Goal: Contribute content: Contribute content

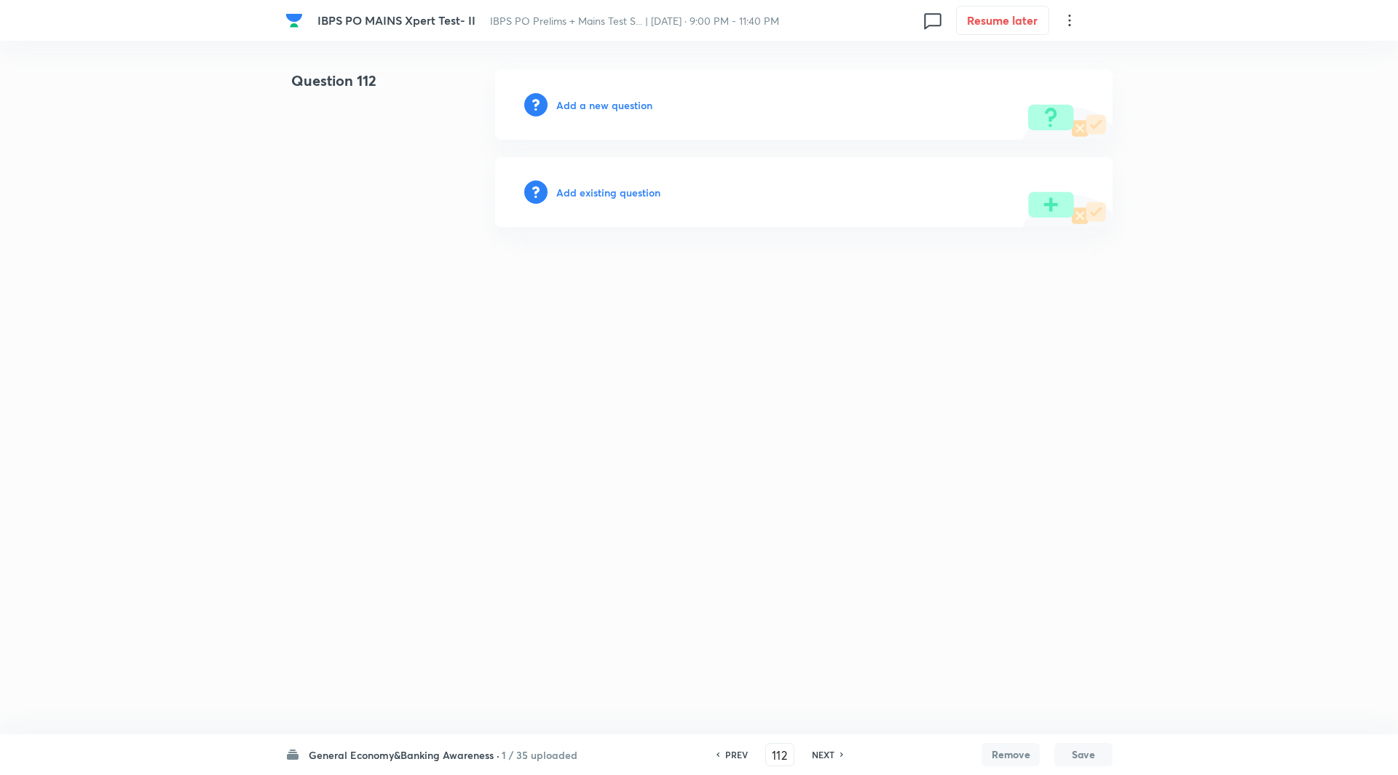
click at [631, 100] on h6 "Add a new question" at bounding box center [604, 105] width 96 height 15
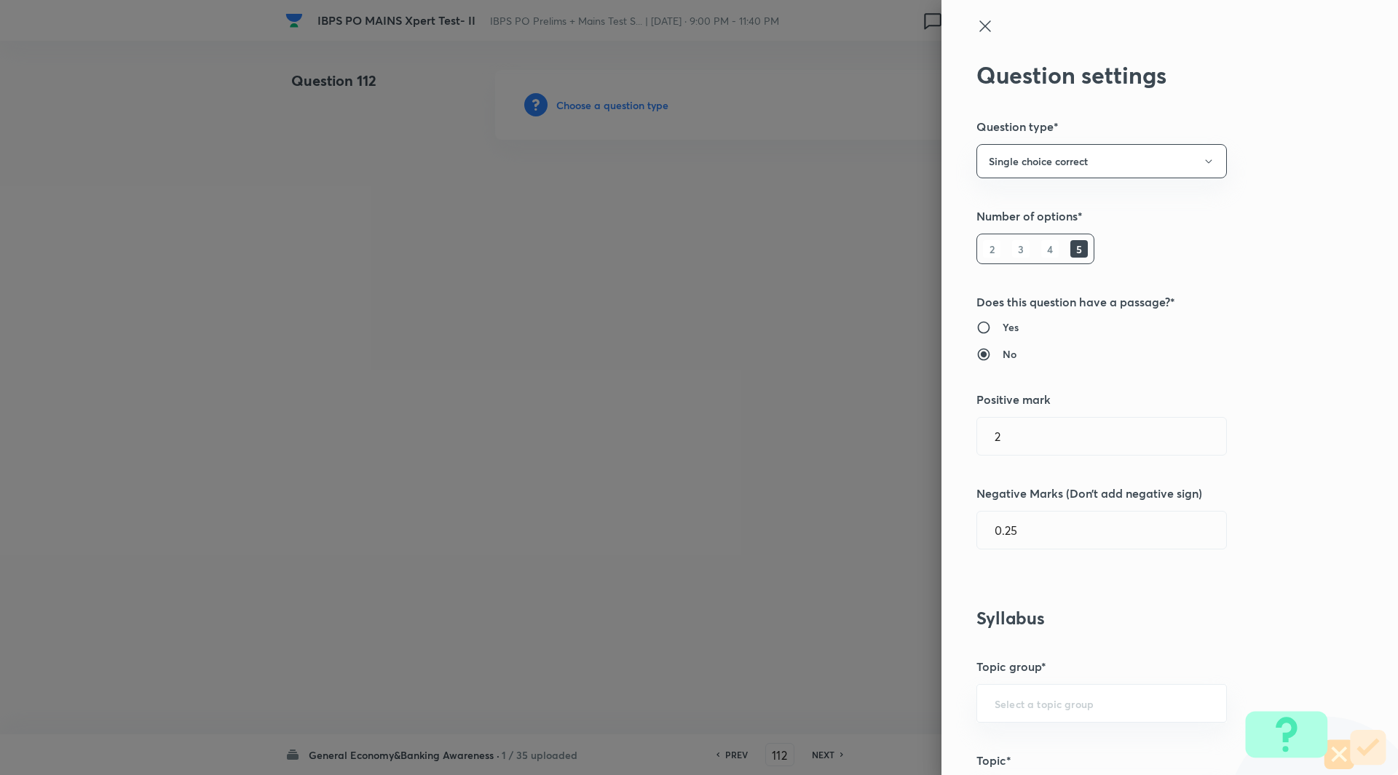
type input "Awareness"
type input "Banking Awareness"
type input "Indian Banking System"
type input "Reserve Bank of India"
click at [631, 100] on div at bounding box center [699, 387] width 1398 height 775
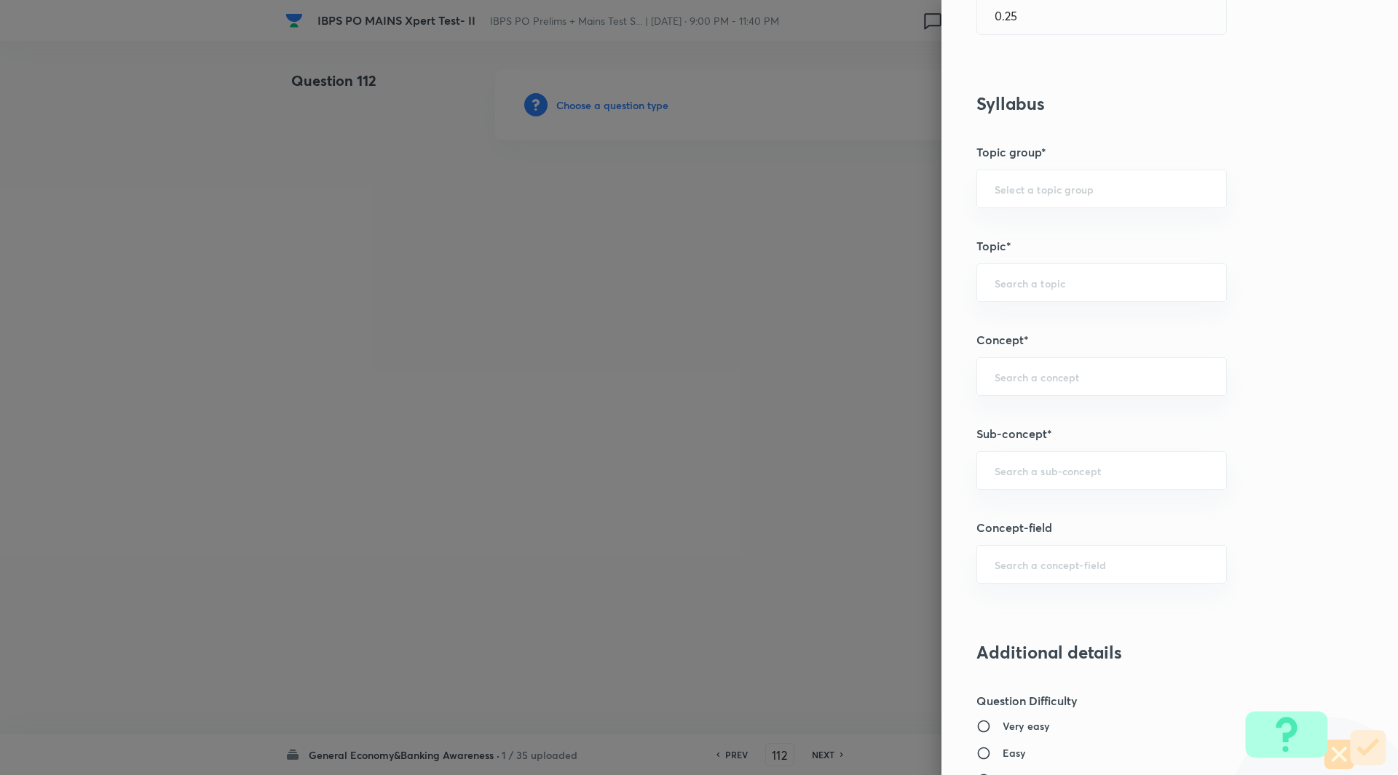
scroll to position [516, 0]
click at [1032, 481] on div "​" at bounding box center [1101, 469] width 250 height 39
click at [1062, 454] on div "National ​" at bounding box center [1101, 469] width 250 height 39
click at [1063, 464] on input "National" at bounding box center [1102, 469] width 214 height 14
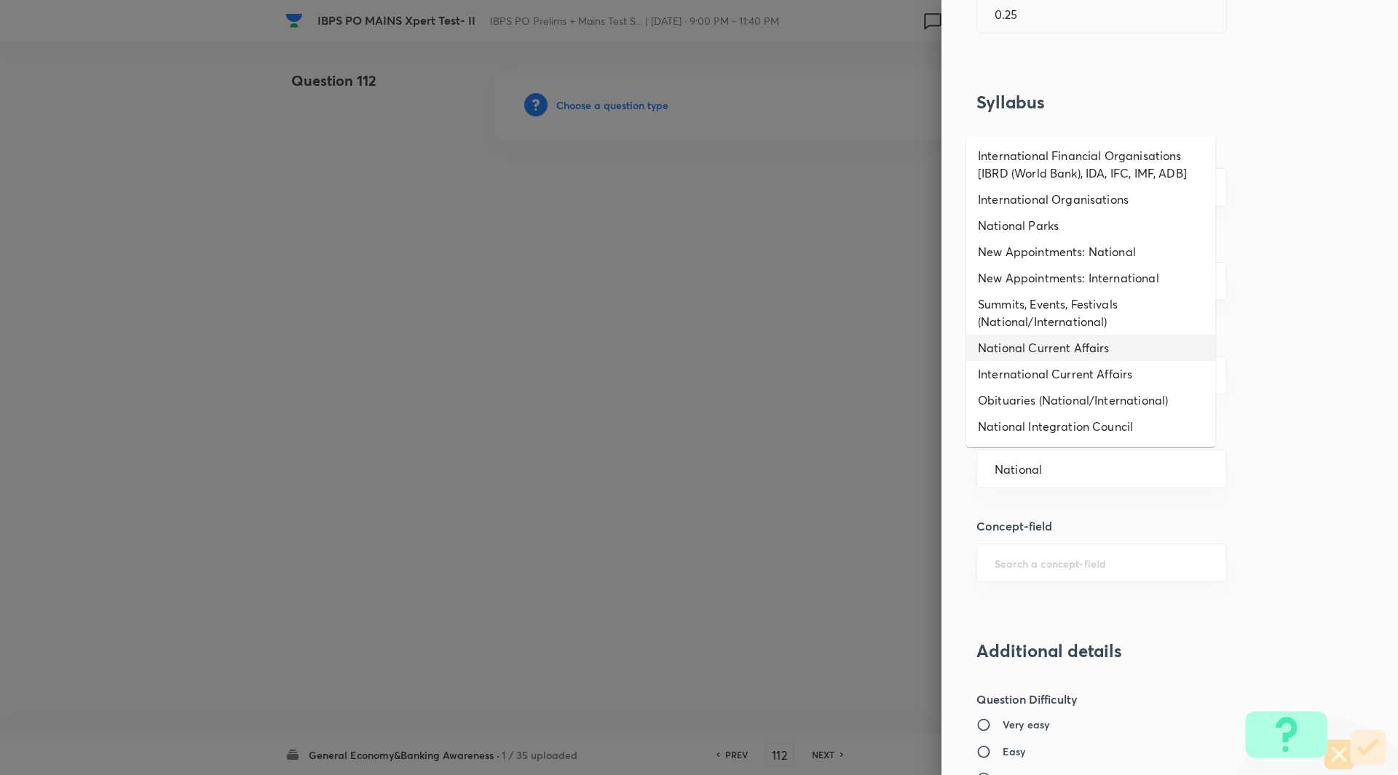
click at [1082, 360] on li "National Current Affairs" at bounding box center [1090, 348] width 249 height 26
type input "National Current Affairs"
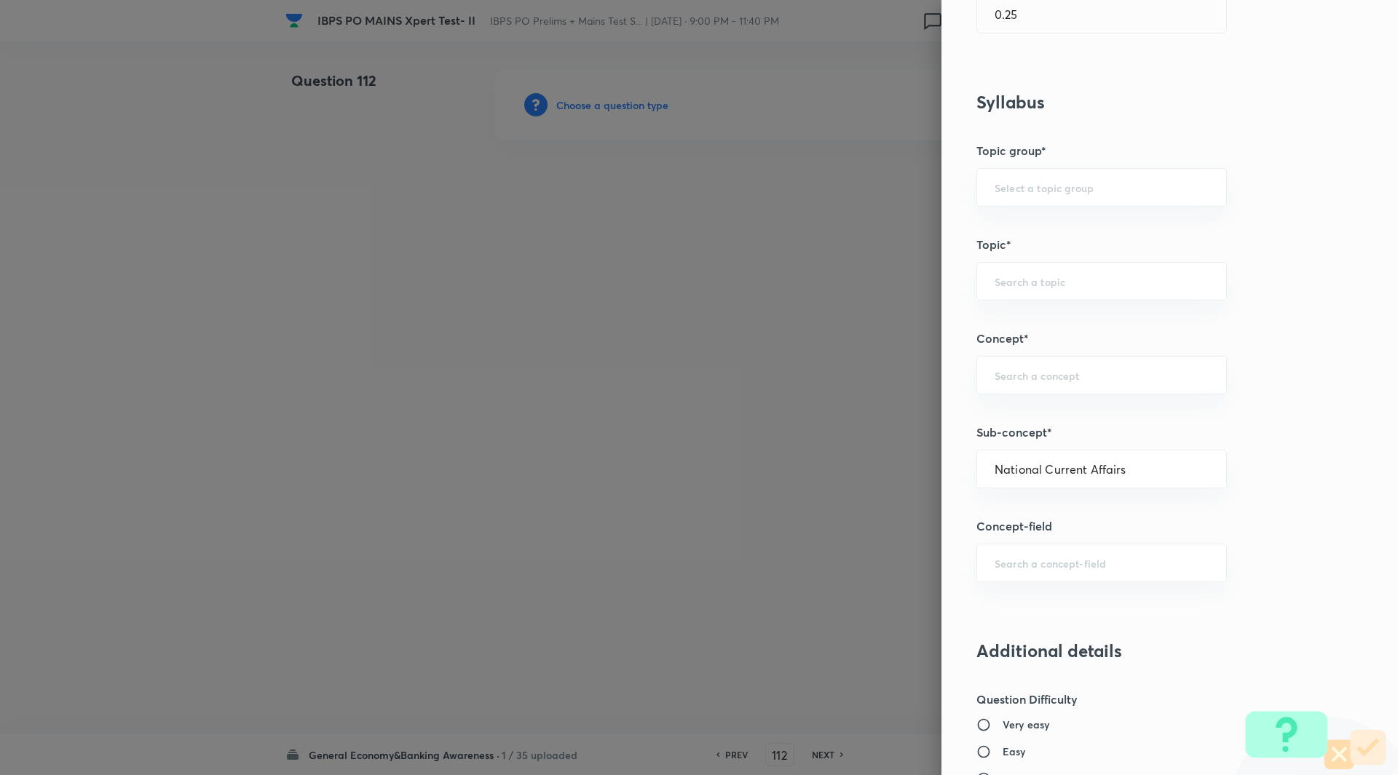
type input "Awareness"
type input "Current Affairs"
type input "National Current Affairs"
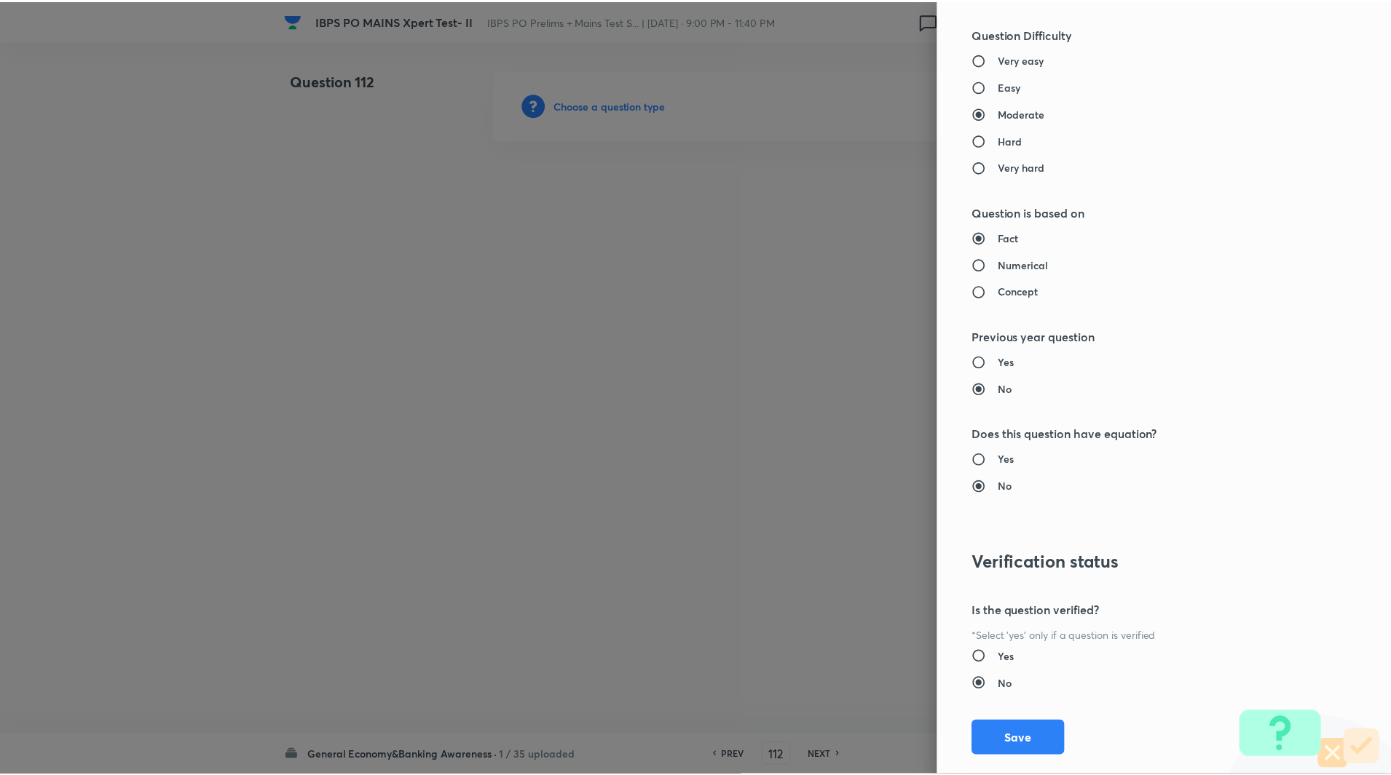
scroll to position [1209, 0]
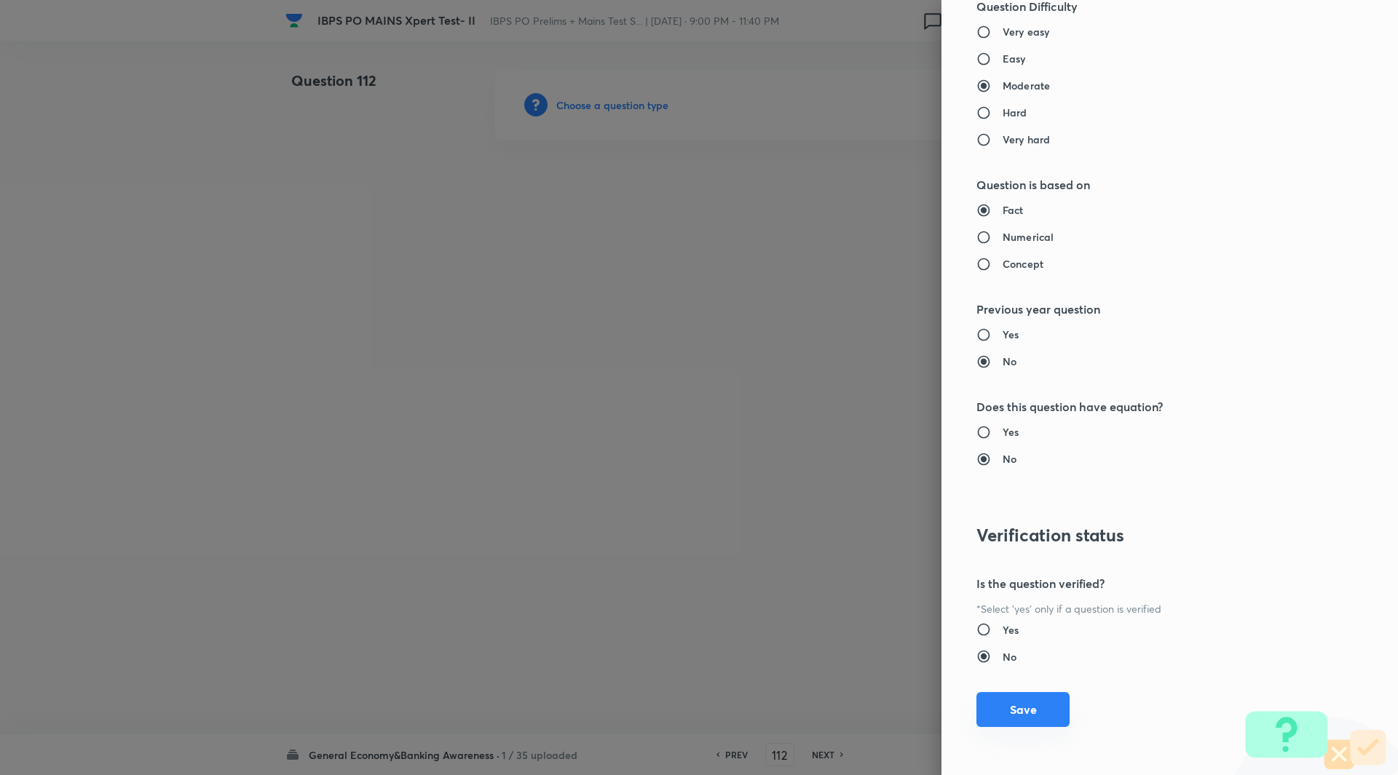
click at [1011, 724] on button "Save" at bounding box center [1022, 709] width 93 height 35
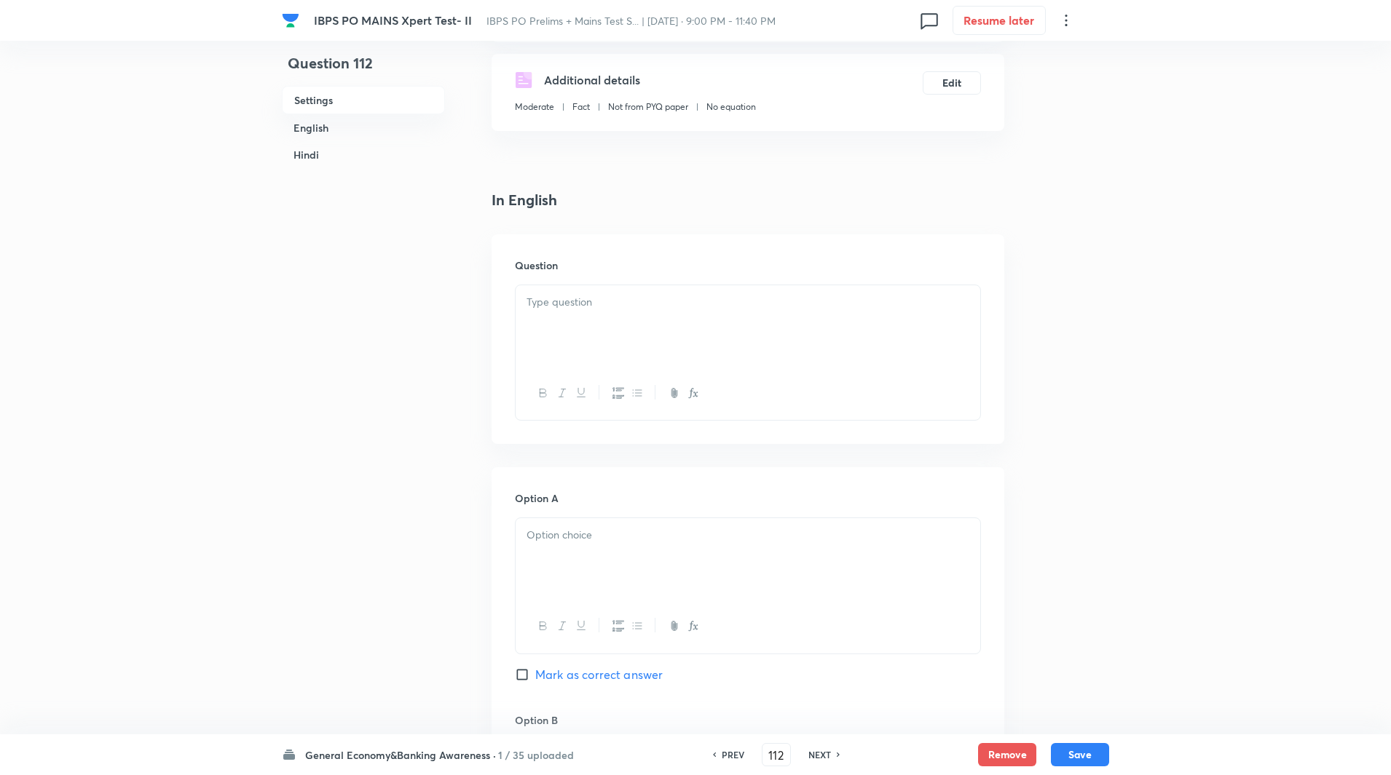
scroll to position [242, 0]
click at [626, 332] on div at bounding box center [748, 324] width 465 height 82
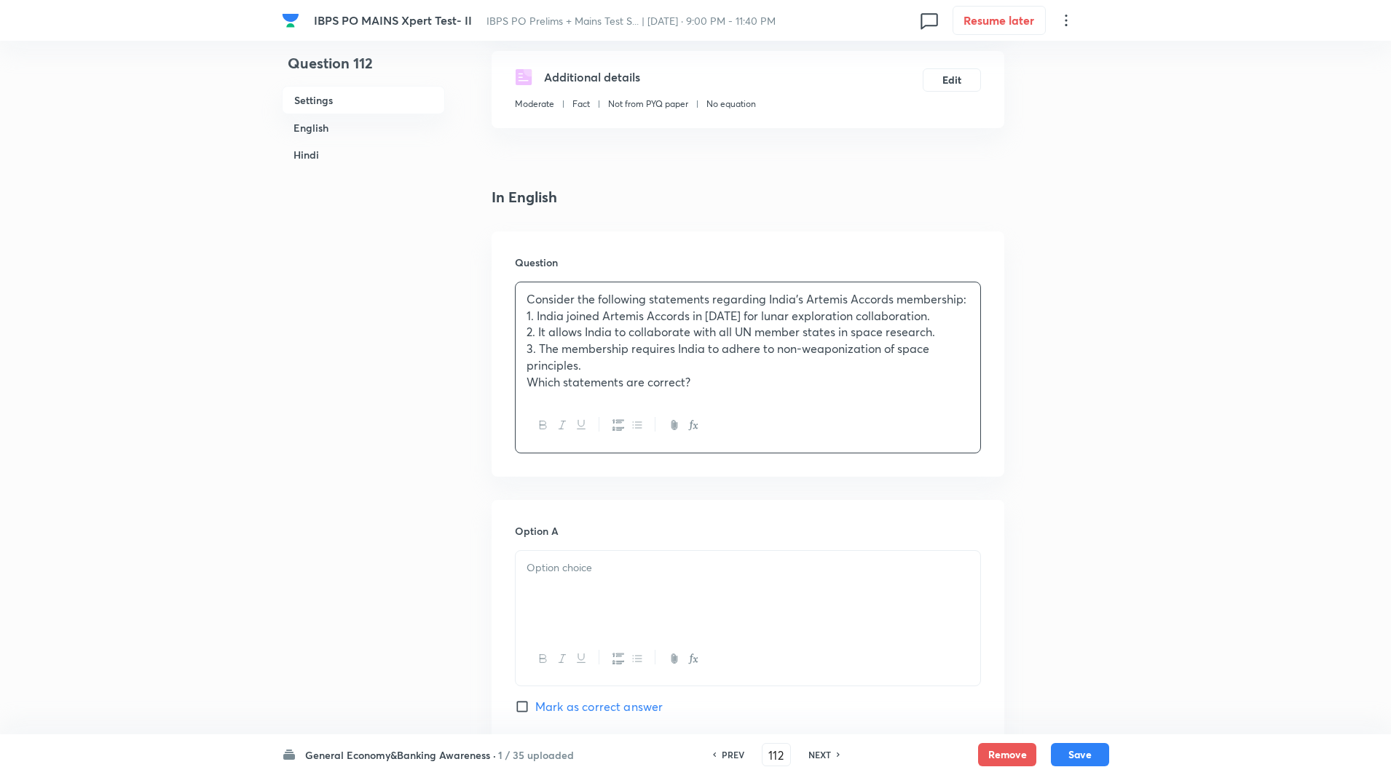
click at [968, 299] on p "Consider the following statements regarding India’s Artemis Accords membership:" at bounding box center [747, 299] width 443 height 17
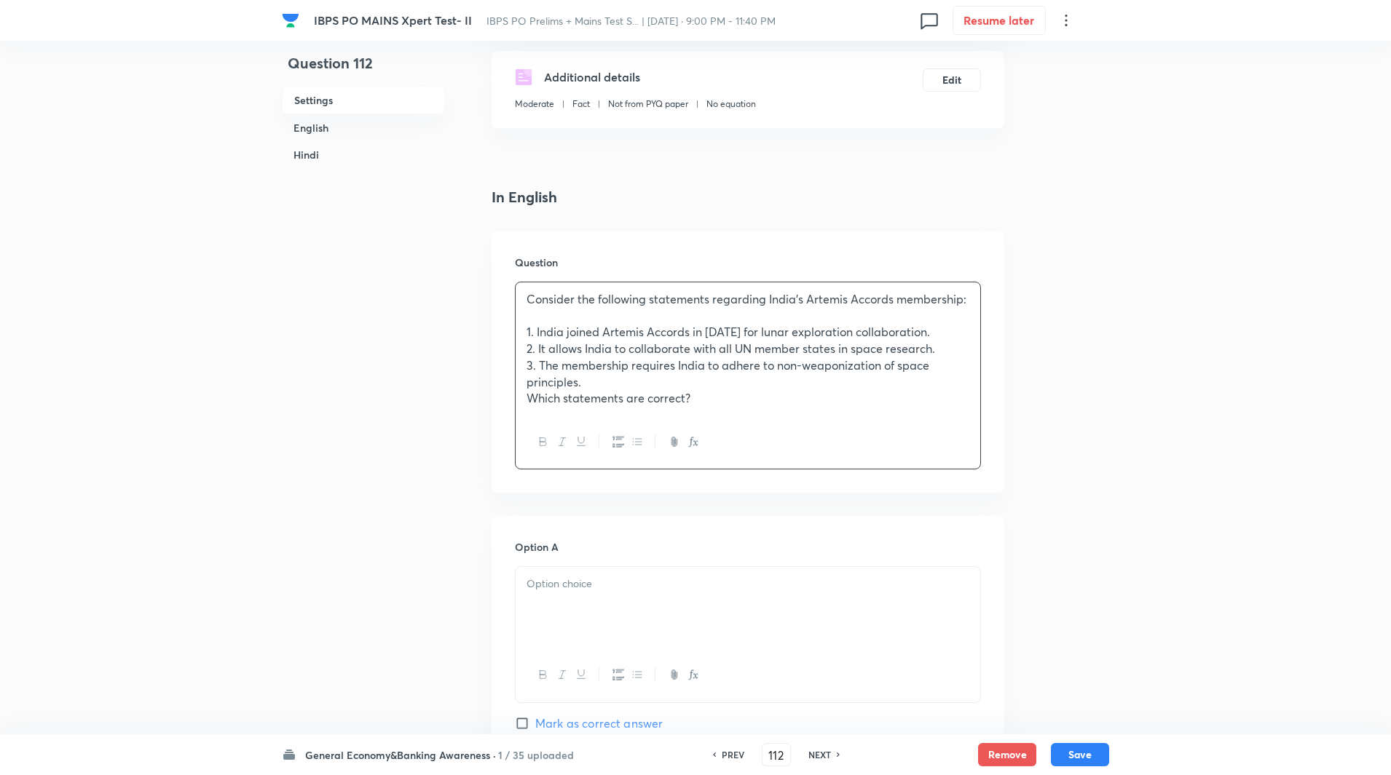
click at [636, 383] on p "3. The membership requires India to adhere to non-weaponization of space princi…" at bounding box center [747, 374] width 443 height 33
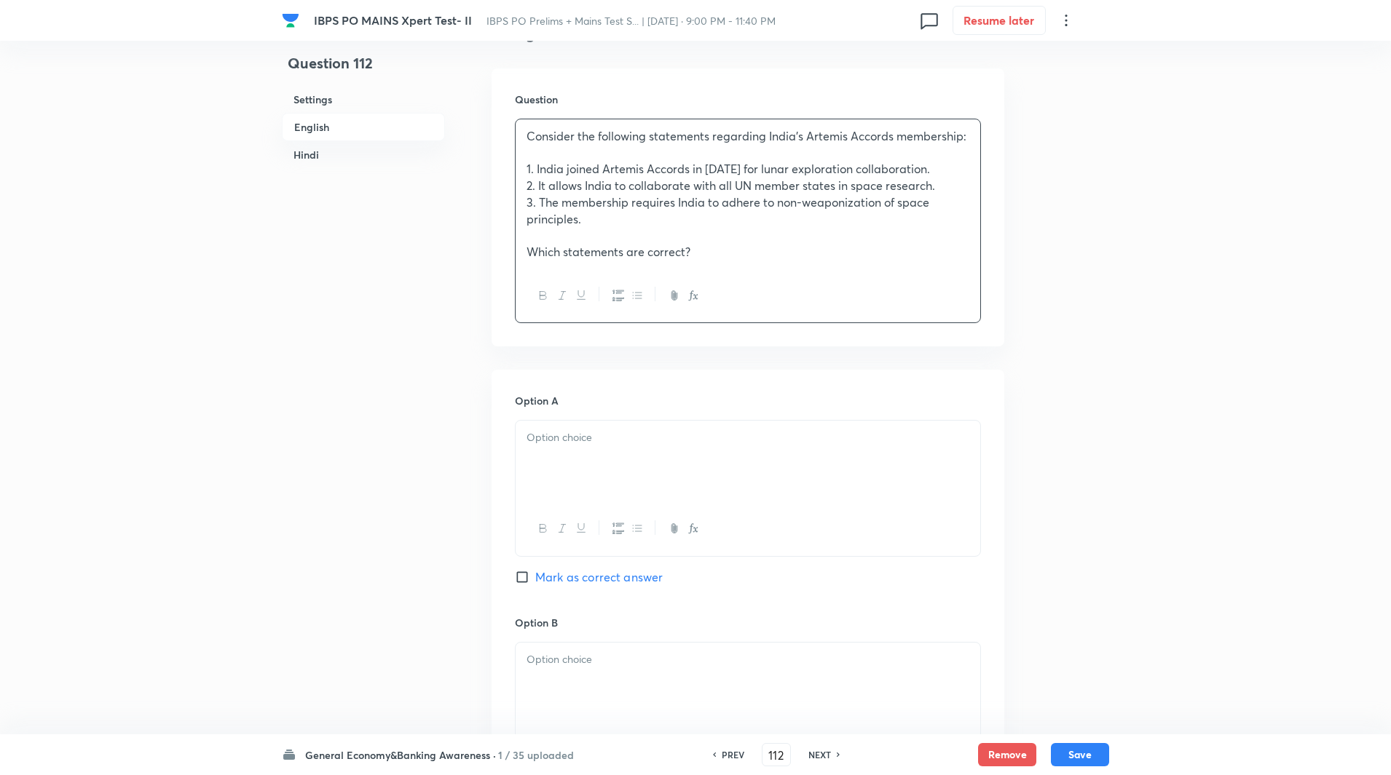
scroll to position [410, 0]
click at [603, 434] on p at bounding box center [747, 432] width 443 height 17
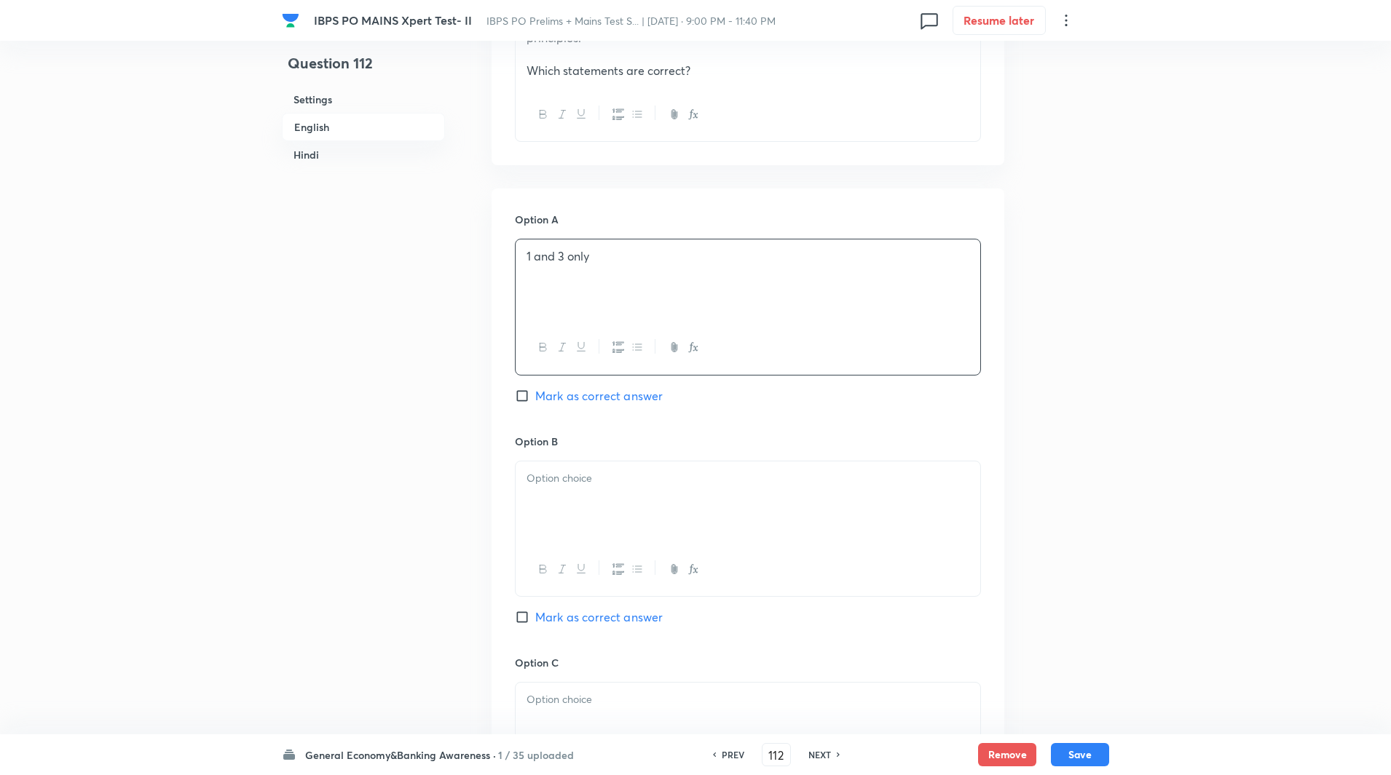
scroll to position [619, 0]
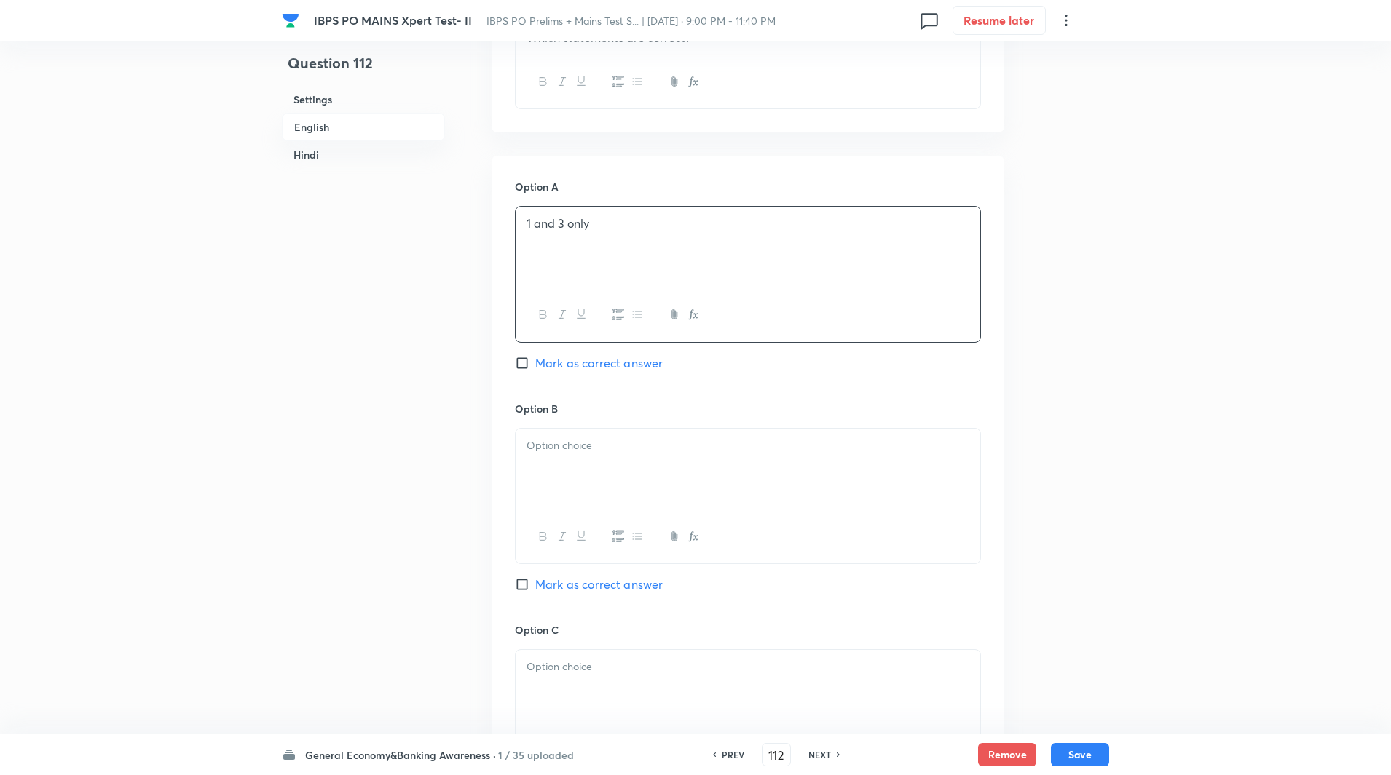
click at [587, 472] on div at bounding box center [748, 470] width 465 height 82
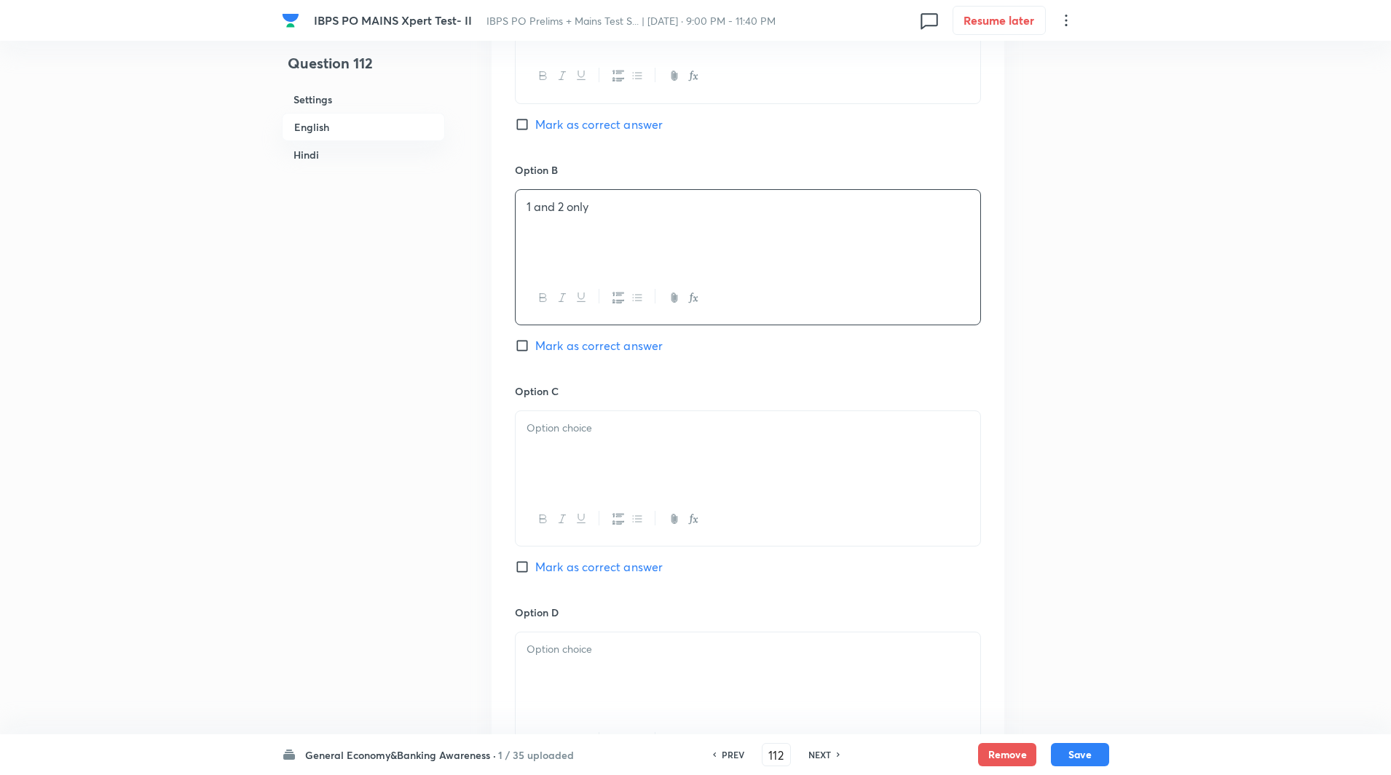
click at [578, 467] on div at bounding box center [748, 452] width 465 height 82
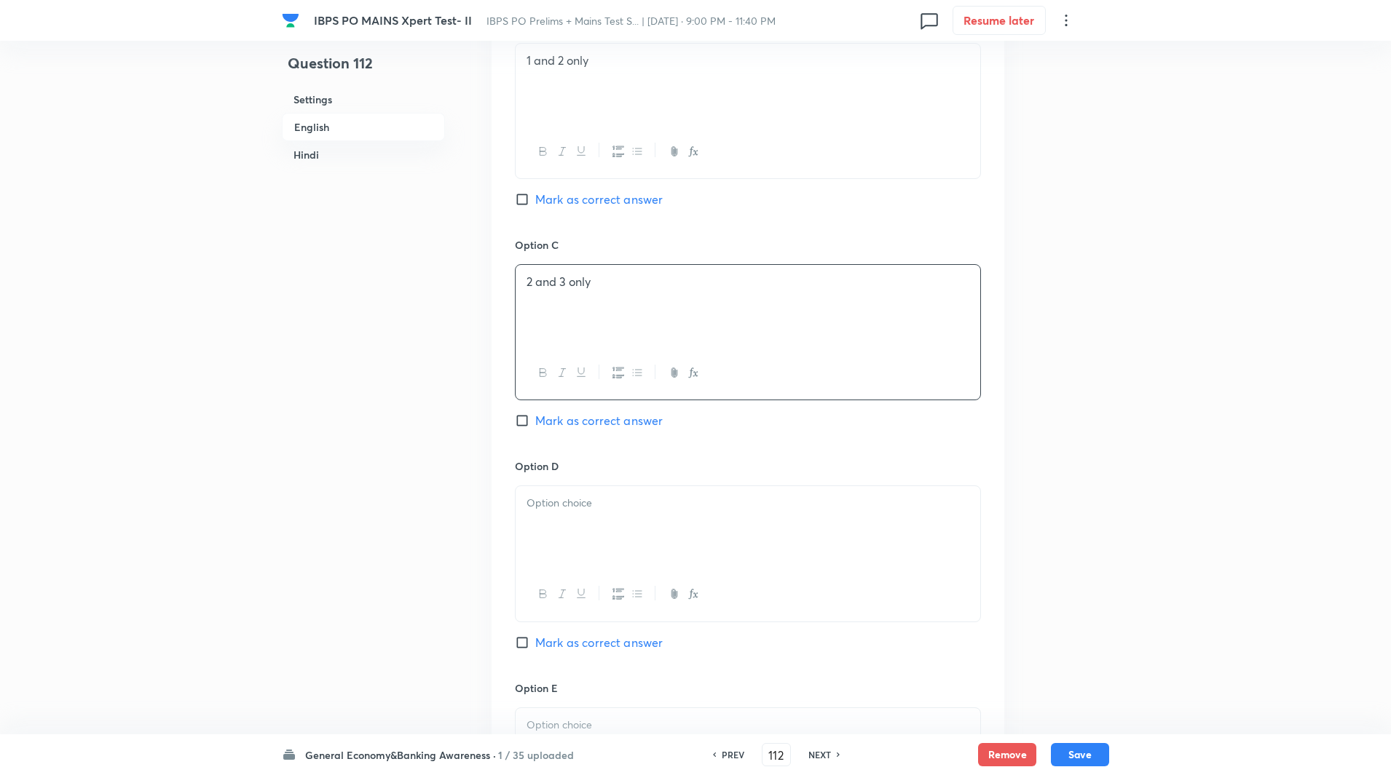
scroll to position [1093, 0]
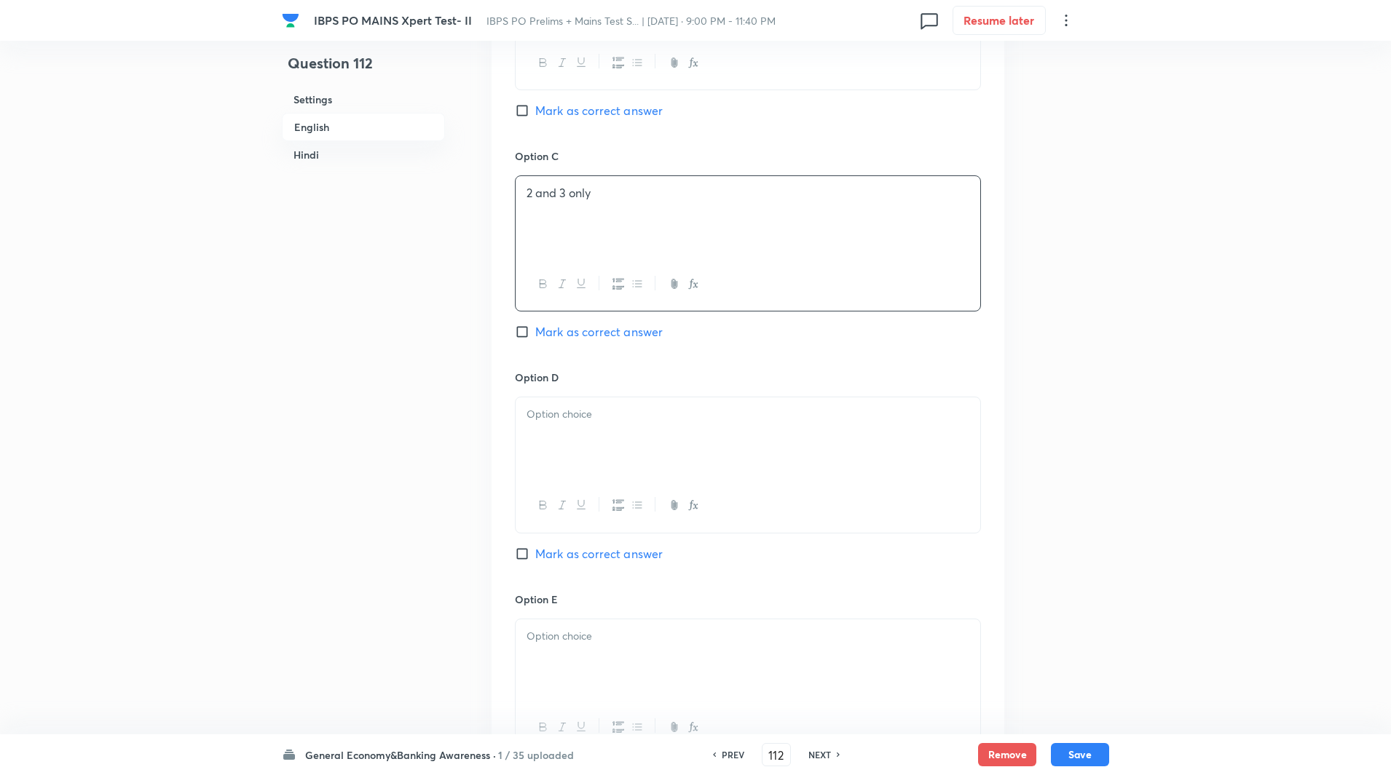
click at [574, 455] on div at bounding box center [748, 439] width 465 height 82
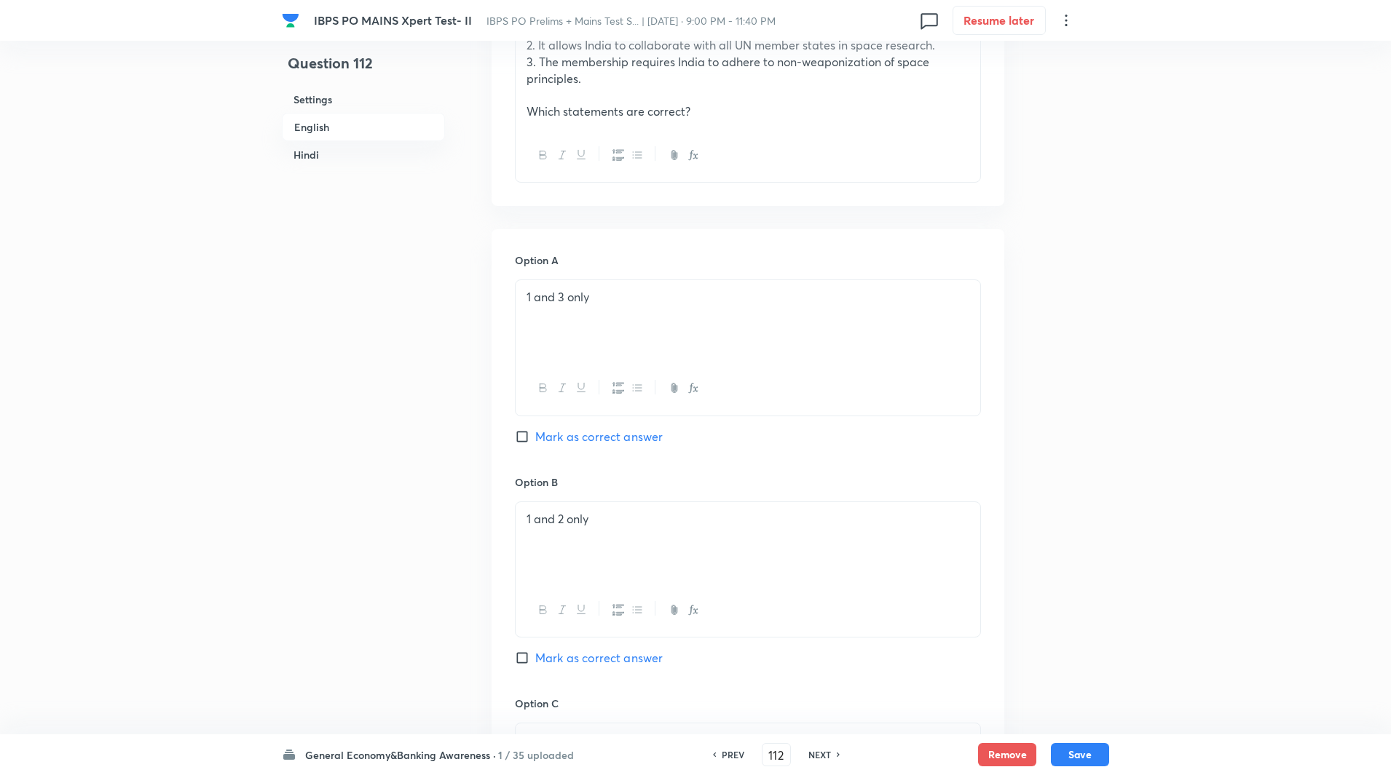
scroll to position [556, 0]
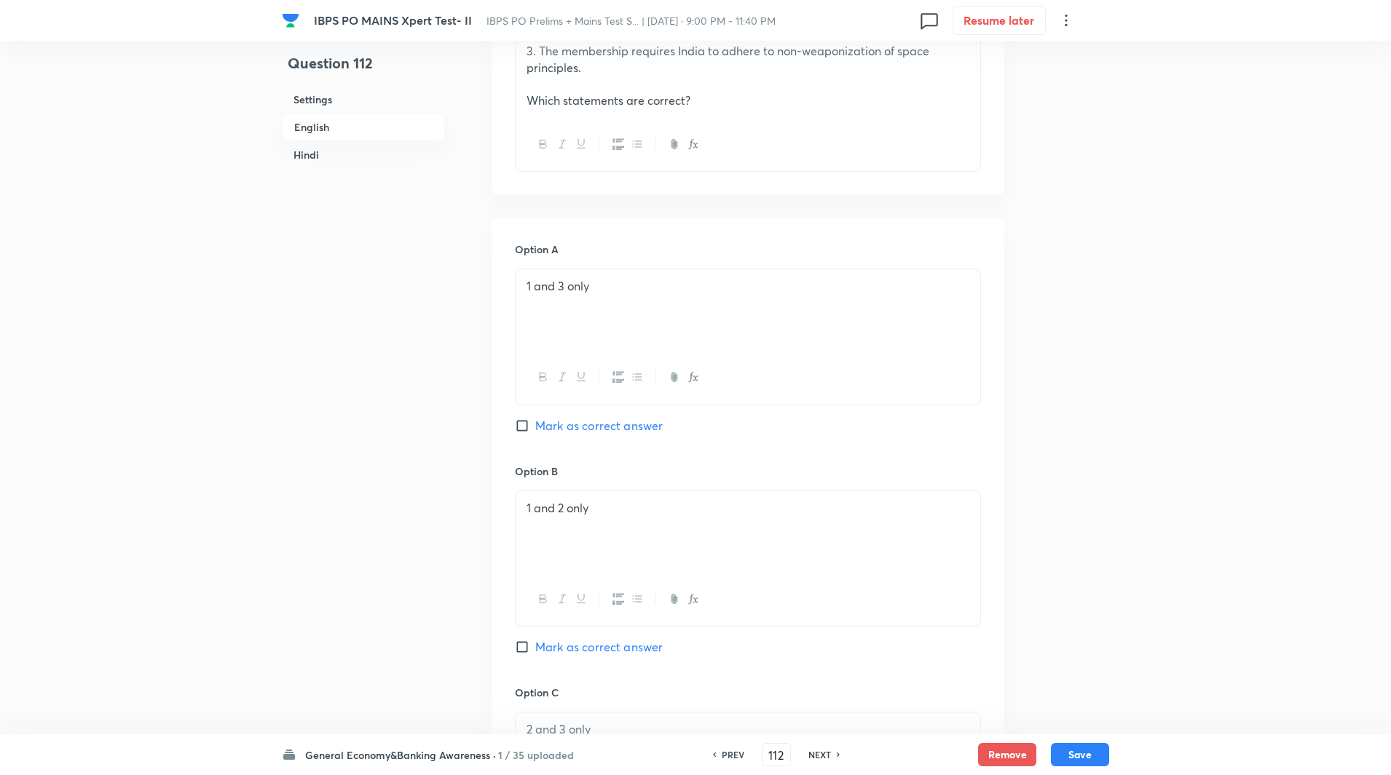
click at [516, 431] on input "Mark as correct answer" at bounding box center [525, 426] width 20 height 15
checkbox input "true"
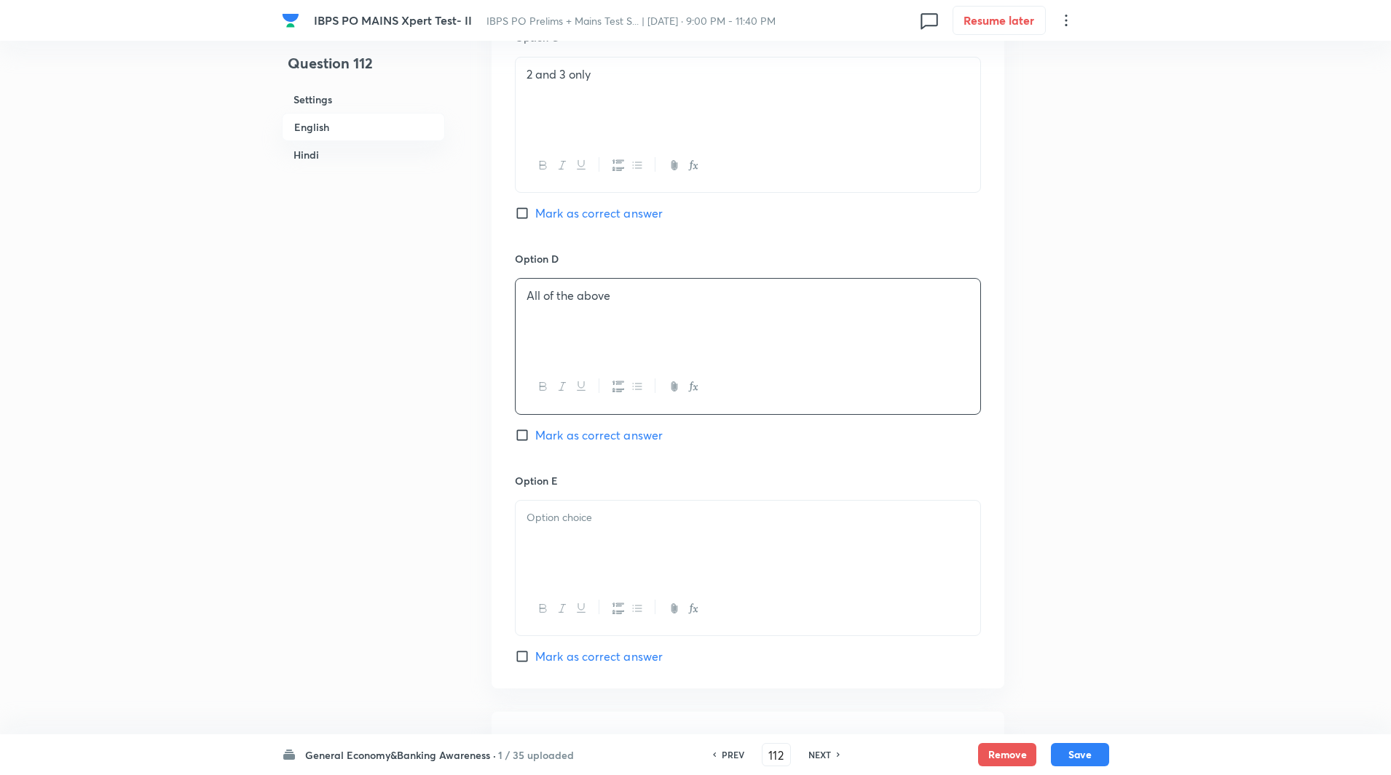
scroll to position [1212, 0]
click at [591, 505] on div at bounding box center [748, 541] width 465 height 82
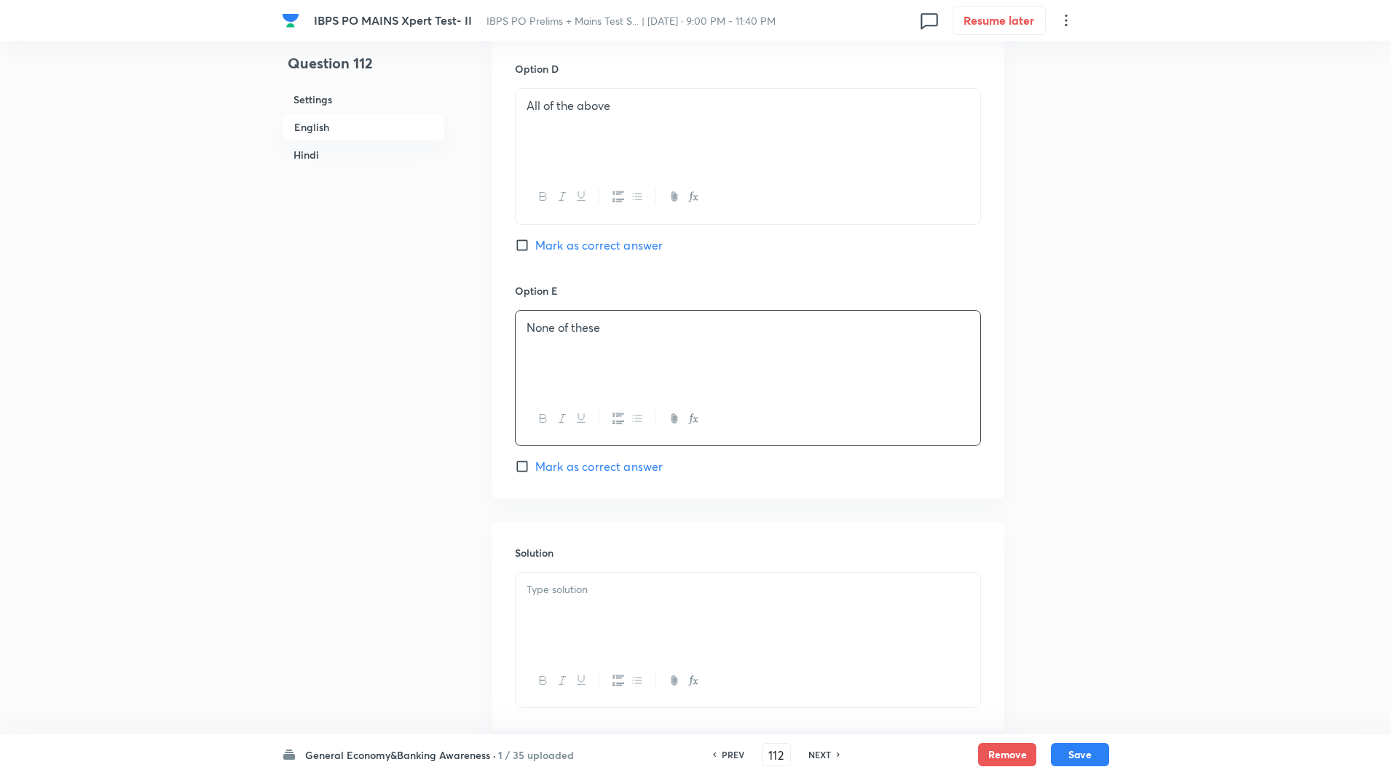
scroll to position [1539, 0]
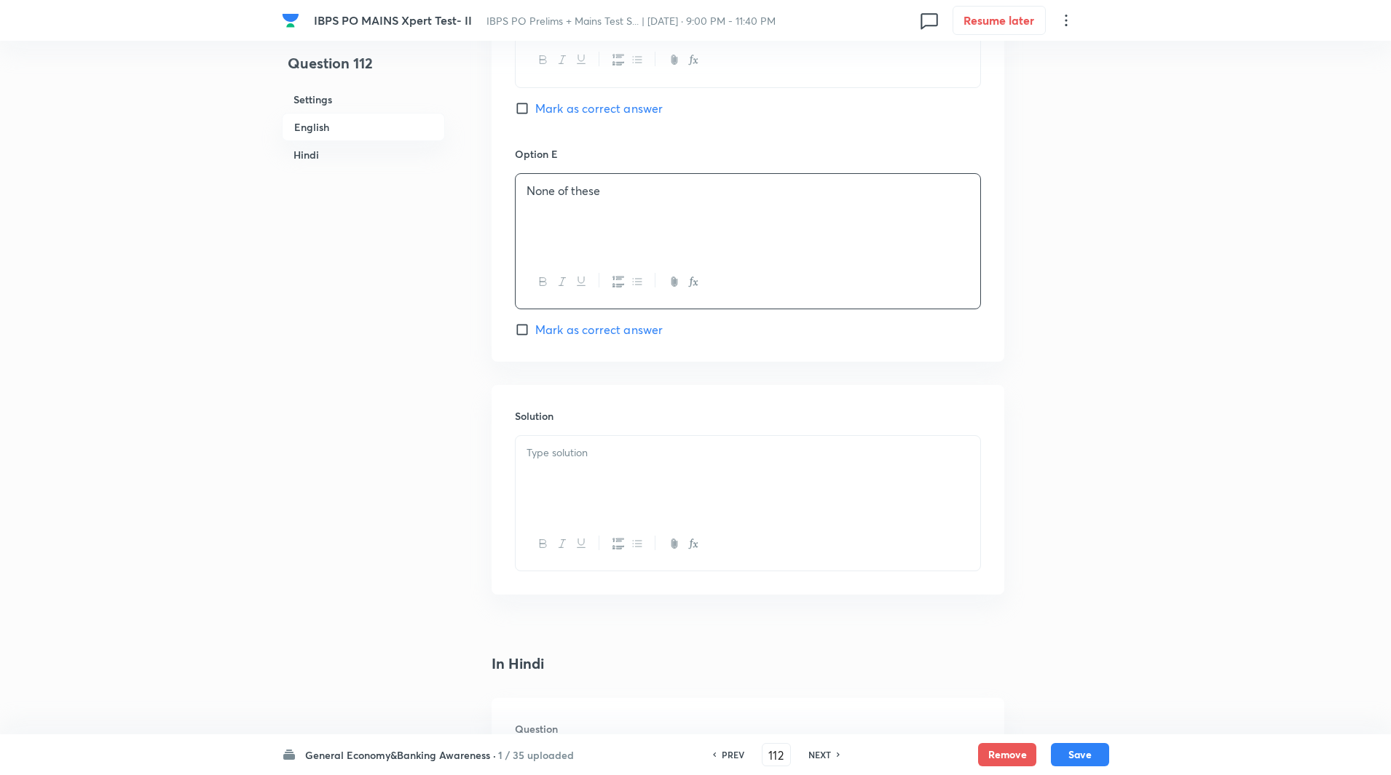
click at [579, 481] on div at bounding box center [748, 477] width 465 height 82
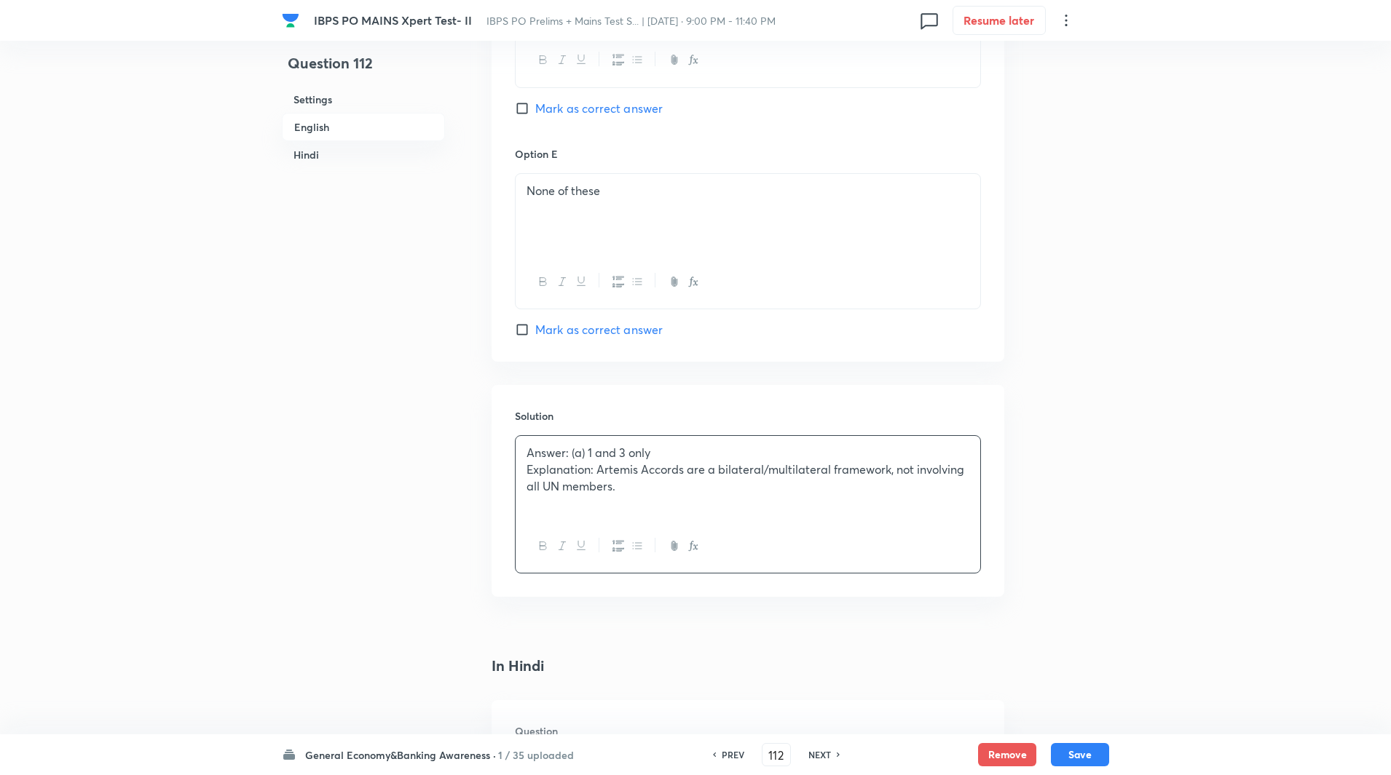
click at [599, 473] on p "Explanation: Artemis Accords are a bilateral/multilateral framework, not involv…" at bounding box center [747, 478] width 443 height 33
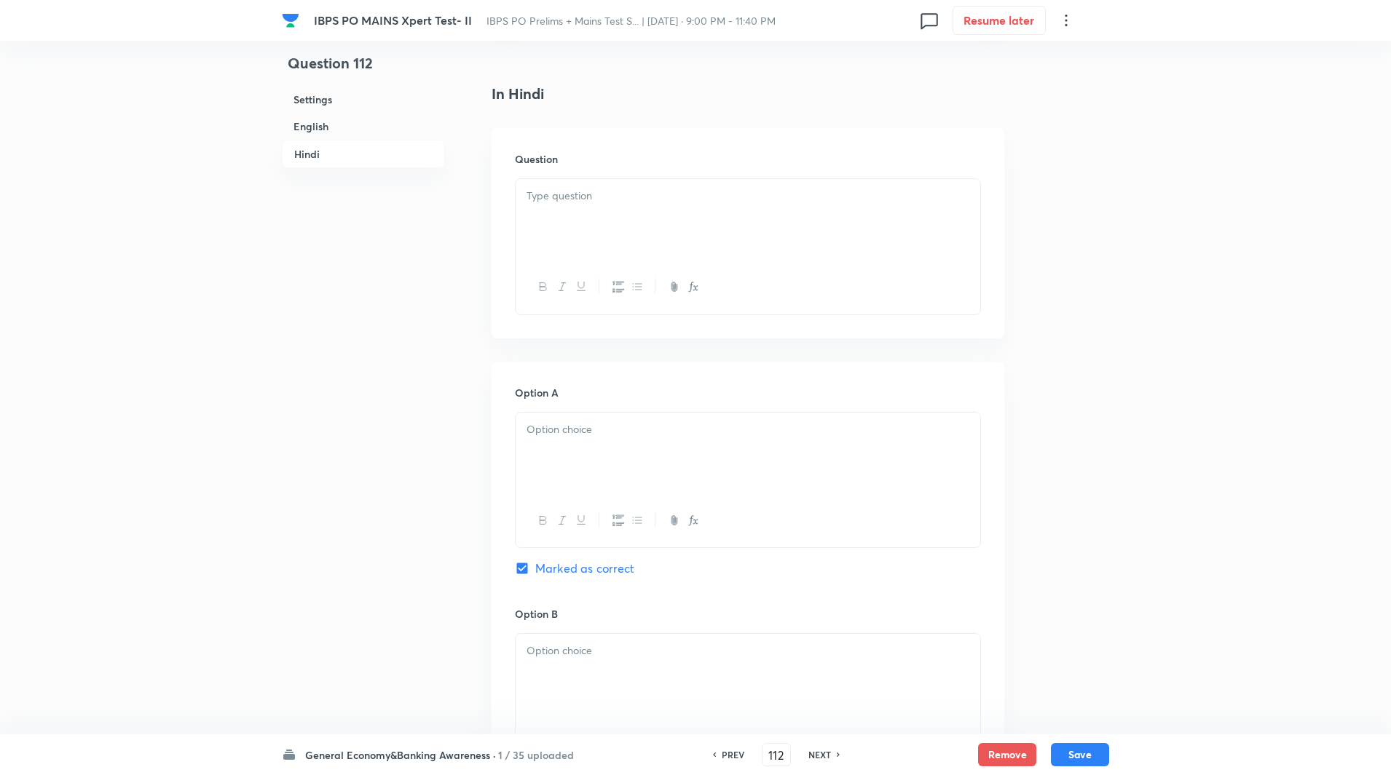
scroll to position [2109, 0]
click at [579, 214] on div at bounding box center [748, 219] width 465 height 82
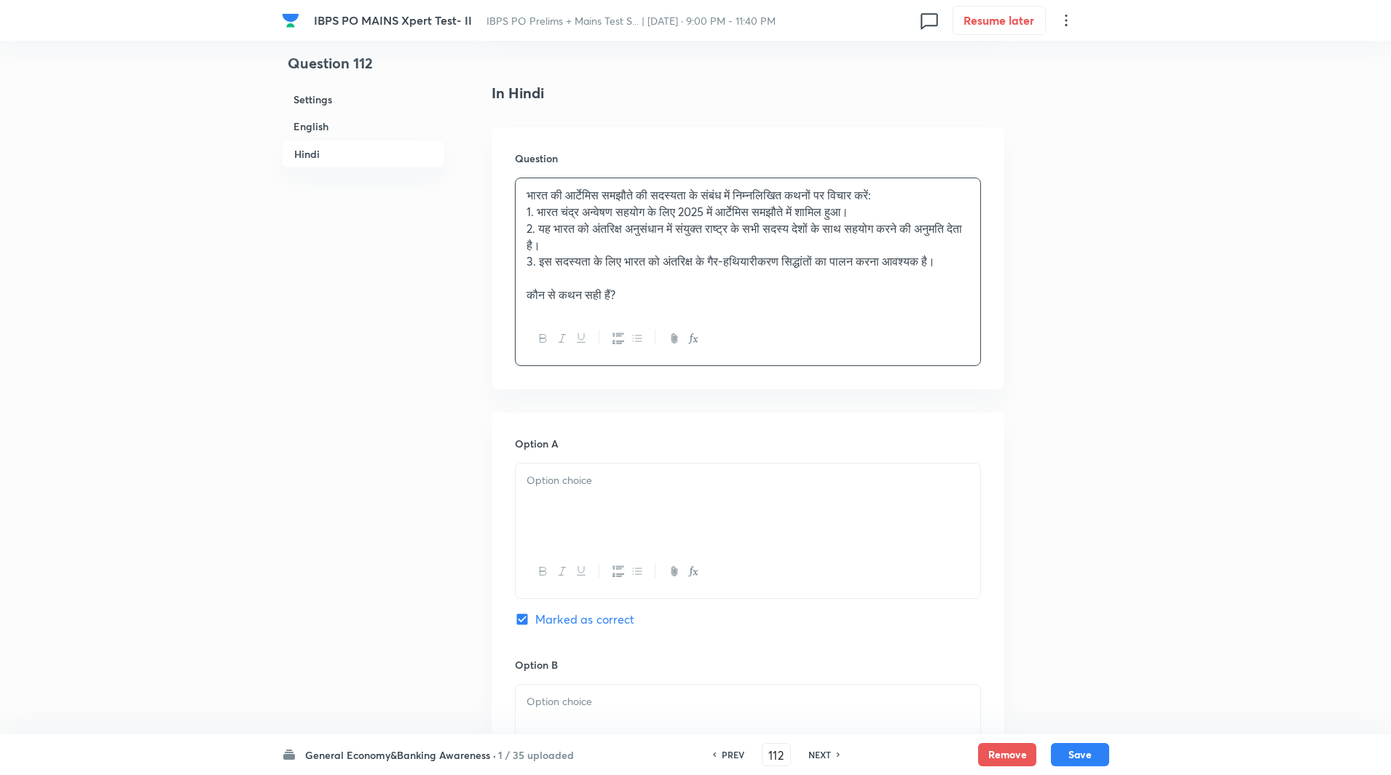
click at [917, 197] on p "भारत की आर्टेमिस समझौते की सदस्यता के संबंध में निम्नलिखित कथनों पर विचार करें:" at bounding box center [747, 195] width 443 height 17
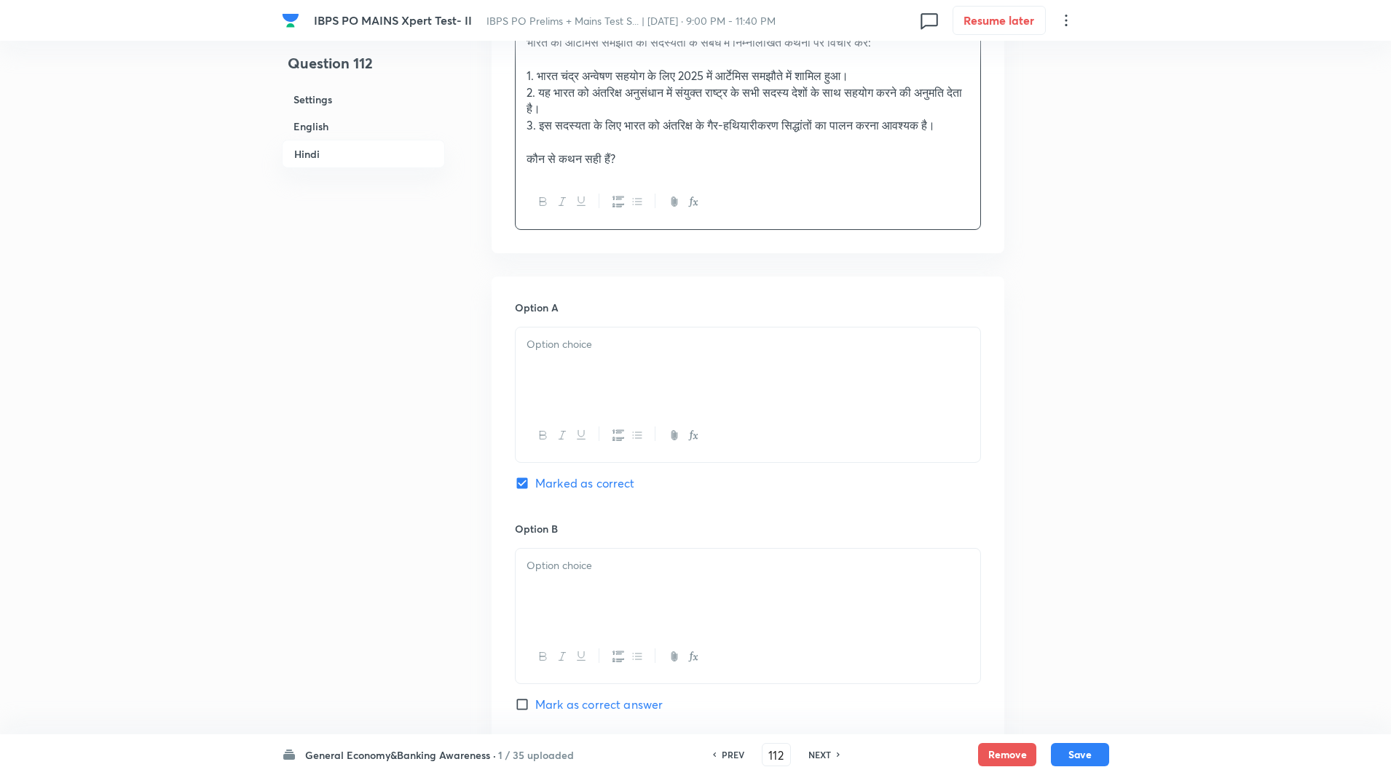
scroll to position [2306, 0]
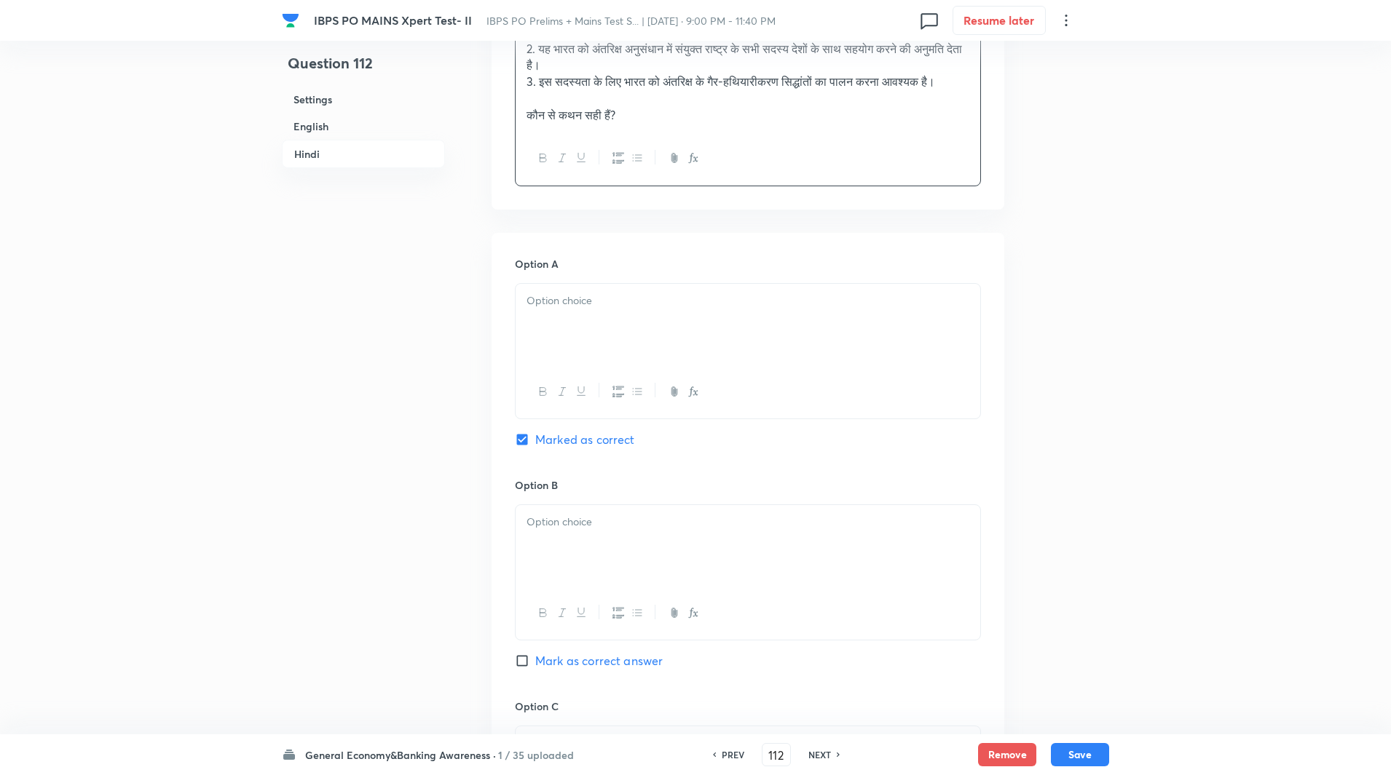
click at [724, 352] on div at bounding box center [748, 325] width 465 height 82
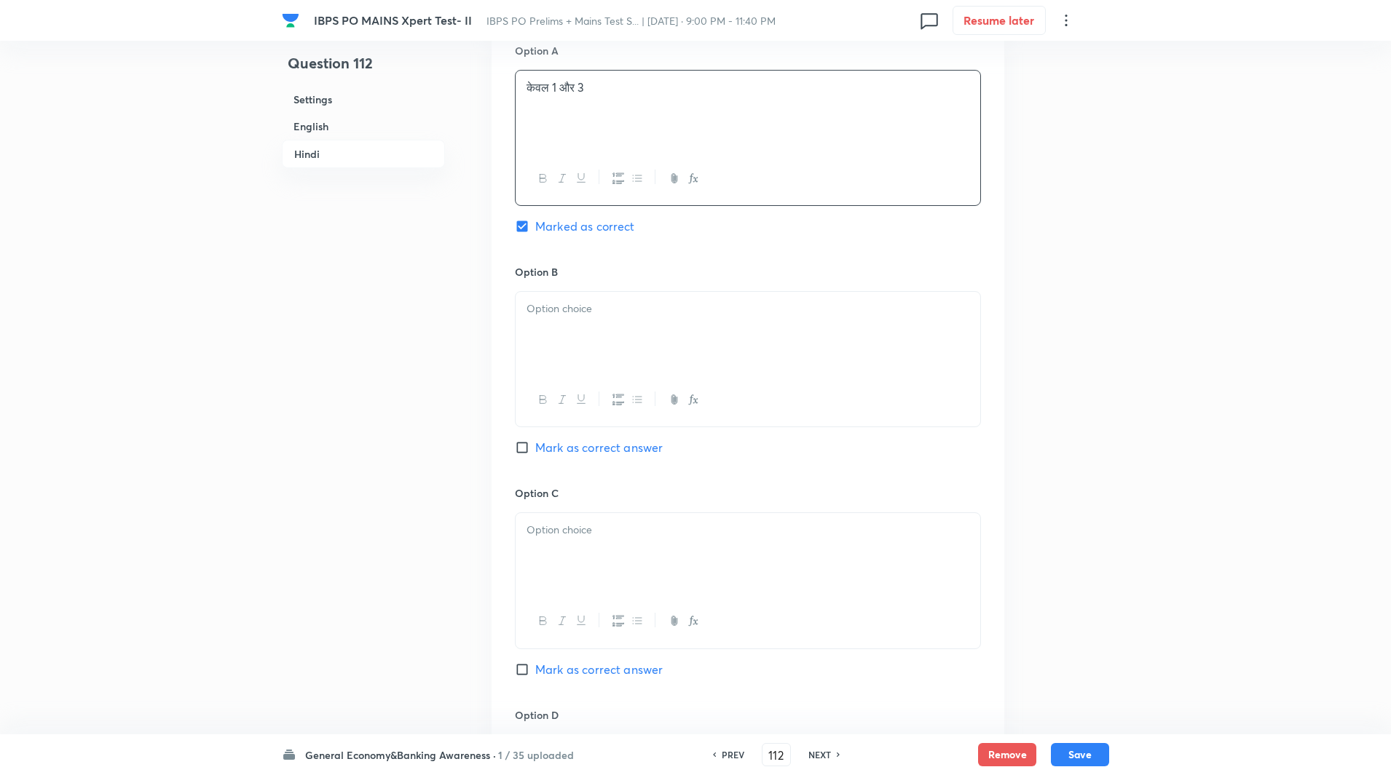
scroll to position [2520, 0]
click at [623, 355] on div at bounding box center [748, 332] width 465 height 82
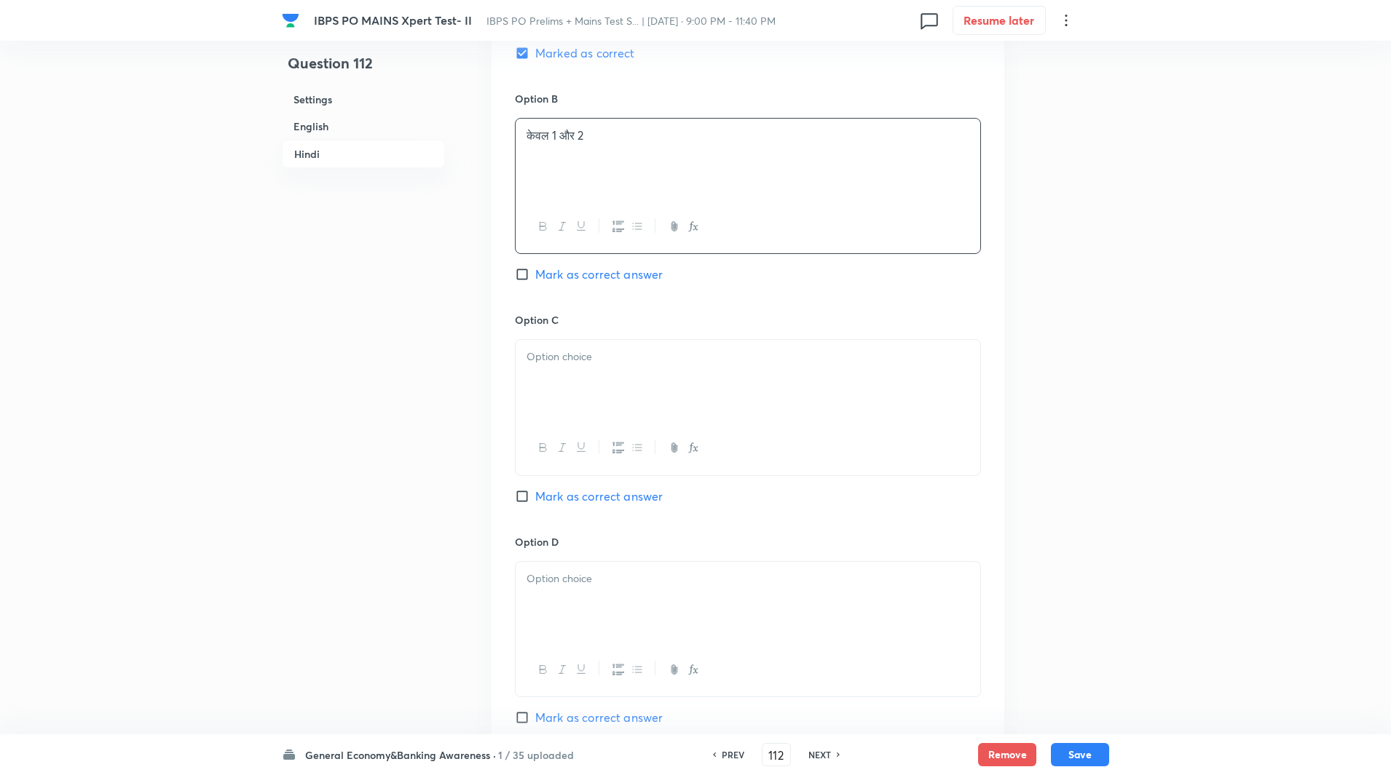
click at [598, 385] on div at bounding box center [748, 381] width 465 height 82
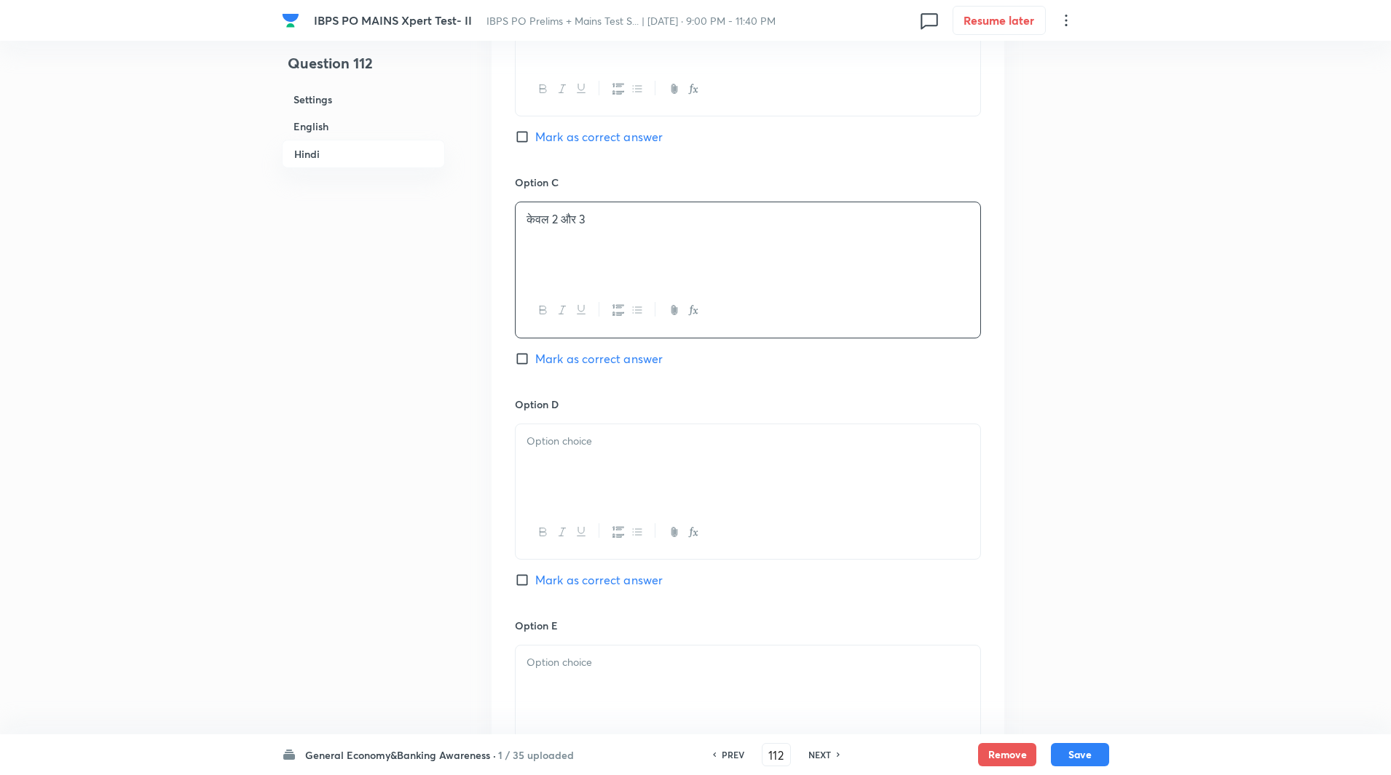
scroll to position [2857, 0]
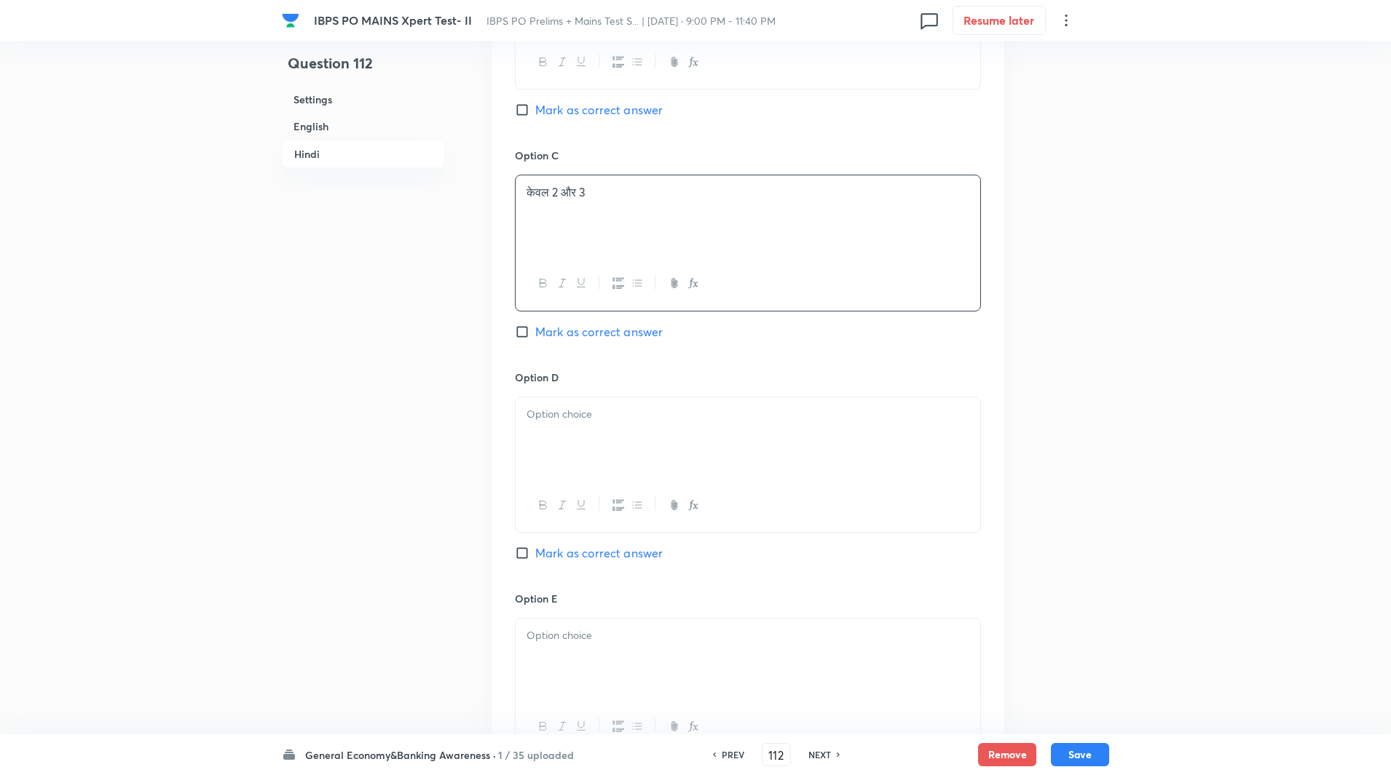
click at [574, 423] on p at bounding box center [747, 414] width 443 height 17
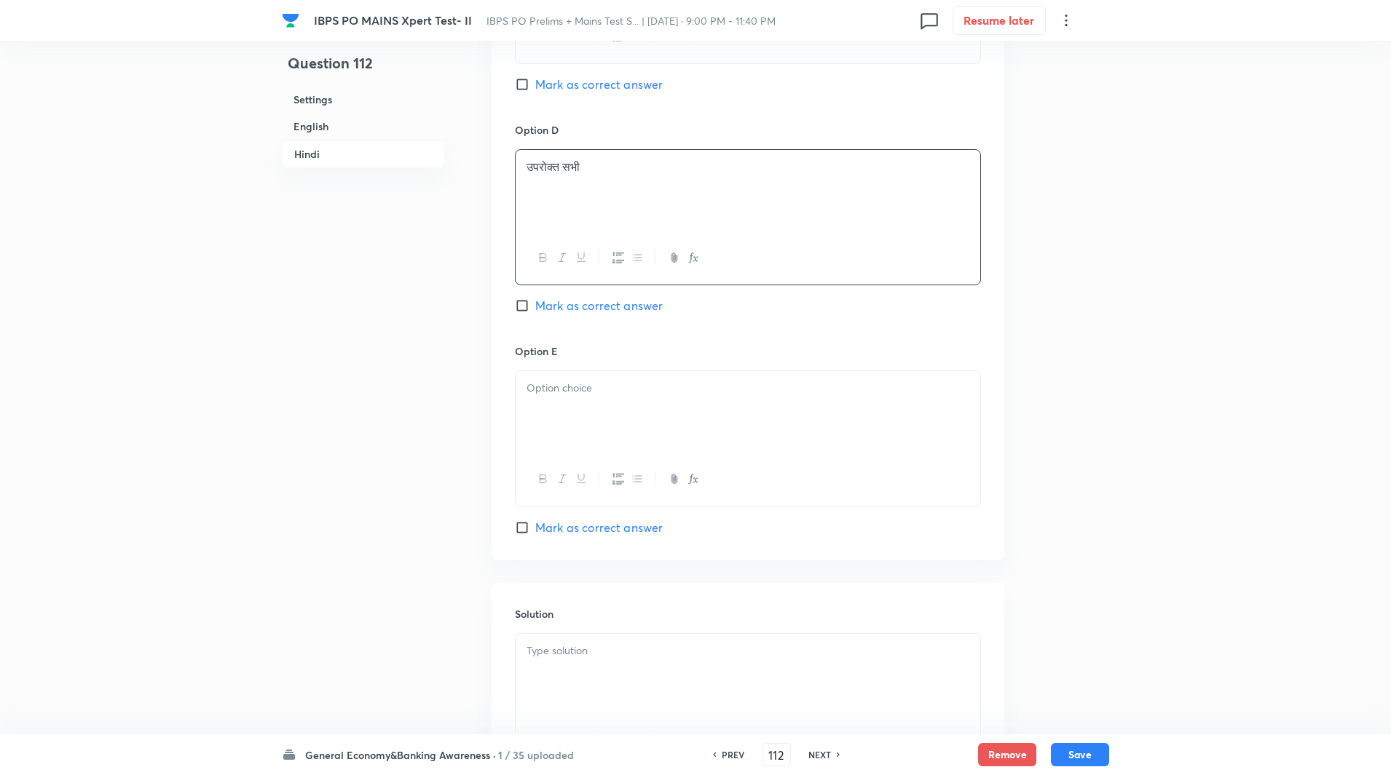
click at [570, 414] on div at bounding box center [748, 412] width 465 height 82
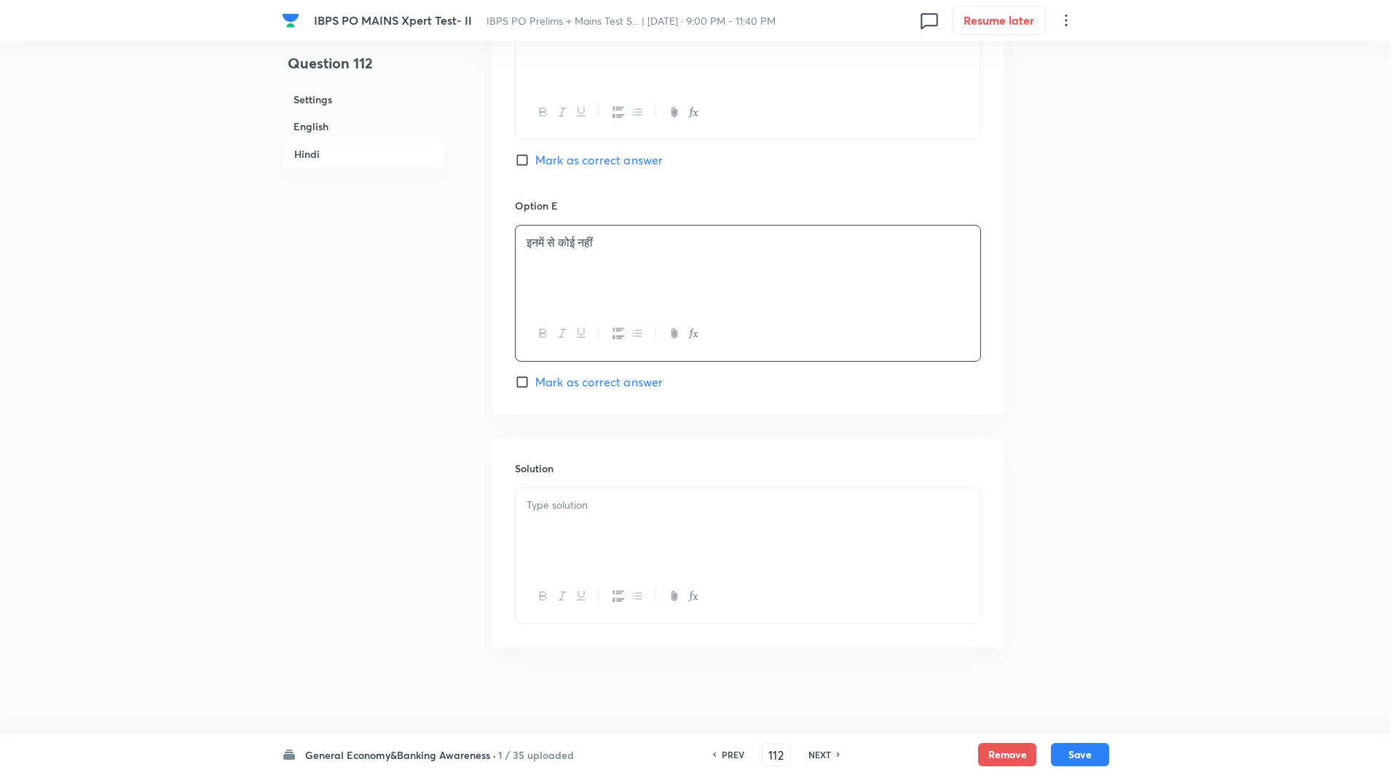
click at [588, 516] on div at bounding box center [748, 530] width 465 height 82
click at [569, 521] on p "व्याख्या: आर्टेमिस समझौते एक द्विपक्षीय/बहुपक्षीय ढाँचा है, जिसमें सभी संयुक्त …" at bounding box center [747, 521] width 443 height 17
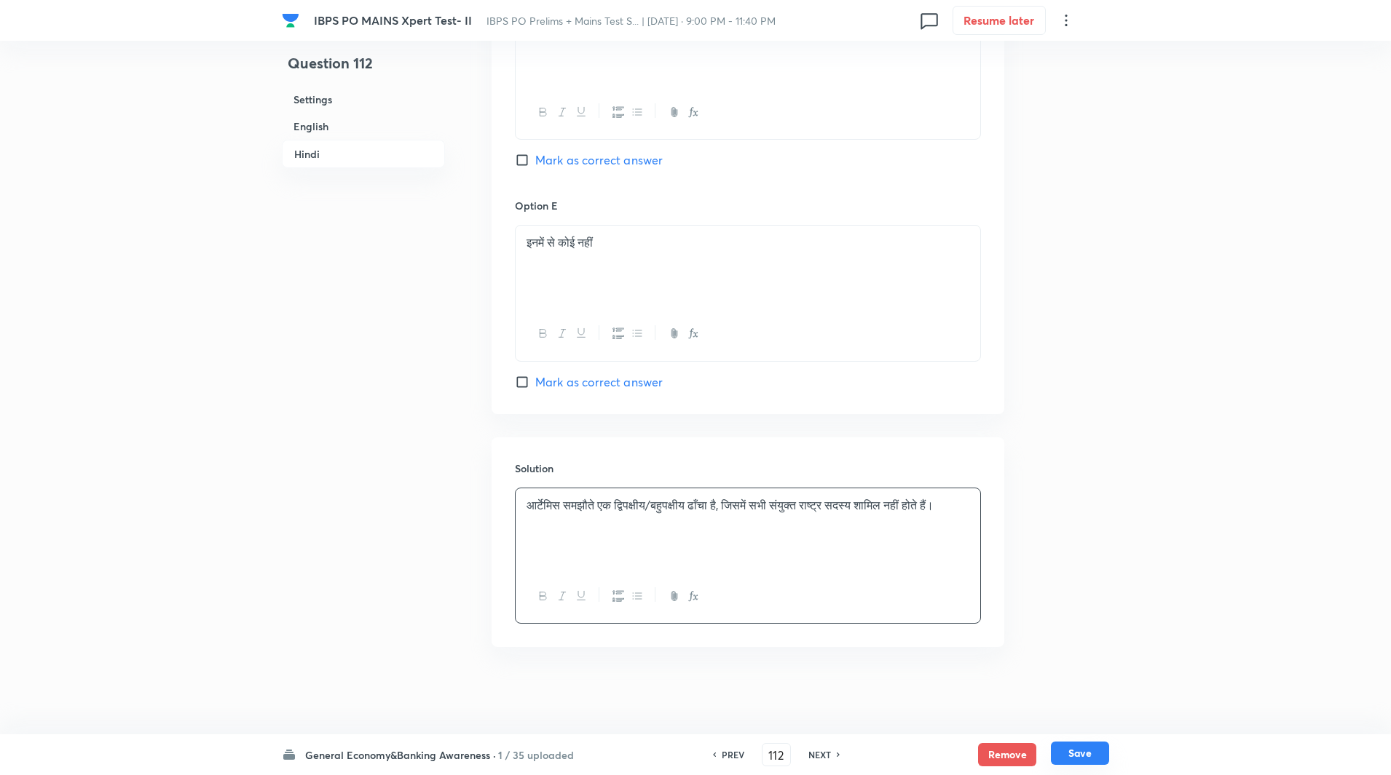
click at [1073, 753] on button "Save" at bounding box center [1080, 753] width 58 height 23
type input "113"
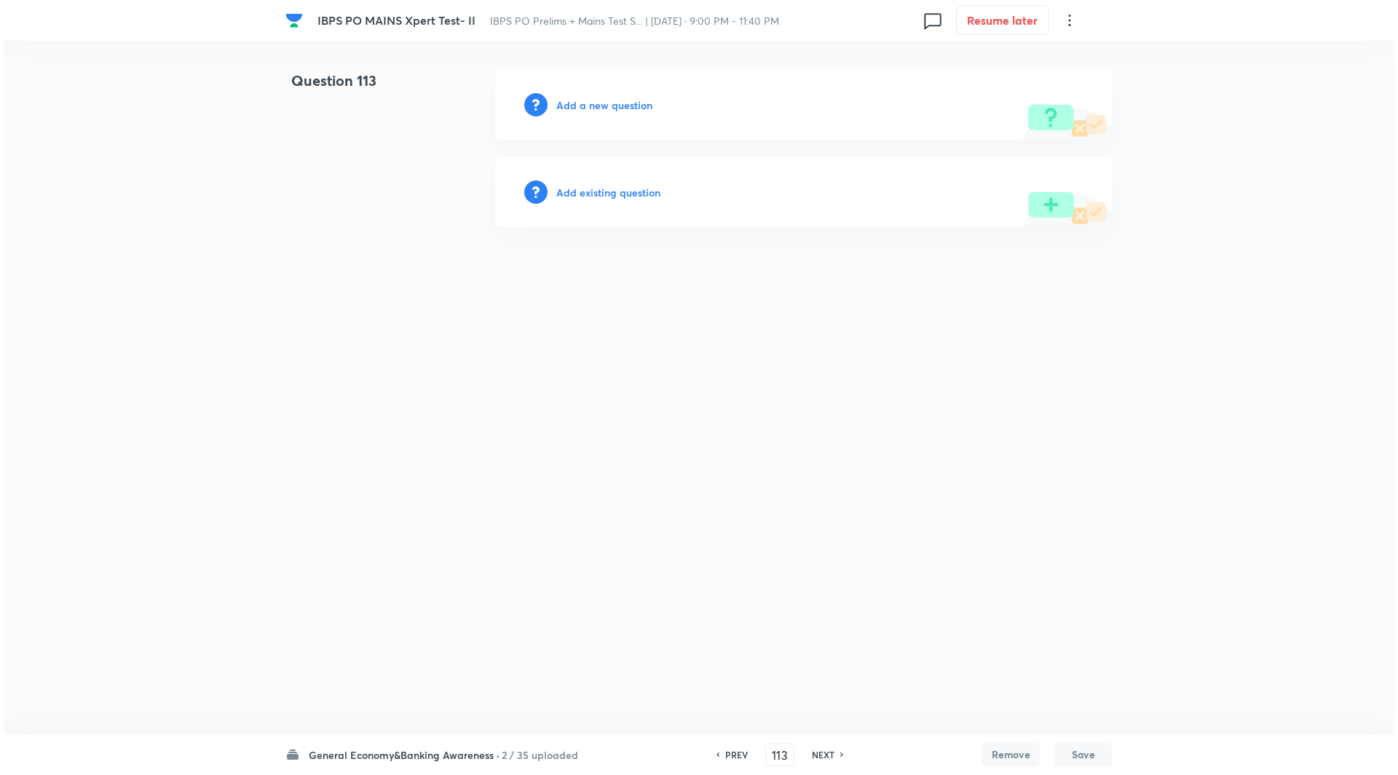
scroll to position [0, 0]
click at [625, 105] on h6 "Add a new question" at bounding box center [604, 105] width 96 height 15
click at [625, 105] on h6 "Choose a question type" at bounding box center [612, 105] width 112 height 15
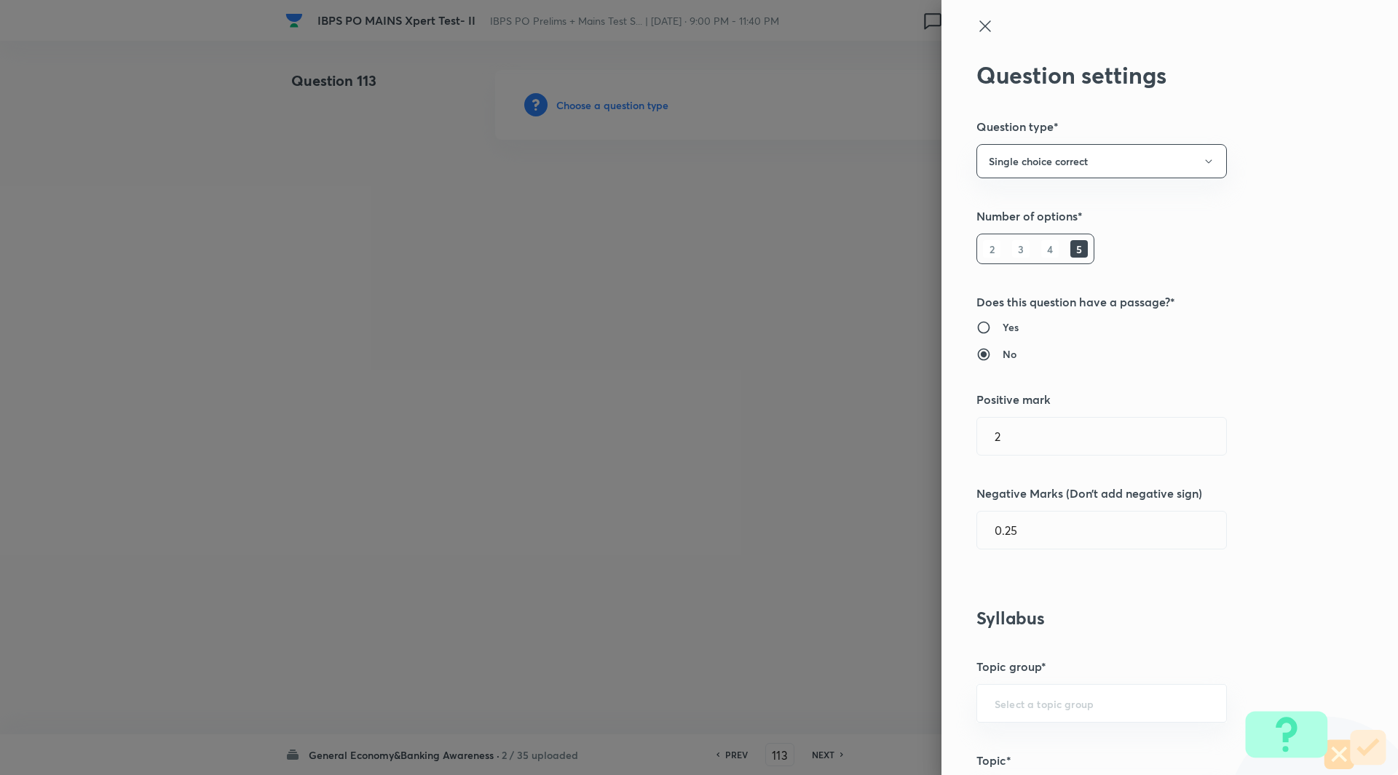
click at [625, 105] on div at bounding box center [699, 387] width 1398 height 775
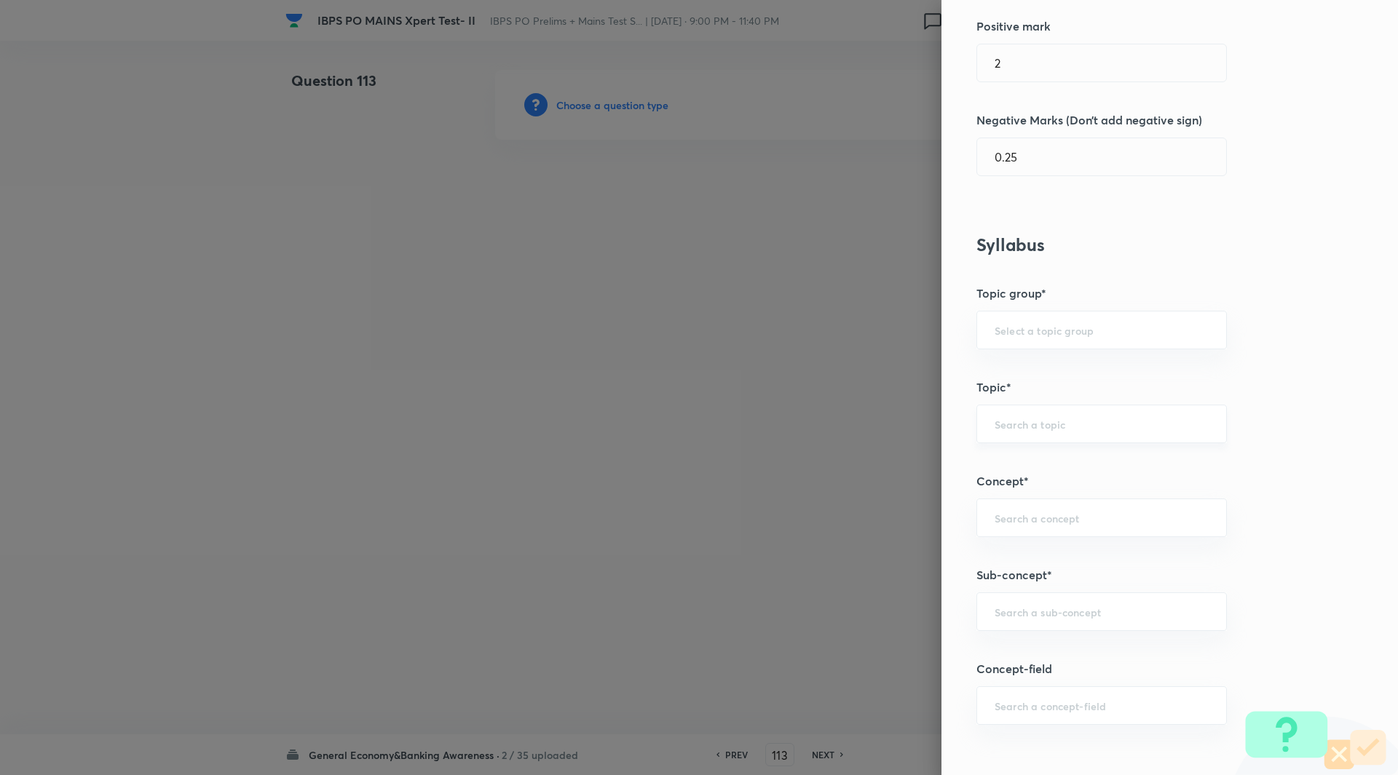
scroll to position [447, 0]
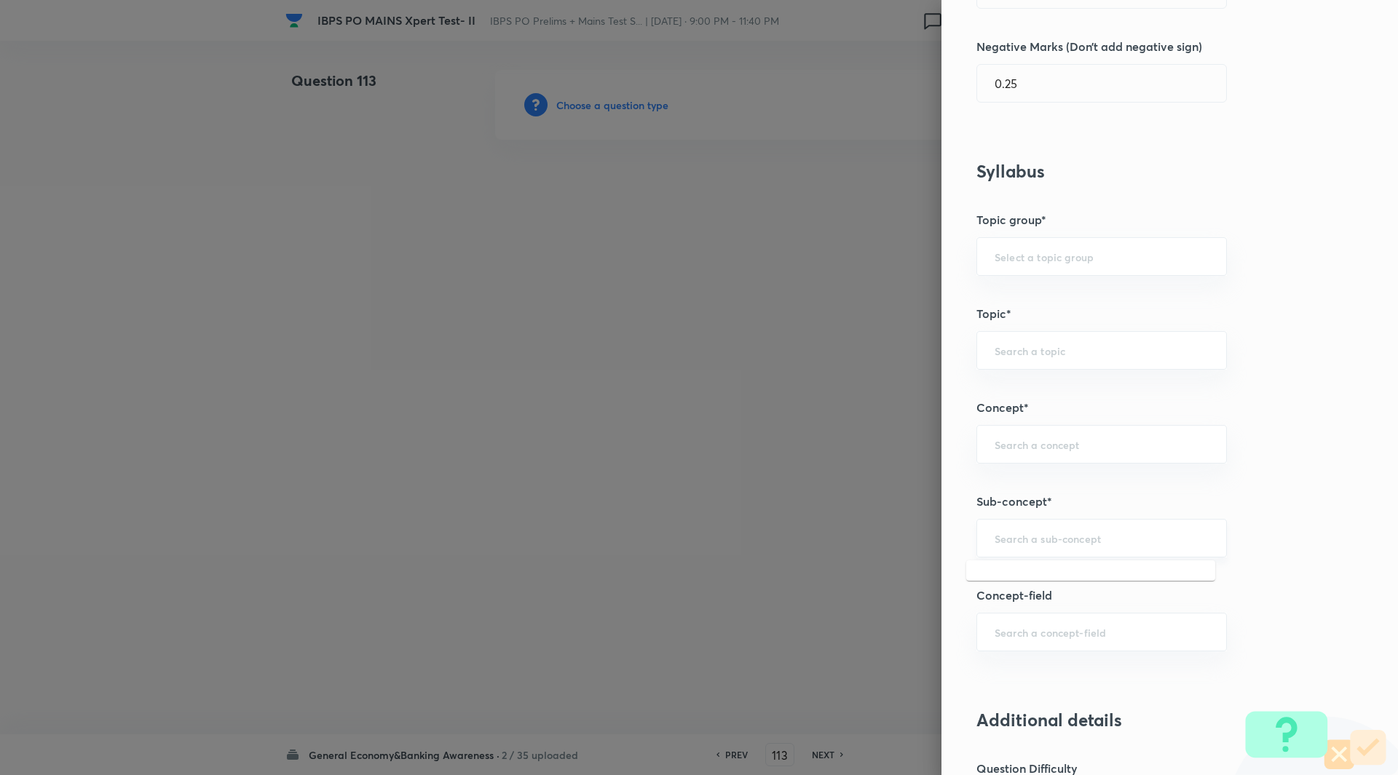
click at [1031, 545] on input "text" at bounding box center [1102, 539] width 214 height 14
click at [1050, 540] on input "national" at bounding box center [1102, 539] width 214 height 14
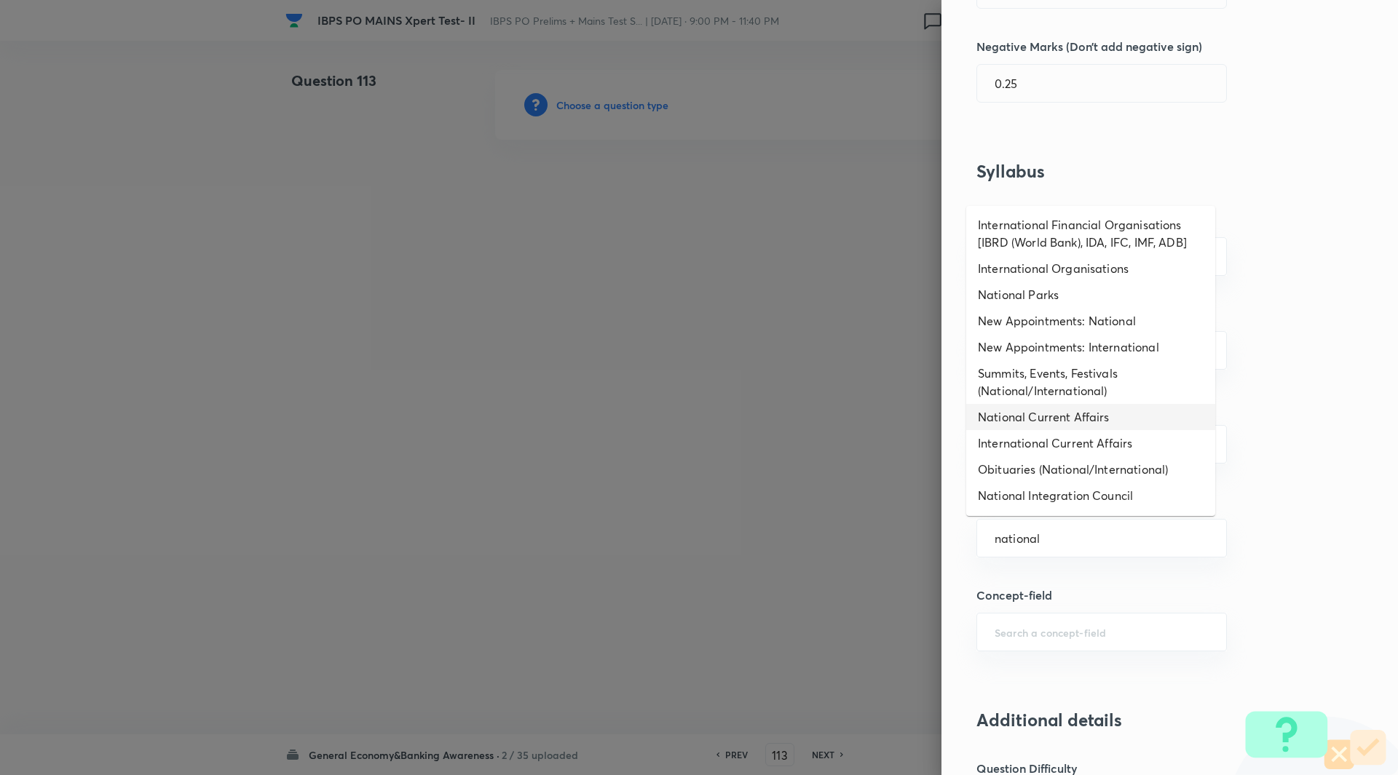
click at [1077, 416] on li "National Current Affairs" at bounding box center [1090, 417] width 249 height 26
type input "National Current Affairs"
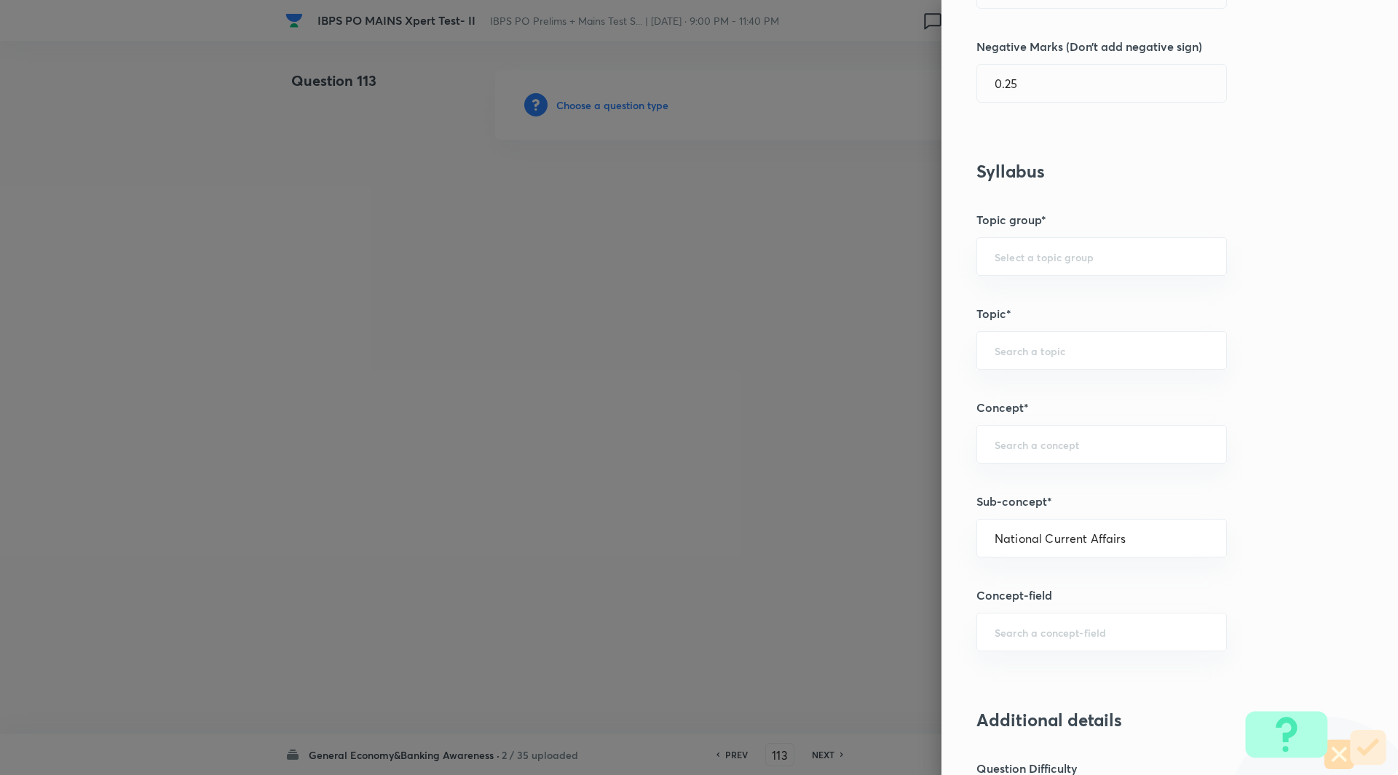
type input "Awareness"
type input "Current Affairs"
type input "National Current Affairs"
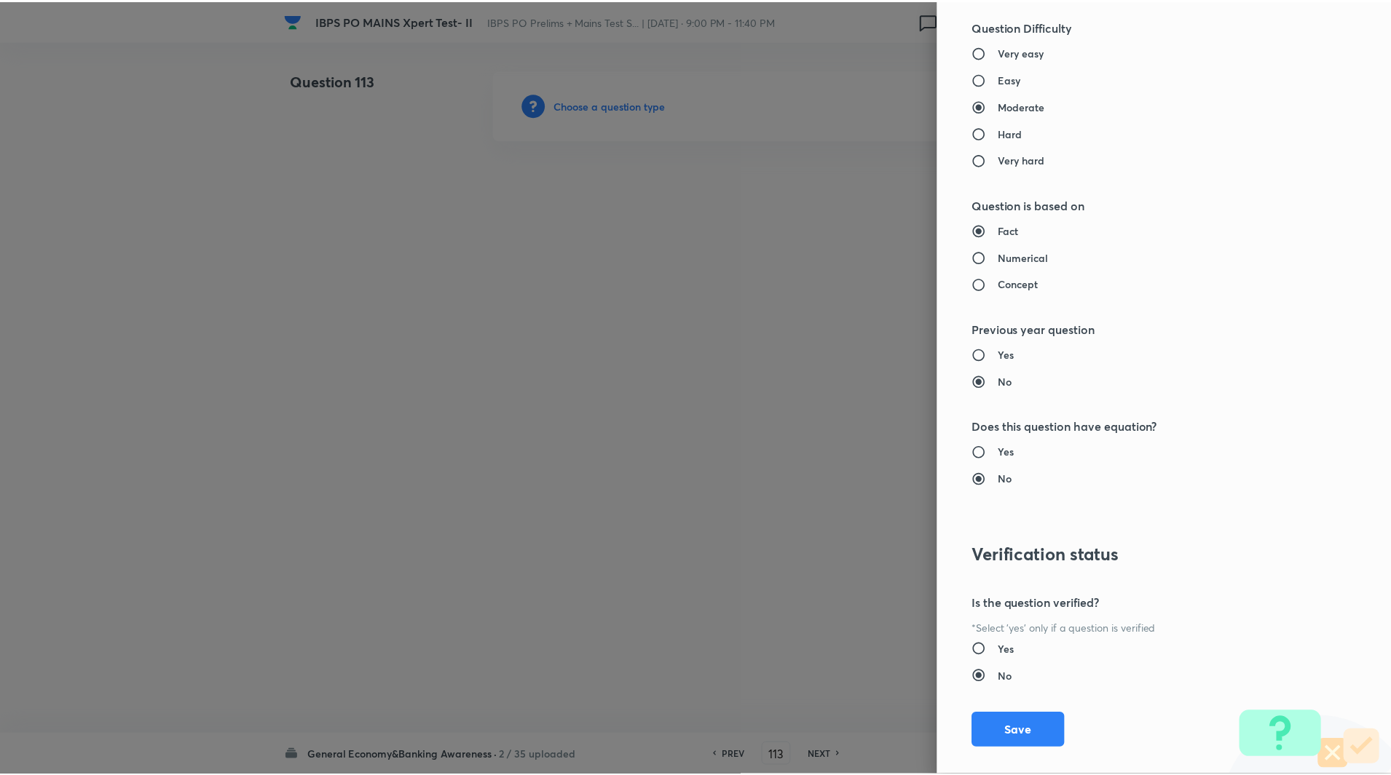
scroll to position [1209, 0]
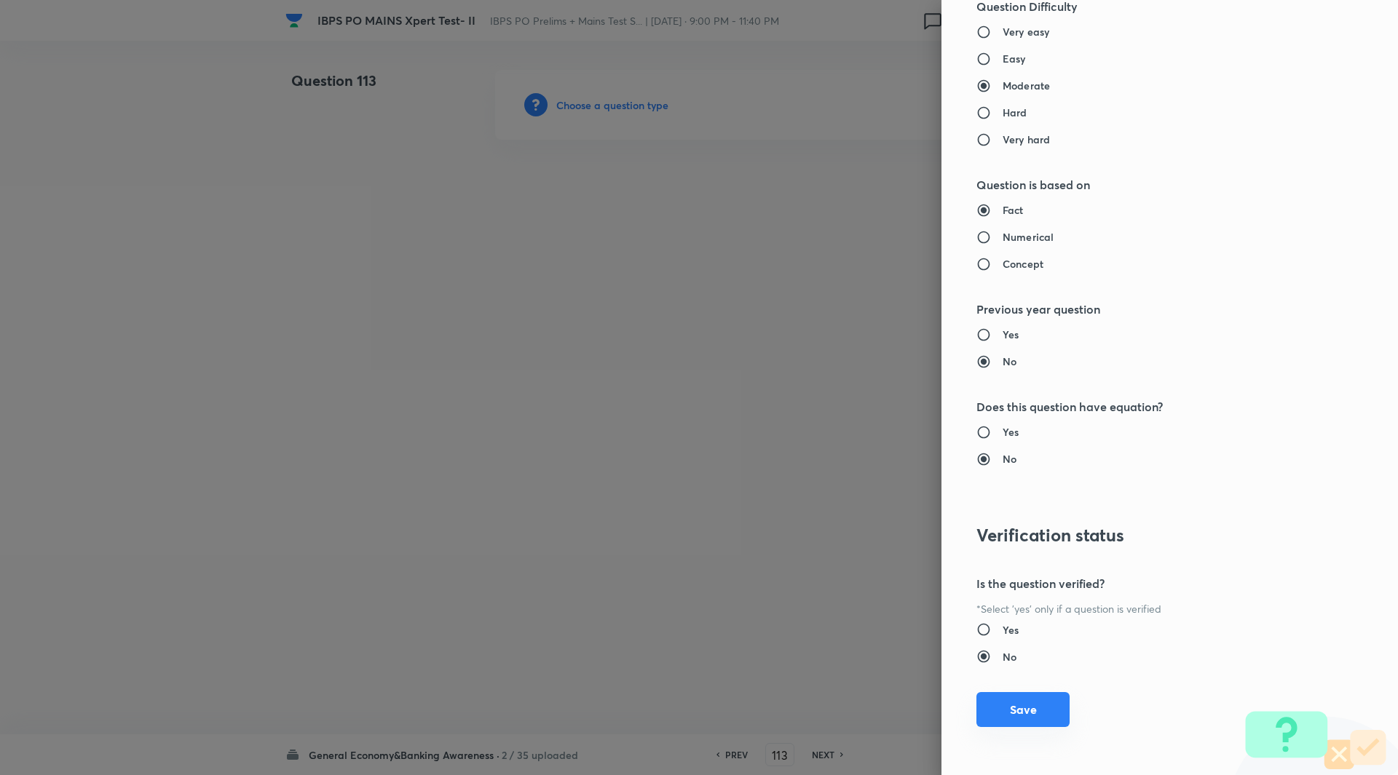
click at [1017, 709] on button "Save" at bounding box center [1022, 709] width 93 height 35
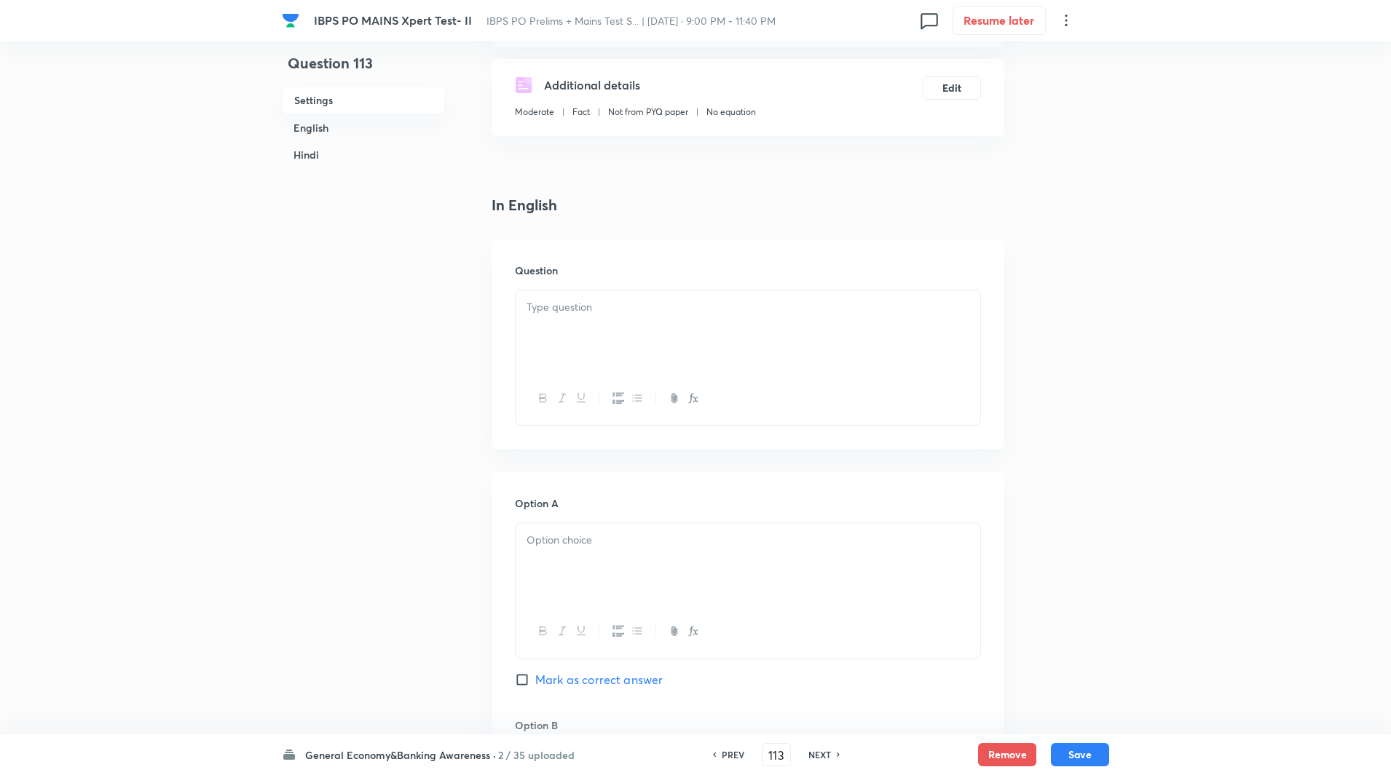
scroll to position [282, 0]
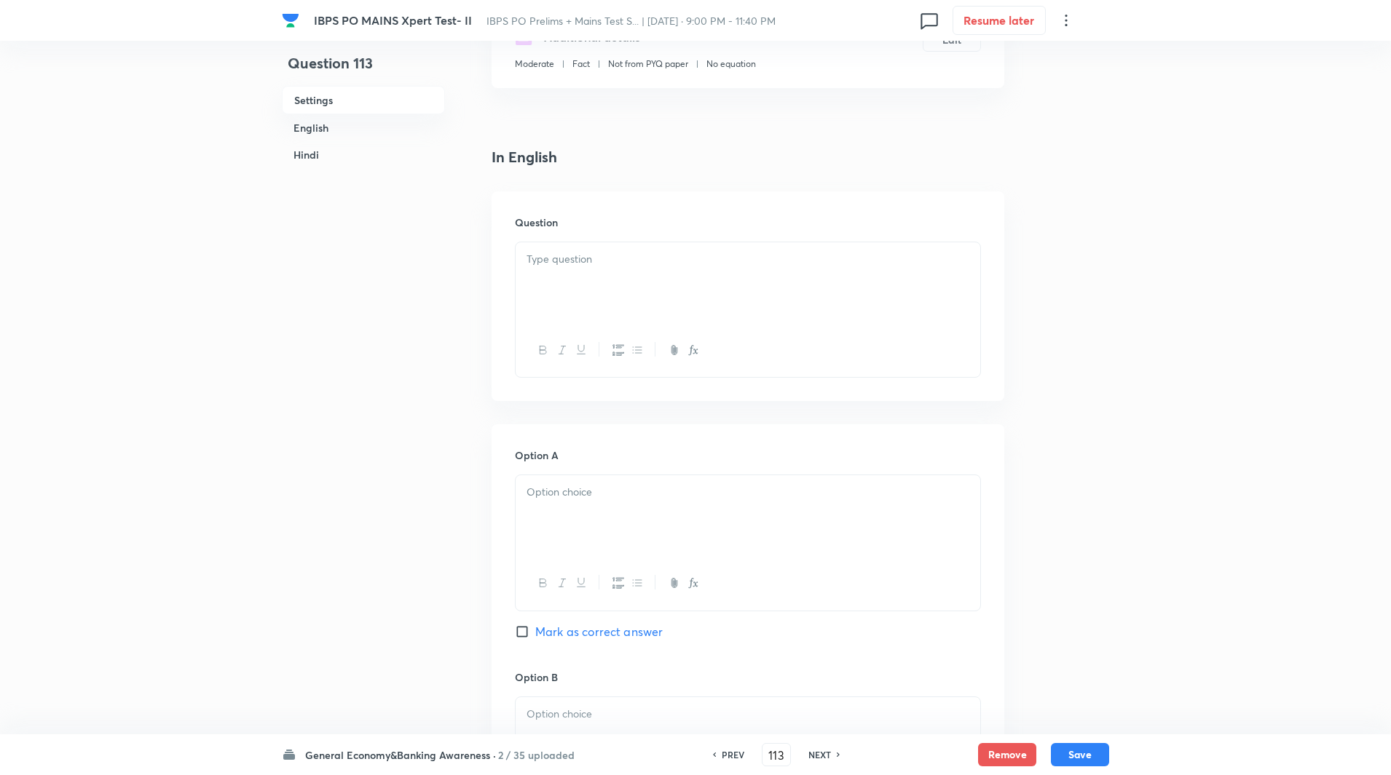
click at [593, 256] on p at bounding box center [747, 259] width 443 height 17
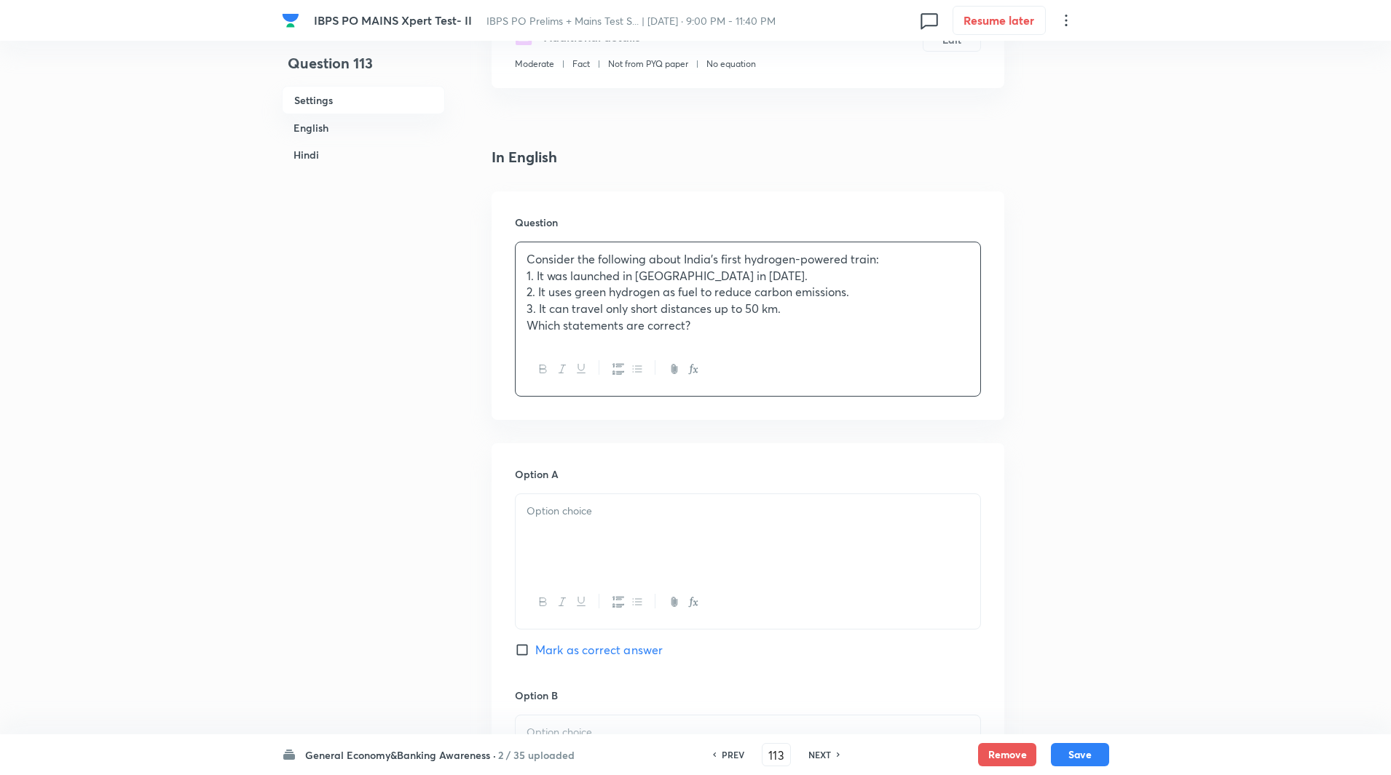
click at [920, 265] on p "Consider the following about India’s first hydrogen-powered train:" at bounding box center [747, 259] width 443 height 17
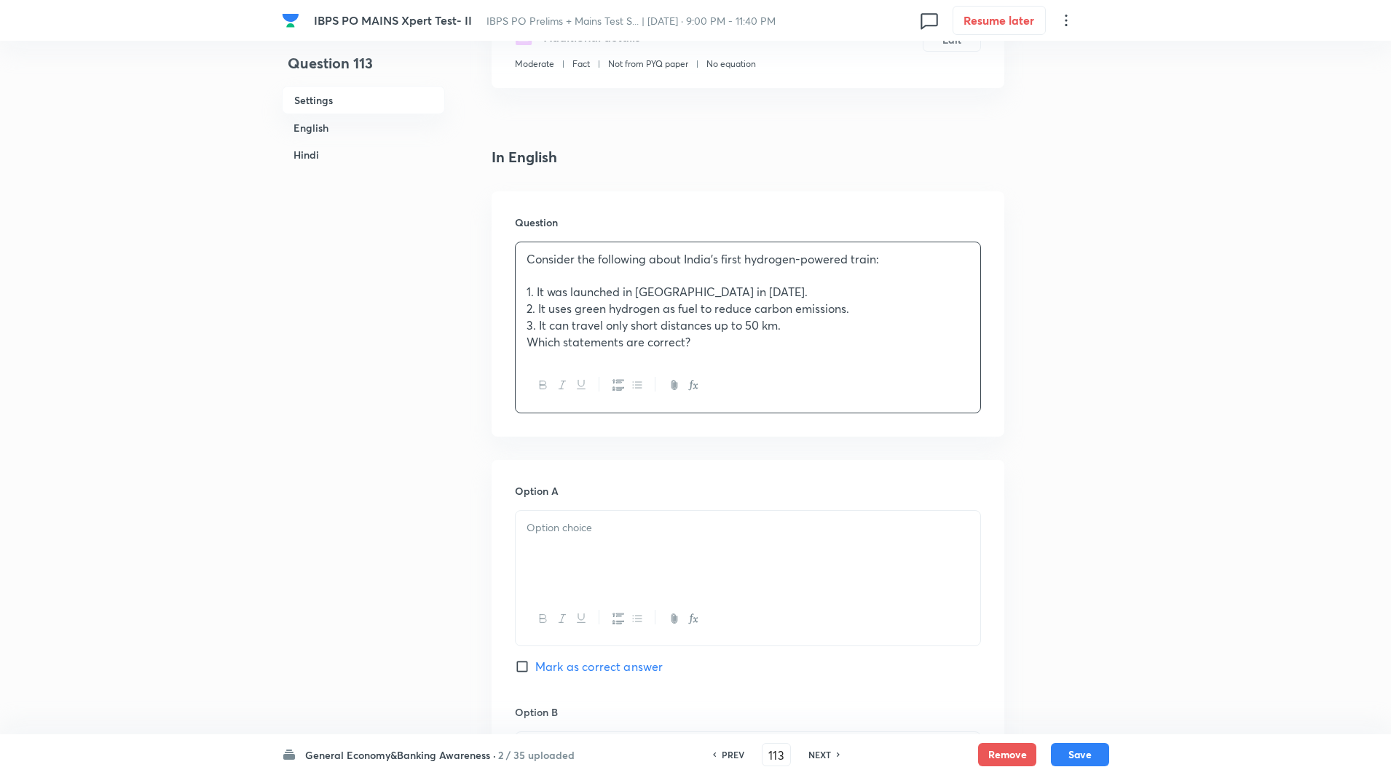
click at [805, 334] on p "Which statements are correct?" at bounding box center [747, 342] width 443 height 17
click at [807, 328] on p "3. It can travel only short distances up to 50 km." at bounding box center [747, 325] width 443 height 17
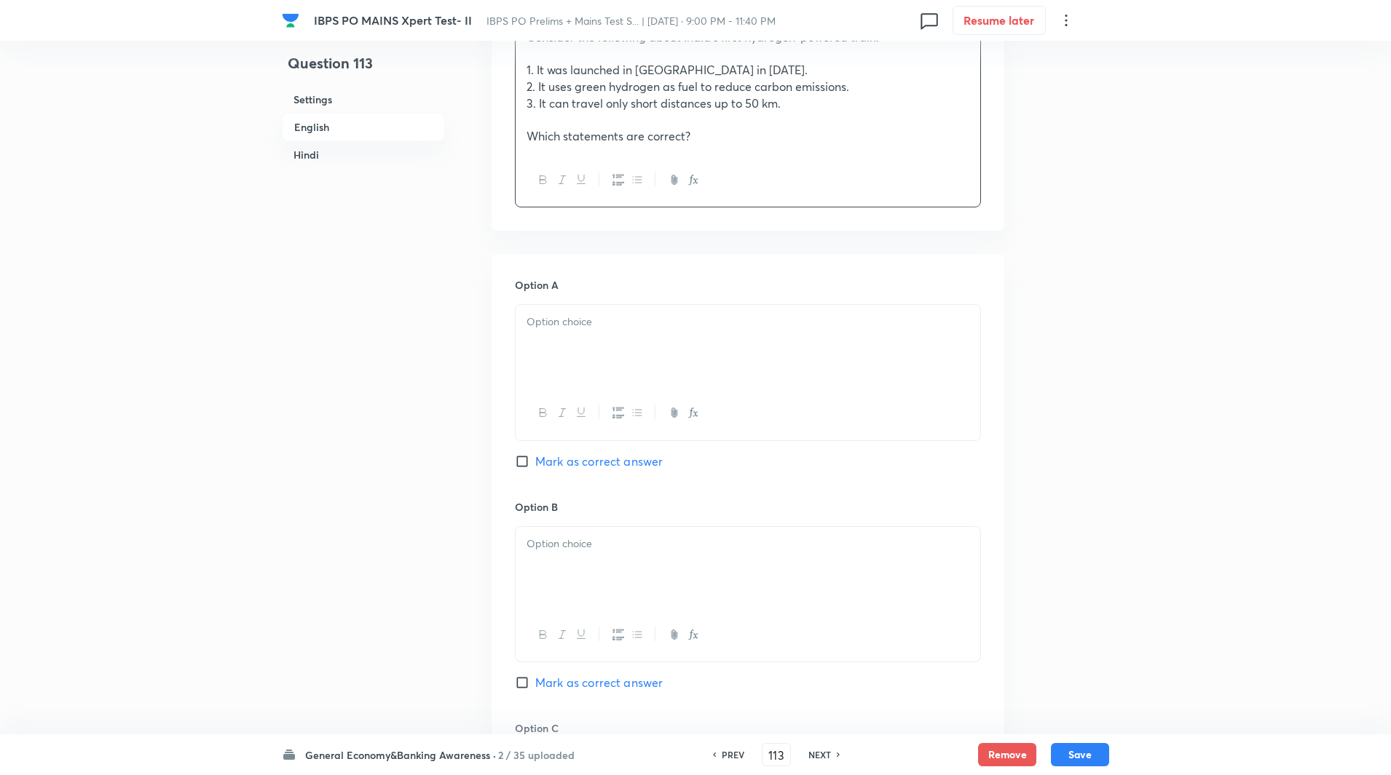
scroll to position [513, 0]
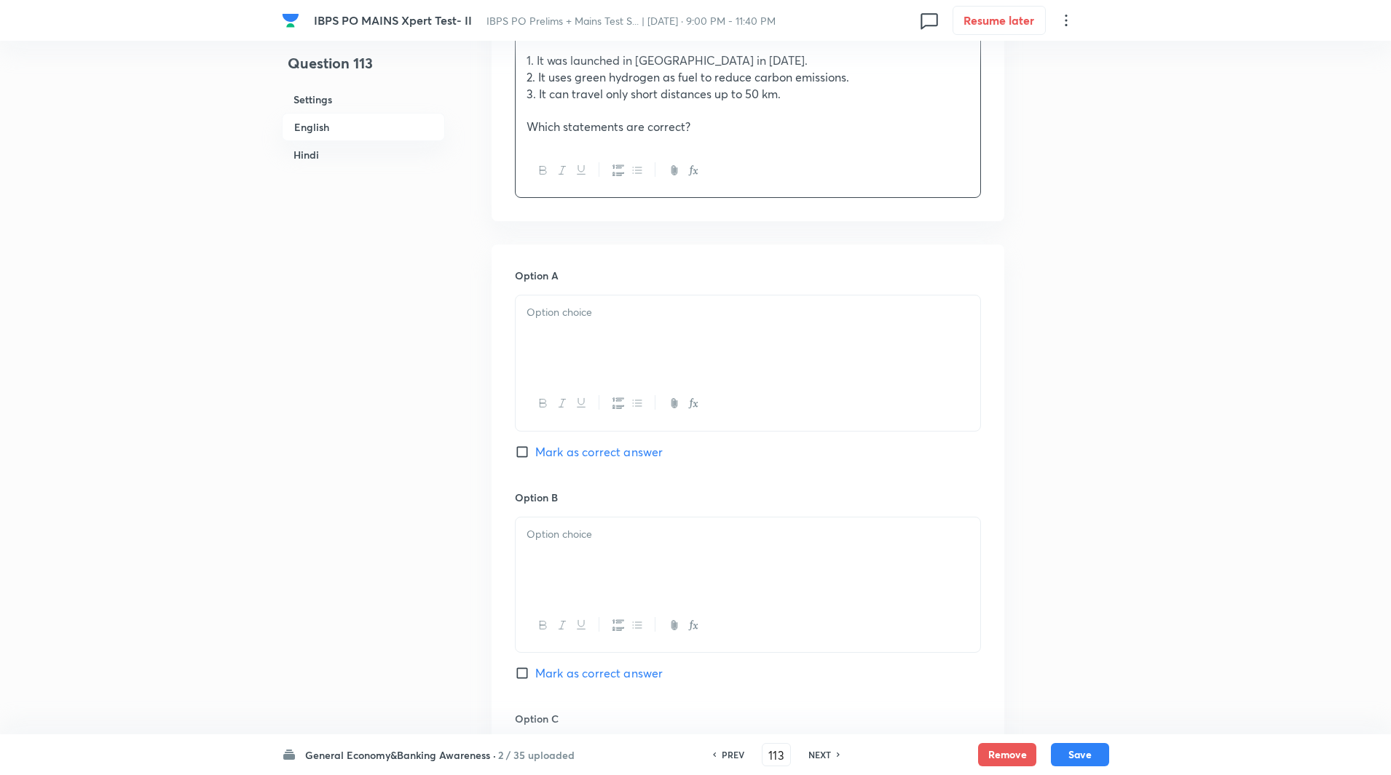
click at [641, 366] on div at bounding box center [748, 337] width 465 height 82
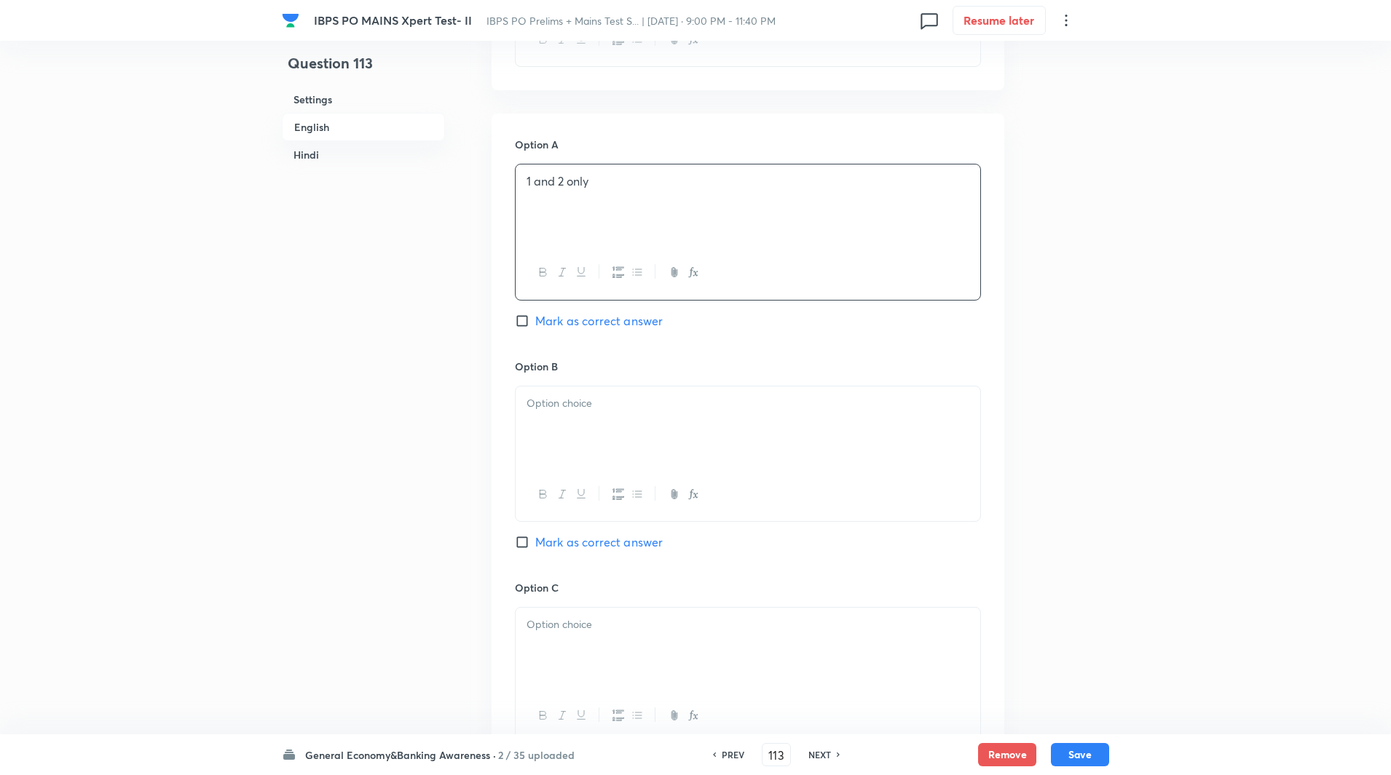
scroll to position [645, 0]
click at [587, 398] on p at bounding box center [747, 403] width 443 height 17
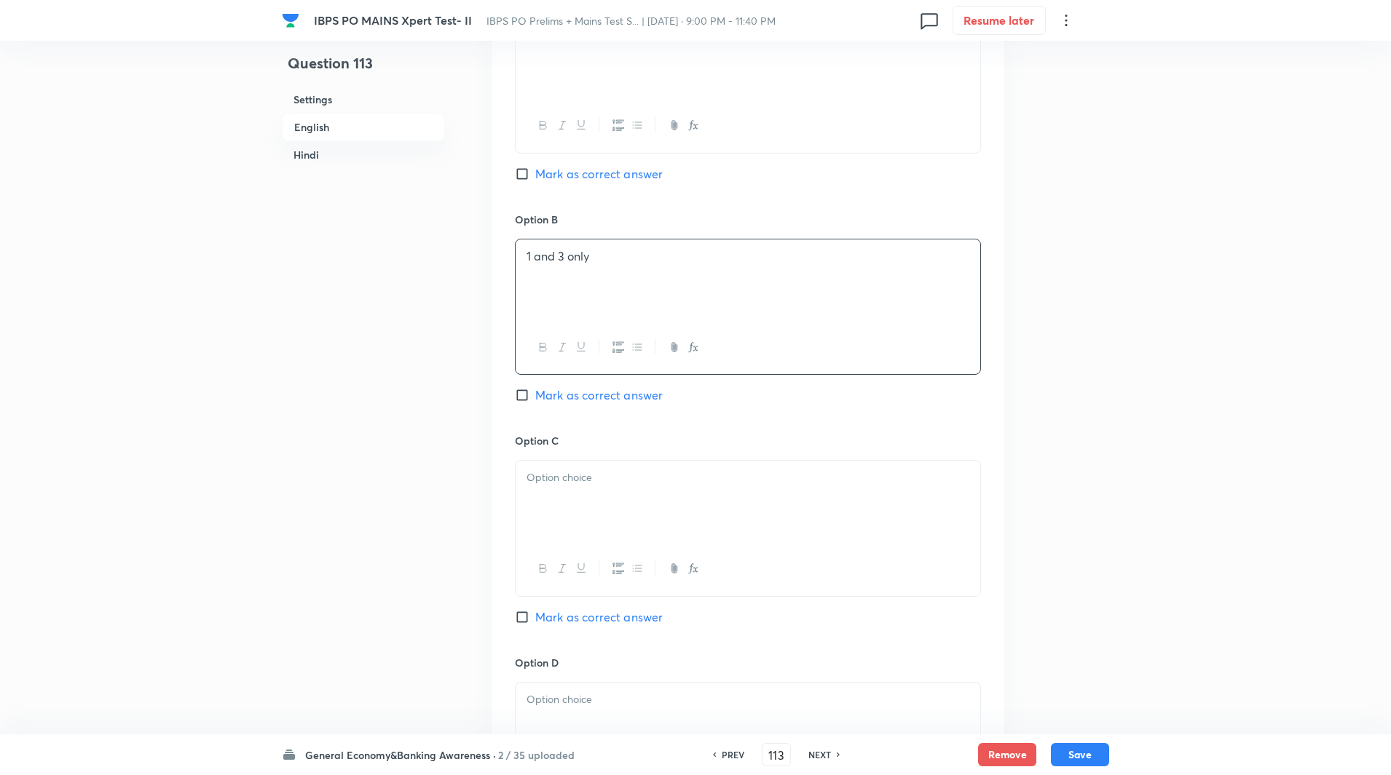
scroll to position [805, 0]
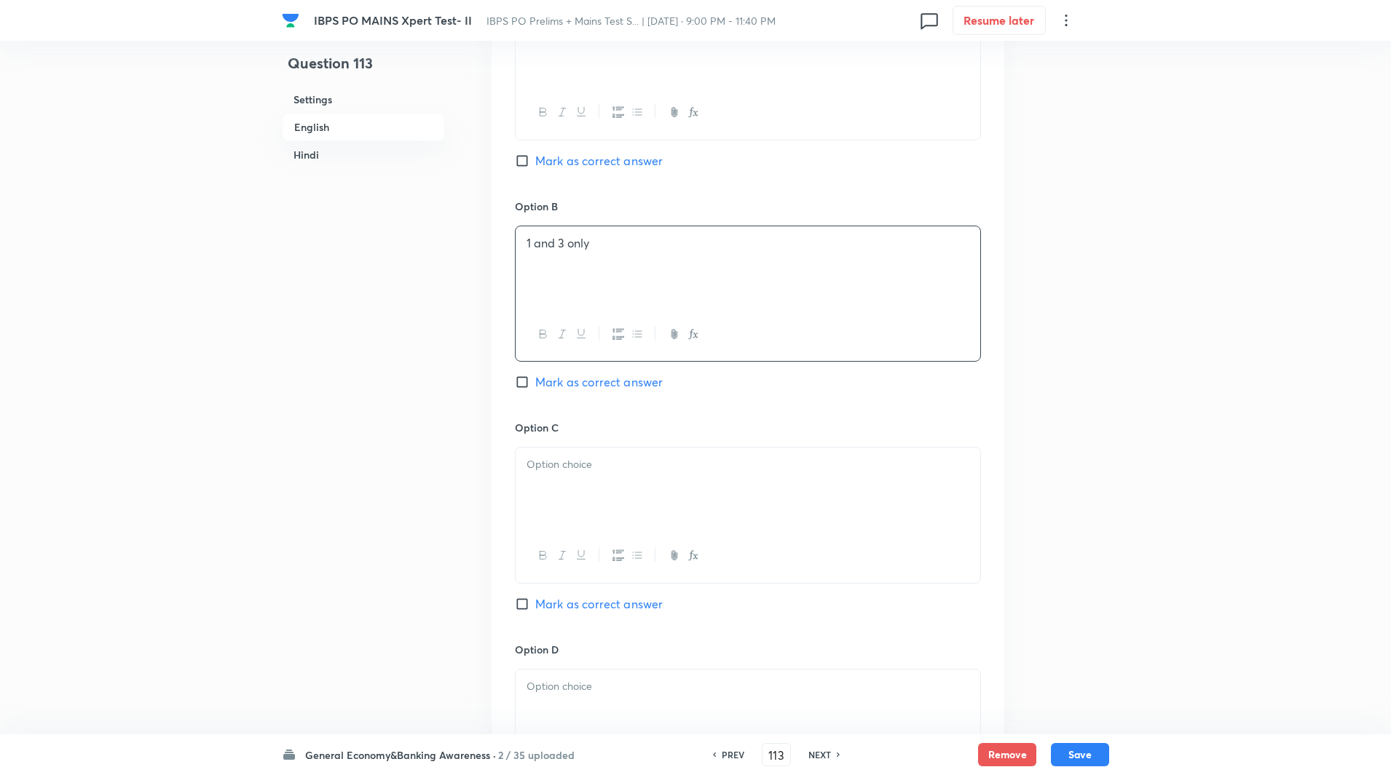
click at [578, 503] on div at bounding box center [748, 489] width 465 height 82
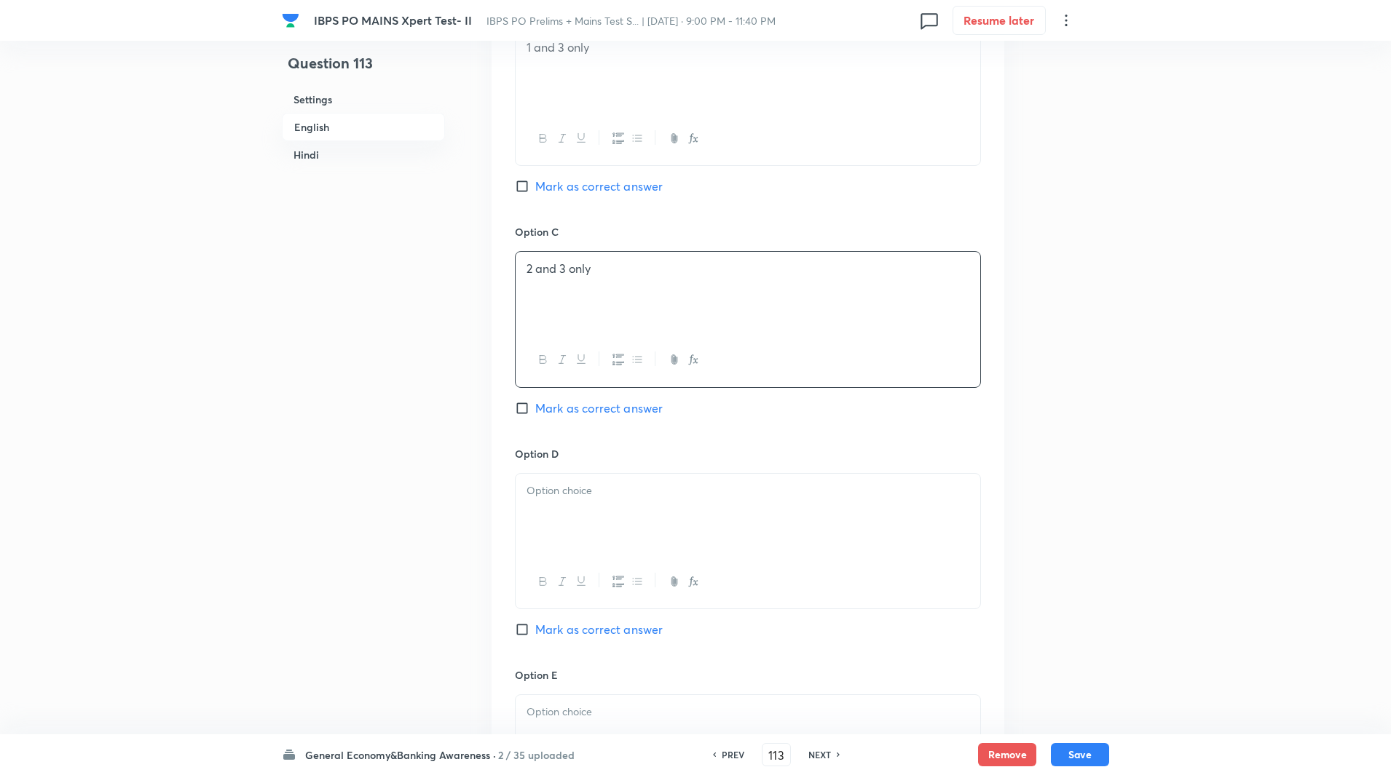
scroll to position [1003, 0]
click at [572, 508] on div at bounding box center [748, 512] width 465 height 82
paste div
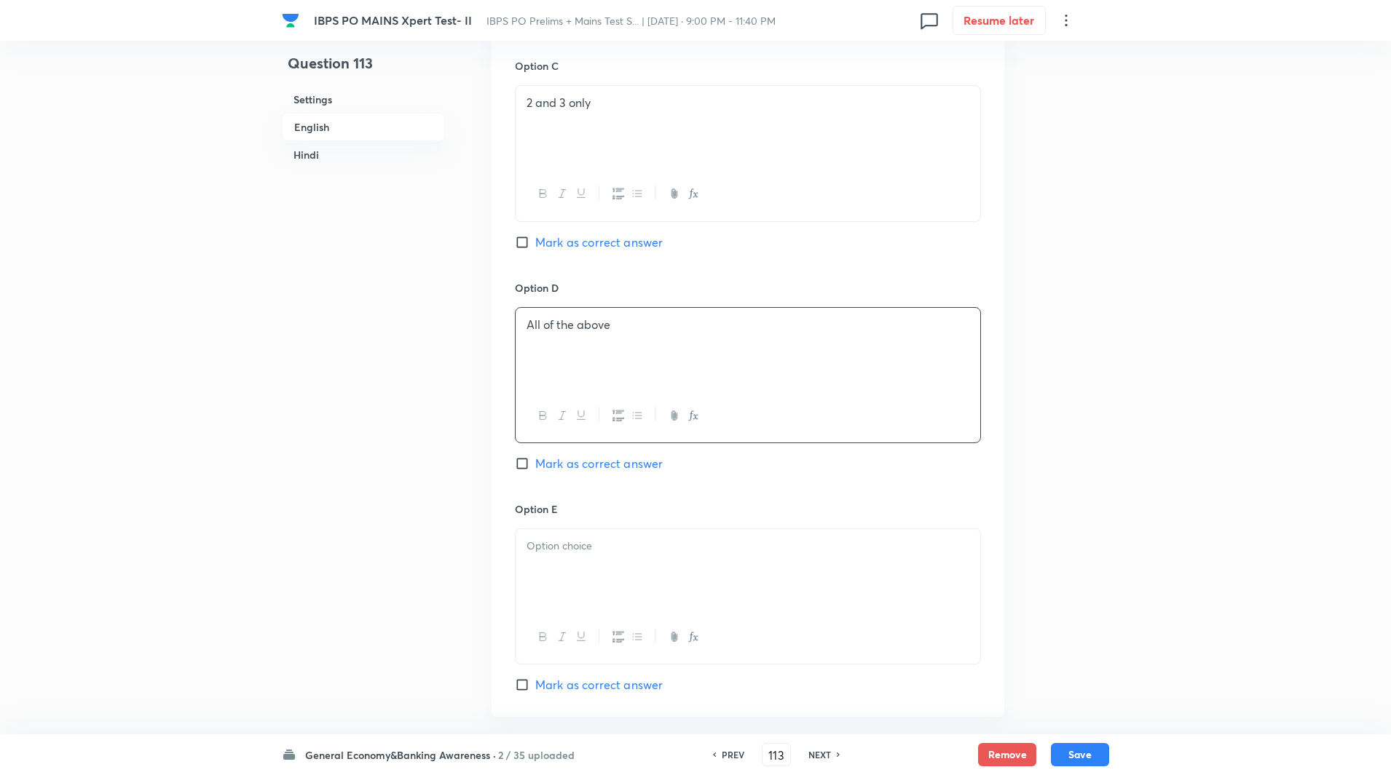
click at [570, 576] on div at bounding box center [748, 570] width 465 height 82
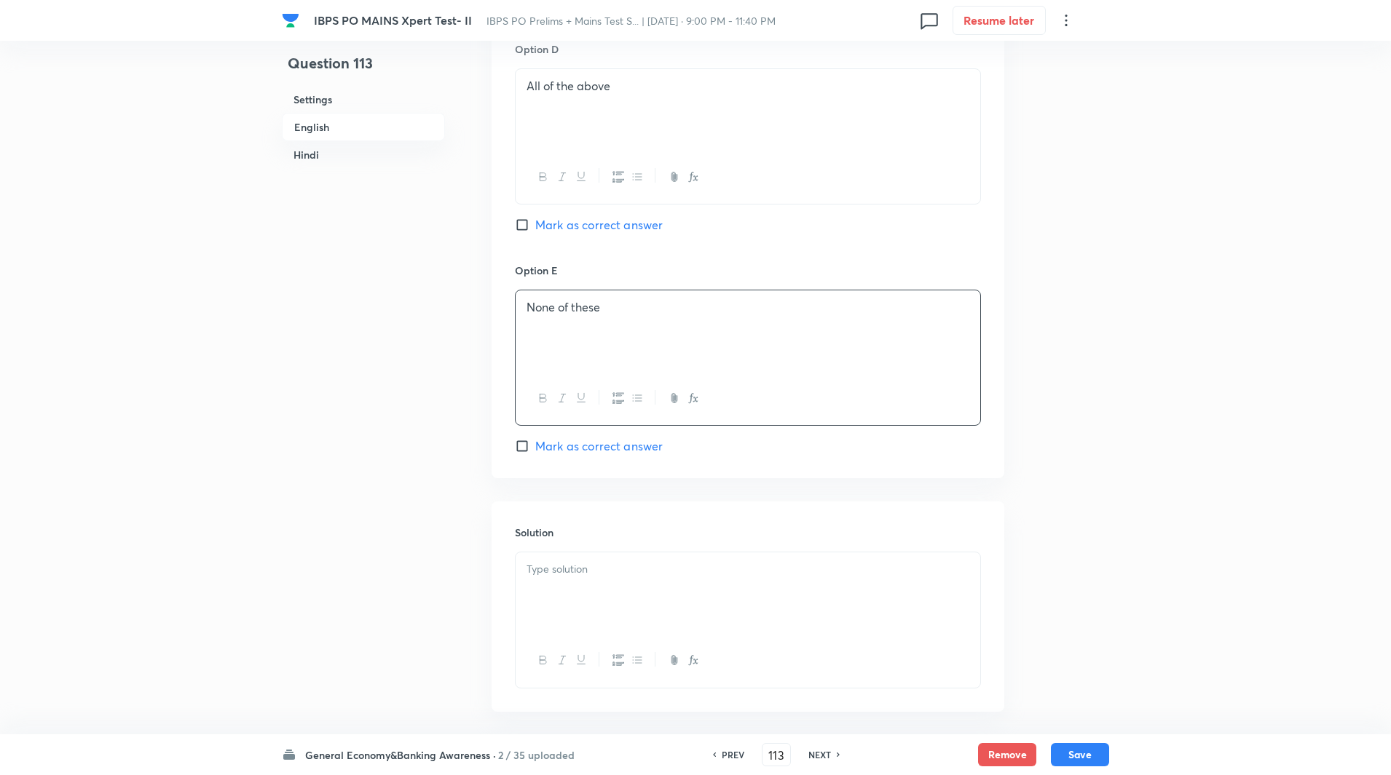
scroll to position [1418, 0]
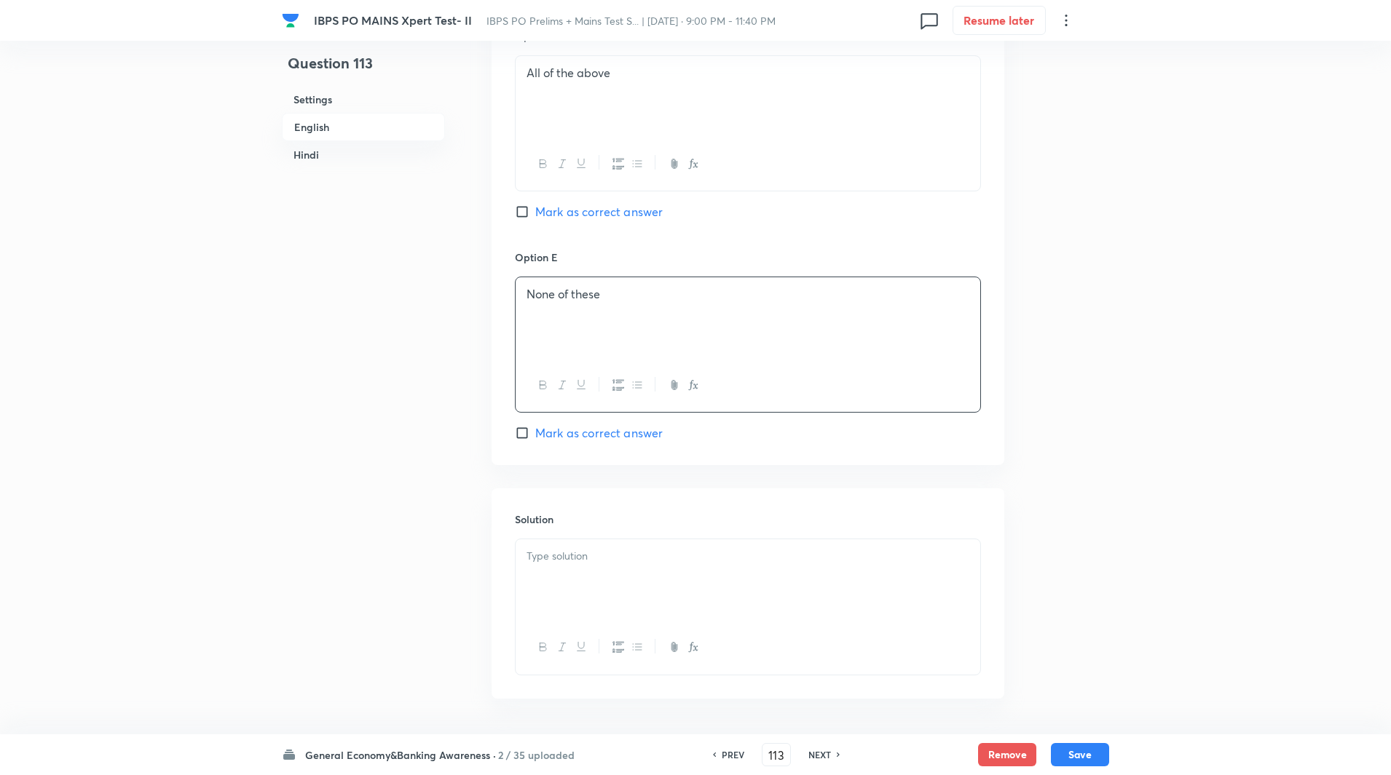
click at [566, 601] on div at bounding box center [748, 581] width 465 height 82
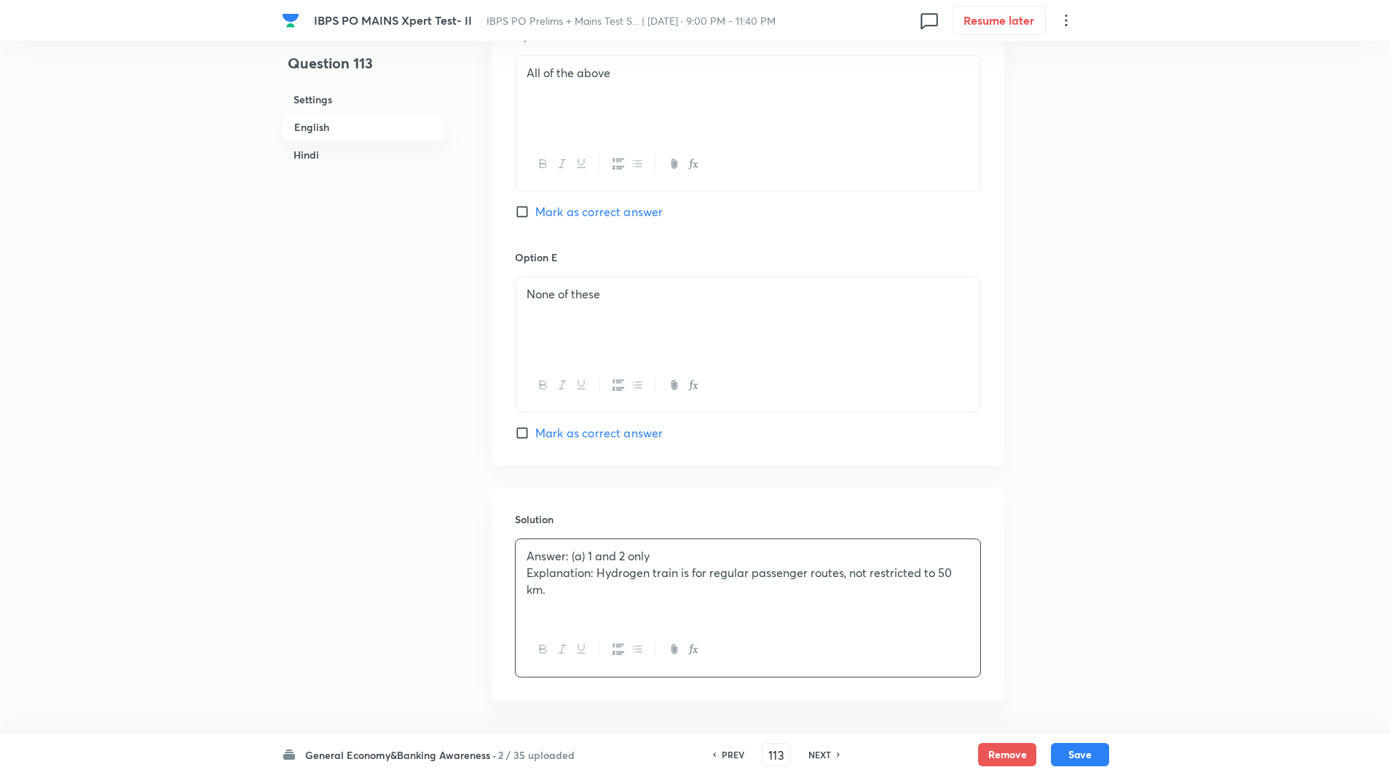
click at [600, 573] on p "Explanation: Hydrogen train is for regular passenger routes, not restricted to …" at bounding box center [747, 581] width 443 height 33
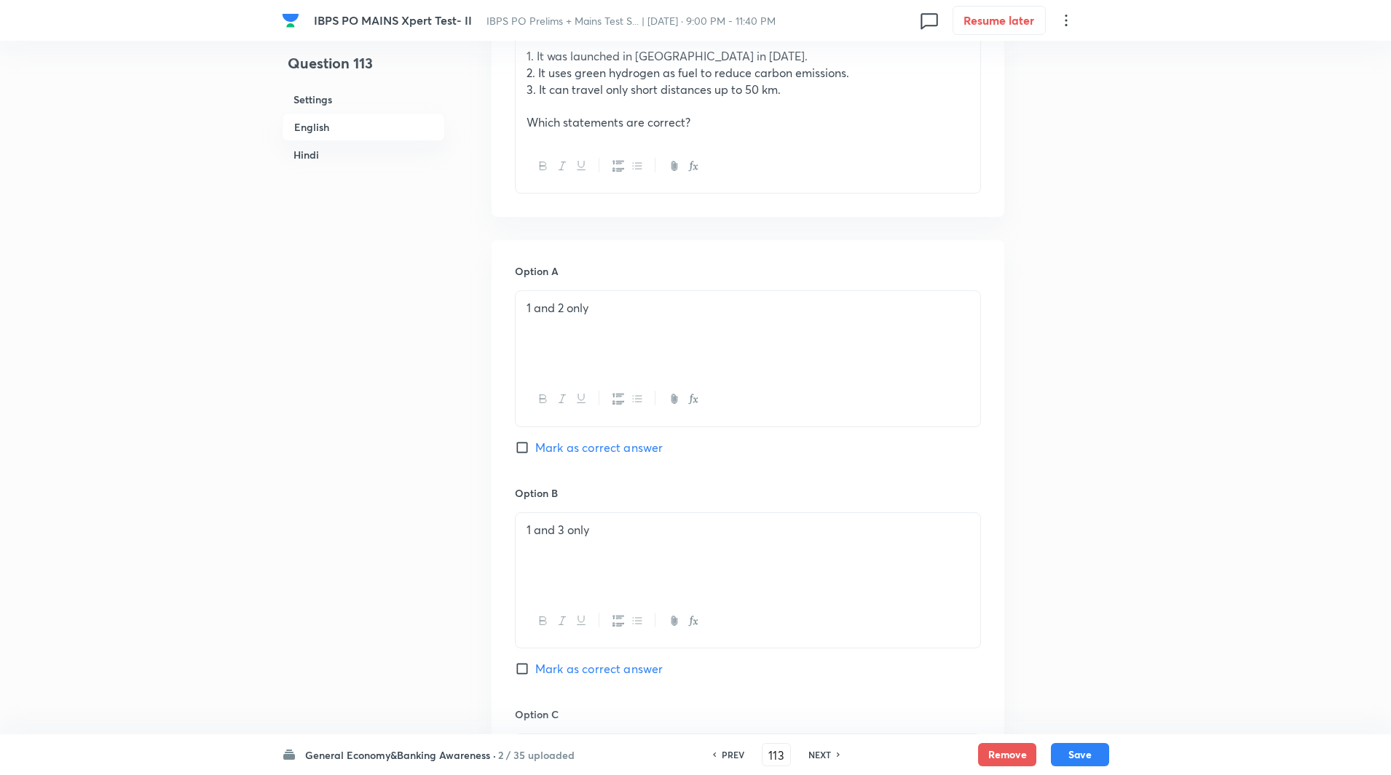
scroll to position [519, 0]
click at [525, 309] on div "1 and 2 only" at bounding box center [748, 331] width 465 height 82
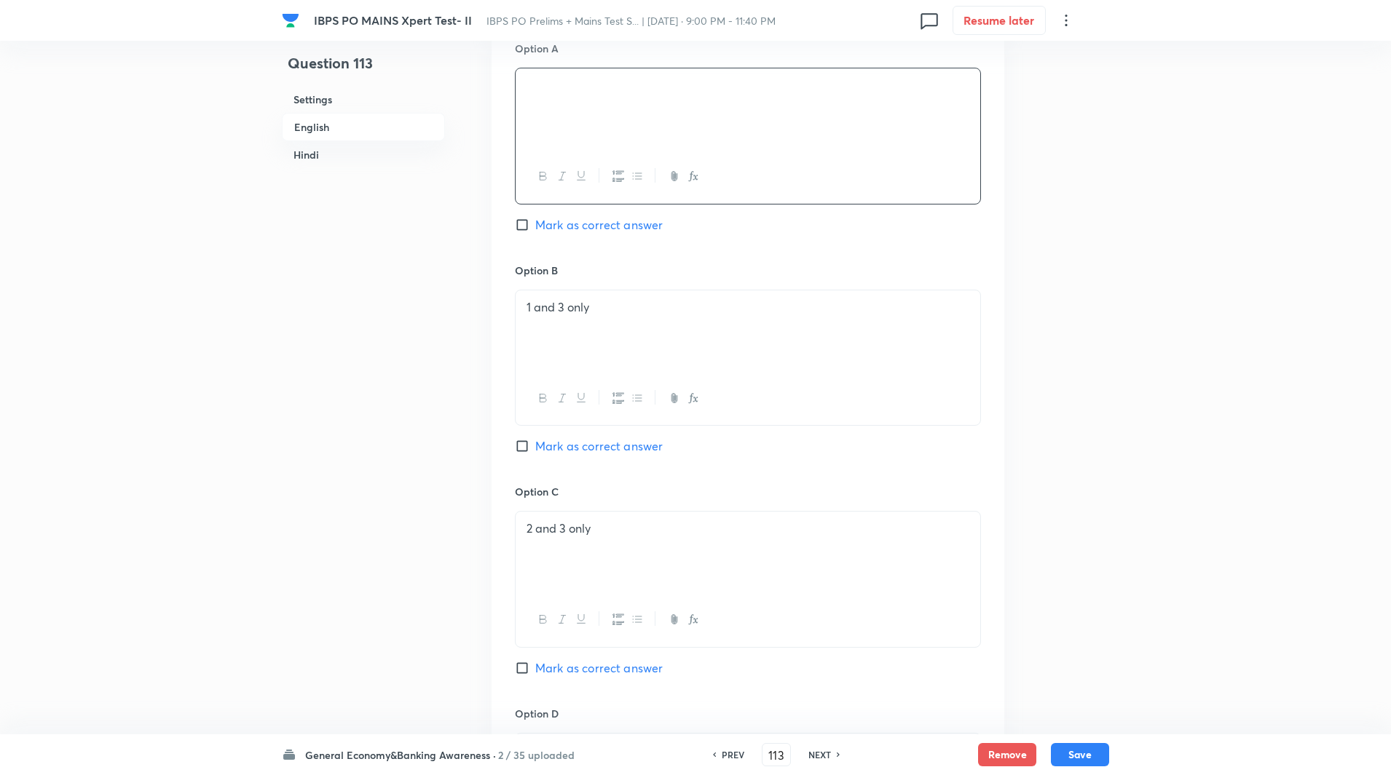
click at [624, 554] on div "2 and 3 only" at bounding box center [748, 553] width 465 height 82
click at [593, 532] on p "2 and 3 only1 and 2 only" at bounding box center [747, 529] width 443 height 17
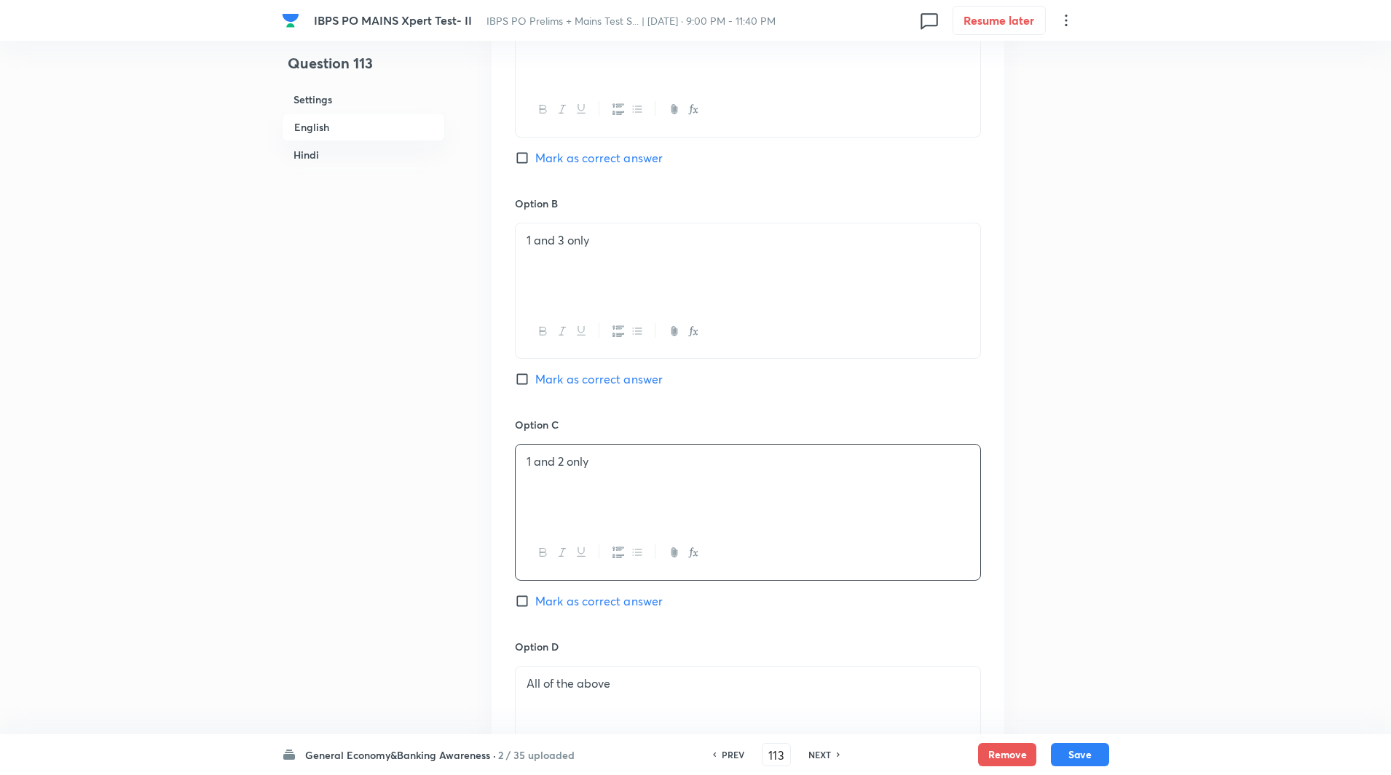
scroll to position [811, 0]
click at [521, 600] on input "Mark as correct answer" at bounding box center [525, 598] width 20 height 15
checkbox input "true"
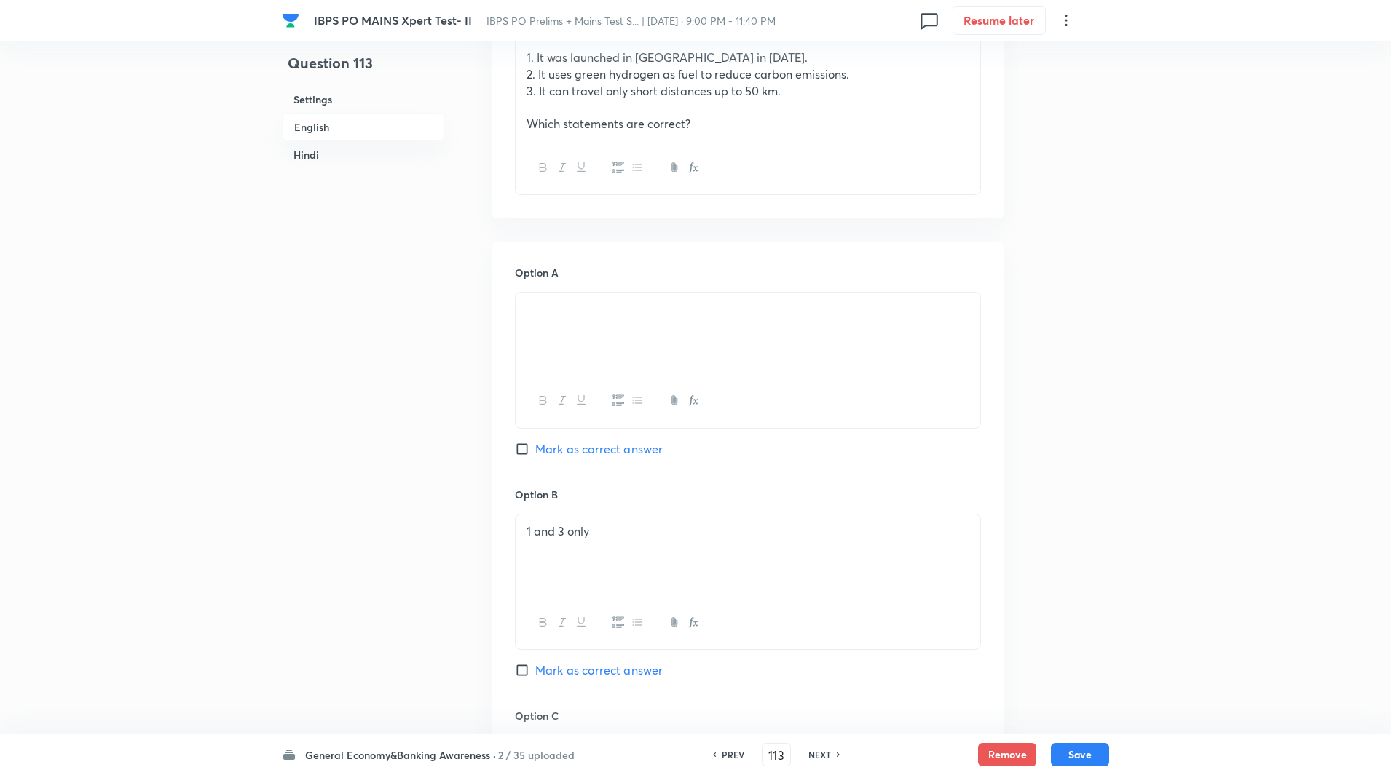
scroll to position [516, 0]
click at [609, 339] on div at bounding box center [748, 334] width 465 height 82
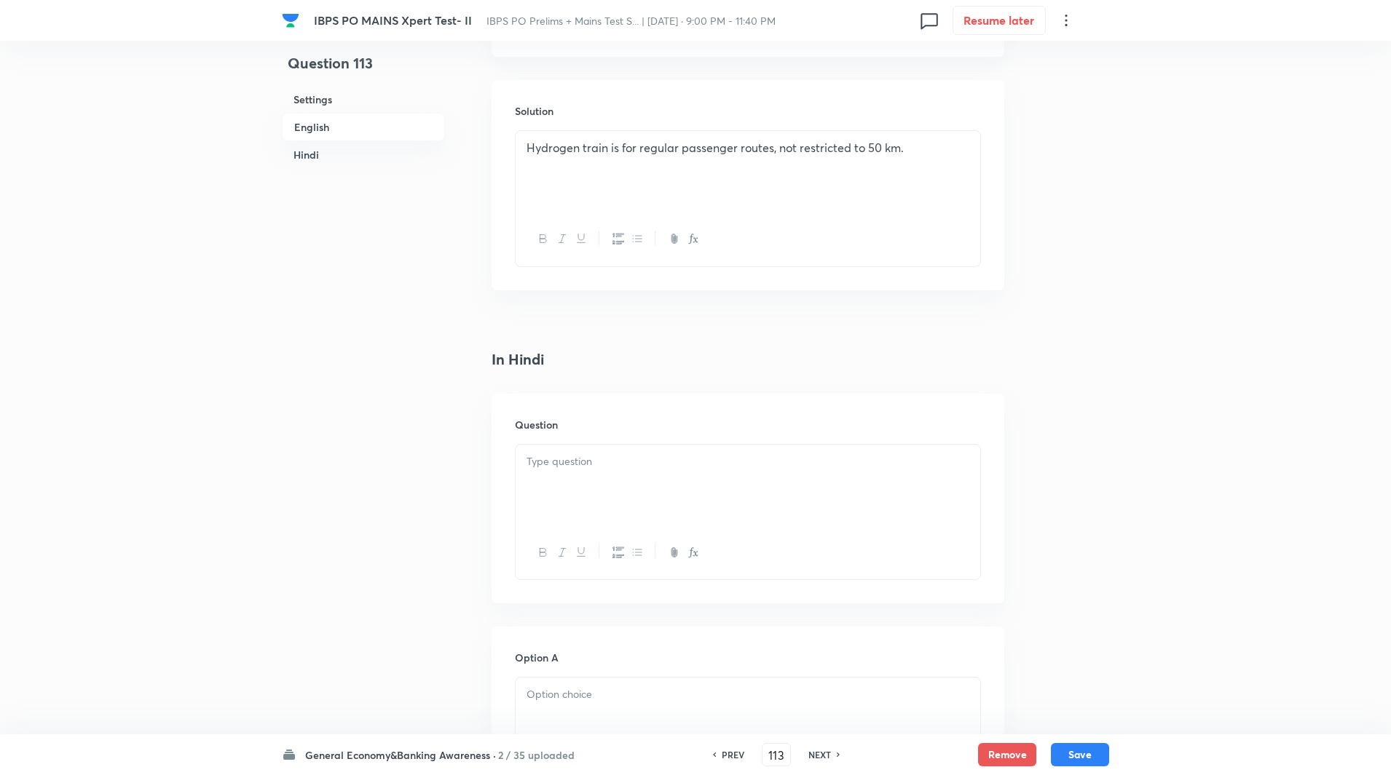
scroll to position [1828, 0]
click at [570, 491] on div at bounding box center [748, 485] width 465 height 82
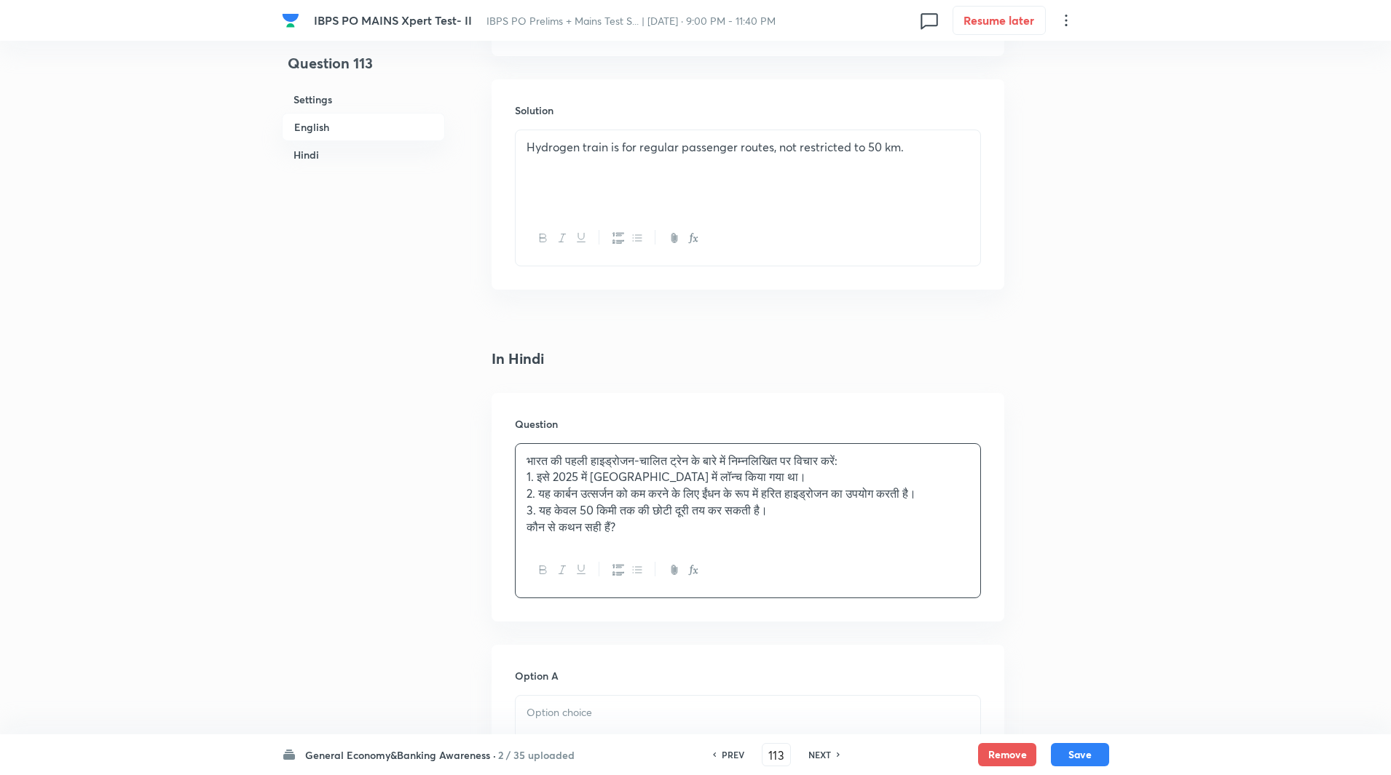
click at [892, 454] on p "भारत की पहली हाइड्रोजन-चालित ट्रेन के बारे में निम्नलिखित पर विचार करें:" at bounding box center [747, 461] width 443 height 17
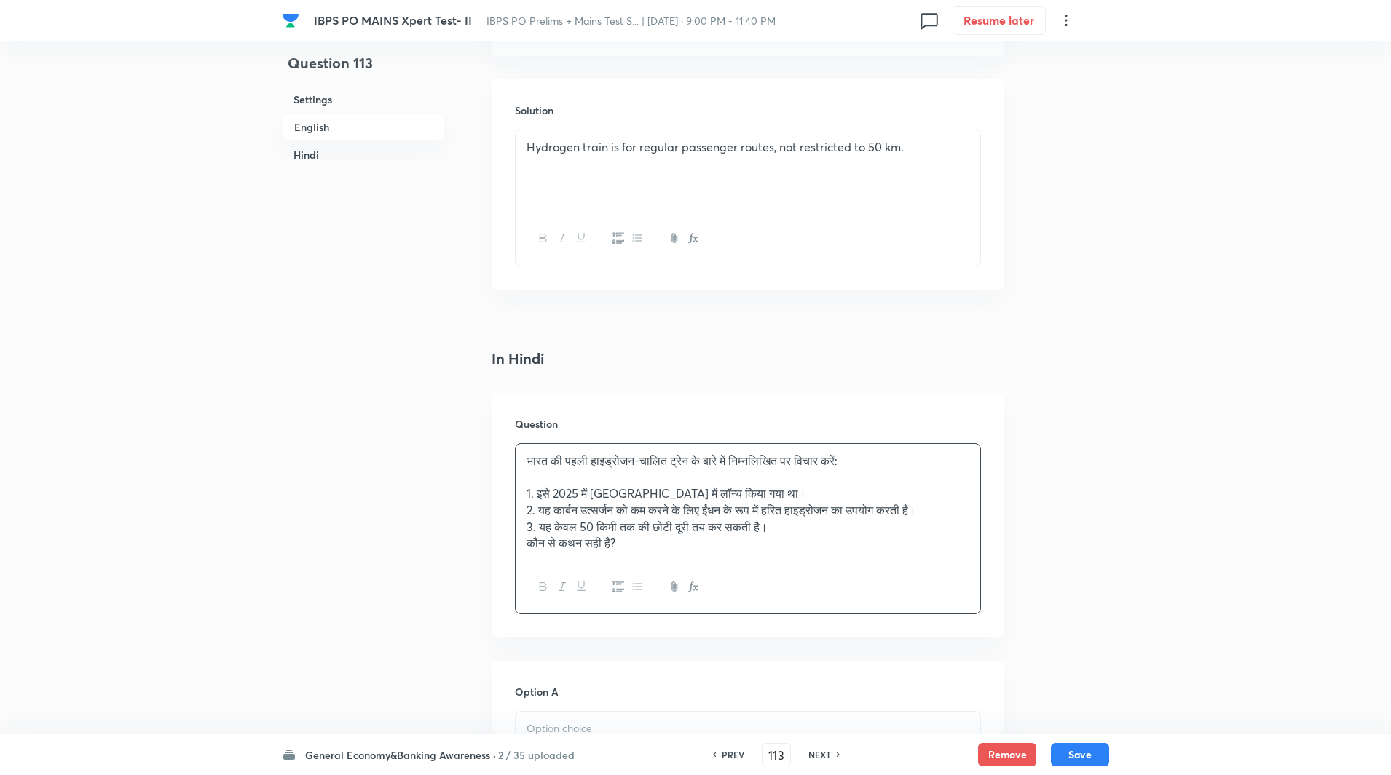
click at [700, 545] on p "कौन से कथन सही हैं?" at bounding box center [747, 543] width 443 height 17
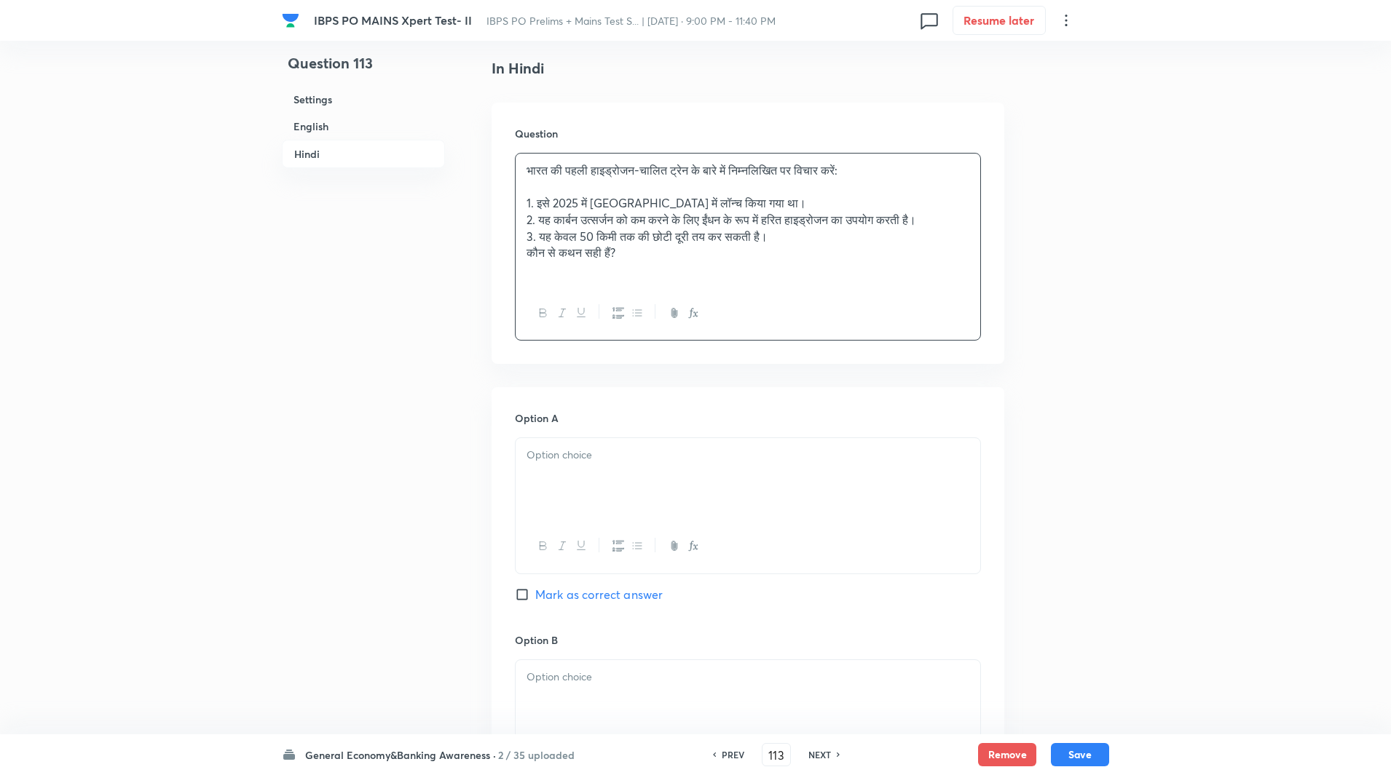
scroll to position [2060, 0]
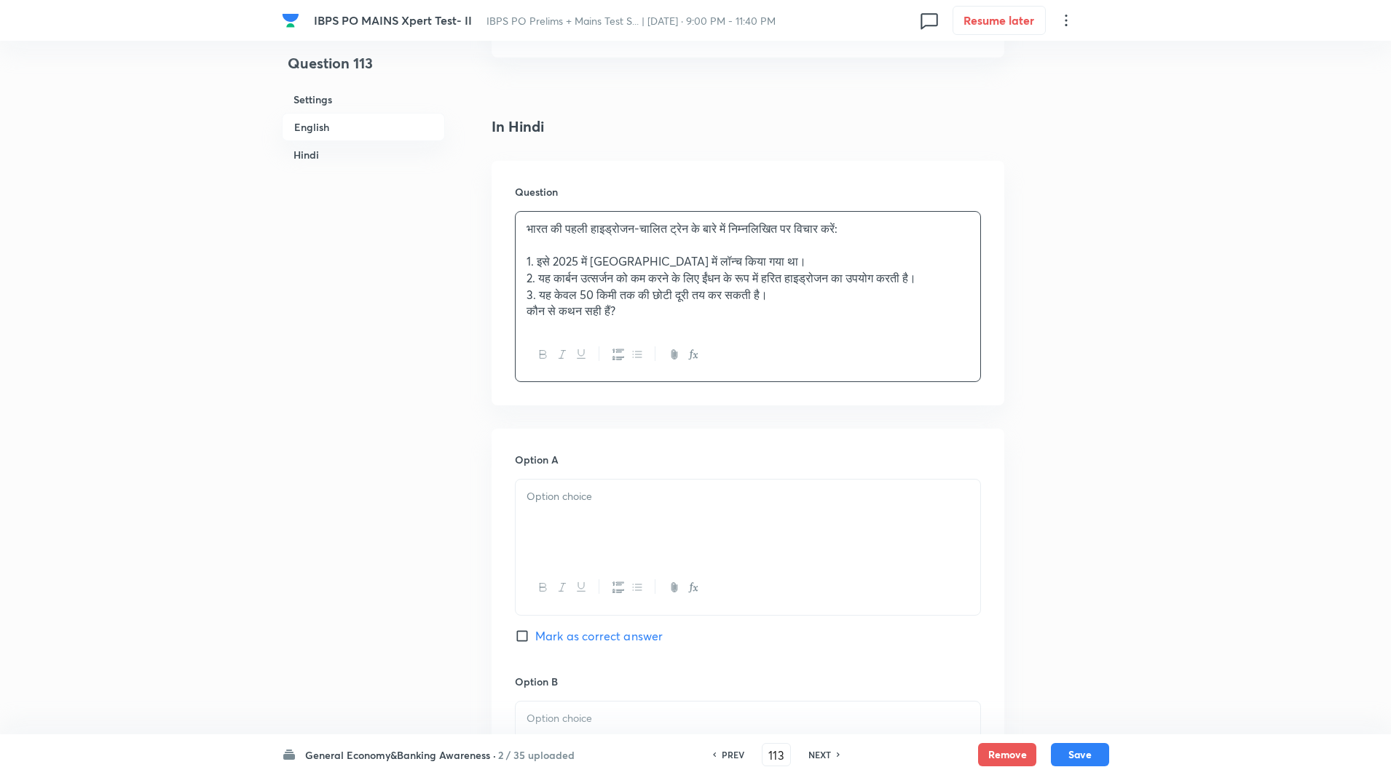
click at [813, 292] on p "3. यह केवल 50 किमी तक की छोटी दूरी तय कर सकती है।" at bounding box center [747, 295] width 443 height 17
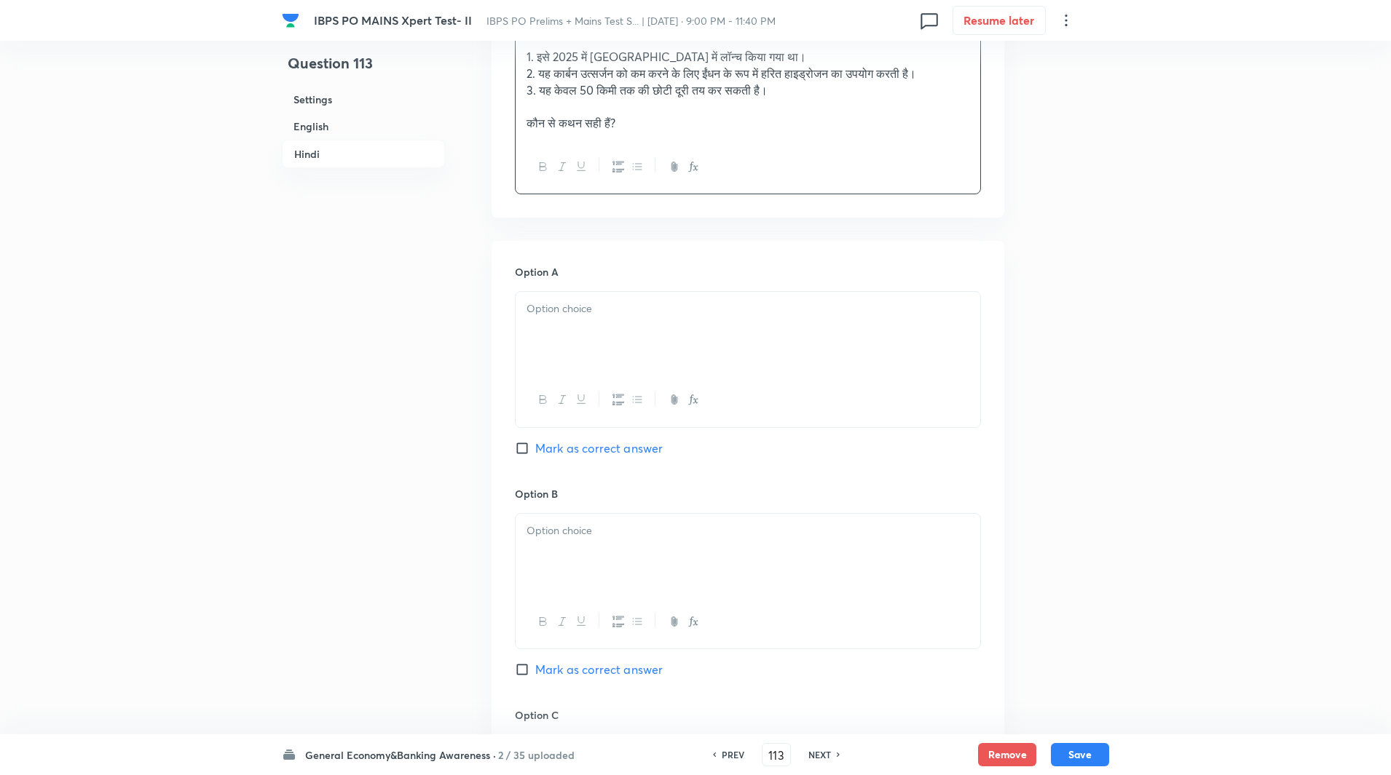
scroll to position [2265, 0]
click at [668, 334] on div at bounding box center [748, 332] width 465 height 82
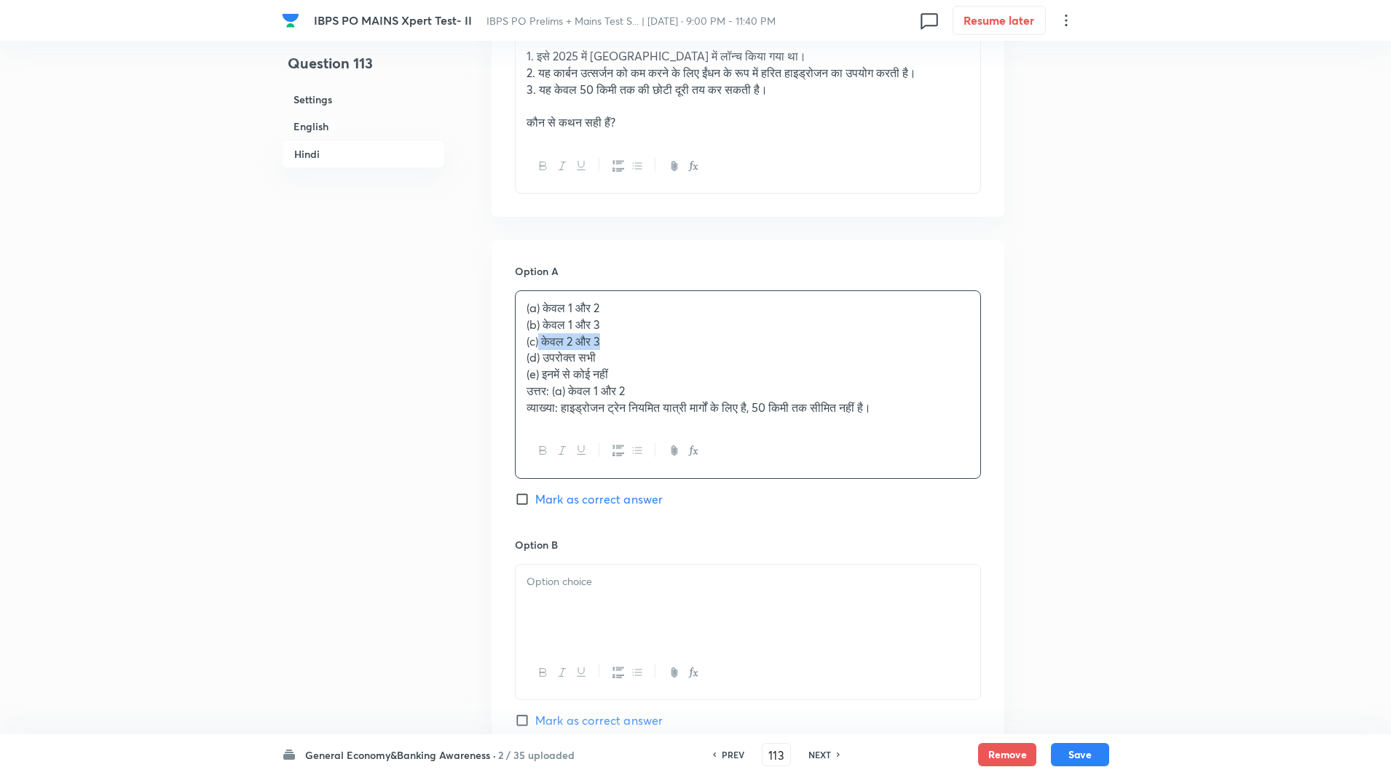
drag, startPoint x: 540, startPoint y: 339, endPoint x: 635, endPoint y: 336, distance: 94.7
click at [635, 336] on p "(c) केवल 2 और 3" at bounding box center [747, 341] width 443 height 17
click at [523, 305] on div "(a) केवल 1 और 2 (b) केवल 1 और 3 (c) (d) उपरोक्त सभी (e) इनमें से कोई नहीं उत्तर…" at bounding box center [748, 357] width 465 height 133
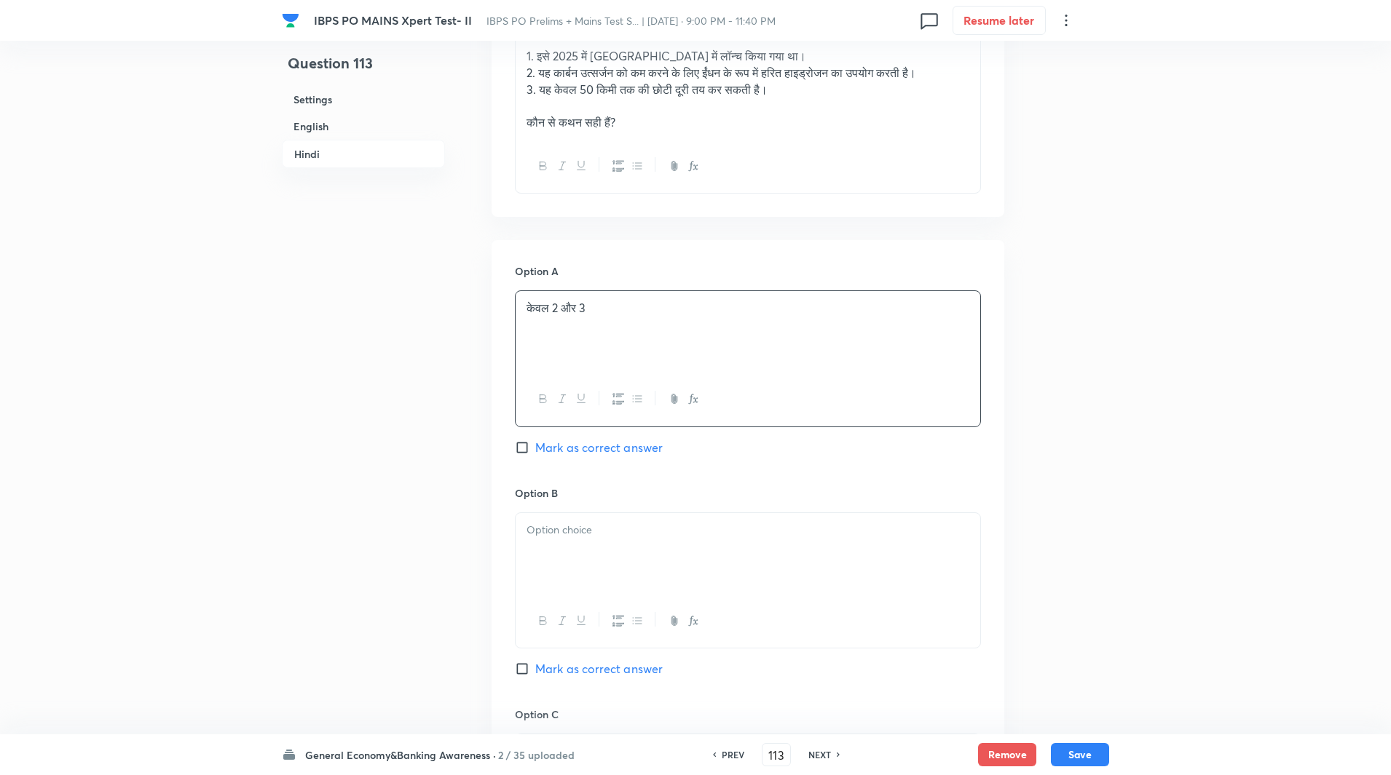
scroll to position [2429, 0]
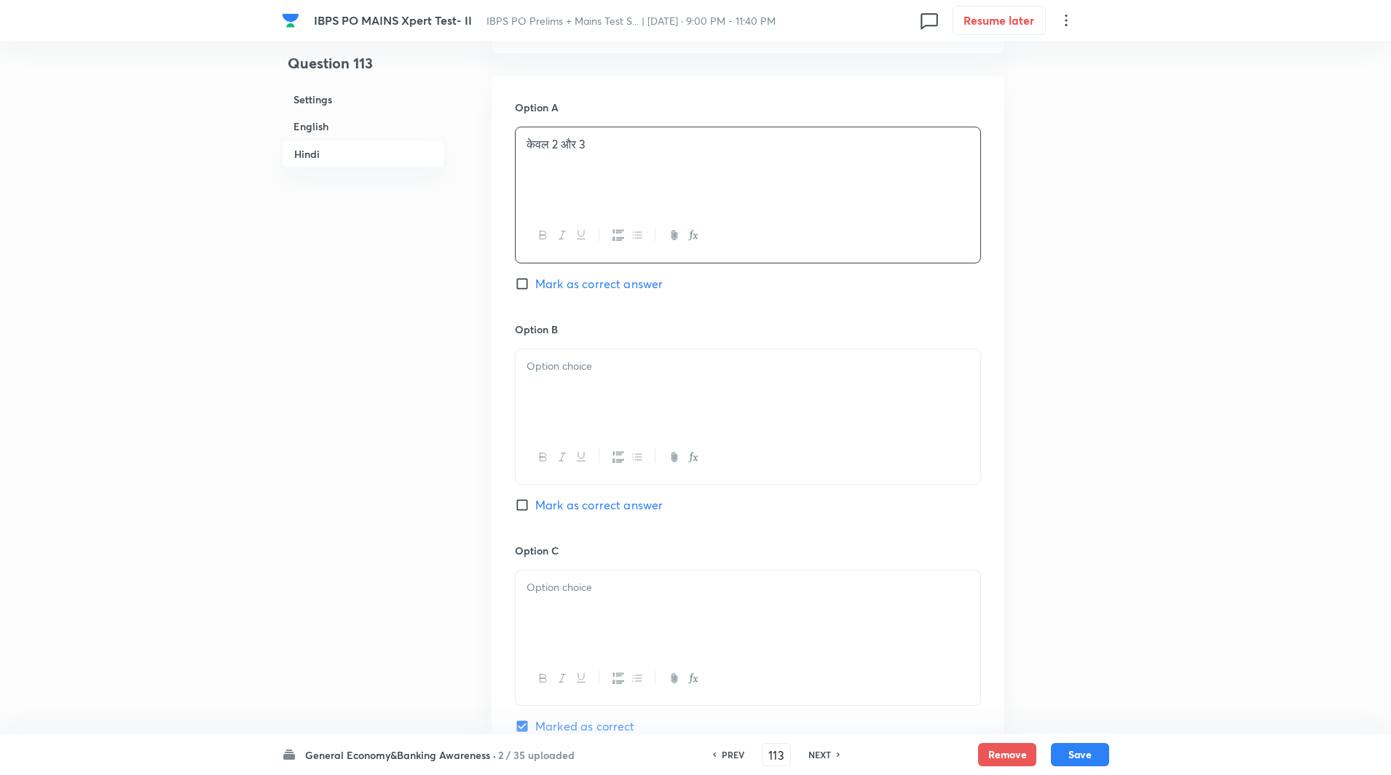
click at [582, 395] on div at bounding box center [748, 391] width 465 height 82
click at [585, 610] on div at bounding box center [748, 615] width 465 height 82
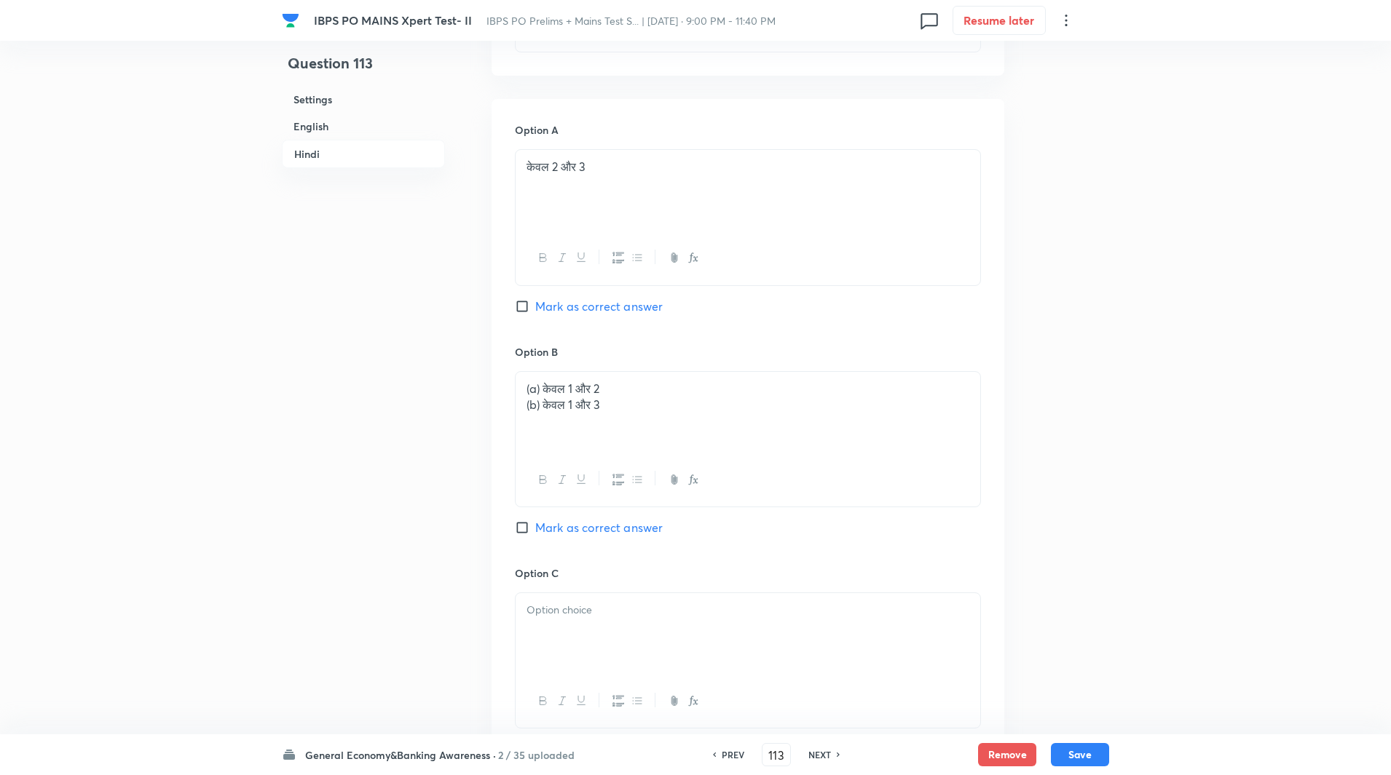
scroll to position [2406, 0]
click at [522, 390] on div "(a) केवल 1 और 2 (b) केवल 1 और 3" at bounding box center [748, 414] width 465 height 82
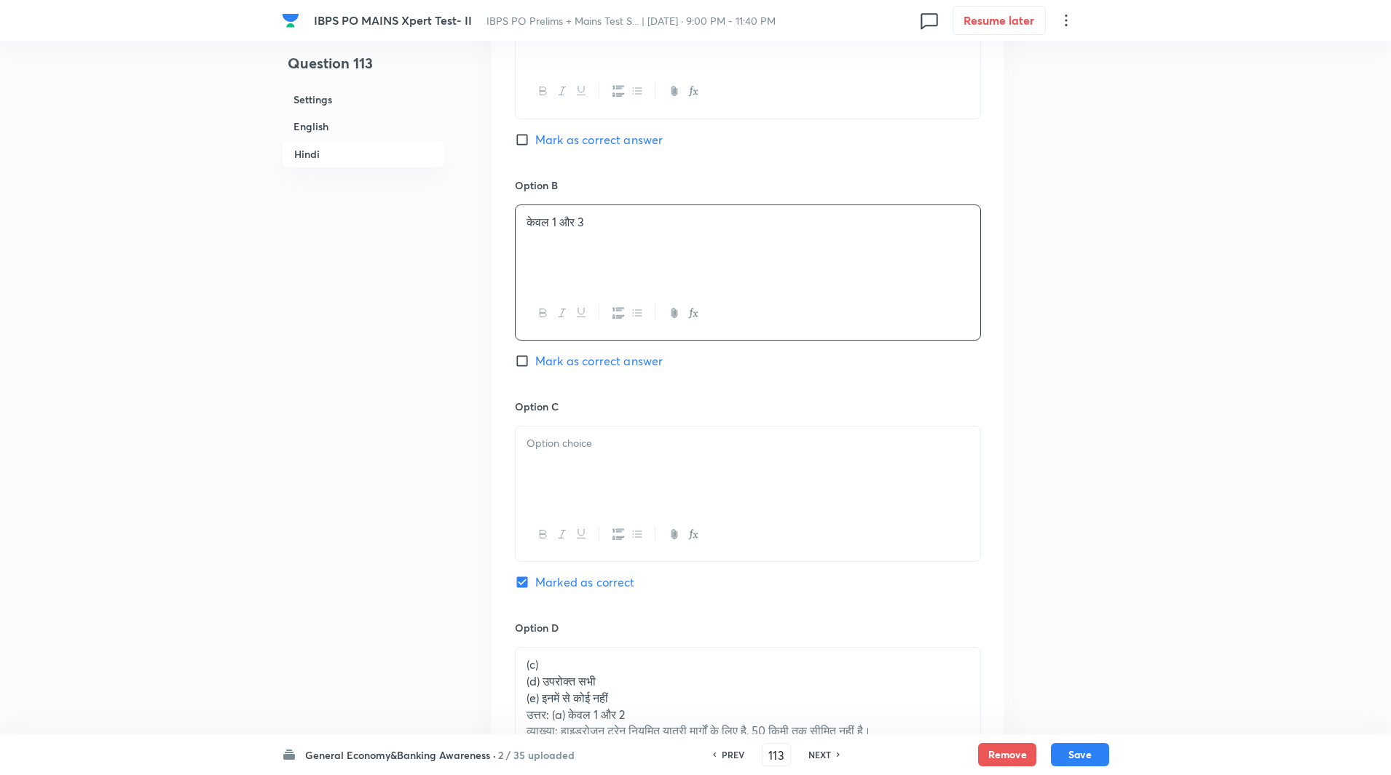
click at [548, 468] on div at bounding box center [748, 468] width 465 height 82
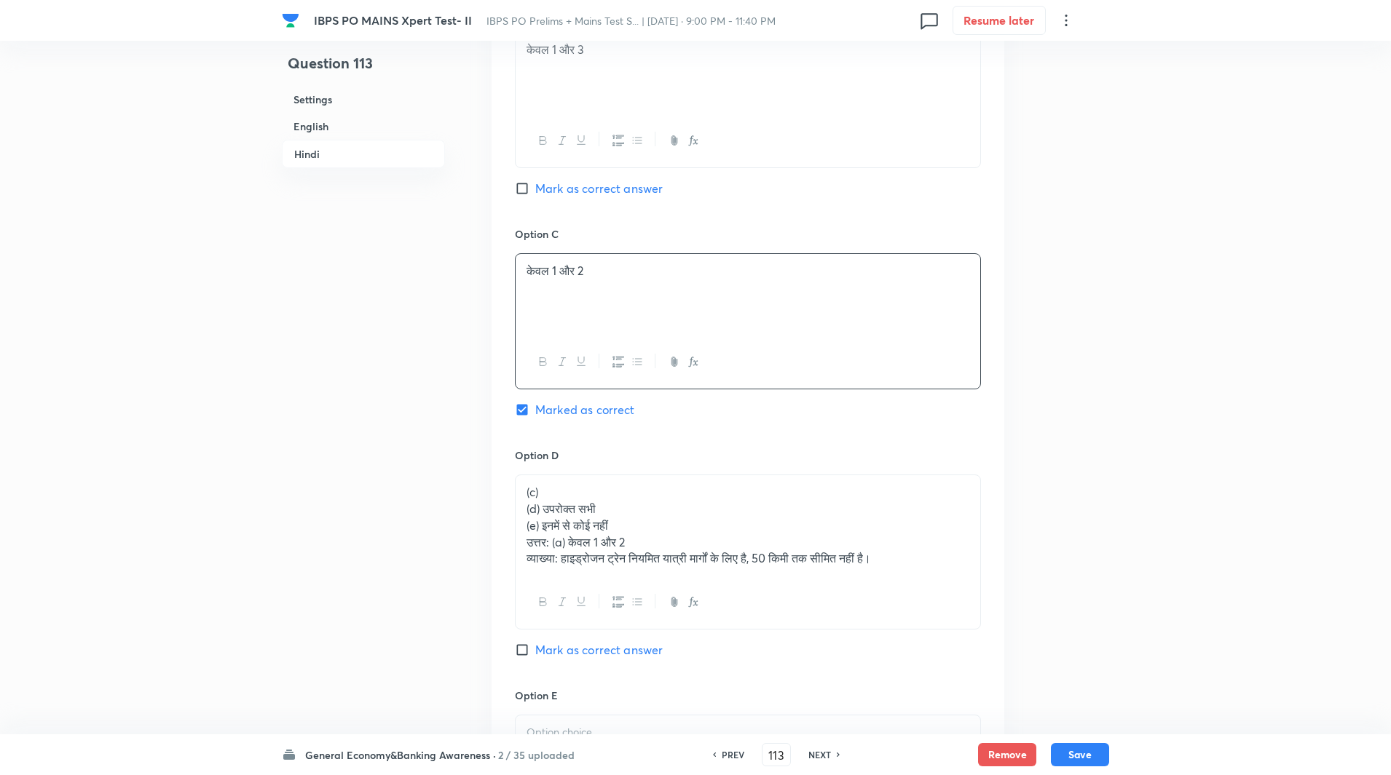
scroll to position [2752, 0]
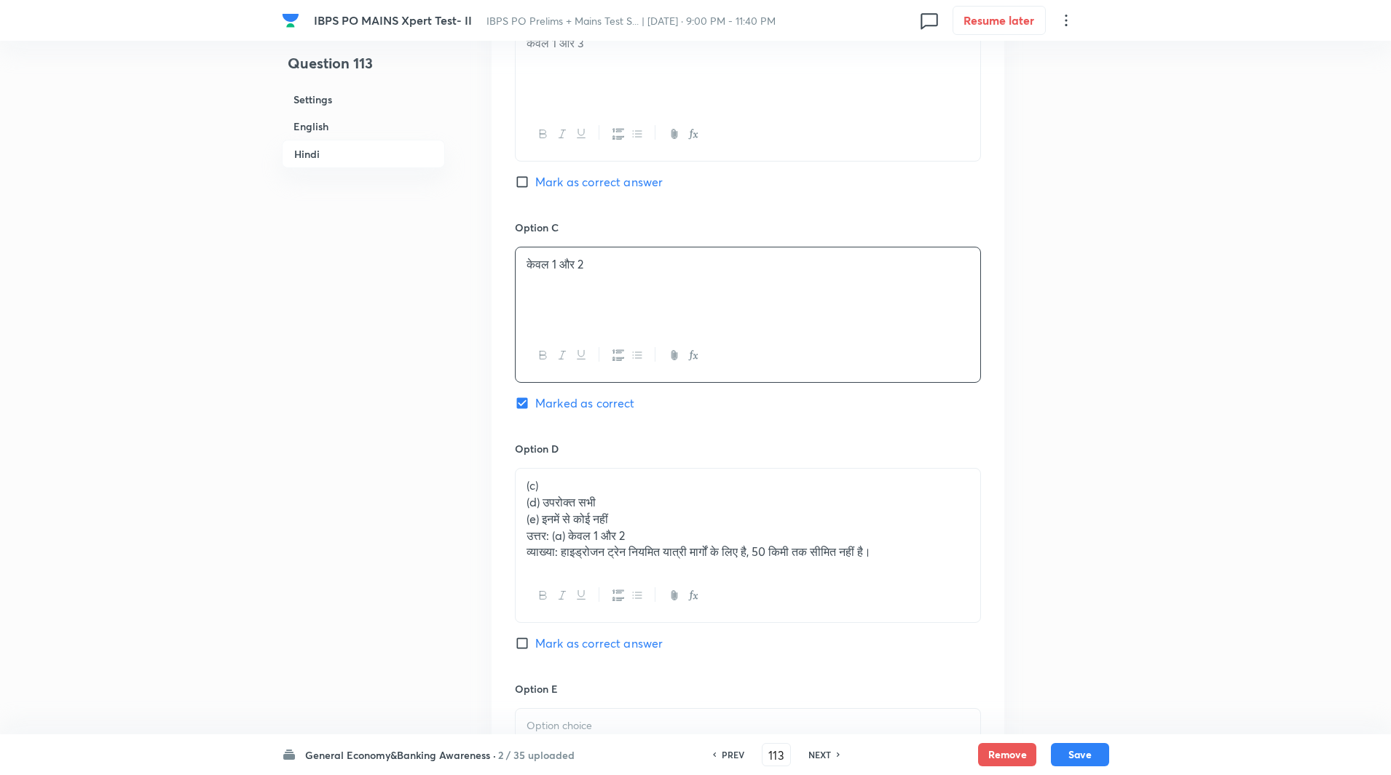
click at [636, 566] on div "(c) (d) उपरोक्त सभी (e) इनमें से कोई नहीं उत्तर: (a) केवल 1 और 2 व्याख्या: हाइड…" at bounding box center [748, 519] width 465 height 100
click at [904, 555] on p "व्याख्या: हाइड्रोजन ट्रेन नियमित यात्री मार्गों के लिए है, 50 किमी तक सीमित नही…" at bounding box center [747, 552] width 443 height 17
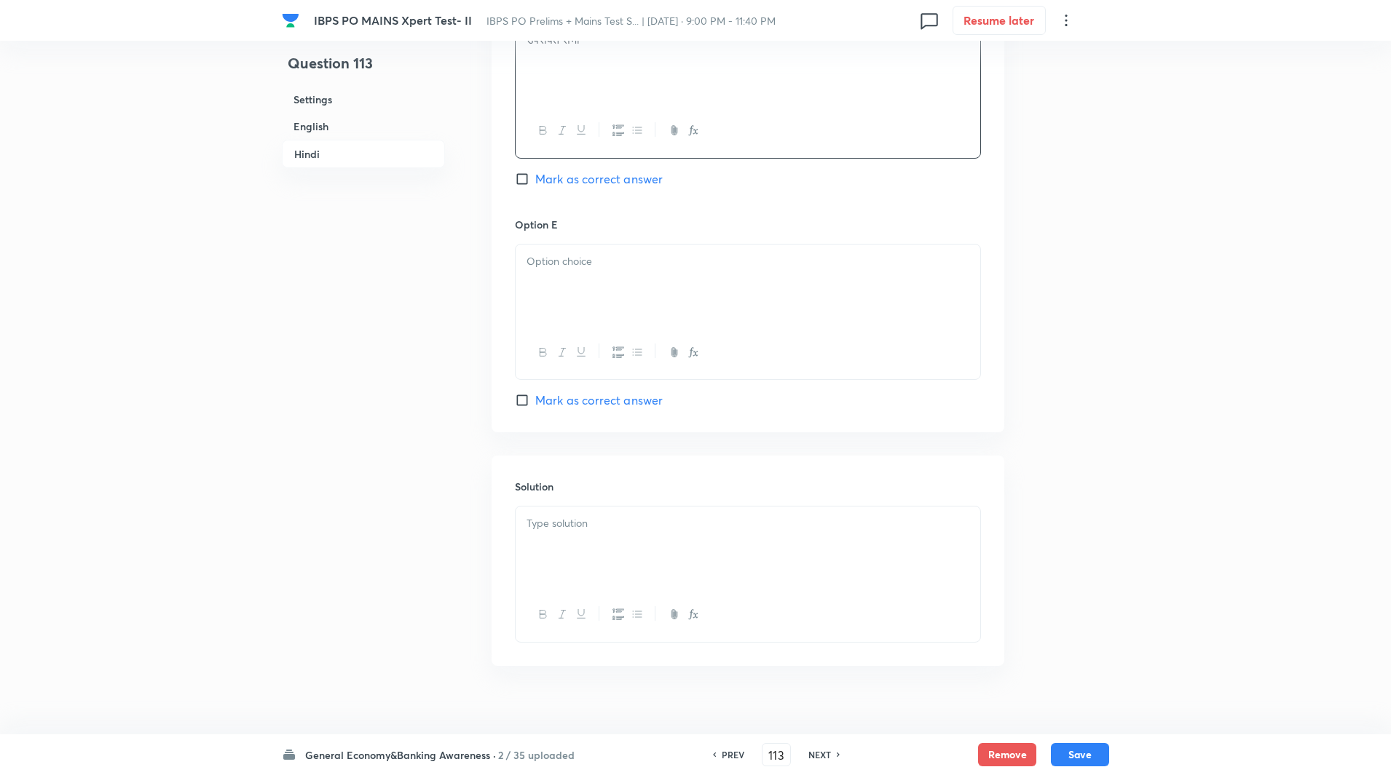
scroll to position [3199, 0]
click at [628, 296] on div at bounding box center [748, 285] width 465 height 82
paste div
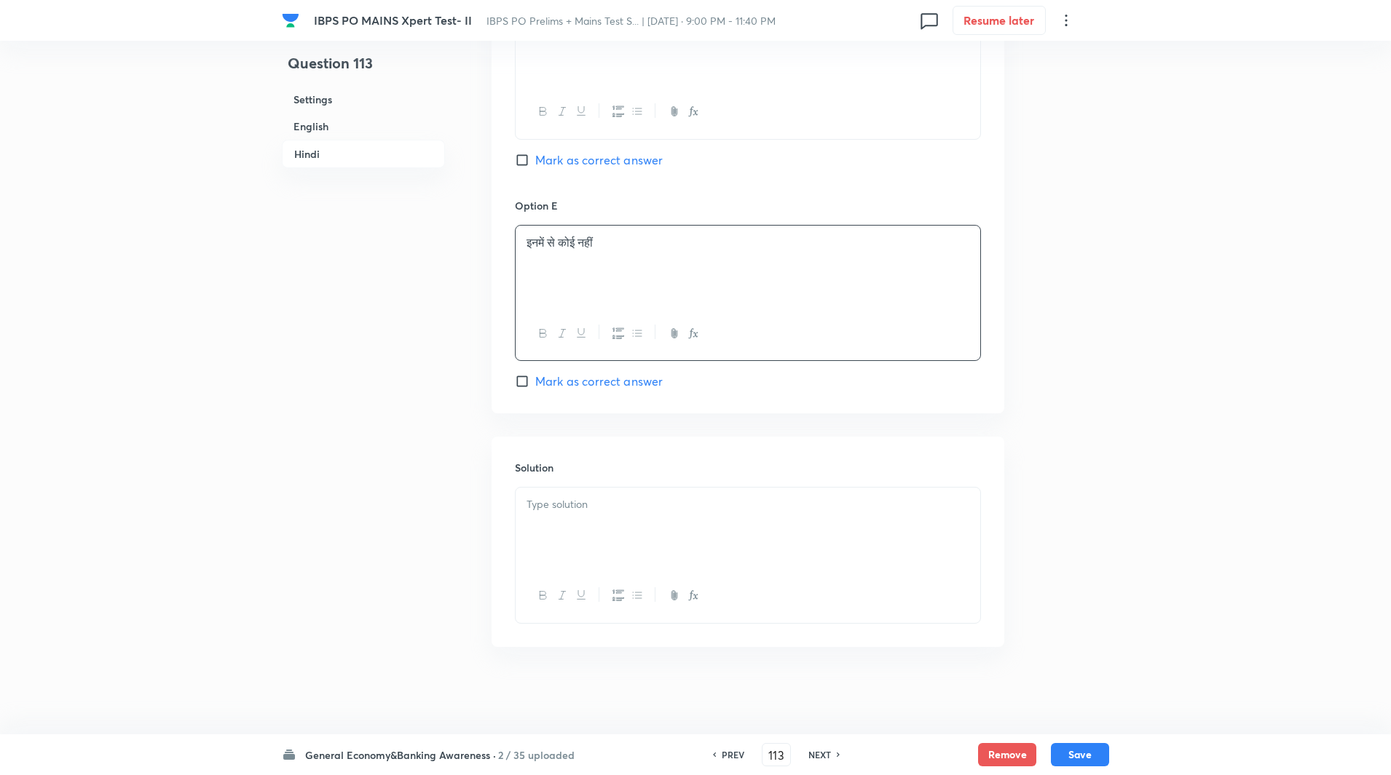
click at [622, 539] on div at bounding box center [748, 529] width 465 height 82
click at [566, 525] on p "व्याख्या: हाइड्रोजन ट्रेन नियमित यात्री मार्गों के लिए है, 50 किमी तक सीमित नही…" at bounding box center [747, 521] width 443 height 17
click at [1073, 750] on button "Save" at bounding box center [1080, 753] width 58 height 23
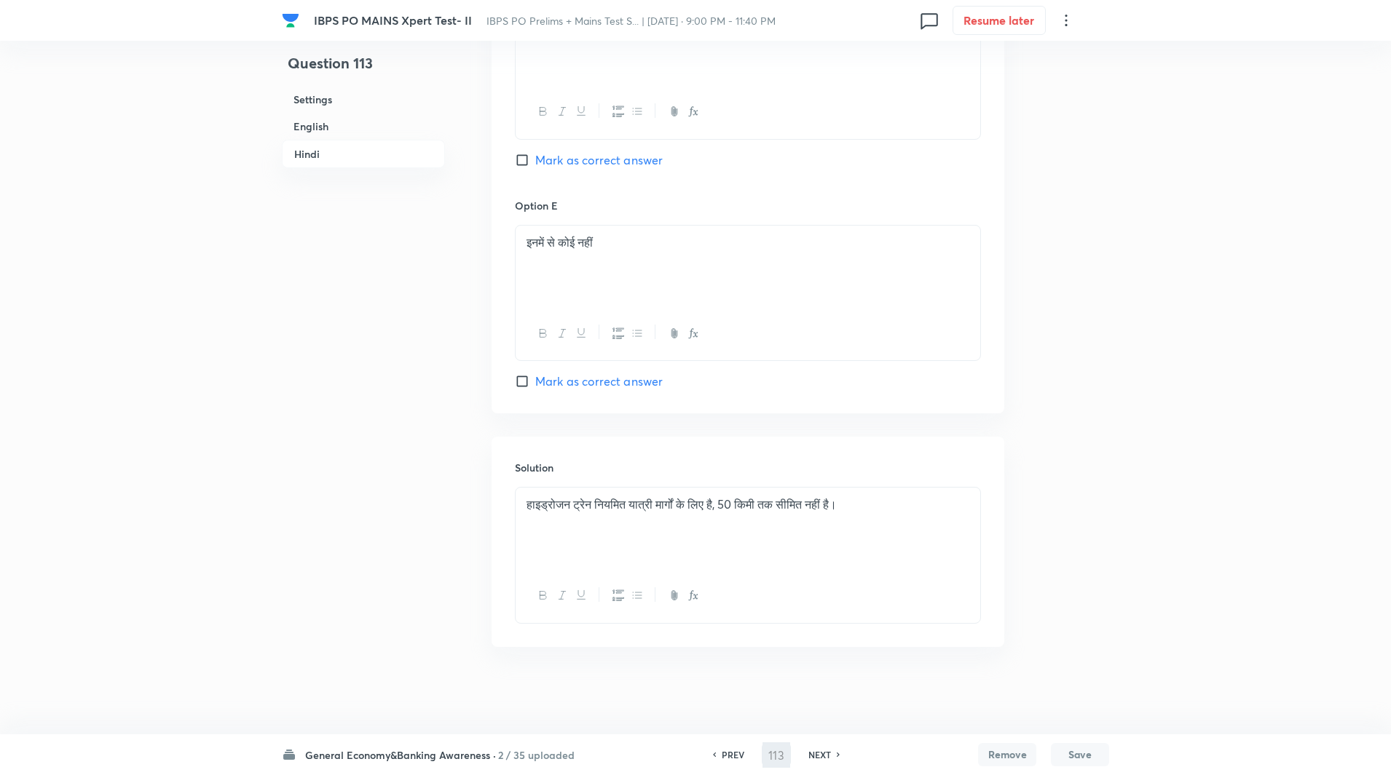
type input "114"
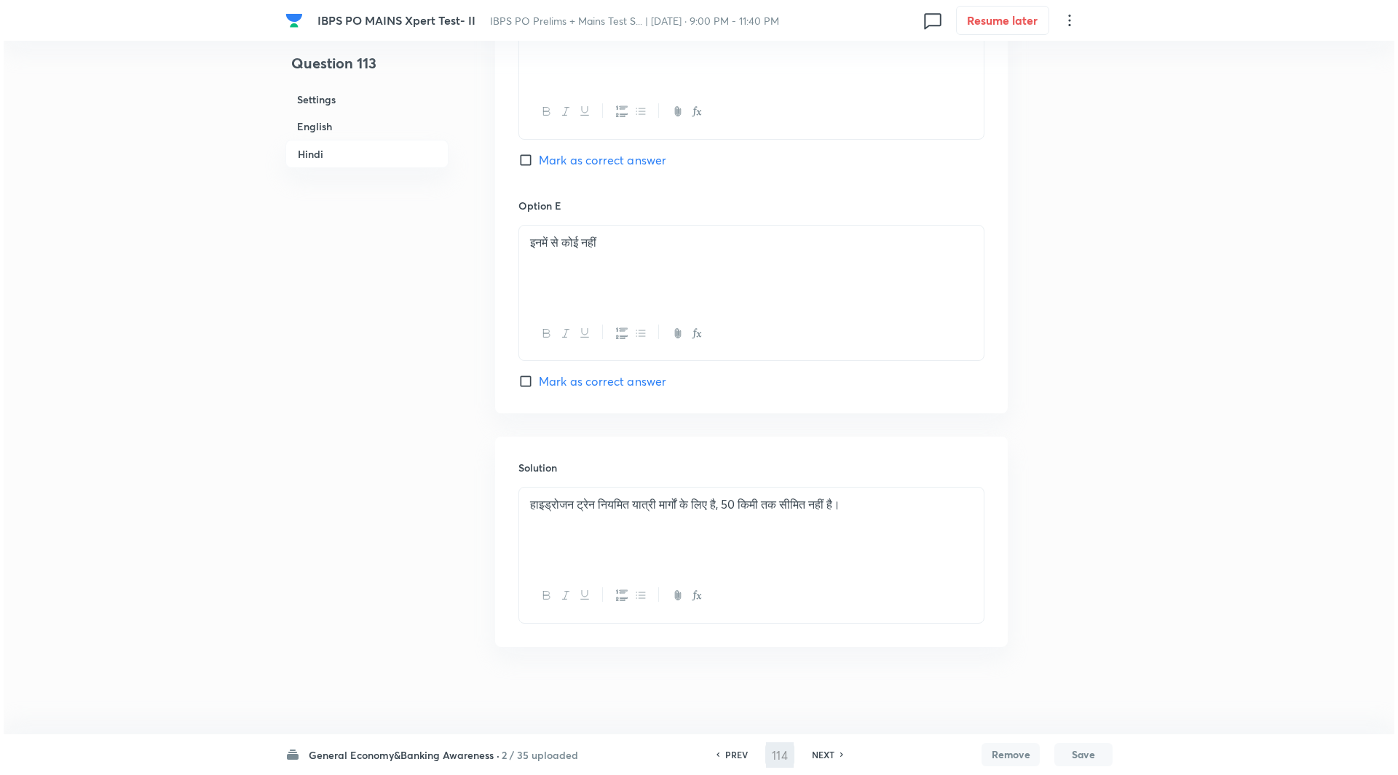
scroll to position [0, 0]
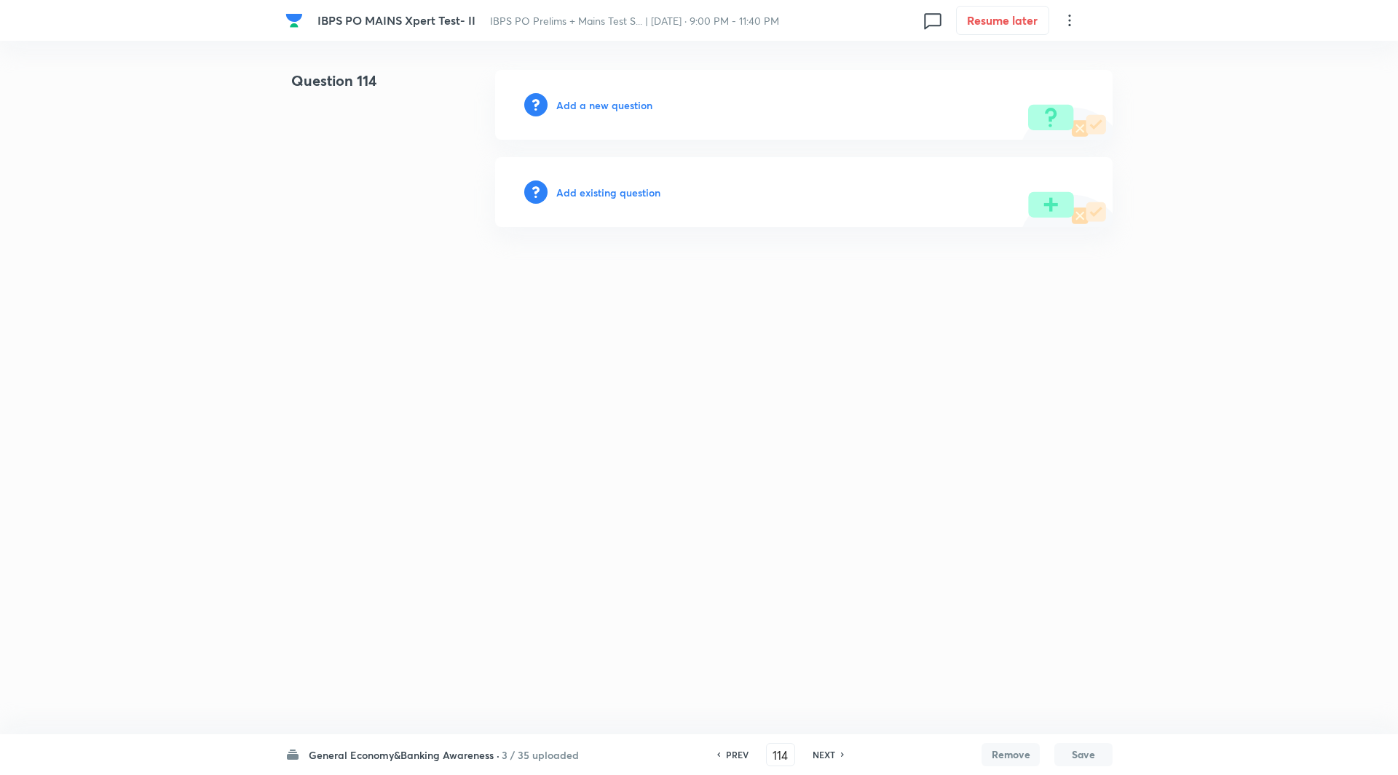
click at [630, 108] on h6 "Add a new question" at bounding box center [604, 105] width 96 height 15
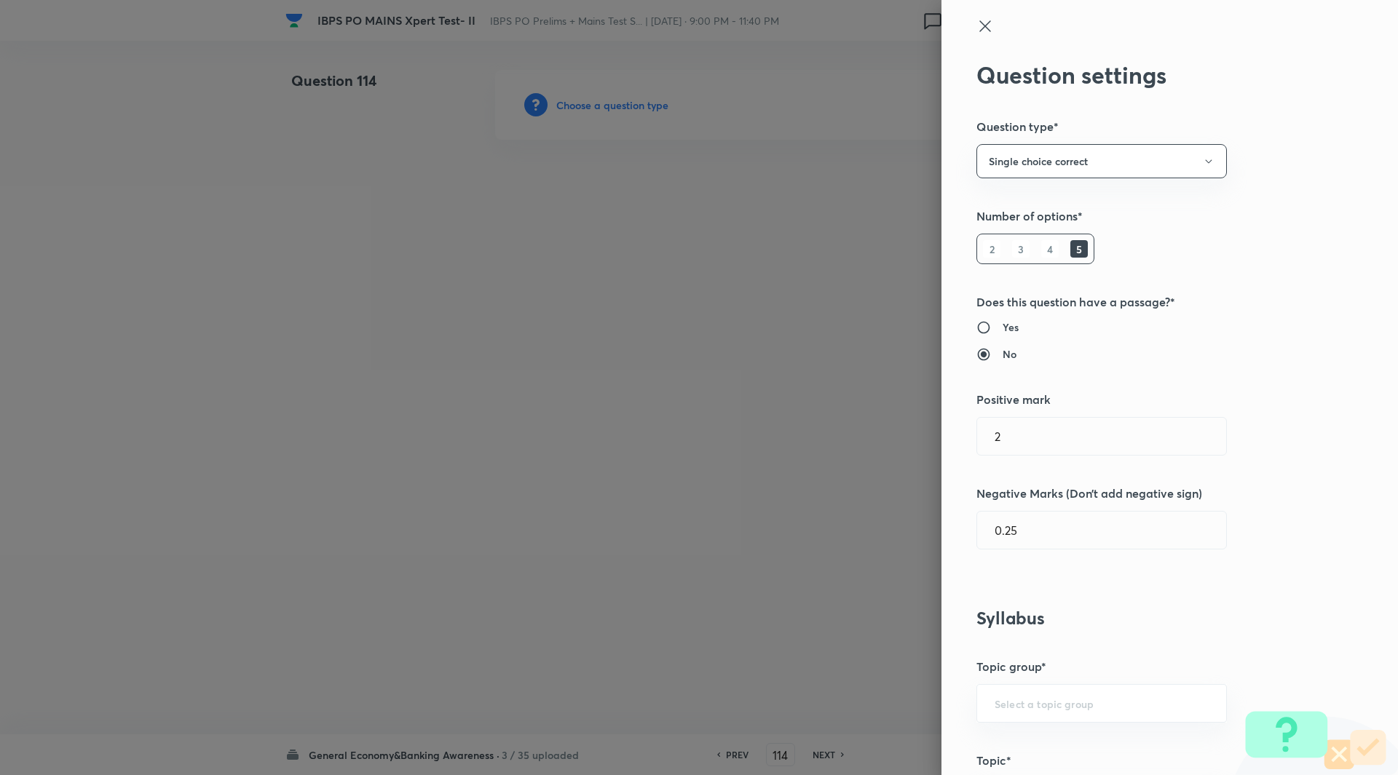
click at [630, 108] on div at bounding box center [699, 387] width 1398 height 775
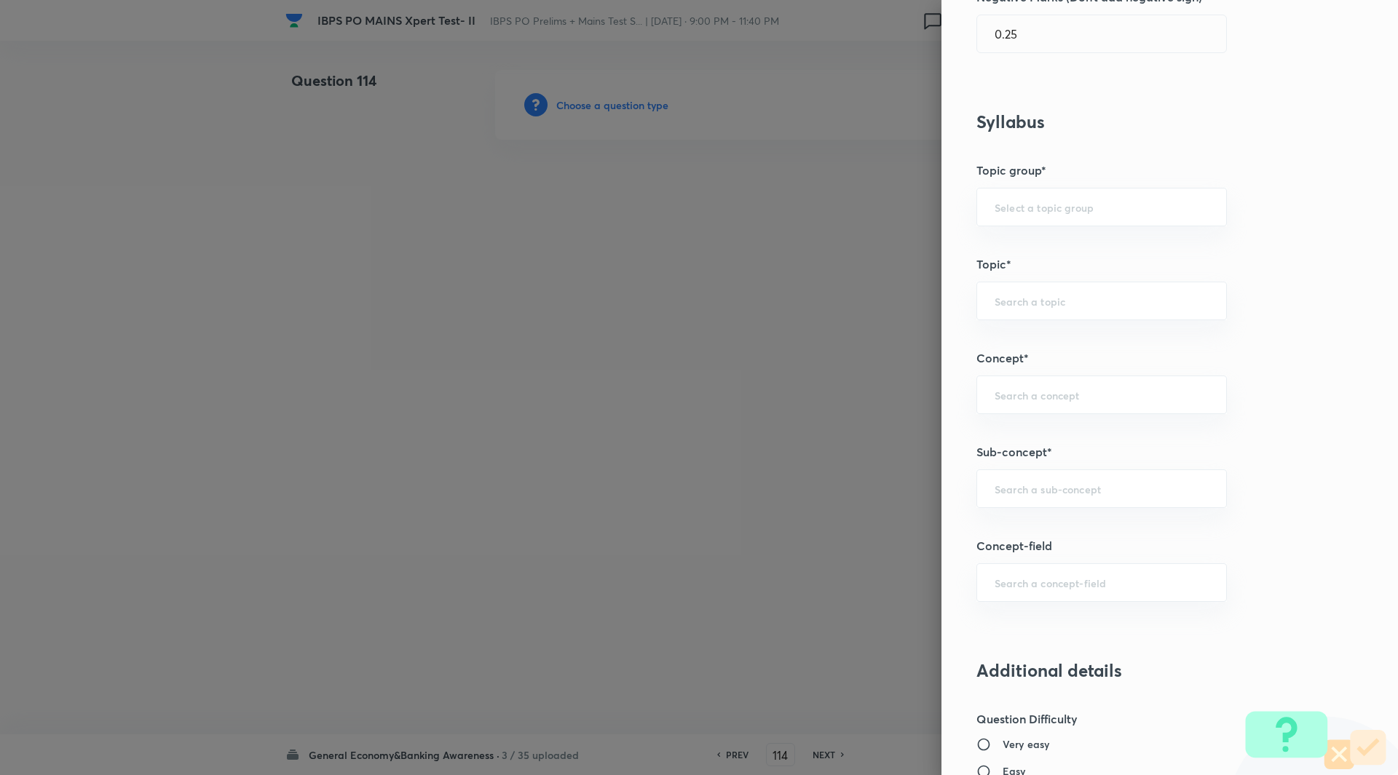
scroll to position [497, 0]
click at [1043, 492] on input "text" at bounding box center [1102, 488] width 214 height 14
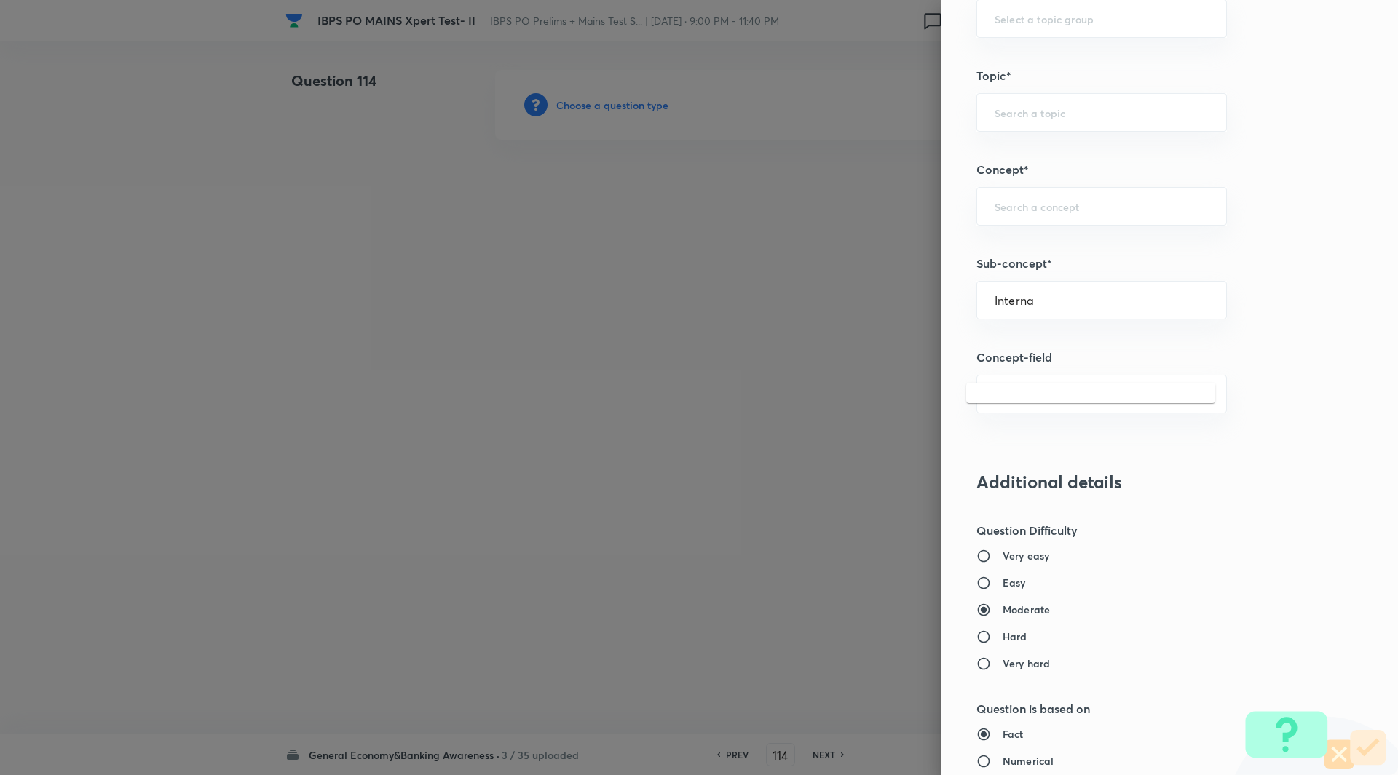
scroll to position [690, 0]
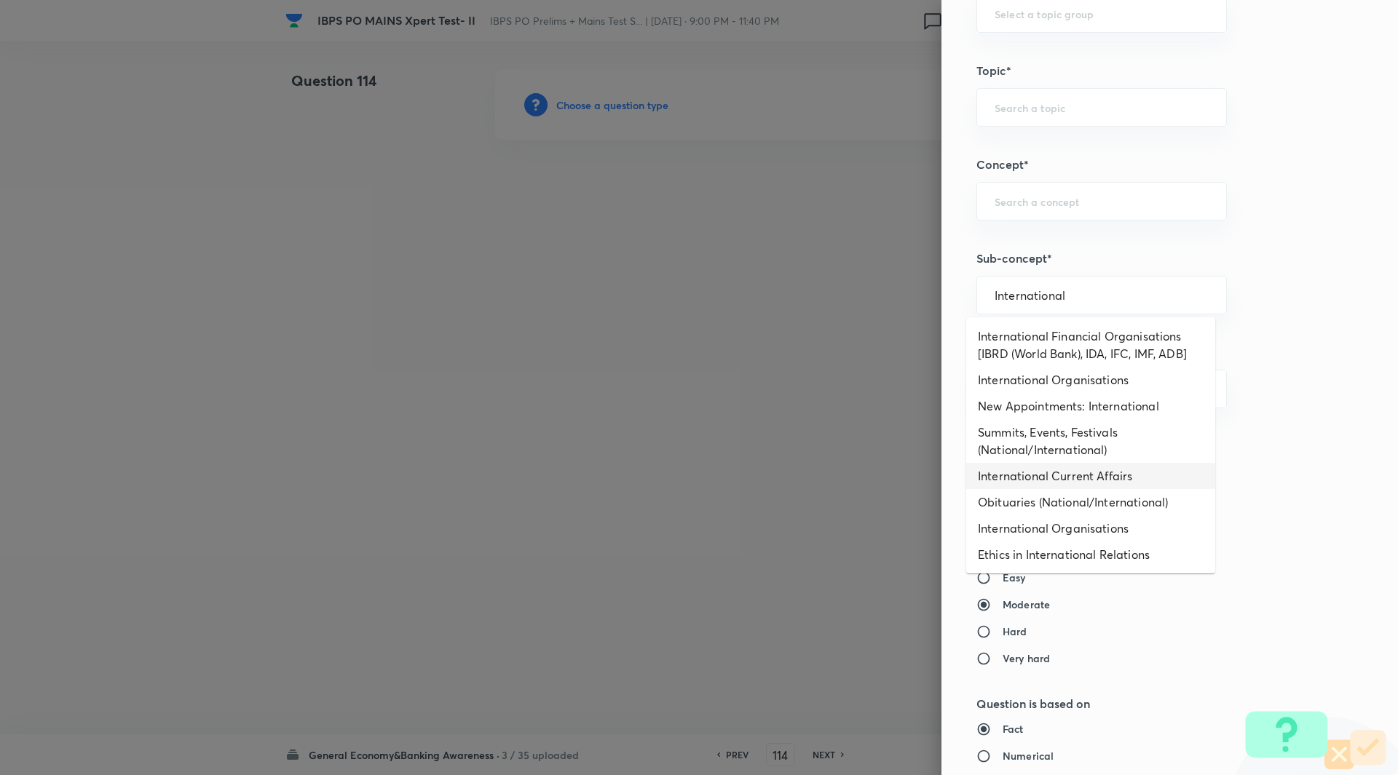
click at [1096, 475] on li "International Current Affairs" at bounding box center [1090, 476] width 249 height 26
type input "International Current Affairs"
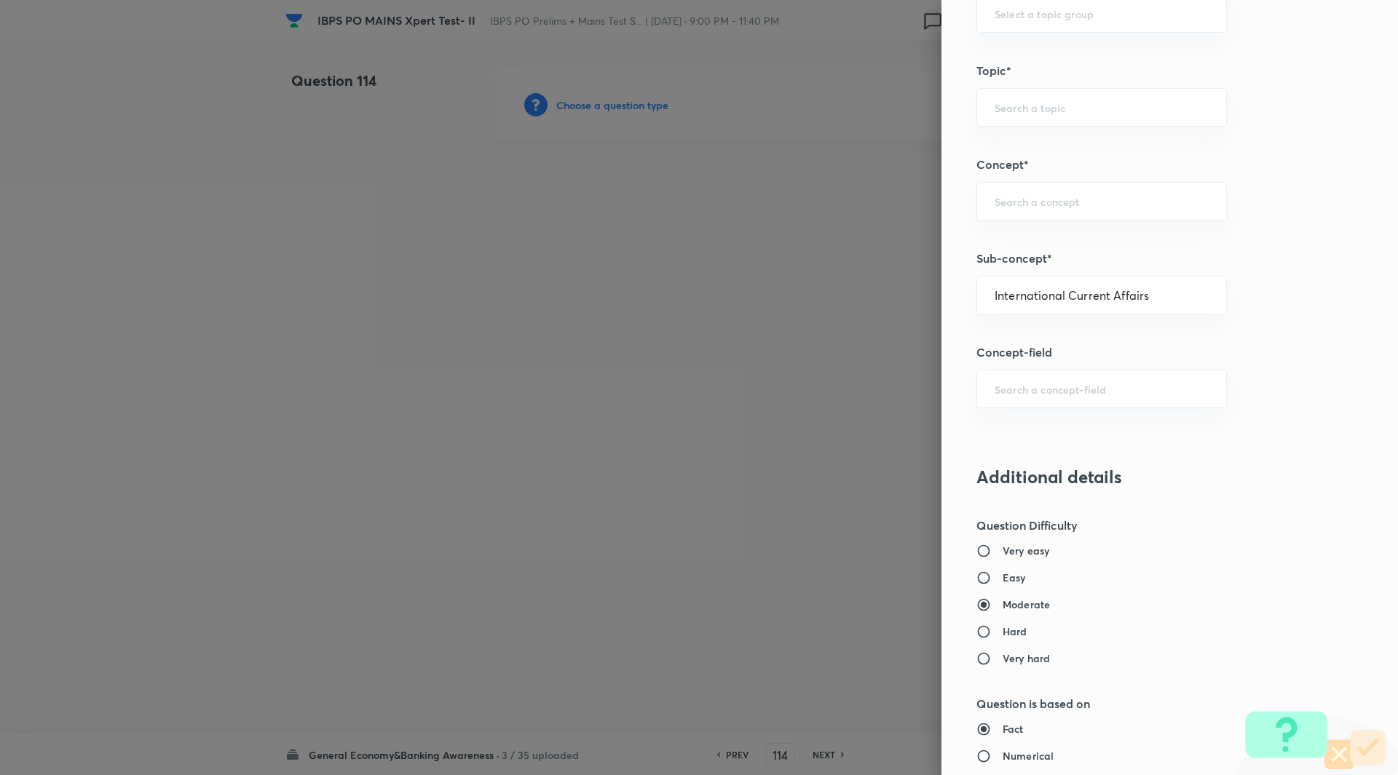
type input "Awareness"
type input "Current Affairs"
type input "International Current Affairs"
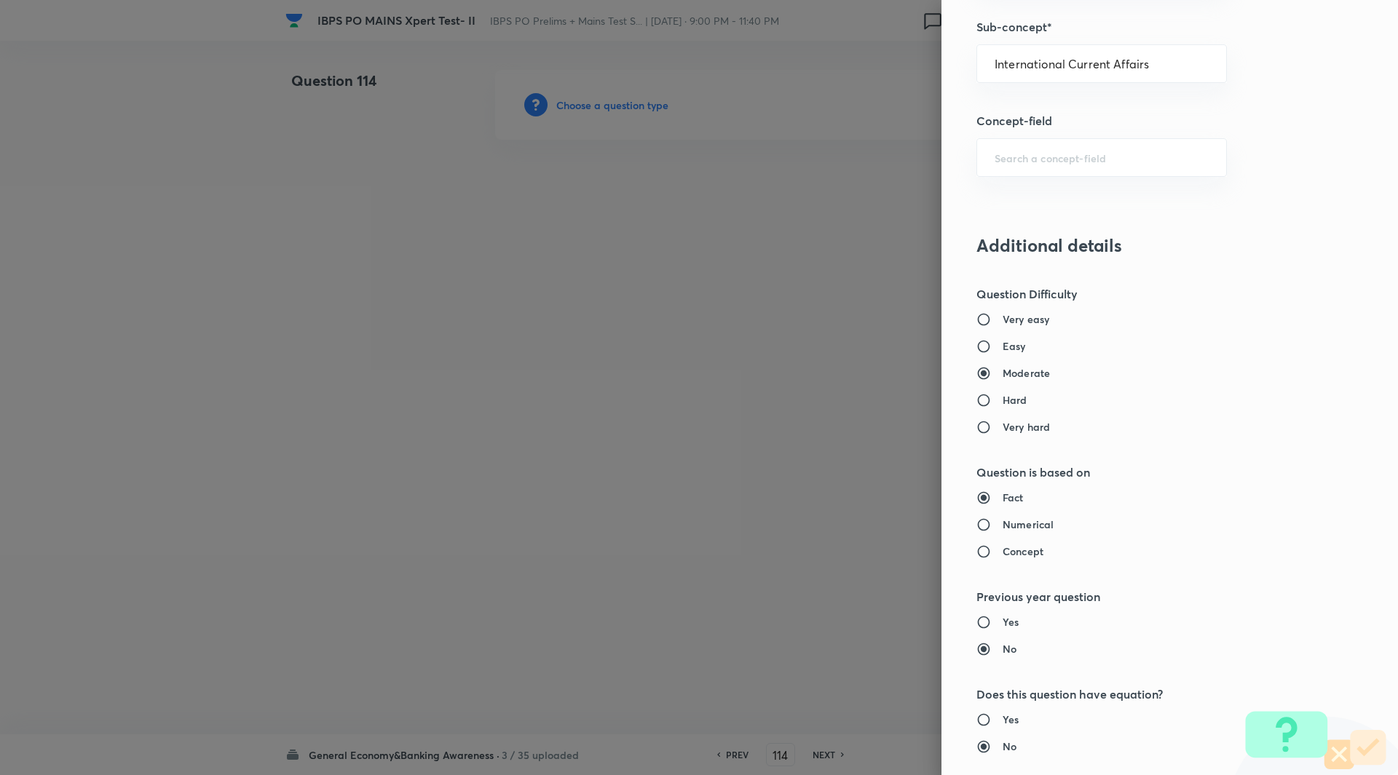
scroll to position [910, 0]
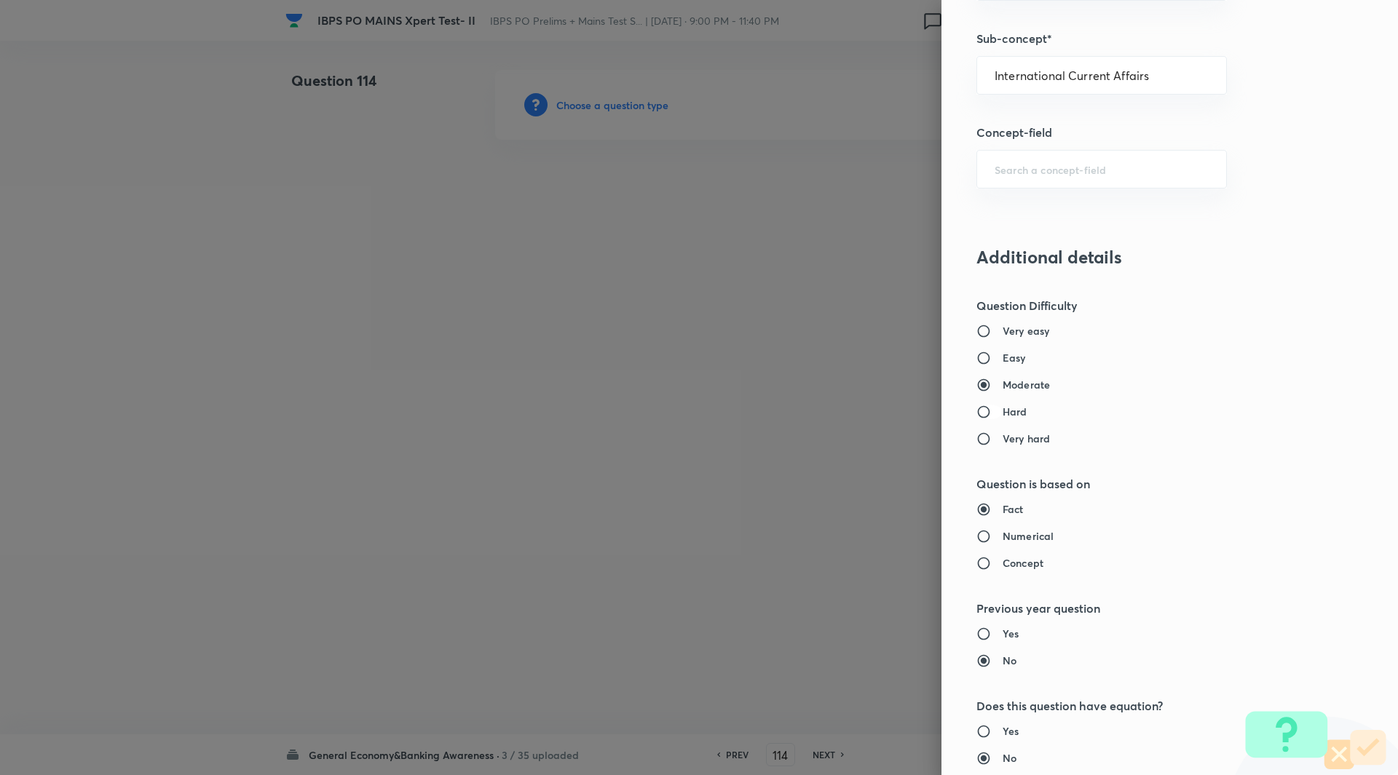
click at [976, 413] on input "Hard" at bounding box center [989, 412] width 26 height 15
radio input "true"
radio input "false"
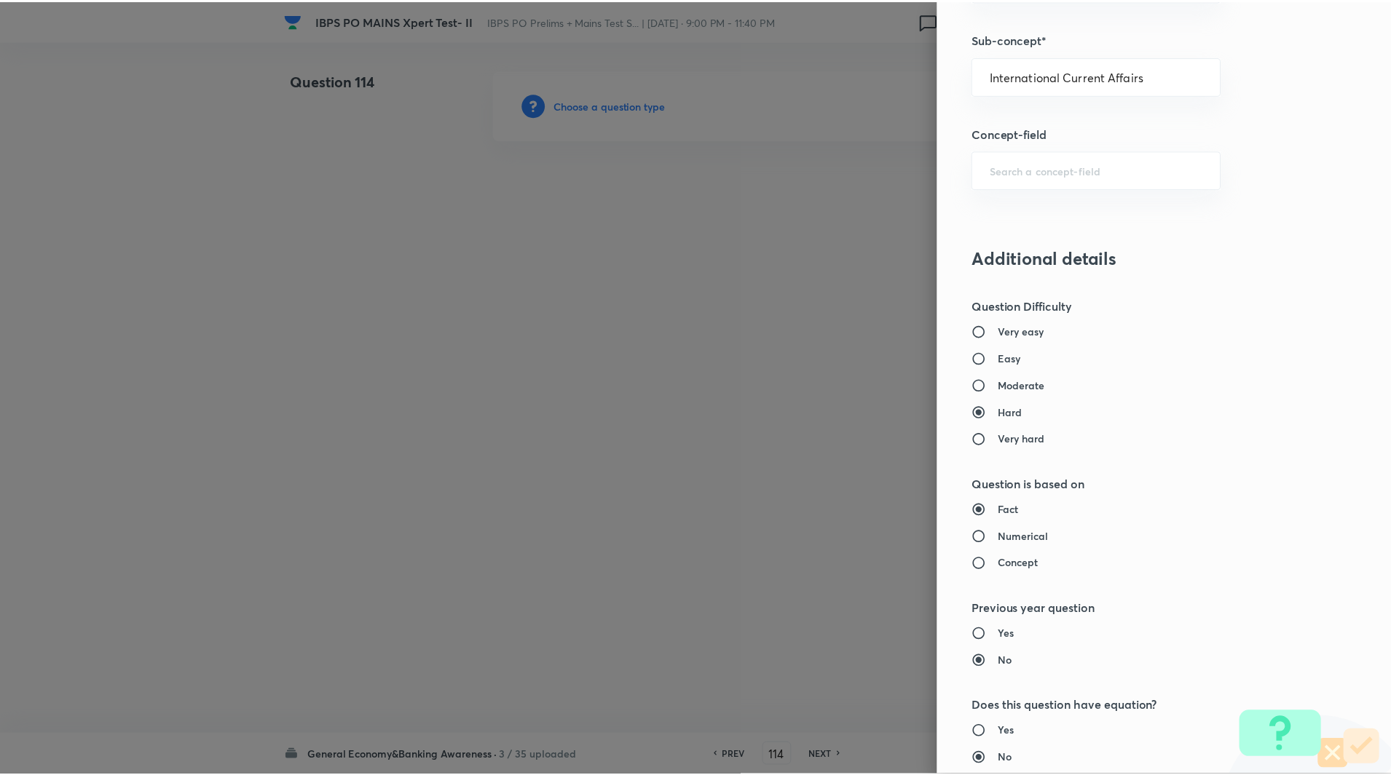
scroll to position [1209, 0]
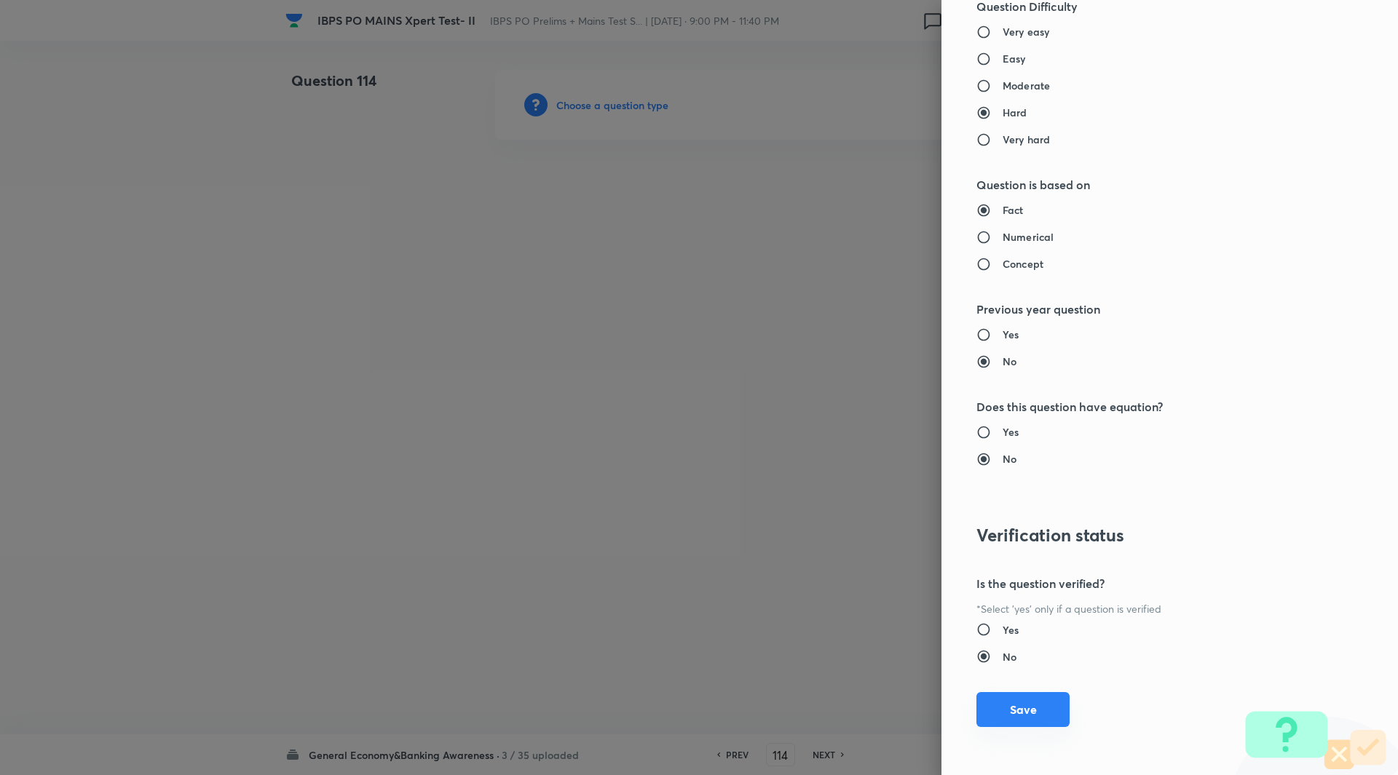
click at [1018, 711] on button "Save" at bounding box center [1022, 709] width 93 height 35
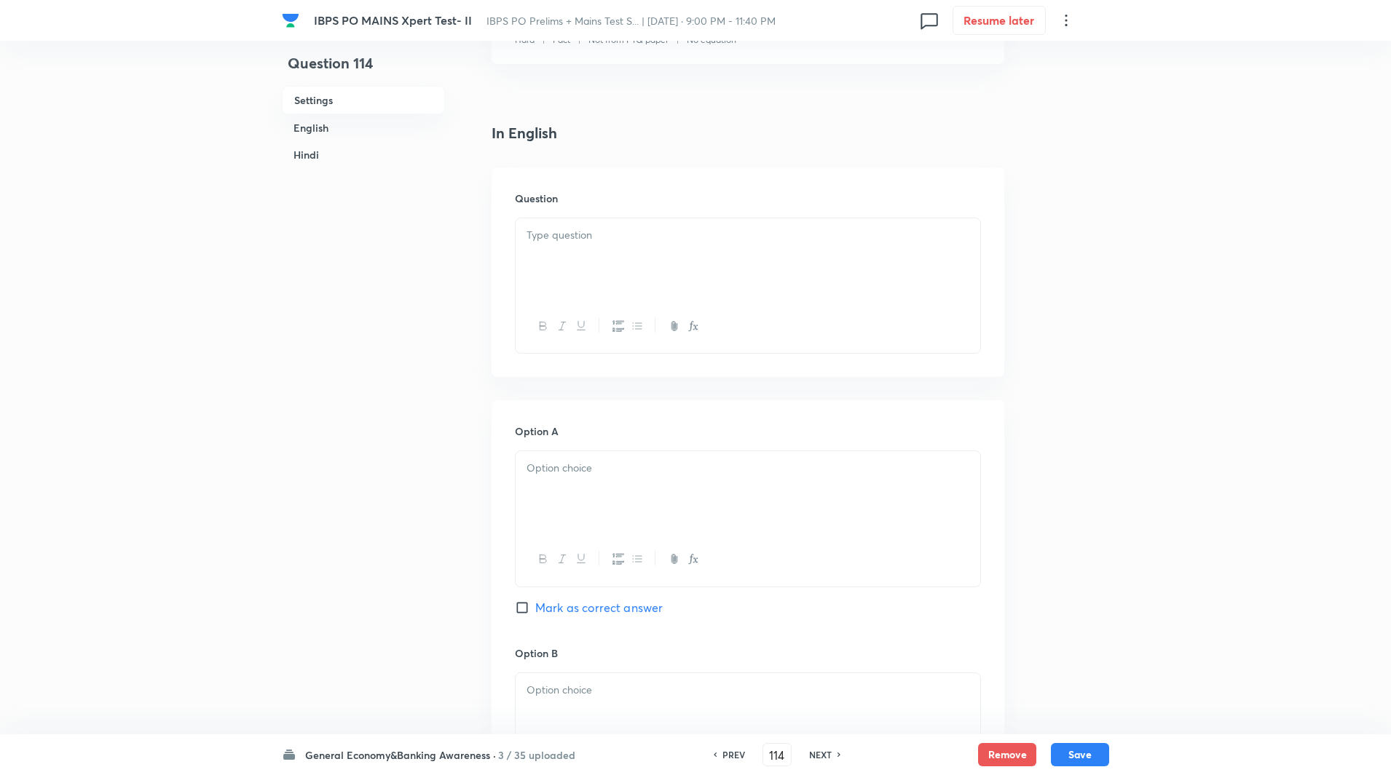
scroll to position [307, 0]
click at [573, 243] on div at bounding box center [748, 259] width 465 height 82
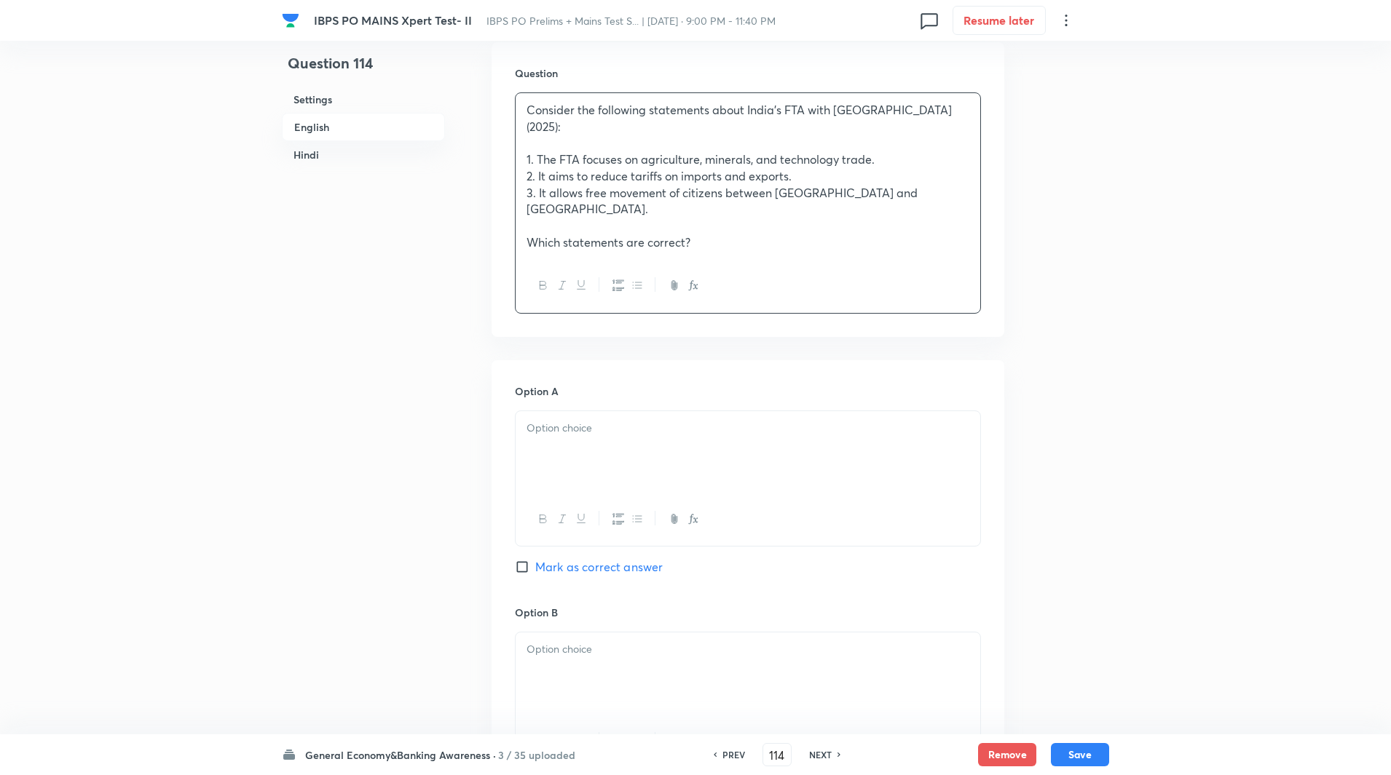
scroll to position [438, 0]
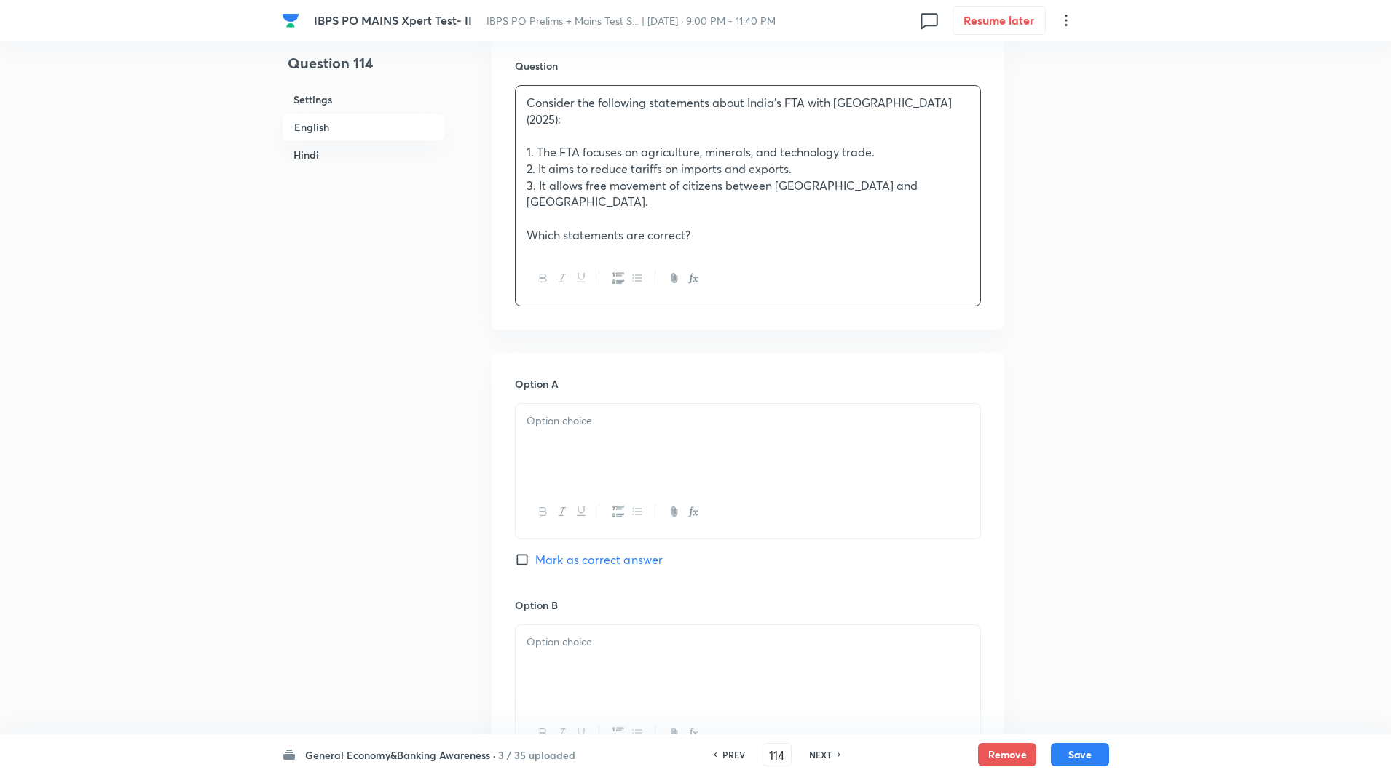
click at [525, 106] on div "Consider the following statements about India’s FTA with Australia (2025): 1. T…" at bounding box center [748, 169] width 465 height 166
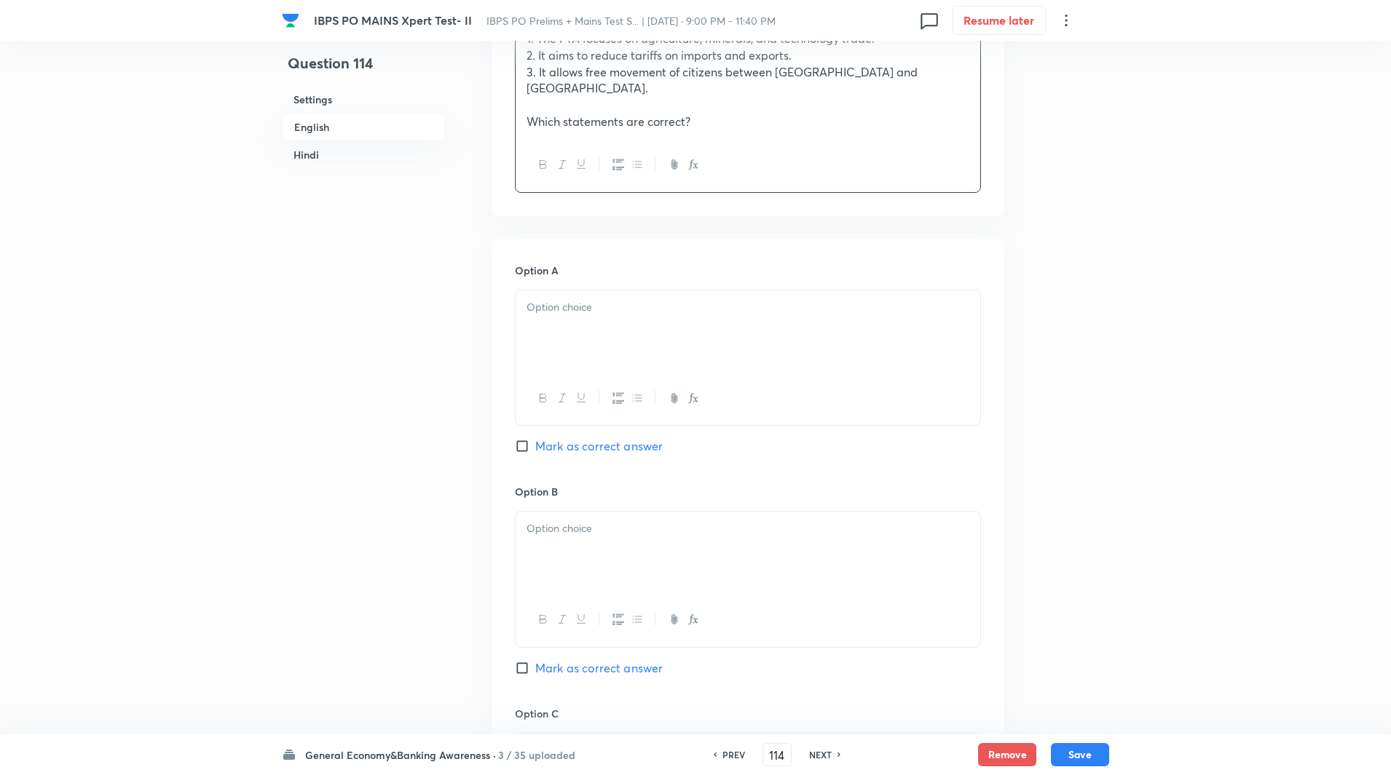
scroll to position [553, 0]
click at [580, 312] on div at bounding box center [748, 331] width 465 height 82
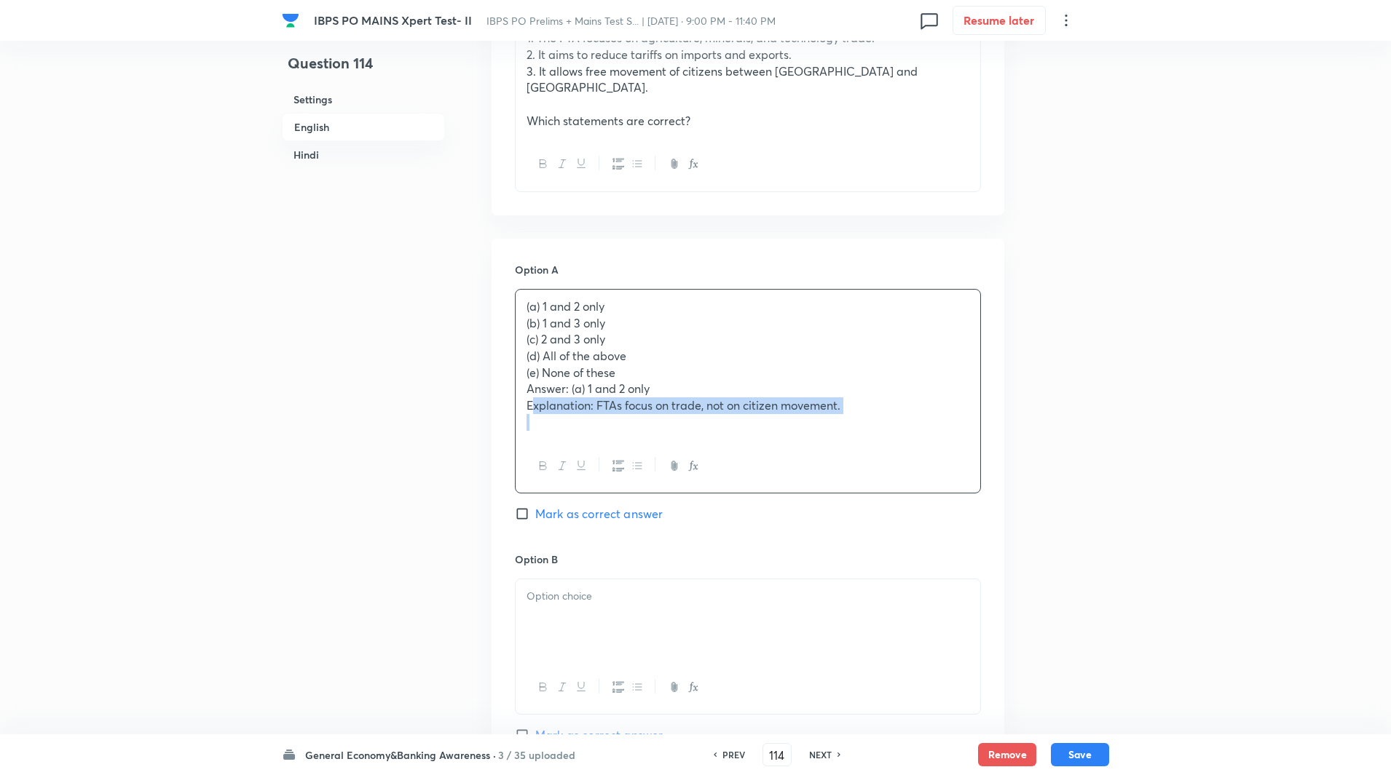
drag, startPoint x: 571, startPoint y: 355, endPoint x: 662, endPoint y: 355, distance: 91.0
click at [662, 381] on p "Answer: (a) 1 and 2 only" at bounding box center [747, 389] width 443 height 17
click at [580, 381] on p "Answer: (a) 1 and 2 only" at bounding box center [747, 389] width 443 height 17
drag, startPoint x: 543, startPoint y: 272, endPoint x: 608, endPoint y: 271, distance: 64.8
click at [608, 299] on p "(a) 1 and 2 only" at bounding box center [747, 307] width 443 height 17
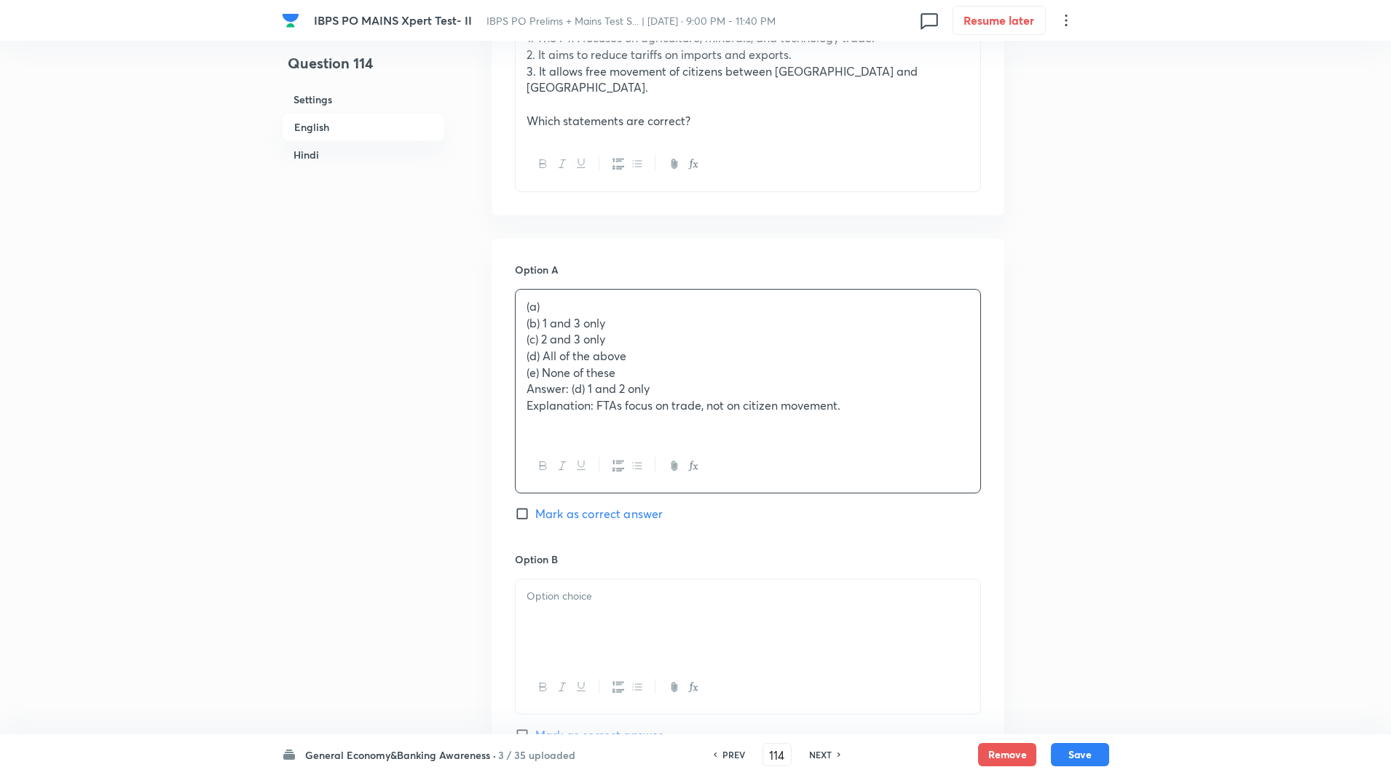
click at [631, 348] on p "(d) All of the above" at bounding box center [747, 356] width 443 height 17
click at [623, 315] on p "(b) 1 and 3 only" at bounding box center [747, 323] width 443 height 17
click at [609, 315] on p "(b) 1 and 3 only1 and 2 only" at bounding box center [747, 323] width 443 height 17
click at [588, 299] on p "(a)" at bounding box center [747, 307] width 443 height 17
click at [581, 381] on p "Answer: (d) 1 and 2 only" at bounding box center [747, 389] width 443 height 17
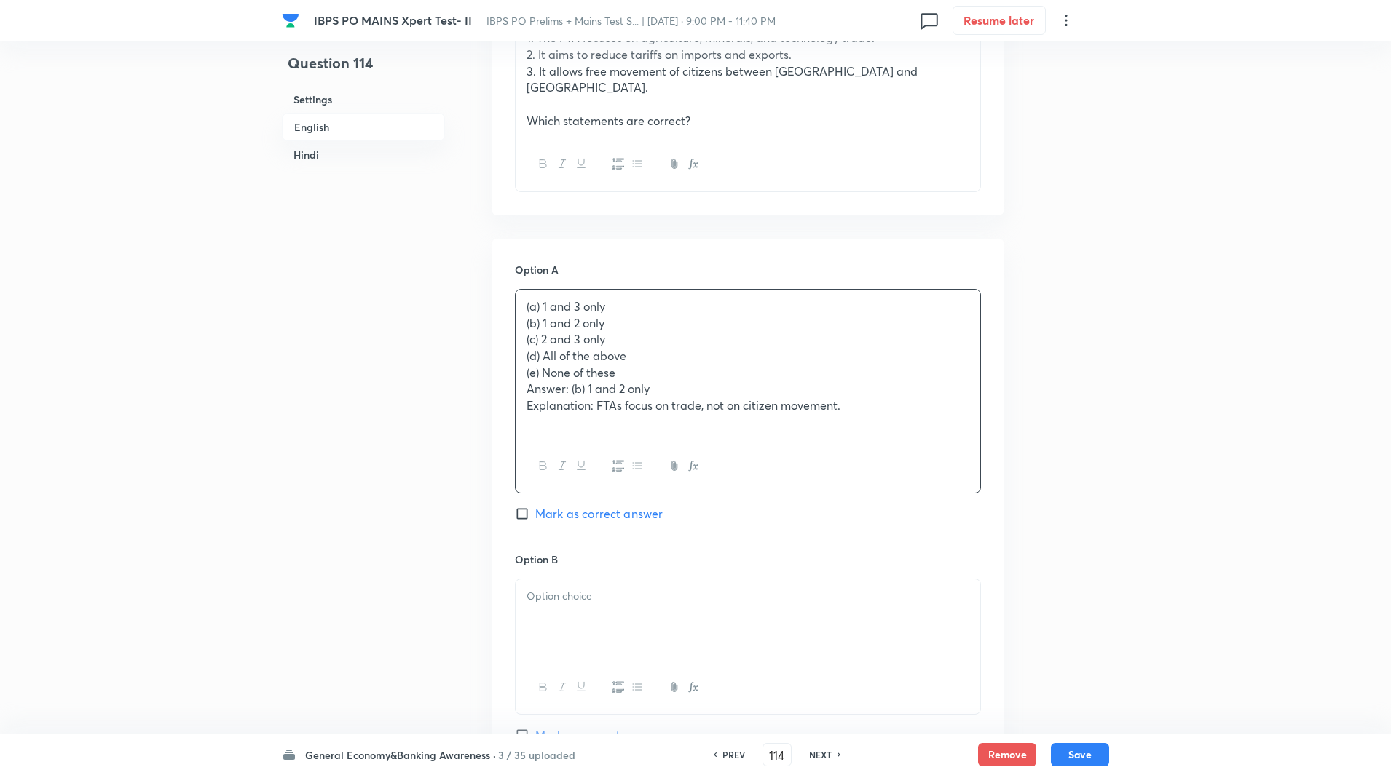
click at [523, 290] on div "(a) 1 and 3 only (b) 1 and 2 only (c) 2 and 3 only (d) All of the above (e) Non…" at bounding box center [748, 365] width 465 height 150
click at [556, 440] on div at bounding box center [748, 466] width 465 height 53
click at [928, 398] on p "Explanation: FTAs focus on trade, not on citizen movement." at bounding box center [747, 406] width 443 height 17
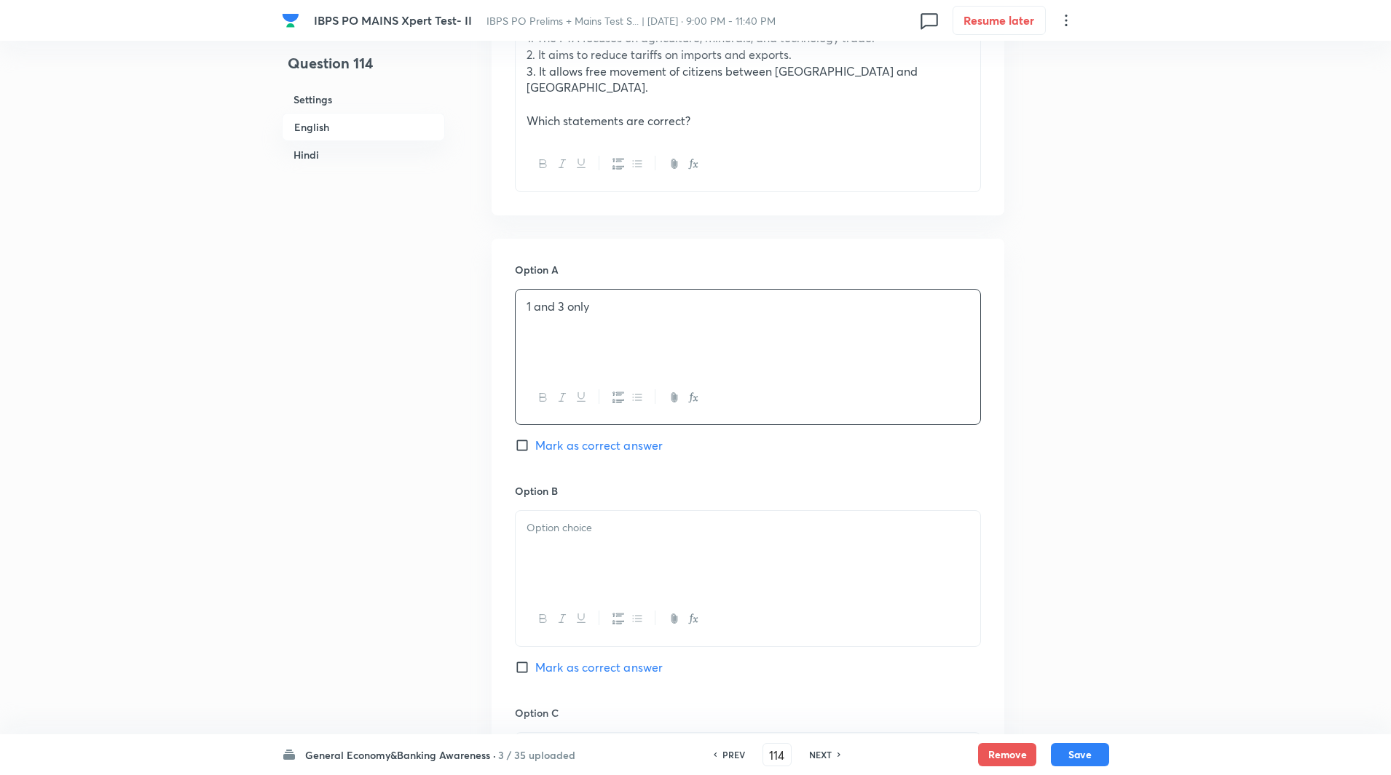
scroll to position [700, 0]
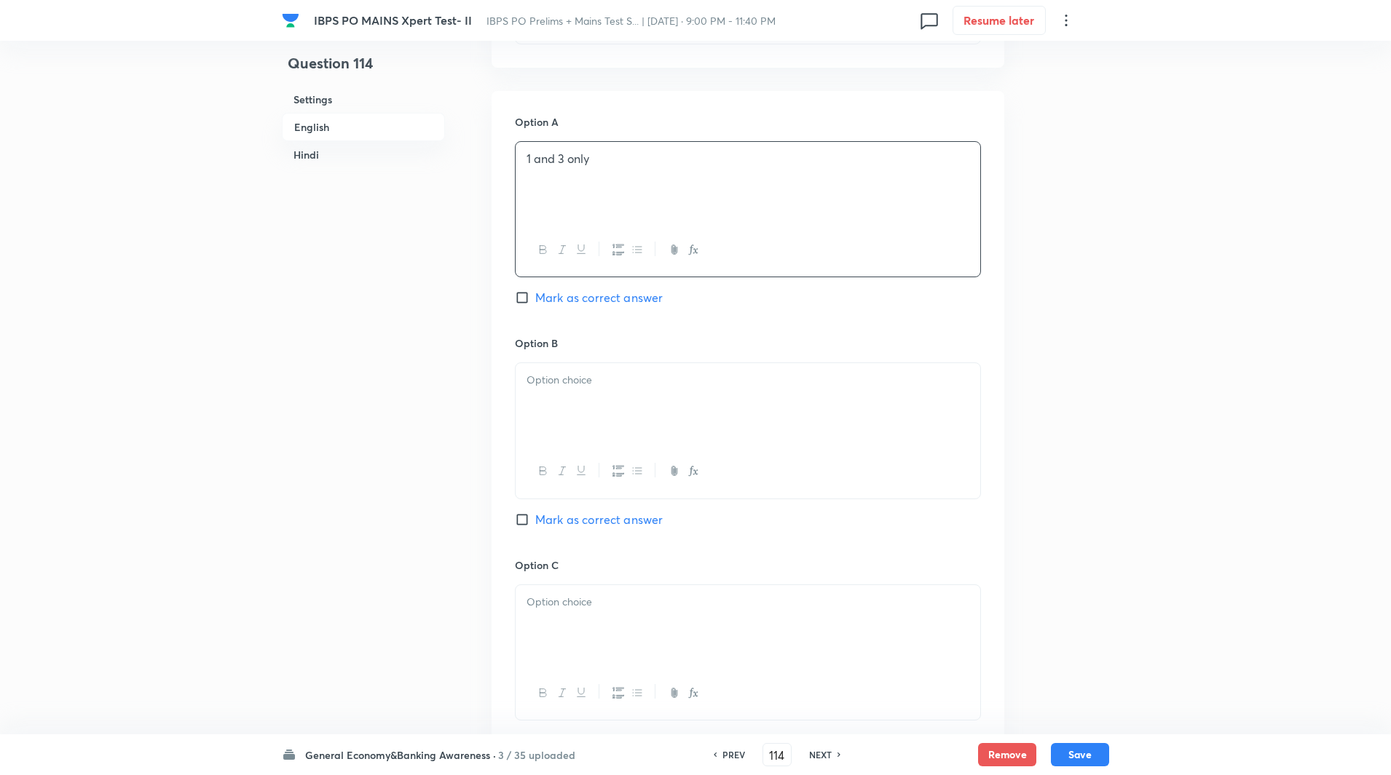
click at [710, 371] on div at bounding box center [748, 404] width 465 height 82
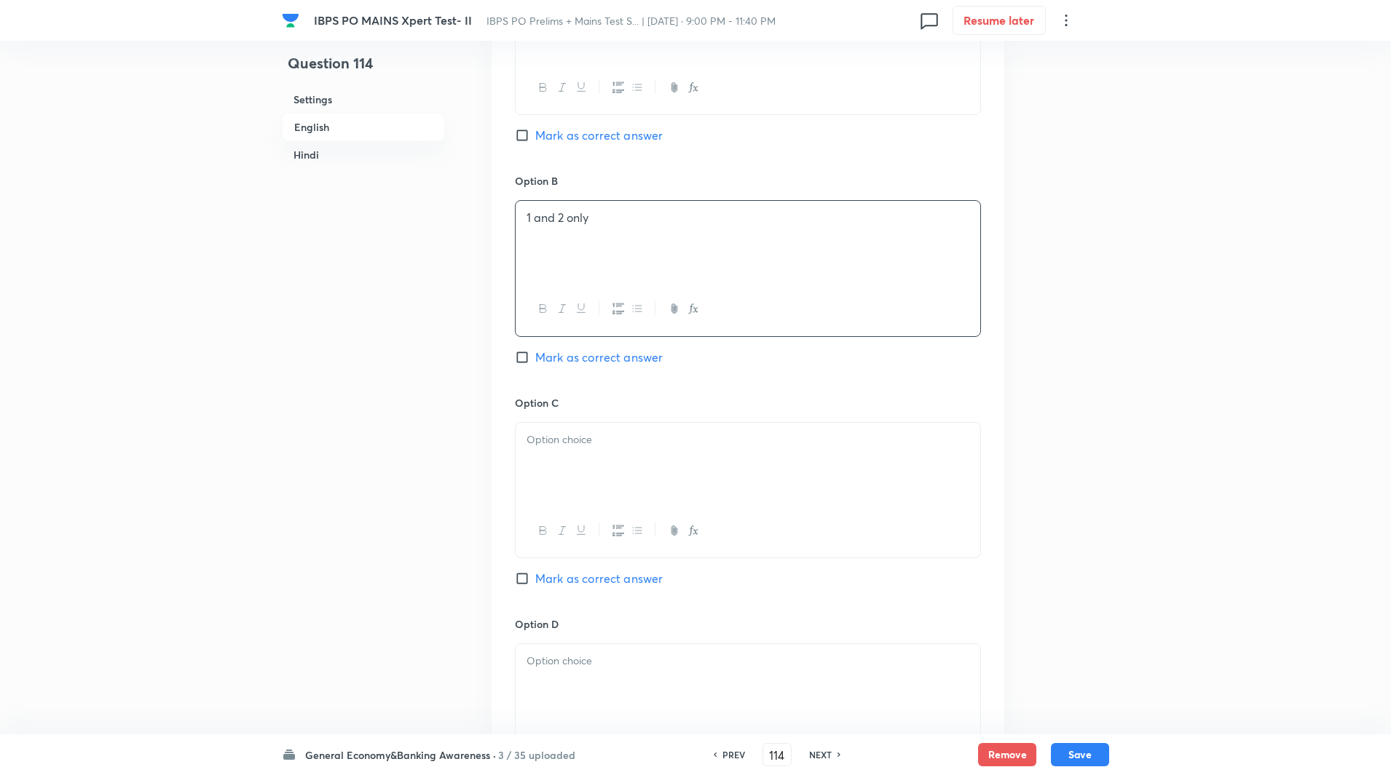
click at [620, 432] on p at bounding box center [747, 440] width 443 height 17
click at [521, 572] on input "Mark as correct answer" at bounding box center [525, 579] width 20 height 15
checkbox input "true"
click at [519, 350] on input "Mark as correct answer" at bounding box center [525, 357] width 20 height 15
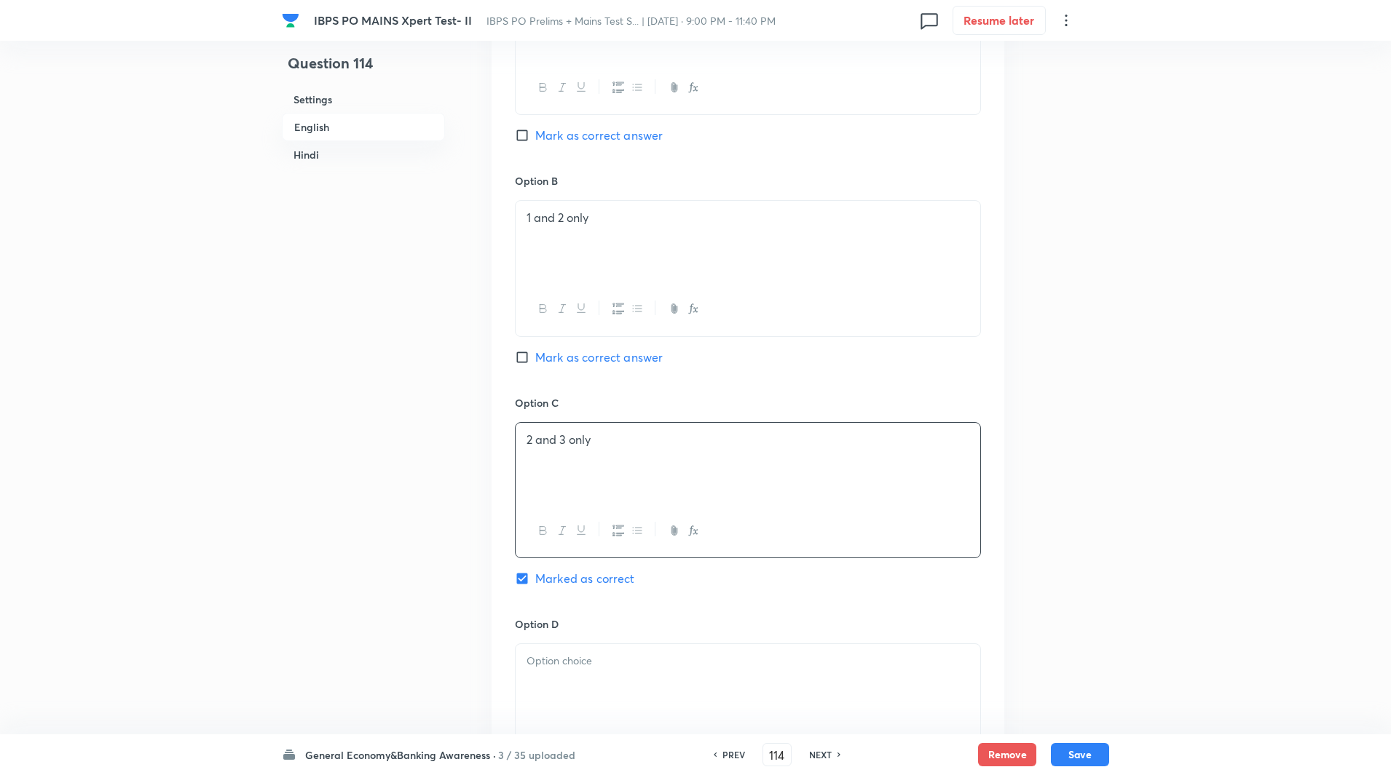
checkbox input "true"
checkbox input "false"
checkbox input "true"
checkbox input "false"
click at [551, 653] on p at bounding box center [747, 661] width 443 height 17
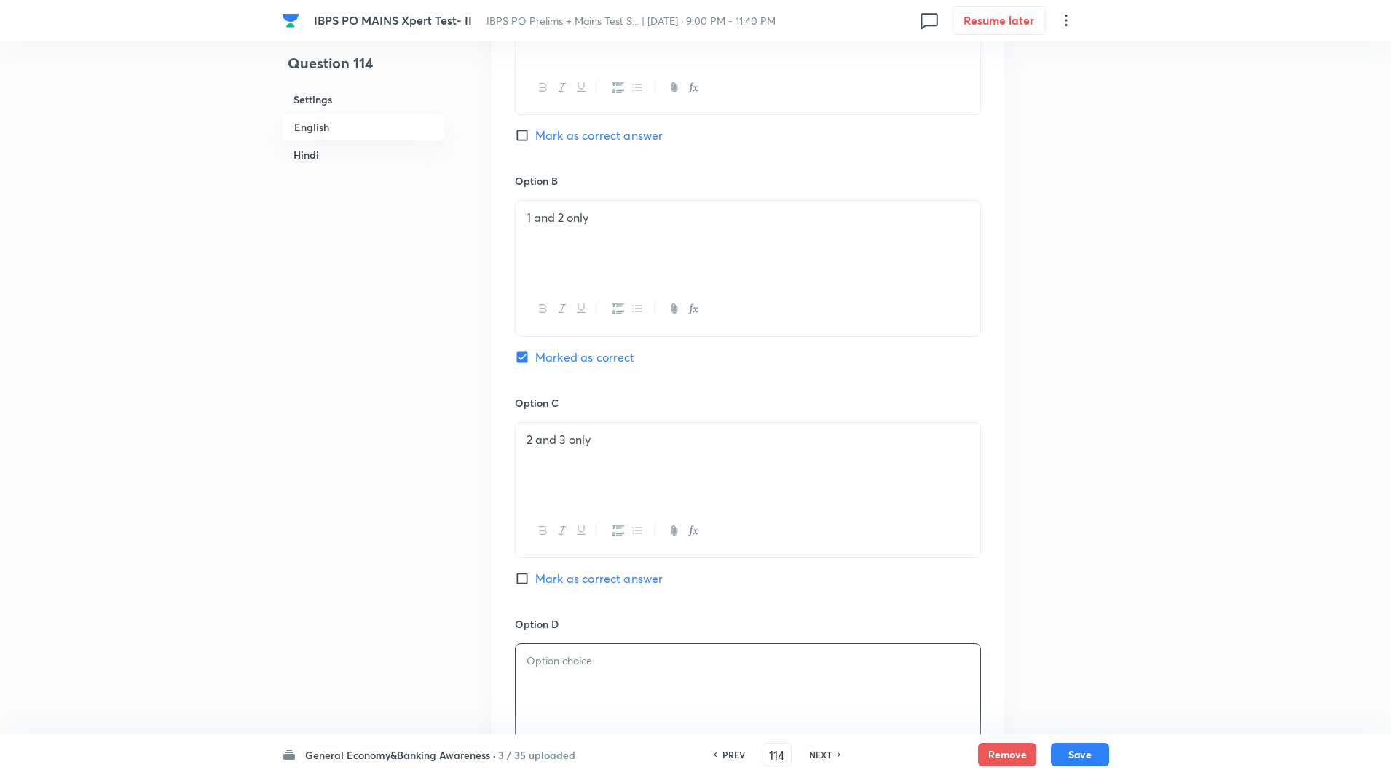
paste div
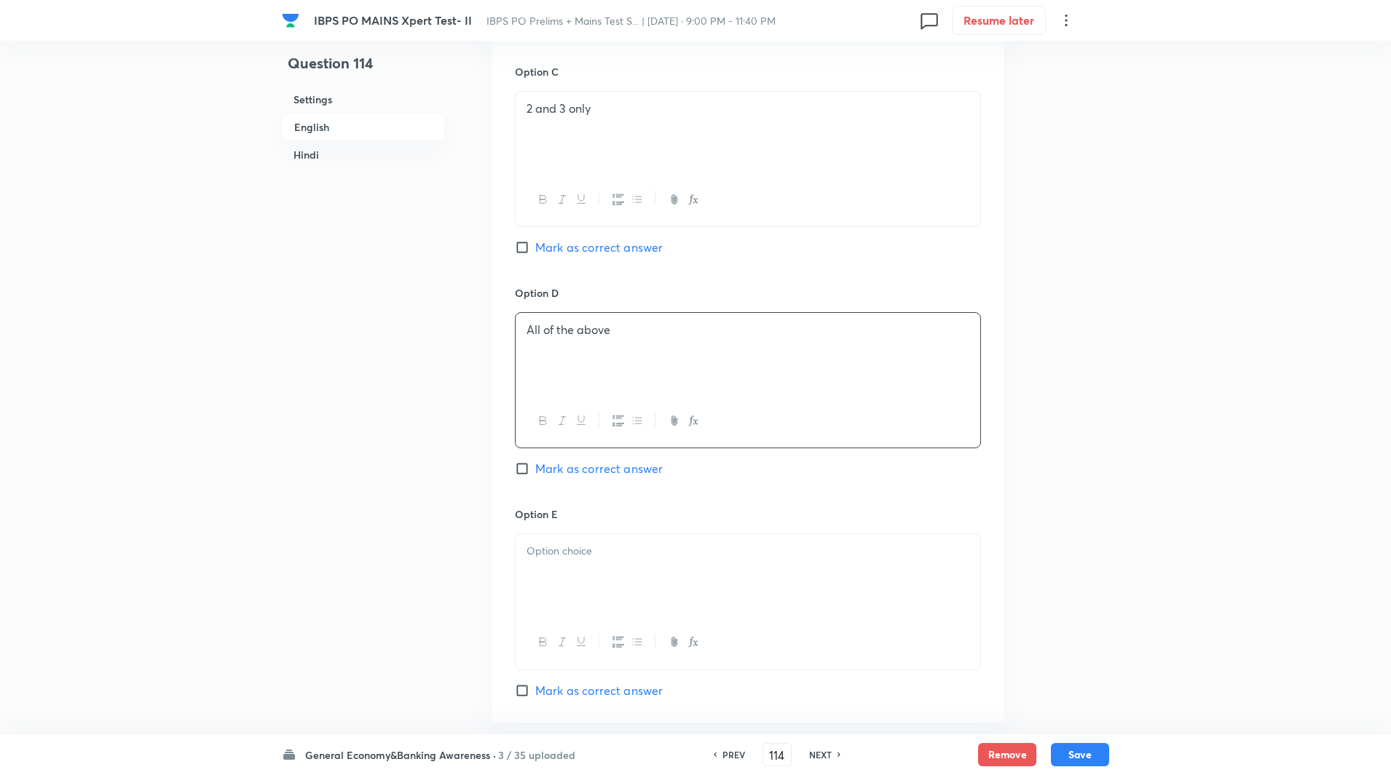
scroll to position [1195, 0]
click at [580, 537] on div at bounding box center [748, 575] width 465 height 82
paste div
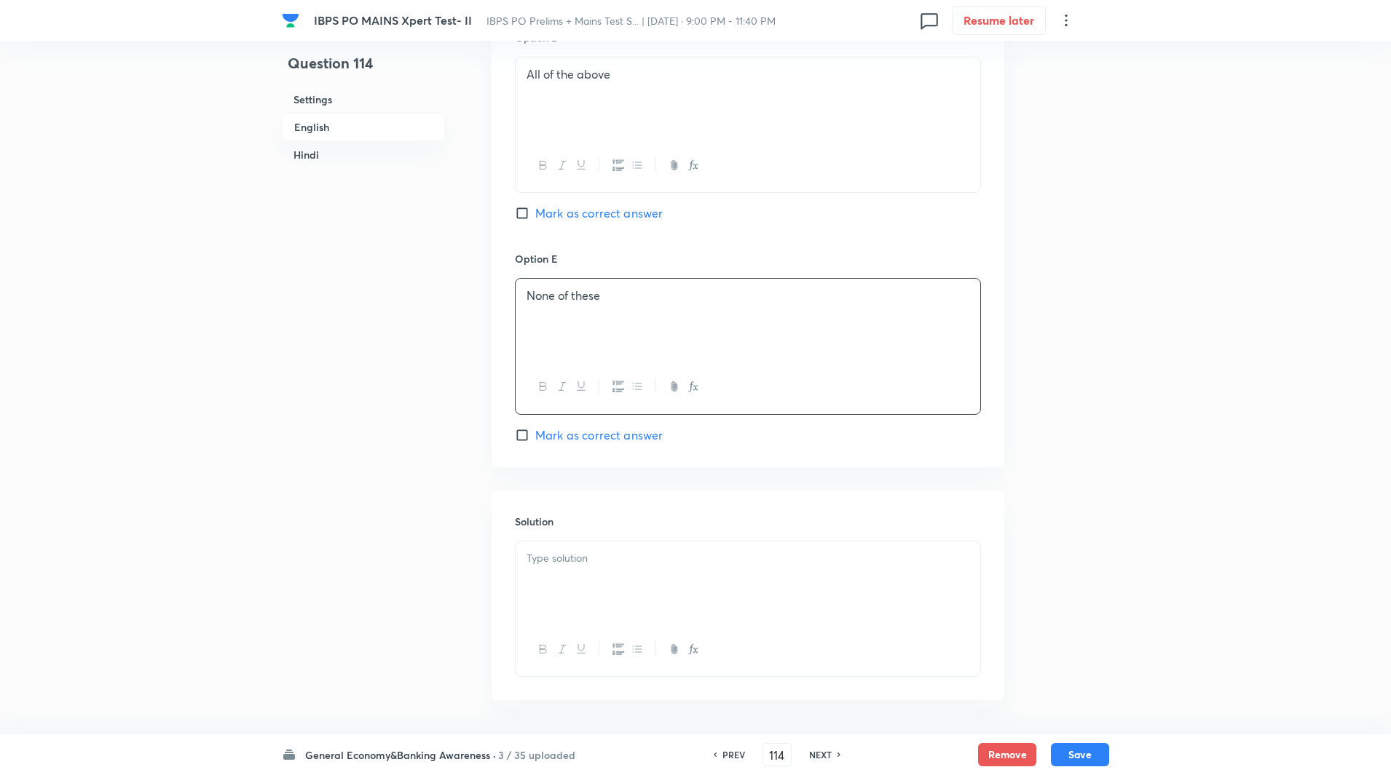
scroll to position [1472, 0]
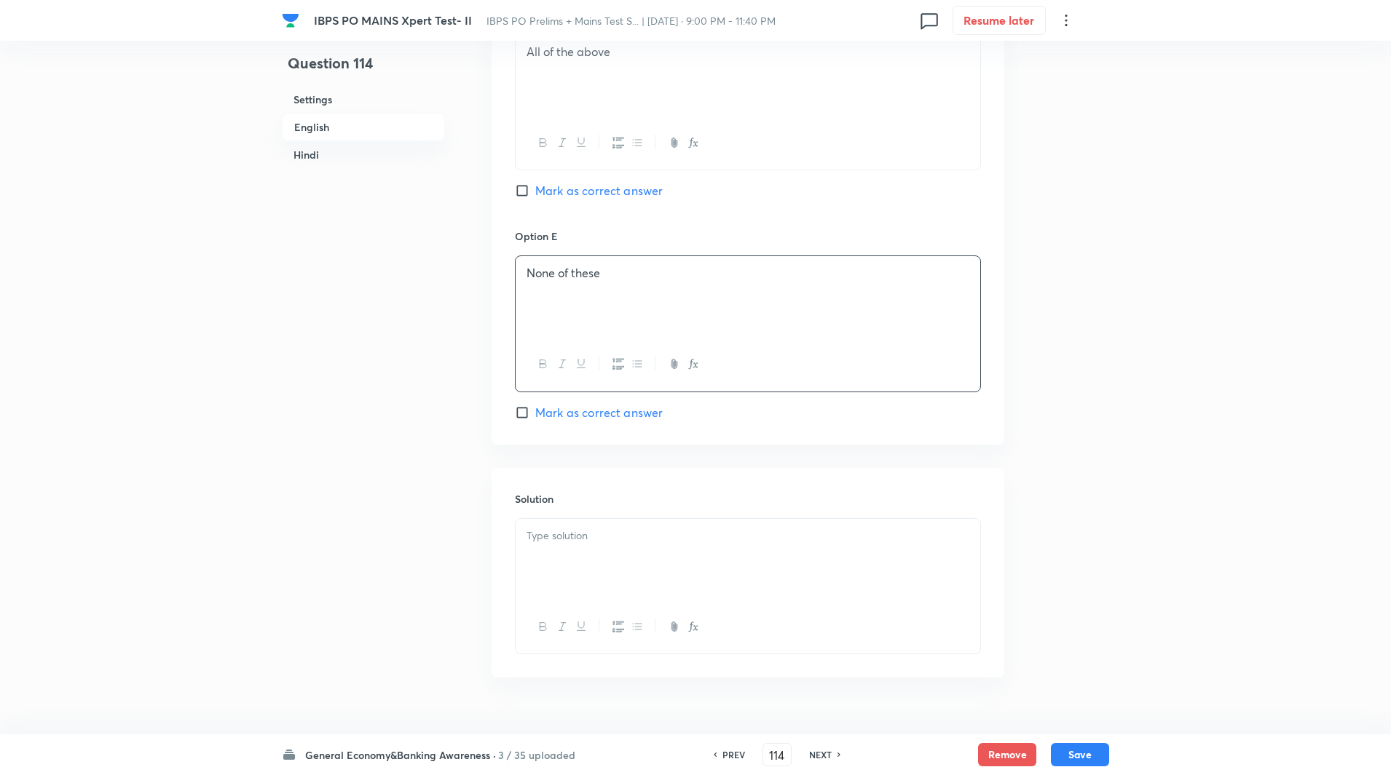
click at [577, 519] on div at bounding box center [748, 560] width 465 height 82
click at [597, 545] on p "Explanation: FTAs focus on trade, not on citizen movement." at bounding box center [747, 553] width 443 height 17
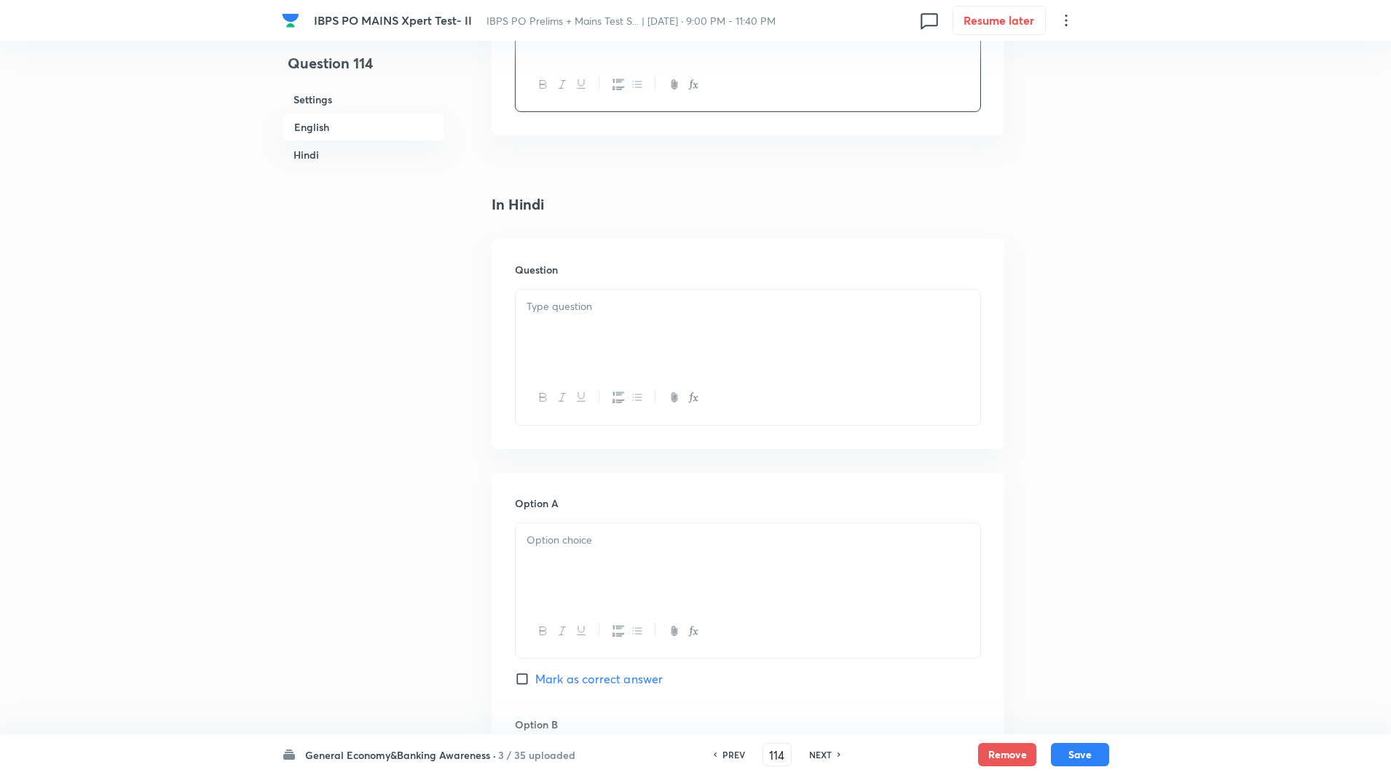
scroll to position [2022, 0]
click at [574, 285] on div at bounding box center [748, 324] width 465 height 82
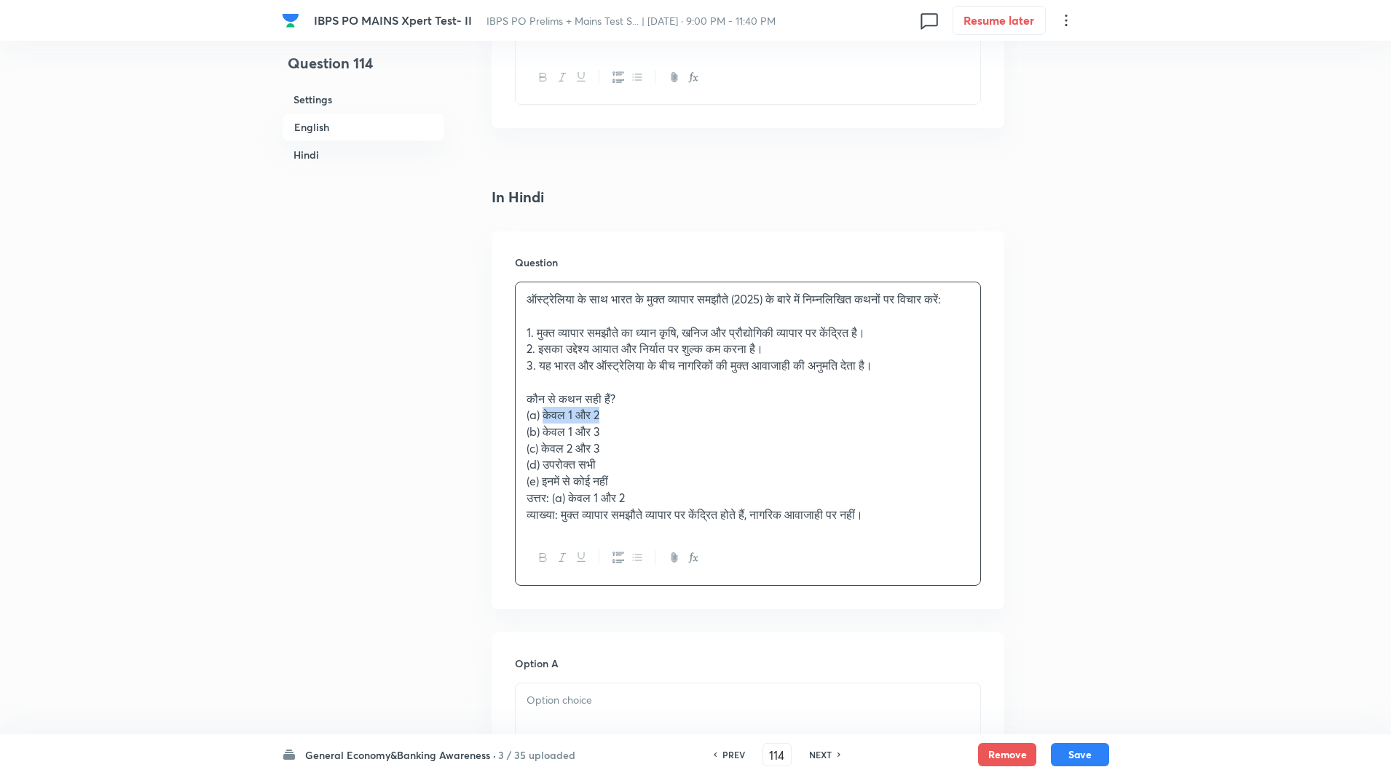
drag, startPoint x: 542, startPoint y: 400, endPoint x: 609, endPoint y: 400, distance: 67.0
click at [609, 407] on p "(a) केवल 1 और 2" at bounding box center [747, 415] width 443 height 17
click at [625, 424] on p "(b) केवल 1 और 3" at bounding box center [747, 432] width 443 height 17
click at [609, 424] on p "(b) केवल 1 और 3केवल 1 और 2" at bounding box center [747, 432] width 443 height 17
click at [584, 407] on p "(a)" at bounding box center [747, 415] width 443 height 17
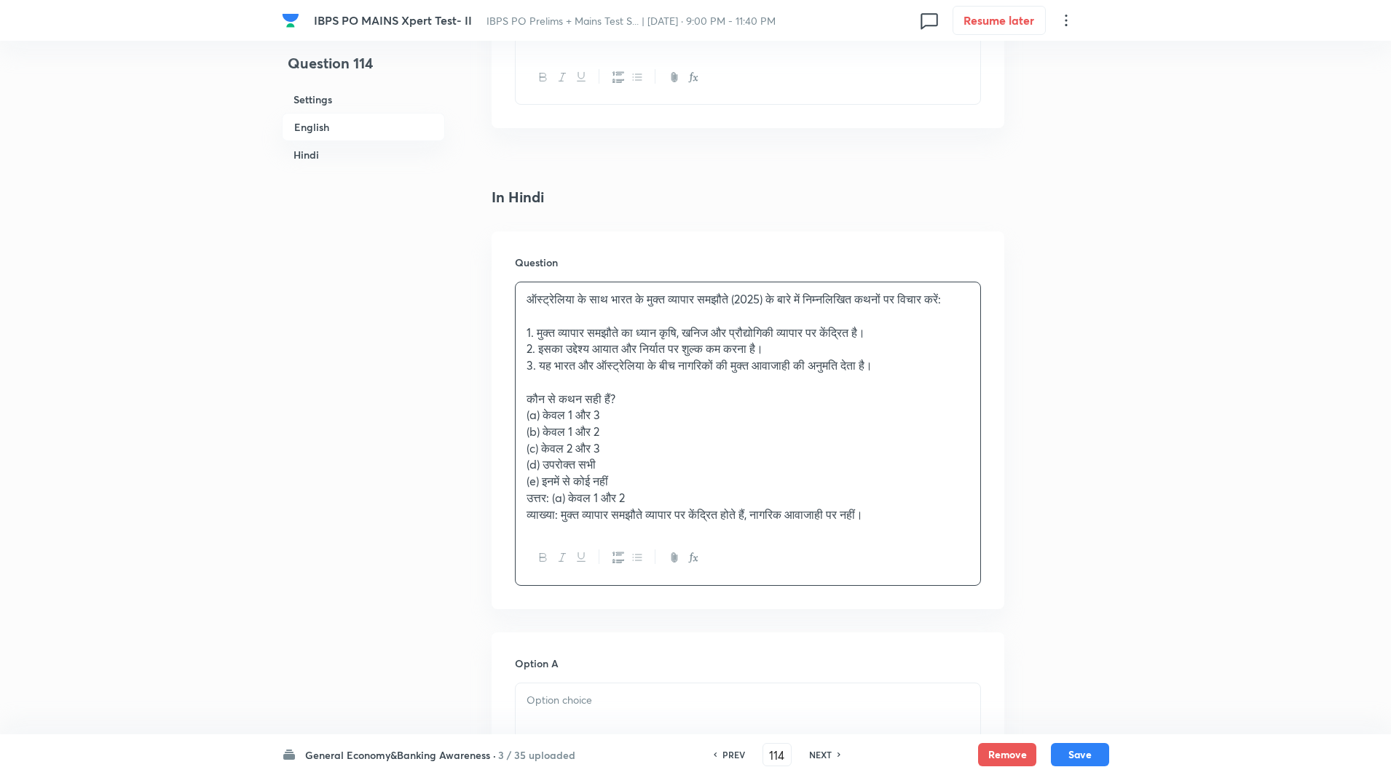
click at [562, 490] on p "उत्तर: (a) केवल 1 और 2" at bounding box center [747, 498] width 443 height 17
click at [521, 402] on div "ऑस्ट्रेलिया के साथ भारत के मुक्त व्यापार समझौते (2025) के बारे में निम्नलिखित क…" at bounding box center [748, 407] width 465 height 249
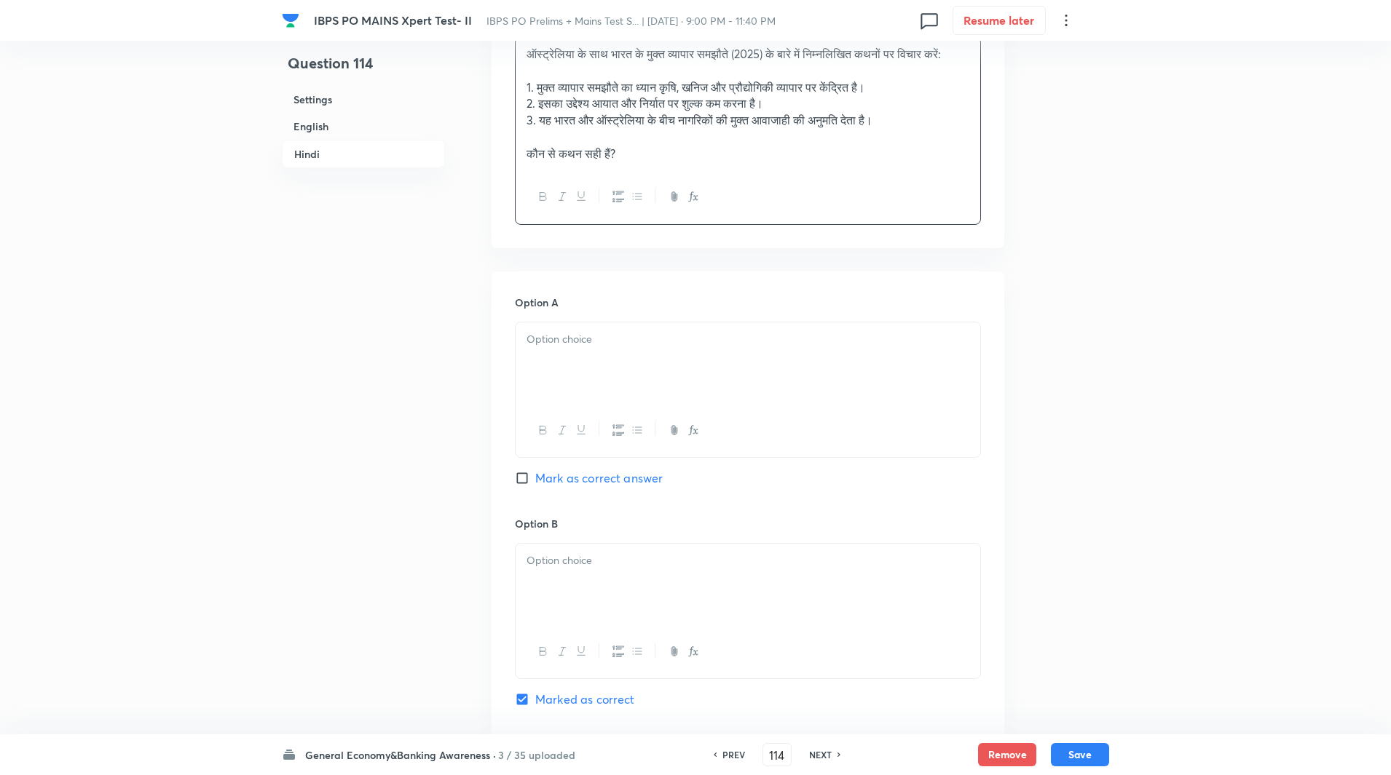
scroll to position [2290, 0]
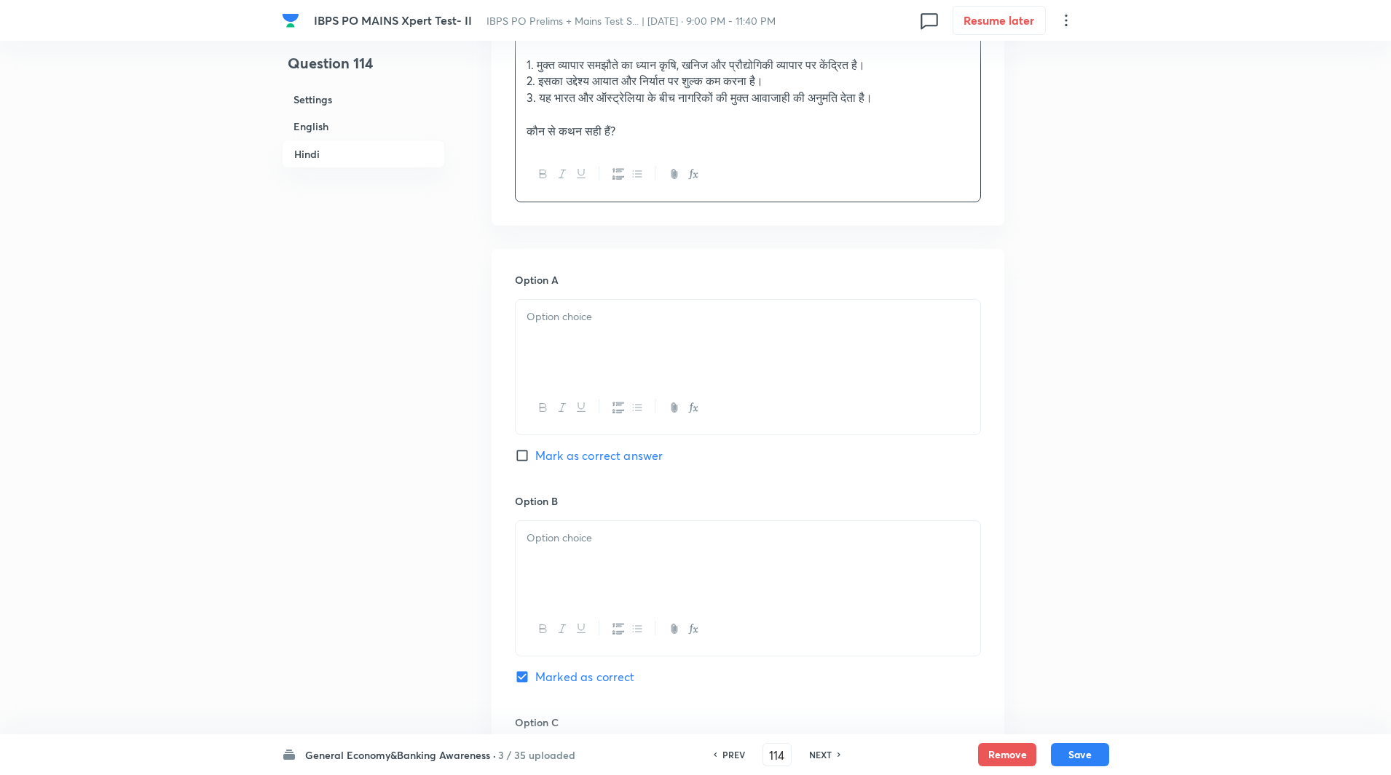
click at [601, 316] on div at bounding box center [748, 341] width 465 height 82
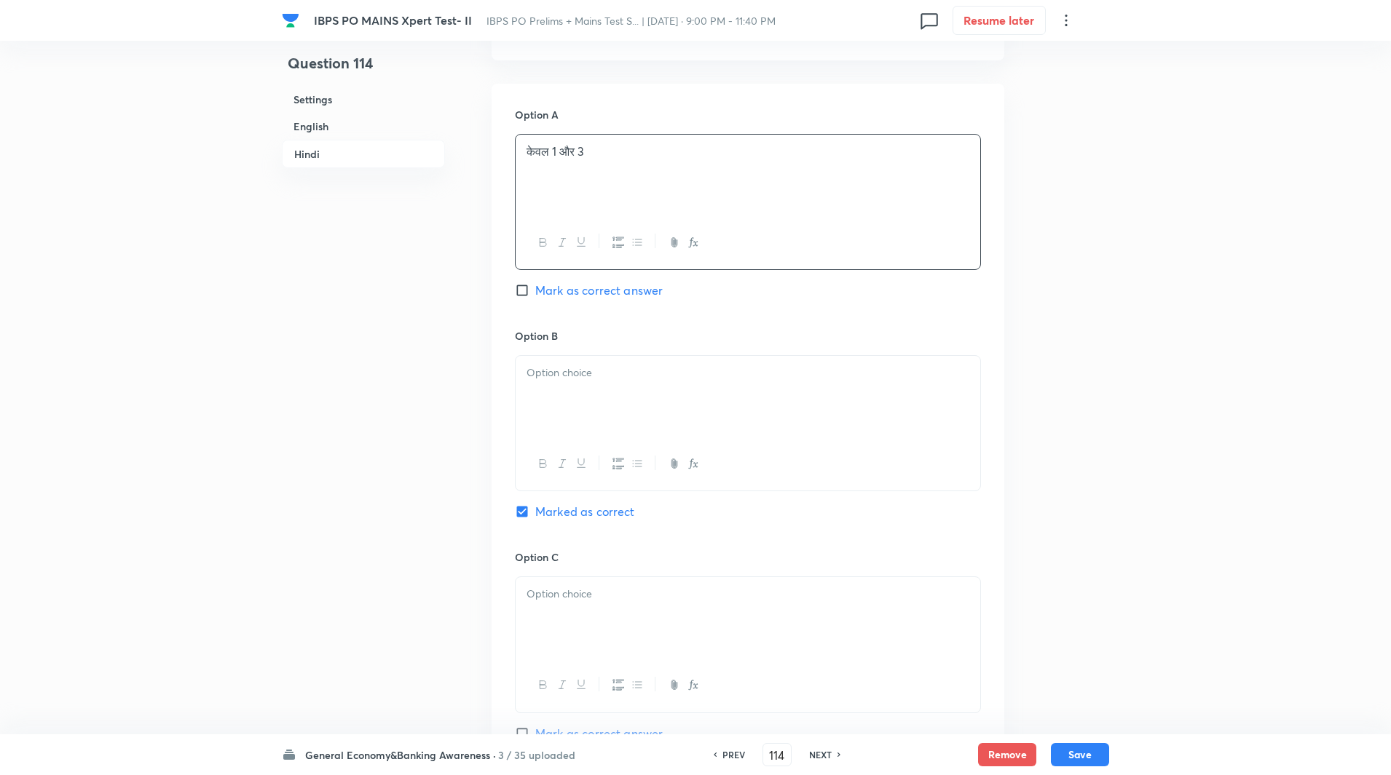
scroll to position [2456, 0]
click at [575, 369] on div at bounding box center [748, 396] width 465 height 82
paste div
click at [567, 390] on div at bounding box center [748, 390] width 465 height 82
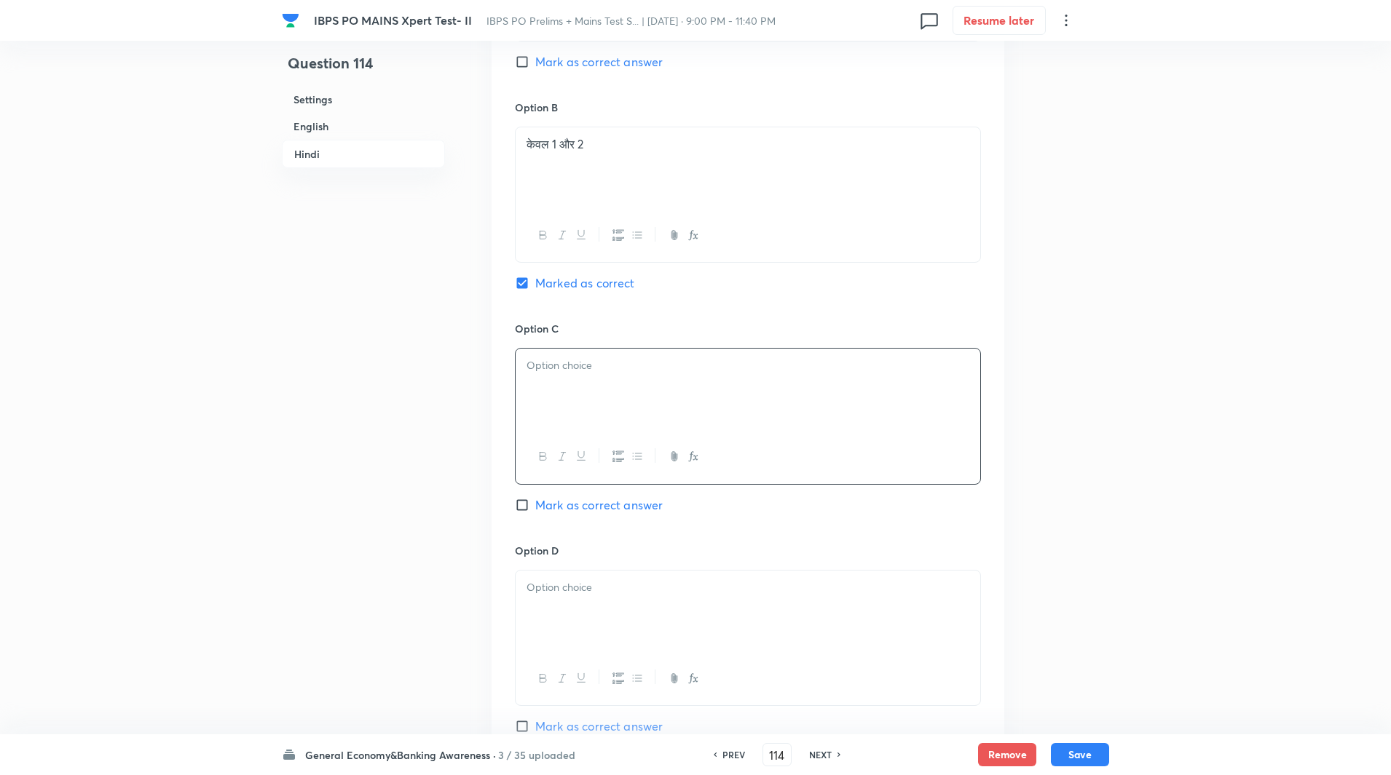
paste div
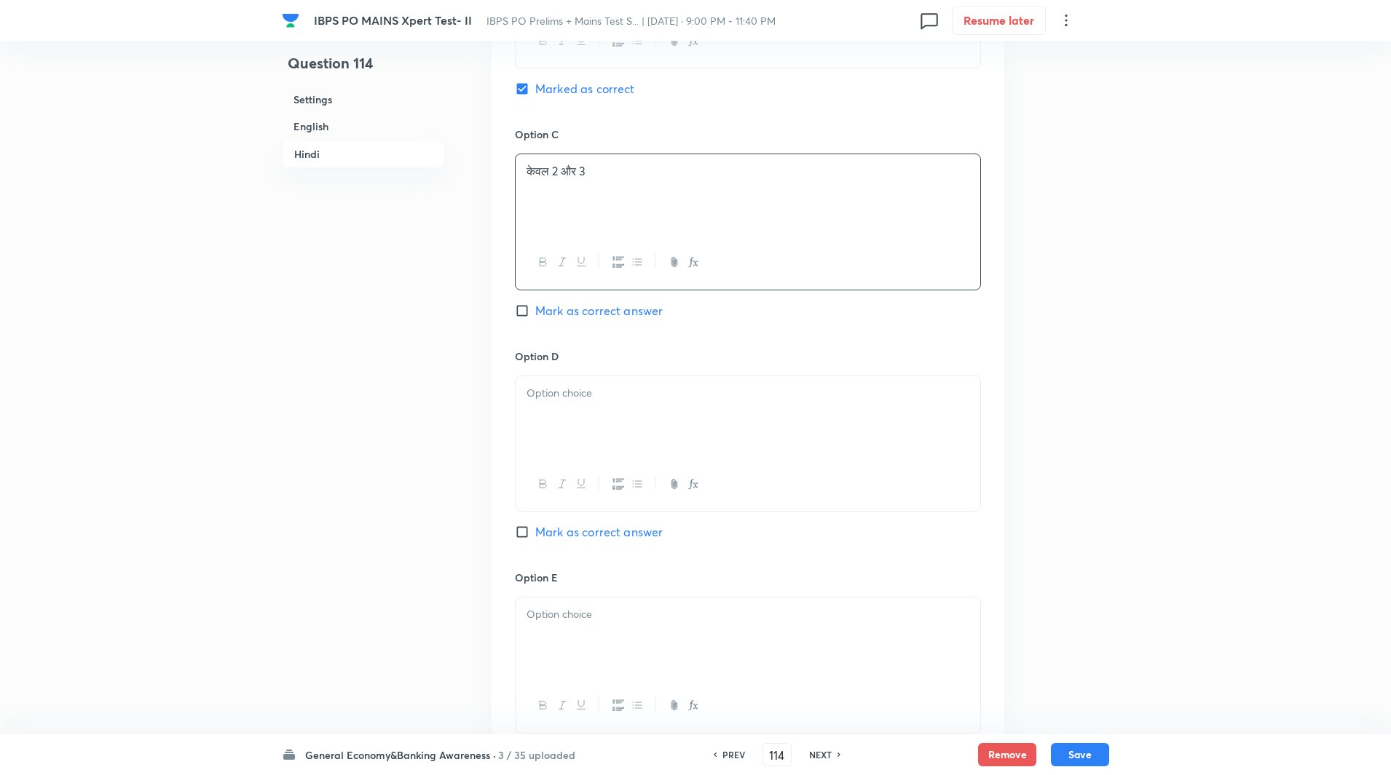
scroll to position [2900, 0]
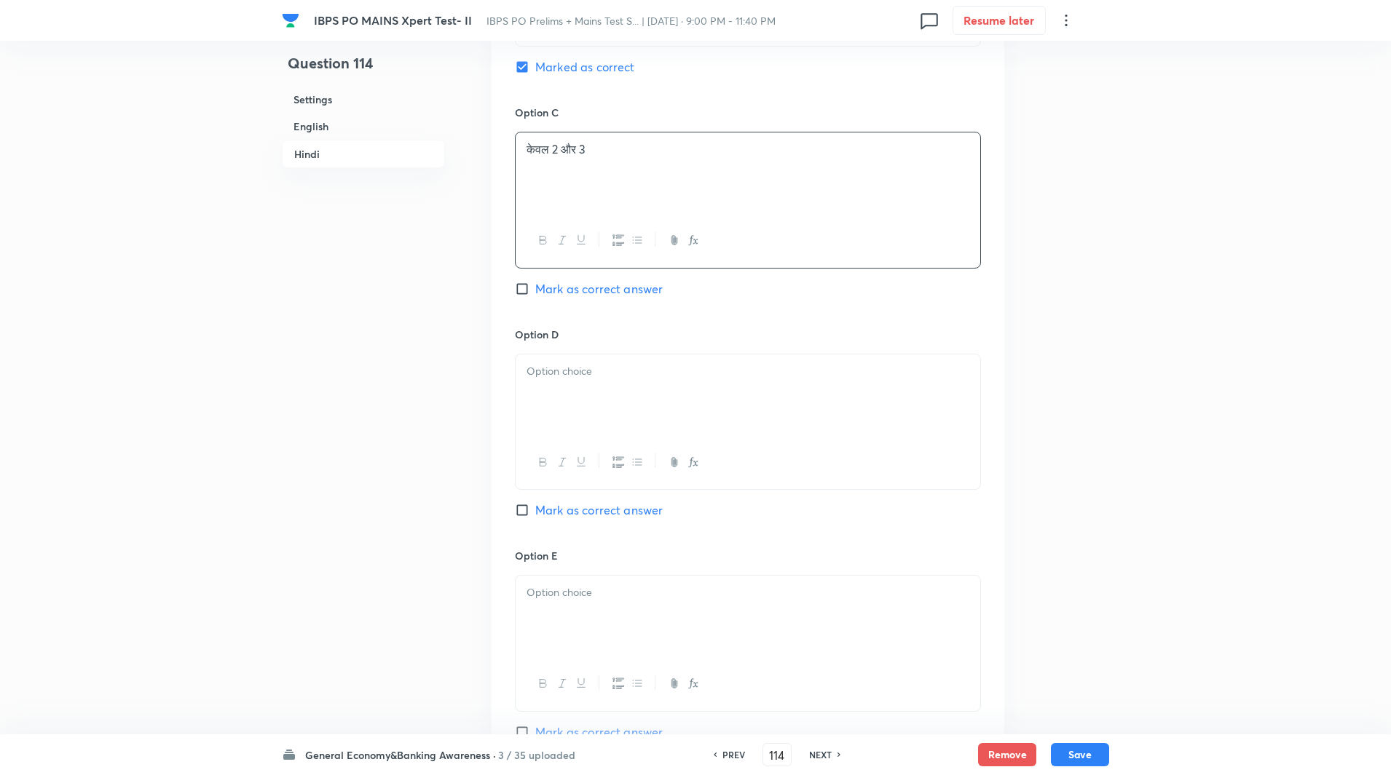
click at [562, 392] on div at bounding box center [748, 396] width 465 height 82
paste div
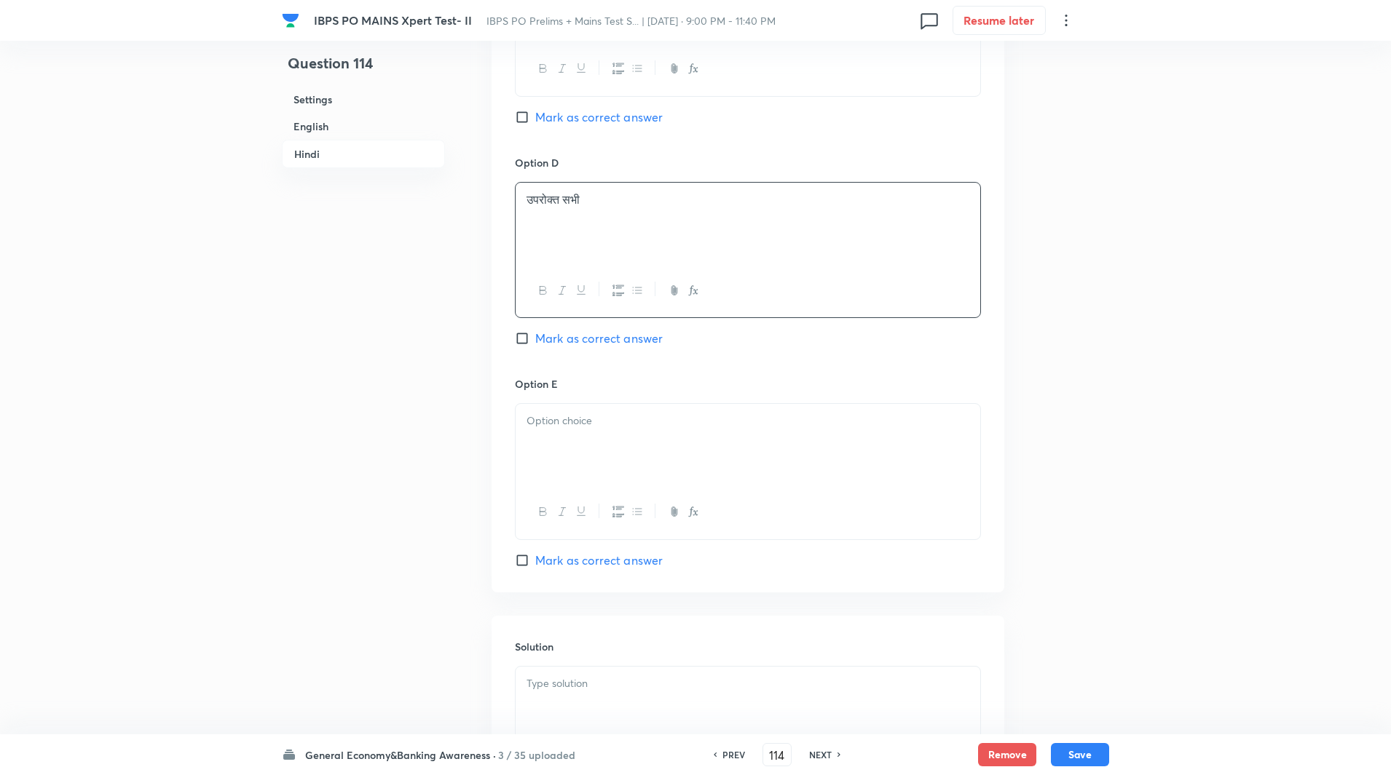
scroll to position [3088, 0]
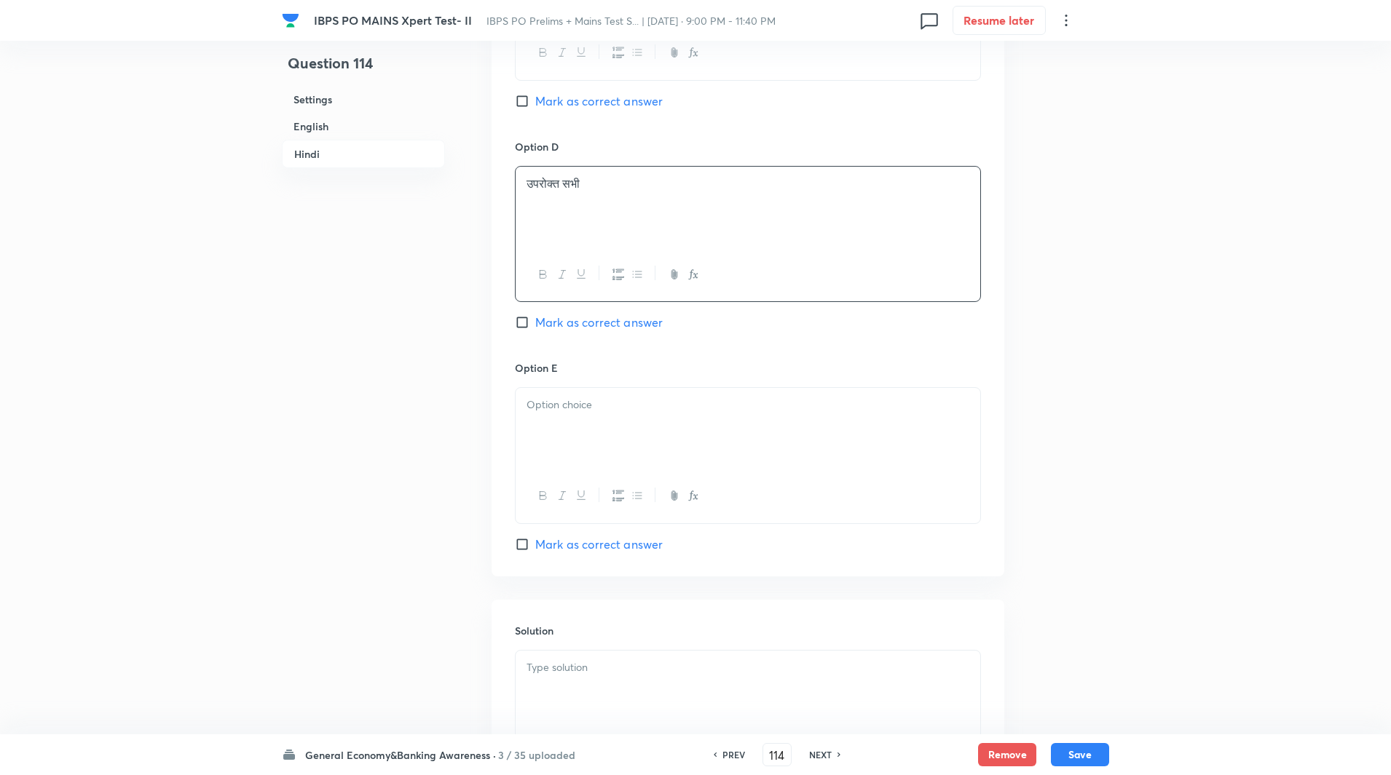
click at [556, 401] on div at bounding box center [748, 429] width 465 height 82
paste div
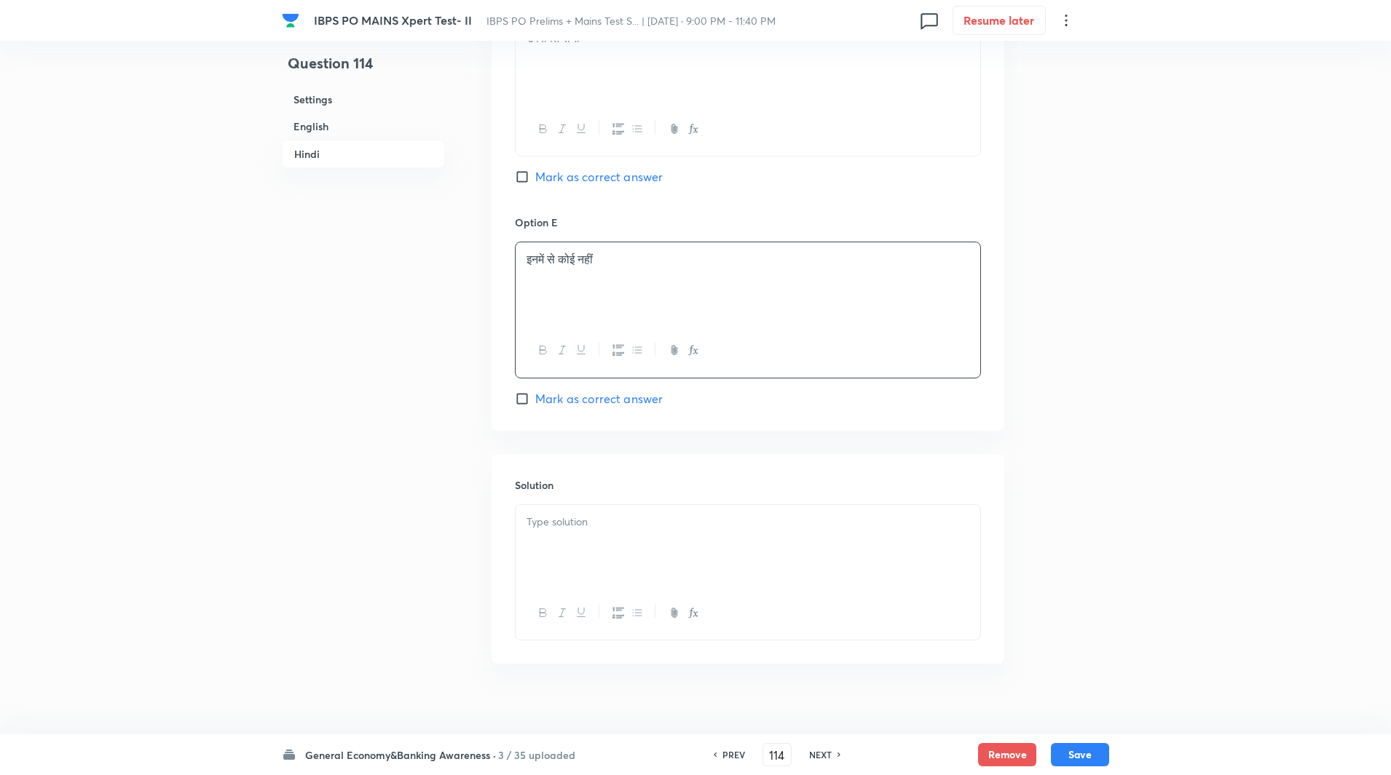
click at [579, 530] on div at bounding box center [748, 546] width 465 height 82
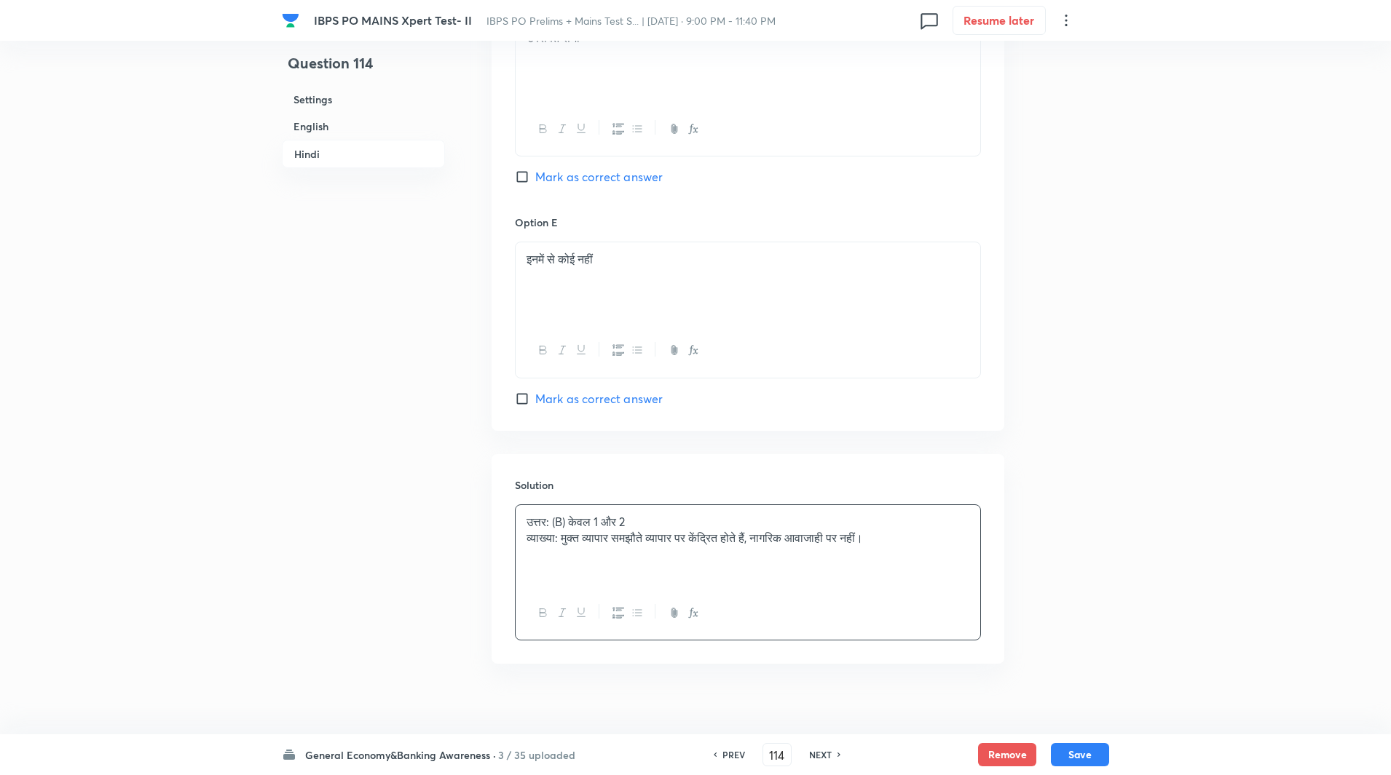
click at [566, 530] on p "व्याख्या: मुक्त व्यापार समझौते व्यापार पर केंद्रित होते हैं, नागरिक आवाजाही पर …" at bounding box center [747, 538] width 443 height 17
click at [1092, 754] on button "Save" at bounding box center [1080, 753] width 58 height 23
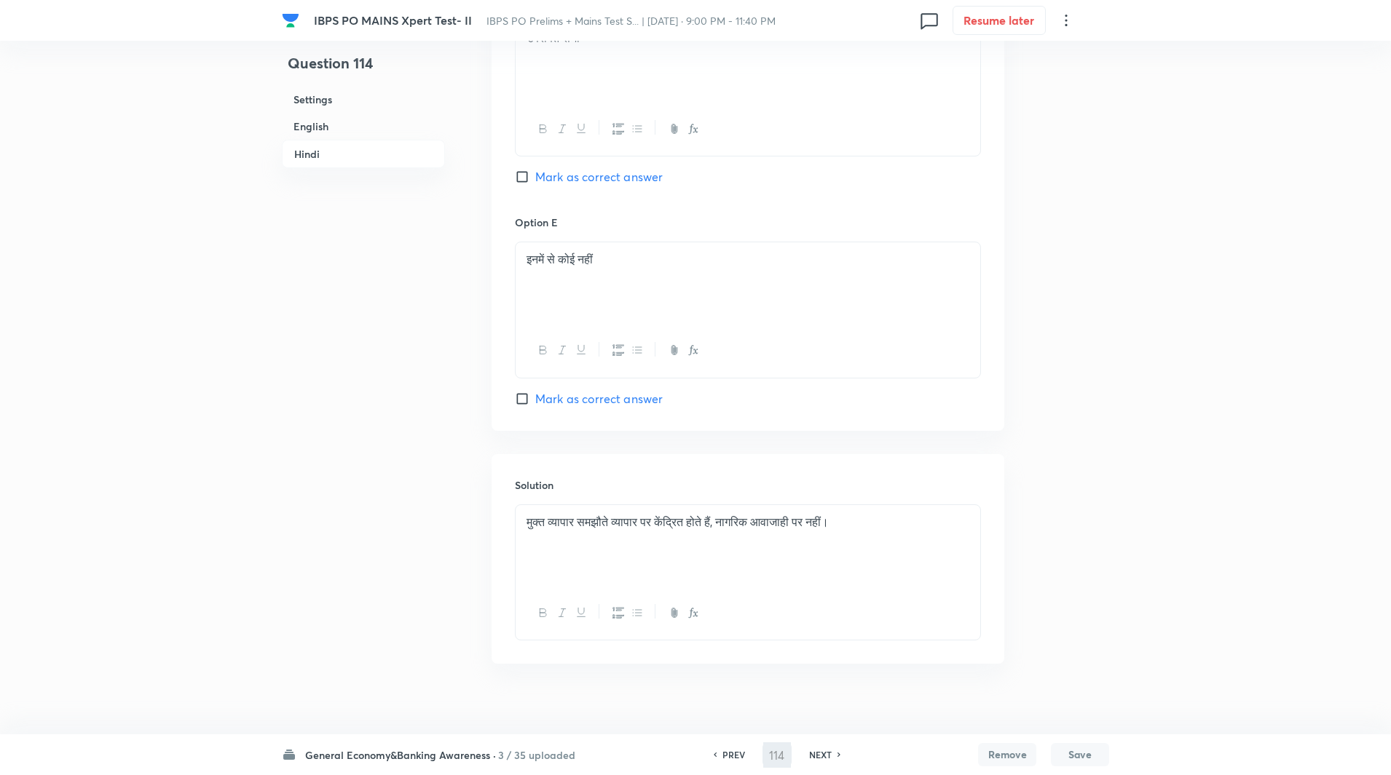
type input "115"
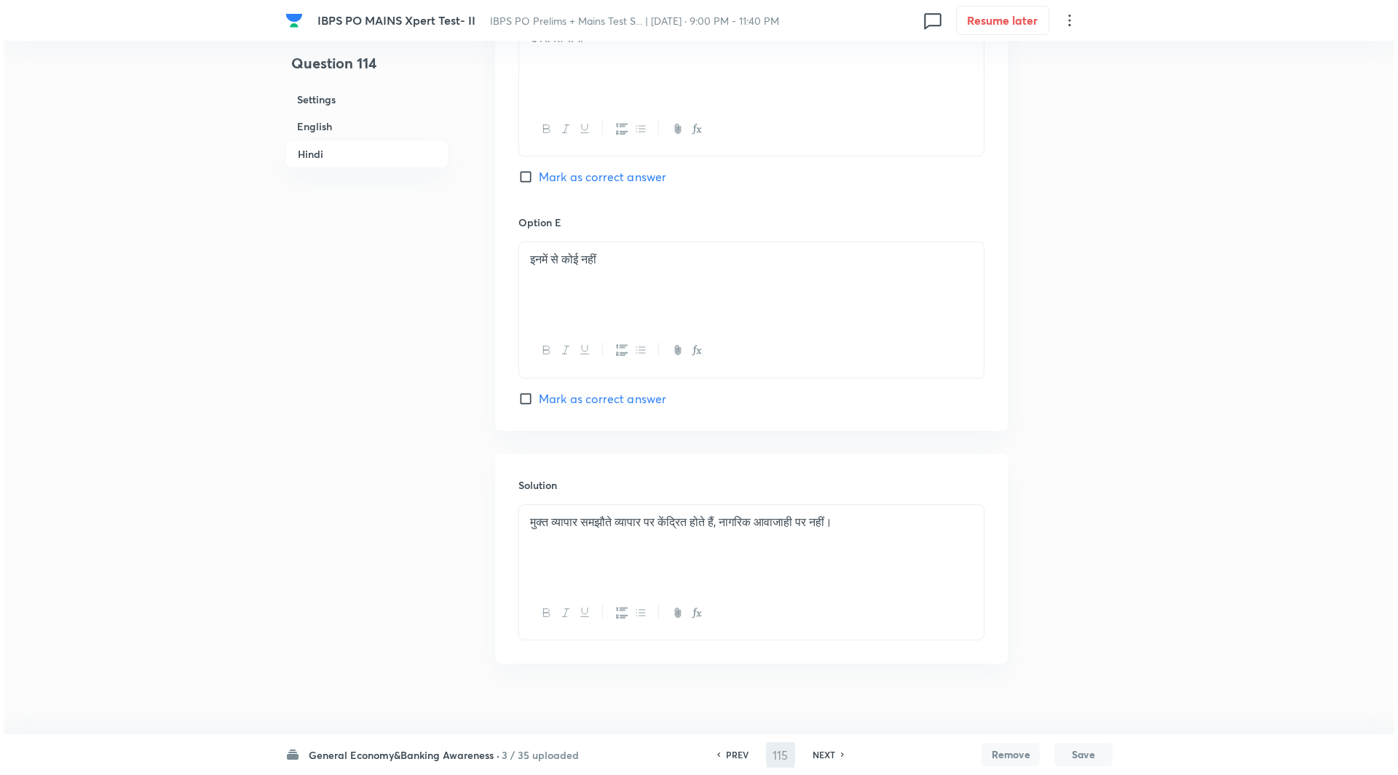
scroll to position [0, 0]
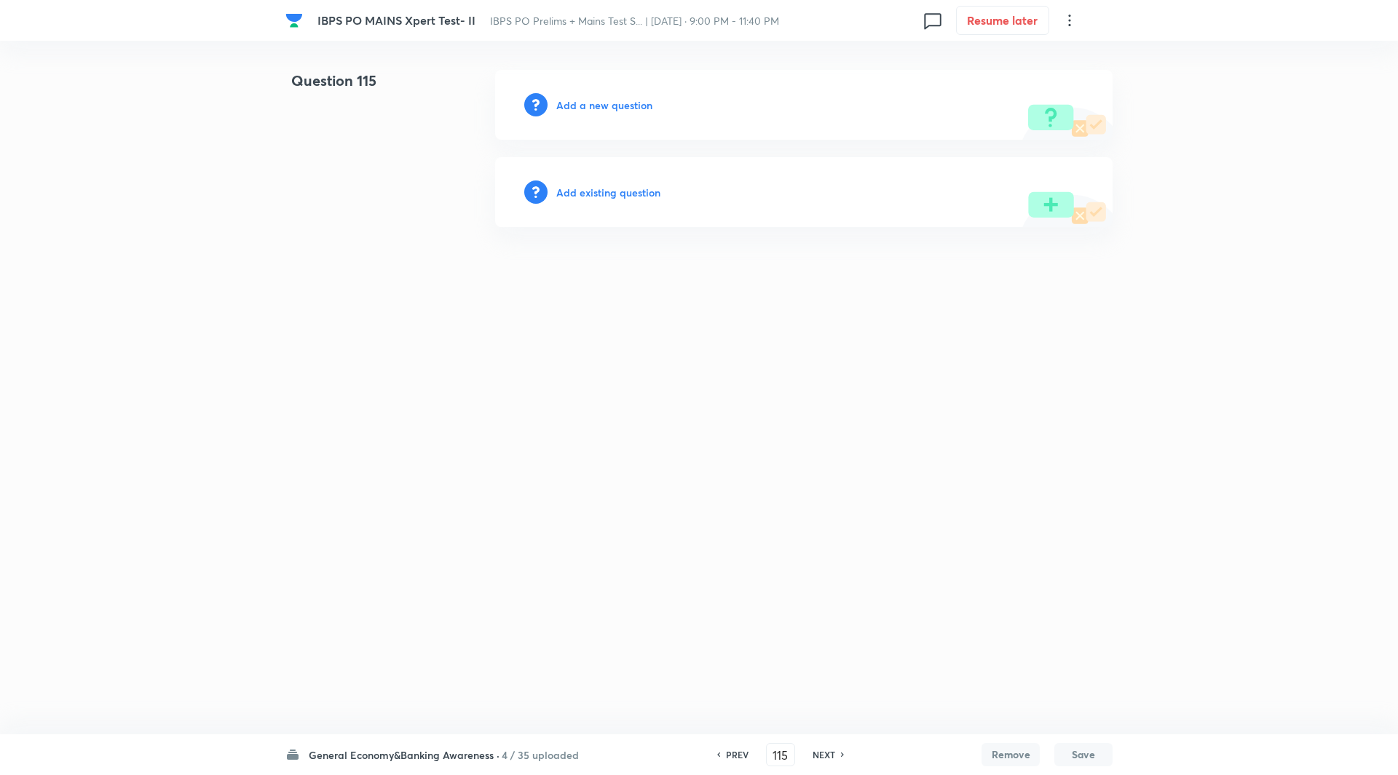
click at [612, 104] on h6 "Add a new question" at bounding box center [604, 105] width 96 height 15
click at [612, 104] on h6 "Choose a question type" at bounding box center [612, 105] width 112 height 15
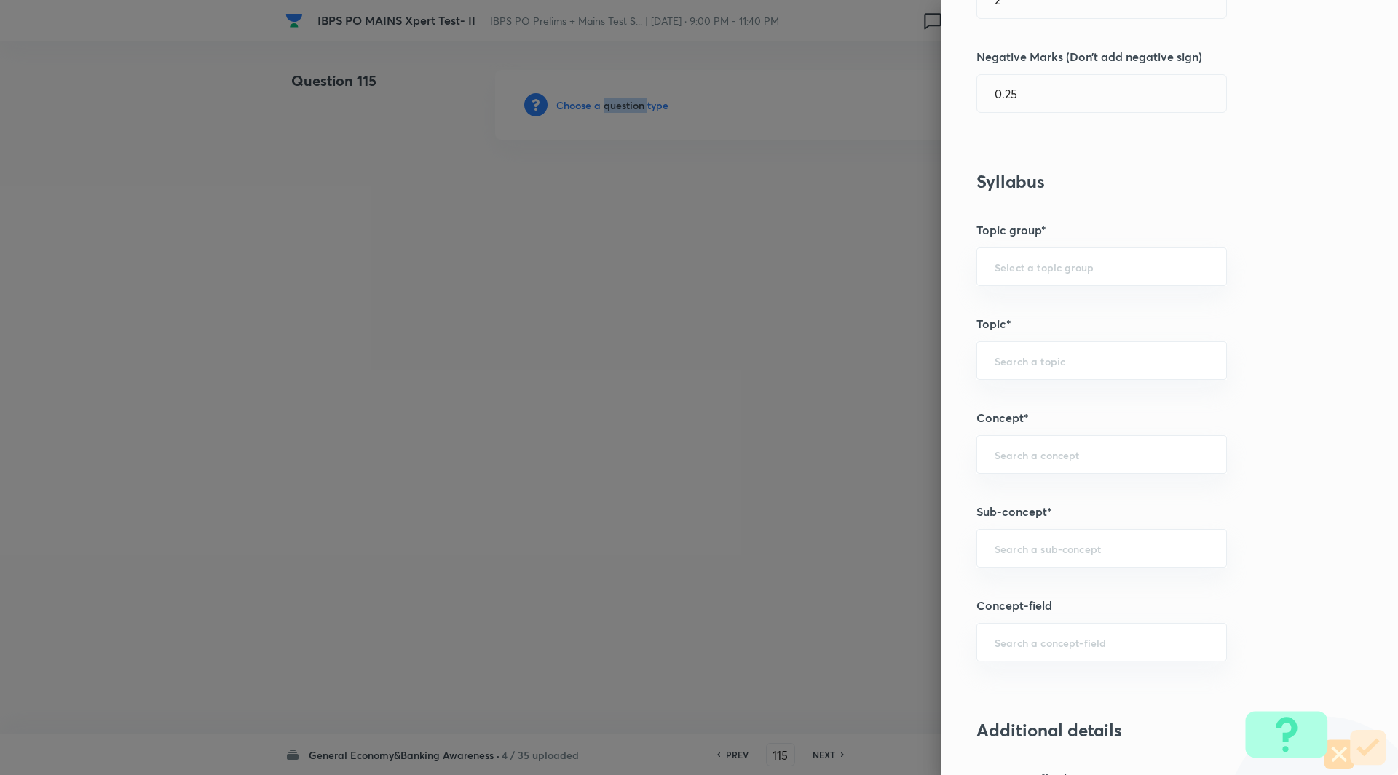
scroll to position [438, 0]
click at [1045, 544] on input "text" at bounding box center [1102, 548] width 214 height 14
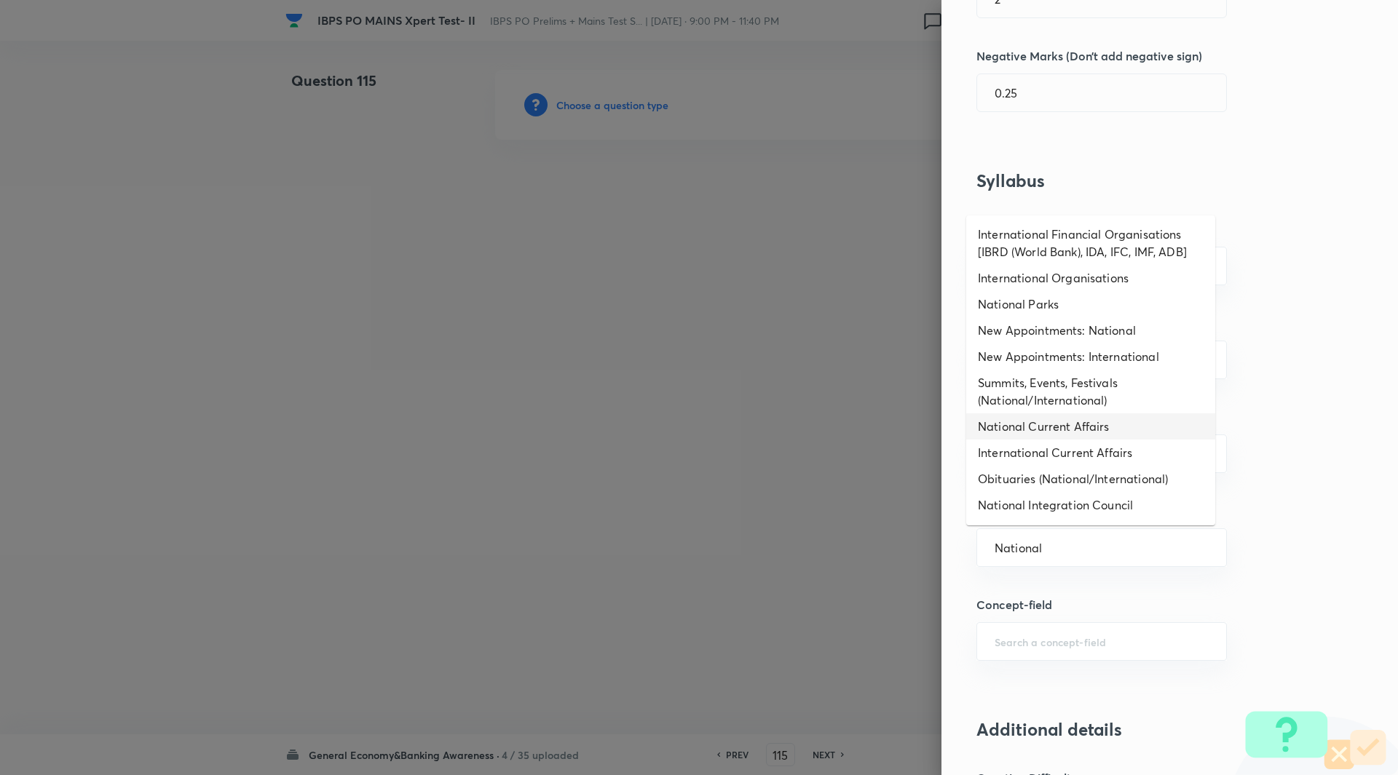
click at [1036, 432] on li "National Current Affairs" at bounding box center [1090, 427] width 249 height 26
type input "National Current Affairs"
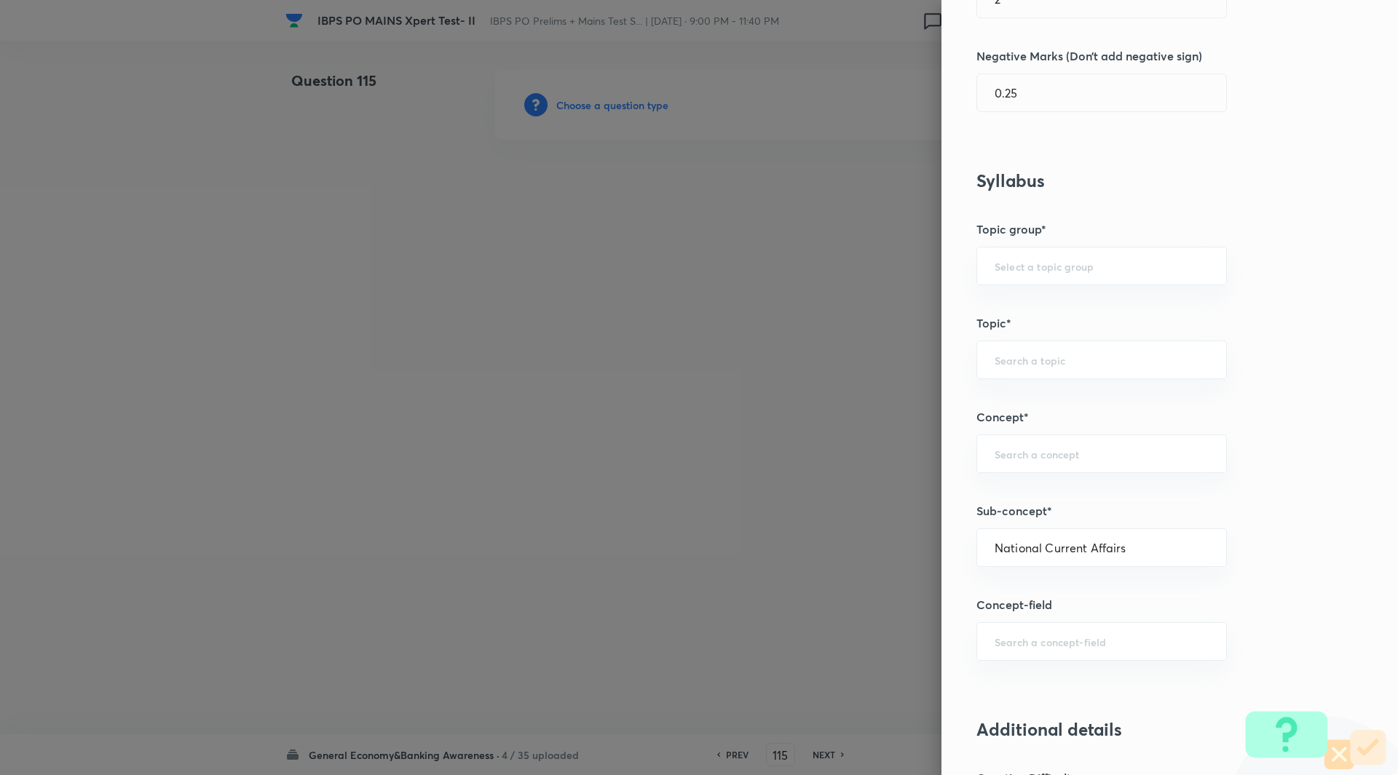
type input "Awareness"
type input "Current Affairs"
type input "National Current Affairs"
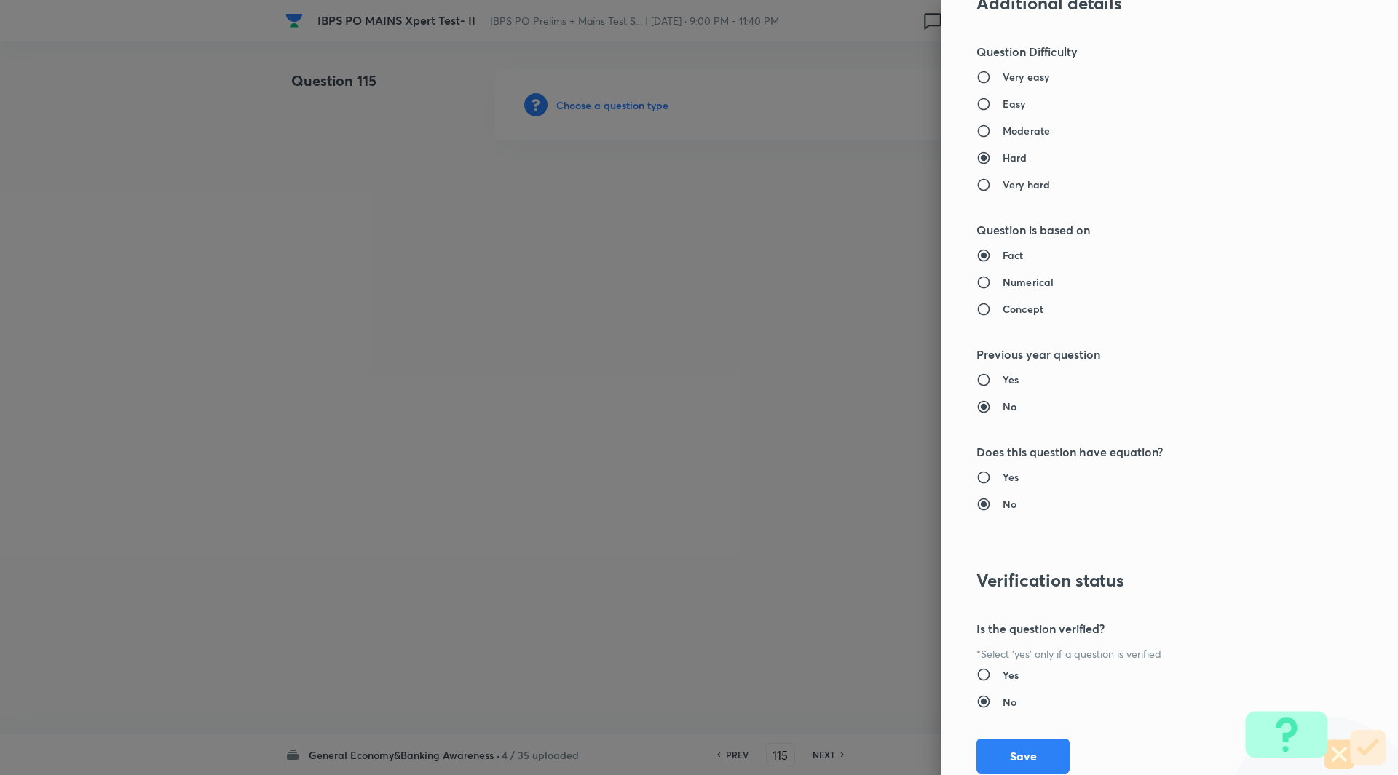
scroll to position [1167, 0]
click at [983, 125] on input "Moderate" at bounding box center [989, 128] width 26 height 15
radio input "true"
radio input "false"
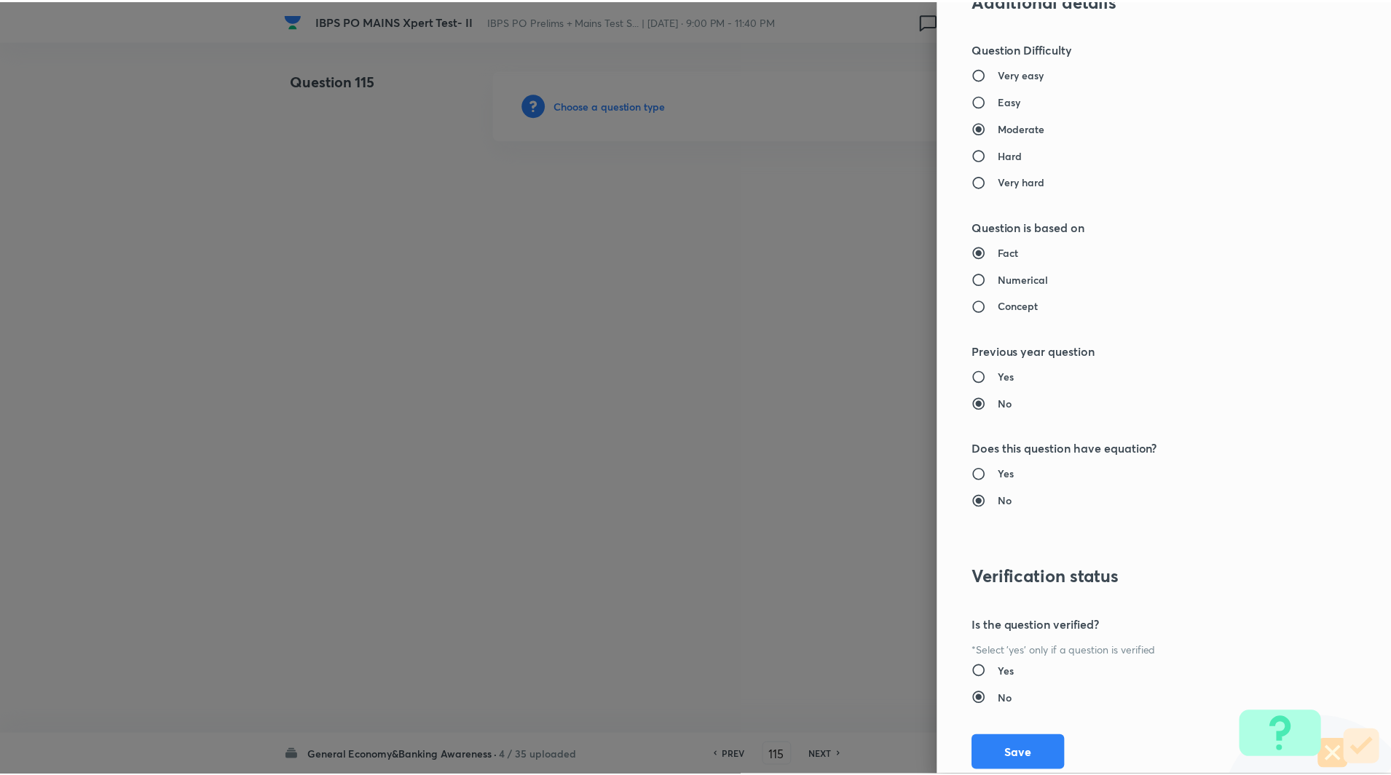
scroll to position [1209, 0]
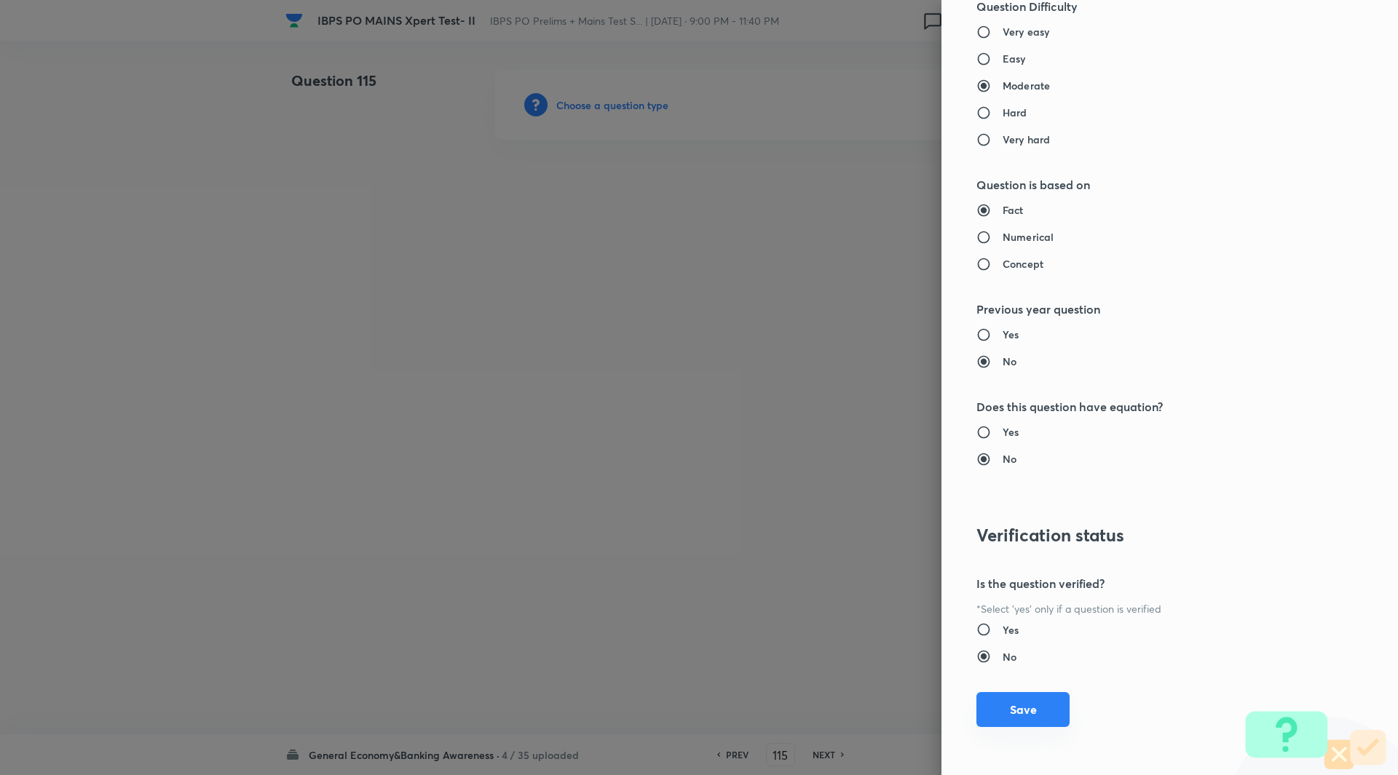
click at [1019, 716] on button "Save" at bounding box center [1022, 709] width 93 height 35
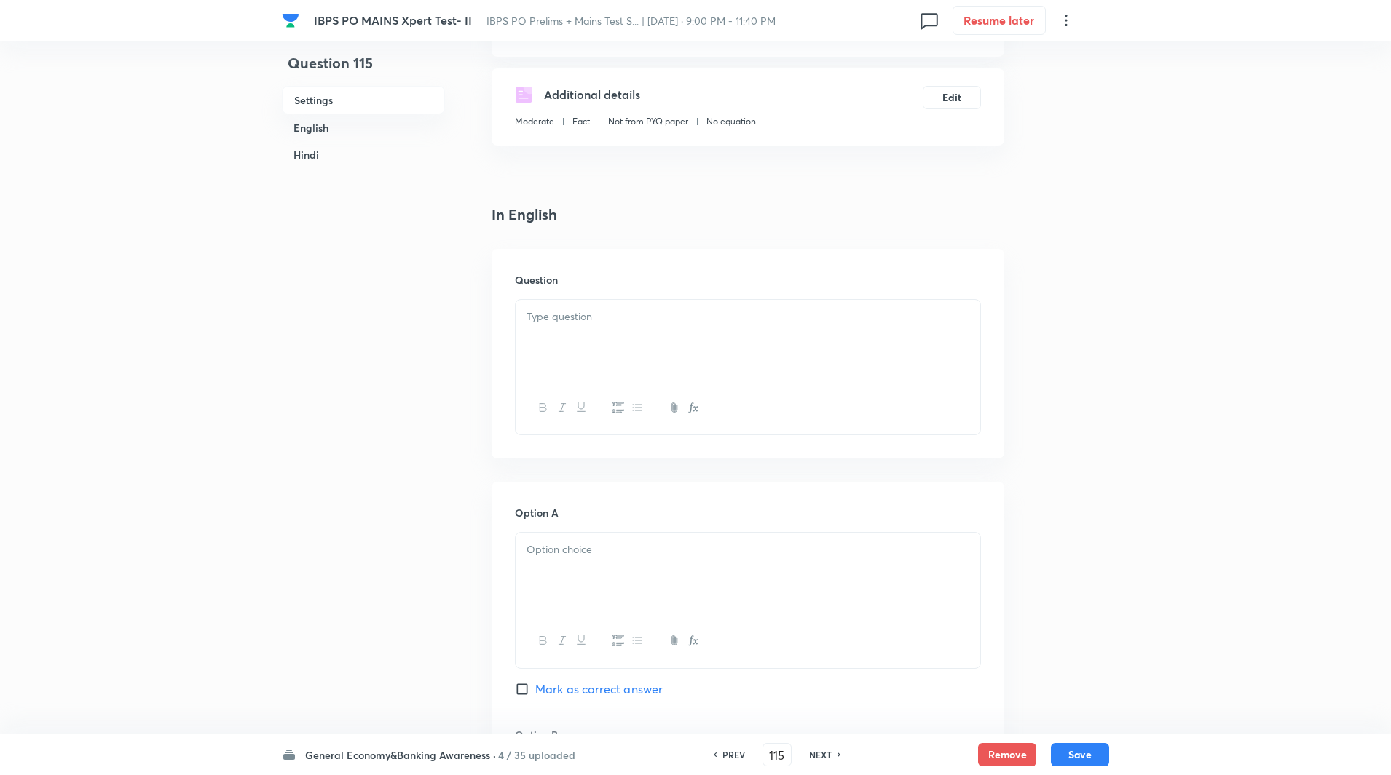
scroll to position [244, 0]
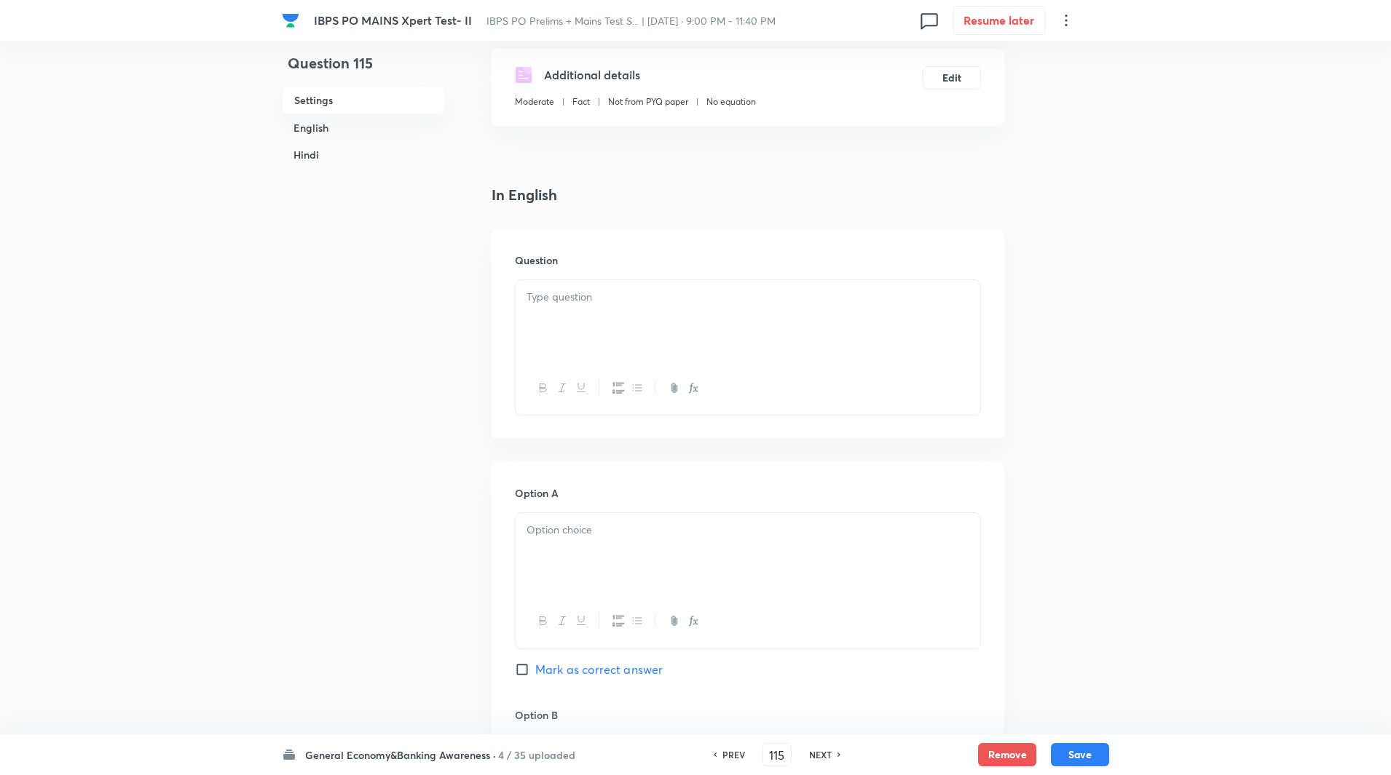
click at [580, 341] on div at bounding box center [748, 321] width 465 height 82
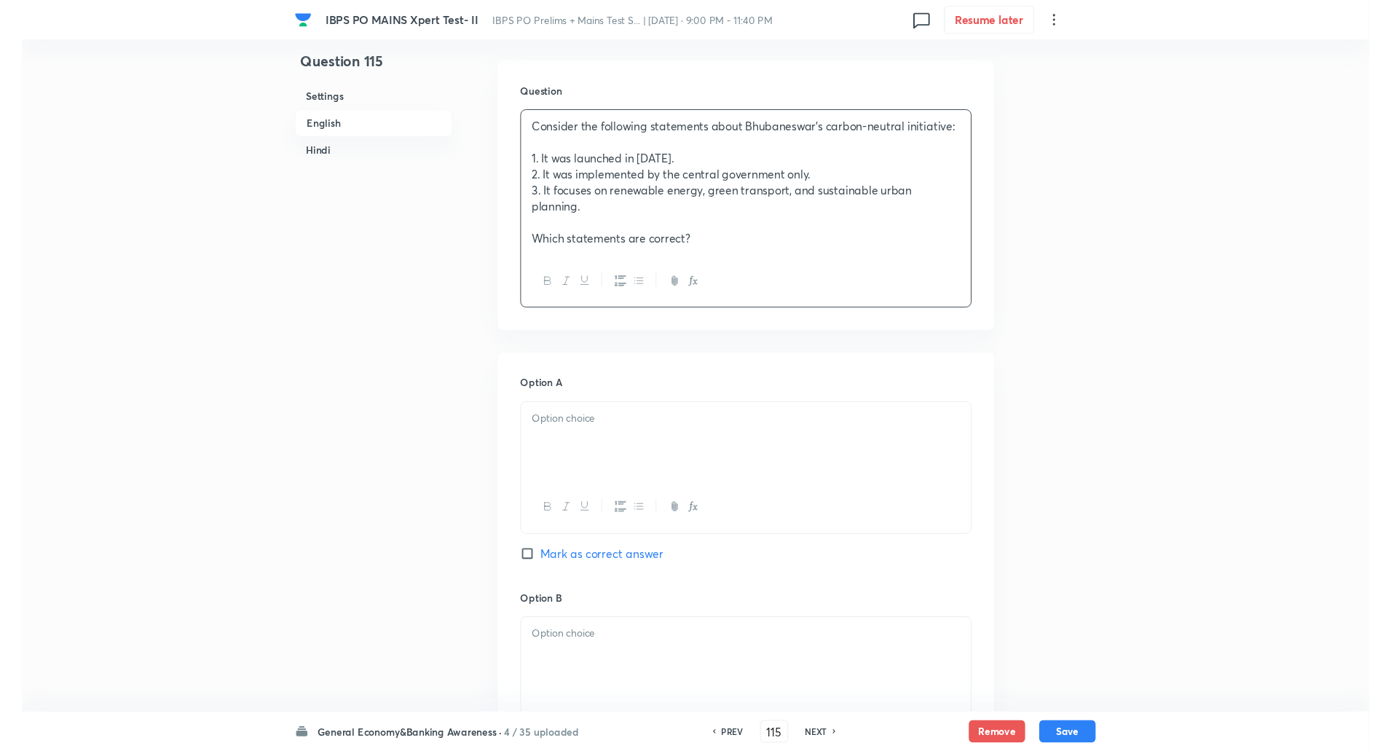
scroll to position [424, 0]
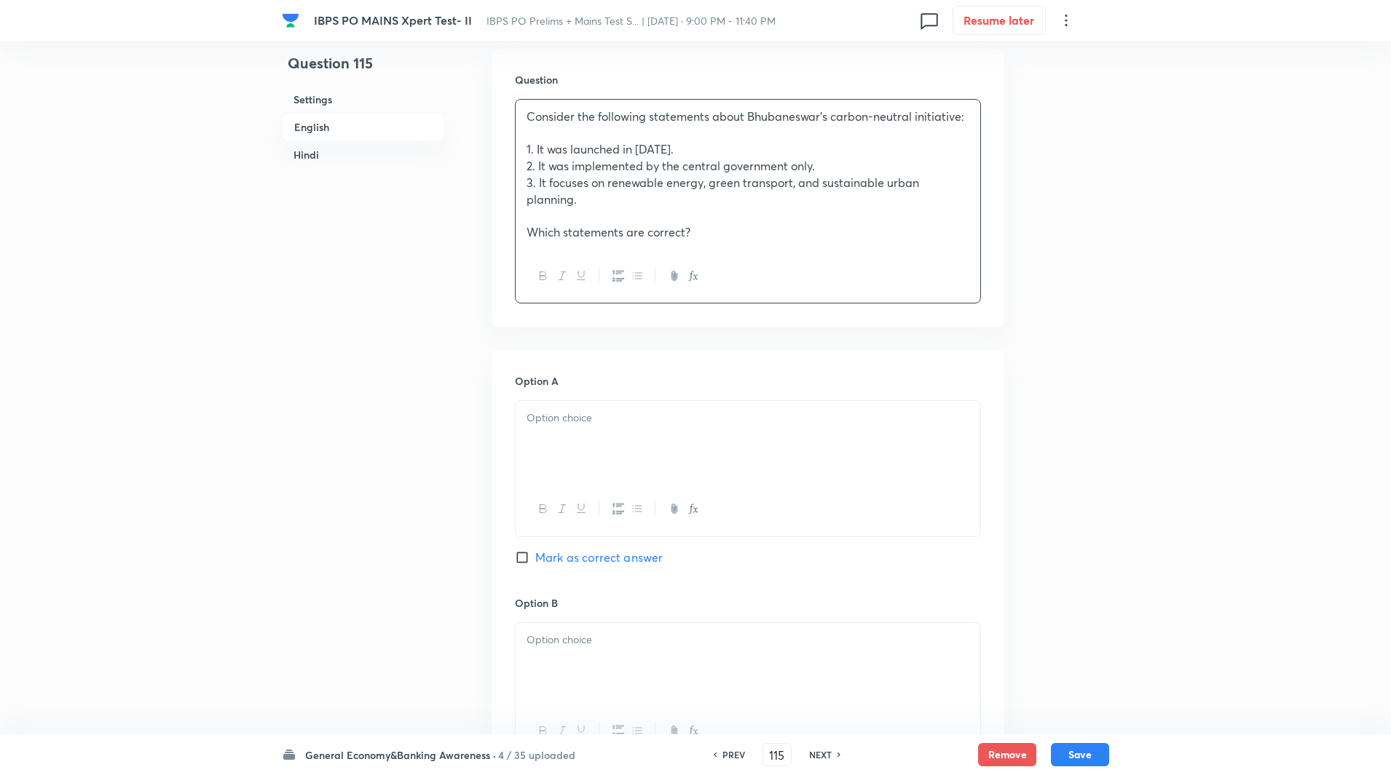
click at [561, 421] on p at bounding box center [747, 418] width 443 height 17
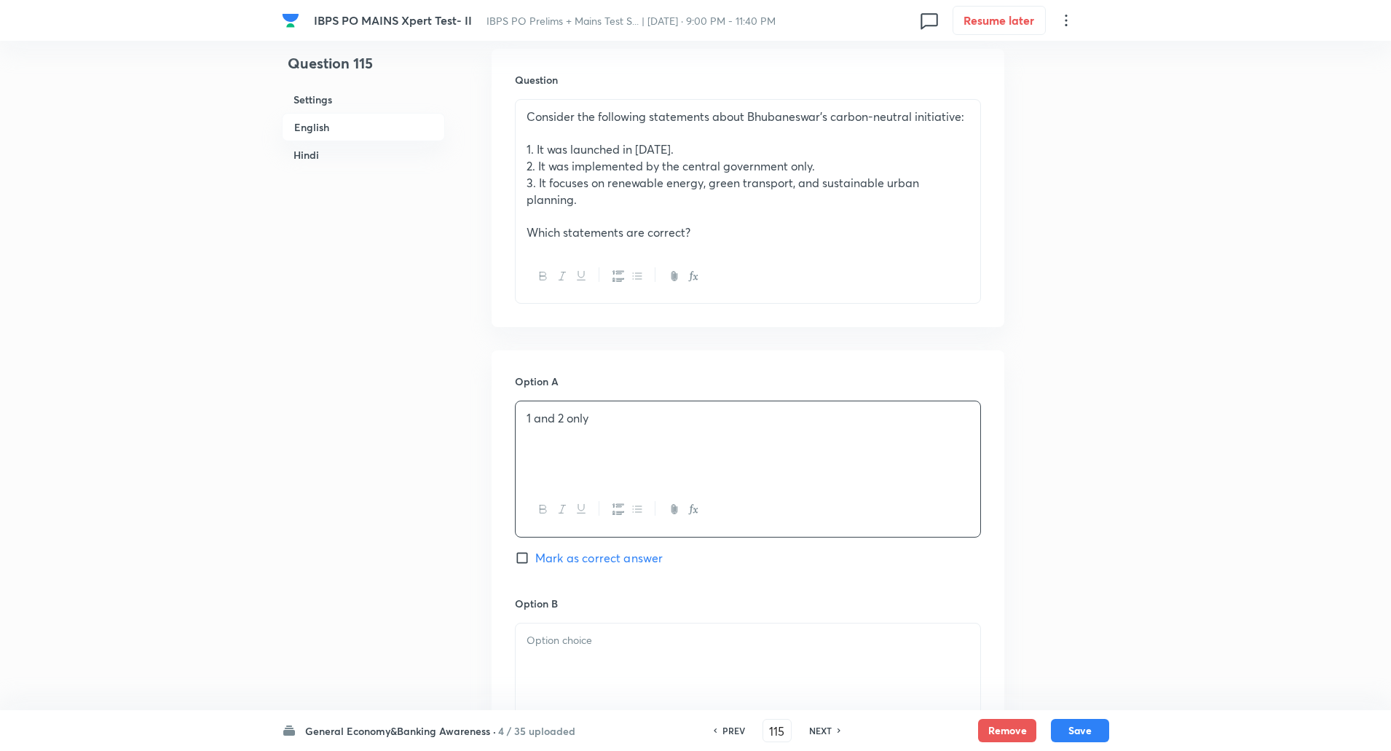
scroll to position [643, 0]
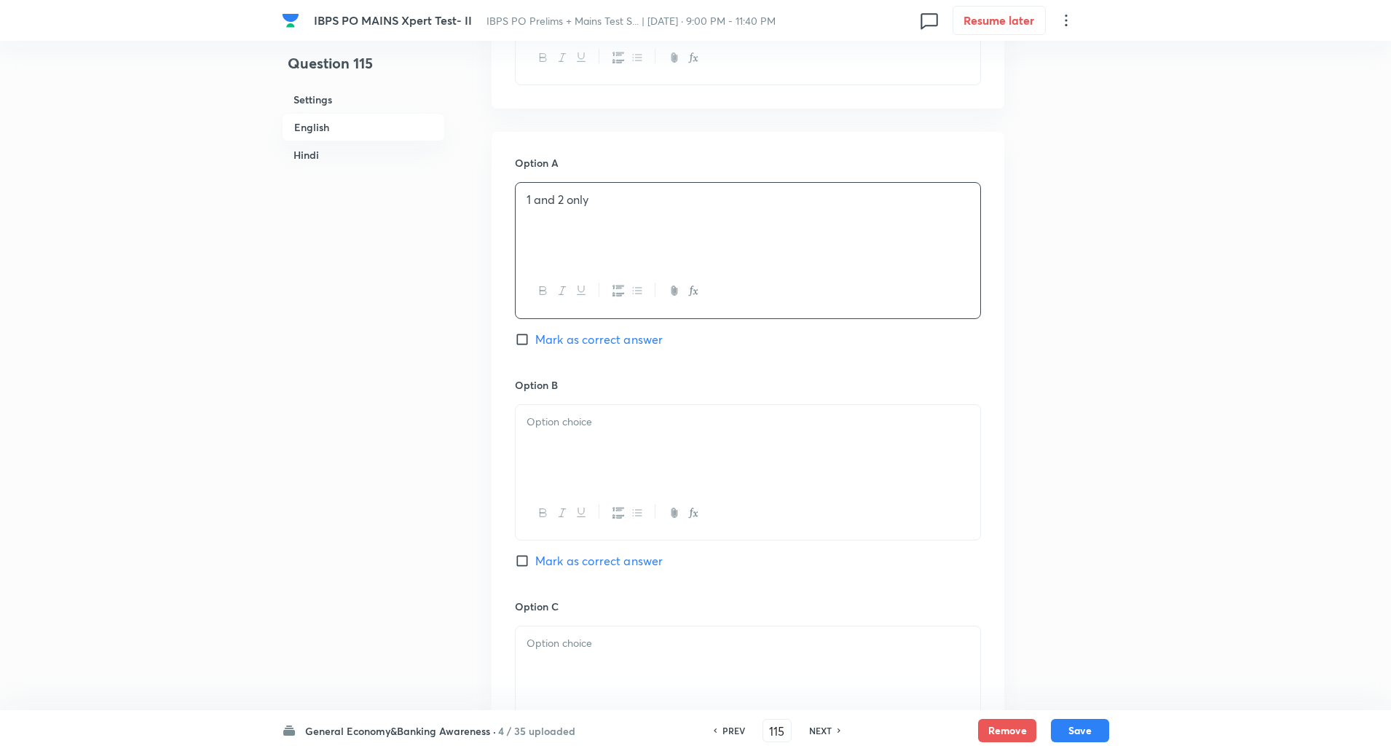
click at [560, 423] on p at bounding box center [747, 422] width 443 height 17
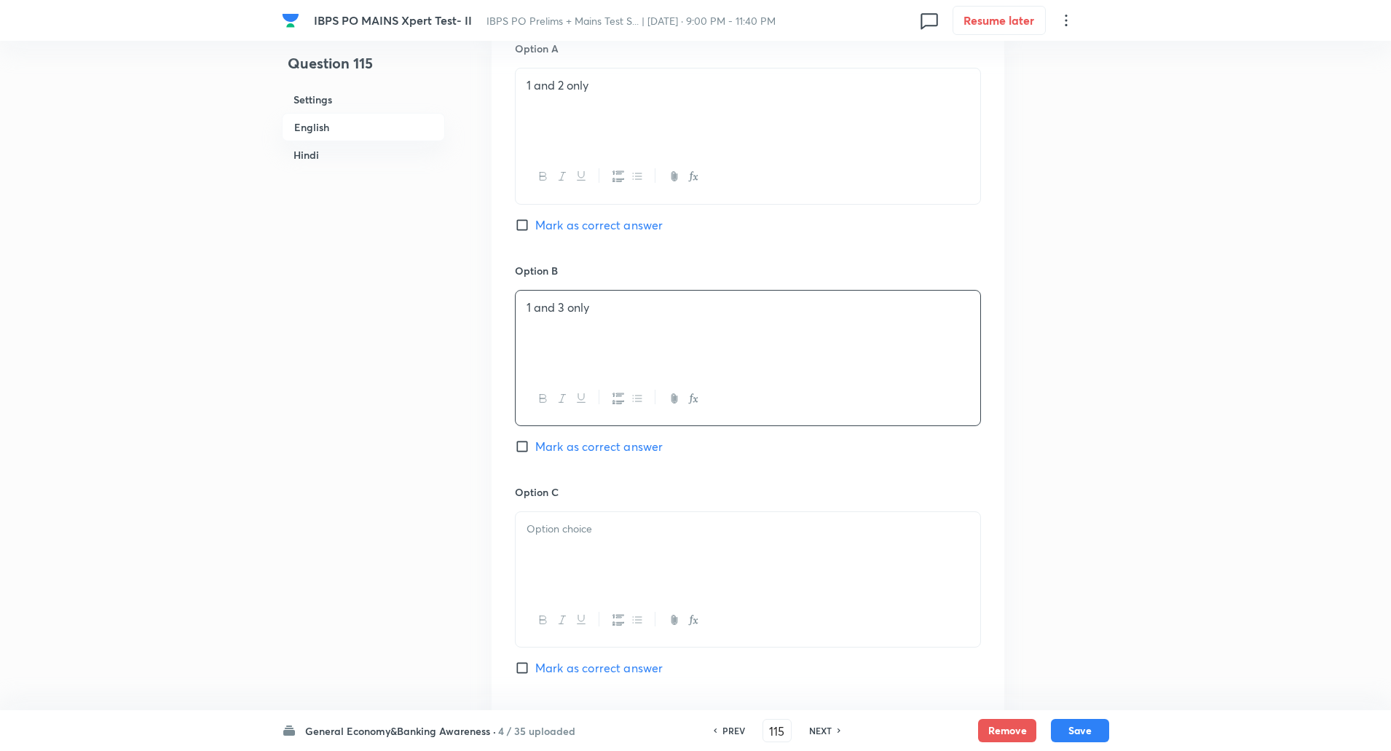
scroll to position [836, 0]
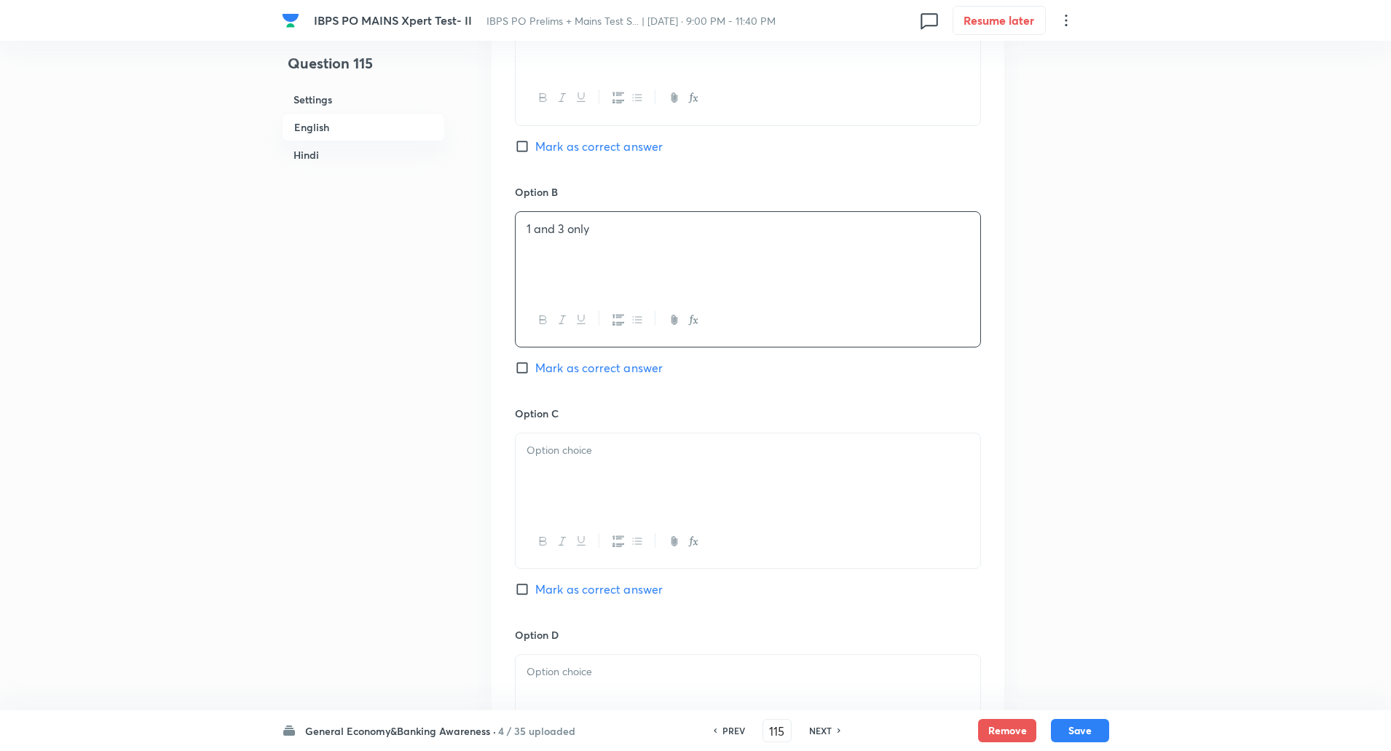
click at [560, 477] on div at bounding box center [748, 474] width 465 height 82
paste div
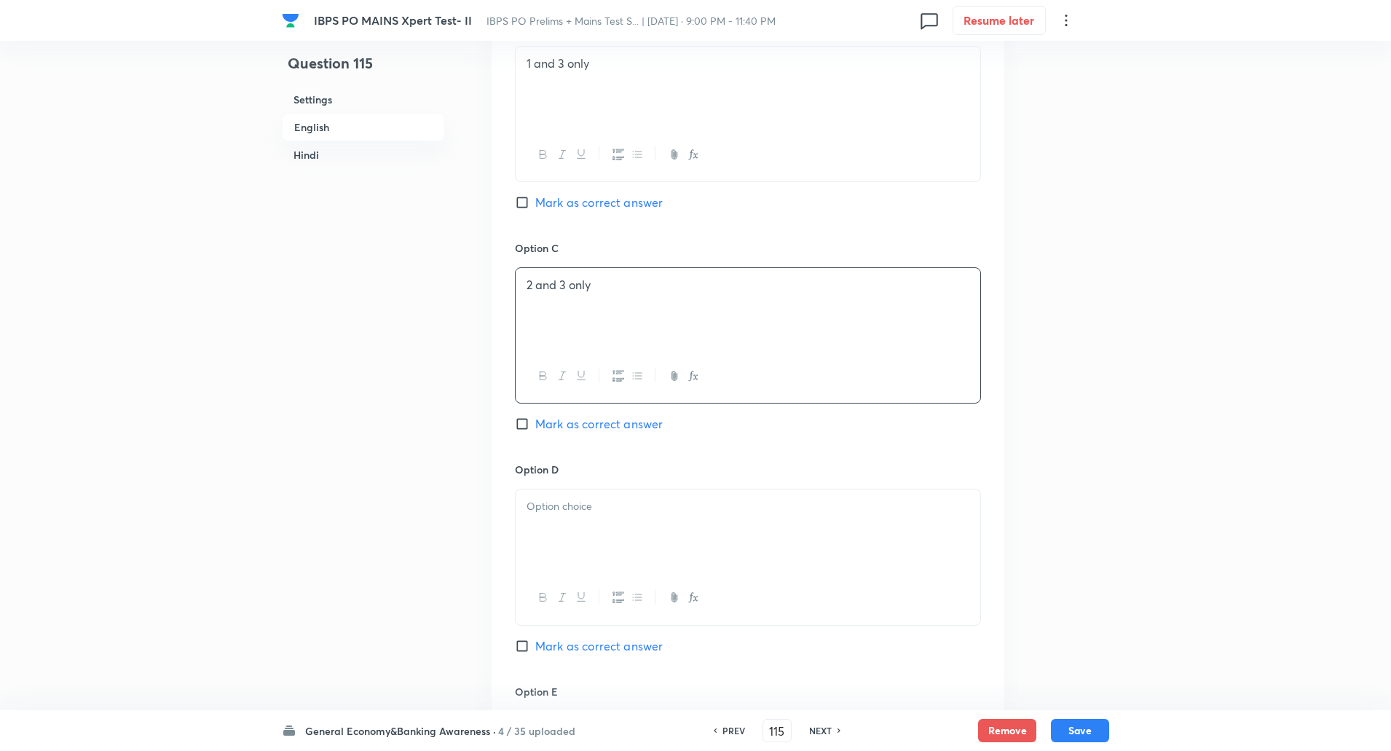
scroll to position [1049, 0]
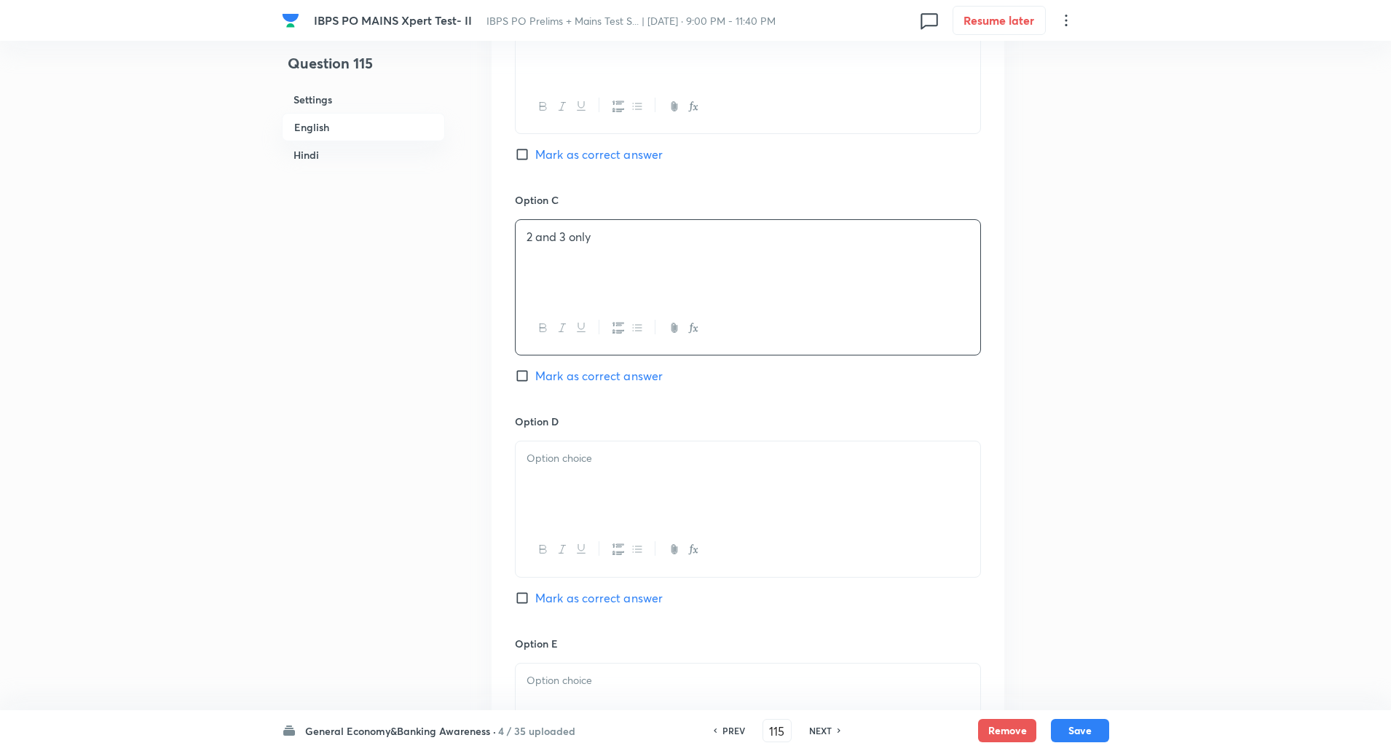
click at [554, 469] on div at bounding box center [748, 482] width 465 height 82
paste div
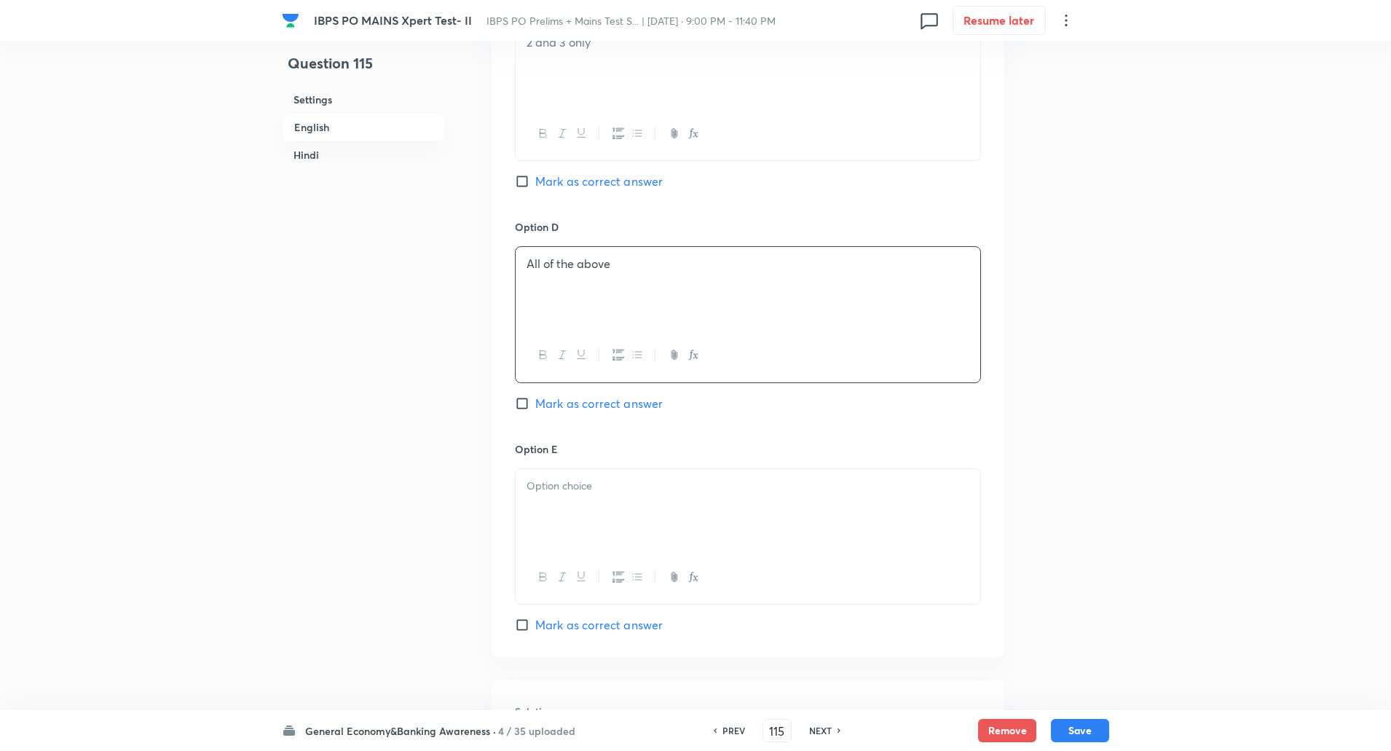
scroll to position [1264, 0]
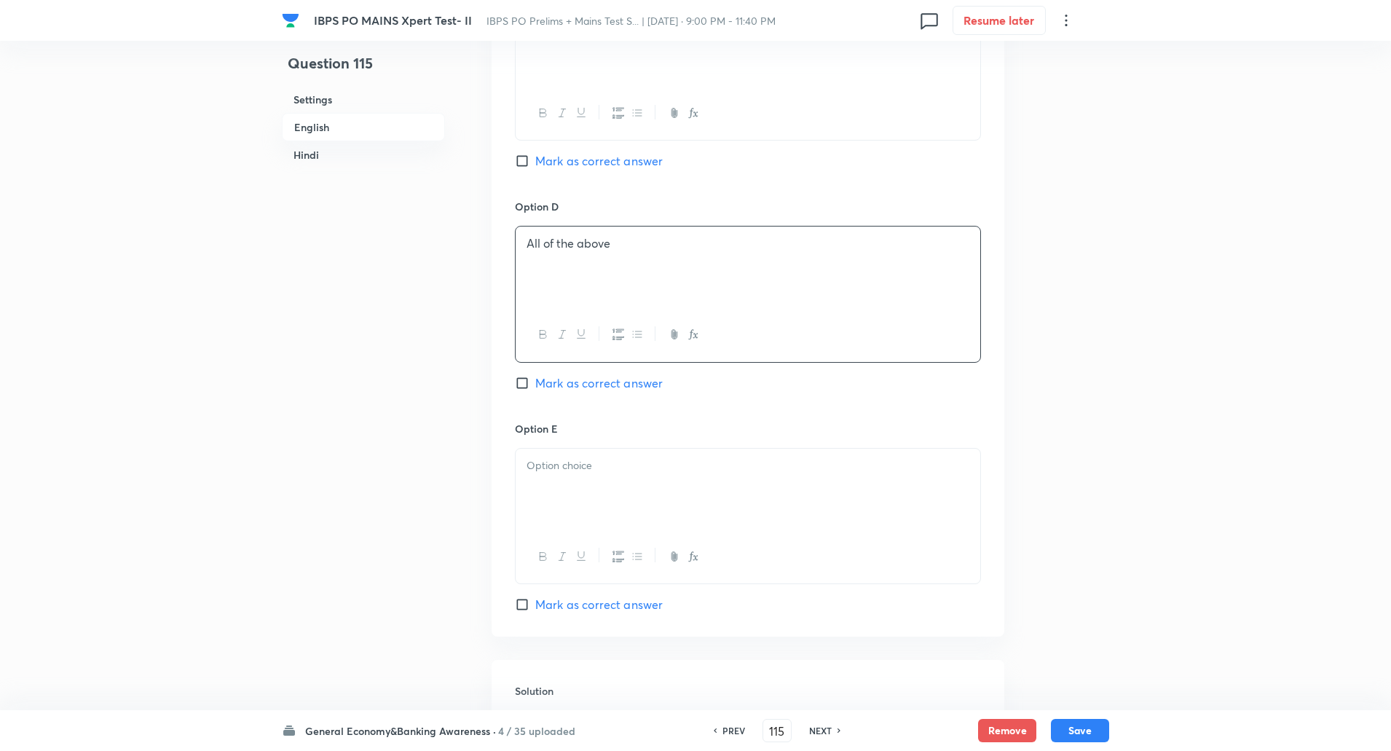
click at [548, 474] on div at bounding box center [748, 490] width 465 height 82
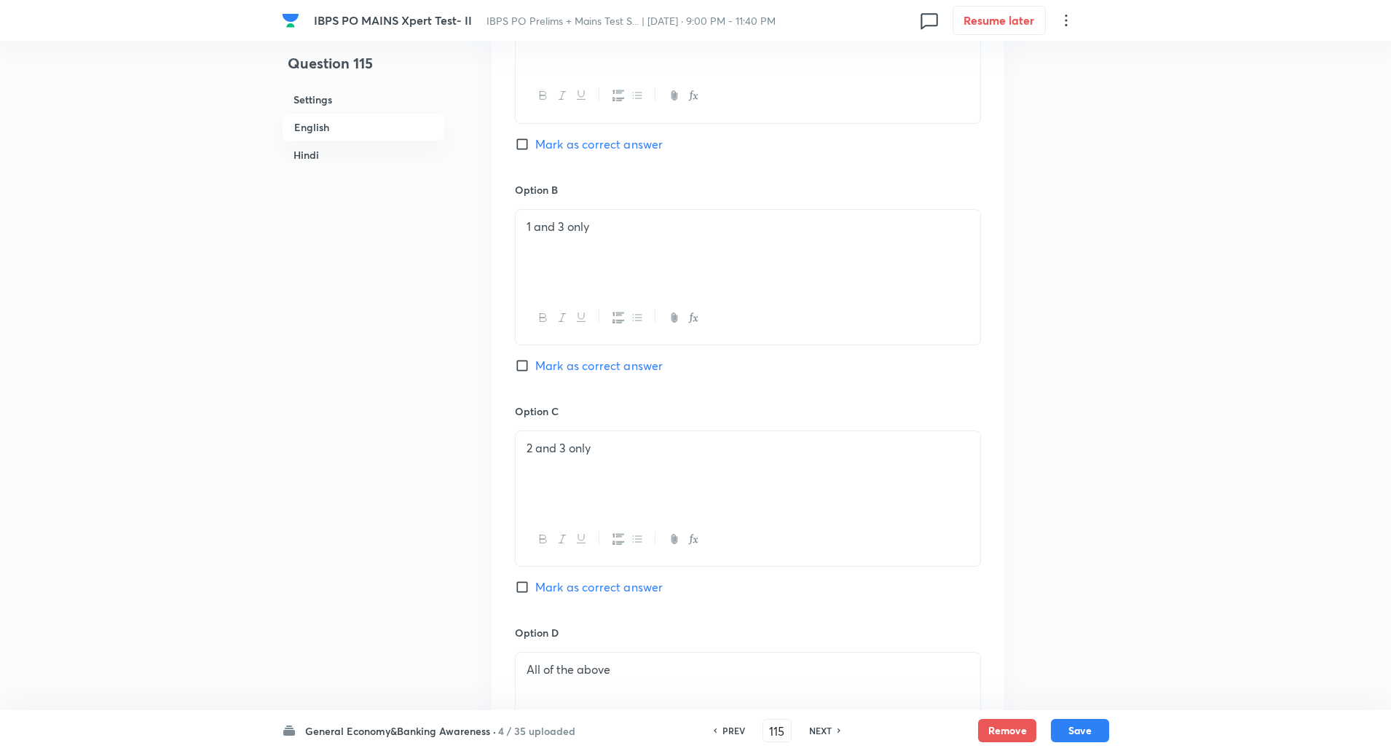
scroll to position [837, 0]
click at [527, 365] on input "Mark as correct answer" at bounding box center [525, 366] width 20 height 15
checkbox input "true"
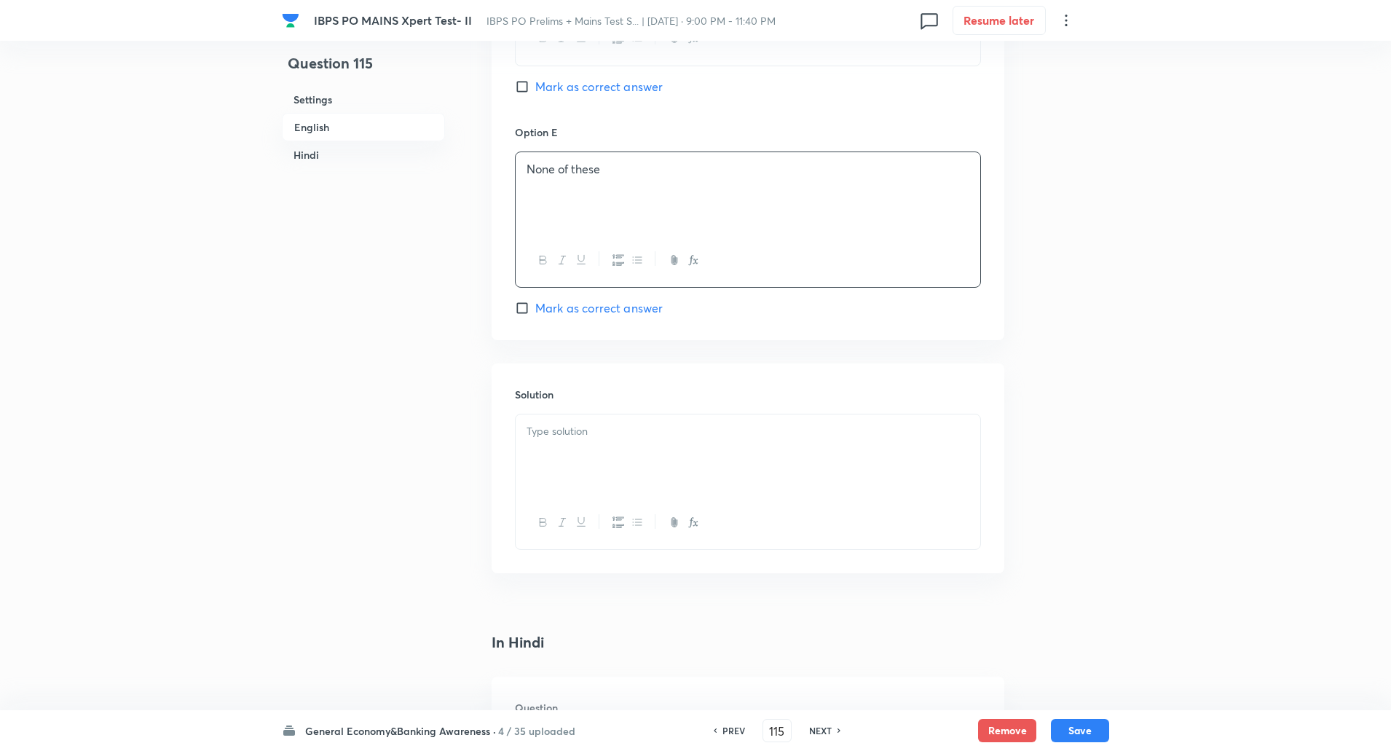
scroll to position [1580, 0]
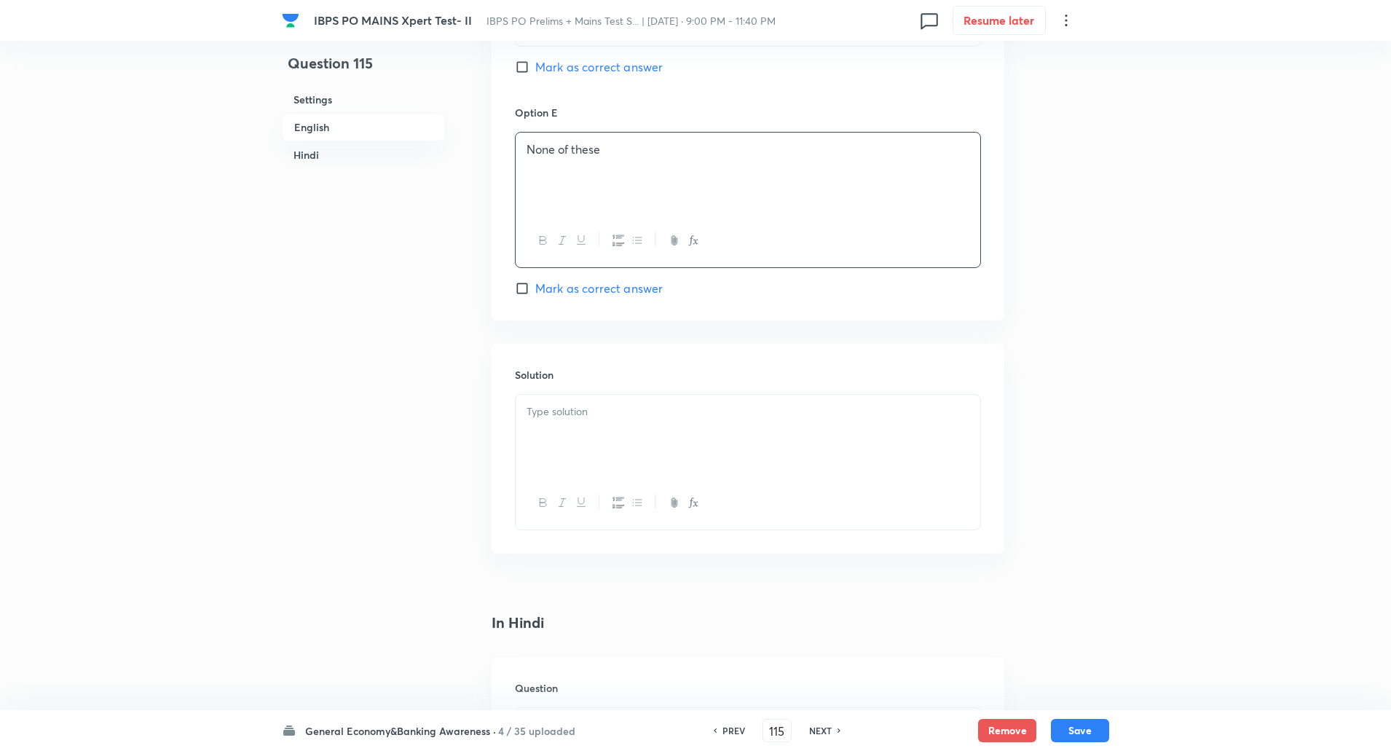
click at [590, 436] on div at bounding box center [748, 436] width 465 height 82
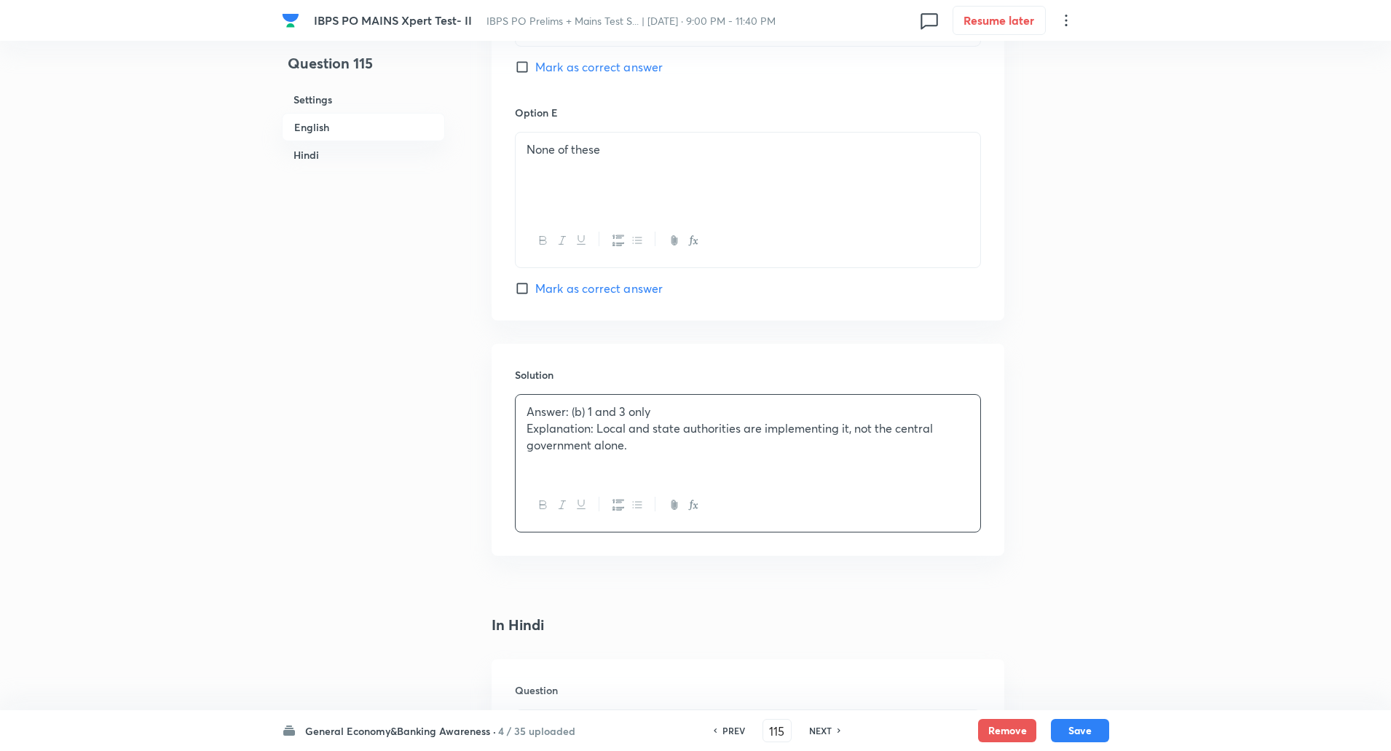
click at [597, 427] on p "Explanation: Local and state authorities are implementing it, not the central g…" at bounding box center [747, 436] width 443 height 33
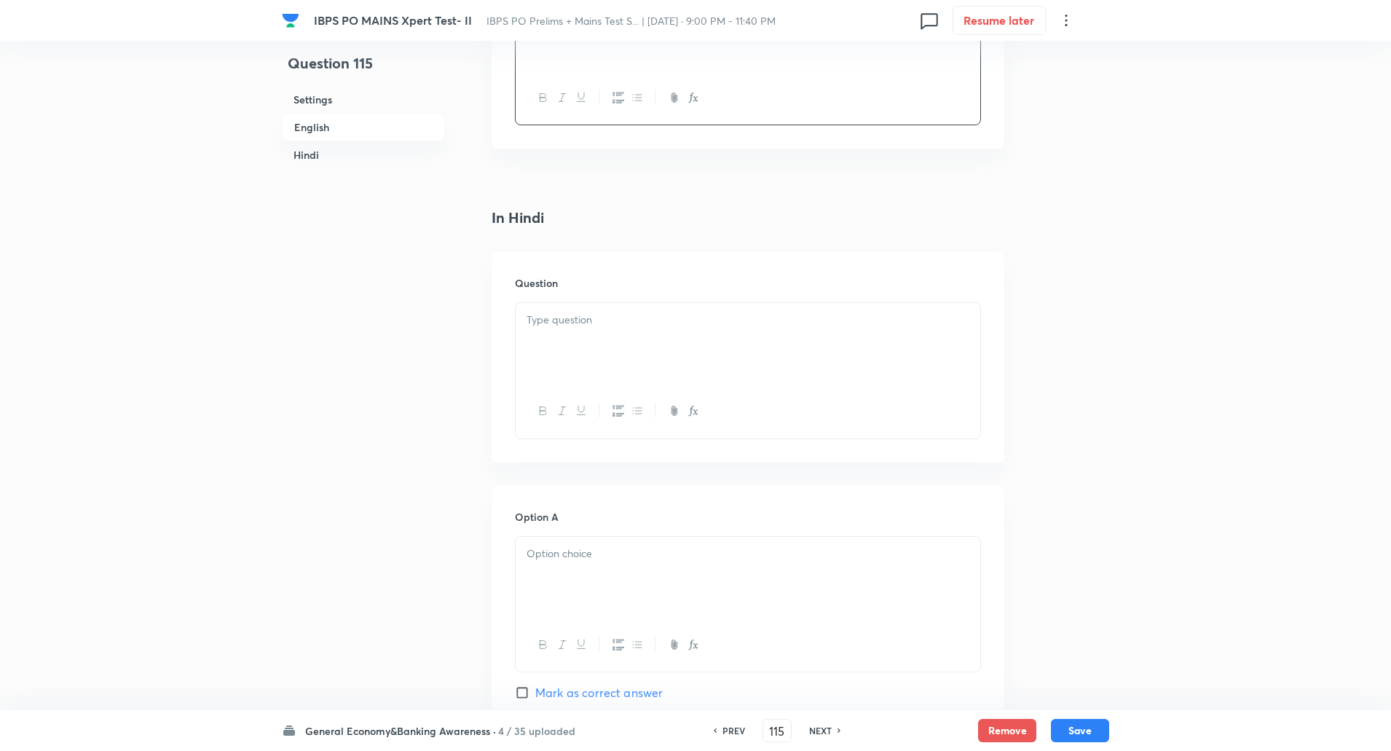
scroll to position [1999, 0]
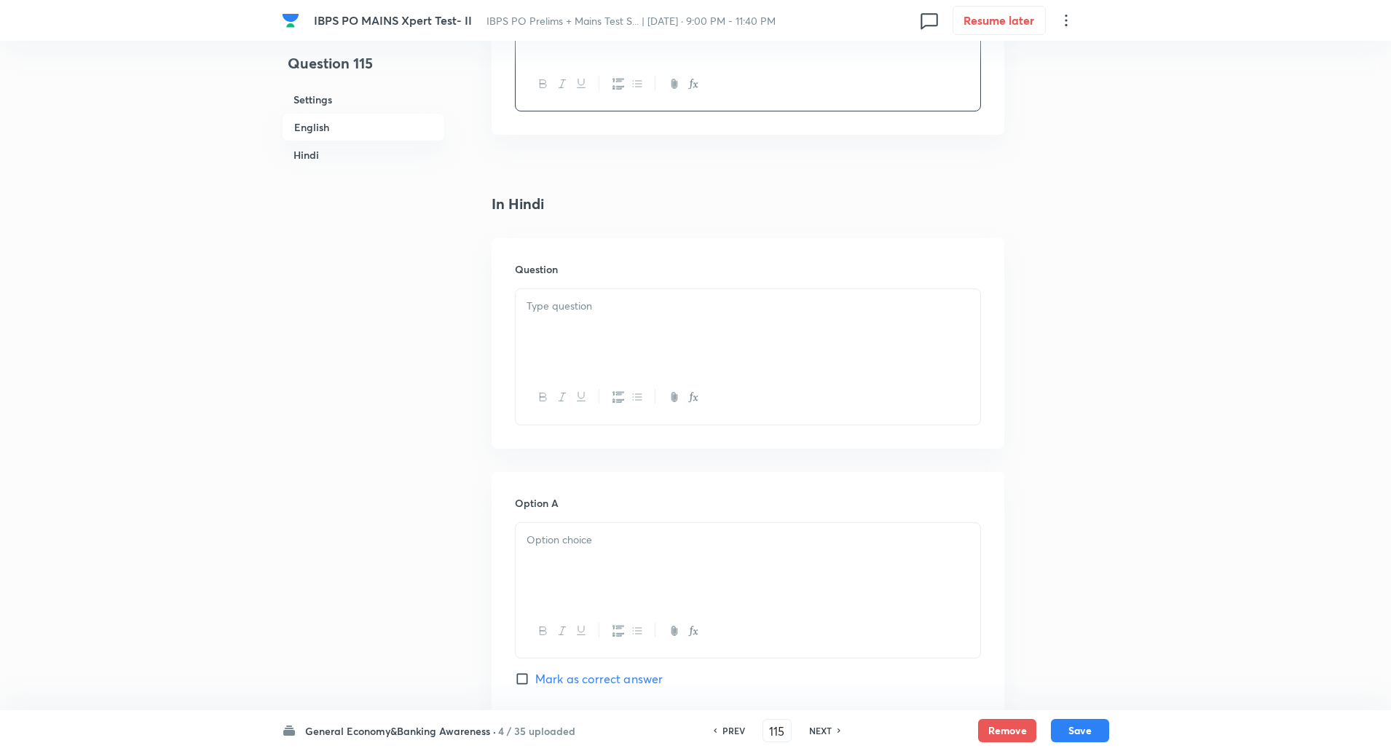
click at [572, 336] on div at bounding box center [748, 330] width 465 height 82
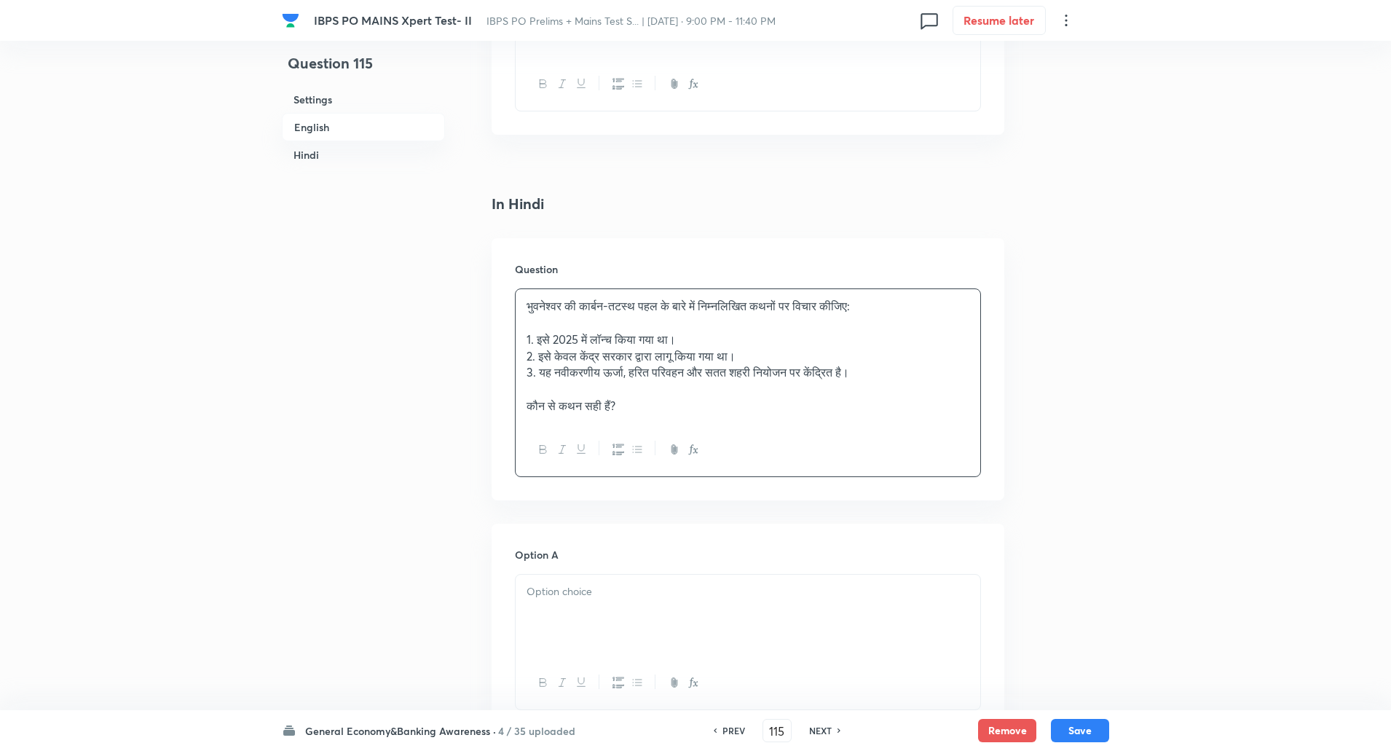
click at [577, 316] on p at bounding box center [747, 323] width 443 height 17
click at [569, 387] on p at bounding box center [747, 389] width 443 height 17
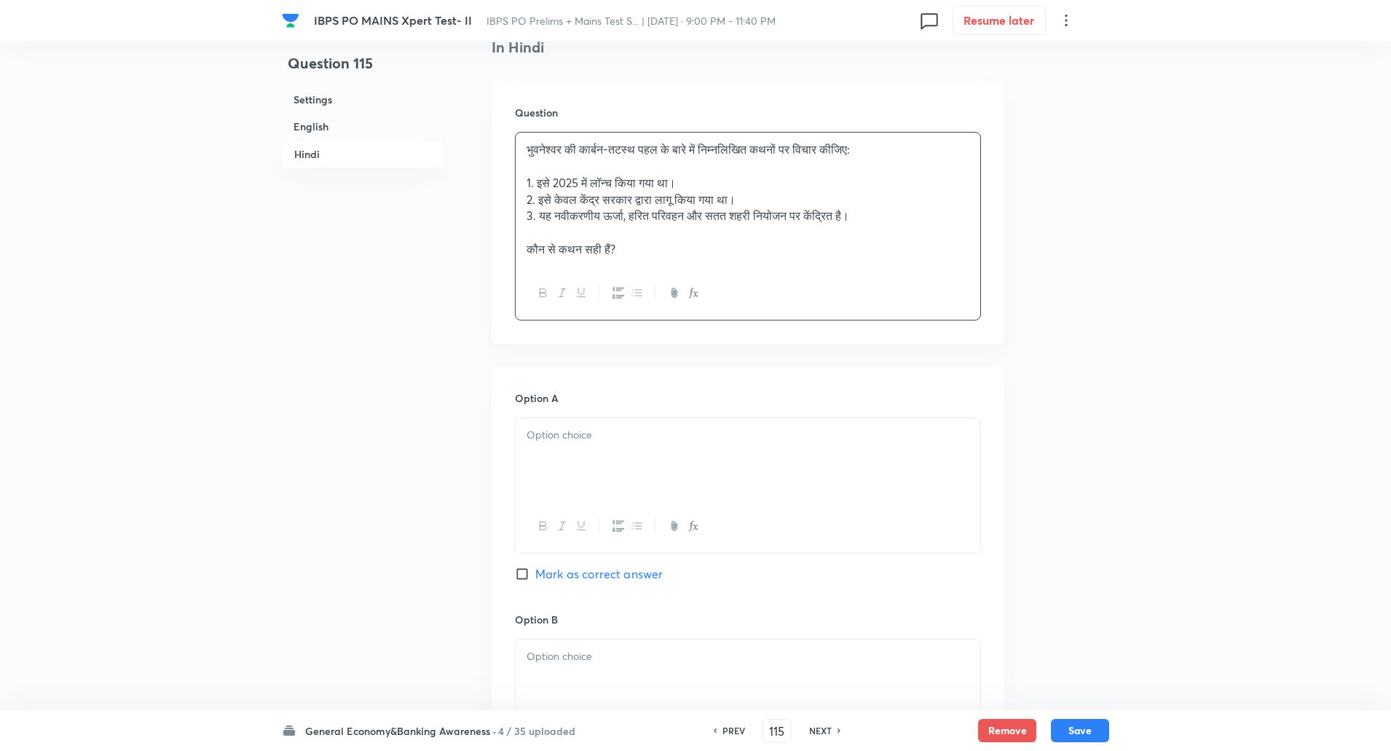
scroll to position [2160, 0]
click at [563, 480] on div at bounding box center [748, 454] width 465 height 82
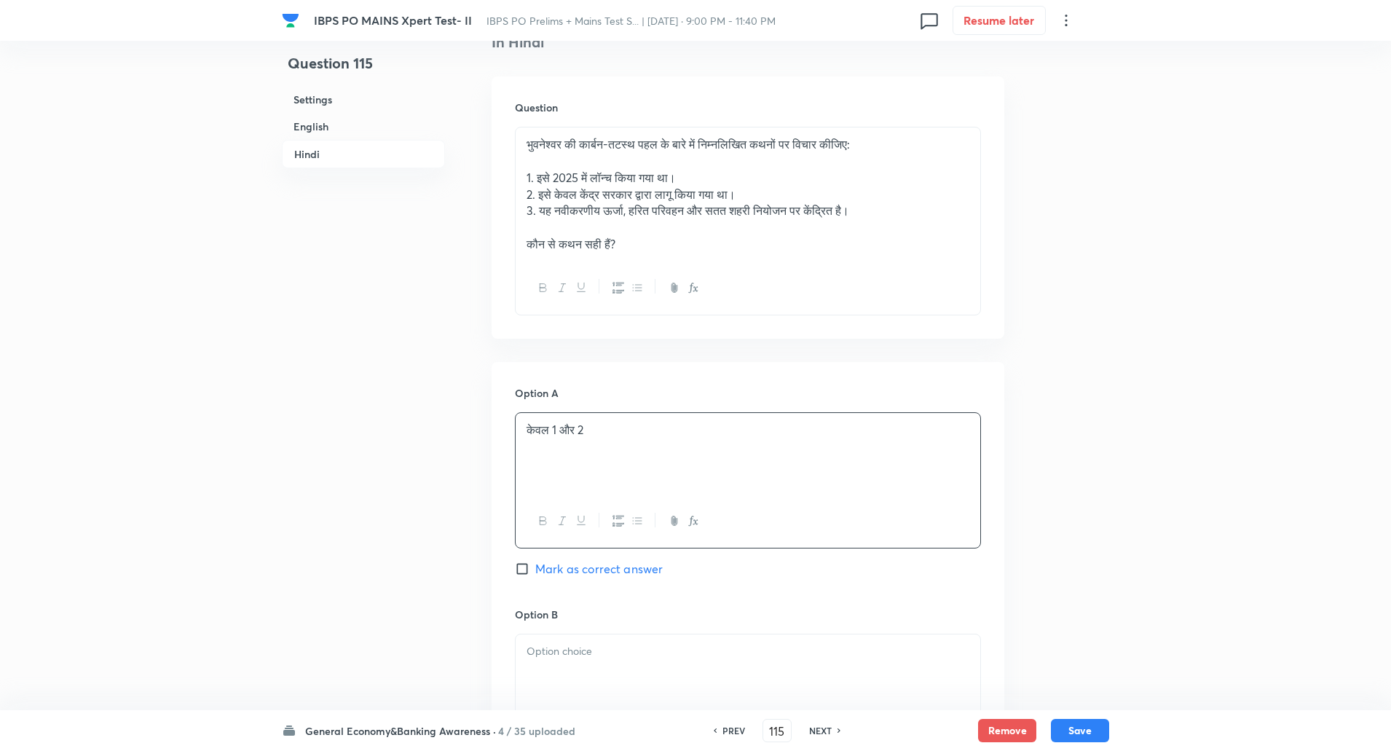
scroll to position [2253, 0]
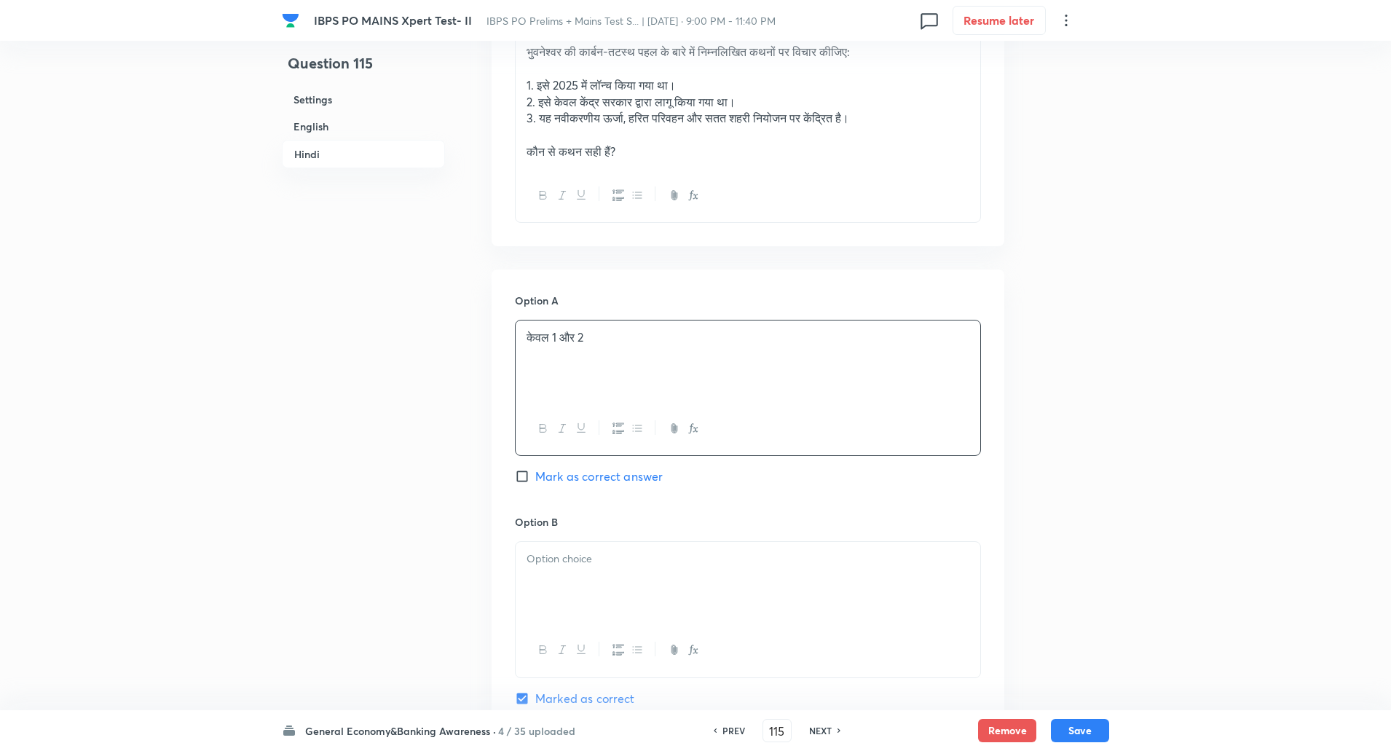
click at [586, 564] on p at bounding box center [747, 558] width 443 height 17
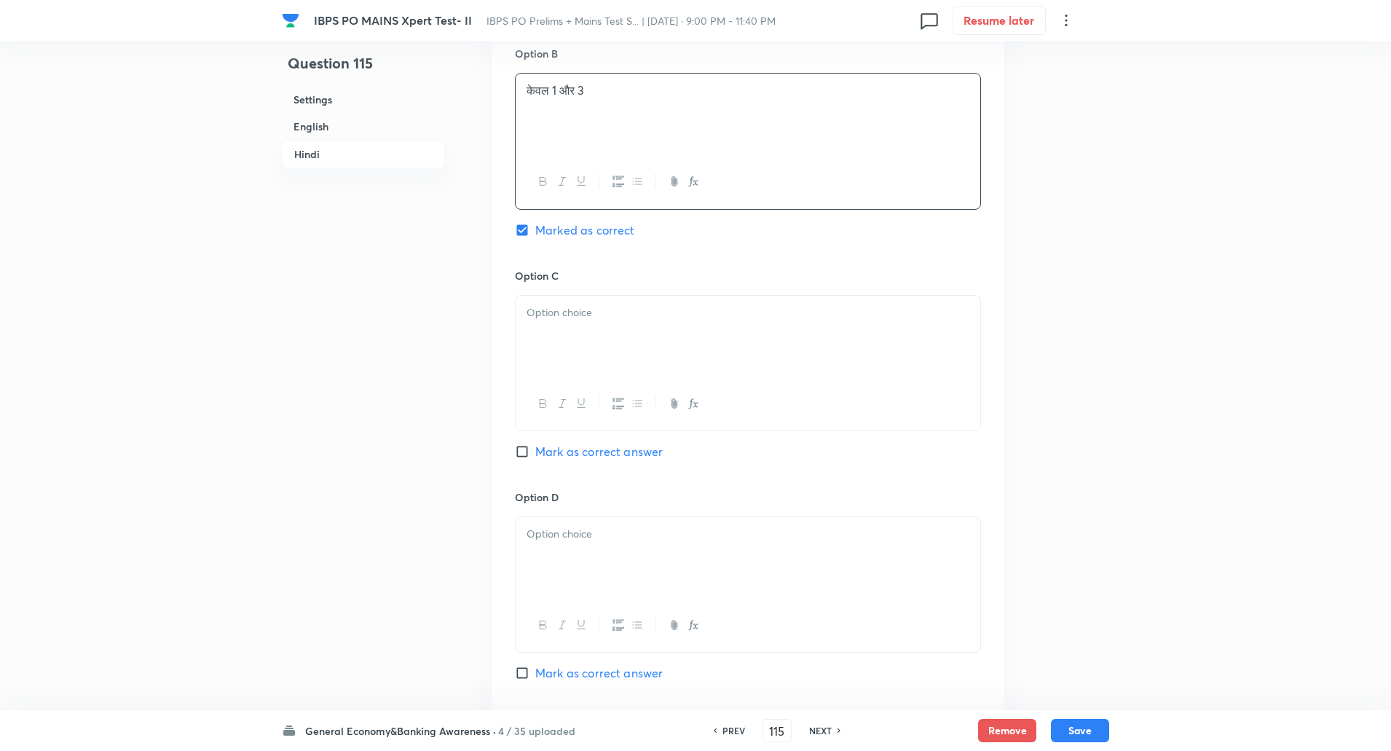
scroll to position [2722, 0]
click at [576, 354] on div at bounding box center [748, 336] width 465 height 82
paste div
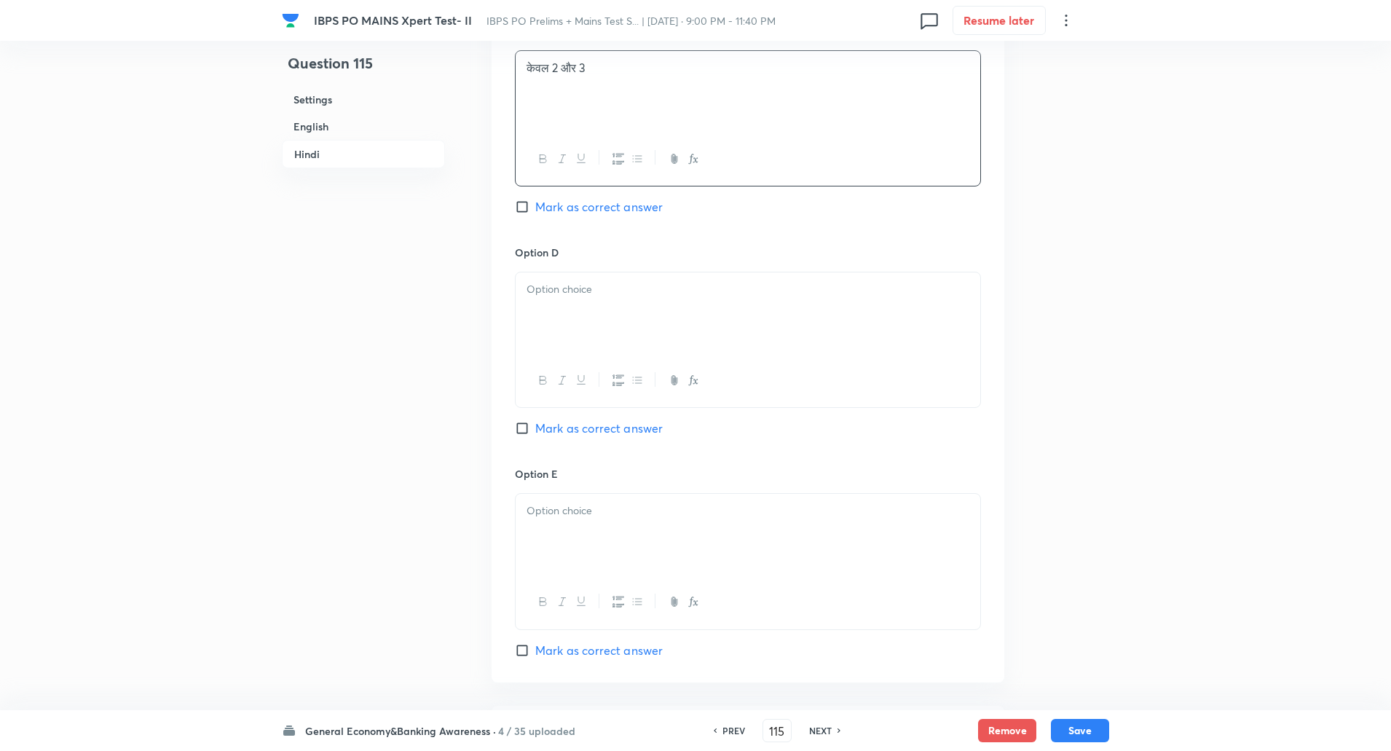
scroll to position [2973, 0]
click at [563, 306] on div at bounding box center [748, 306] width 465 height 82
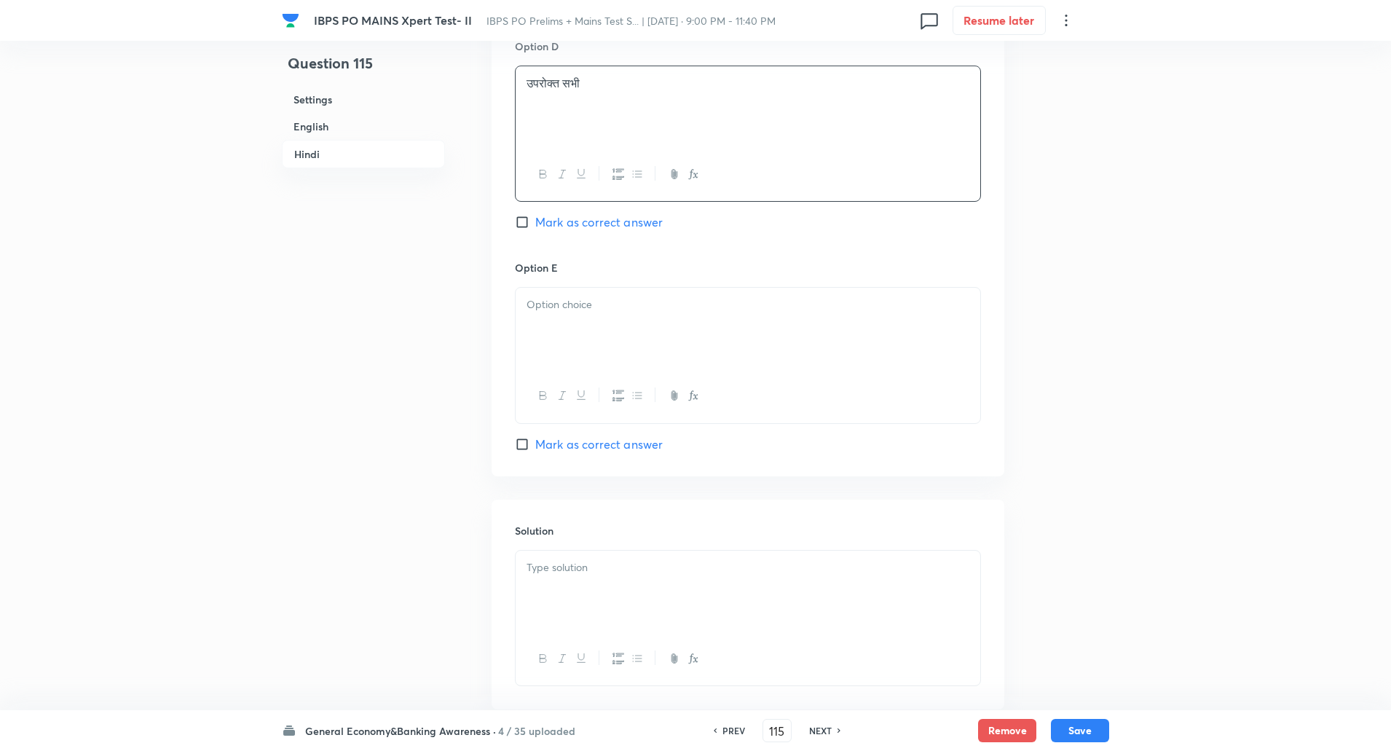
scroll to position [3186, 0]
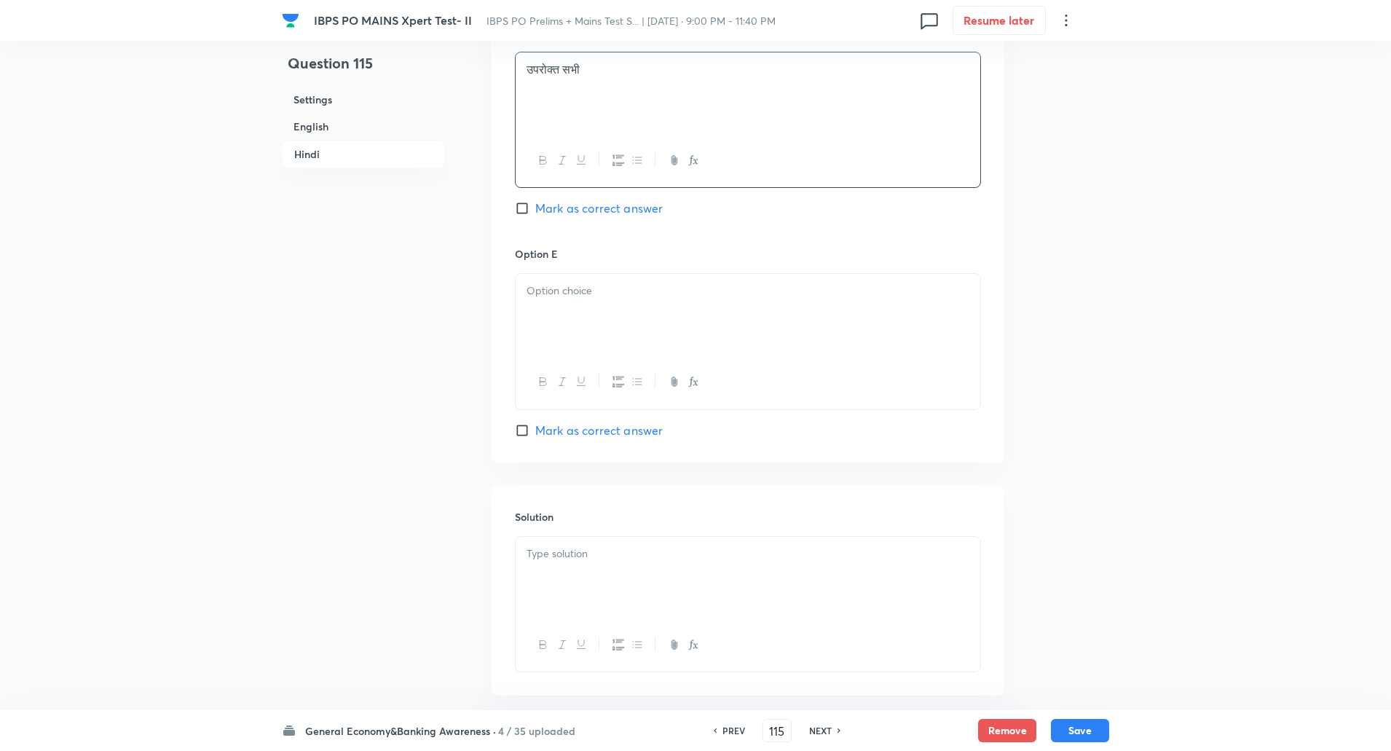
click at [569, 333] on div at bounding box center [748, 315] width 465 height 82
paste div
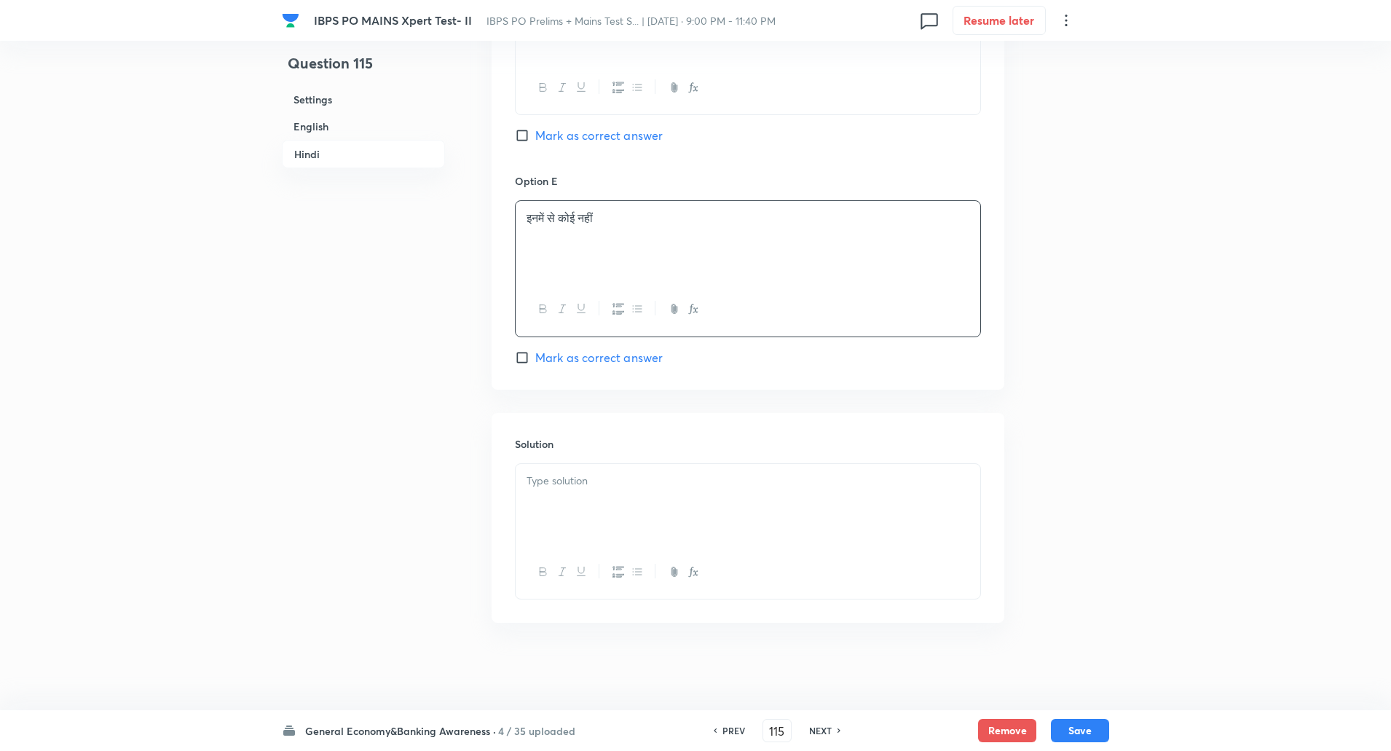
click at [586, 486] on p at bounding box center [747, 481] width 443 height 17
click at [564, 497] on p "व्याख्या: इसे केवल केंद्र सरकार नहीं, बल्कि स्थानीय और राज्य प्राधिकरण लागू कर …" at bounding box center [747, 497] width 443 height 17
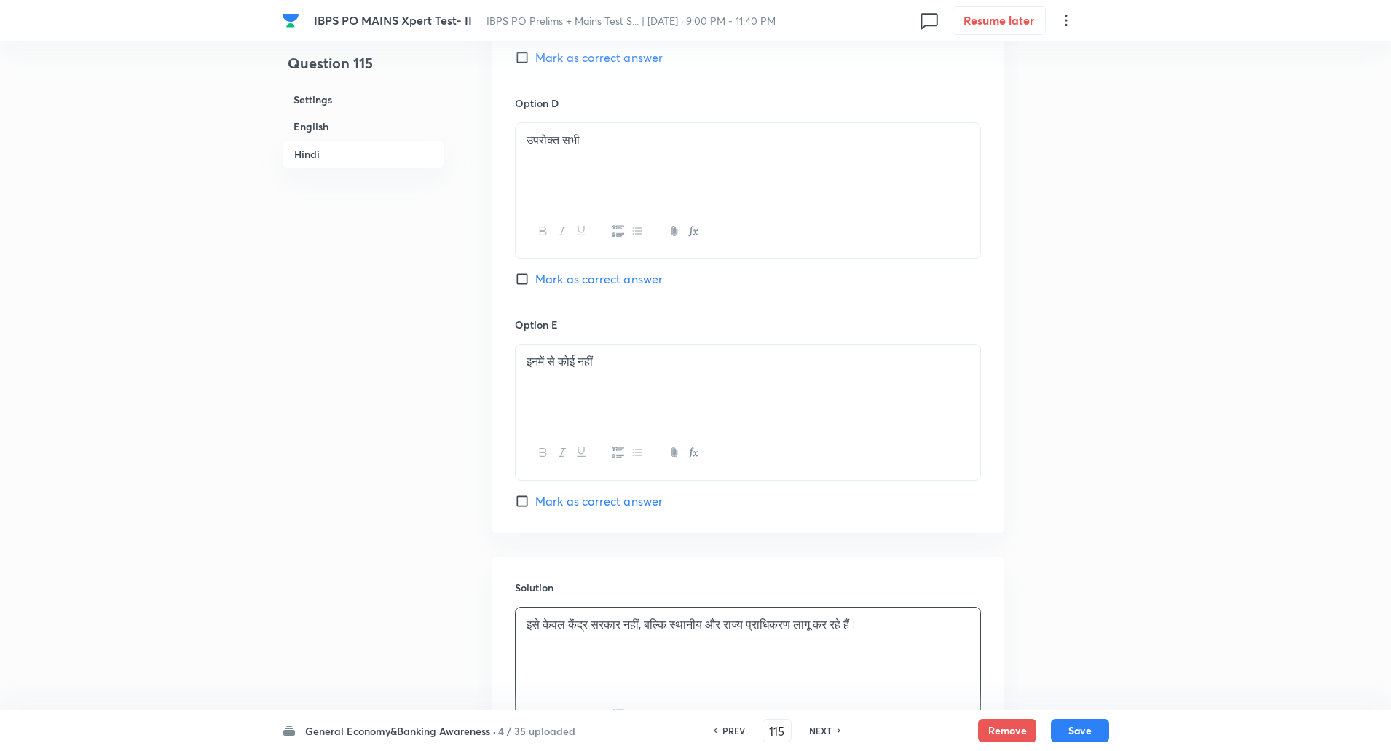
scroll to position [3255, 0]
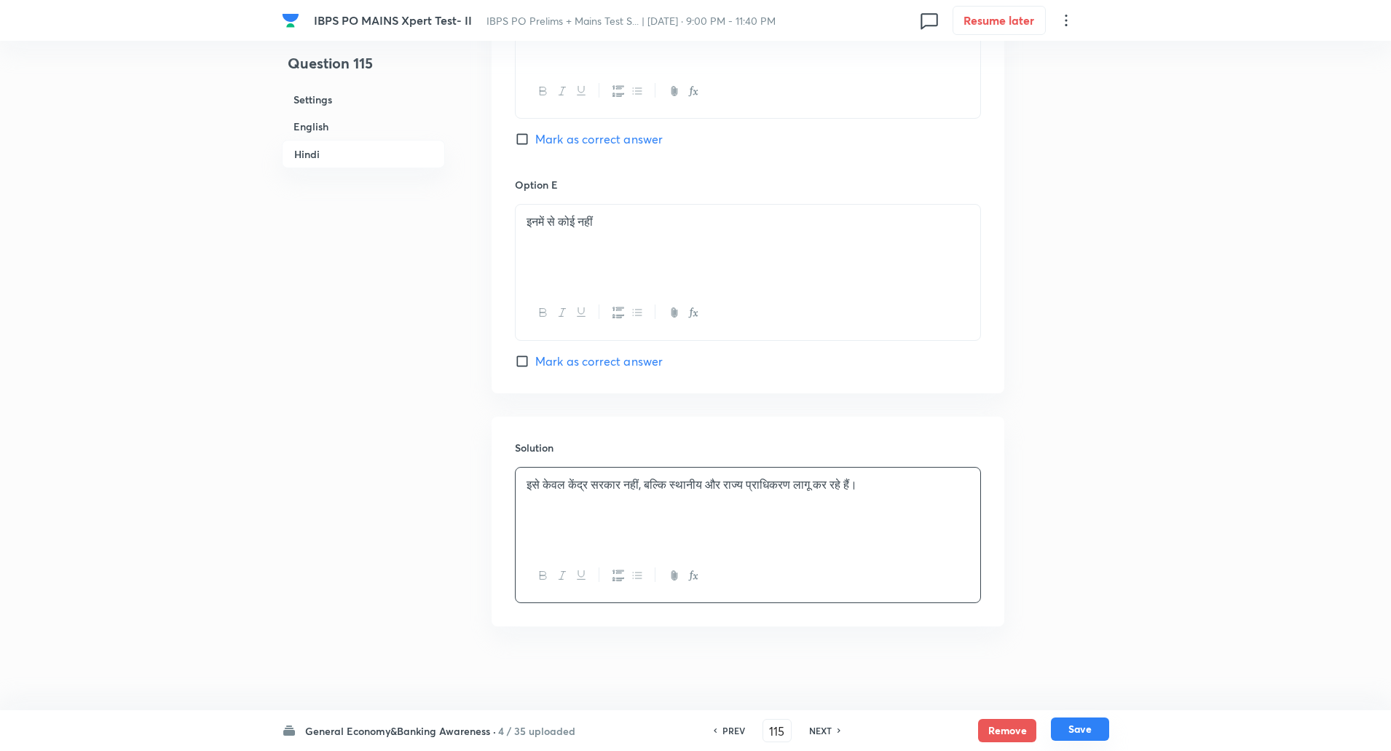
click at [1083, 730] on button "Save" at bounding box center [1080, 728] width 58 height 23
type input "116"
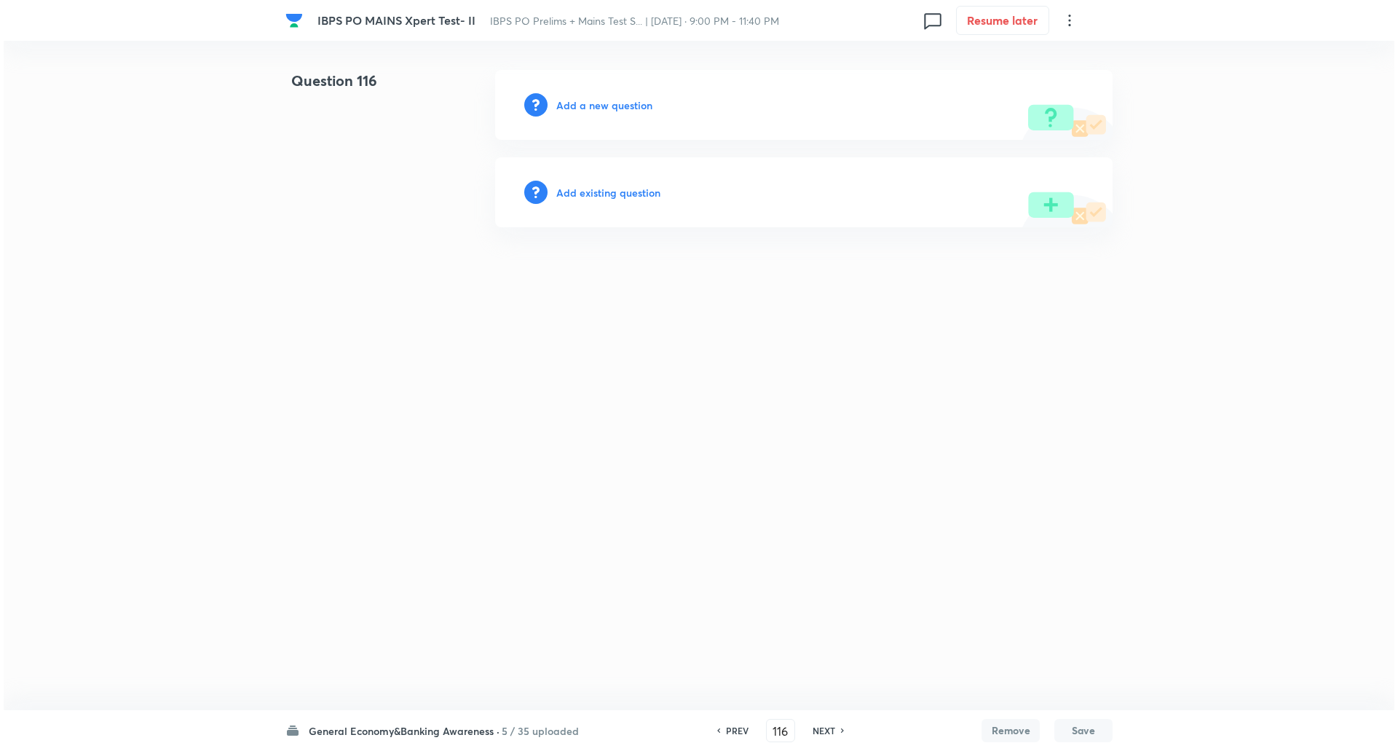
scroll to position [0, 0]
click at [639, 106] on h6 "Add a new question" at bounding box center [604, 105] width 96 height 15
click at [639, 106] on h6 "Choose a question type" at bounding box center [612, 105] width 112 height 15
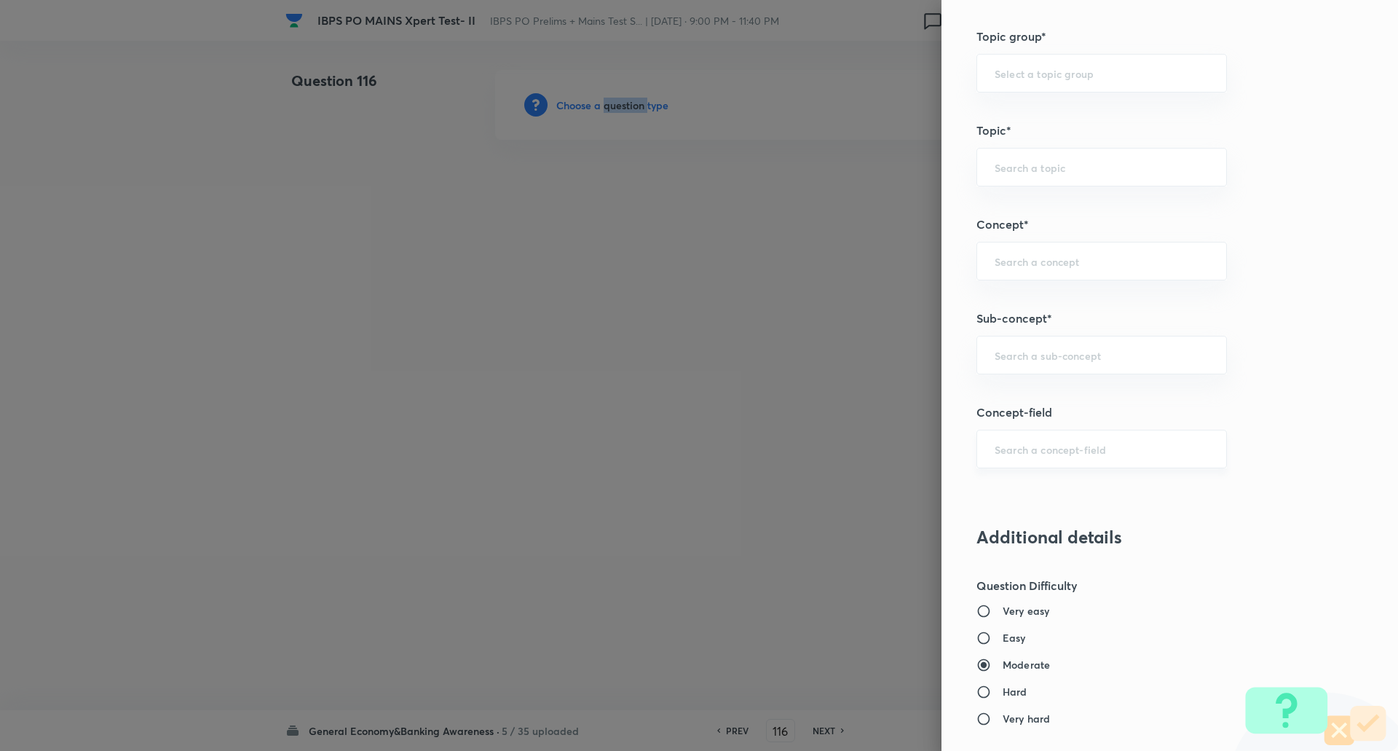
scroll to position [631, 0]
click at [1046, 341] on div "​" at bounding box center [1101, 355] width 250 height 39
click at [1046, 341] on div "national ​" at bounding box center [1101, 355] width 250 height 39
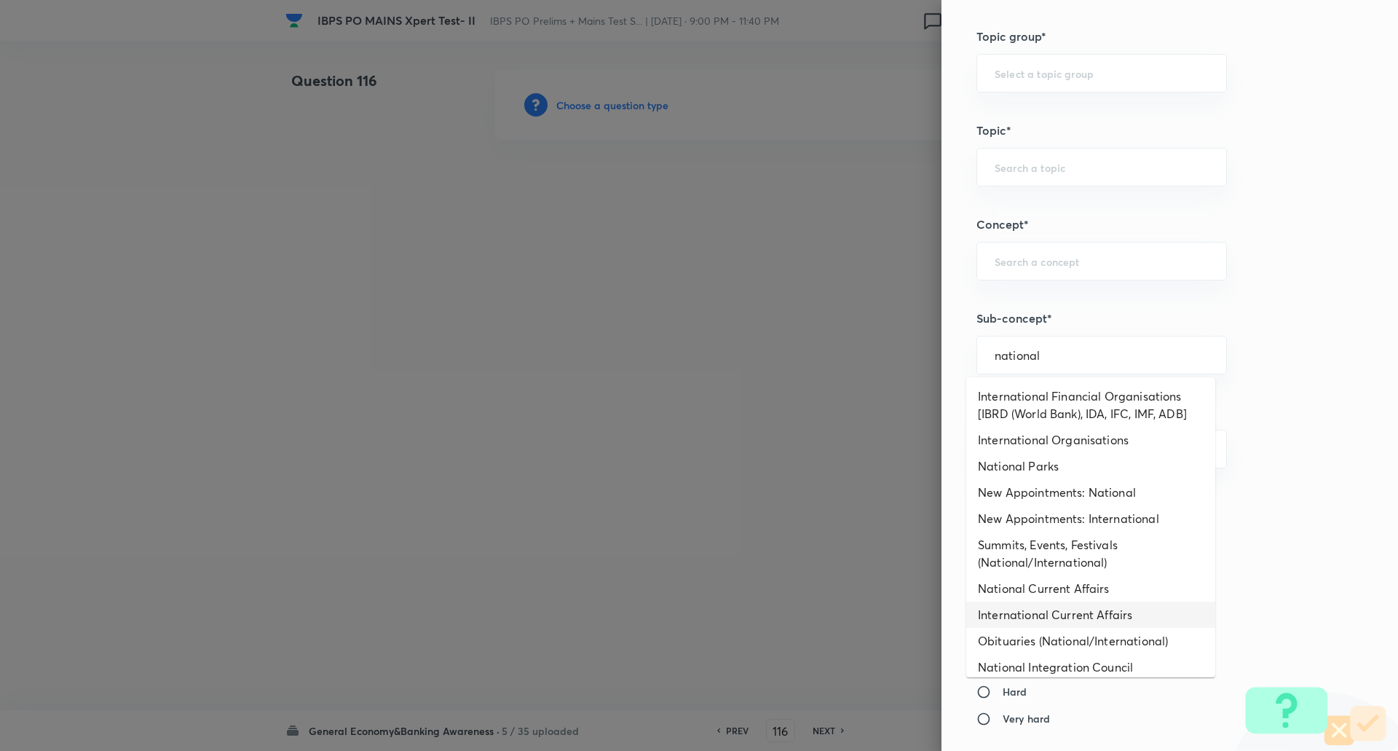
click at [1072, 620] on li "International Current Affairs" at bounding box center [1090, 614] width 249 height 26
type input "International Current Affairs"
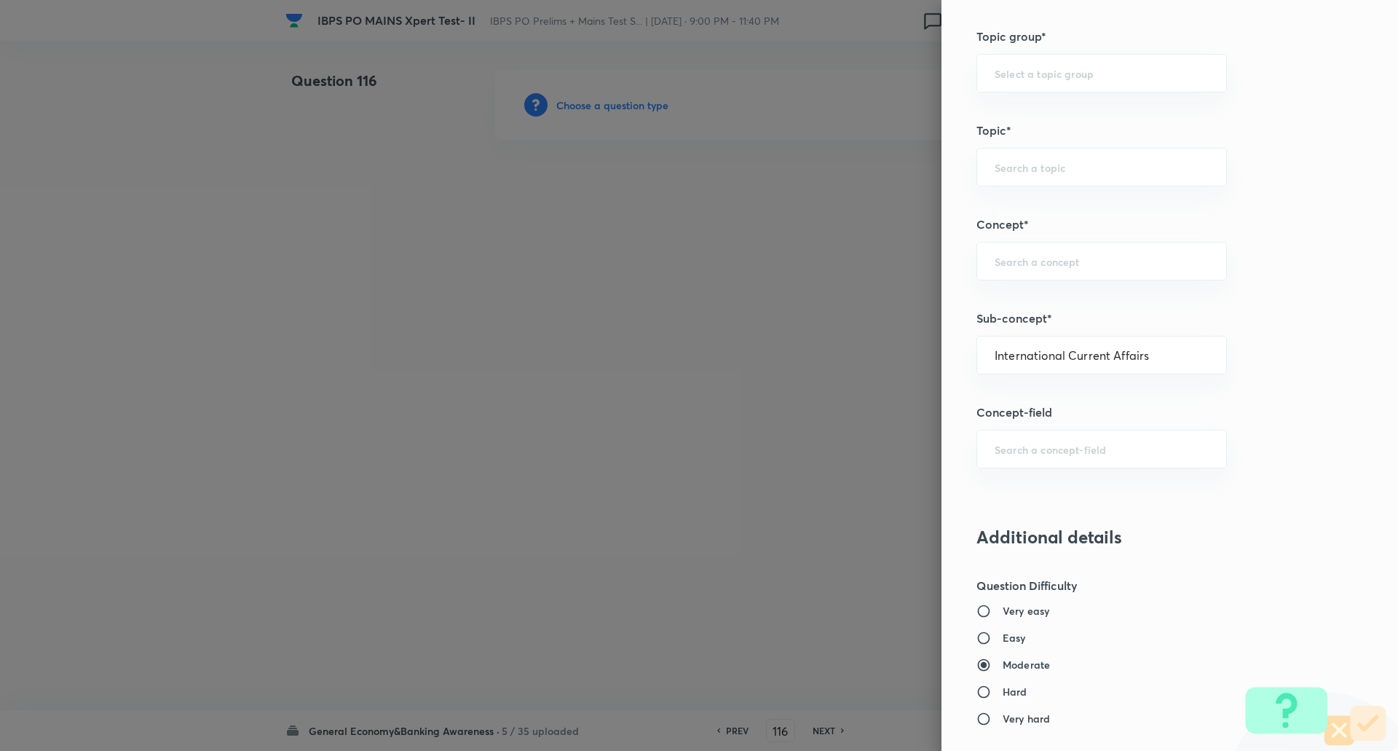
type input "Awareness"
type input "Current Affairs"
type input "International Current Affairs"
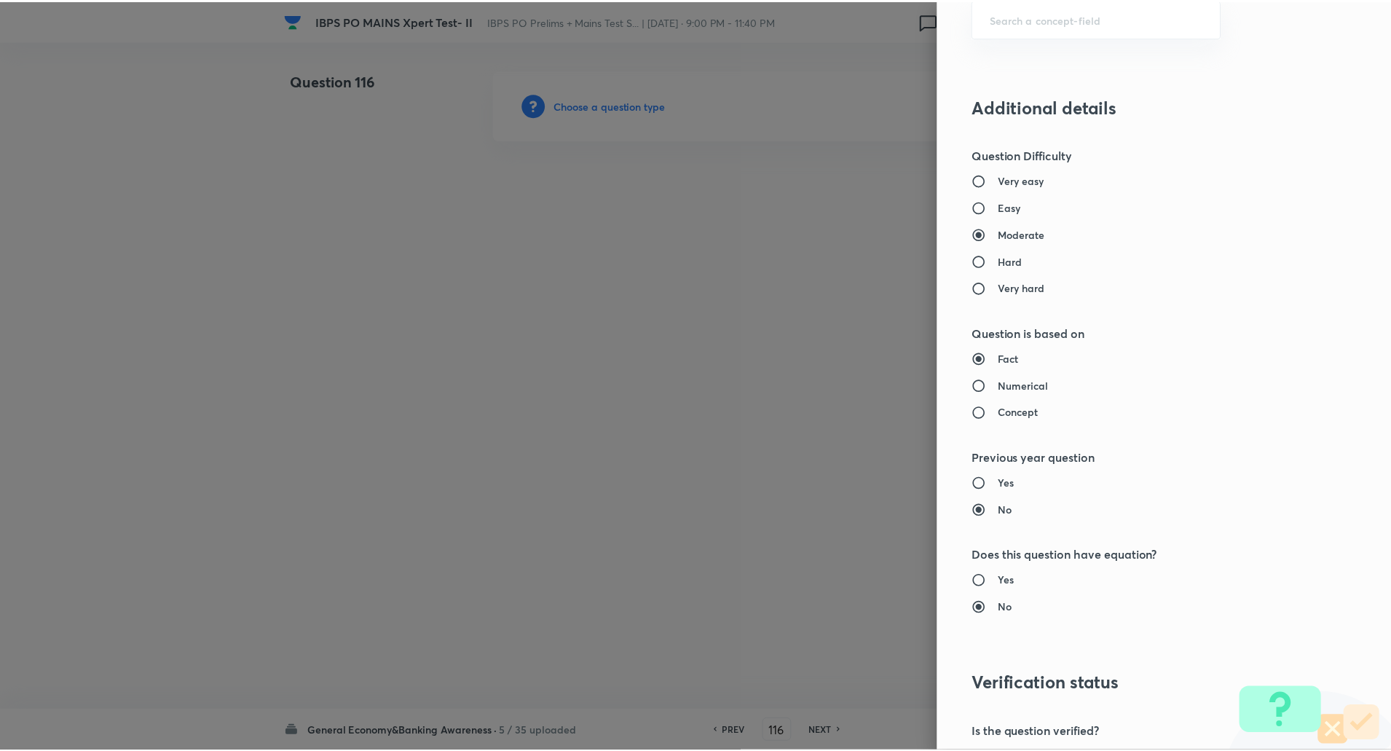
scroll to position [1234, 0]
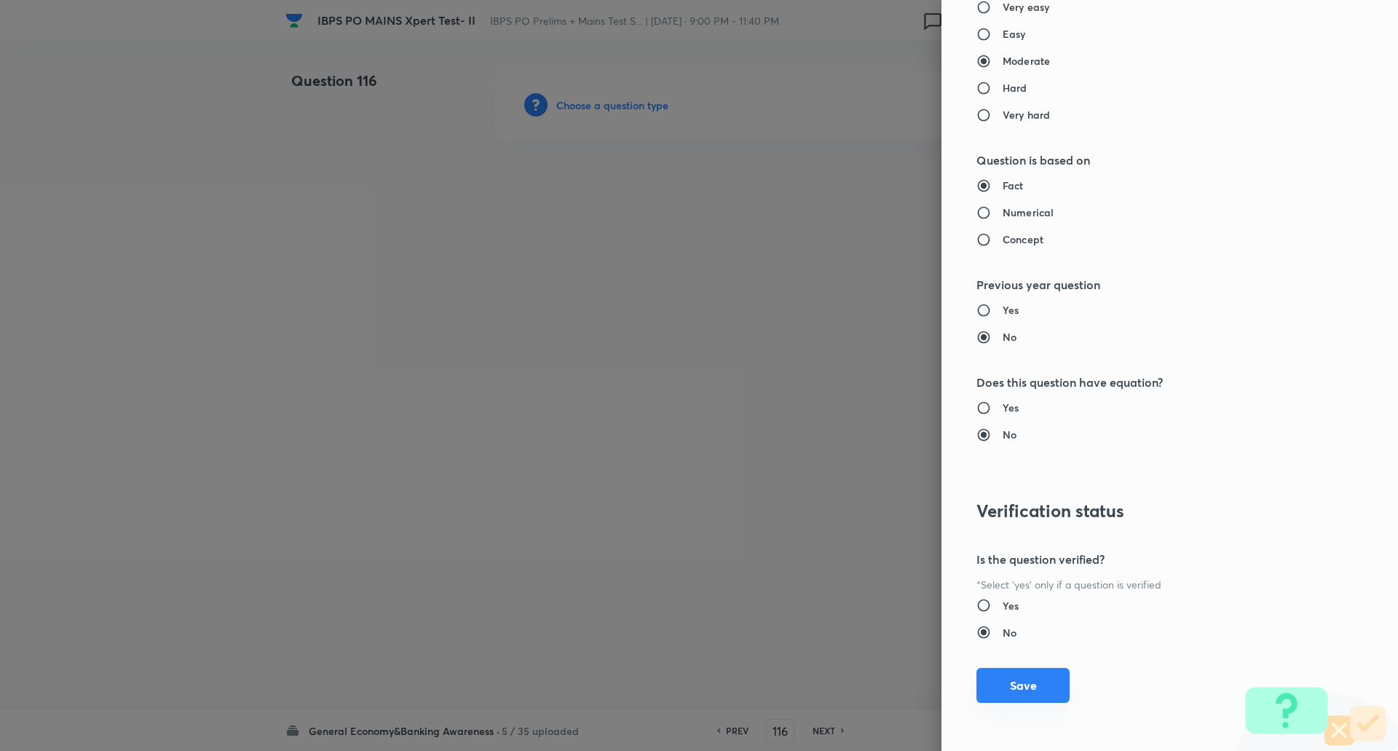
click at [1046, 678] on button "Save" at bounding box center [1022, 685] width 93 height 35
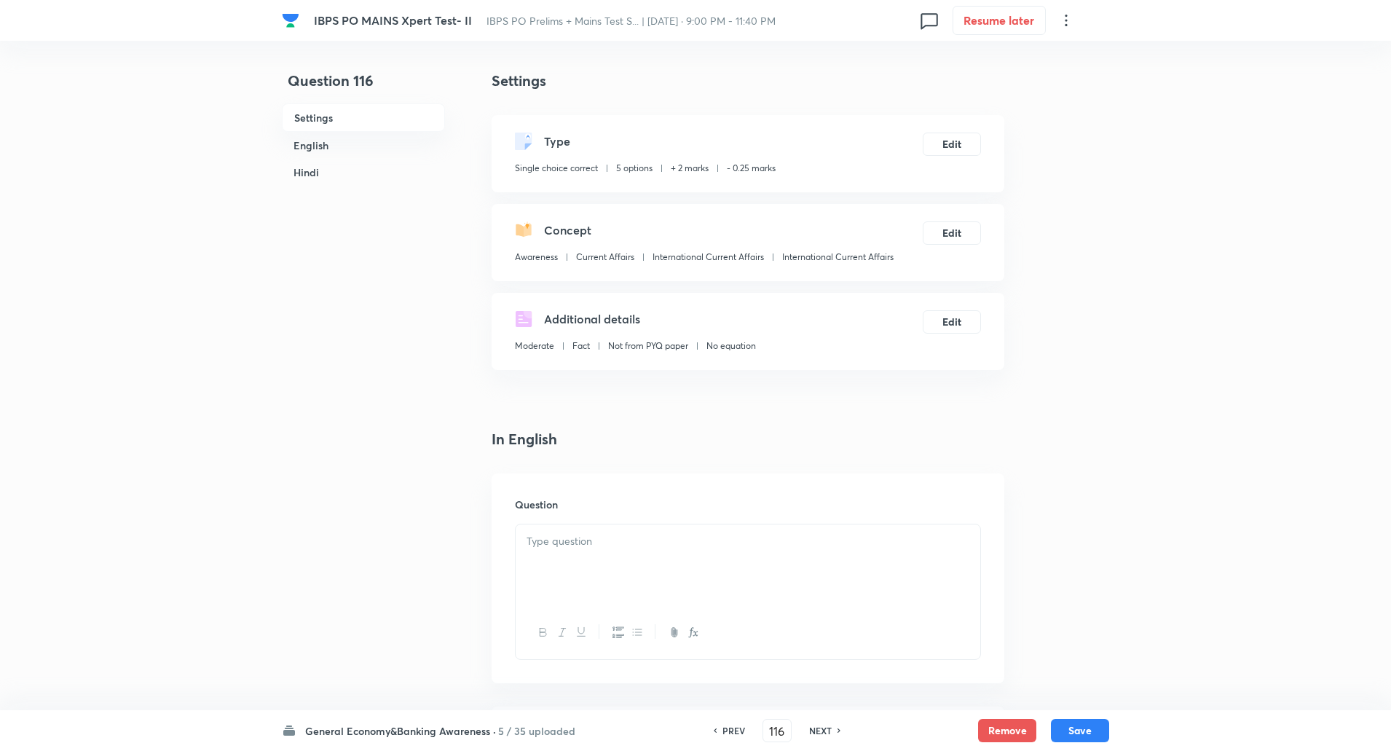
scroll to position [244, 0]
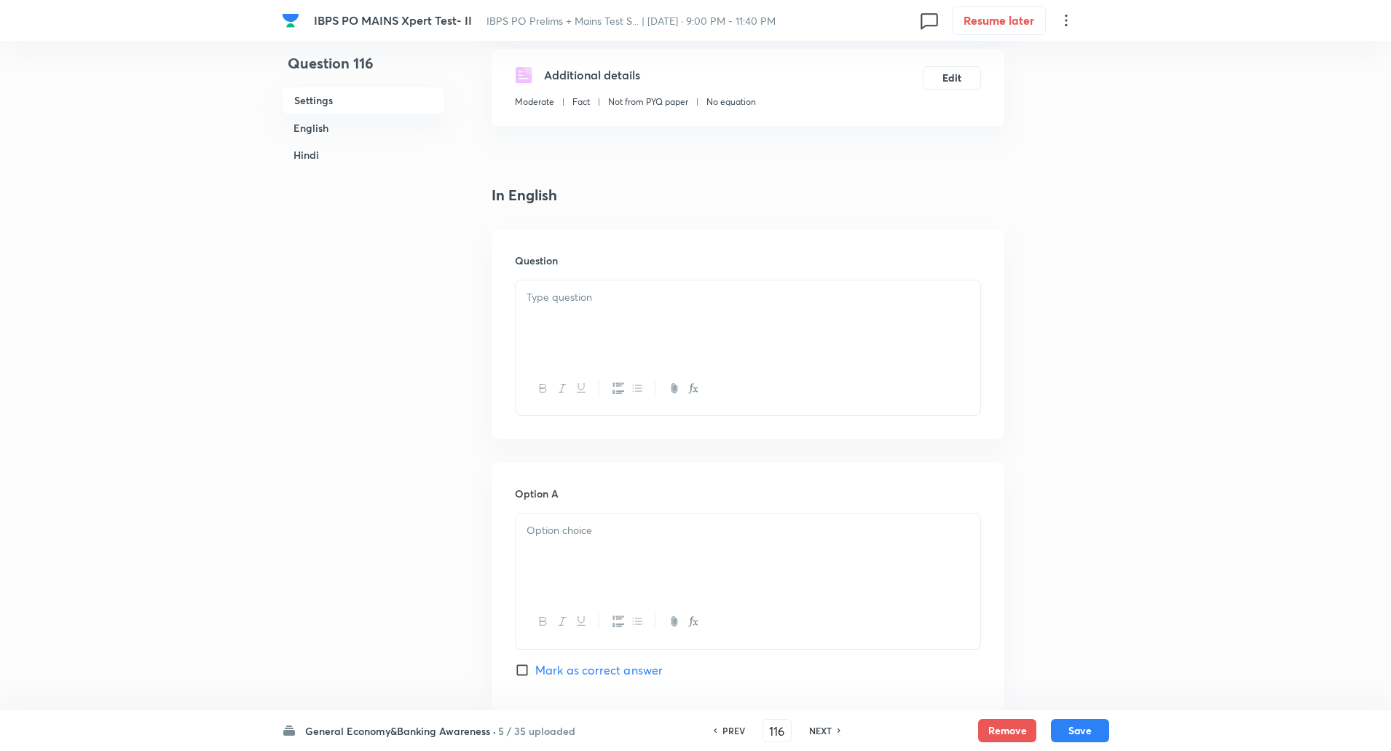
click at [639, 342] on div at bounding box center [748, 321] width 465 height 82
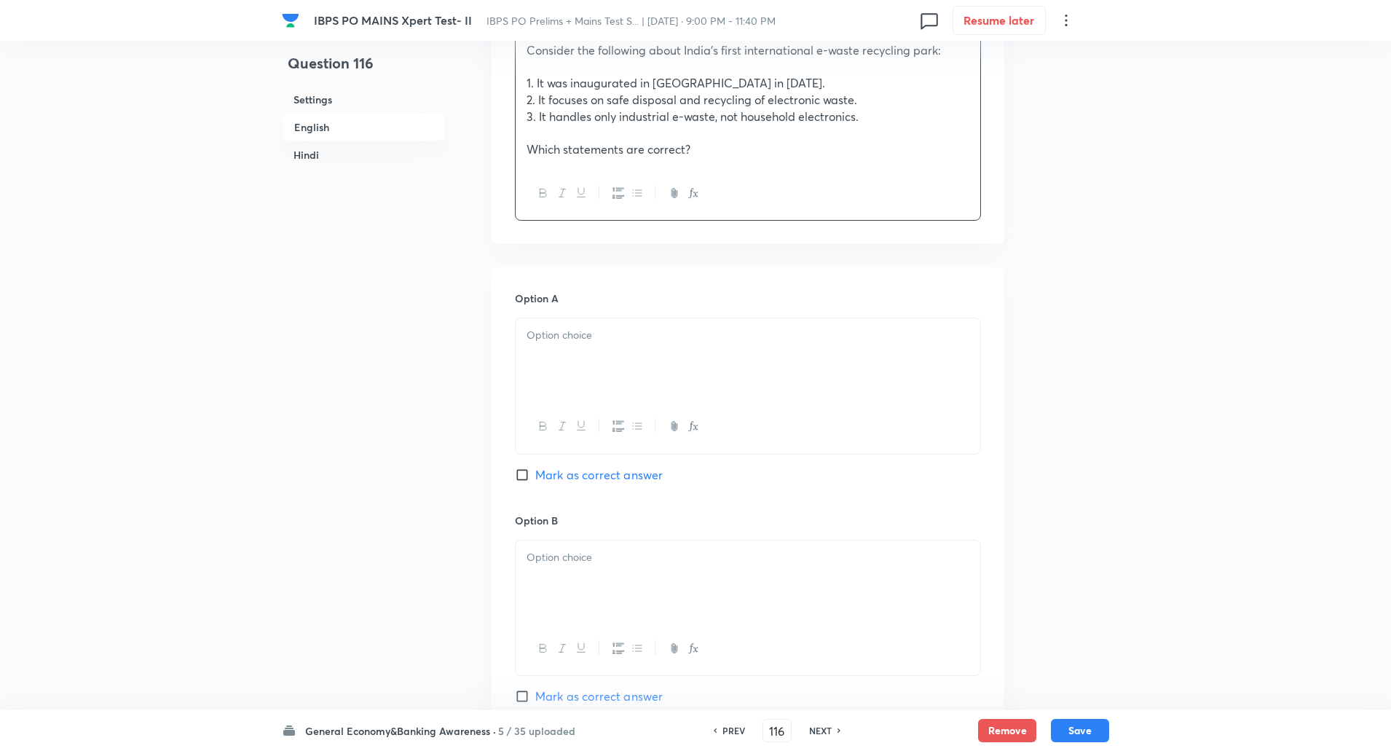
scroll to position [513, 0]
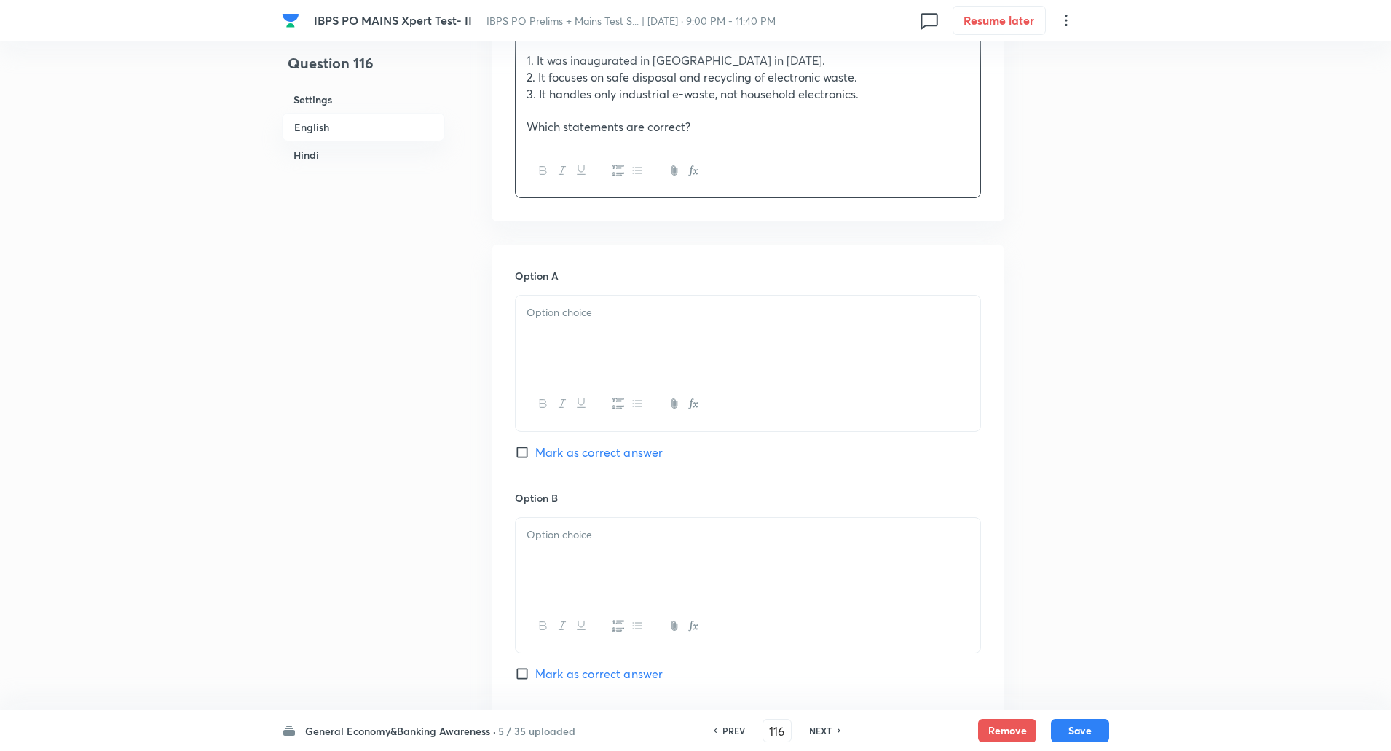
click at [593, 327] on div at bounding box center [748, 337] width 465 height 82
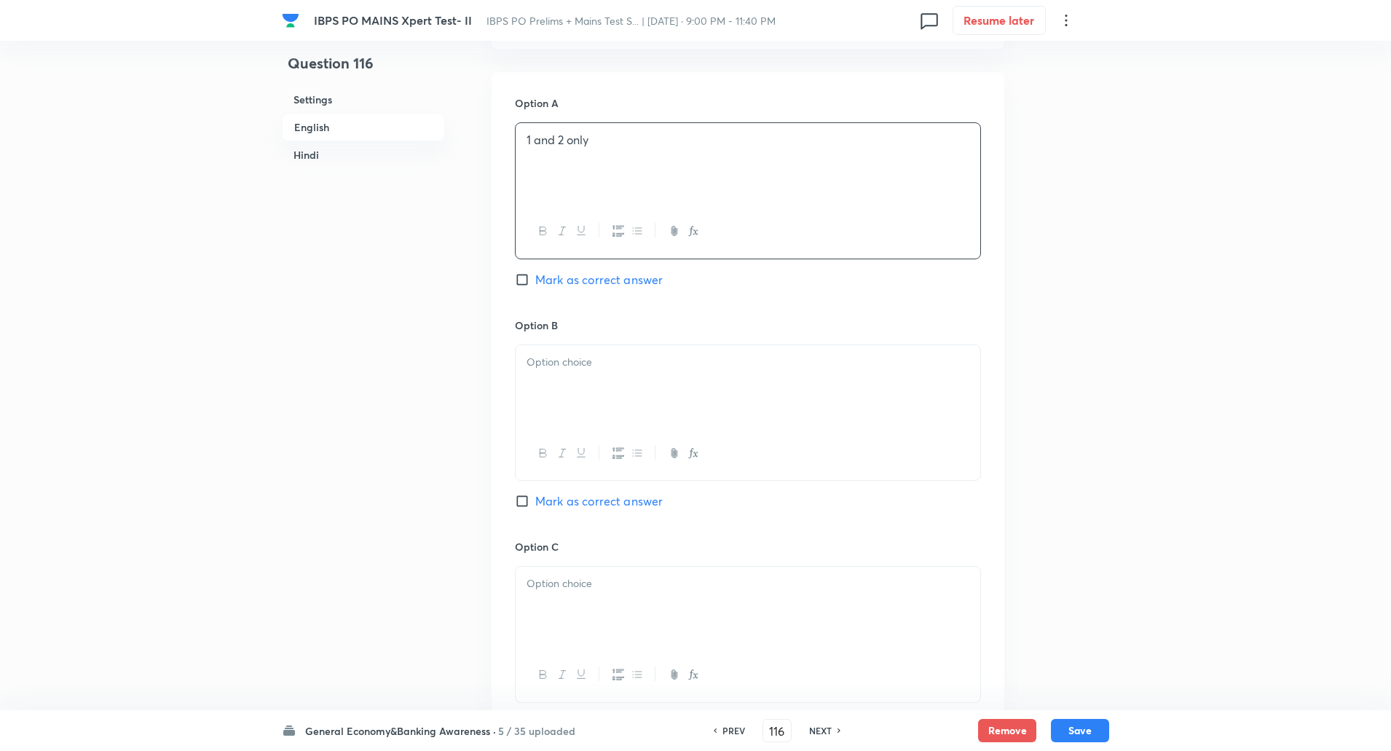
scroll to position [691, 0]
click at [581, 398] on div at bounding box center [748, 381] width 465 height 82
click at [522, 275] on input "Mark as correct answer" at bounding box center [525, 274] width 20 height 15
checkbox input "true"
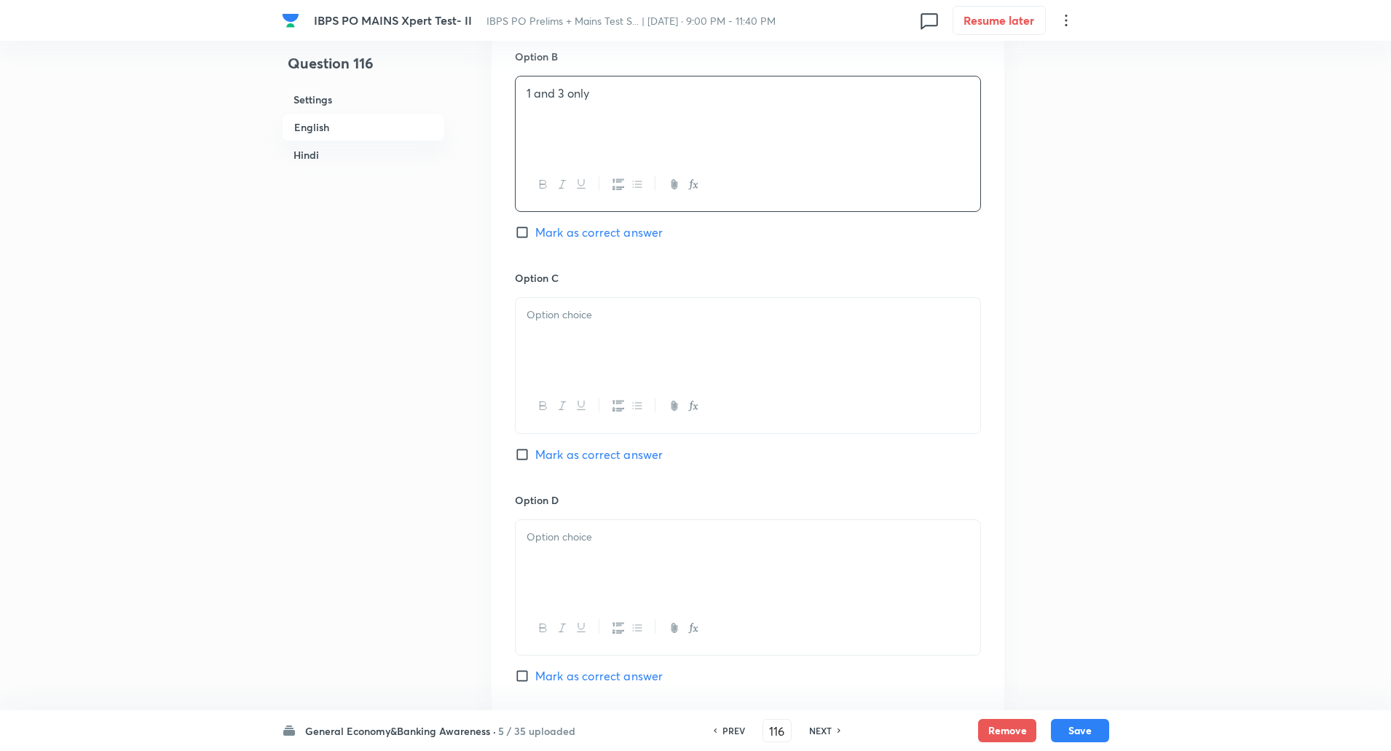
scroll to position [957, 0]
click at [561, 302] on div at bounding box center [748, 336] width 465 height 82
paste div
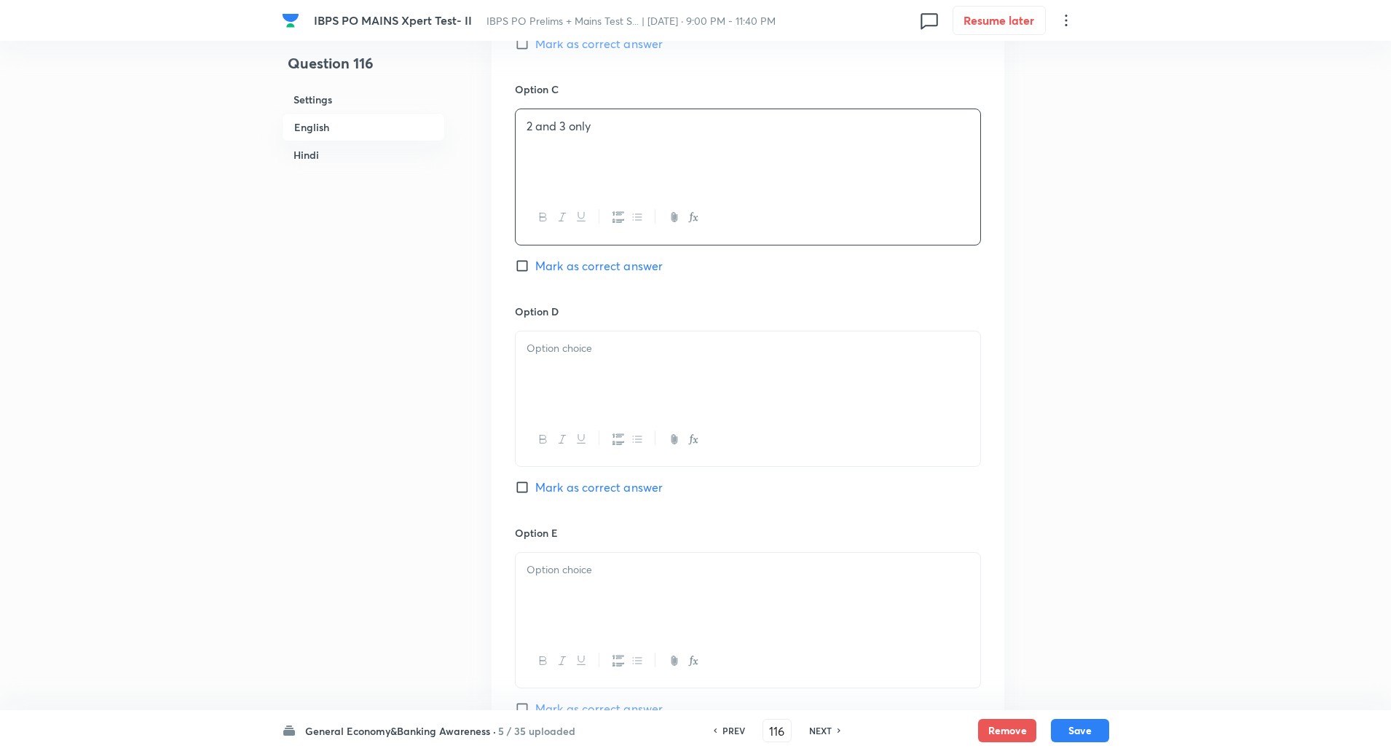
scroll to position [1144, 0]
click at [564, 362] on div at bounding box center [748, 372] width 465 height 82
paste div
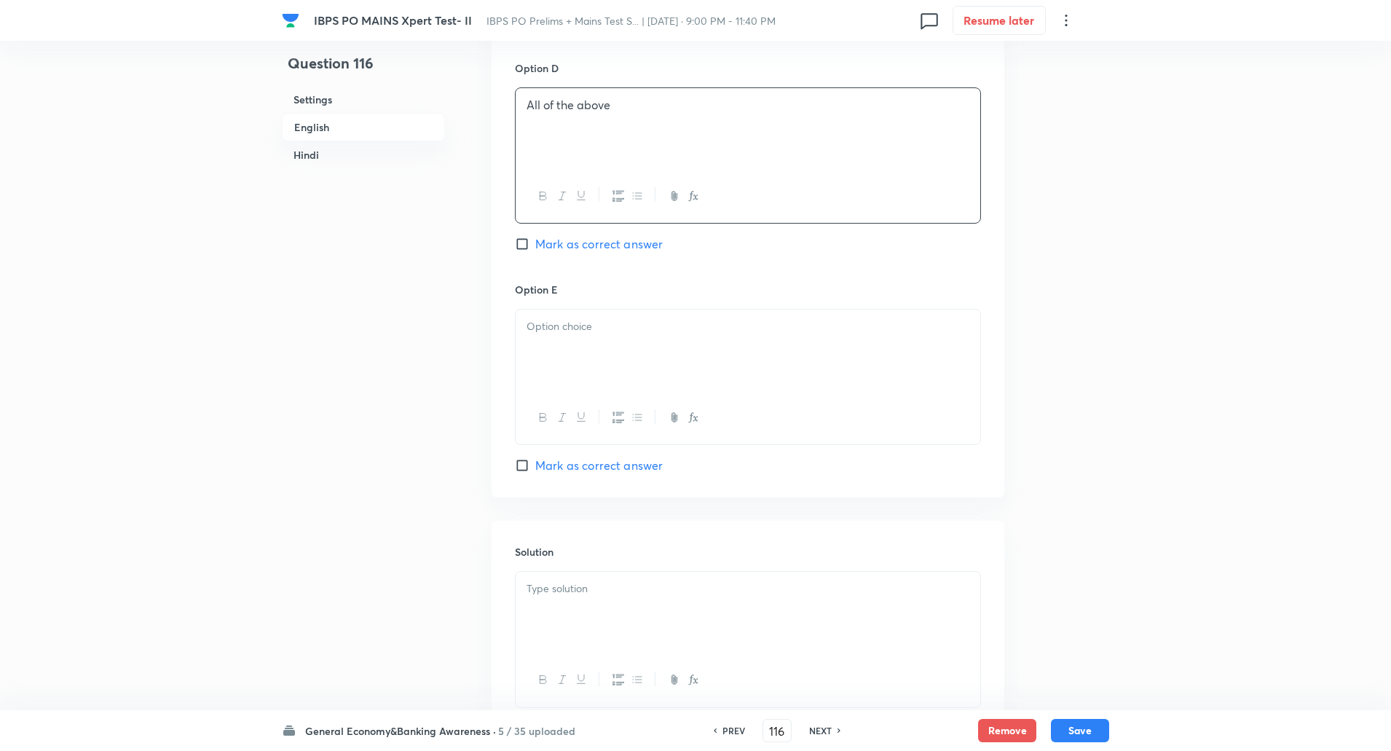
click at [564, 379] on div at bounding box center [748, 350] width 465 height 82
paste div
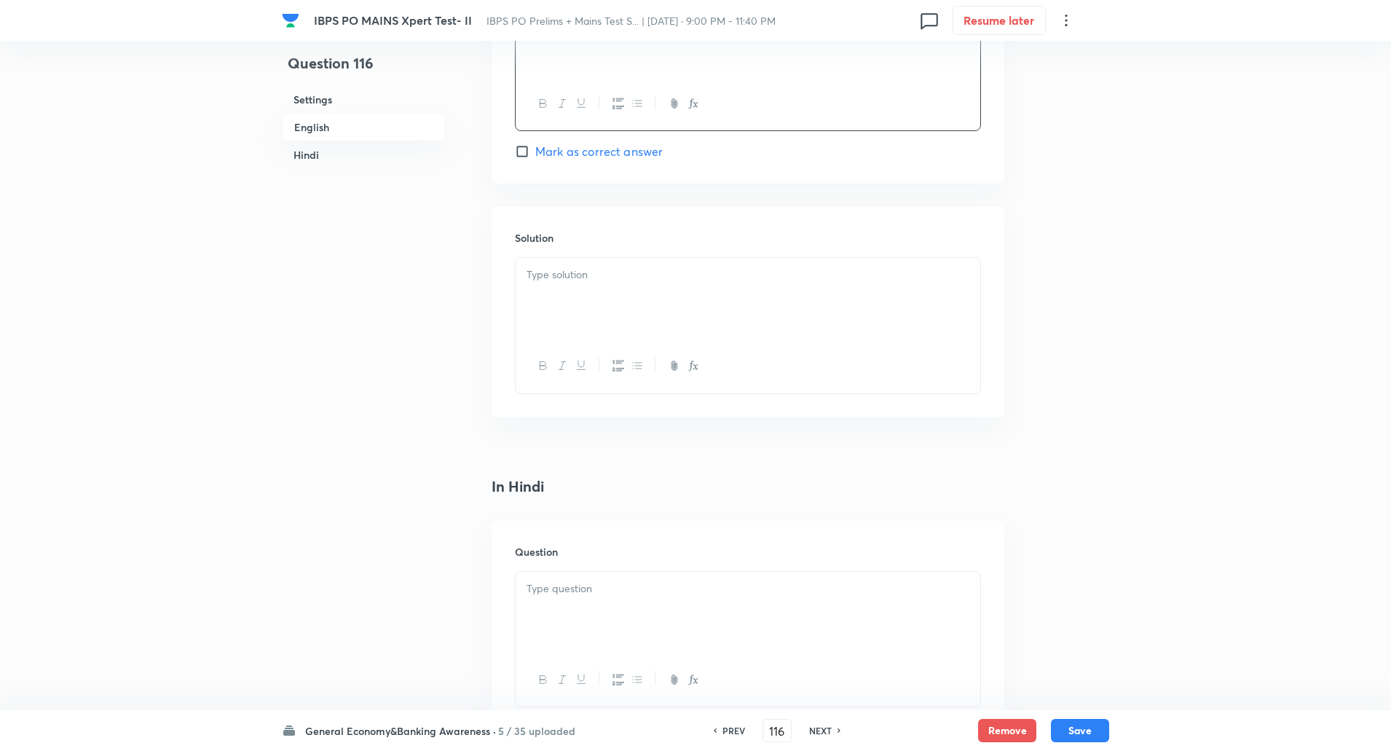
scroll to position [1703, 0]
click at [565, 328] on div at bounding box center [748, 296] width 465 height 82
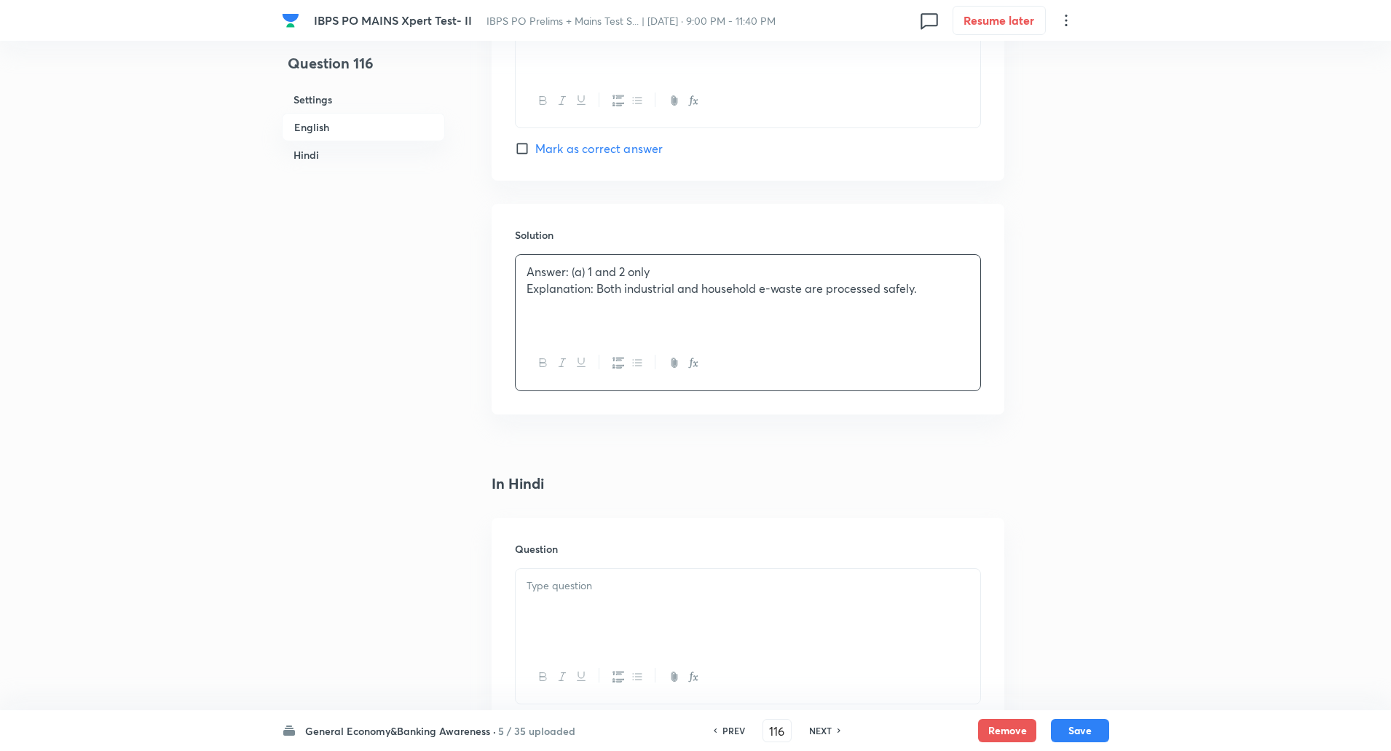
click at [599, 291] on p "Explanation: Both industrial and household e-waste are processed safely." at bounding box center [747, 288] width 443 height 17
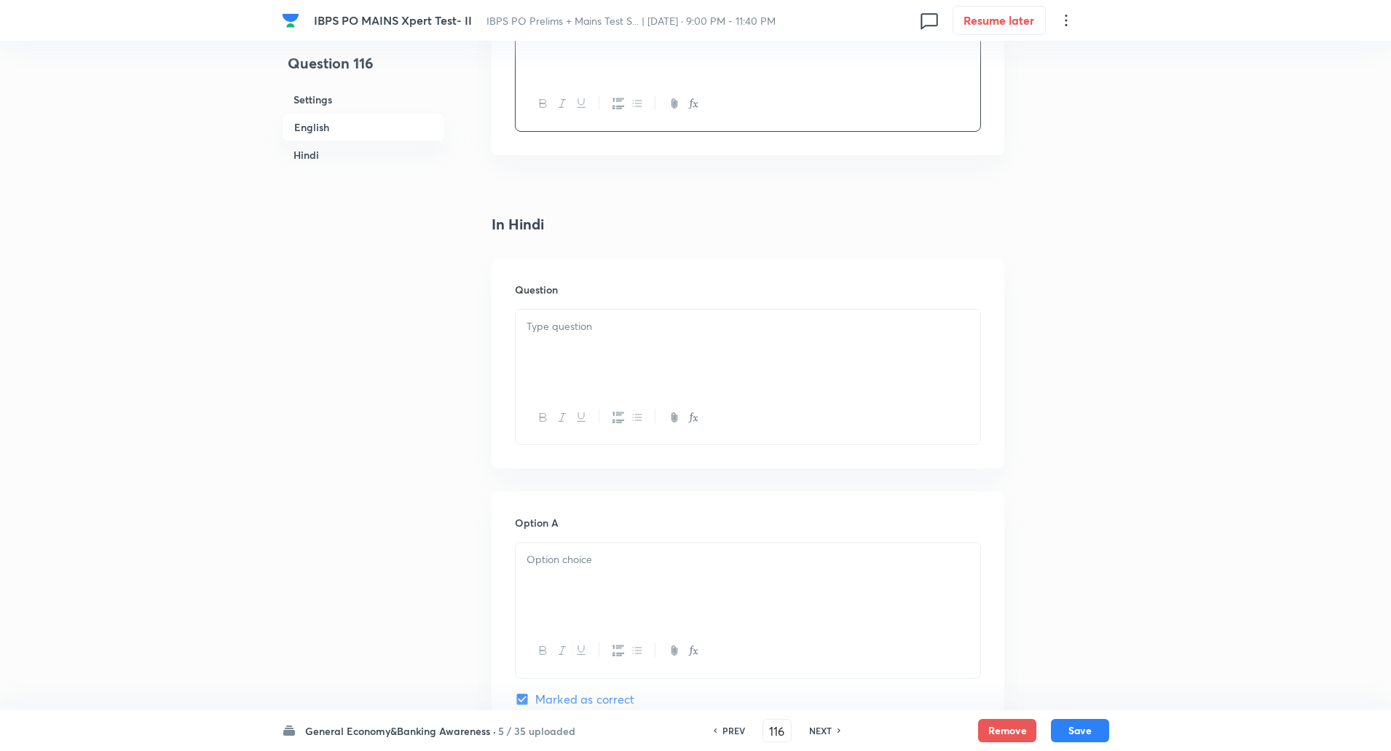
scroll to position [1996, 0]
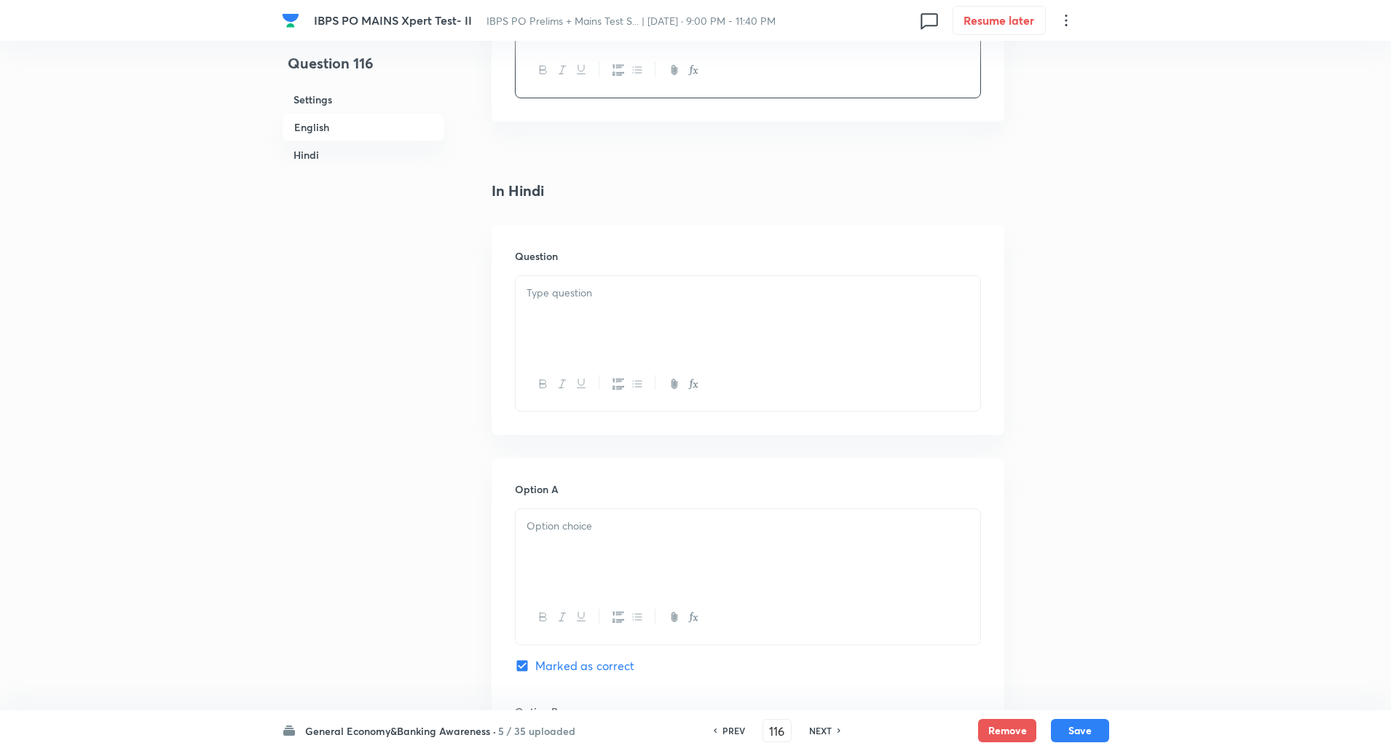
click at [580, 294] on p at bounding box center [747, 293] width 443 height 17
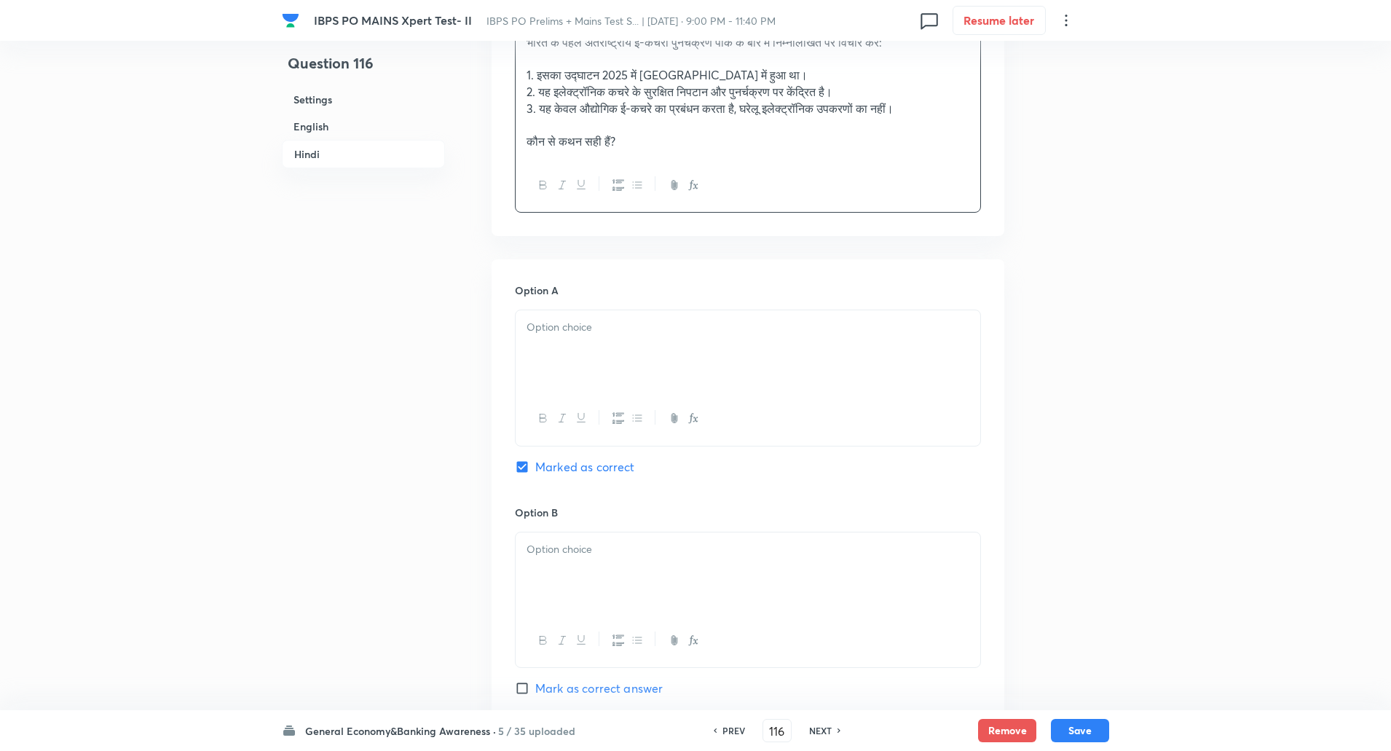
scroll to position [2248, 0]
click at [588, 351] on div at bounding box center [748, 350] width 465 height 82
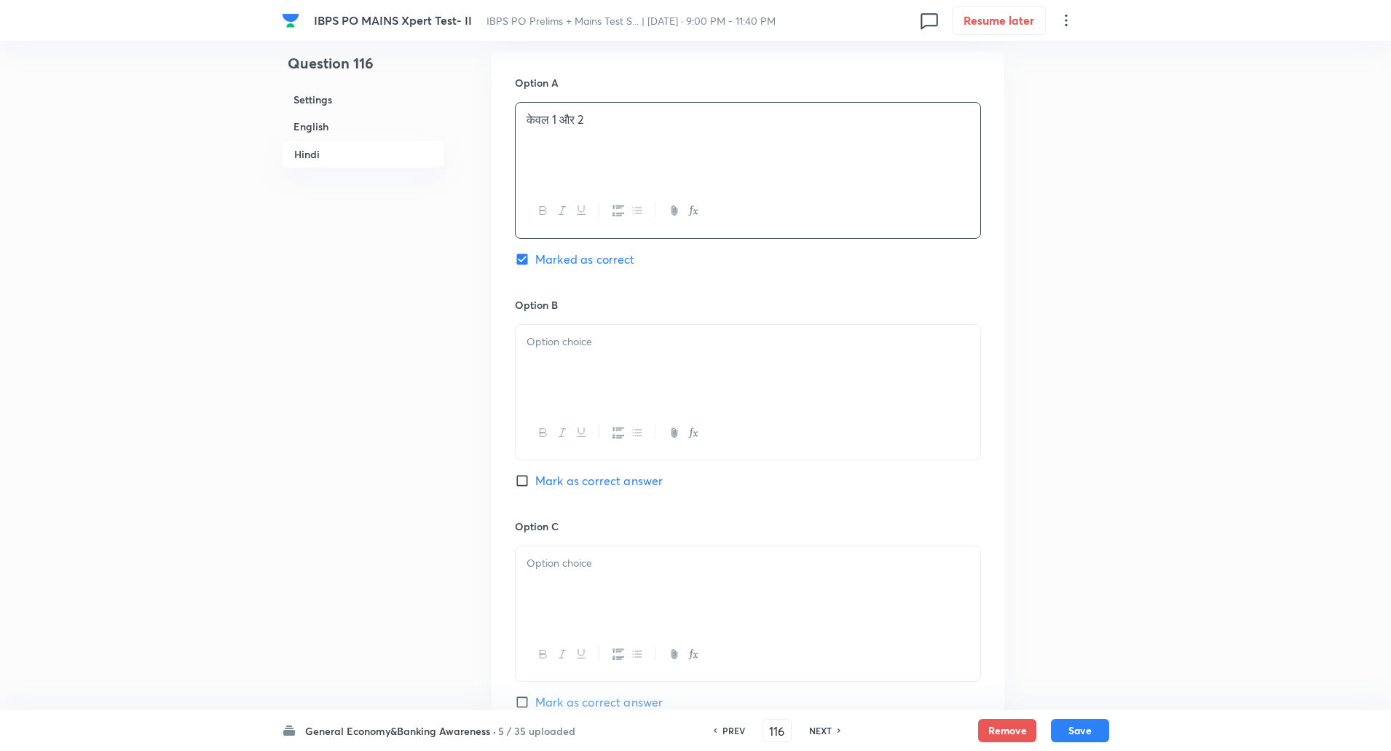
scroll to position [2463, 0]
click at [574, 344] on div at bounding box center [748, 357] width 465 height 82
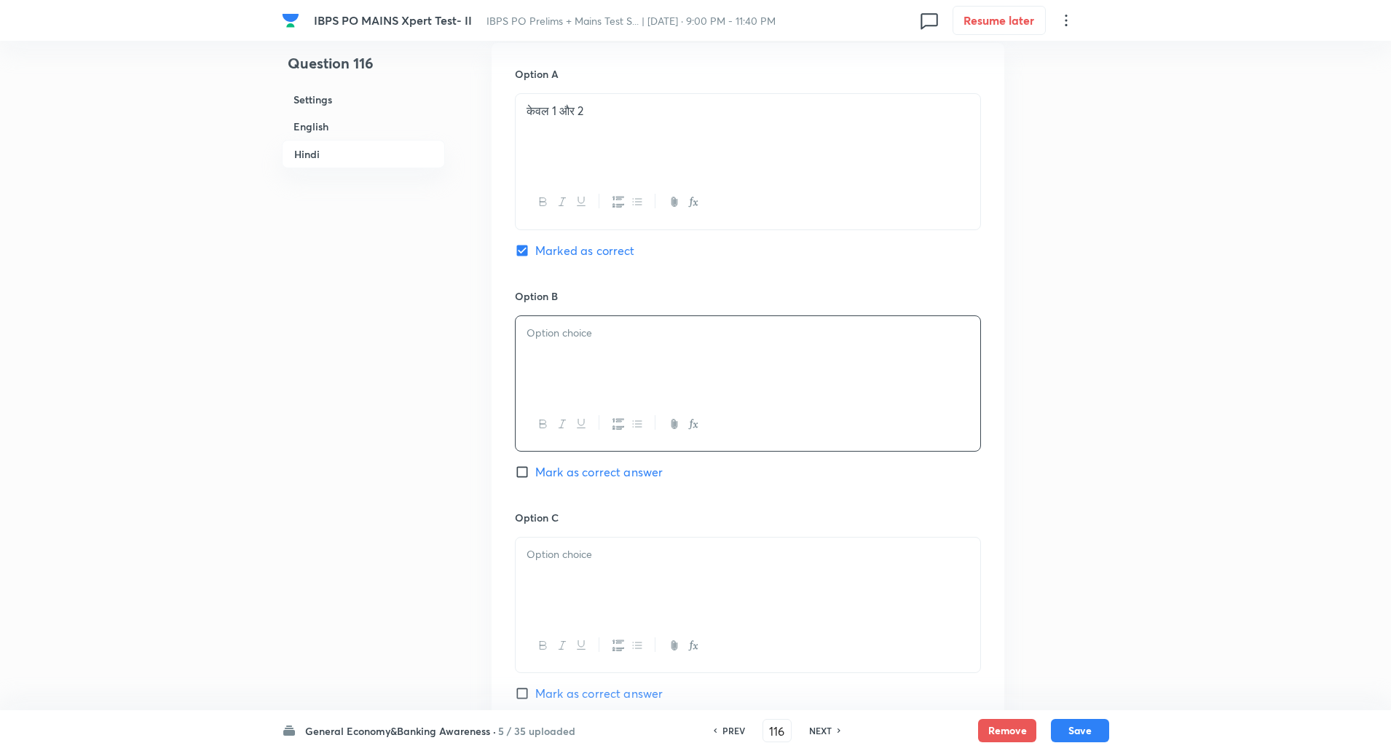
paste div
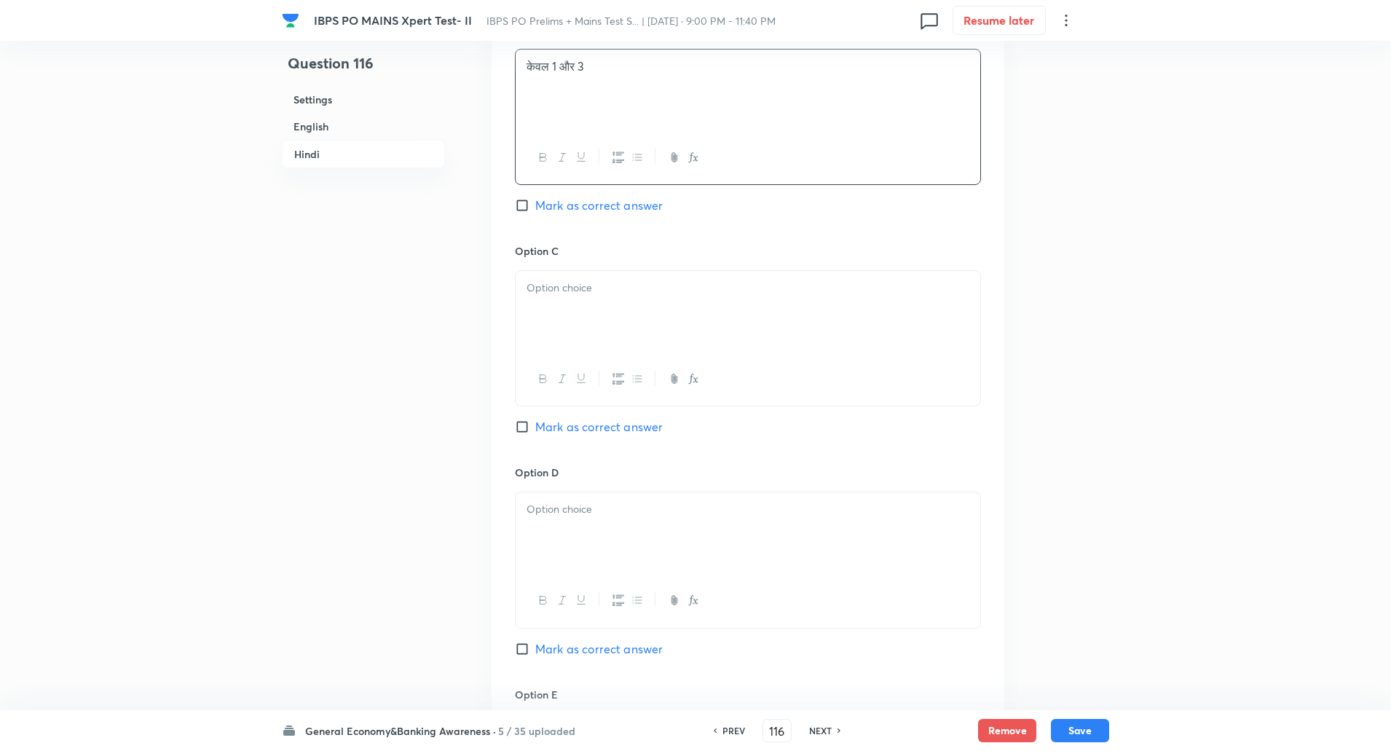
scroll to position [2732, 0]
click at [566, 331] on div at bounding box center [748, 309] width 465 height 82
paste div
click at [561, 344] on div at bounding box center [748, 370] width 465 height 53
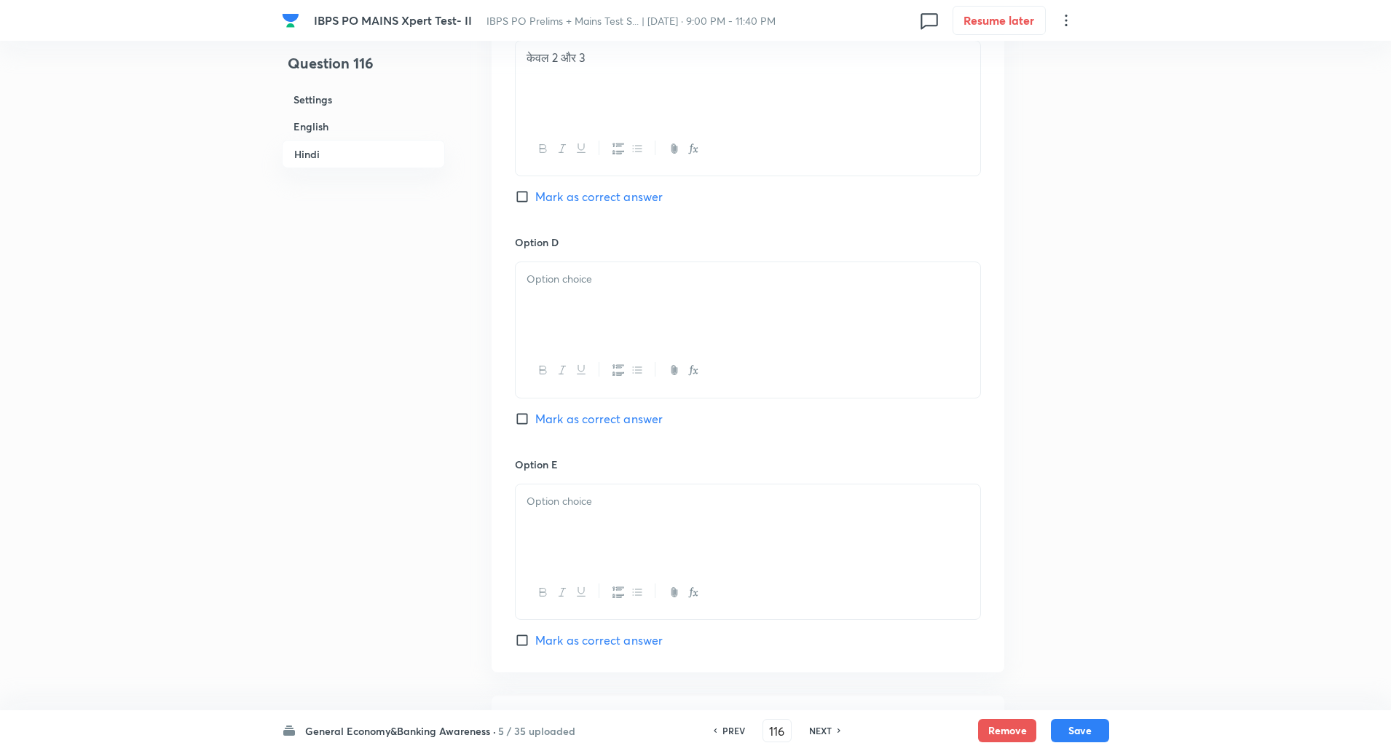
click at [563, 328] on div at bounding box center [748, 303] width 465 height 82
paste div
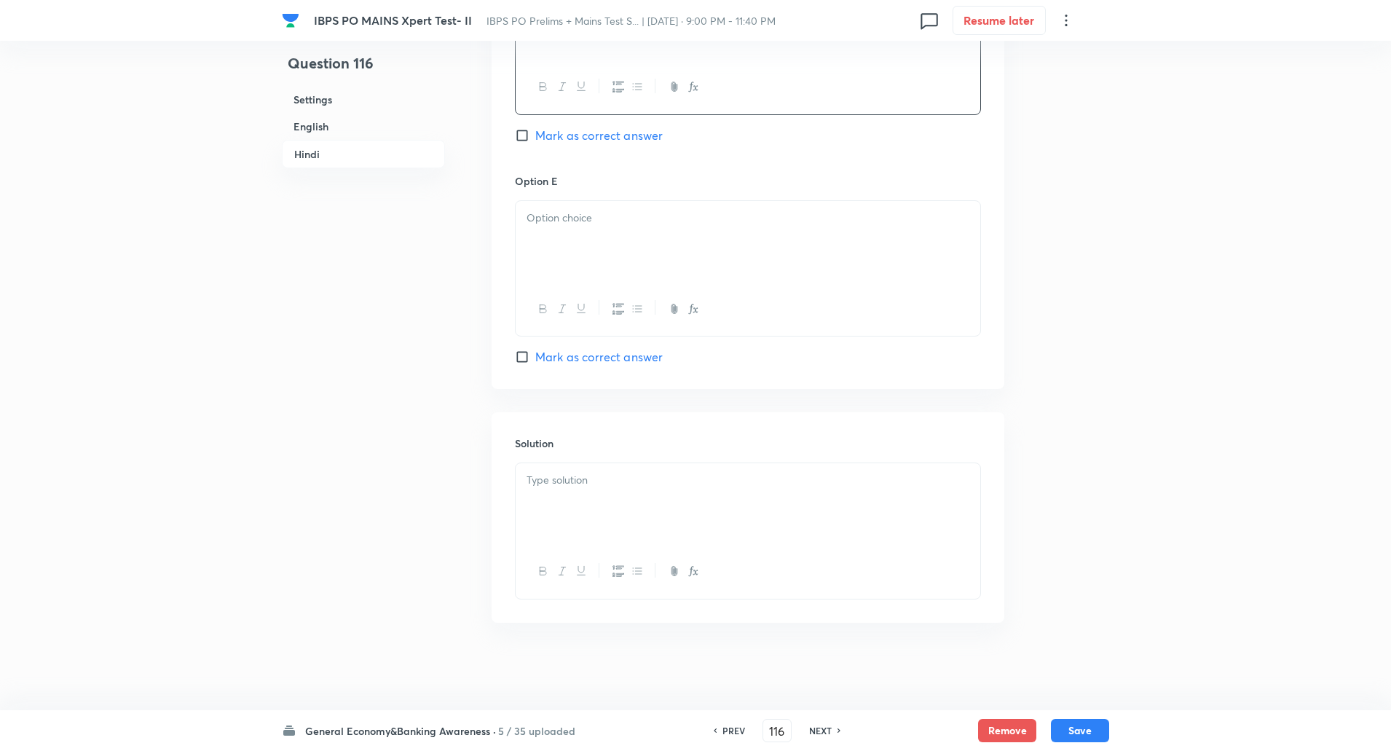
click at [566, 223] on p at bounding box center [747, 218] width 443 height 17
paste div
click at [574, 470] on div at bounding box center [748, 504] width 465 height 82
click at [567, 494] on p "व्याख्या: औद्योगिक और घरेलू दोनों ई-कचरे का सुरक्षित रूप से प्रसंस्करण किया जात…" at bounding box center [747, 497] width 443 height 17
click at [1088, 731] on button "Save" at bounding box center [1080, 728] width 58 height 23
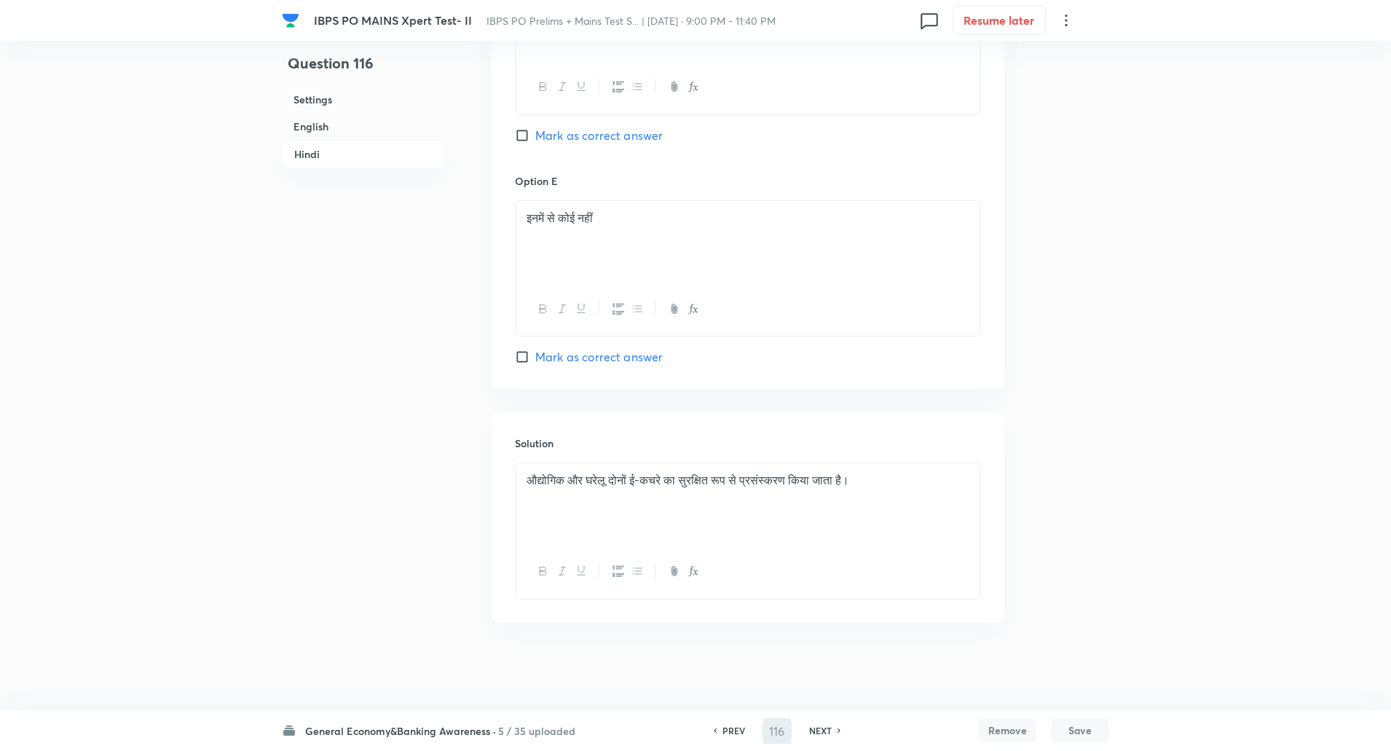
type input "117"
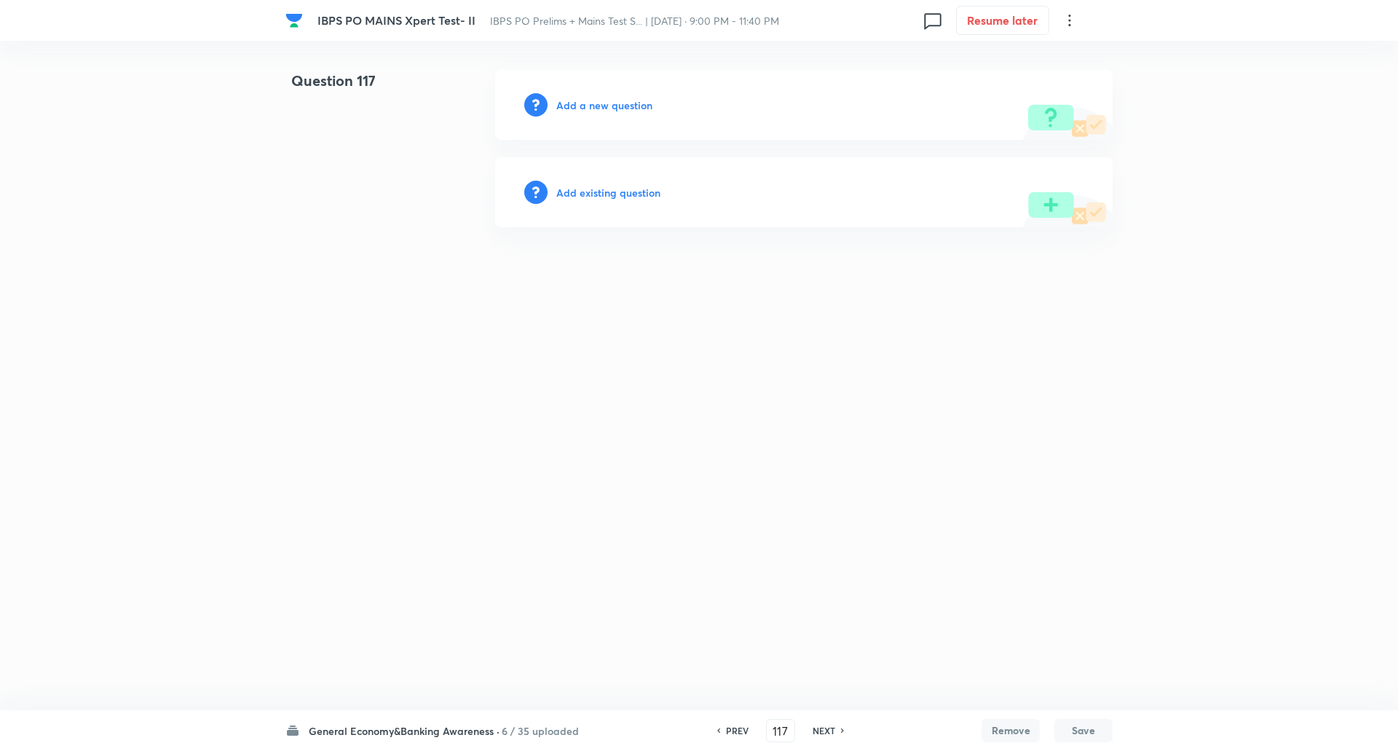
click at [620, 108] on h6 "Add a new question" at bounding box center [604, 105] width 96 height 15
click at [620, 108] on h6 "Choose a question type" at bounding box center [612, 105] width 112 height 15
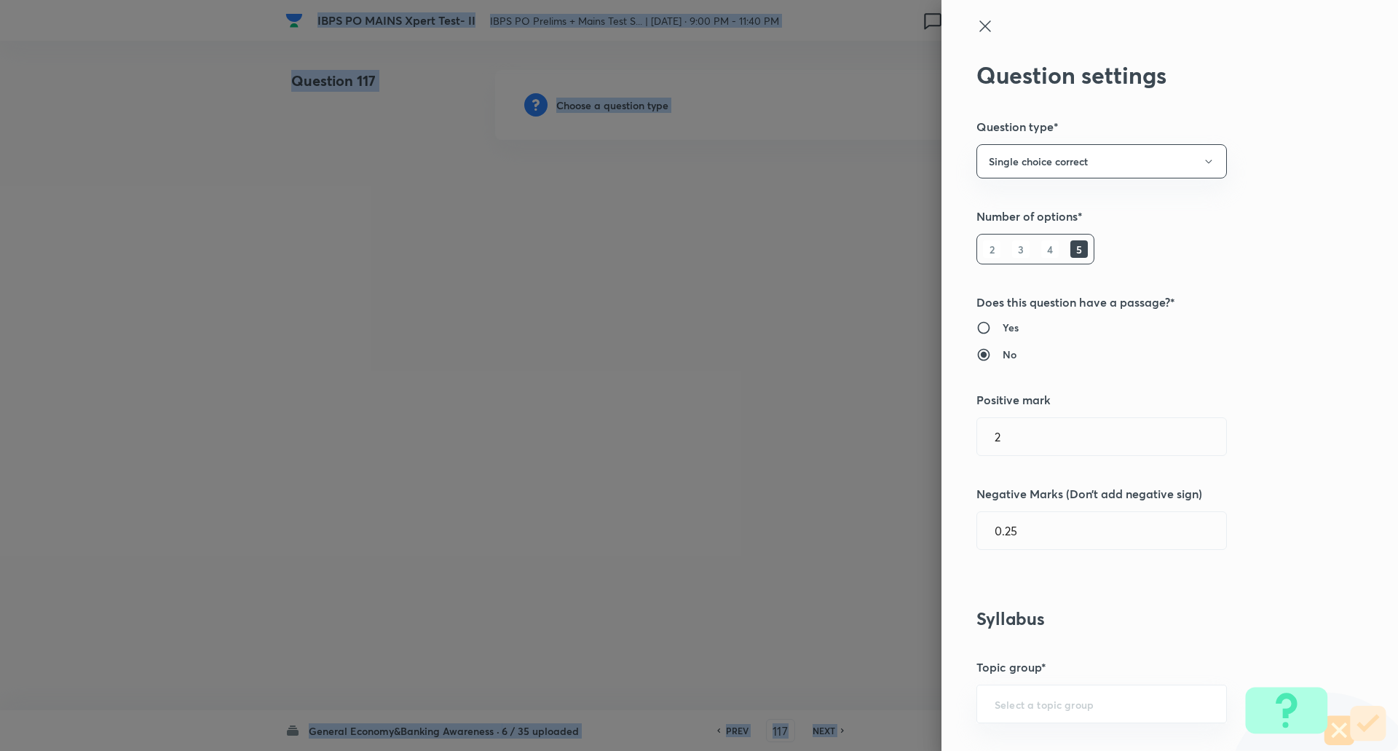
scroll to position [476, 0]
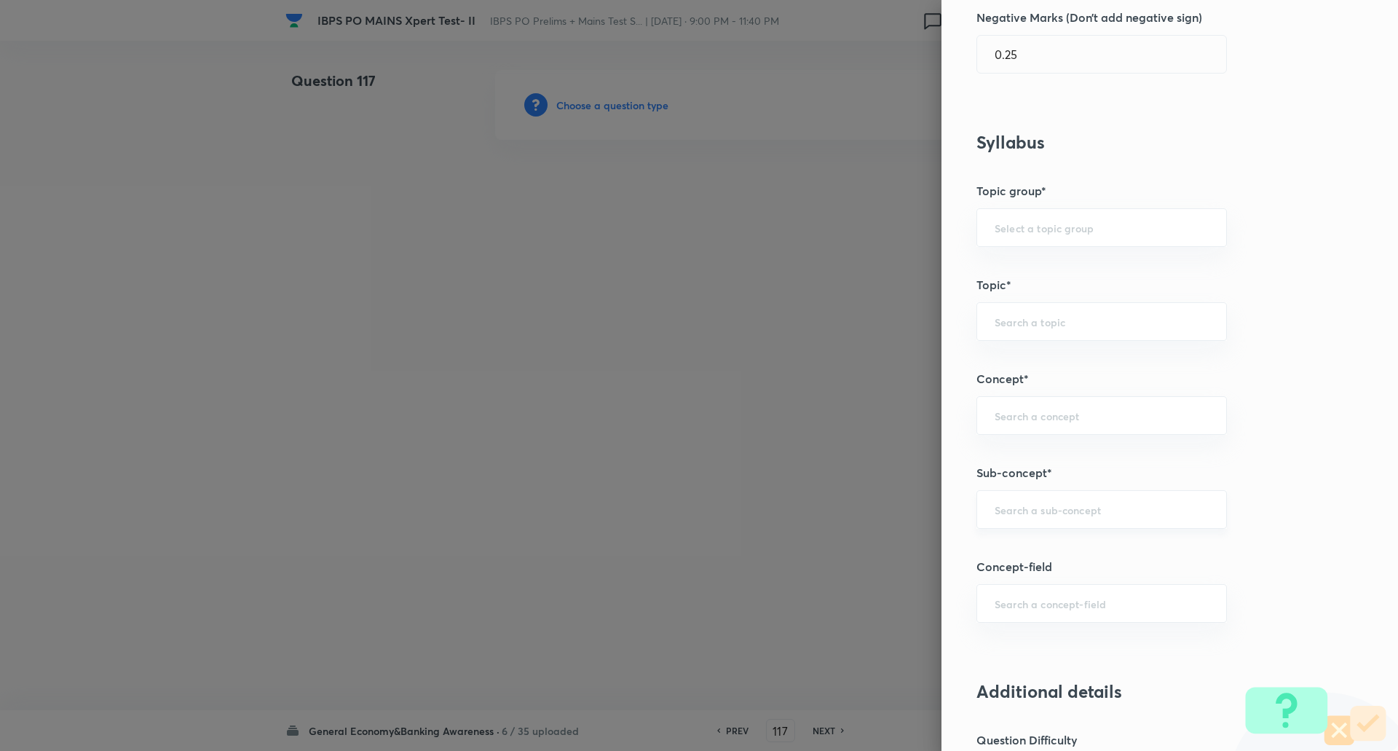
drag, startPoint x: 1024, startPoint y: 530, endPoint x: 1032, endPoint y: 503, distance: 27.9
click at [1032, 503] on div "Question settings Question type* Single choice correct Number of options* 2 3 4…" at bounding box center [1169, 375] width 457 height 751
click at [1032, 503] on input "text" at bounding box center [1102, 509] width 214 height 14
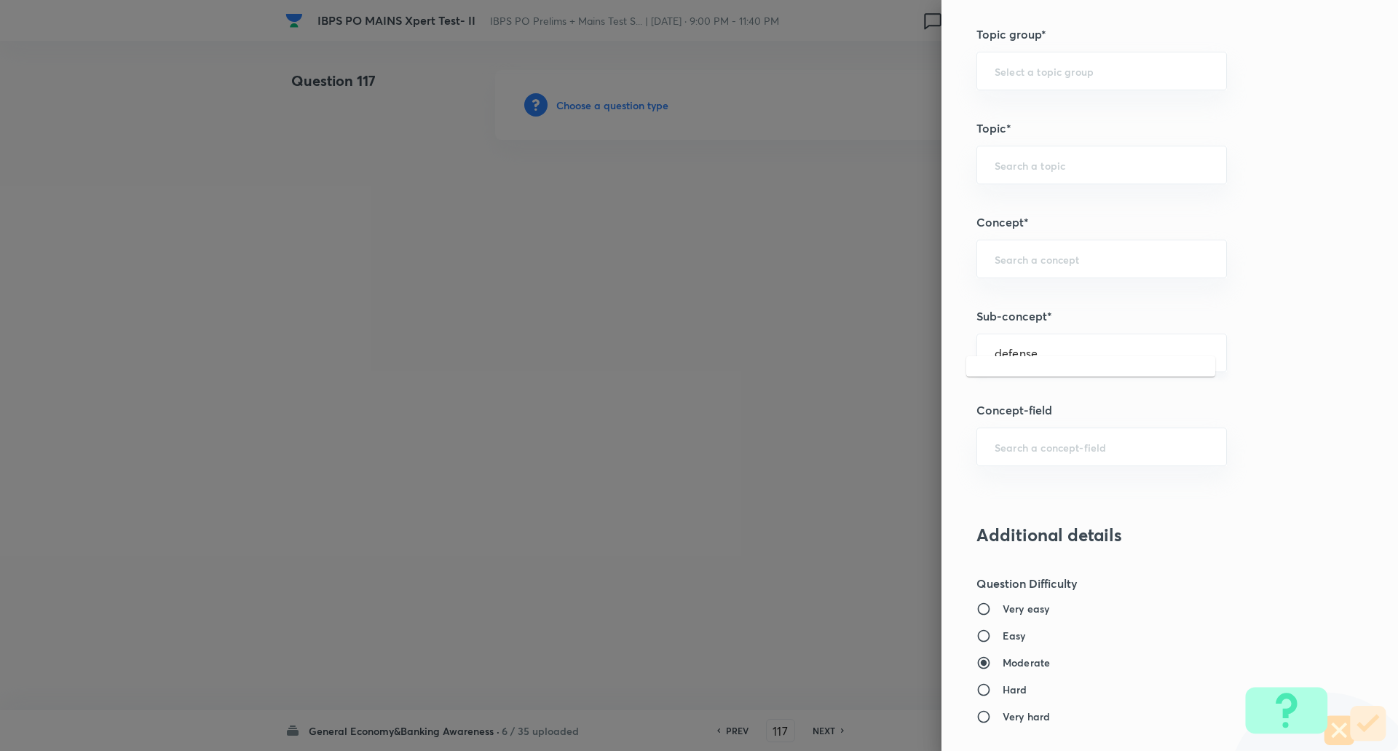
scroll to position [655, 0]
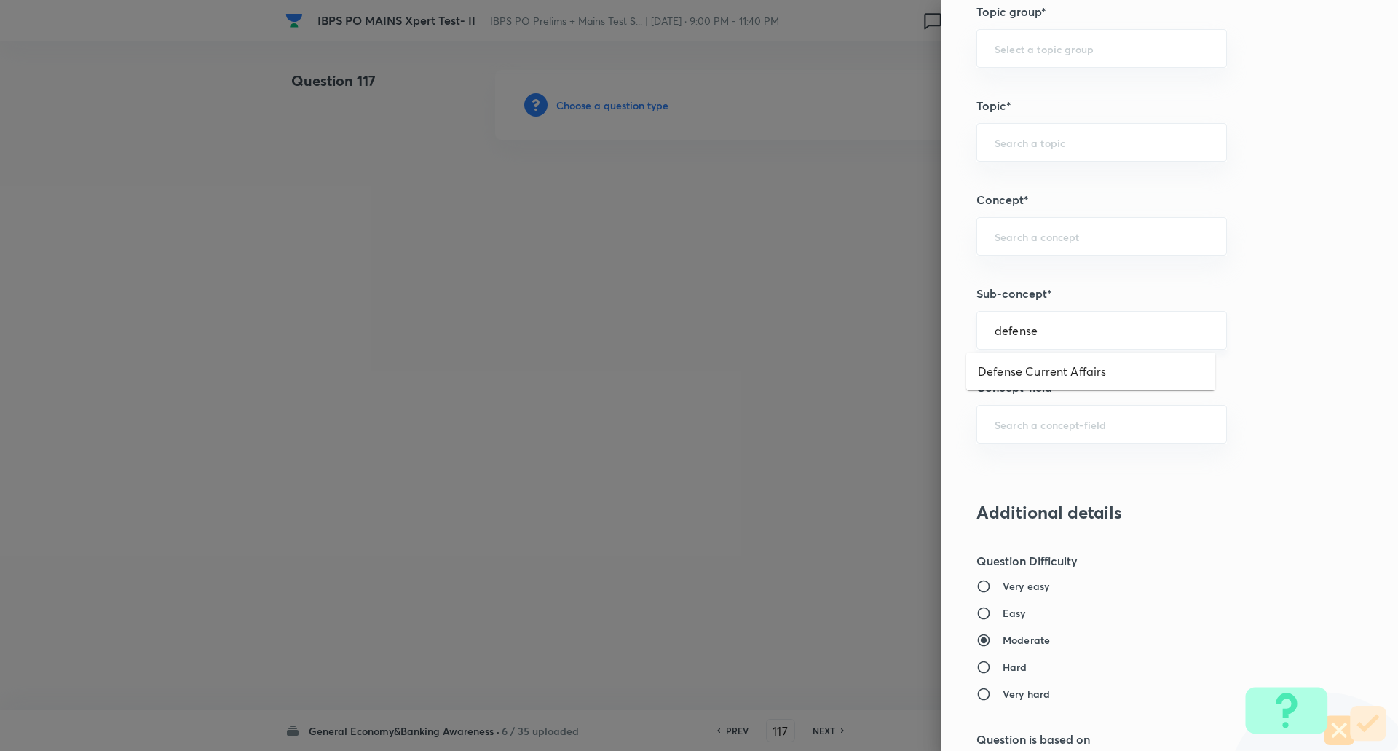
click at [1054, 332] on input "defense" at bounding box center [1102, 330] width 214 height 14
click at [1057, 364] on li "Defense Current Affairs" at bounding box center [1090, 371] width 249 height 26
type input "Defense Current Affairs"
type input "Awareness"
type input "Current Affairs"
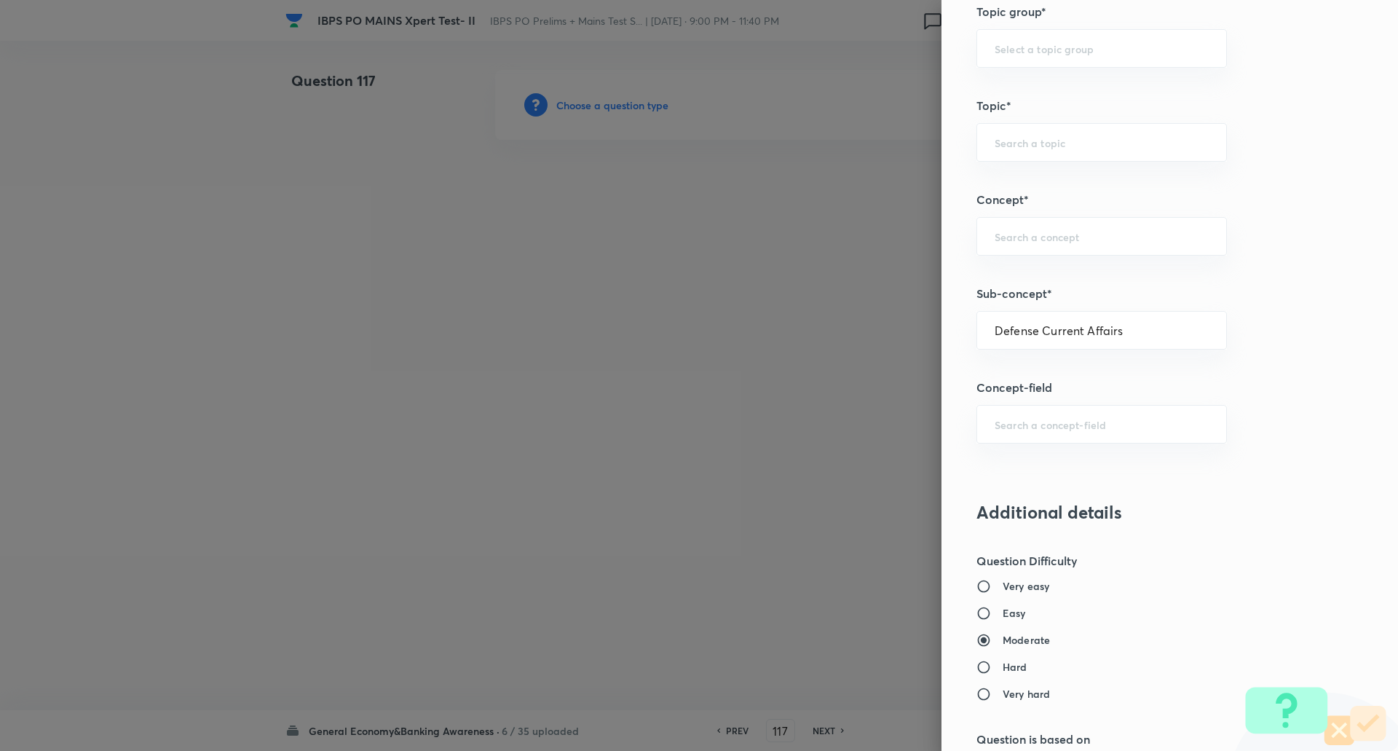
type input "Defense Current Affairs"
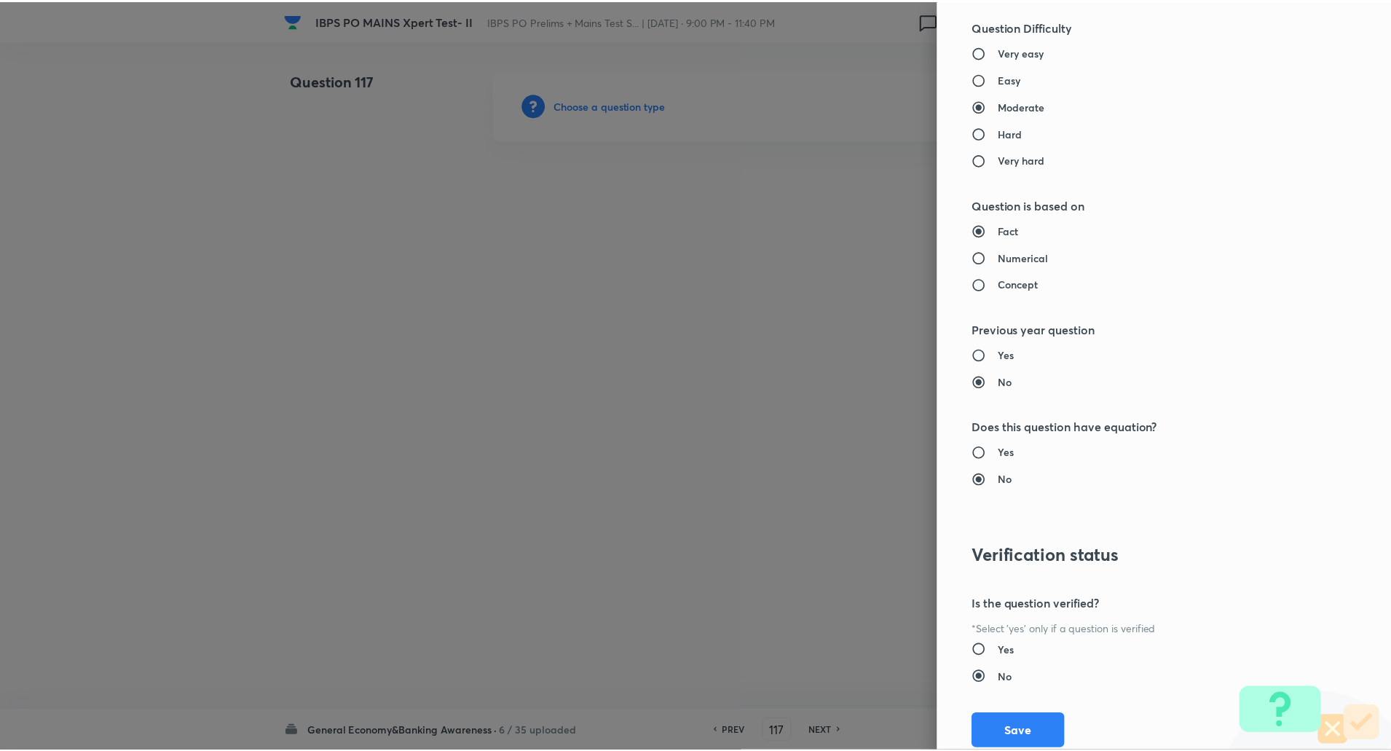
scroll to position [1234, 0]
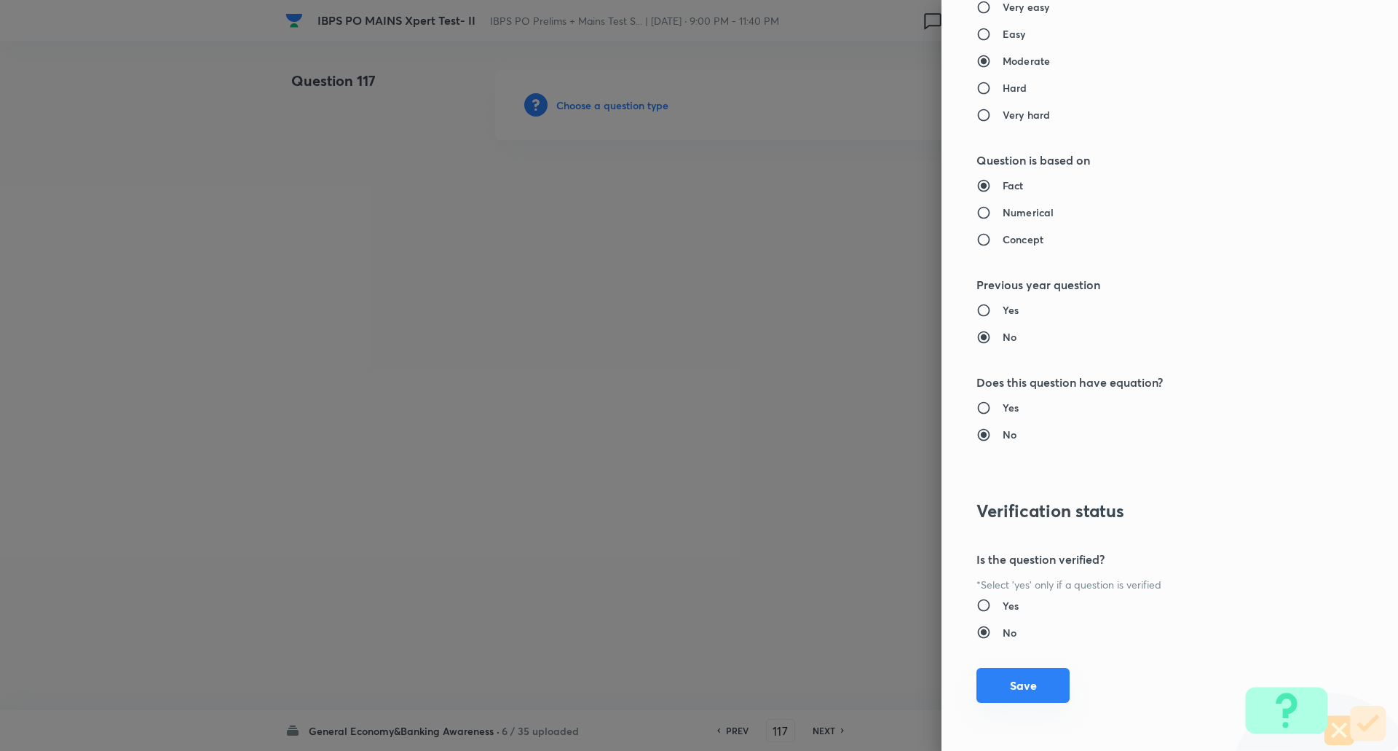
click at [1040, 679] on button "Save" at bounding box center [1022, 685] width 93 height 35
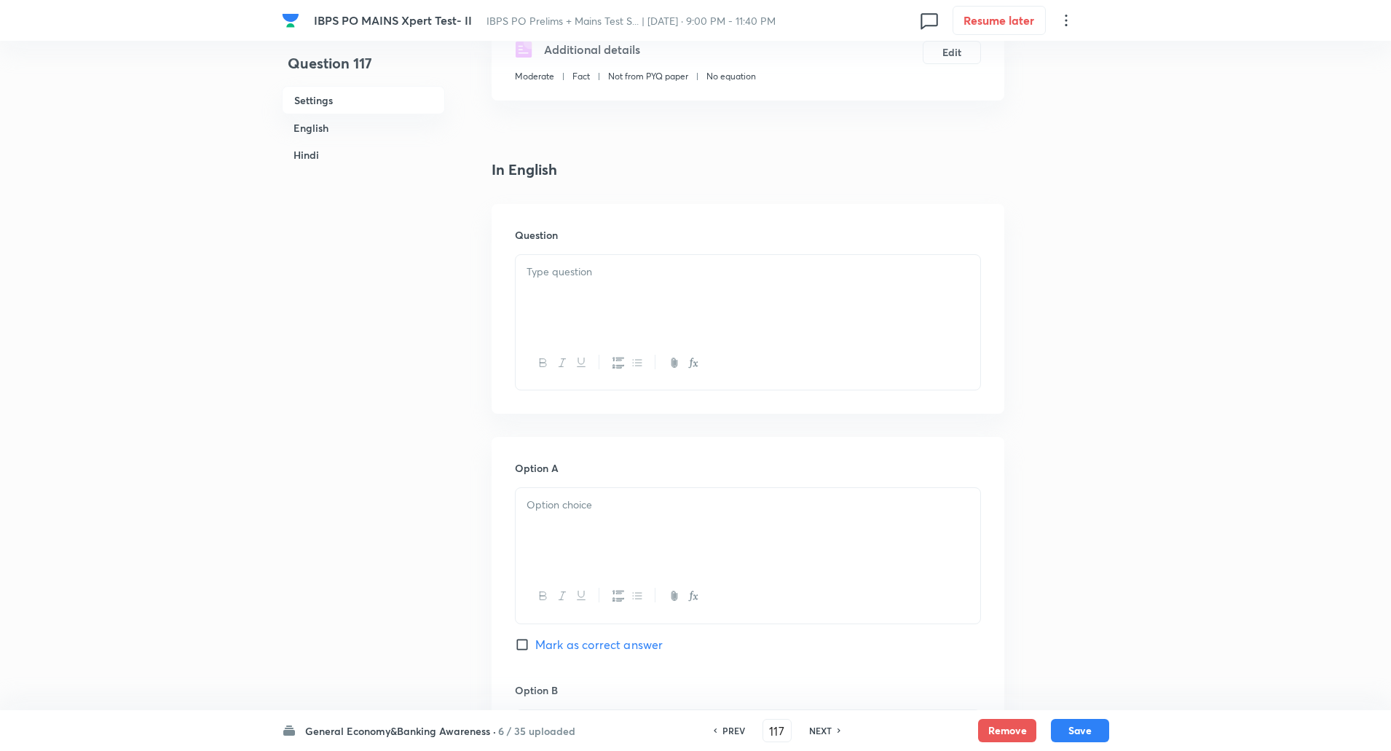
scroll to position [270, 0]
click at [589, 277] on p at bounding box center [747, 271] width 443 height 17
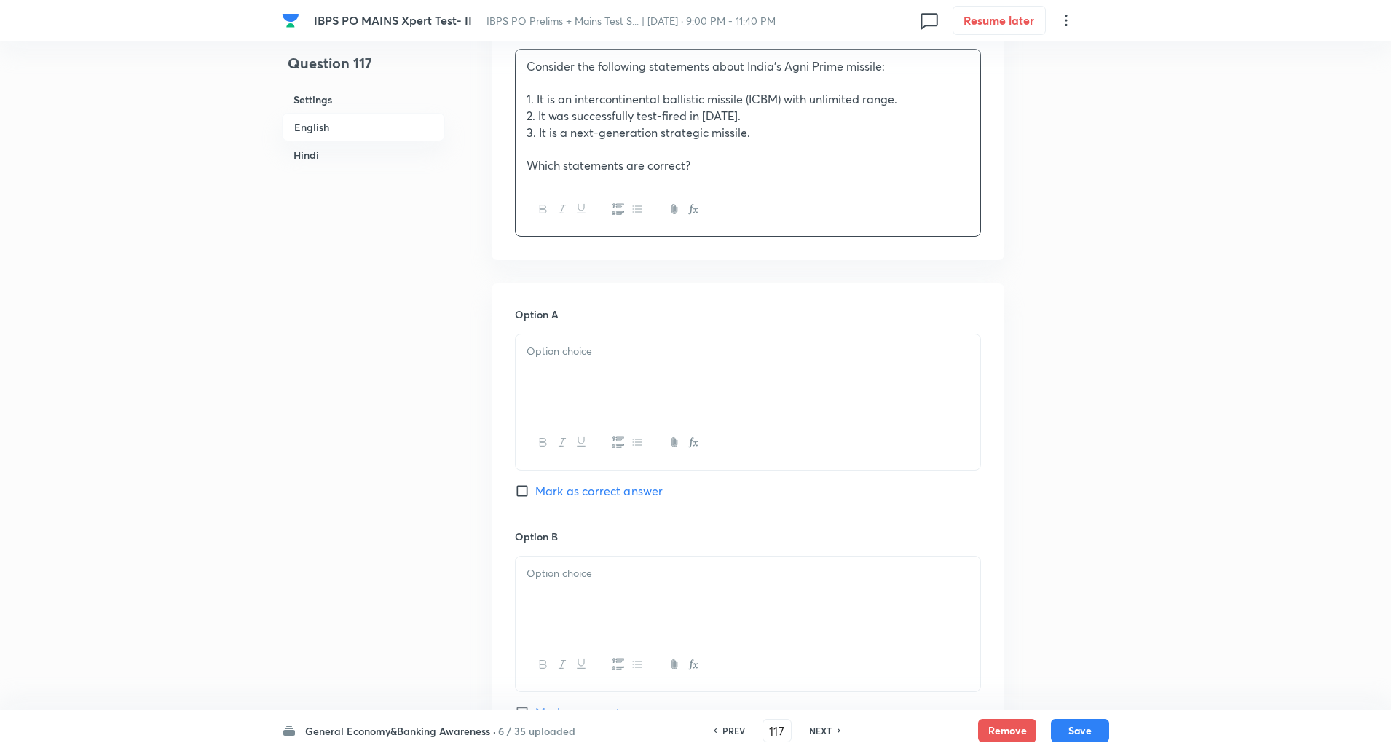
scroll to position [478, 0]
click at [596, 363] on div at bounding box center [748, 372] width 465 height 82
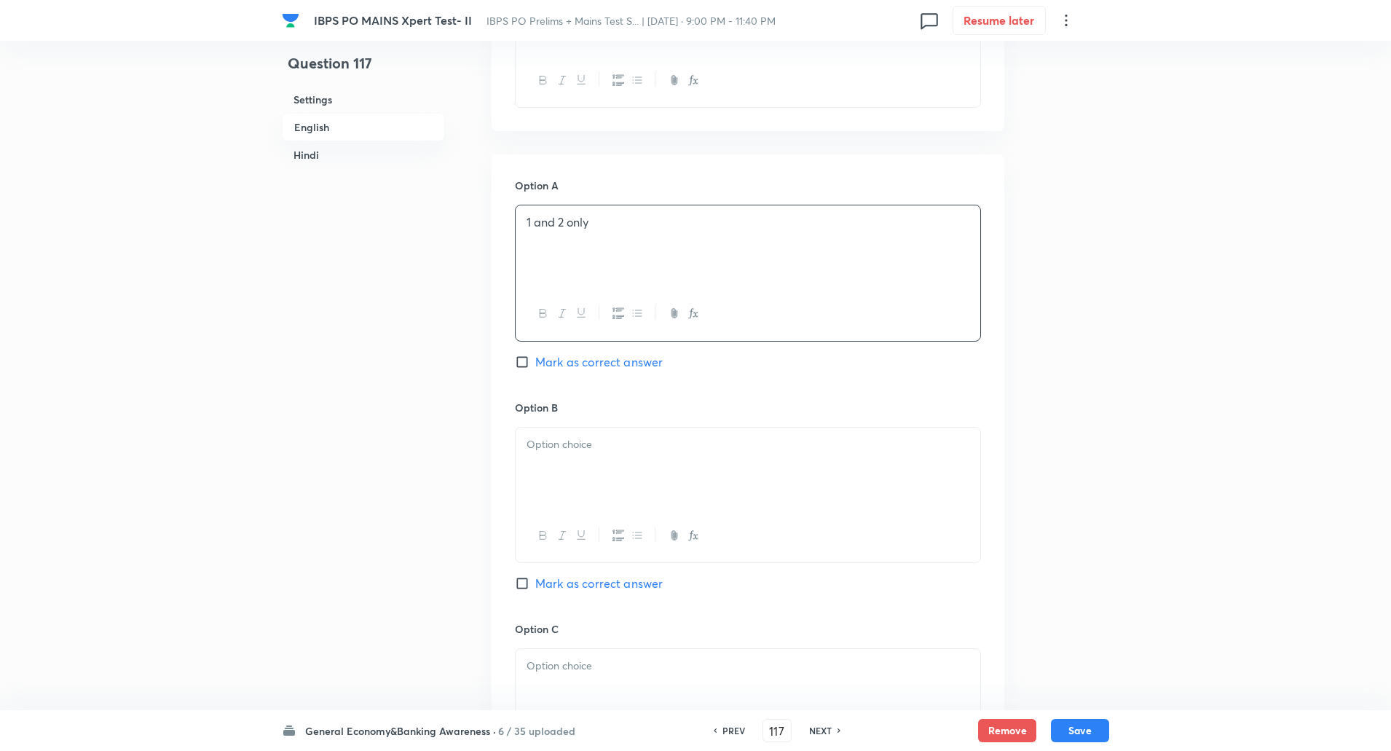
scroll to position [698, 0]
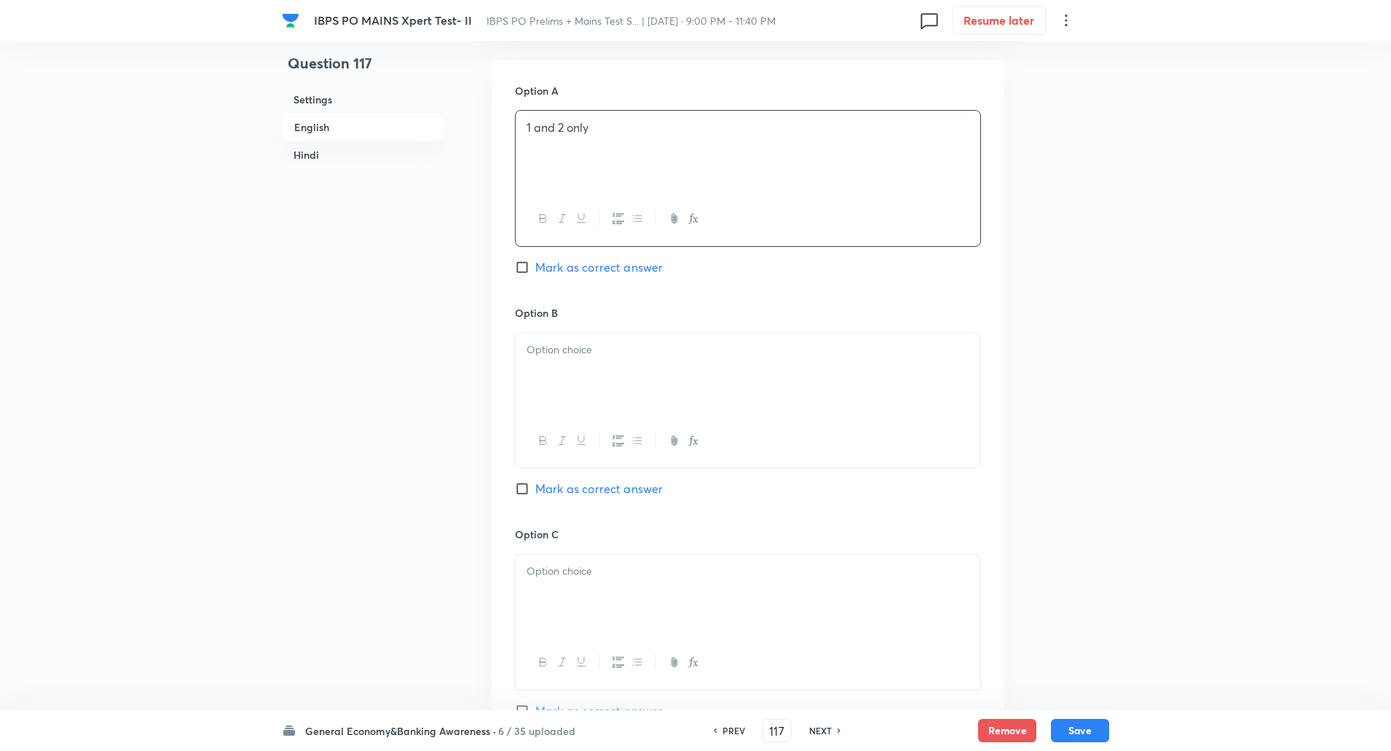
click at [591, 363] on div at bounding box center [748, 374] width 465 height 82
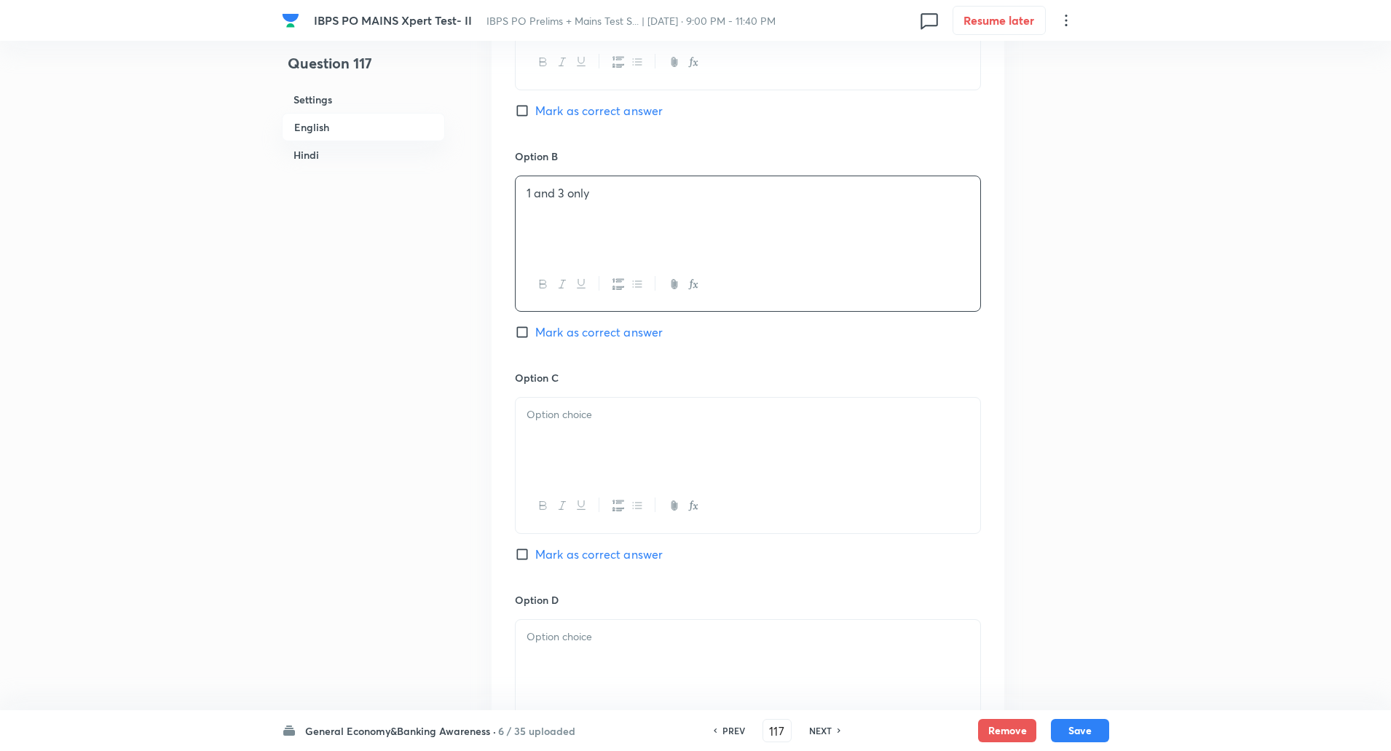
click at [591, 457] on div at bounding box center [748, 439] width 465 height 82
click at [524, 558] on input "Mark as correct answer" at bounding box center [525, 554] width 20 height 15
checkbox input "true"
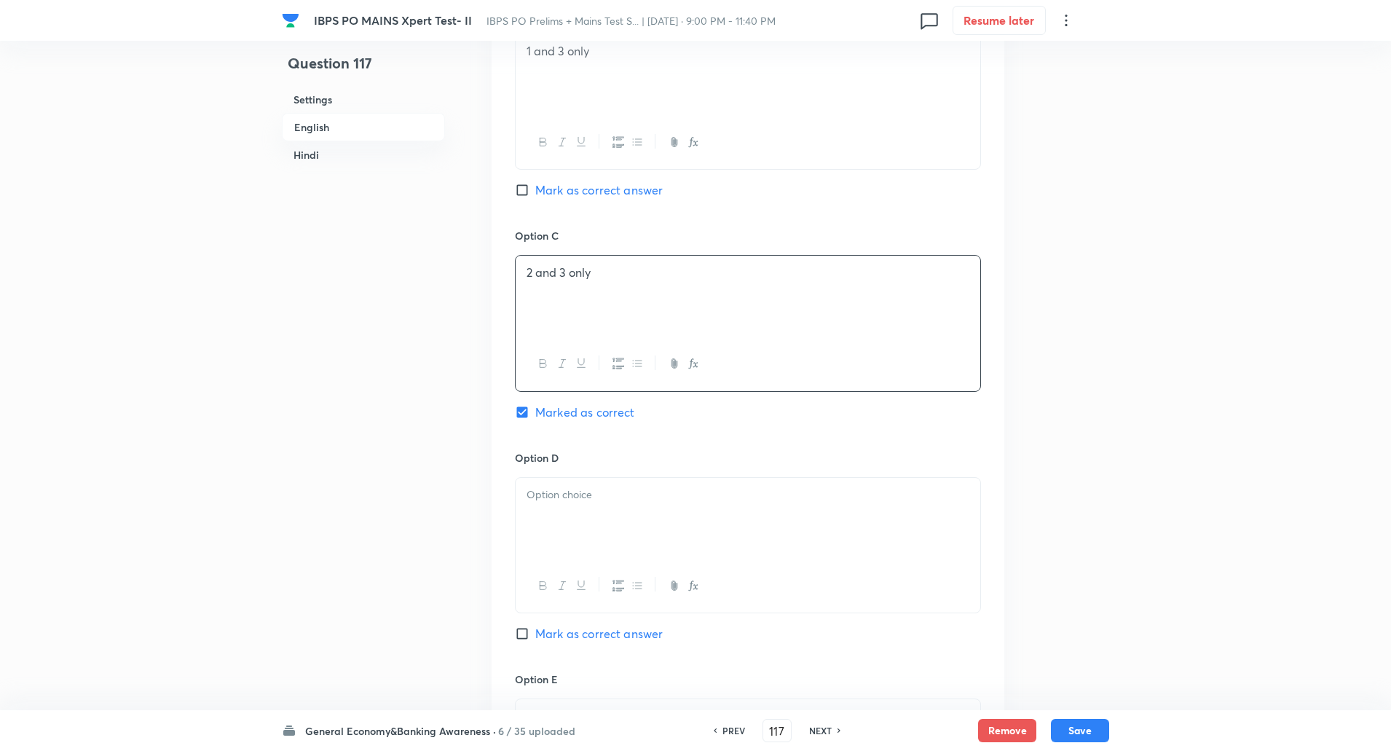
scroll to position [1040, 0]
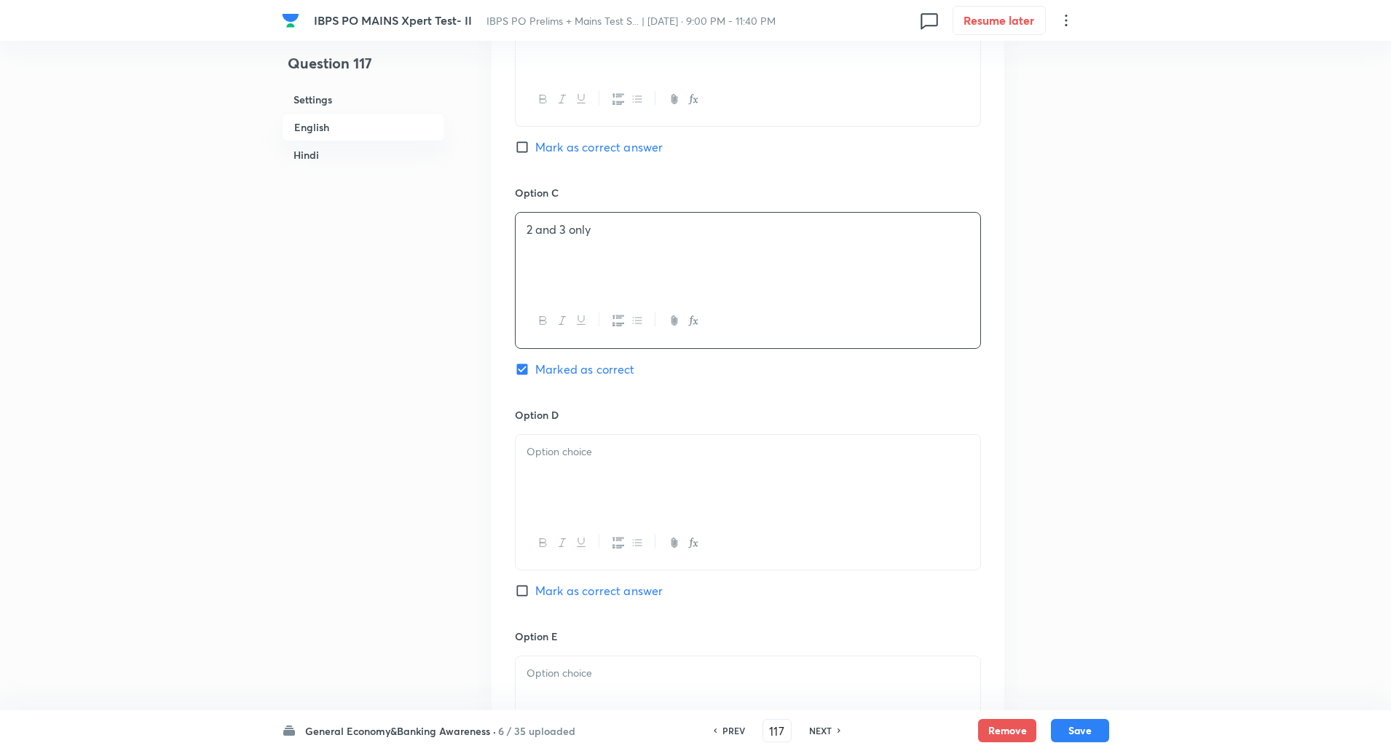
click at [594, 470] on div at bounding box center [748, 476] width 465 height 82
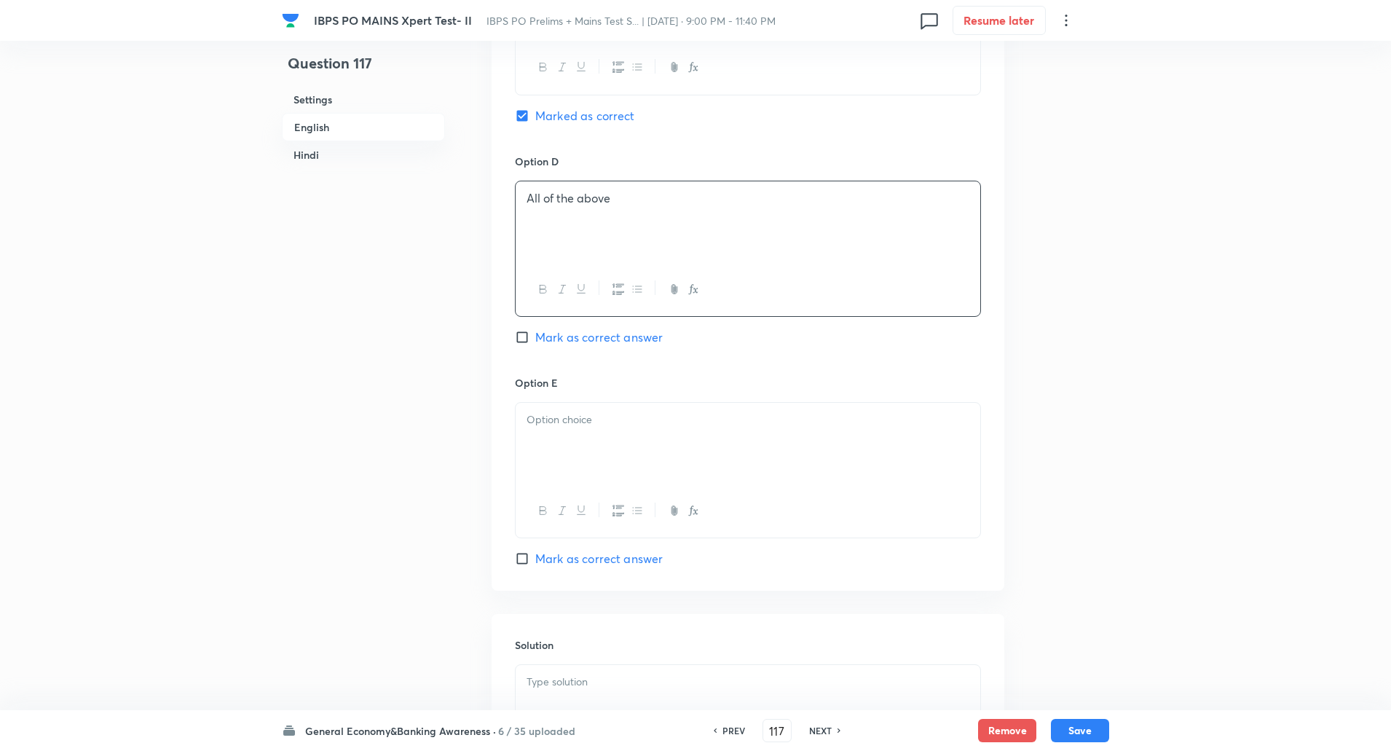
scroll to position [1295, 0]
click at [577, 443] on div at bounding box center [748, 442] width 465 height 82
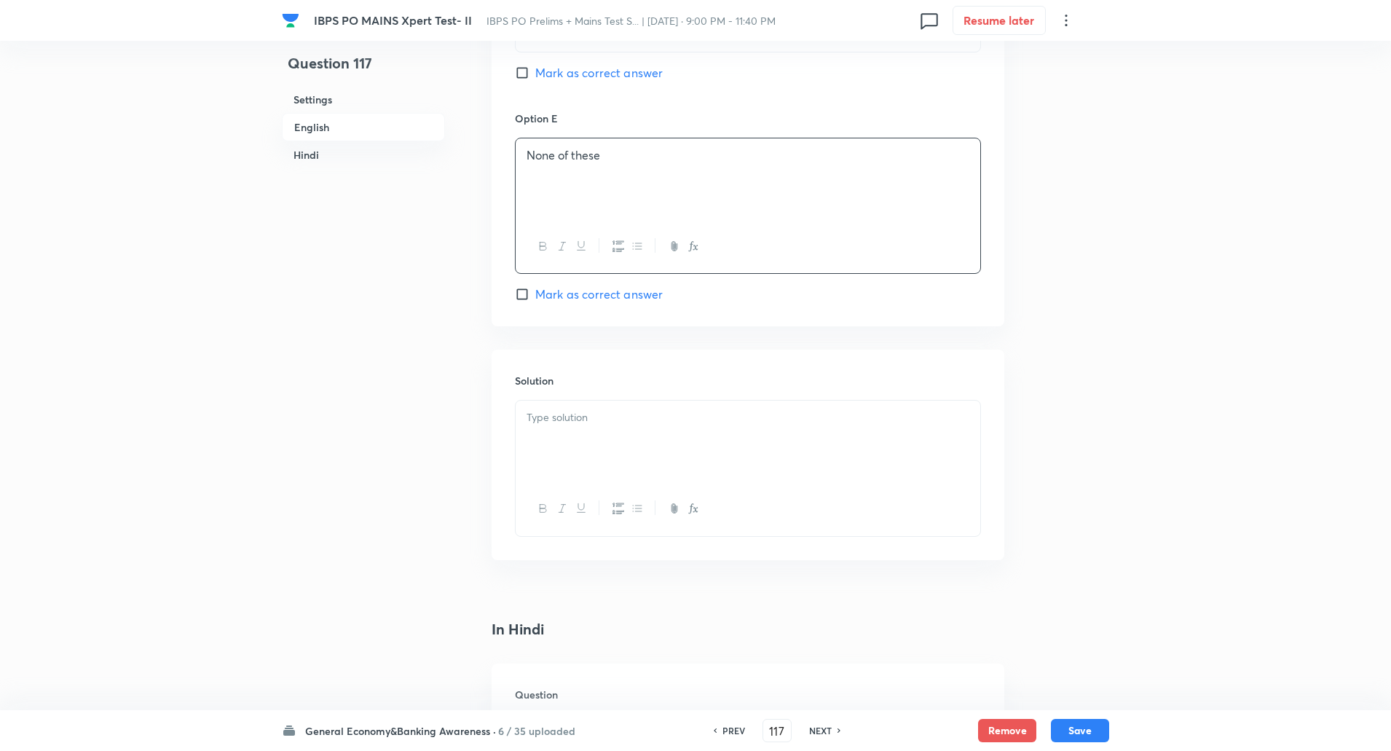
scroll to position [1607, 0]
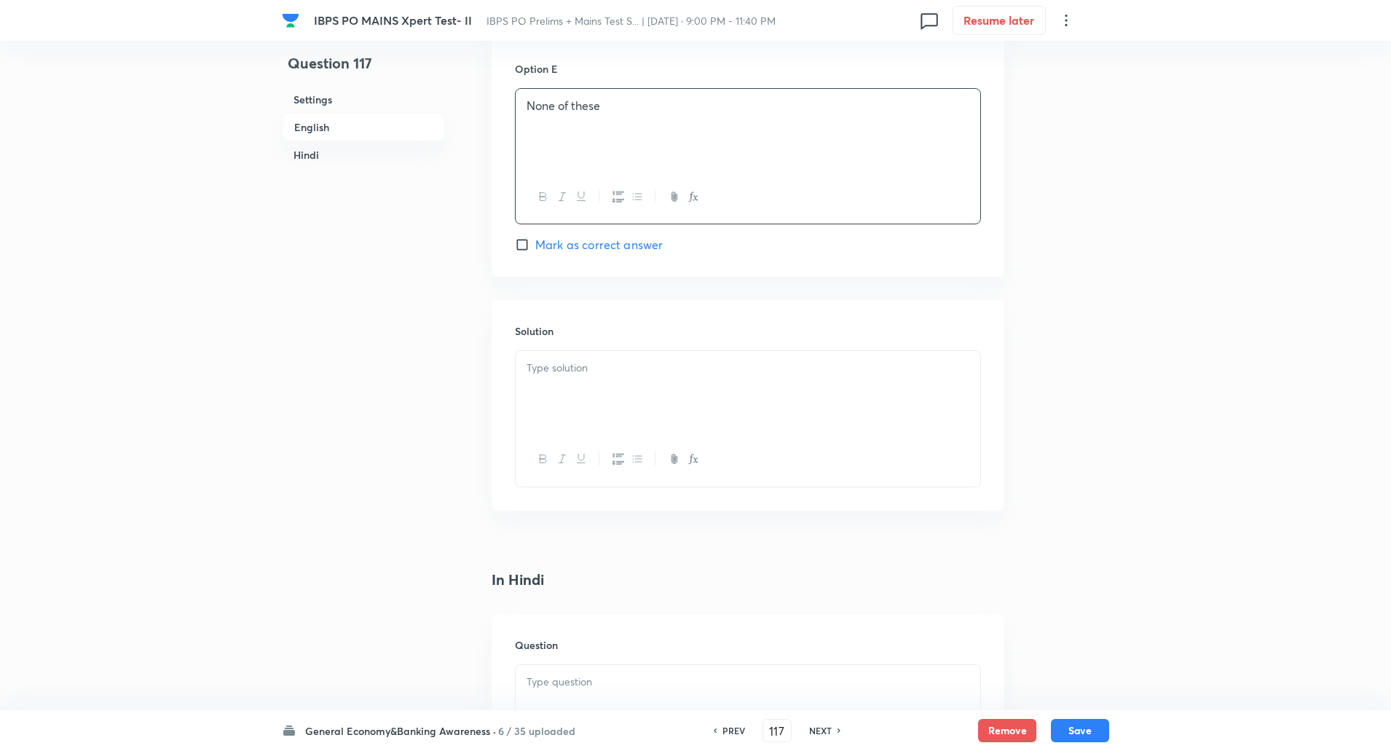
click at [566, 410] on div at bounding box center [748, 392] width 465 height 82
click at [597, 387] on p "Explanation: Agni Prime has a limited intermediate range, not unlimited ICBM ra…" at bounding box center [747, 392] width 443 height 33
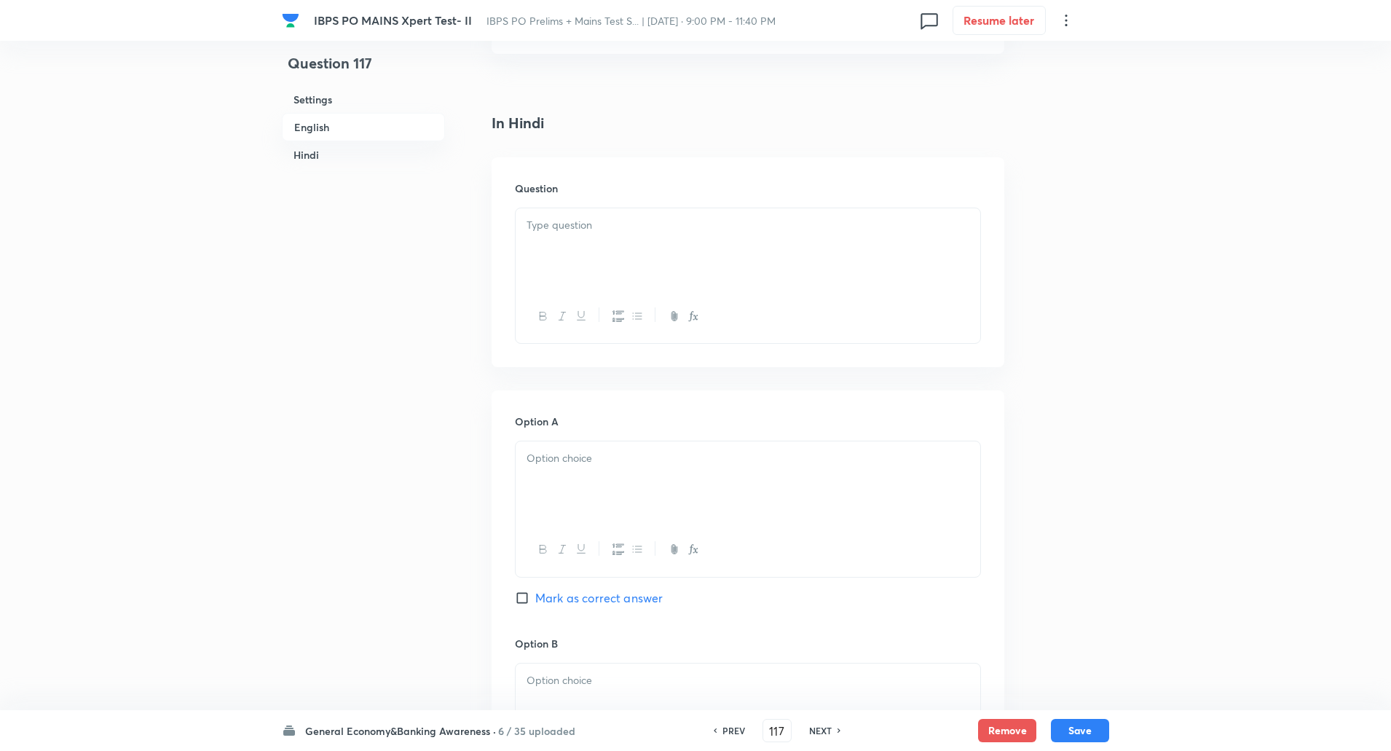
scroll to position [2065, 0]
click at [567, 268] on div at bounding box center [748, 248] width 465 height 82
click at [593, 229] on p at bounding box center [747, 224] width 443 height 17
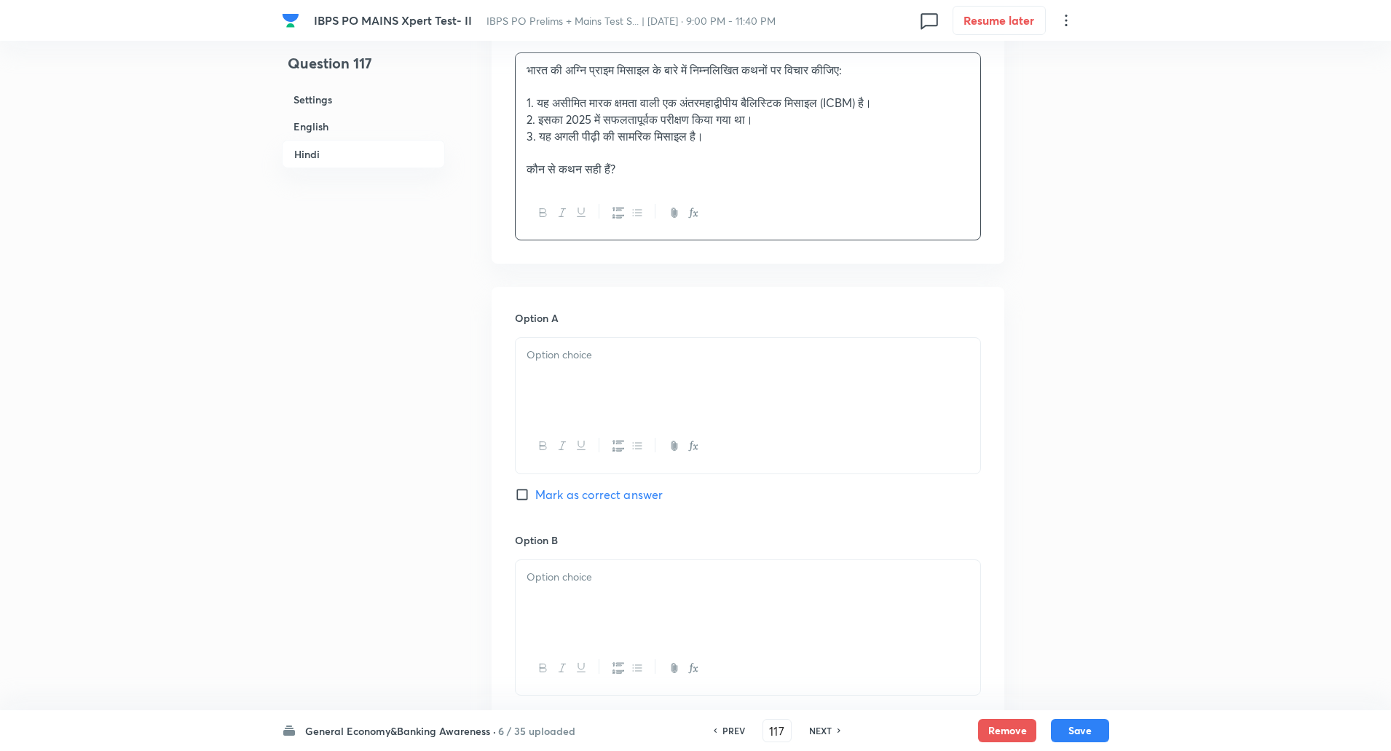
scroll to position [2232, 0]
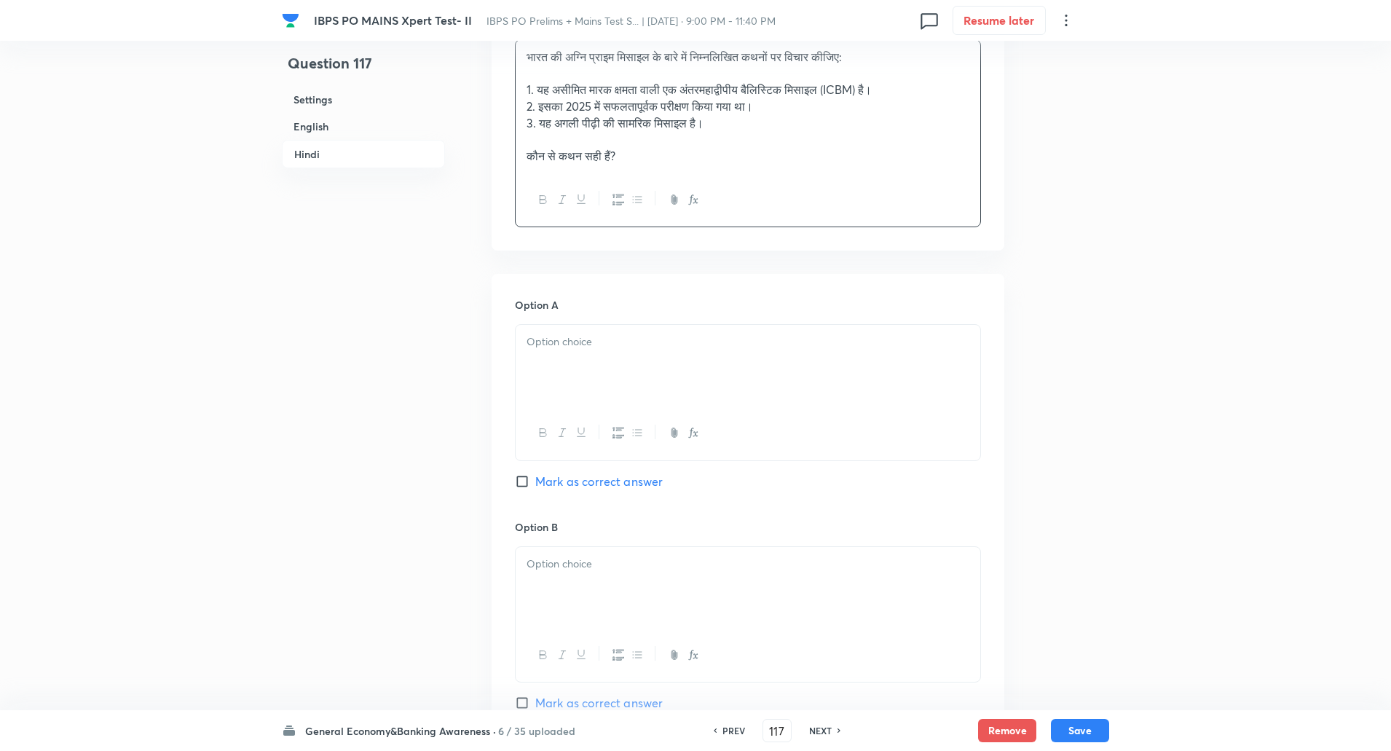
click at [573, 360] on div at bounding box center [748, 366] width 465 height 82
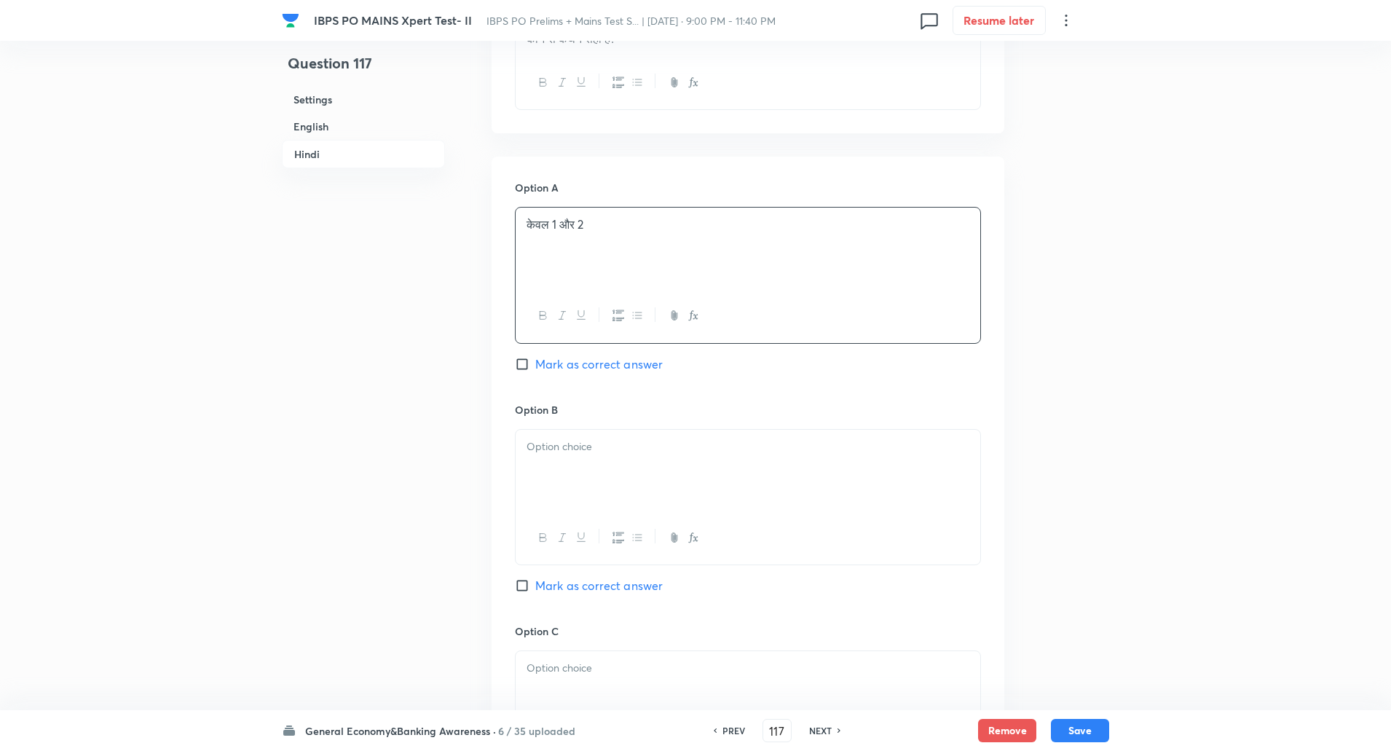
scroll to position [2476, 0]
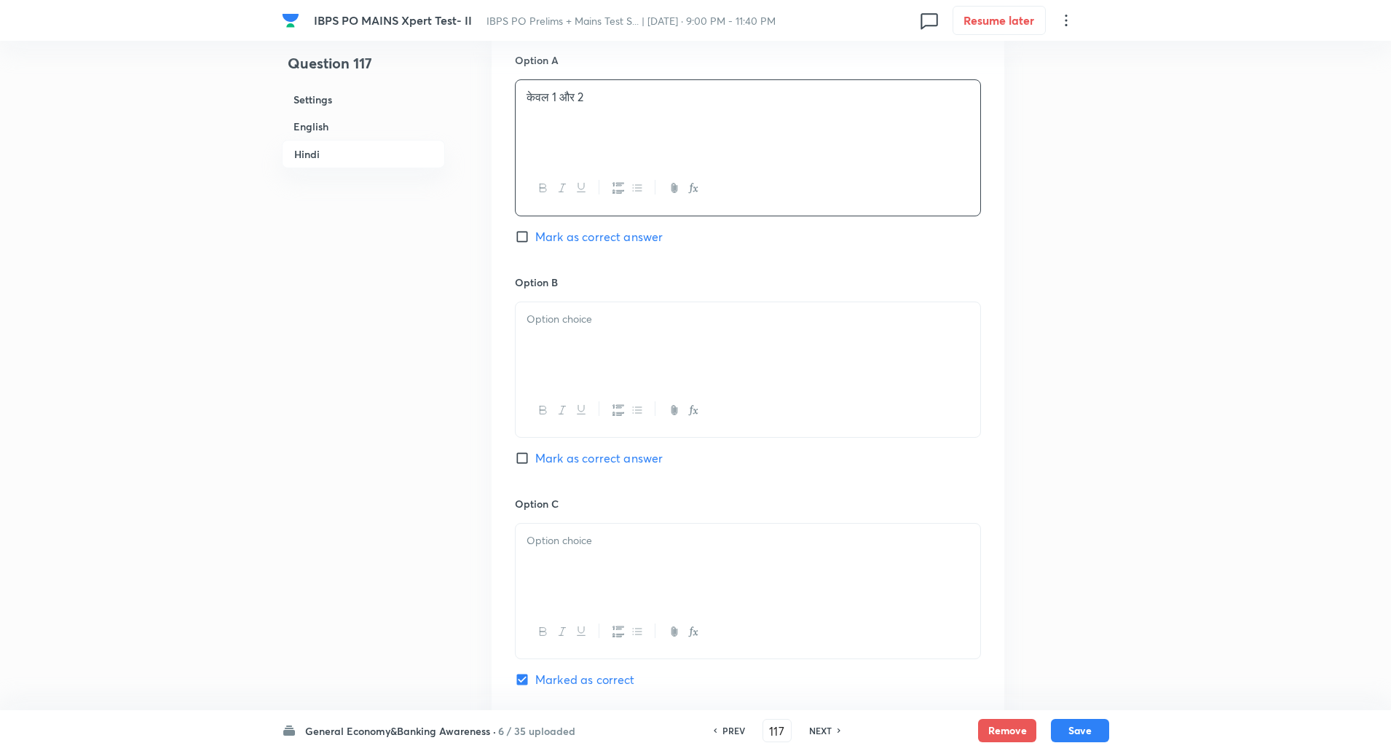
click at [569, 373] on div at bounding box center [748, 343] width 465 height 82
paste div
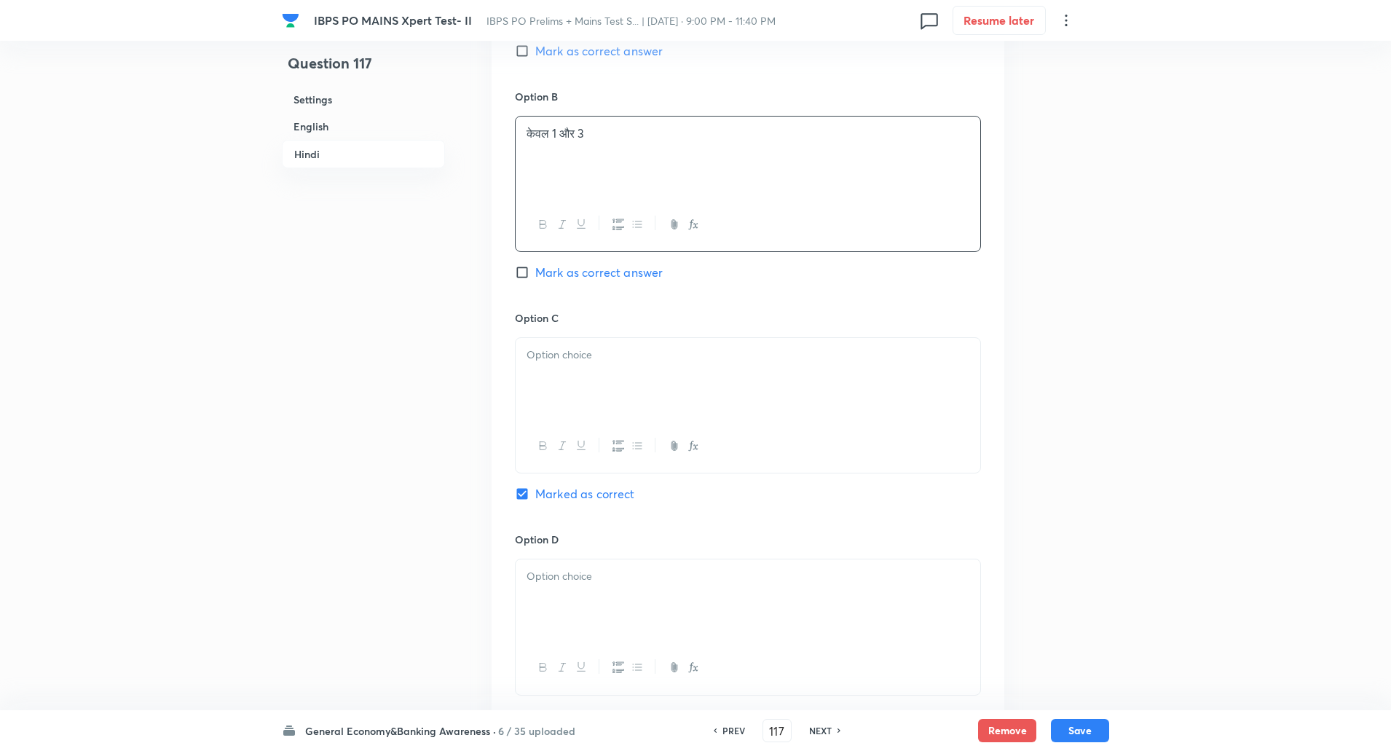
click at [561, 382] on div at bounding box center [748, 379] width 465 height 82
paste div
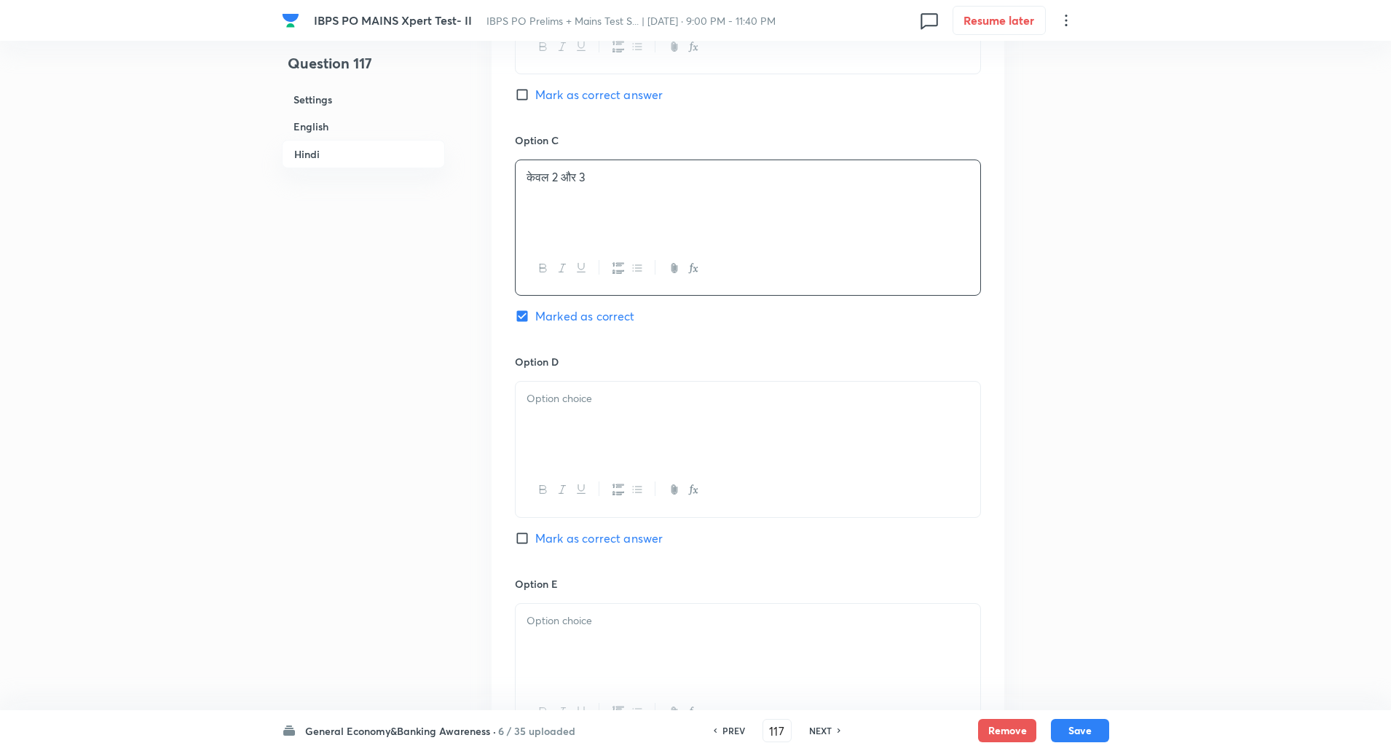
scroll to position [2856, 0]
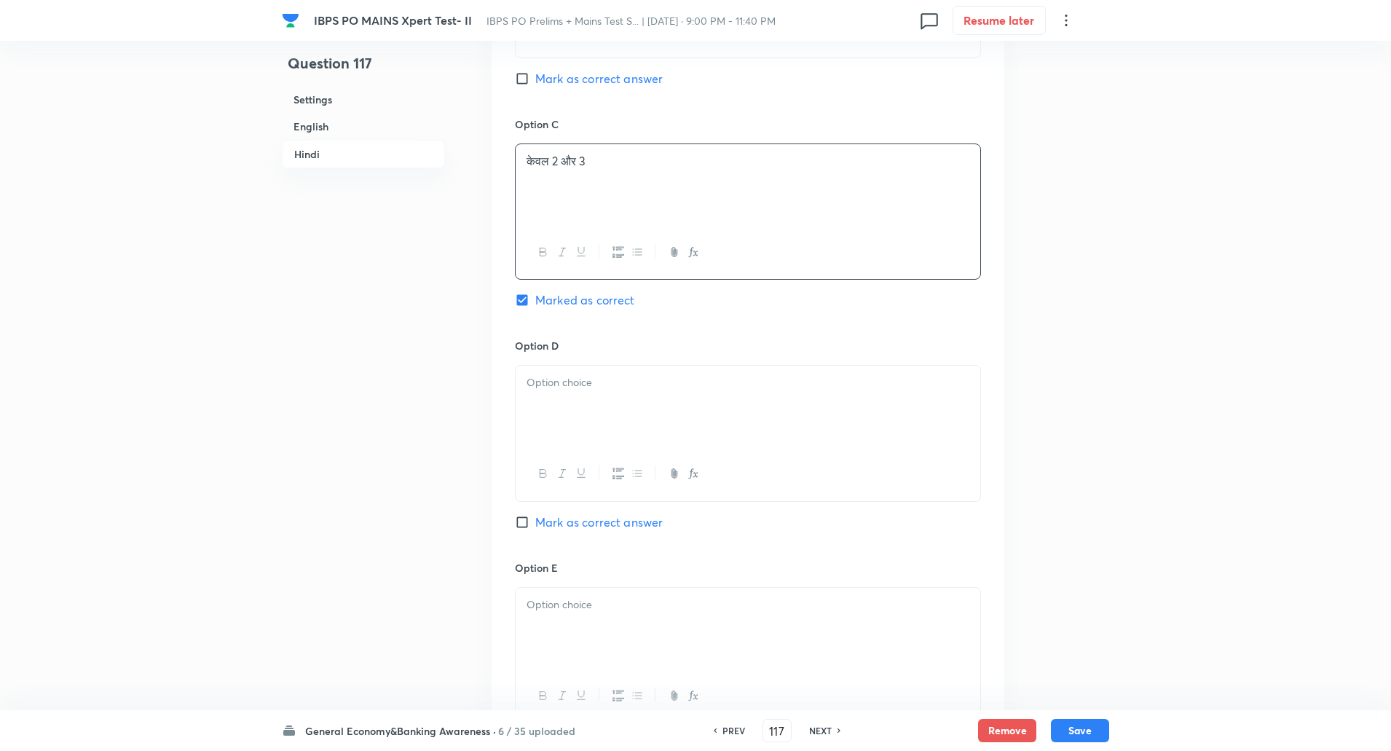
click at [564, 438] on div at bounding box center [748, 407] width 465 height 82
paste div
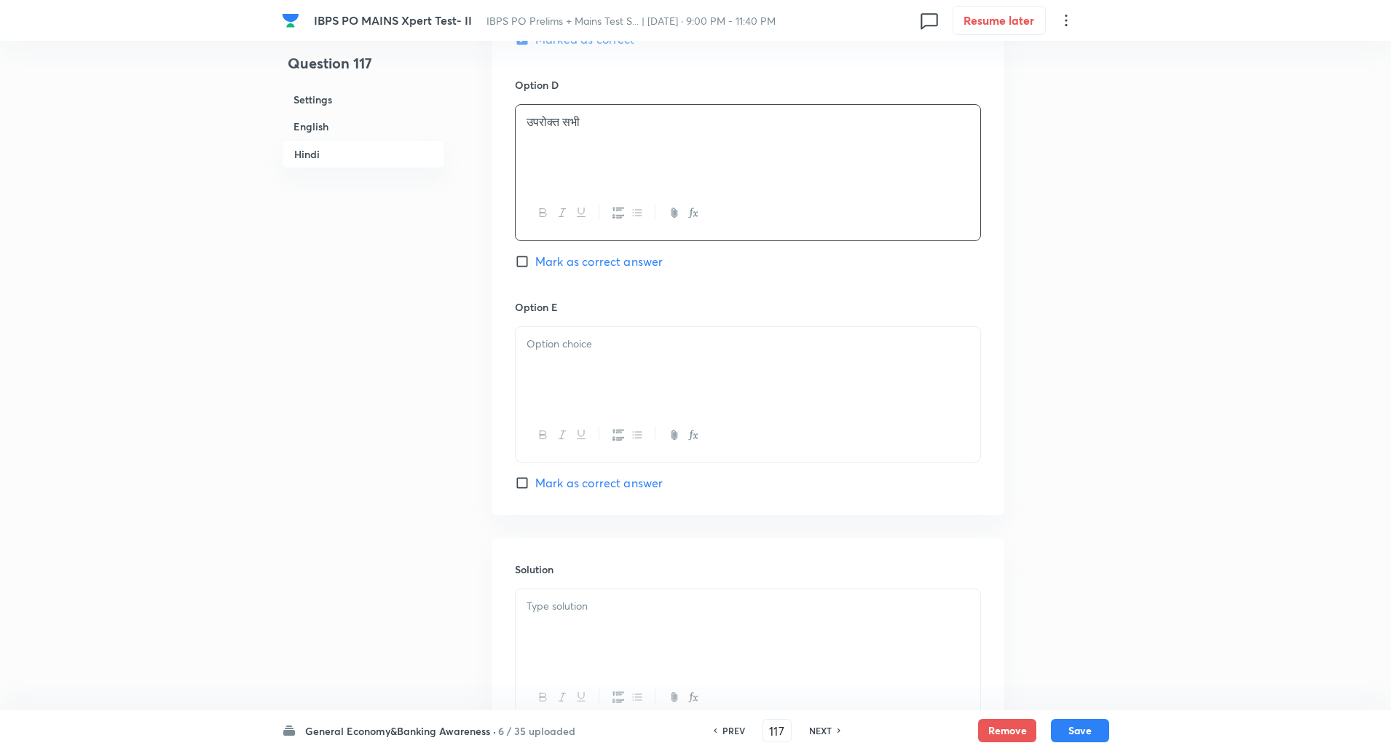
scroll to position [3121, 0]
click at [561, 387] on div at bounding box center [748, 363] width 465 height 82
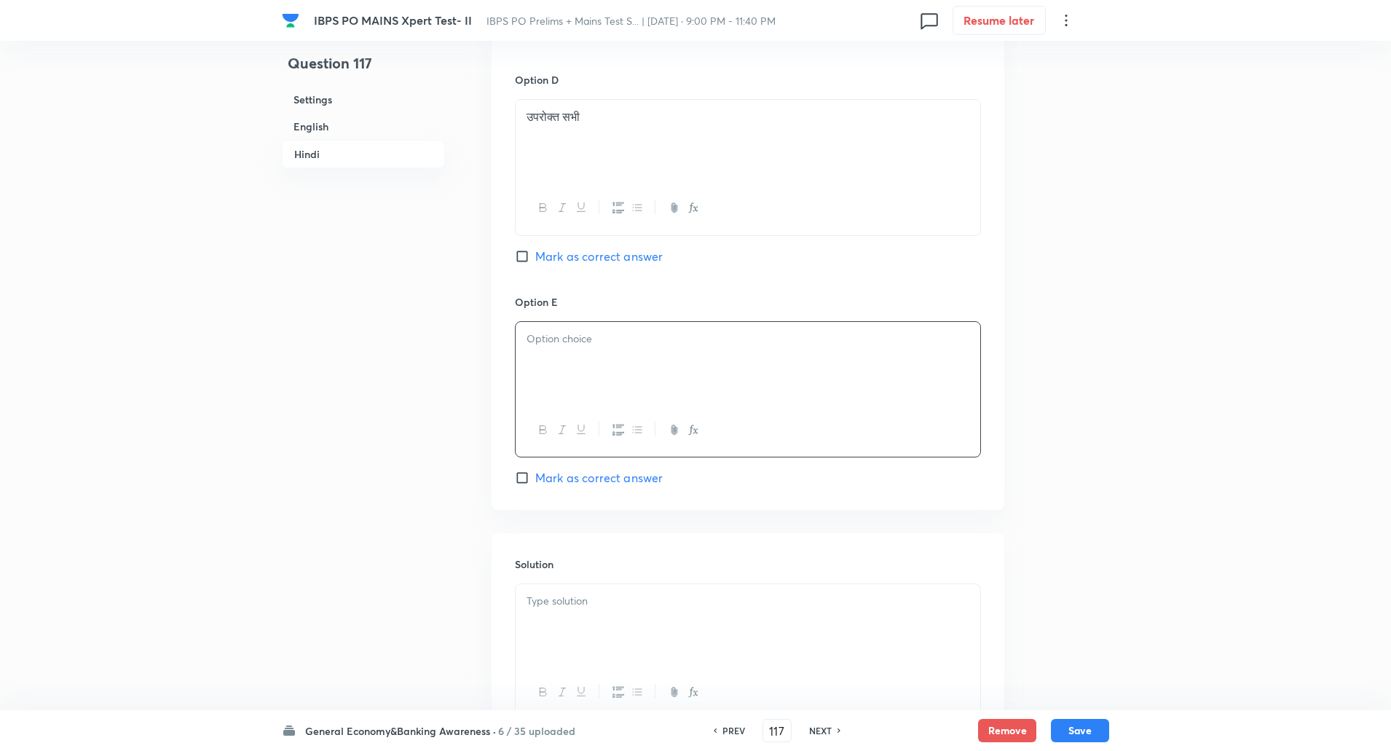
paste div
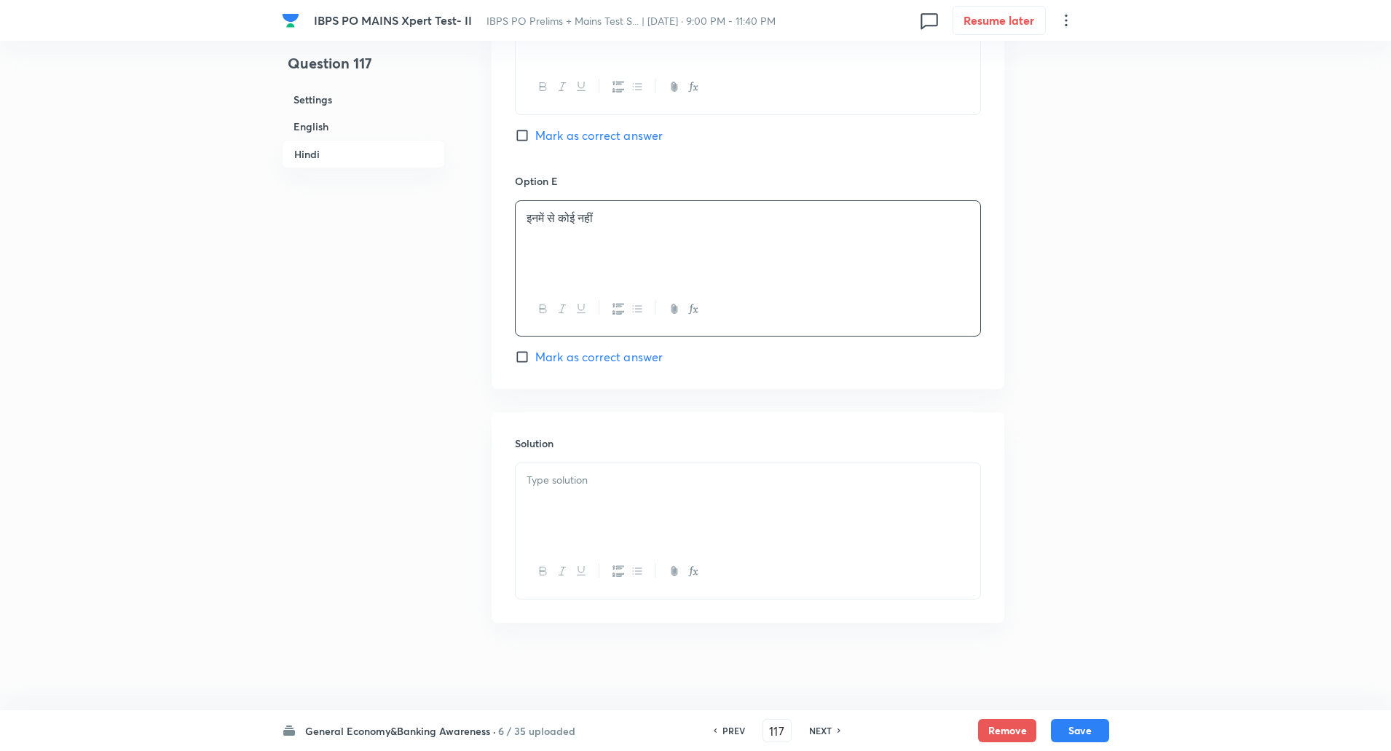
click at [572, 497] on div at bounding box center [748, 504] width 465 height 82
drag, startPoint x: 566, startPoint y: 499, endPoint x: 631, endPoint y: 579, distance: 103.0
click at [631, 579] on div "उत्तर: (c) केवल 2 और 3 व्याख्या: अग्नि प्राइम की मध्यम मारक क्षमता सीमित है, IC…" at bounding box center [748, 530] width 466 height 136
click at [1086, 729] on button "Save" at bounding box center [1080, 728] width 58 height 23
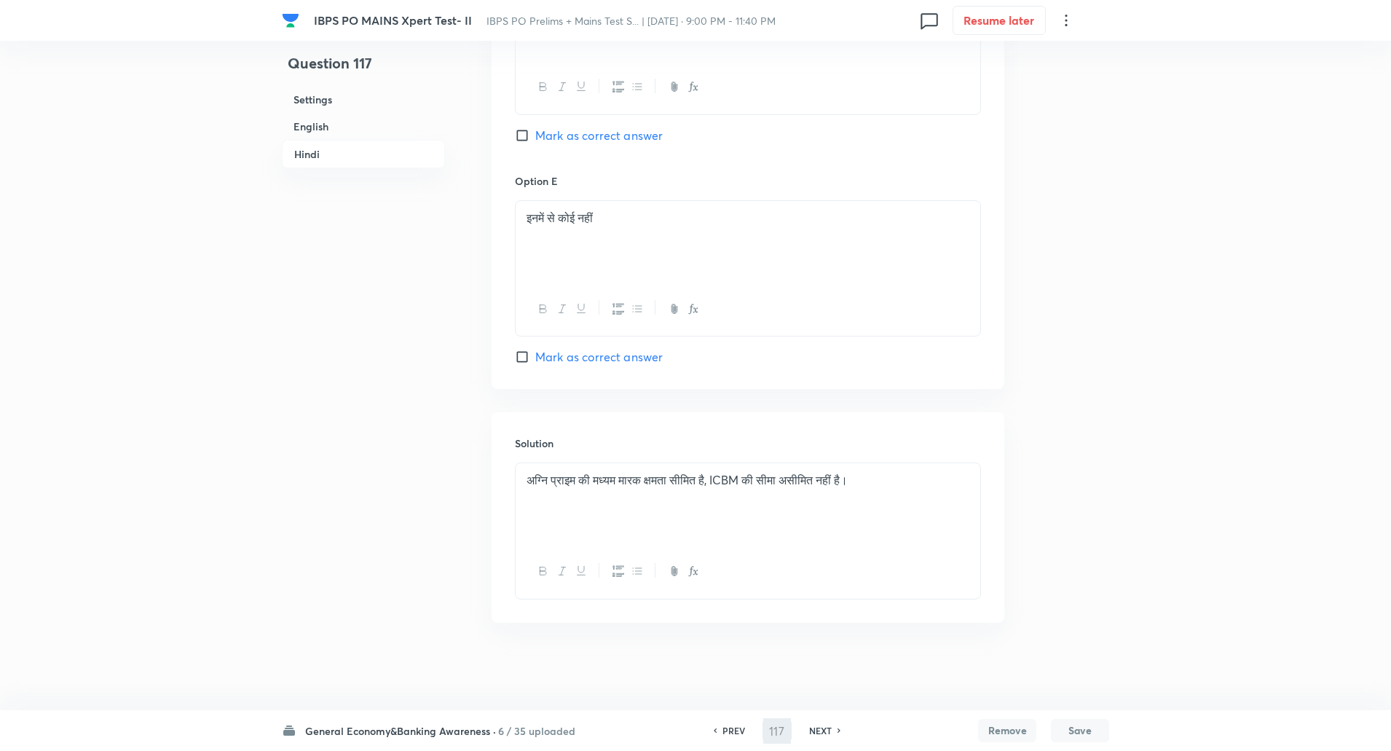
type input "118"
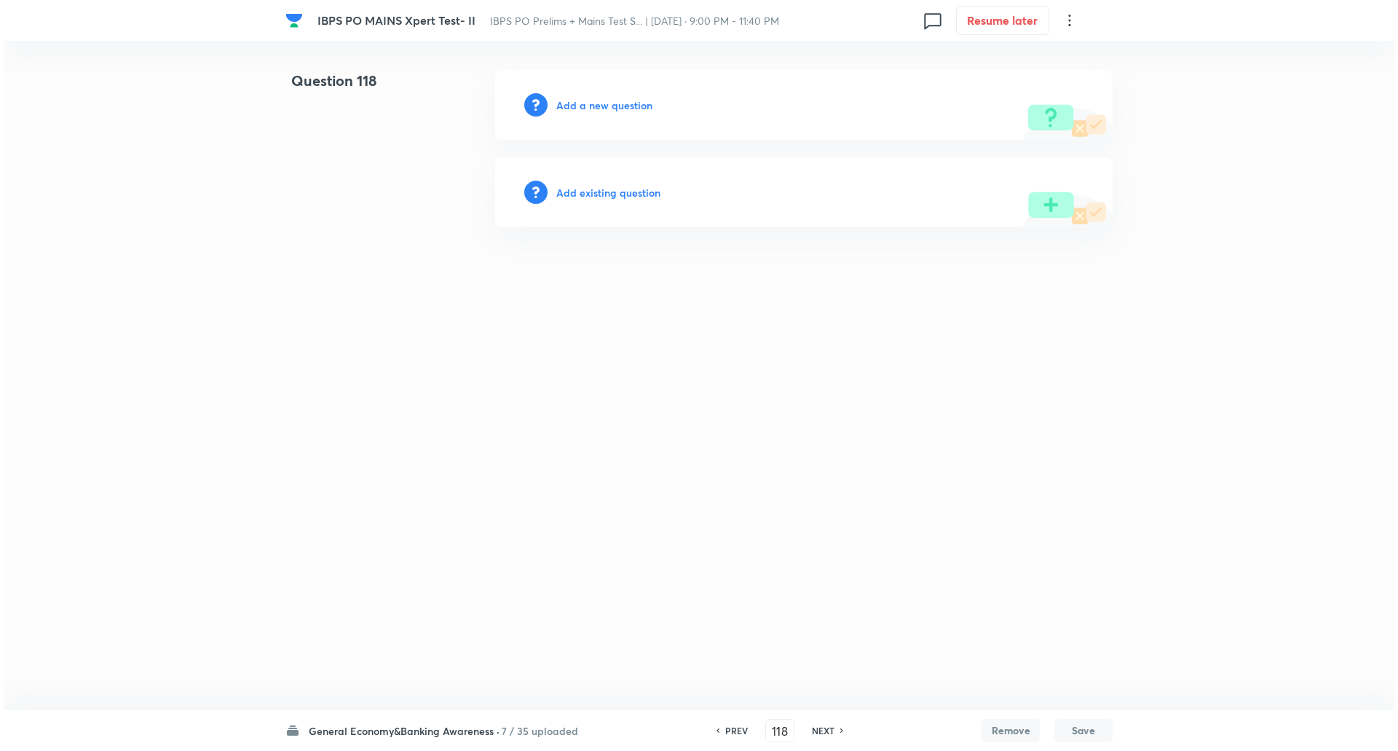
scroll to position [0, 0]
click at [621, 108] on h6 "Add a new question" at bounding box center [604, 105] width 96 height 15
click at [621, 108] on h6 "Choose a question type" at bounding box center [612, 105] width 112 height 15
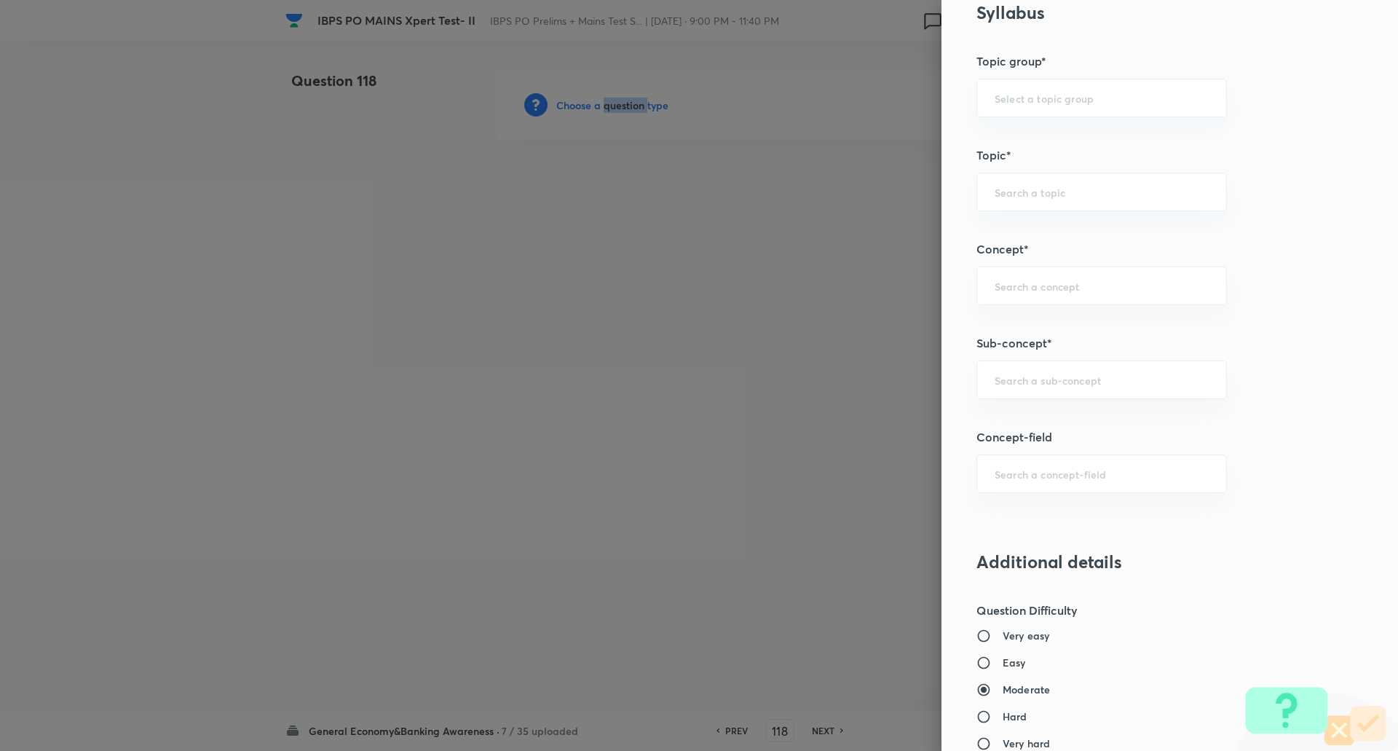
scroll to position [677, 0]
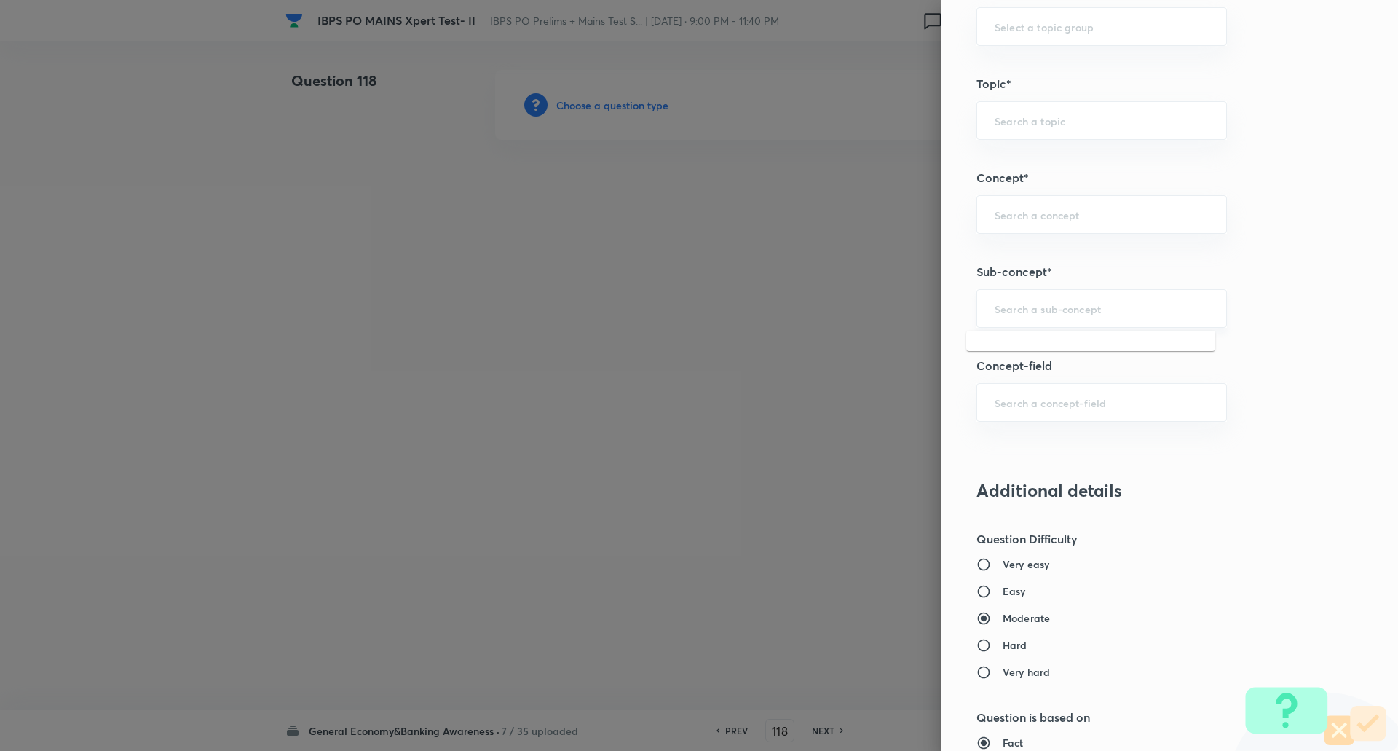
click at [1035, 303] on input "text" at bounding box center [1102, 308] width 214 height 14
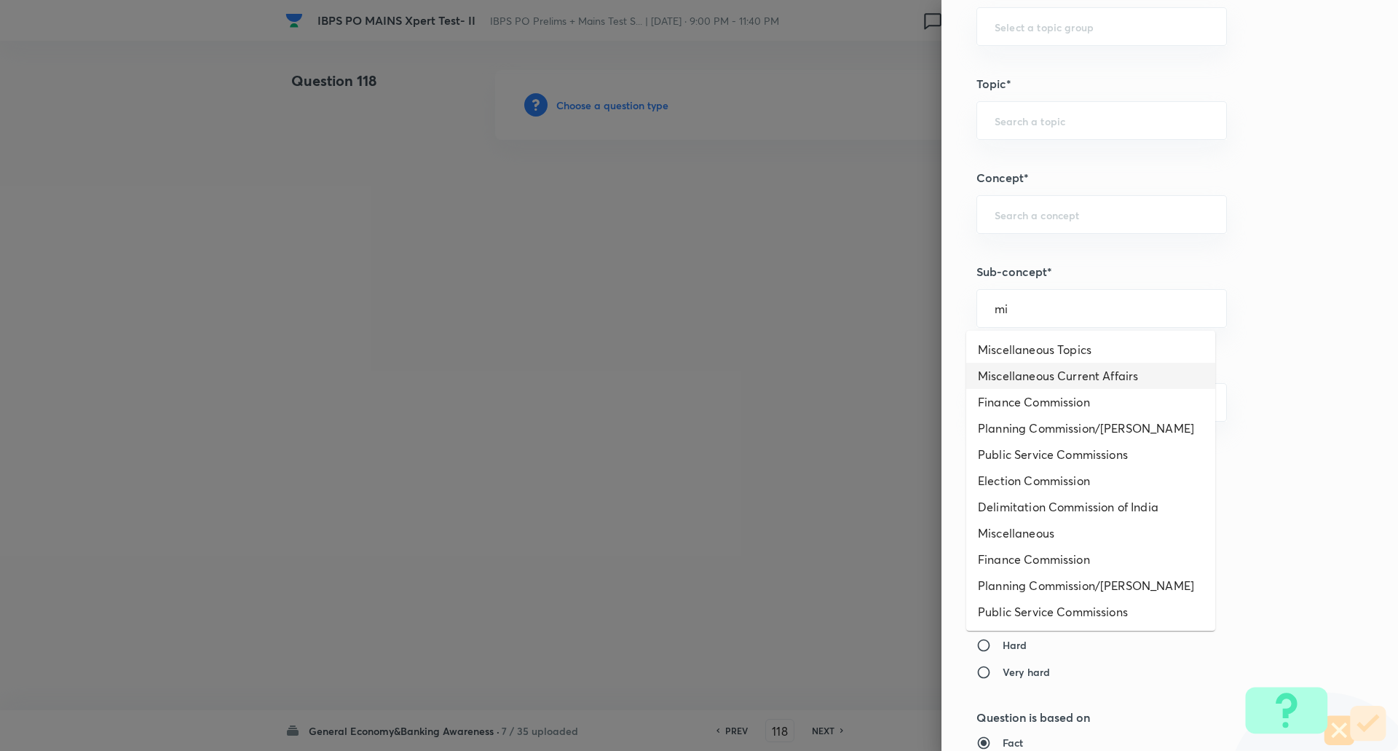
click at [1039, 373] on li "Miscellaneous Current Affairs" at bounding box center [1090, 376] width 249 height 26
type input "Miscellaneous Current Affairs"
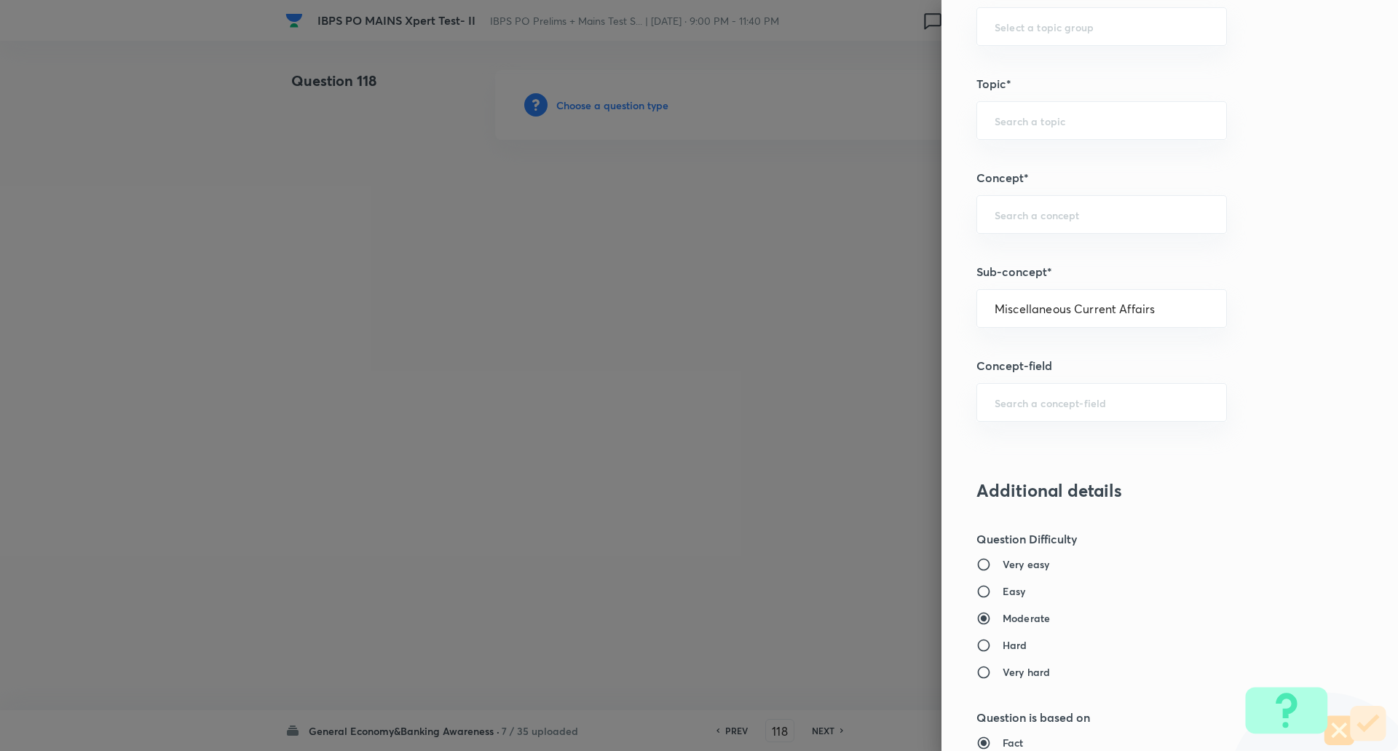
type input "Awareness"
type input "Current Affairs"
type input "Miscellaneous Current Affairs"
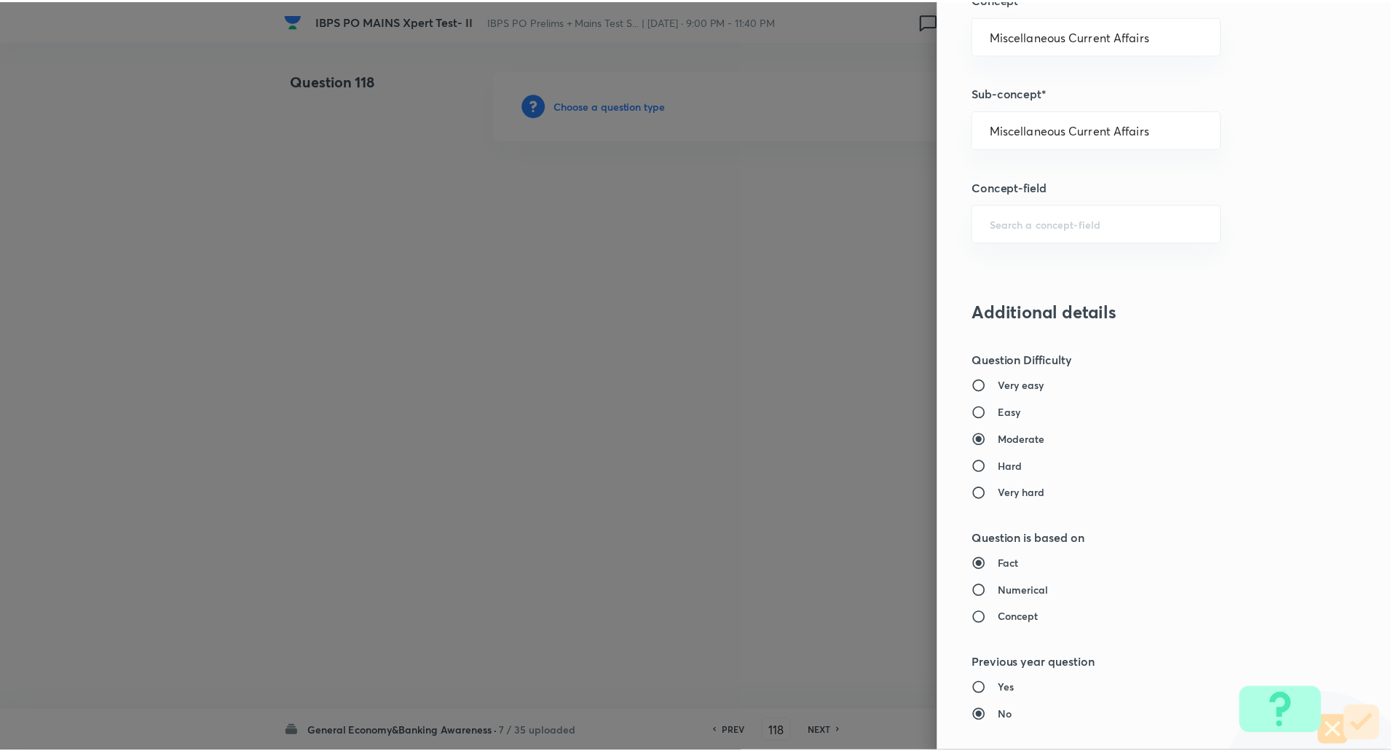
scroll to position [1234, 0]
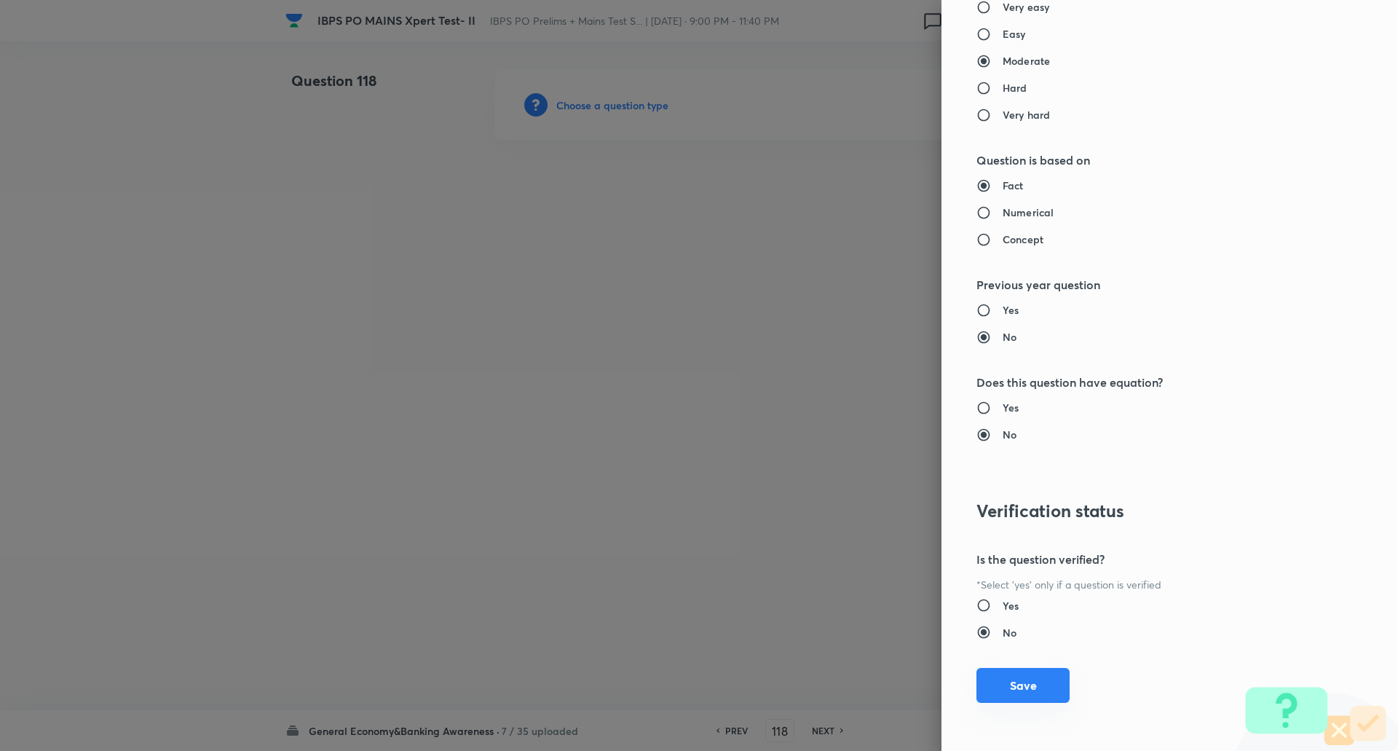
click at [1020, 687] on button "Save" at bounding box center [1022, 685] width 93 height 35
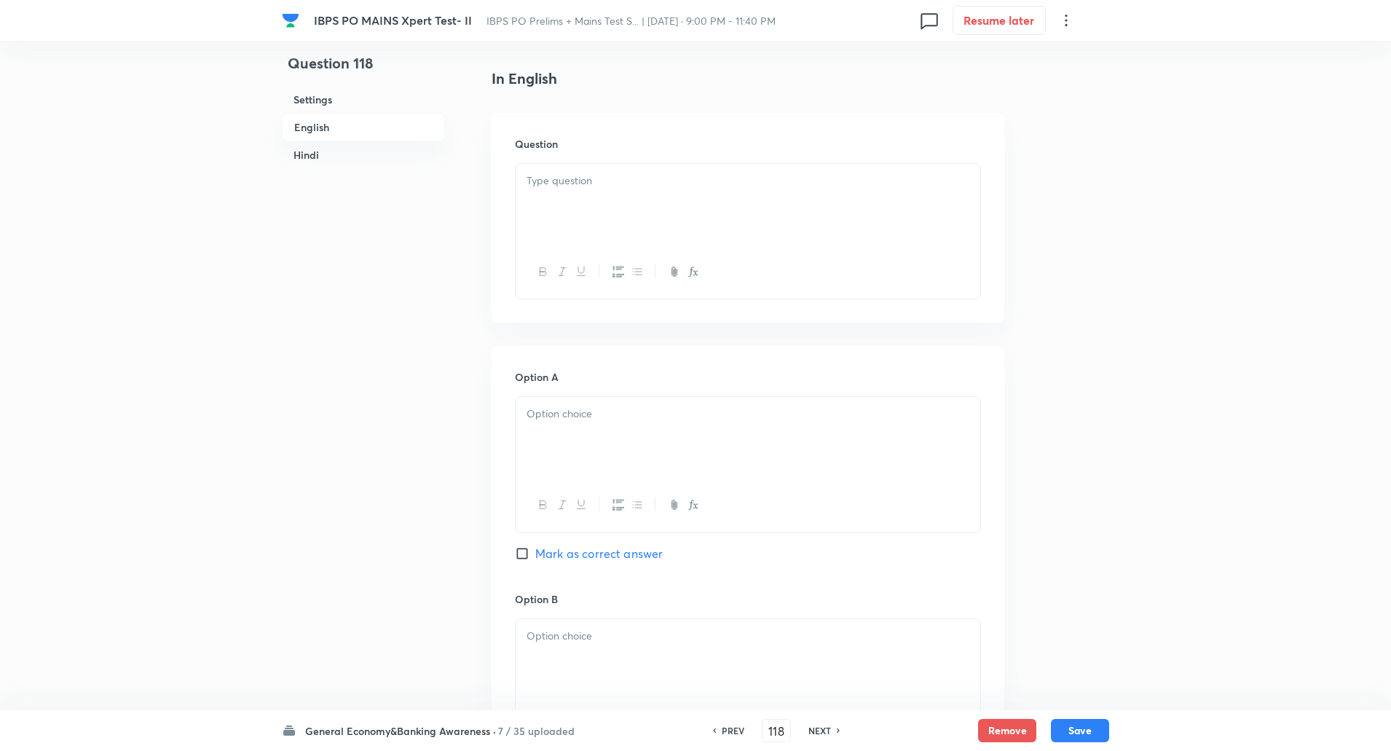
scroll to position [361, 0]
click at [616, 172] on p at bounding box center [747, 180] width 443 height 17
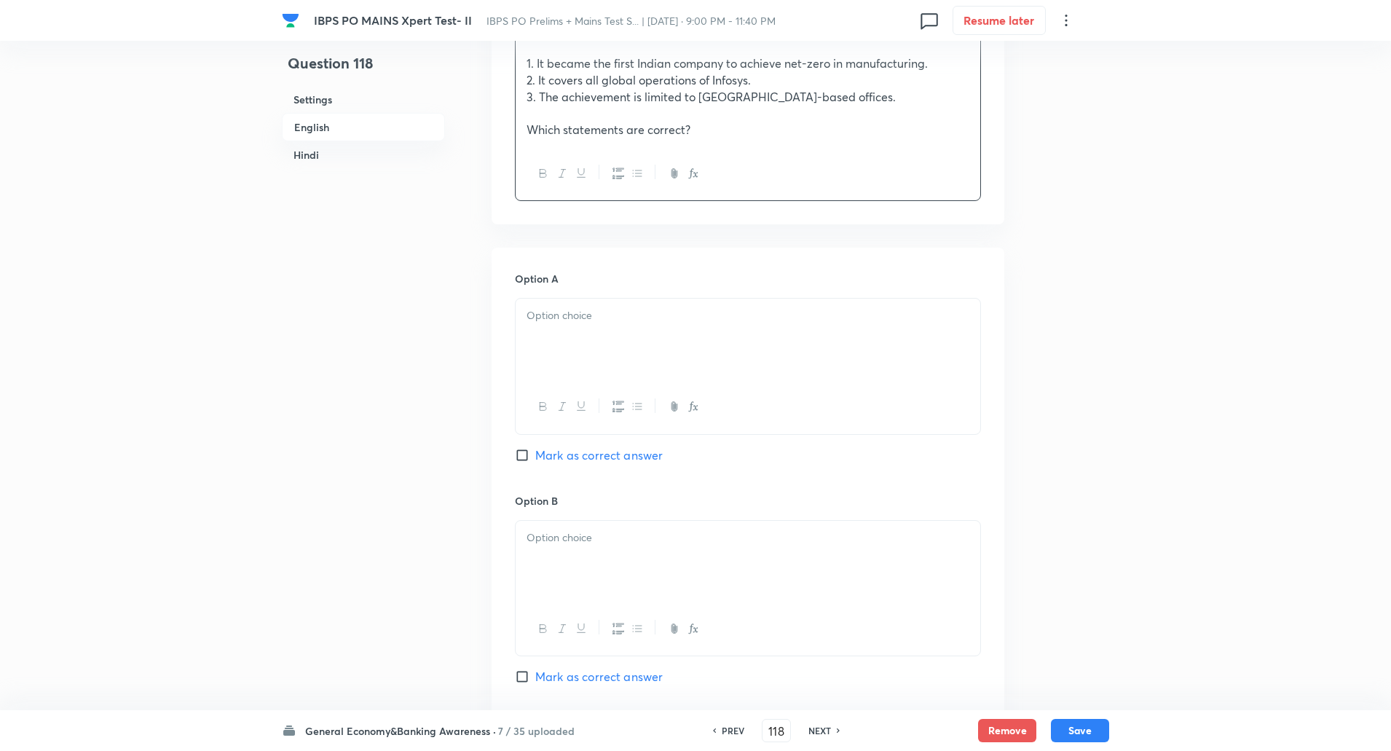
scroll to position [561, 0]
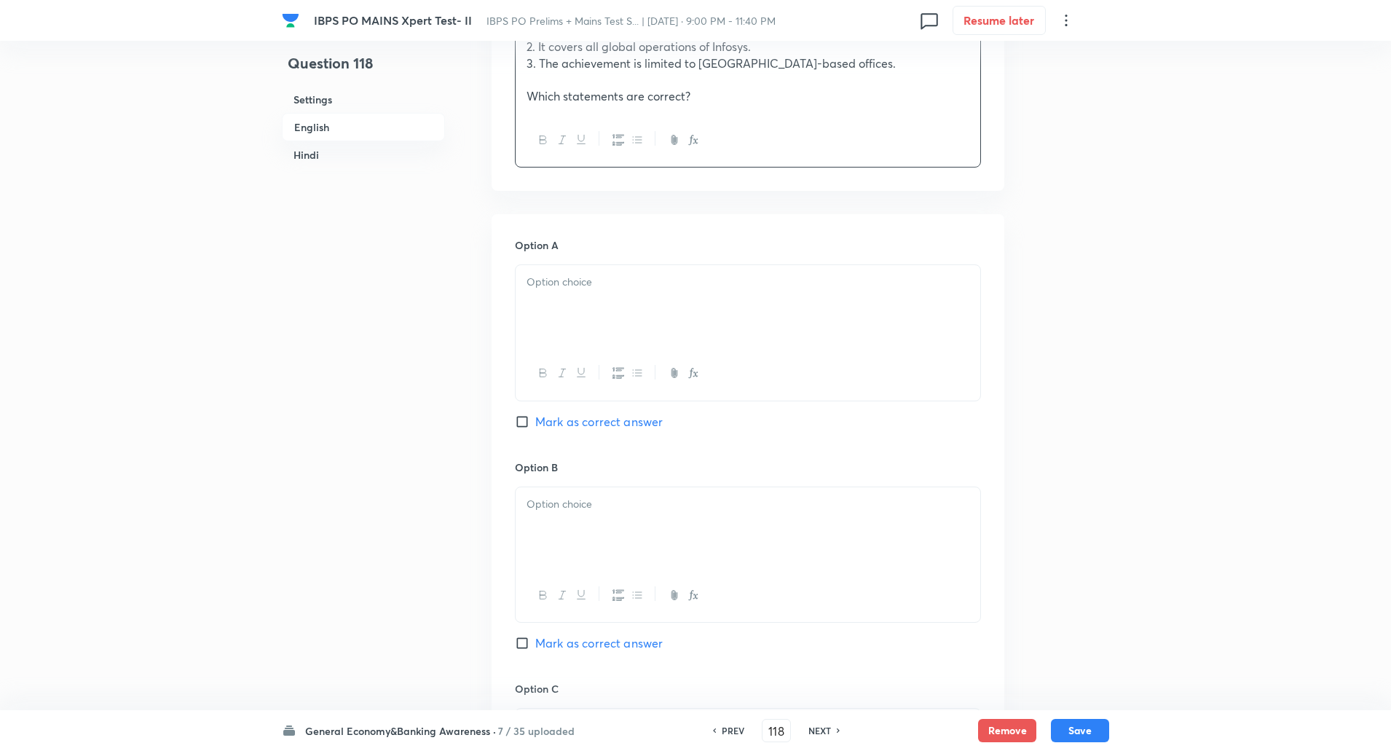
click at [571, 301] on div at bounding box center [748, 306] width 465 height 82
click at [528, 422] on input "Mark as correct answer" at bounding box center [525, 421] width 20 height 15
checkbox input "true"
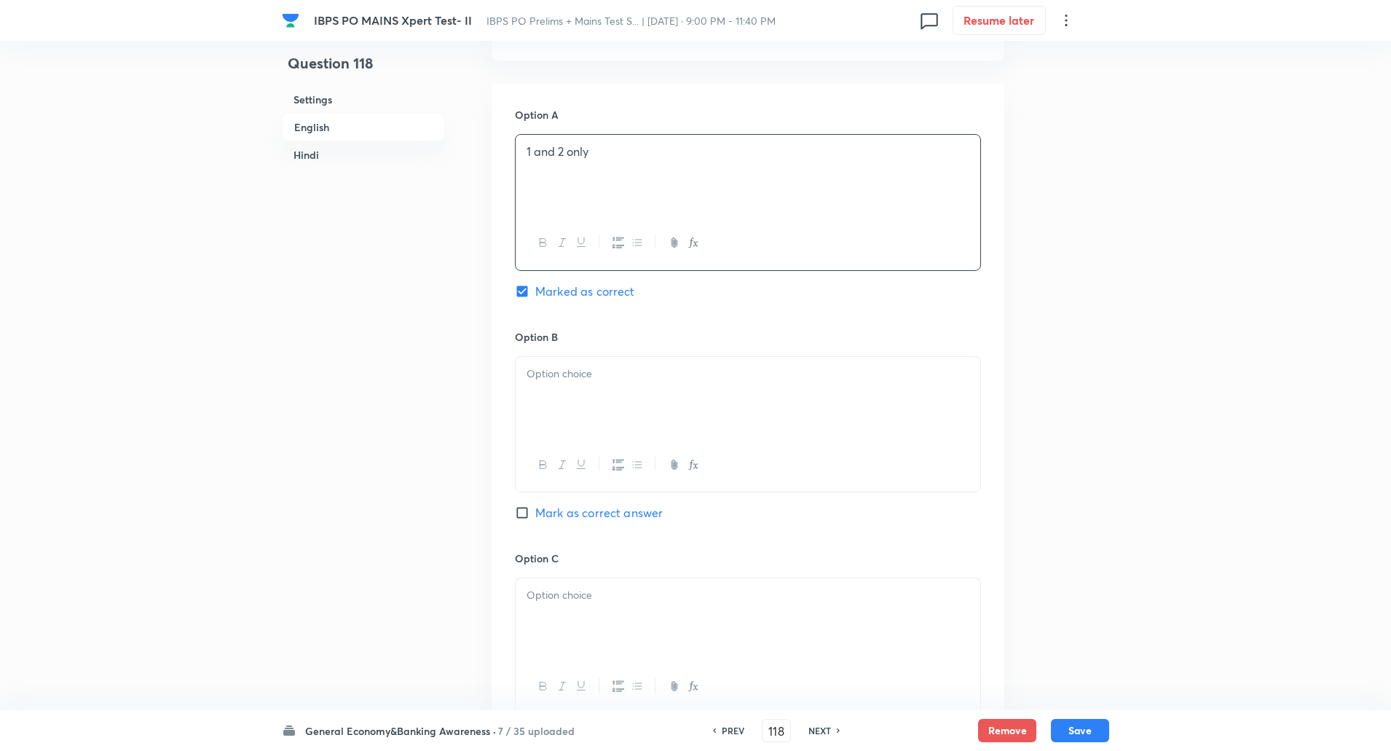
scroll to position [730, 0]
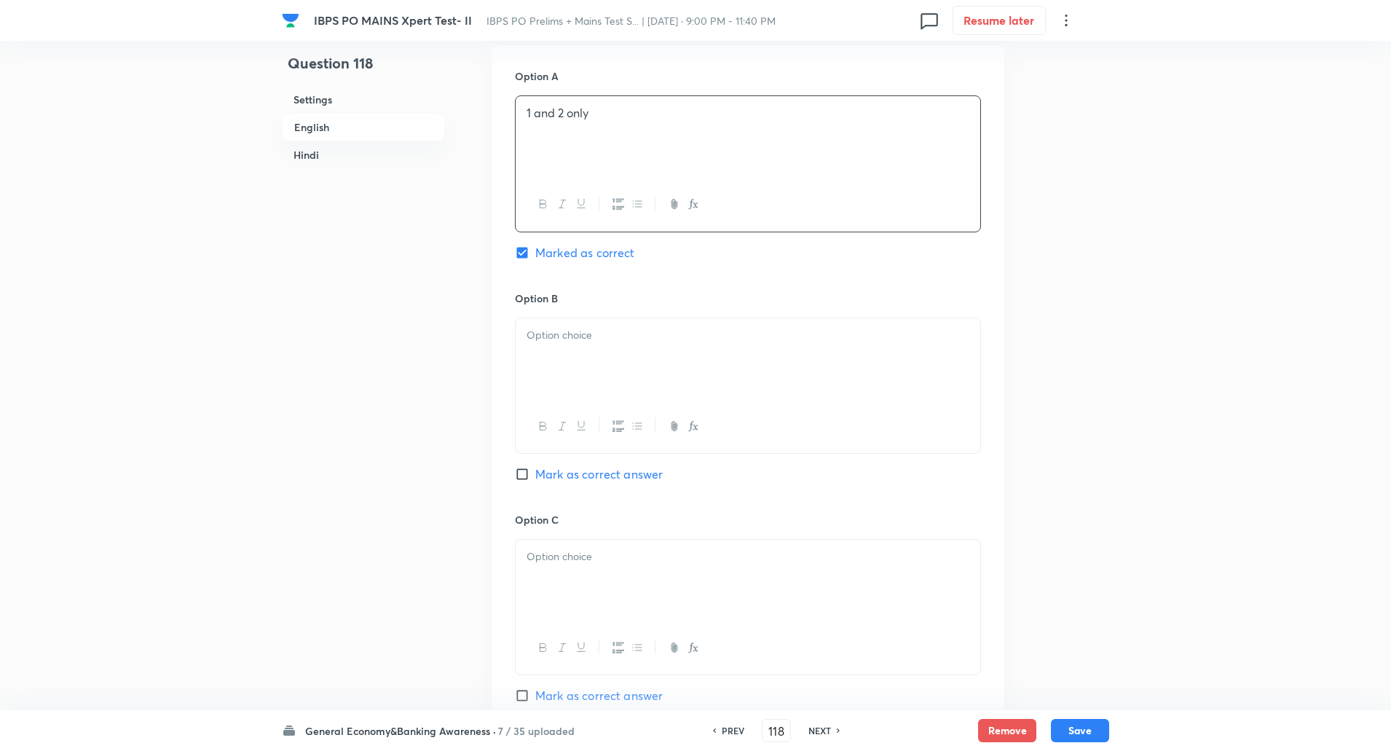
click at [553, 358] on div at bounding box center [748, 359] width 465 height 82
paste div
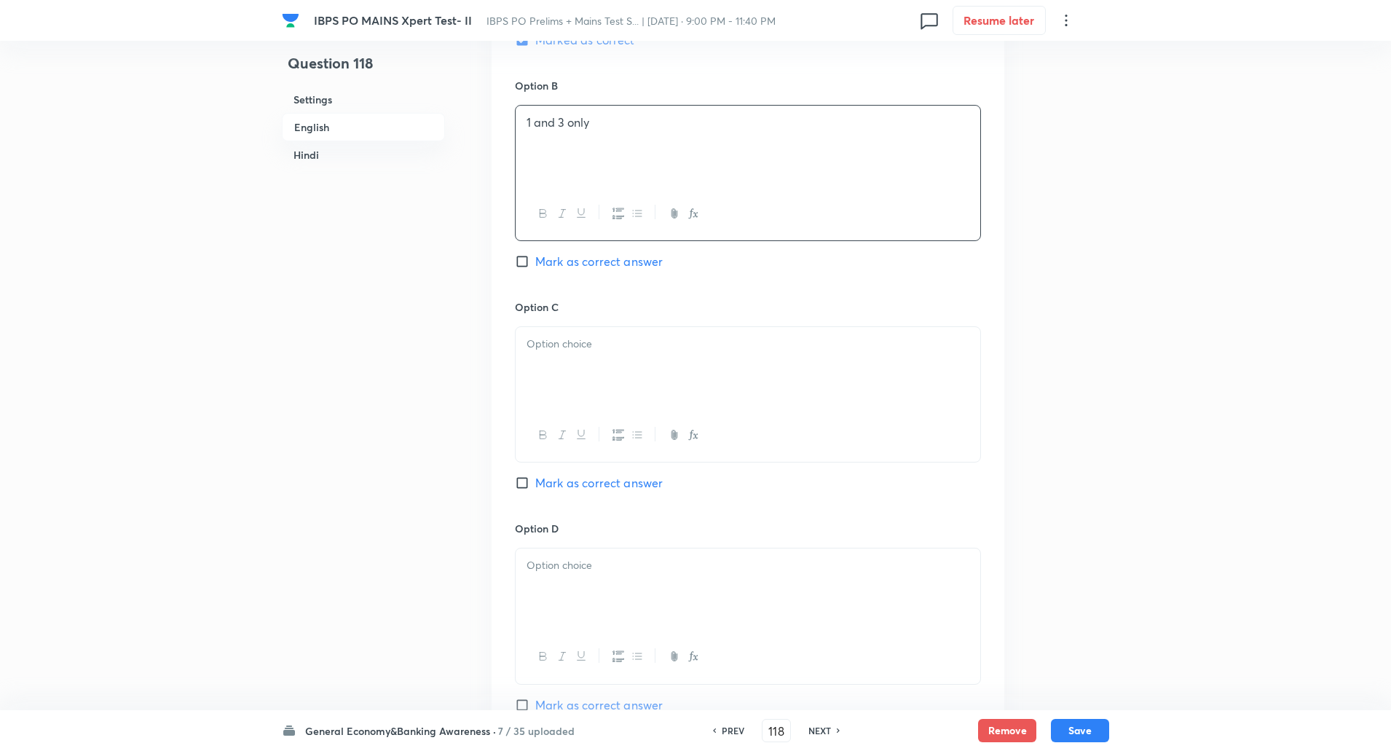
click at [550, 363] on div at bounding box center [748, 368] width 465 height 82
paste div
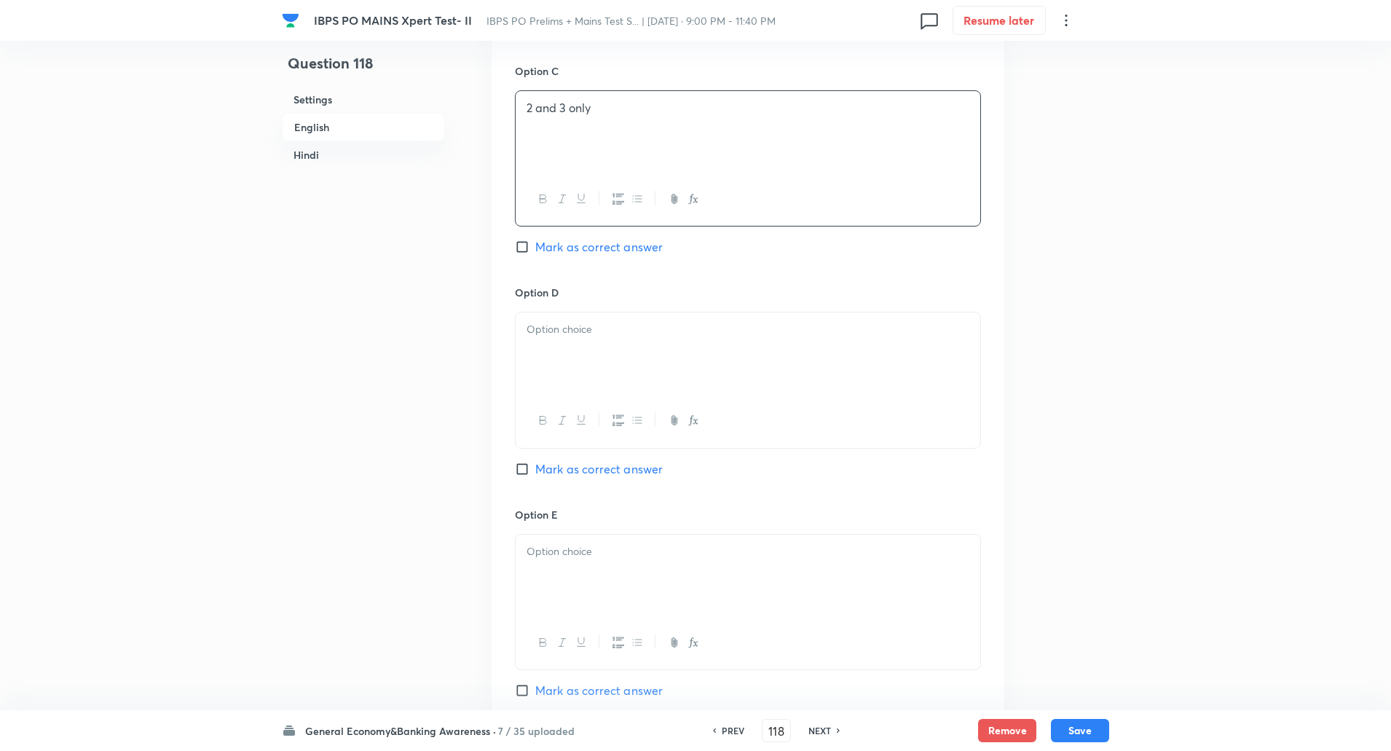
scroll to position [1180, 0]
click at [548, 348] on div at bounding box center [748, 352] width 465 height 82
paste div
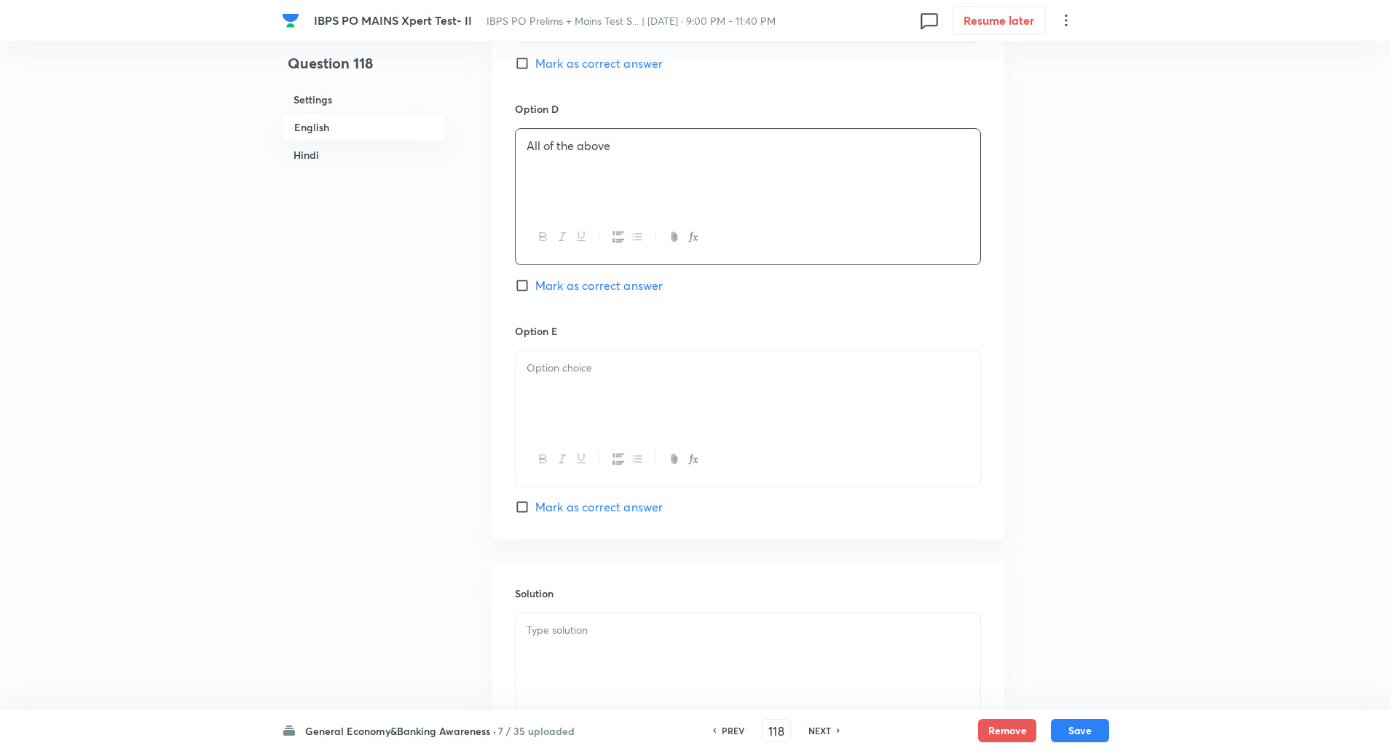
click at [552, 369] on p at bounding box center [747, 368] width 443 height 17
paste div
click at [566, 421] on p at bounding box center [747, 414] width 443 height 17
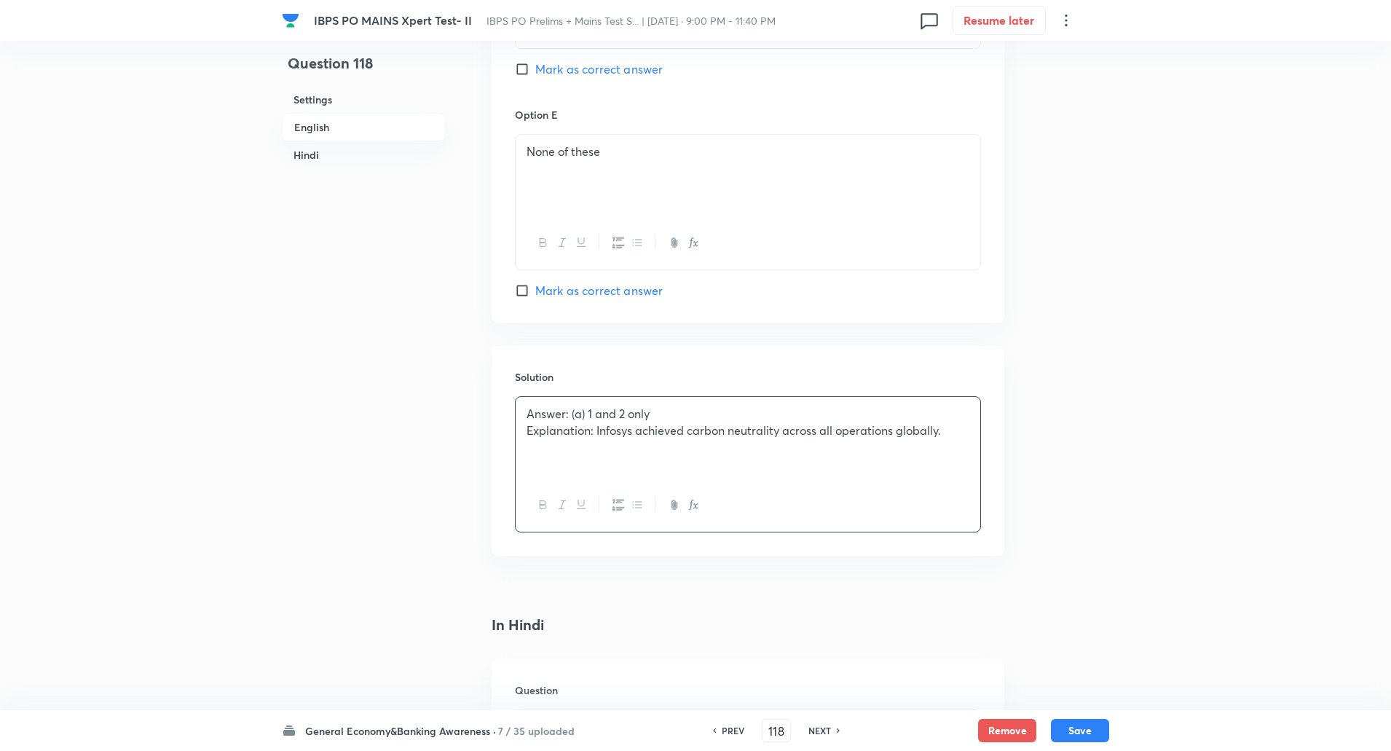
click at [596, 436] on p "Explanation: Infosys achieved carbon neutrality across all operations globally." at bounding box center [747, 430] width 443 height 17
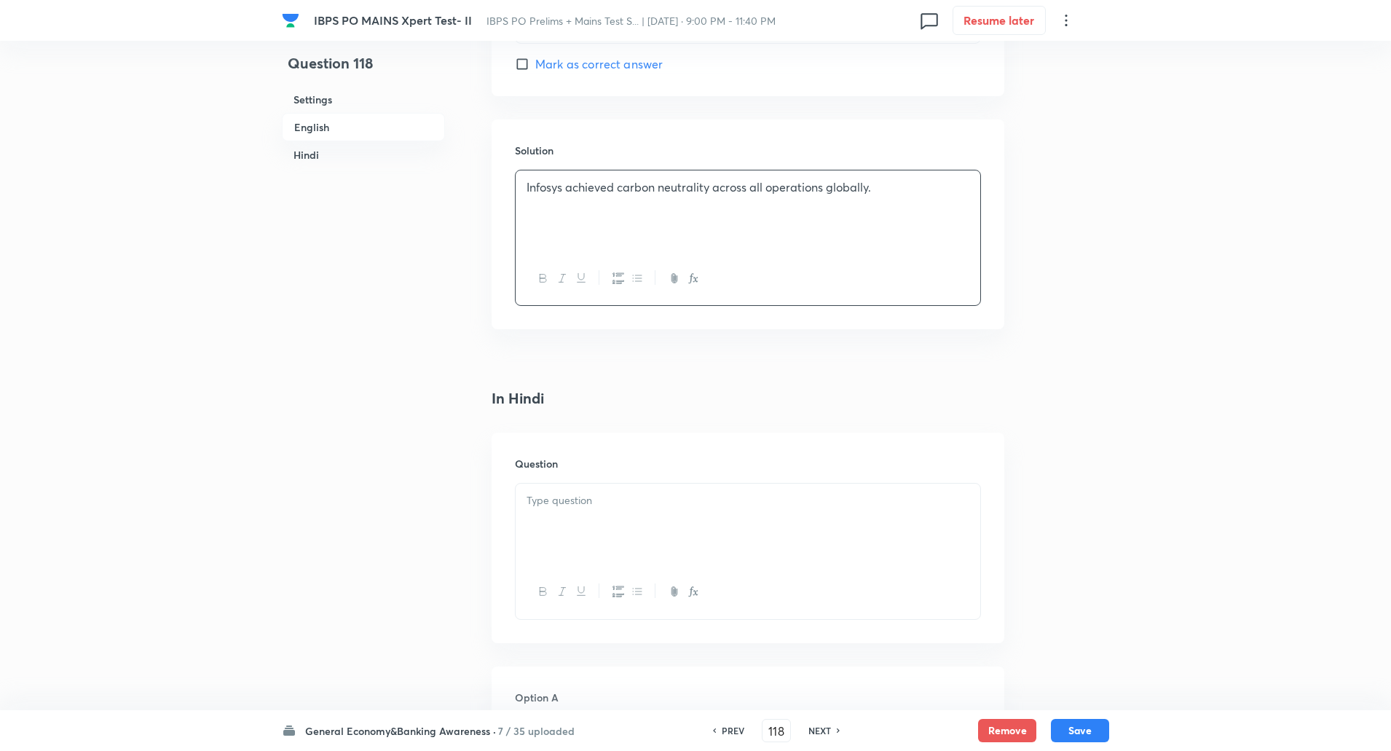
scroll to position [1944, 0]
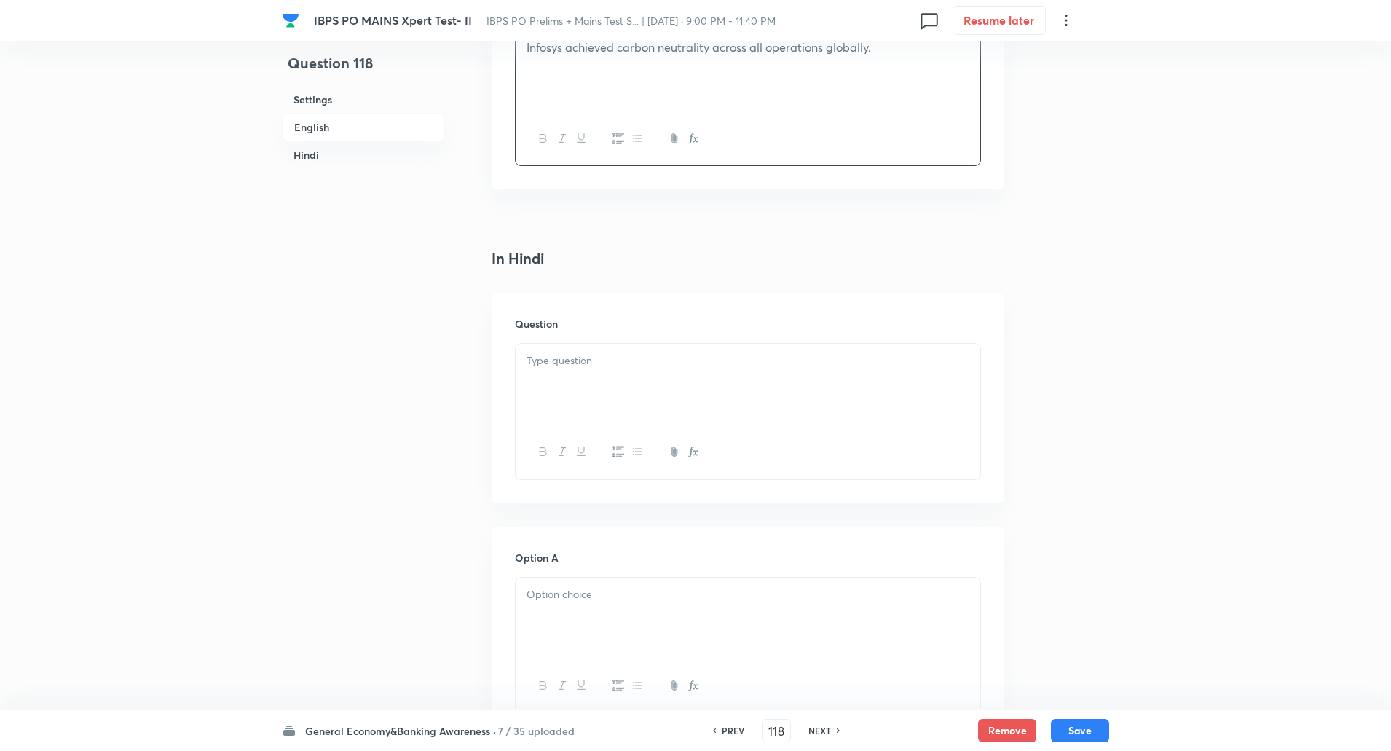
click at [567, 398] on div at bounding box center [748, 385] width 465 height 82
click at [648, 382] on div at bounding box center [748, 385] width 465 height 82
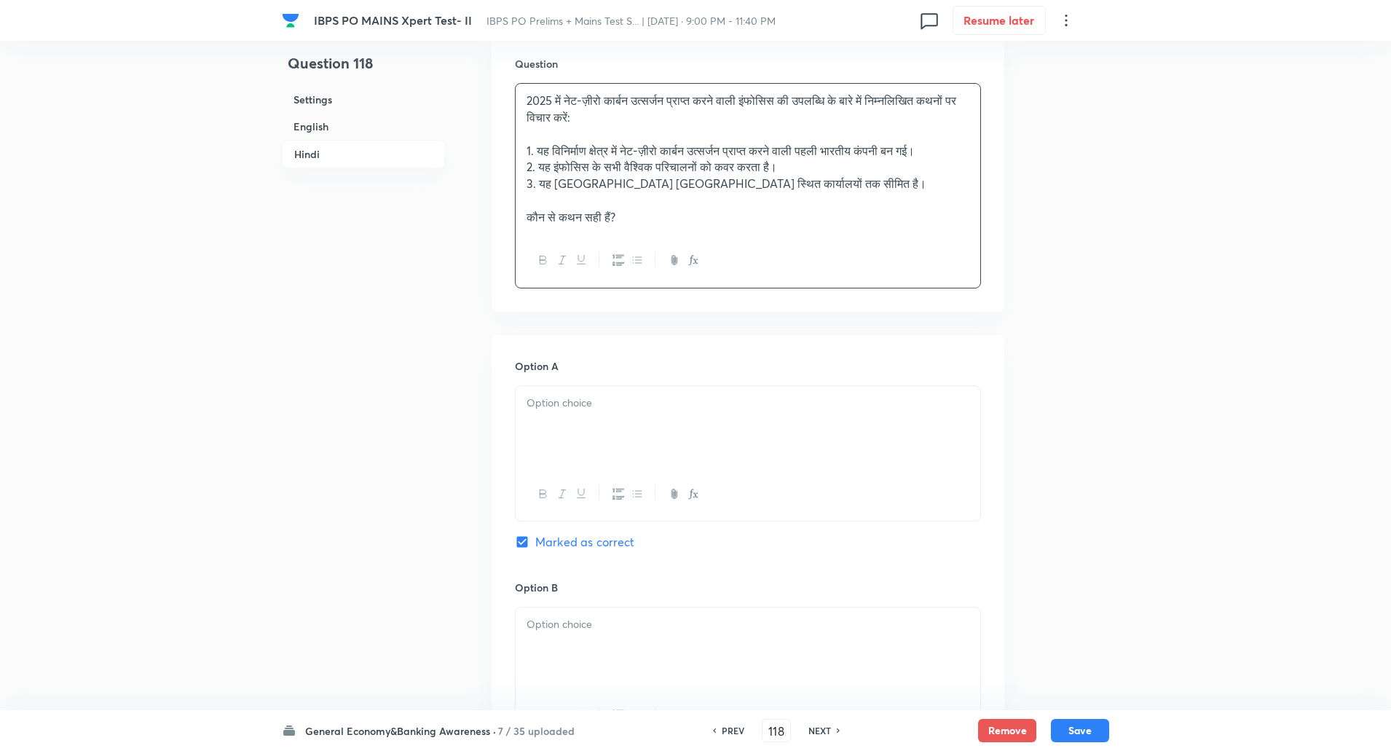
scroll to position [2207, 0]
click at [628, 395] on p at bounding box center [747, 400] width 443 height 17
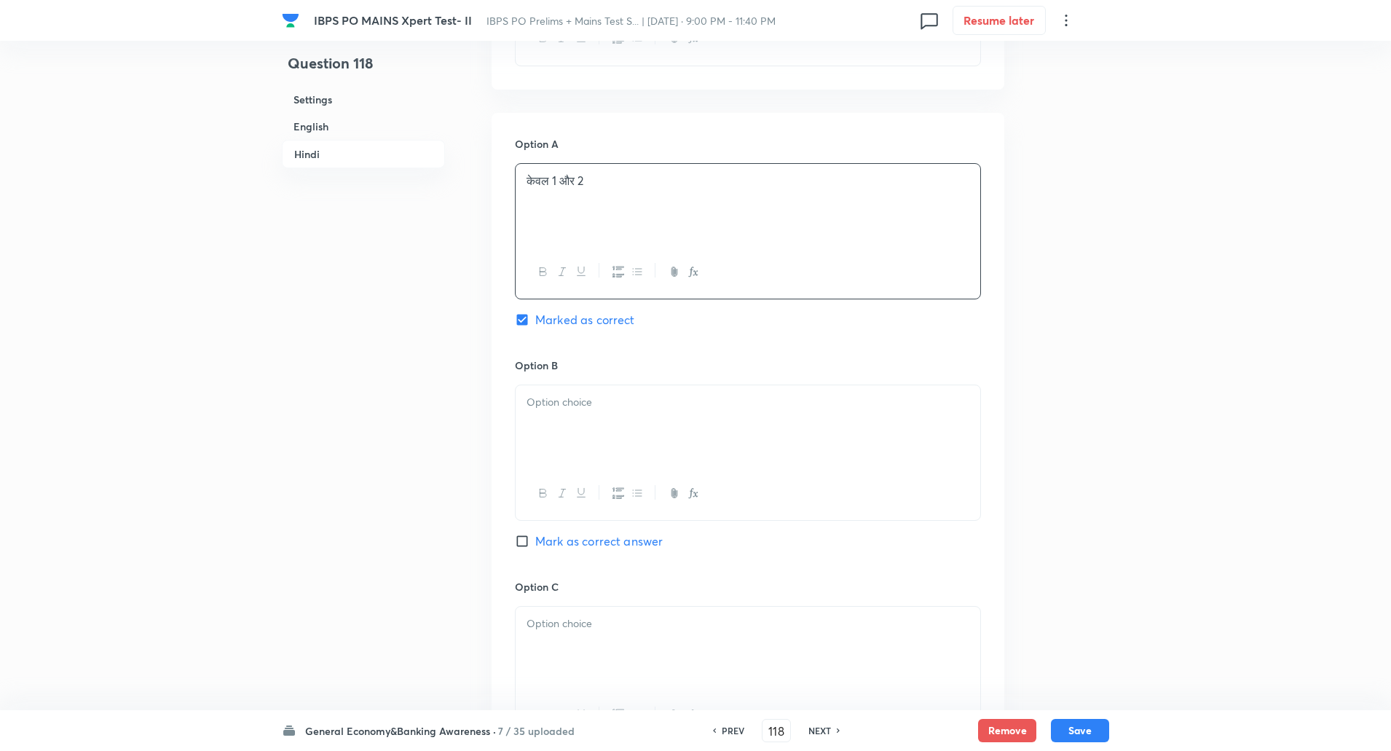
scroll to position [2465, 0]
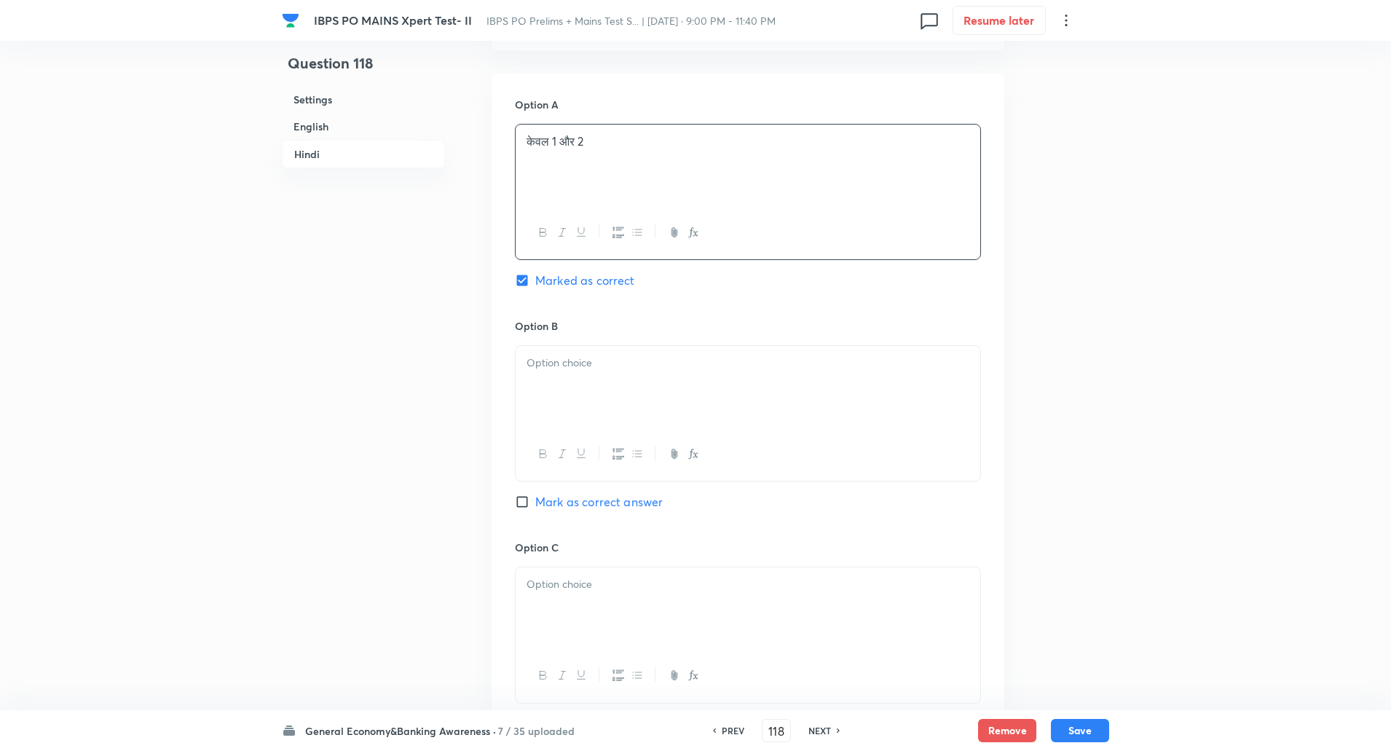
click at [583, 393] on div at bounding box center [748, 387] width 465 height 82
paste div
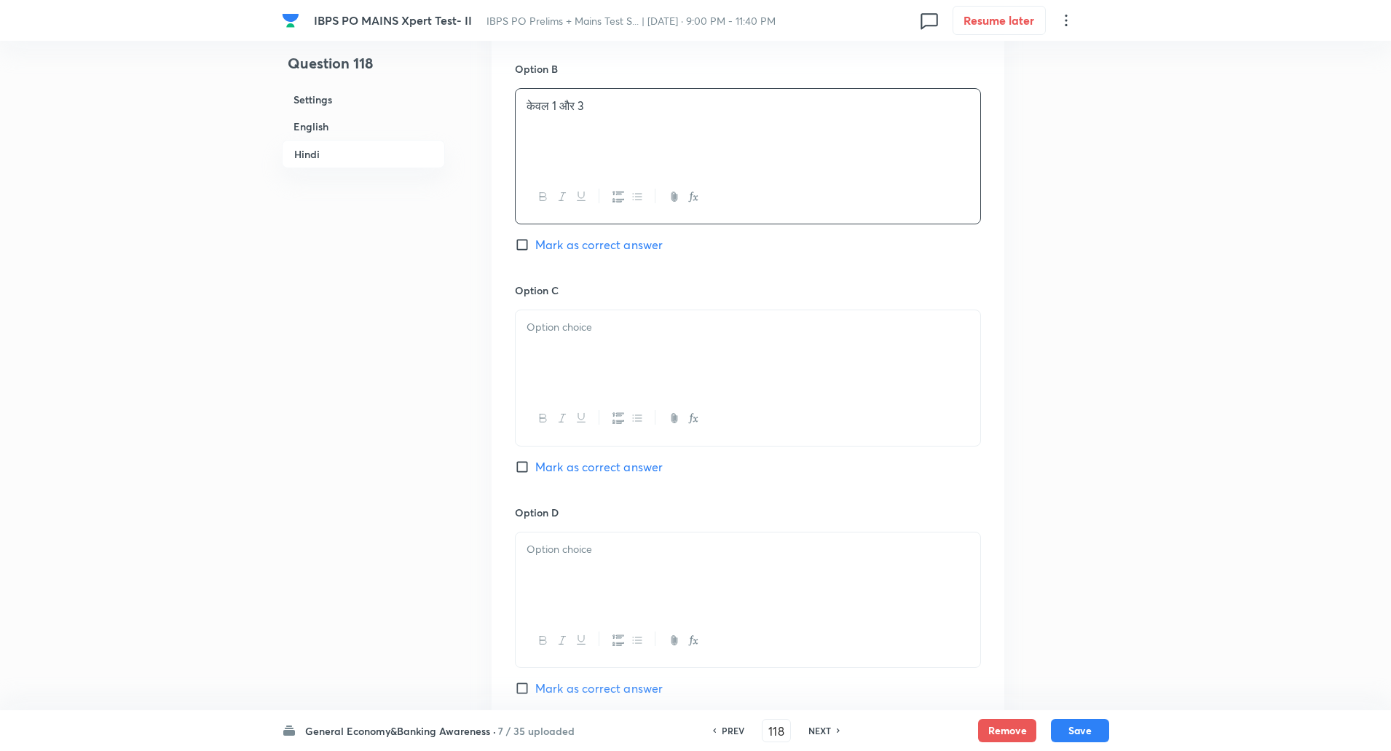
scroll to position [2732, 0]
click at [563, 323] on p at bounding box center [747, 317] width 443 height 17
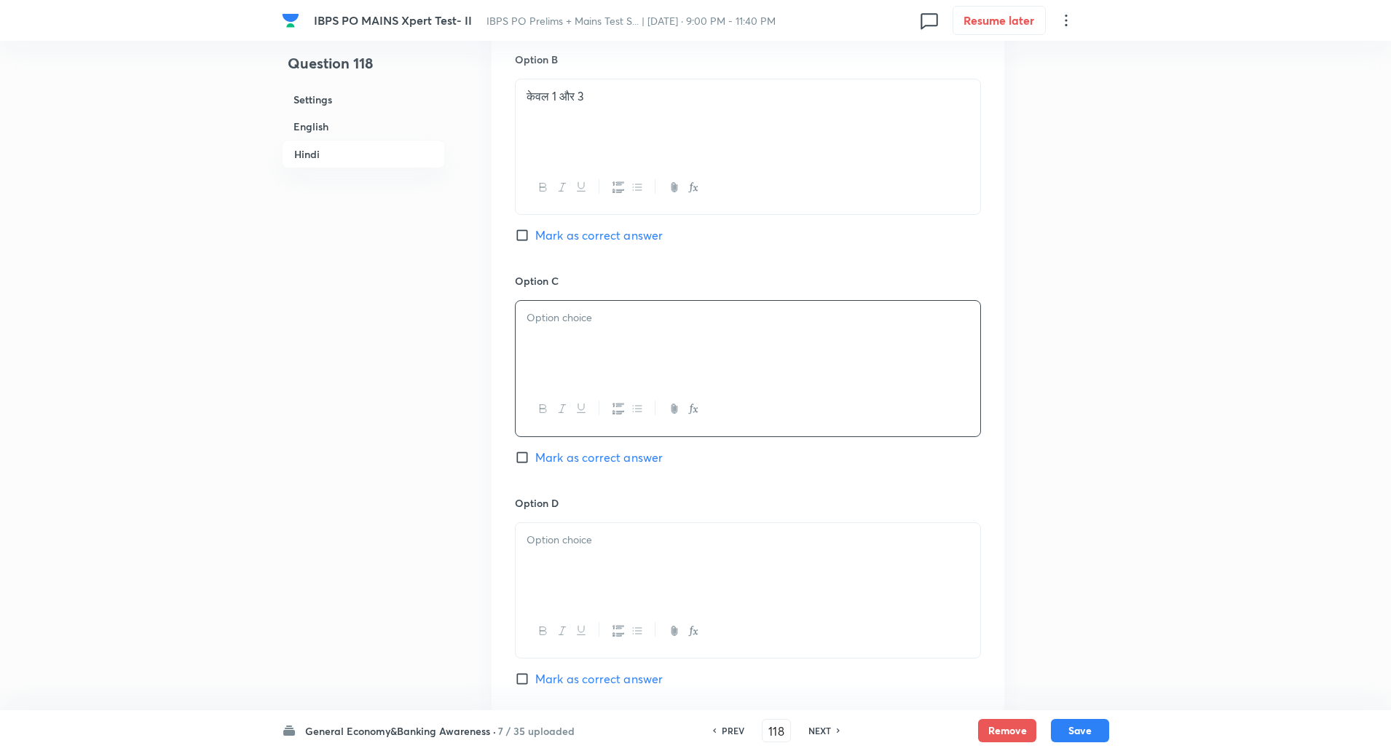
paste div
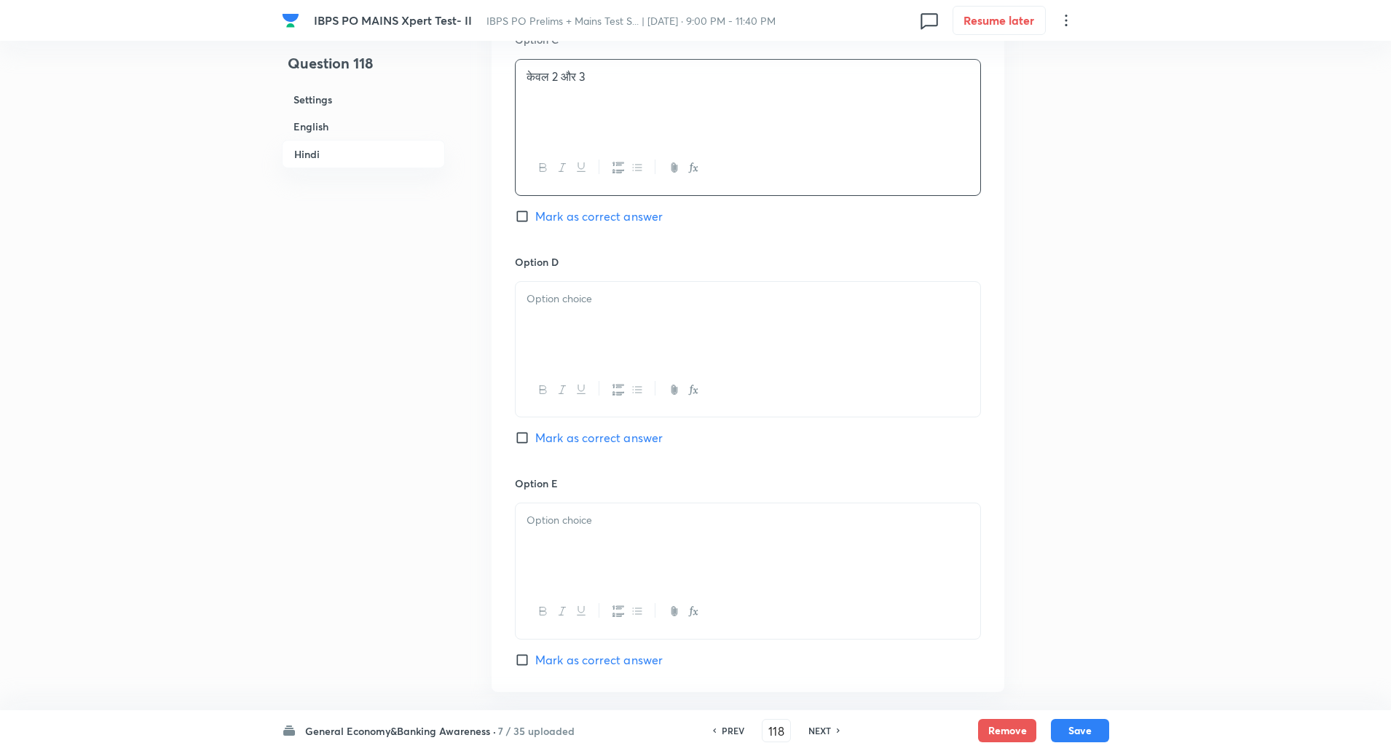
scroll to position [2974, 0]
click at [557, 323] on div at bounding box center [748, 322] width 465 height 82
paste div
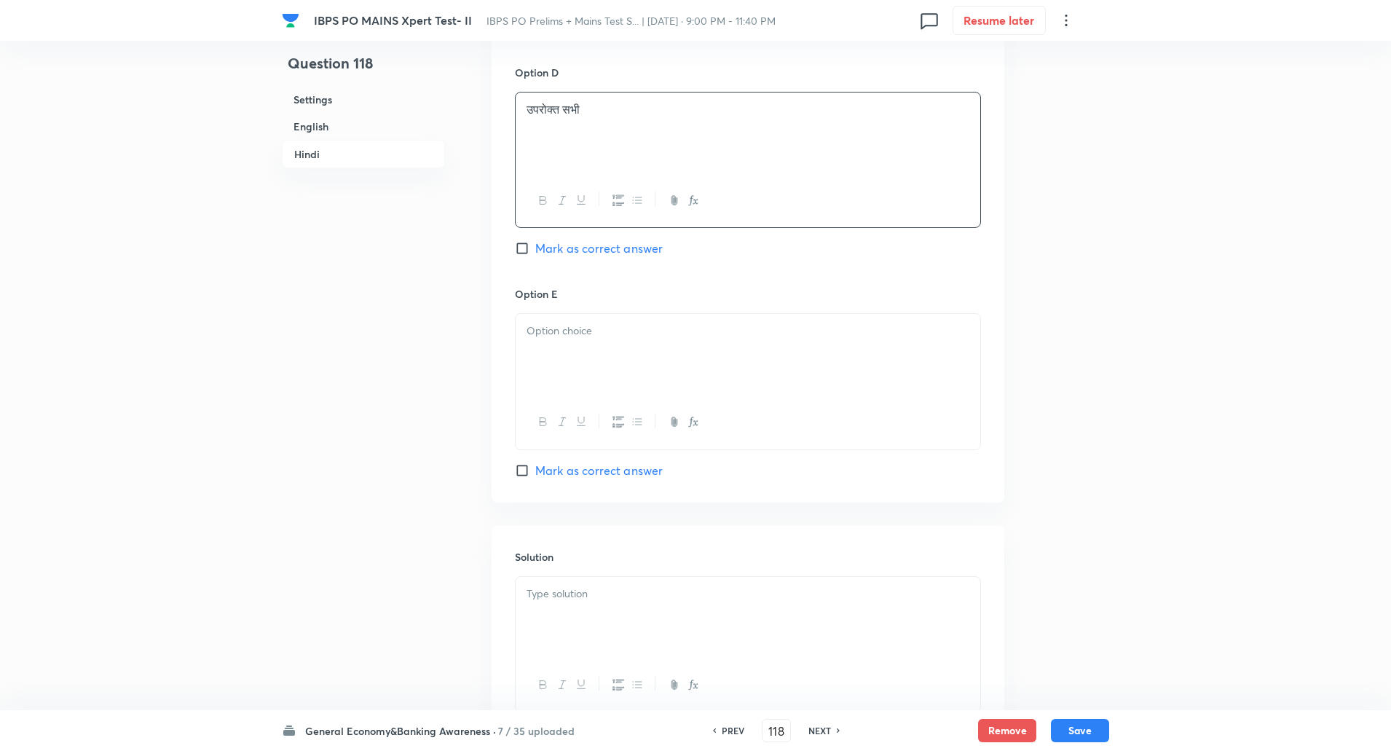
scroll to position [3165, 0]
click at [550, 325] on p at bounding box center [747, 328] width 443 height 17
paste div
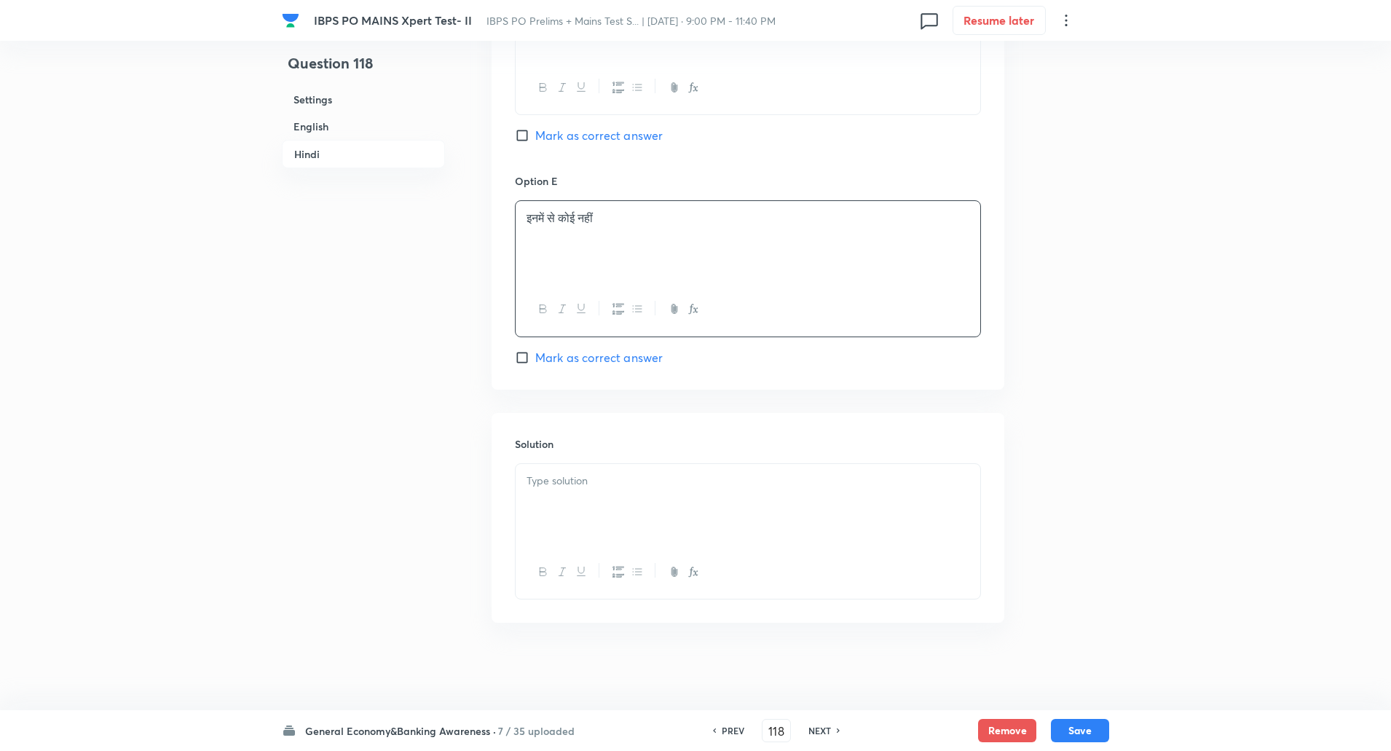
click at [564, 489] on div at bounding box center [748, 505] width 465 height 82
click at [568, 500] on p "व्याख्या: इंफोसिस ने वैश्विक स्तर पर सभी परिचालनों में कार्बन तटस्थता प्राप्त क…" at bounding box center [747, 497] width 443 height 17
click at [1099, 724] on button "Save" at bounding box center [1080, 728] width 58 height 23
type input "119"
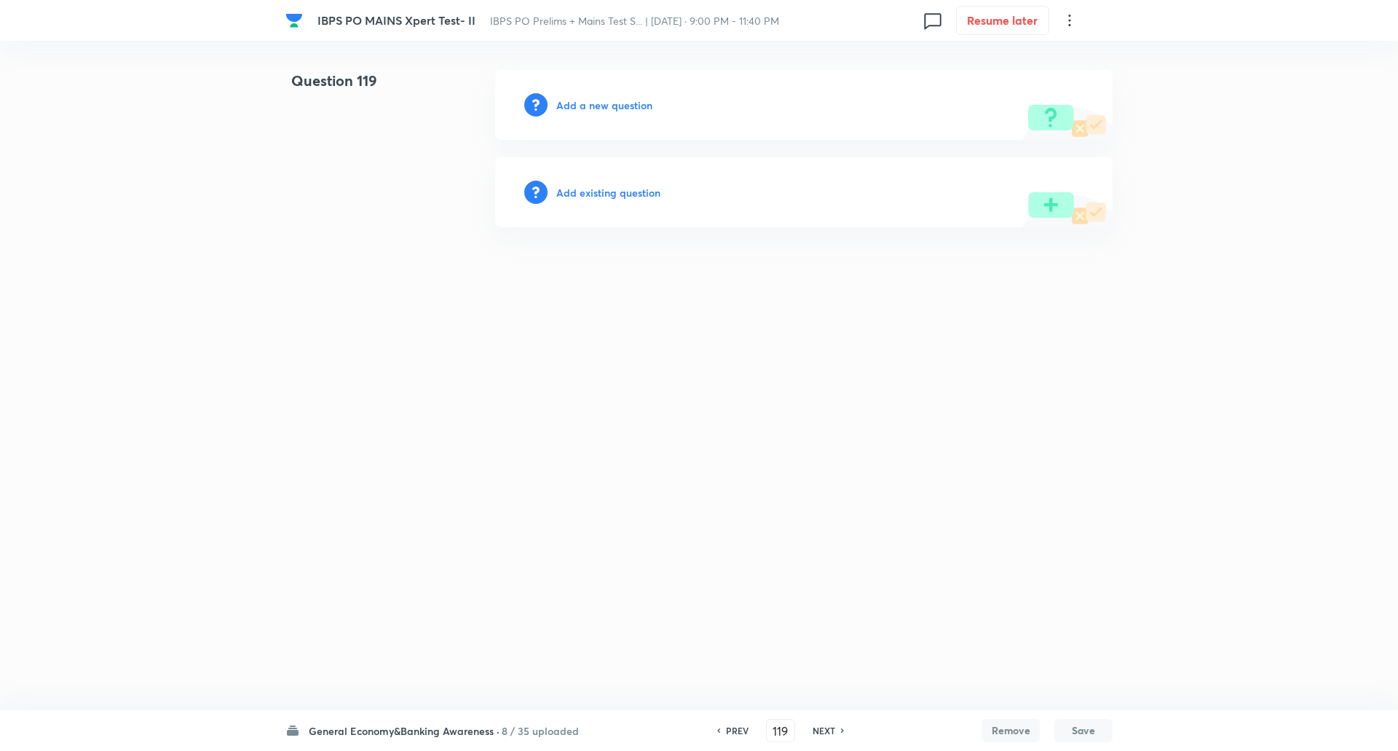
click at [615, 103] on h6 "Add a new question" at bounding box center [604, 105] width 96 height 15
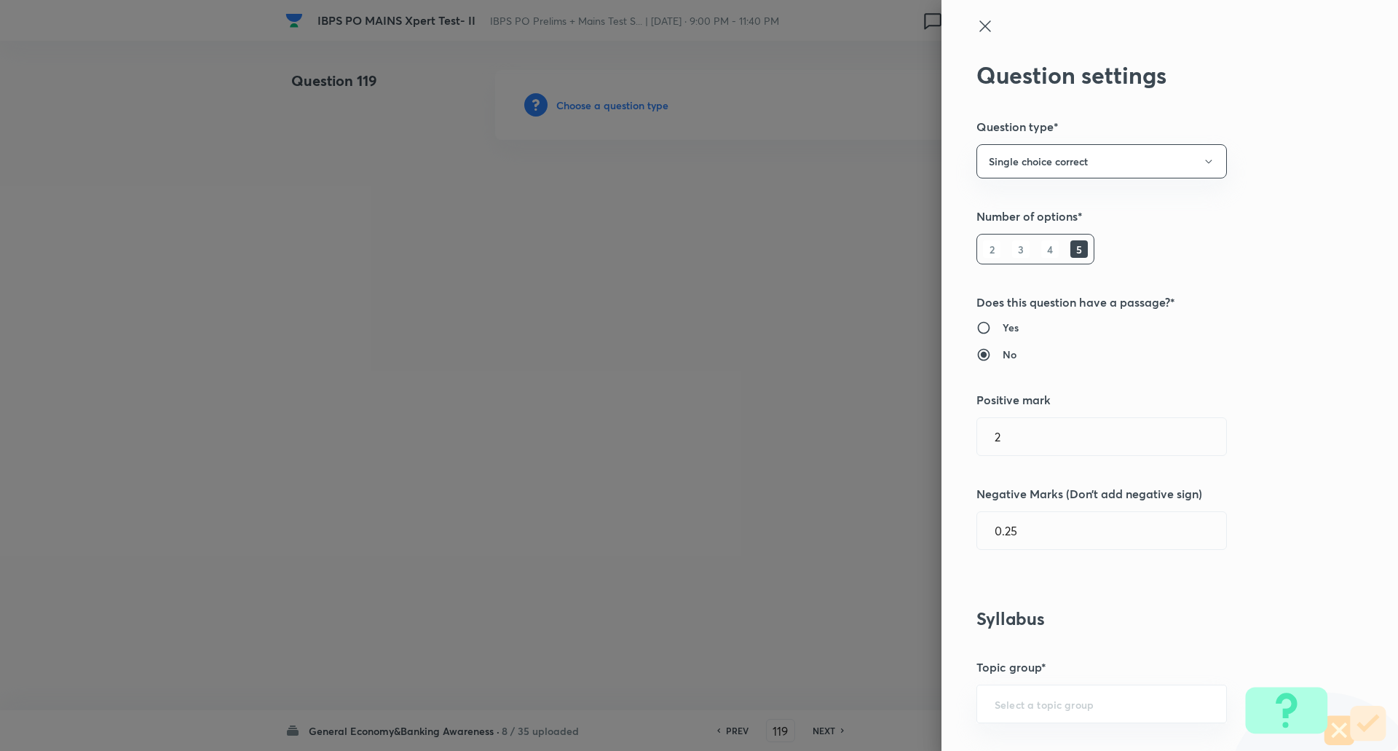
click at [615, 103] on div at bounding box center [699, 375] width 1398 height 751
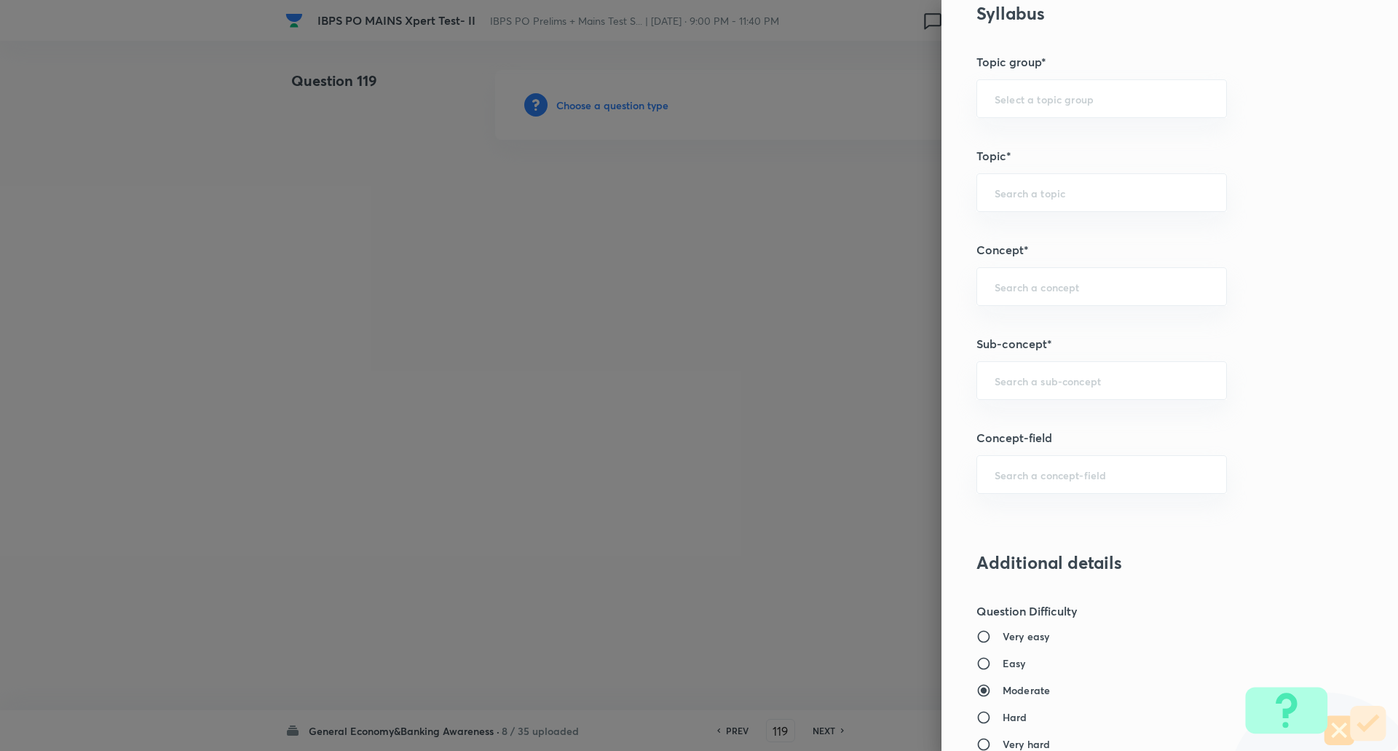
scroll to position [647, 0]
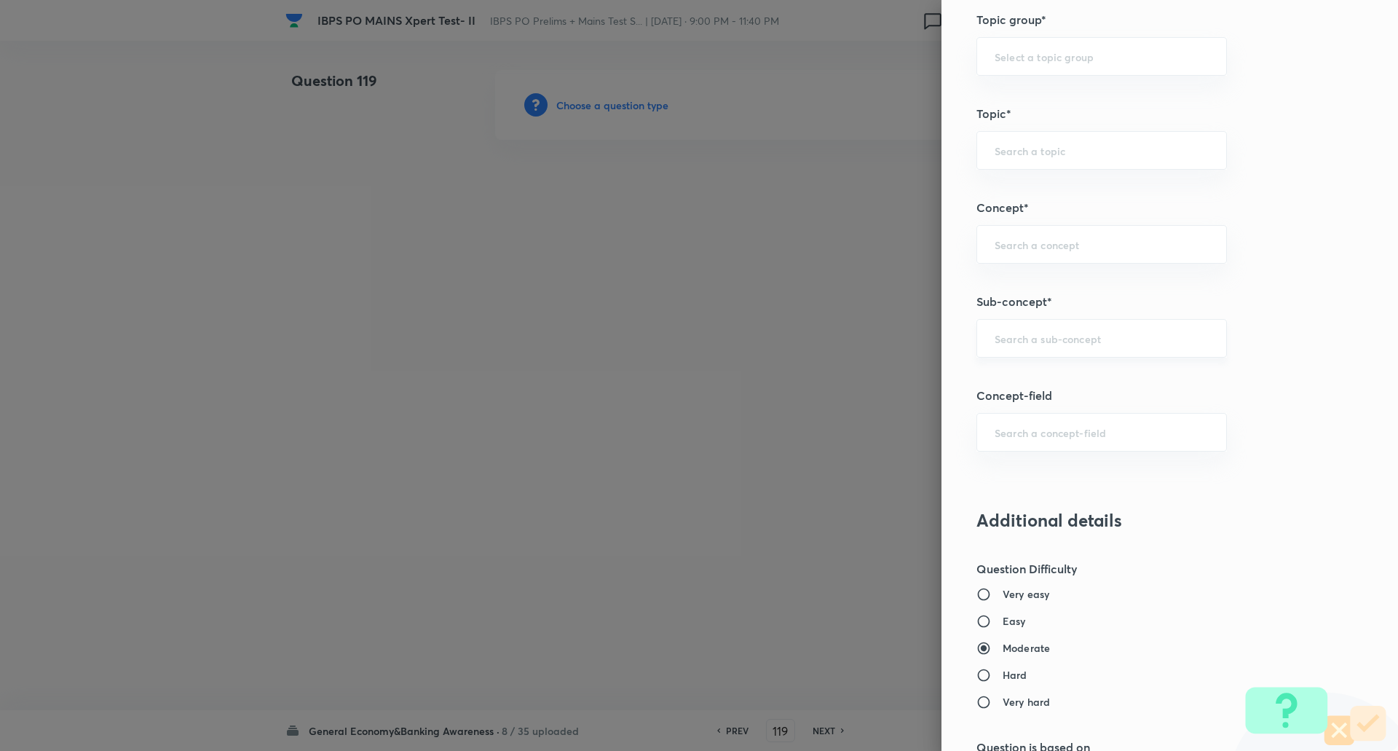
click at [1058, 350] on div "​" at bounding box center [1101, 338] width 250 height 39
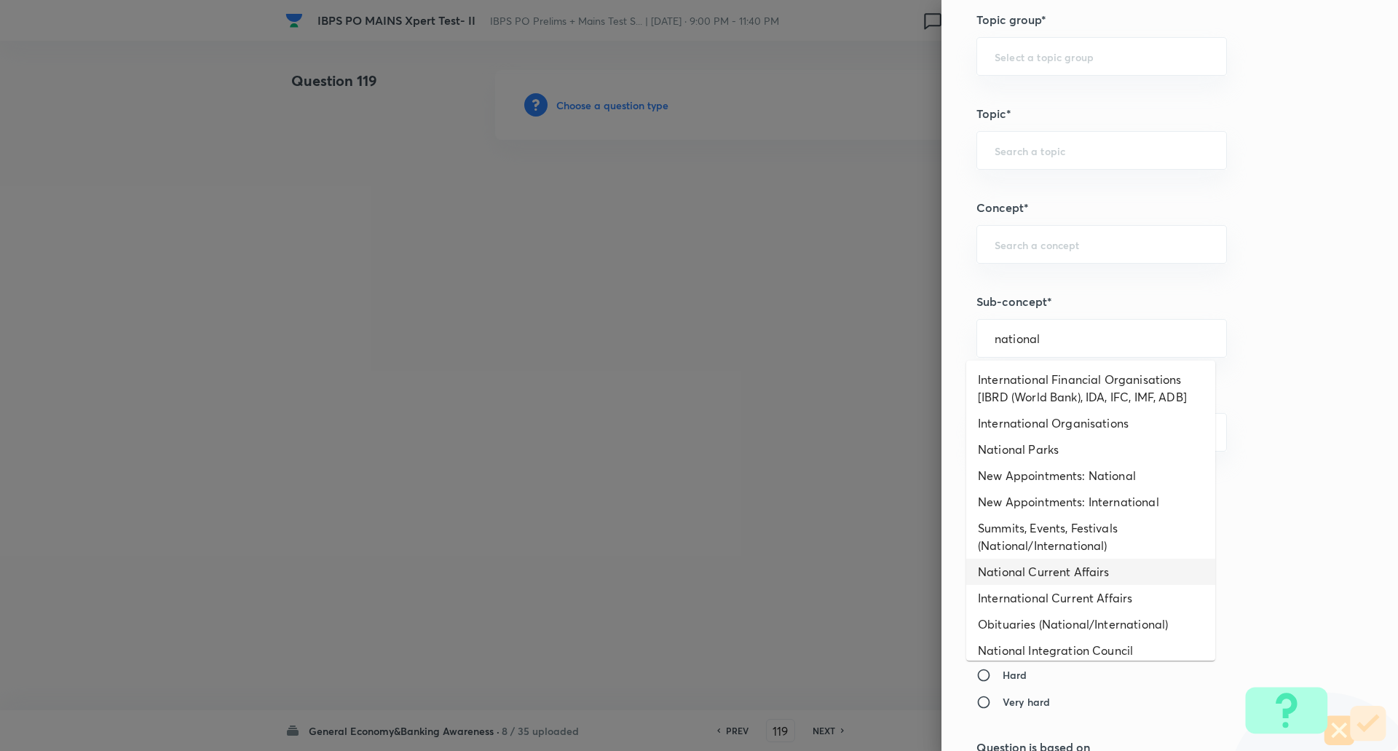
click at [1078, 577] on li "National Current Affairs" at bounding box center [1090, 571] width 249 height 26
type input "National Current Affairs"
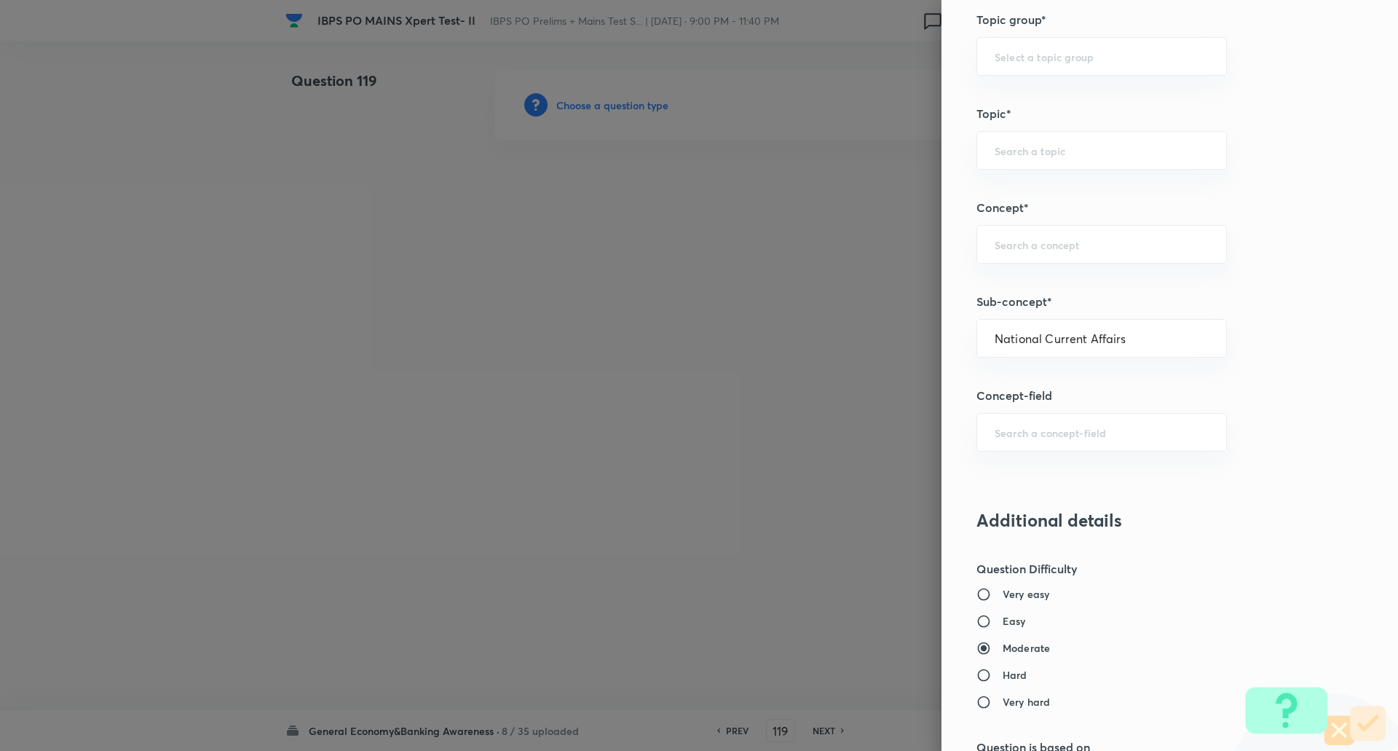
type input "Awareness"
type input "Current Affairs"
type input "National Current Affairs"
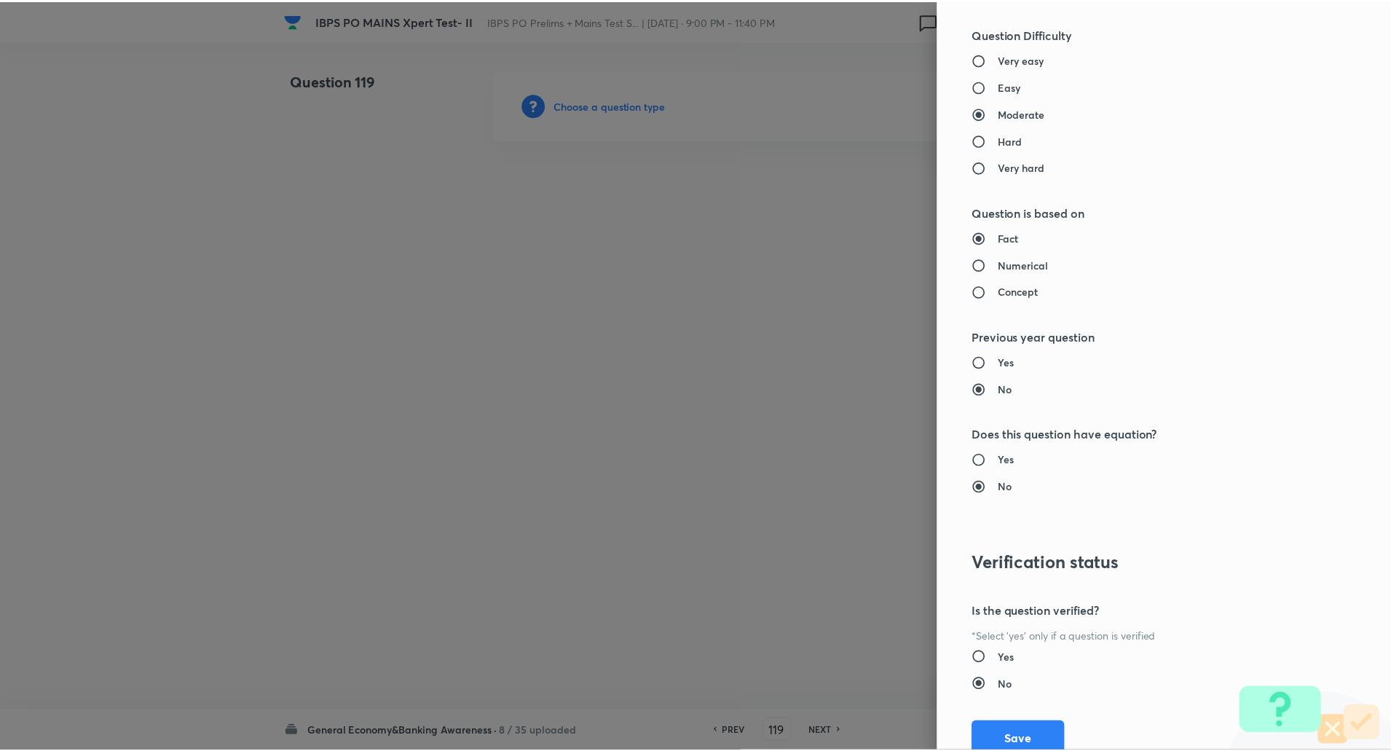
scroll to position [1234, 0]
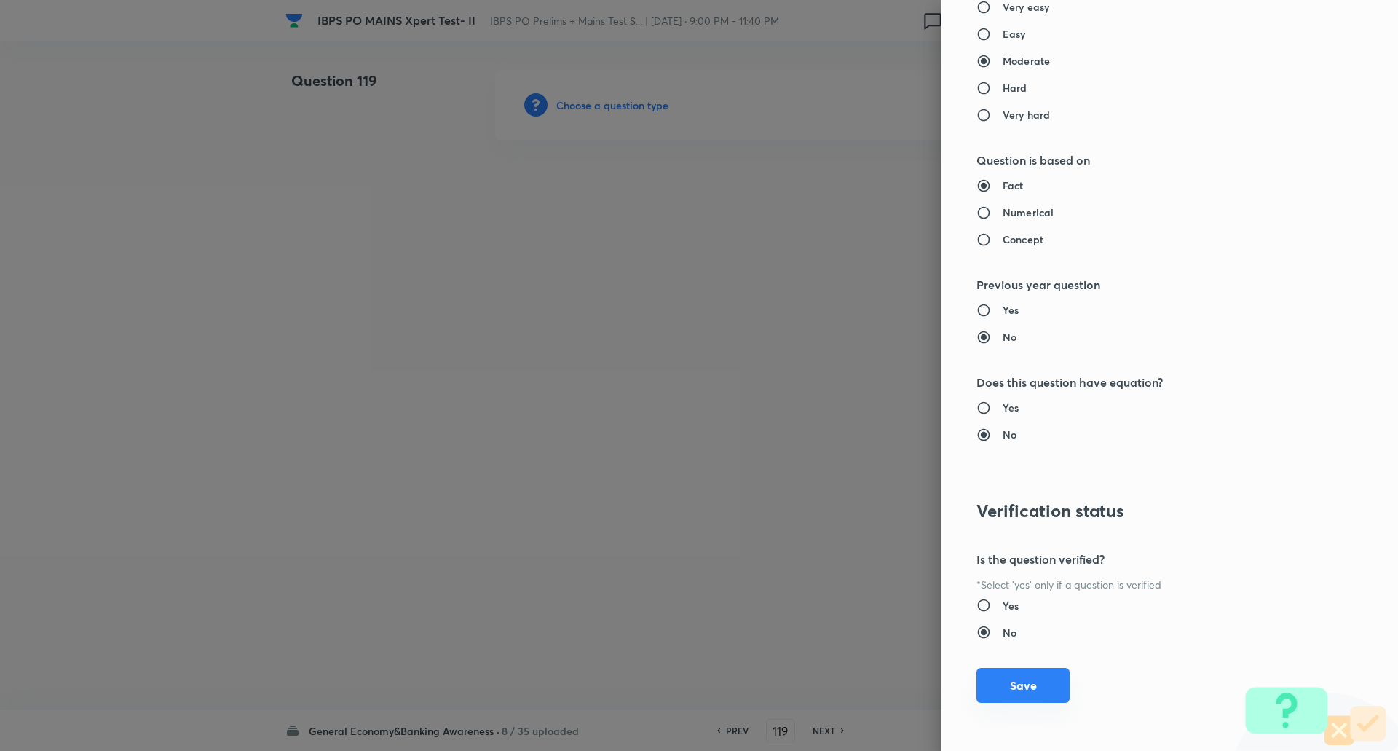
click at [1017, 679] on button "Save" at bounding box center [1022, 685] width 93 height 35
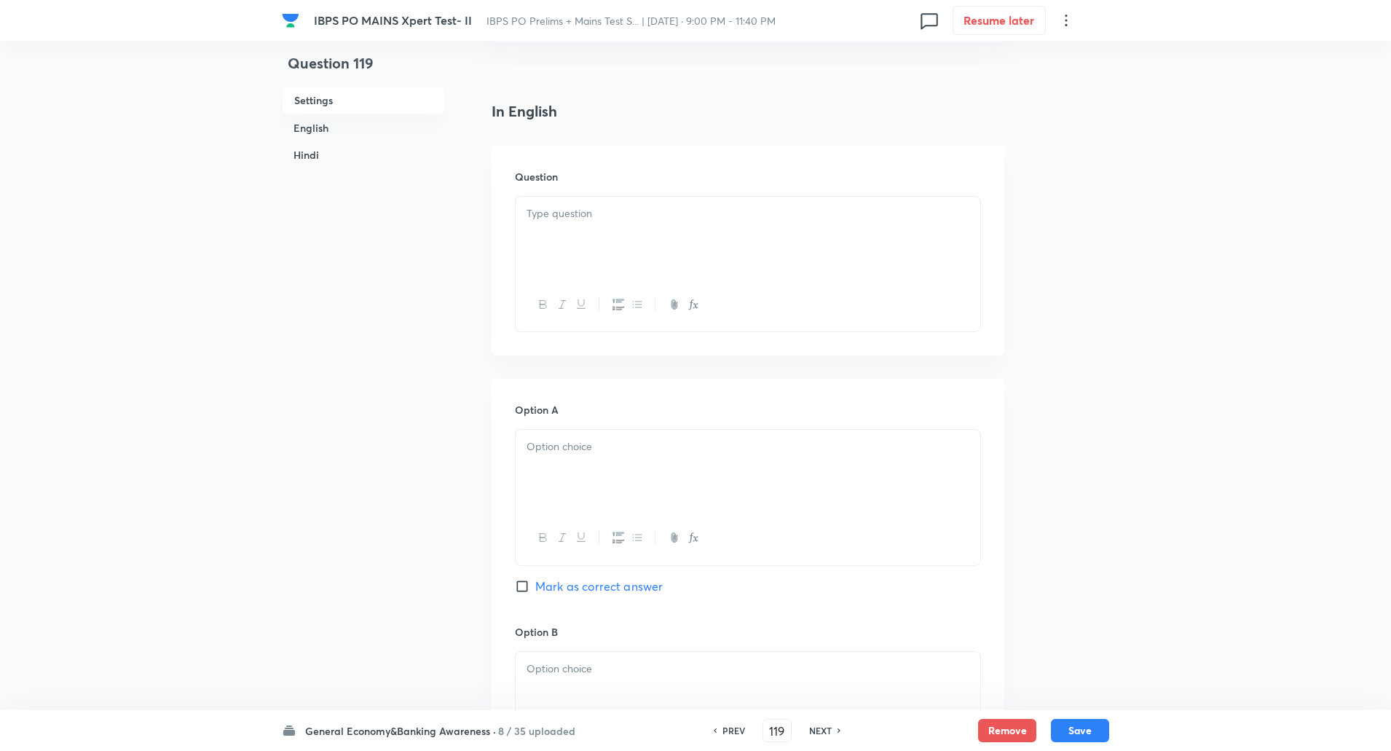
scroll to position [328, 0]
click at [588, 202] on div at bounding box center [748, 237] width 465 height 82
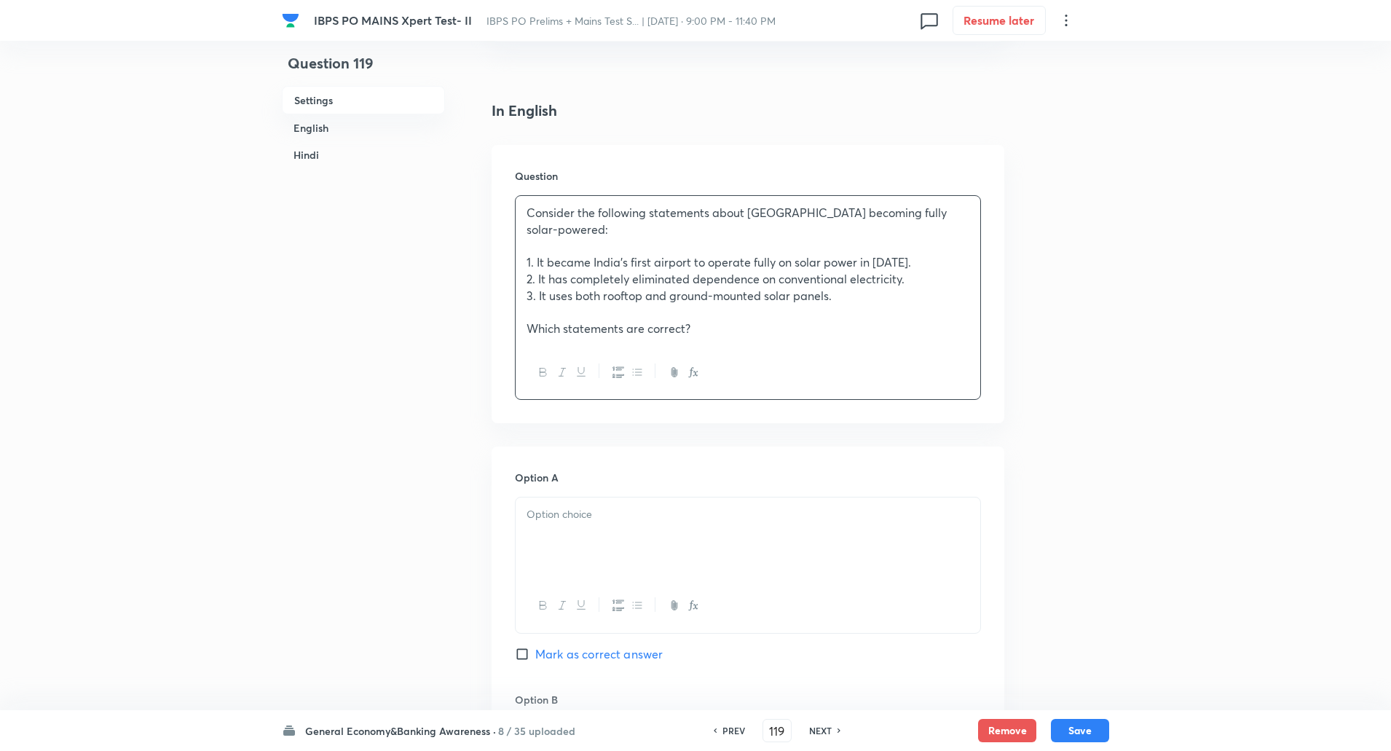
scroll to position [569, 0]
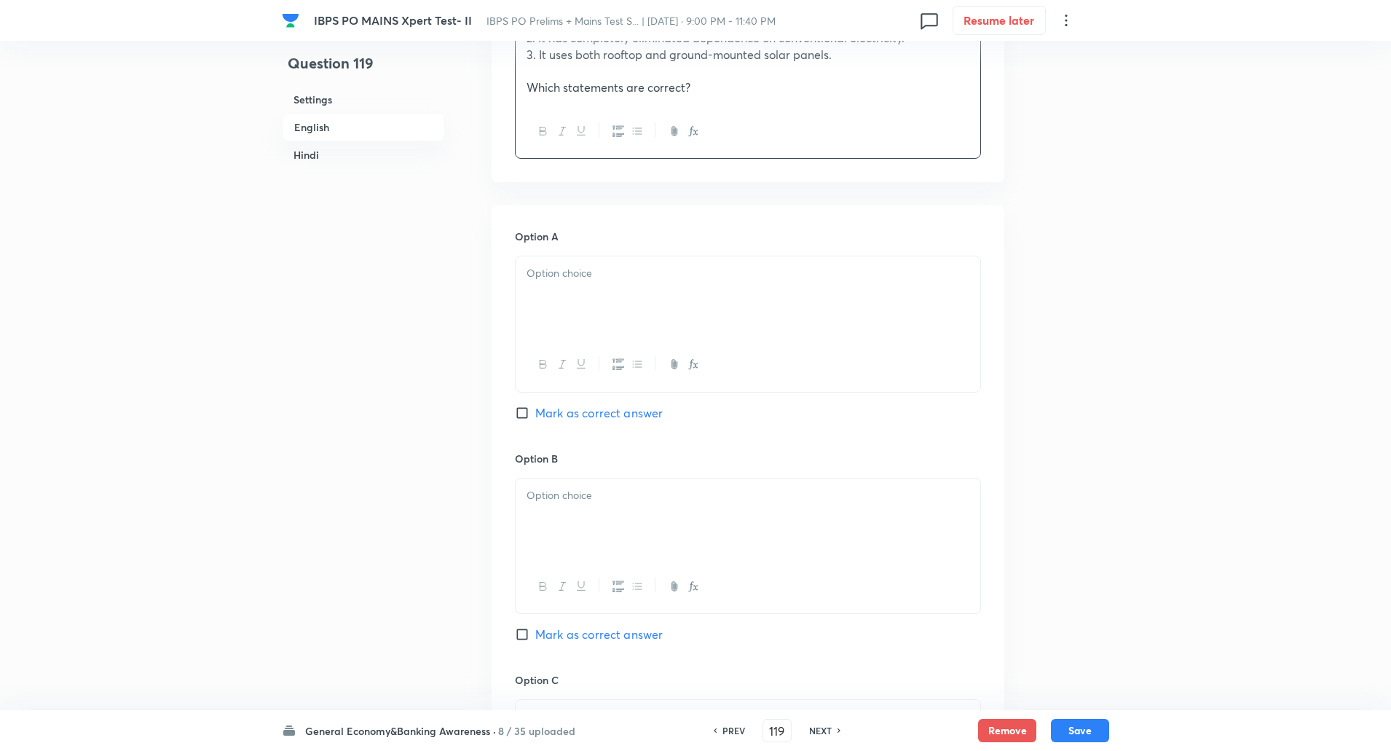
click at [585, 301] on div at bounding box center [748, 297] width 465 height 82
paste div
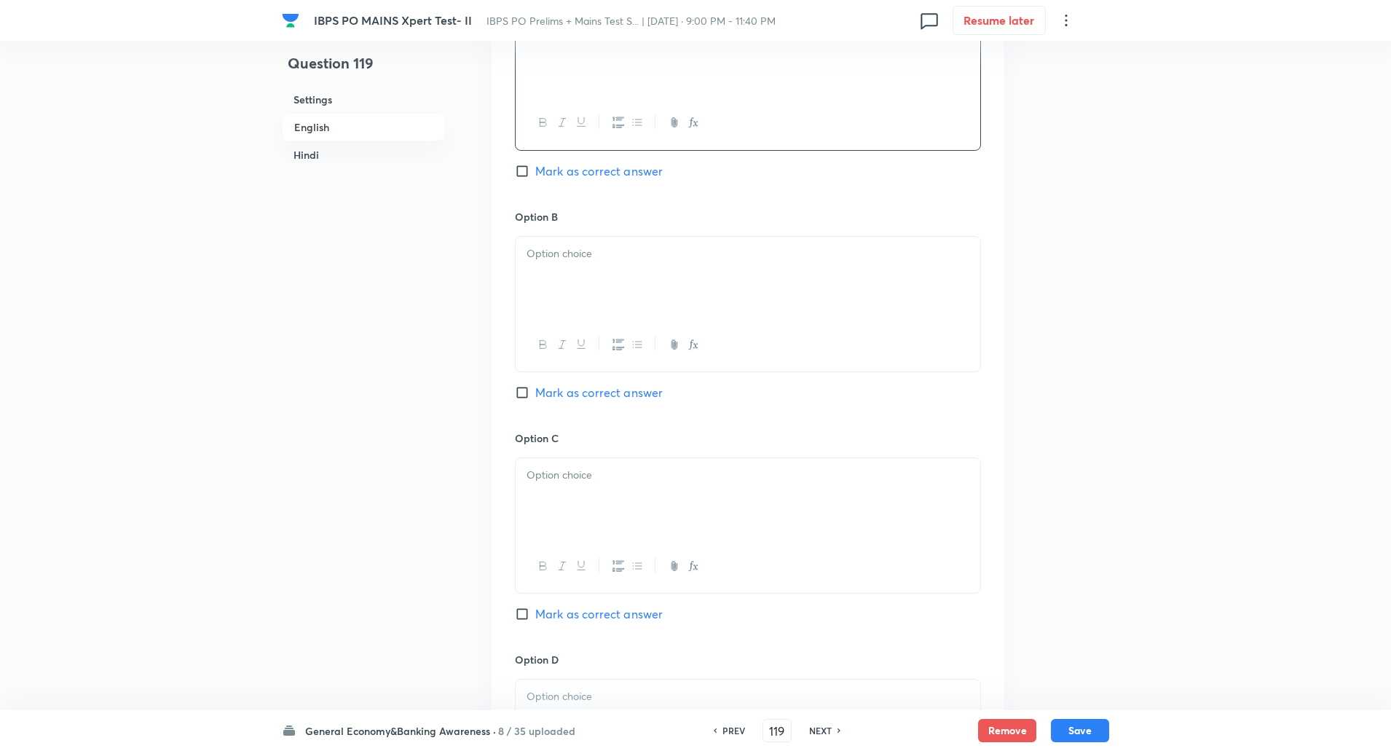
click at [565, 270] on div at bounding box center [748, 278] width 465 height 82
paste div
click at [528, 395] on input "Mark as correct answer" at bounding box center [525, 392] width 20 height 15
checkbox input "true"
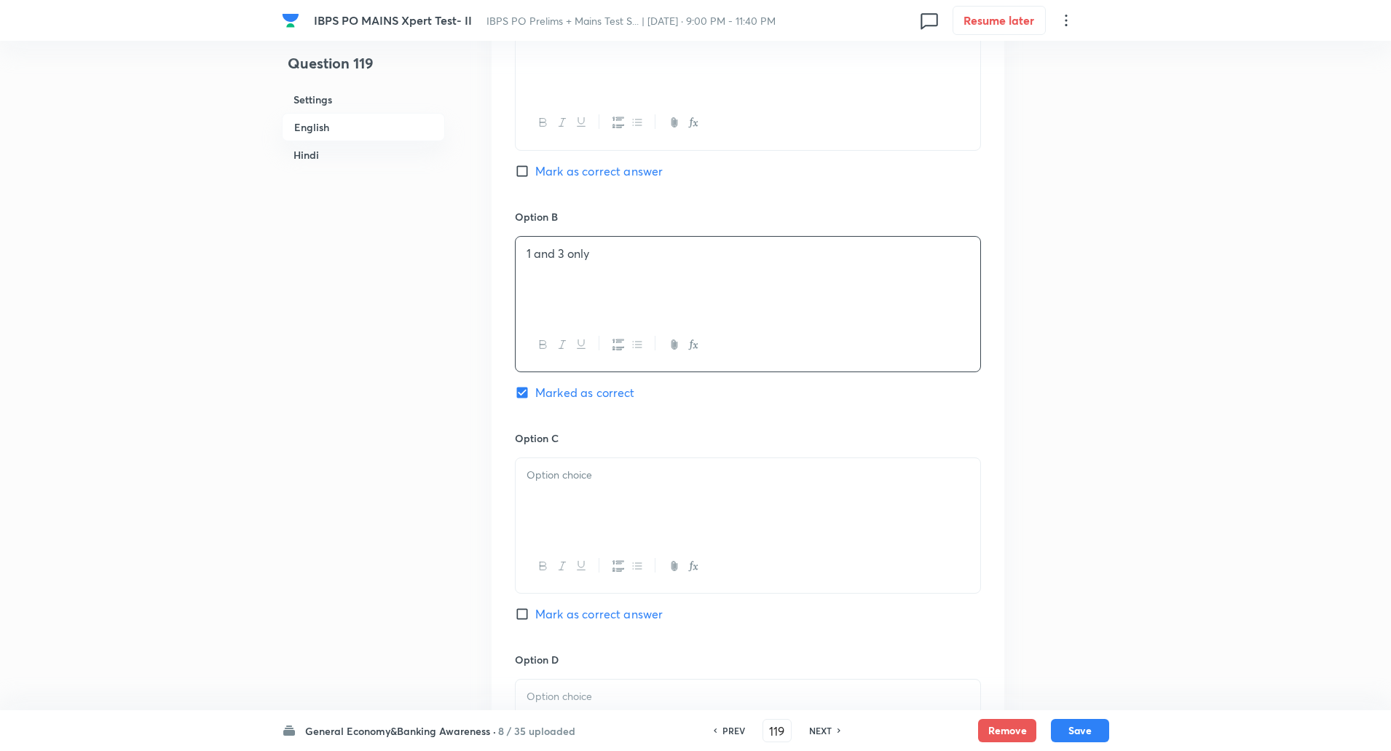
click at [550, 478] on p at bounding box center [747, 475] width 443 height 17
paste div
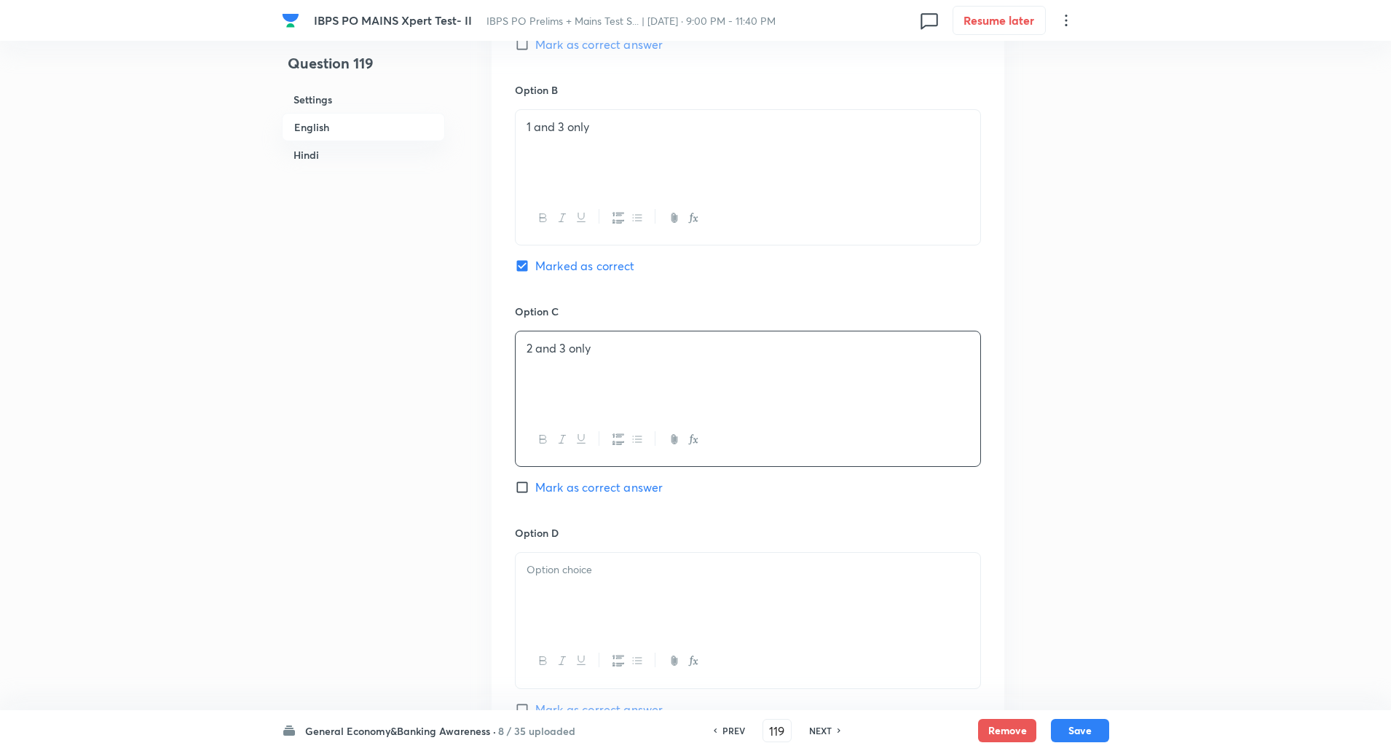
click at [565, 583] on div at bounding box center [748, 594] width 465 height 82
paste div
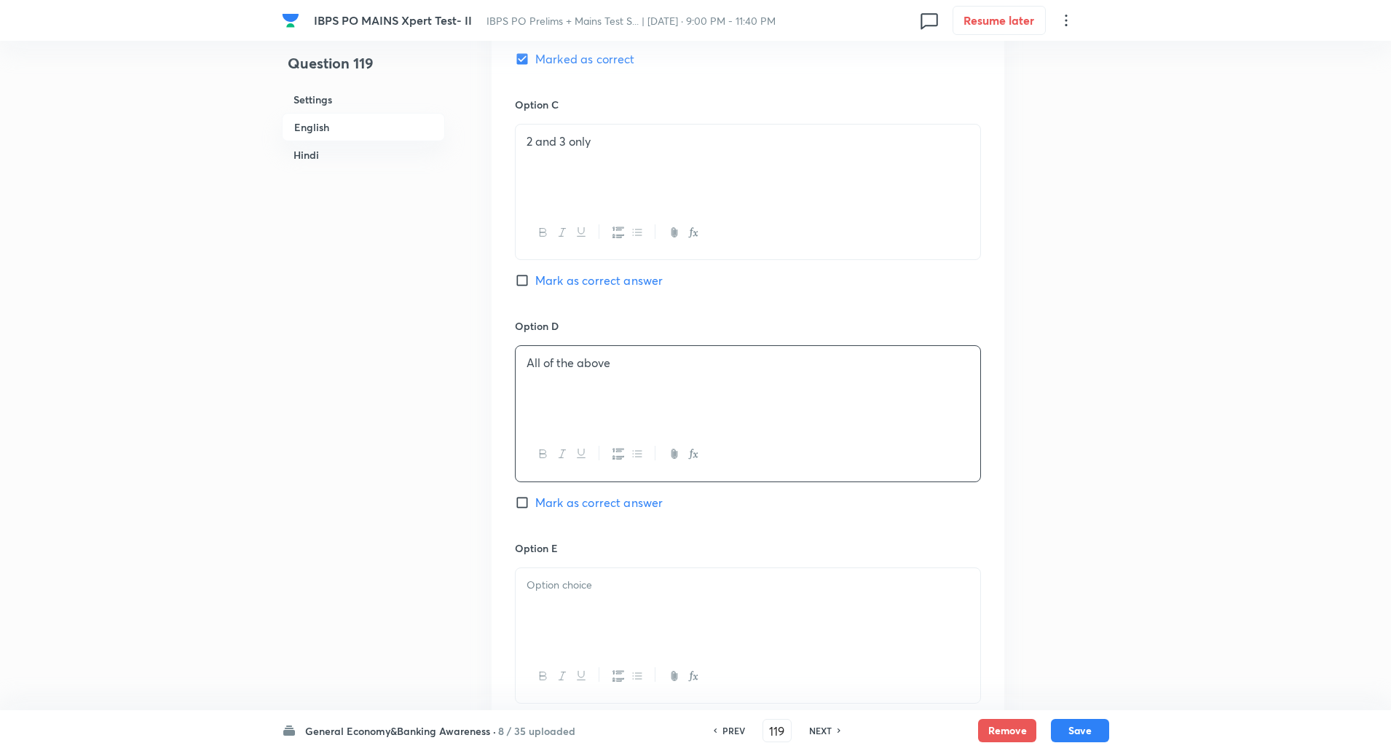
scroll to position [1159, 0]
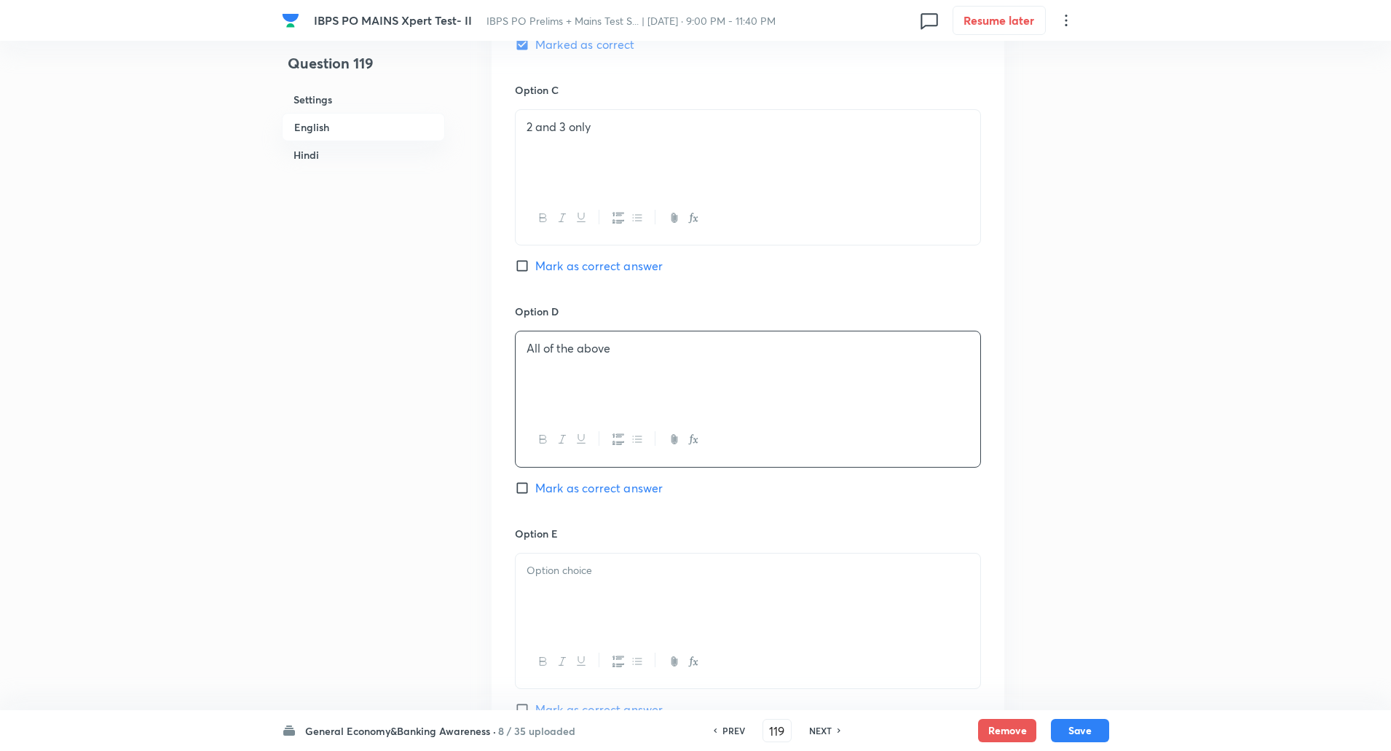
click at [570, 601] on div at bounding box center [748, 594] width 465 height 82
paste div
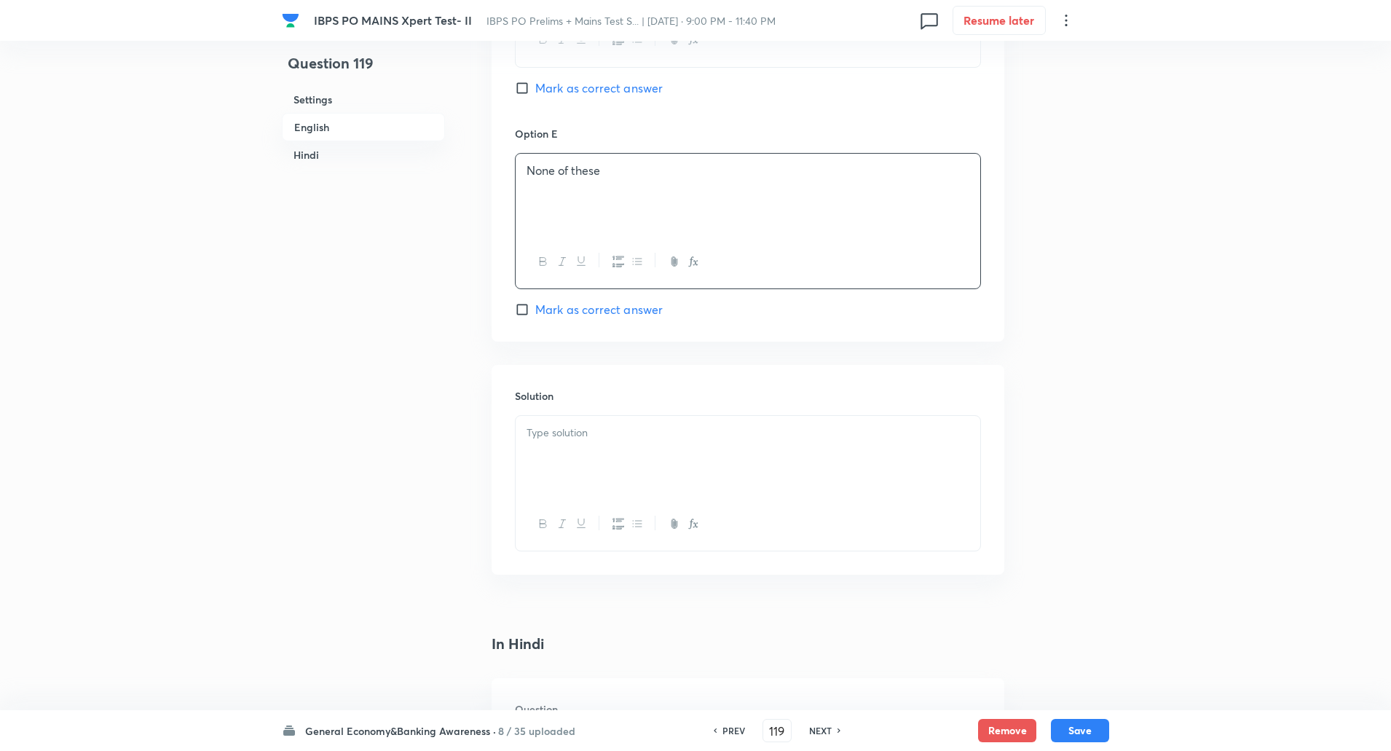
click at [557, 434] on p at bounding box center [747, 432] width 443 height 17
click at [597, 451] on p "Explanation: The airport still uses grid electricity as backup during low sunli…" at bounding box center [747, 449] width 443 height 17
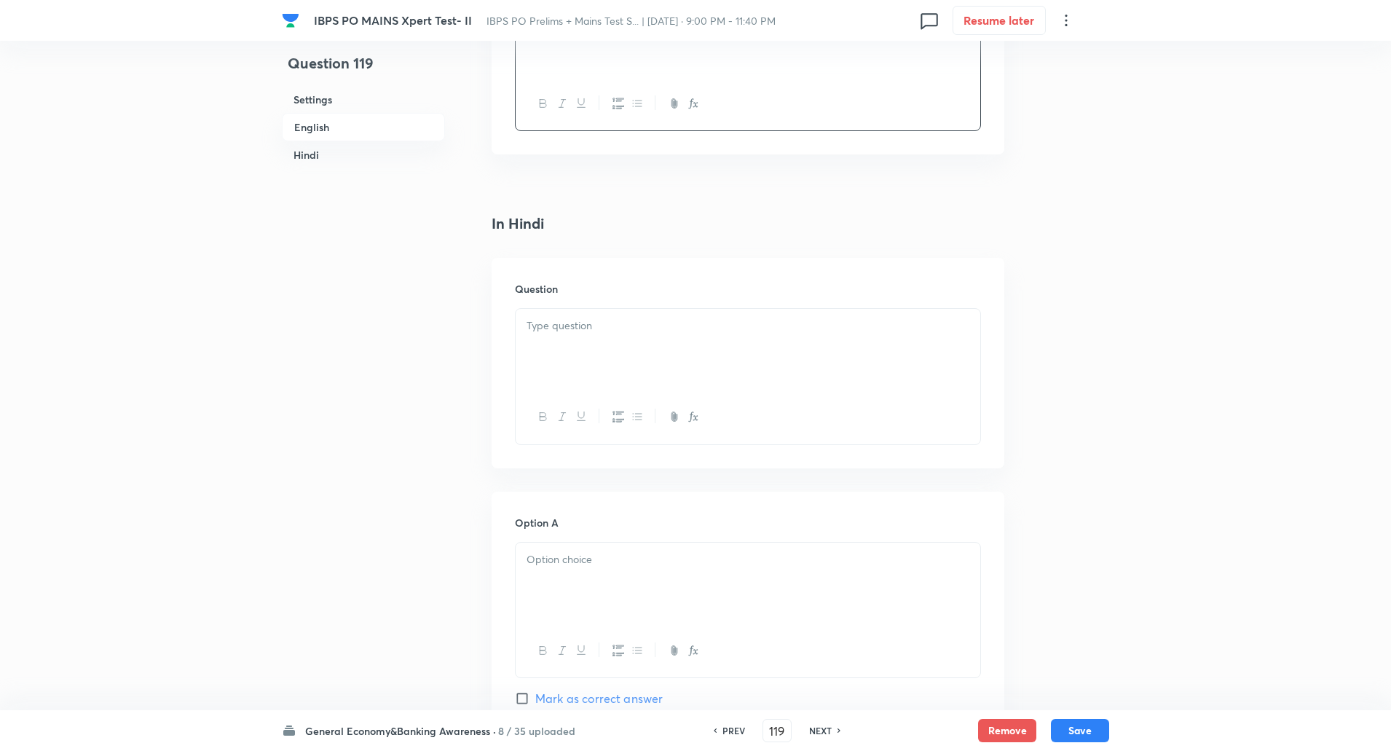
scroll to position [2015, 0]
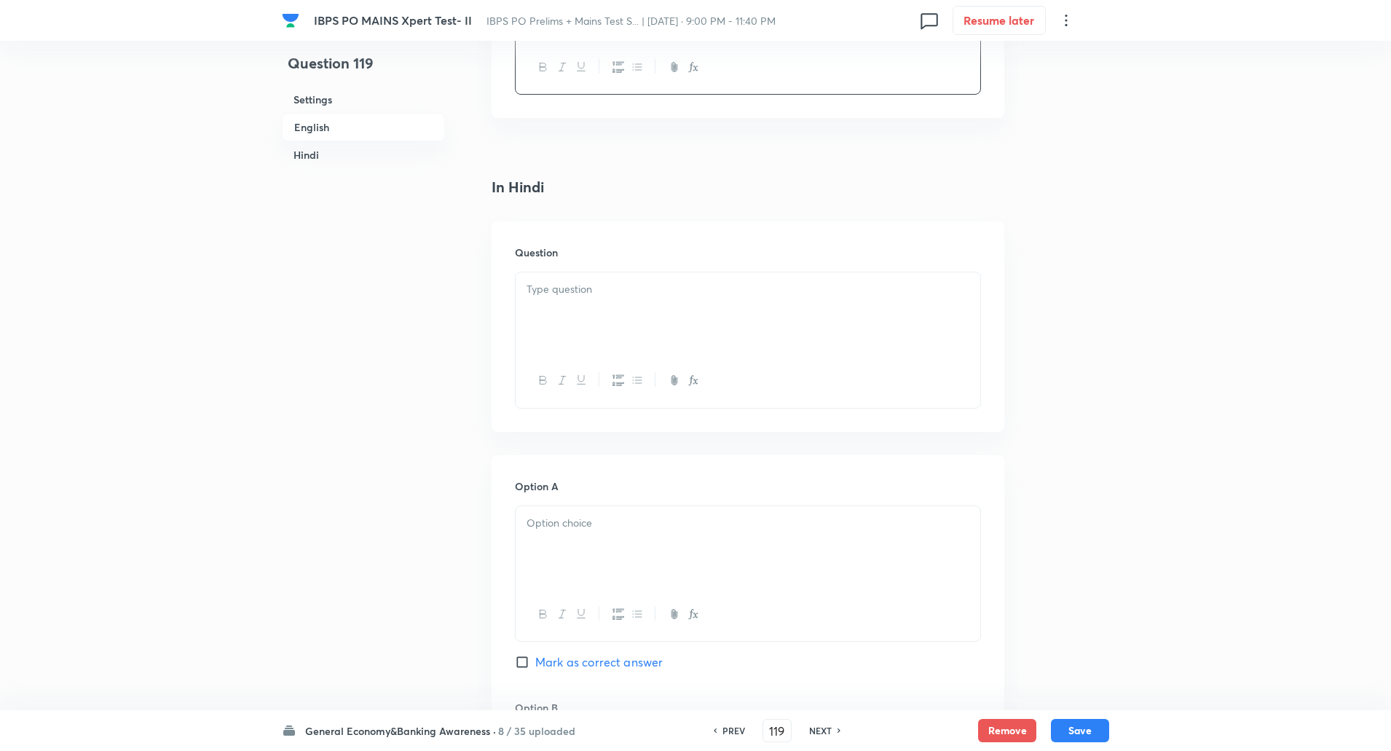
click at [566, 320] on div at bounding box center [748, 313] width 465 height 82
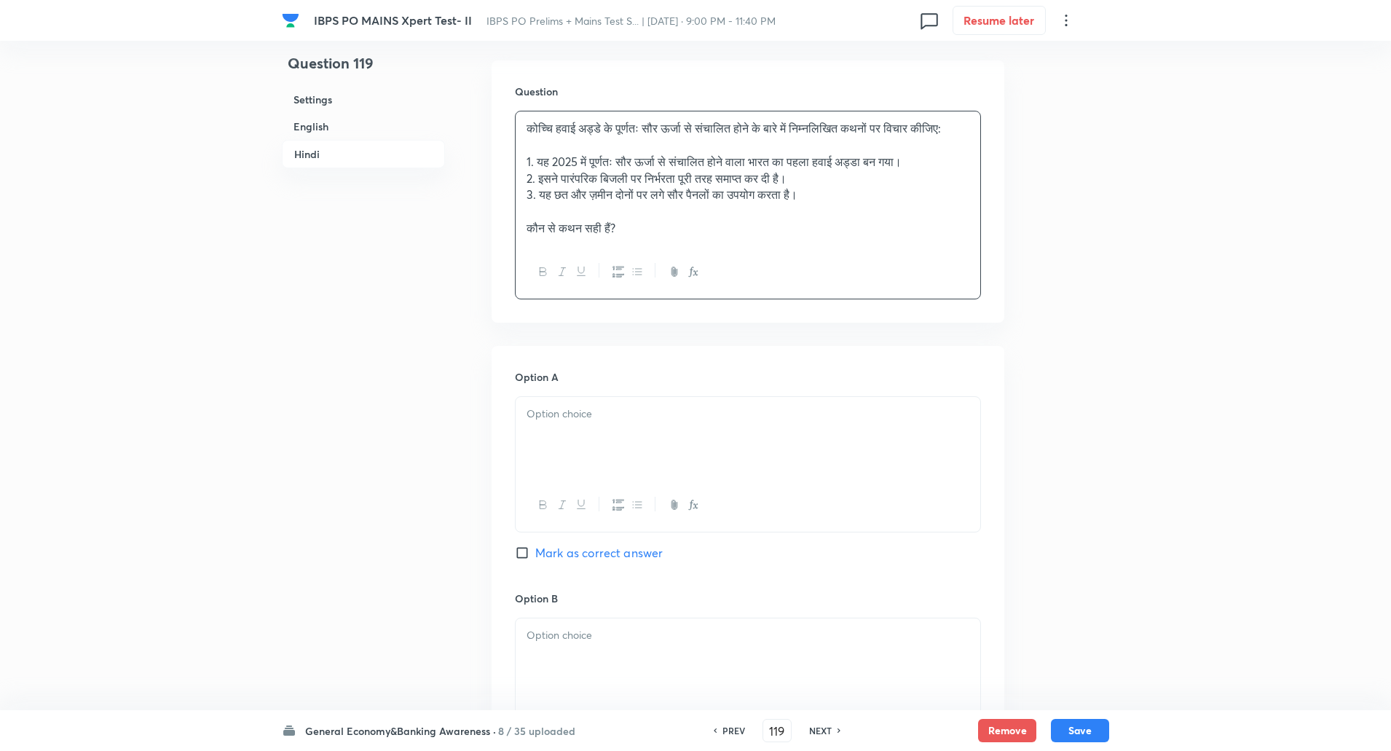
scroll to position [2182, 0]
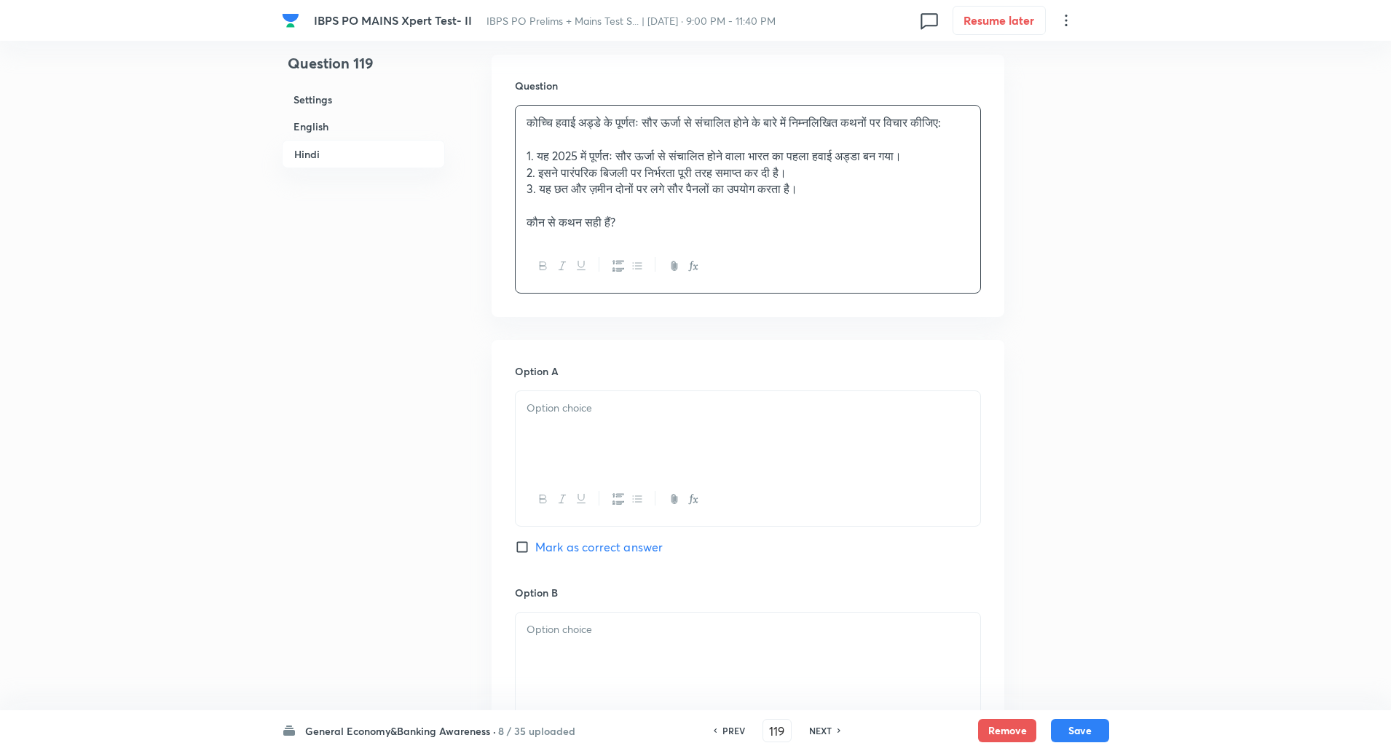
click at [591, 457] on div at bounding box center [748, 432] width 465 height 82
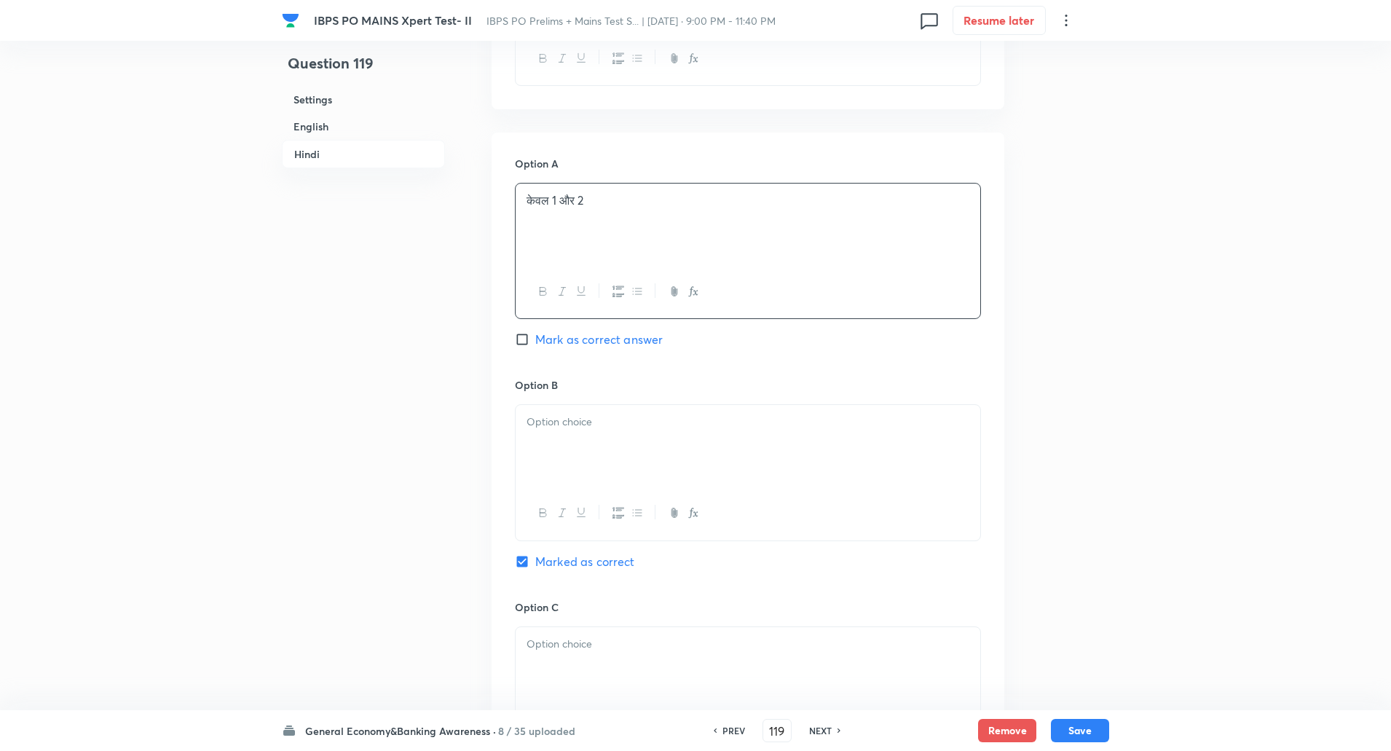
scroll to position [2407, 0]
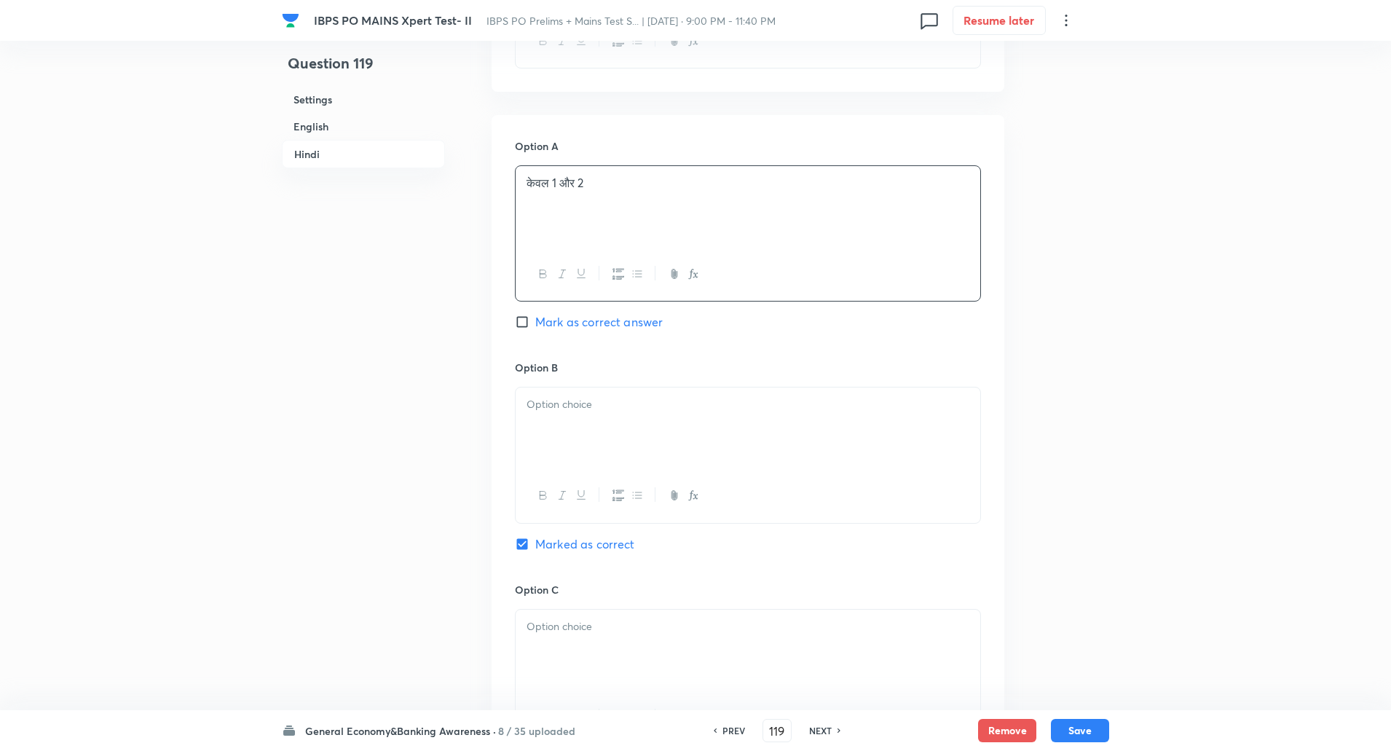
click at [583, 446] on div at bounding box center [748, 428] width 465 height 82
paste div
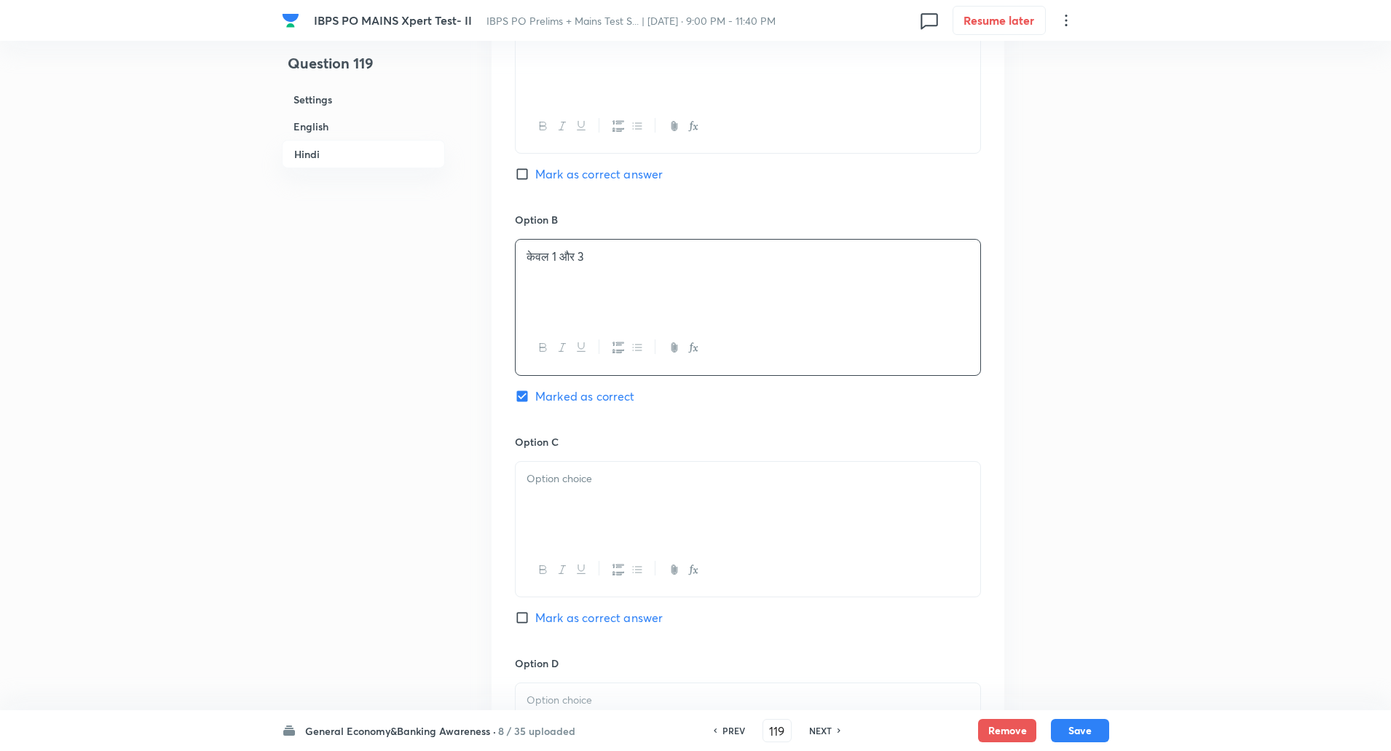
scroll to position [2618, 0]
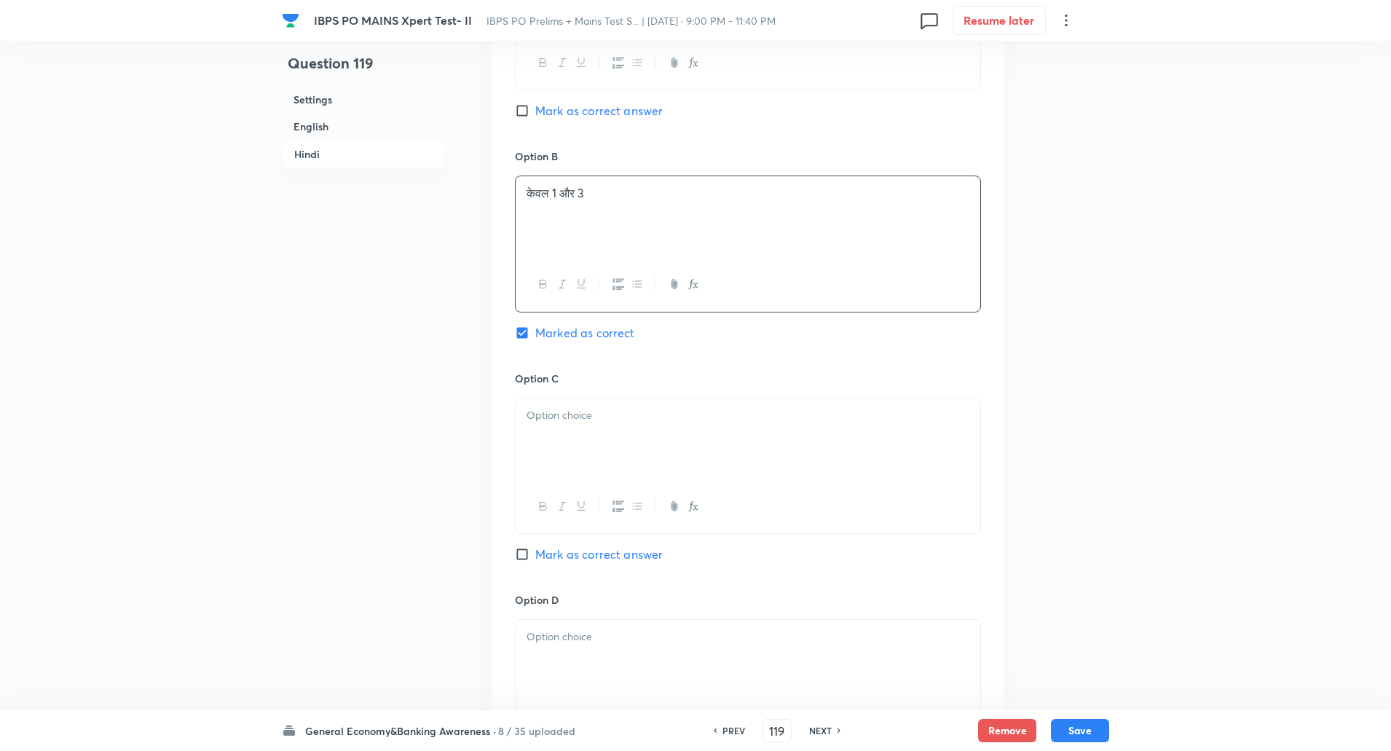
click at [577, 447] on div at bounding box center [748, 439] width 465 height 82
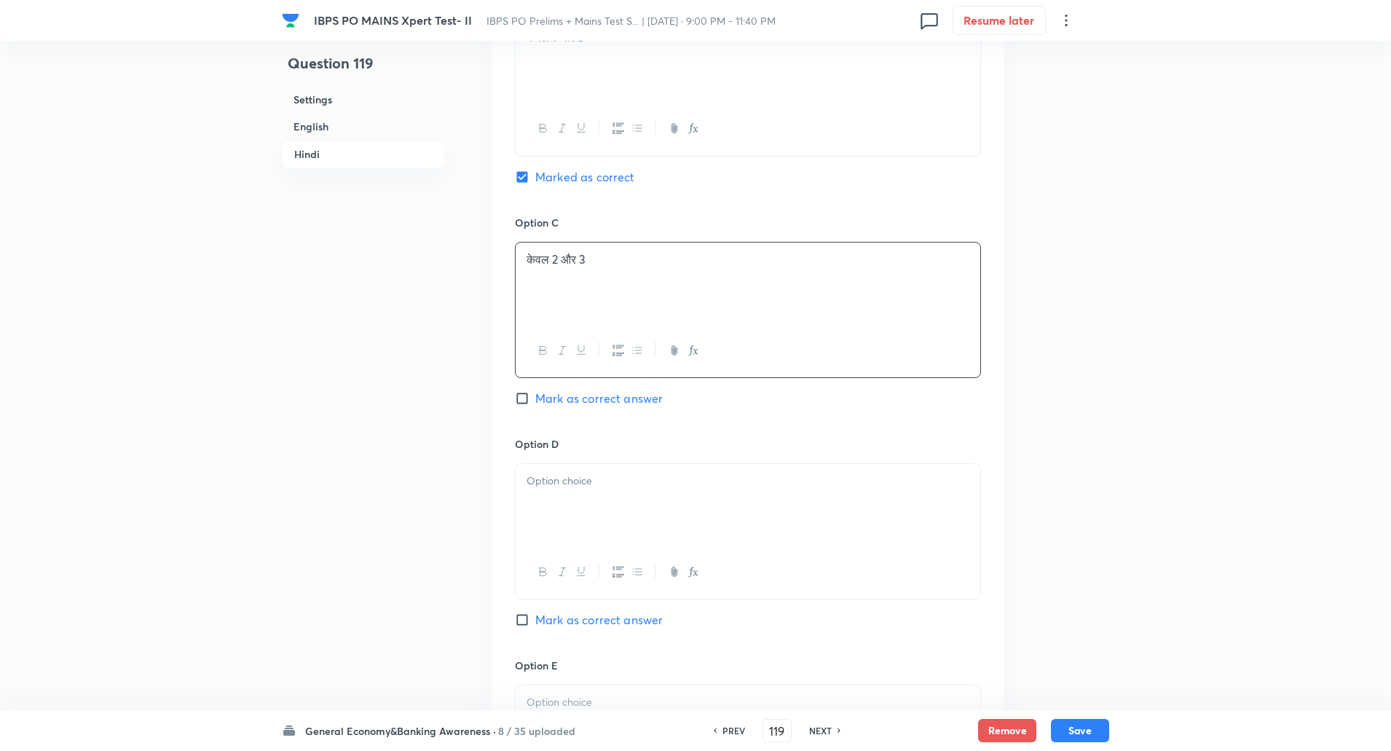
scroll to position [2816, 0]
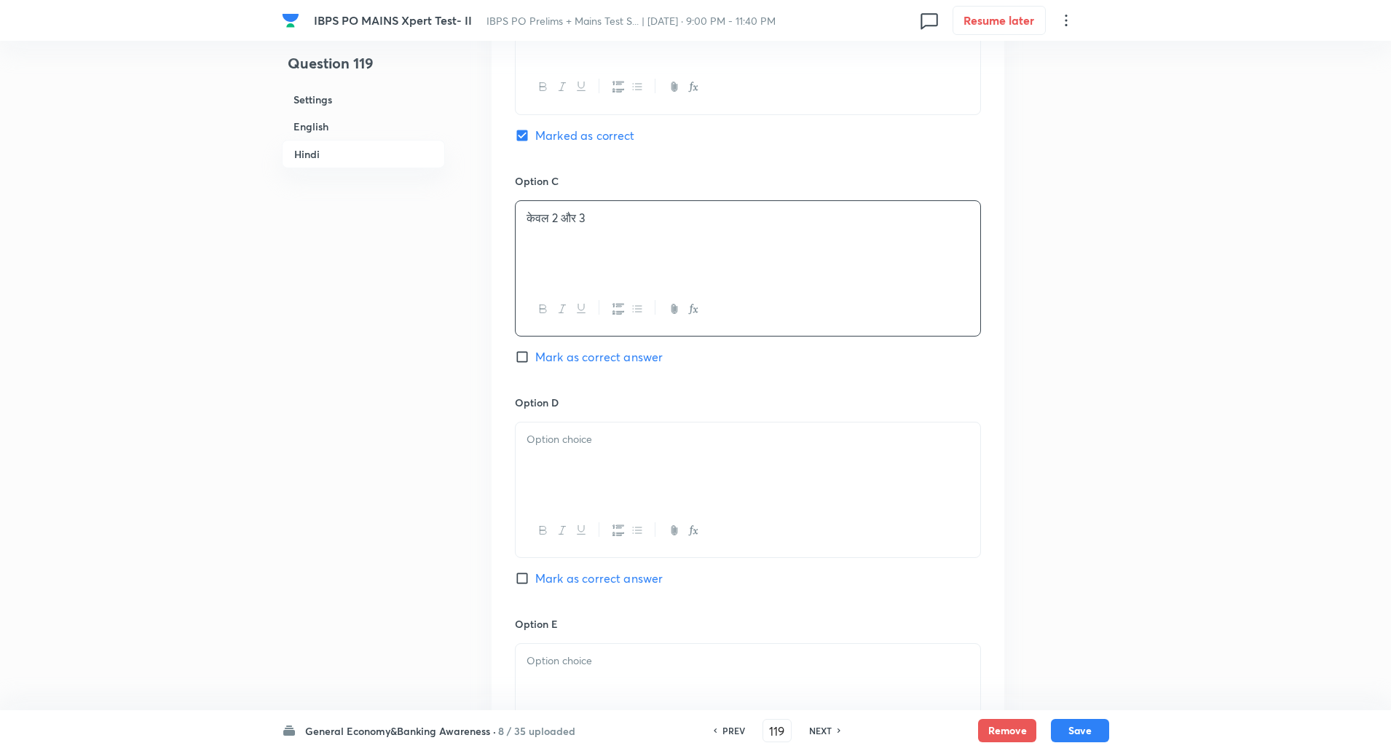
click at [564, 448] on p at bounding box center [747, 439] width 443 height 17
paste div
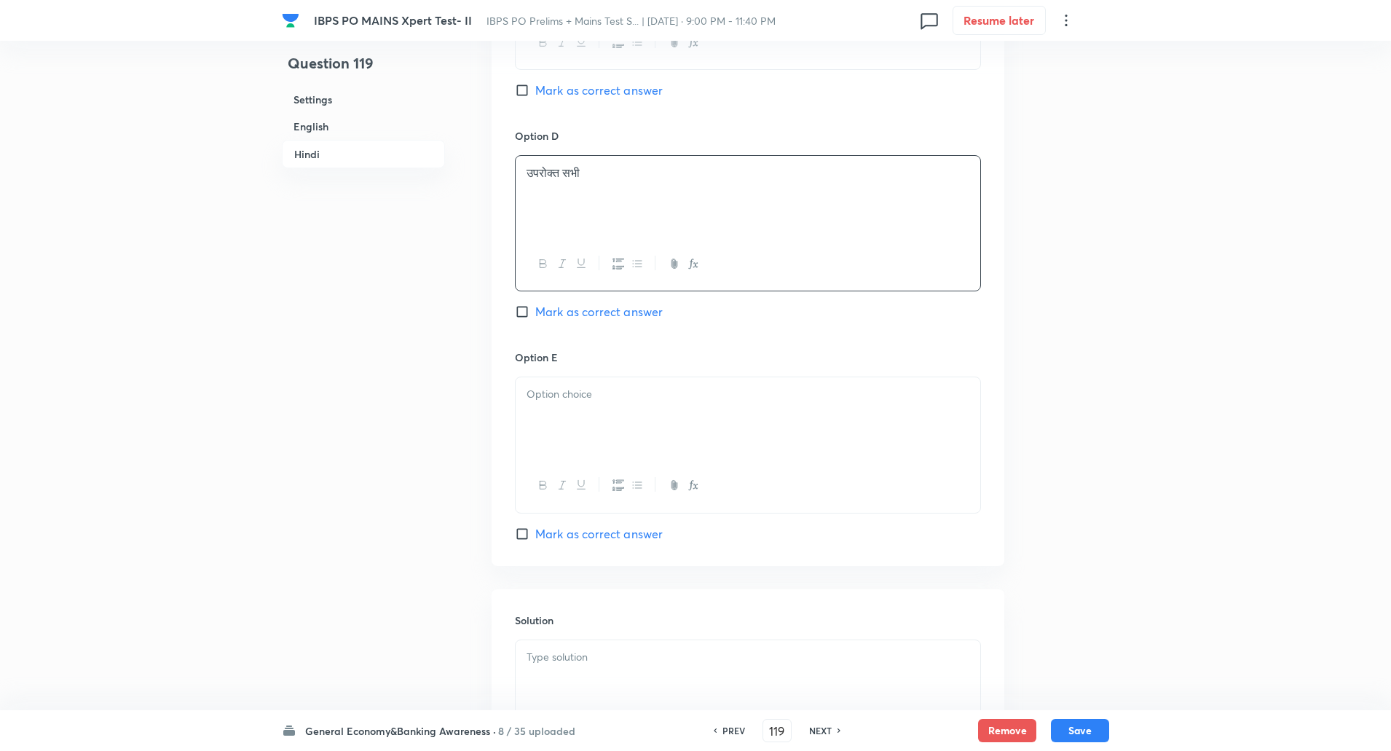
scroll to position [3183, 0]
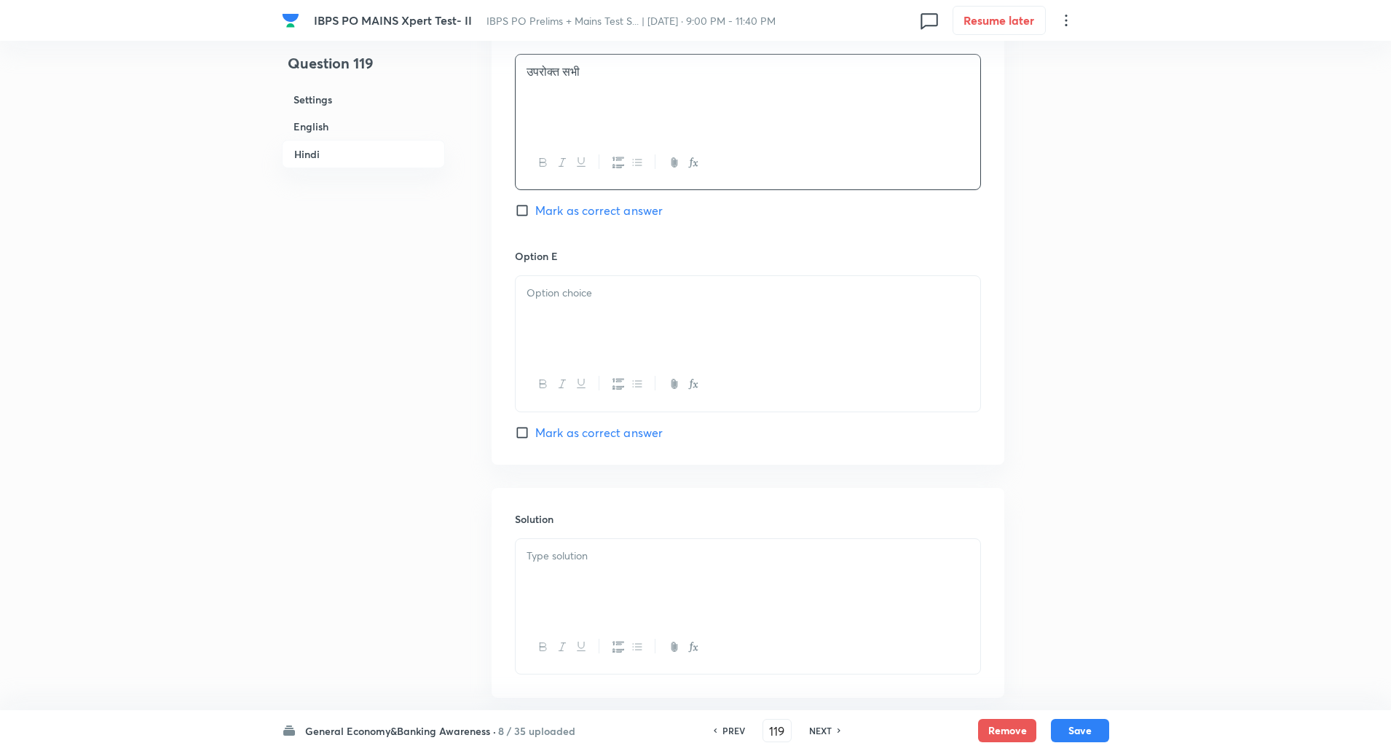
click at [585, 301] on p at bounding box center [747, 293] width 443 height 17
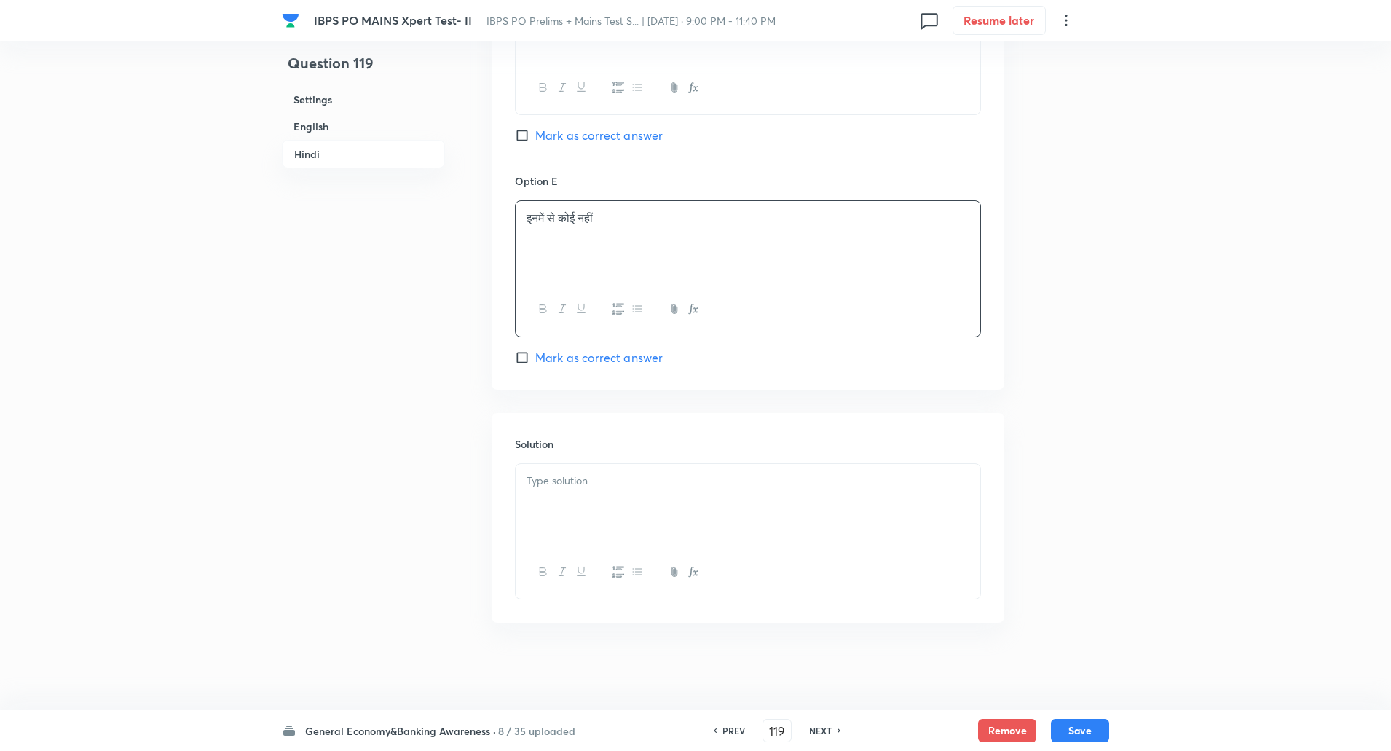
click at [565, 491] on div at bounding box center [748, 505] width 465 height 82
click at [568, 500] on p "व्याख्या: कम धूप के दौरान हवाई अड्डा अभी भी बैकअप के रूप में ग्रिड बिजली का उपय…" at bounding box center [747, 497] width 443 height 17
click at [1084, 738] on button "Save" at bounding box center [1080, 728] width 58 height 23
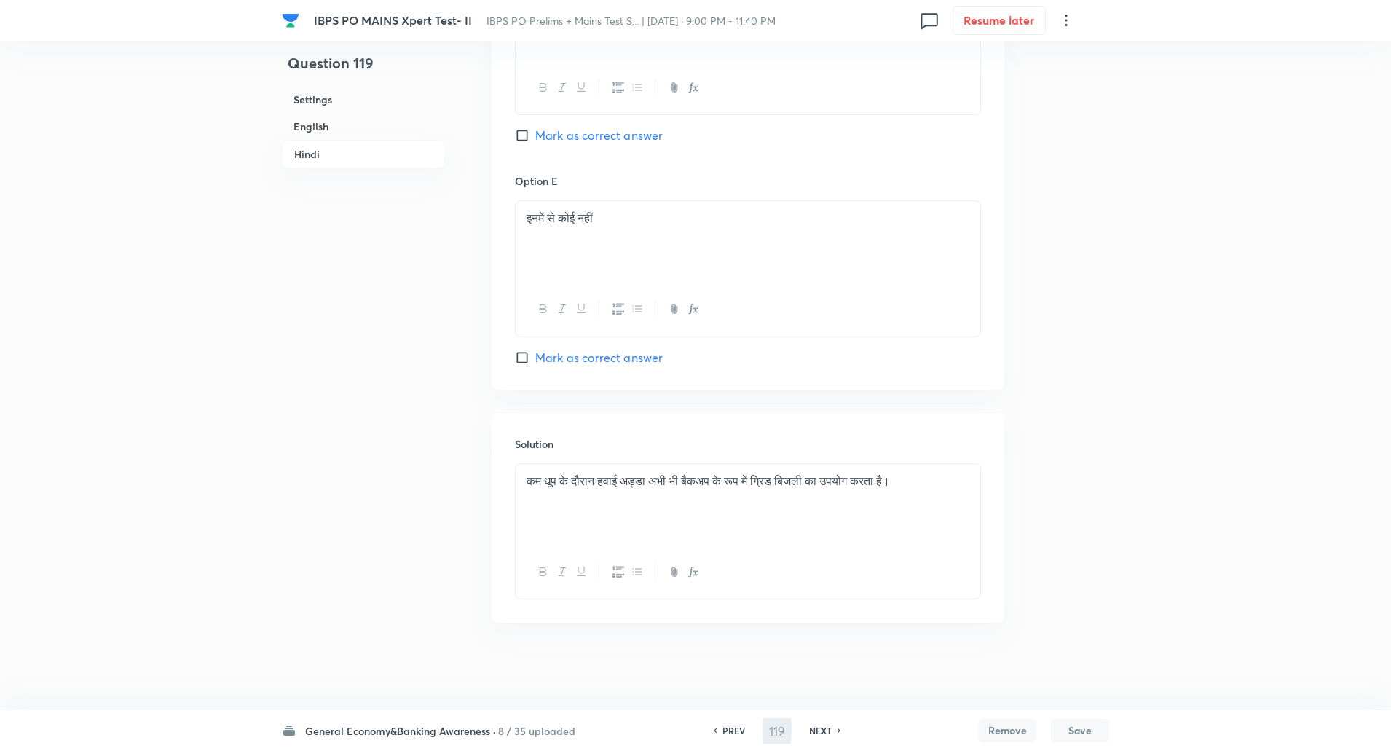
type input "120"
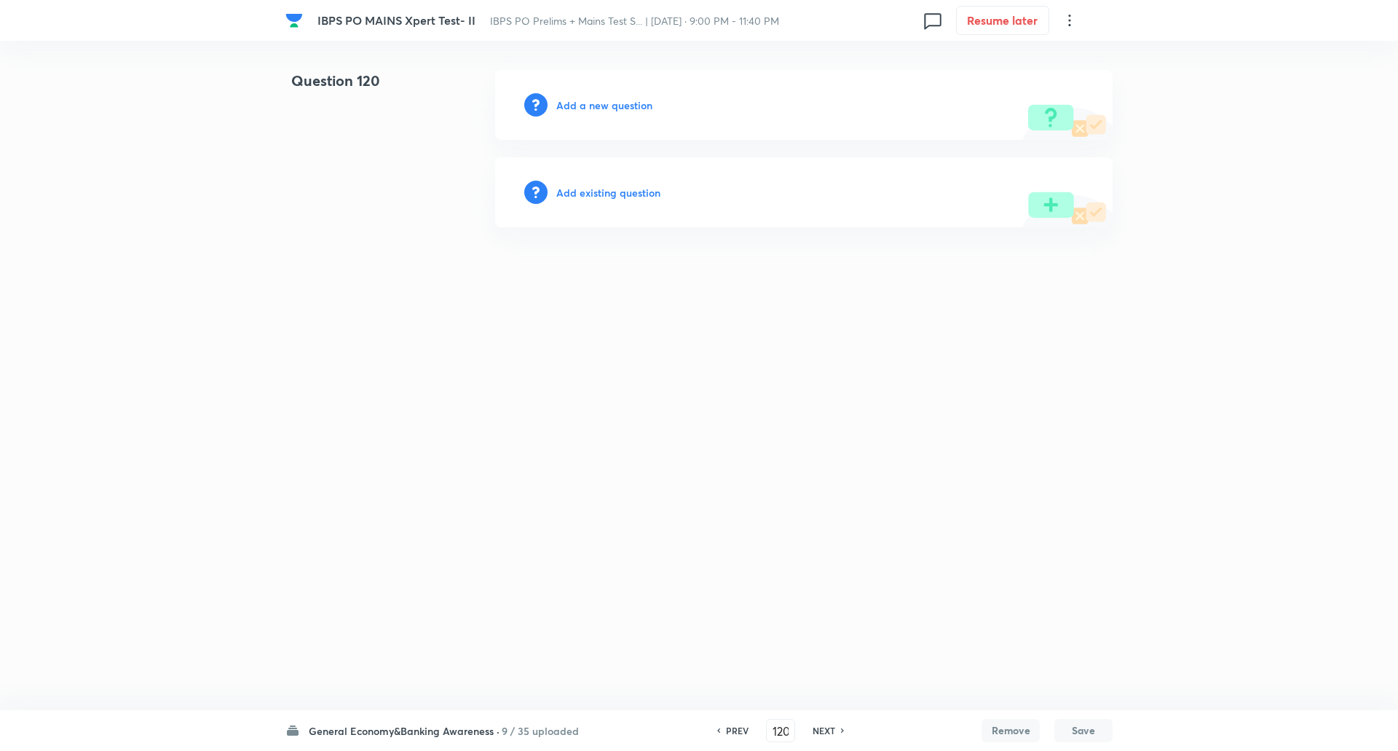
click at [625, 108] on h6 "Add a new question" at bounding box center [604, 105] width 96 height 15
click at [625, 108] on h6 "Choose a question type" at bounding box center [612, 105] width 112 height 15
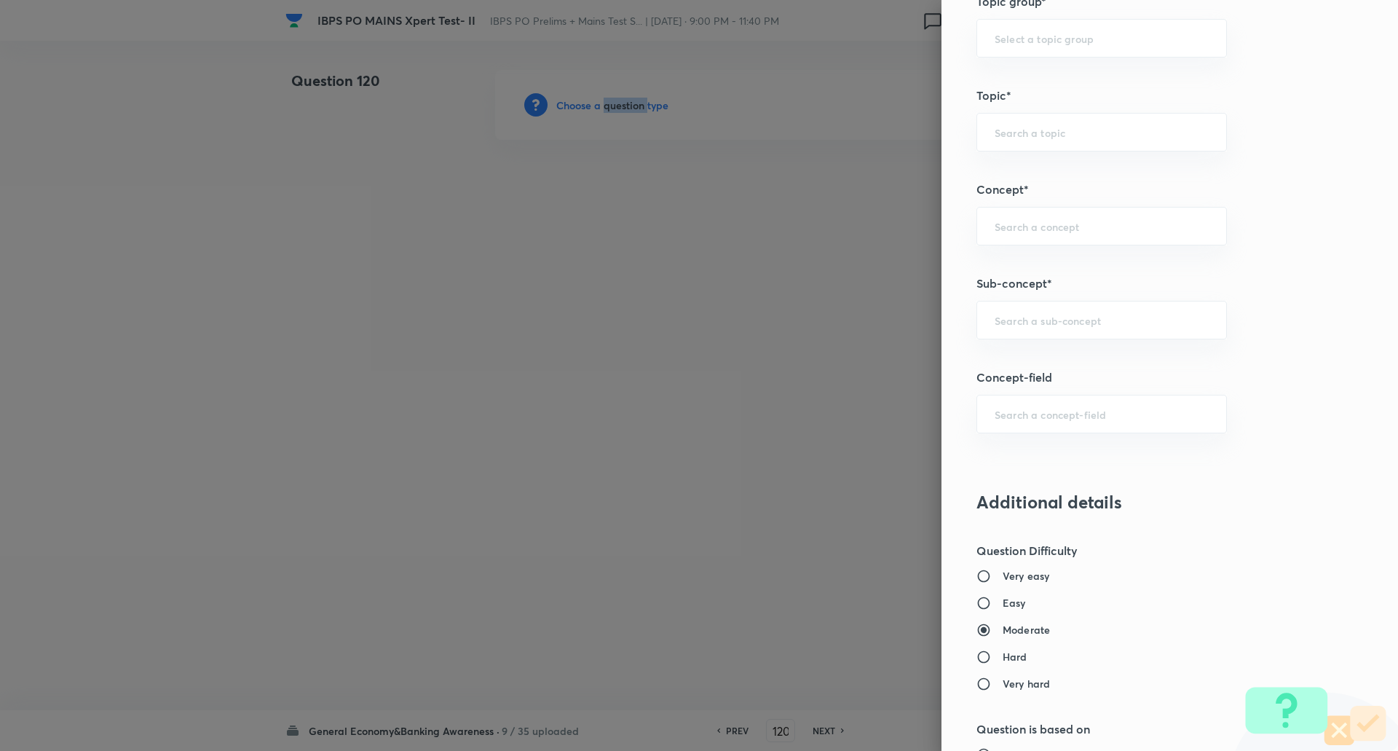
scroll to position [652, 0]
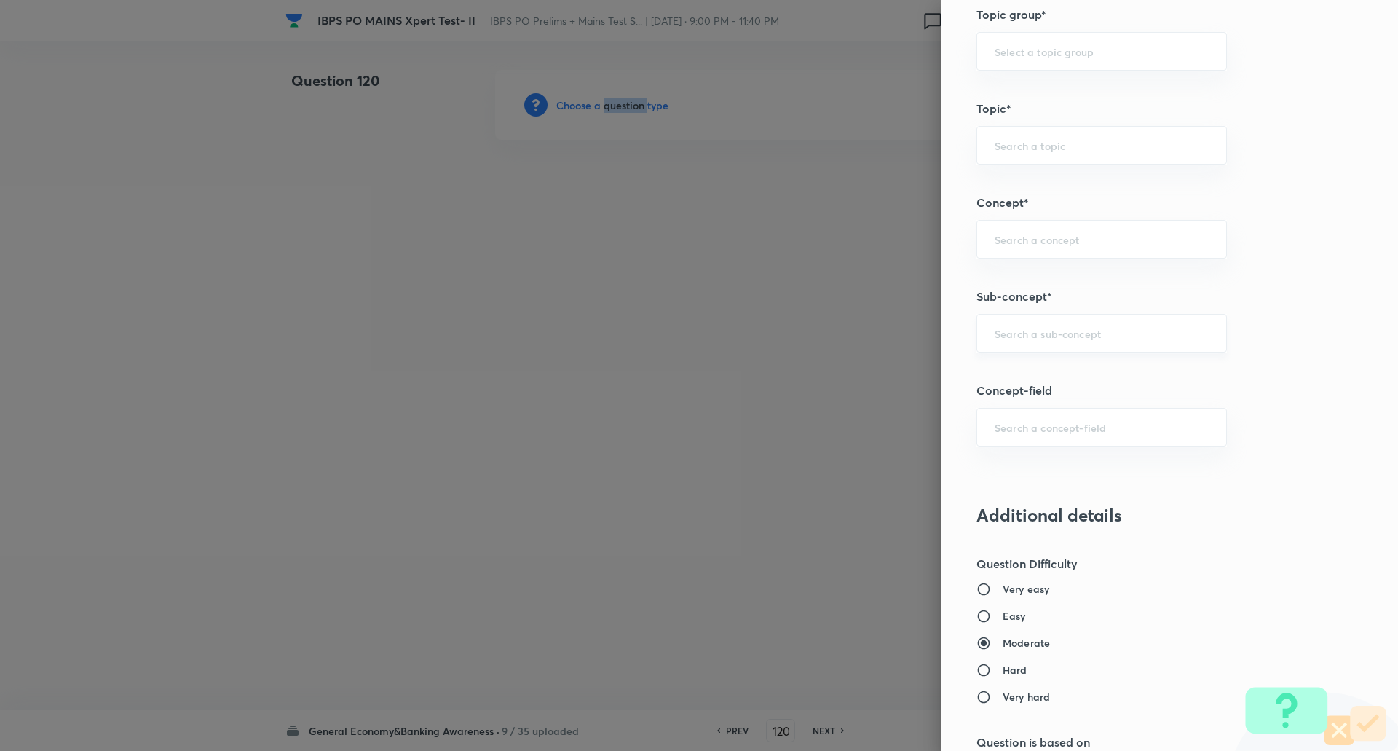
click at [1040, 324] on div "​" at bounding box center [1101, 333] width 250 height 39
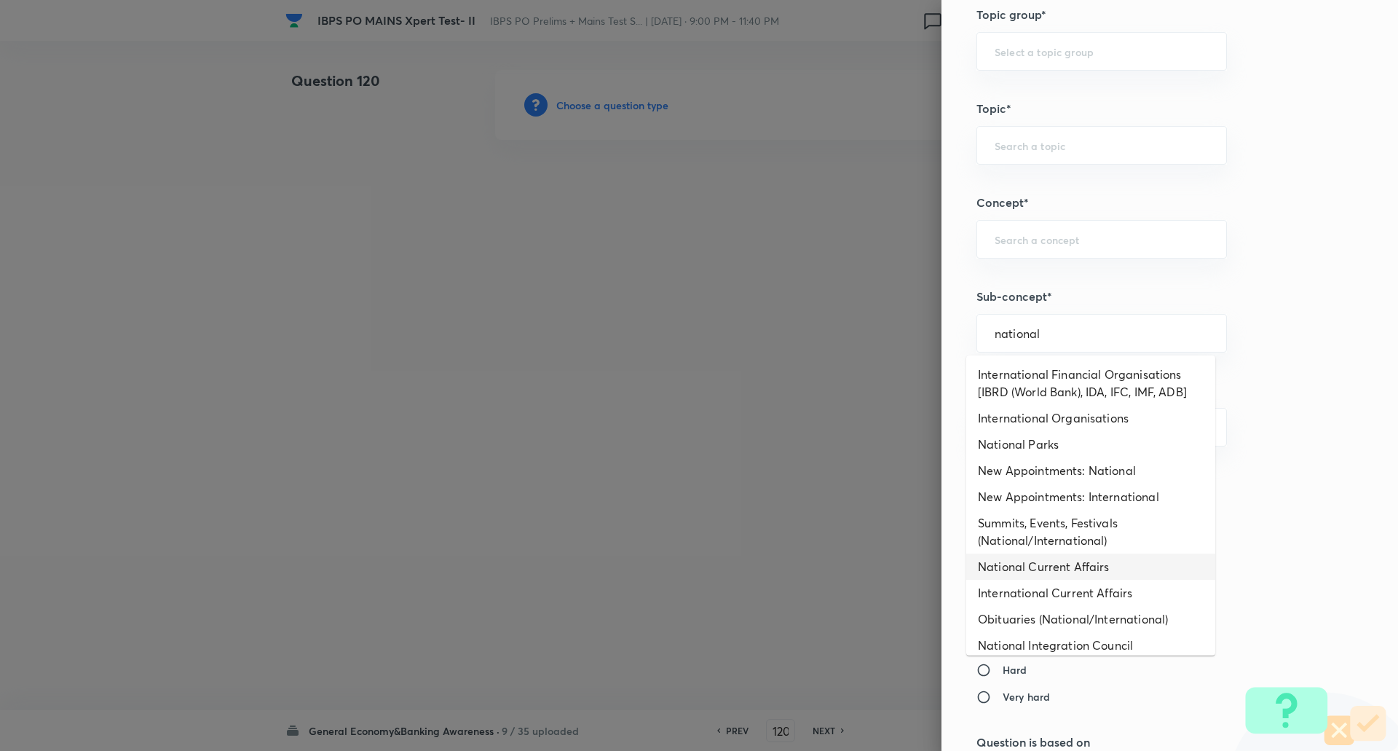
click at [1075, 564] on li "National Current Affairs" at bounding box center [1090, 566] width 249 height 26
type input "National Current Affairs"
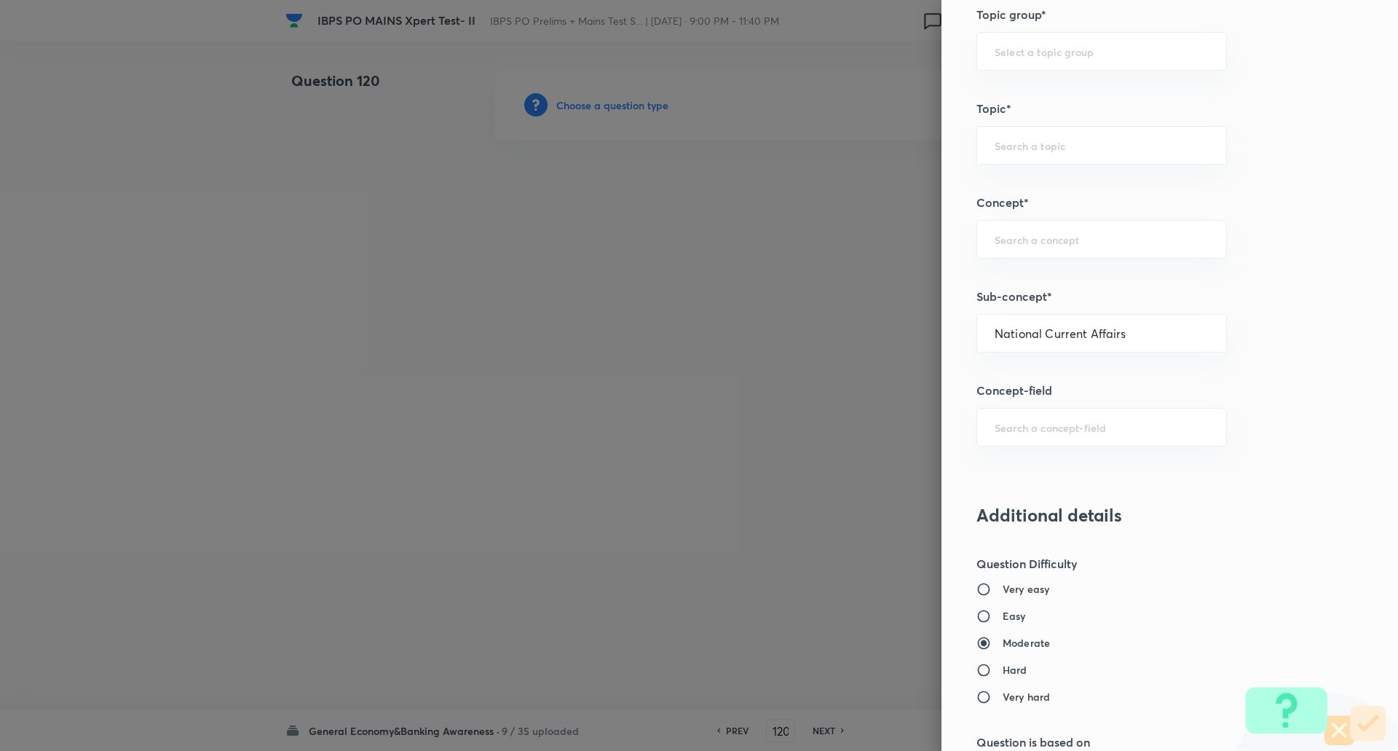
type input "Awareness"
type input "Current Affairs"
type input "National Current Affairs"
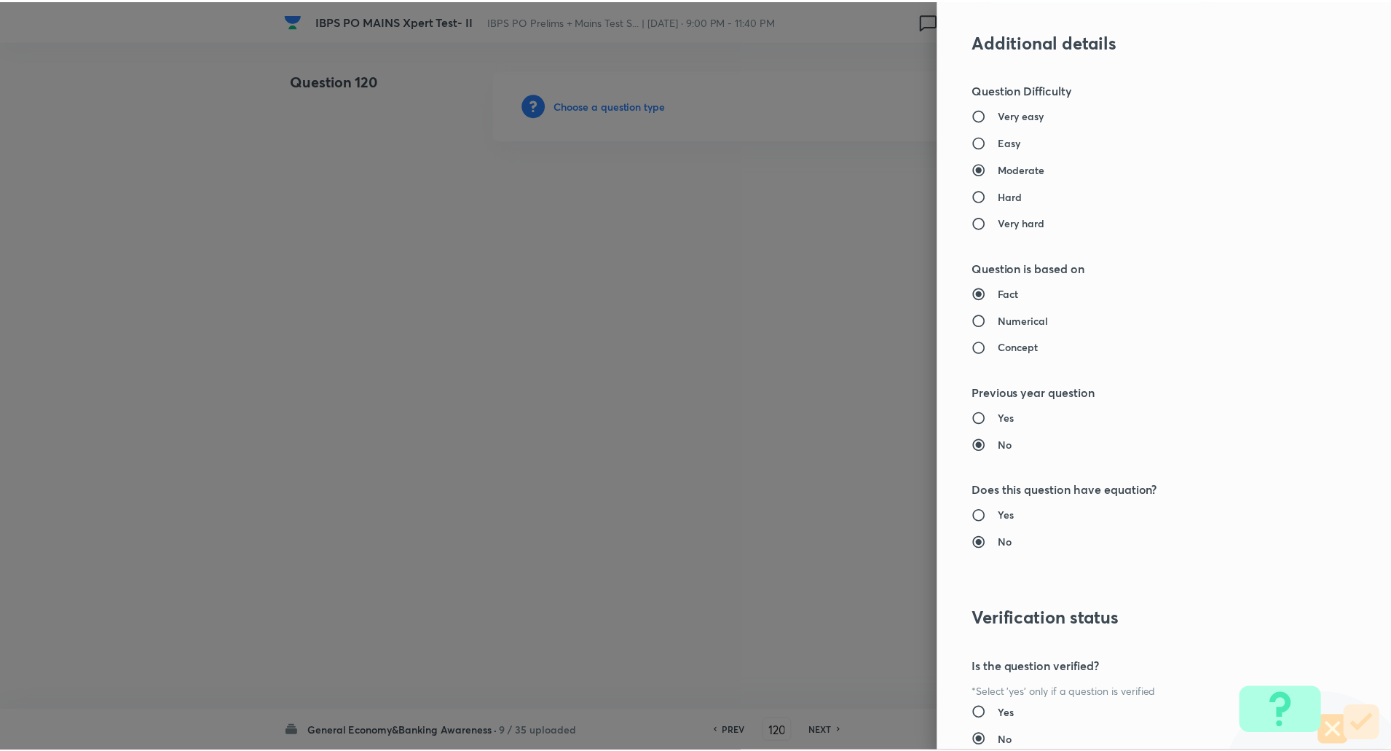
scroll to position [1234, 0]
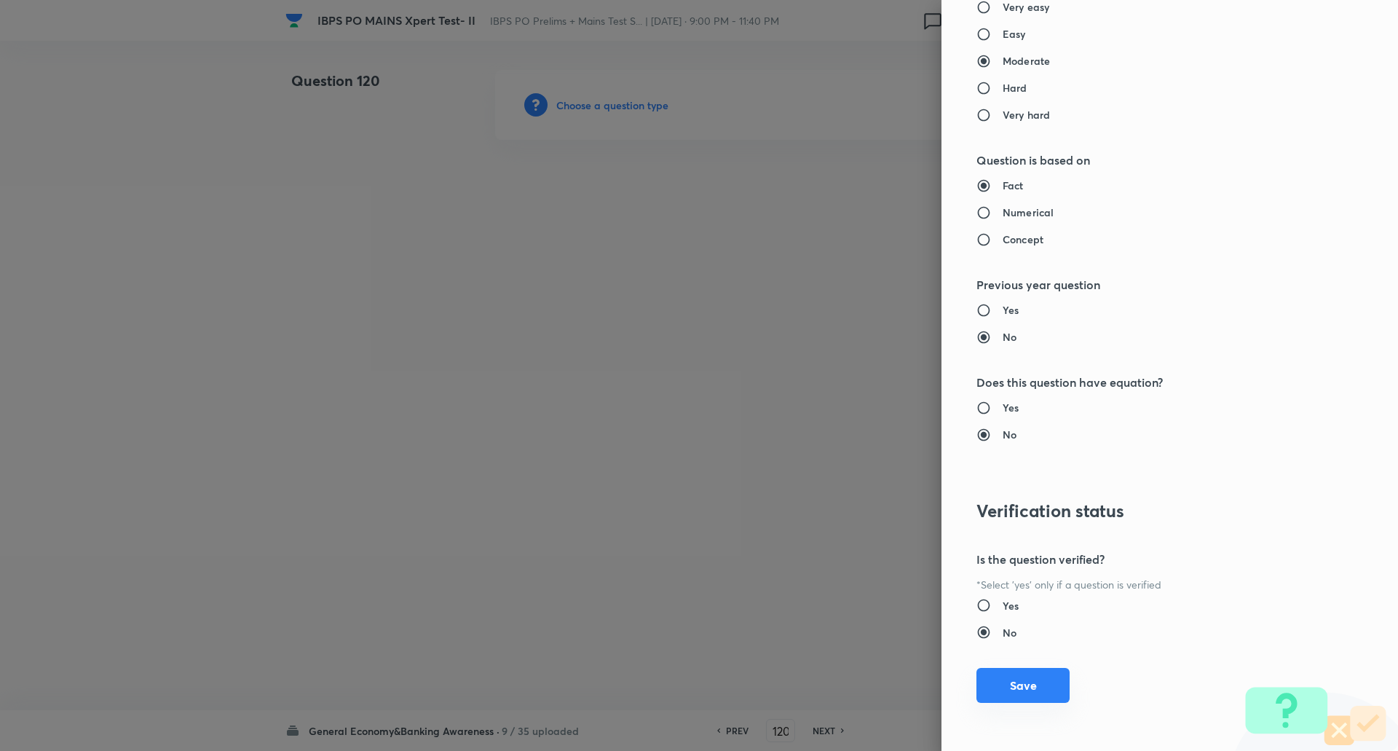
click at [1032, 681] on button "Save" at bounding box center [1022, 685] width 93 height 35
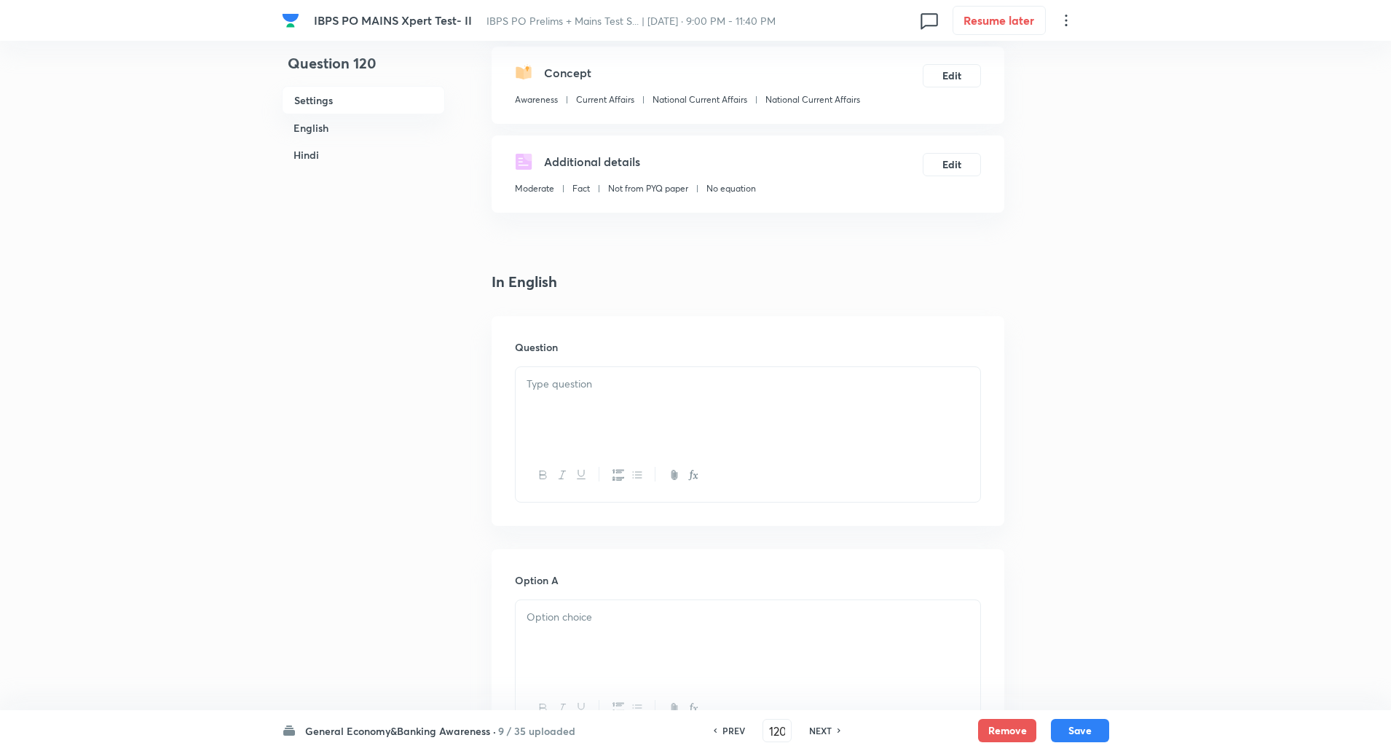
scroll to position [248, 0]
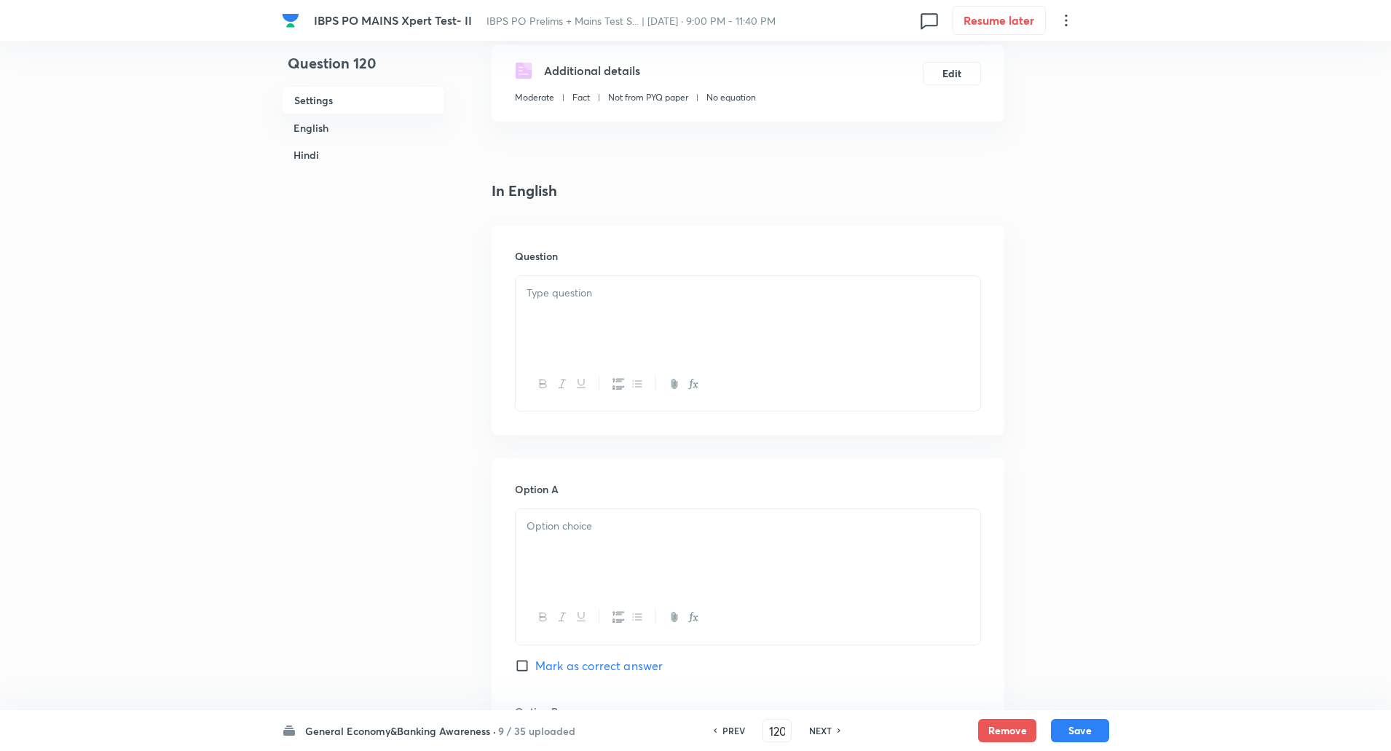
click at [599, 306] on div at bounding box center [748, 317] width 465 height 82
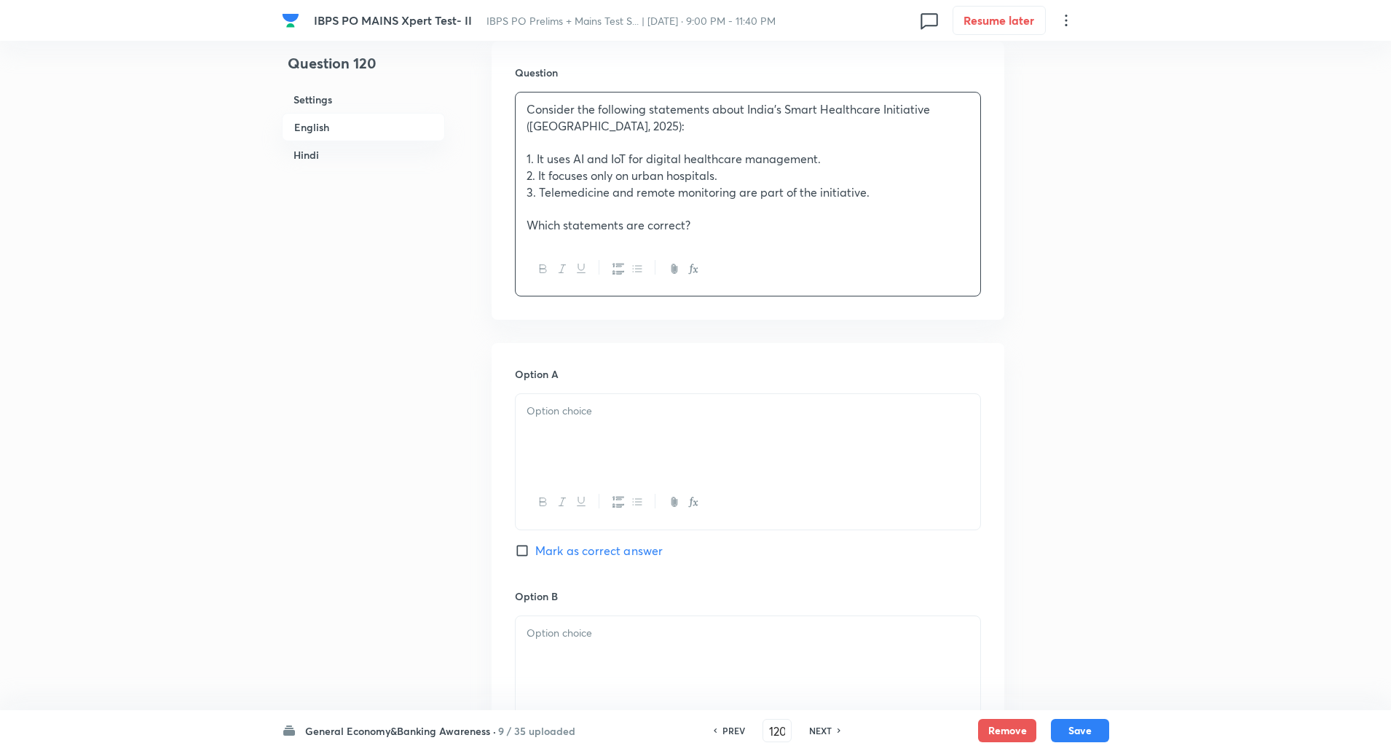
scroll to position [462, 0]
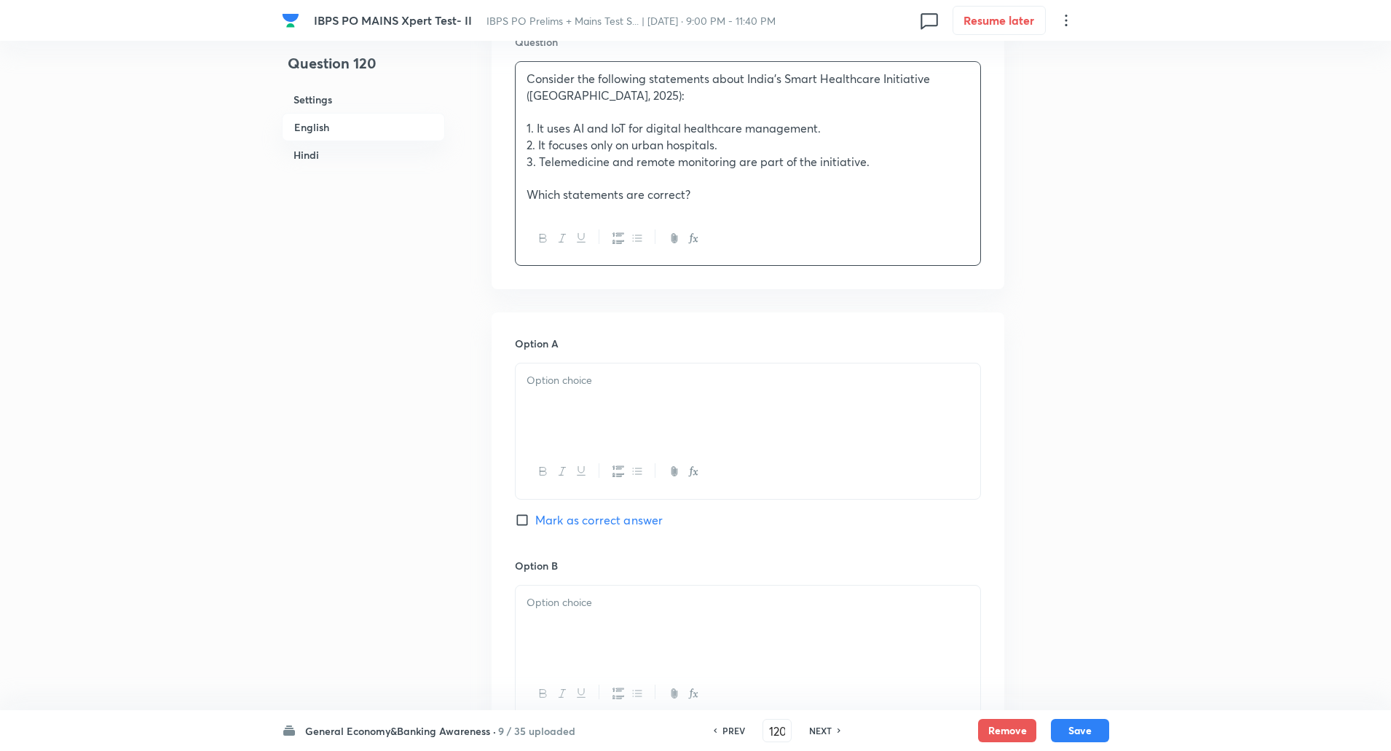
click at [583, 400] on div at bounding box center [748, 404] width 465 height 82
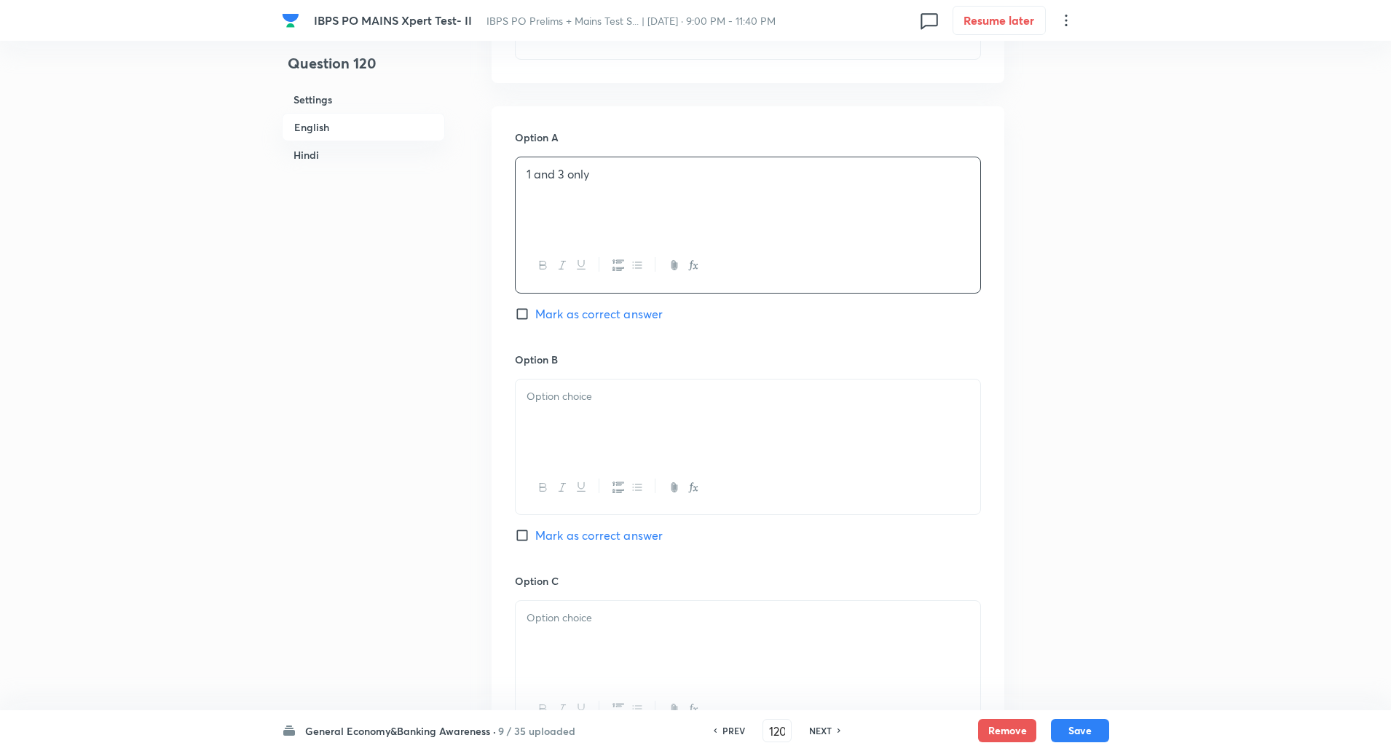
scroll to position [672, 0]
click at [528, 312] on input "Mark as correct answer" at bounding box center [525, 310] width 20 height 15
checkbox input "true"
click at [551, 406] on div at bounding box center [748, 417] width 465 height 82
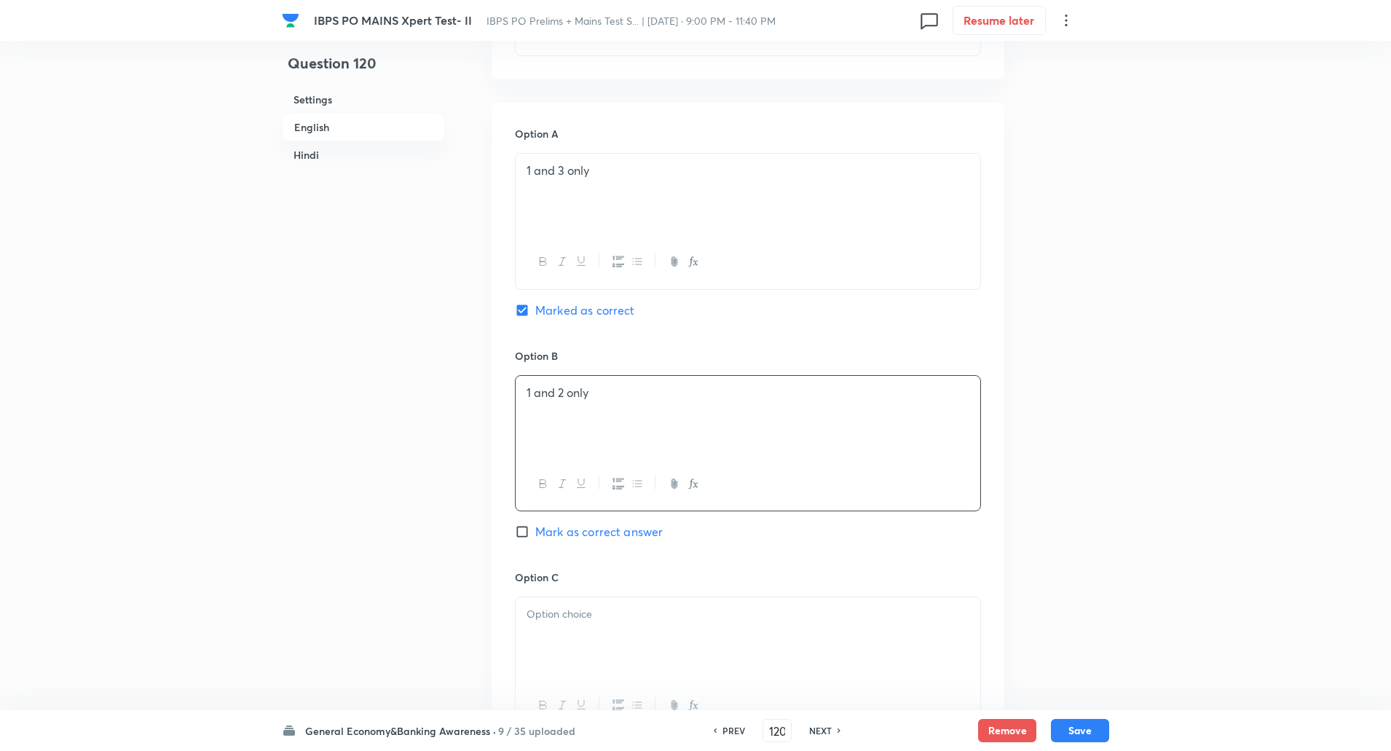
scroll to position [846, 0]
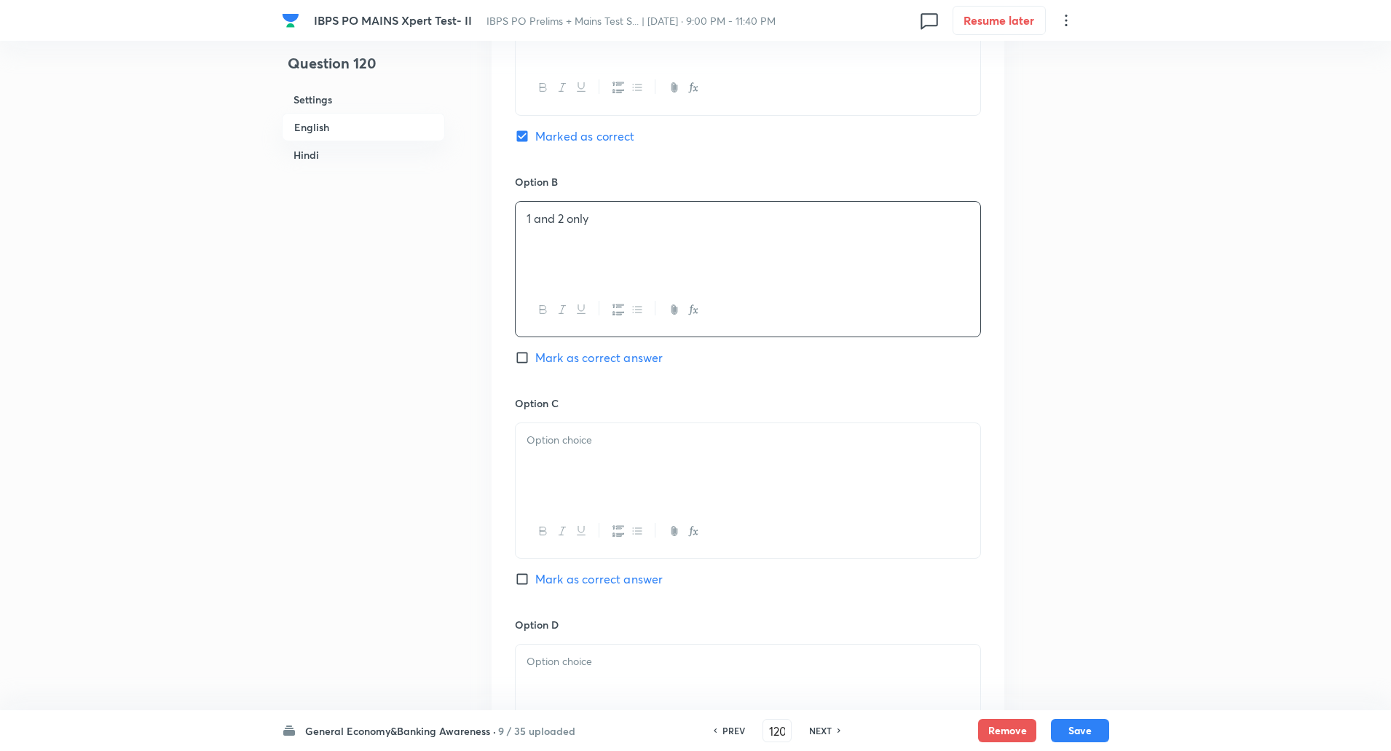
click at [550, 462] on div at bounding box center [748, 464] width 465 height 82
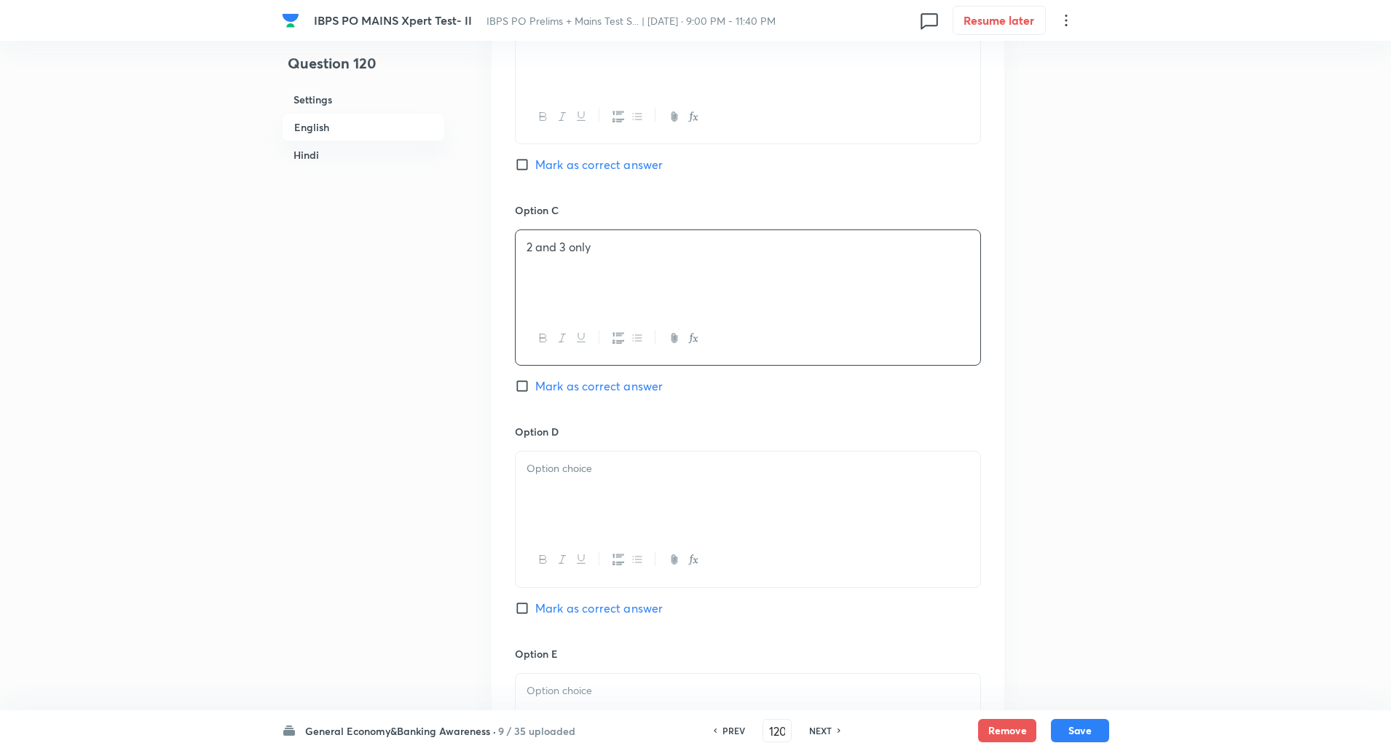
scroll to position [1085, 0]
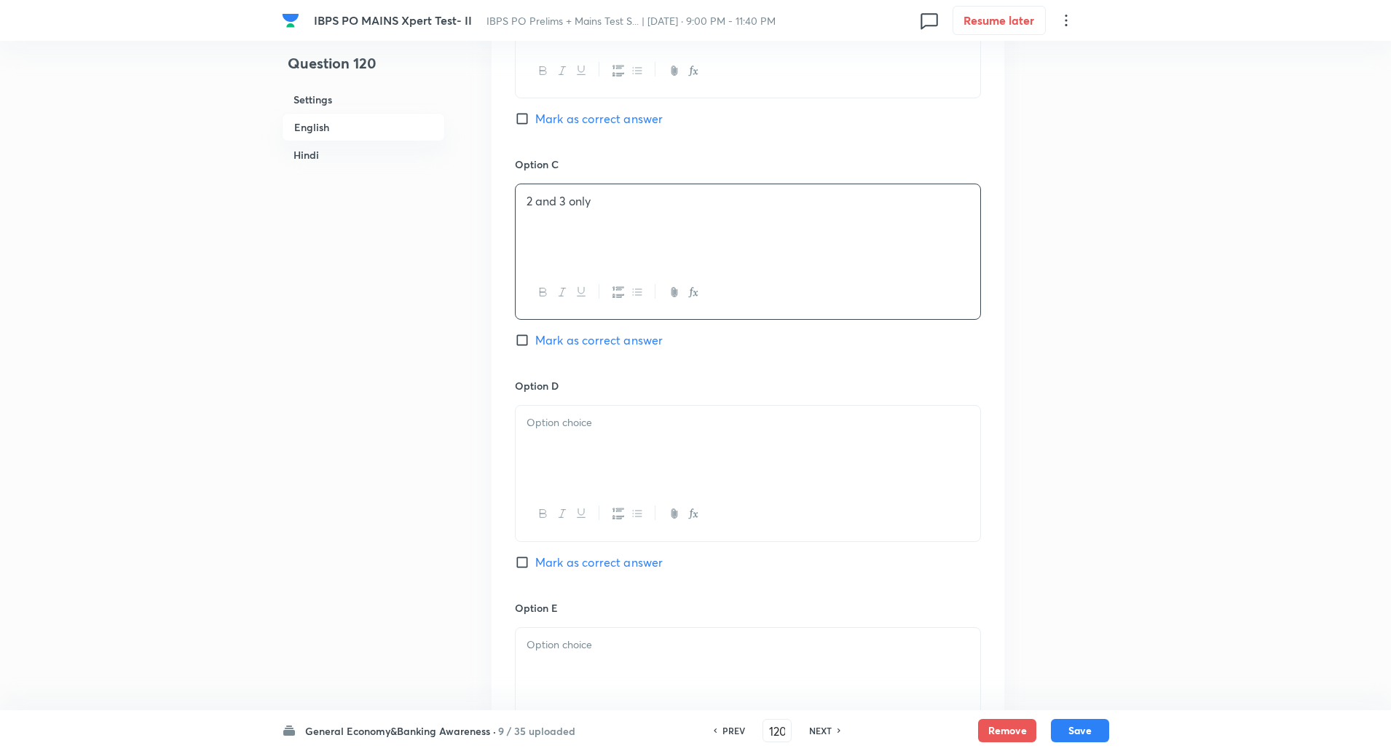
click at [545, 452] on div at bounding box center [748, 447] width 465 height 82
paste div
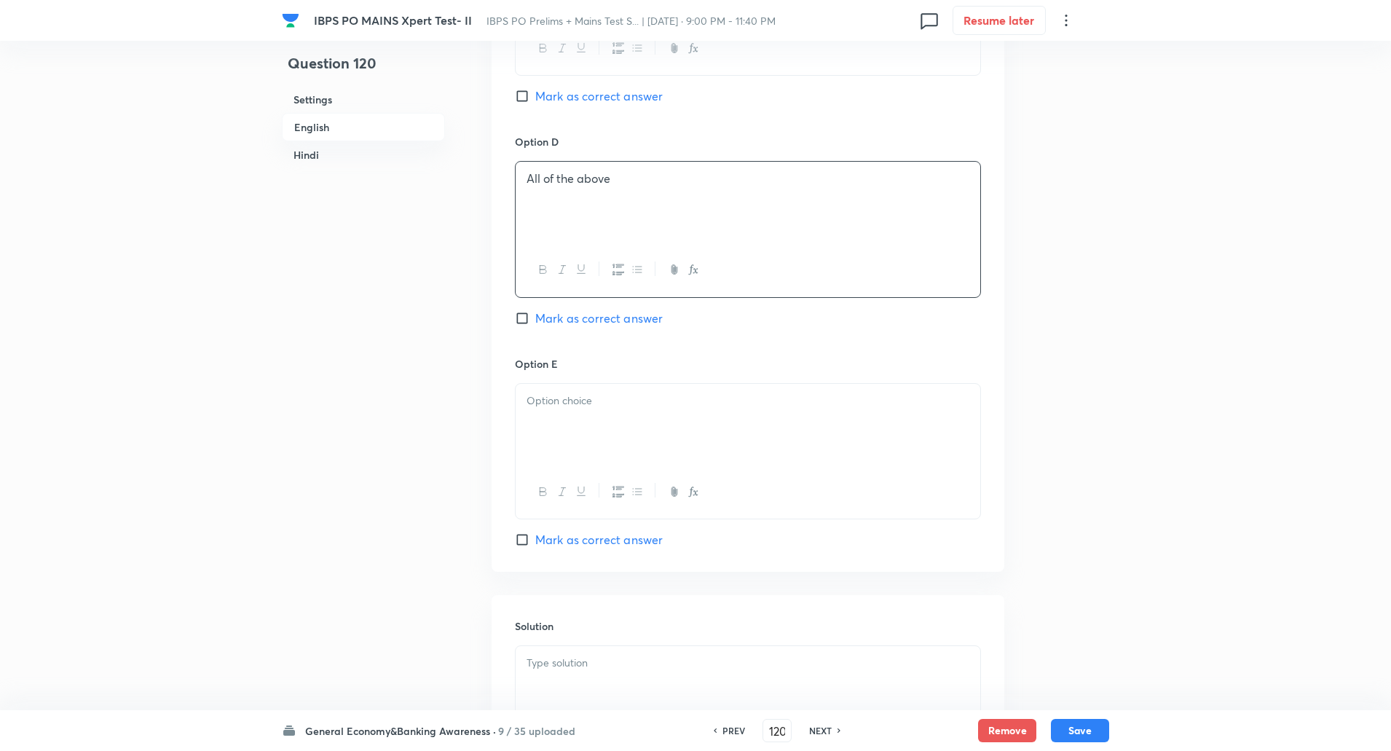
scroll to position [1375, 0]
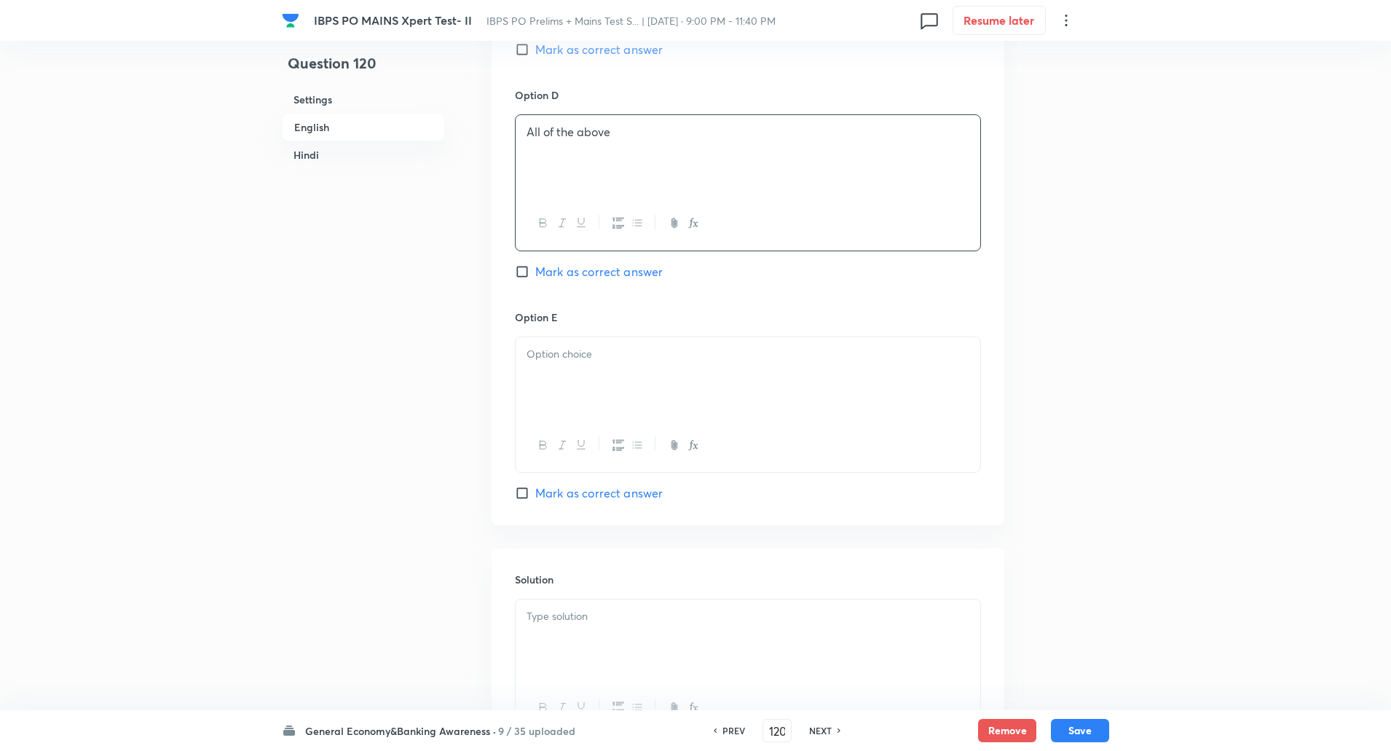
click at [557, 378] on div at bounding box center [748, 378] width 465 height 82
paste div
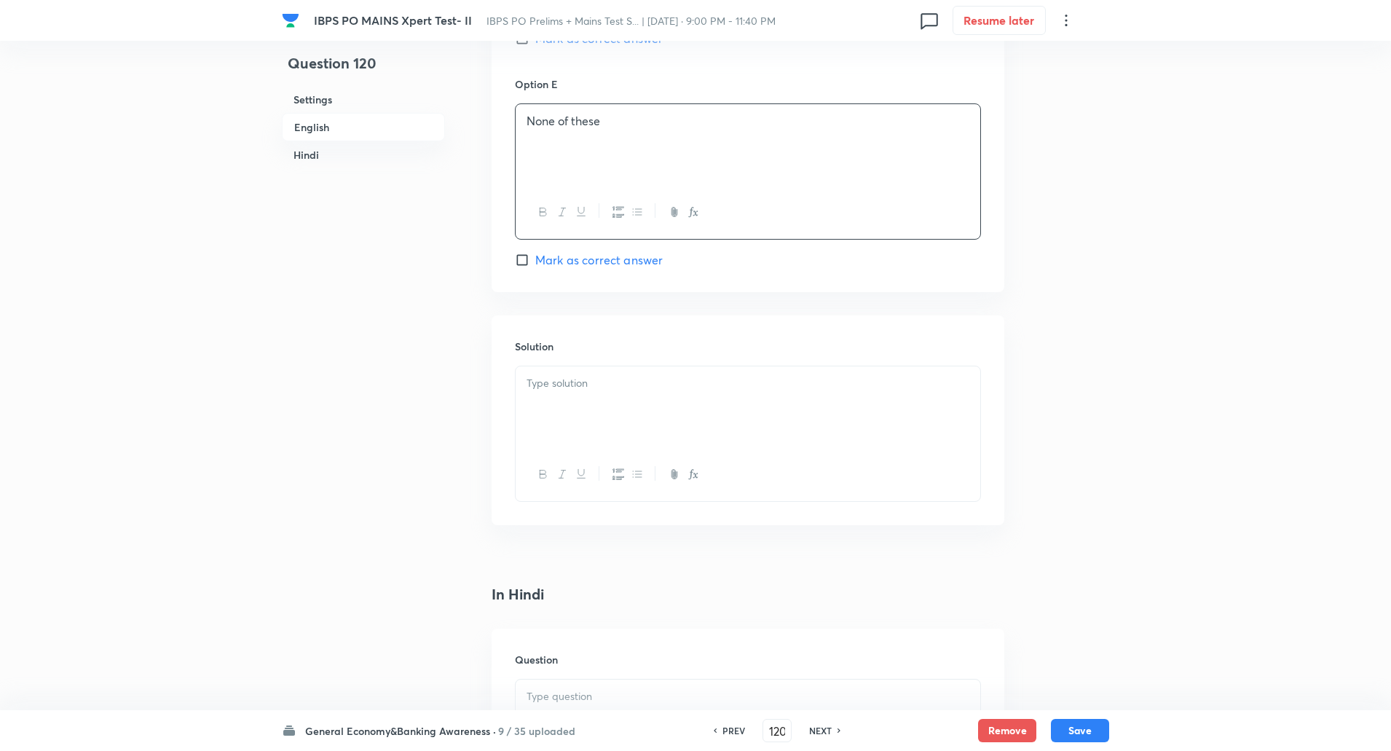
scroll to position [1624, 0]
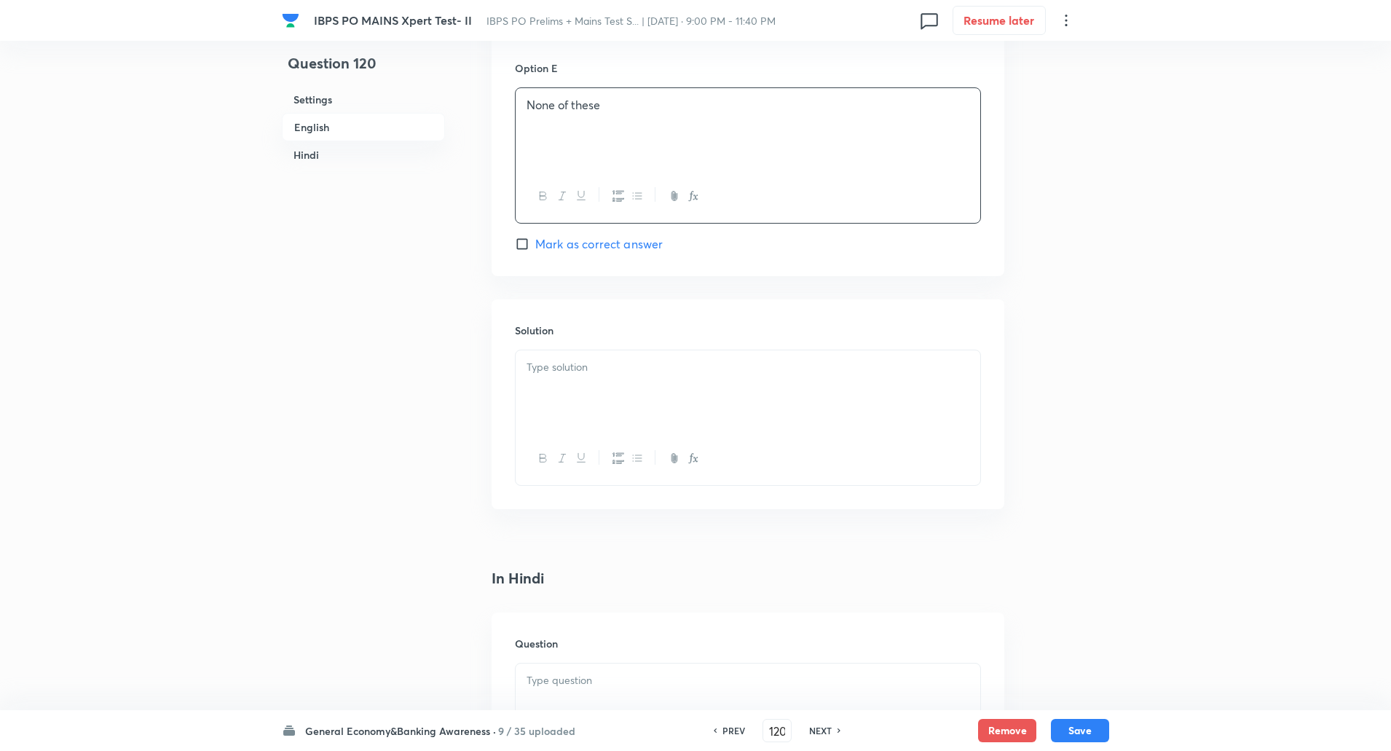
click at [558, 409] on div at bounding box center [748, 391] width 465 height 82
click at [597, 386] on p "Explanation: The initiative covers both urban and rural healthcare facilities." at bounding box center [747, 384] width 443 height 17
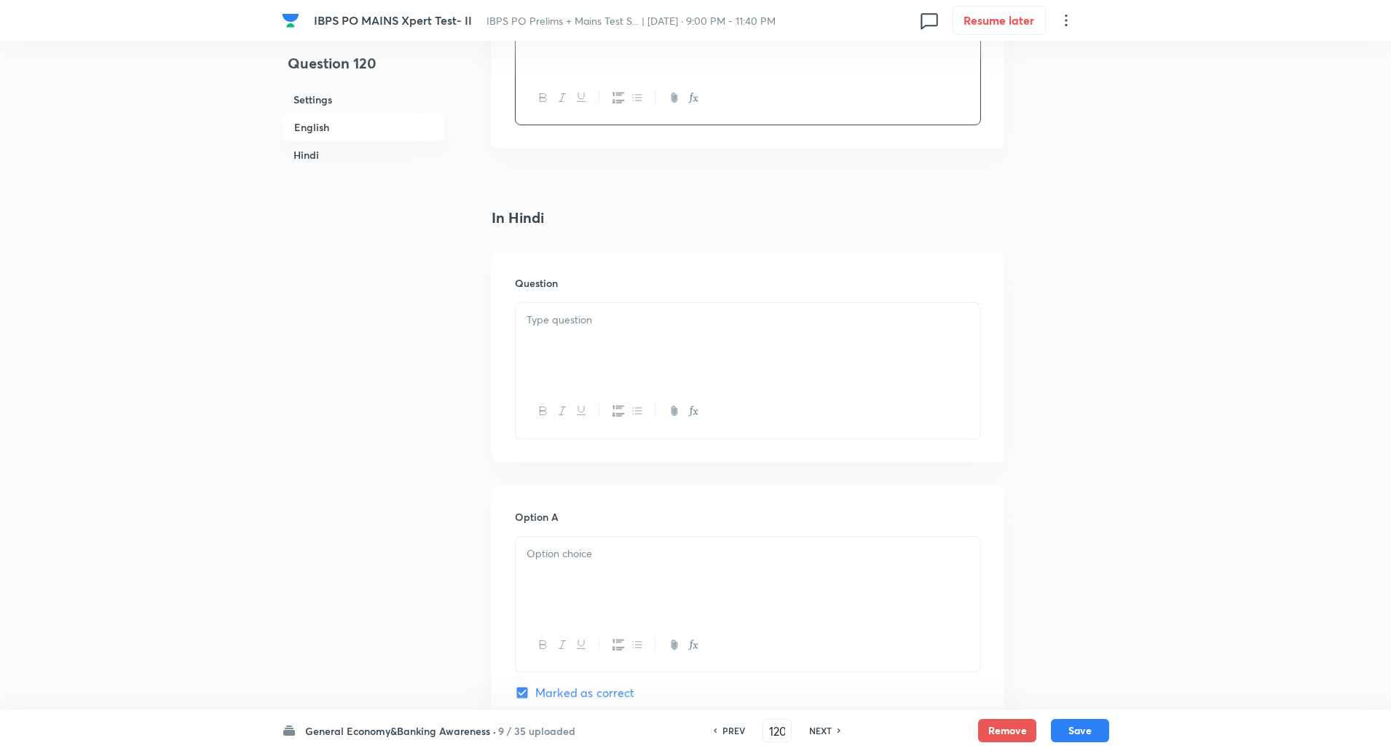
scroll to position [1986, 0]
click at [566, 333] on div at bounding box center [748, 343] width 465 height 82
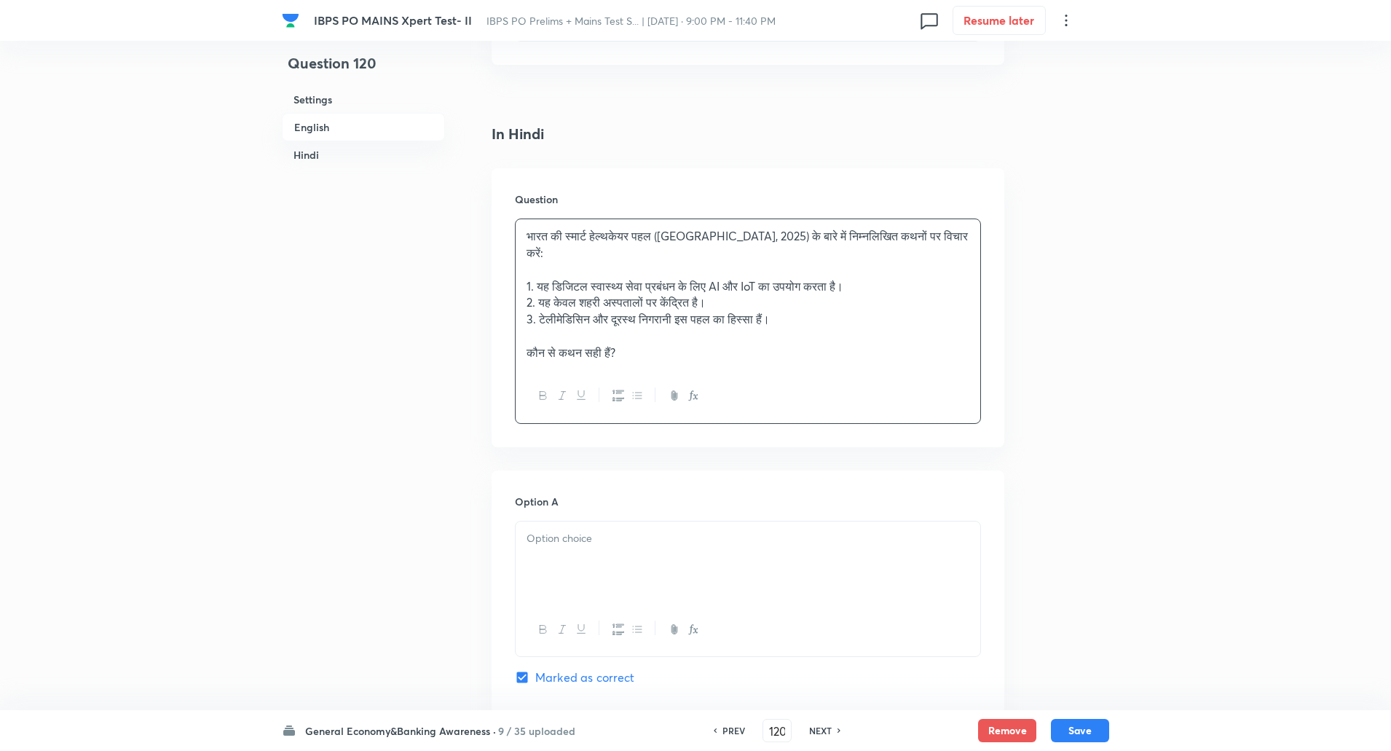
scroll to position [2070, 0]
click at [558, 326] on p at bounding box center [747, 334] width 443 height 17
click at [550, 260] on p at bounding box center [747, 268] width 443 height 17
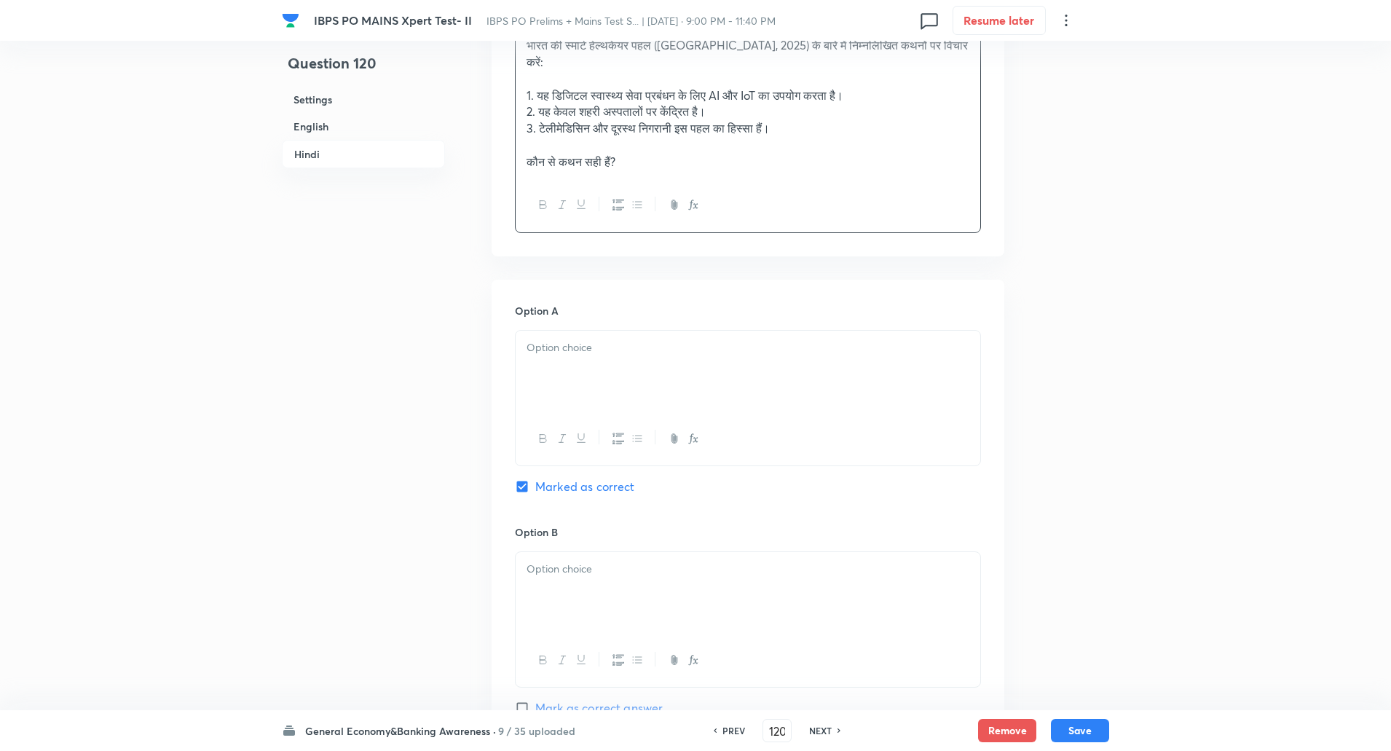
scroll to position [2265, 0]
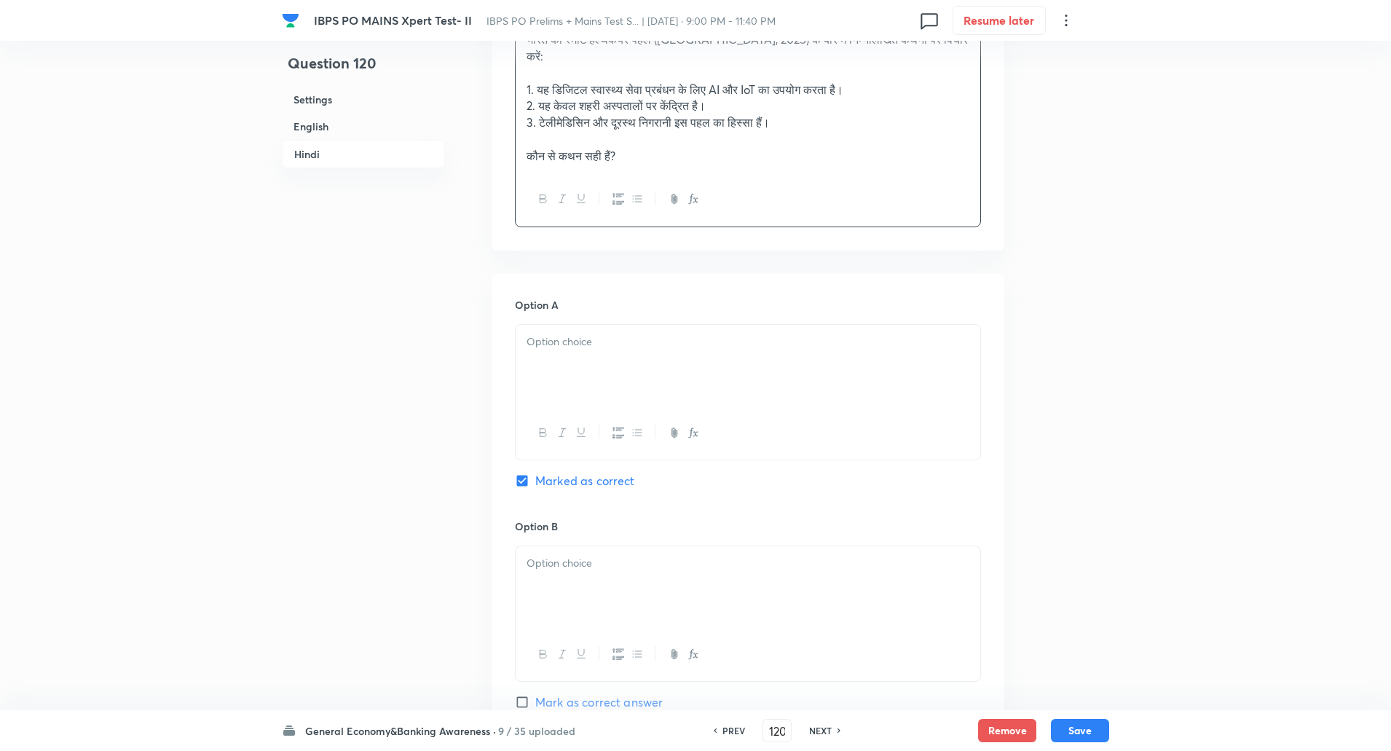
click at [553, 360] on div at bounding box center [748, 366] width 465 height 82
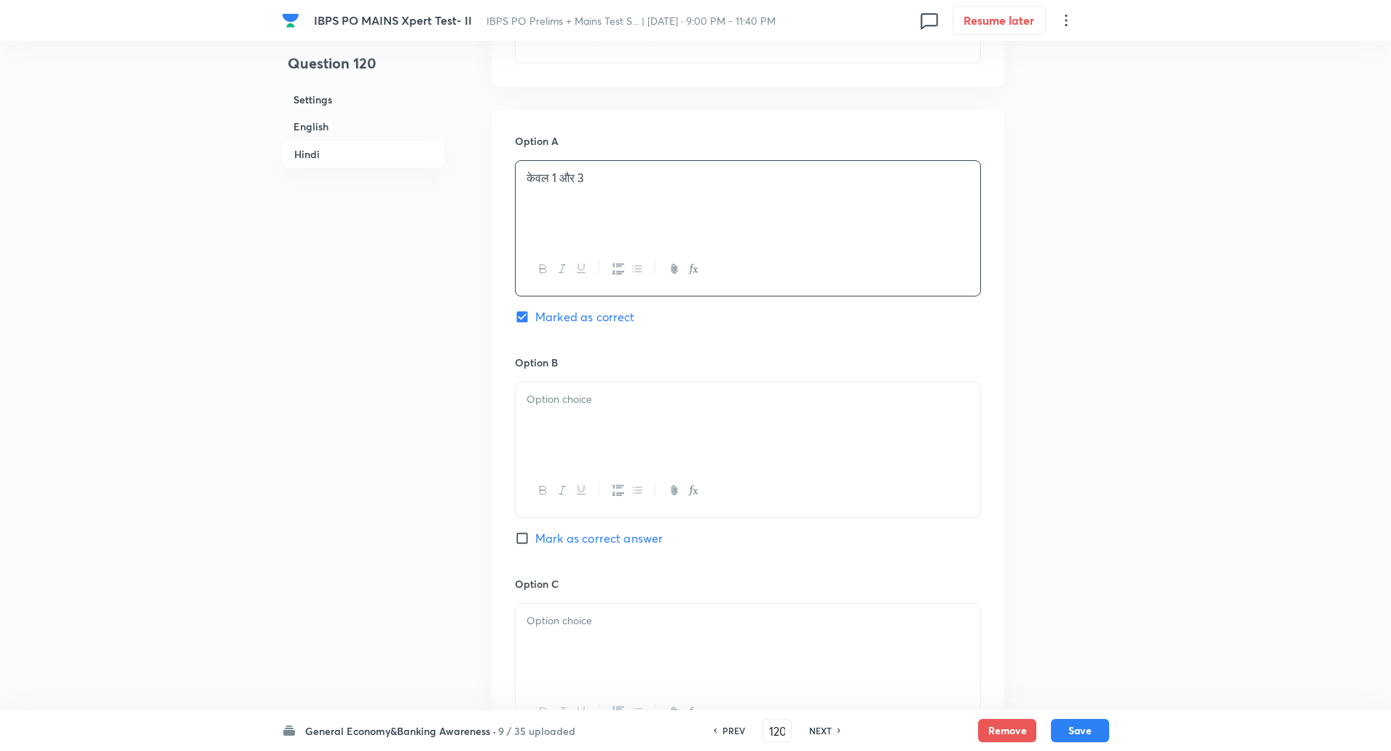
scroll to position [2430, 0]
click at [561, 398] on div at bounding box center [748, 422] width 465 height 82
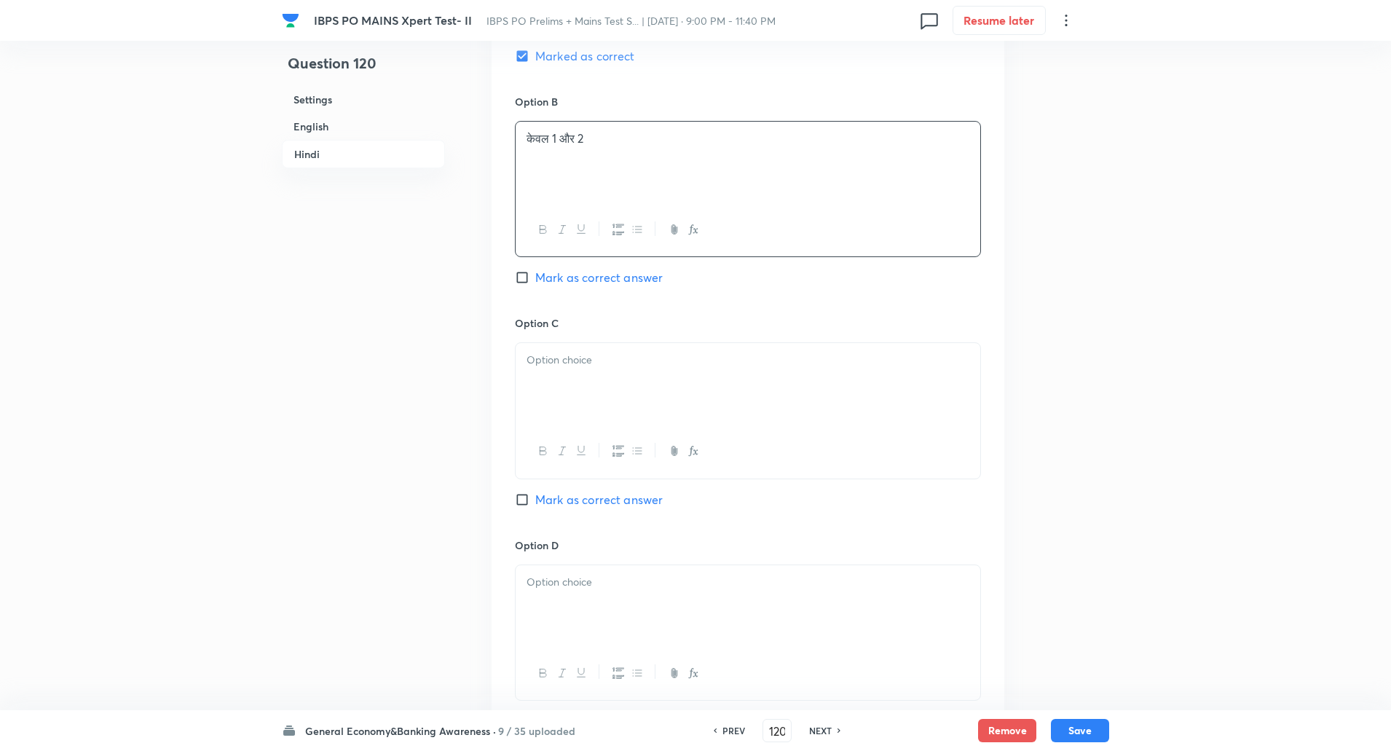
scroll to position [2690, 0]
click at [569, 342] on div at bounding box center [748, 383] width 465 height 82
paste div
click at [564, 350] on p at bounding box center [747, 358] width 443 height 17
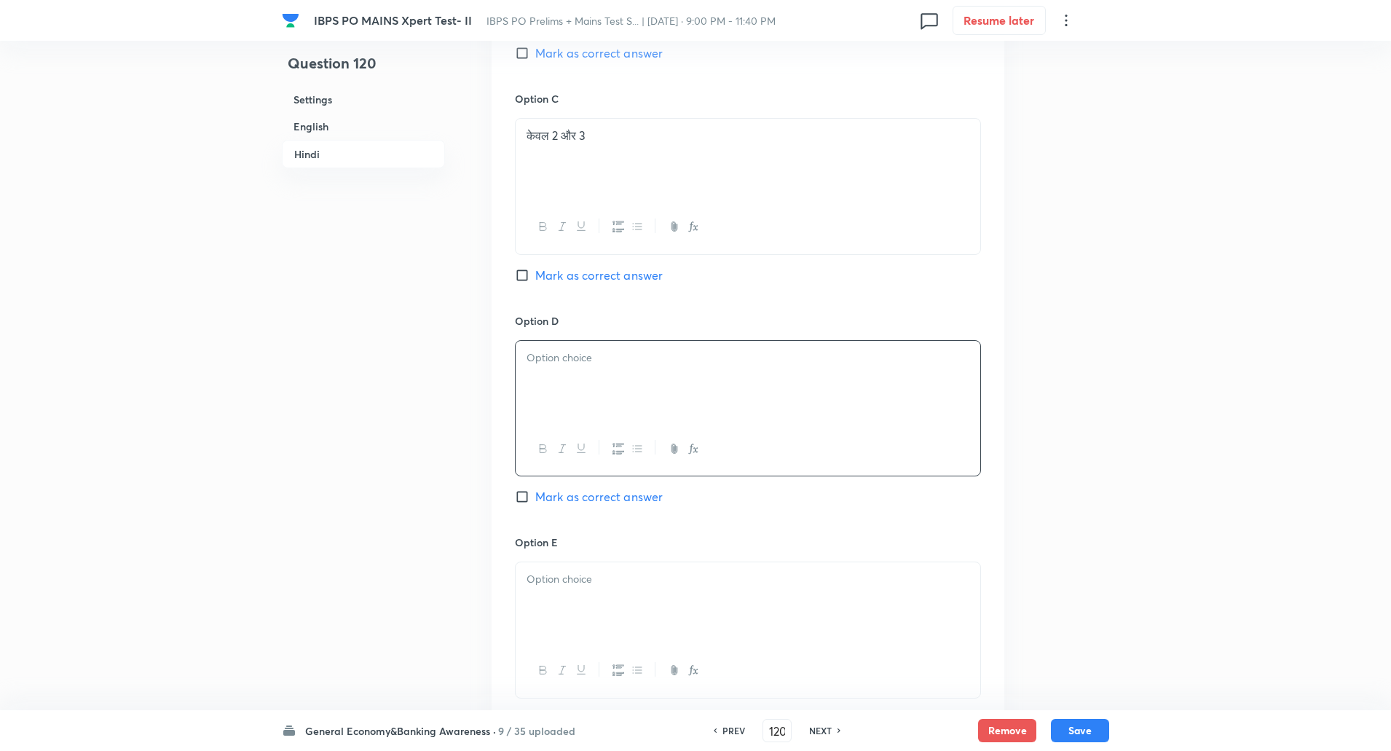
paste div
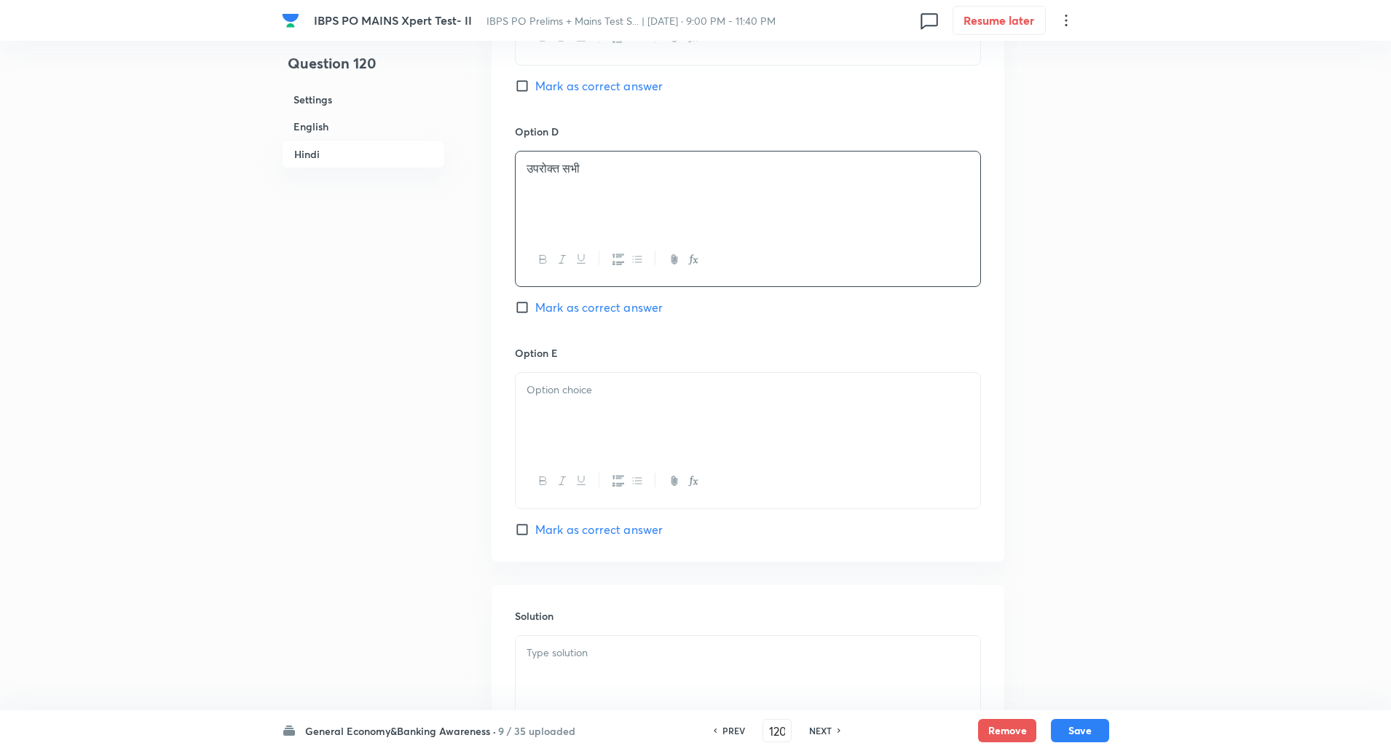
scroll to position [3124, 0]
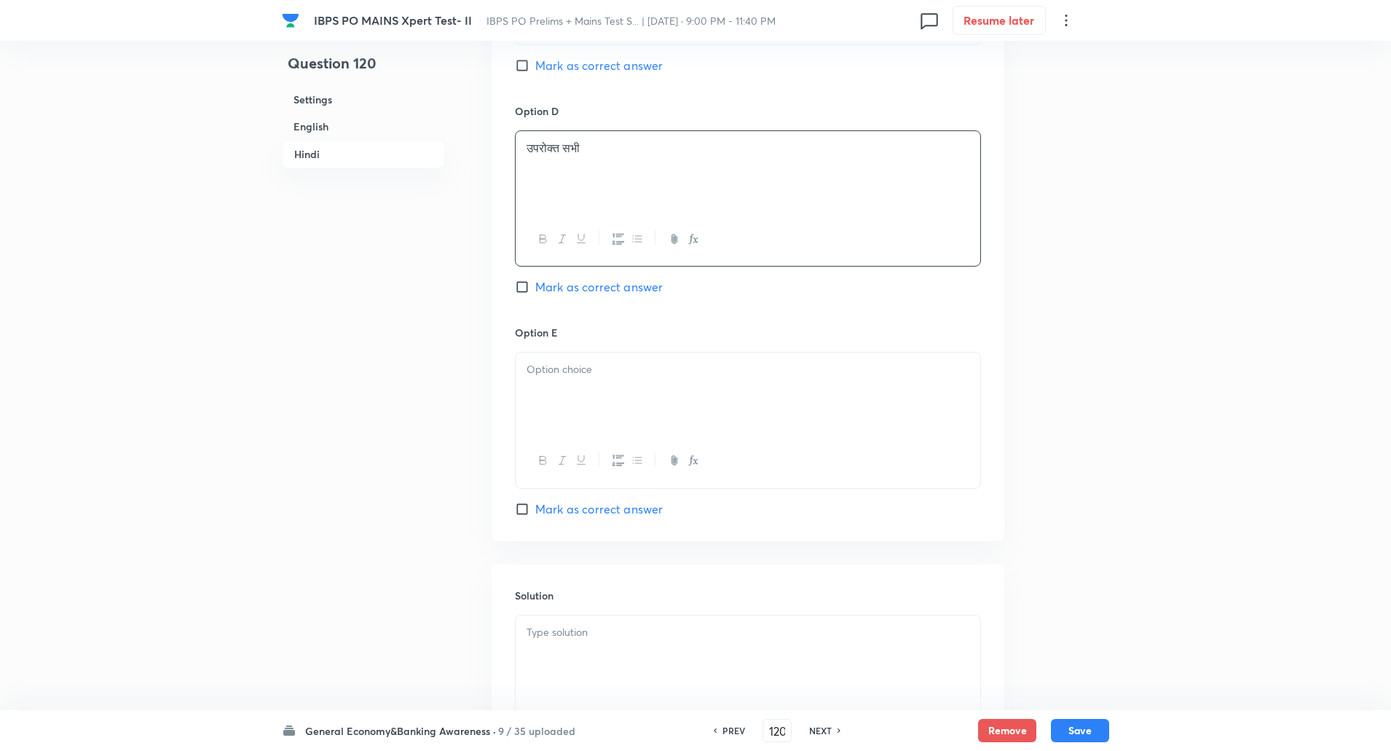
click at [561, 365] on div at bounding box center [748, 393] width 465 height 82
paste div
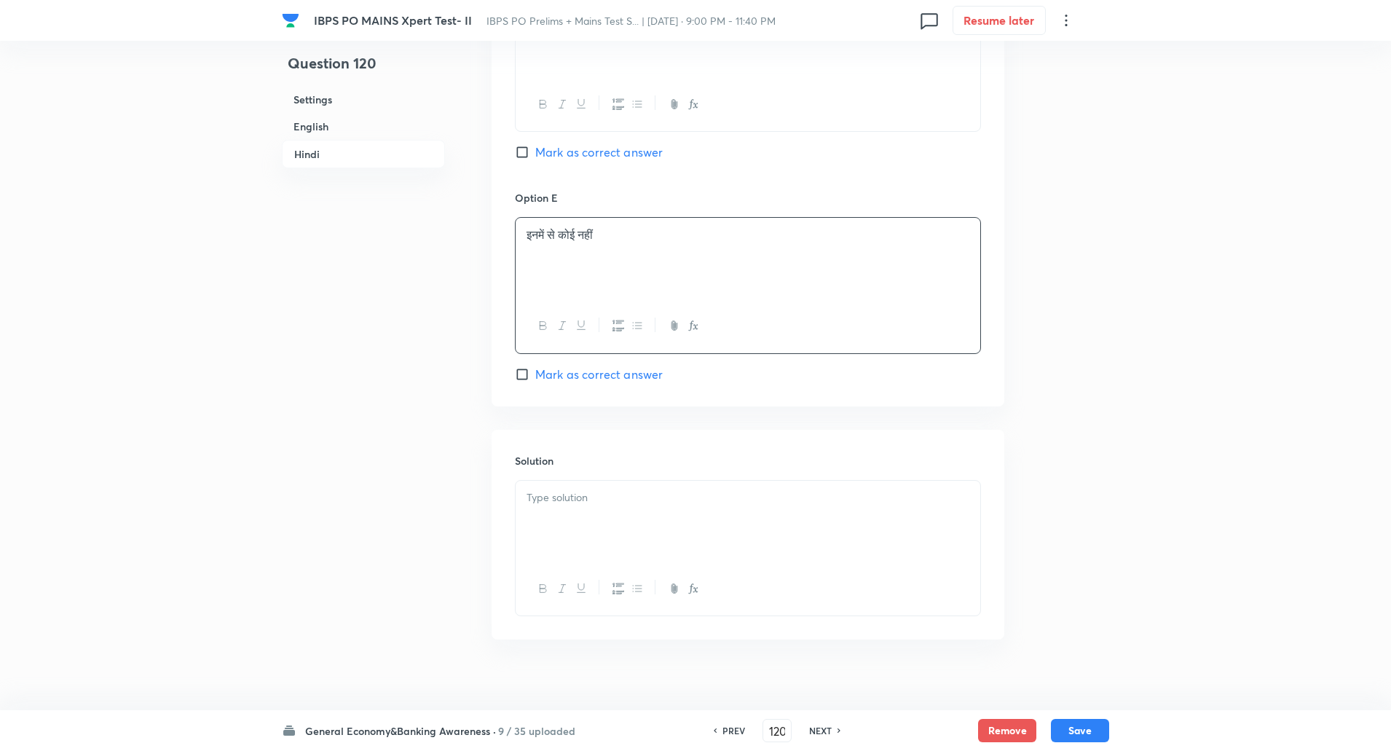
click at [588, 489] on div at bounding box center [748, 522] width 465 height 82
click at [569, 505] on p "व्याख्या: यह पहल शहरी और ग्रामीण दोनों स्वास्थ्य सुविधाओं को कवर करती है।" at bounding box center [747, 513] width 443 height 17
click at [1083, 733] on button "Save" at bounding box center [1080, 728] width 58 height 23
type input "121"
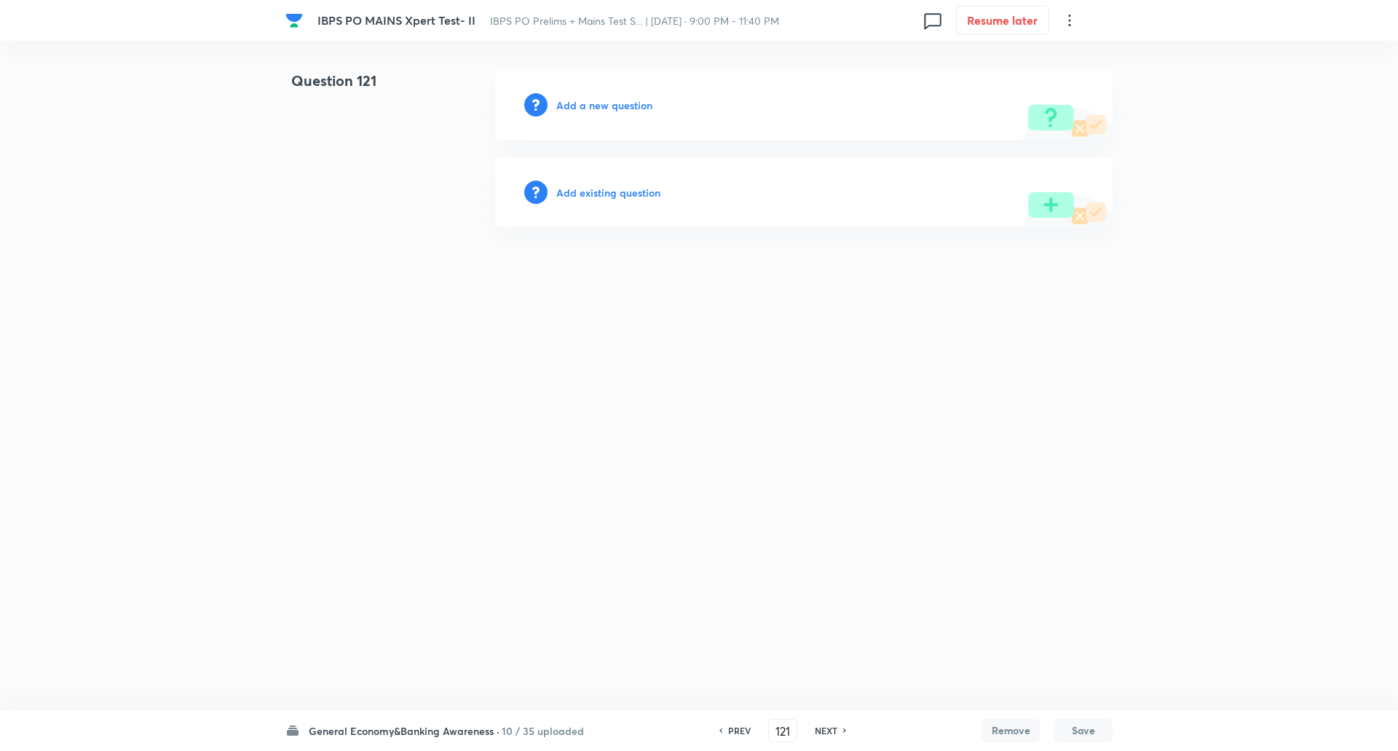
click at [605, 102] on h6 "Add a new question" at bounding box center [604, 105] width 96 height 15
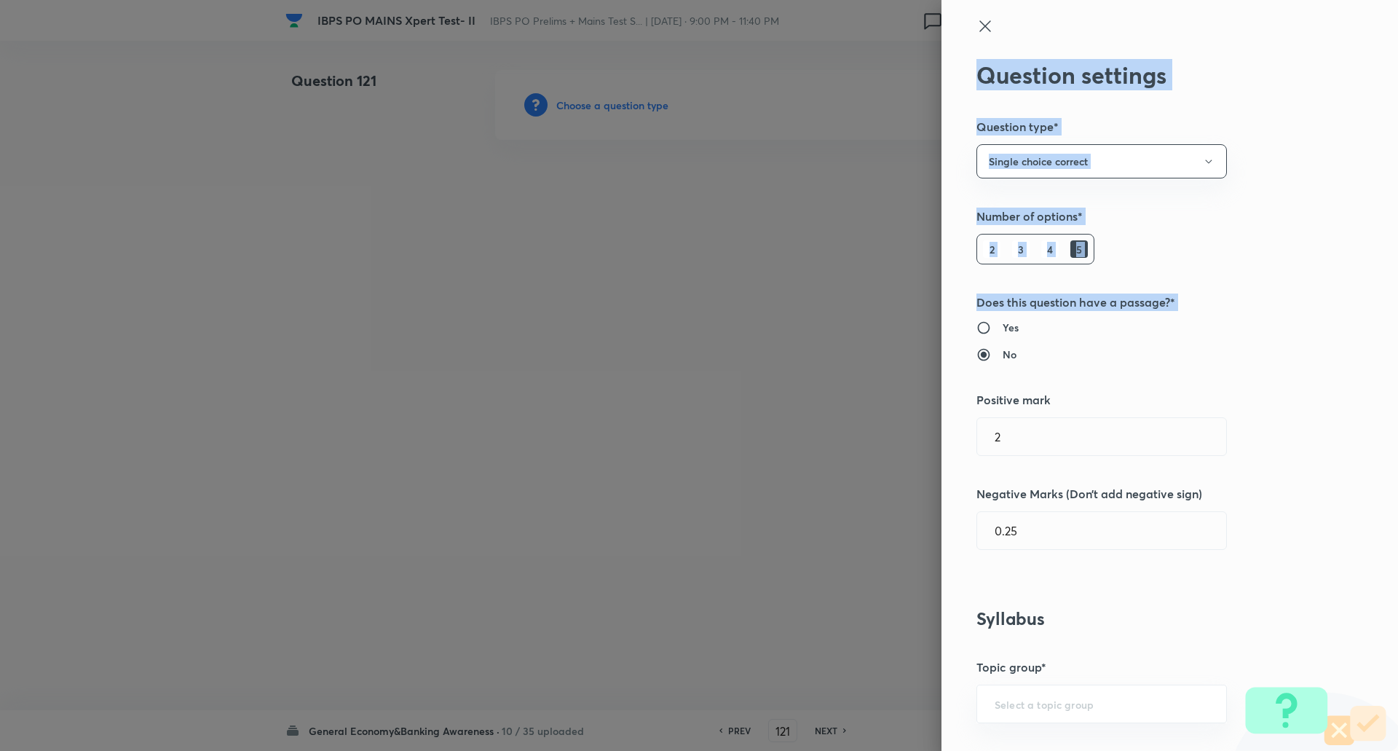
click at [1164, 352] on div "Question settings Question type* Single choice correct Number of options* 2 3 4…" at bounding box center [699, 375] width 1398 height 751
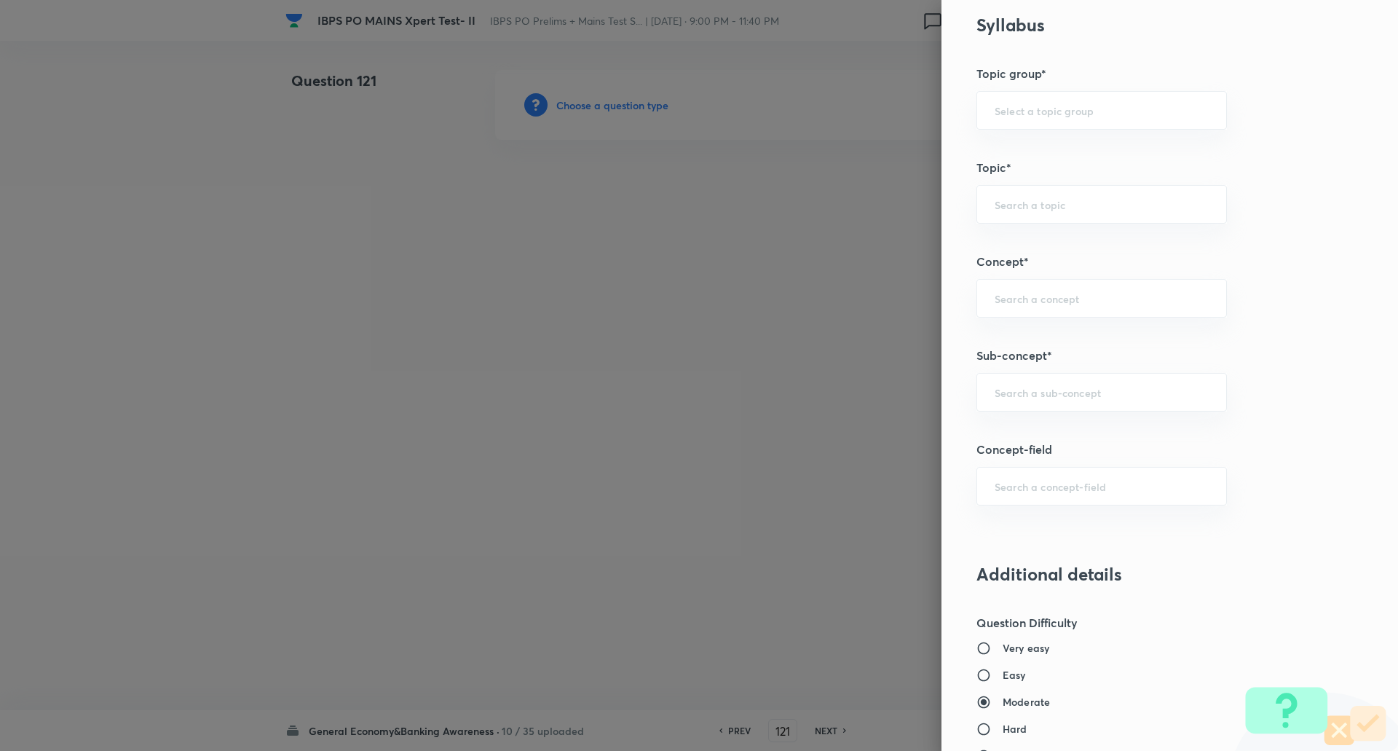
scroll to position [672, 0]
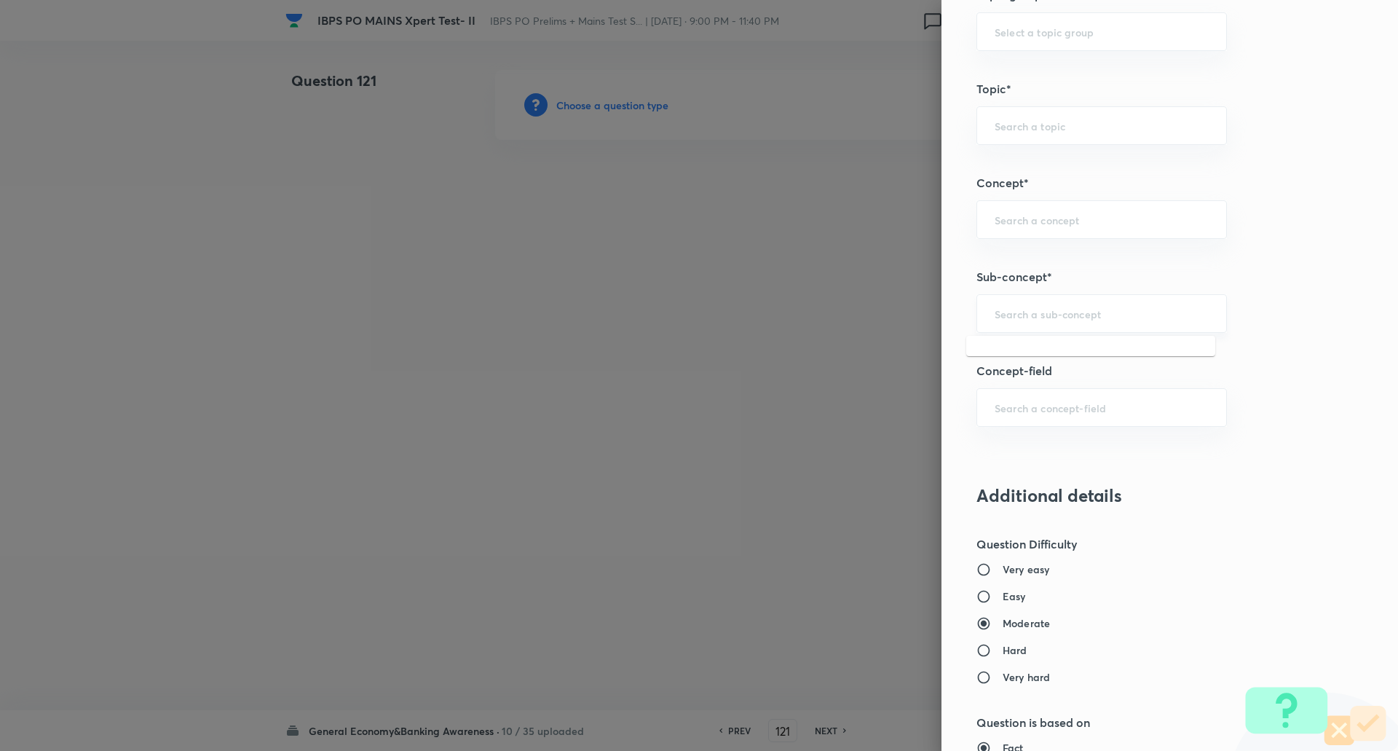
click at [1023, 307] on input "text" at bounding box center [1102, 314] width 214 height 14
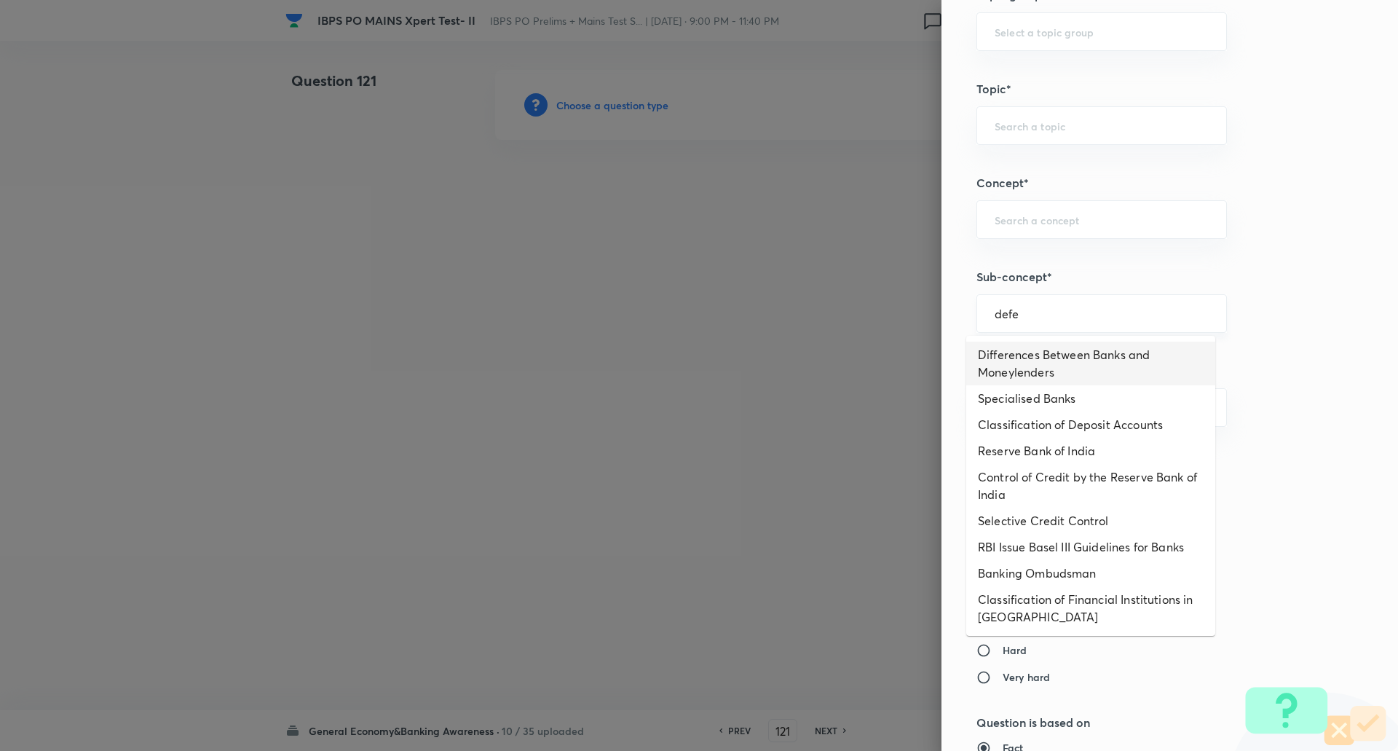
click at [1069, 309] on input "defe" at bounding box center [1102, 314] width 214 height 14
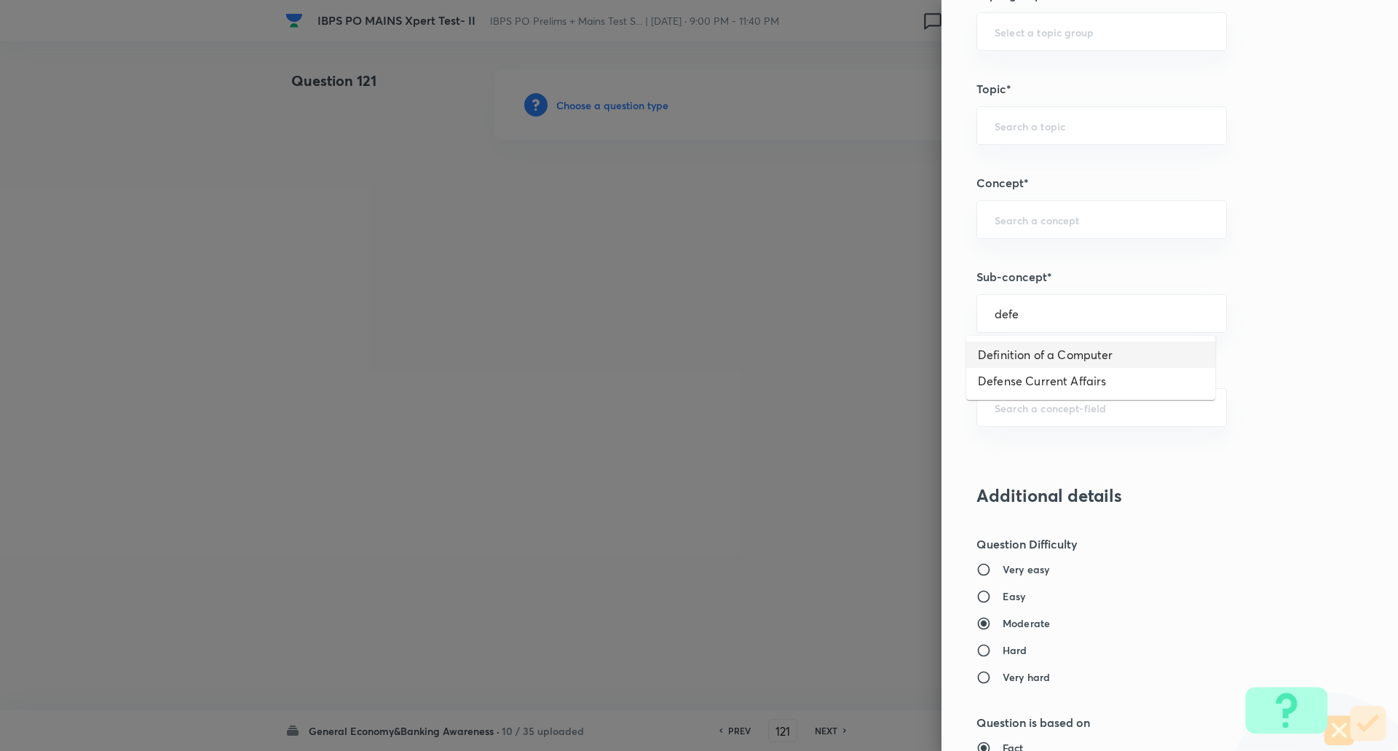
click at [1041, 358] on li "Definition of a Computer" at bounding box center [1090, 354] width 249 height 26
type input "Definition of a Computer"
type input "Awareness"
type input "Computer Awareness"
type input "Introduction to Computers"
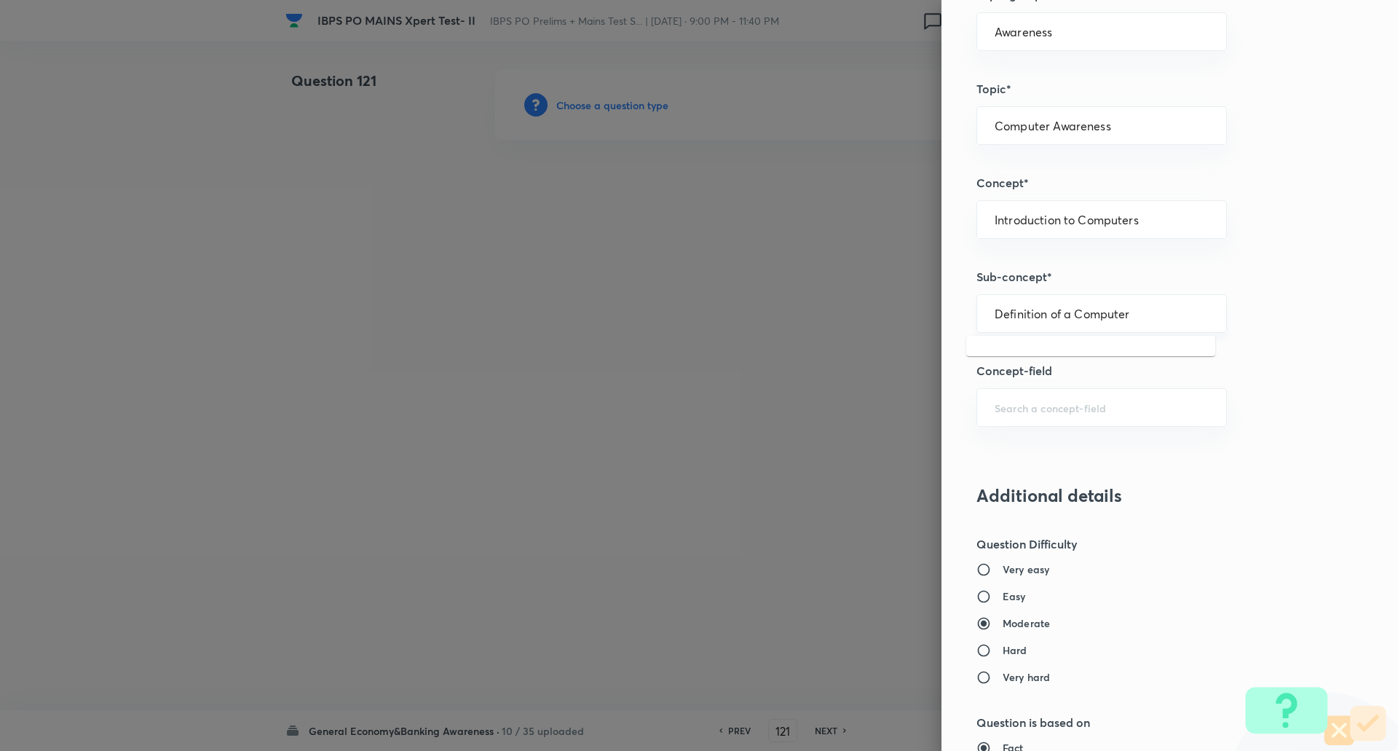
click at [1057, 317] on input "Definition of a Computer" at bounding box center [1102, 314] width 214 height 14
type input "Definition of a Computer"
click at [1083, 218] on input "Introduction to Computers" at bounding box center [1102, 220] width 214 height 14
click at [1083, 218] on input "defense" at bounding box center [1102, 220] width 214 height 14
click at [1083, 218] on input "def" at bounding box center [1102, 220] width 214 height 14
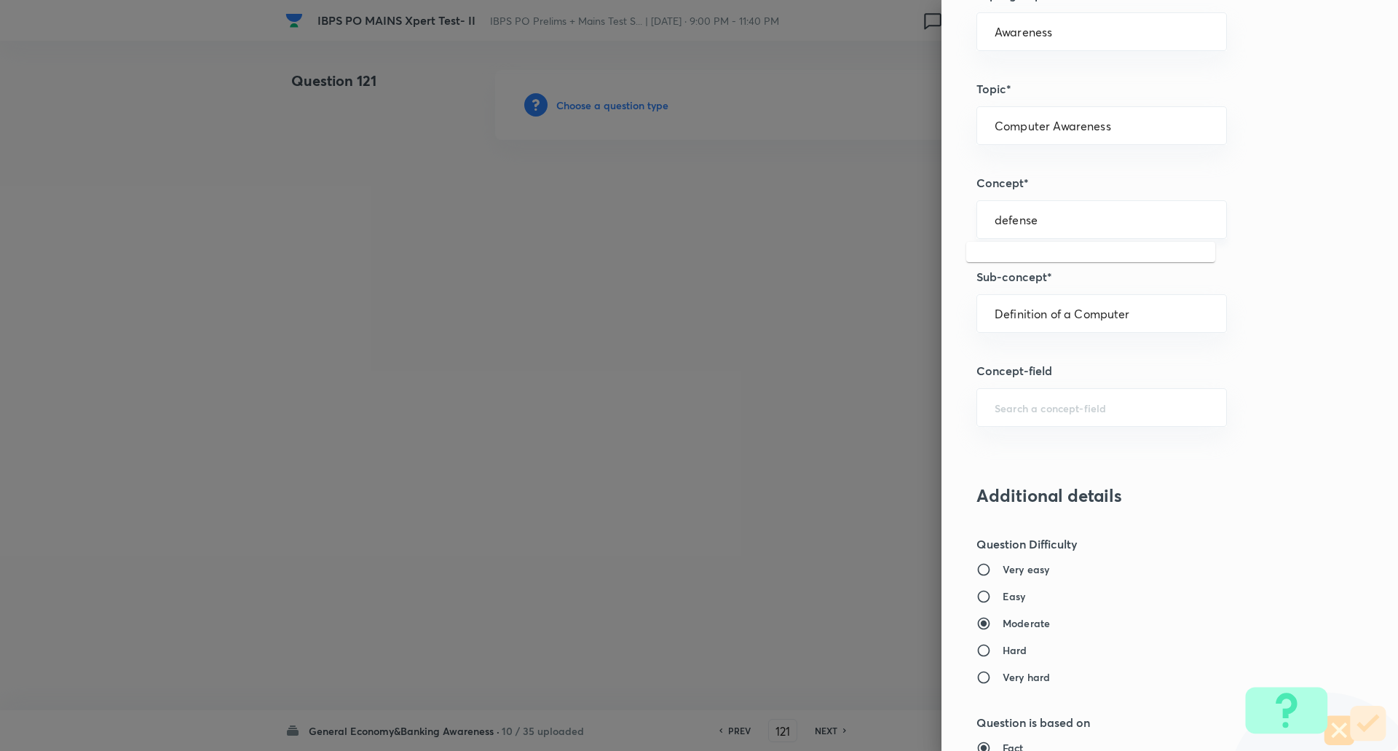
click at [1083, 218] on input "defense" at bounding box center [1102, 220] width 214 height 14
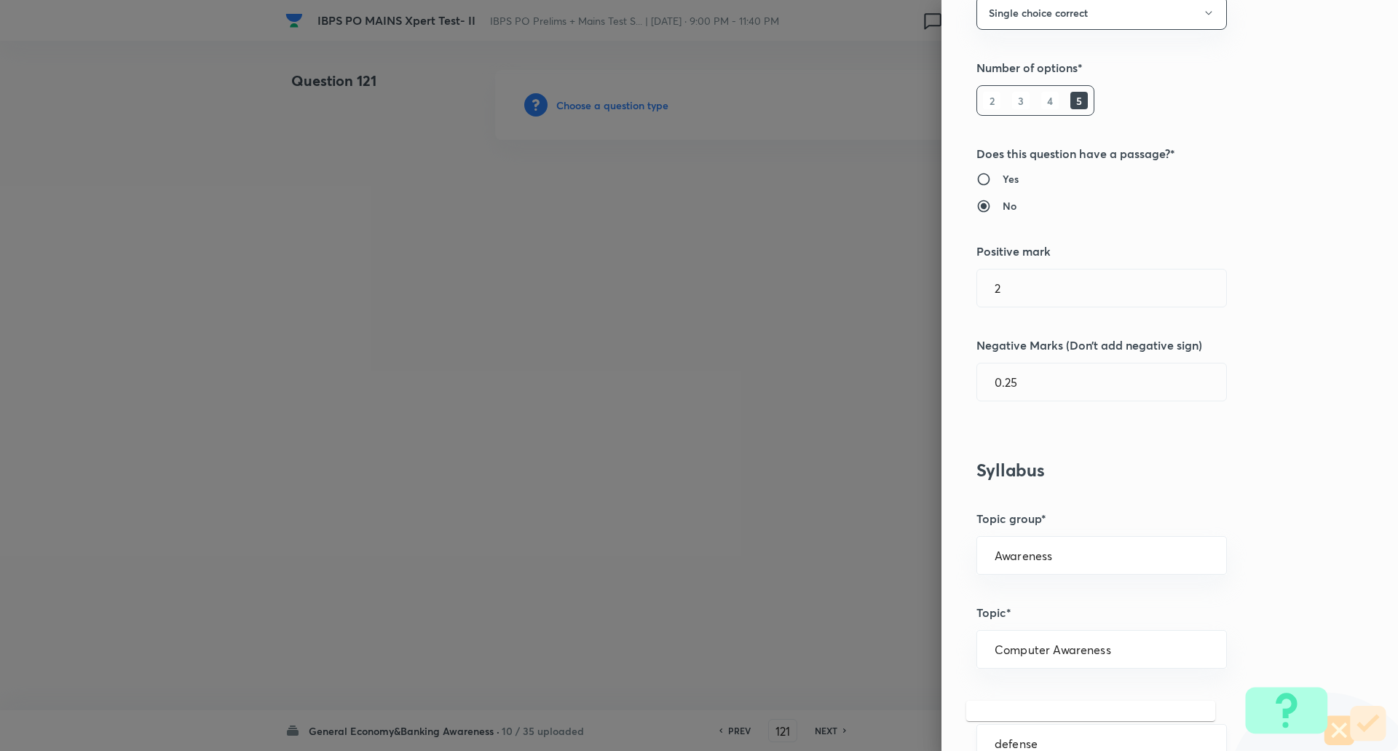
scroll to position [0, 0]
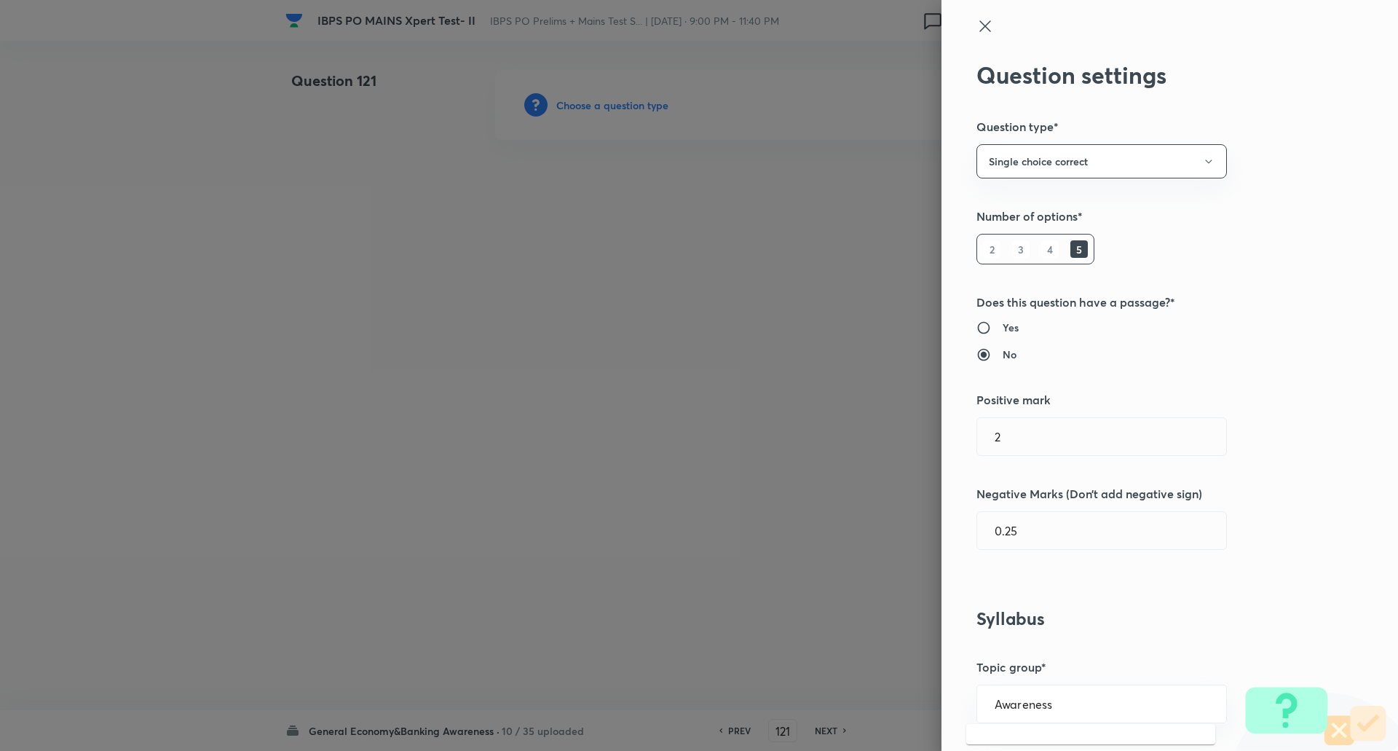
type input "Introduction to Computers"
click at [981, 20] on icon at bounding box center [984, 25] width 17 height 17
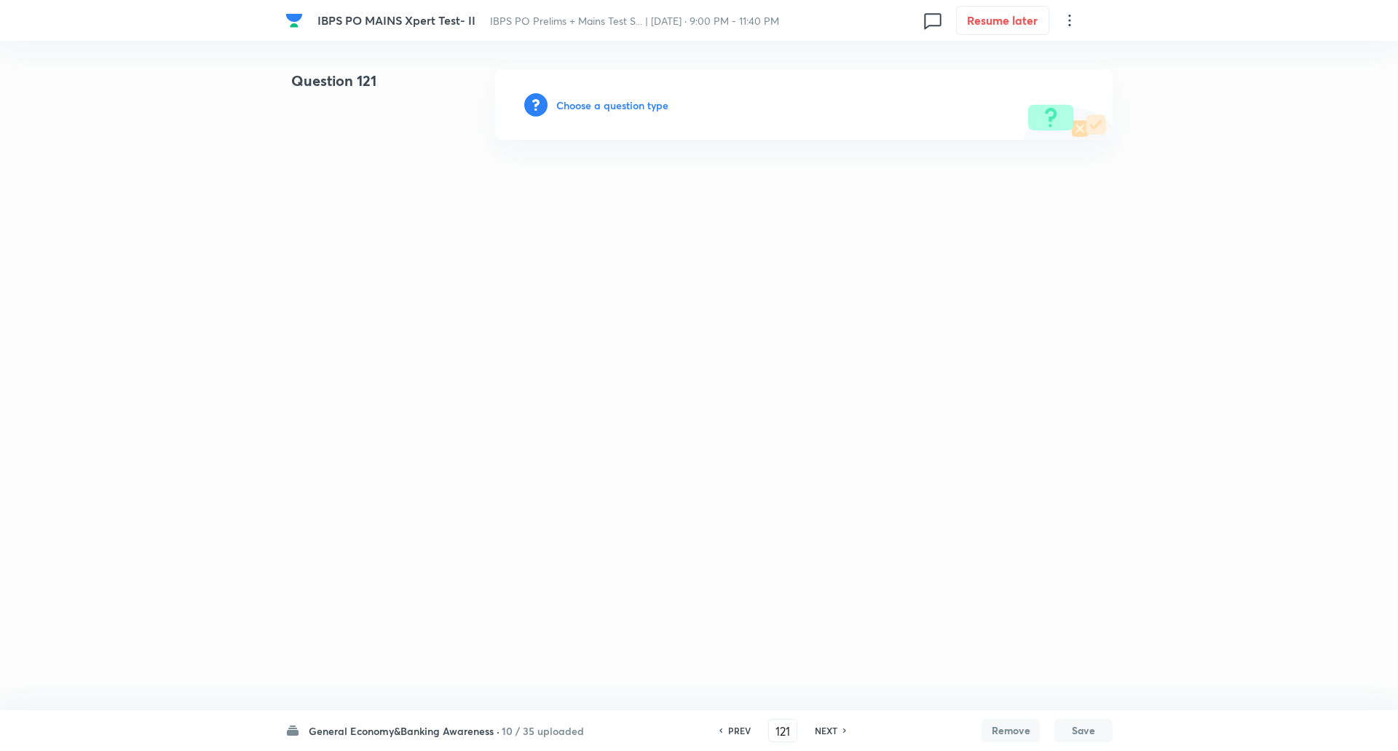
click at [607, 106] on h6 "Choose a question type" at bounding box center [612, 105] width 112 height 15
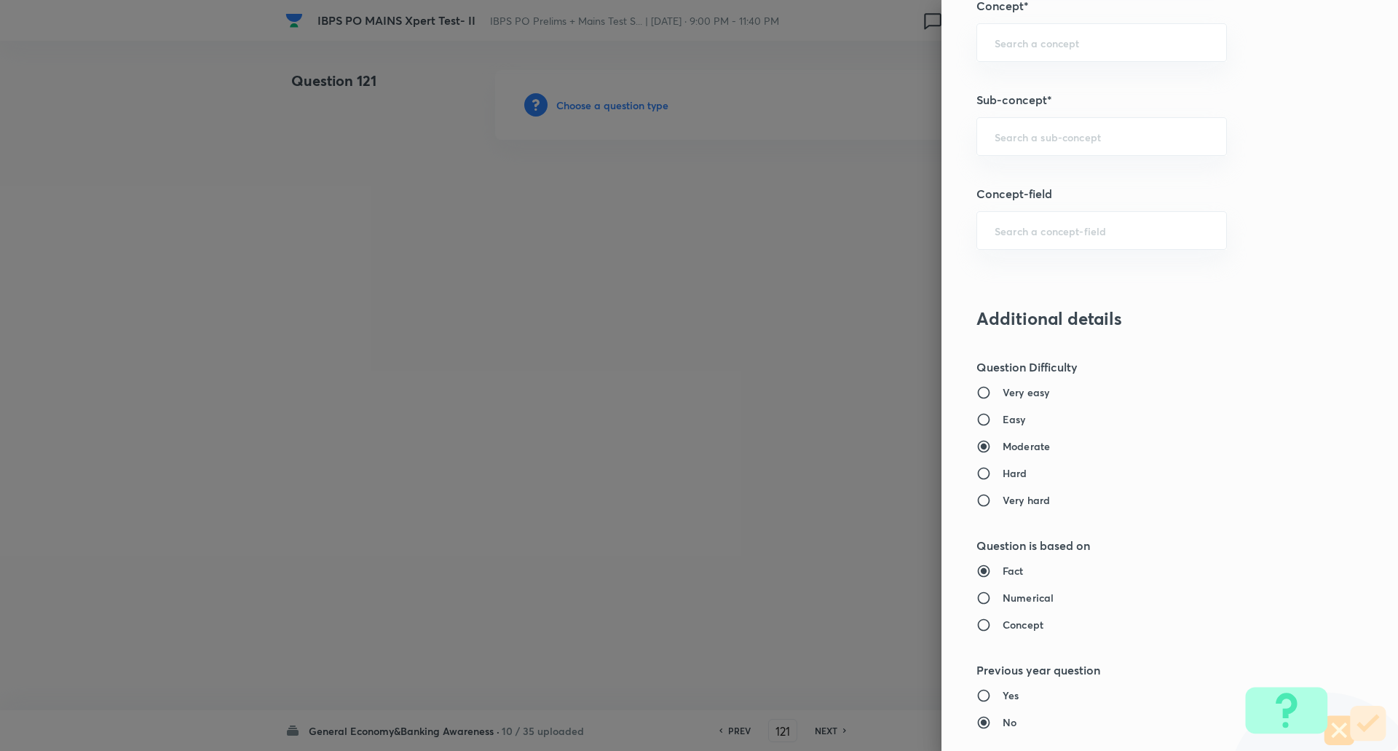
scroll to position [853, 0]
click at [1078, 133] on input "text" at bounding box center [1102, 133] width 214 height 14
click at [1075, 138] on input "defe" at bounding box center [1102, 133] width 214 height 14
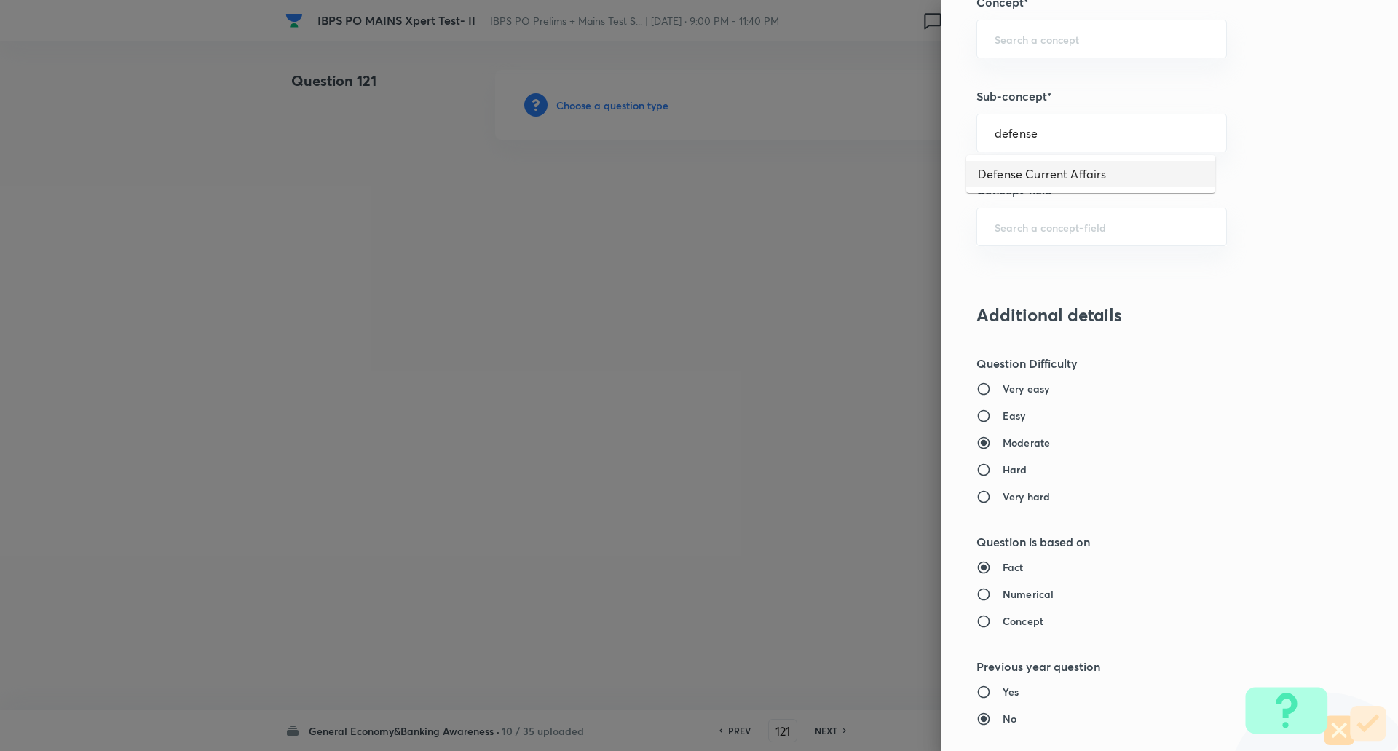
click at [1075, 170] on li "Defense Current Affairs" at bounding box center [1090, 174] width 249 height 26
type input "Defense Current Affairs"
type input "Awareness"
type input "Current Affairs"
type input "Defense Current Affairs"
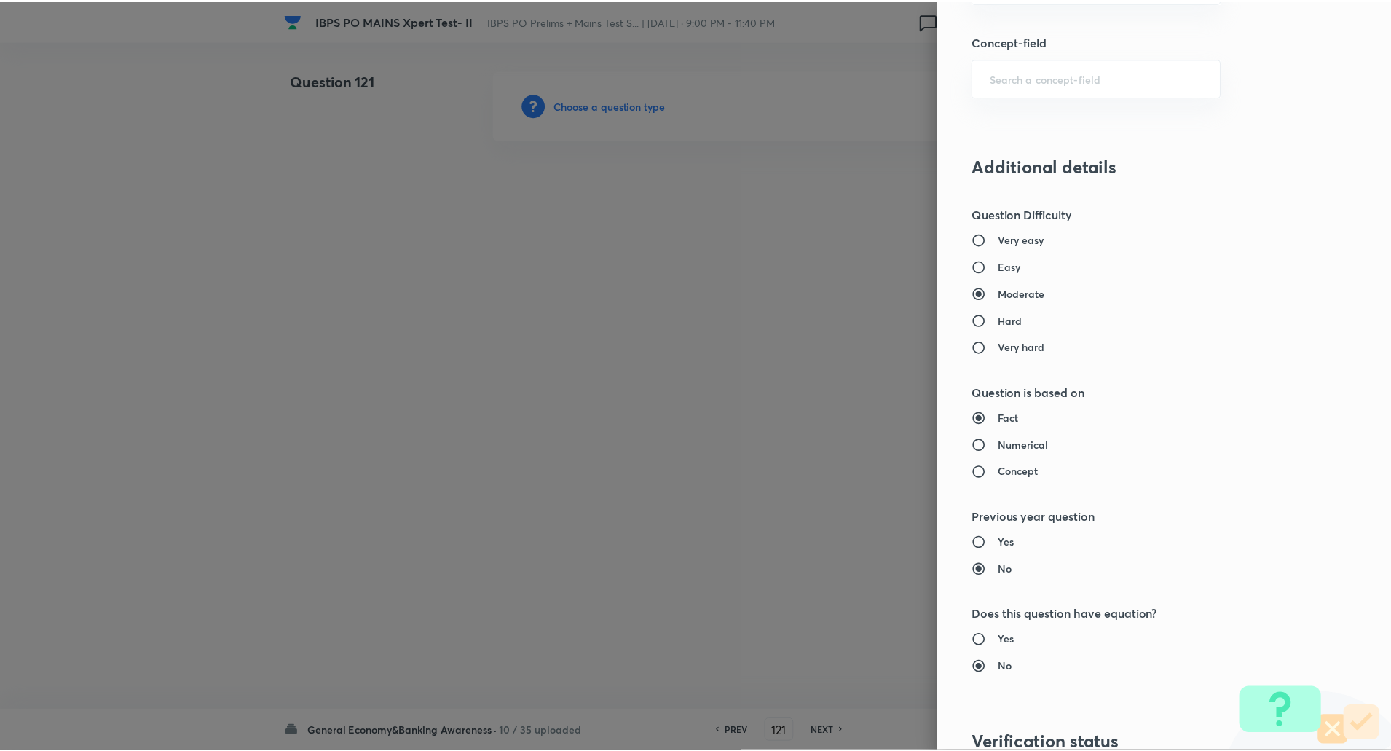
scroll to position [1234, 0]
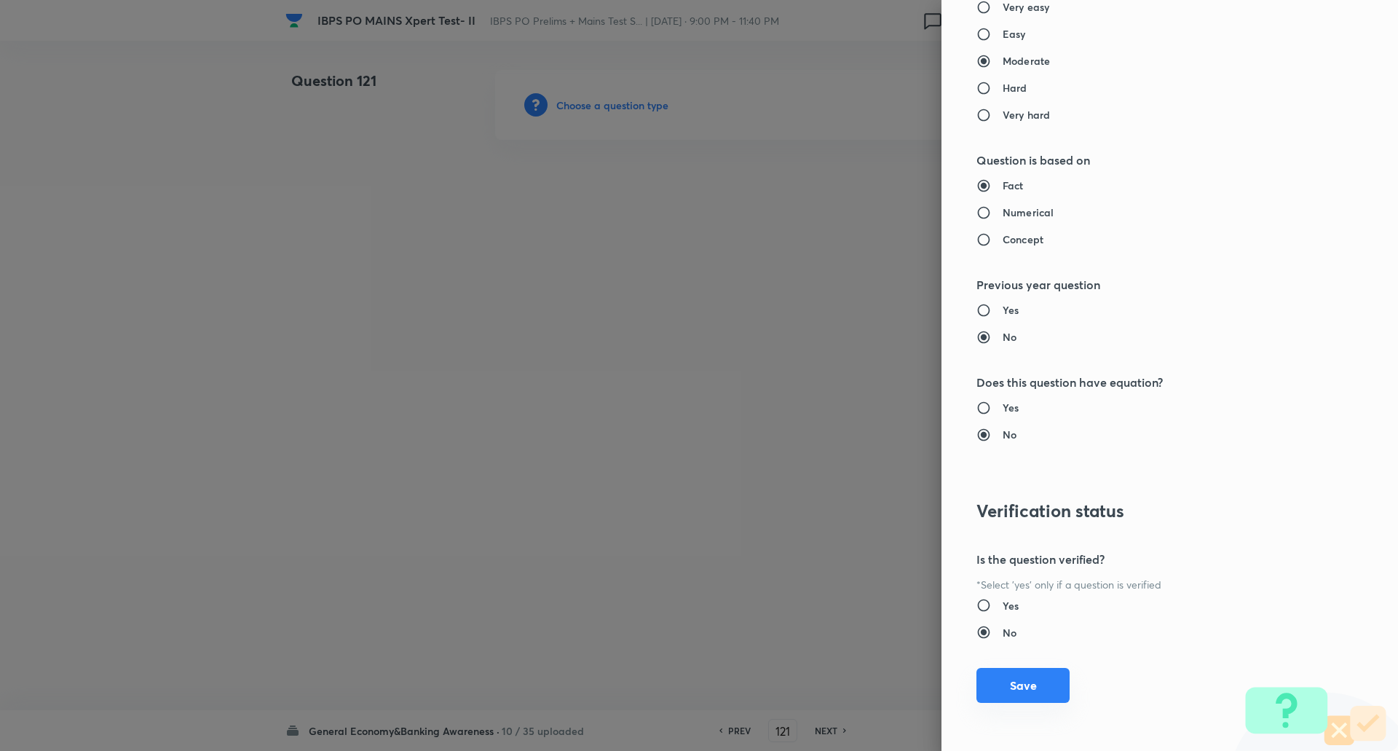
click at [1002, 683] on button "Save" at bounding box center [1022, 685] width 93 height 35
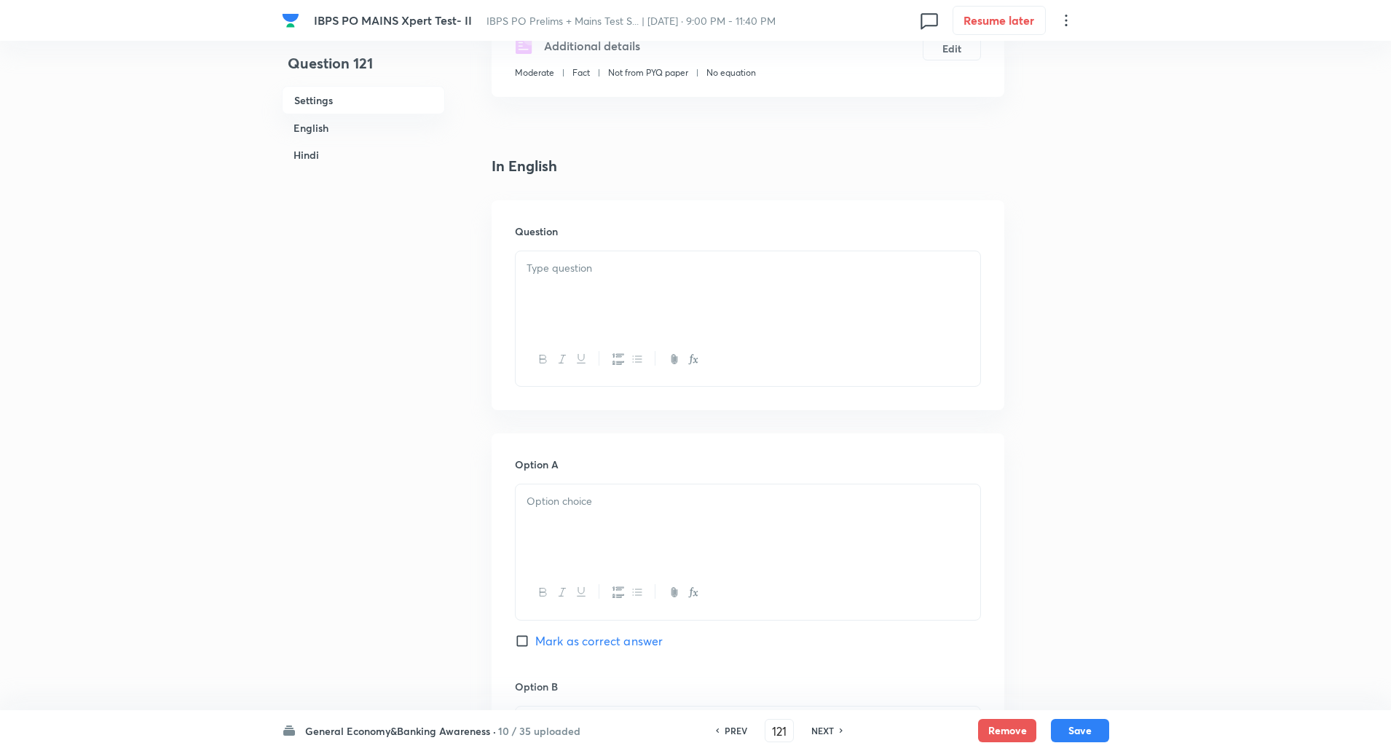
scroll to position [275, 0]
click at [621, 317] on div at bounding box center [748, 290] width 465 height 82
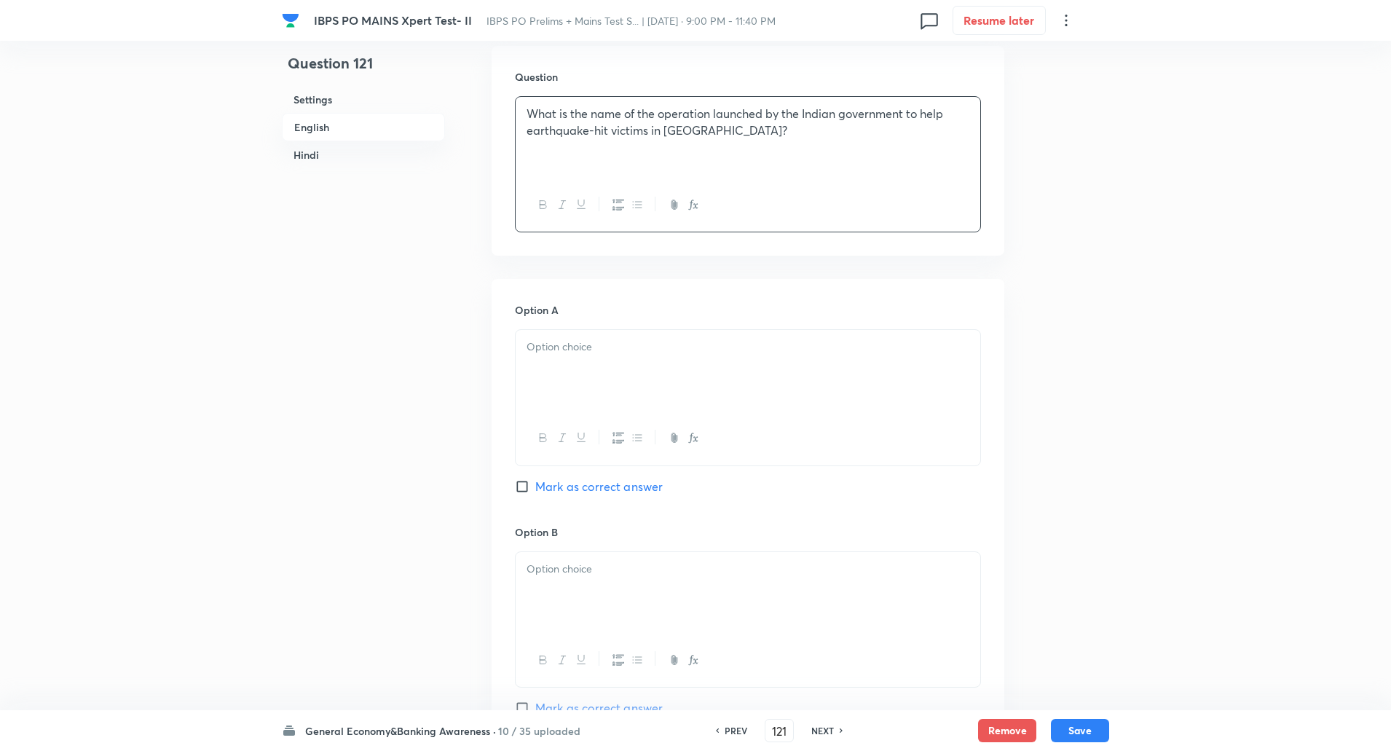
scroll to position [430, 0]
click at [578, 395] on div at bounding box center [748, 369] width 465 height 82
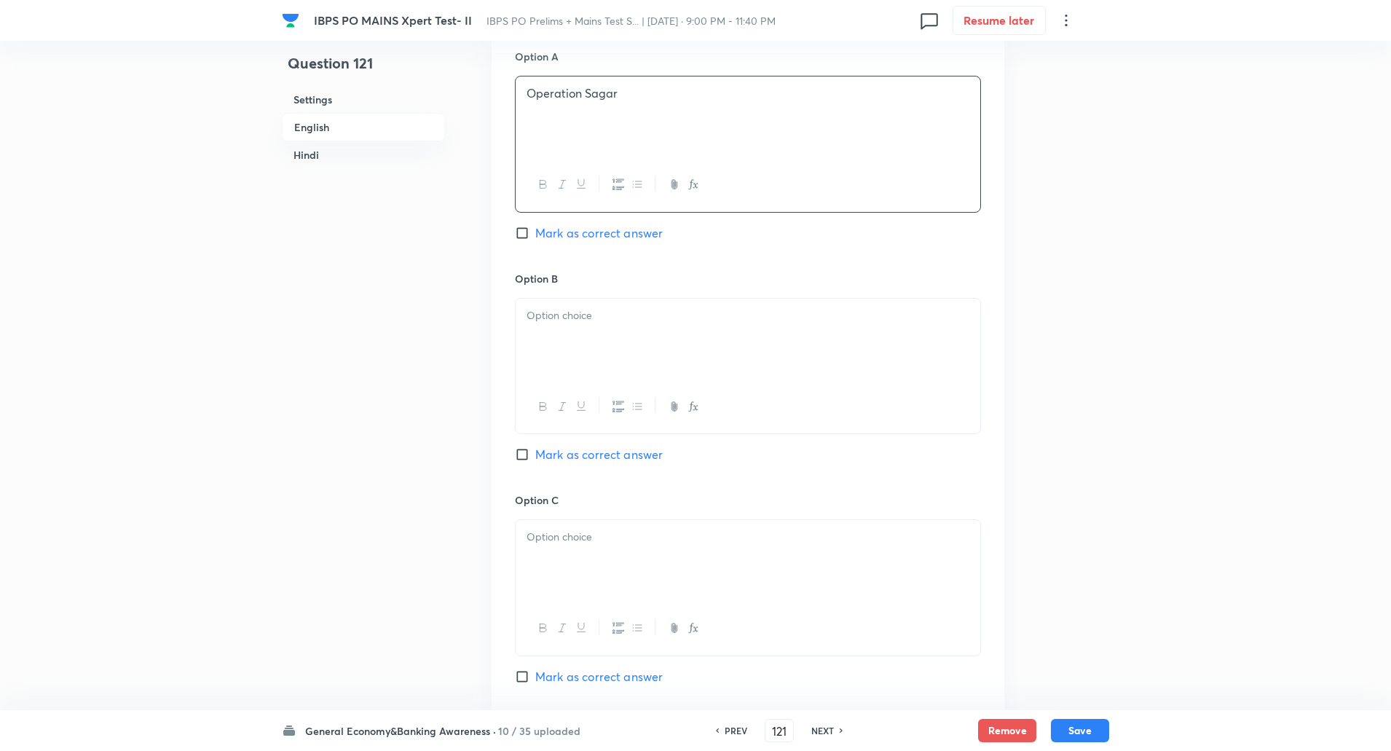
scroll to position [692, 0]
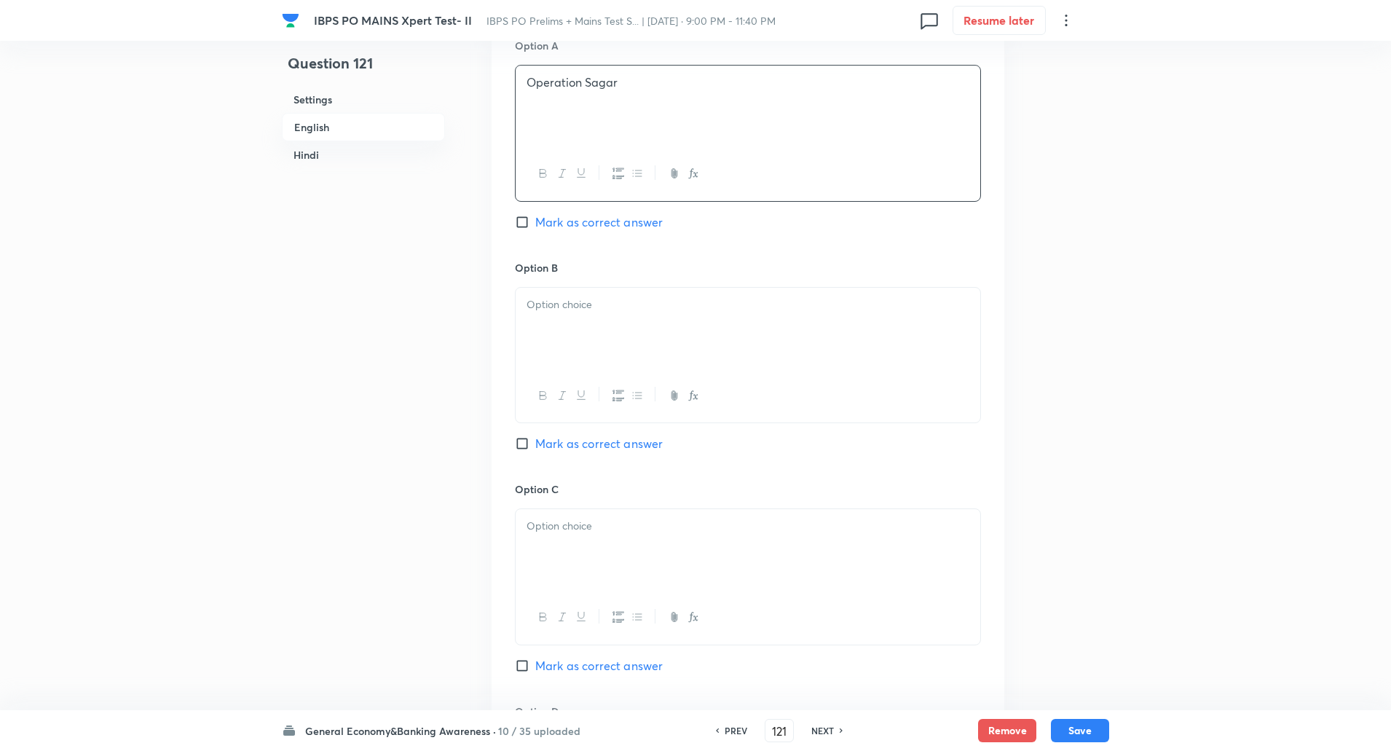
click at [581, 320] on div at bounding box center [748, 329] width 465 height 82
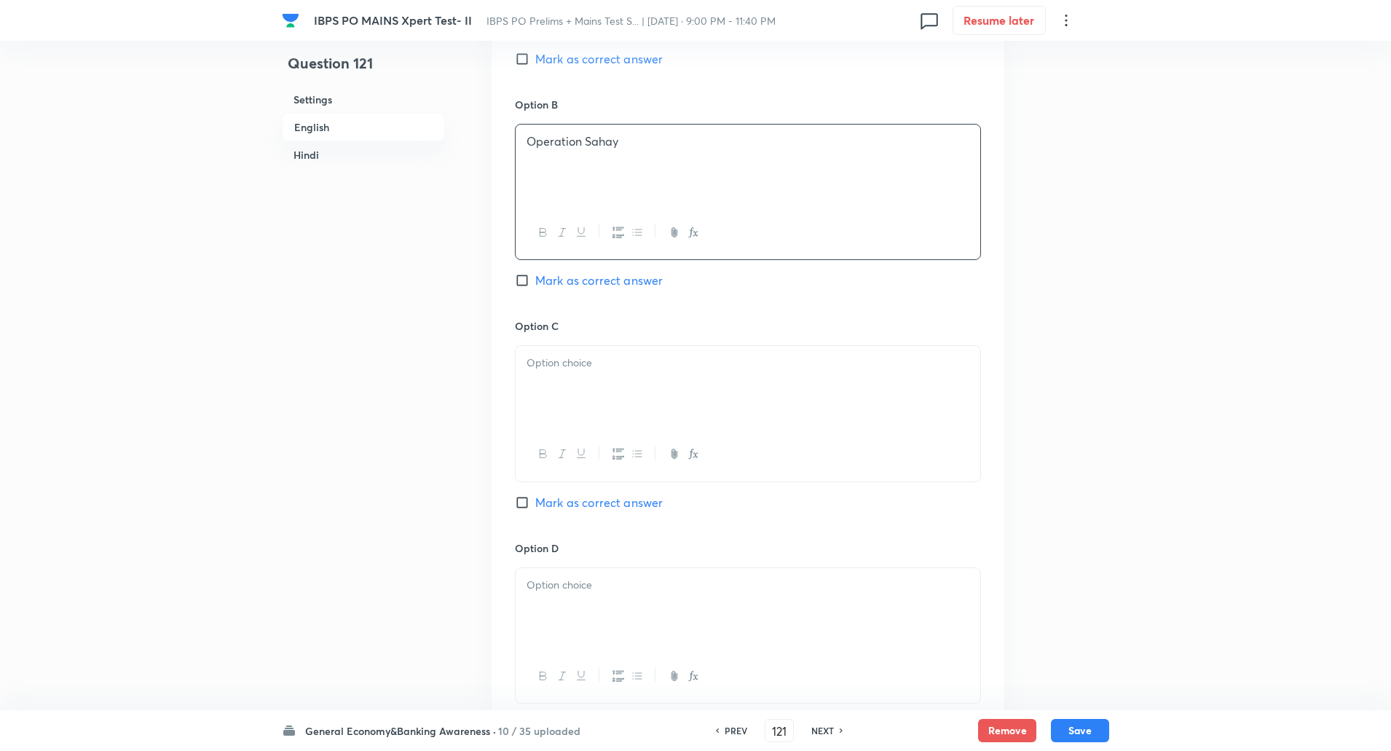
scroll to position [858, 0]
click at [572, 341] on div "Option C Mark as correct answer" at bounding box center [748, 425] width 466 height 221
click at [579, 373] on div at bounding box center [748, 383] width 465 height 82
paste div
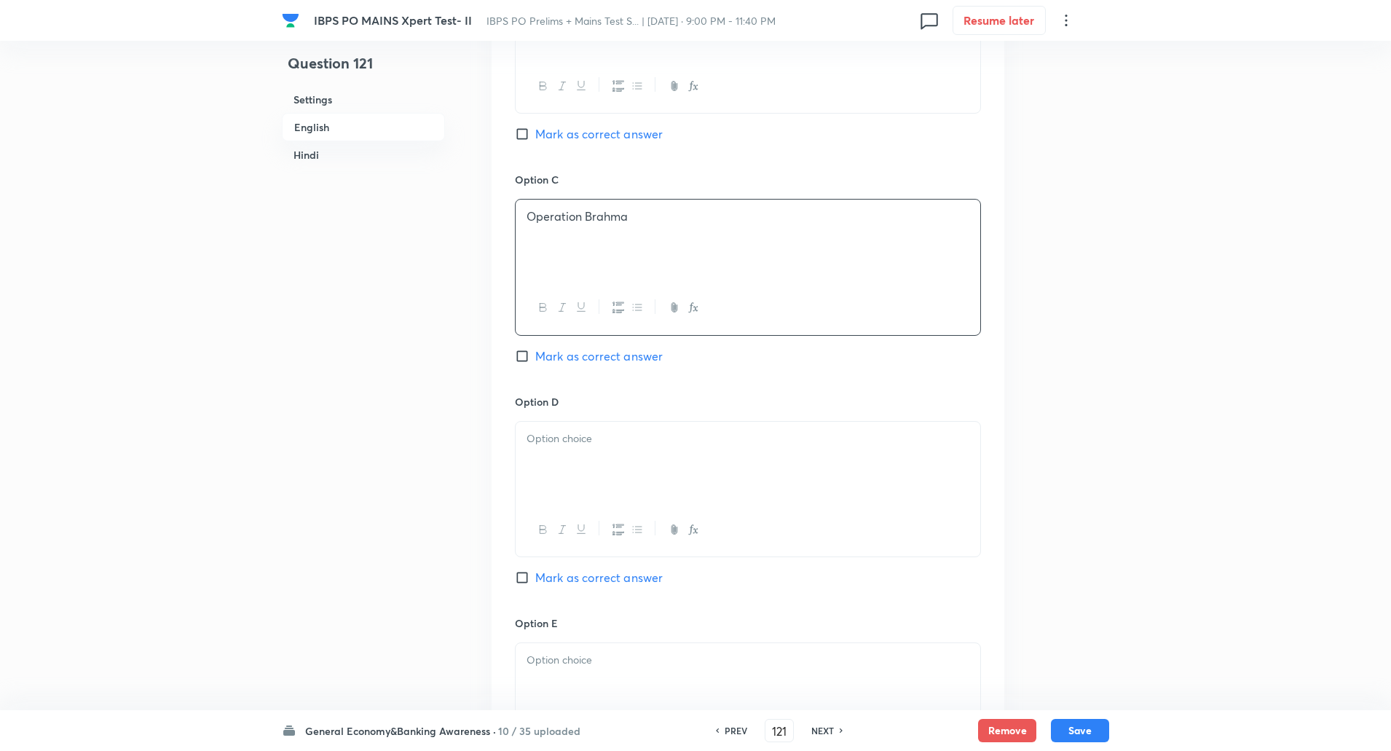
scroll to position [1003, 0]
click at [526, 358] on input "Mark as correct answer" at bounding box center [525, 354] width 20 height 15
click at [558, 433] on p at bounding box center [747, 436] width 443 height 17
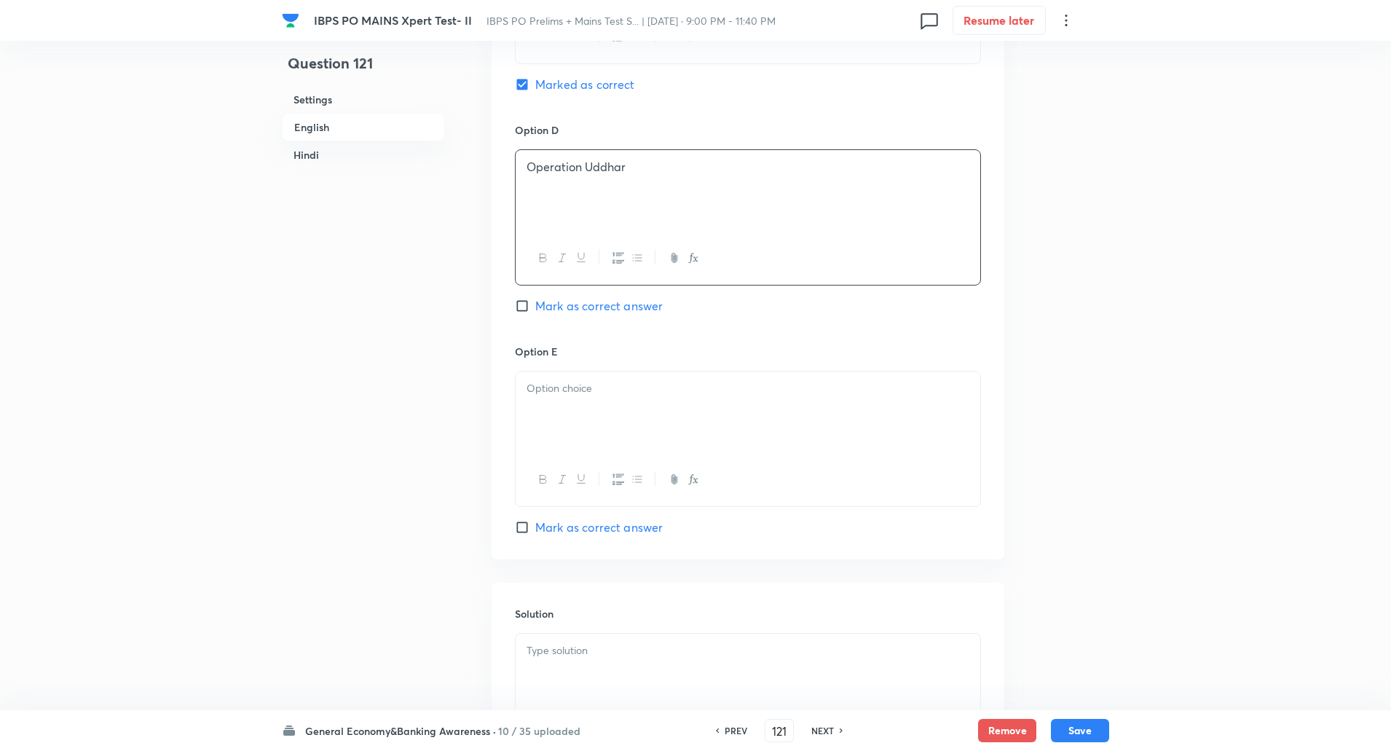
click at [556, 408] on div at bounding box center [748, 412] width 465 height 82
paste div
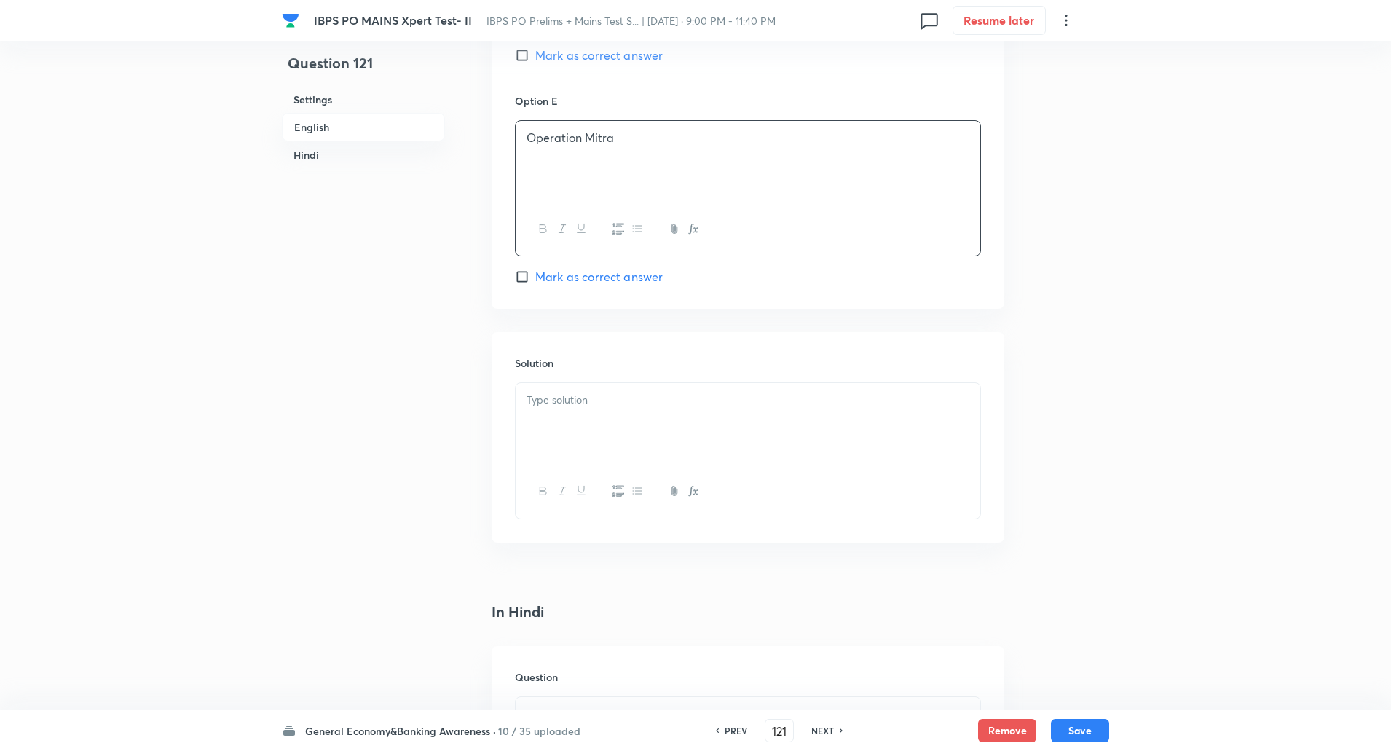
scroll to position [1528, 0]
click at [550, 414] on div at bounding box center [748, 420] width 465 height 82
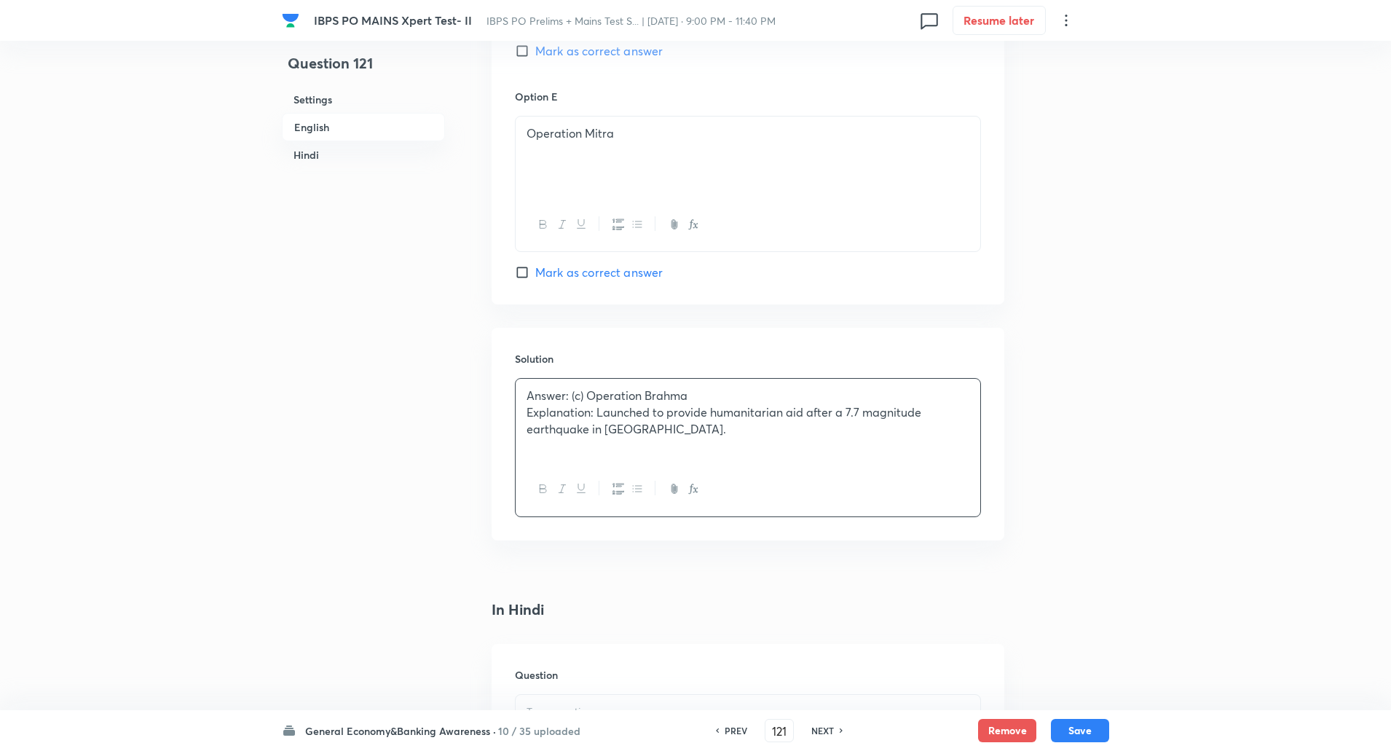
click at [596, 413] on p "Explanation: Launched to provide humanitarian aid after a 7.7 magnitude earthqu…" at bounding box center [747, 420] width 443 height 33
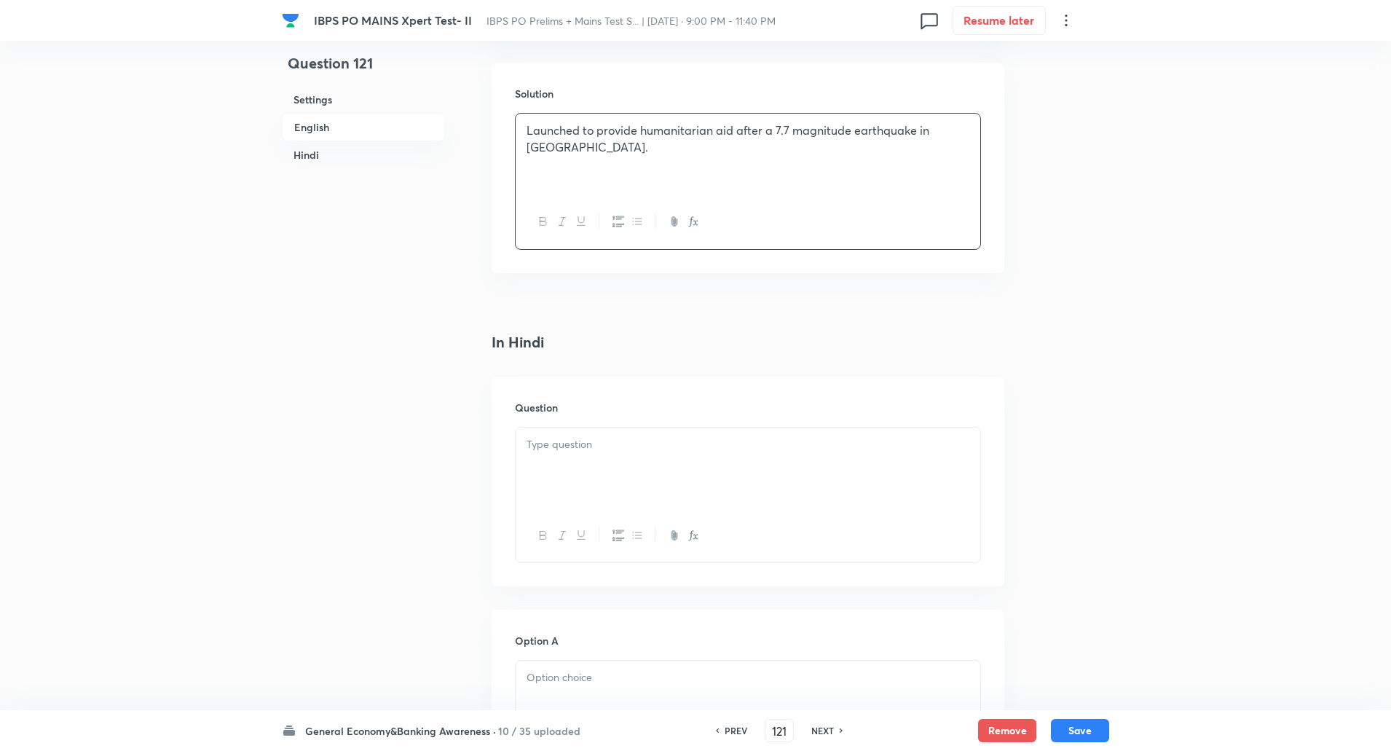
scroll to position [1793, 0]
click at [600, 450] on p at bounding box center [747, 443] width 443 height 17
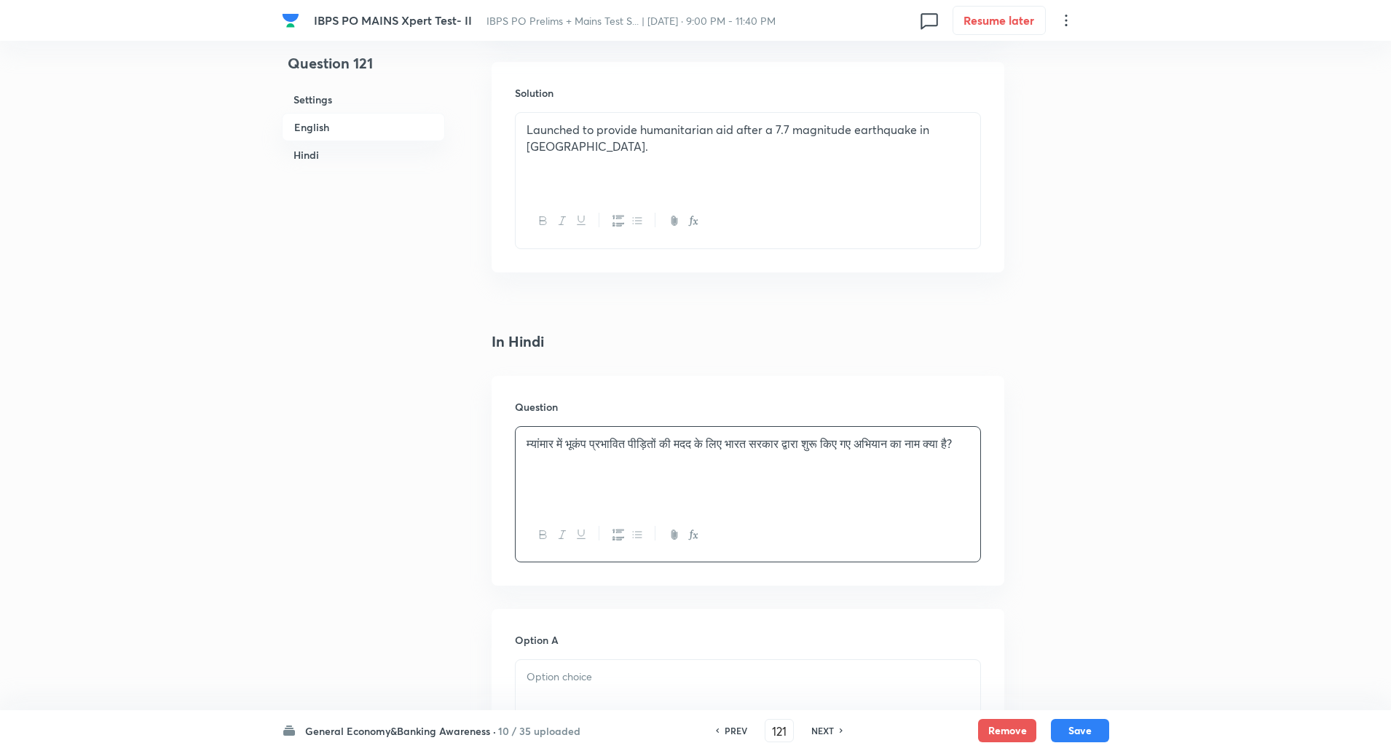
scroll to position [1967, 0]
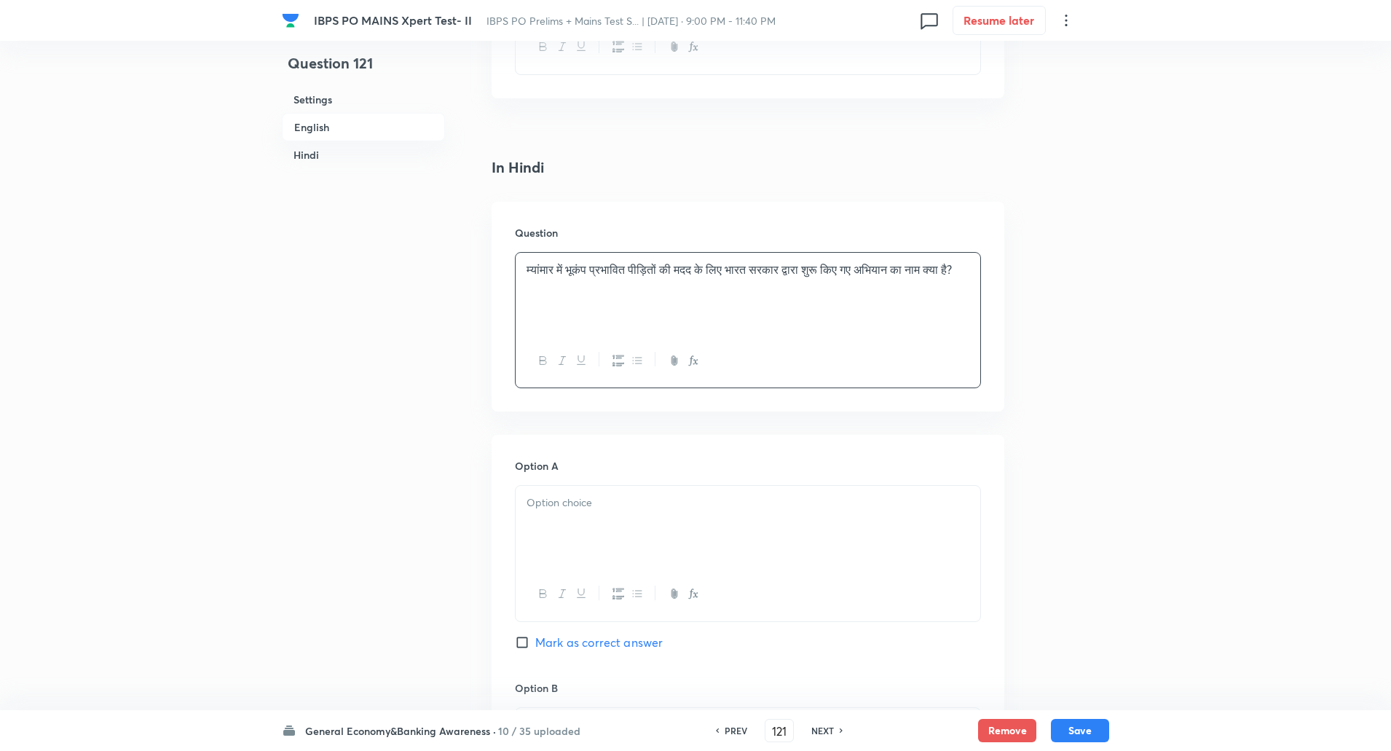
click at [601, 510] on p at bounding box center [747, 502] width 443 height 17
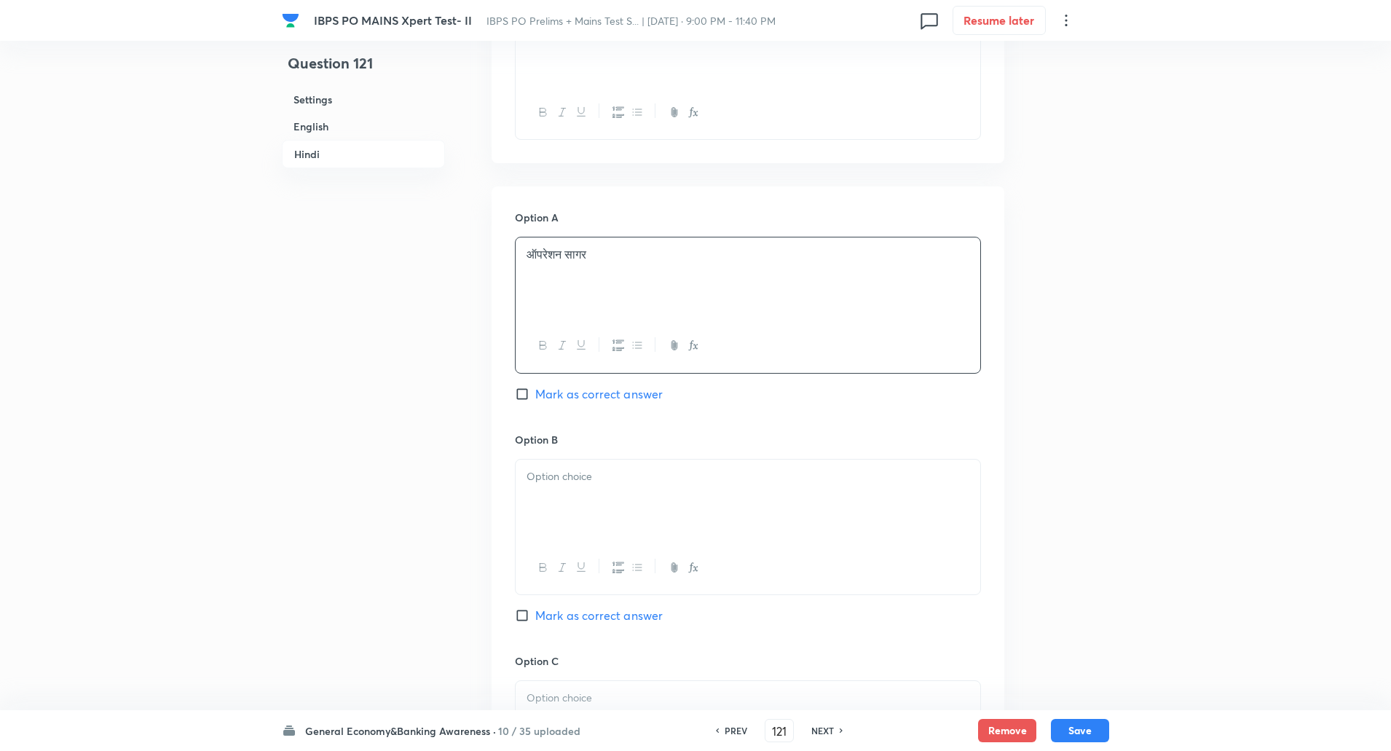
click at [590, 483] on p at bounding box center [747, 476] width 443 height 17
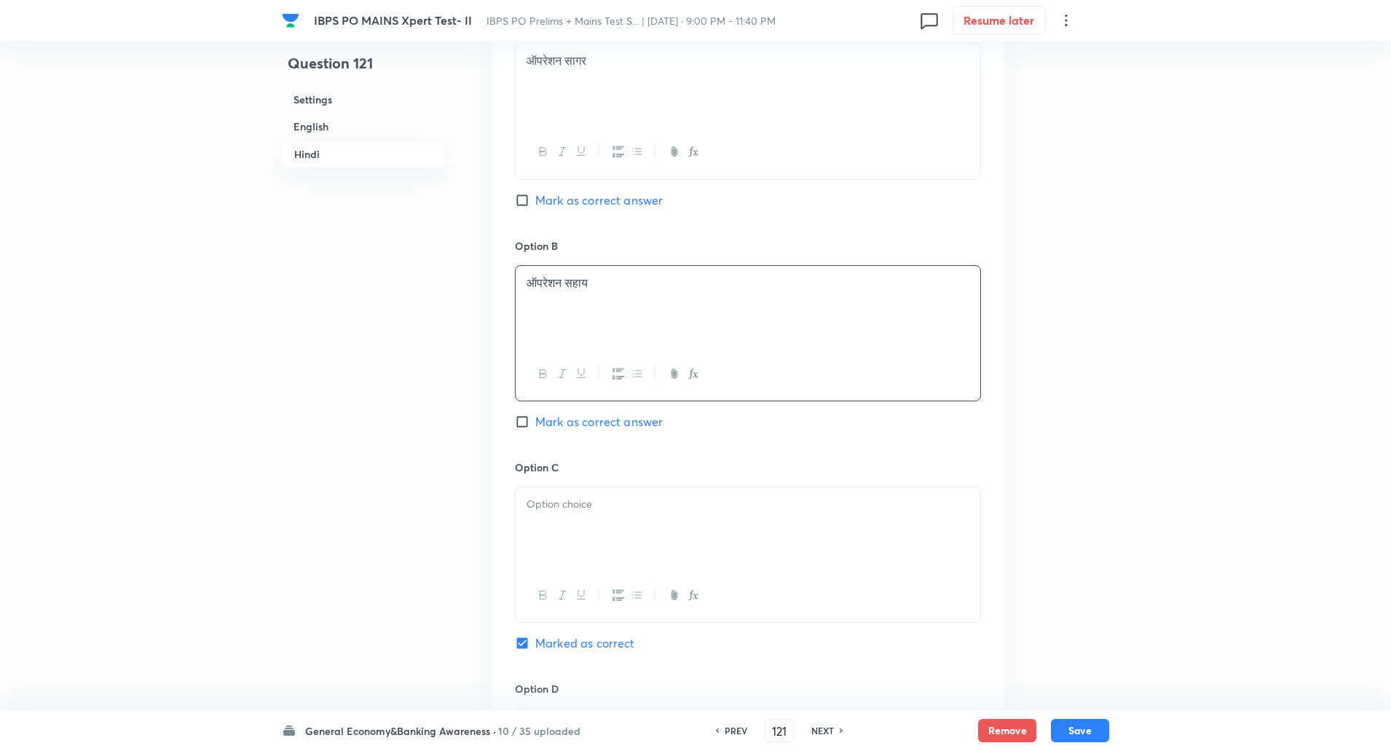
click at [576, 544] on div at bounding box center [748, 528] width 465 height 82
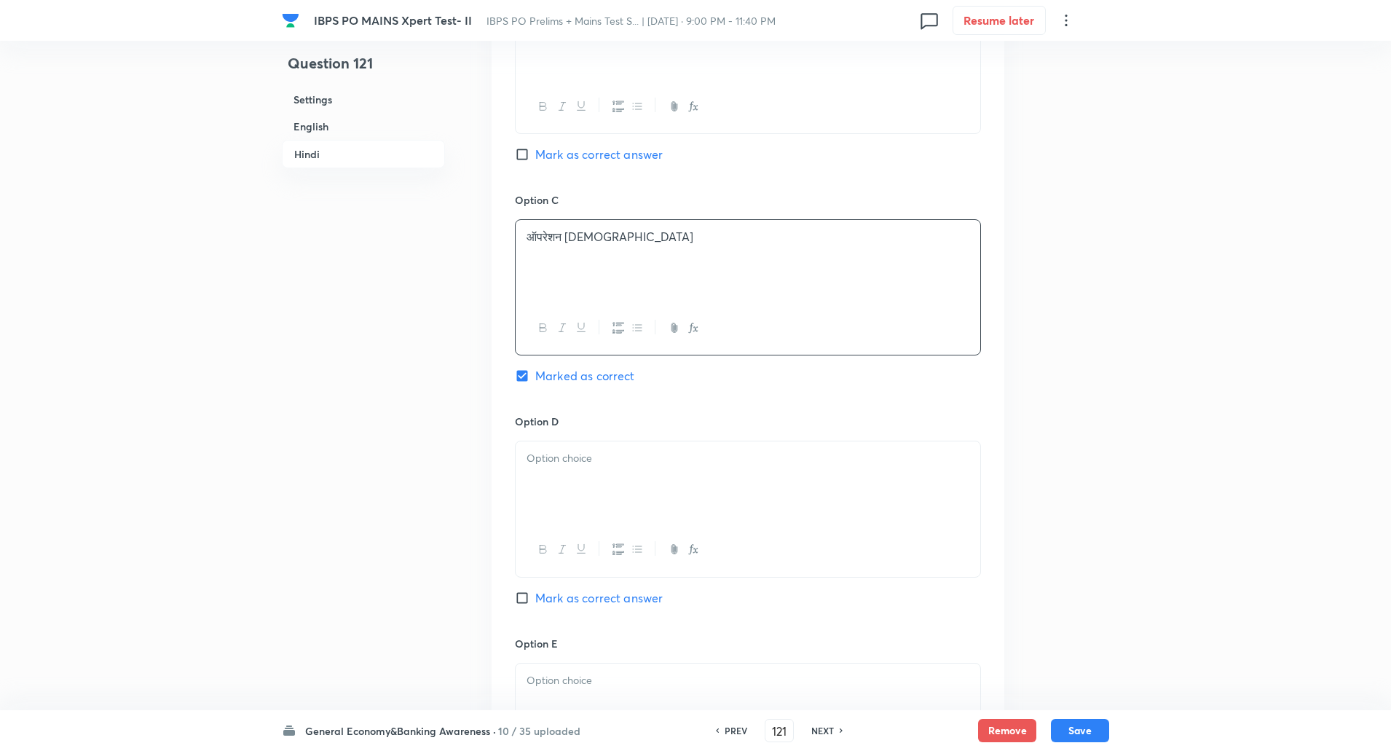
scroll to position [2677, 0]
click at [595, 458] on p at bounding box center [747, 457] width 443 height 17
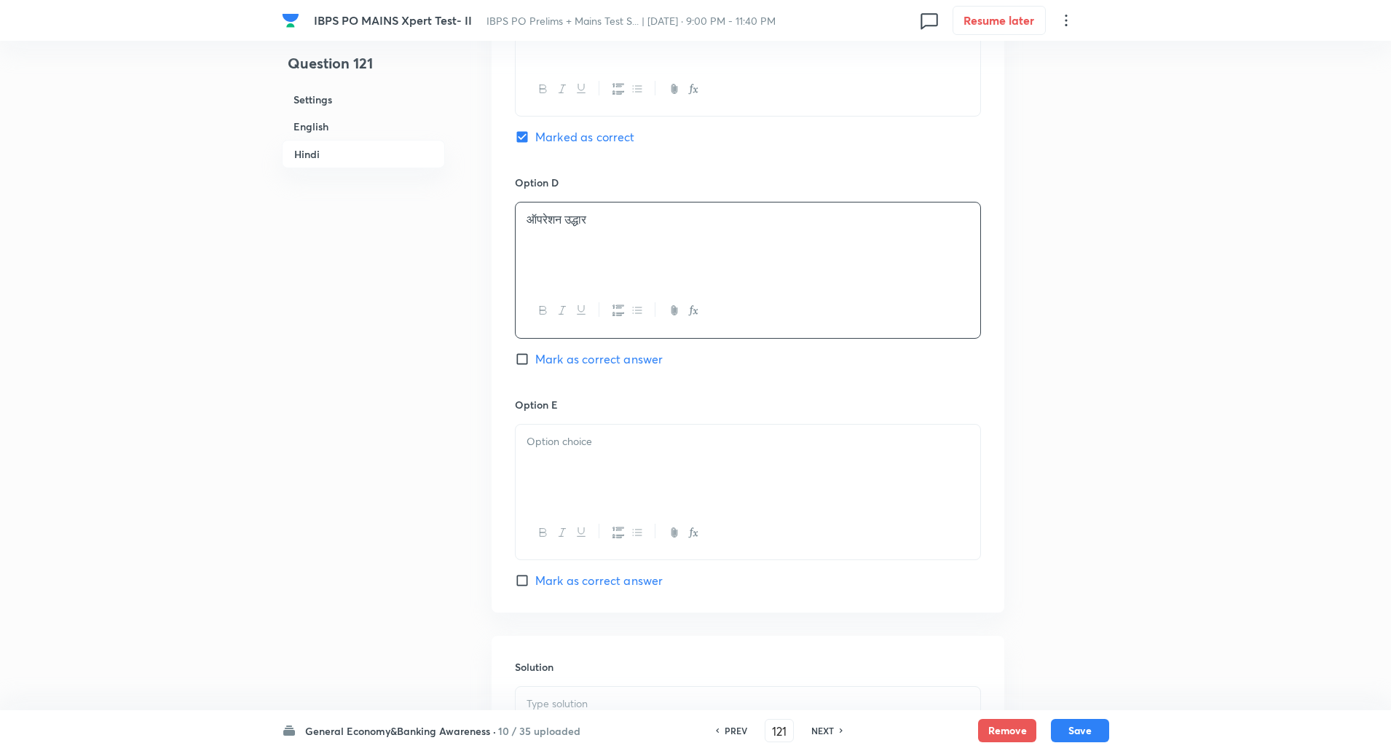
scroll to position [2916, 0]
click at [585, 458] on div at bounding box center [748, 465] width 465 height 82
click at [578, 515] on div at bounding box center [748, 505] width 465 height 82
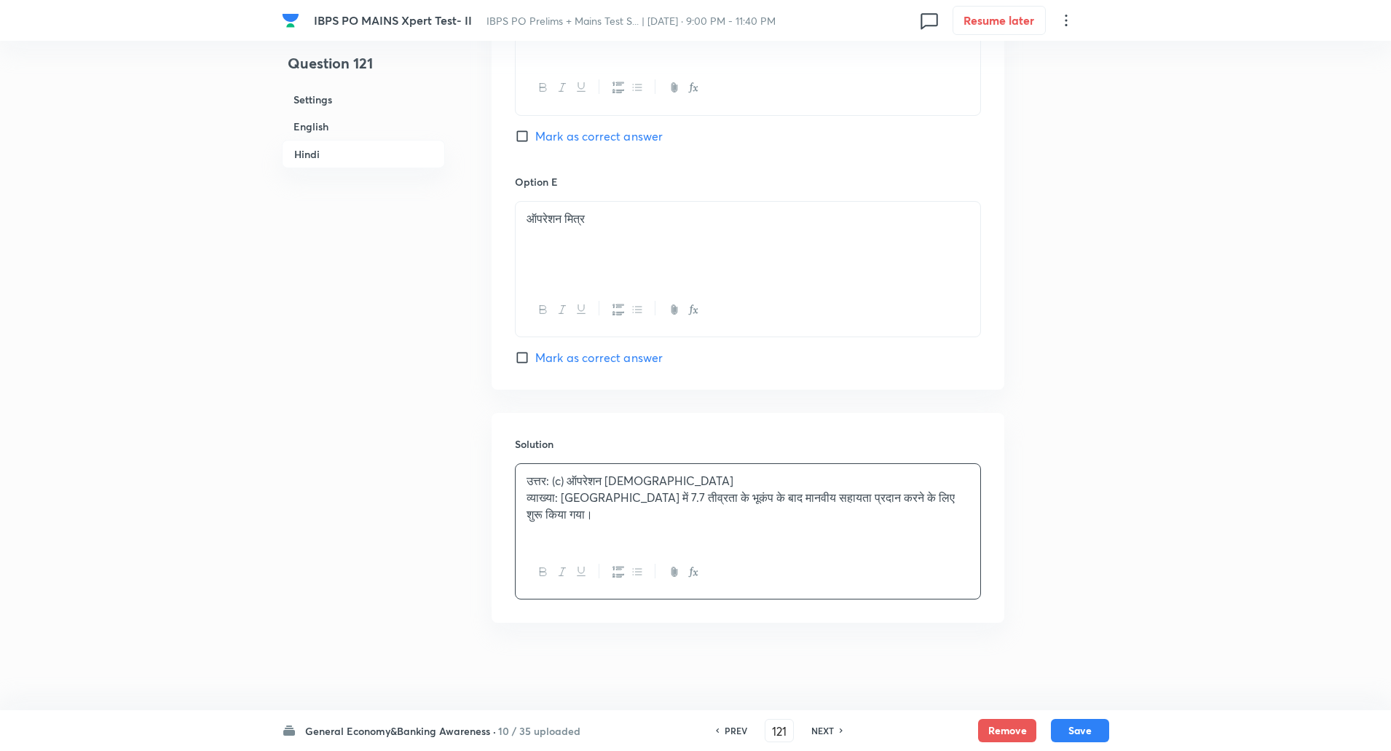
click at [563, 497] on p "व्याख्या: म्यांमार में 7.7 तीव्रता के भूकंप के बाद मानवीय सहायता प्रदान करने के…" at bounding box center [747, 505] width 443 height 33
click at [1093, 724] on button "Save" at bounding box center [1080, 728] width 58 height 23
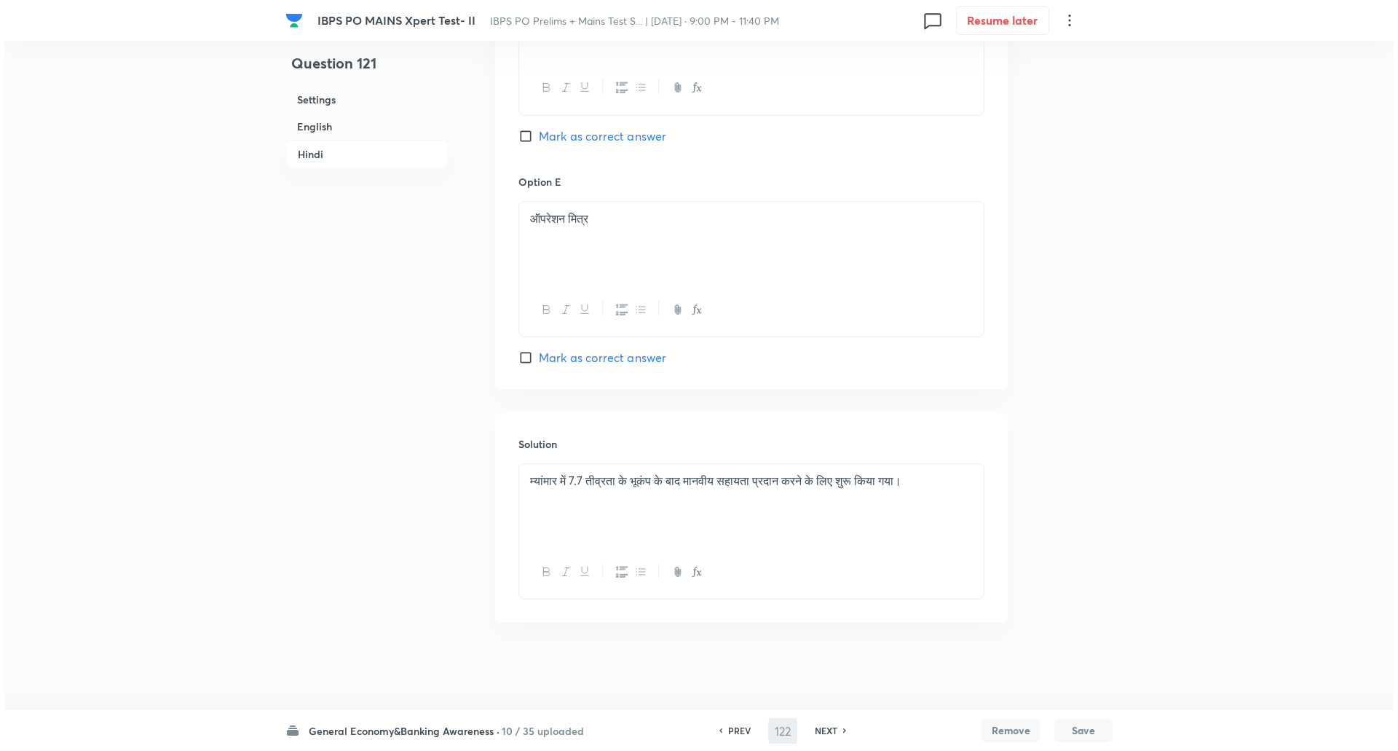
scroll to position [0, 0]
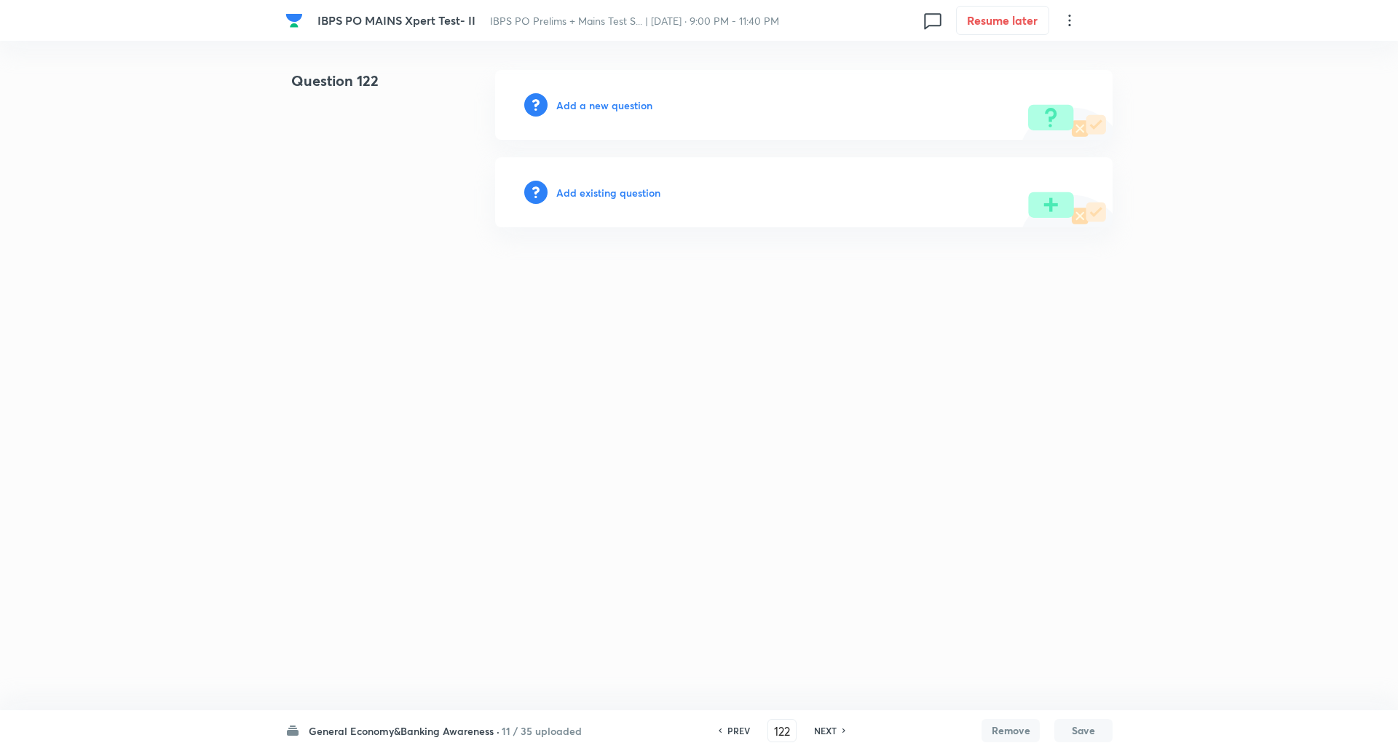
click at [600, 107] on h6 "Add a new question" at bounding box center [604, 105] width 96 height 15
click at [600, 107] on h6 "Choose a question type" at bounding box center [612, 105] width 112 height 15
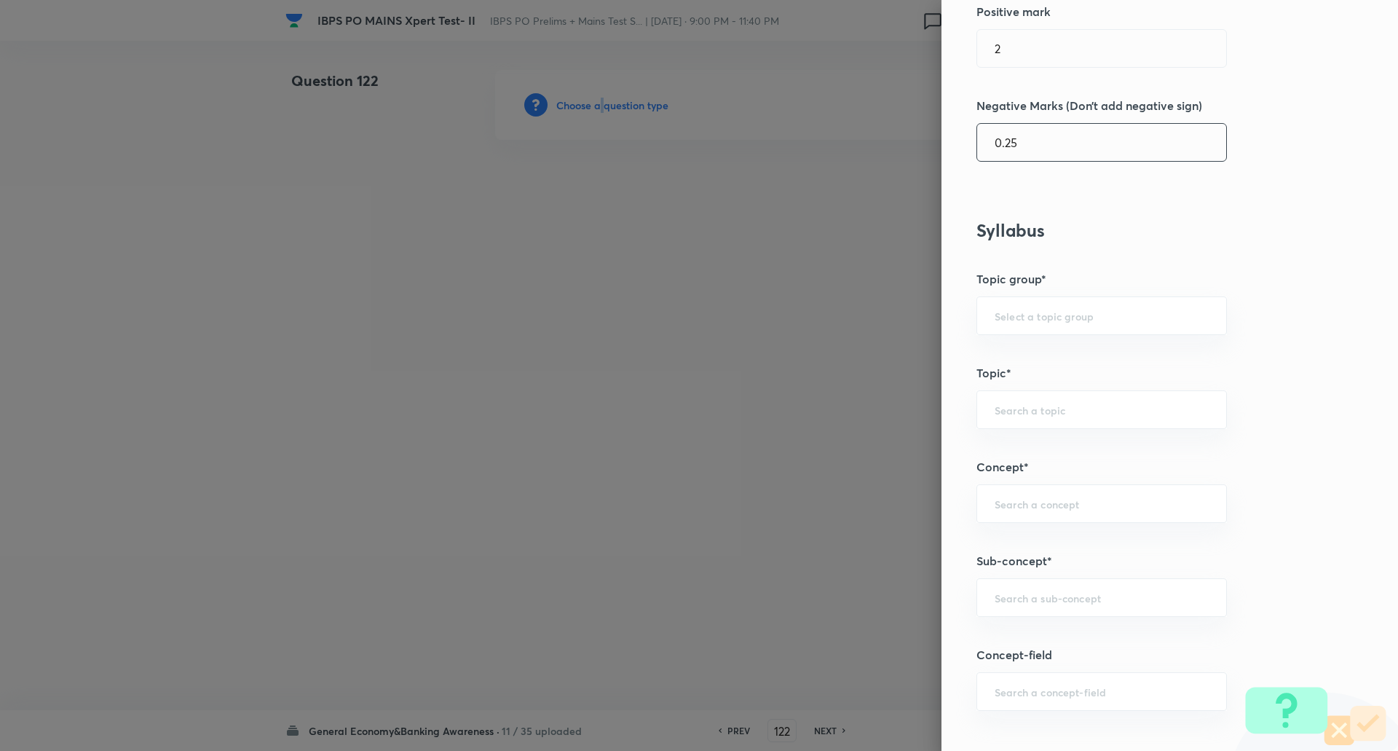
scroll to position [551, 0]
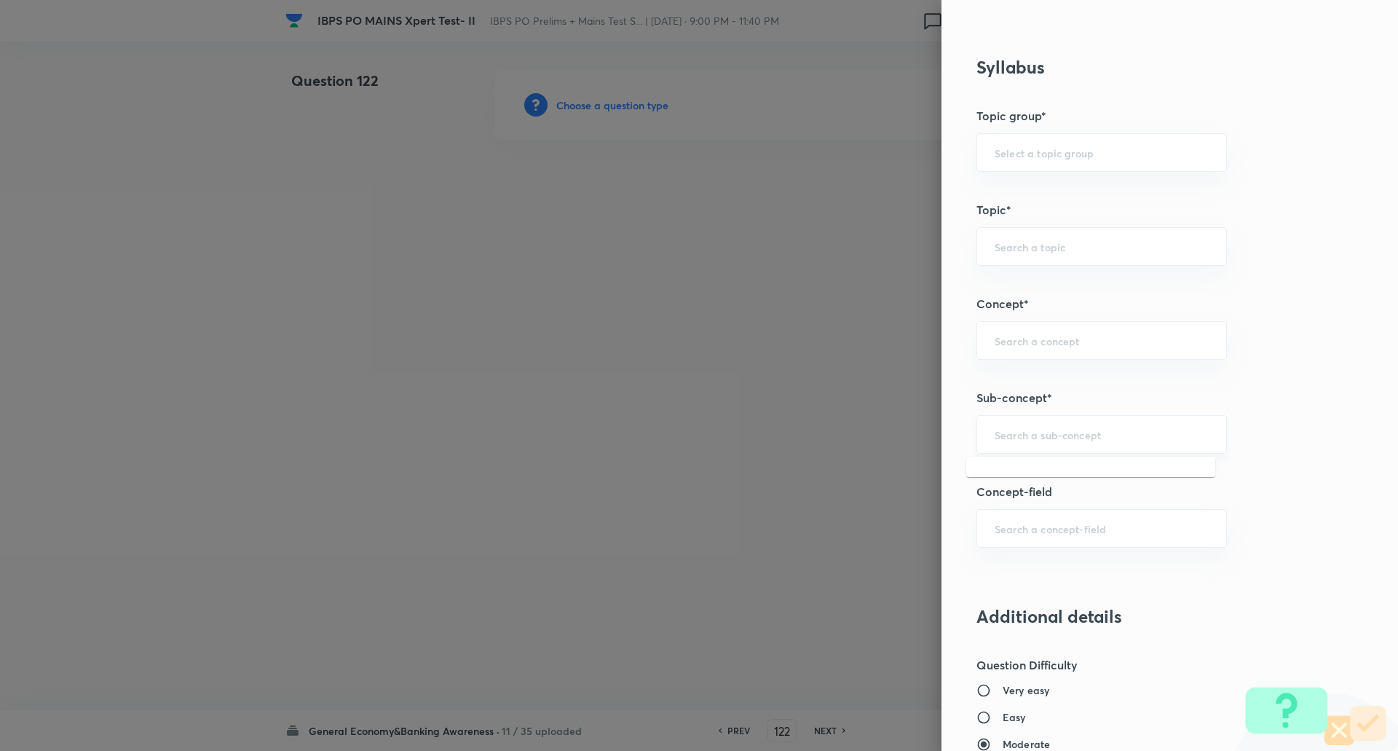
click at [1049, 435] on input "text" at bounding box center [1102, 434] width 214 height 14
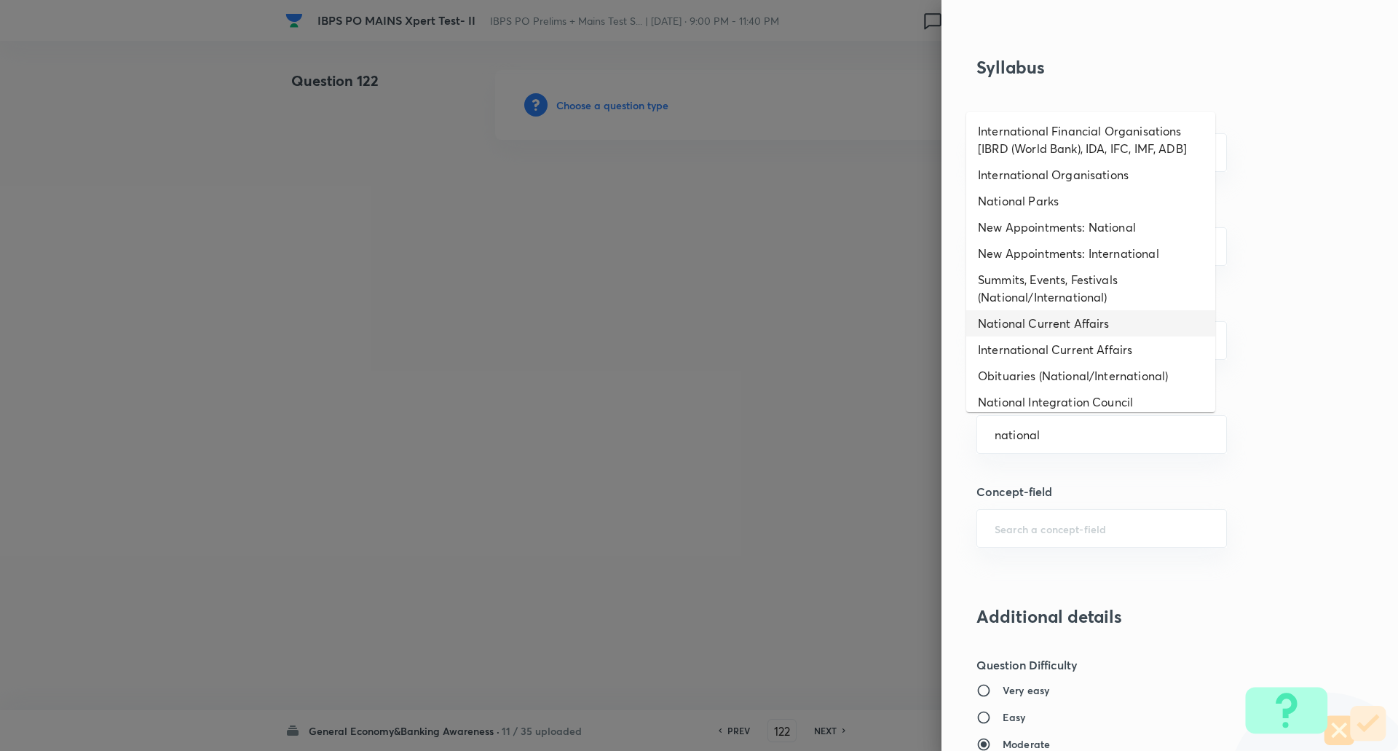
click at [1057, 323] on li "National Current Affairs" at bounding box center [1090, 323] width 249 height 26
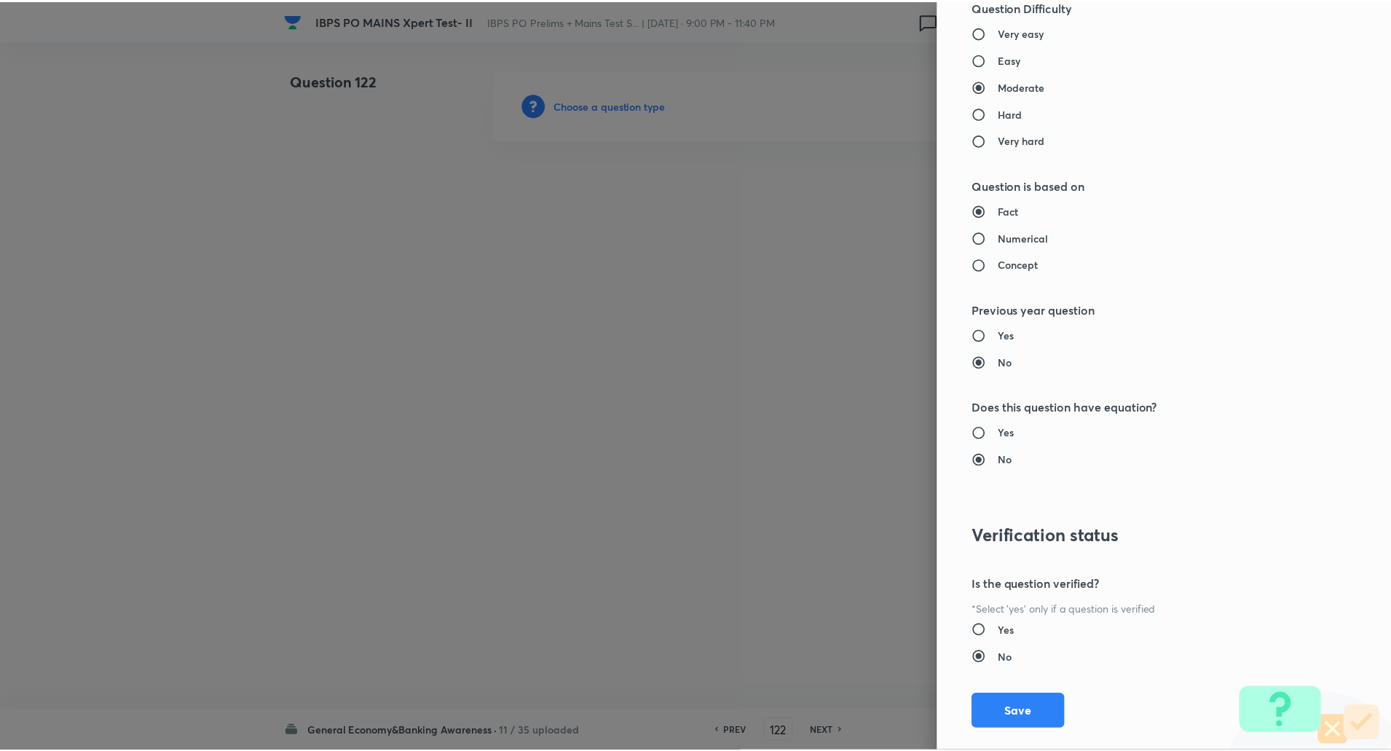
scroll to position [1234, 0]
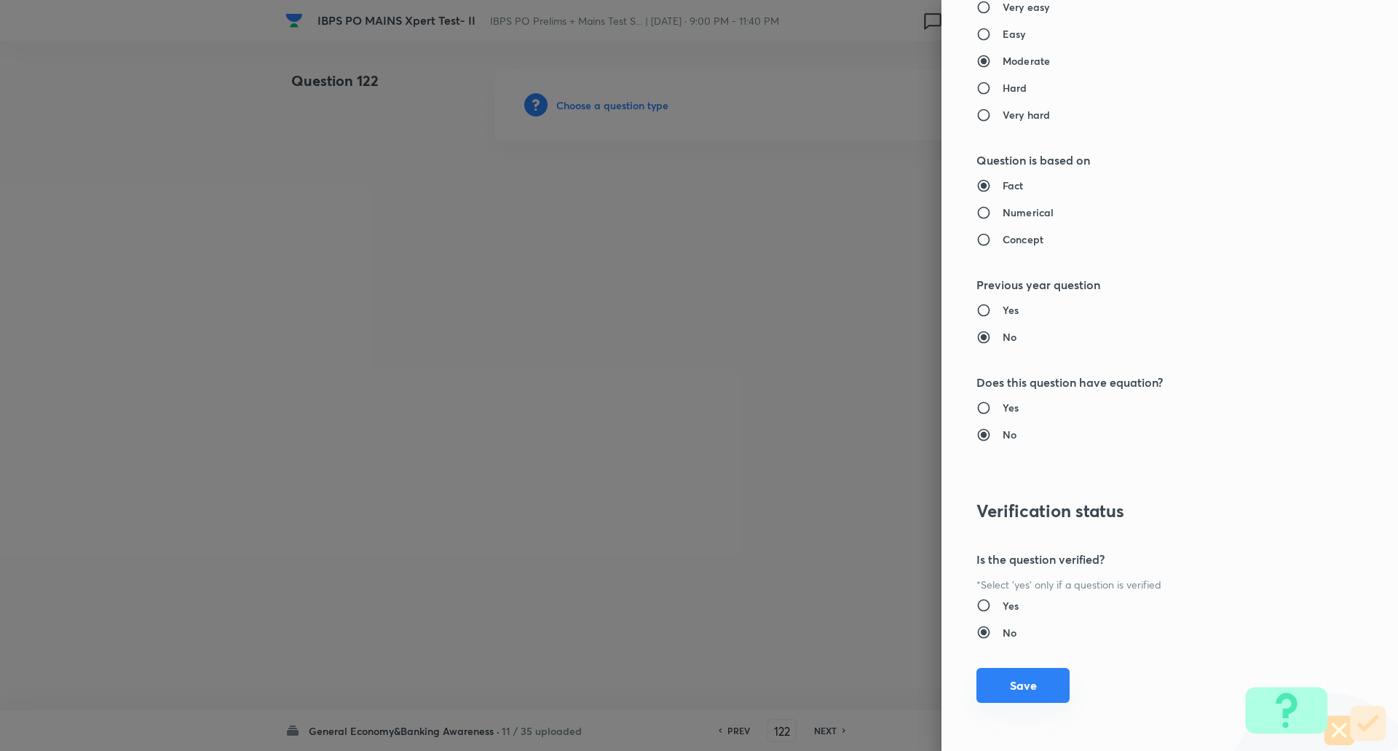
click at [1030, 689] on button "Save" at bounding box center [1022, 685] width 93 height 35
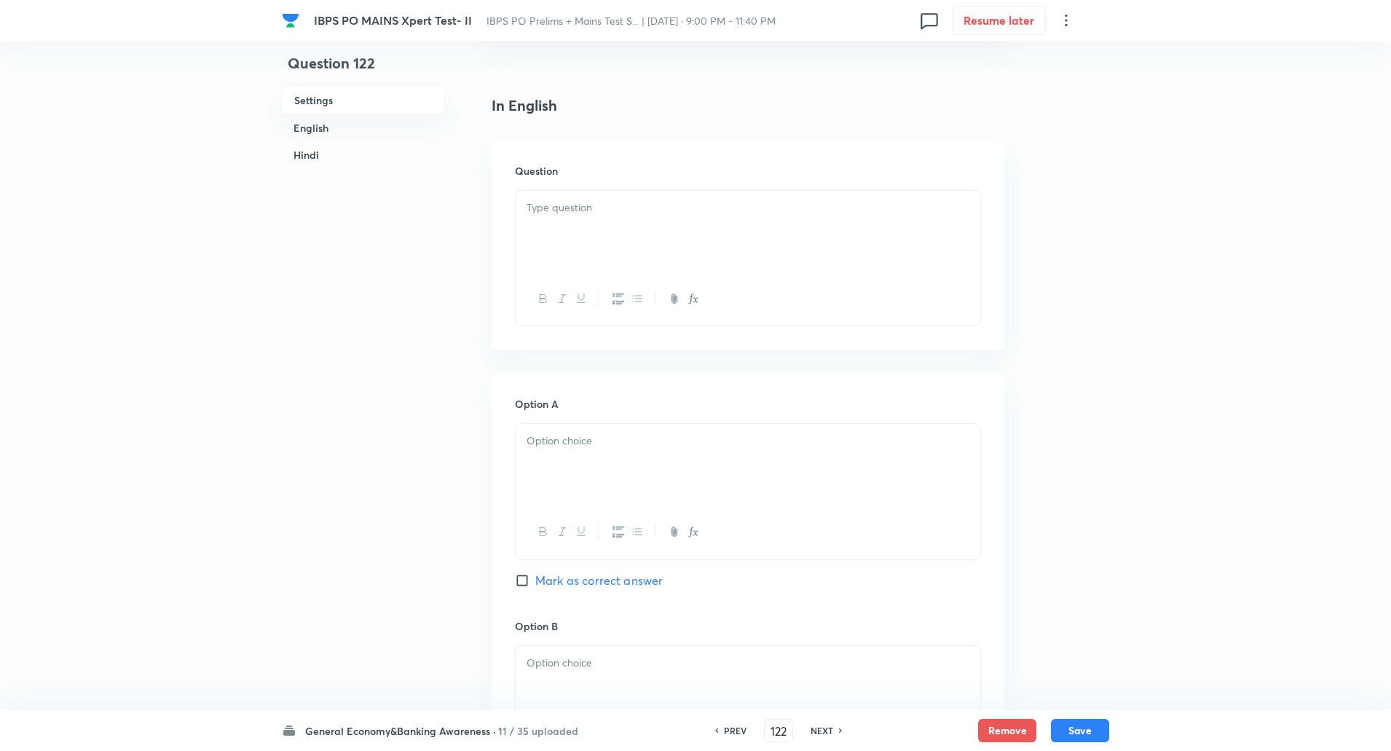
scroll to position [334, 0]
click at [566, 258] on div at bounding box center [748, 231] width 465 height 82
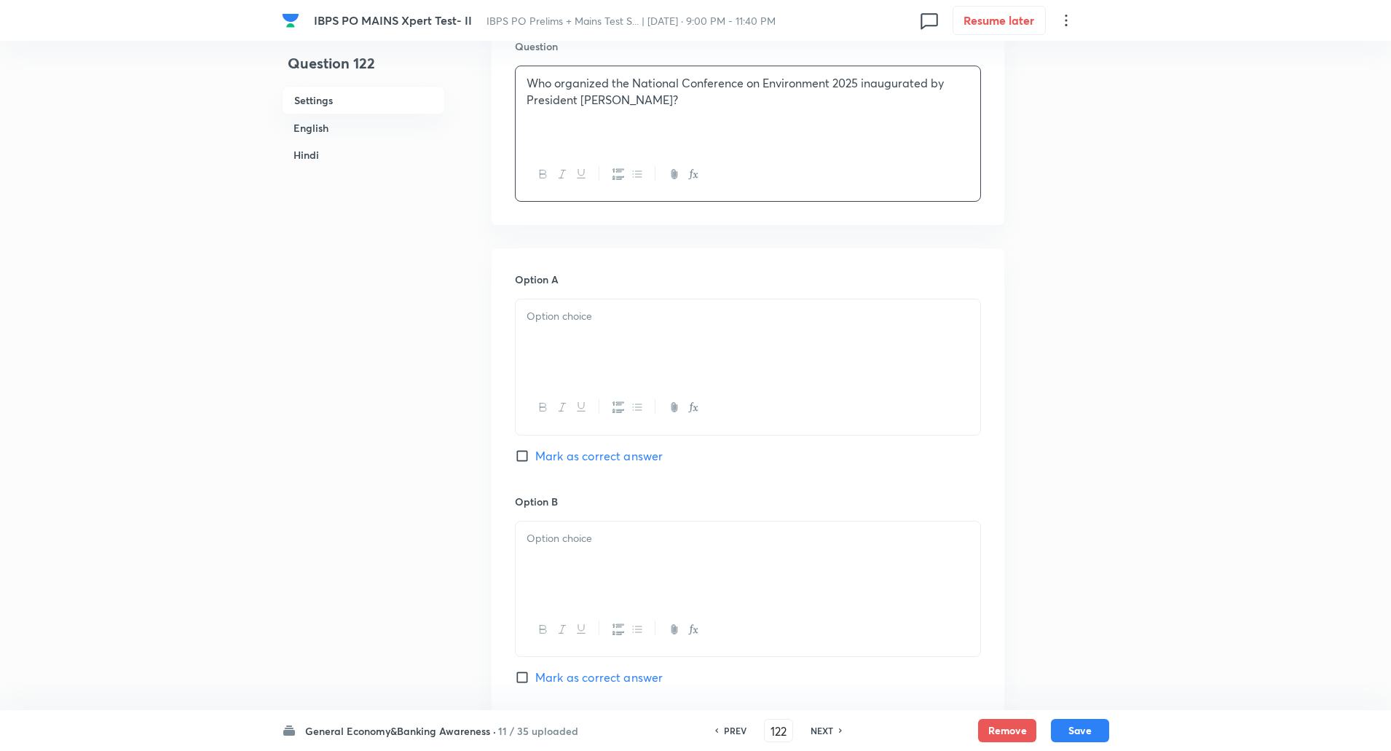
scroll to position [526, 0]
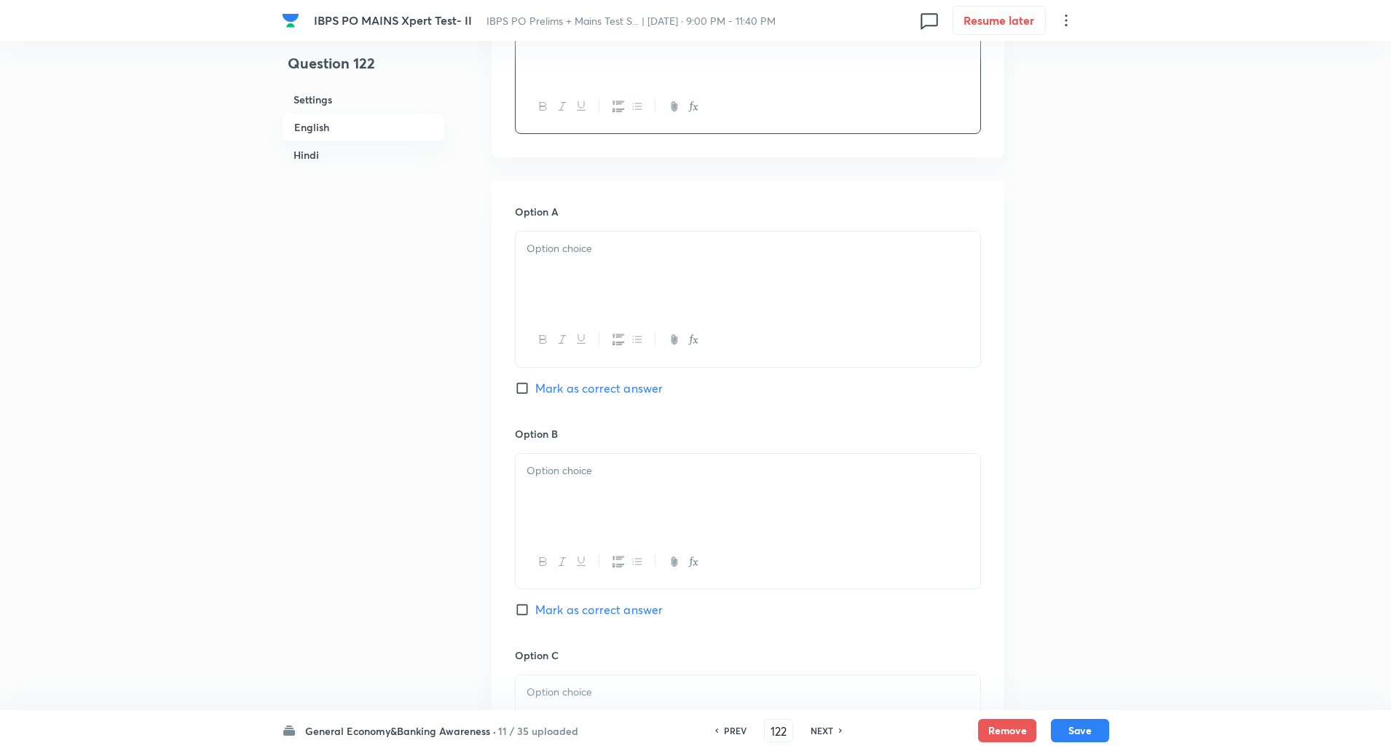
click at [557, 289] on div at bounding box center [748, 273] width 465 height 82
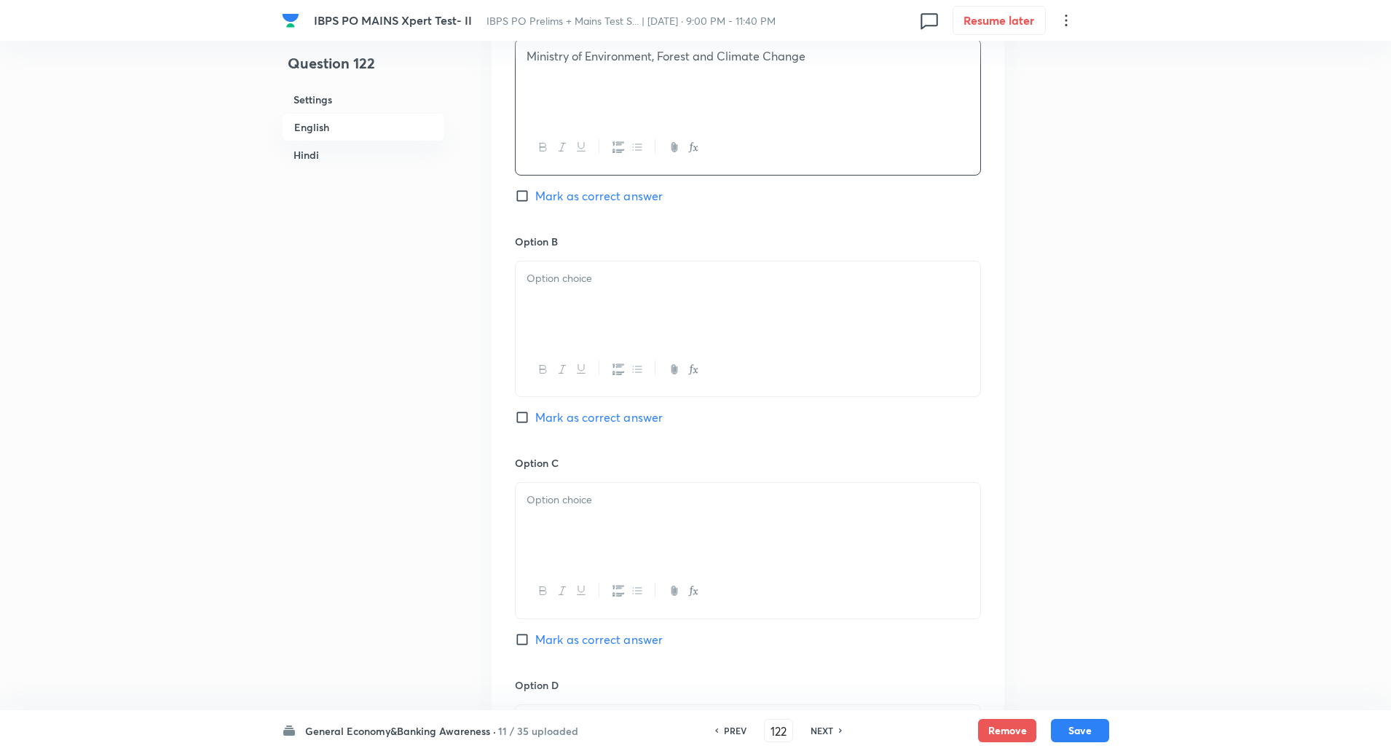
click at [556, 301] on div at bounding box center [748, 302] width 465 height 82
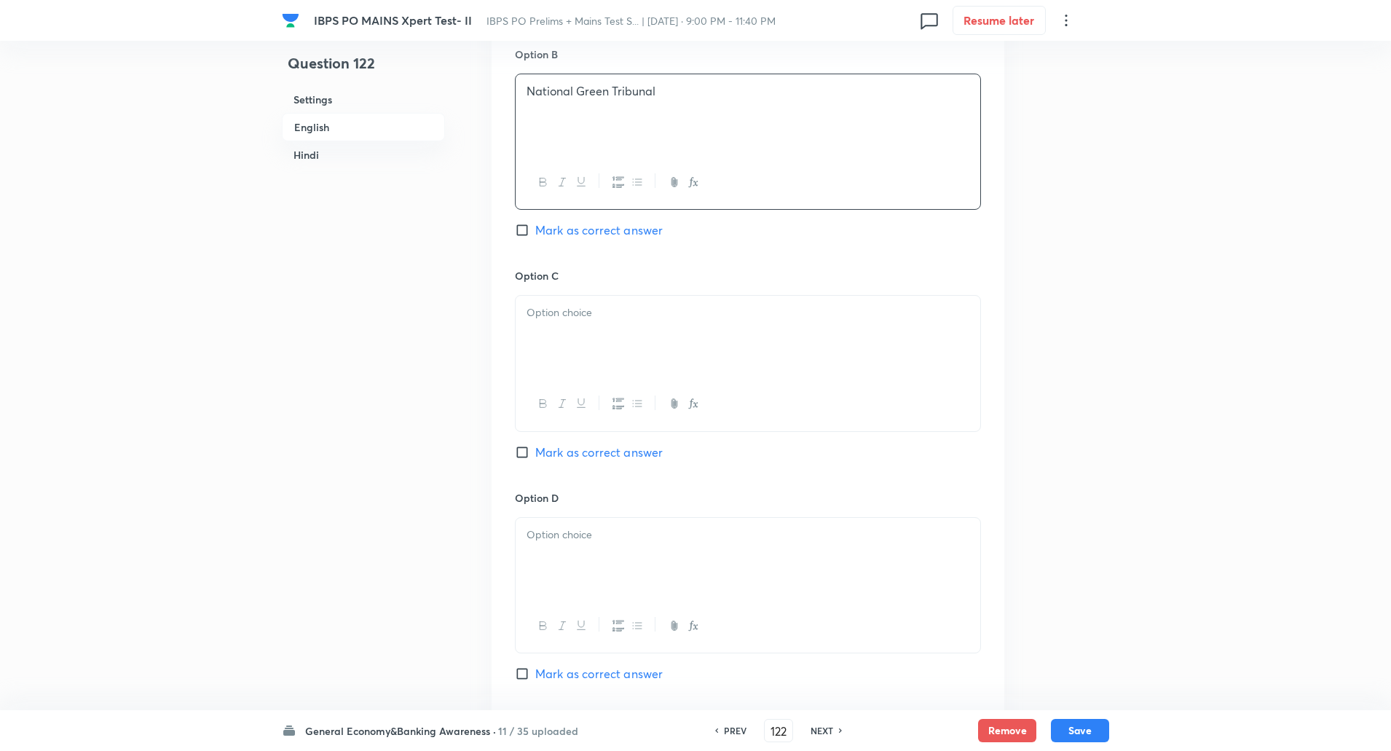
scroll to position [907, 0]
click at [558, 319] on div at bounding box center [748, 334] width 465 height 82
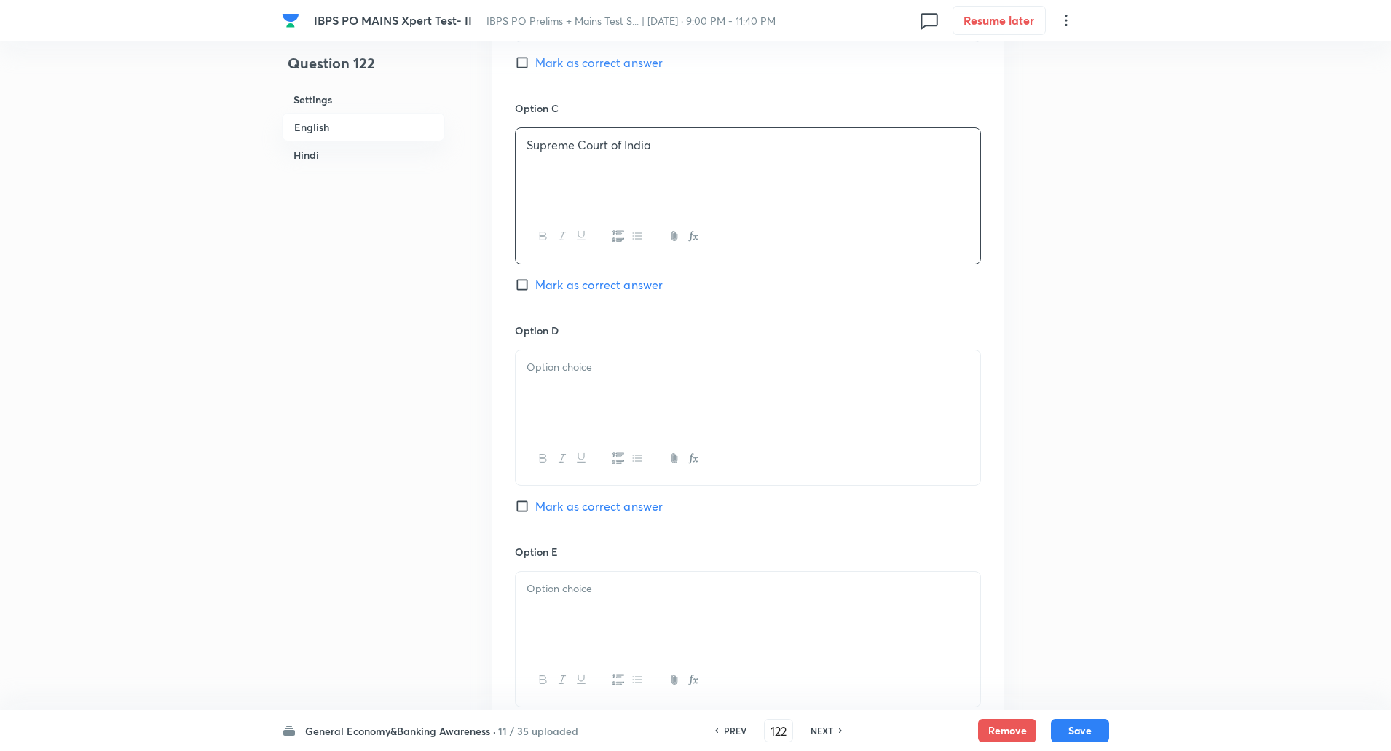
scroll to position [1079, 0]
click at [559, 376] on div at bounding box center [748, 385] width 465 height 82
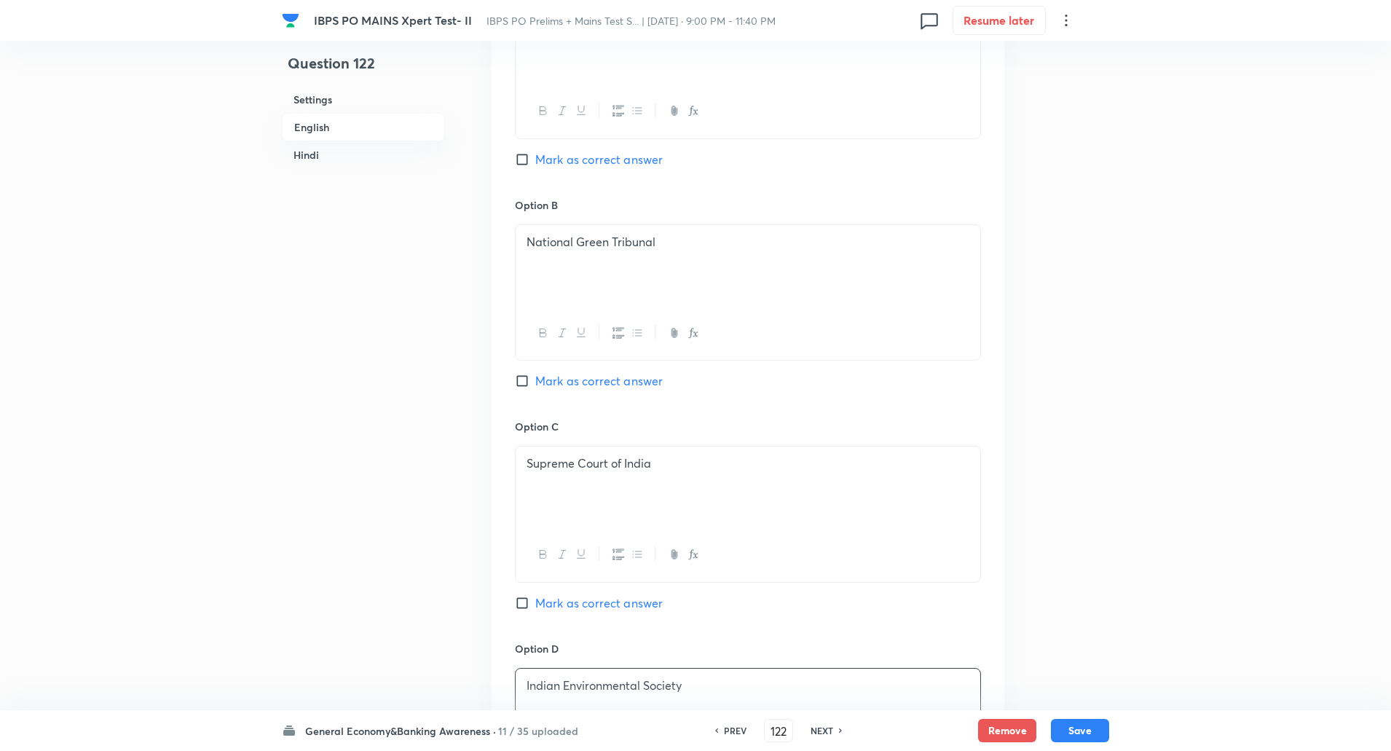
scroll to position [754, 0]
click at [526, 377] on input "Mark as correct answer" at bounding box center [525, 381] width 20 height 15
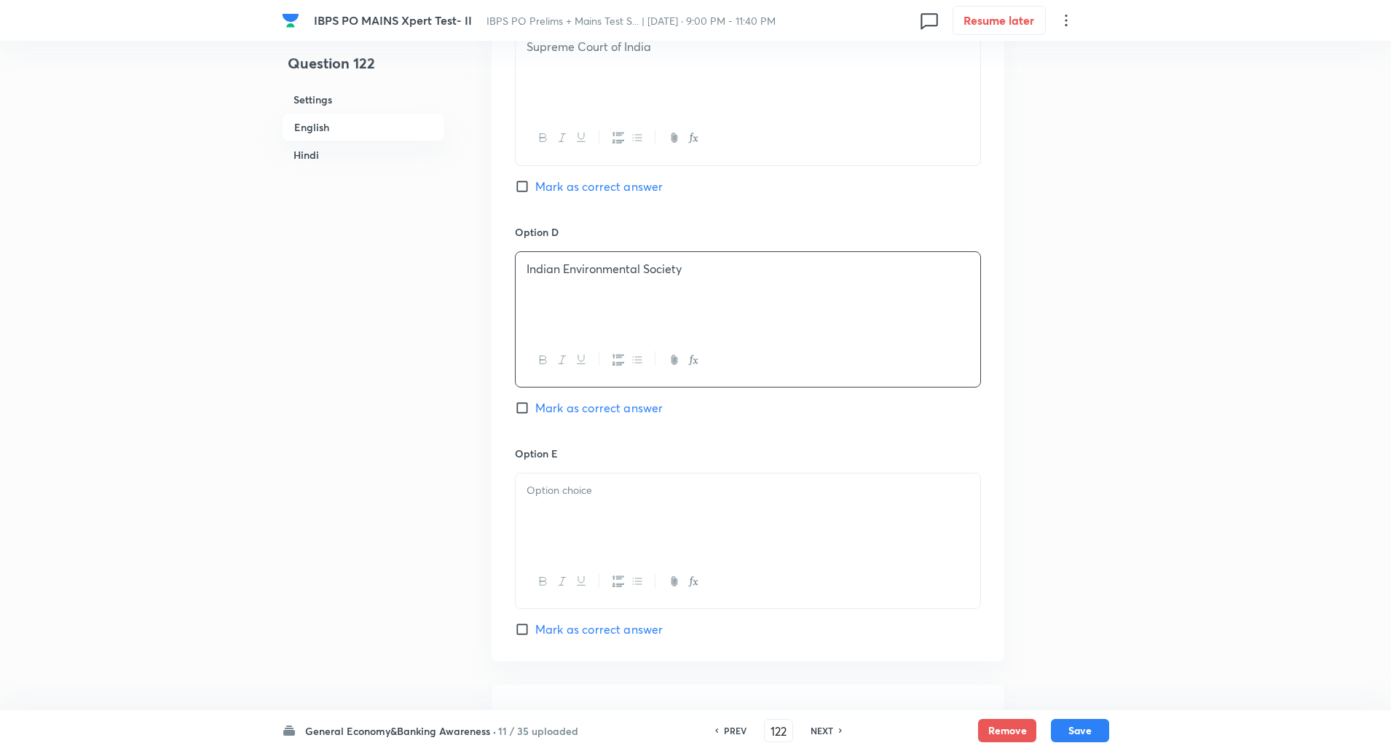
scroll to position [1172, 0]
click at [559, 588] on button "button" at bounding box center [561, 581] width 19 height 18
click at [561, 583] on icon "button" at bounding box center [561, 581] width 7 height 8
click at [604, 510] on div "﻿" at bounding box center [748, 514] width 465 height 82
paste div
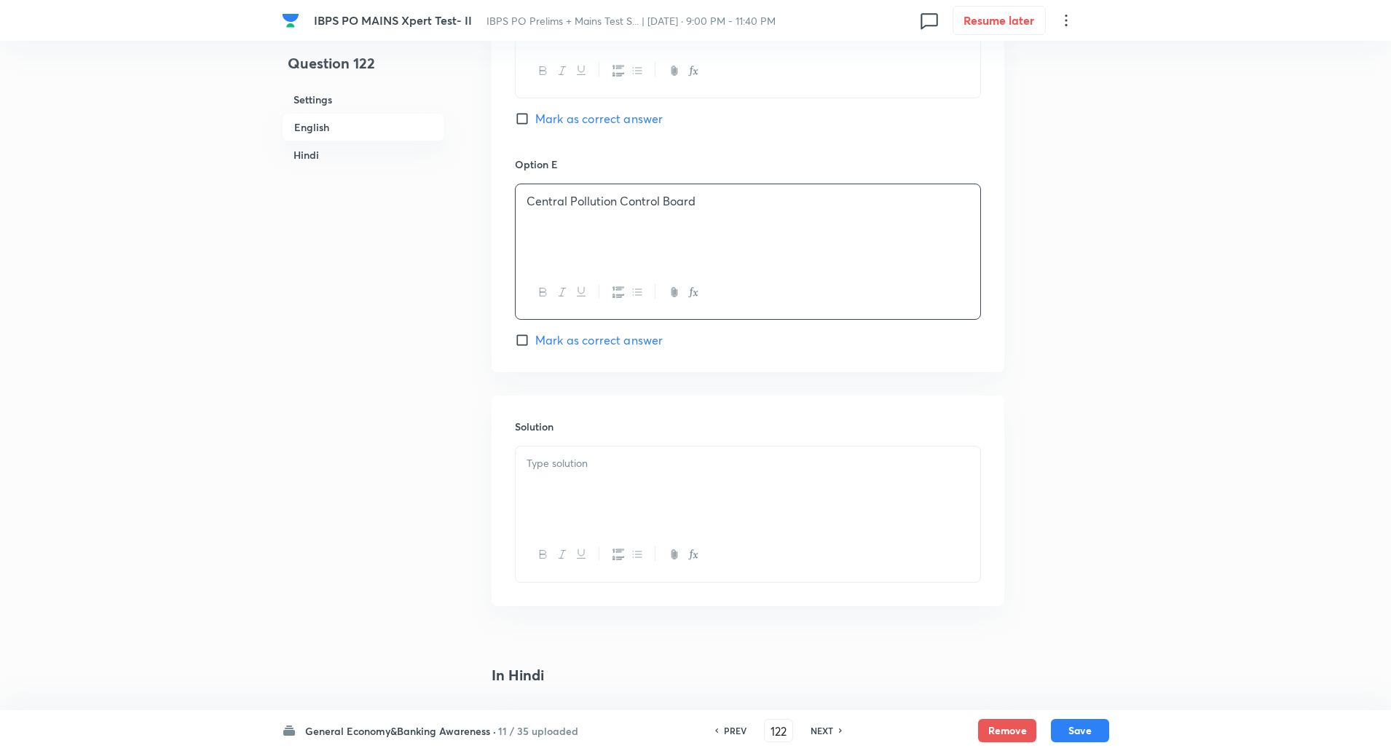
scroll to position [1469, 0]
click at [588, 446] on div at bounding box center [748, 479] width 465 height 82
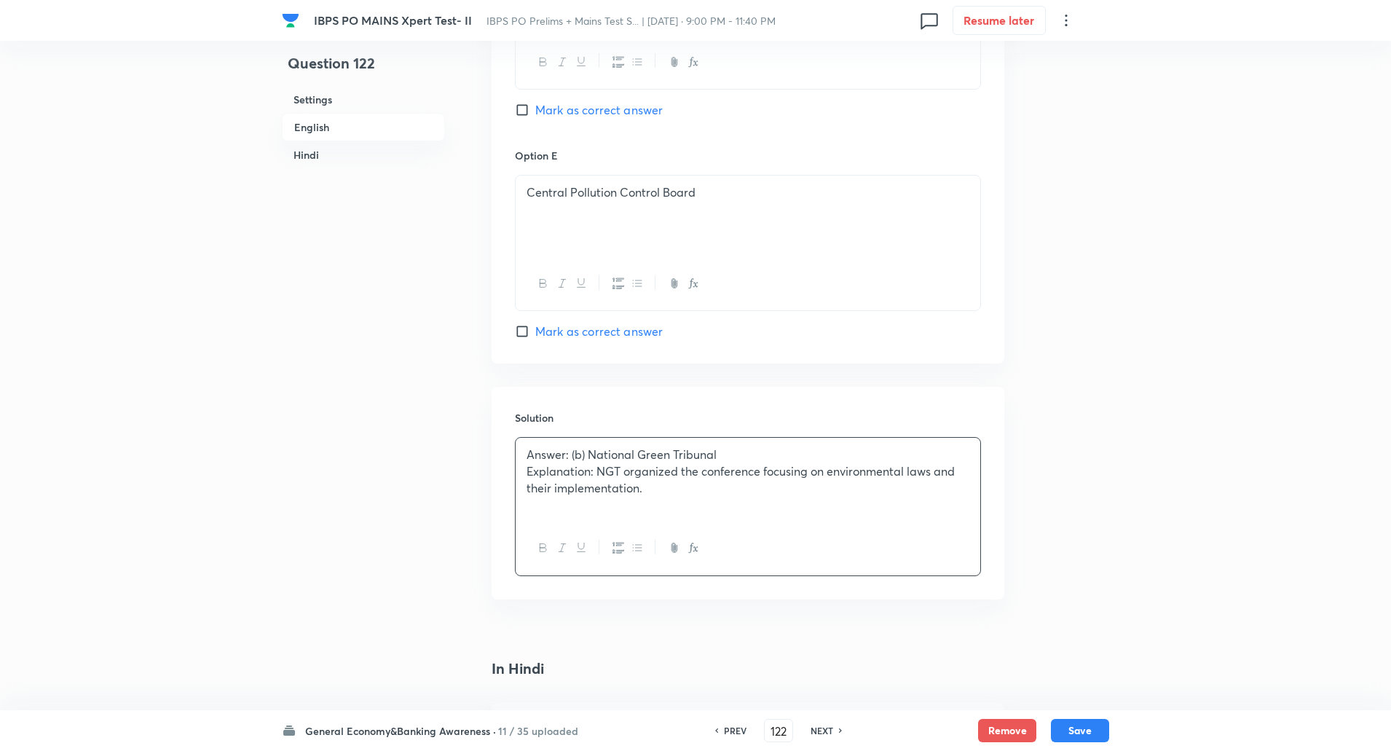
click at [597, 467] on p "Explanation: NGT organized the conference focusing on environmental laws and th…" at bounding box center [747, 479] width 443 height 33
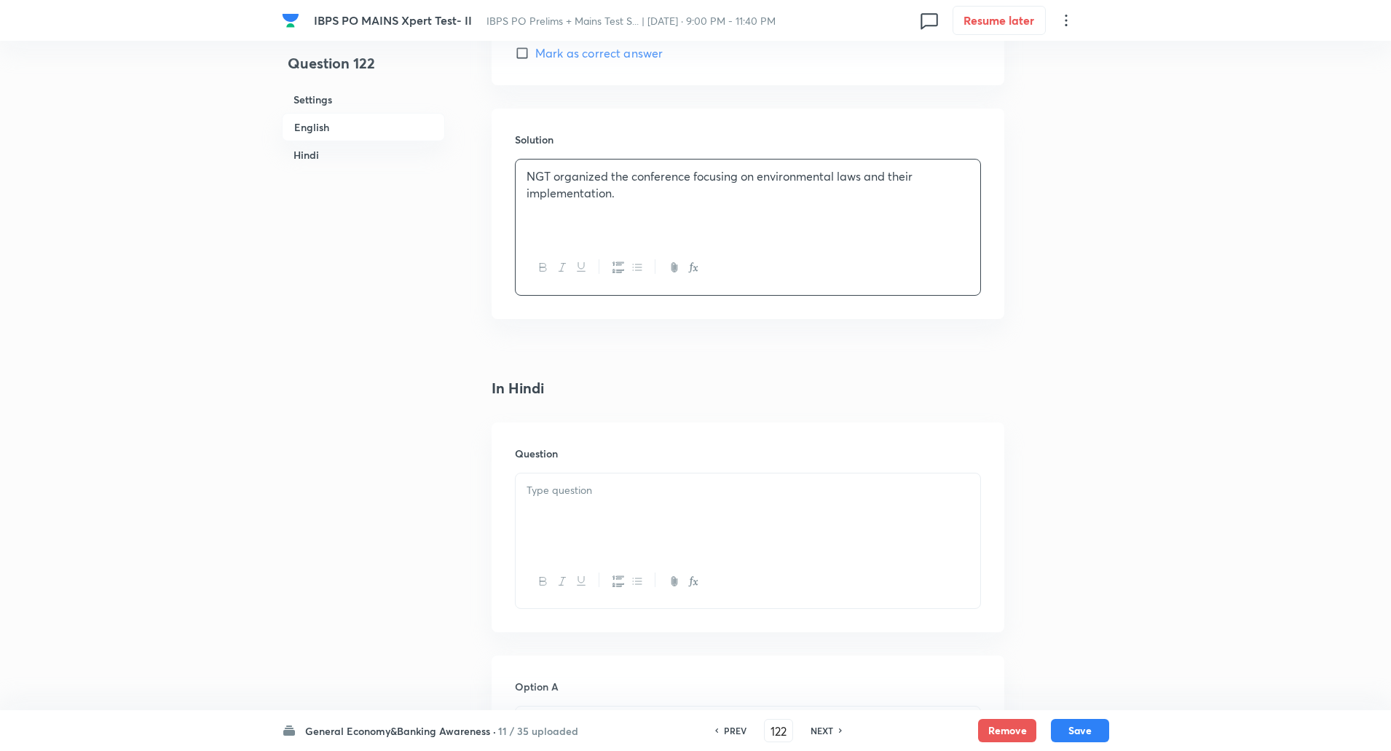
click at [579, 510] on div at bounding box center [748, 514] width 465 height 82
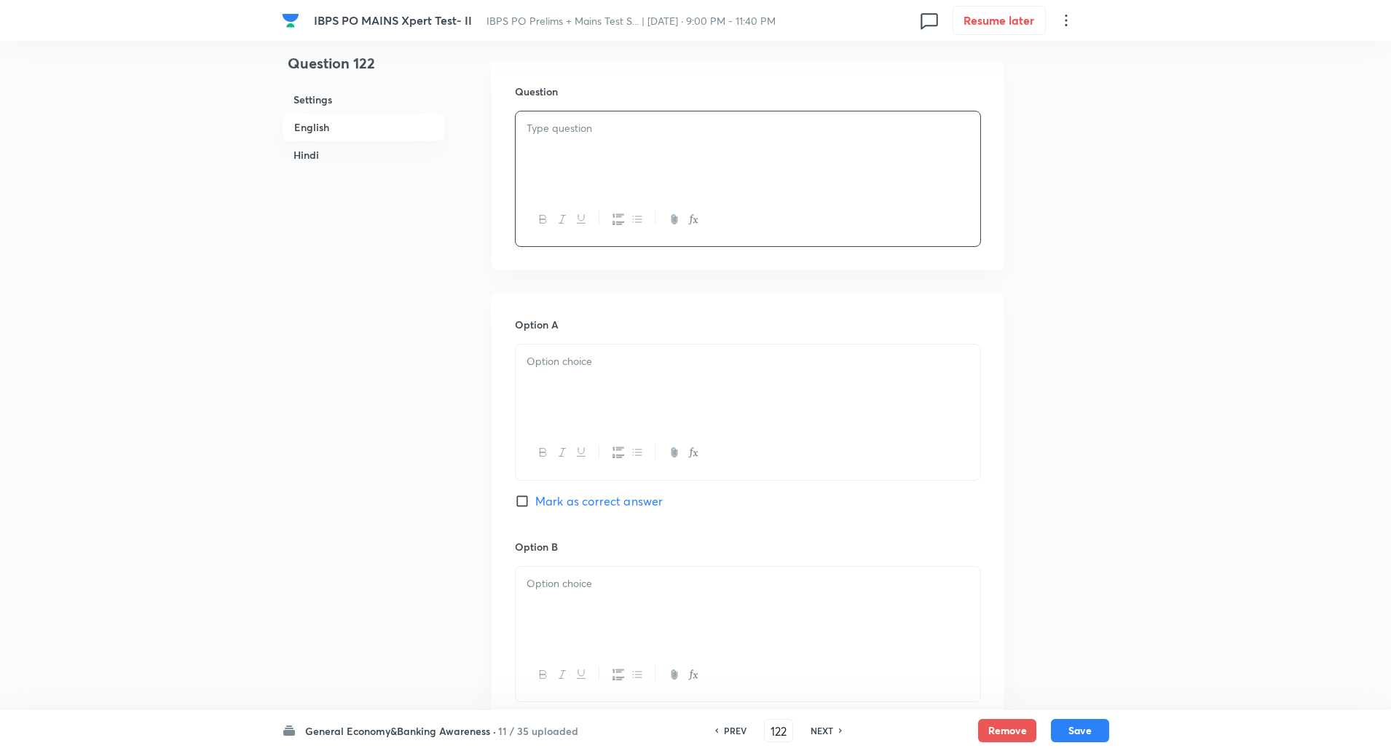
scroll to position [2149, 0]
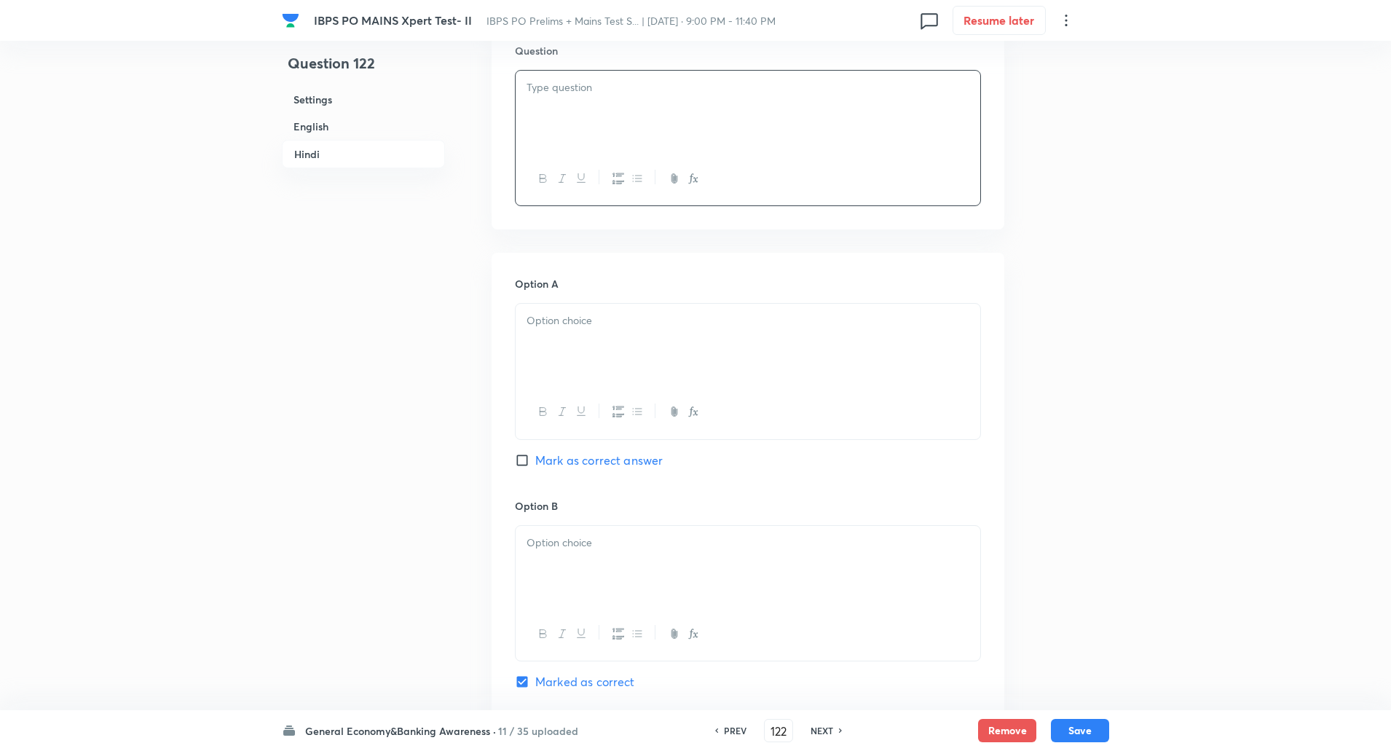
click at [579, 103] on div at bounding box center [748, 112] width 465 height 82
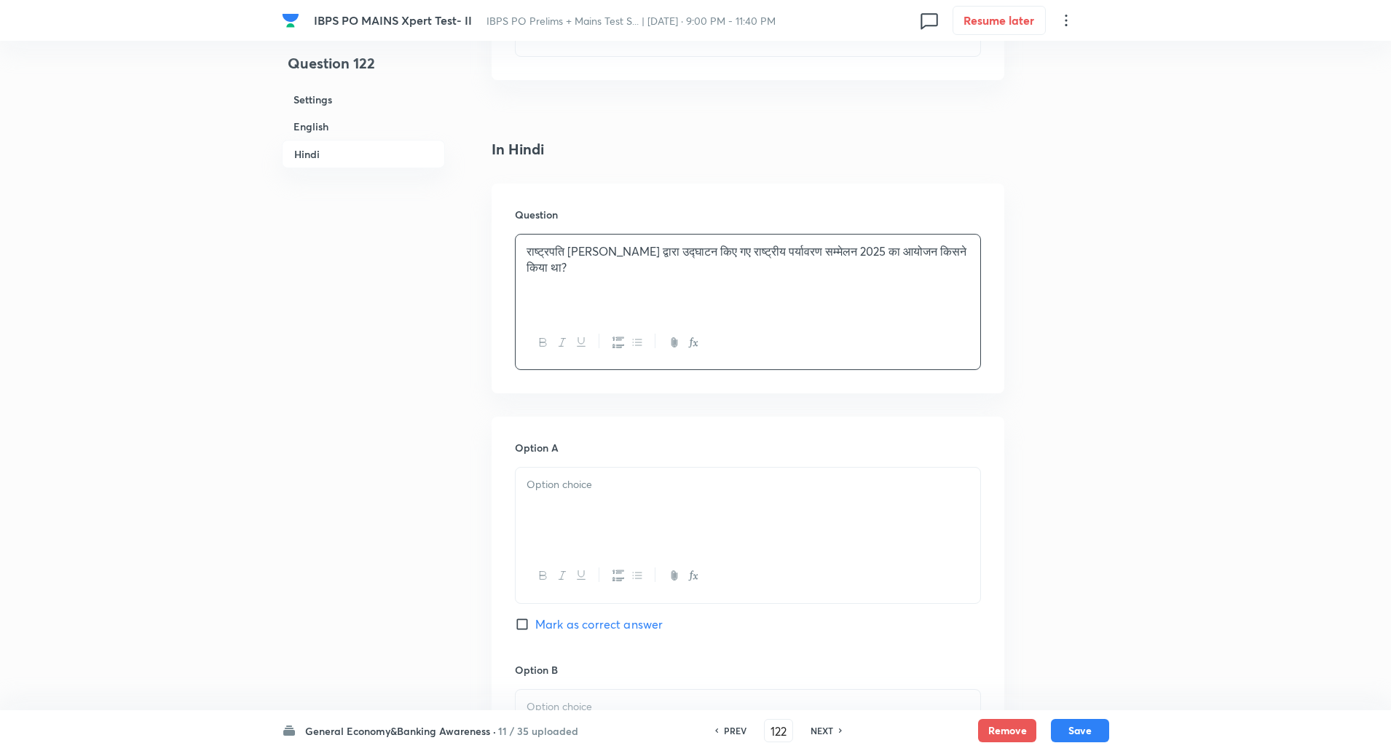
scroll to position [2105, 0]
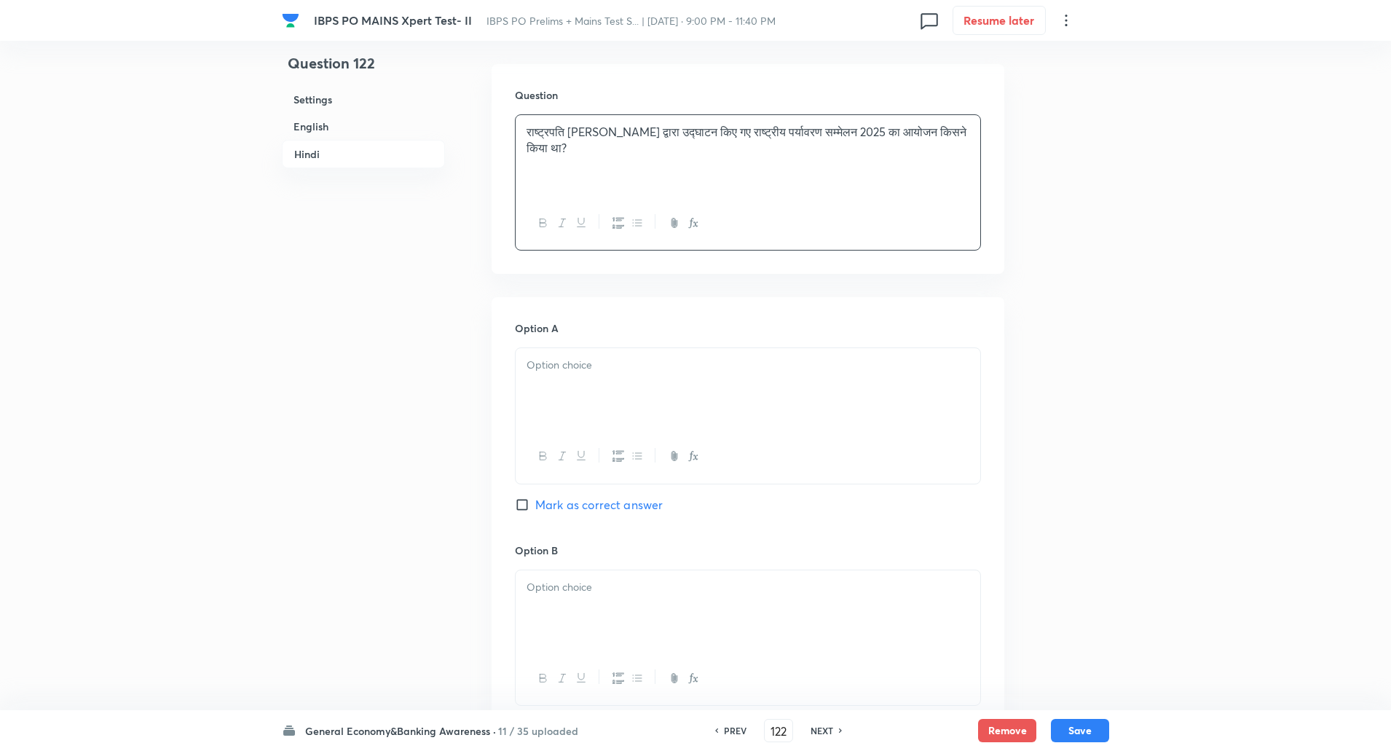
click at [579, 387] on div at bounding box center [748, 389] width 465 height 82
paste div
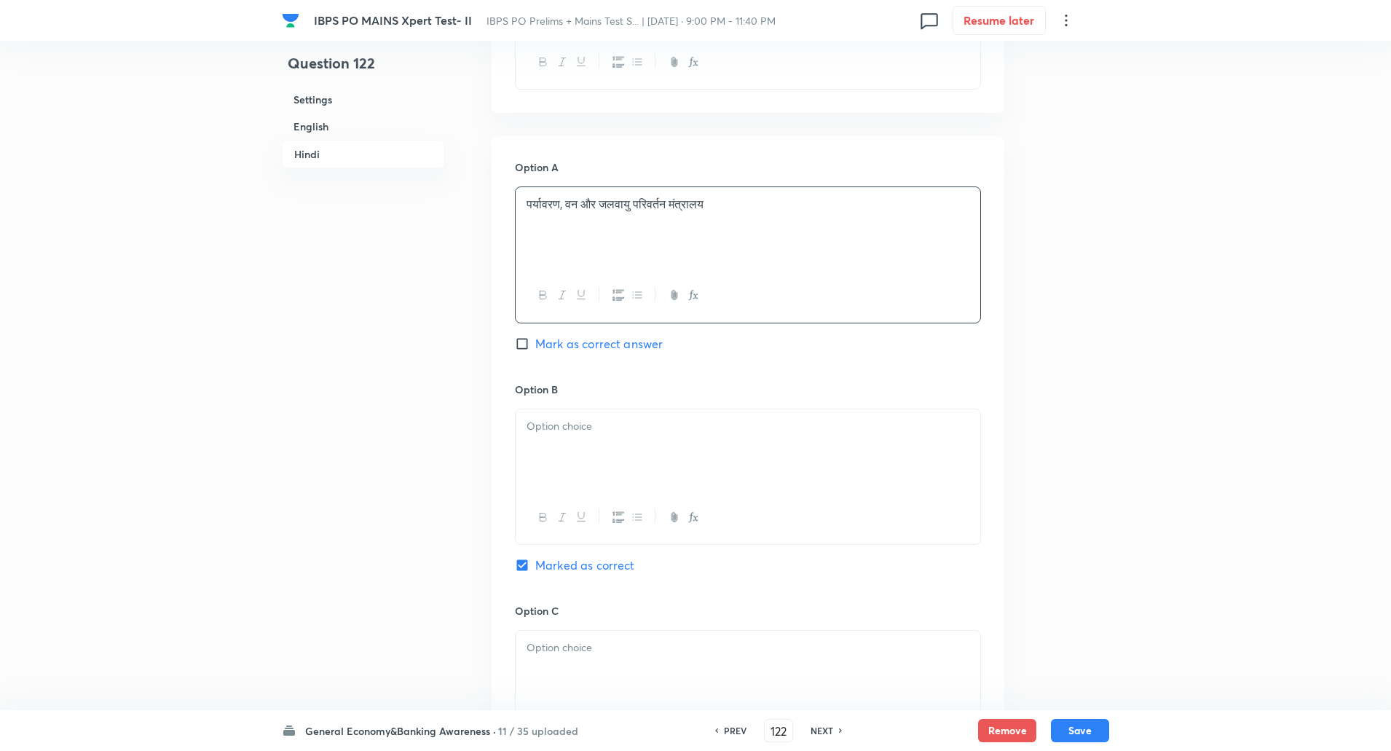
scroll to position [2270, 0]
click at [572, 417] on p at bounding box center [747, 422] width 443 height 17
paste div
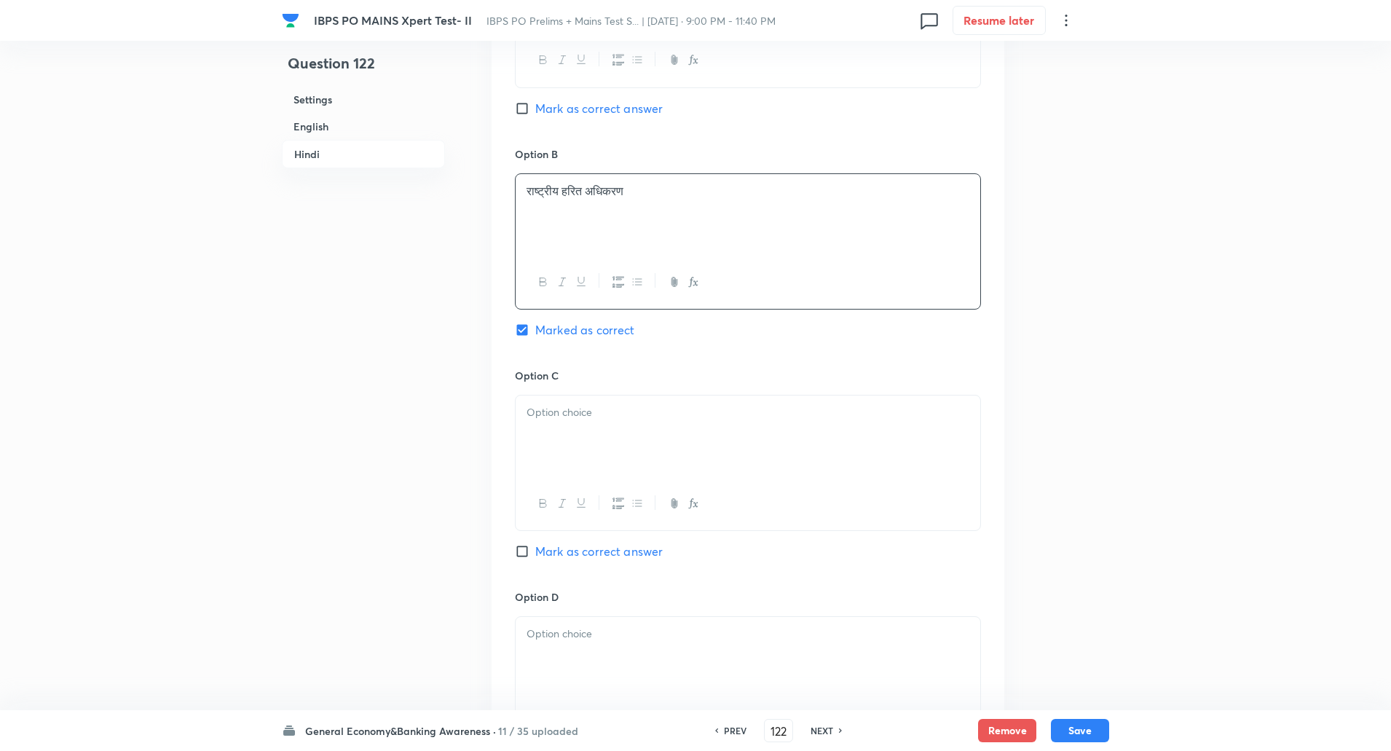
scroll to position [2506, 0]
click at [569, 449] on div at bounding box center [748, 431] width 465 height 82
paste div
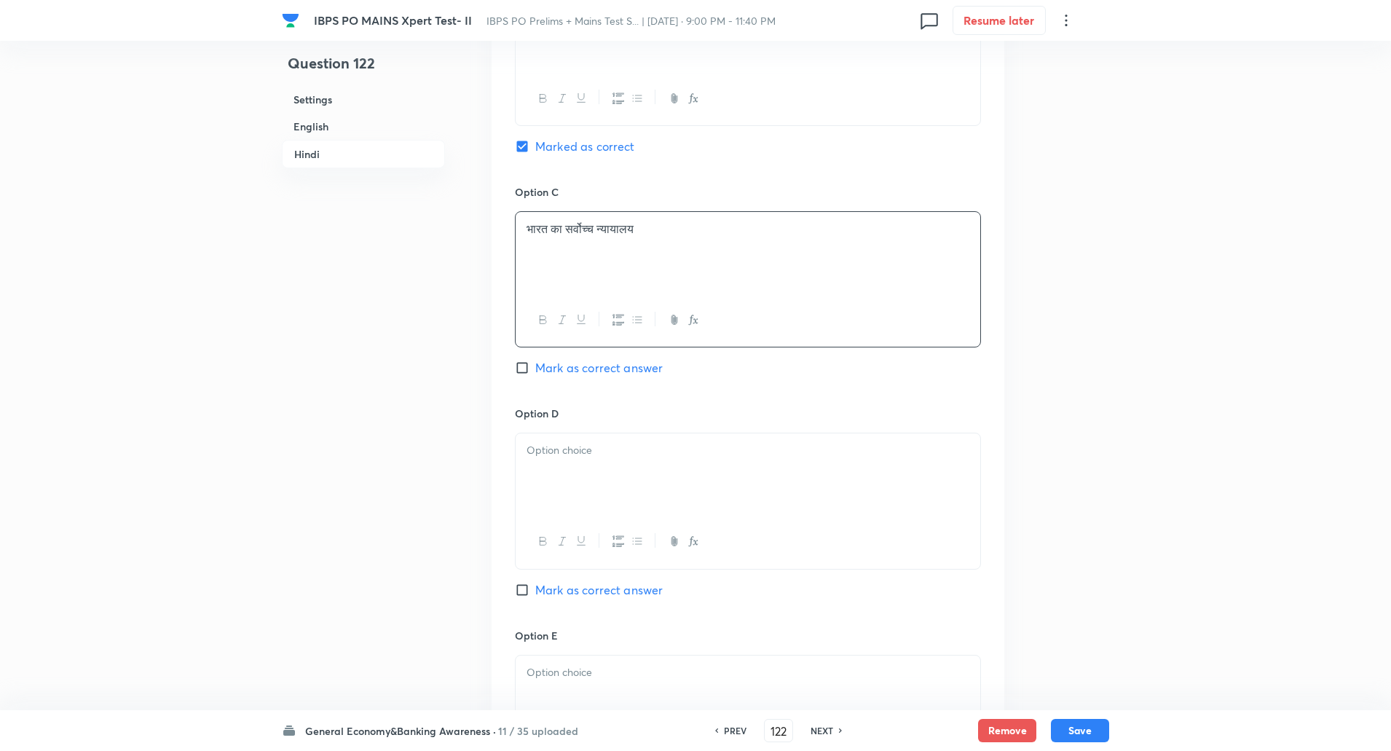
scroll to position [2687, 0]
click at [564, 455] on p at bounding box center [747, 448] width 443 height 17
paste div
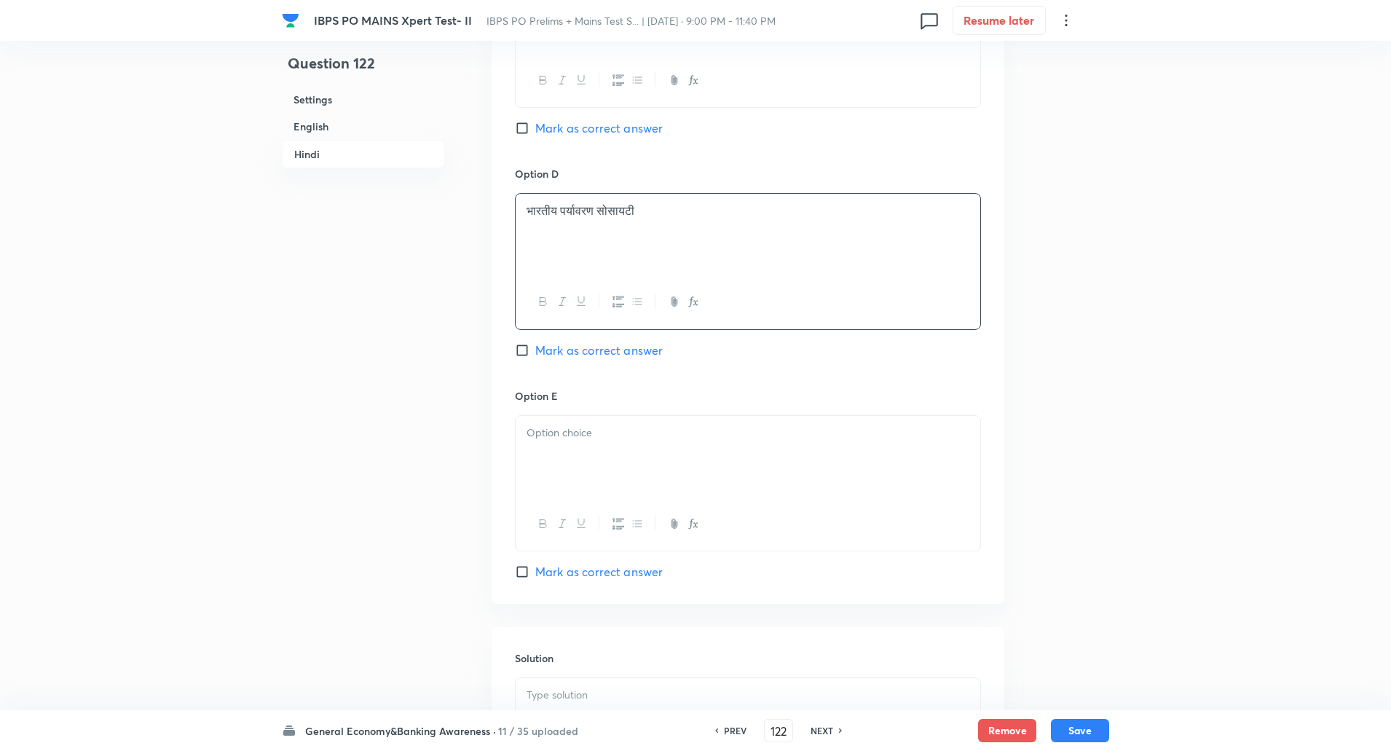
scroll to position [2926, 0]
click at [553, 457] on div at bounding box center [748, 455] width 465 height 82
paste div
click at [558, 542] on div at bounding box center [748, 505] width 465 height 82
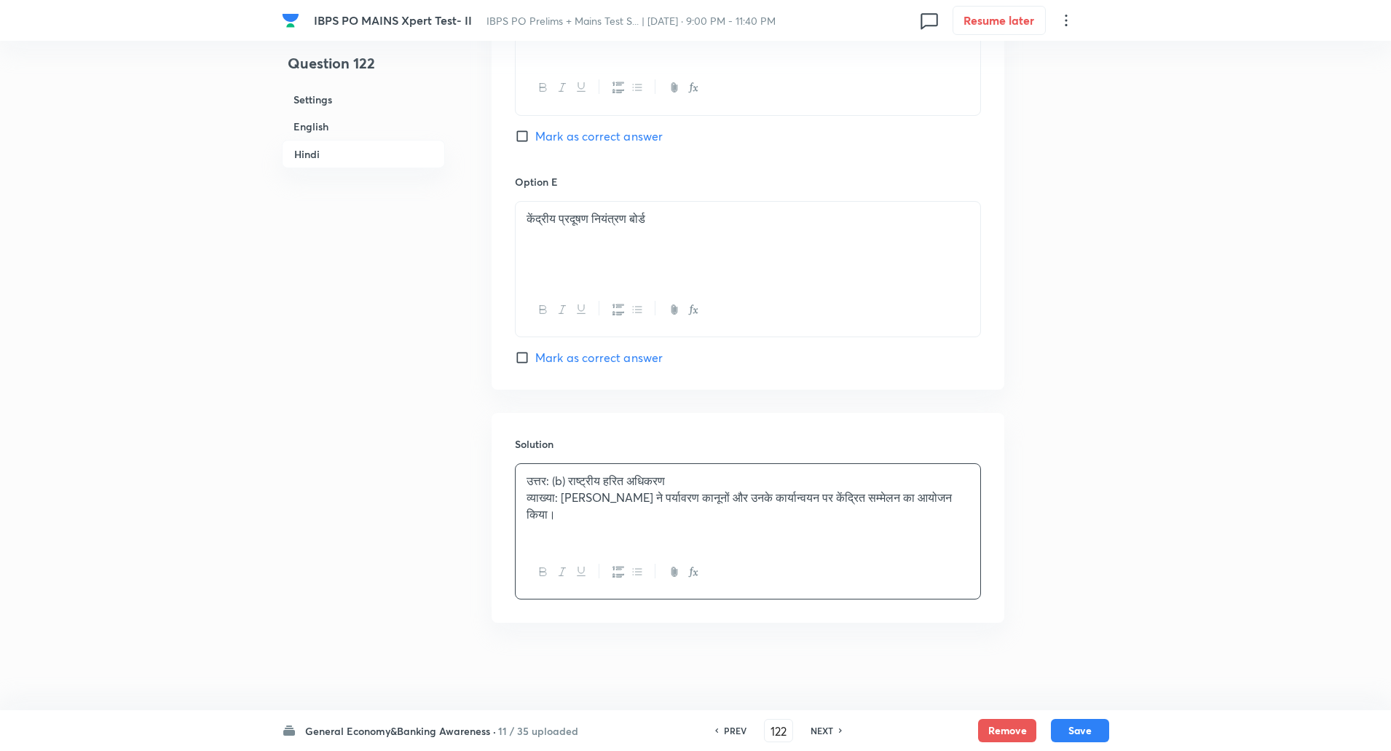
click at [561, 488] on p "उत्तर: (b) राष्ट्रीय हरित अधिकरण" at bounding box center [747, 481] width 443 height 17
click at [564, 499] on p "व्याख्या: एनजीटी ने पर्यावरण कानूनों और उनके कार्यान्वयन पर केंद्रित सम्मेलन का…" at bounding box center [747, 505] width 443 height 33
click at [1086, 734] on button "Save" at bounding box center [1080, 728] width 58 height 23
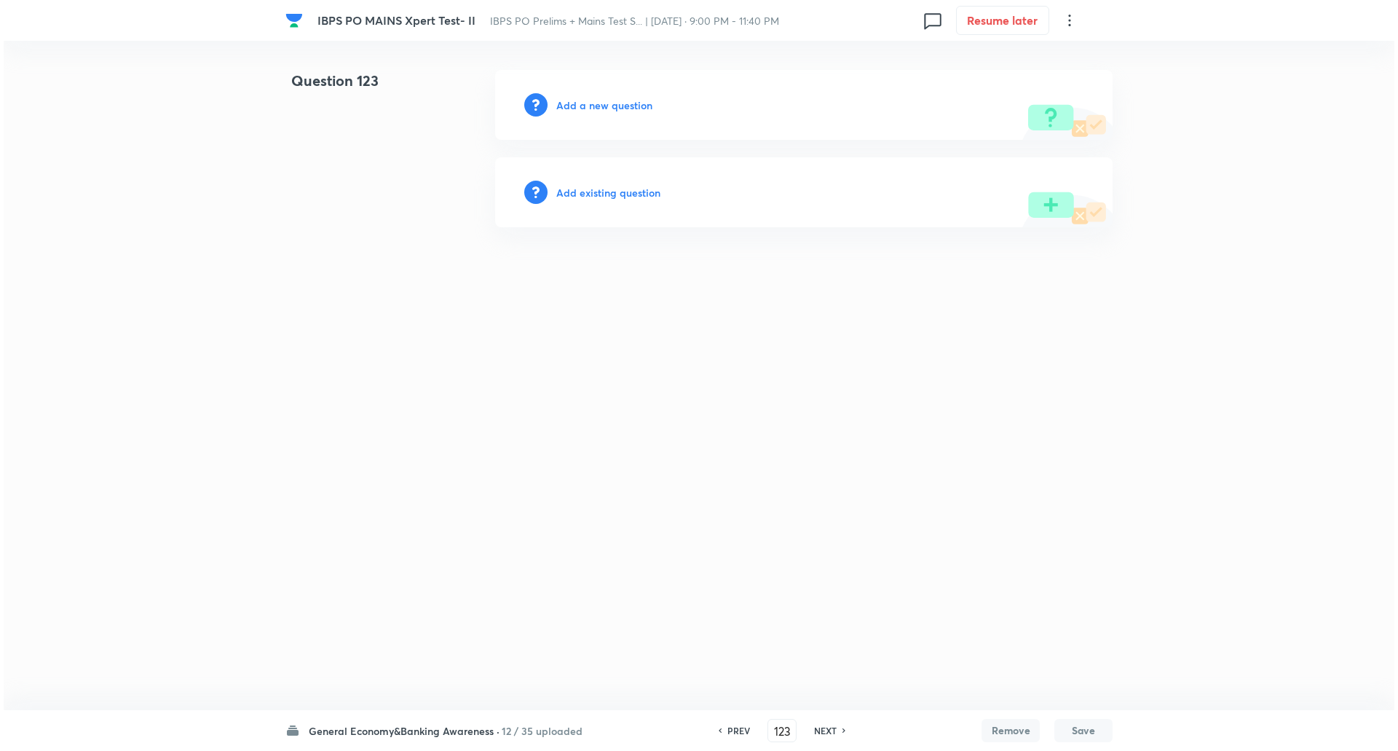
scroll to position [0, 0]
click at [640, 100] on h6 "Add a new question" at bounding box center [604, 105] width 96 height 15
click at [640, 100] on h6 "Choose a question type" at bounding box center [612, 105] width 112 height 15
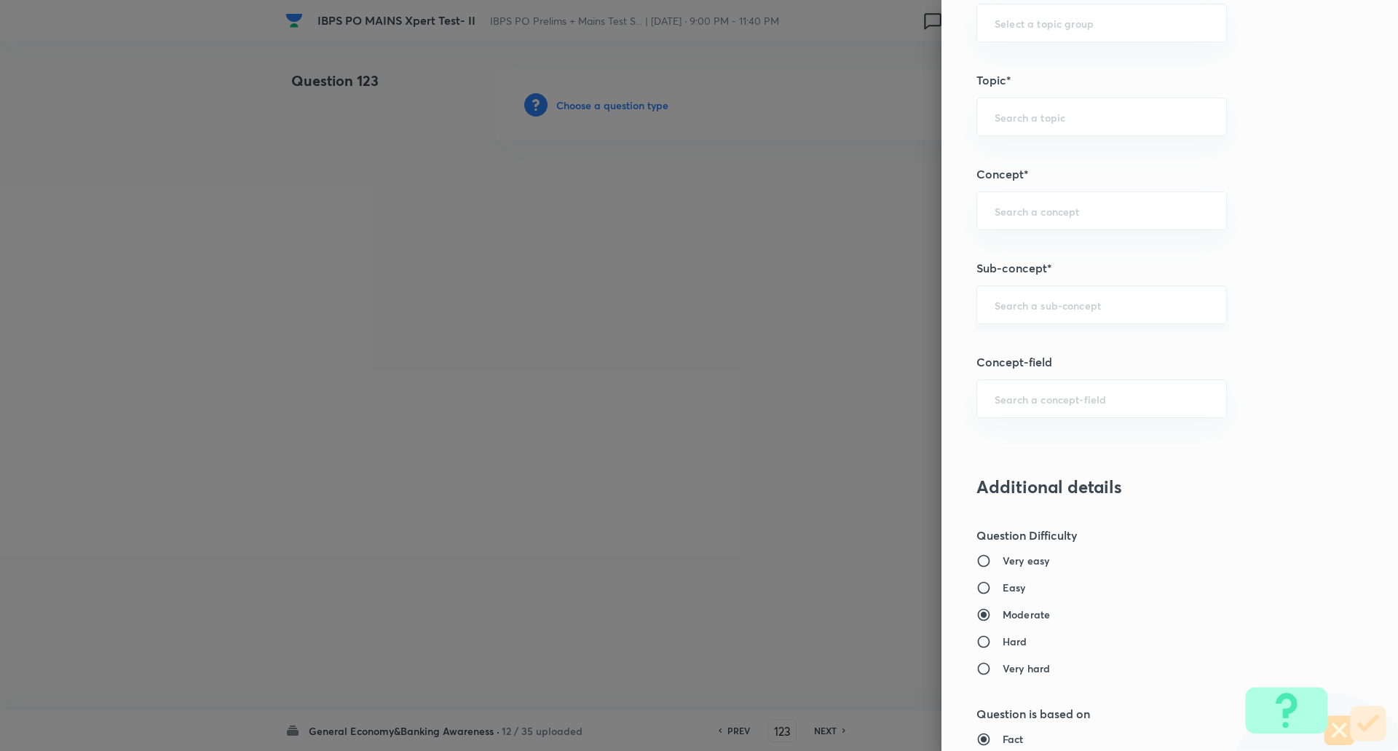
scroll to position [682, 0]
click at [1078, 304] on input "text" at bounding box center [1102, 304] width 214 height 14
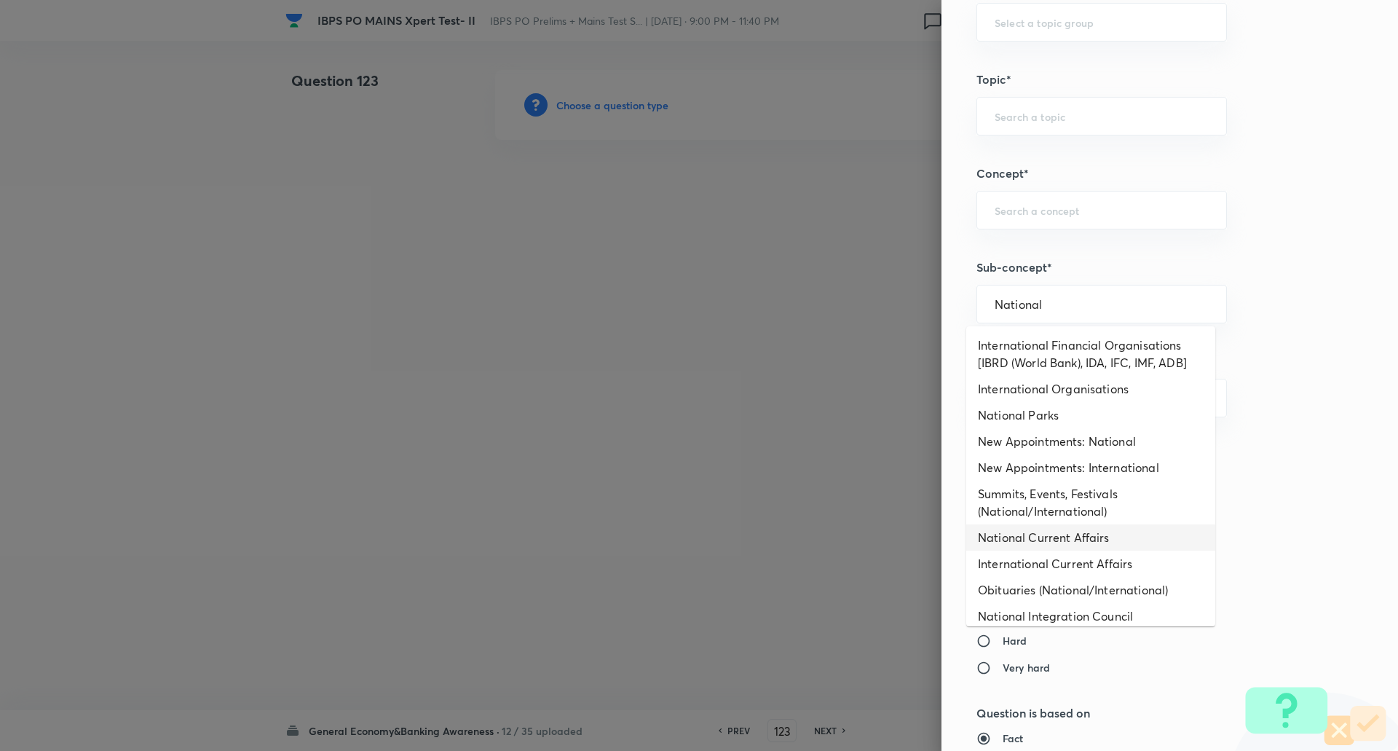
click at [1070, 534] on li "National Current Affairs" at bounding box center [1090, 537] width 249 height 26
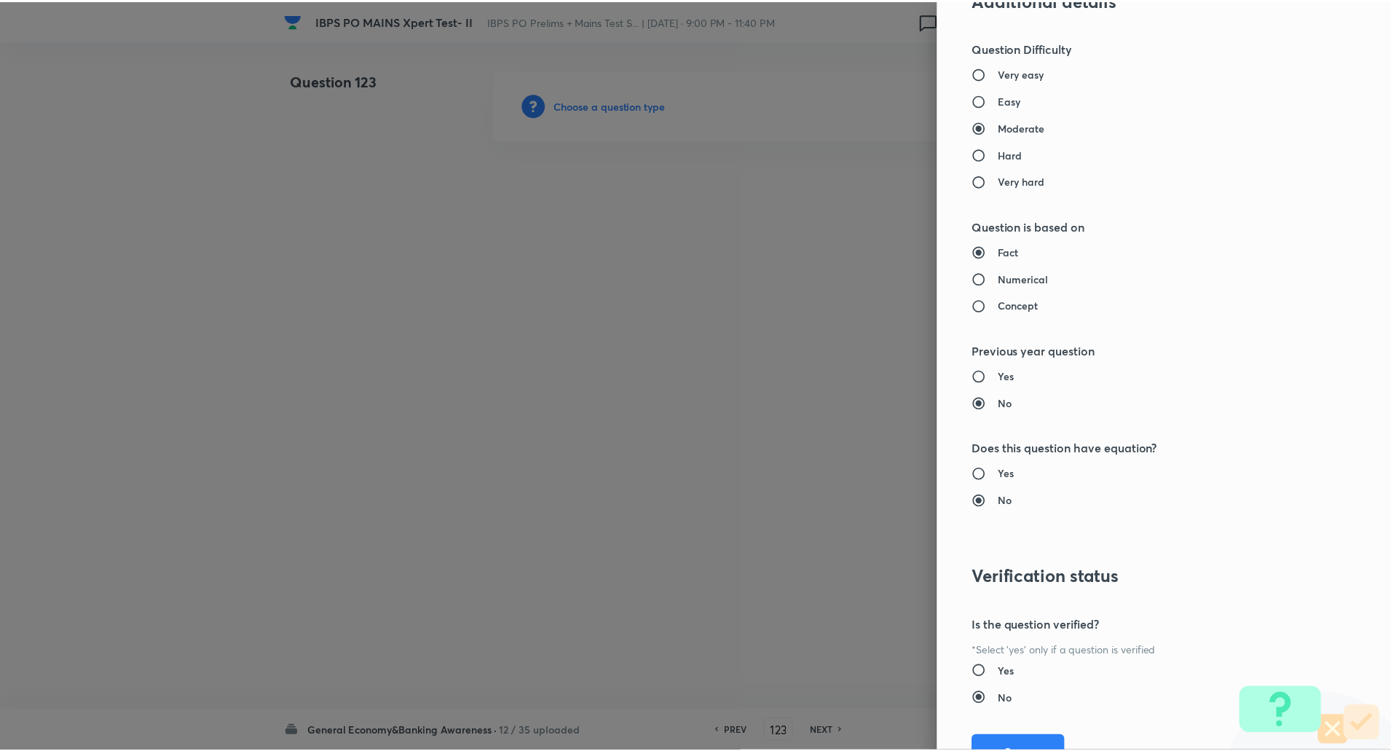
scroll to position [1234, 0]
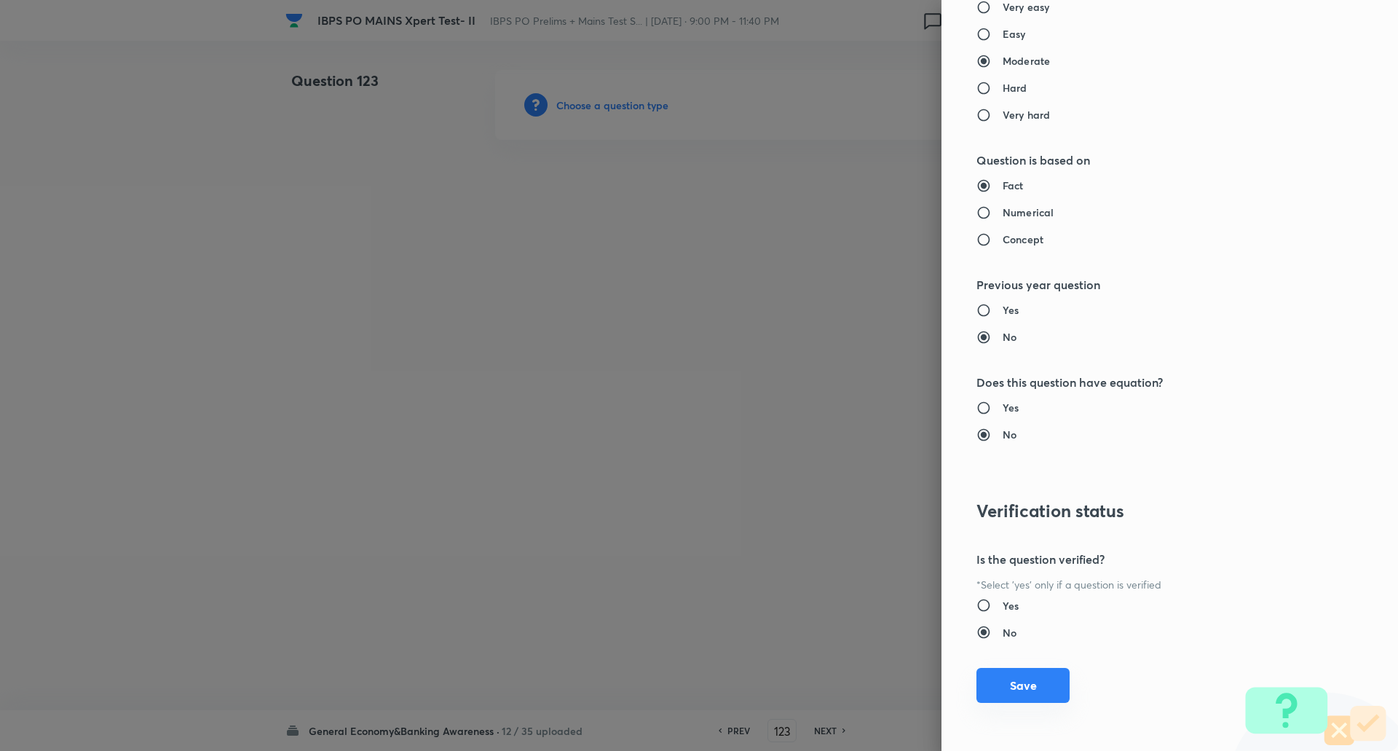
click at [1030, 679] on button "Save" at bounding box center [1022, 685] width 93 height 35
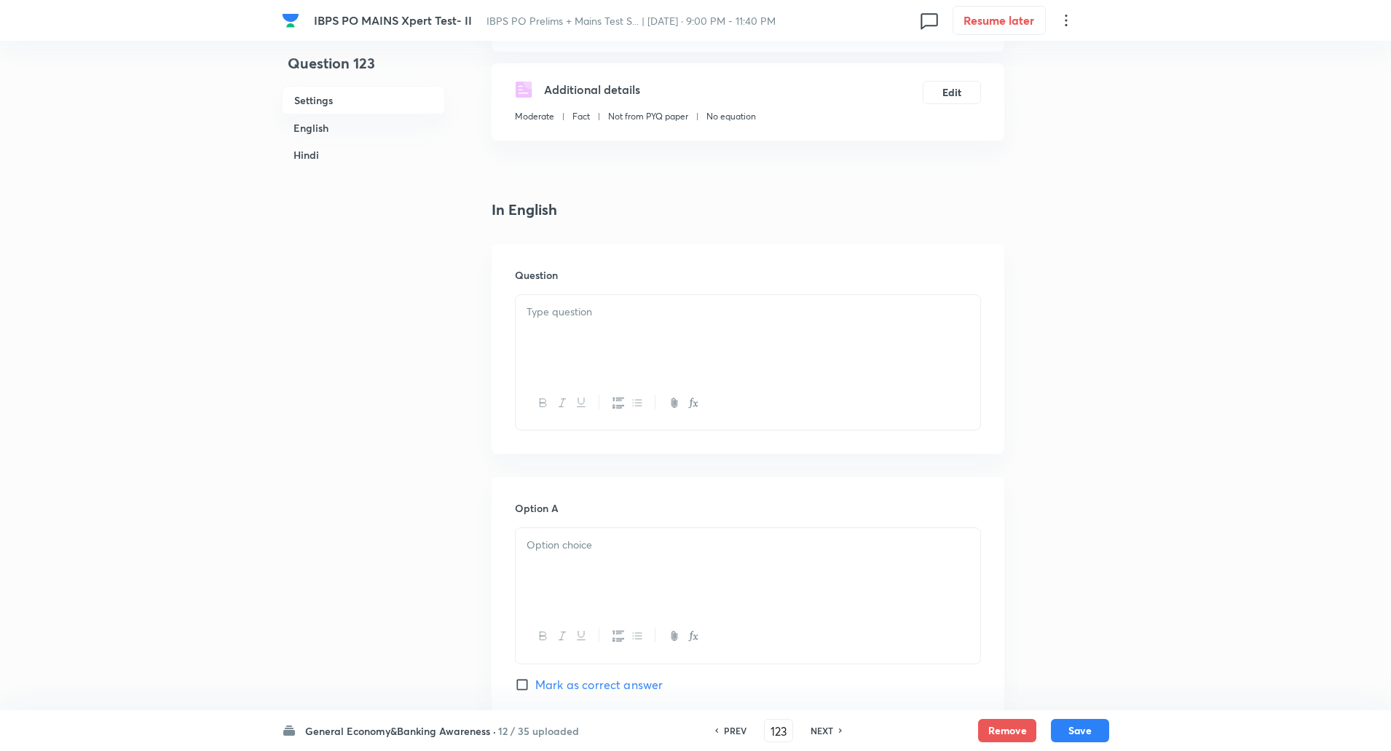
scroll to position [256, 0]
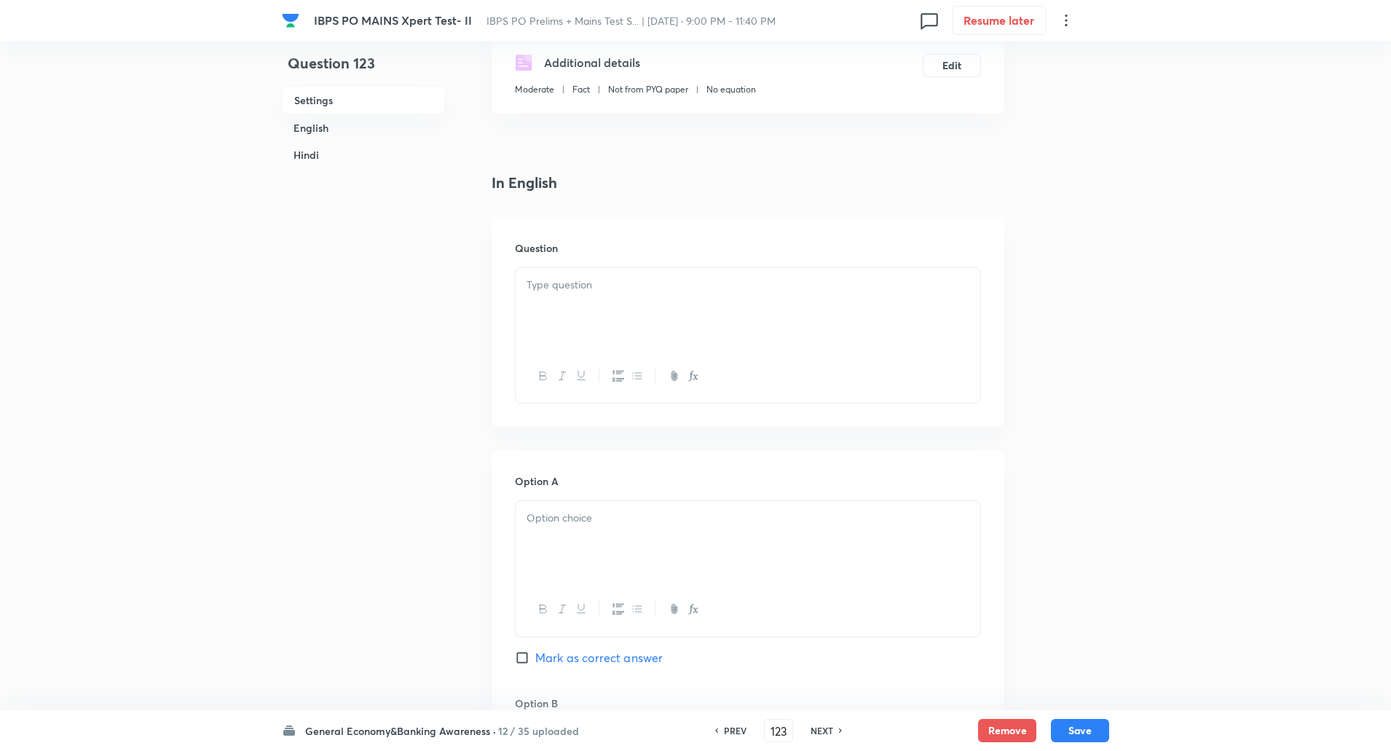
click at [577, 282] on p at bounding box center [747, 285] width 443 height 17
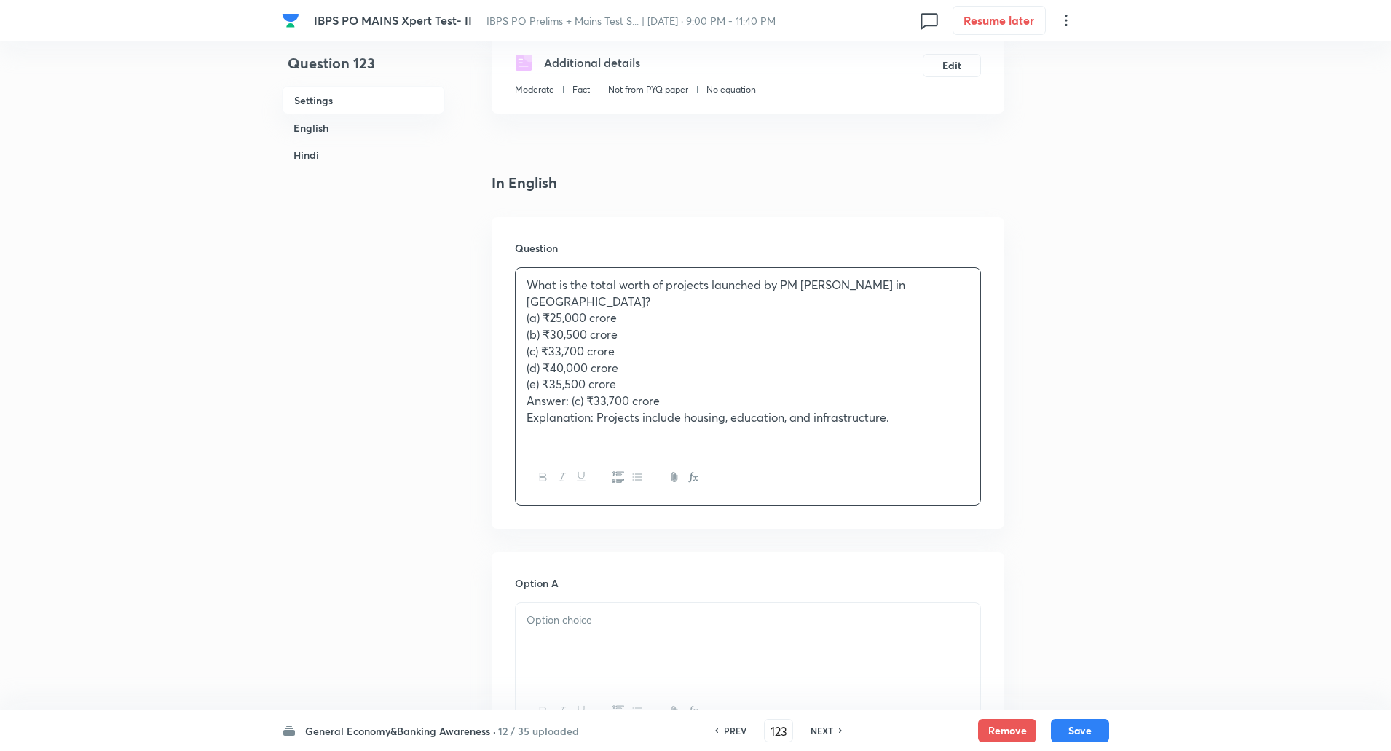
click at [730, 732] on h6 "PREV" at bounding box center [735, 730] width 23 height 13
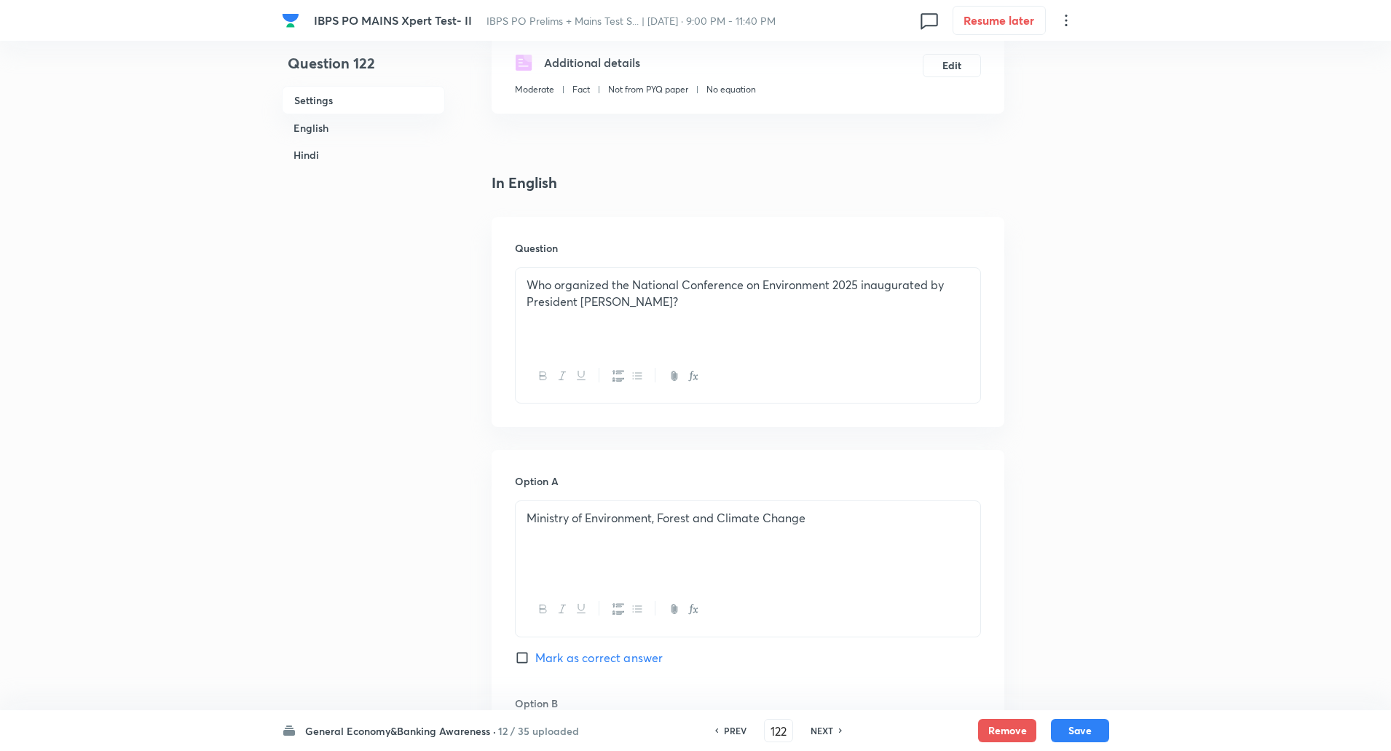
click at [825, 724] on h6 "NEXT" at bounding box center [821, 730] width 23 height 13
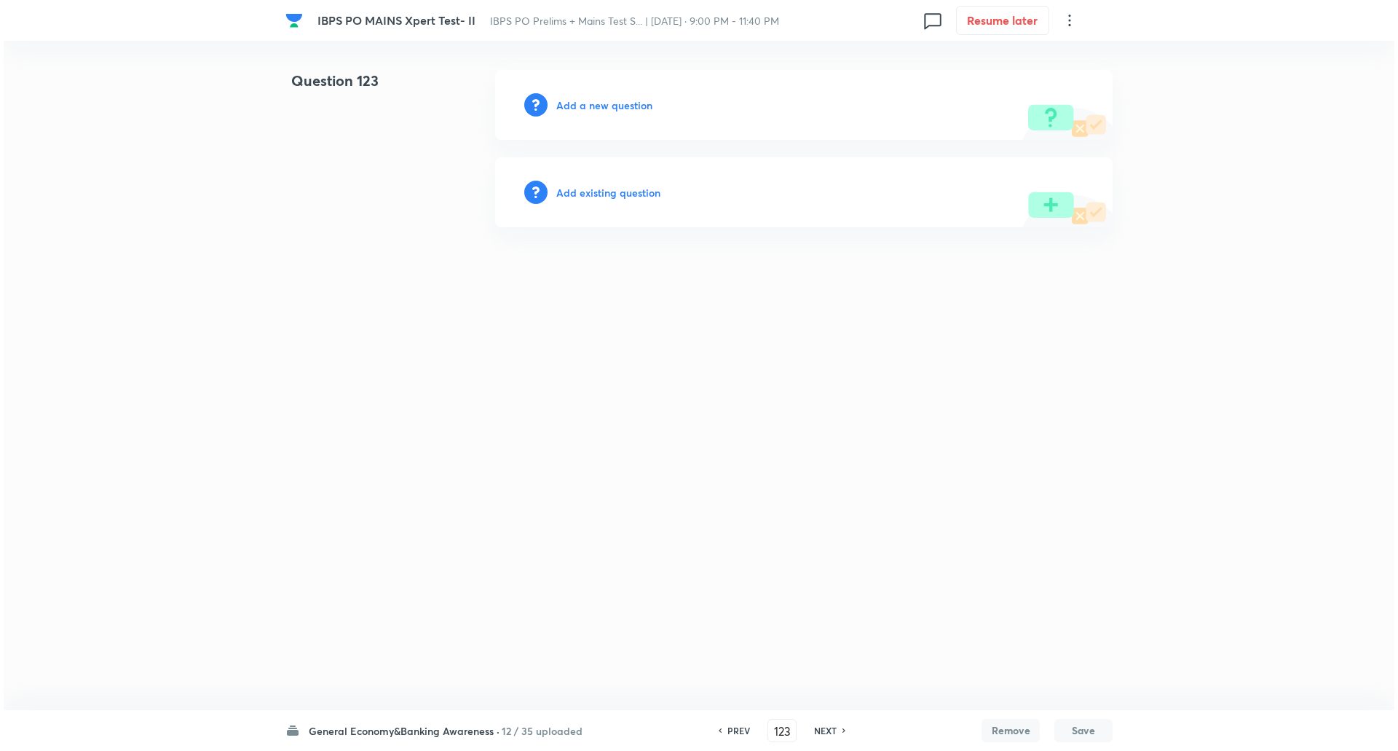
scroll to position [0, 0]
click at [612, 105] on h6 "Add a new question" at bounding box center [604, 105] width 96 height 15
click at [612, 105] on h6 "Choose a question type" at bounding box center [612, 105] width 112 height 15
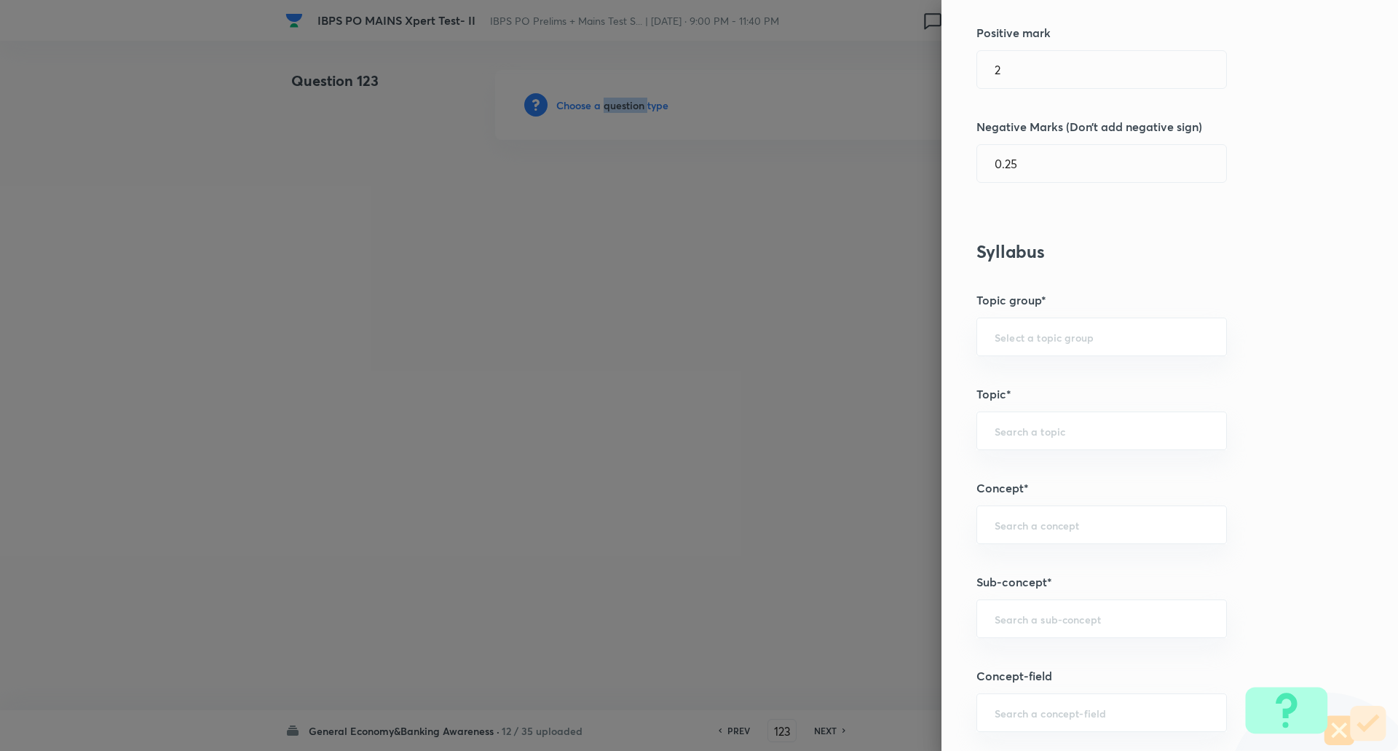
scroll to position [518, 0]
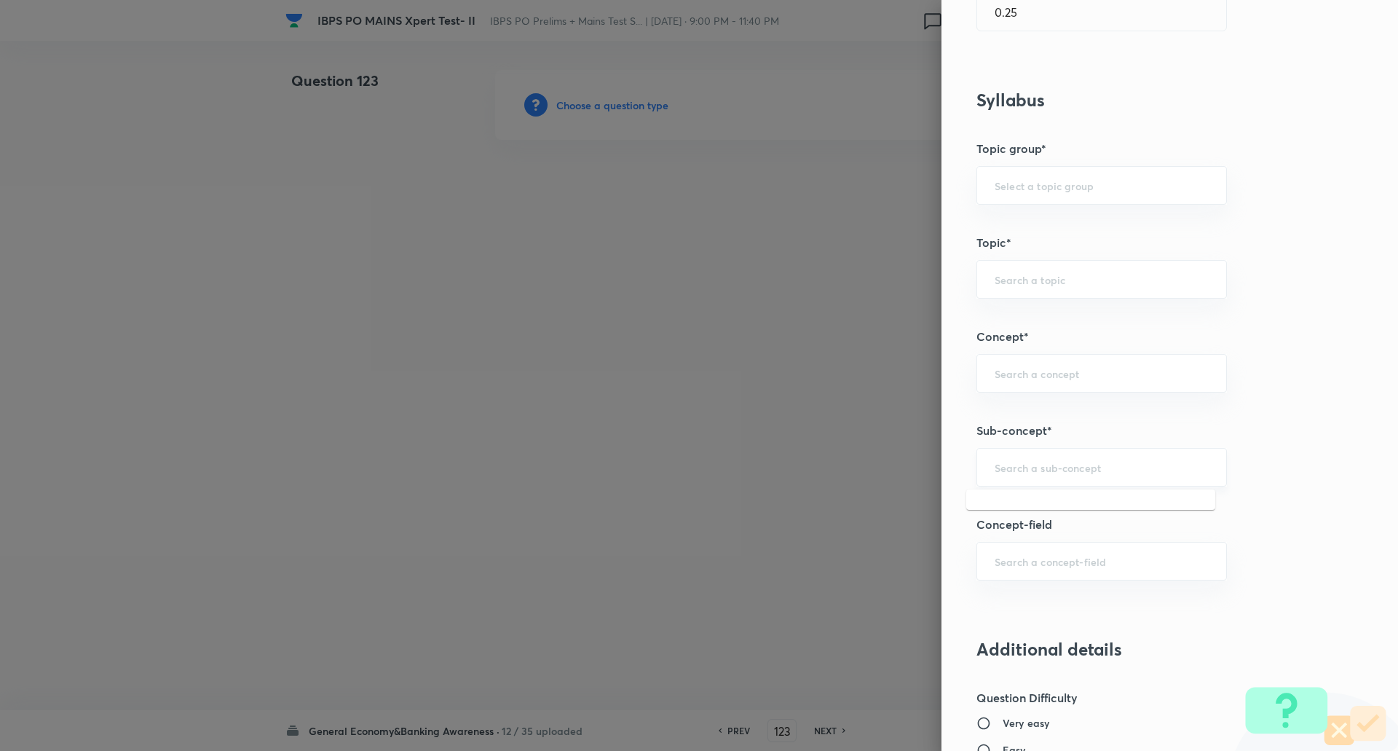
click at [1015, 461] on input "text" at bounding box center [1102, 467] width 214 height 14
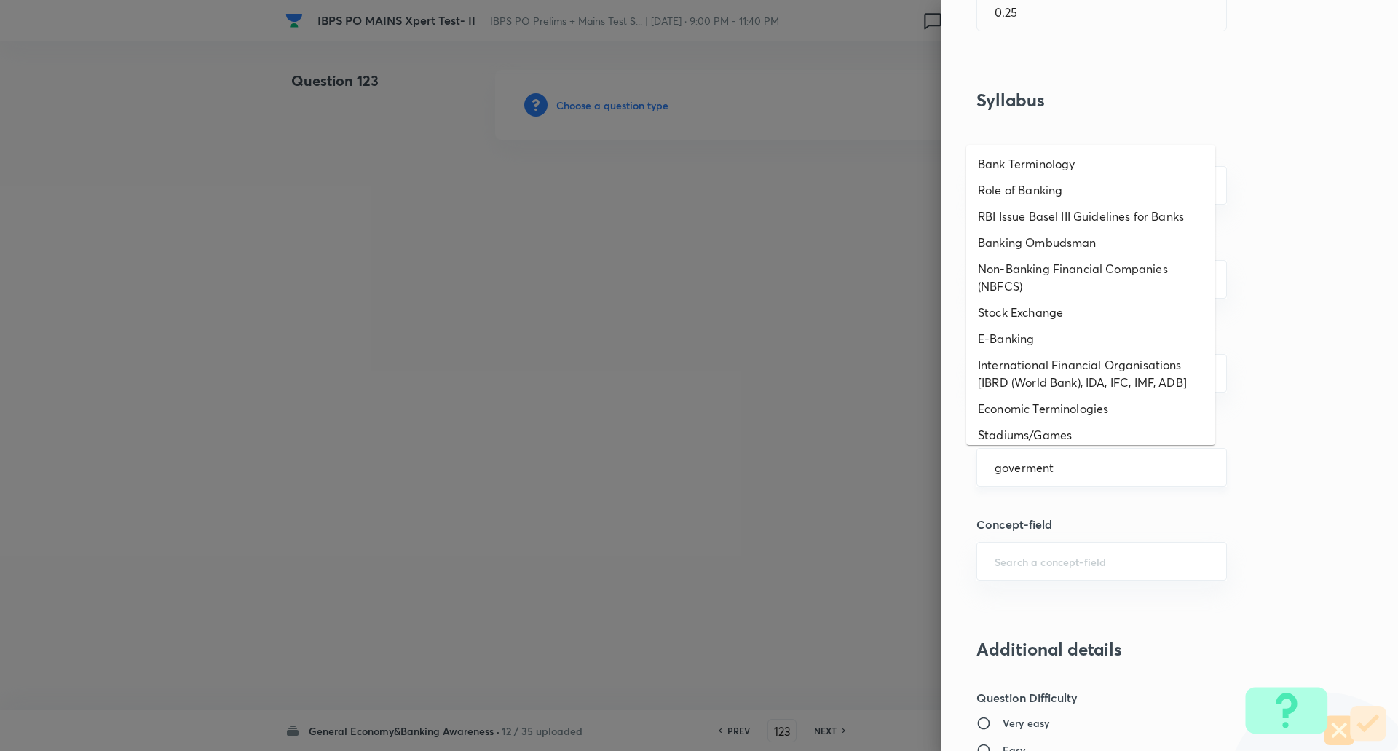
click at [1068, 464] on input "goverment" at bounding box center [1102, 467] width 214 height 14
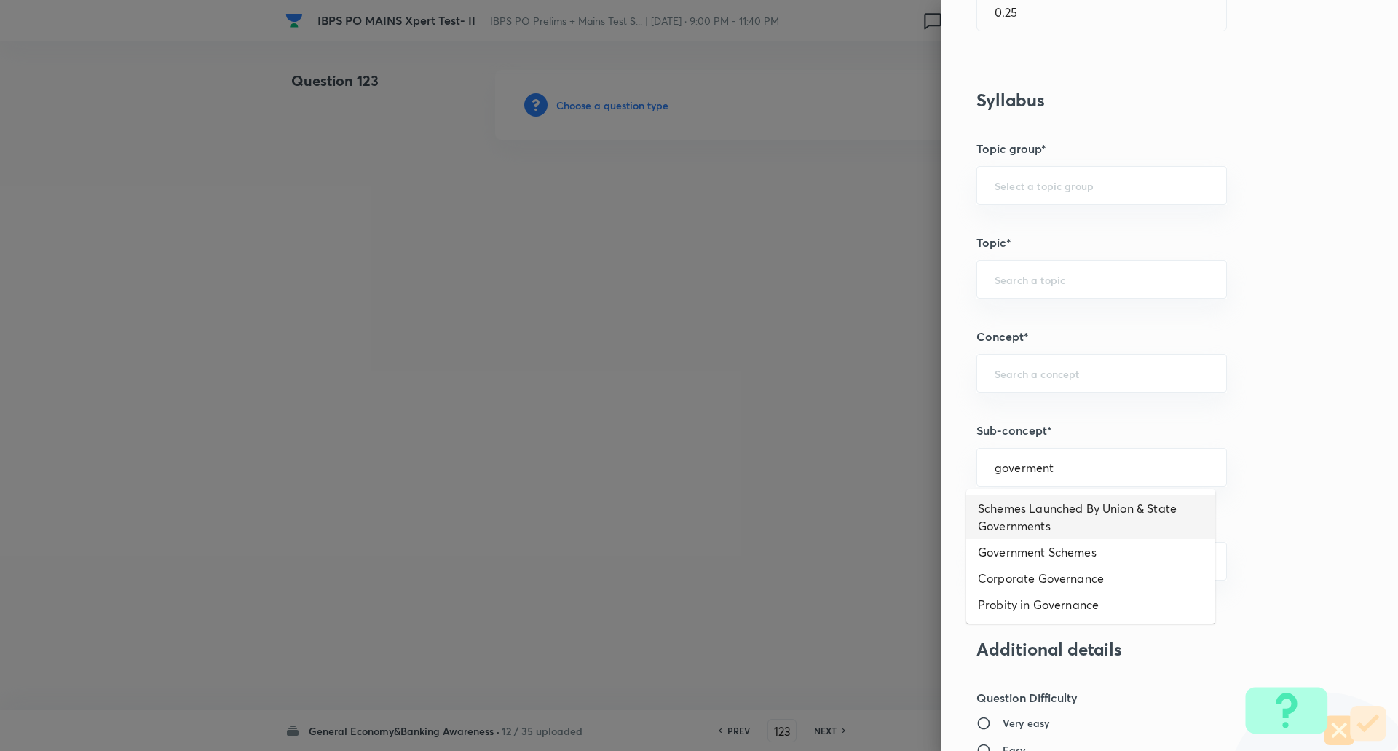
click at [1067, 505] on li "Schemes Launched By Union & State Governments" at bounding box center [1090, 517] width 249 height 44
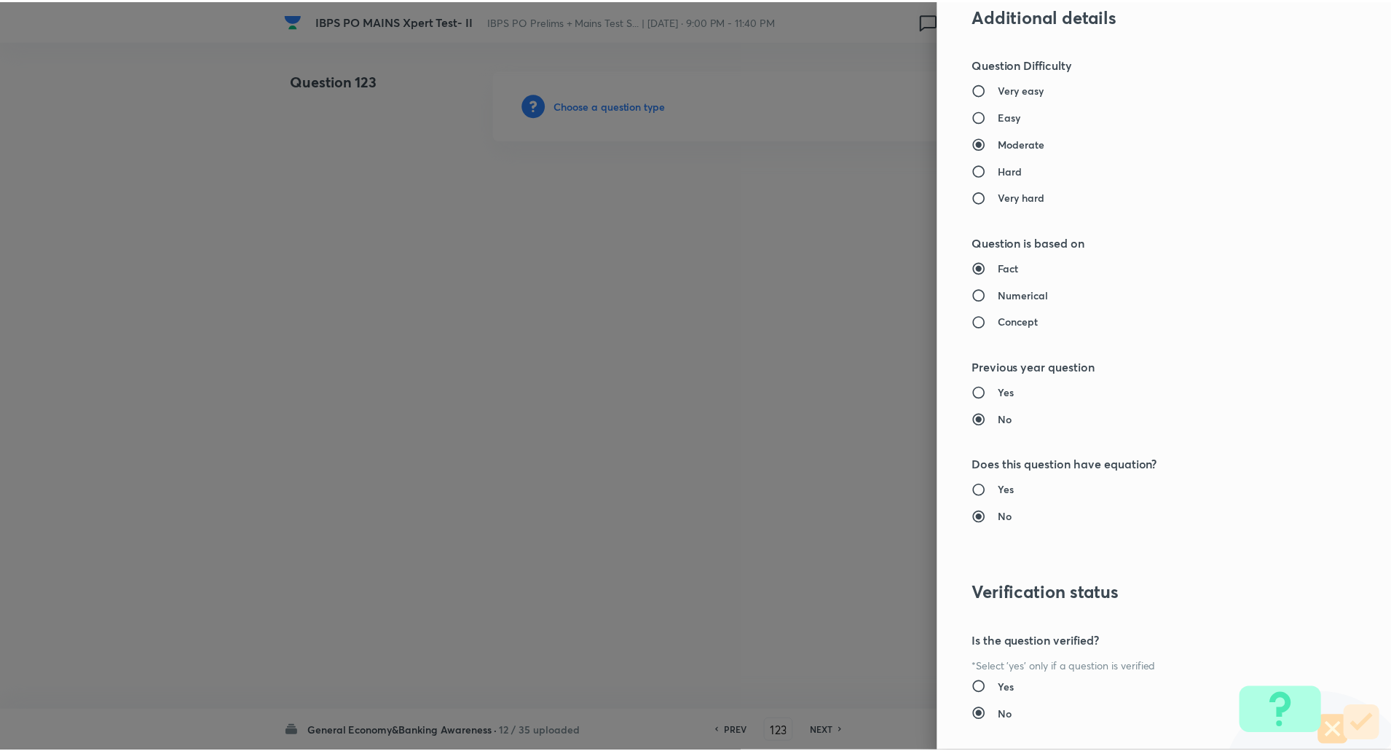
scroll to position [1234, 0]
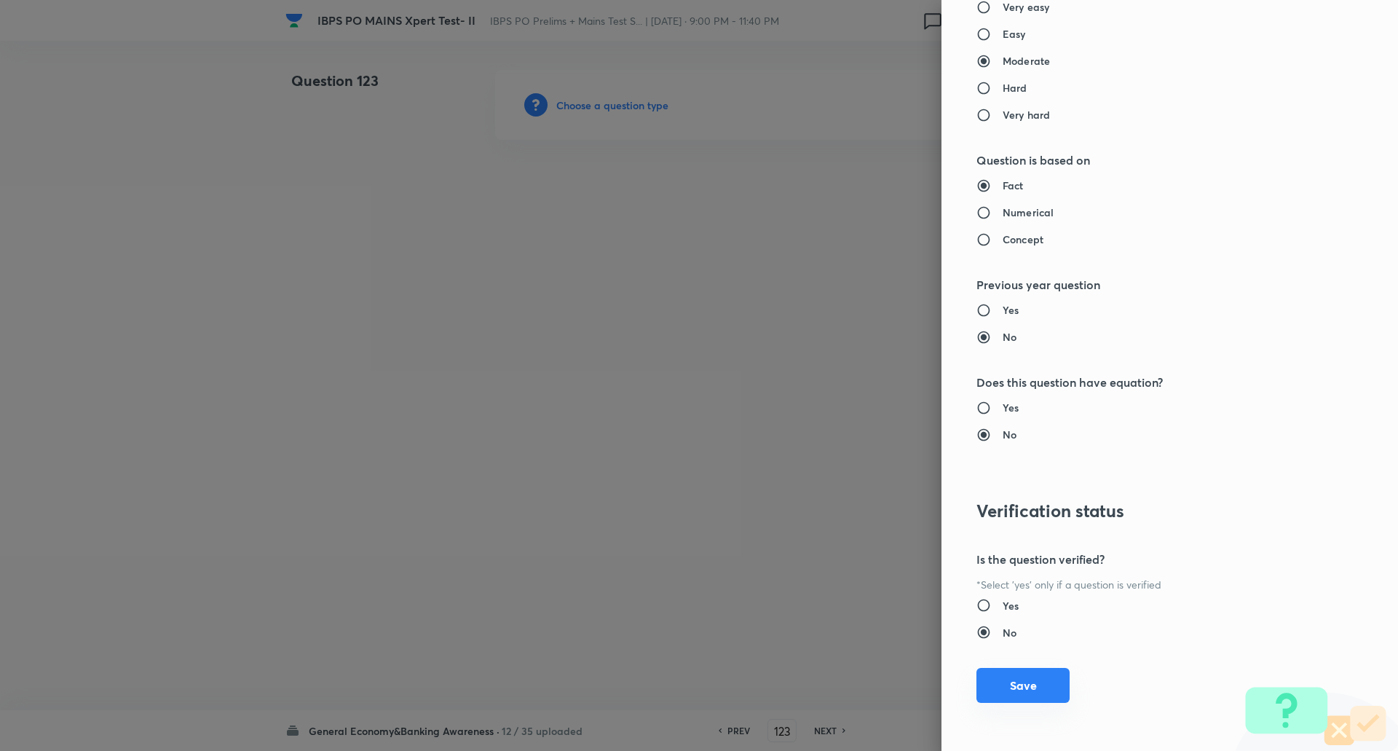
click at [1028, 677] on button "Save" at bounding box center [1022, 685] width 93 height 35
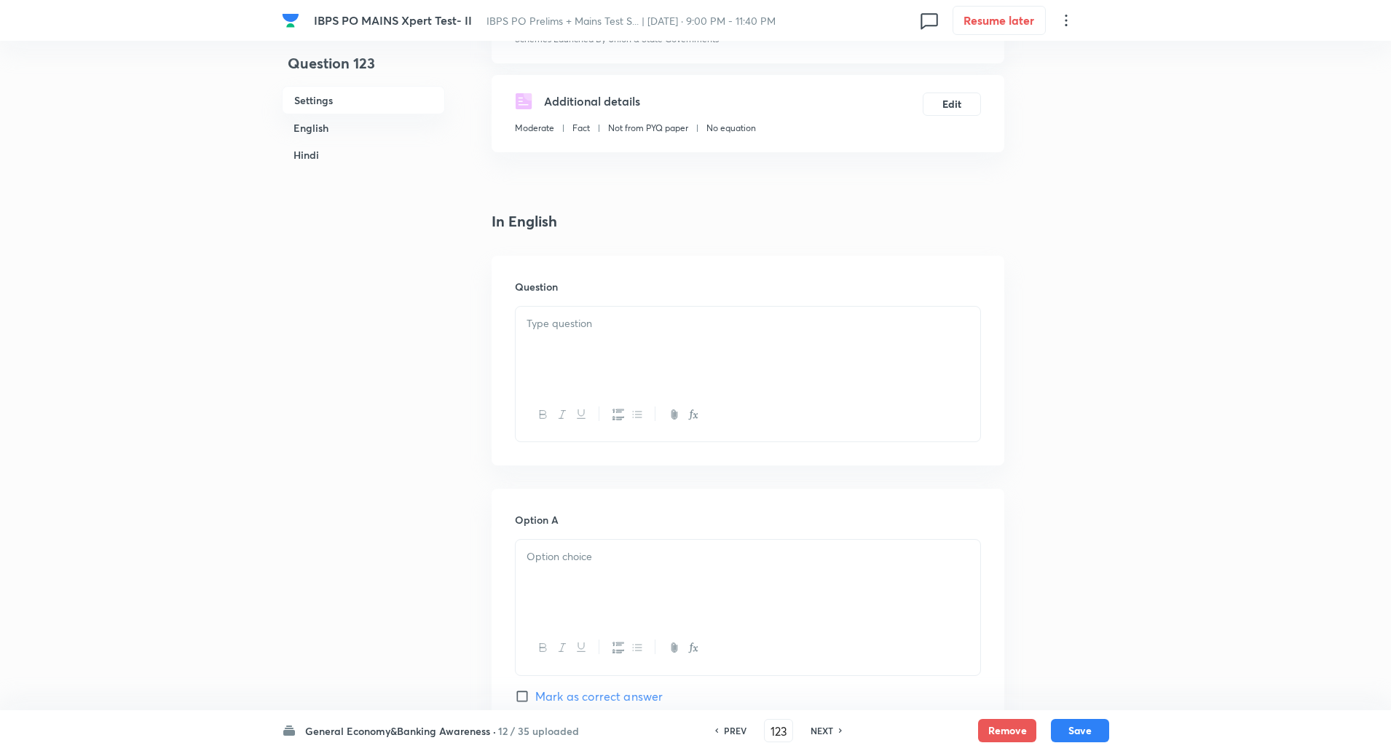
scroll to position [241, 0]
click at [564, 320] on p at bounding box center [747, 319] width 443 height 17
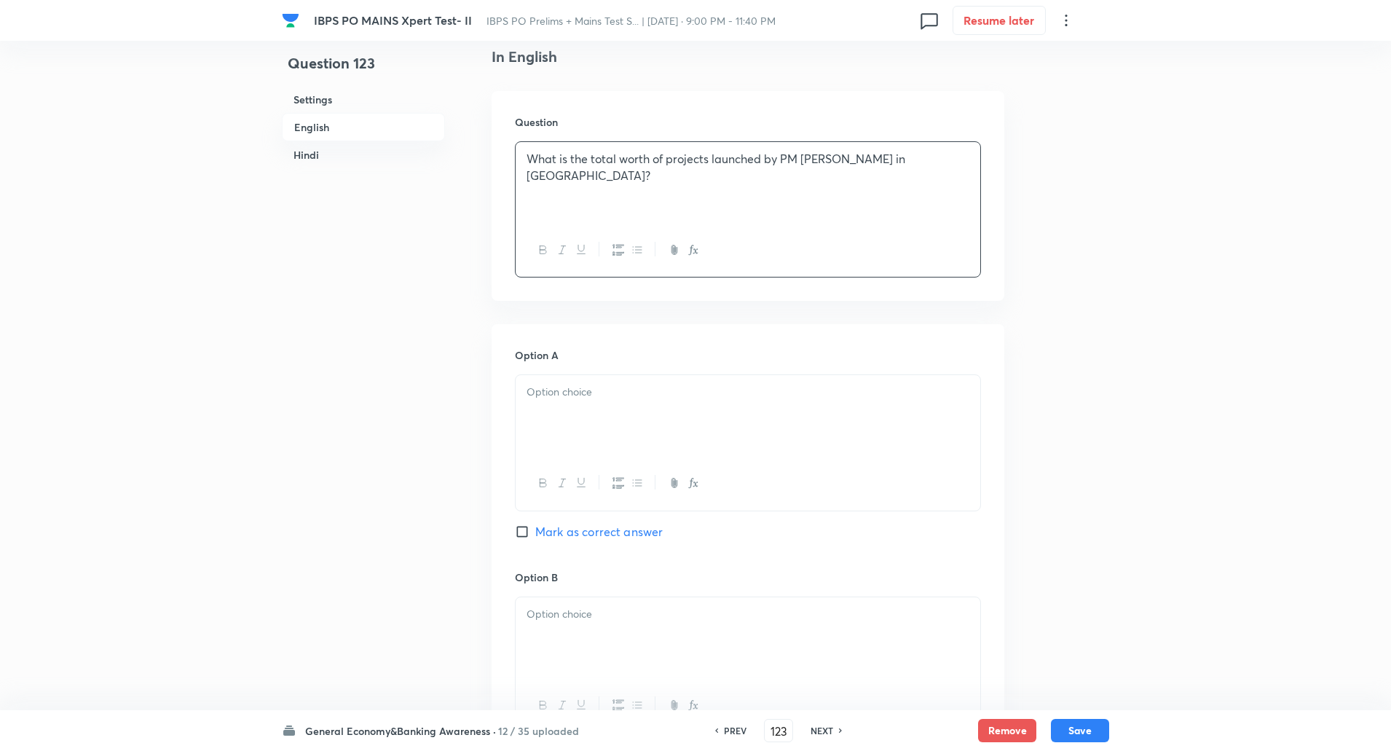
scroll to position [404, 0]
click at [567, 418] on div at bounding box center [748, 413] width 465 height 82
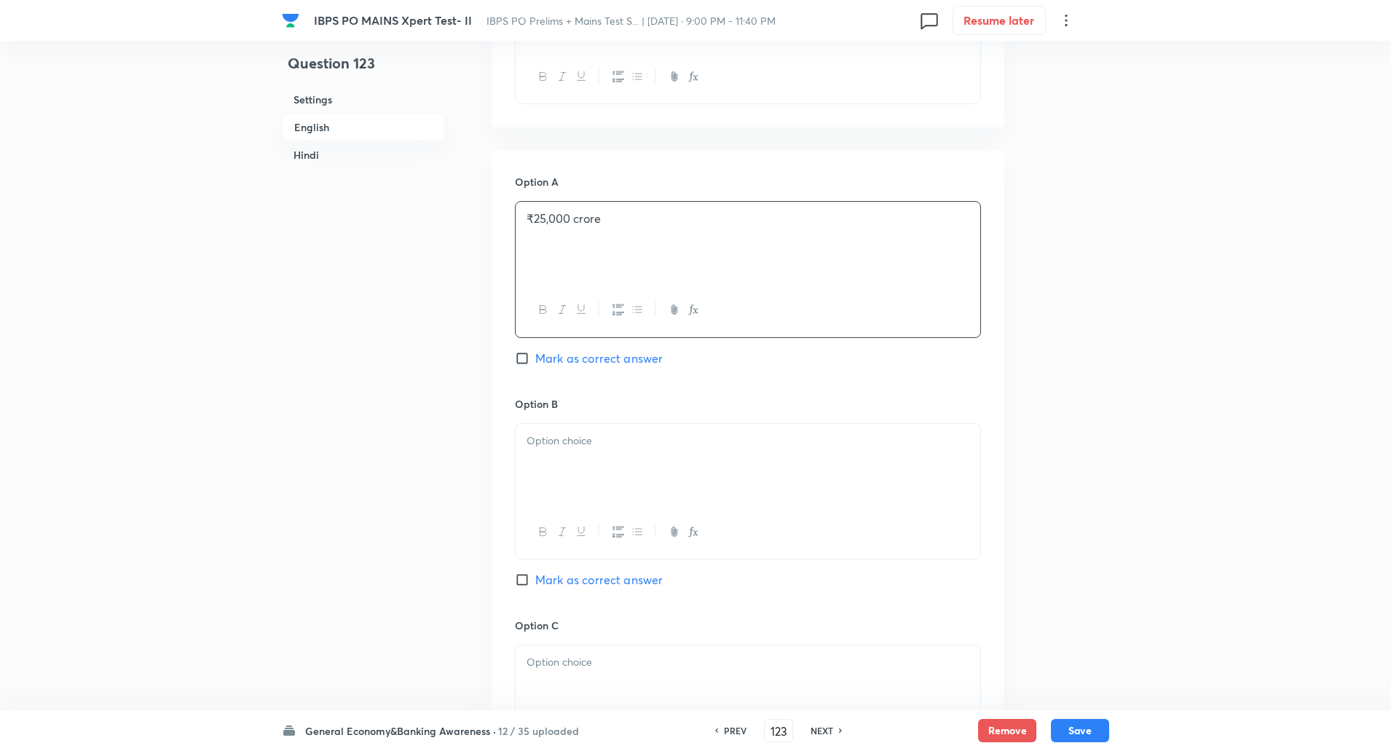
scroll to position [581, 0]
click at [558, 454] on div at bounding box center [748, 458] width 465 height 82
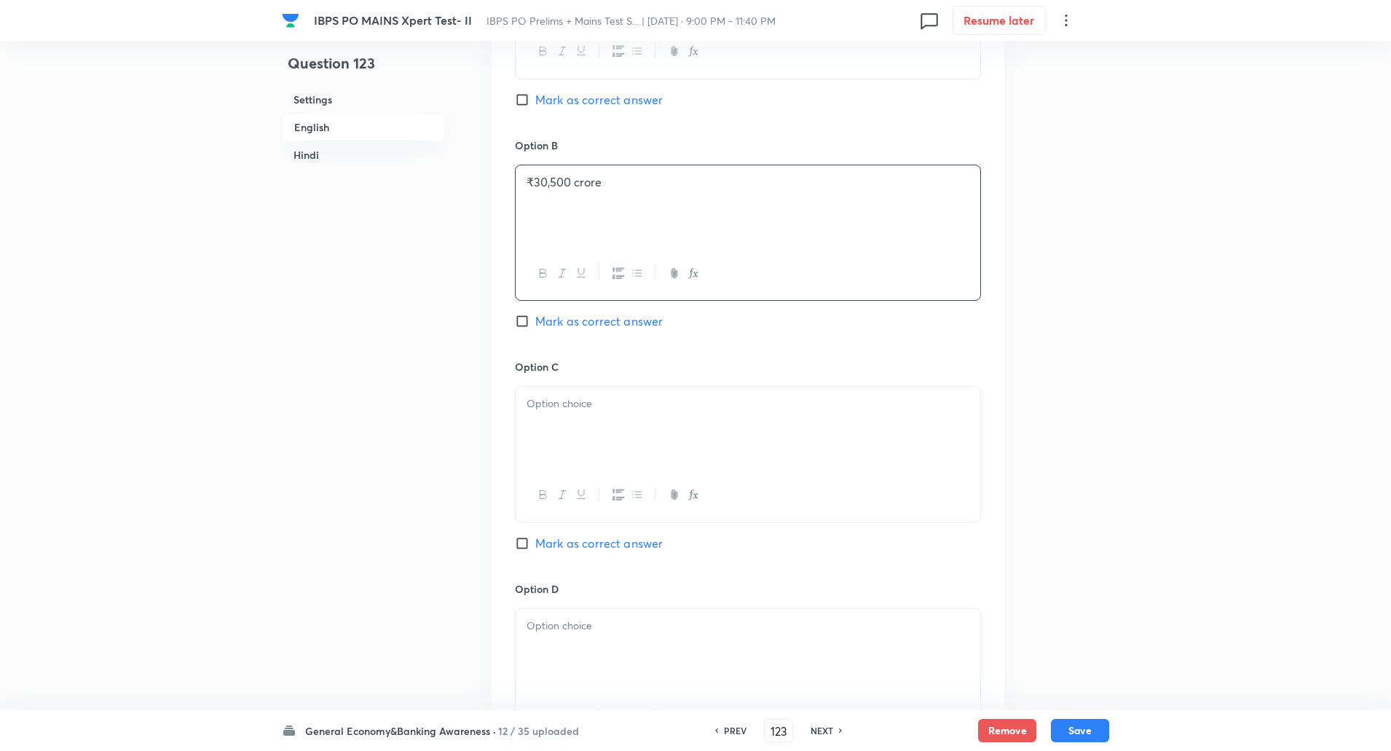
click at [561, 402] on p at bounding box center [747, 403] width 443 height 17
paste div
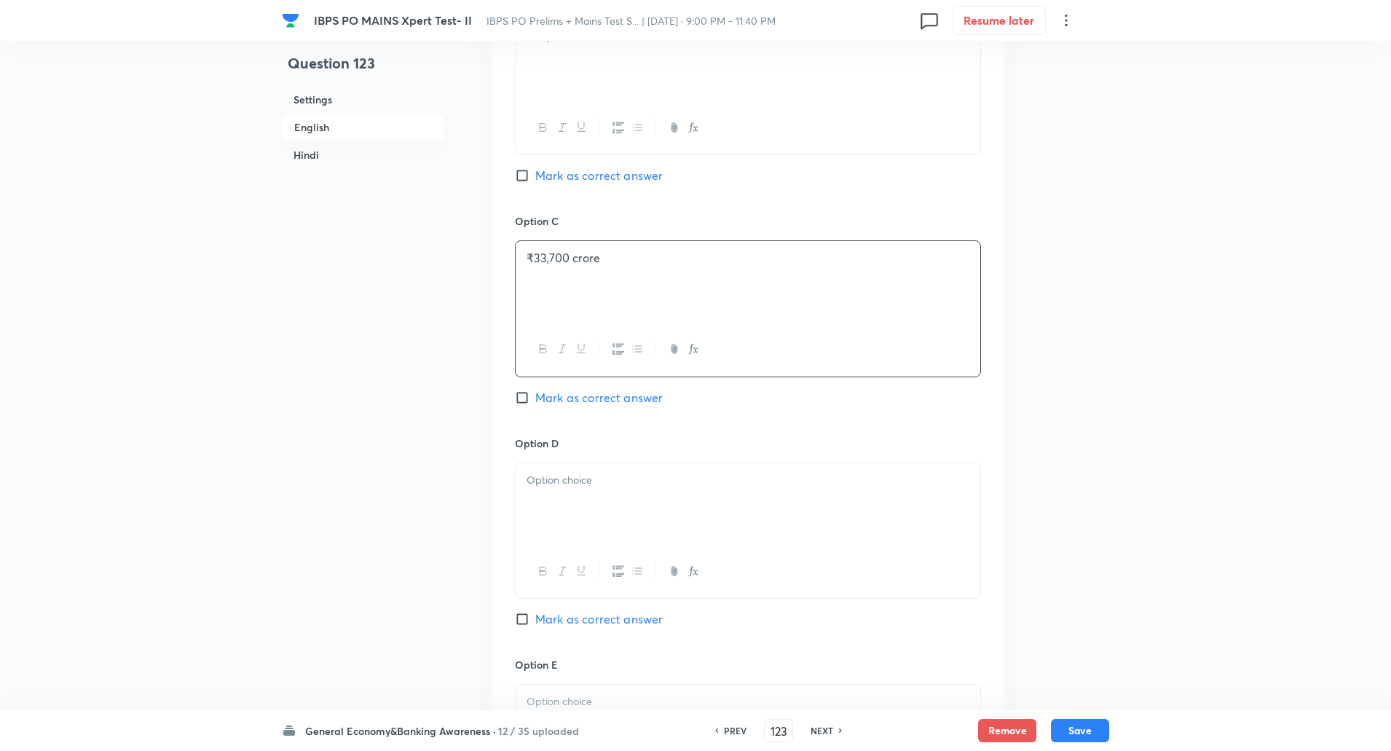
scroll to position [981, 0]
click at [517, 399] on input "Mark as correct answer" at bounding box center [525, 395] width 20 height 15
click at [568, 486] on div at bounding box center [748, 502] width 465 height 82
paste div
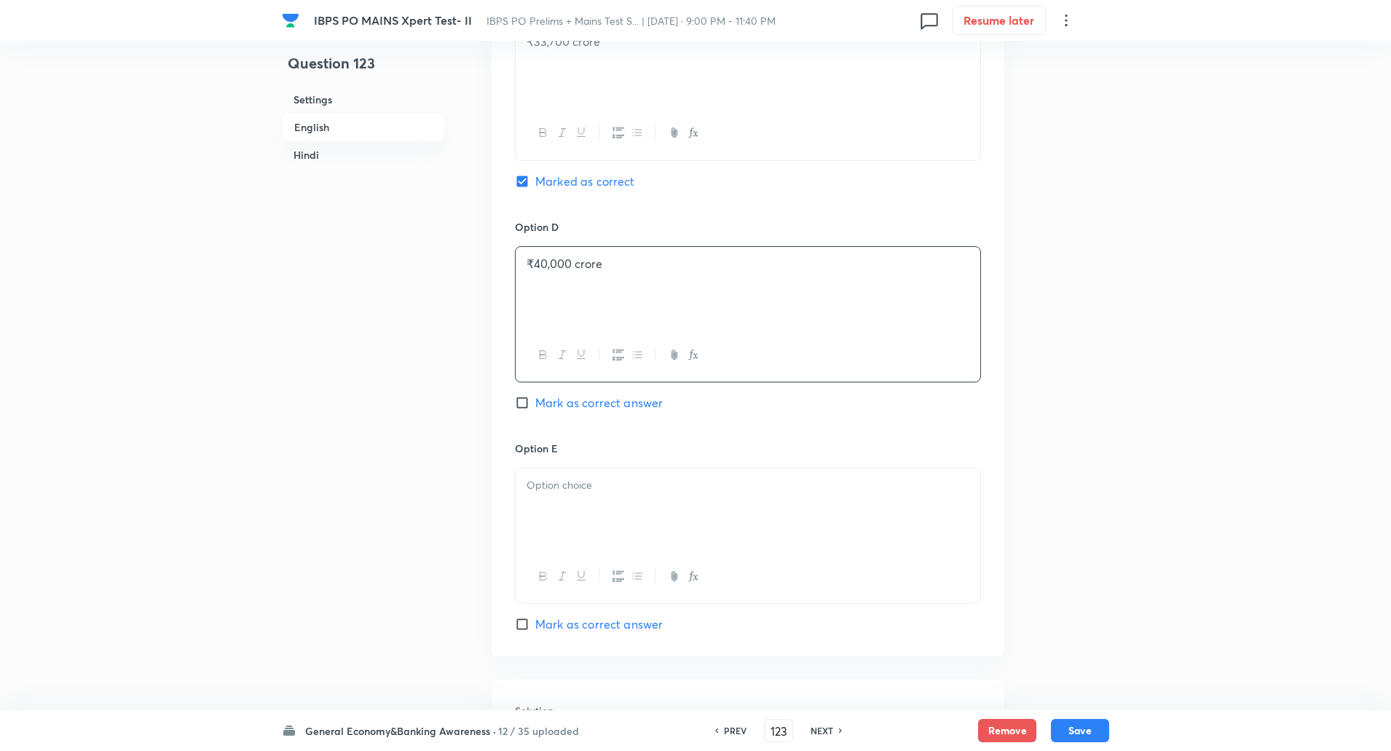
click at [562, 499] on div at bounding box center [748, 509] width 465 height 82
paste div
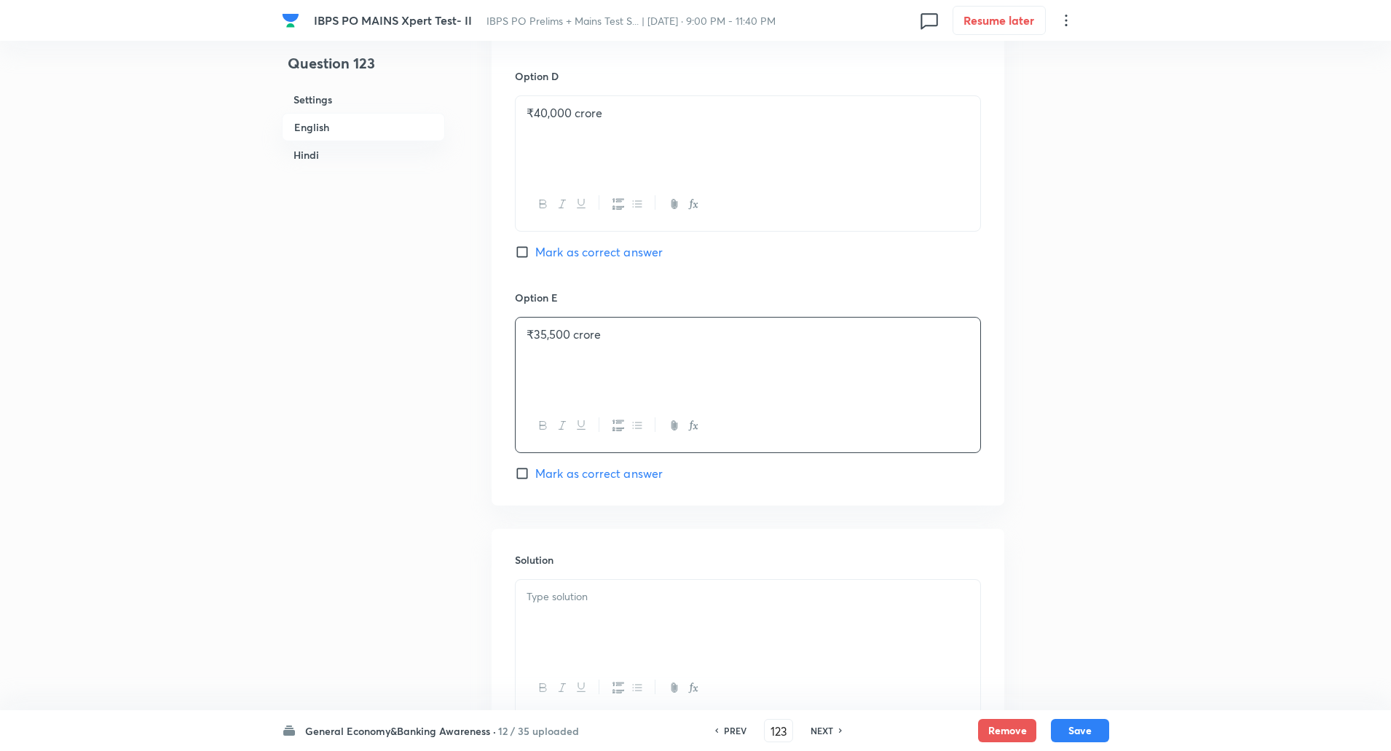
scroll to position [1395, 0]
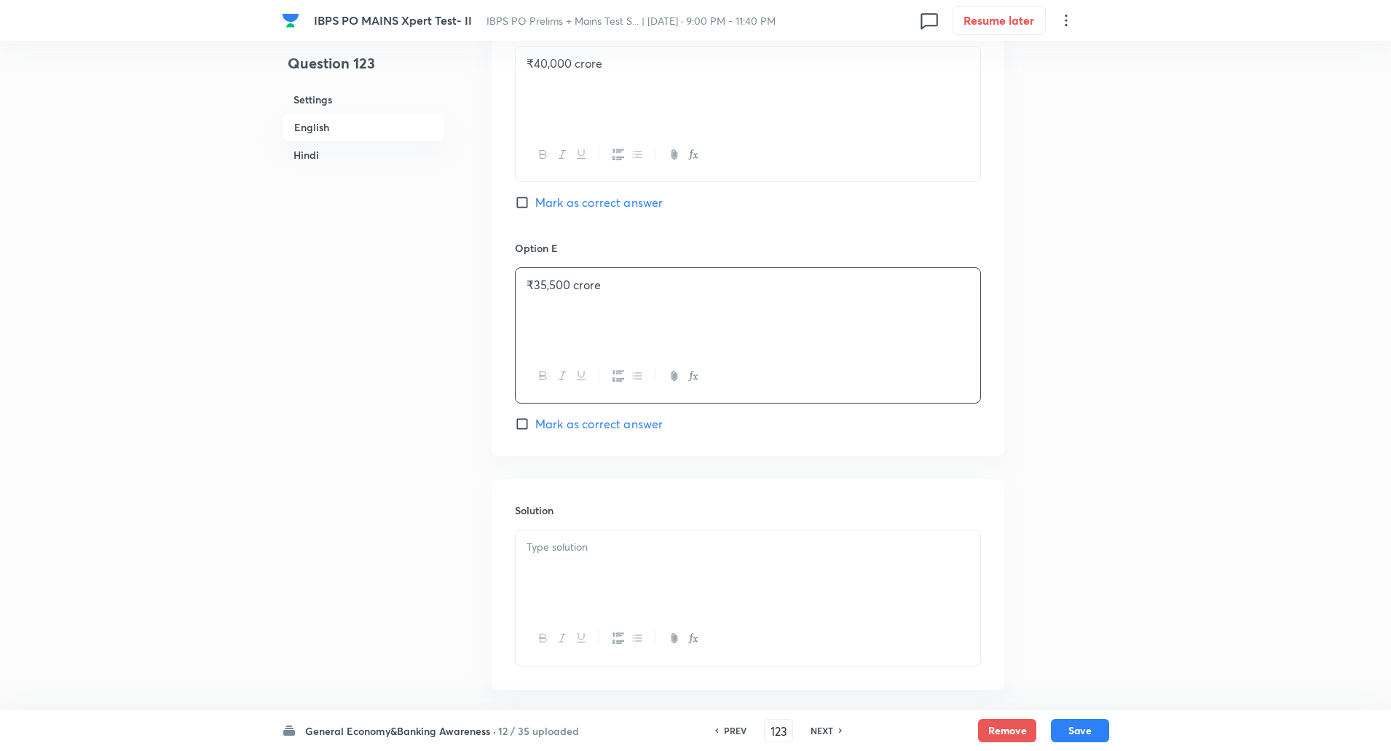
click at [573, 543] on p at bounding box center [747, 547] width 443 height 17
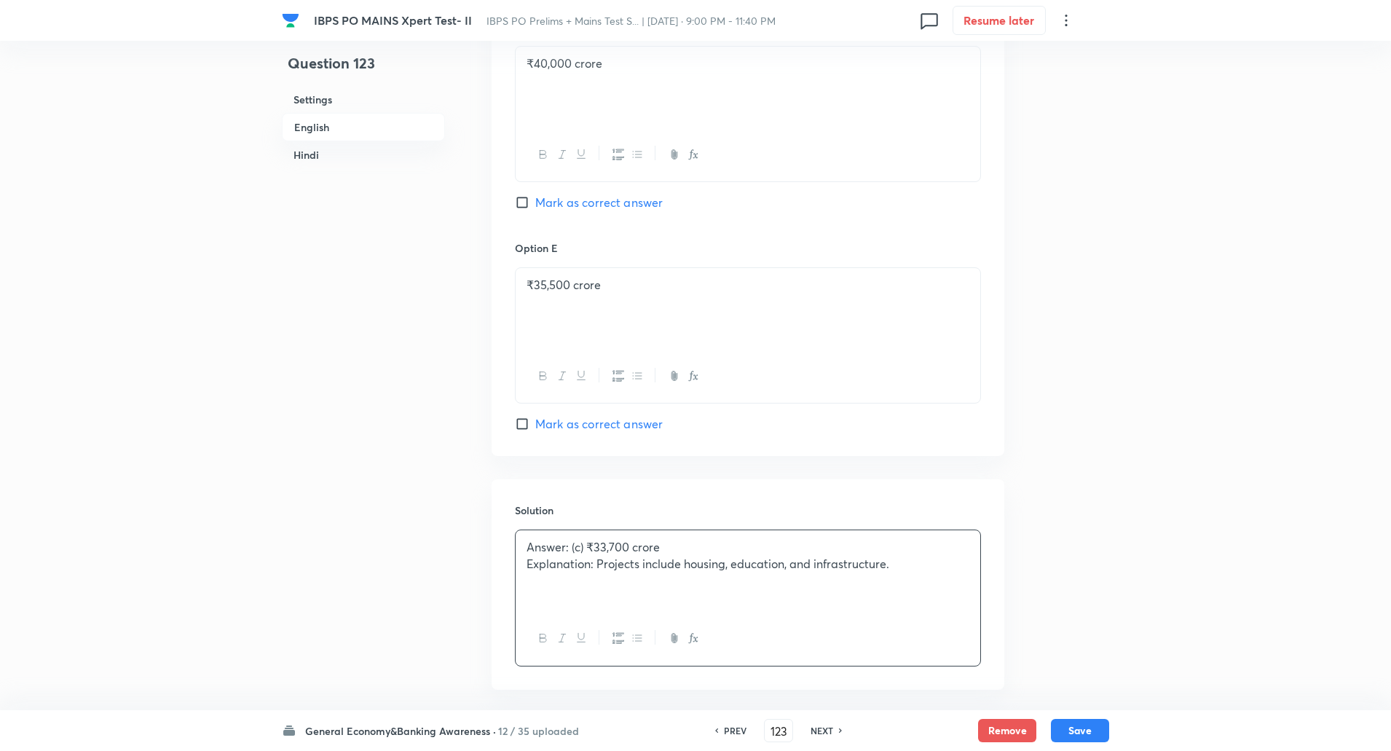
click at [601, 567] on p "Explanation: Projects include housing, education, and infrastructure." at bounding box center [747, 564] width 443 height 17
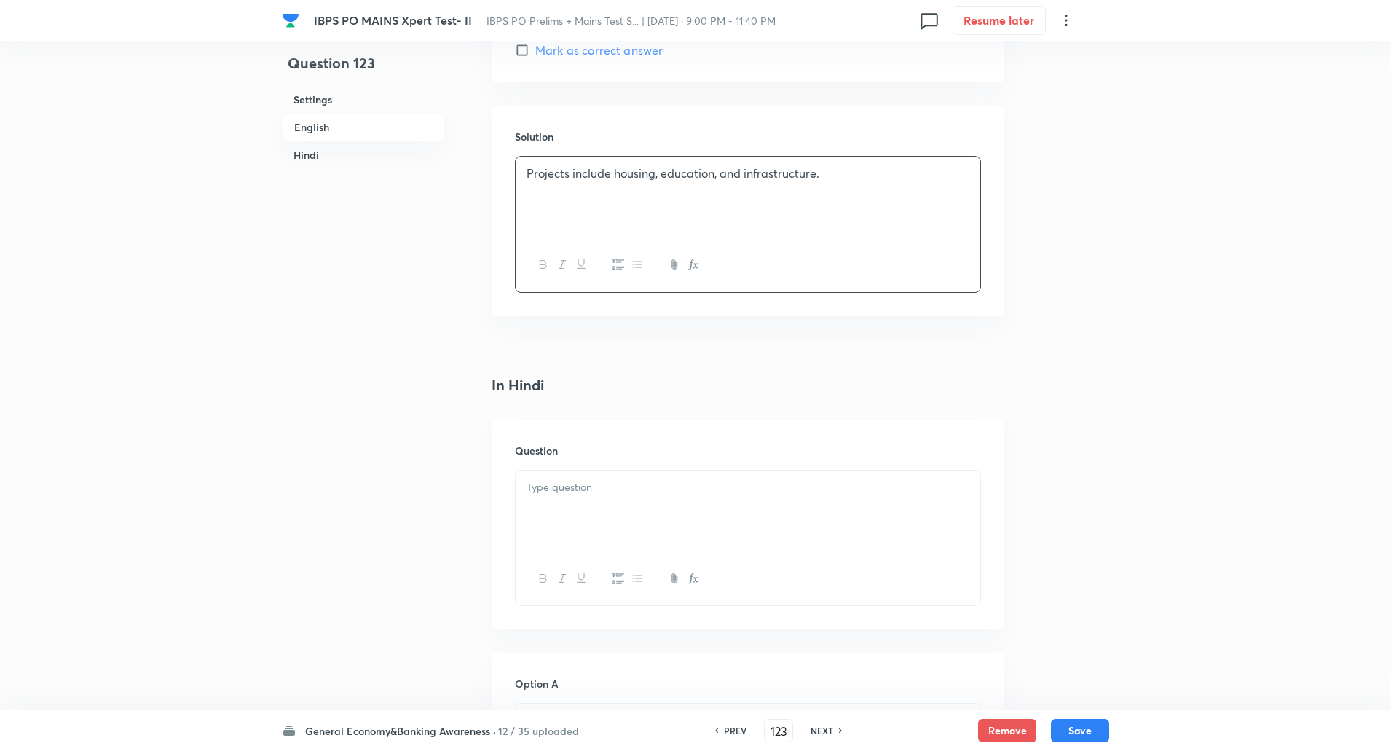
click at [580, 505] on div at bounding box center [748, 511] width 465 height 82
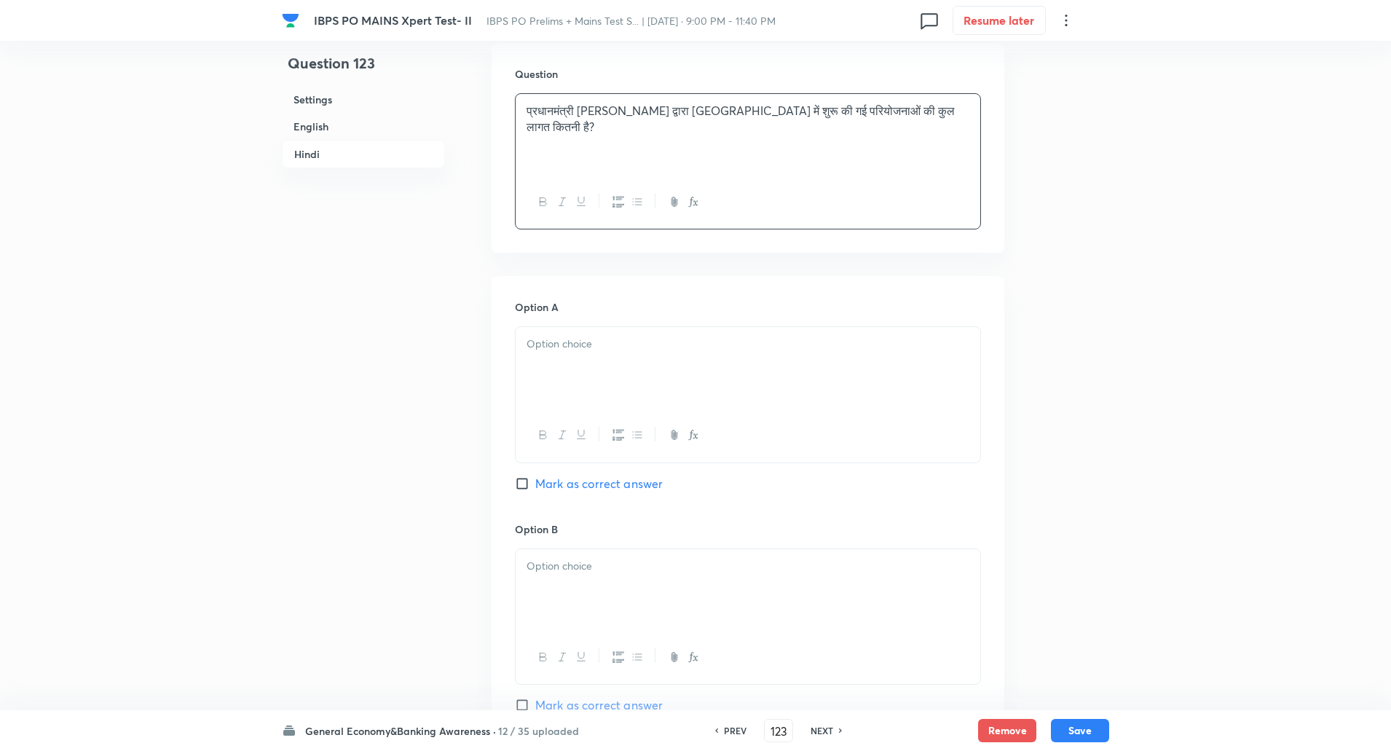
scroll to position [2150, 0]
click at [619, 341] on p at bounding box center [747, 339] width 443 height 17
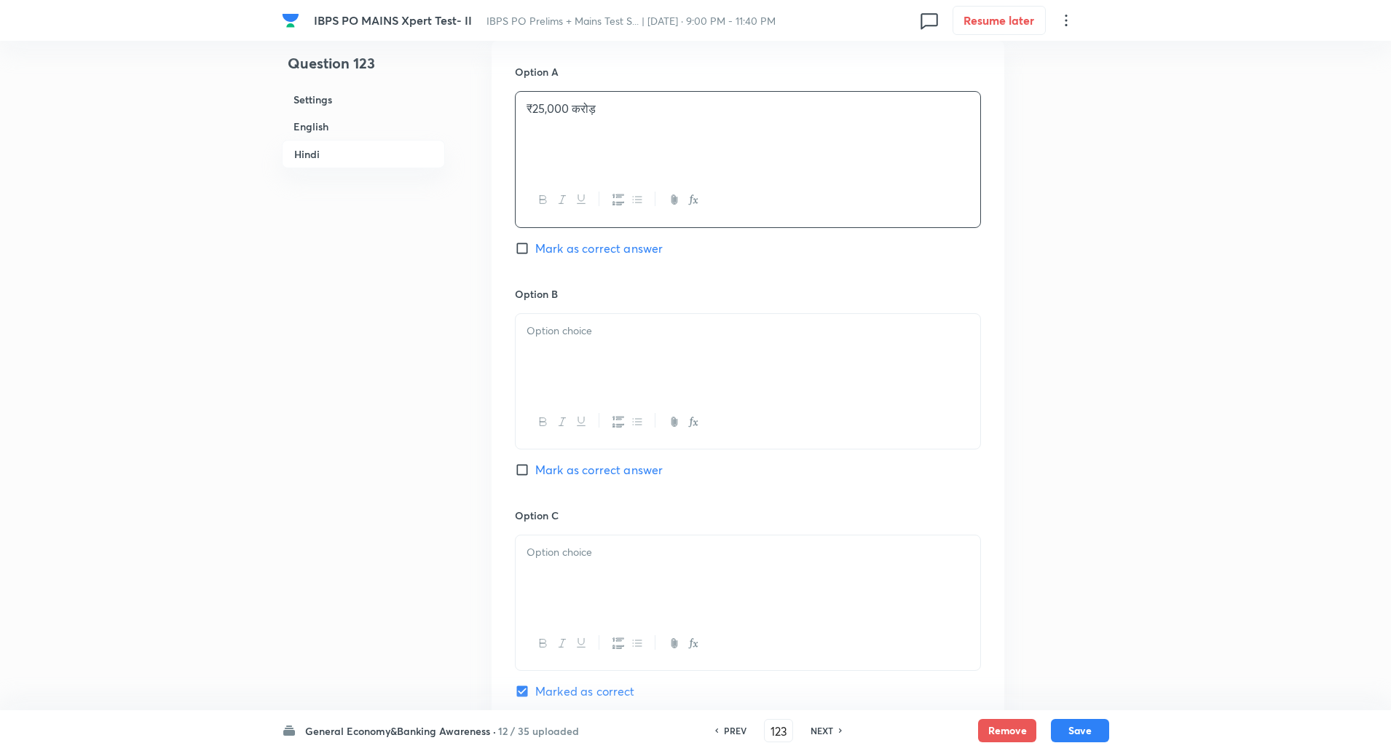
scroll to position [2387, 0]
click at [588, 317] on p at bounding box center [747, 324] width 443 height 17
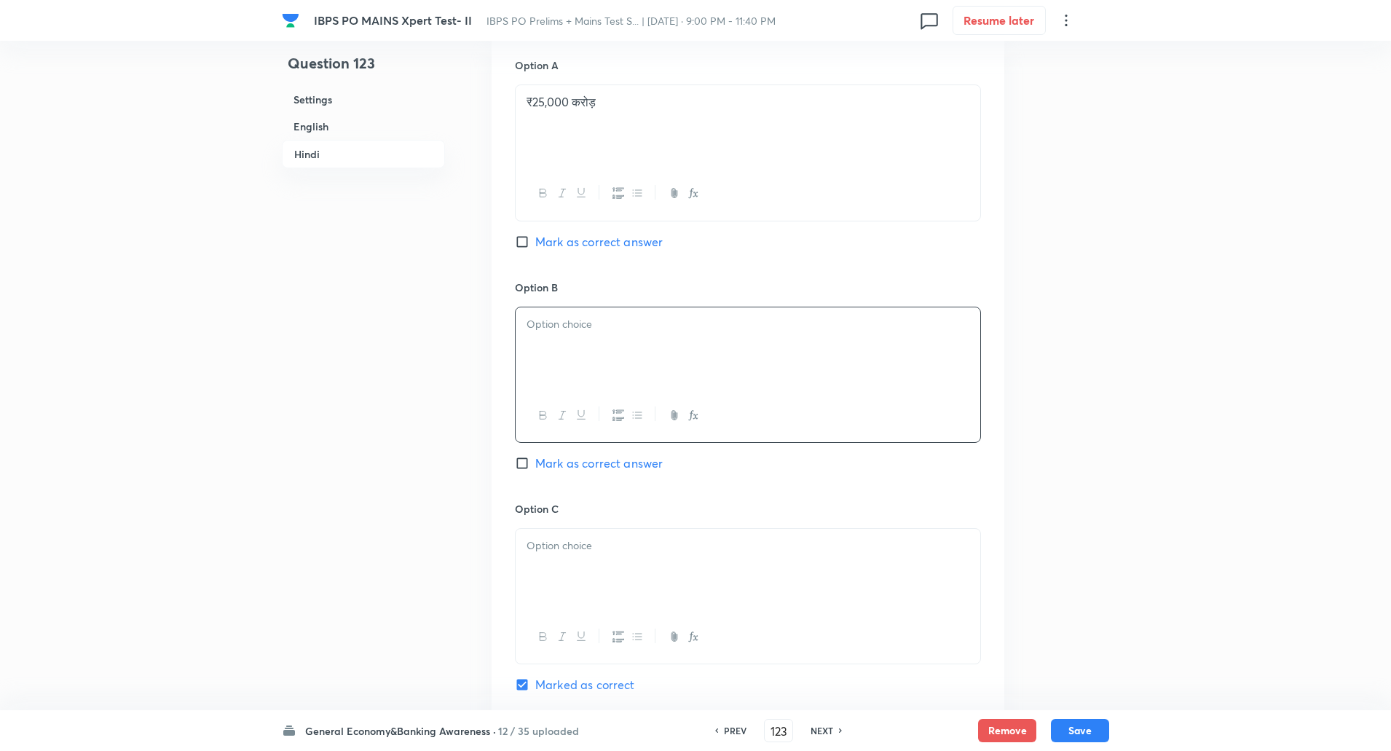
paste div
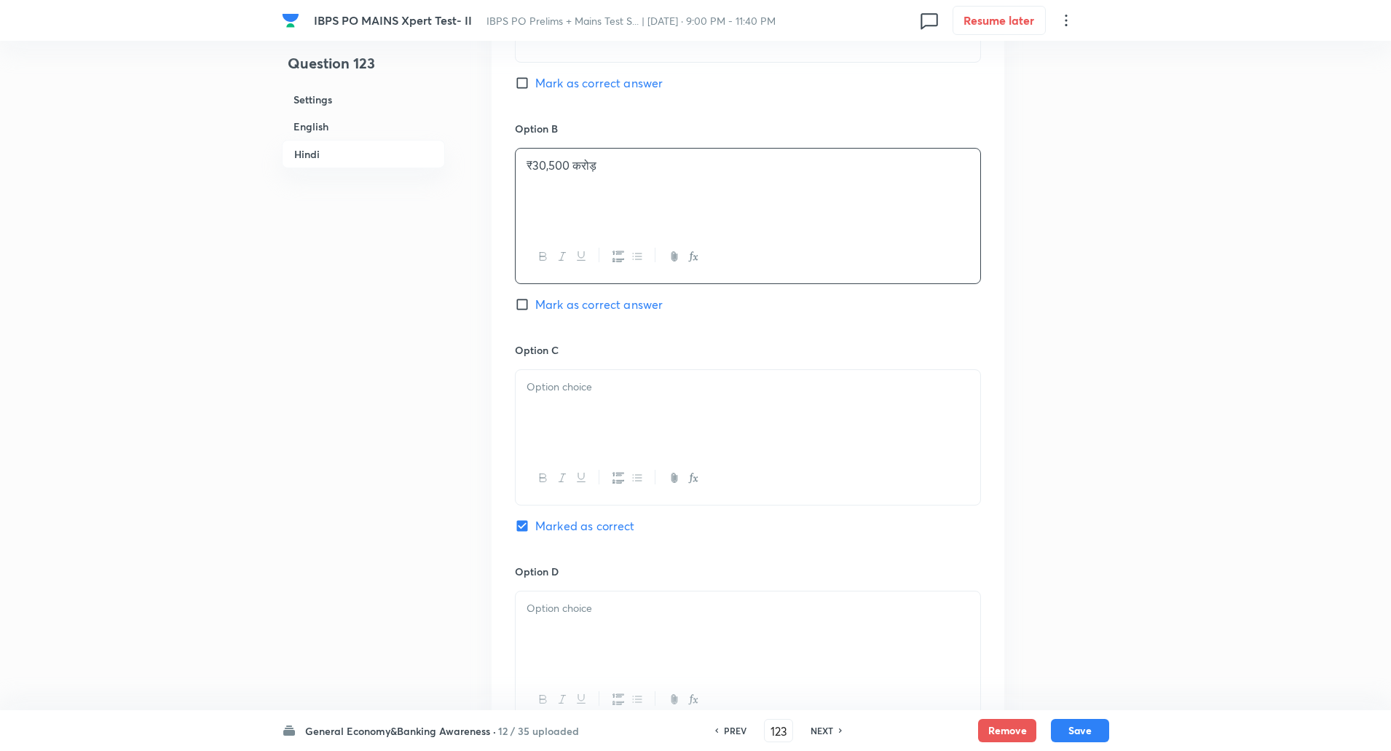
scroll to position [2559, 0]
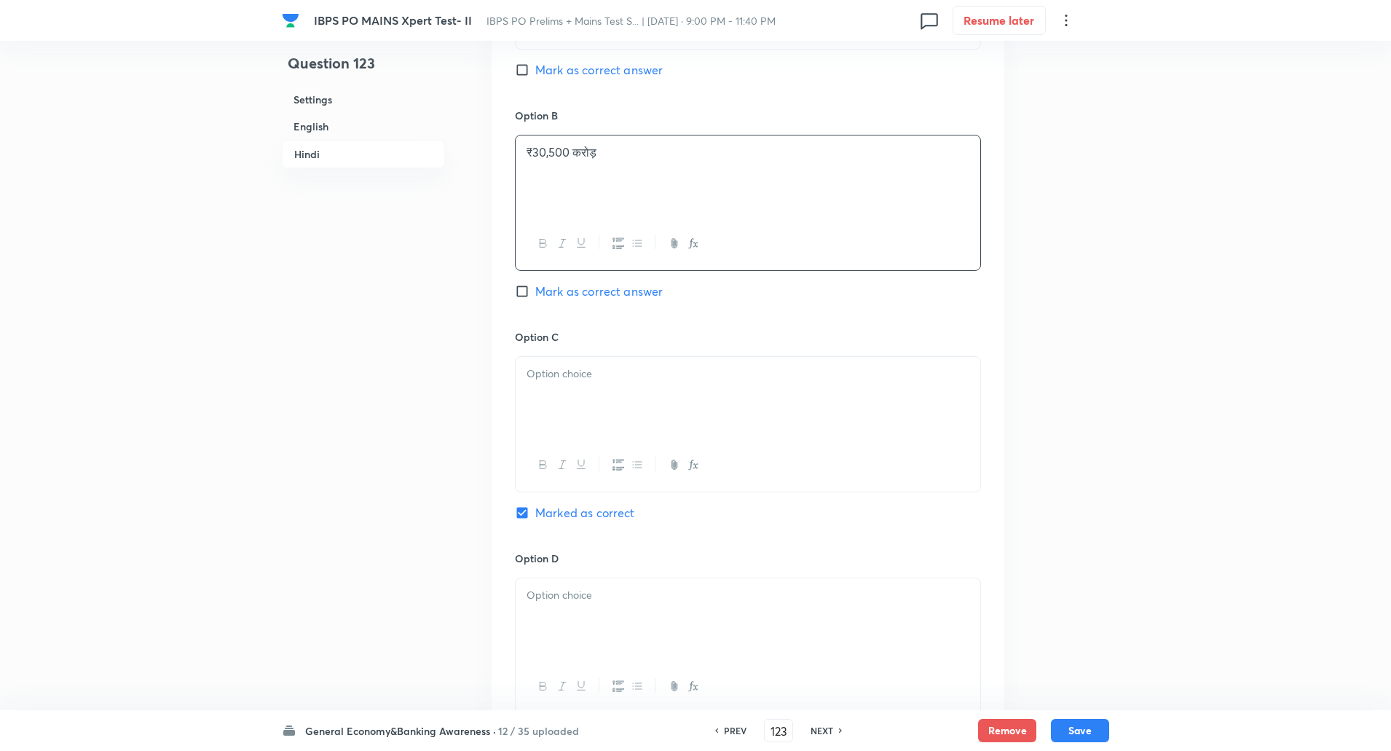
click at [577, 419] on div at bounding box center [748, 398] width 465 height 82
paste div
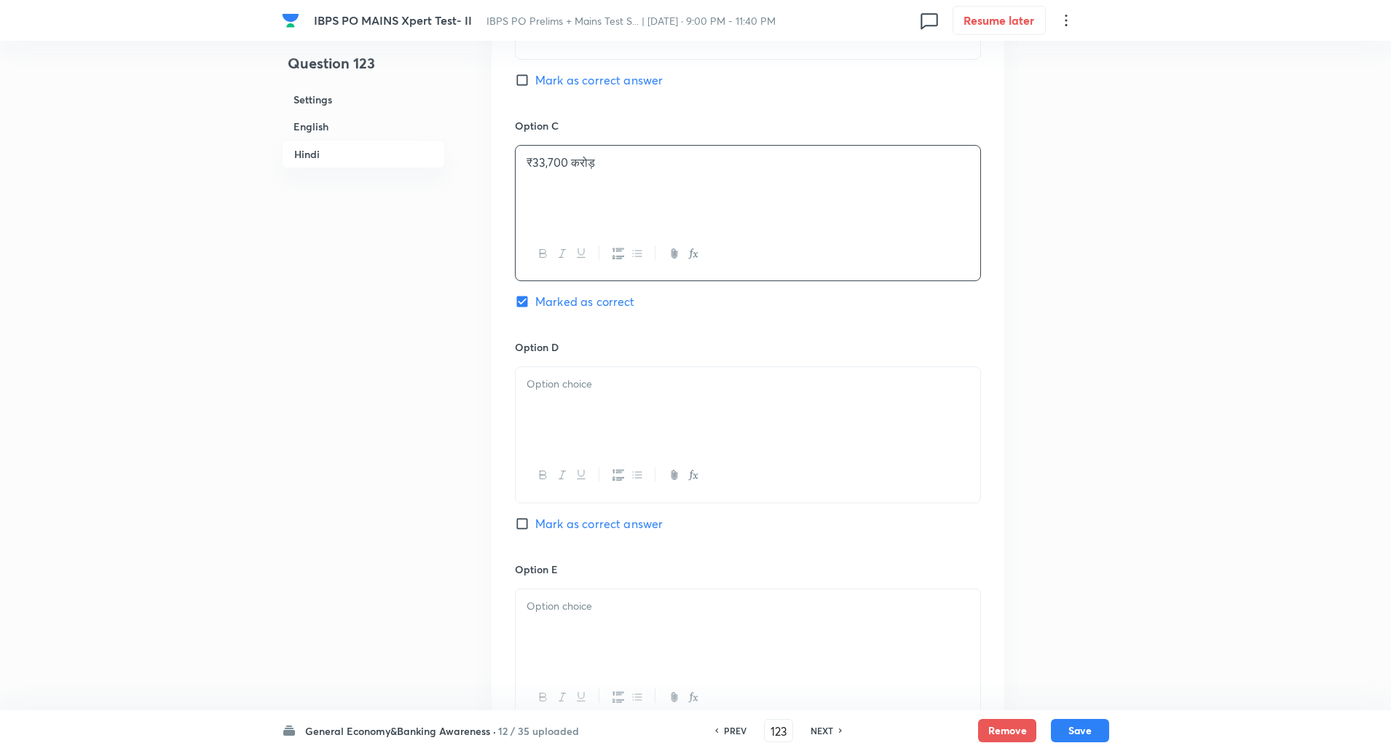
scroll to position [2775, 0]
click at [562, 411] on div at bounding box center [748, 403] width 465 height 82
paste div
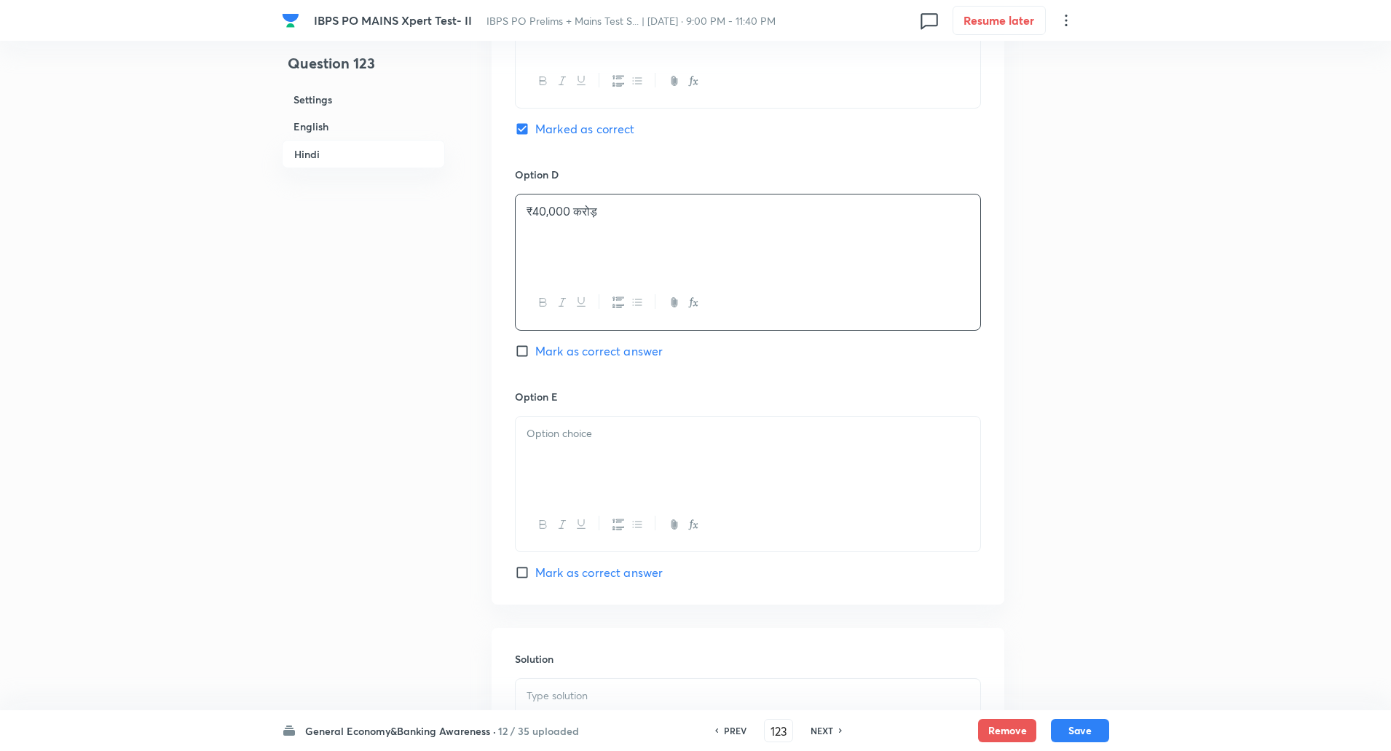
scroll to position [2950, 0]
click at [562, 438] on div at bounding box center [748, 449] width 465 height 82
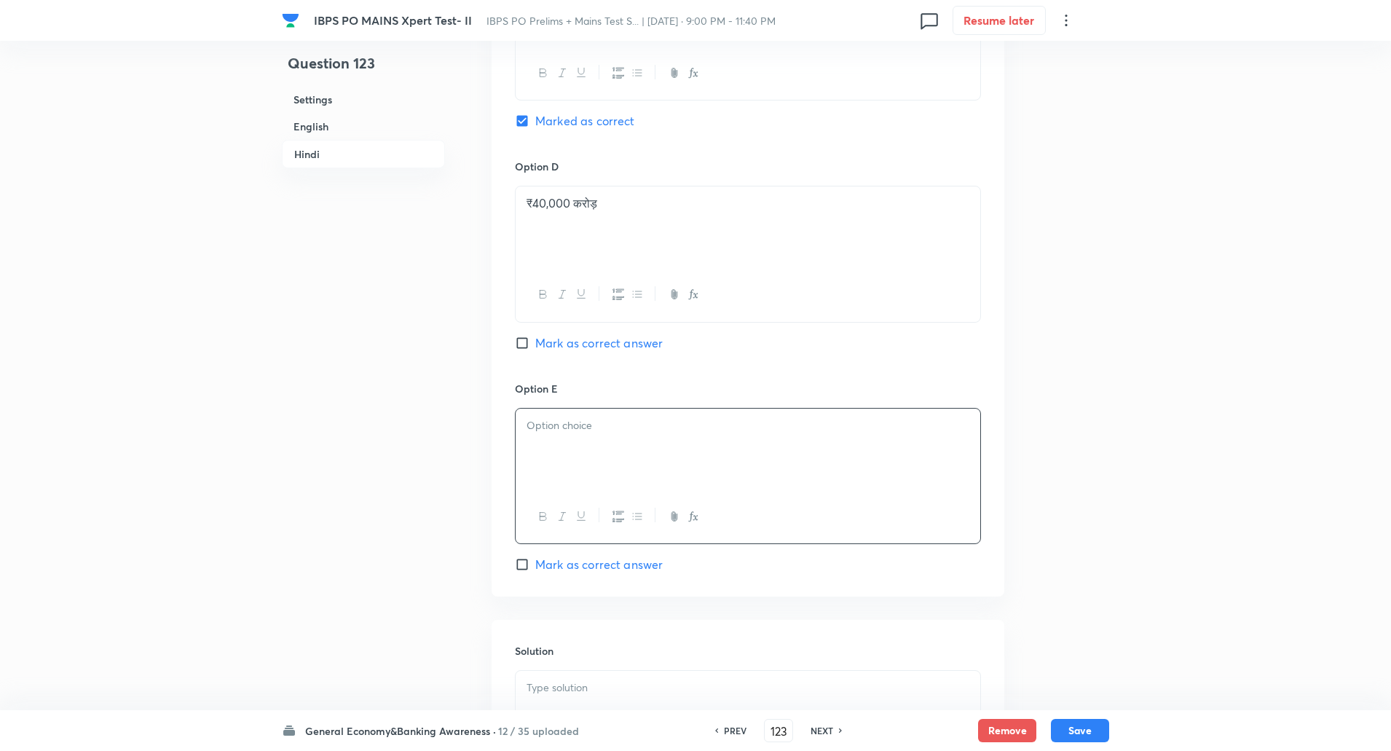
paste div
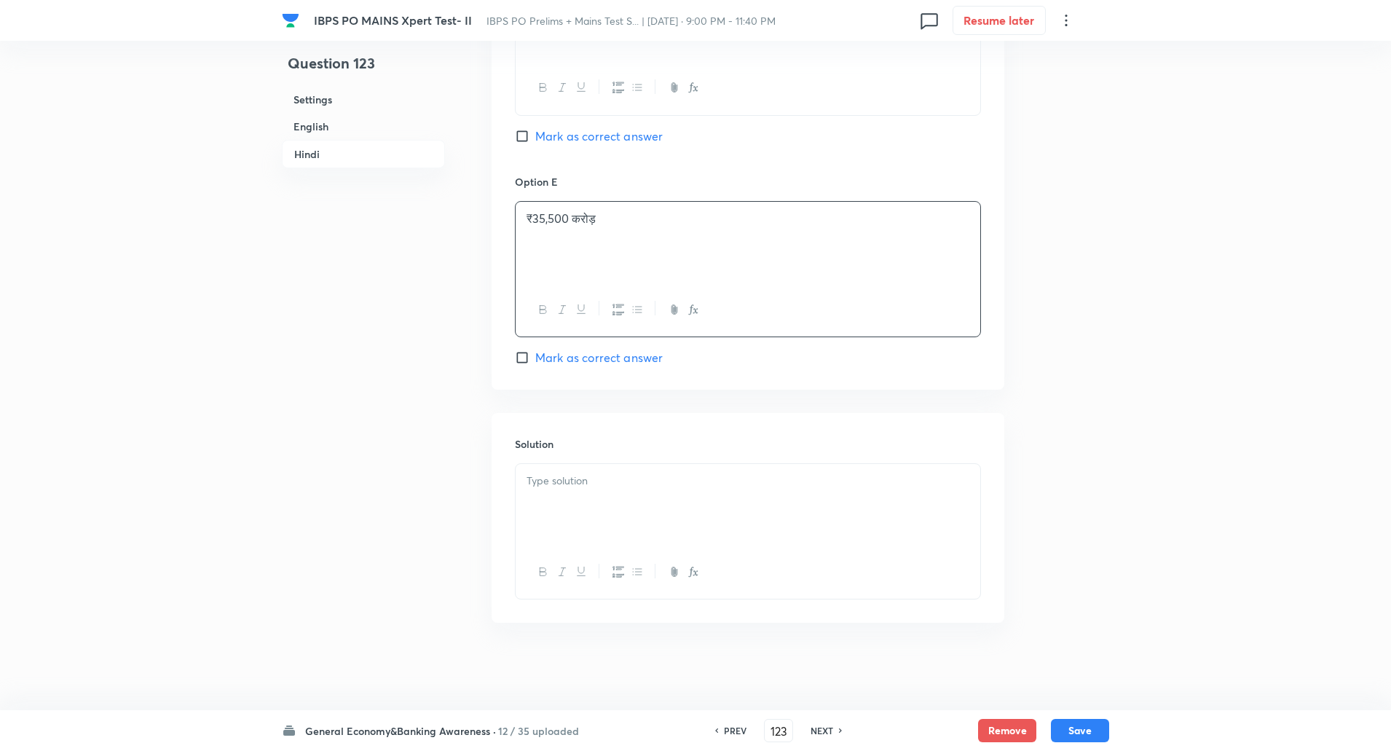
click at [583, 509] on div at bounding box center [748, 505] width 465 height 82
click at [565, 499] on p "व्याख्या: परियोजनाओं में आवास, शिक्षा और बुनियादी ढाँचा शामिल हैं।" at bounding box center [747, 497] width 443 height 17
click at [1072, 727] on button "Save" at bounding box center [1080, 728] width 58 height 23
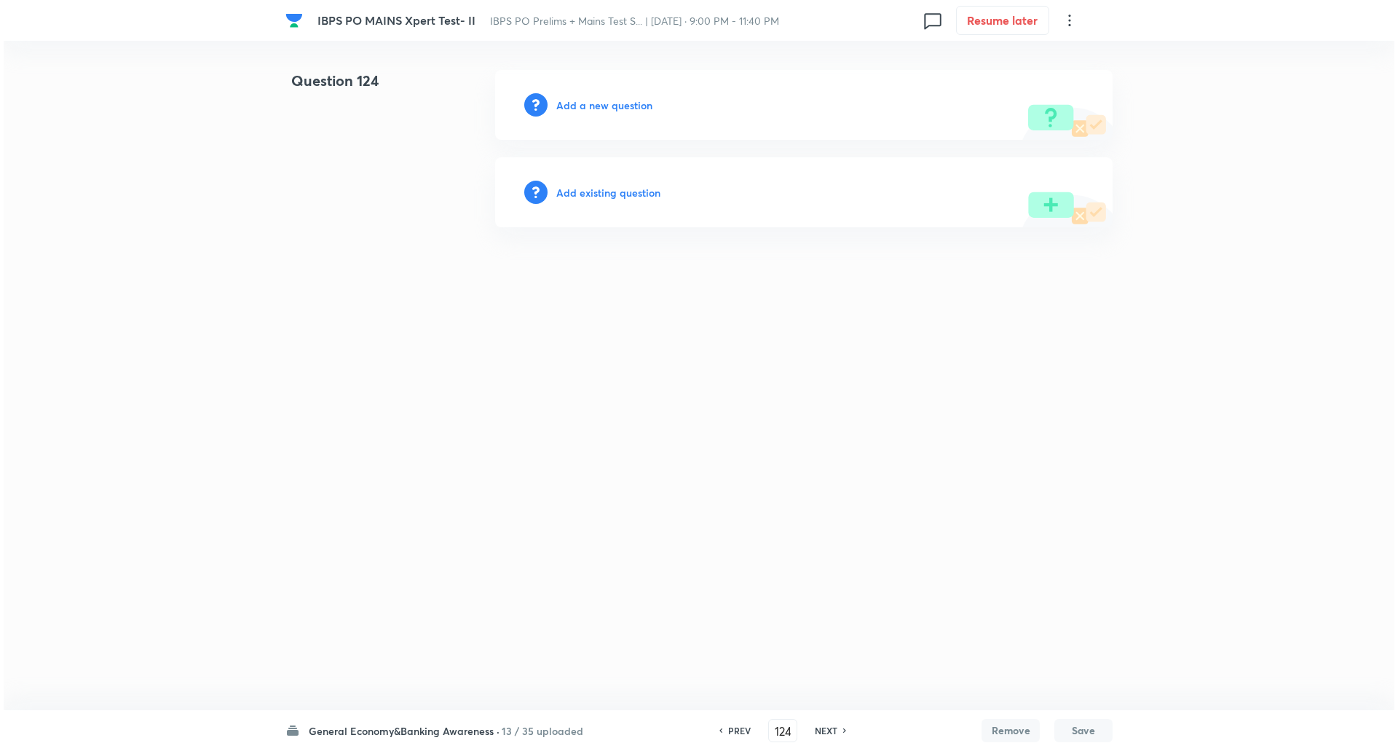
scroll to position [0, 0]
click at [618, 106] on h6 "Add a new question" at bounding box center [604, 105] width 96 height 15
click at [618, 106] on h6 "Choose a question type" at bounding box center [612, 105] width 112 height 15
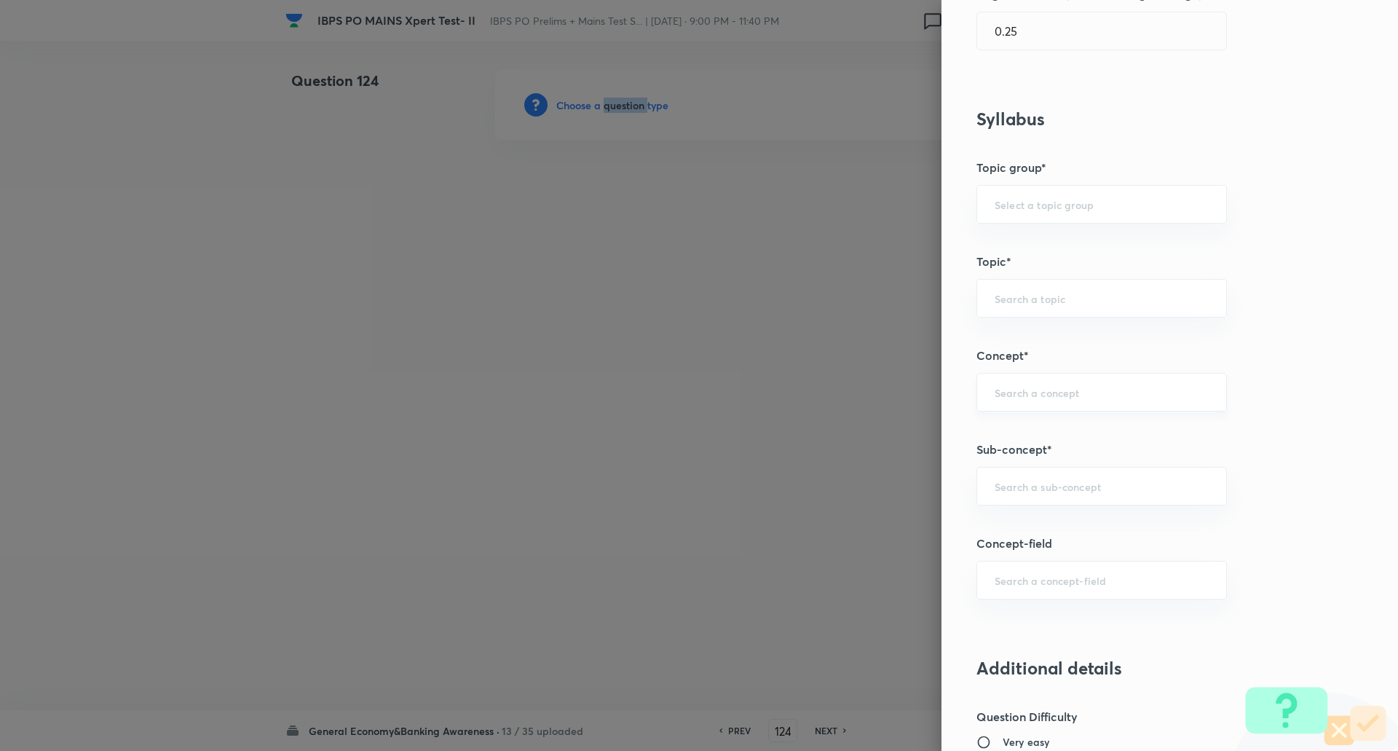
scroll to position [500, 0]
click at [1035, 491] on input "text" at bounding box center [1102, 485] width 214 height 14
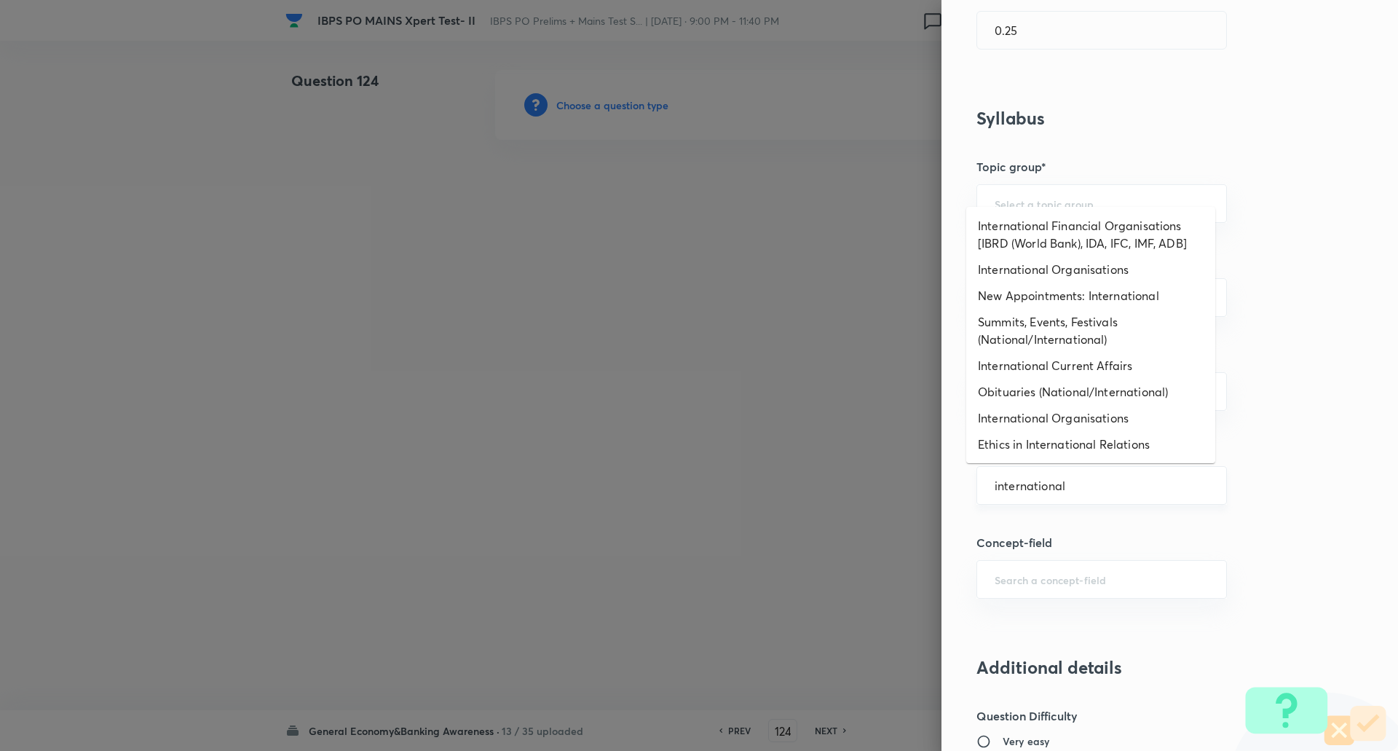
click at [1077, 484] on input "international" at bounding box center [1102, 485] width 214 height 14
click at [1084, 358] on li "International Current Affairs" at bounding box center [1090, 365] width 249 height 26
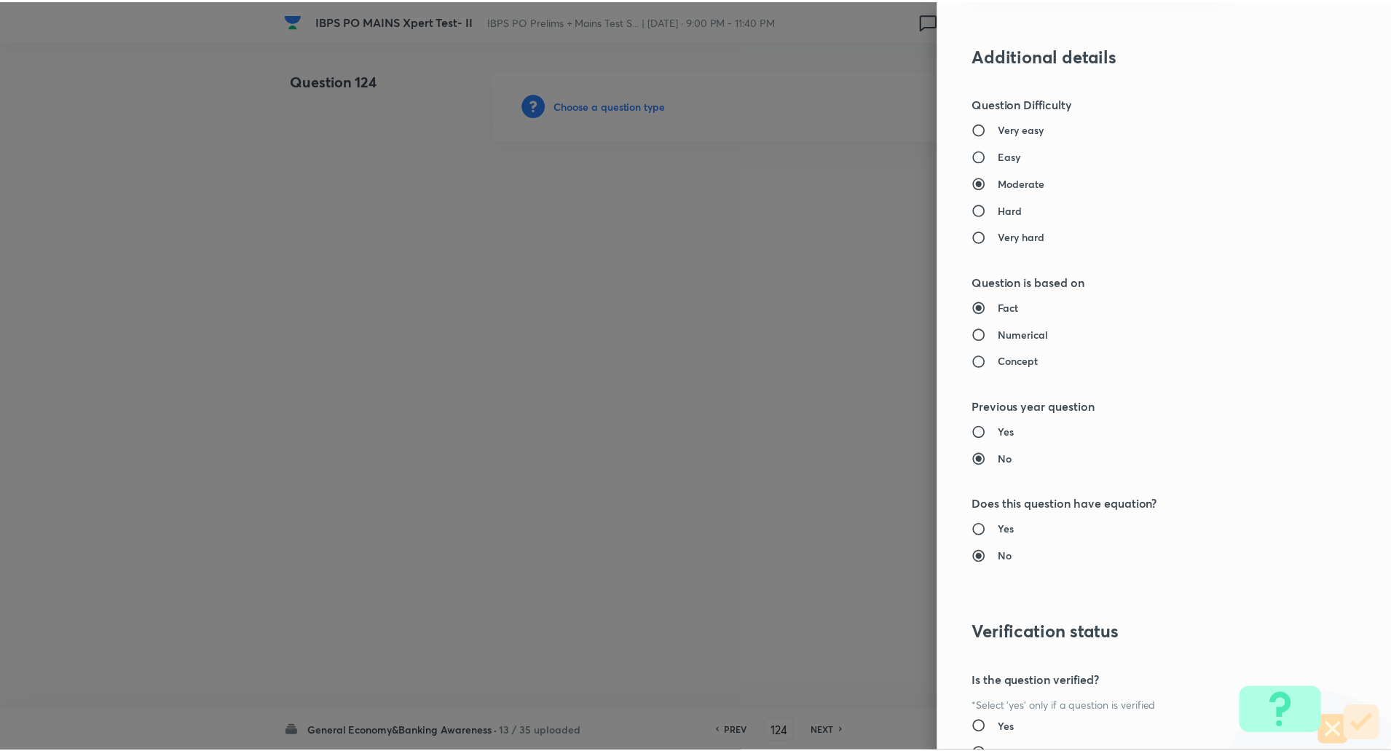
scroll to position [1234, 0]
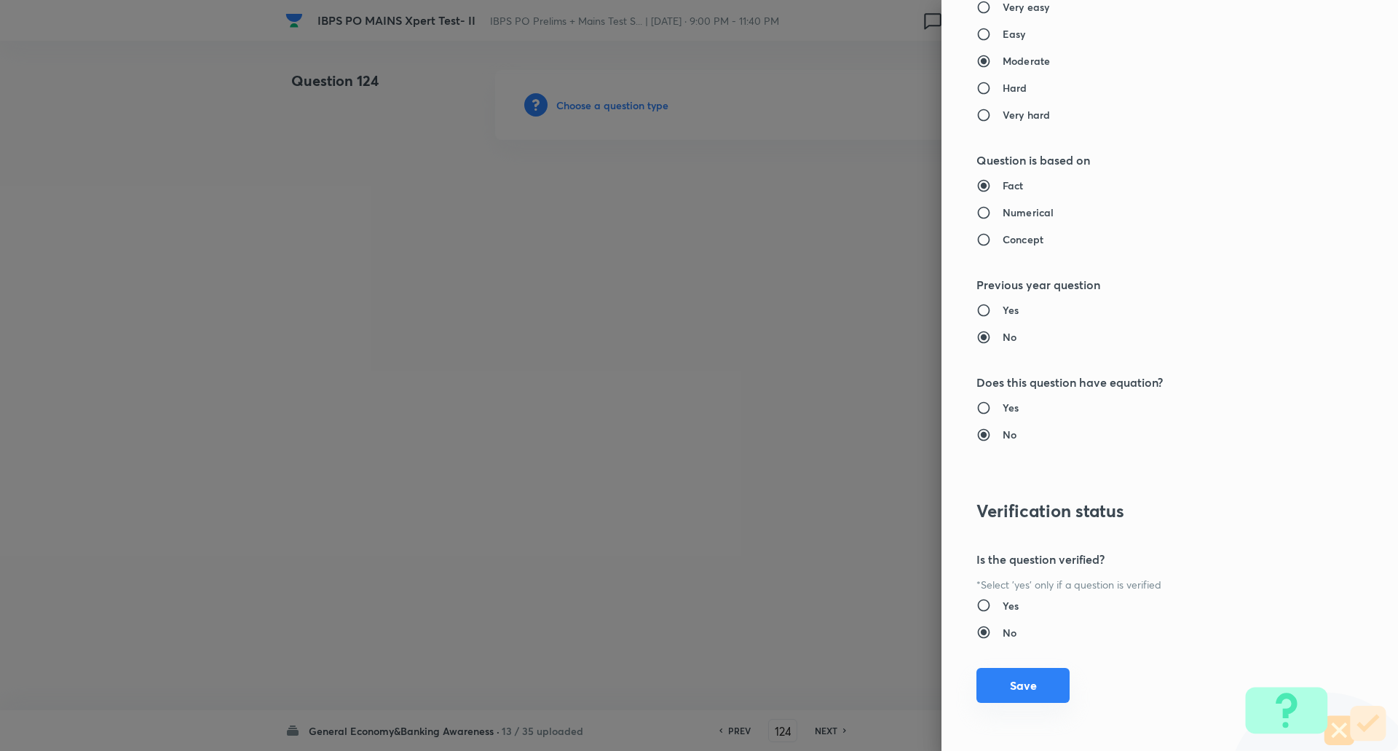
click at [1033, 693] on button "Save" at bounding box center [1022, 685] width 93 height 35
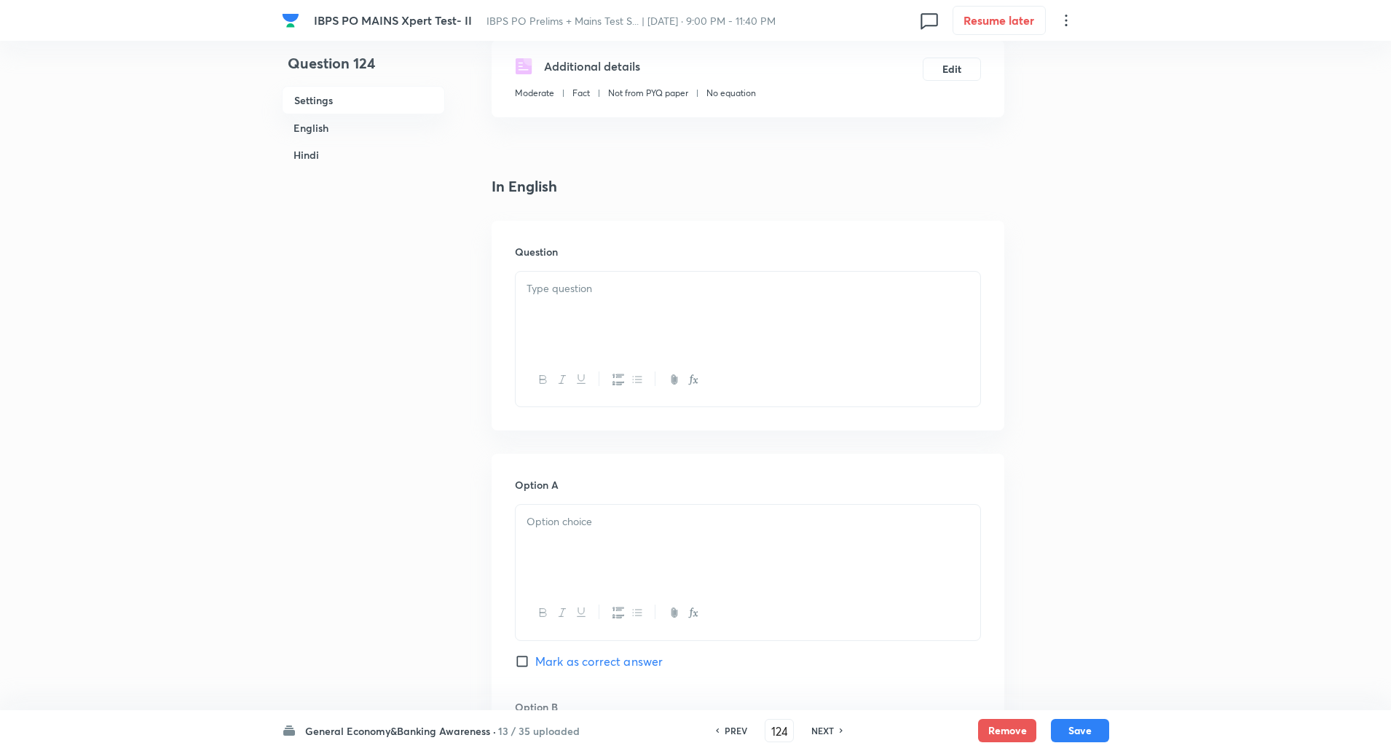
scroll to position [253, 0]
click at [575, 312] on div at bounding box center [748, 312] width 465 height 82
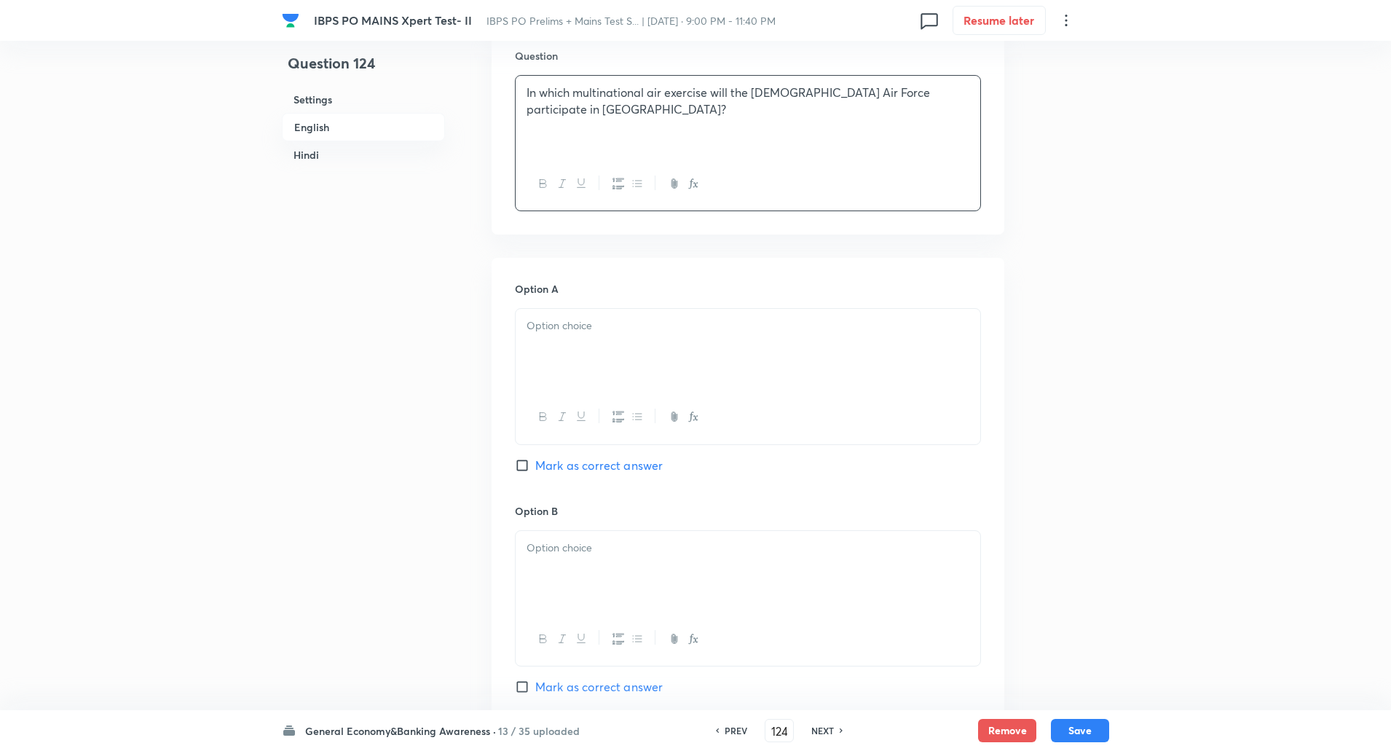
scroll to position [475, 0]
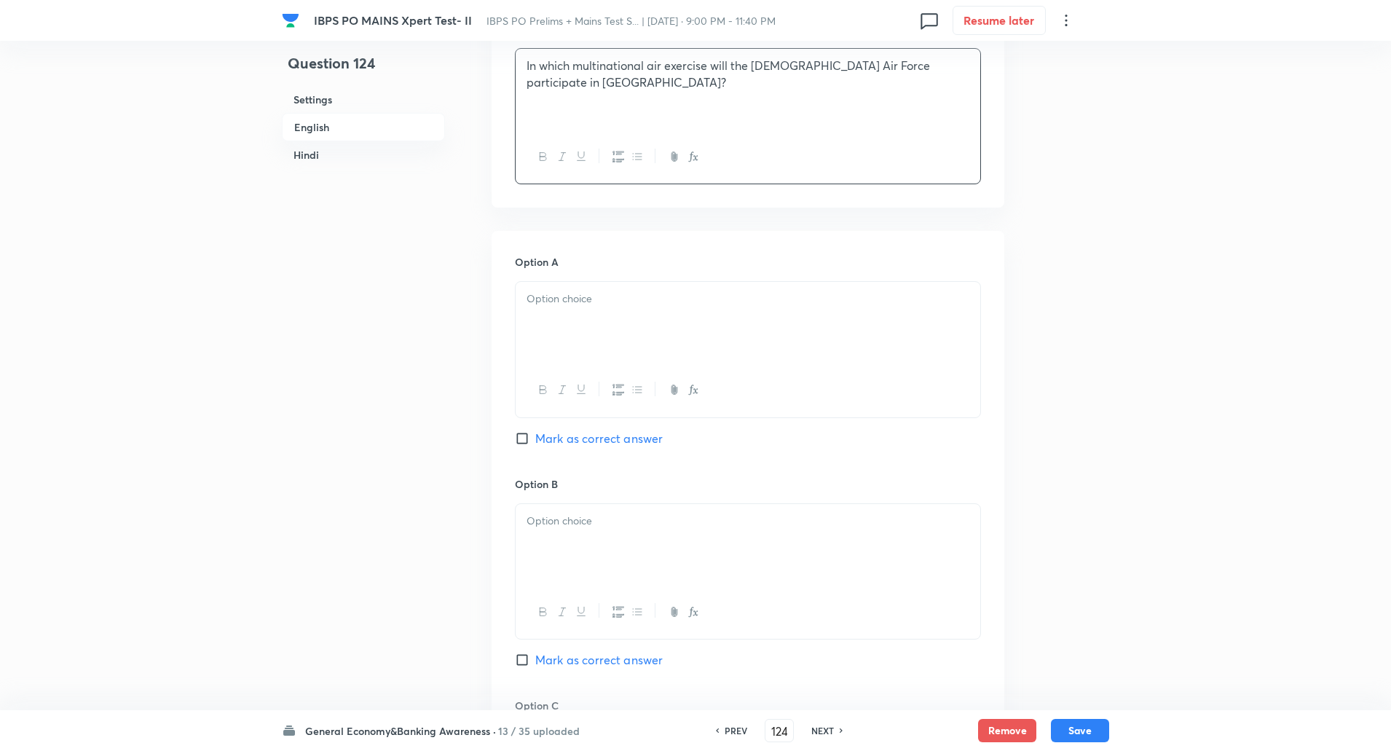
click at [554, 360] on div at bounding box center [748, 323] width 465 height 82
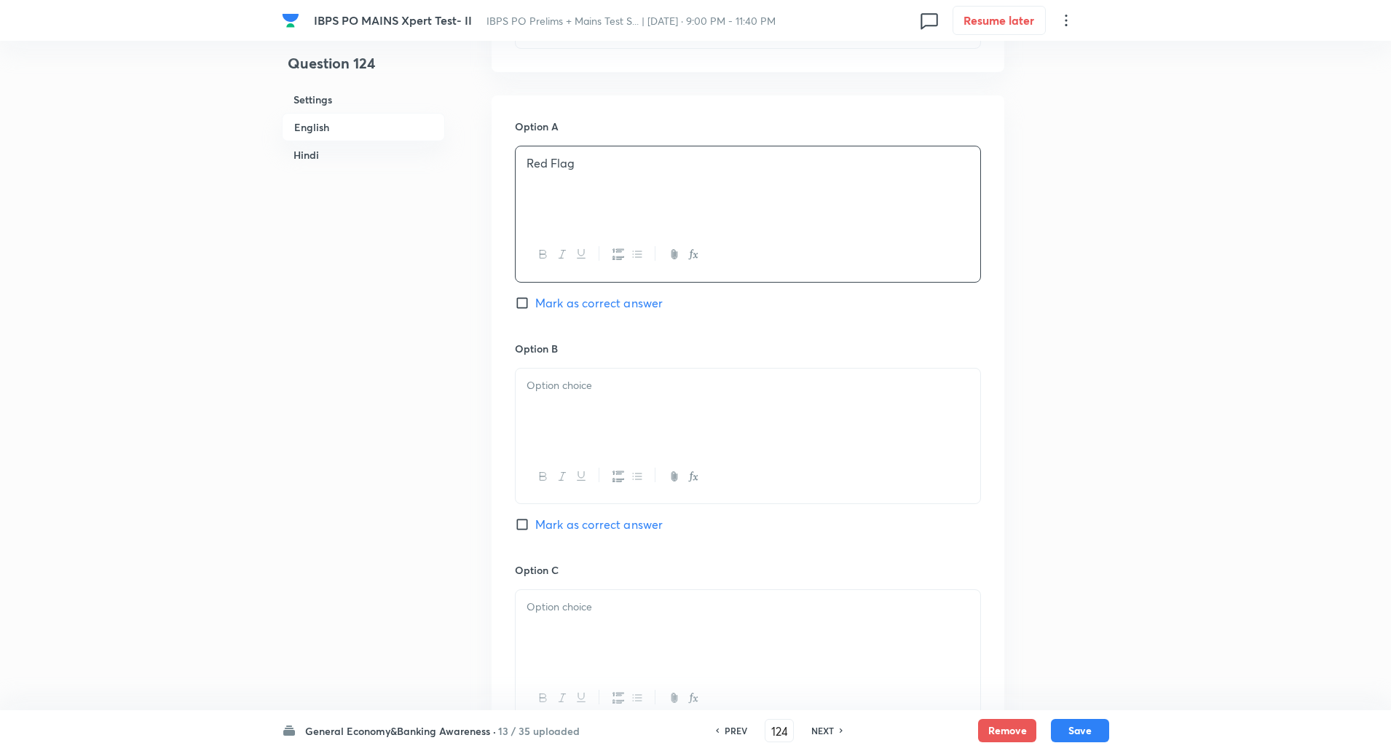
scroll to position [612, 0]
click at [553, 382] on p at bounding box center [747, 384] width 443 height 17
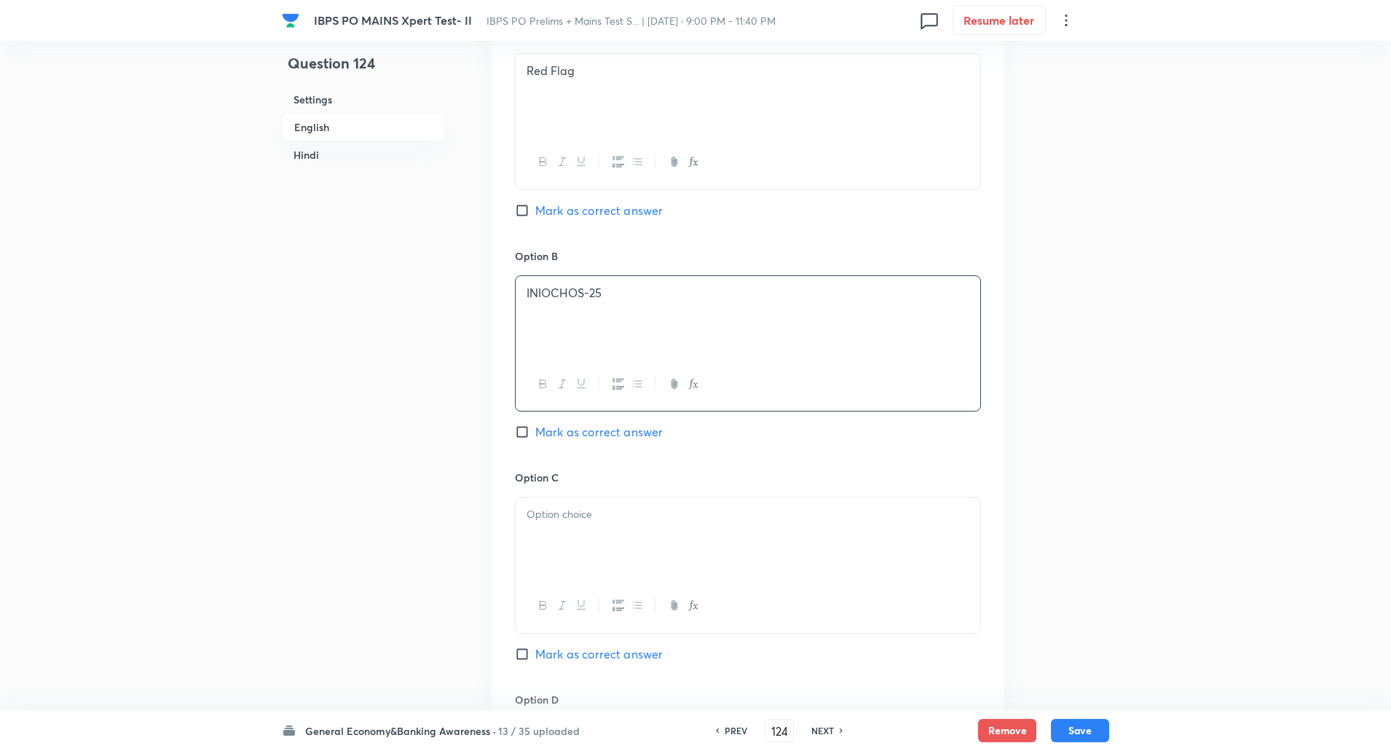
scroll to position [704, 0]
click at [521, 435] on input "Mark as correct answer" at bounding box center [525, 431] width 20 height 15
click at [565, 508] on p at bounding box center [747, 513] width 443 height 17
paste div
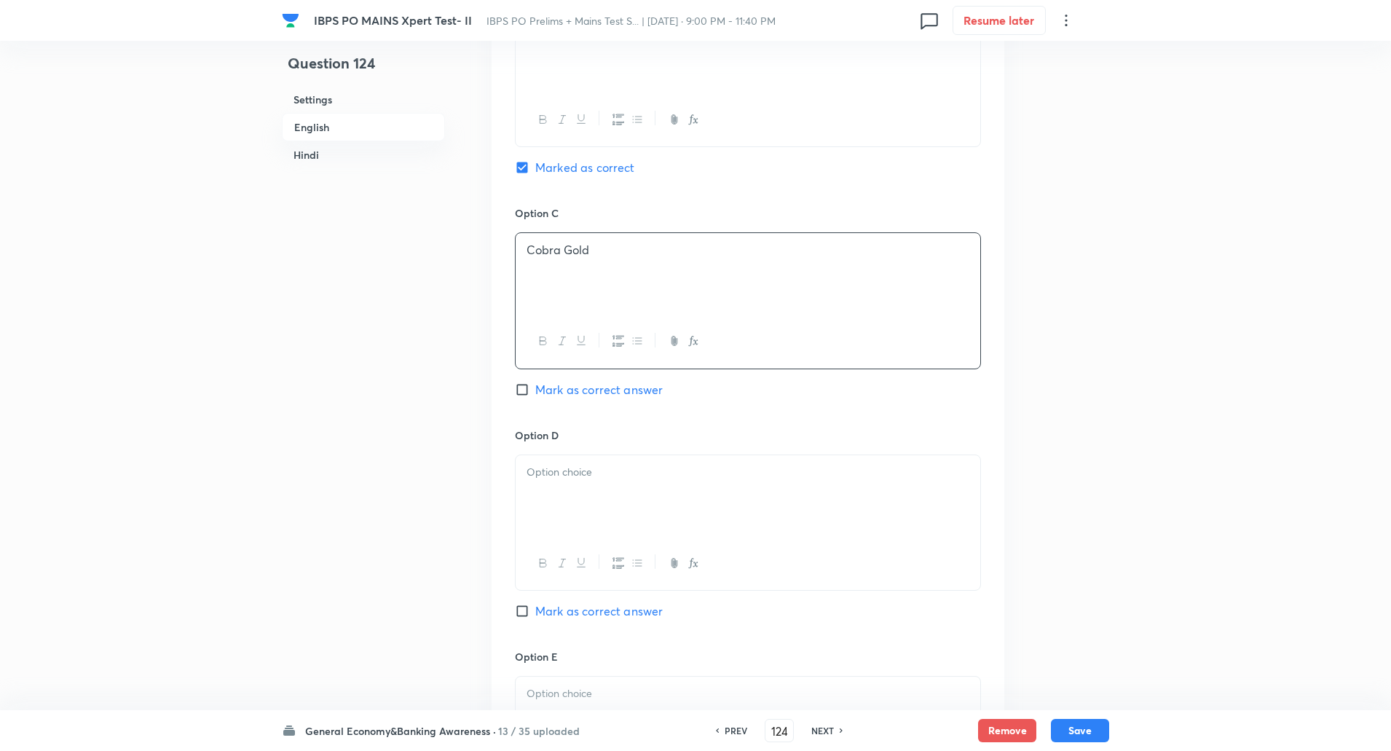
scroll to position [968, 0]
click at [558, 502] on div at bounding box center [748, 495] width 465 height 82
paste div
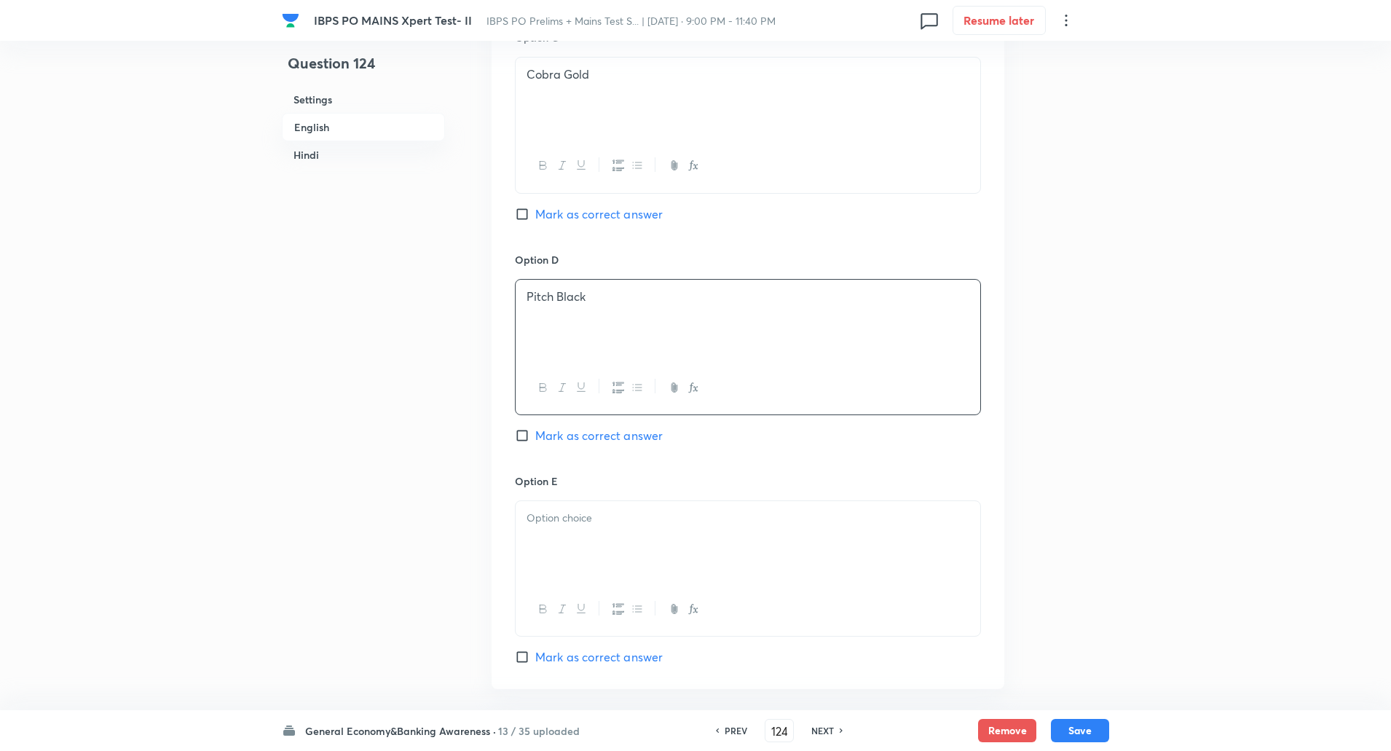
scroll to position [1156, 0]
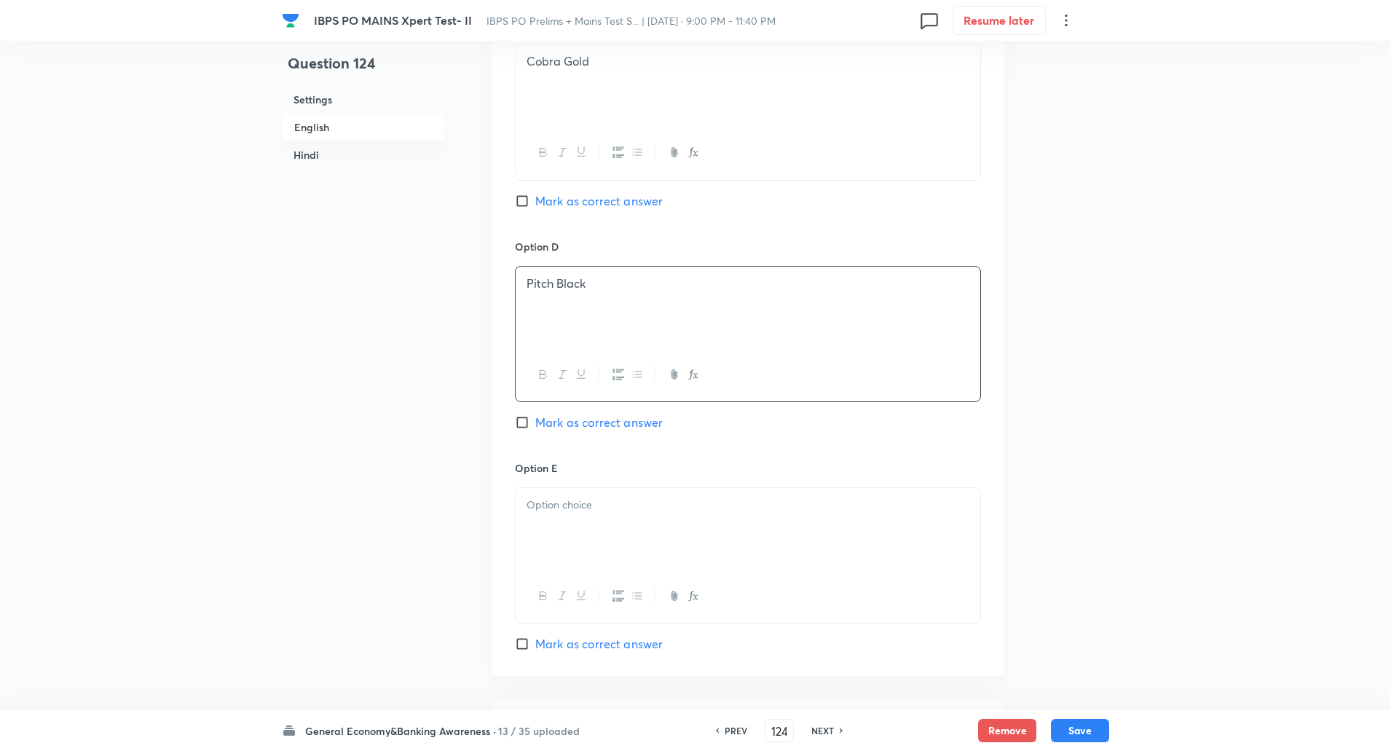
click at [552, 505] on p at bounding box center [747, 505] width 443 height 17
paste div
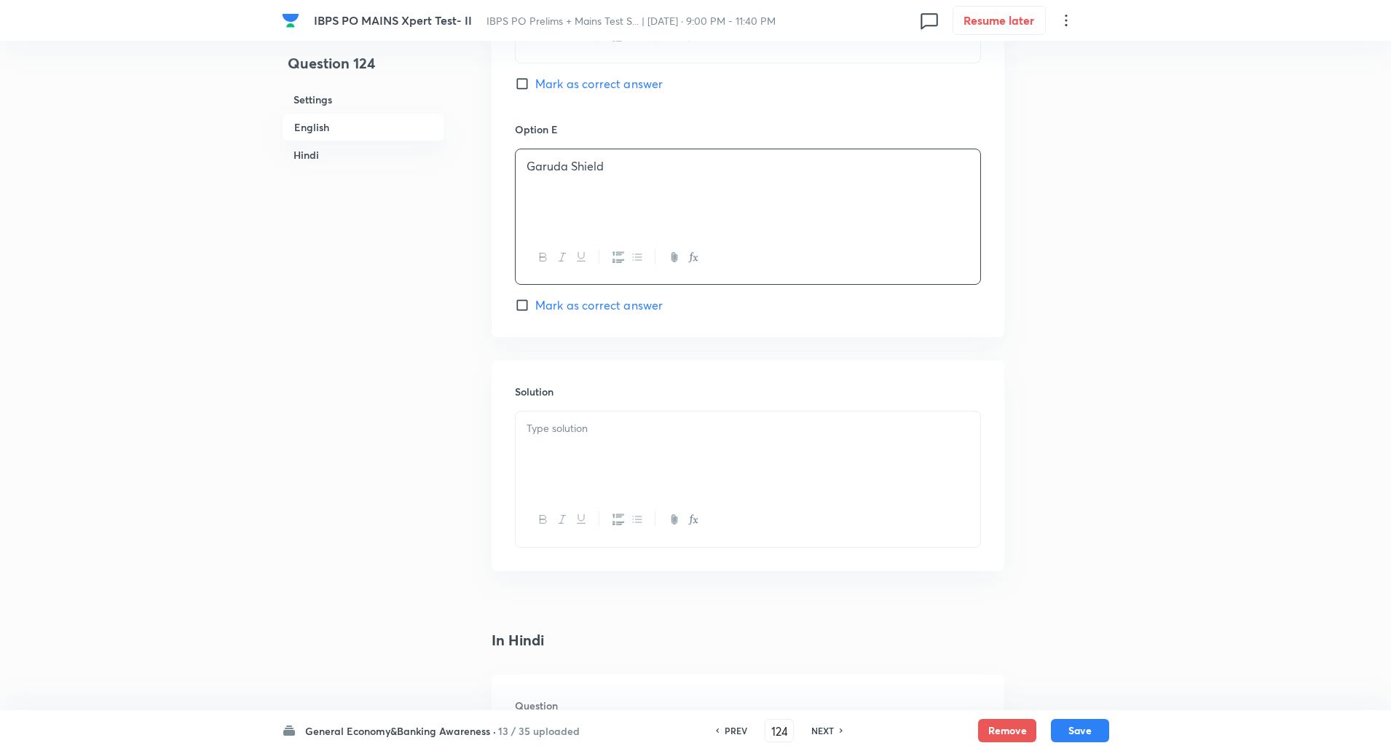
scroll to position [1496, 0]
click at [574, 431] on p at bounding box center [747, 427] width 443 height 17
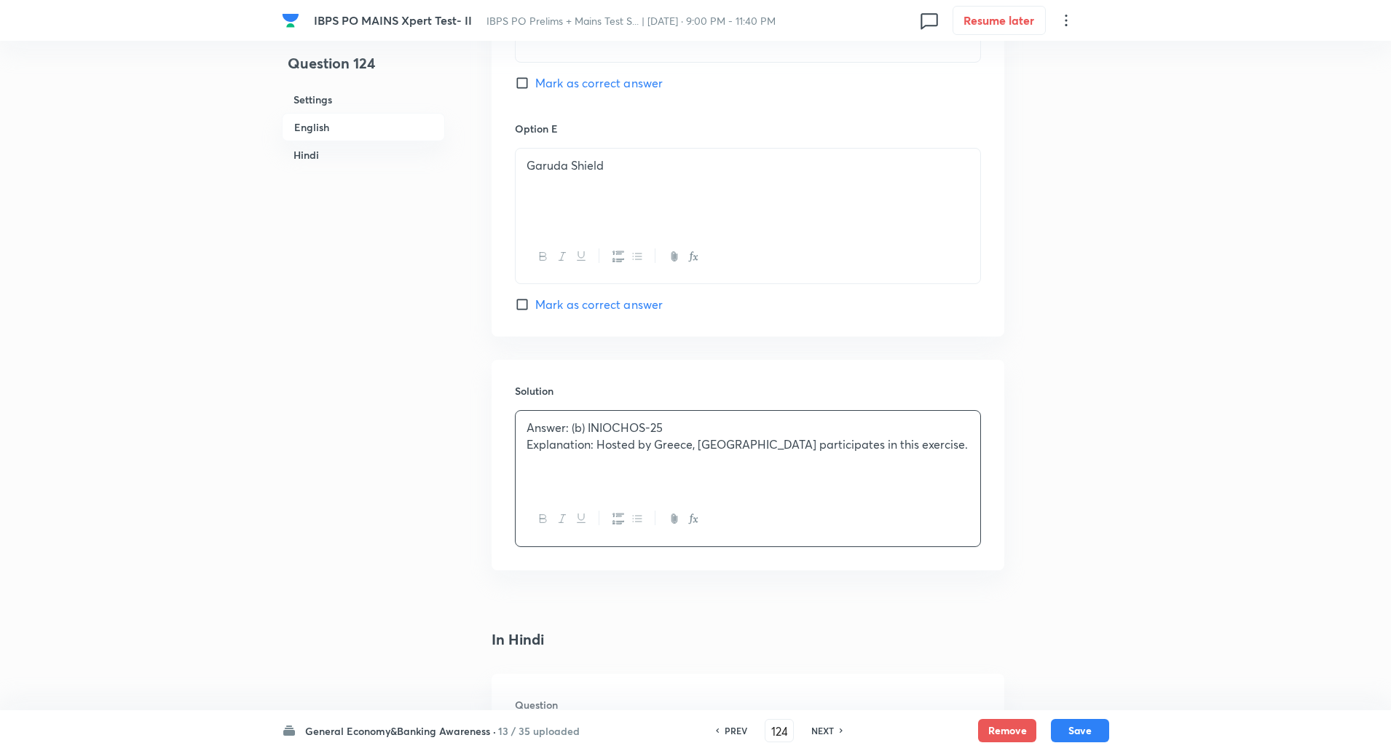
click at [601, 443] on p "Explanation: Hosted by Greece, India participates in this exercise." at bounding box center [747, 444] width 443 height 17
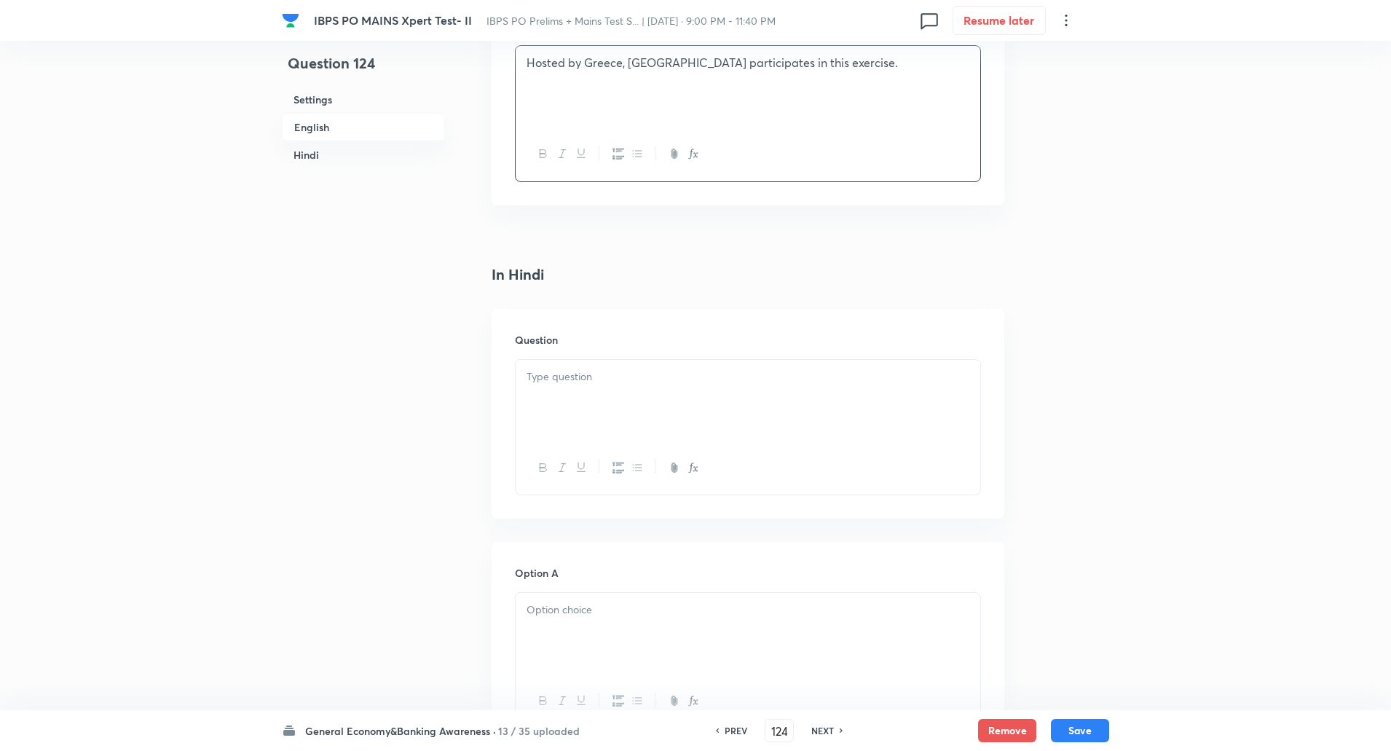
scroll to position [1865, 0]
click at [558, 401] on div at bounding box center [748, 396] width 465 height 82
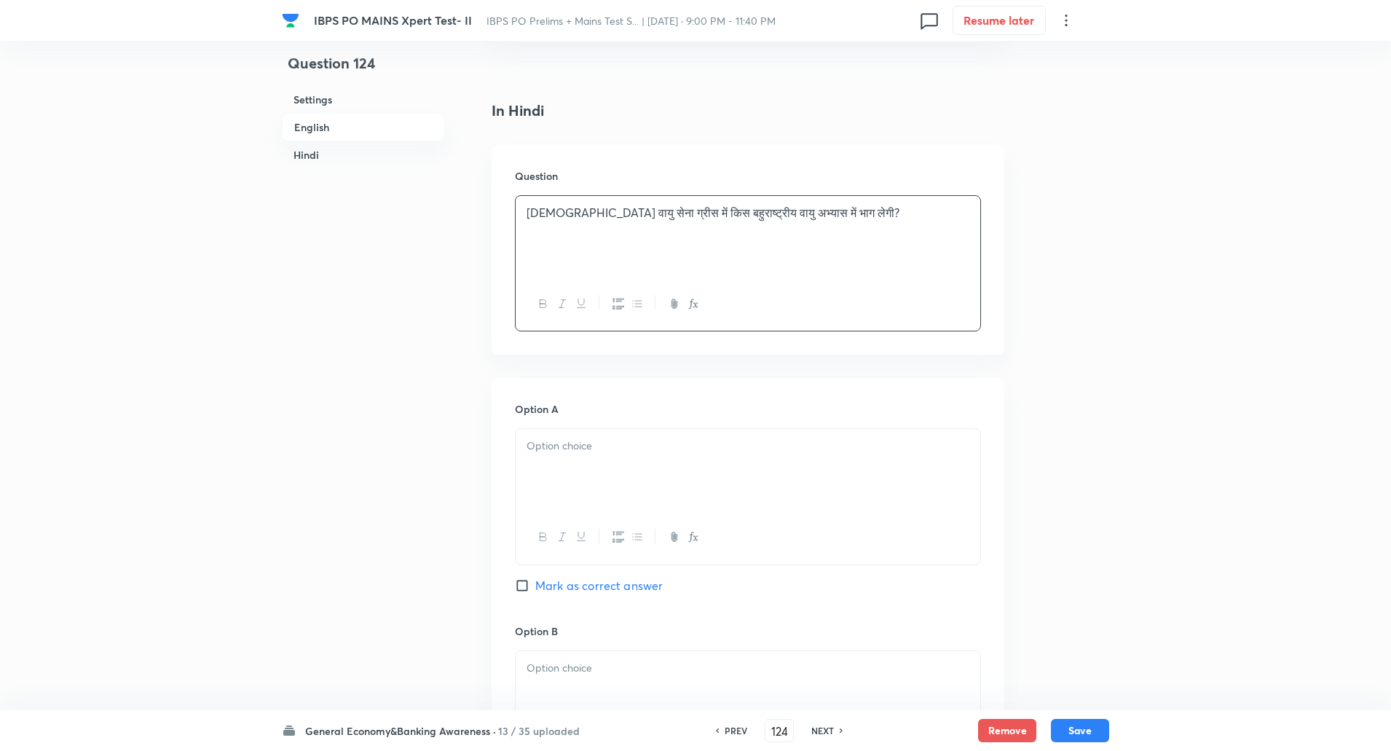
scroll to position [2026, 0]
click at [559, 476] on div at bounding box center [748, 468] width 465 height 82
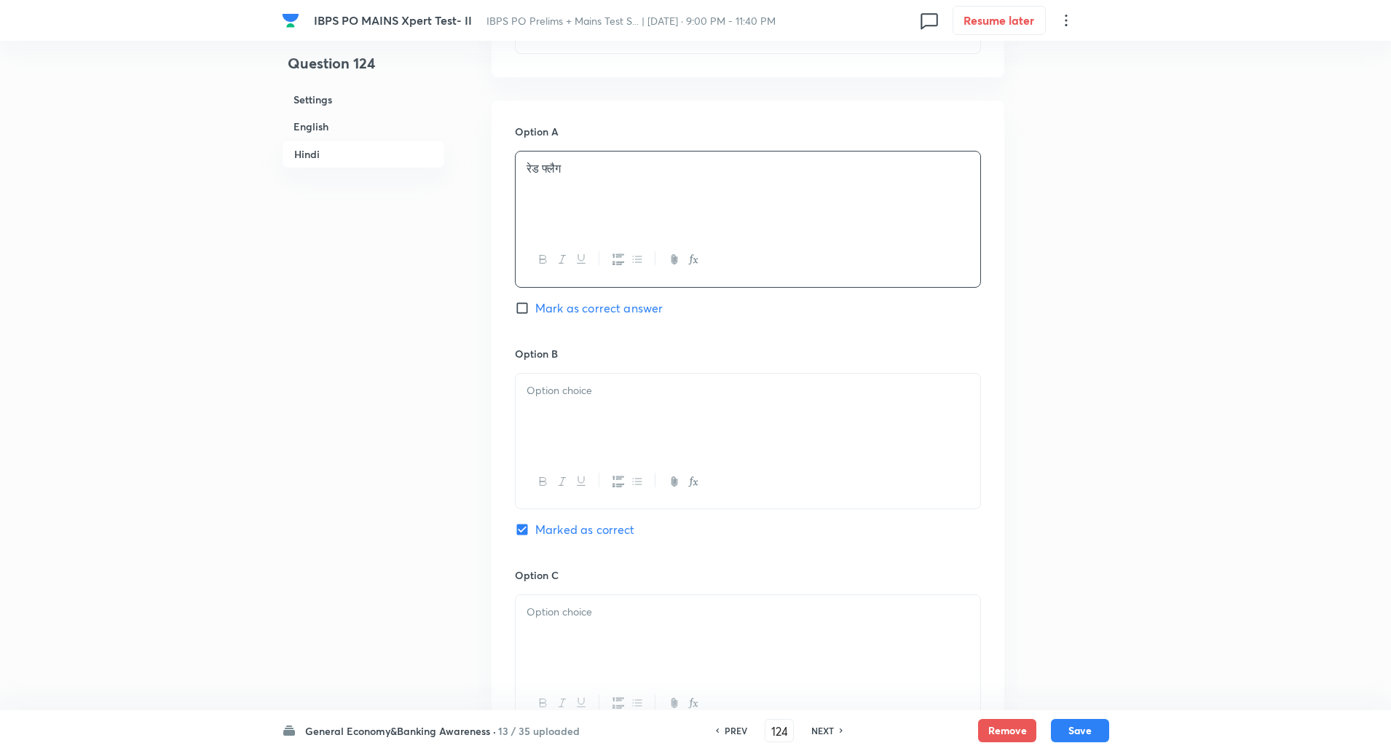
scroll to position [2311, 0]
click at [564, 395] on div at bounding box center [748, 405] width 465 height 82
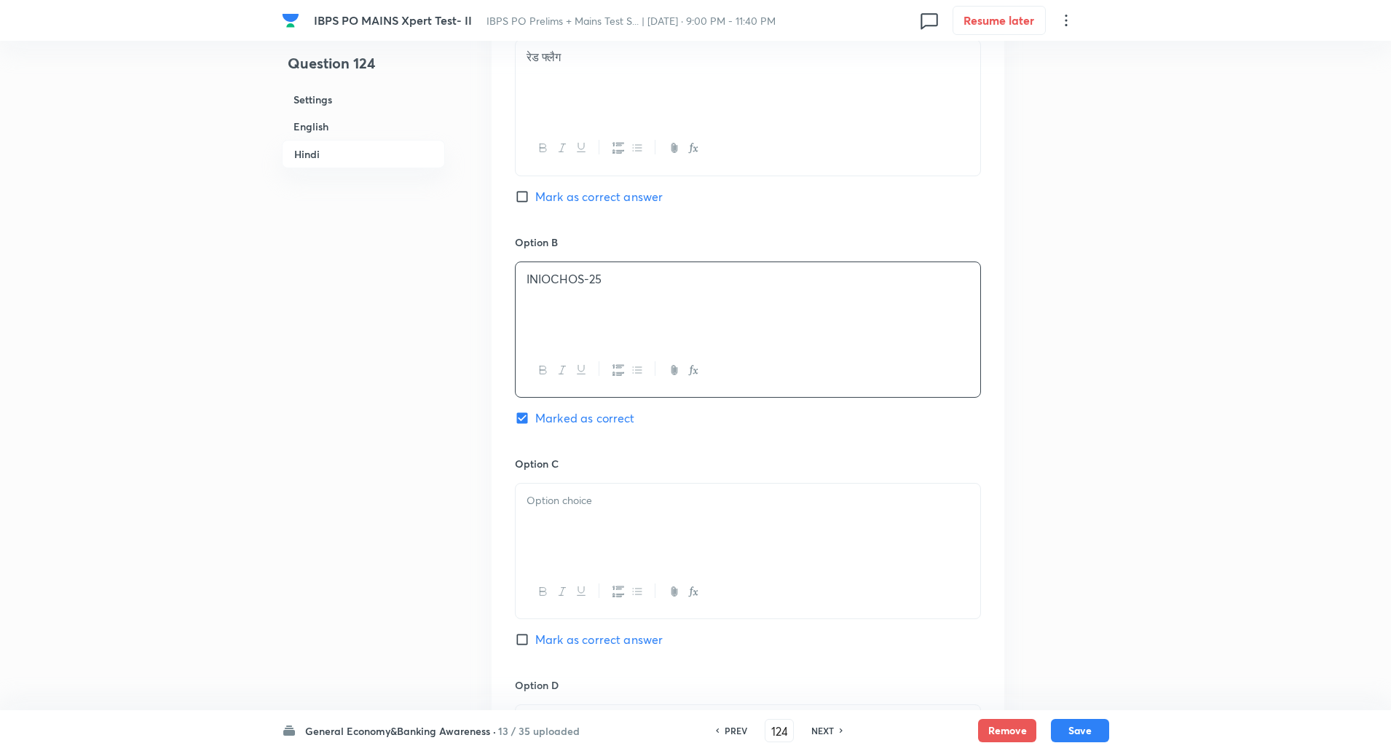
scroll to position [2417, 0]
click at [578, 497] on p at bounding box center [747, 496] width 443 height 17
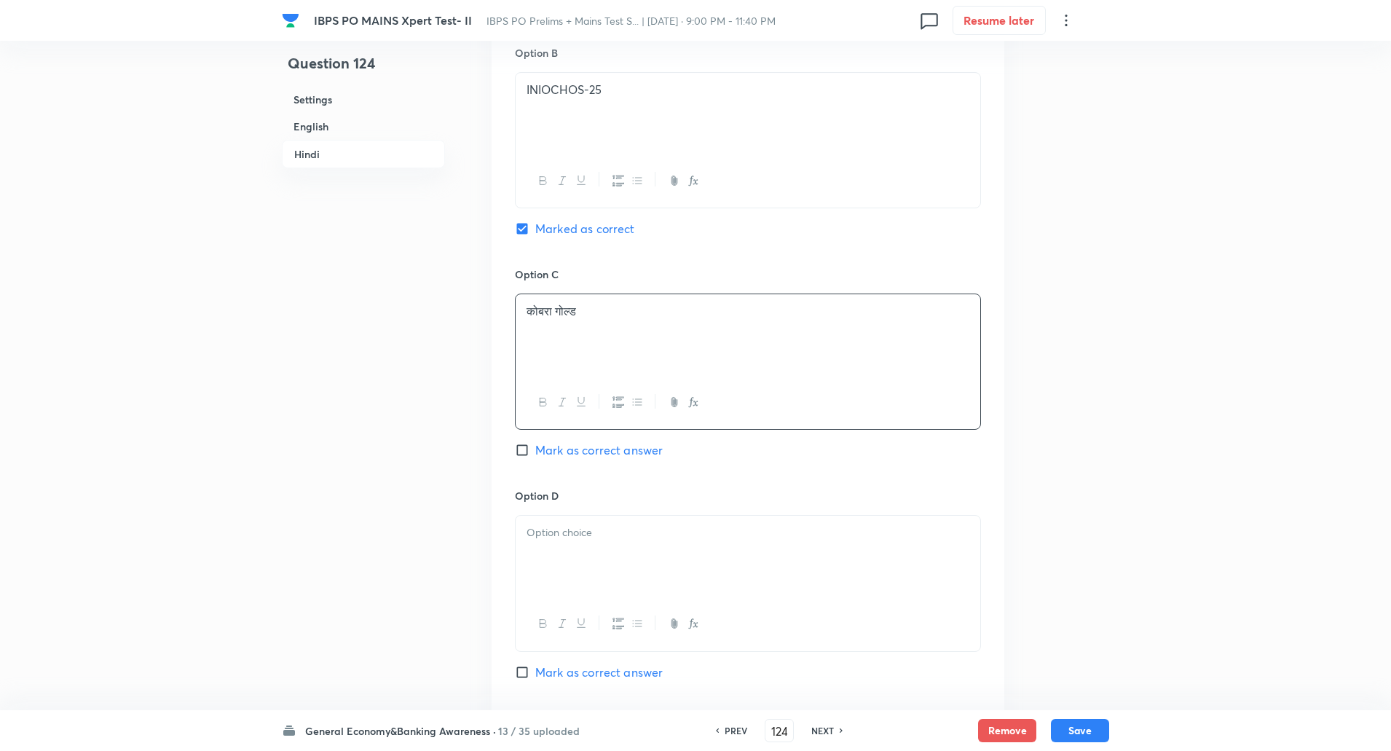
click at [577, 551] on div at bounding box center [748, 557] width 465 height 82
paste div
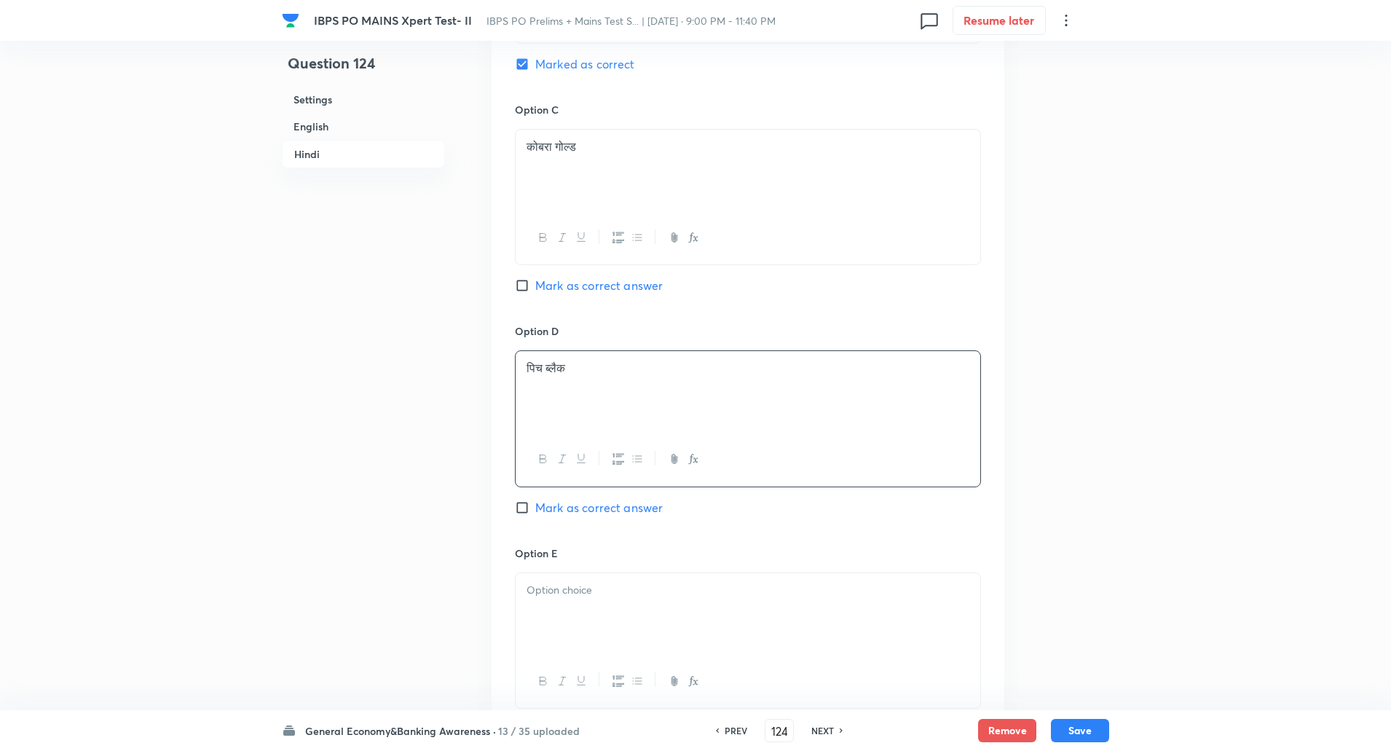
scroll to position [2862, 0]
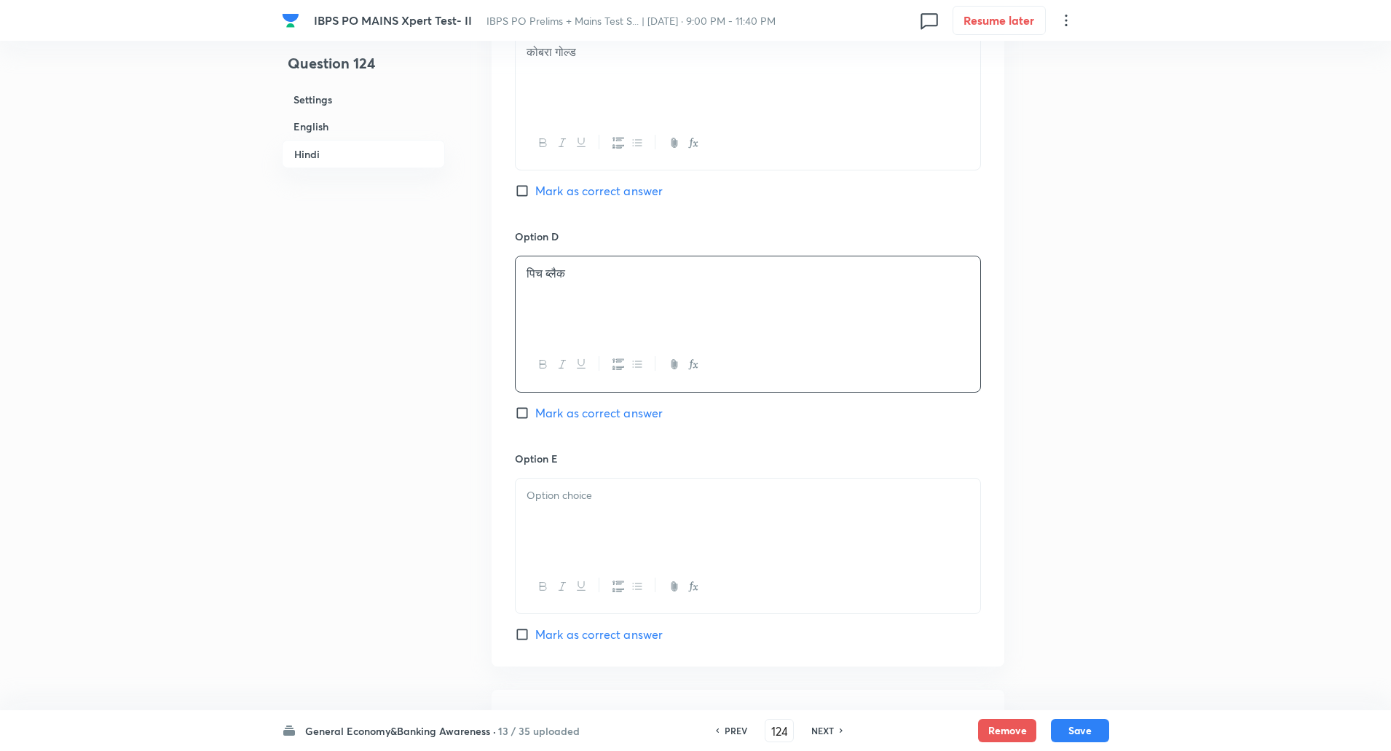
click at [563, 509] on div at bounding box center [748, 519] width 465 height 82
paste div
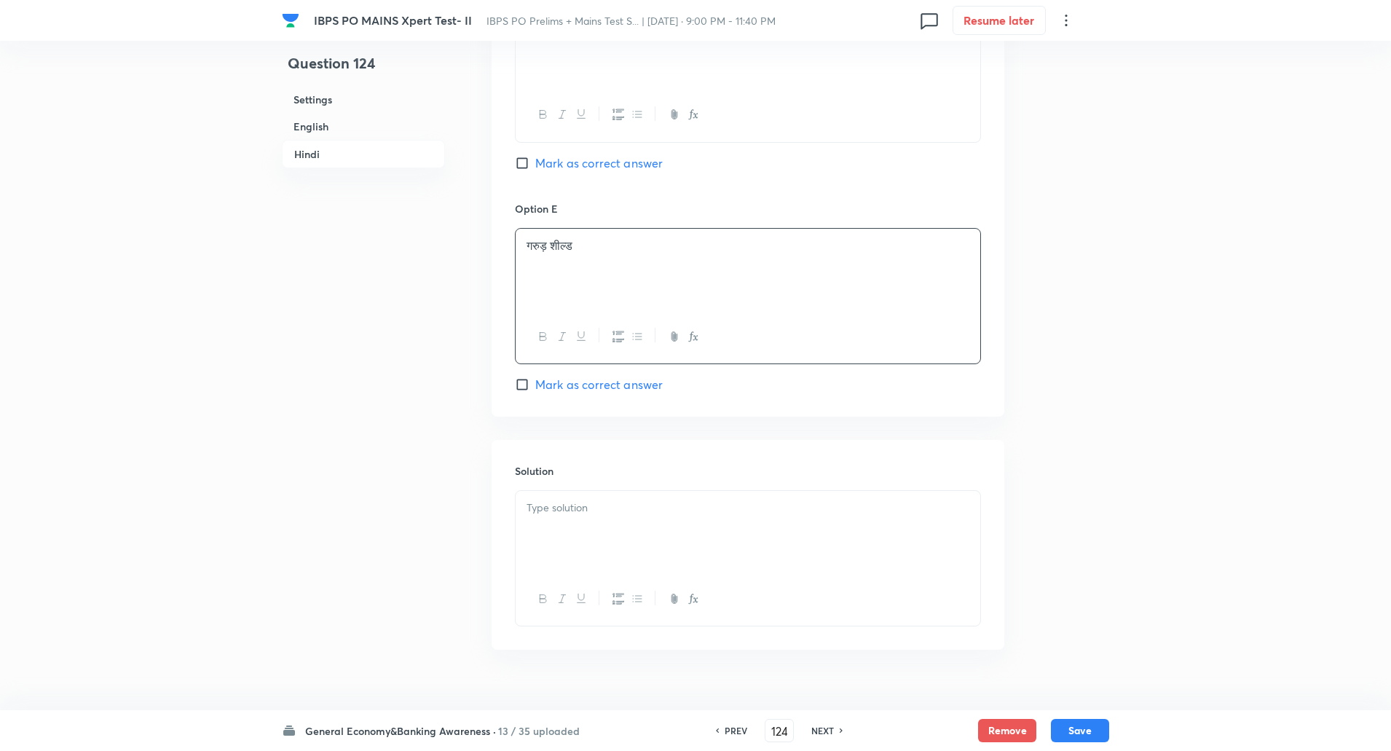
scroll to position [3112, 0]
click at [556, 516] on div at bounding box center [748, 531] width 465 height 82
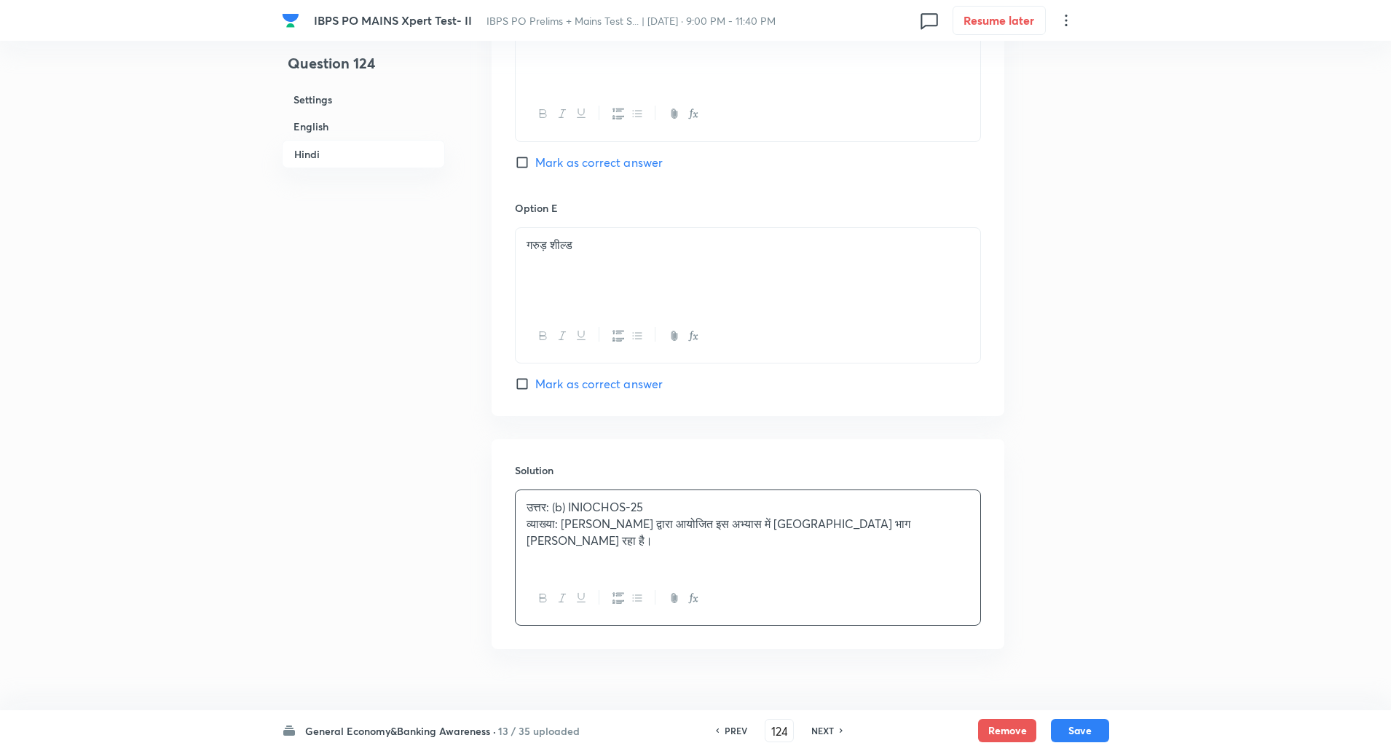
click at [566, 523] on p "व्याख्या: ग्रीस द्वारा आयोजित इस अभ्यास में भारत भाग ले रहा है।" at bounding box center [747, 532] width 443 height 33
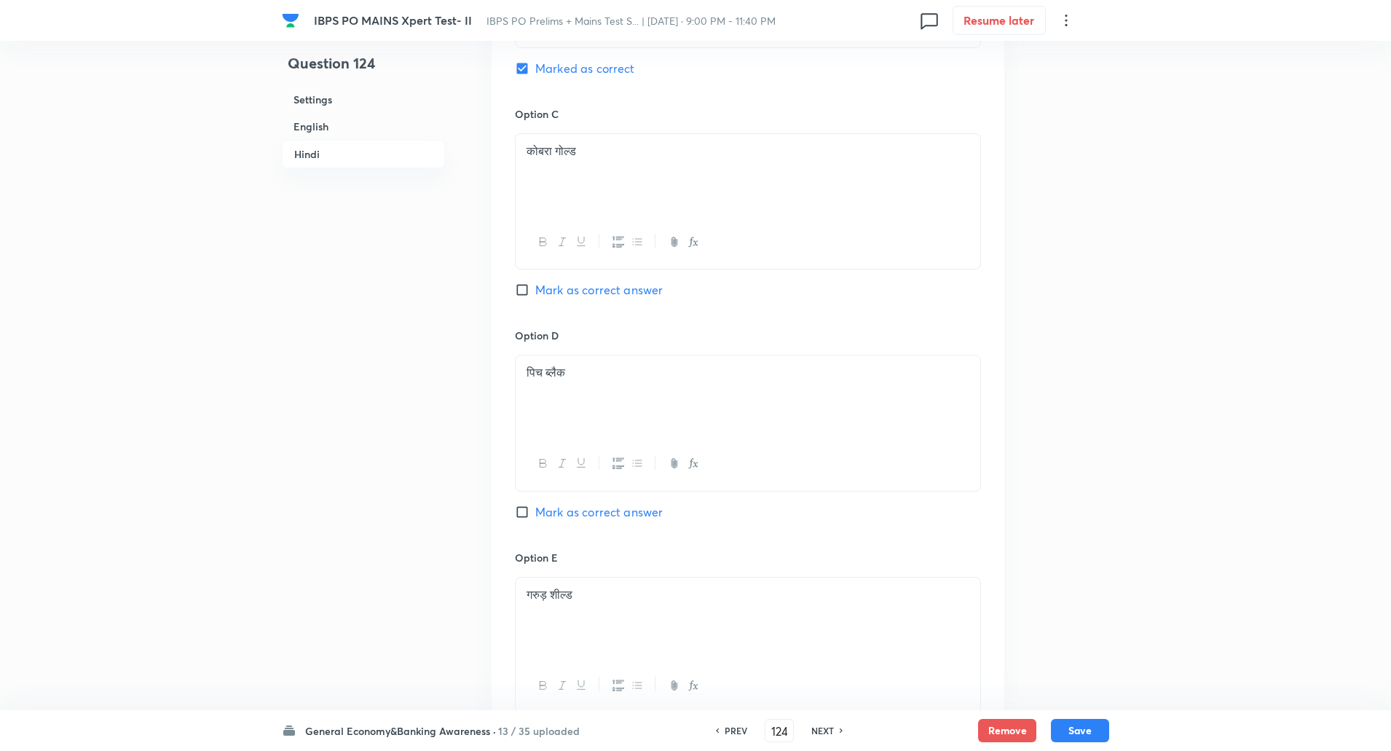
scroll to position [3138, 0]
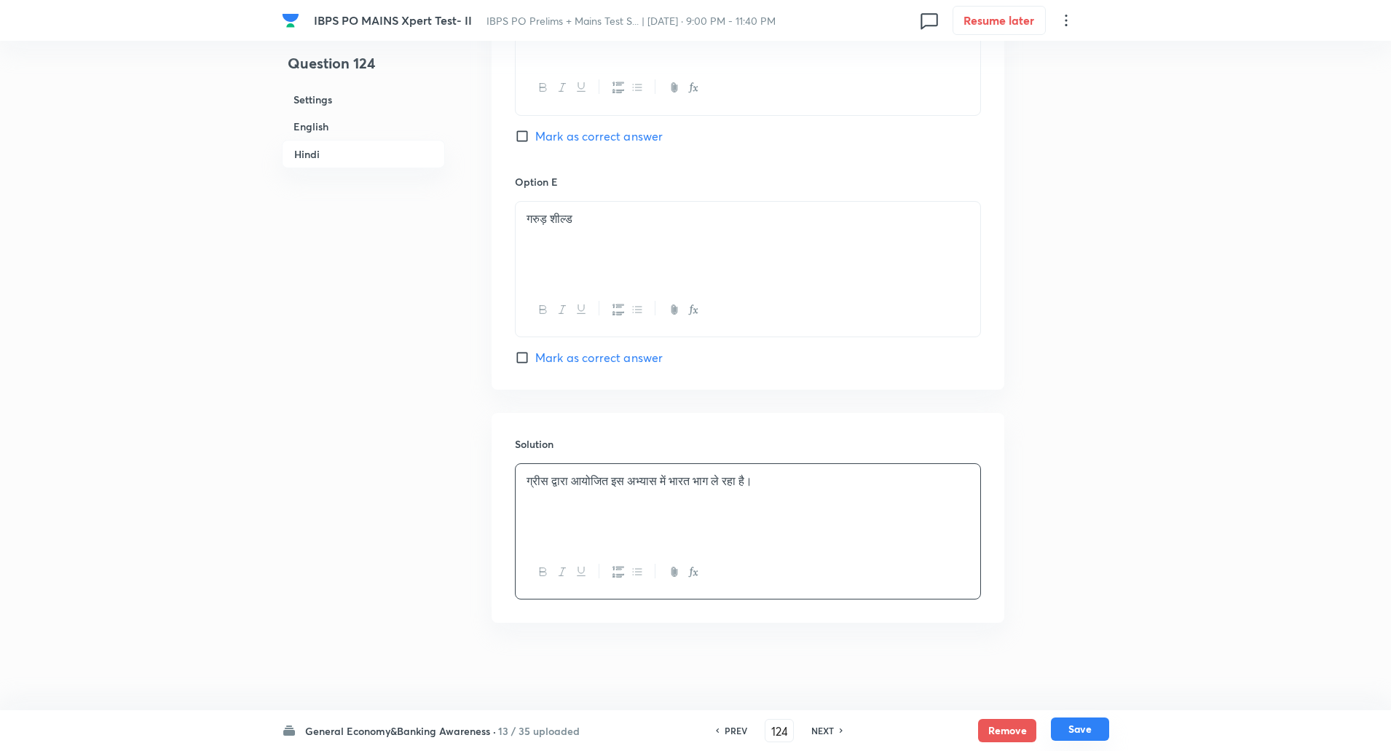
click at [1081, 722] on button "Save" at bounding box center [1080, 728] width 58 height 23
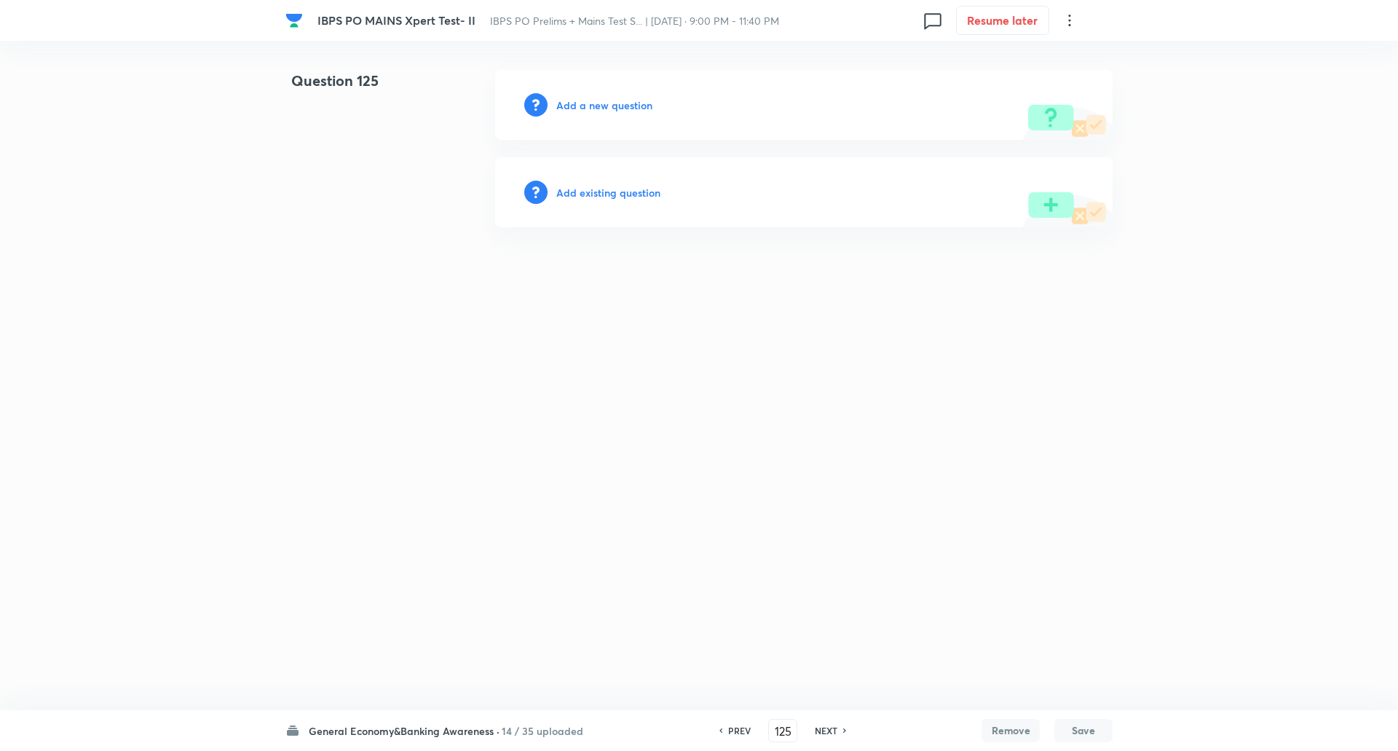
click at [642, 100] on h6 "Add a new question" at bounding box center [604, 105] width 96 height 15
click at [642, 100] on h6 "Choose a question type" at bounding box center [612, 105] width 112 height 15
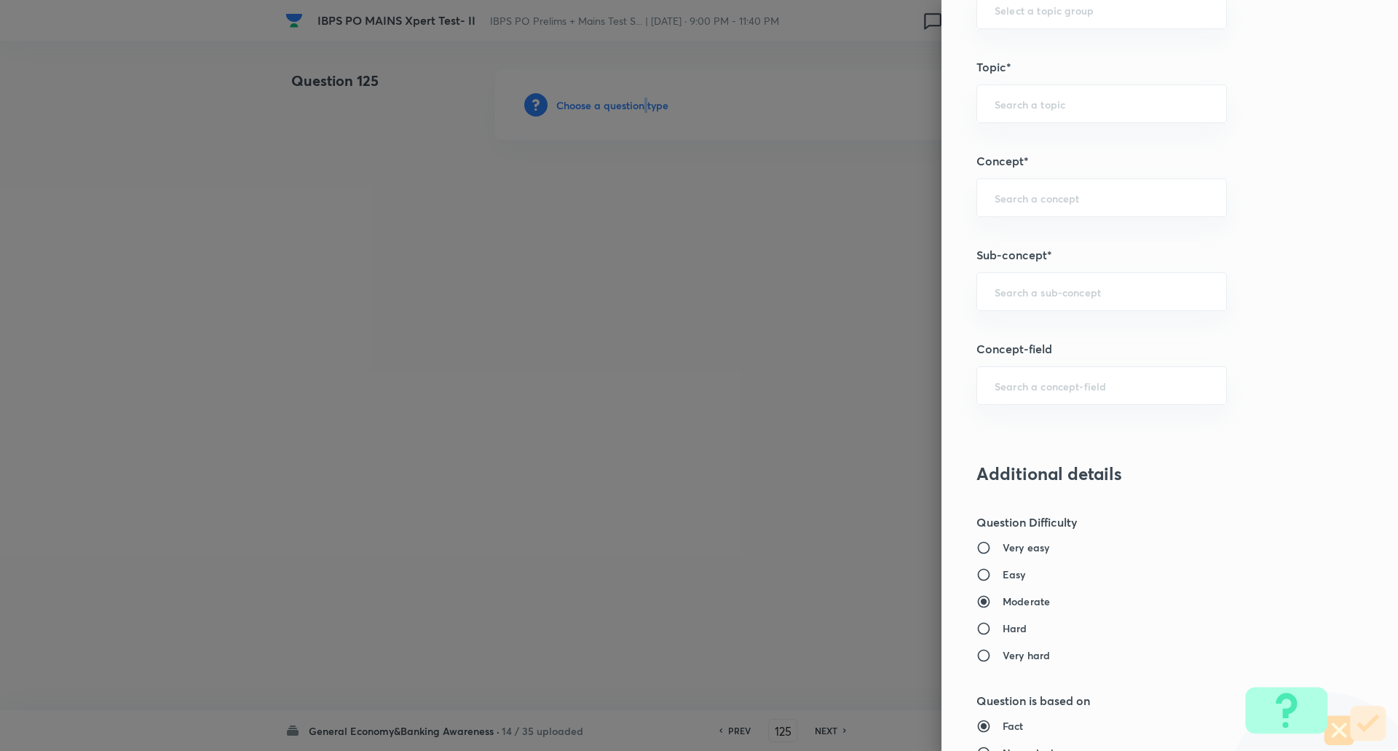
scroll to position [707, 0]
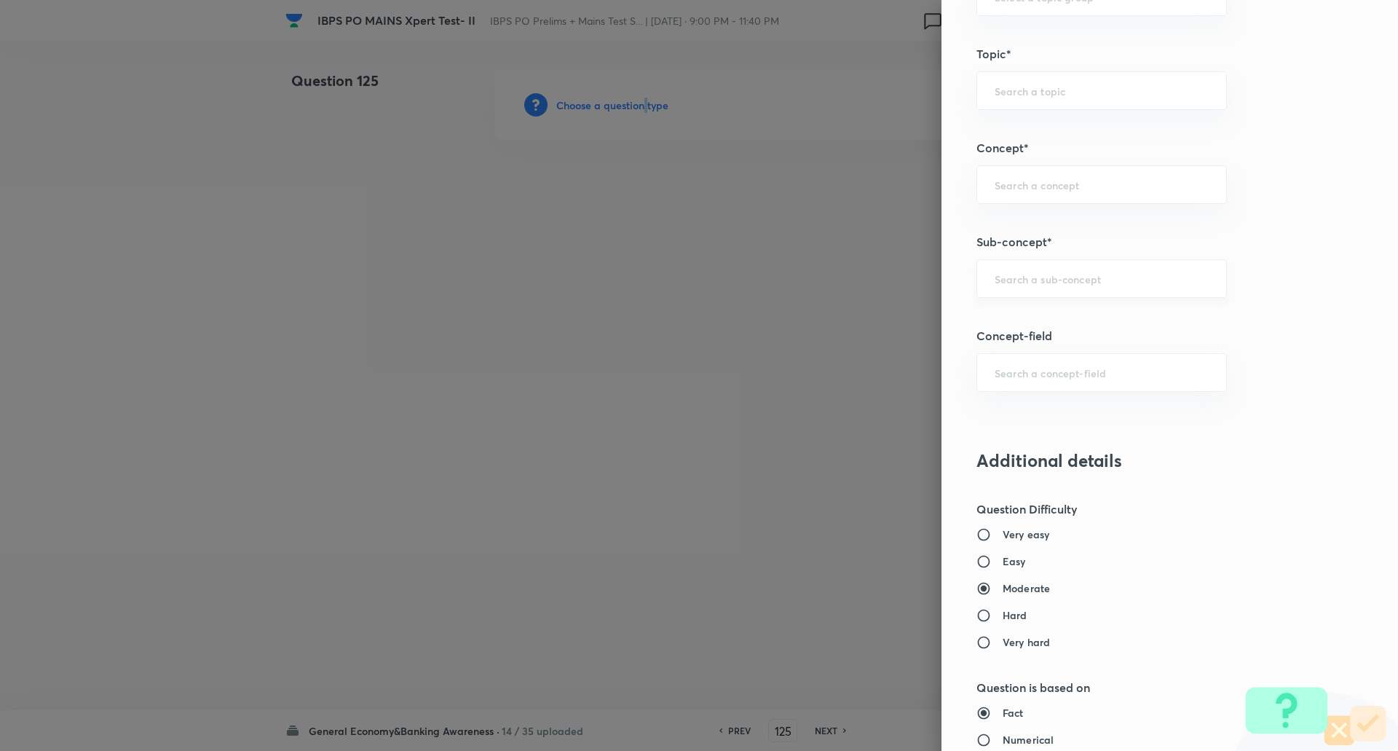
click at [1031, 269] on div "​" at bounding box center [1101, 278] width 250 height 39
click at [1043, 283] on input "Award" at bounding box center [1102, 279] width 214 height 14
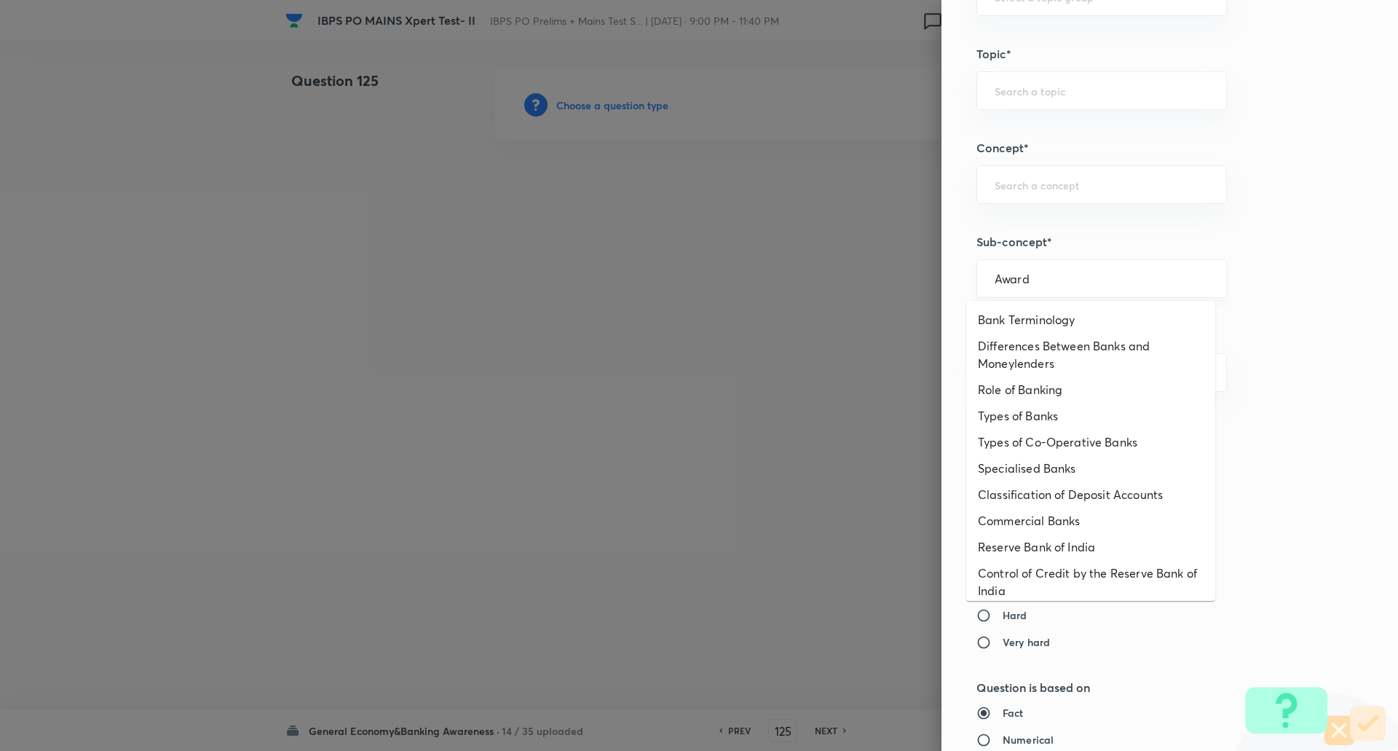
click at [1063, 275] on input "Award" at bounding box center [1102, 279] width 214 height 14
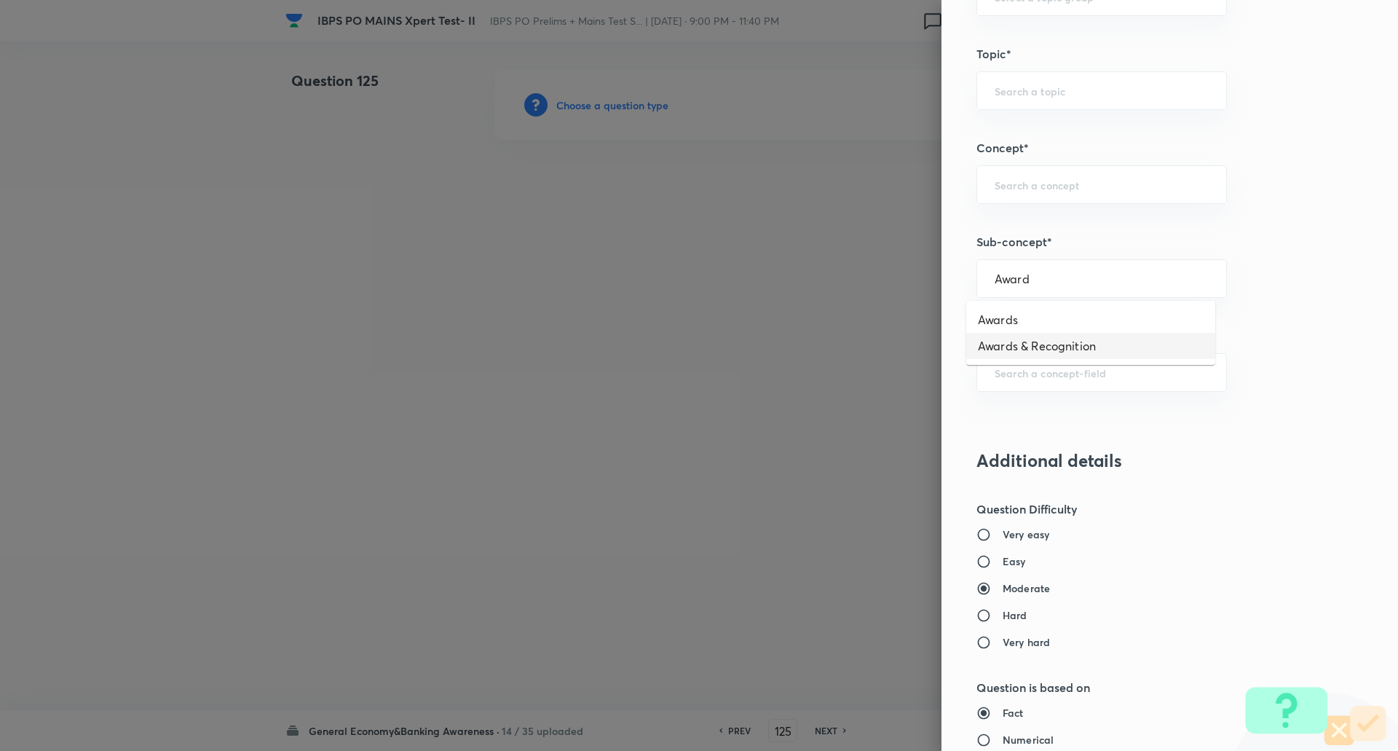
click at [1046, 341] on li "Awards & Recognition" at bounding box center [1090, 346] width 249 height 26
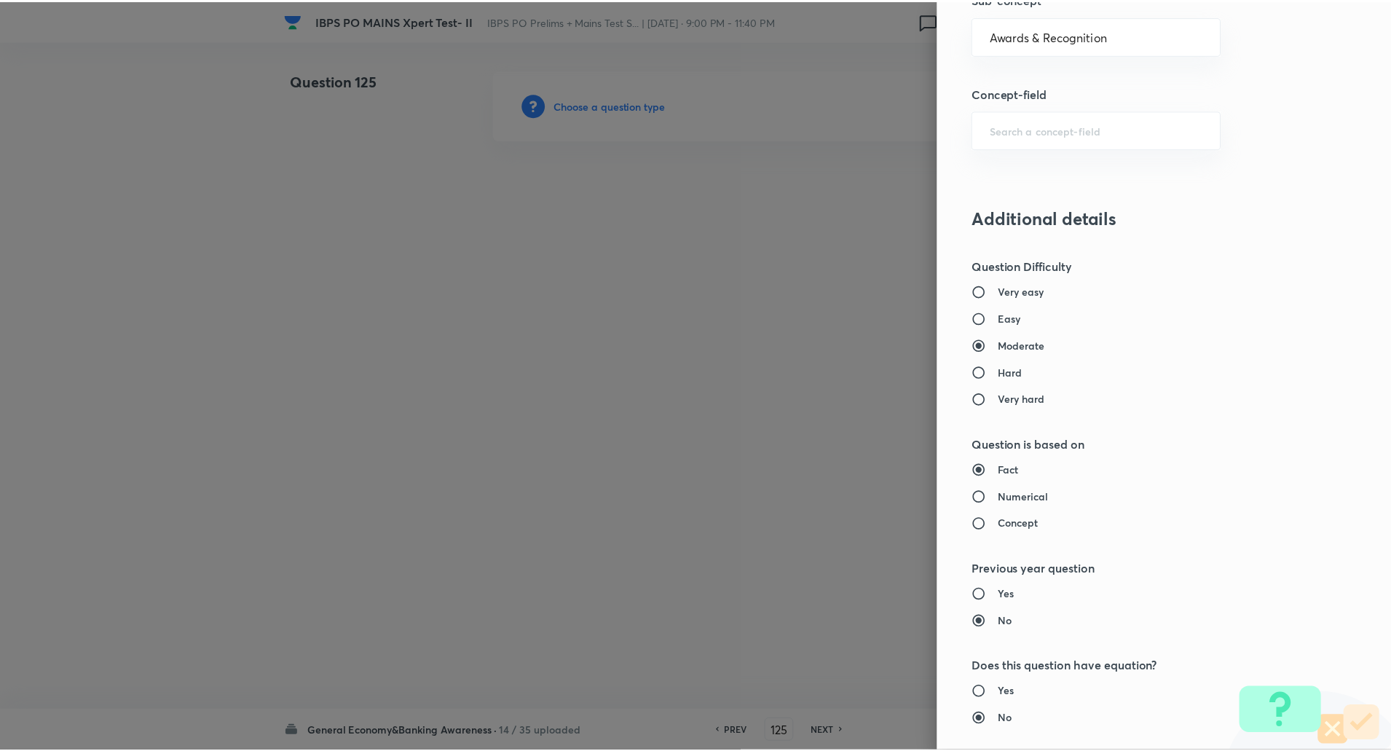
scroll to position [1234, 0]
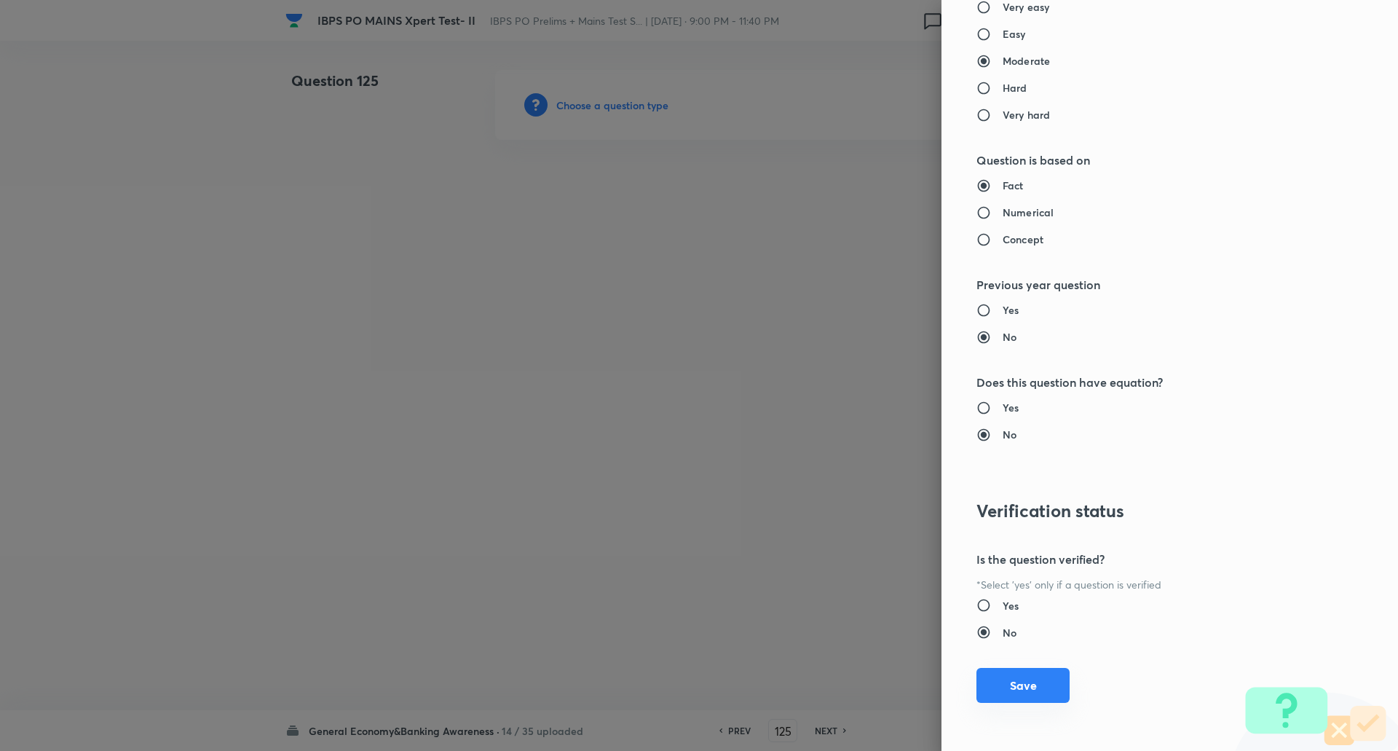
click at [1010, 690] on button "Save" at bounding box center [1022, 685] width 93 height 35
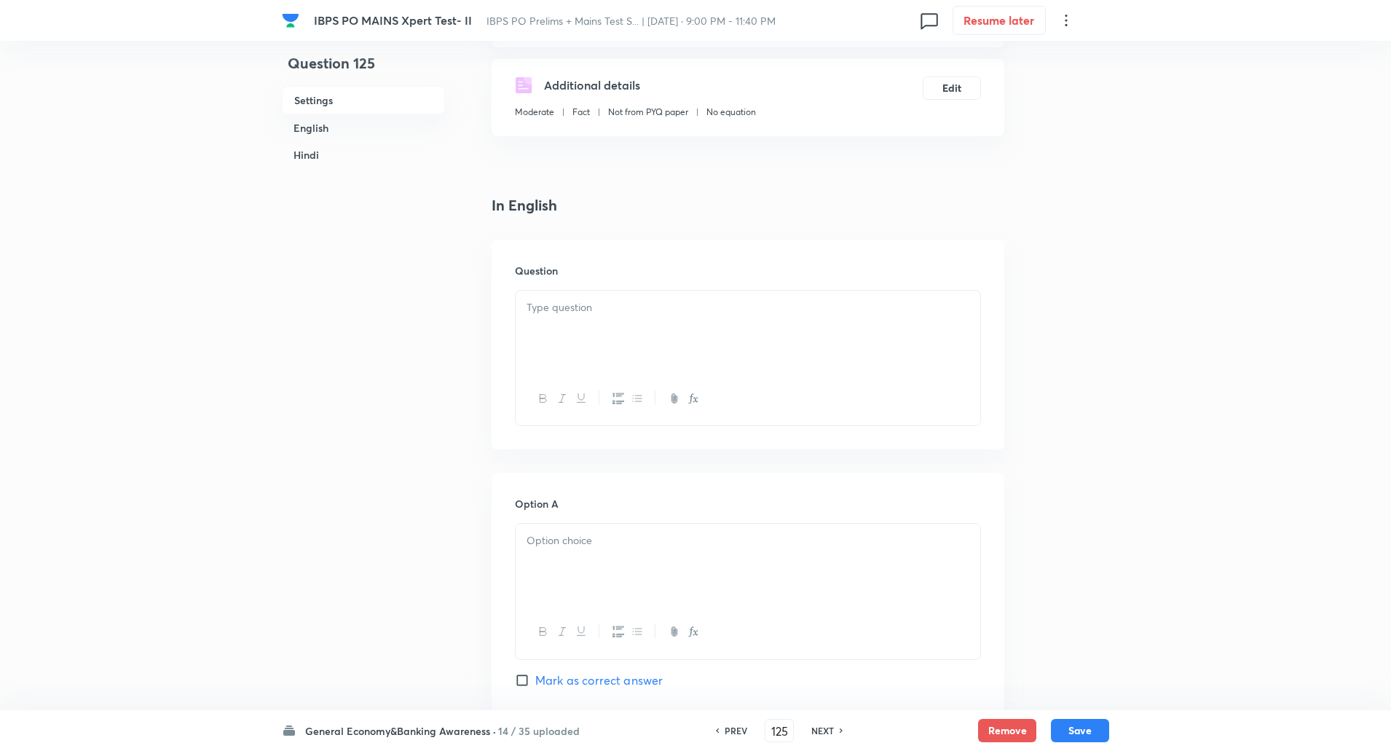
scroll to position [244, 0]
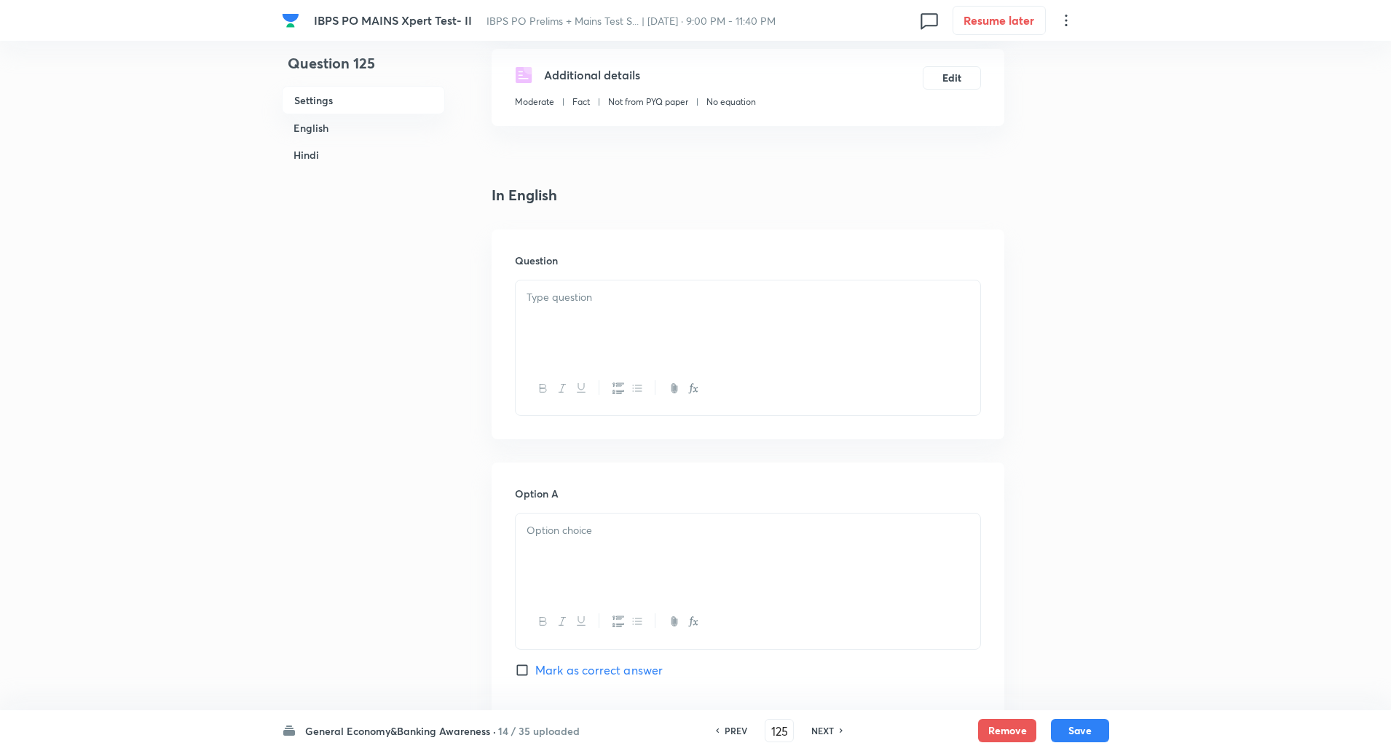
click at [628, 317] on div at bounding box center [748, 321] width 465 height 82
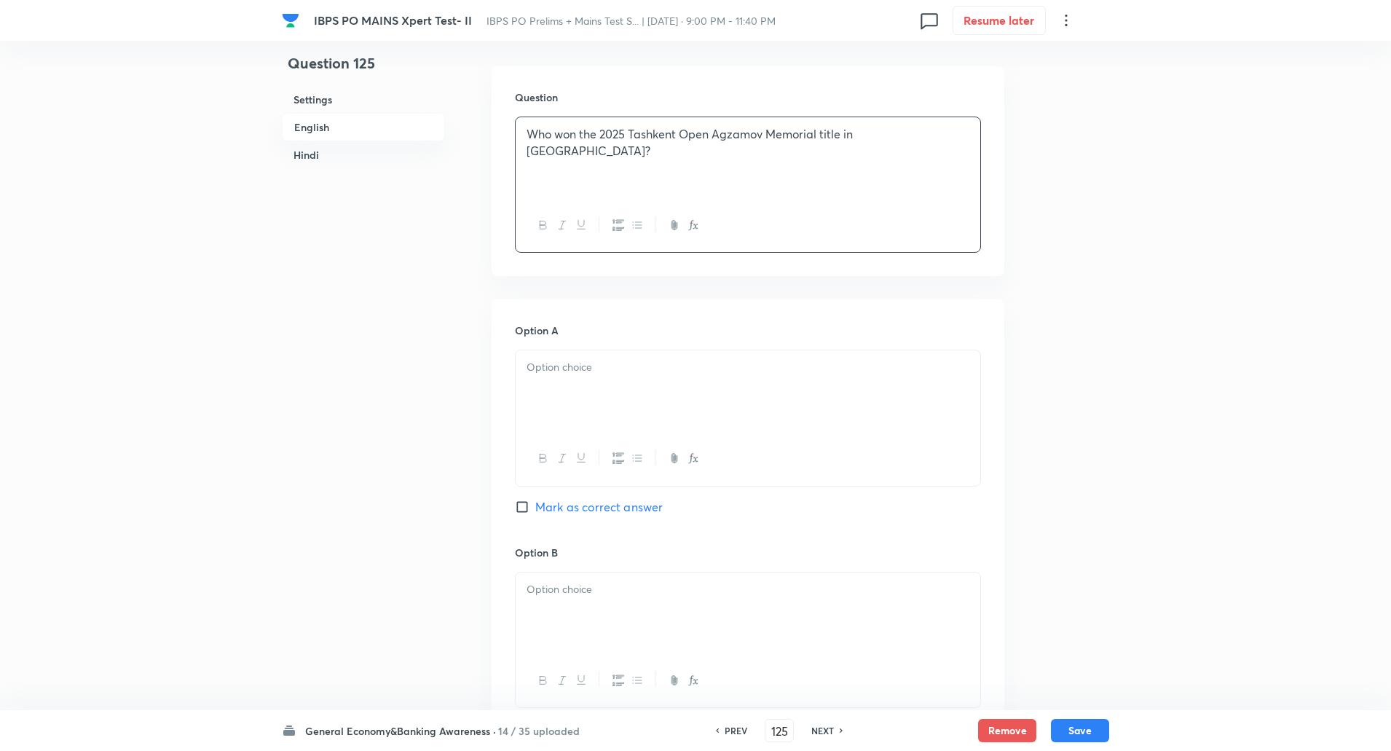
click at [572, 409] on div at bounding box center [748, 391] width 465 height 82
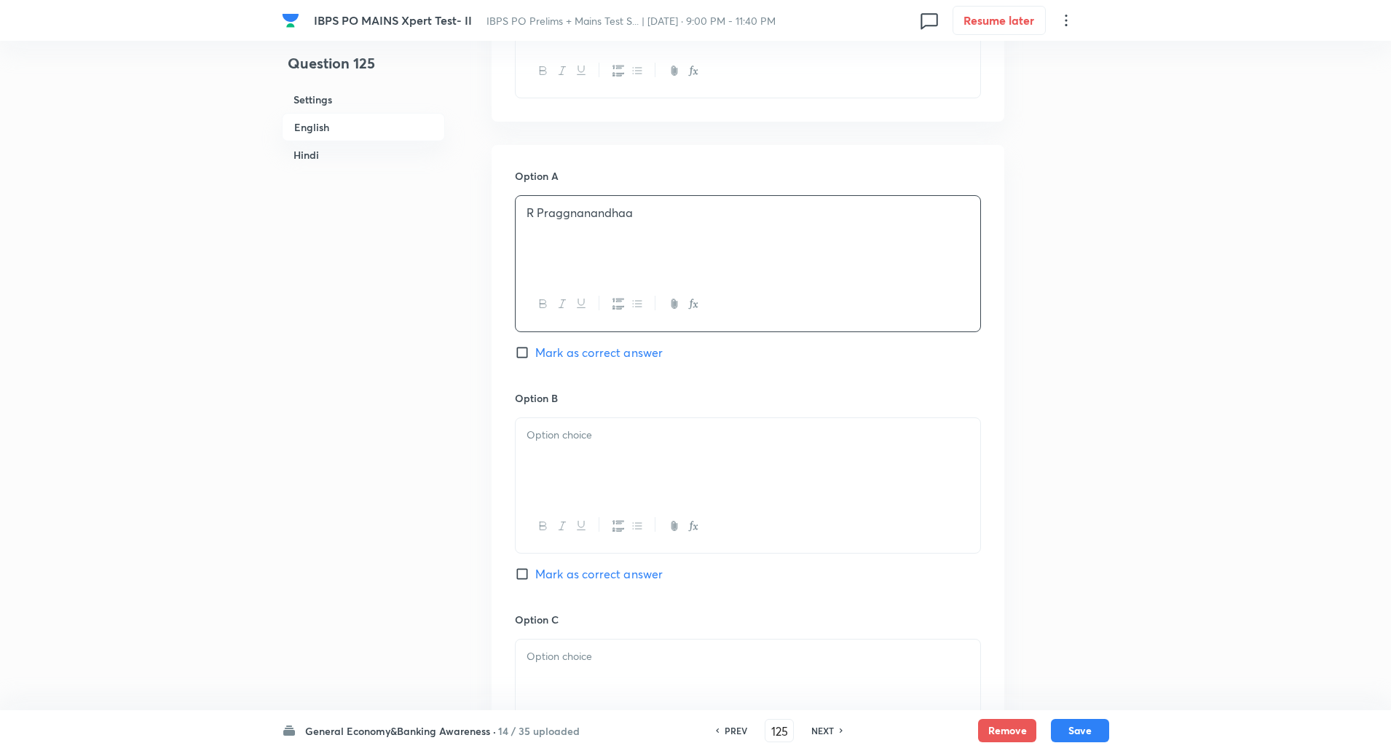
scroll to position [573, 0]
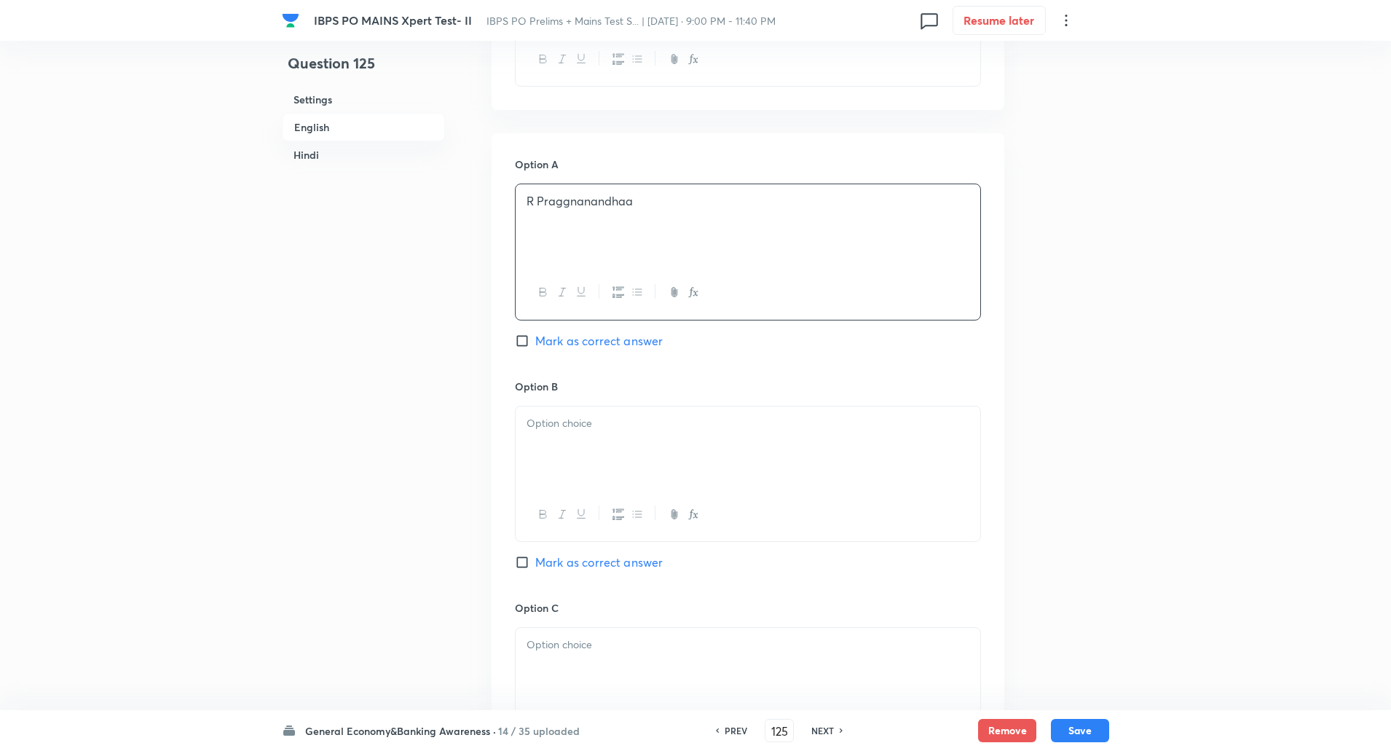
click at [566, 424] on p at bounding box center [747, 423] width 443 height 17
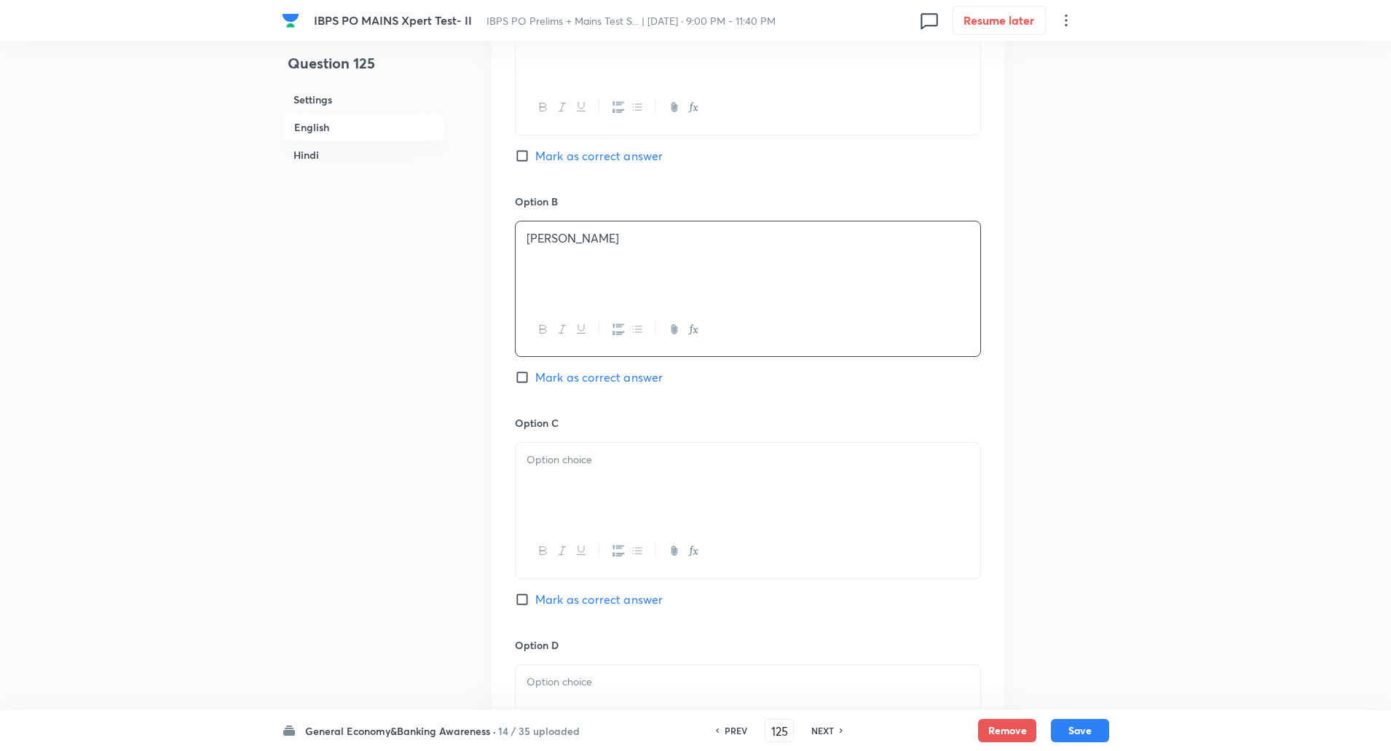
scroll to position [762, 0]
click at [563, 481] on div at bounding box center [748, 480] width 465 height 82
paste div
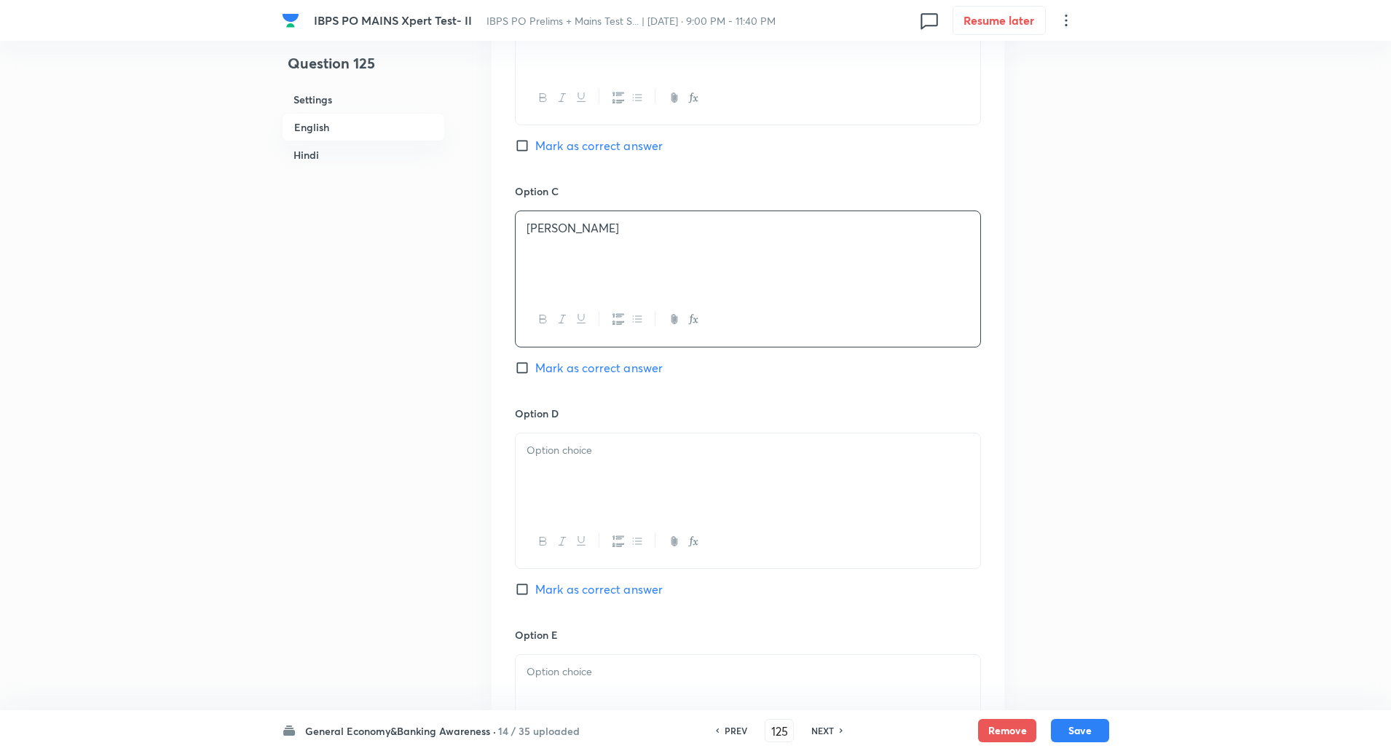
scroll to position [1006, 0]
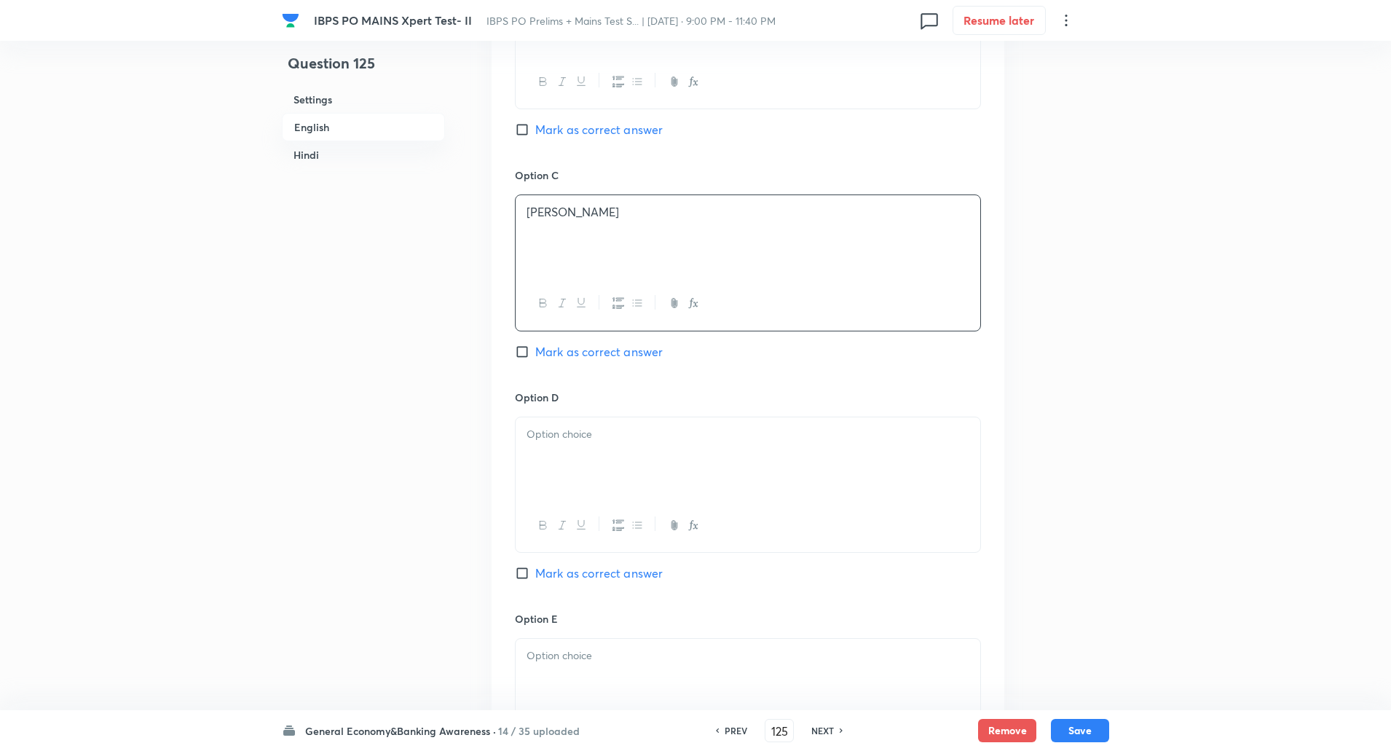
click at [554, 476] on div at bounding box center [748, 458] width 465 height 82
paste div
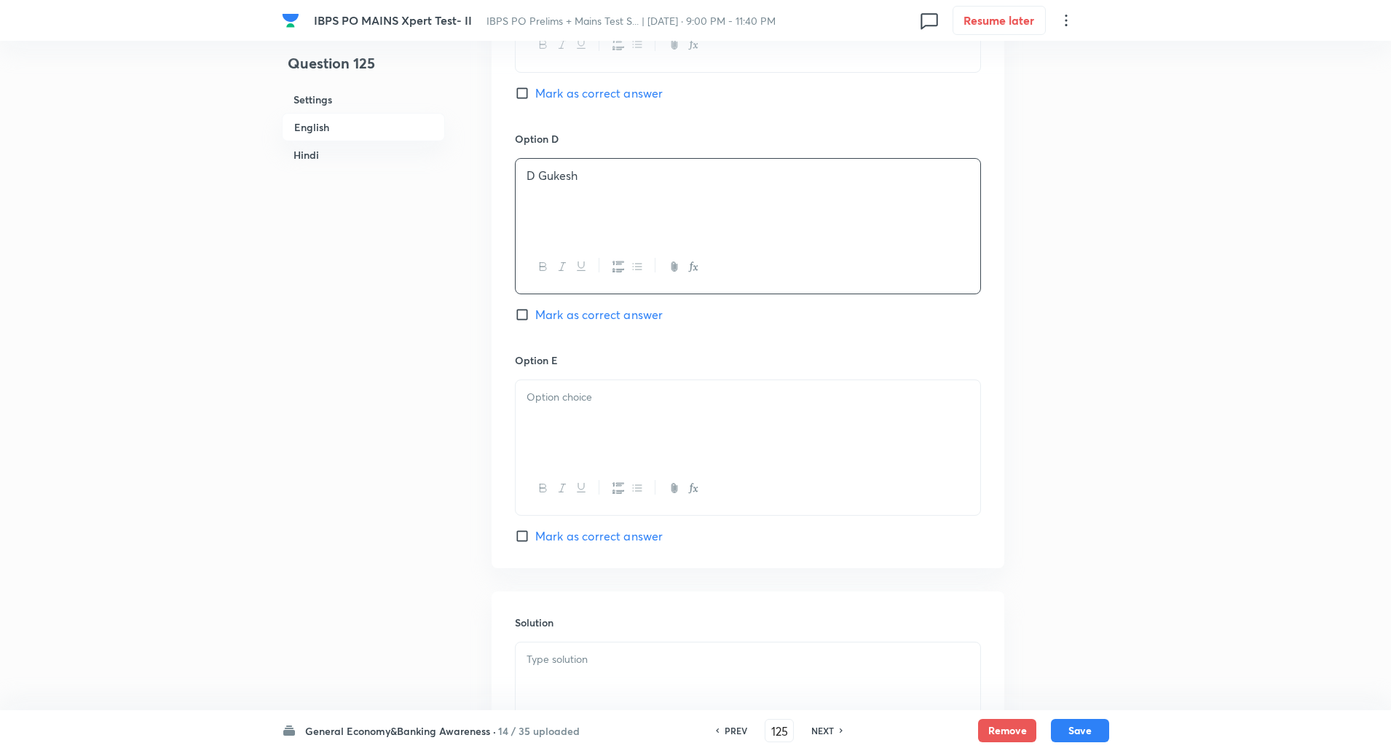
scroll to position [1282, 0]
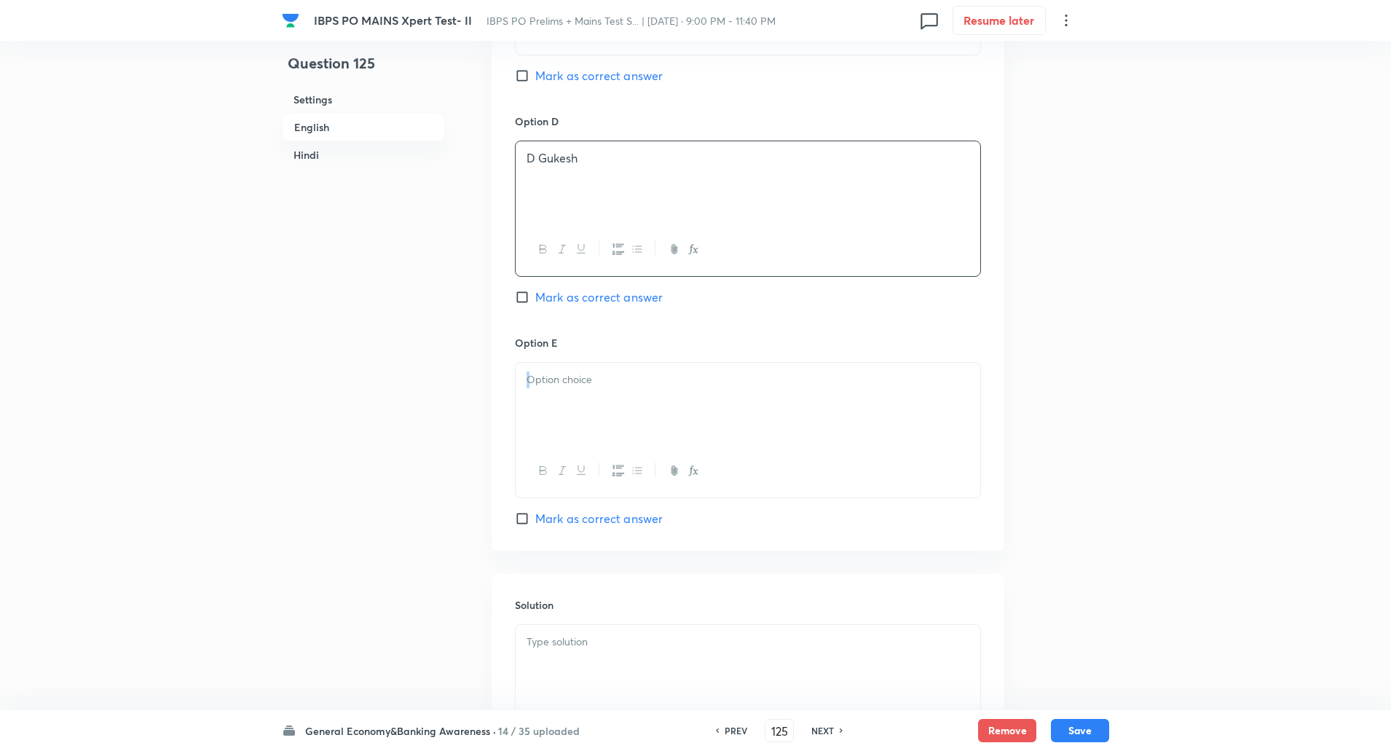
drag, startPoint x: 556, startPoint y: 445, endPoint x: 577, endPoint y: 377, distance: 71.2
click at [577, 377] on div at bounding box center [748, 430] width 466 height 136
click at [577, 377] on p at bounding box center [747, 379] width 443 height 17
paste div
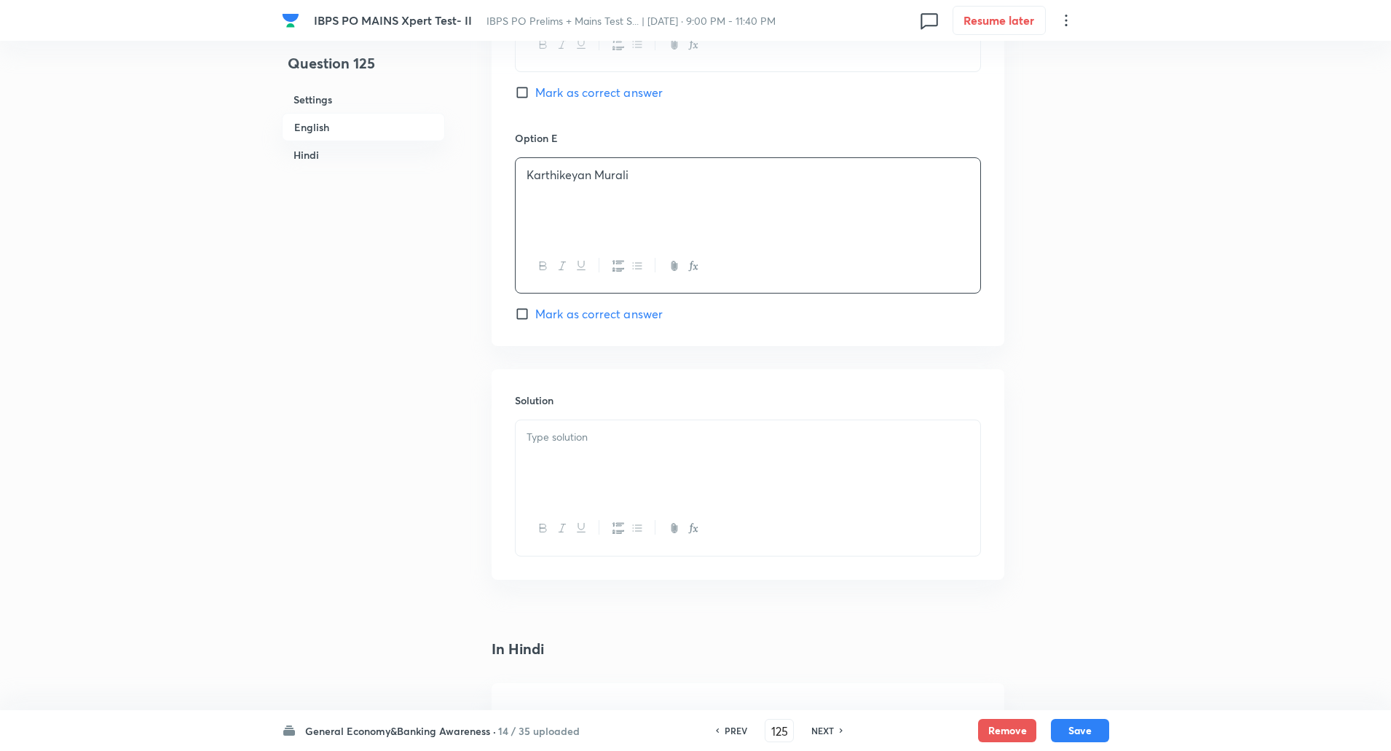
scroll to position [1490, 0]
click at [574, 454] on div at bounding box center [748, 457] width 465 height 82
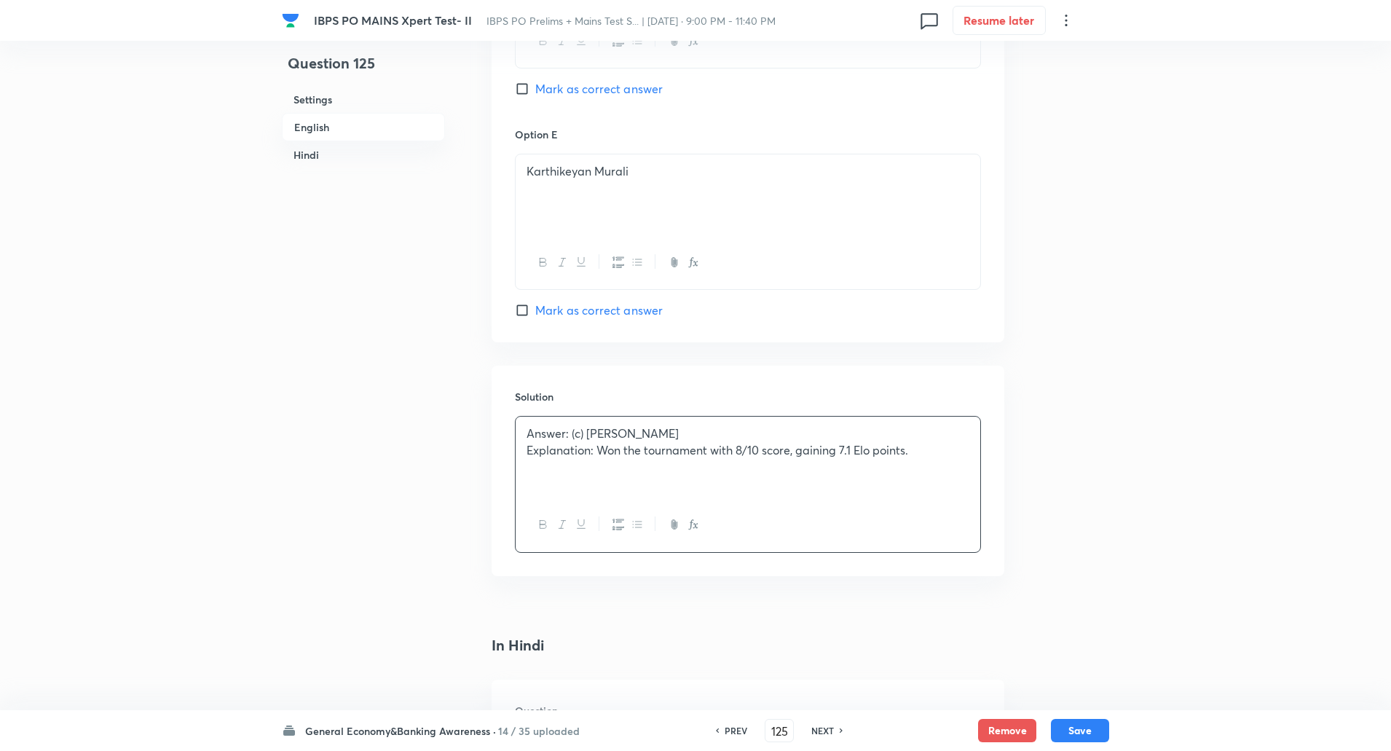
click at [599, 450] on p "Explanation: Won the tournament with 8/10 score, gaining 7.1 Elo points." at bounding box center [747, 450] width 443 height 17
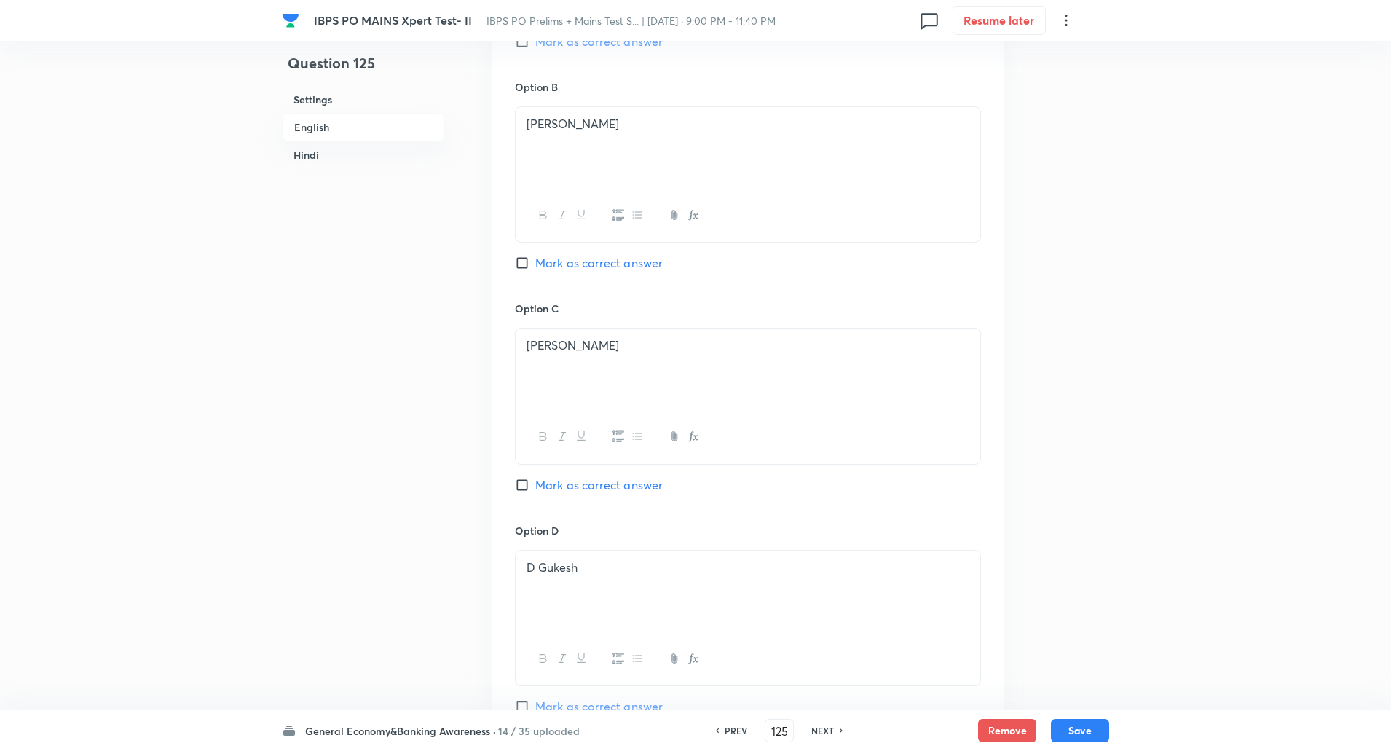
scroll to position [872, 0]
click at [518, 481] on input "Mark as correct answer" at bounding box center [525, 485] width 20 height 15
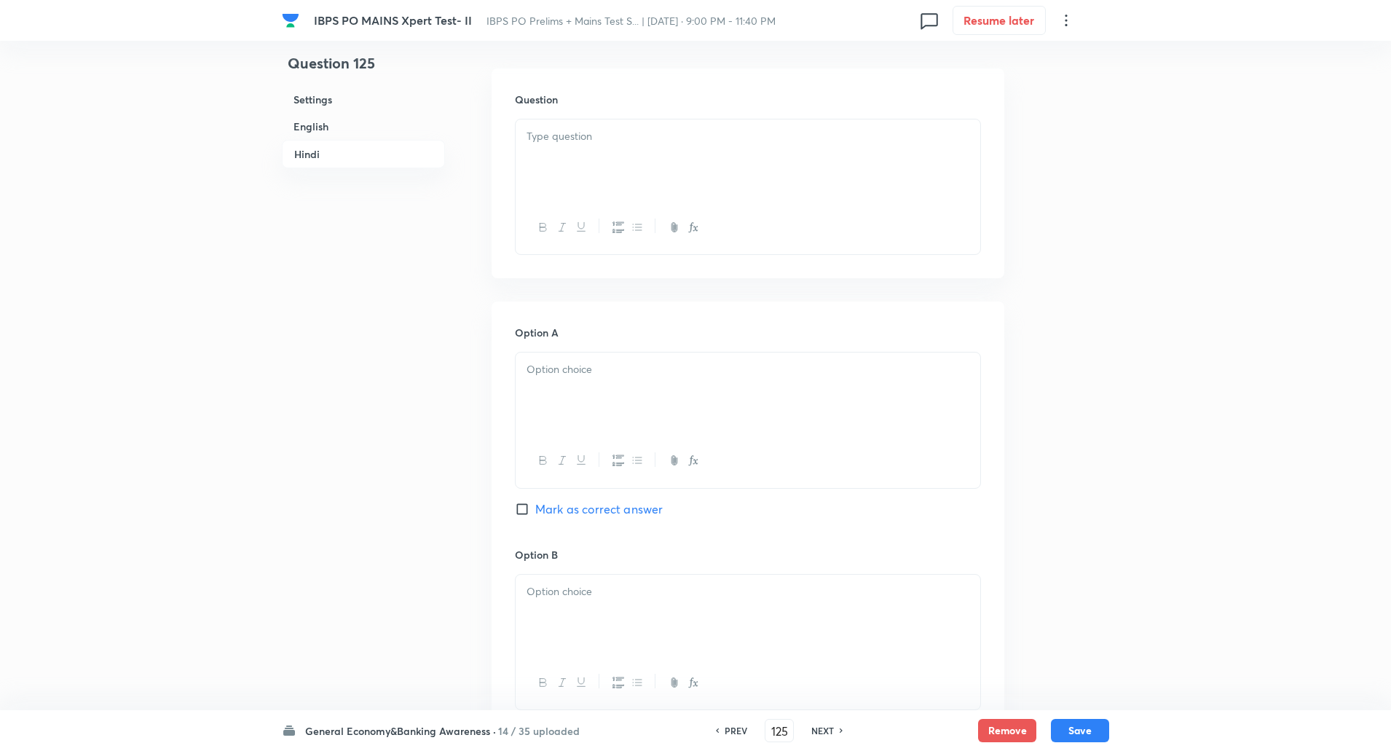
scroll to position [2104, 0]
click at [657, 133] on p at bounding box center [747, 133] width 443 height 17
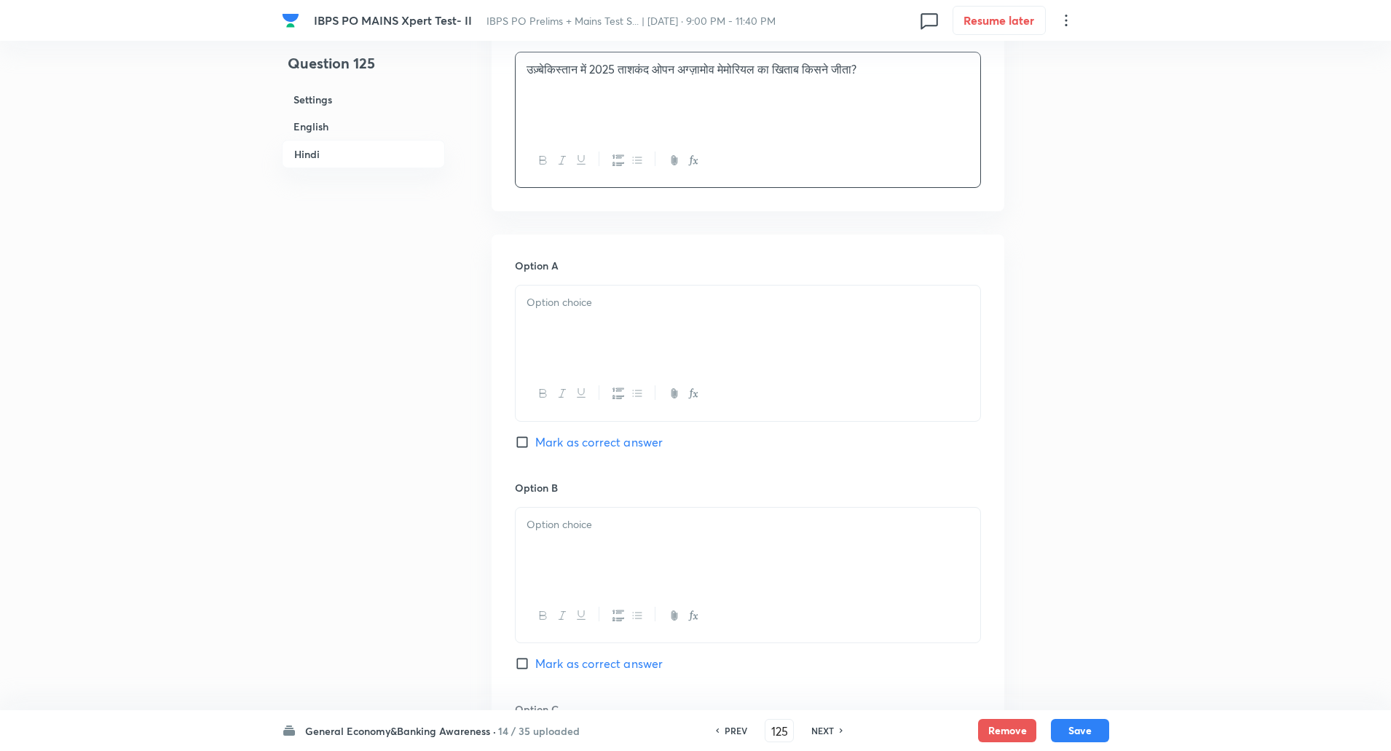
scroll to position [2171, 0]
click at [594, 299] on p at bounding box center [747, 299] width 443 height 17
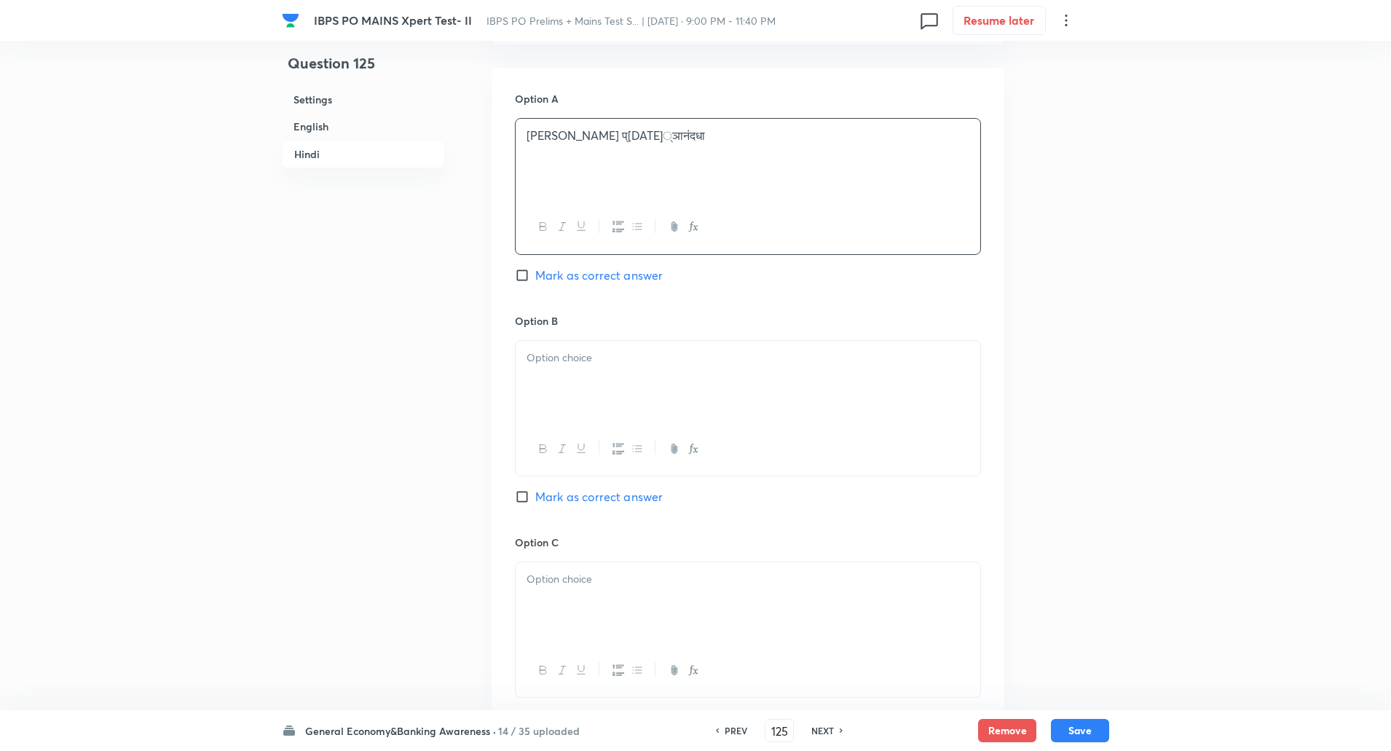
scroll to position [2342, 0]
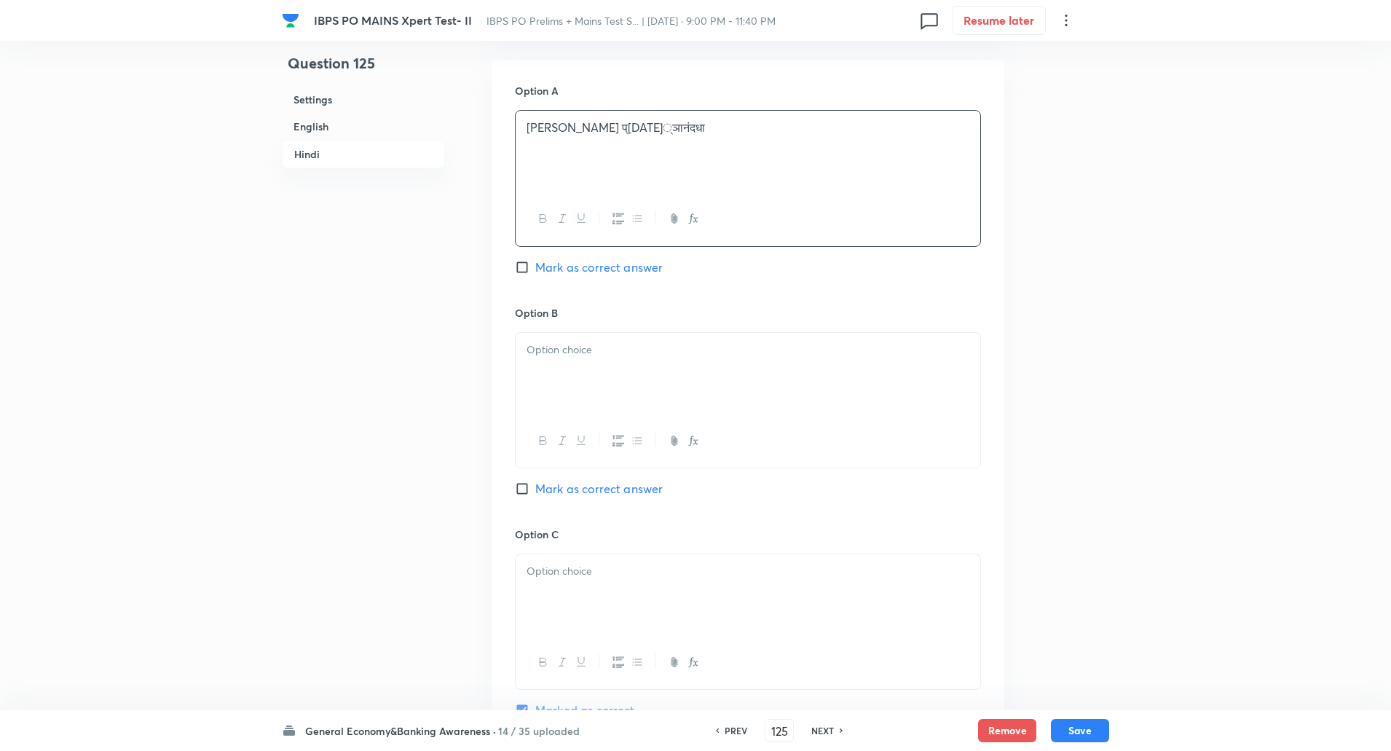
click at [574, 352] on p at bounding box center [747, 349] width 443 height 17
paste div
click at [567, 359] on p at bounding box center [747, 351] width 443 height 17
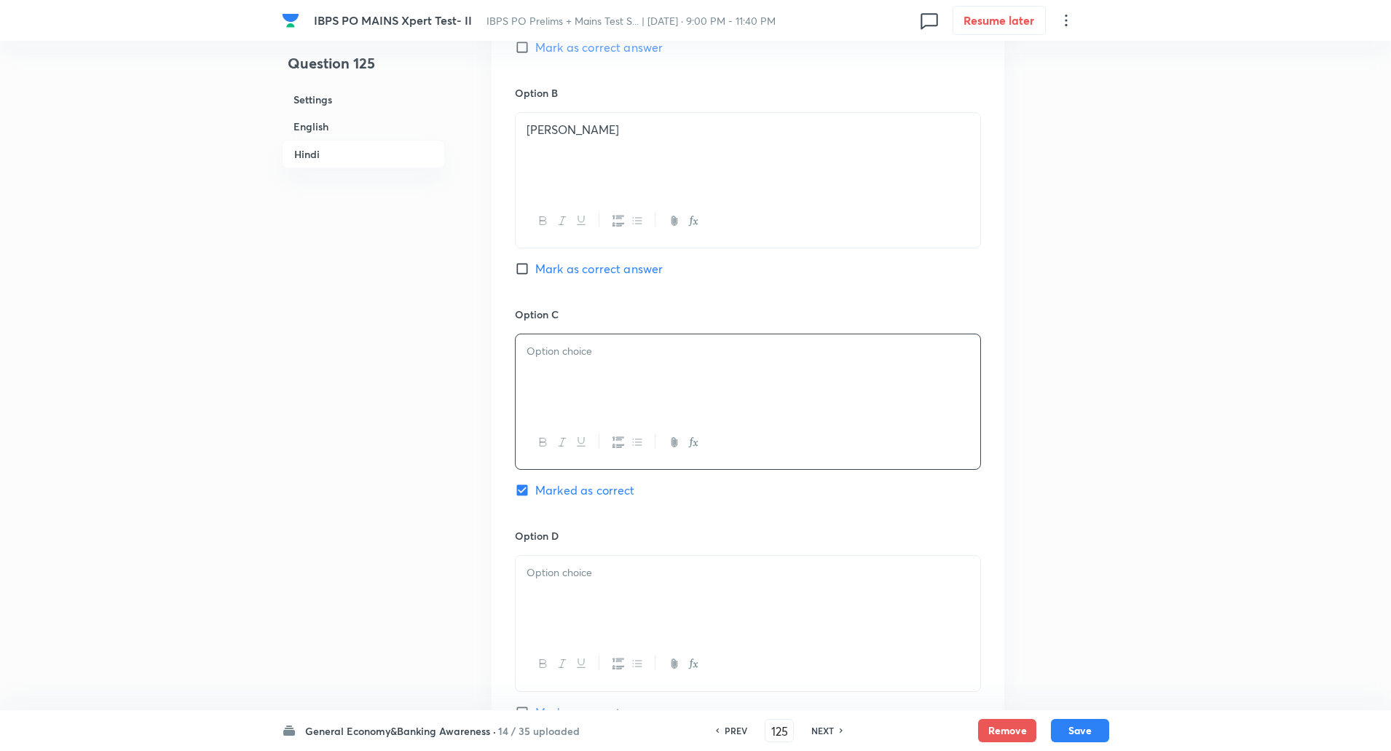
paste div
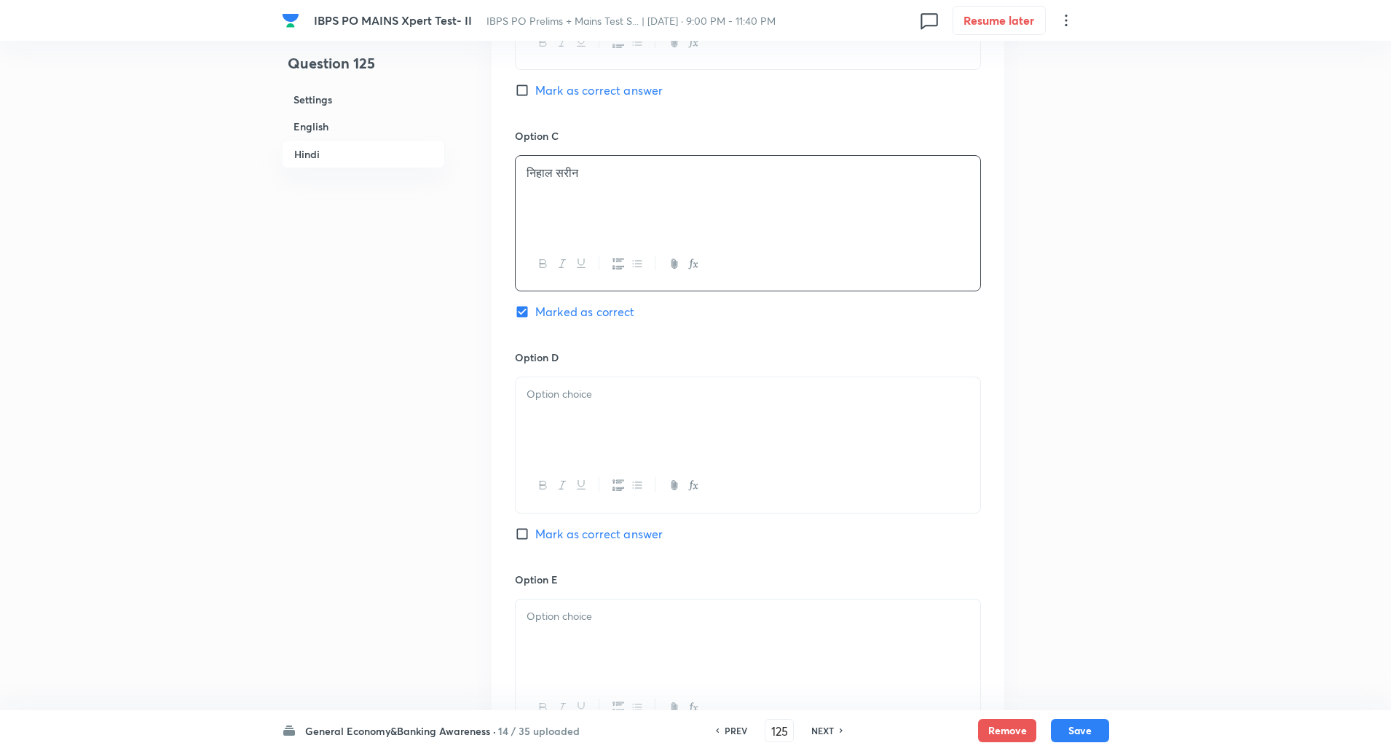
scroll to position [2770, 0]
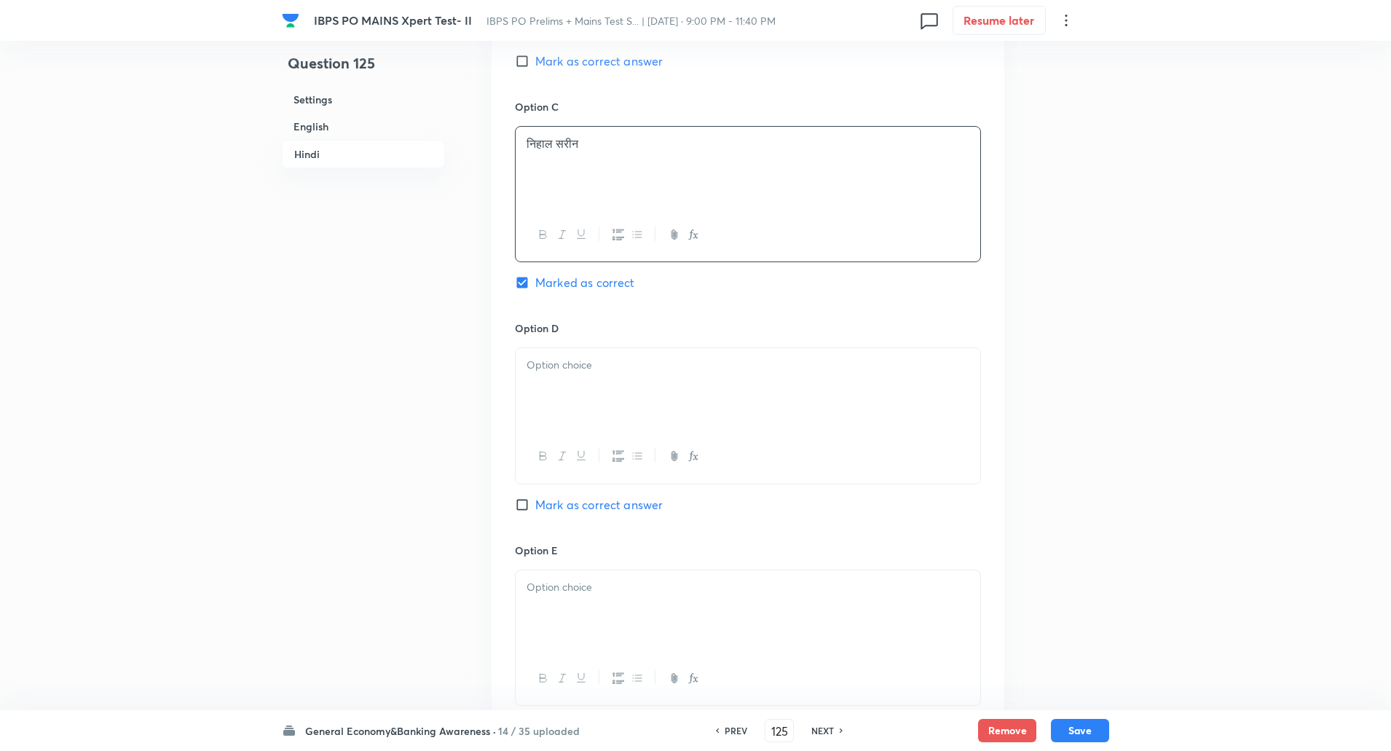
click at [564, 378] on div at bounding box center [748, 389] width 465 height 82
paste div
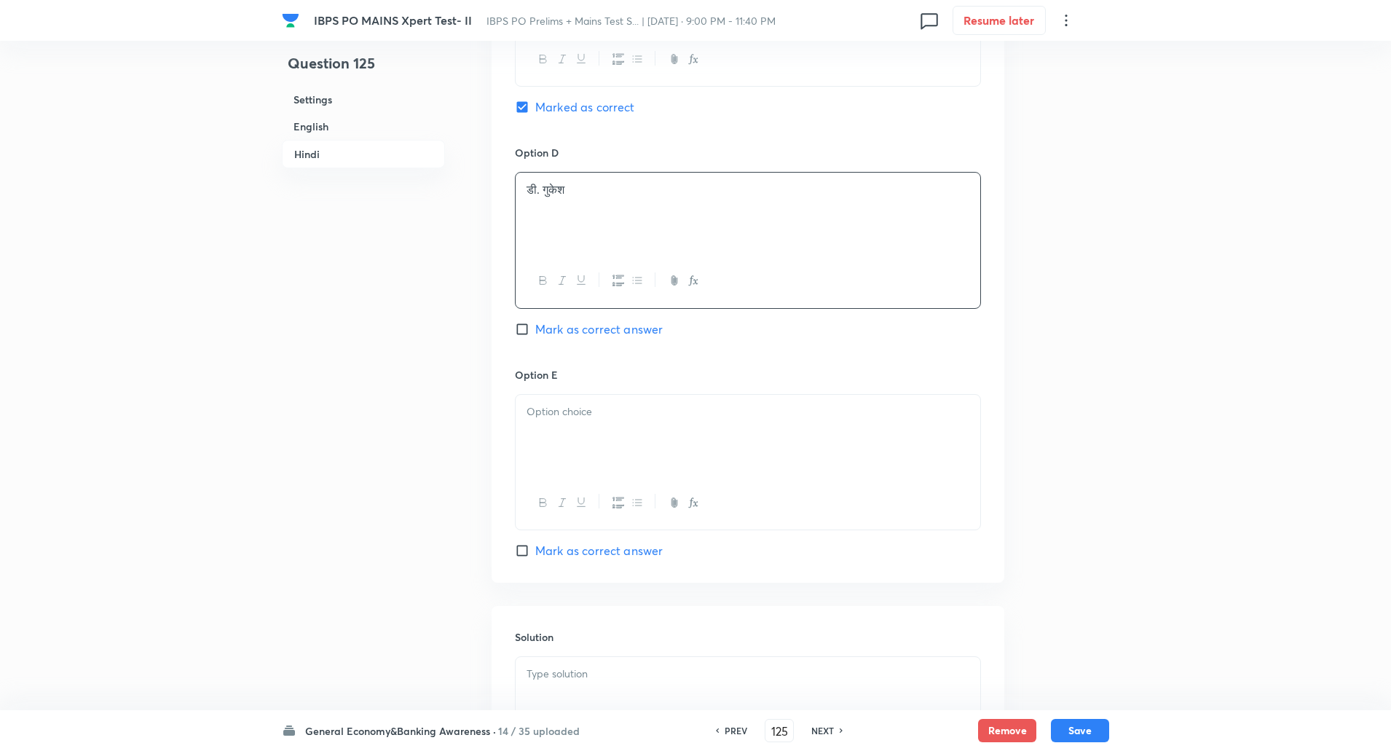
scroll to position [2947, 0]
click at [566, 407] on p at bounding box center [747, 410] width 443 height 17
paste div
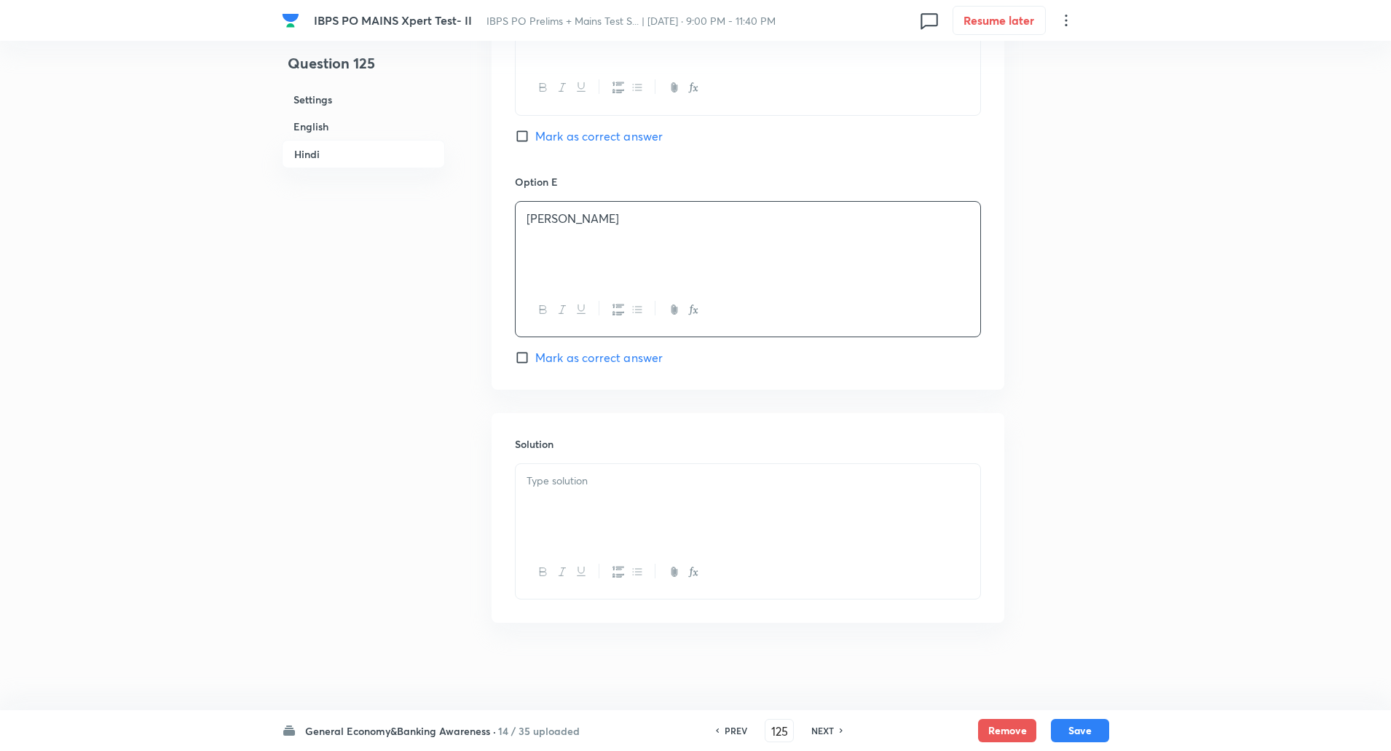
click at [577, 486] on p at bounding box center [747, 481] width 443 height 17
click at [564, 496] on p "व्याख्या: 7.1 एलो अंक प्राप्त करते हुए, 8/10 स्कोर के साथ टूर्नामेंट जीता।" at bounding box center [747, 497] width 443 height 17
drag, startPoint x: 1081, startPoint y: 727, endPoint x: 1032, endPoint y: 332, distance: 398.5
click at [1083, 728] on button "Save" at bounding box center [1080, 728] width 58 height 23
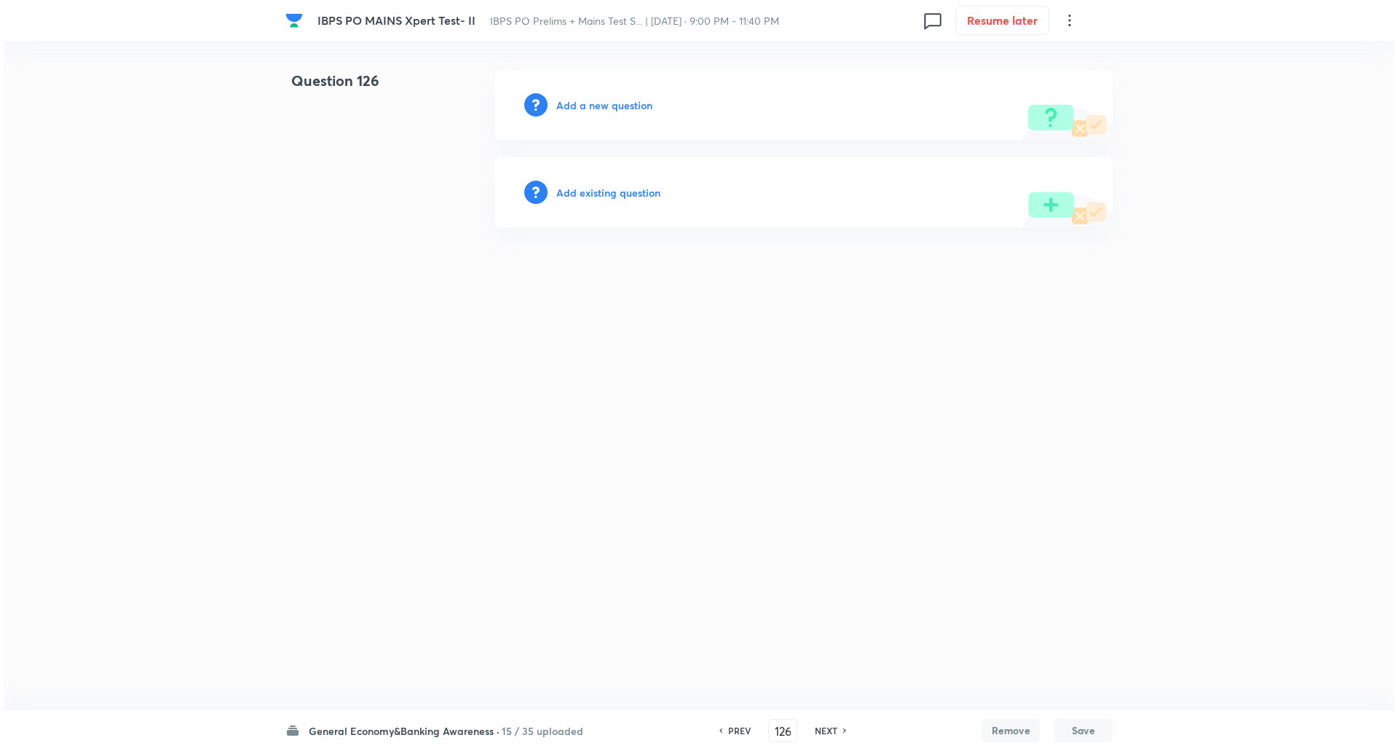
scroll to position [0, 0]
click at [382, 727] on h6 "0 / 40 uploaded" at bounding box center [406, 730] width 79 height 15
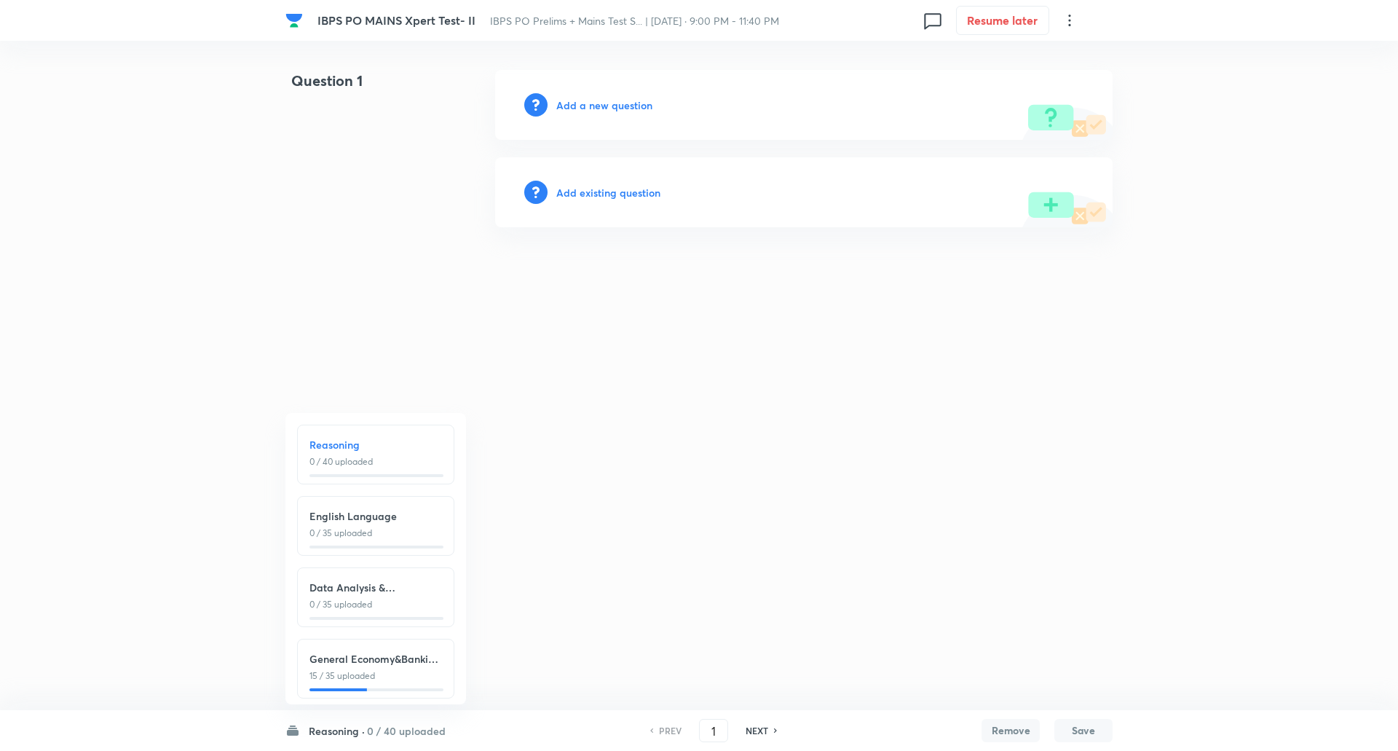
scroll to position [17, 0]
click at [374, 645] on h6 "General Economy&Banking Awareness" at bounding box center [375, 652] width 133 height 15
type input "111"
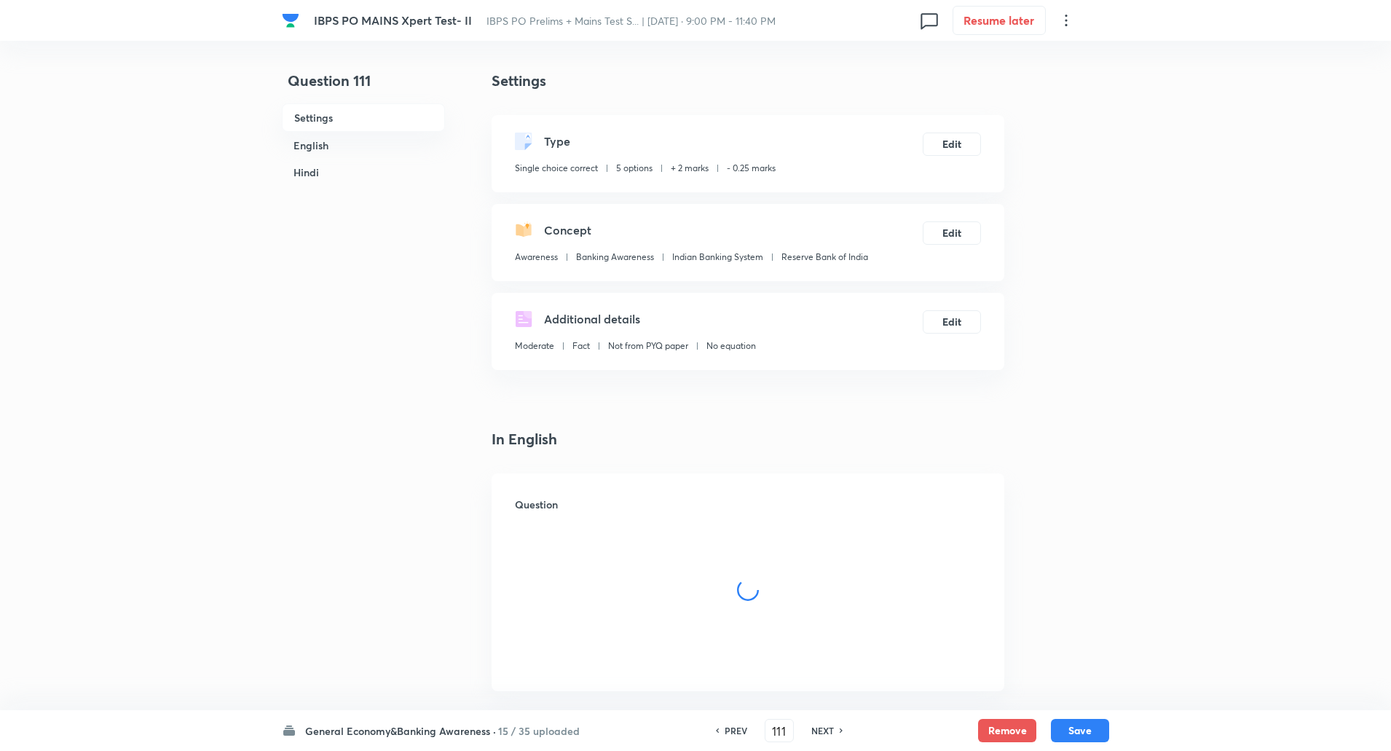
checkbox input "true"
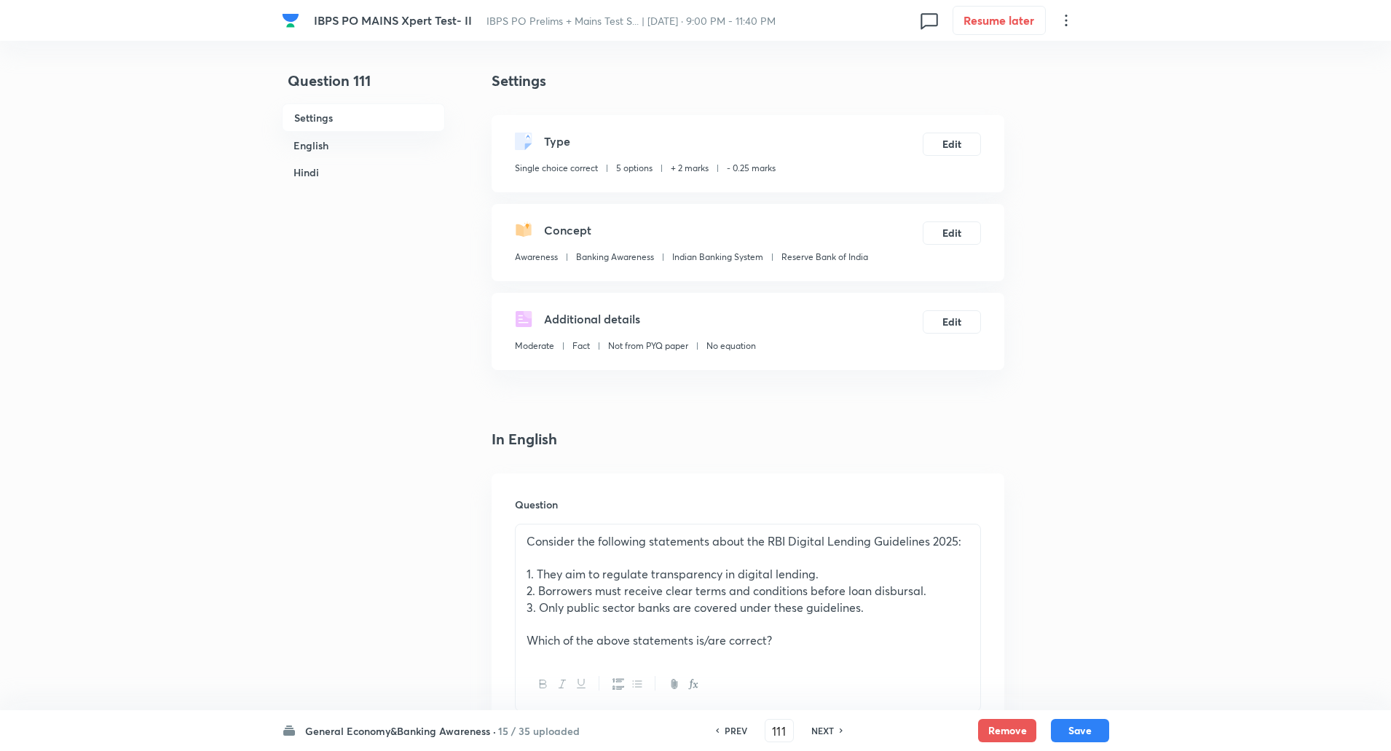
click at [831, 725] on h6 "NEXT" at bounding box center [822, 730] width 23 height 13
type input "112"
checkbox input "false"
checkbox input "true"
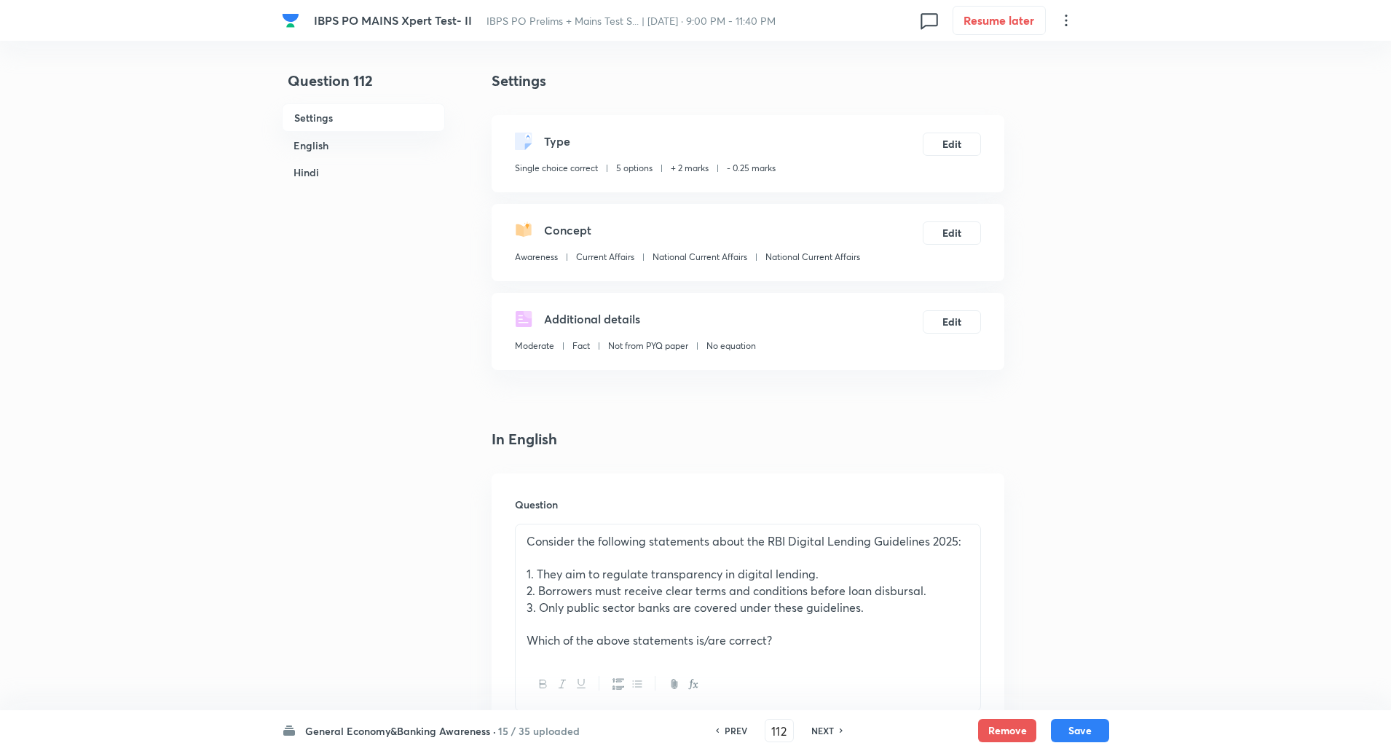
checkbox input "true"
click at [831, 725] on h6 "NEXT" at bounding box center [822, 730] width 23 height 13
type input "113"
checkbox input "false"
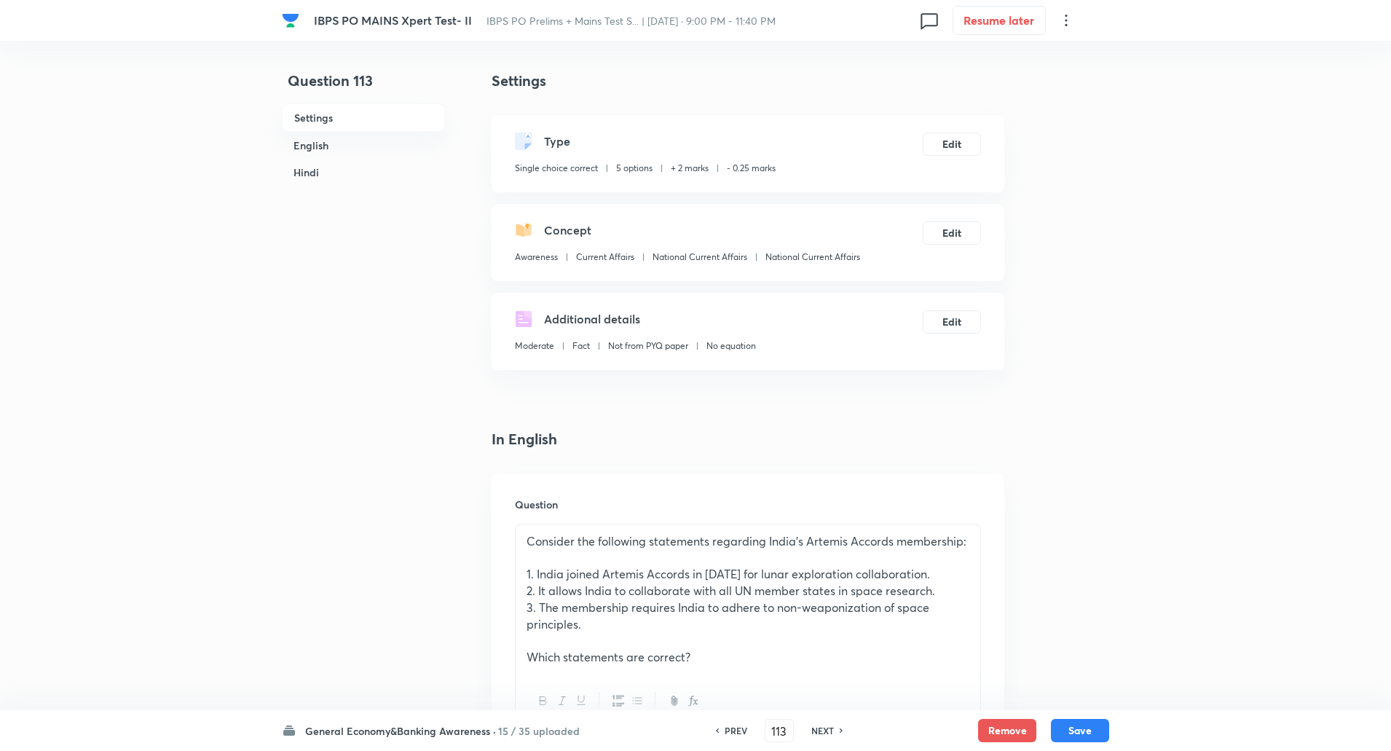
checkbox input "true"
click at [831, 725] on h6 "NEXT" at bounding box center [822, 730] width 23 height 13
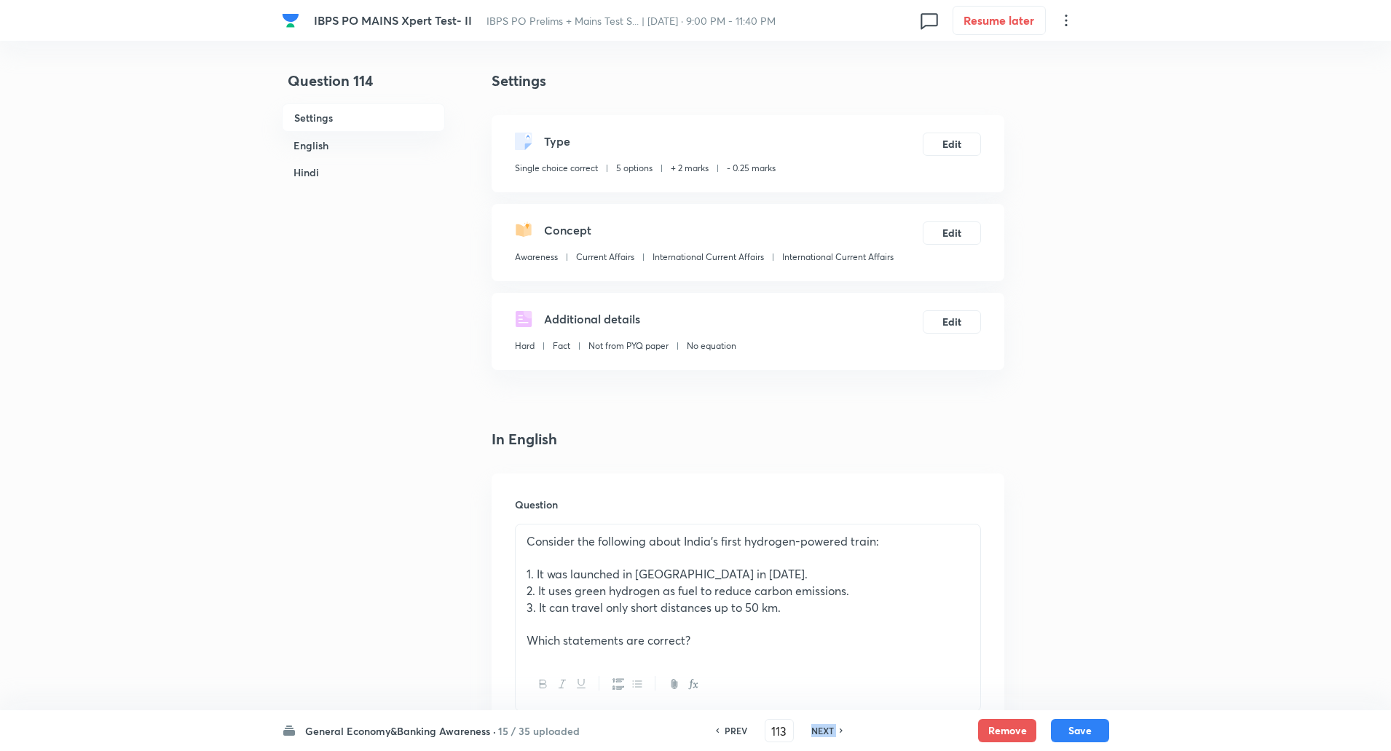
type input "114"
checkbox input "false"
checkbox input "true"
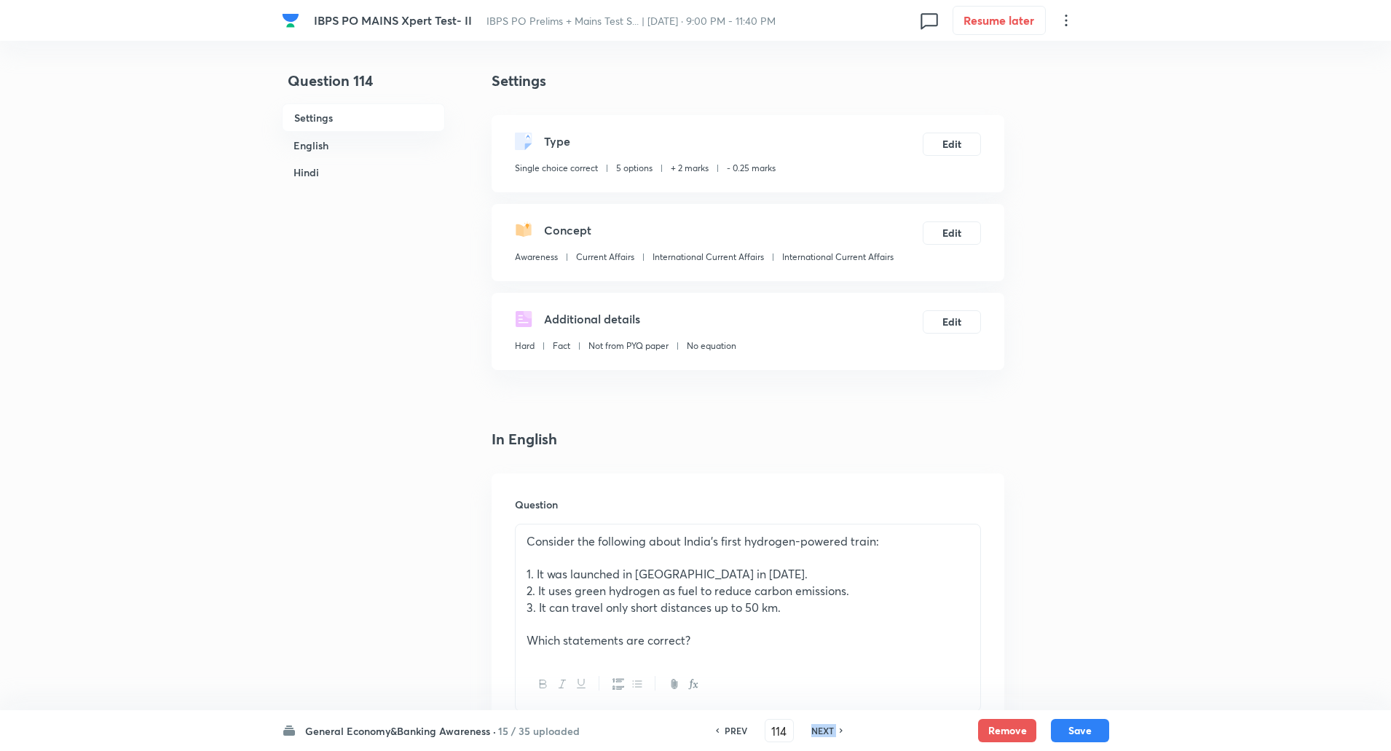
click at [831, 725] on h6 "NEXT" at bounding box center [822, 730] width 23 height 13
type input "115"
checkbox input "false"
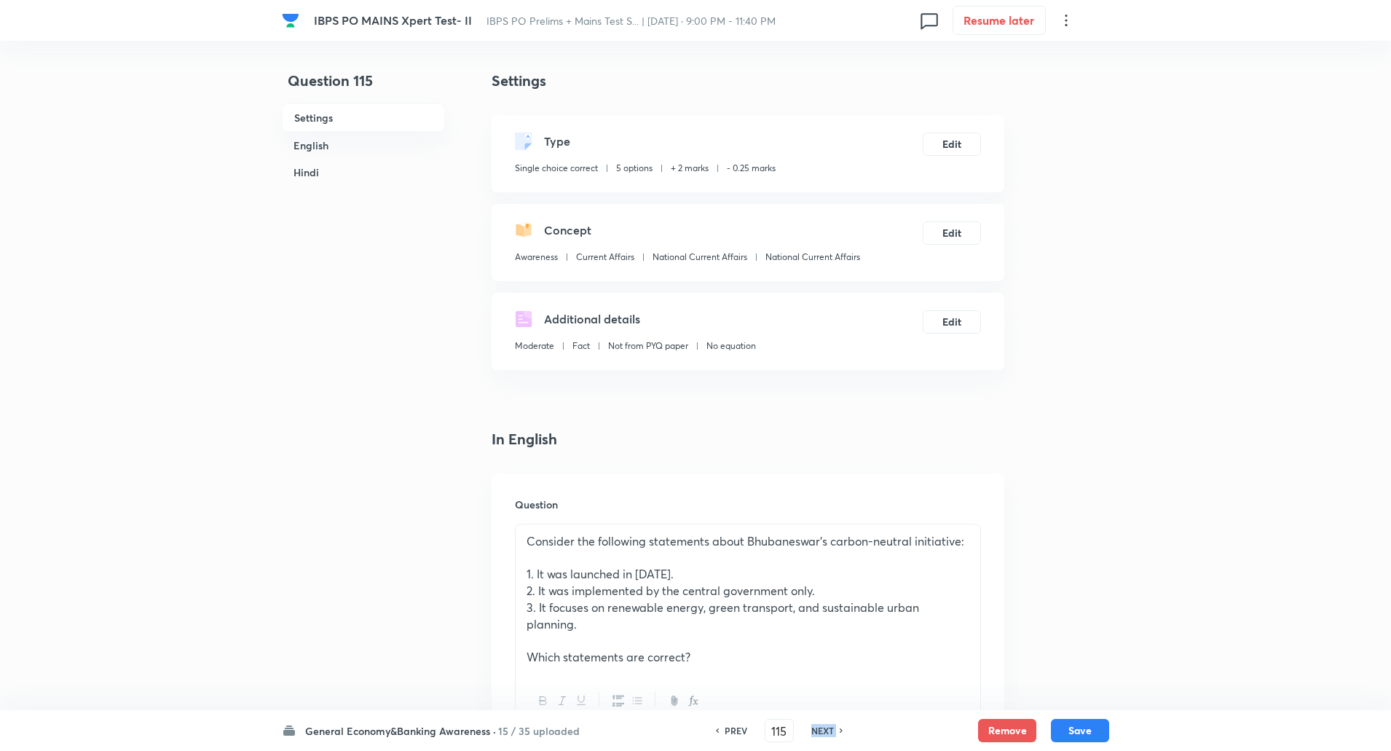
checkbox input "true"
click at [831, 725] on h6 "NEXT" at bounding box center [822, 730] width 23 height 13
type input "116"
checkbox input "false"
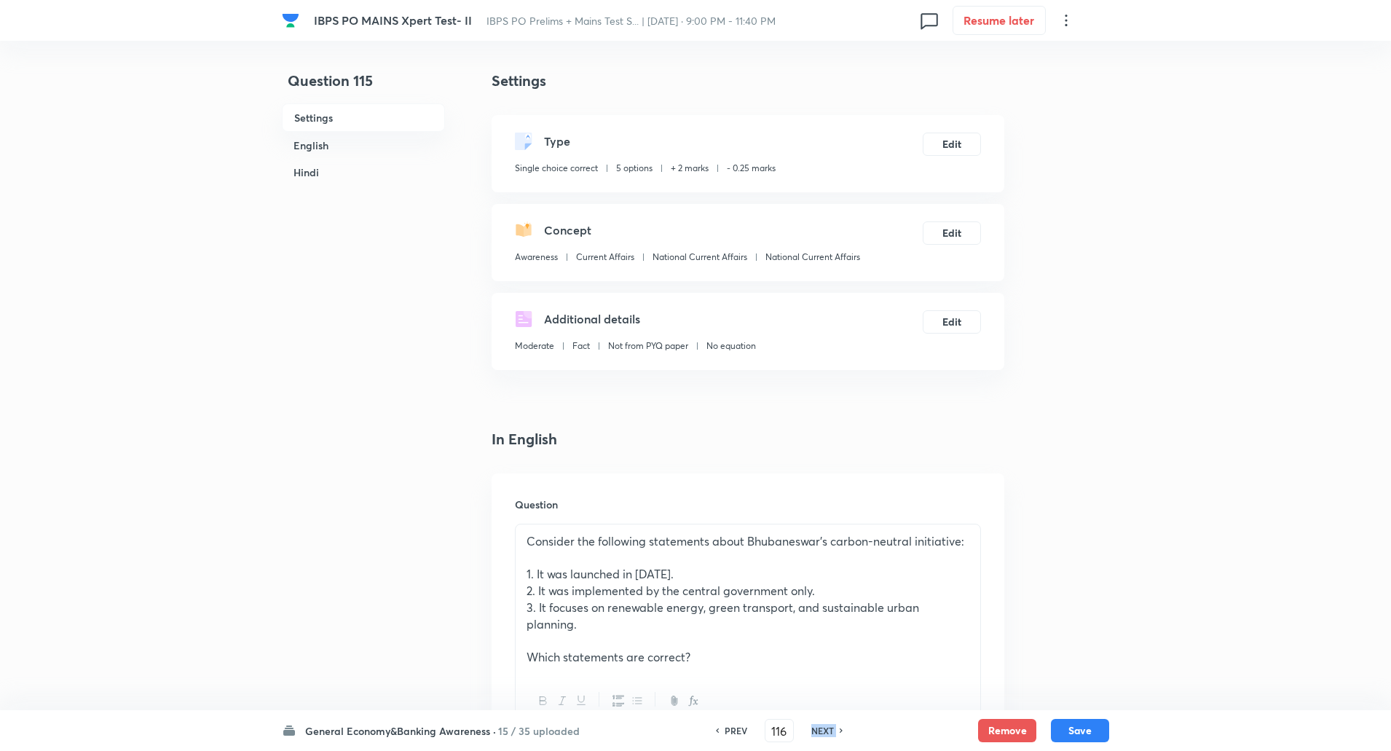
checkbox input "false"
checkbox input "true"
click at [831, 725] on h6 "NEXT" at bounding box center [822, 730] width 23 height 13
type input "117"
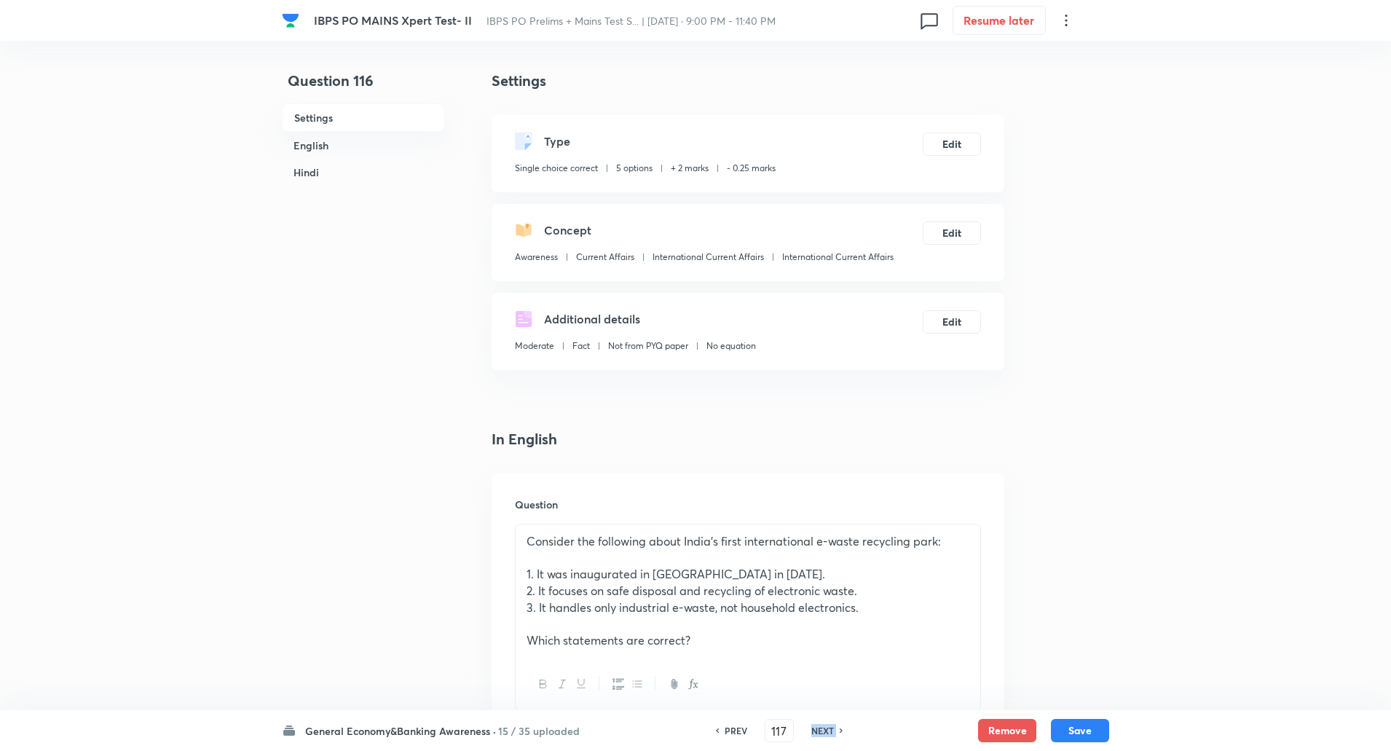
checkbox input "false"
checkbox input "true"
click at [829, 728] on h6 "NEXT" at bounding box center [822, 730] width 23 height 13
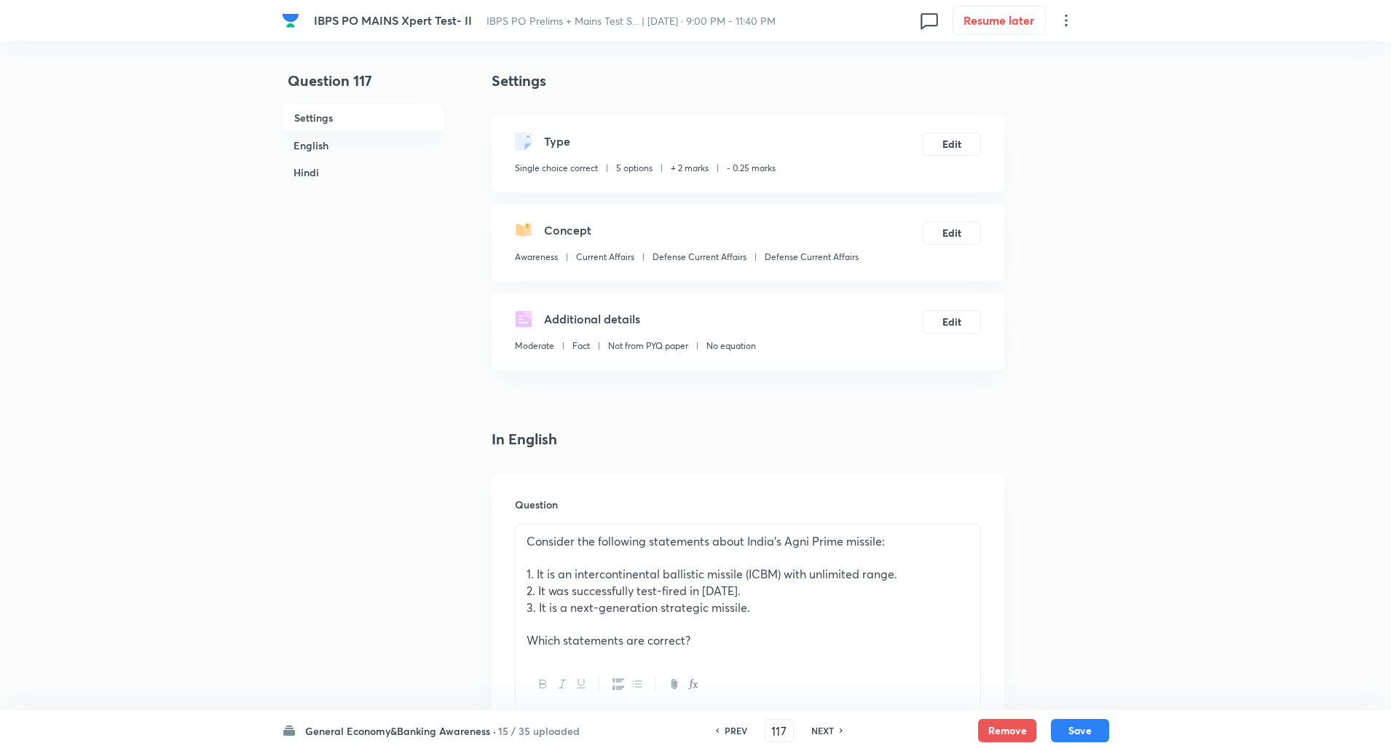
type input "118"
checkbox input "false"
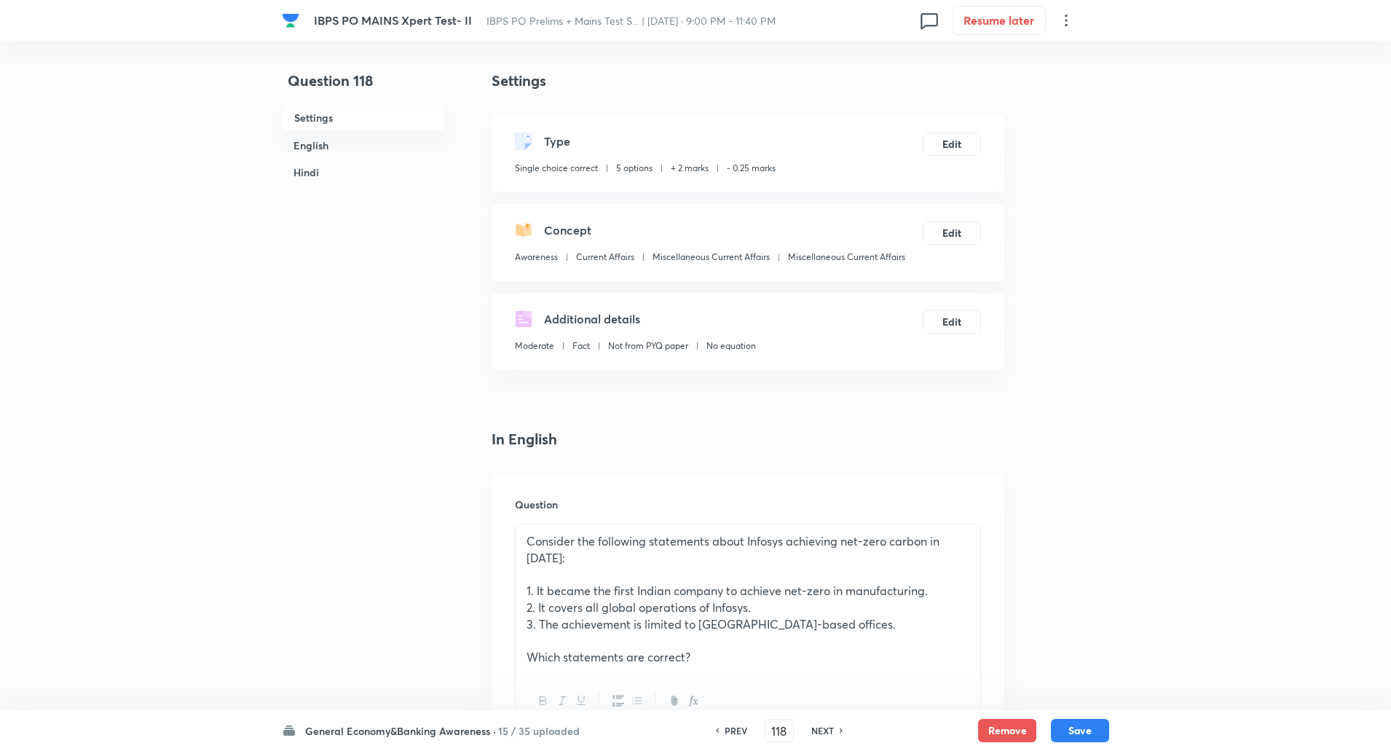
checkbox input "true"
click at [829, 728] on h6 "NEXT" at bounding box center [822, 730] width 23 height 13
type input "119"
checkbox input "false"
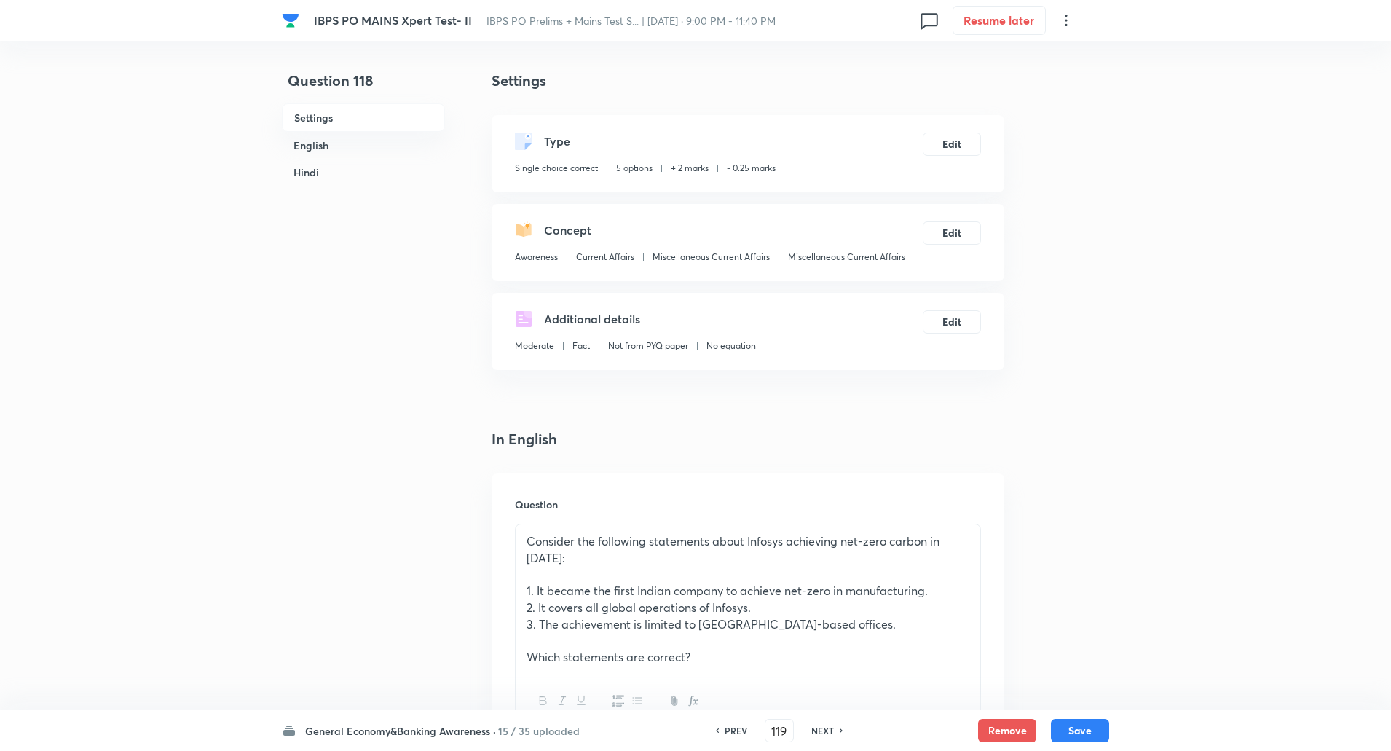
checkbox input "false"
checkbox input "true"
click at [829, 728] on h6 "NEXT" at bounding box center [822, 730] width 23 height 13
type input "120"
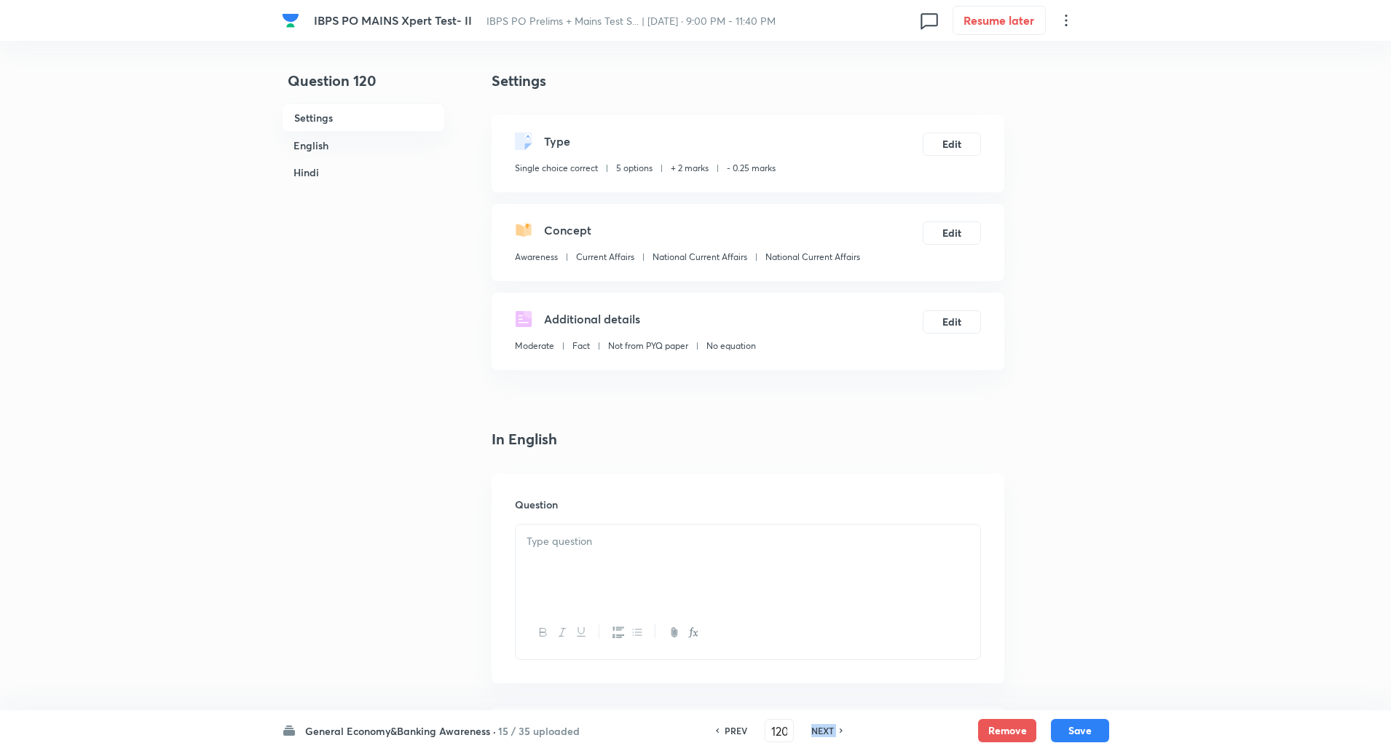
checkbox input "false"
checkbox input "true"
click at [829, 728] on h6 "NEXT" at bounding box center [822, 730] width 23 height 13
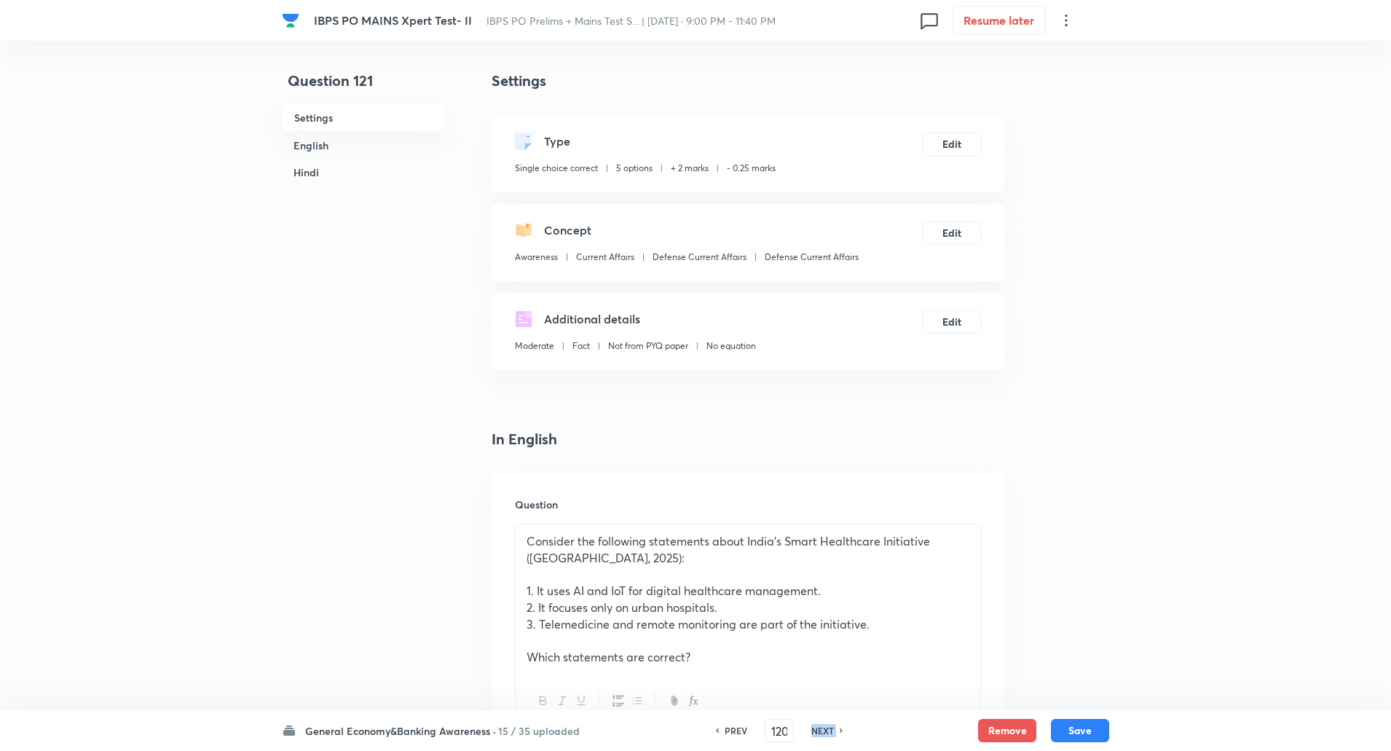
type input "121"
checkbox input "false"
checkbox input "true"
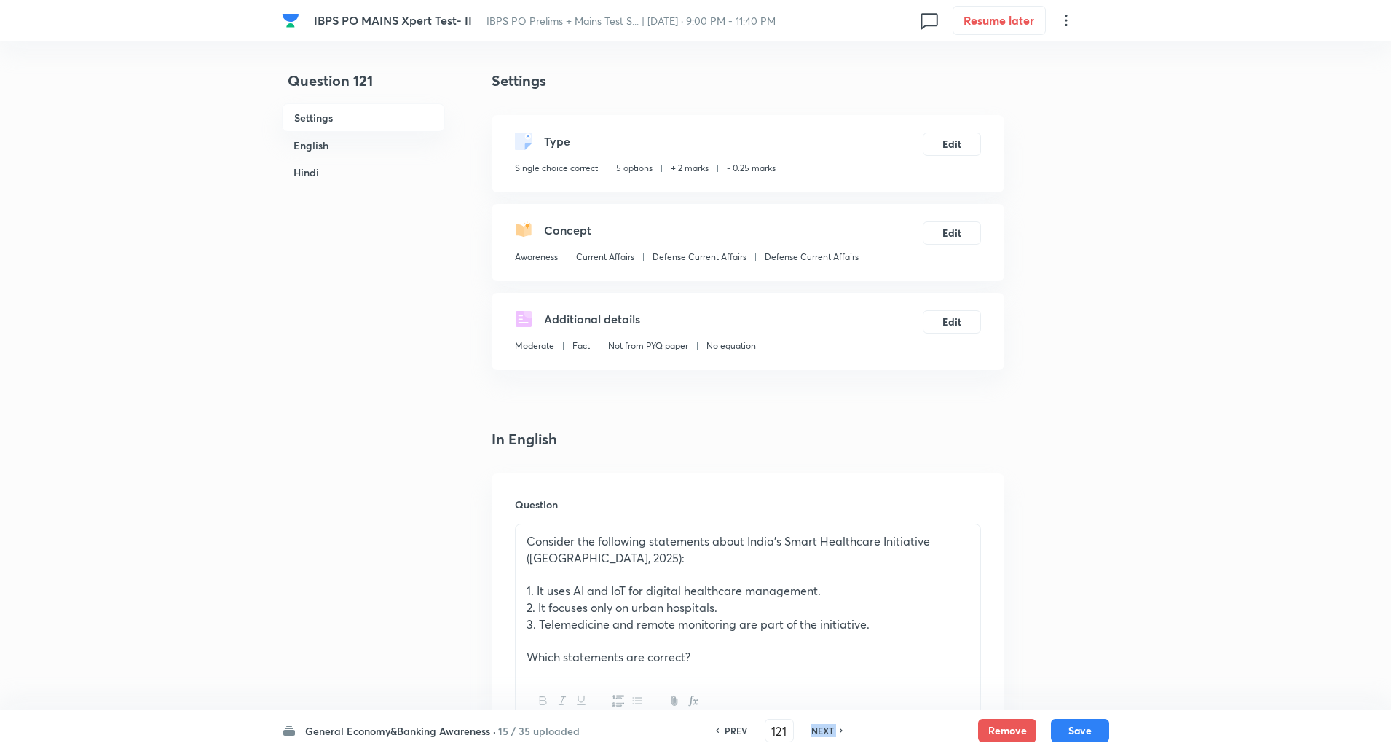
click at [829, 728] on h6 "NEXT" at bounding box center [822, 730] width 23 height 13
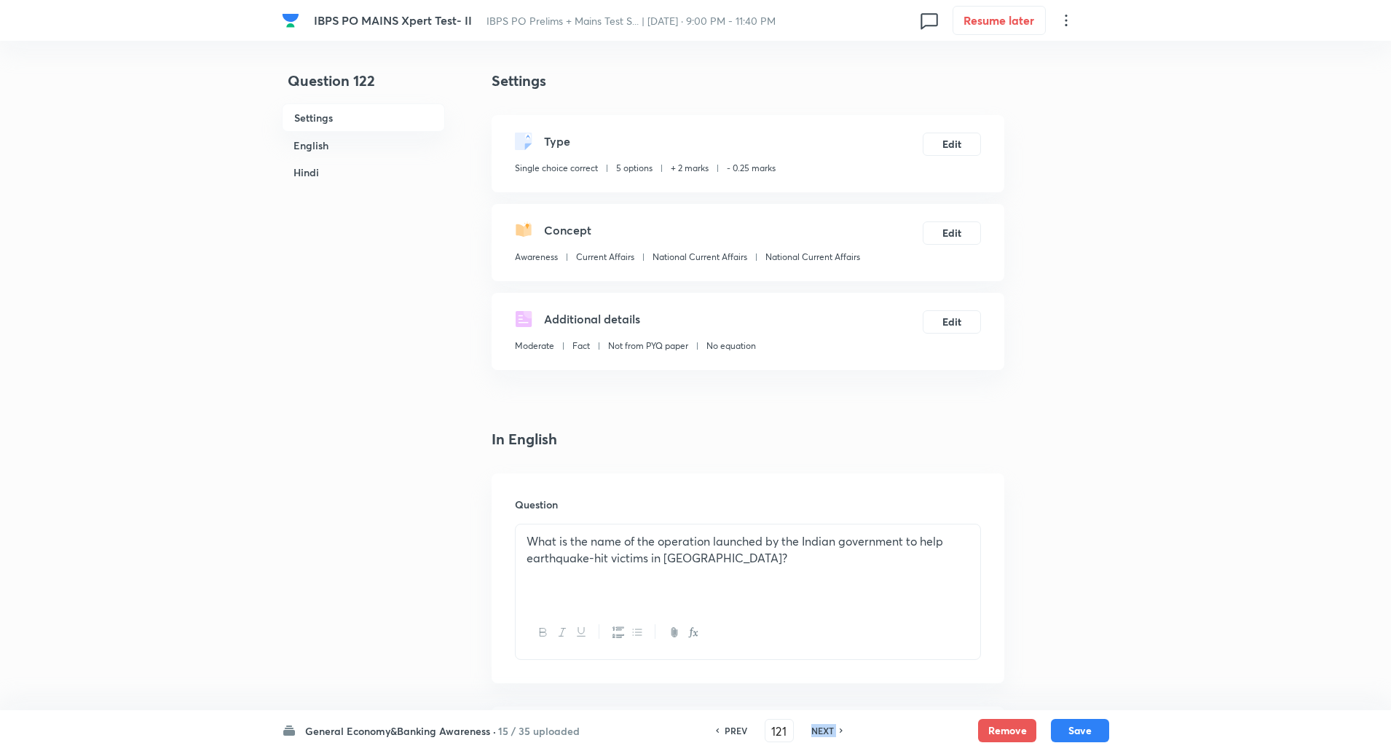
type input "122"
checkbox input "false"
checkbox input "true"
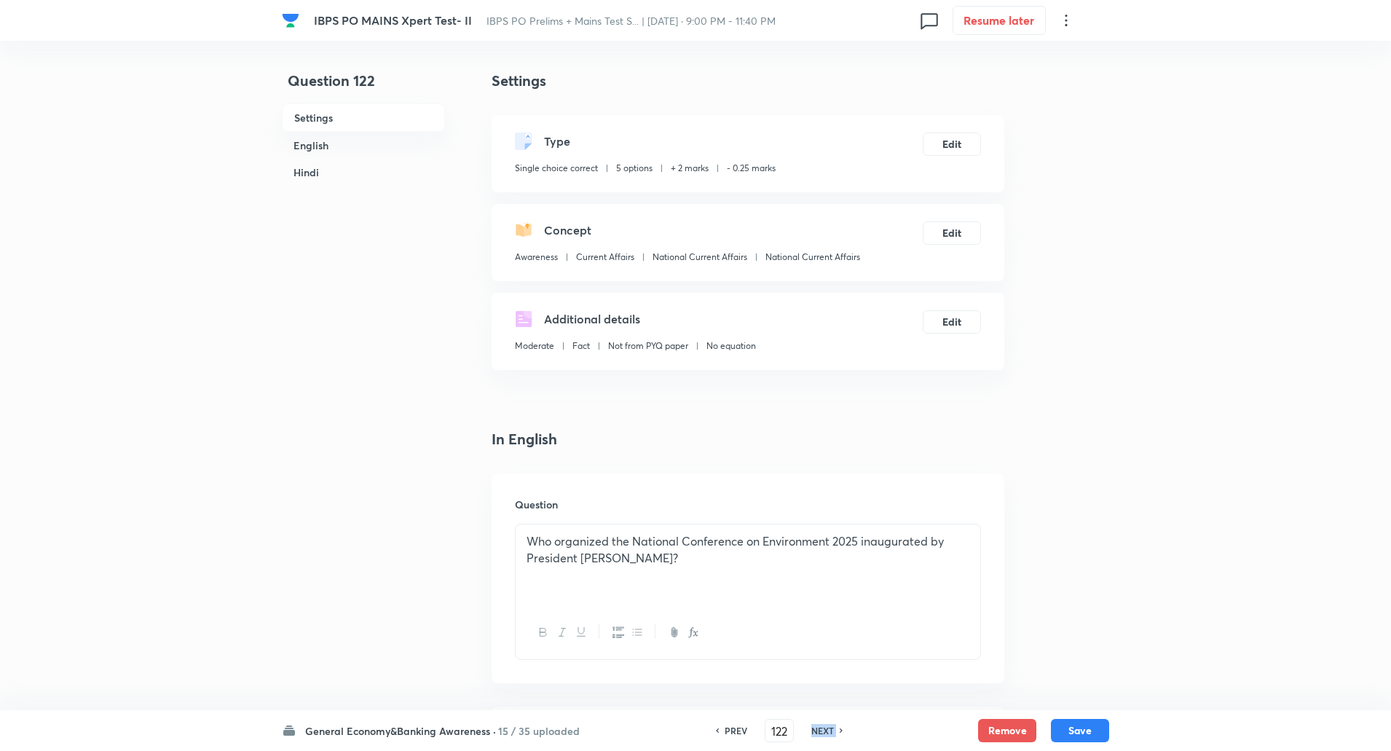
click at [829, 728] on h6 "NEXT" at bounding box center [822, 730] width 23 height 13
type input "123"
checkbox input "false"
checkbox input "true"
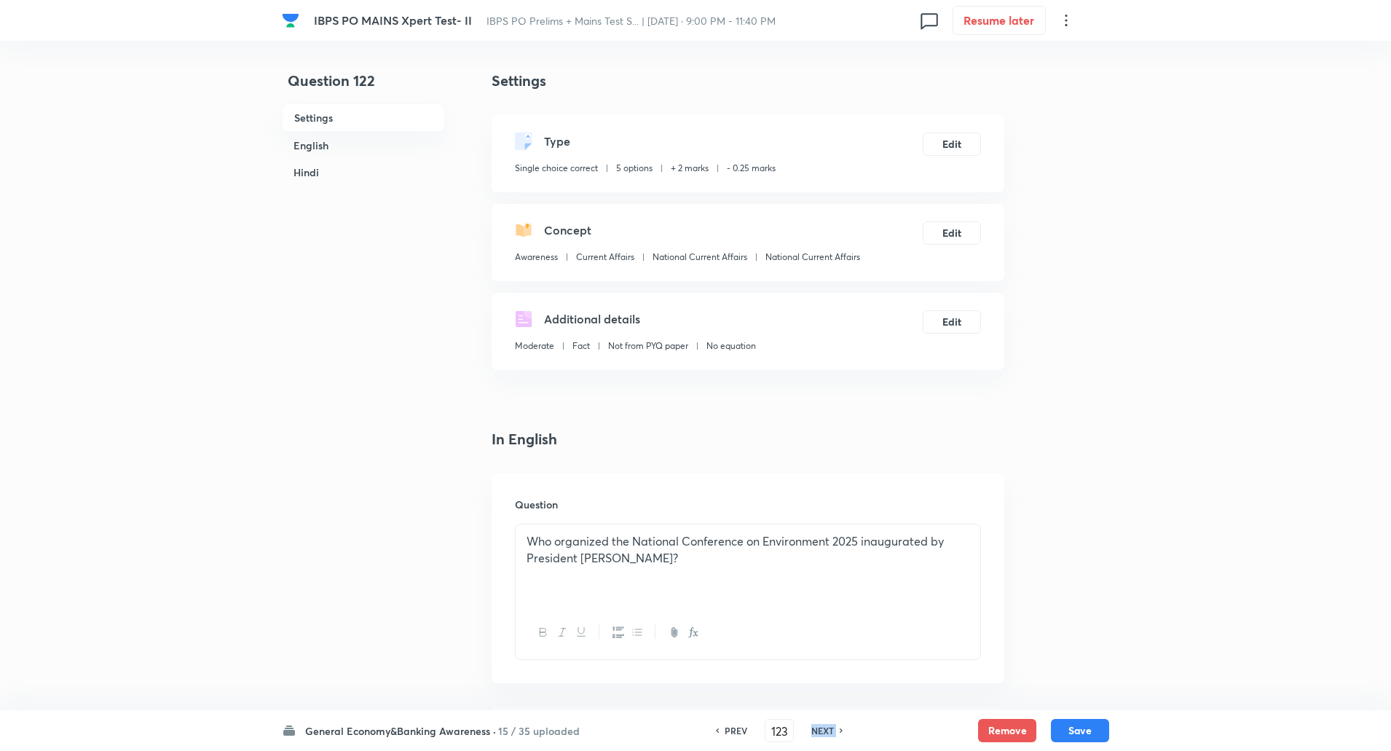
checkbox input "true"
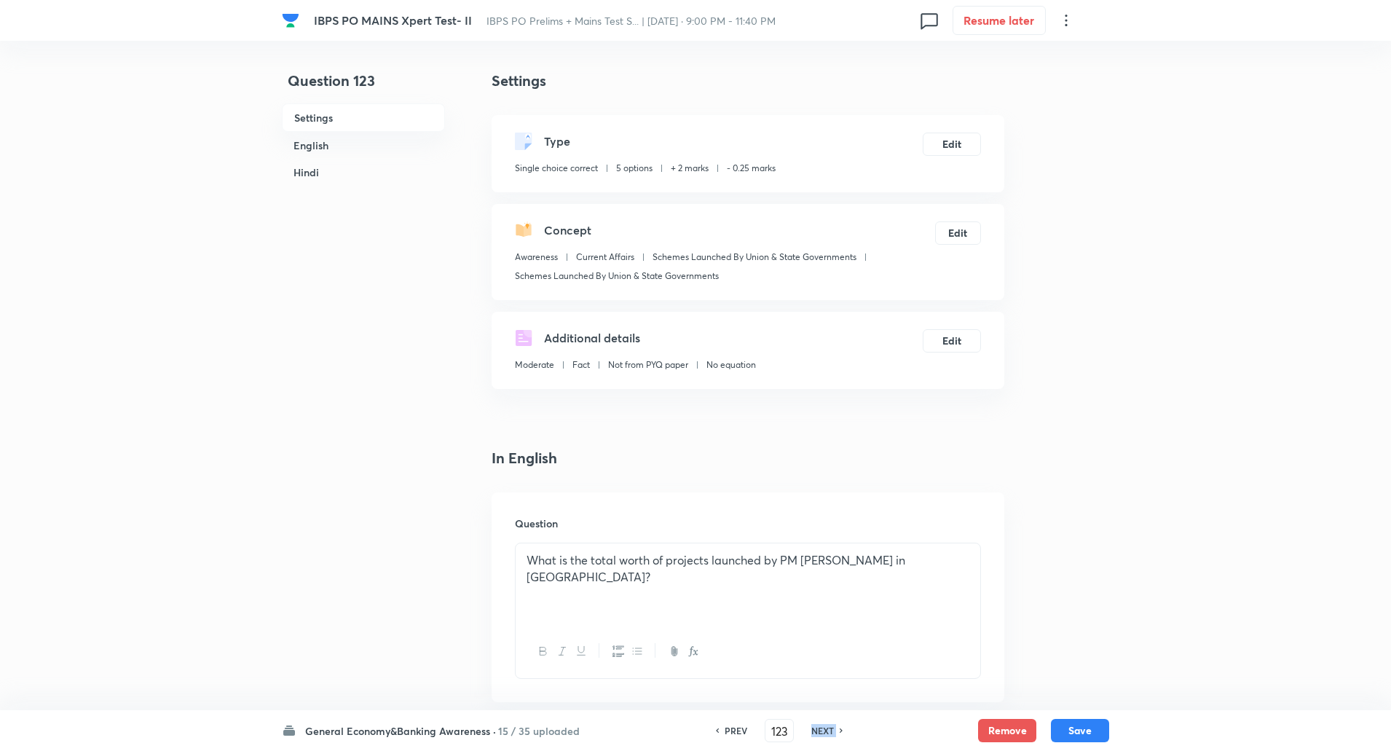
click at [829, 728] on h6 "NEXT" at bounding box center [822, 730] width 23 height 13
type input "124"
checkbox input "false"
checkbox input "true"
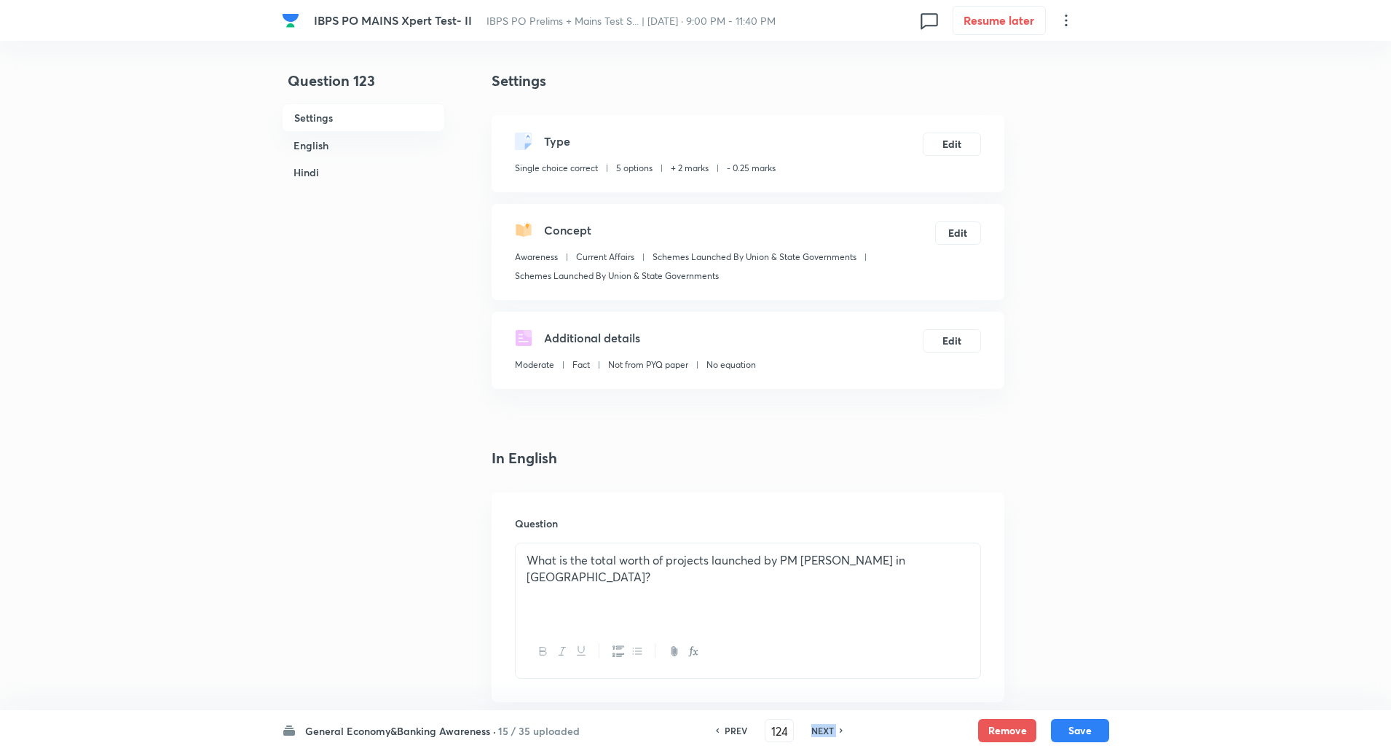
checkbox input "true"
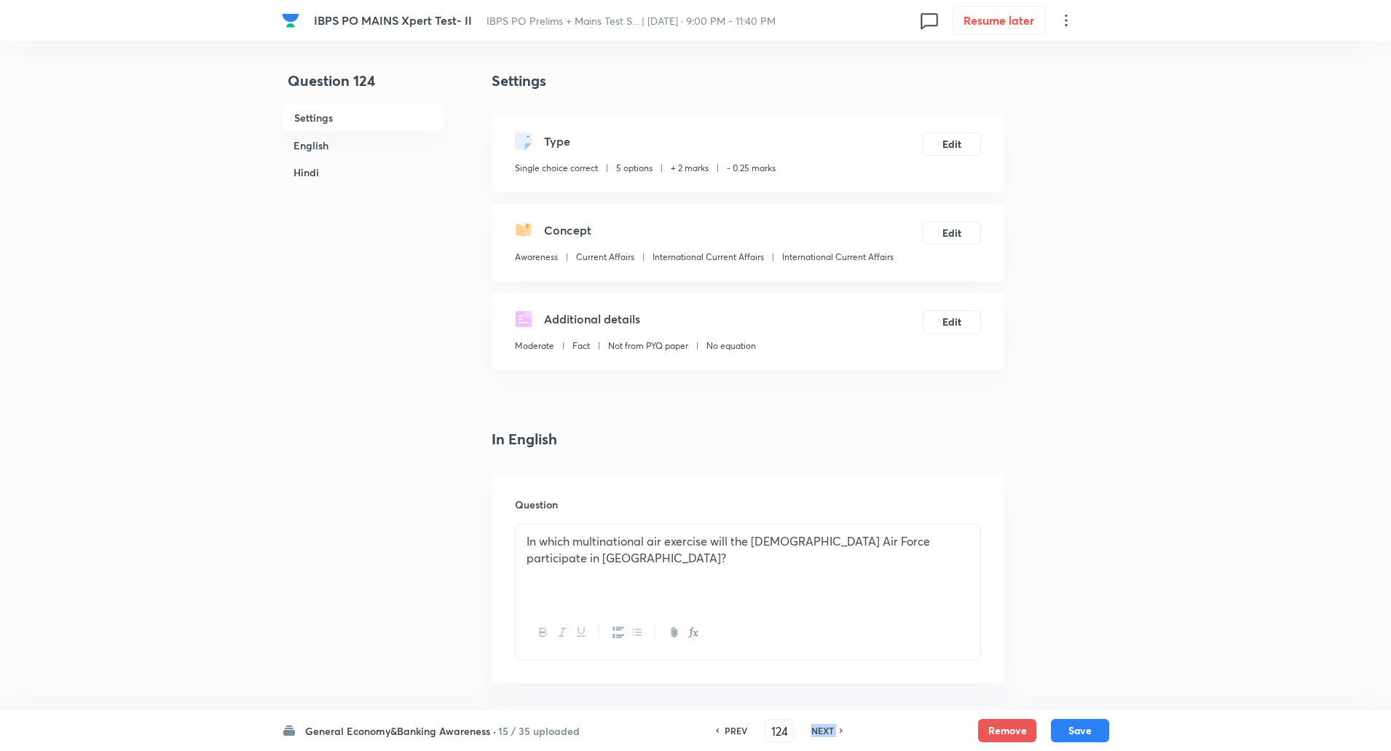
click at [829, 728] on h6 "NEXT" at bounding box center [822, 730] width 23 height 13
type input "125"
checkbox input "false"
checkbox input "true"
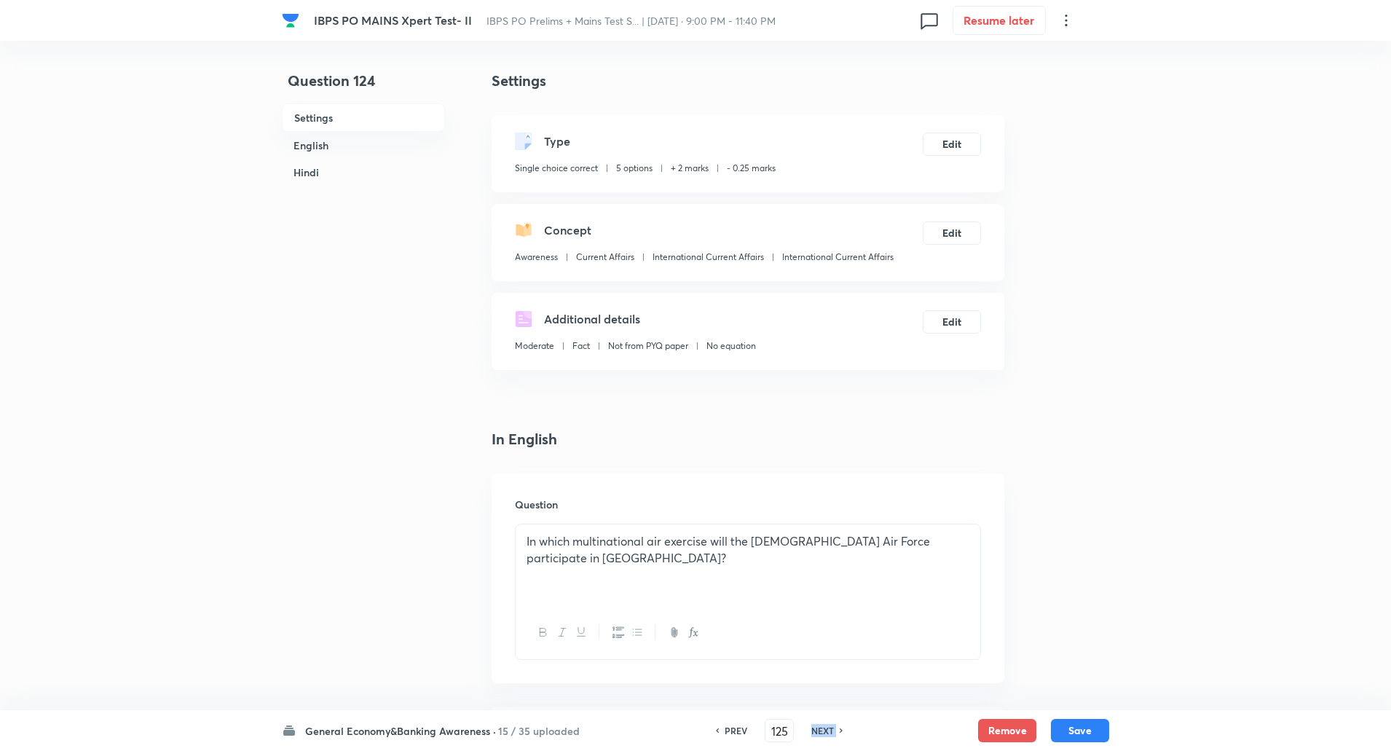
checkbox input "true"
click at [829, 728] on h6 "NEXT" at bounding box center [822, 730] width 23 height 13
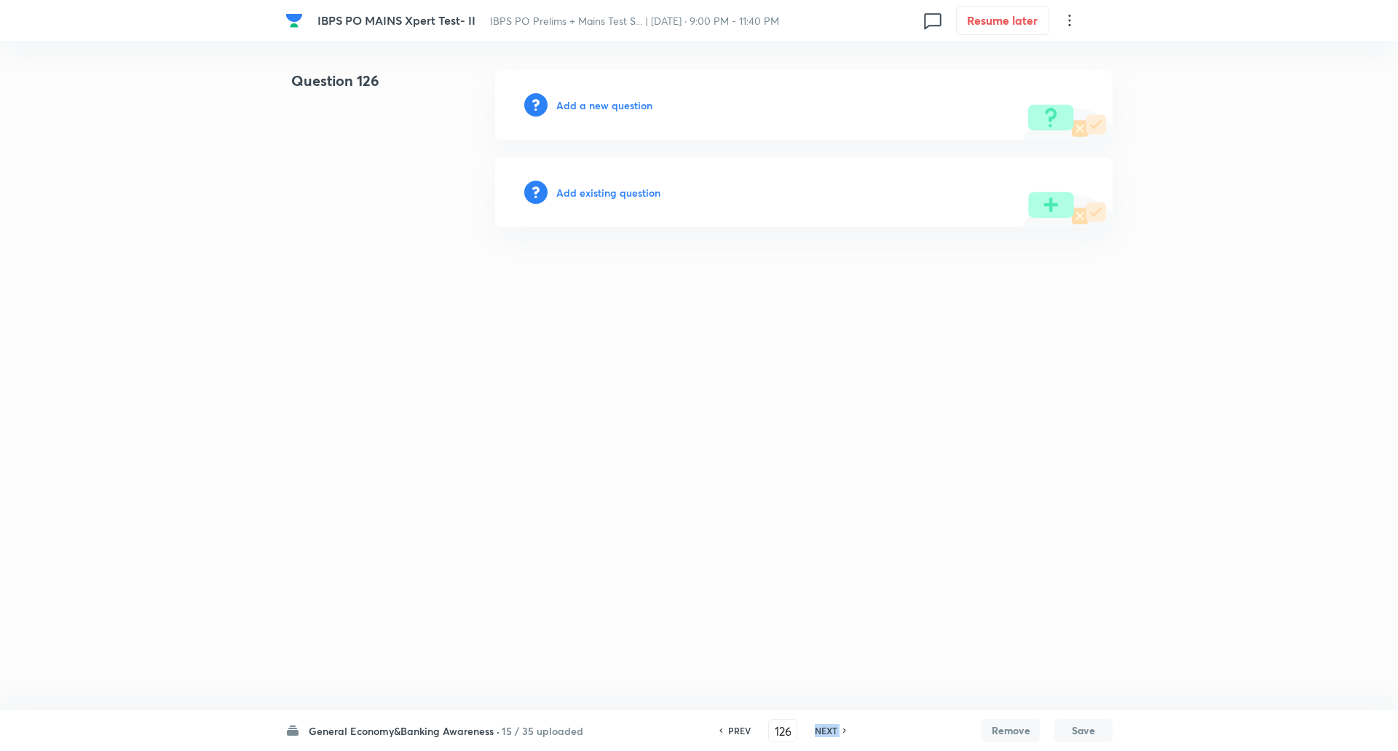
click at [829, 728] on h6 "NEXT" at bounding box center [826, 730] width 23 height 13
click at [739, 725] on h6 "PREV" at bounding box center [739, 730] width 23 height 13
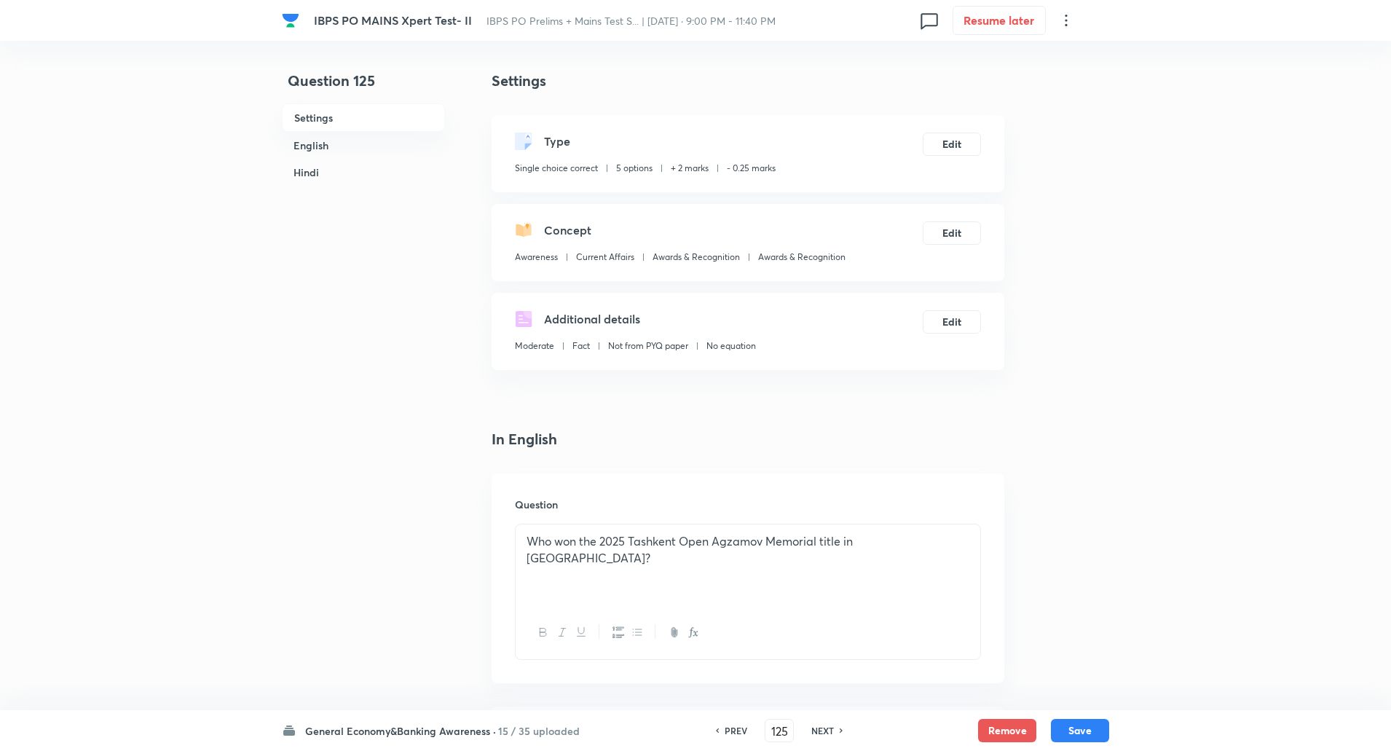
click at [829, 730] on h6 "NEXT" at bounding box center [822, 730] width 23 height 13
type input "126"
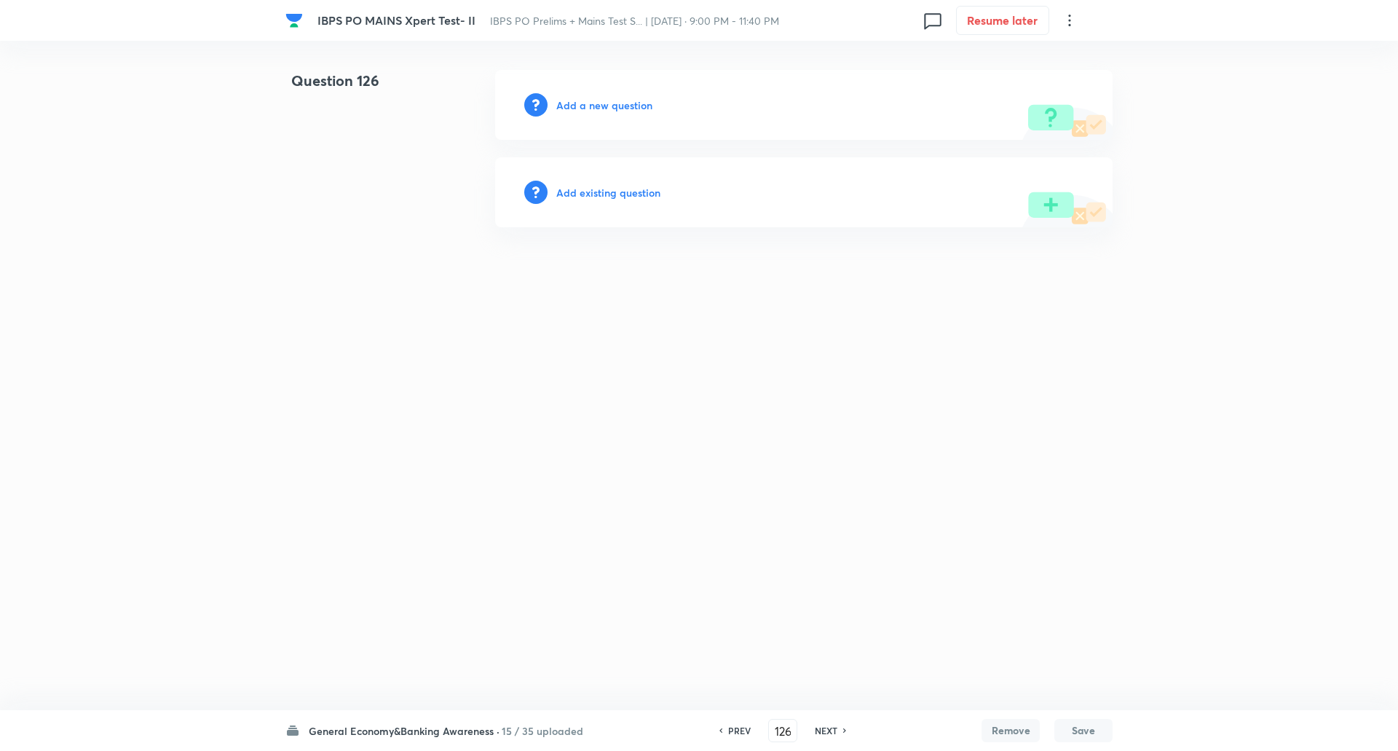
click at [620, 106] on h6 "Add a new question" at bounding box center [604, 105] width 96 height 15
click at [620, 106] on h6 "Choose a question type" at bounding box center [612, 105] width 112 height 15
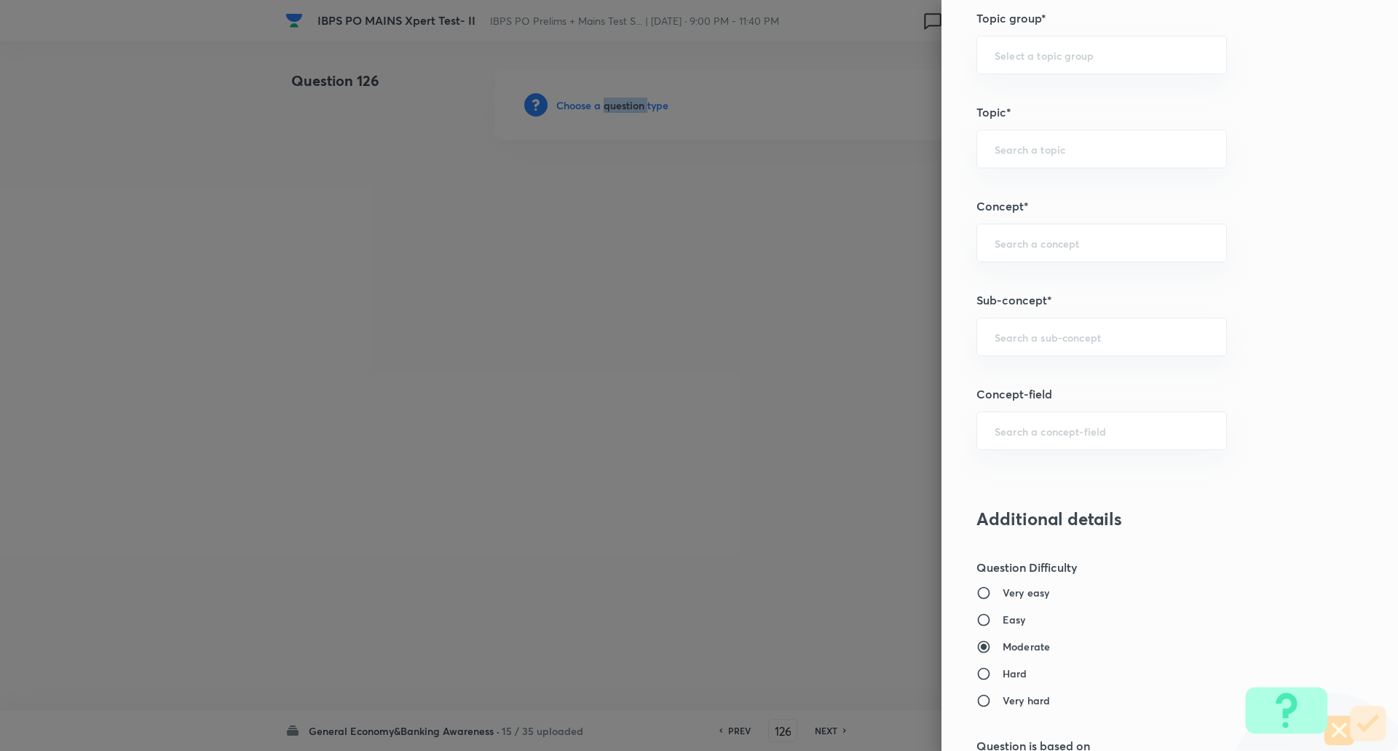
scroll to position [674, 0]
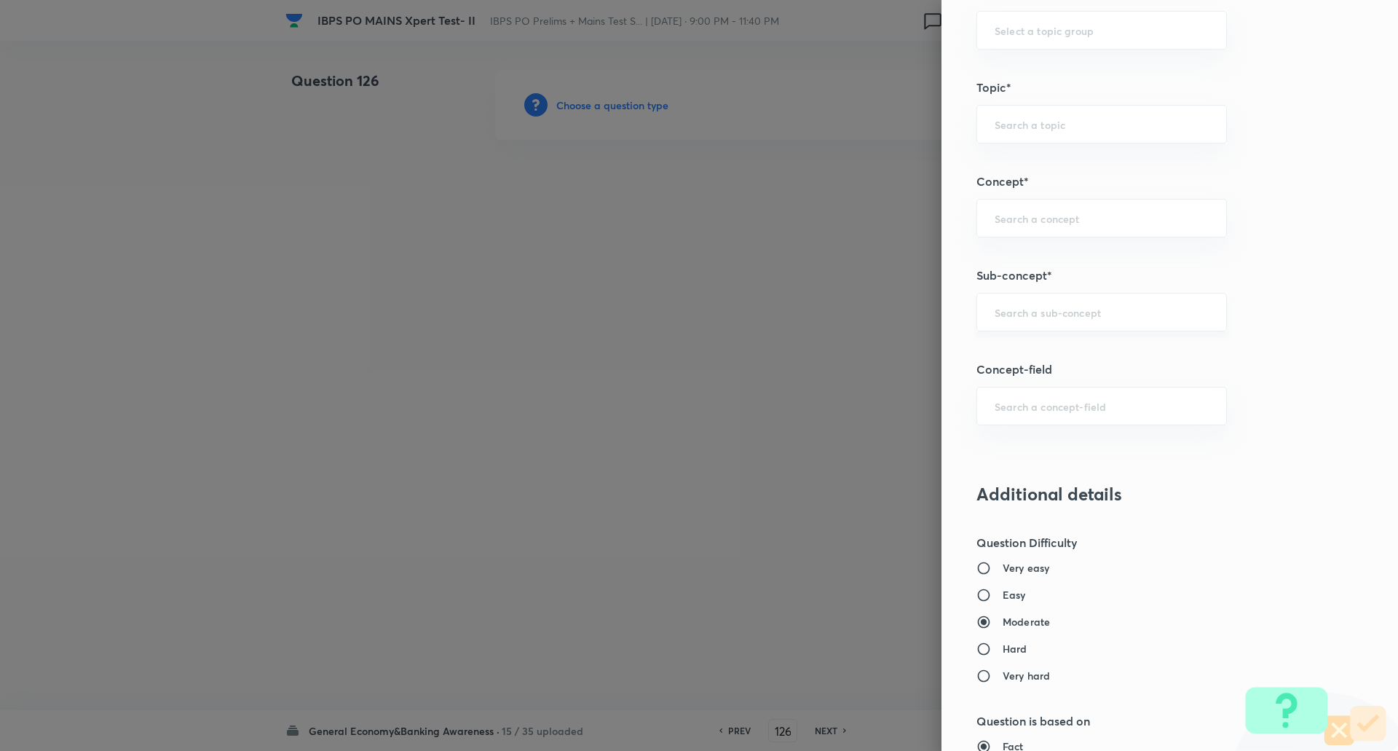
click at [1043, 313] on input "text" at bounding box center [1102, 312] width 214 height 14
click at [1043, 313] on input "sport" at bounding box center [1102, 312] width 214 height 14
click at [1042, 348] on li "Sports Current Affairs" at bounding box center [1090, 353] width 249 height 26
type input "Sports Current Affairs"
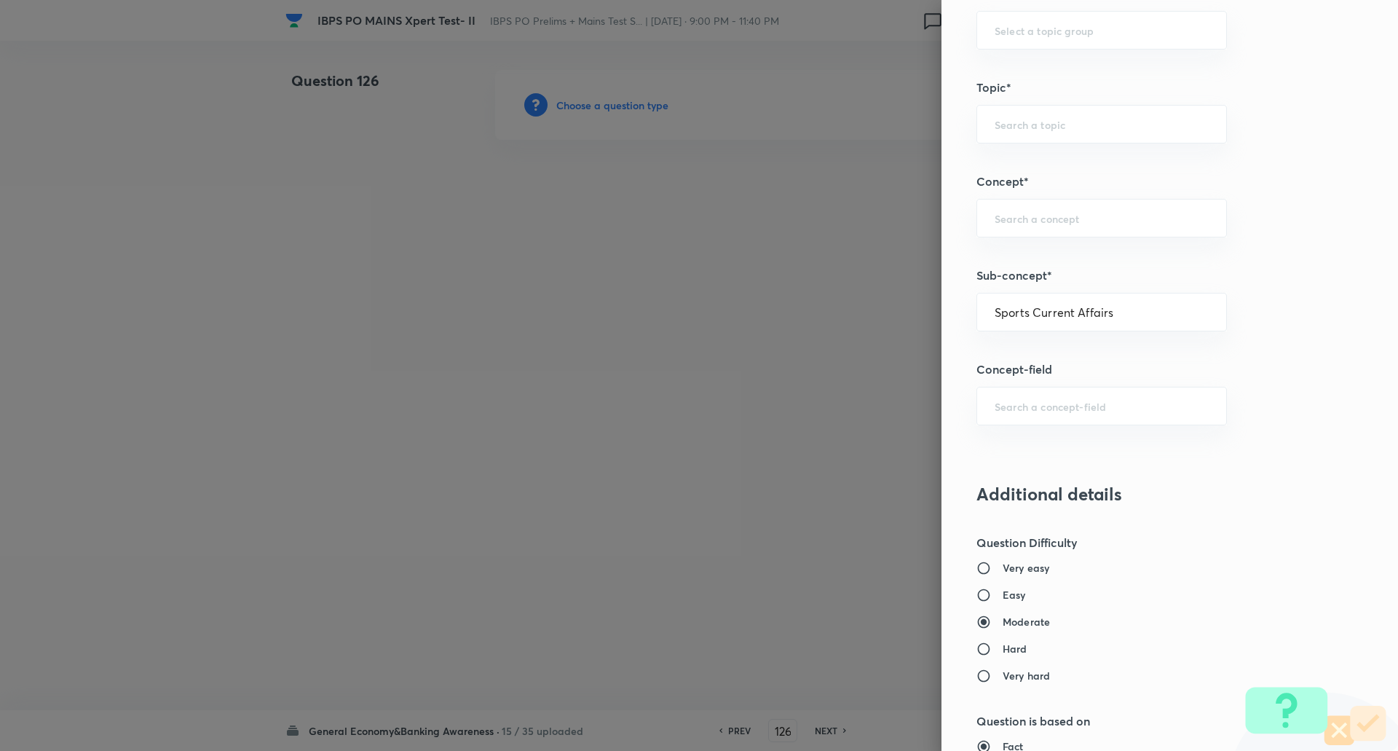
type input "Awareness"
type input "Current Affairs"
type input "Sports Current Affairs"
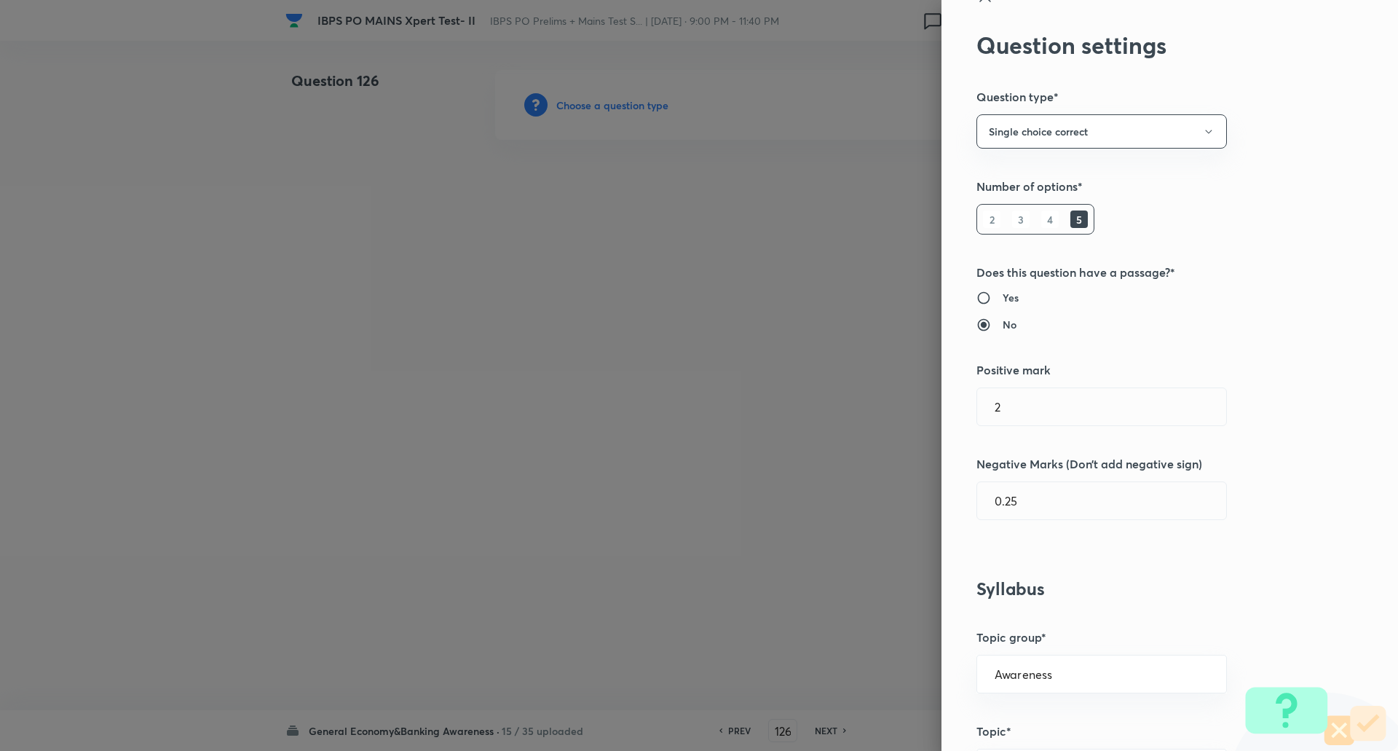
scroll to position [29, 0]
click at [1024, 408] on input "2" at bounding box center [1101, 407] width 249 height 37
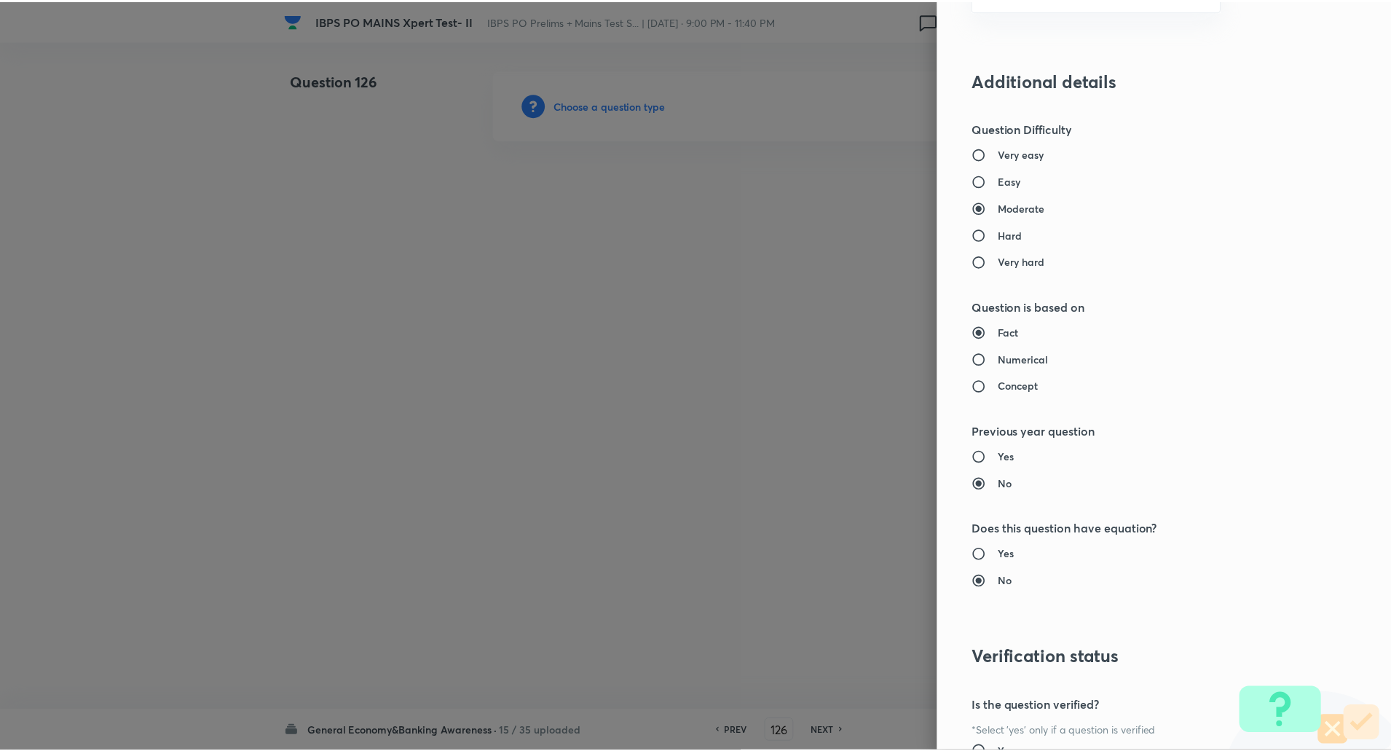
scroll to position [1234, 0]
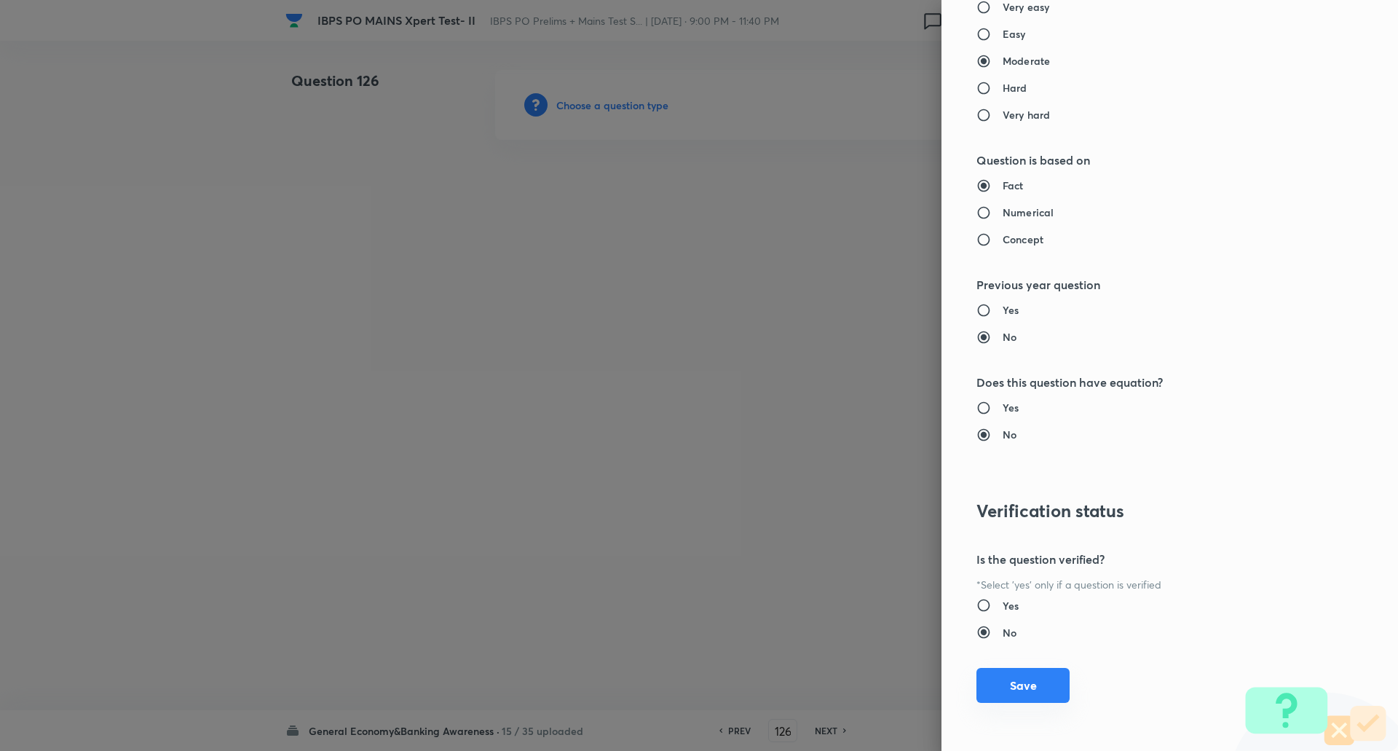
type input "1"
click at [999, 679] on button "Save" at bounding box center [1022, 685] width 93 height 35
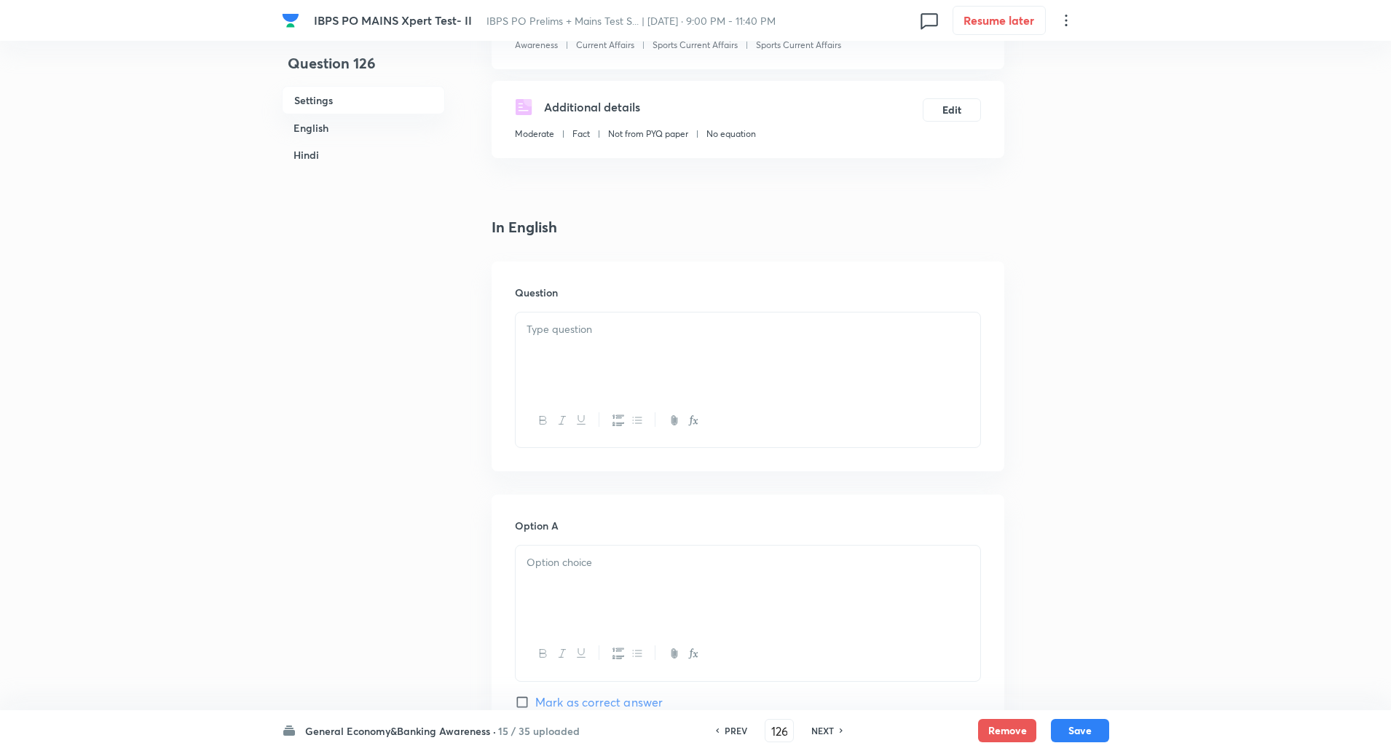
scroll to position [229, 0]
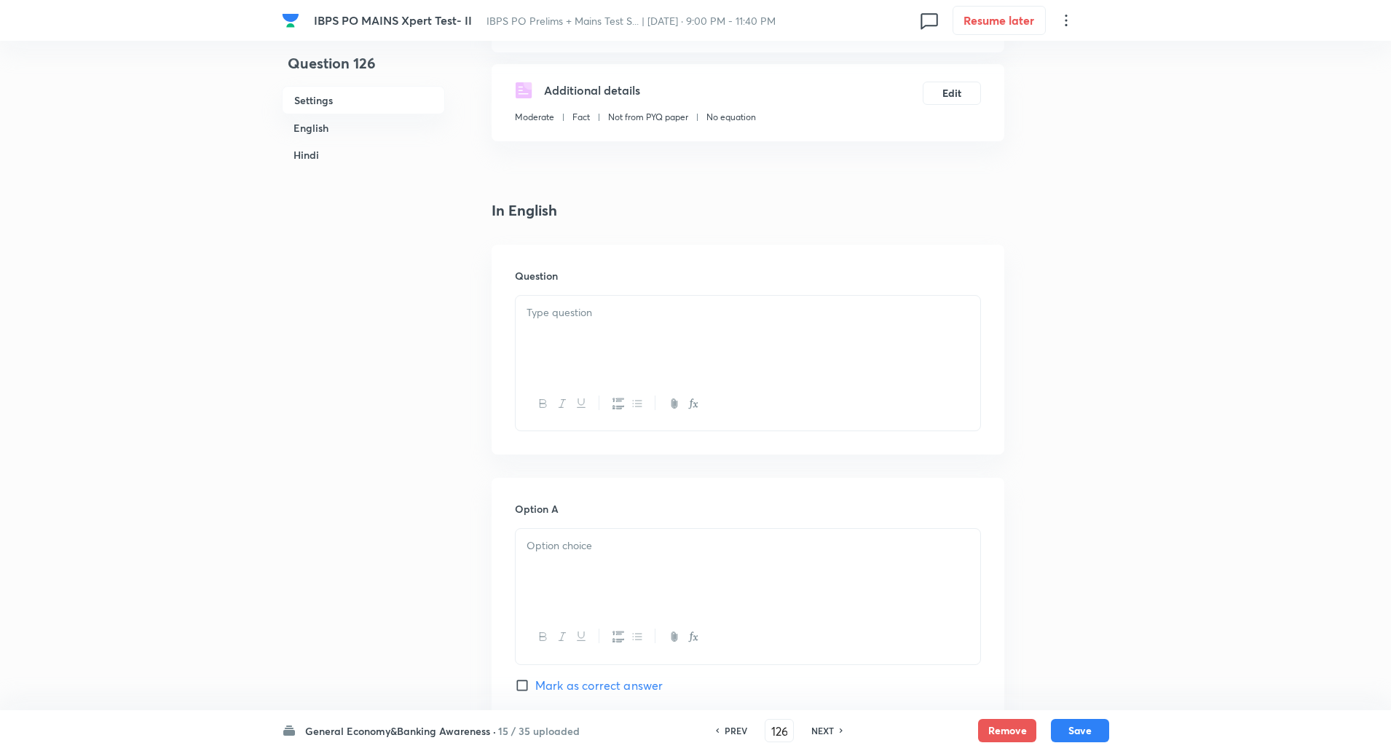
click at [578, 314] on p at bounding box center [747, 312] width 443 height 17
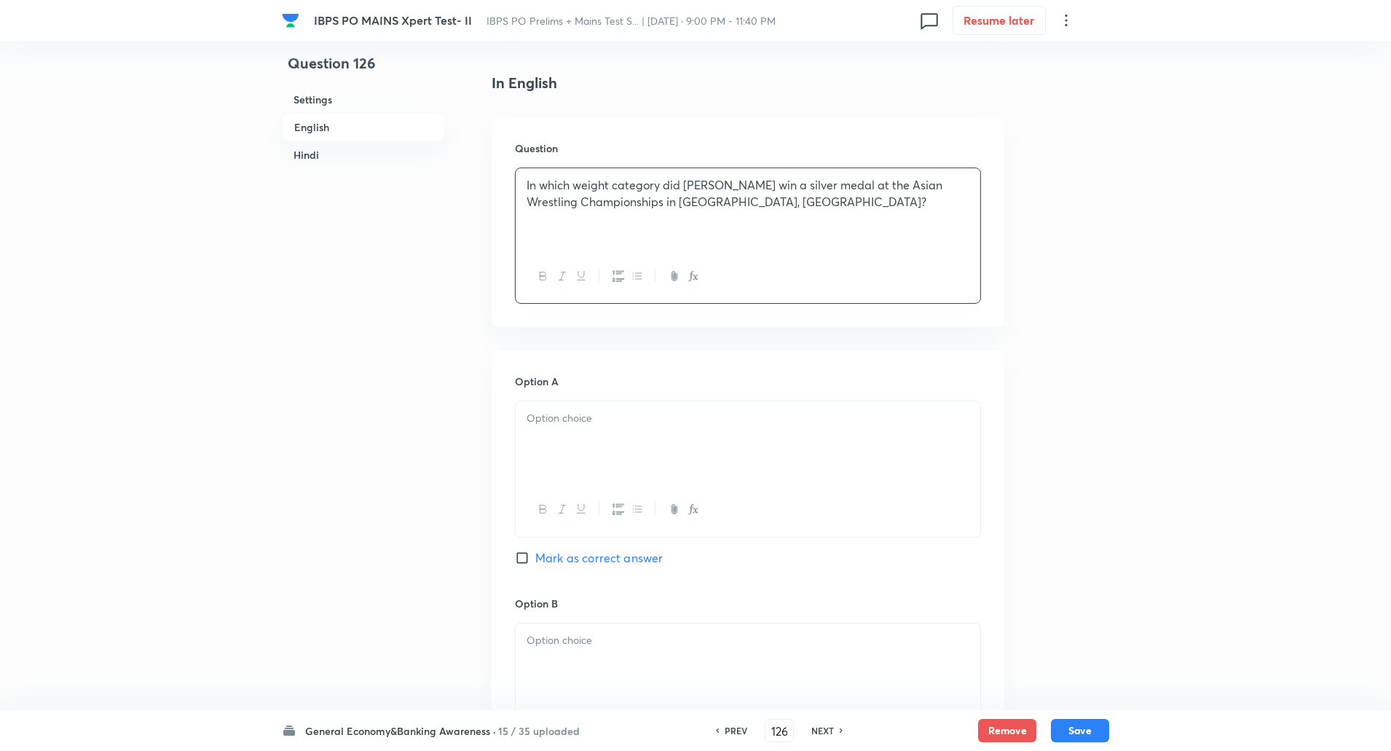
scroll to position [426, 0]
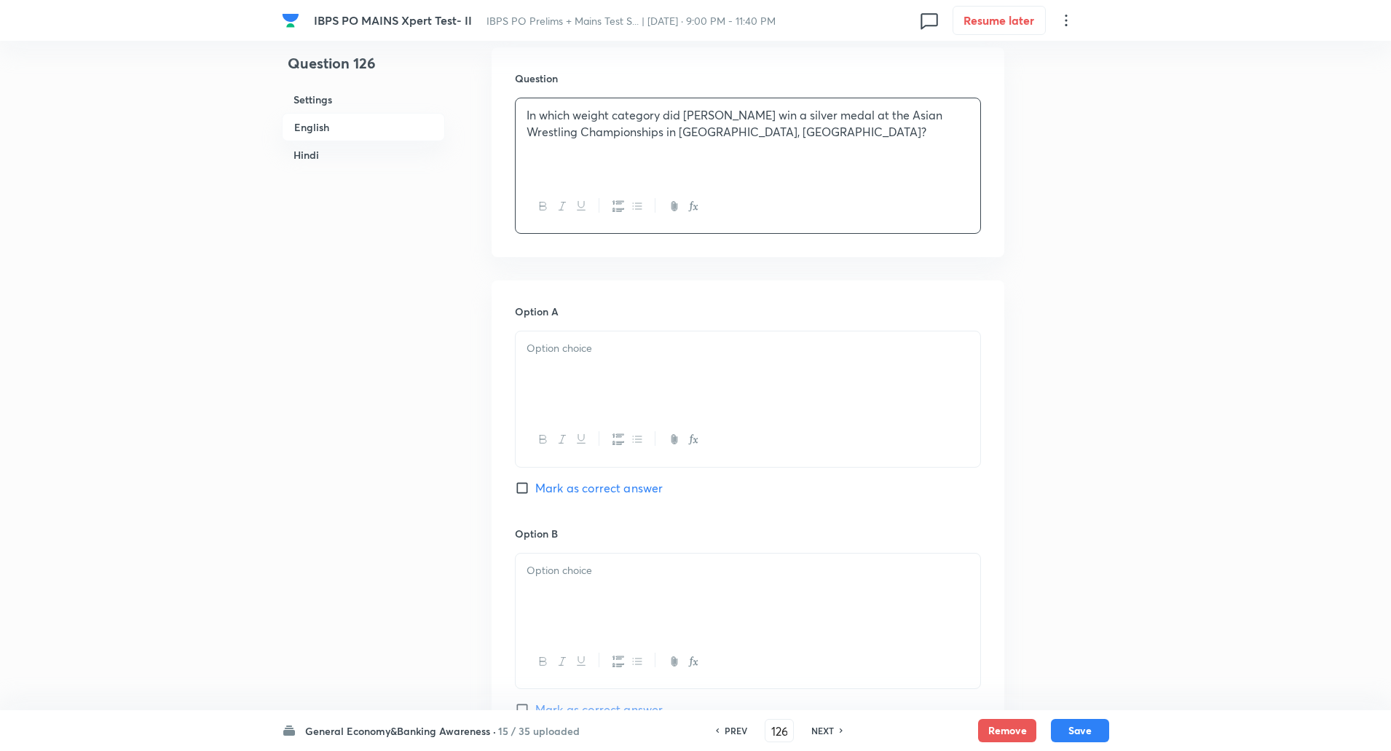
click at [569, 391] on div at bounding box center [748, 372] width 465 height 82
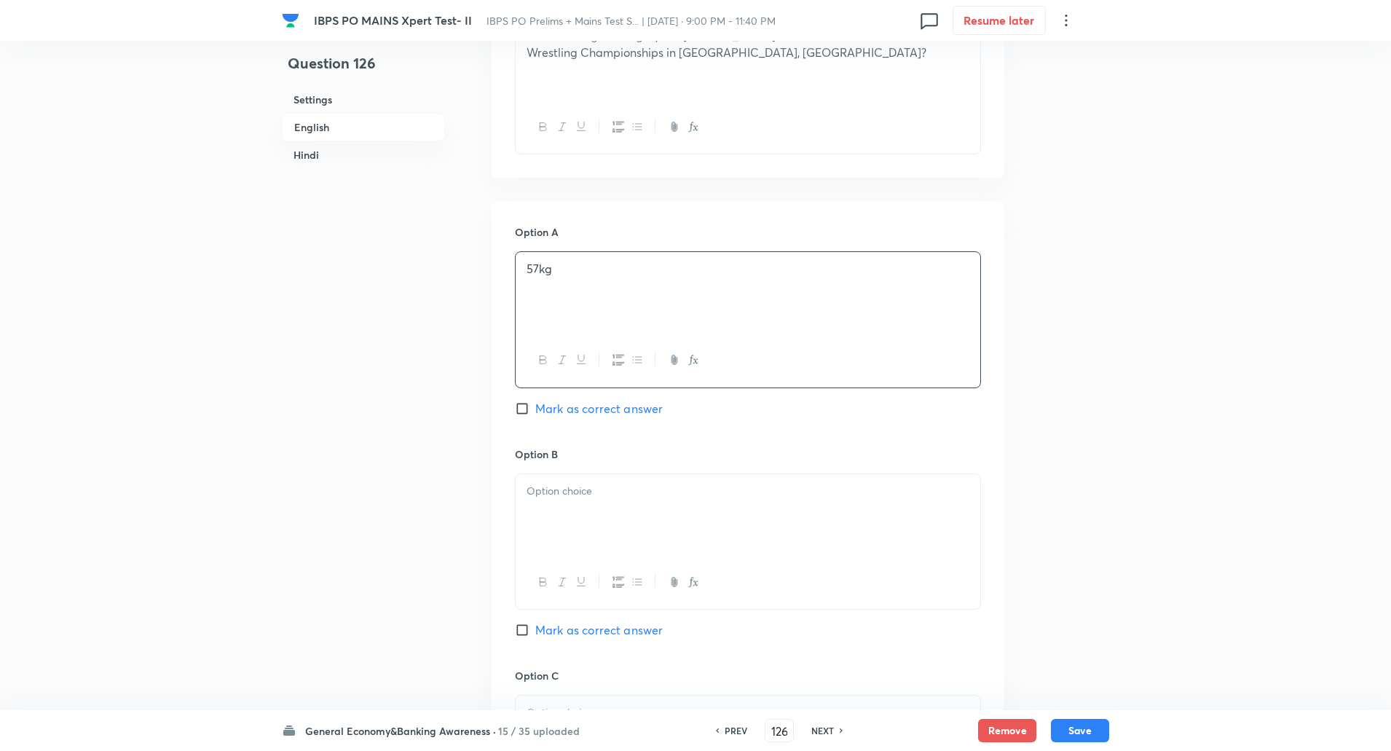
scroll to position [595, 0]
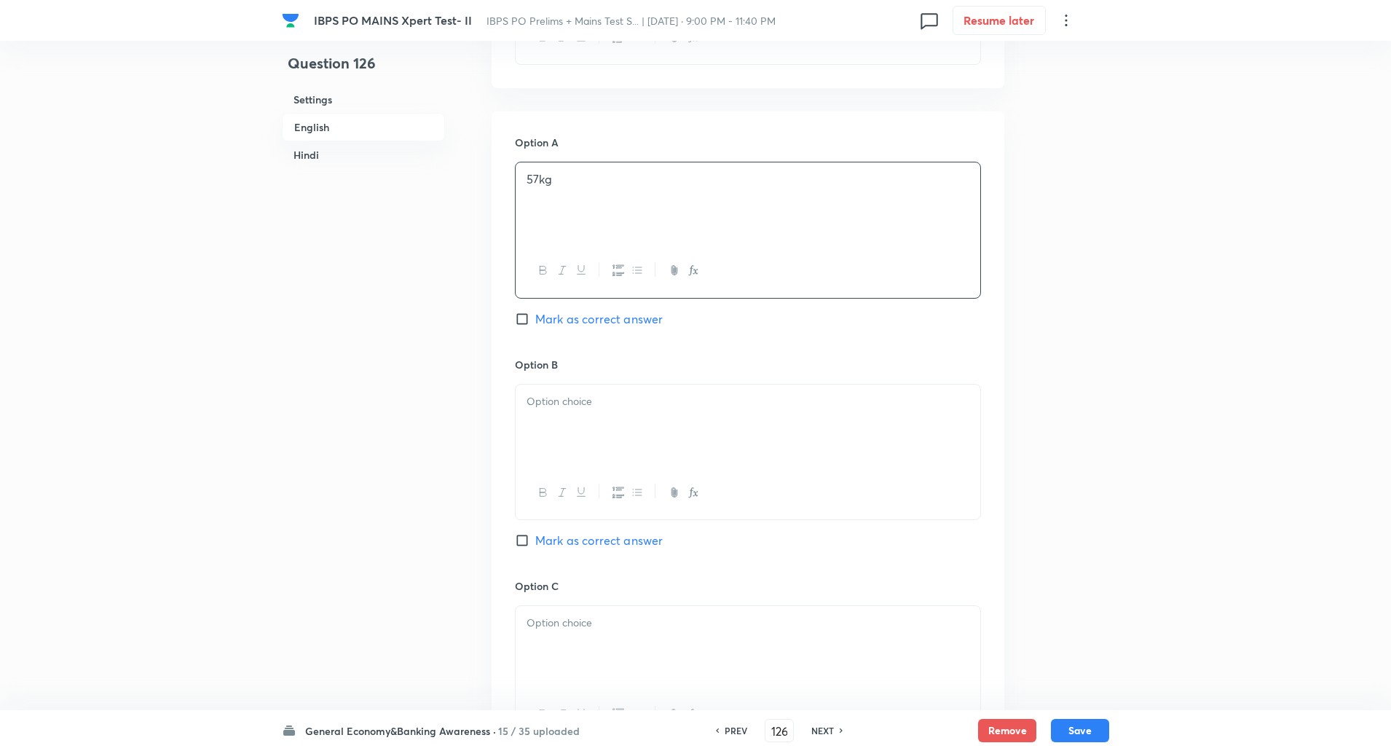
click at [562, 400] on p at bounding box center [747, 401] width 443 height 17
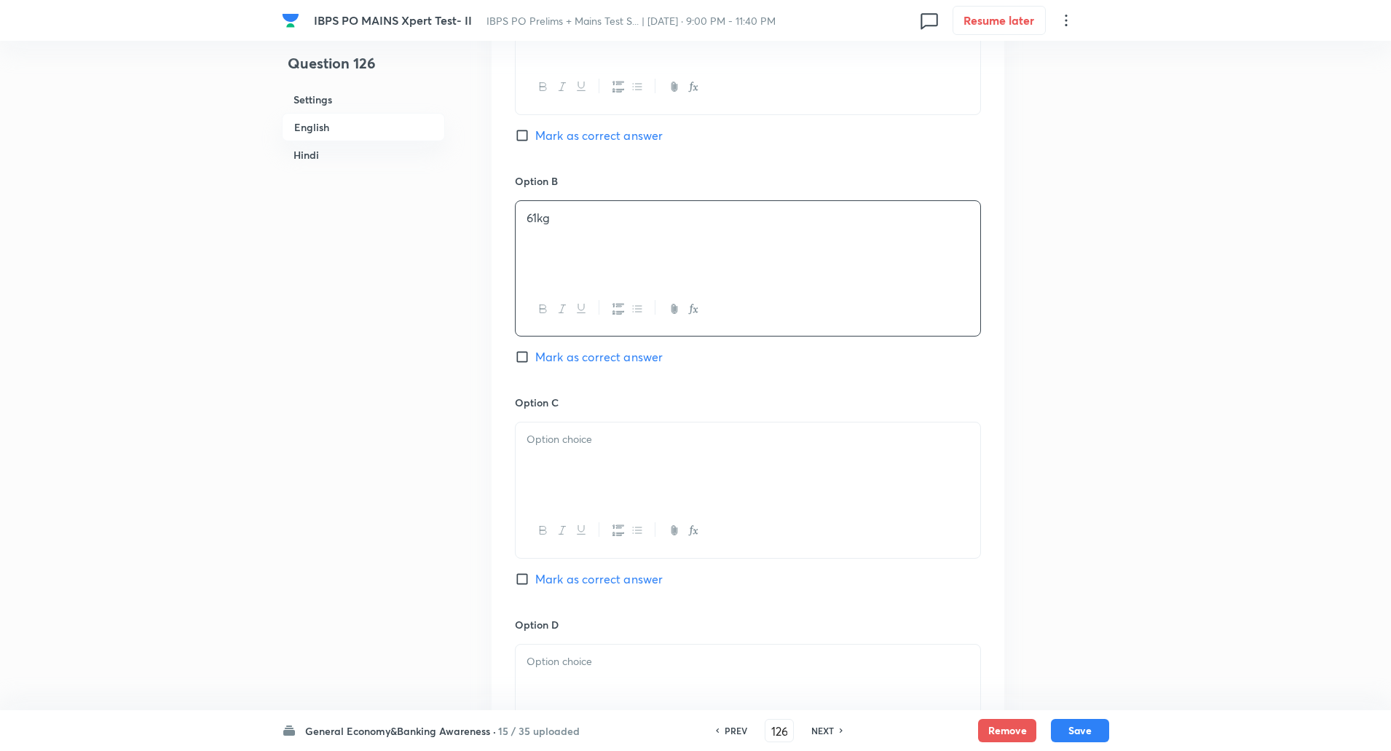
click at [556, 430] on div at bounding box center [748, 463] width 465 height 82
paste div
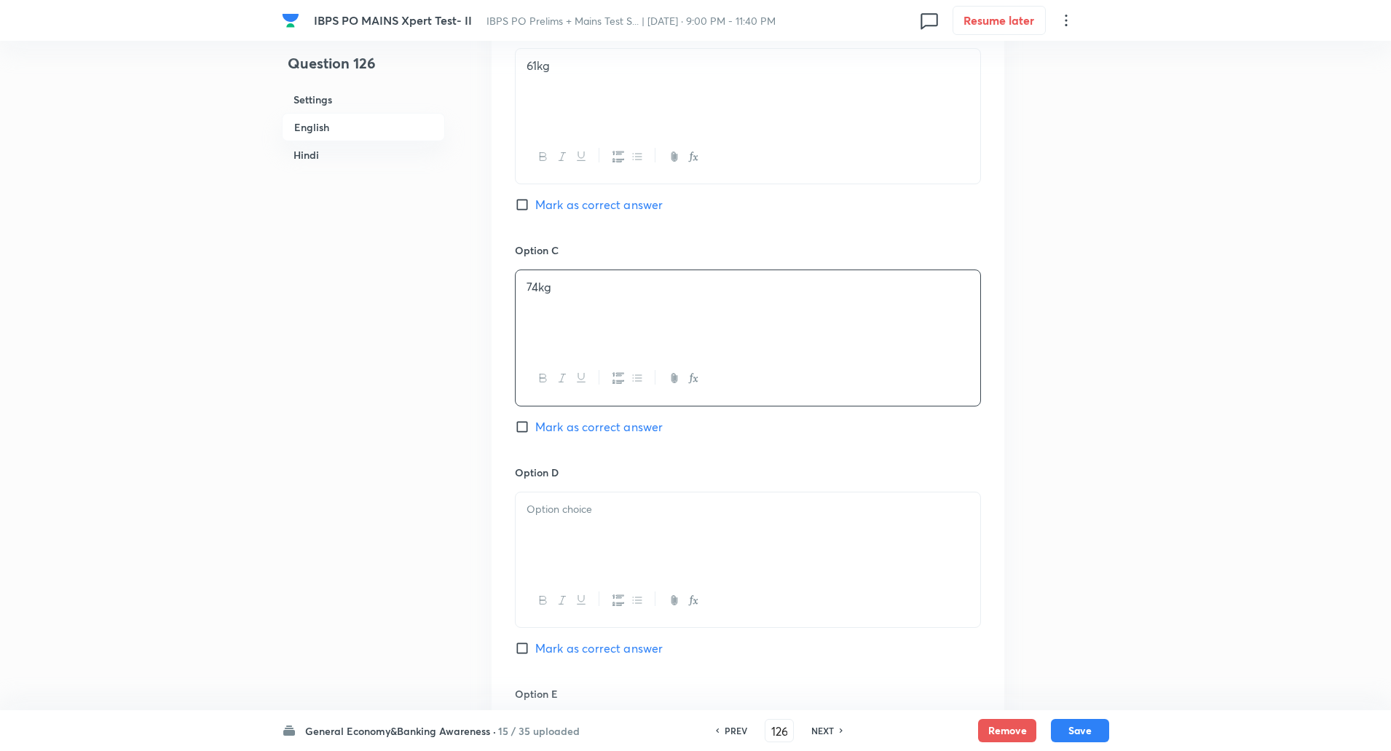
scroll to position [938, 0]
click at [565, 516] on div at bounding box center [748, 526] width 465 height 82
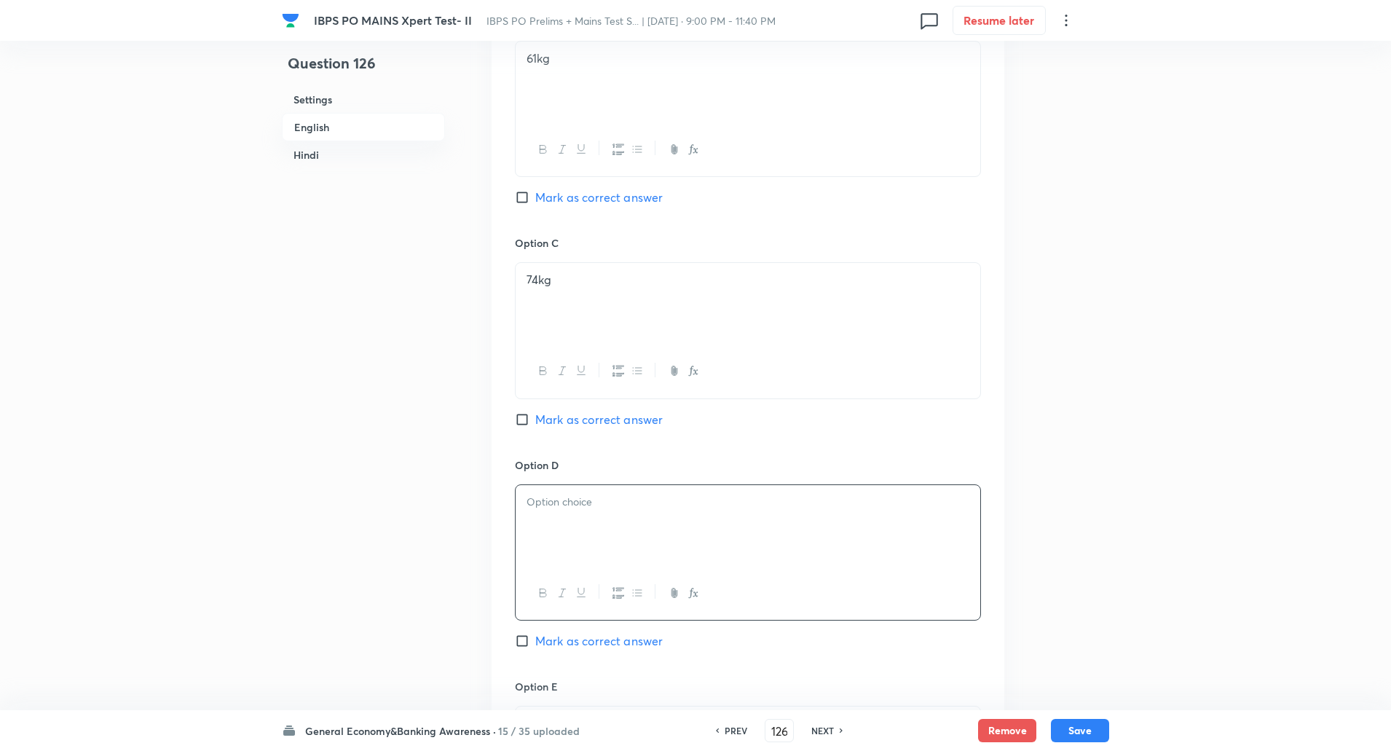
paste div
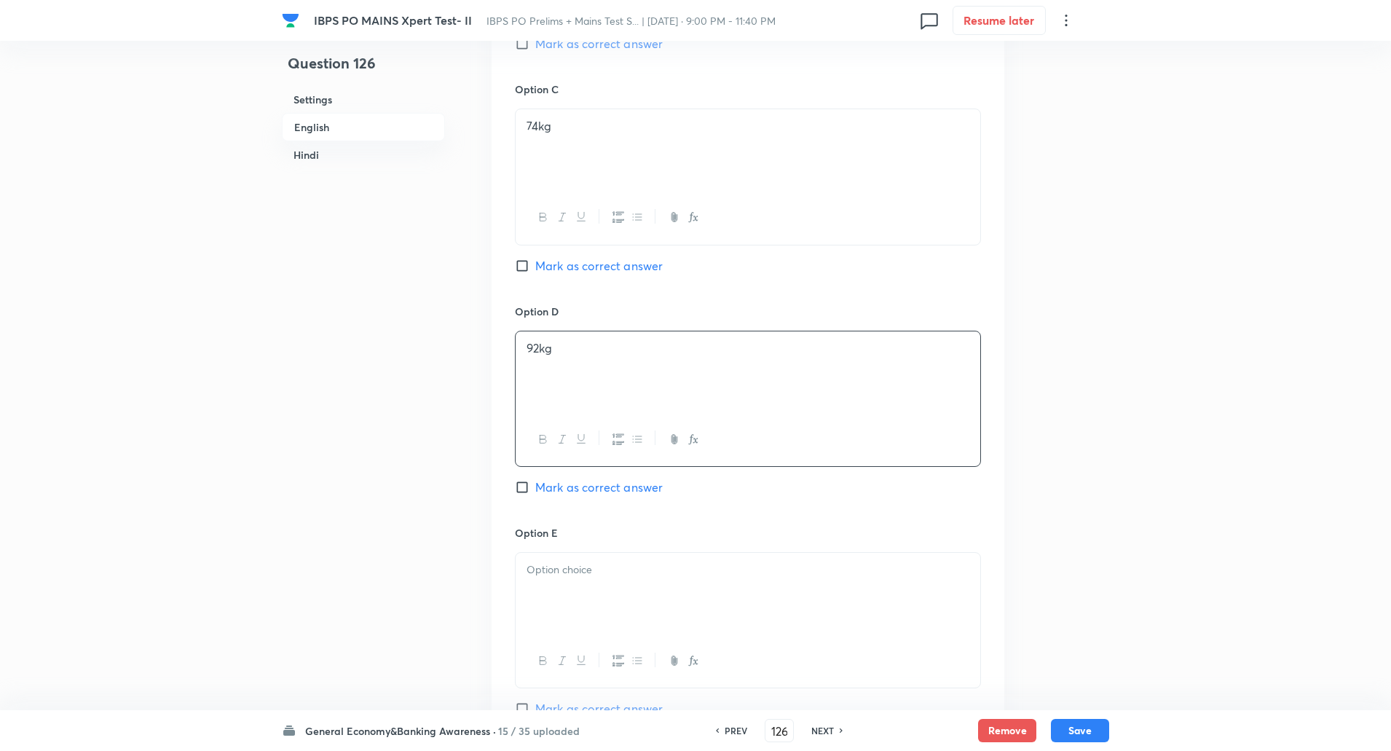
scroll to position [1094, 0]
click at [514, 492] on div "Option A 57kg Mark as correct answer Option B 61kg Mark as correct answer Optio…" at bounding box center [747, 175] width 513 height 1126
click at [522, 488] on input "Mark as correct answer" at bounding box center [525, 484] width 20 height 15
checkbox input "true"
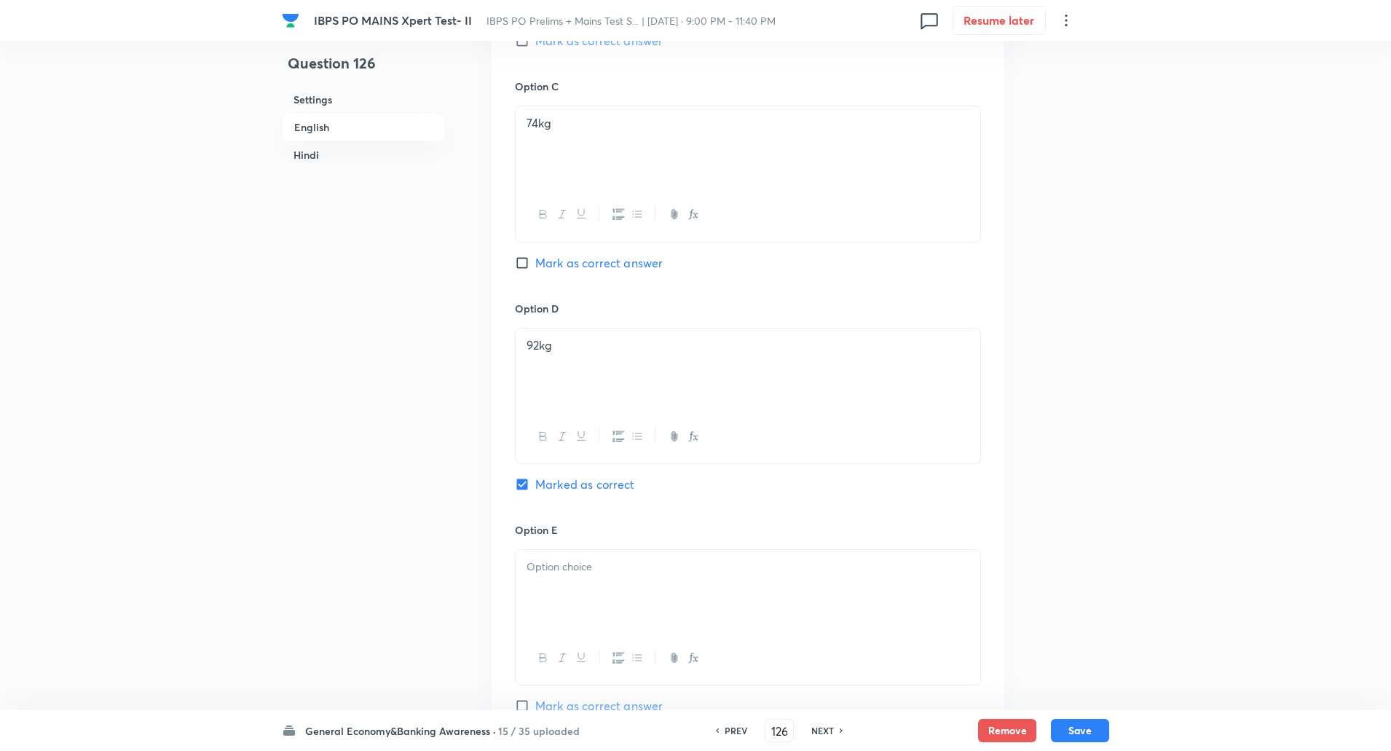
click at [565, 593] on div at bounding box center [748, 591] width 465 height 82
paste div
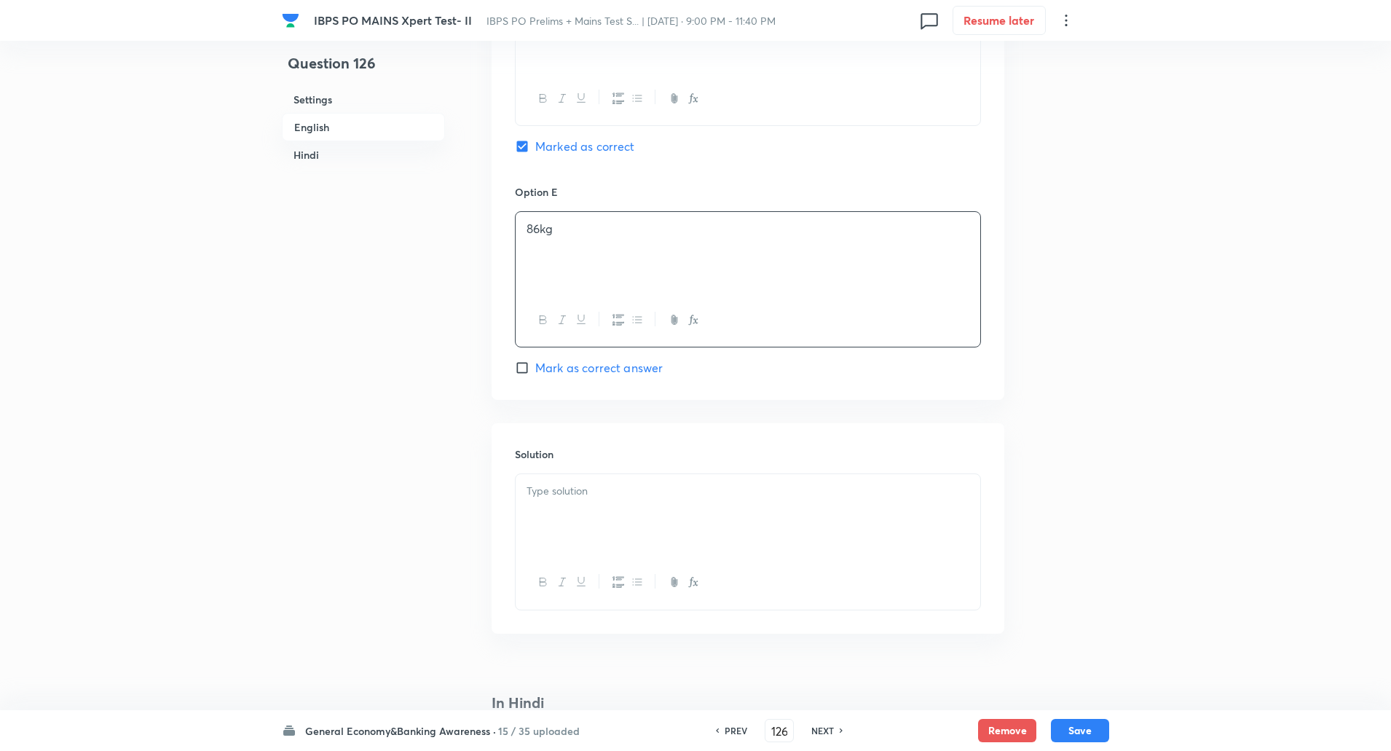
click at [585, 522] on div at bounding box center [748, 515] width 465 height 82
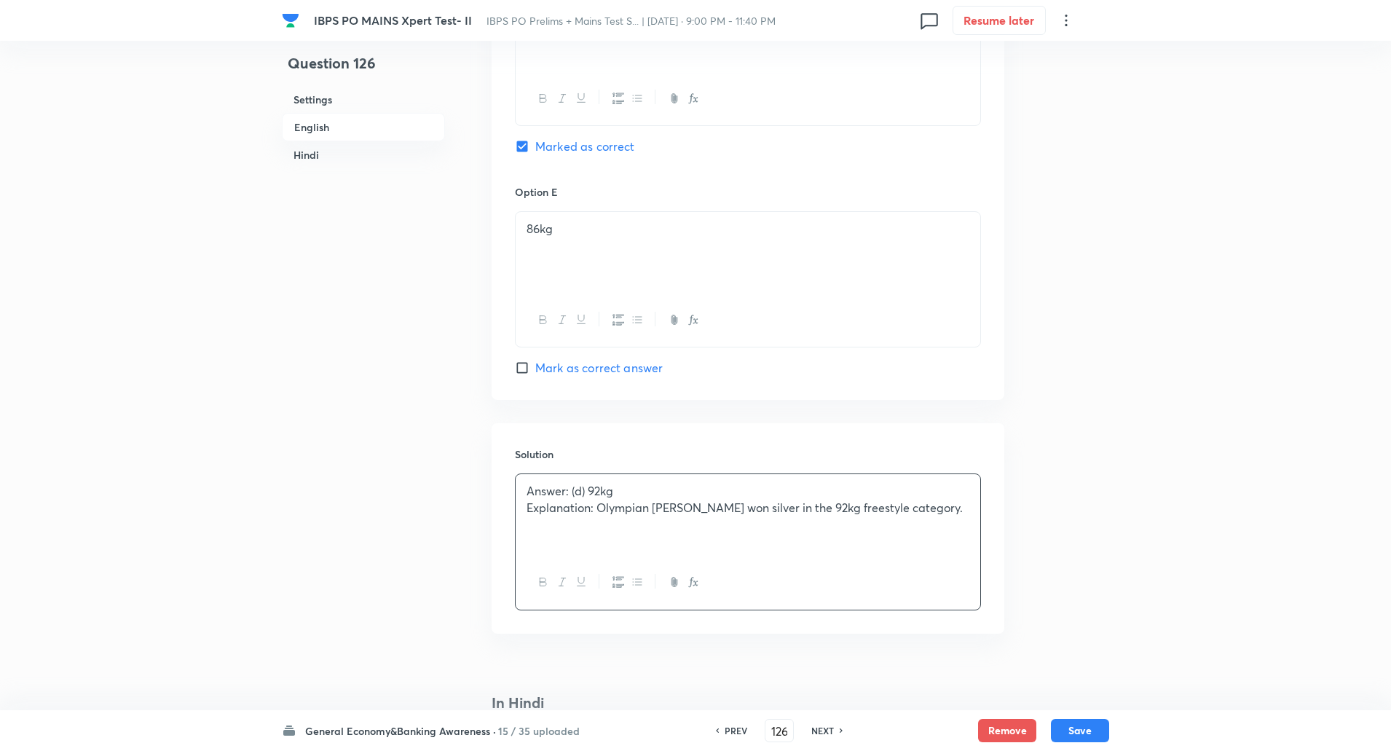
click at [599, 510] on p "Explanation: Olympian Deepak Punia won silver in the 92kg freestyle category." at bounding box center [747, 507] width 443 height 17
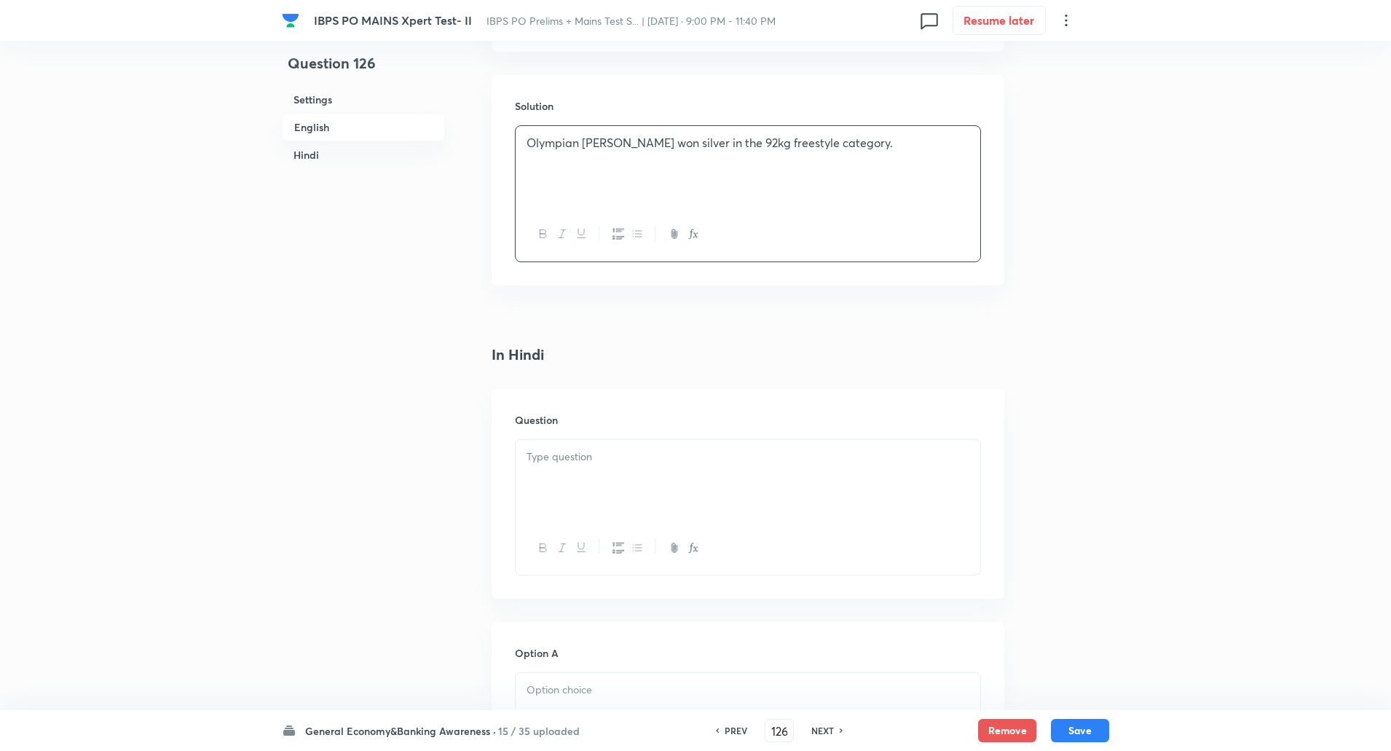
click at [572, 437] on div "Question" at bounding box center [747, 494] width 513 height 210
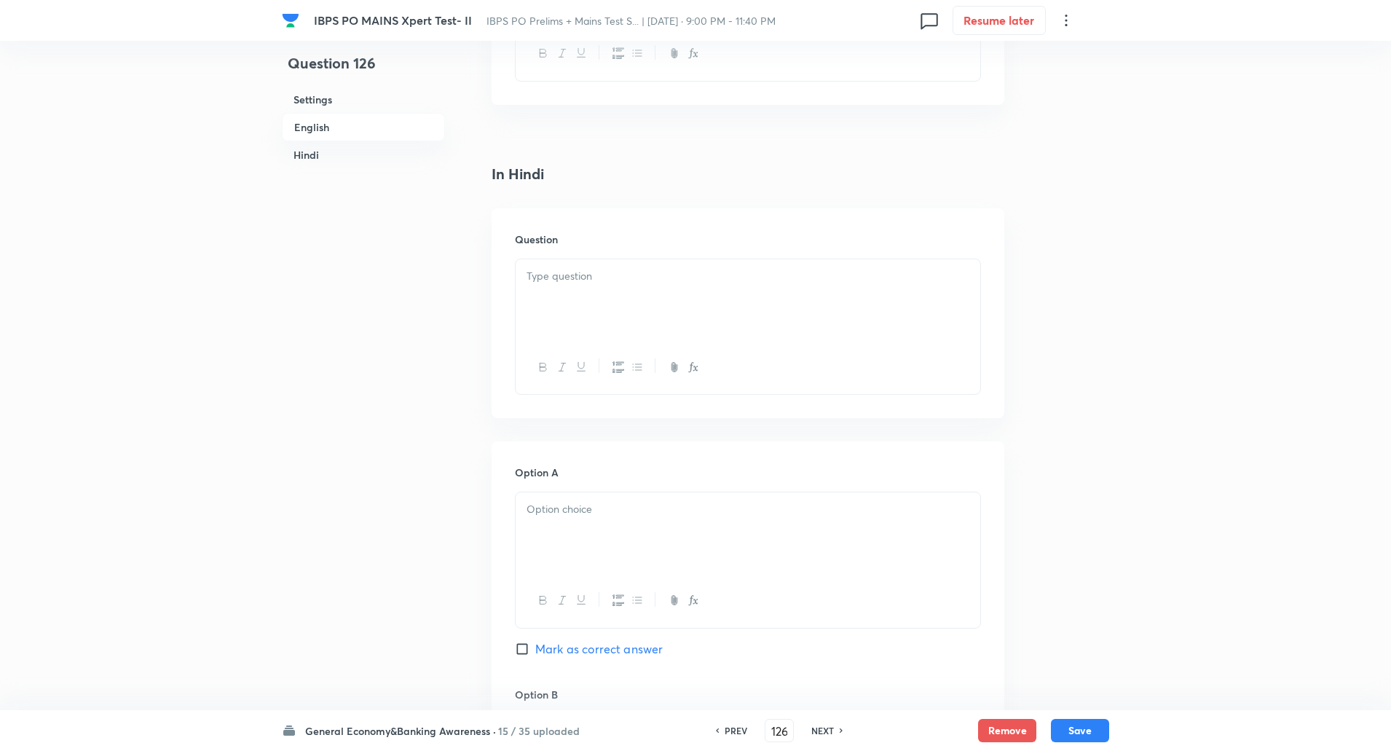
scroll to position [2020, 0]
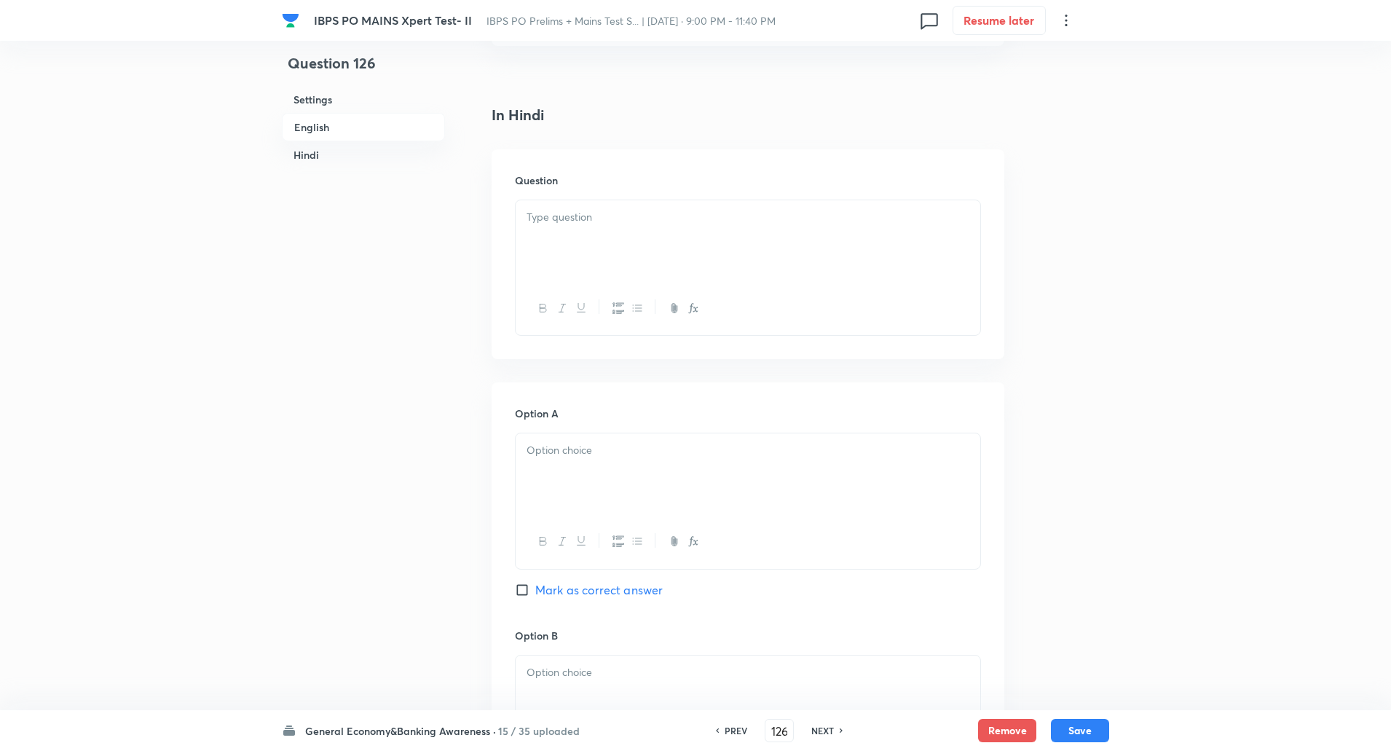
click at [584, 227] on div at bounding box center [748, 241] width 465 height 82
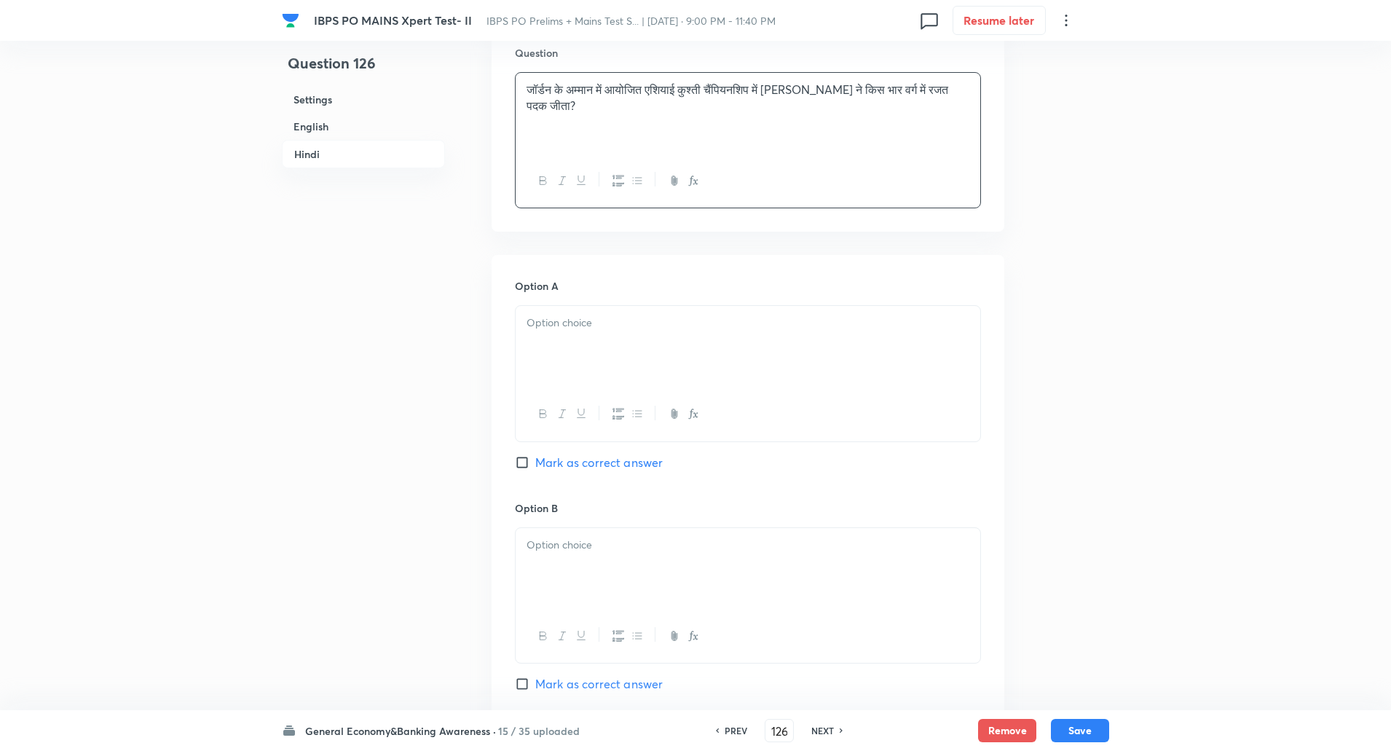
click at [537, 360] on div at bounding box center [748, 347] width 465 height 82
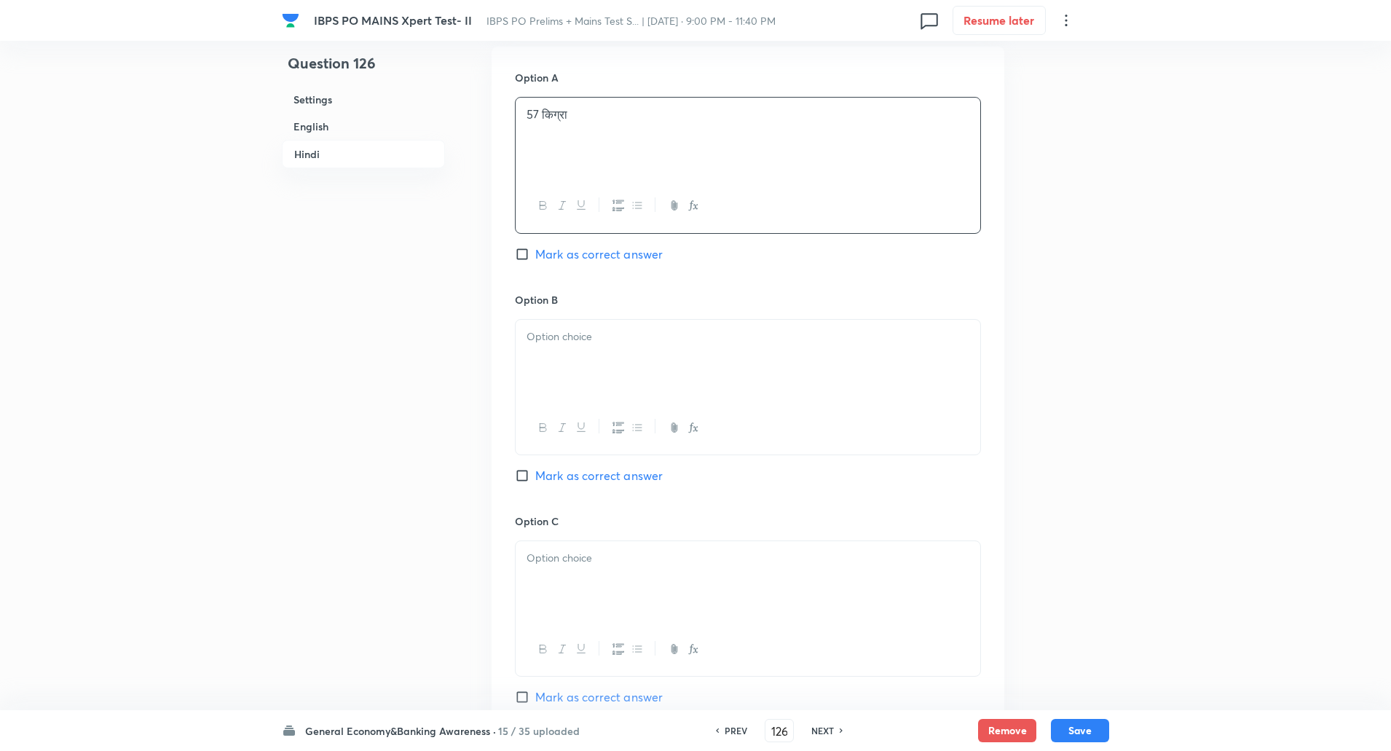
scroll to position [2358, 0]
click at [537, 359] on div at bounding box center [748, 358] width 465 height 82
paste div
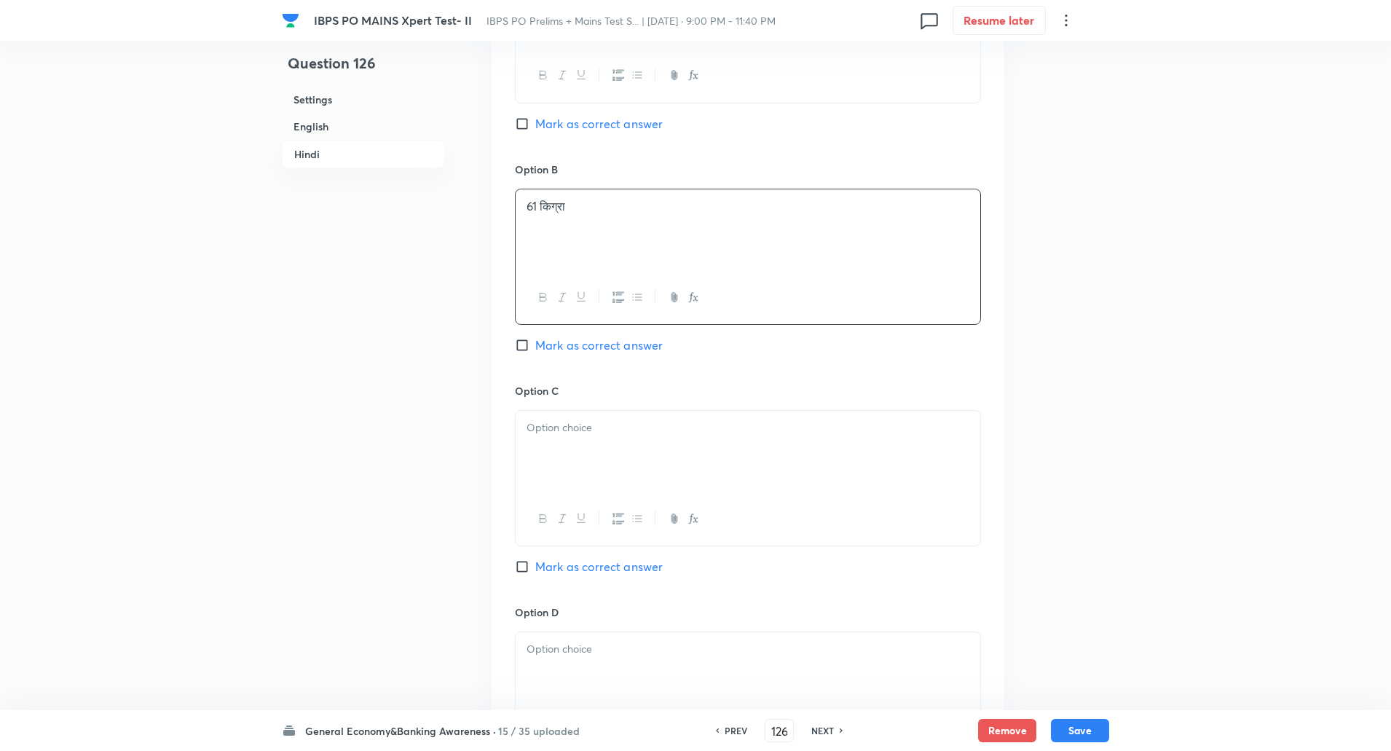
scroll to position [2487, 0]
click at [552, 427] on p at bounding box center [747, 426] width 443 height 17
paste div
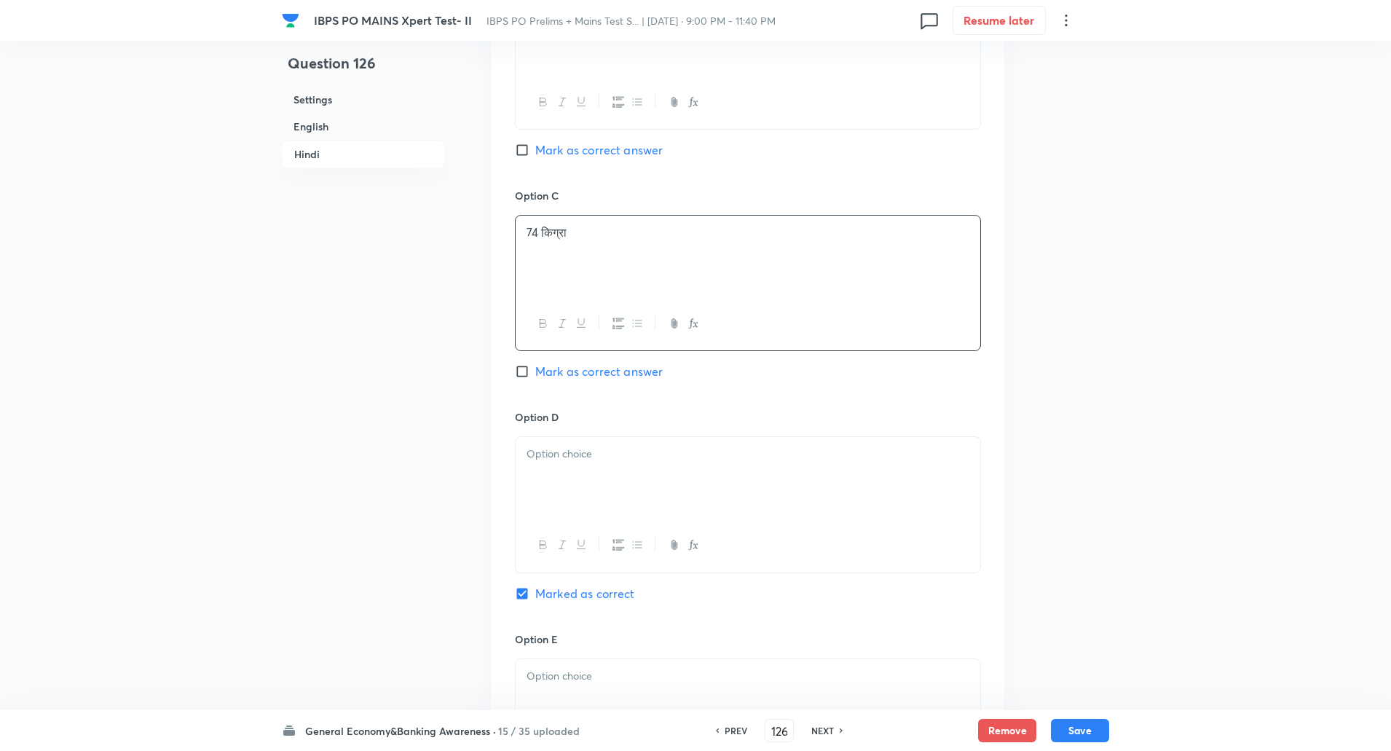
scroll to position [2702, 0]
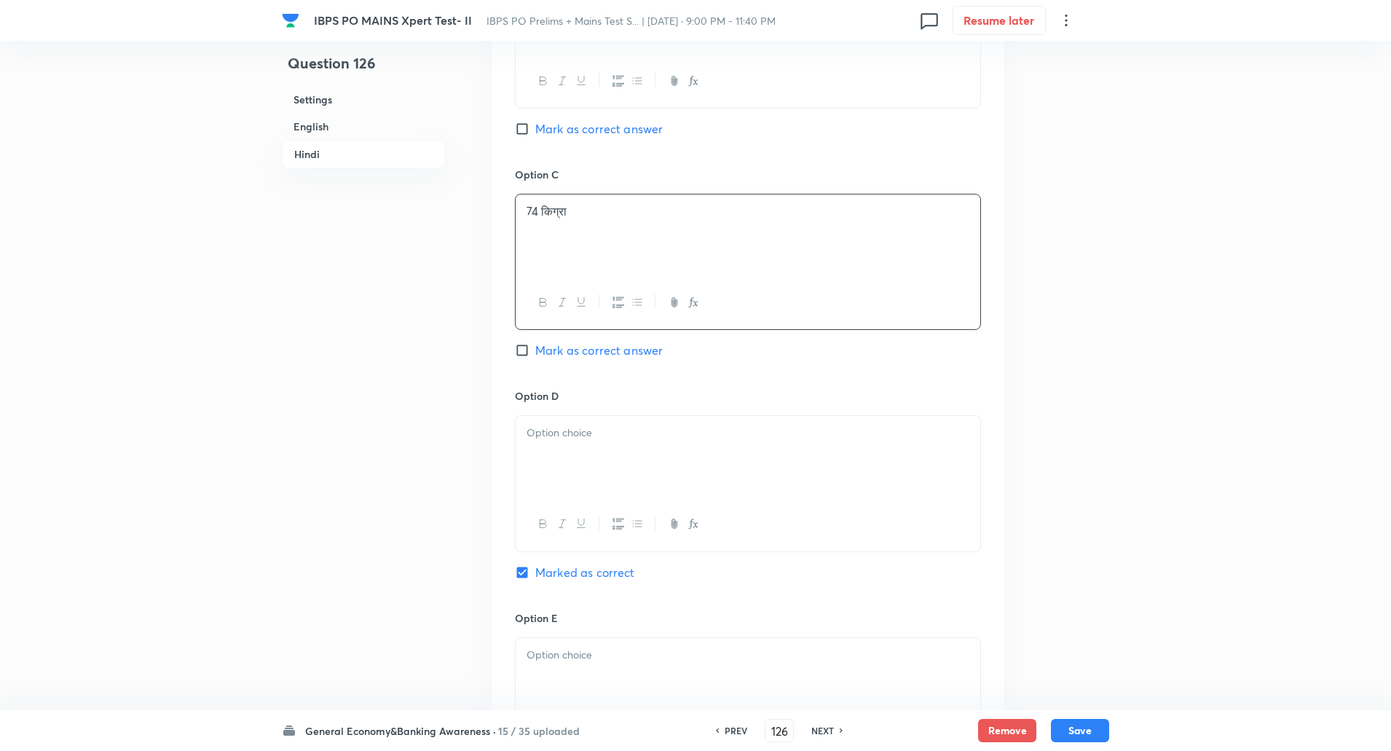
click at [559, 455] on div at bounding box center [748, 457] width 465 height 82
paste div
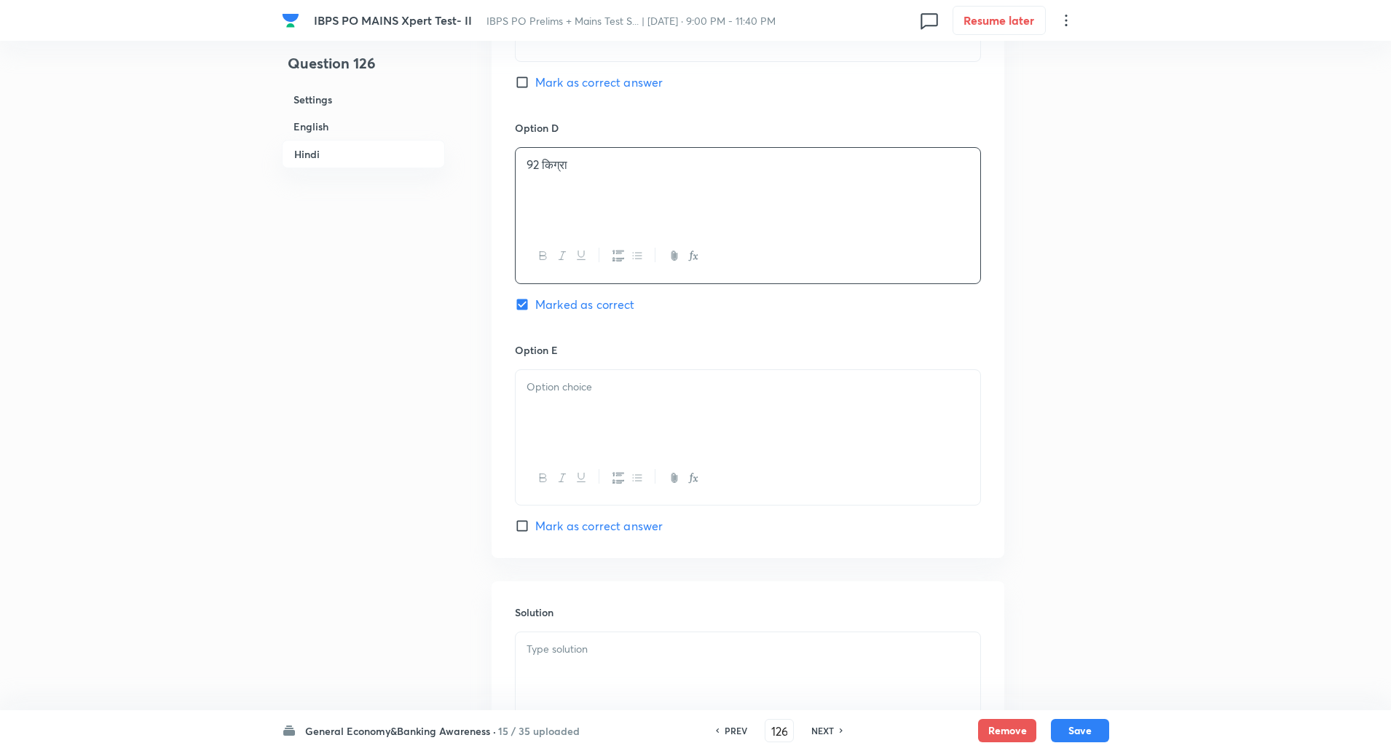
scroll to position [2979, 0]
click at [566, 411] on div at bounding box center [748, 402] width 465 height 82
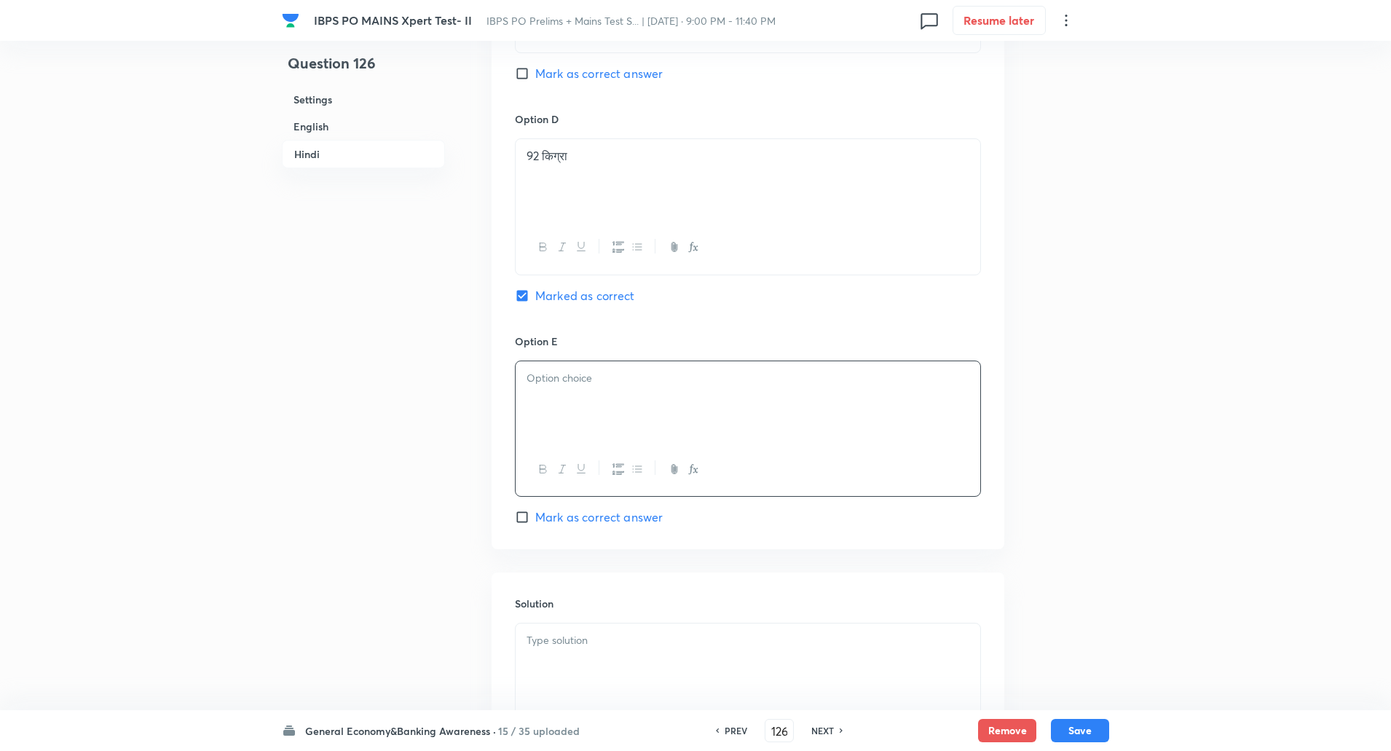
paste div
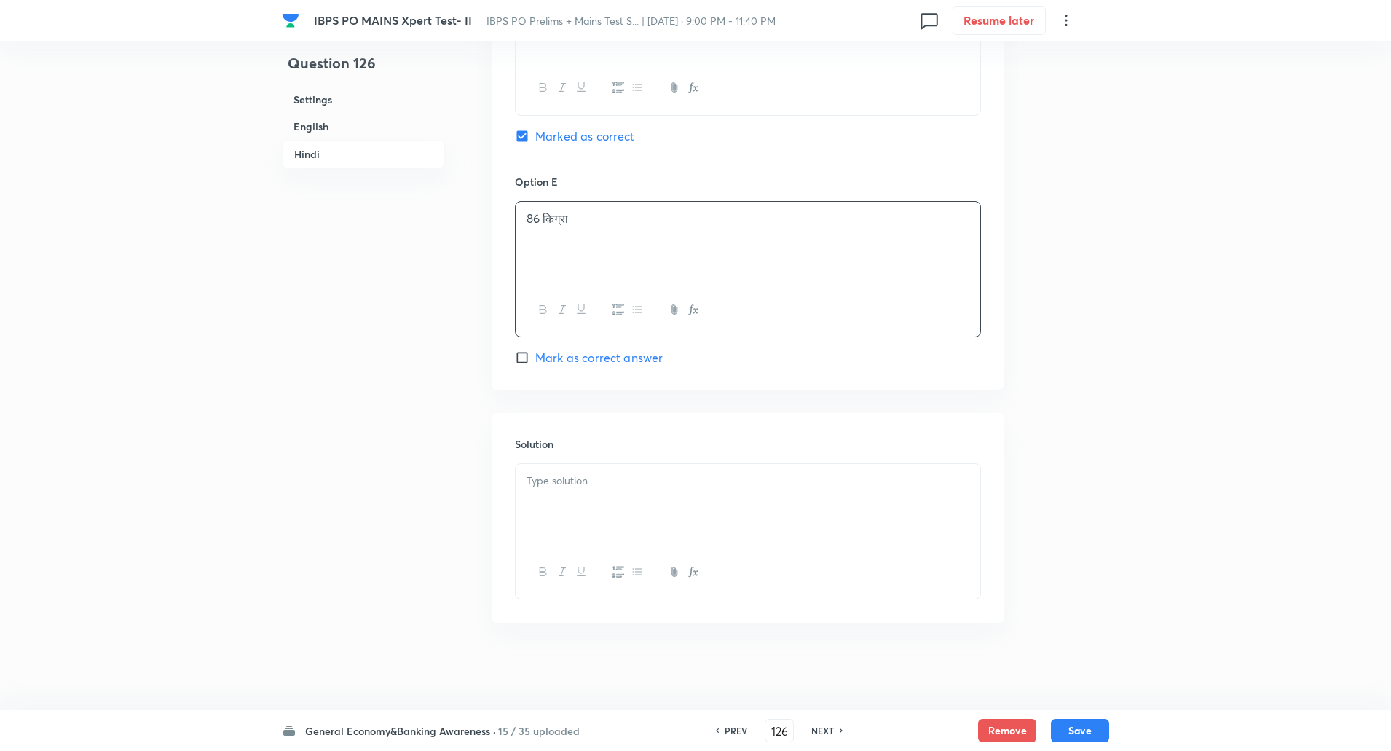
click at [576, 502] on div at bounding box center [748, 505] width 465 height 82
click at [563, 504] on p "व्याख्या: ओलंपियन दीपक पुनिया ने 92 किग्रा फ्रीस्टाइल वर्ग में रजत पदक जीता।" at bounding box center [747, 497] width 443 height 17
click at [1091, 737] on button "Save" at bounding box center [1080, 728] width 58 height 23
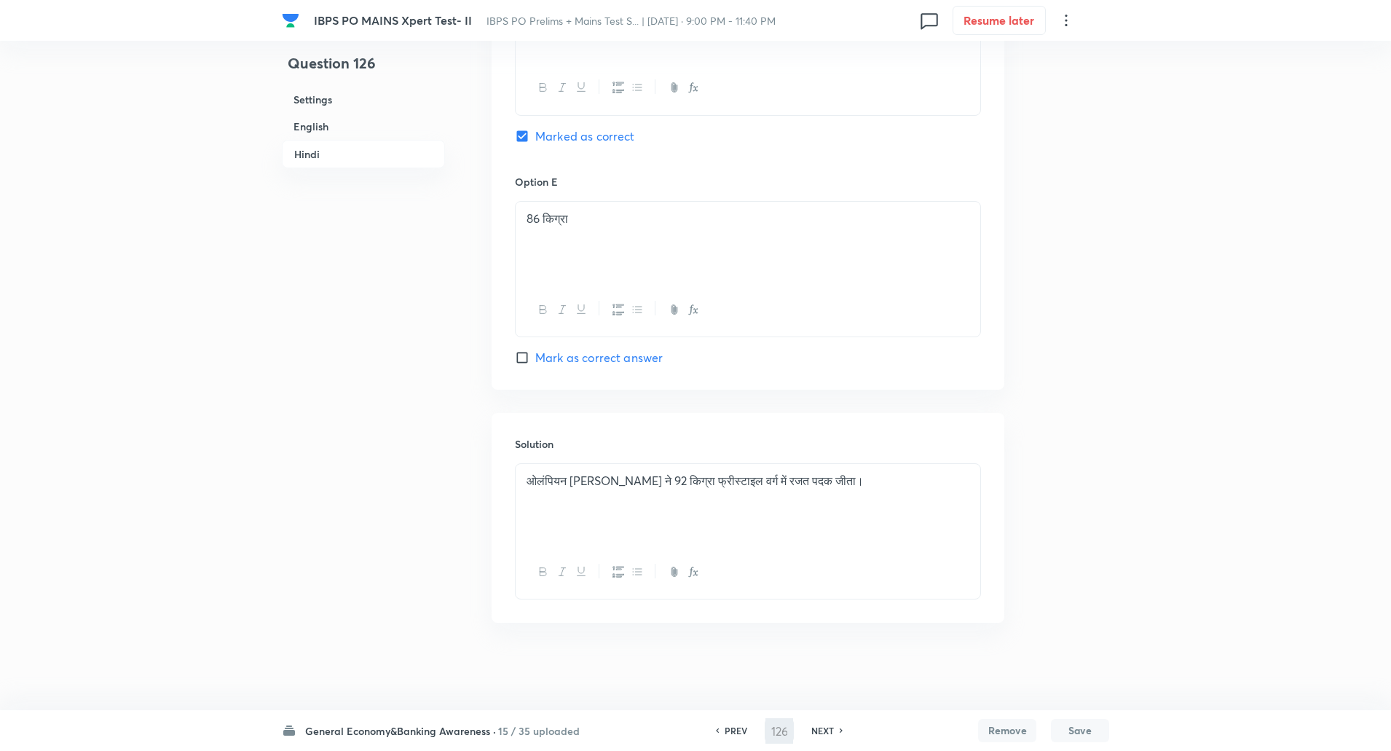
type input "127"
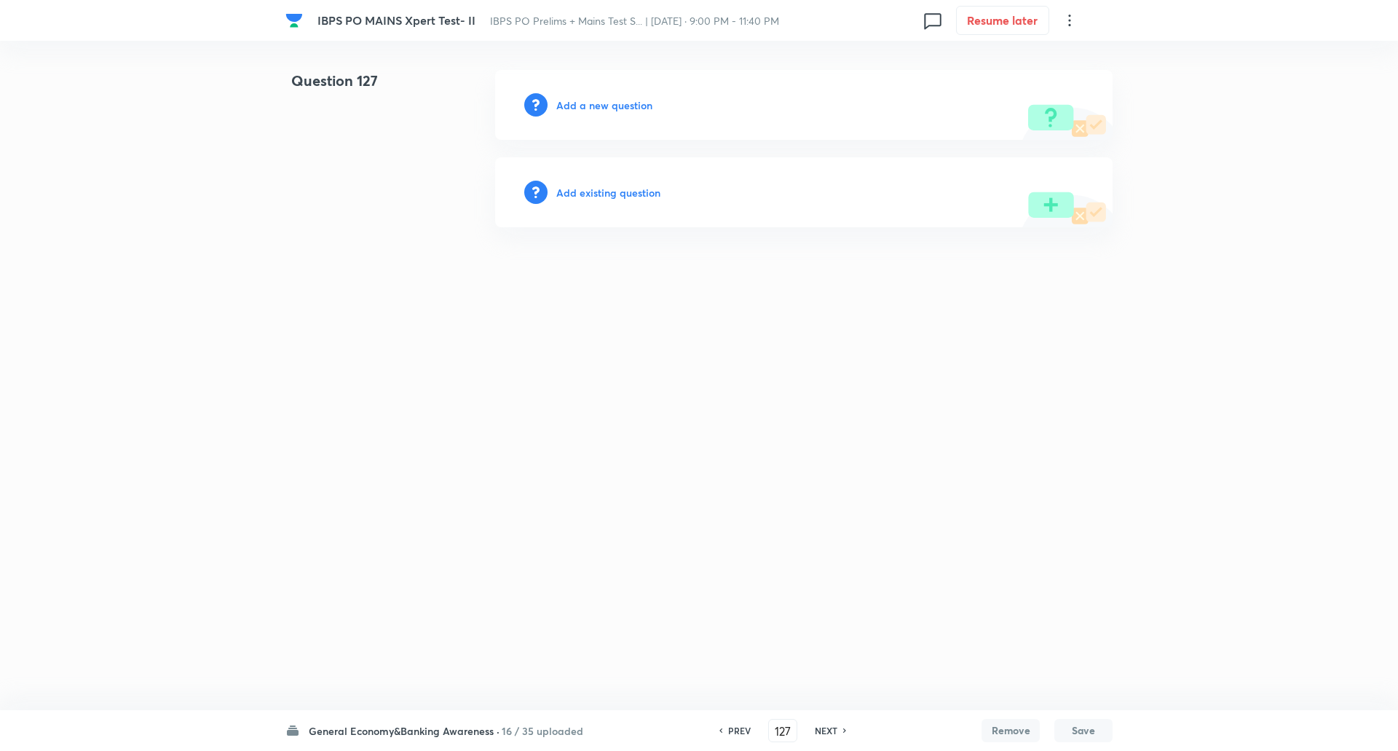
click at [611, 98] on h6 "Add a new question" at bounding box center [604, 105] width 96 height 15
click at [611, 98] on h6 "Choose a question type" at bounding box center [612, 105] width 112 height 15
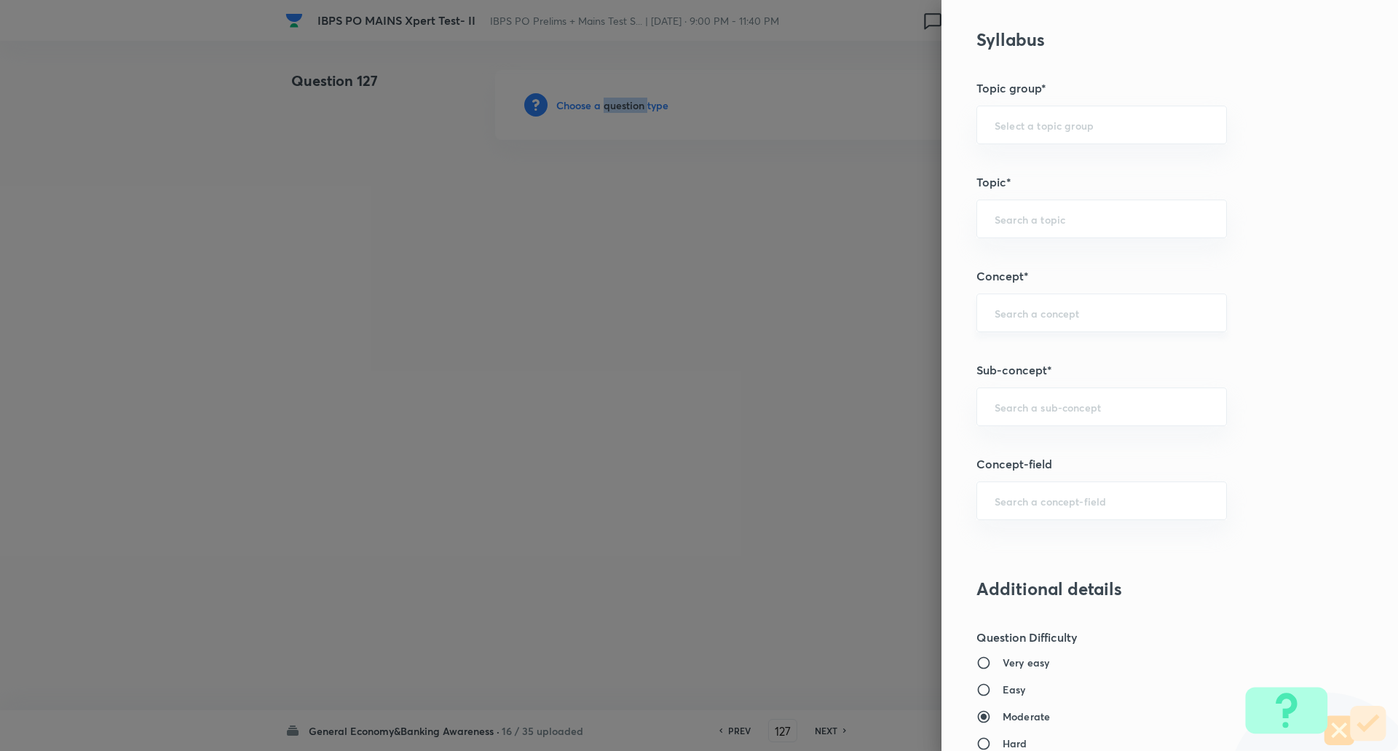
scroll to position [580, 0]
drag, startPoint x: 1017, startPoint y: 434, endPoint x: 1011, endPoint y: 410, distance: 24.7
click at [1011, 410] on div "Question settings Question type* Single choice correct Number of options* 2 3 4…" at bounding box center [1169, 375] width 457 height 751
type input "N"
click at [1019, 448] on li "Sports Current Affairs" at bounding box center [1090, 447] width 249 height 26
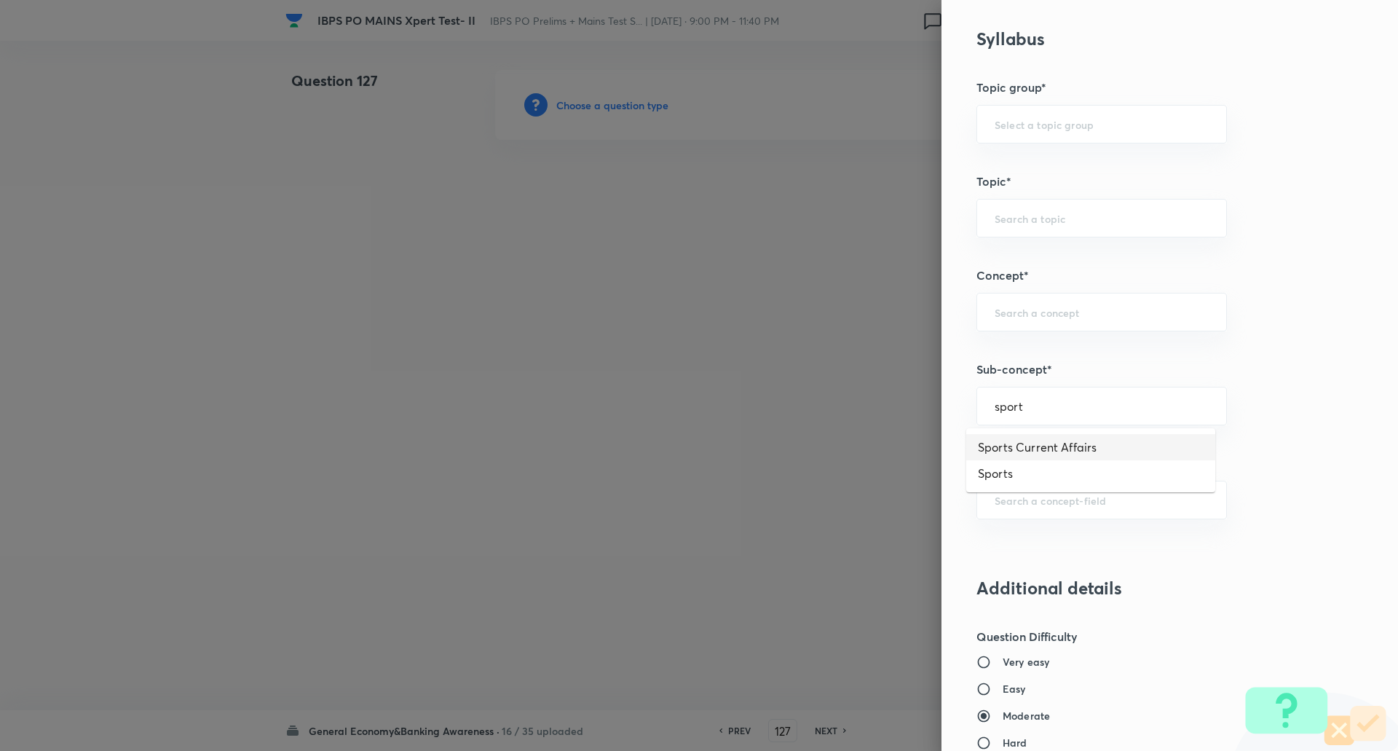
type input "Sports Current Affairs"
type input "Awareness"
type input "Current Affairs"
type input "Sports Current Affairs"
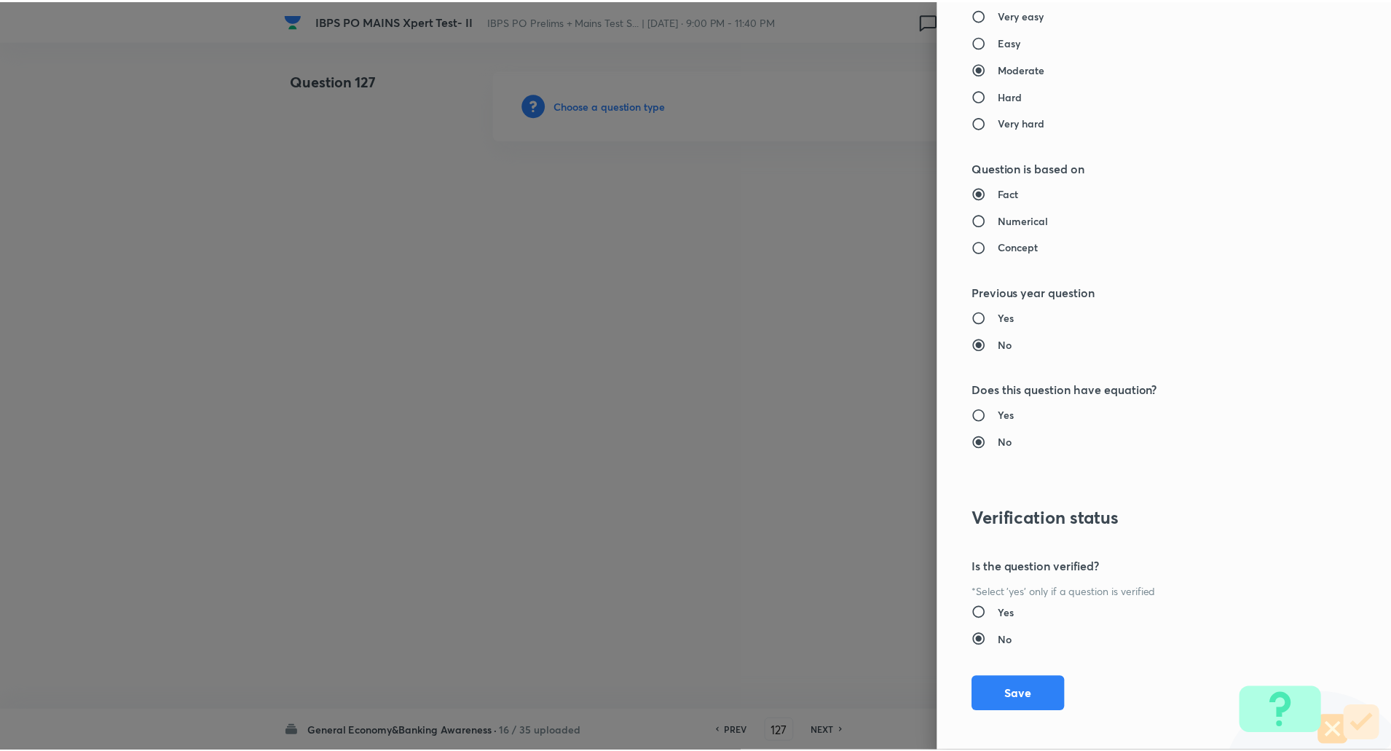
scroll to position [1234, 0]
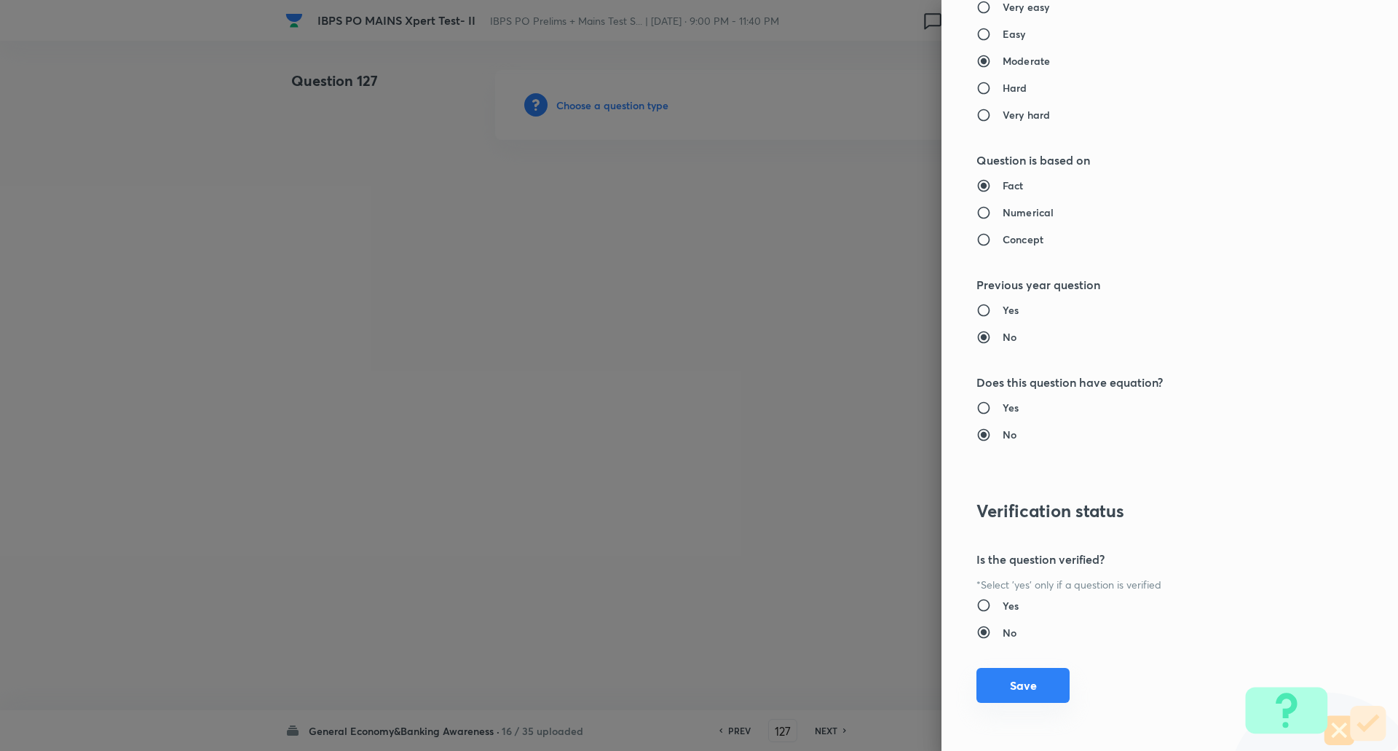
click at [1018, 698] on button "Save" at bounding box center [1022, 685] width 93 height 35
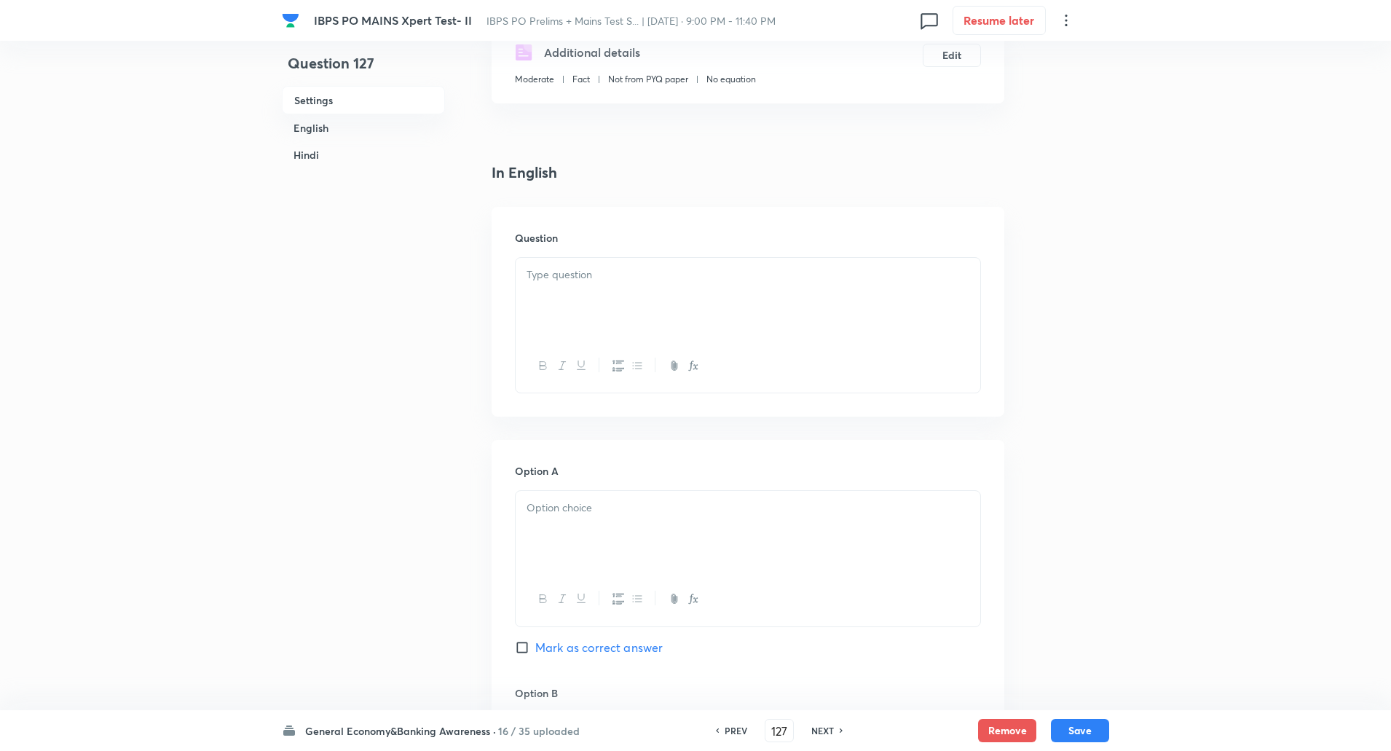
scroll to position [267, 0]
click at [580, 282] on p at bounding box center [747, 274] width 443 height 17
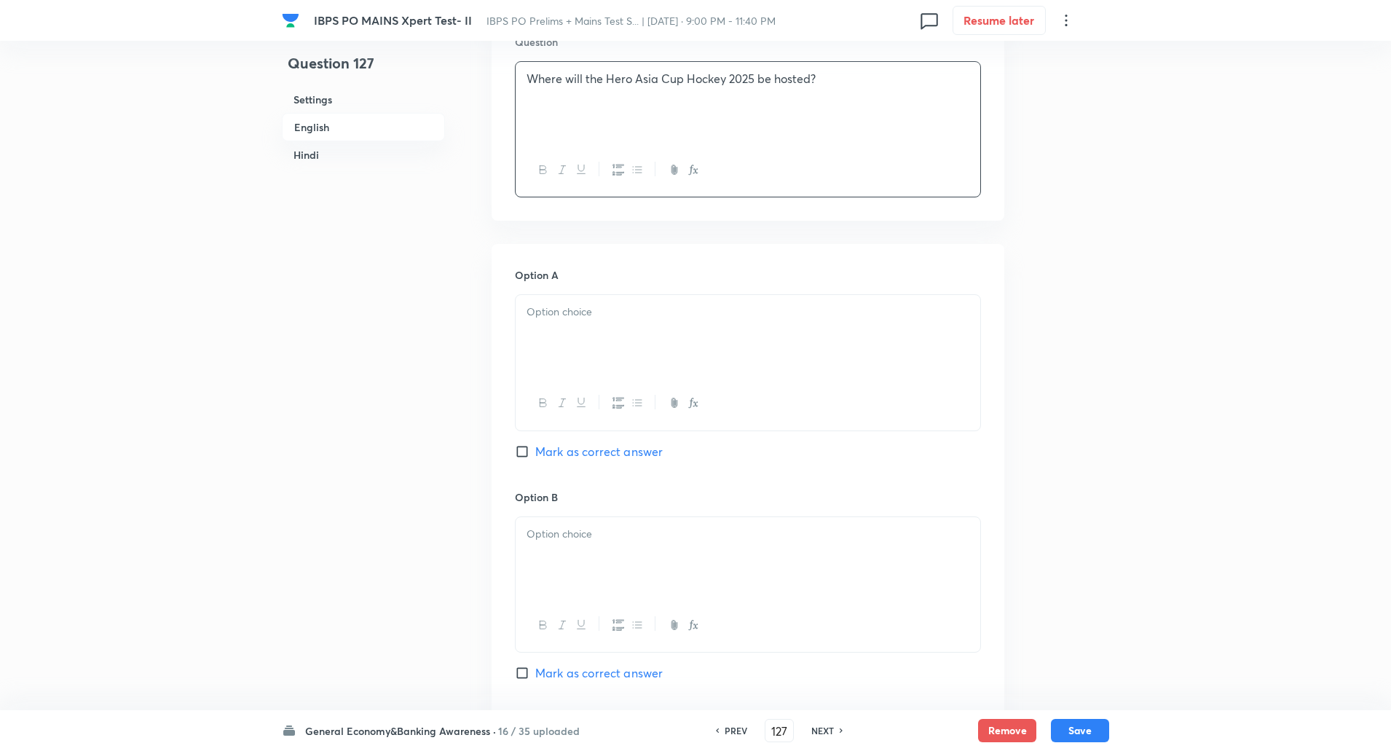
scroll to position [473, 0]
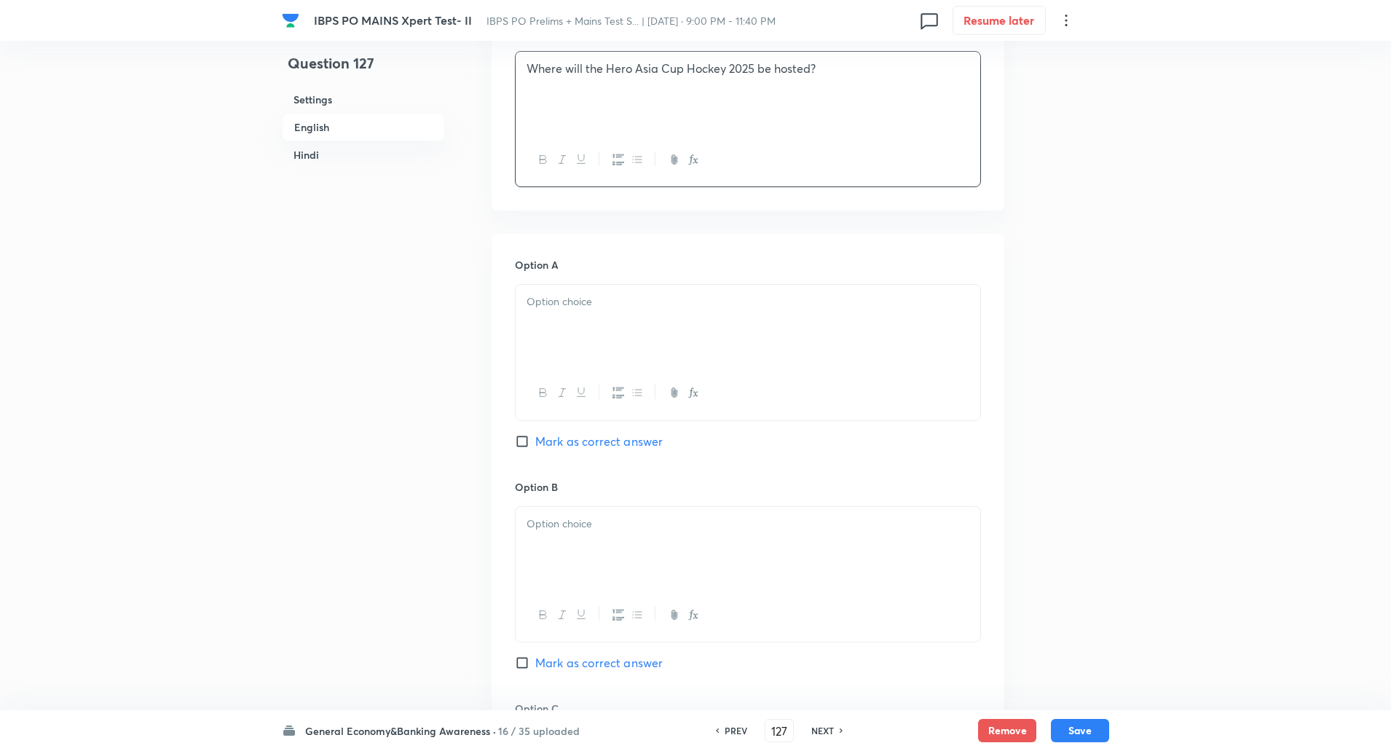
click at [585, 339] on div at bounding box center [748, 326] width 465 height 82
paste div
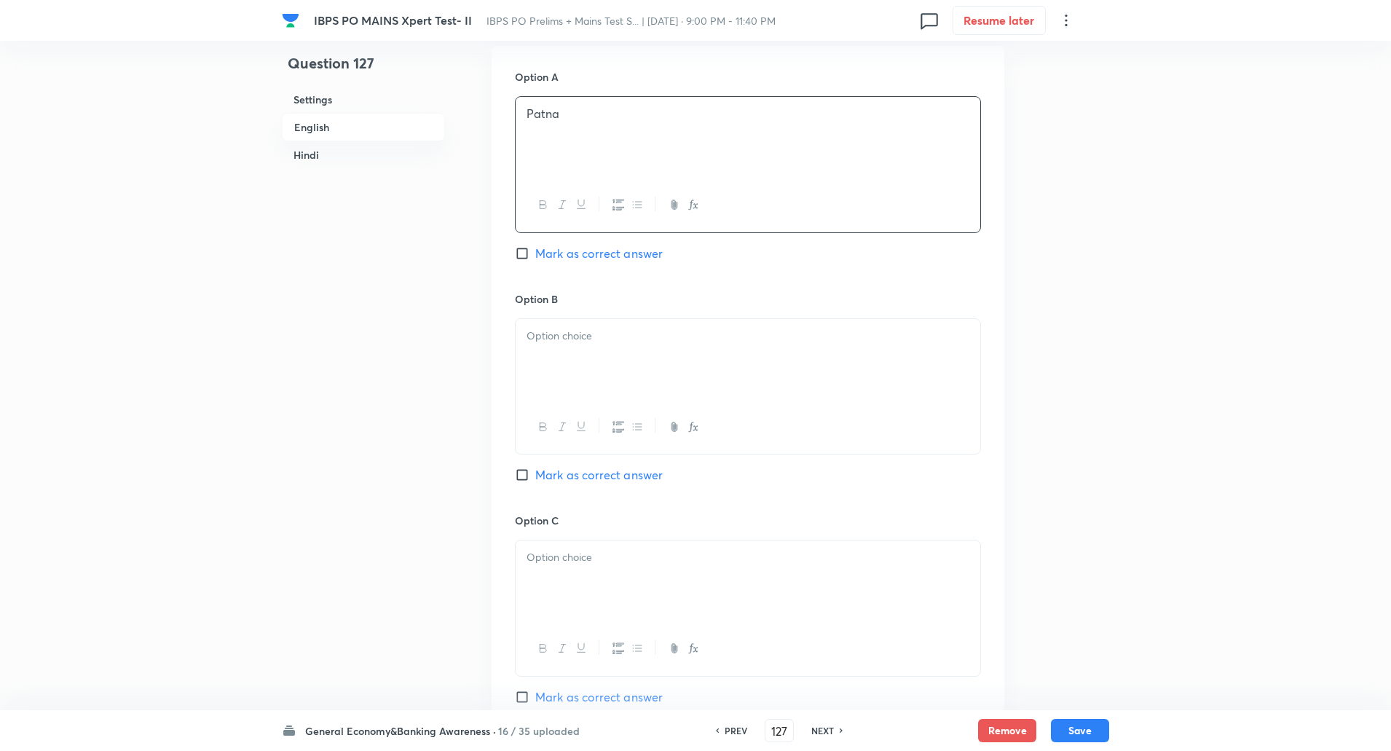
drag, startPoint x: 524, startPoint y: 473, endPoint x: 580, endPoint y: 387, distance: 102.8
click at [580, 387] on div "Option B Mark as correct answer" at bounding box center [748, 401] width 466 height 221
click at [522, 473] on input "Mark as correct answer" at bounding box center [525, 474] width 20 height 15
checkbox input "true"
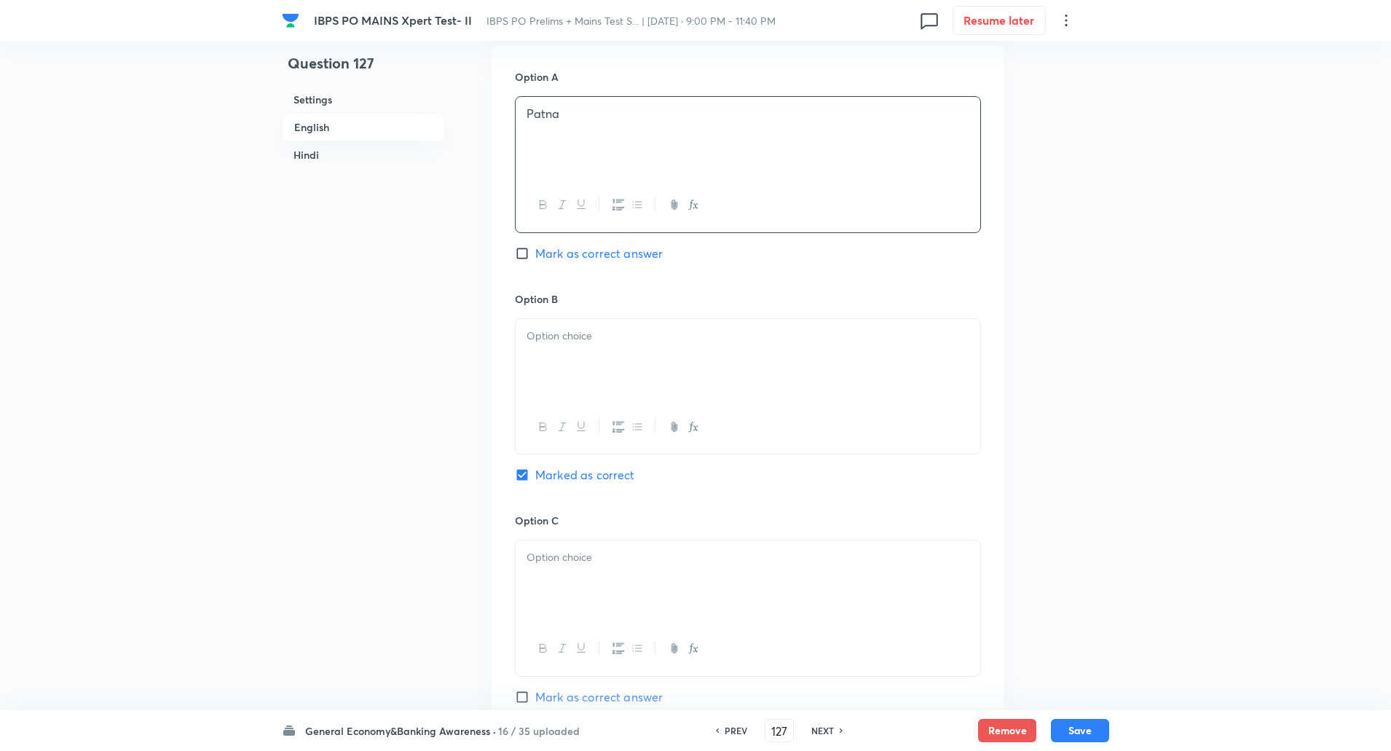
click at [573, 354] on div at bounding box center [748, 360] width 465 height 82
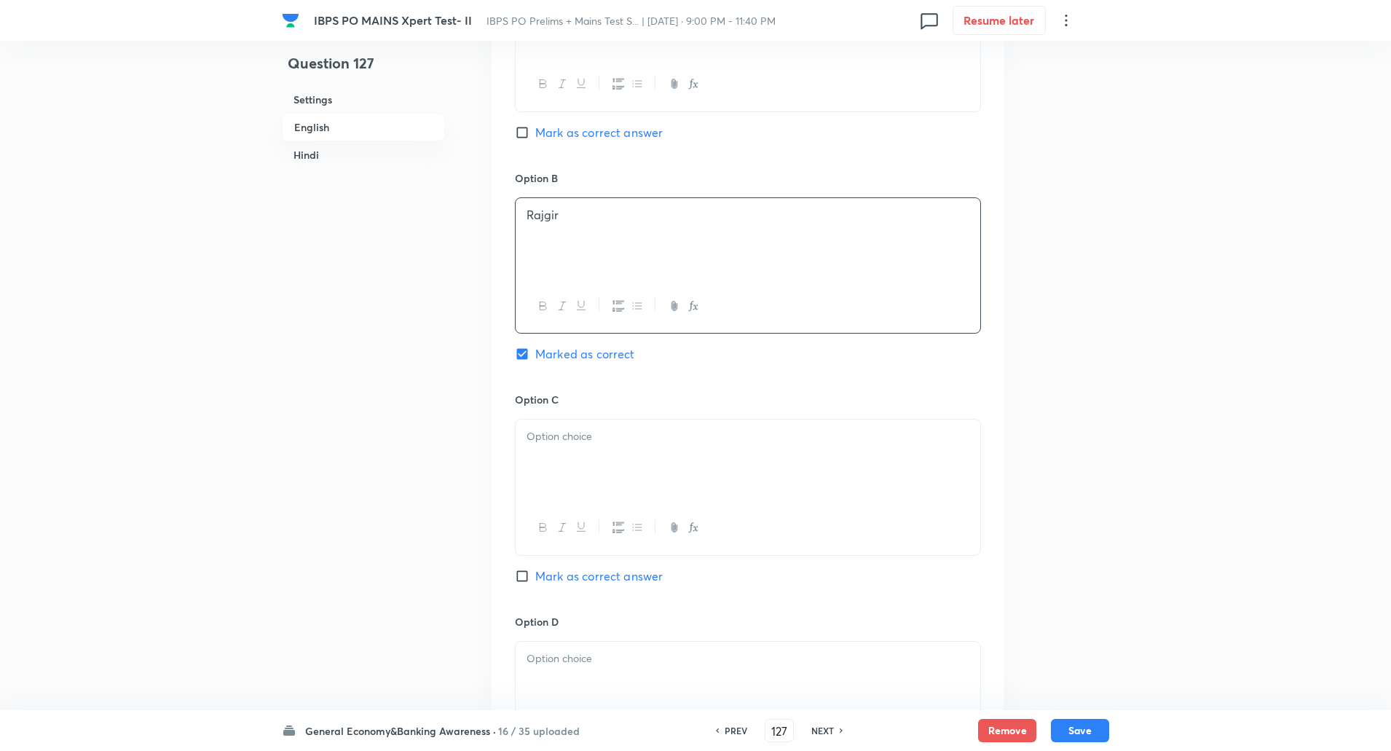
scroll to position [786, 0]
click at [574, 454] on div at bounding box center [748, 455] width 465 height 82
paste div
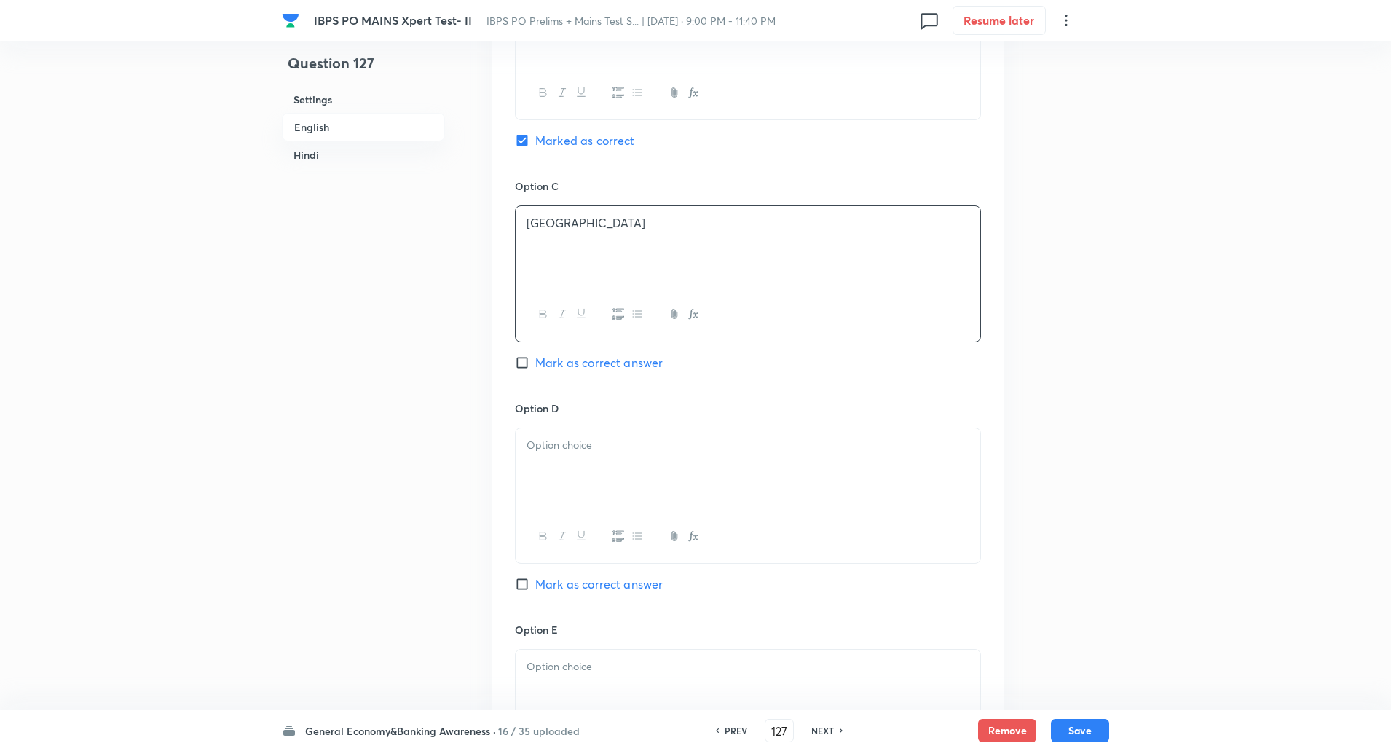
scroll to position [995, 0]
click at [568, 479] on div at bounding box center [748, 468] width 465 height 82
paste div
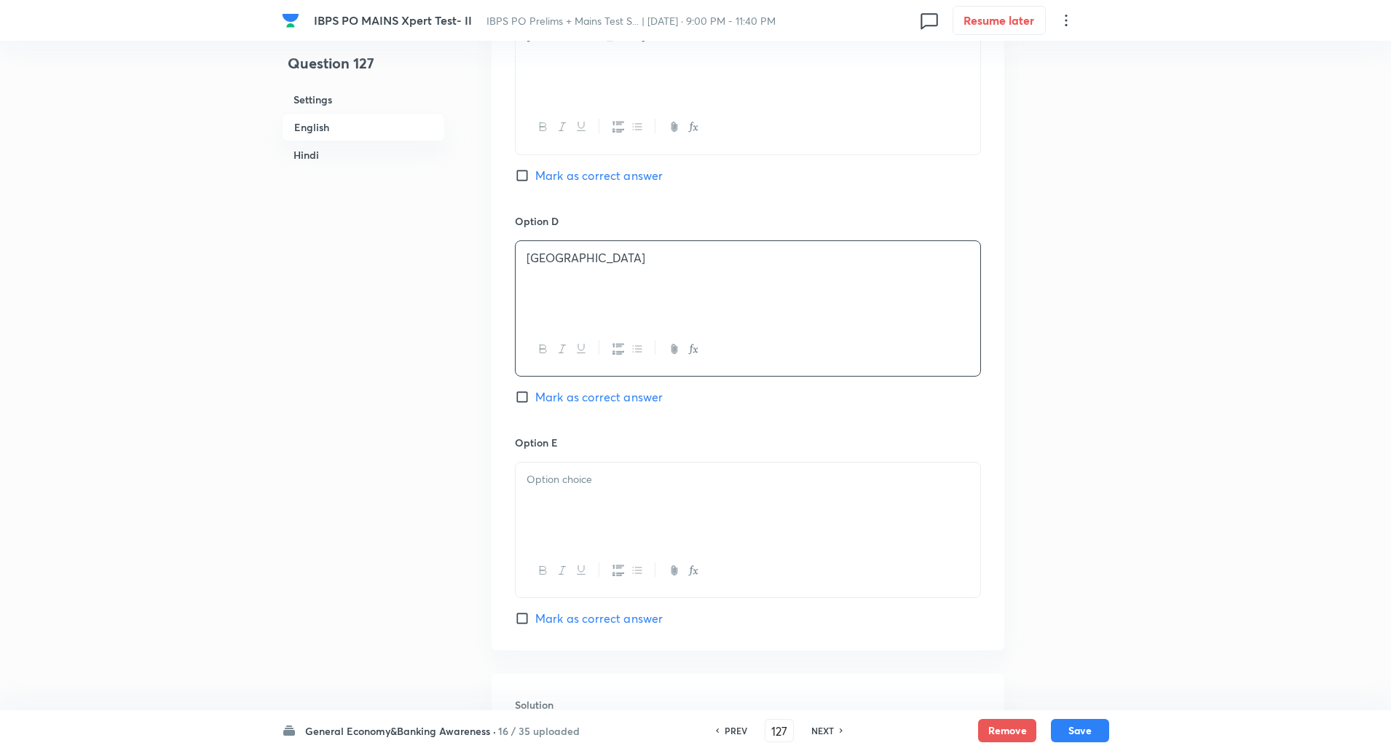
scroll to position [1185, 0]
click at [561, 494] on div at bounding box center [748, 500] width 465 height 82
paste div
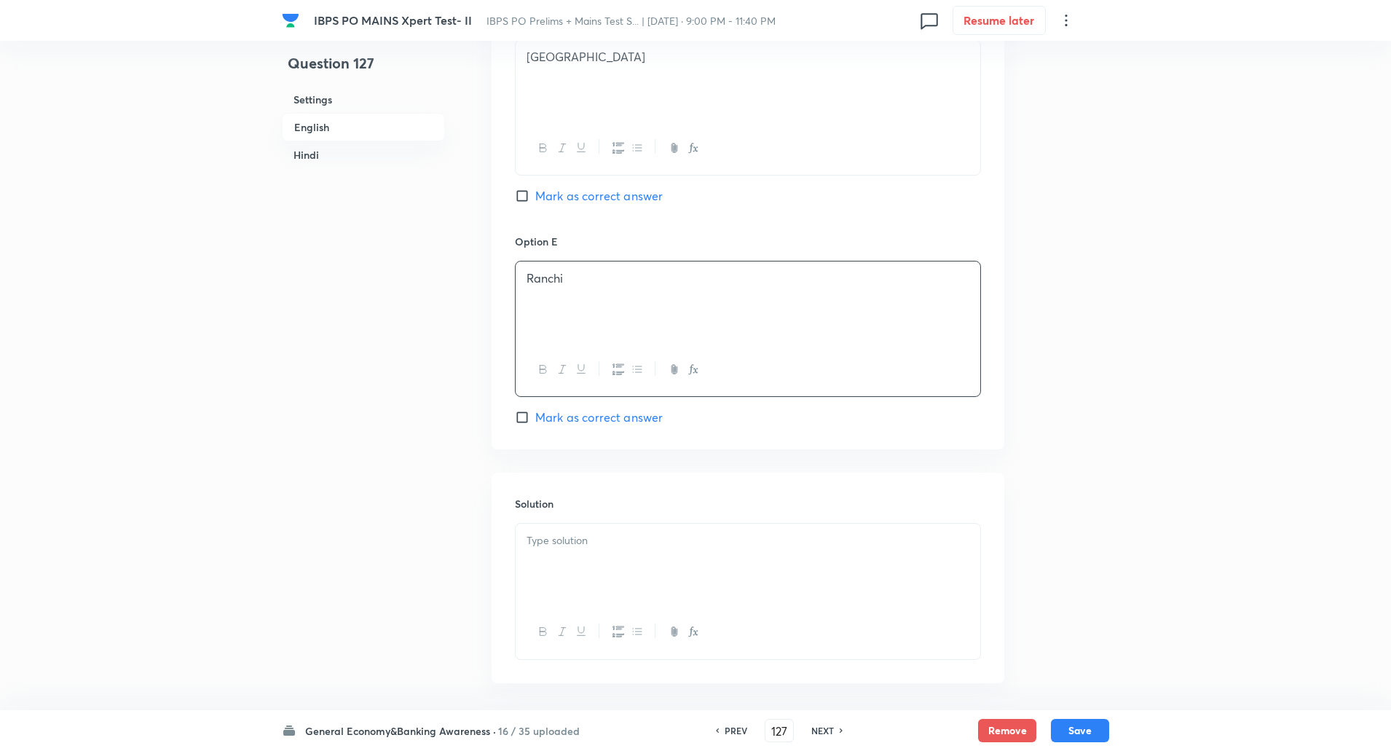
scroll to position [1394, 0]
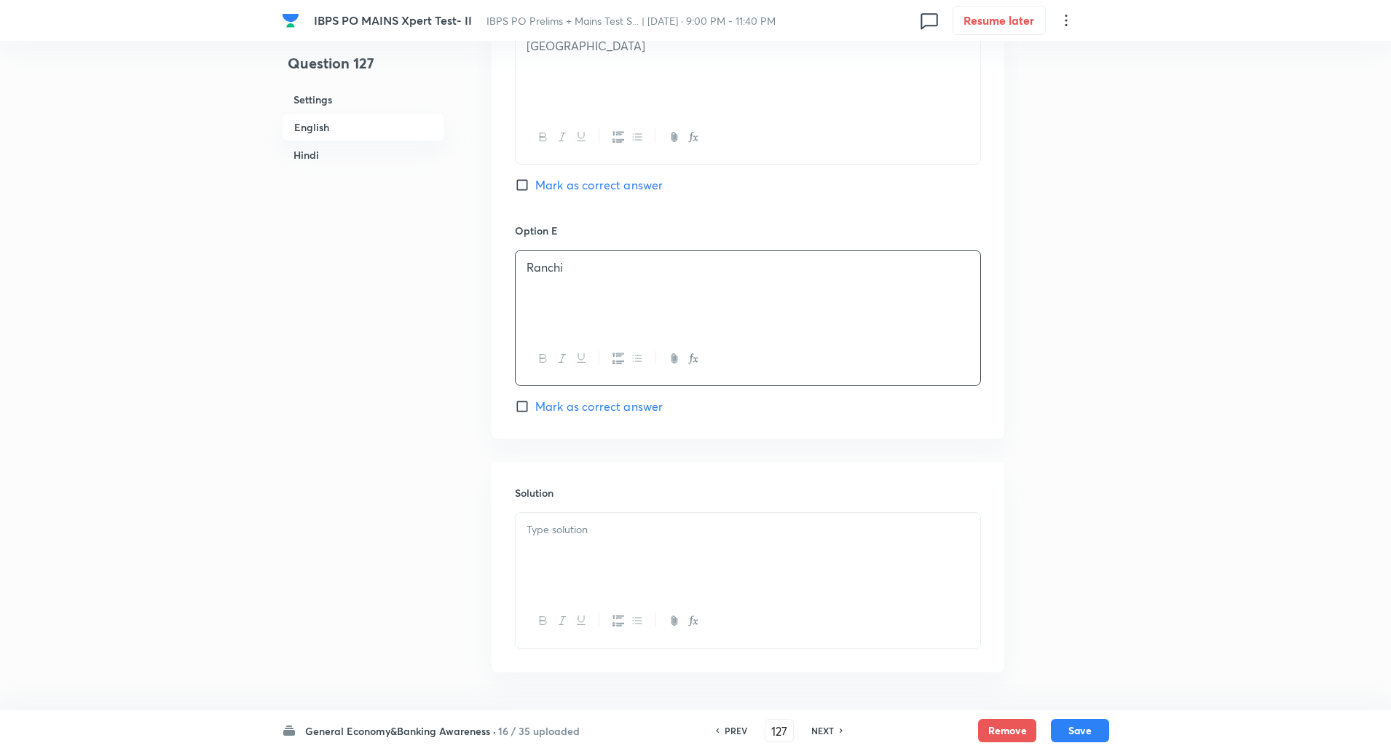
click at [558, 516] on div at bounding box center [748, 554] width 465 height 82
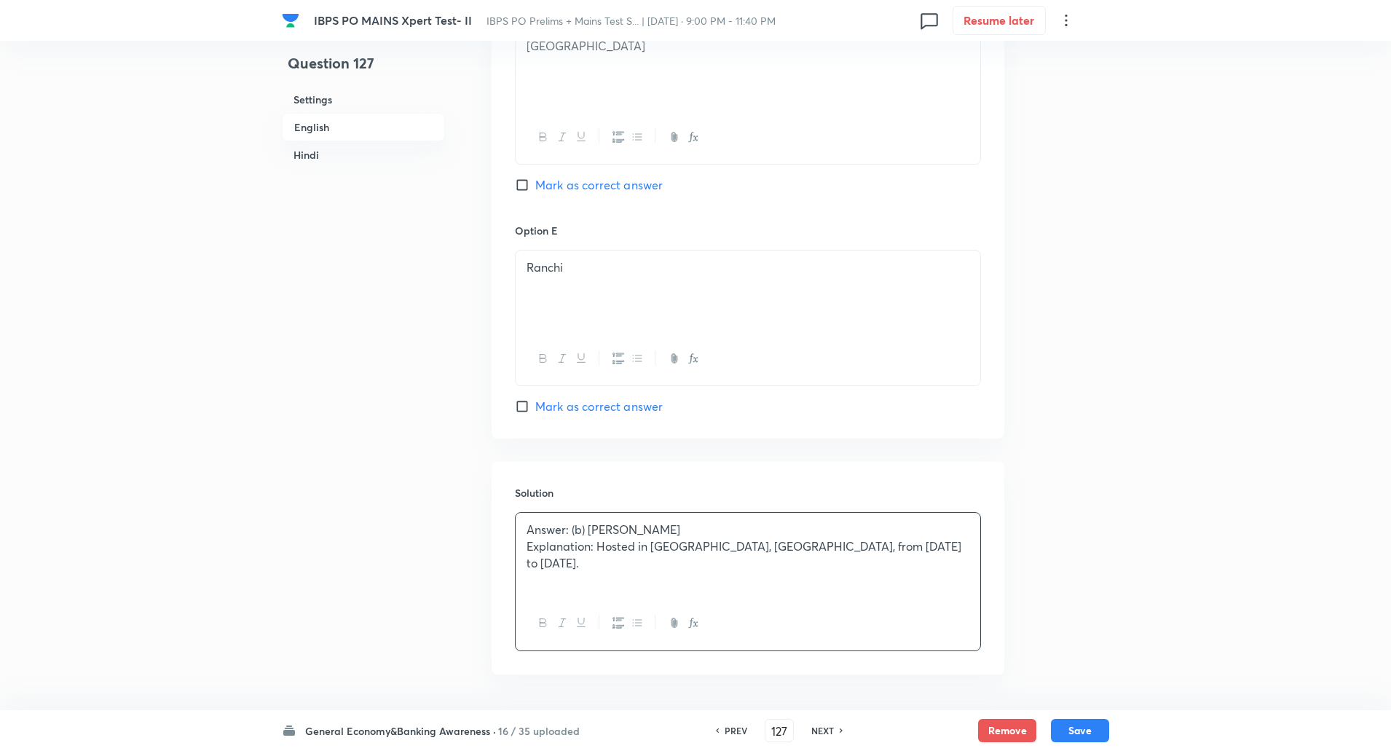
click at [596, 552] on p "Explanation: Hosted in Rajgir, Bihar, from August 29 to September 7." at bounding box center [747, 554] width 443 height 33
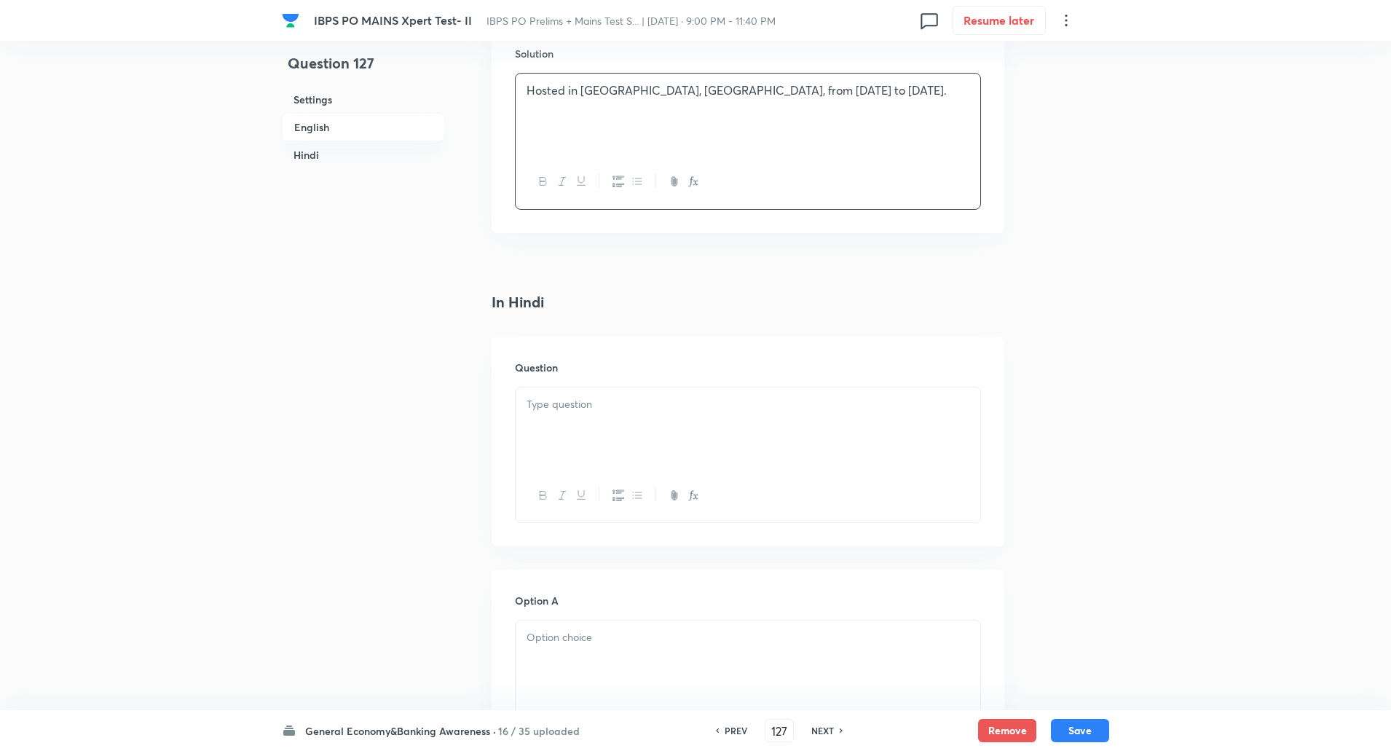
scroll to position [1835, 0]
click at [581, 441] on div at bounding box center [748, 426] width 465 height 82
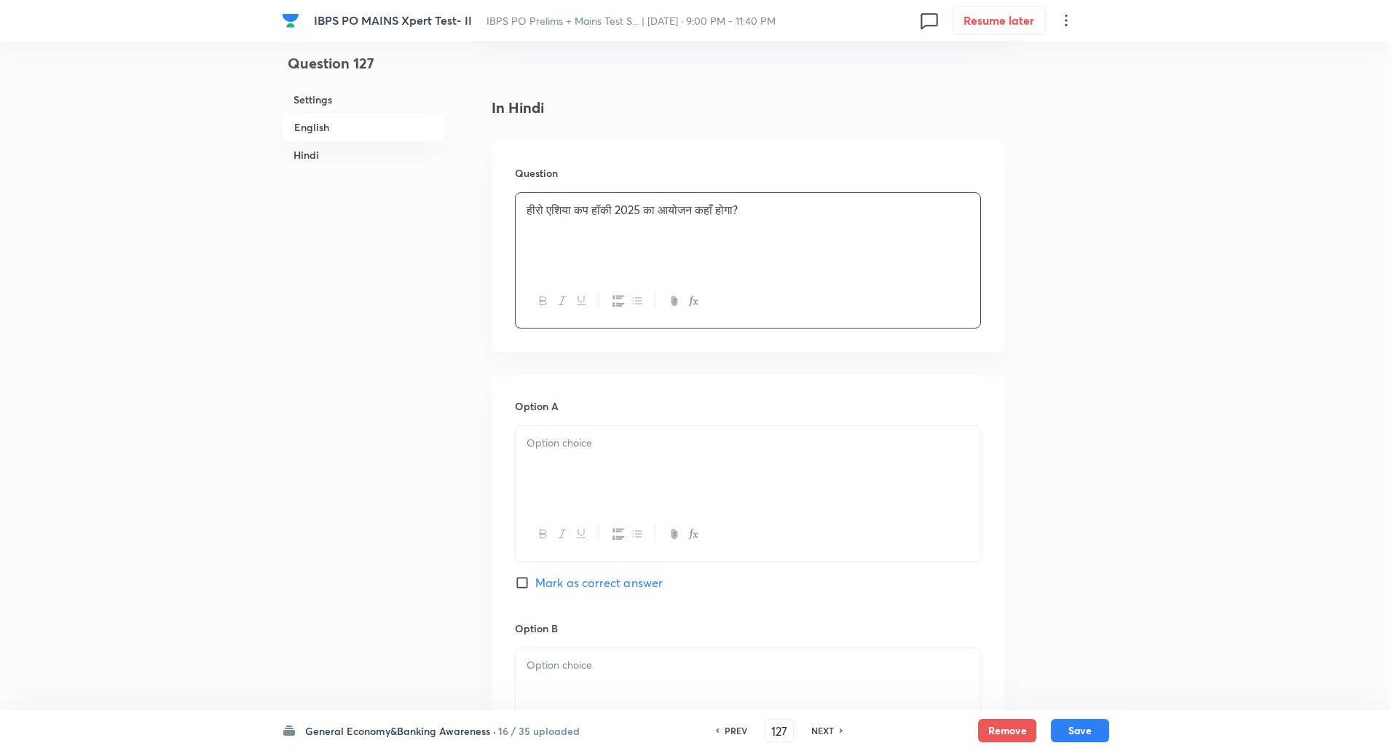
scroll to position [2031, 0]
click at [561, 466] on div at bounding box center [748, 463] width 465 height 82
paste div
click at [553, 465] on div at bounding box center [748, 466] width 465 height 82
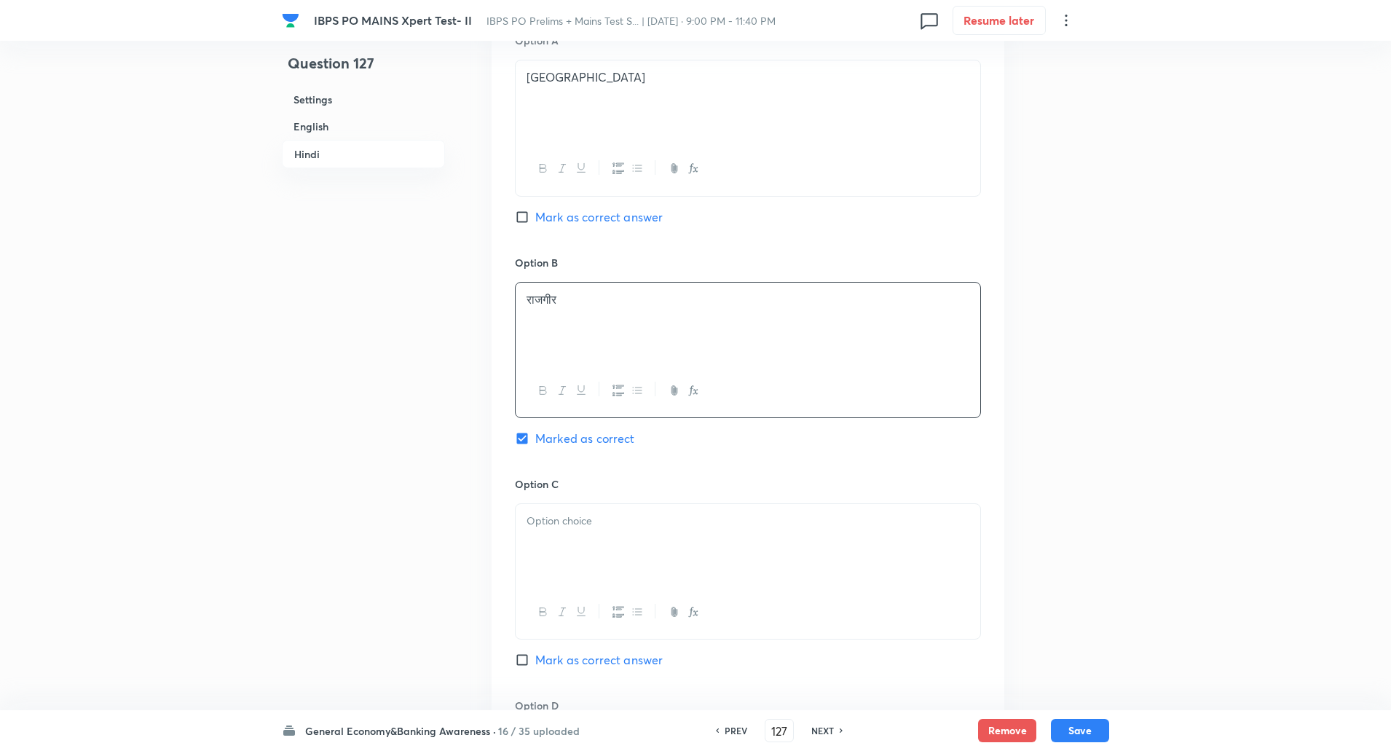
scroll to position [2411, 0]
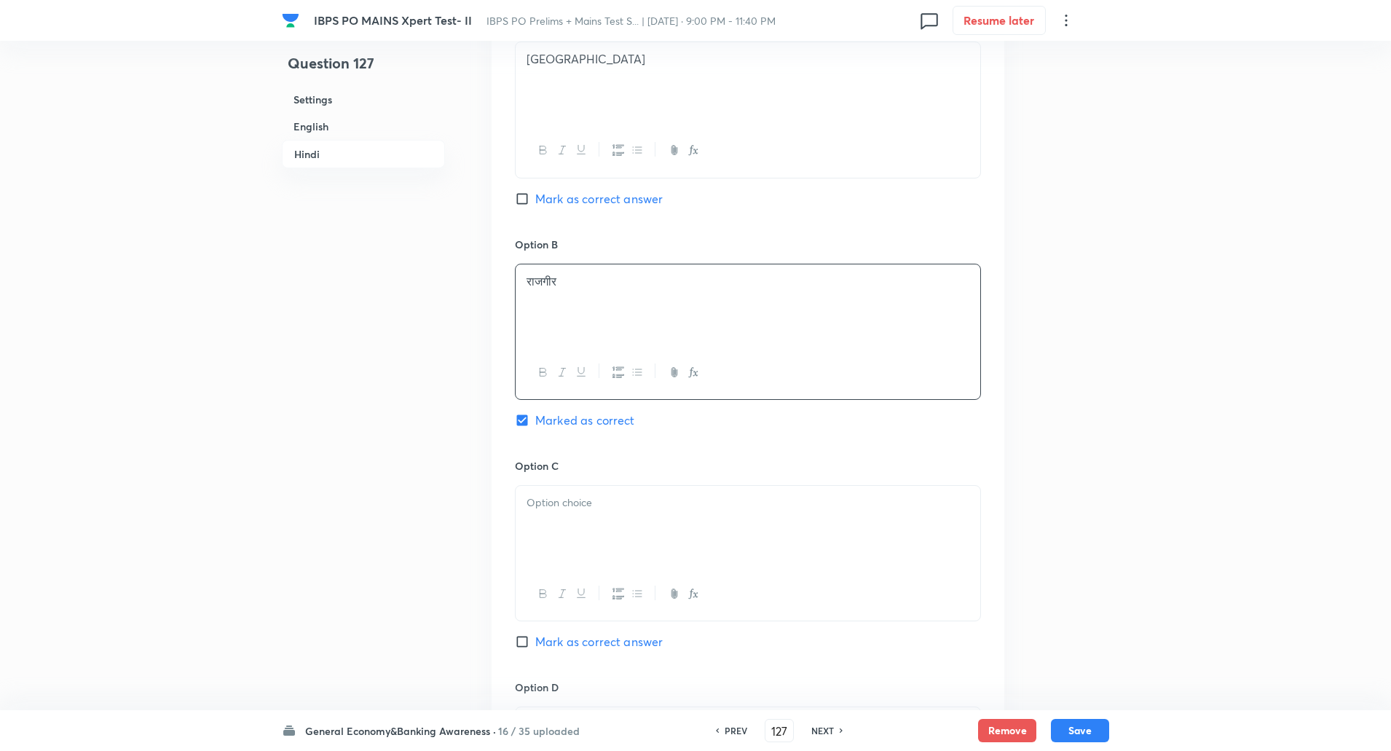
click at [556, 525] on div at bounding box center [748, 527] width 465 height 82
paste div
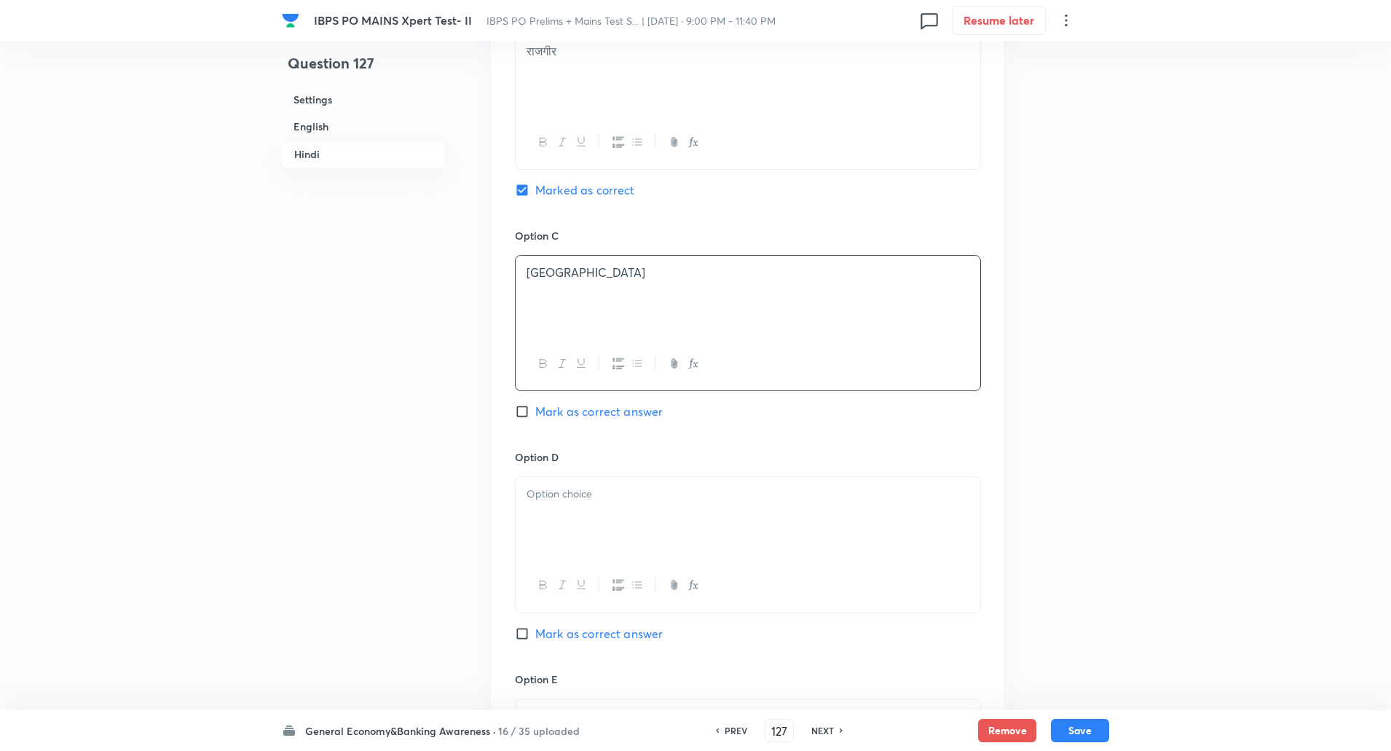
click at [548, 525] on div at bounding box center [748, 518] width 465 height 82
paste div
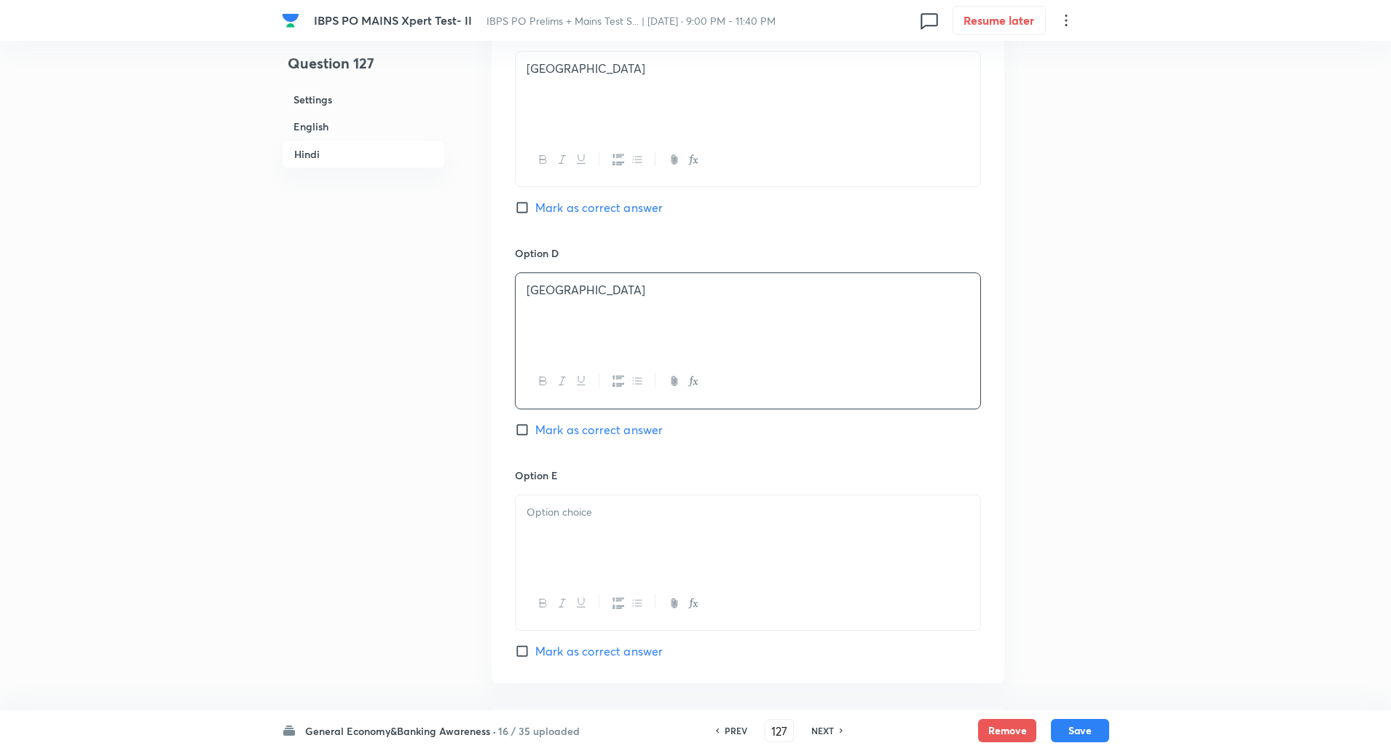
scroll to position [2874, 0]
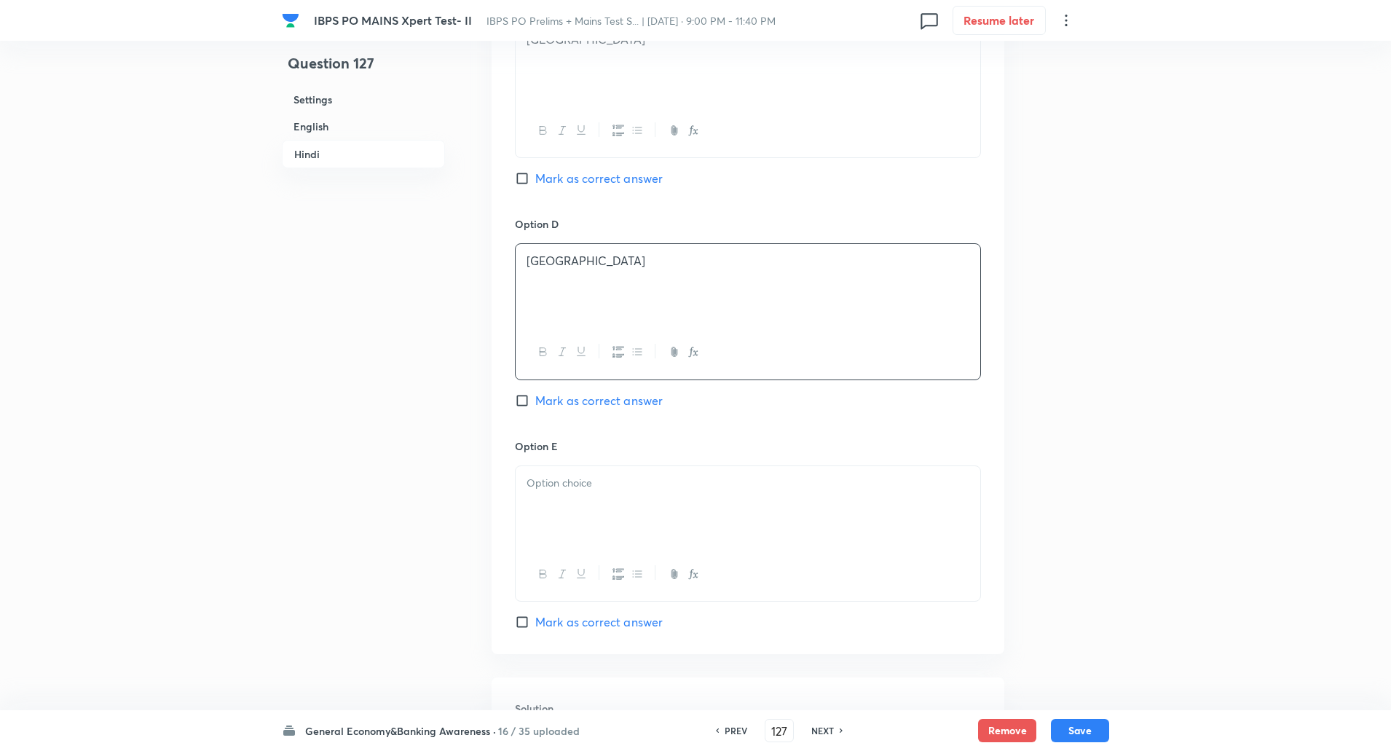
click at [545, 520] on div at bounding box center [748, 507] width 465 height 82
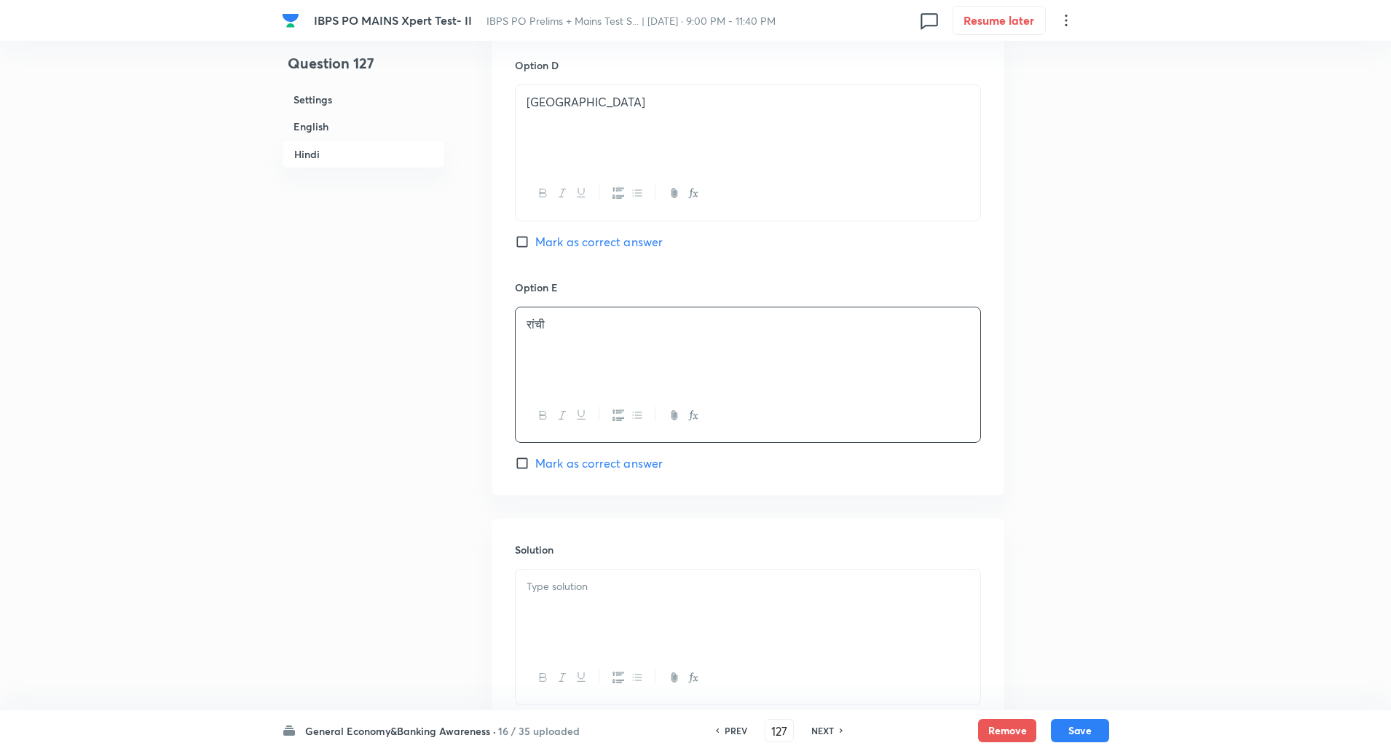
scroll to position [3034, 0]
click at [574, 580] on p at bounding box center [747, 585] width 443 height 17
click at [568, 601] on p "व्याख्या: 29 अगस्त से 7 सितंबर तक बिहार के राजगीर में आयोजित किया जाएगा।" at bounding box center [747, 609] width 443 height 33
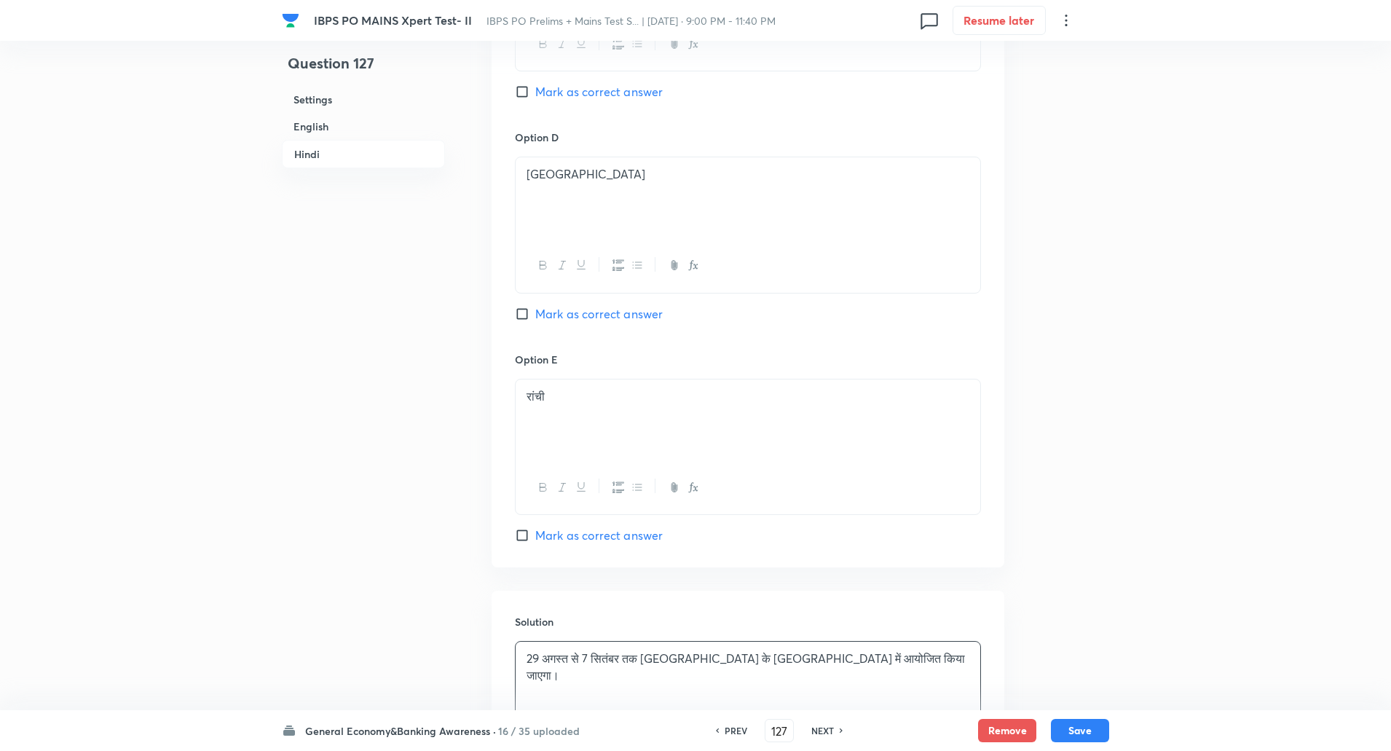
scroll to position [3138, 0]
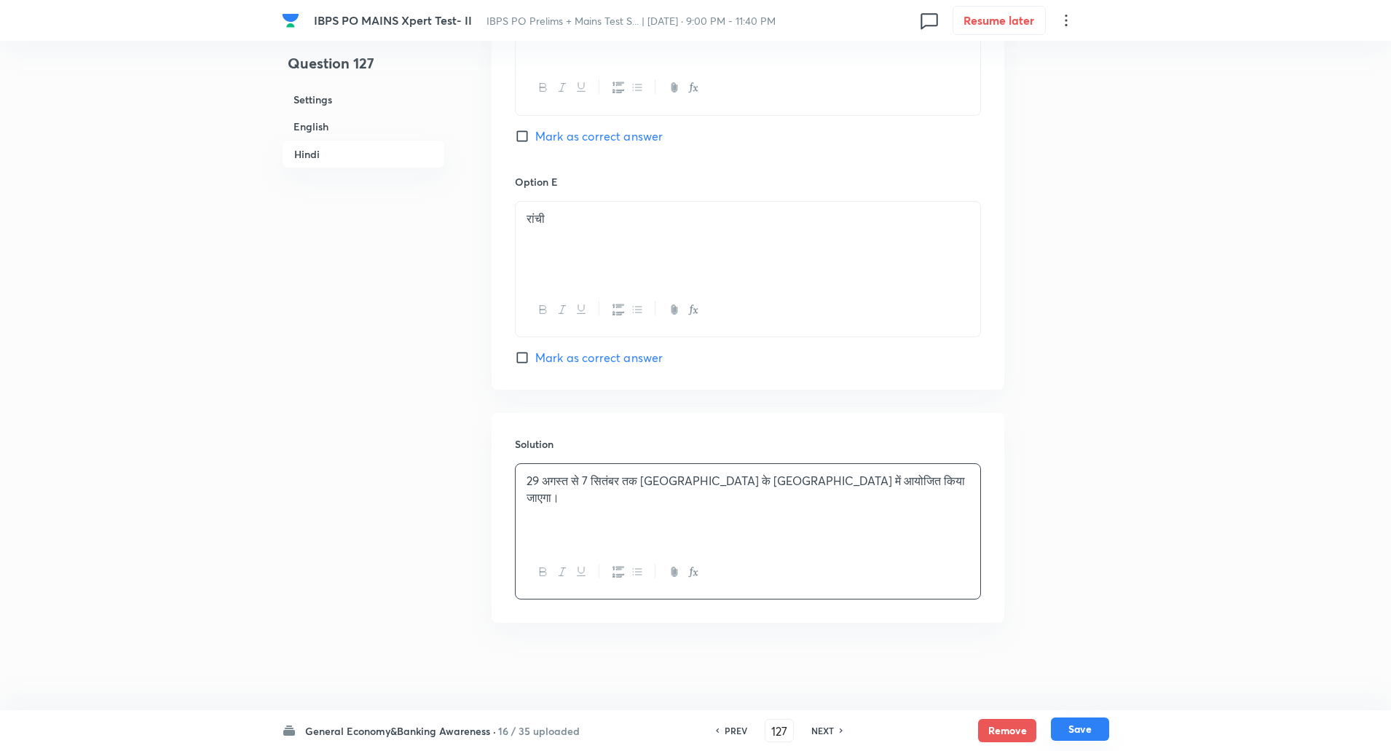
click at [1084, 736] on button "Save" at bounding box center [1080, 728] width 58 height 23
type input "128"
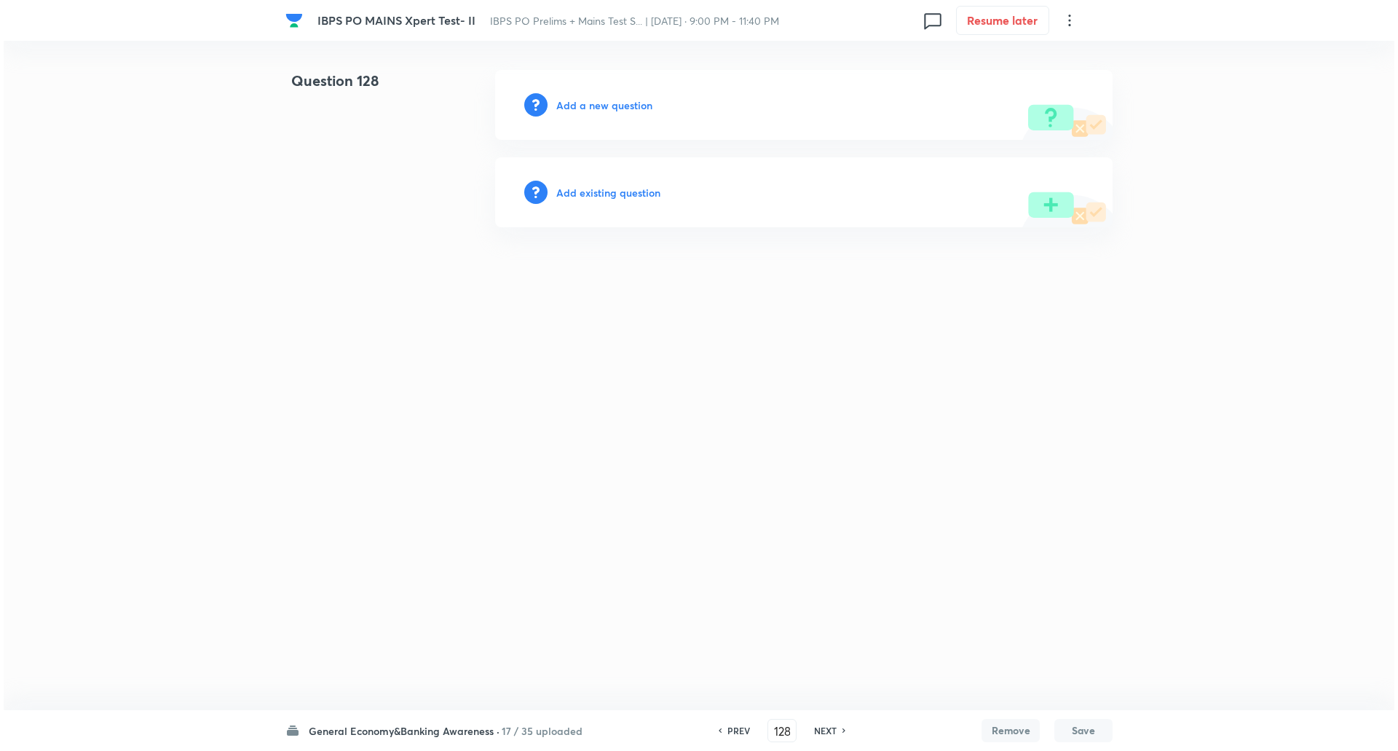
scroll to position [0, 0]
click at [614, 101] on h6 "Add a new question" at bounding box center [604, 105] width 96 height 15
click at [614, 101] on h6 "Choose a question type" at bounding box center [612, 105] width 112 height 15
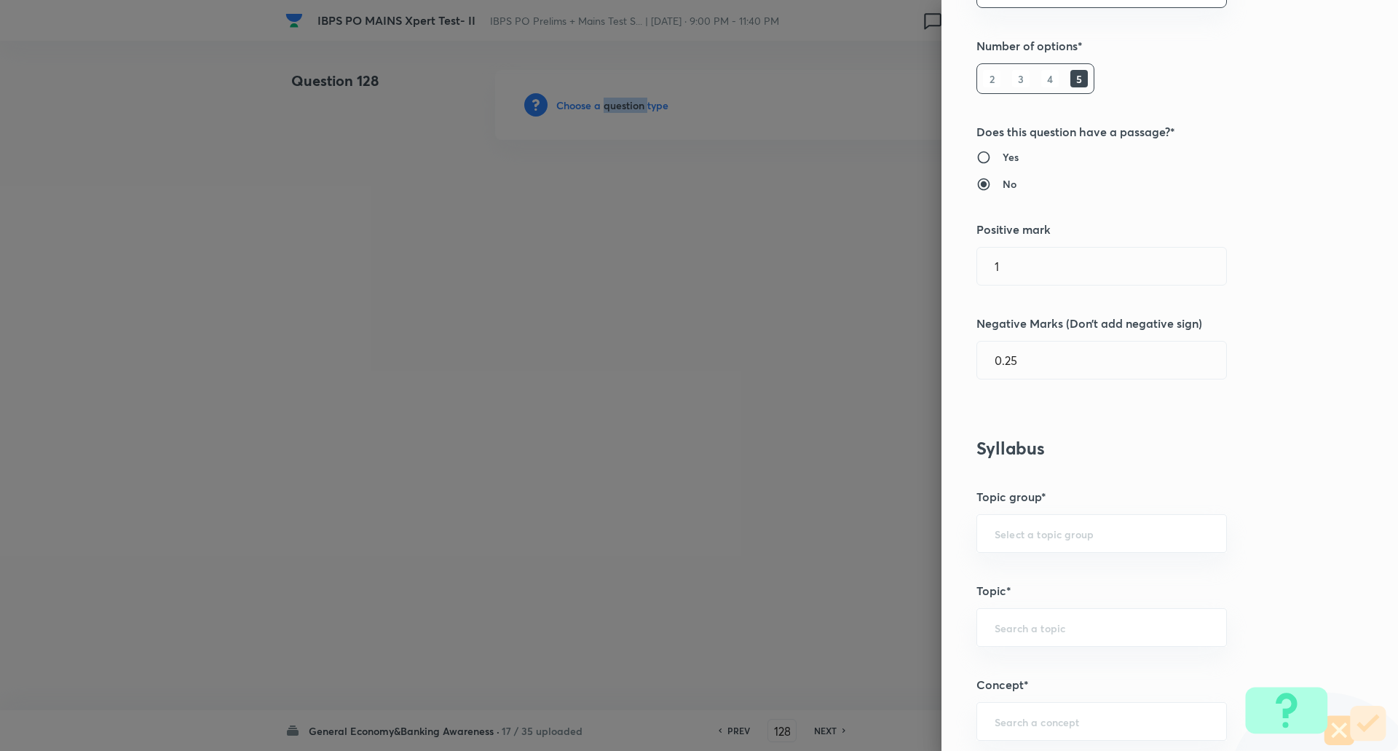
scroll to position [352, 0]
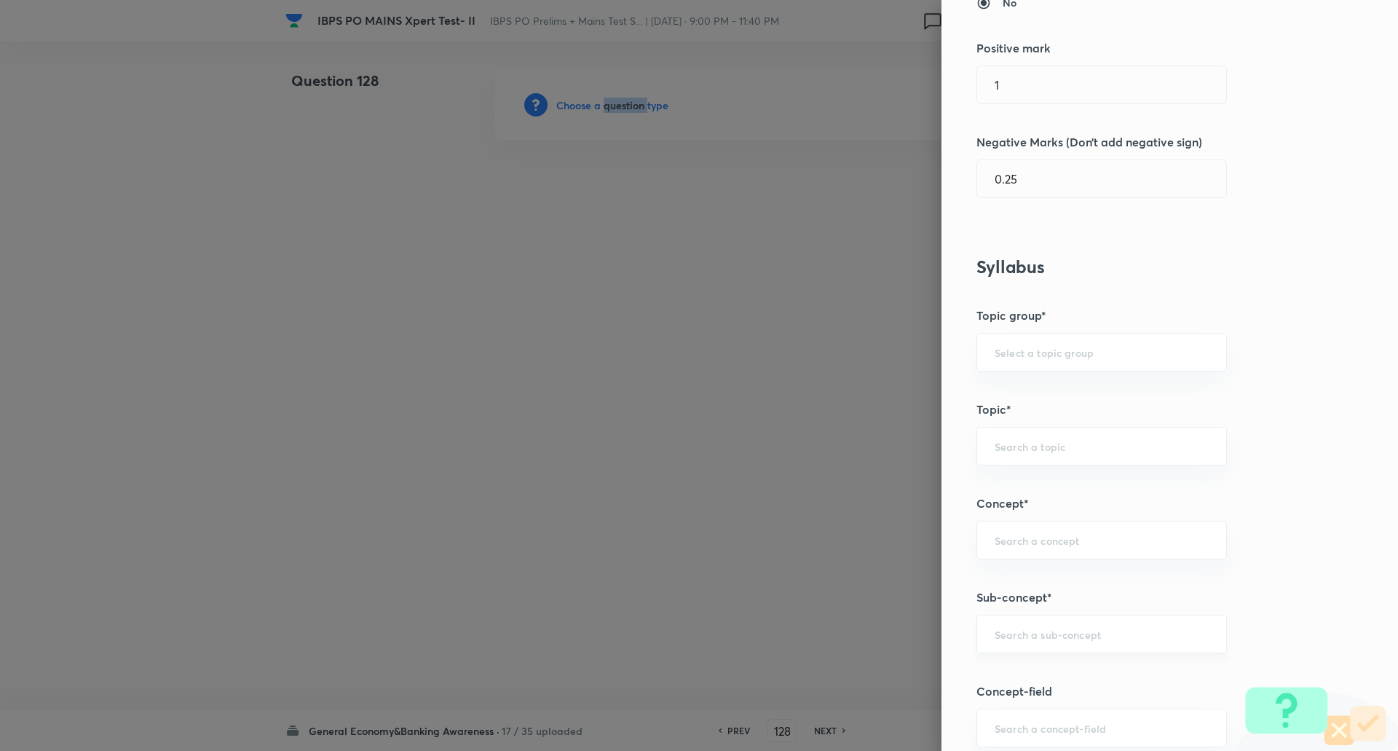
click at [1025, 647] on div "​" at bounding box center [1101, 634] width 250 height 39
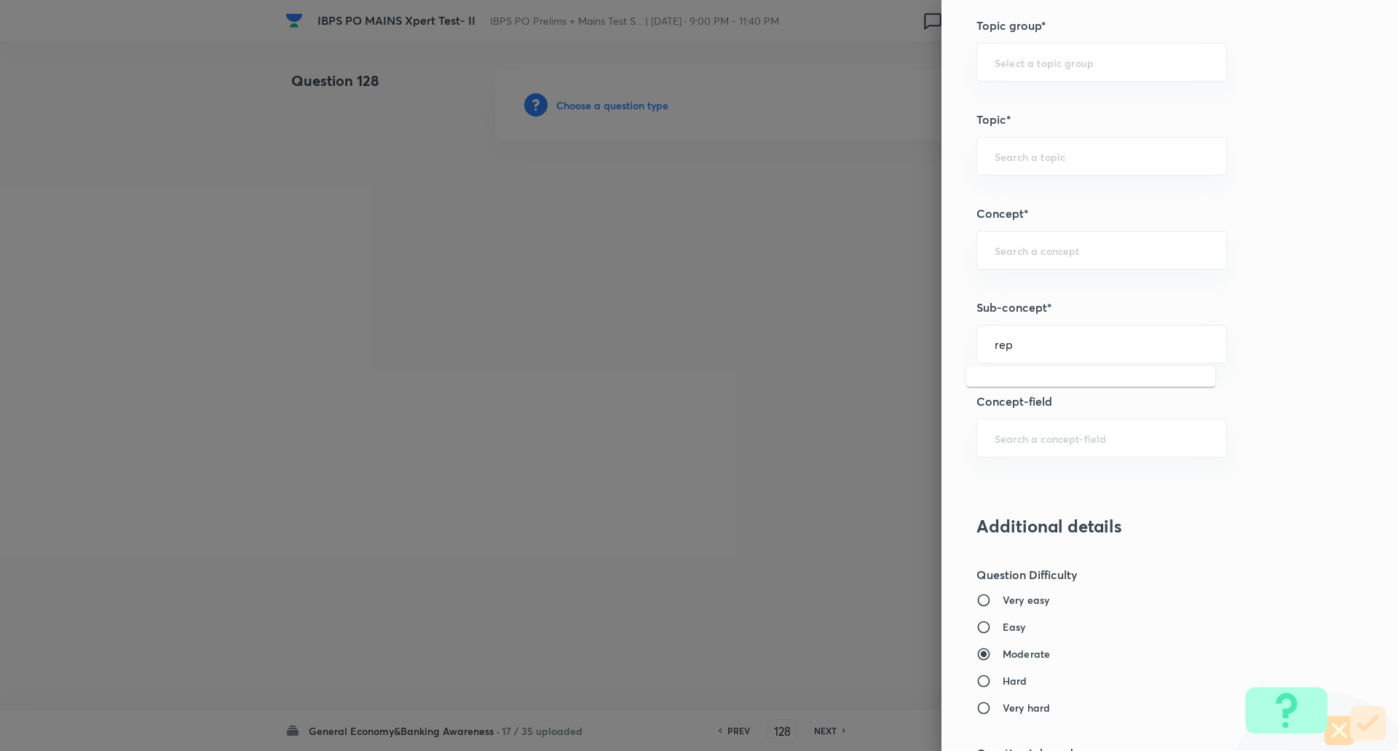
scroll to position [642, 0]
click at [1043, 349] on input "rep" at bounding box center [1102, 343] width 214 height 14
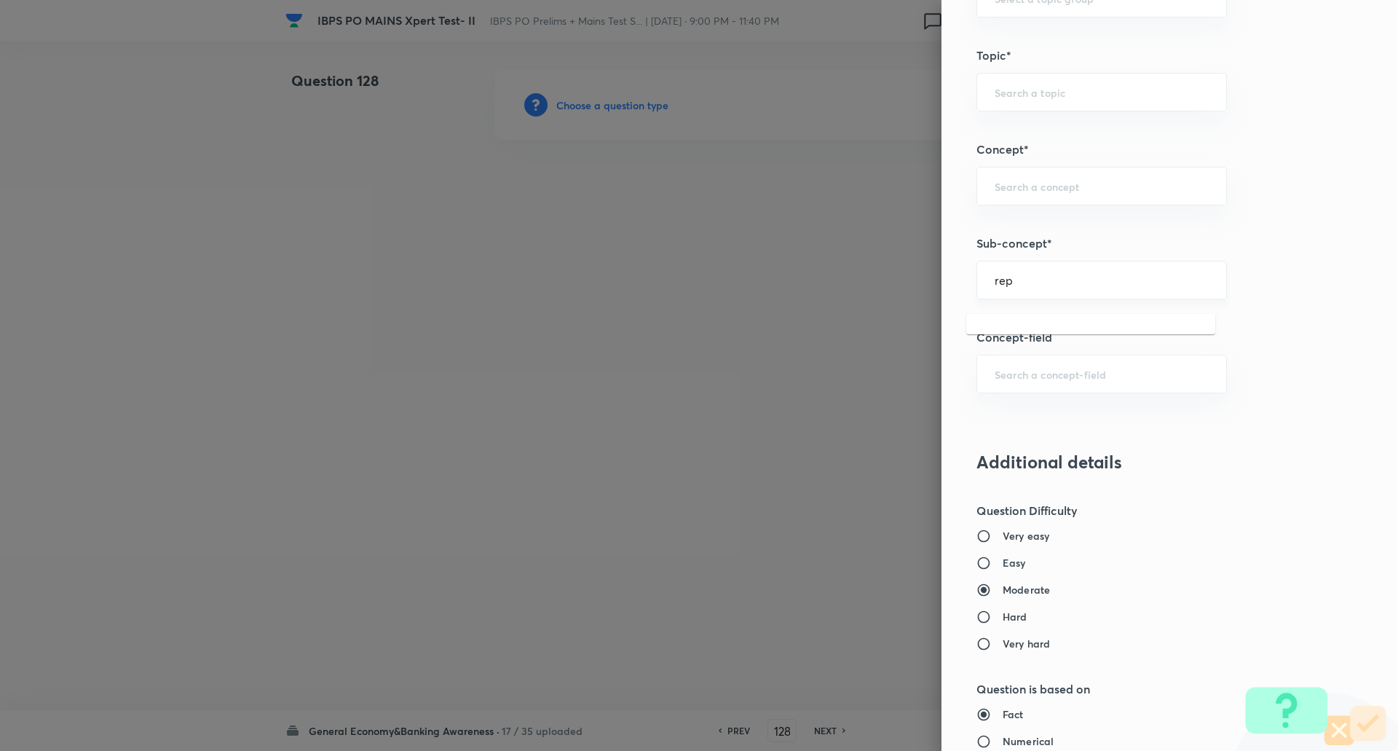
scroll to position [730, 0]
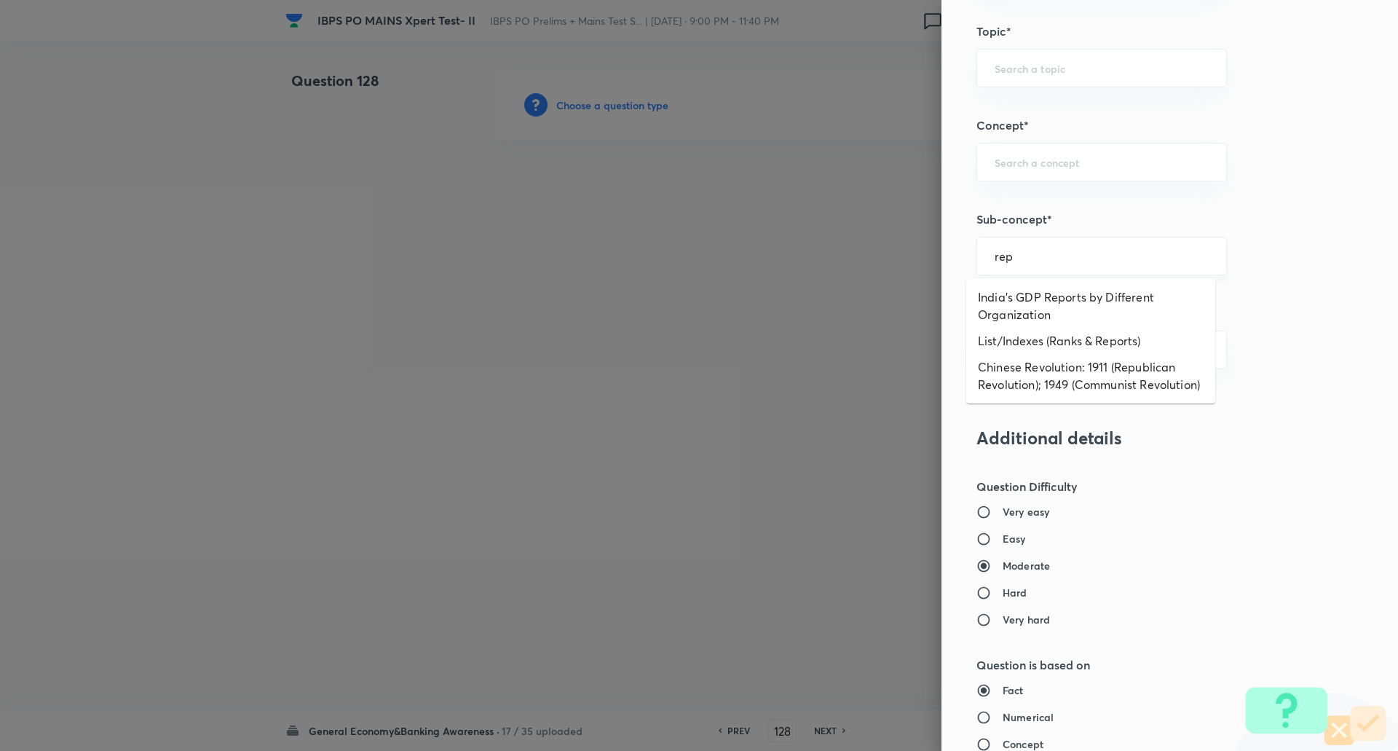
click at [1041, 257] on input "rep" at bounding box center [1102, 256] width 214 height 14
click at [1054, 340] on li "List/Indexes (Ranks & Reports)" at bounding box center [1090, 341] width 249 height 26
type input "List/Indexes (Ranks & Reports)"
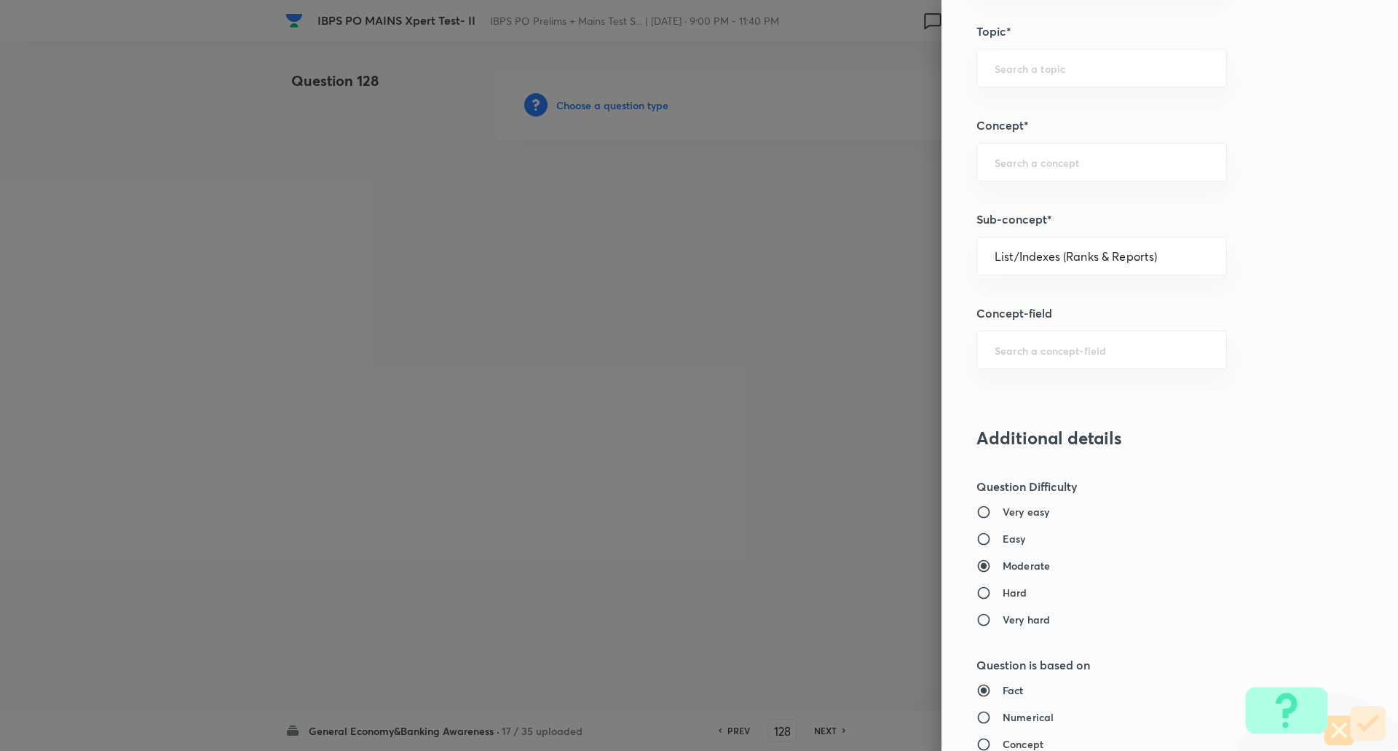
type input "Awareness"
type input "Current Affairs"
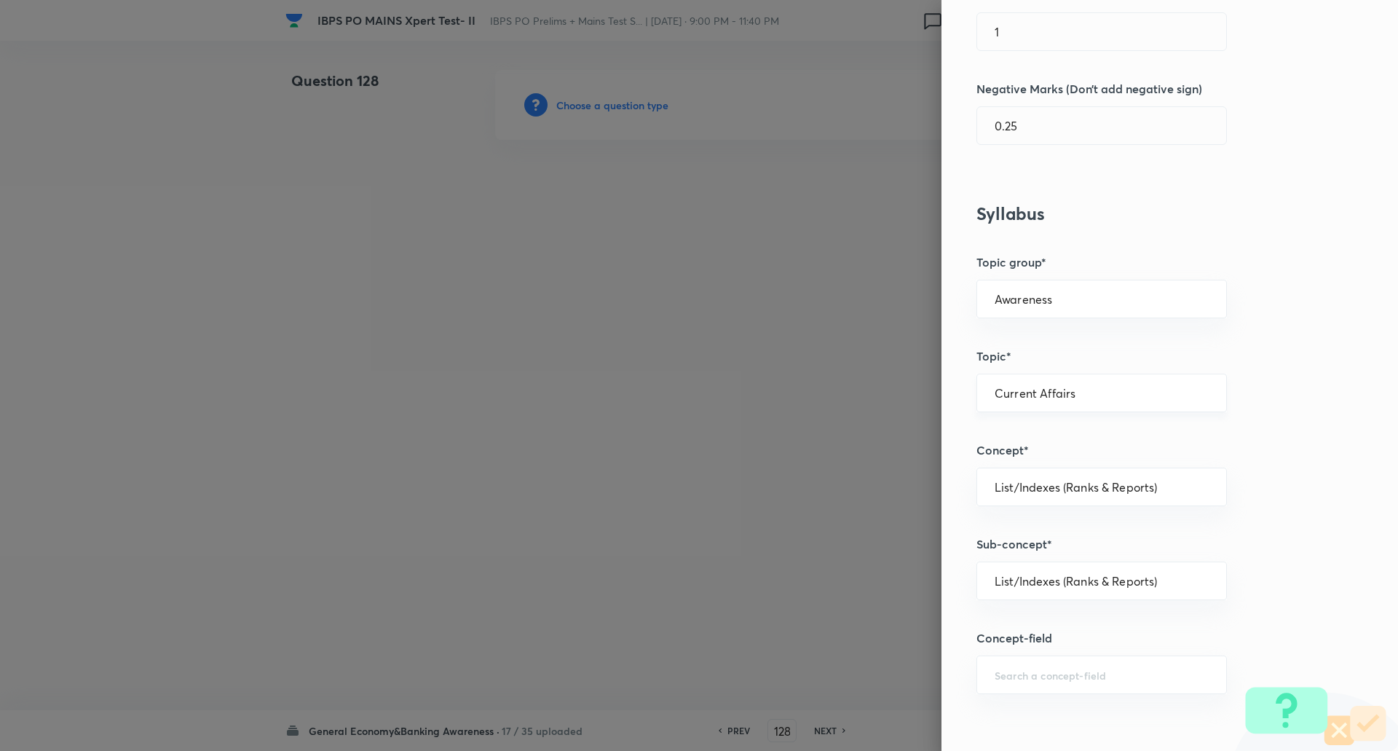
scroll to position [404, 0]
click at [1049, 494] on input "List/Indexes (Ranks & Reports)" at bounding box center [1102, 488] width 214 height 14
click at [1053, 532] on li "Economy/Financial/Business Current Affairs" at bounding box center [1090, 538] width 249 height 44
type input "Economy/Financial/Business Current Affairs"
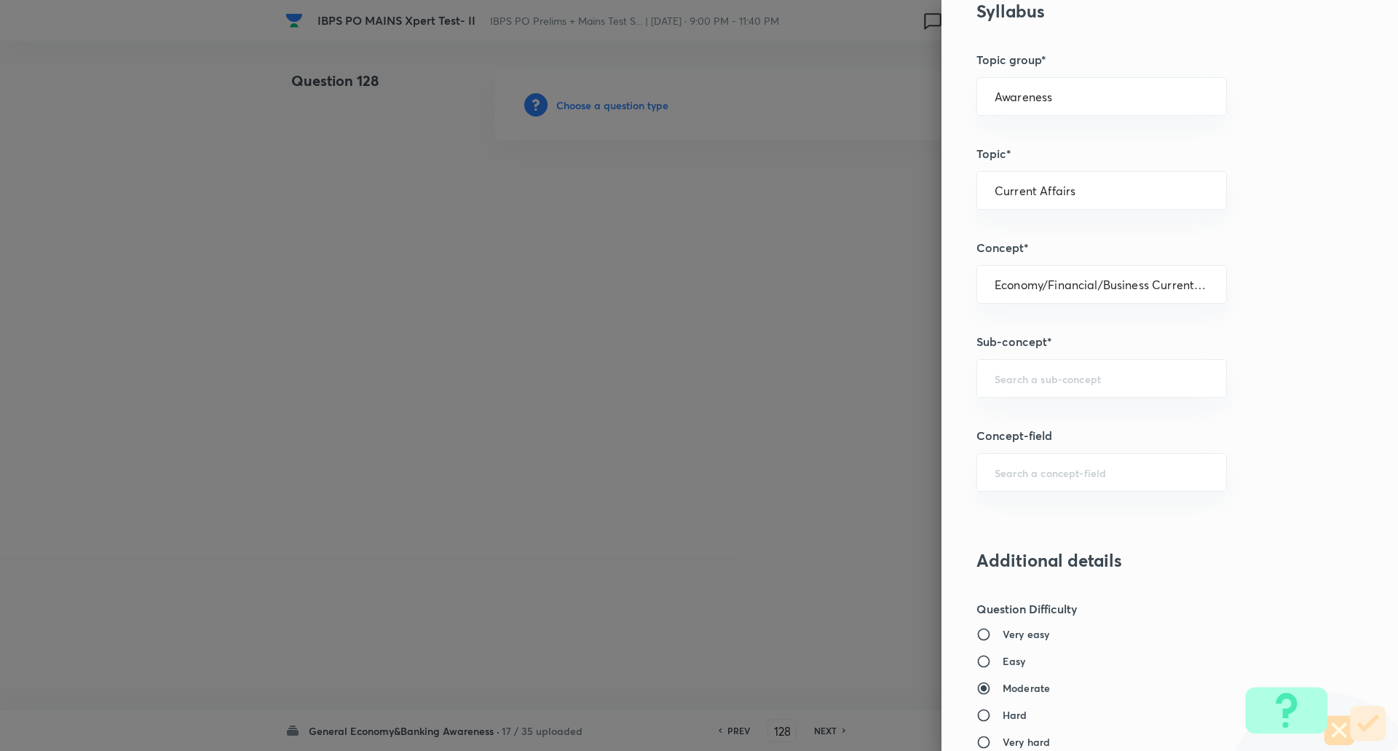
scroll to position [608, 0]
click at [1038, 373] on input "text" at bounding box center [1102, 378] width 214 height 14
click at [1048, 423] on li "Economy/Financial/Business Current Affairs" at bounding box center [1090, 428] width 249 height 44
type input "Economy/Financial/Business Current Affairs"
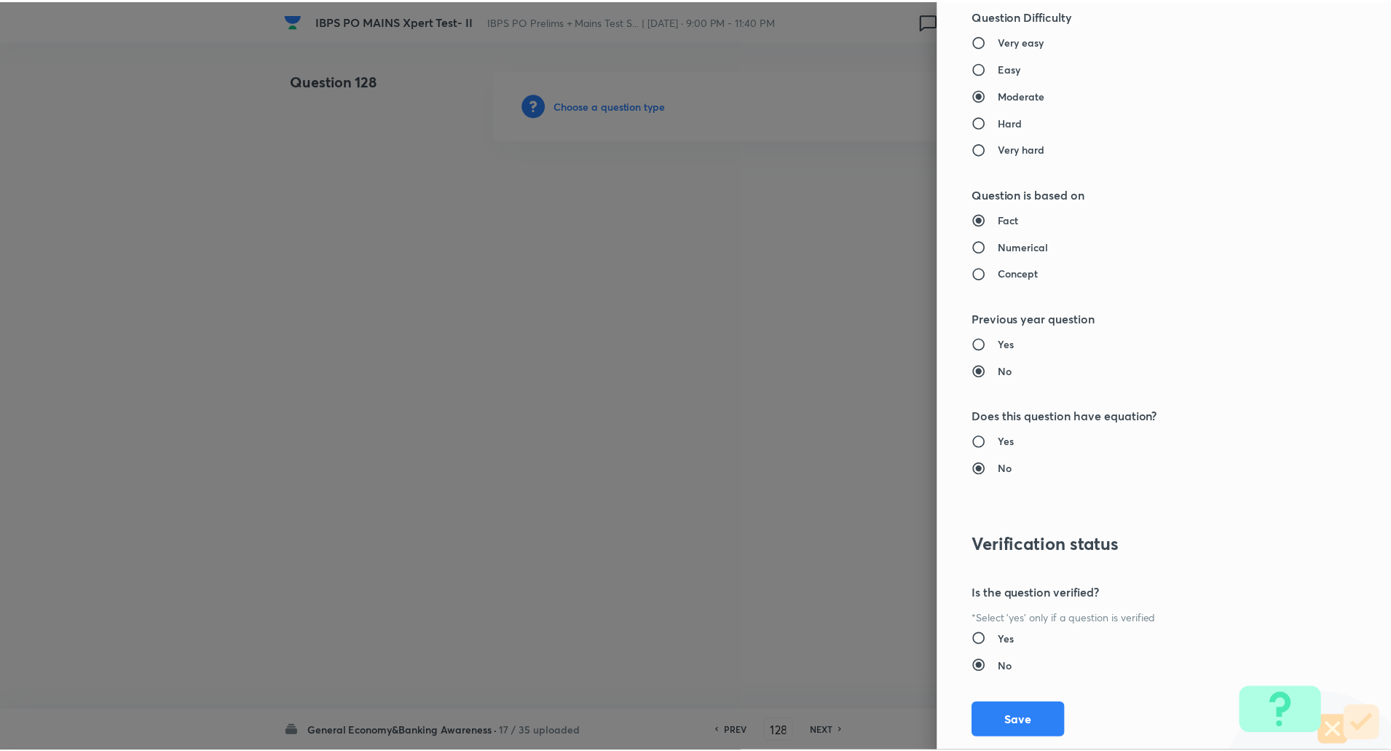
scroll to position [1234, 0]
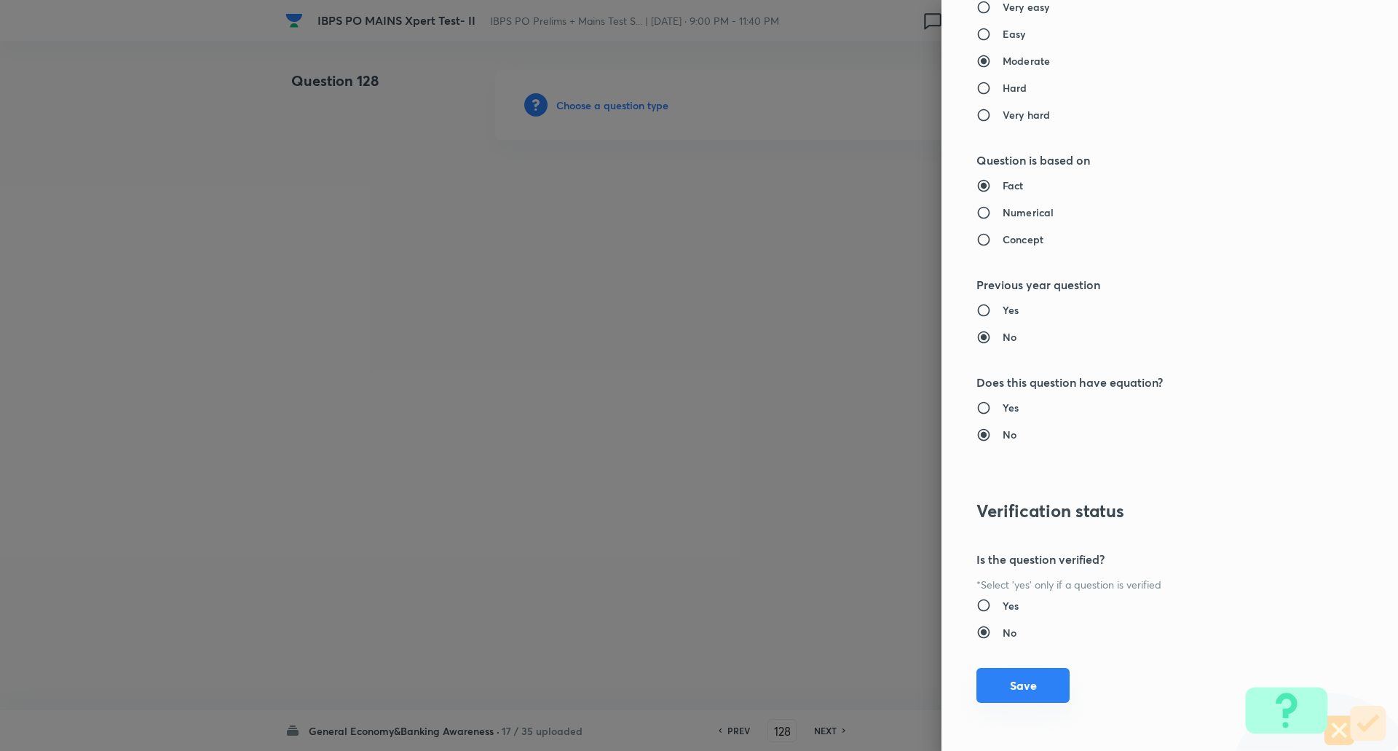
click at [1028, 683] on button "Save" at bounding box center [1022, 685] width 93 height 35
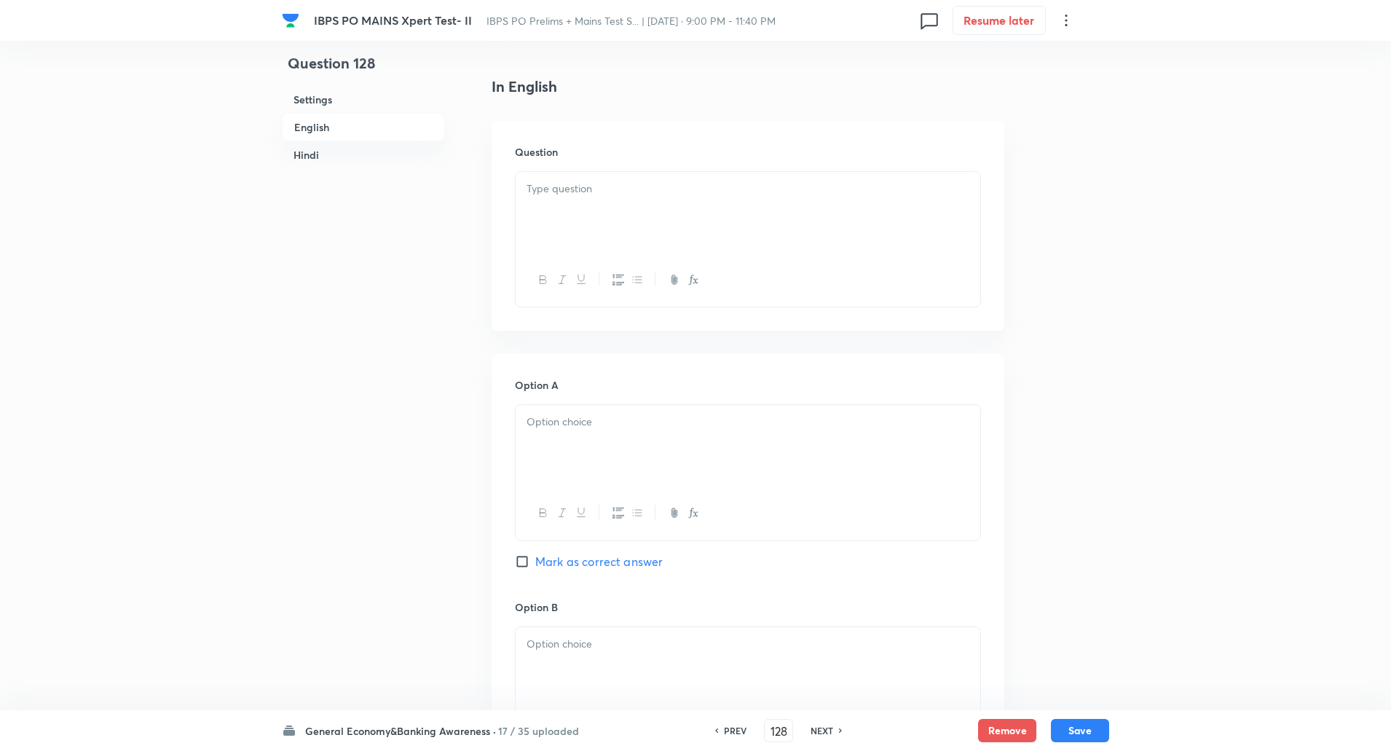
scroll to position [372, 0]
click at [584, 210] on div at bounding box center [748, 212] width 465 height 82
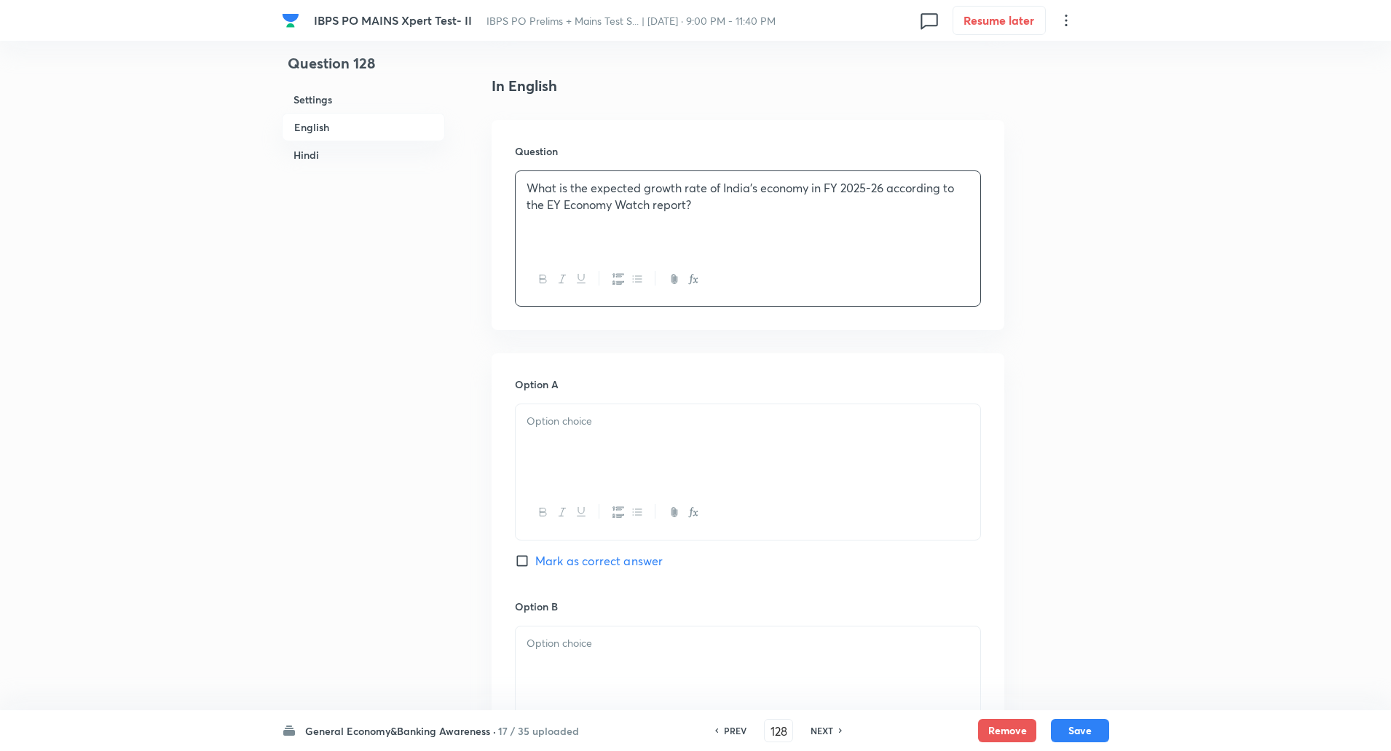
scroll to position [510, 0]
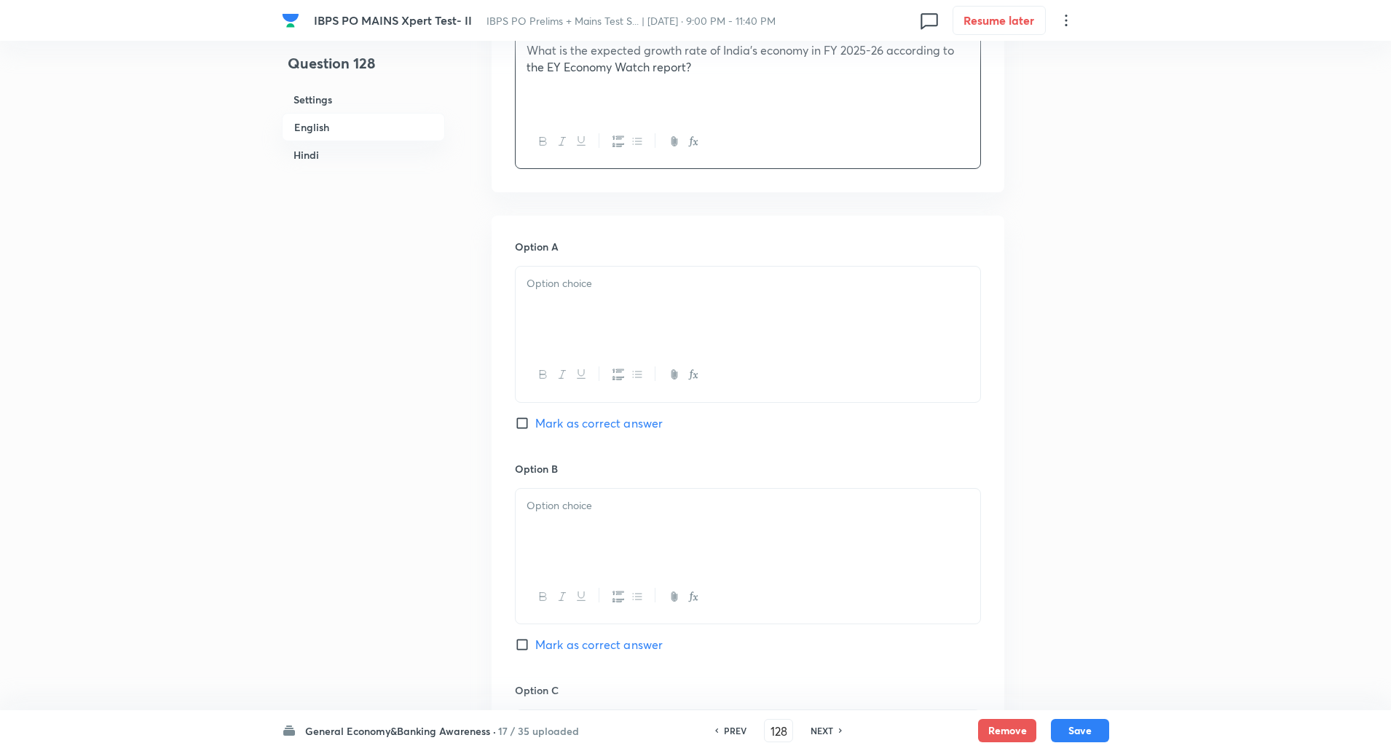
click at [529, 416] on input "Mark as correct answer" at bounding box center [525, 423] width 20 height 15
checkbox input "true"
click at [580, 307] on div at bounding box center [748, 307] width 465 height 82
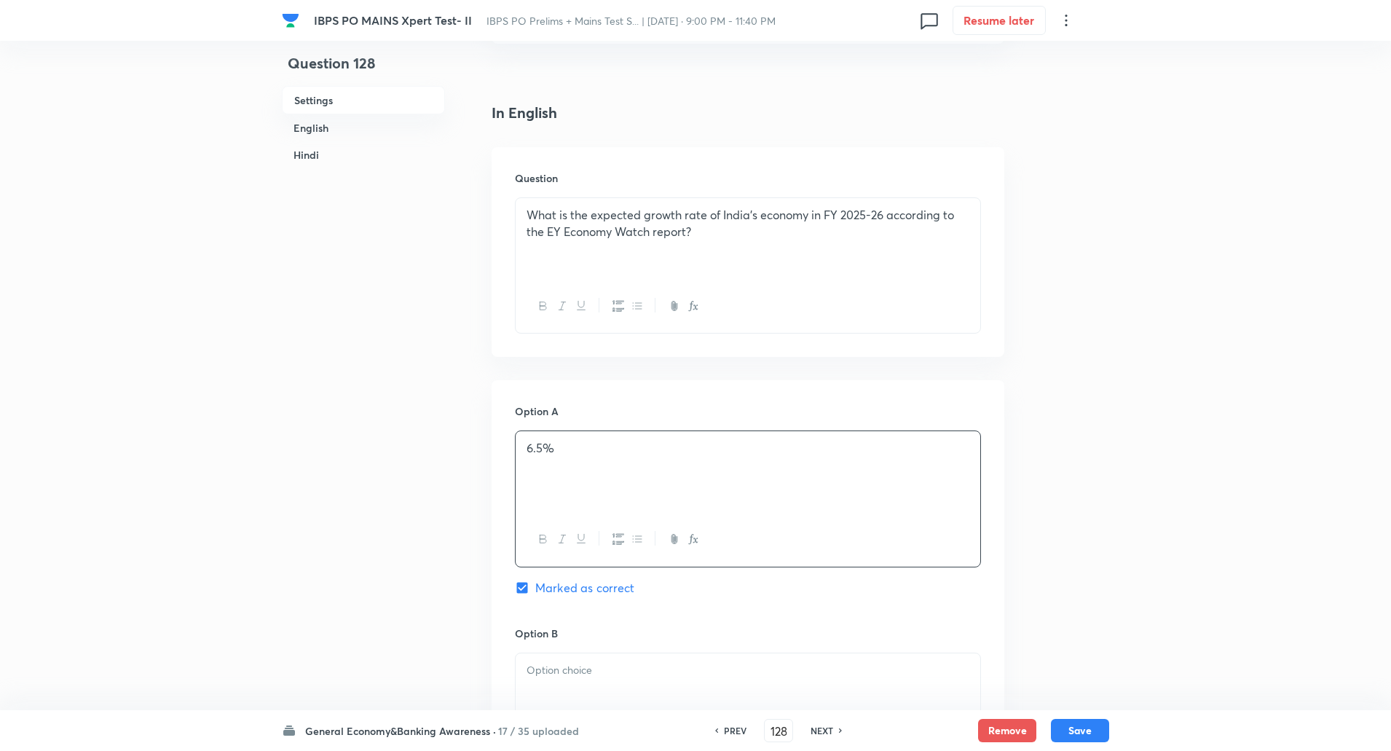
scroll to position [344, 0]
click at [693, 240] on p "What is the expected growth rate of India’s economy in FY 2025-26 according to …" at bounding box center [747, 224] width 443 height 33
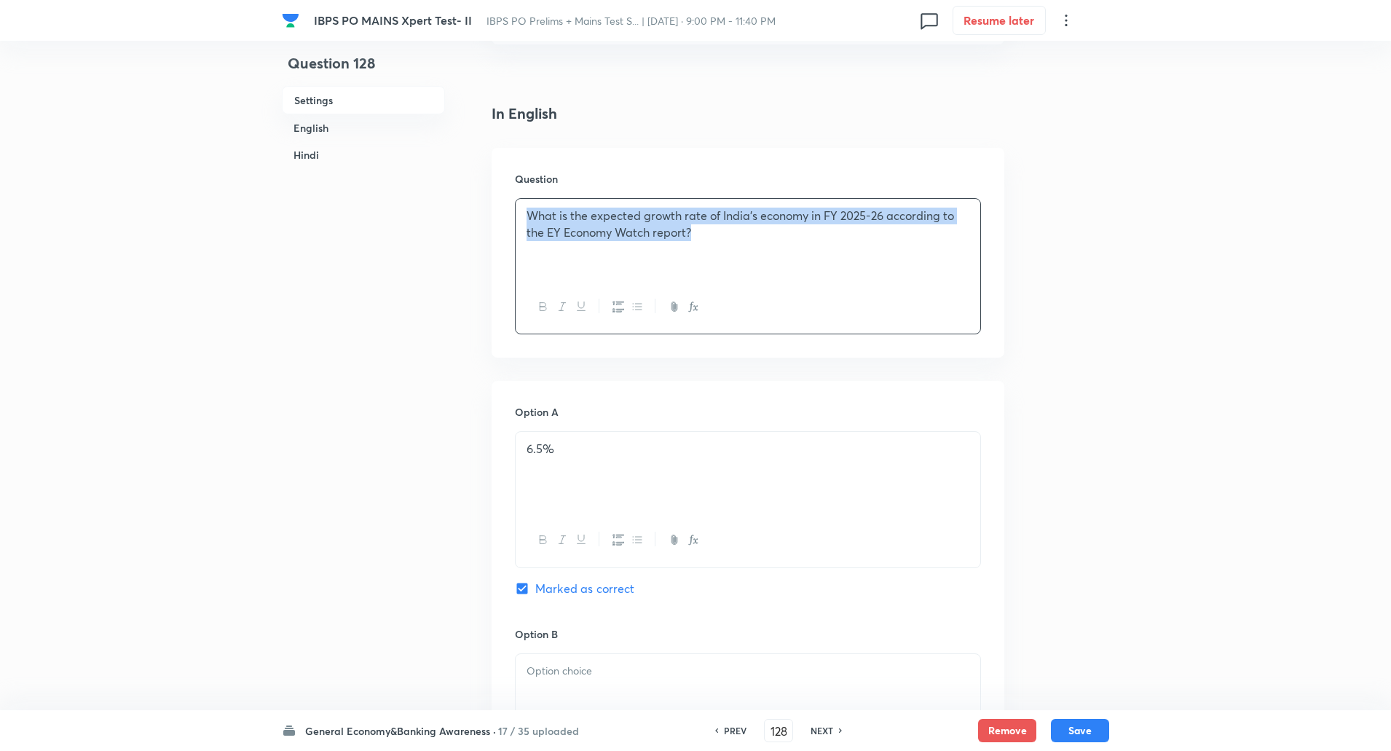
copy p "What is the expected growth rate of India’s economy in FY 2025-26 according to …"
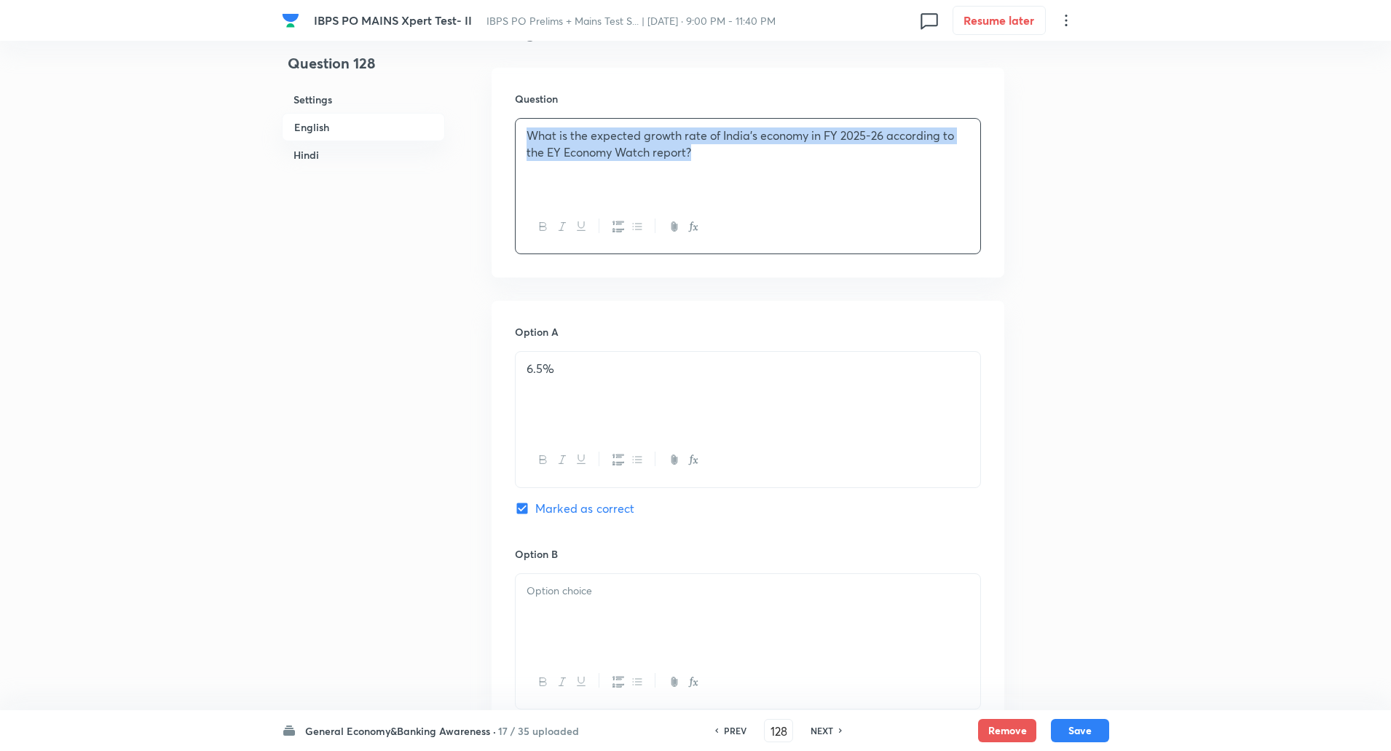
scroll to position [481, 0]
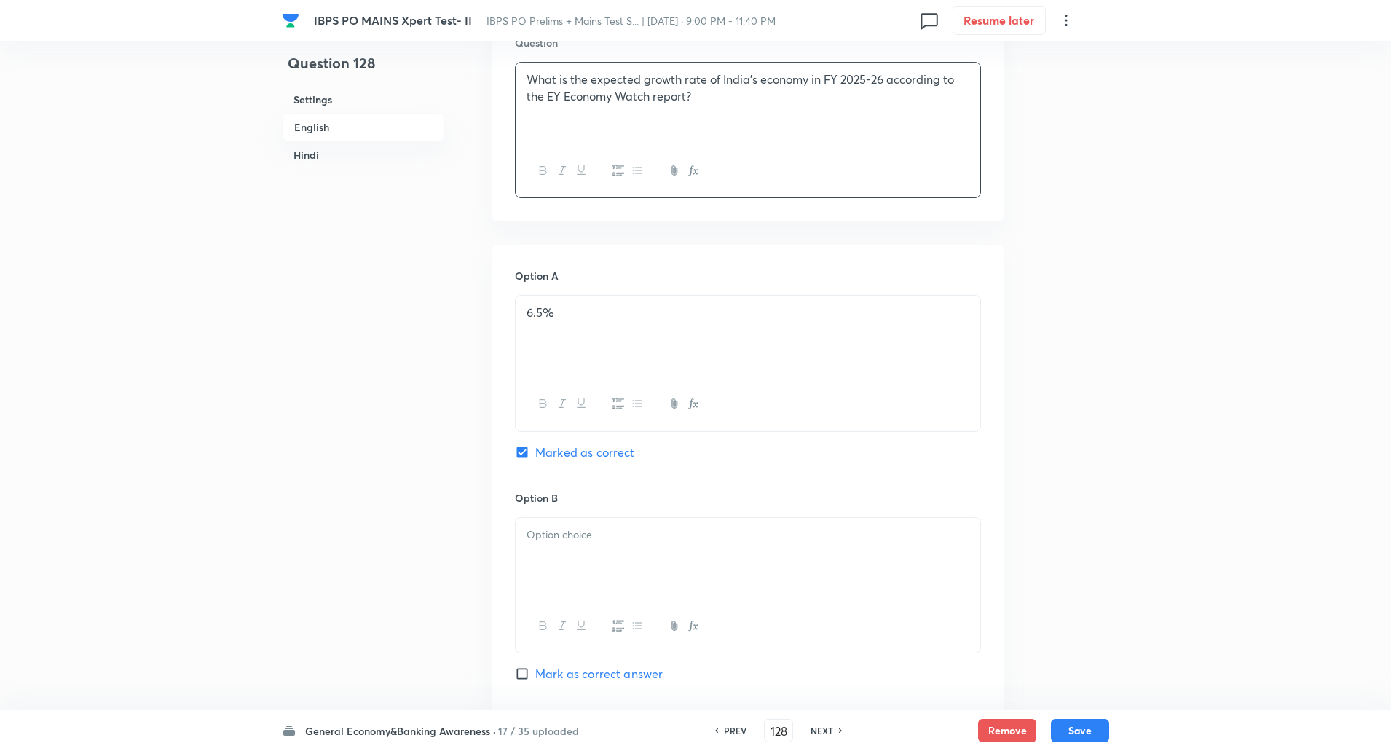
click at [549, 558] on div at bounding box center [748, 559] width 465 height 82
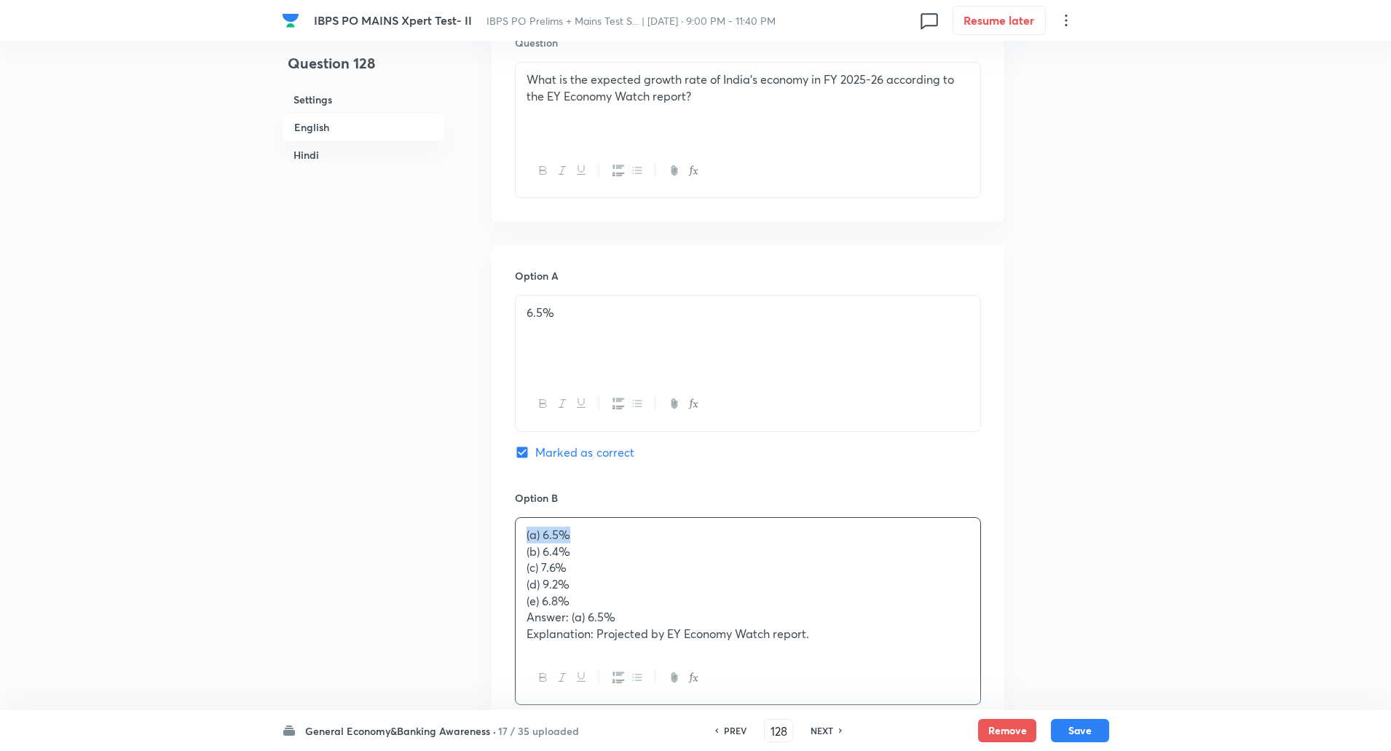
drag, startPoint x: 578, startPoint y: 533, endPoint x: 520, endPoint y: 539, distance: 58.5
click at [520, 539] on div "(a) 6.5% (b) 6.4% (c) 7.6% (d) 9.2% (e) 6.8% Answer: (a) 6.5% Explanation: Proj…" at bounding box center [748, 584] width 465 height 133
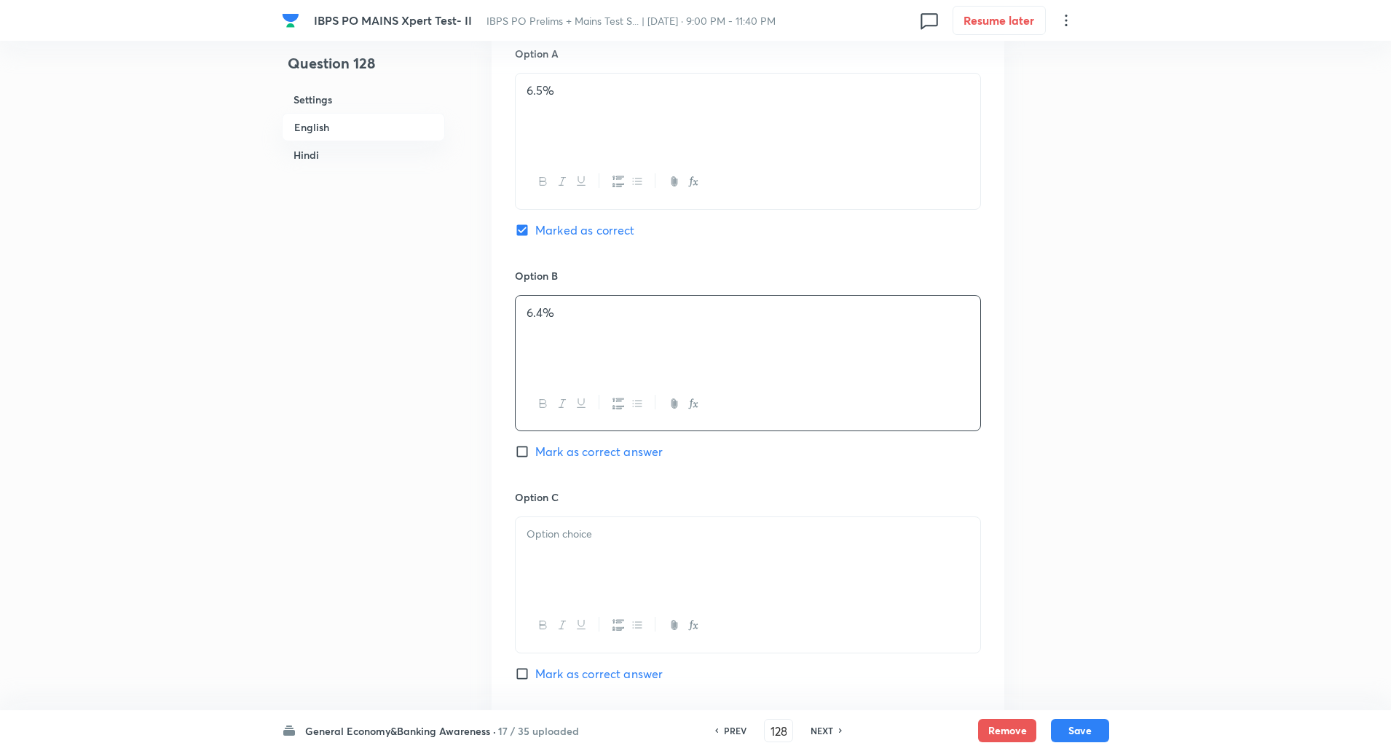
click at [527, 453] on input "Mark as correct answer" at bounding box center [525, 451] width 20 height 15
checkbox input "true"
checkbox input "false"
checkbox input "true"
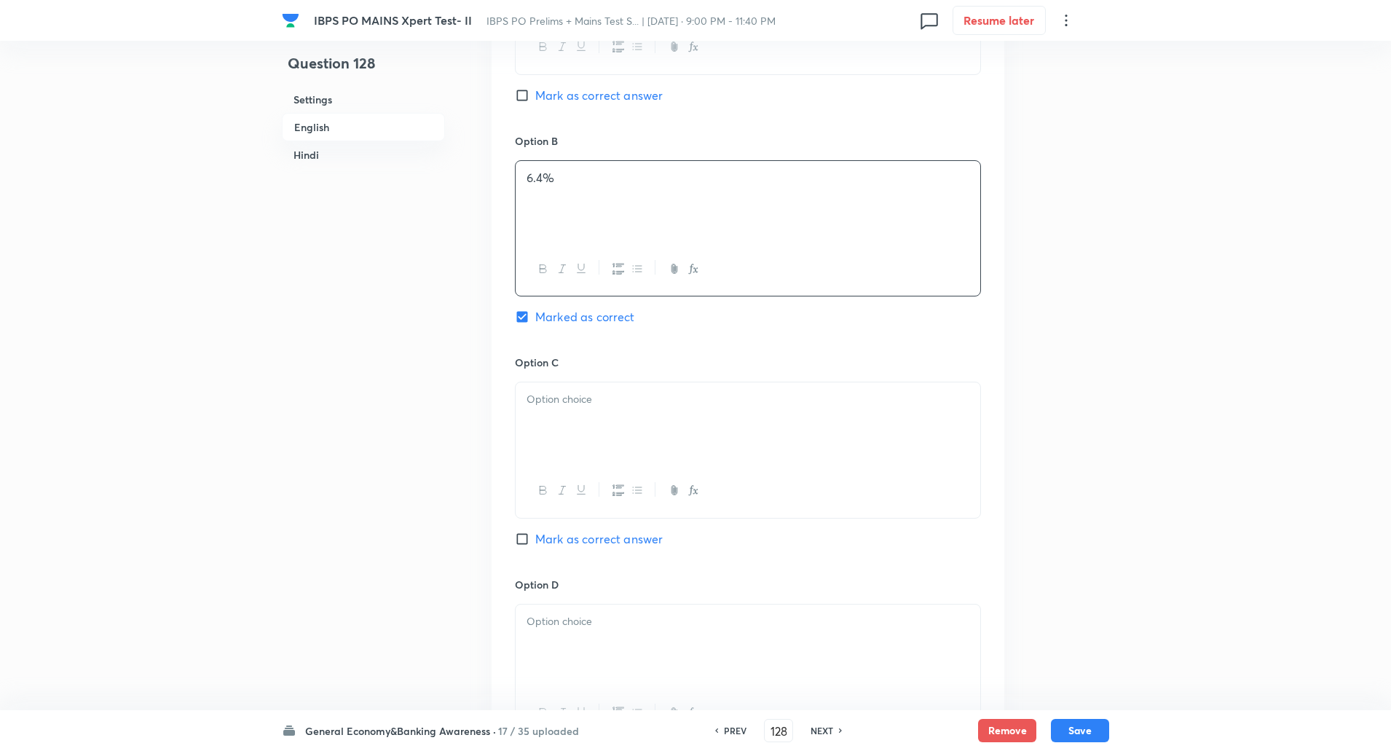
scroll to position [905, 0]
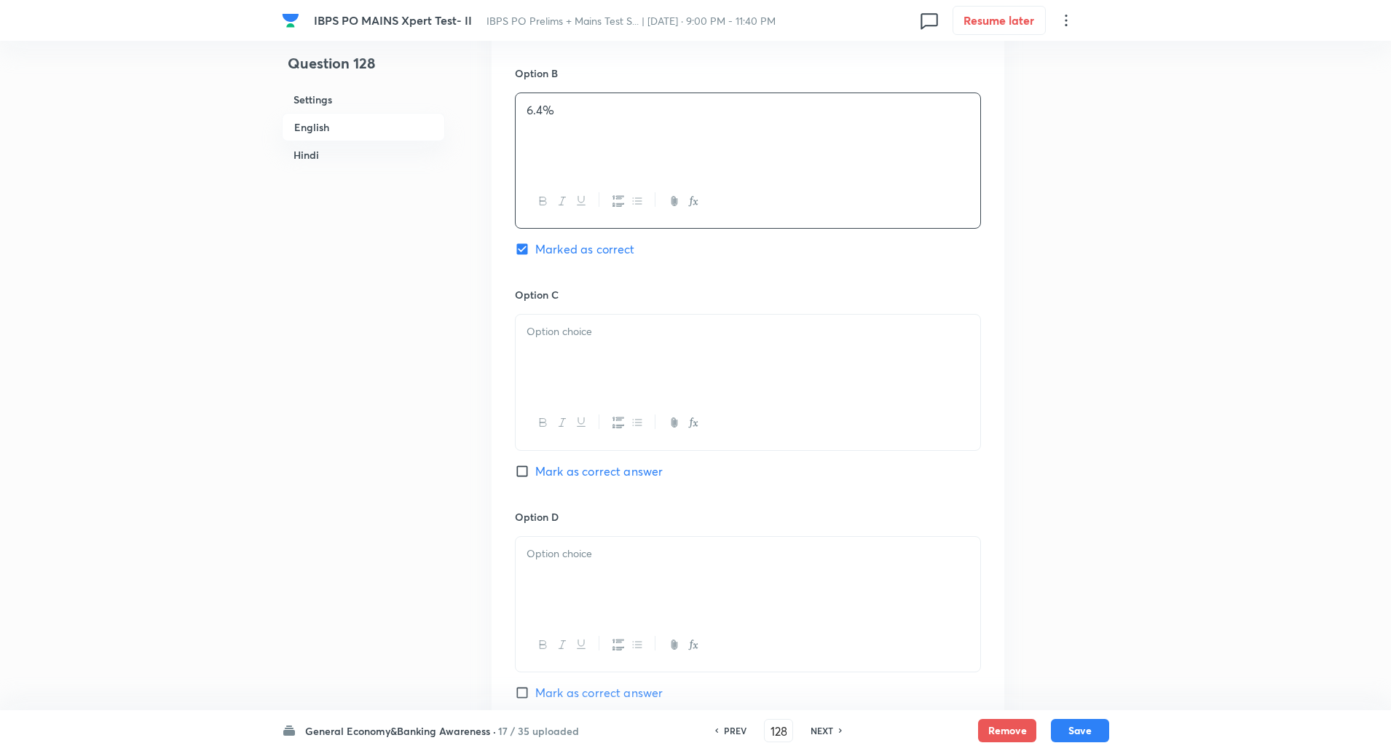
click at [579, 339] on p at bounding box center [747, 331] width 443 height 17
paste div
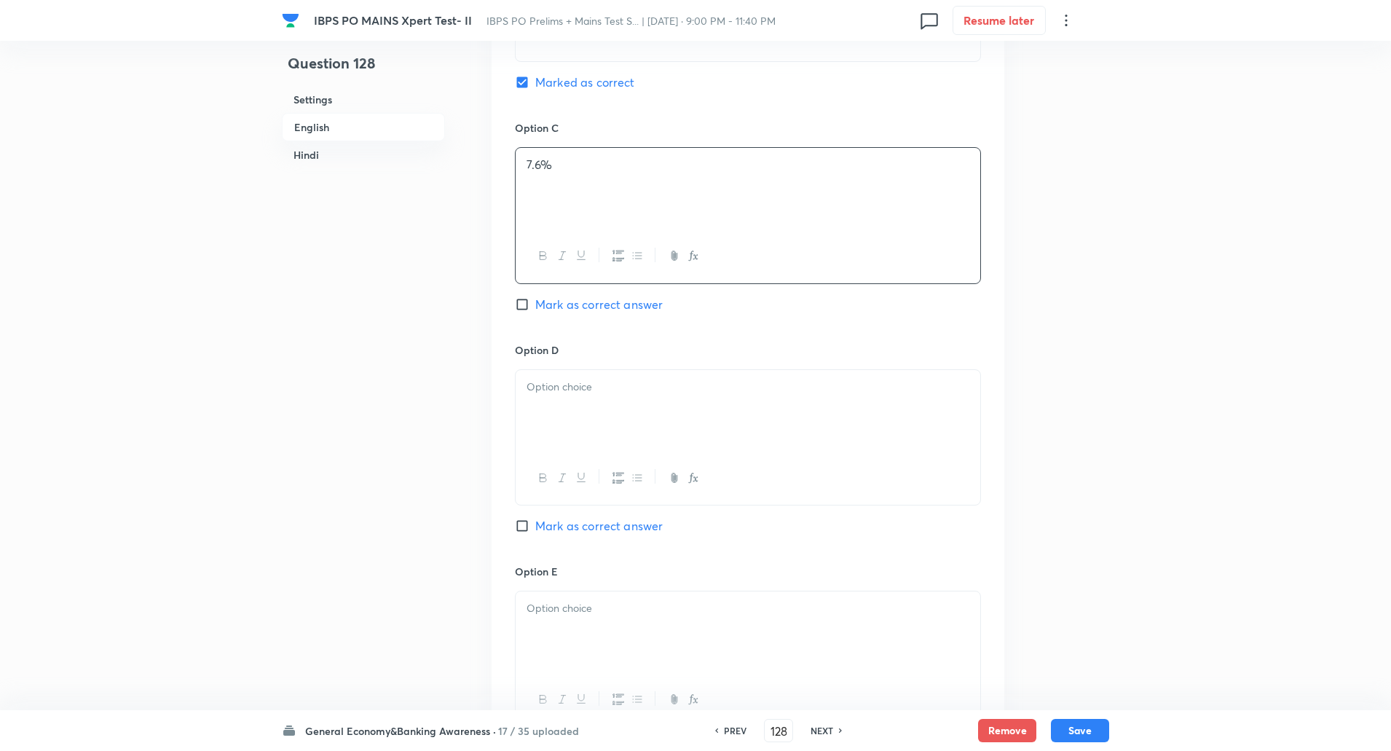
scroll to position [1073, 0]
click at [564, 395] on div at bounding box center [748, 409] width 465 height 82
paste div
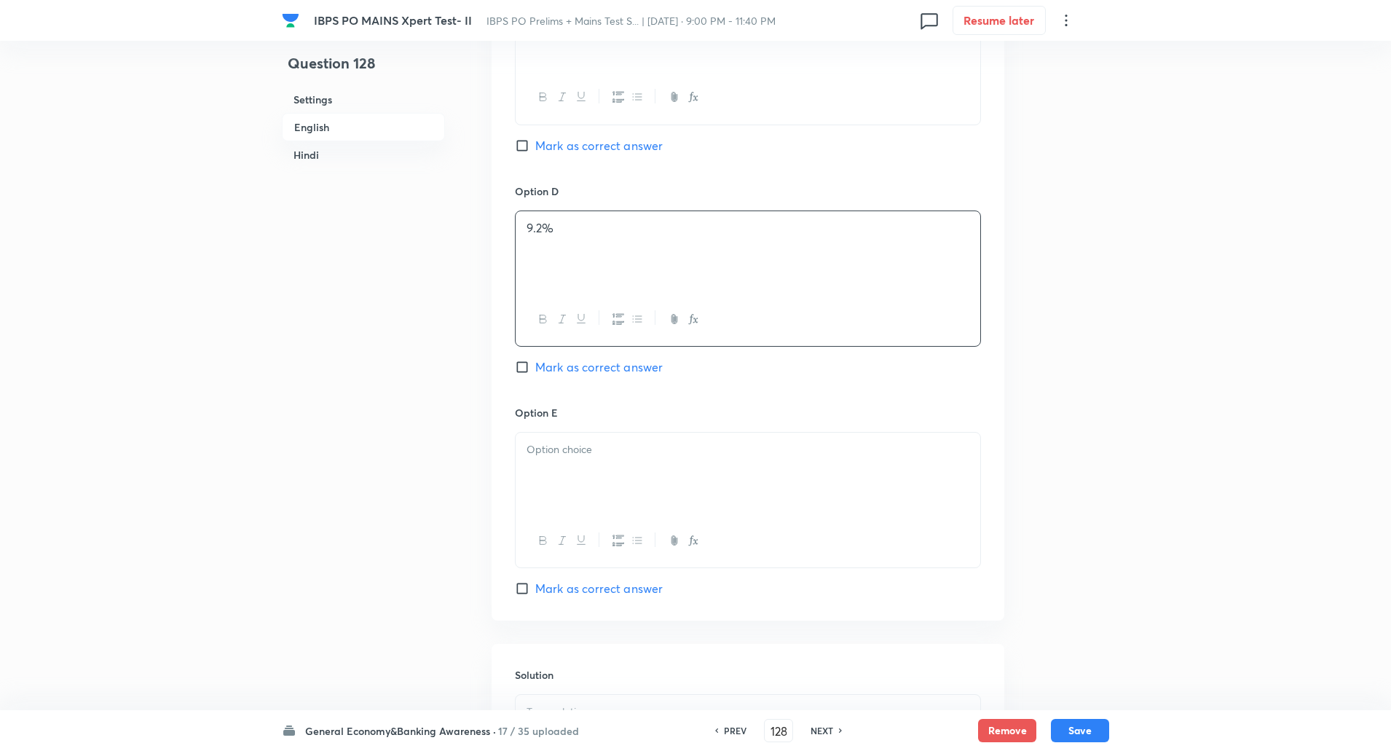
scroll to position [1233, 0]
click at [563, 448] on p at bounding box center [747, 447] width 443 height 17
paste div
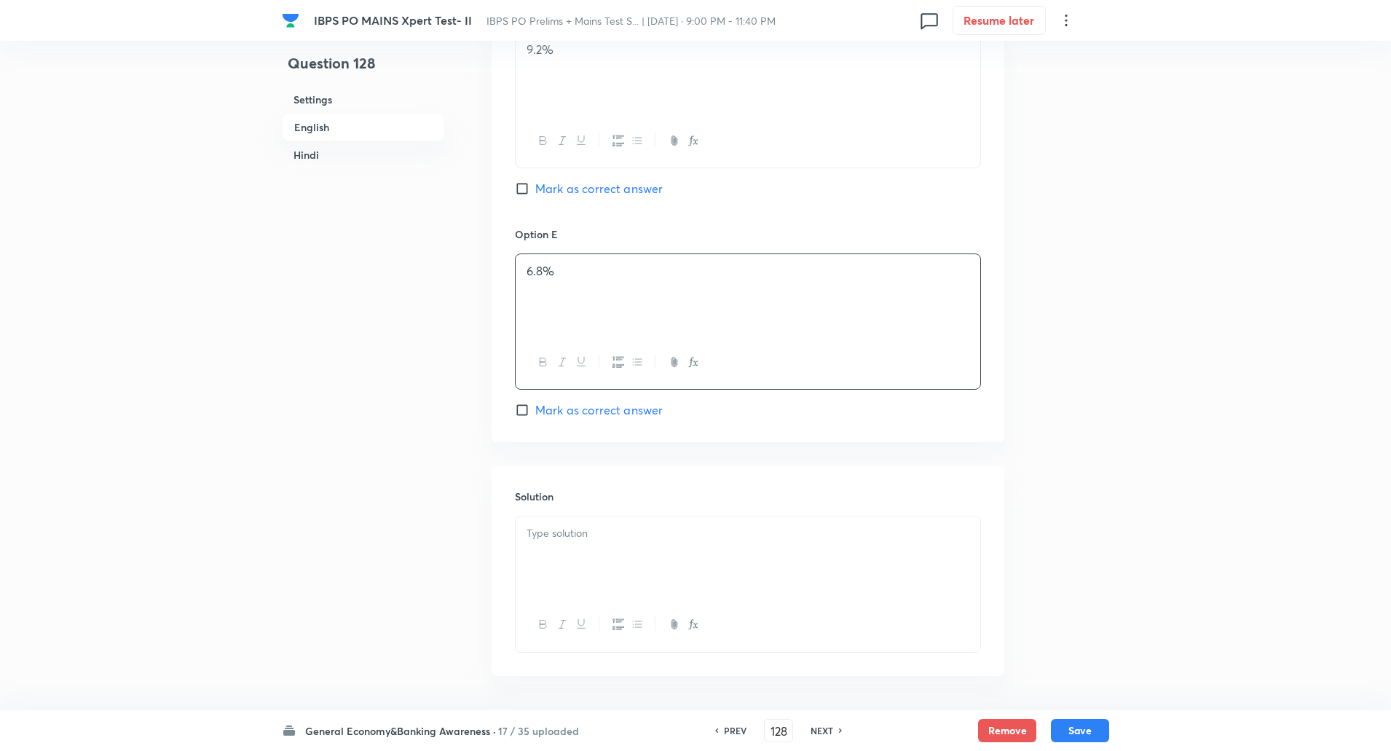
click at [571, 526] on p at bounding box center [747, 533] width 443 height 17
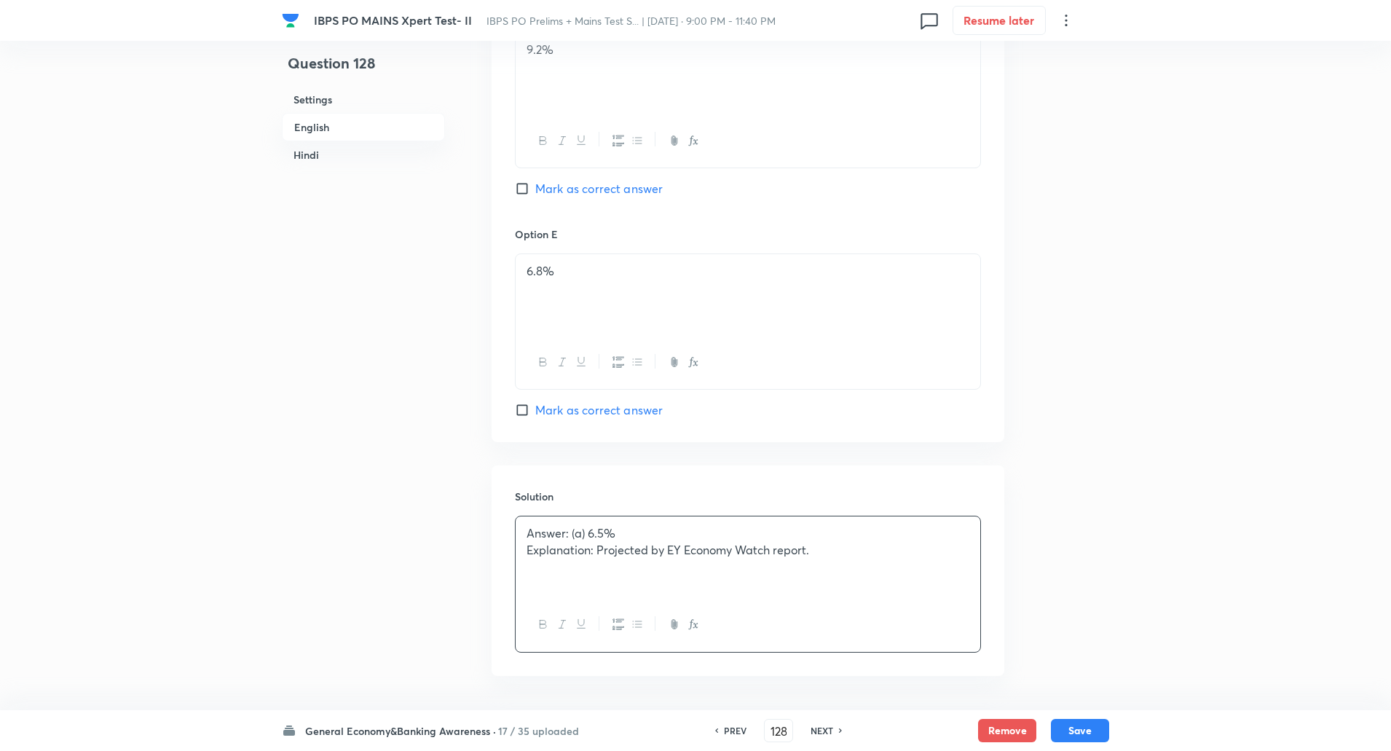
click at [597, 554] on p "Explanation: Projected by EY Economy Watch report." at bounding box center [747, 550] width 443 height 17
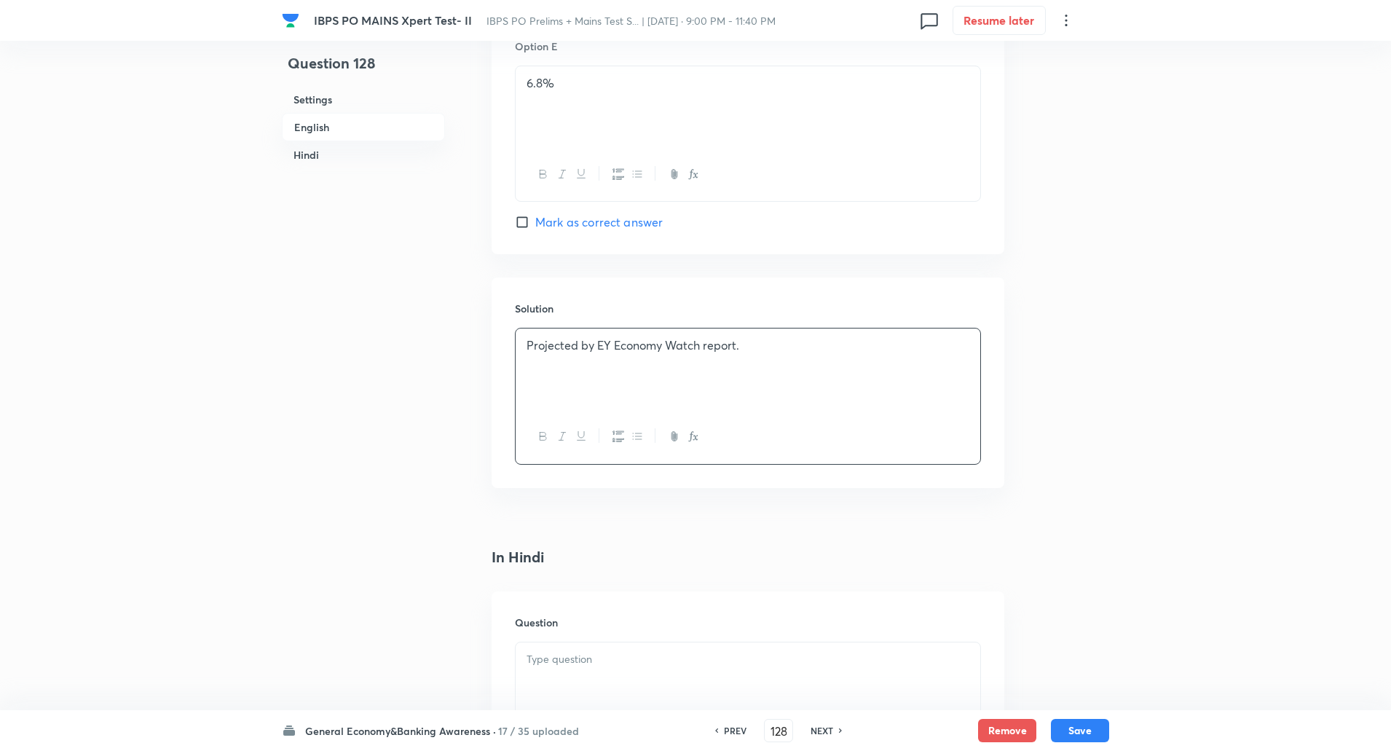
scroll to position [1600, 0]
click at [630, 378] on div "Projected by EY Economy Watch report." at bounding box center [748, 366] width 465 height 82
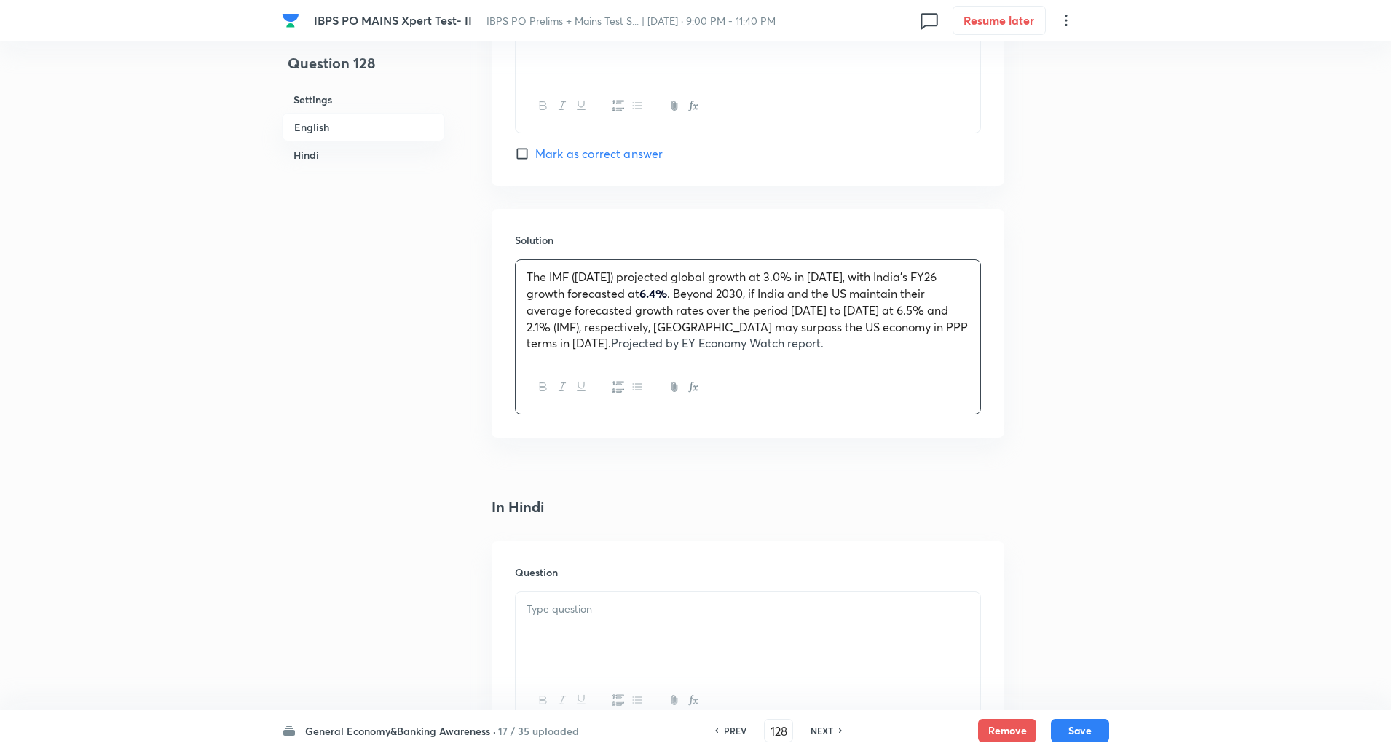
scroll to position [1667, 0]
drag, startPoint x: 642, startPoint y: 290, endPoint x: 666, endPoint y: 291, distance: 23.3
click at [666, 291] on p "The IMF (July 2025) projected global growth at 3.0% in 2025, with India's FY26 …" at bounding box center [747, 307] width 443 height 83
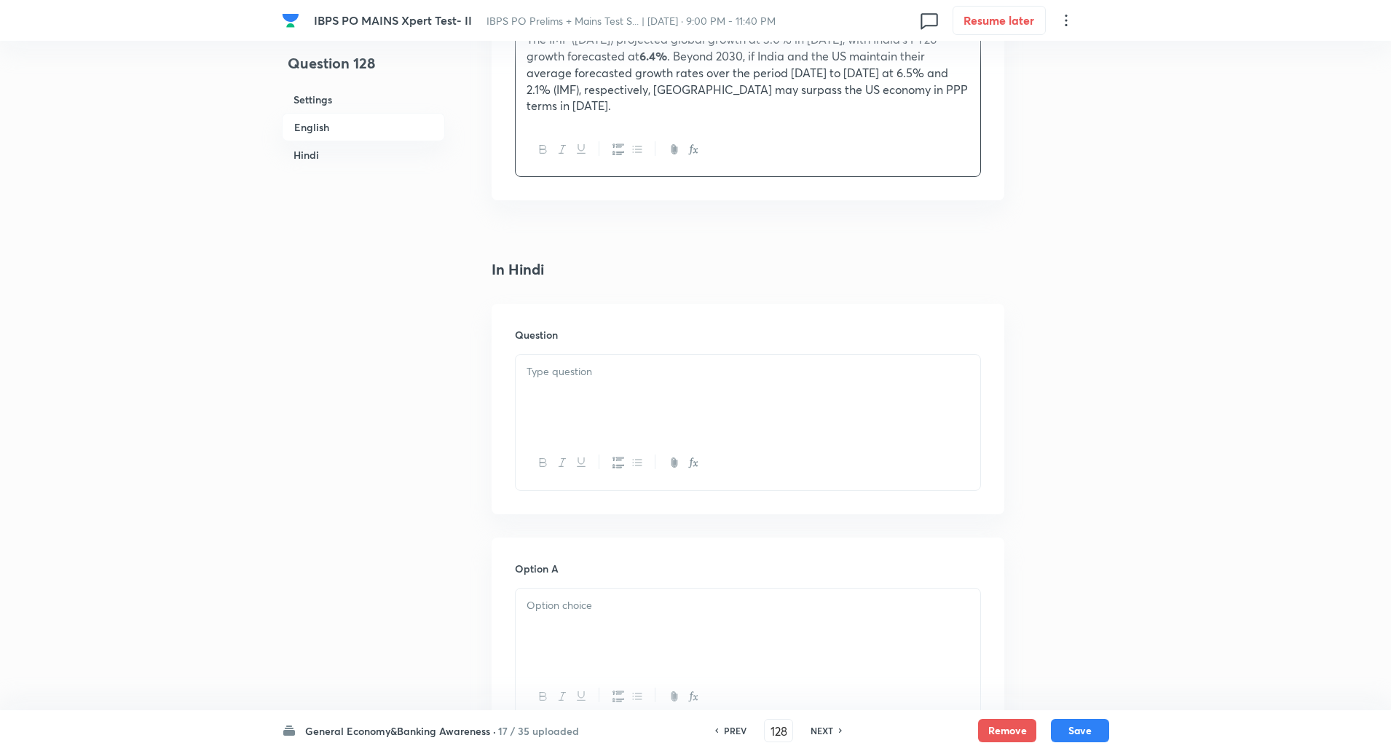
click at [591, 370] on div at bounding box center [748, 396] width 465 height 82
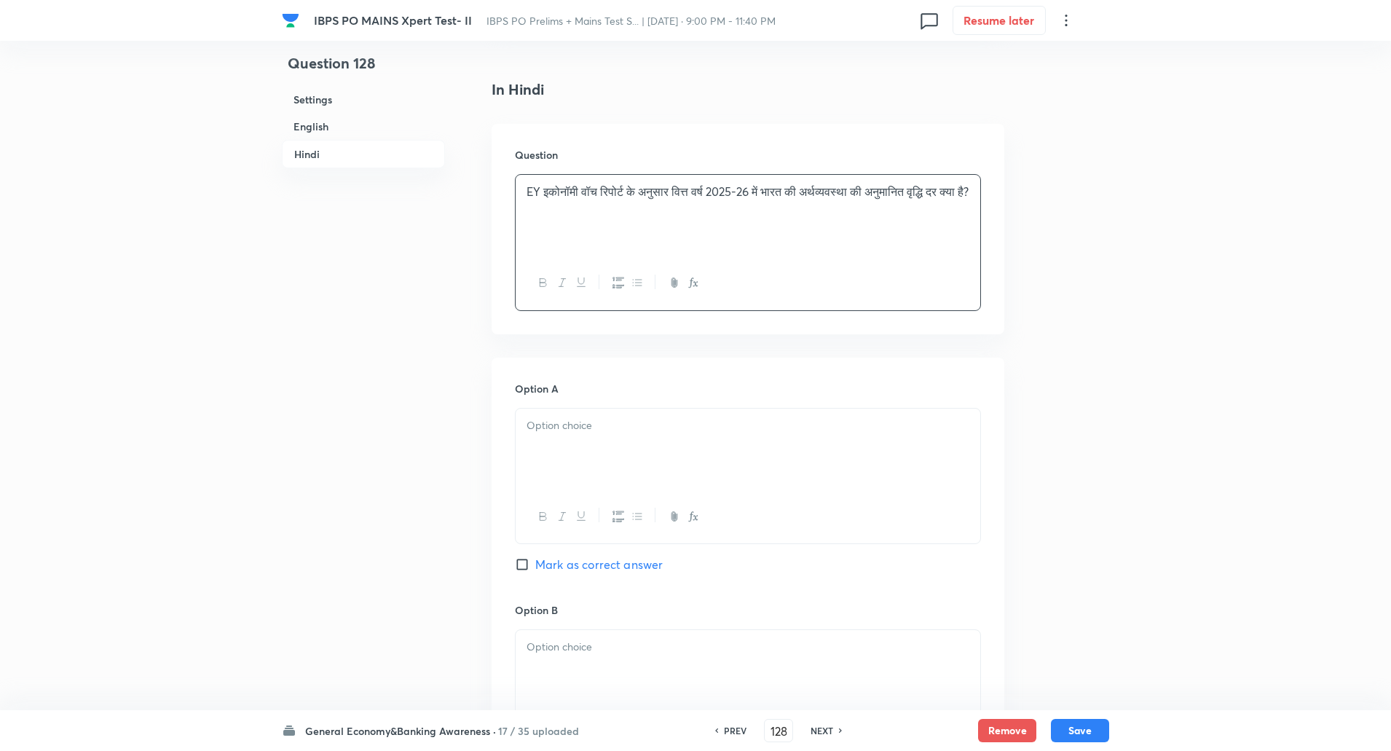
click at [583, 443] on div at bounding box center [748, 449] width 465 height 82
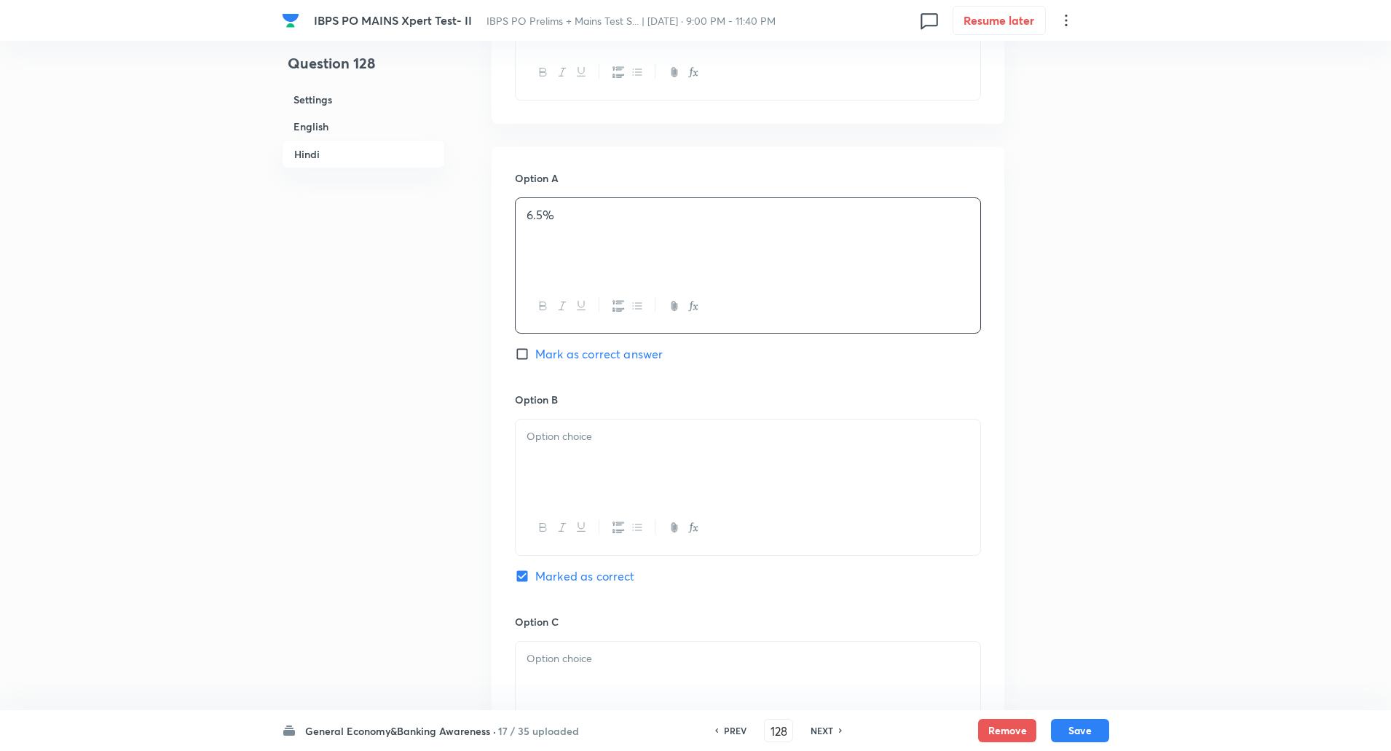
scroll to position [2305, 0]
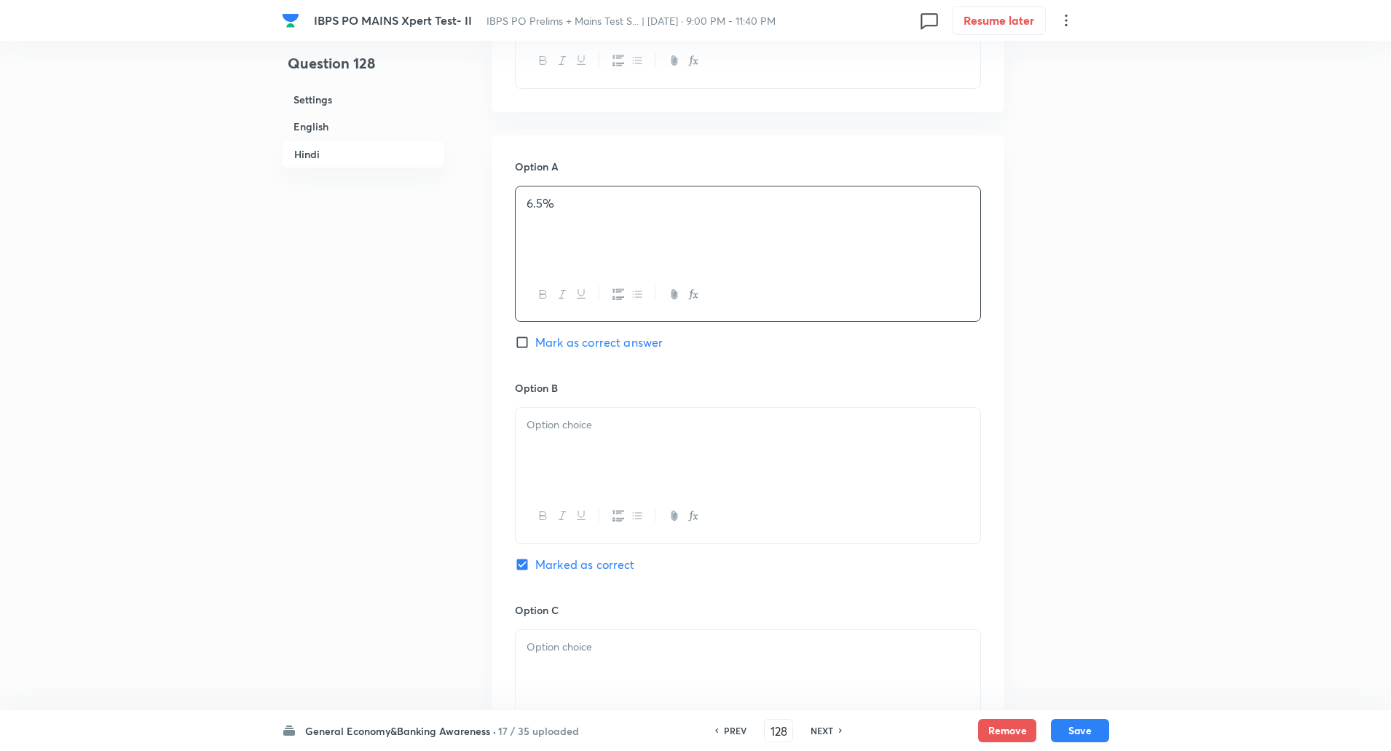
click at [577, 438] on div at bounding box center [748, 449] width 465 height 82
paste div
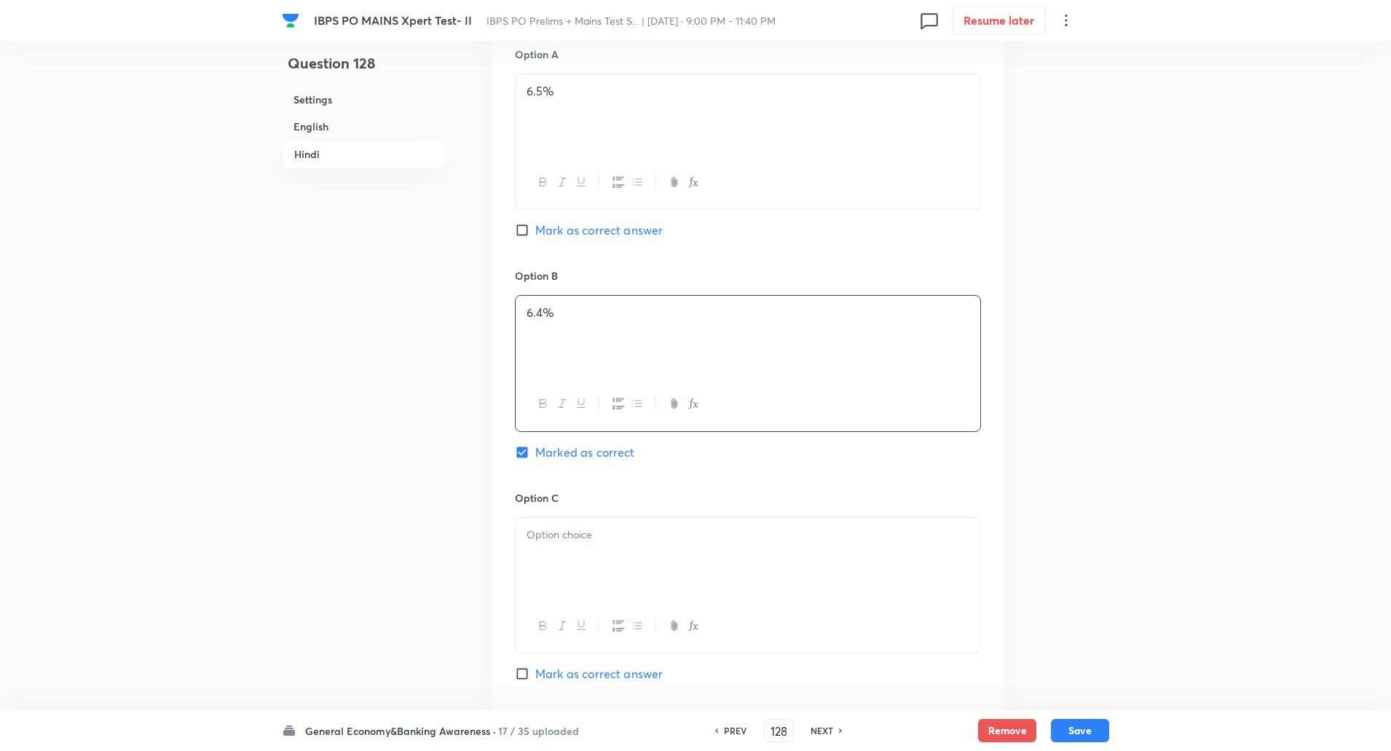
click at [589, 530] on div at bounding box center [748, 559] width 465 height 82
paste div
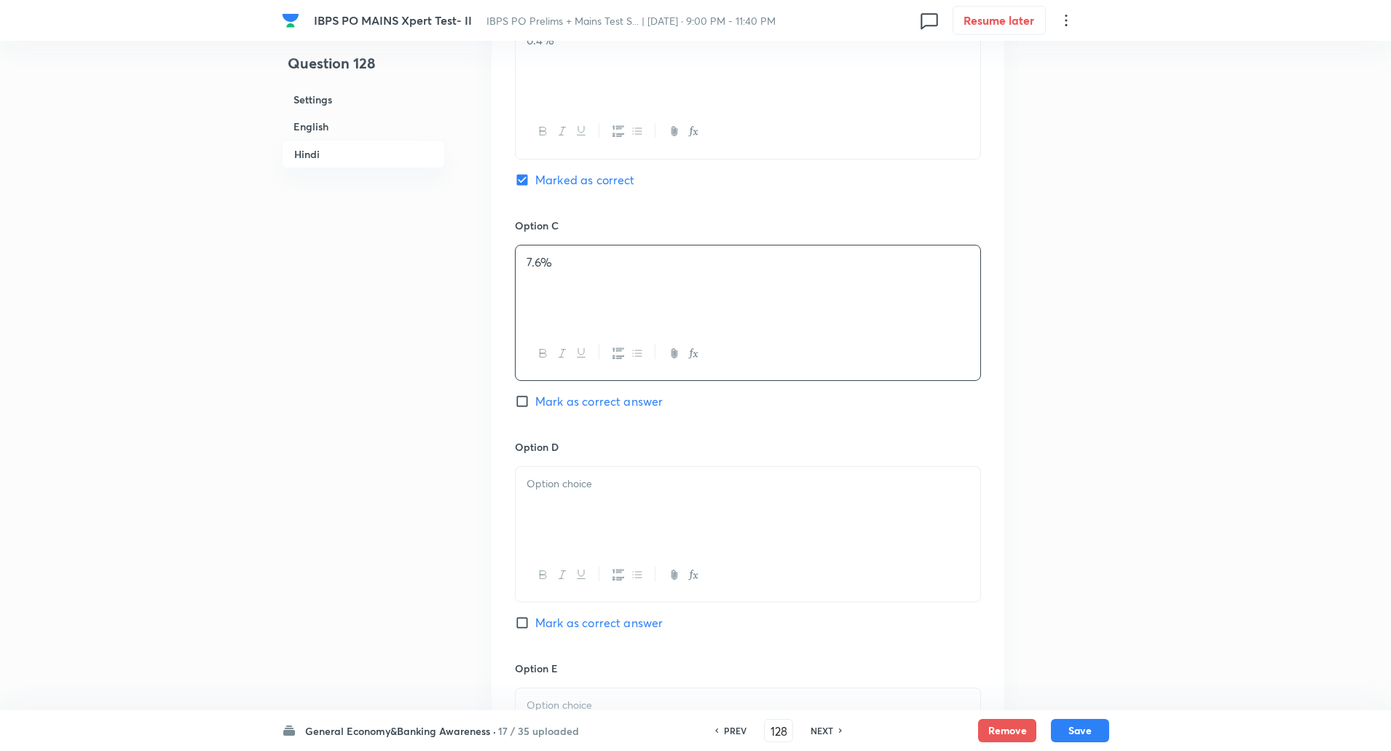
scroll to position [2709, 0]
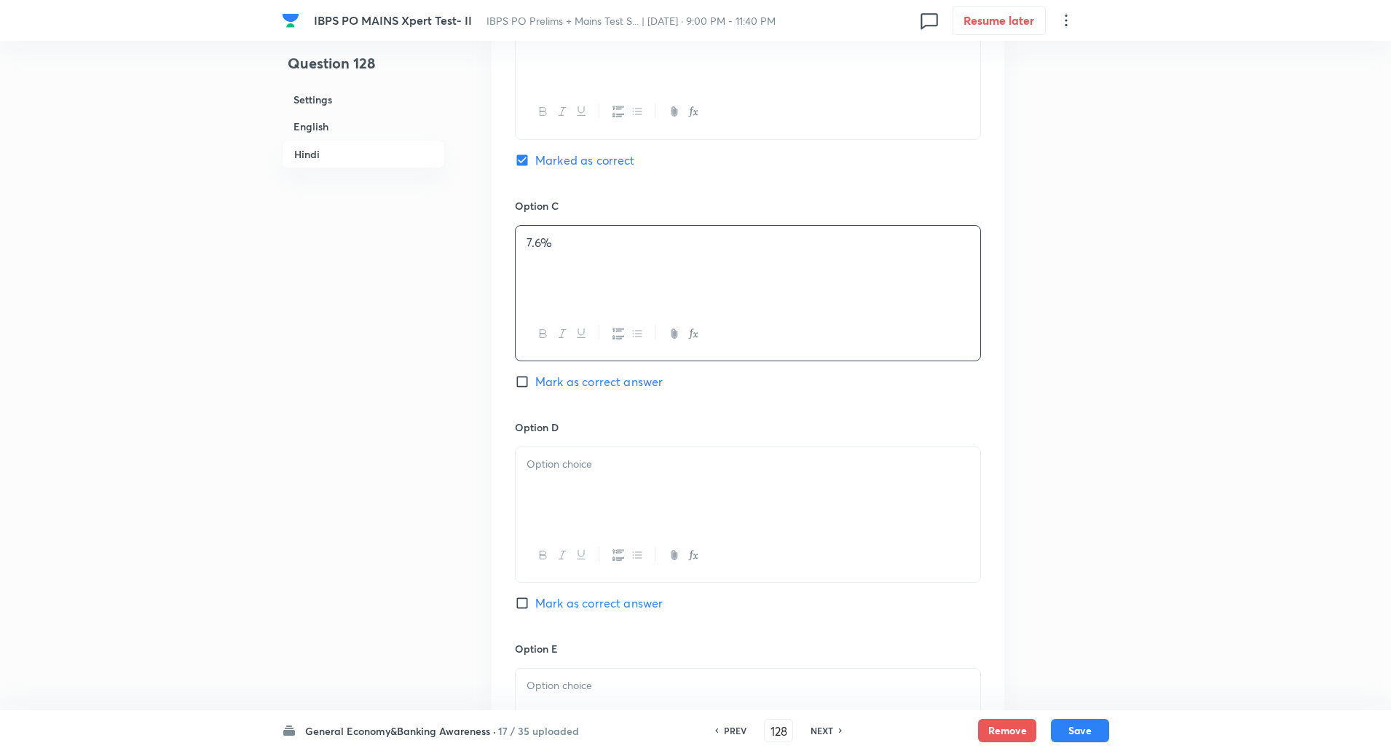
click at [575, 456] on p at bounding box center [747, 464] width 443 height 17
paste div
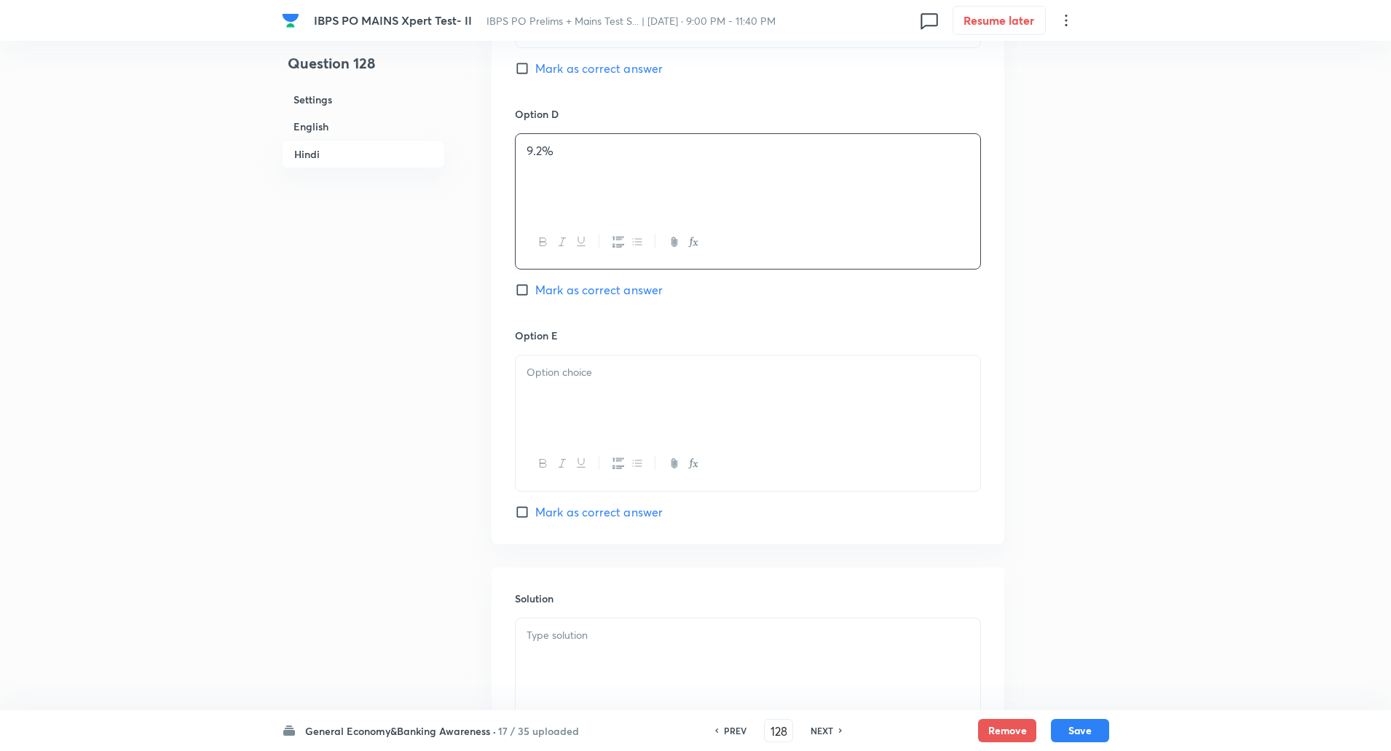
scroll to position [3023, 0]
click at [564, 369] on div at bounding box center [748, 395] width 465 height 82
paste div
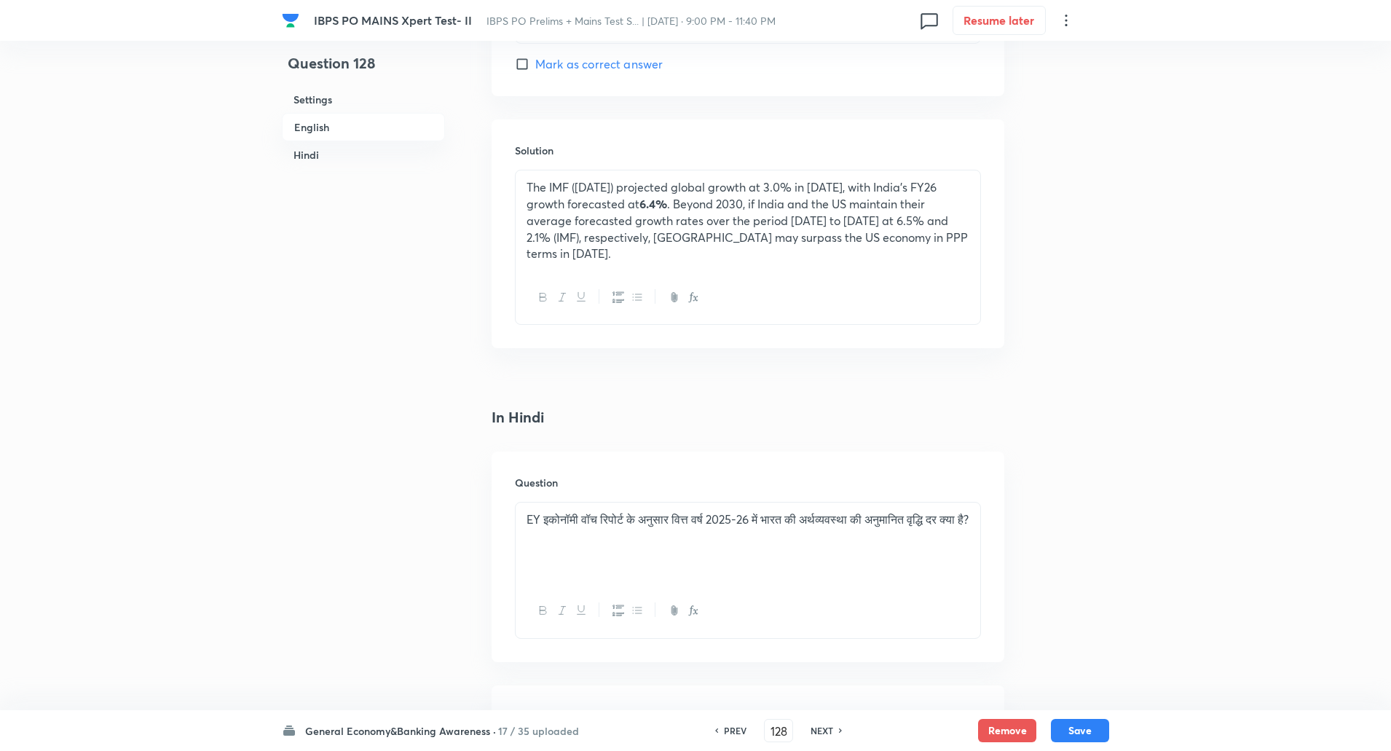
scroll to position [1751, 0]
click at [577, 234] on p "The IMF (July 2025) projected global growth at 3.0% in 2025, with India's FY26 …" at bounding box center [747, 224] width 443 height 83
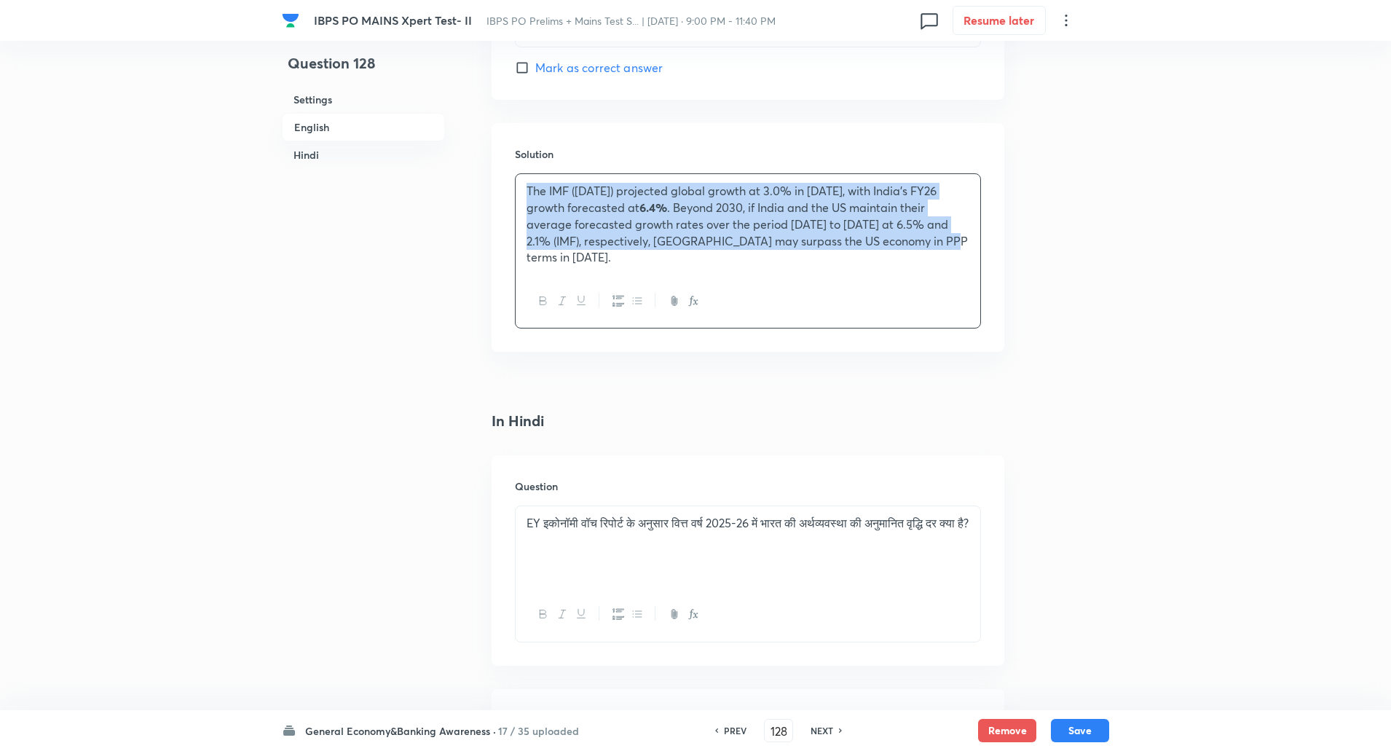
copy p "The IMF (July 2025) projected global growth at 3.0% in 2025, with India's FY26 …"
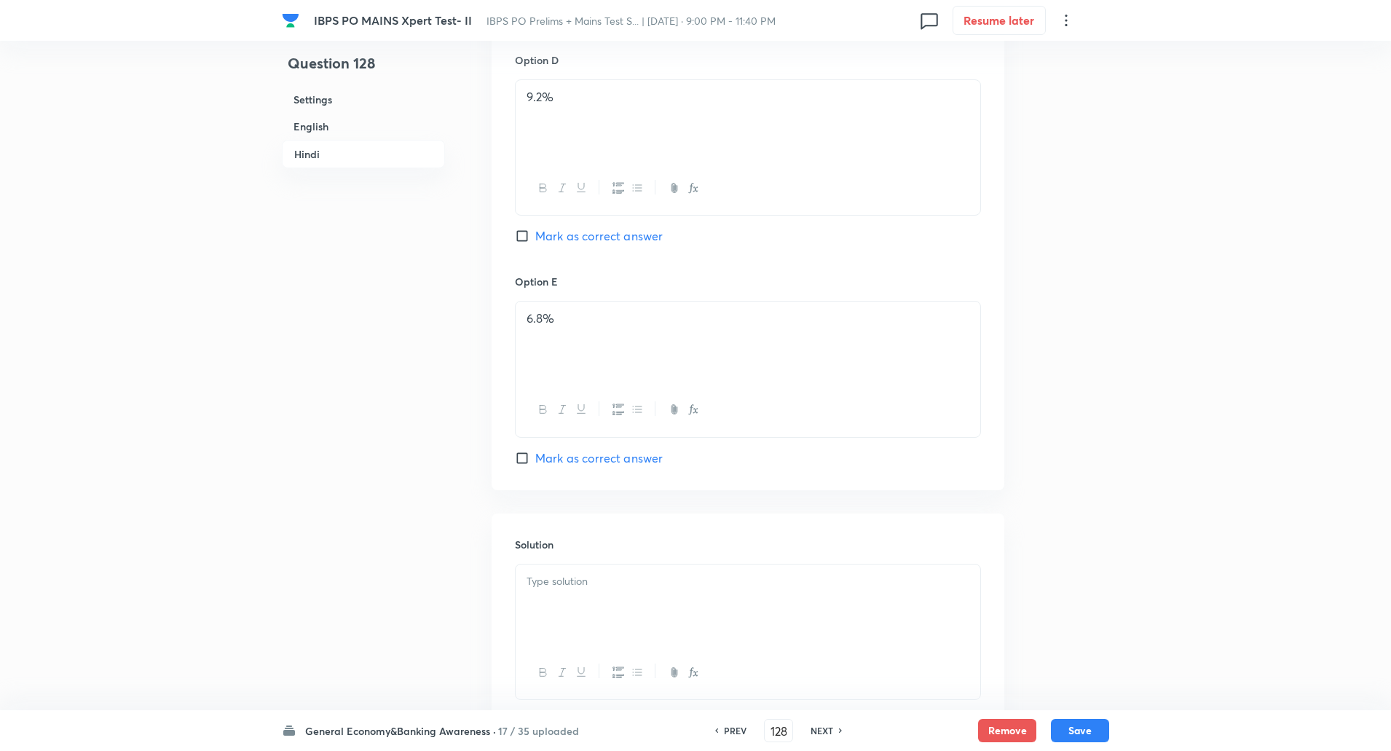
scroll to position [3159, 0]
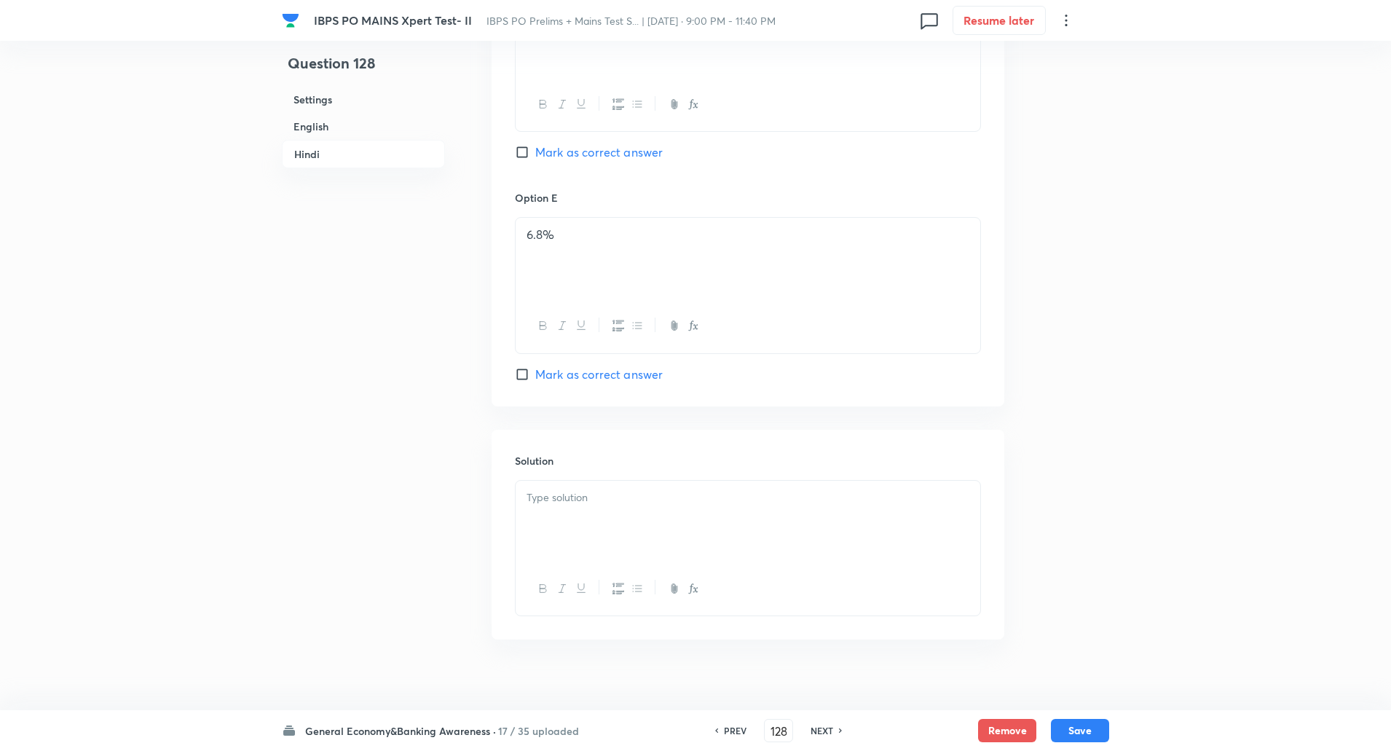
click at [569, 489] on p at bounding box center [747, 497] width 443 height 17
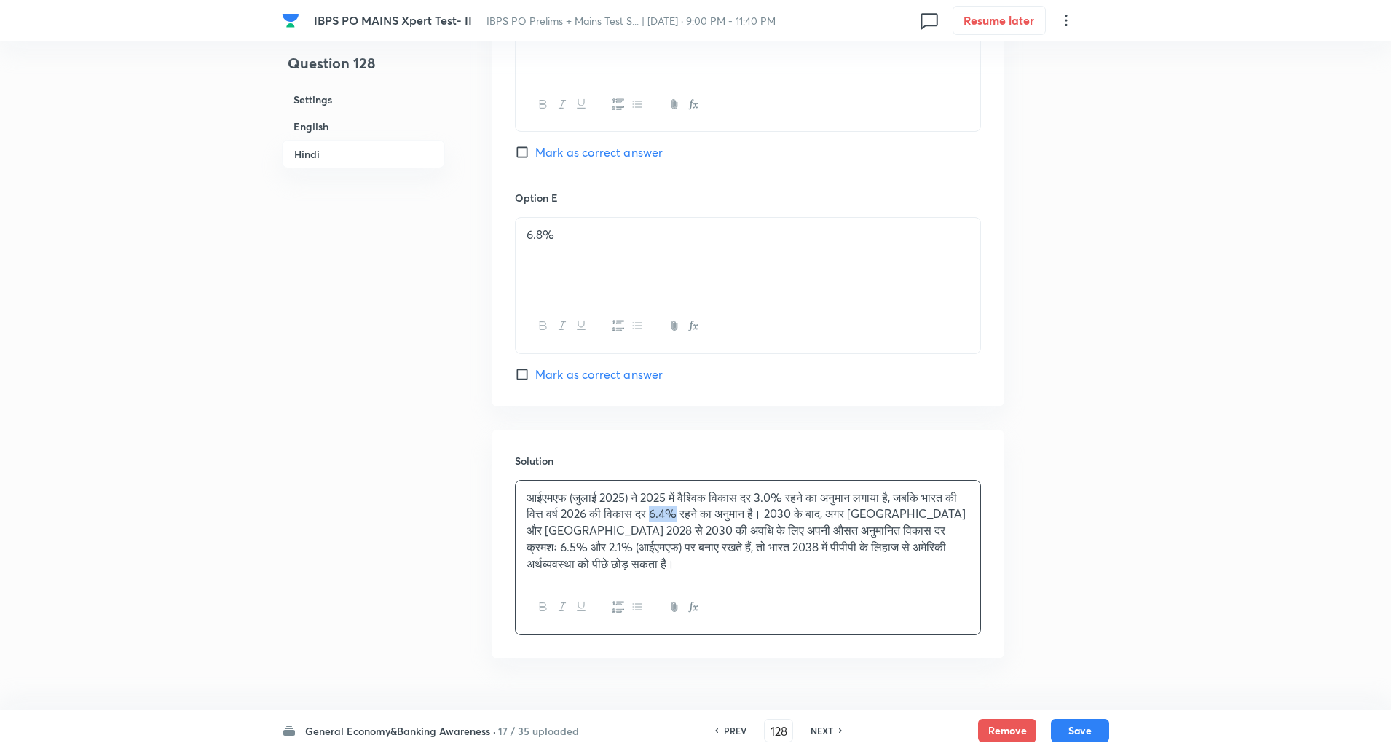
drag, startPoint x: 703, startPoint y: 498, endPoint x: 730, endPoint y: 499, distance: 27.7
click at [730, 499] on p "आईएमएफ (जुलाई 2025) ने 2025 में वैश्विक विकास दर 3.0% रहने का अनुमान लगाया है, …" at bounding box center [747, 530] width 443 height 83
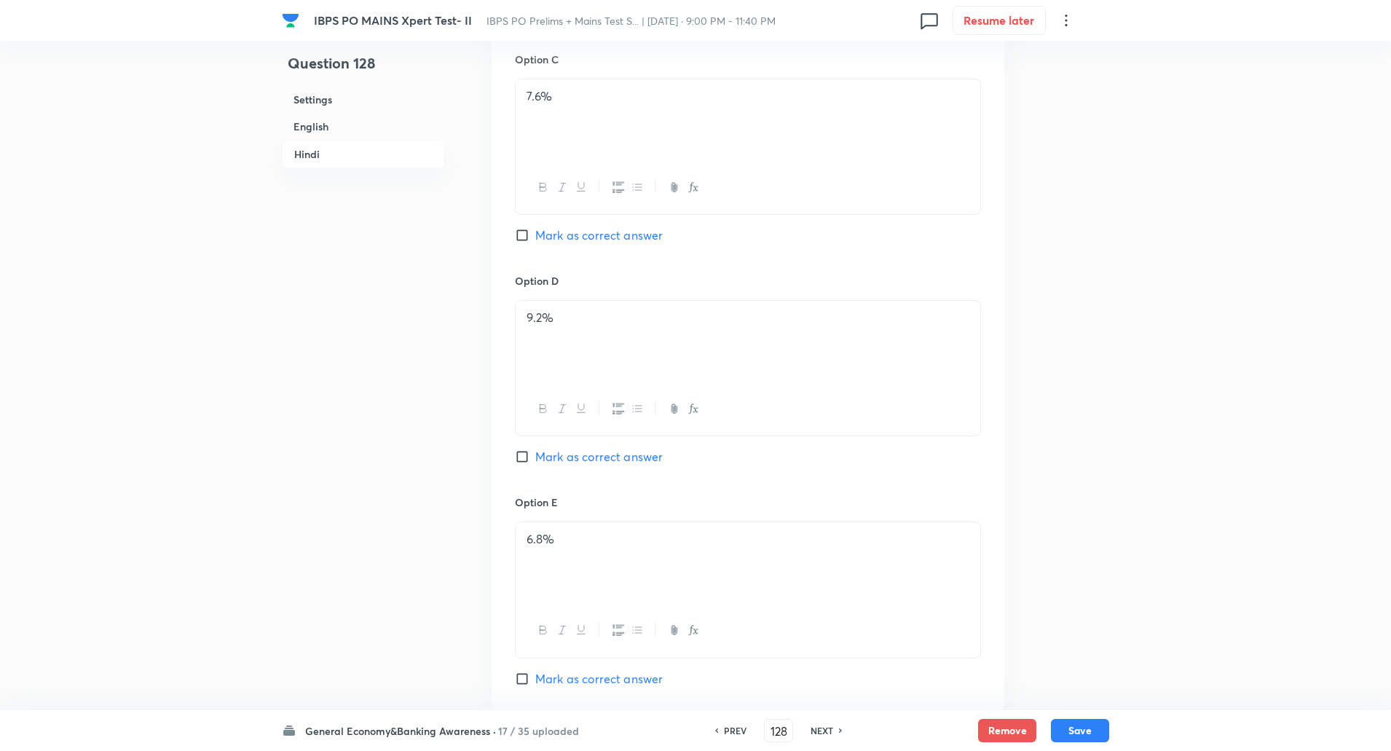
scroll to position [3178, 0]
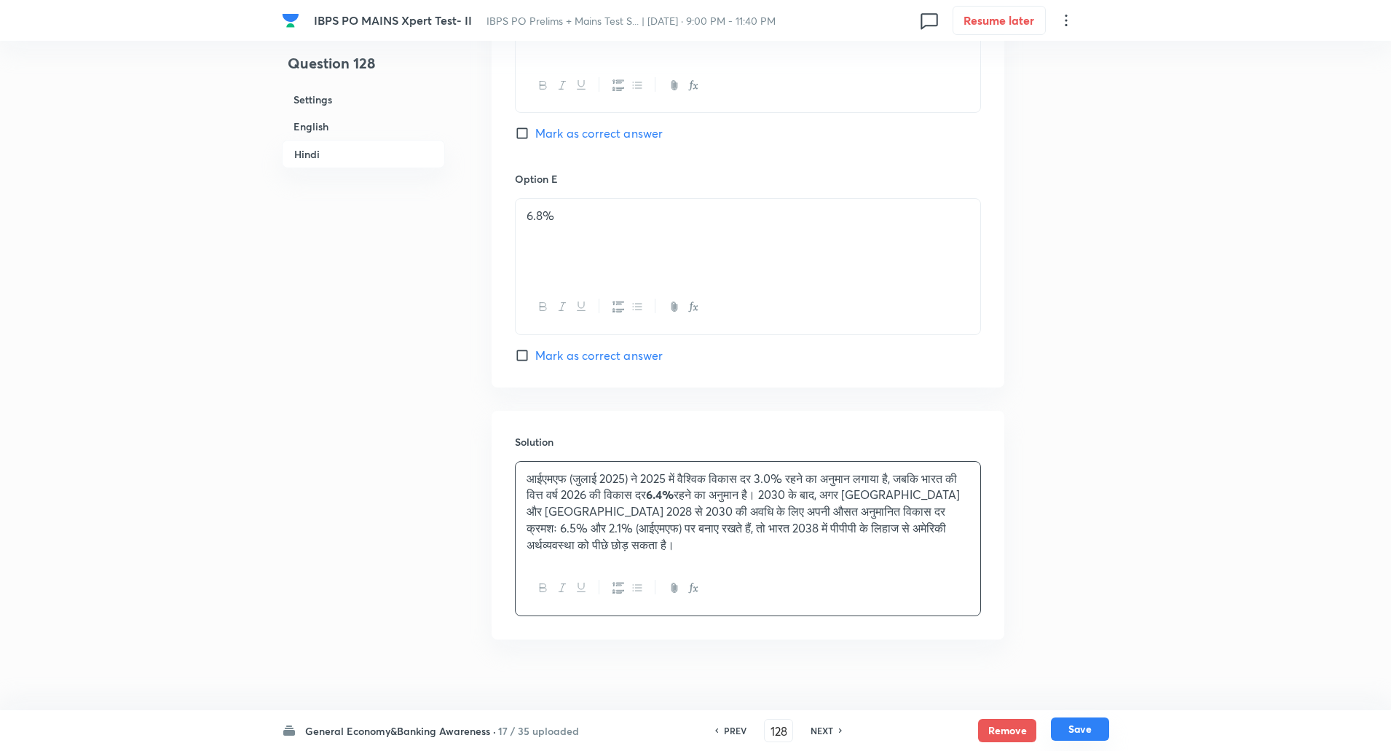
click at [1089, 727] on button "Save" at bounding box center [1080, 728] width 58 height 23
type input "129"
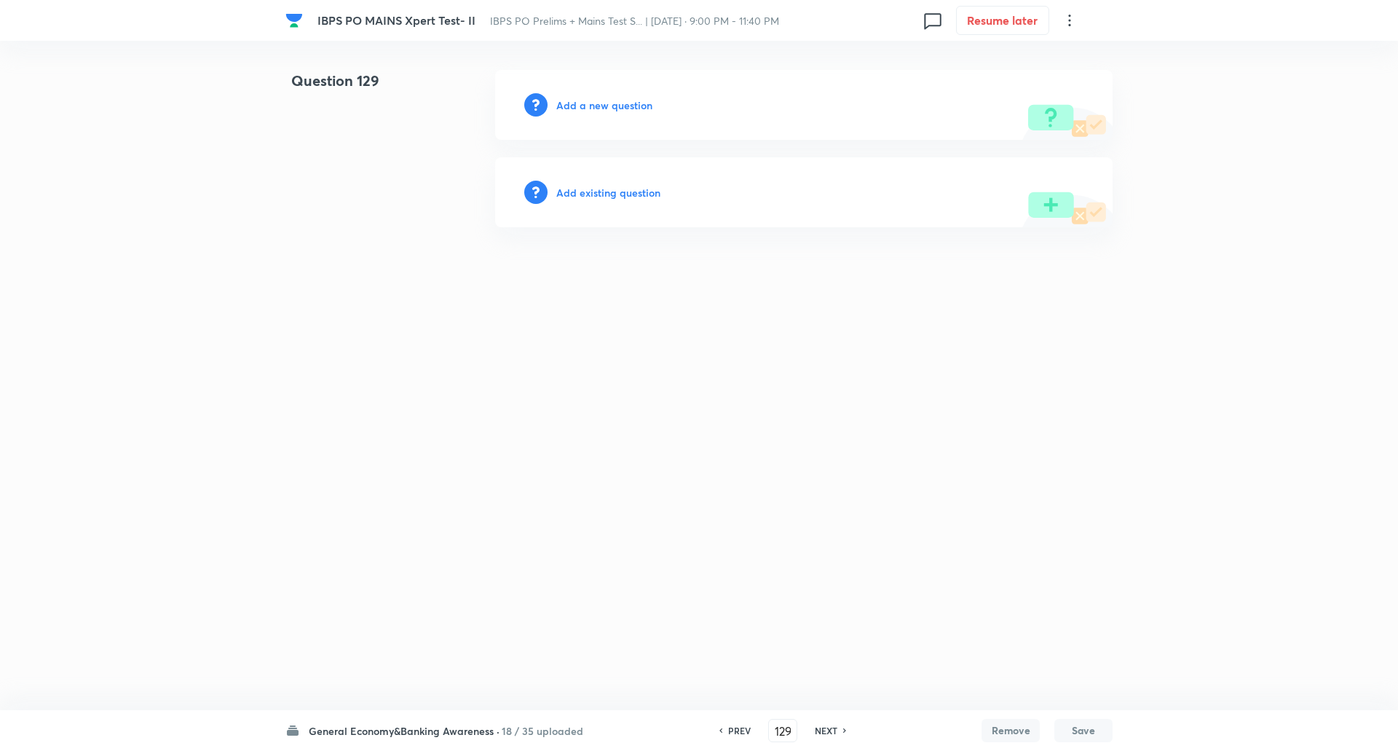
click at [607, 112] on h6 "Add a new question" at bounding box center [604, 105] width 96 height 15
click at [607, 112] on h6 "Choose a question type" at bounding box center [612, 105] width 112 height 15
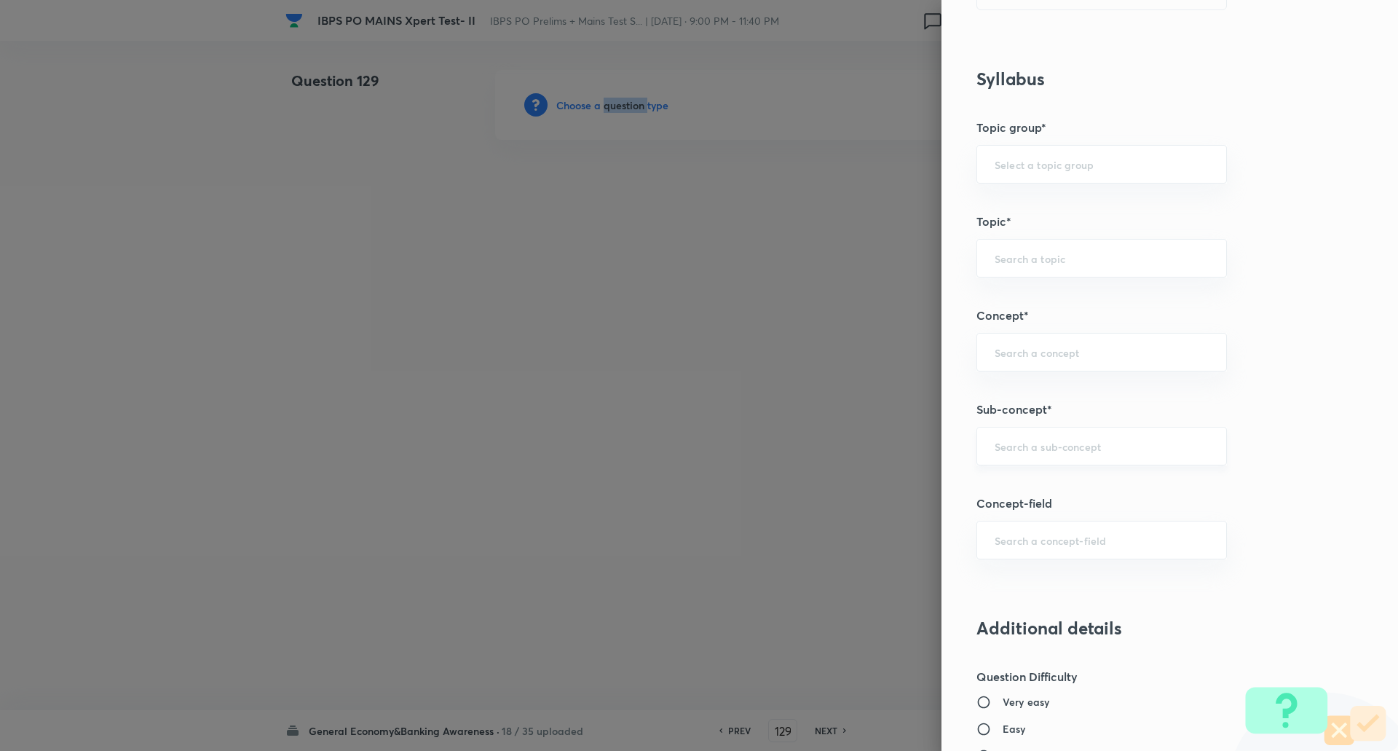
scroll to position [562, 0]
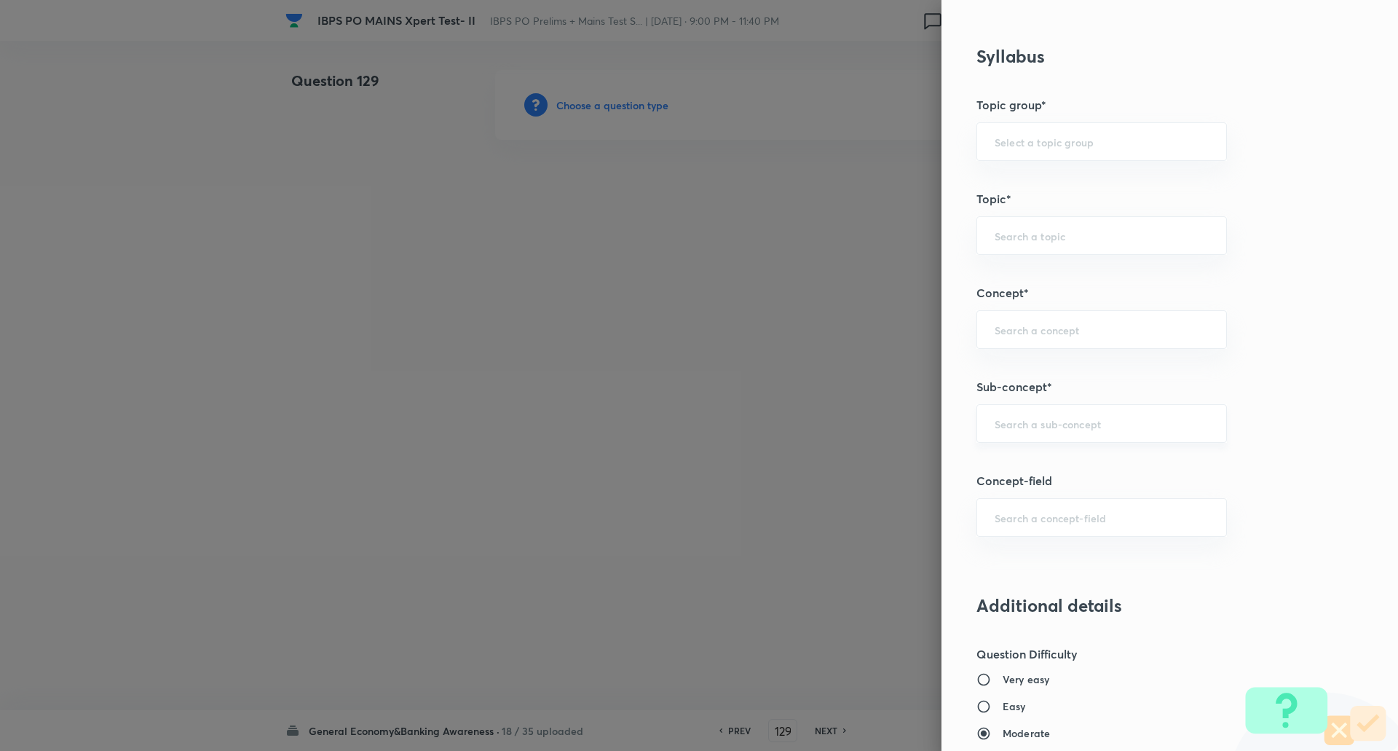
click at [1012, 425] on input "text" at bounding box center [1102, 423] width 214 height 14
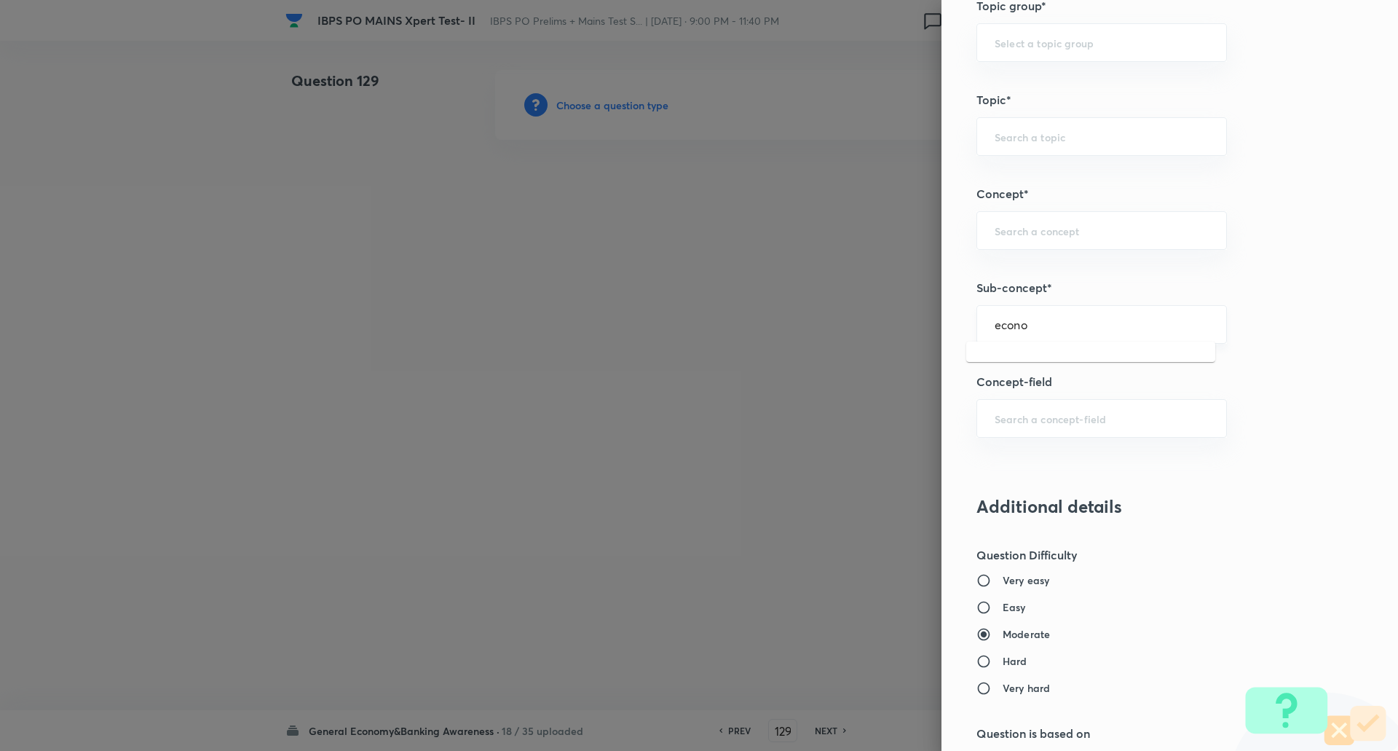
scroll to position [667, 0]
click at [1046, 317] on input "econo" at bounding box center [1102, 319] width 214 height 14
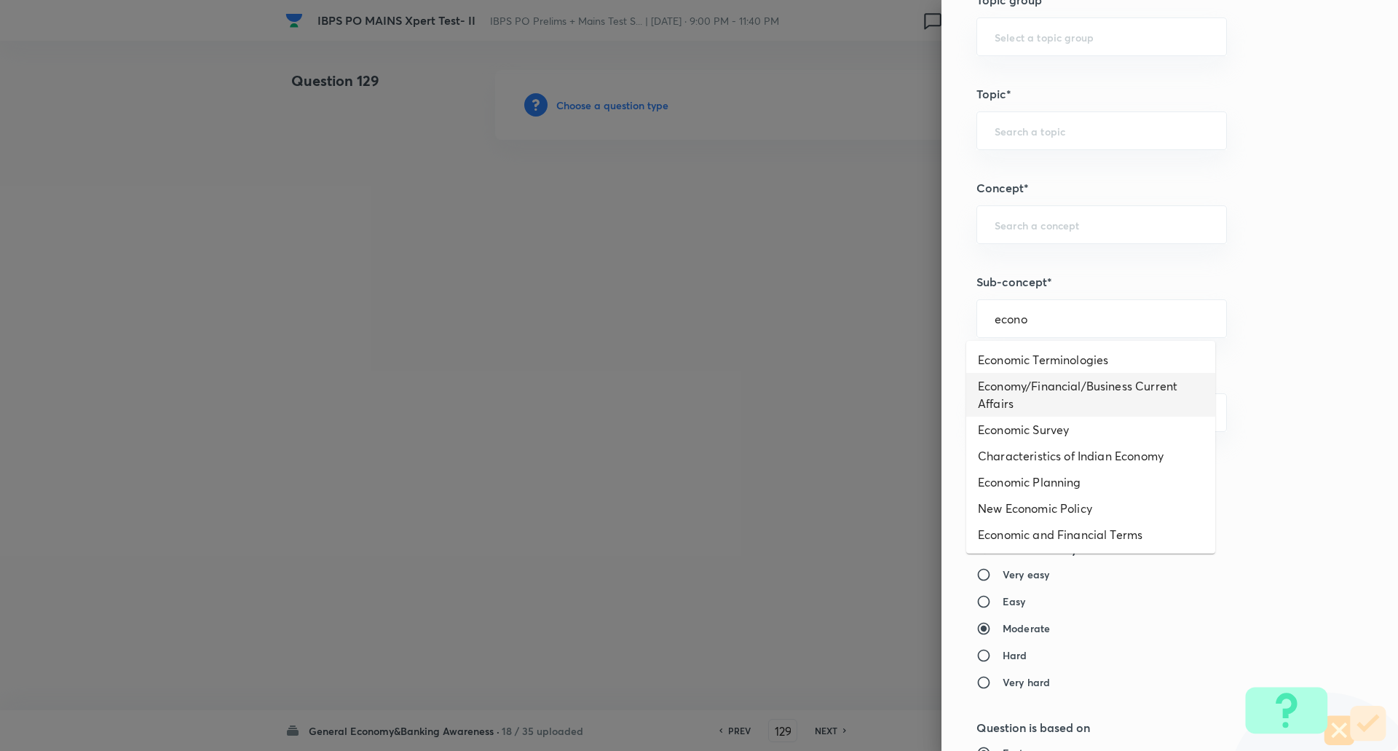
click at [1060, 395] on li "Economy/Financial/Business Current Affairs" at bounding box center [1090, 395] width 249 height 44
type input "Economy/Financial/Business Current Affairs"
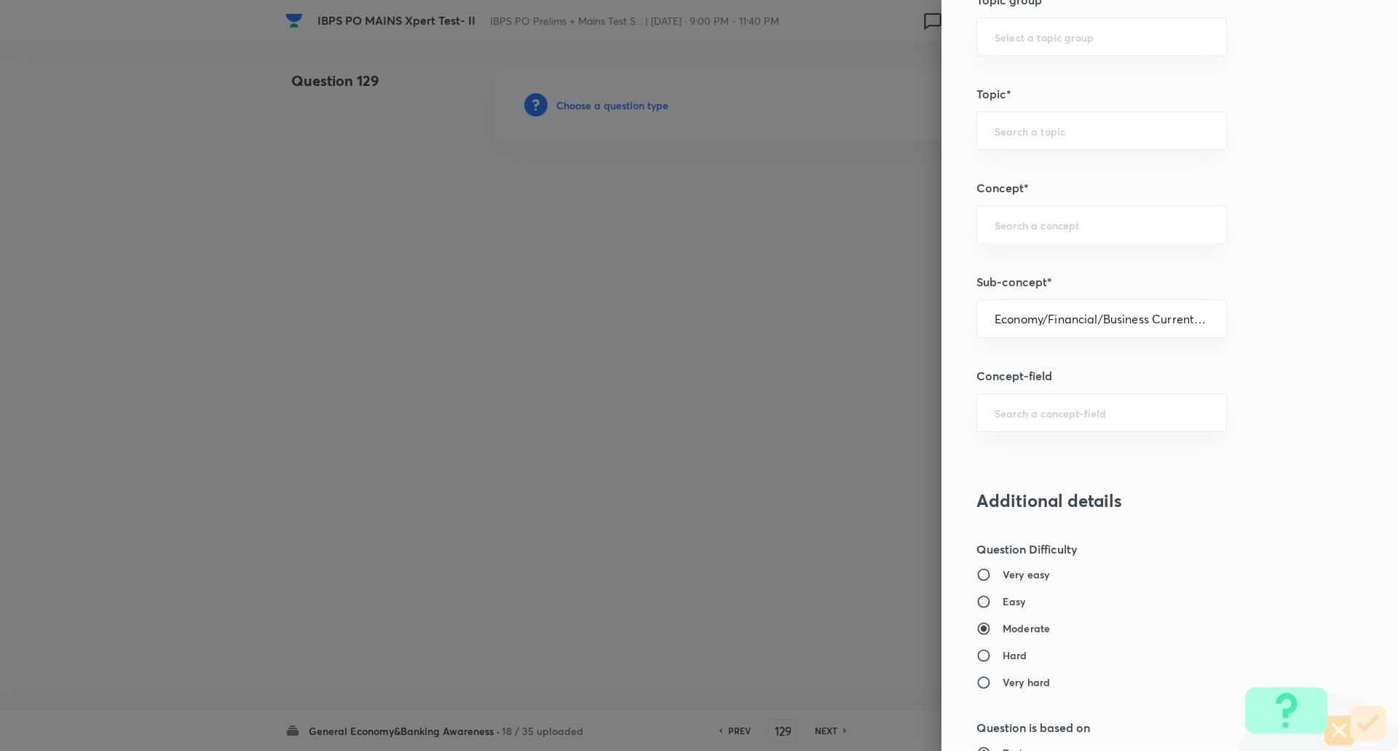
type input "Awareness"
type input "Current Affairs"
type input "Economy/Financial/Business Current Affairs"
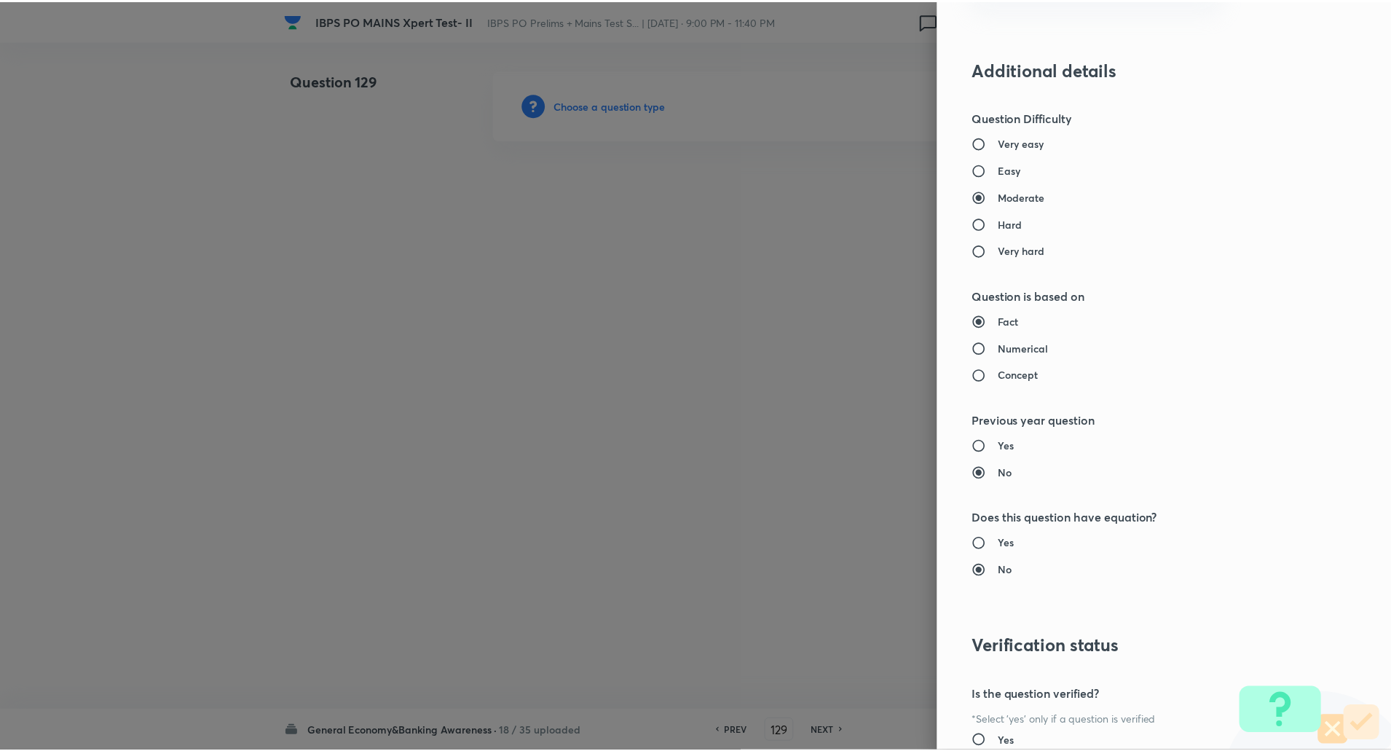
scroll to position [1234, 0]
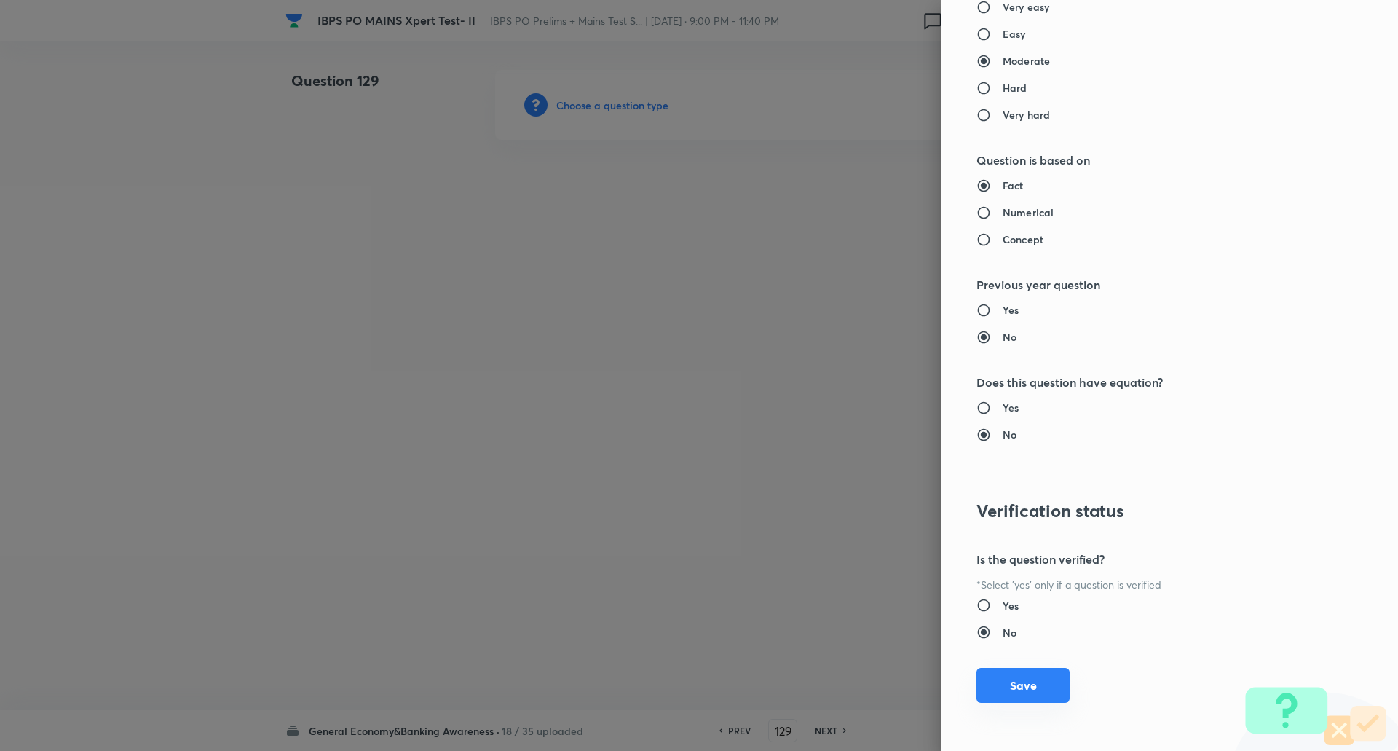
click at [1025, 694] on button "Save" at bounding box center [1022, 685] width 93 height 35
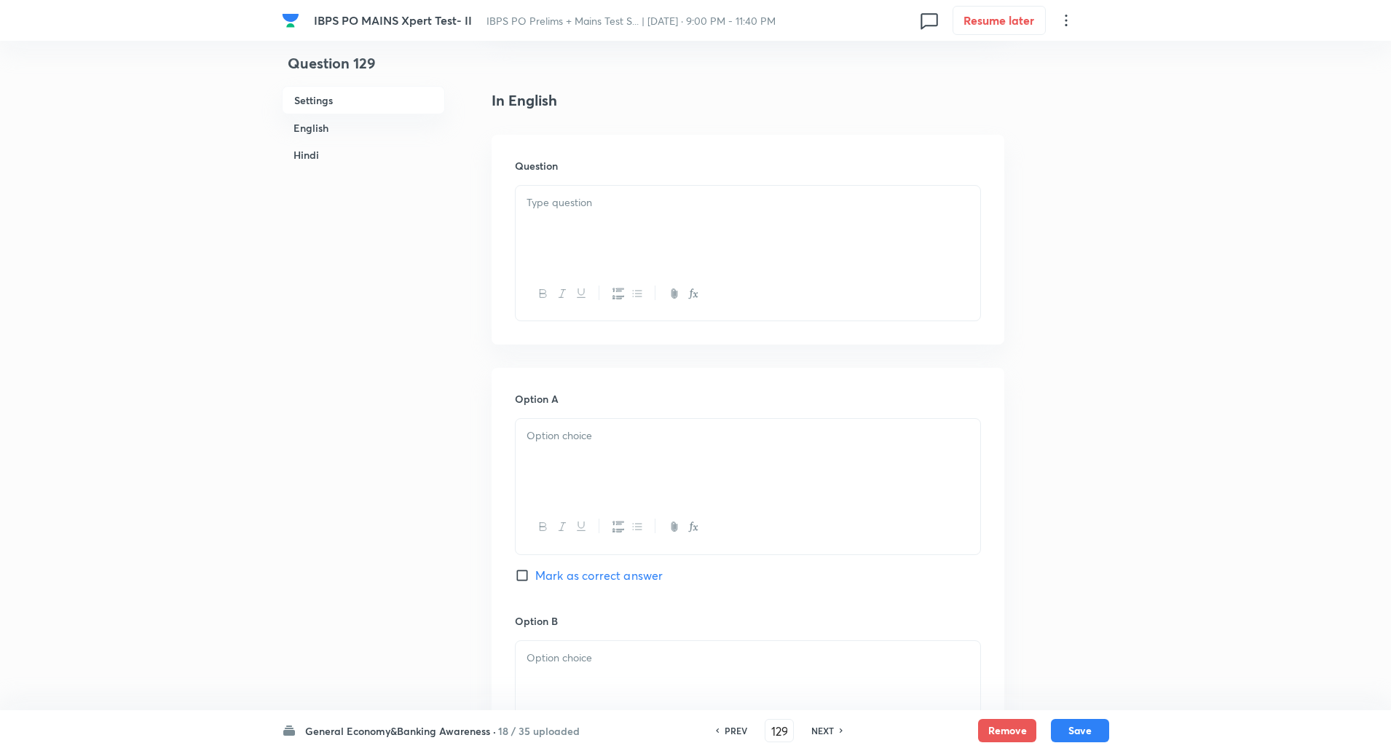
scroll to position [358, 0]
click at [616, 211] on div at bounding box center [748, 226] width 465 height 82
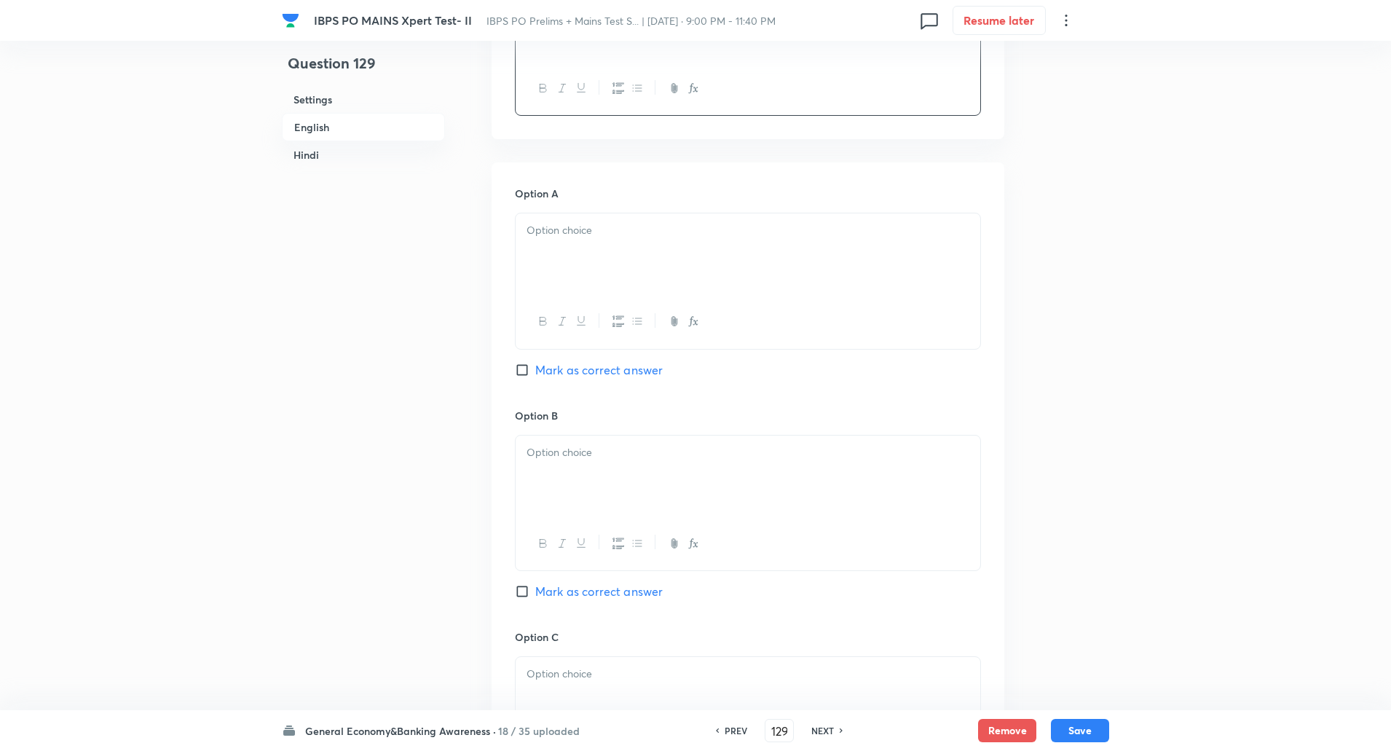
scroll to position [569, 0]
click at [609, 260] on div at bounding box center [748, 249] width 465 height 82
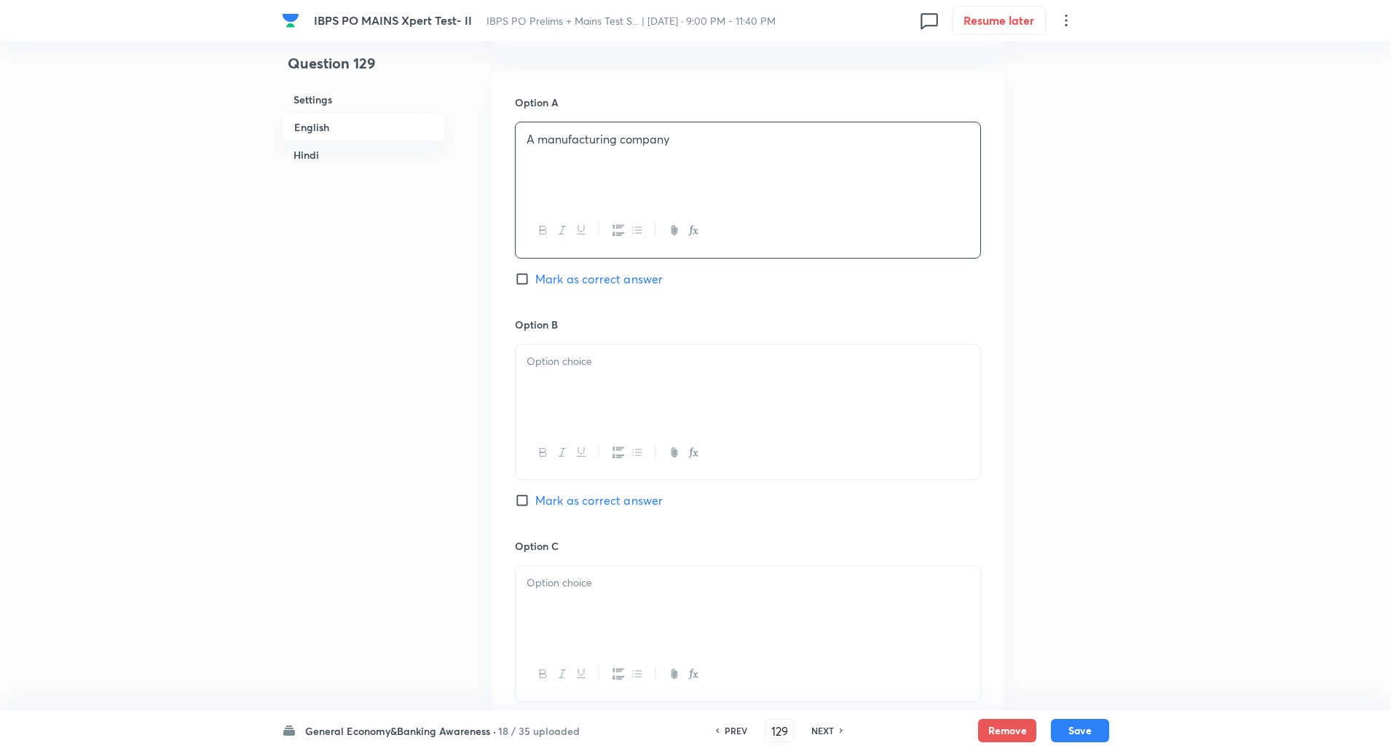
scroll to position [663, 0]
click at [602, 378] on div at bounding box center [748, 377] width 465 height 82
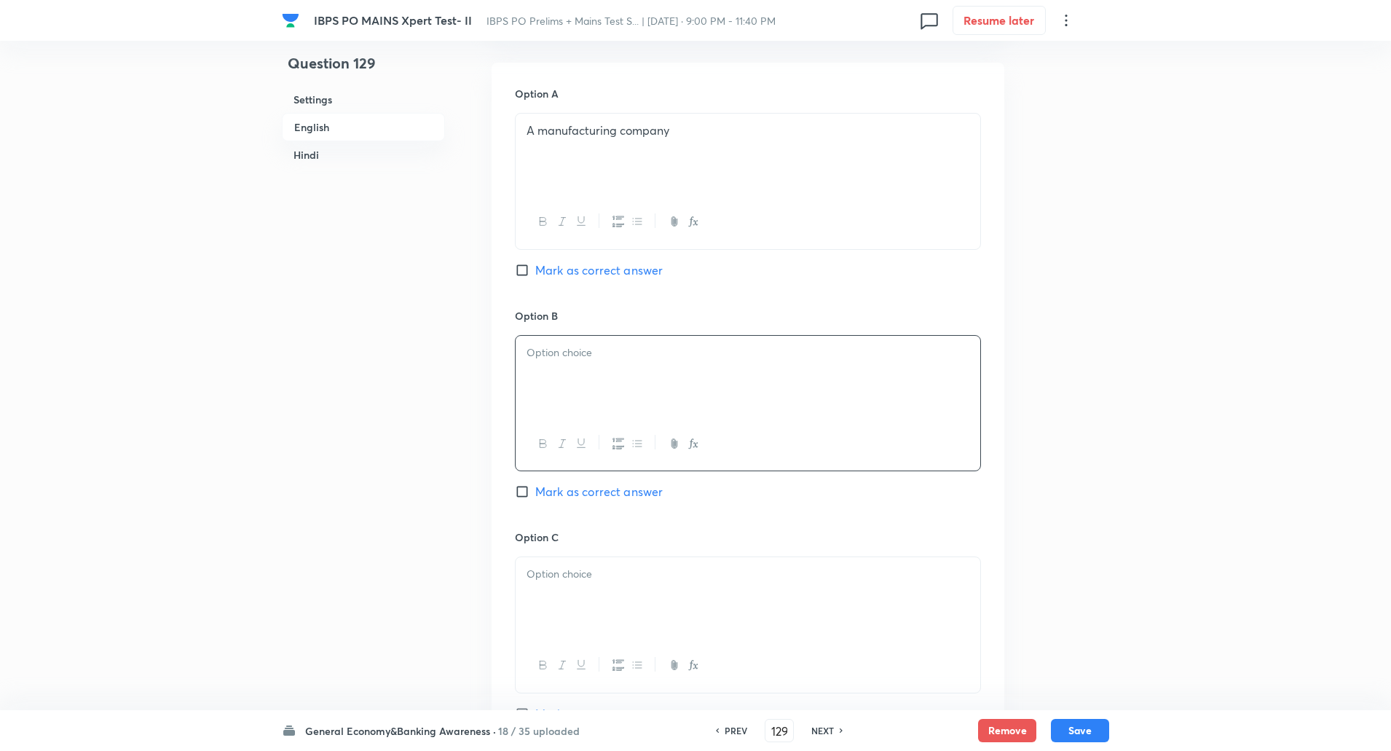
paste div
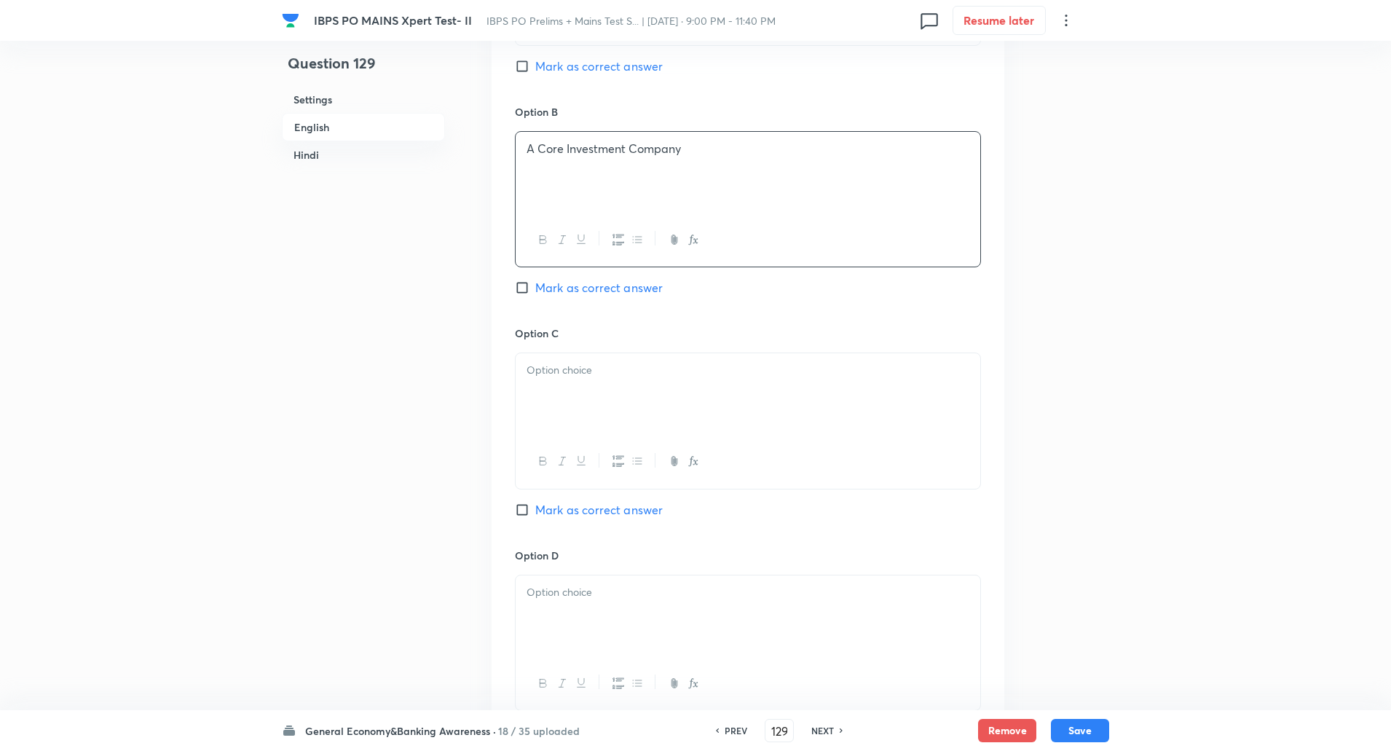
click at [591, 387] on div at bounding box center [748, 394] width 465 height 82
paste div
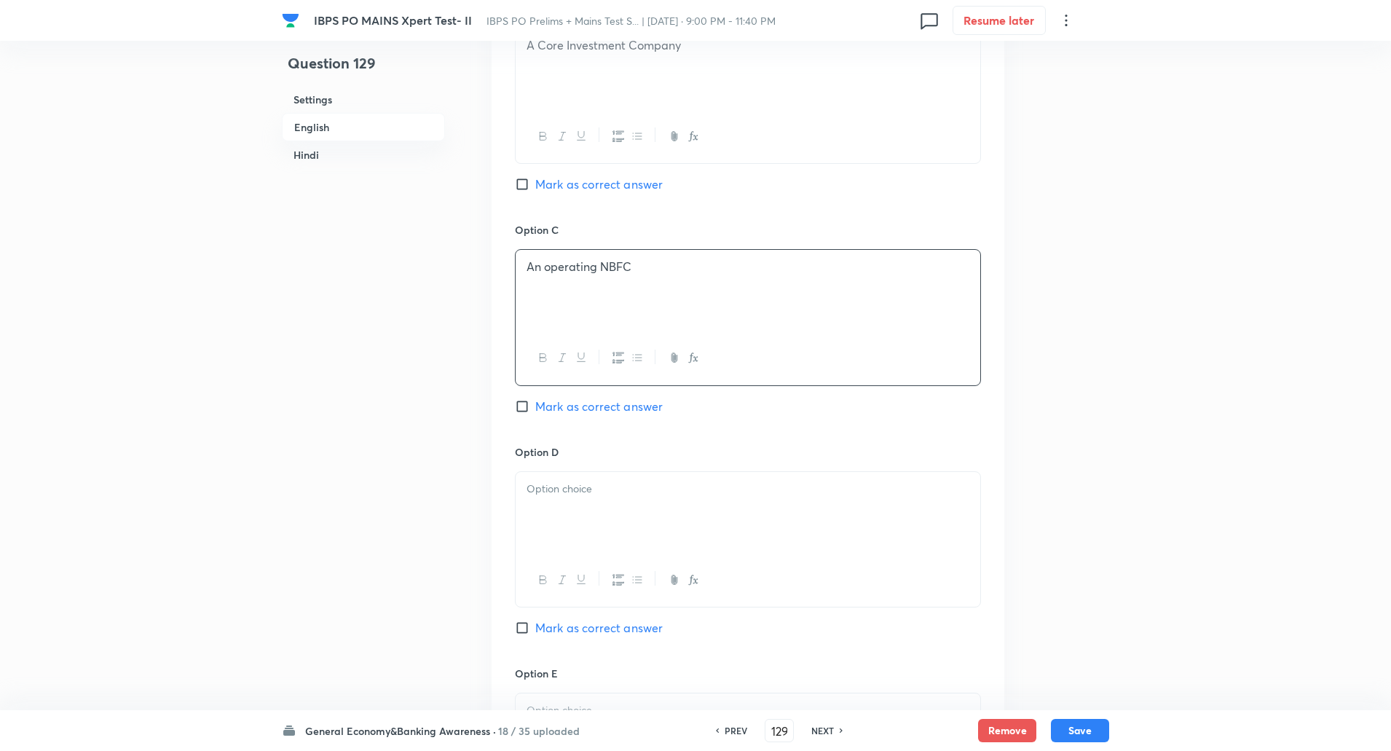
click at [521, 410] on input "Mark as correct answer" at bounding box center [525, 406] width 20 height 15
checkbox input "true"
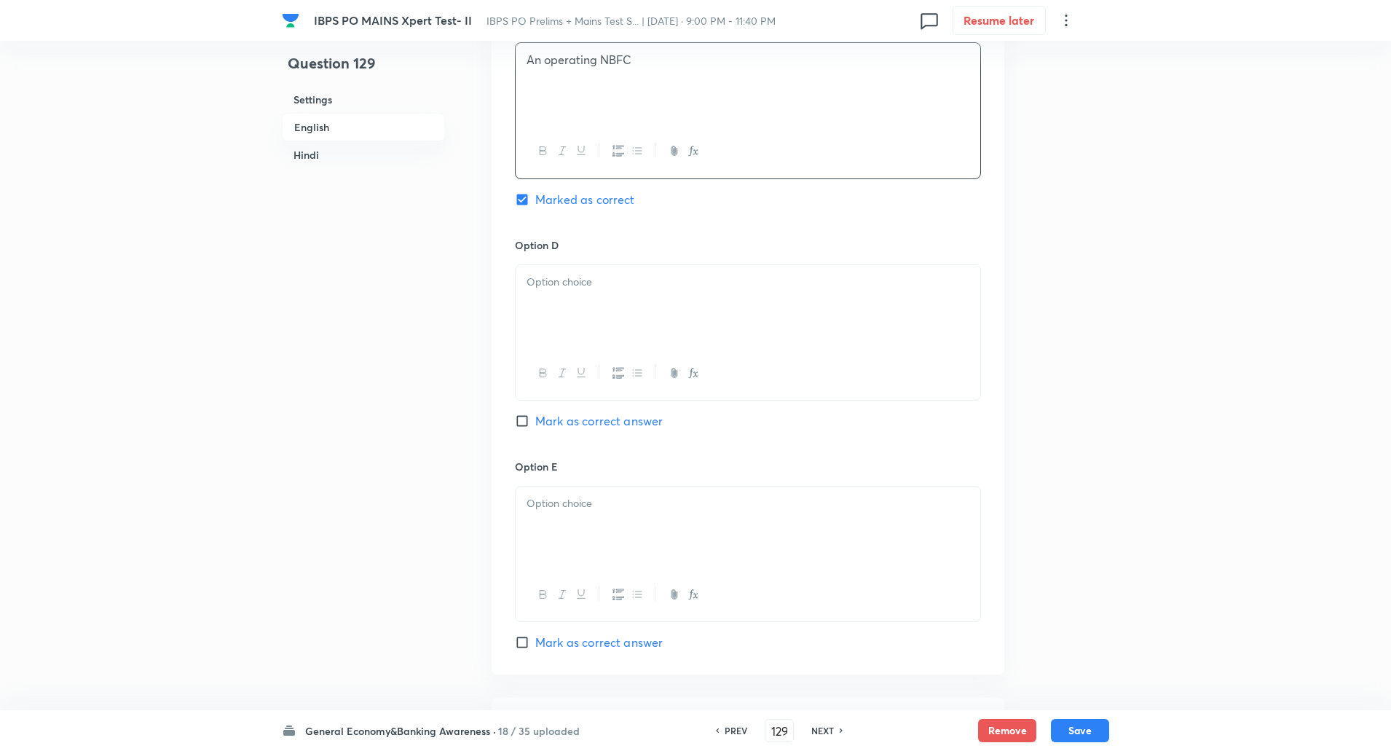
scroll to position [1224, 0]
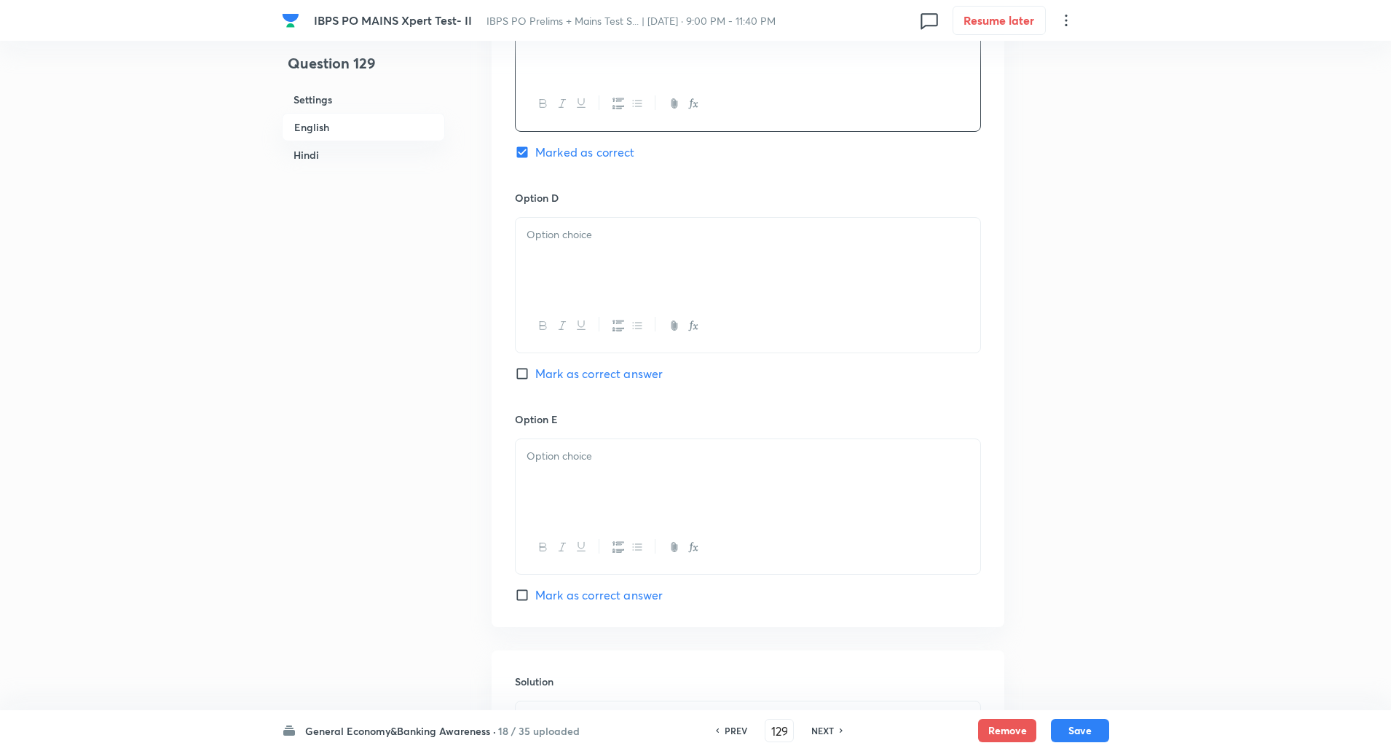
click at [619, 225] on div at bounding box center [748, 259] width 465 height 82
paste div
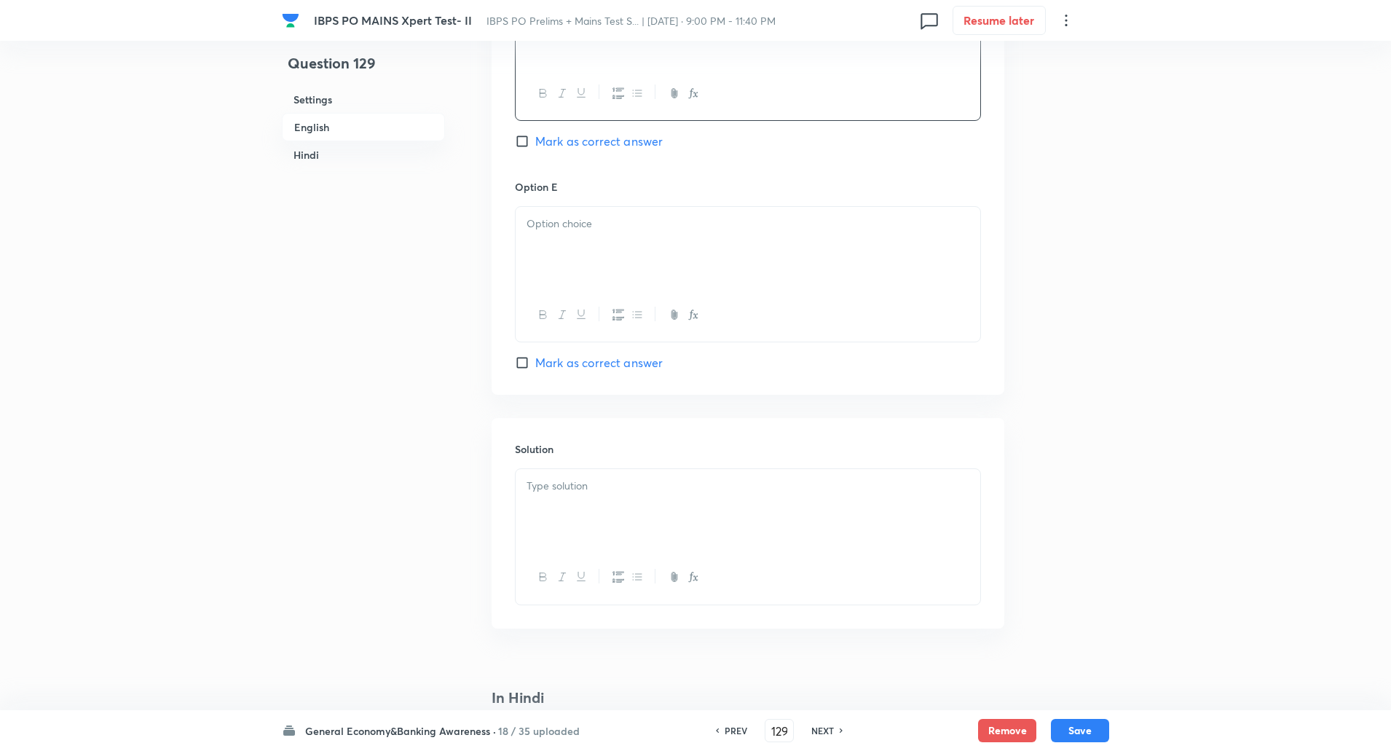
scroll to position [1457, 0]
click at [583, 261] on div at bounding box center [748, 247] width 465 height 82
paste div
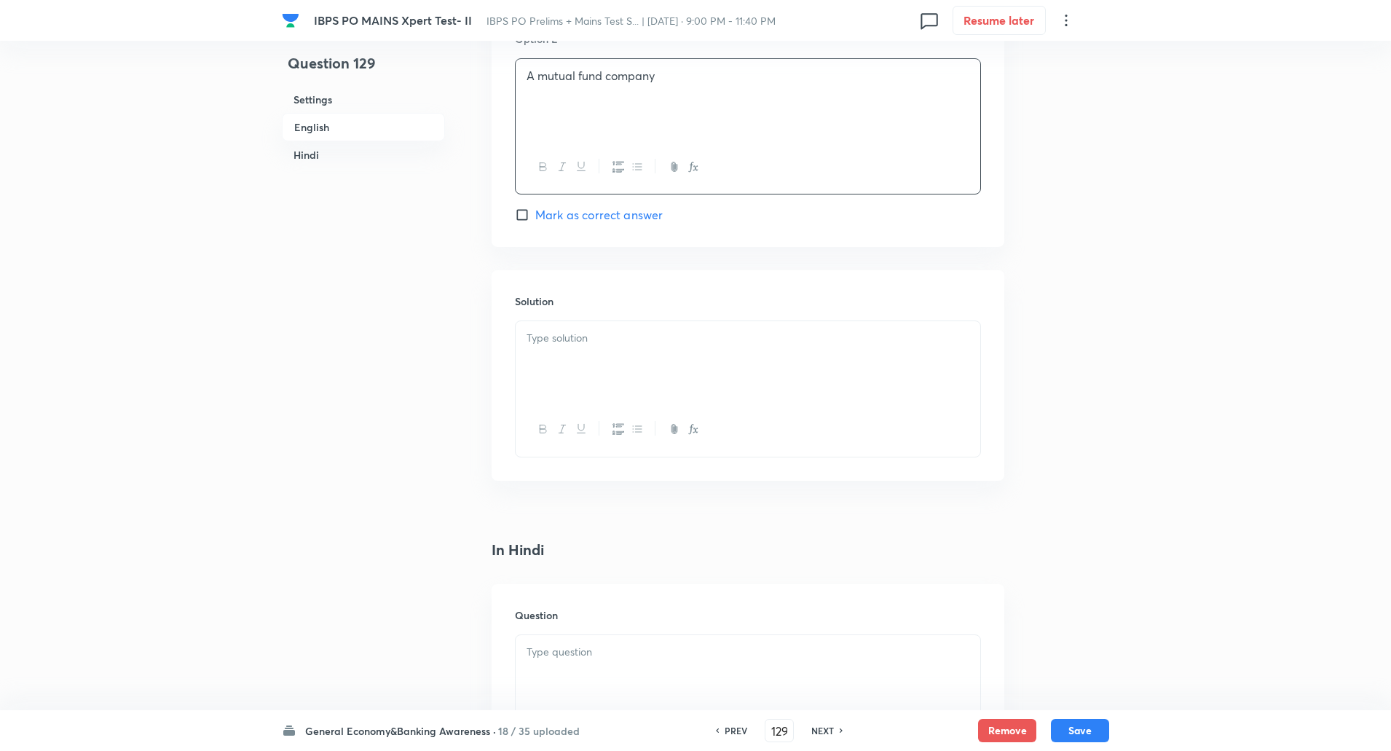
scroll to position [1605, 0]
click at [554, 363] on div at bounding box center [748, 361] width 465 height 82
click at [597, 354] on p "Explanation: Allows greater financial flexibility and direct capital access." at bounding box center [747, 354] width 443 height 17
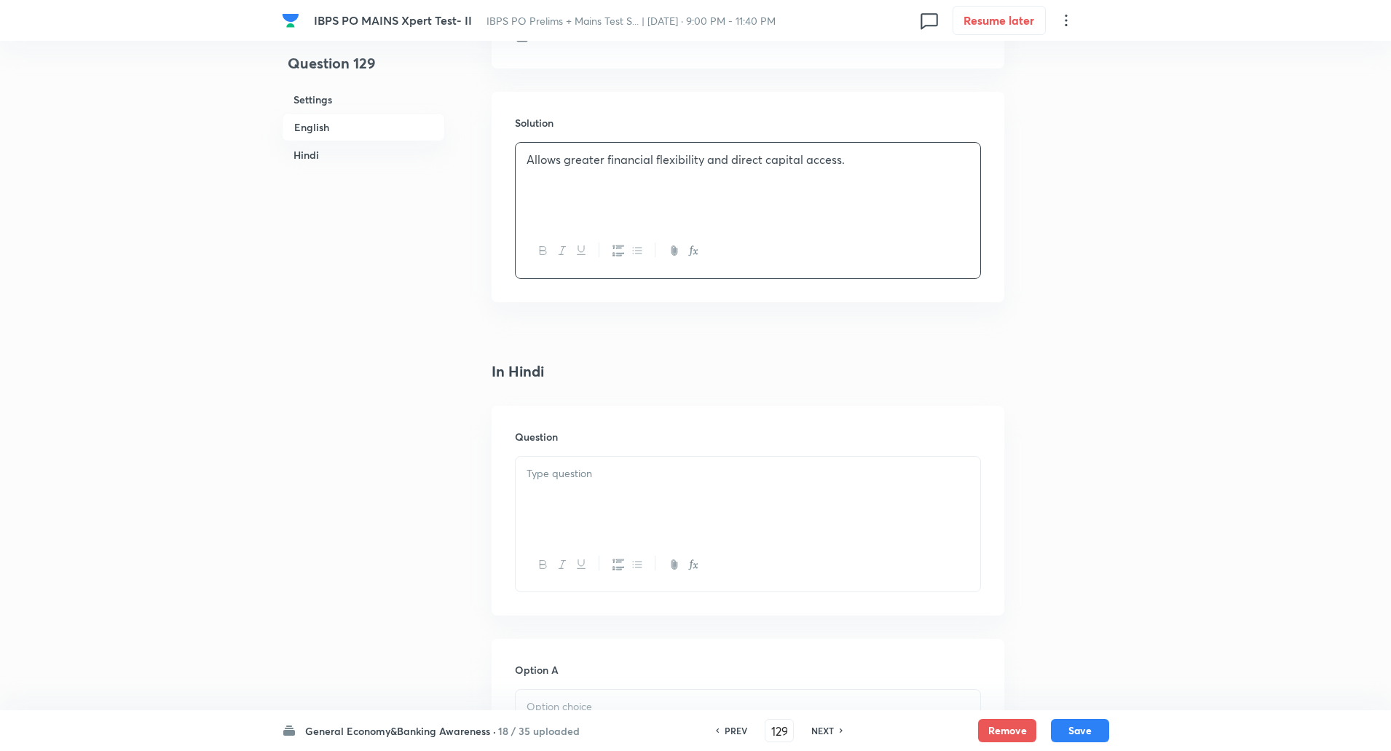
scroll to position [1783, 0]
click at [575, 508] on div at bounding box center [748, 497] width 465 height 82
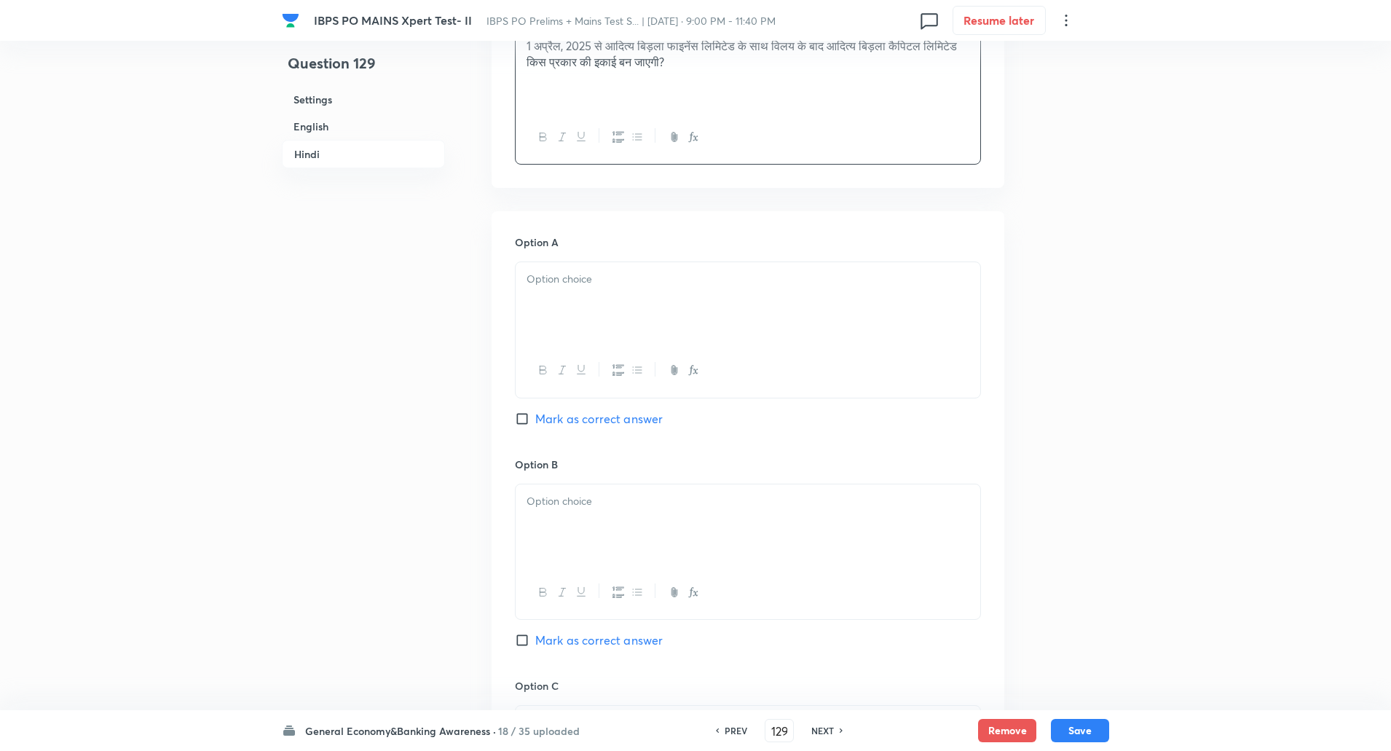
scroll to position [2221, 0]
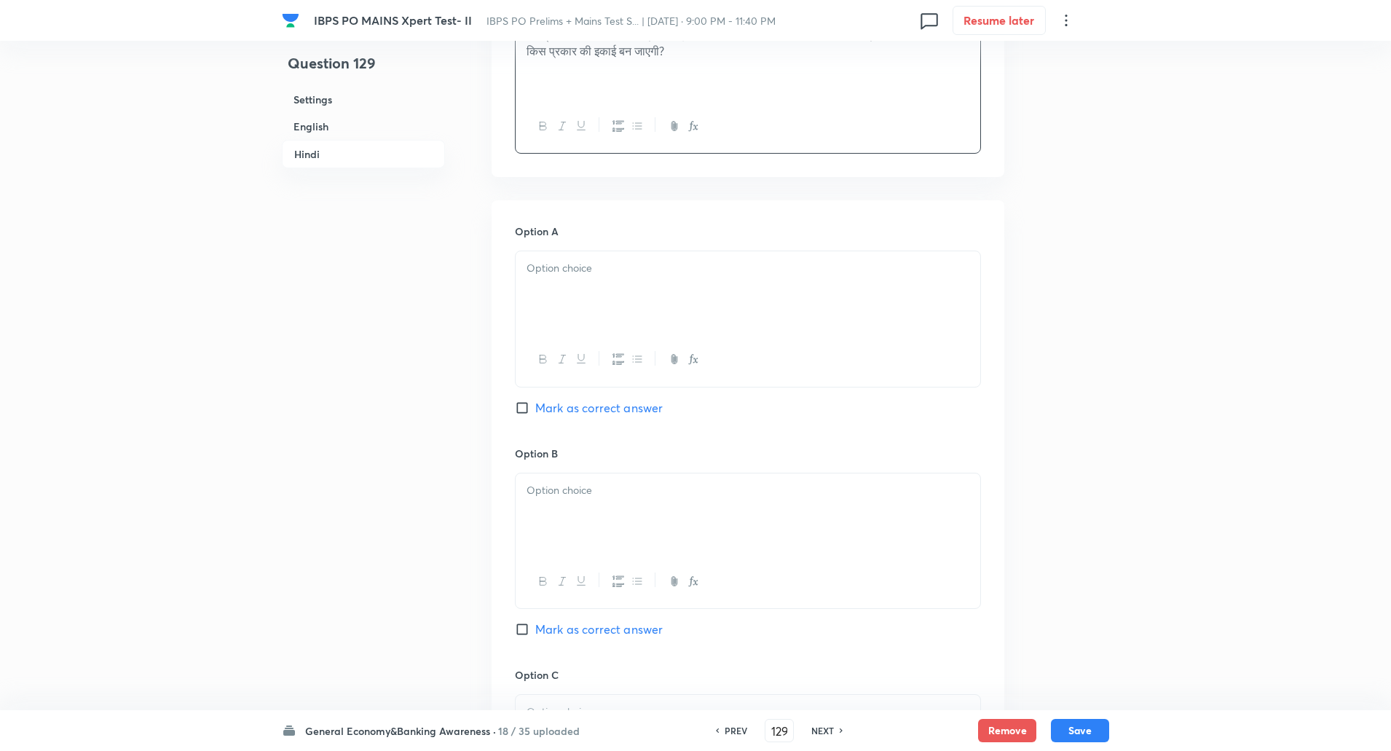
click at [574, 275] on p at bounding box center [747, 268] width 443 height 17
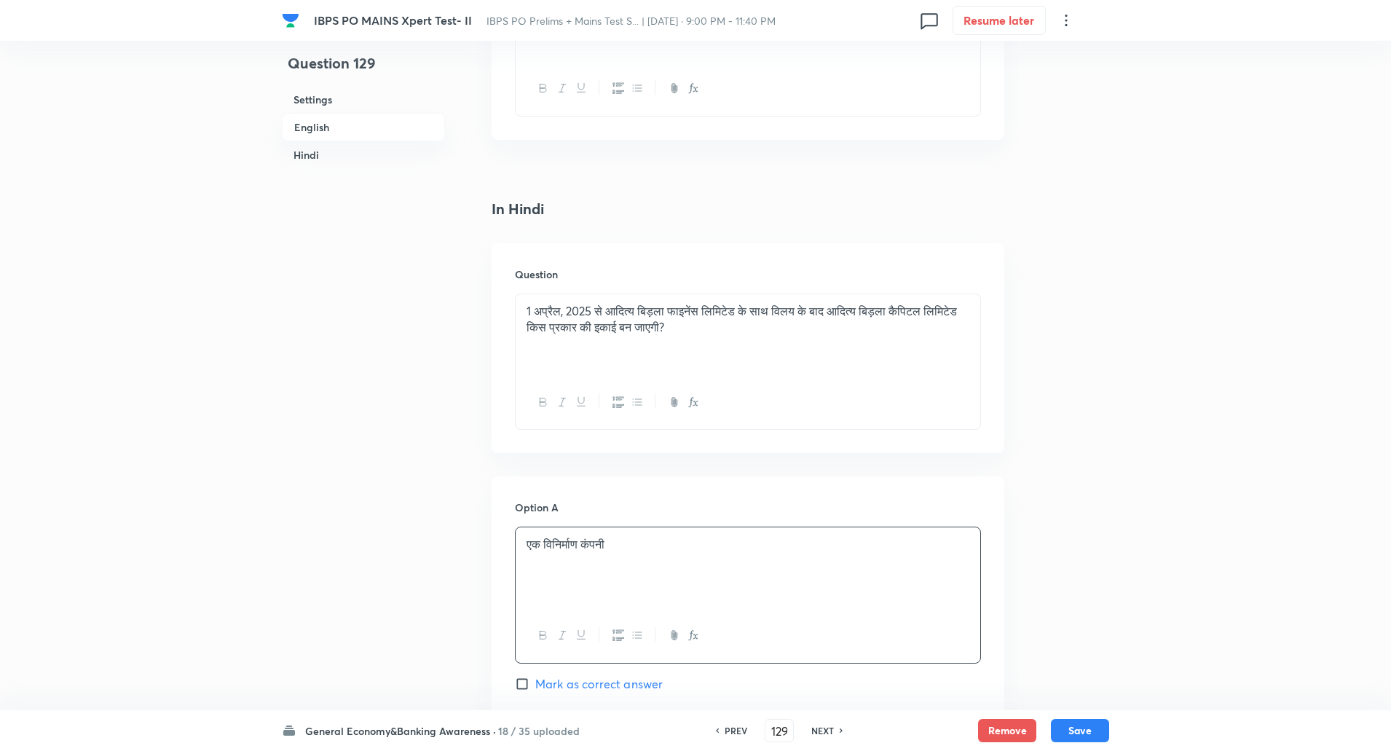
scroll to position [1911, 0]
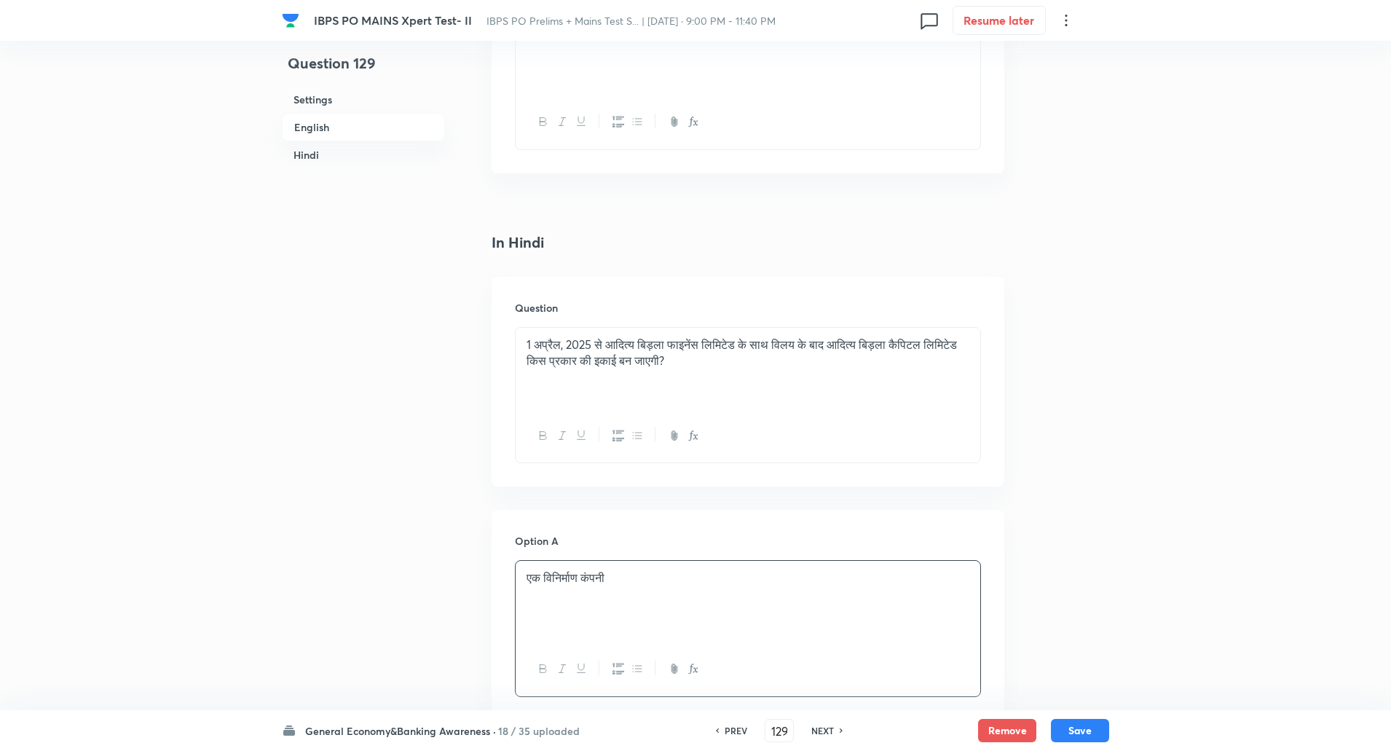
click at [604, 342] on p "1 अप्रैल, 2025 से आदित्य बिड़ला फाइनेंस लिमिटेड के साथ विलय के बाद आदित्य बिड़ल…" at bounding box center [747, 352] width 443 height 33
click at [639, 370] on div "बिड़ला फाइनेंस लिमिटेड के साथ विलय के बाद आदित्य बिड़ला कैपिटल लिमिटेड किस प्रक…" at bounding box center [748, 369] width 465 height 82
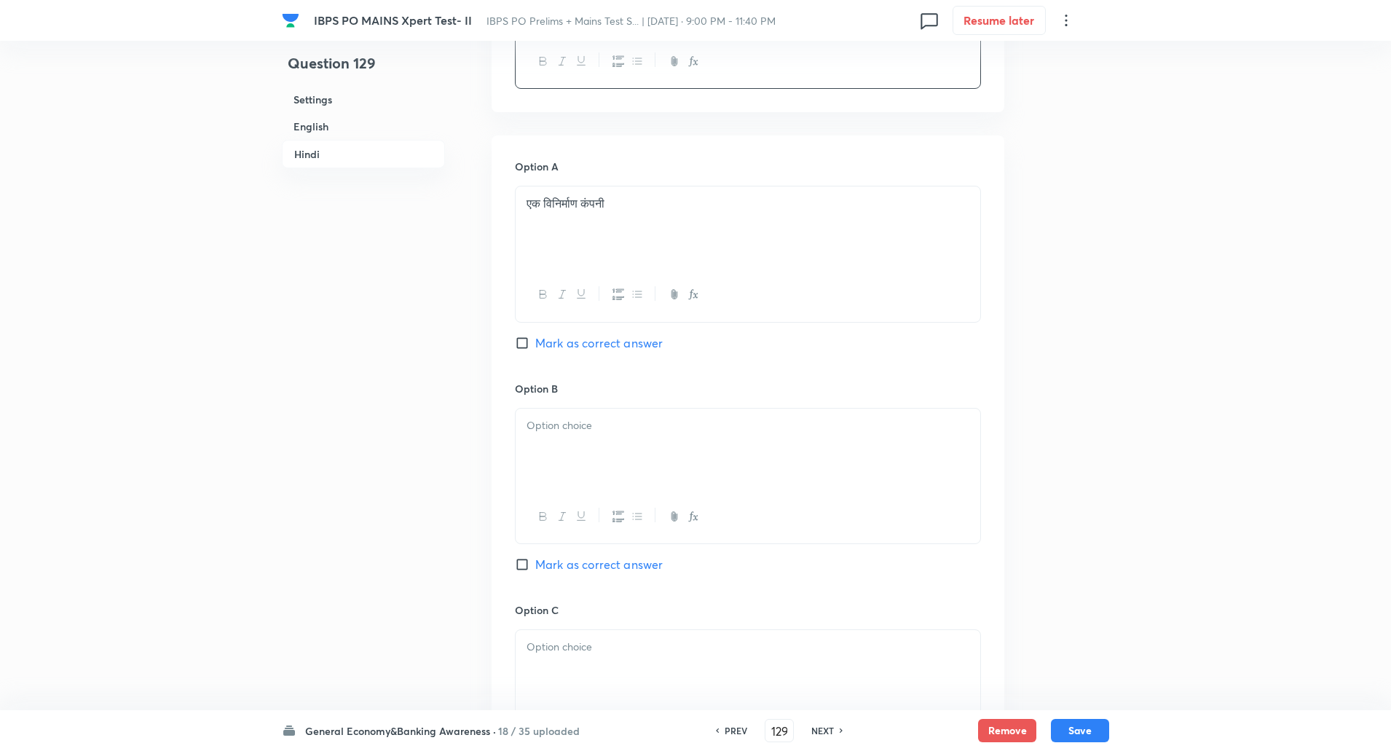
scroll to position [2286, 0]
click at [596, 433] on p at bounding box center [747, 424] width 443 height 17
paste div
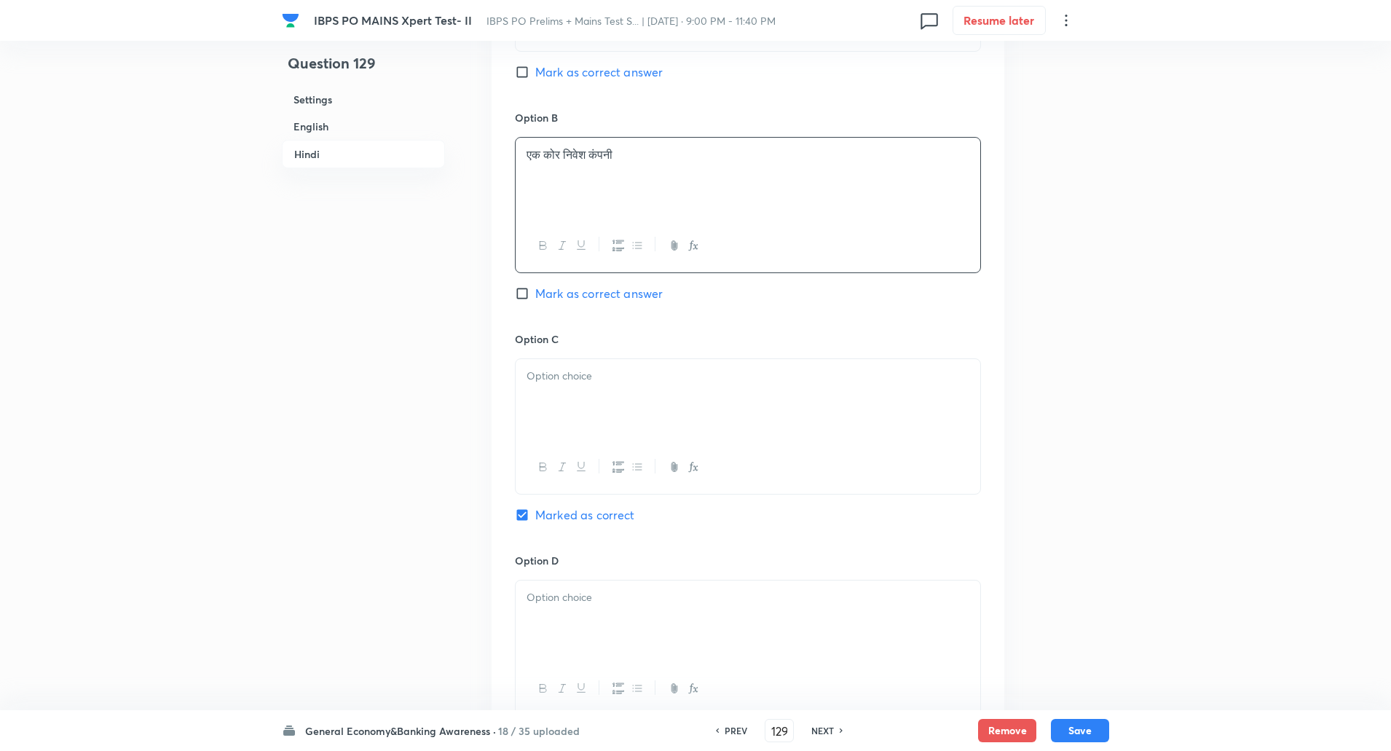
click at [590, 428] on div at bounding box center [748, 400] width 465 height 82
paste div
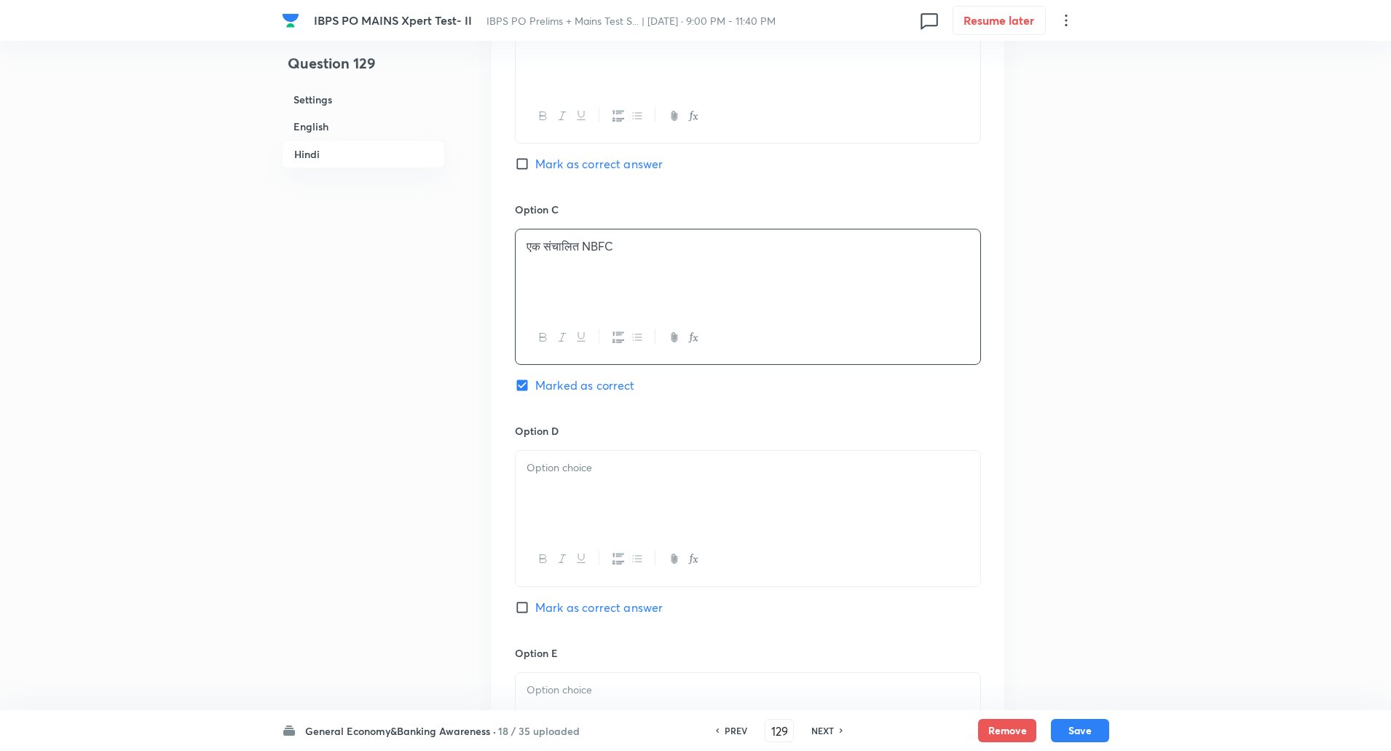
click at [572, 489] on div at bounding box center [748, 492] width 465 height 82
paste div
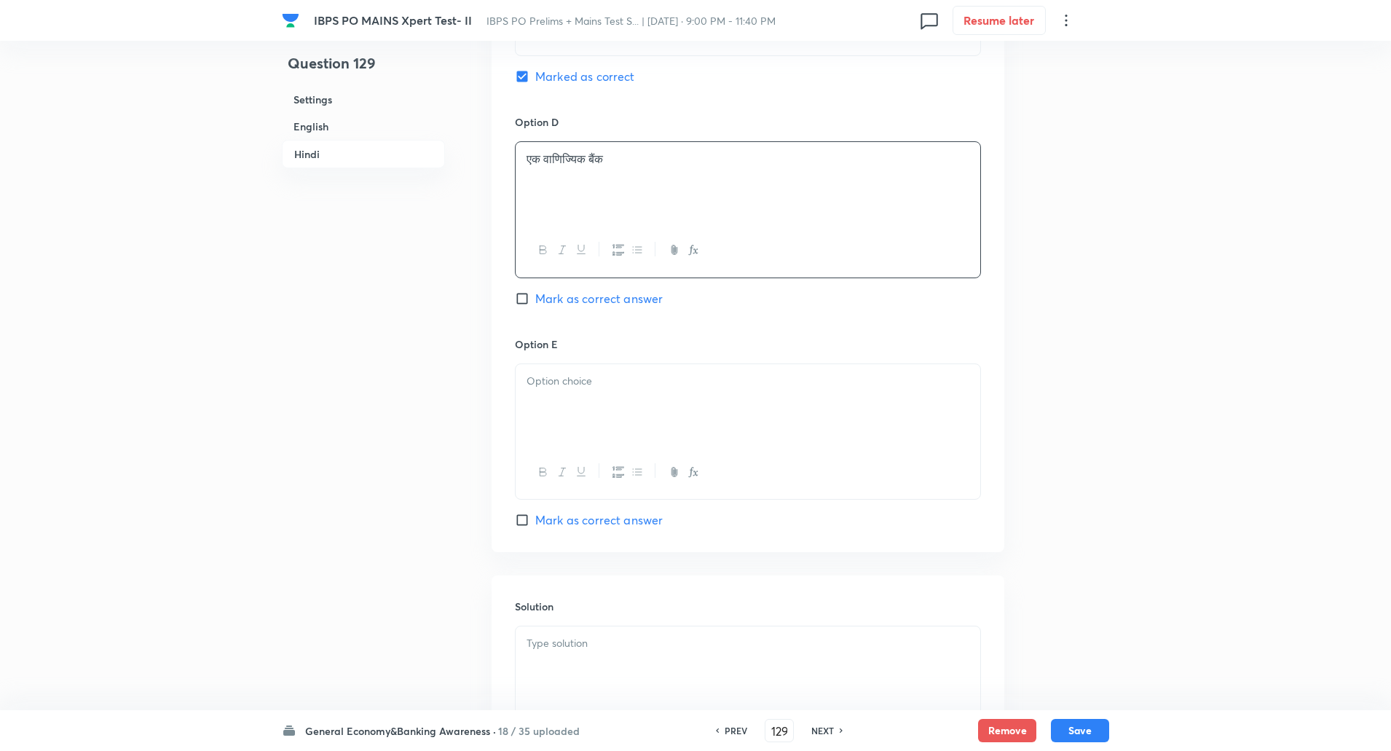
scroll to position [2996, 0]
click at [573, 379] on p at bounding box center [747, 380] width 443 height 17
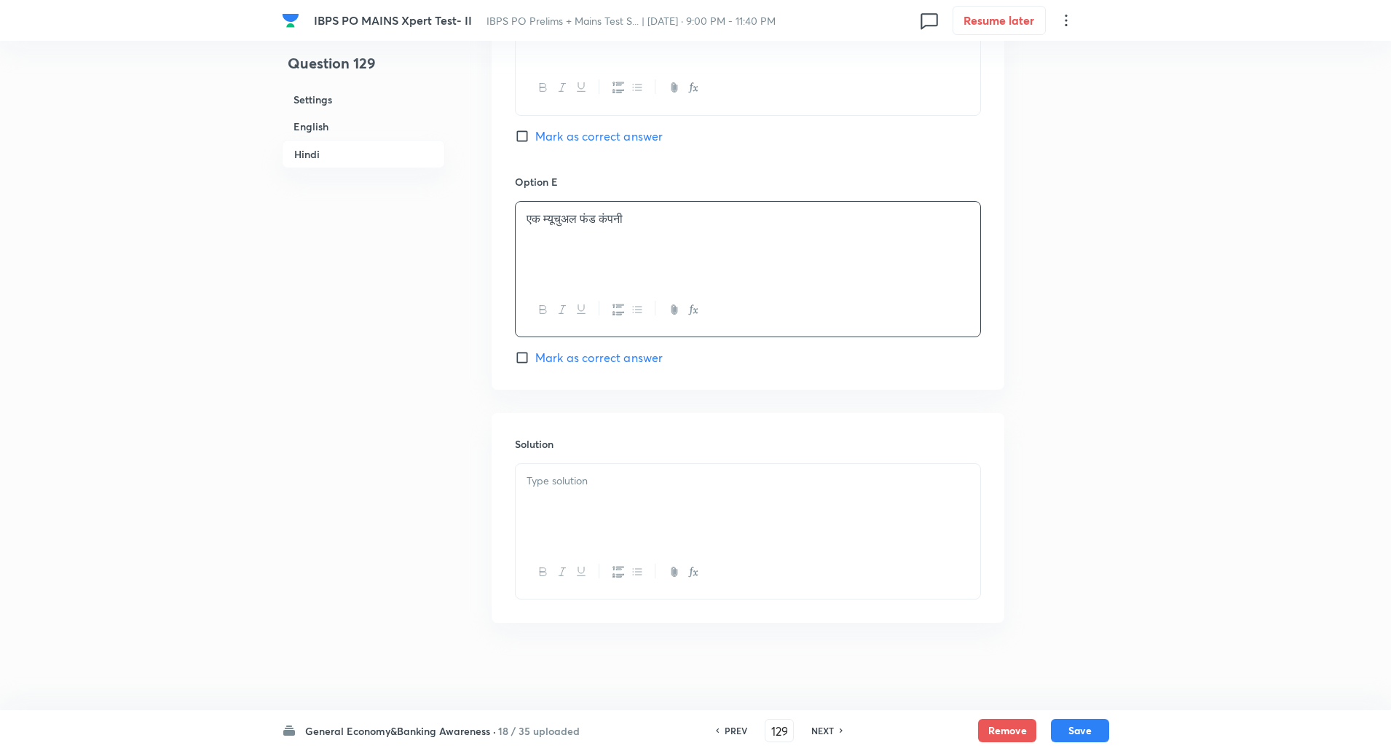
click at [582, 498] on div at bounding box center [748, 505] width 465 height 82
click at [568, 497] on p "व्याख्या: यह अधिक वित्तीय लचीलापन और प्रत्यक्ष पूंजी पहुँच प्रदान करता है।" at bounding box center [747, 497] width 443 height 17
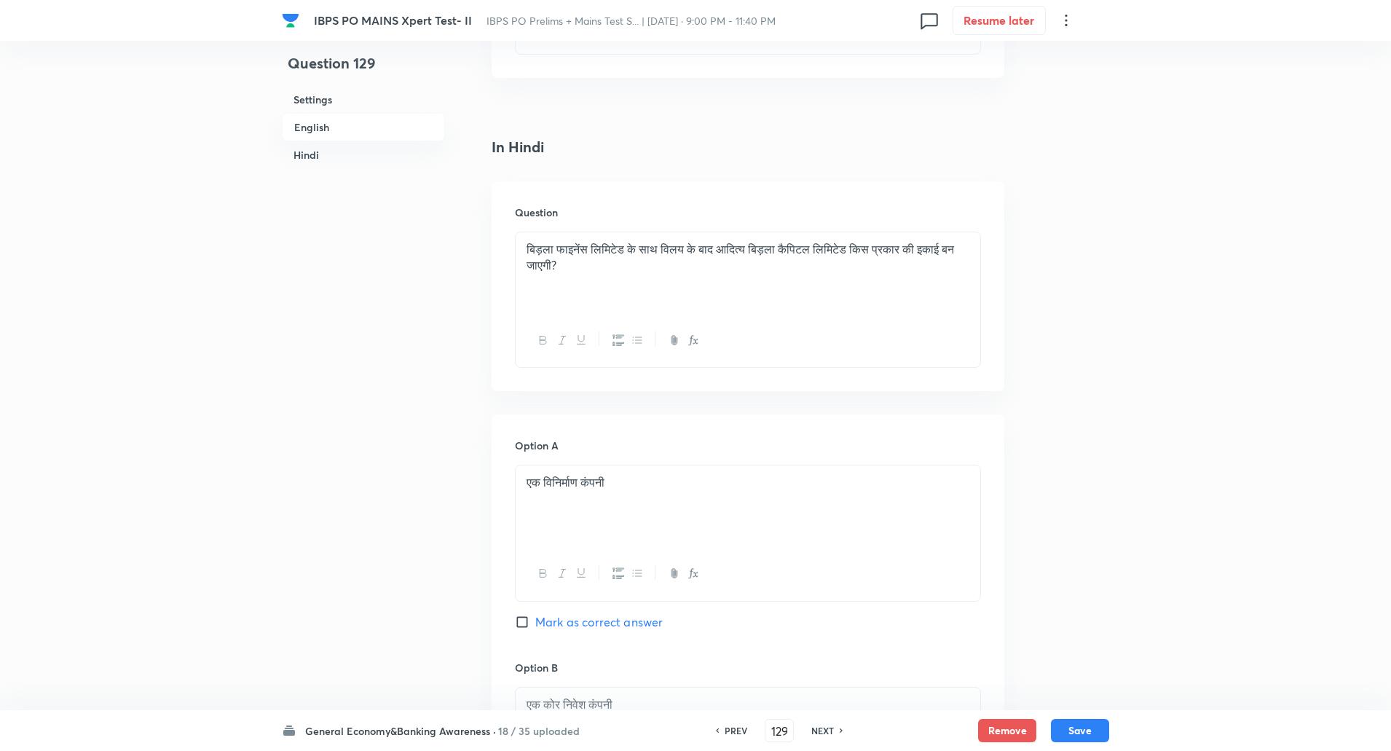
scroll to position [1920, 0]
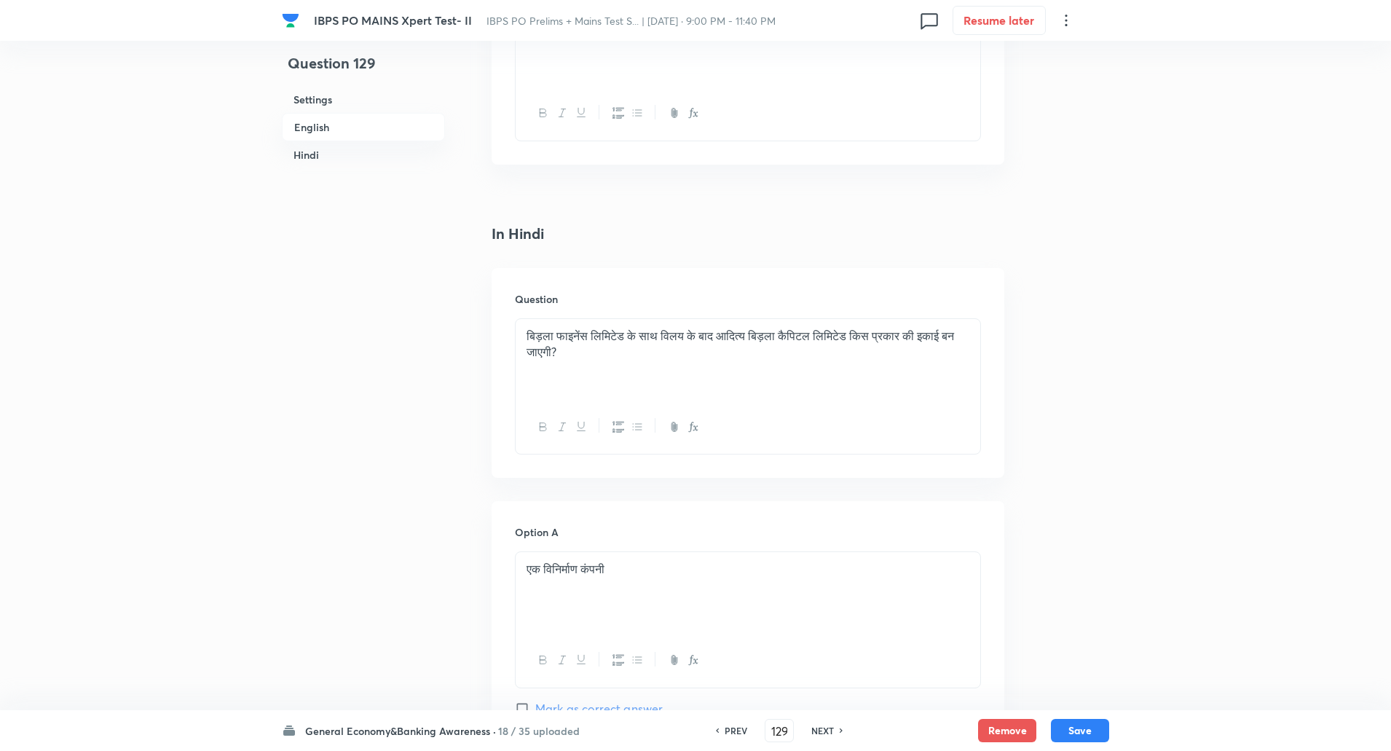
click at [575, 370] on div "बिड़ला फाइनेंस लिमिटेड के साथ विलय के बाद आदित्य बिड़ला कैपिटल लिमिटेड किस प्रक…" at bounding box center [748, 360] width 465 height 82
copy p "बिड़ला फाइनेंस लिमिटेड के साथ विलय के बाद आदित्य बिड़ला कैपिटल लिमिटेड किस प्रक…"
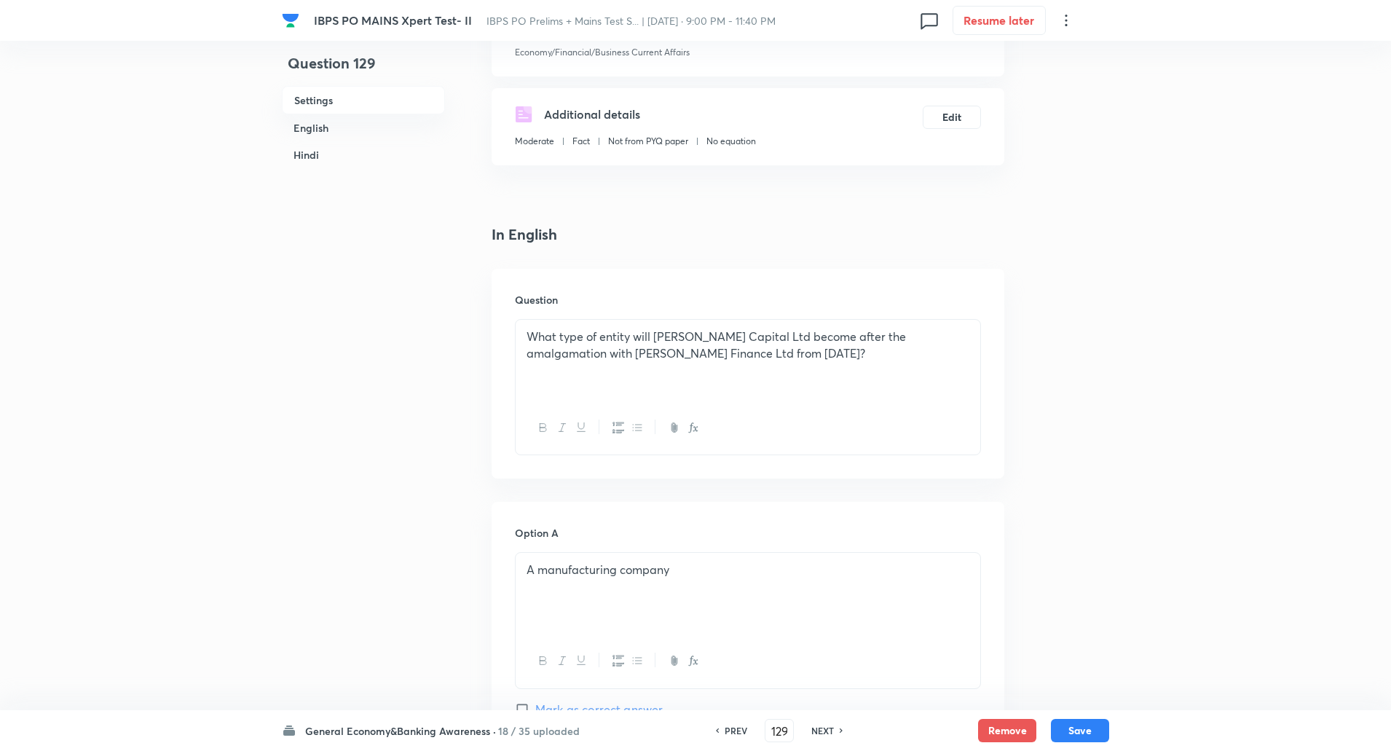
scroll to position [224, 0]
click at [612, 355] on p "What type of entity will Aditya Birla Capital Ltd become after the amalgamation…" at bounding box center [747, 344] width 443 height 33
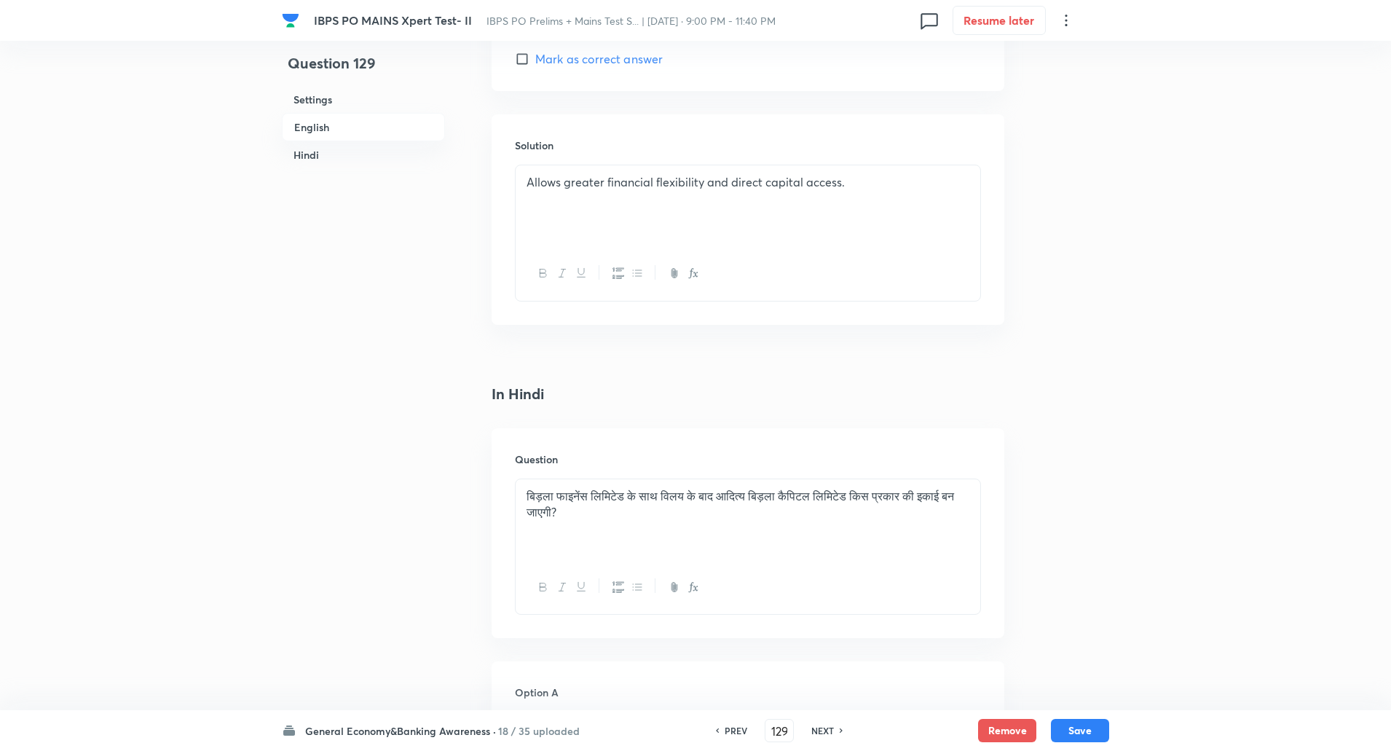
scroll to position [1756, 0]
click at [593, 217] on div "Allows greater financial flexibility and direct capital access." at bounding box center [748, 211] width 465 height 82
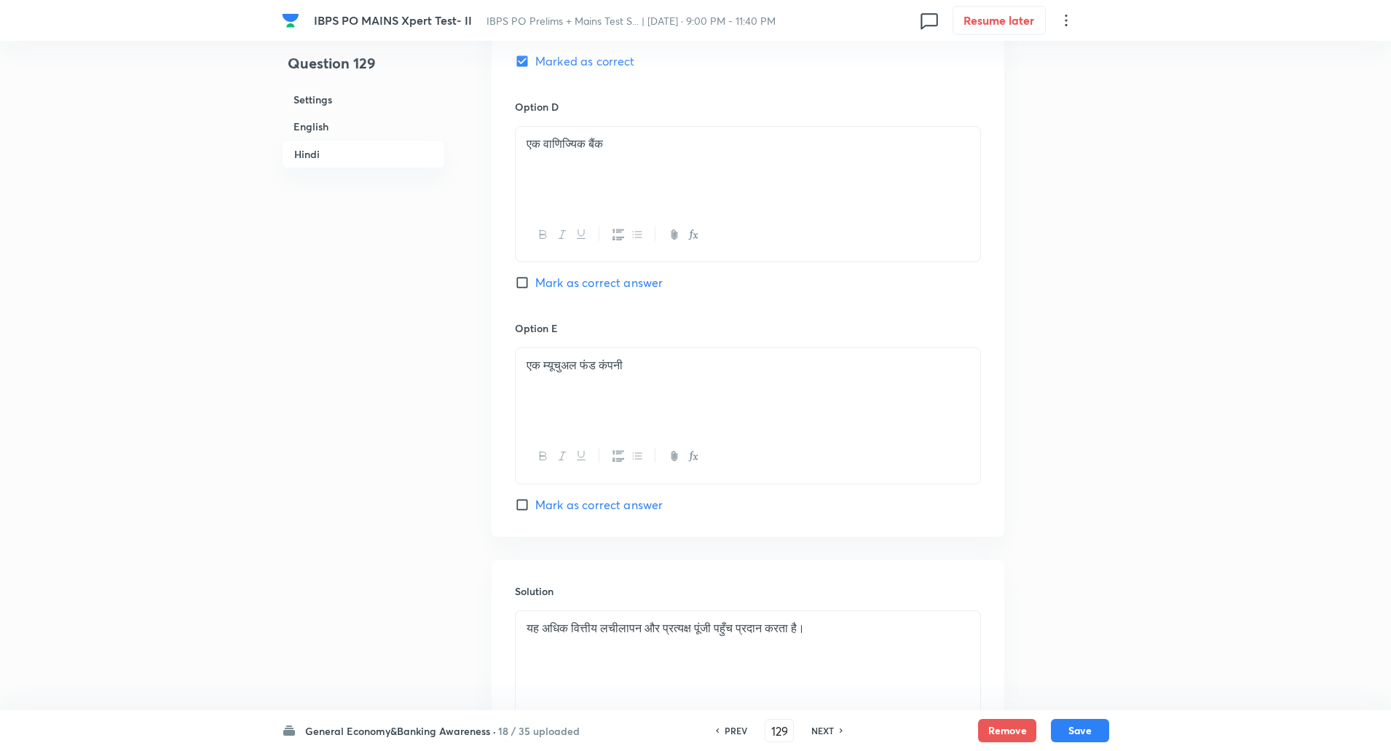
scroll to position [3176, 0]
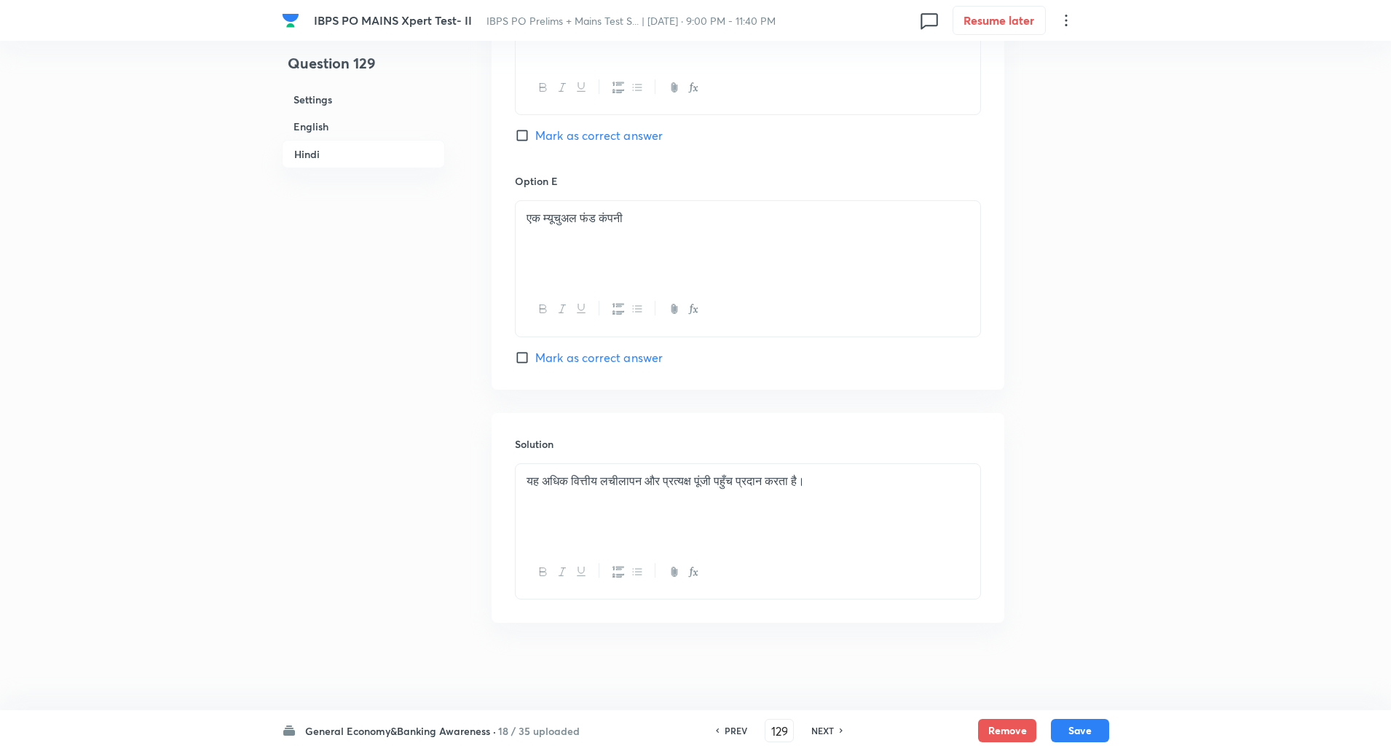
click at [669, 483] on p "यह अधिक वित्तीय लचीलापन और प्रत्यक्ष पूंजी पहुँच प्रदान करता है।" at bounding box center [747, 481] width 443 height 17
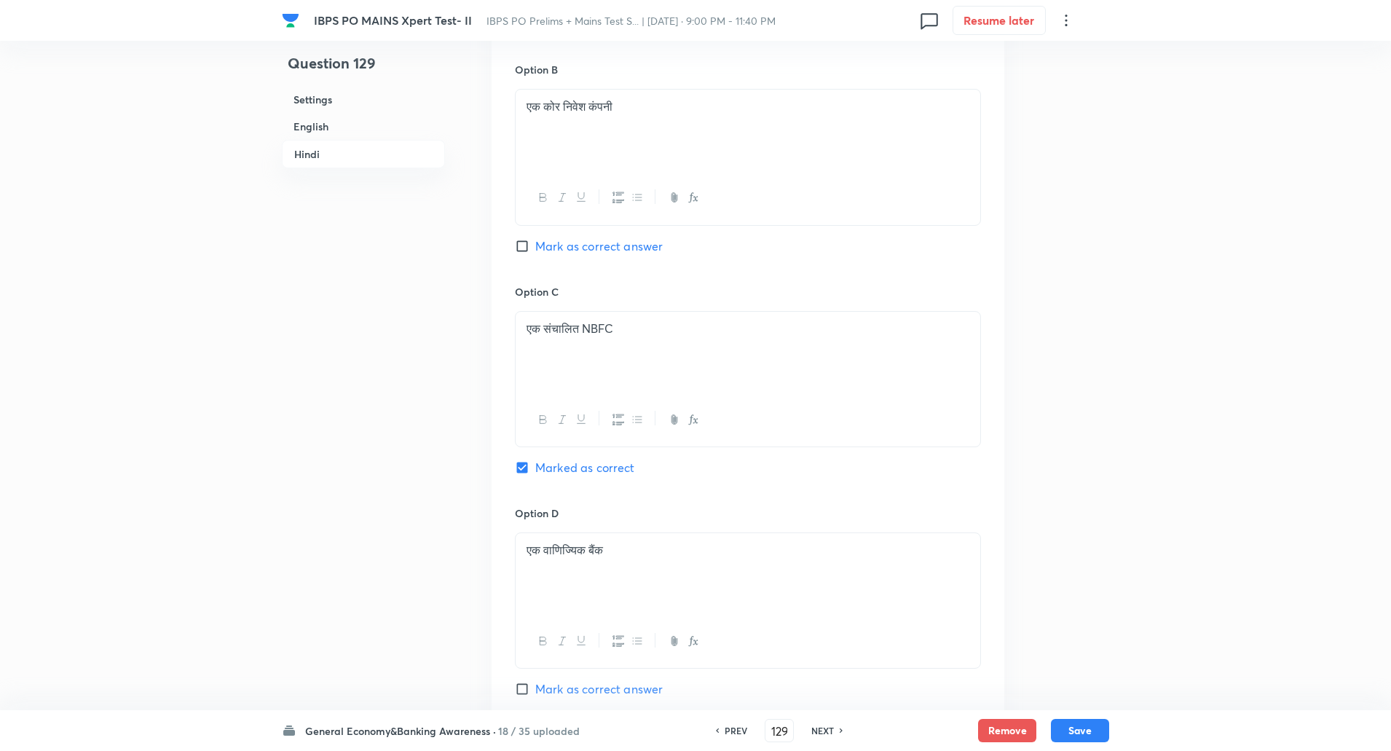
scroll to position [3195, 0]
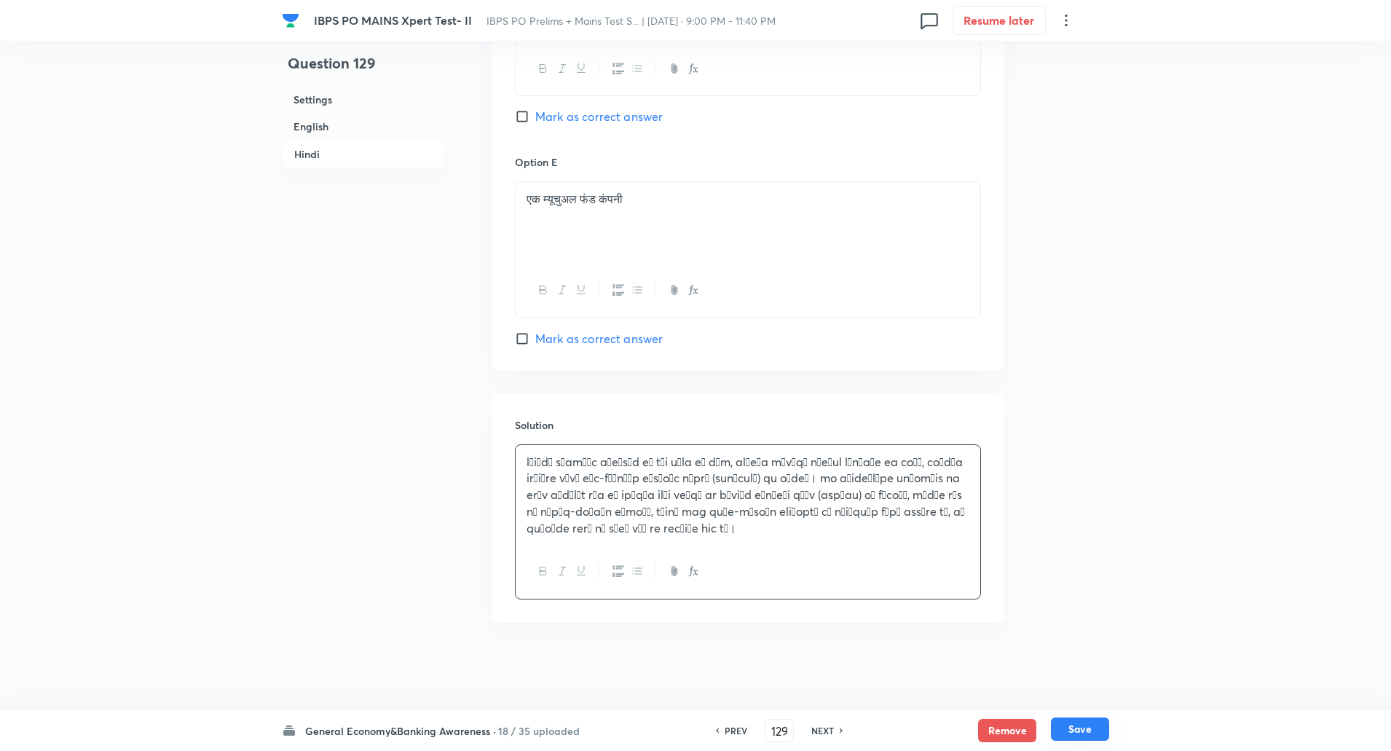
click at [1083, 741] on div "Remove Save" at bounding box center [1043, 730] width 131 height 23
click at [1098, 725] on button "Save" at bounding box center [1080, 728] width 58 height 23
type input "130"
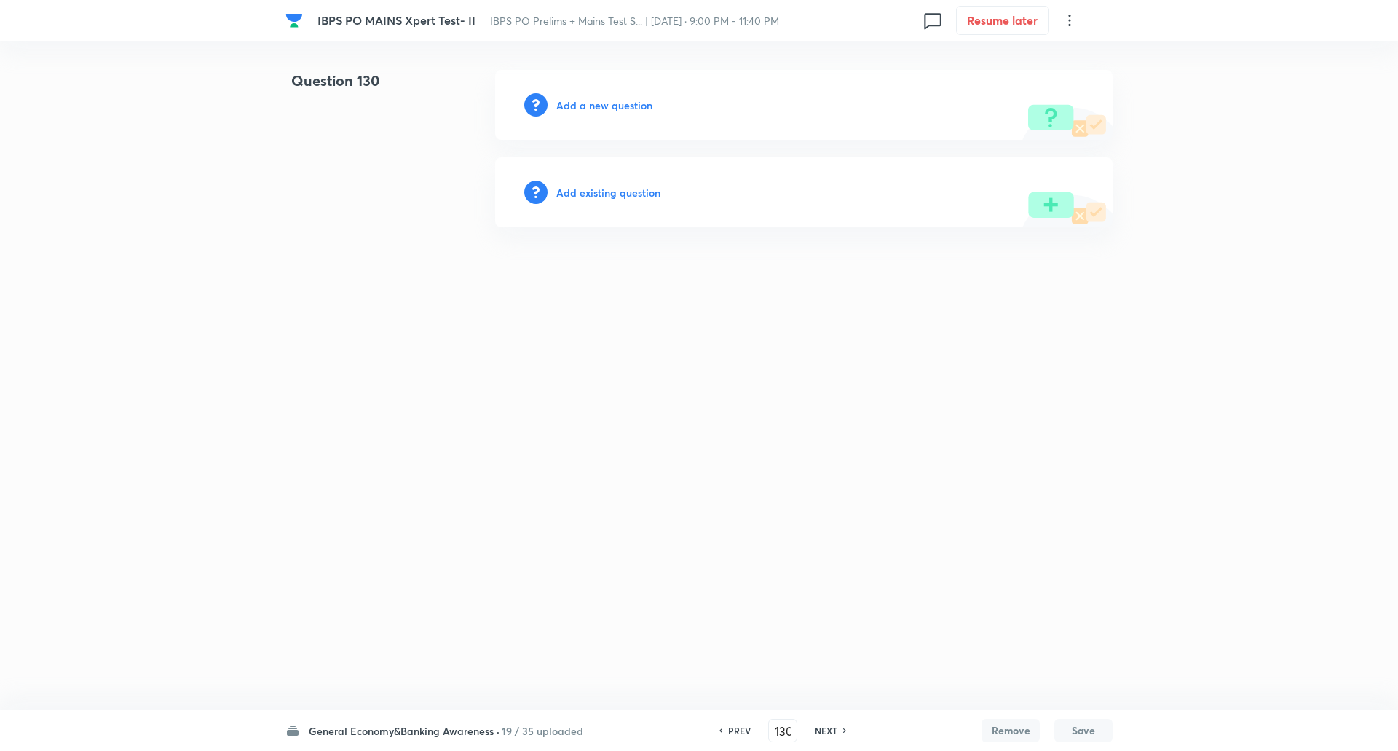
click at [612, 98] on h6 "Add a new question" at bounding box center [604, 105] width 96 height 15
click at [612, 98] on h6 "Choose a question type" at bounding box center [612, 105] width 112 height 15
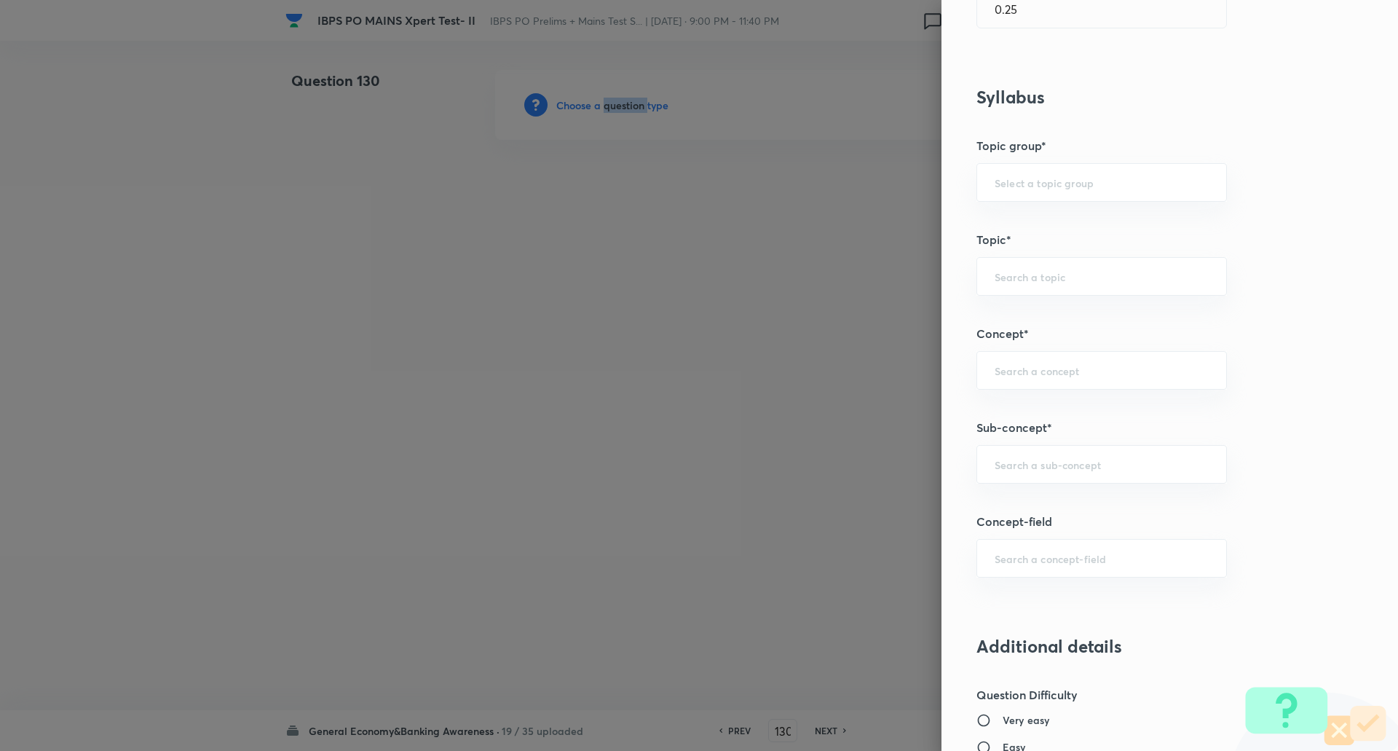
scroll to position [593, 0]
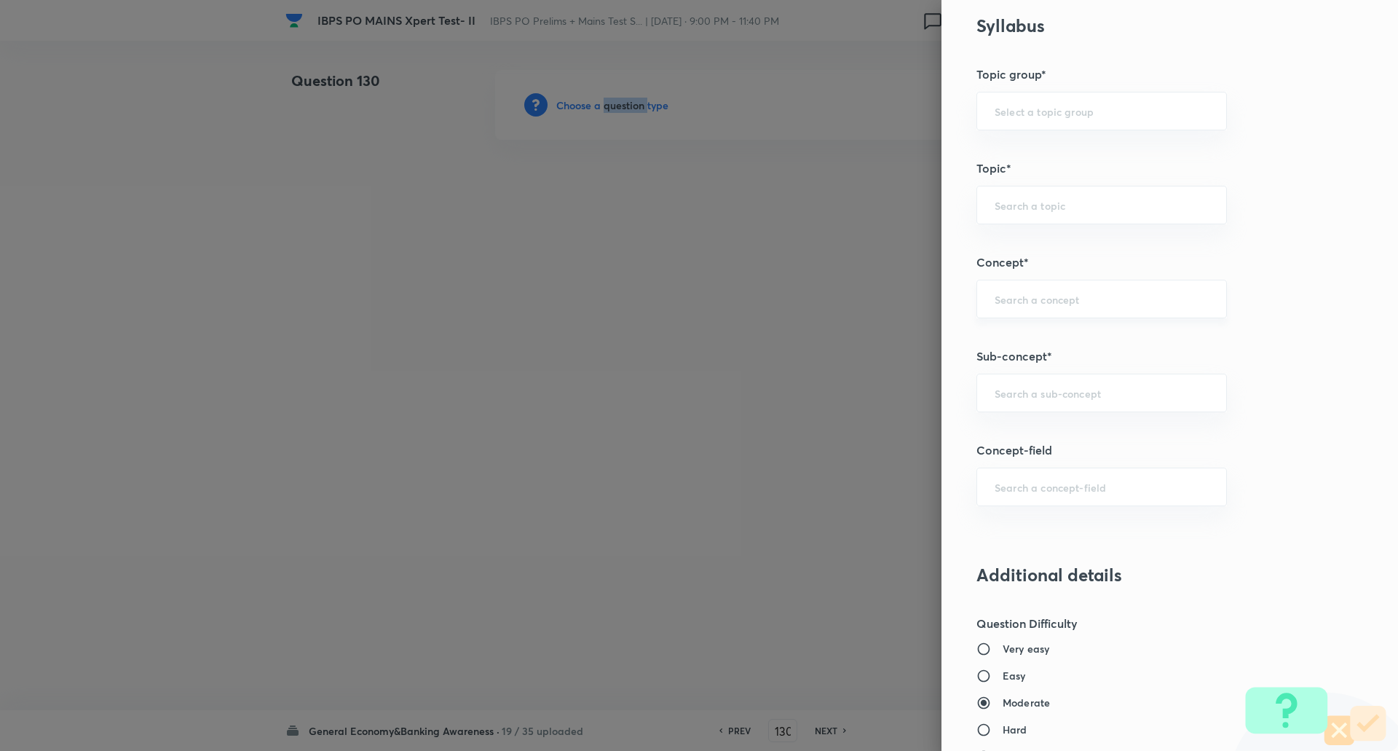
click at [1028, 312] on div "​" at bounding box center [1101, 299] width 250 height 39
click at [1031, 386] on input "text" at bounding box center [1102, 393] width 214 height 14
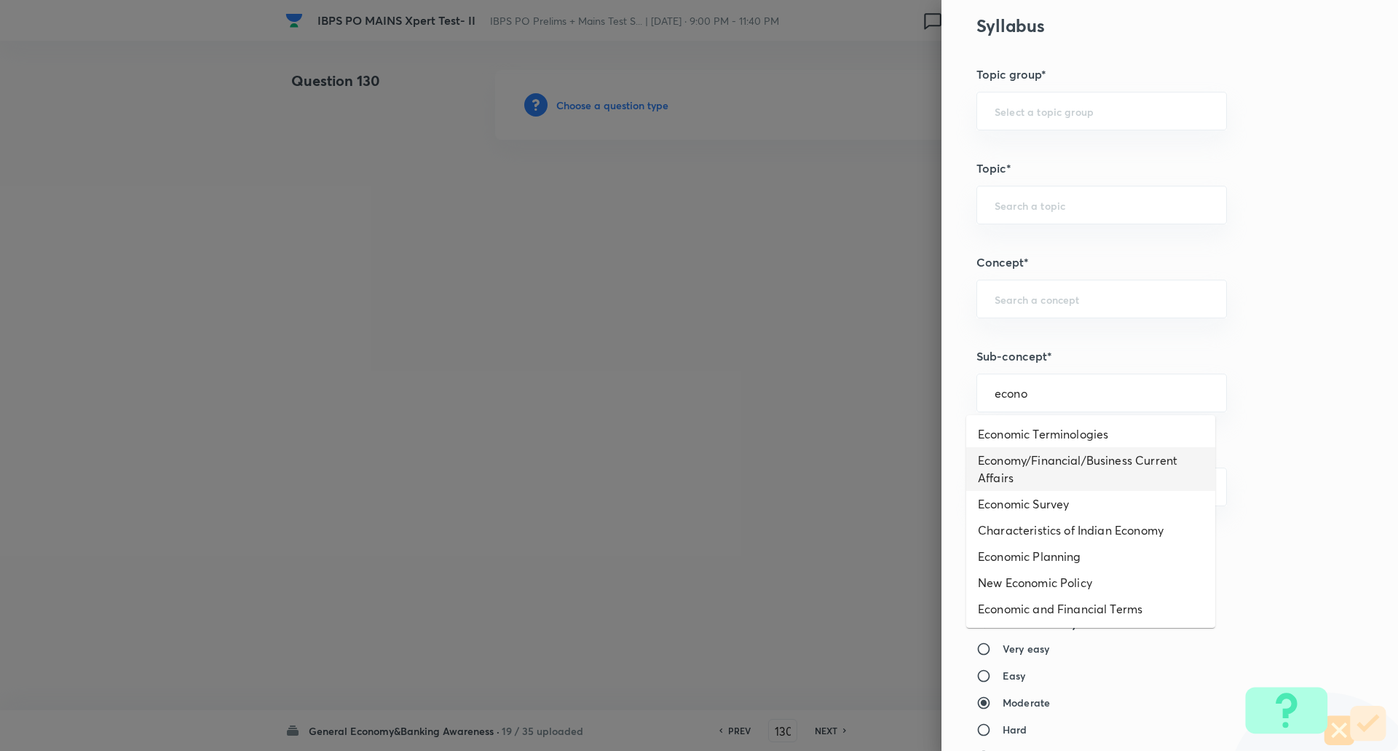
click at [1040, 456] on li "Economy/Financial/Business Current Affairs" at bounding box center [1090, 469] width 249 height 44
type input "Economy/Financial/Business Current Affairs"
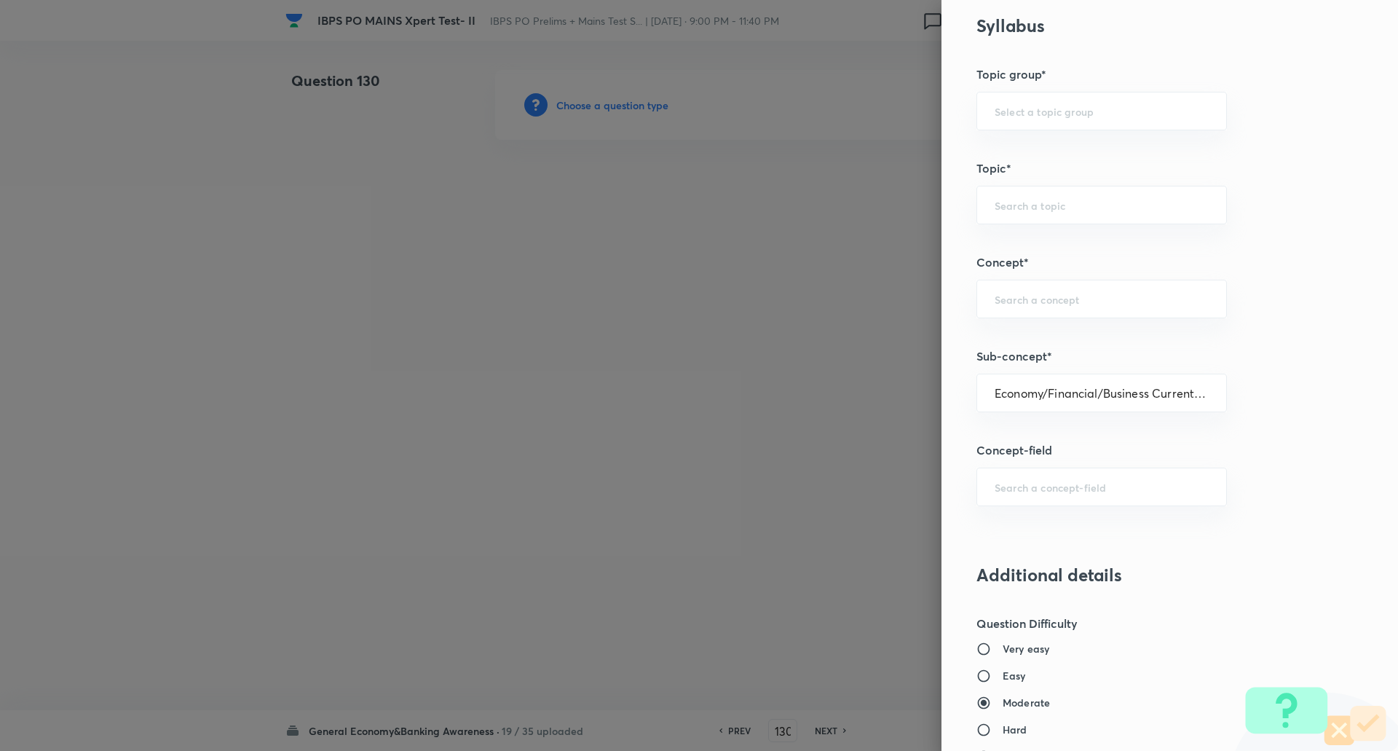
type input "Awareness"
type input "Current Affairs"
type input "Economy/Financial/Business Current Affairs"
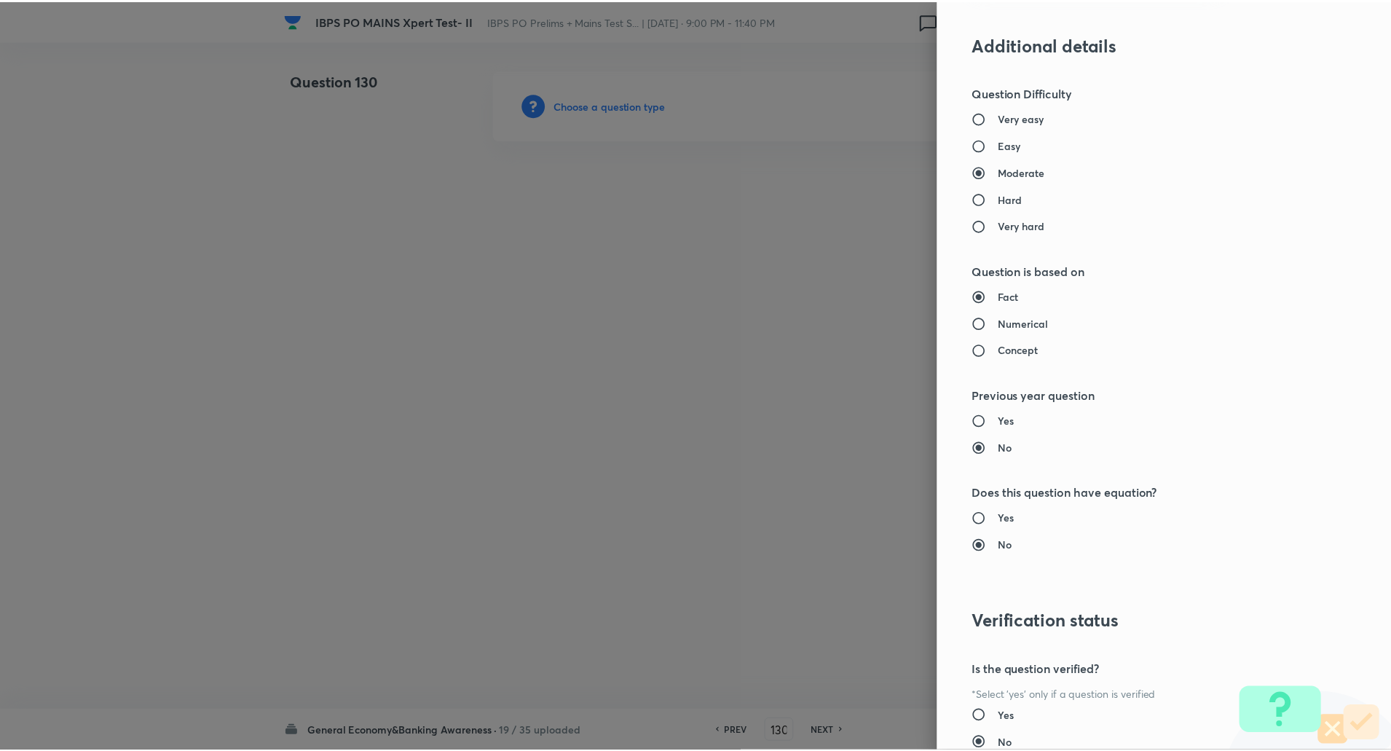
scroll to position [1234, 0]
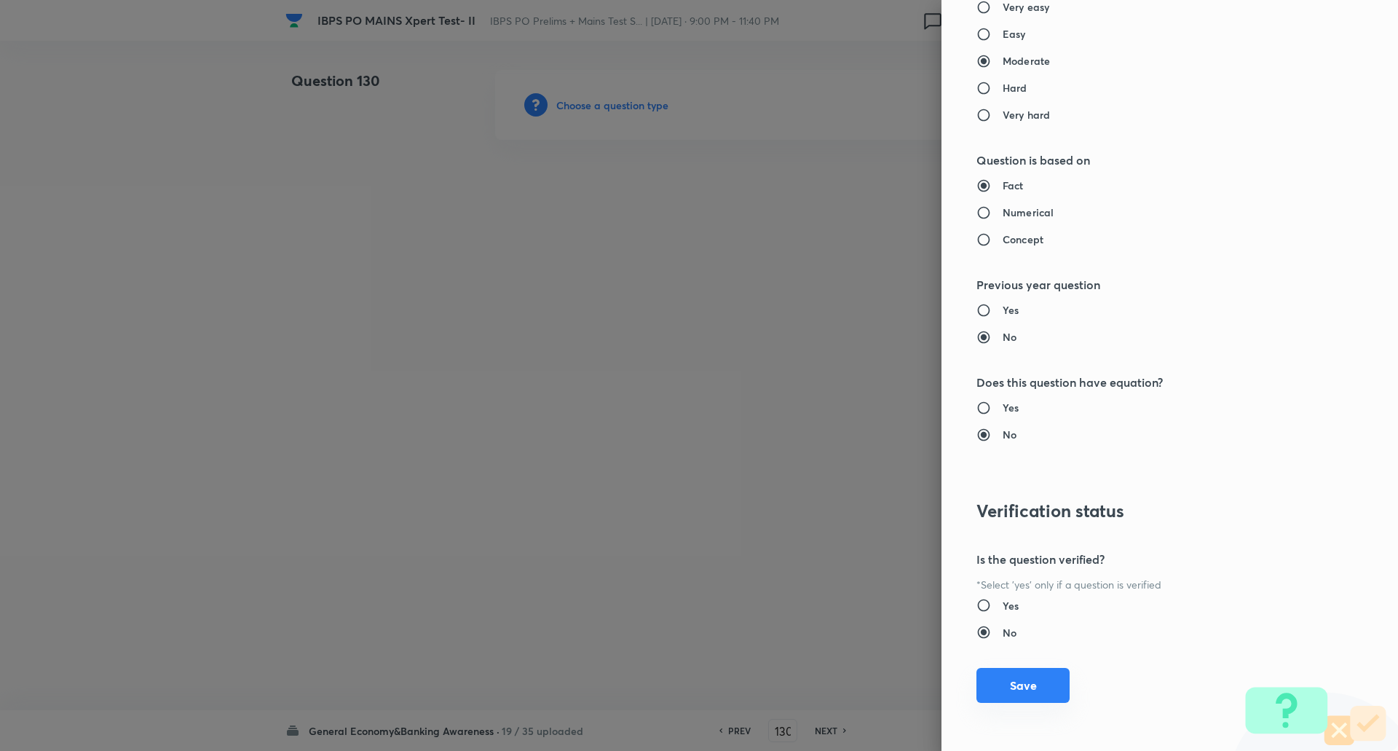
click at [1031, 690] on button "Save" at bounding box center [1022, 685] width 93 height 35
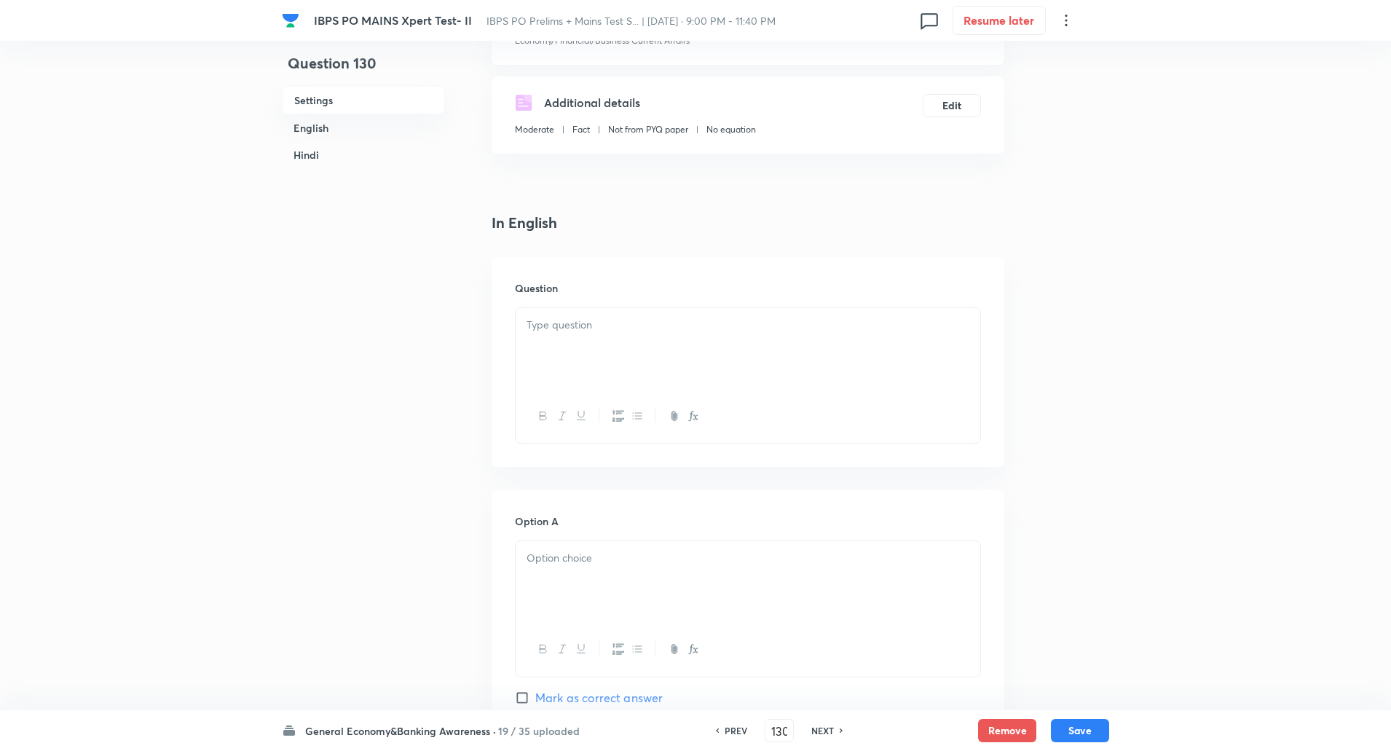
scroll to position [243, 0]
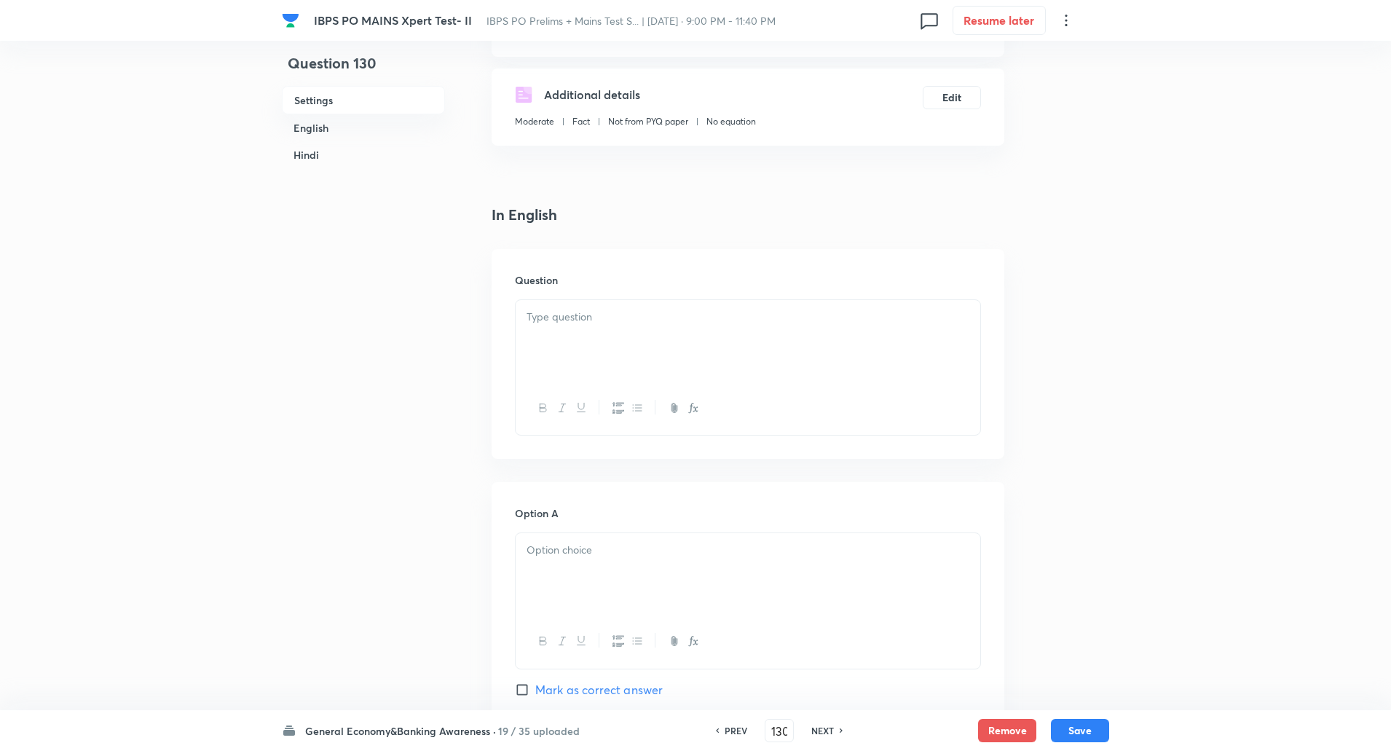
click at [605, 342] on div at bounding box center [748, 341] width 465 height 82
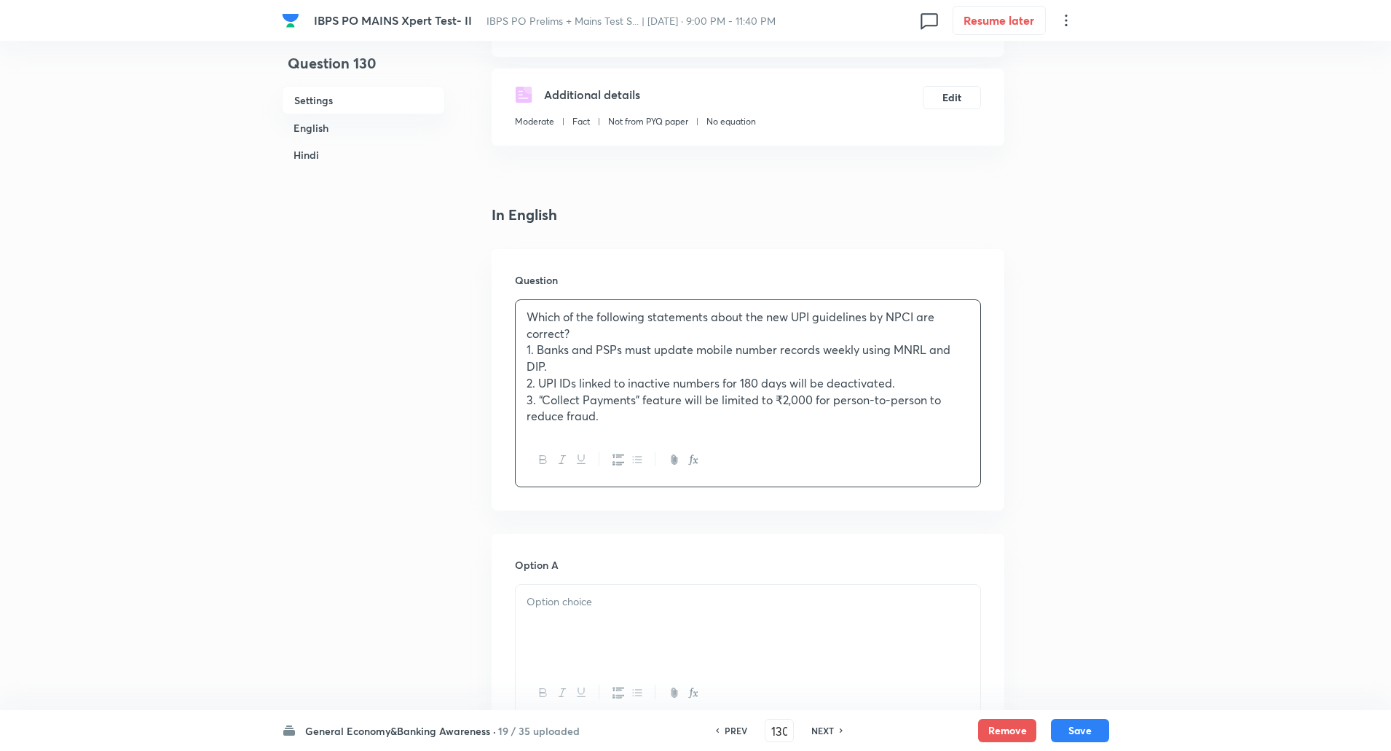
click at [602, 336] on p "Which of the following statements about the new UPI guidelines by NPCI are corr…" at bounding box center [747, 325] width 443 height 33
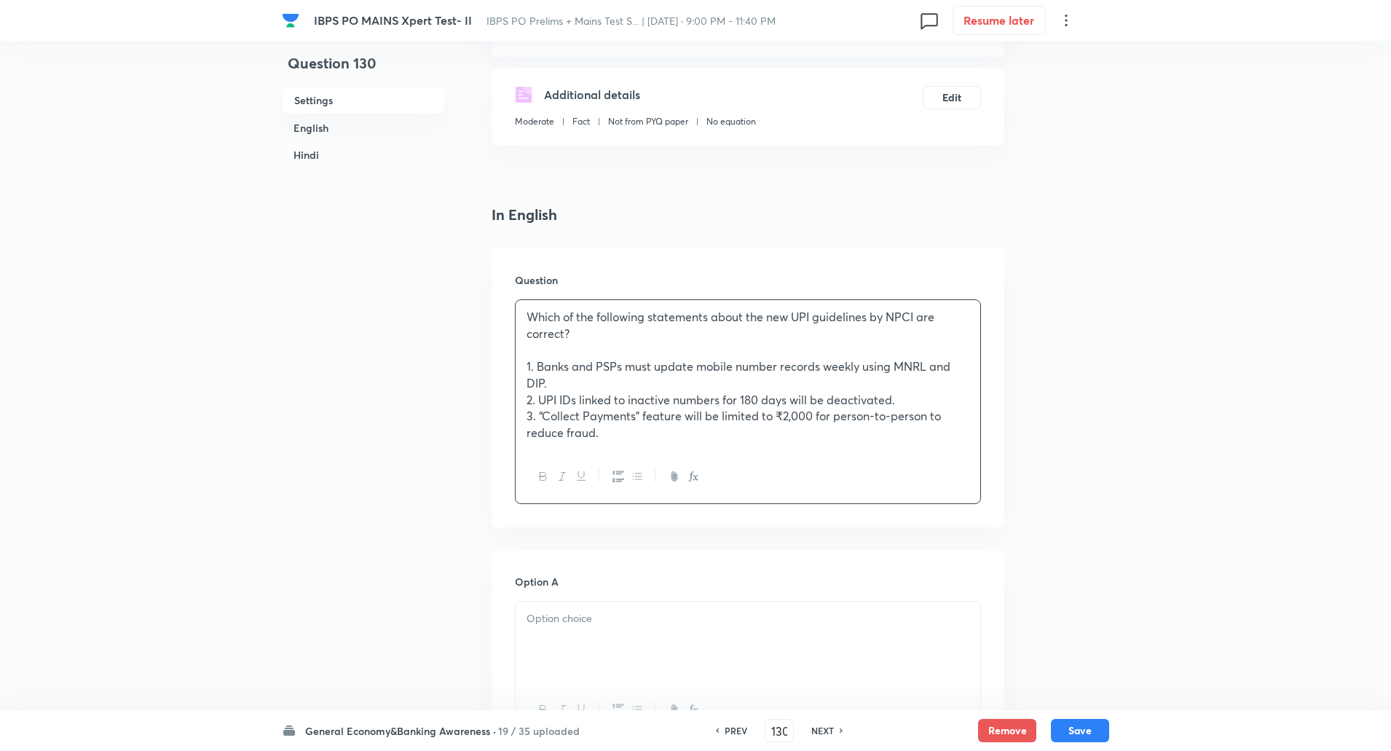
click at [690, 438] on p "3. “Collect Payments” feature will be limited to ₹2,000 for person-to-person to…" at bounding box center [747, 424] width 443 height 33
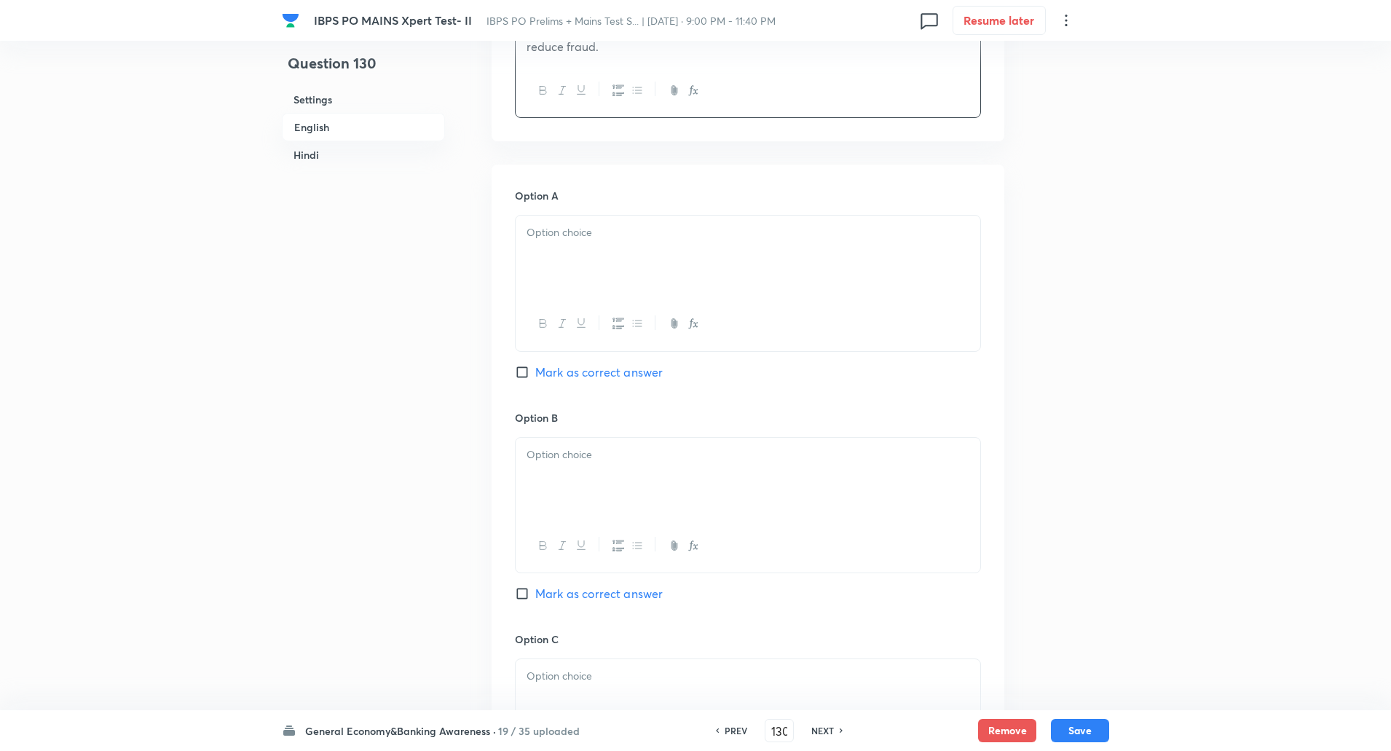
scroll to position [638, 0]
click at [581, 262] on div at bounding box center [748, 248] width 465 height 82
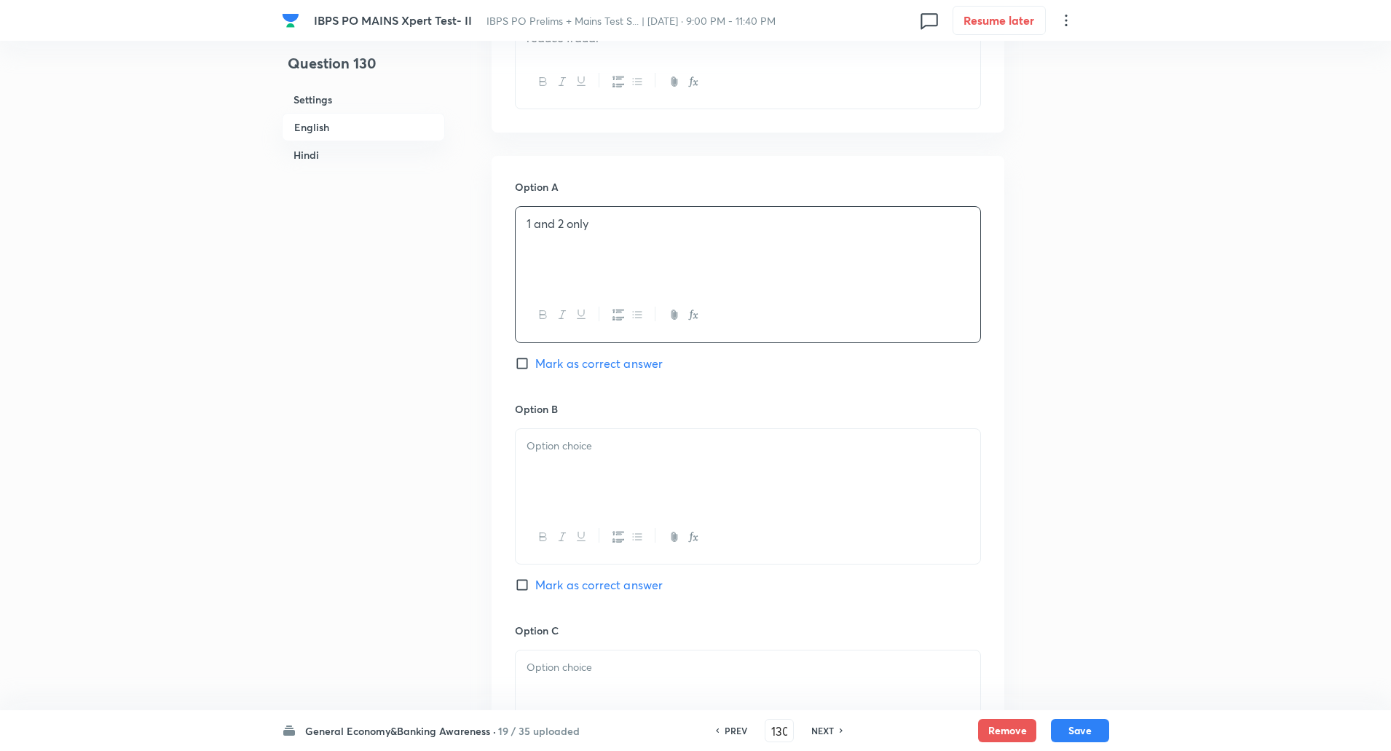
scroll to position [790, 0]
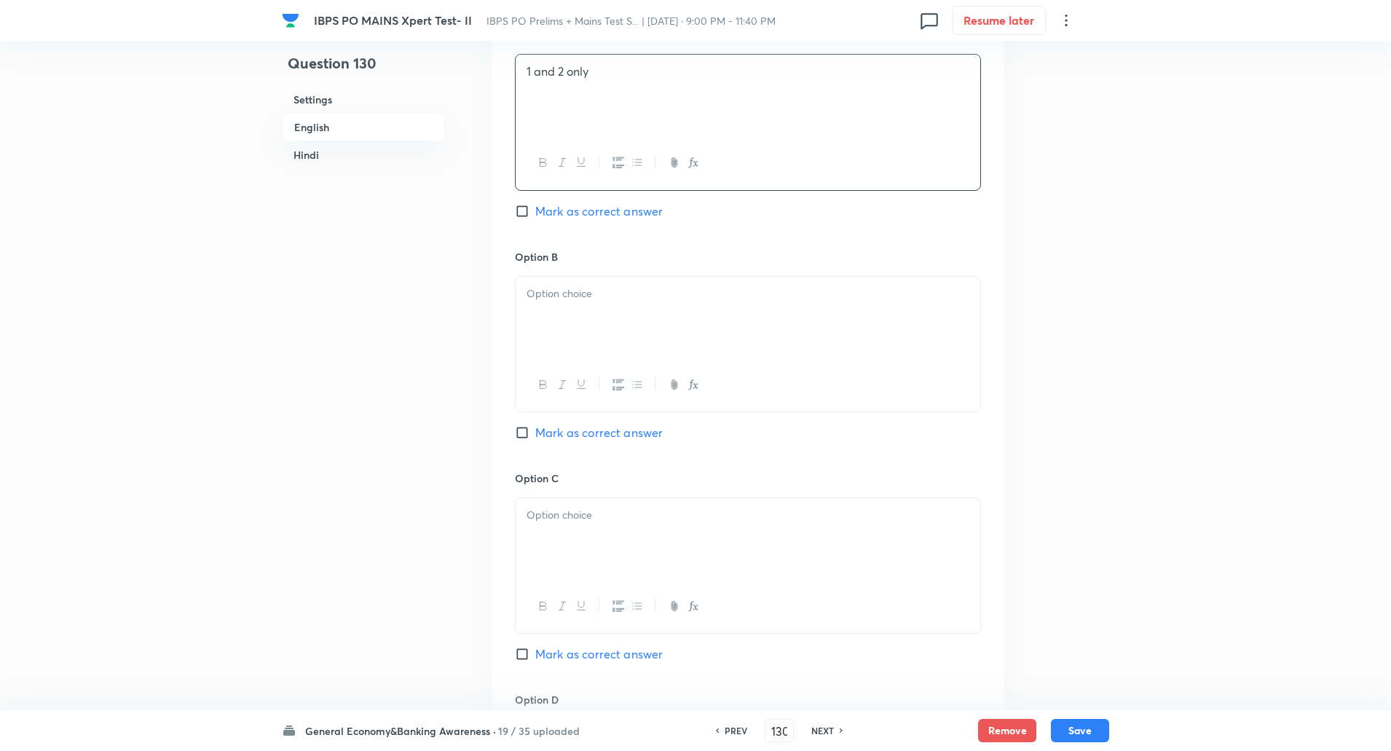
click at [573, 308] on div at bounding box center [748, 318] width 465 height 82
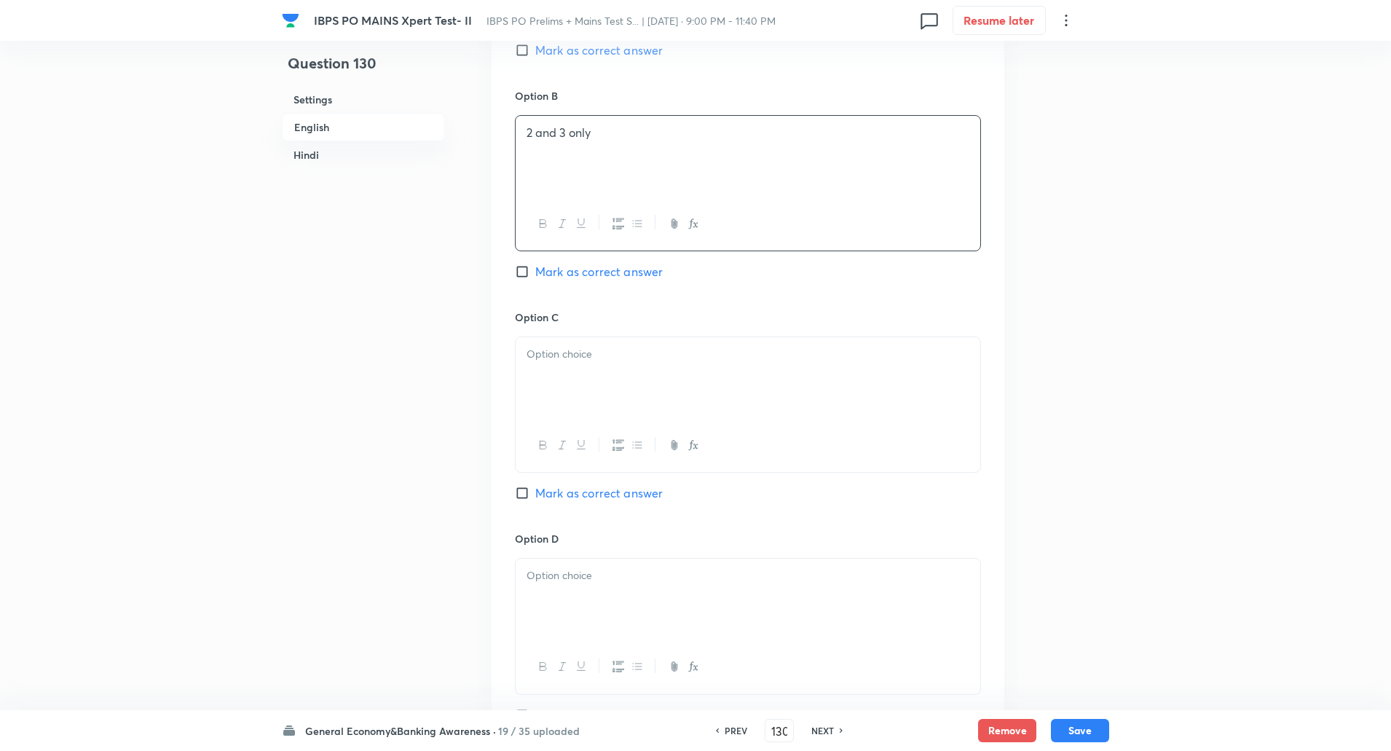
click at [561, 372] on div at bounding box center [748, 378] width 465 height 82
paste div
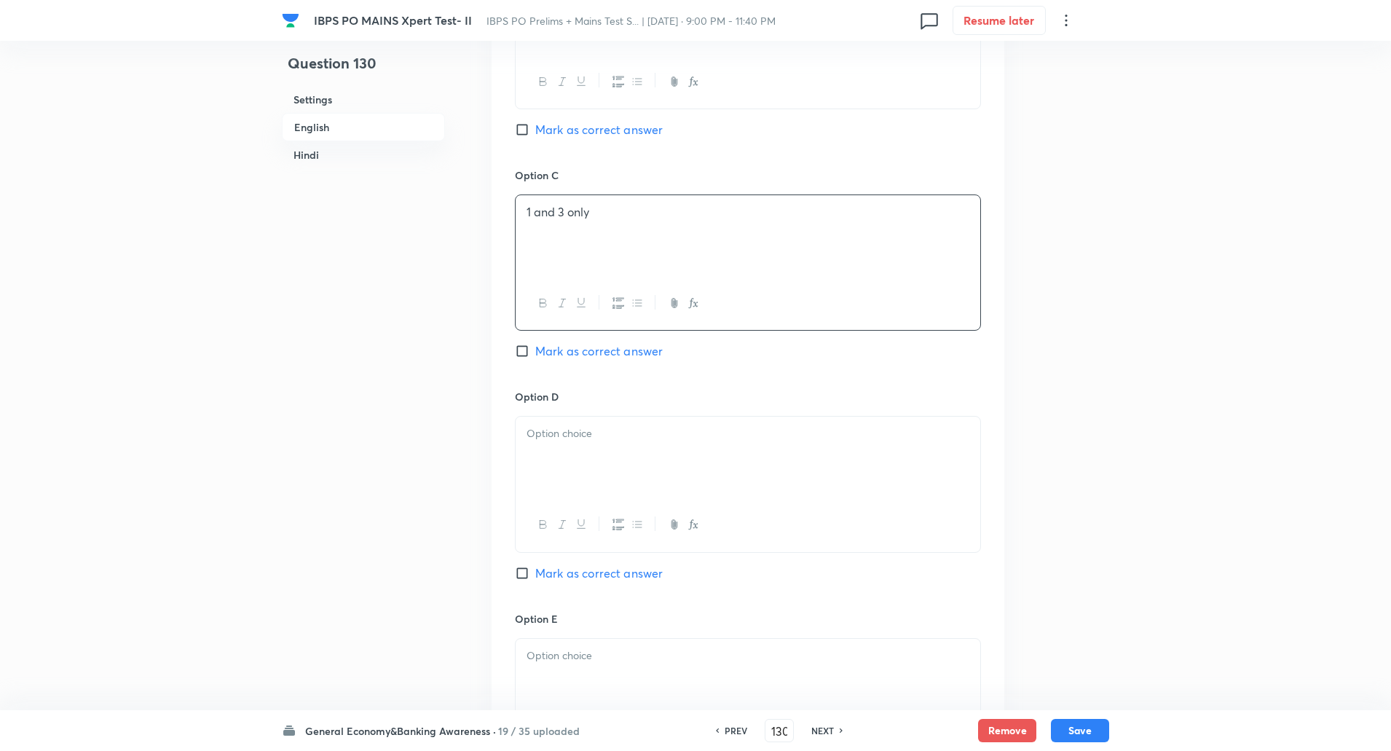
scroll to position [1098, 0]
click at [519, 352] on input "Mark as correct answer" at bounding box center [525, 346] width 20 height 15
checkbox input "true"
click at [551, 438] on div at bounding box center [748, 452] width 465 height 82
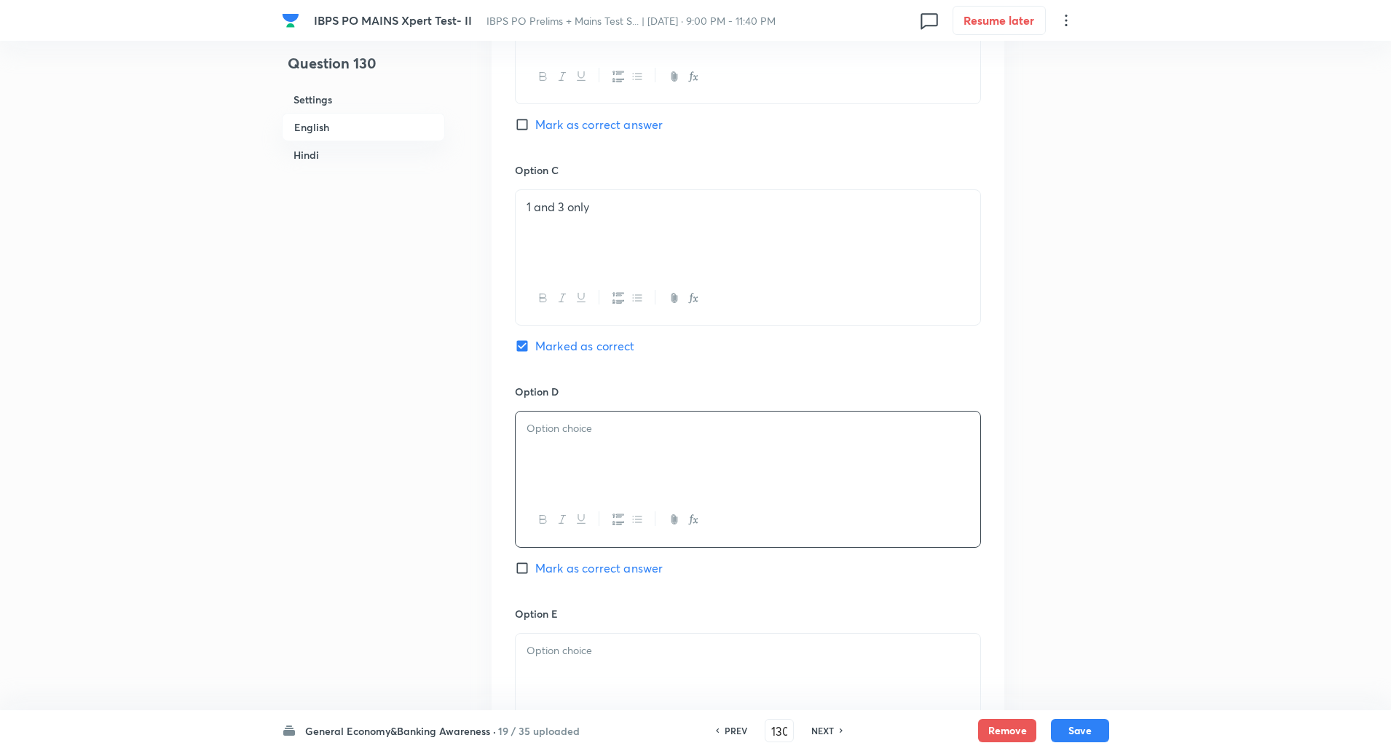
paste div
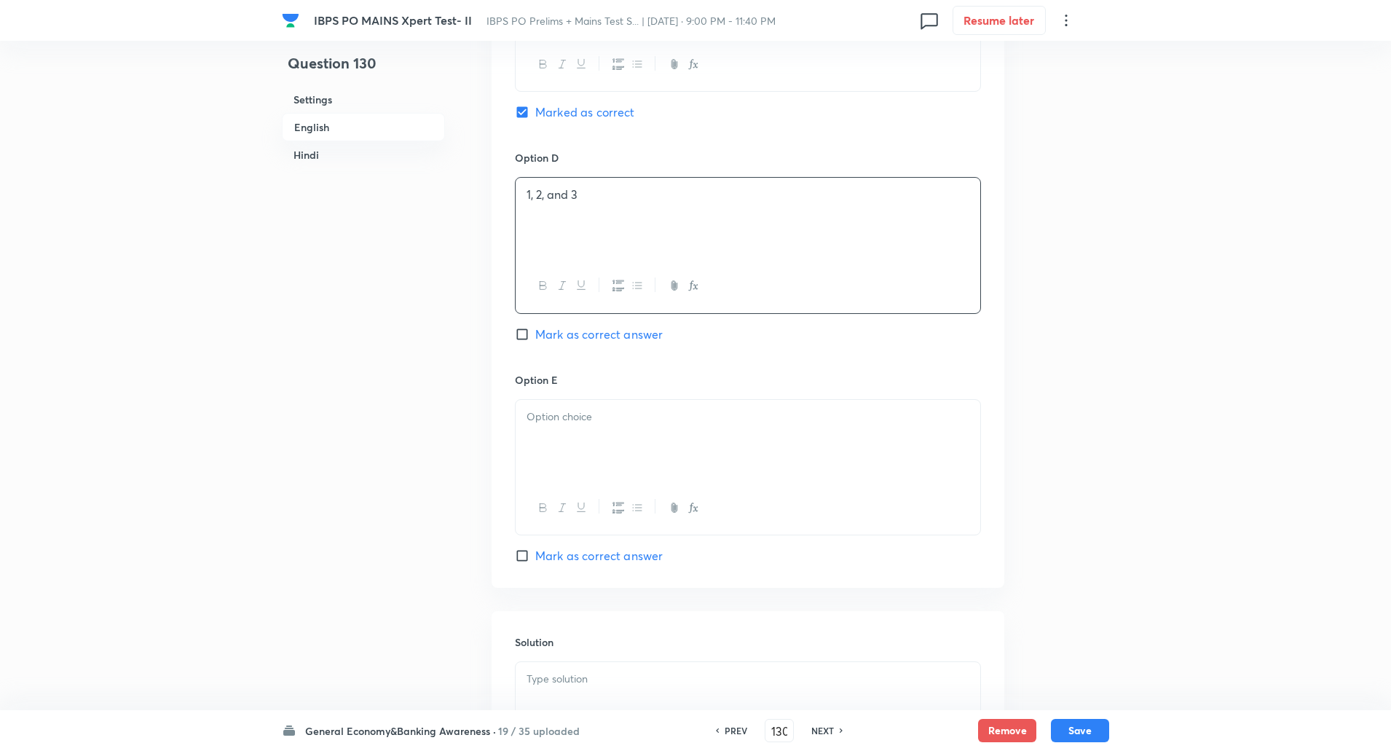
scroll to position [1335, 0]
click at [562, 428] on div at bounding box center [748, 438] width 465 height 82
paste div
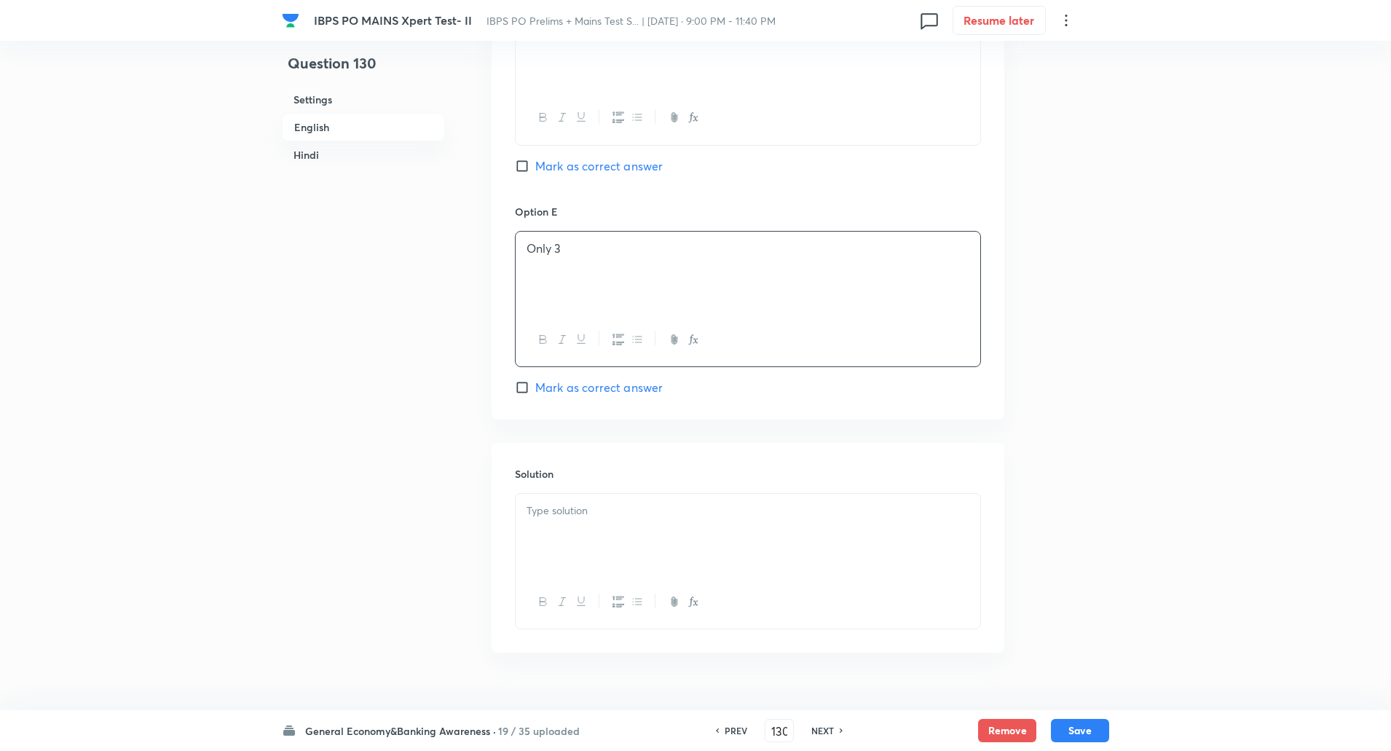
scroll to position [1504, 0]
click at [567, 509] on p at bounding box center [747, 506] width 443 height 17
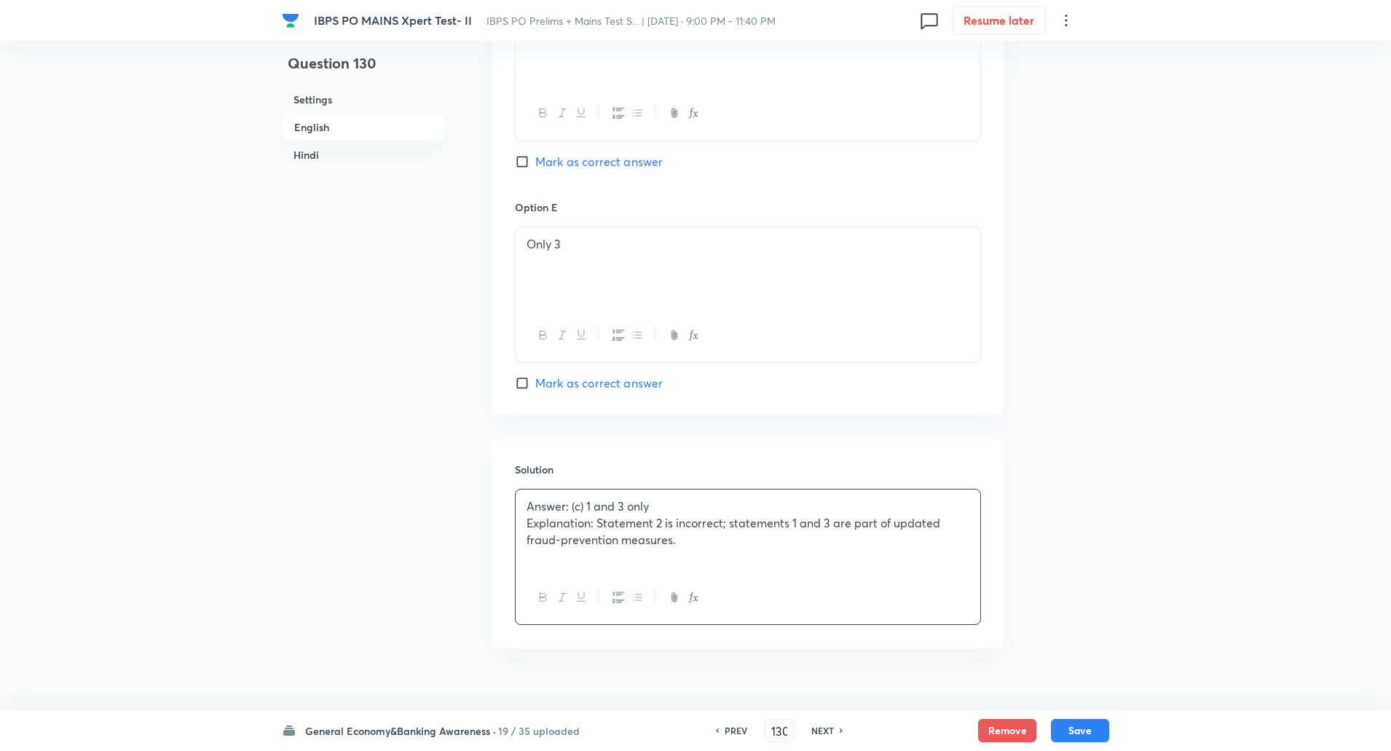
click at [596, 524] on p "Explanation: Statement 2 is incorrect; statements 1 and 3 are part of updated f…" at bounding box center [747, 531] width 443 height 33
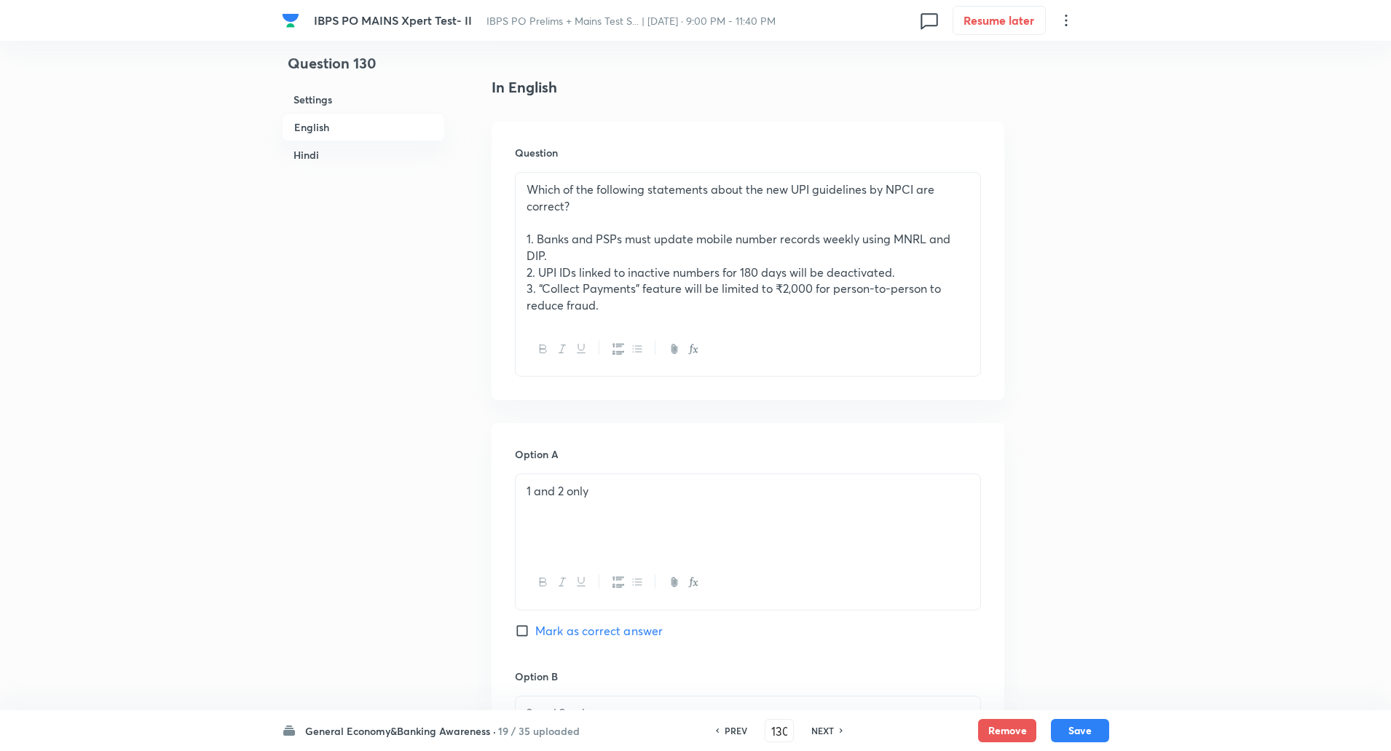
scroll to position [366, 0]
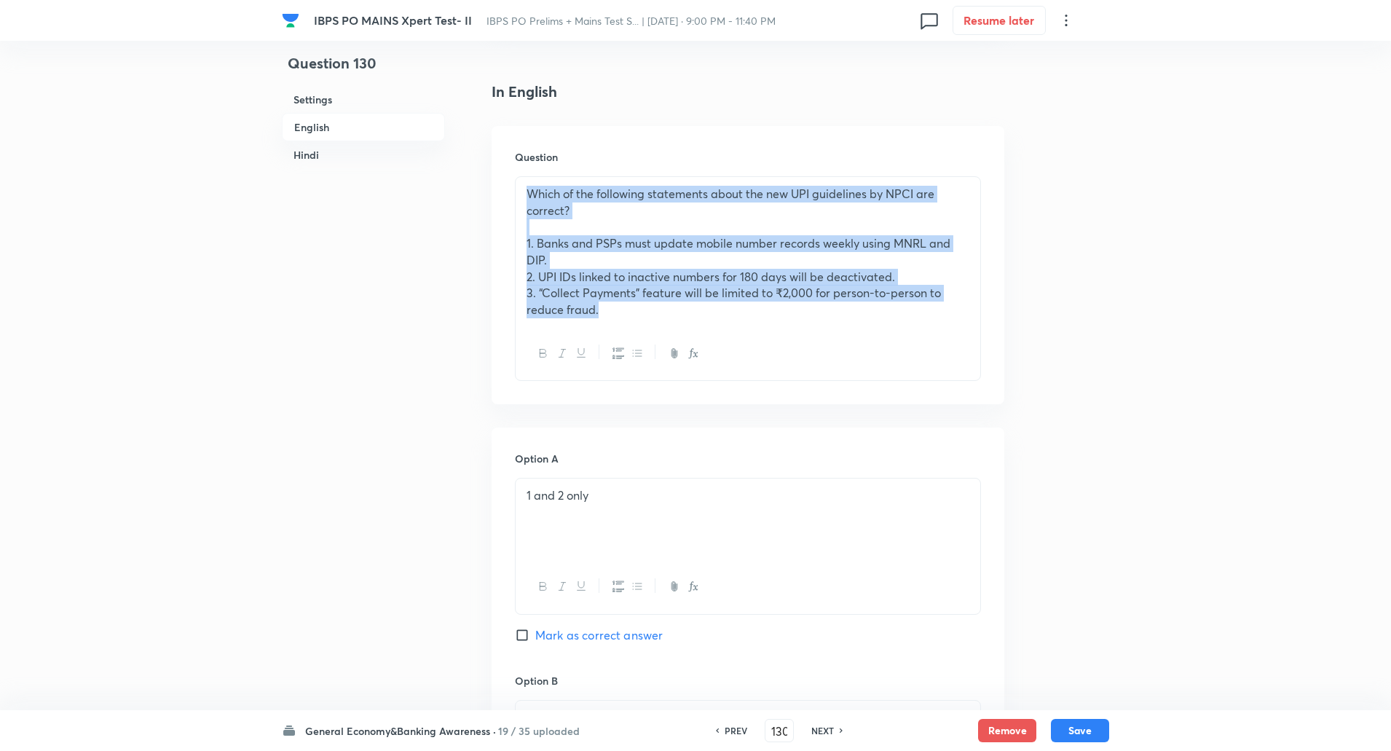
drag, startPoint x: 528, startPoint y: 191, endPoint x: 641, endPoint y: 311, distance: 165.3
click at [641, 311] on div "Which of the following statements about the new UPI guidelines by NPCI are corr…" at bounding box center [748, 252] width 465 height 150
copy div "Which of the following statements about the new UPI guidelines by NPCI are corr…"
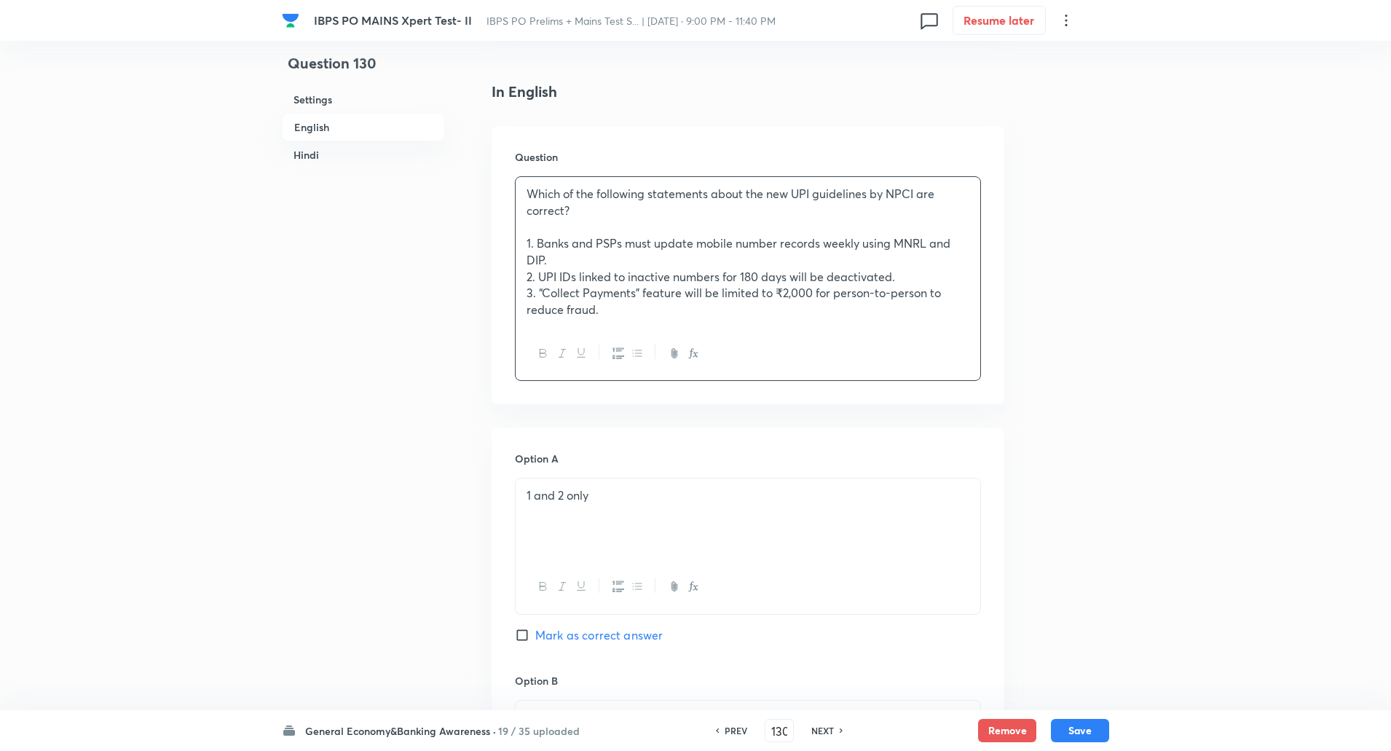
click at [587, 330] on div at bounding box center [748, 353] width 465 height 53
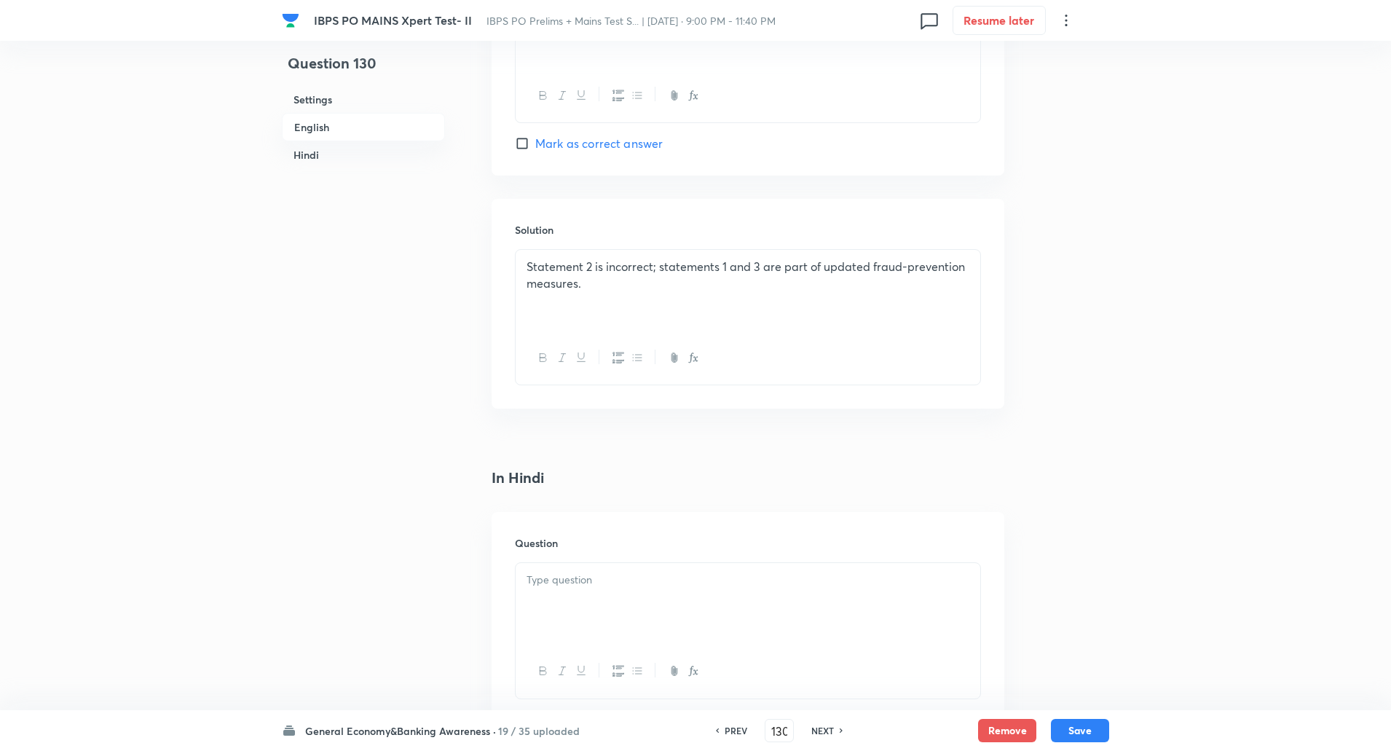
scroll to position [1745, 0]
click at [581, 295] on div "Statement 2 is incorrect; statements 1 and 3 are part of updated fraud-preventi…" at bounding box center [748, 290] width 465 height 82
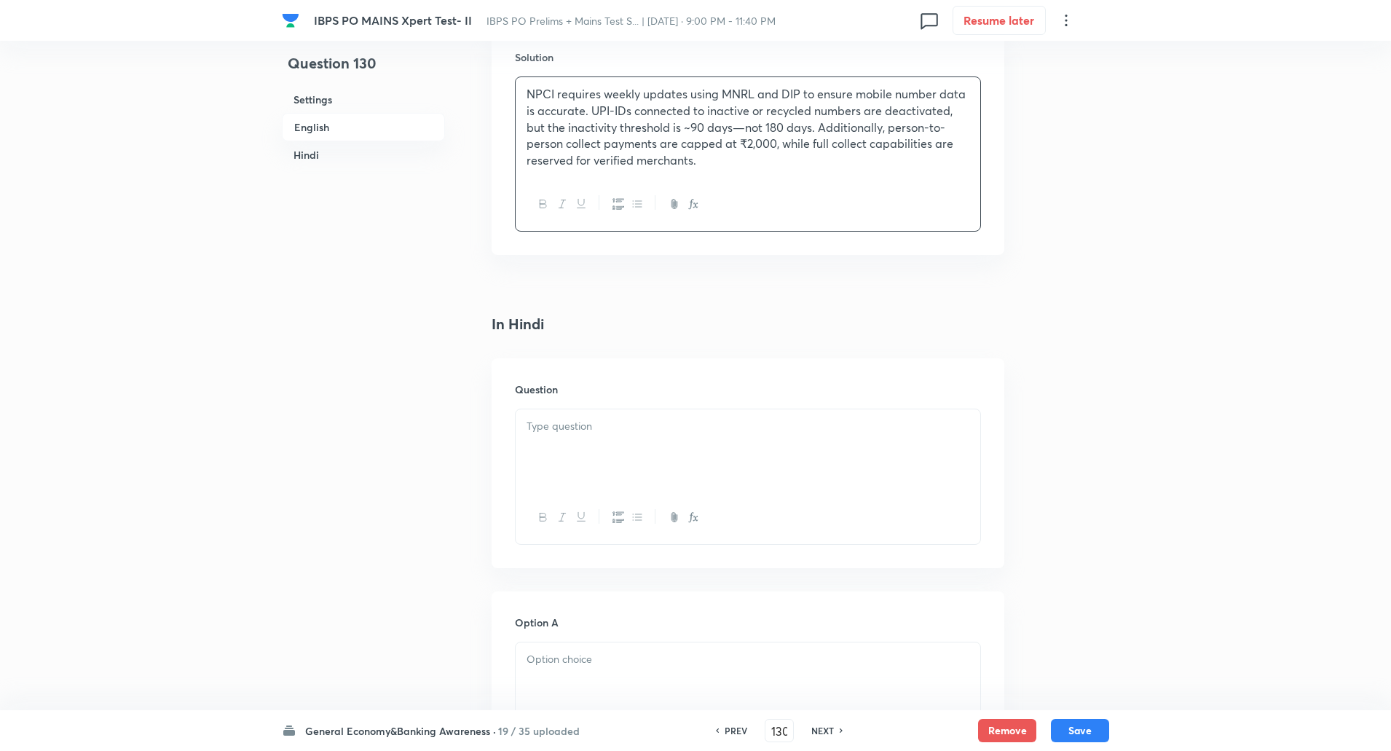
scroll to position [1986, 0]
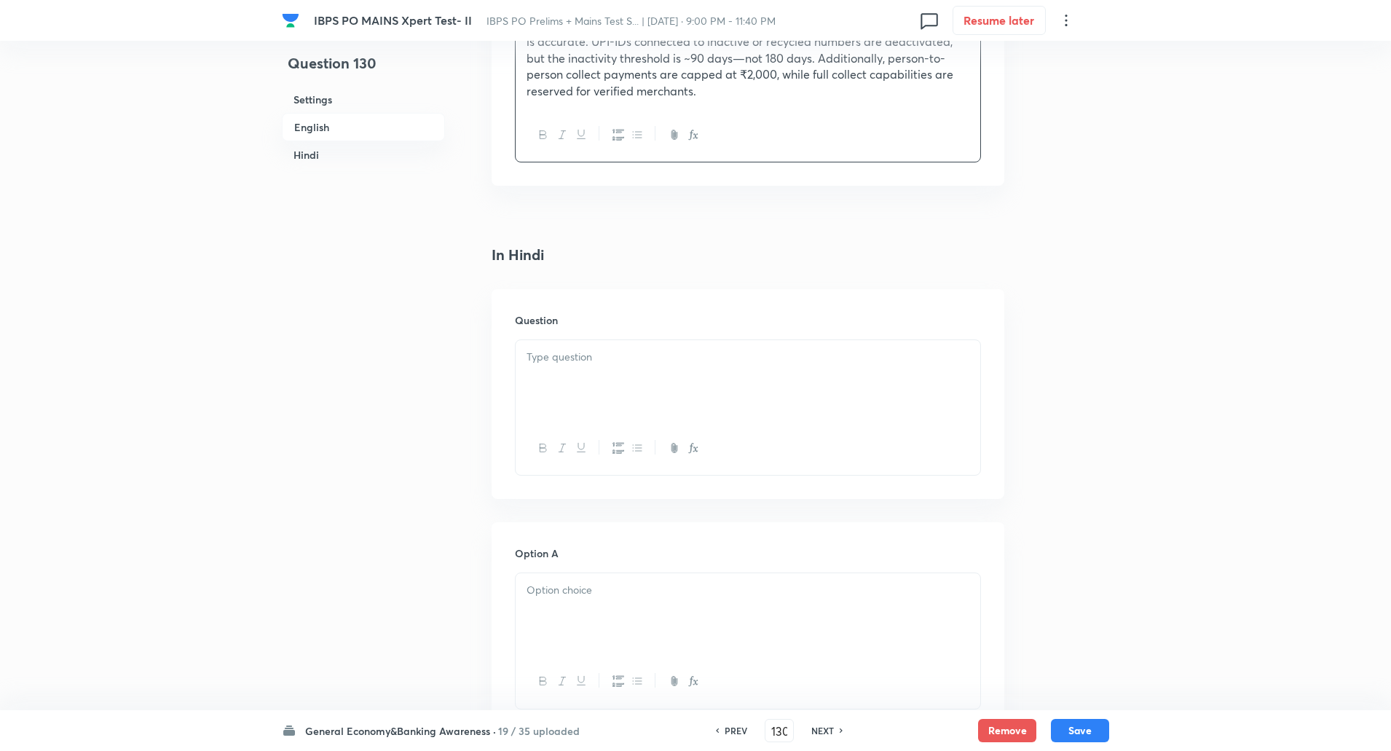
click at [571, 354] on p at bounding box center [747, 357] width 443 height 17
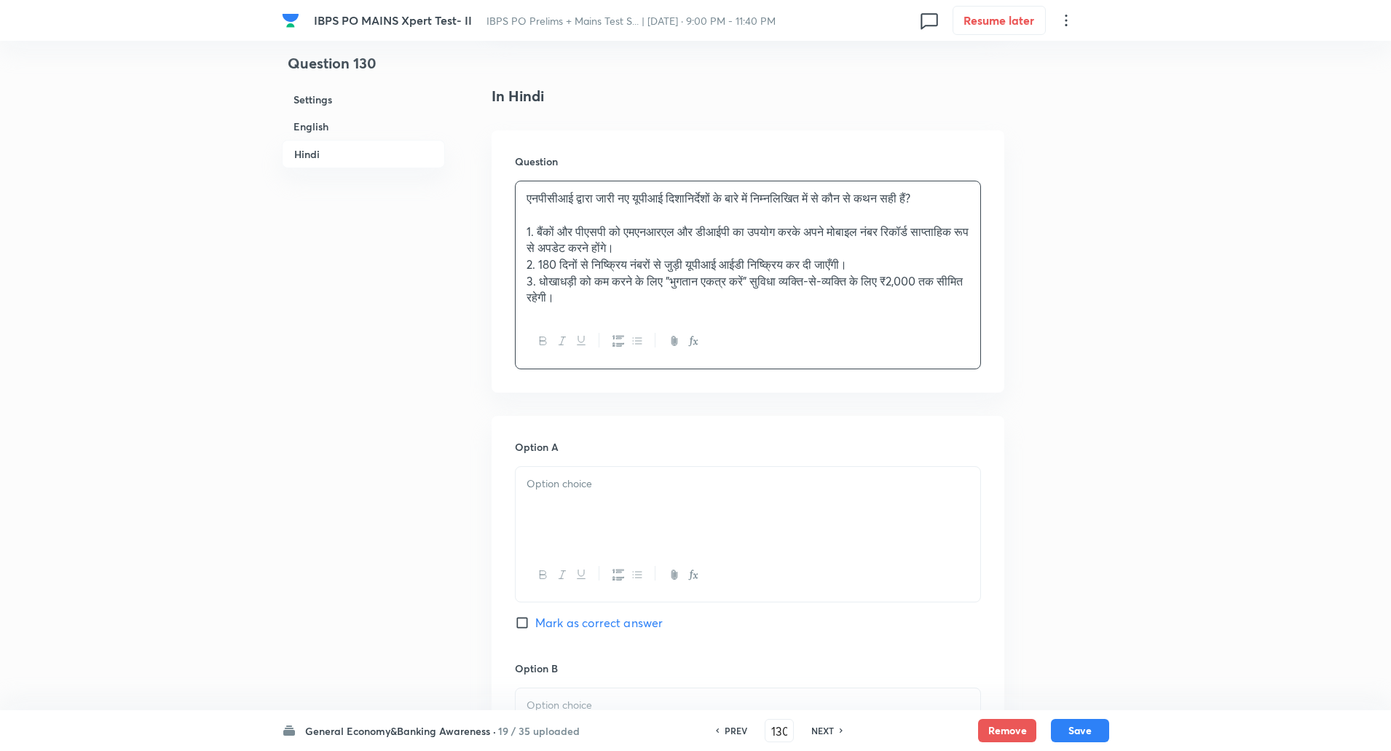
scroll to position [2194, 0]
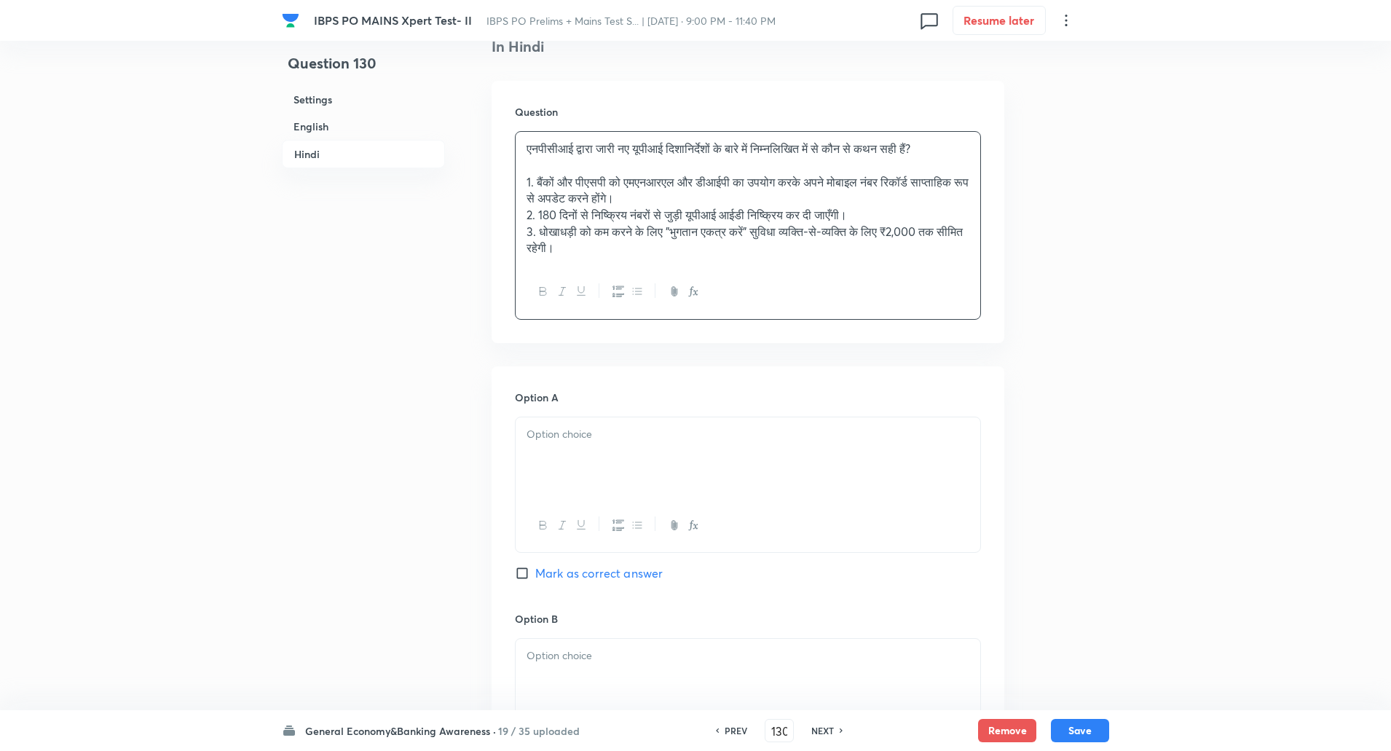
click at [585, 459] on div at bounding box center [748, 458] width 465 height 82
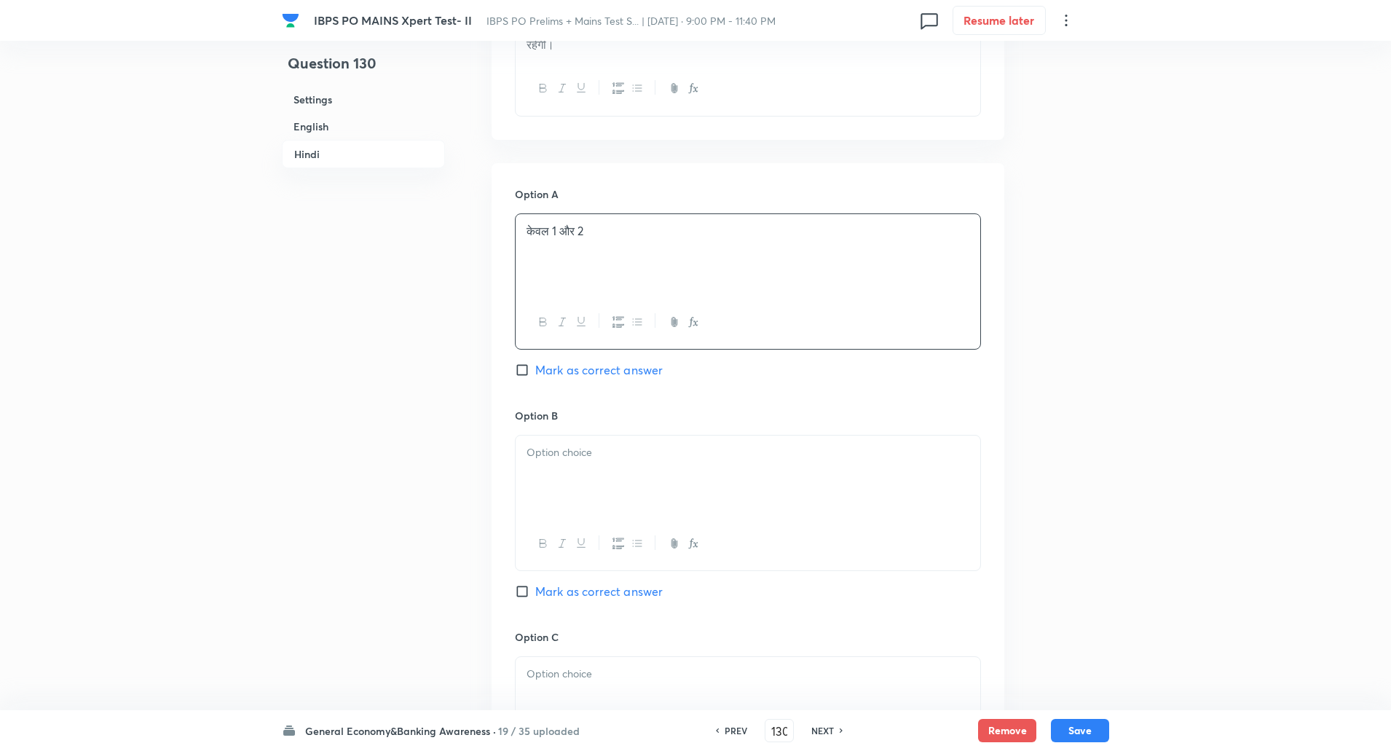
scroll to position [2431, 0]
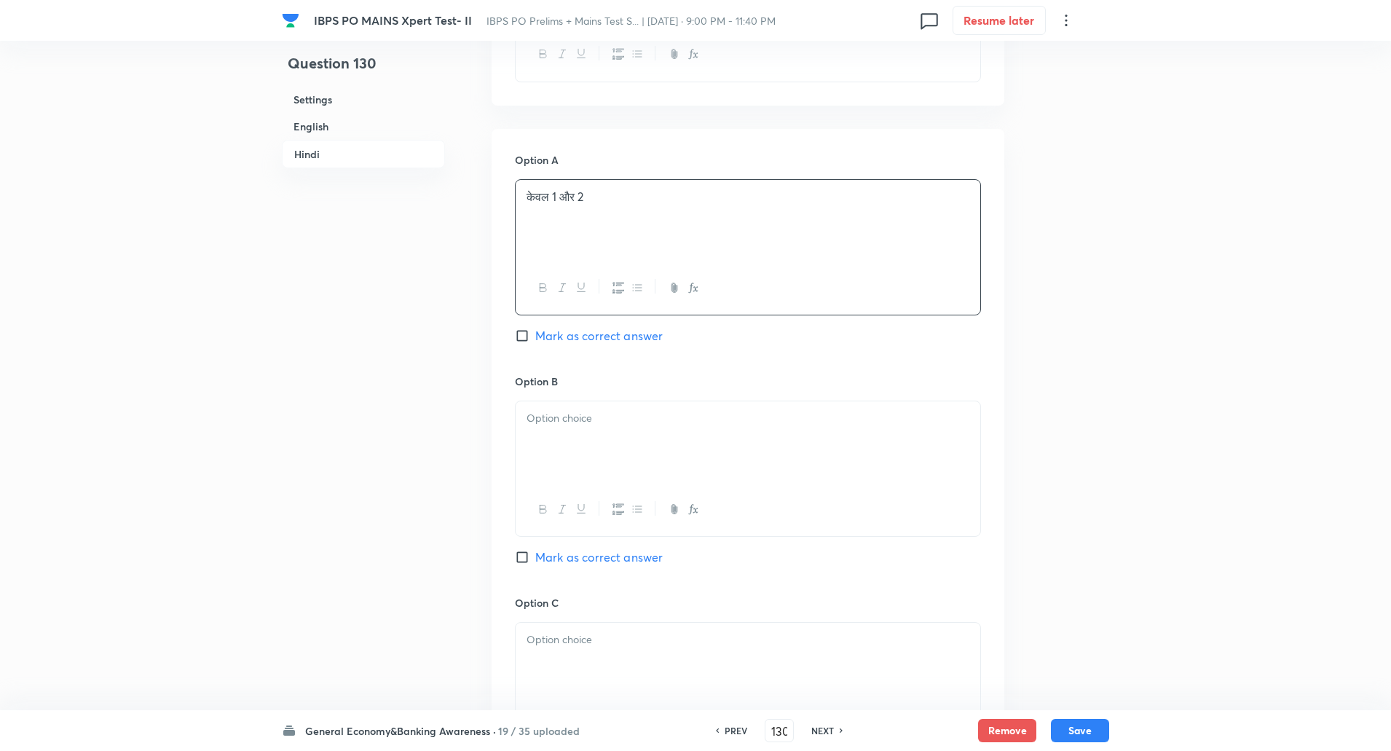
click at [577, 438] on div at bounding box center [748, 442] width 465 height 82
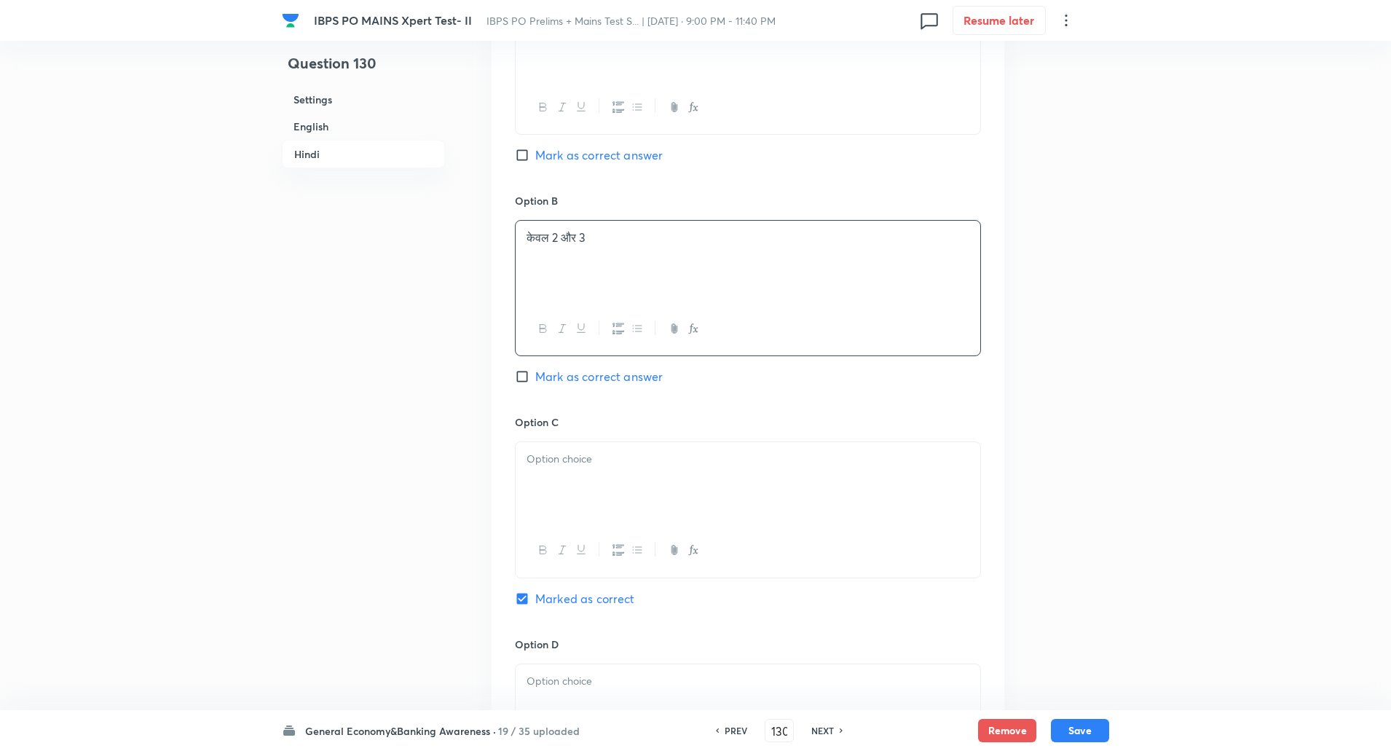
scroll to position [2617, 0]
click at [566, 447] on p at bounding box center [747, 454] width 443 height 17
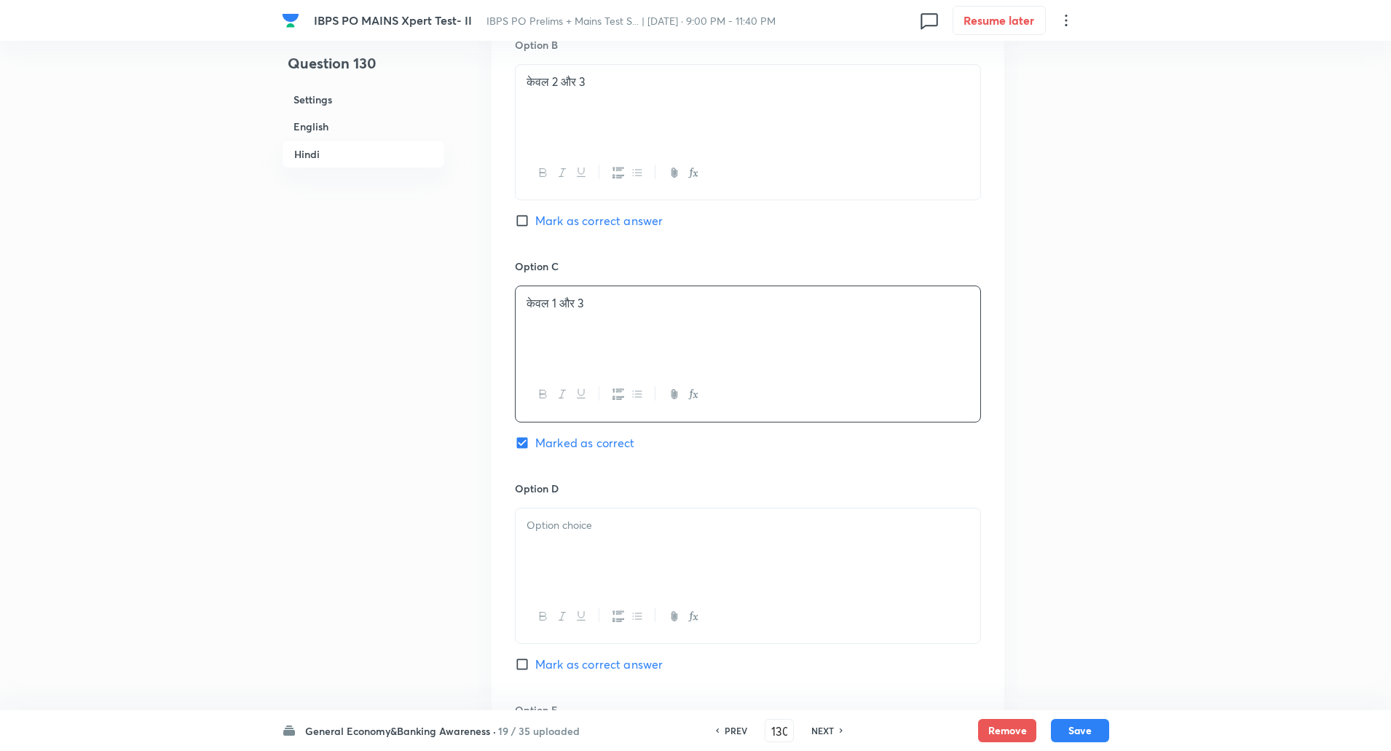
scroll to position [2840, 0]
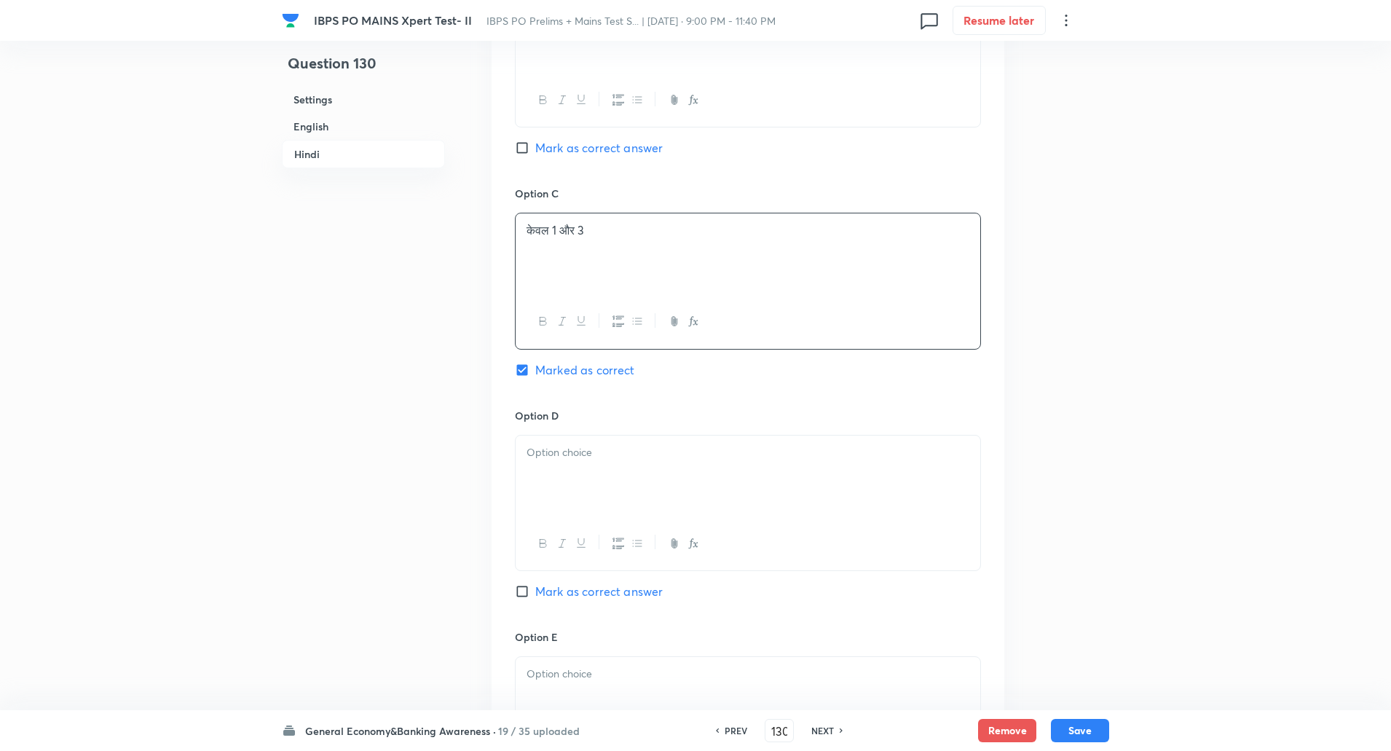
click at [559, 453] on p at bounding box center [747, 452] width 443 height 17
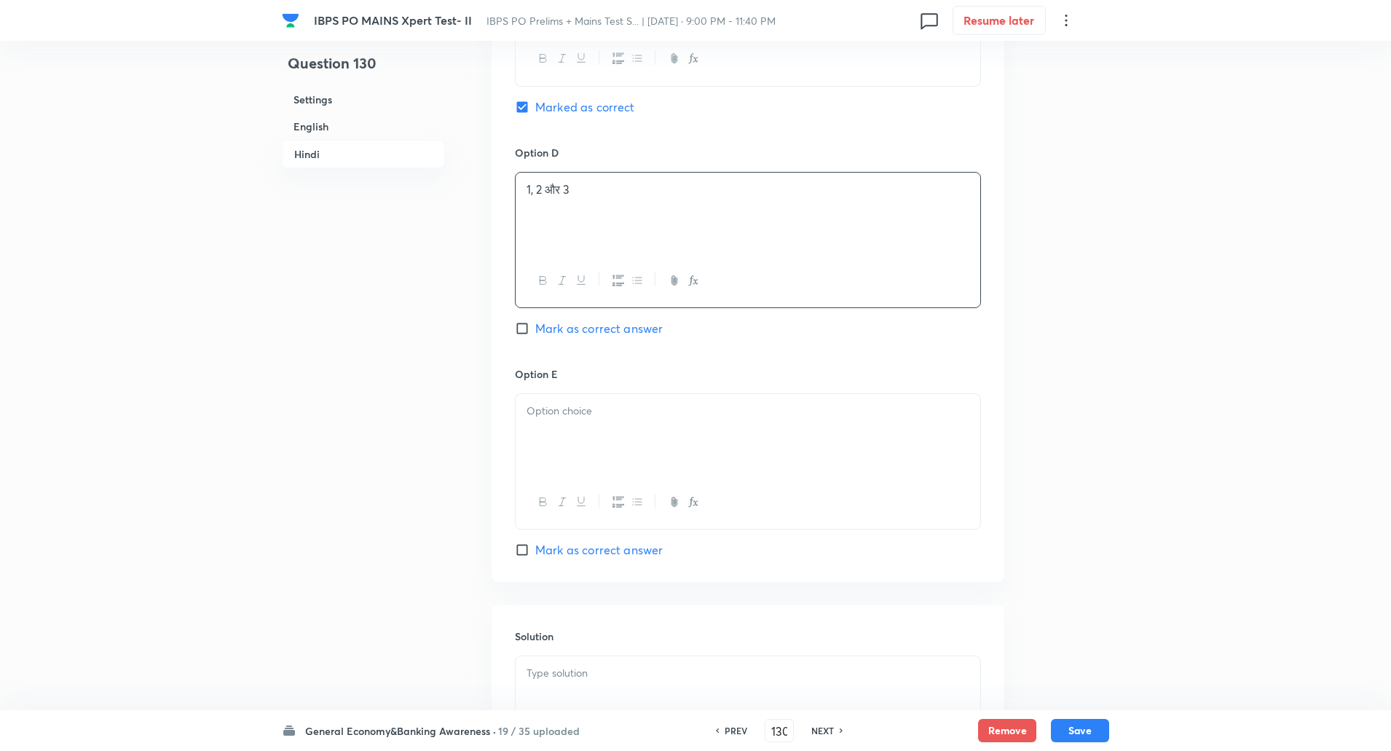
click at [559, 466] on div at bounding box center [748, 435] width 465 height 82
paste div
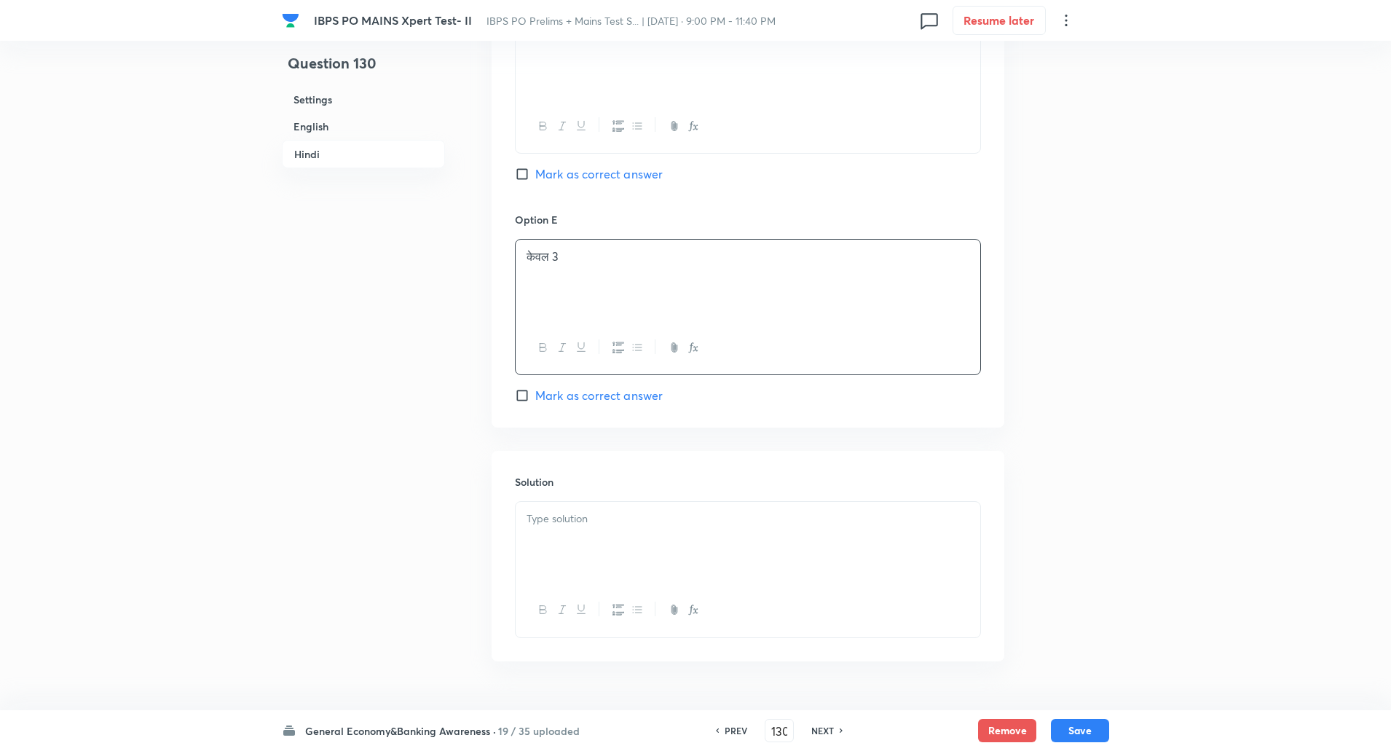
scroll to position [3286, 0]
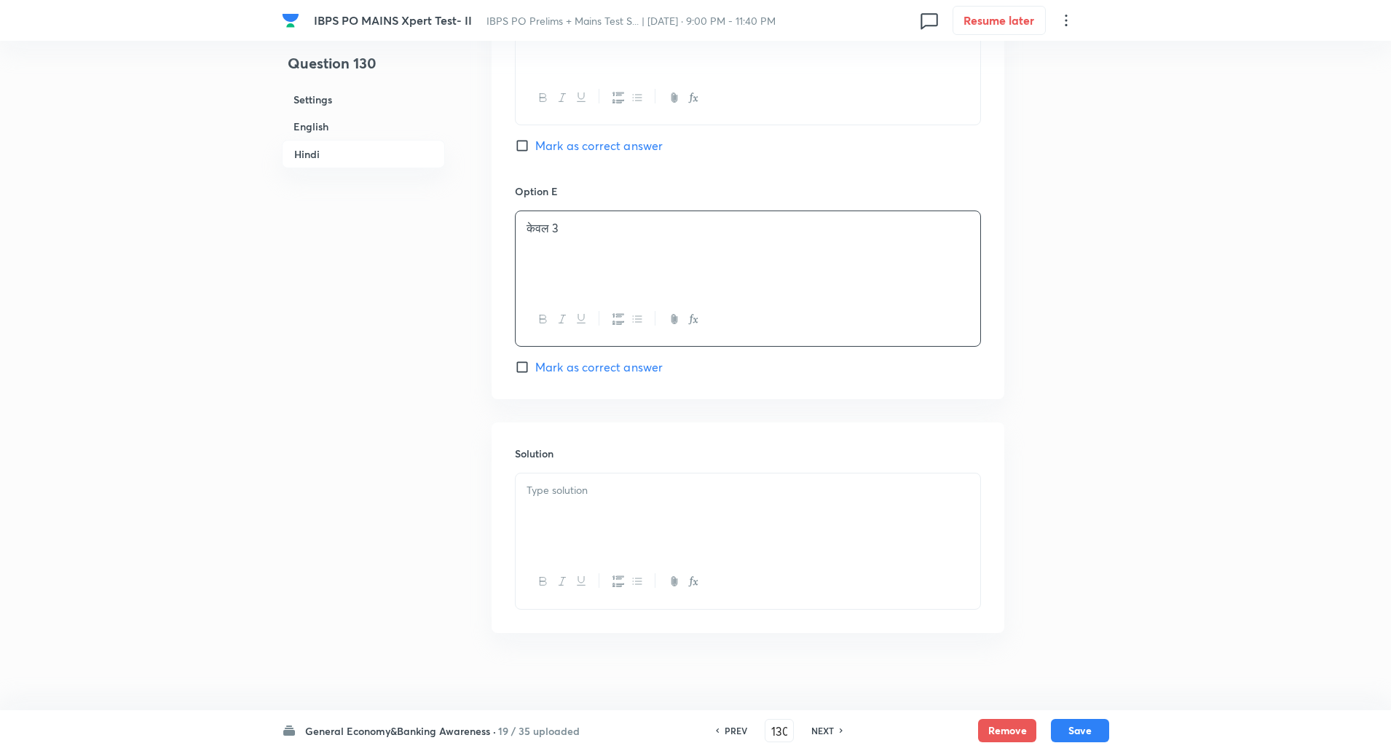
click at [567, 524] on div at bounding box center [748, 514] width 465 height 82
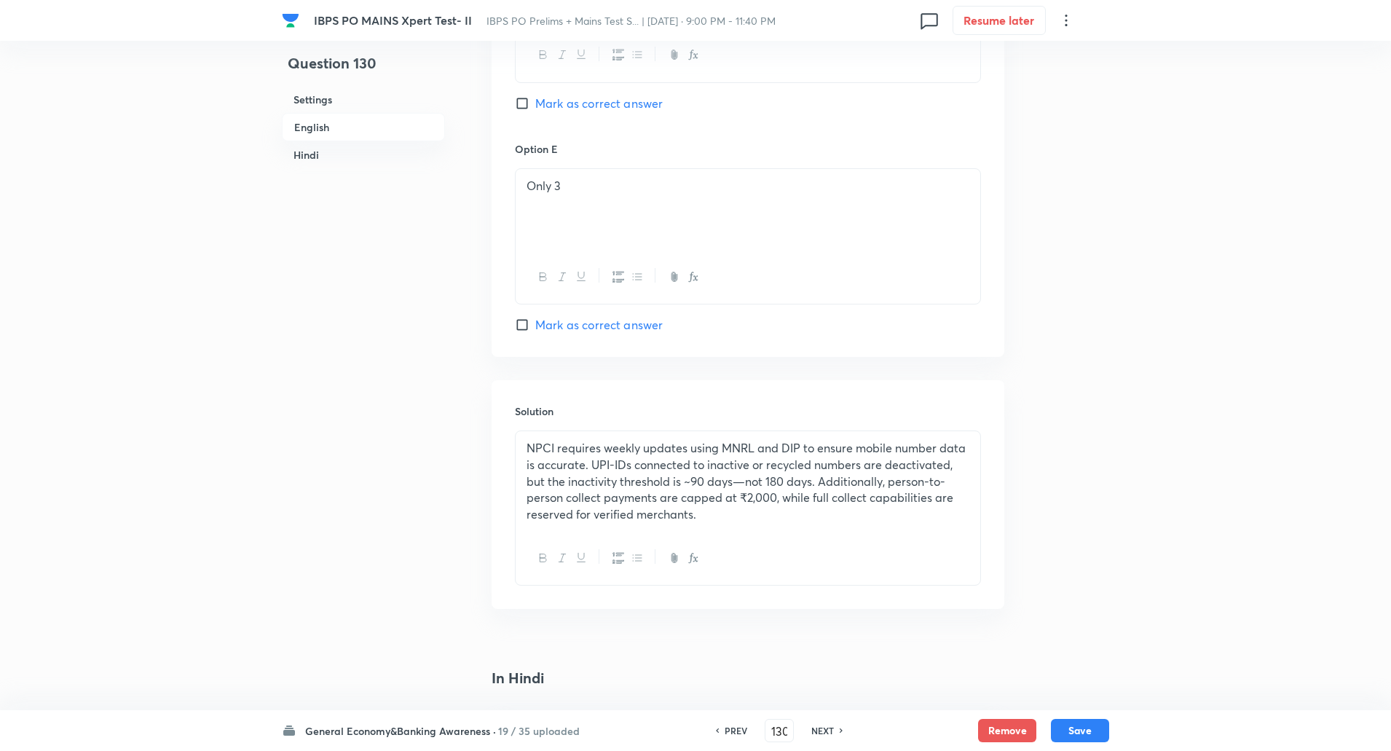
scroll to position [1631, 0]
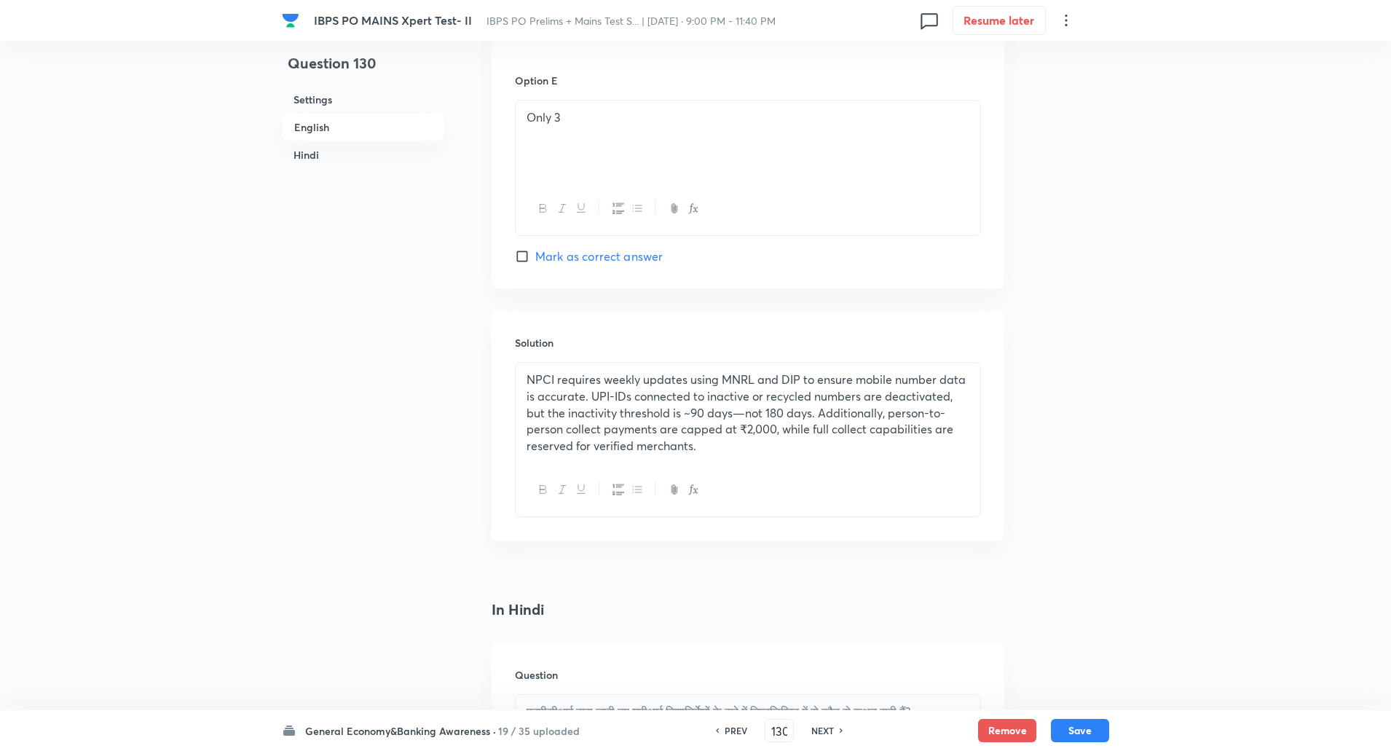
click at [616, 426] on p "NPCI requires weekly updates using MNRL and DIP to ensure mobile number data is…" at bounding box center [747, 412] width 443 height 83
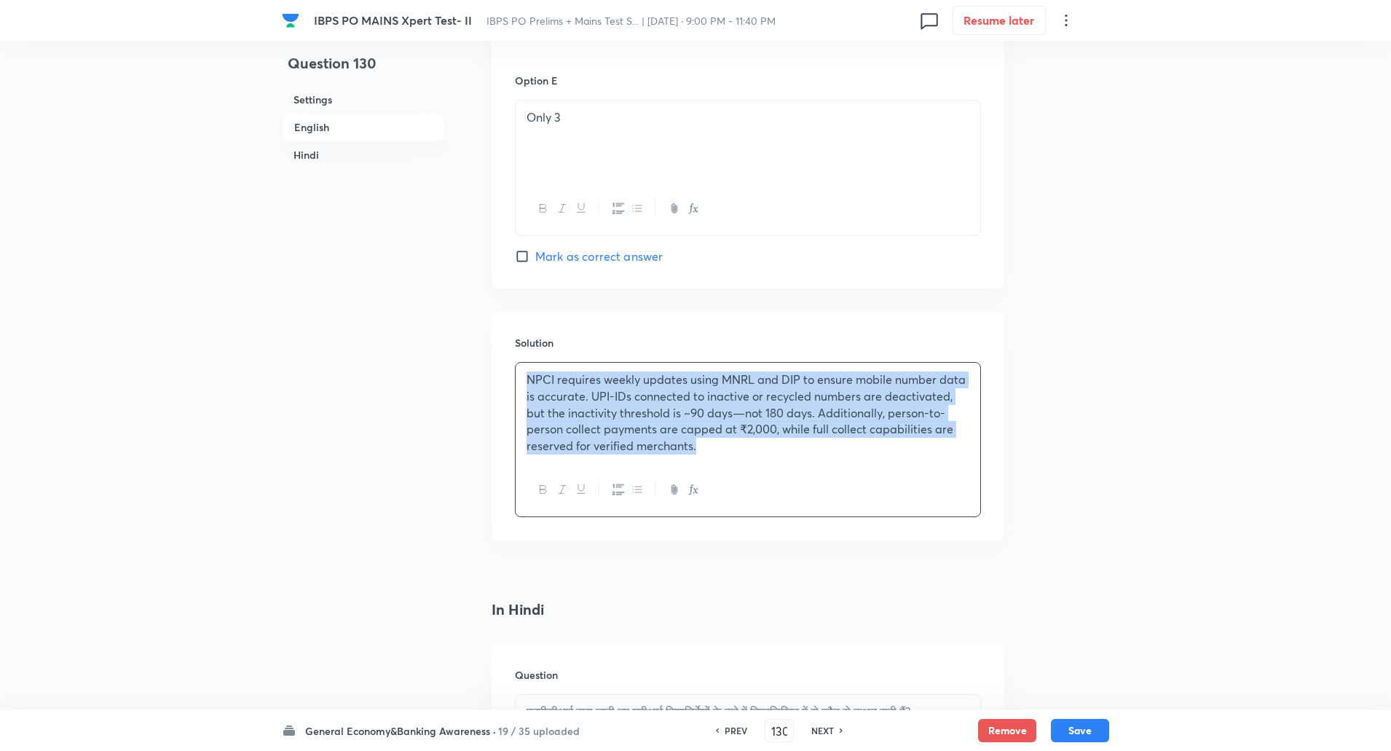
copy p "NPCI requires weekly updates using MNRL and DIP to ensure mobile number data is…"
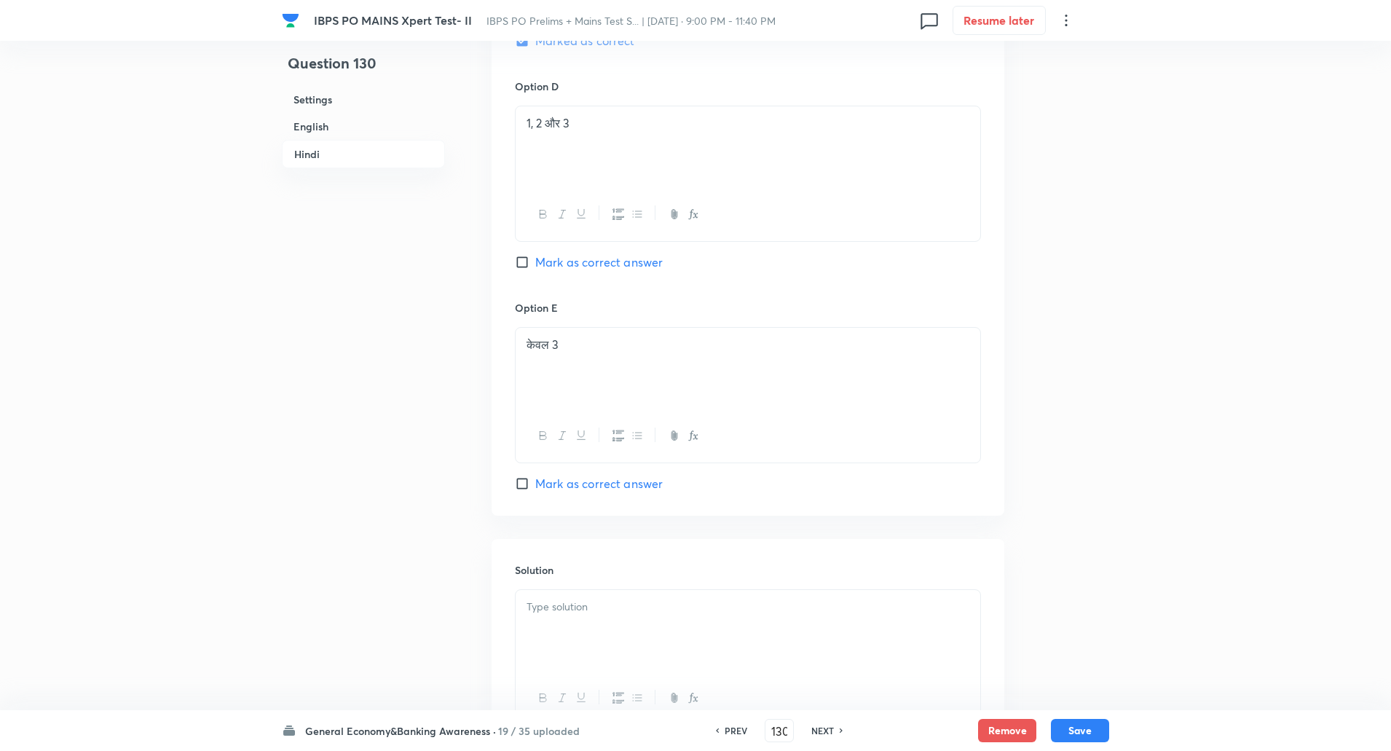
scroll to position [3296, 0]
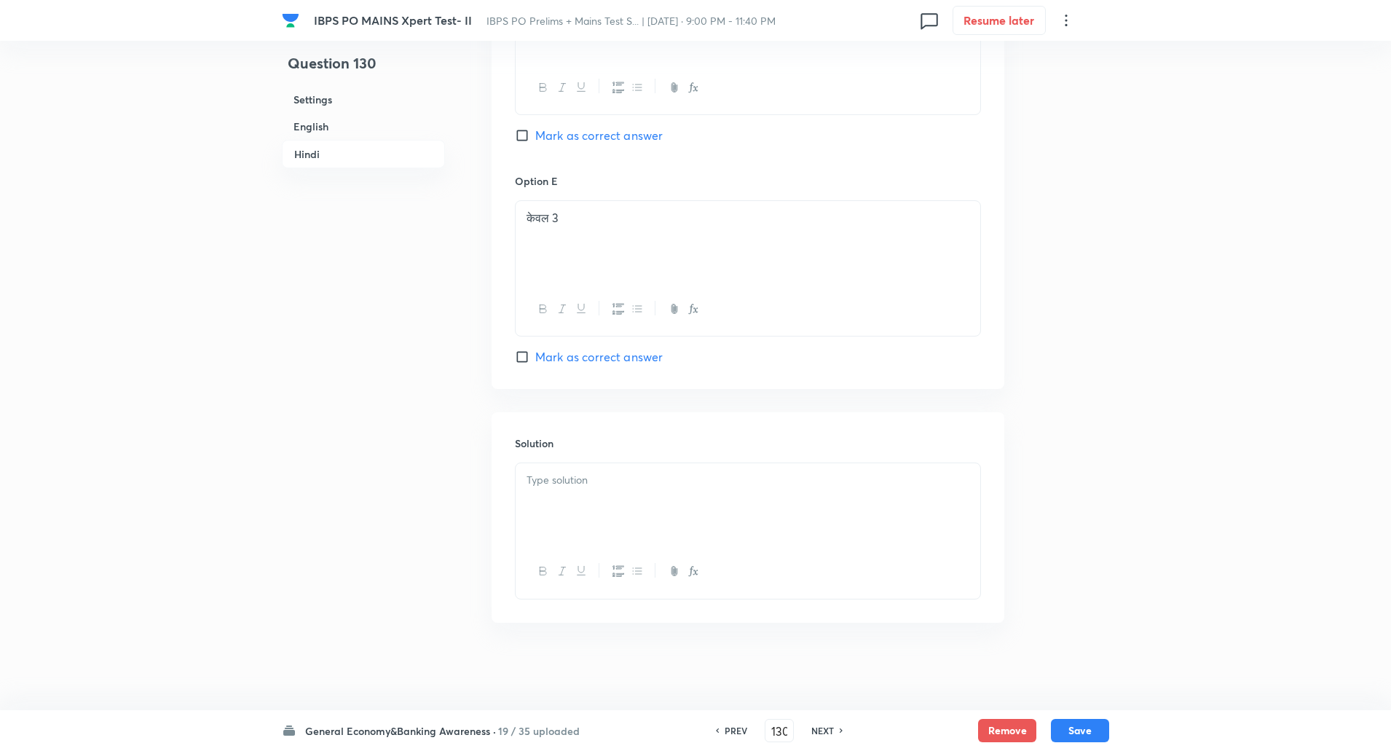
click at [630, 491] on div at bounding box center [748, 504] width 465 height 82
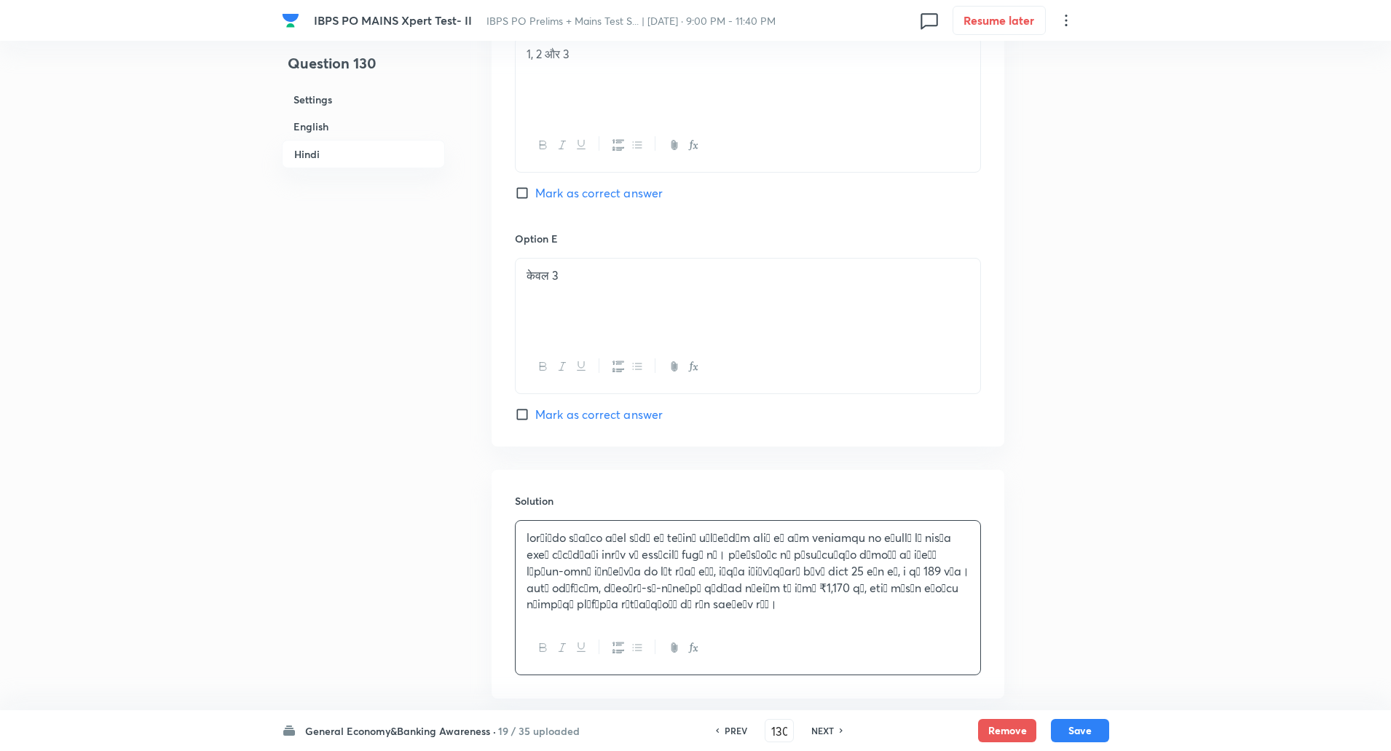
scroll to position [3314, 0]
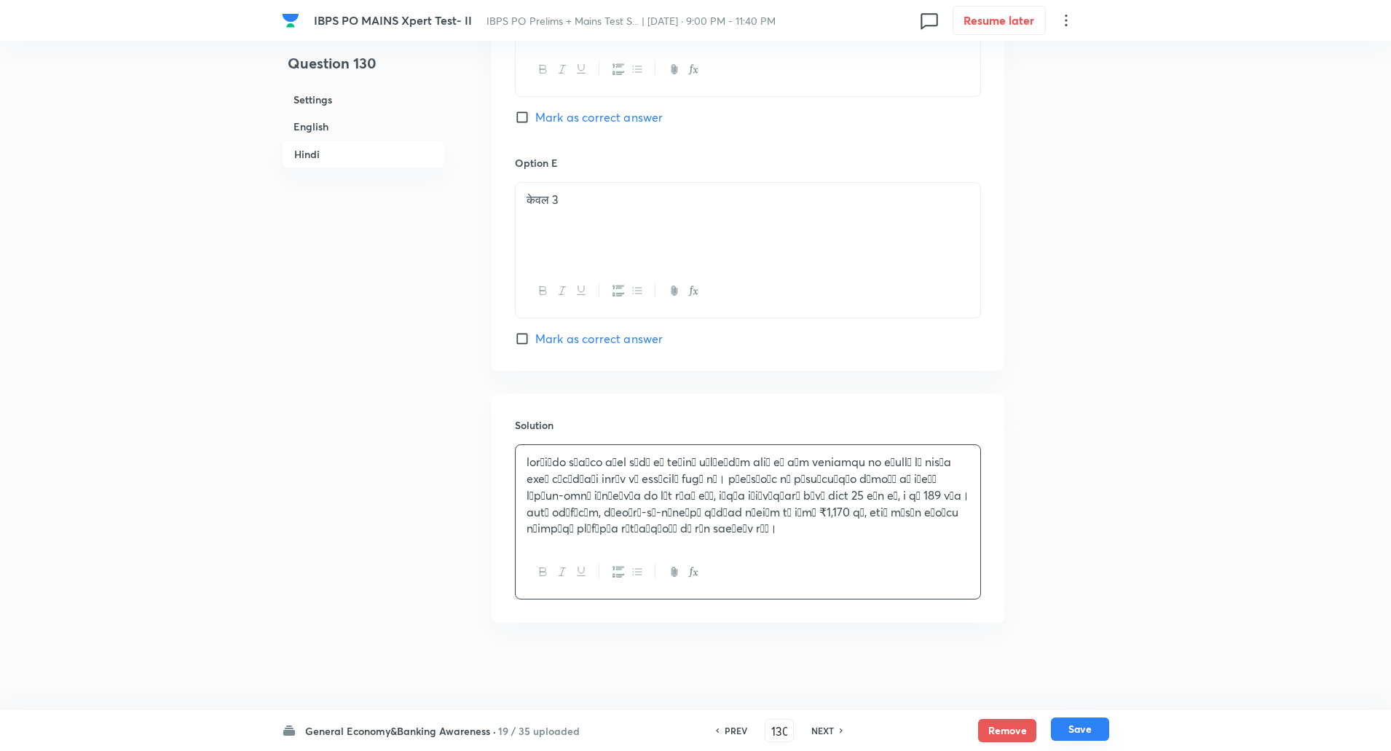
click at [1071, 721] on button "Save" at bounding box center [1080, 728] width 58 height 23
type input "131"
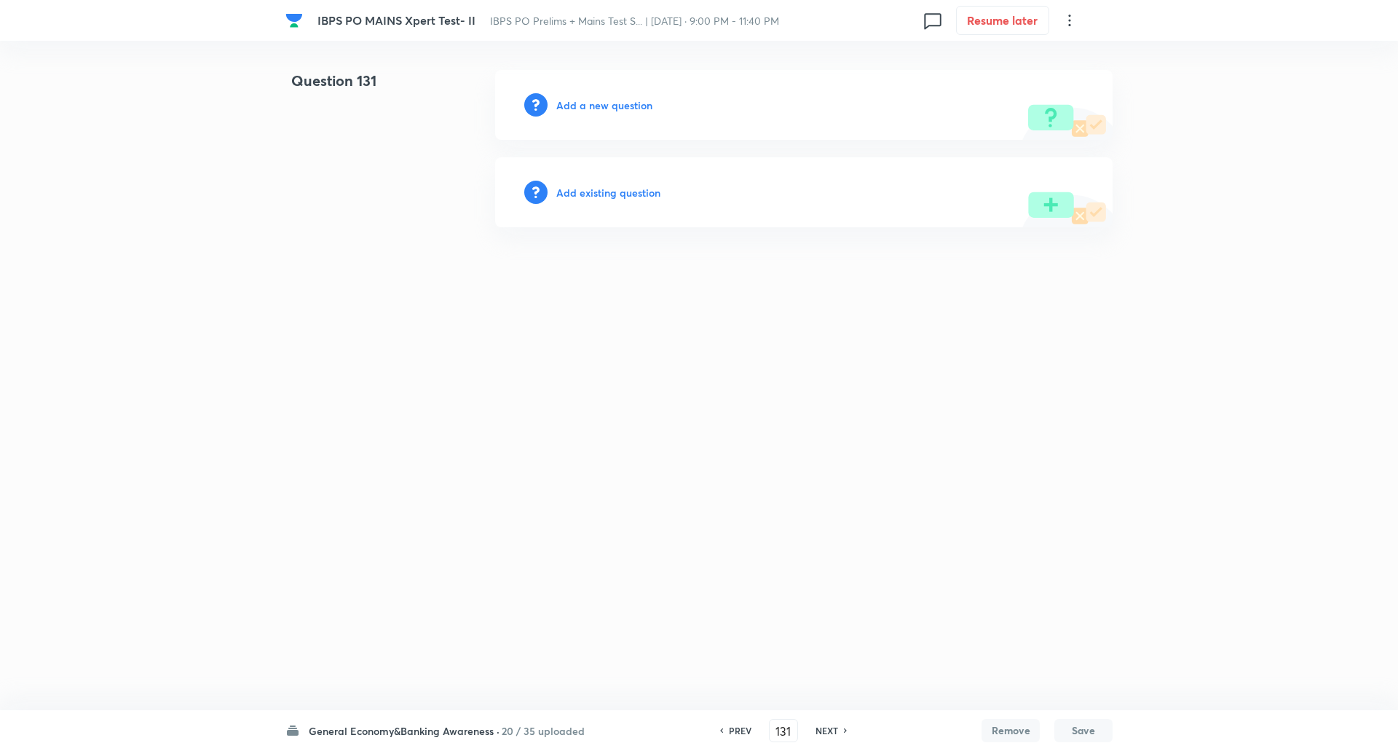
click at [611, 106] on h6 "Add a new question" at bounding box center [604, 105] width 96 height 15
click at [611, 106] on h6 "Choose a question type" at bounding box center [612, 105] width 112 height 15
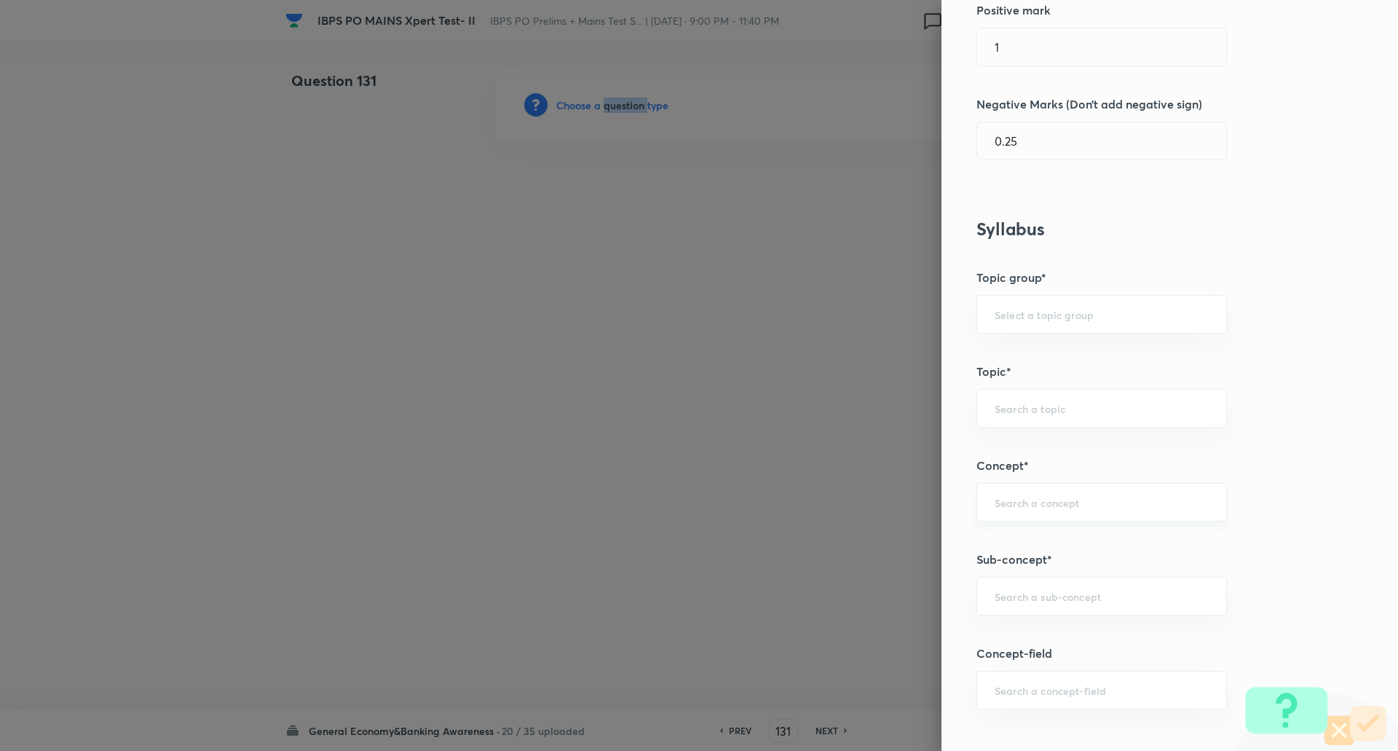
scroll to position [494, 0]
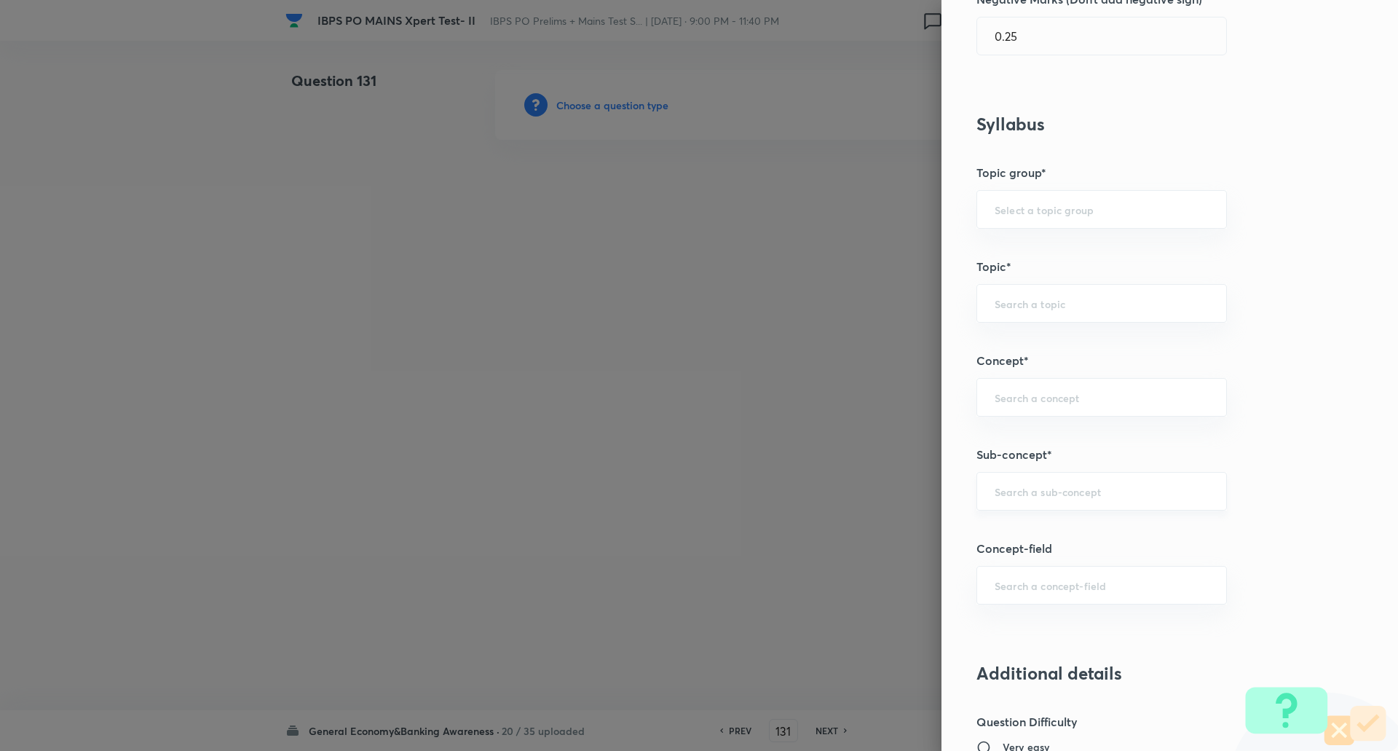
click at [1012, 489] on input "text" at bounding box center [1102, 491] width 214 height 14
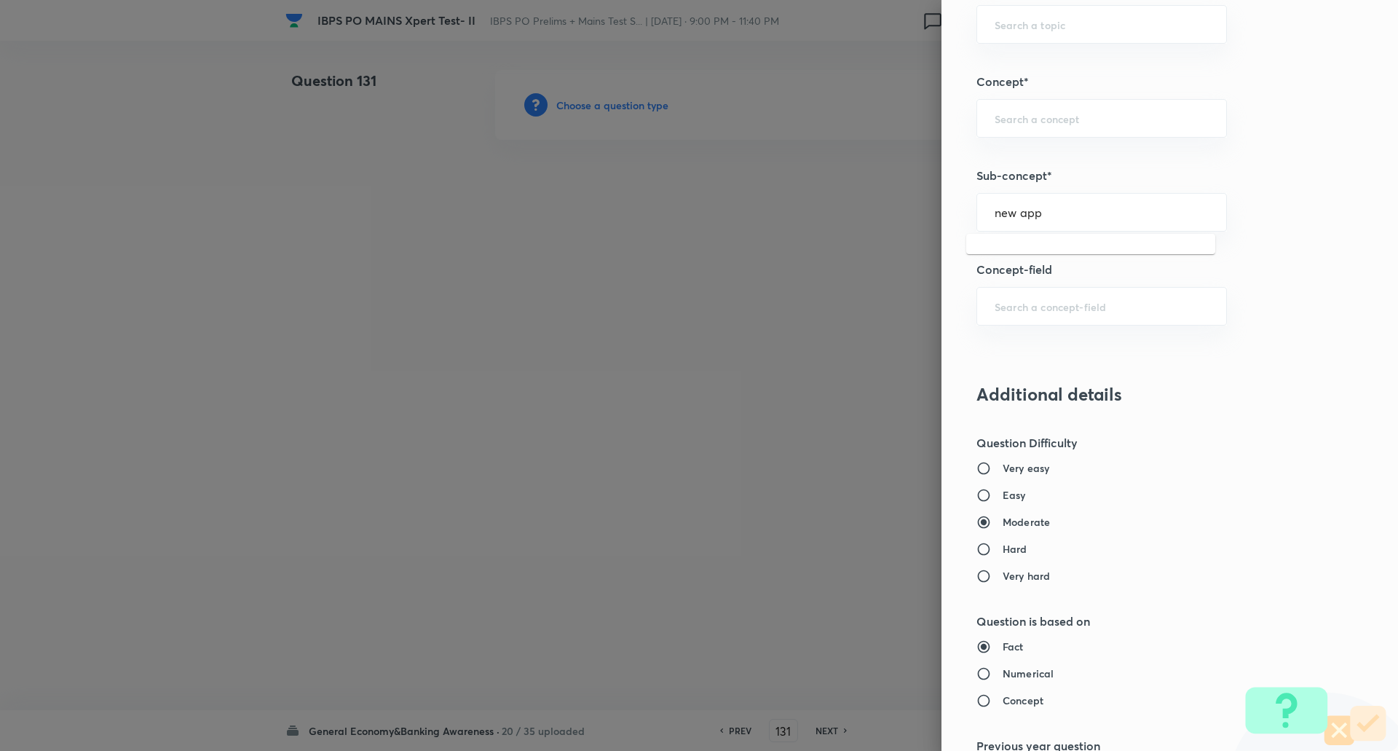
scroll to position [774, 0]
click at [1070, 215] on input "new app" at bounding box center [1102, 212] width 214 height 14
click at [1072, 250] on li "New Appointments: National" at bounding box center [1090, 253] width 249 height 26
type input "New Appointments: National"
type input "Awareness"
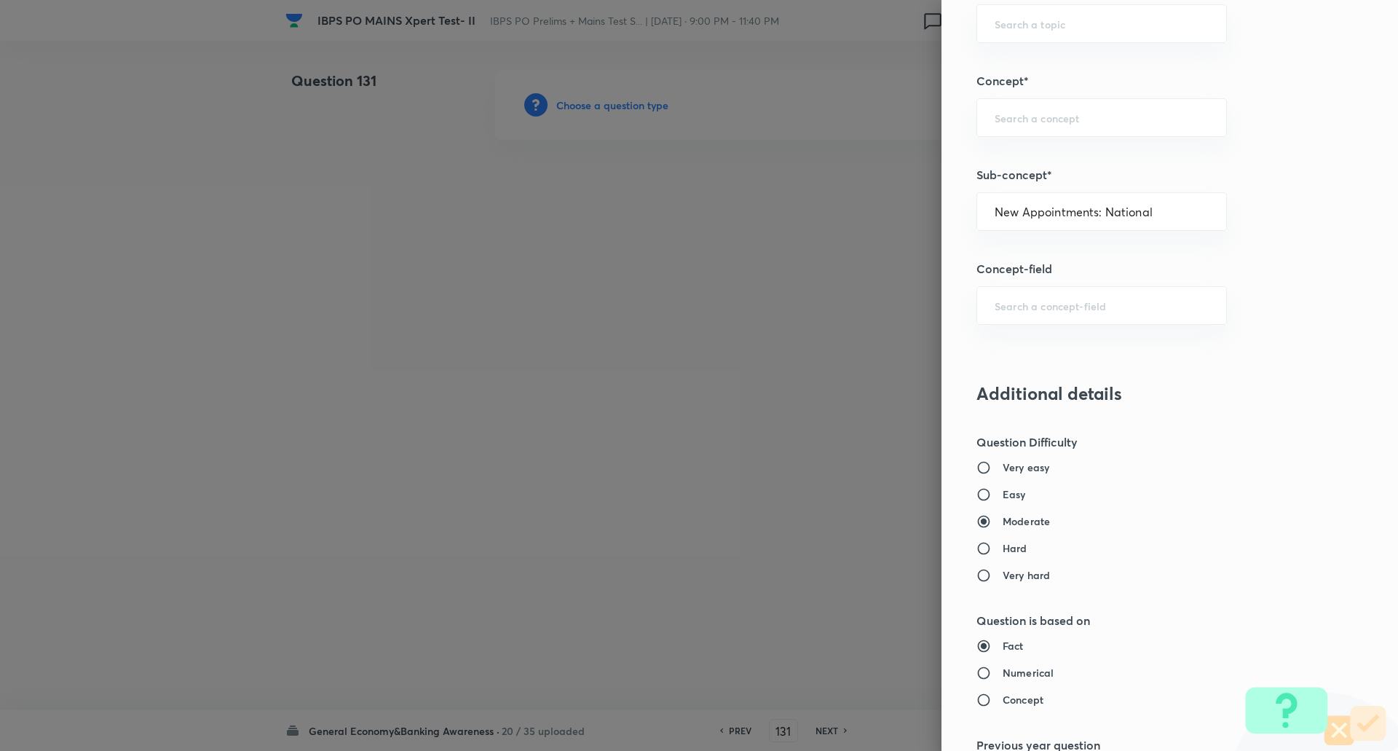
type input "Current Affairs"
type input "New Appointments: National"
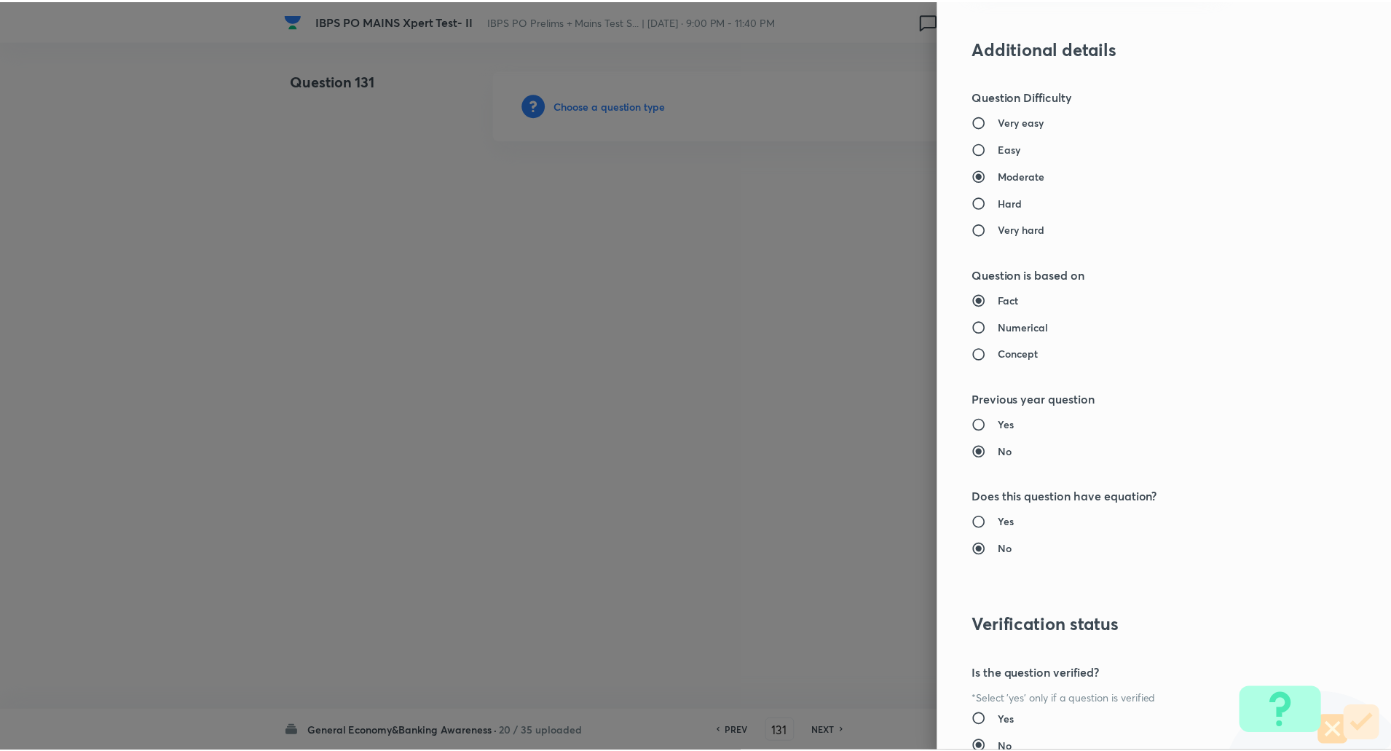
scroll to position [1234, 0]
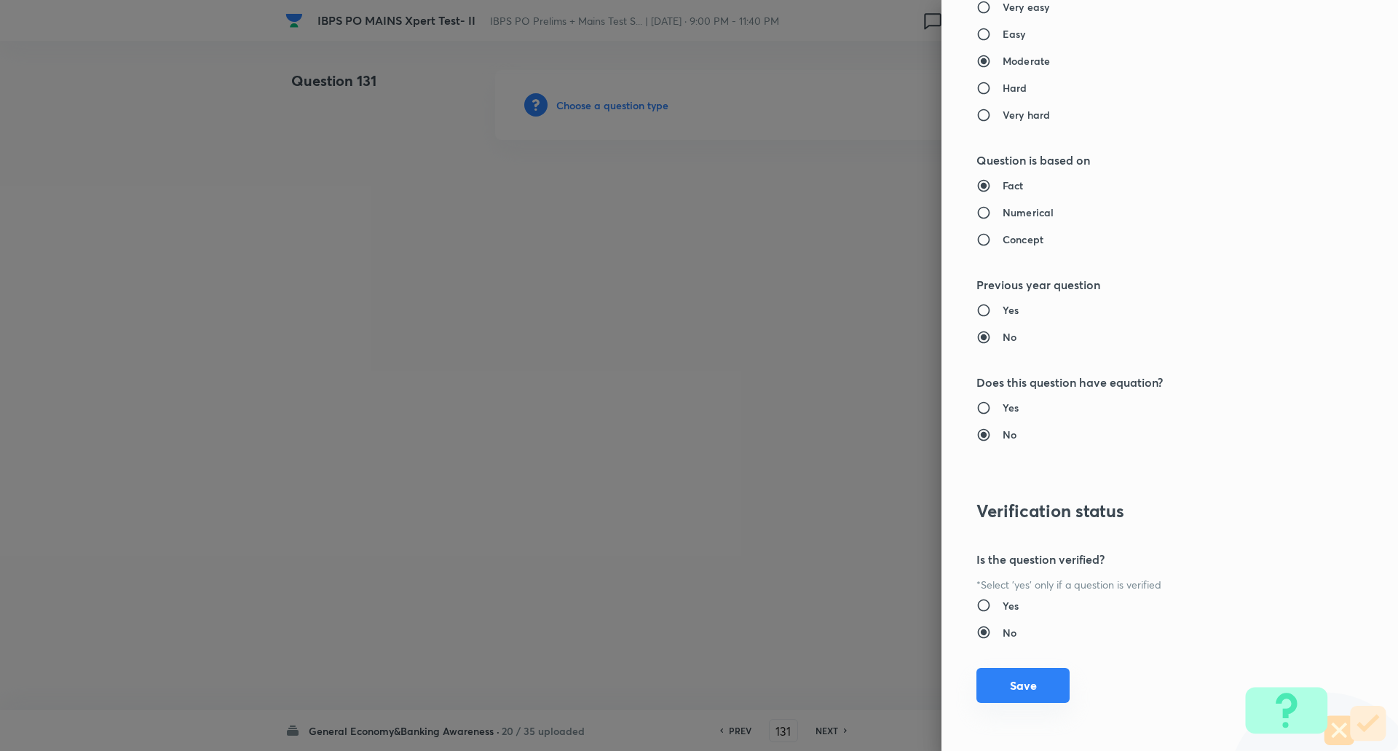
click at [1003, 697] on button "Save" at bounding box center [1022, 685] width 93 height 35
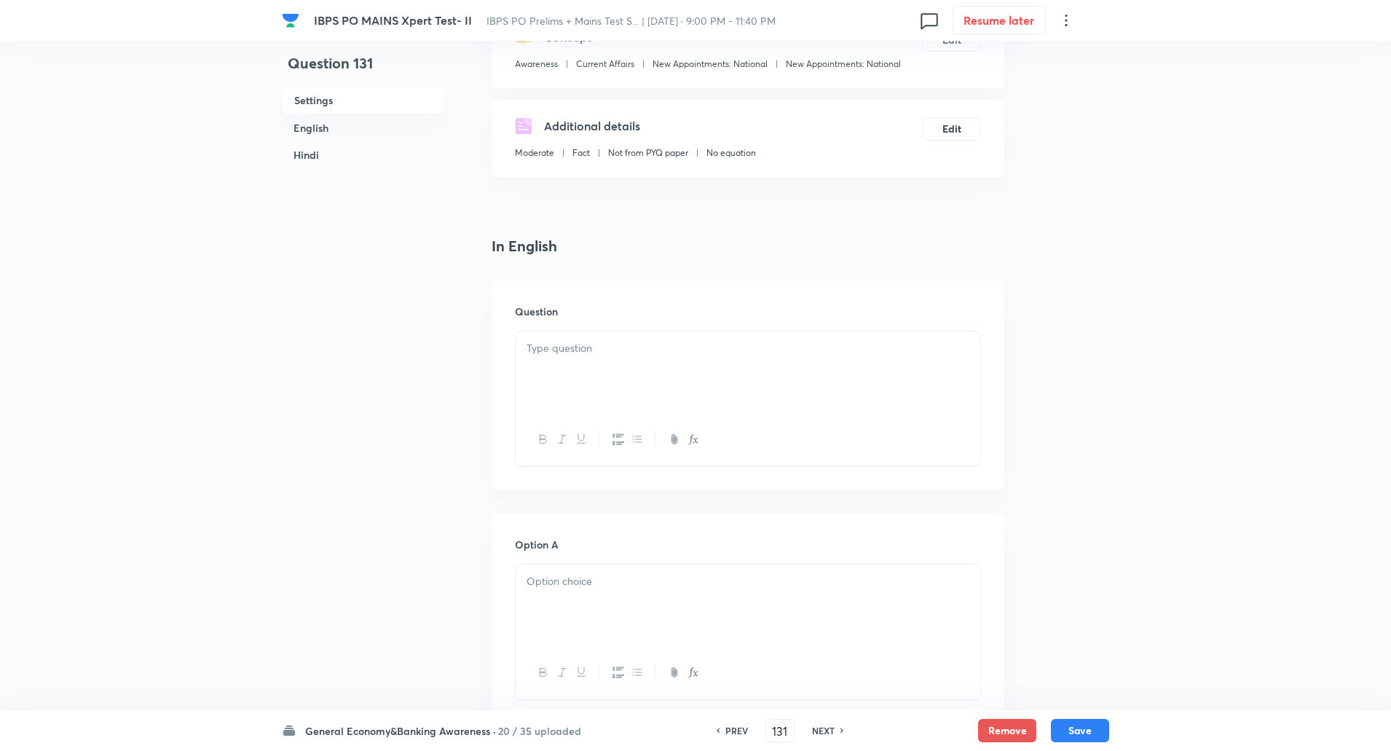
scroll to position [221, 0]
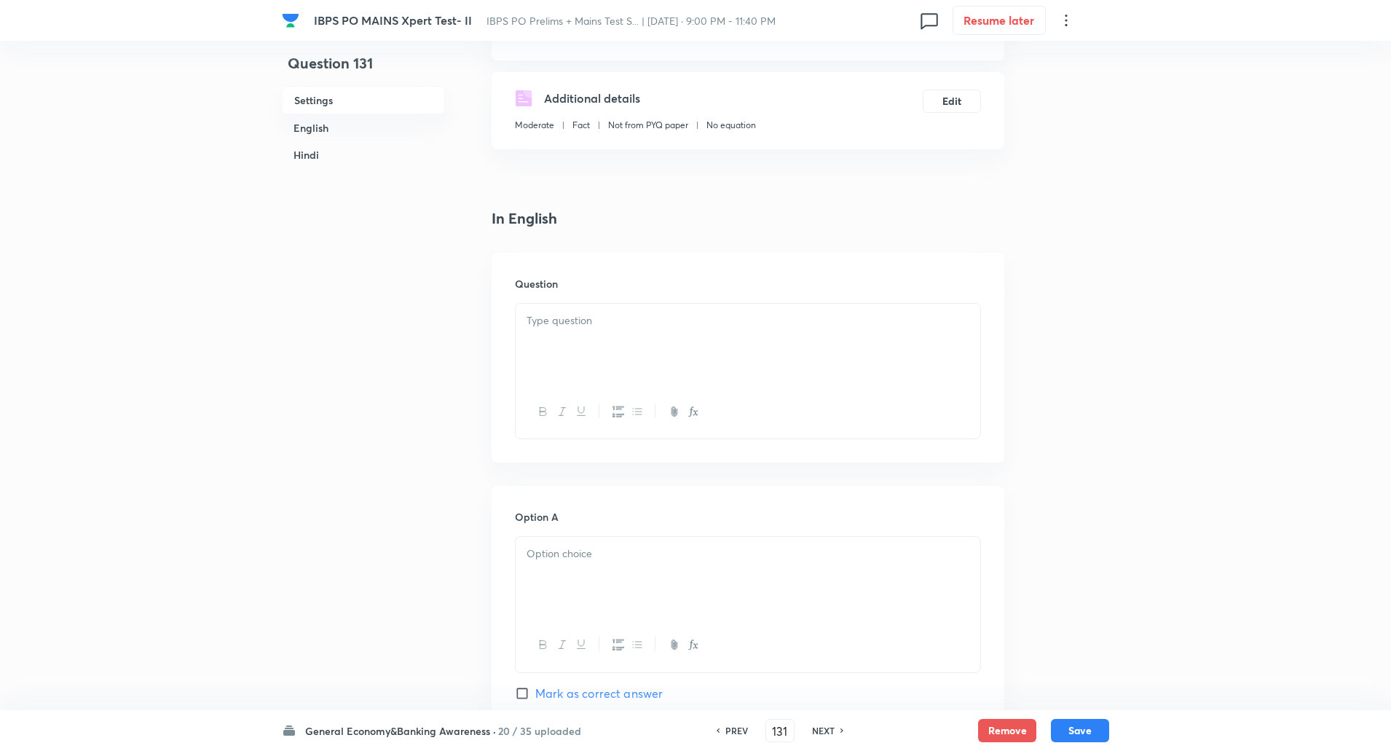
click at [574, 351] on div at bounding box center [748, 345] width 465 height 82
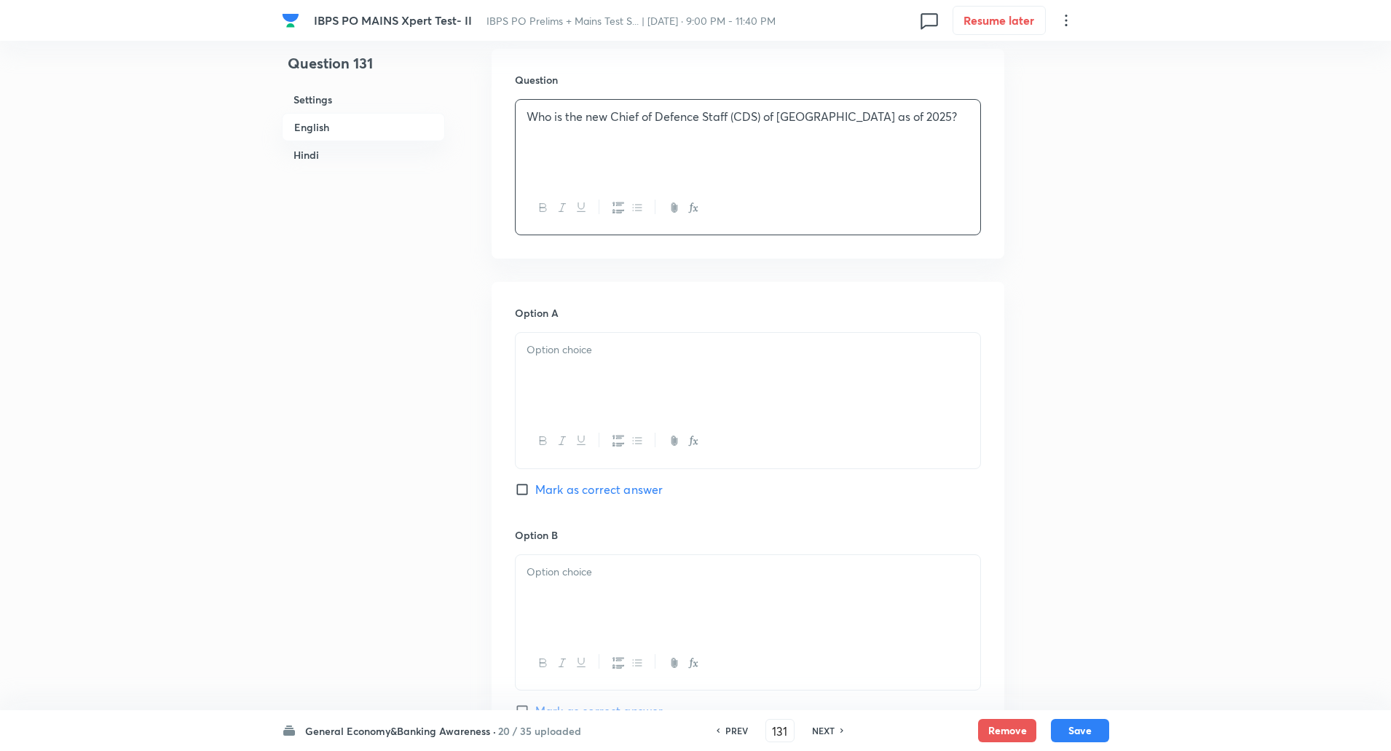
scroll to position [425, 0]
click at [583, 390] on div at bounding box center [748, 373] width 465 height 82
paste div
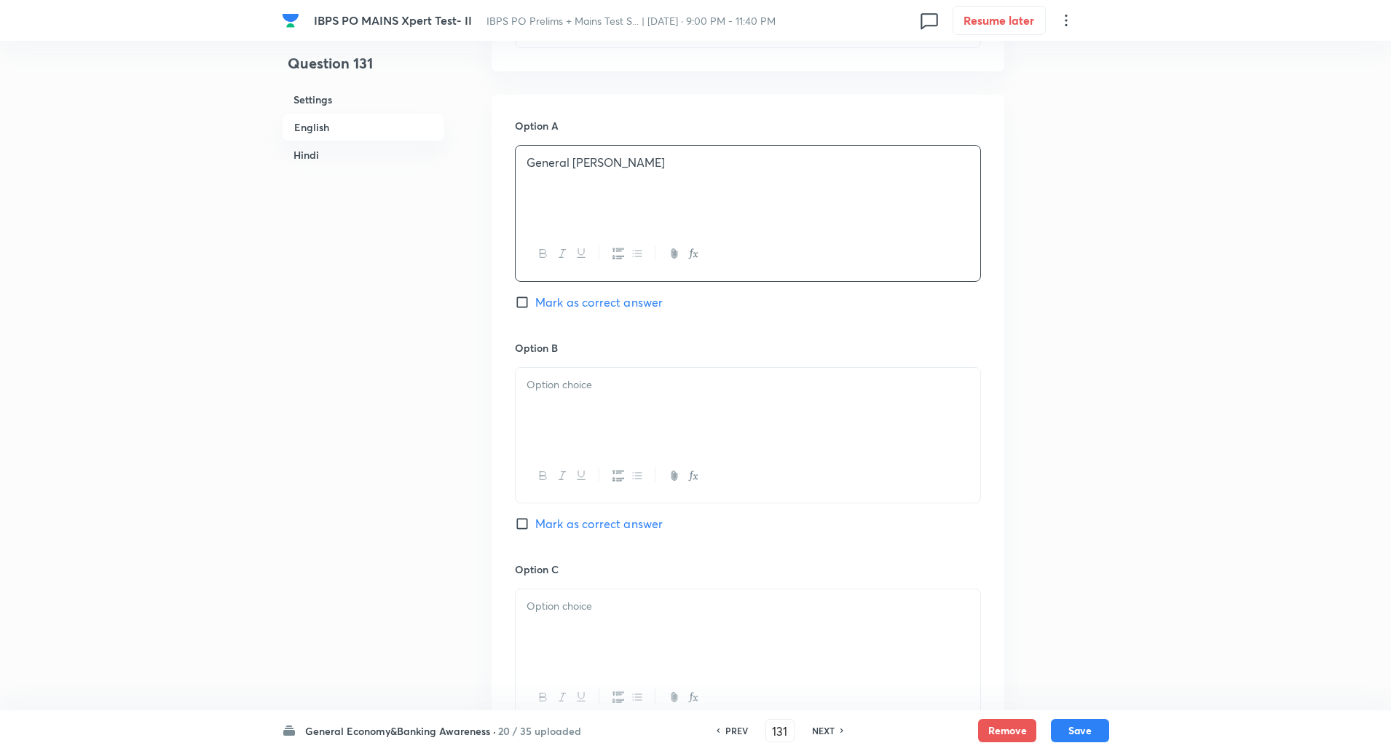
click at [575, 411] on div at bounding box center [748, 409] width 465 height 82
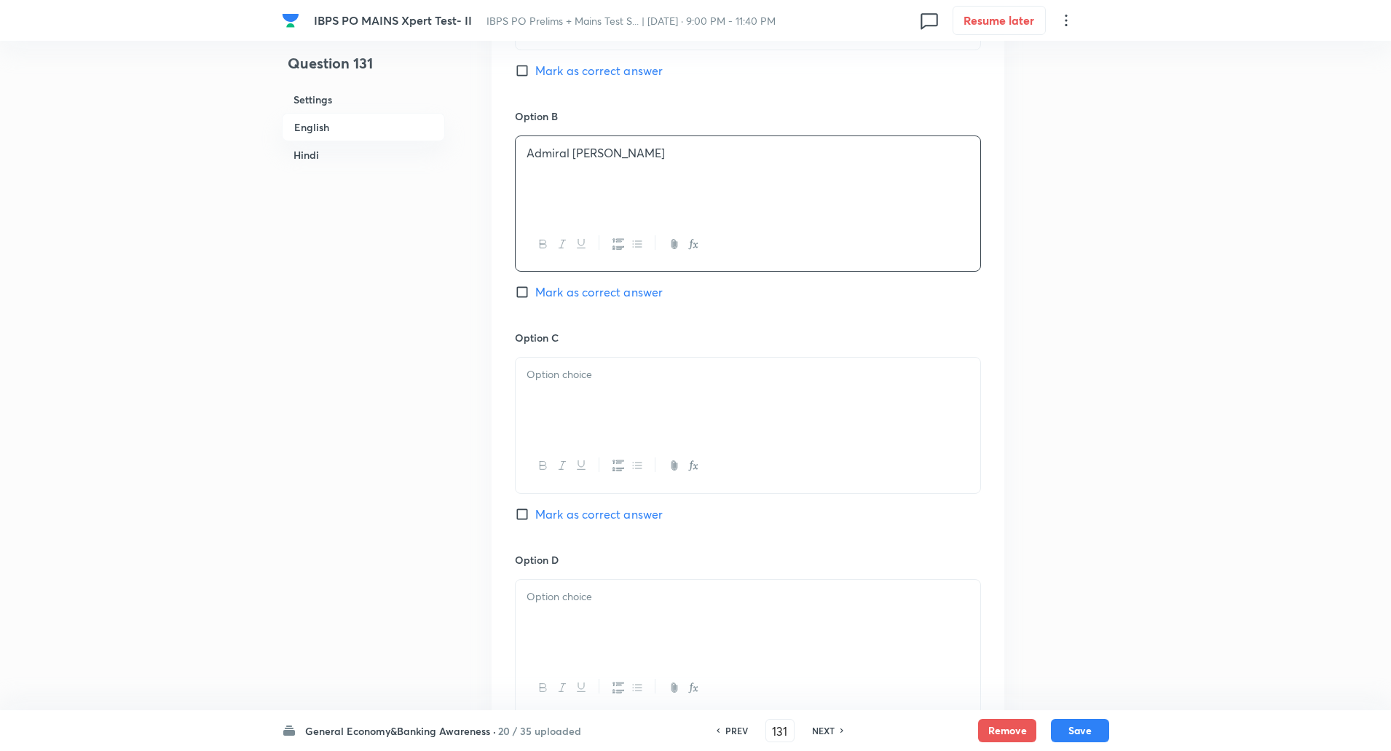
click at [570, 417] on div at bounding box center [748, 399] width 465 height 82
paste div
click at [580, 382] on div at bounding box center [748, 393] width 465 height 82
paste div
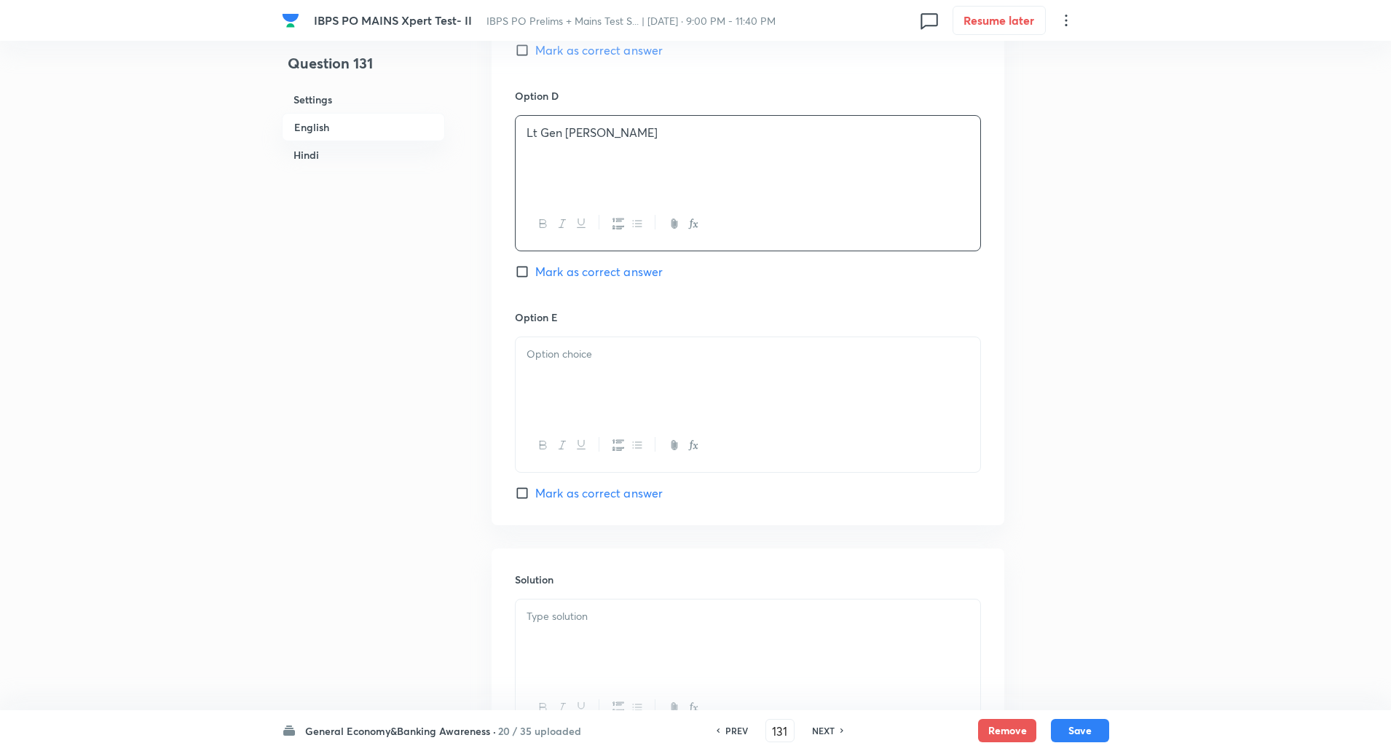
scroll to position [1312, 0]
click at [572, 382] on div at bounding box center [748, 373] width 465 height 82
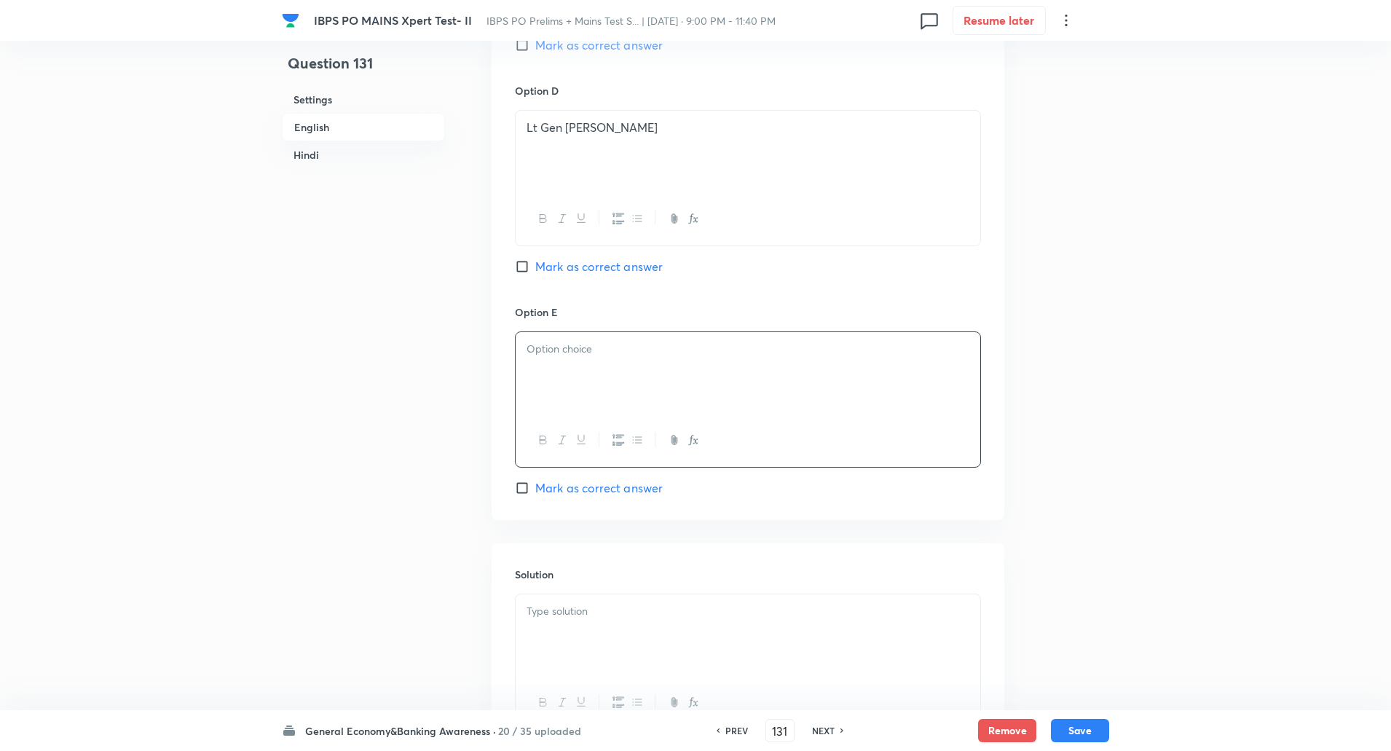
paste div
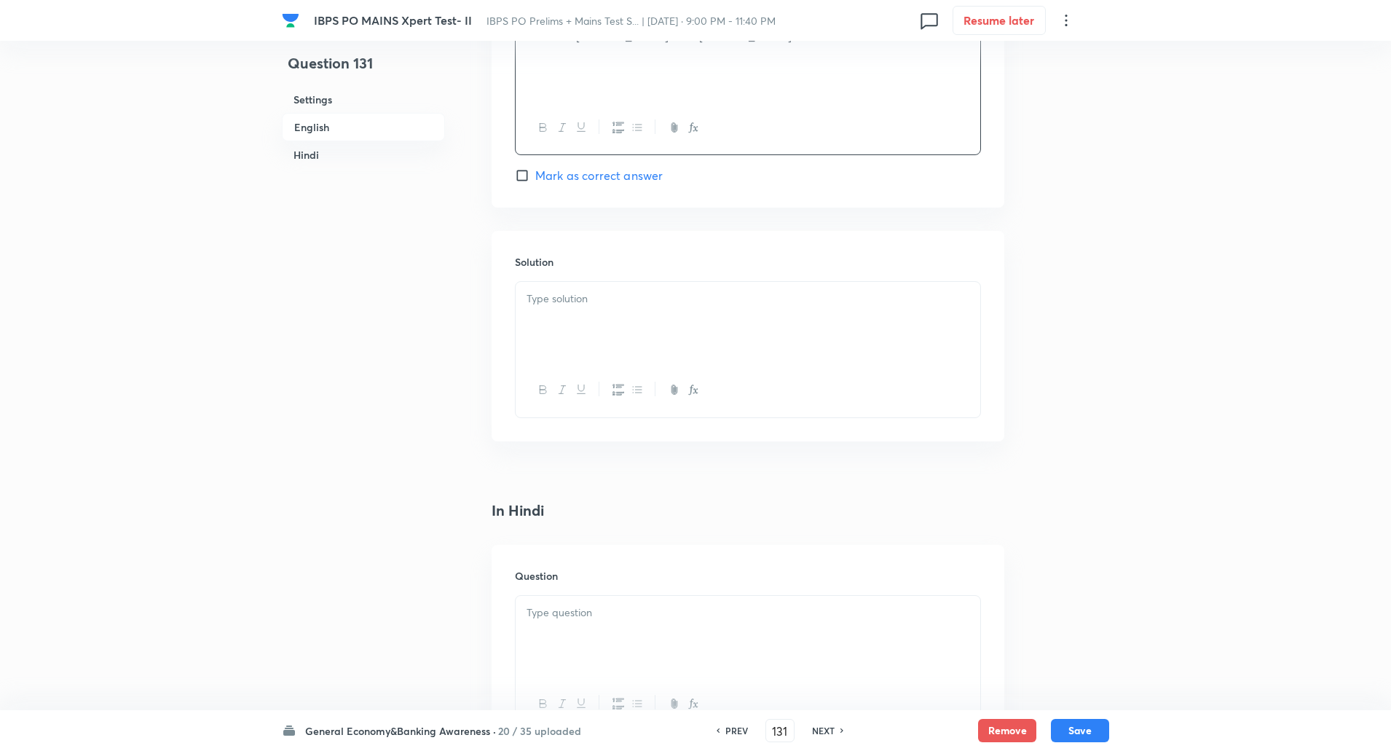
scroll to position [1626, 0]
click at [583, 285] on div at bounding box center [748, 321] width 465 height 82
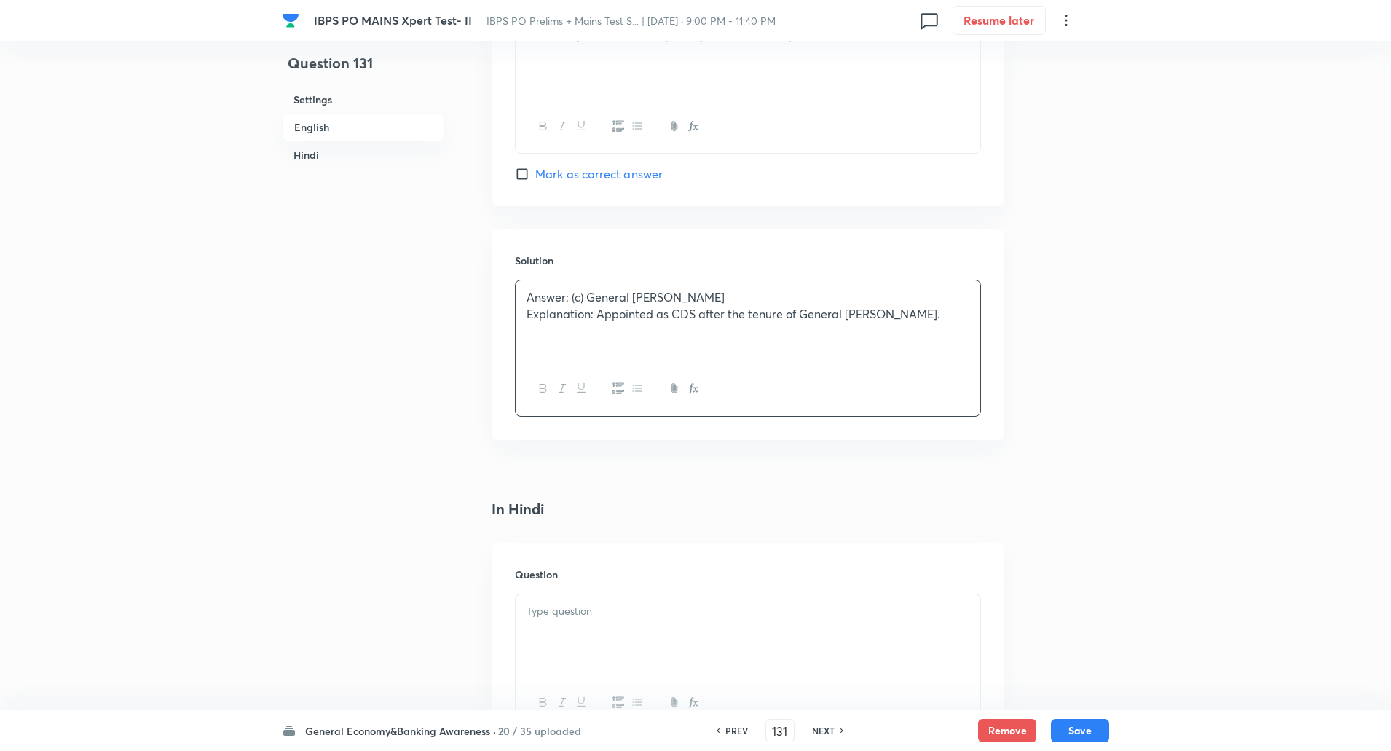
click at [601, 314] on p "Explanation: Appointed as CDS after the tenure of General Bipin Rawat." at bounding box center [747, 314] width 443 height 17
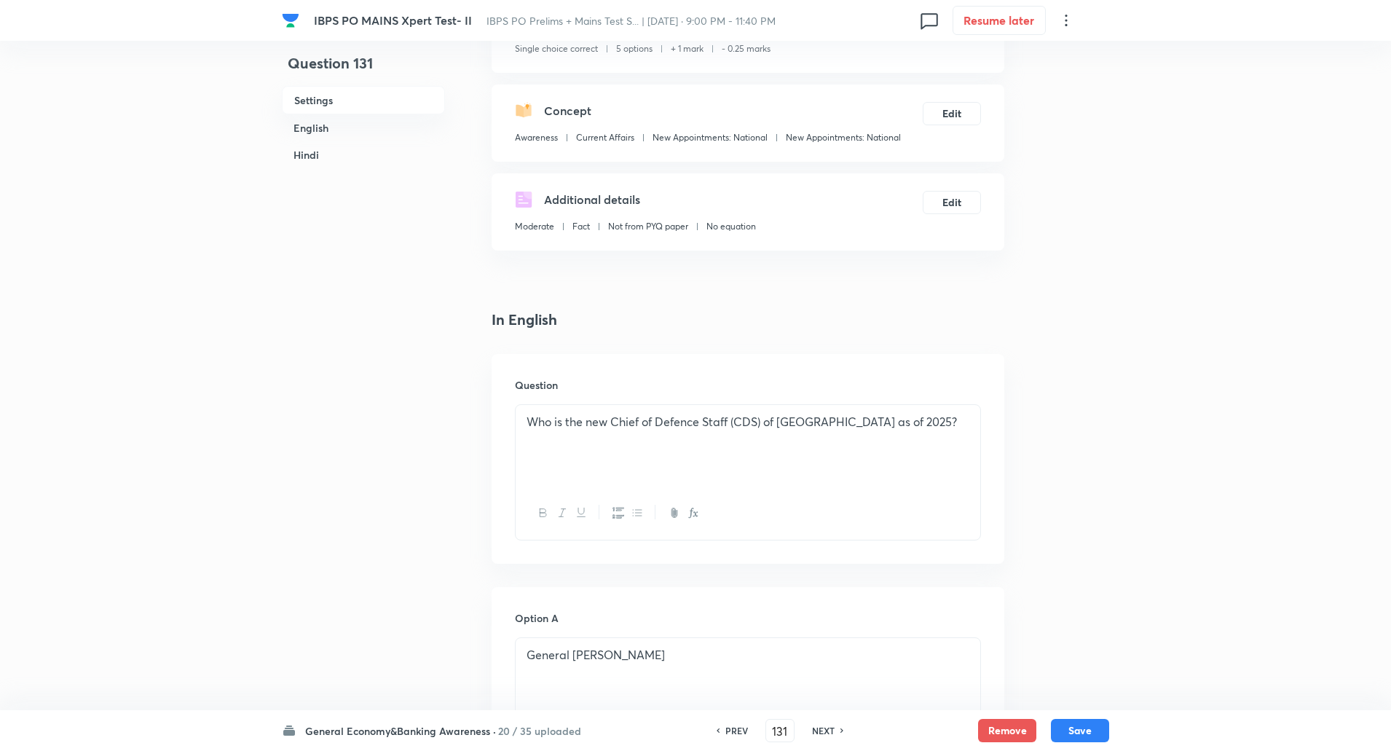
scroll to position [120, 0]
click at [608, 430] on div "Who is the new Chief of Defence Staff (CDS) of India as of 2025?" at bounding box center [748, 445] width 465 height 82
copy p "Who is the new Chief of Defence Staff (CDS) of India as of 2025?"
click at [893, 440] on div "Who is the new Chief of Defence Staff (CDS) of India as of 2025?" at bounding box center [748, 445] width 465 height 82
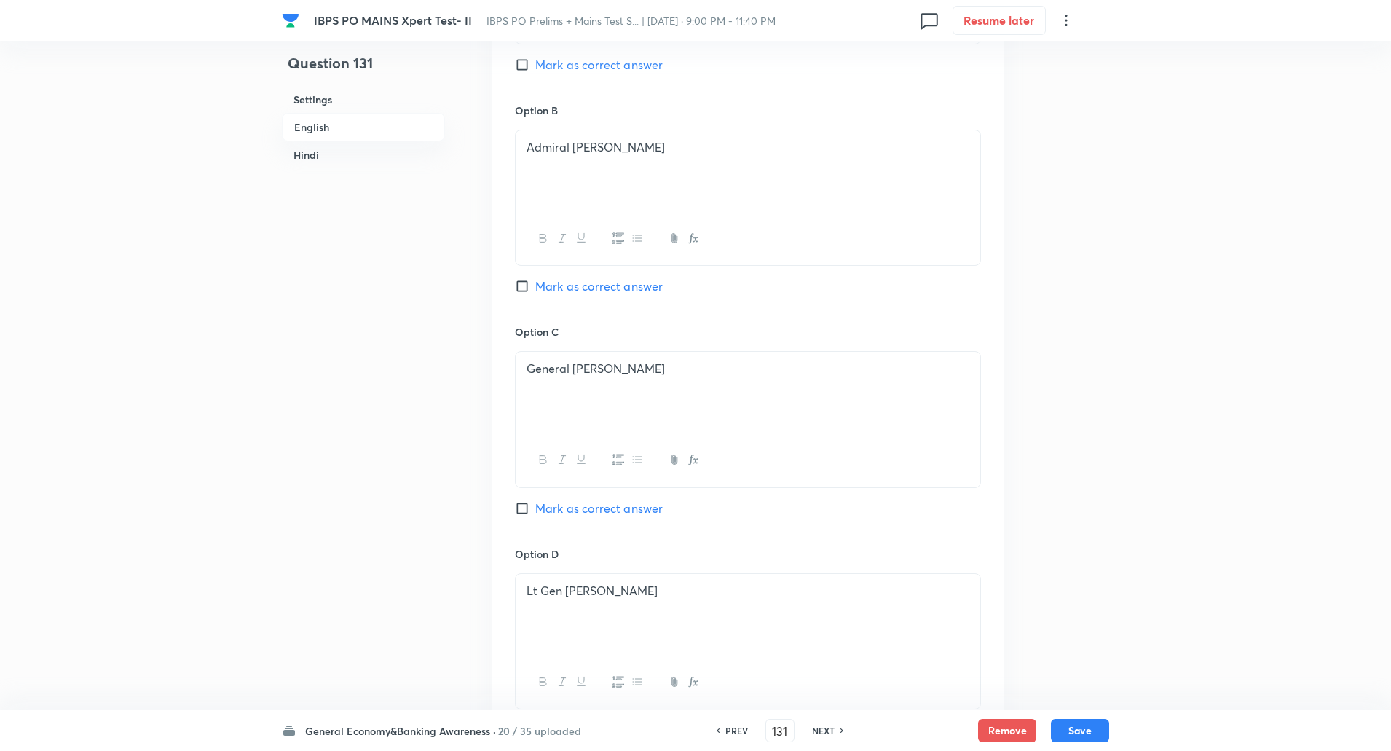
scroll to position [840, 0]
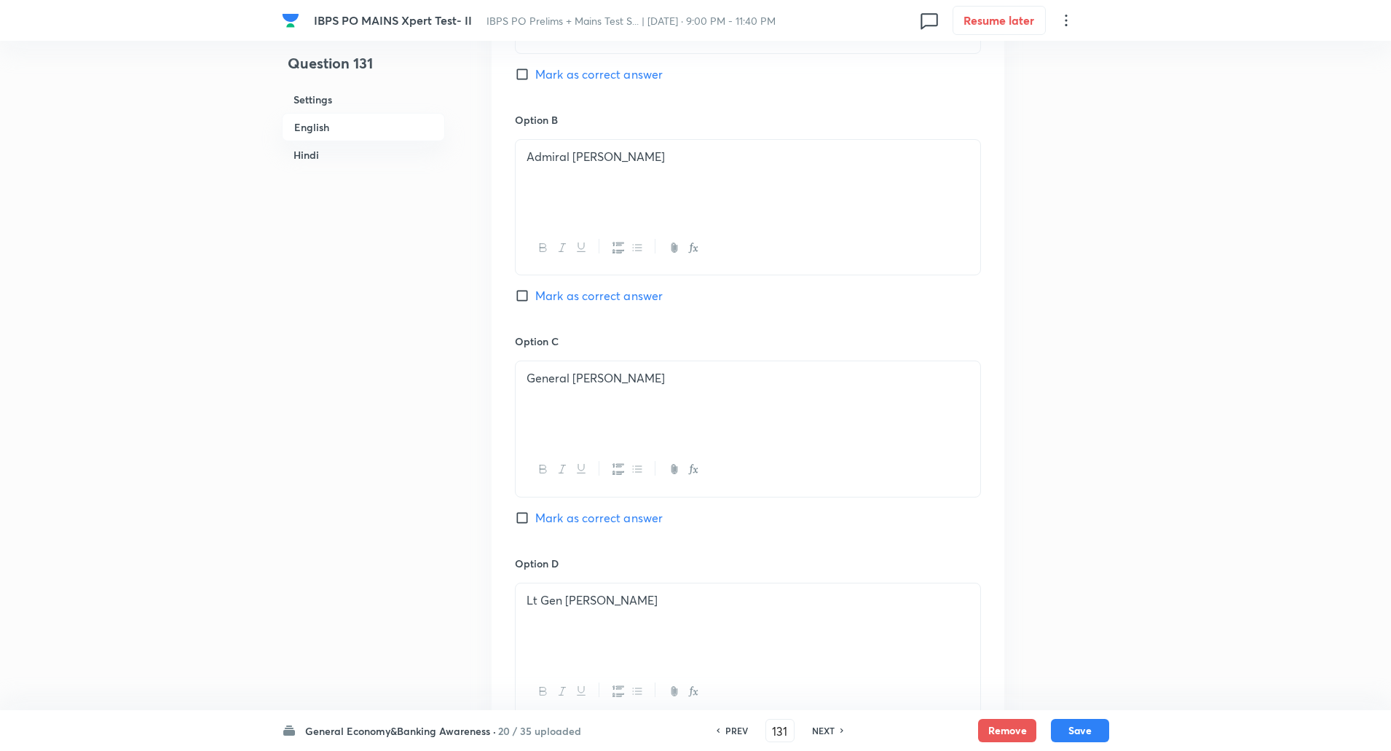
click at [523, 521] on input "Mark as correct answer" at bounding box center [525, 517] width 20 height 15
checkbox input "true"
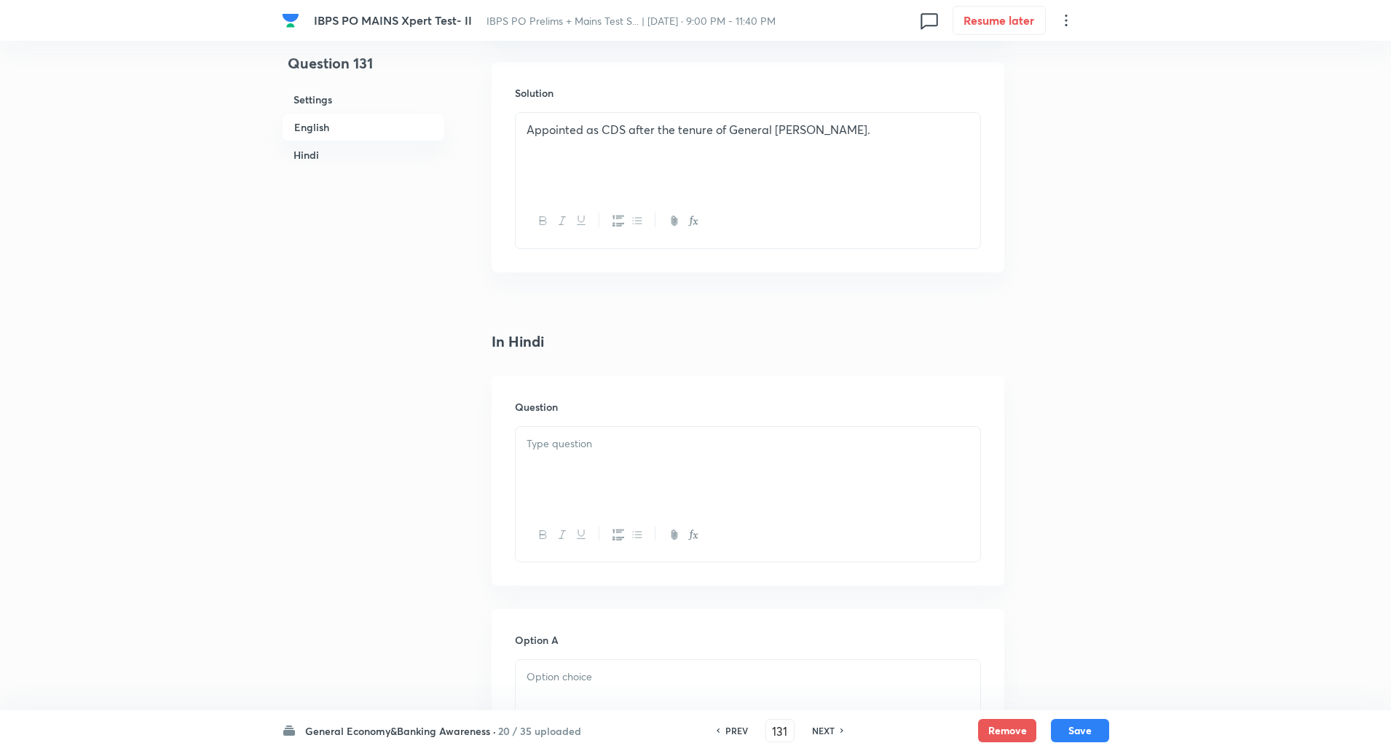
scroll to position [1795, 0]
click at [586, 462] on div at bounding box center [748, 466] width 465 height 82
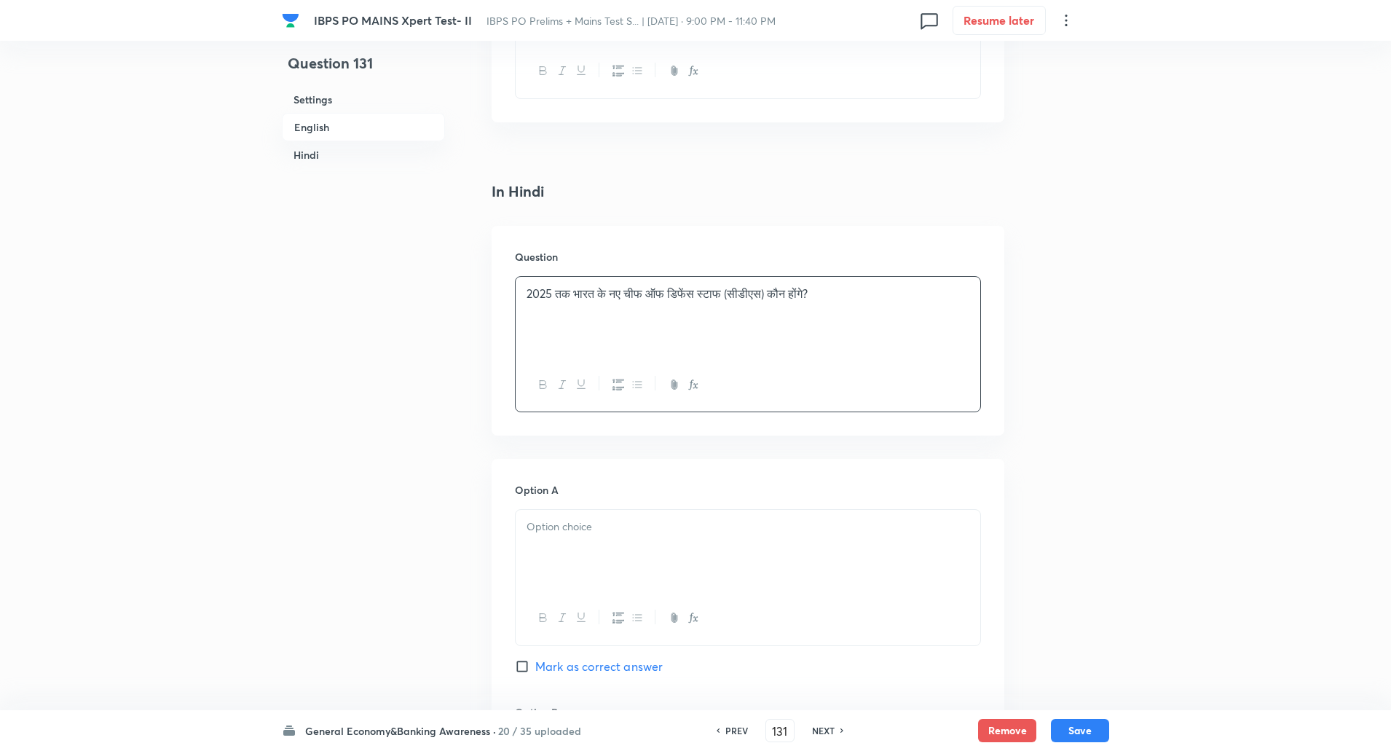
scroll to position [1984, 0]
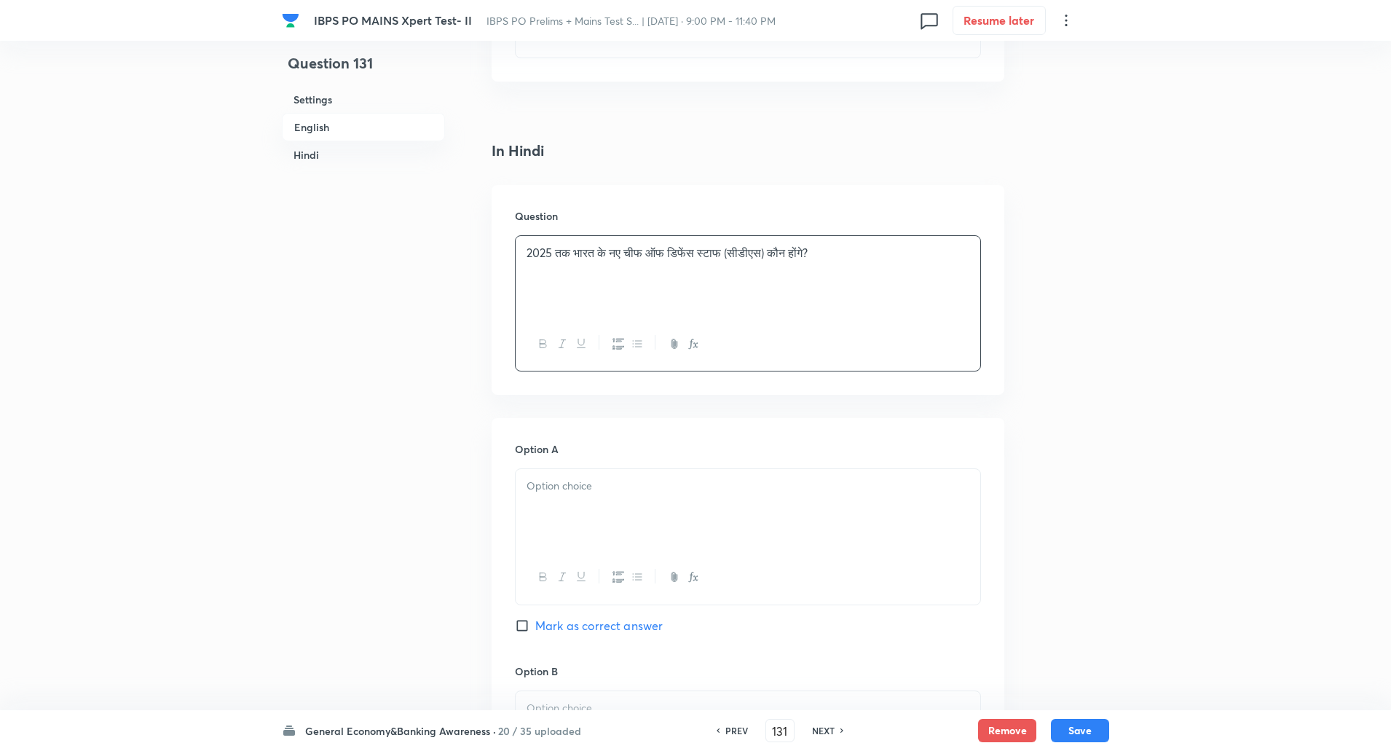
click at [584, 499] on div at bounding box center [748, 510] width 465 height 82
paste div
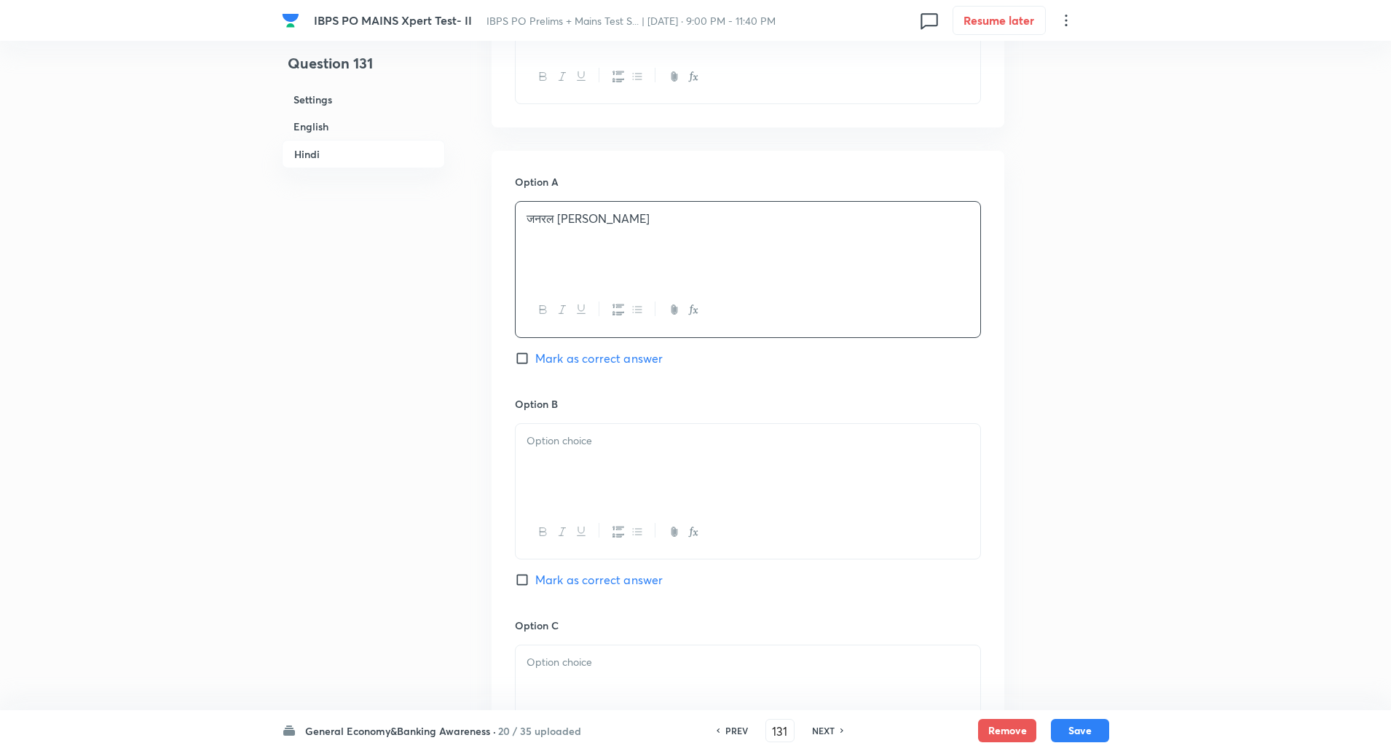
scroll to position [2274, 0]
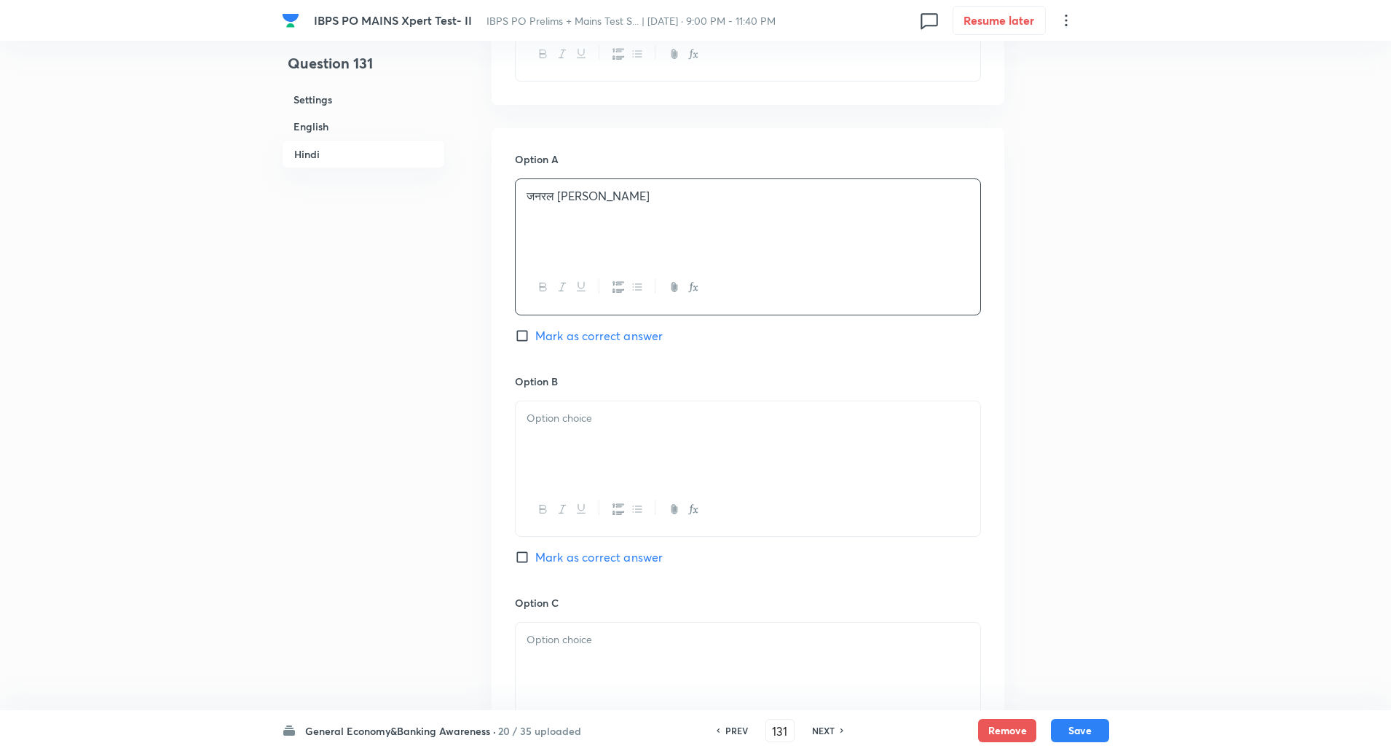
click at [574, 433] on div at bounding box center [748, 442] width 465 height 82
paste div
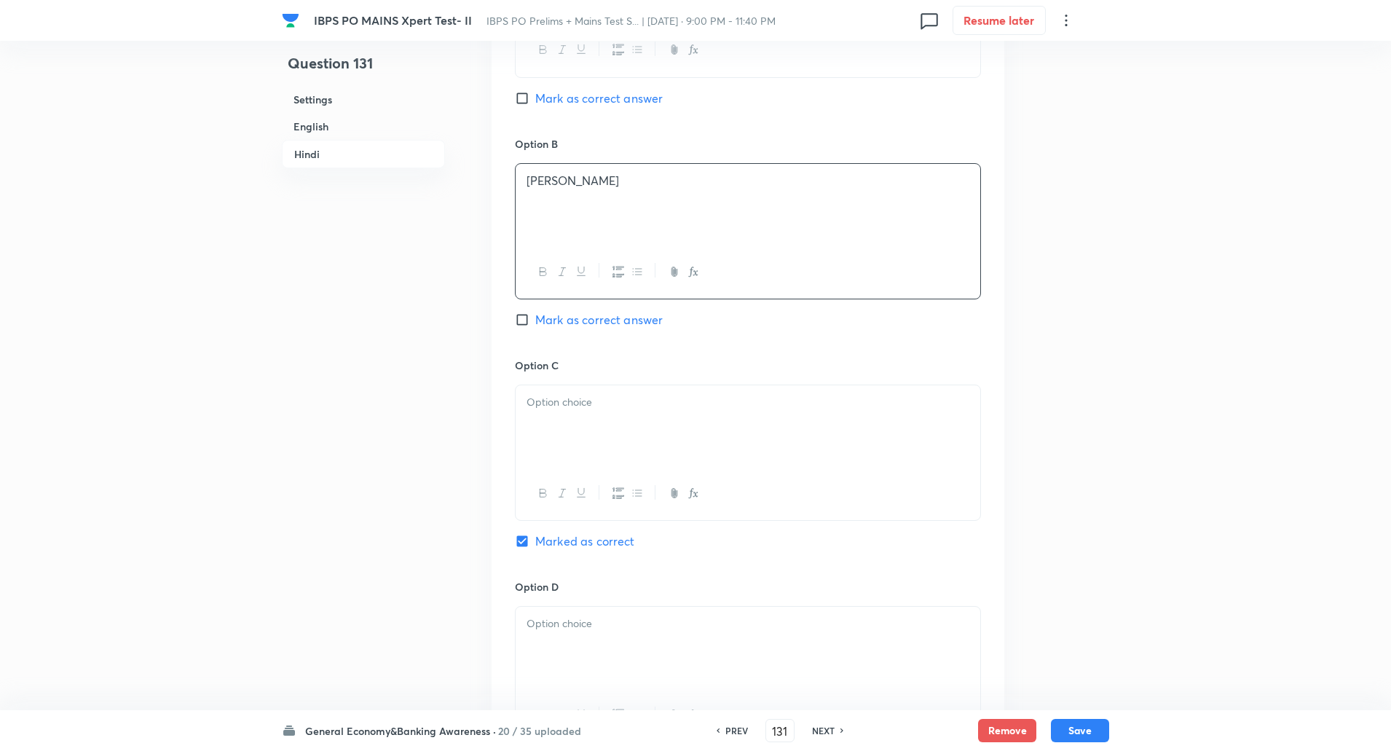
scroll to position [2519, 0]
click at [565, 429] on div at bounding box center [748, 418] width 465 height 82
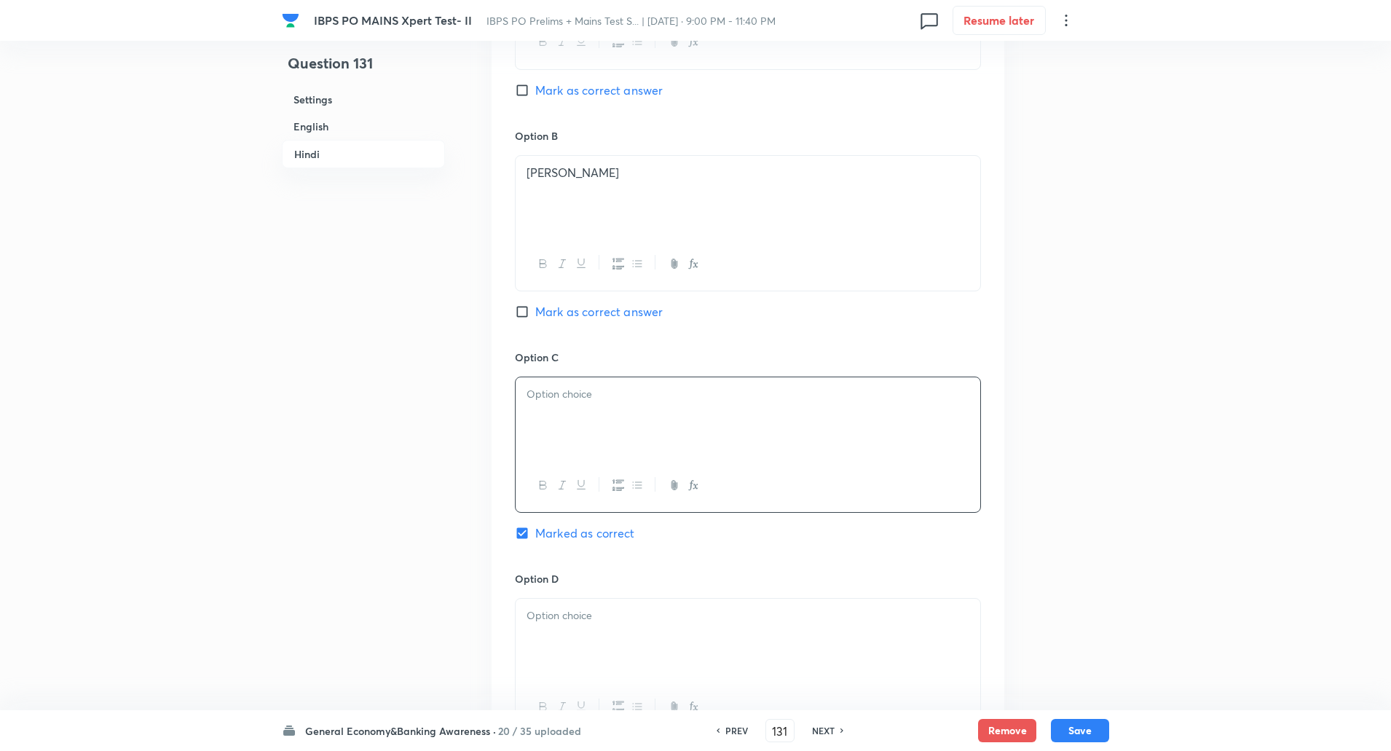
paste div
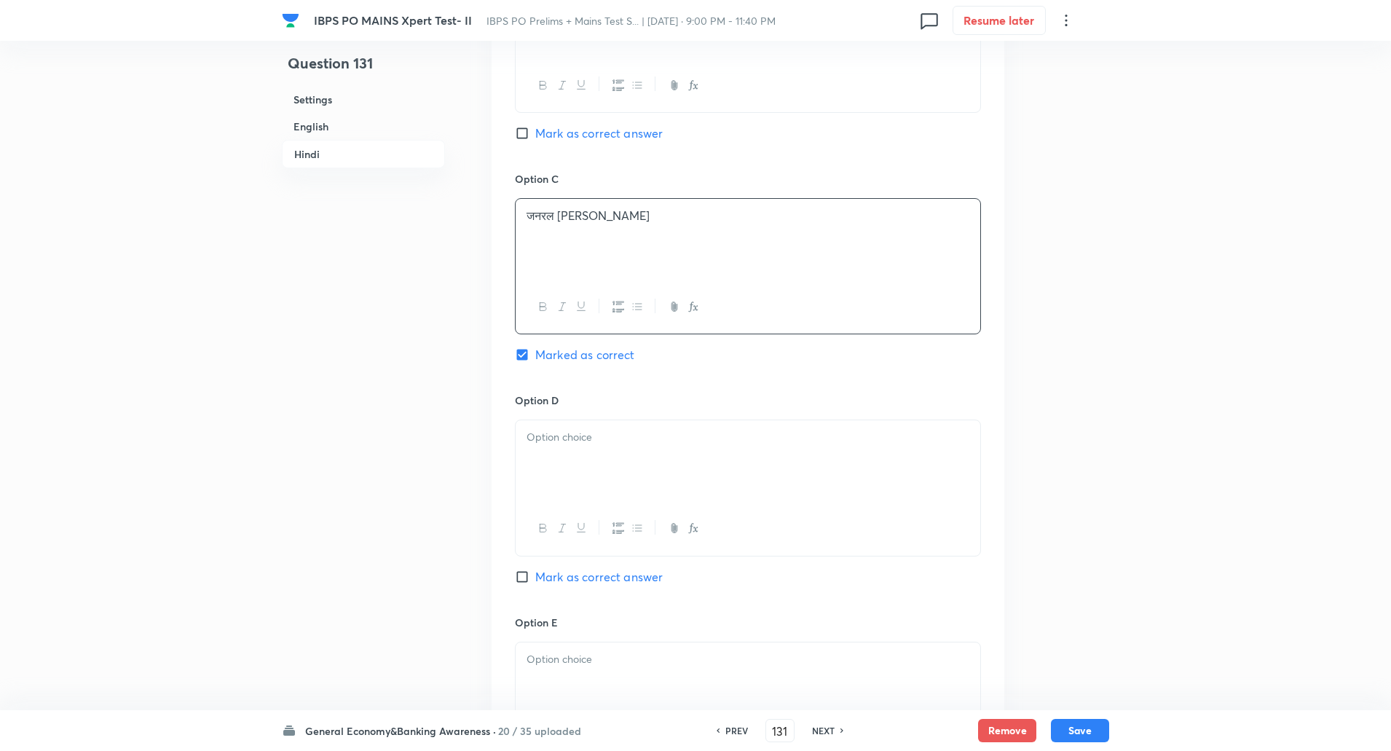
scroll to position [2720, 0]
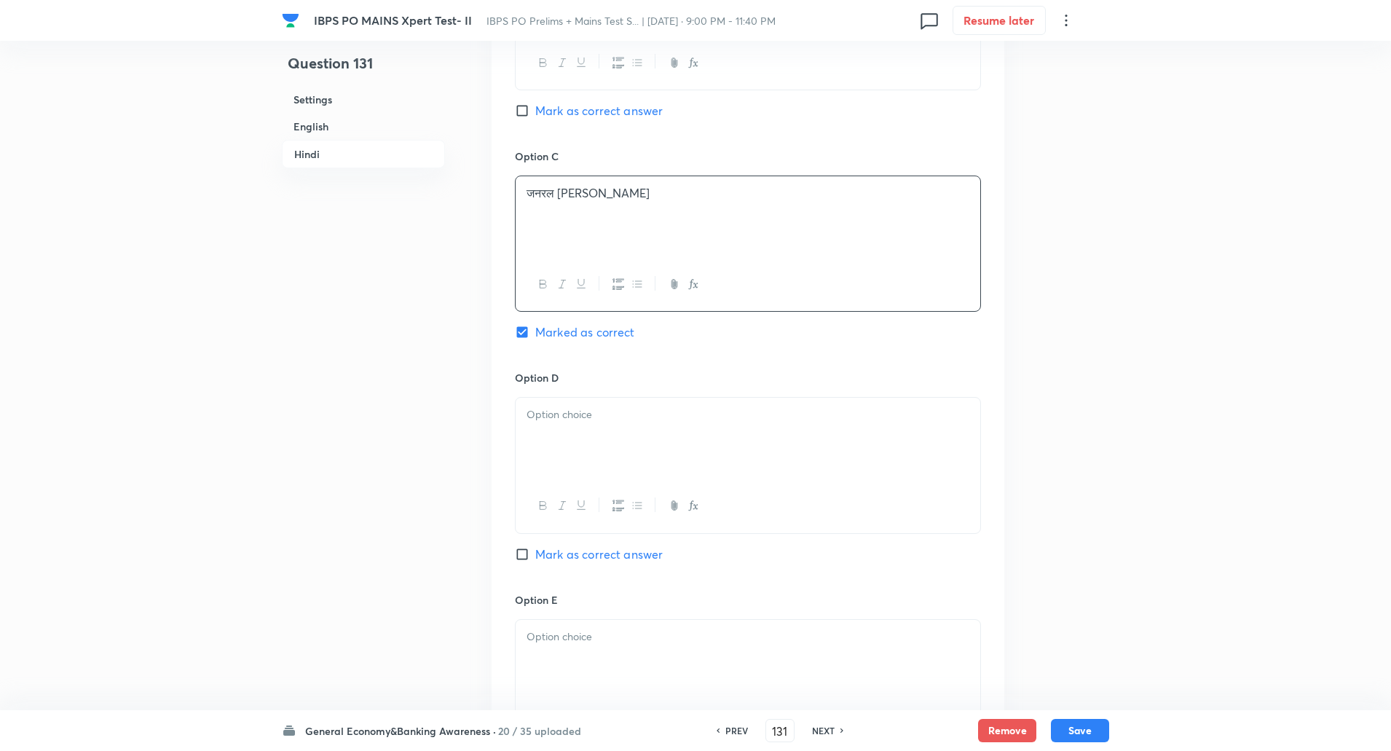
click at [559, 438] on div at bounding box center [748, 439] width 465 height 82
paste div
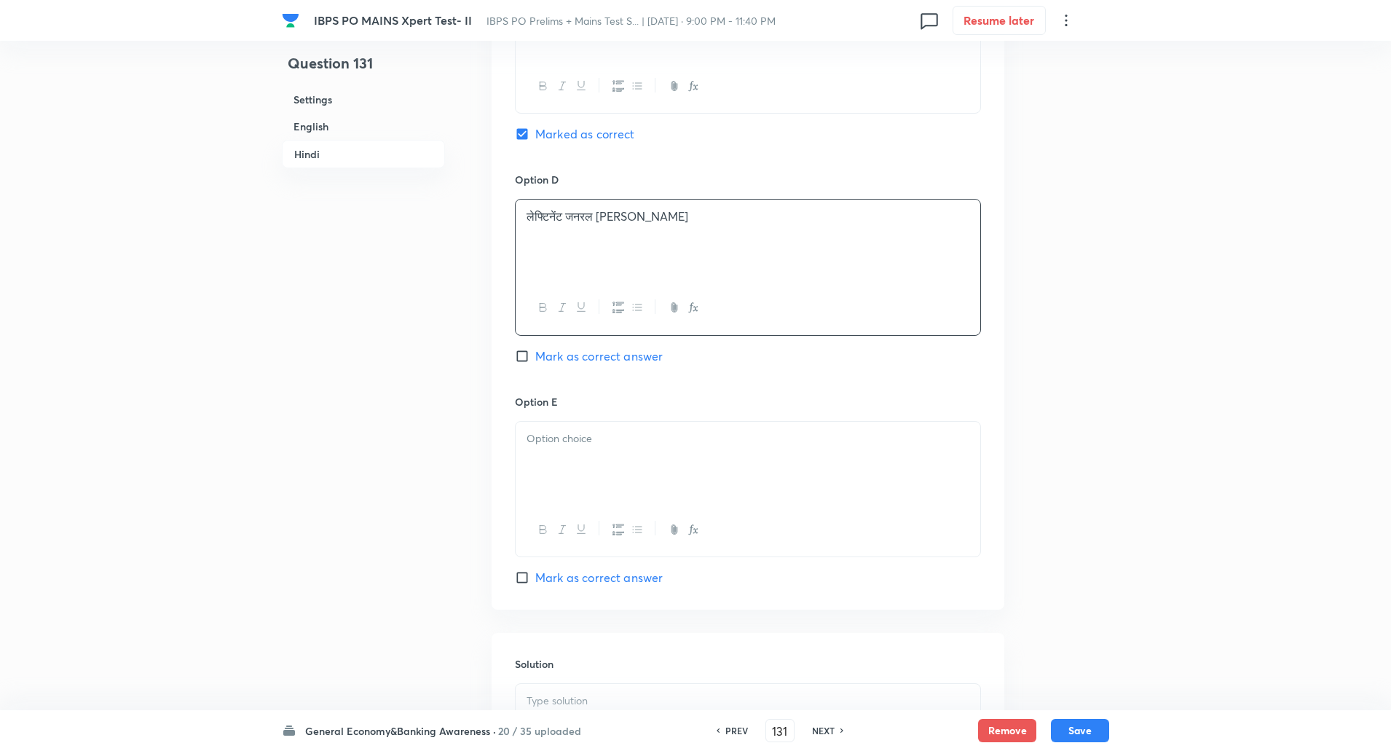
scroll to position [2921, 0]
click at [554, 449] on div at bounding box center [748, 460] width 465 height 82
paste div
click at [551, 465] on div at bounding box center [748, 505] width 465 height 82
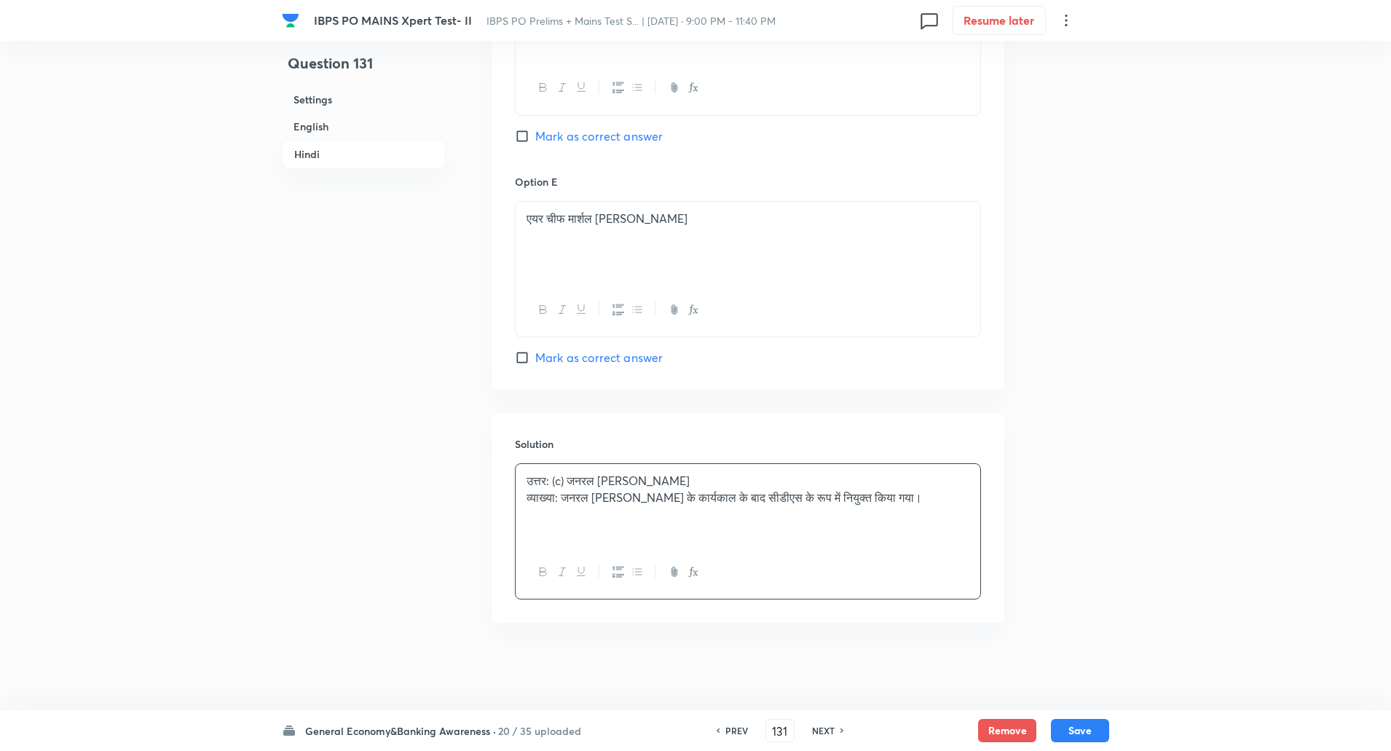
click at [564, 500] on p "व्याख्या: जनरल बिपिन रावत के कार्यकाल के बाद सीडीएस के रूप में नियुक्त किया गया।" at bounding box center [747, 497] width 443 height 17
click at [1075, 734] on button "Save" at bounding box center [1080, 728] width 58 height 23
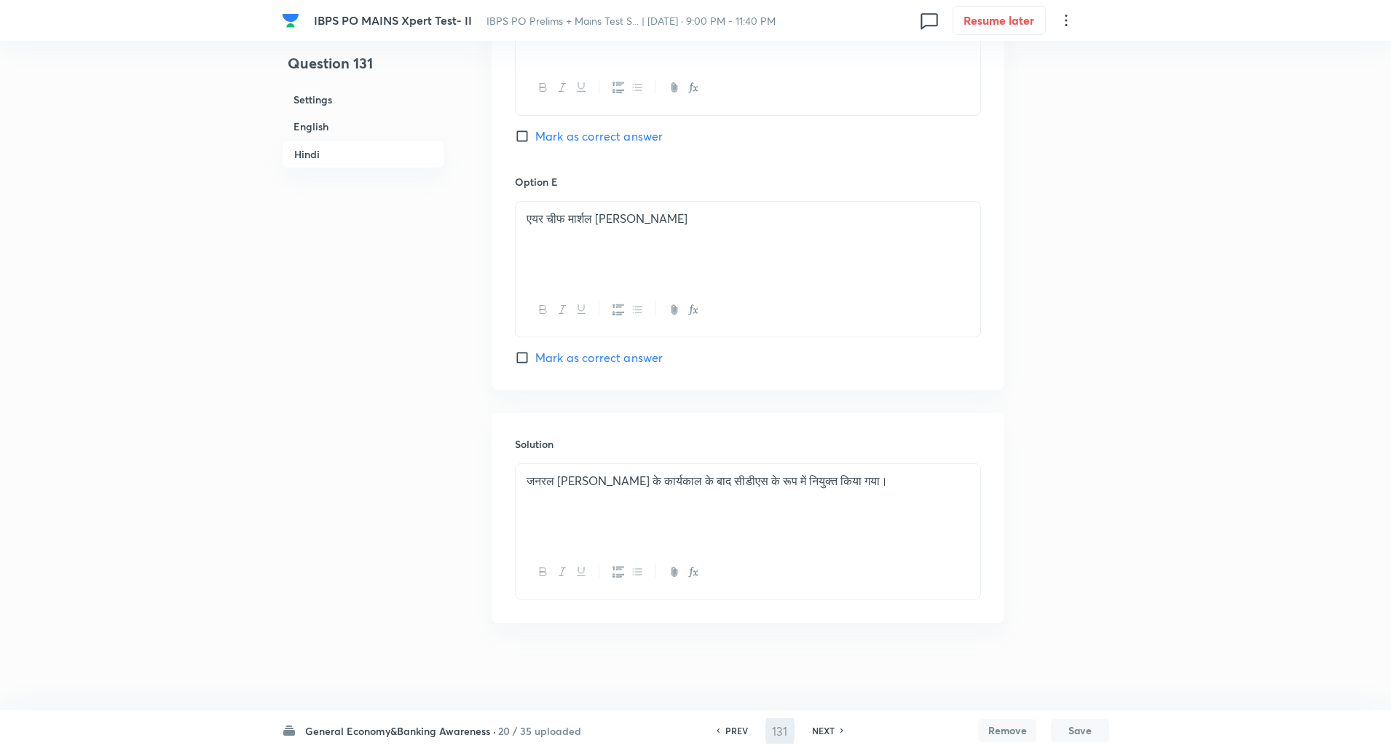
type input "132"
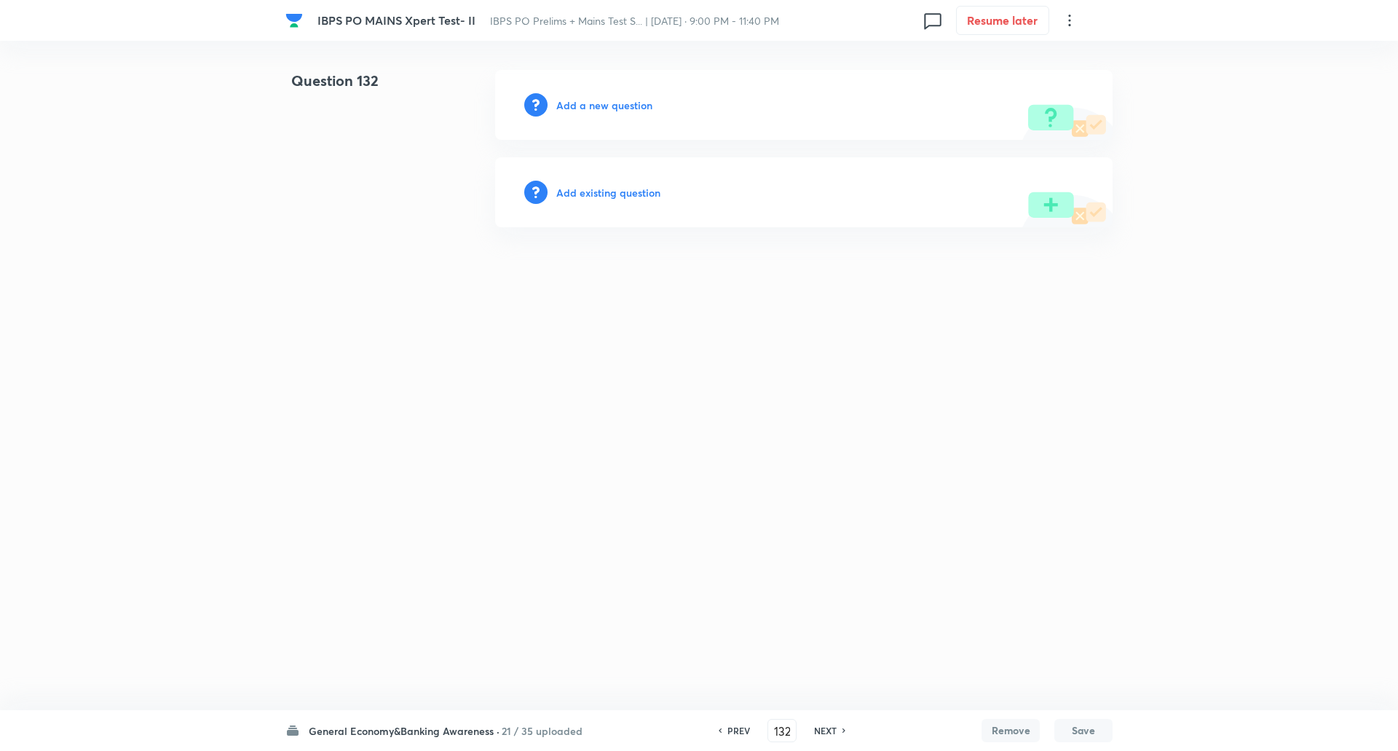
click at [613, 99] on h6 "Add a new question" at bounding box center [604, 105] width 96 height 15
click at [613, 99] on h6 "Choose a question type" at bounding box center [612, 105] width 112 height 15
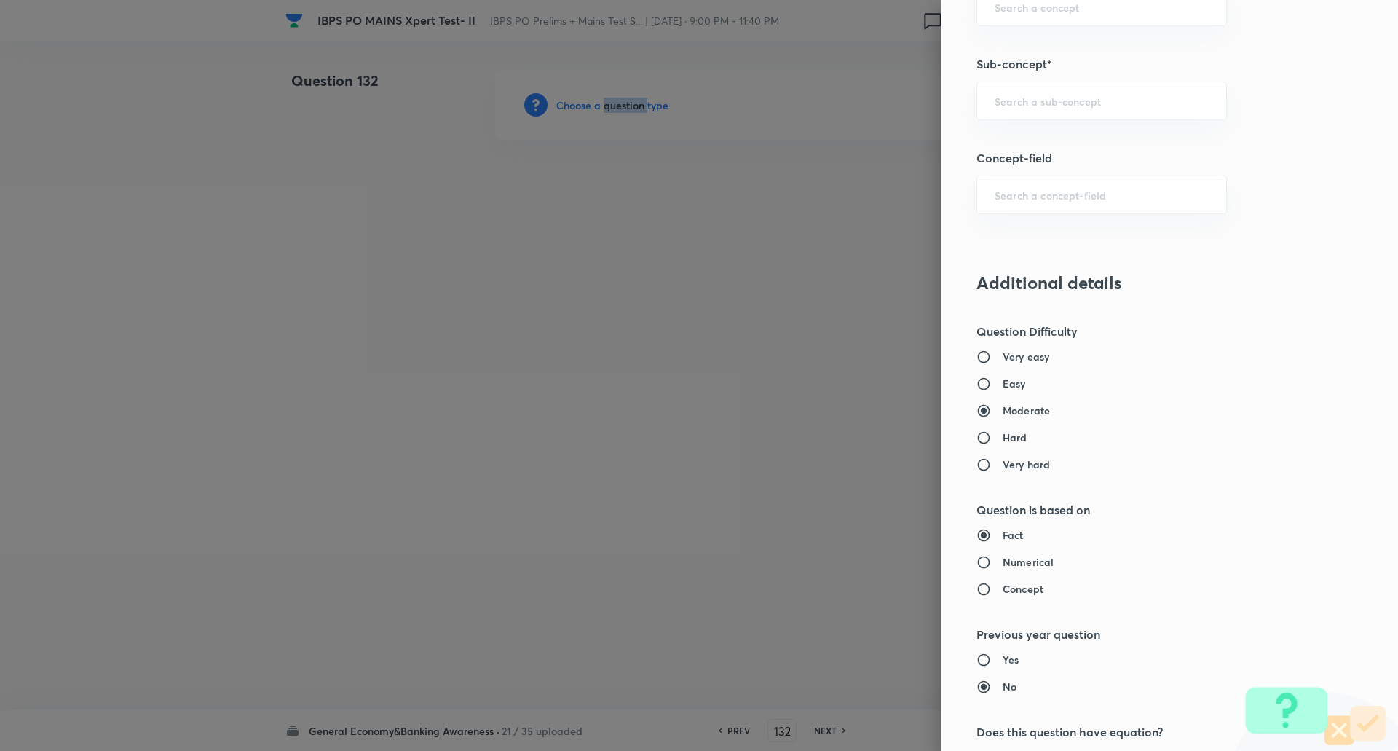
scroll to position [674, 0]
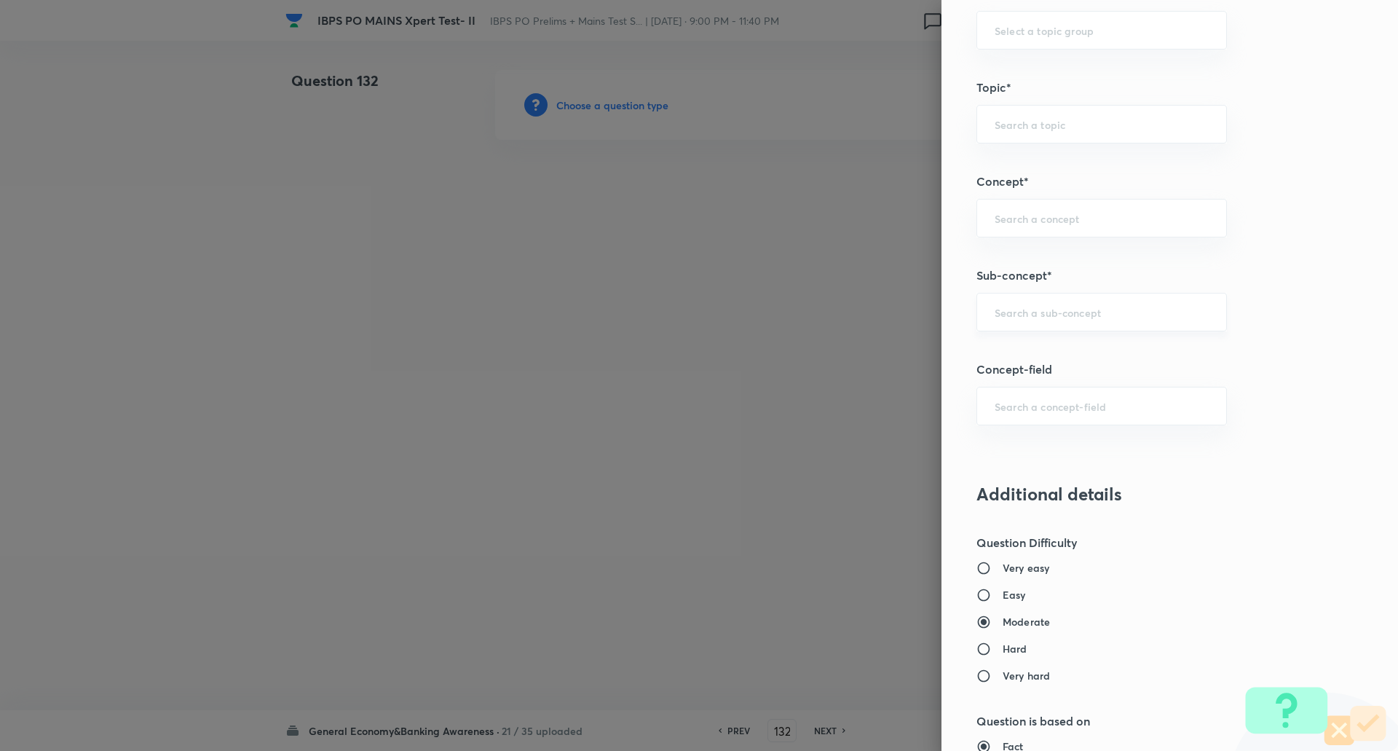
click at [1030, 308] on input "text" at bounding box center [1102, 312] width 214 height 14
click at [1030, 308] on input "agree" at bounding box center [1102, 312] width 214 height 14
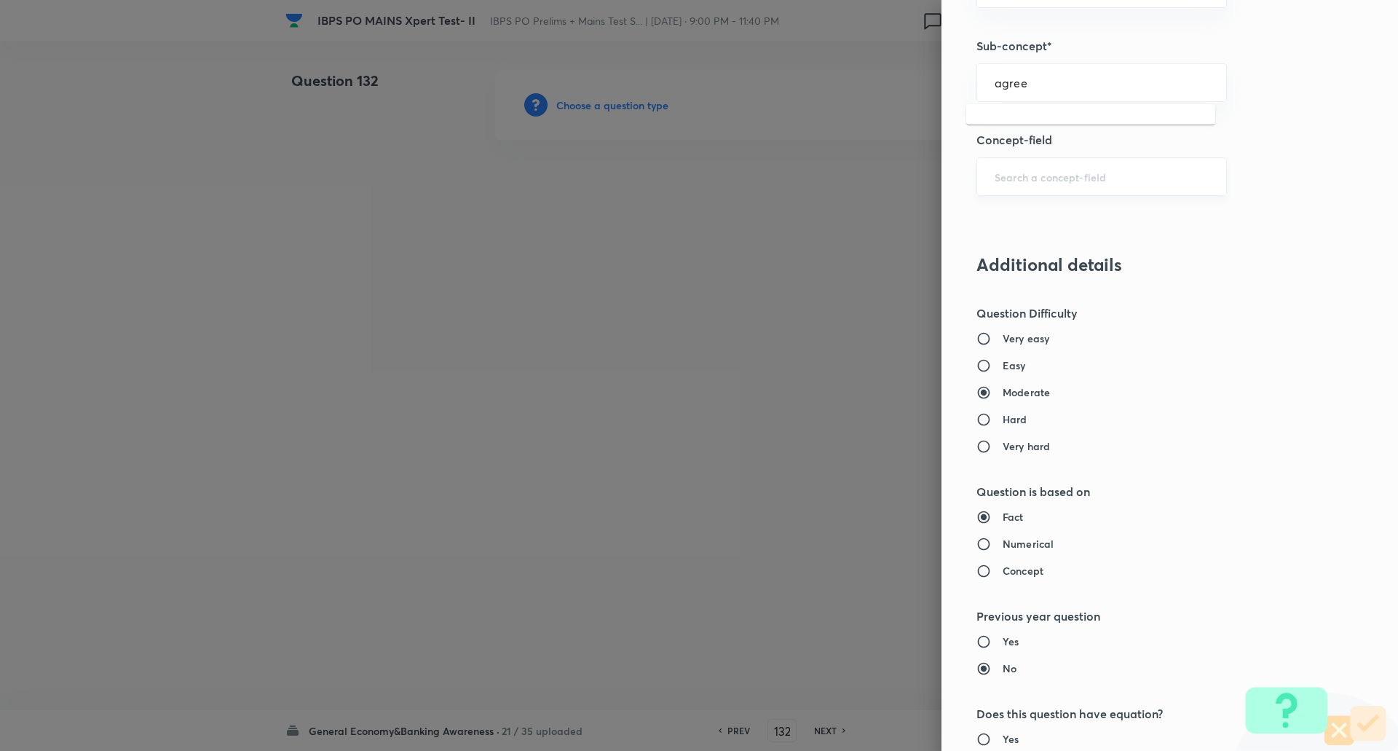
scroll to position [904, 0]
drag, startPoint x: 1109, startPoint y: 84, endPoint x: 1062, endPoint y: 130, distance: 65.4
click at [1062, 130] on body "IBPS PO MAINS Xpert Test- II IBPS PO Prelims + Mains Test S... | Sept 1, 2025 ·…" at bounding box center [699, 105] width 1398 height 70
click at [1062, 130] on li "Agreements/Memorandum of Understandings" at bounding box center [1090, 132] width 249 height 44
type input "Agreements/Memorandum of Understandings"
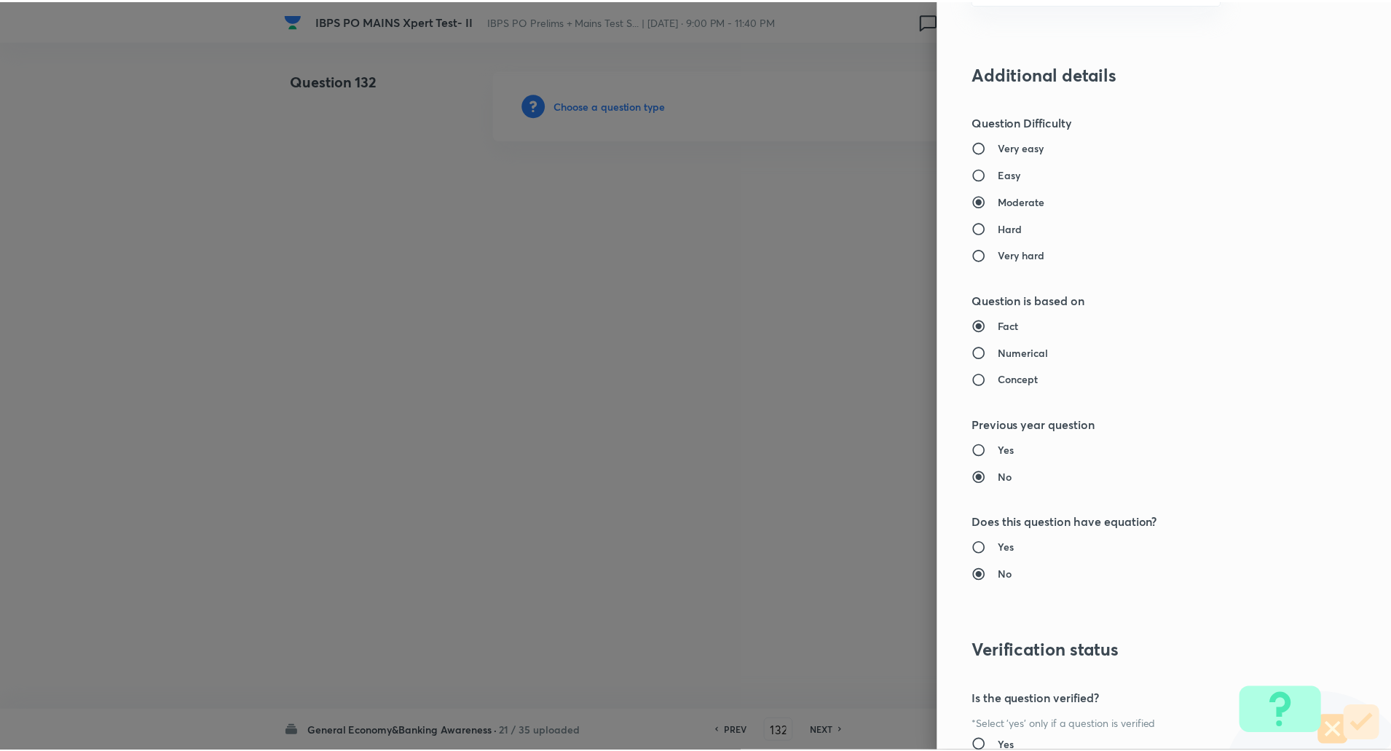
scroll to position [1234, 0]
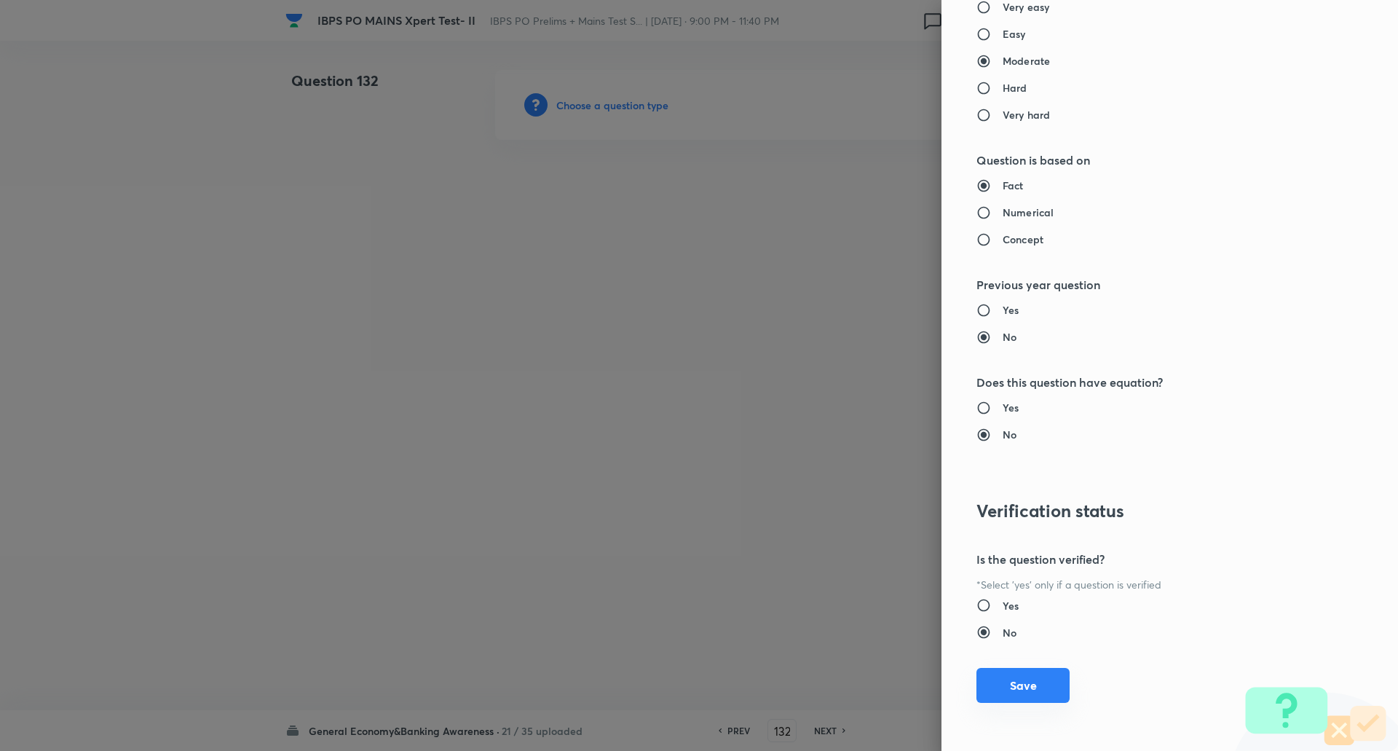
click at [1027, 696] on button "Save" at bounding box center [1022, 685] width 93 height 35
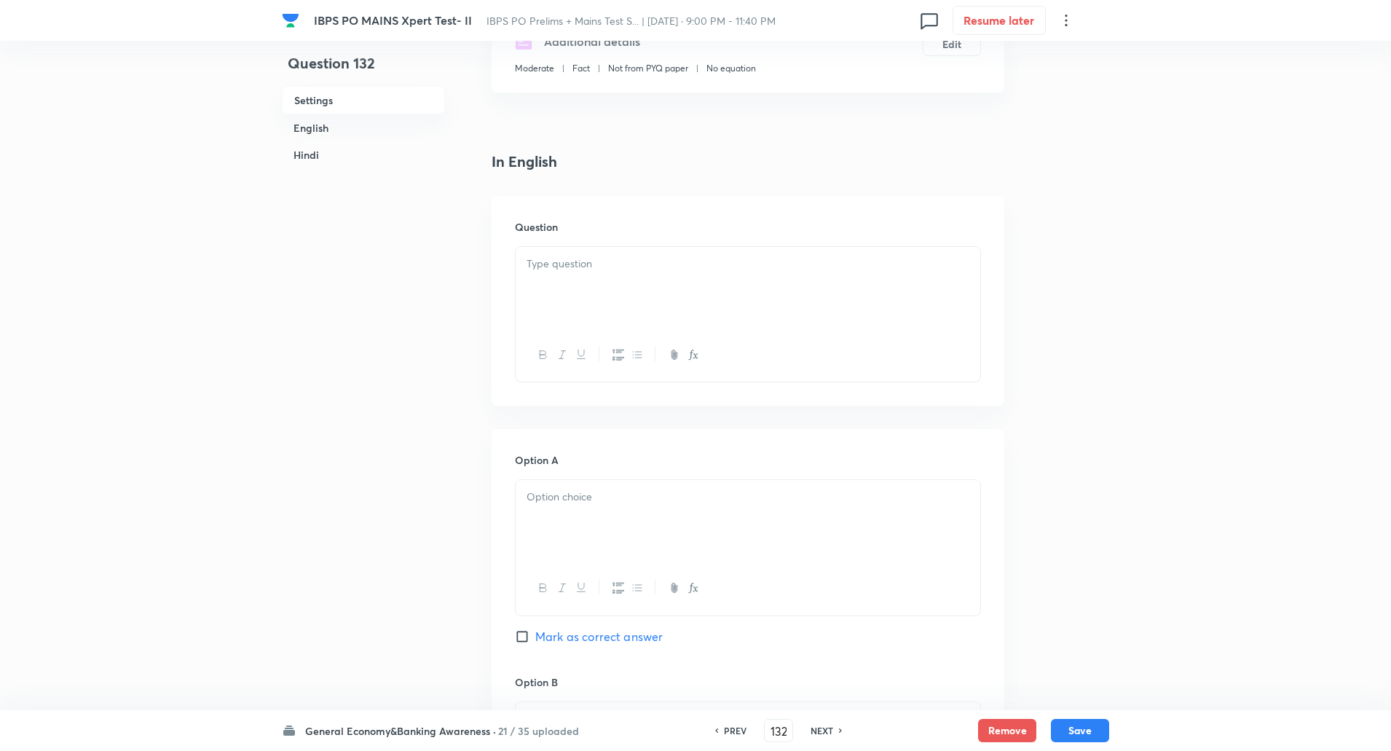
scroll to position [298, 0]
click at [612, 285] on div at bounding box center [748, 286] width 465 height 82
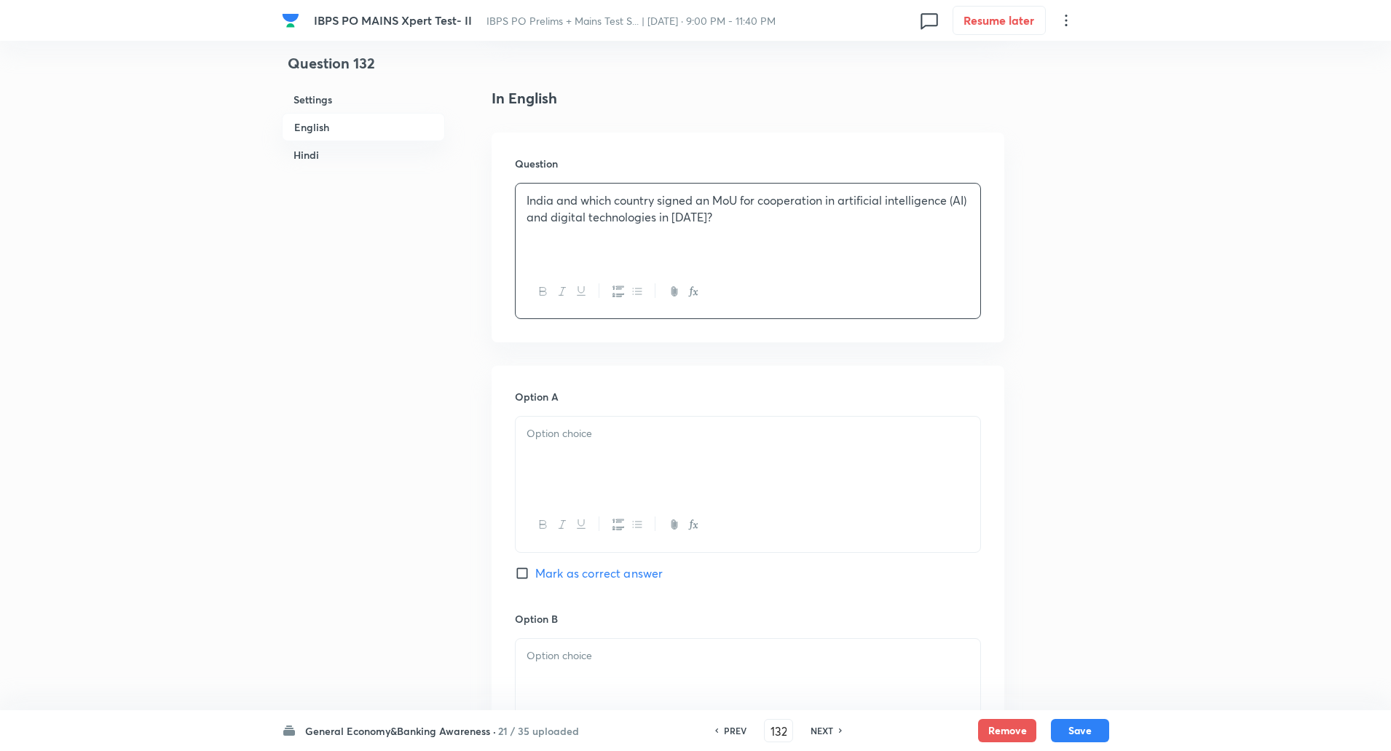
scroll to position [362, 0]
click at [586, 415] on div at bounding box center [748, 455] width 465 height 82
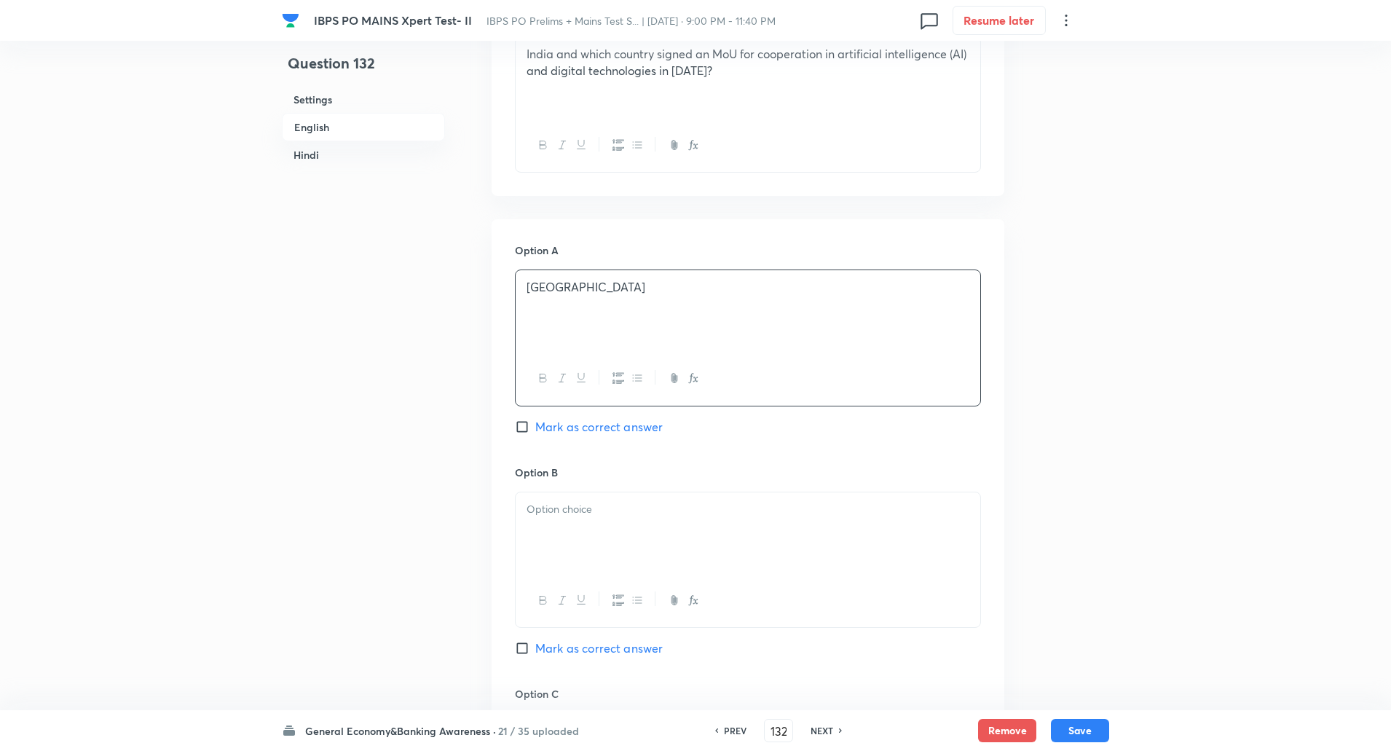
scroll to position [507, 0]
click at [550, 539] on div at bounding box center [748, 532] width 465 height 82
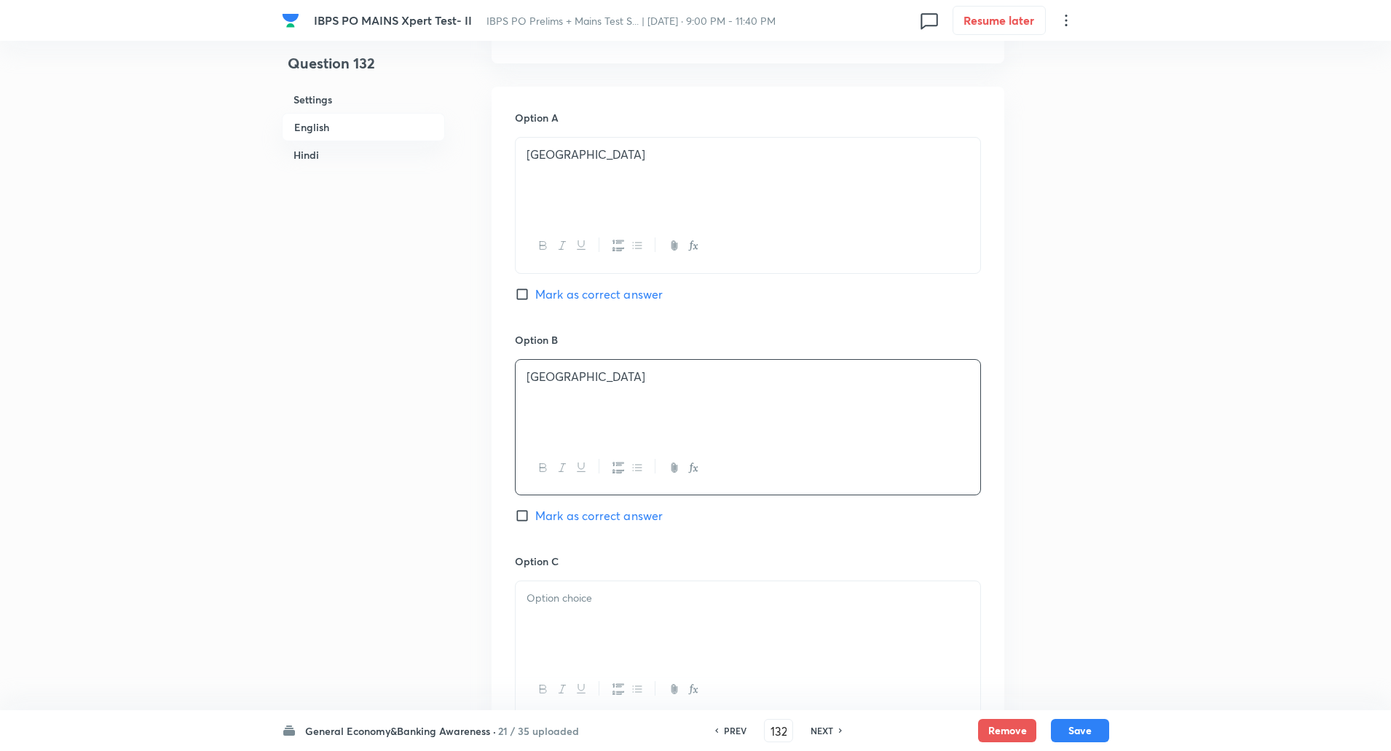
scroll to position [640, 0]
click at [521, 509] on input "Mark as correct answer" at bounding box center [525, 514] width 20 height 15
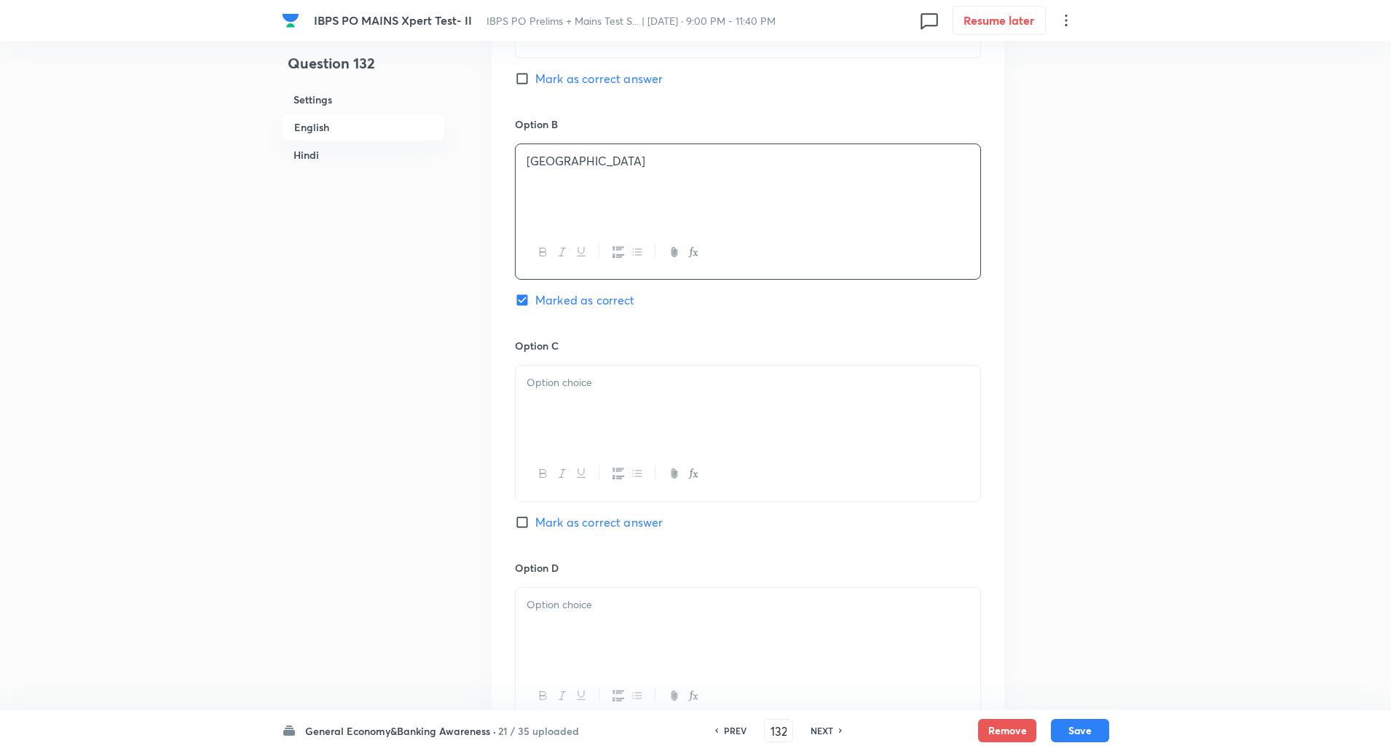
scroll to position [870, 0]
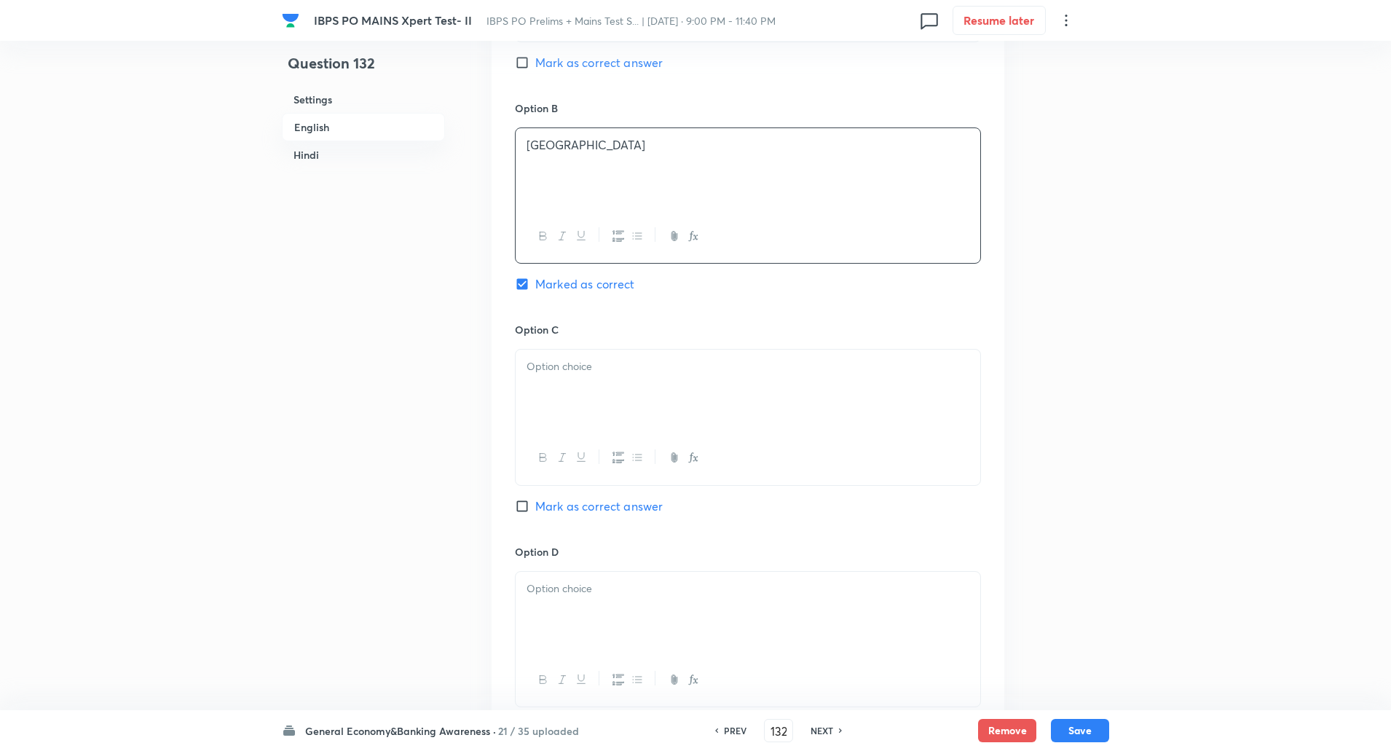
click at [591, 368] on p at bounding box center [747, 366] width 443 height 17
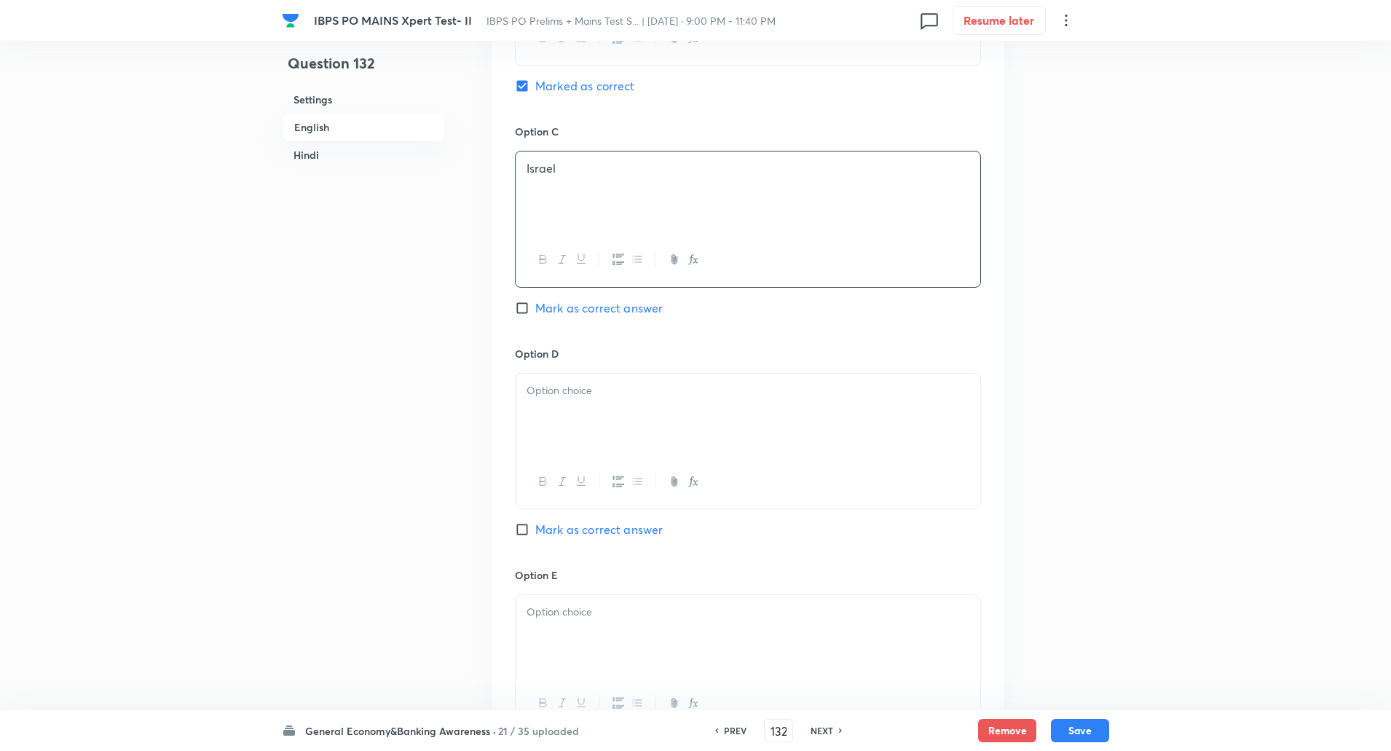
scroll to position [1086, 0]
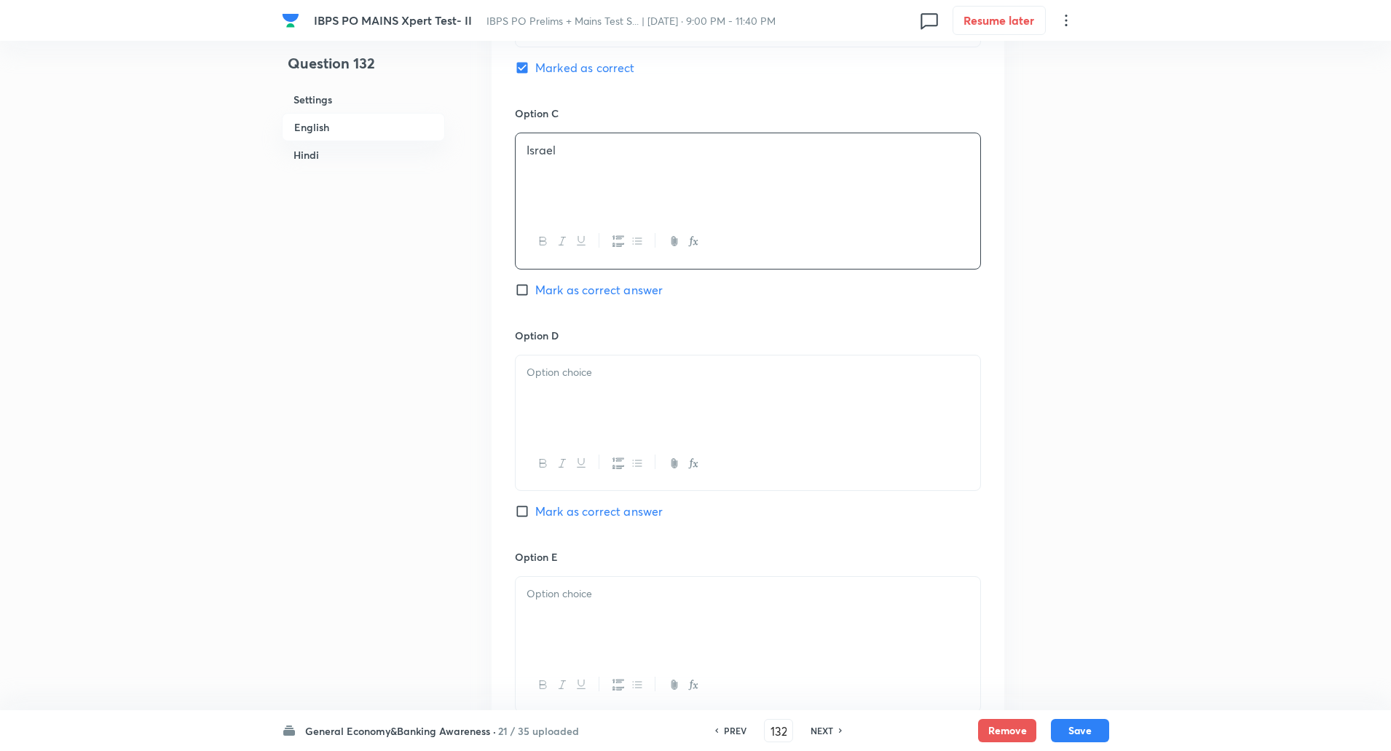
click at [556, 363] on div at bounding box center [748, 396] width 465 height 82
paste div
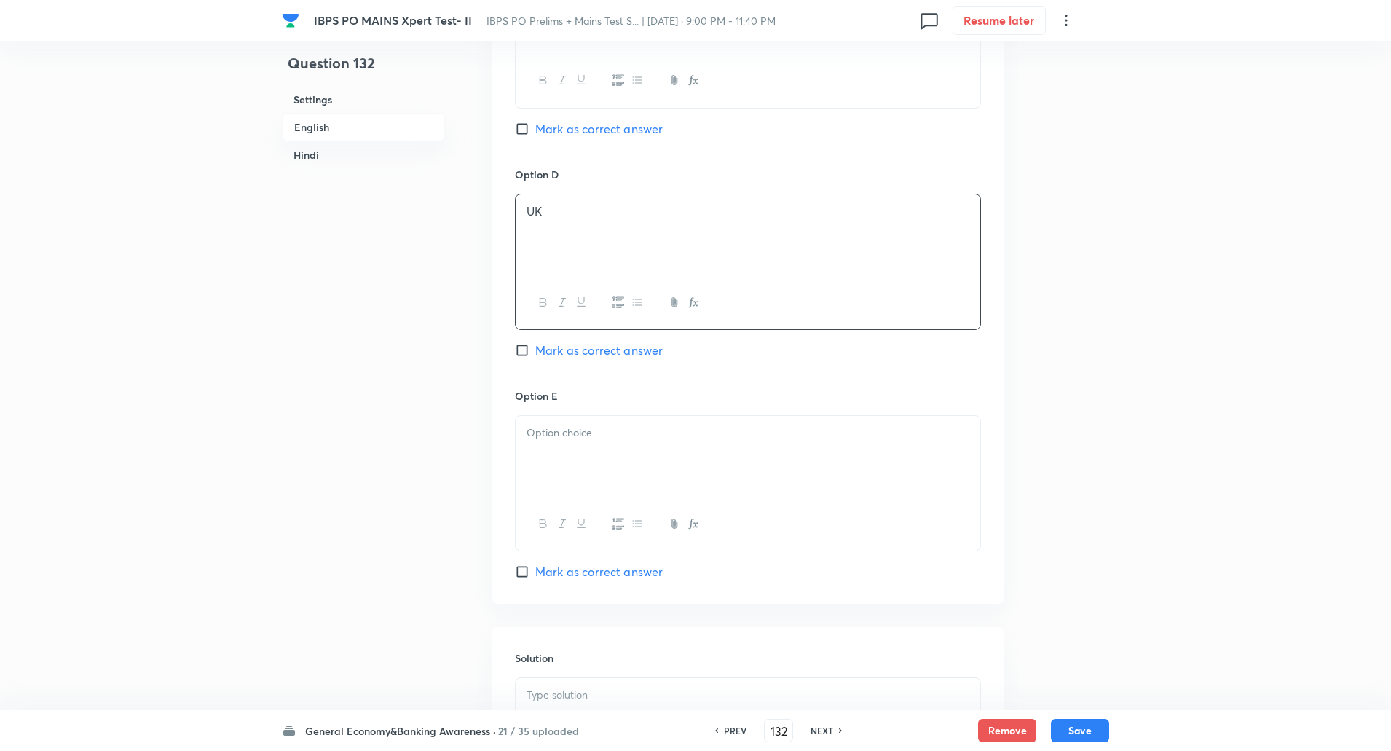
click at [565, 454] on div at bounding box center [748, 457] width 465 height 82
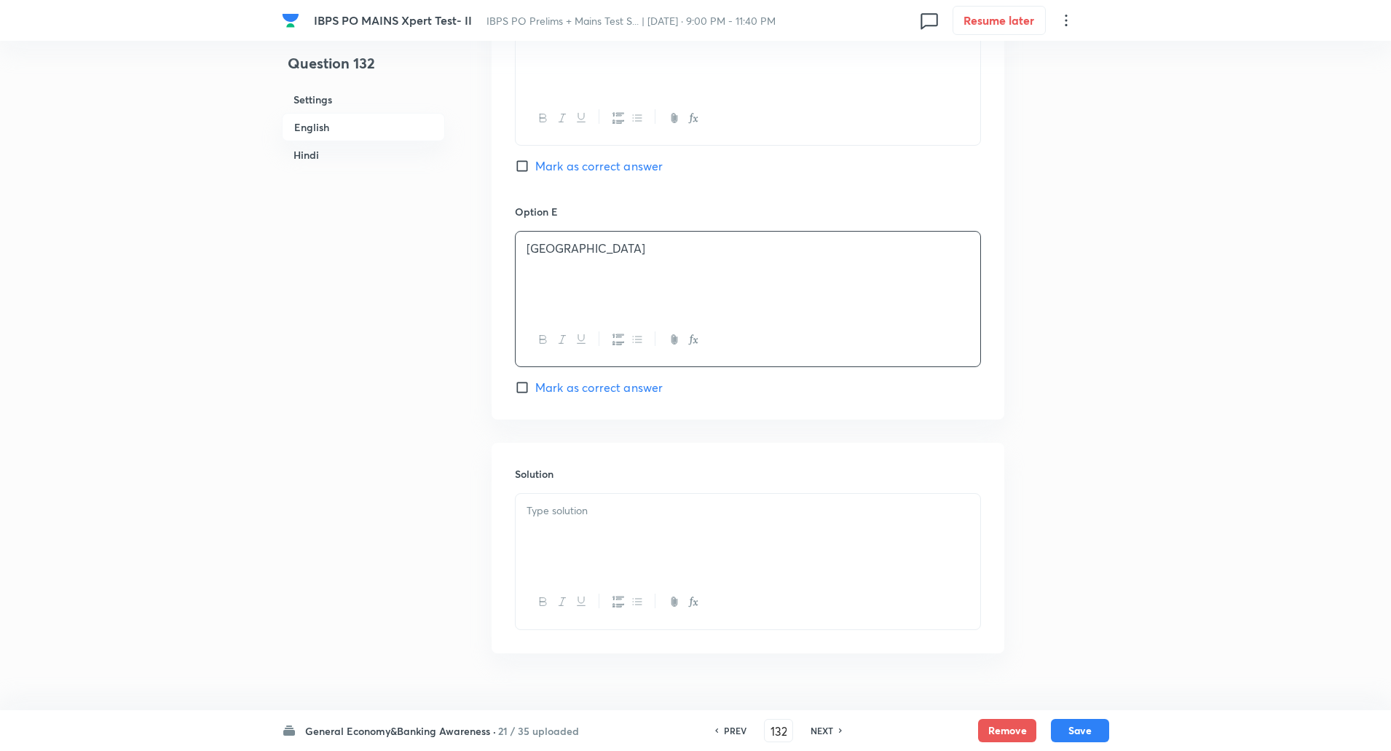
scroll to position [1432, 0]
click at [571, 523] on div at bounding box center [748, 534] width 465 height 82
click at [599, 526] on p "Explanation: The MoU focuses on AI collaboration and digital innovation." at bounding box center [747, 526] width 443 height 17
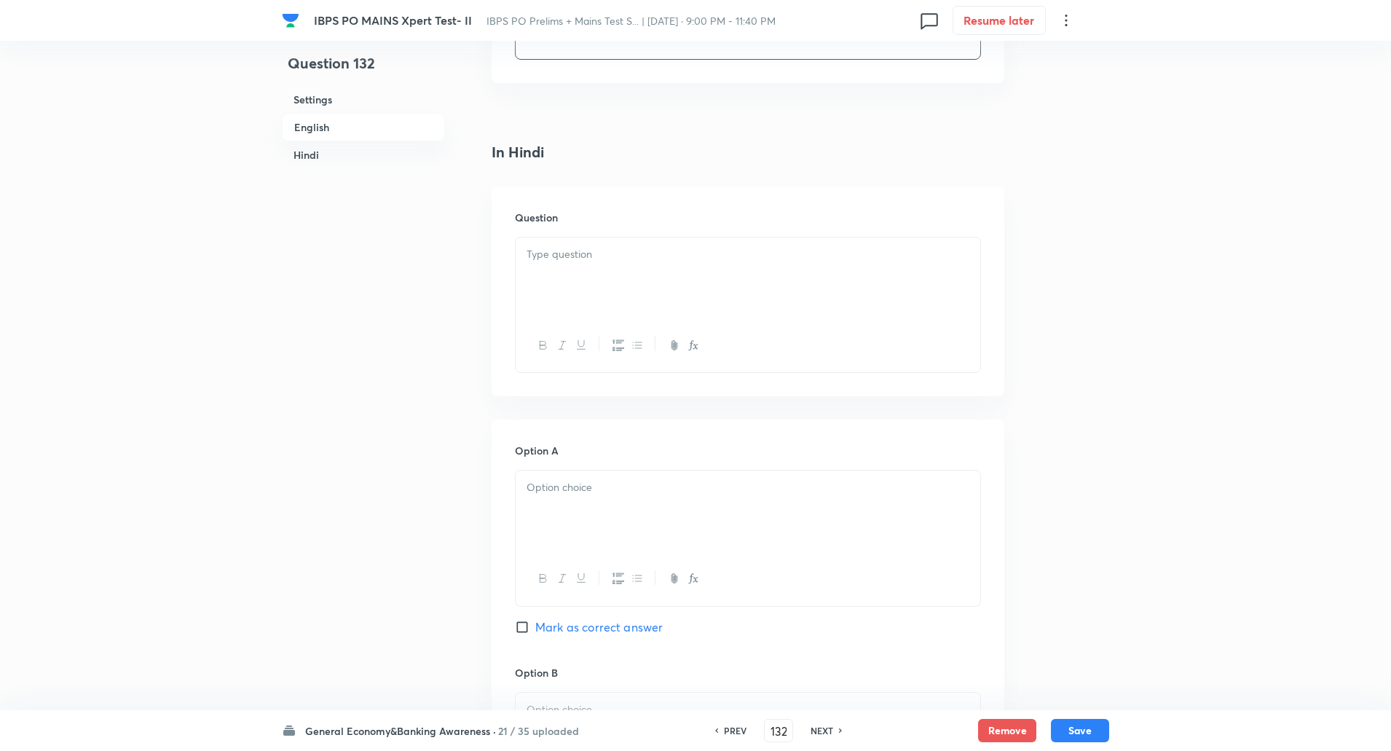
scroll to position [2010, 0]
click at [587, 237] on p at bounding box center [747, 245] width 443 height 17
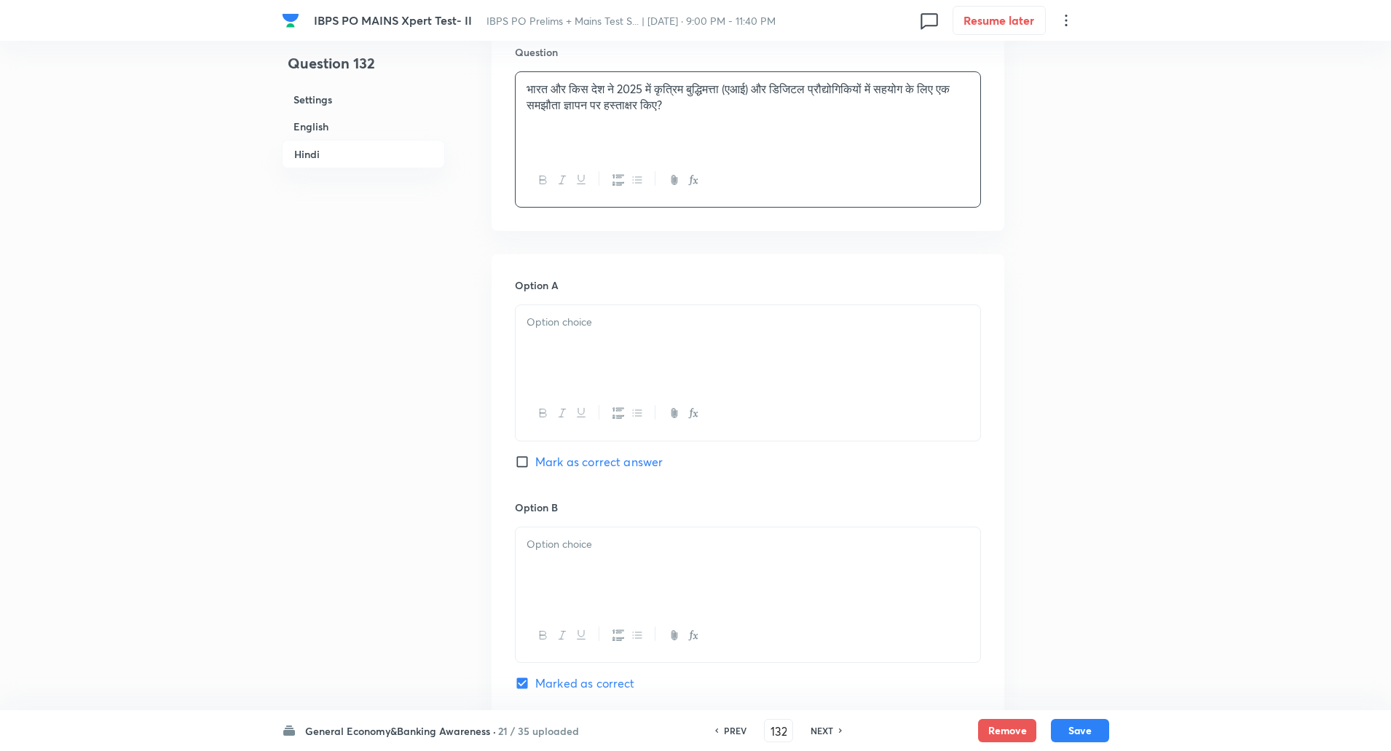
scroll to position [2168, 0]
click at [577, 385] on div at bounding box center [748, 345] width 465 height 82
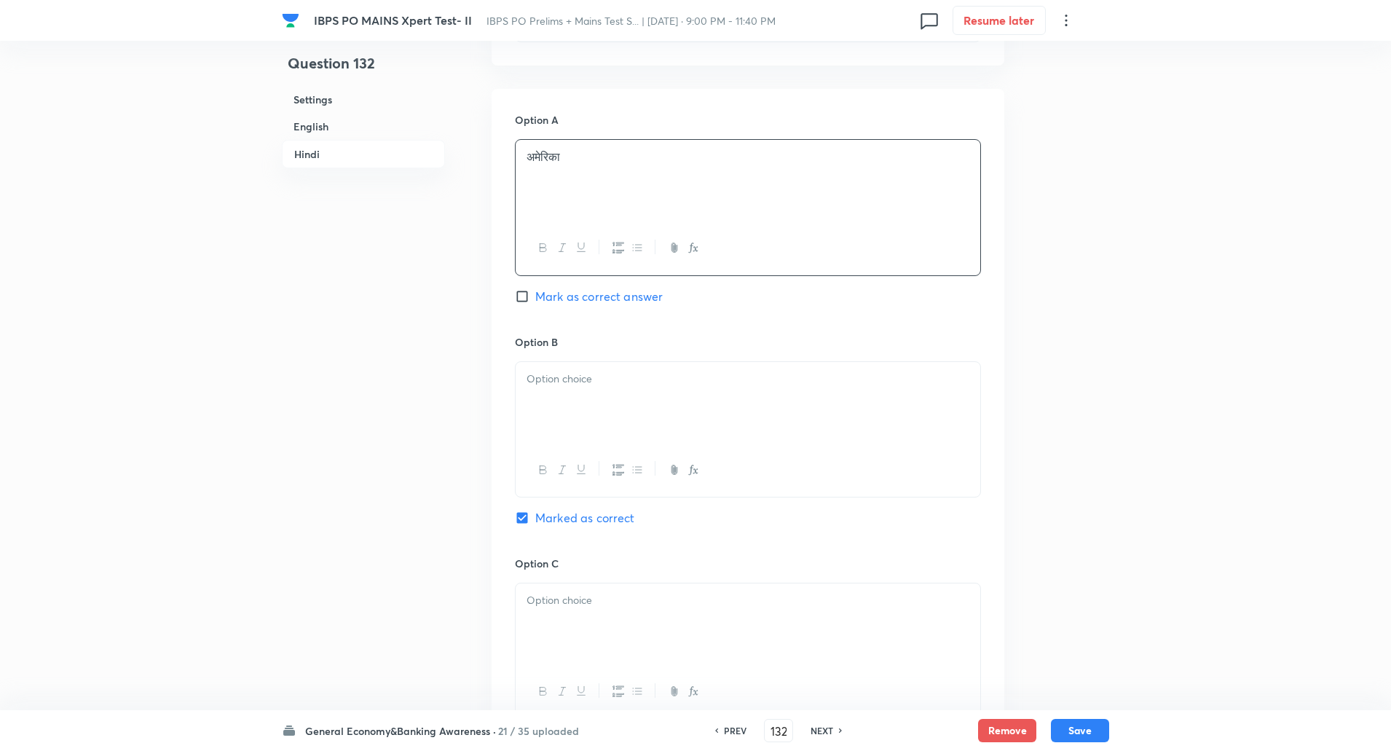
scroll to position [2334, 0]
click at [565, 385] on p at bounding box center [747, 377] width 443 height 17
paste div
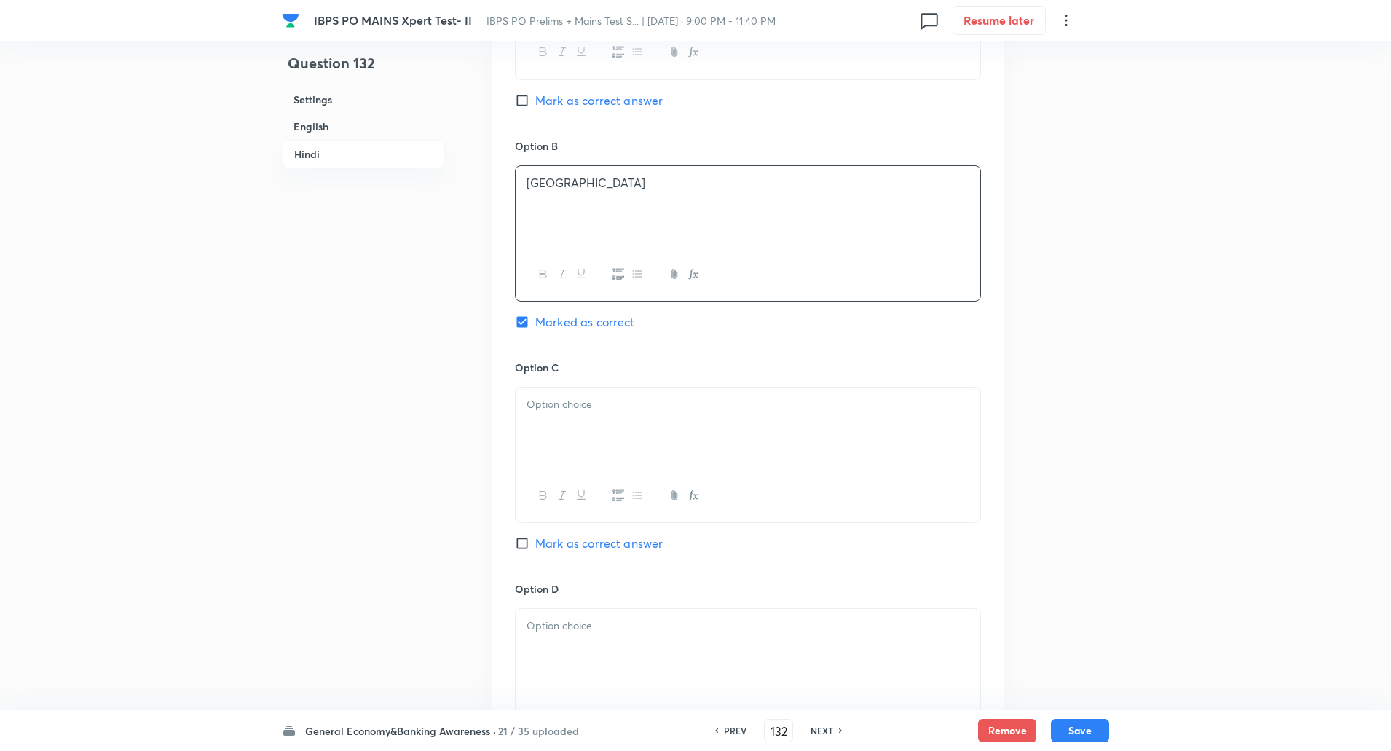
scroll to position [2530, 0]
click at [559, 443] on div at bounding box center [748, 427] width 465 height 82
paste div
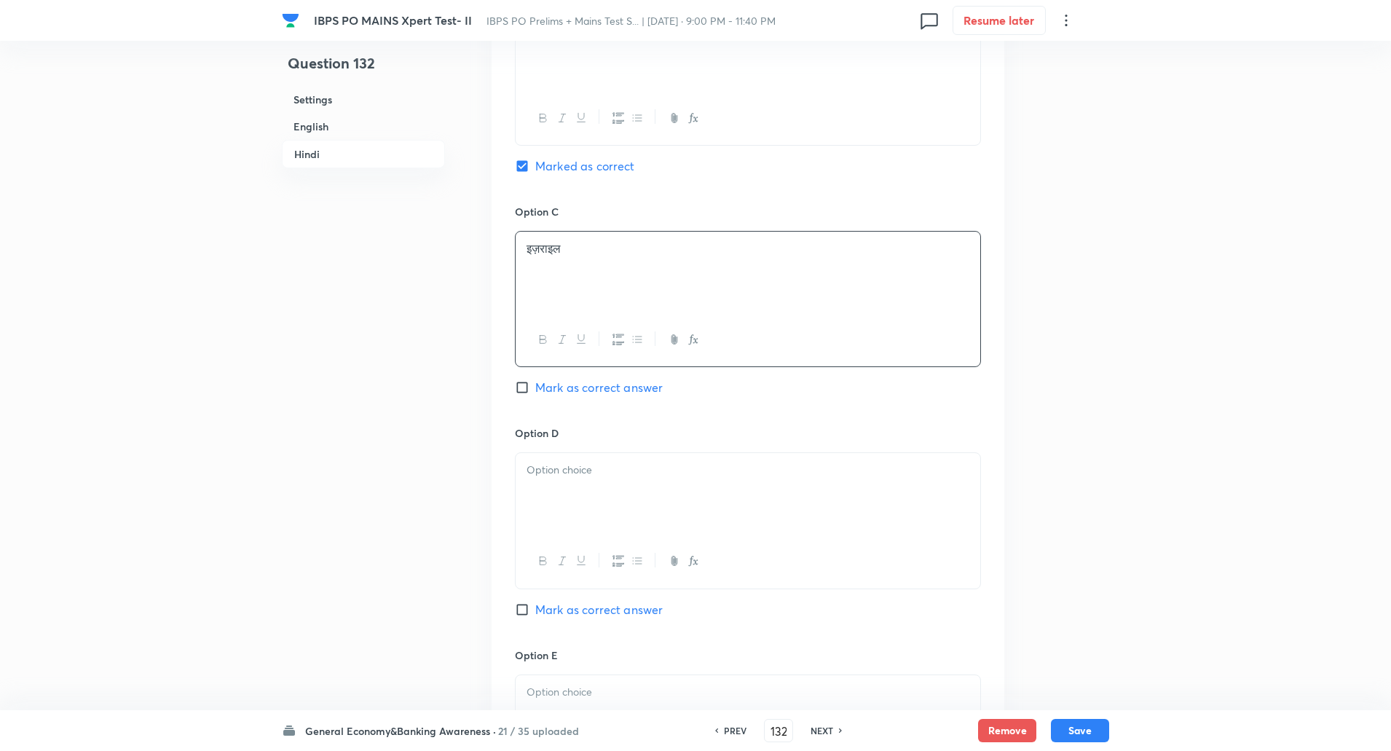
scroll to position [2688, 0]
click at [564, 468] on p at bounding box center [747, 466] width 443 height 17
paste div
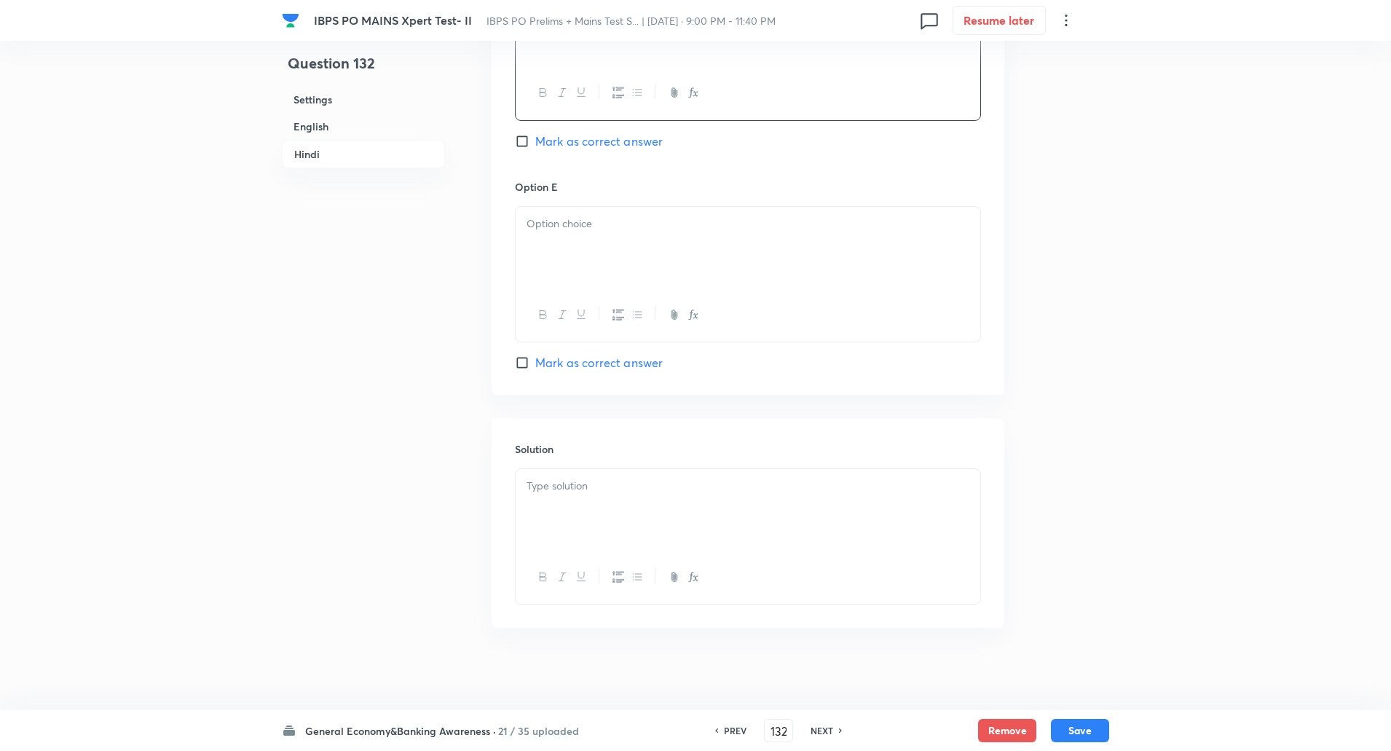
scroll to position [3153, 0]
click at [575, 226] on p at bounding box center [747, 223] width 443 height 17
paste div
click at [574, 483] on p at bounding box center [747, 481] width 443 height 17
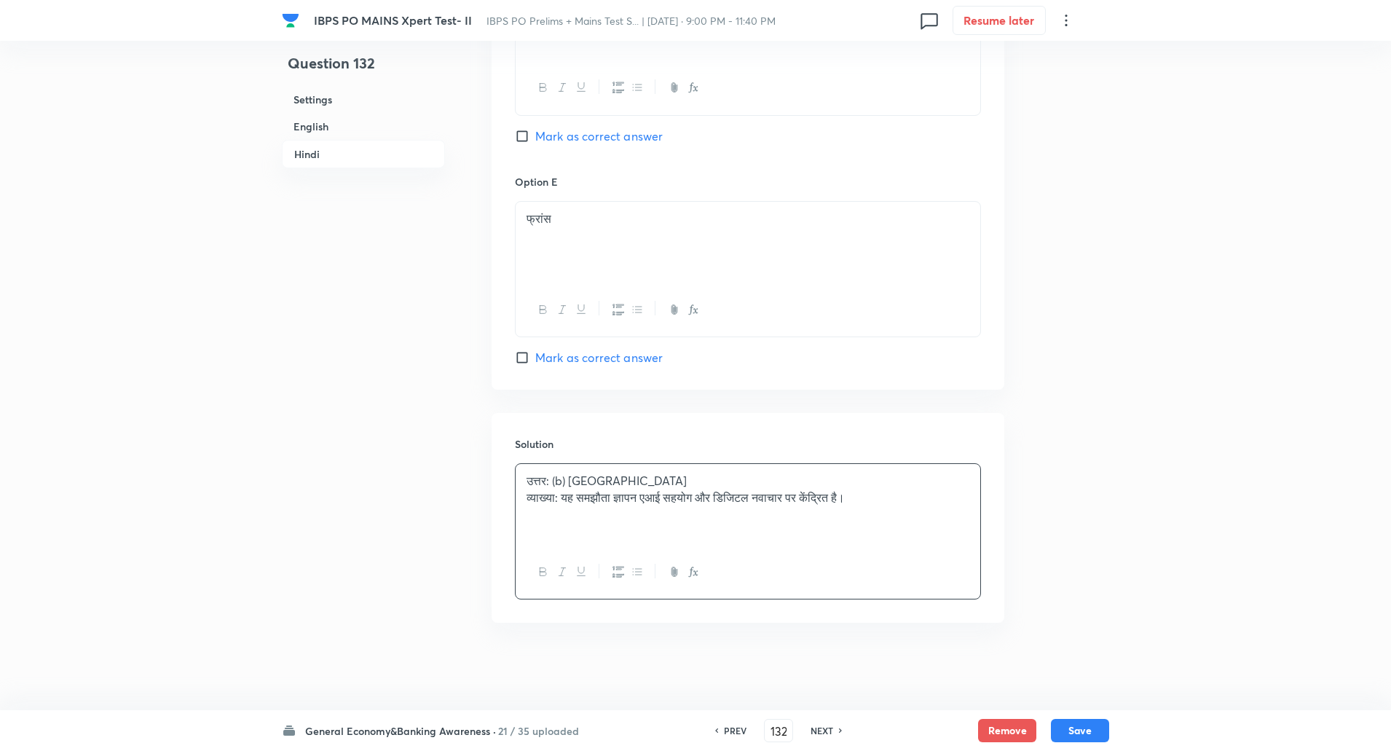
click at [567, 498] on p "व्याख्या: यह समझौता ज्ञापन एआई सहयोग और डिजिटल नवाचार पर केंद्रित है।" at bounding box center [747, 497] width 443 height 17
click at [1086, 731] on button "Save" at bounding box center [1080, 728] width 58 height 23
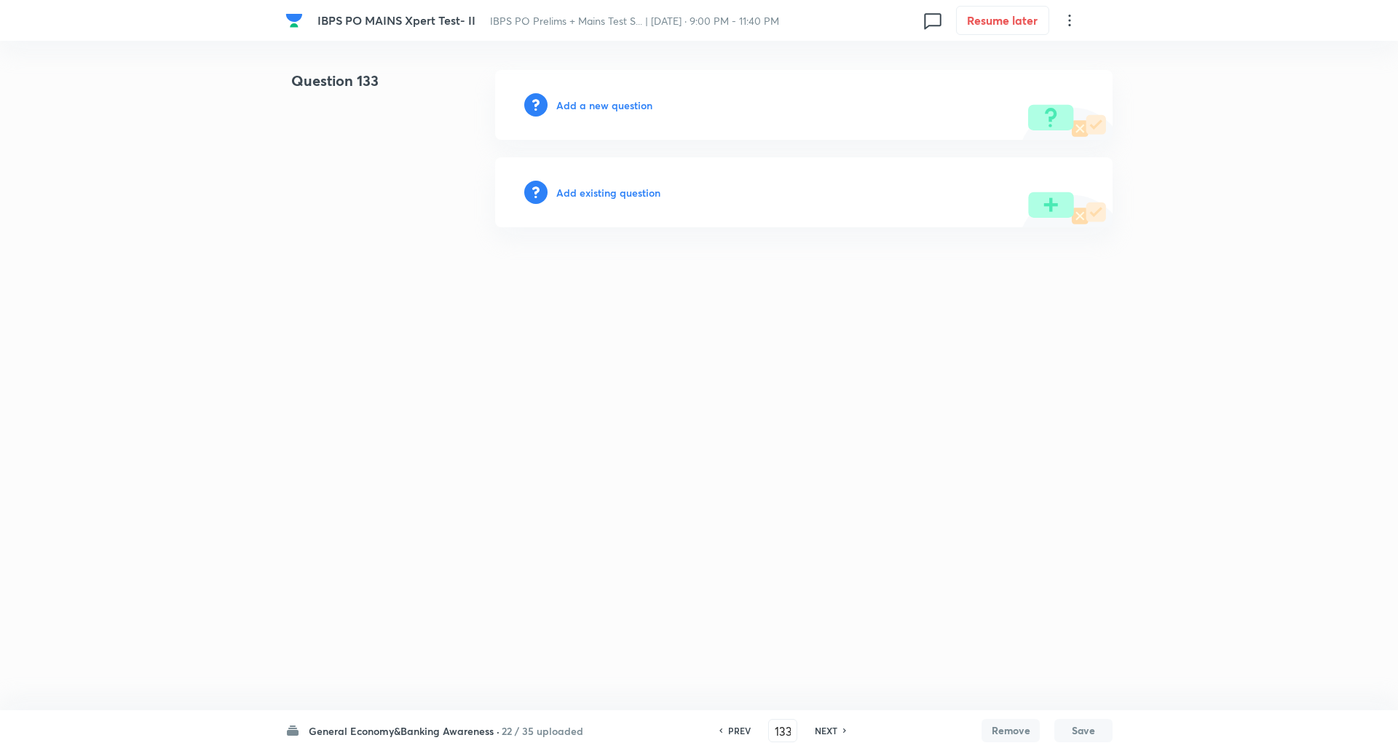
click at [613, 112] on h6 "Add a new question" at bounding box center [604, 105] width 96 height 15
click at [613, 112] on h6 "Choose a question type" at bounding box center [612, 105] width 112 height 15
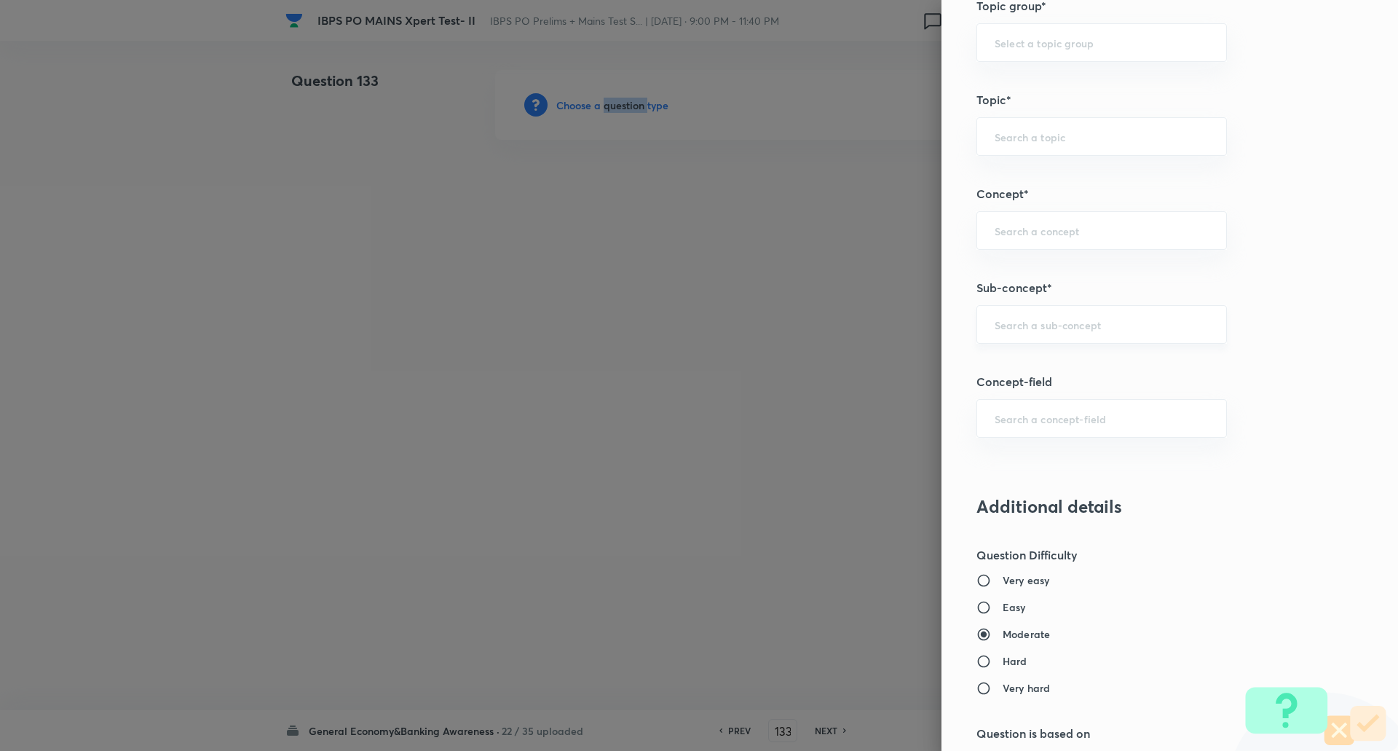
scroll to position [663, 0]
click at [1074, 333] on div "​" at bounding box center [1101, 323] width 250 height 39
click at [1074, 333] on div "adb ​" at bounding box center [1101, 323] width 250 height 39
click at [1073, 316] on input "adb" at bounding box center [1102, 323] width 214 height 14
click at [1064, 371] on li "International Financial Organisations [IBRD (World Bank), IDA, IFC, IMF, ADB]" at bounding box center [1090, 373] width 249 height 44
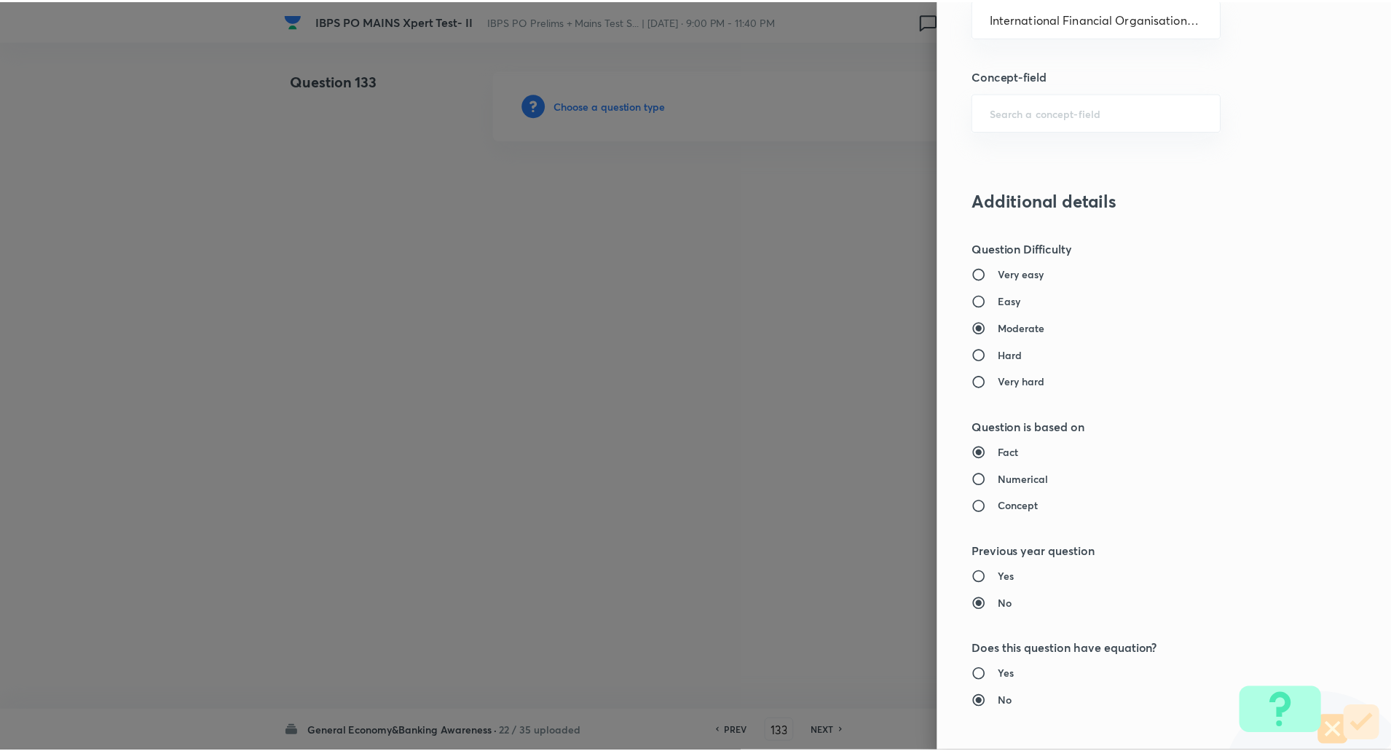
scroll to position [1234, 0]
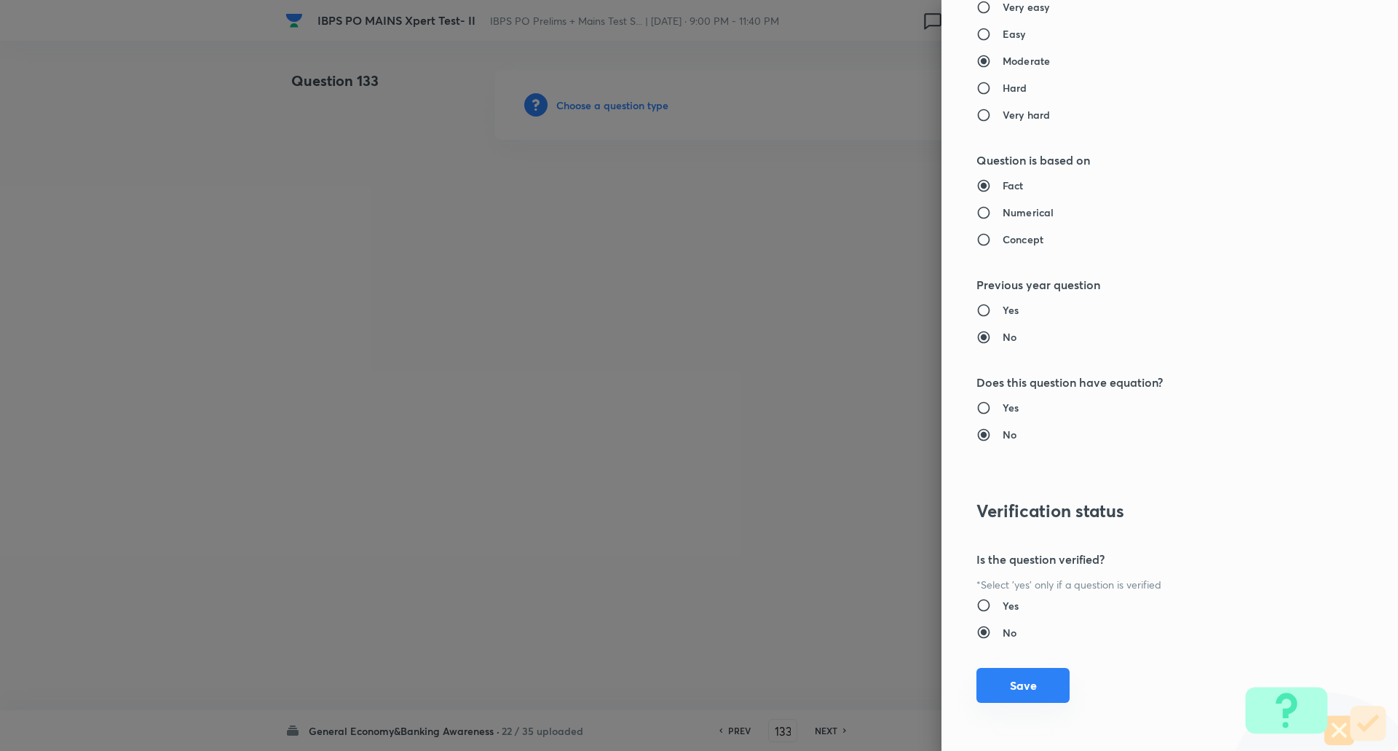
click at [1017, 696] on button "Save" at bounding box center [1022, 685] width 93 height 35
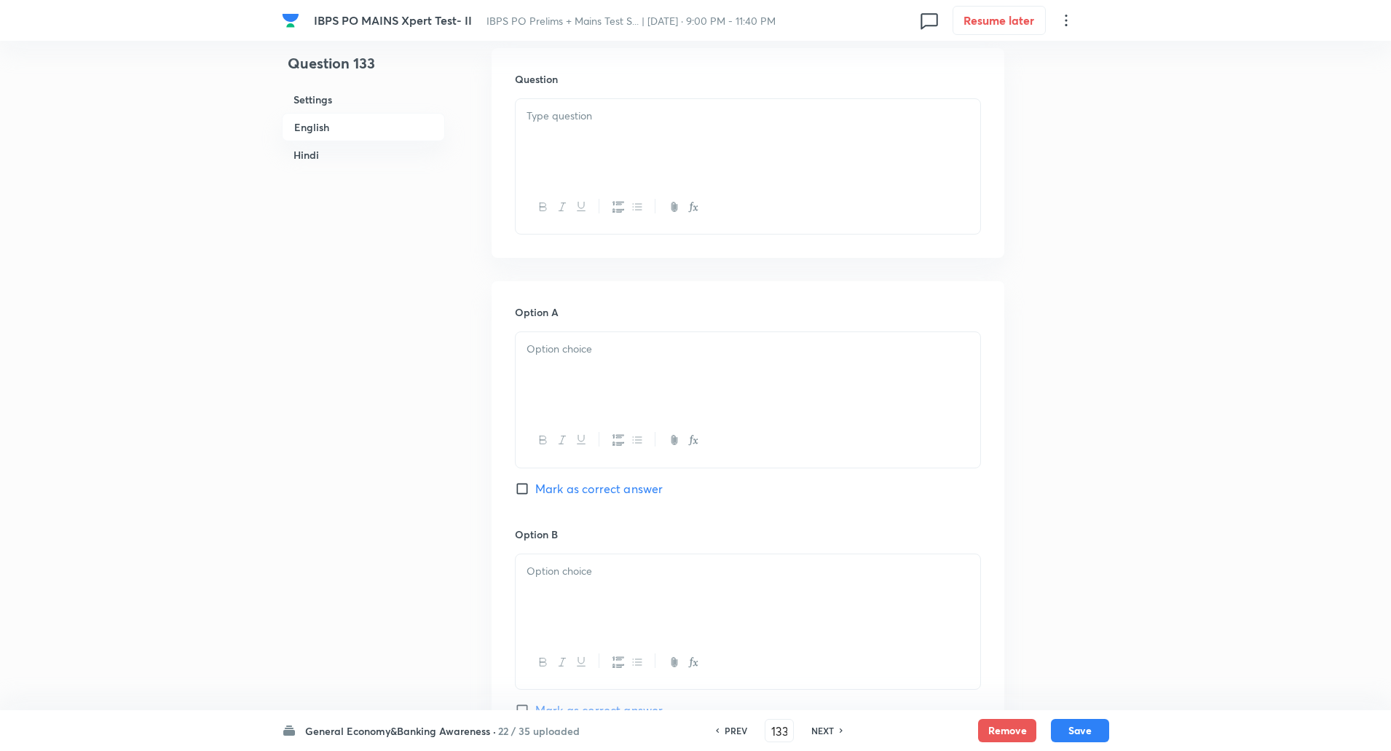
scroll to position [446, 0]
click at [583, 129] on div at bounding box center [748, 138] width 465 height 82
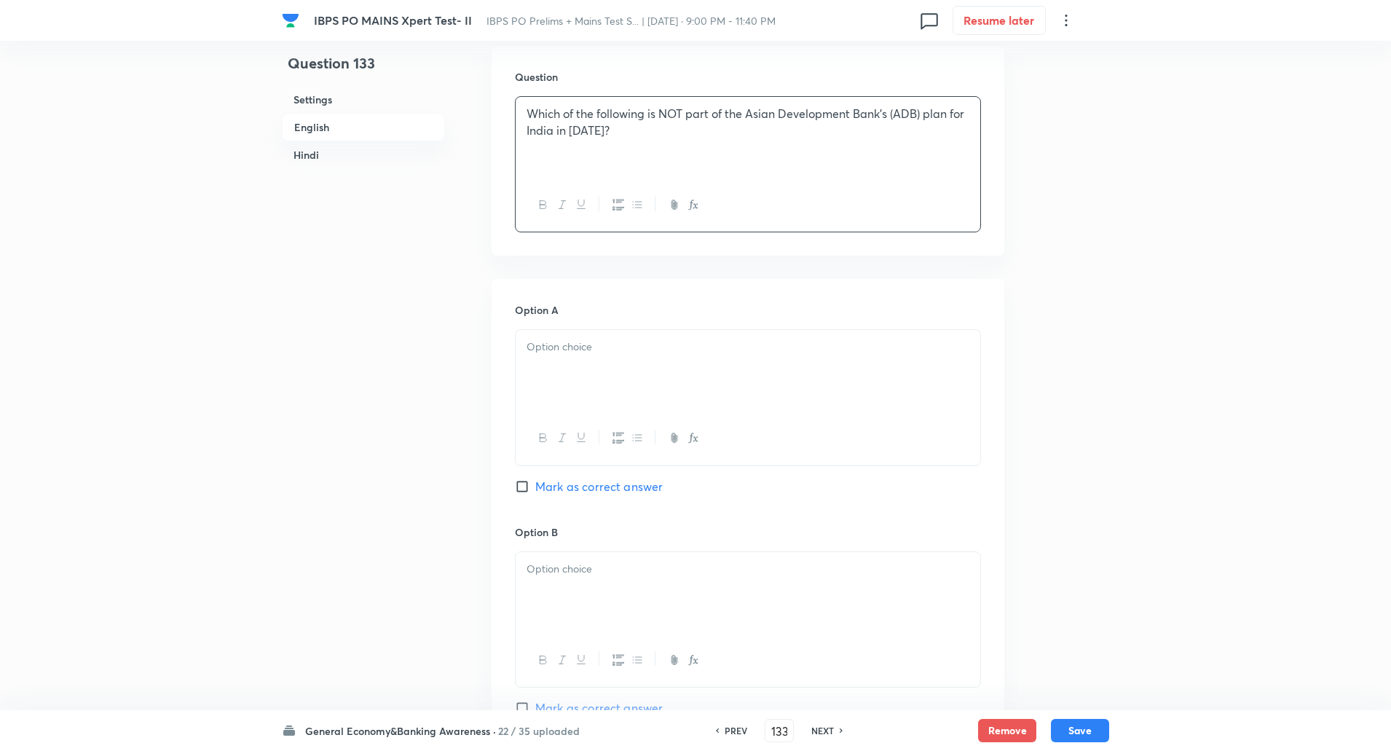
scroll to position [583, 0]
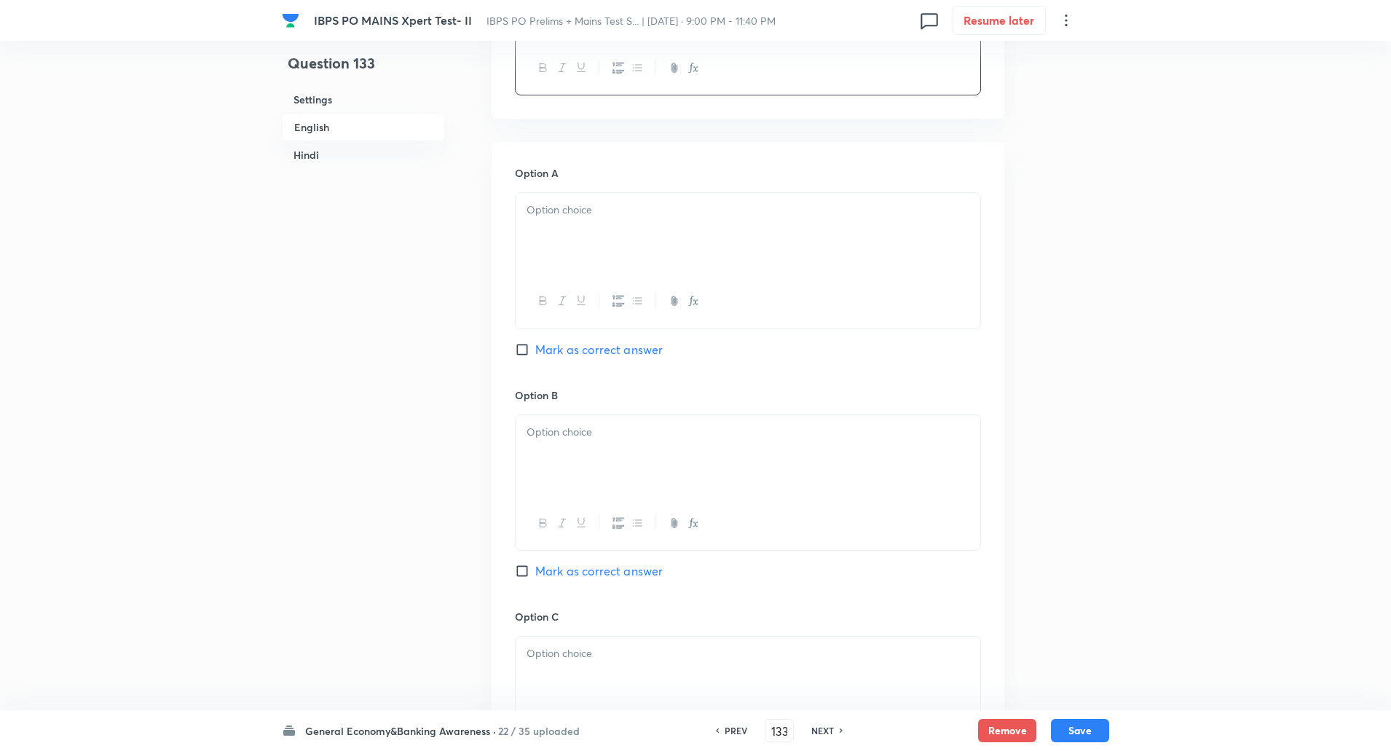
click at [580, 231] on div at bounding box center [748, 234] width 465 height 82
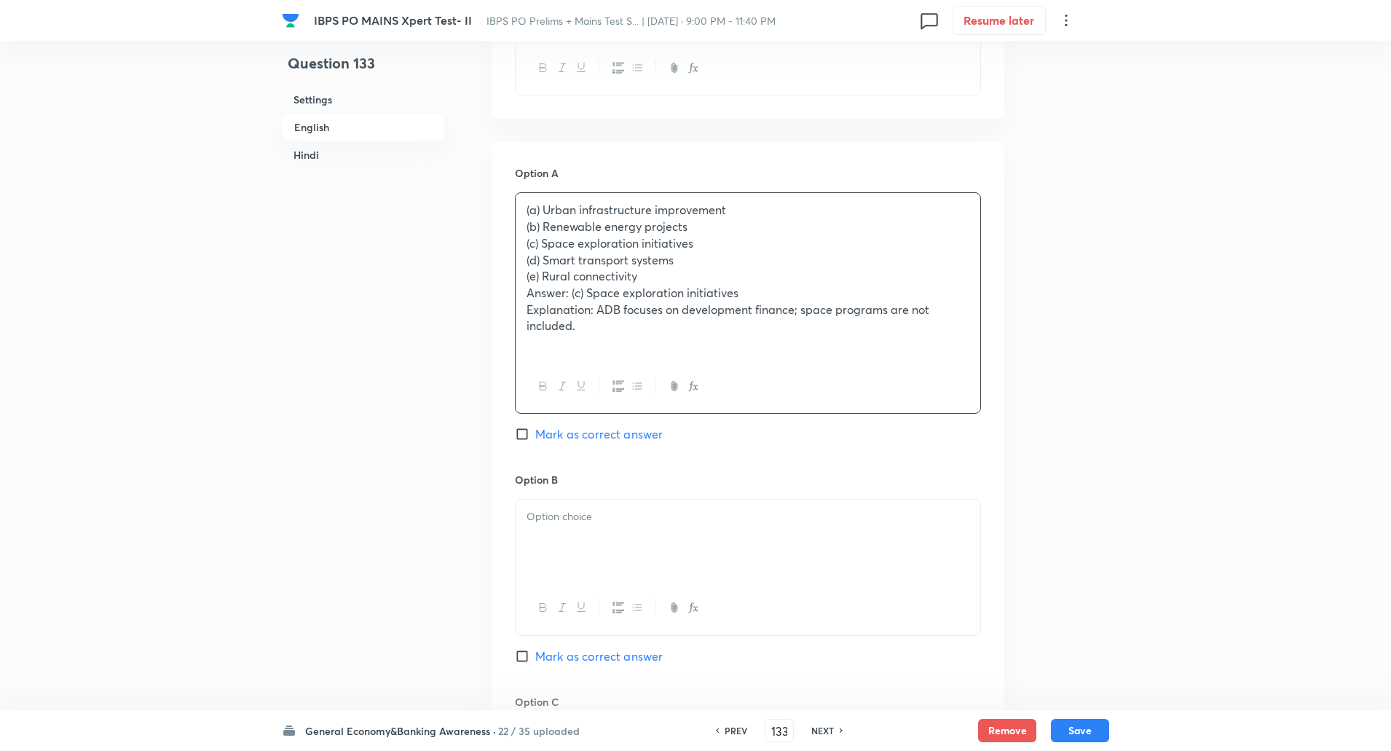
click at [580, 231] on p "(b) Renewable energy projects" at bounding box center [747, 226] width 443 height 17
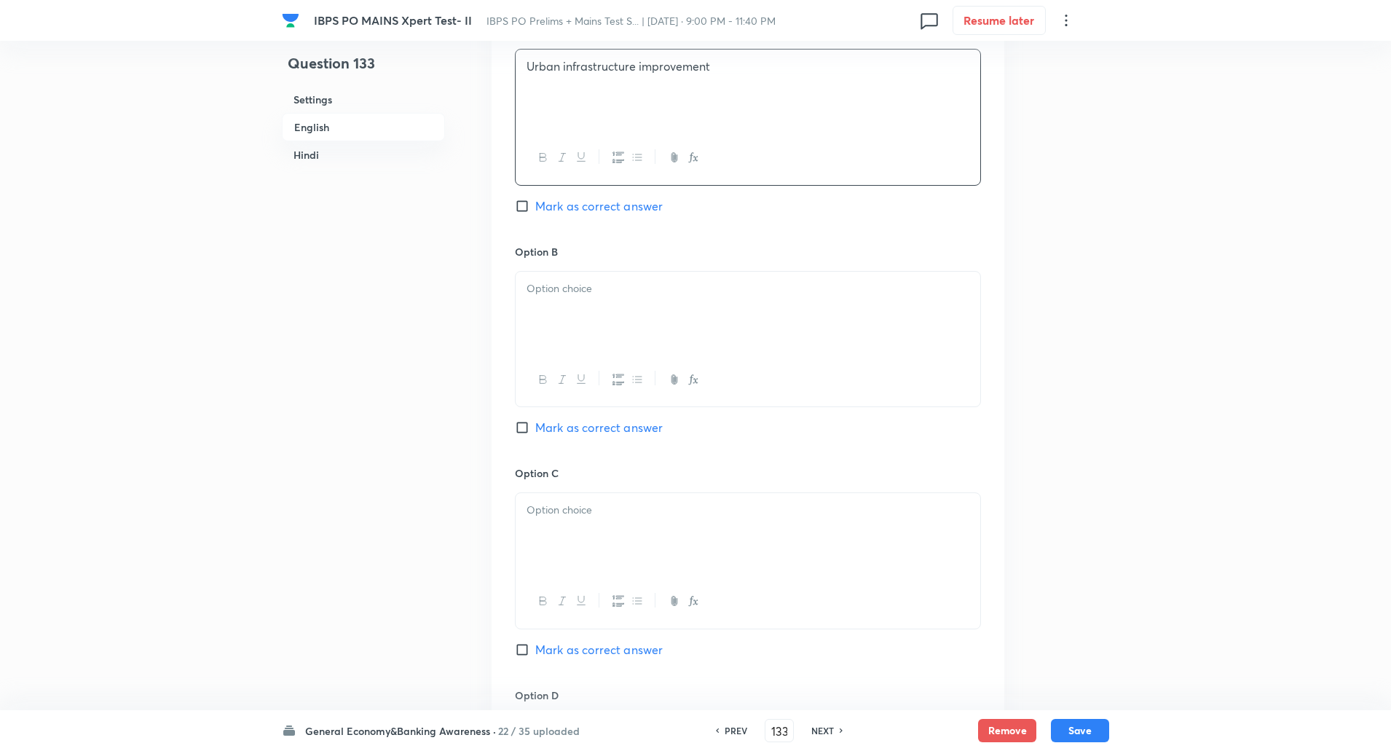
scroll to position [727, 0]
click at [565, 335] on div at bounding box center [748, 312] width 465 height 82
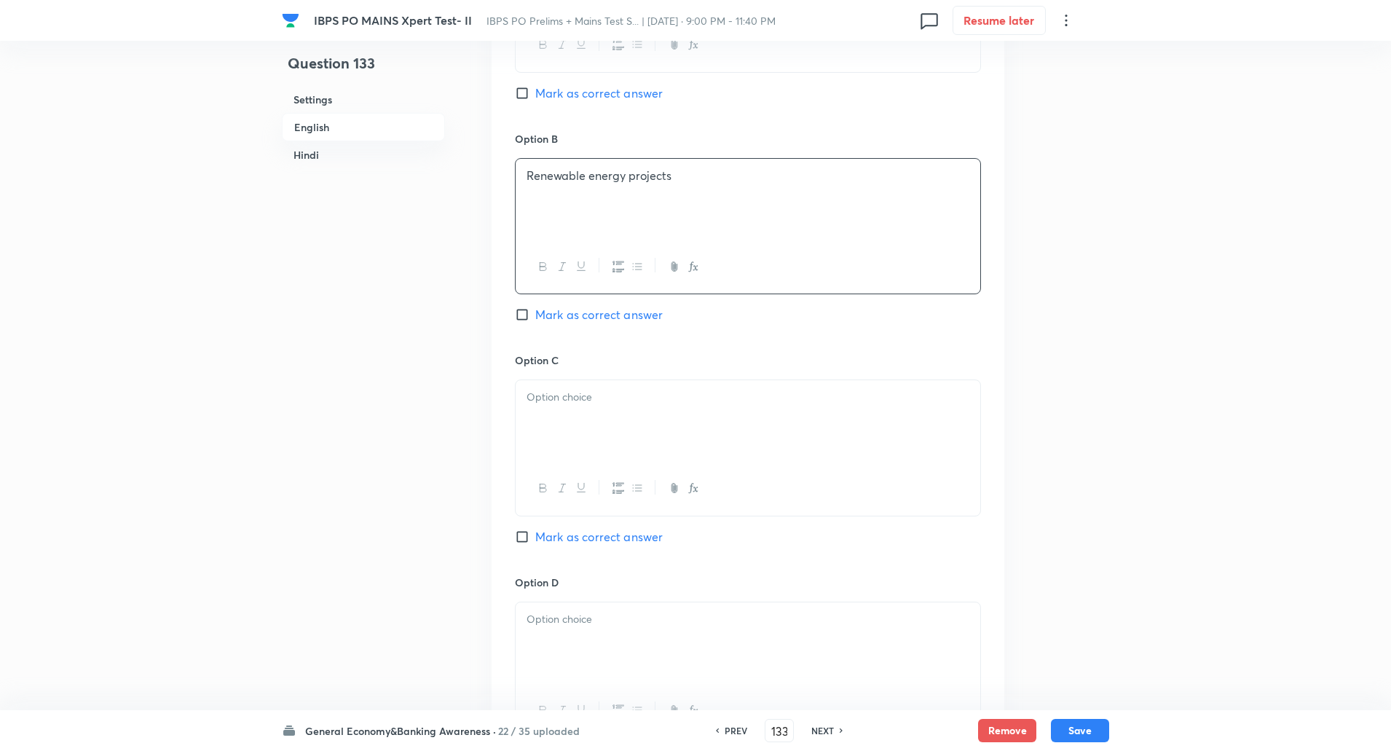
click at [566, 402] on p at bounding box center [747, 397] width 443 height 17
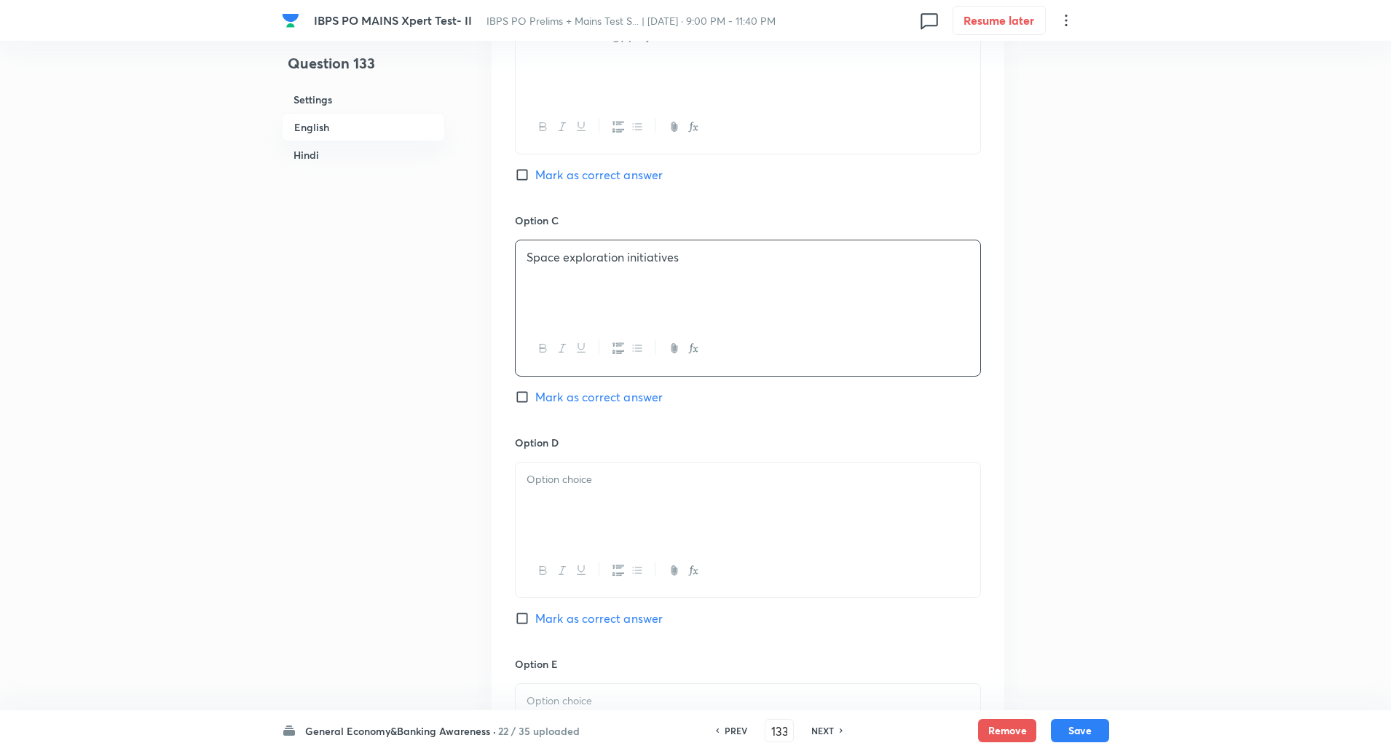
scroll to position [987, 0]
click at [513, 393] on div "Option A Urban infrastructure improvement Mark as correct answer Option B Renew…" at bounding box center [747, 302] width 513 height 1126
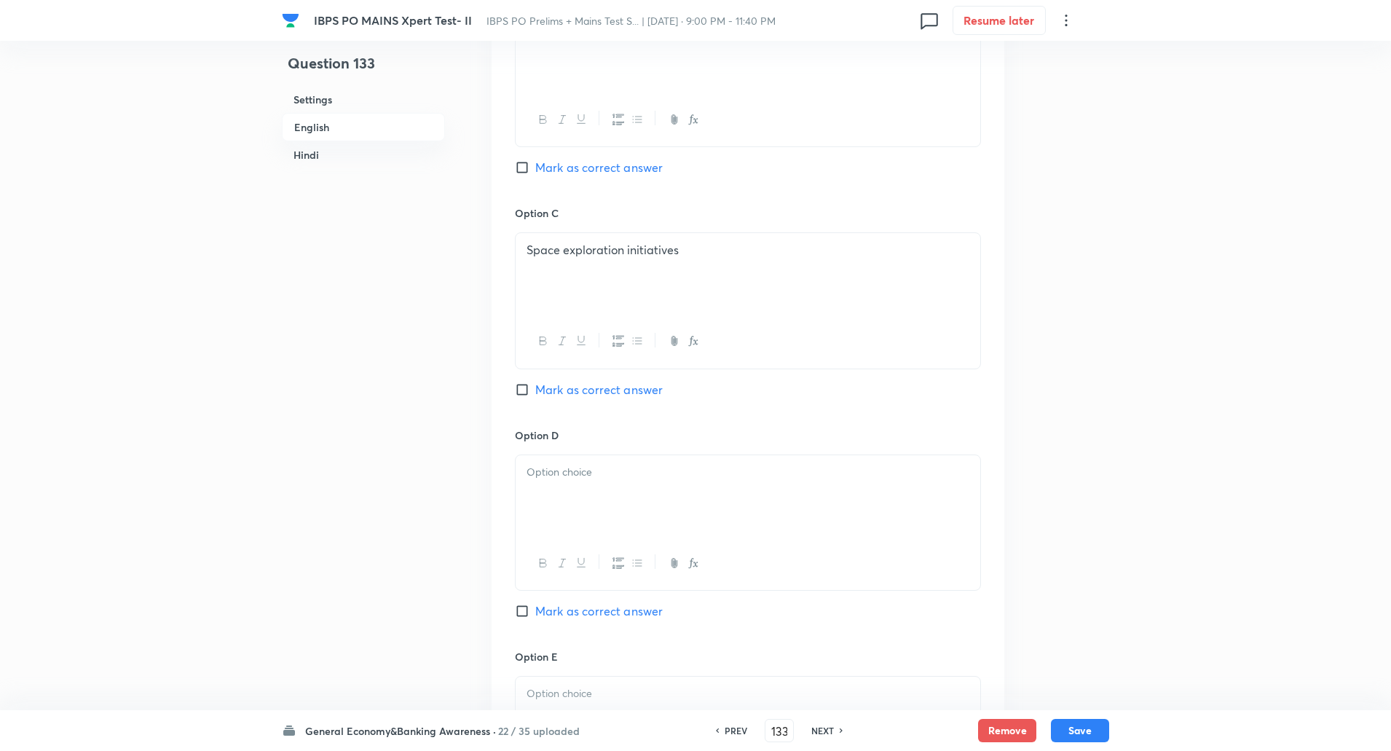
click at [524, 392] on input "Mark as correct answer" at bounding box center [525, 389] width 20 height 15
click at [558, 493] on div at bounding box center [748, 496] width 465 height 82
paste div
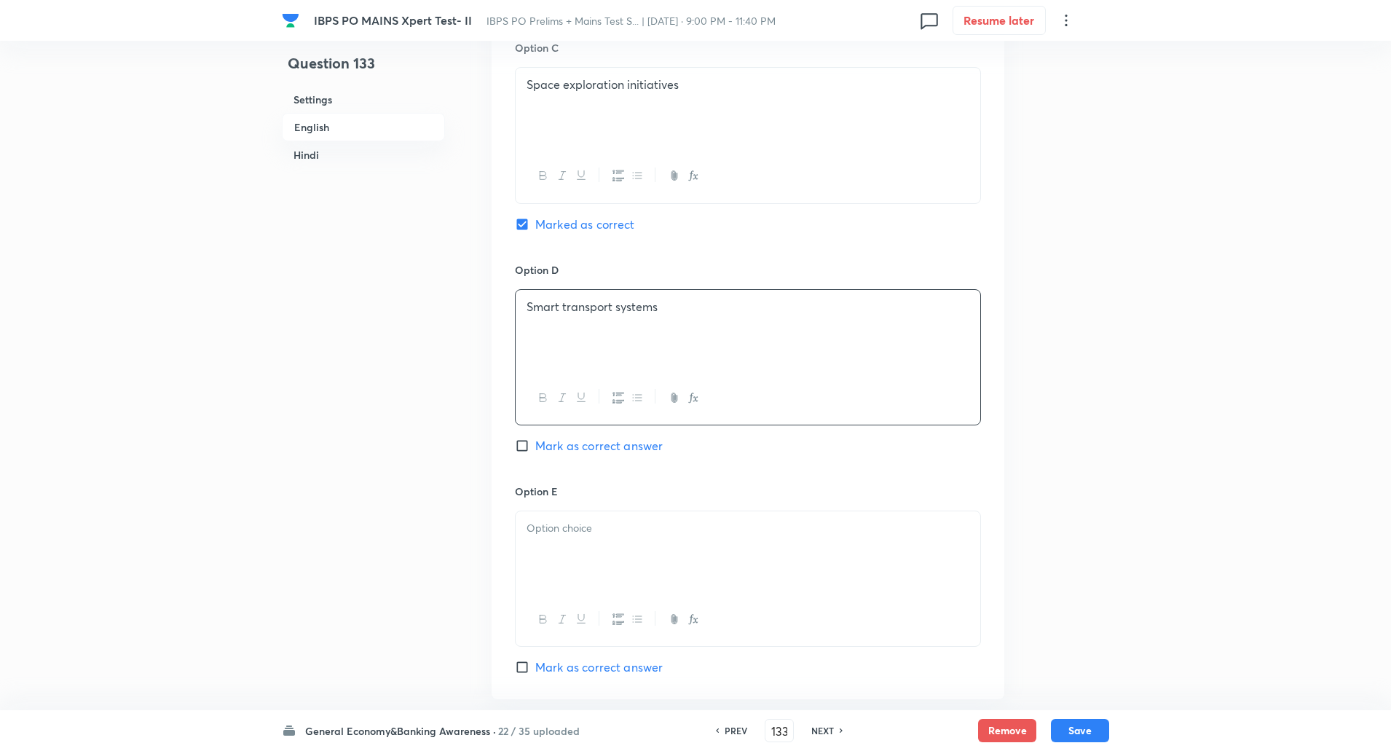
scroll to position [1160, 0]
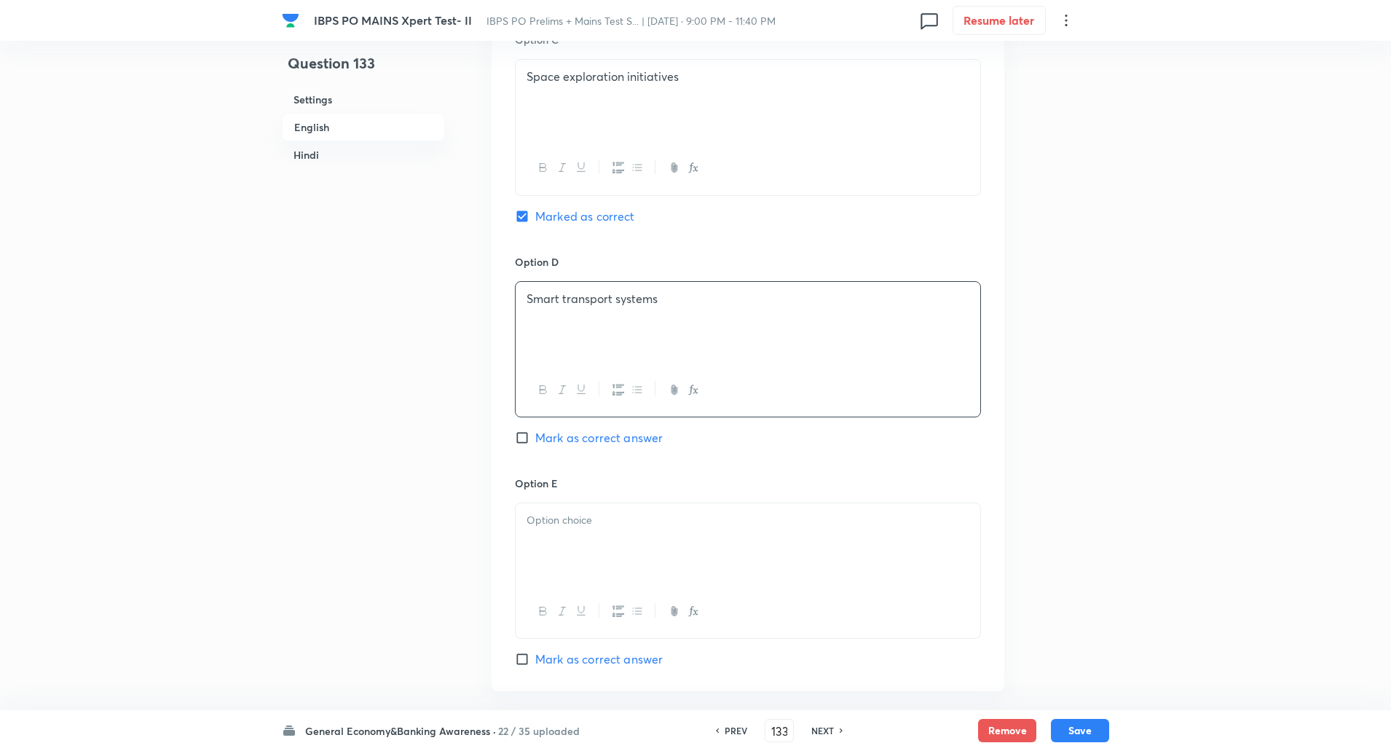
click at [556, 512] on p at bounding box center [747, 520] width 443 height 17
paste div
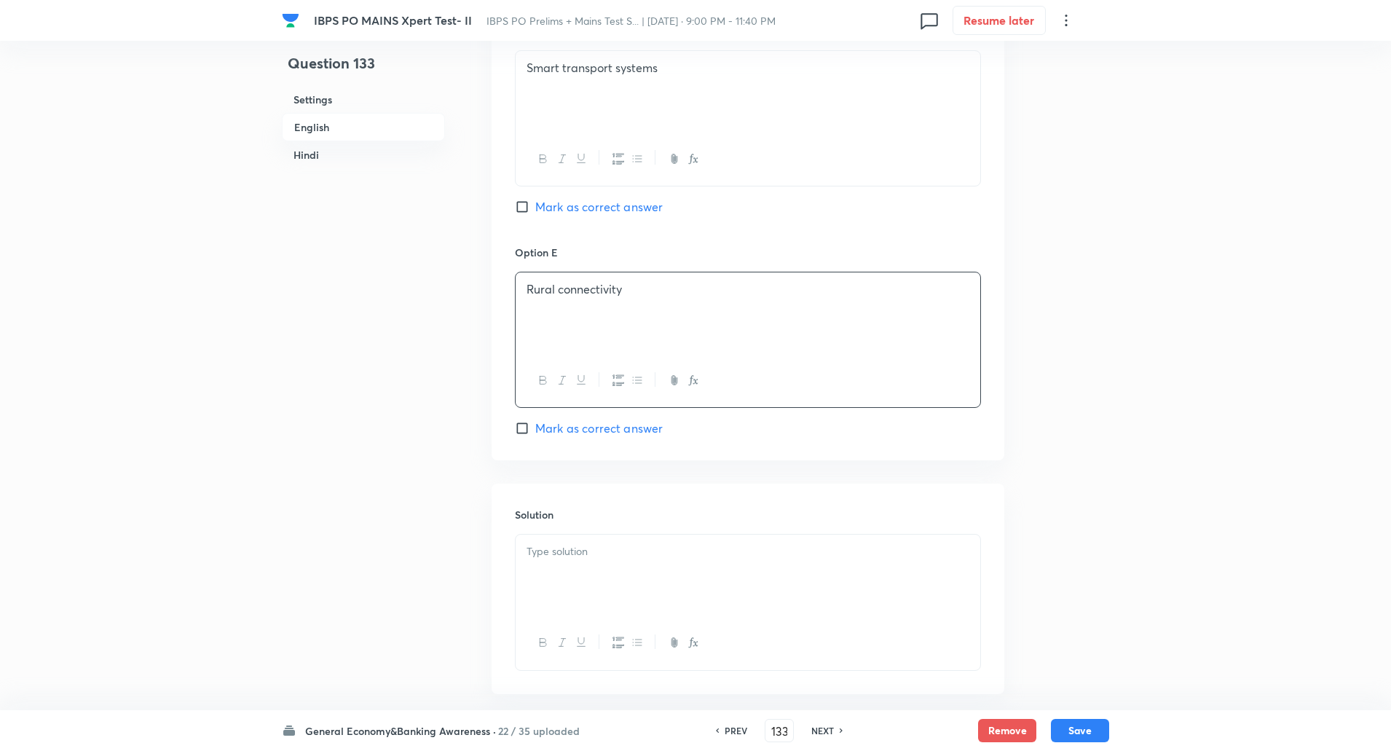
click at [596, 548] on p at bounding box center [747, 551] width 443 height 17
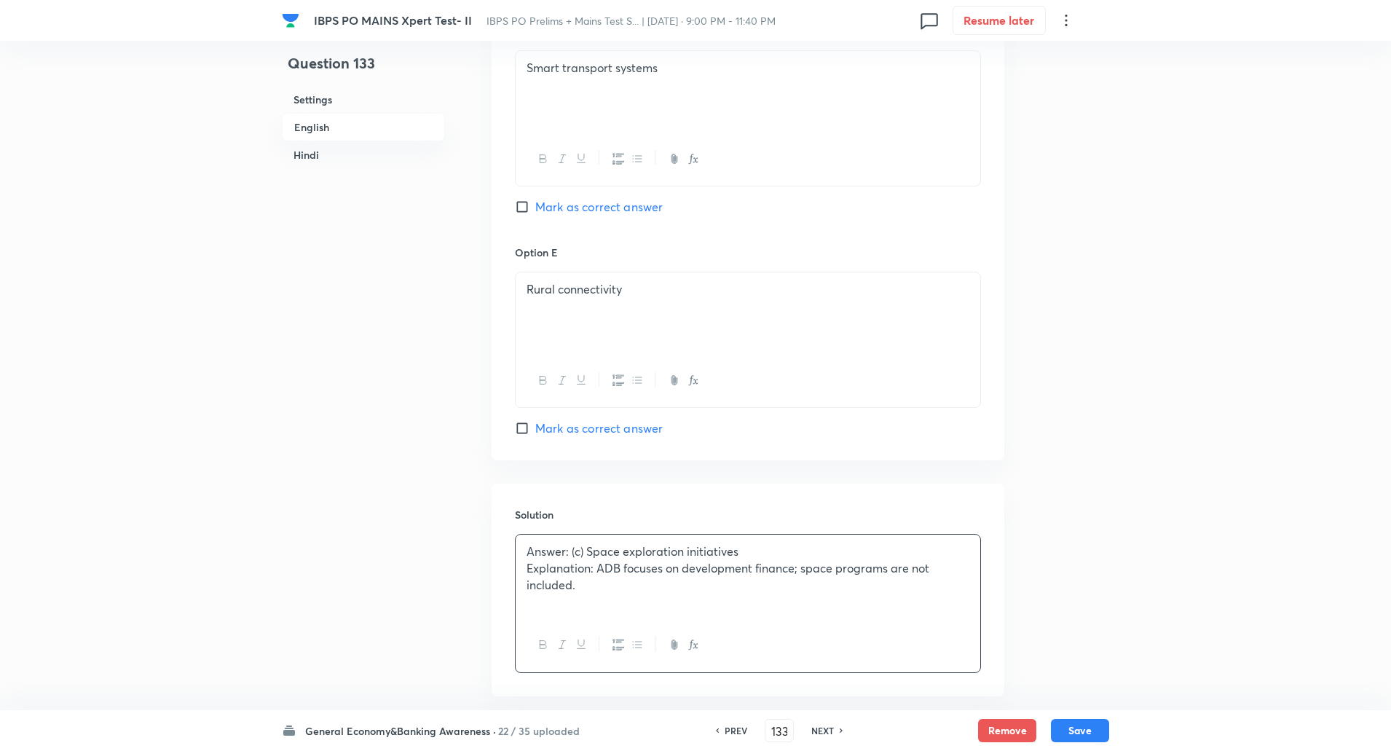
click at [598, 569] on p "Explanation: ADB focuses on development finance; space programs are not include…" at bounding box center [747, 576] width 443 height 33
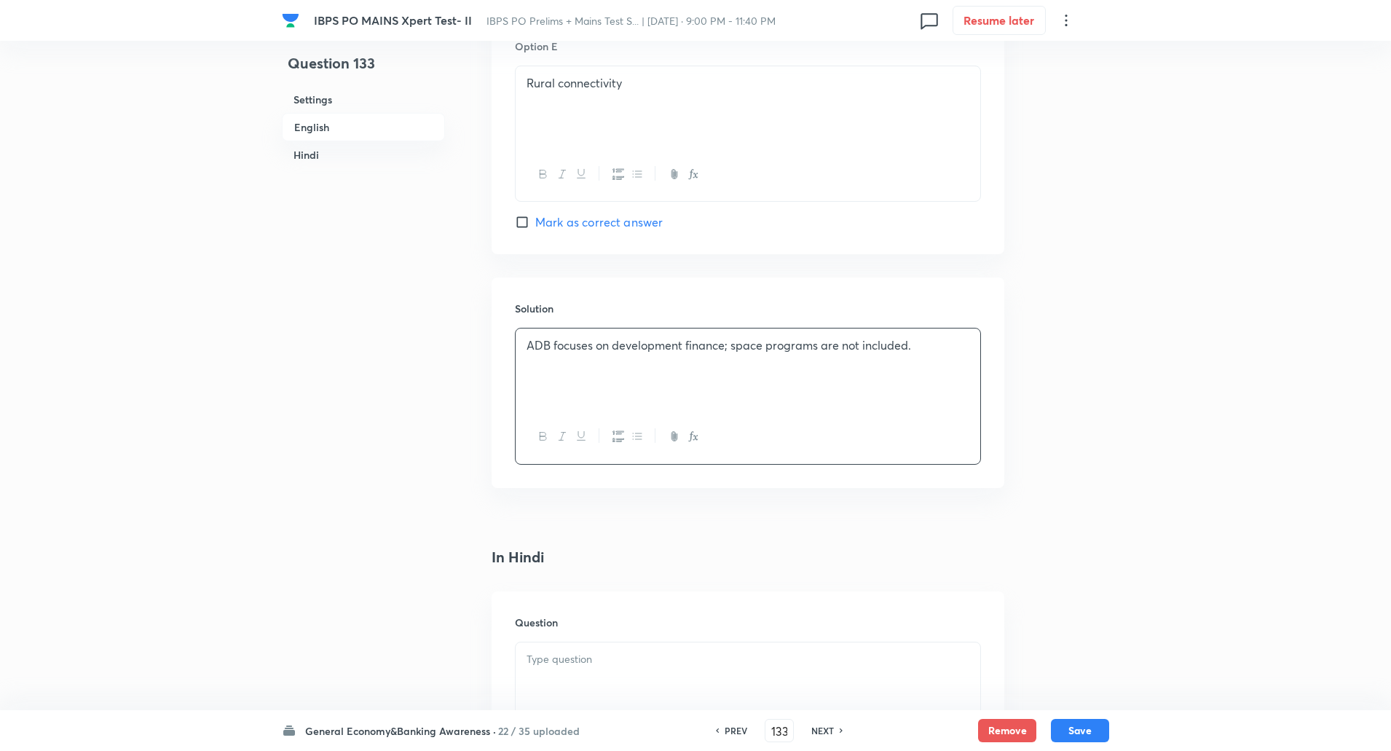
scroll to position [1669, 0]
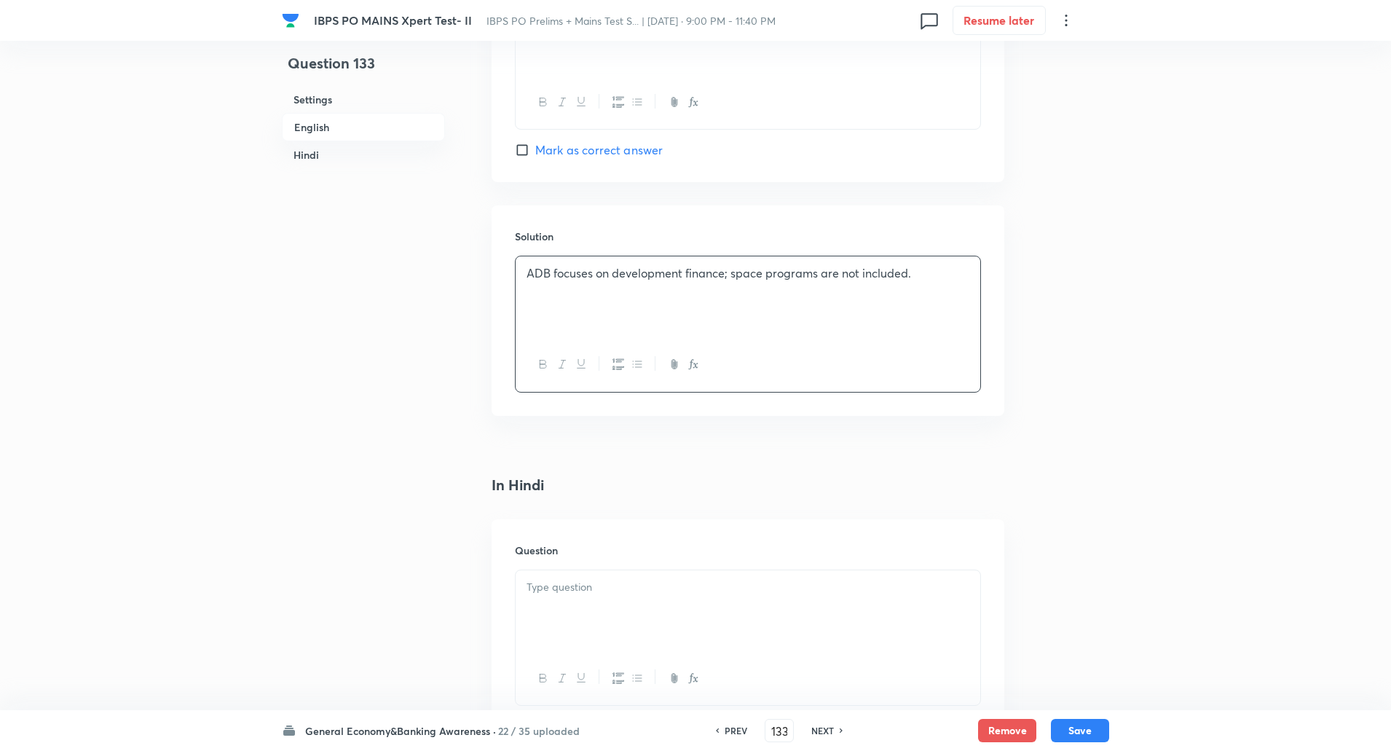
click at [548, 590] on p at bounding box center [747, 587] width 443 height 17
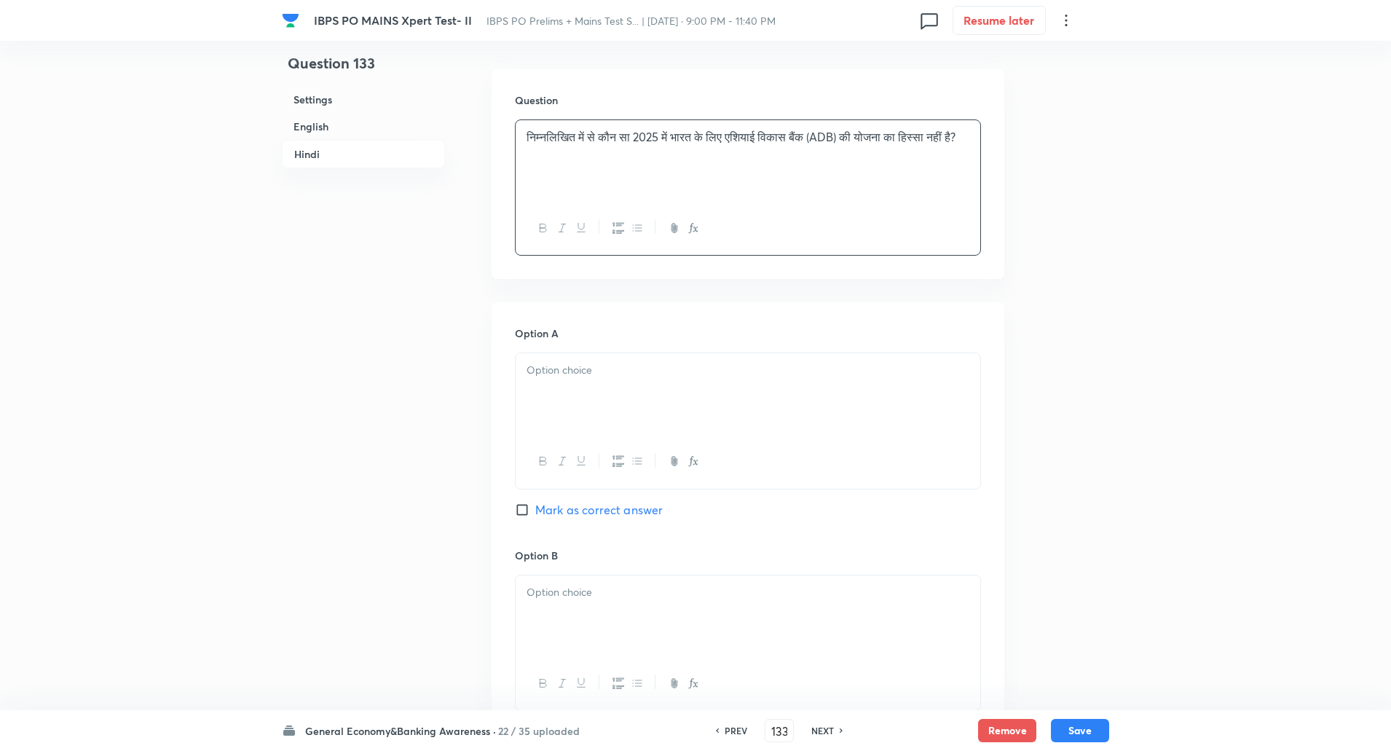
scroll to position [2150, 0]
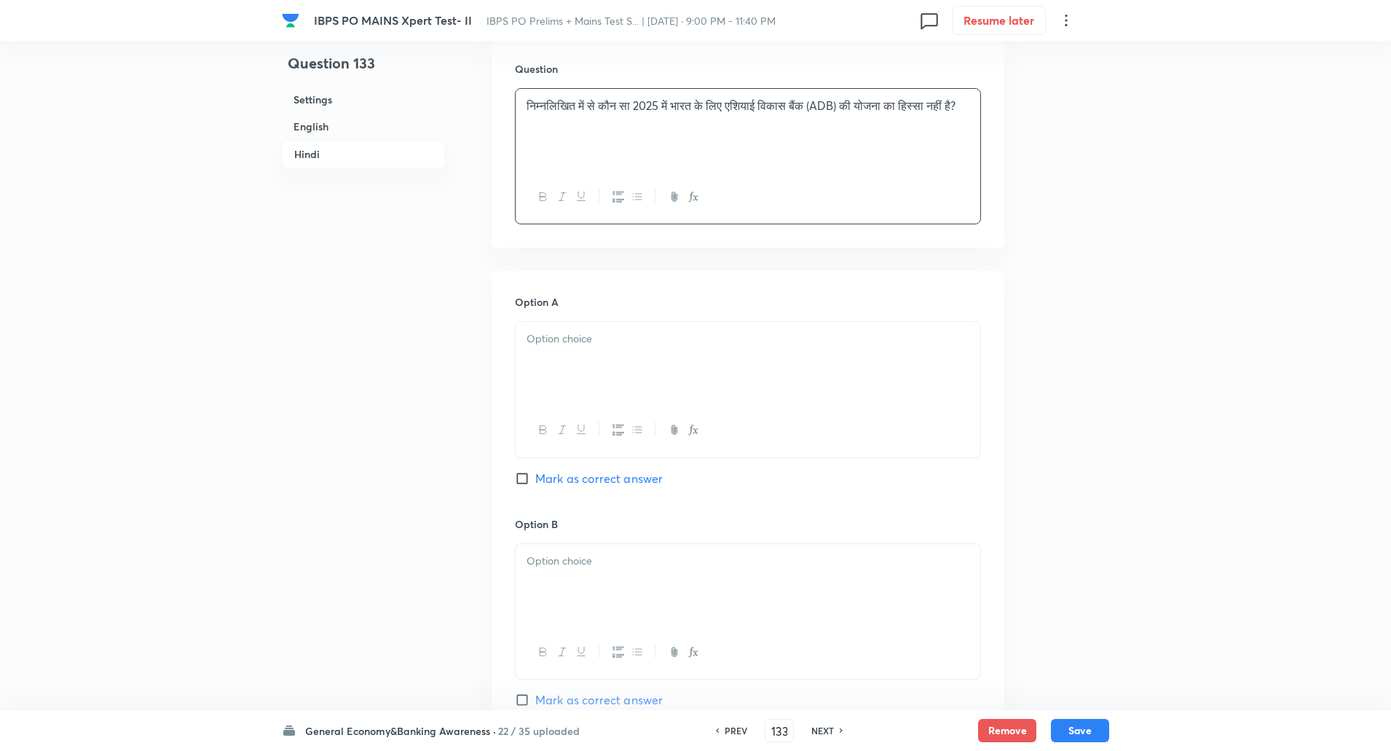
click at [563, 378] on div at bounding box center [748, 363] width 465 height 82
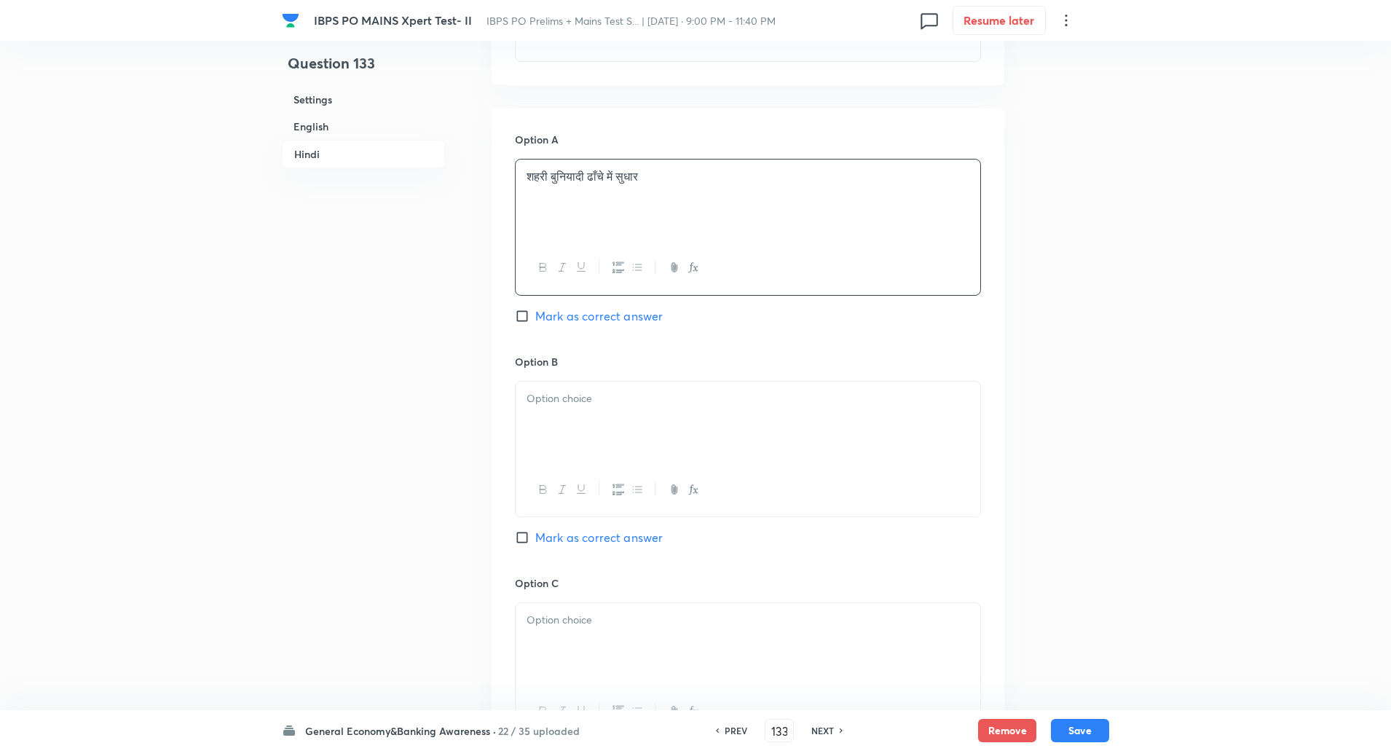
click at [568, 431] on div at bounding box center [748, 423] width 465 height 82
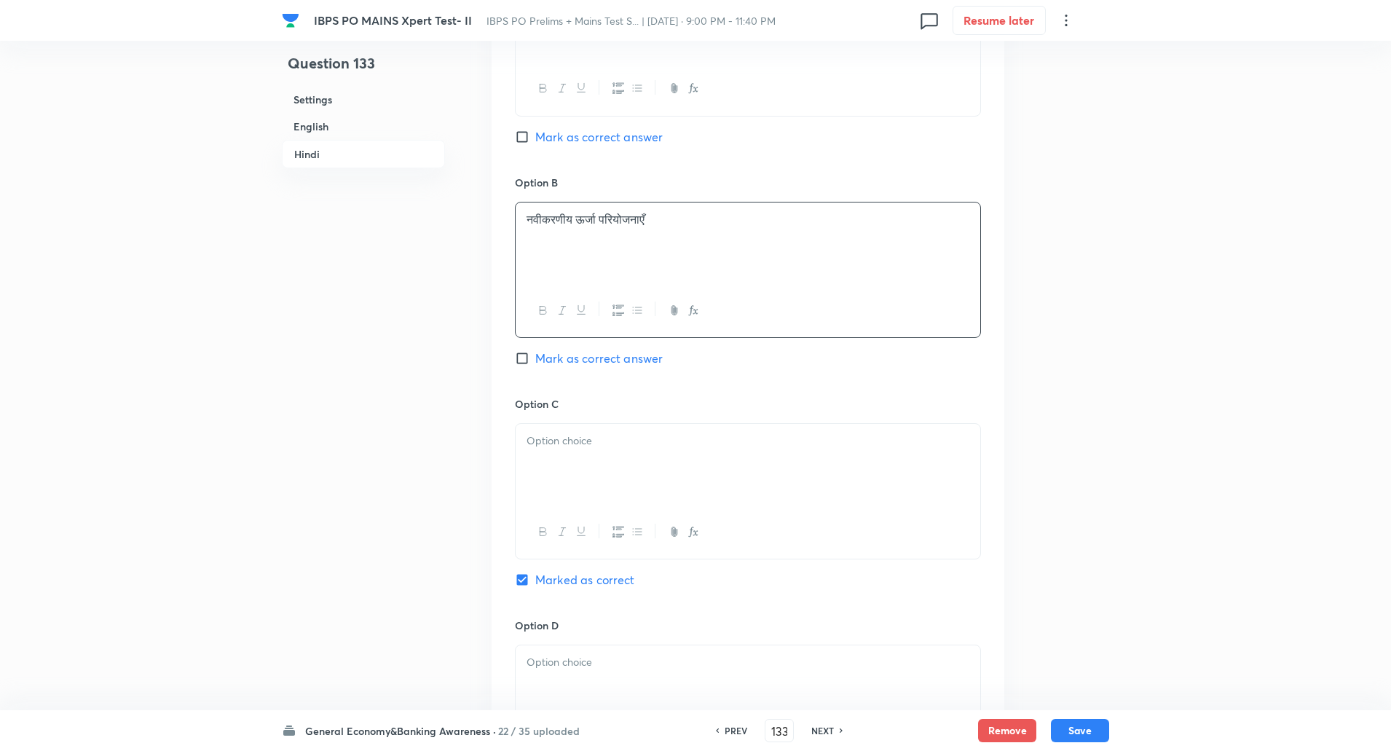
scroll to position [2508, 0]
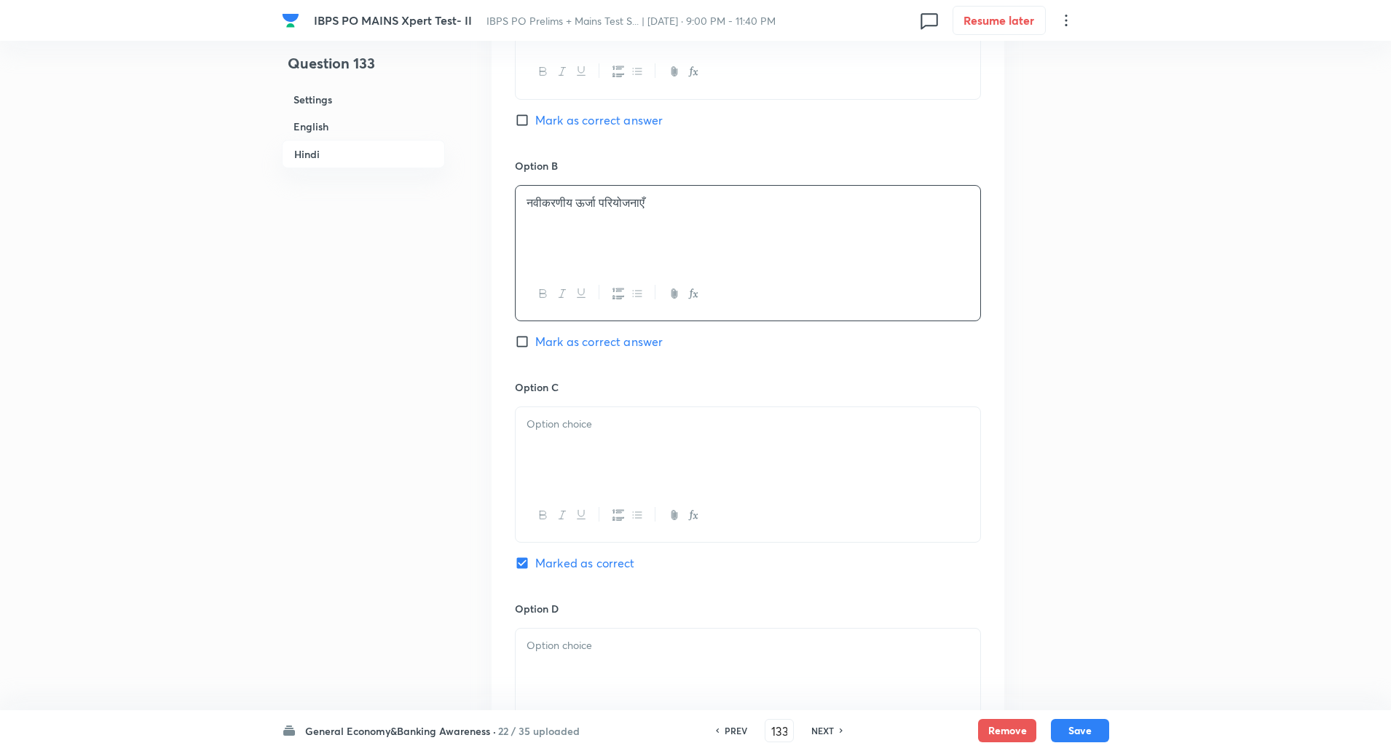
click at [566, 446] on div at bounding box center [748, 448] width 465 height 82
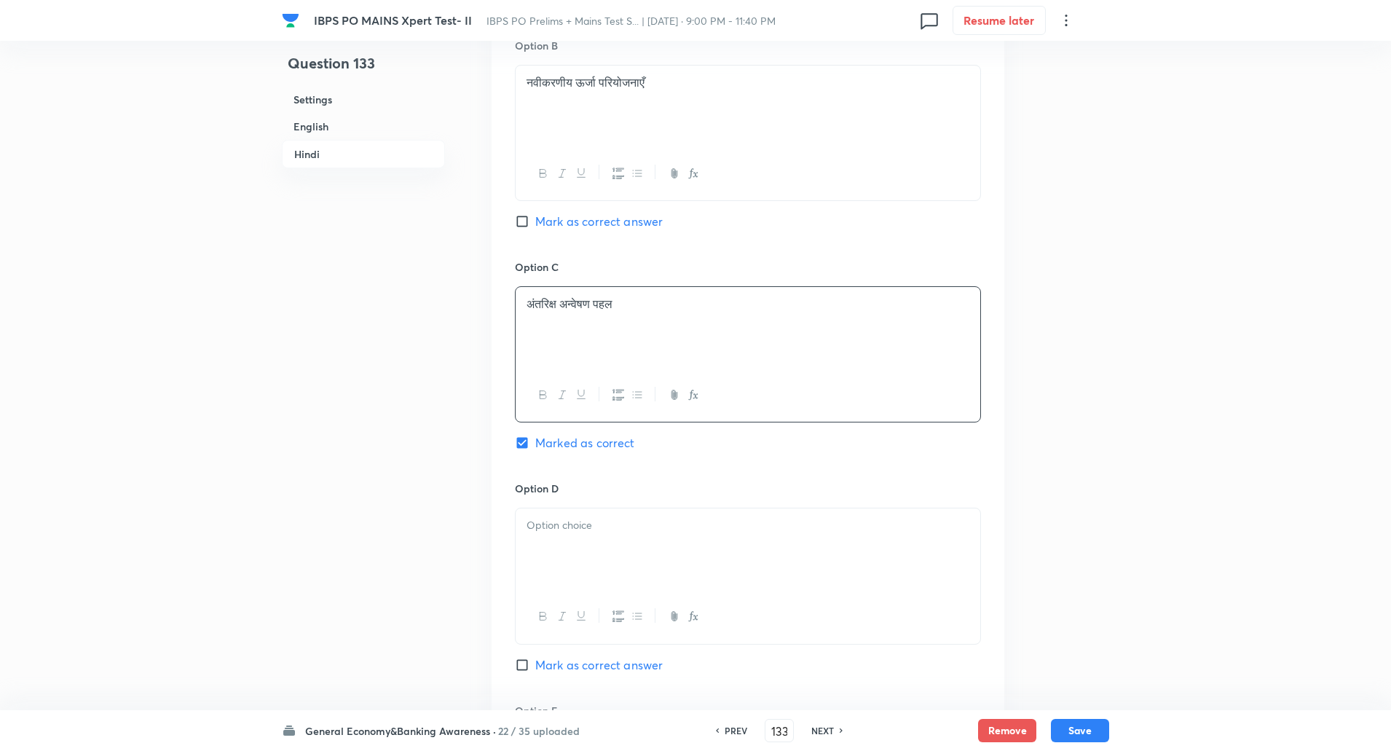
scroll to position [2653, 0]
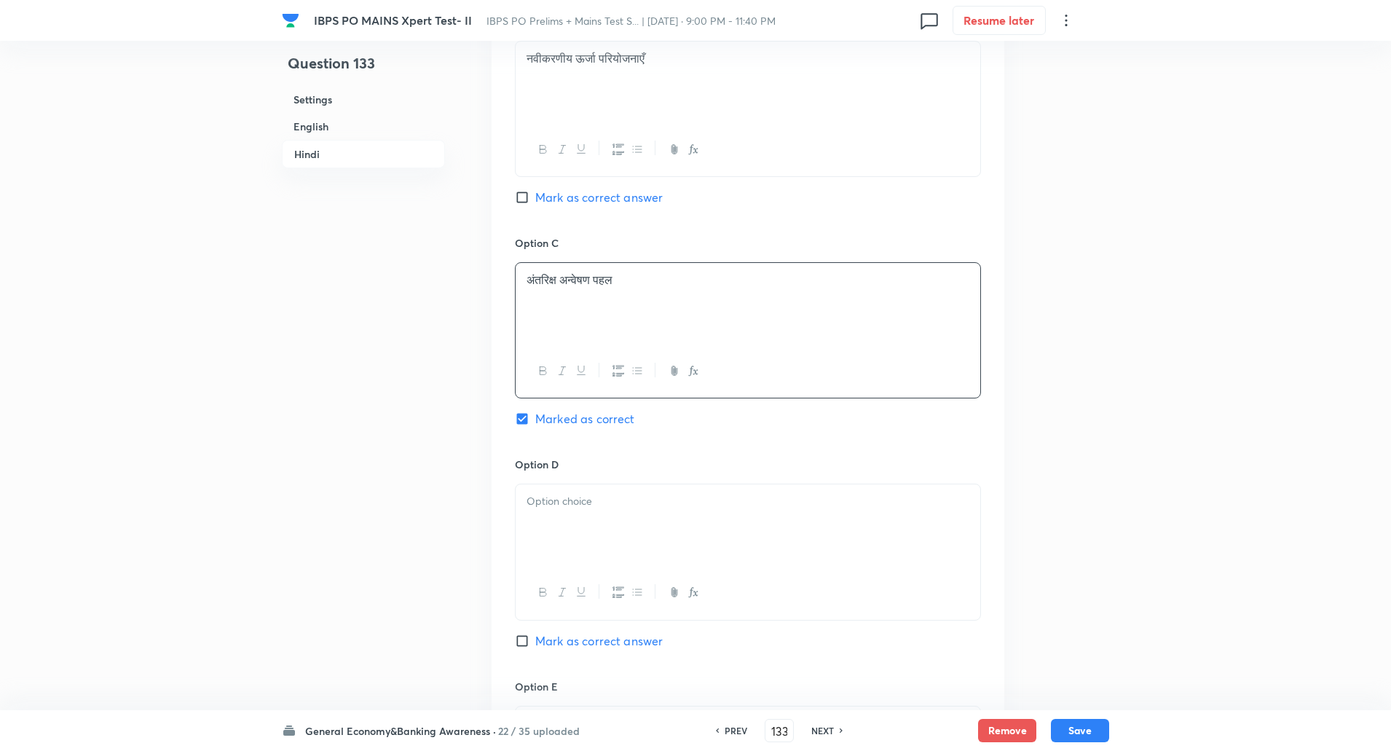
click at [564, 486] on div at bounding box center [748, 525] width 465 height 82
paste div
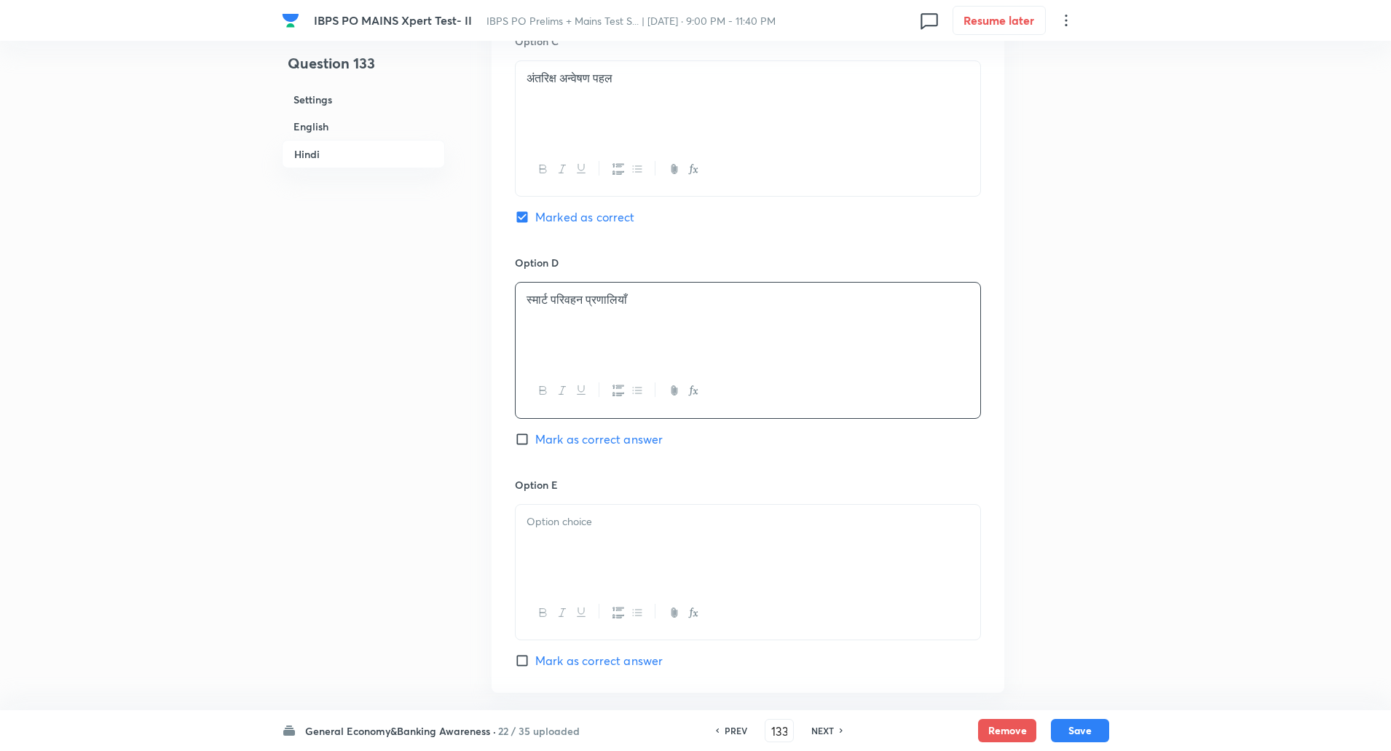
scroll to position [2855, 0]
click at [555, 540] on div at bounding box center [748, 545] width 465 height 82
paste div
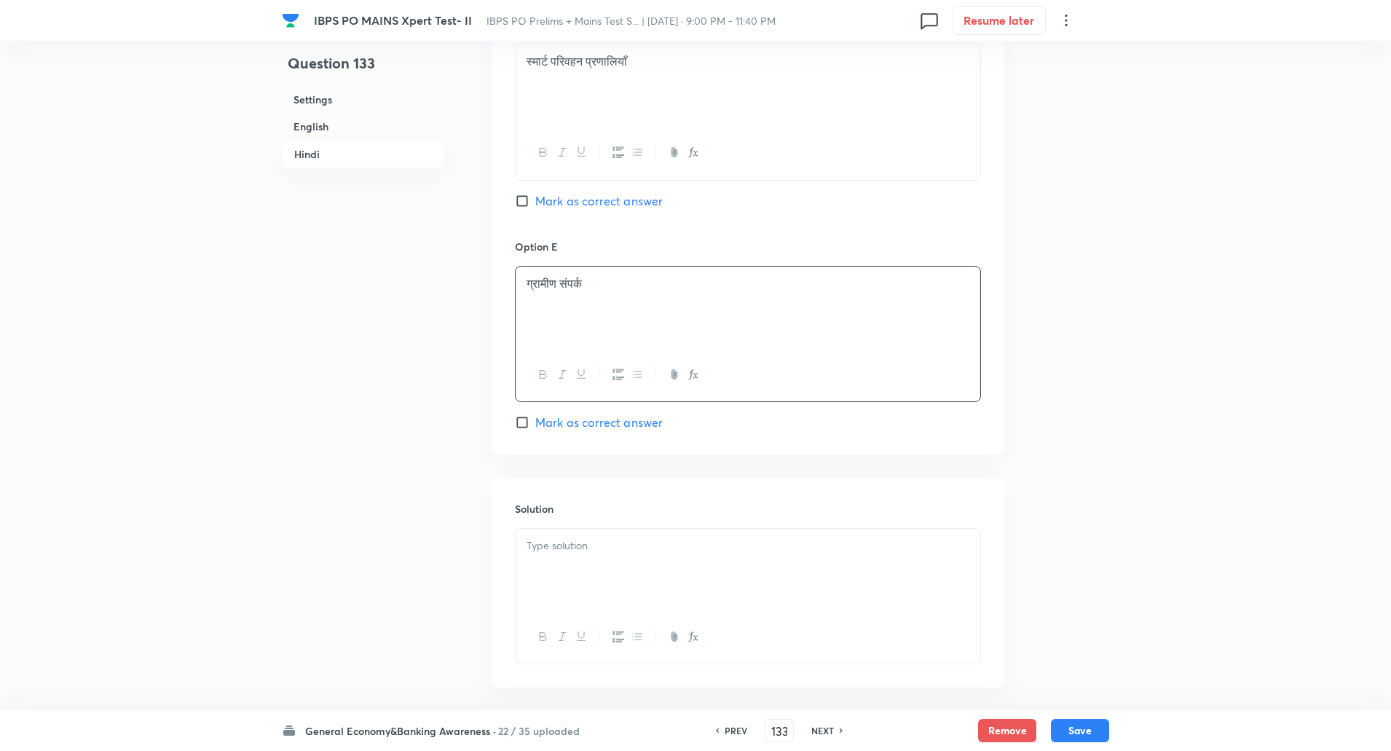
click at [562, 574] on div at bounding box center [748, 570] width 465 height 82
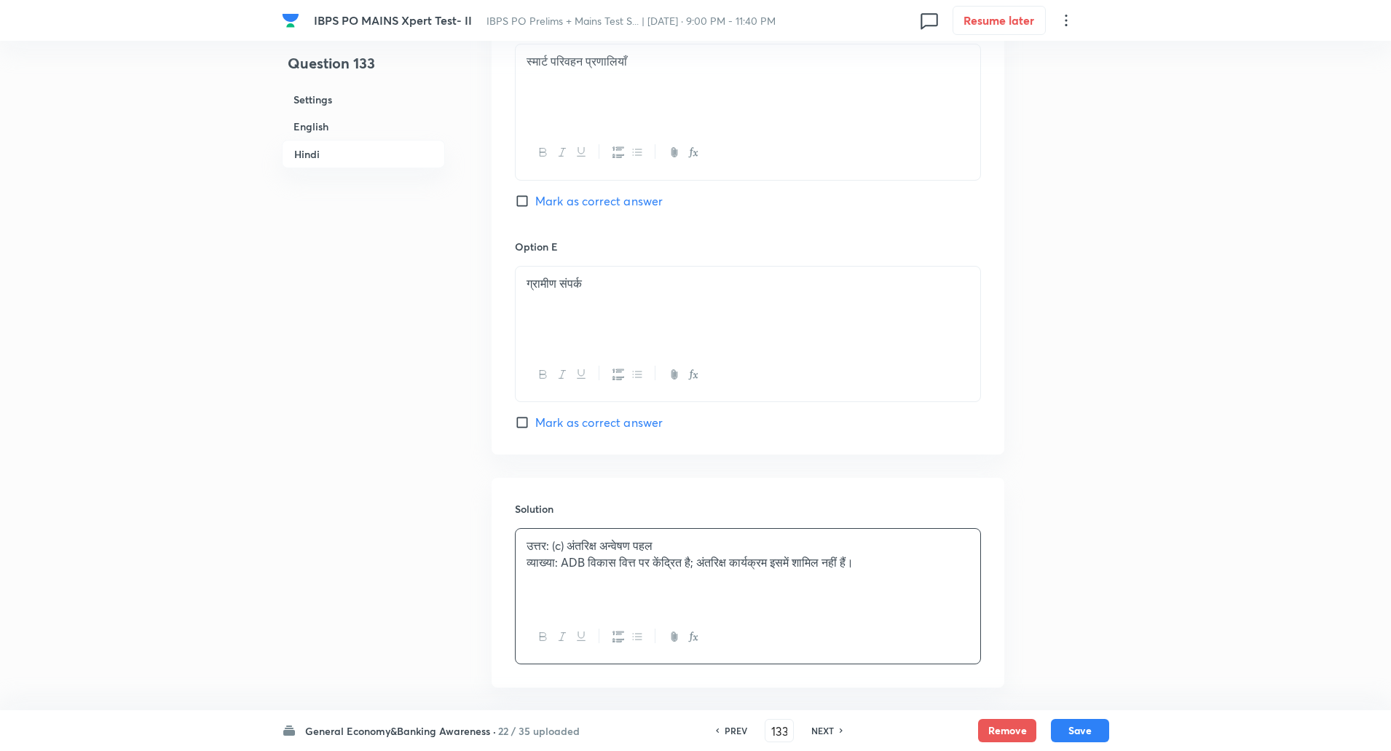
click at [561, 560] on p "व्याख्या: ADB विकास वित्त पर केंद्रित है; अंतरिक्ष कार्यक्रम इसमें शामिल नहीं ह…" at bounding box center [747, 562] width 443 height 17
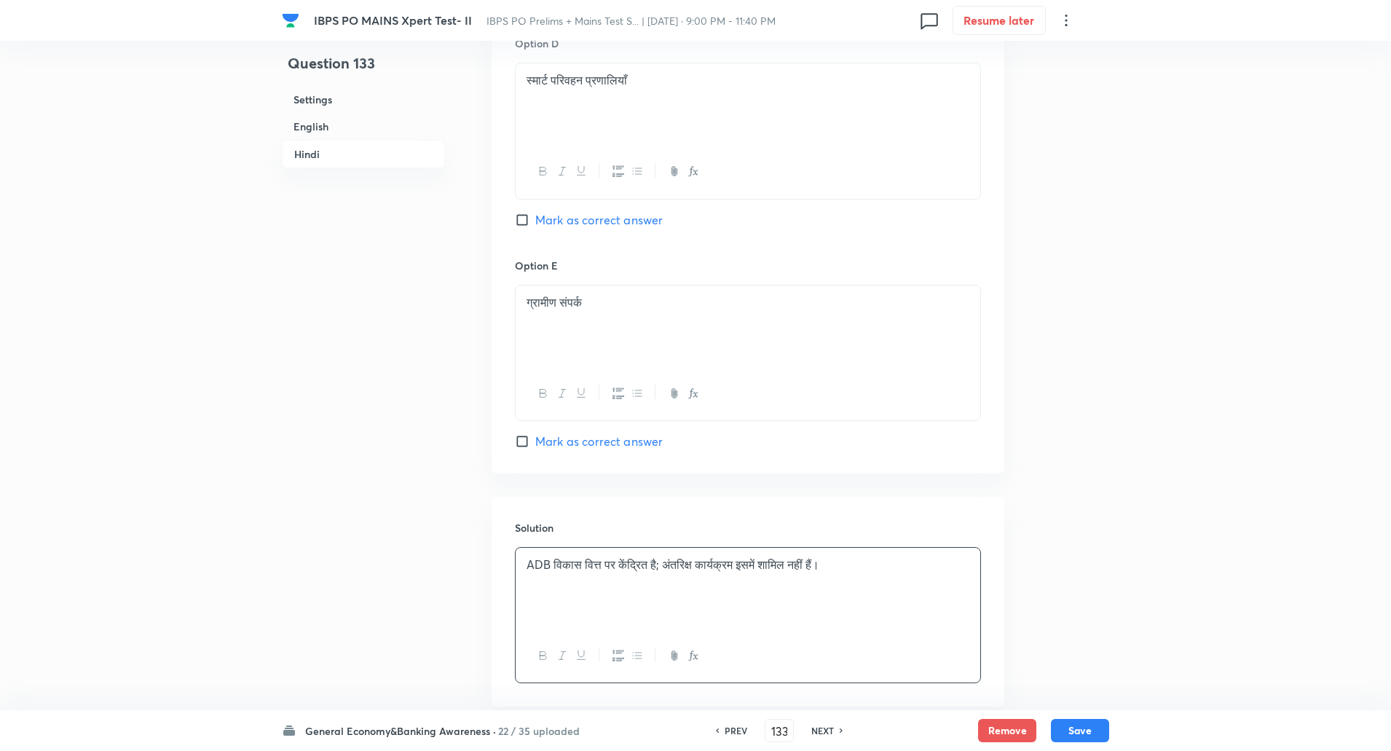
scroll to position [3157, 0]
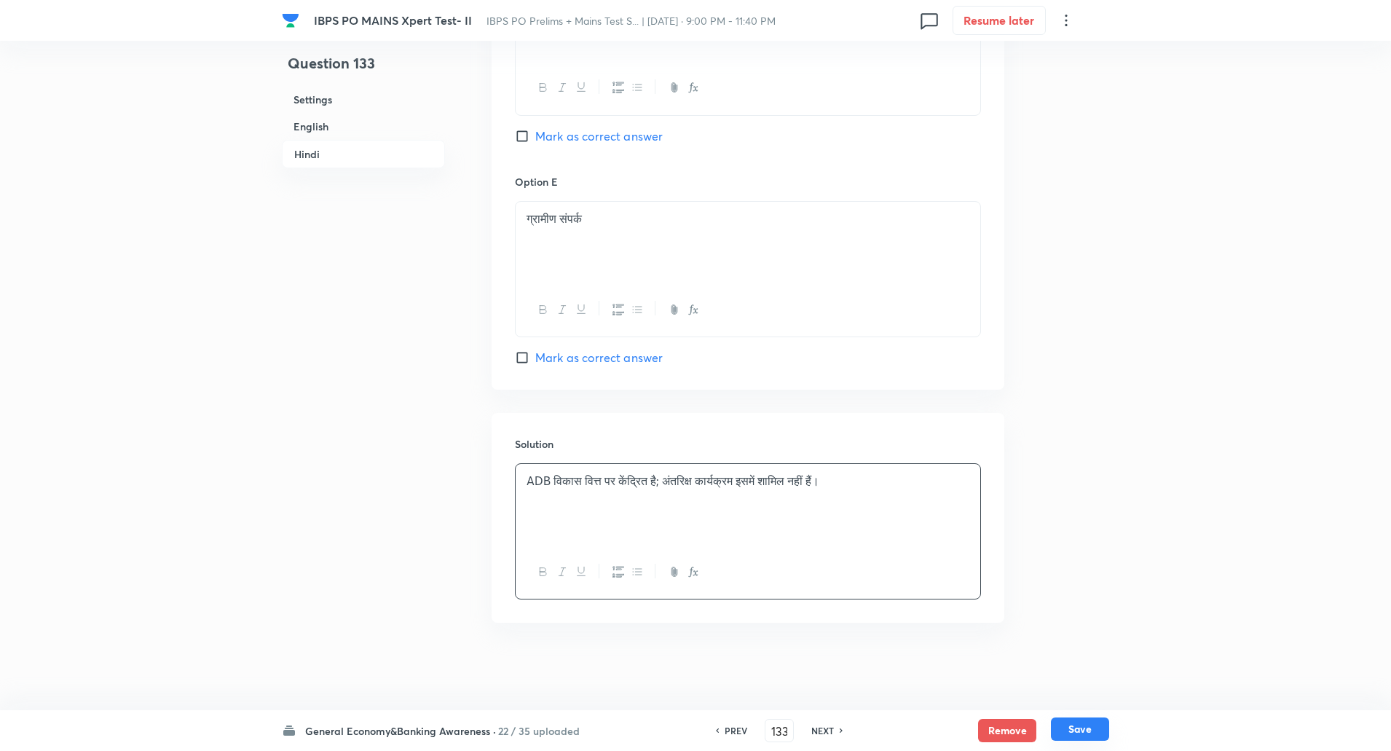
click at [1081, 731] on button "Save" at bounding box center [1080, 728] width 58 height 23
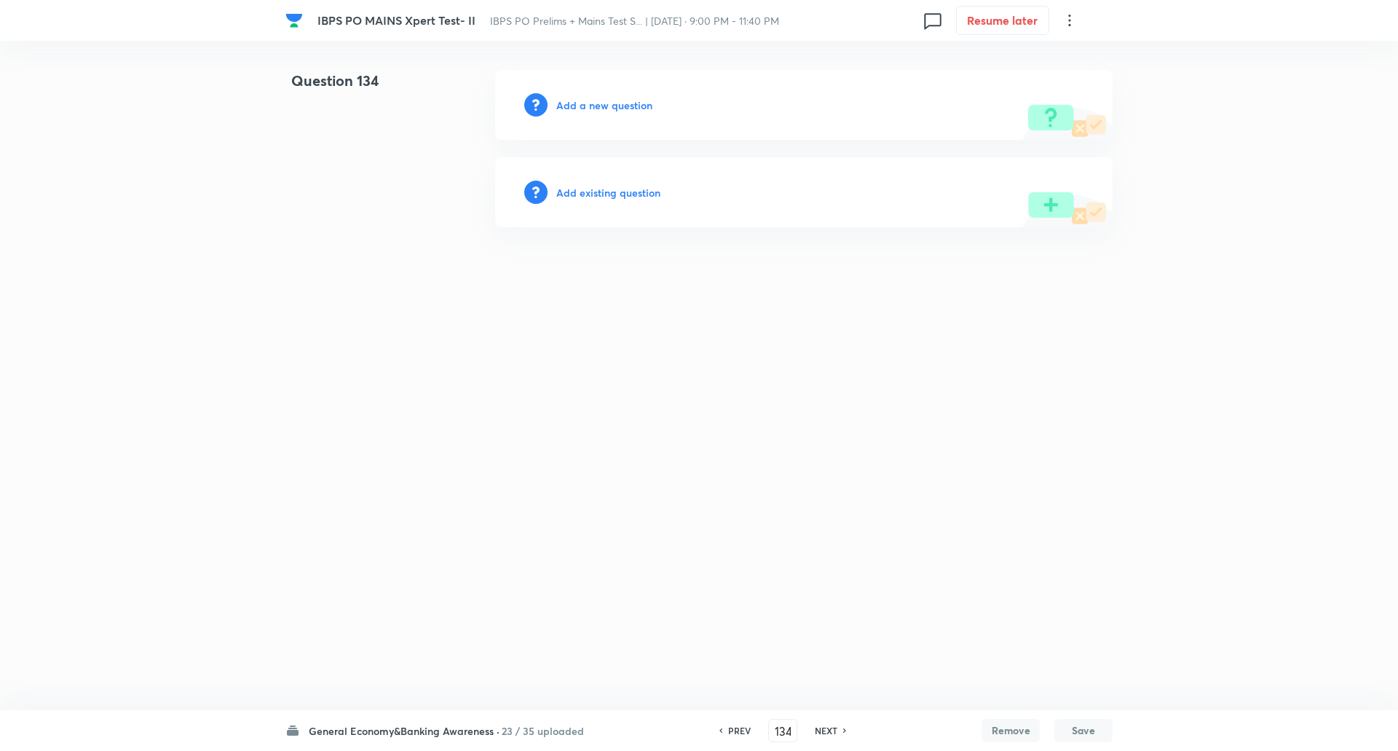
click at [598, 100] on h6 "Add a new question" at bounding box center [604, 105] width 96 height 15
click at [598, 100] on h6 "Choose a question type" at bounding box center [612, 105] width 112 height 15
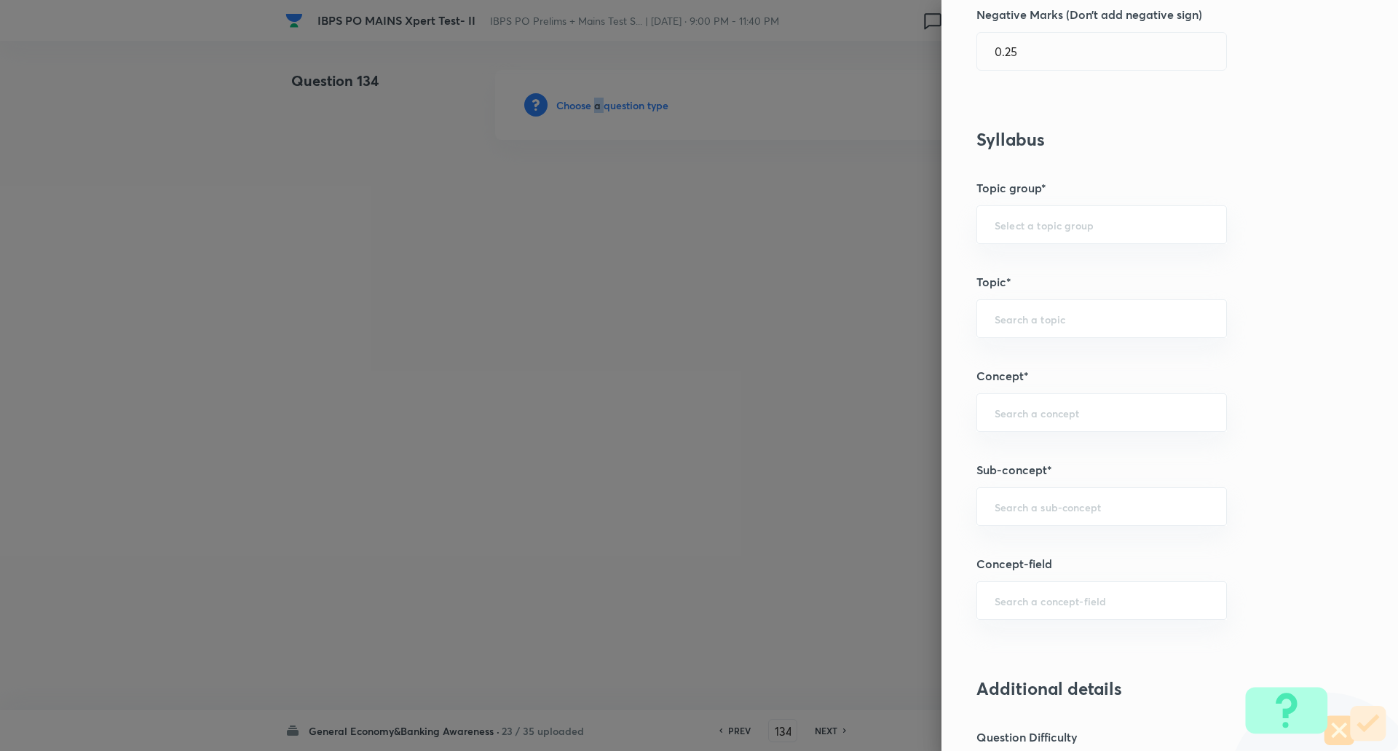
scroll to position [480, 0]
click at [1046, 488] on div "​" at bounding box center [1101, 505] width 250 height 39
click at [1048, 500] on input "summit" at bounding box center [1102, 506] width 214 height 14
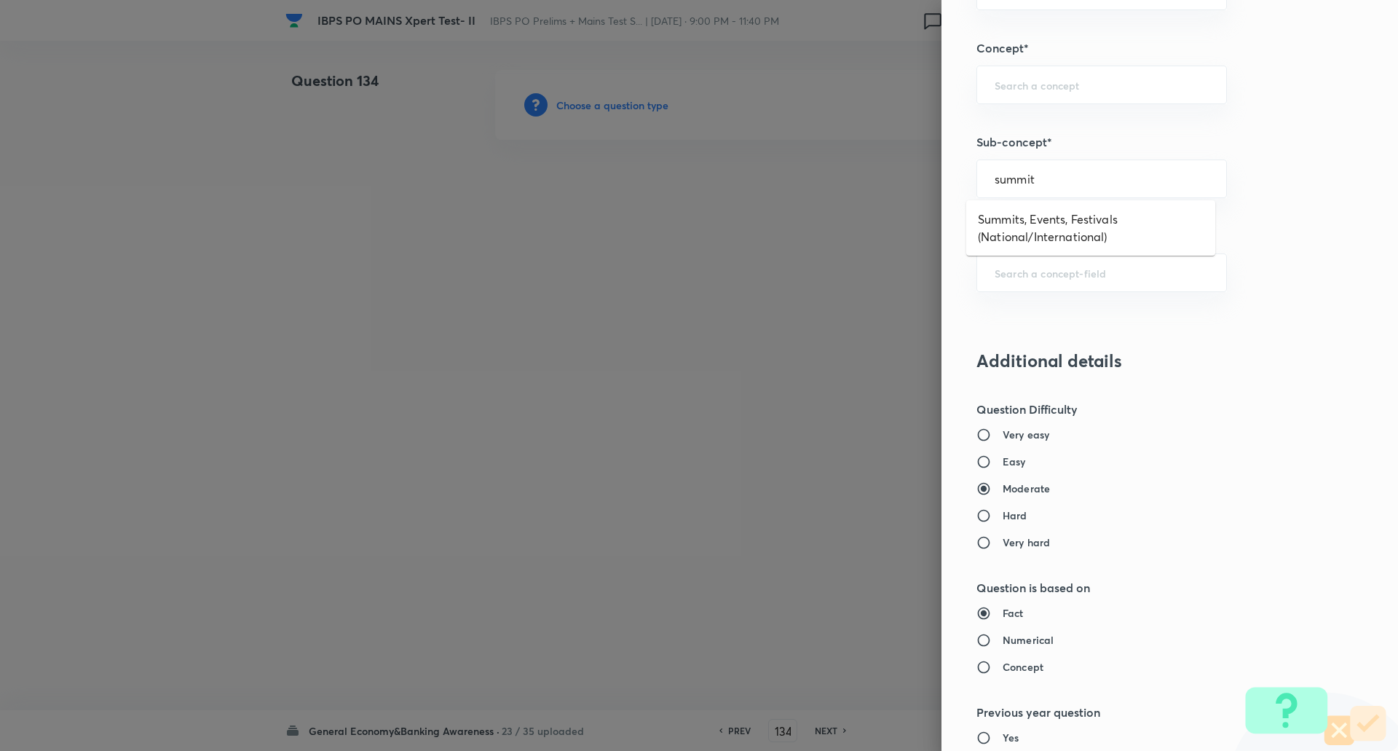
scroll to position [807, 0]
click at [1061, 226] on li "Summits, Events, Festivals (National/International)" at bounding box center [1090, 228] width 249 height 44
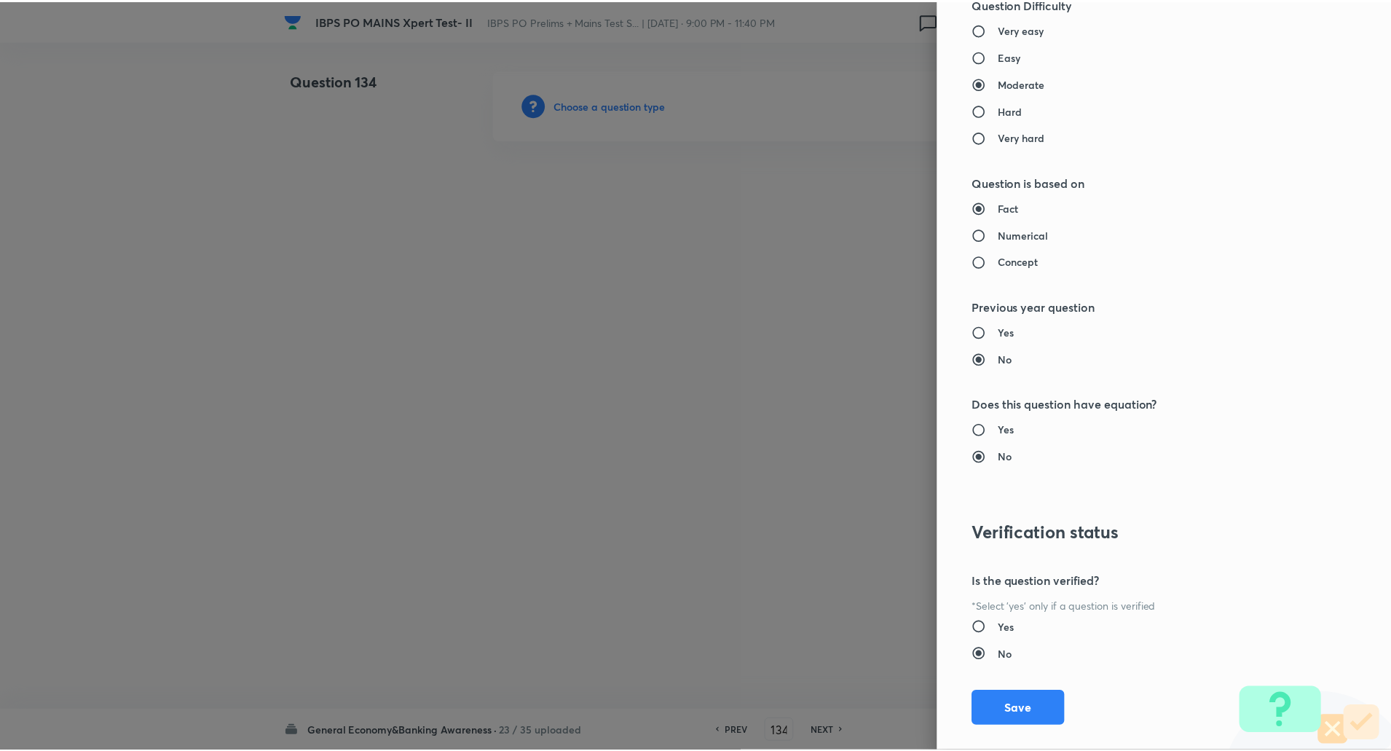
scroll to position [1234, 0]
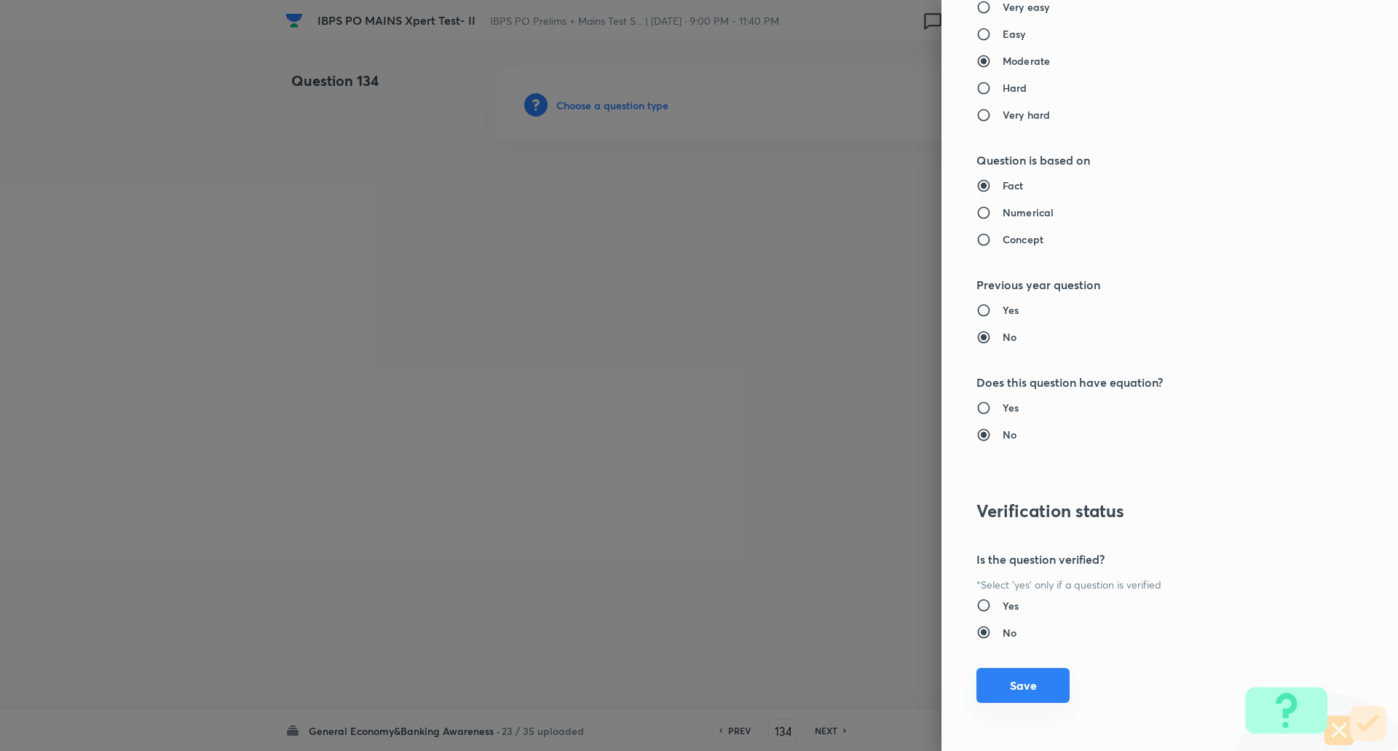
click at [1026, 689] on button "Save" at bounding box center [1022, 685] width 93 height 35
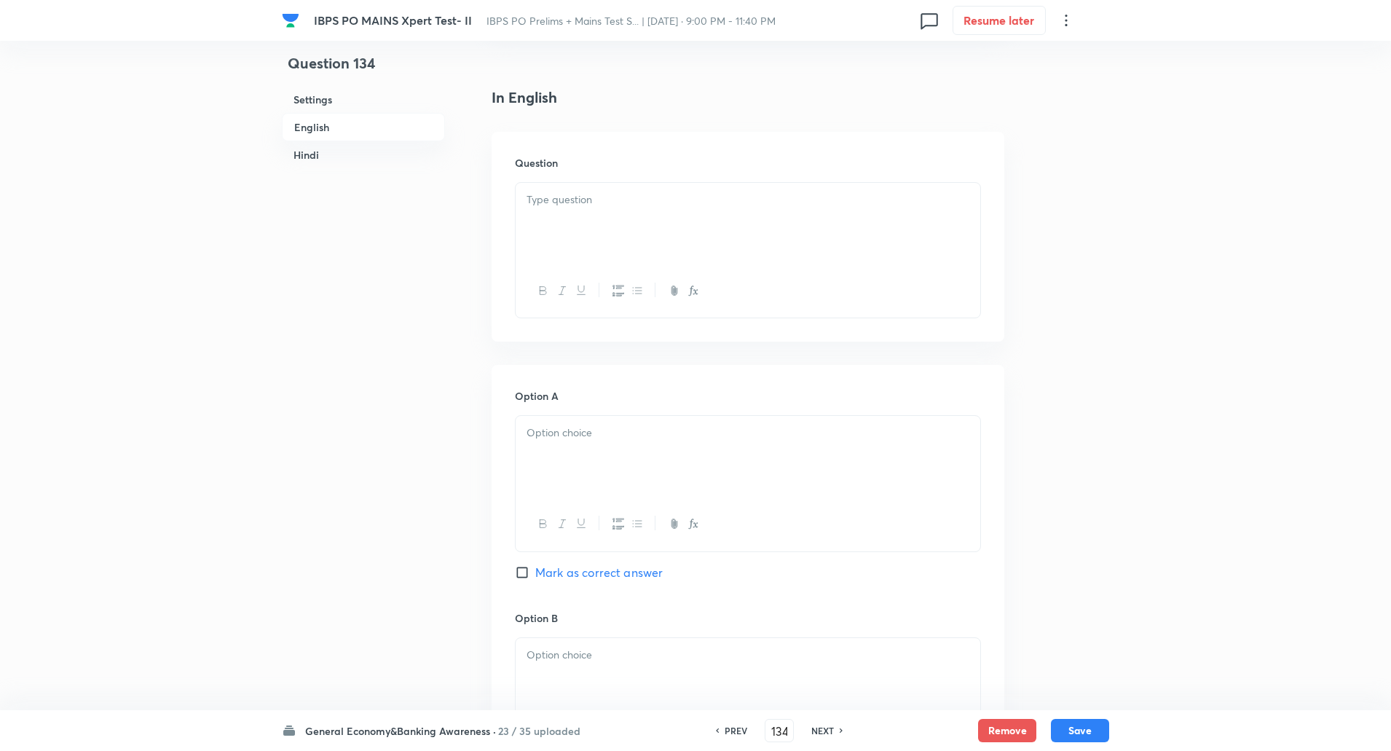
scroll to position [380, 0]
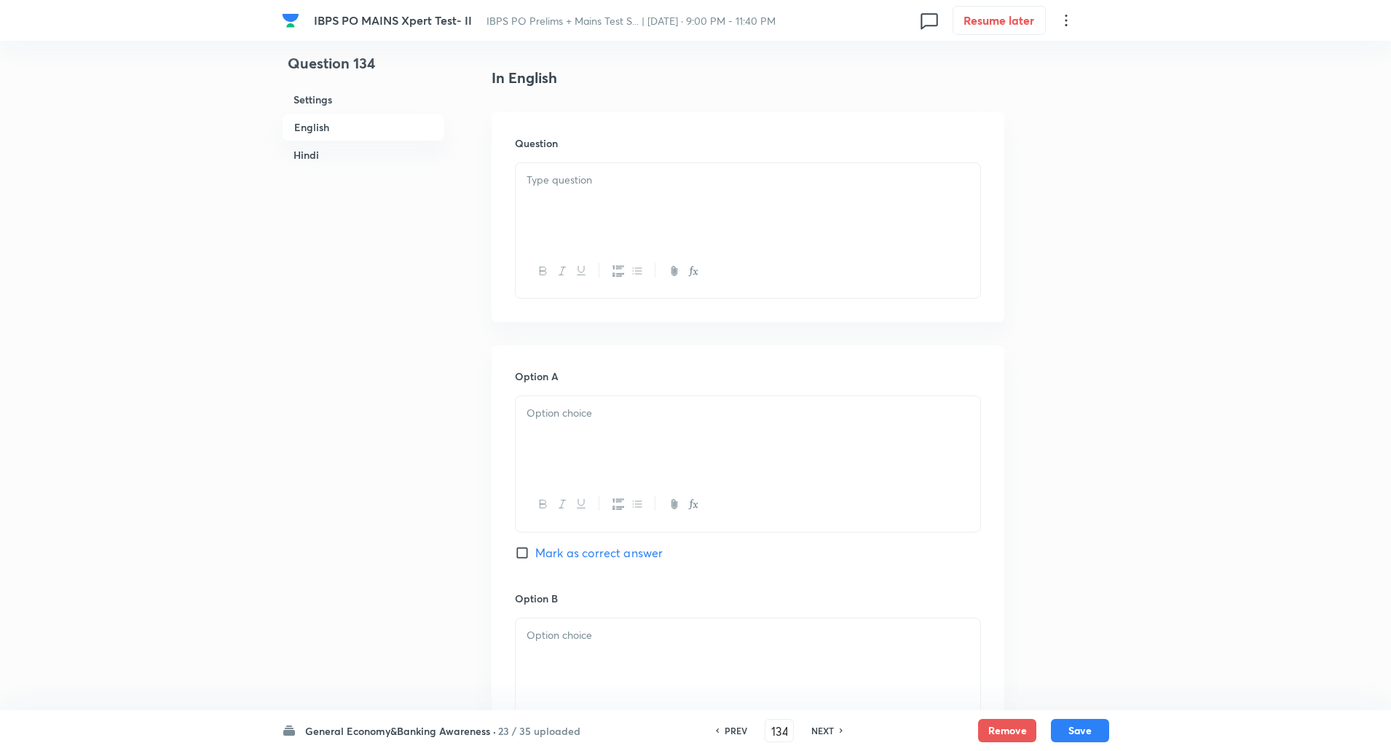
click at [614, 209] on div at bounding box center [748, 204] width 465 height 82
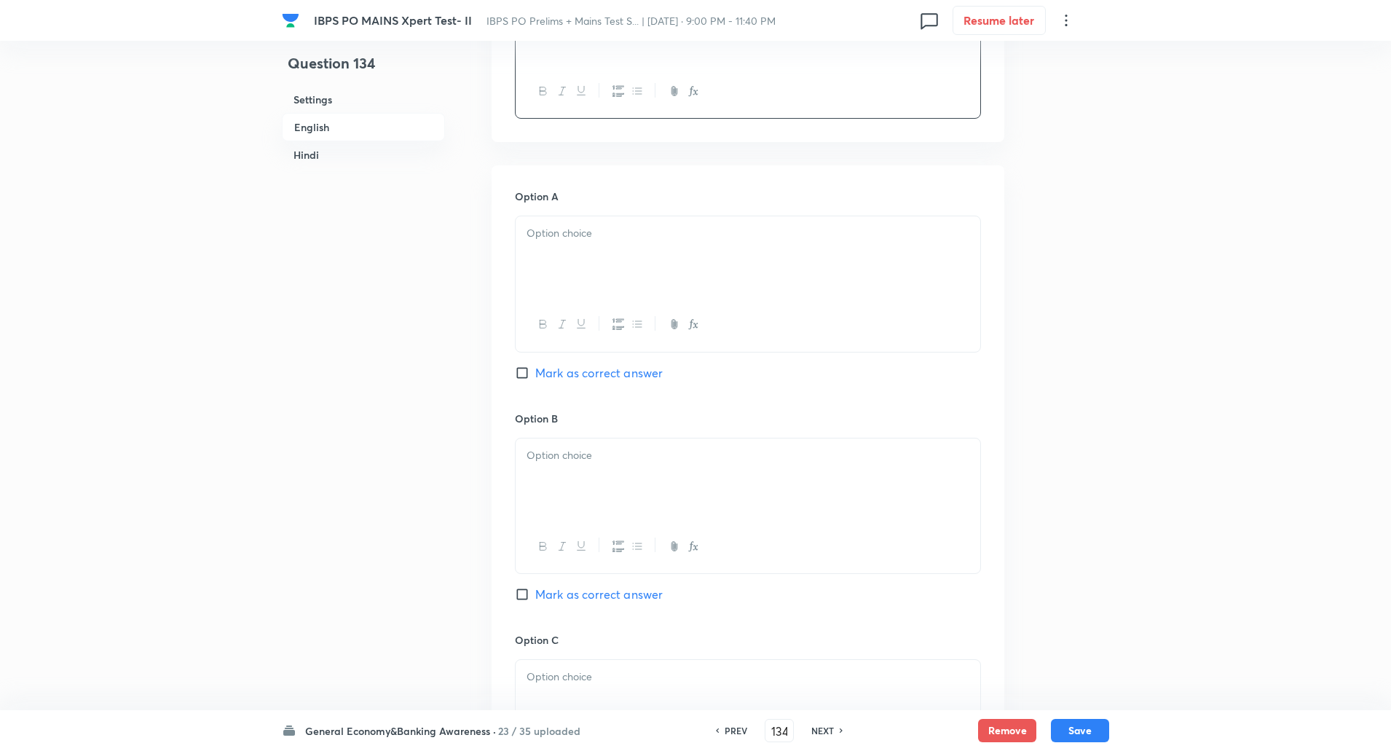
scroll to position [564, 0]
click at [612, 261] on div at bounding box center [748, 253] width 465 height 82
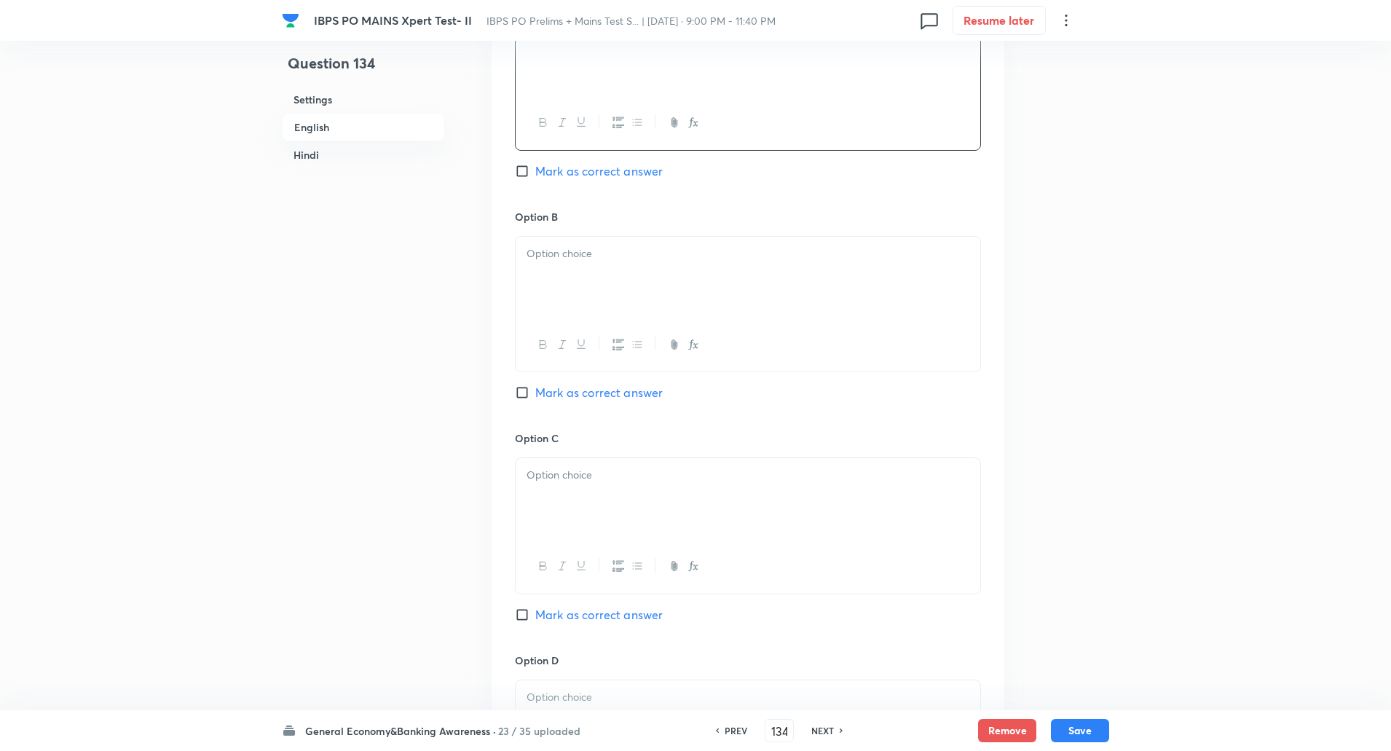
scroll to position [776, 0]
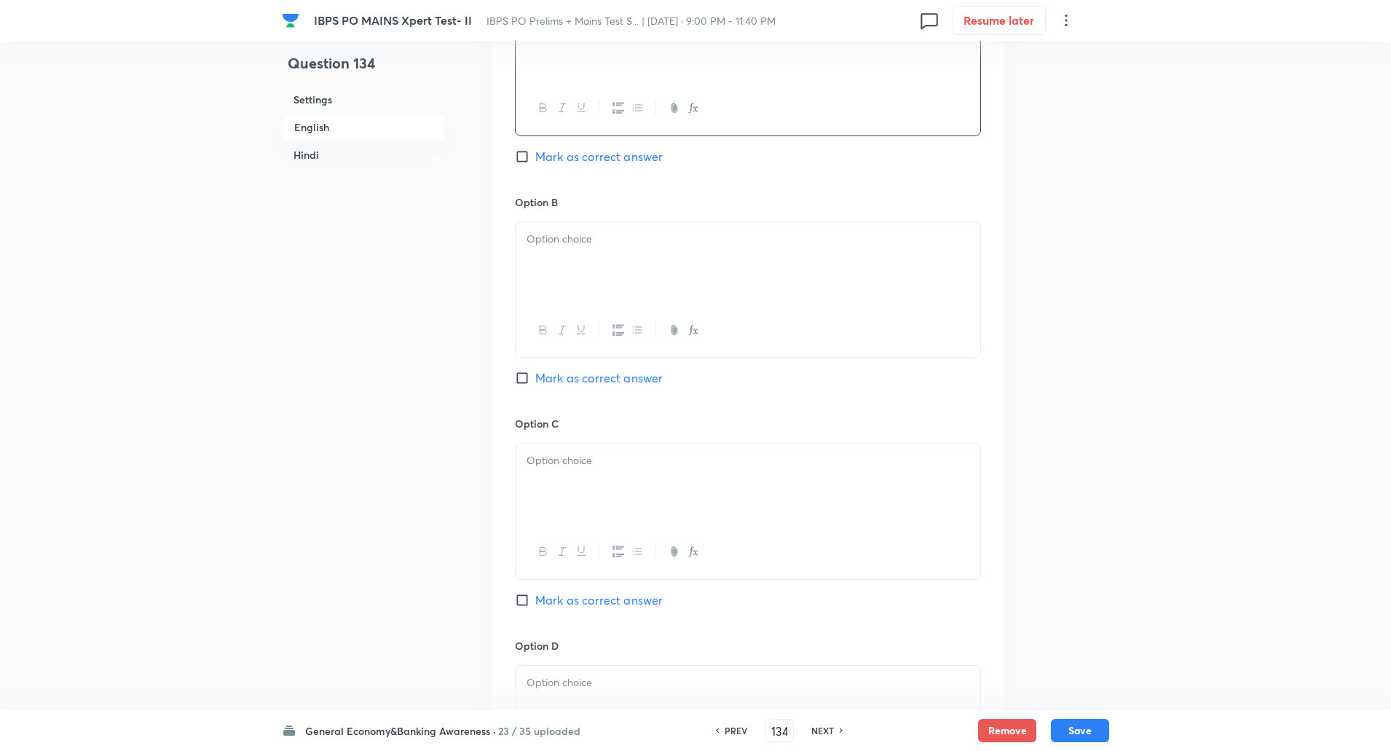
click at [581, 254] on div at bounding box center [748, 263] width 465 height 82
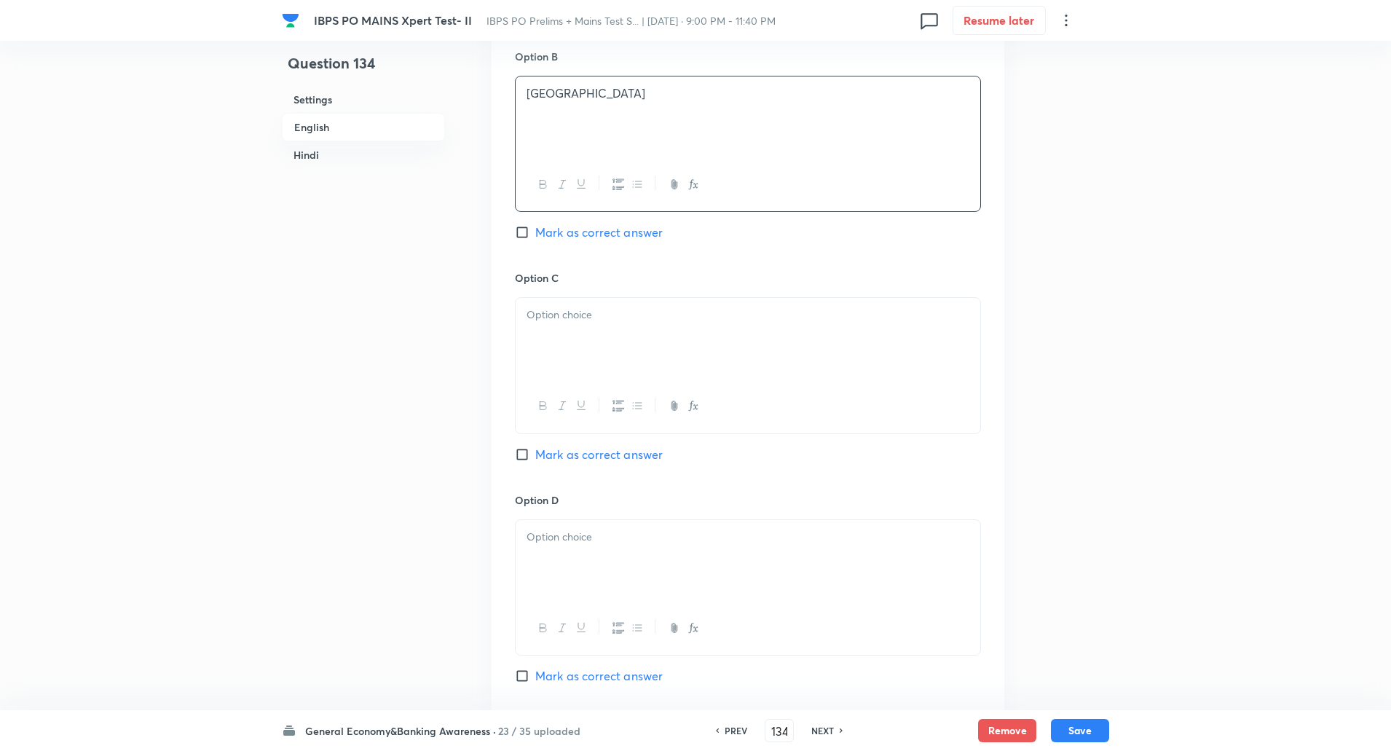
click at [569, 317] on p at bounding box center [747, 315] width 443 height 17
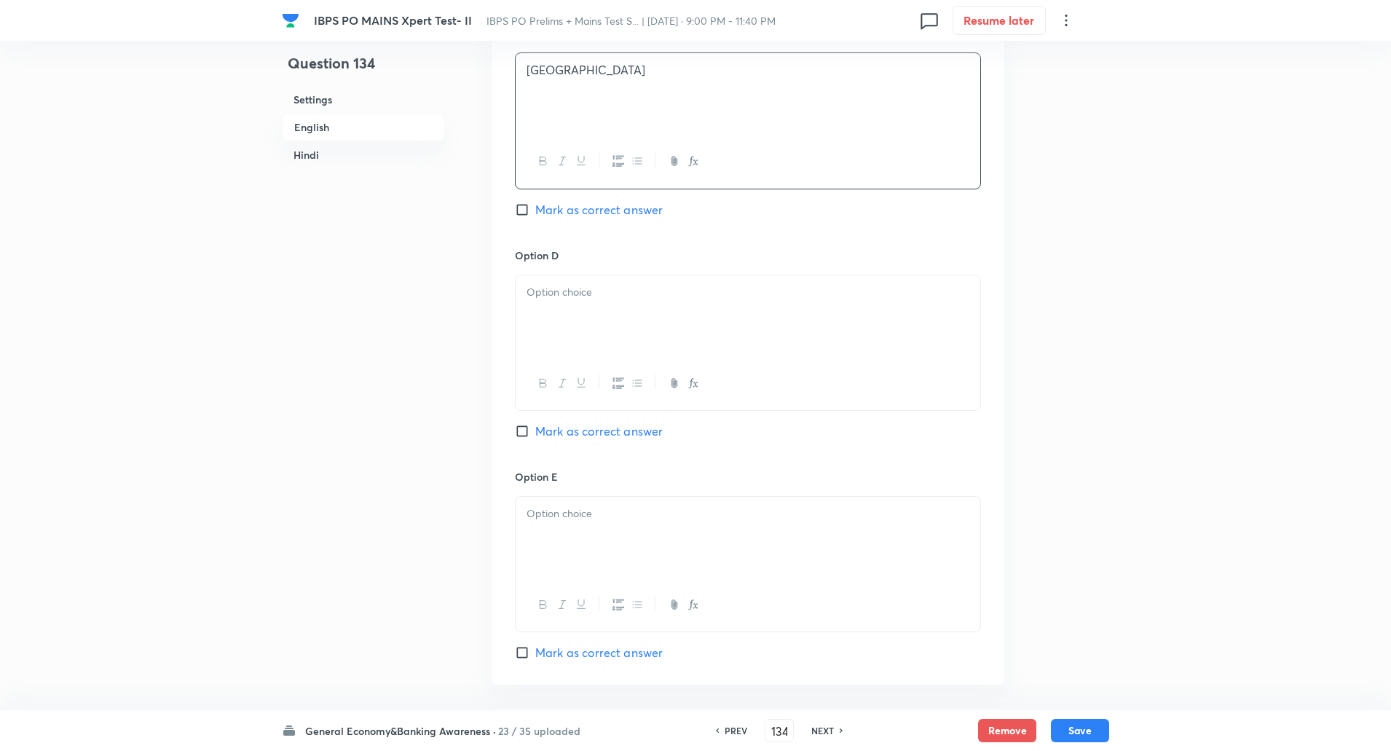
scroll to position [1167, 0]
click at [556, 341] on div at bounding box center [748, 316] width 465 height 82
paste div
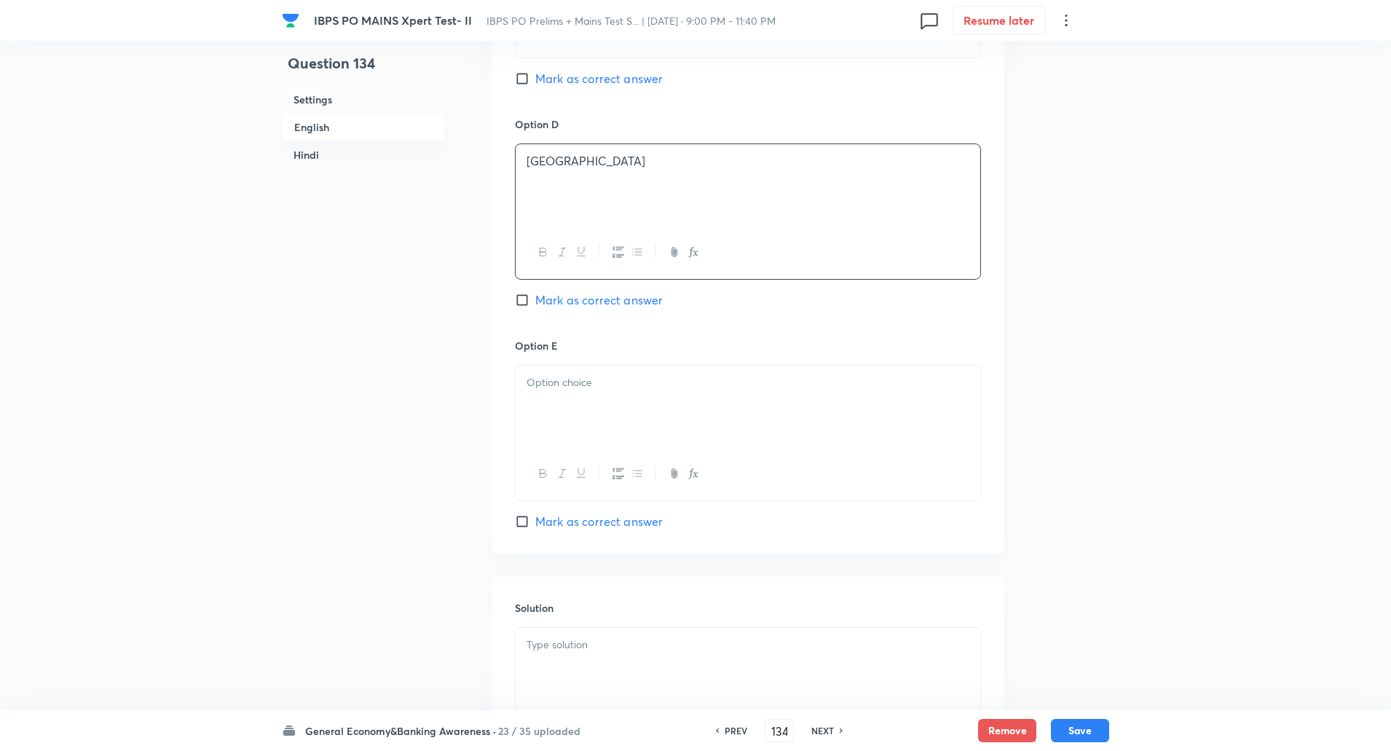
scroll to position [1298, 0]
click at [554, 414] on div at bounding box center [748, 406] width 465 height 82
paste div
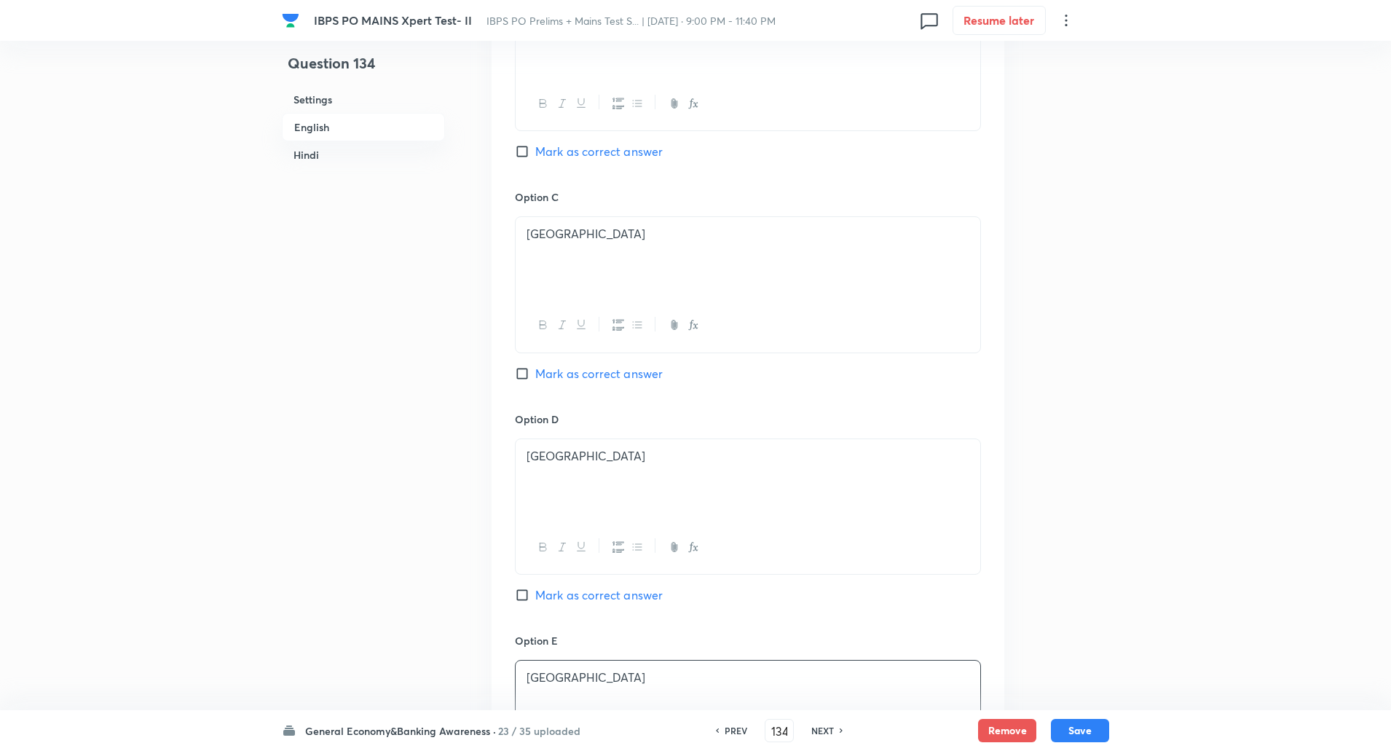
scroll to position [1001, 0]
click at [523, 379] on input "Mark as correct answer" at bounding box center [525, 375] width 20 height 15
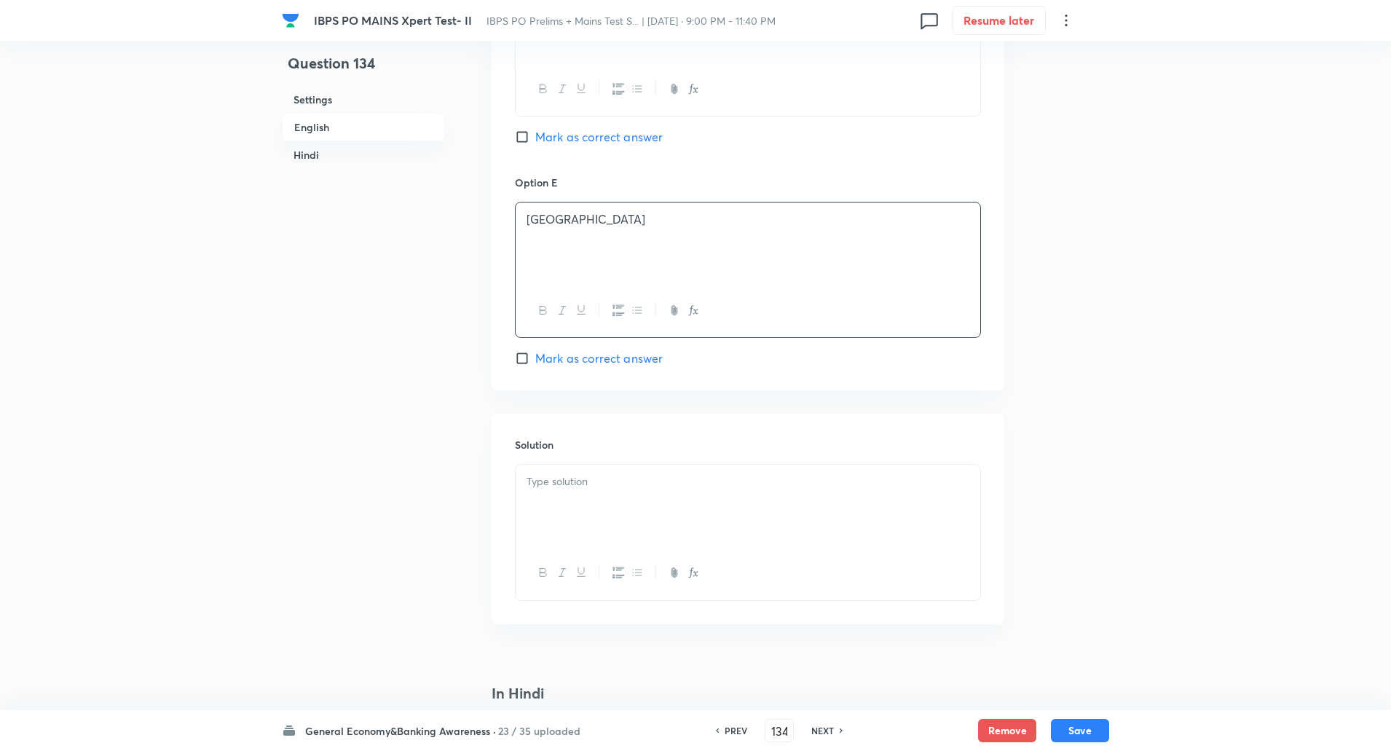
scroll to position [1461, 0]
click at [580, 484] on p at bounding box center [747, 481] width 443 height 17
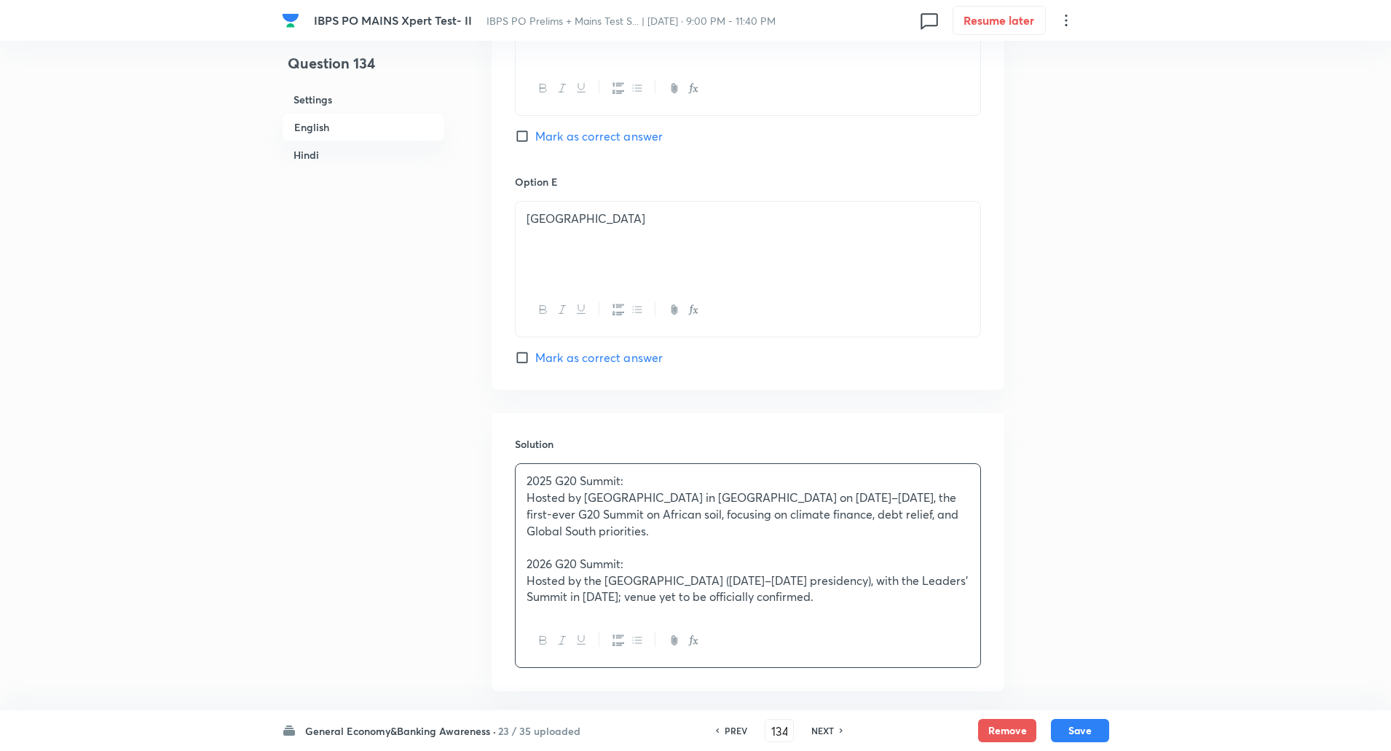
click at [540, 550] on p at bounding box center [747, 547] width 443 height 17
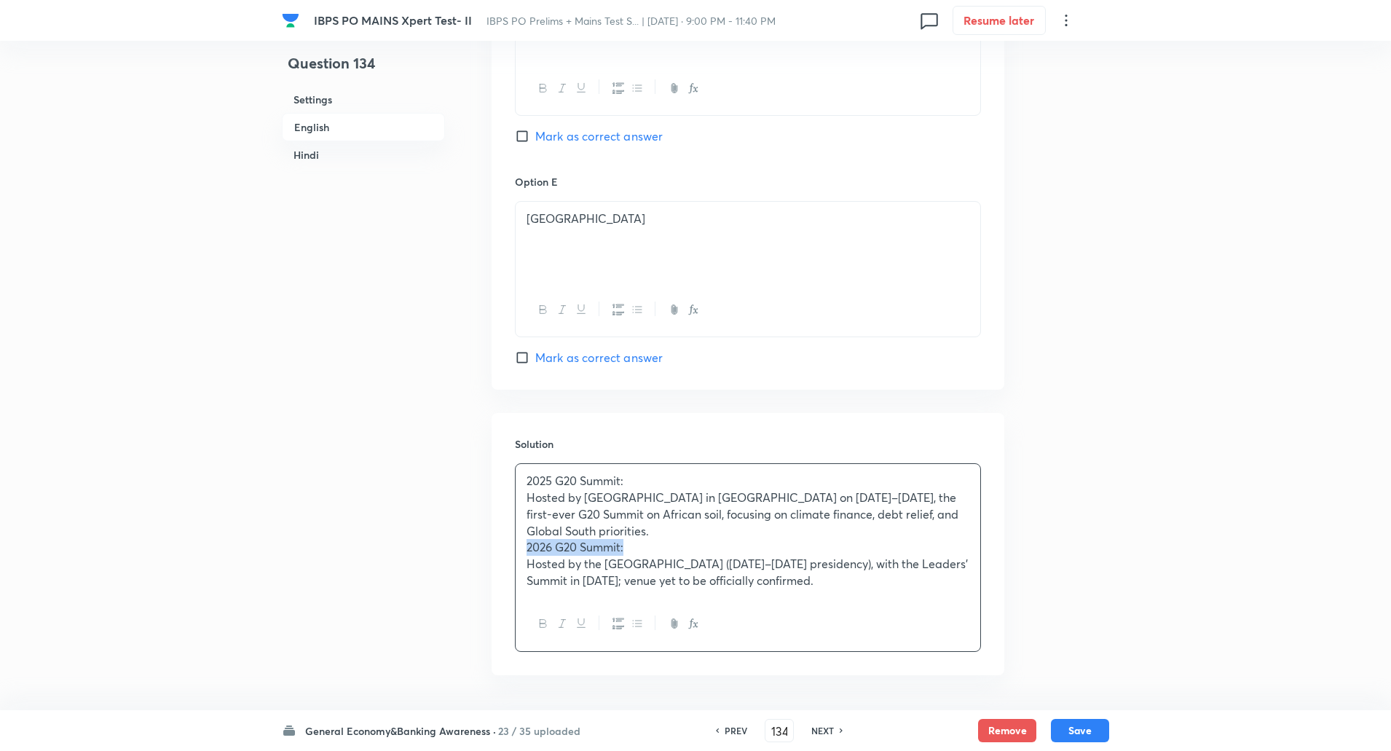
drag, startPoint x: 521, startPoint y: 548, endPoint x: 641, endPoint y: 551, distance: 120.2
click at [641, 551] on div "2025 G20 Summit: Hosted by South Africa in Johannesburg on 22–23 November 2025,…" at bounding box center [748, 530] width 465 height 133
drag, startPoint x: 604, startPoint y: 561, endPoint x: 678, endPoint y: 565, distance: 74.4
click at [678, 565] on p "Hosted by the United States (Dec 2025–Nov 2026 presidency), with the Leaders’ S…" at bounding box center [747, 572] width 443 height 33
drag, startPoint x: 674, startPoint y: 580, endPoint x: 867, endPoint y: 578, distance: 193.7
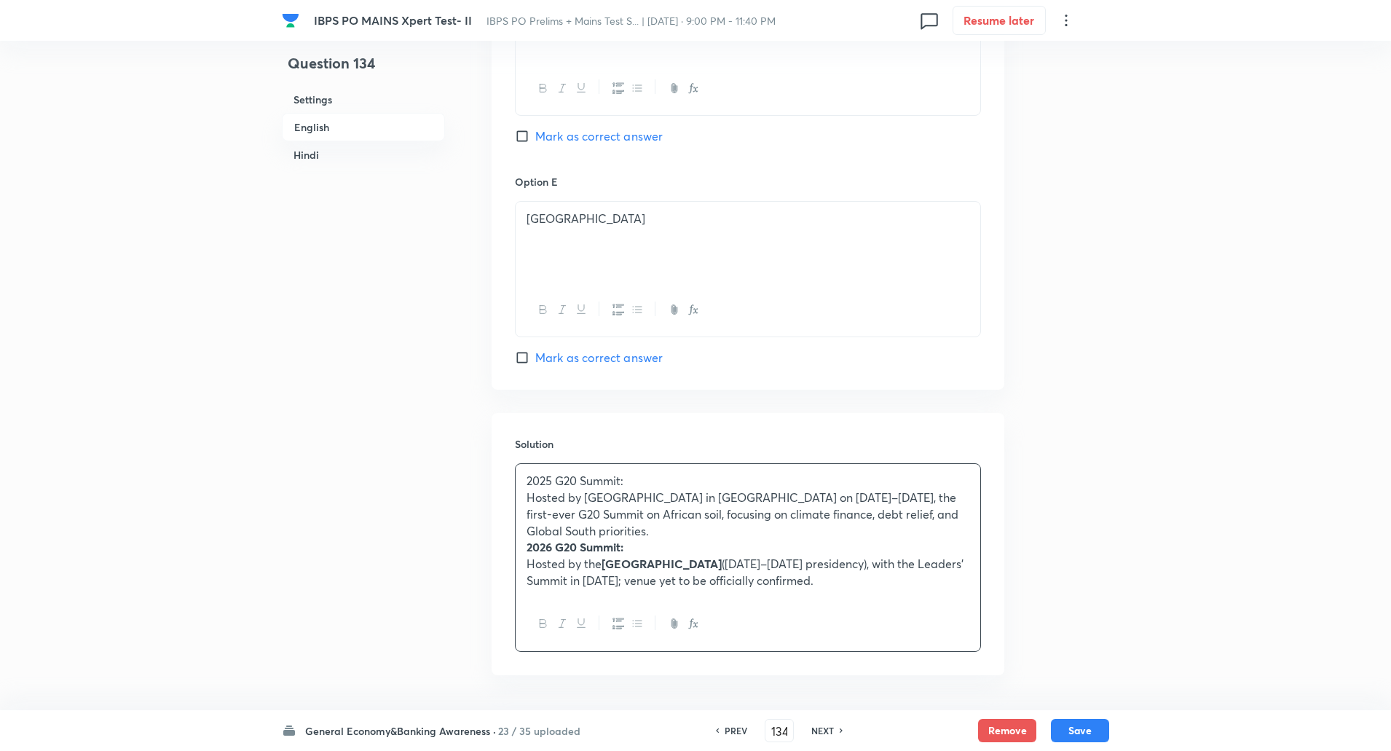
click at [867, 578] on p "Hosted by the United States (Dec 2025–Nov 2026 presidency), with the Leaders’ S…" at bounding box center [747, 572] width 443 height 33
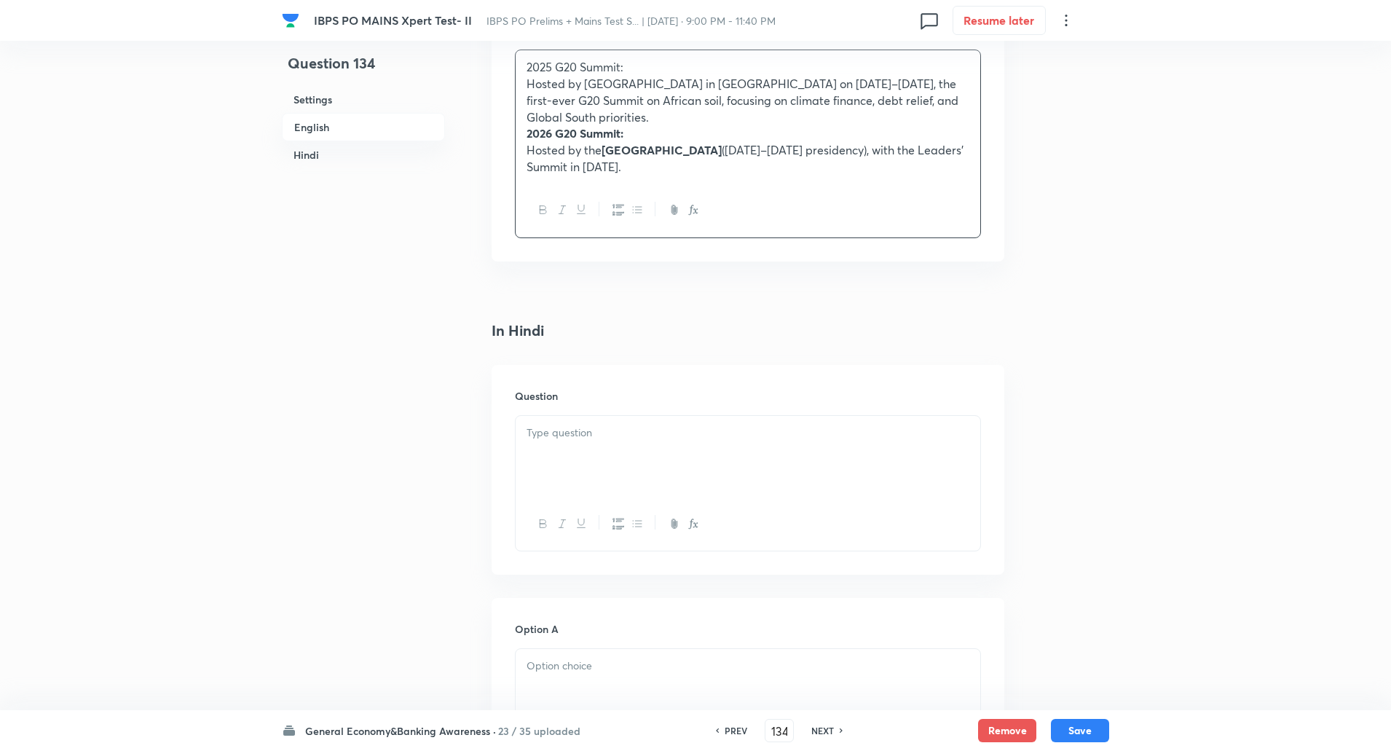
scroll to position [1877, 0]
click at [566, 451] on div at bounding box center [748, 455] width 465 height 82
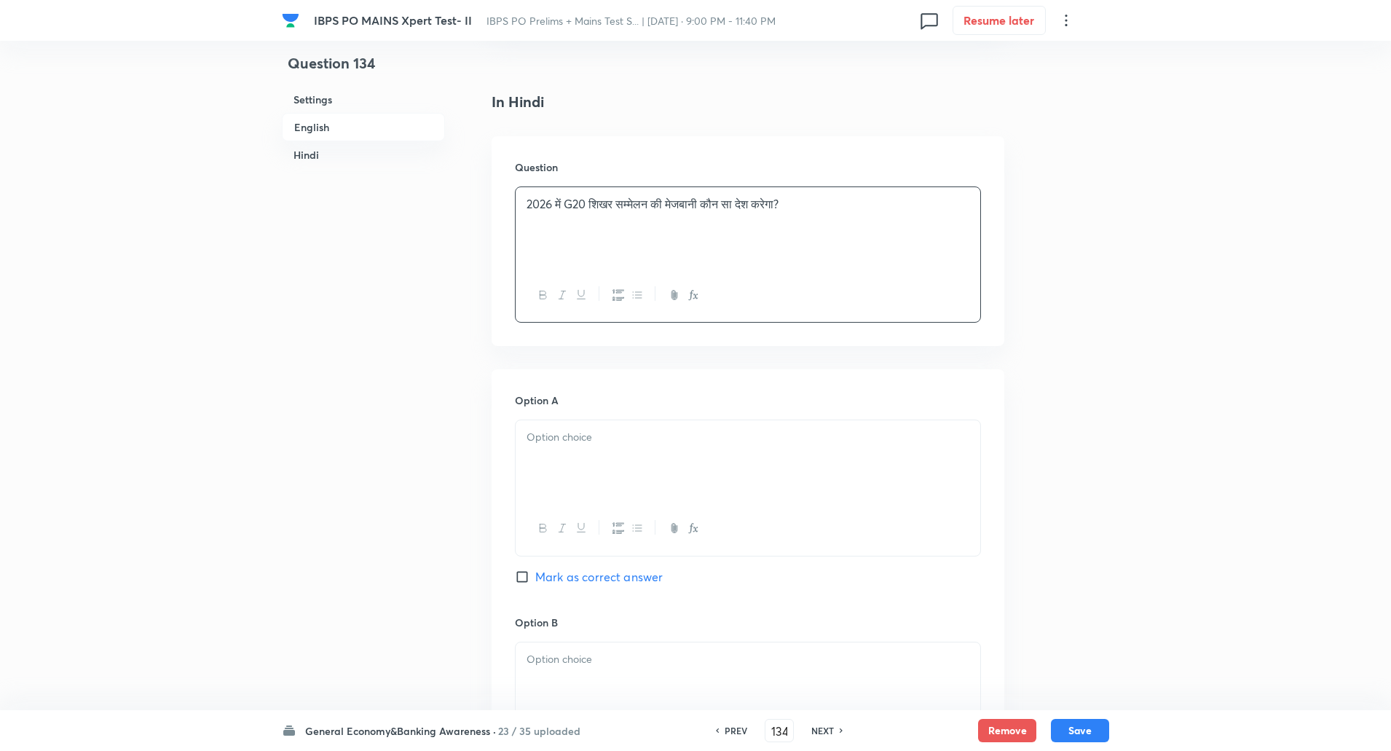
scroll to position [2130, 0]
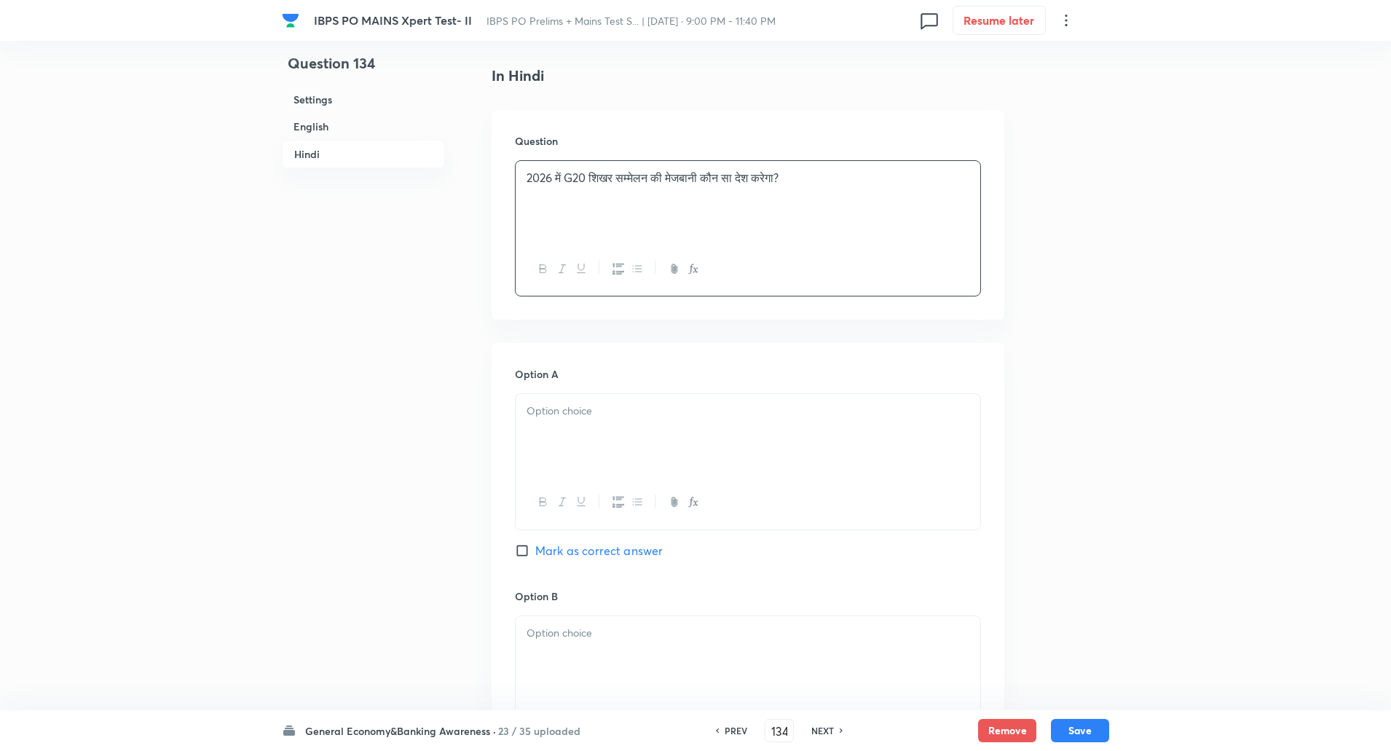
click at [564, 447] on div at bounding box center [748, 435] width 465 height 82
click at [554, 403] on p at bounding box center [747, 408] width 443 height 17
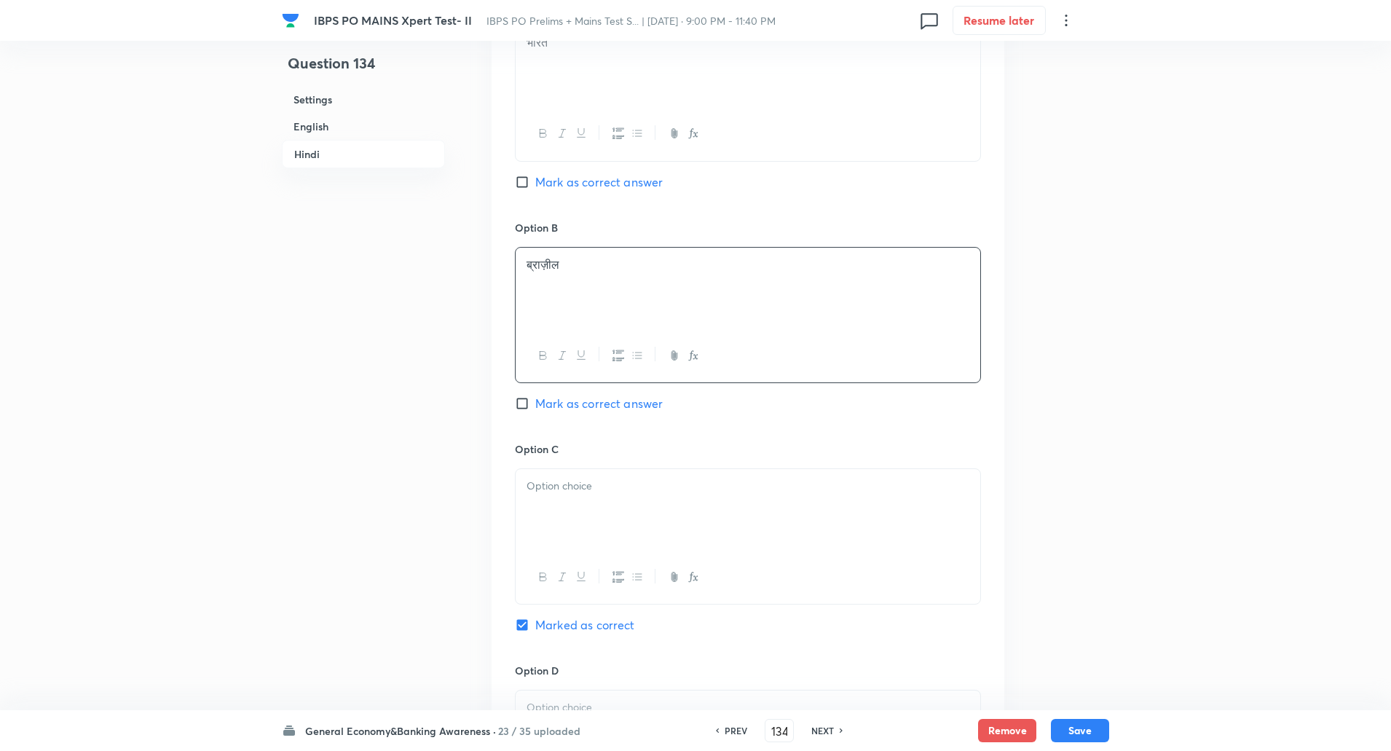
scroll to position [2507, 0]
click at [566, 480] on p at bounding box center [747, 477] width 443 height 17
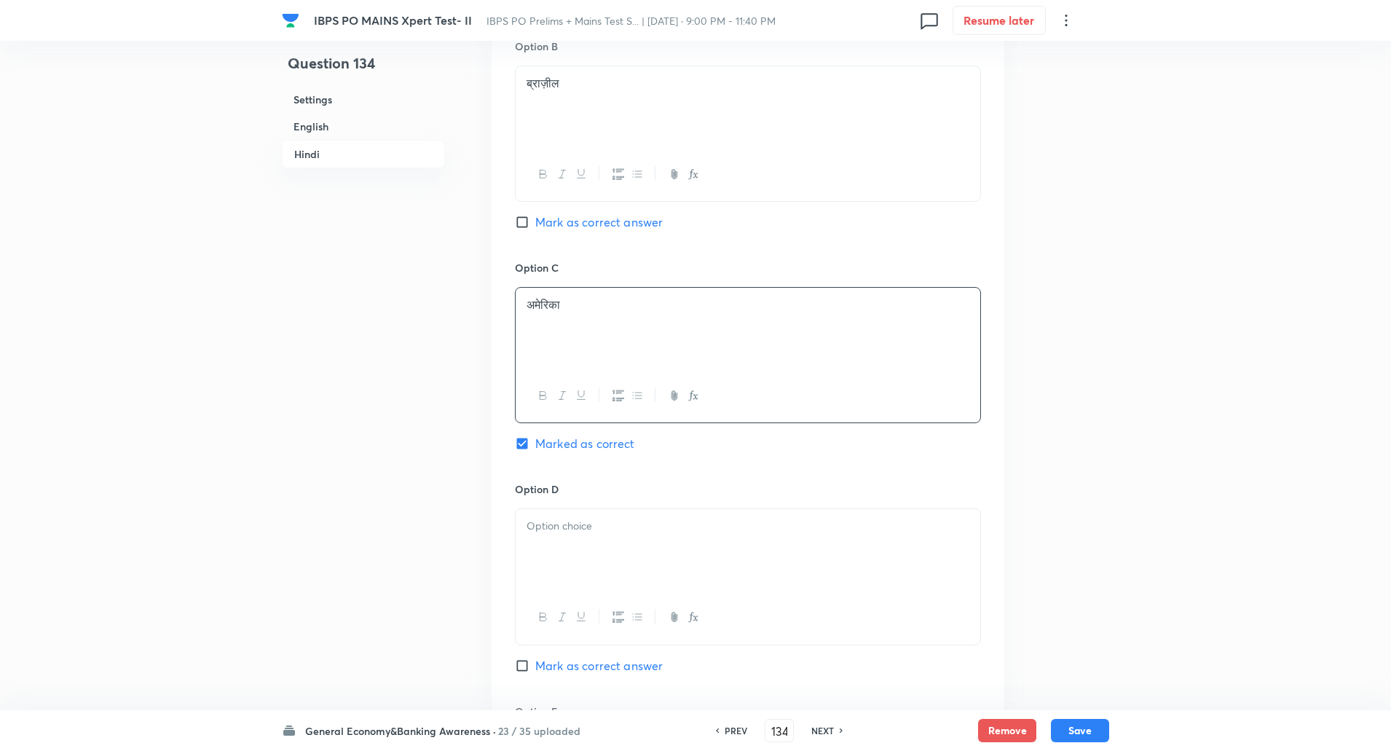
scroll to position [2686, 0]
click at [569, 536] on div at bounding box center [748, 543] width 465 height 82
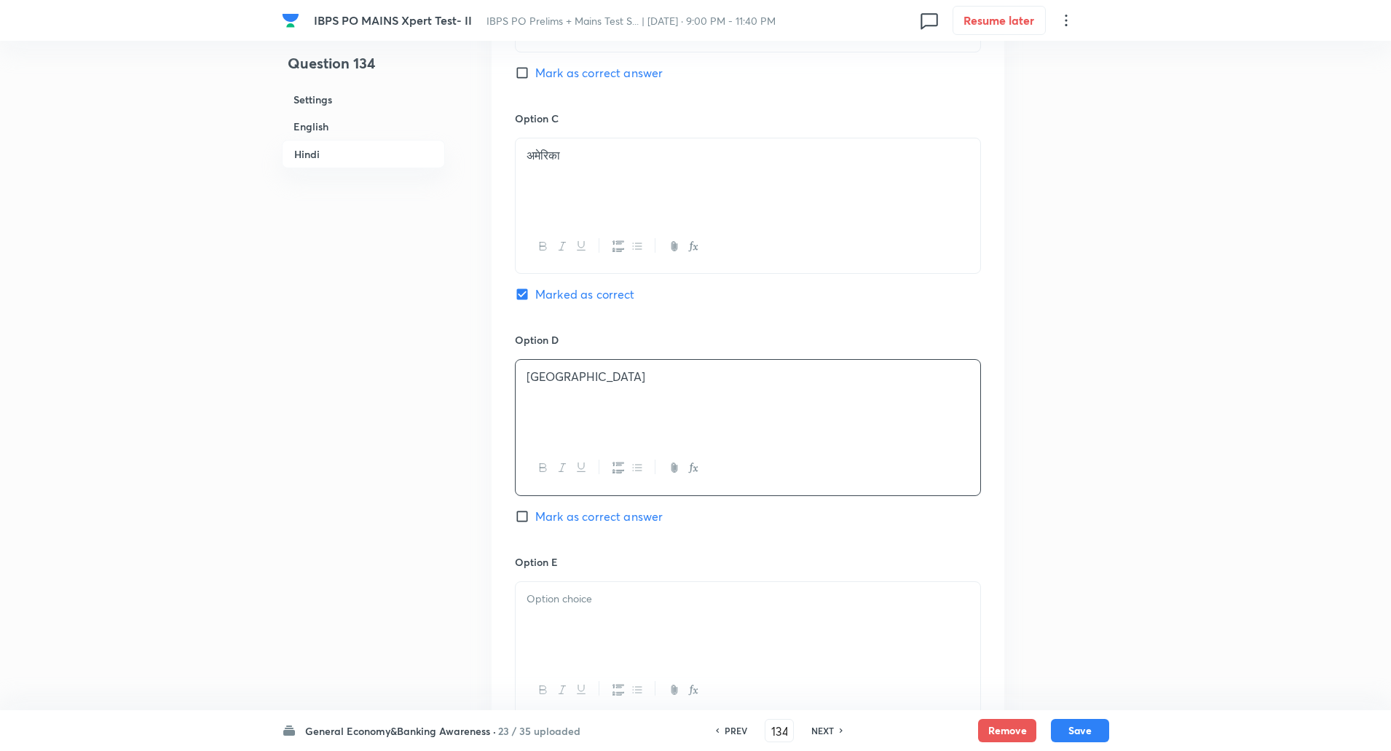
scroll to position [2934, 0]
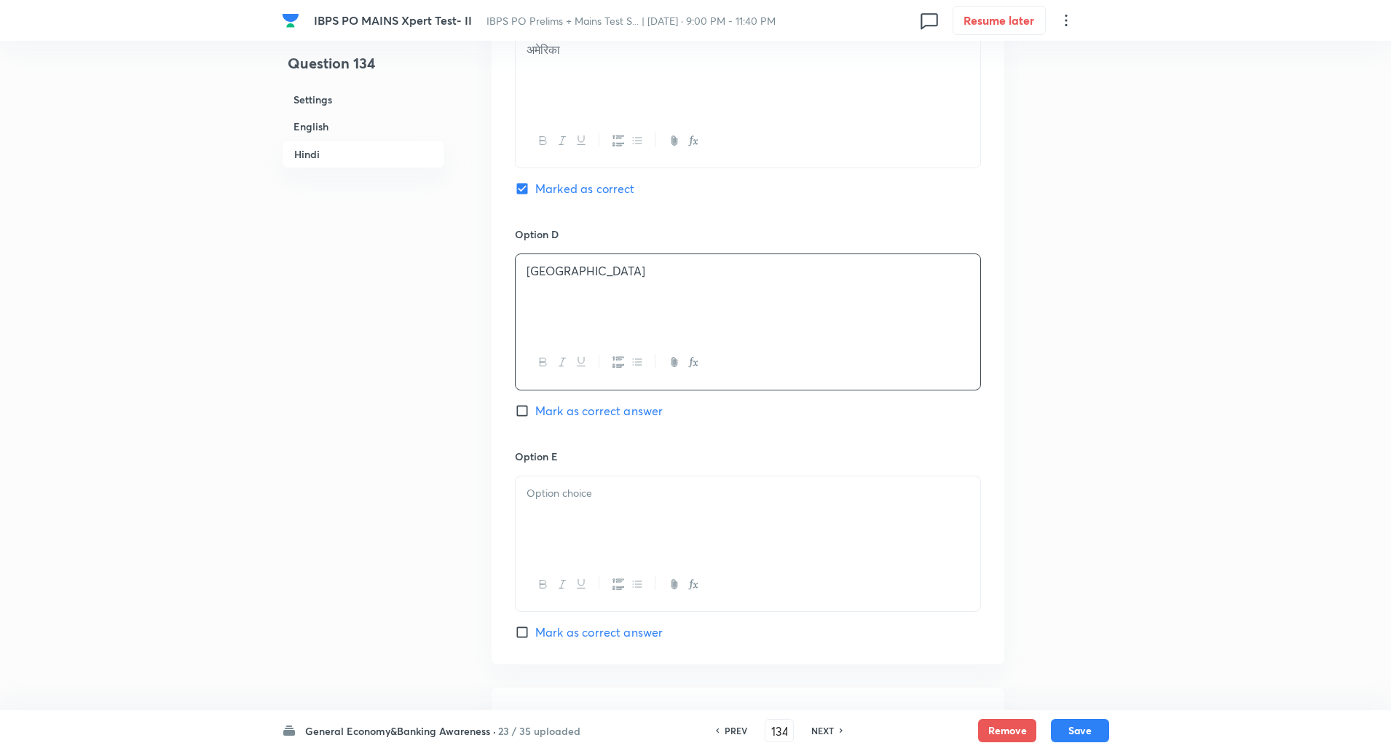
click at [558, 521] on div at bounding box center [748, 517] width 465 height 82
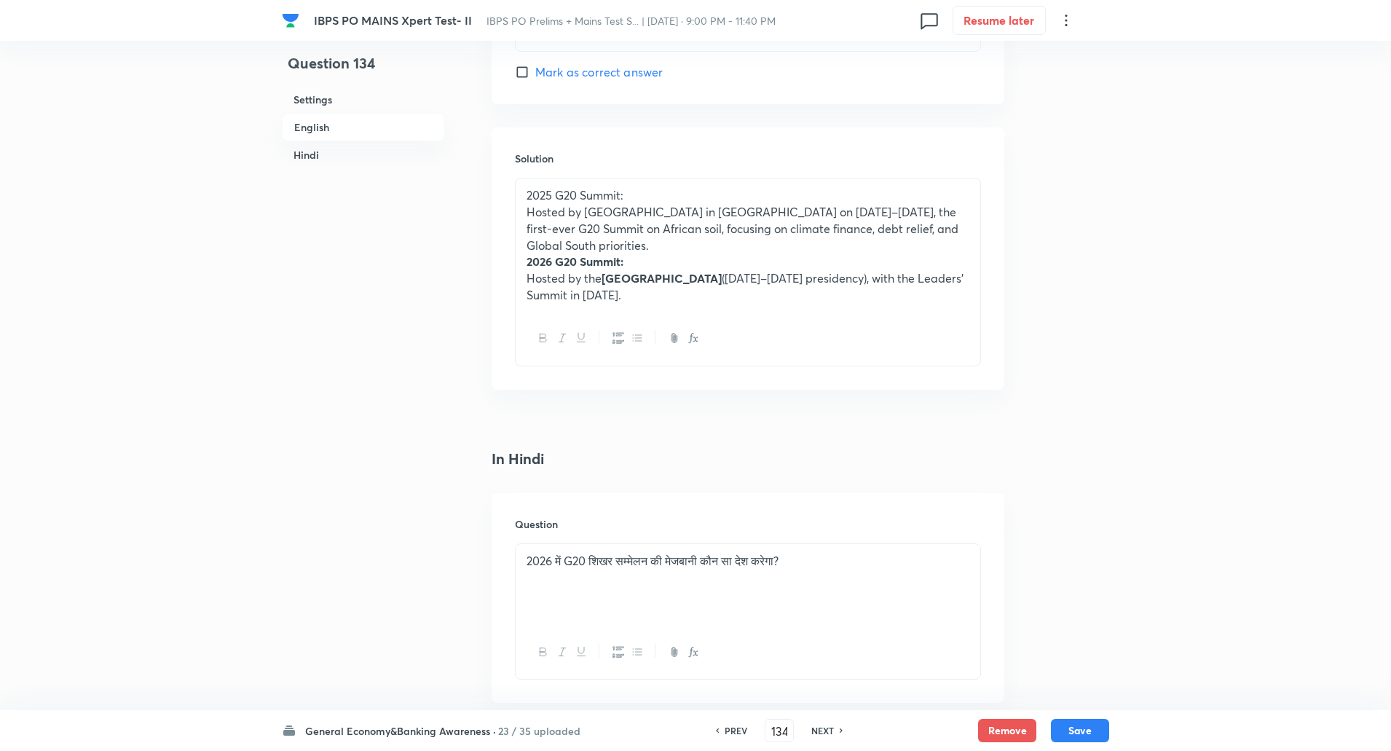
scroll to position [1726, 0]
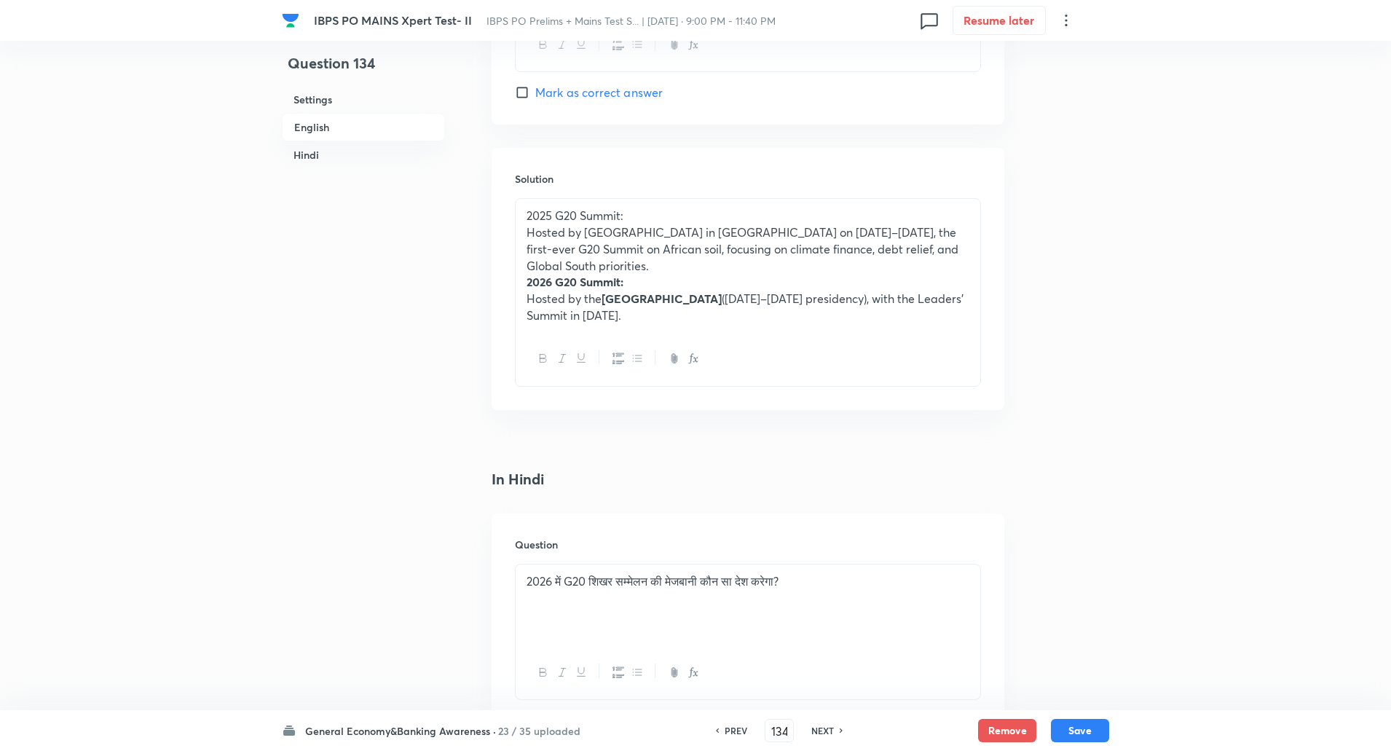
click at [588, 293] on p "Hosted by the United States (Dec 2025–Nov 2026 presidency), with the Leaders’ S…" at bounding box center [747, 307] width 443 height 33
copy div "2025 G20 Summit: Hosted by South Africa in Johannesburg on 22–23 November 2025,…"
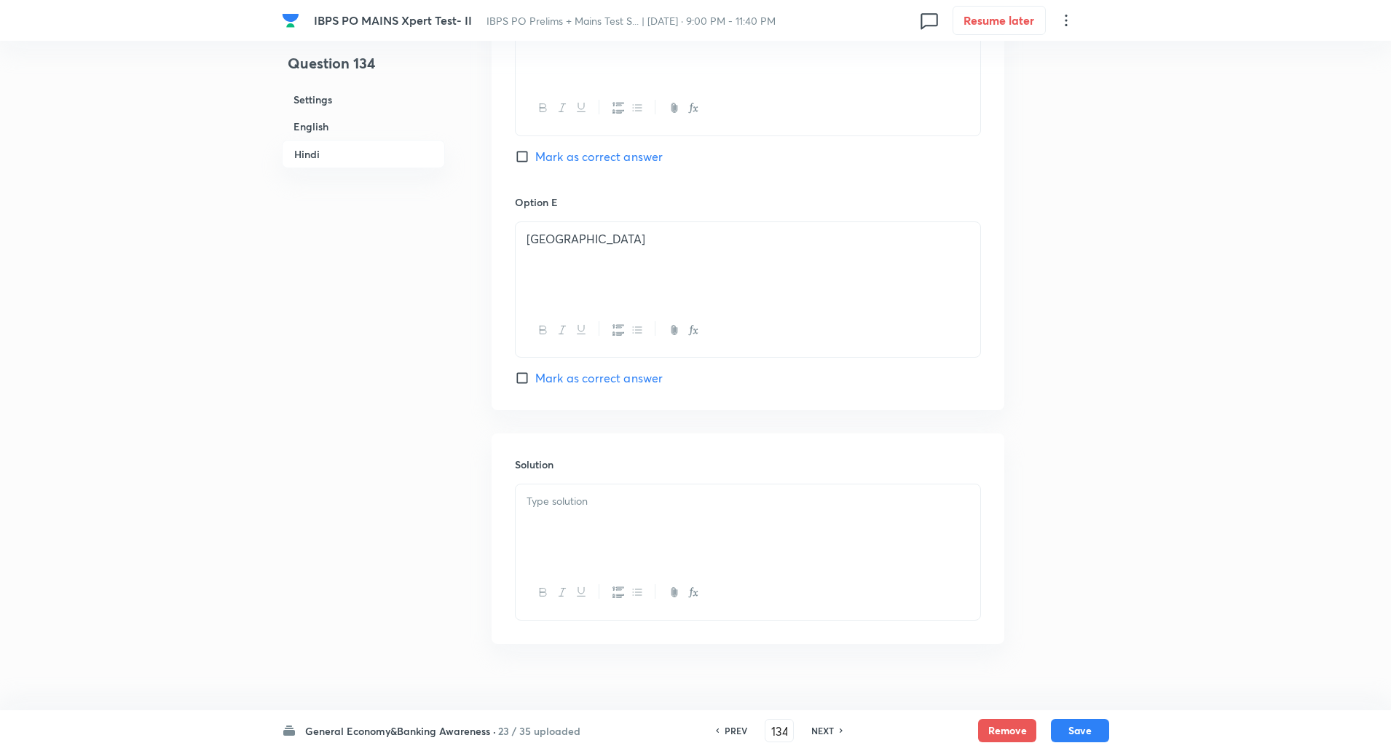
scroll to position [3210, 0]
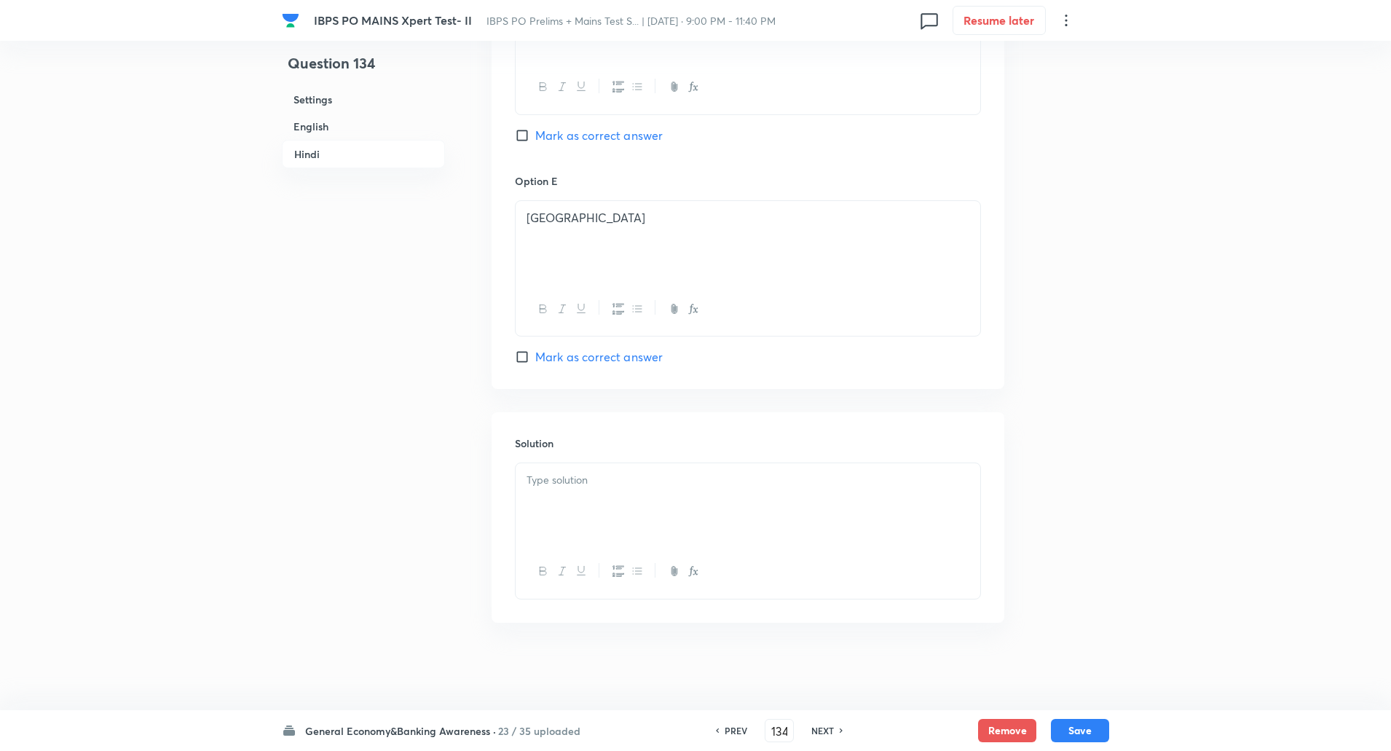
click at [565, 499] on div at bounding box center [748, 504] width 465 height 82
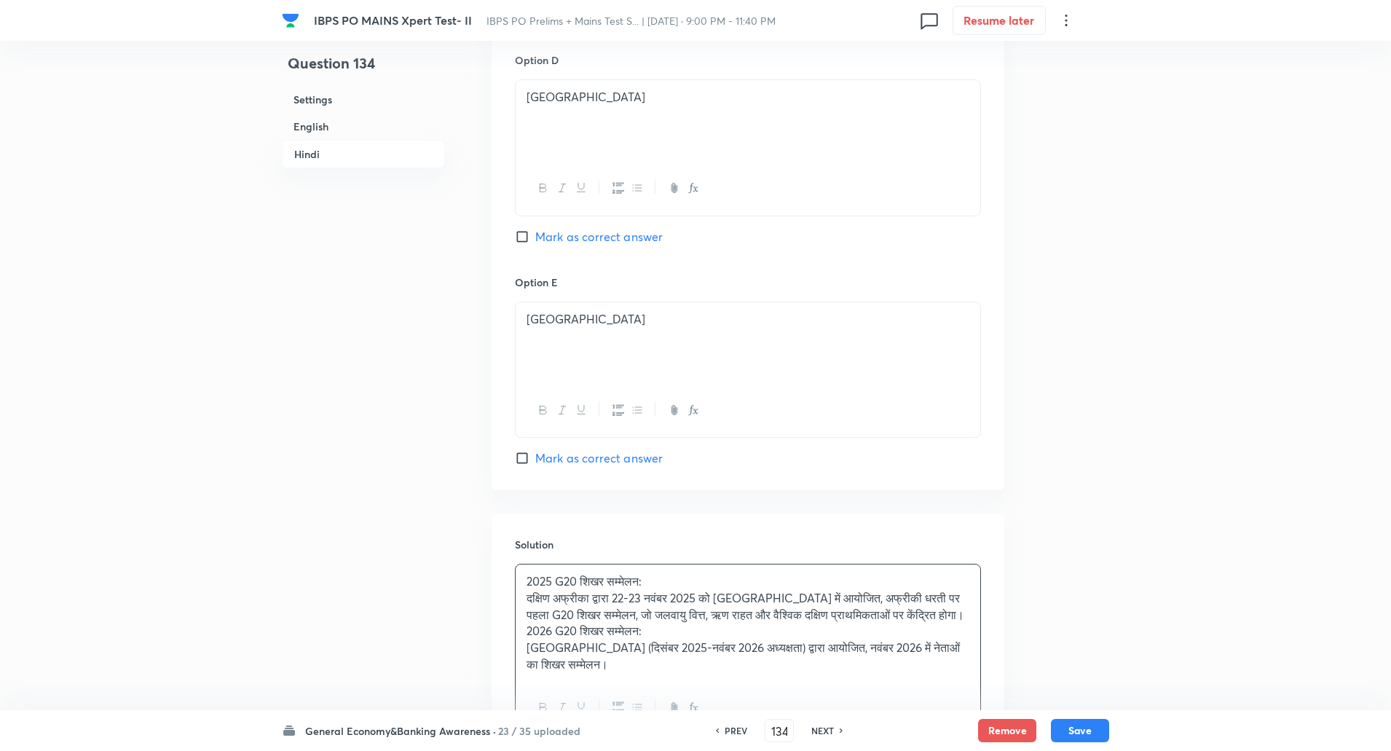
scroll to position [3245, 0]
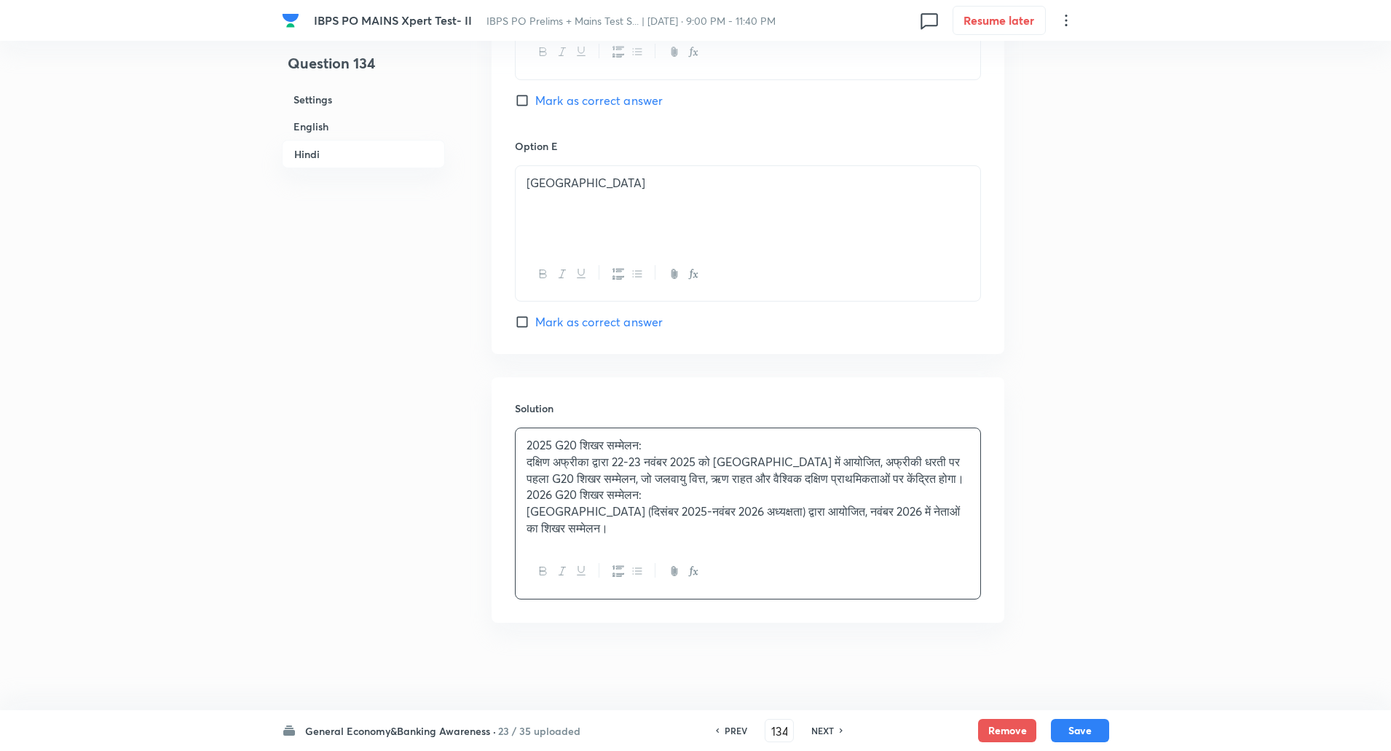
click at [521, 492] on div "2025 G20 शिखर सम्मेलन: दक्षिण अफ्रीका द्वारा 22-23 नवंबर 2025 को जोहान्सबर्ग मे…" at bounding box center [748, 486] width 465 height 117
drag, startPoint x: 586, startPoint y: 511, endPoint x: 621, endPoint y: 510, distance: 35.0
click at [621, 510] on p "संयुक्त राज्य अमेरिका (दिसंबर 2025-नवंबर 2026 अध्यक्षता) द्वारा आयोजित, नवंबर 2…" at bounding box center [747, 519] width 443 height 33
click at [1087, 728] on button "Save" at bounding box center [1080, 728] width 58 height 23
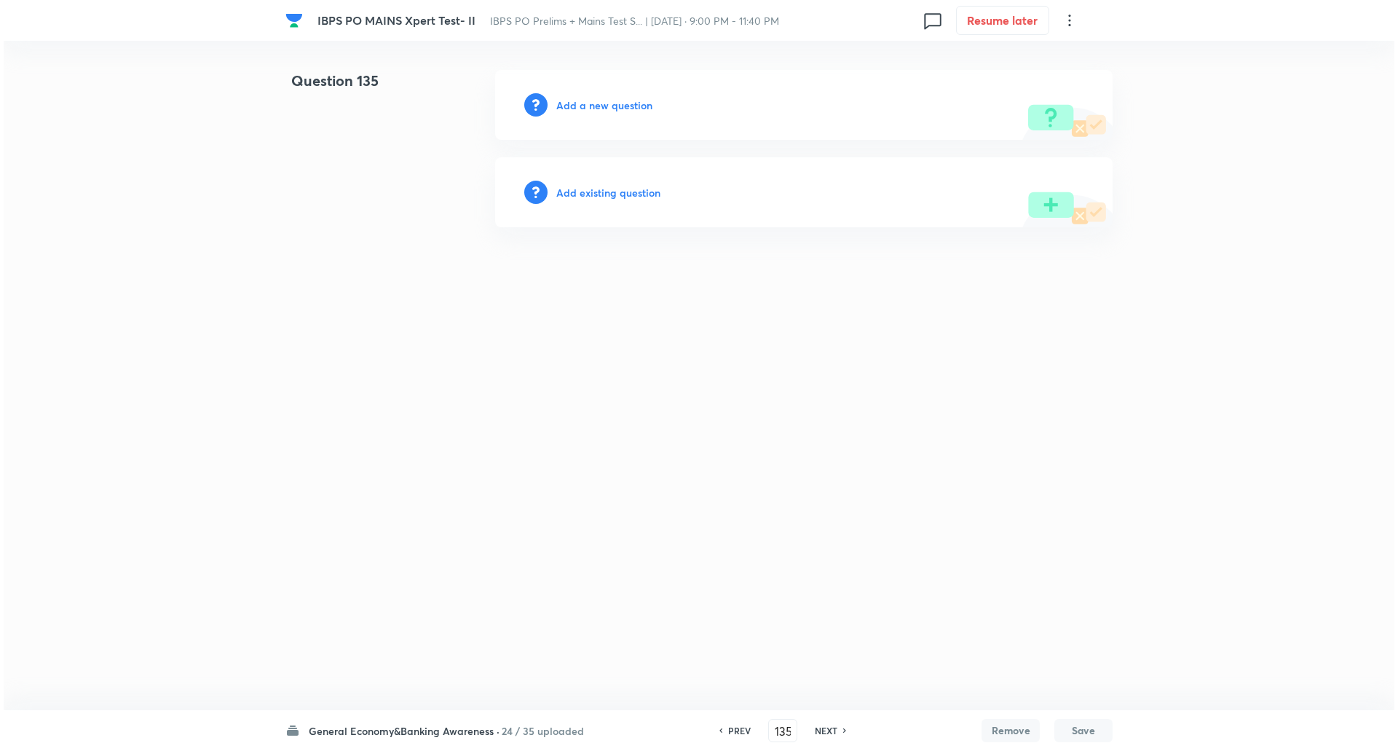
scroll to position [0, 0]
click at [629, 105] on h6 "Add a new question" at bounding box center [604, 105] width 96 height 15
click at [629, 105] on h6 "Choose a question type" at bounding box center [612, 105] width 112 height 15
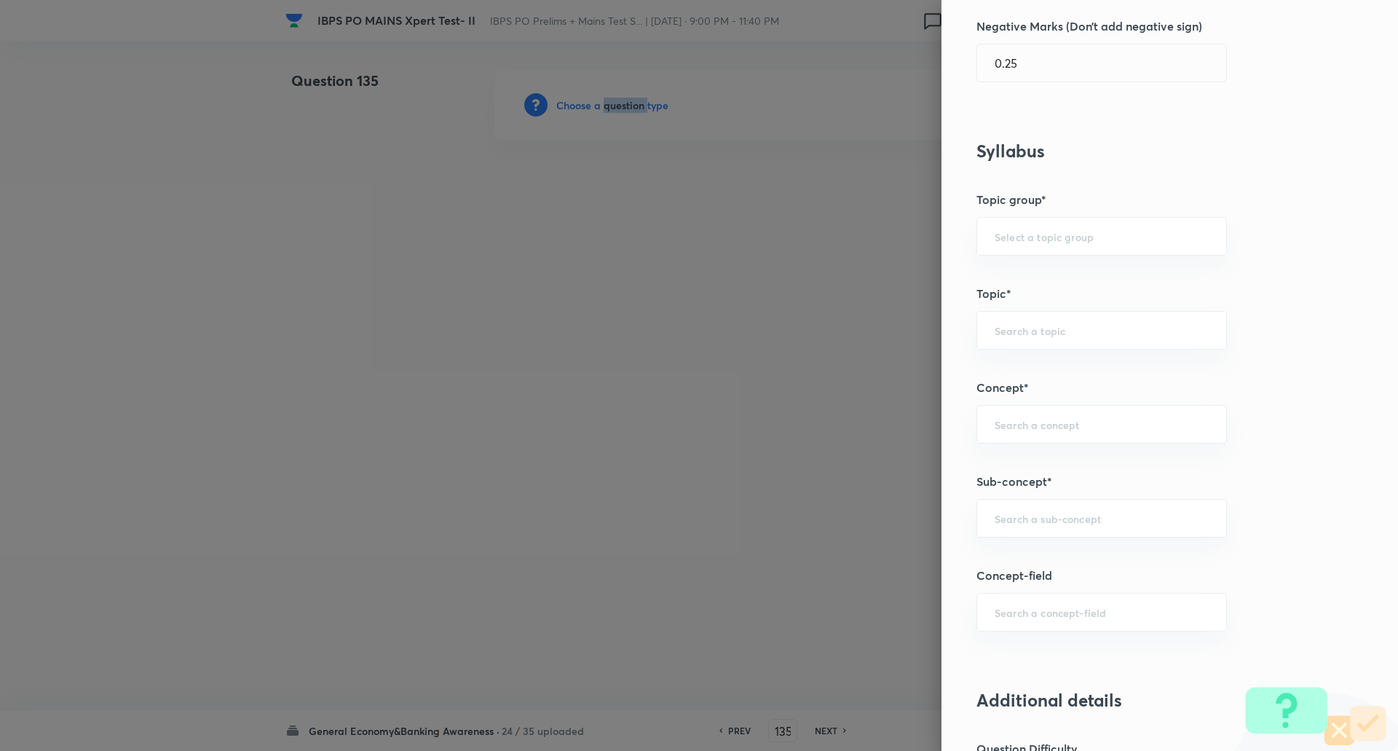
scroll to position [545, 0]
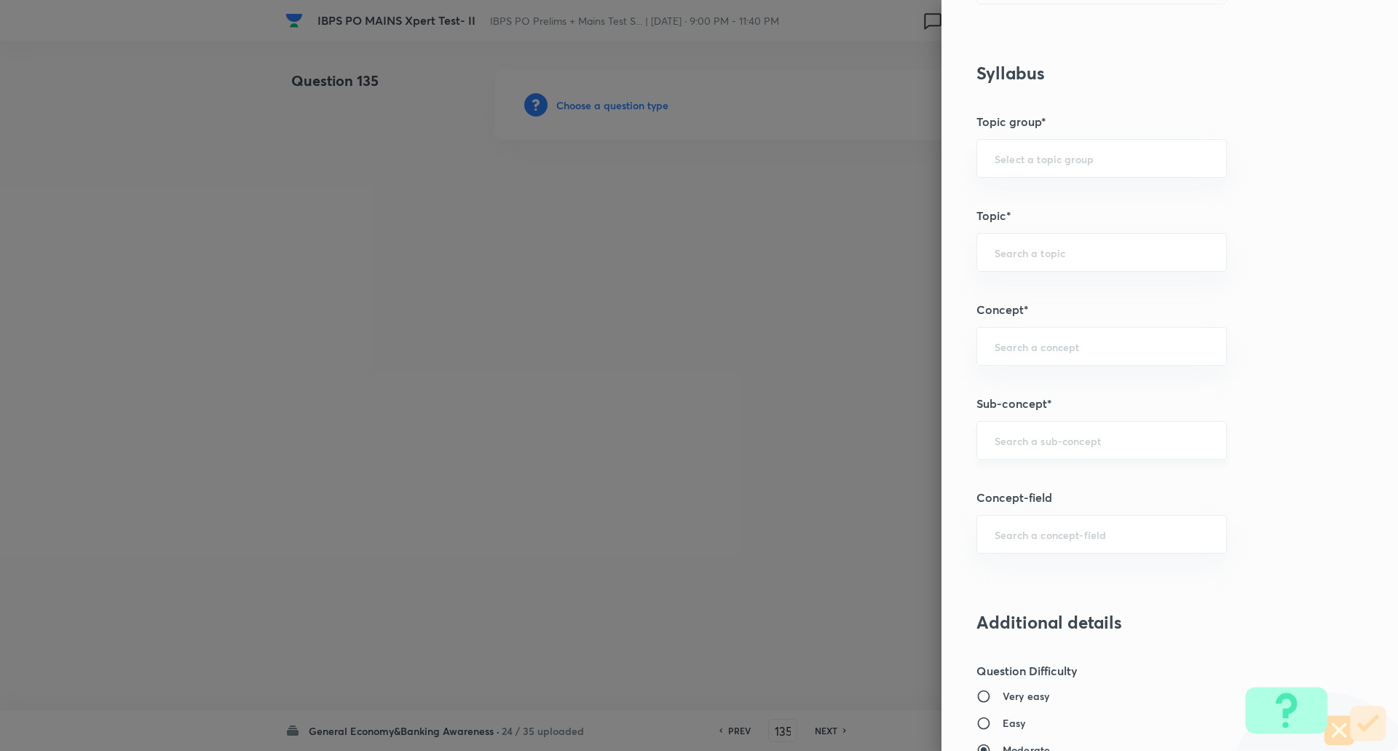
click at [1046, 445] on input "text" at bounding box center [1102, 440] width 214 height 14
click at [1049, 473] on li "List/Indexes (Ranks & Reports)" at bounding box center [1090, 481] width 249 height 26
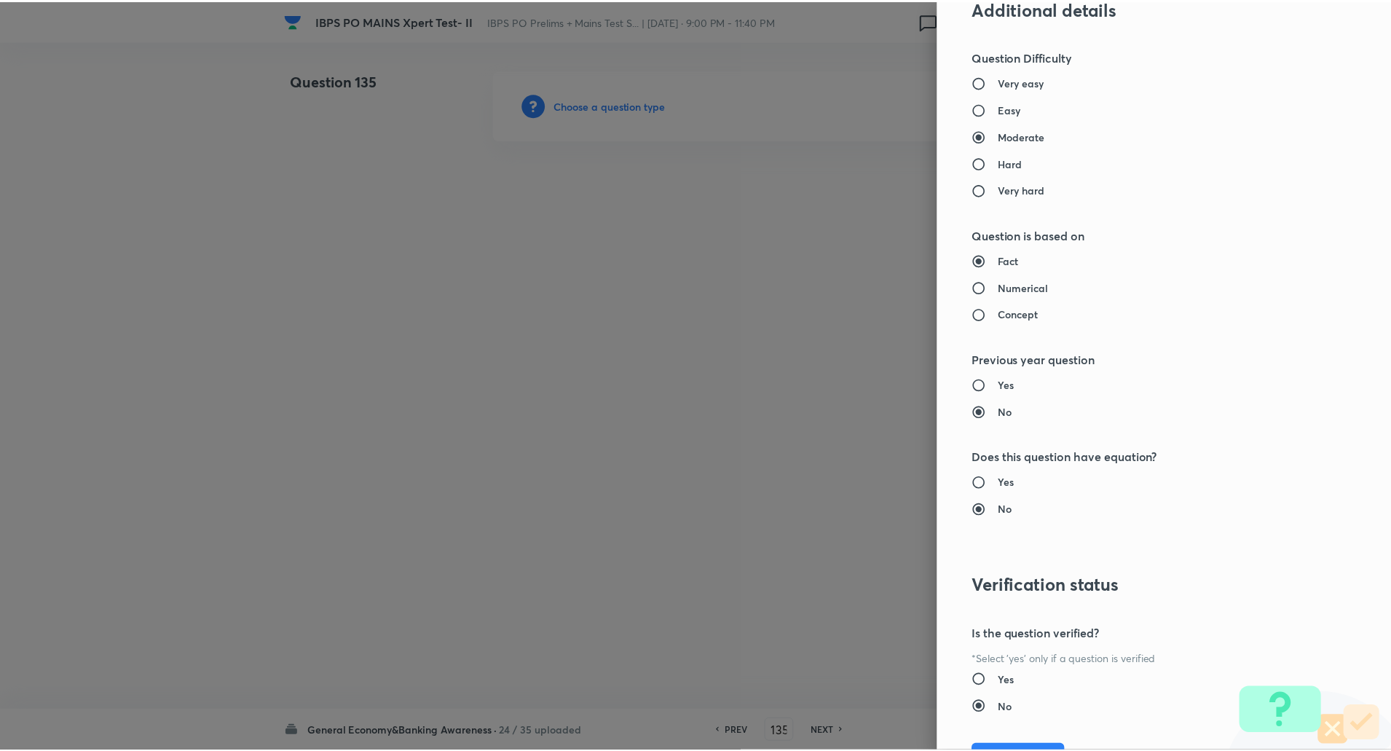
scroll to position [1234, 0]
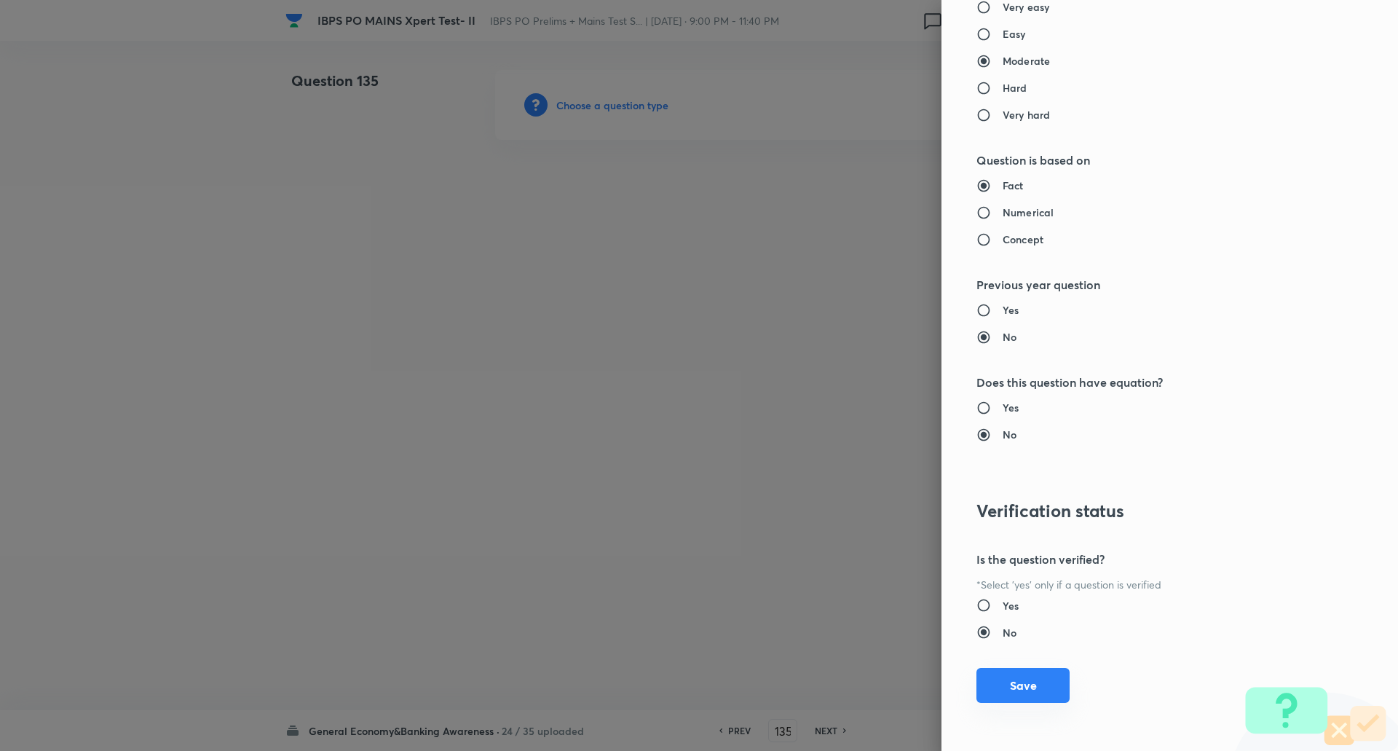
click at [1013, 679] on button "Save" at bounding box center [1022, 685] width 93 height 35
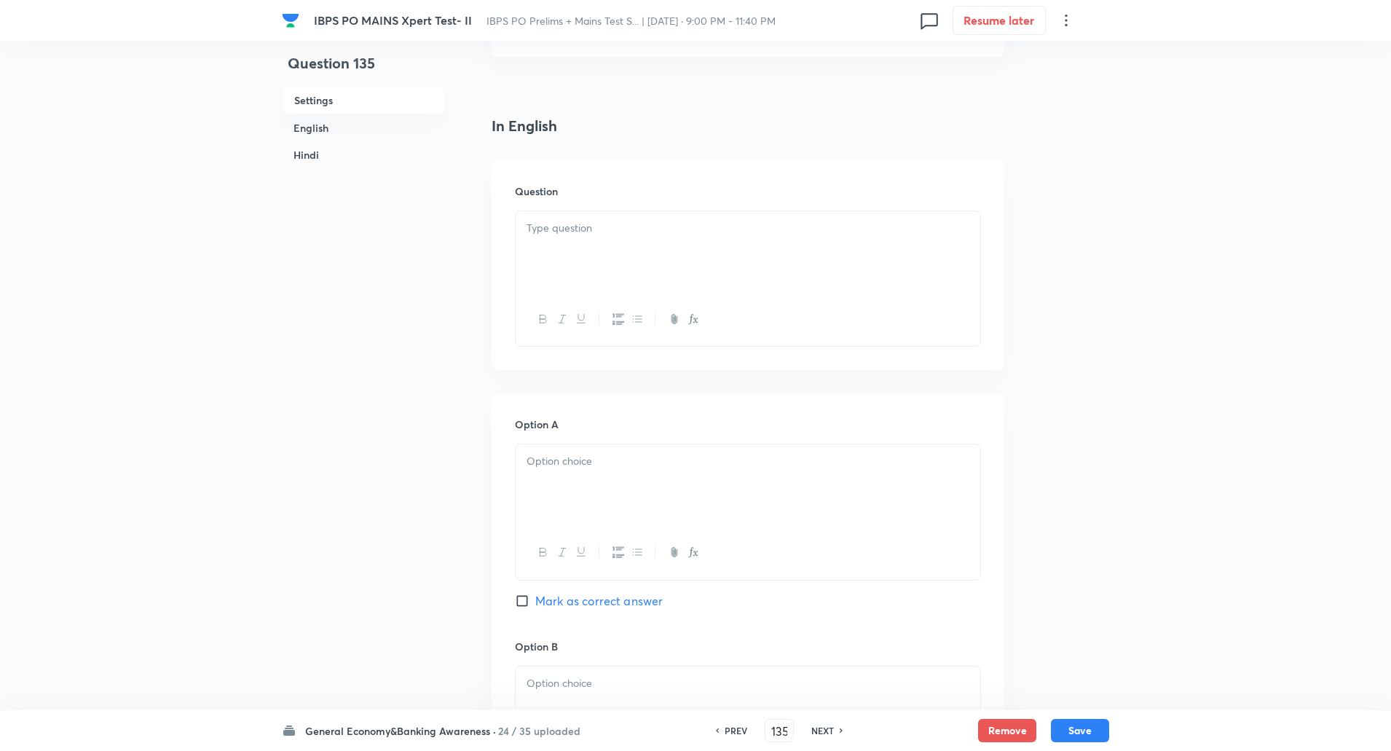
scroll to position [317, 0]
click at [605, 242] on div at bounding box center [748, 249] width 465 height 82
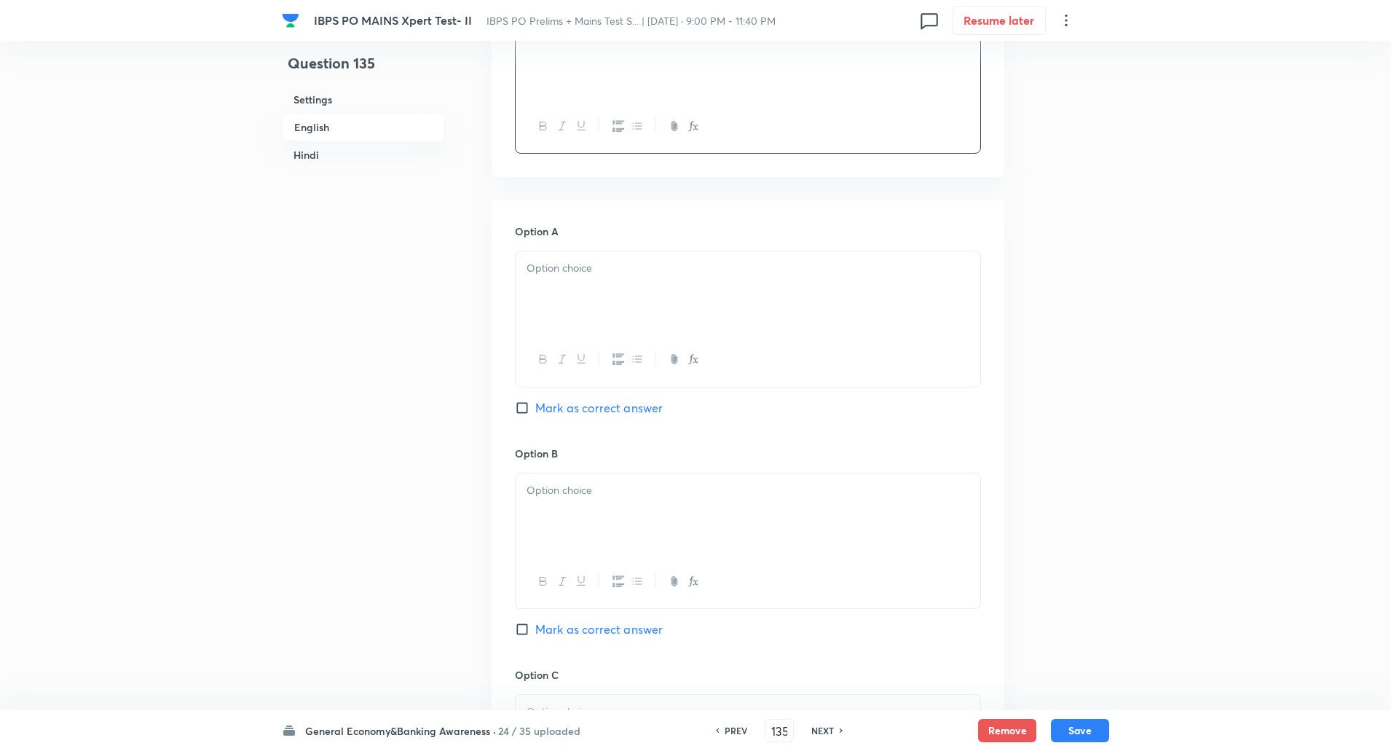
scroll to position [509, 0]
click at [571, 294] on div at bounding box center [748, 289] width 465 height 82
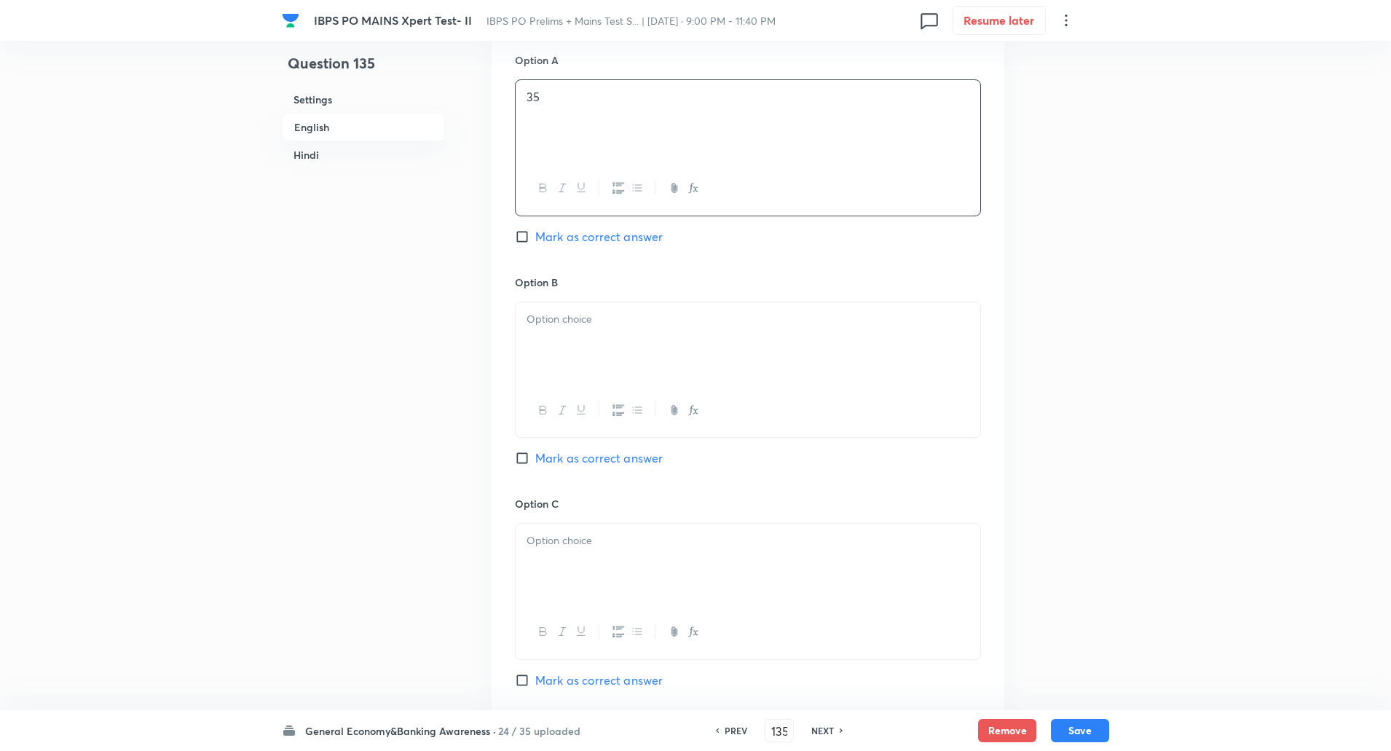
scroll to position [679, 0]
click at [566, 352] on div at bounding box center [748, 342] width 465 height 82
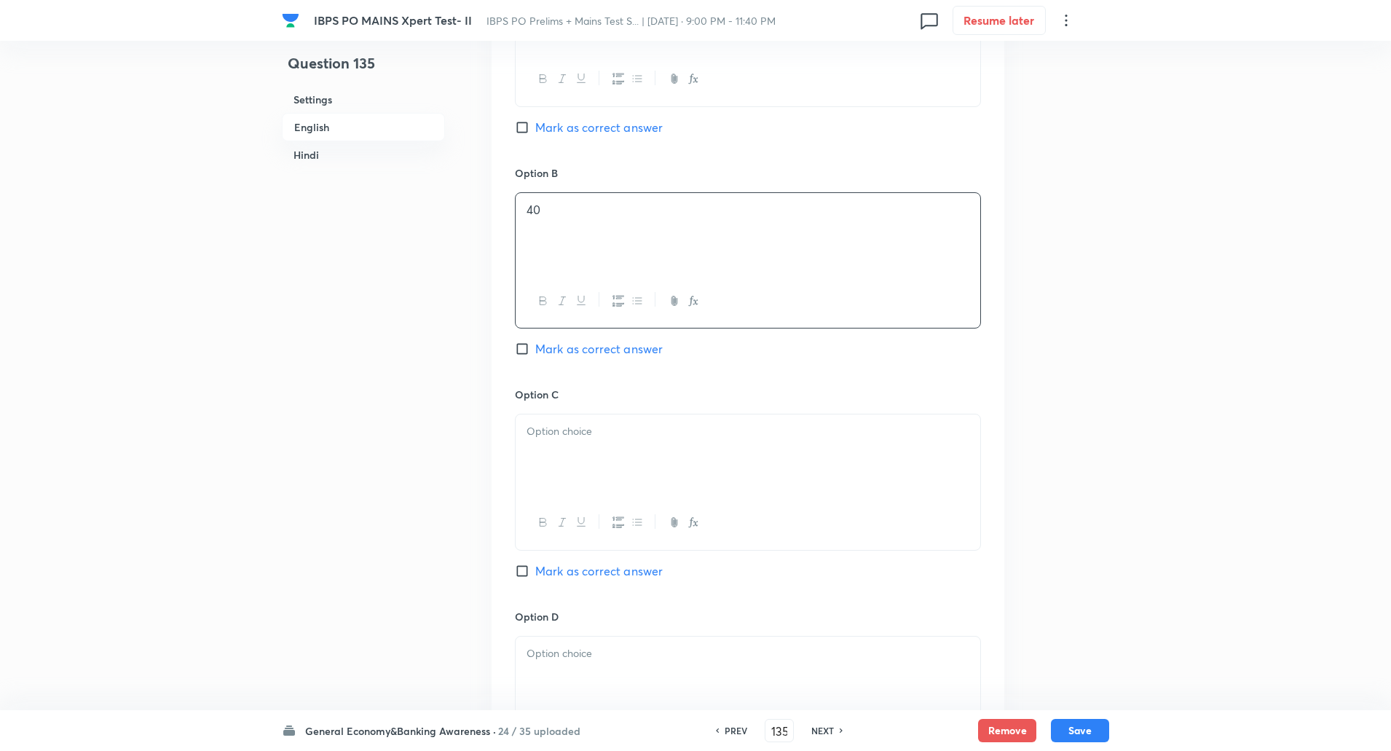
scroll to position [787, 0]
click at [570, 433] on p at bounding box center [747, 430] width 443 height 17
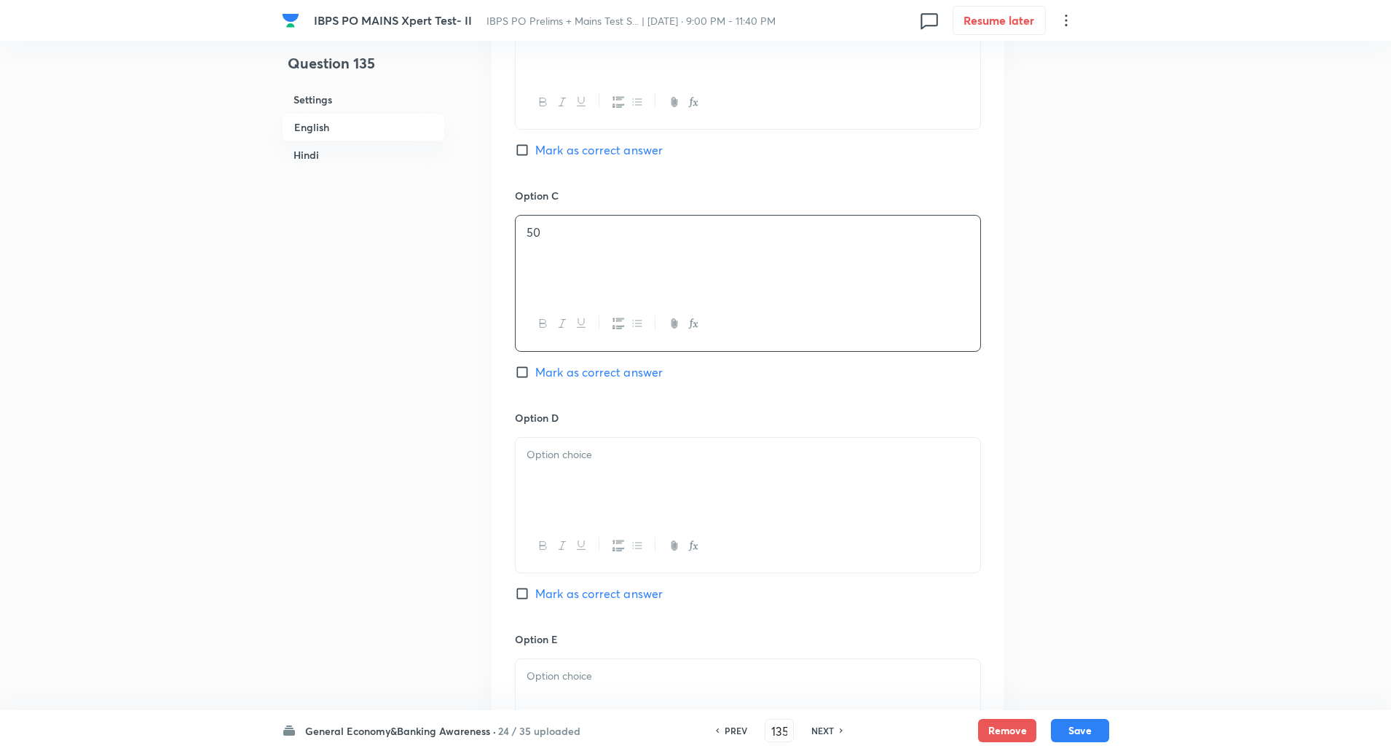
scroll to position [986, 0]
click at [564, 484] on div at bounding box center [748, 478] width 465 height 82
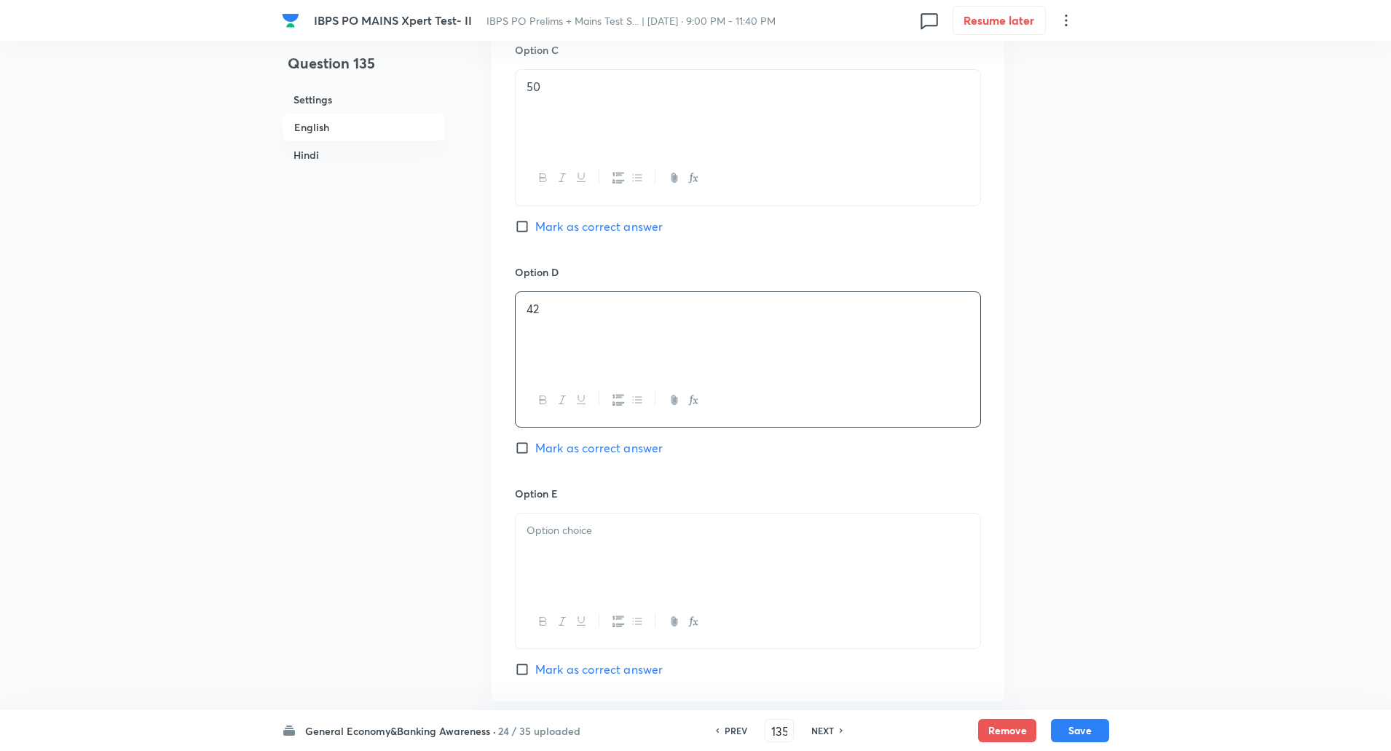
scroll to position [1136, 0]
click at [529, 438] on input "Mark as correct answer" at bounding box center [525, 442] width 20 height 15
click at [548, 528] on p at bounding box center [747, 525] width 443 height 17
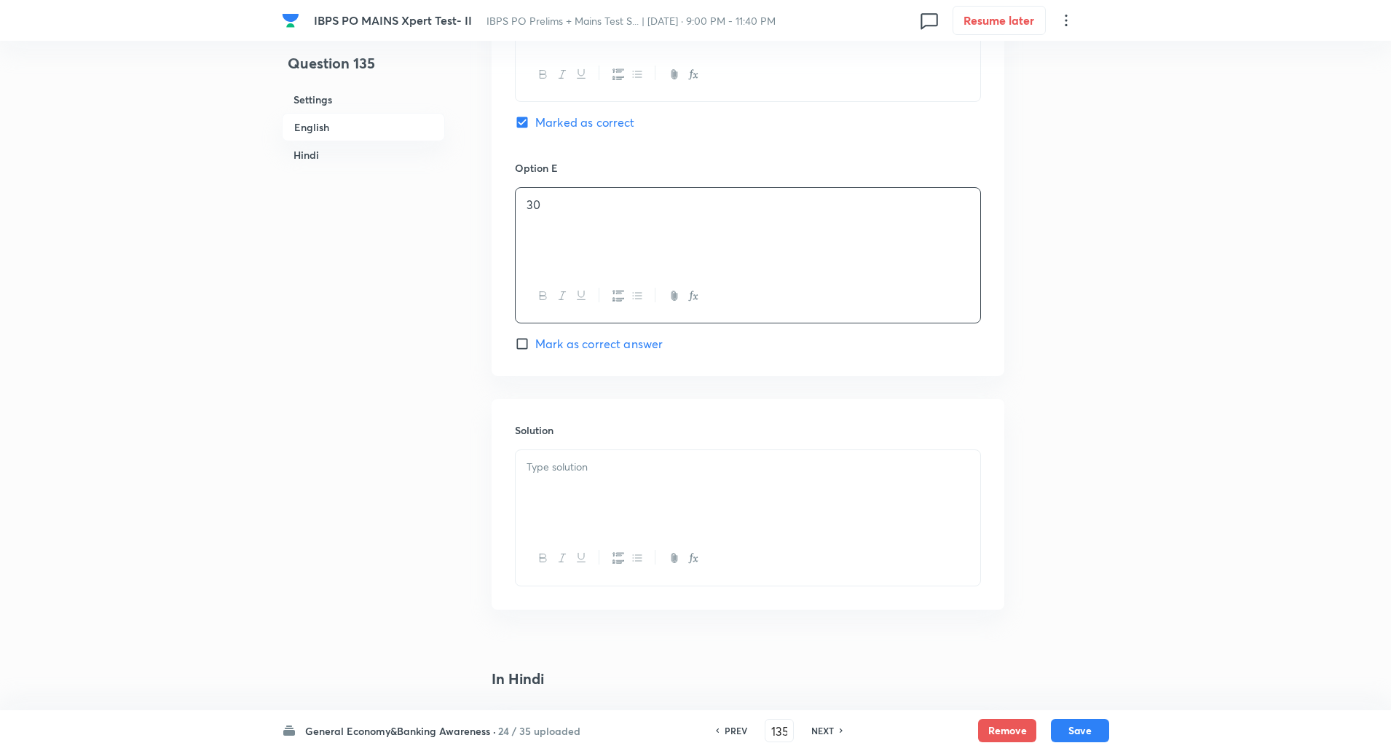
click at [543, 521] on div at bounding box center [748, 491] width 465 height 82
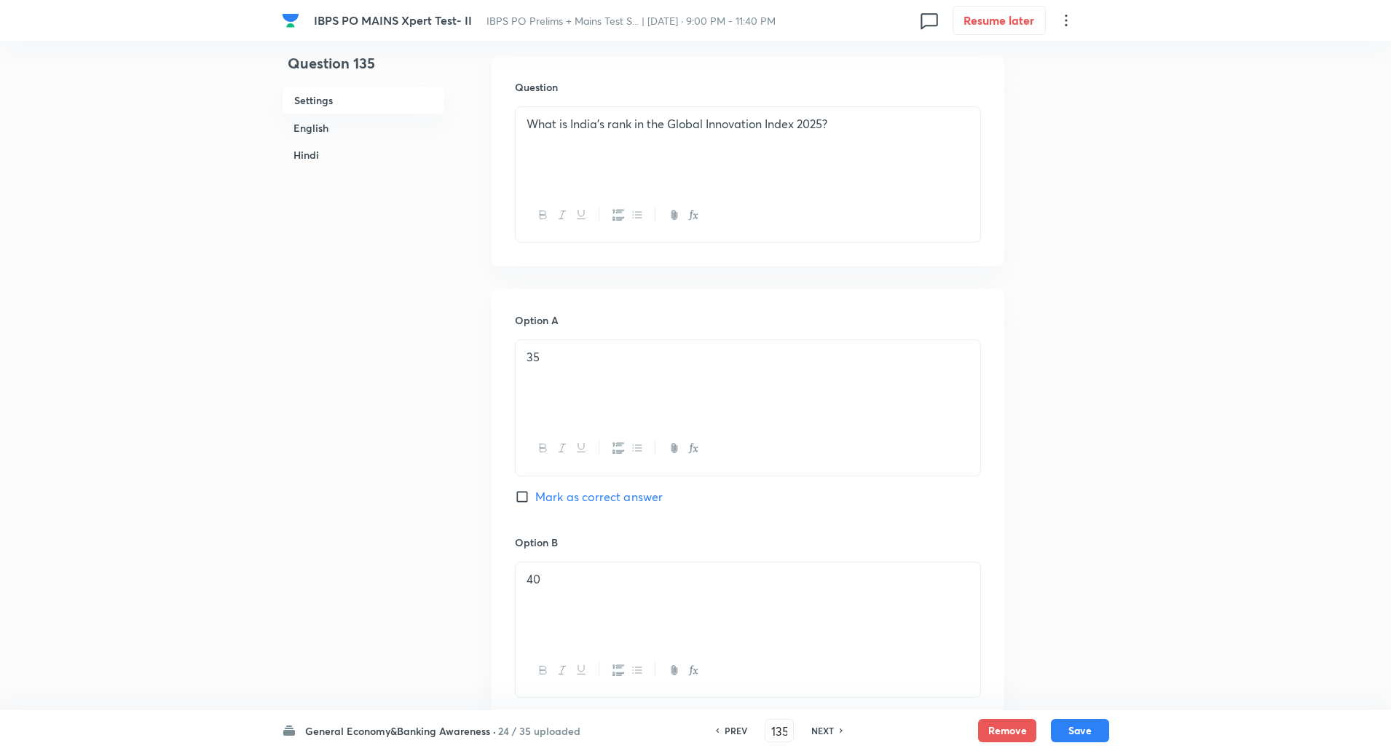
scroll to position [281, 0]
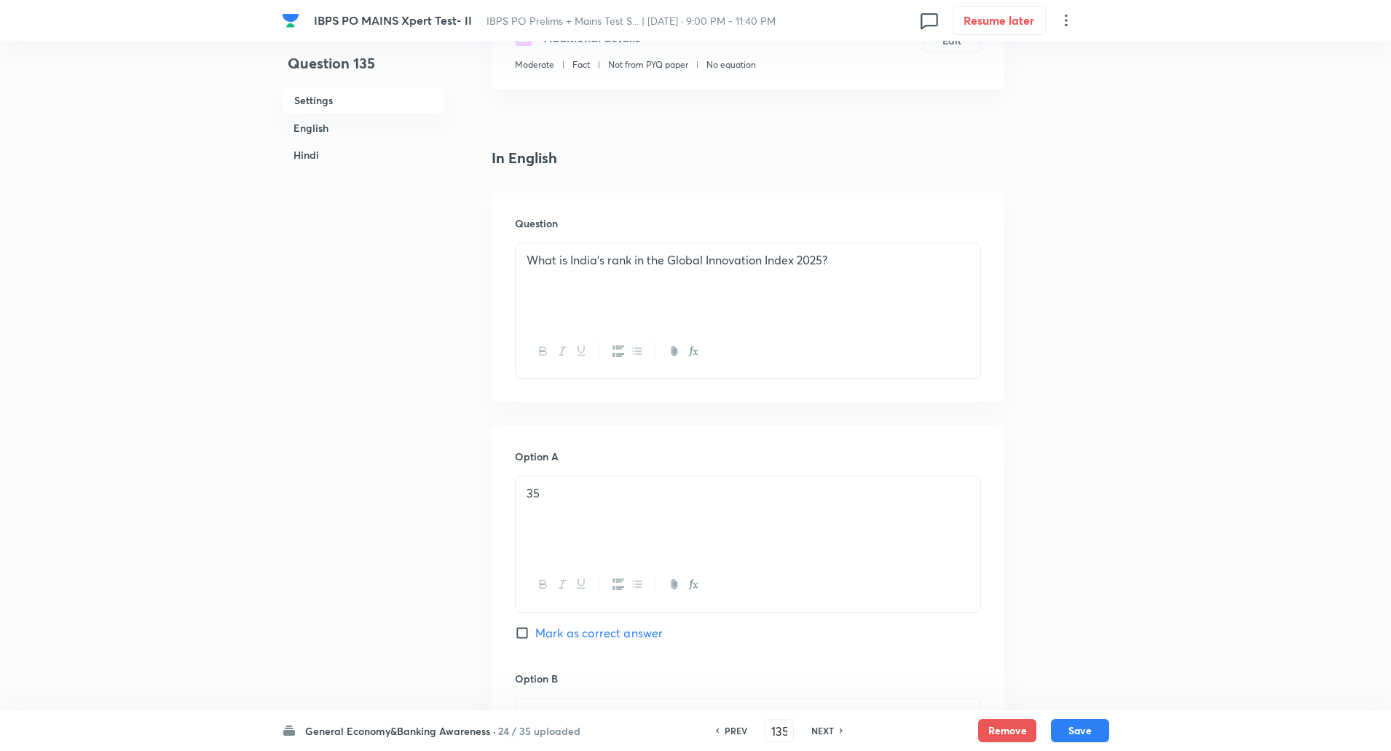
click at [675, 267] on p "What is India’s rank in the Global Innovation Index 2025?" at bounding box center [747, 260] width 443 height 17
copy p "What is India’s rank in the Global Innovation Index 2025?"
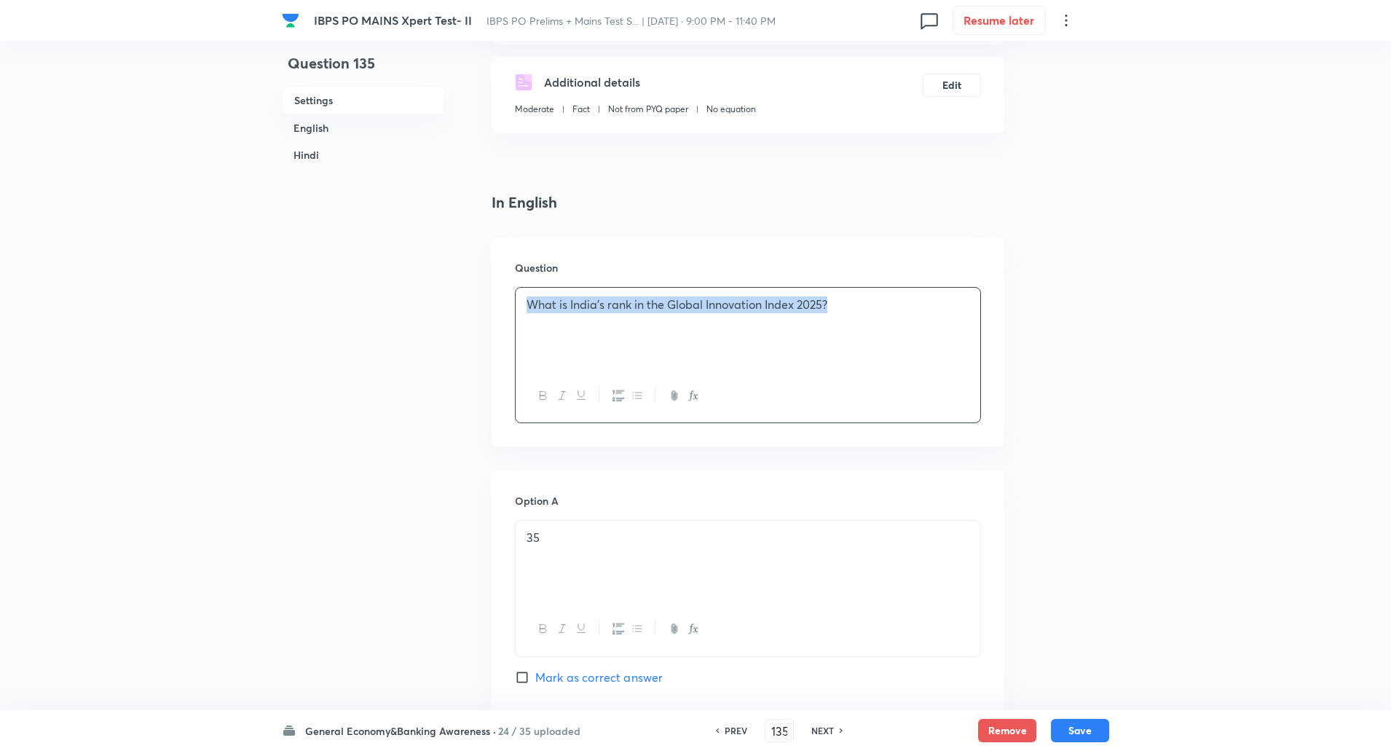
scroll to position [232, 0]
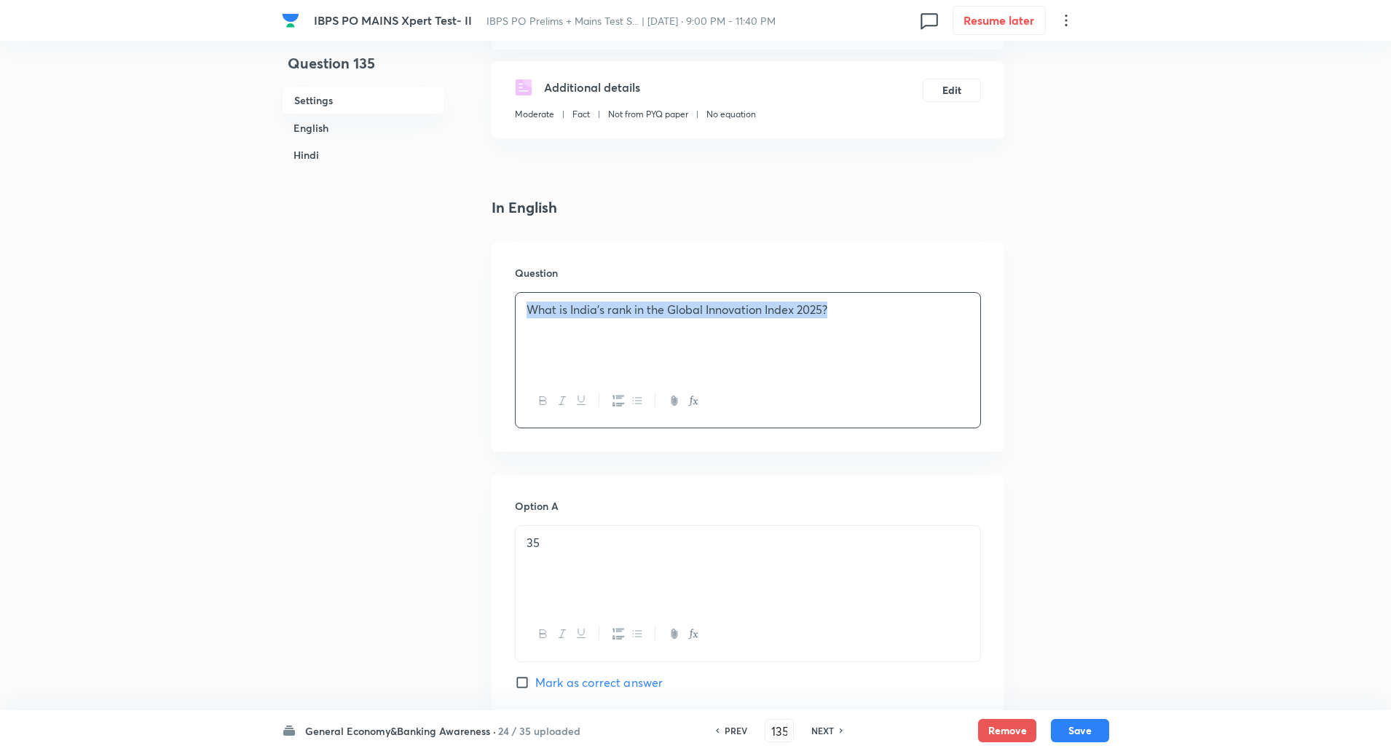
click at [621, 348] on div "What is India’s rank in the Global Innovation Index 2025?" at bounding box center [748, 334] width 465 height 82
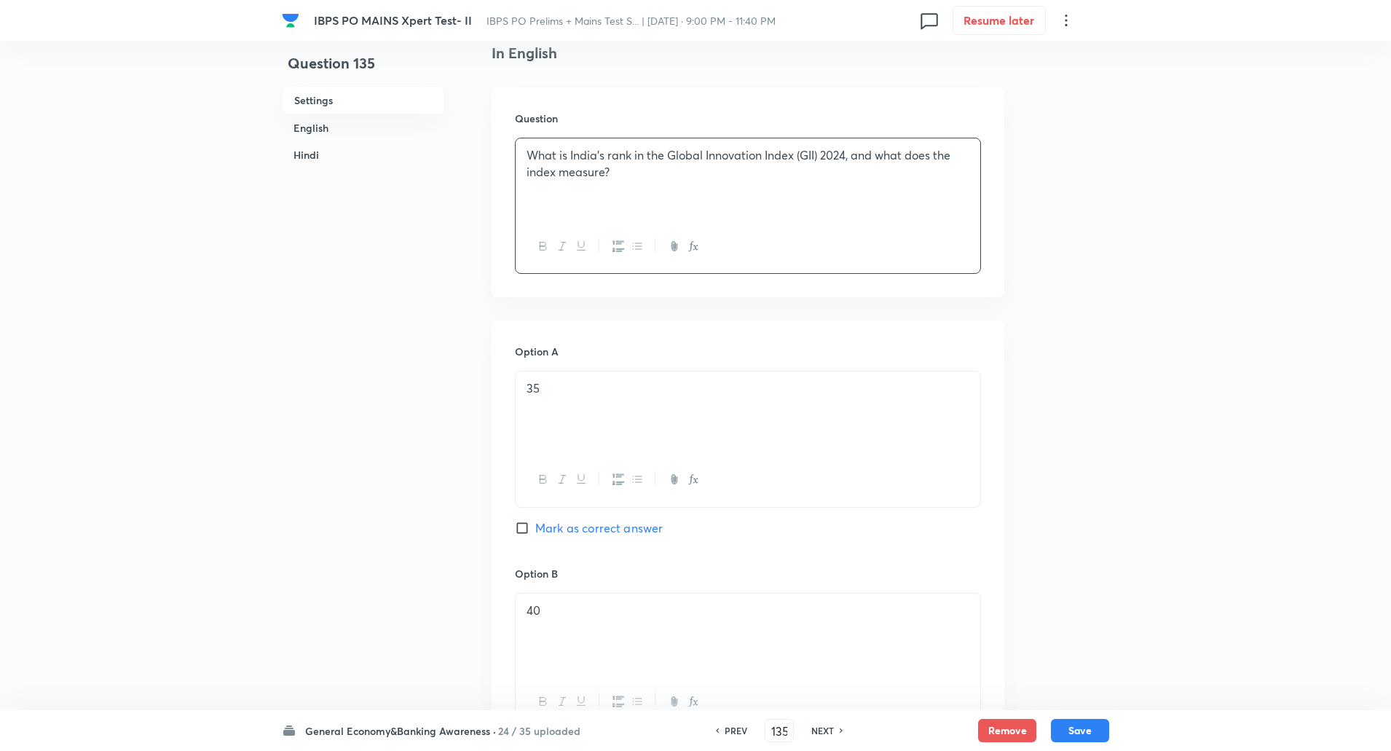
scroll to position [406, 0]
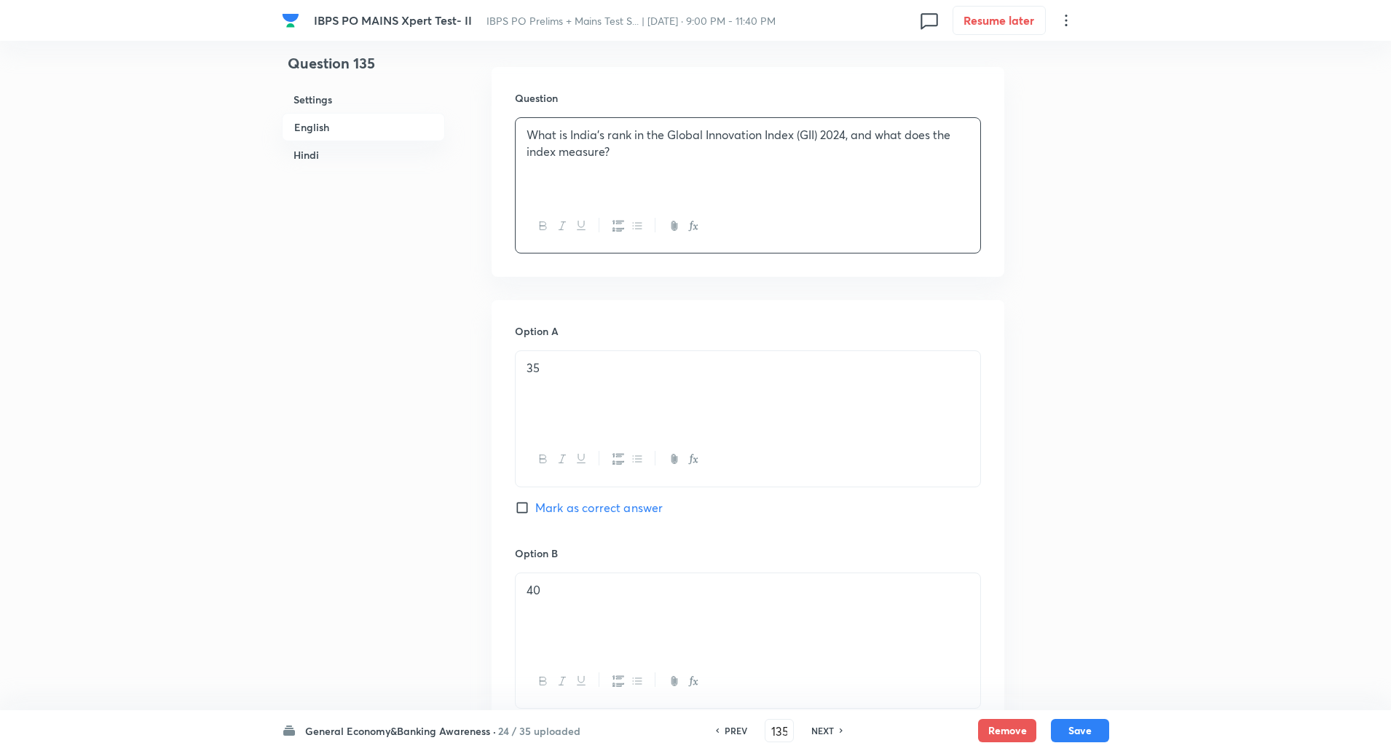
click at [572, 390] on div "35" at bounding box center [748, 392] width 465 height 82
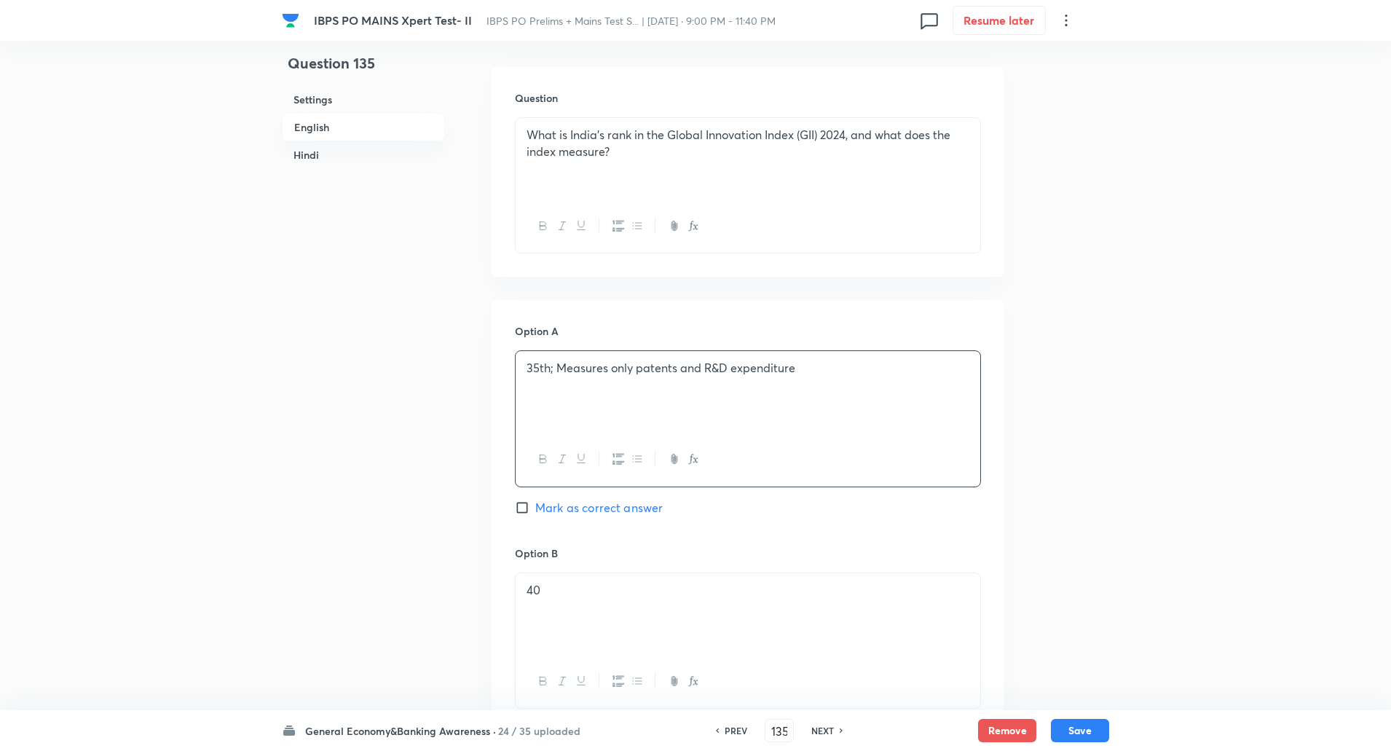
click at [550, 371] on p "35th; Measures only patents and R&D expenditure" at bounding box center [747, 368] width 443 height 17
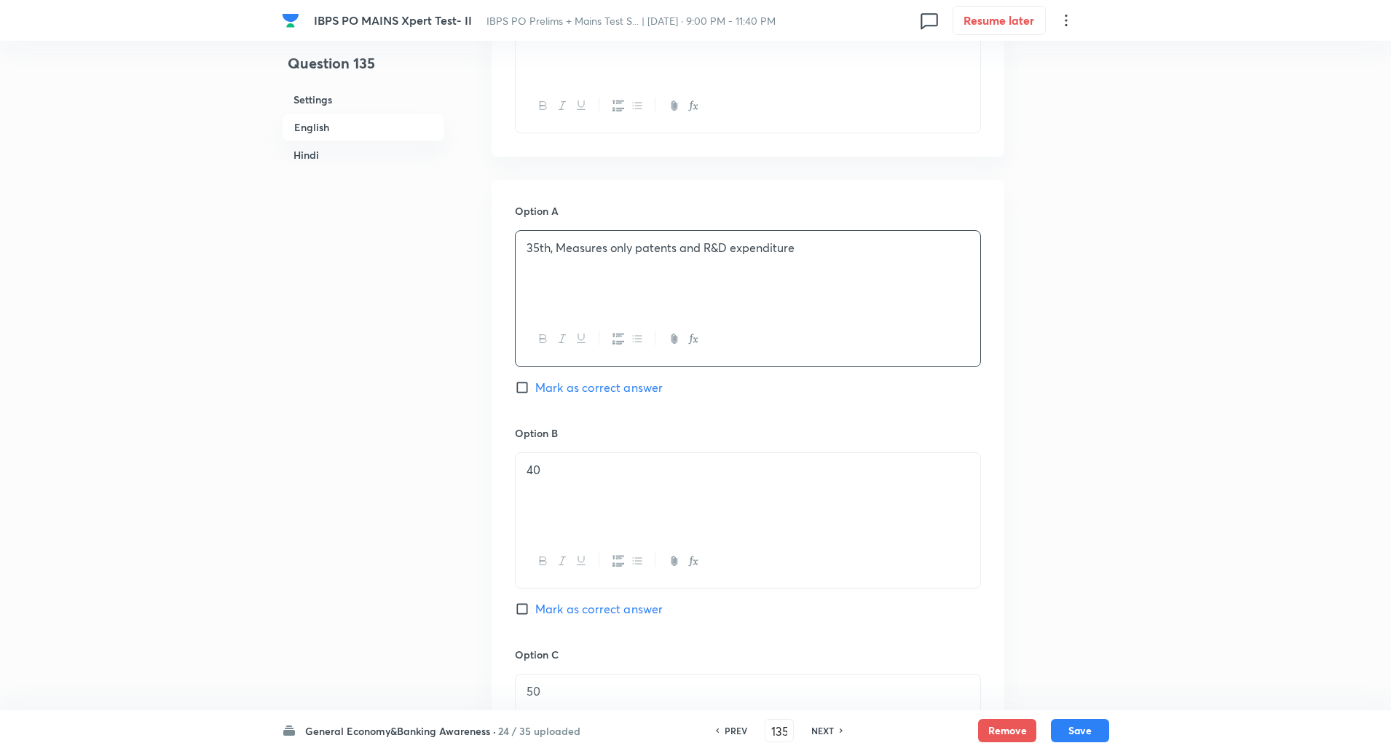
scroll to position [529, 0]
click at [569, 467] on p "40" at bounding box center [747, 467] width 443 height 17
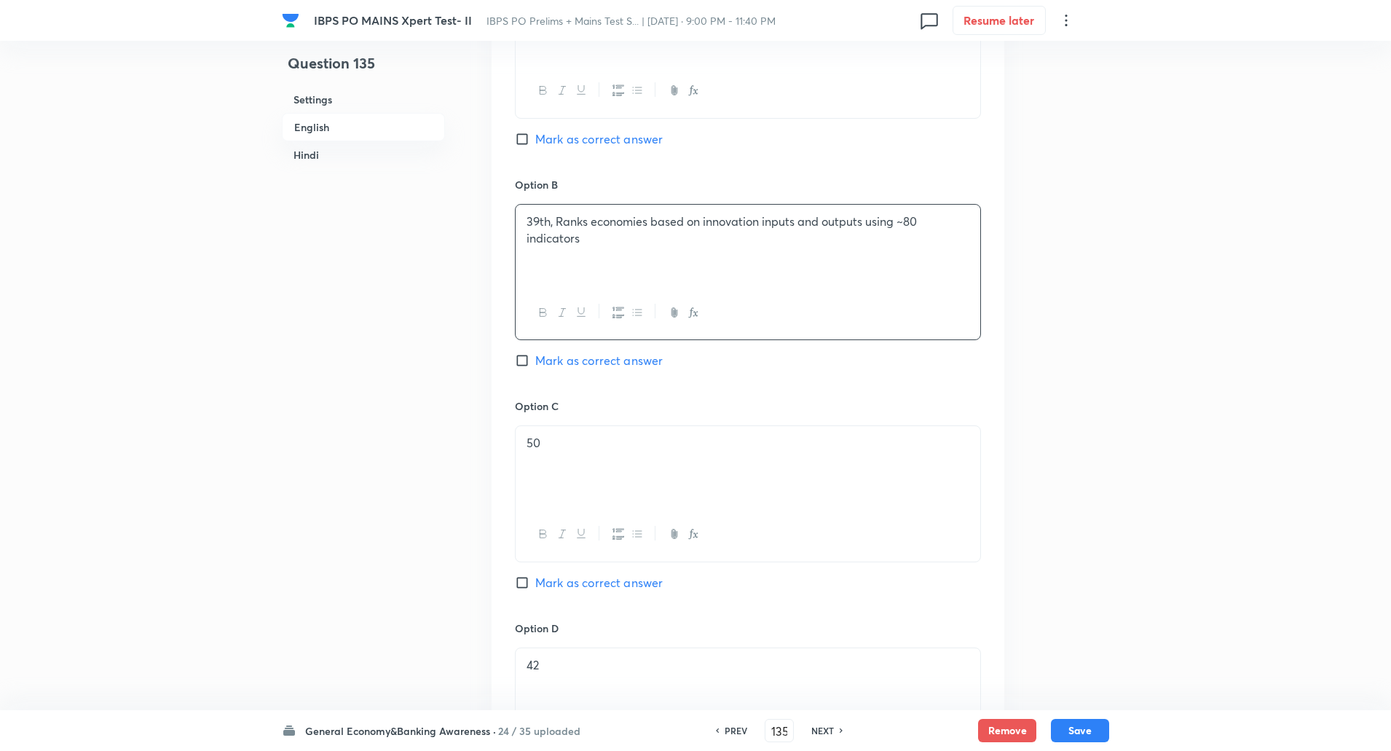
scroll to position [779, 0]
click at [517, 359] on input "Mark as correct answer" at bounding box center [525, 356] width 20 height 15
click at [565, 422] on div "50" at bounding box center [748, 463] width 465 height 82
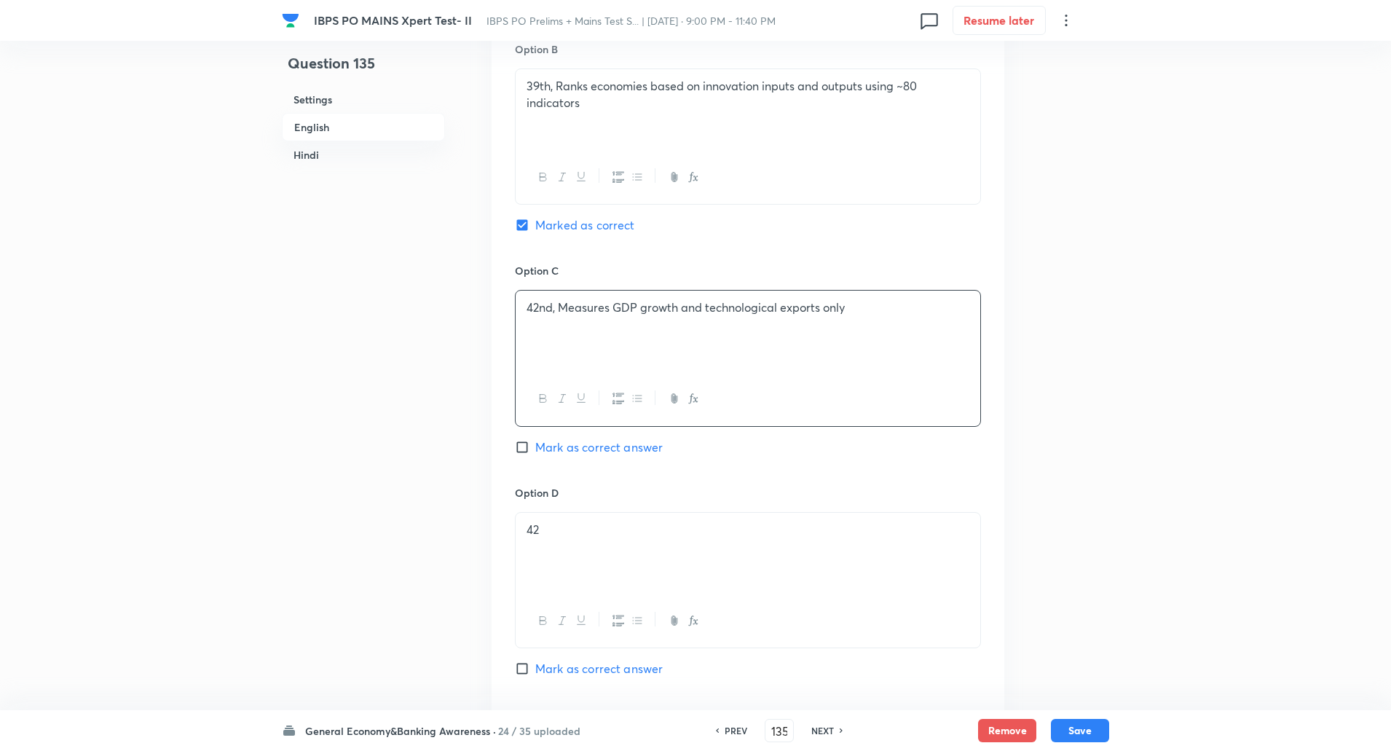
scroll to position [912, 0]
click at [568, 527] on p "42" at bounding box center [747, 527] width 443 height 17
click at [611, 561] on div "30" at bounding box center [748, 552] width 465 height 82
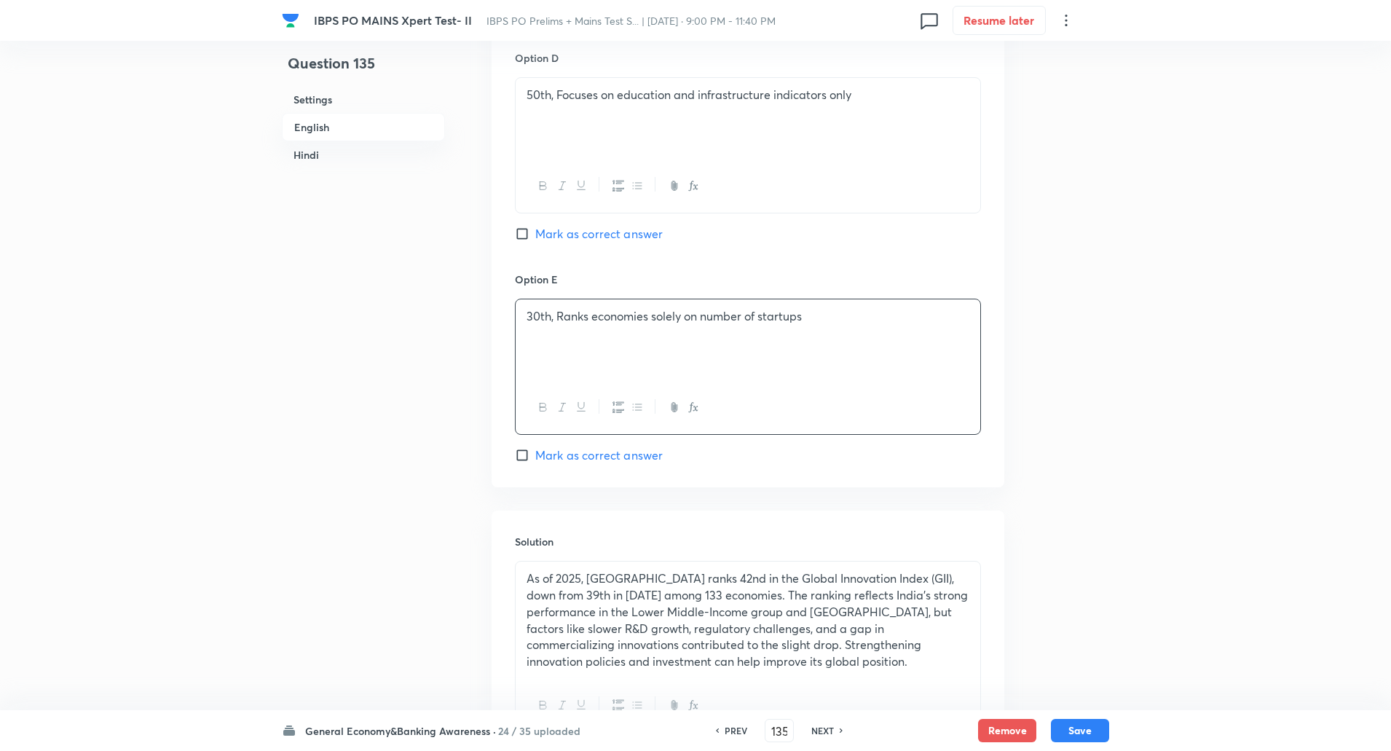
scroll to position [1433, 0]
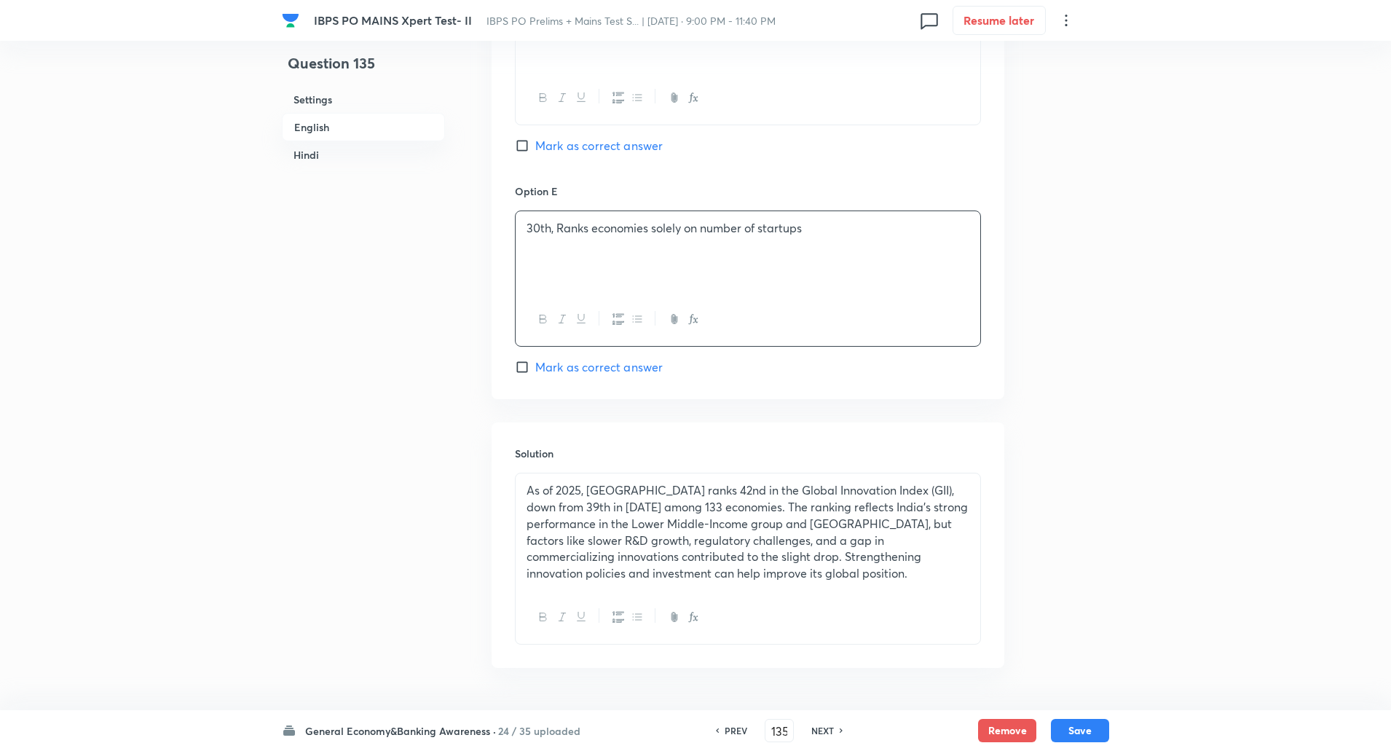
click at [586, 509] on p "As of 2025, India ranks 42nd in the Global Innovation Index (GII), down from 39…" at bounding box center [747, 531] width 443 height 99
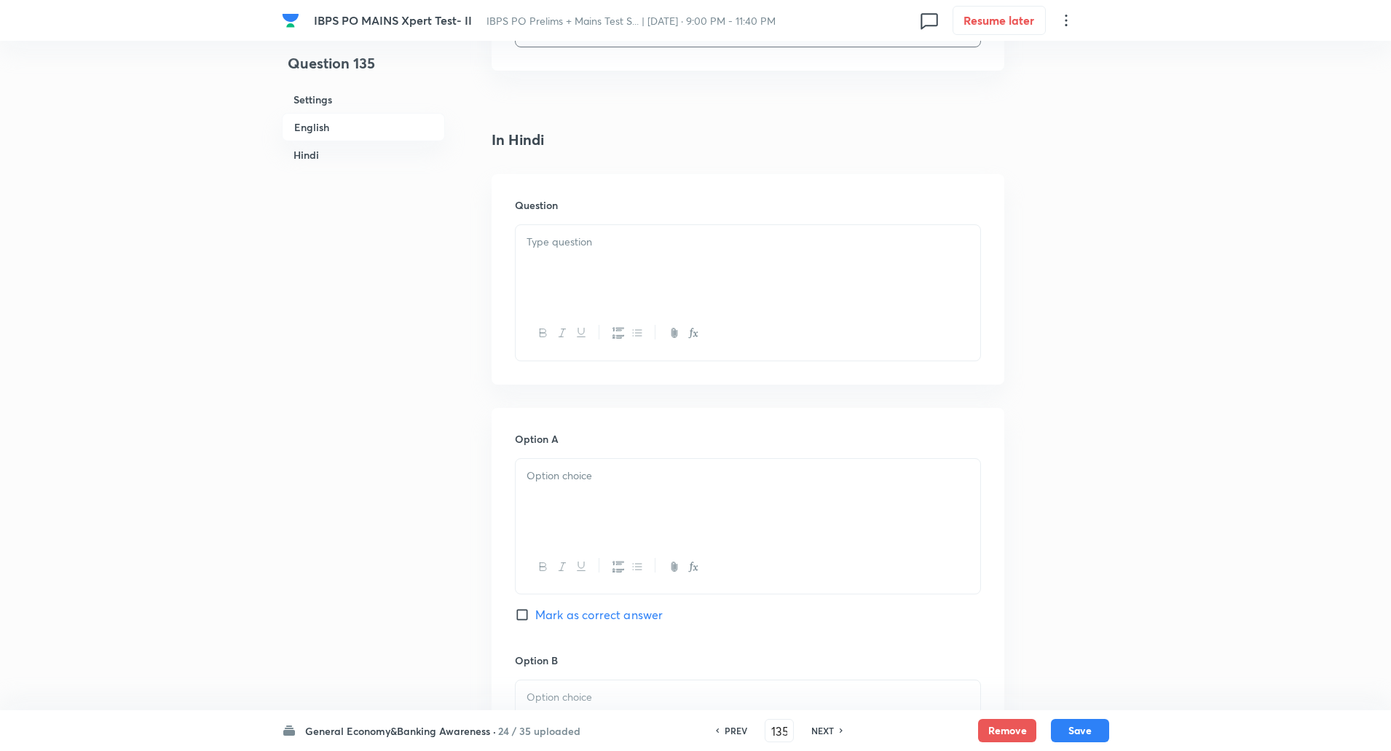
scroll to position [2014, 0]
click at [567, 284] on div at bounding box center [748, 265] width 465 height 82
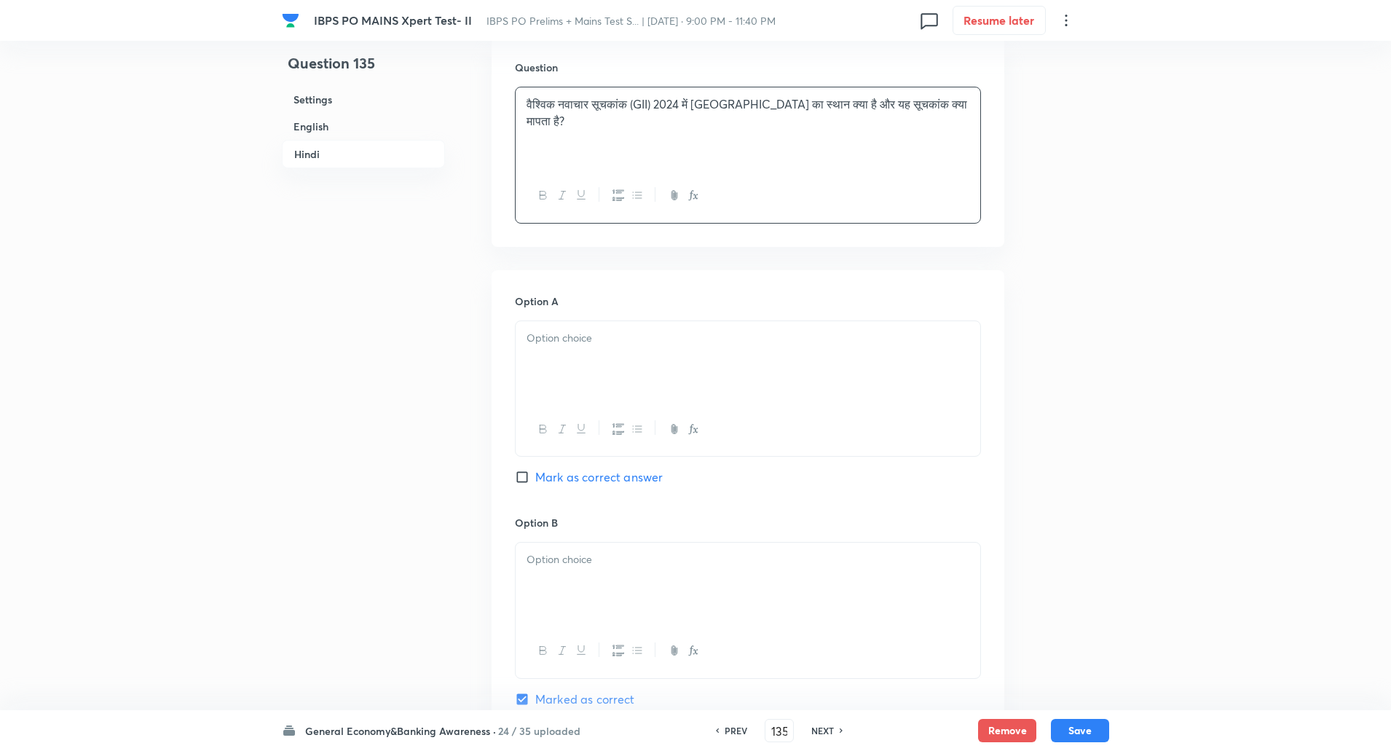
scroll to position [2160, 0]
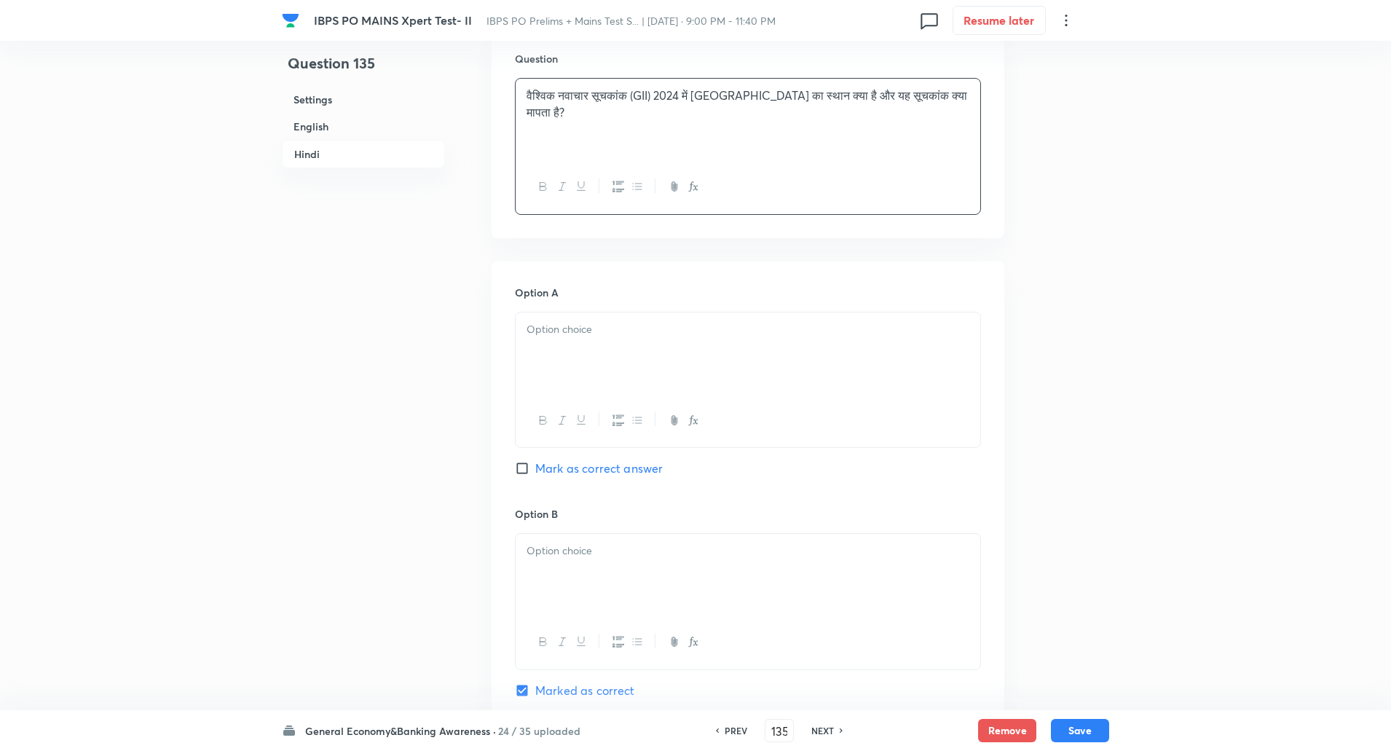
click at [561, 319] on div at bounding box center [748, 353] width 465 height 82
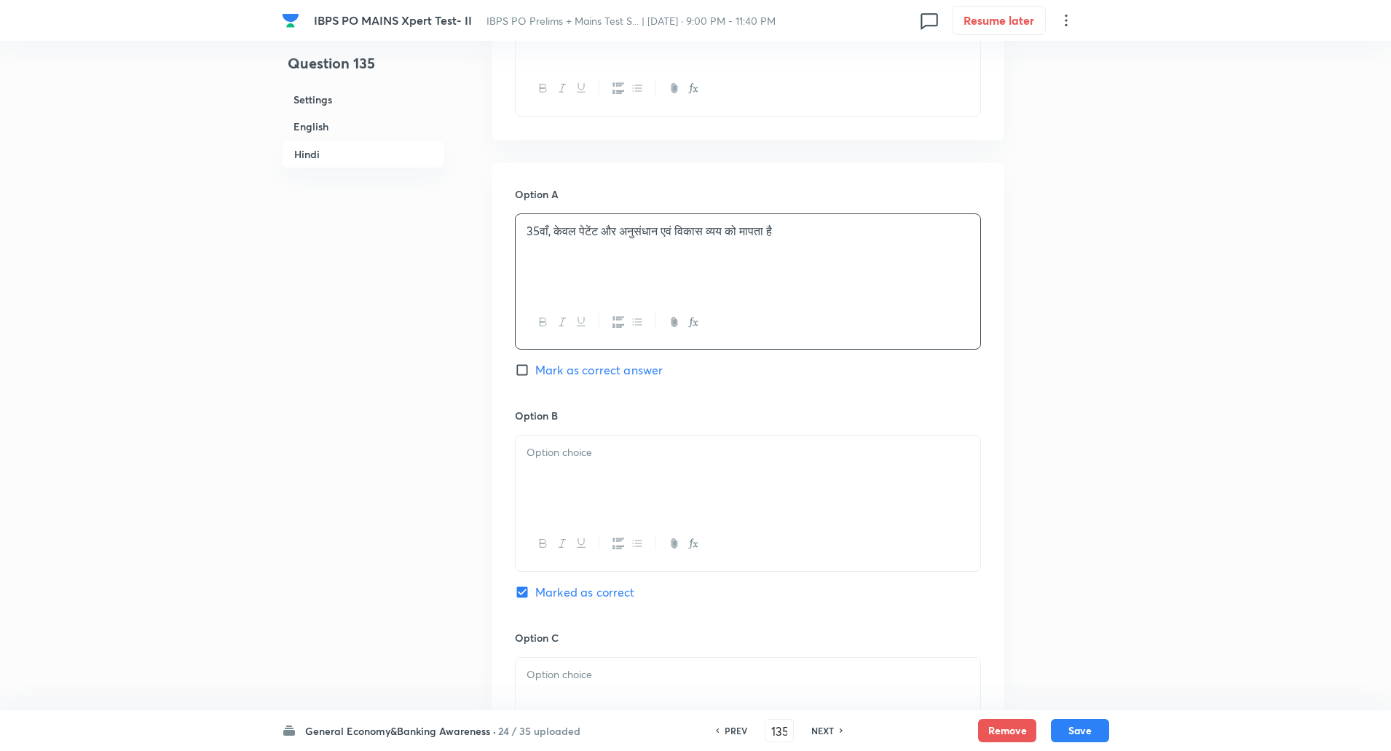
scroll to position [2259, 0]
click at [563, 462] on div at bounding box center [748, 476] width 465 height 82
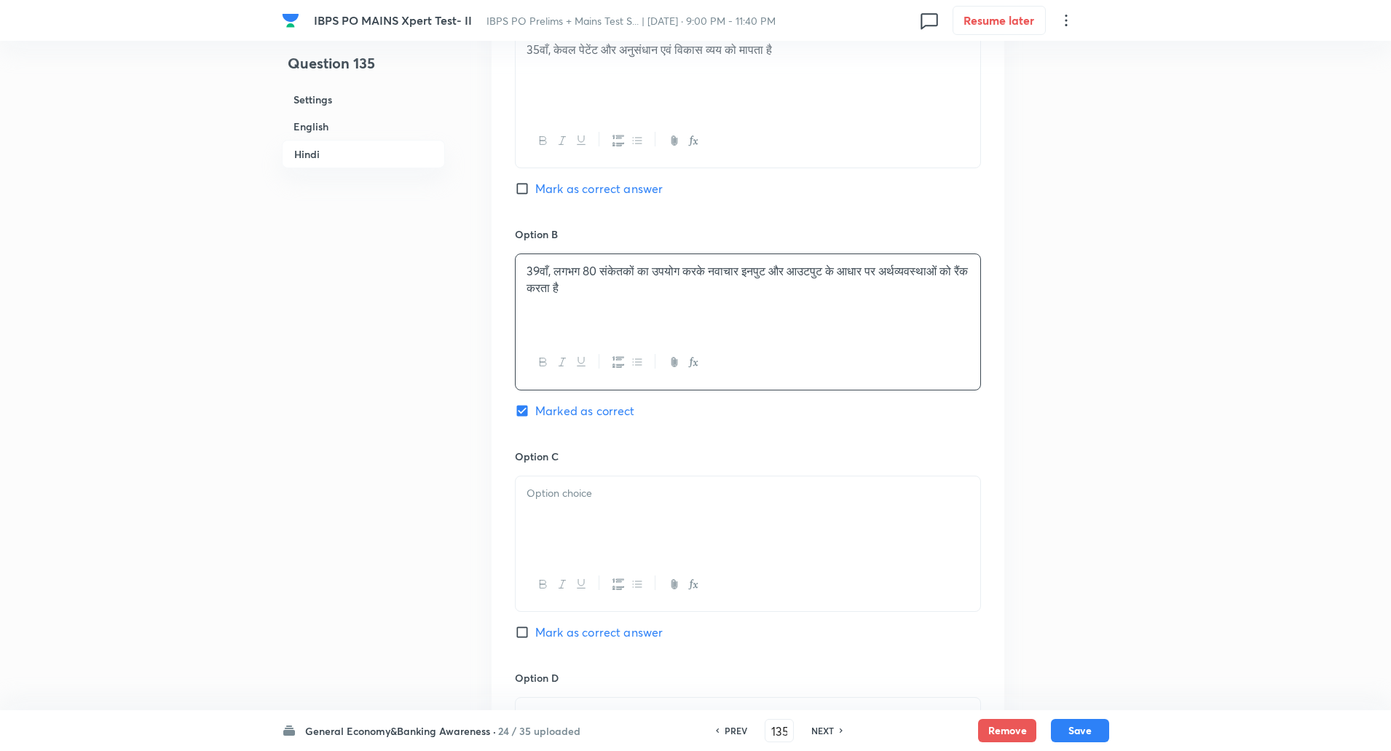
scroll to position [2450, 0]
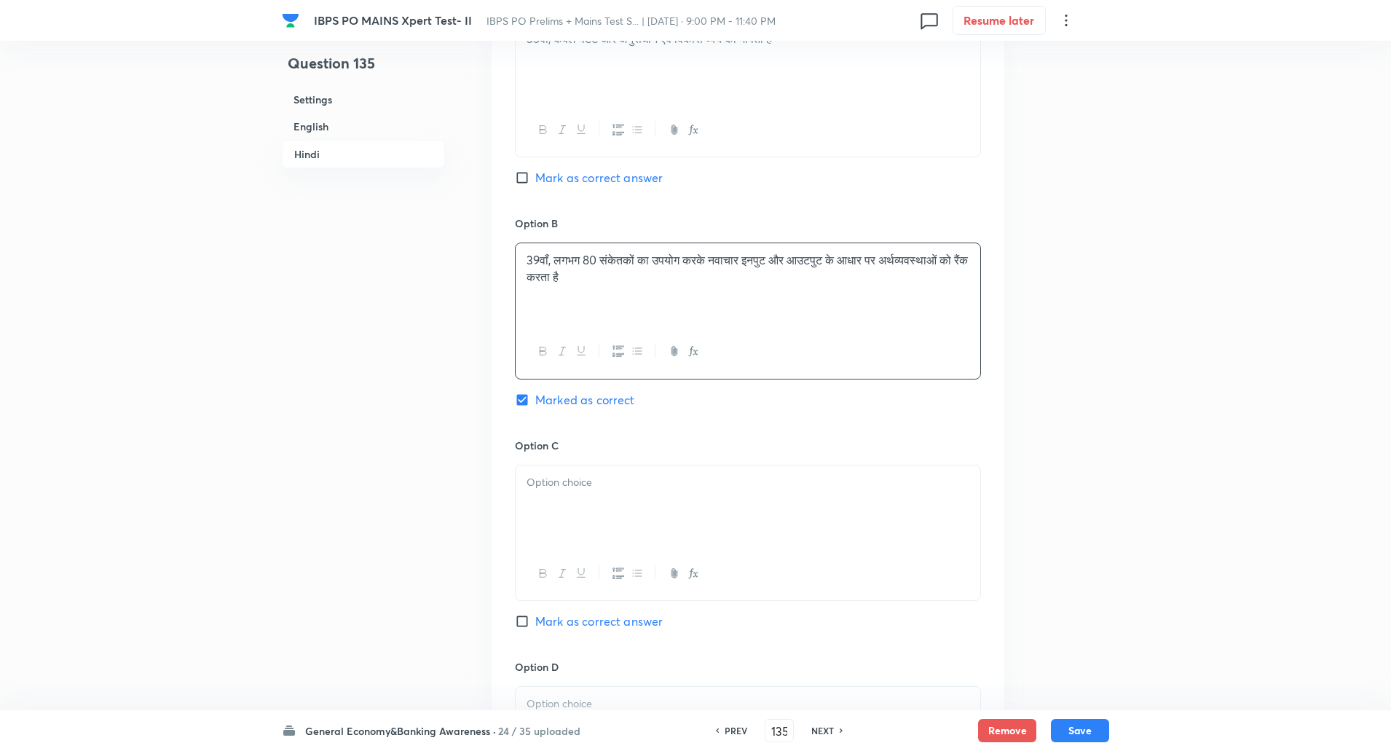
click at [574, 509] on div at bounding box center [748, 506] width 465 height 82
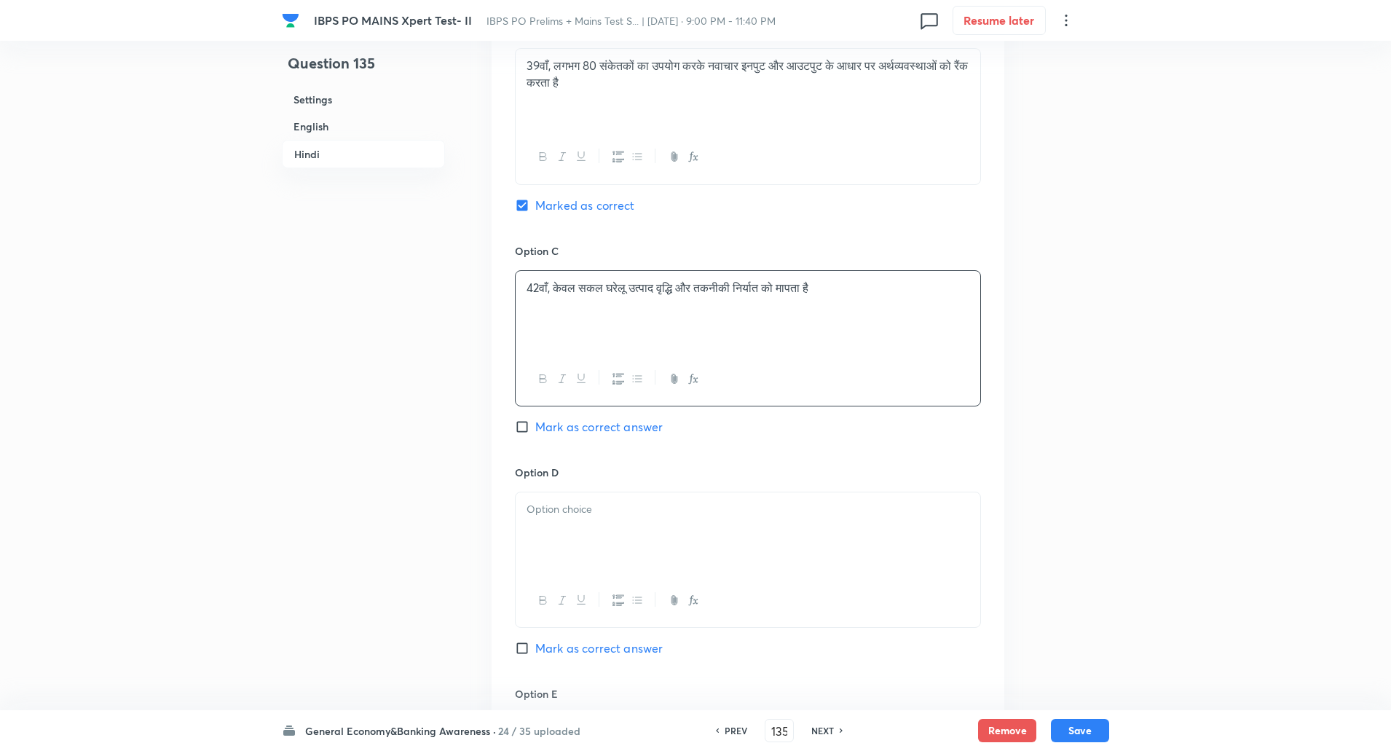
scroll to position [2695, 0]
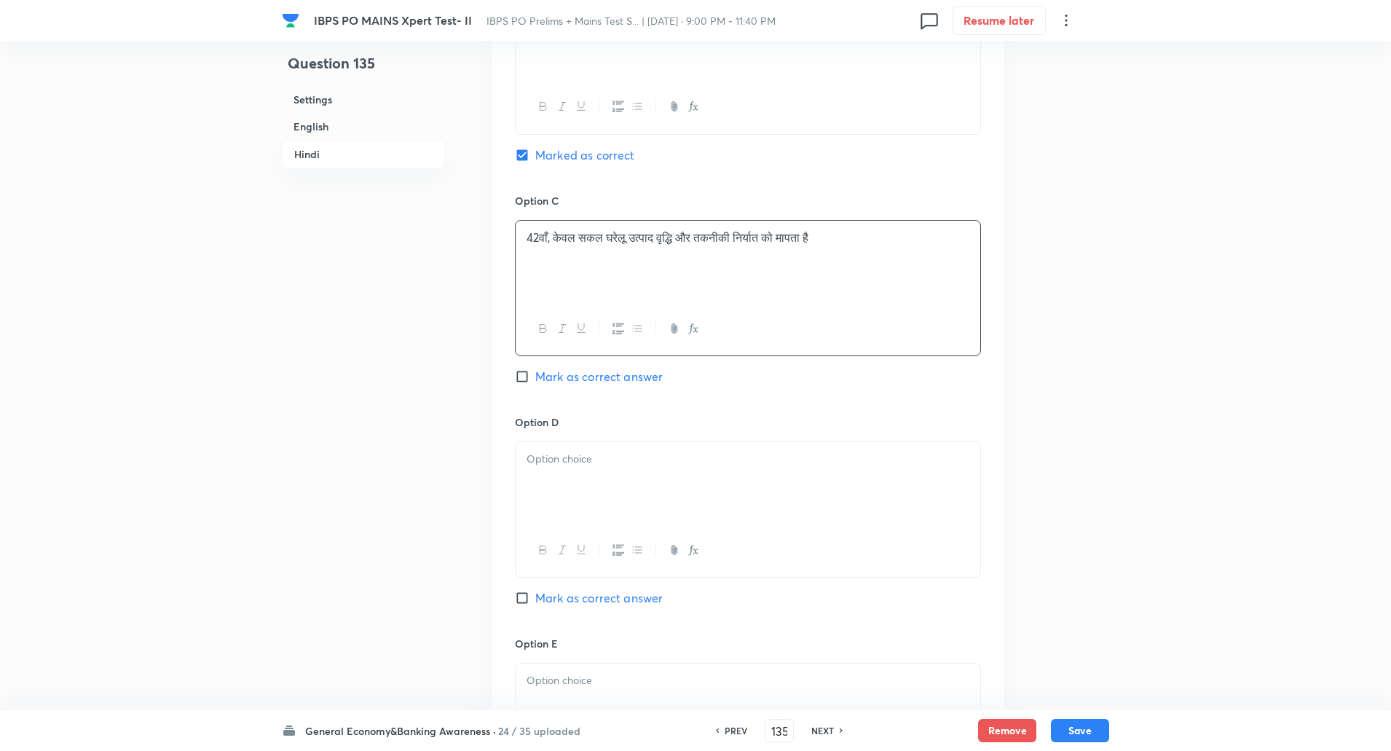
click at [564, 442] on div at bounding box center [748, 483] width 465 height 82
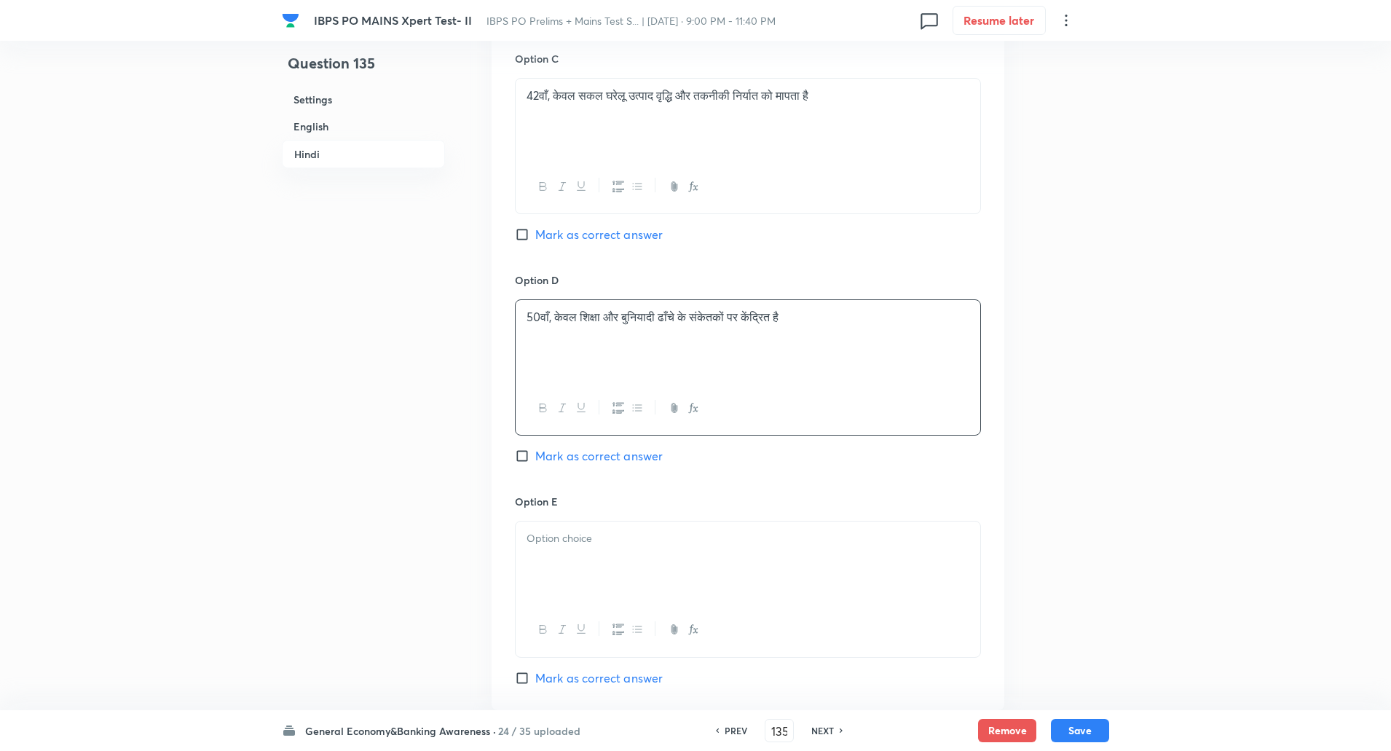
scroll to position [2894, 0]
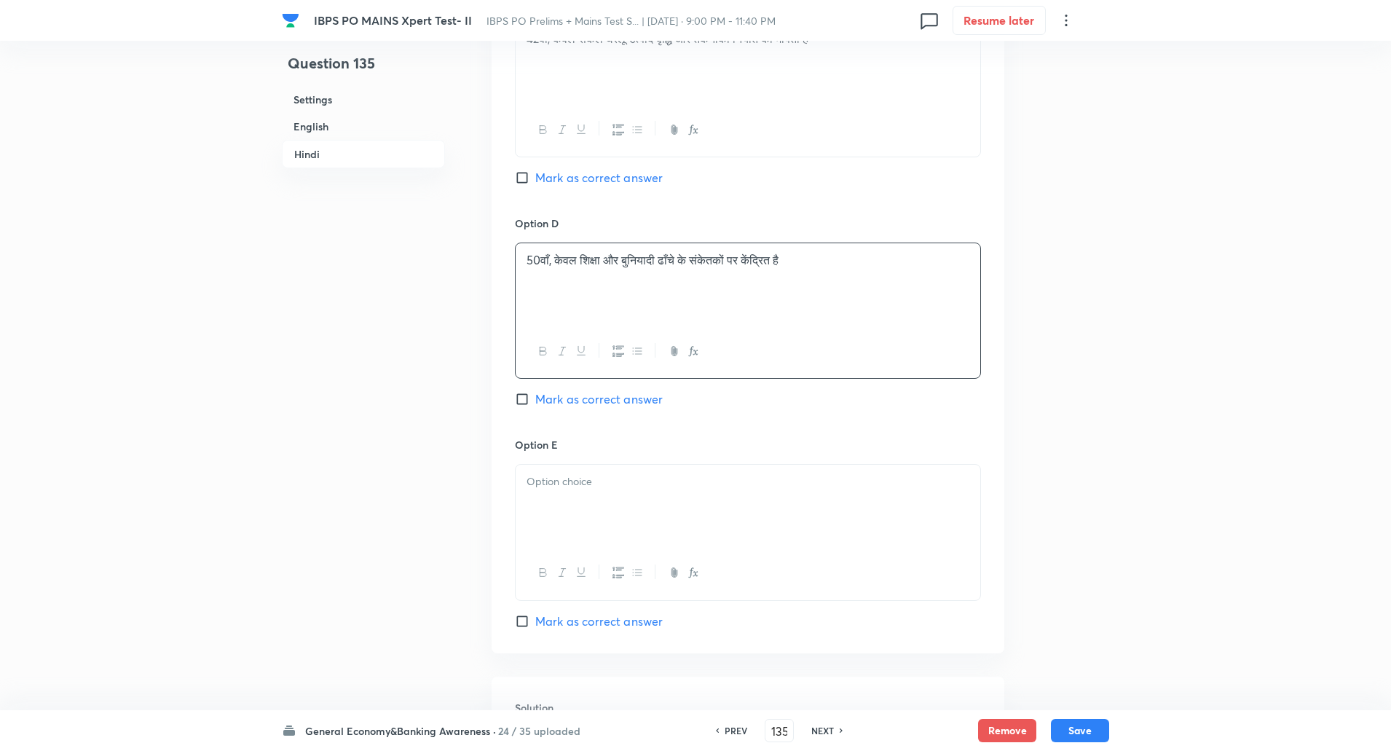
click at [557, 530] on div at bounding box center [748, 506] width 465 height 82
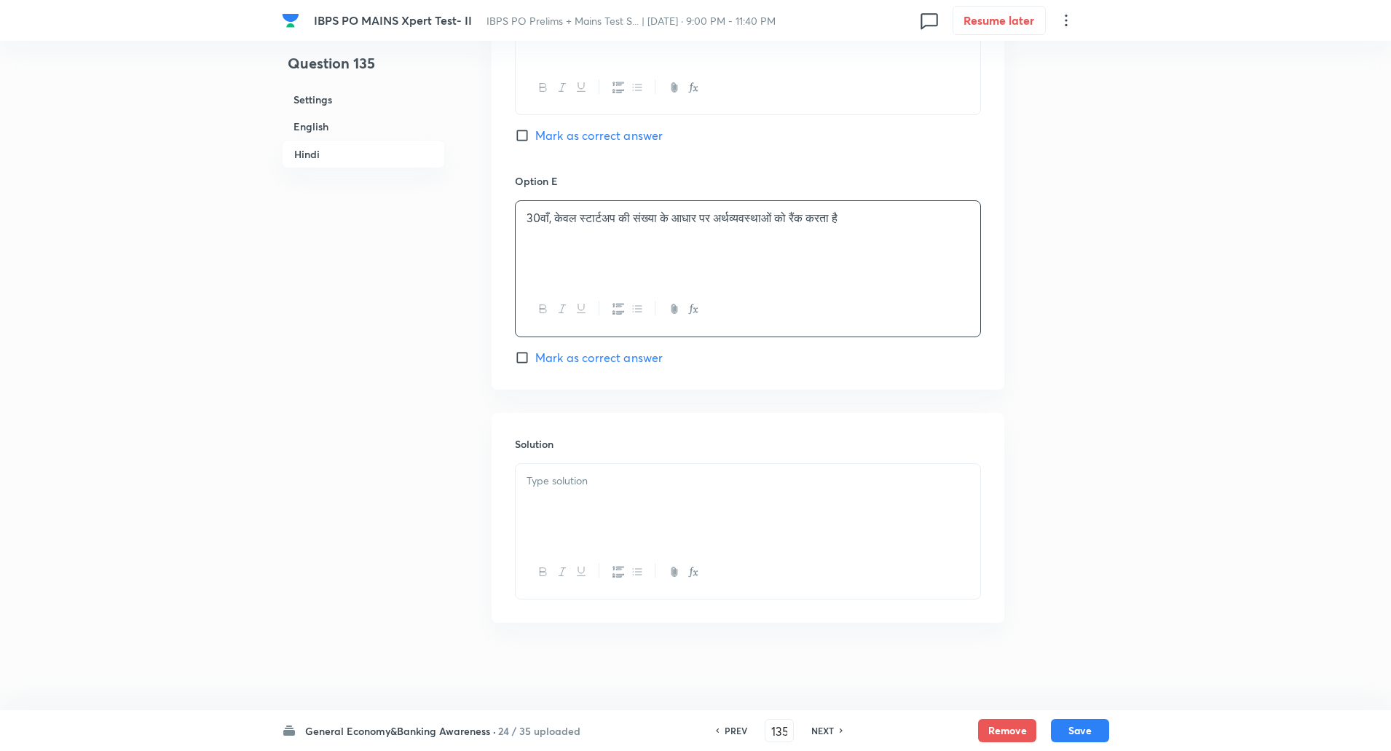
click at [625, 545] on div at bounding box center [748, 505] width 465 height 82
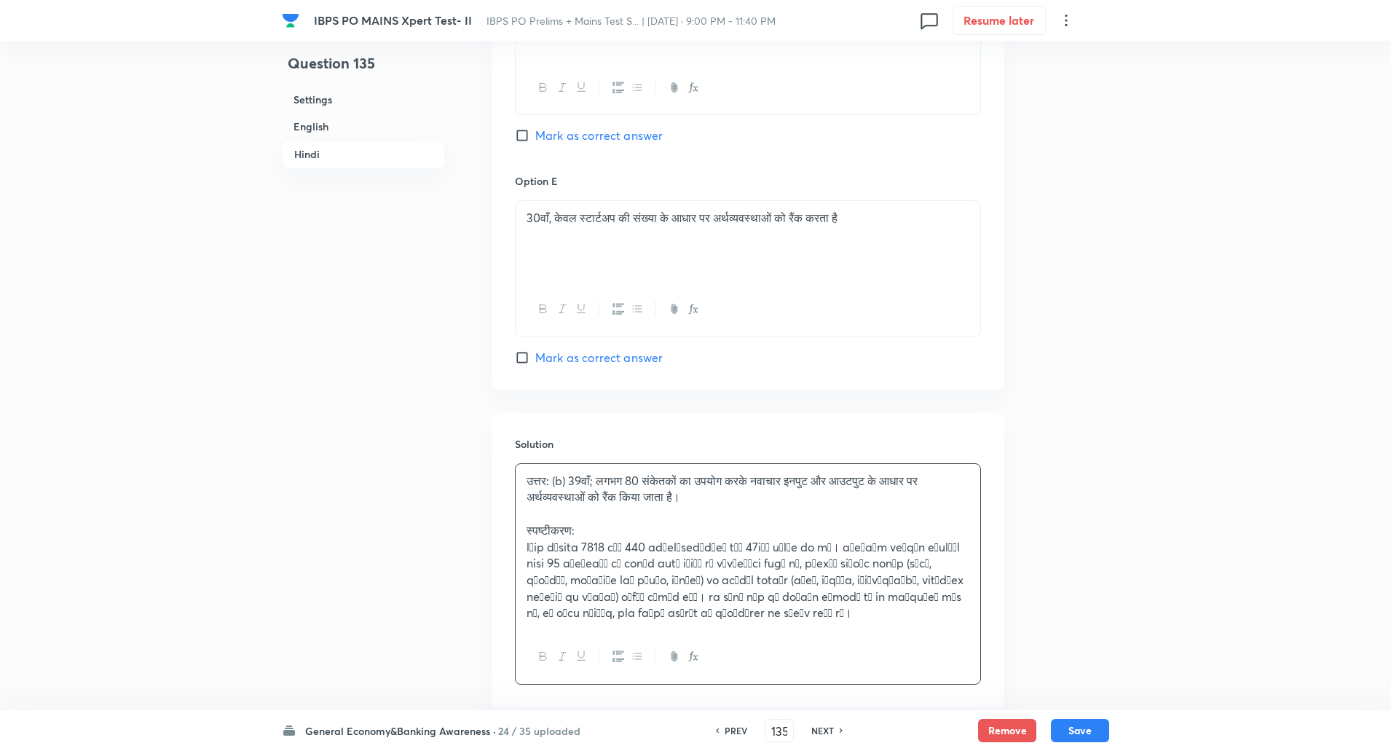
click at [522, 546] on div "उत्तर: (b) 39वाँ; लगभग 80 संकेतकों का उपयोग करके नवाचार इनपुट और आउटपुट के आधार…" at bounding box center [748, 547] width 465 height 166
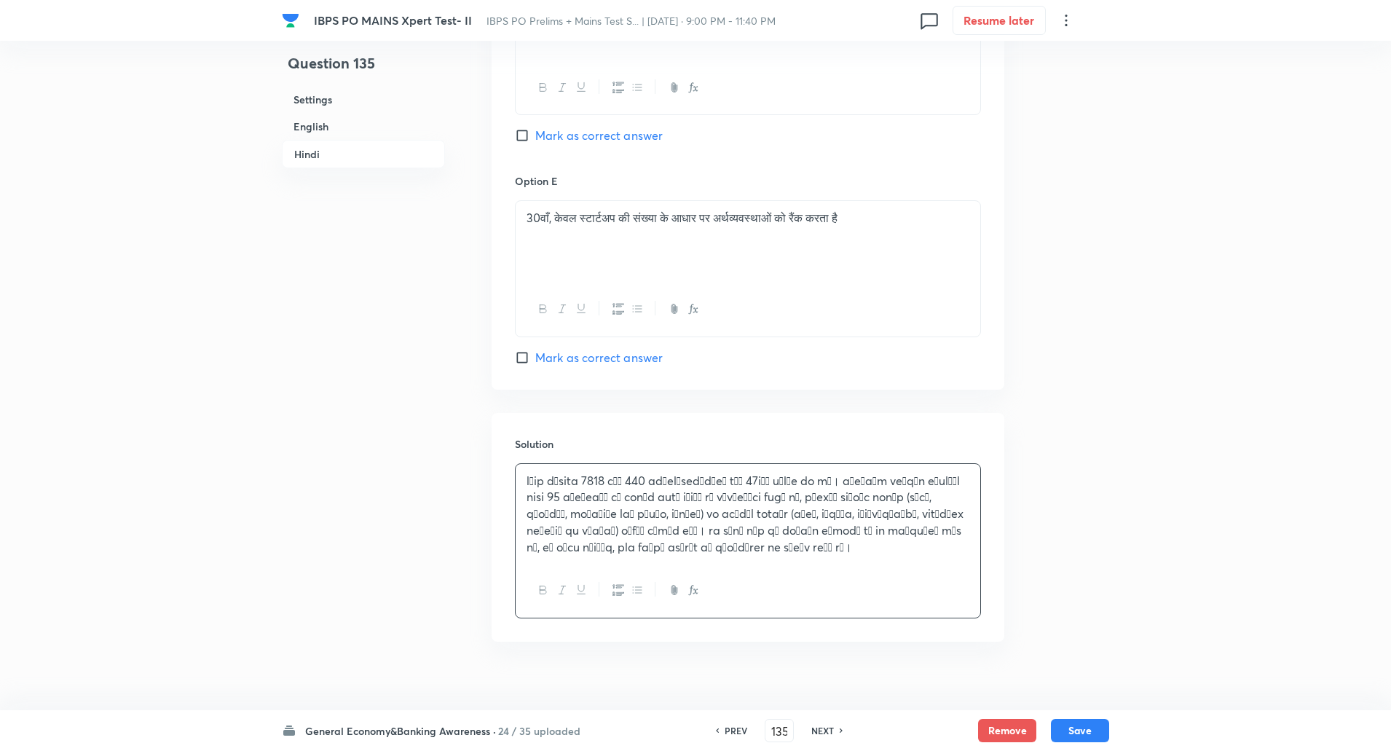
scroll to position [3176, 0]
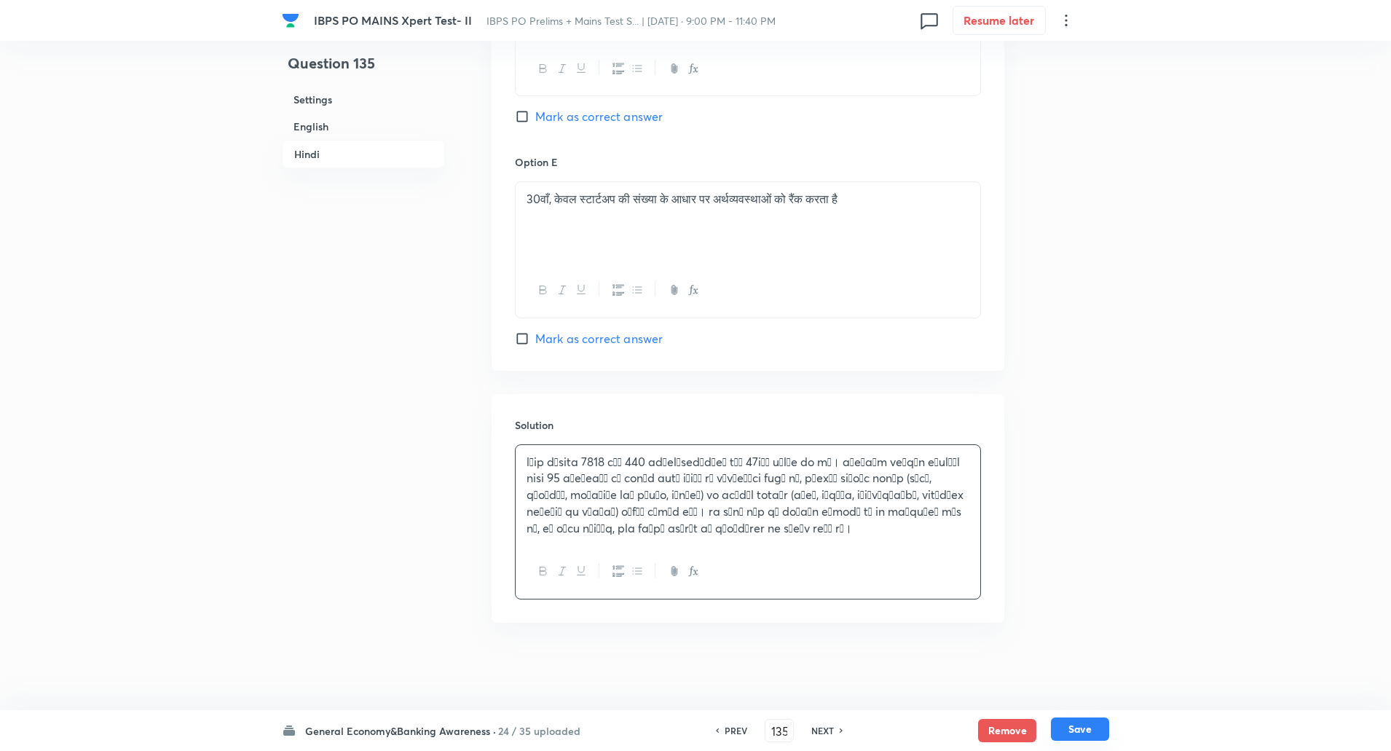
click at [1086, 727] on button "Save" at bounding box center [1080, 728] width 58 height 23
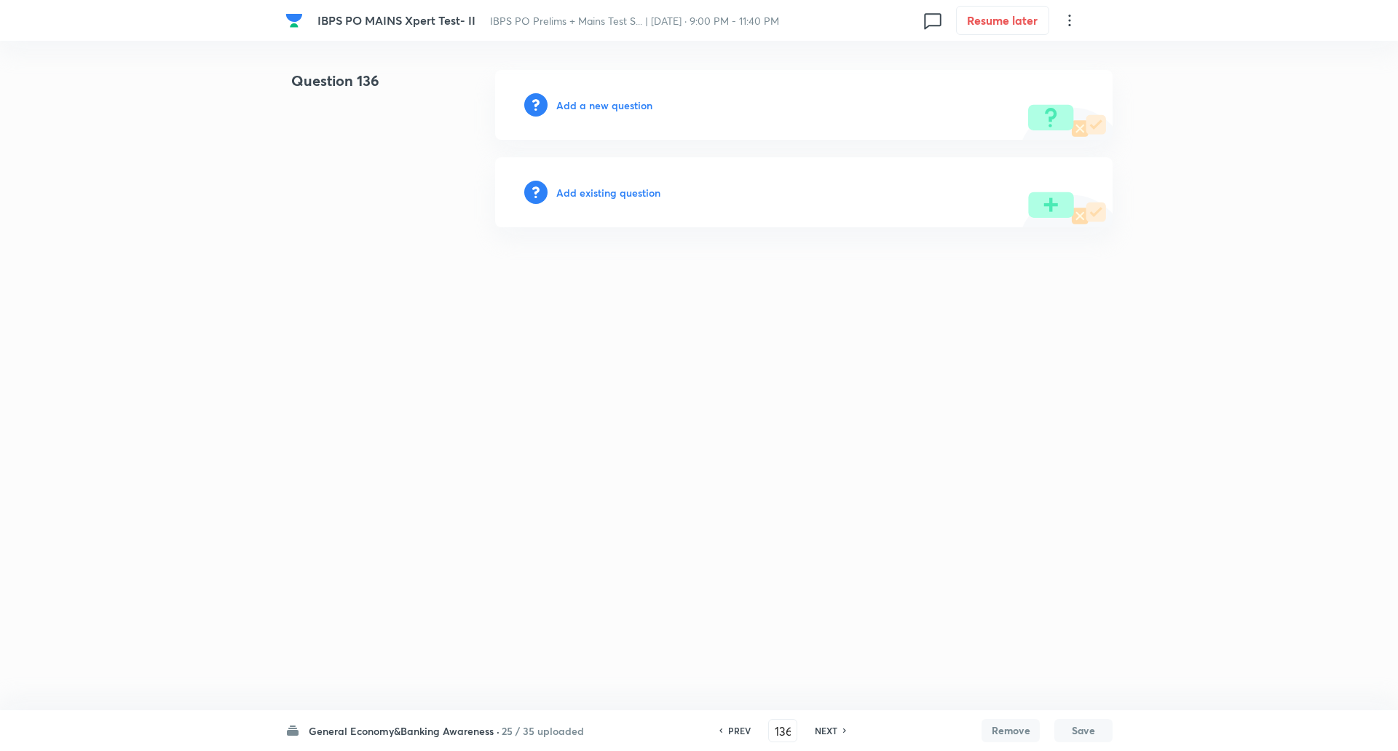
click at [634, 106] on h6 "Add a new question" at bounding box center [604, 105] width 96 height 15
click at [634, 106] on h6 "Choose a question type" at bounding box center [612, 105] width 112 height 15
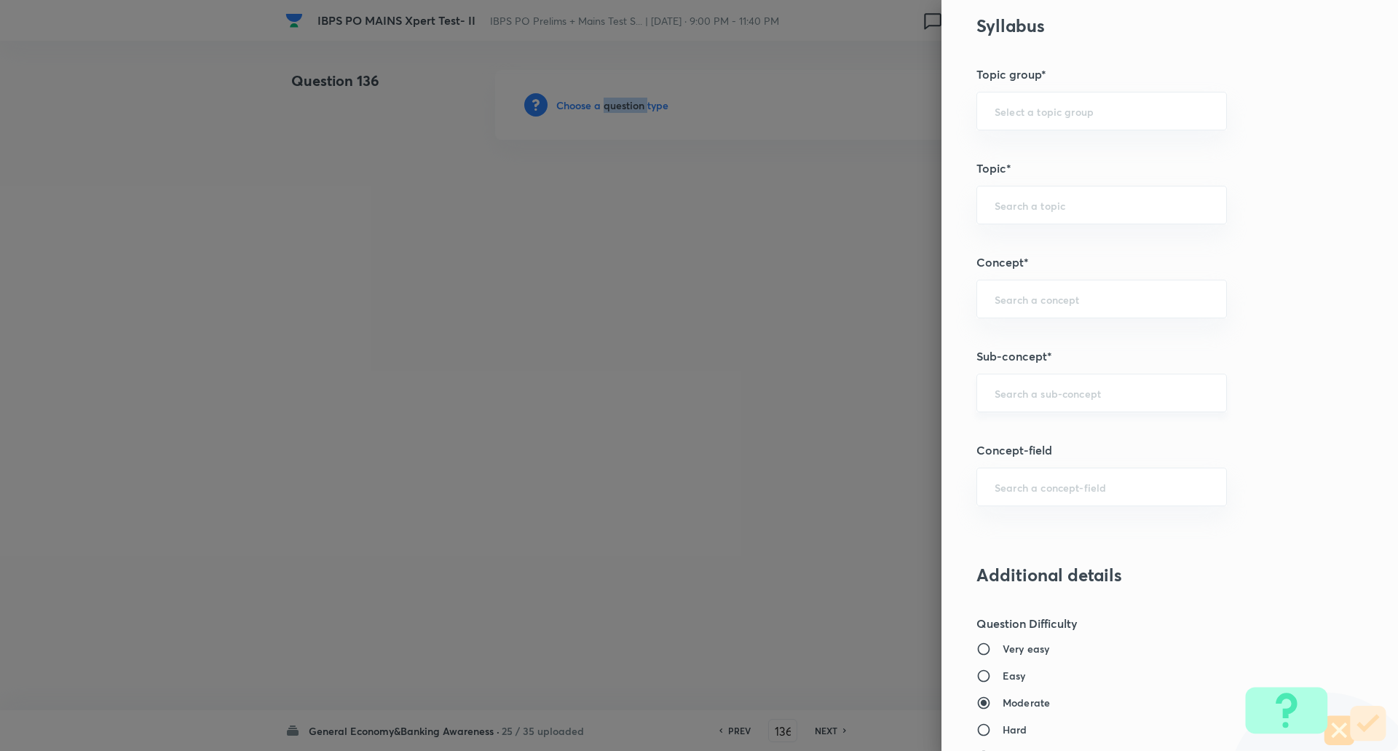
scroll to position [593, 0]
click at [1013, 400] on div "​" at bounding box center [1101, 392] width 250 height 39
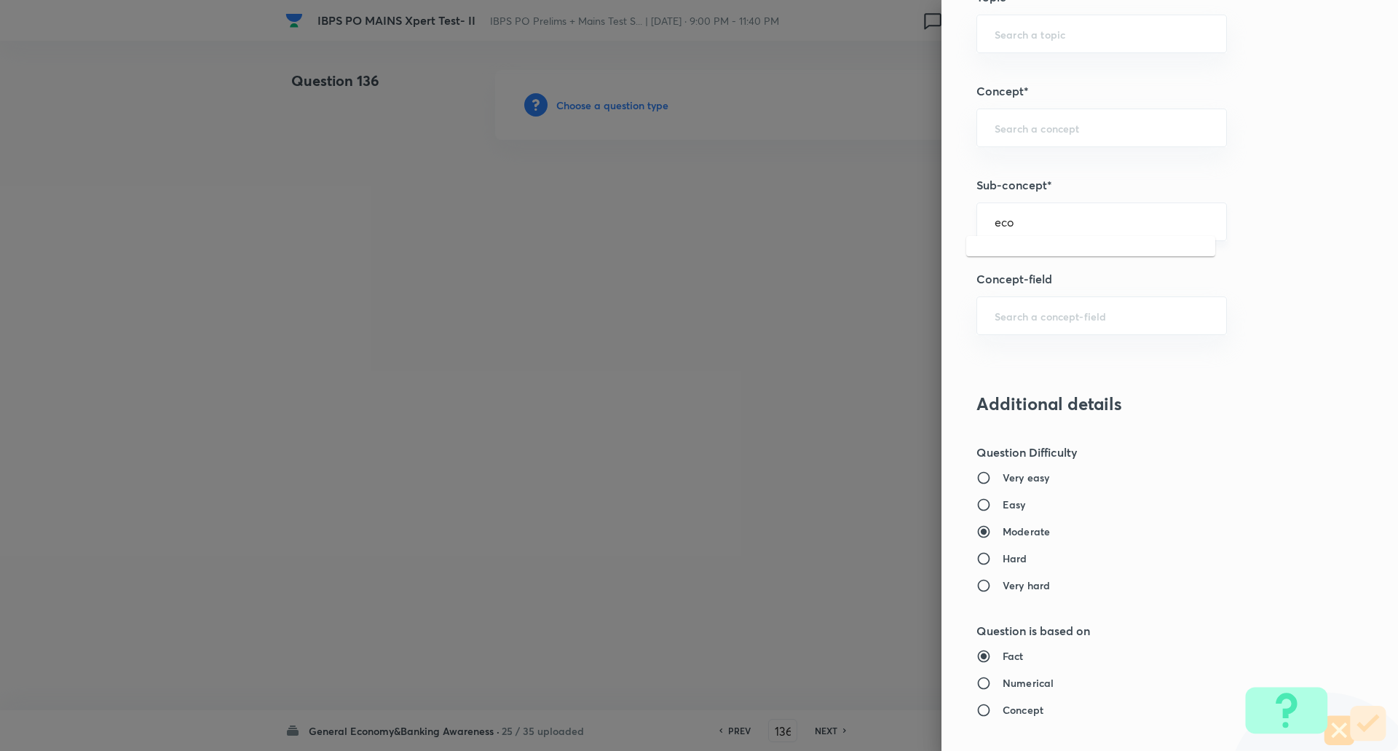
scroll to position [773, 0]
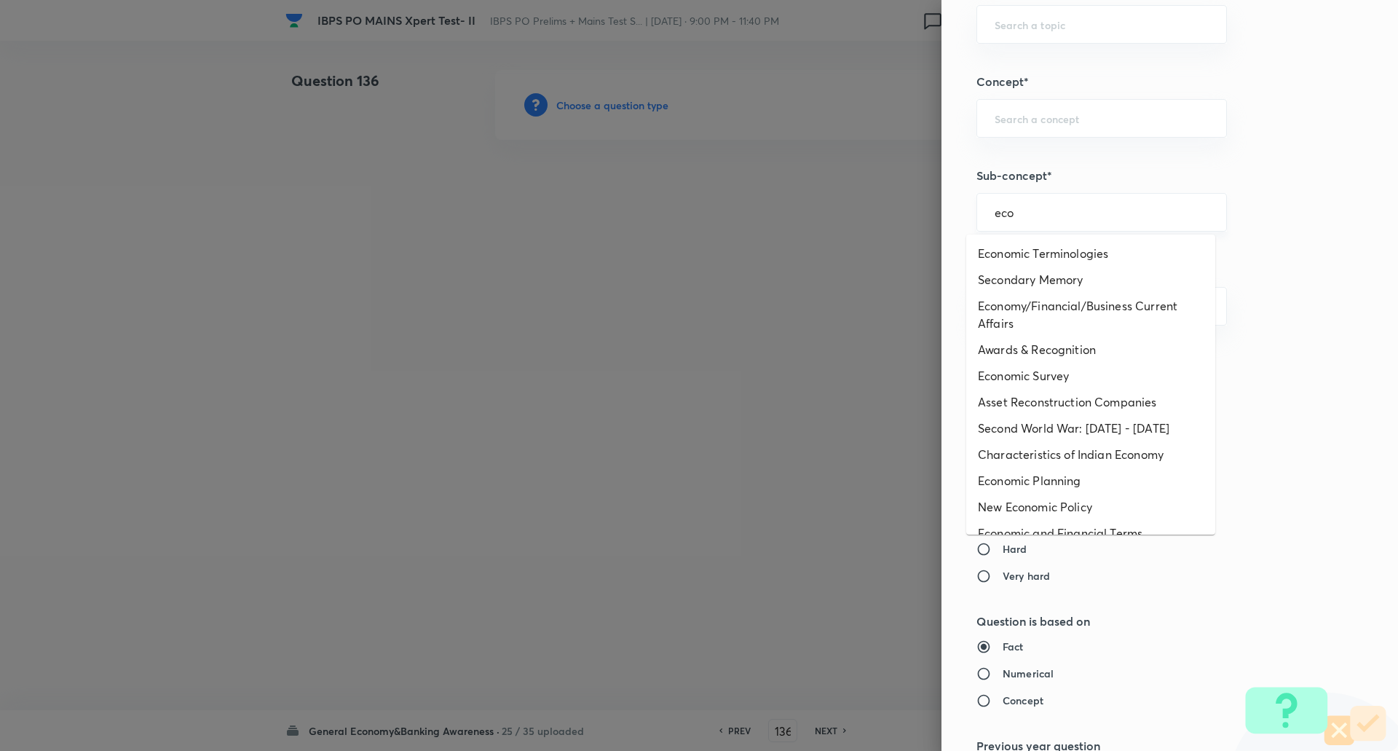
click at [1036, 212] on input "eco" at bounding box center [1102, 212] width 214 height 14
click at [1035, 315] on li "Economy/Financial/Business Current Affairs" at bounding box center [1090, 315] width 249 height 44
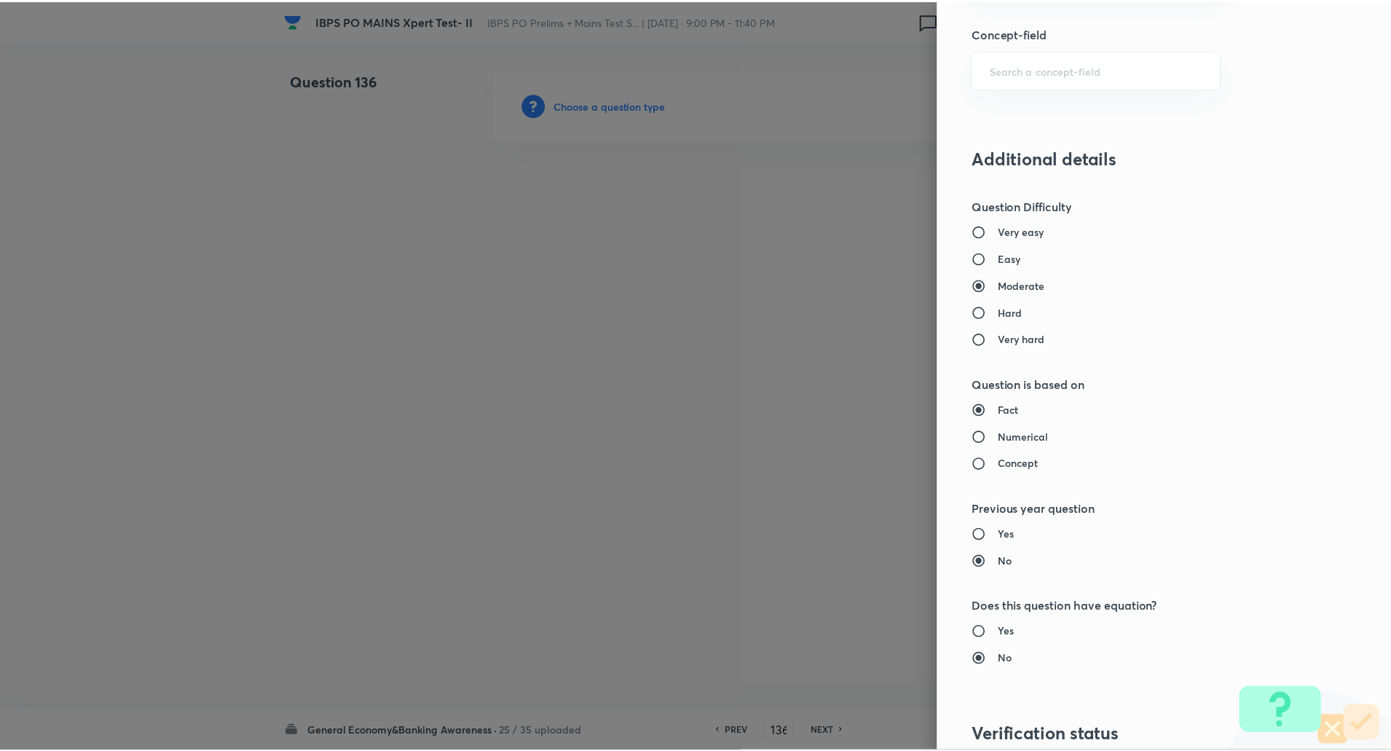
scroll to position [1234, 0]
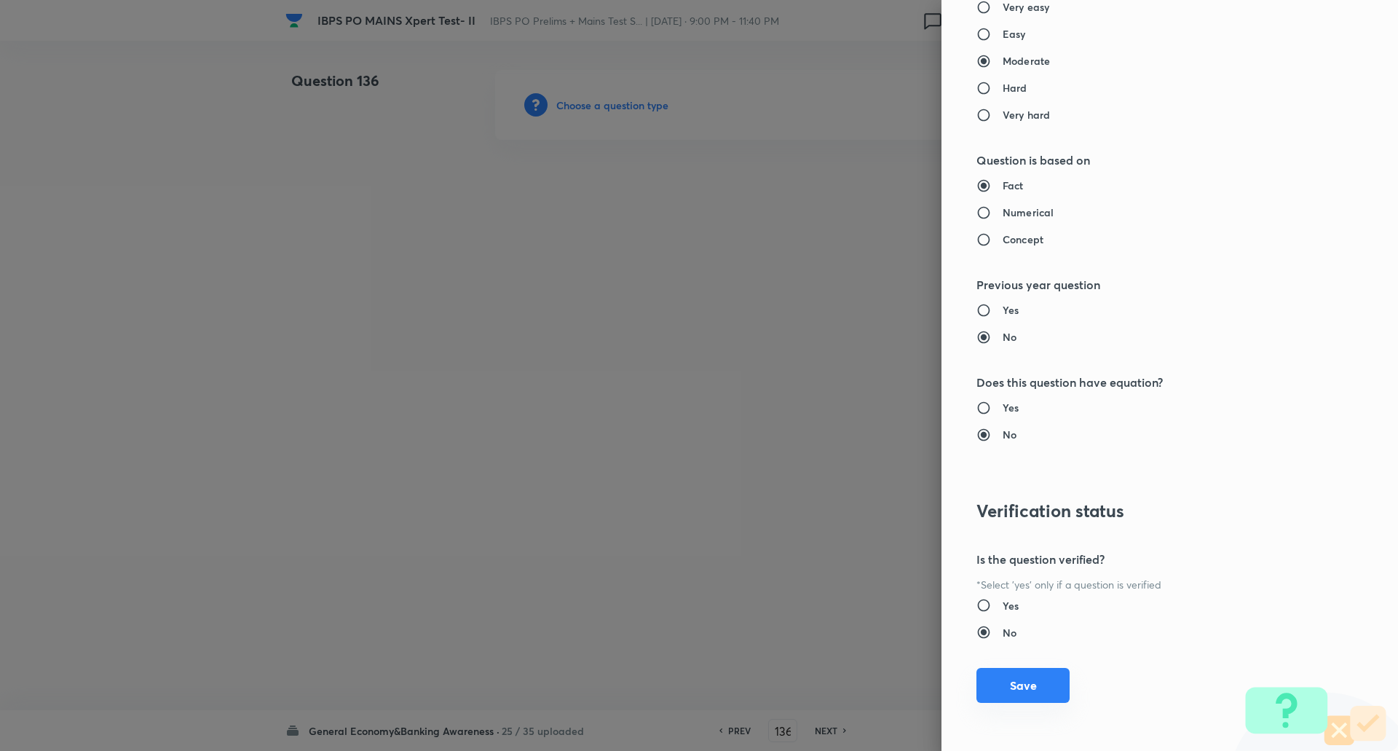
click at [1006, 683] on button "Save" at bounding box center [1022, 685] width 93 height 35
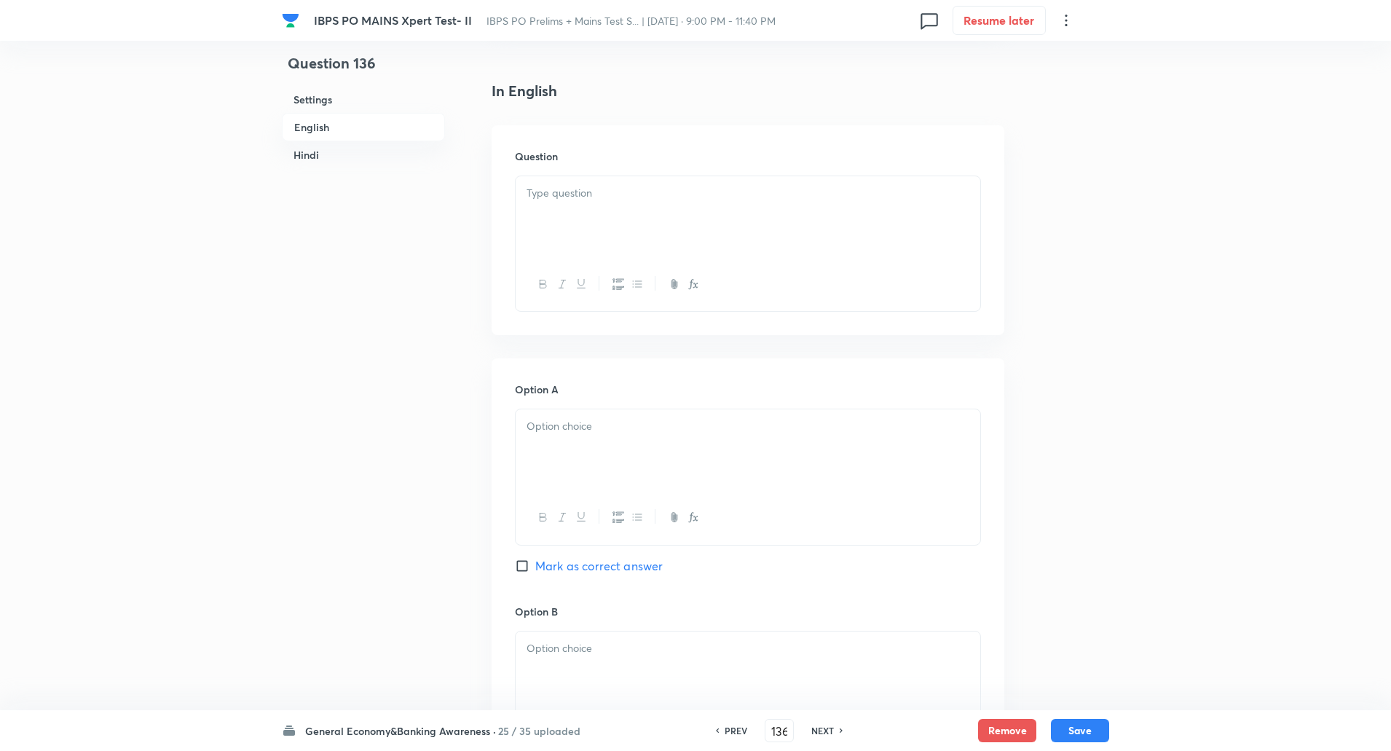
scroll to position [371, 0]
click at [524, 558] on input "Mark as correct answer" at bounding box center [525, 562] width 20 height 15
click at [640, 229] on div at bounding box center [748, 214] width 465 height 82
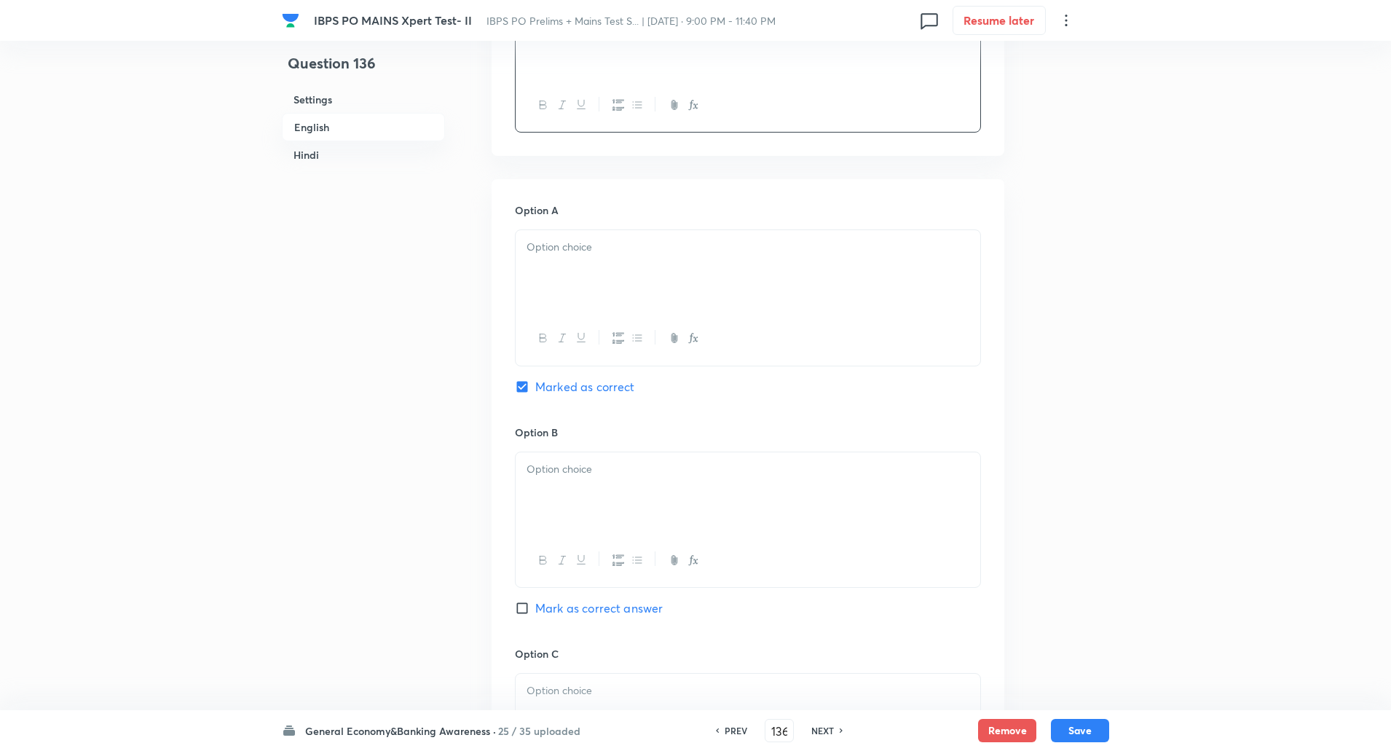
scroll to position [550, 0]
click at [611, 255] on div at bounding box center [748, 267] width 465 height 82
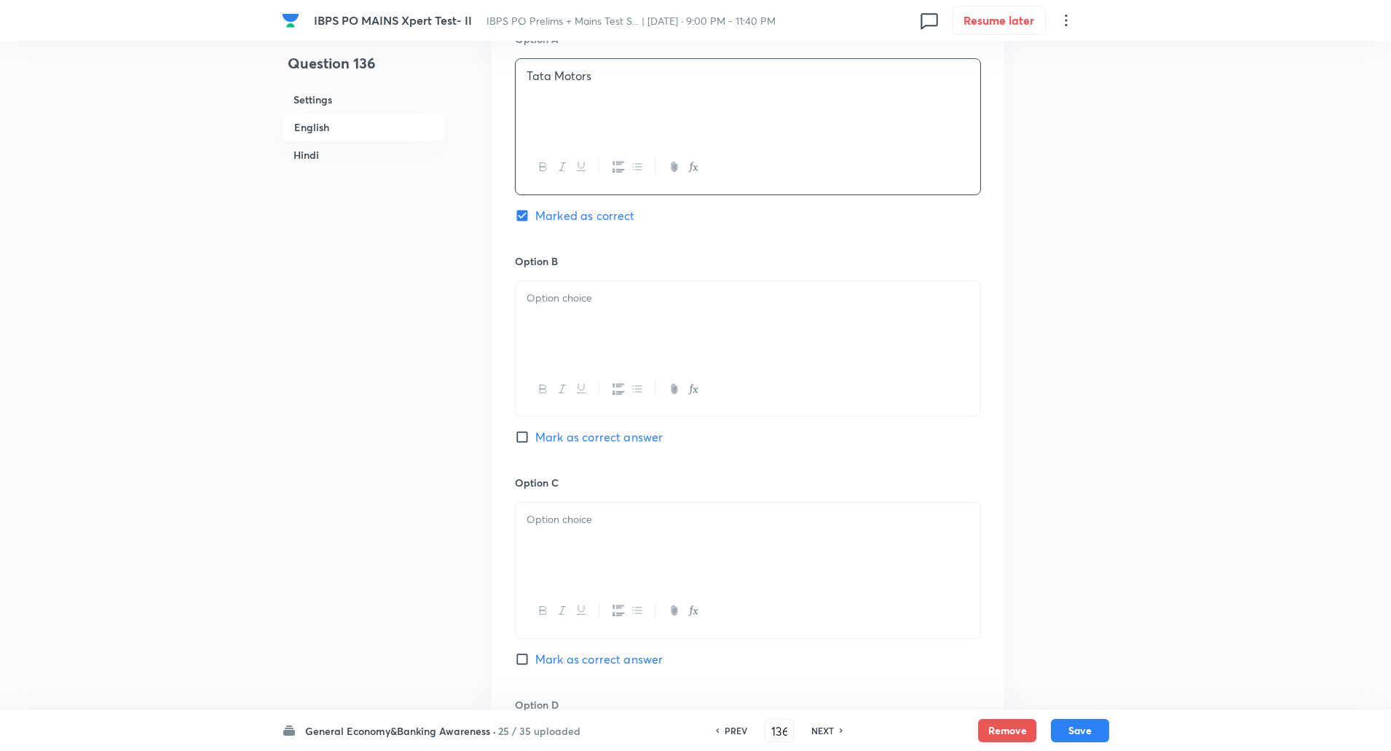
scroll to position [732, 0]
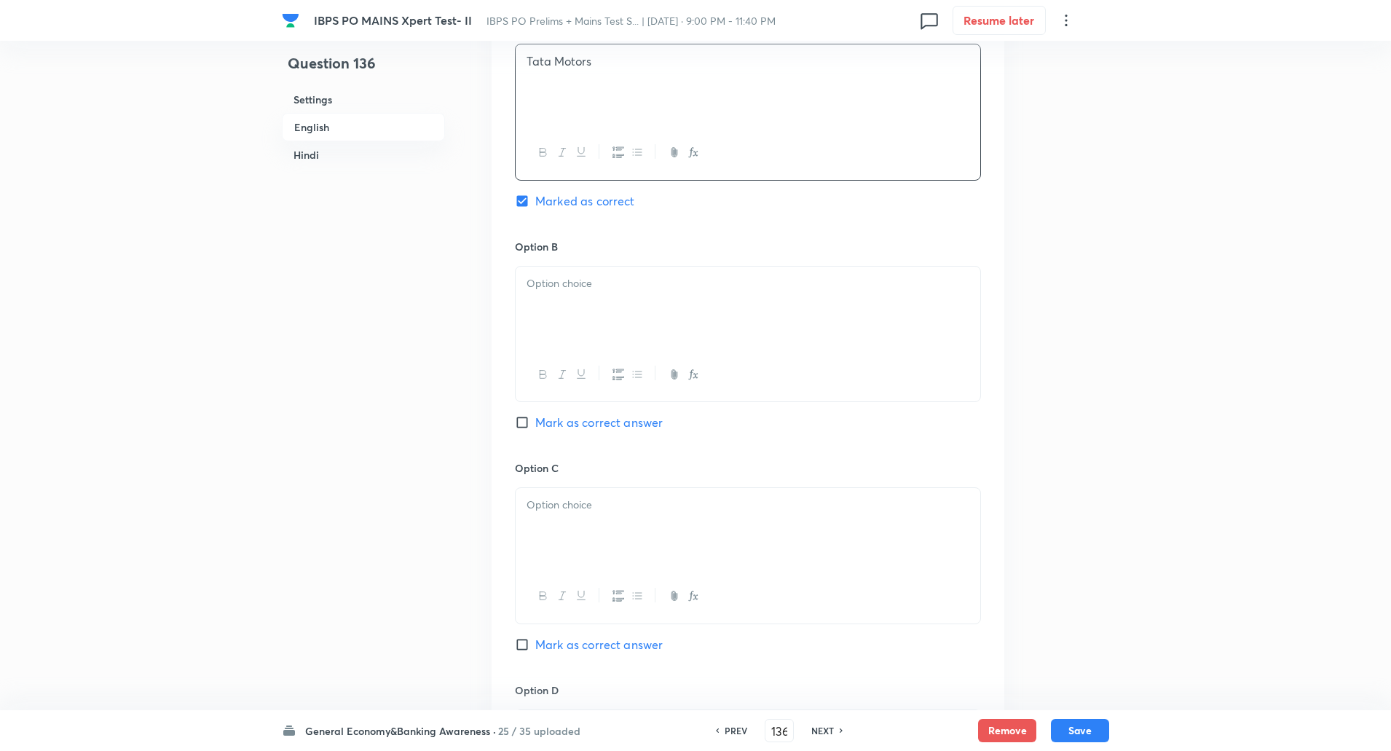
click at [588, 307] on div at bounding box center [748, 307] width 465 height 82
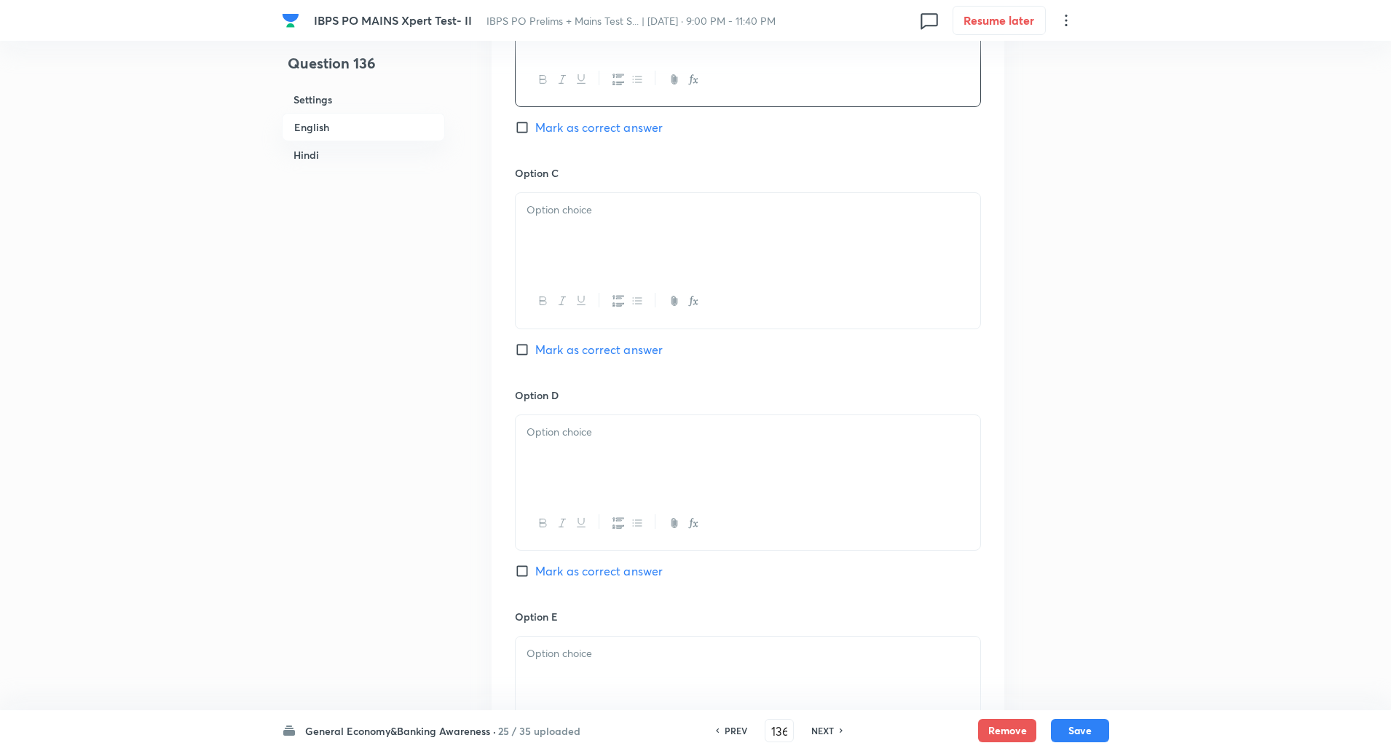
scroll to position [1031, 0]
click at [577, 251] on div at bounding box center [748, 230] width 465 height 82
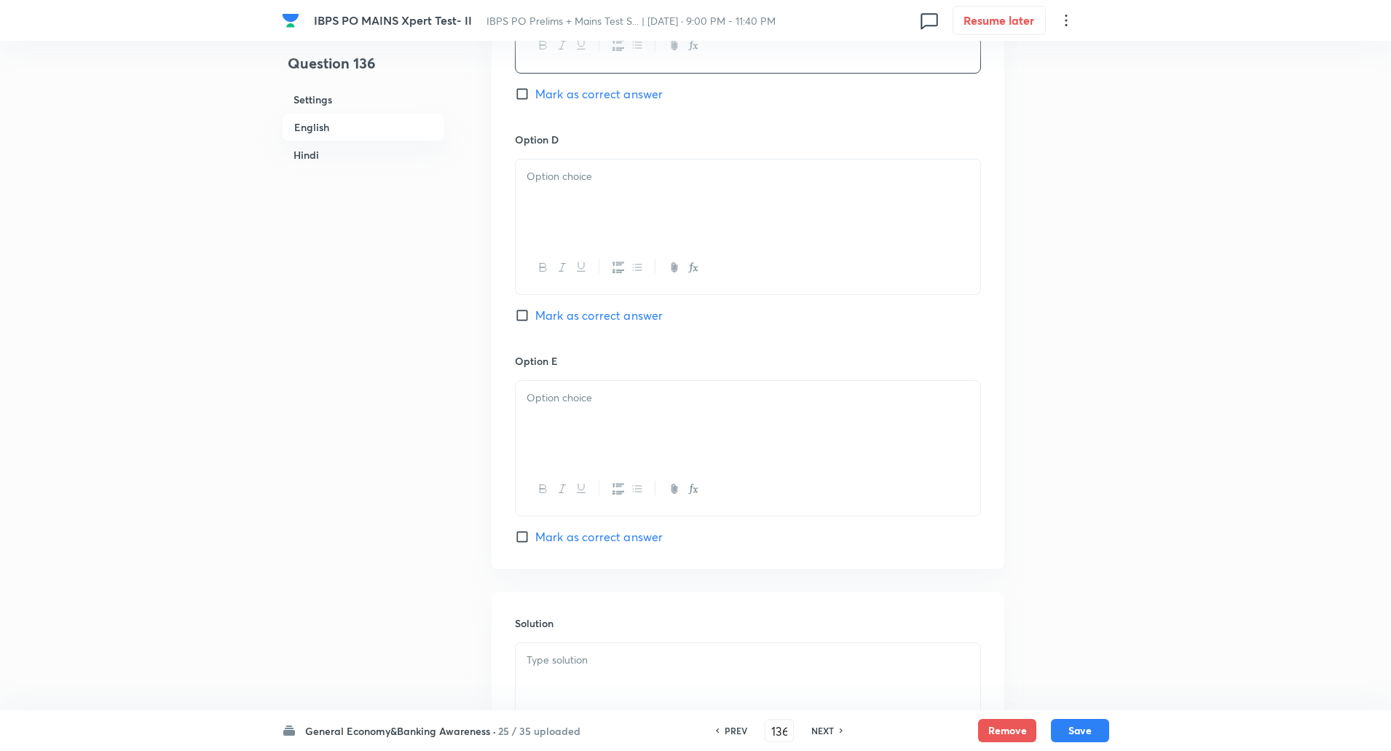
scroll to position [1283, 0]
click at [579, 189] on div at bounding box center [748, 200] width 465 height 82
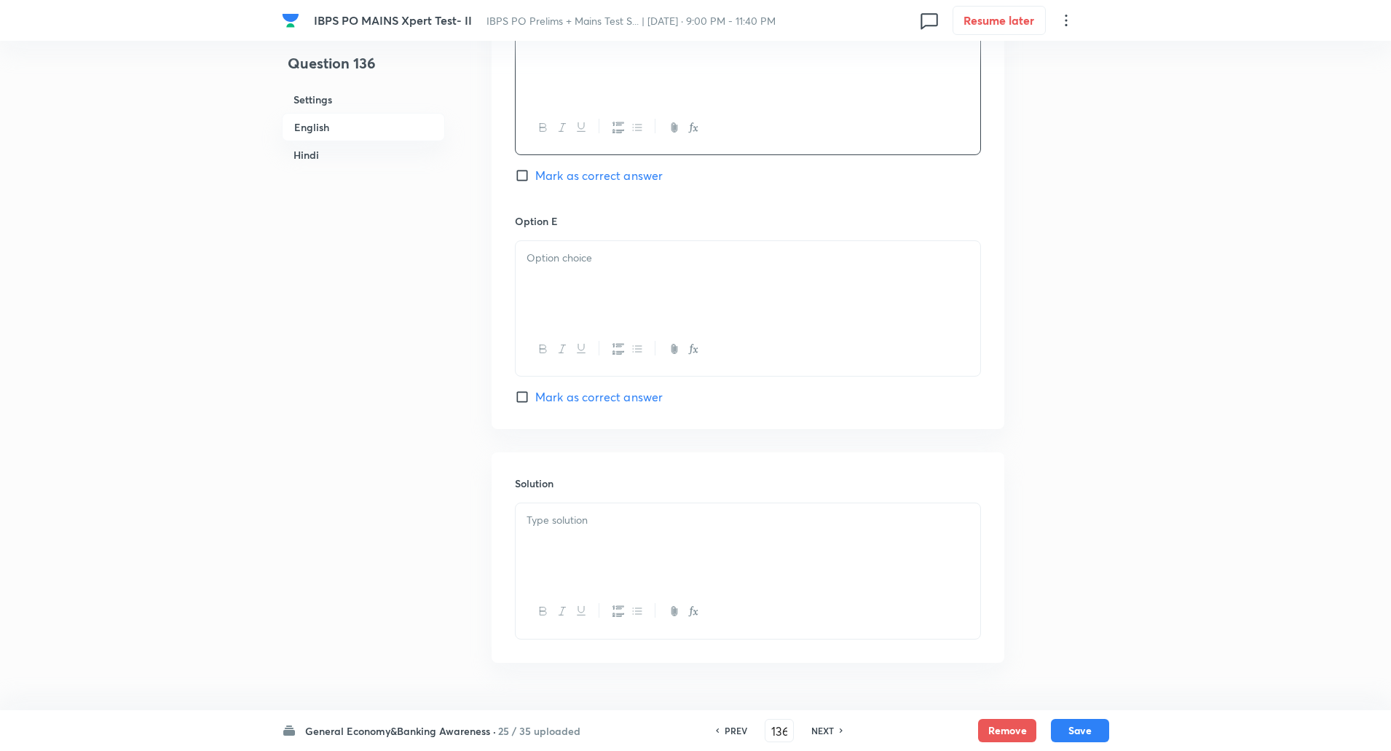
scroll to position [1432, 0]
click at [582, 253] on p at bounding box center [747, 248] width 443 height 17
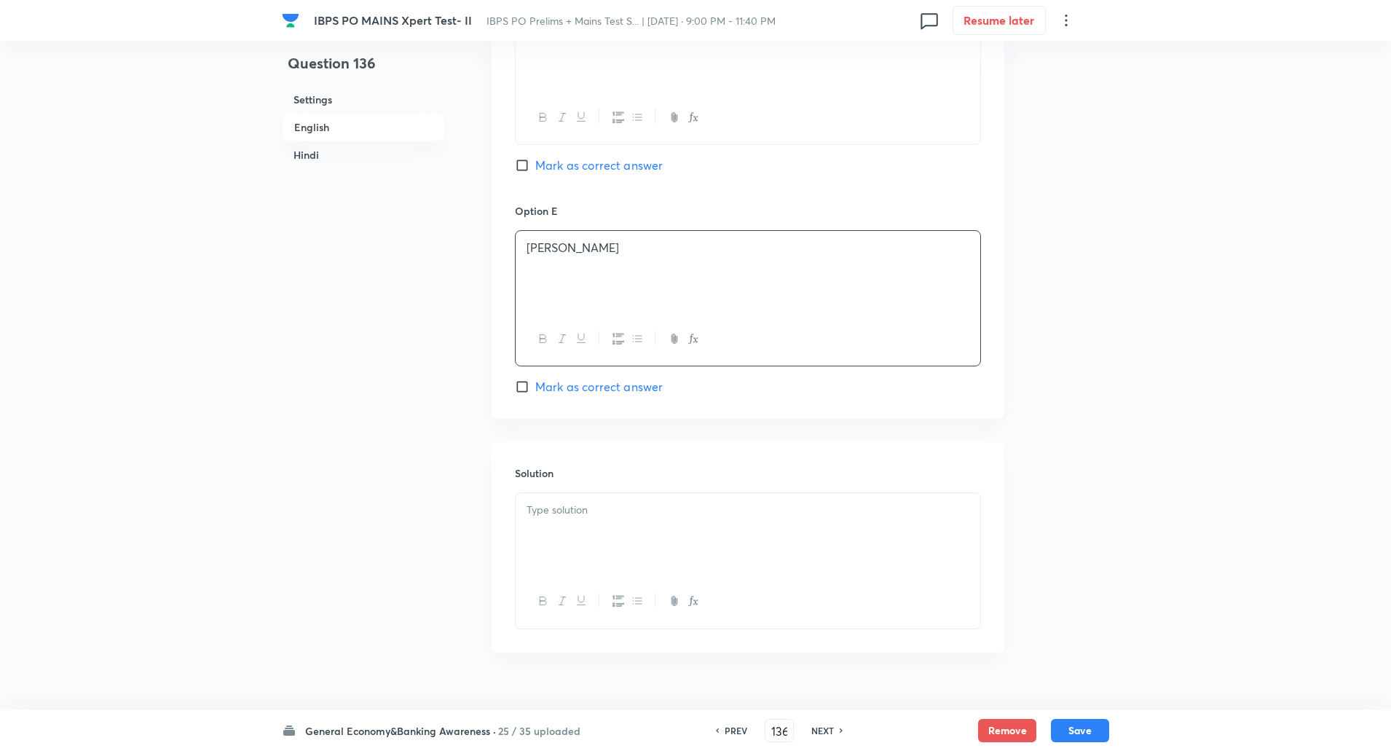
scroll to position [1649, 0]
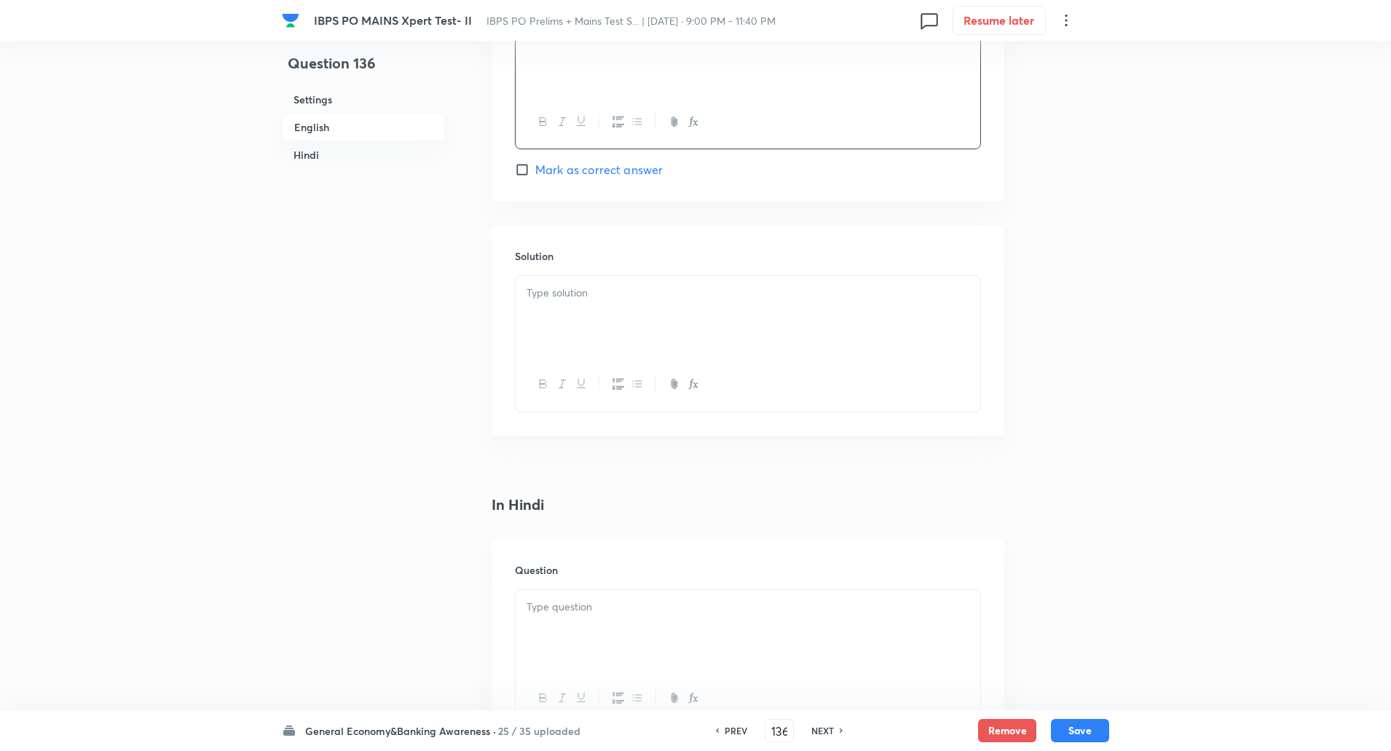
click at [563, 324] on div at bounding box center [748, 317] width 465 height 82
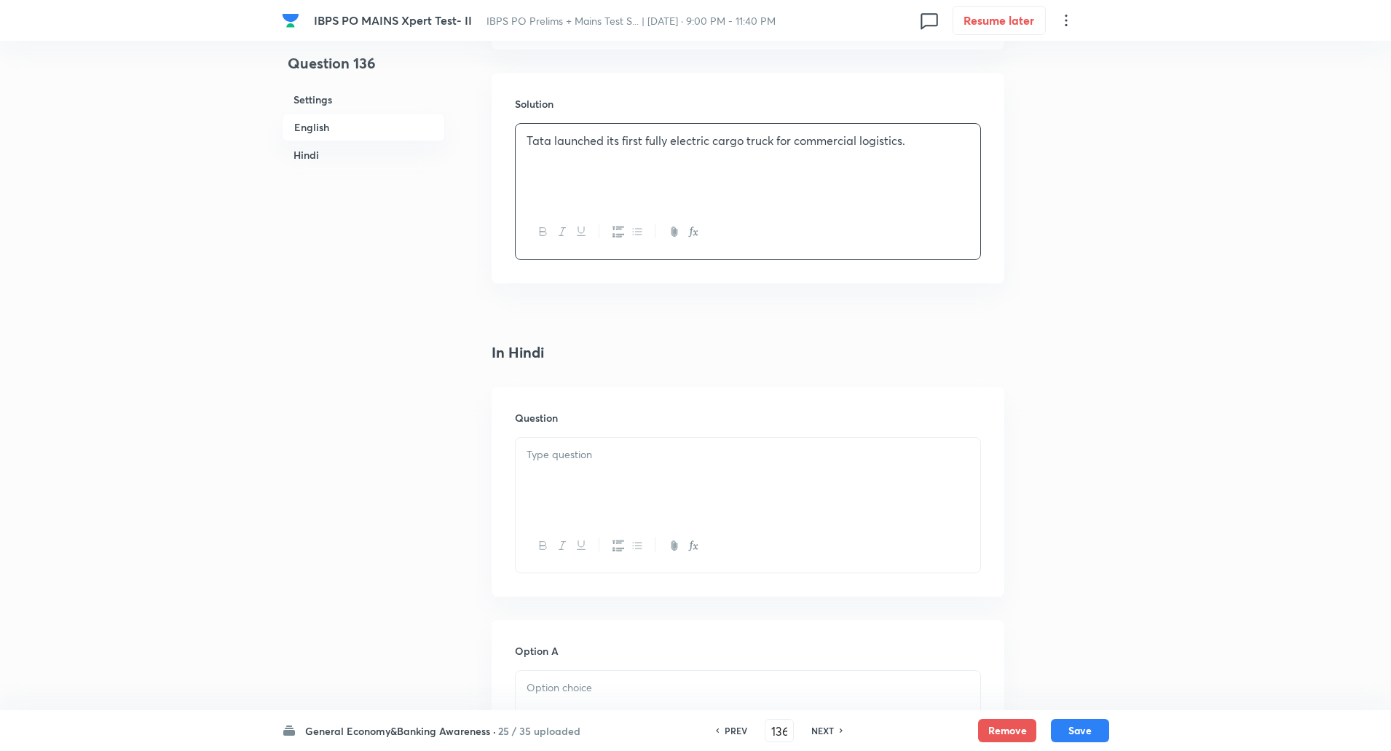
scroll to position [1831, 0]
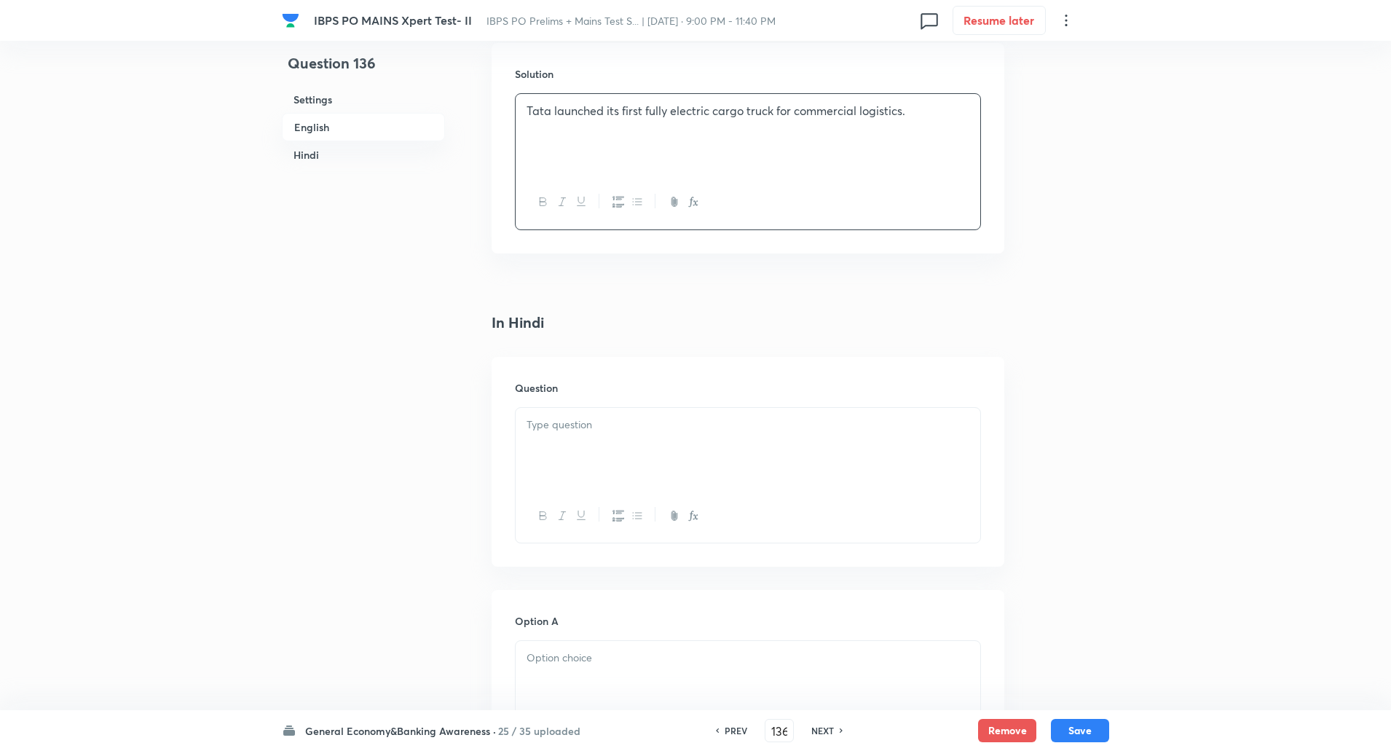
click at [596, 459] on div at bounding box center [748, 449] width 465 height 82
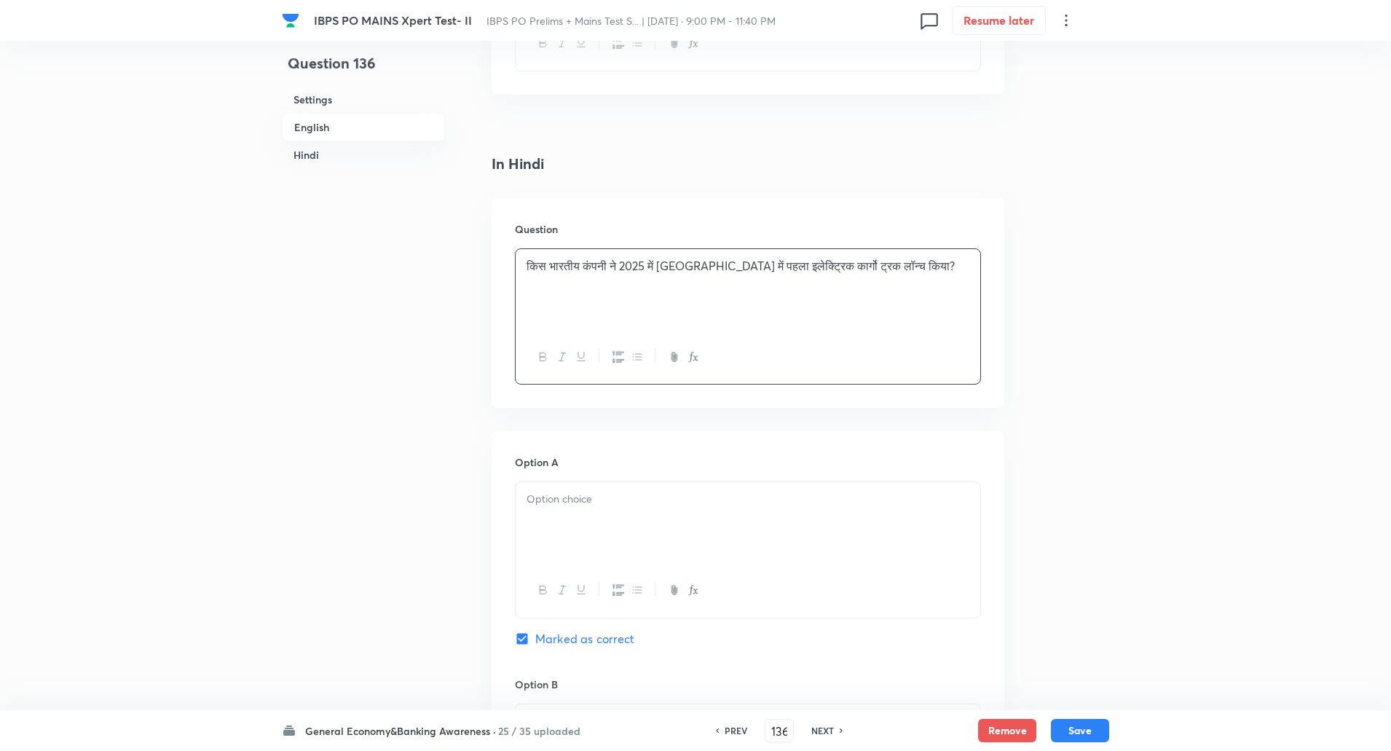
scroll to position [2144, 0]
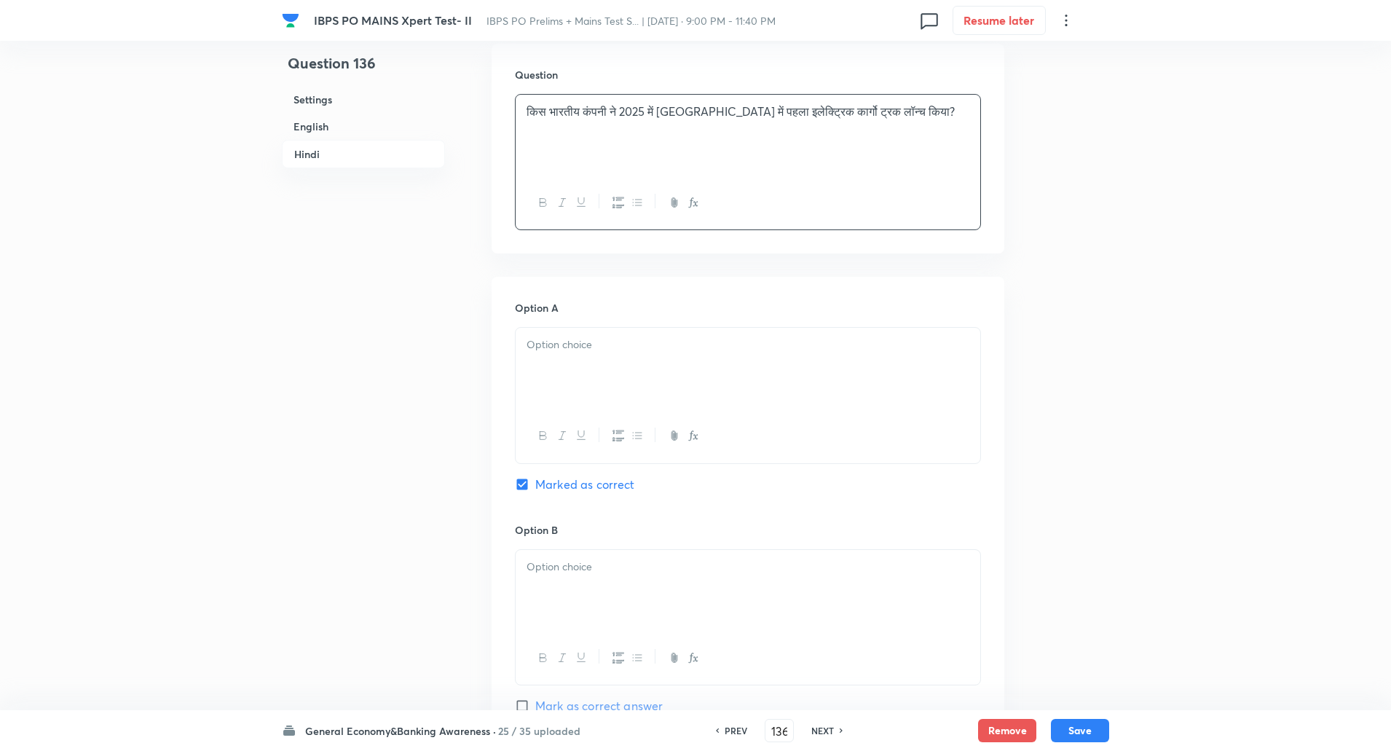
click at [588, 369] on div at bounding box center [748, 369] width 465 height 82
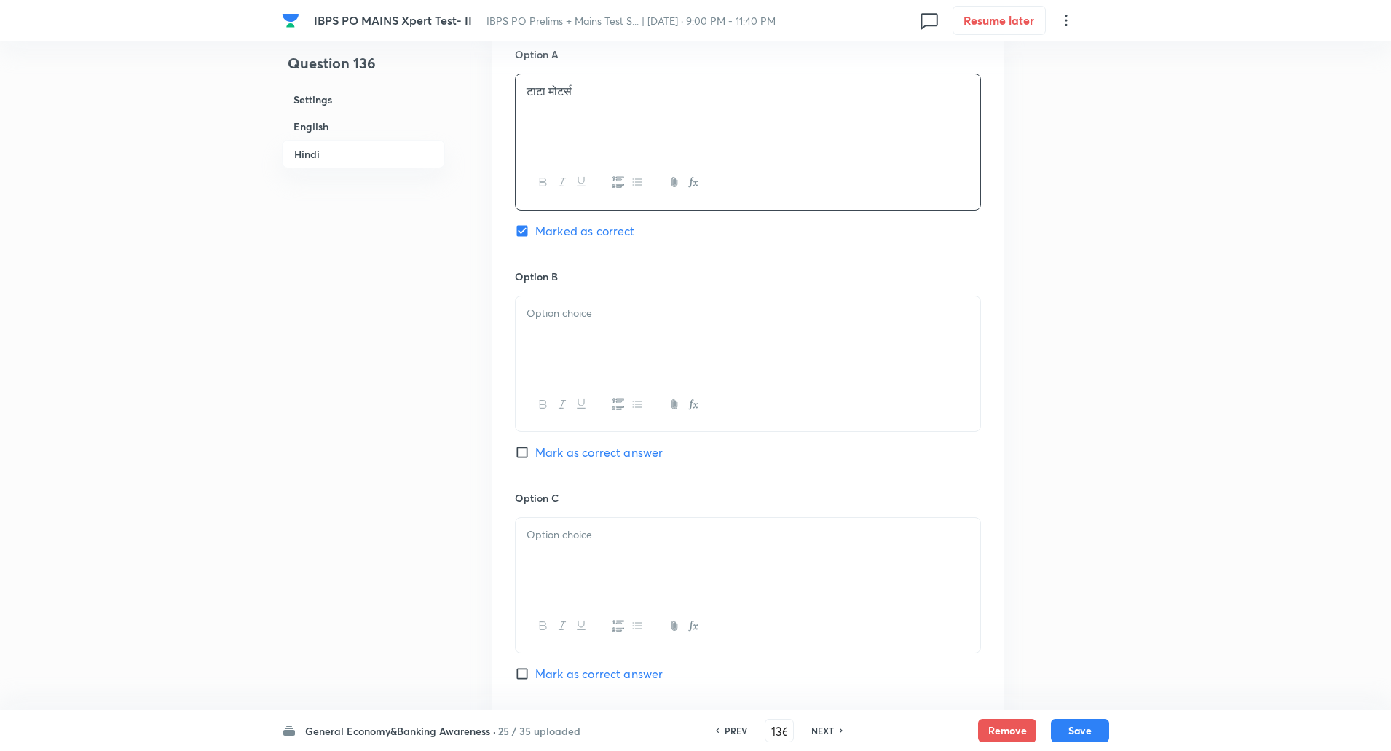
click at [577, 346] on div at bounding box center [748, 337] width 465 height 82
paste div
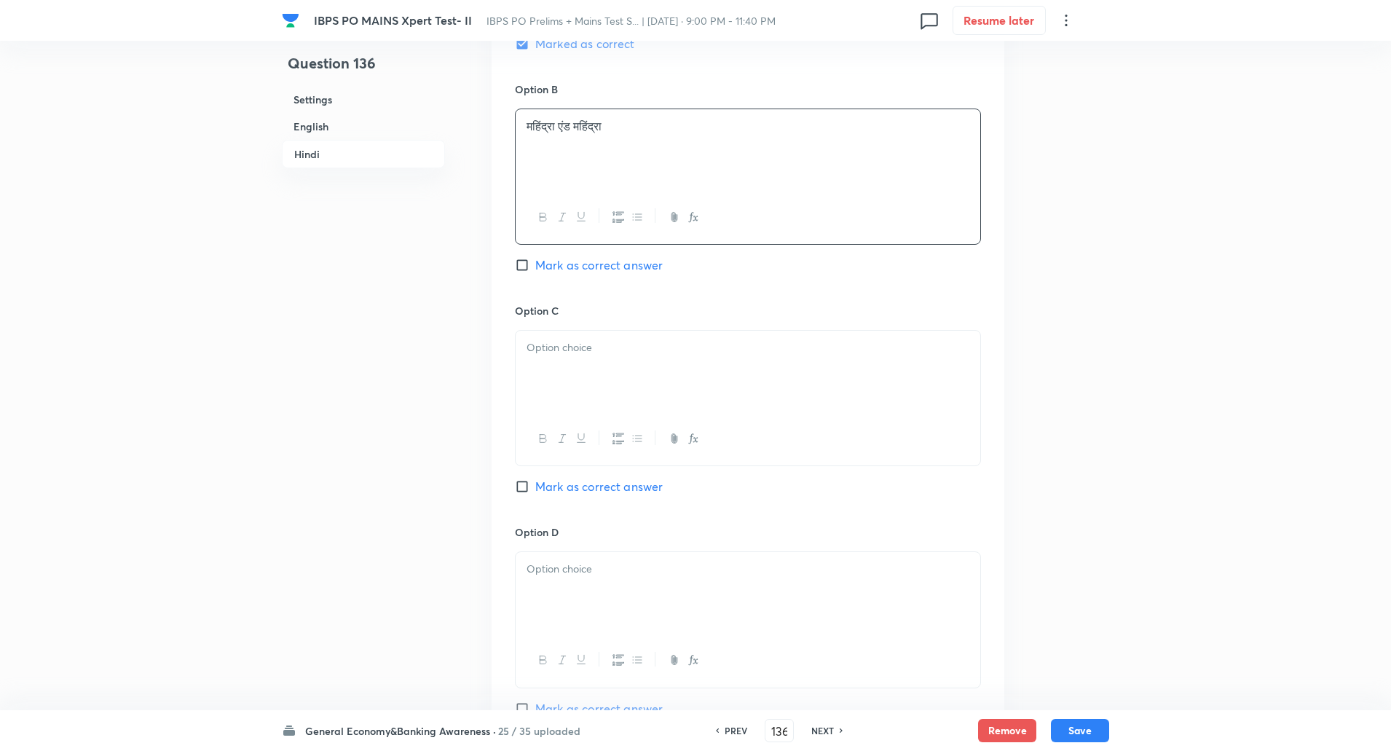
scroll to position [2591, 0]
click at [571, 343] on p at bounding box center [747, 341] width 443 height 17
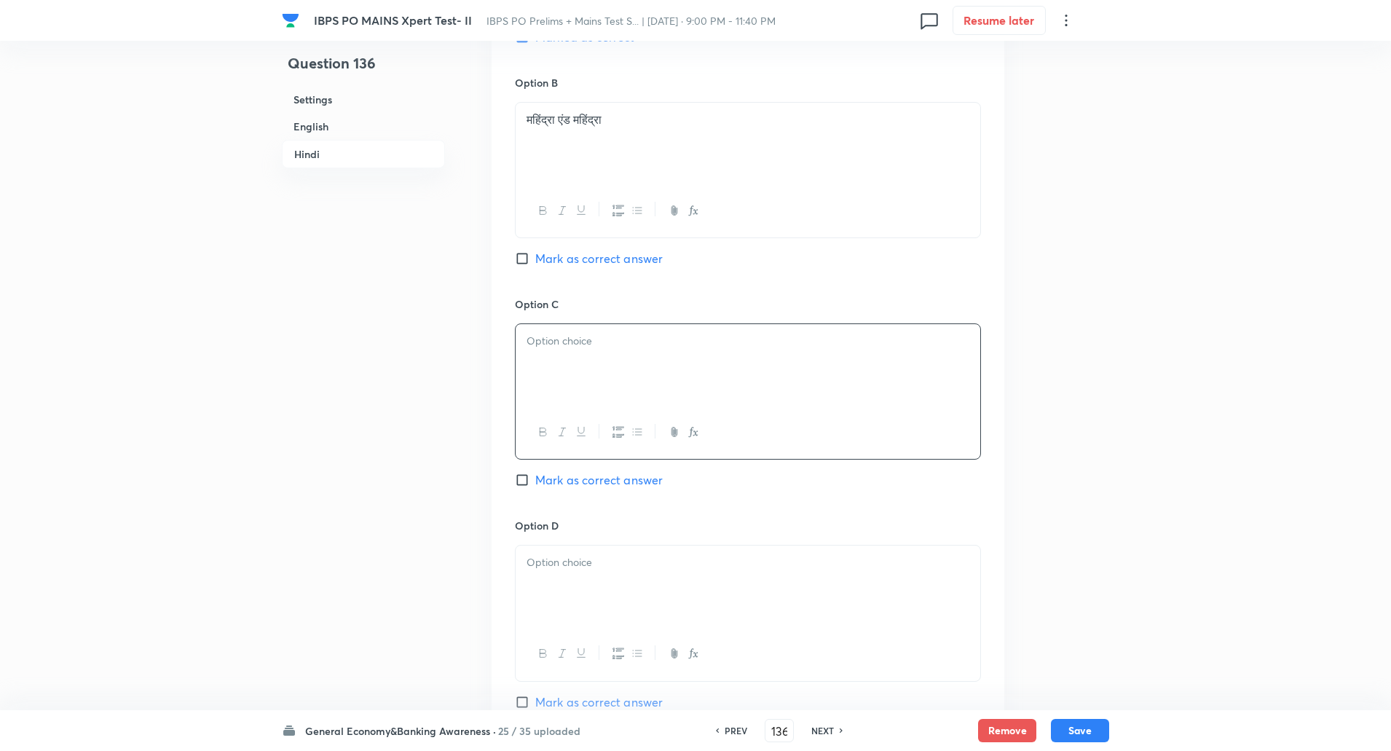
paste div
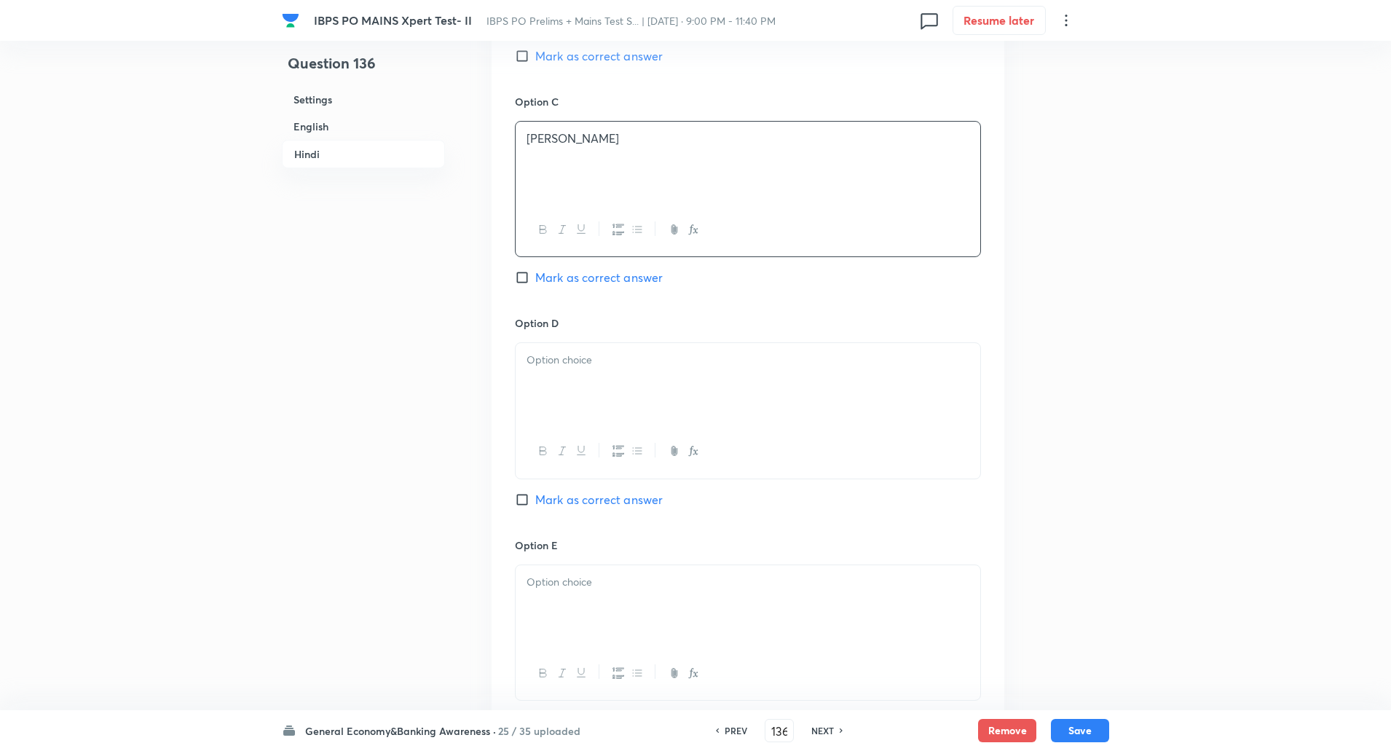
scroll to position [2795, 0]
click at [567, 357] on p at bounding box center [747, 358] width 443 height 17
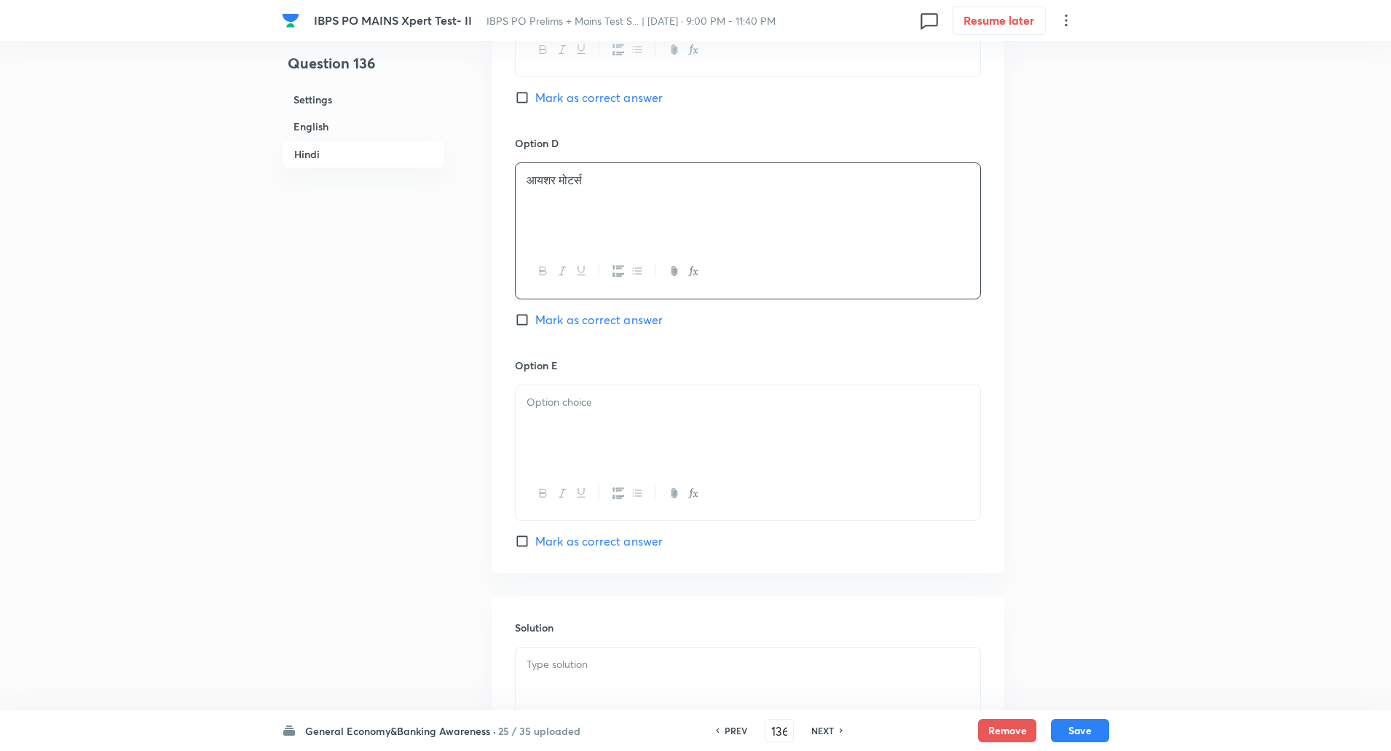
scroll to position [3093, 0]
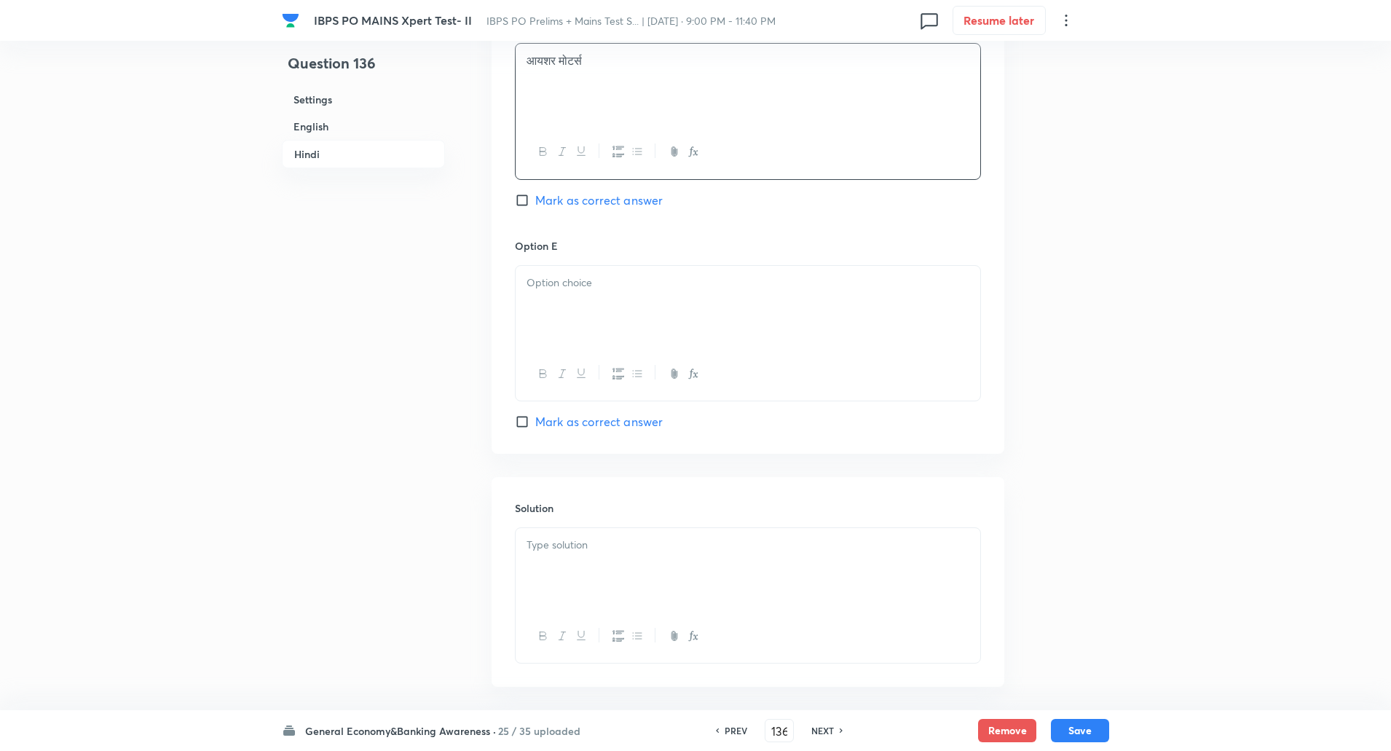
click at [562, 322] on div at bounding box center [748, 307] width 465 height 82
paste div
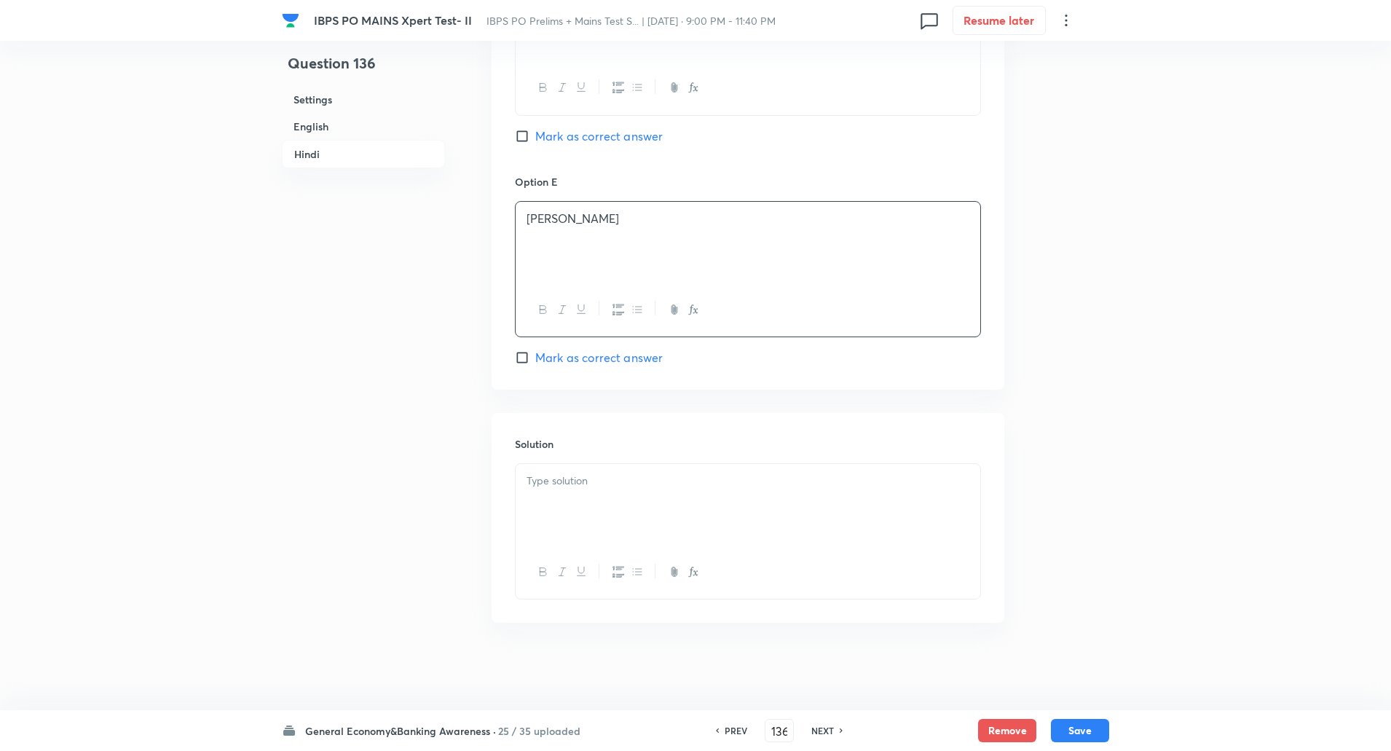
click at [556, 478] on p at bounding box center [747, 481] width 443 height 17
click at [565, 497] on p "व्याख्या: टाटा ने वाणिज्यिक रसद के लिए अपना पहला पूर्णतः इलेक्ट्रिक कार्गो ट्रक…" at bounding box center [747, 505] width 443 height 33
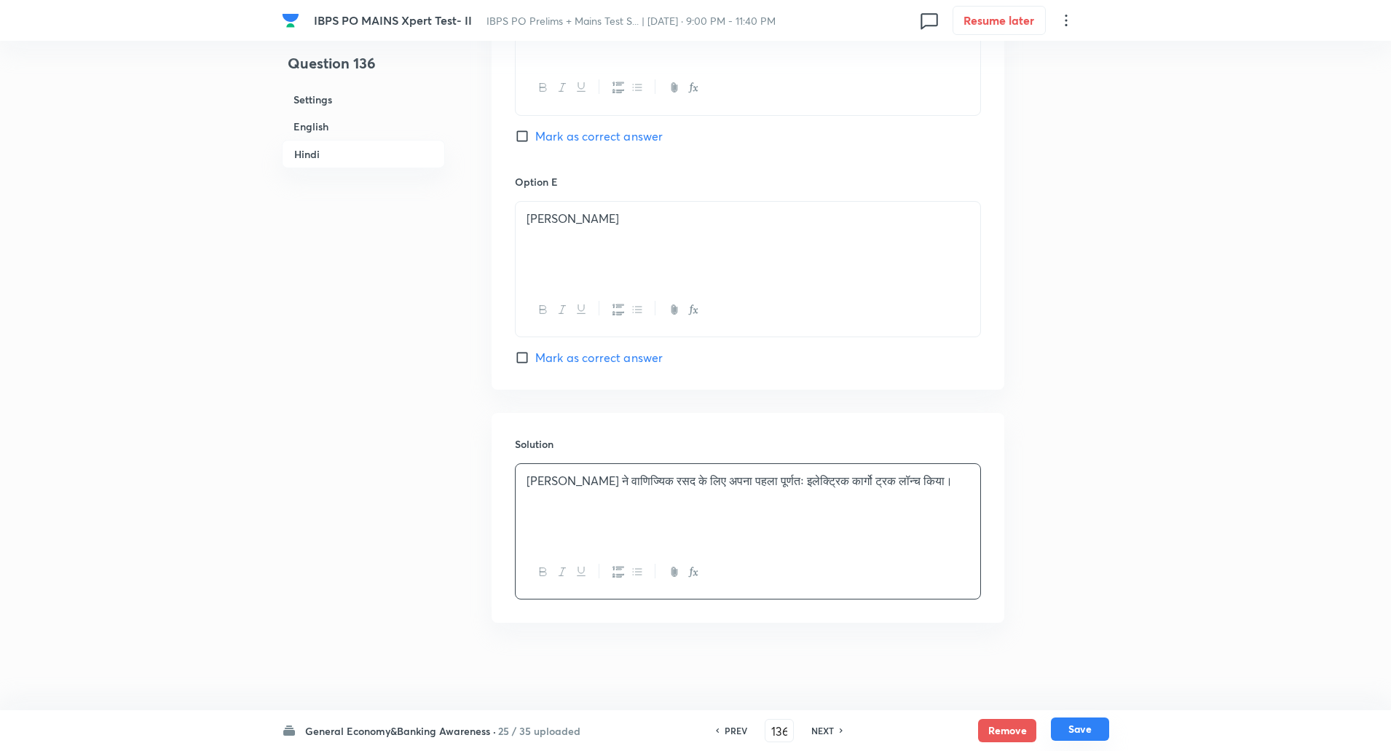
click at [1089, 724] on button "Save" at bounding box center [1080, 728] width 58 height 23
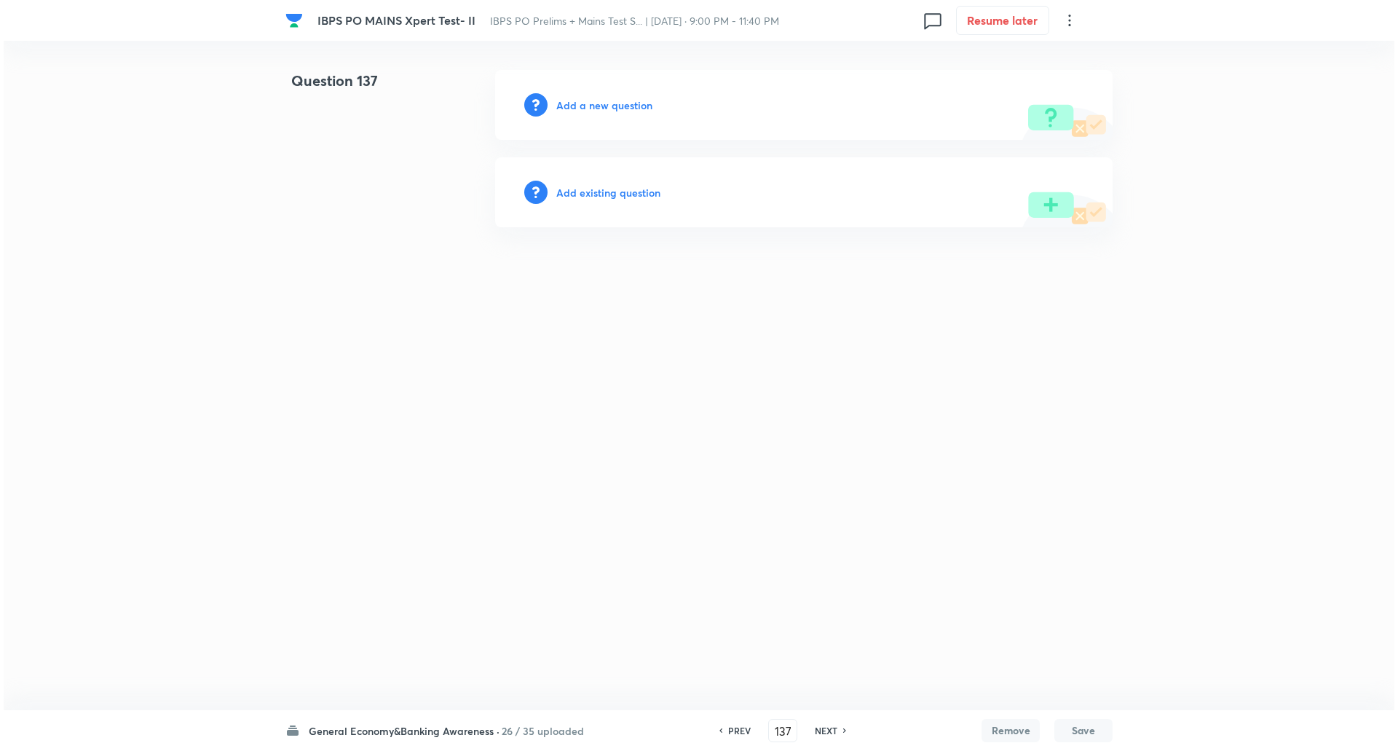
scroll to position [0, 0]
click at [589, 119] on div "Add a new question" at bounding box center [803, 105] width 617 height 70
click at [599, 105] on h6 "Add a new question" at bounding box center [604, 105] width 96 height 15
click at [599, 105] on h6 "Choose a question type" at bounding box center [612, 105] width 112 height 15
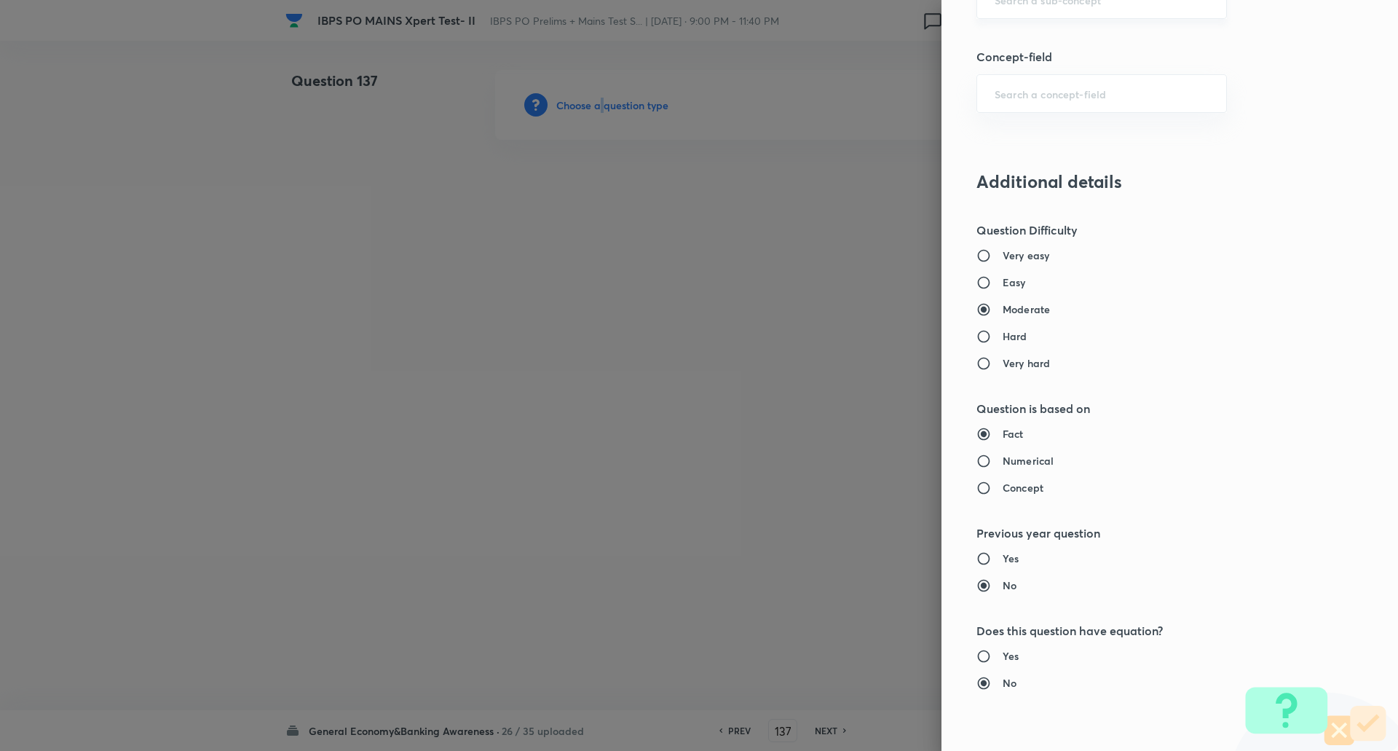
scroll to position [734, 0]
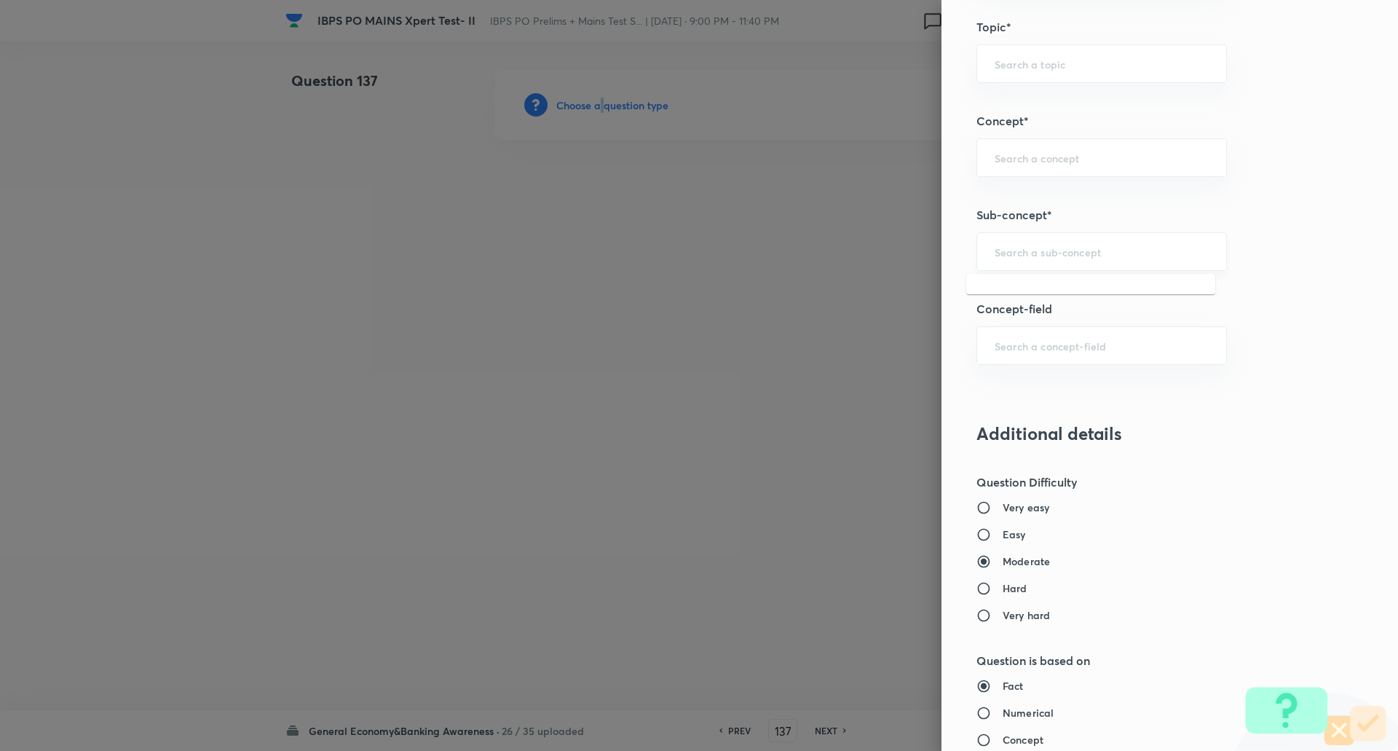
click at [1018, 253] on input "text" at bounding box center [1102, 252] width 214 height 14
click at [1018, 253] on input "day" at bounding box center [1102, 252] width 214 height 14
click at [1040, 318] on li "Dates & Days" at bounding box center [1090, 319] width 249 height 26
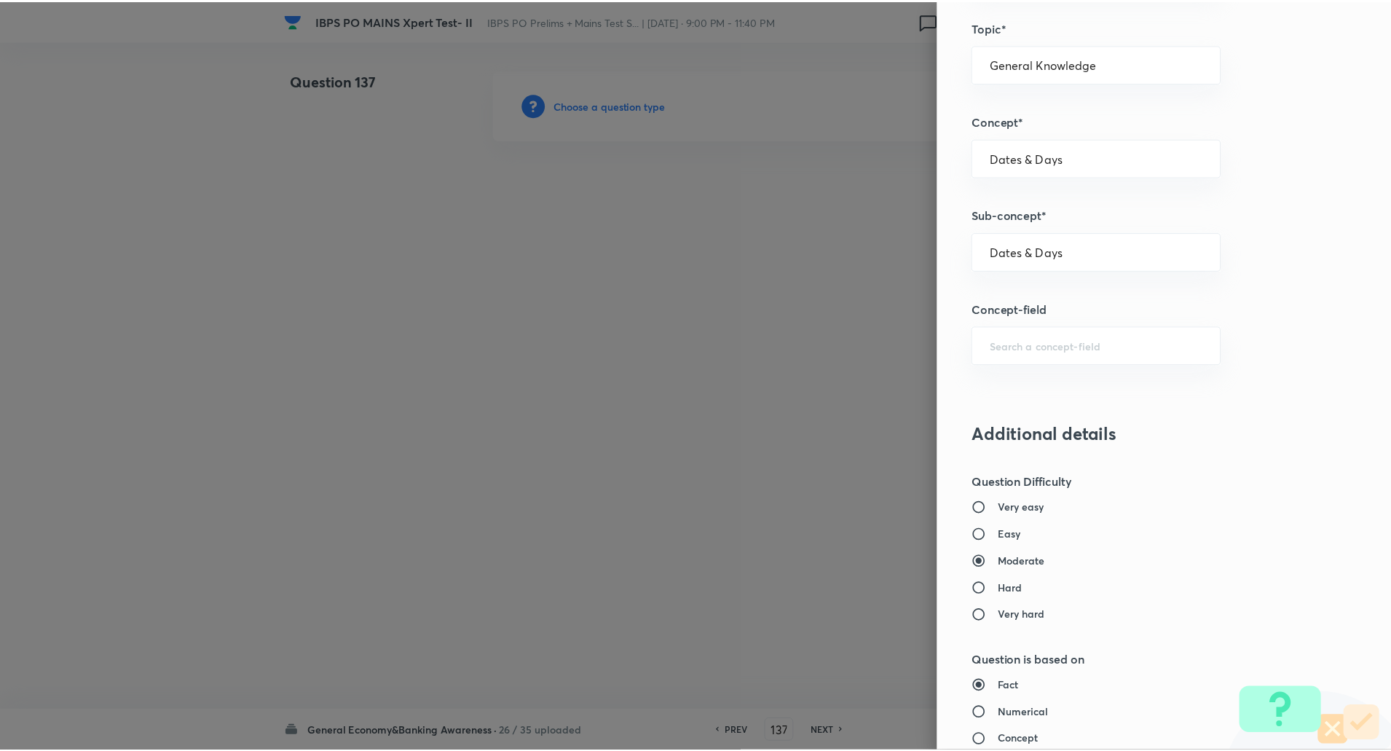
scroll to position [1234, 0]
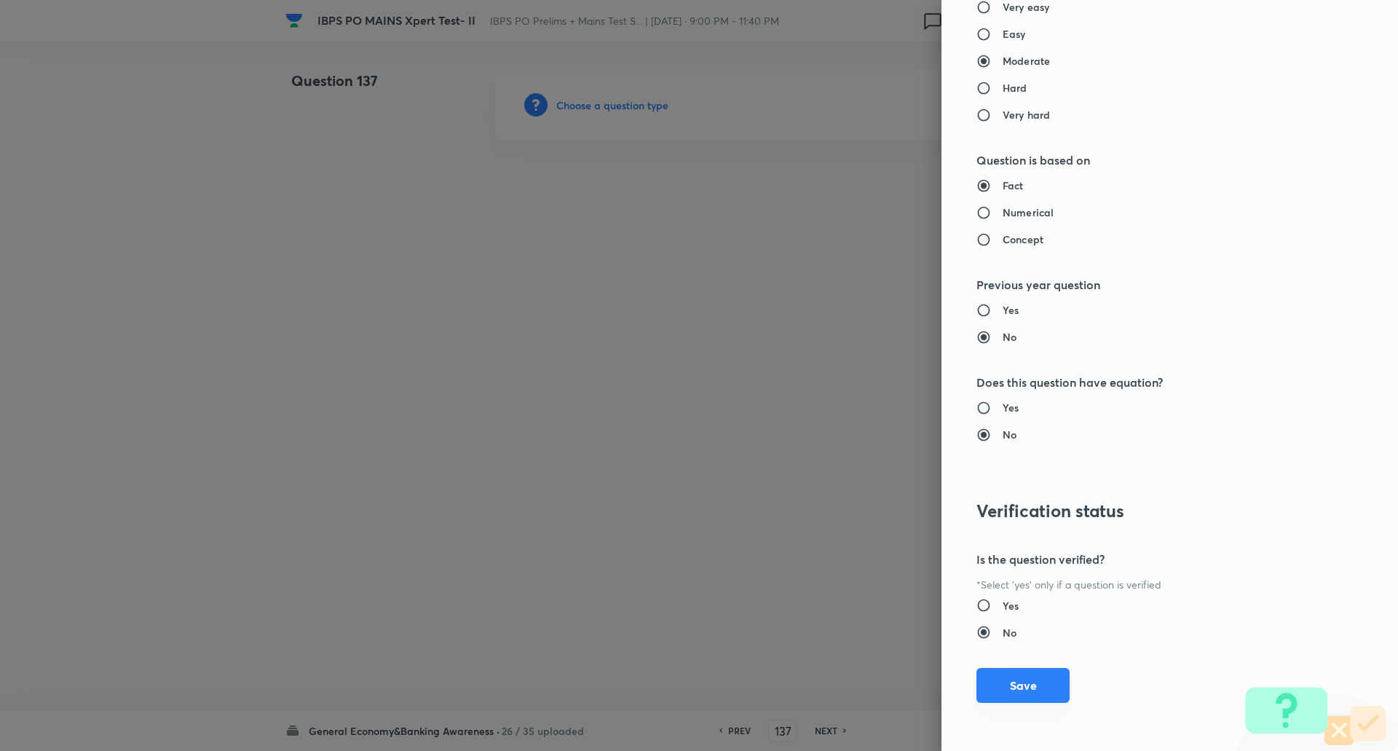
click at [1032, 693] on button "Save" at bounding box center [1022, 685] width 93 height 35
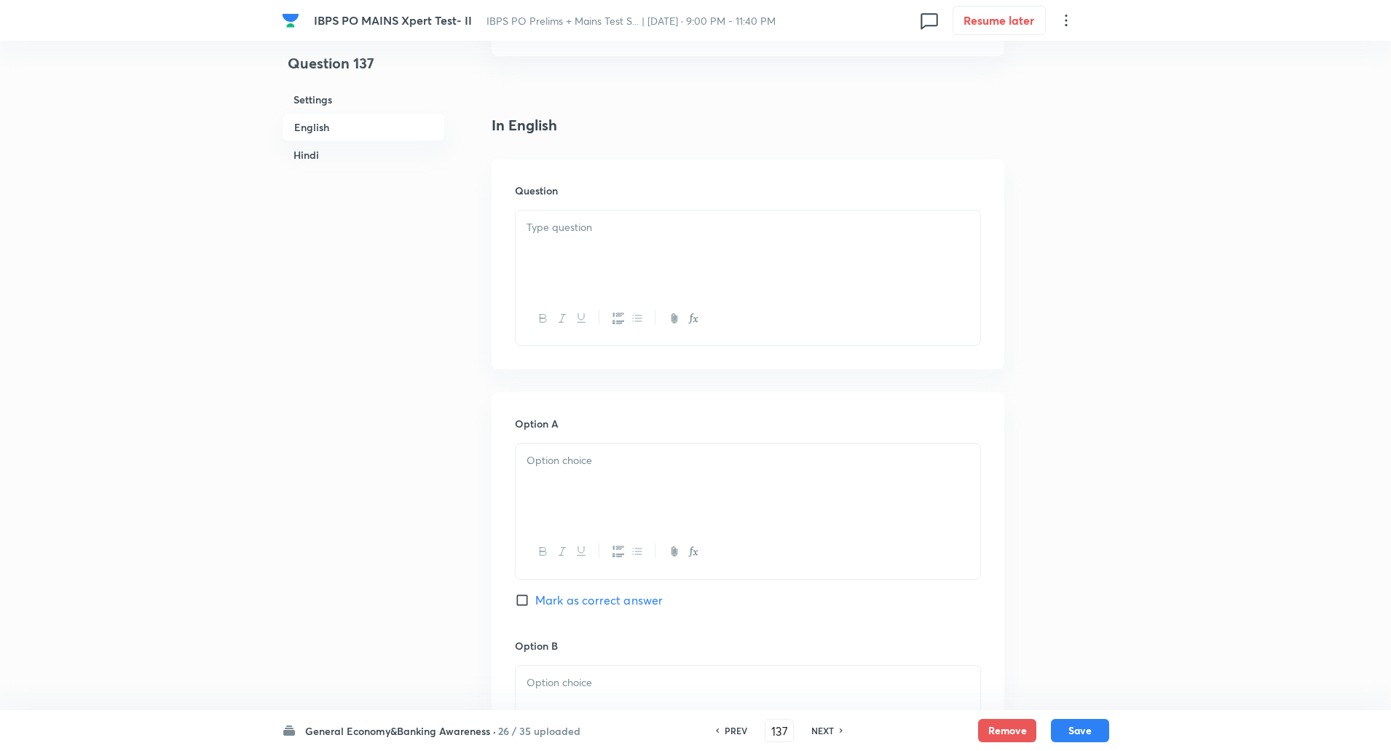
scroll to position [350, 0]
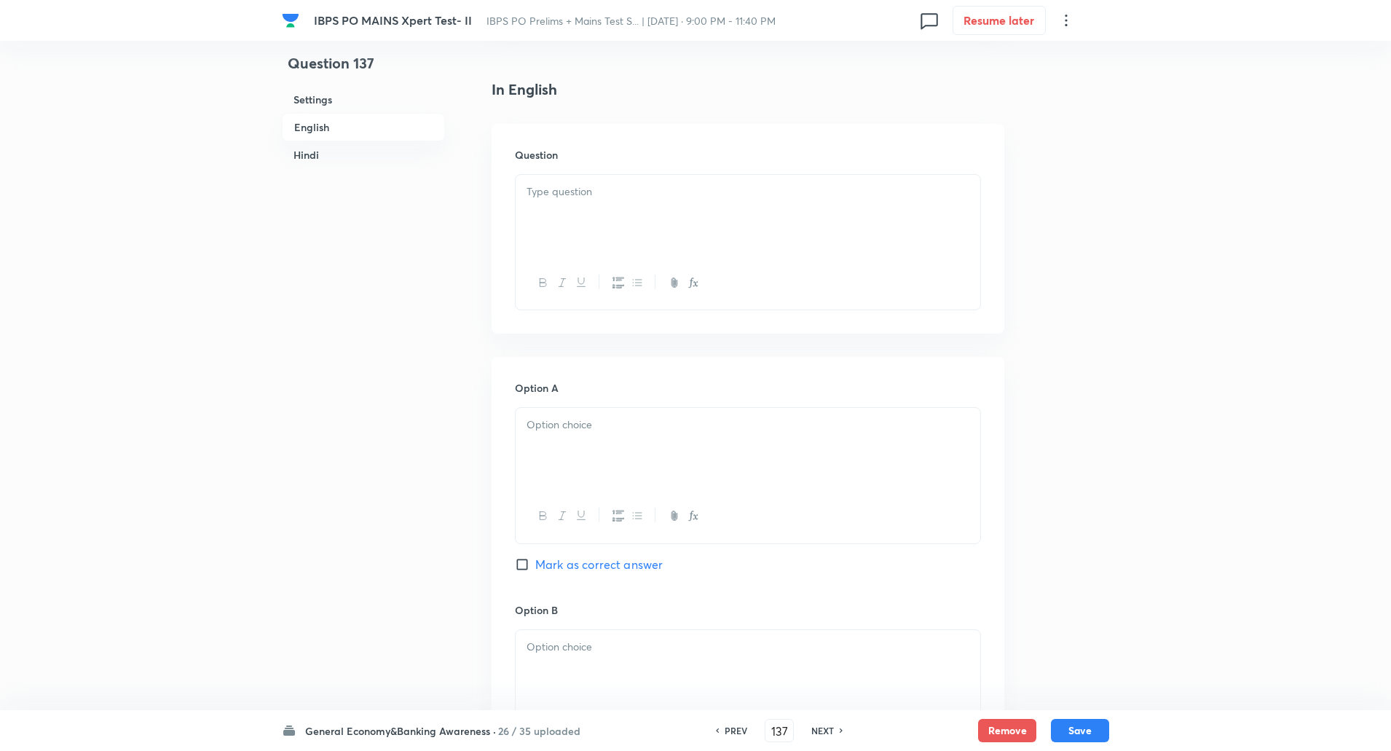
click at [628, 238] on div at bounding box center [748, 216] width 465 height 82
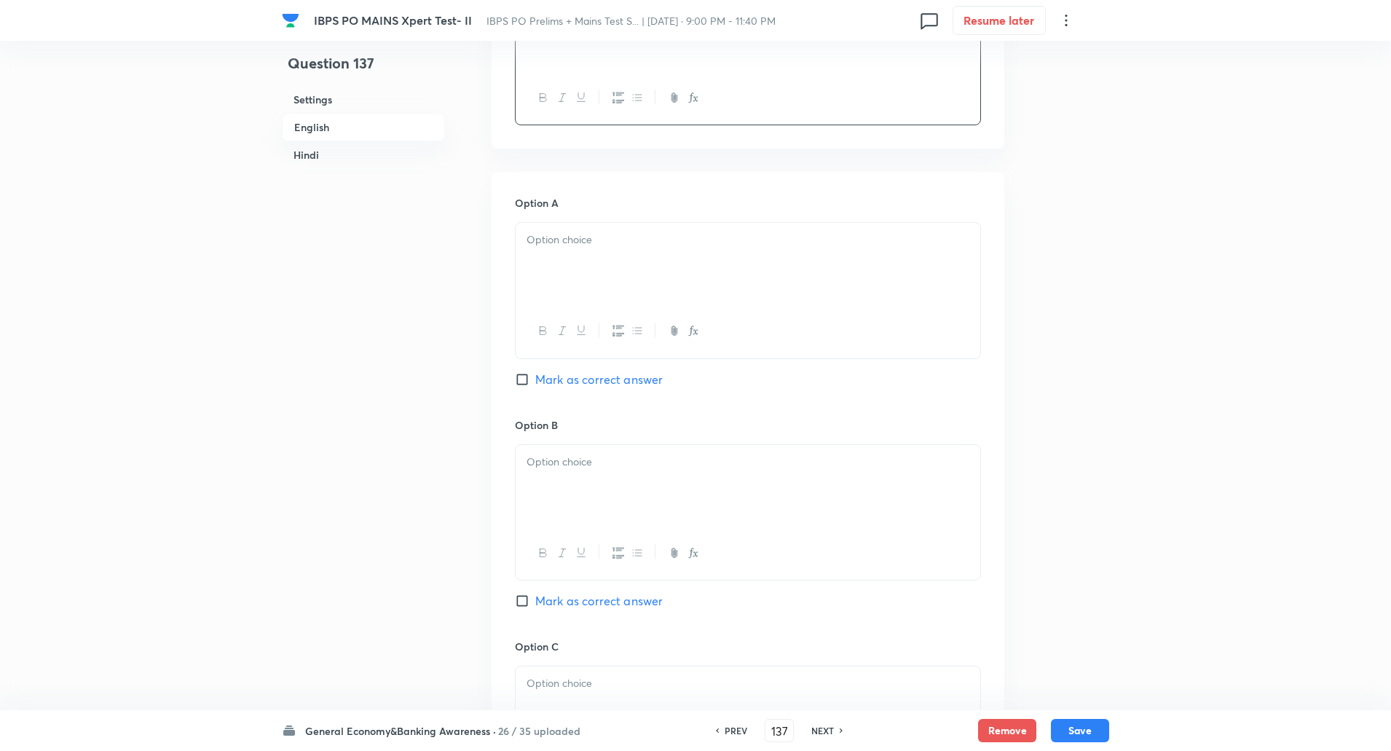
scroll to position [536, 0]
click at [620, 285] on div at bounding box center [748, 262] width 465 height 82
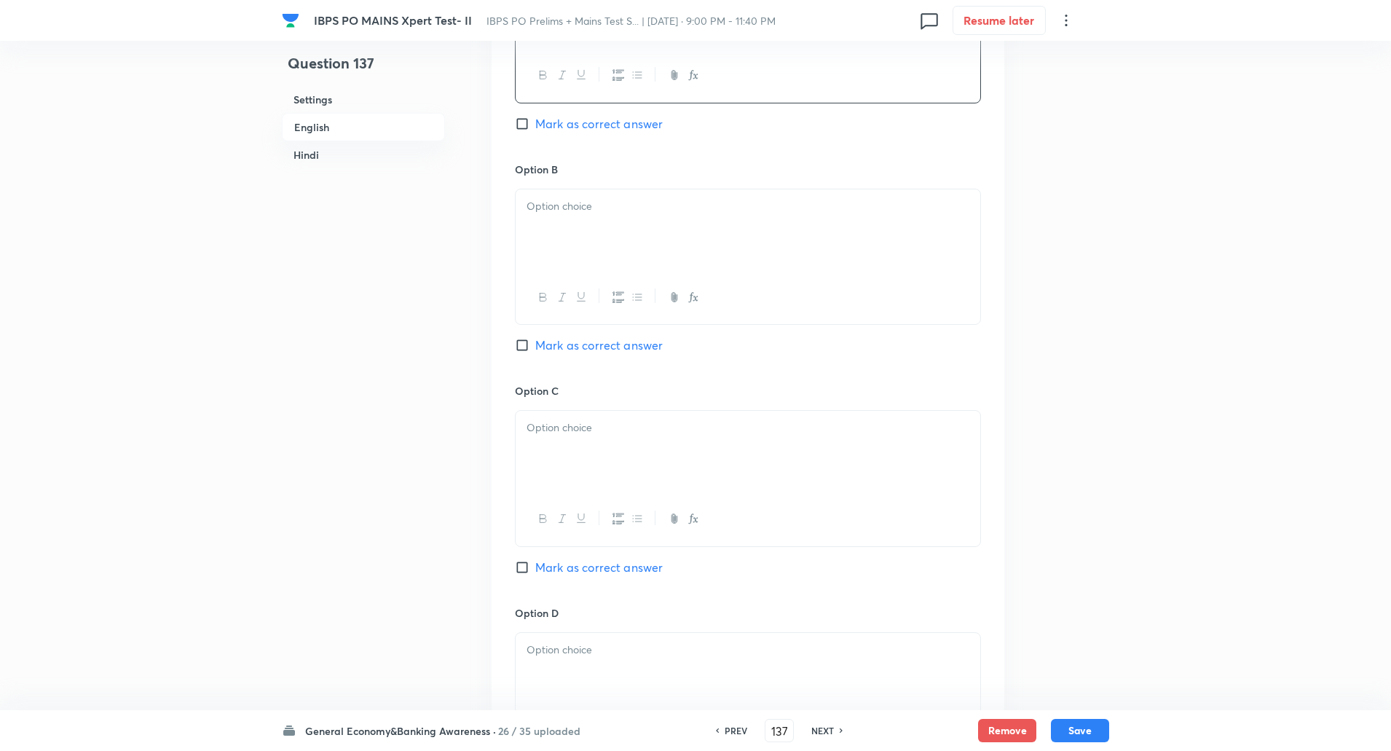
scroll to position [797, 0]
click at [596, 218] on div at bounding box center [748, 223] width 465 height 82
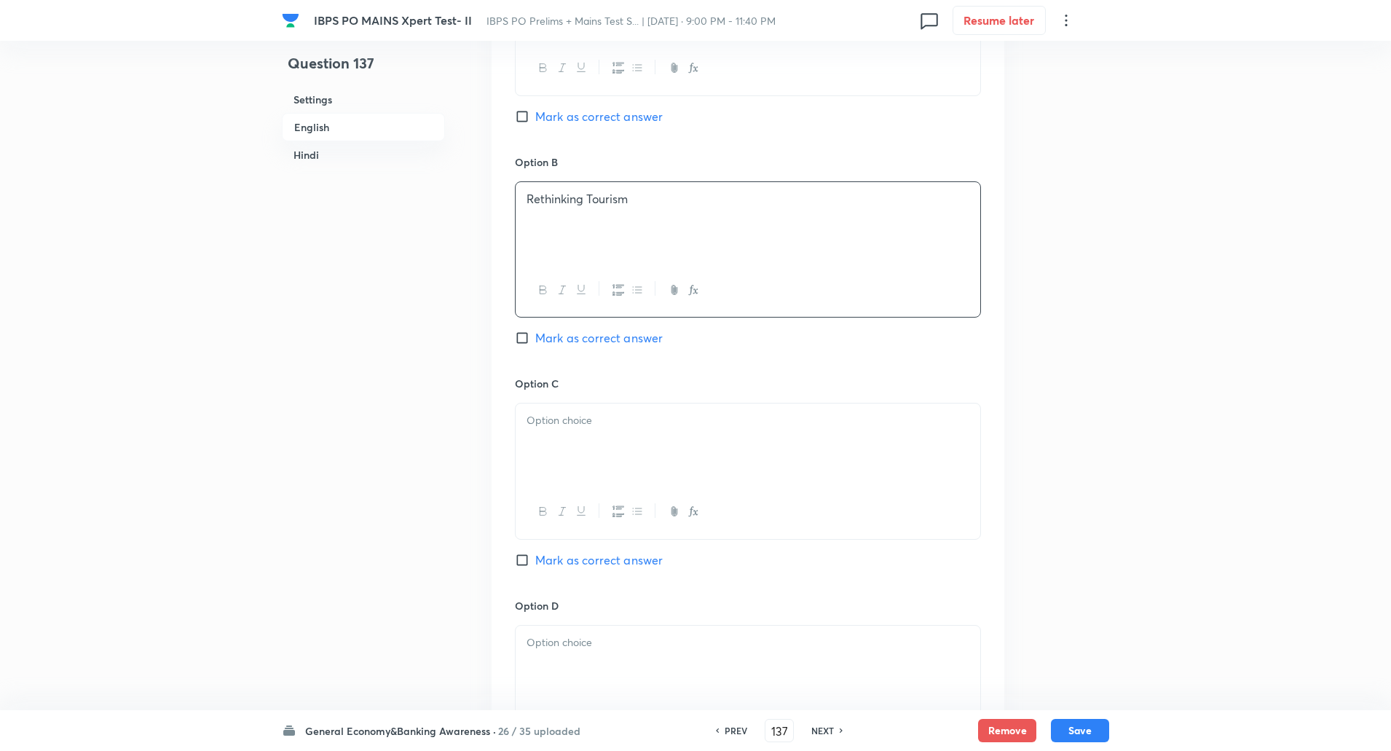
scroll to position [955, 0]
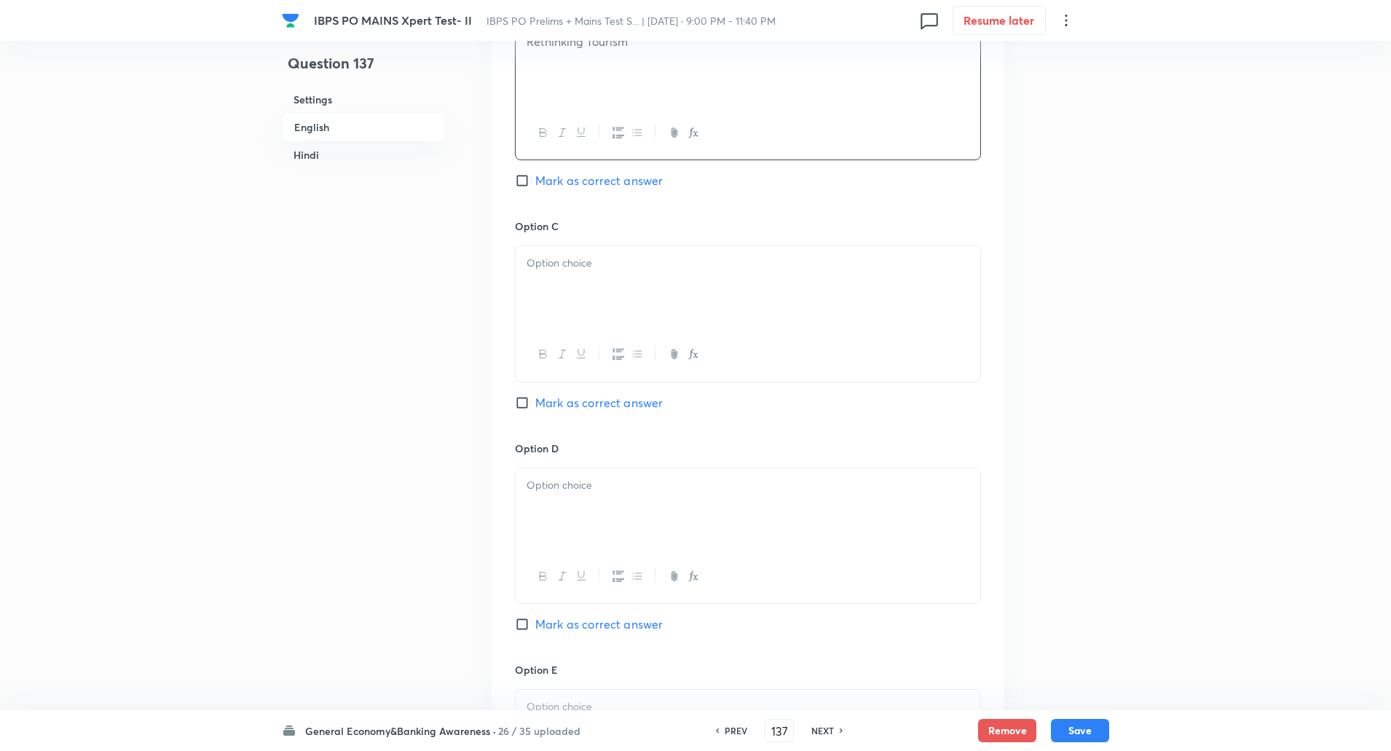
click at [574, 271] on p at bounding box center [747, 263] width 443 height 17
paste div
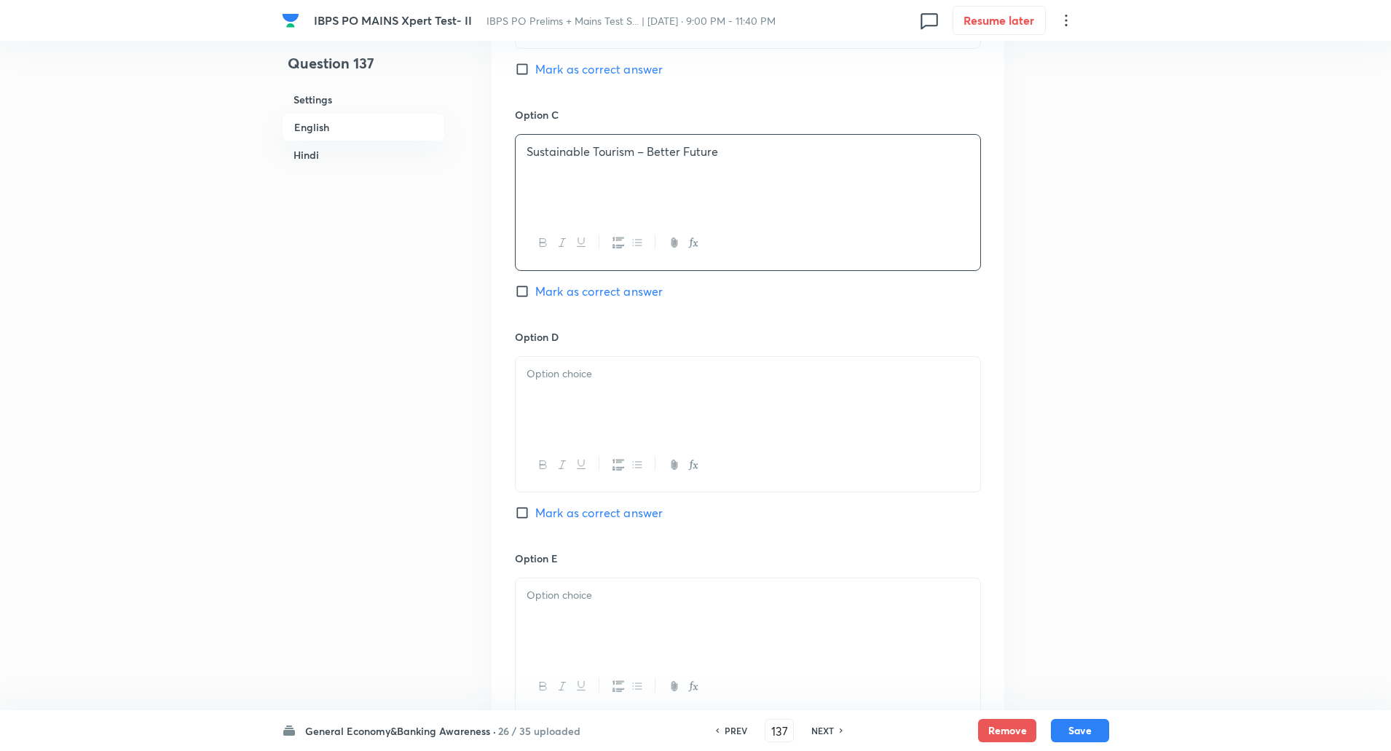
scroll to position [1067, 0]
click at [523, 297] on input "Mark as correct answer" at bounding box center [525, 290] width 20 height 15
click at [558, 382] on div at bounding box center [748, 397] width 465 height 82
paste div
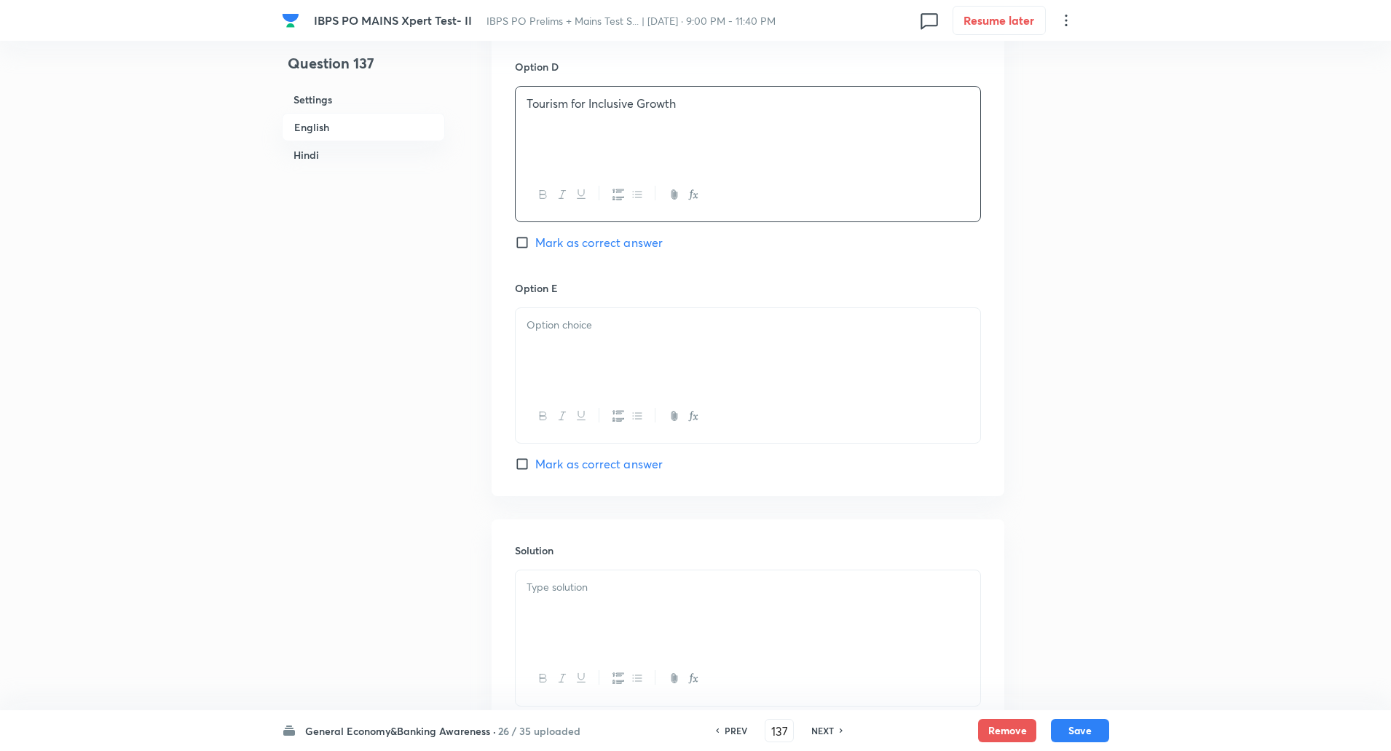
scroll to position [1340, 0]
click at [550, 373] on div at bounding box center [748, 345] width 465 height 82
paste div
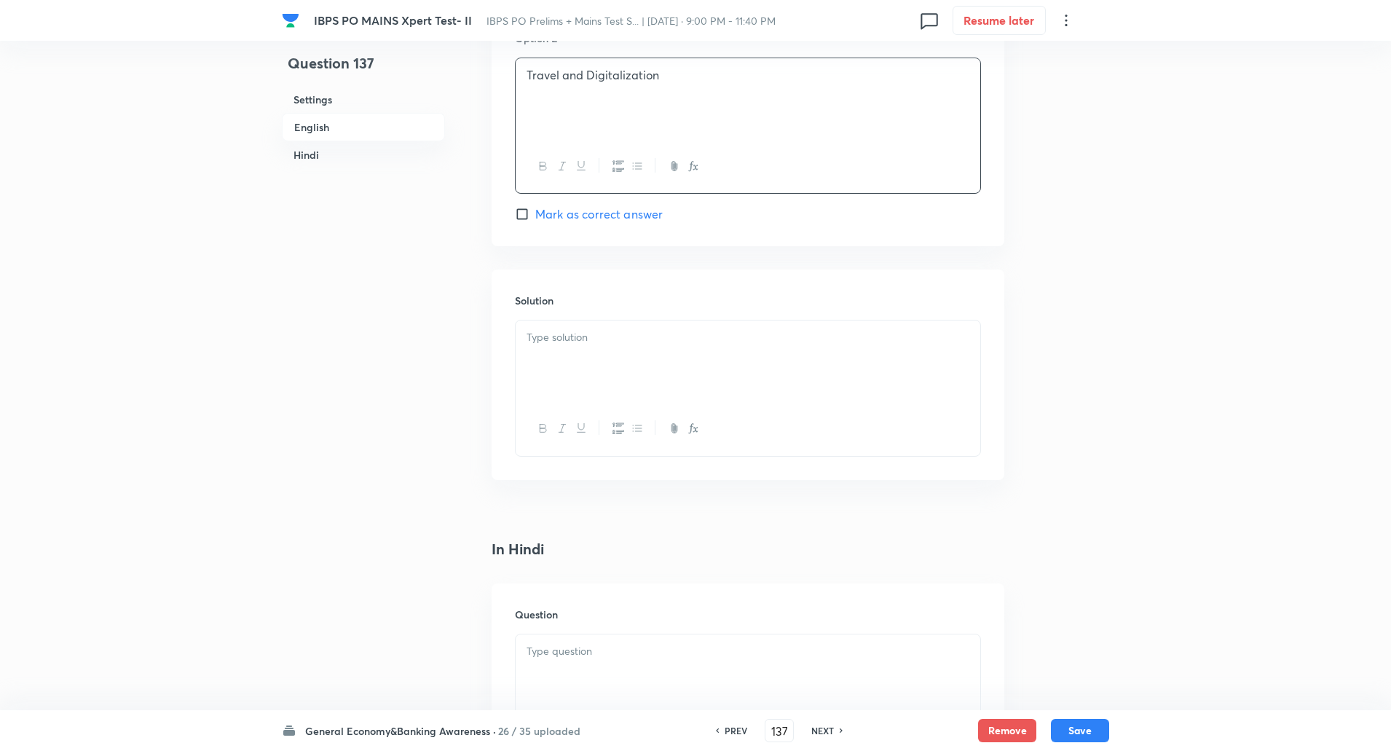
scroll to position [1626, 0]
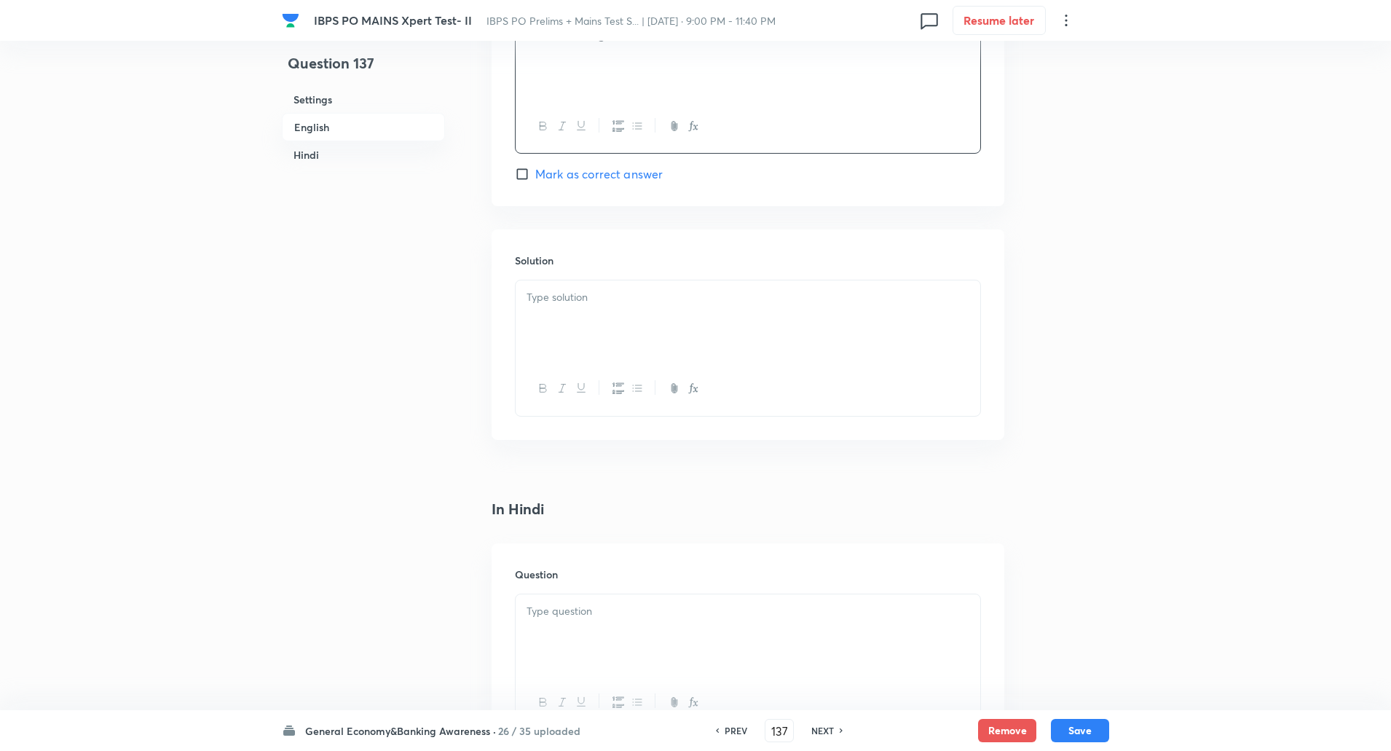
click at [572, 293] on p at bounding box center [747, 297] width 443 height 17
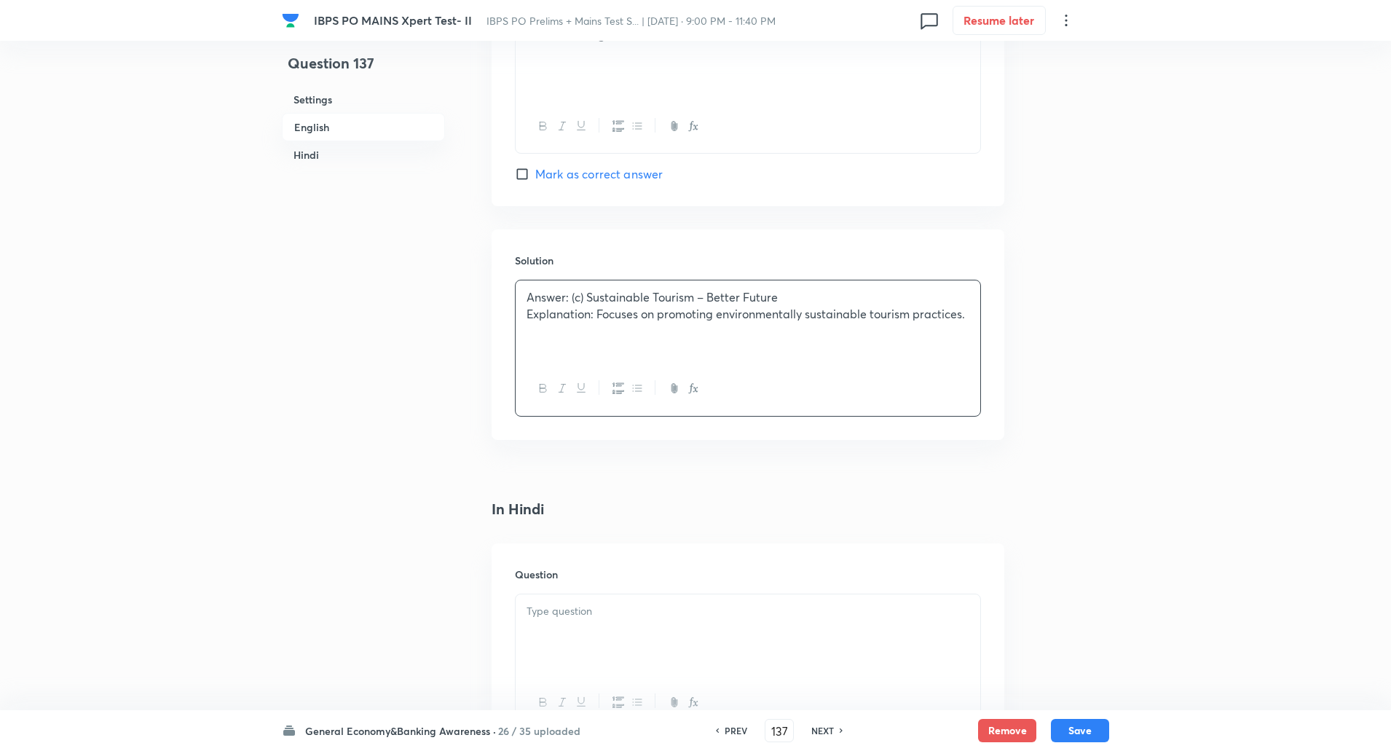
click at [603, 312] on p "Explanation: Focuses on promoting environmentally sustainable tourism practices." at bounding box center [747, 314] width 443 height 17
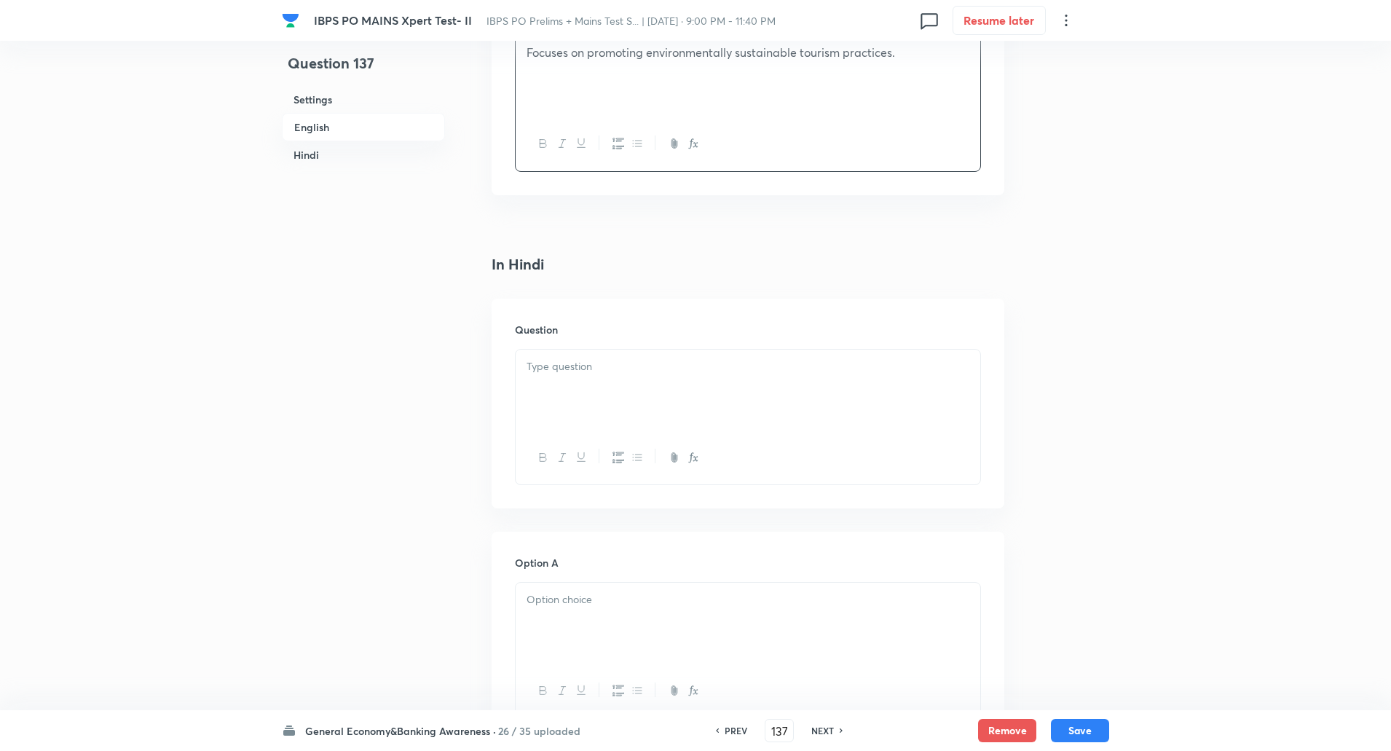
scroll to position [1871, 0]
click at [588, 392] on div at bounding box center [748, 390] width 465 height 82
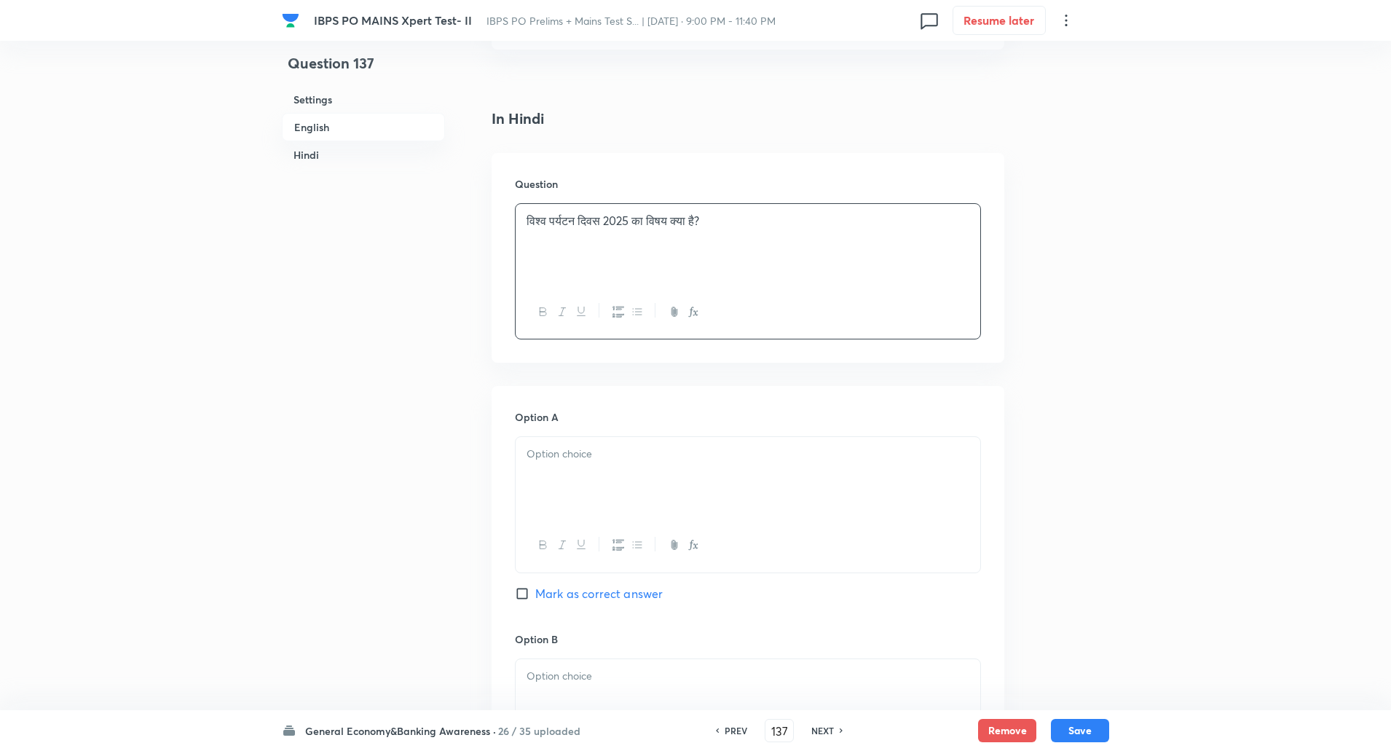
scroll to position [2032, 0]
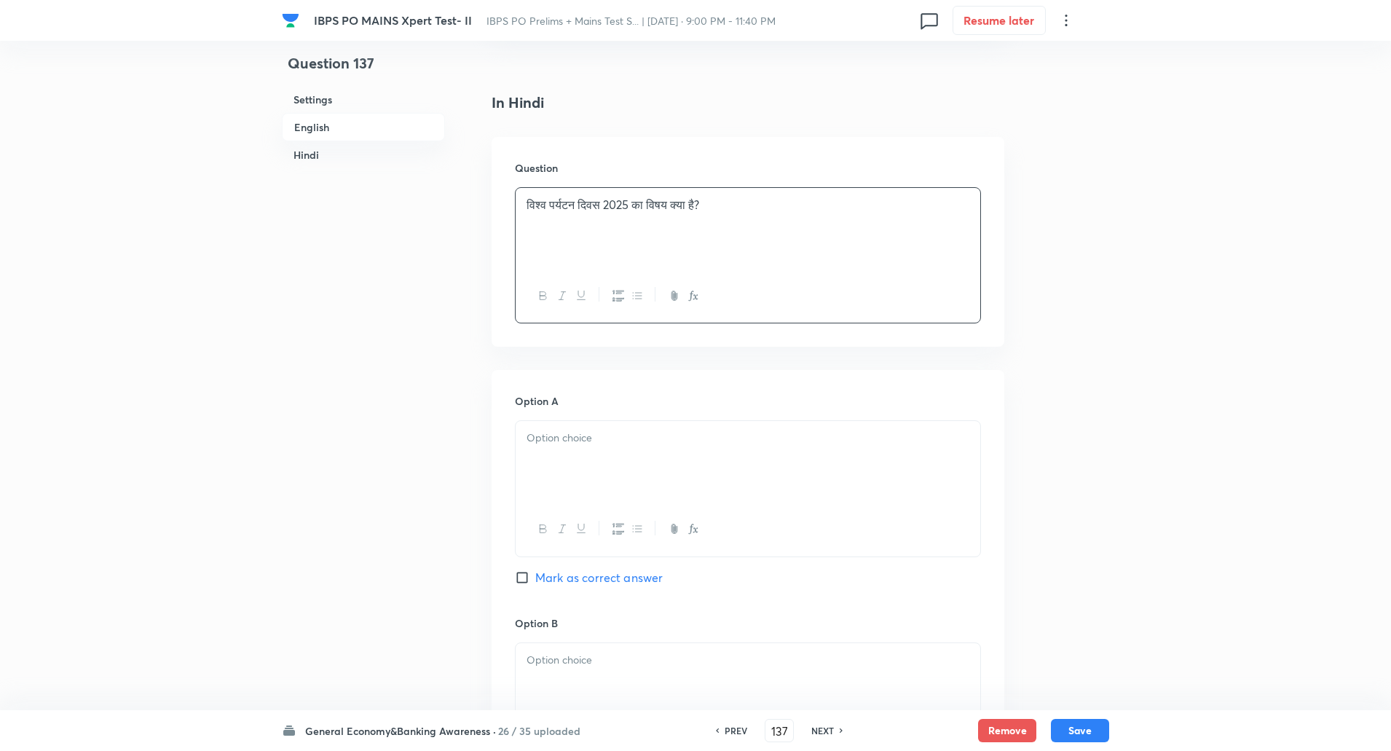
click at [569, 451] on div at bounding box center [748, 462] width 465 height 82
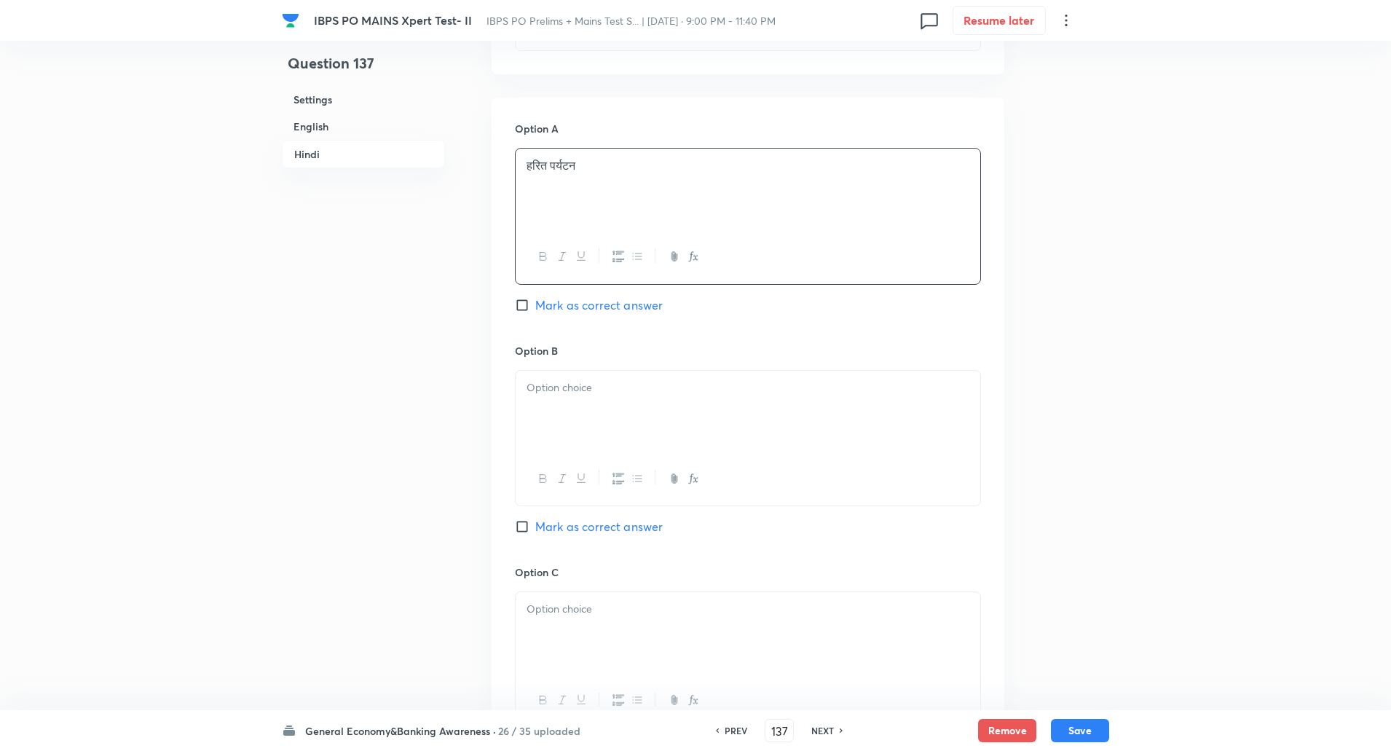
click at [564, 414] on div at bounding box center [748, 412] width 465 height 82
paste div
click at [558, 414] on div at bounding box center [748, 405] width 465 height 82
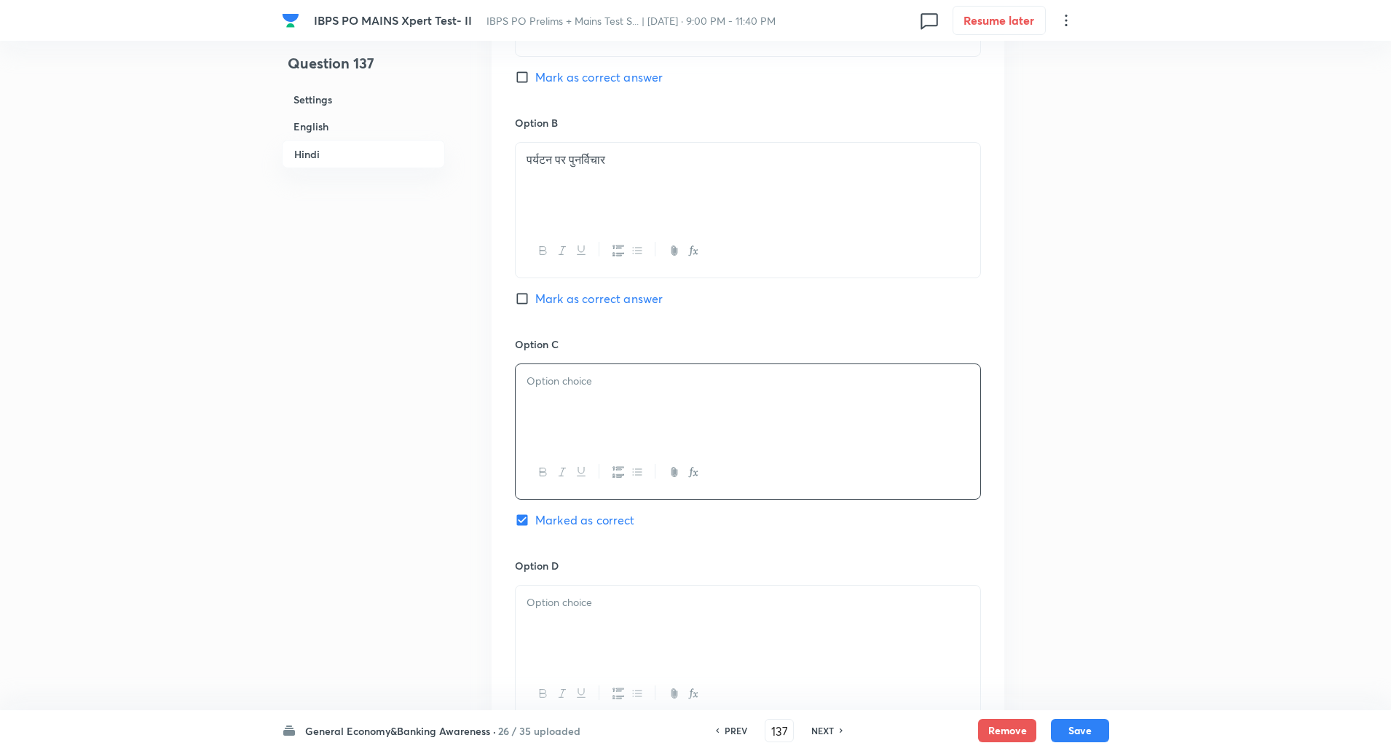
paste div
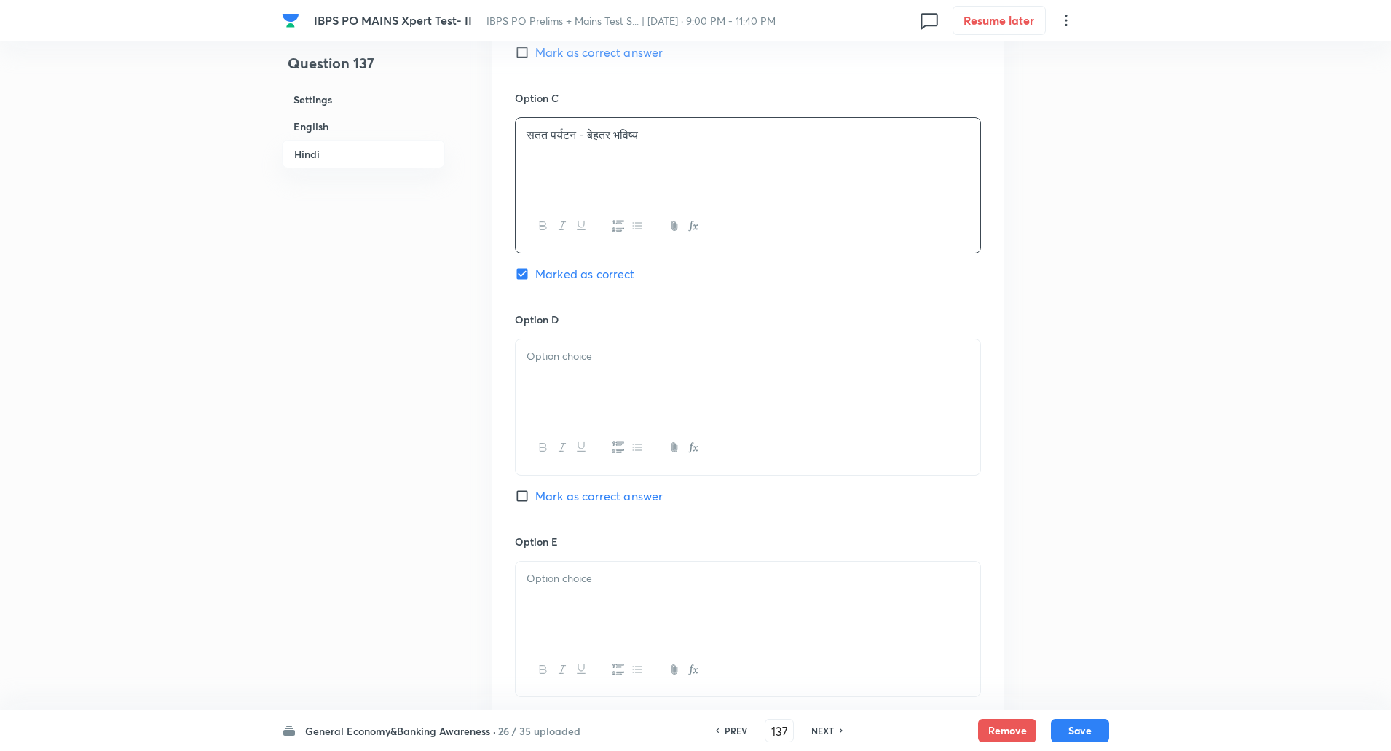
scroll to position [2835, 0]
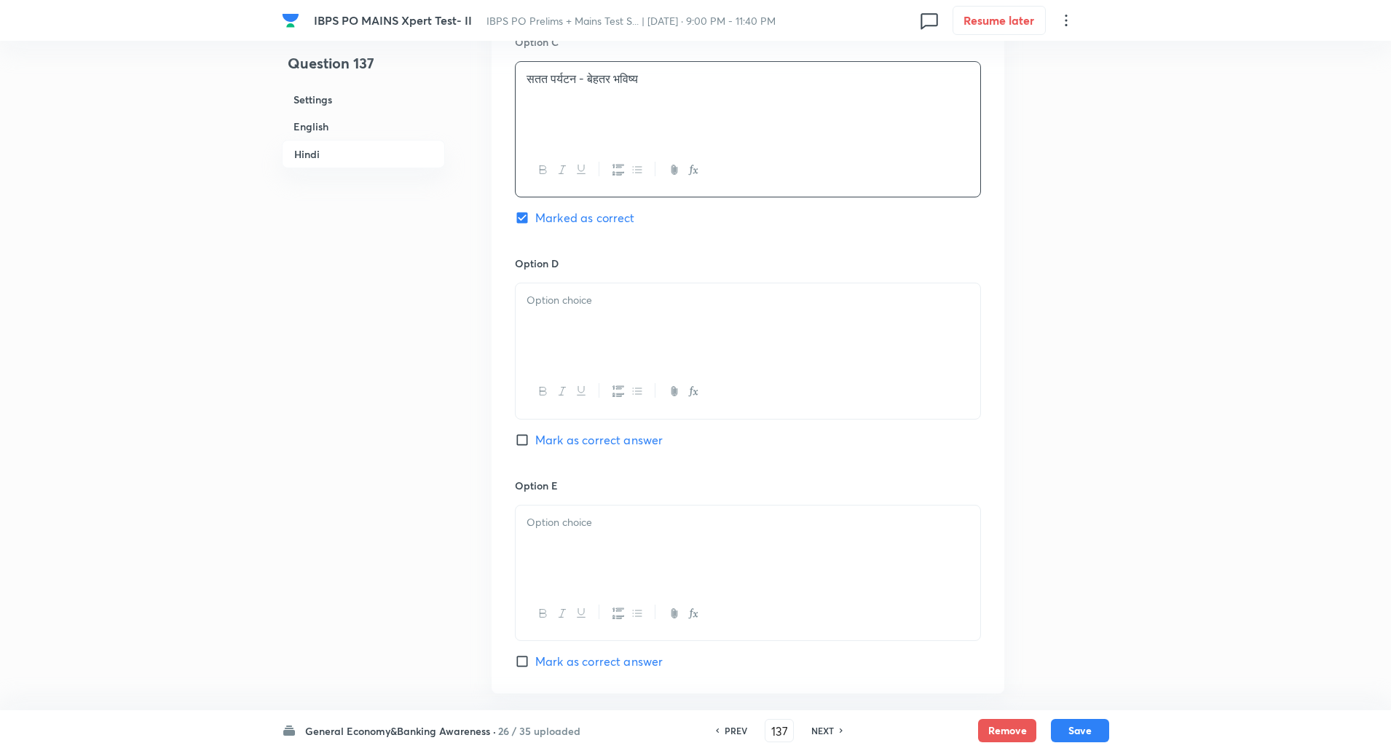
click at [565, 310] on div at bounding box center [748, 324] width 465 height 82
paste div
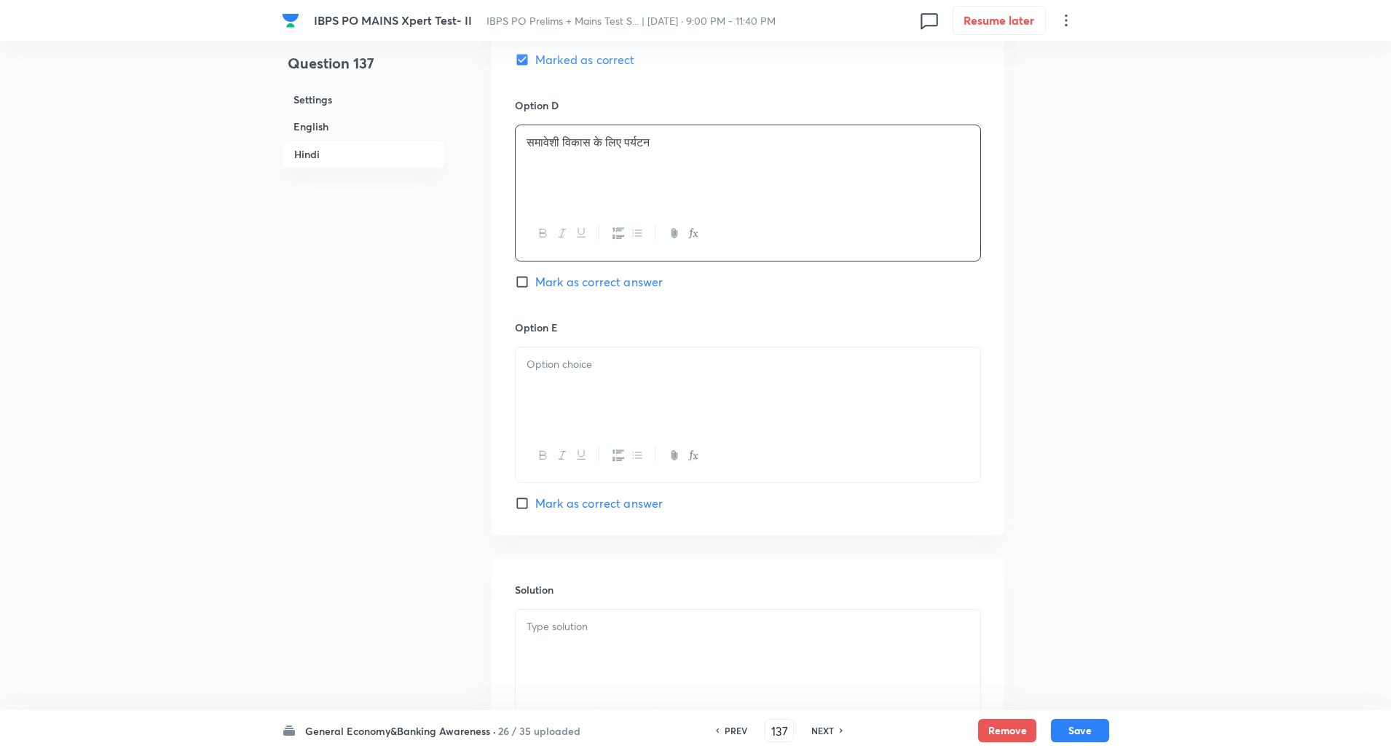
scroll to position [3010, 0]
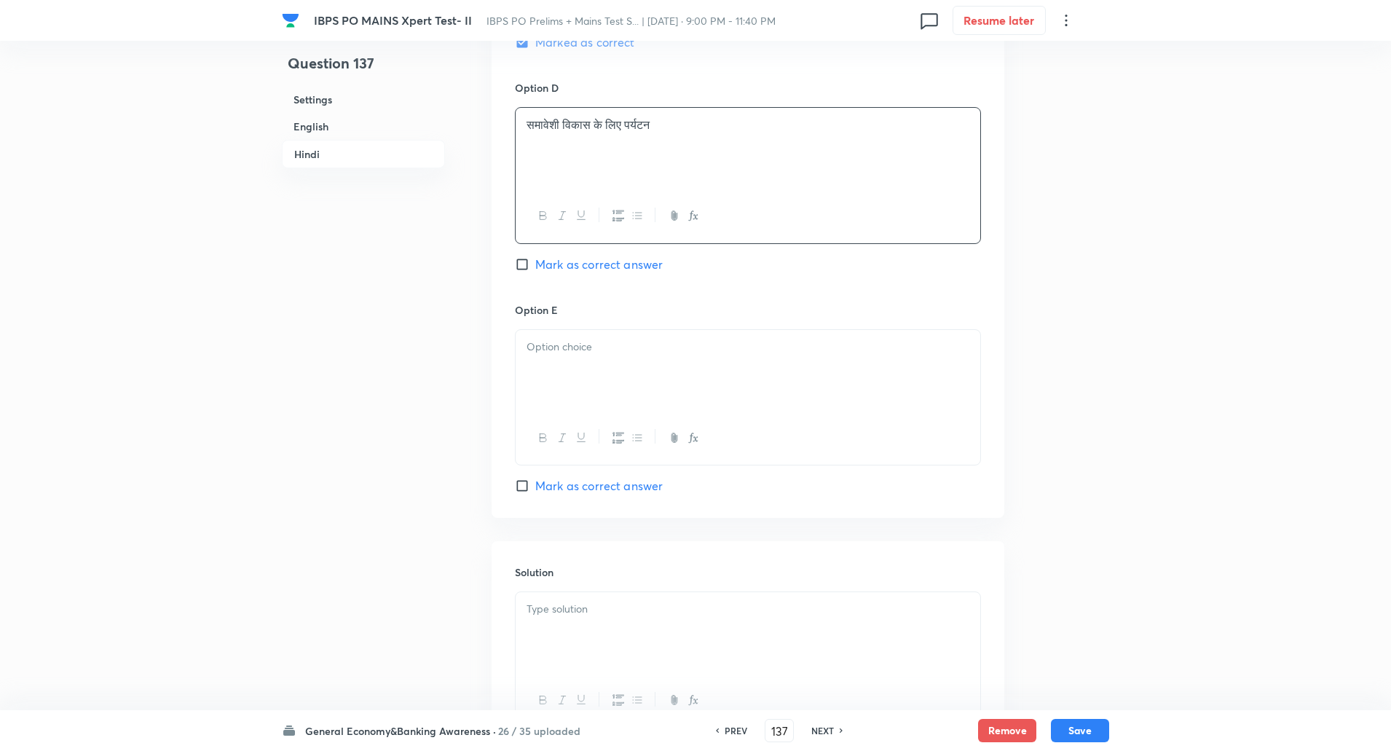
click at [569, 350] on p at bounding box center [747, 347] width 443 height 17
paste div
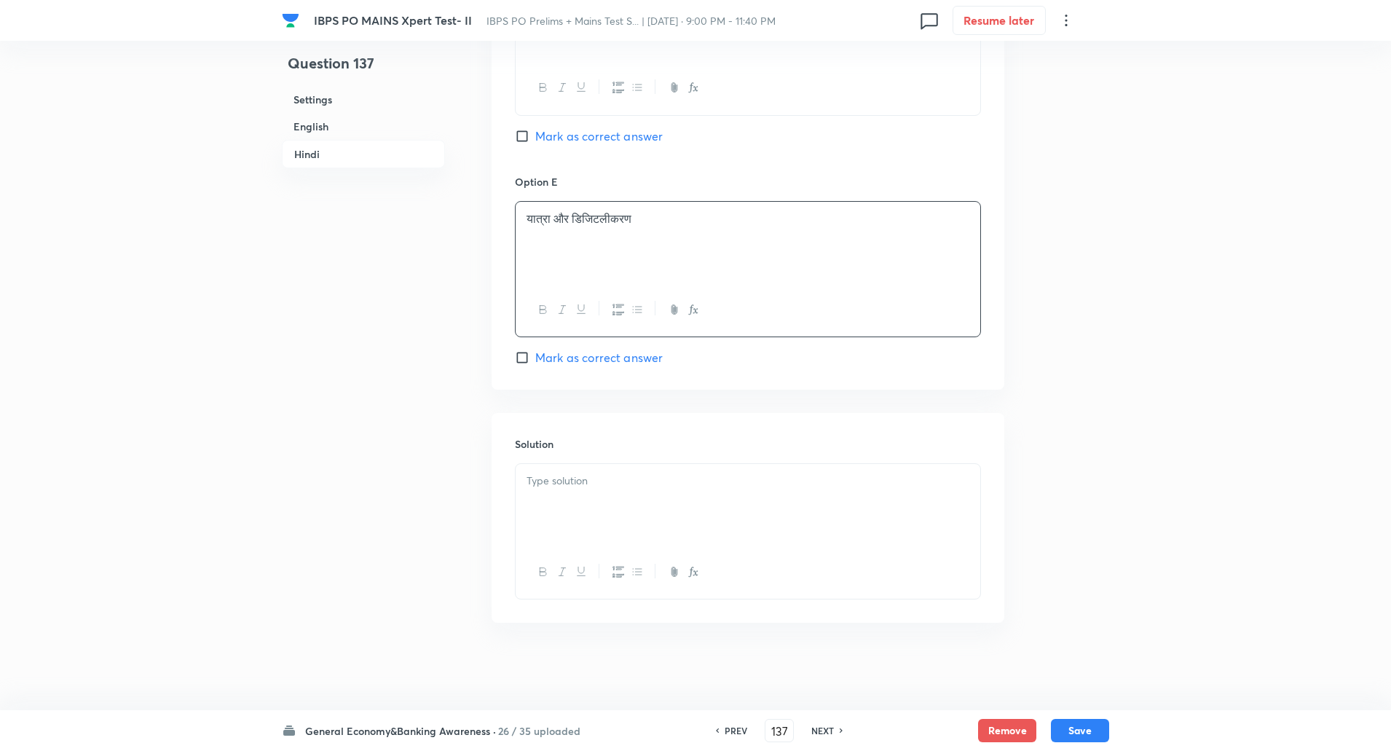
click at [556, 514] on div at bounding box center [748, 505] width 465 height 82
click at [565, 500] on p "व्याख्या: यह पर्यावरणीय रूप से स्थायी पर्यटन प्रथाओं को बढ़ावा देने पर केंद्रित…" at bounding box center [747, 497] width 443 height 17
click at [1091, 728] on button "Save" at bounding box center [1080, 728] width 58 height 23
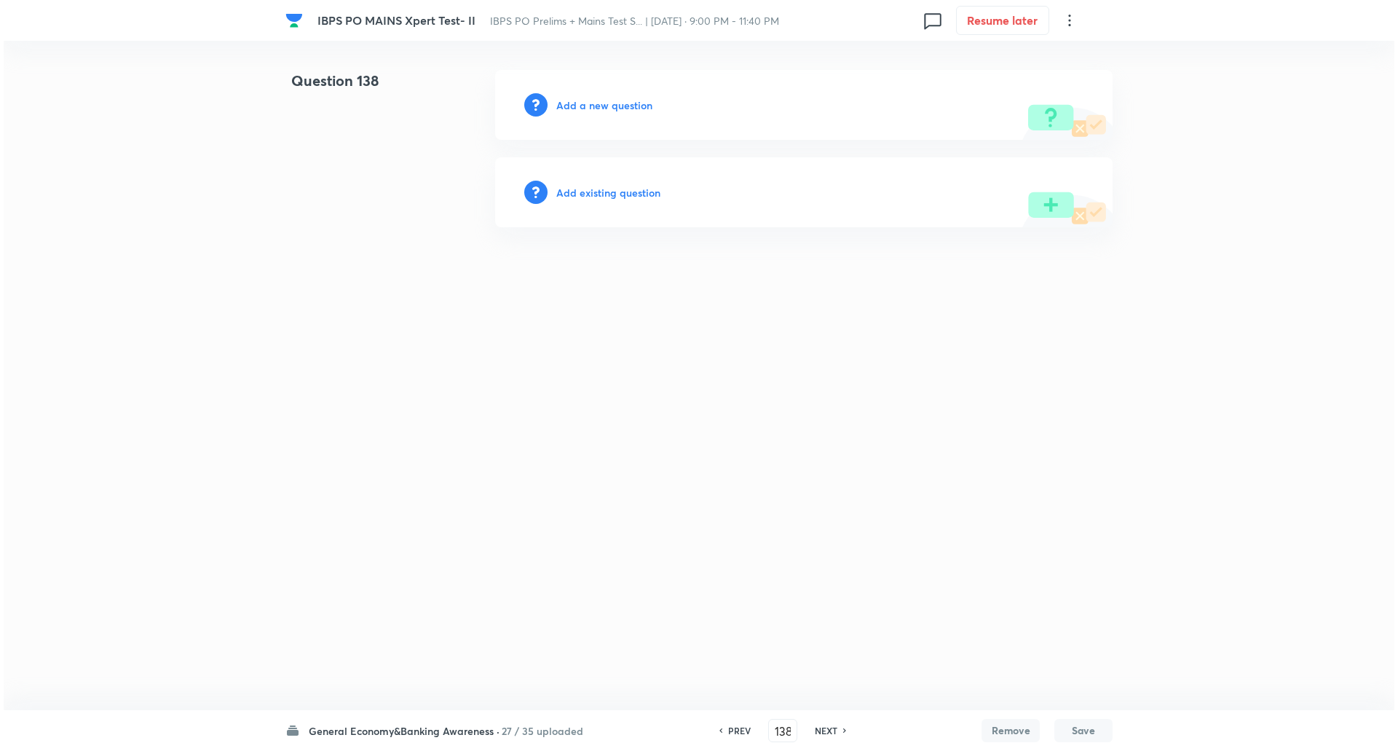
scroll to position [0, 0]
click at [622, 103] on h6 "Add a new question" at bounding box center [604, 105] width 96 height 15
click at [622, 103] on h6 "Choose a question type" at bounding box center [612, 105] width 112 height 15
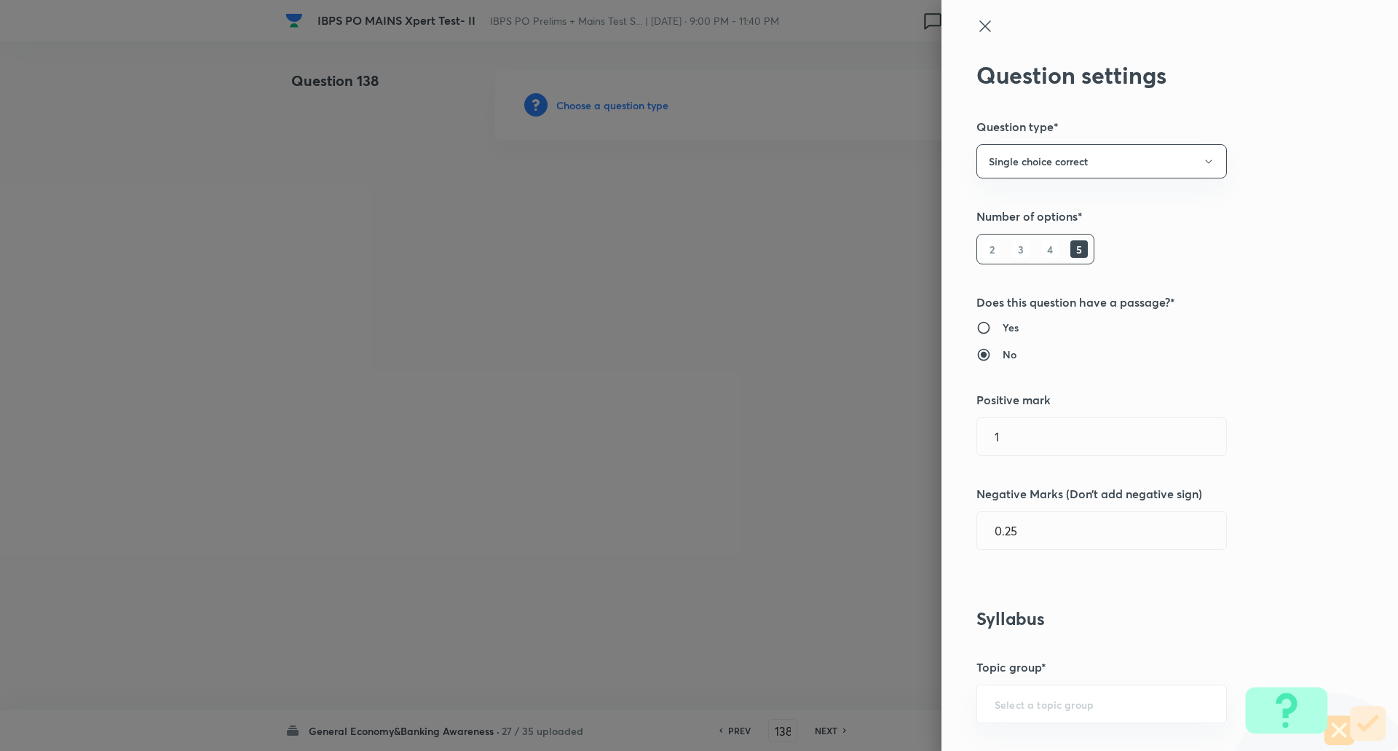
click at [622, 103] on div at bounding box center [699, 375] width 1398 height 751
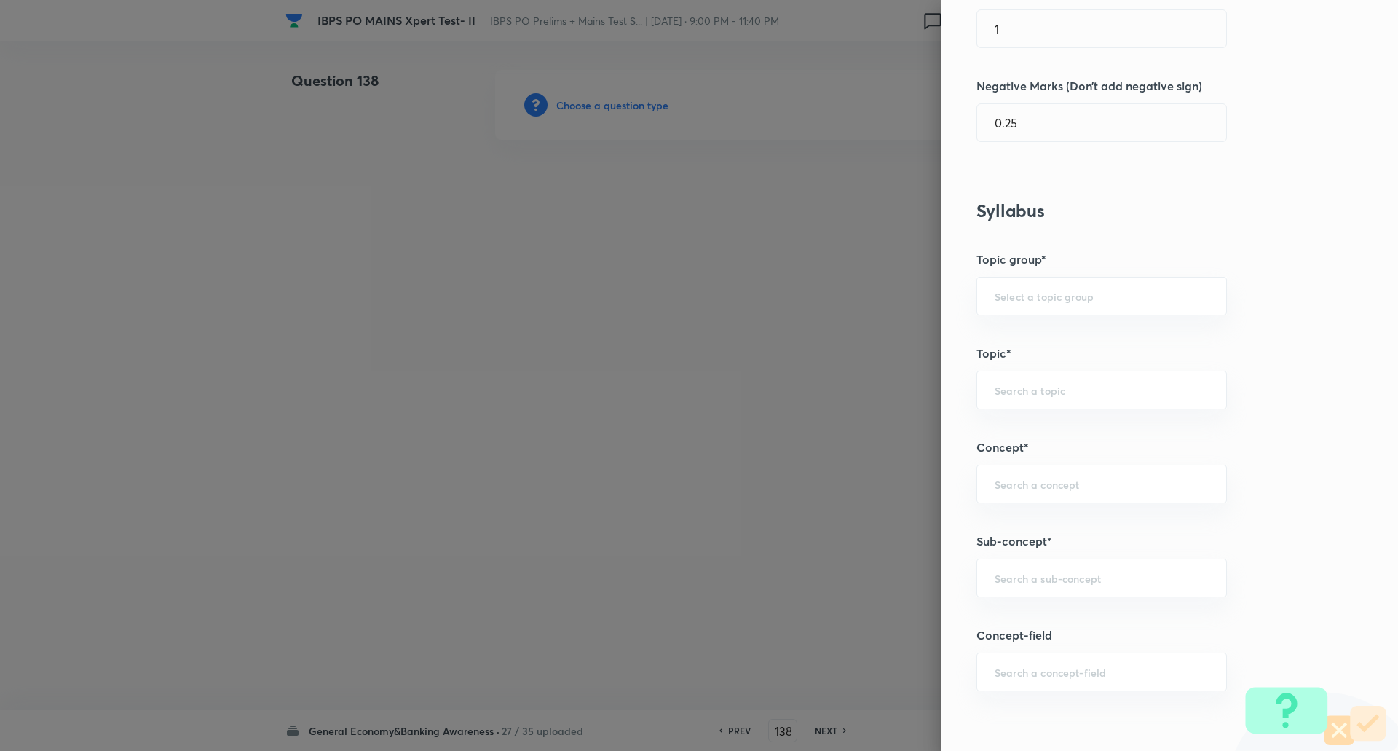
scroll to position [548, 0]
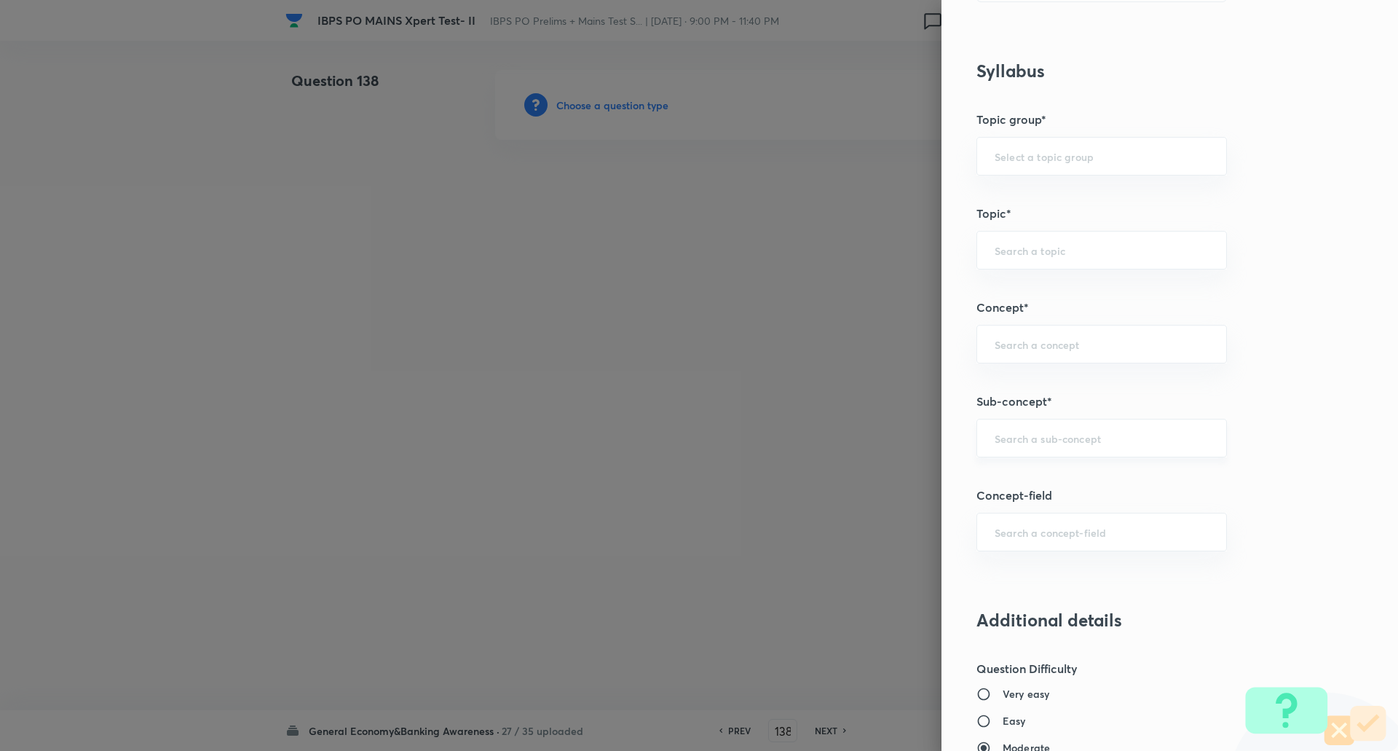
click at [1026, 447] on div "​" at bounding box center [1101, 438] width 250 height 39
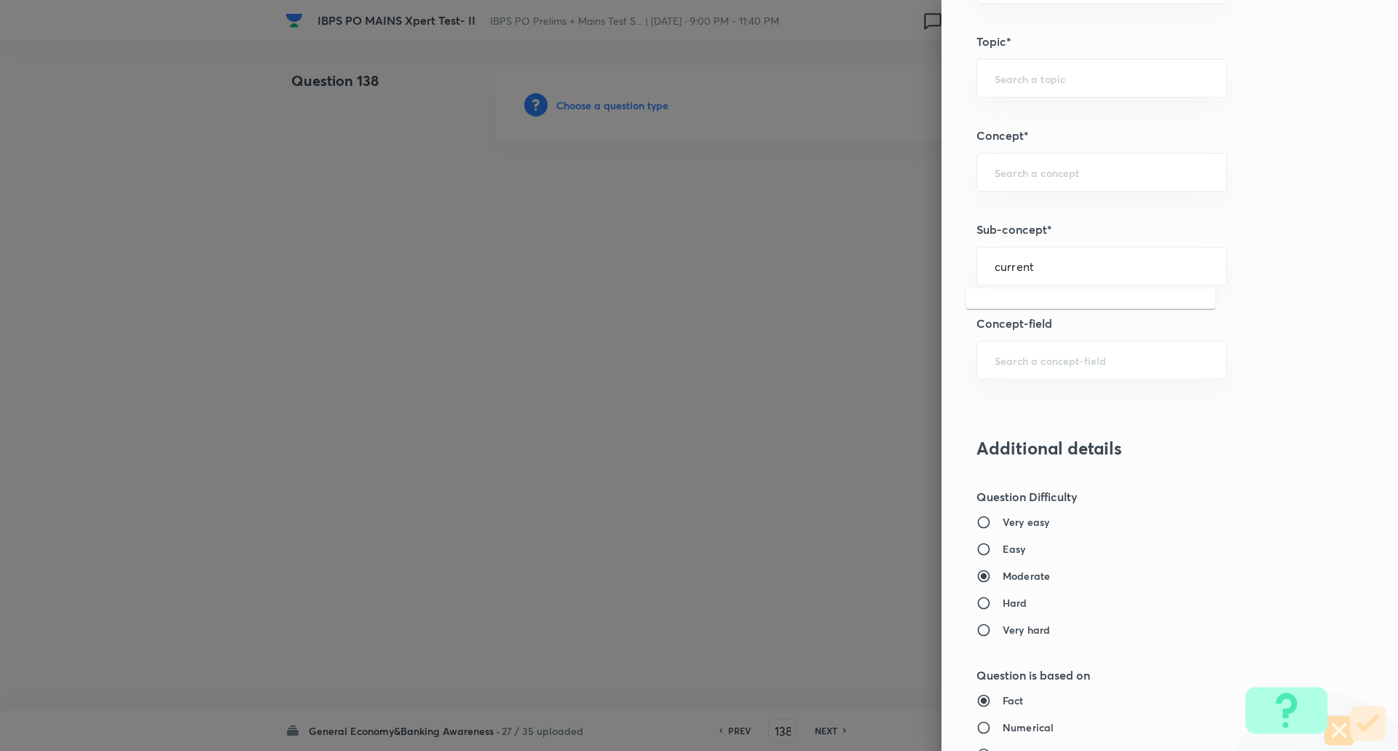
scroll to position [720, 0]
click at [1058, 261] on input "current" at bounding box center [1102, 265] width 214 height 14
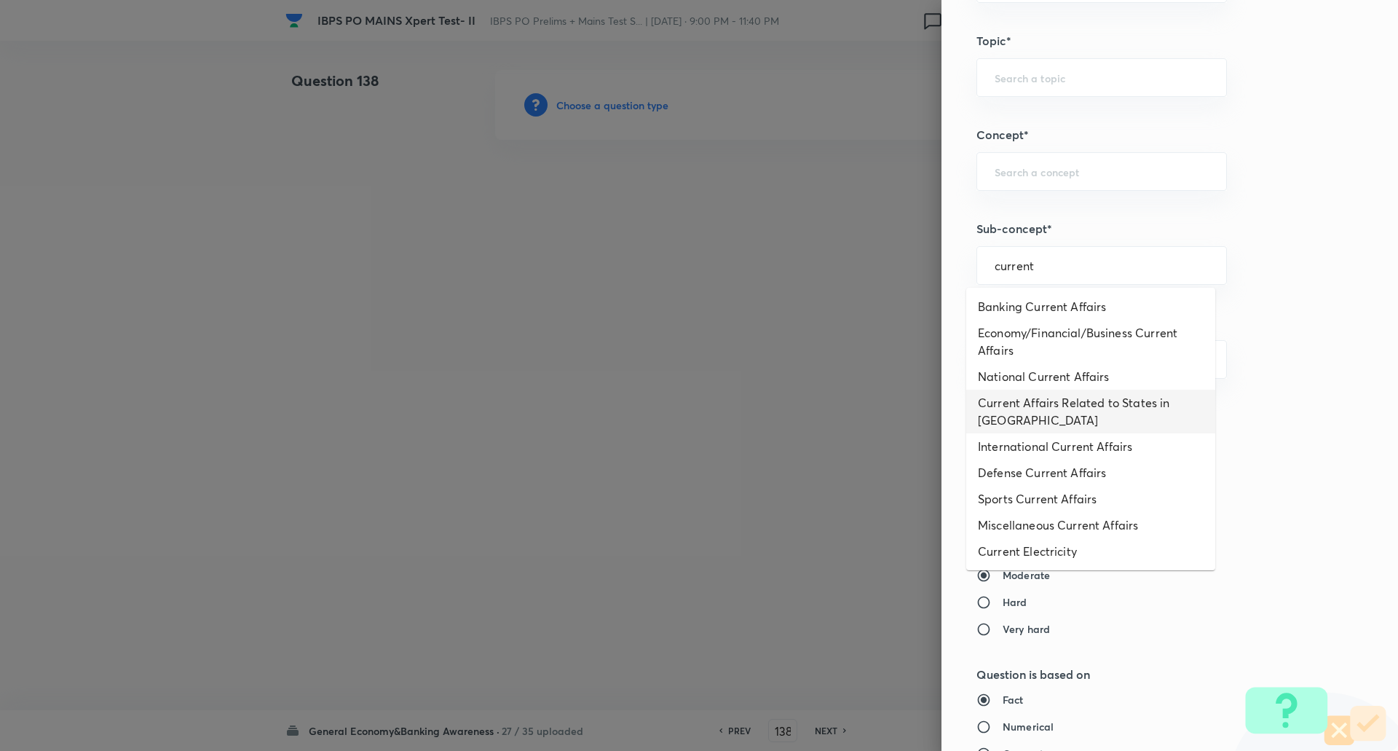
click at [1062, 414] on li "Current Affairs Related to States in [GEOGRAPHIC_DATA]" at bounding box center [1090, 412] width 249 height 44
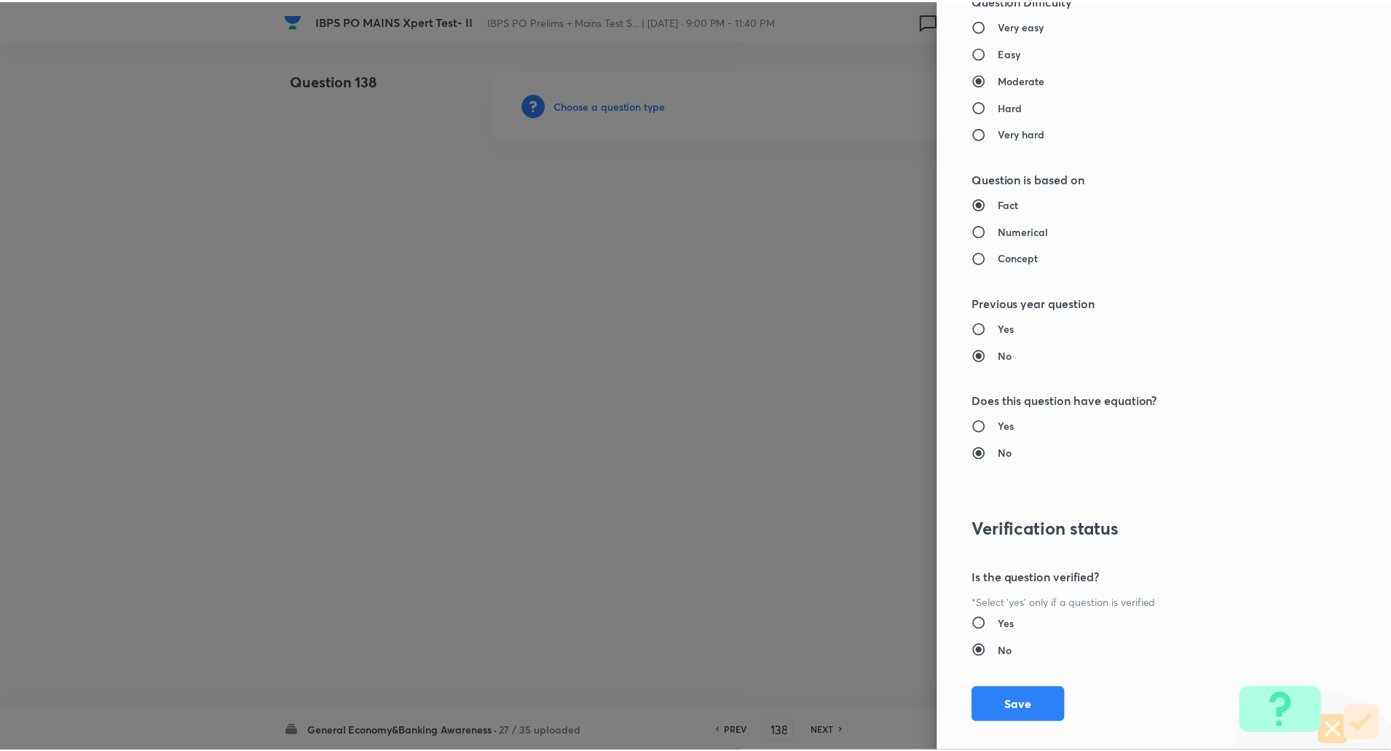
scroll to position [1234, 0]
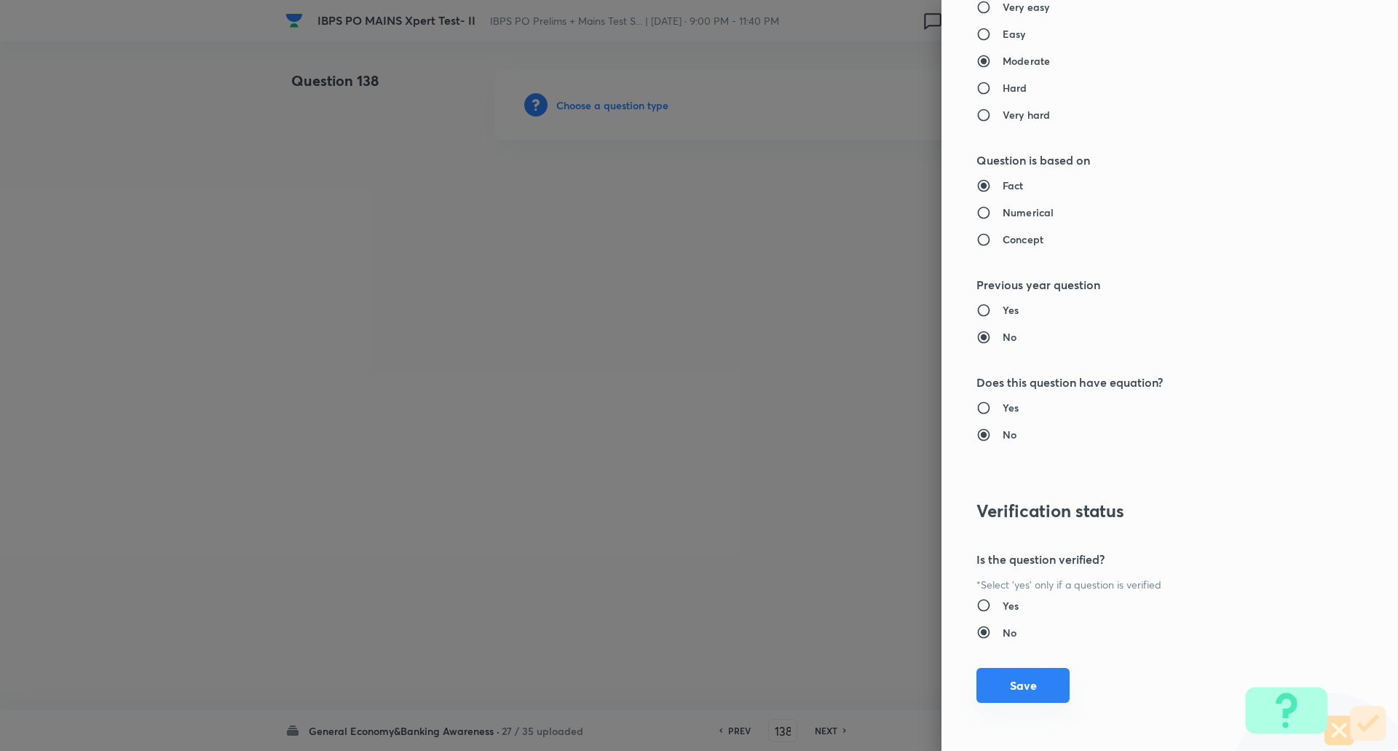
click at [1006, 679] on button "Save" at bounding box center [1022, 685] width 93 height 35
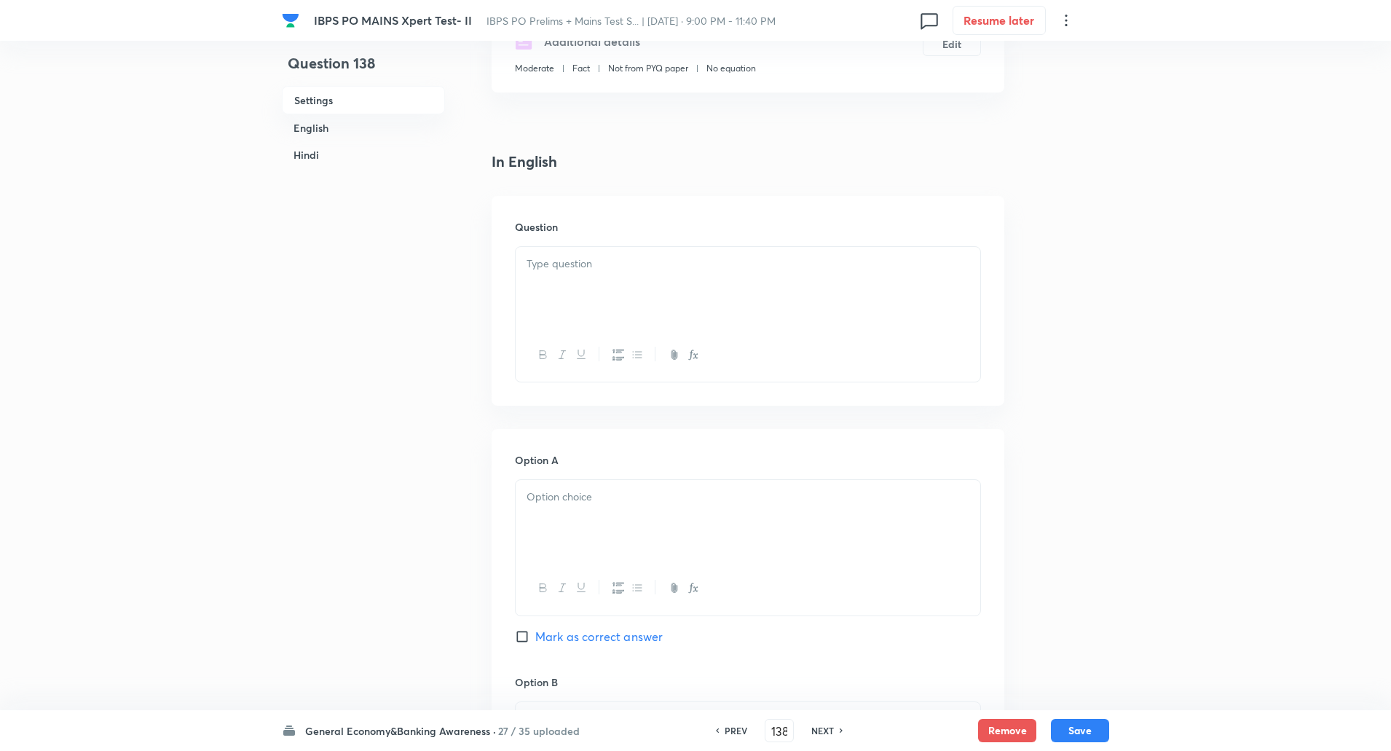
scroll to position [299, 0]
click at [594, 291] on div at bounding box center [748, 285] width 465 height 82
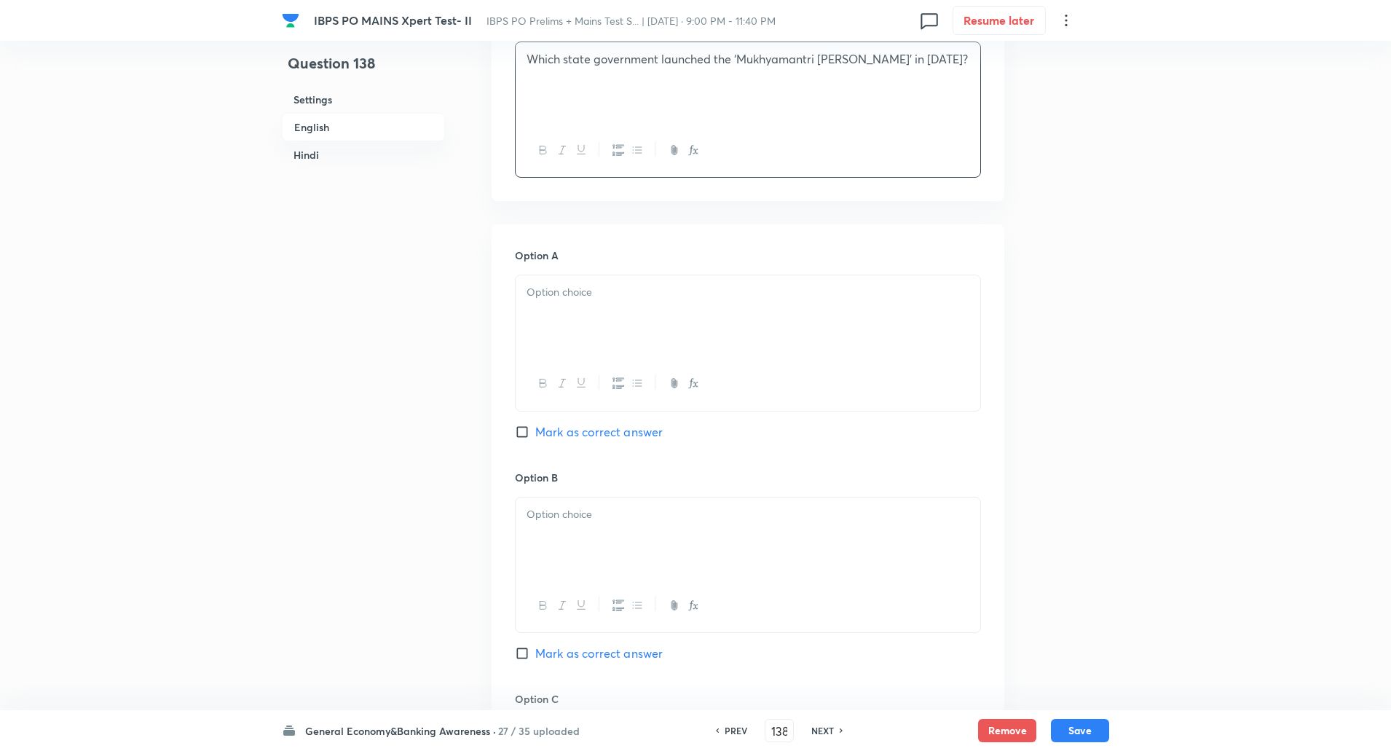
scroll to position [502, 0]
click at [555, 355] on div at bounding box center [748, 315] width 465 height 82
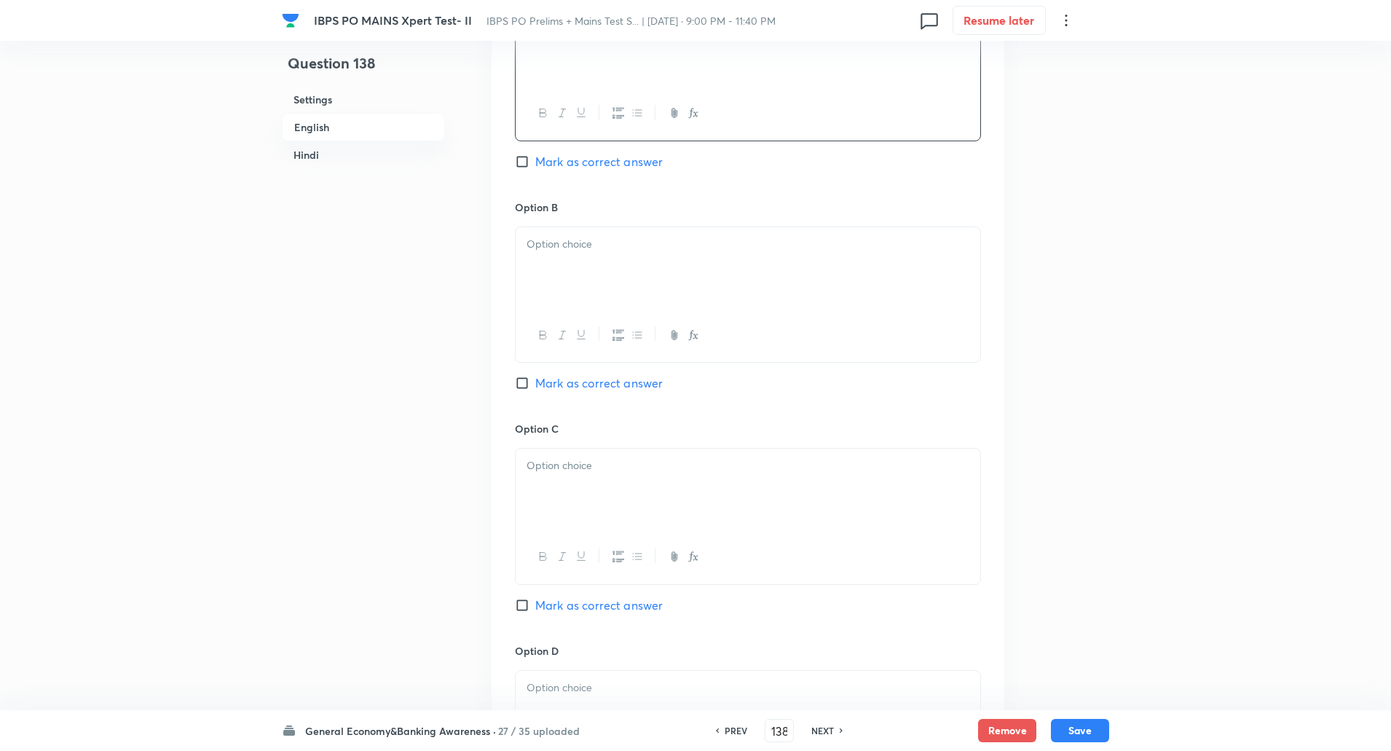
scroll to position [774, 0]
click at [561, 256] on div at bounding box center [748, 265] width 465 height 82
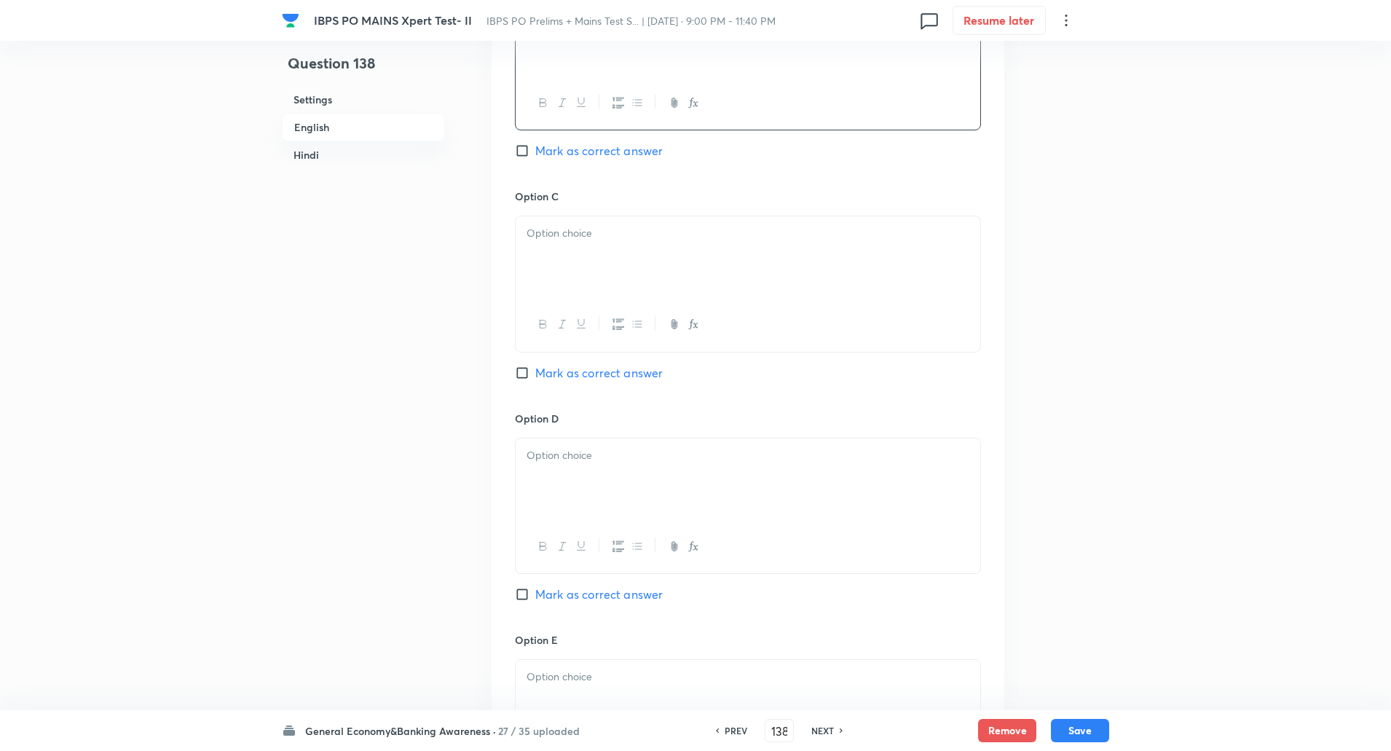
click at [556, 256] on div at bounding box center [748, 257] width 465 height 82
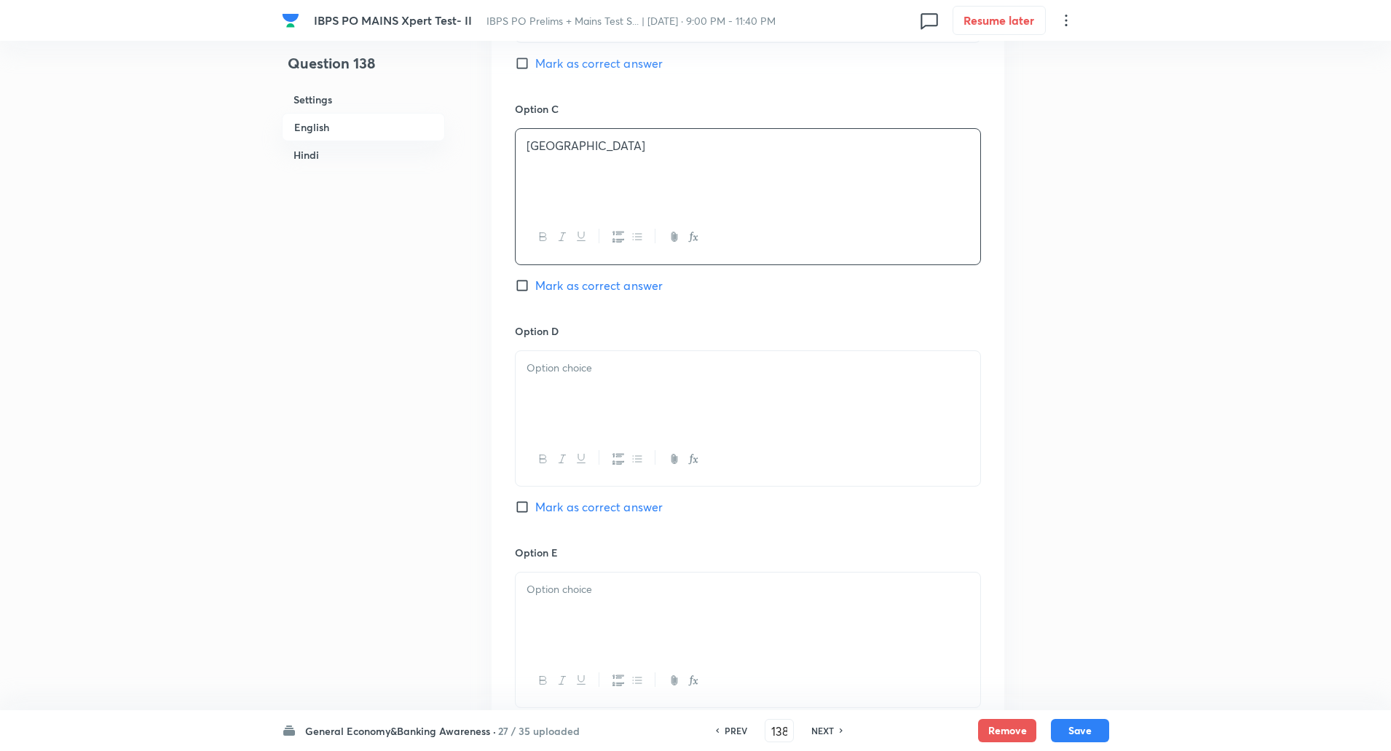
click at [524, 288] on input "Mark as correct answer" at bounding box center [525, 285] width 20 height 15
click at [558, 406] on div at bounding box center [748, 392] width 465 height 82
paste div
click at [553, 396] on div at bounding box center [748, 386] width 465 height 82
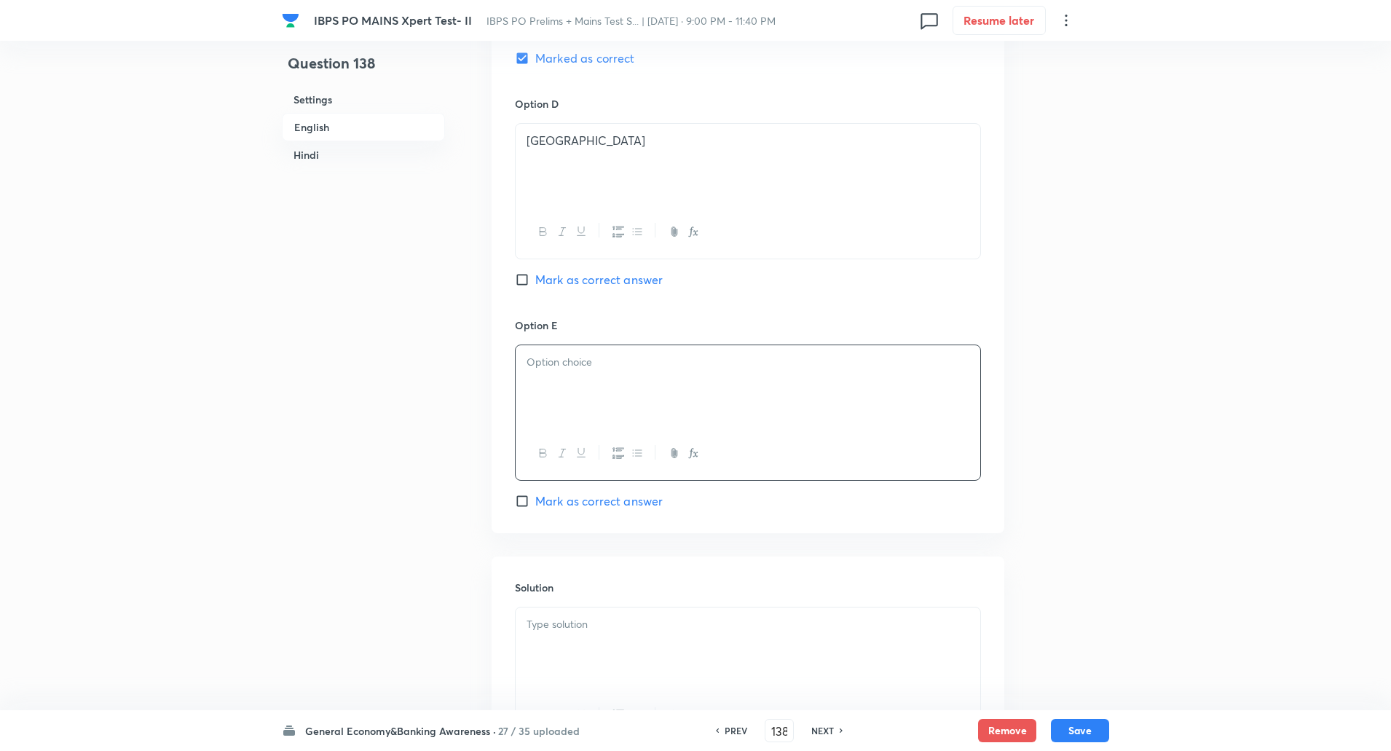
paste div
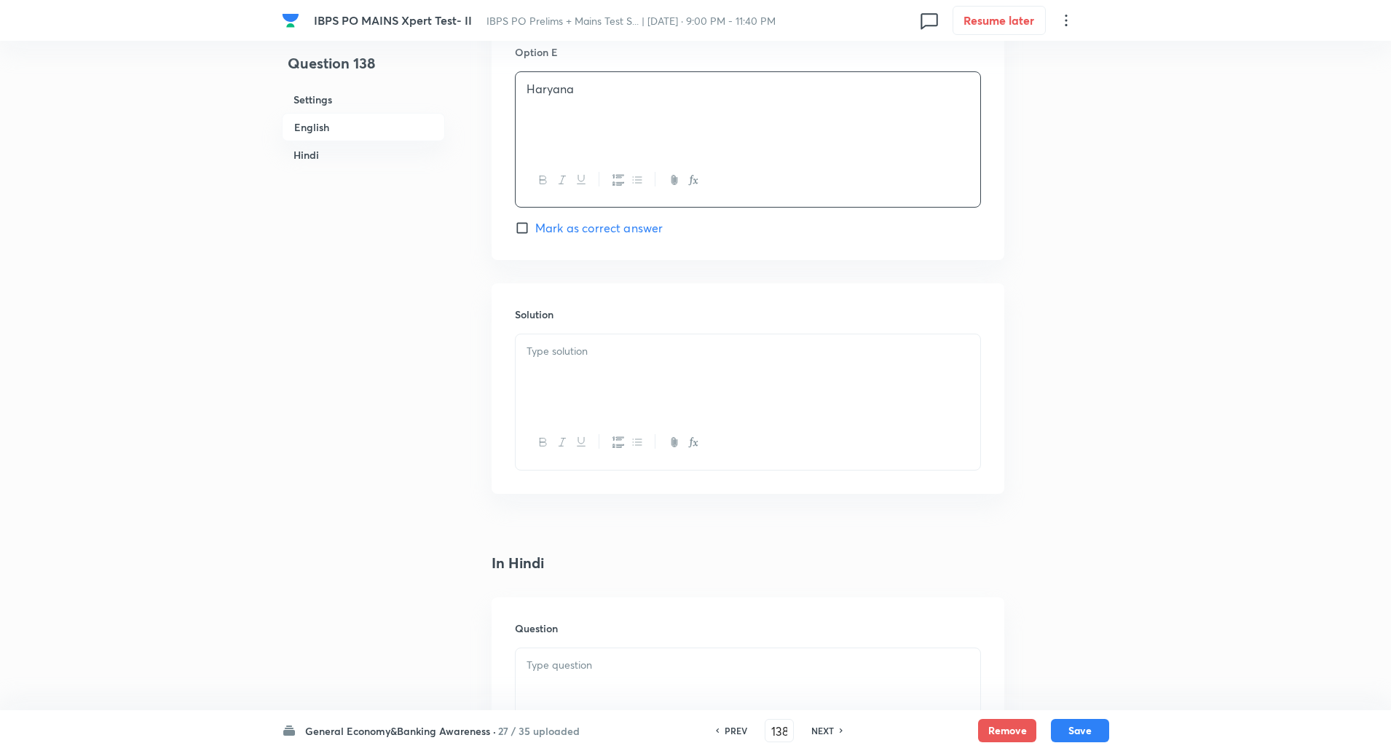
scroll to position [1592, 0]
click at [548, 391] on div at bounding box center [748, 374] width 465 height 82
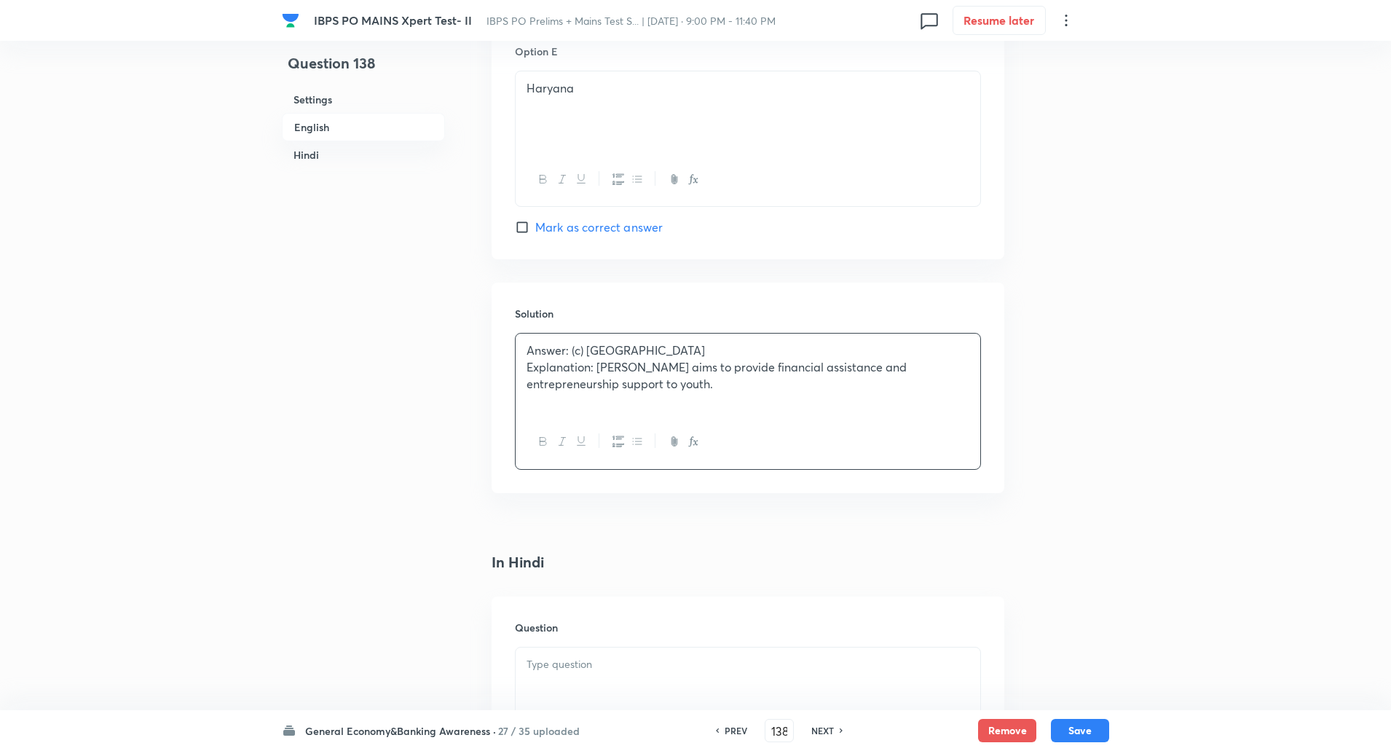
click at [596, 370] on p "Explanation: Yojana aims to provide financial assistance and entrepreneurship s…" at bounding box center [747, 375] width 443 height 33
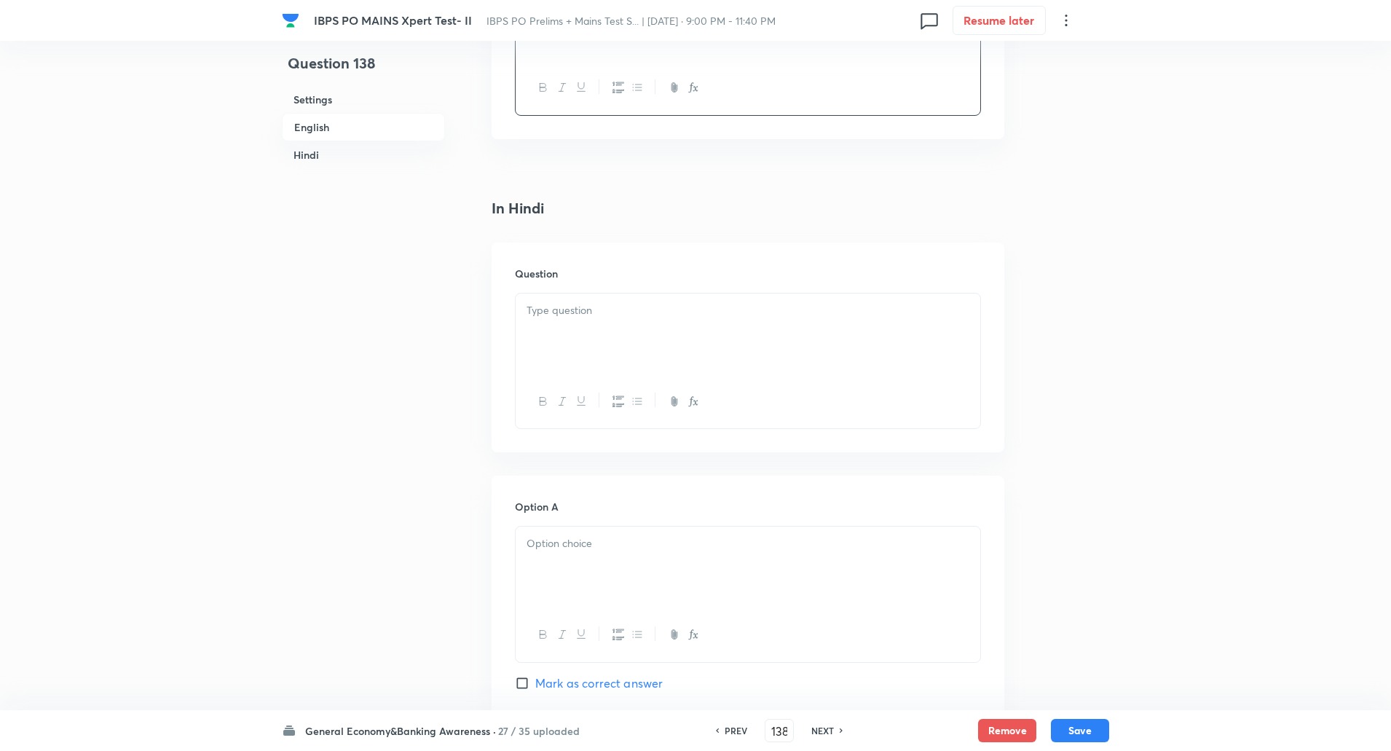
scroll to position [1946, 0]
click at [555, 329] on div at bounding box center [748, 334] width 465 height 82
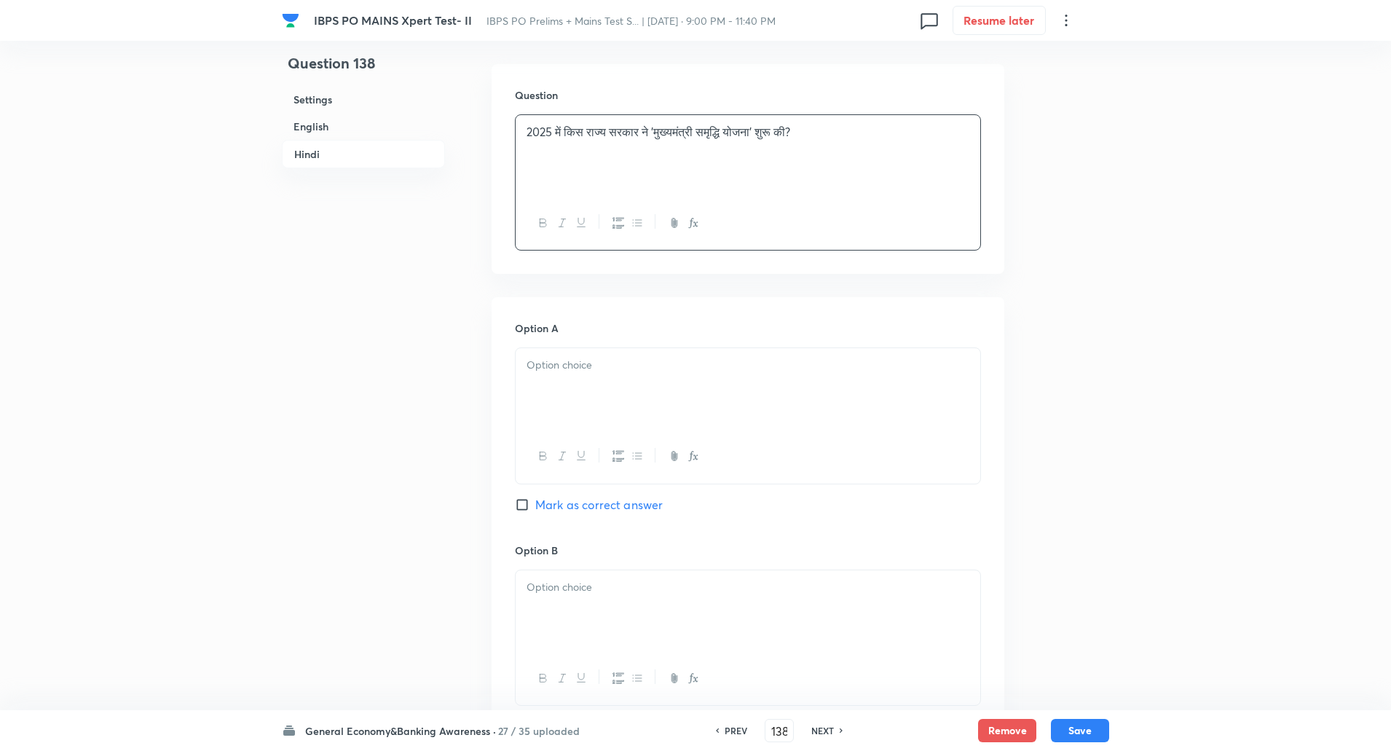
click at [599, 414] on div at bounding box center [748, 389] width 465 height 82
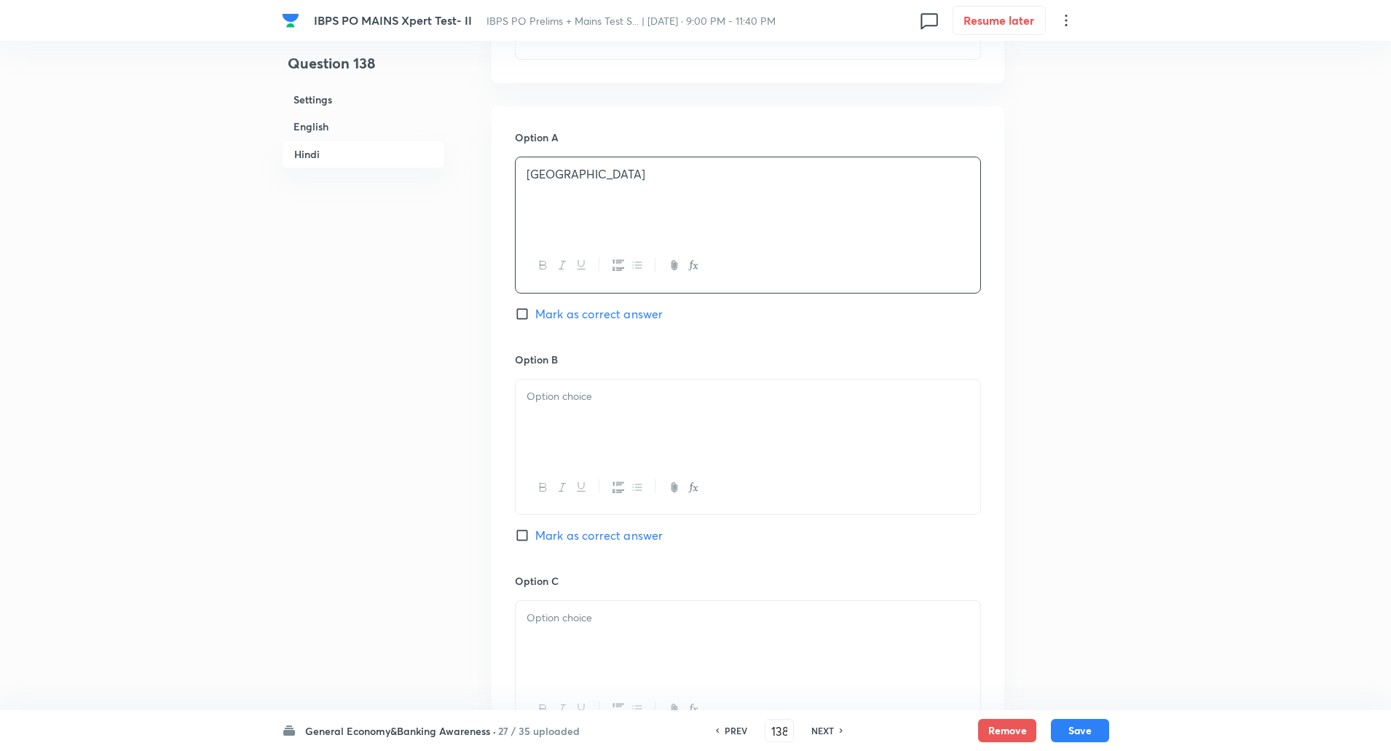
scroll to position [2316, 0]
click at [583, 384] on div at bounding box center [748, 419] width 465 height 82
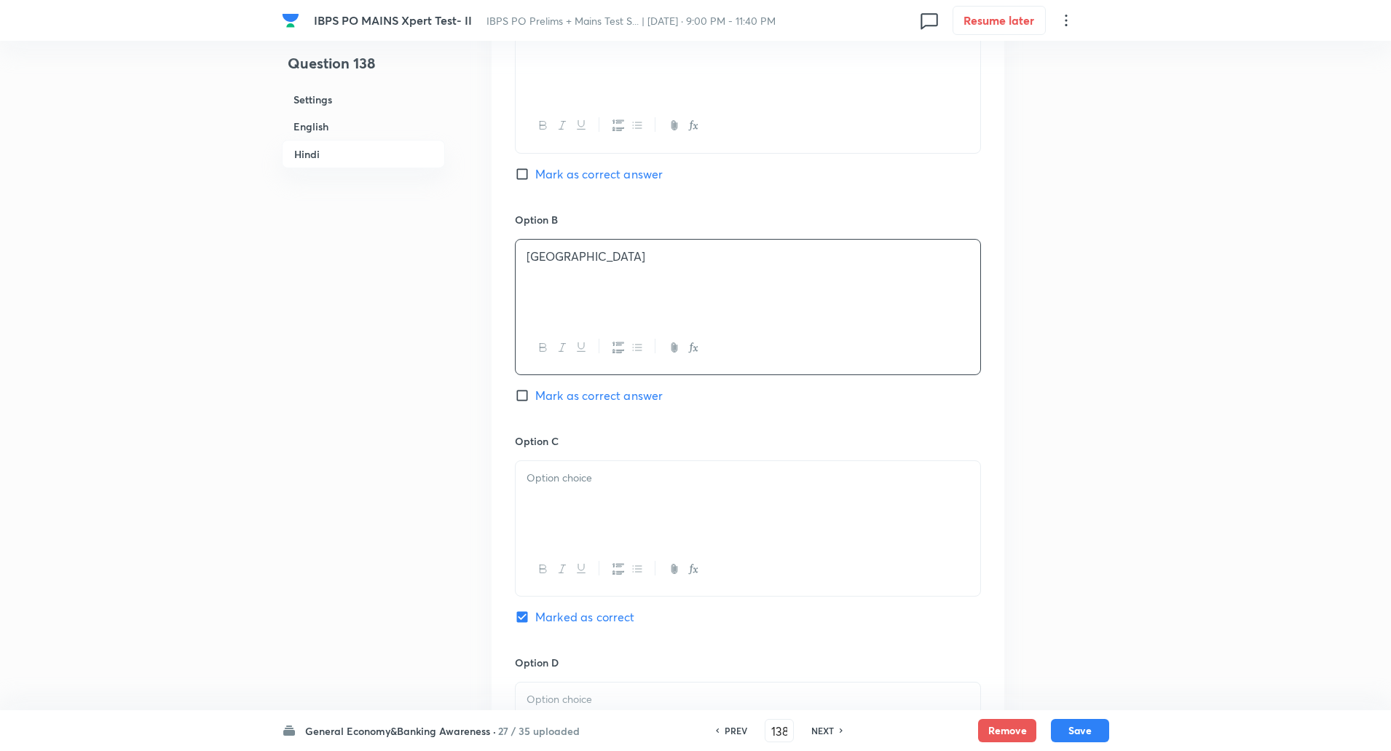
click at [575, 503] on div at bounding box center [748, 502] width 465 height 82
paste div
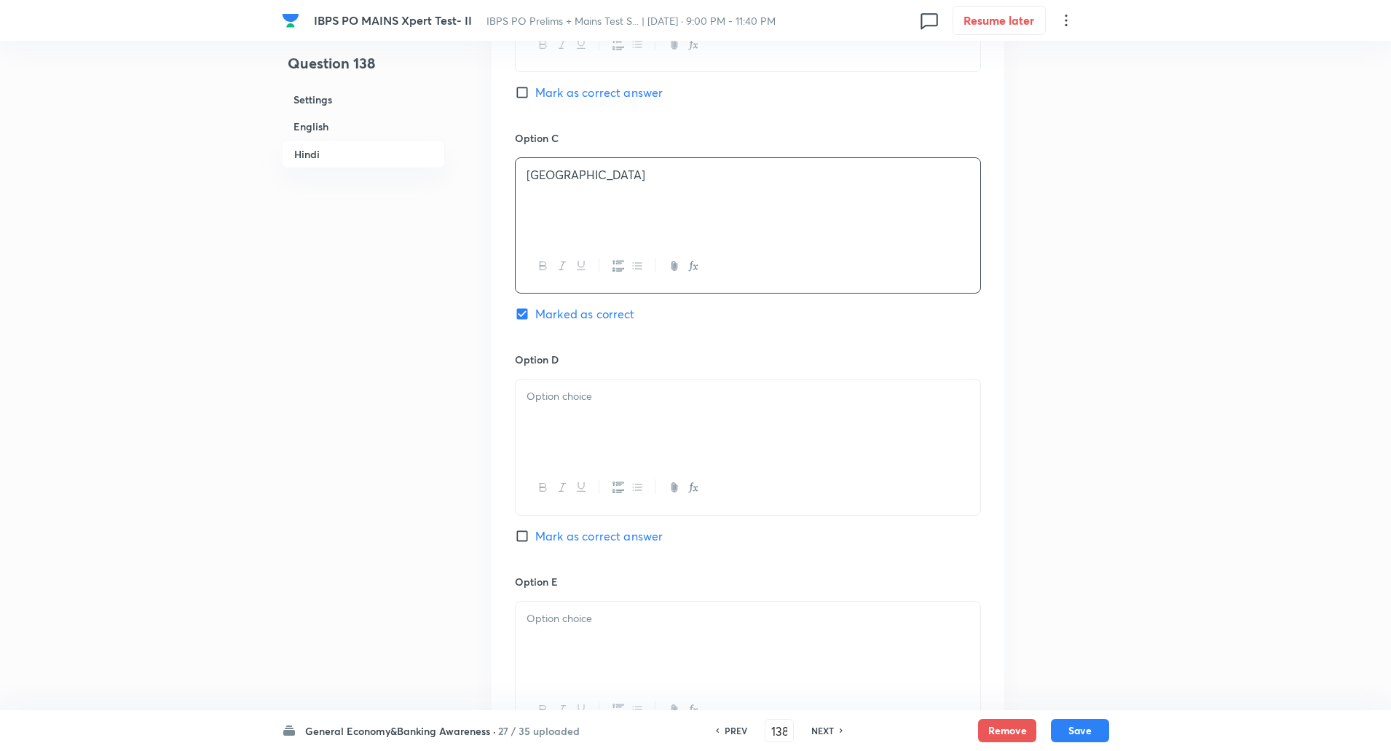
scroll to position [2797, 0]
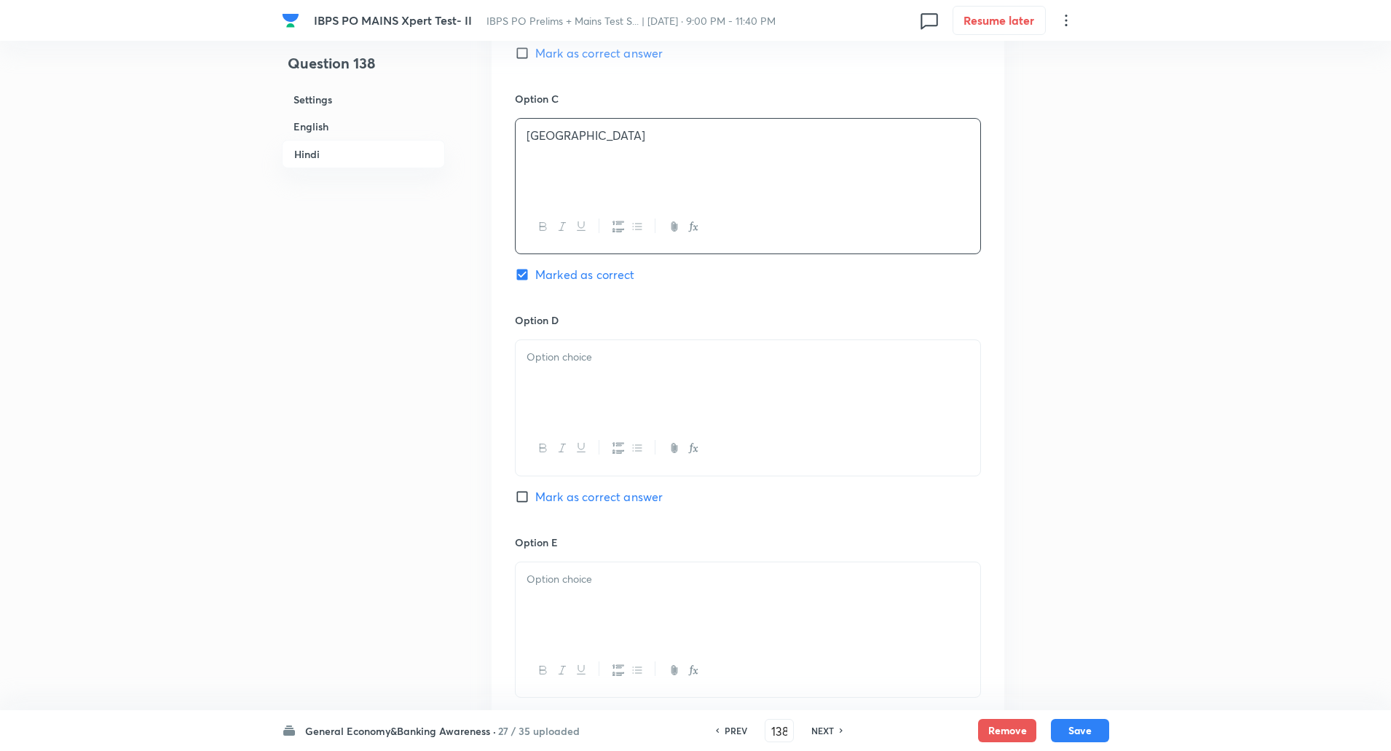
click at [582, 366] on p at bounding box center [747, 357] width 443 height 17
paste div
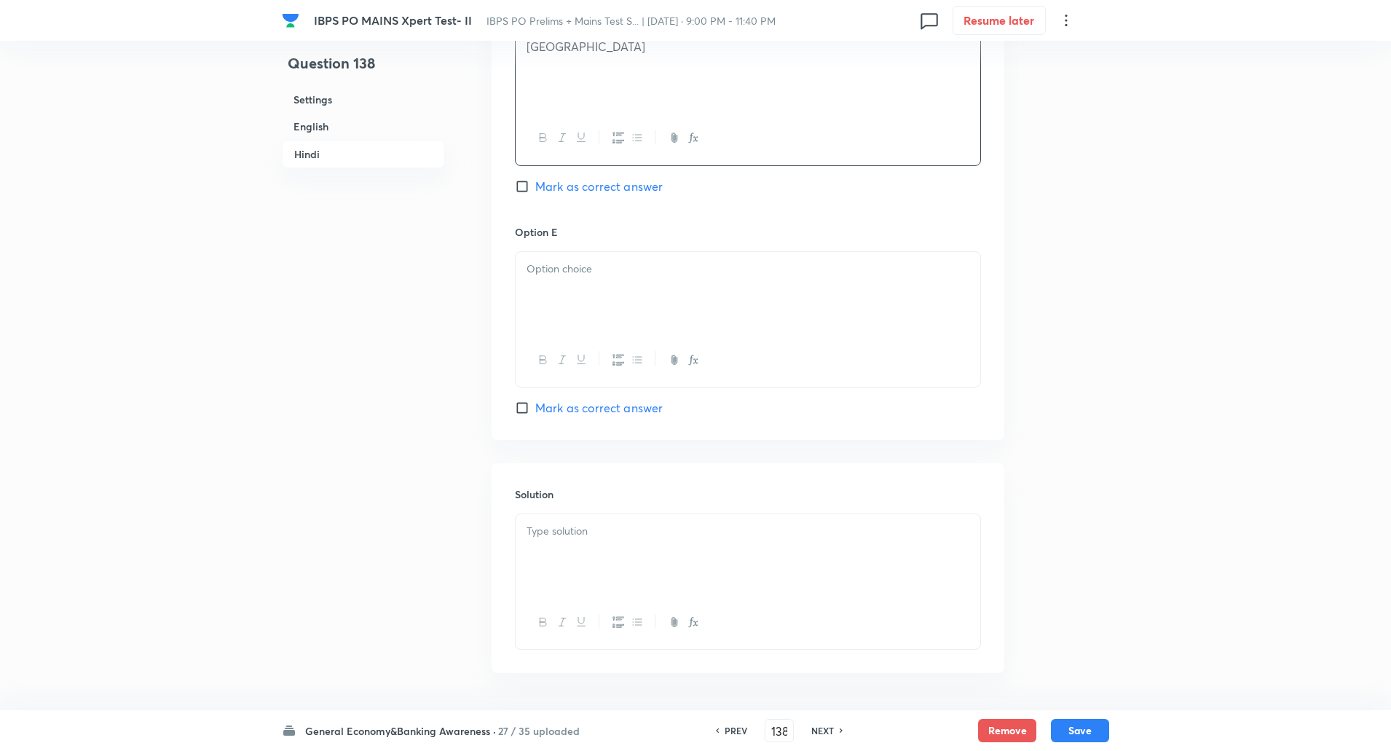
click at [582, 266] on p at bounding box center [747, 269] width 443 height 17
paste div
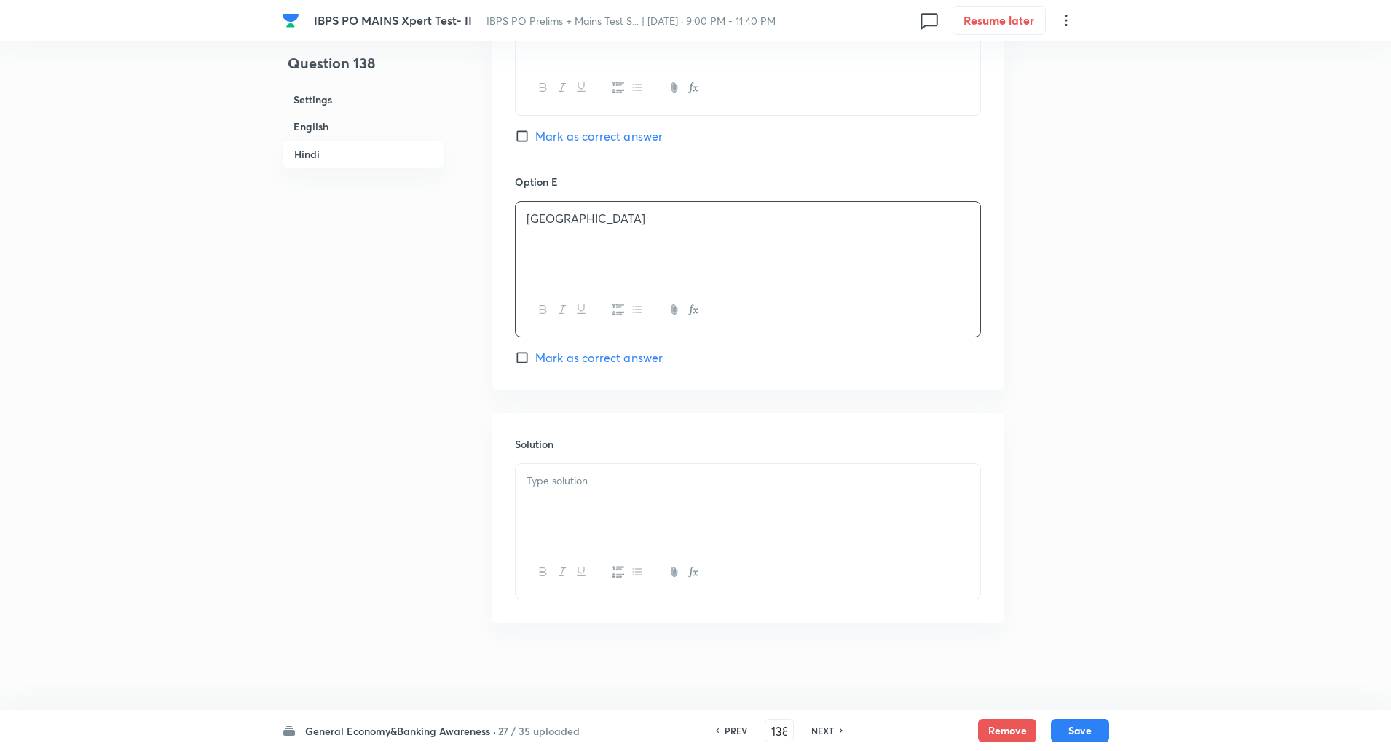
click at [560, 464] on div at bounding box center [748, 505] width 465 height 82
click at [580, 498] on p "स्पष्टीकरण: योजना का उद्देश्य युवाओं को वित्तीय सहायता और उद्यमिता सहायता प्रदा…" at bounding box center [747, 497] width 443 height 17
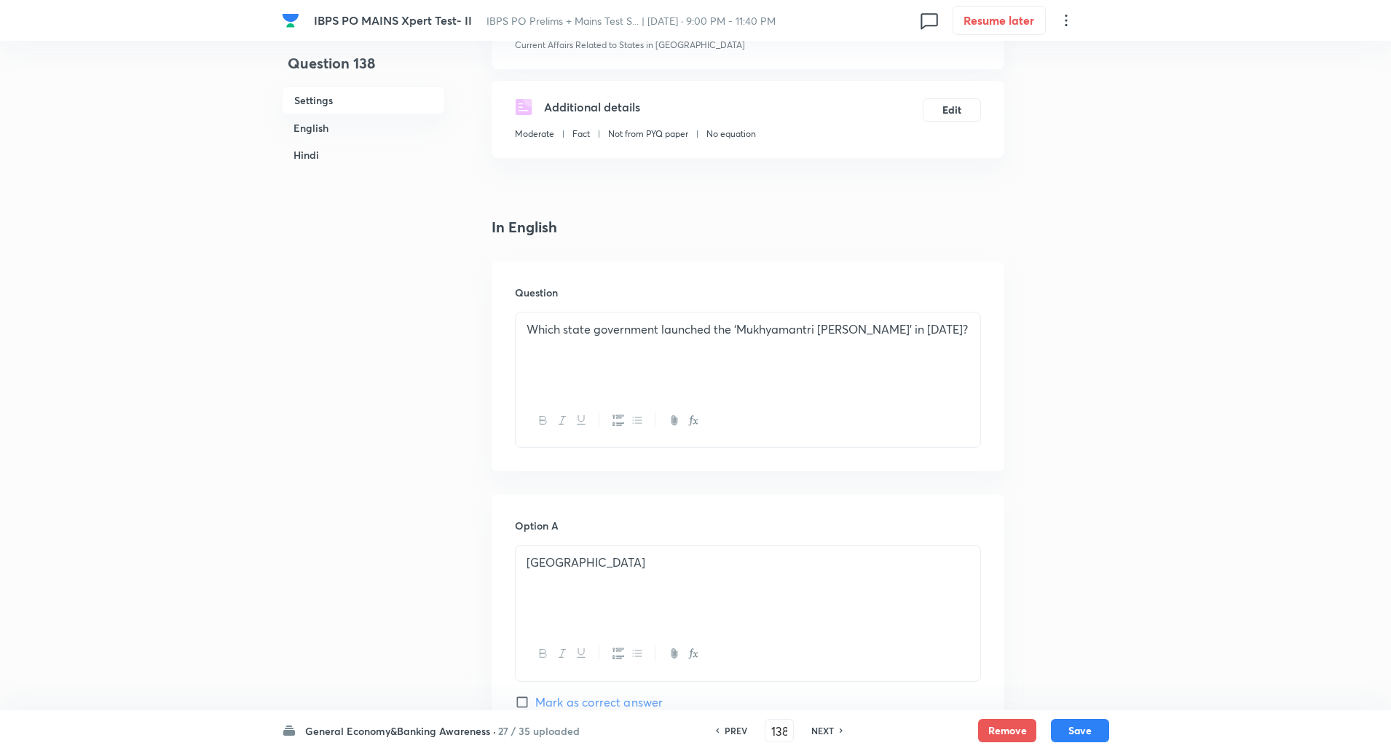
scroll to position [225, 0]
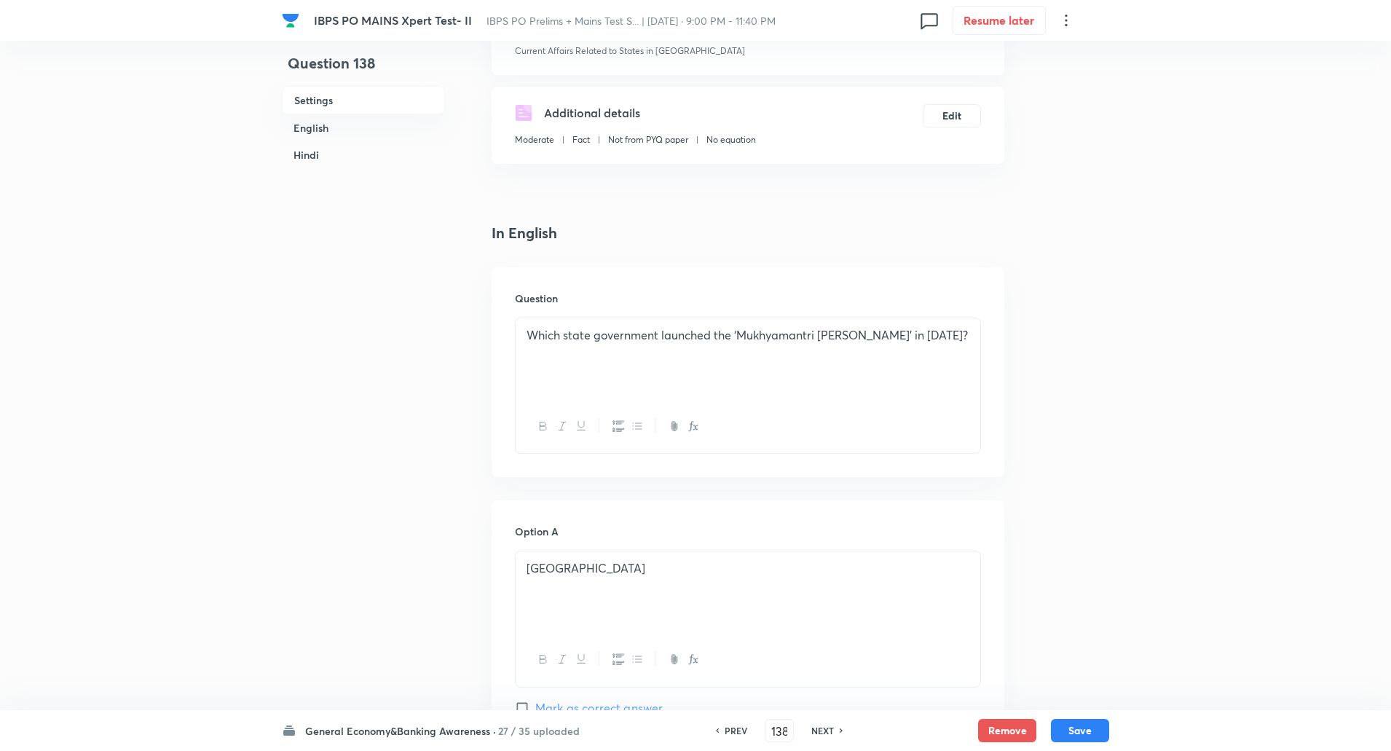
click at [604, 352] on div "Which state government launched the ‘Mukhyamantri Samriddhi Yojana’ in 2025?" at bounding box center [748, 359] width 465 height 82
copy p "Which state government launched the ‘Mukhyamantri Samriddhi Yojana’ in 2025?"
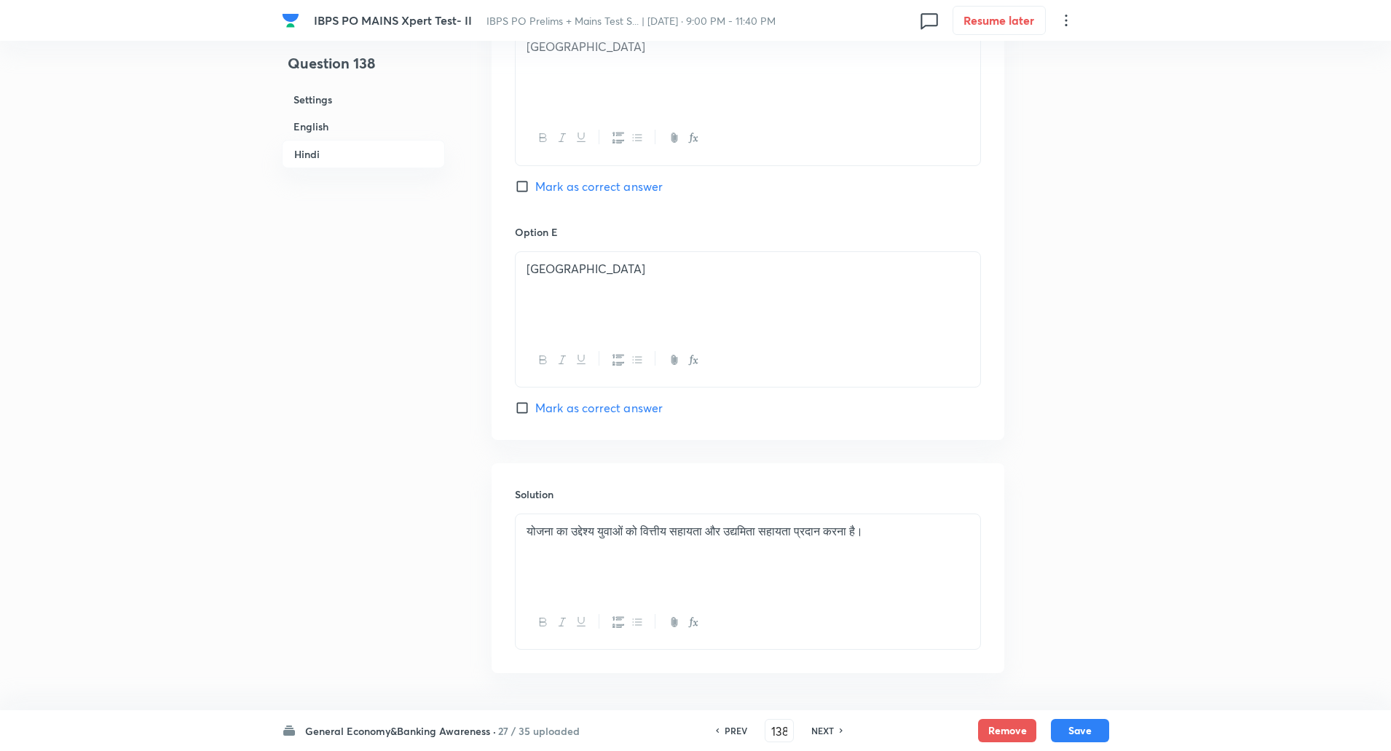
scroll to position [3157, 0]
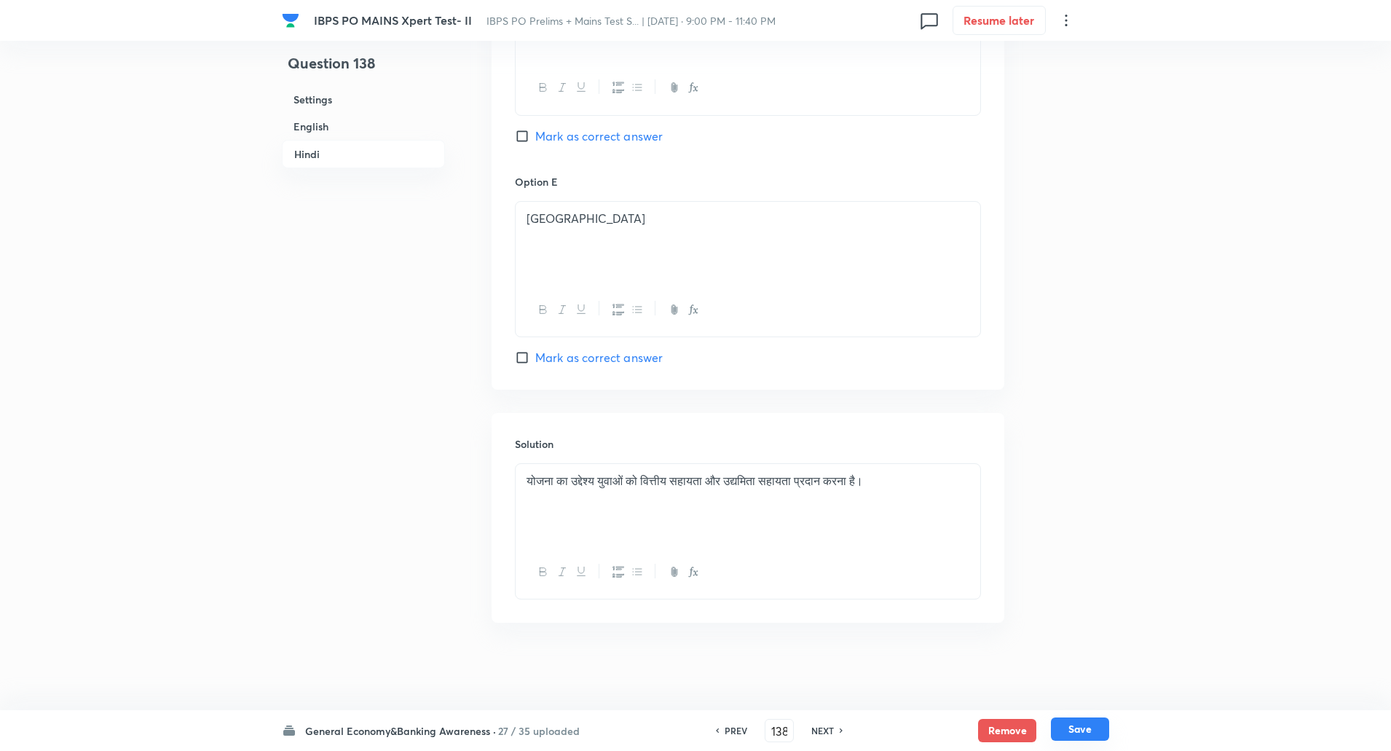
click at [1072, 727] on button "Save" at bounding box center [1080, 728] width 58 height 23
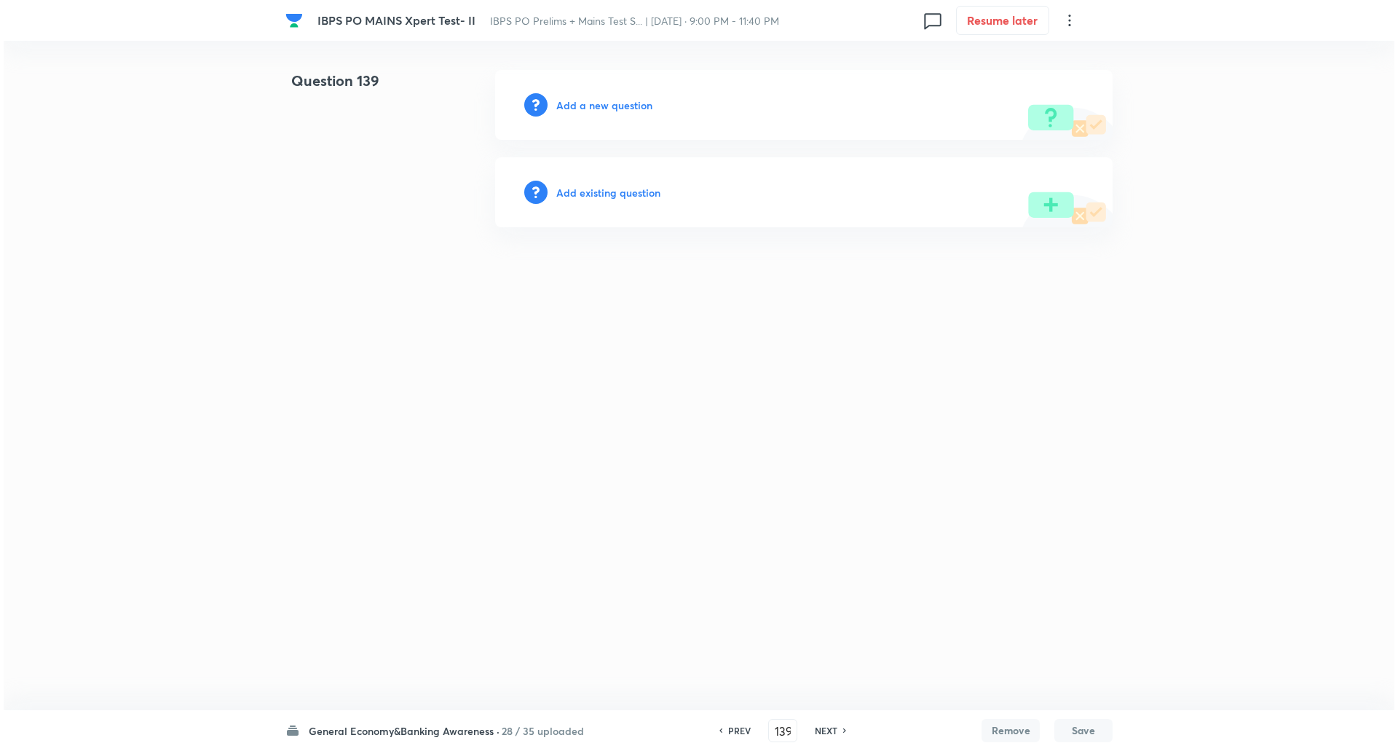
scroll to position [0, 0]
click at [609, 100] on h6 "Add a new question" at bounding box center [604, 105] width 96 height 15
click at [609, 100] on h6 "Choose a question type" at bounding box center [612, 105] width 112 height 15
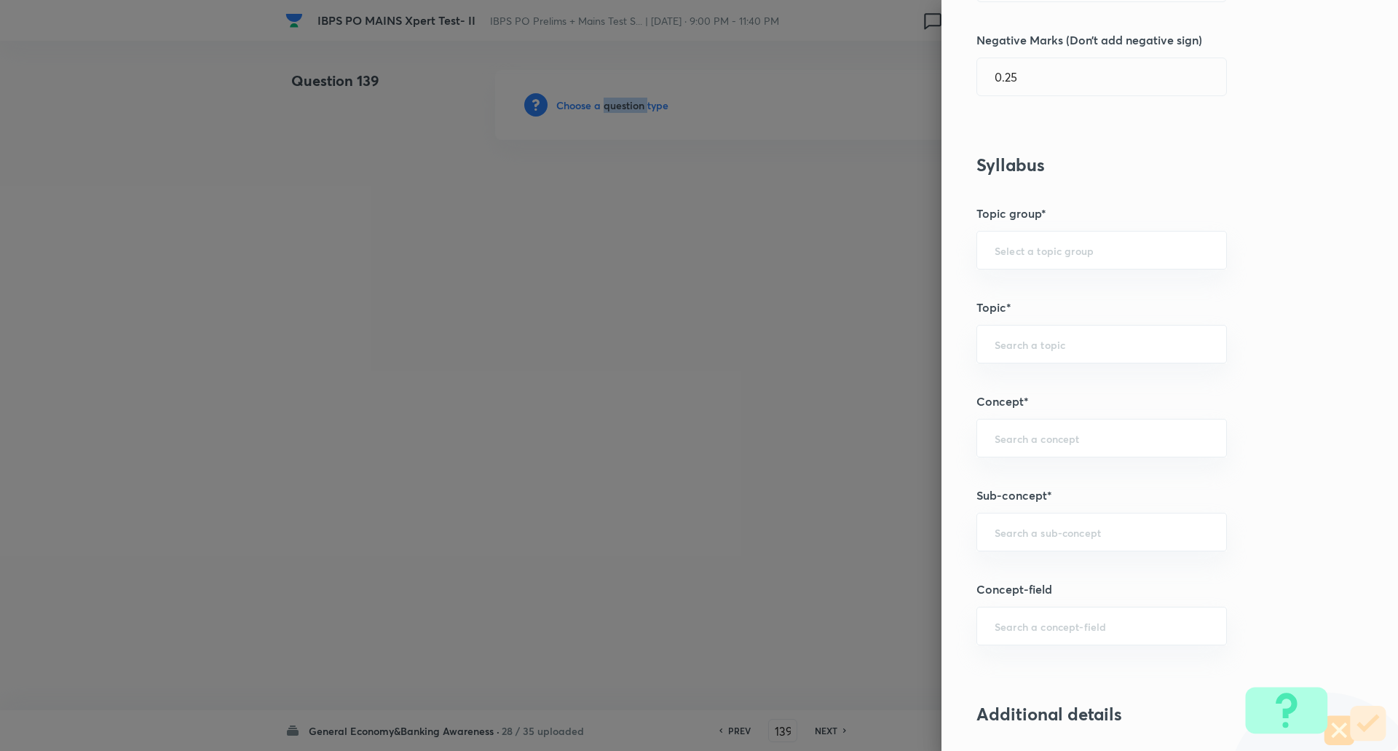
scroll to position [631, 0]
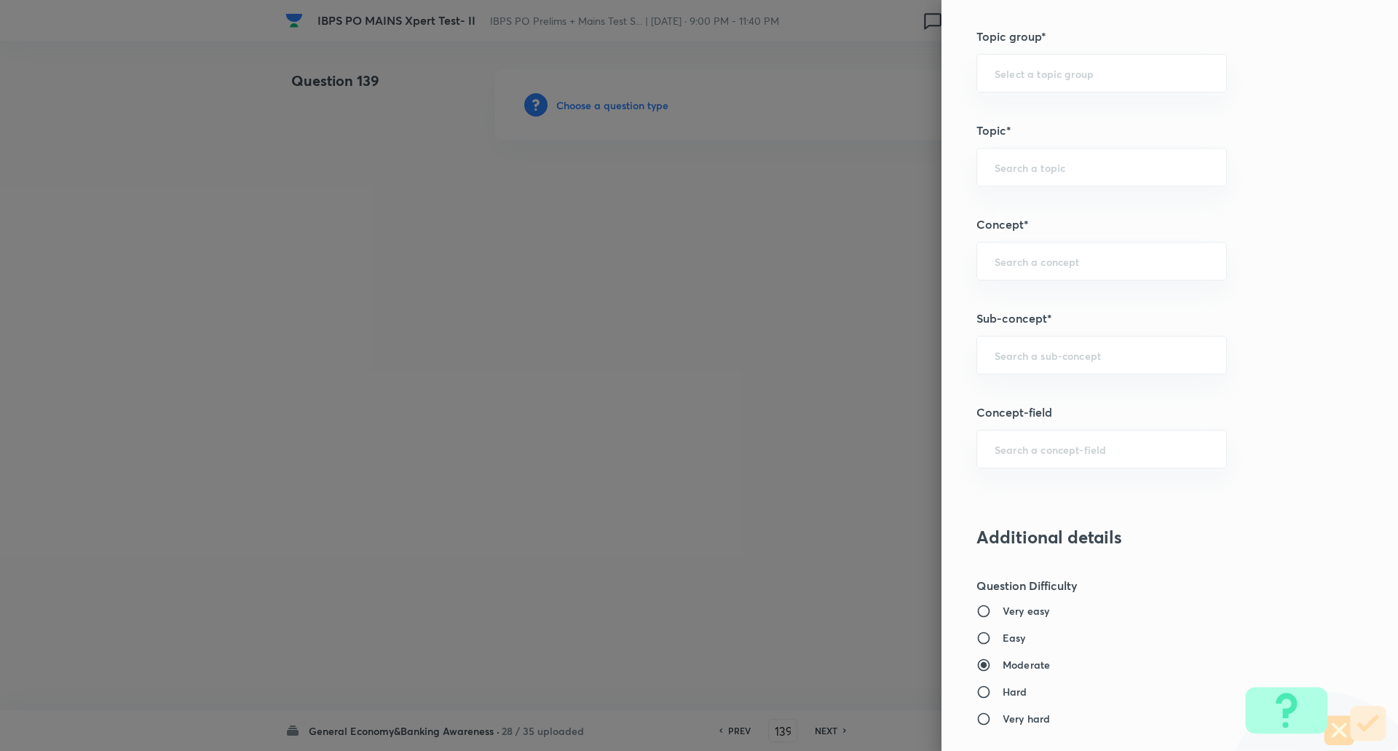
click at [1028, 330] on div "Question settings Question type* Single choice correct Number of options* 2 3 4…" at bounding box center [1169, 375] width 457 height 751
click at [1035, 357] on input "text" at bounding box center [1102, 355] width 214 height 14
click at [1050, 397] on li "Sports Current Affairs" at bounding box center [1090, 396] width 249 height 26
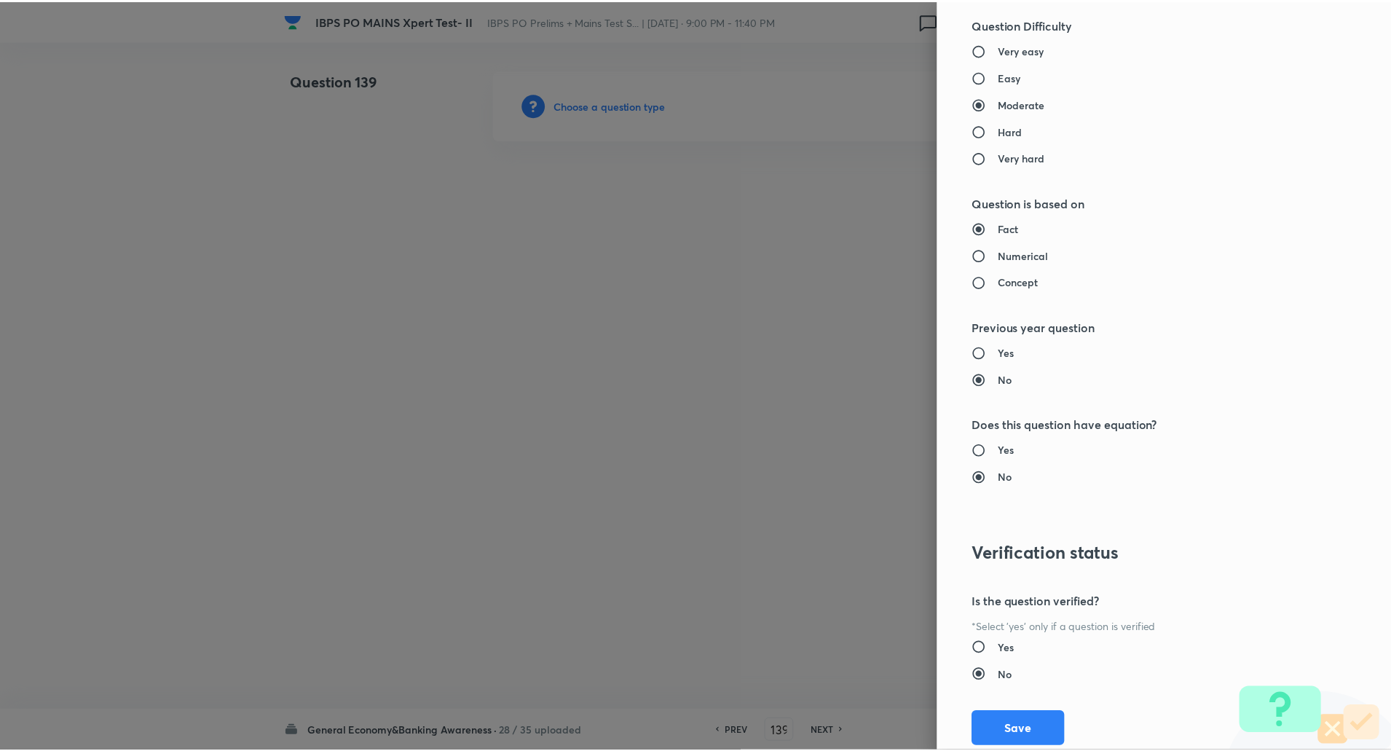
scroll to position [1234, 0]
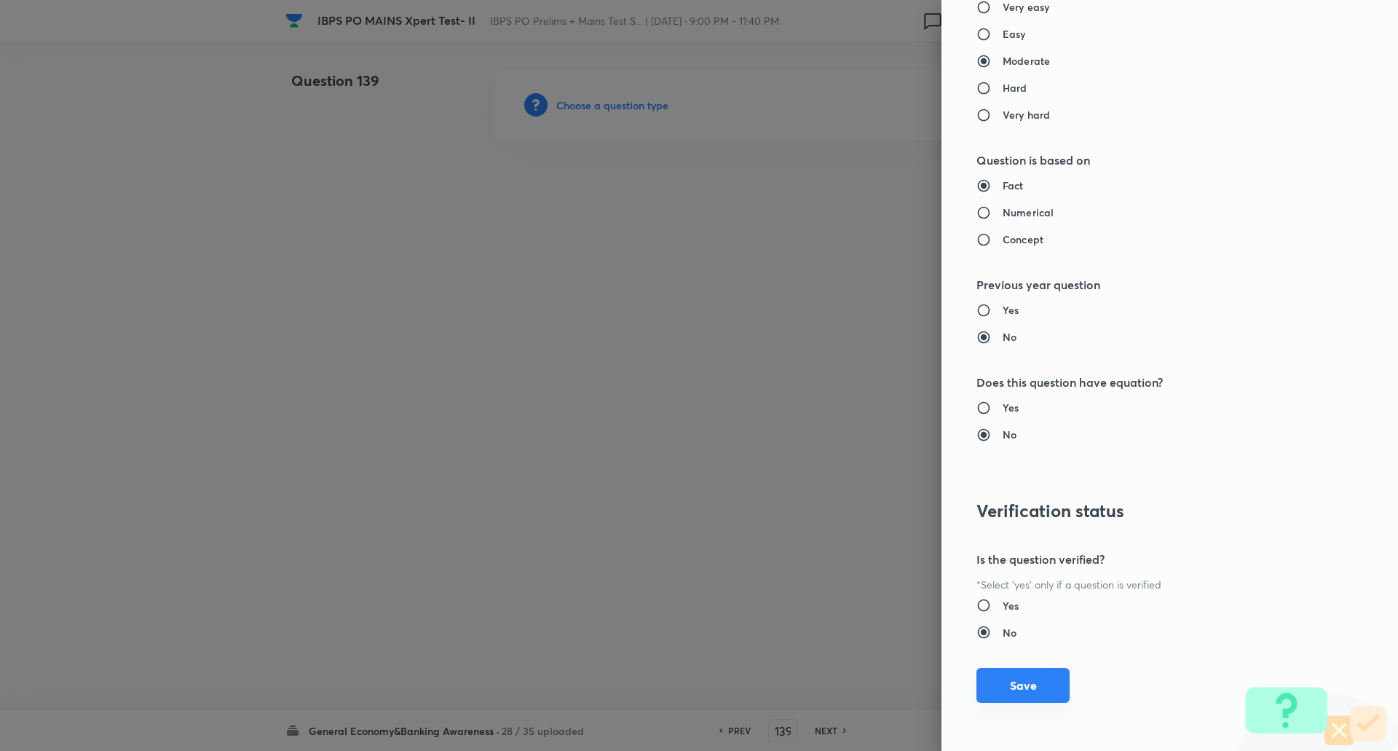
click at [1033, 701] on button "Save" at bounding box center [1022, 685] width 93 height 35
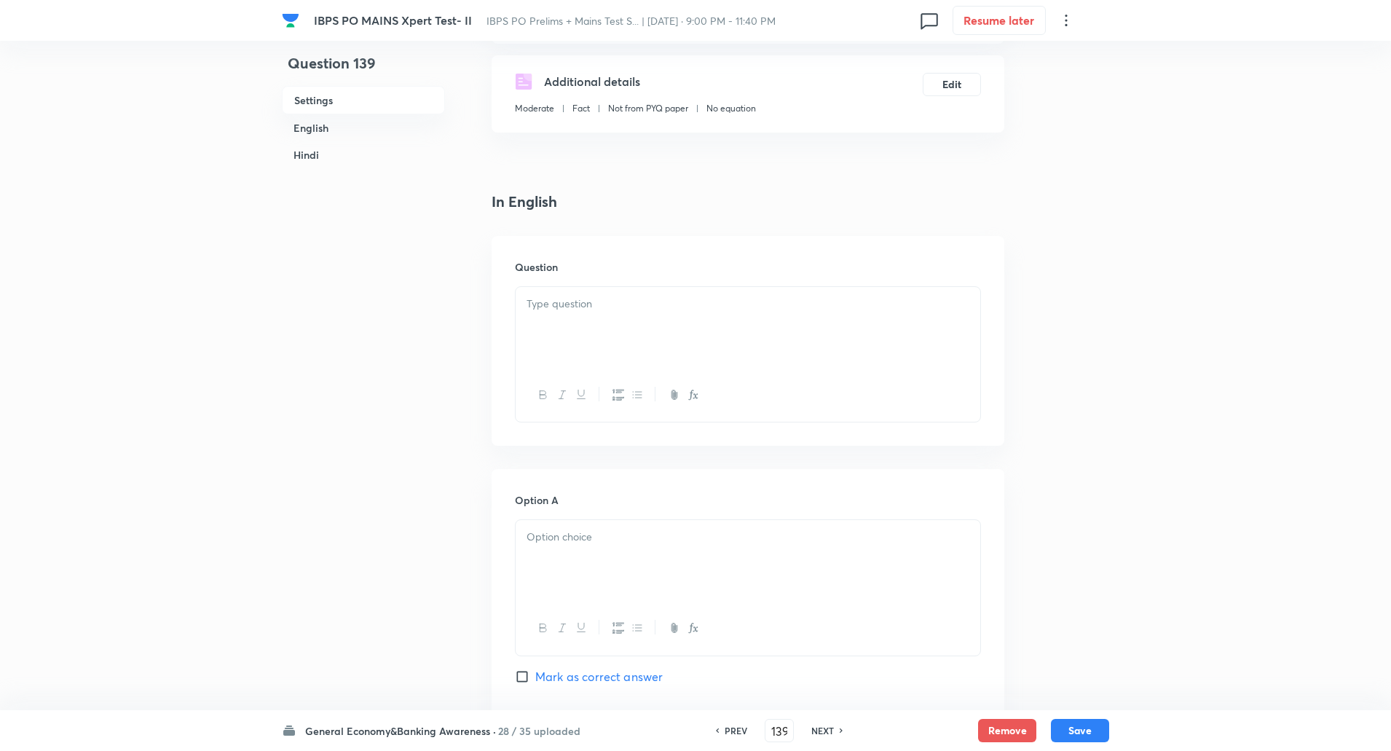
scroll to position [240, 0]
click at [590, 320] on div at bounding box center [748, 326] width 465 height 82
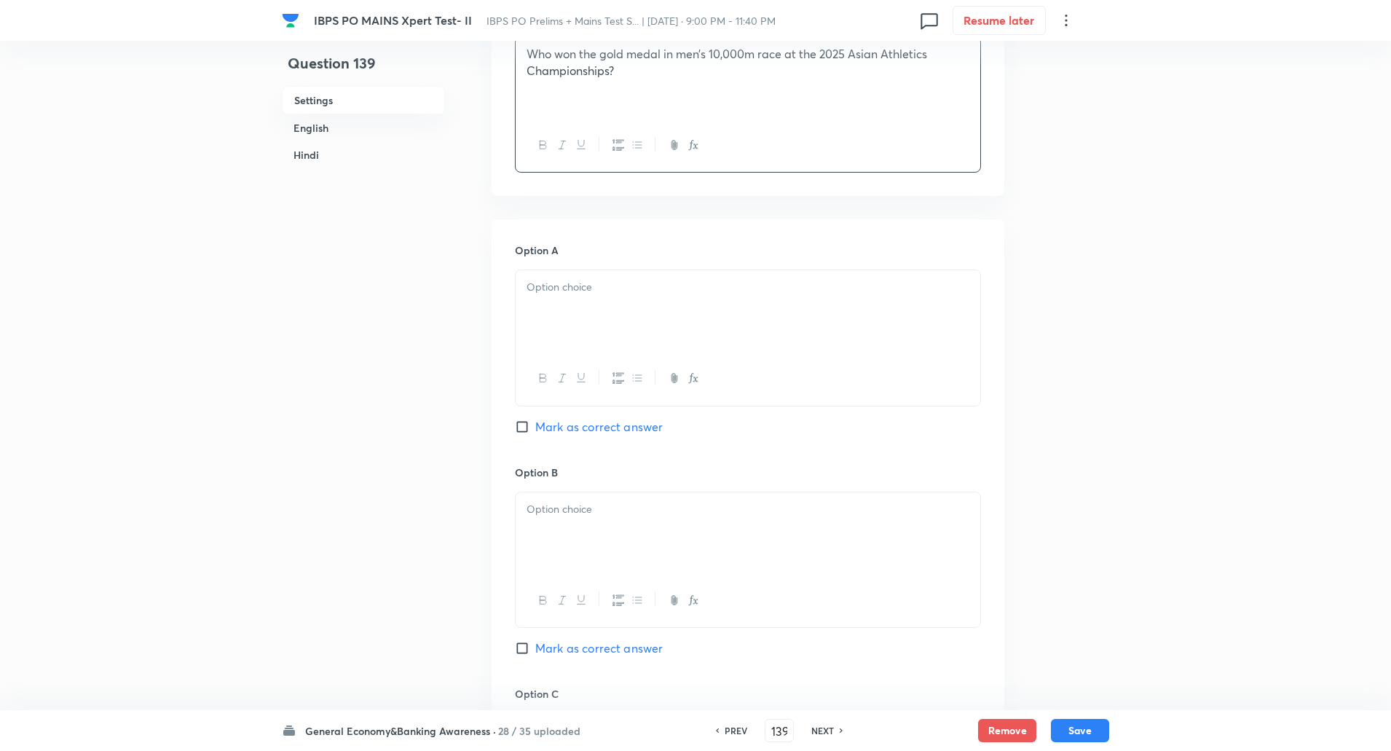
scroll to position [500, 0]
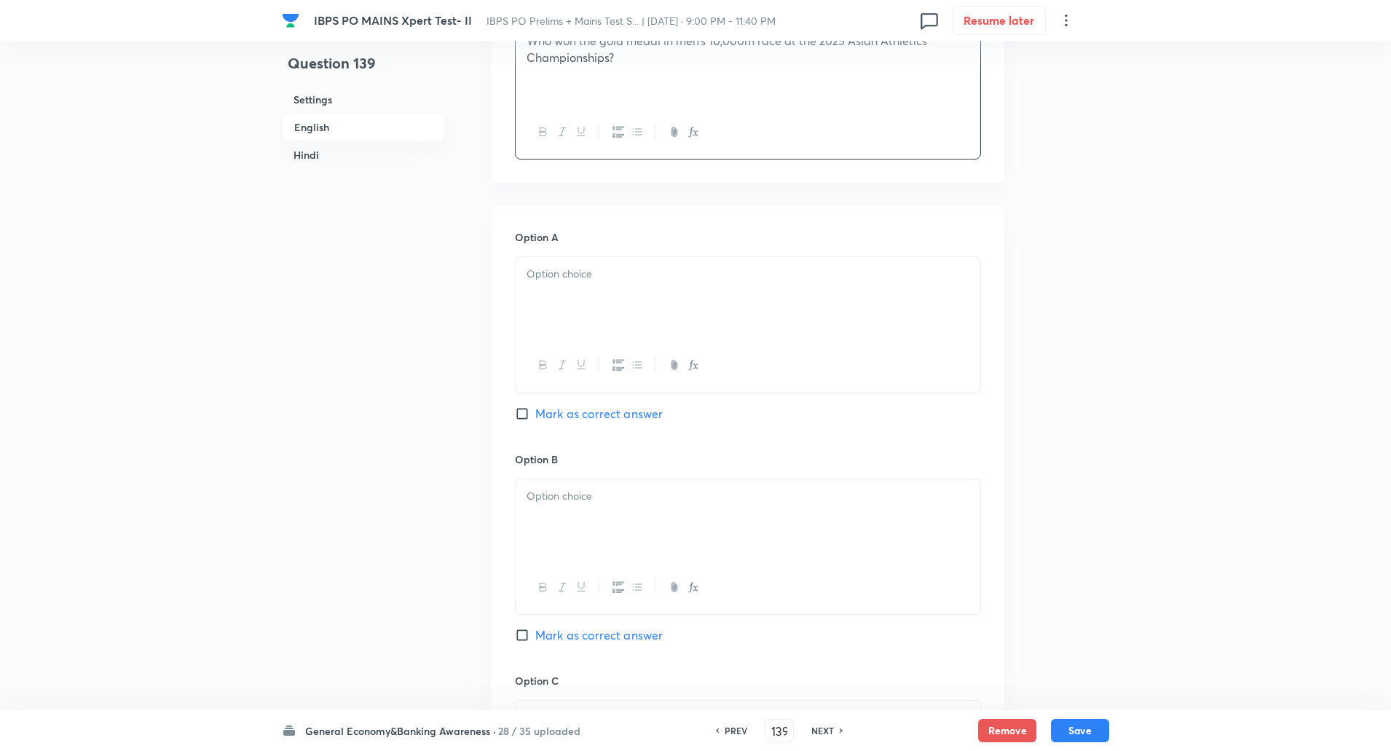
click at [581, 316] on div at bounding box center [748, 298] width 465 height 82
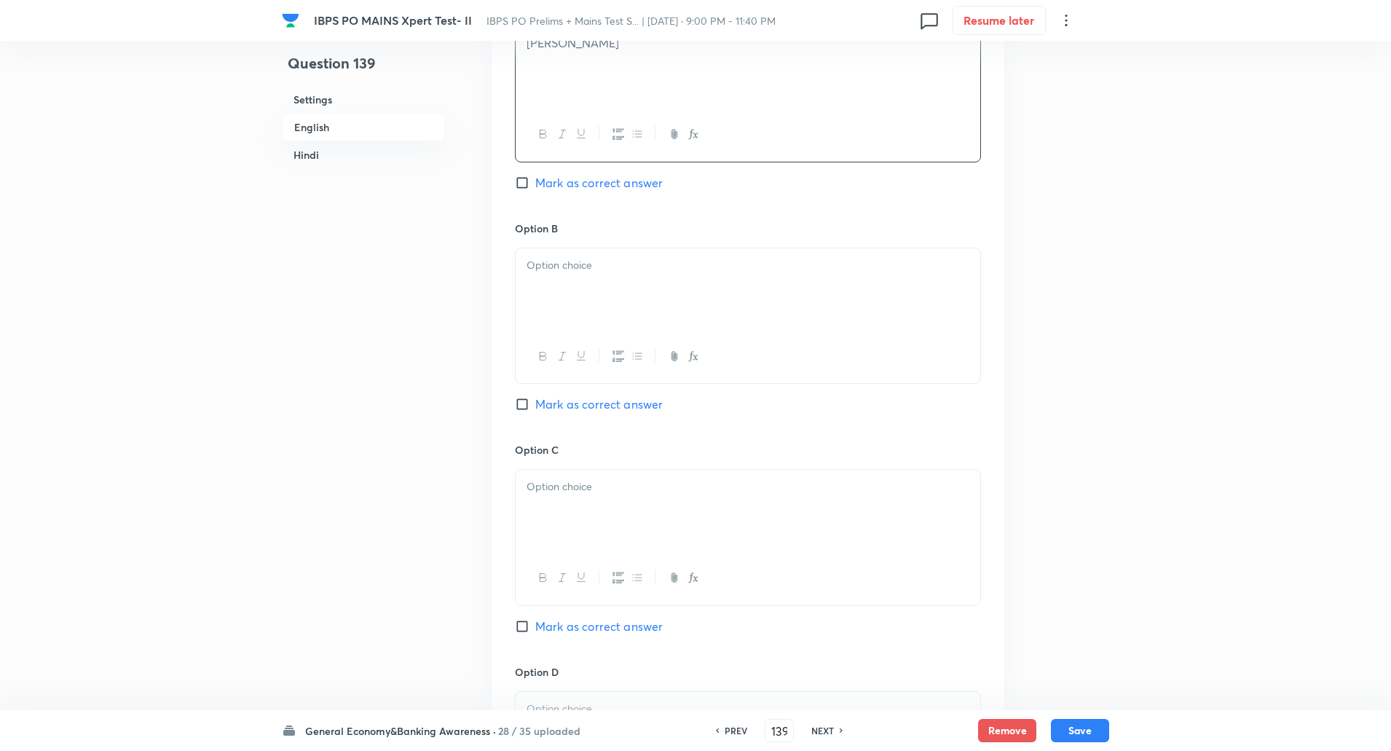
scroll to position [775, 0]
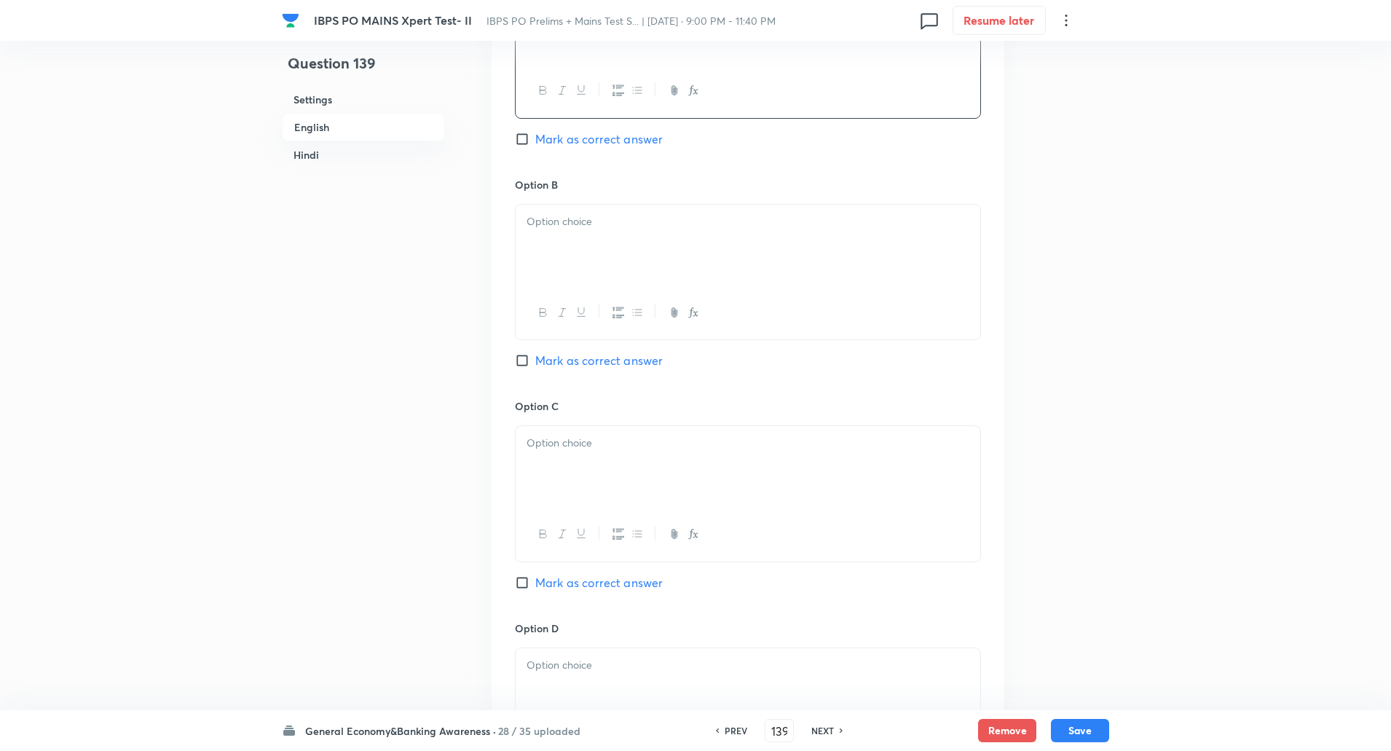
click at [568, 264] on div at bounding box center [748, 246] width 465 height 82
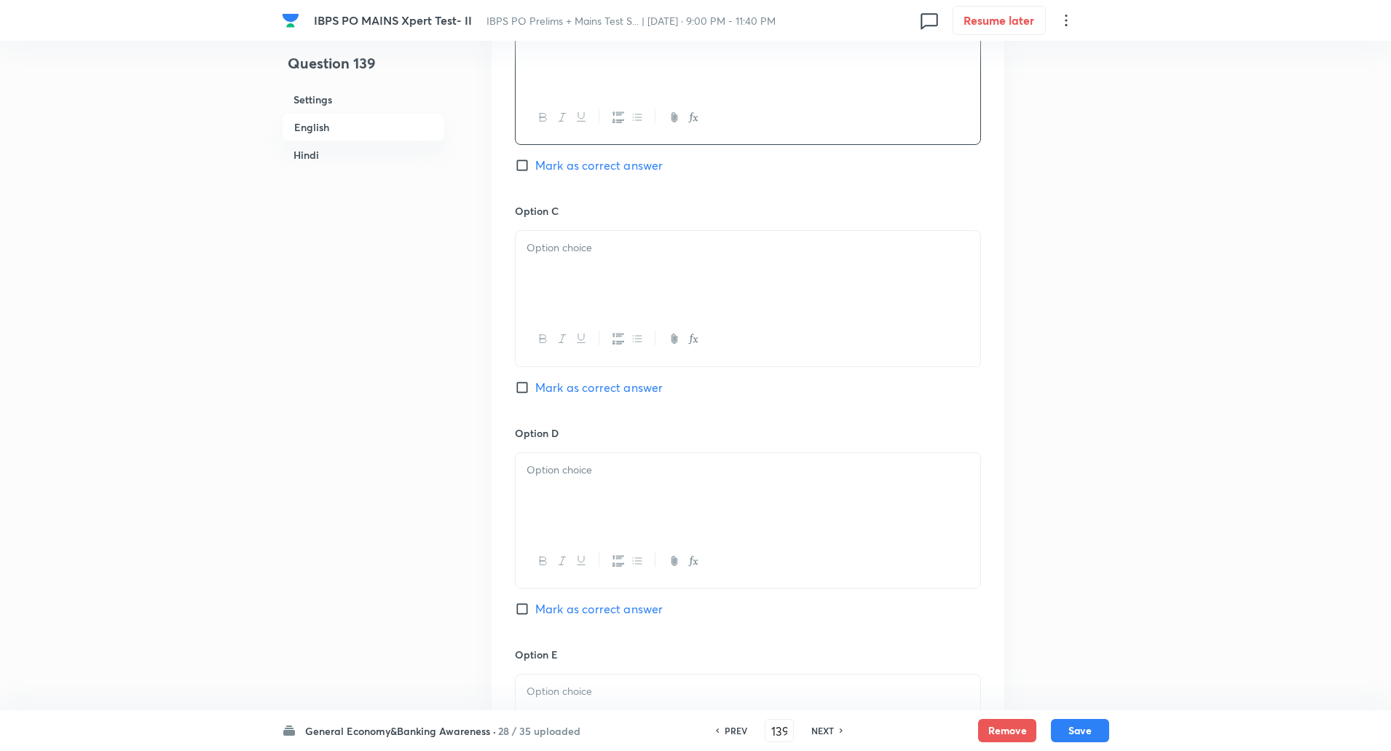
click at [565, 296] on div at bounding box center [748, 272] width 465 height 82
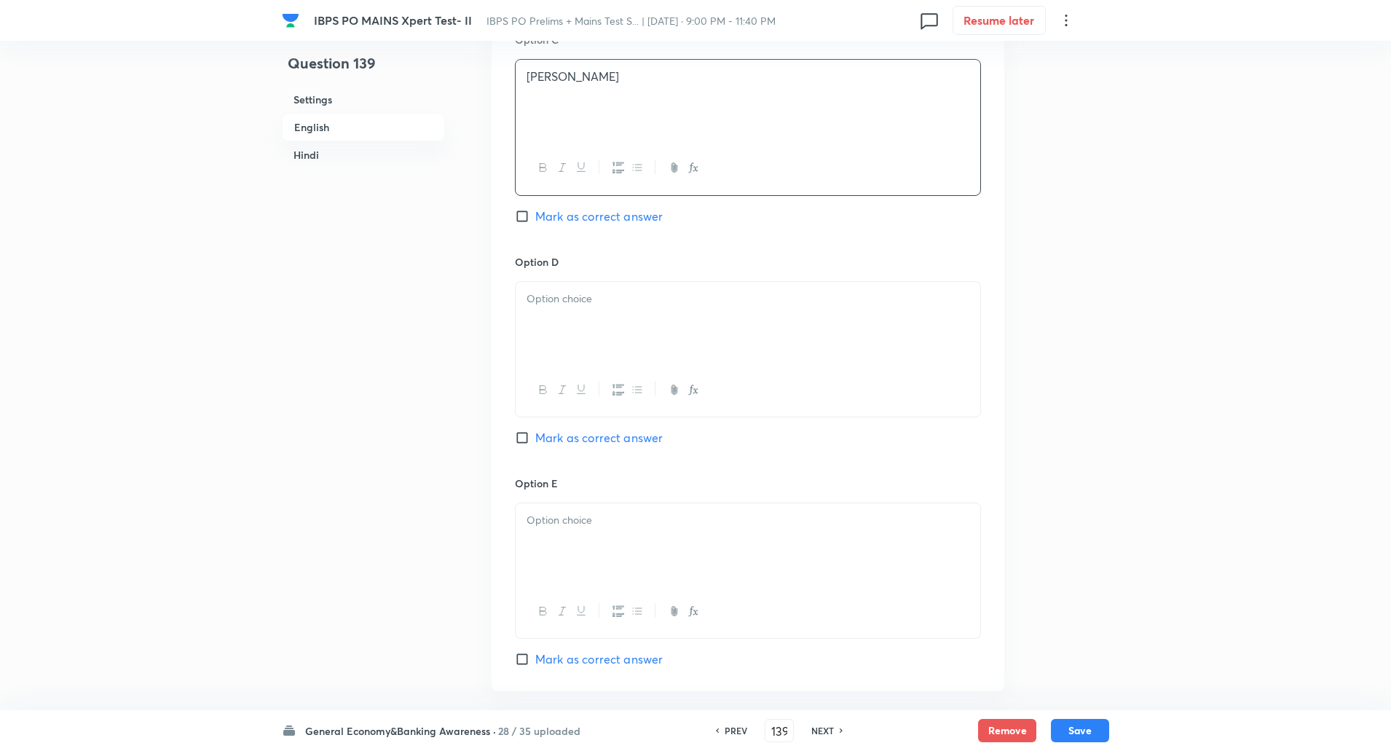
scroll to position [1153, 0]
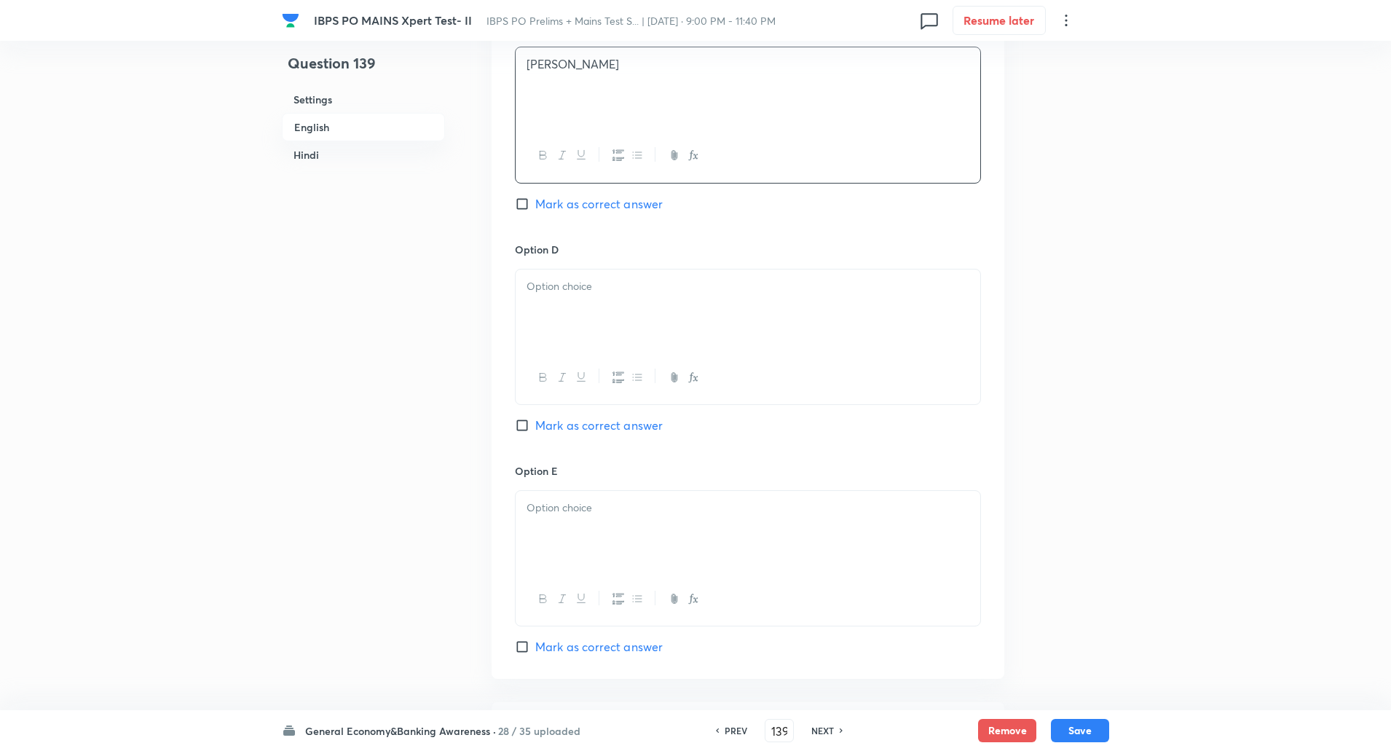
click at [559, 294] on p at bounding box center [747, 286] width 443 height 17
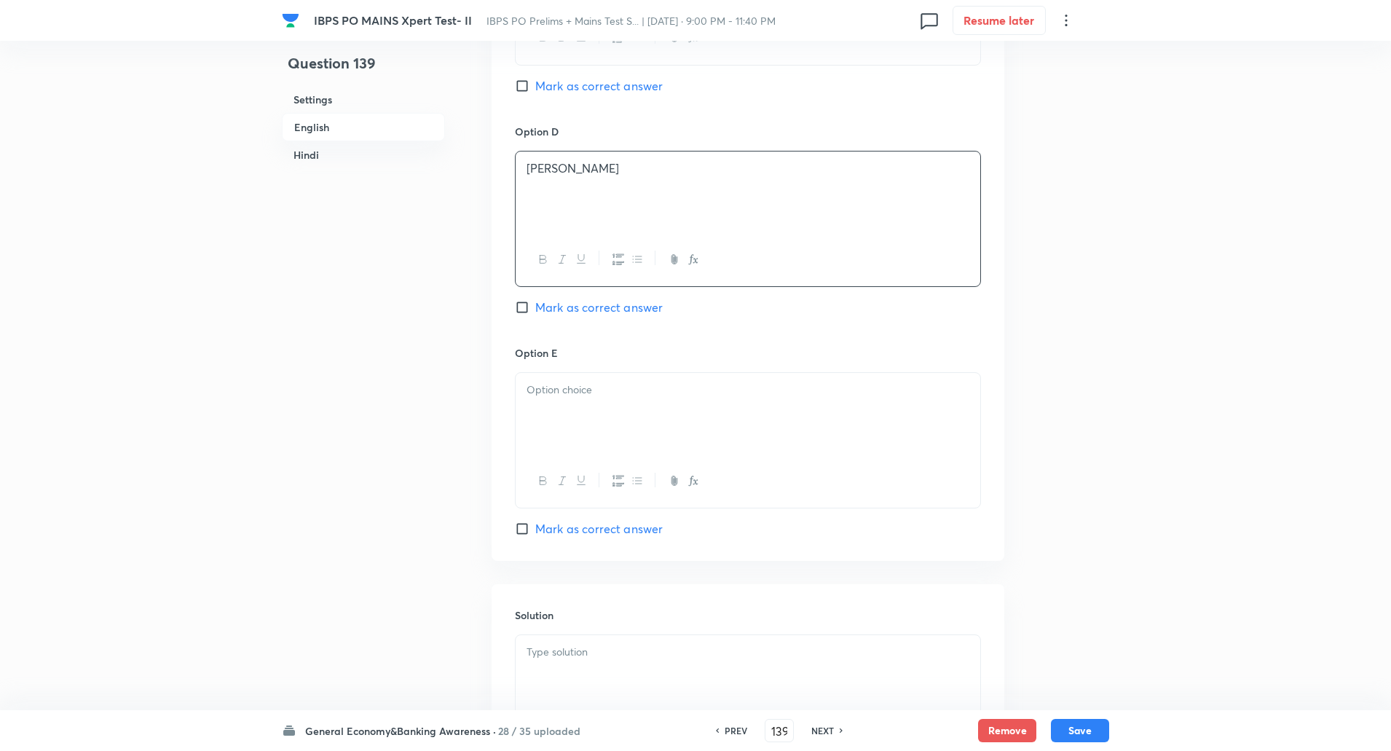
scroll to position [1343, 0]
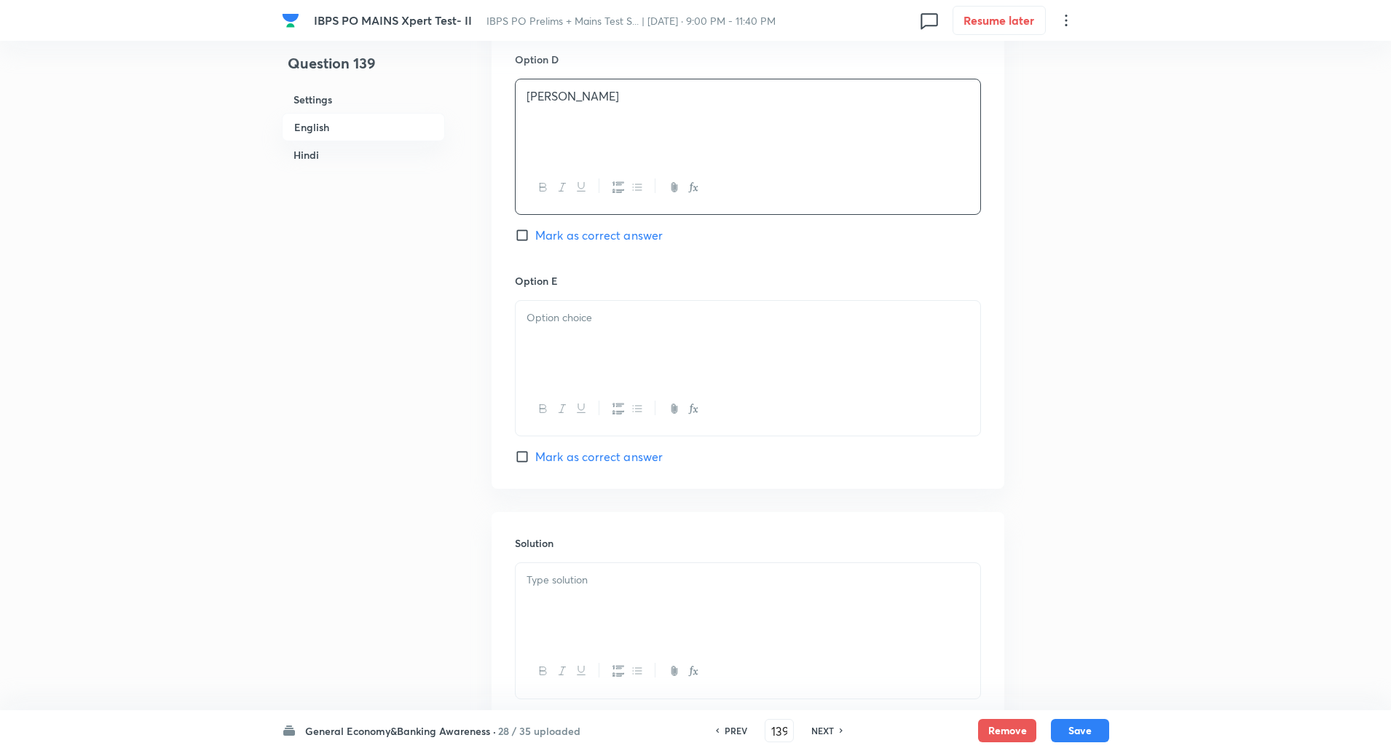
click at [567, 365] on div at bounding box center [748, 342] width 465 height 82
click at [567, 374] on div at bounding box center [748, 380] width 465 height 82
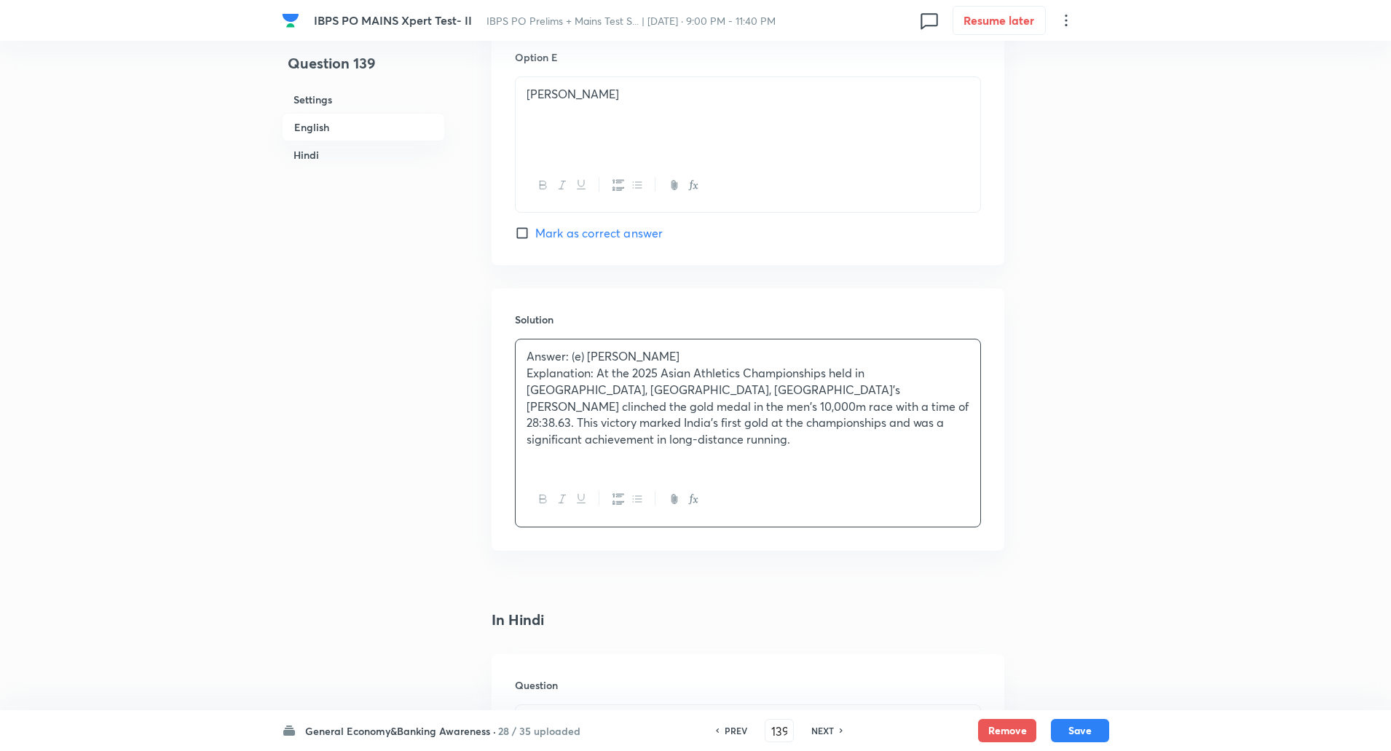
click at [595, 374] on p "Explanation: At the 2025 Asian Athletics Championships held in Gumi, South Kore…" at bounding box center [747, 406] width 443 height 83
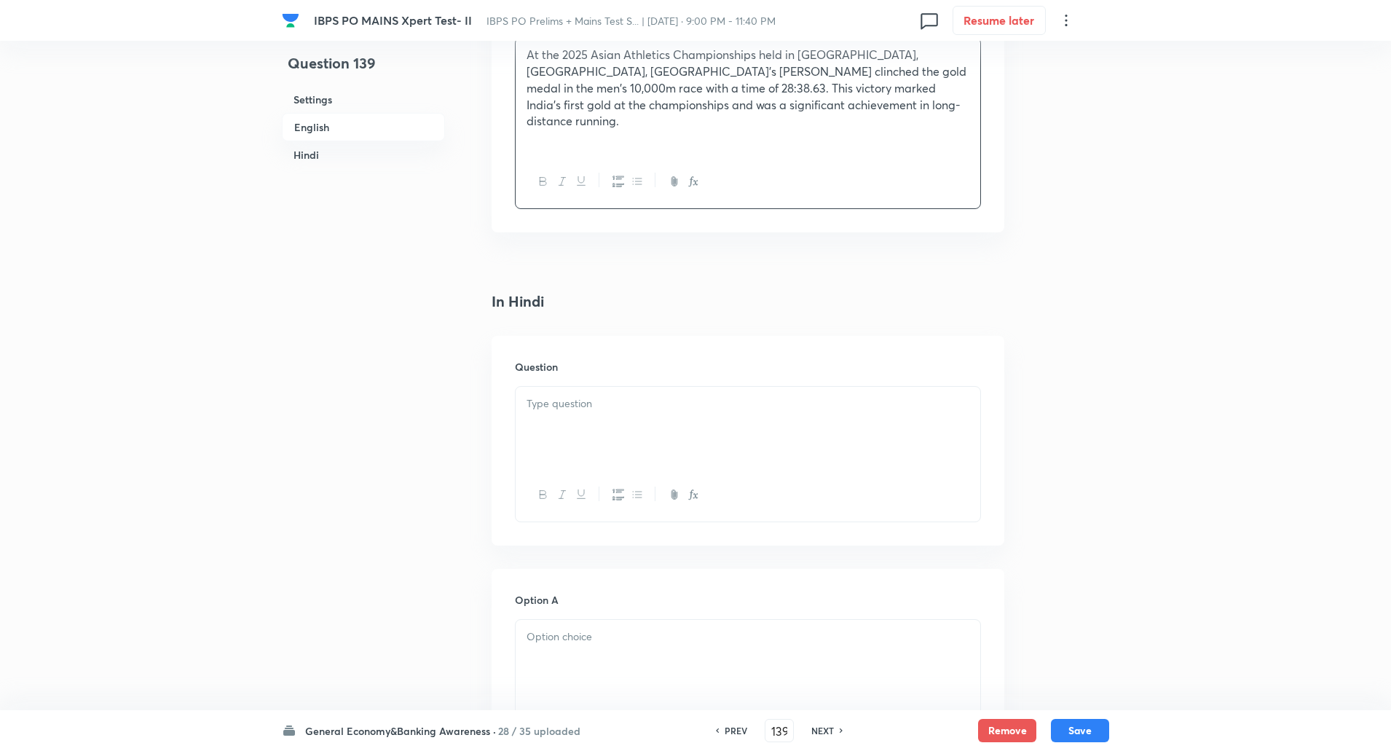
scroll to position [1872, 0]
click at [610, 383] on div at bounding box center [748, 424] width 465 height 82
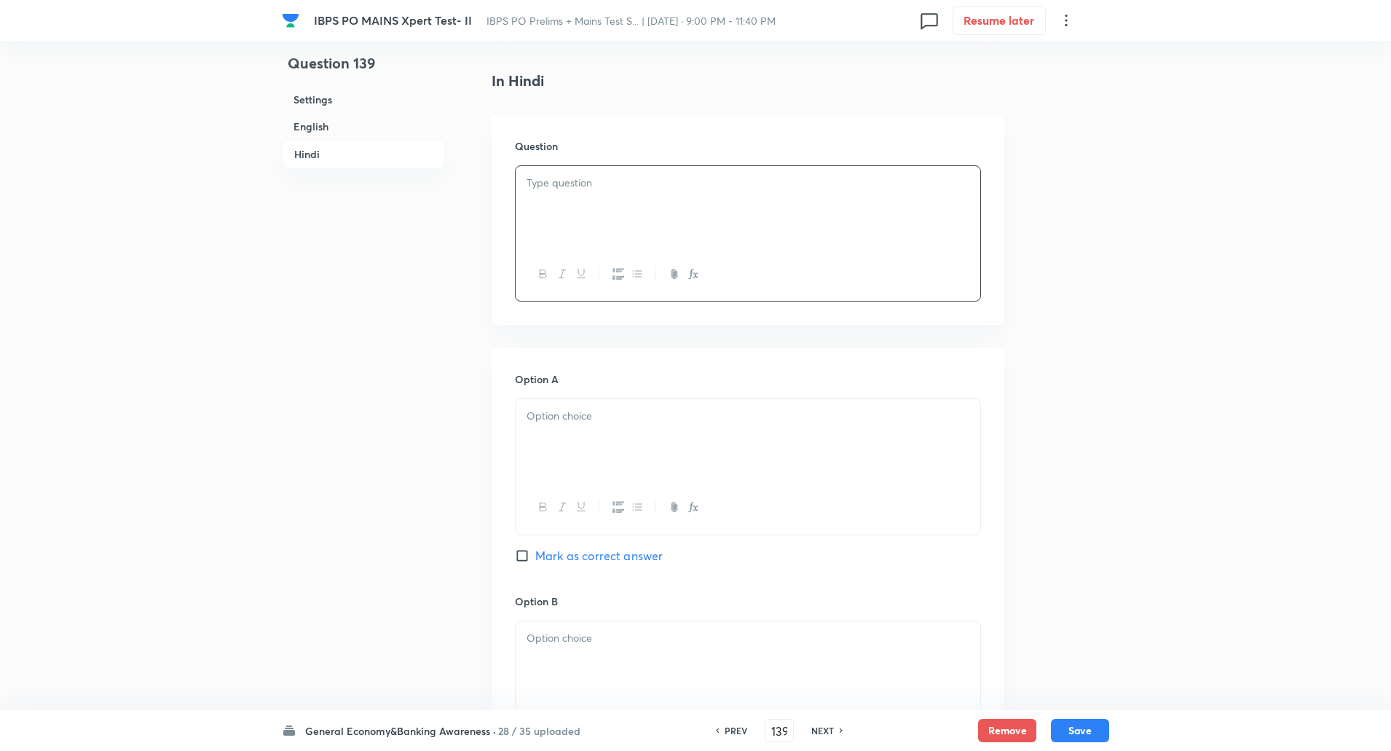
scroll to position [2086, 0]
click at [601, 186] on div at bounding box center [748, 210] width 465 height 82
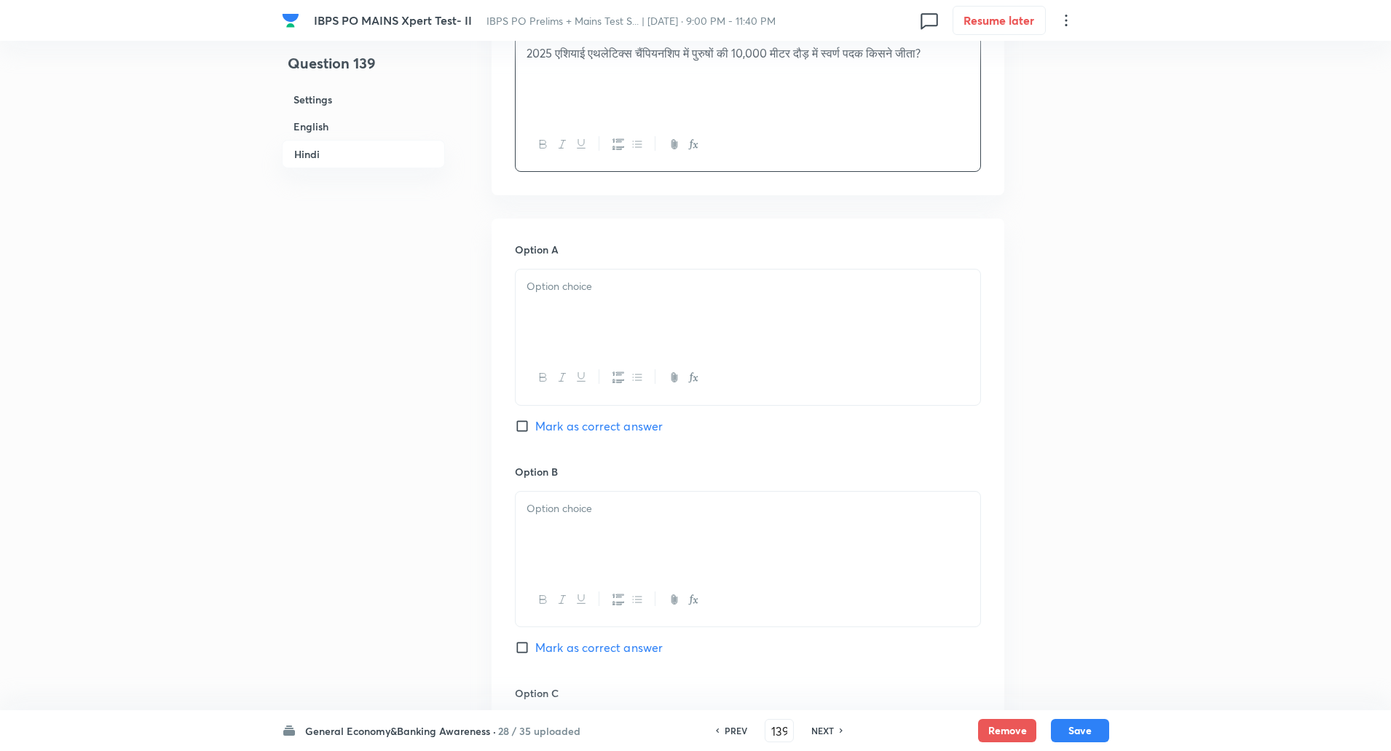
scroll to position [2226, 0]
click at [604, 273] on div at bounding box center [748, 303] width 465 height 82
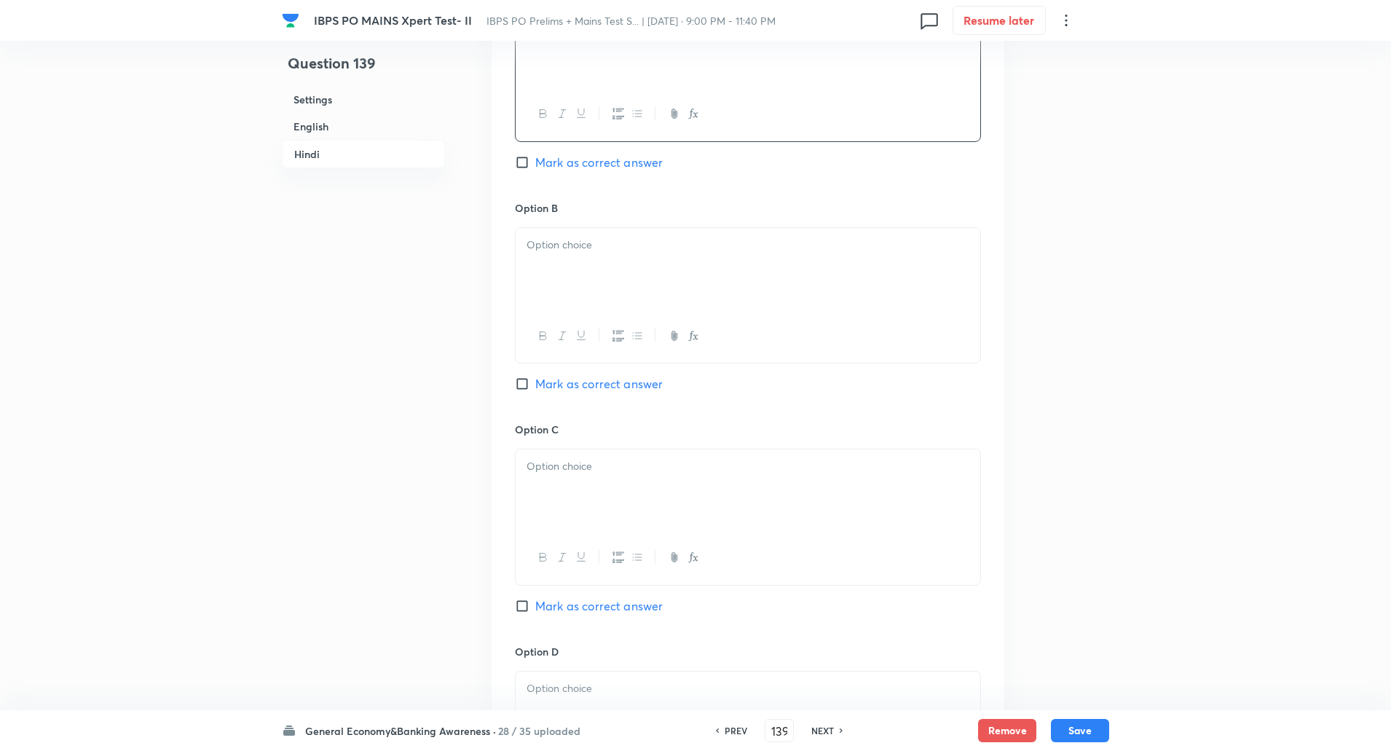
scroll to position [2483, 0]
click at [596, 244] on div at bounding box center [748, 268] width 465 height 82
click at [588, 245] on div at bounding box center [748, 262] width 465 height 82
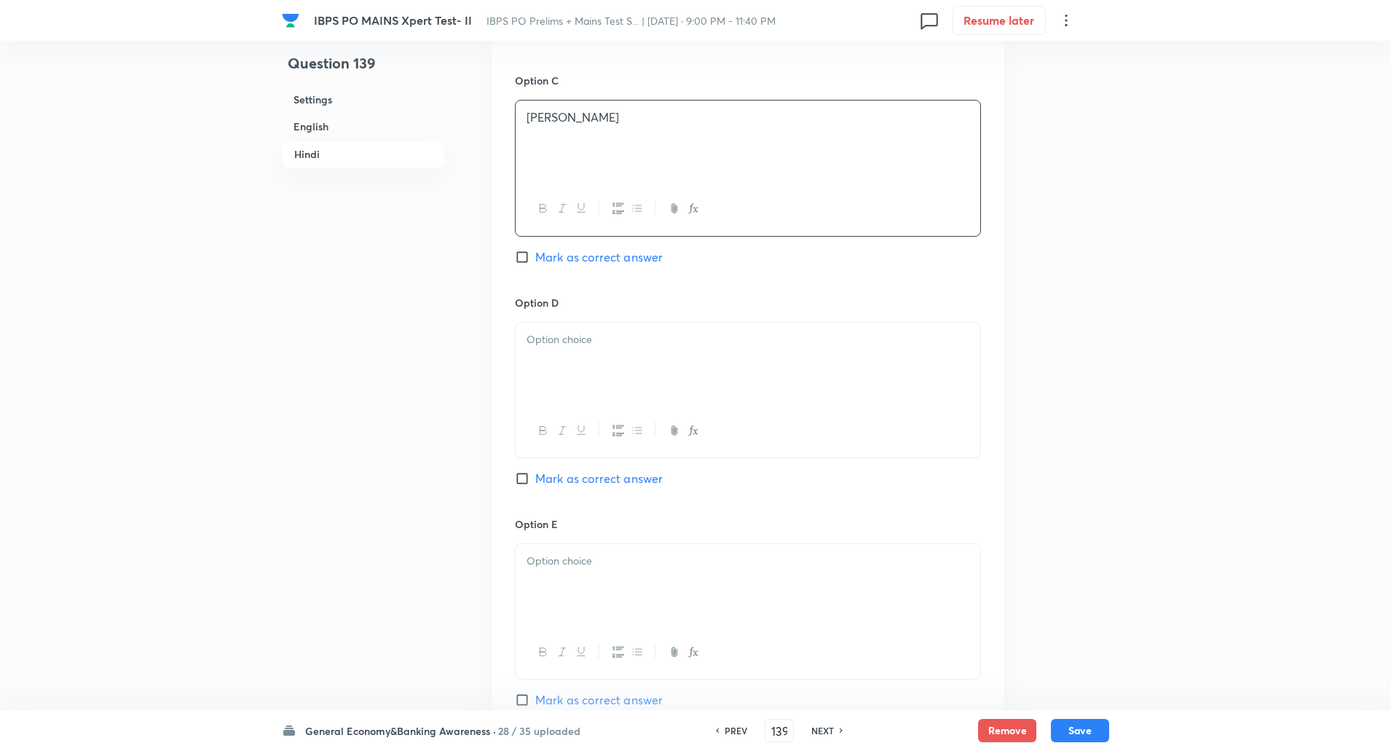
scroll to position [2898, 0]
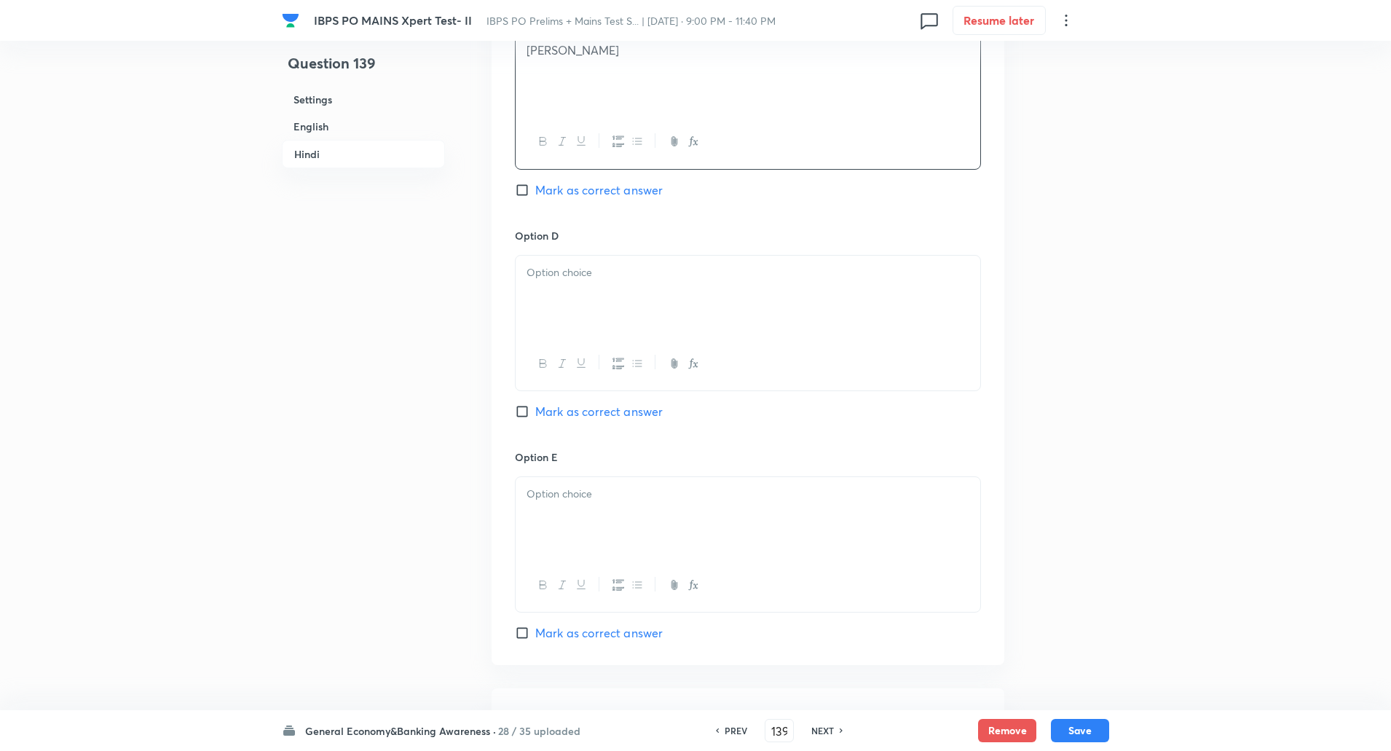
click at [576, 281] on div at bounding box center [748, 297] width 465 height 82
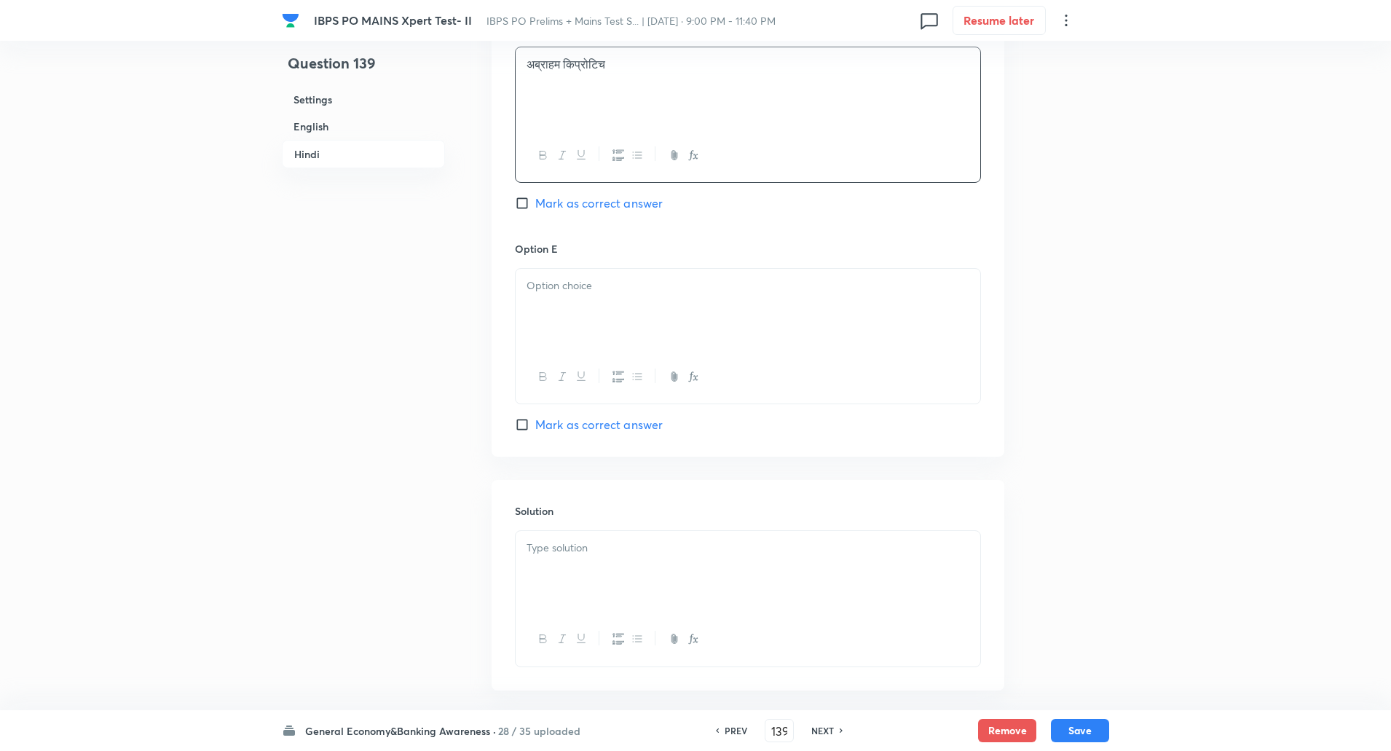
click at [567, 350] on div at bounding box center [748, 376] width 465 height 53
click at [573, 269] on div at bounding box center [748, 310] width 465 height 82
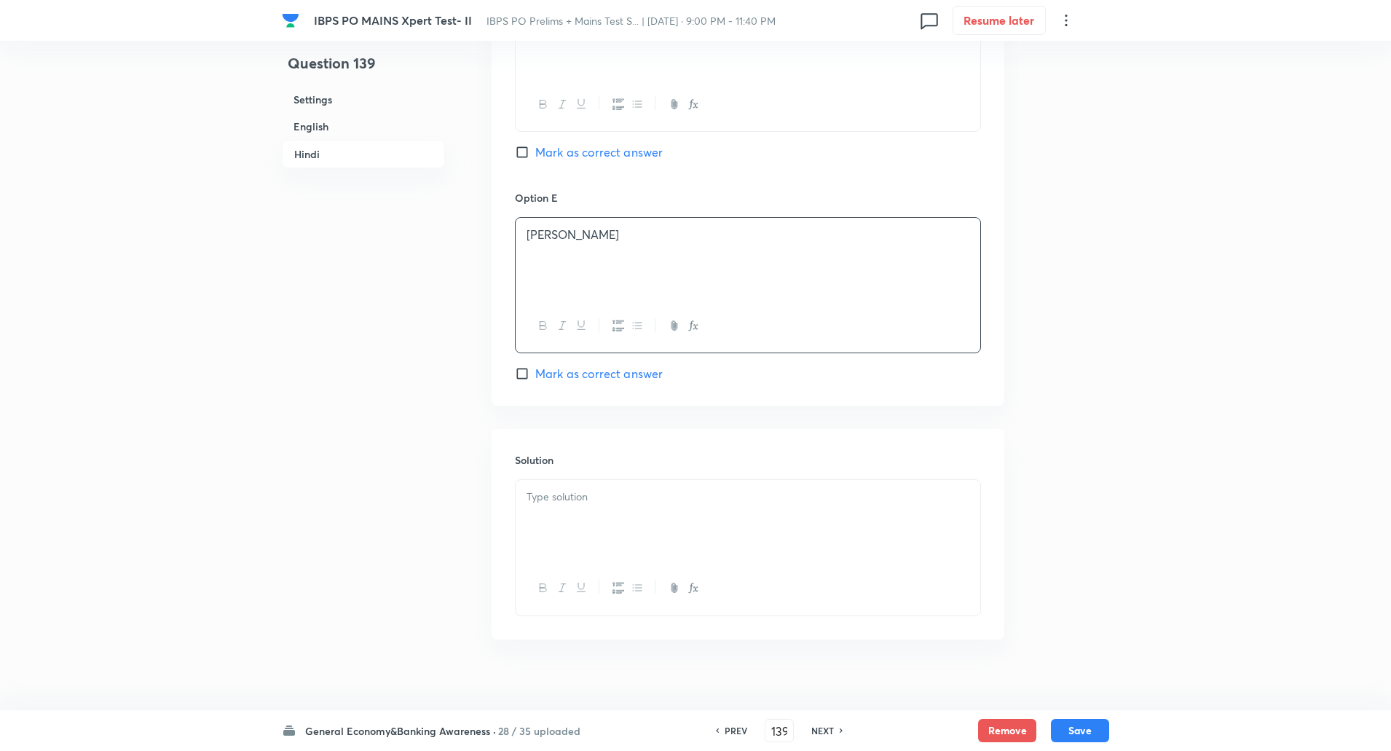
click at [571, 494] on div at bounding box center [748, 521] width 465 height 82
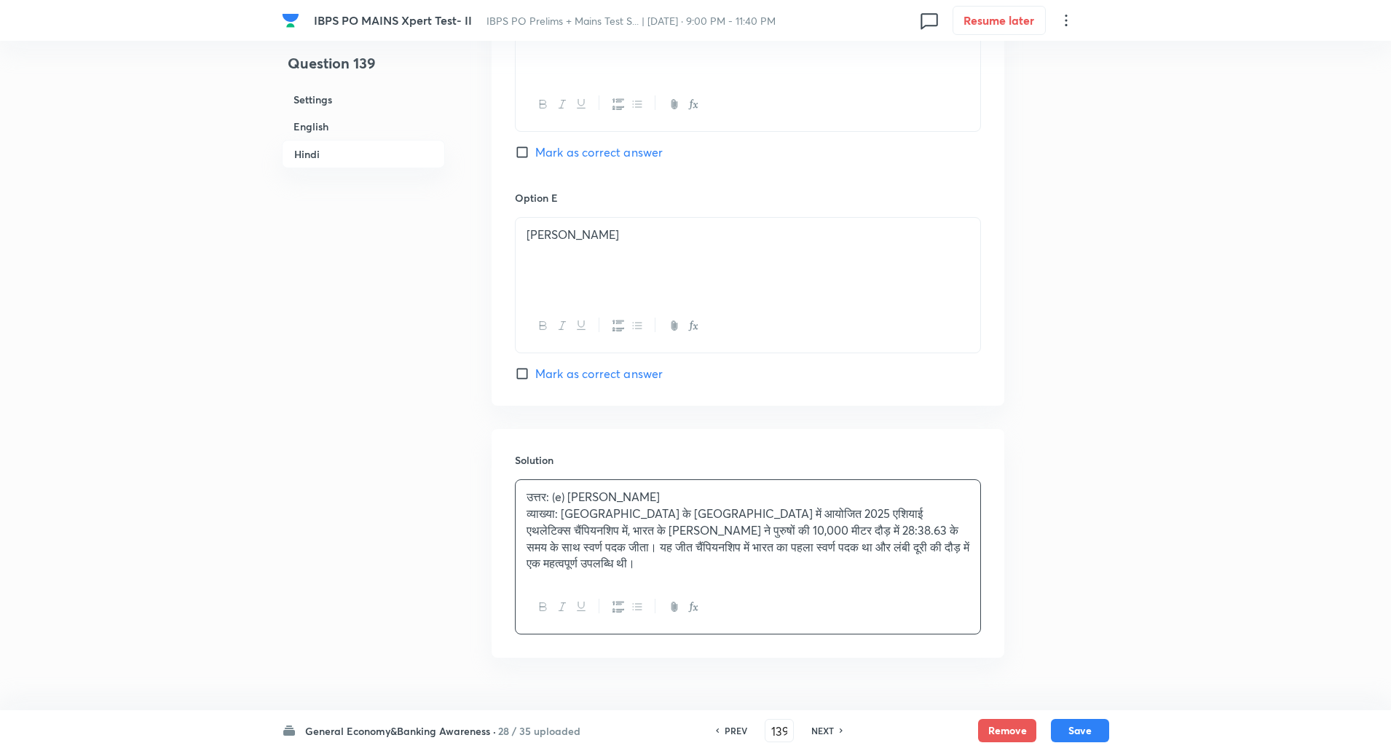
click at [564, 505] on p "व्याख्या: दक्षिण कोरिया के गुमी में आयोजित 2025 एशियाई एथलेटिक्स चैंपियनशिप में…" at bounding box center [747, 538] width 443 height 66
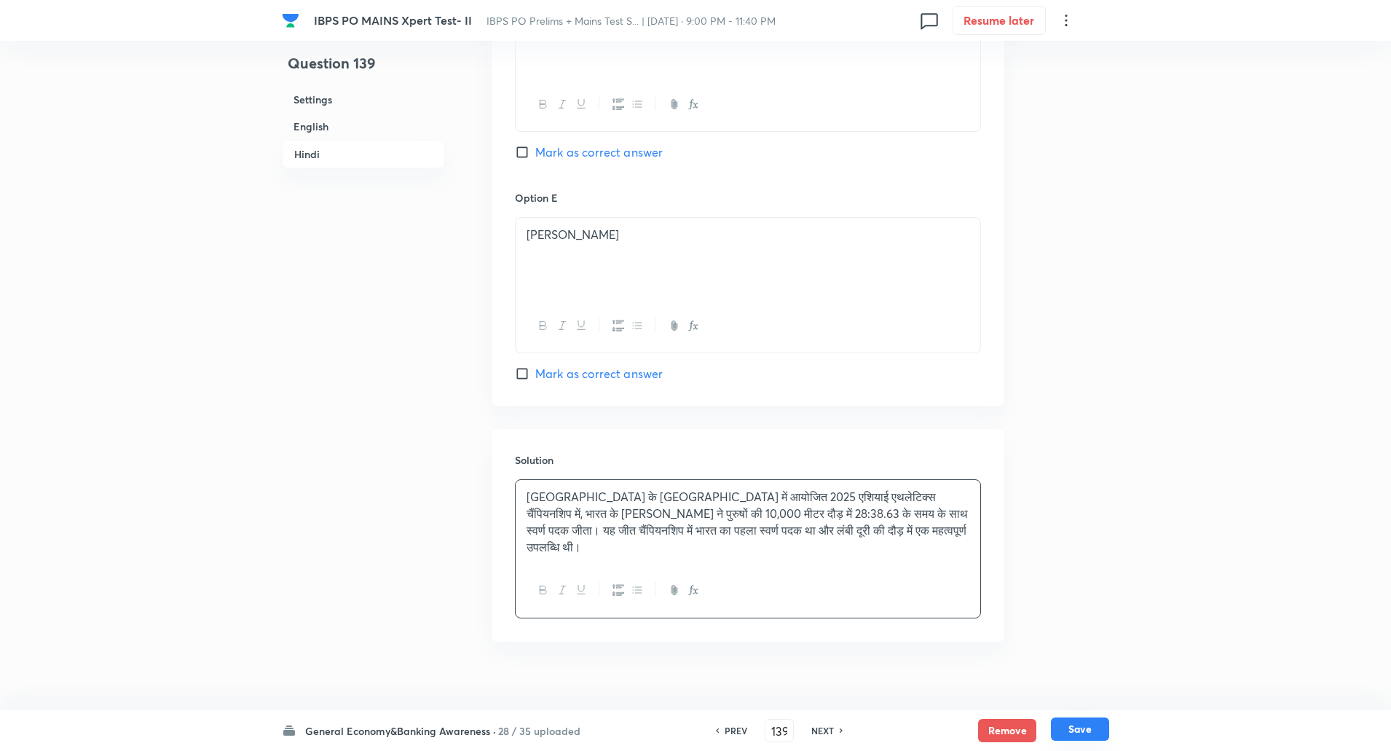
click at [1090, 726] on button "Save" at bounding box center [1080, 728] width 58 height 23
click at [521, 366] on input "Mark as correct answer" at bounding box center [525, 373] width 20 height 15
click at [1071, 732] on button "Save" at bounding box center [1080, 728] width 58 height 23
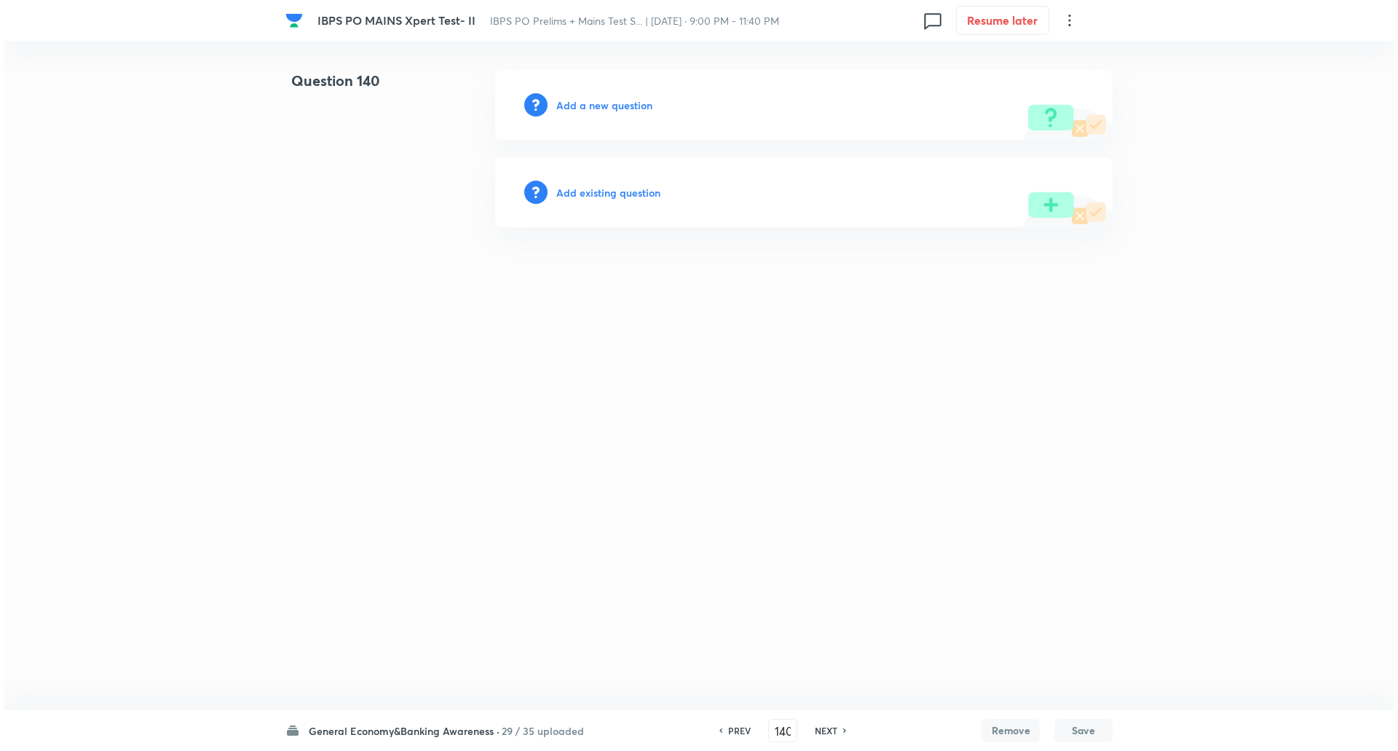
scroll to position [0, 0]
click at [603, 96] on div "Add a new question" at bounding box center [803, 105] width 617 height 70
click at [608, 107] on h6 "Add a new question" at bounding box center [604, 105] width 96 height 15
click at [608, 107] on h6 "Choose a question type" at bounding box center [612, 105] width 112 height 15
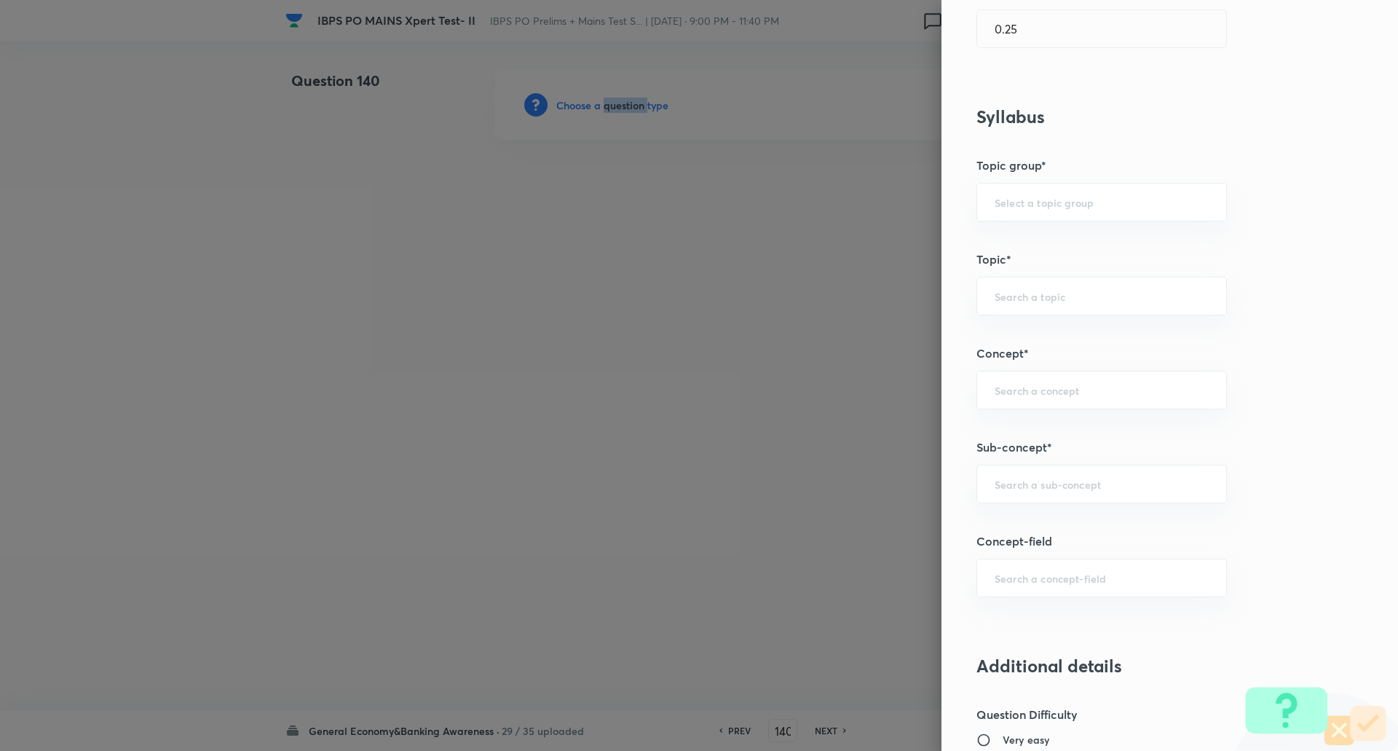
scroll to position [553, 0]
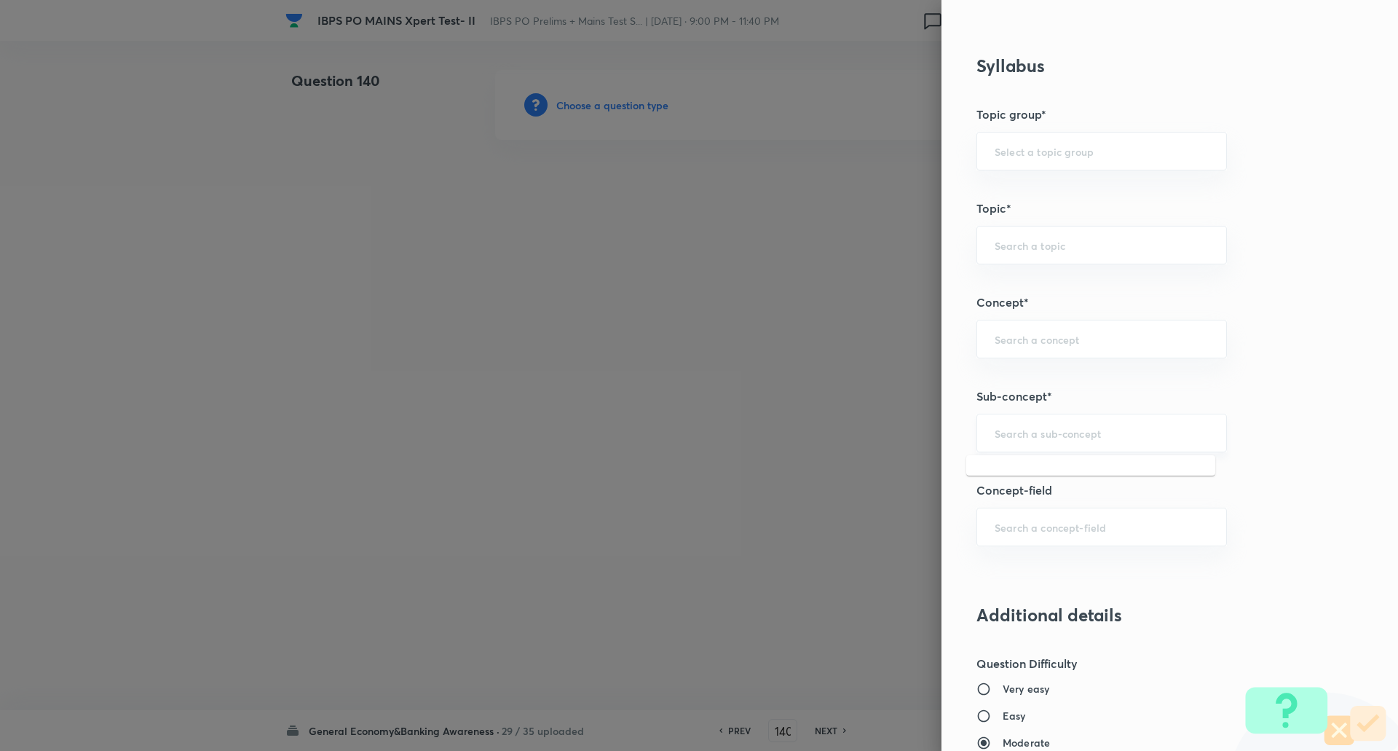
click at [1040, 434] on input "text" at bounding box center [1102, 433] width 214 height 14
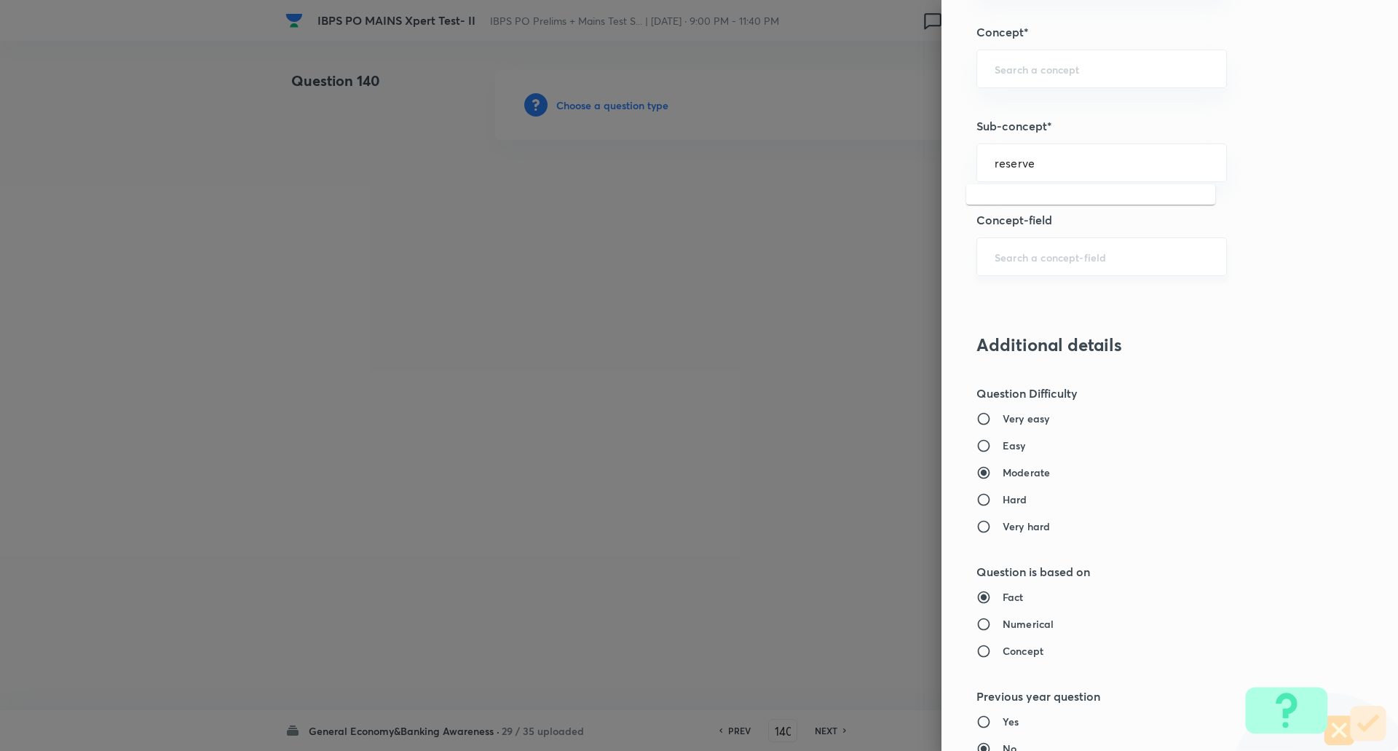
scroll to position [824, 0]
click at [1059, 163] on input "reserve" at bounding box center [1102, 162] width 214 height 14
click at [1059, 211] on li "Reserve Bank of India" at bounding box center [1090, 203] width 249 height 26
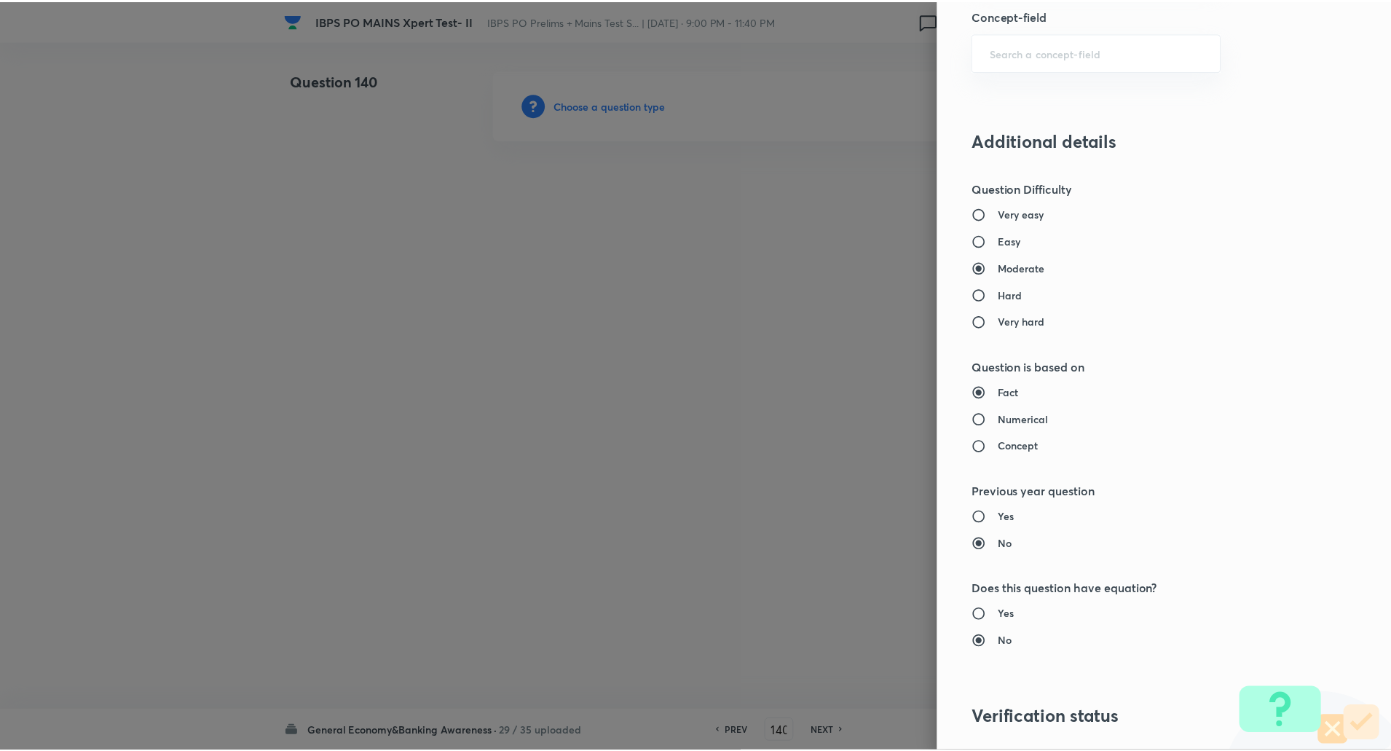
scroll to position [1234, 0]
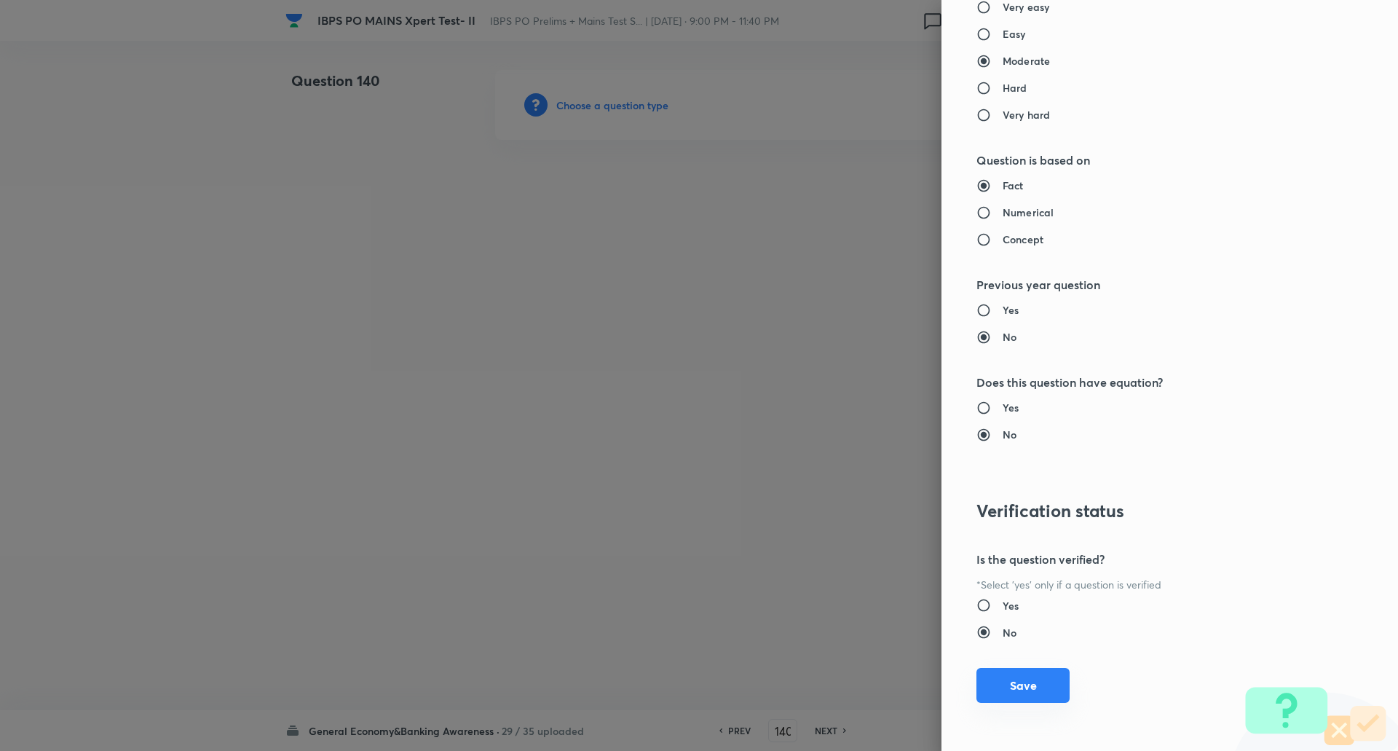
click at [1028, 696] on button "Save" at bounding box center [1022, 685] width 93 height 35
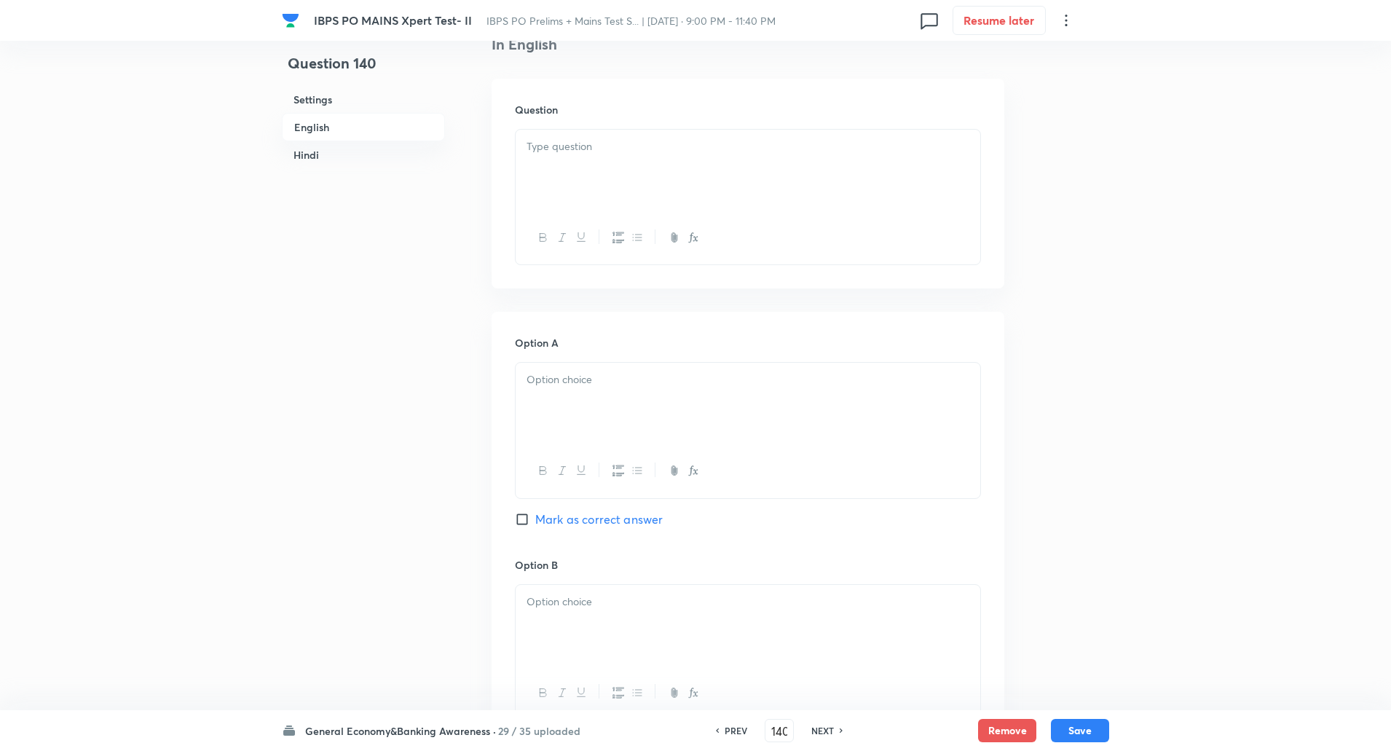
scroll to position [395, 0]
click at [587, 170] on div at bounding box center [748, 170] width 465 height 82
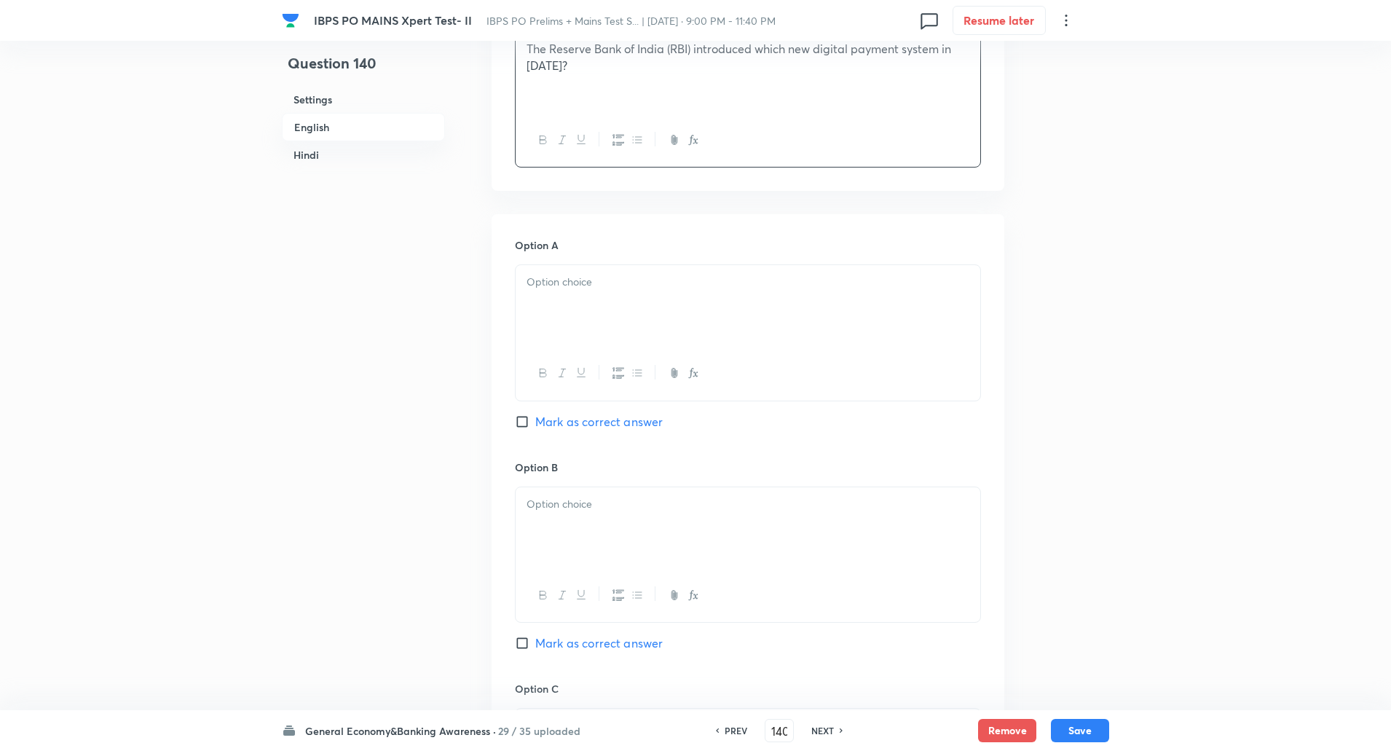
click at [569, 315] on div at bounding box center [748, 306] width 465 height 82
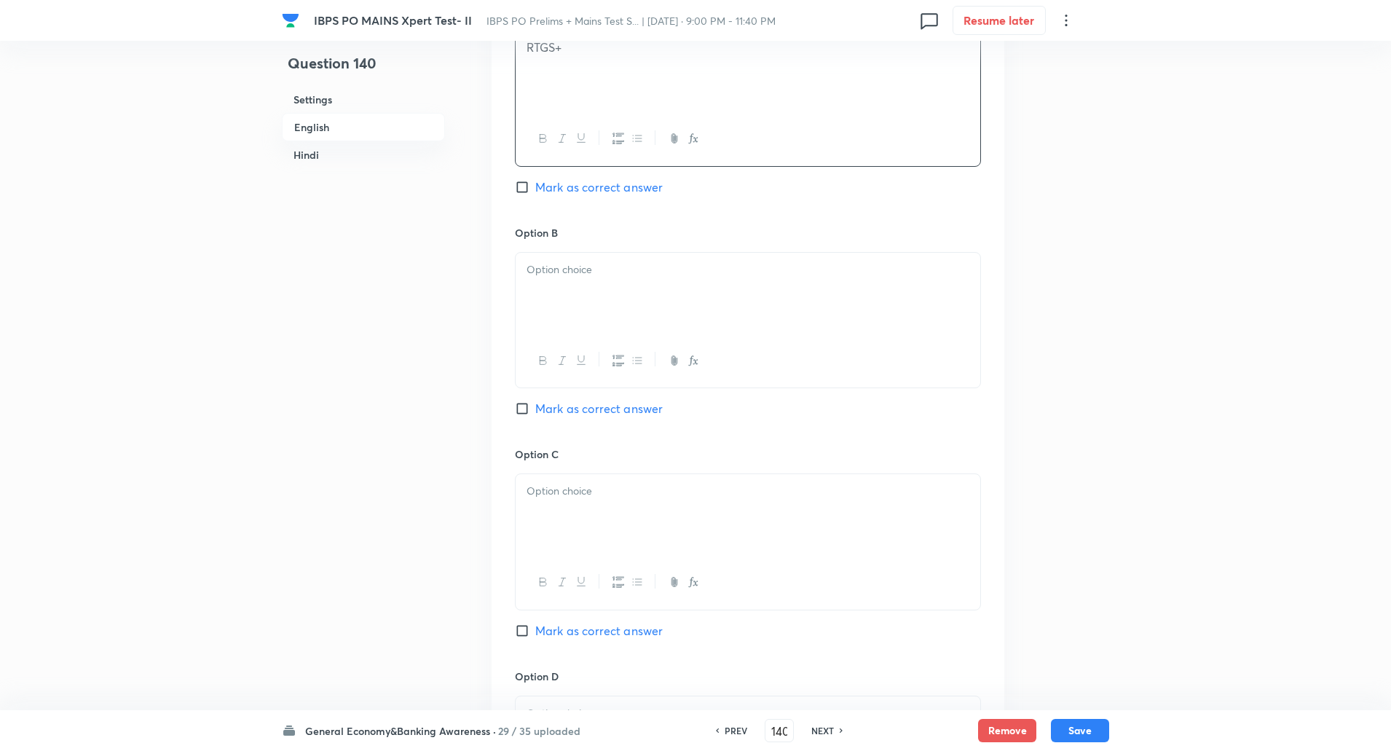
scroll to position [739, 0]
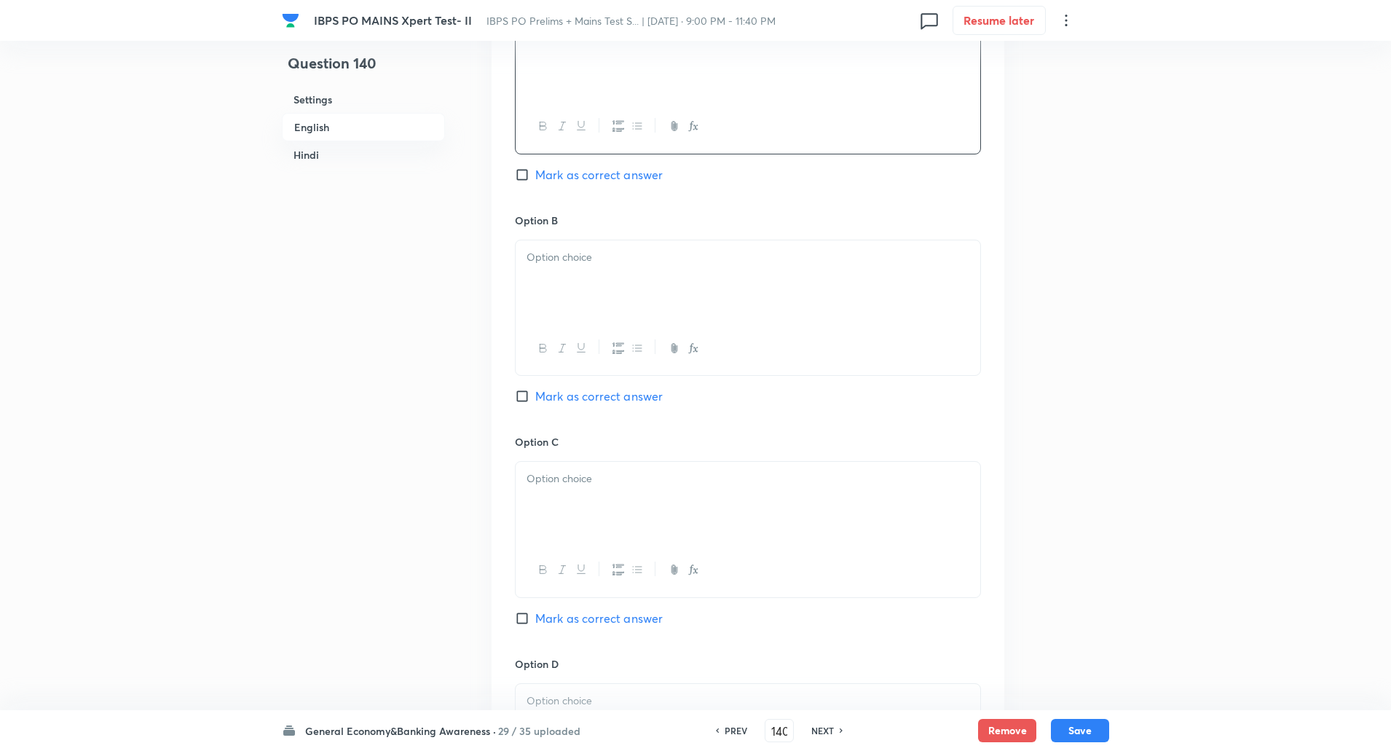
click at [561, 283] on div at bounding box center [748, 281] width 465 height 82
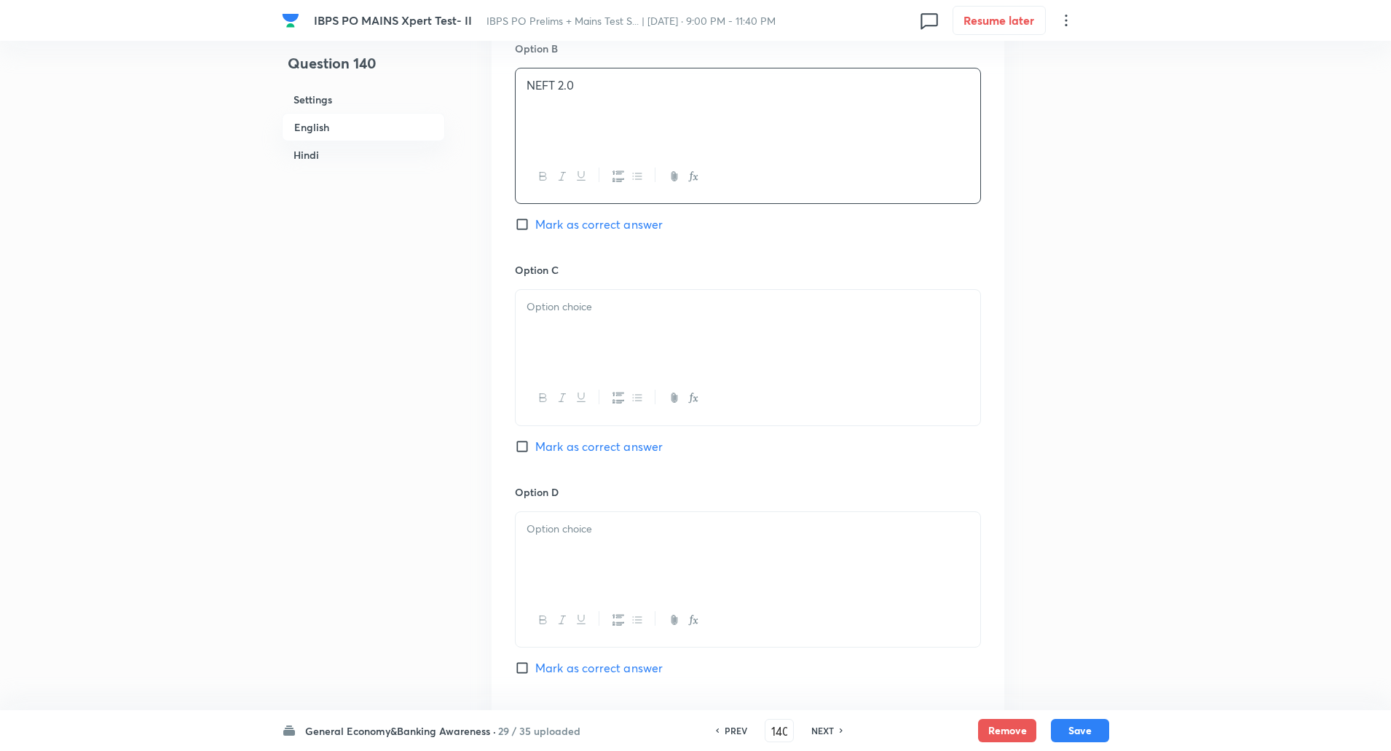
scroll to position [926, 0]
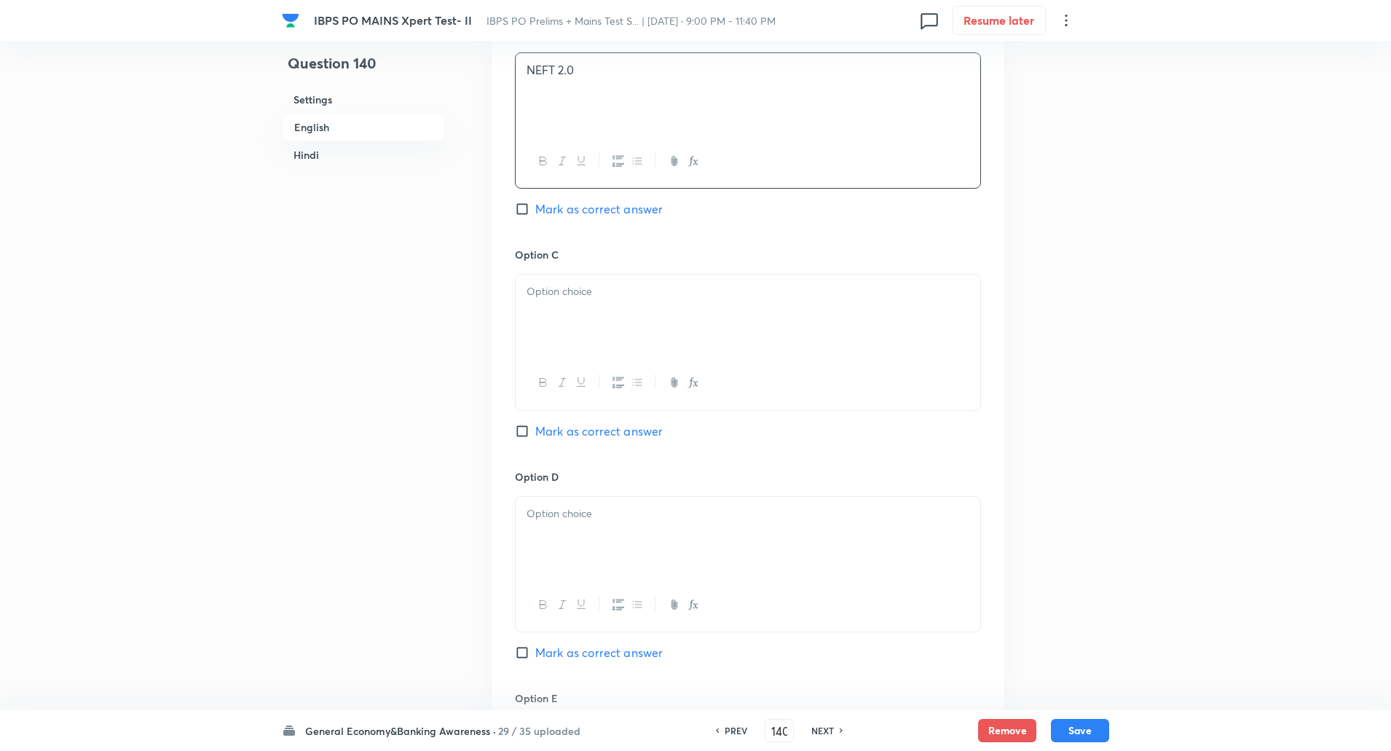
click at [568, 349] on div at bounding box center [748, 316] width 465 height 82
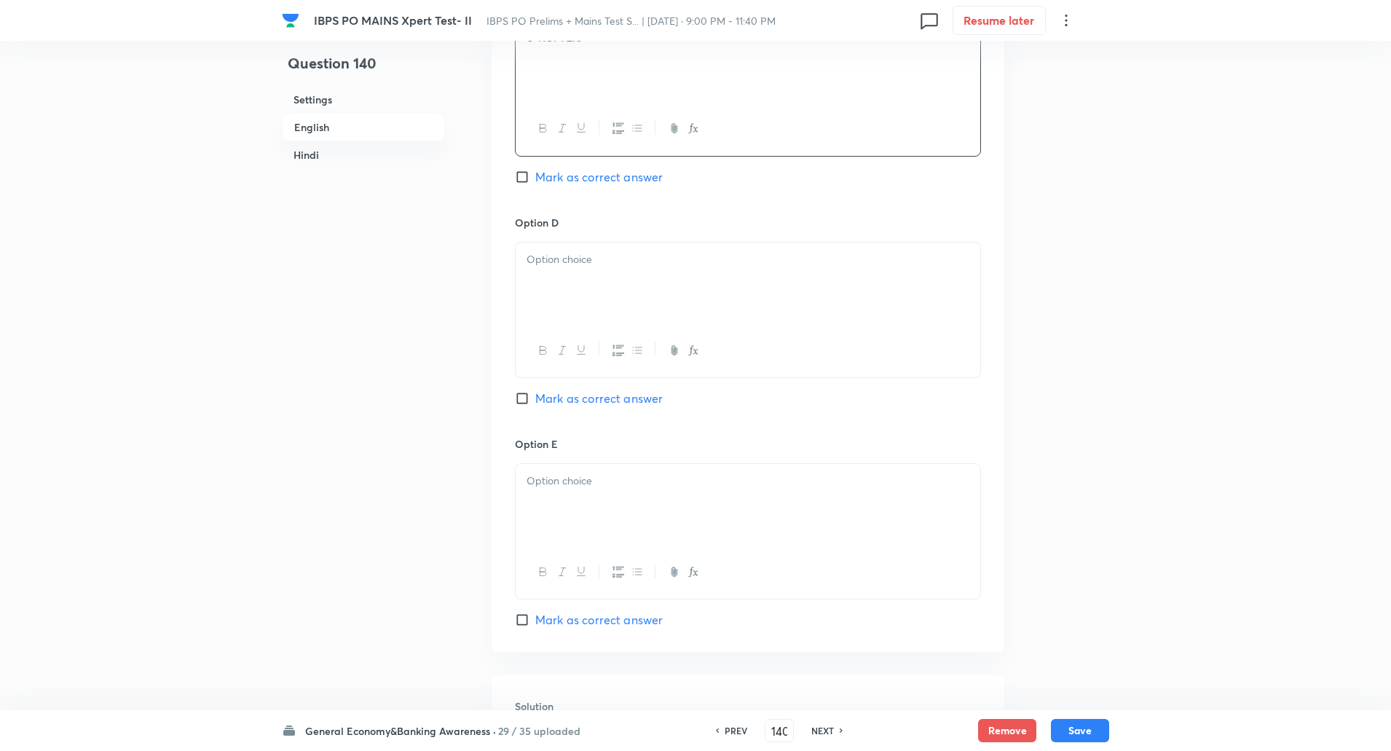
scroll to position [1181, 0]
click at [553, 266] on p at bounding box center [747, 258] width 443 height 17
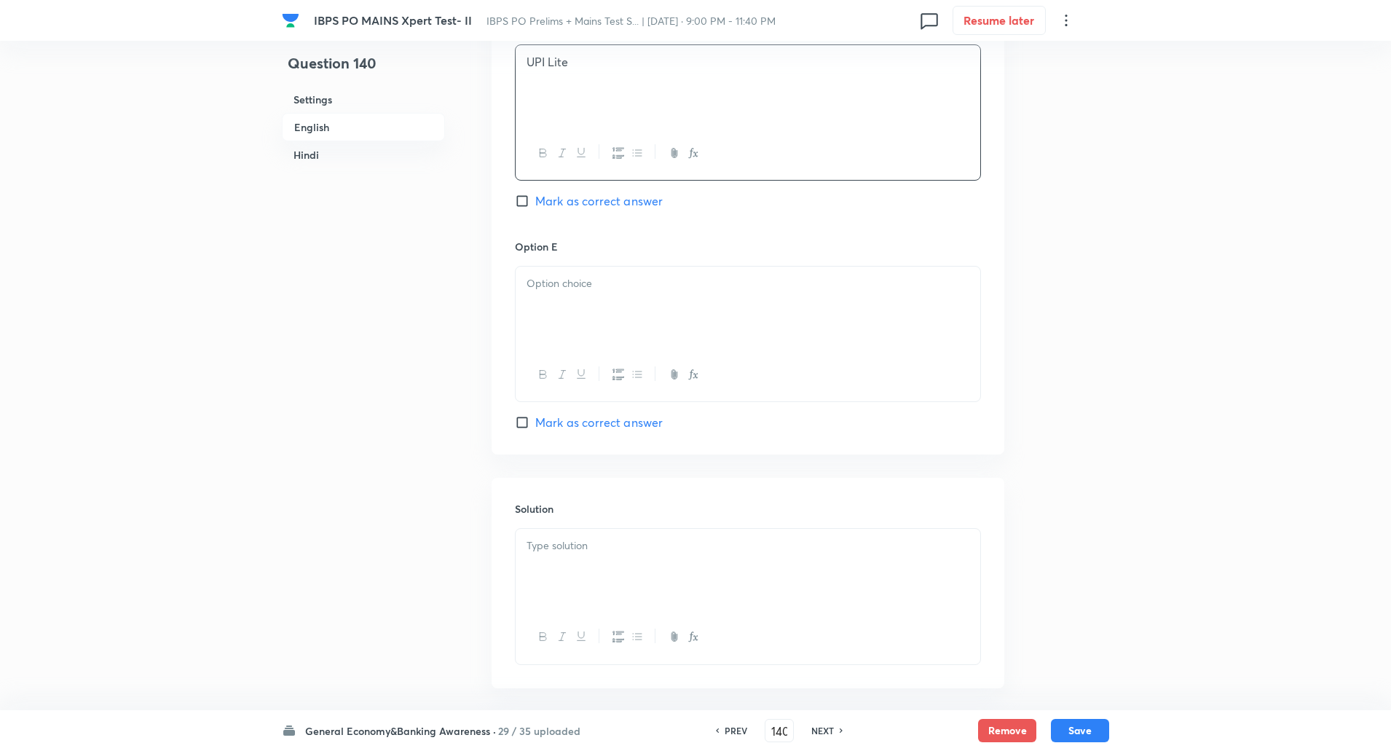
click at [548, 308] on div at bounding box center [748, 307] width 465 height 82
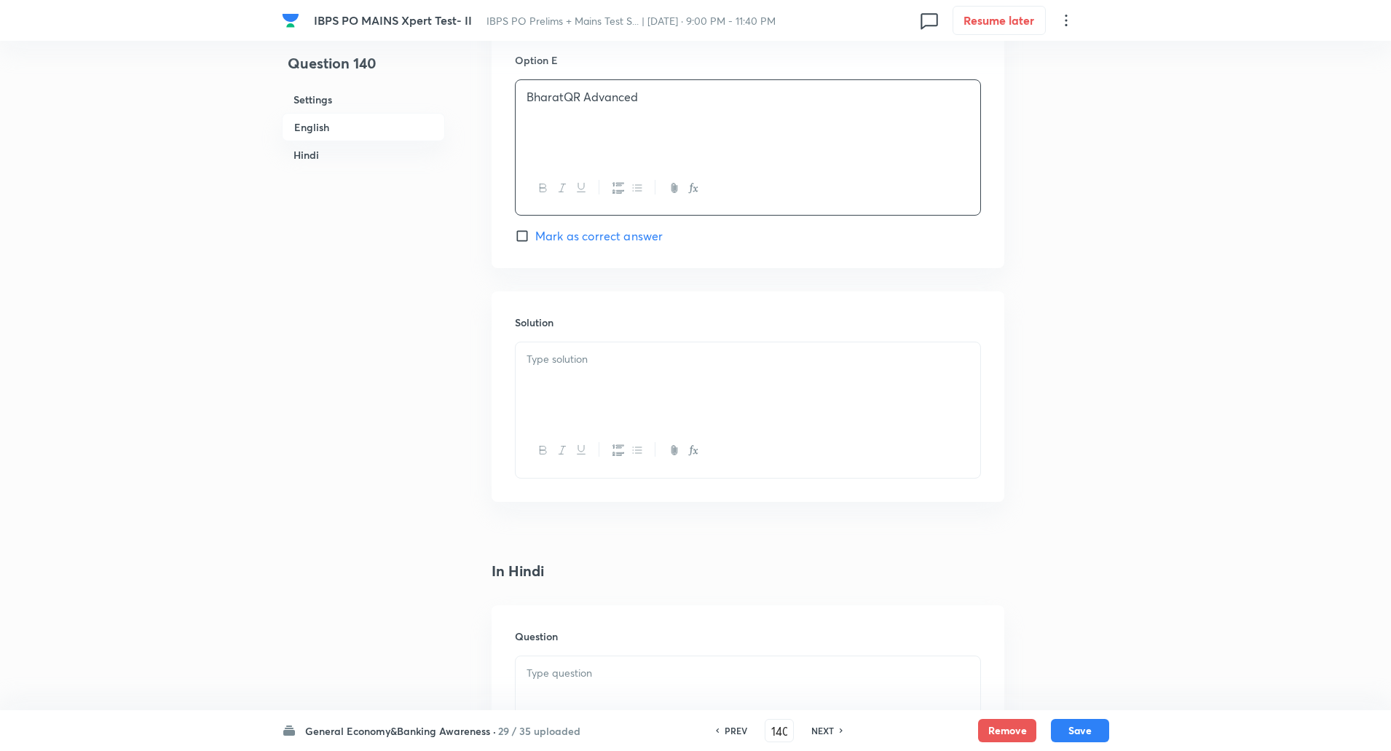
scroll to position [1565, 0]
click at [543, 384] on div at bounding box center [748, 382] width 465 height 82
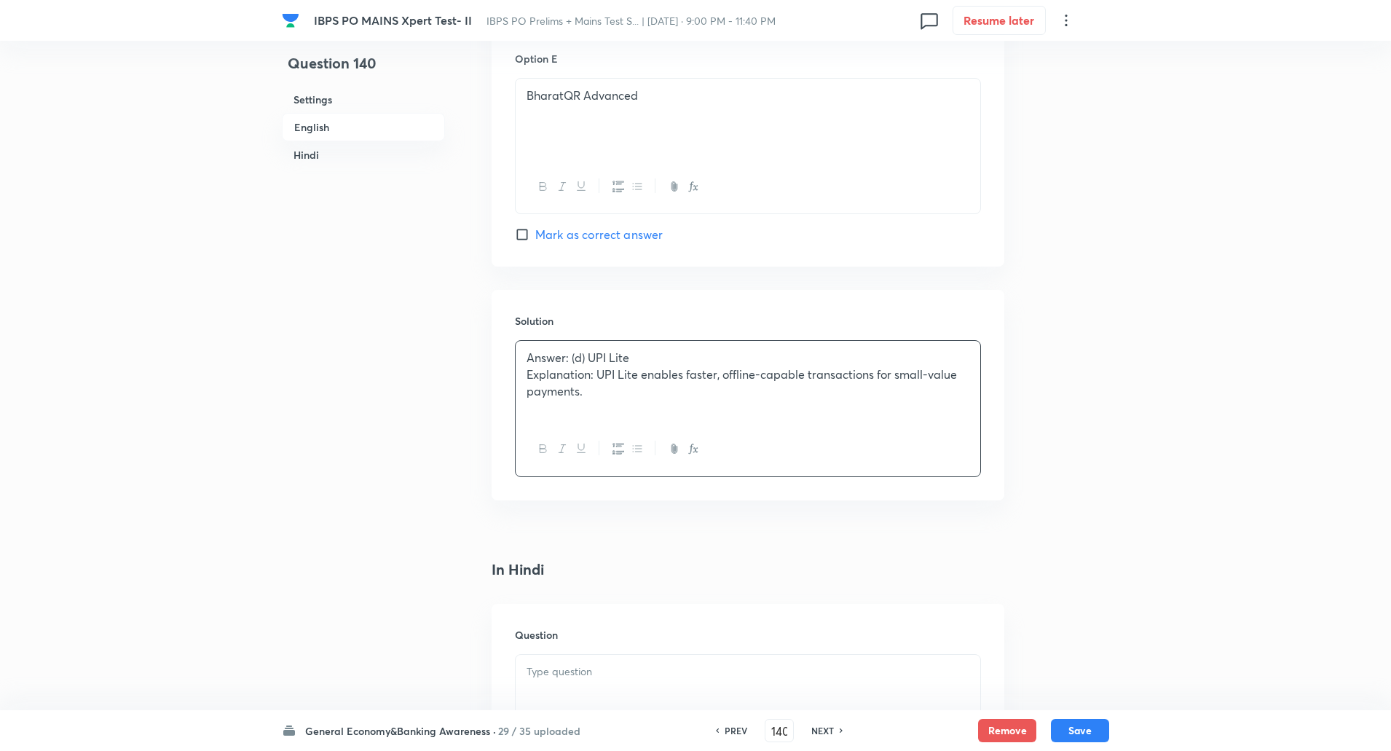
click at [597, 376] on p "Explanation: UPI Lite enables faster, offline-capable transactions for small-va…" at bounding box center [747, 382] width 443 height 33
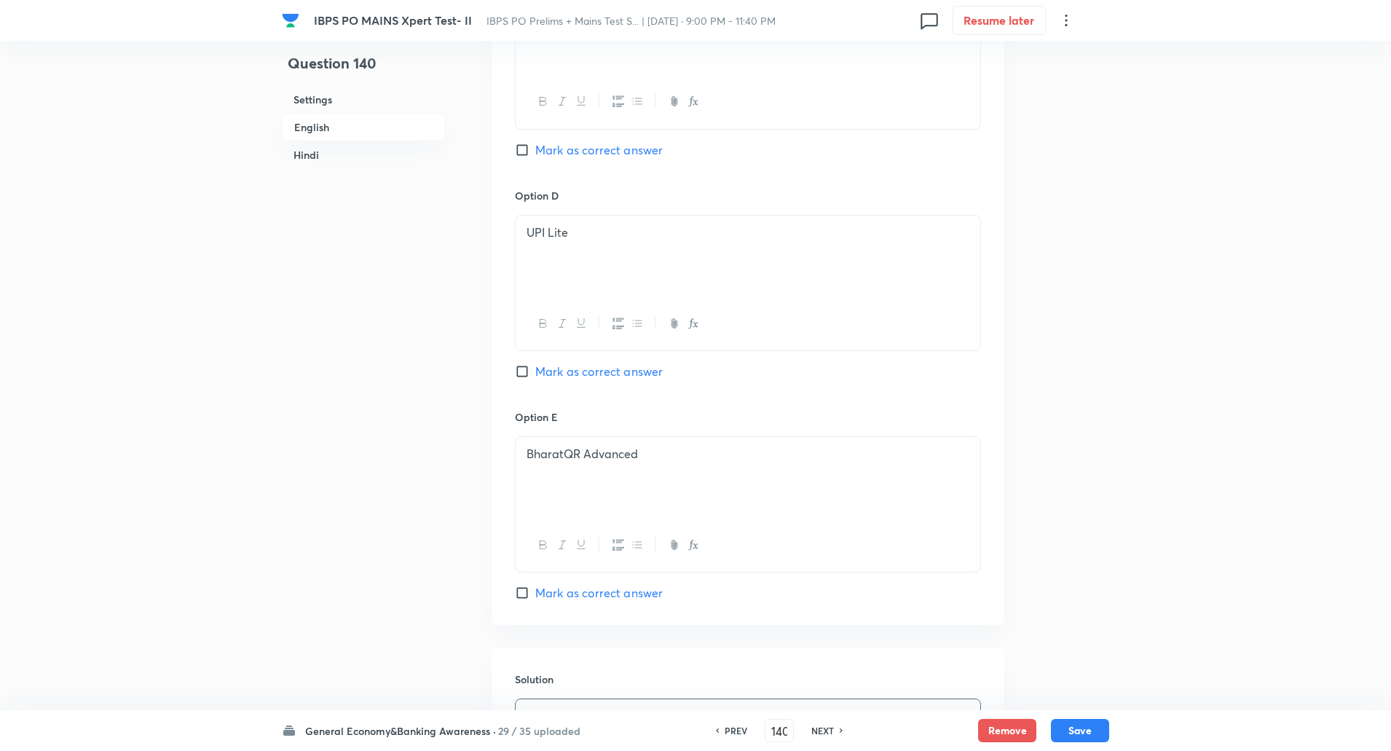
scroll to position [1207, 0]
click at [521, 374] on input "Mark as correct answer" at bounding box center [525, 372] width 20 height 15
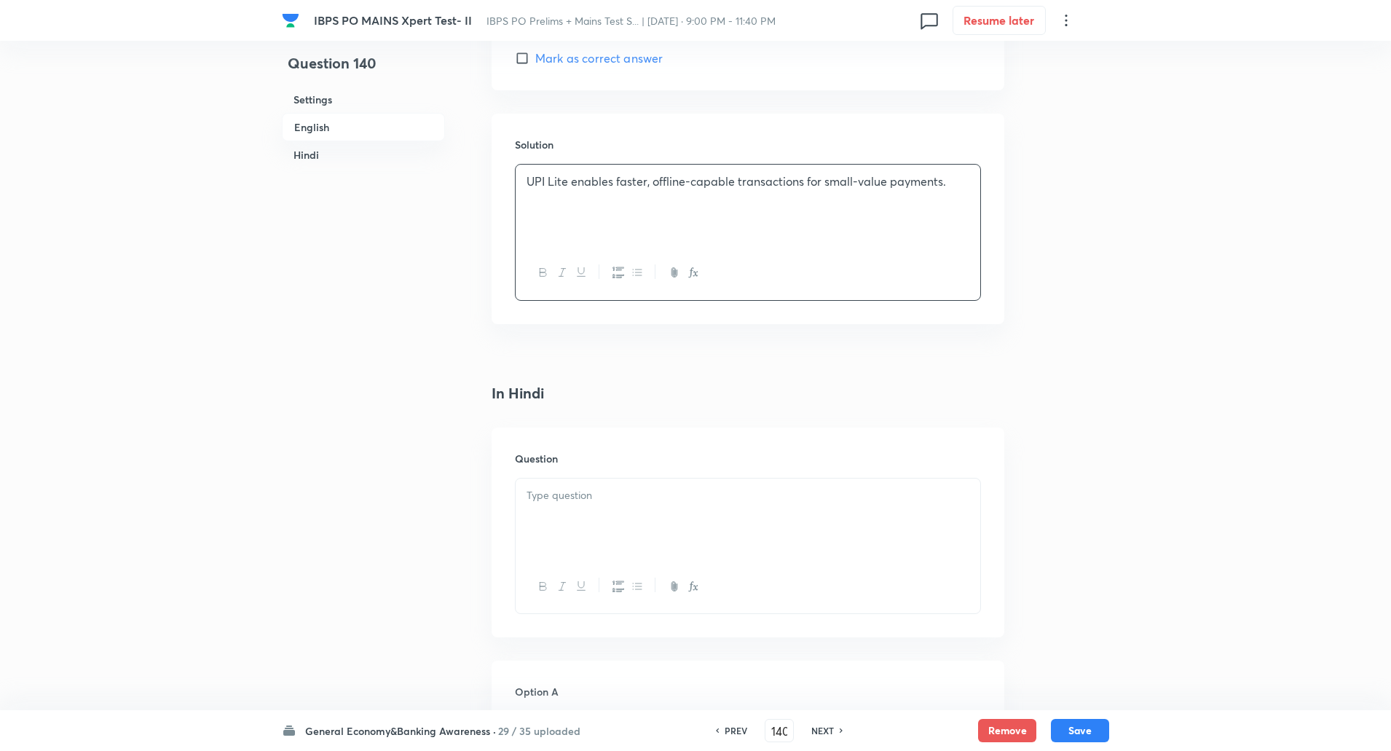
scroll to position [1924, 0]
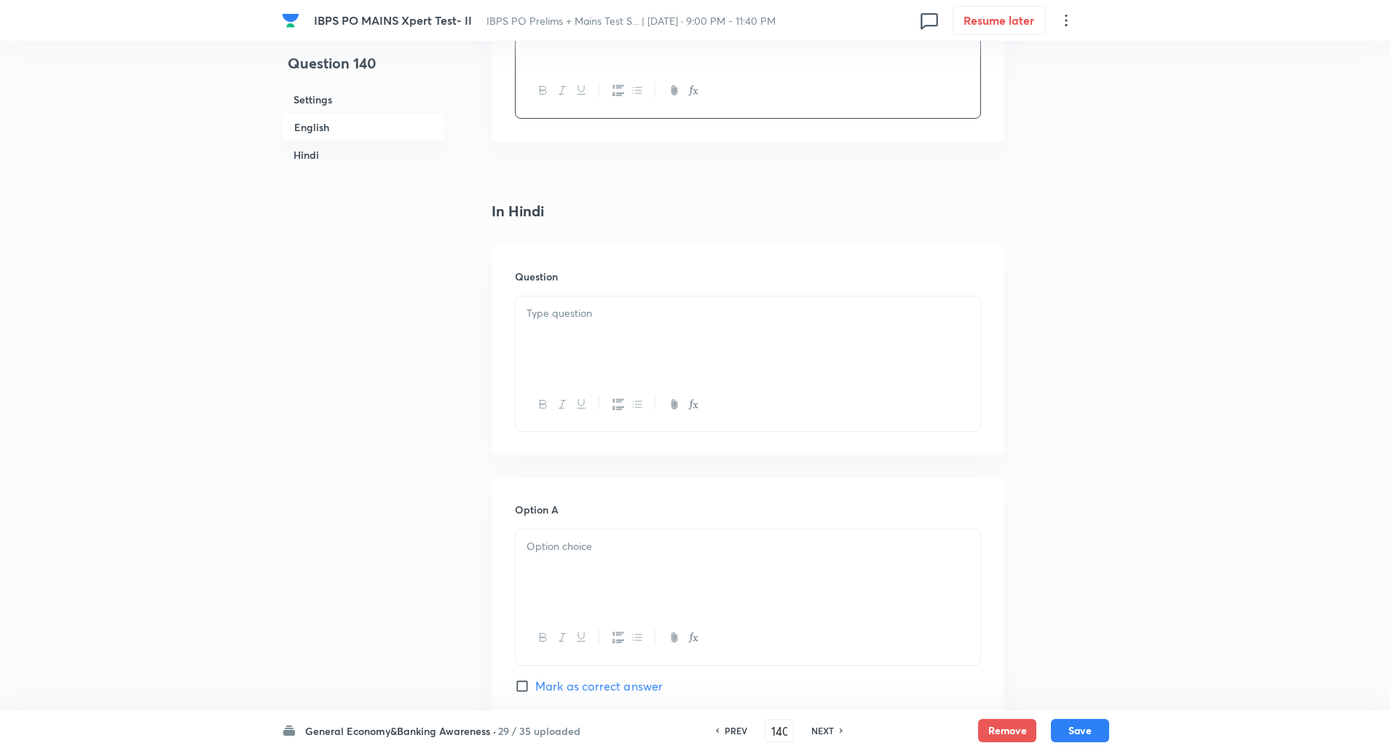
click at [579, 374] on div at bounding box center [748, 337] width 465 height 82
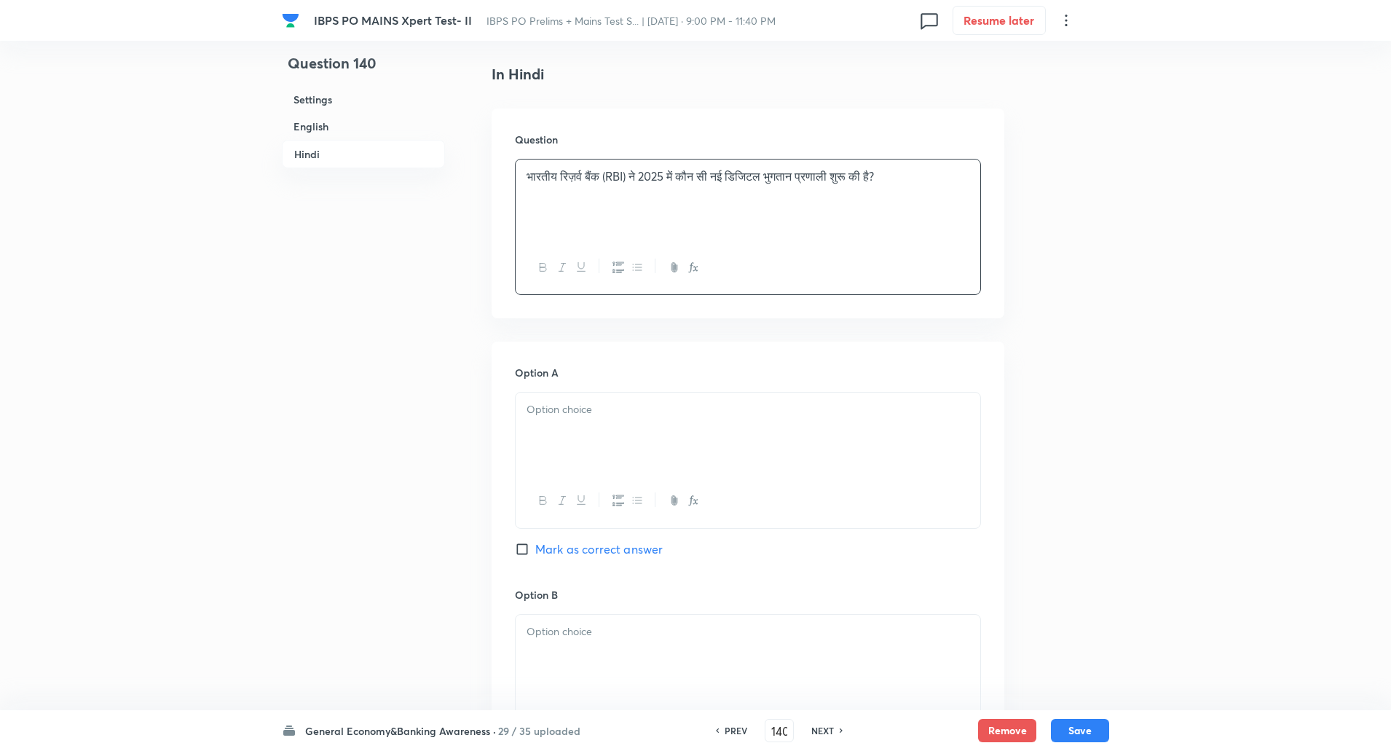
click at [570, 420] on div at bounding box center [748, 433] width 465 height 82
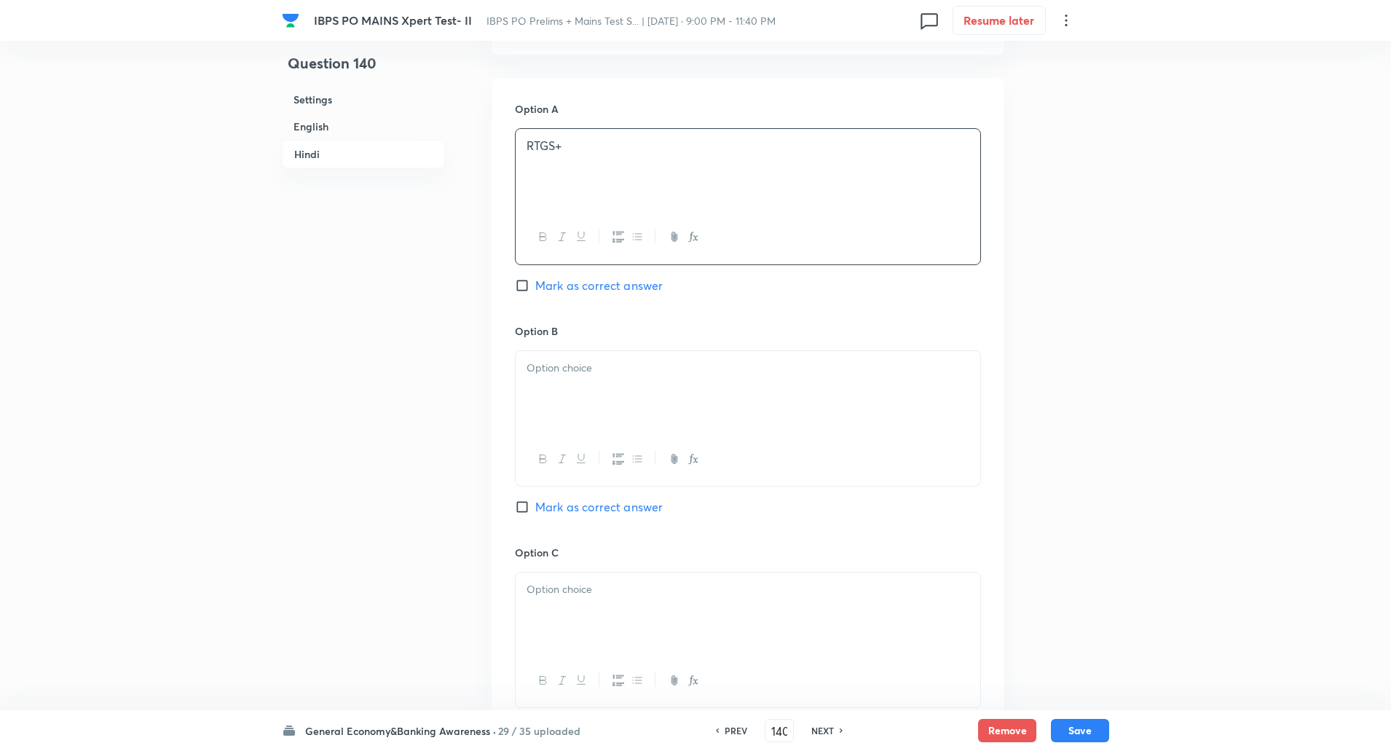
scroll to position [2326, 0]
click at [559, 401] on div at bounding box center [748, 391] width 465 height 82
paste div
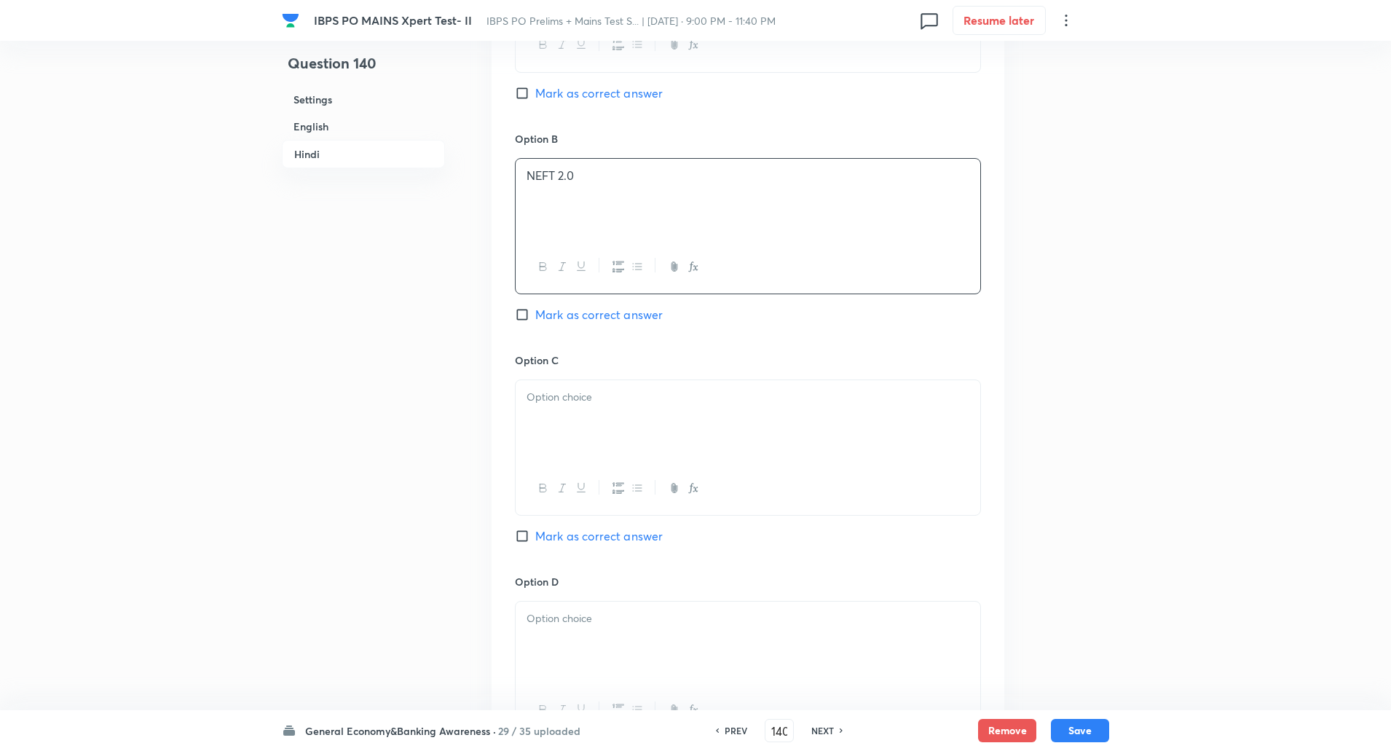
click at [558, 434] on div at bounding box center [748, 421] width 465 height 82
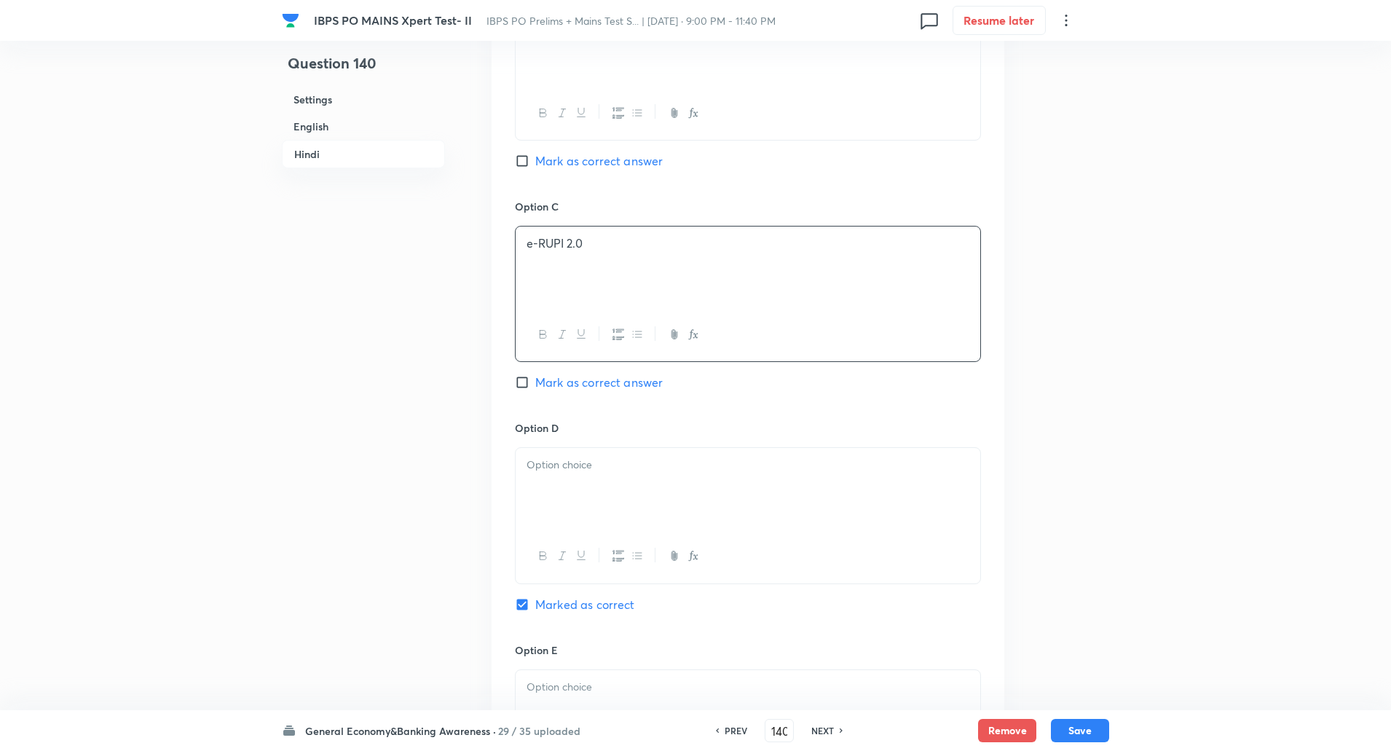
scroll to position [2671, 0]
click at [555, 469] on p at bounding box center [747, 464] width 443 height 17
paste div
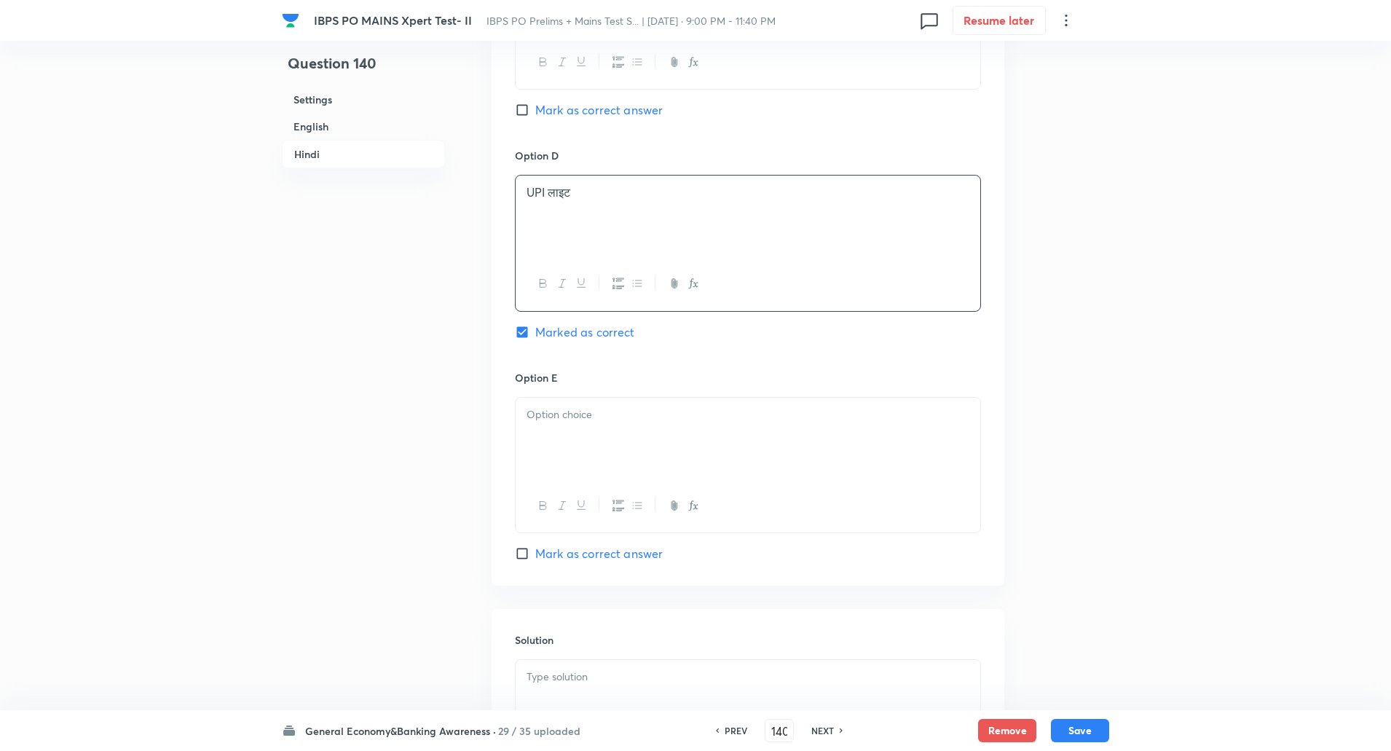
scroll to position [2948, 0]
click at [547, 433] on div at bounding box center [748, 433] width 465 height 82
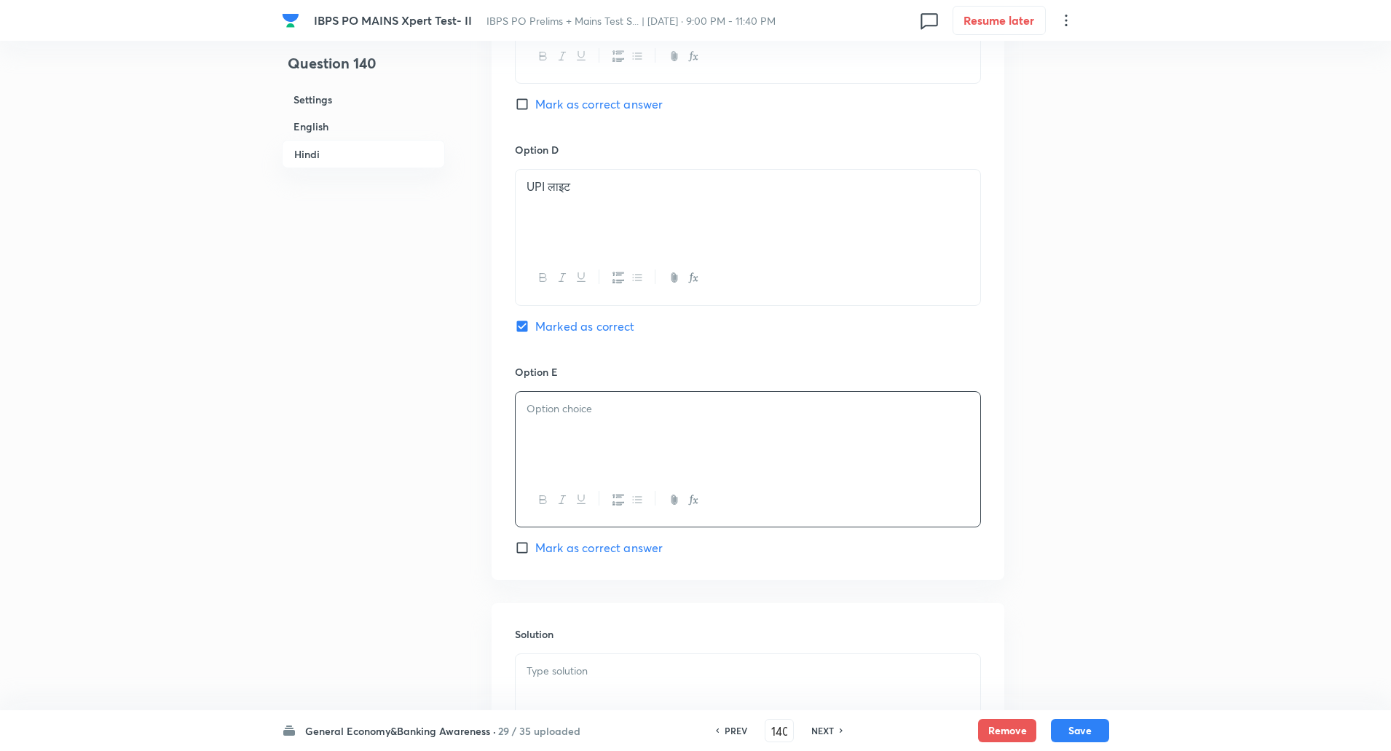
paste div
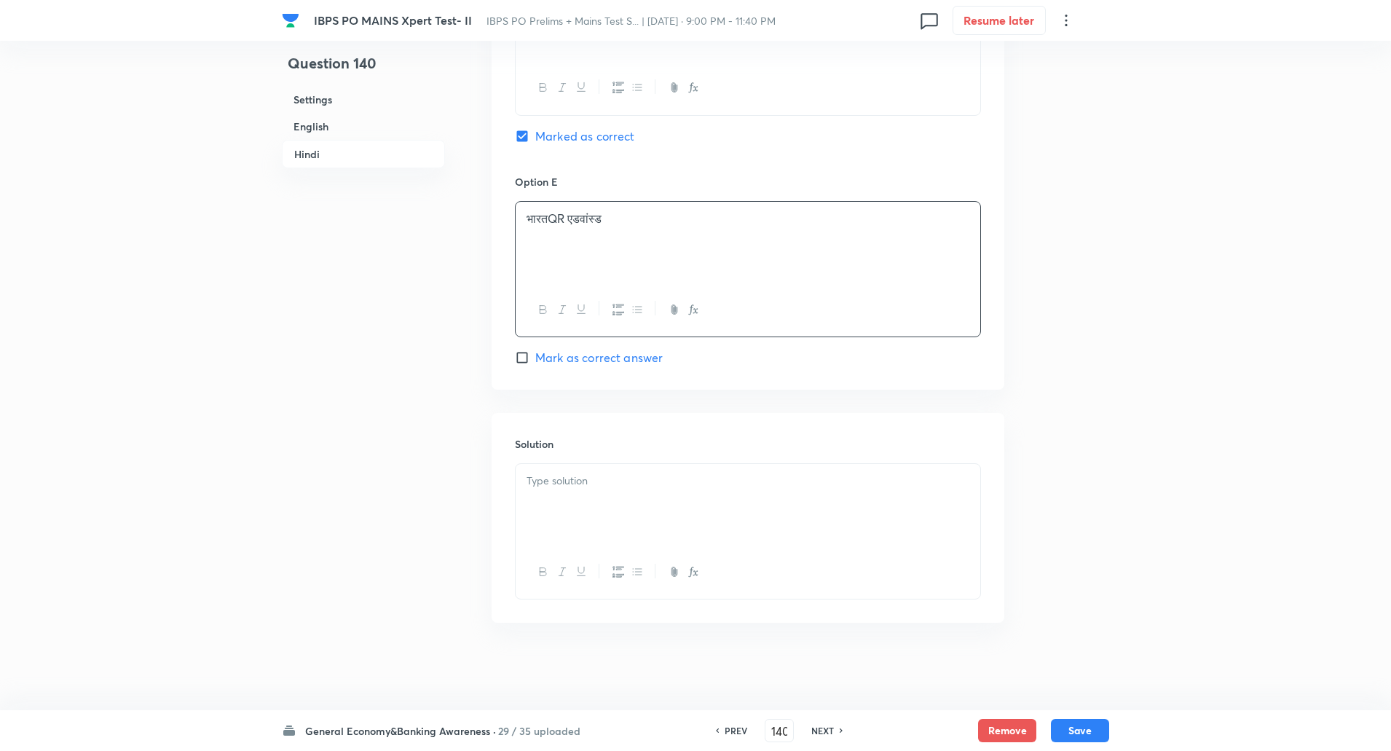
click at [548, 479] on p at bounding box center [747, 481] width 443 height 17
click at [566, 499] on p "व्याख्या: UPI लाइट छोटे मूल्य के भुगतानों के लिए तेज़, ऑफ़लाइन लेनदेन को सक्षम …" at bounding box center [747, 497] width 443 height 17
click at [1086, 723] on button "Save" at bounding box center [1080, 728] width 58 height 23
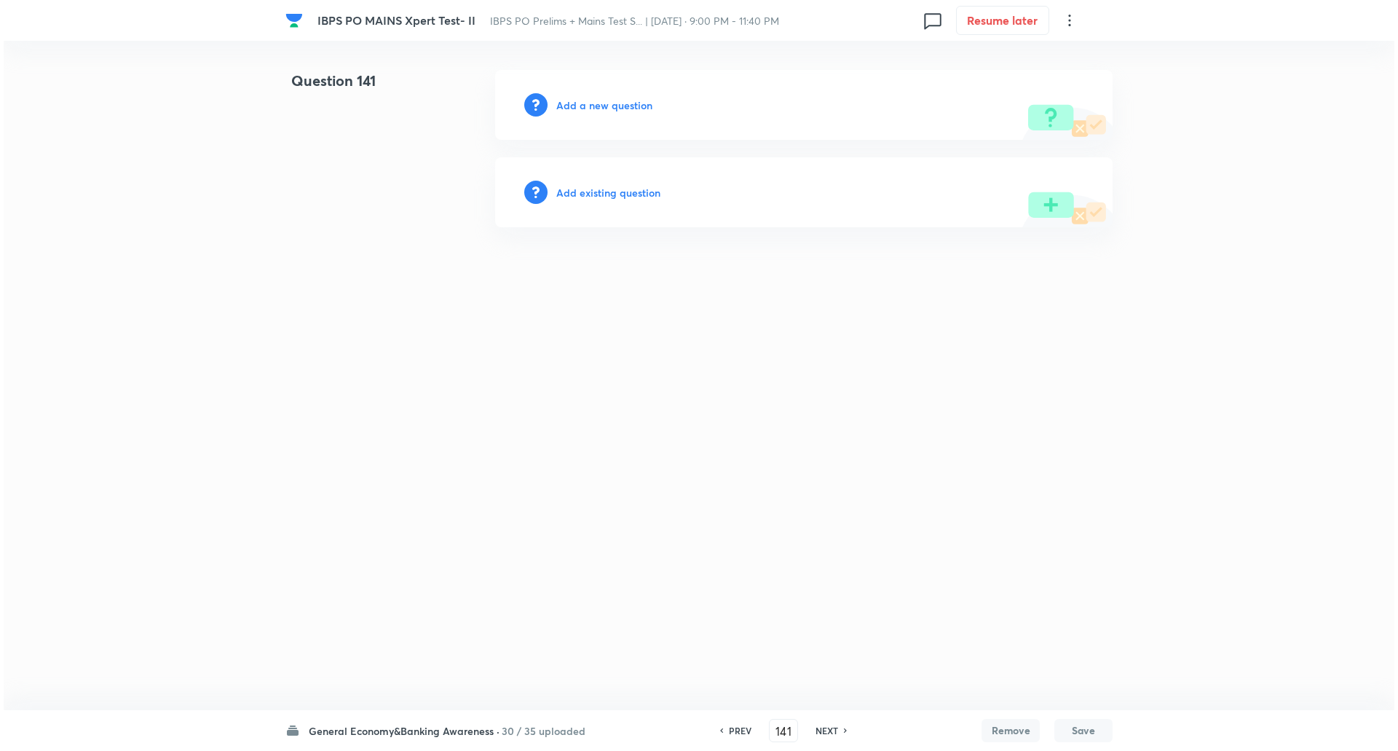
scroll to position [0, 0]
click at [597, 112] on h6 "Add a new question" at bounding box center [604, 105] width 96 height 15
click at [597, 112] on h6 "Choose a question type" at bounding box center [612, 105] width 112 height 15
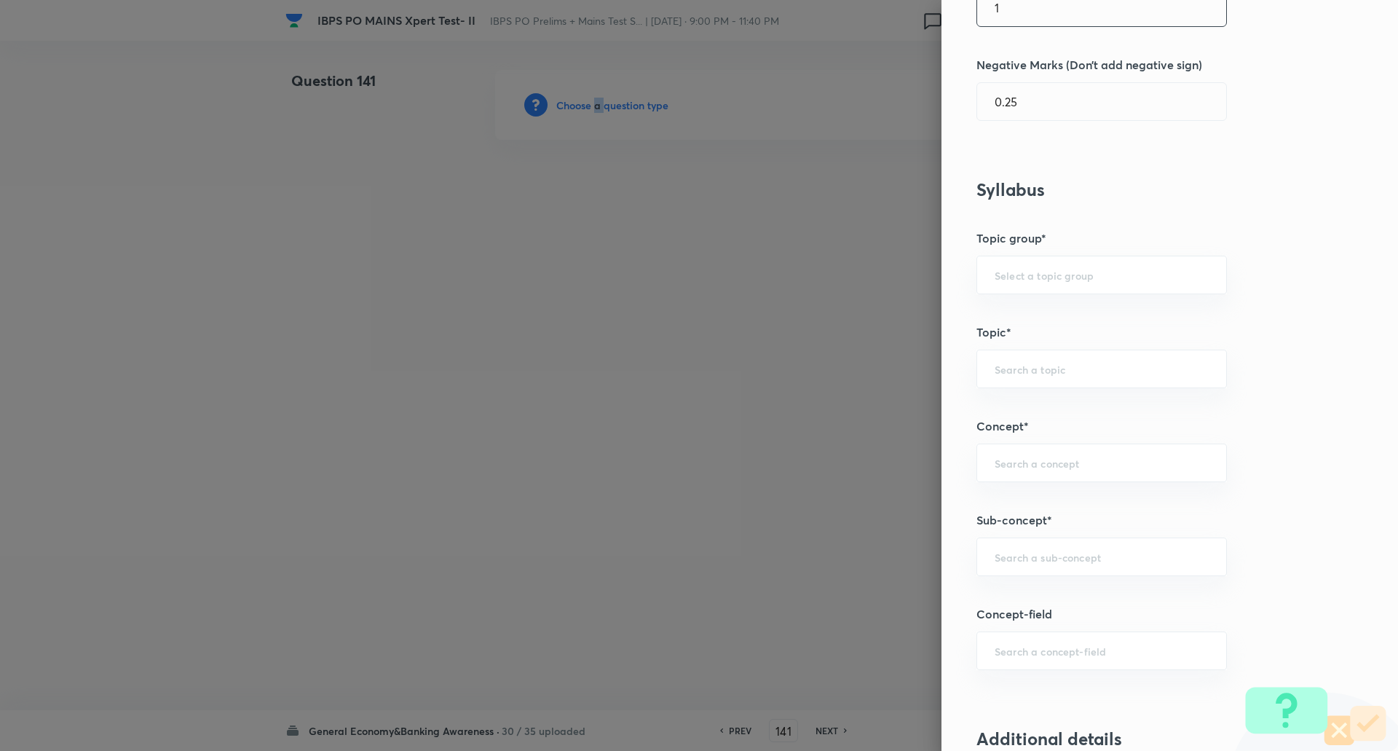
scroll to position [532, 0]
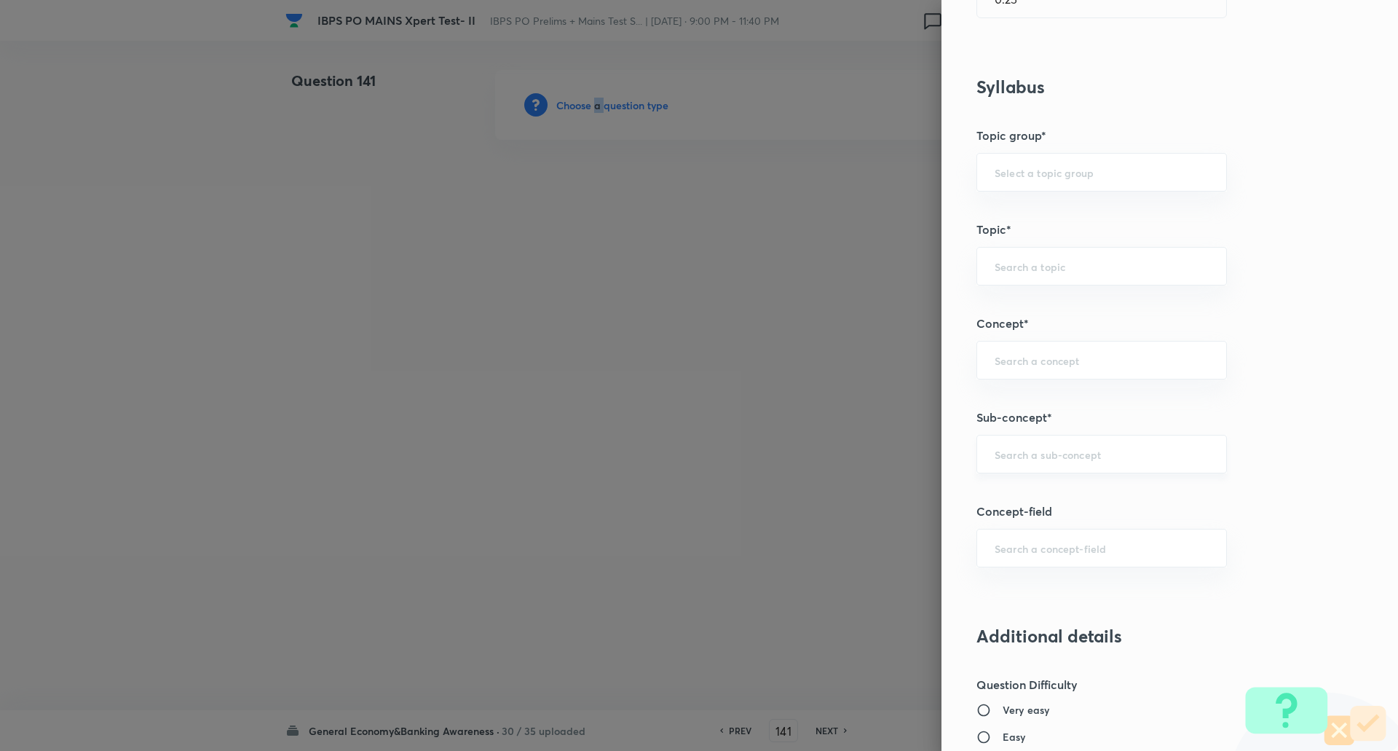
click at [1040, 469] on div "​" at bounding box center [1101, 454] width 250 height 39
click at [1040, 519] on li "Agreements/Memorandum of Understandings" at bounding box center [1090, 504] width 249 height 44
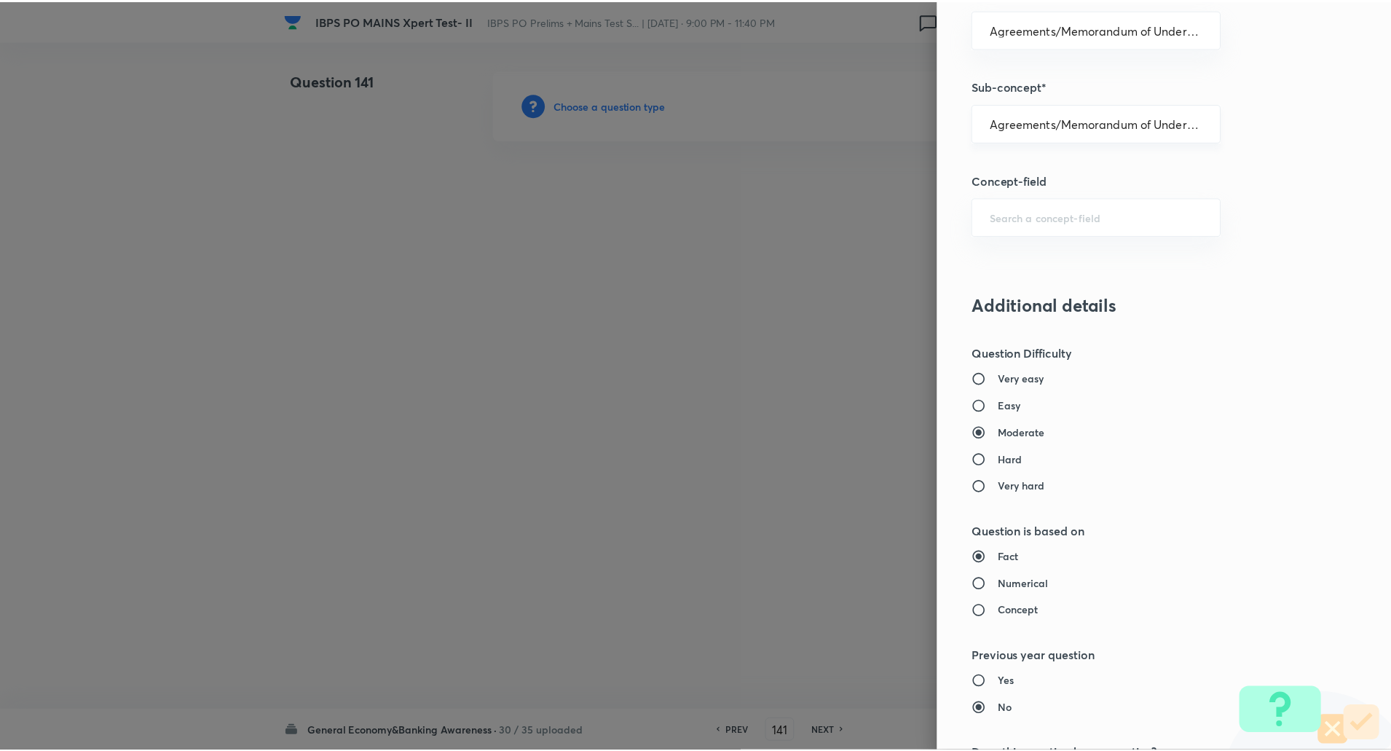
scroll to position [1234, 0]
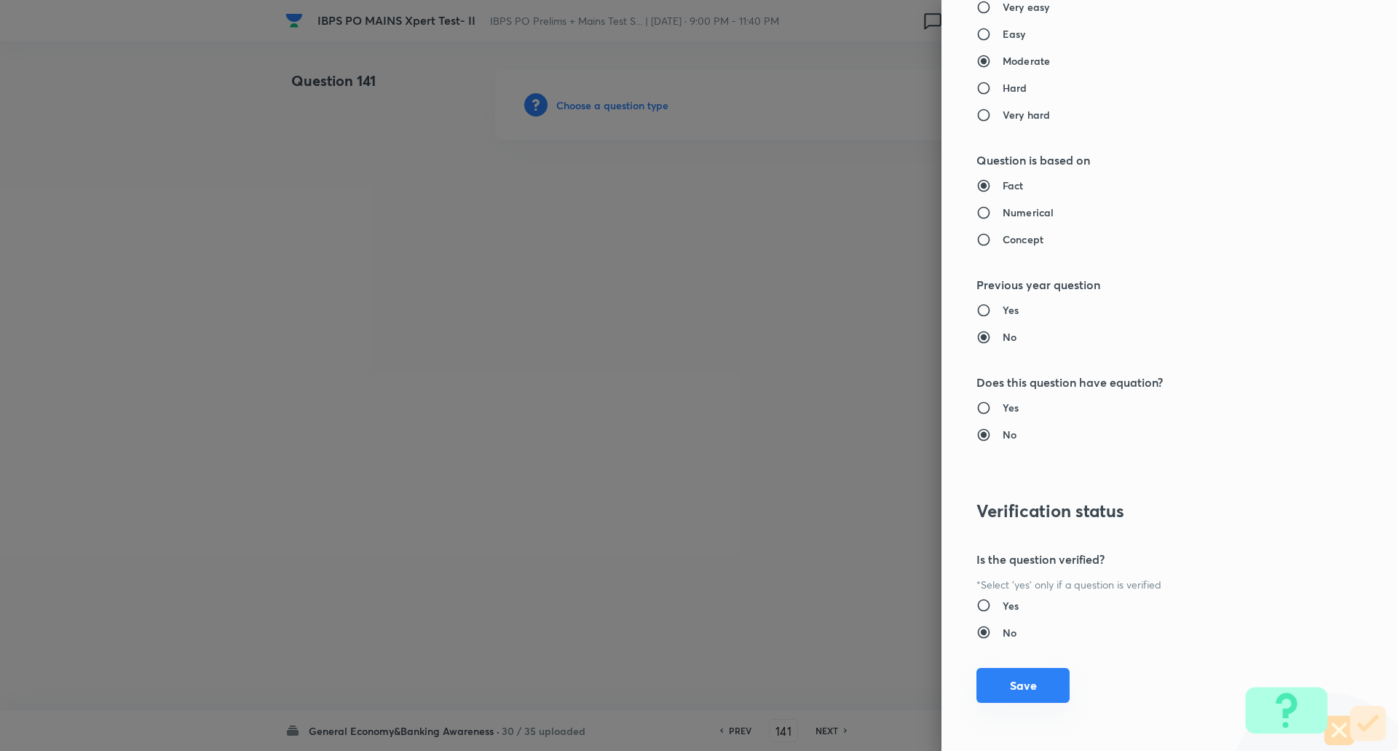
click at [1020, 684] on button "Save" at bounding box center [1022, 685] width 93 height 35
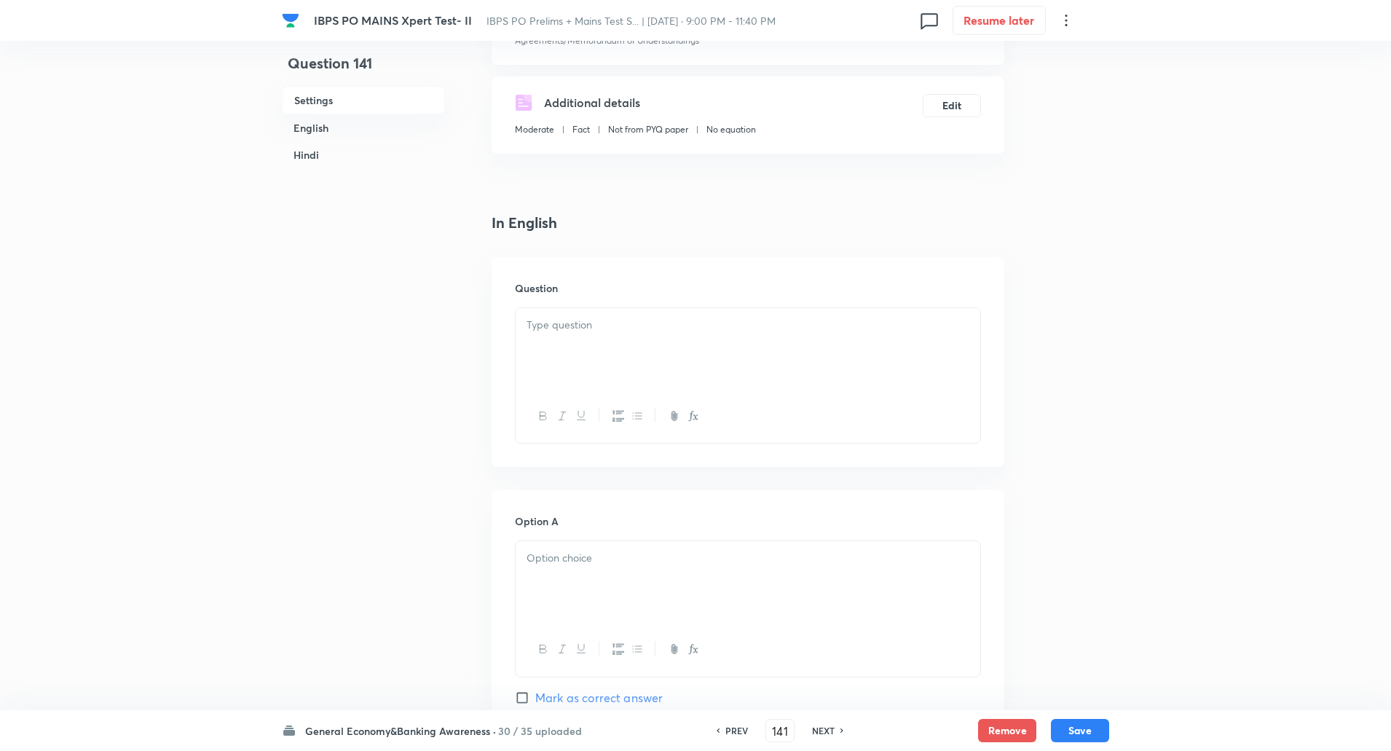
scroll to position [237, 0]
click at [590, 346] on div at bounding box center [748, 347] width 465 height 82
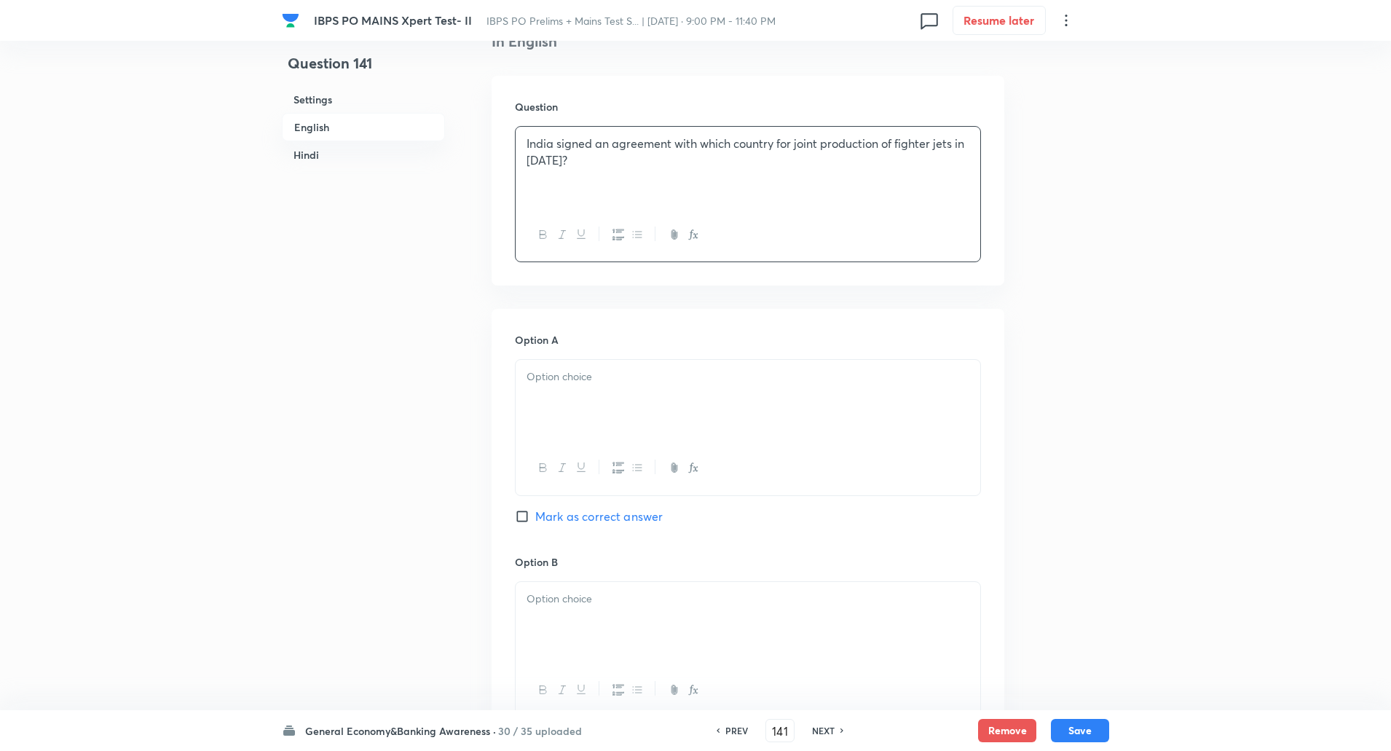
scroll to position [424, 0]
click at [581, 363] on p at bounding box center [747, 369] width 443 height 17
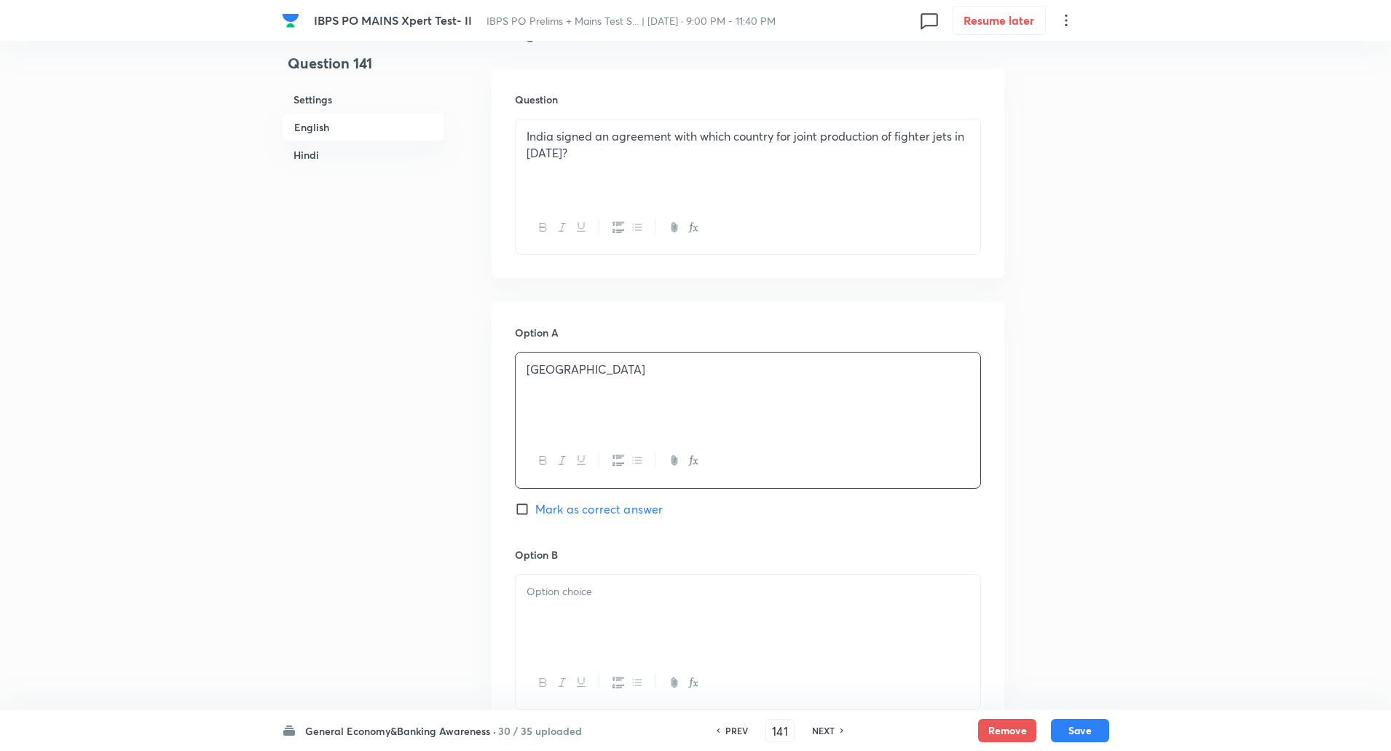
scroll to position [556, 0]
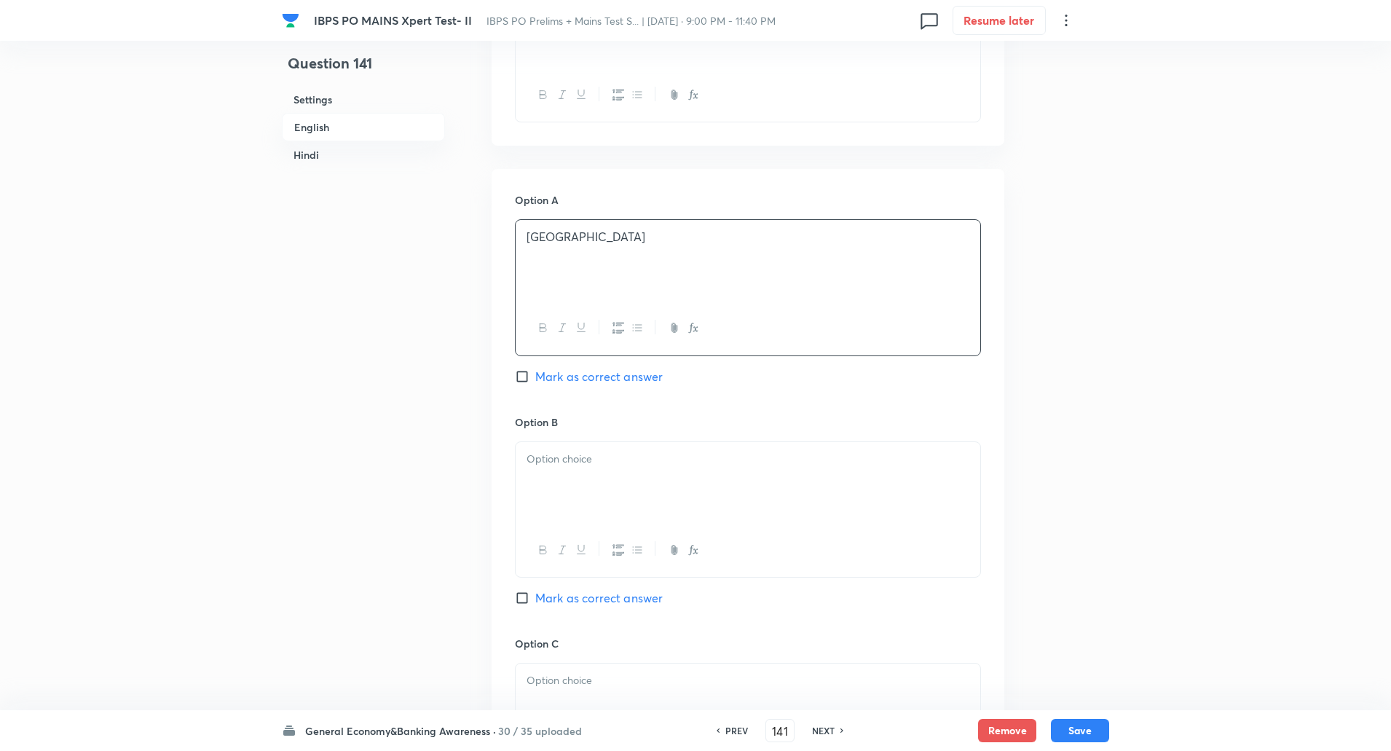
click at [568, 442] on div at bounding box center [748, 483] width 465 height 82
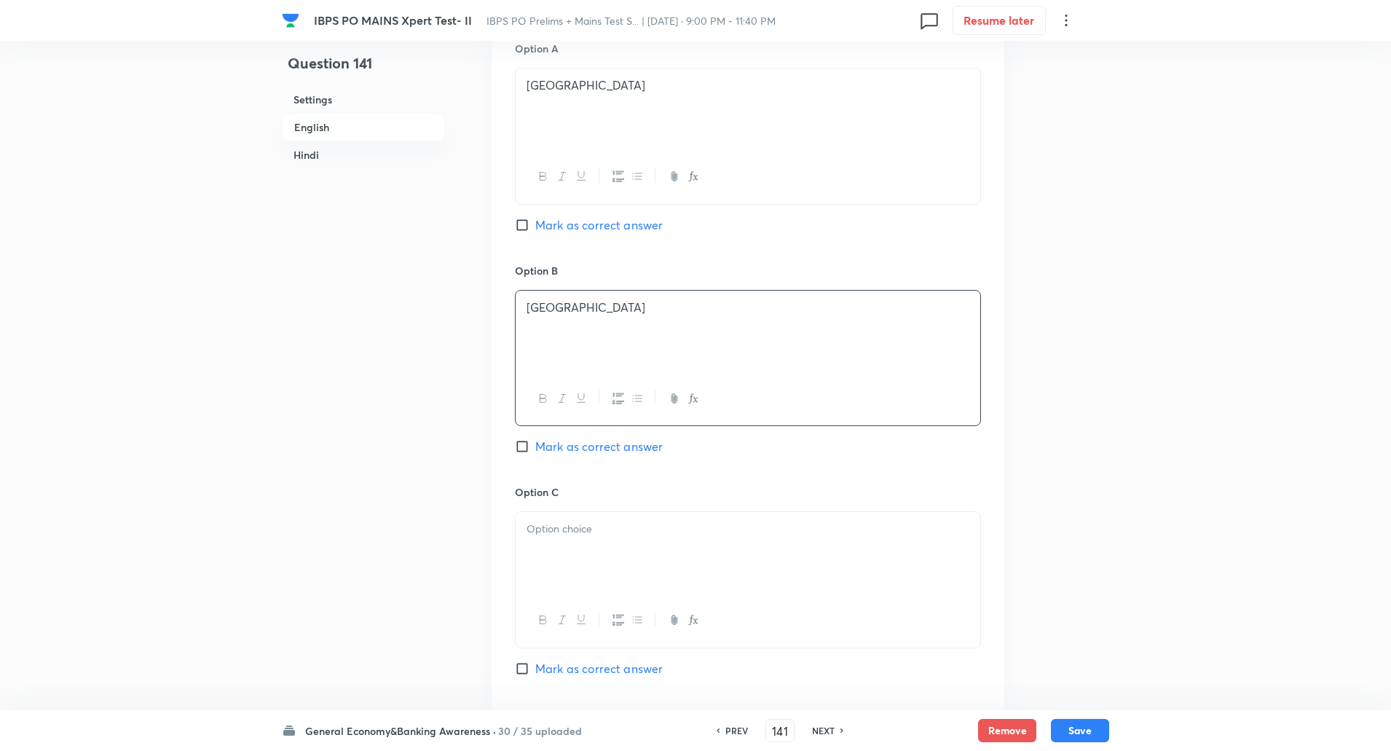
click at [573, 531] on p at bounding box center [747, 529] width 443 height 17
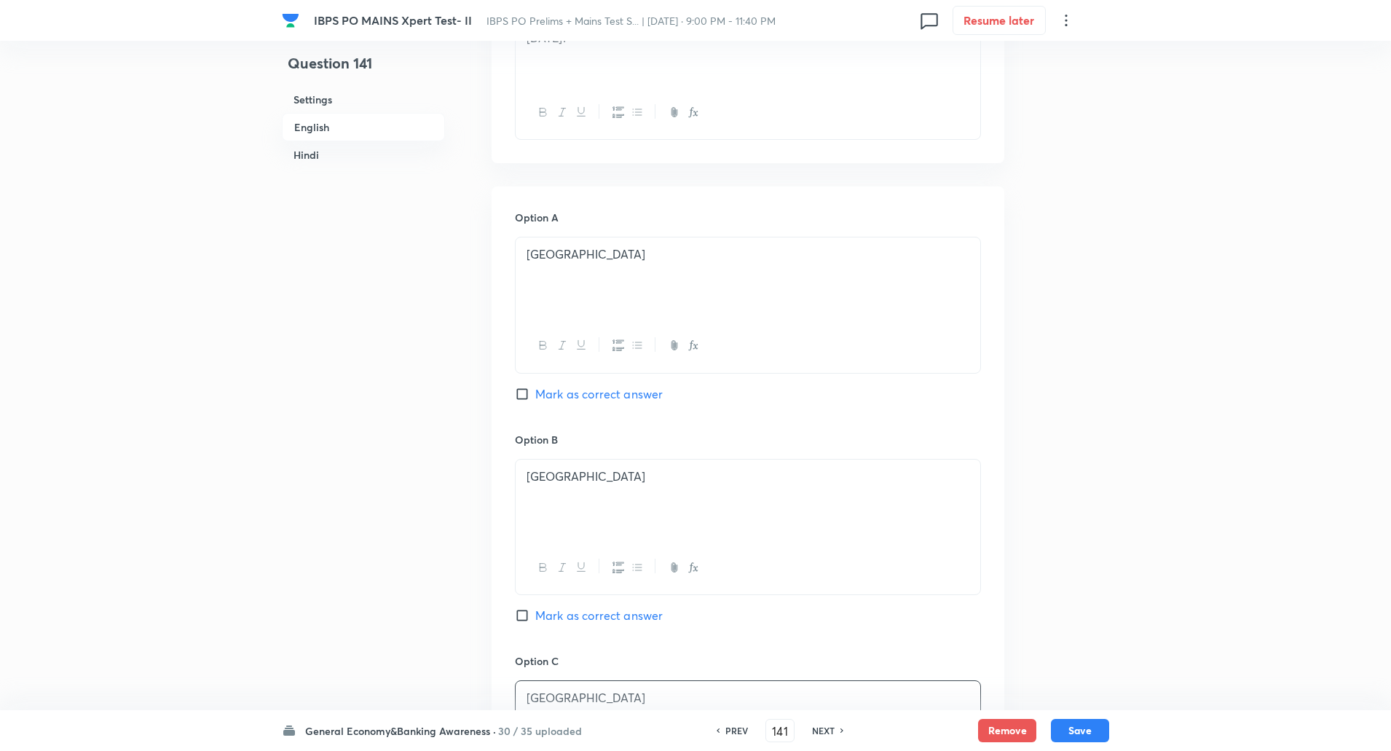
scroll to position [537, 0]
click at [523, 400] on input "Mark as correct answer" at bounding box center [525, 396] width 20 height 15
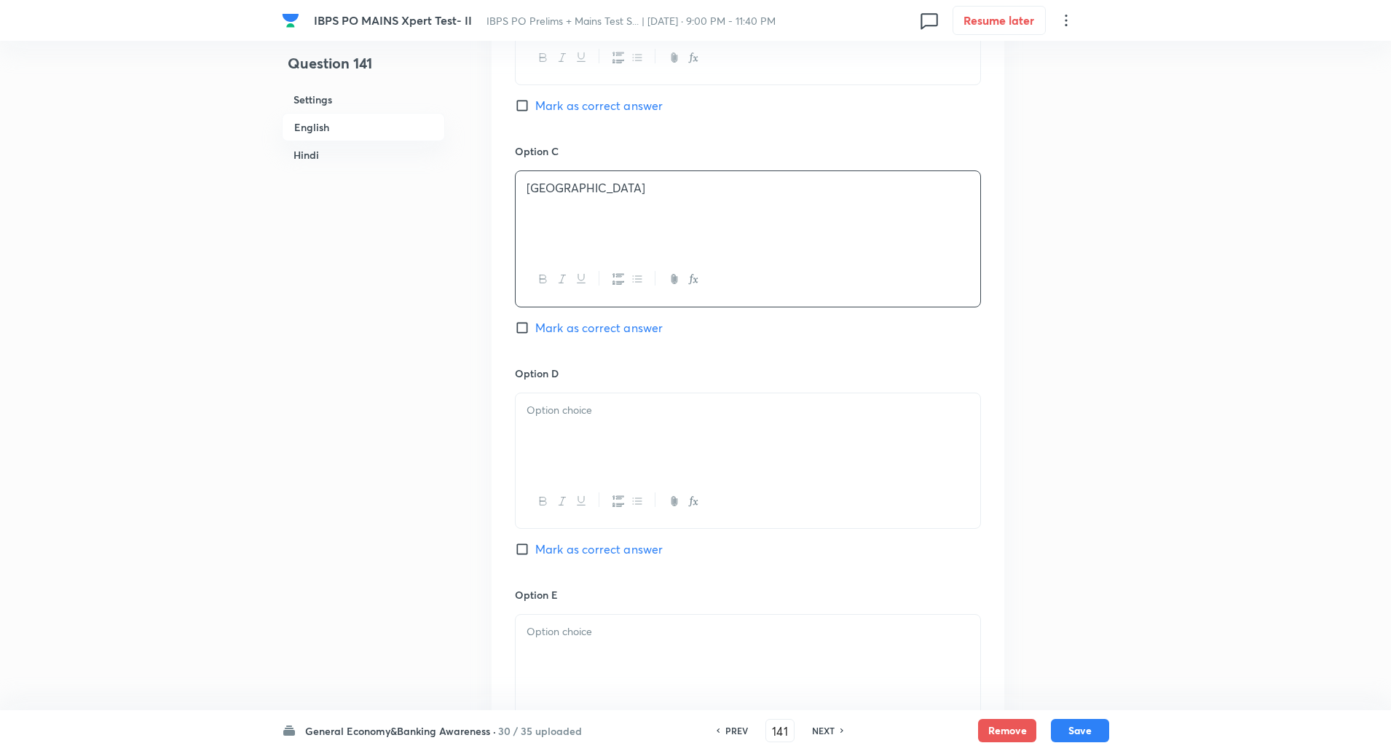
scroll to position [1049, 0]
click at [635, 469] on div at bounding box center [748, 433] width 465 height 82
click at [610, 441] on div at bounding box center [748, 437] width 465 height 82
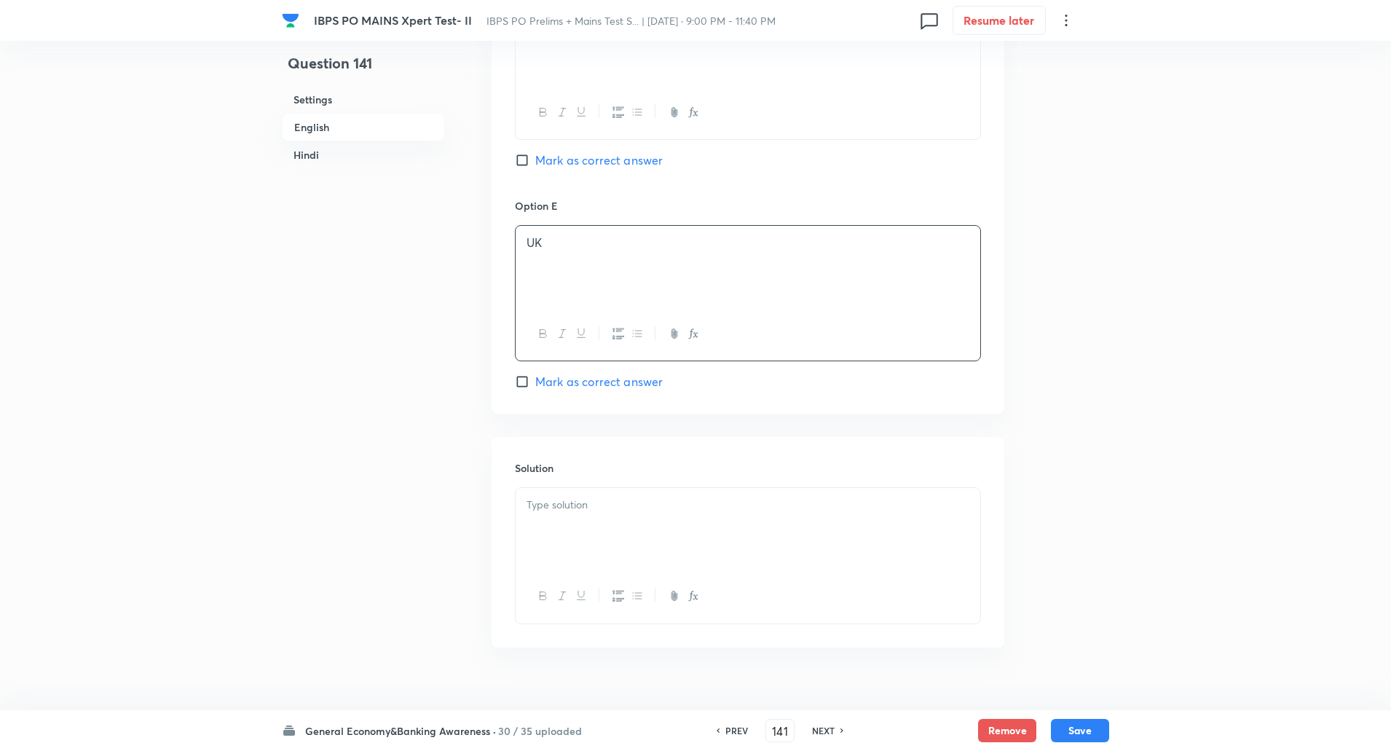
scroll to position [1457, 0]
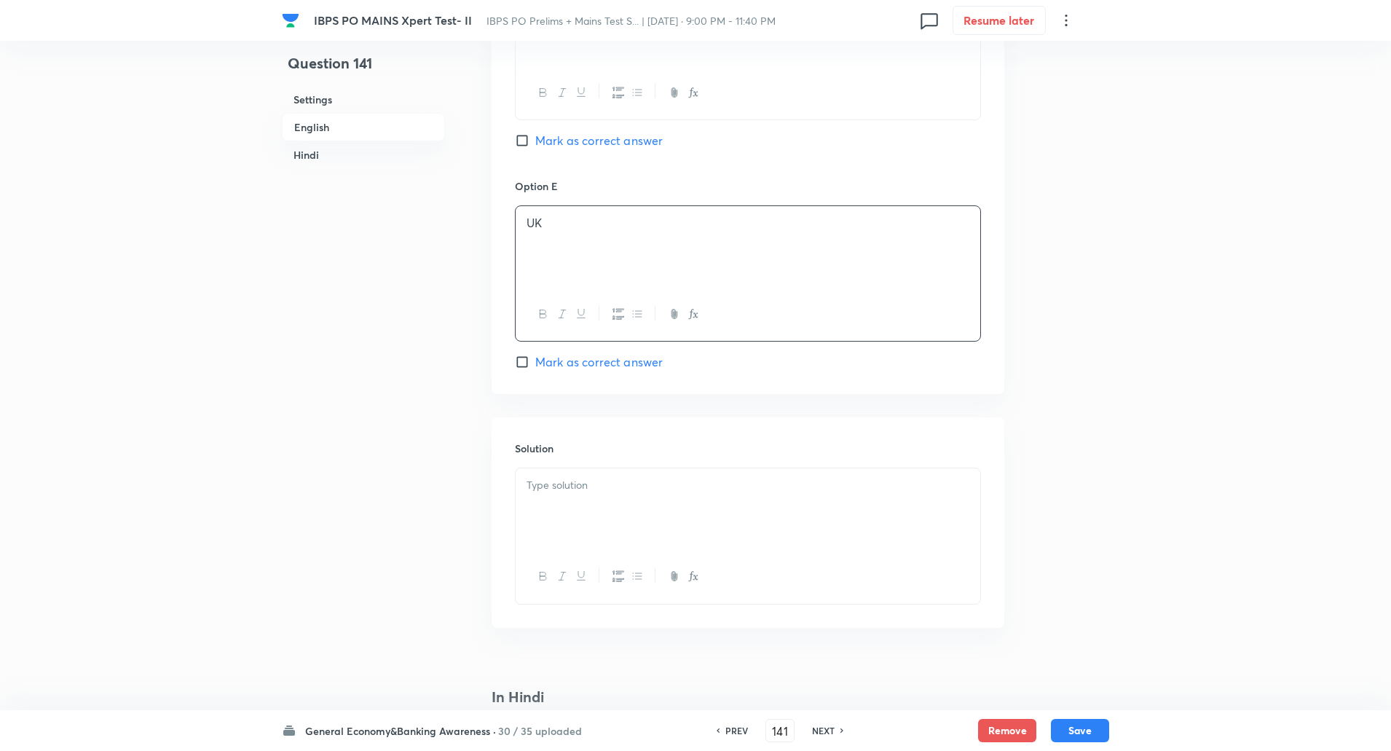
click at [574, 524] on div at bounding box center [748, 509] width 465 height 82
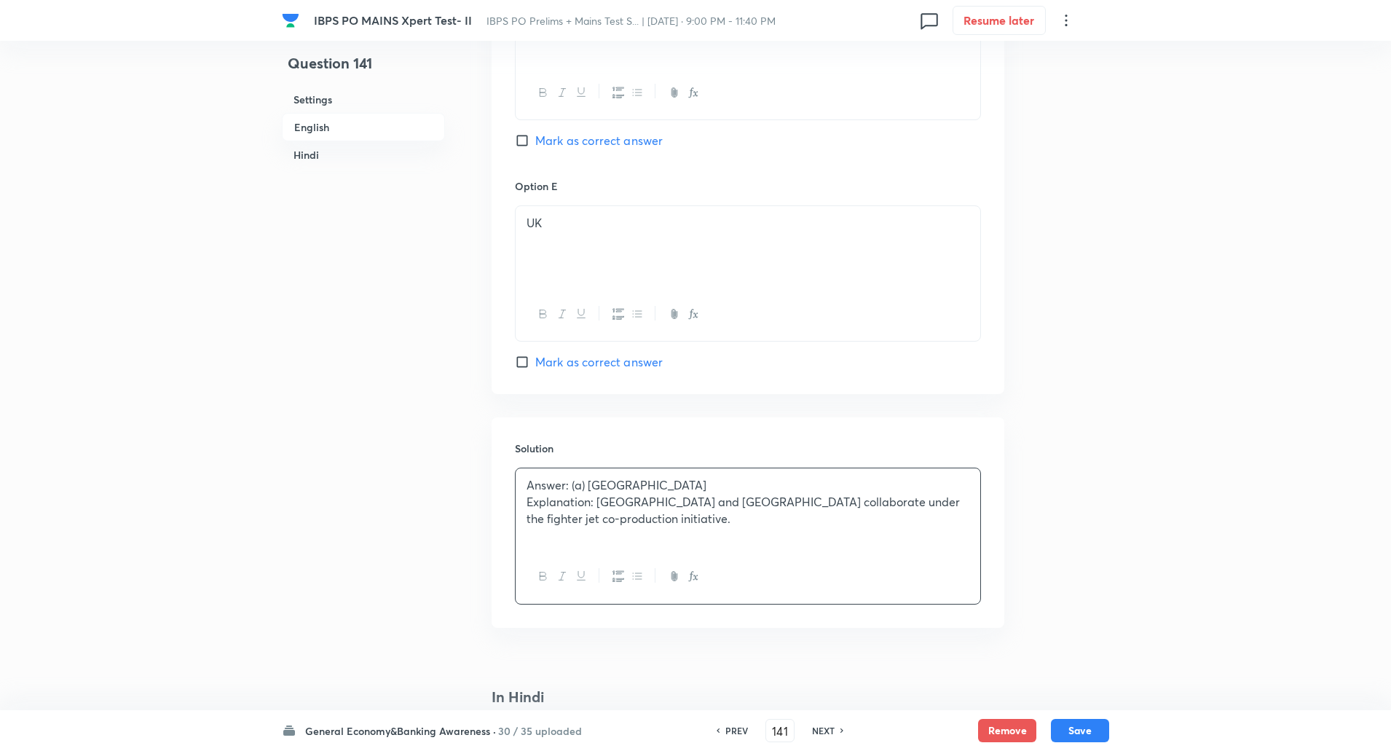
click at [594, 502] on p "Explanation: India and France collaborate under the fighter jet co-production i…" at bounding box center [747, 510] width 443 height 33
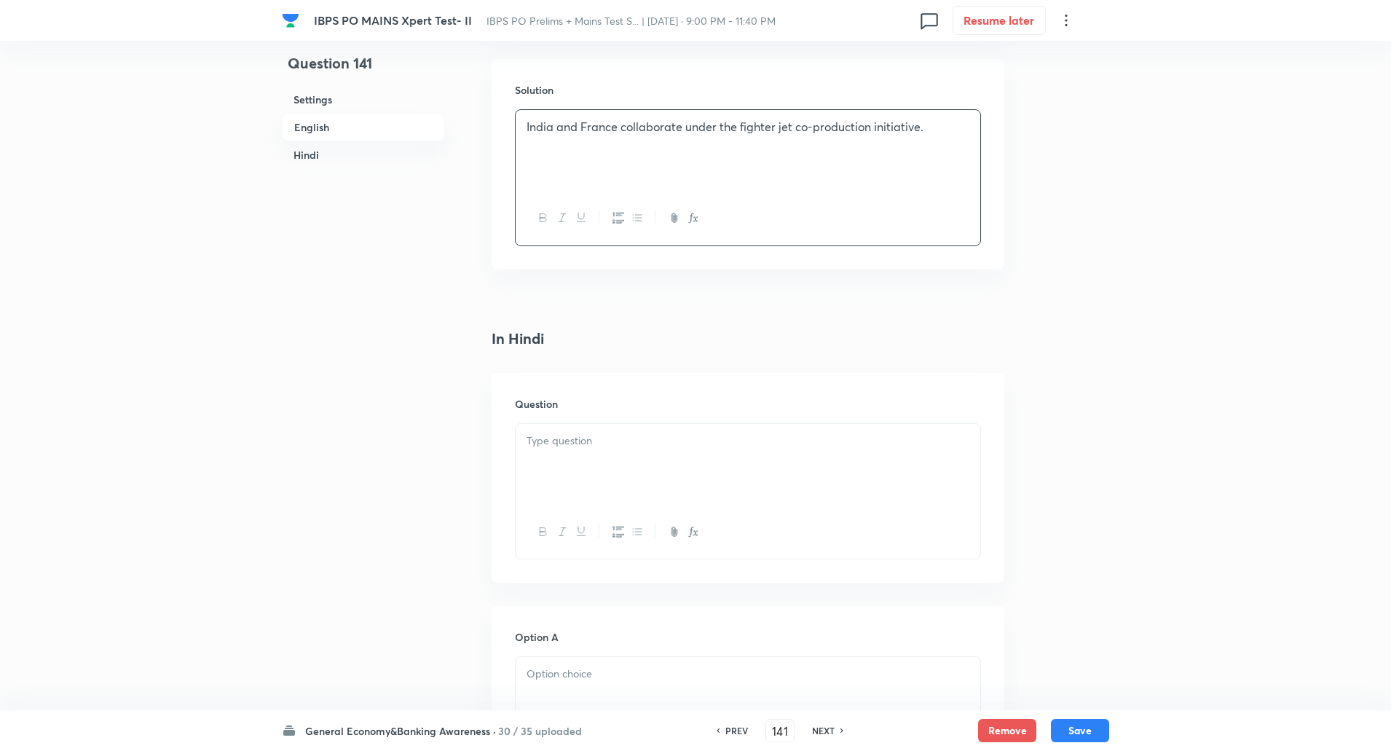
scroll to position [1868, 0]
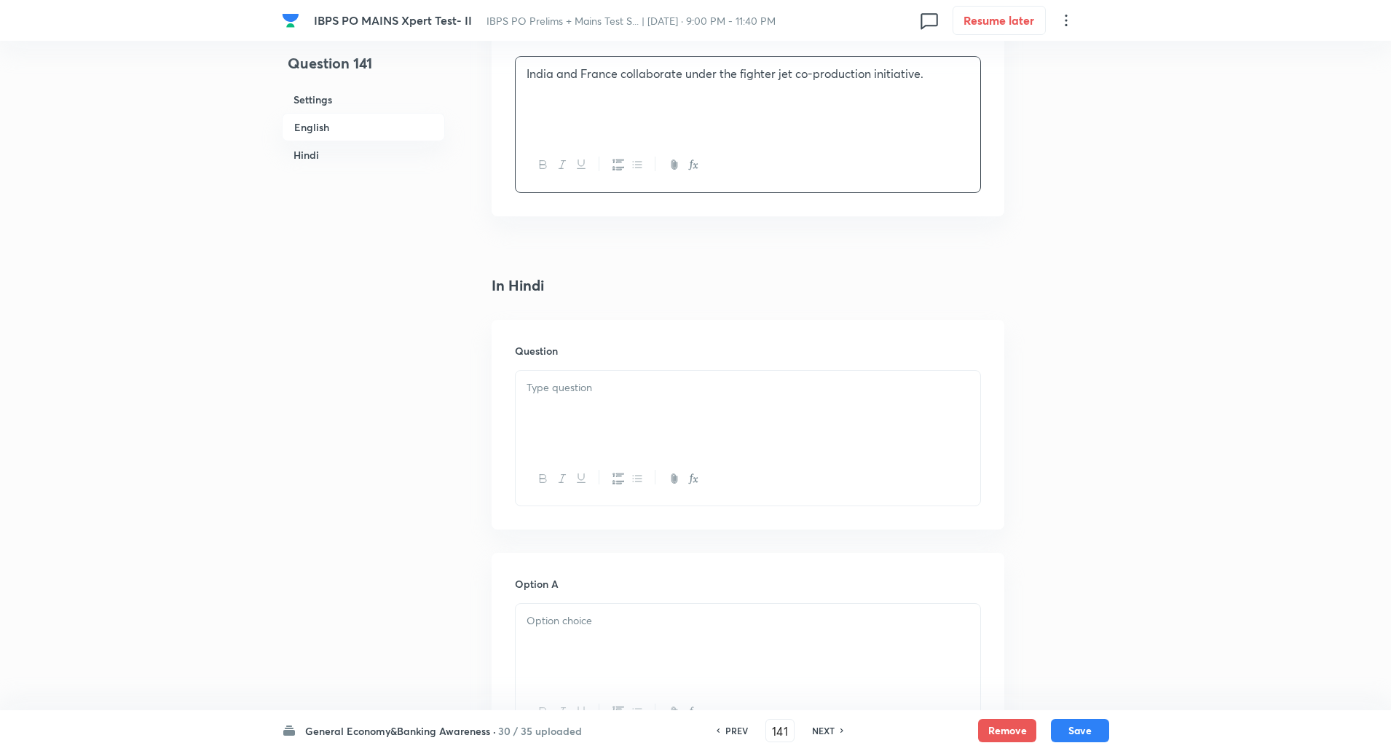
click at [590, 404] on div at bounding box center [748, 412] width 465 height 82
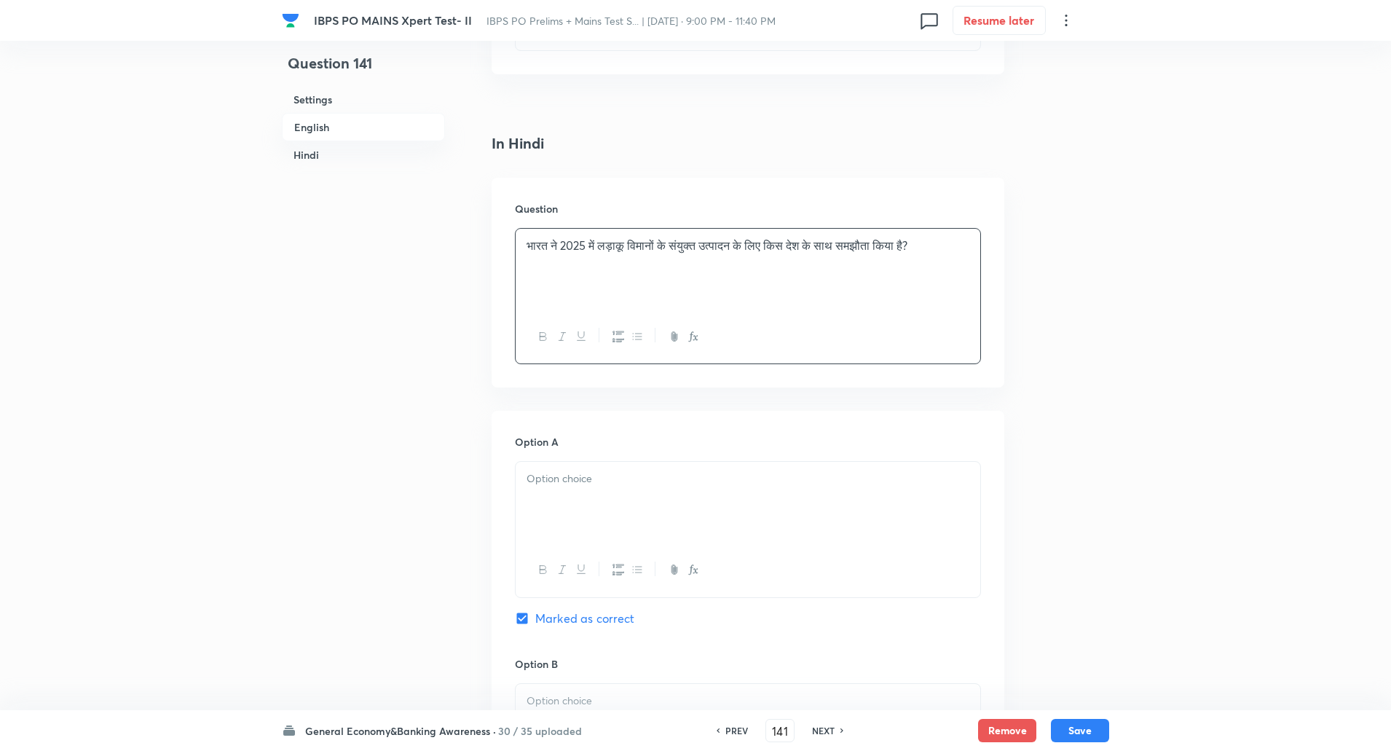
scroll to position [2066, 0]
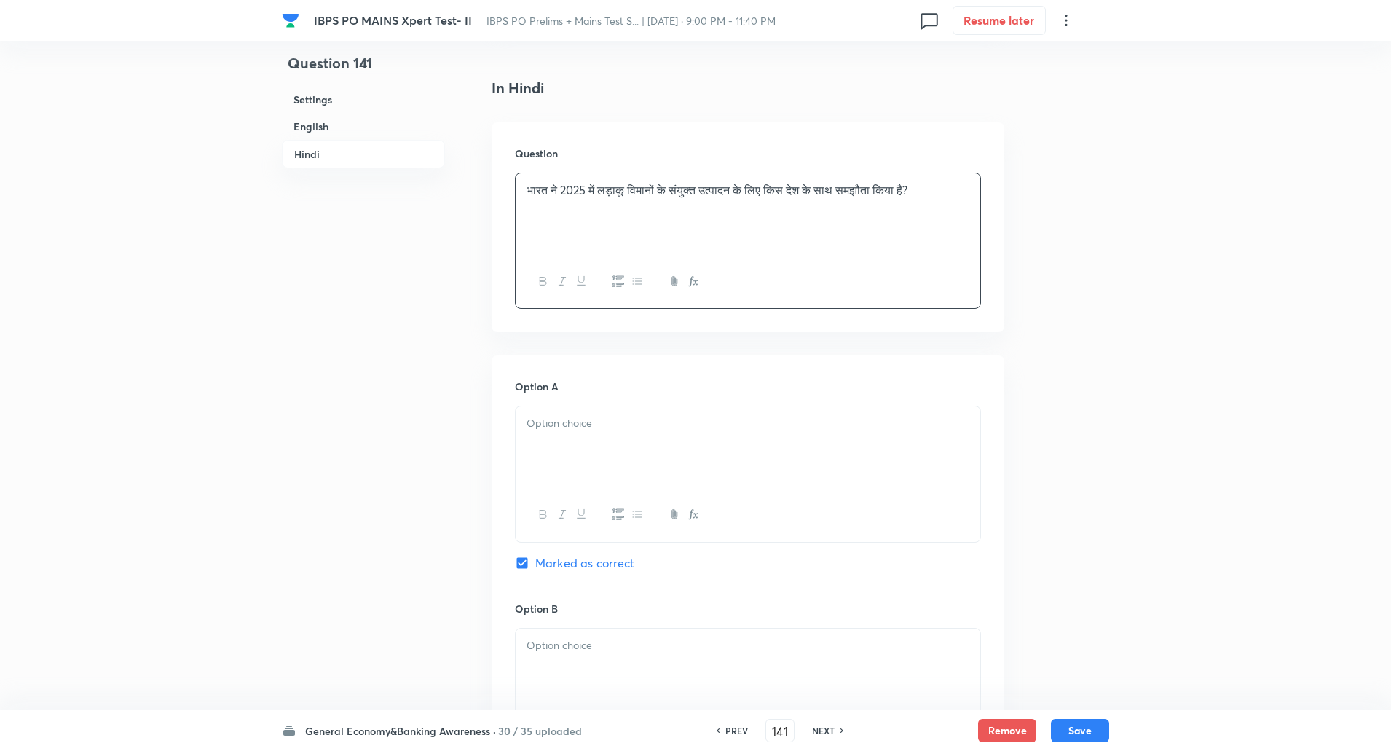
click at [612, 443] on div at bounding box center [748, 447] width 465 height 82
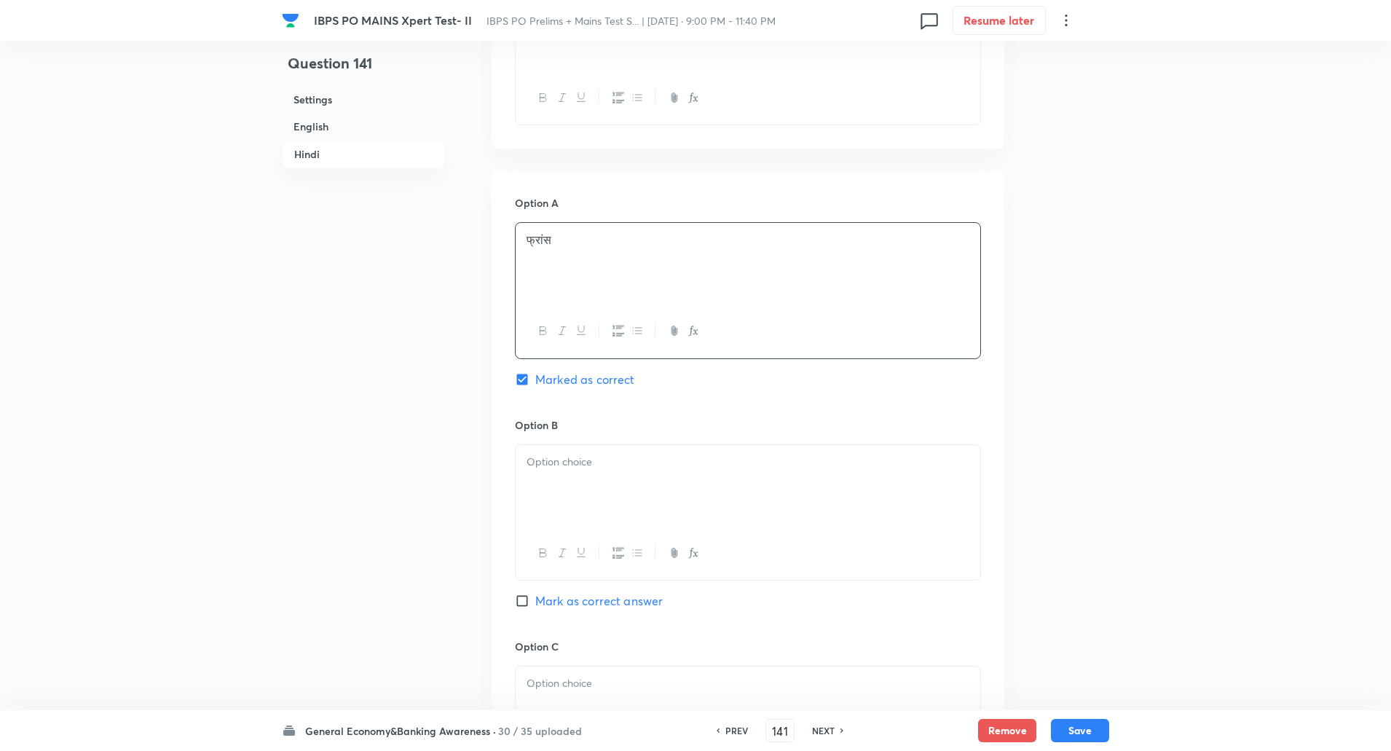
click at [595, 452] on div at bounding box center [748, 486] width 465 height 82
paste div
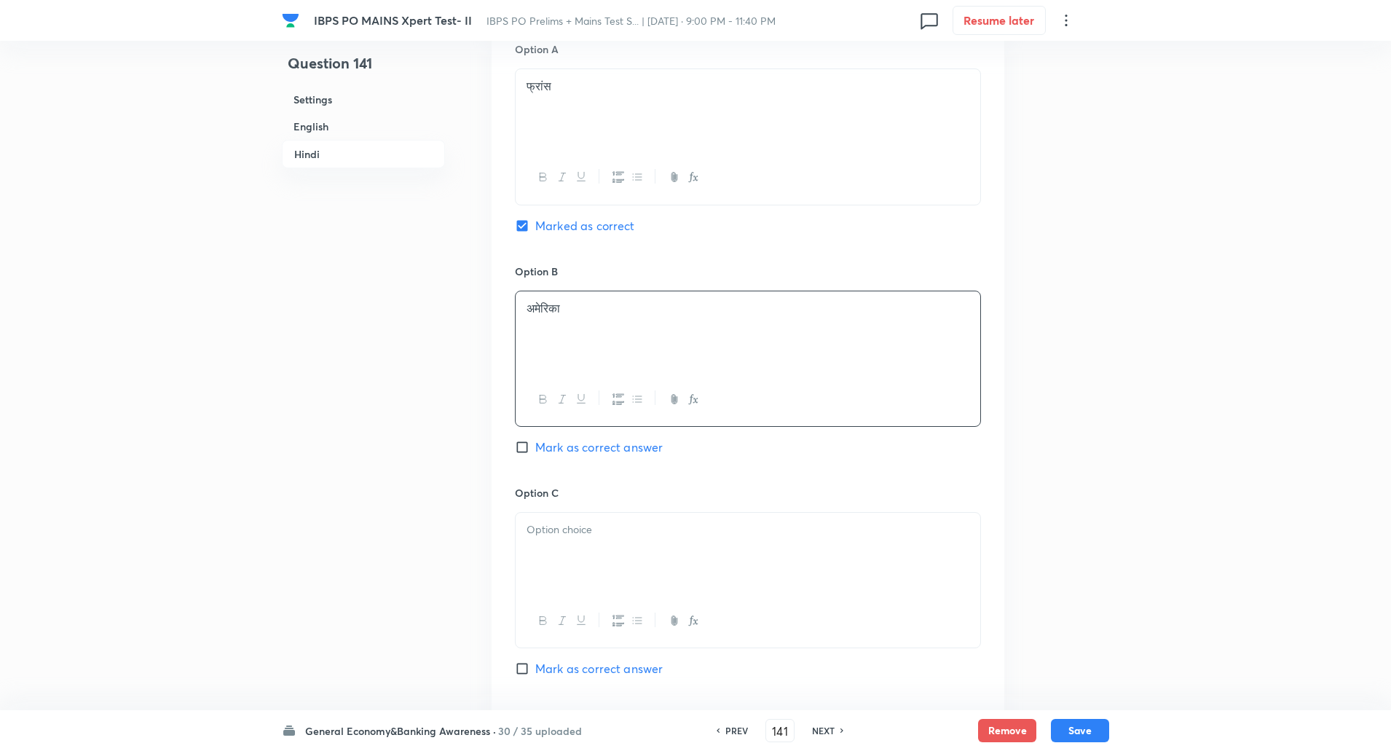
scroll to position [2419, 0]
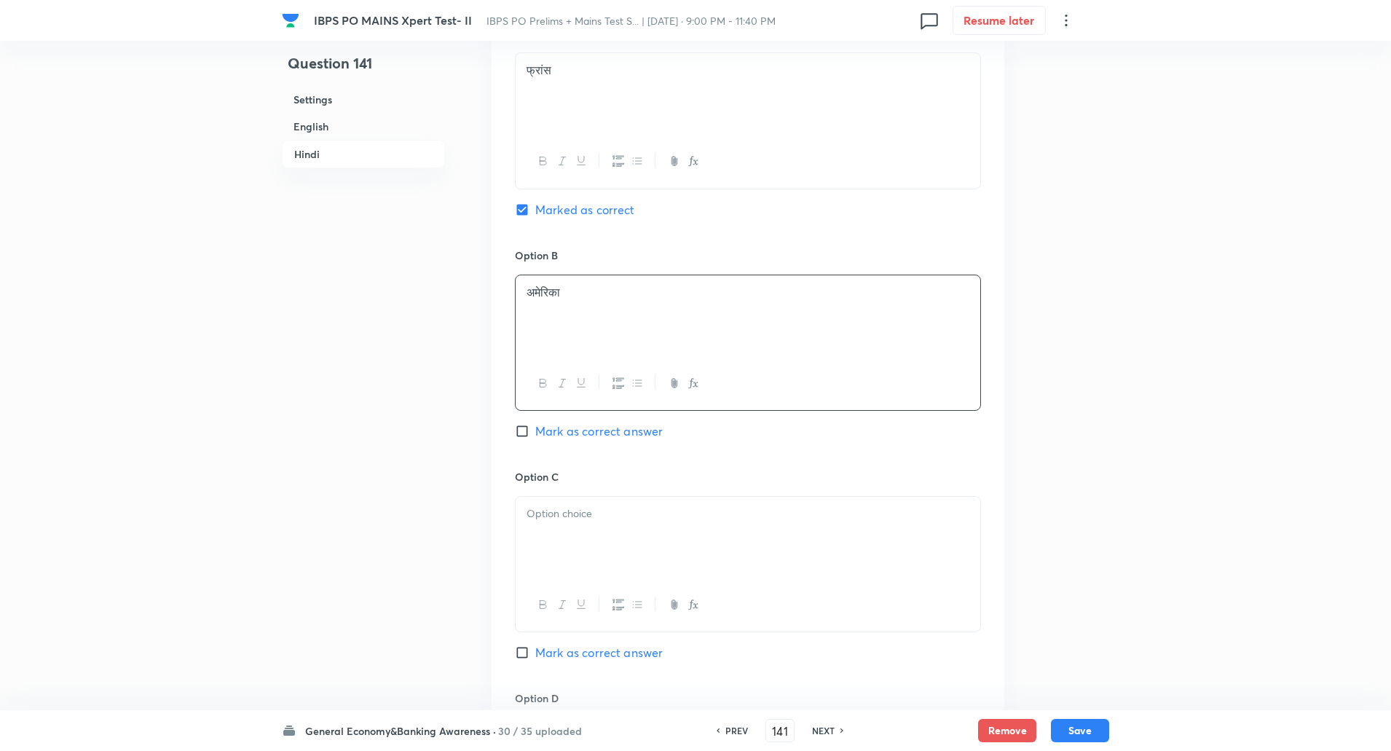
click at [574, 504] on div at bounding box center [748, 538] width 465 height 82
paste div
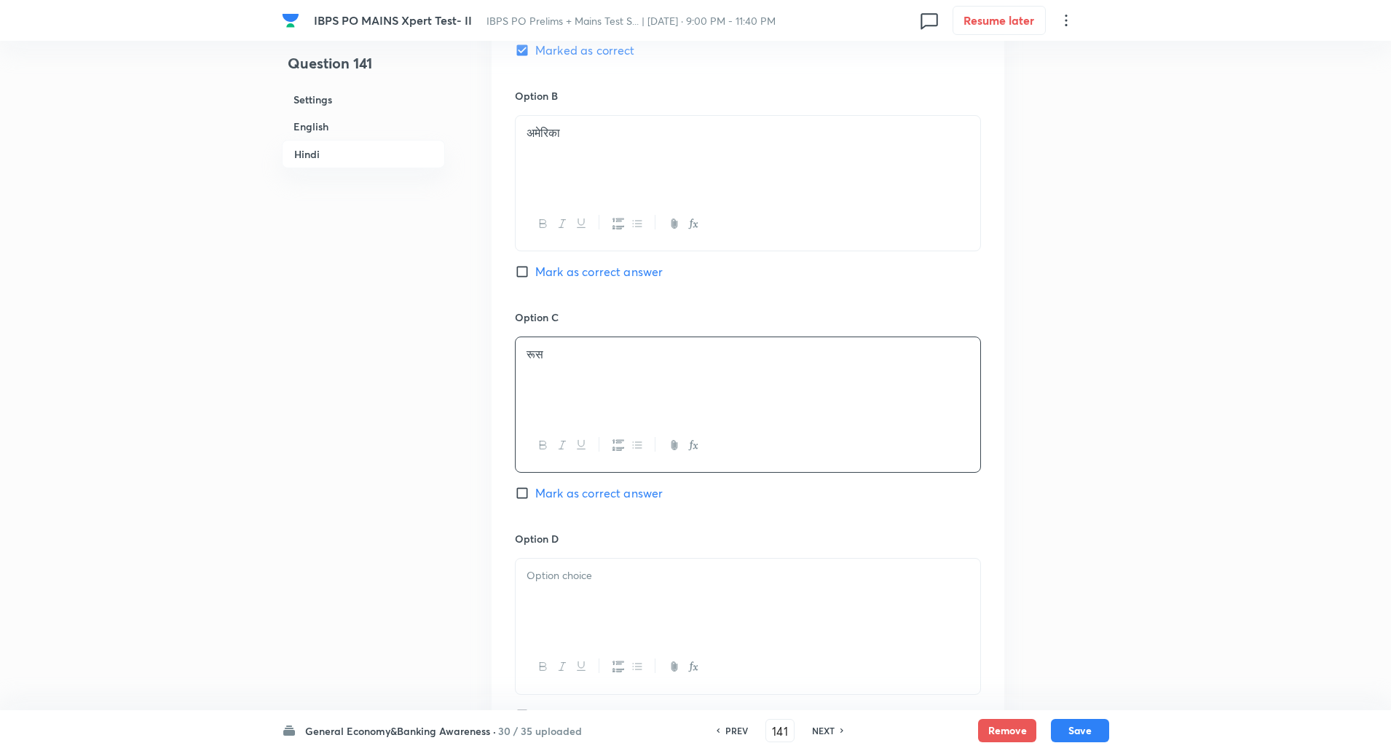
scroll to position [2649, 0]
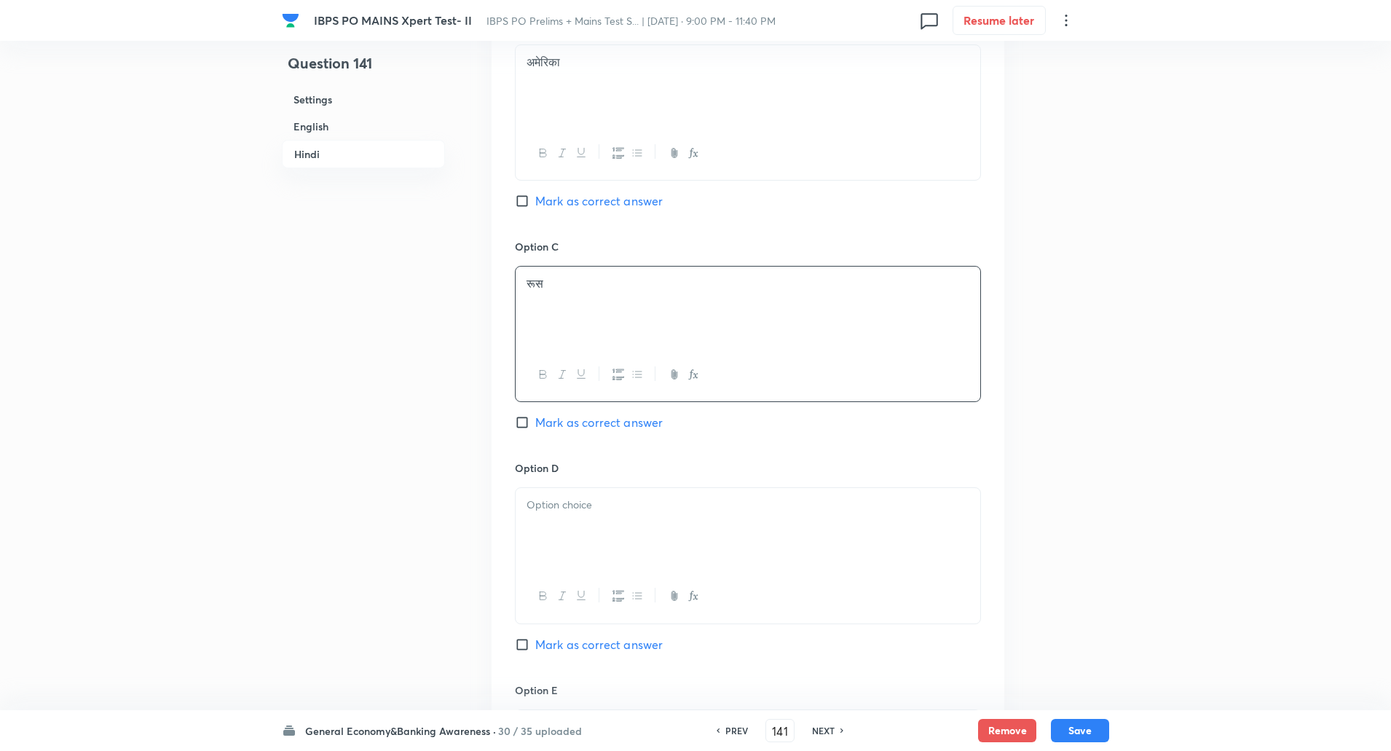
click at [577, 550] on div at bounding box center [748, 529] width 465 height 82
paste div
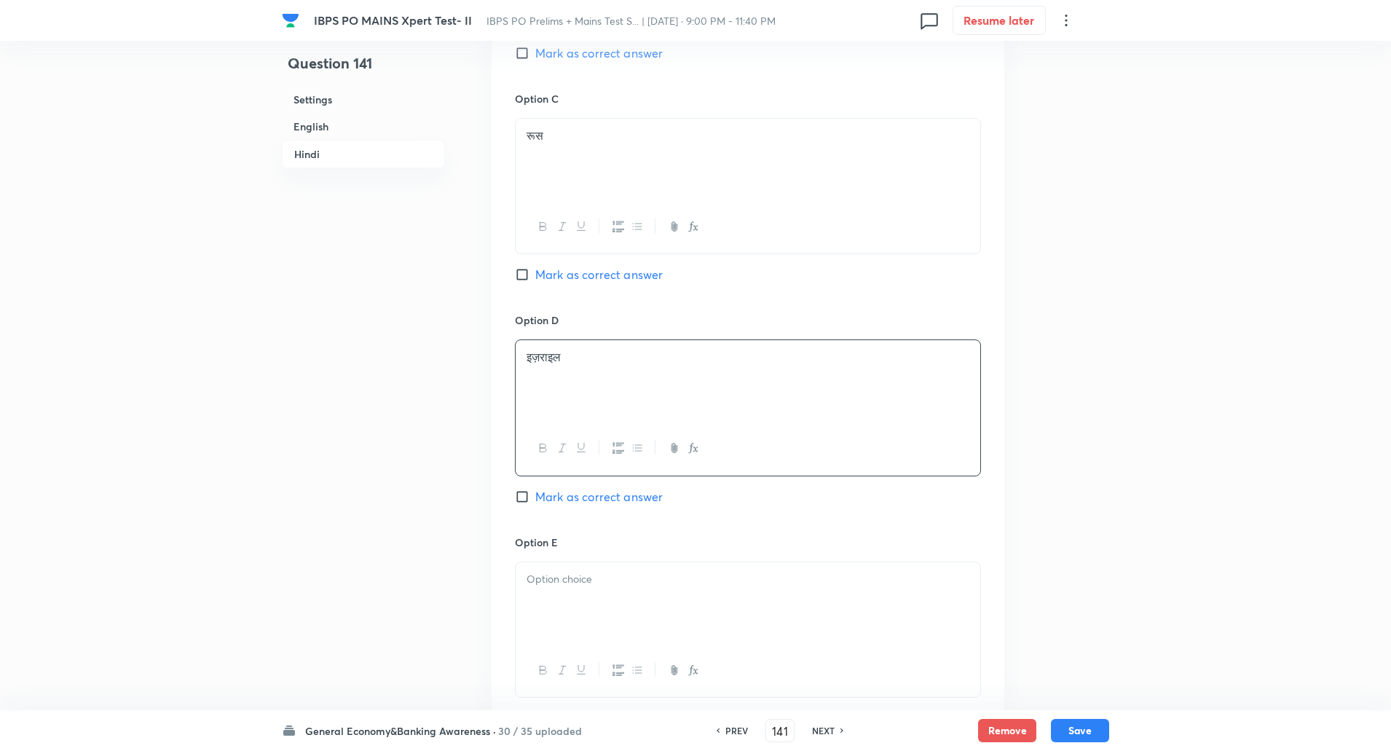
scroll to position [2823, 0]
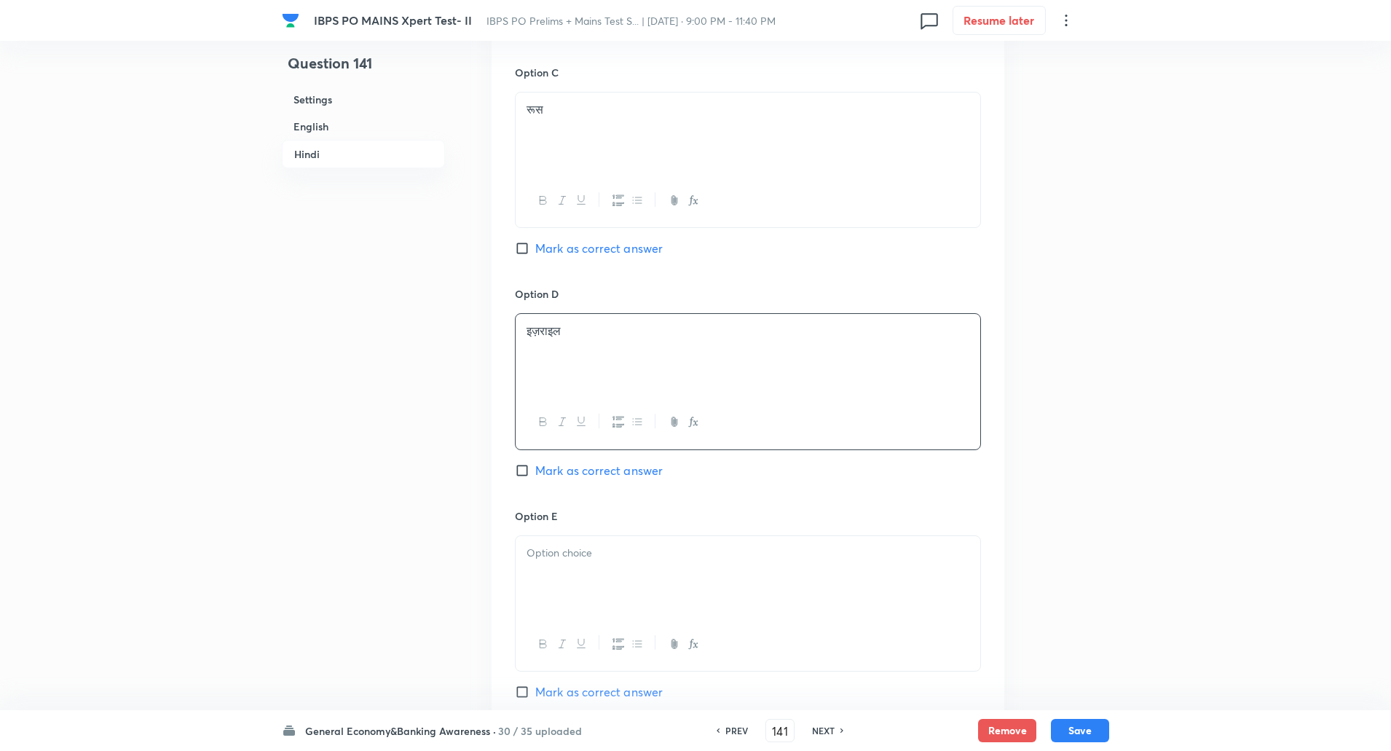
click at [567, 555] on p at bounding box center [747, 553] width 443 height 17
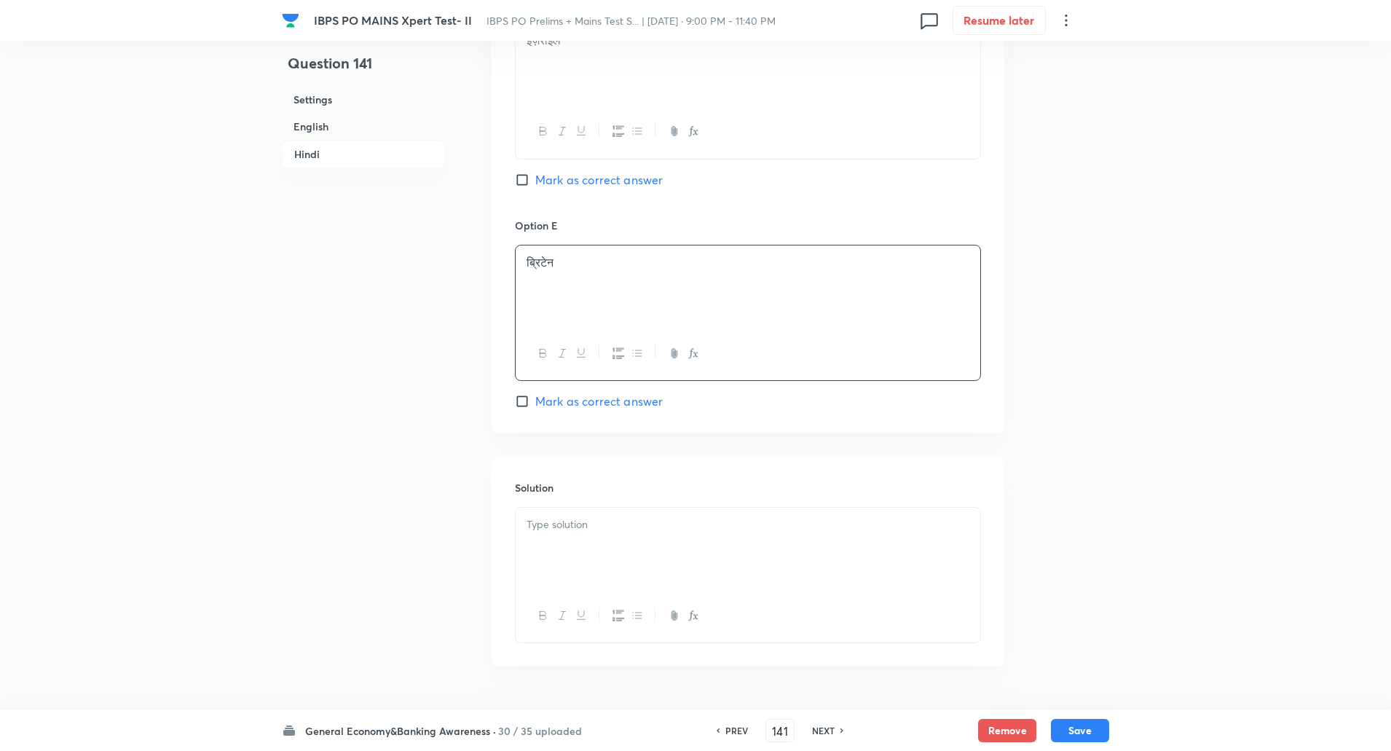
scroll to position [3114, 0]
click at [558, 556] on div at bounding box center [748, 548] width 465 height 82
click at [563, 537] on p "व्याख्या: भारत और फ्रांस लड़ाकू विमान सह-उत्पादन पहल के तहत सहयोग कर रहे हैं।" at bounding box center [747, 540] width 443 height 17
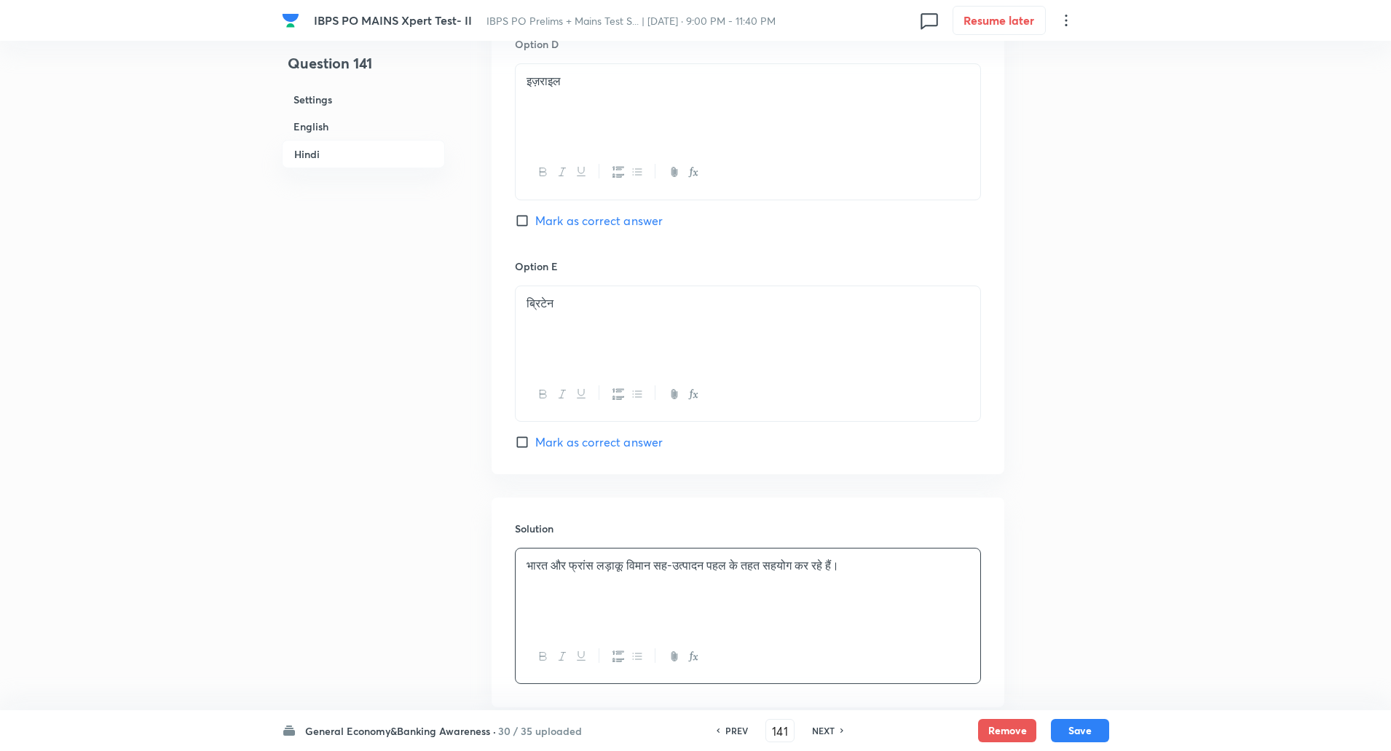
scroll to position [3157, 0]
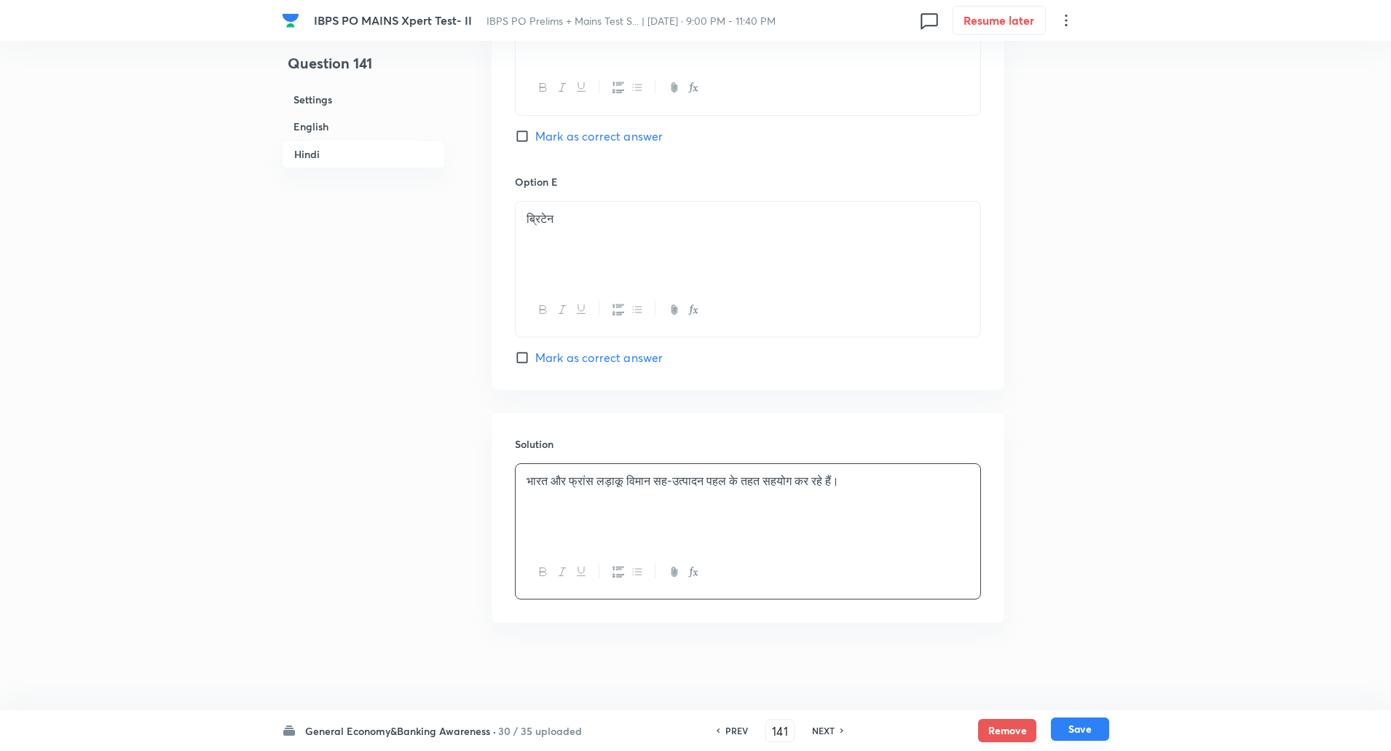
click at [1089, 725] on button "Save" at bounding box center [1080, 728] width 58 height 23
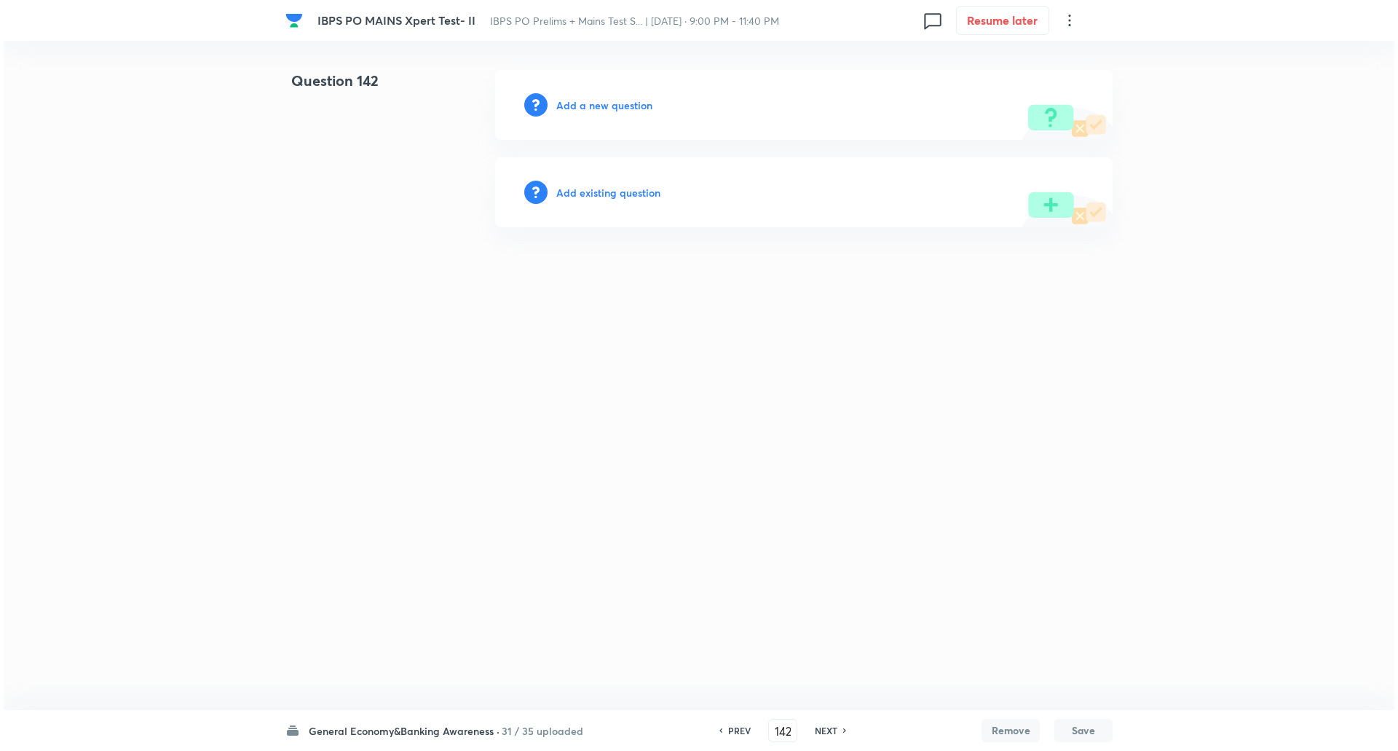
scroll to position [0, 0]
click at [628, 105] on h6 "Add a new question" at bounding box center [604, 105] width 96 height 15
click at [628, 105] on h6 "Choose a question type" at bounding box center [612, 105] width 112 height 15
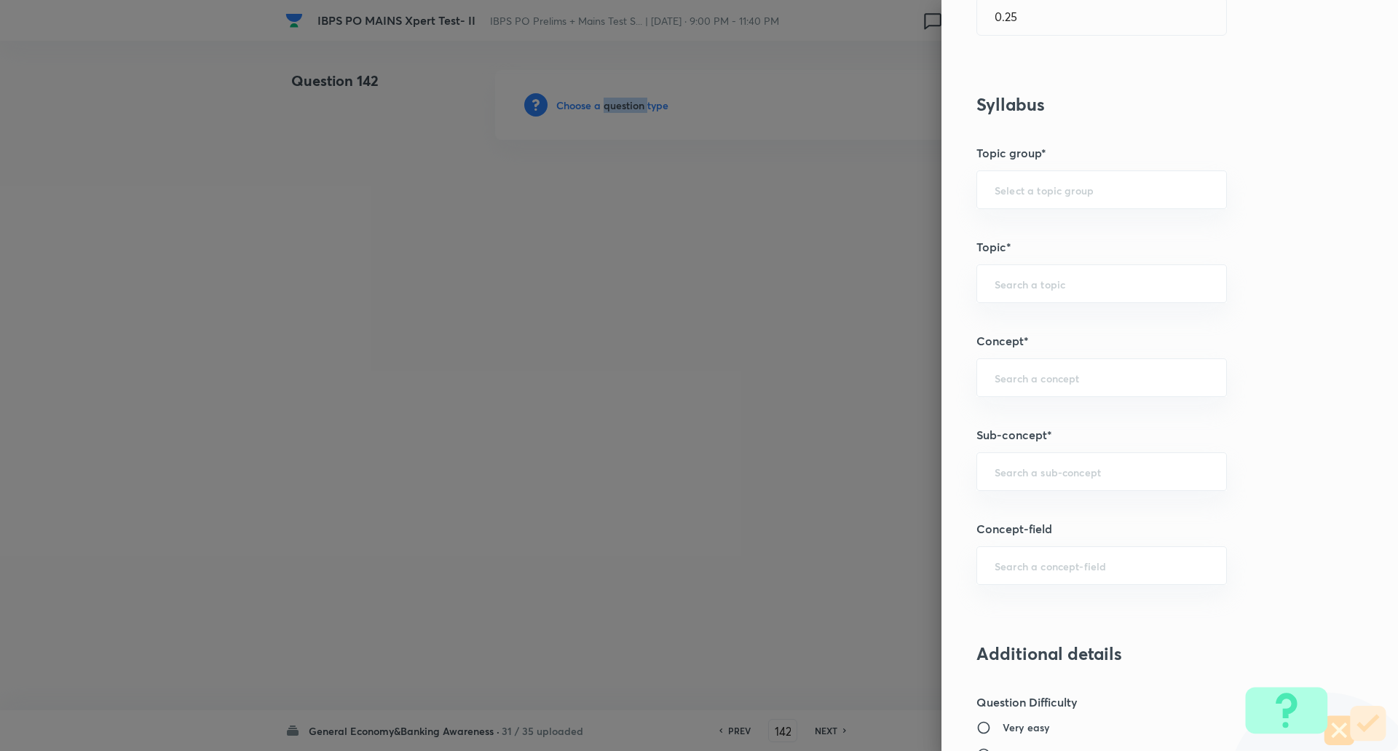
scroll to position [515, 0]
click at [1057, 474] on input "text" at bounding box center [1102, 471] width 214 height 14
click at [1061, 503] on li "List/Indexes (Ranks & Reports)" at bounding box center [1090, 512] width 249 height 26
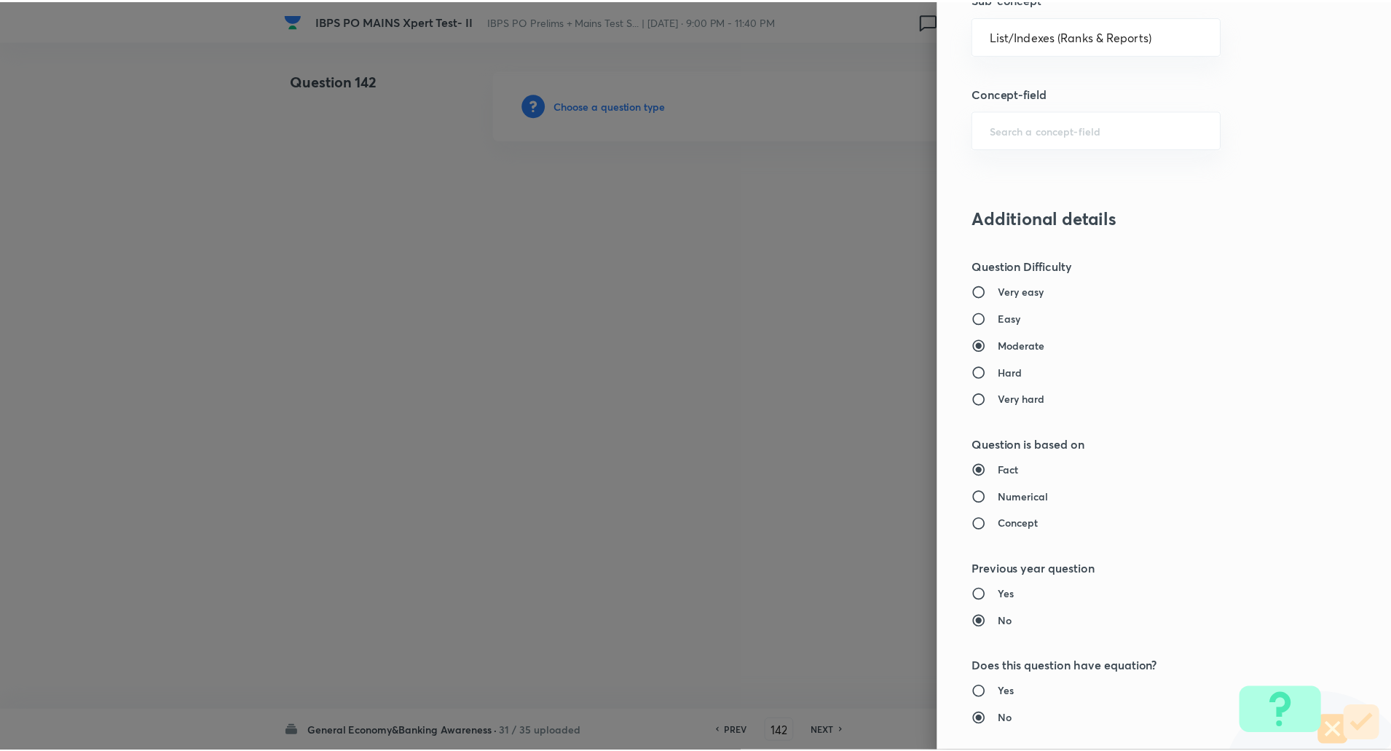
scroll to position [1234, 0]
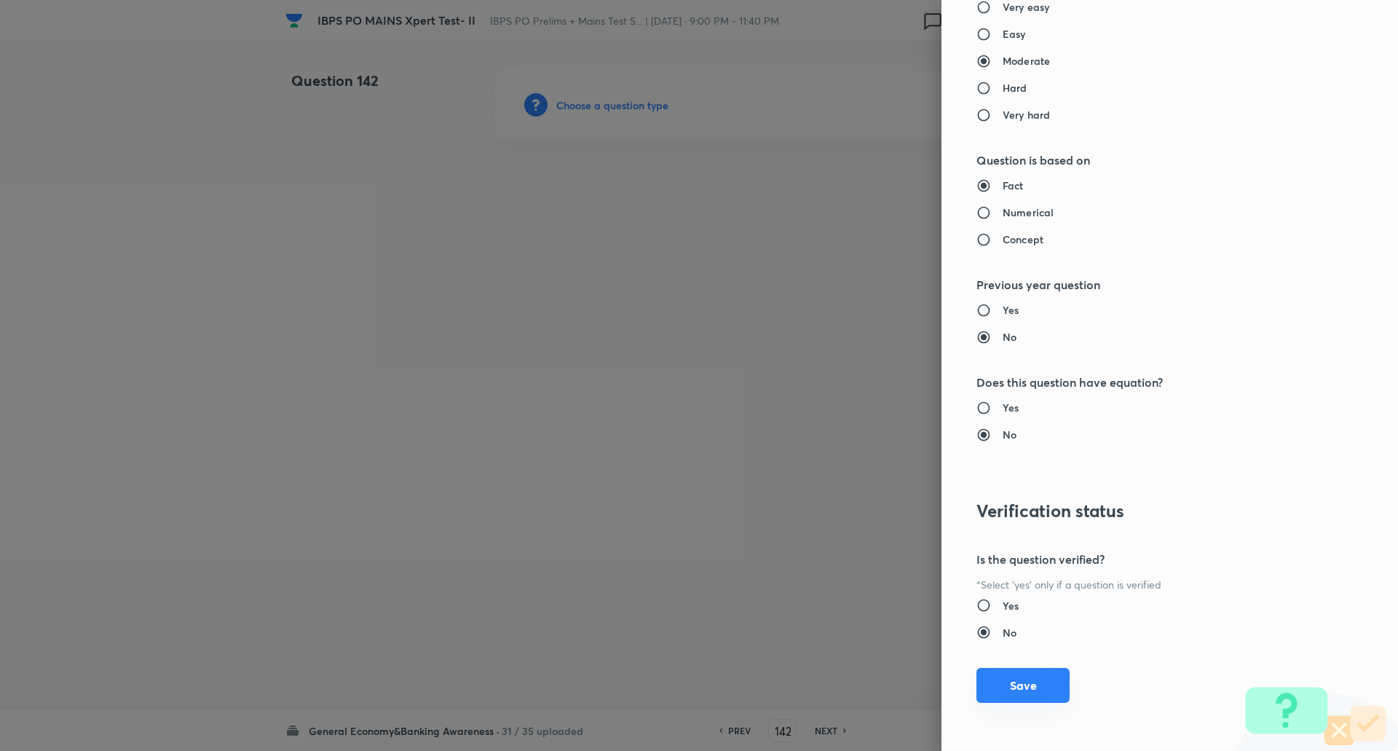
click at [1006, 687] on button "Save" at bounding box center [1022, 685] width 93 height 35
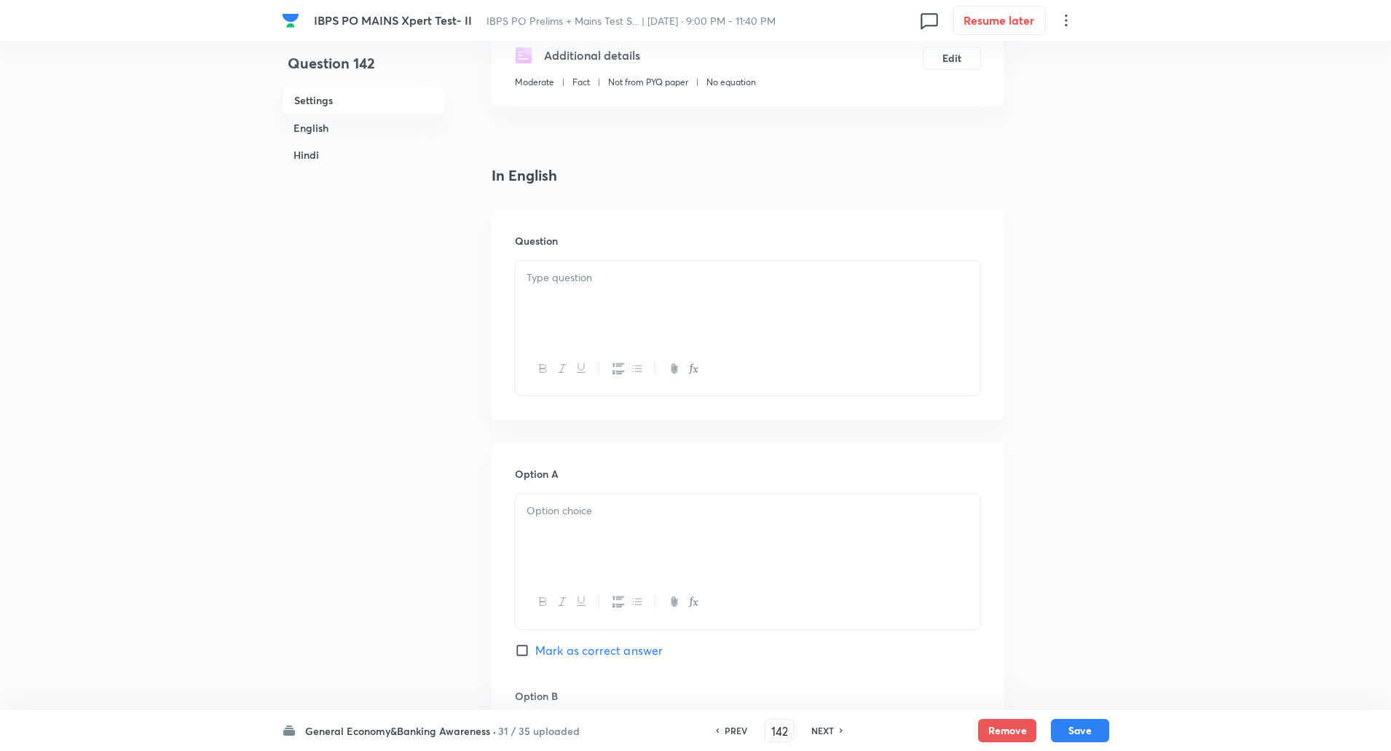
scroll to position [271, 0]
click at [644, 311] on div at bounding box center [748, 294] width 465 height 82
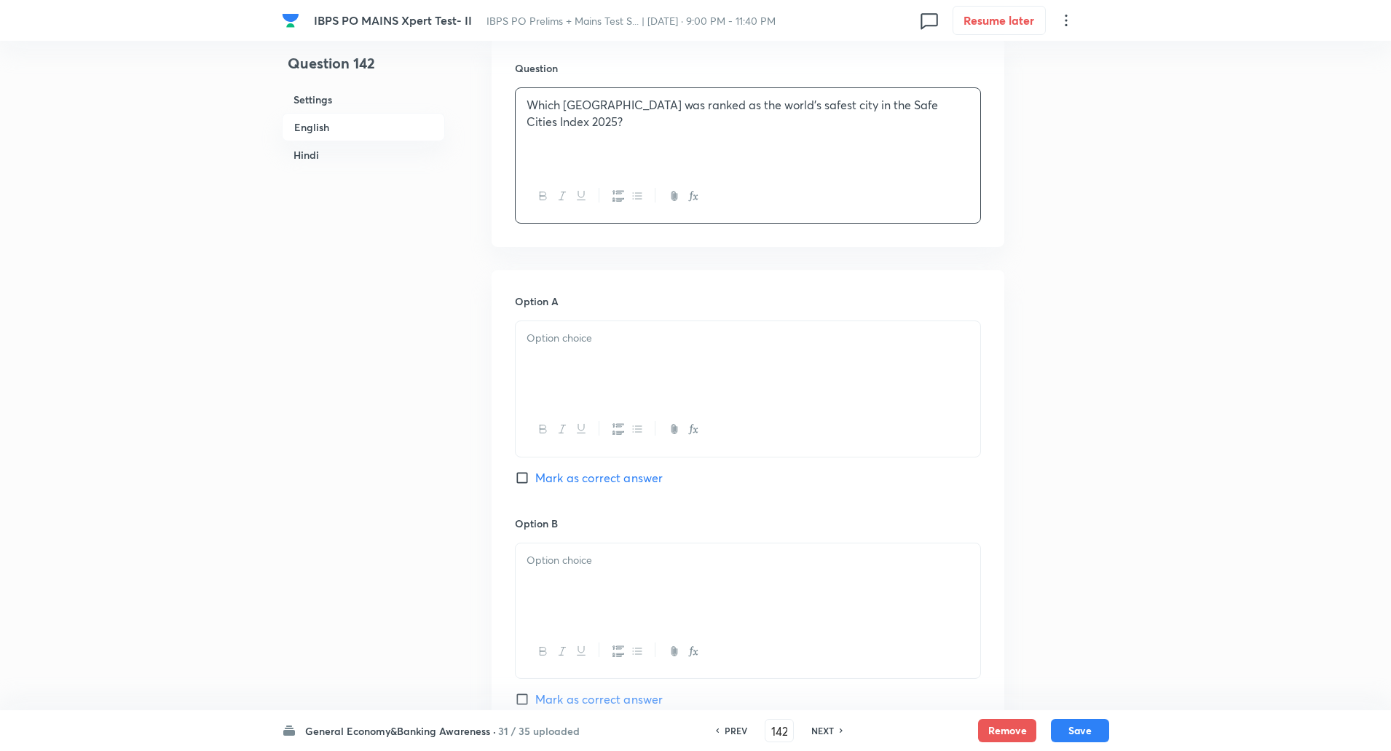
scroll to position [441, 0]
click at [560, 362] on div at bounding box center [748, 358] width 465 height 82
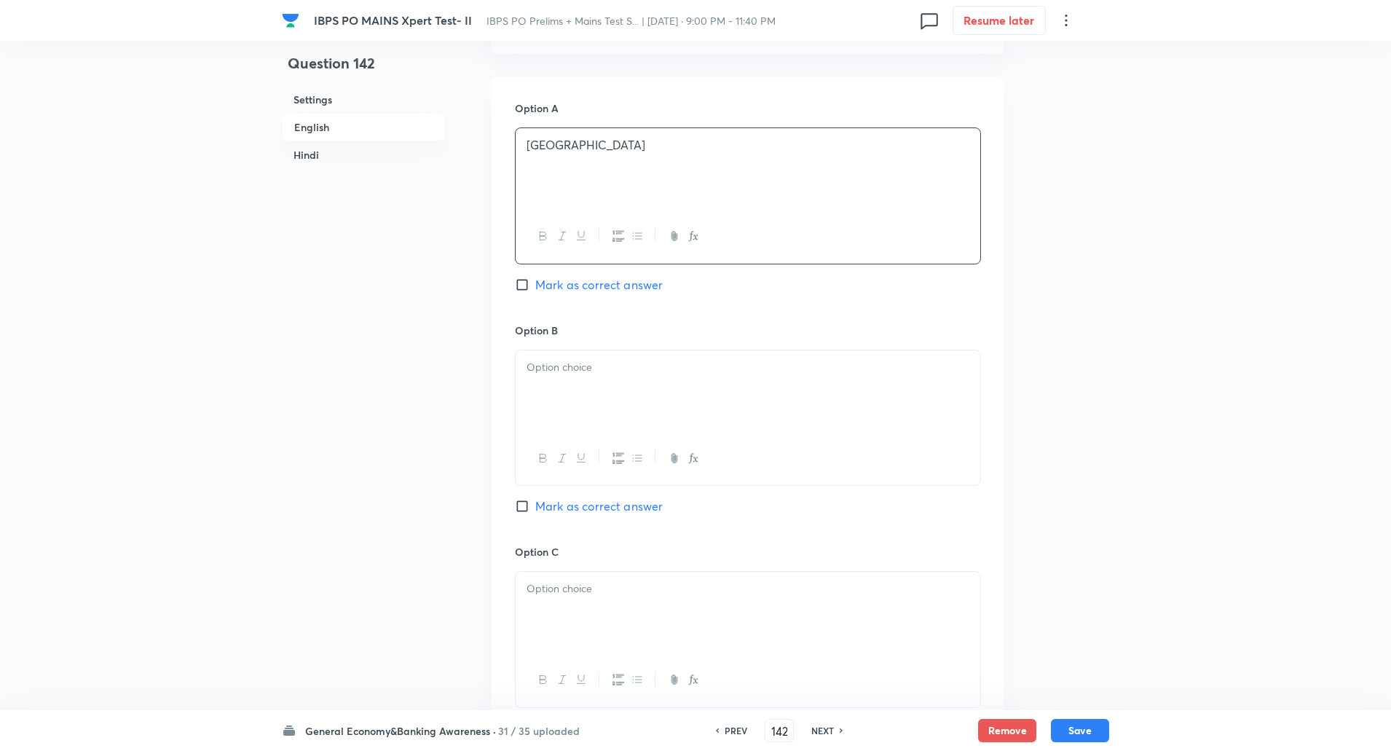
scroll to position [630, 0]
click at [553, 374] on p at bounding box center [747, 366] width 443 height 17
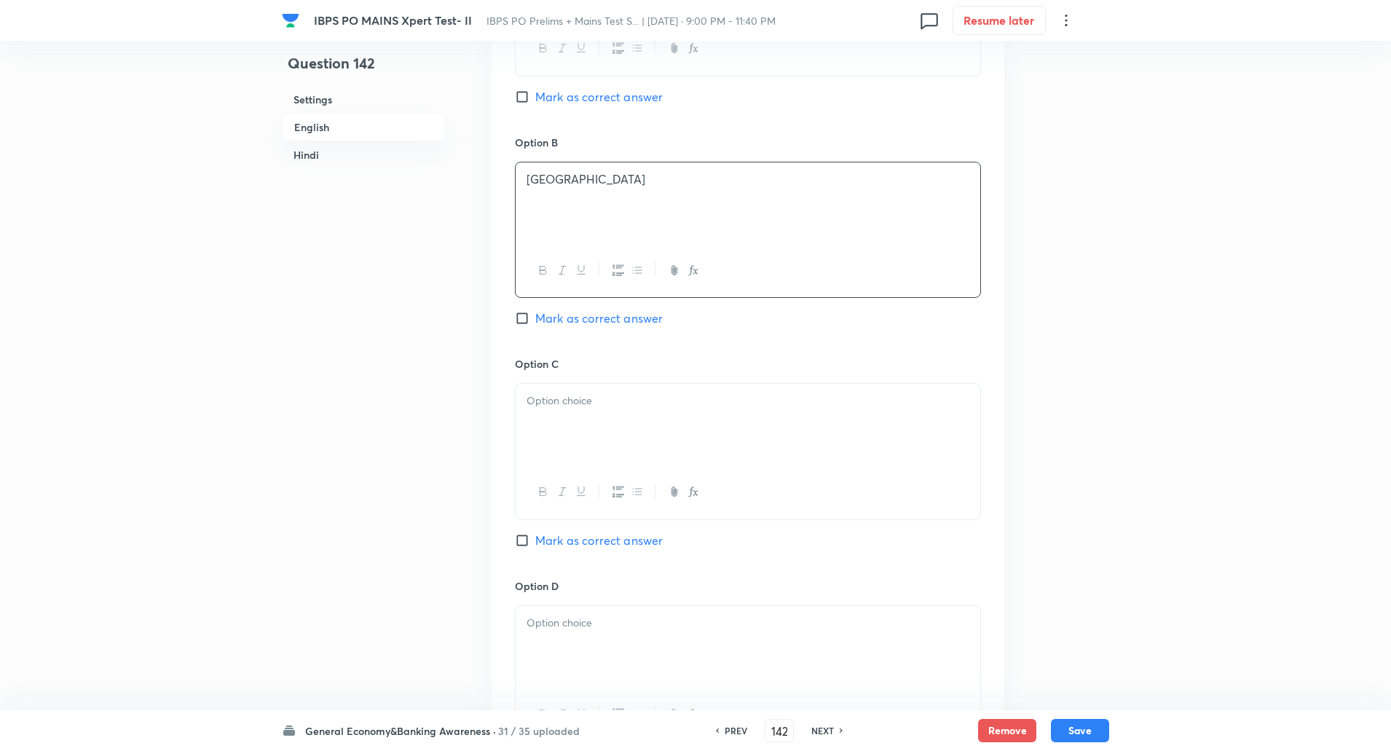
scroll to position [890, 0]
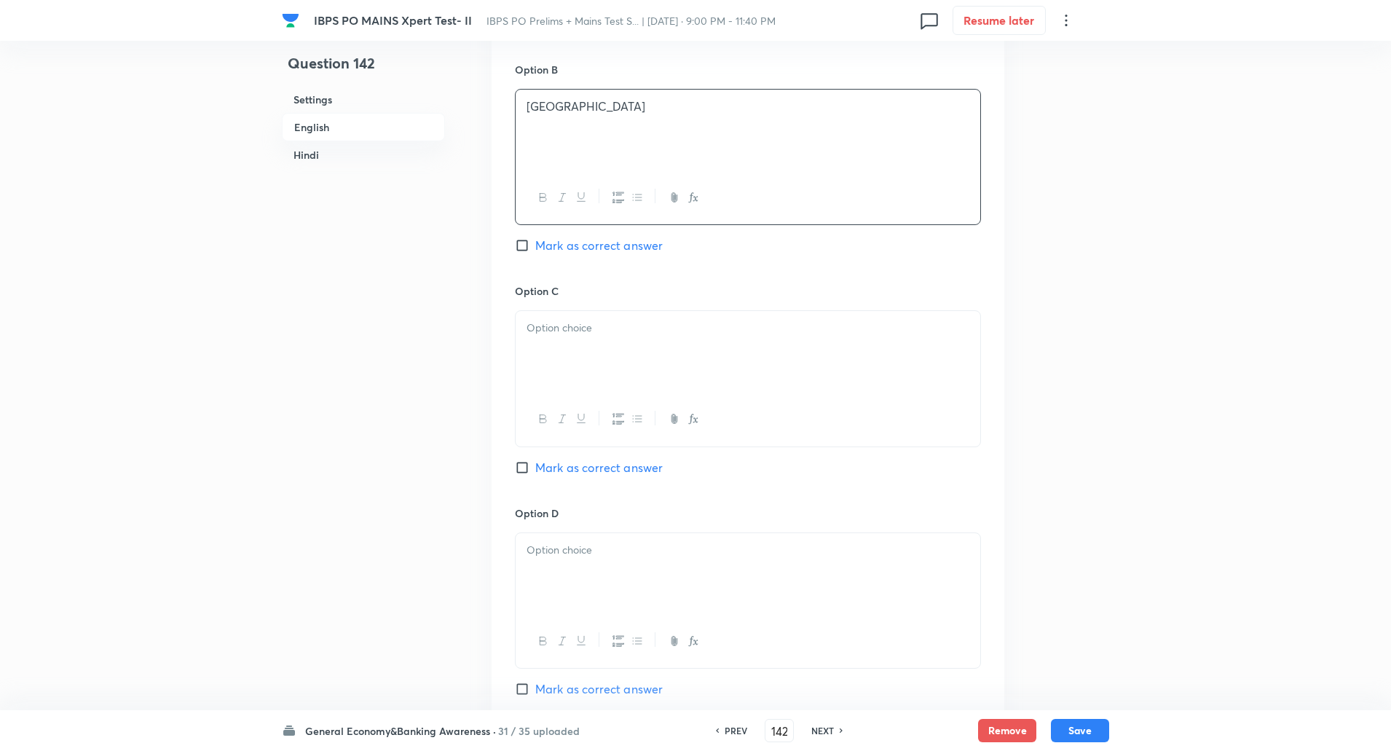
click at [548, 365] on div at bounding box center [748, 352] width 465 height 82
click at [518, 460] on input "Mark as correct answer" at bounding box center [525, 467] width 20 height 15
click at [553, 526] on div "Option D Mark as correct answer" at bounding box center [748, 615] width 466 height 221
click at [552, 557] on p at bounding box center [747, 550] width 443 height 17
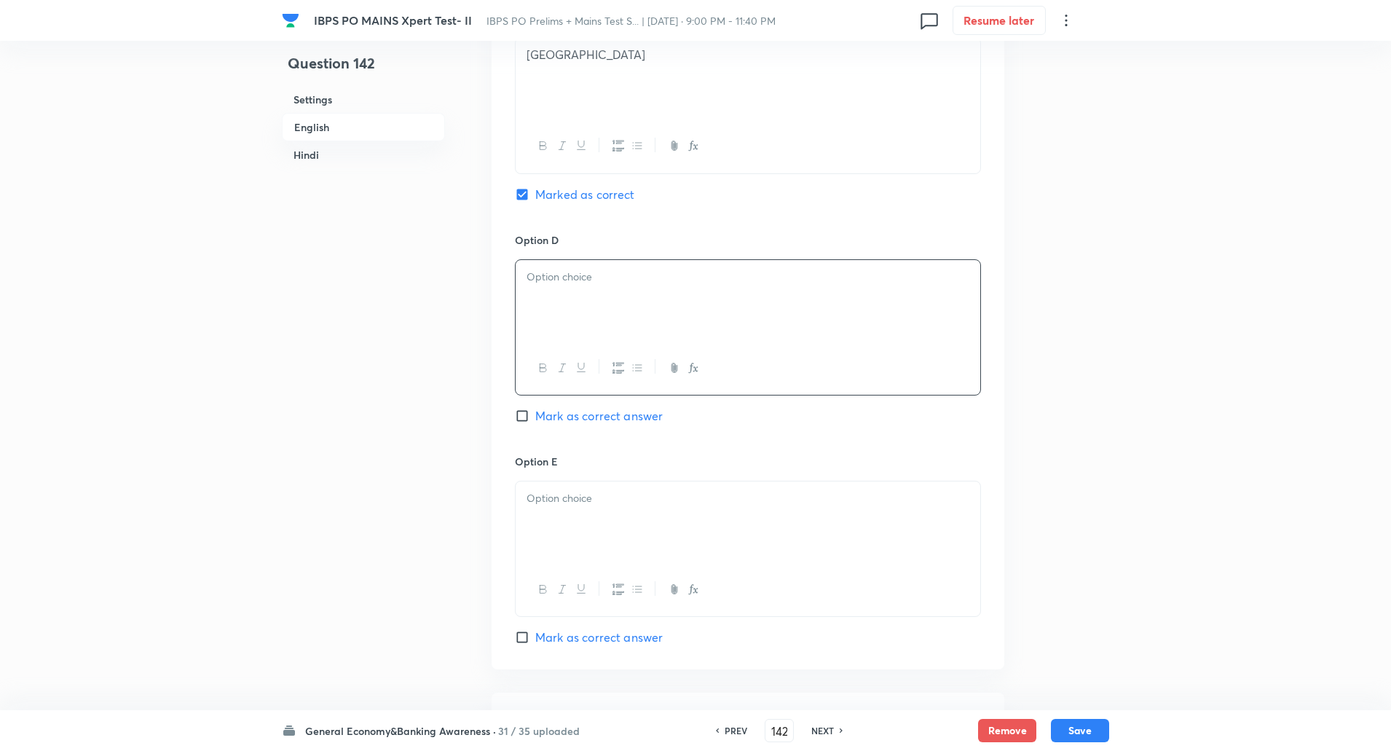
scroll to position [1167, 0]
paste div
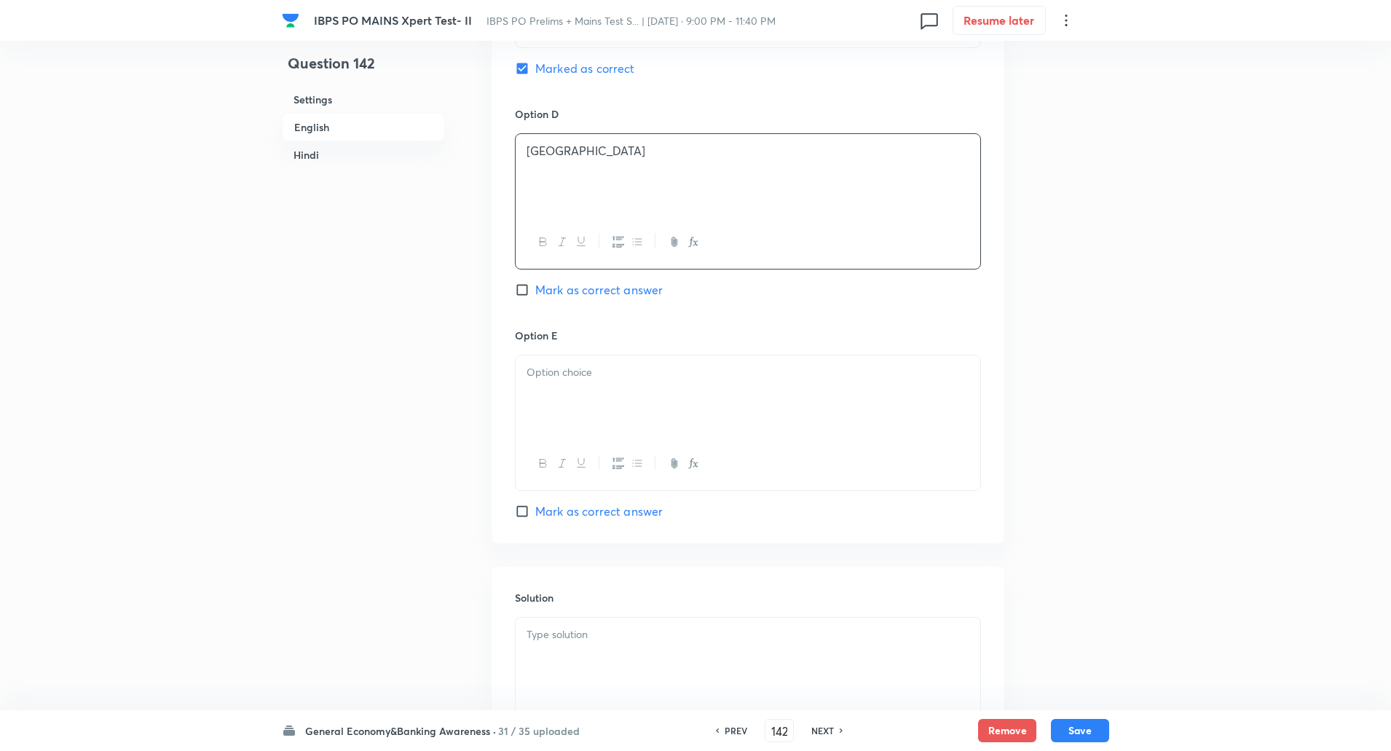
scroll to position [1292, 0]
click at [603, 382] on div at bounding box center [748, 393] width 465 height 82
paste div
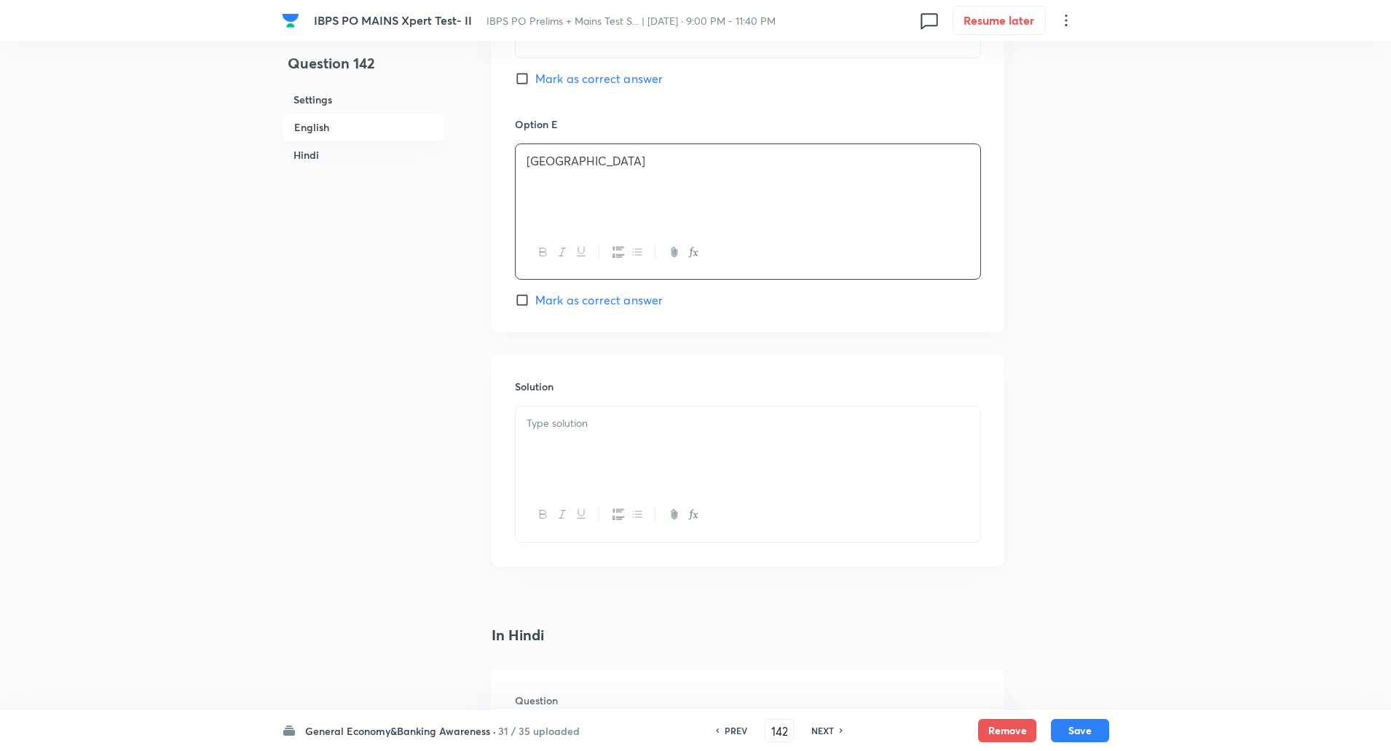
scroll to position [1518, 0]
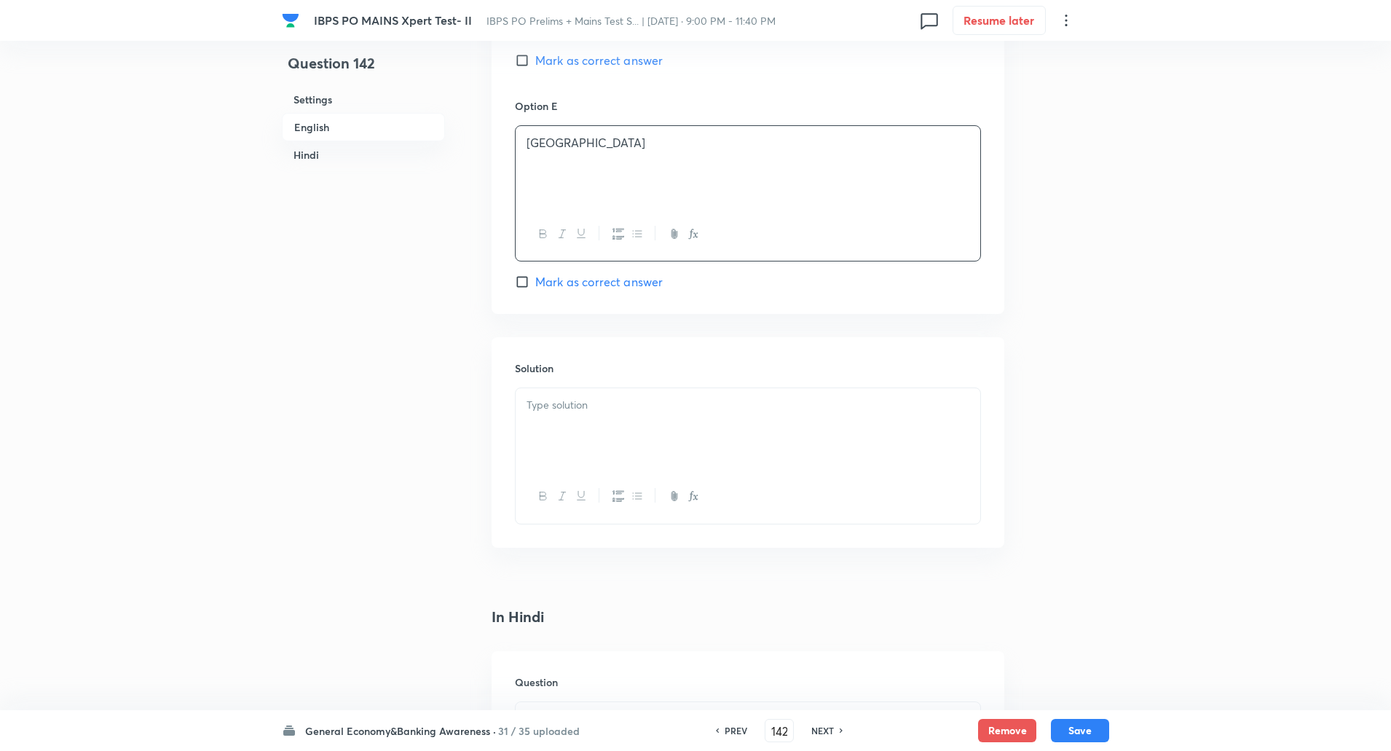
click at [597, 439] on div at bounding box center [748, 429] width 465 height 82
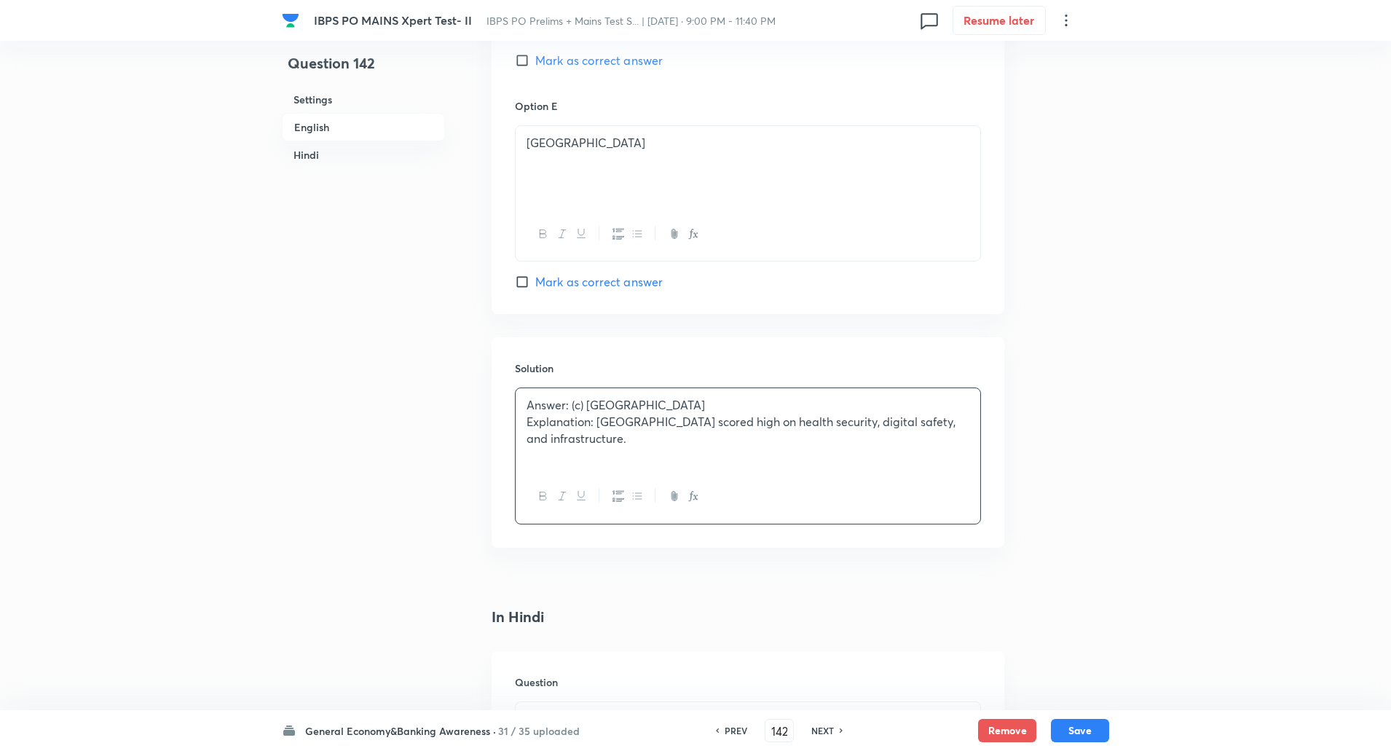
click at [596, 424] on p "Explanation: Chennai scored high on health security, digital safety, and infras…" at bounding box center [747, 430] width 443 height 33
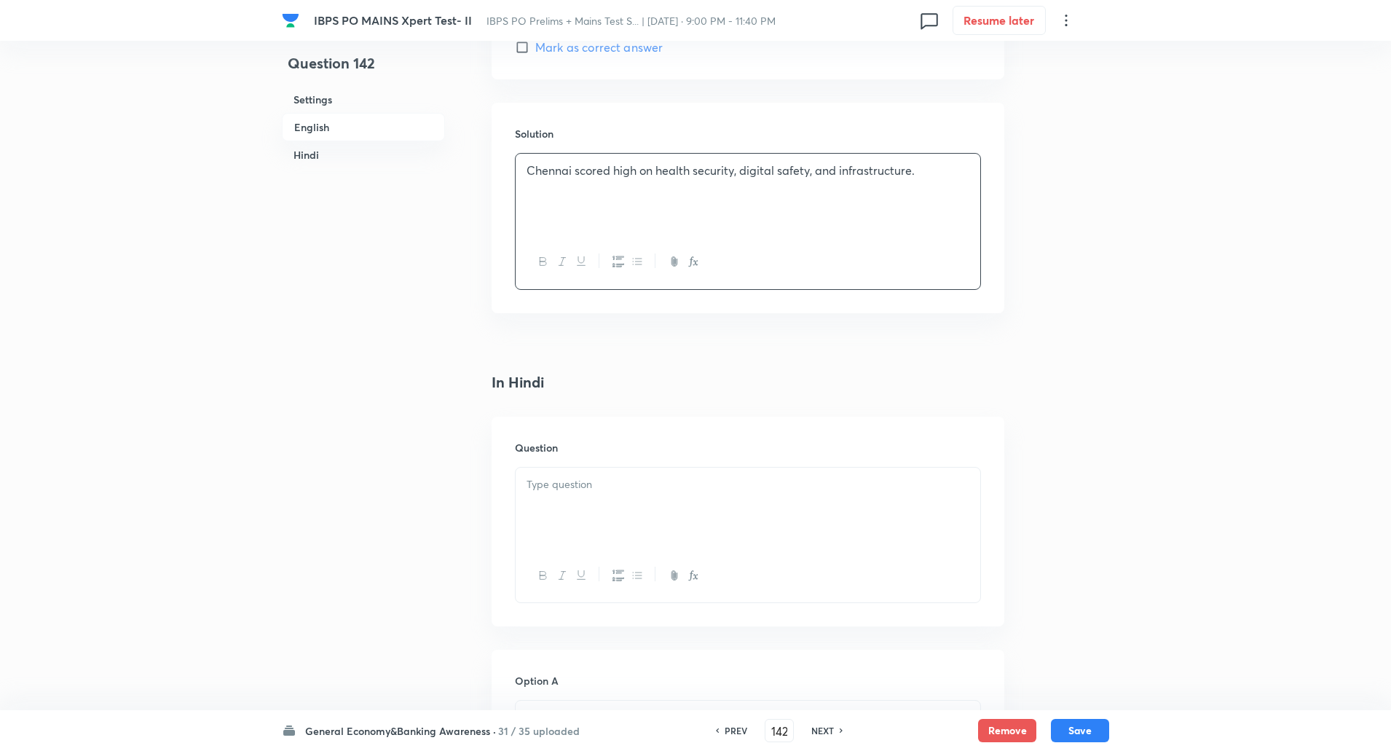
scroll to position [1750, 0]
click at [618, 490] on p at bounding box center [747, 487] width 443 height 17
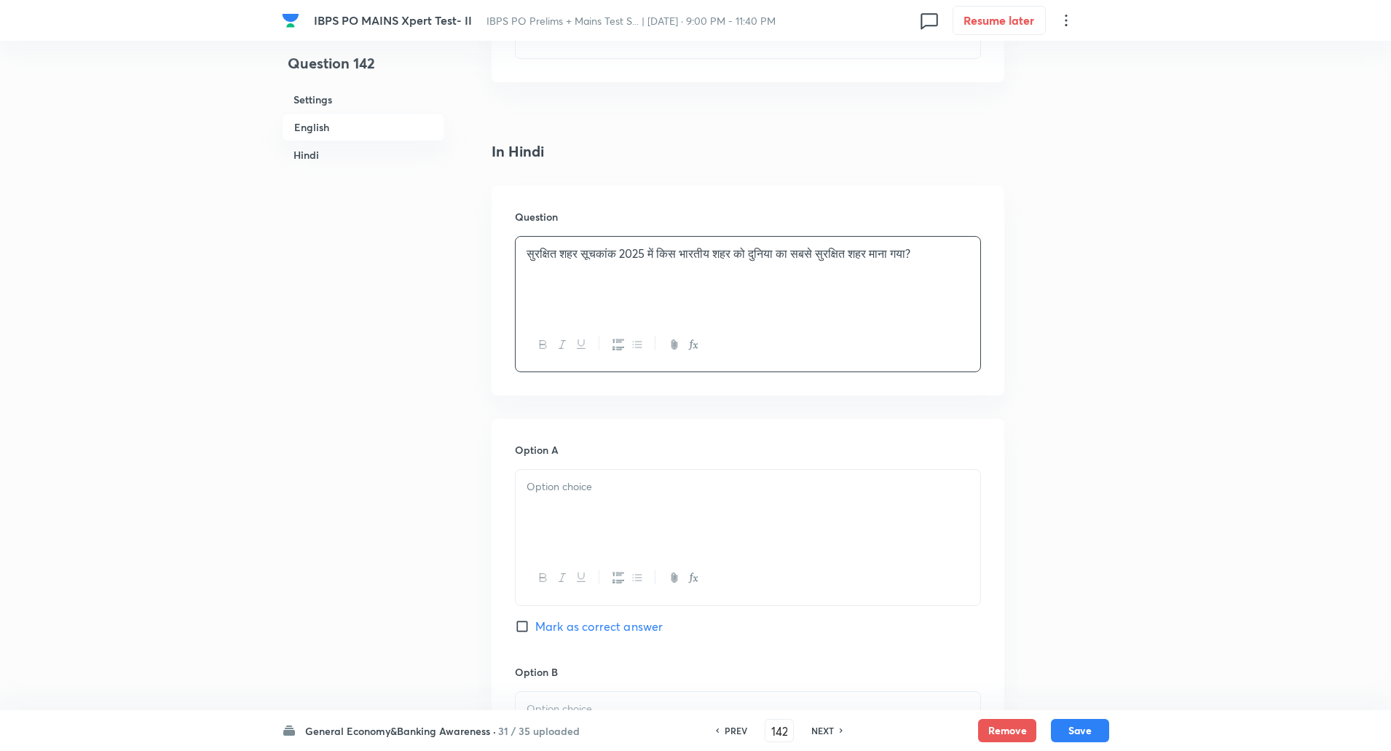
scroll to position [2026, 0]
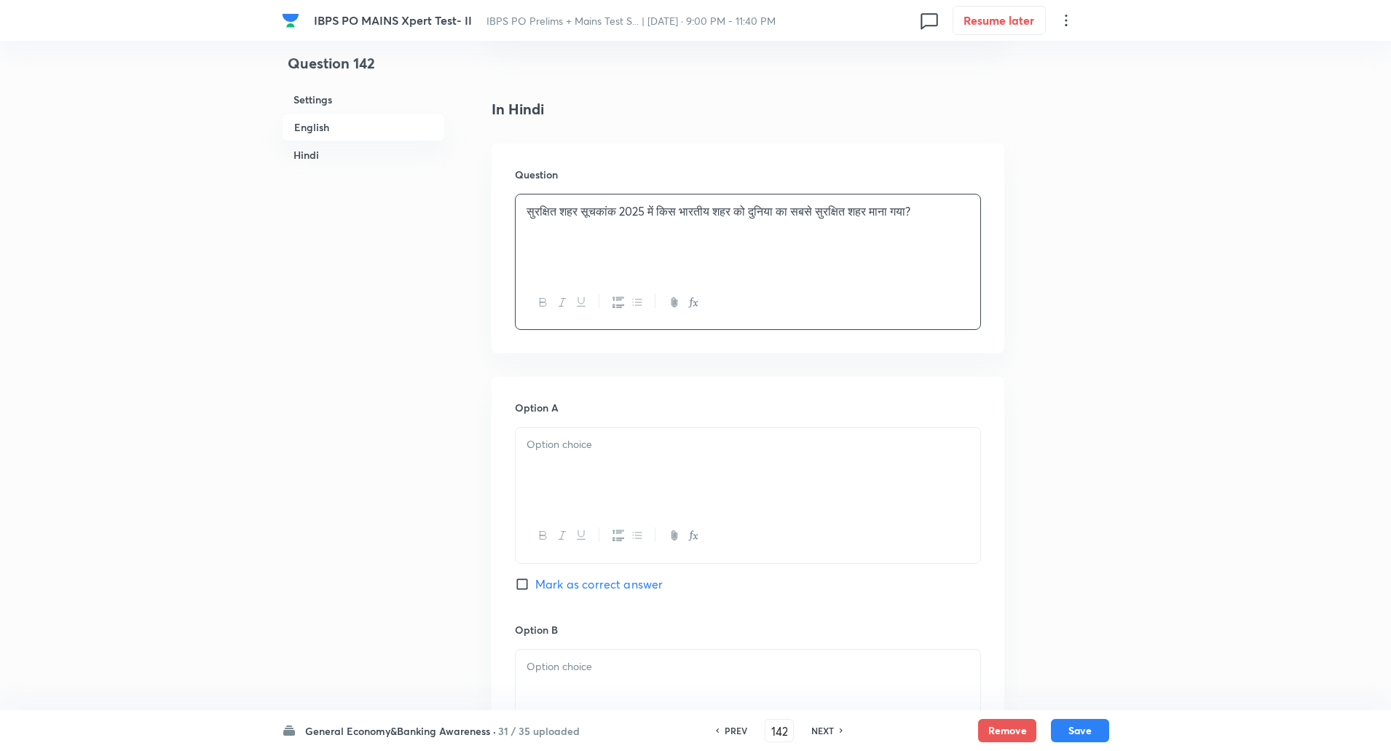
click at [581, 541] on icon "button" at bounding box center [581, 535] width 12 height 12
click at [570, 459] on div "﻿" at bounding box center [748, 468] width 465 height 82
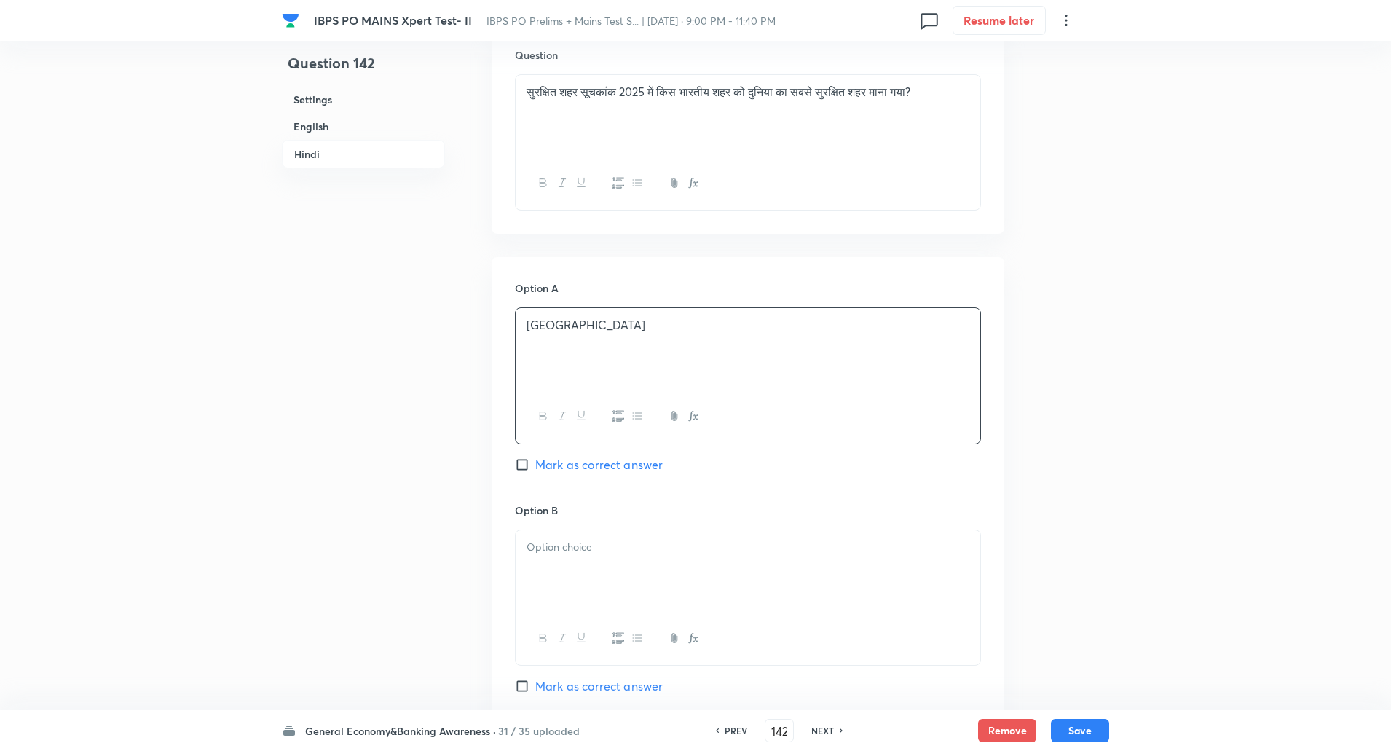
scroll to position [2152, 0]
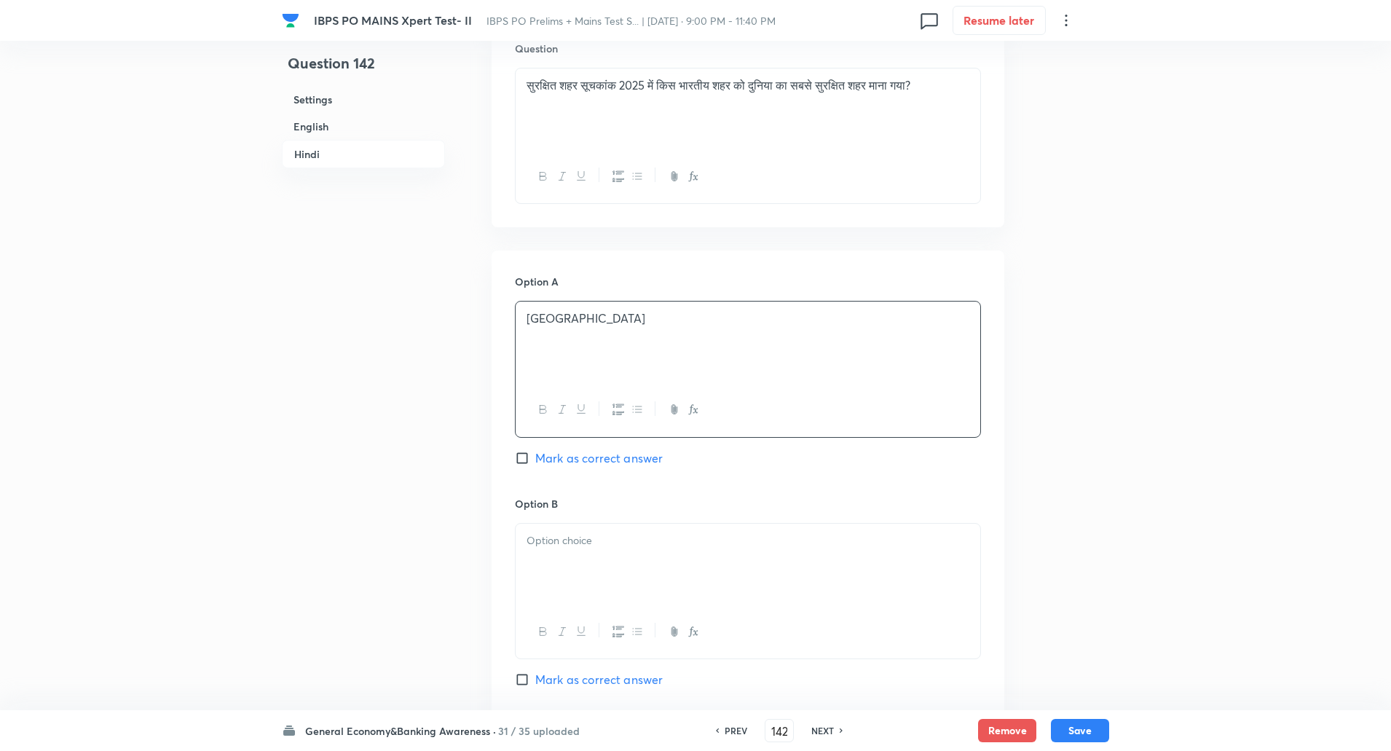
click at [570, 532] on p at bounding box center [747, 540] width 443 height 17
paste div
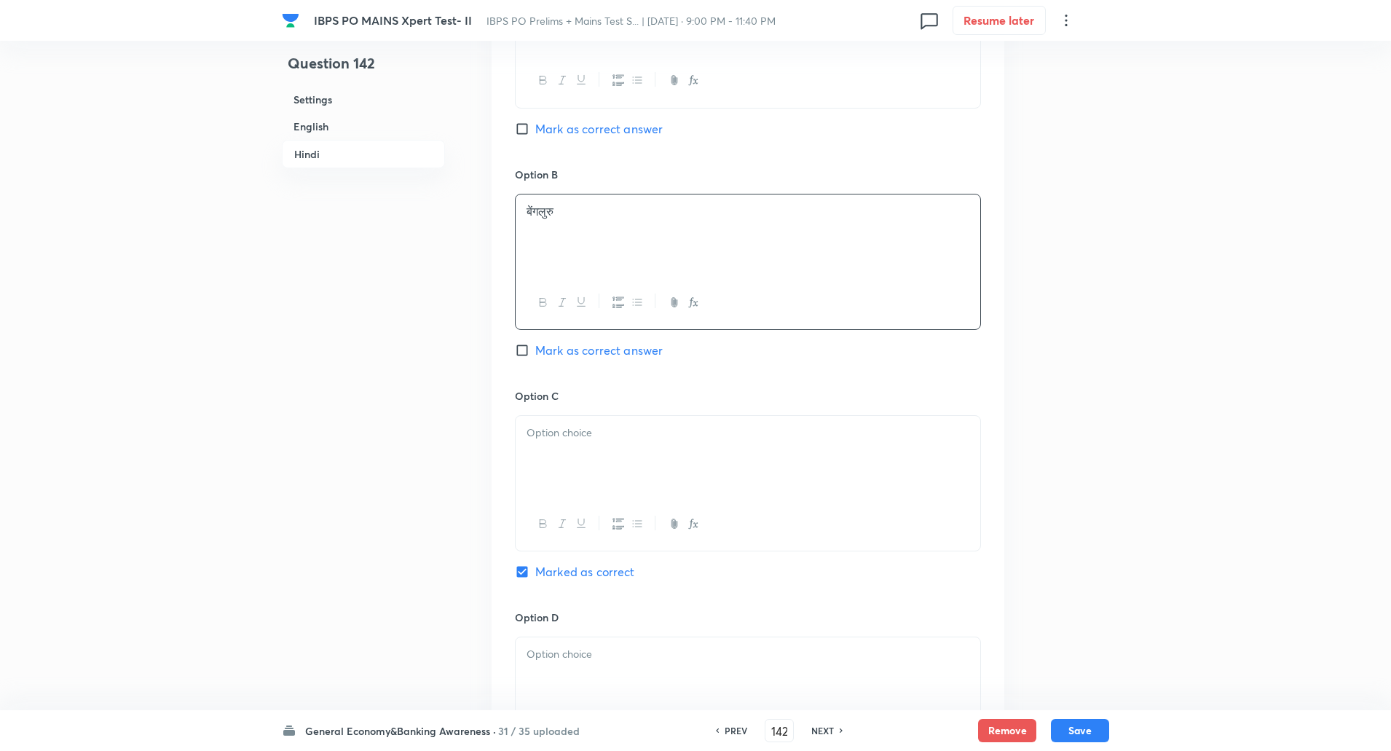
scroll to position [2481, 0]
click at [561, 435] on p at bounding box center [747, 432] width 443 height 17
paste div
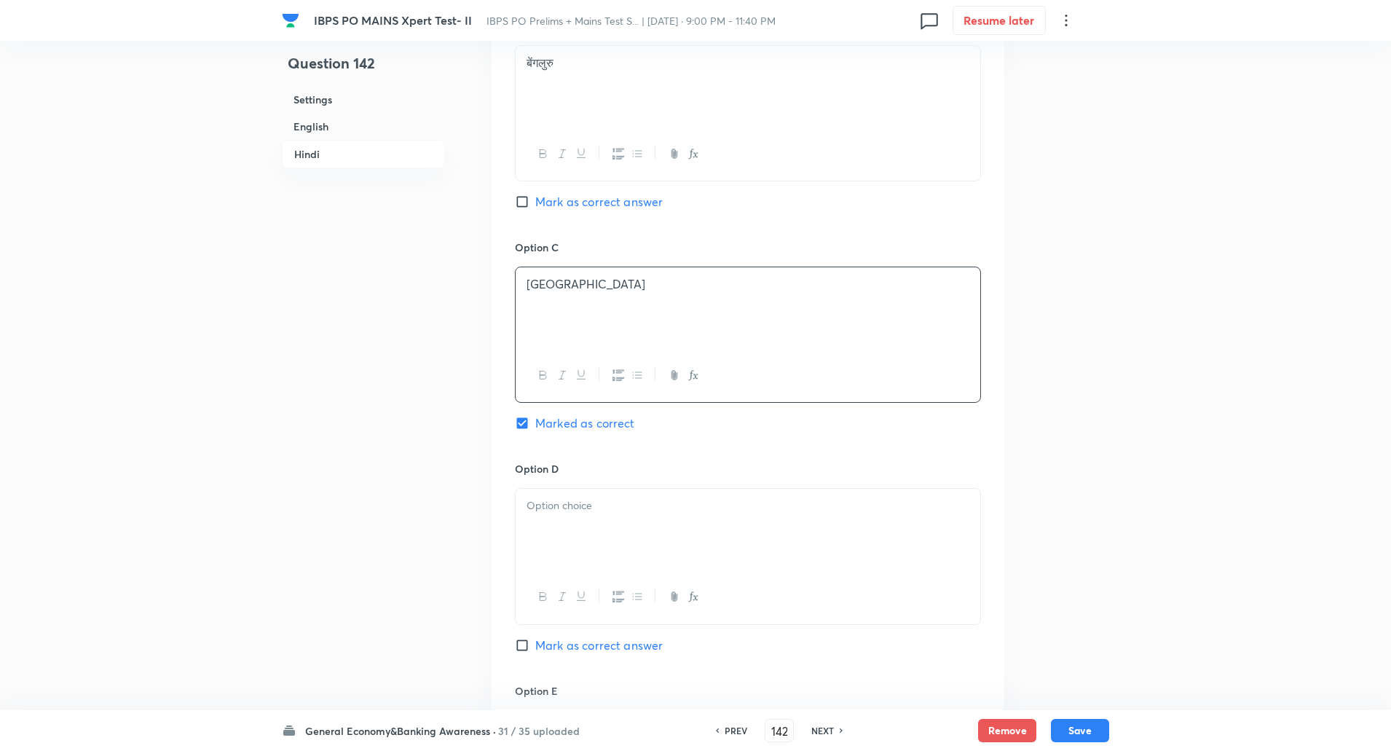
scroll to position [2632, 0]
click at [553, 515] on div at bounding box center [748, 527] width 465 height 82
paste div
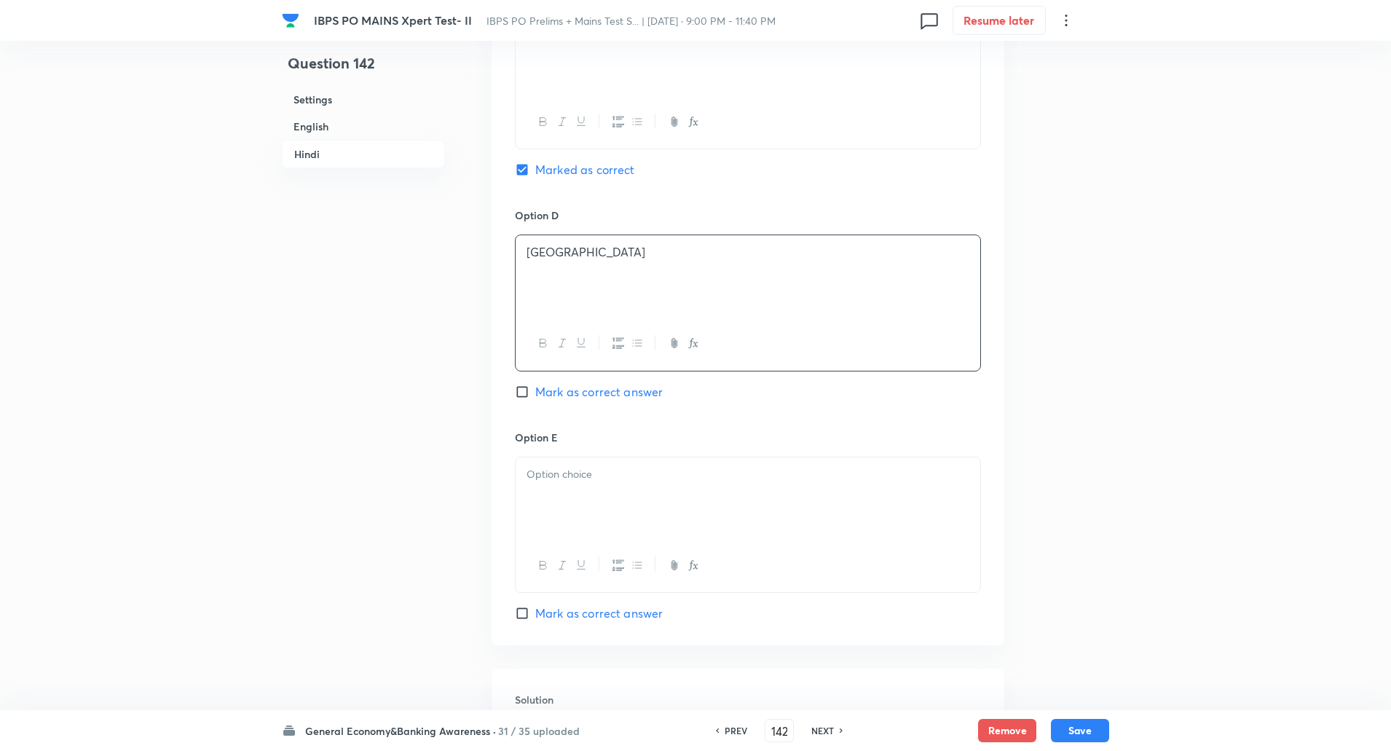
click at [561, 476] on p at bounding box center [747, 474] width 443 height 17
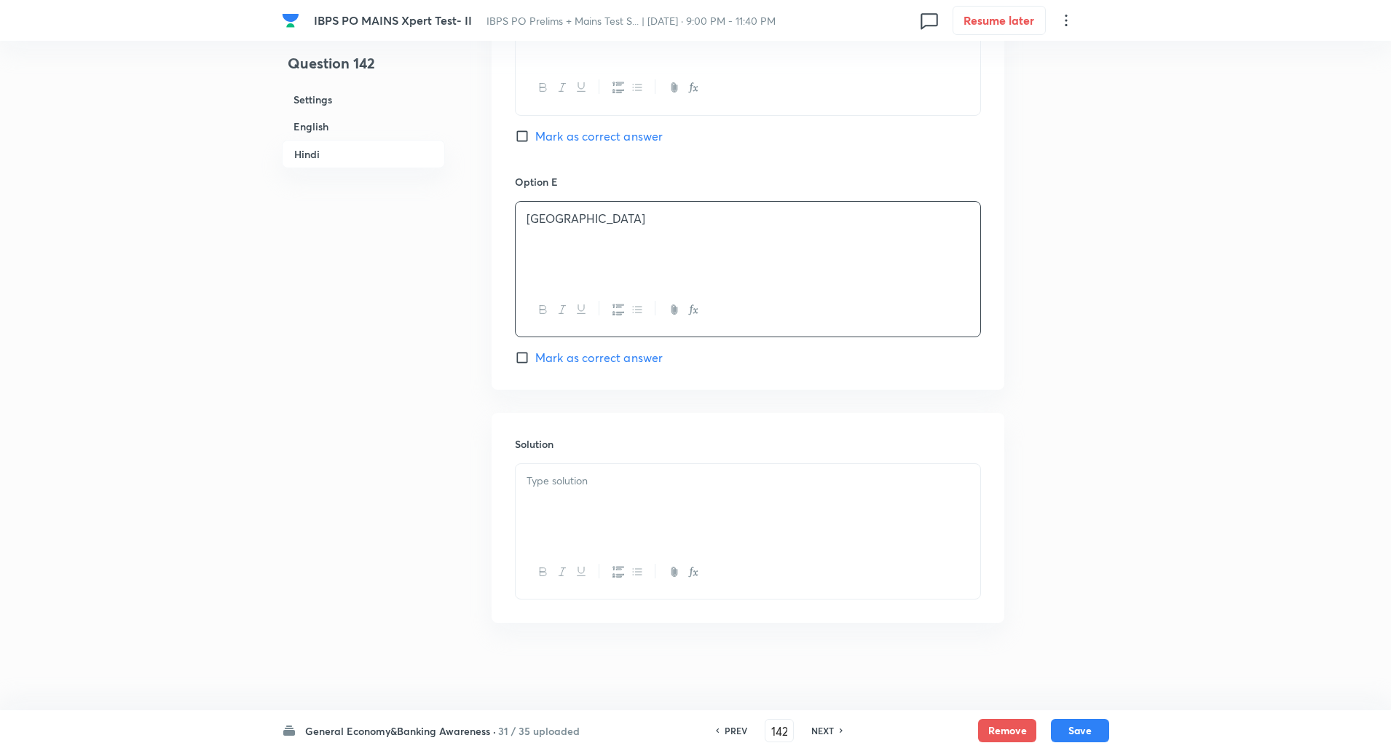
click at [554, 466] on div at bounding box center [748, 505] width 465 height 82
click at [563, 494] on p "व्याख्या: चेन्नई ने स्वास्थ्य सुरक्षा, डिजिटल सुरक्षा और बुनियादी ढाँचे के मामल…" at bounding box center [747, 497] width 443 height 17
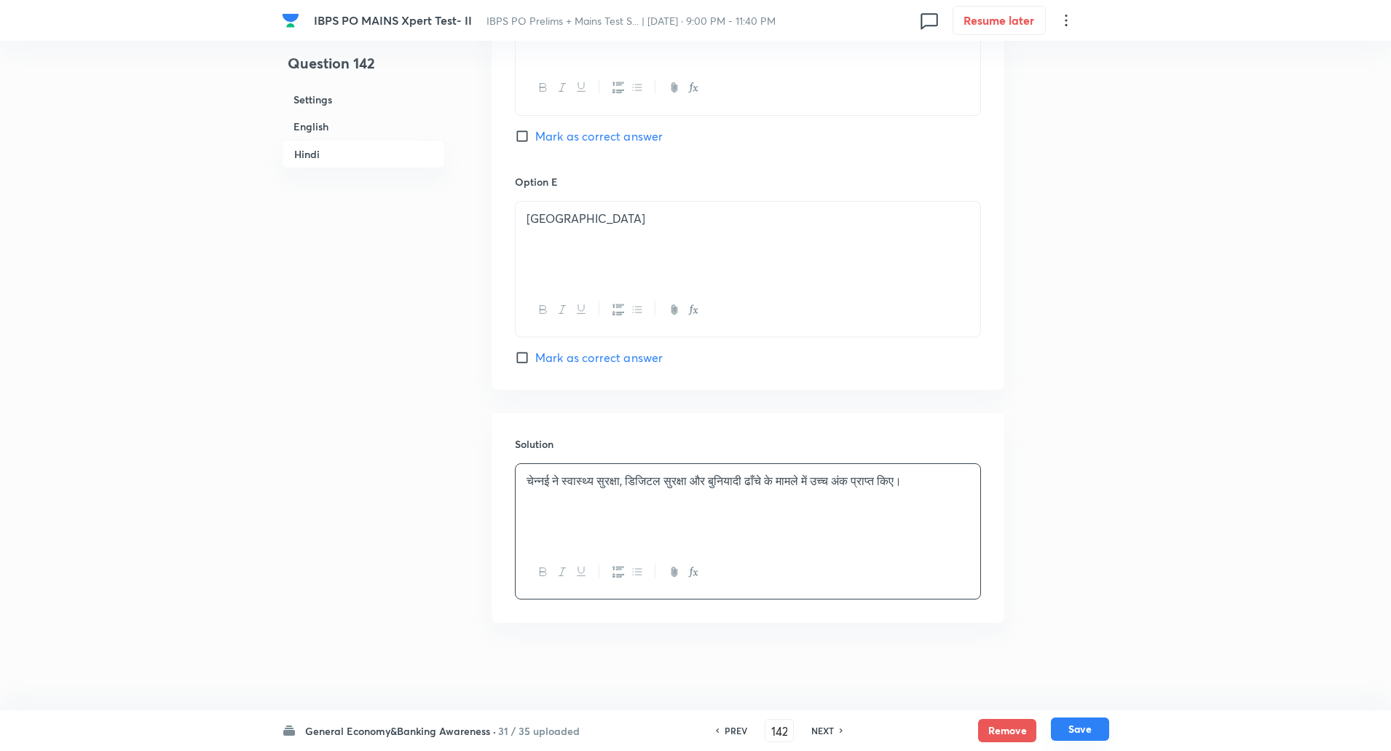
click at [1094, 732] on button "Save" at bounding box center [1080, 728] width 58 height 23
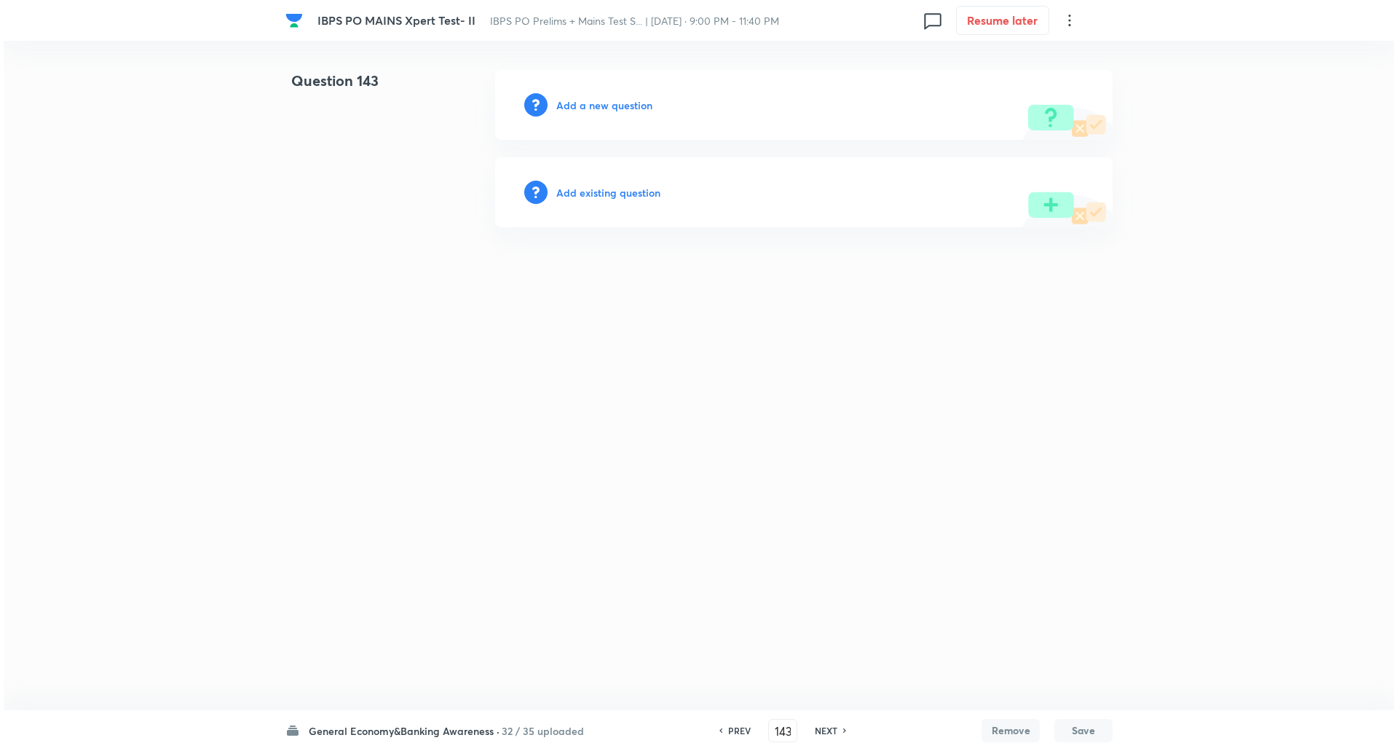
scroll to position [0, 0]
click at [606, 101] on h6 "Add a new question" at bounding box center [604, 105] width 96 height 15
click at [606, 101] on h6 "Choose a question type" at bounding box center [612, 105] width 112 height 15
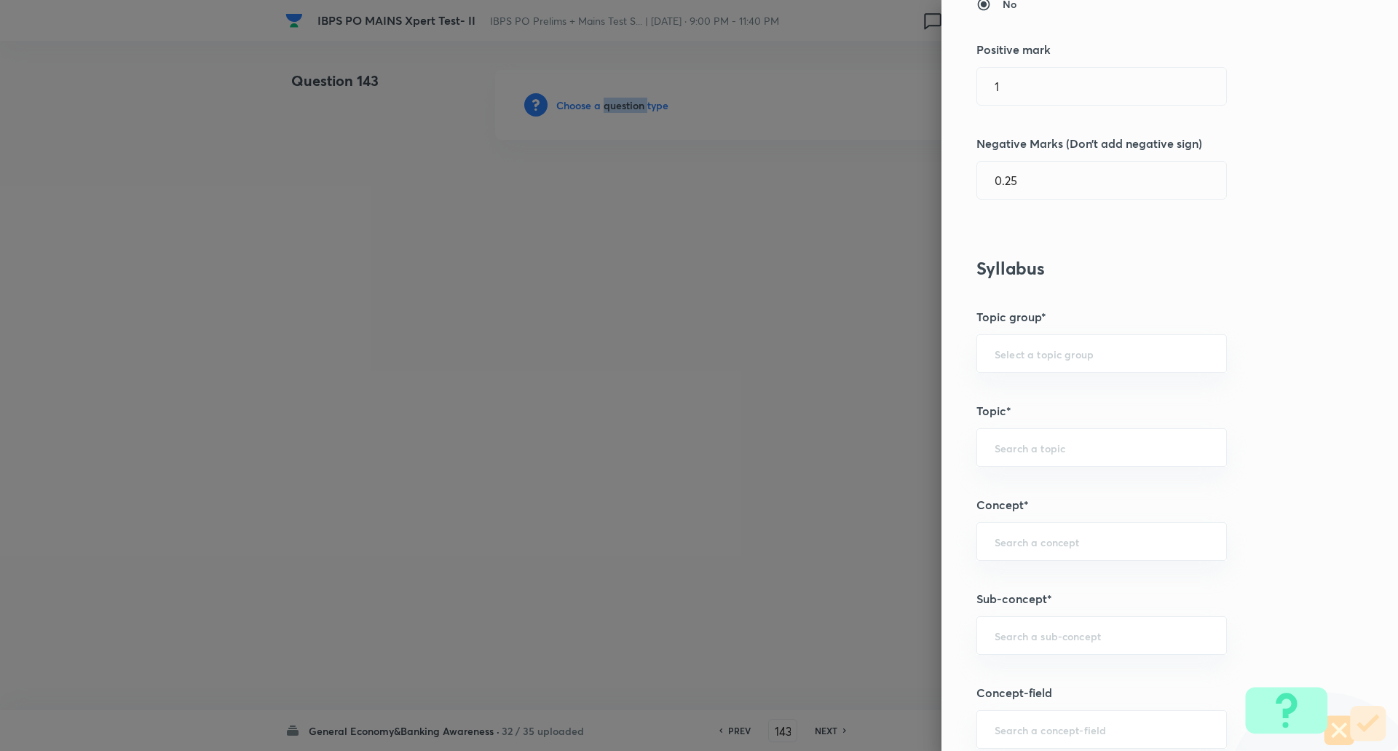
scroll to position [481, 0]
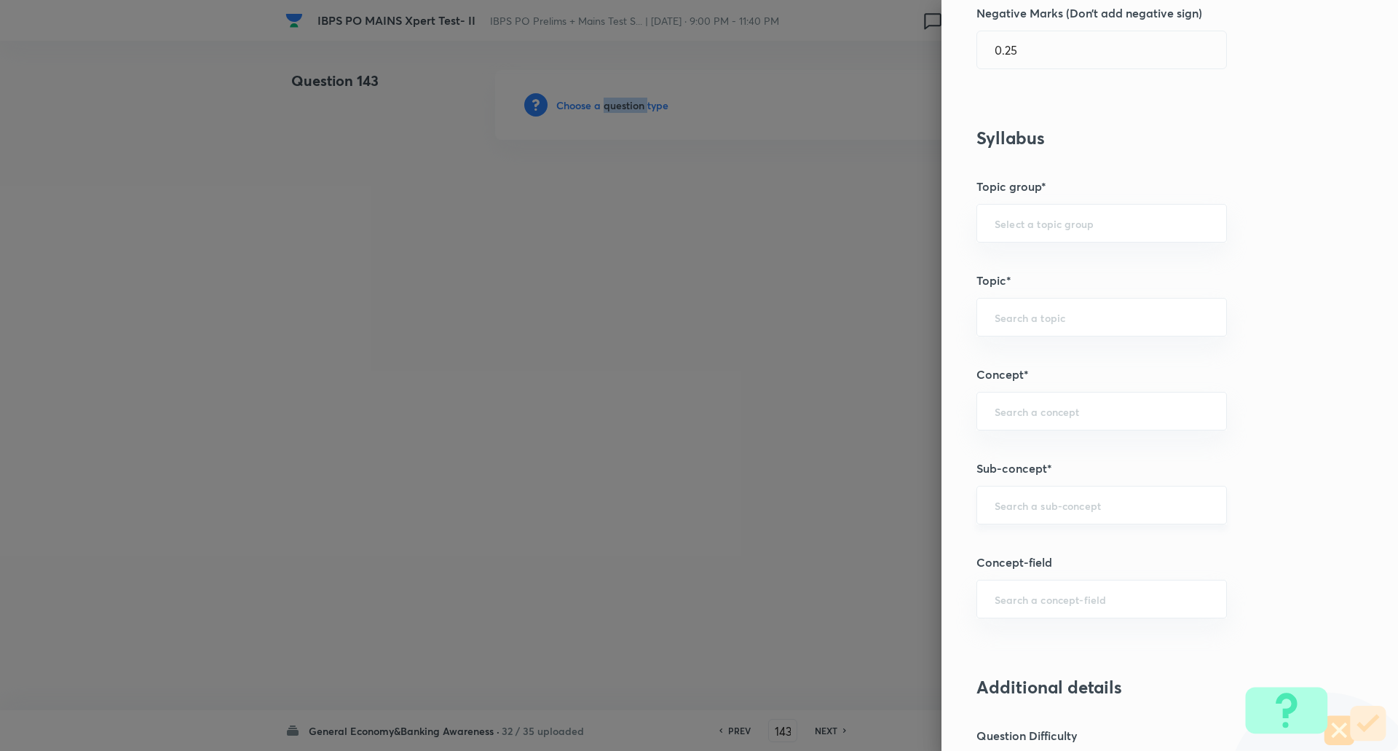
click at [1004, 513] on div "​" at bounding box center [1101, 505] width 250 height 39
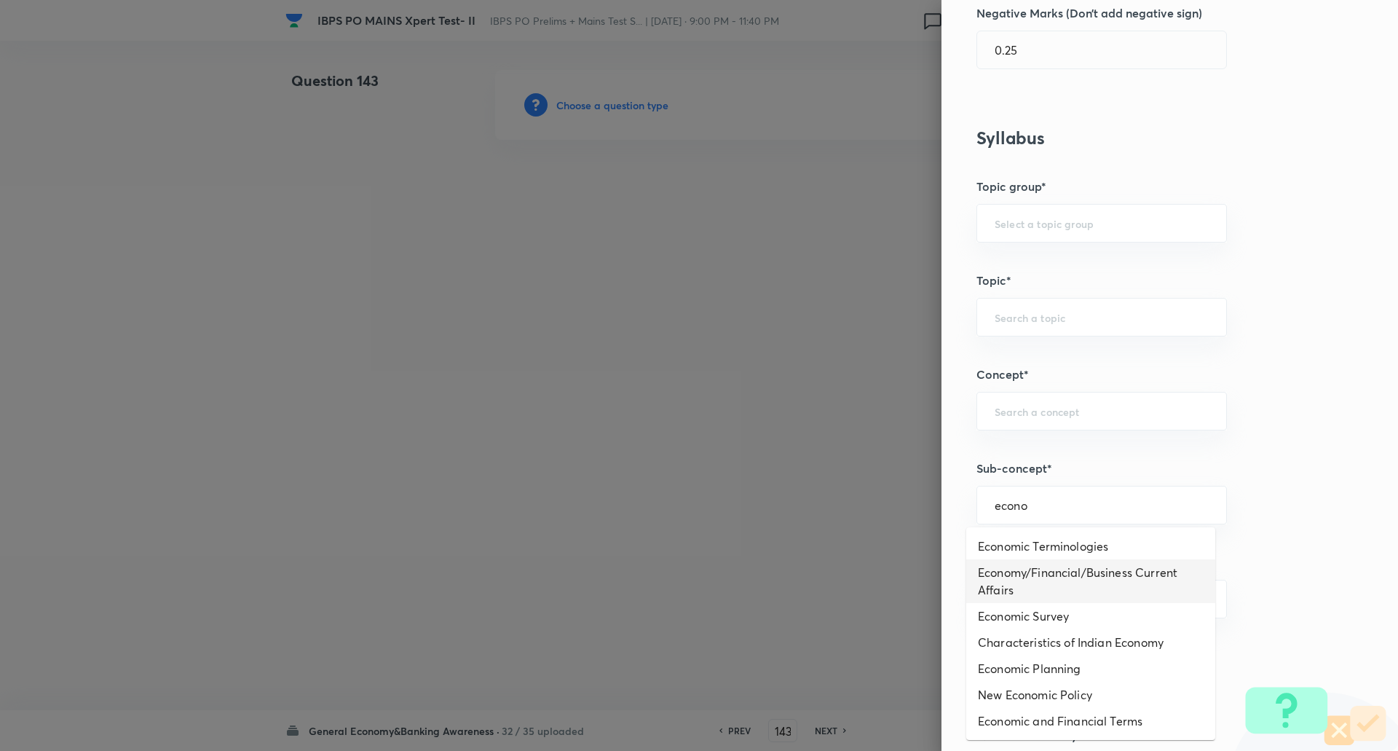
click at [1070, 569] on li "Economy/Financial/Business Current Affairs" at bounding box center [1090, 581] width 249 height 44
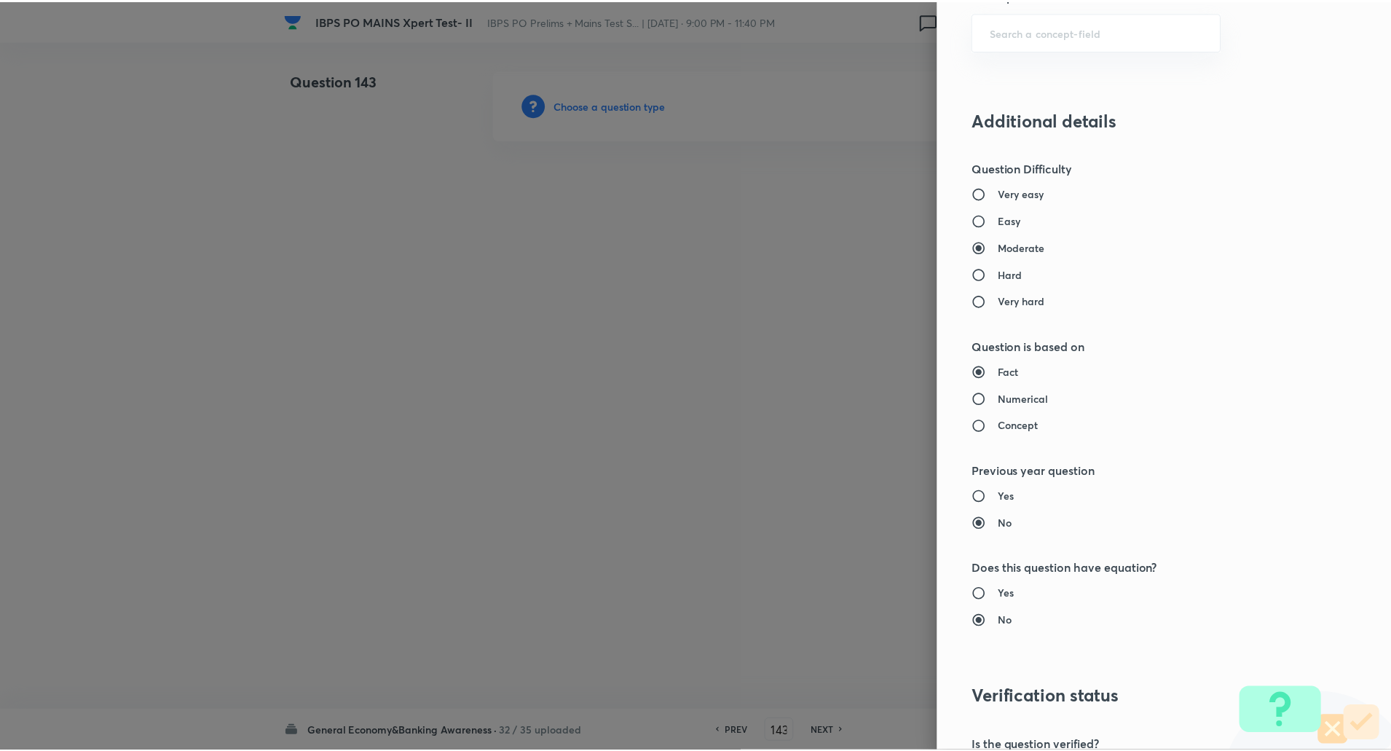
scroll to position [1234, 0]
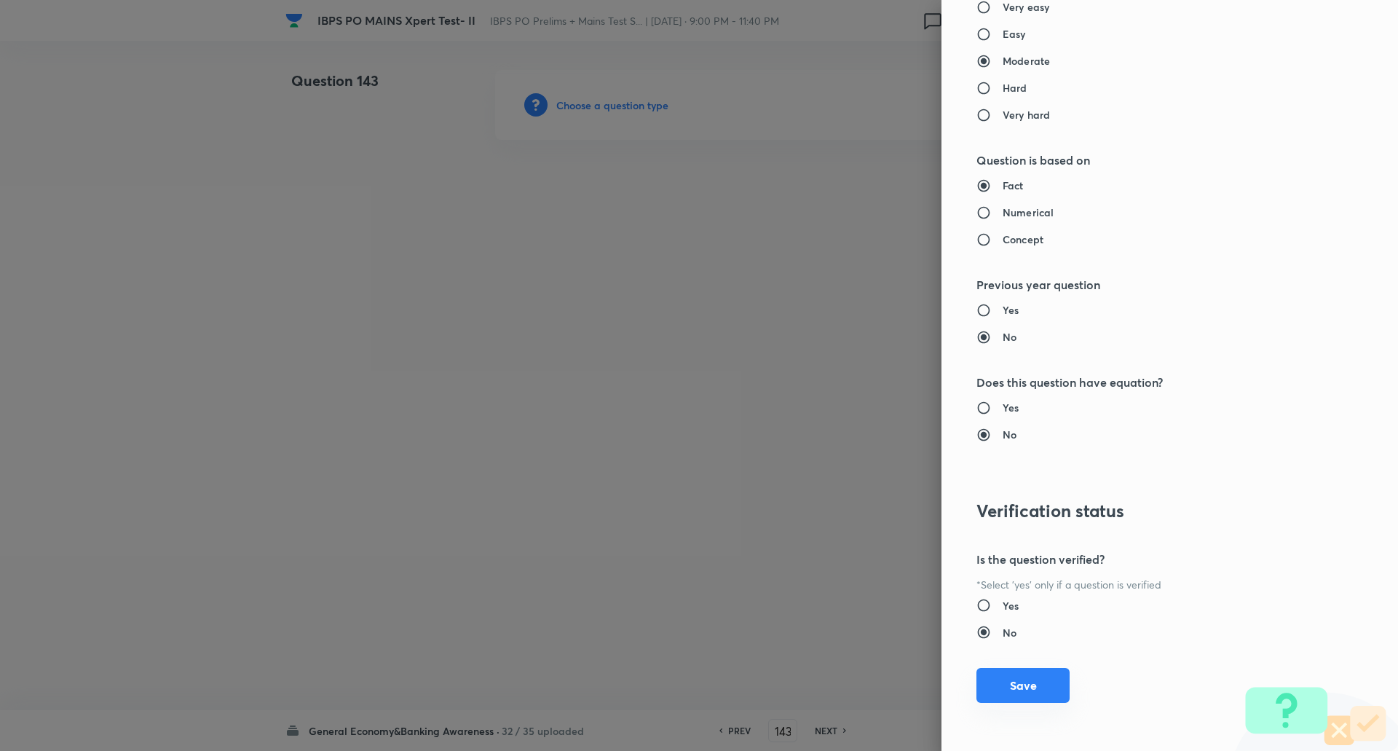
click at [1006, 698] on button "Save" at bounding box center [1022, 685] width 93 height 35
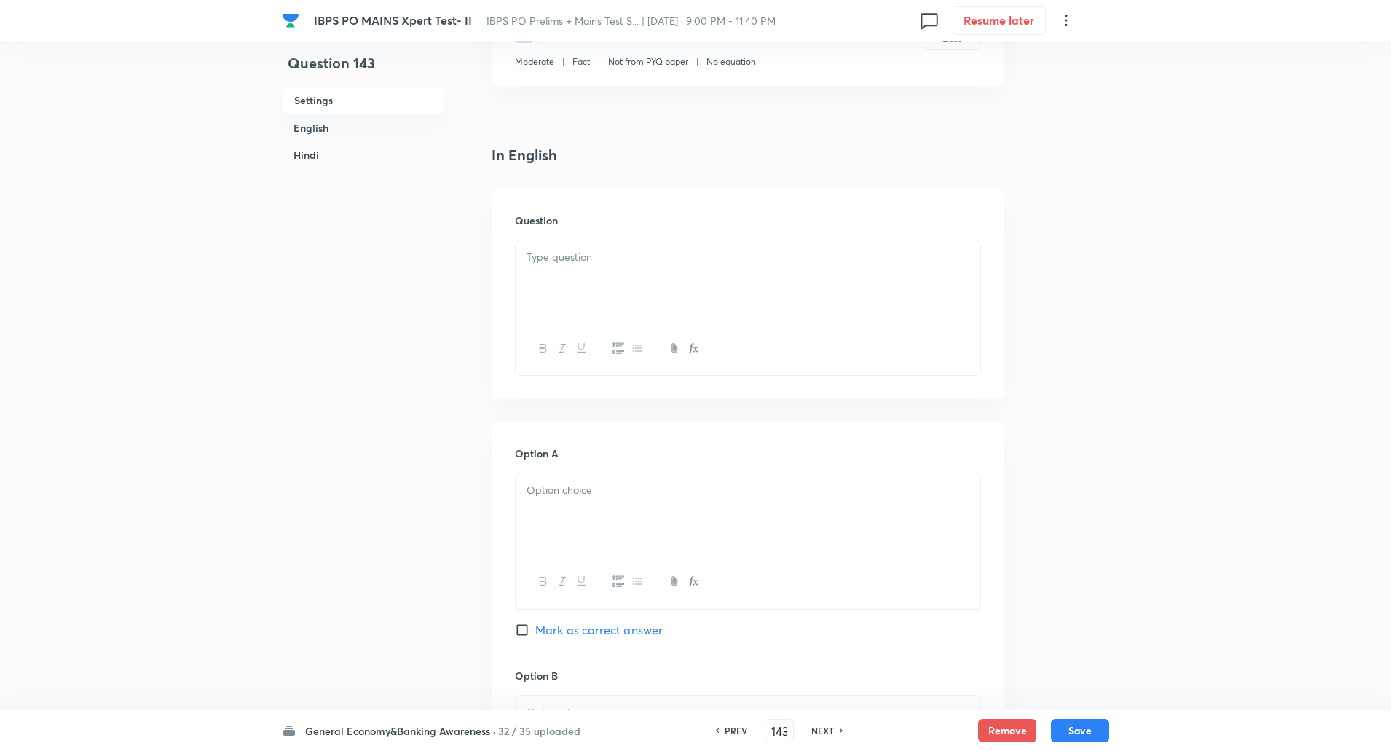
scroll to position [304, 0]
click at [590, 286] on div at bounding box center [748, 281] width 465 height 82
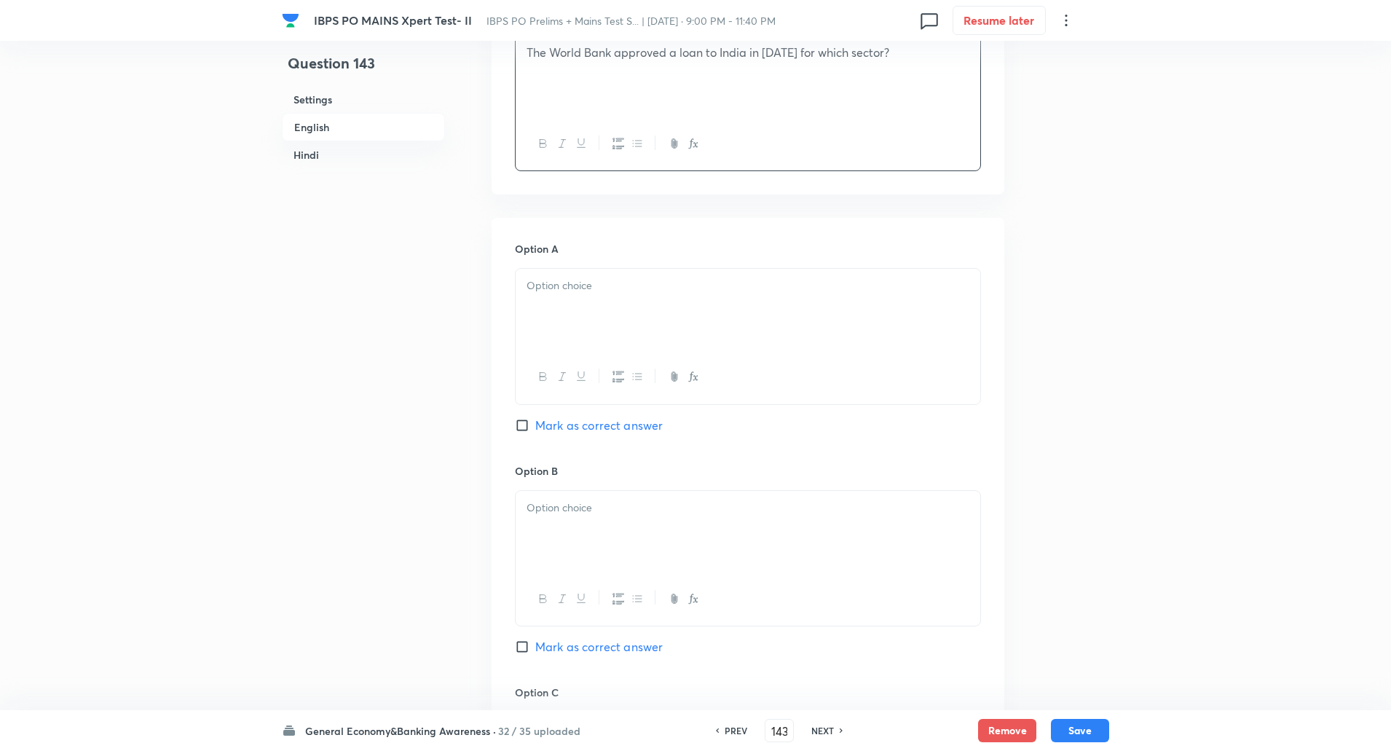
scroll to position [513, 0]
click at [586, 312] on div at bounding box center [748, 305] width 465 height 82
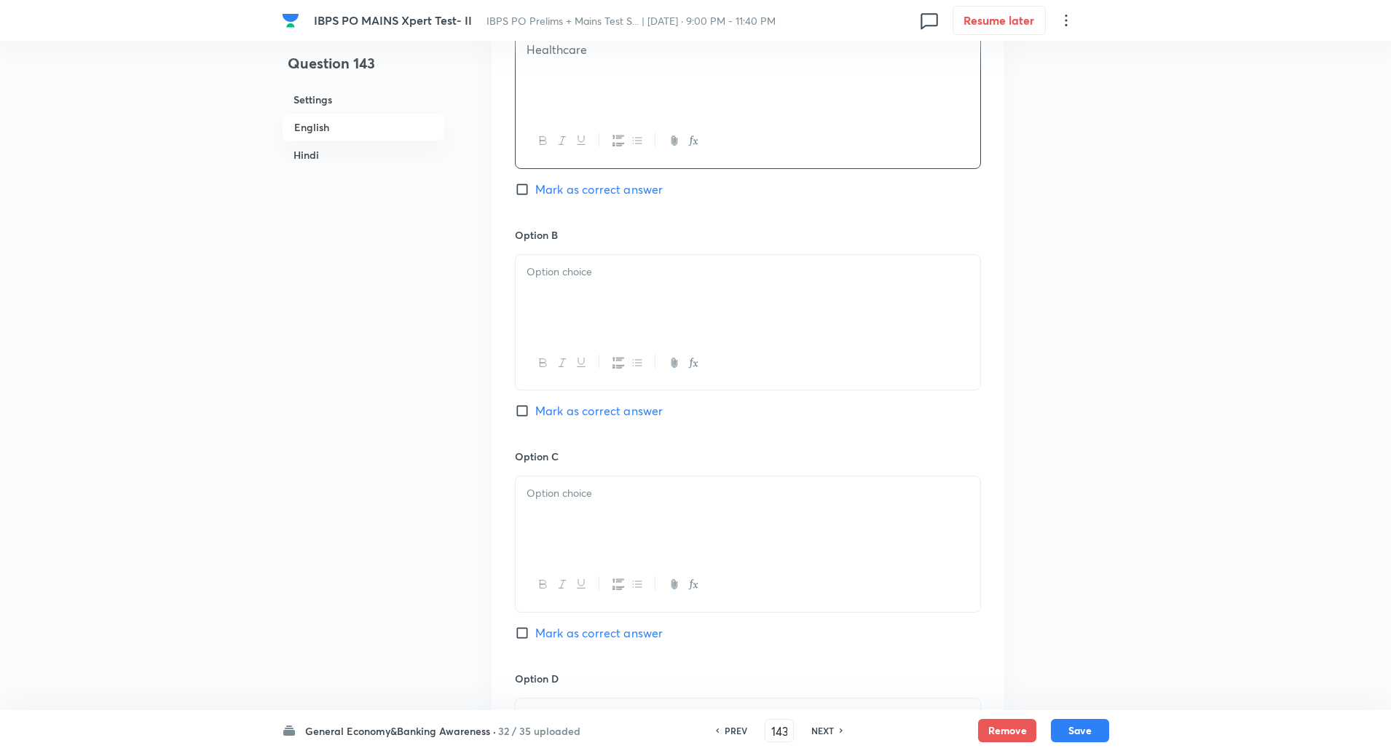
click at [573, 303] on div at bounding box center [748, 296] width 465 height 82
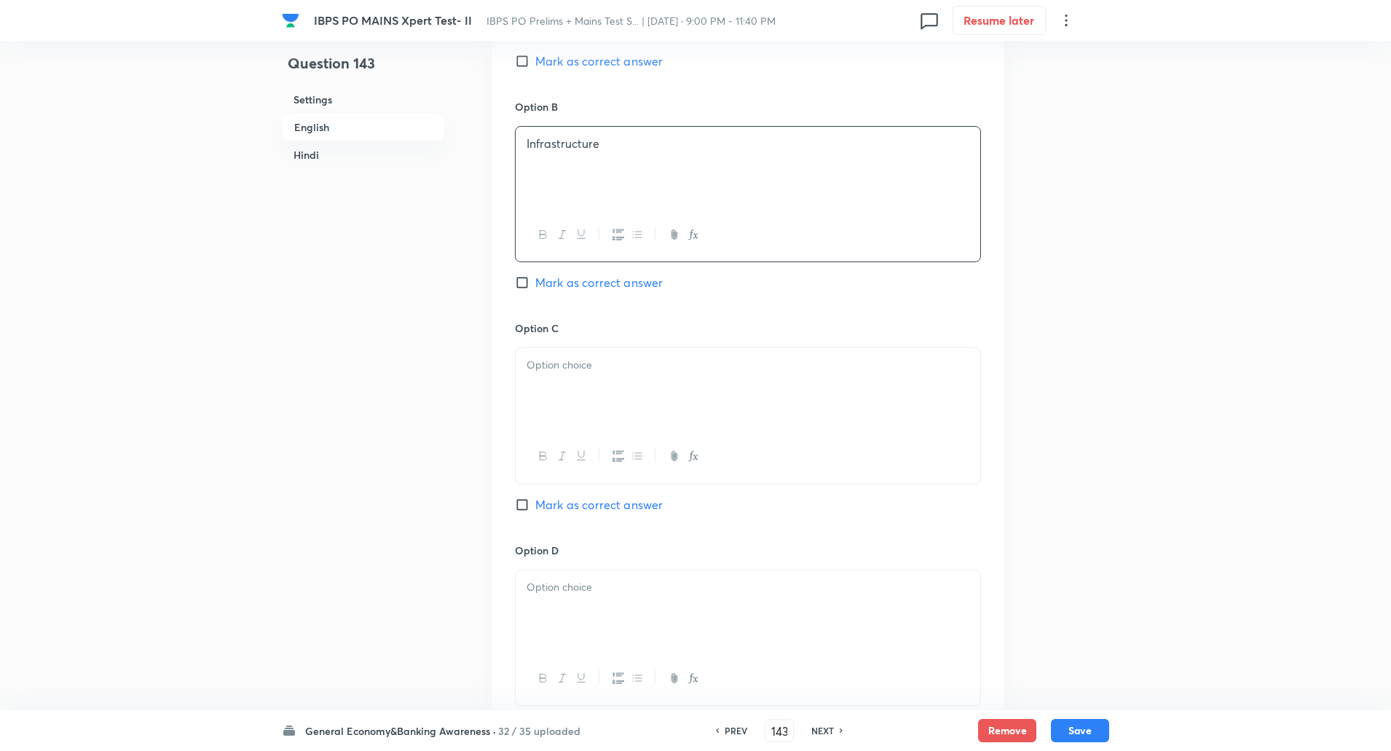
scroll to position [917, 0]
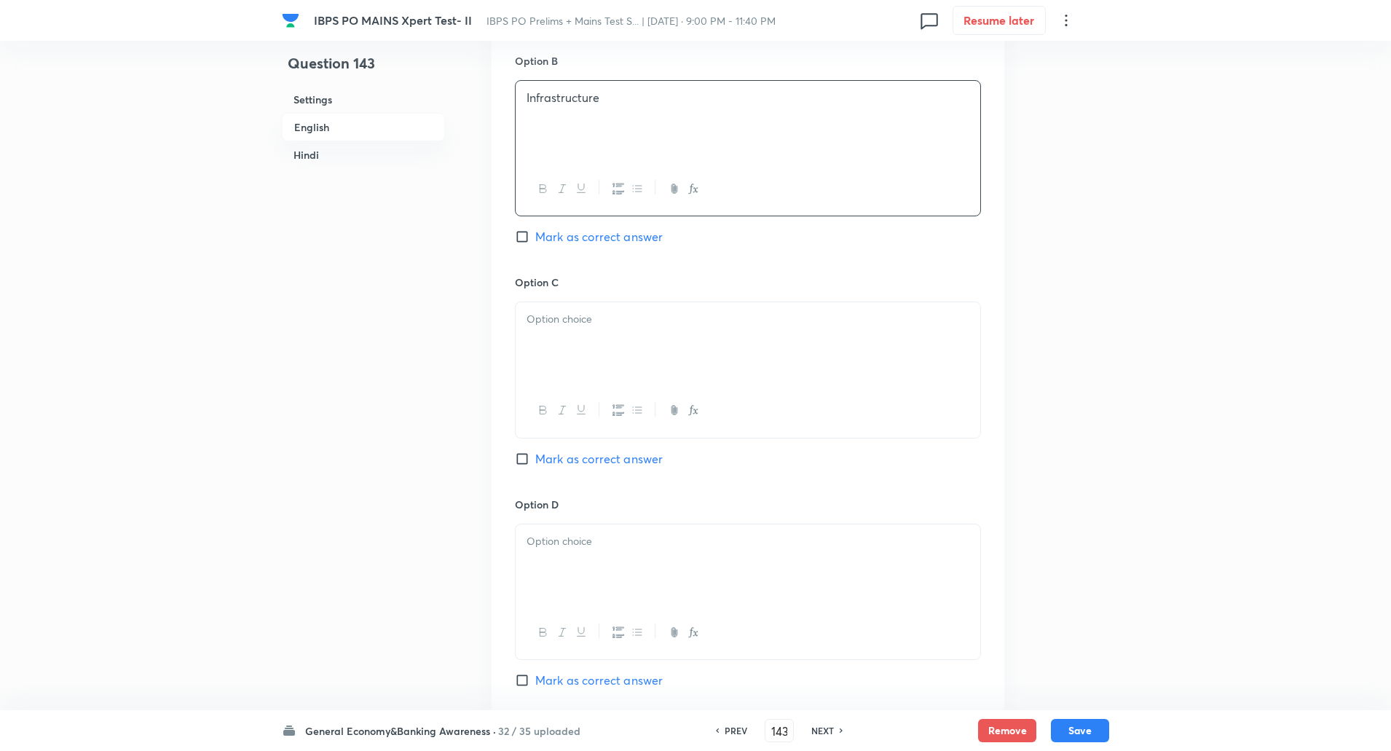
click at [569, 320] on p at bounding box center [747, 319] width 443 height 17
click at [524, 234] on input "Mark as correct answer" at bounding box center [525, 236] width 20 height 15
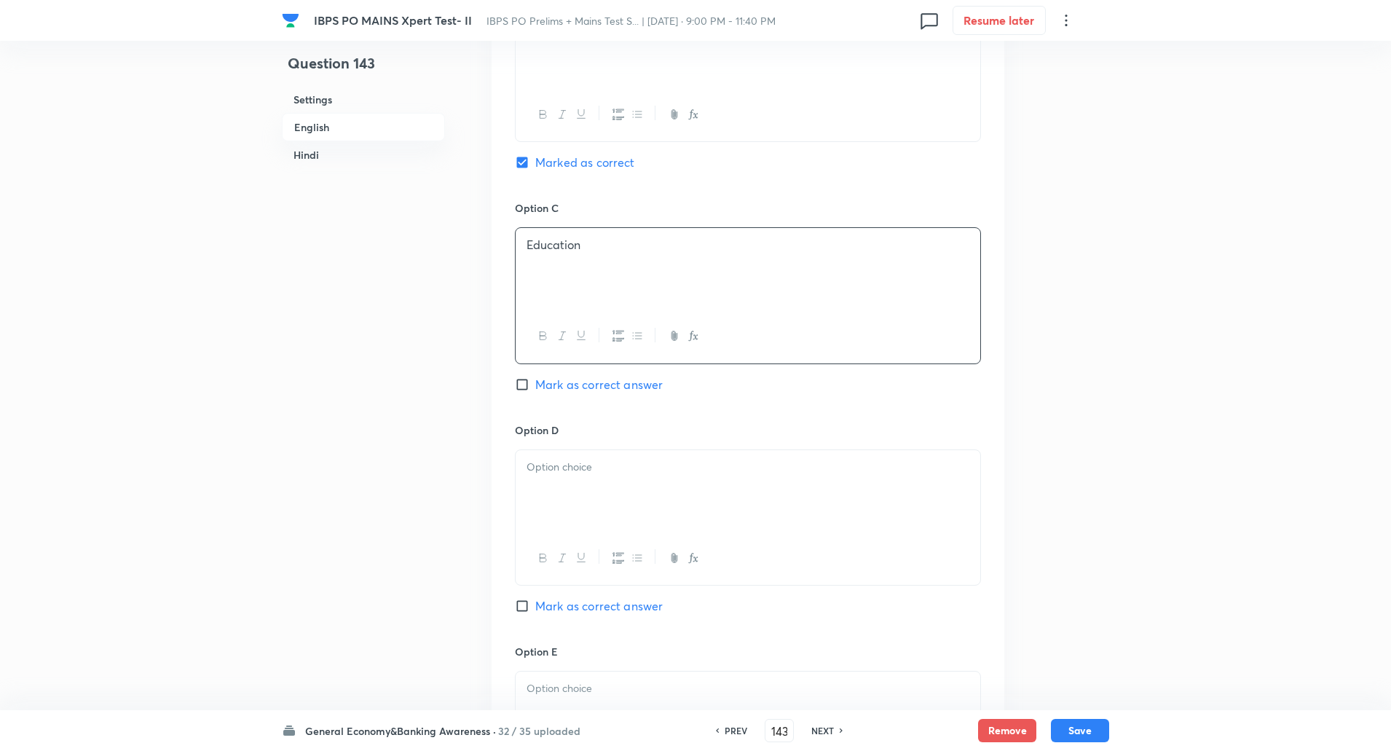
scroll to position [1085, 0]
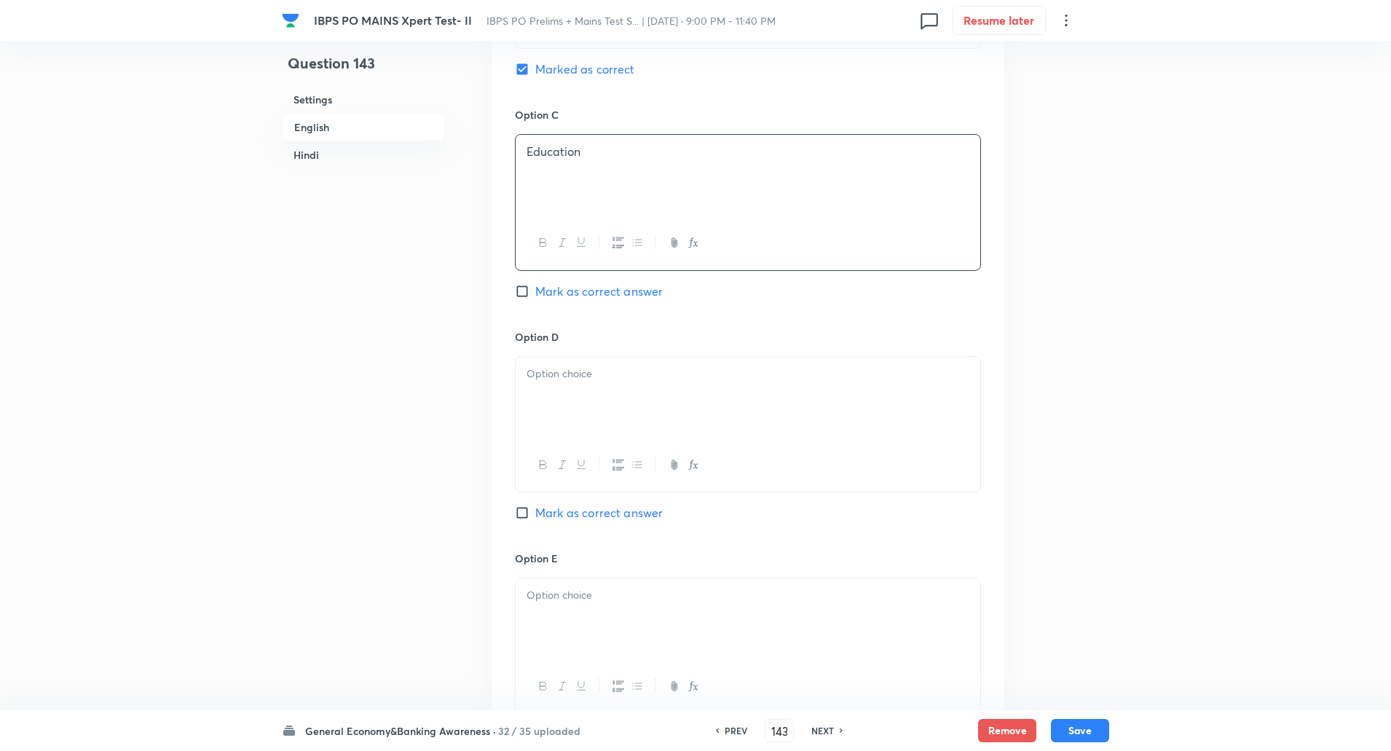
click at [596, 392] on div at bounding box center [748, 398] width 465 height 82
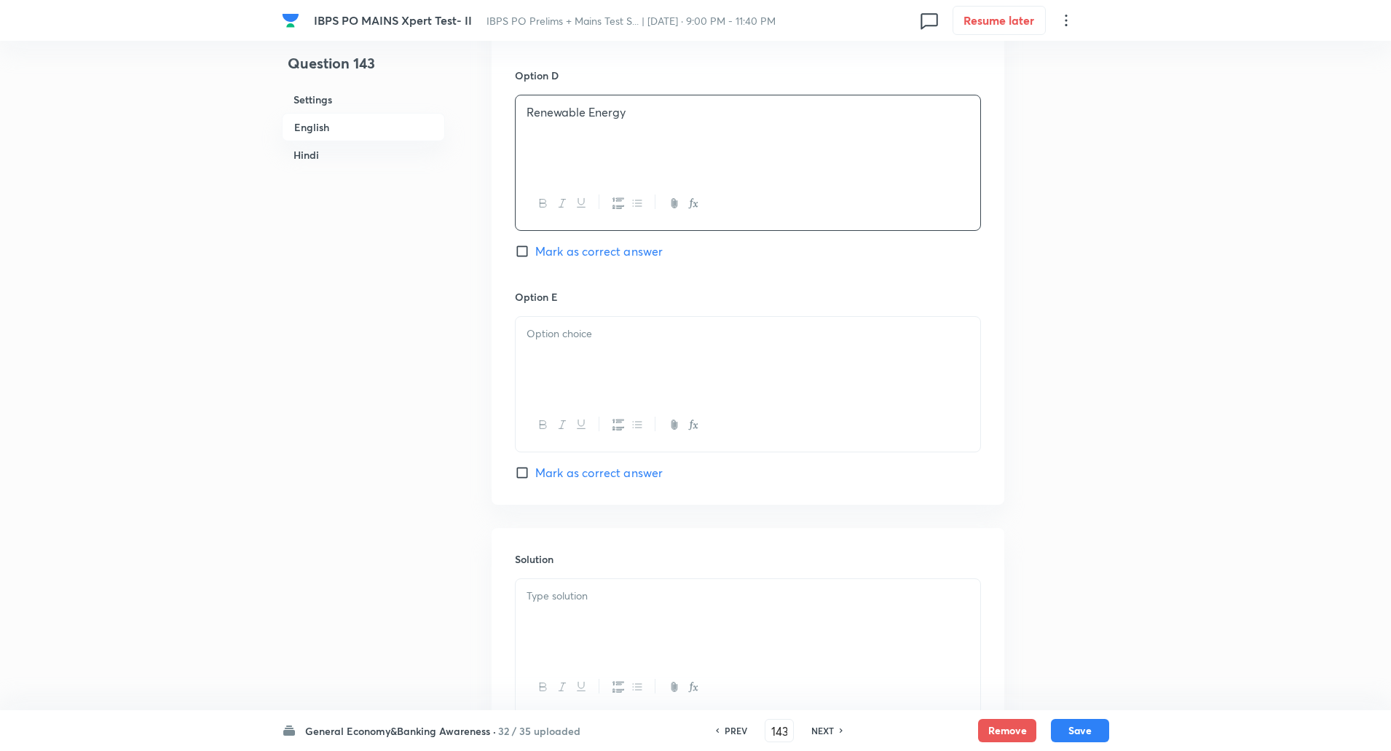
scroll to position [1352, 0]
click at [576, 373] on div at bounding box center [748, 352] width 465 height 82
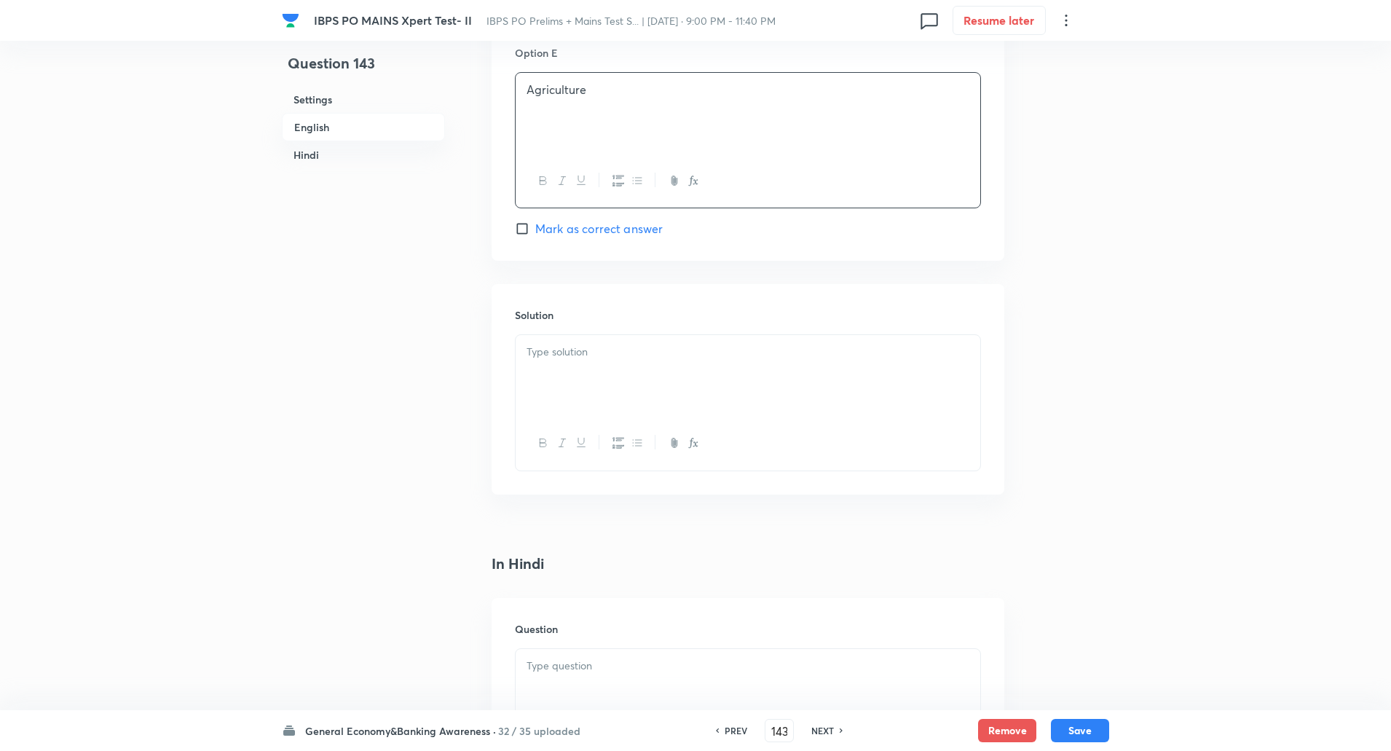
scroll to position [1633, 0]
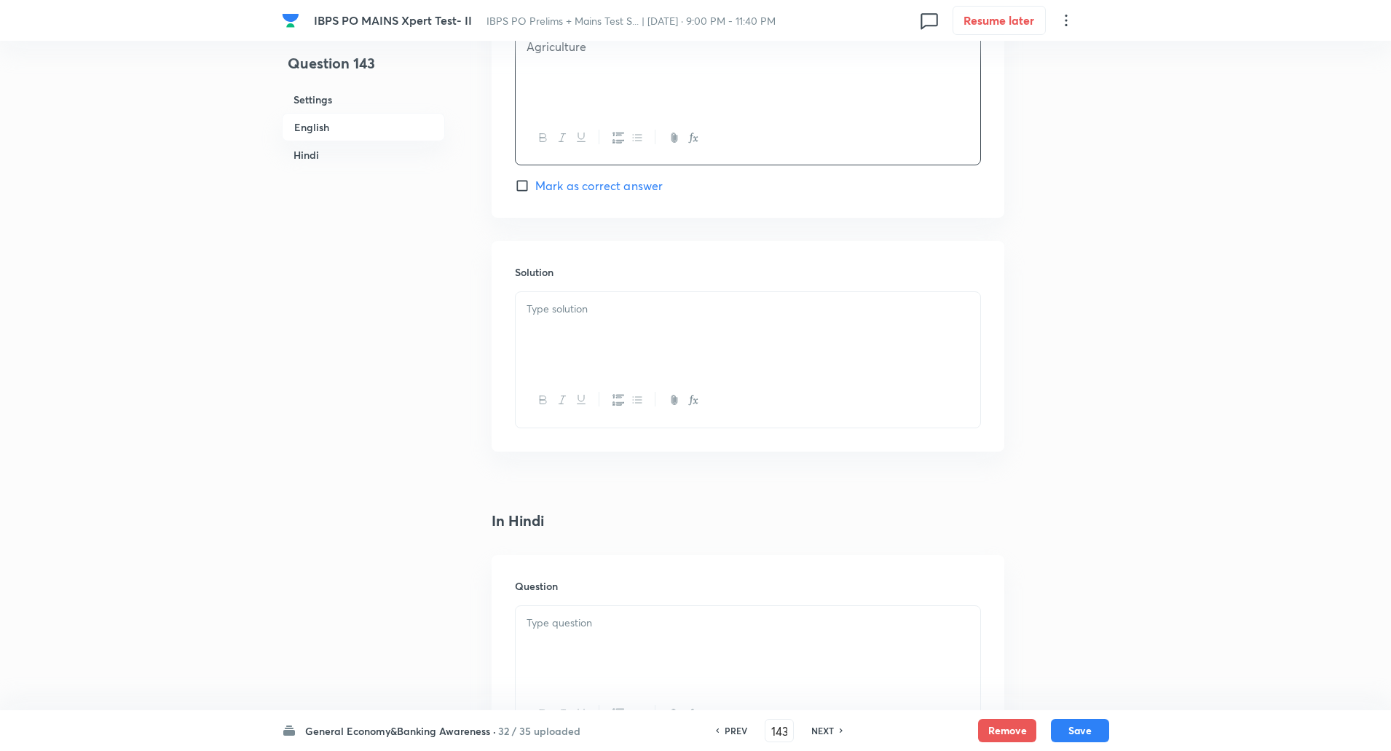
click at [558, 326] on div at bounding box center [748, 333] width 465 height 82
click at [596, 328] on p "Explanation: The loan is aimed at upgrading urban and rural infrastructure proj…" at bounding box center [747, 333] width 443 height 33
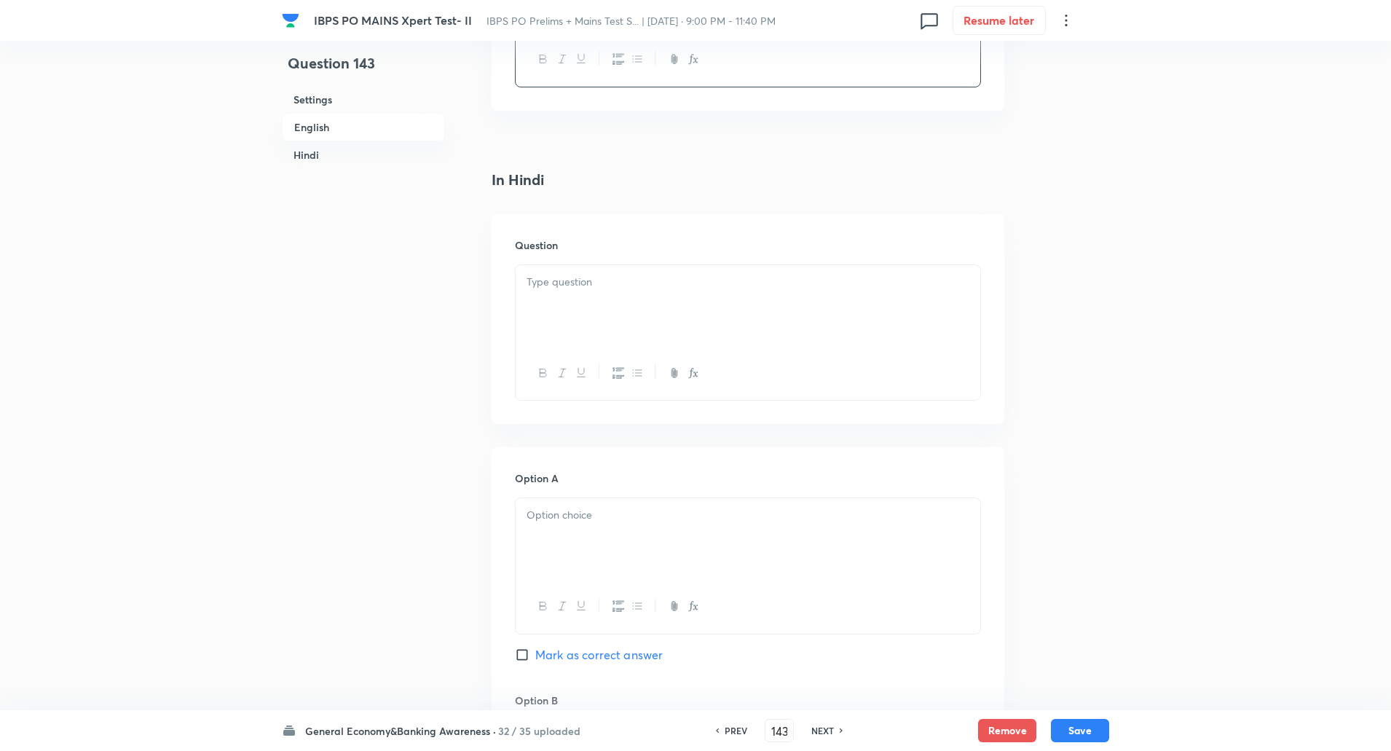
scroll to position [1979, 0]
click at [560, 312] on div at bounding box center [748, 301] width 465 height 82
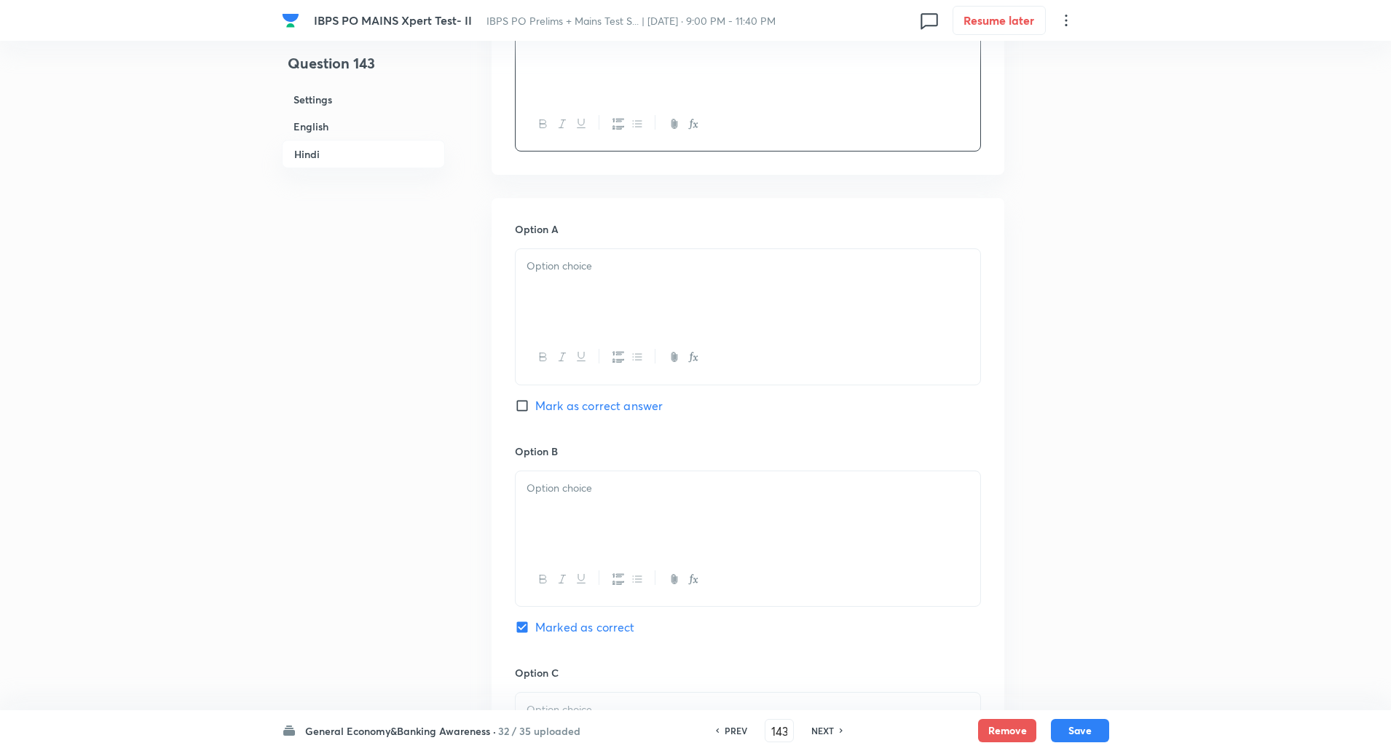
scroll to position [2242, 0]
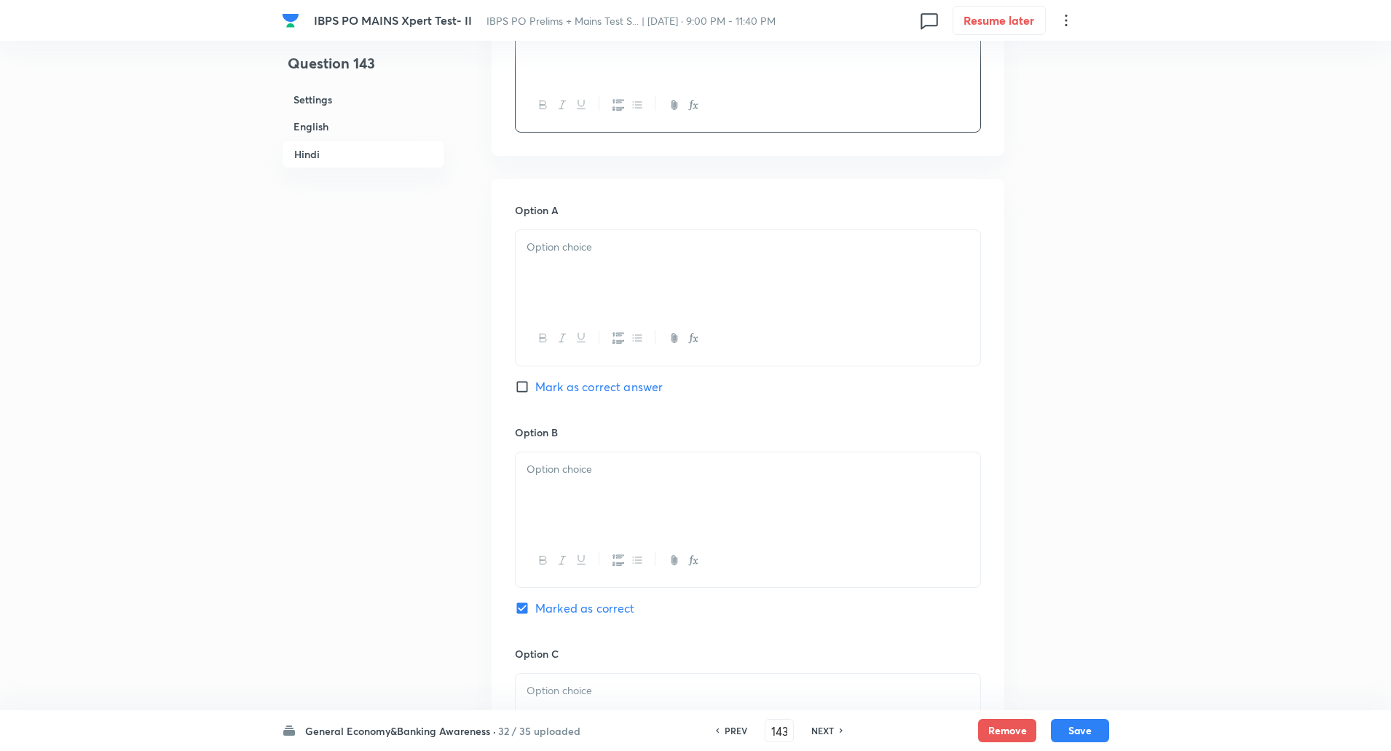
click at [620, 242] on p at bounding box center [747, 247] width 443 height 17
paste div
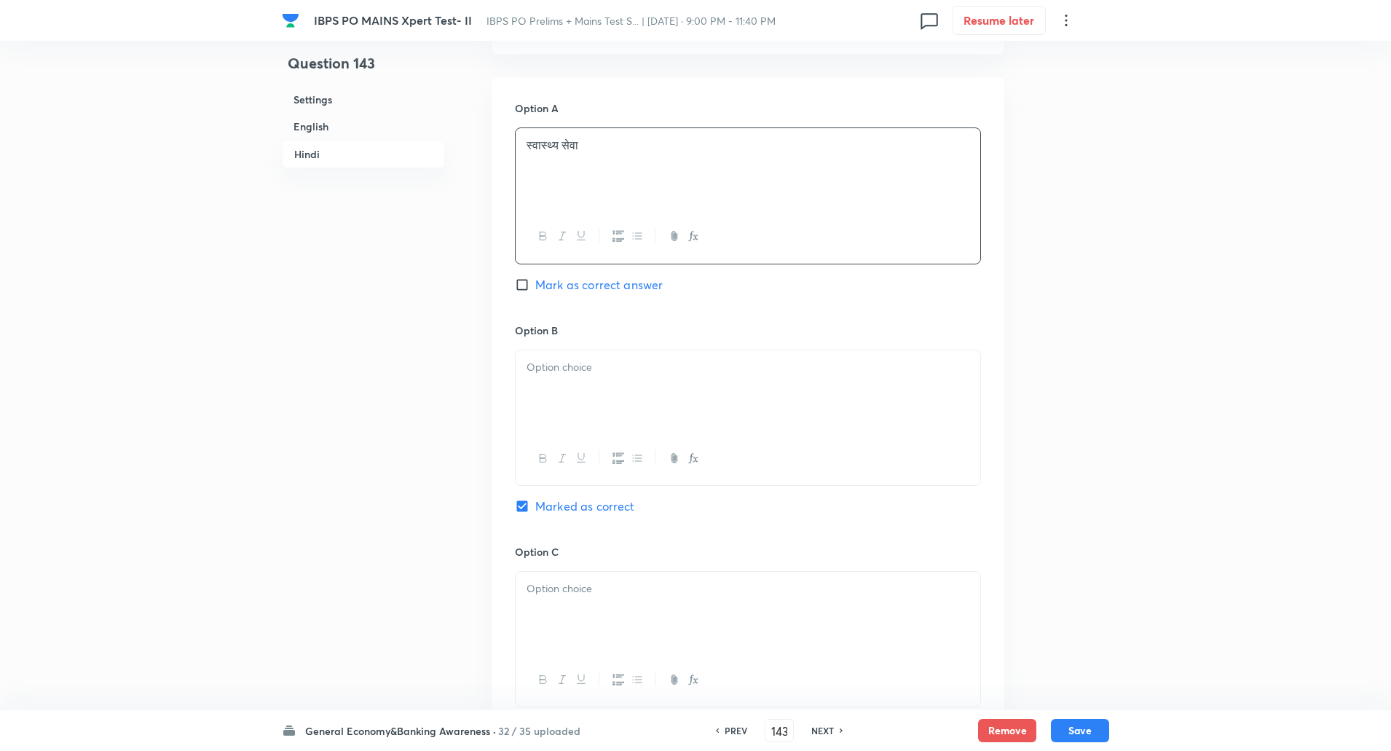
scroll to position [2350, 0]
click at [580, 358] on p at bounding box center [747, 360] width 443 height 17
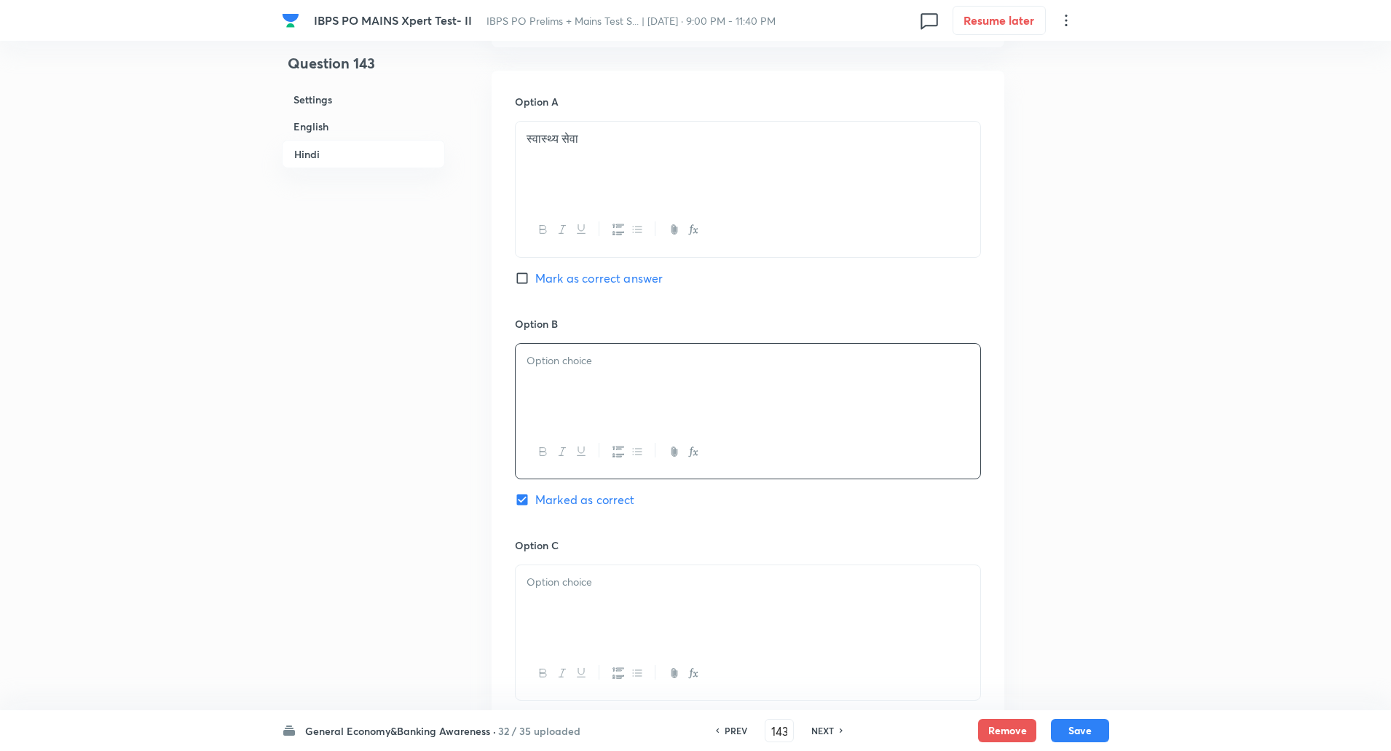
paste div
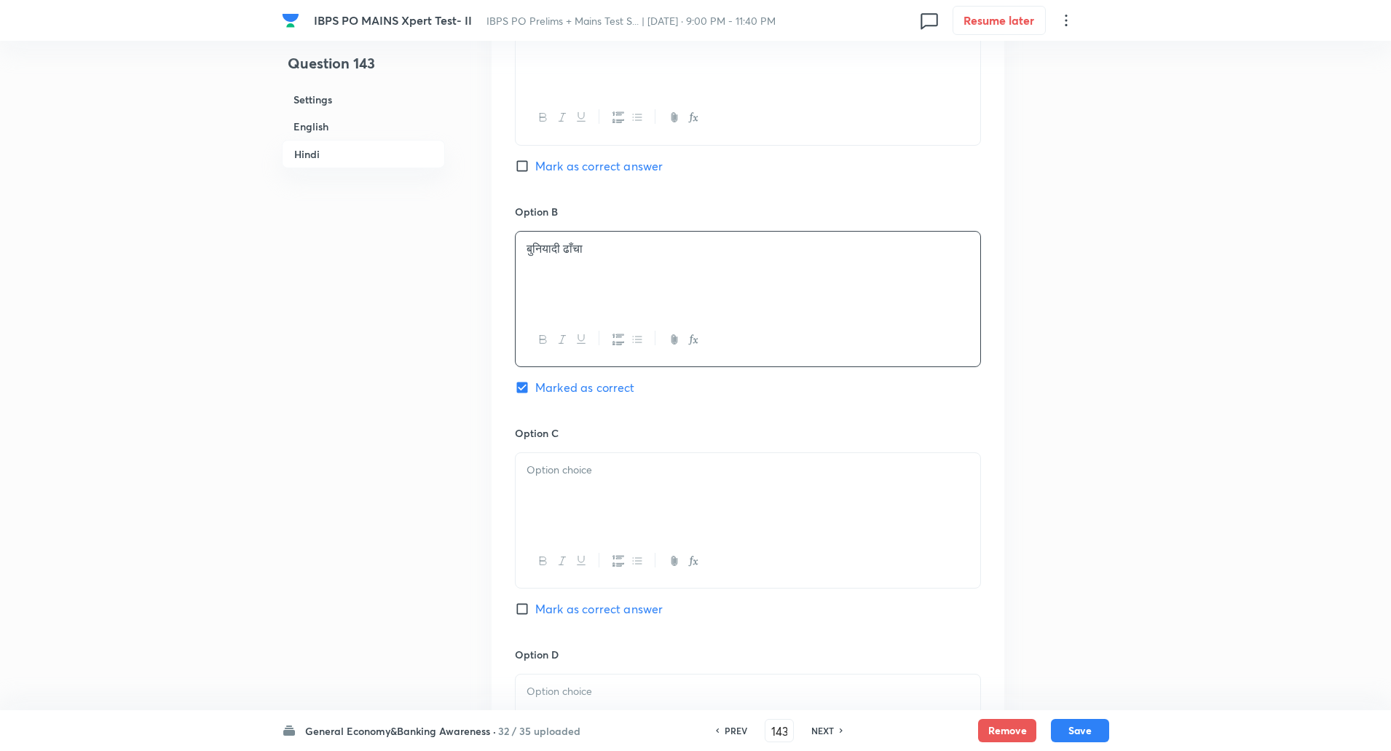
scroll to position [2474, 0]
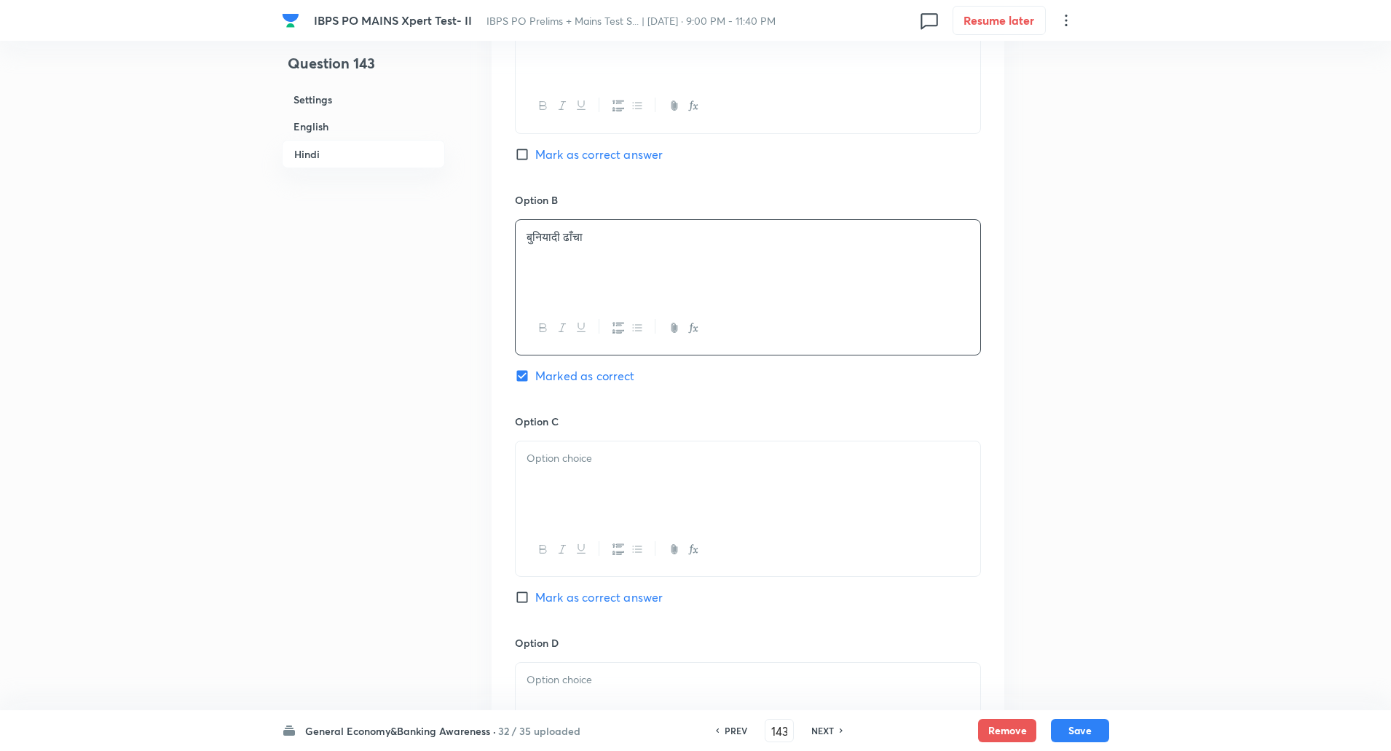
click at [561, 476] on div at bounding box center [748, 482] width 465 height 82
paste div
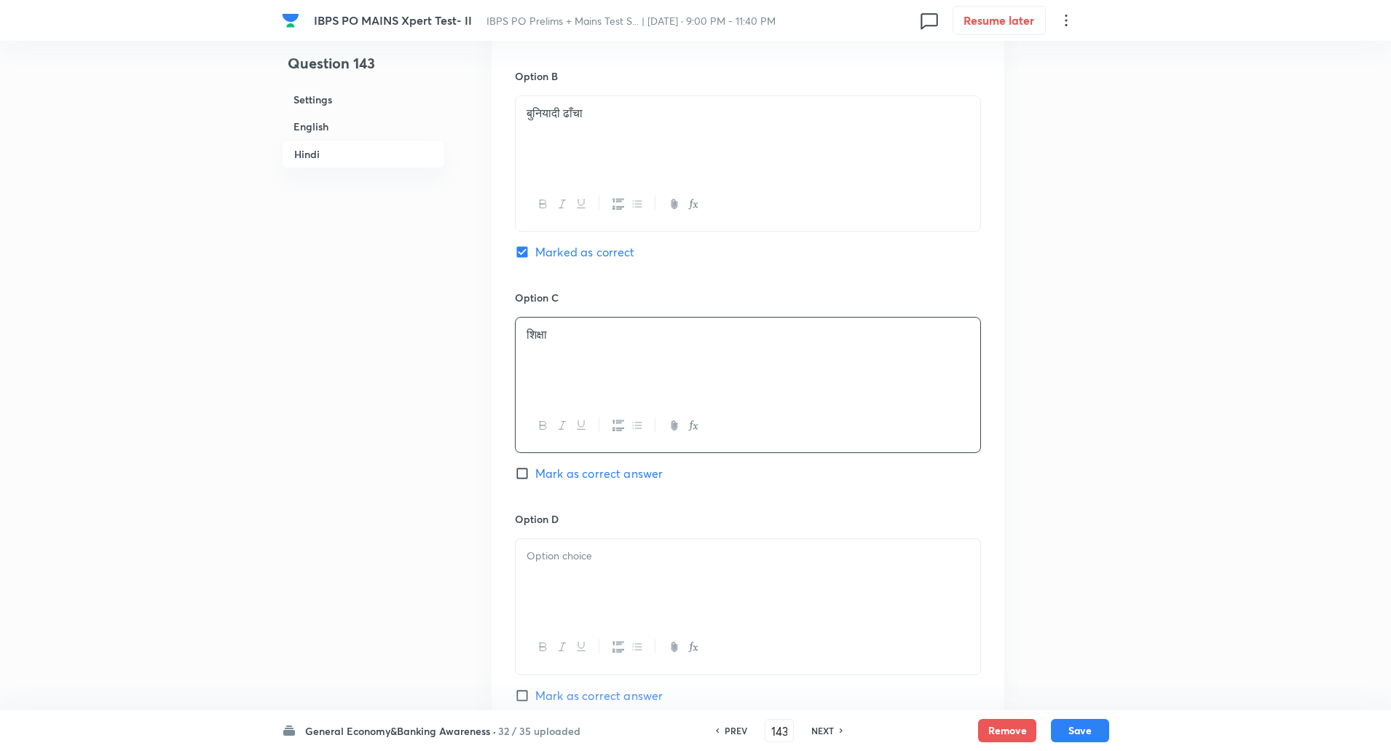
scroll to position [2619, 0]
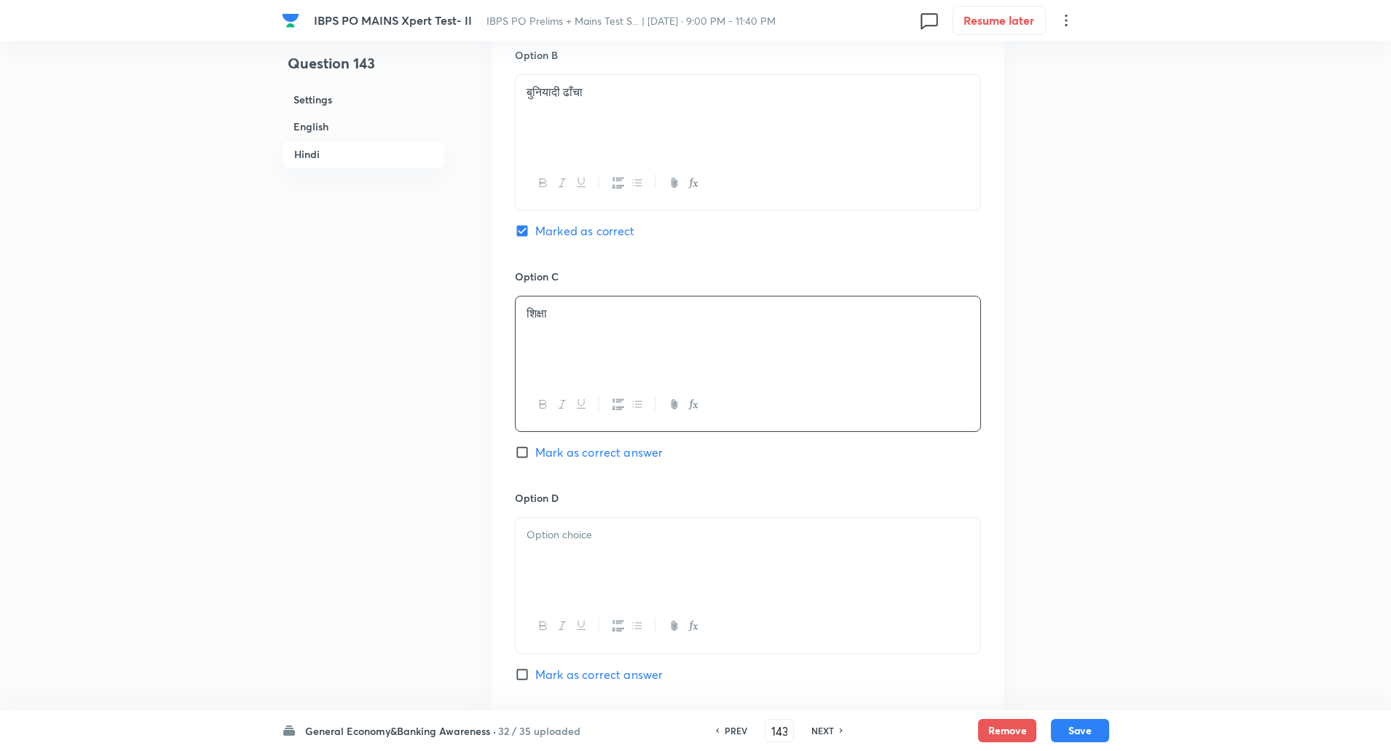
click at [558, 541] on p at bounding box center [747, 534] width 443 height 17
paste div
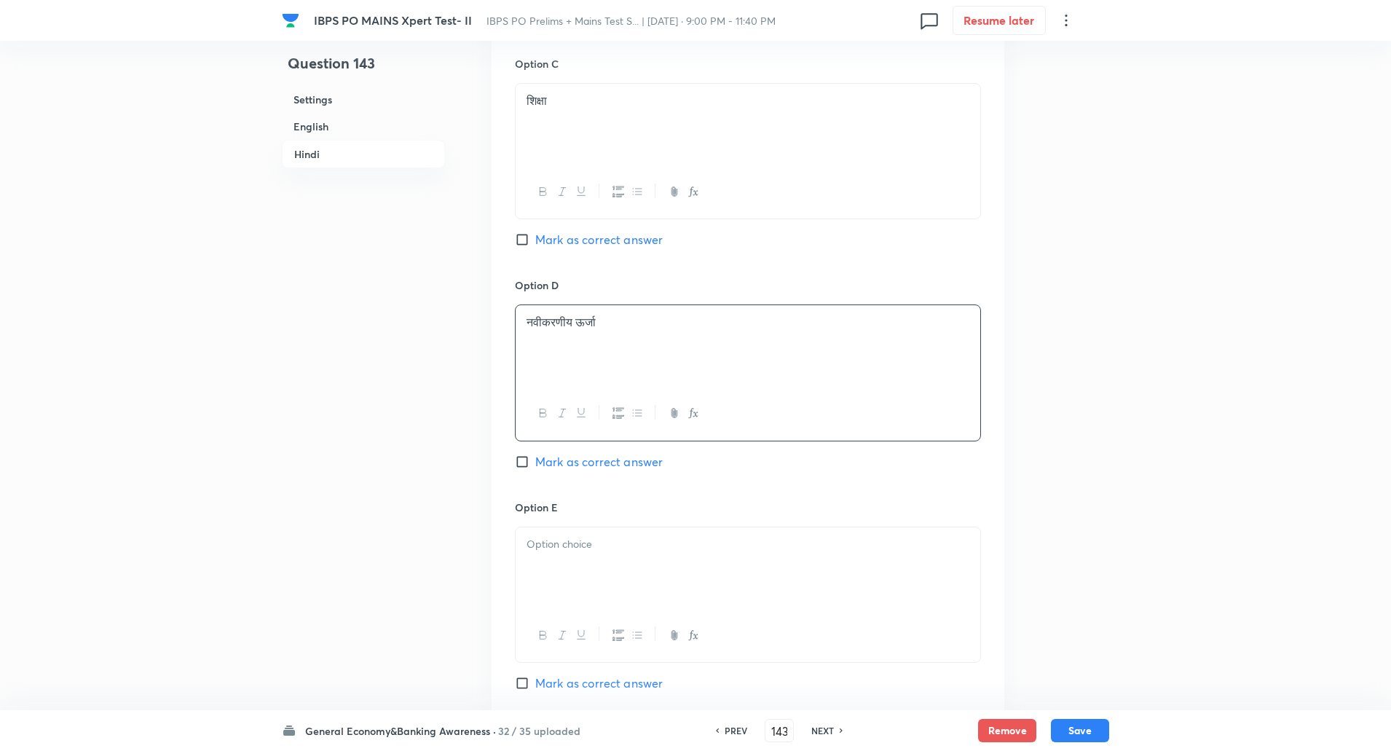
scroll to position [2835, 0]
click at [554, 543] on p at bounding box center [747, 540] width 443 height 17
paste div
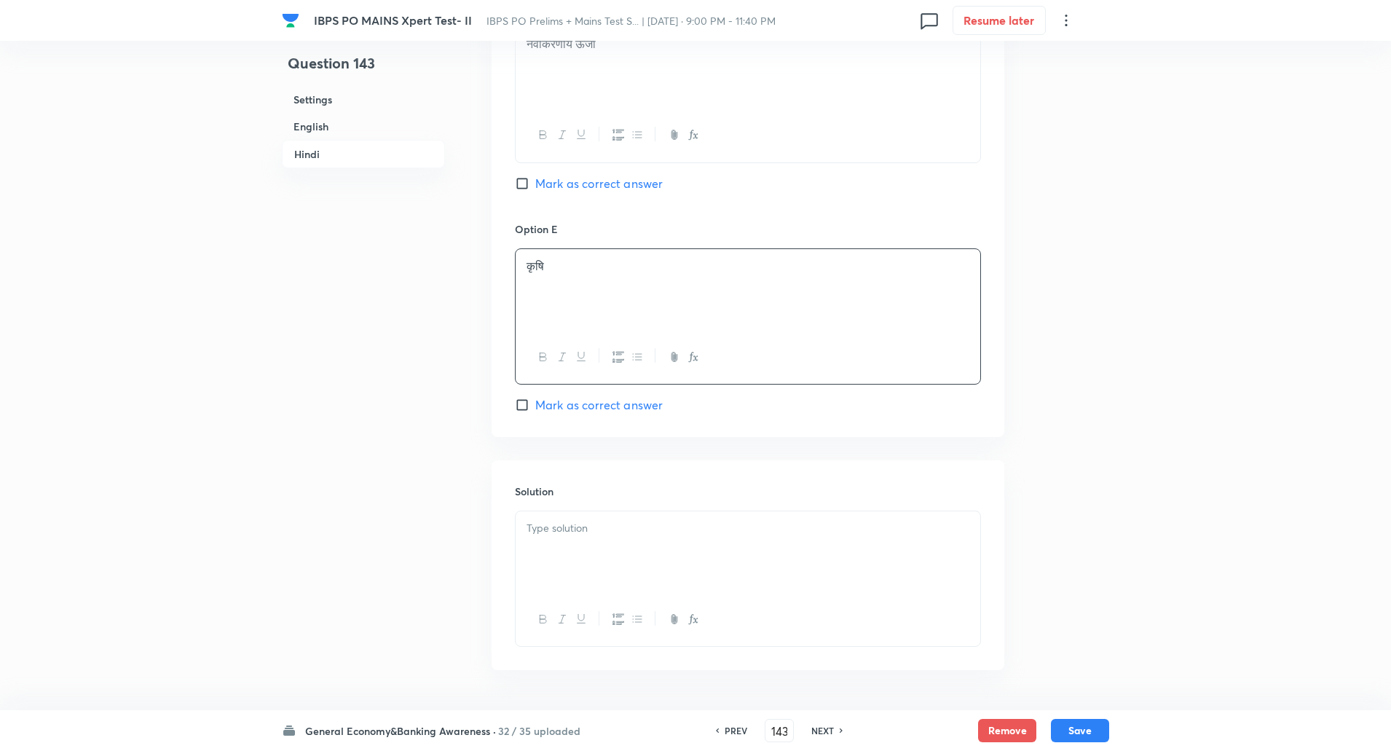
scroll to position [3111, 0]
drag, startPoint x: 563, startPoint y: 601, endPoint x: 586, endPoint y: 557, distance: 49.5
click at [586, 557] on div at bounding box center [748, 578] width 466 height 136
click at [586, 557] on div at bounding box center [748, 551] width 465 height 82
click at [562, 550] on p "व्याख्या: इस ऋण का उद्देश्य शहरी और ग्रामीण बुनियादी ढाँचा परियोजनाओं का उन्नयन…" at bounding box center [747, 544] width 443 height 17
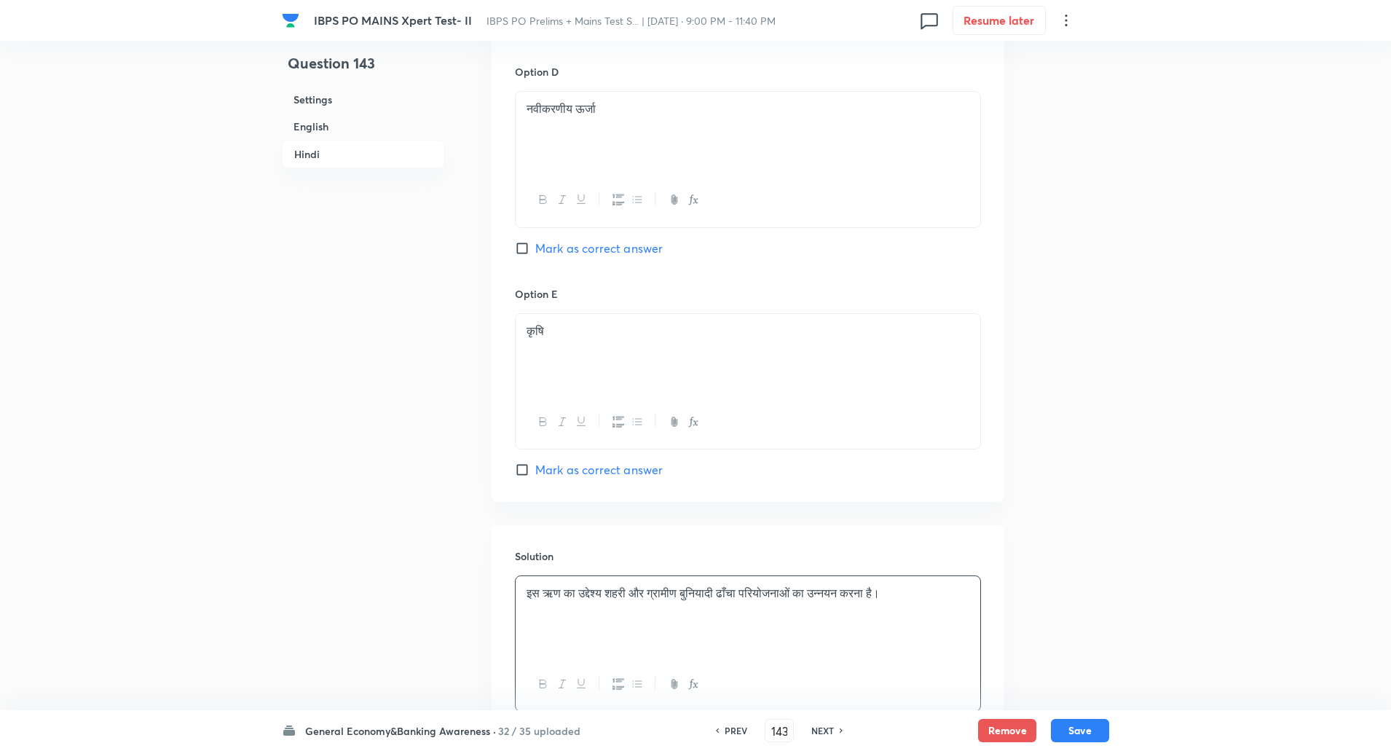
scroll to position [3157, 0]
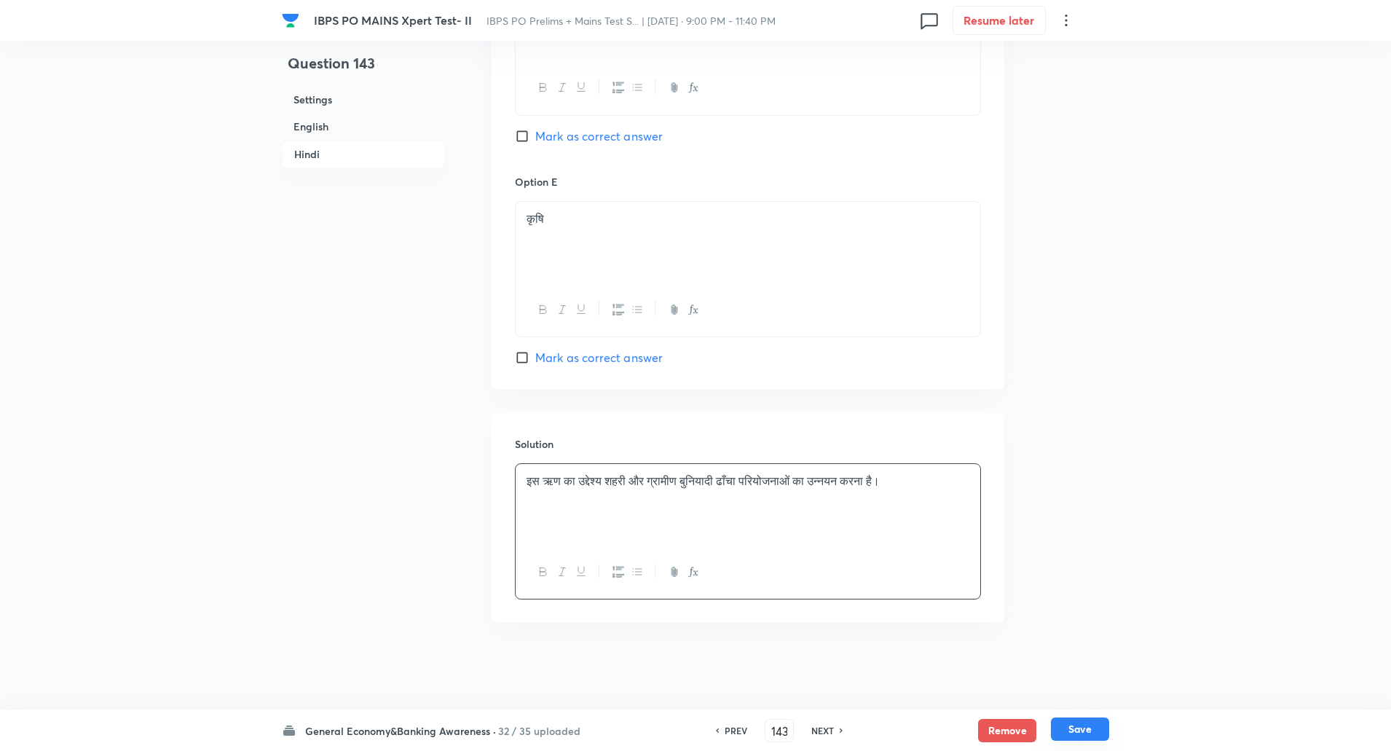
click at [1087, 724] on button "Save" at bounding box center [1080, 728] width 58 height 23
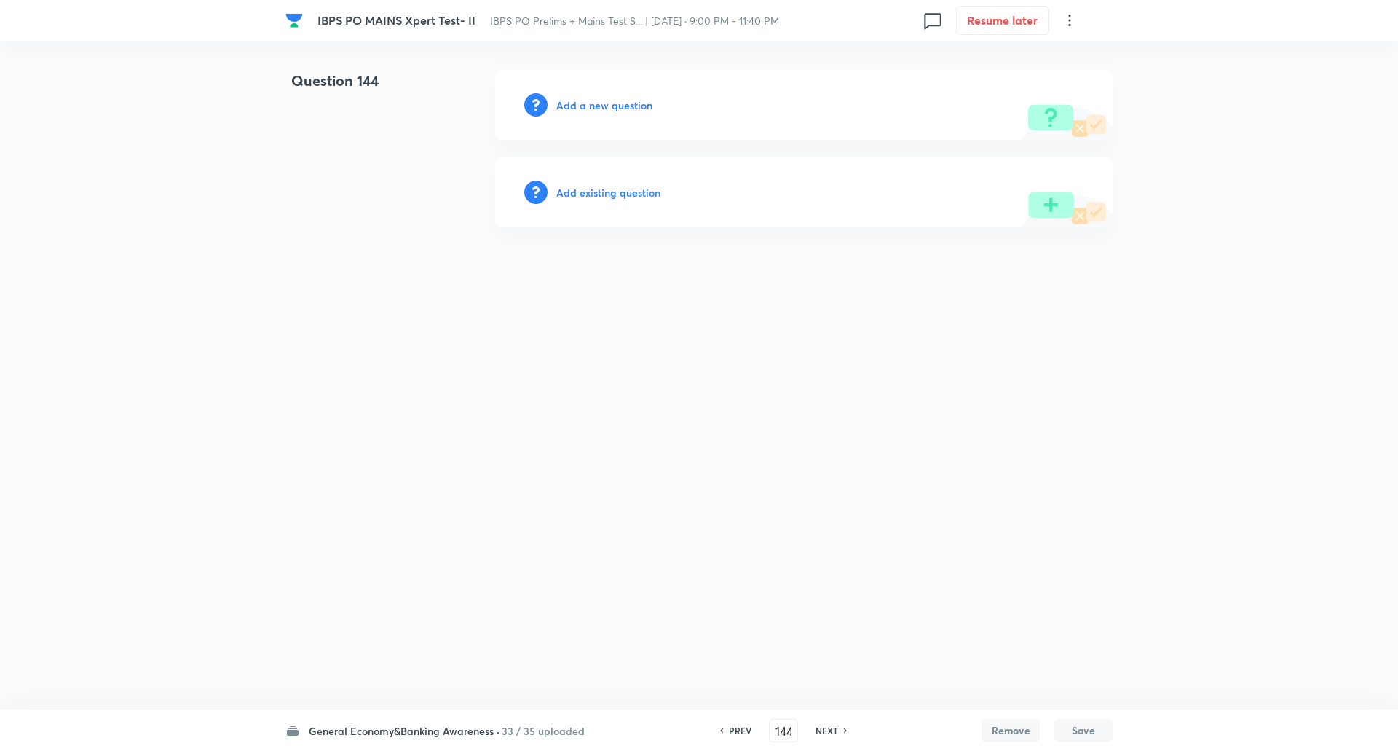
click at [624, 108] on h6 "Add a new question" at bounding box center [604, 105] width 96 height 15
click at [624, 108] on h6 "Choose a question type" at bounding box center [612, 105] width 112 height 15
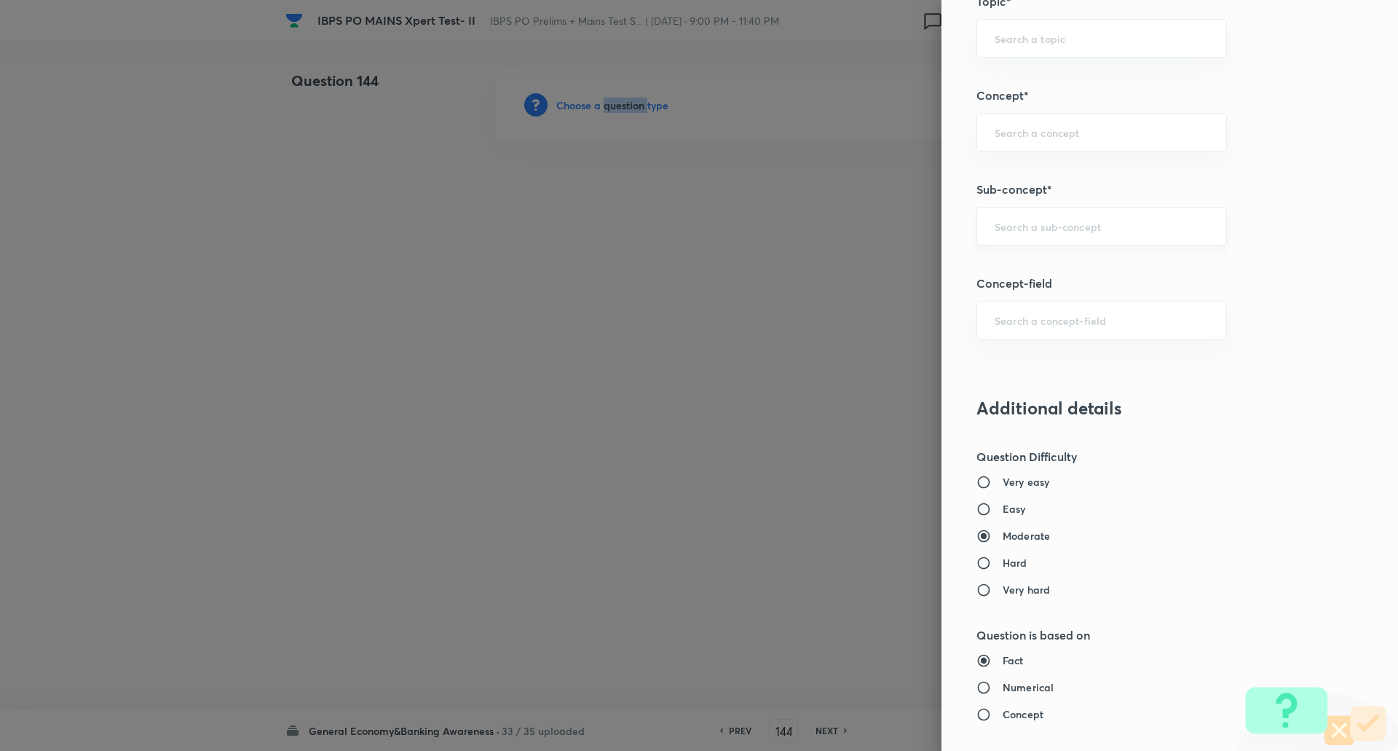
scroll to position [759, 0]
click at [1082, 224] on input "text" at bounding box center [1102, 227] width 214 height 14
click at [1099, 288] on li "New Appointments: International" at bounding box center [1090, 294] width 249 height 26
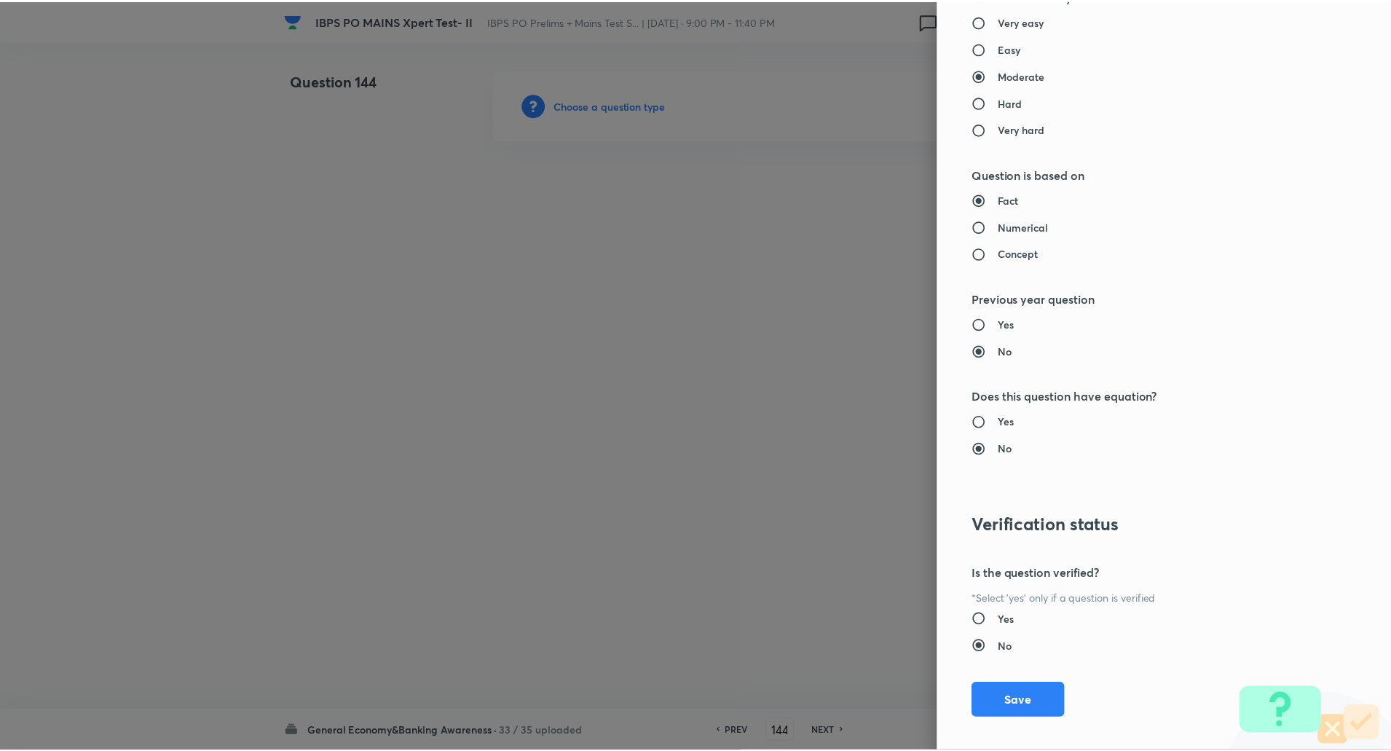
scroll to position [1234, 0]
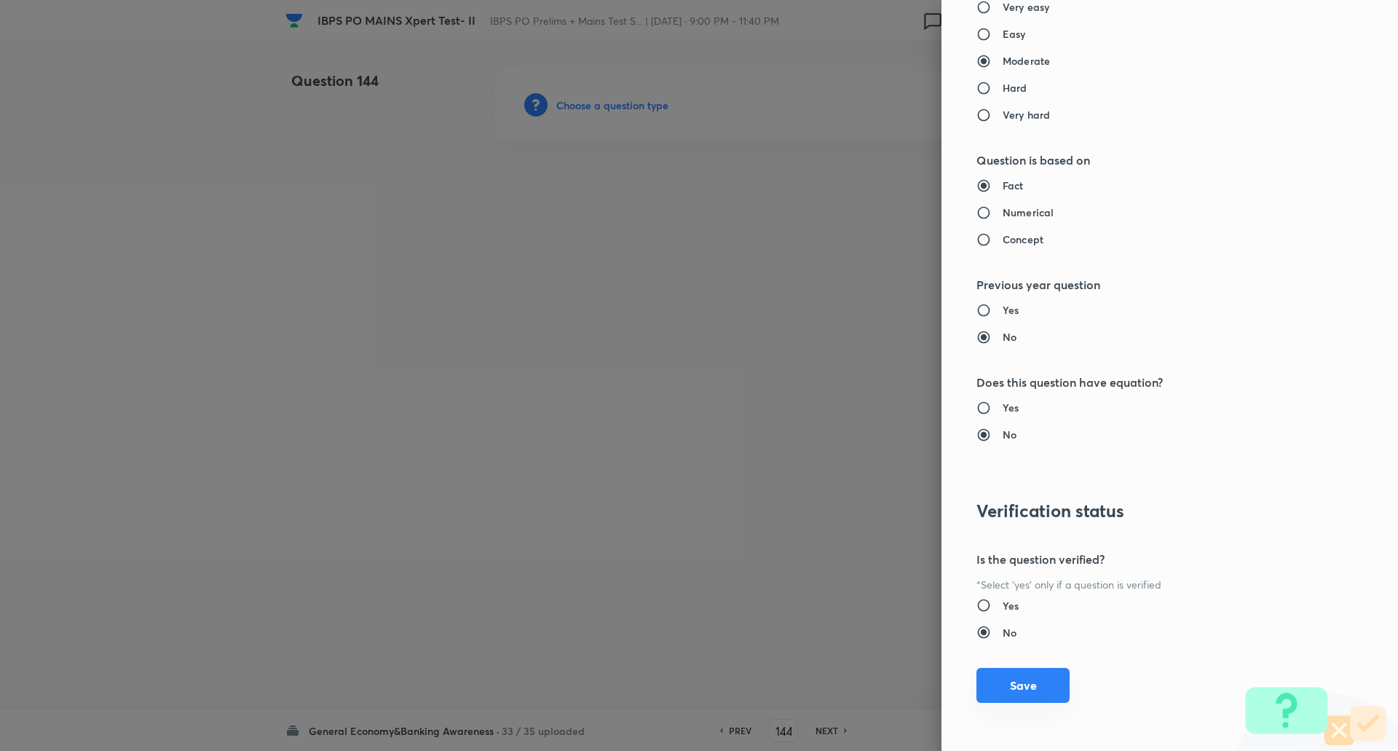
click at [1017, 687] on button "Save" at bounding box center [1022, 685] width 93 height 35
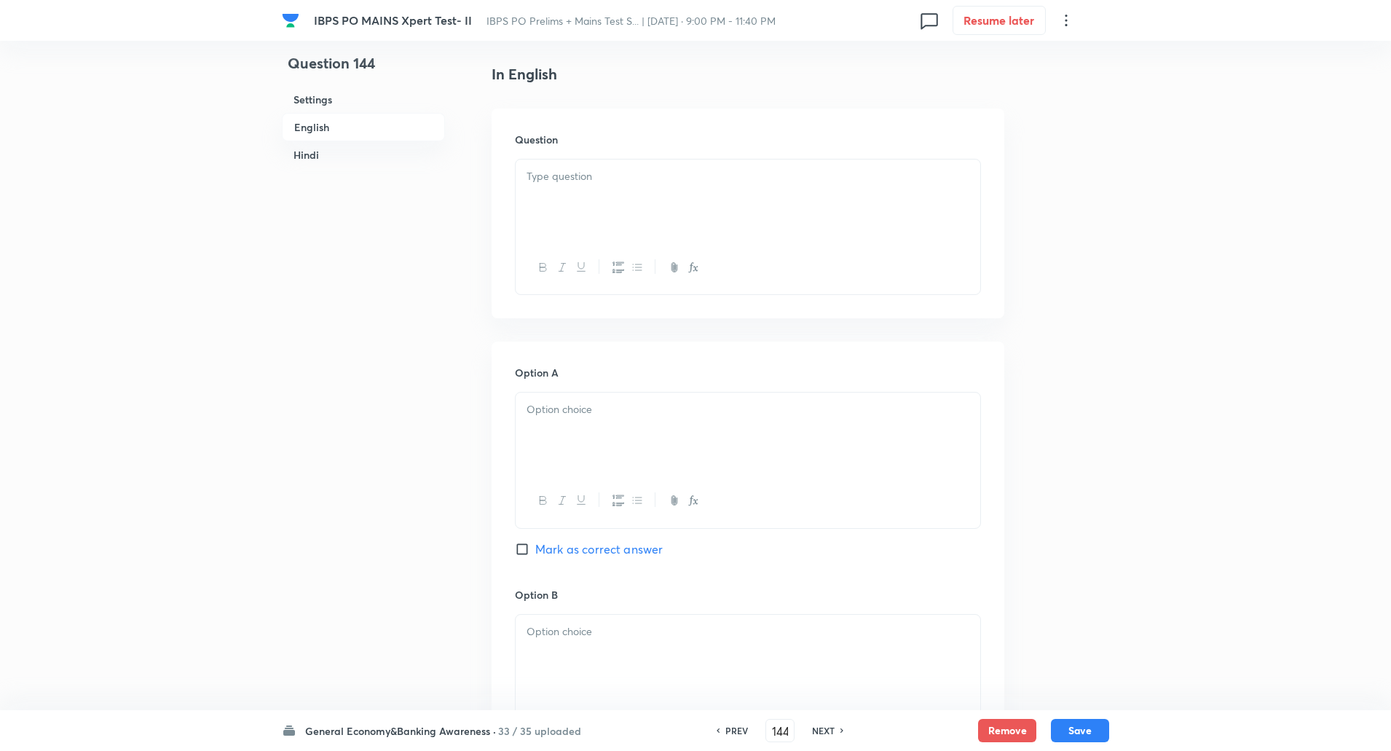
scroll to position [400, 0]
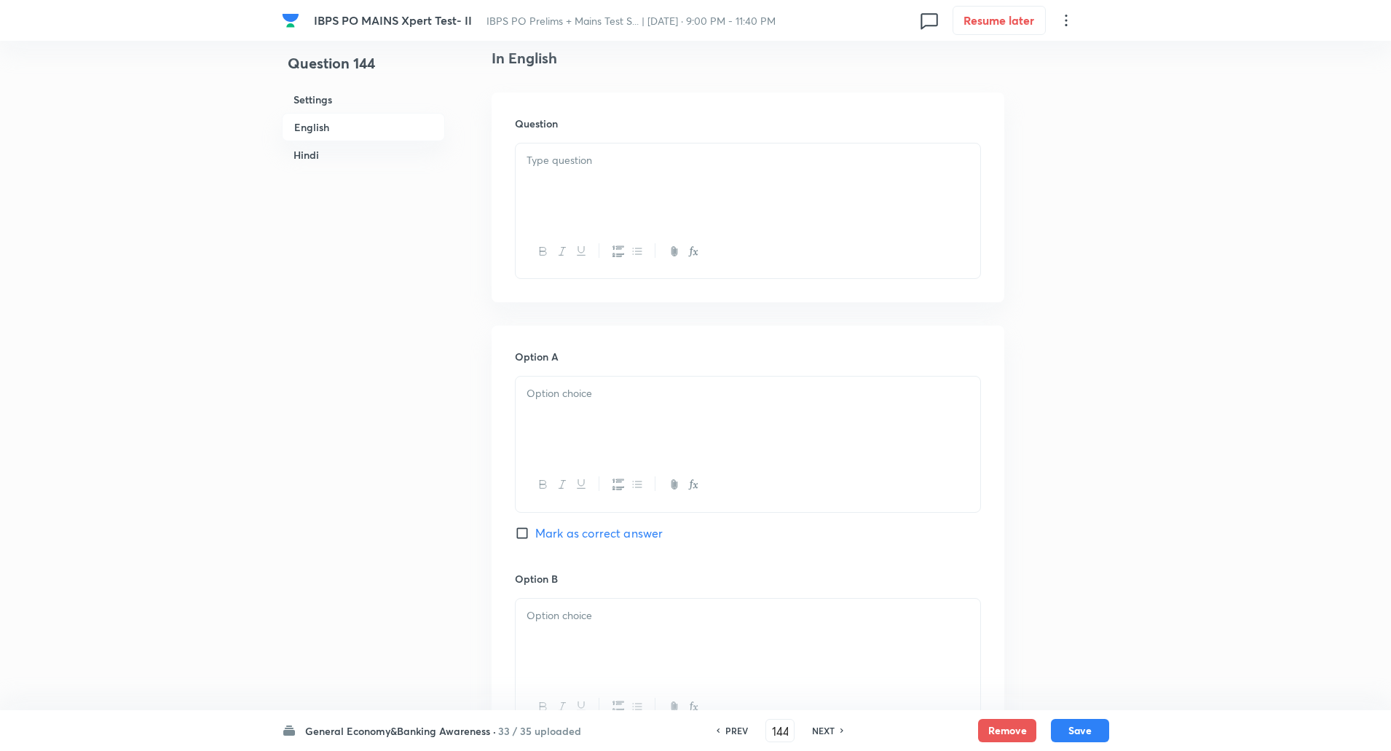
click at [564, 167] on p at bounding box center [747, 160] width 443 height 17
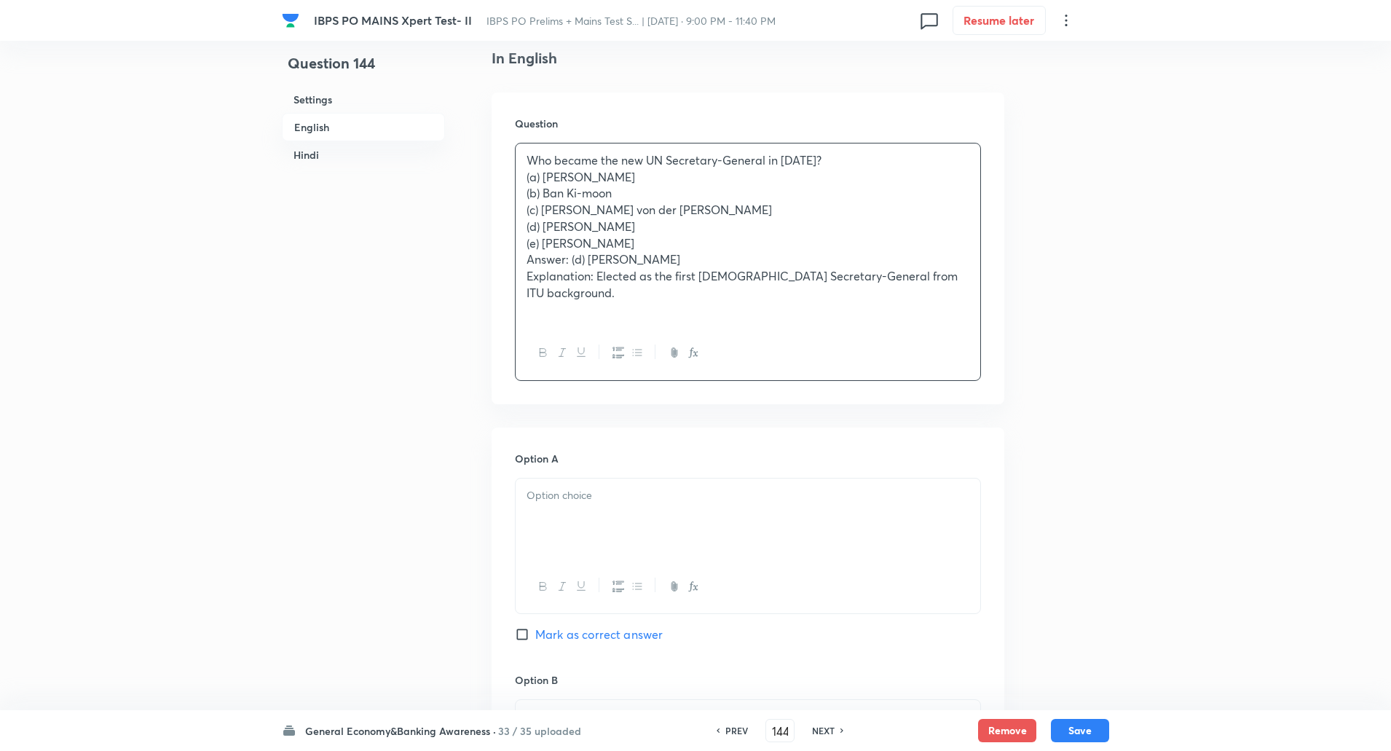
click at [521, 158] on div "Who became the new UN Secretary-General in 2025? (a) Antonio Guterres (b) Ban K…" at bounding box center [748, 234] width 465 height 183
copy p "Who became the new UN Secretary-General in 2025?"
click at [695, 260] on p "Answer: (d) Doreen Bogdan-Martin" at bounding box center [747, 259] width 443 height 17
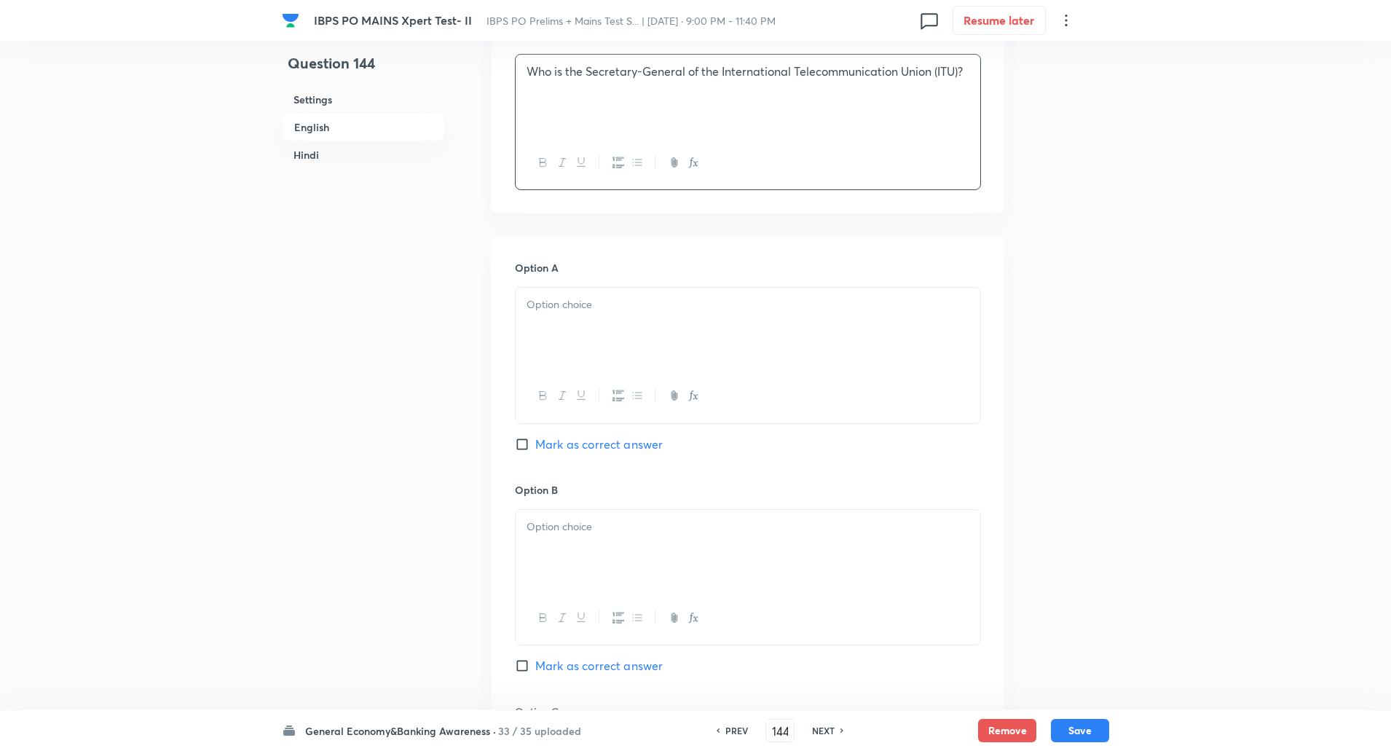
scroll to position [492, 0]
click at [585, 348] on div at bounding box center [748, 325] width 465 height 82
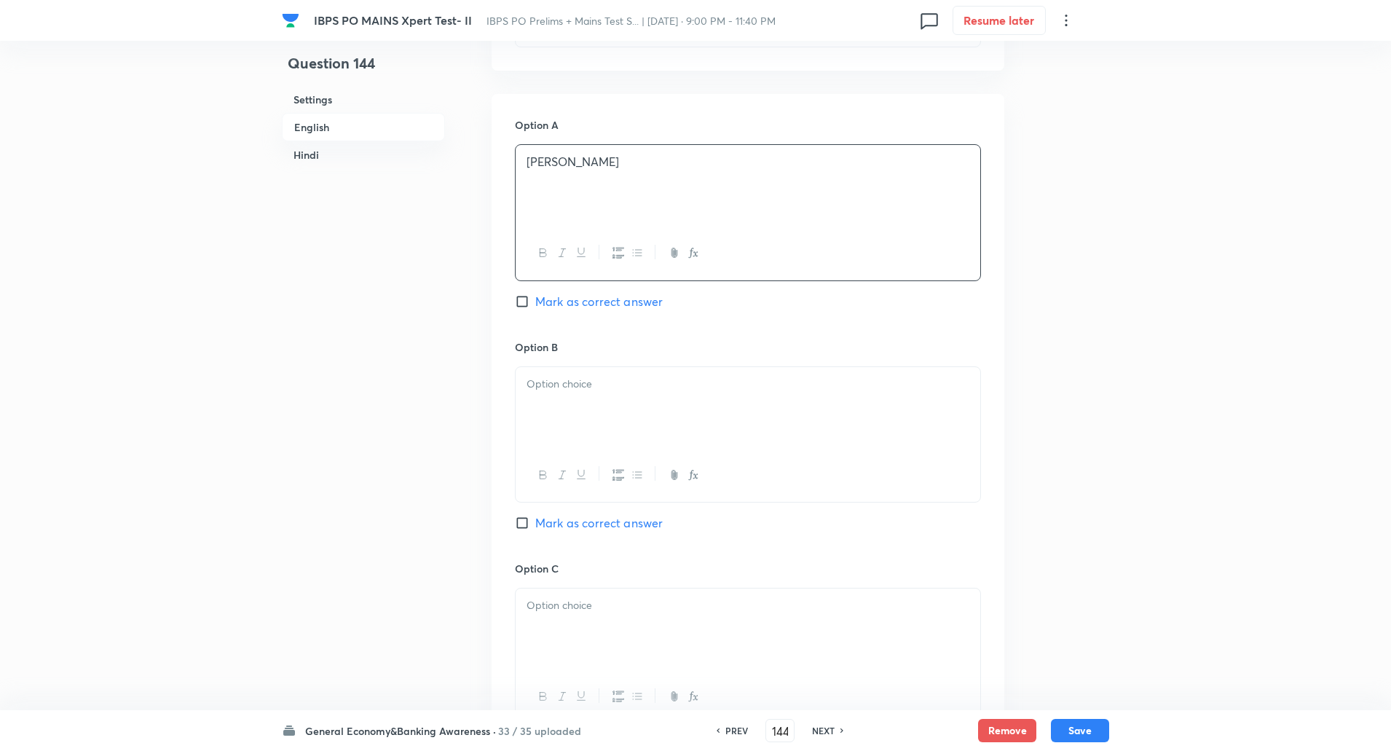
scroll to position [654, 0]
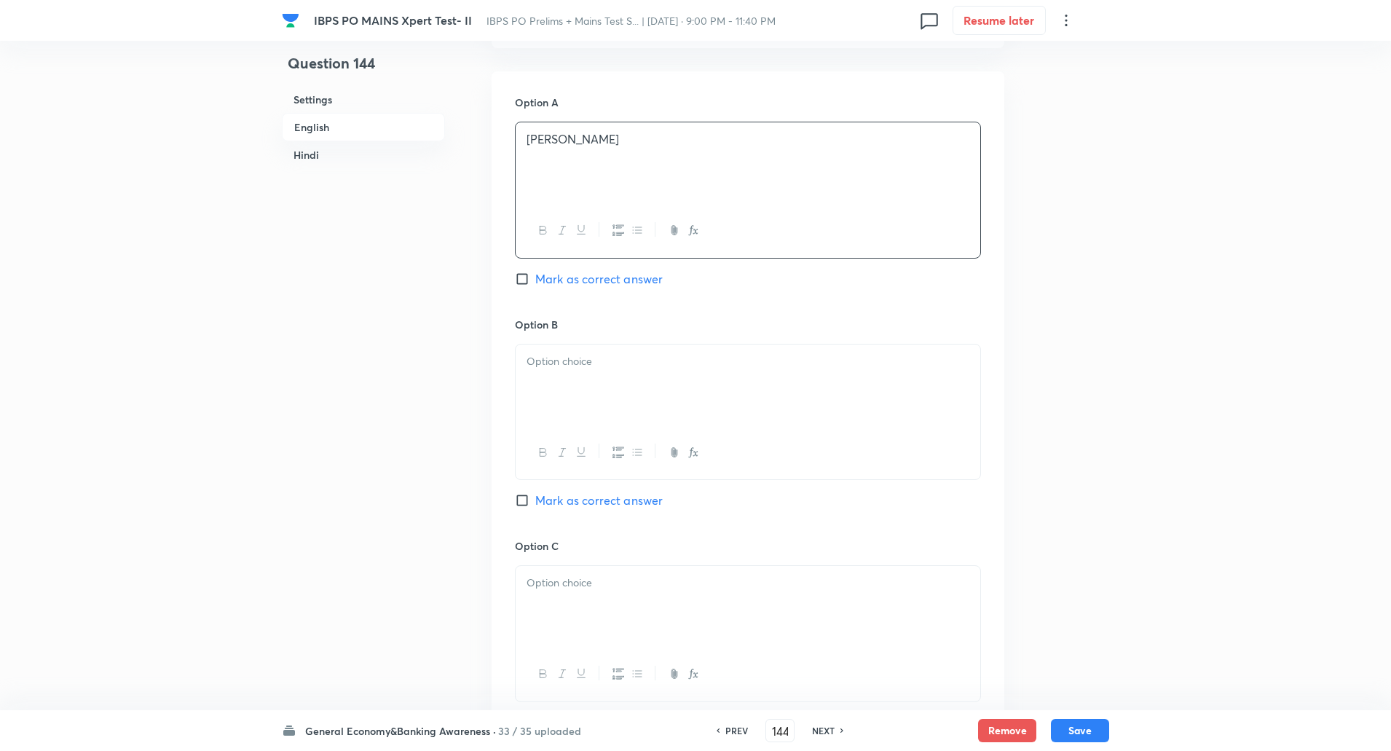
click at [553, 378] on div at bounding box center [748, 385] width 465 height 82
paste div
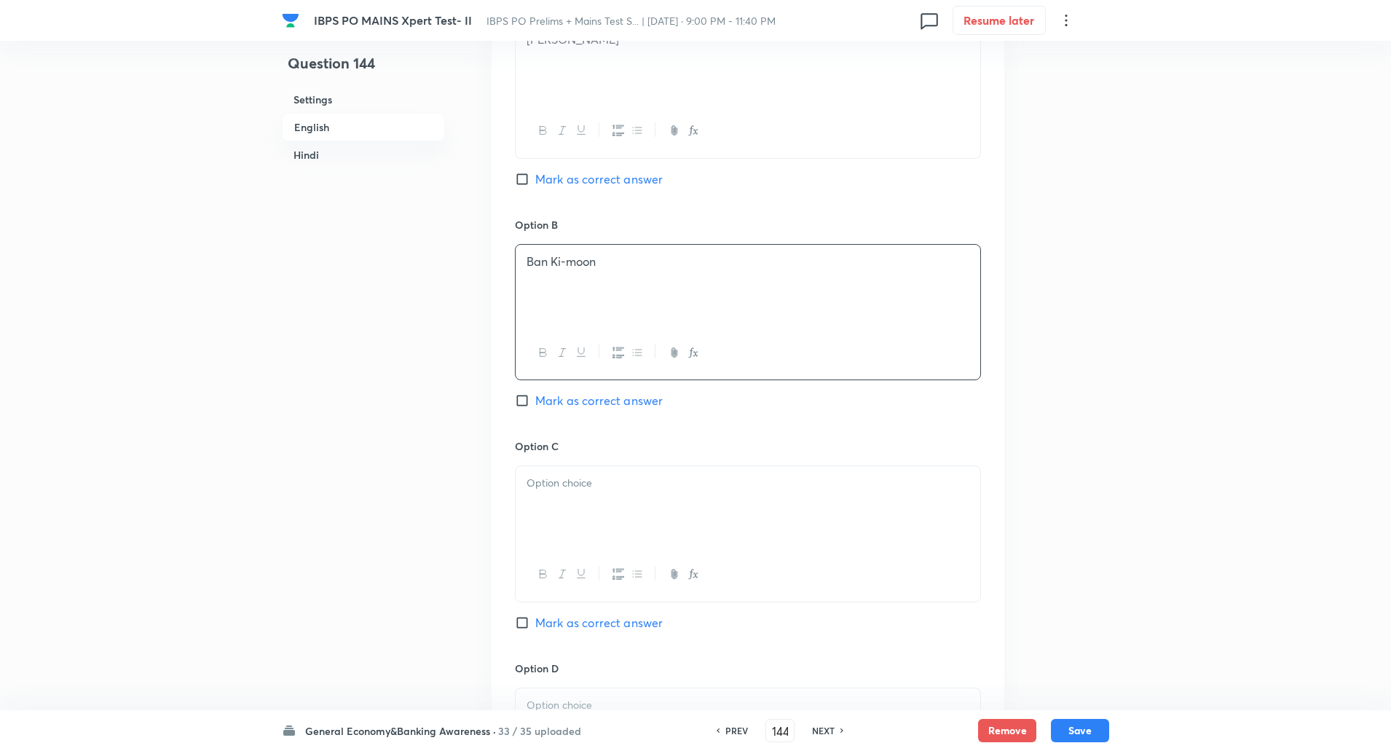
scroll to position [837, 0]
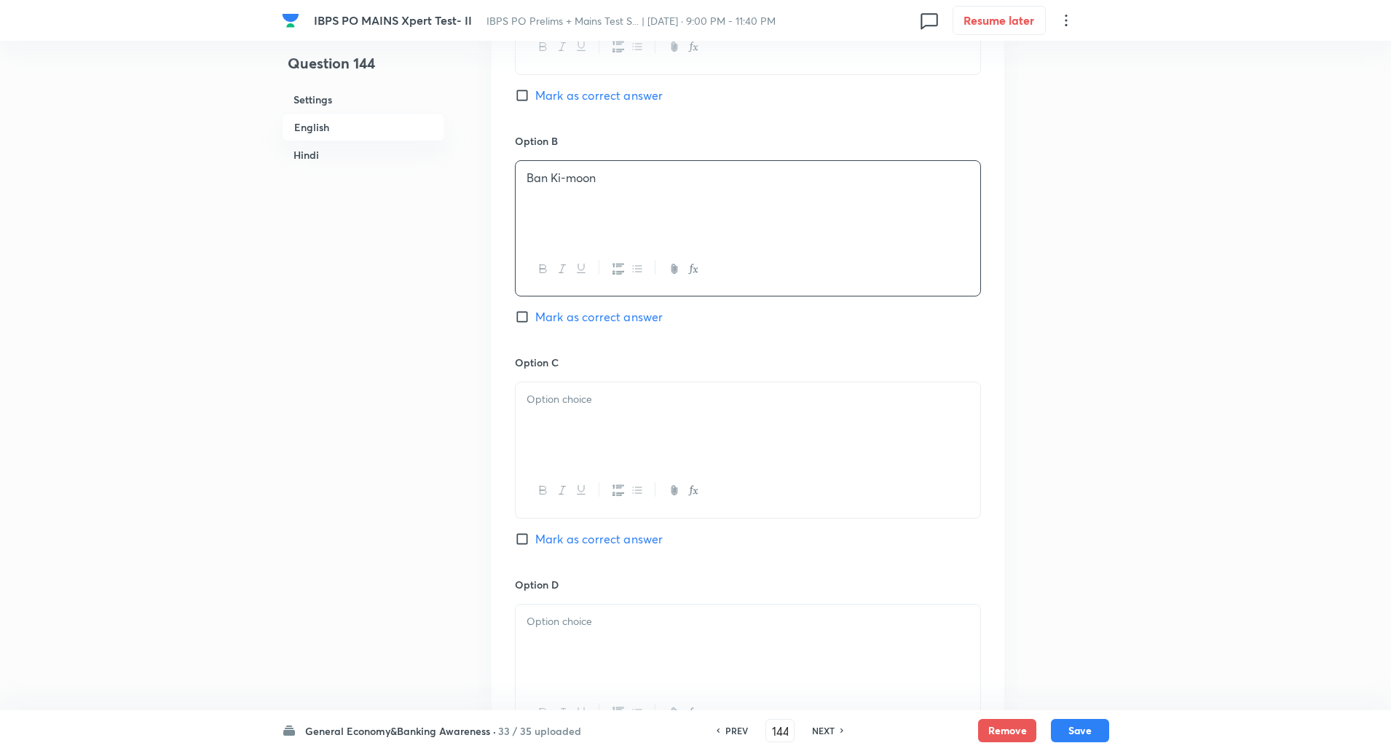
click at [554, 422] on div at bounding box center [748, 423] width 465 height 82
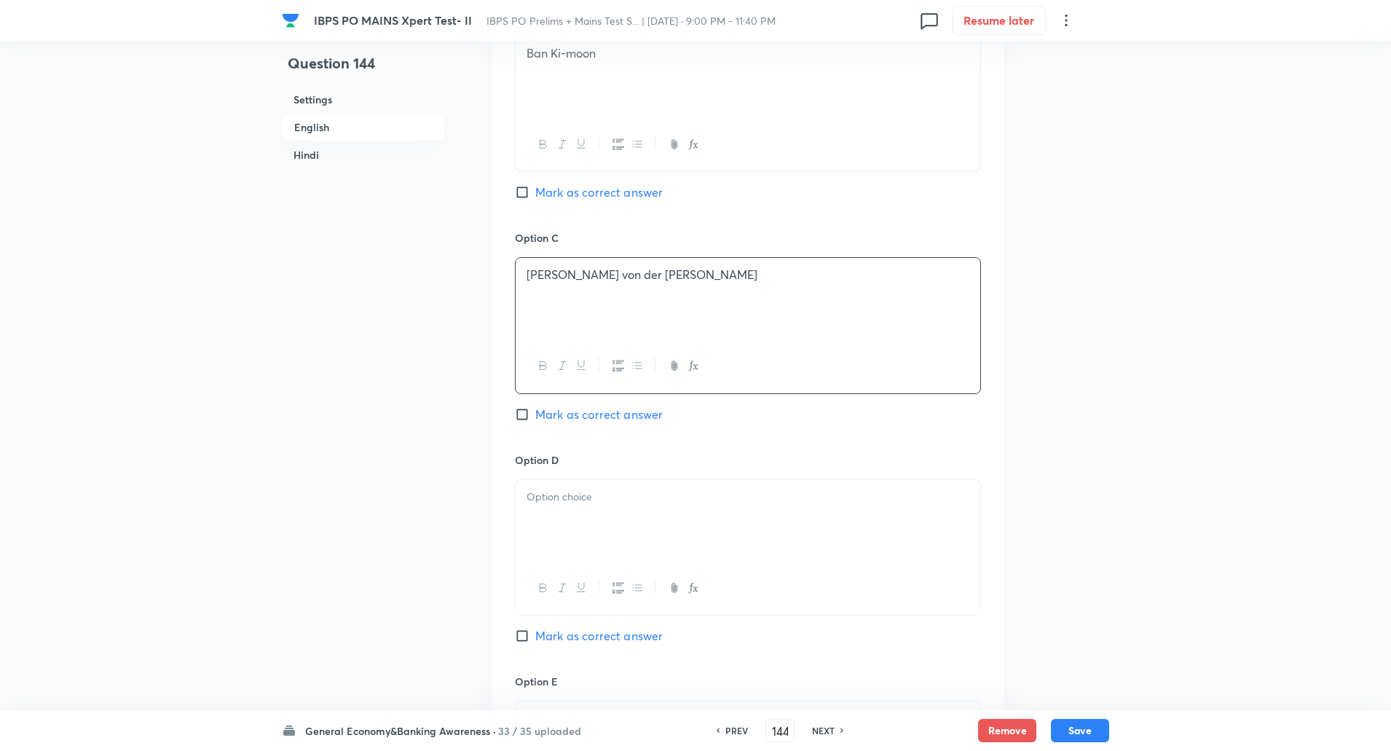
scroll to position [1070, 0]
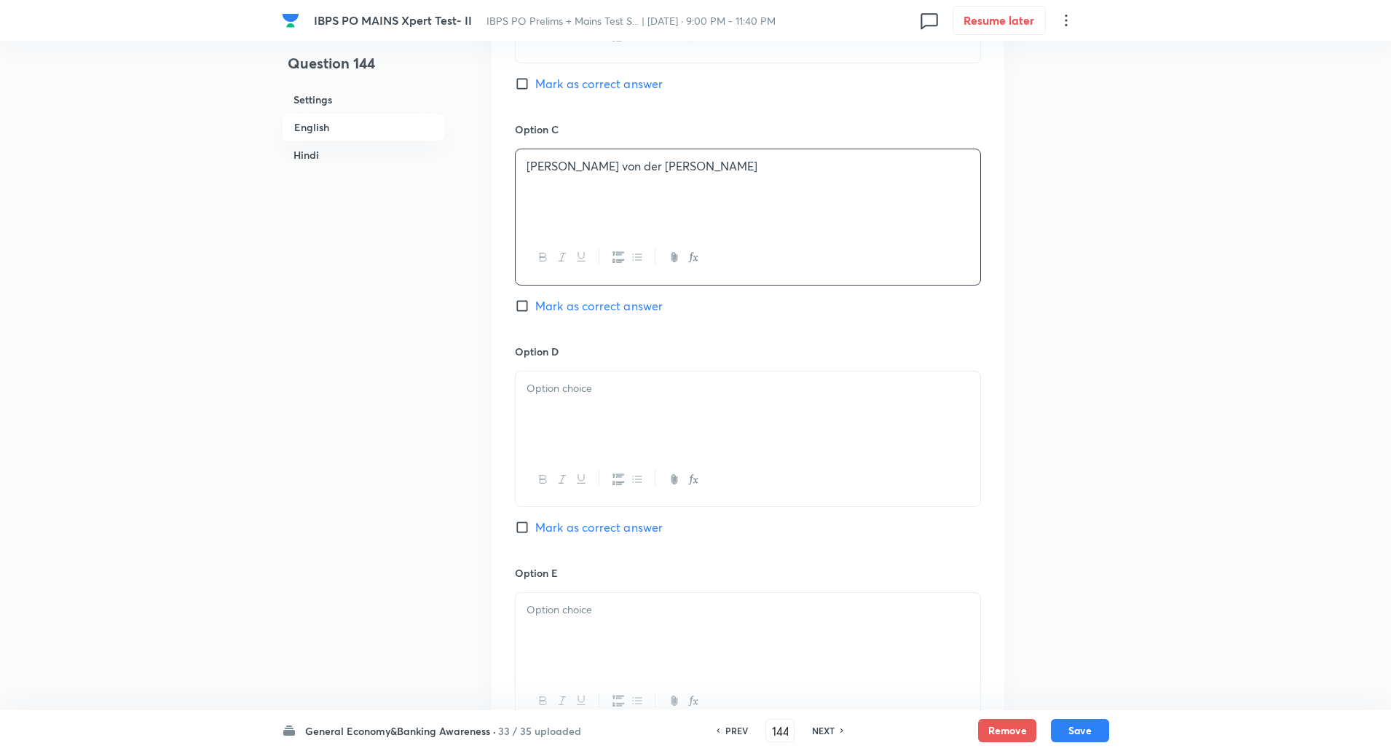
click at [548, 433] on div at bounding box center [748, 412] width 465 height 82
paste div
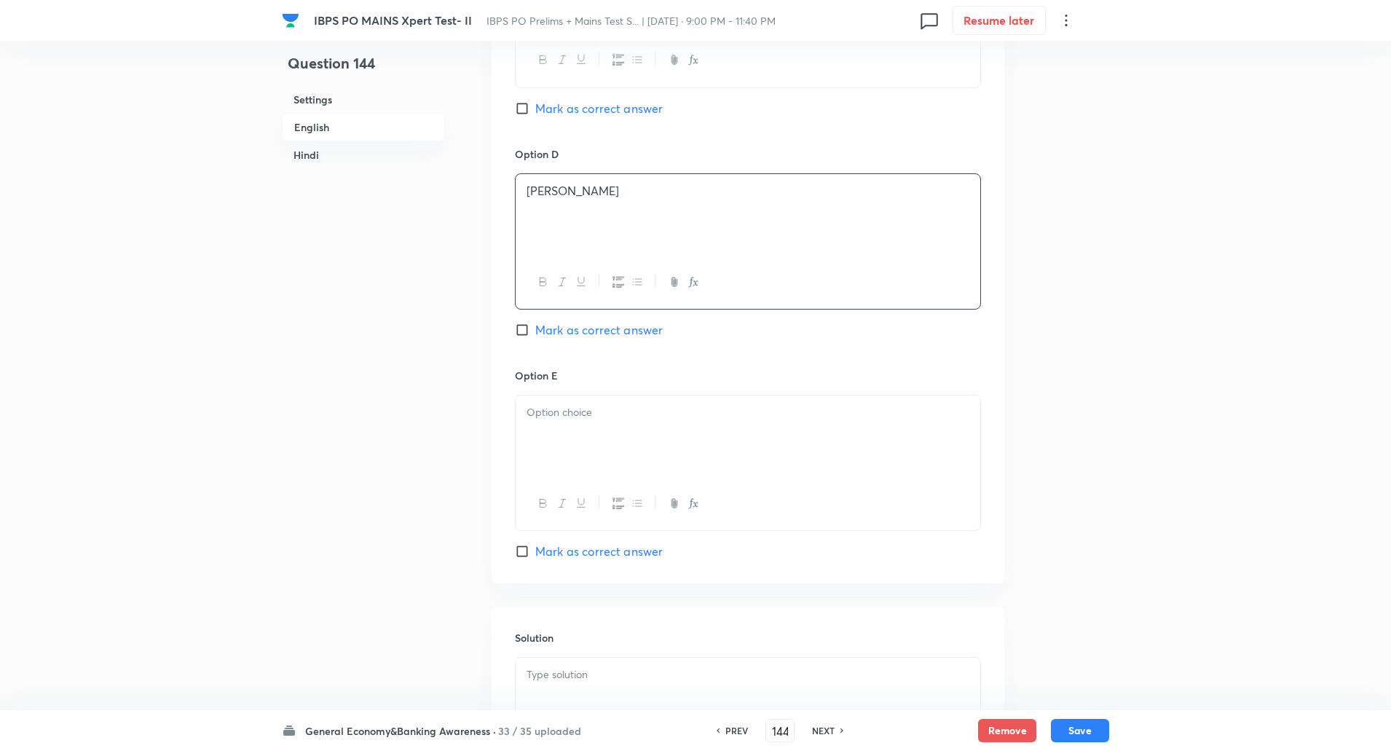
scroll to position [1268, 0]
click at [545, 441] on div at bounding box center [748, 436] width 465 height 82
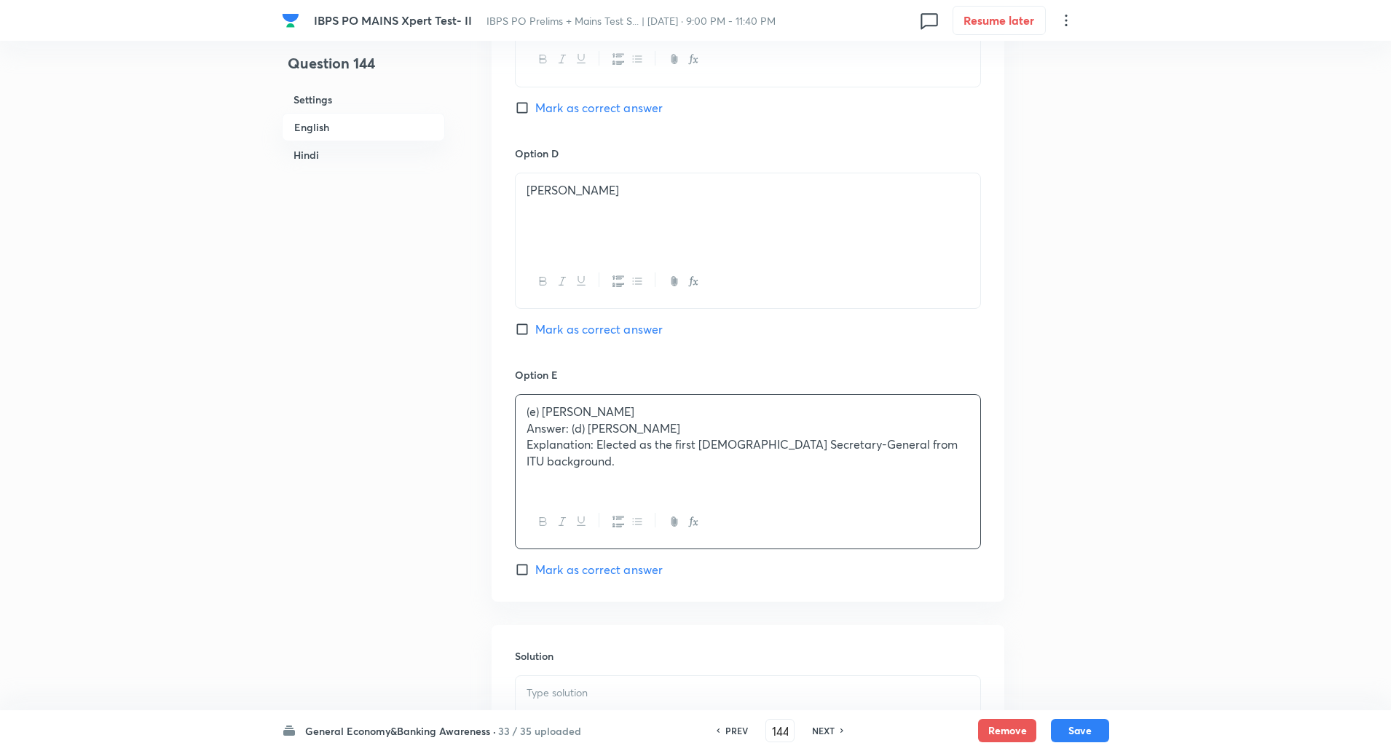
click at [545, 441] on p "Explanation: Elected as the first female Secretary-General from ITU background." at bounding box center [747, 452] width 443 height 33
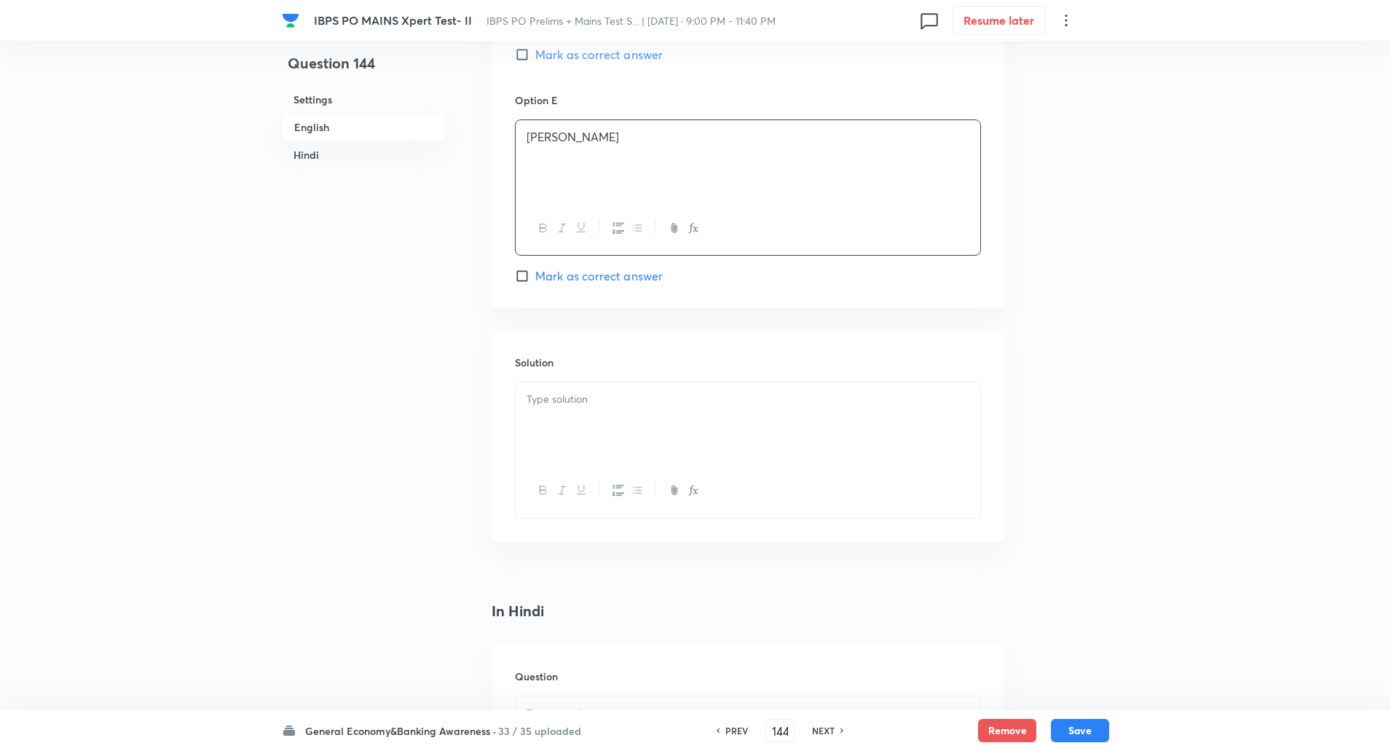
scroll to position [1606, 0]
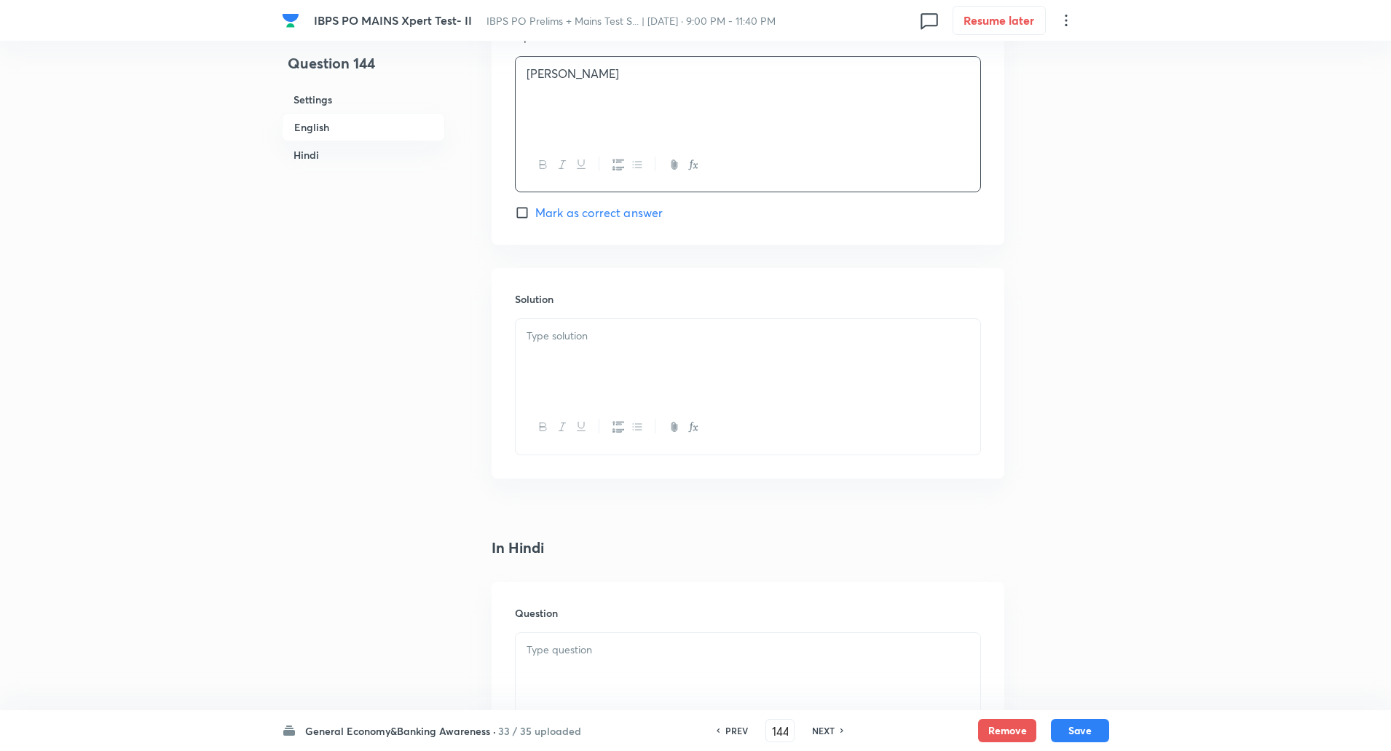
click at [576, 335] on p at bounding box center [747, 336] width 443 height 17
click at [599, 351] on p "Explanation: Elected as the first female Secretary-General from ITU background." at bounding box center [747, 360] width 443 height 33
click at [601, 383] on div "Elected as the first female Secretary-General from ITU background." at bounding box center [748, 360] width 465 height 82
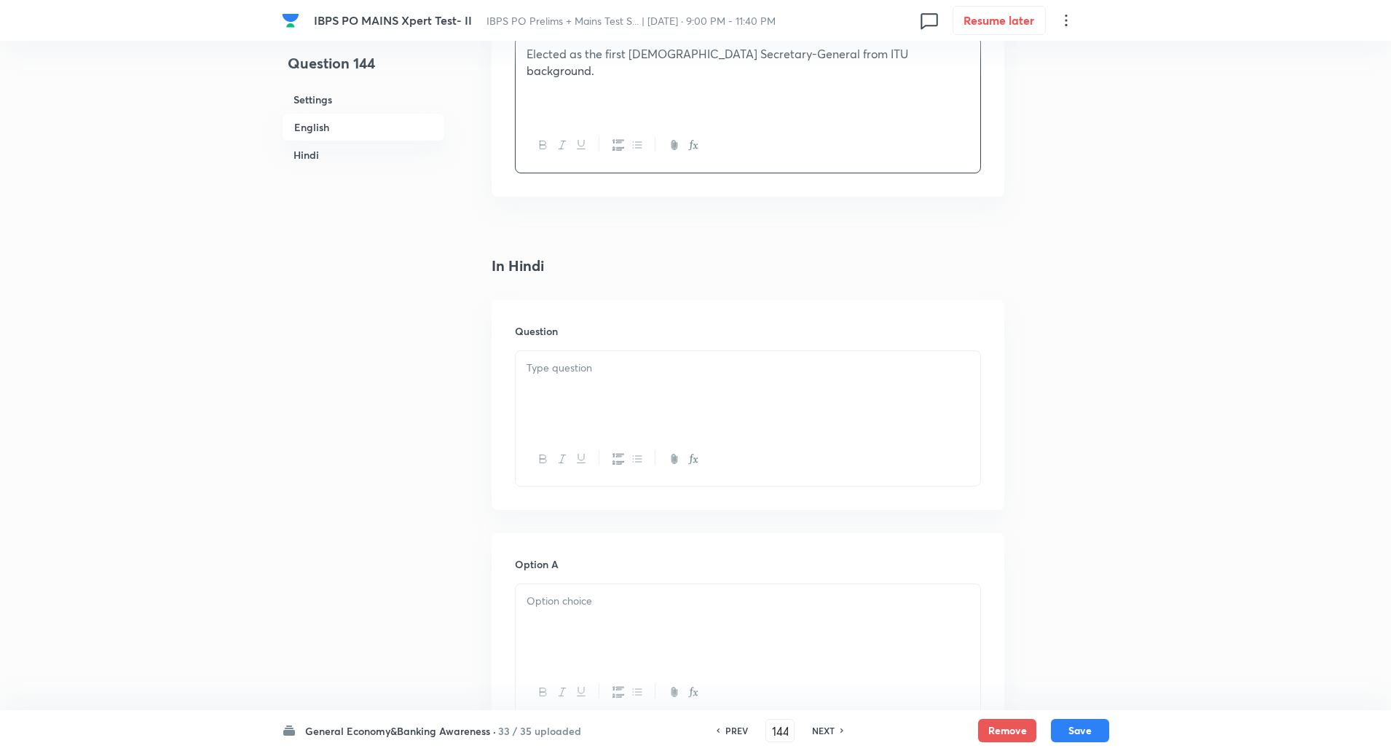
scroll to position [1889, 0]
click at [588, 372] on p at bounding box center [747, 367] width 443 height 17
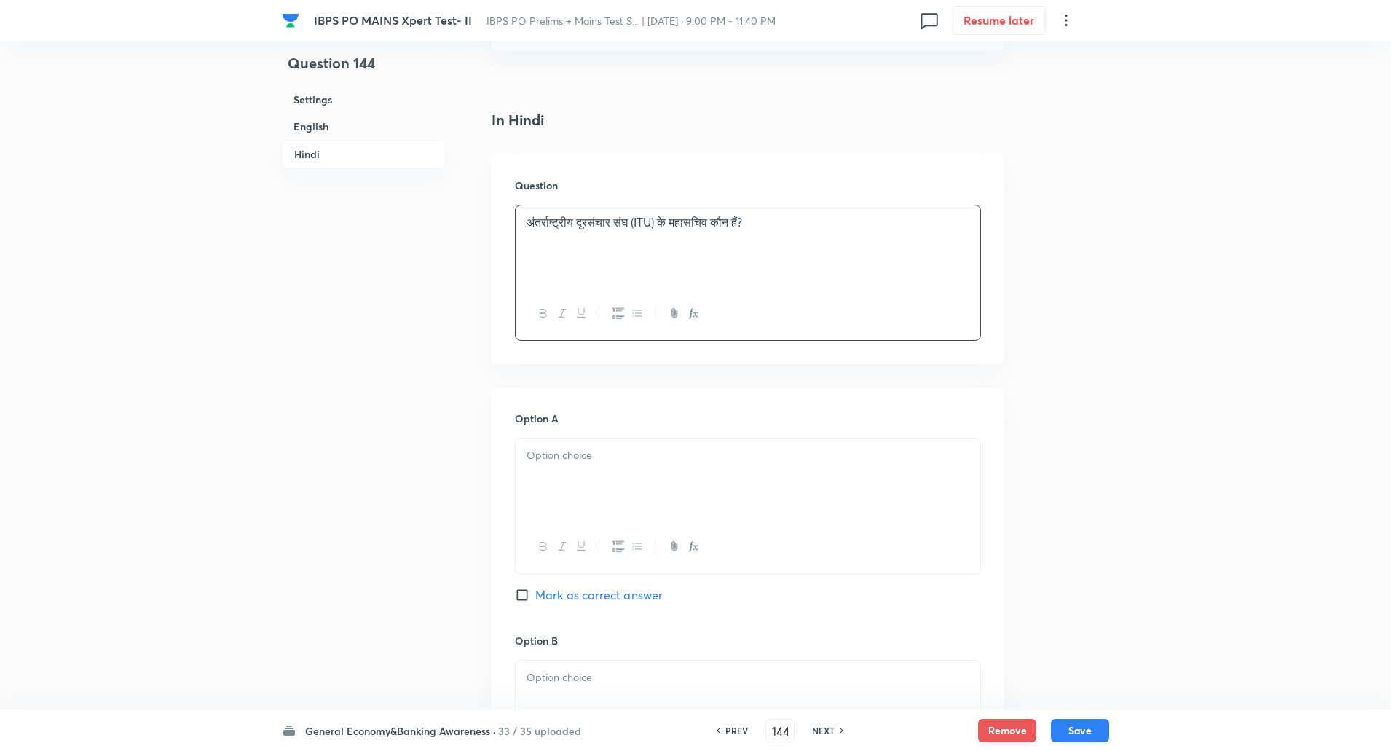
scroll to position [2096, 0]
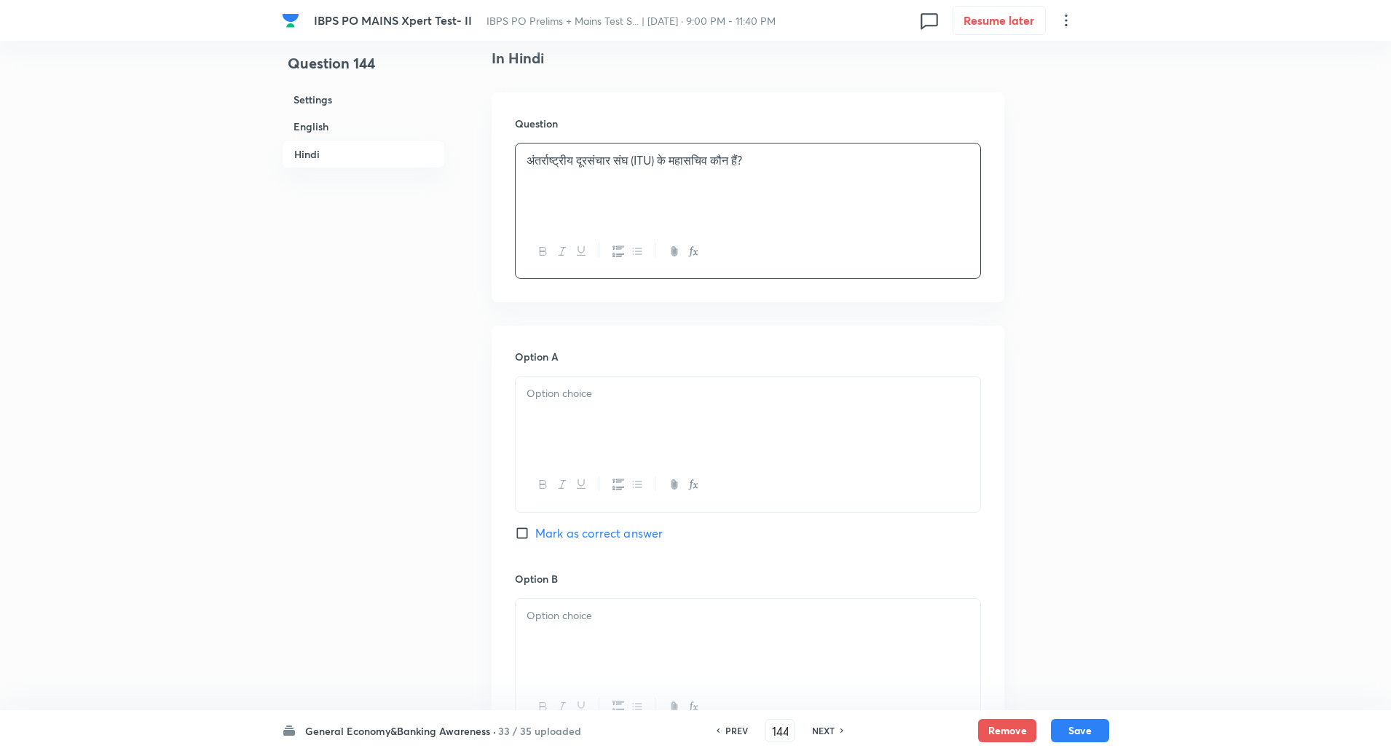
click at [669, 426] on div at bounding box center [748, 417] width 465 height 82
paste div
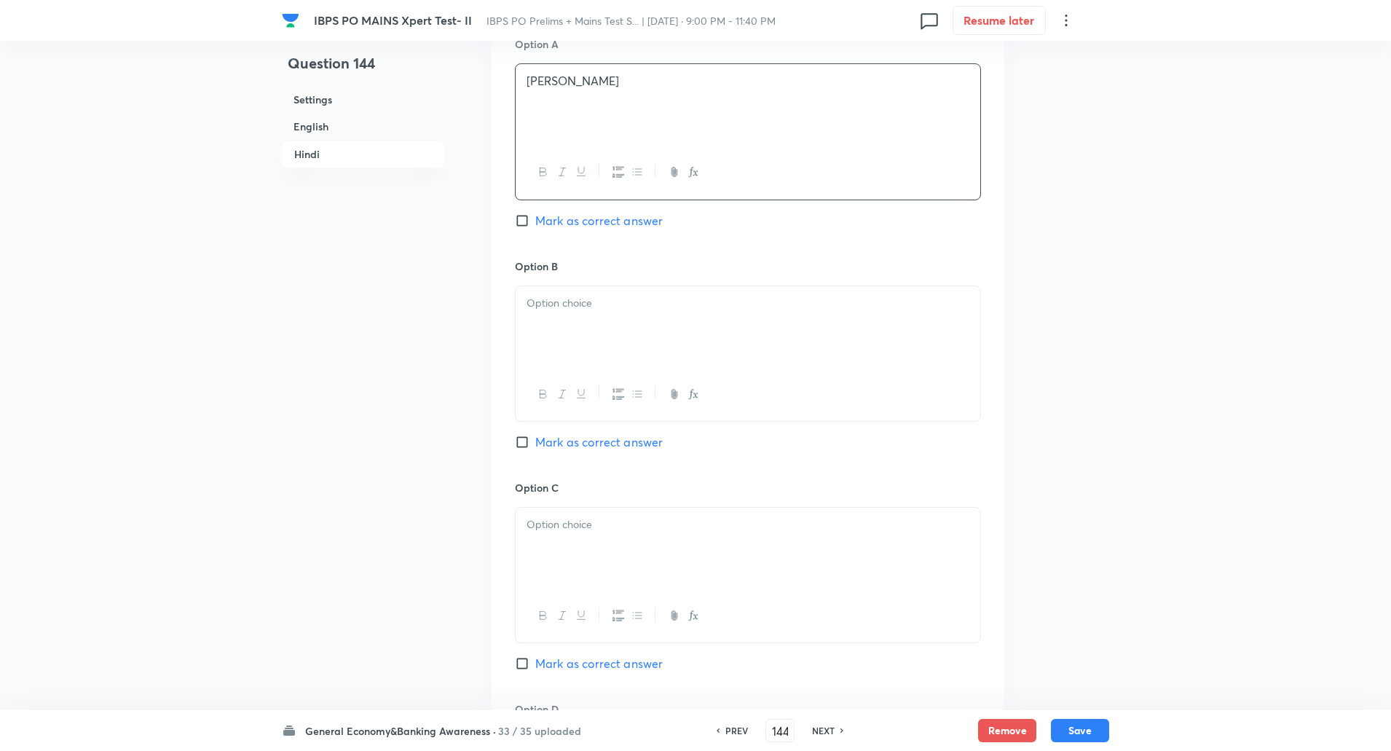
scroll to position [2409, 0]
click at [602, 318] on div at bounding box center [748, 326] width 465 height 82
paste div
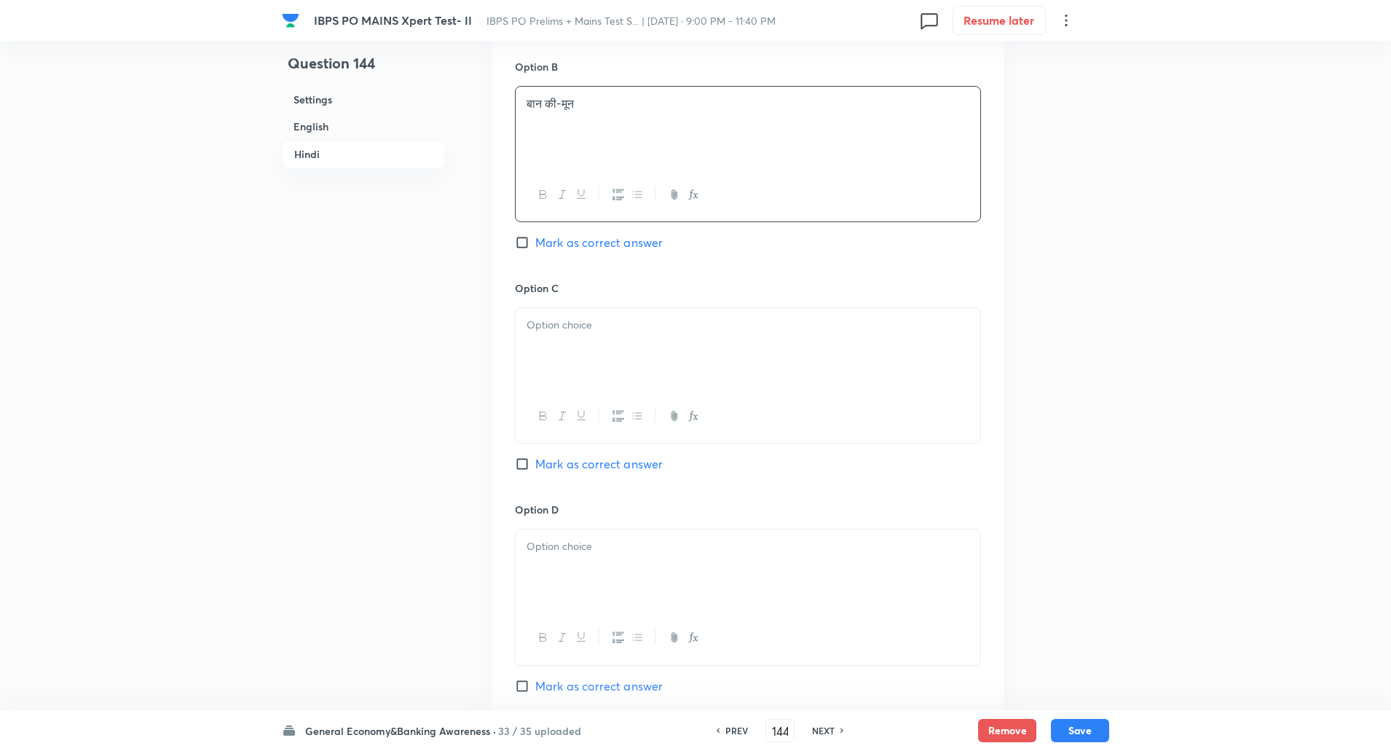
scroll to position [2608, 0]
click at [589, 338] on div at bounding box center [748, 348] width 465 height 82
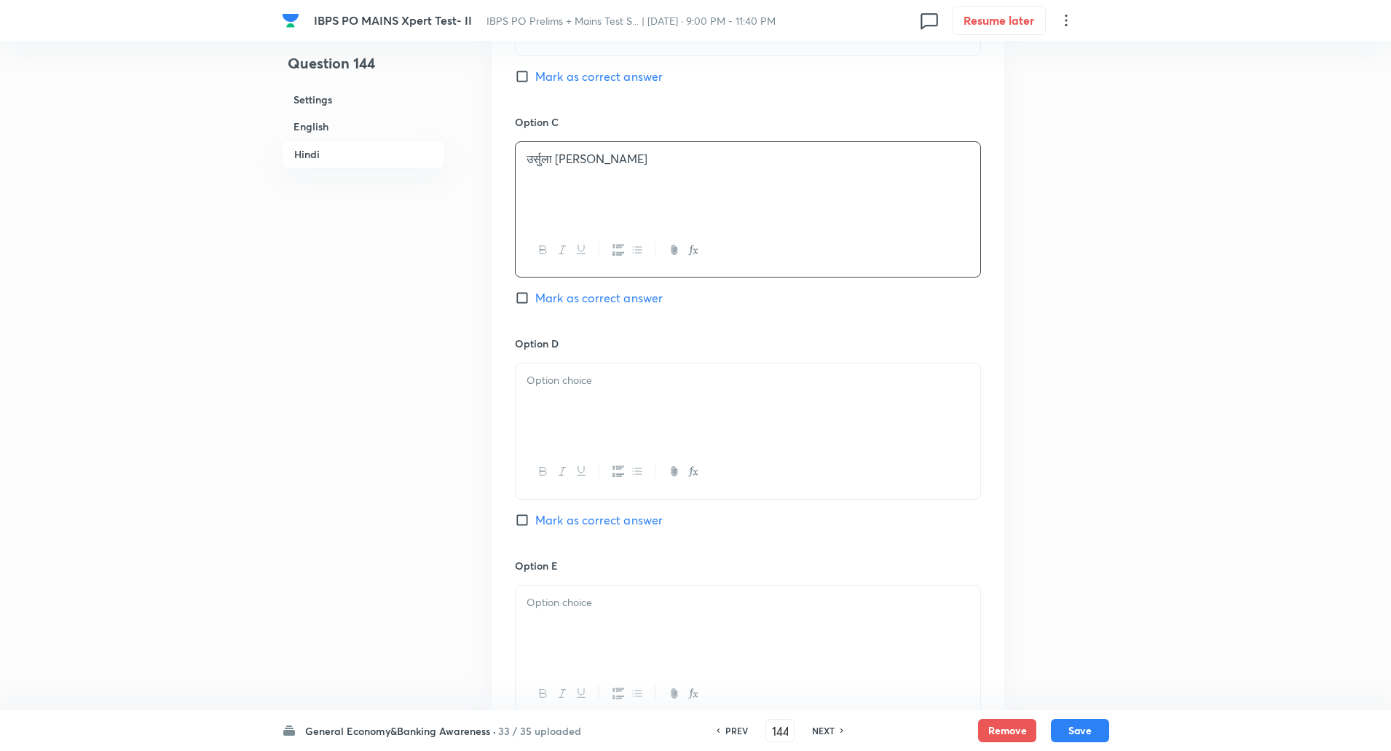
scroll to position [2784, 0]
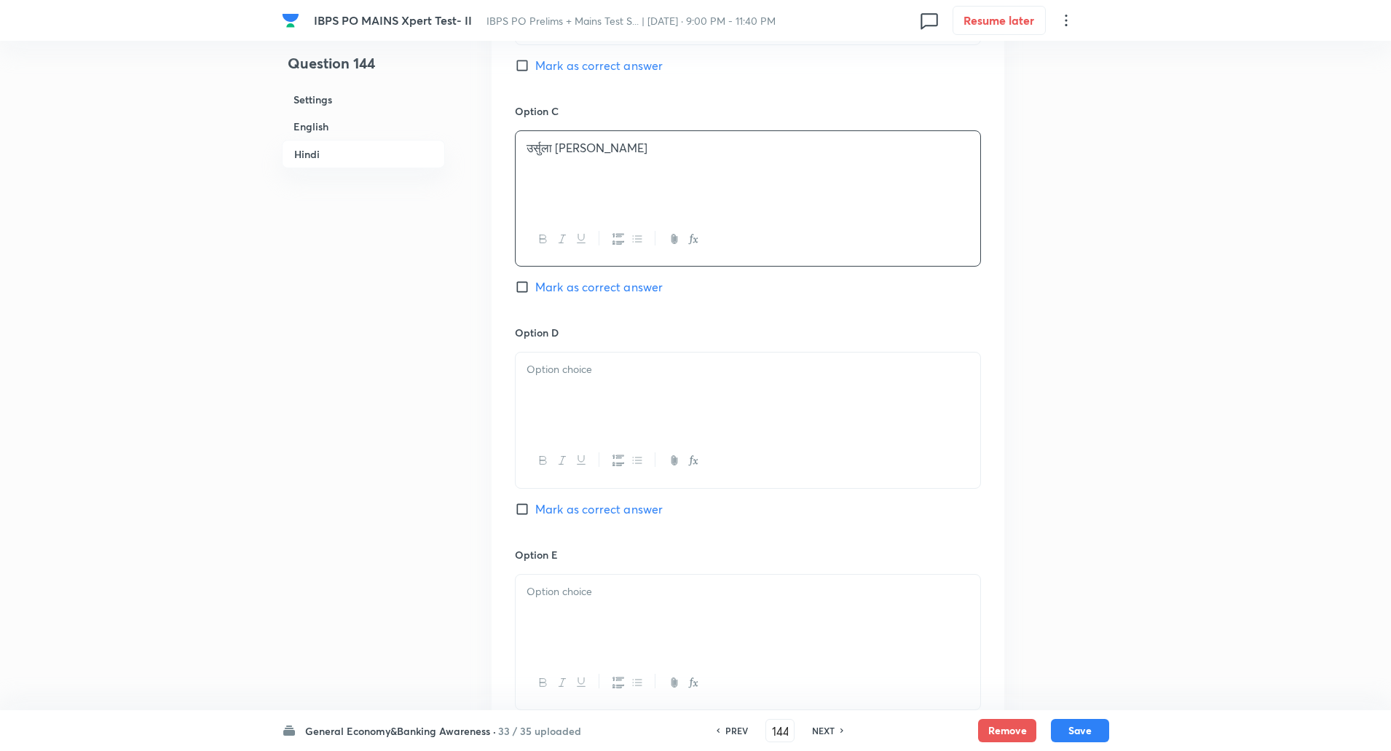
click at [568, 397] on div at bounding box center [748, 393] width 465 height 82
paste div
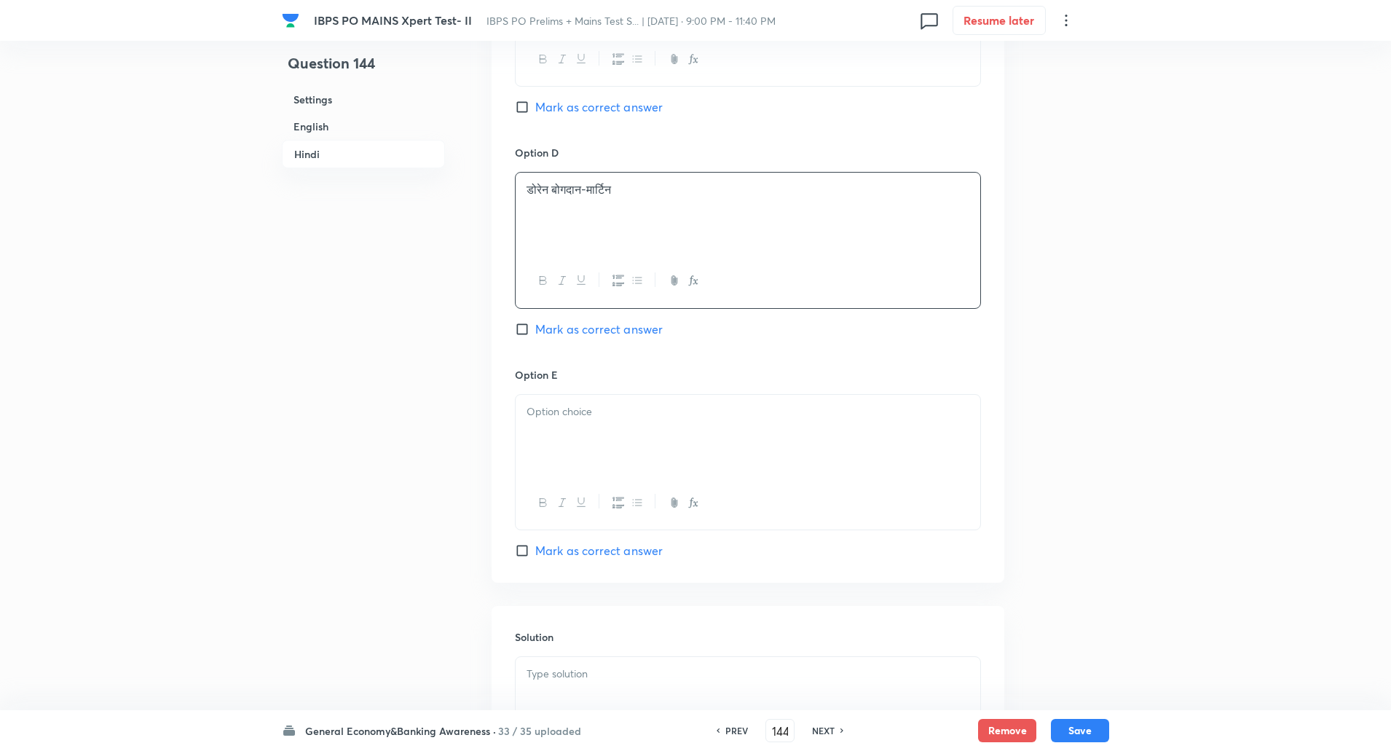
click at [561, 442] on div at bounding box center [748, 436] width 465 height 82
paste div
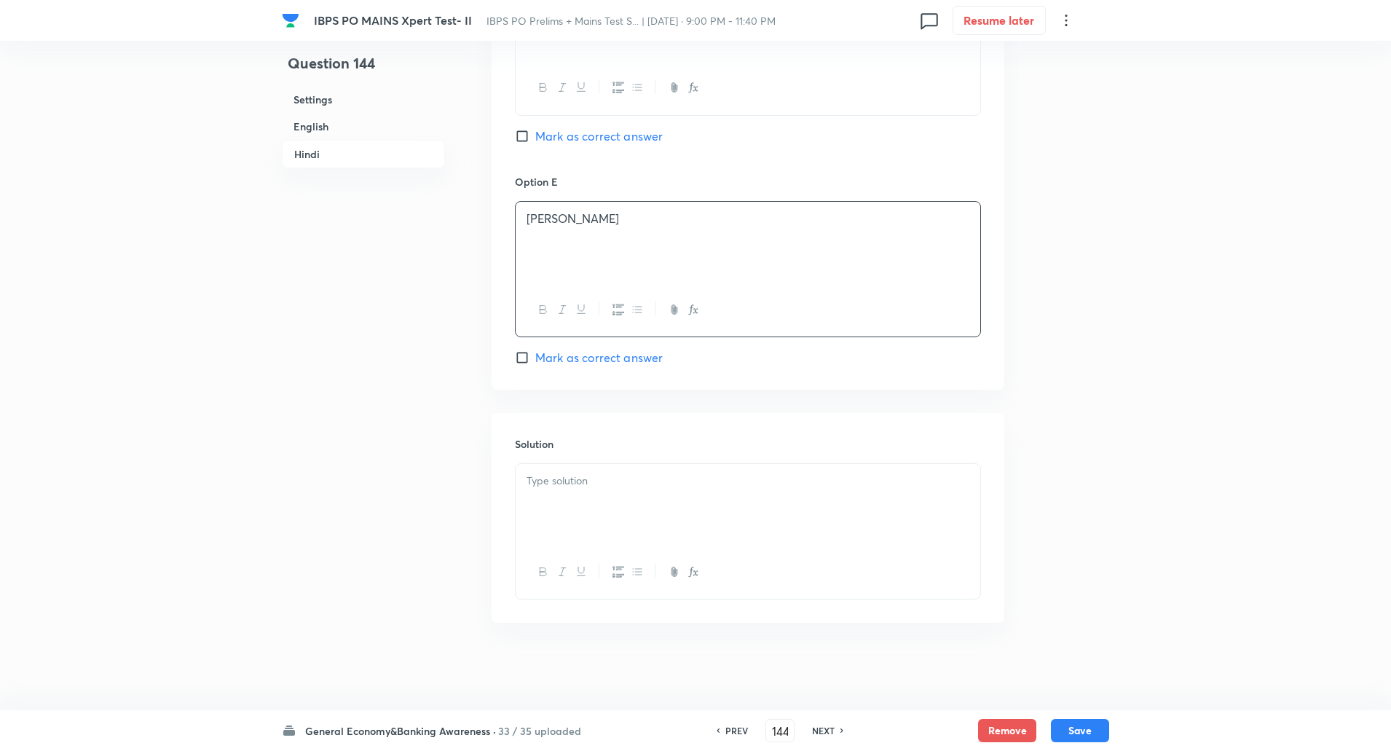
click at [561, 493] on div at bounding box center [748, 505] width 465 height 82
click at [562, 499] on p "व्याख्या: ITU पृष्ठभूमि से पहली महिला महासचिव चुनी गईं।" at bounding box center [747, 497] width 443 height 17
click at [521, 360] on input "Mark as correct answer" at bounding box center [525, 357] width 20 height 15
click at [1083, 730] on button "Save" at bounding box center [1080, 728] width 58 height 23
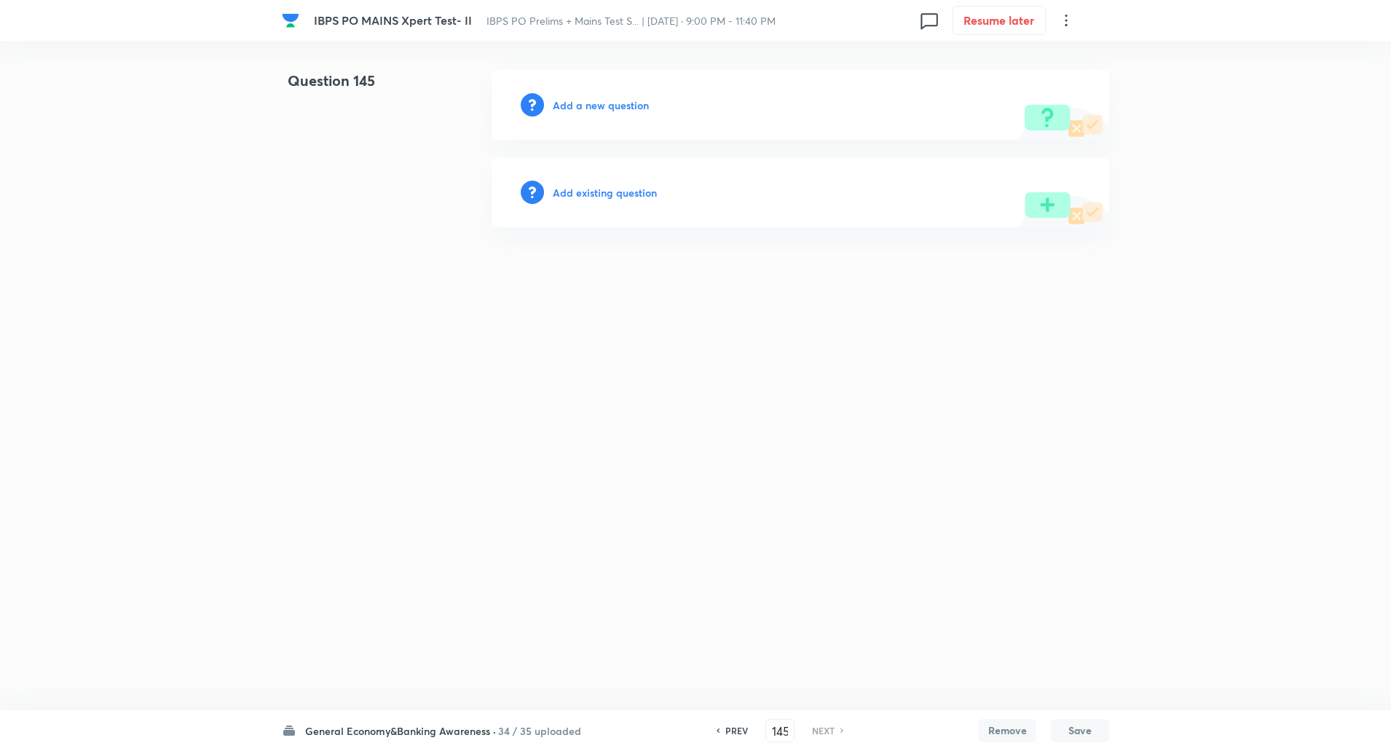
scroll to position [0, 0]
click at [731, 732] on h6 "PREV" at bounding box center [740, 730] width 23 height 13
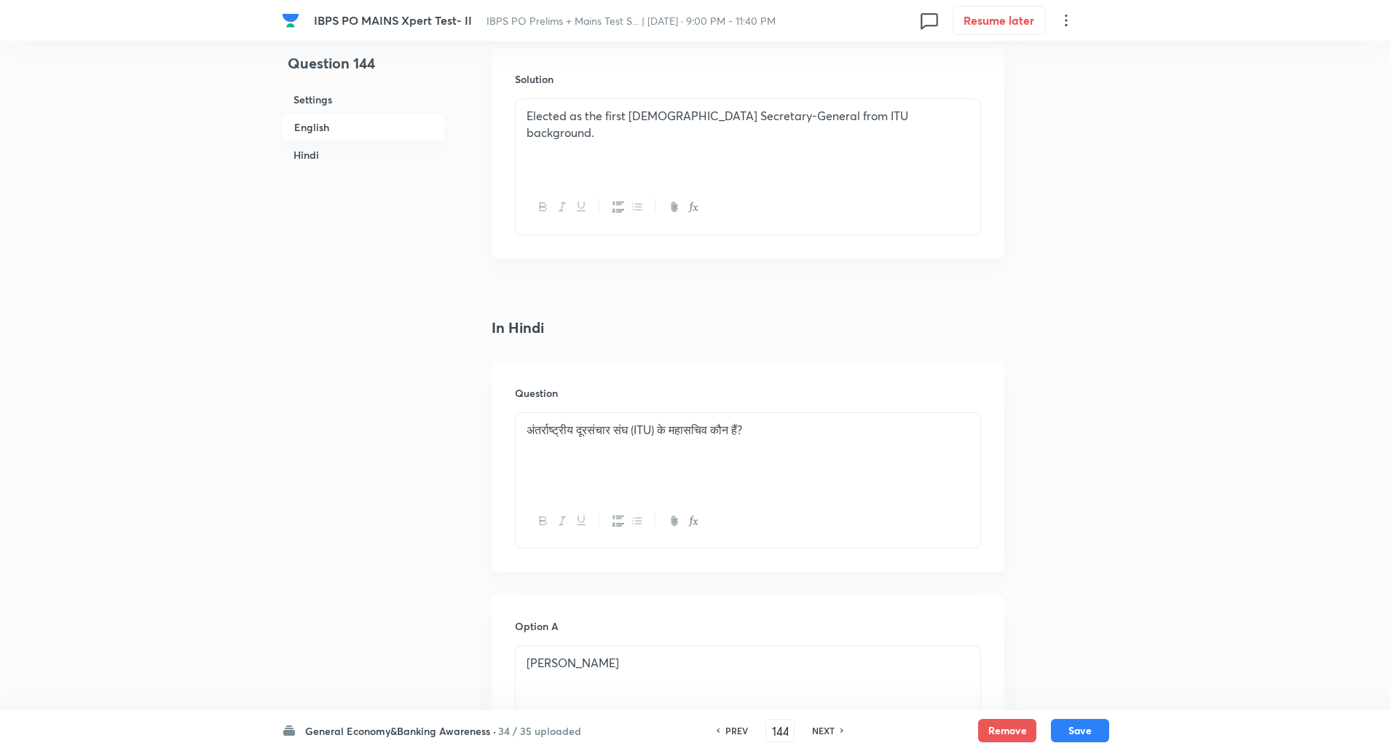
scroll to position [1825, 0]
click at [826, 733] on h6 "NEXT" at bounding box center [823, 730] width 23 height 13
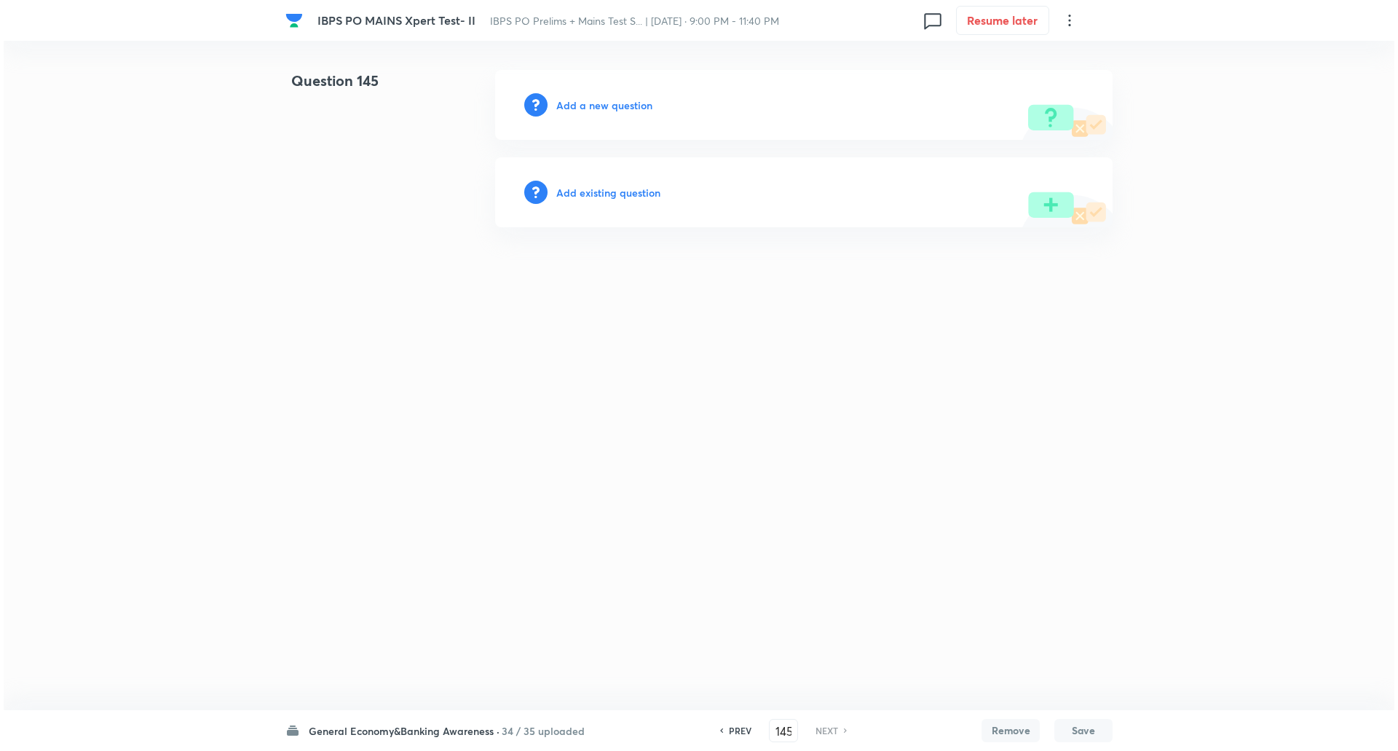
scroll to position [0, 0]
click at [598, 104] on h6 "Add a new question" at bounding box center [604, 105] width 96 height 15
click at [590, 100] on h6 "Choose a question type" at bounding box center [612, 105] width 112 height 15
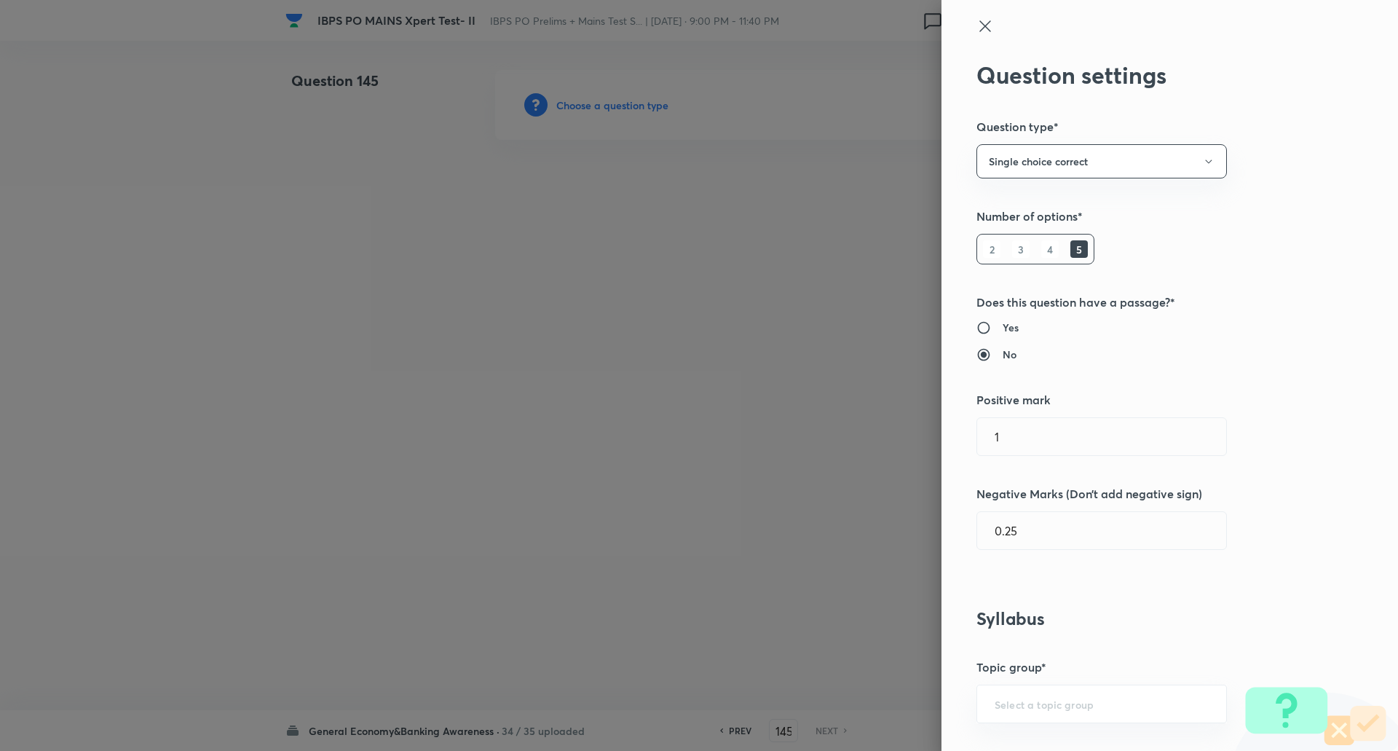
click at [590, 100] on div at bounding box center [699, 375] width 1398 height 751
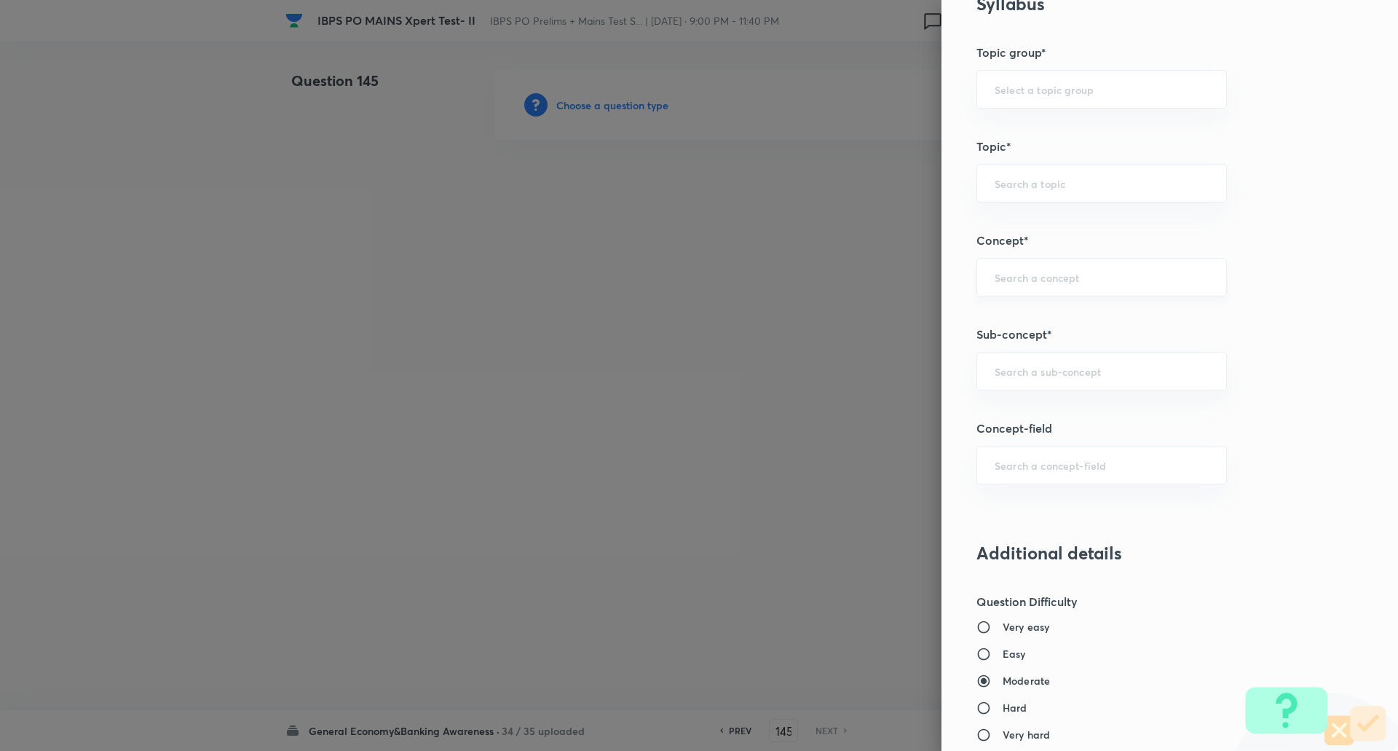
scroll to position [623, 0]
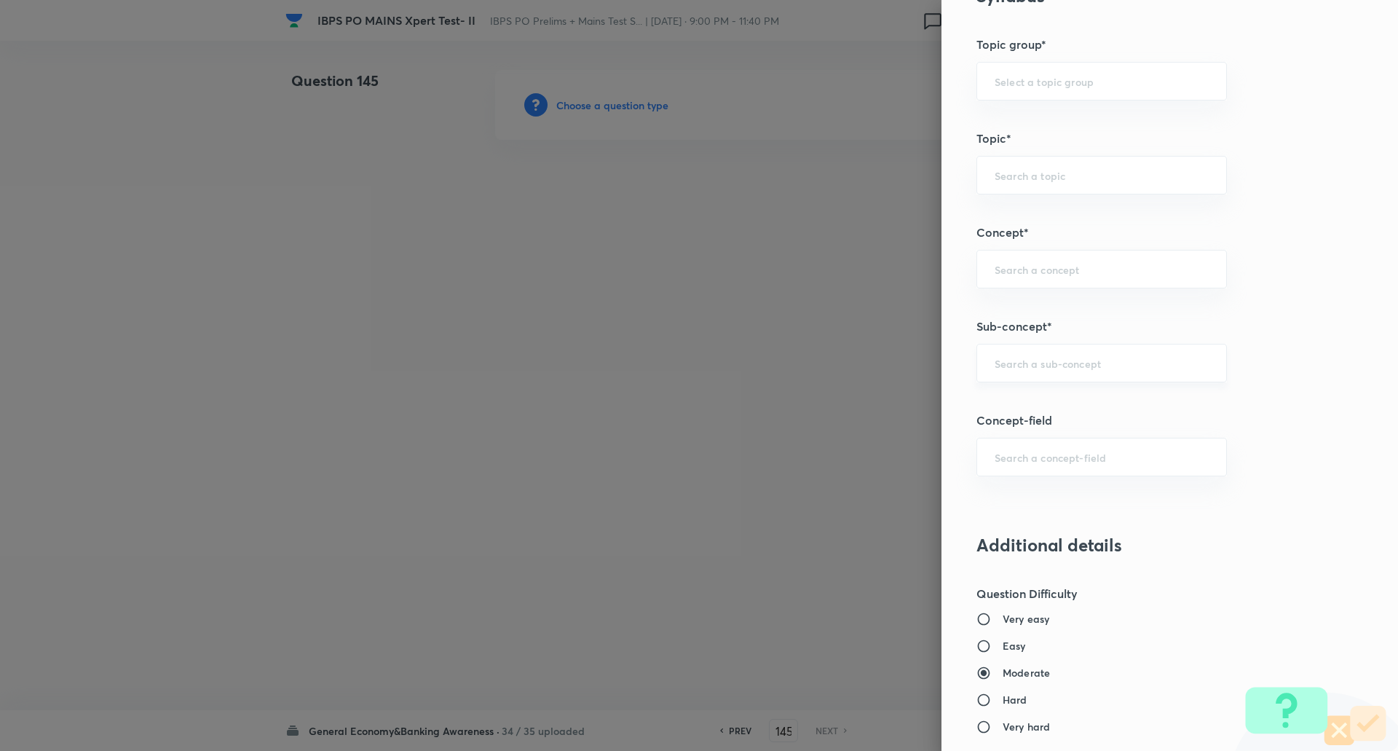
click at [1083, 380] on div "​" at bounding box center [1101, 363] width 250 height 39
click at [1083, 380] on div "national ​" at bounding box center [1101, 363] width 250 height 39
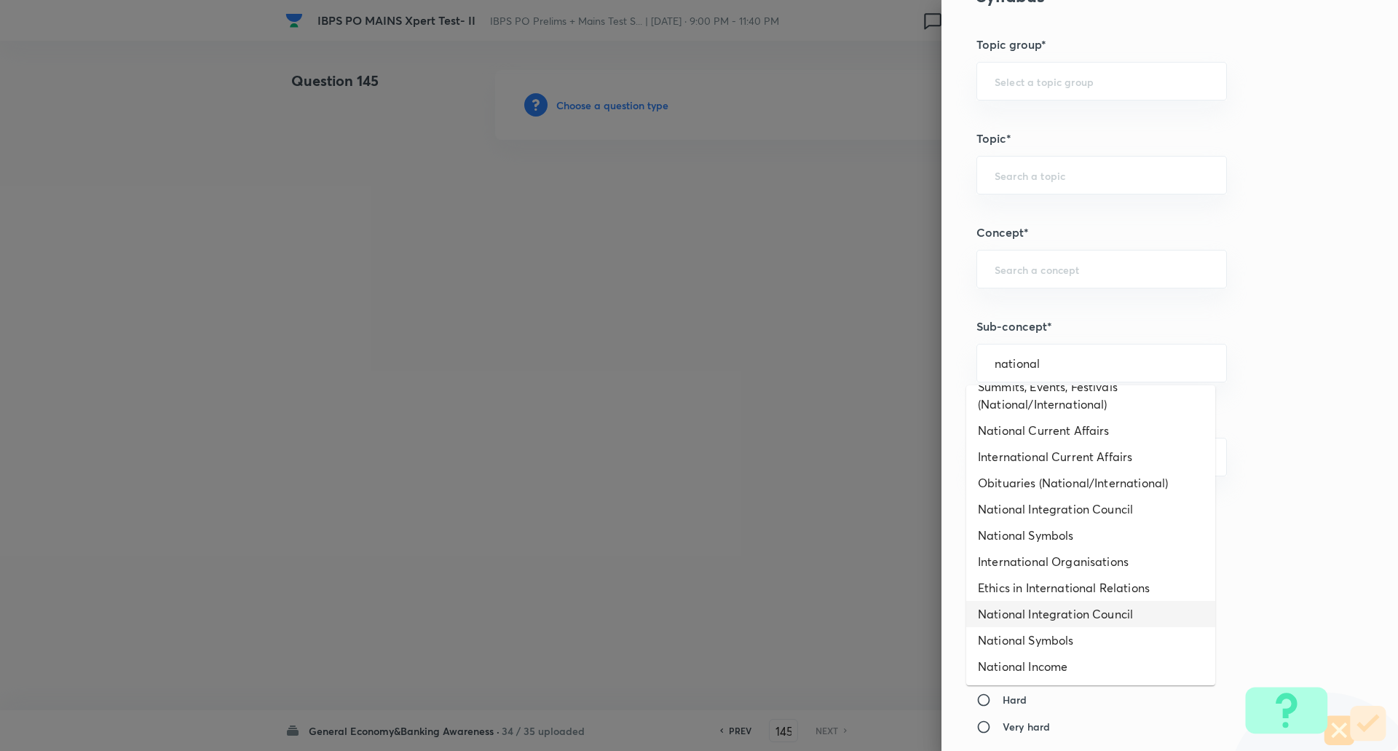
scroll to position [166, 0]
click at [1072, 435] on li "National Current Affairs" at bounding box center [1090, 430] width 249 height 26
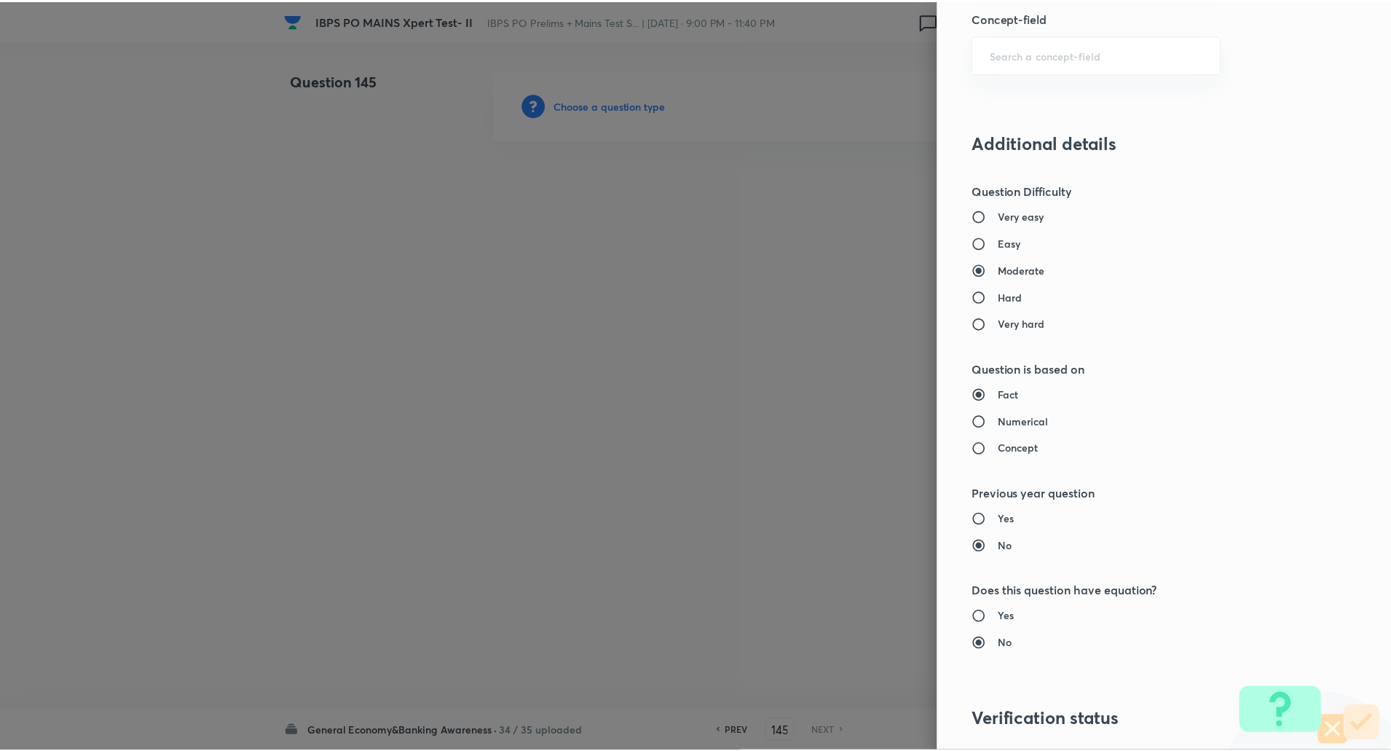
scroll to position [1234, 0]
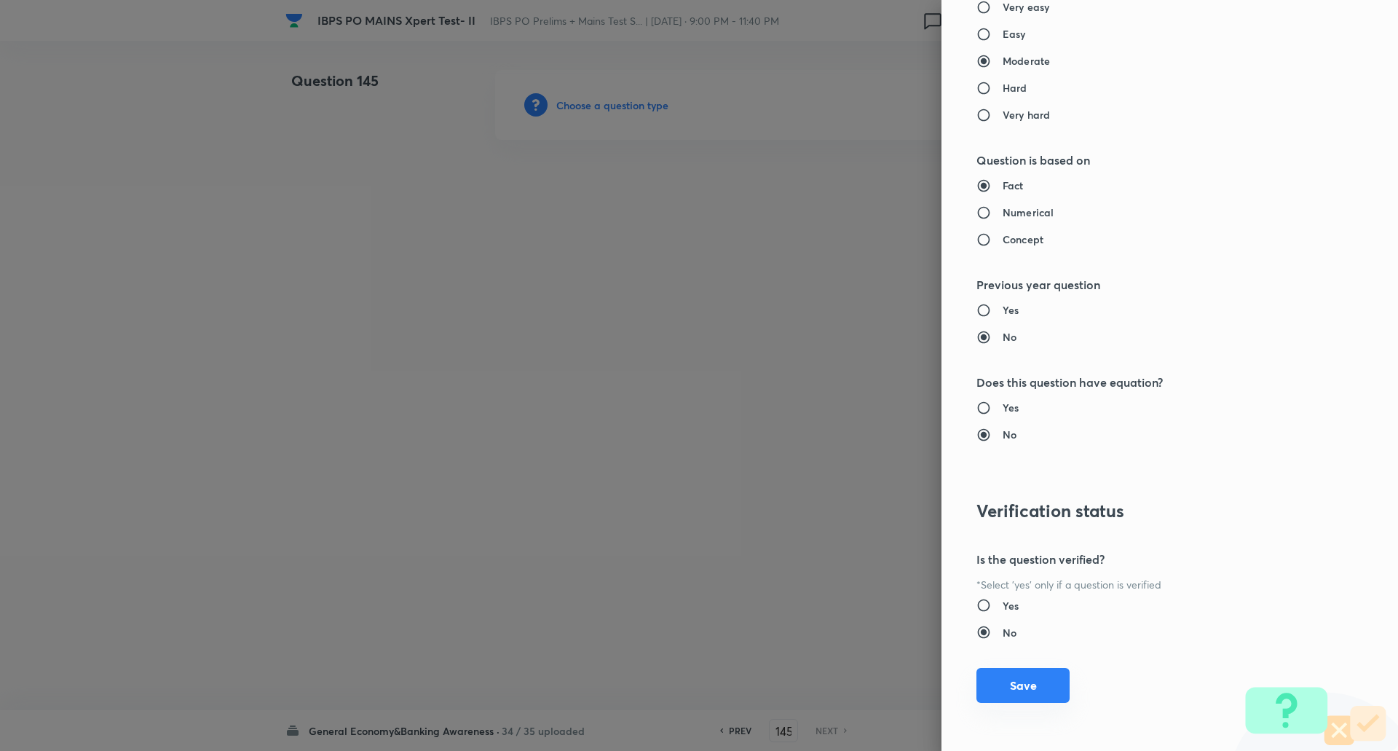
click at [1013, 693] on button "Save" at bounding box center [1022, 685] width 93 height 35
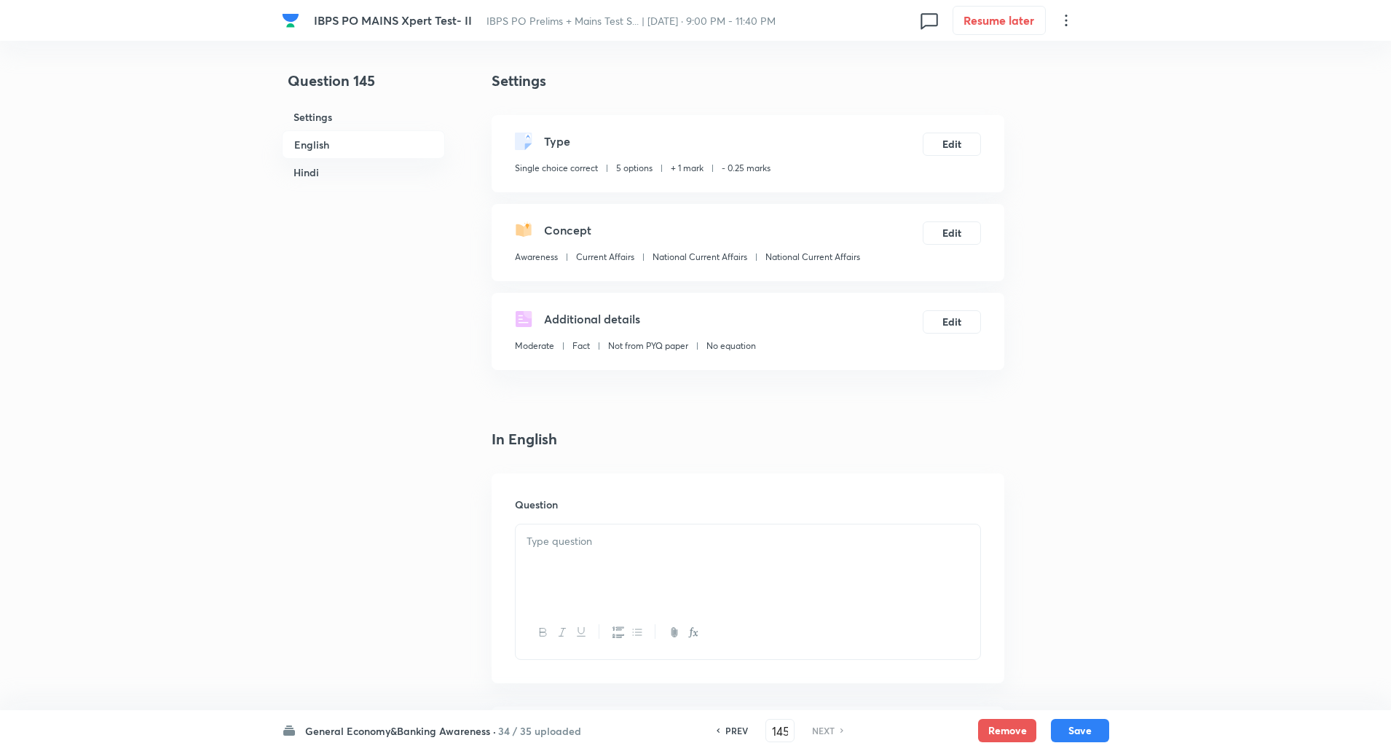
scroll to position [331, 0]
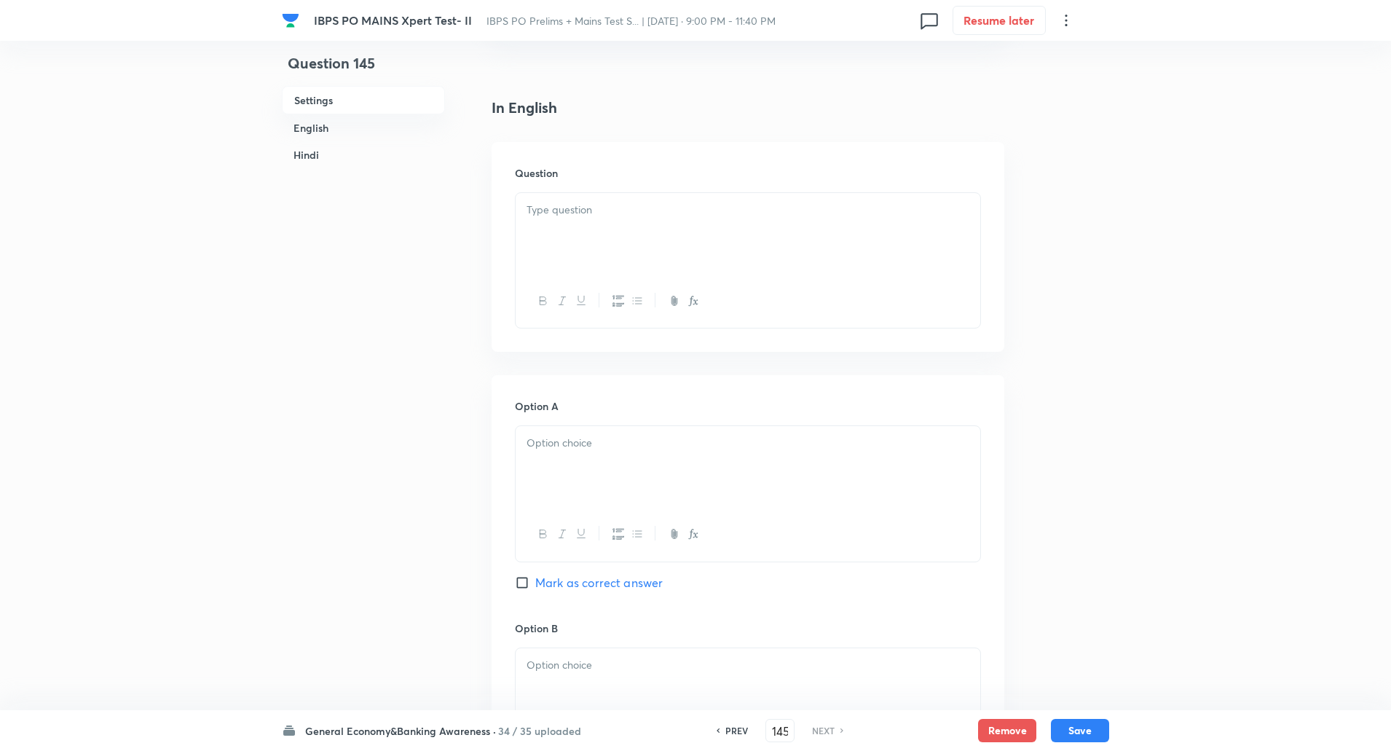
click at [550, 236] on div at bounding box center [748, 234] width 465 height 82
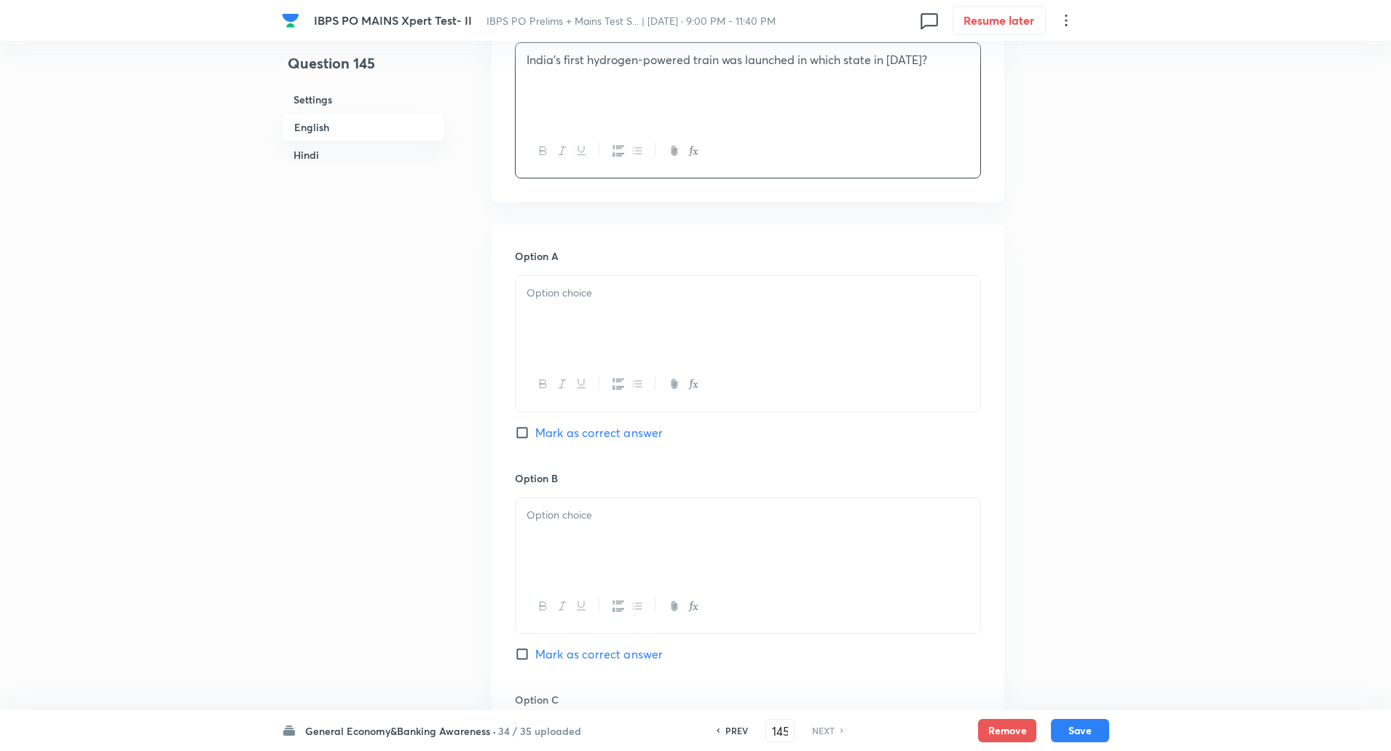
scroll to position [483, 0]
click at [558, 305] on div at bounding box center [748, 316] width 465 height 82
paste div
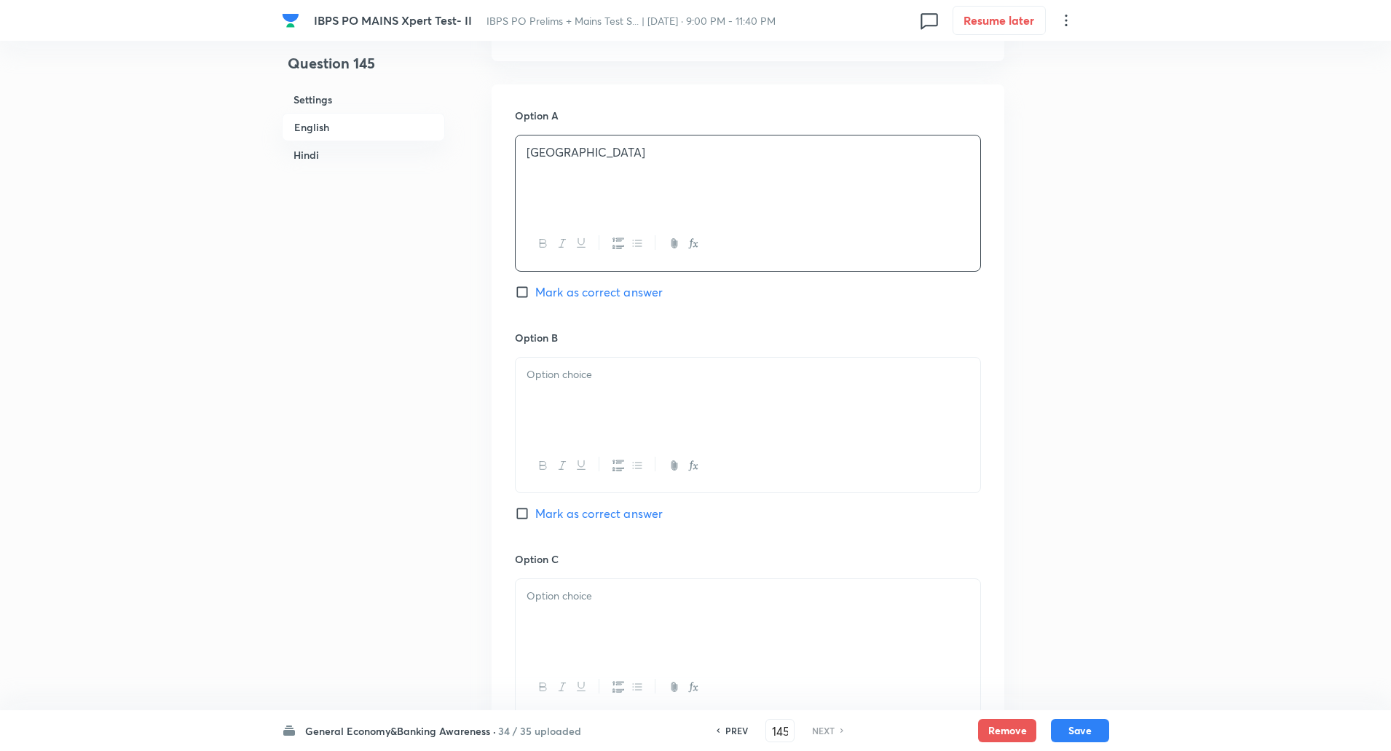
scroll to position [623, 0]
click at [561, 383] on div at bounding box center [748, 398] width 465 height 82
paste div
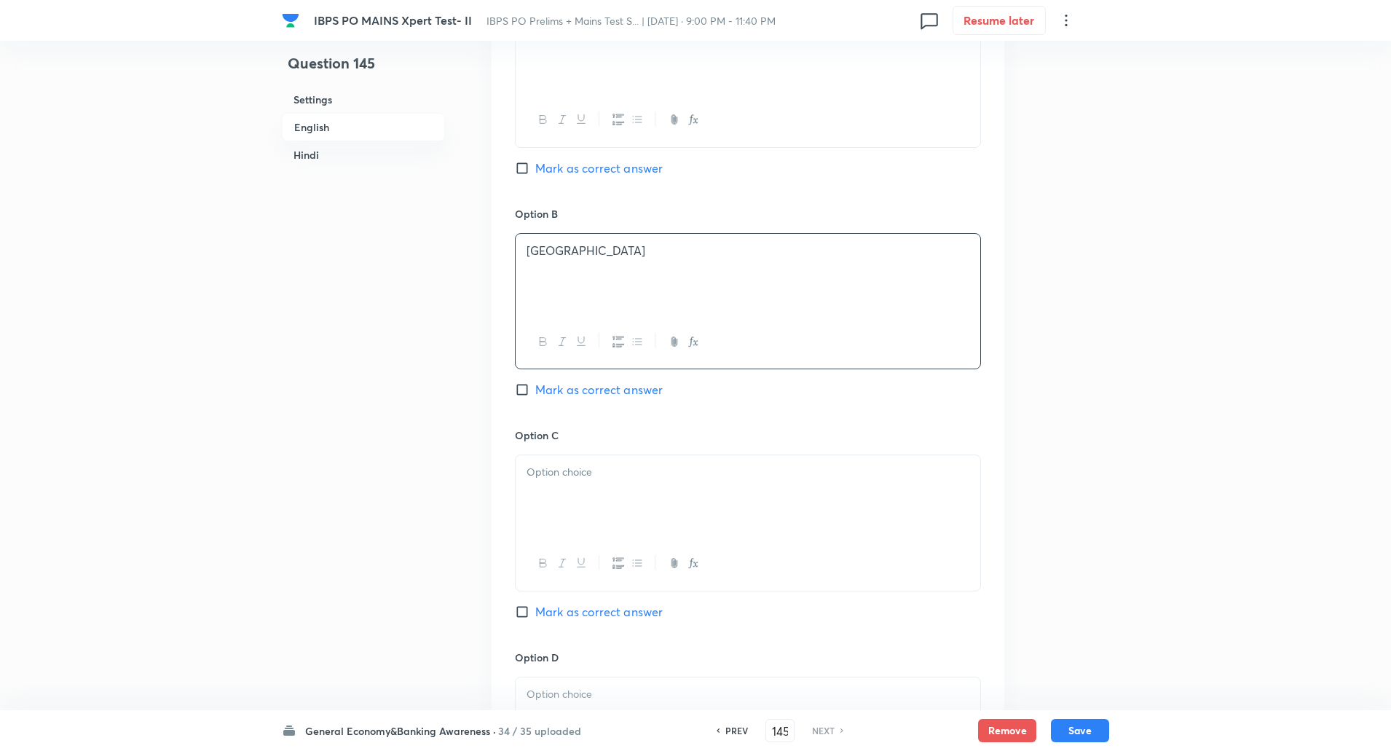
scroll to position [750, 0]
click at [560, 494] on div at bounding box center [748, 492] width 465 height 82
paste div
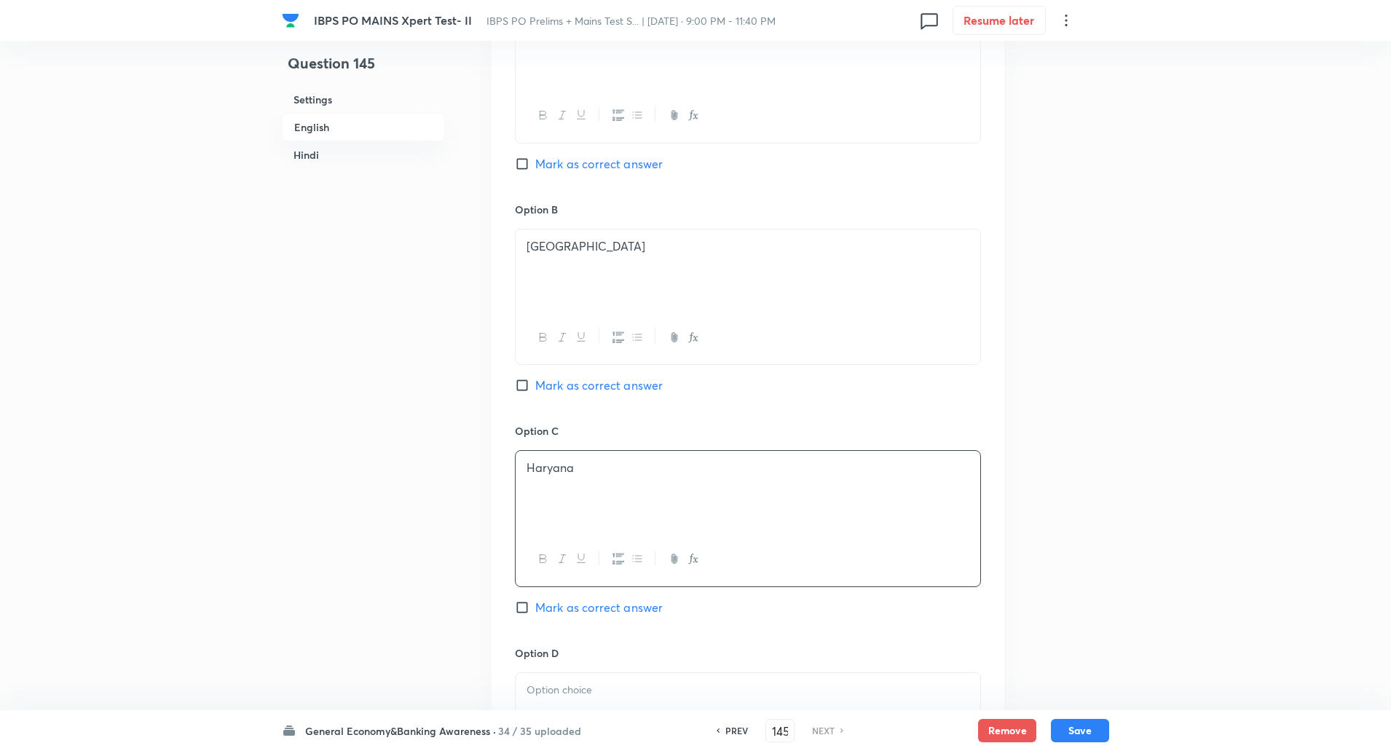
click at [517, 599] on label "Mark as correct answer" at bounding box center [589, 607] width 148 height 17
click at [517, 600] on input "Mark as correct answer" at bounding box center [525, 607] width 20 height 15
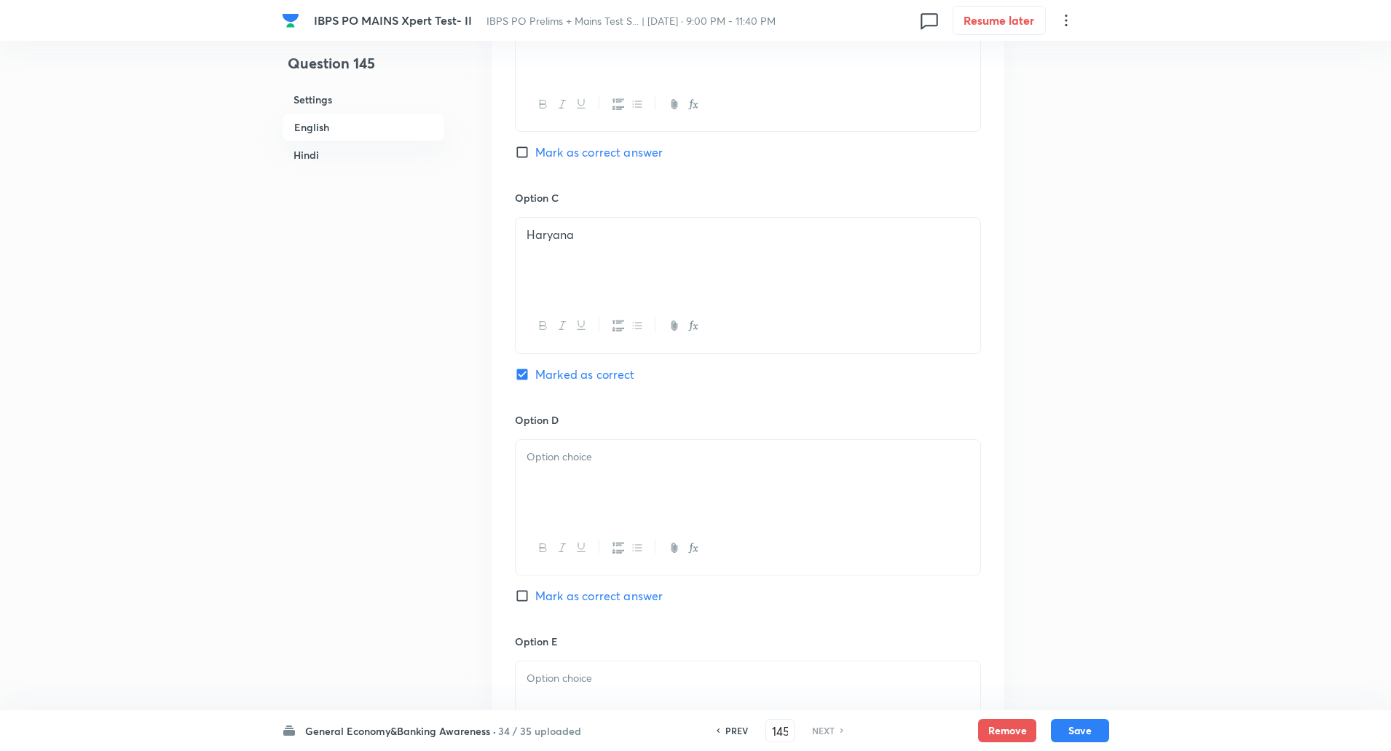
scroll to position [995, 0]
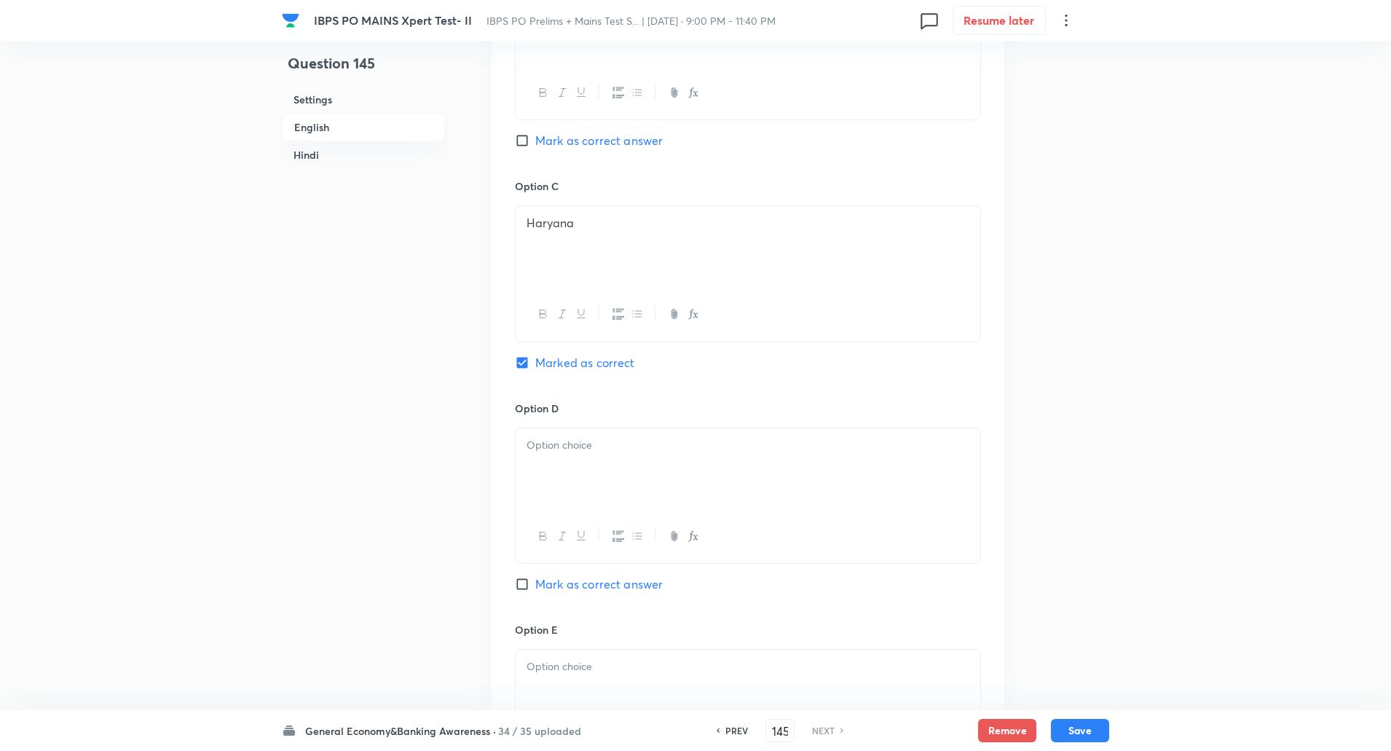
click at [553, 440] on p at bounding box center [747, 445] width 443 height 17
paste div
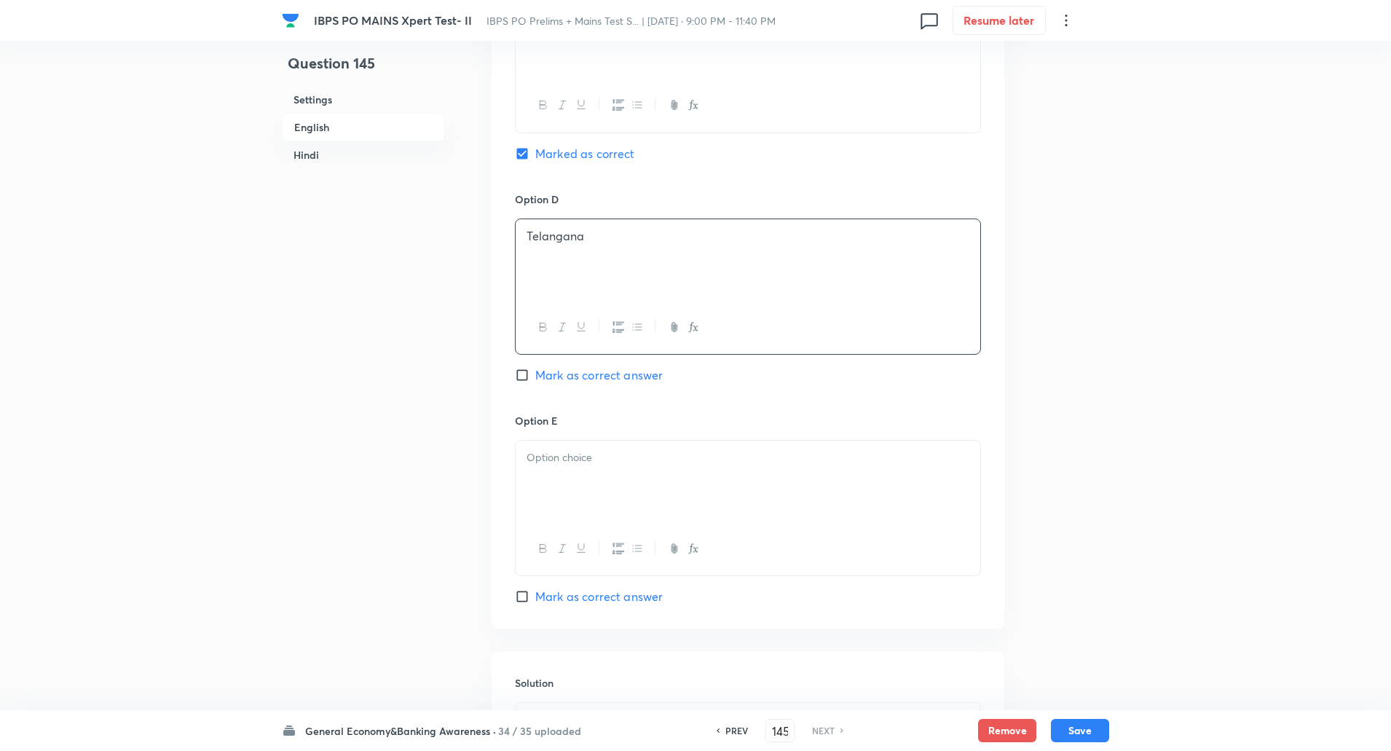
scroll to position [1233, 0]
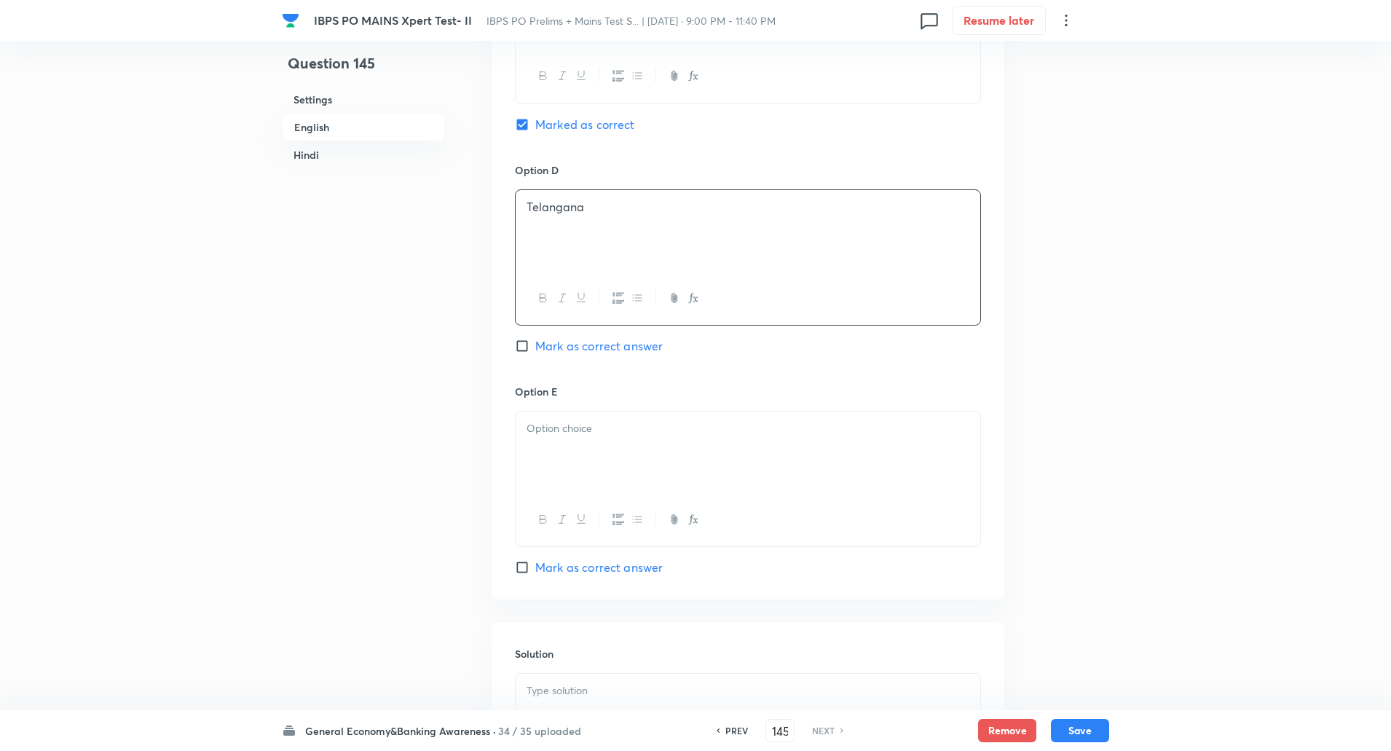
click at [546, 430] on p at bounding box center [747, 428] width 443 height 17
paste div
click at [548, 467] on p at bounding box center [747, 470] width 443 height 17
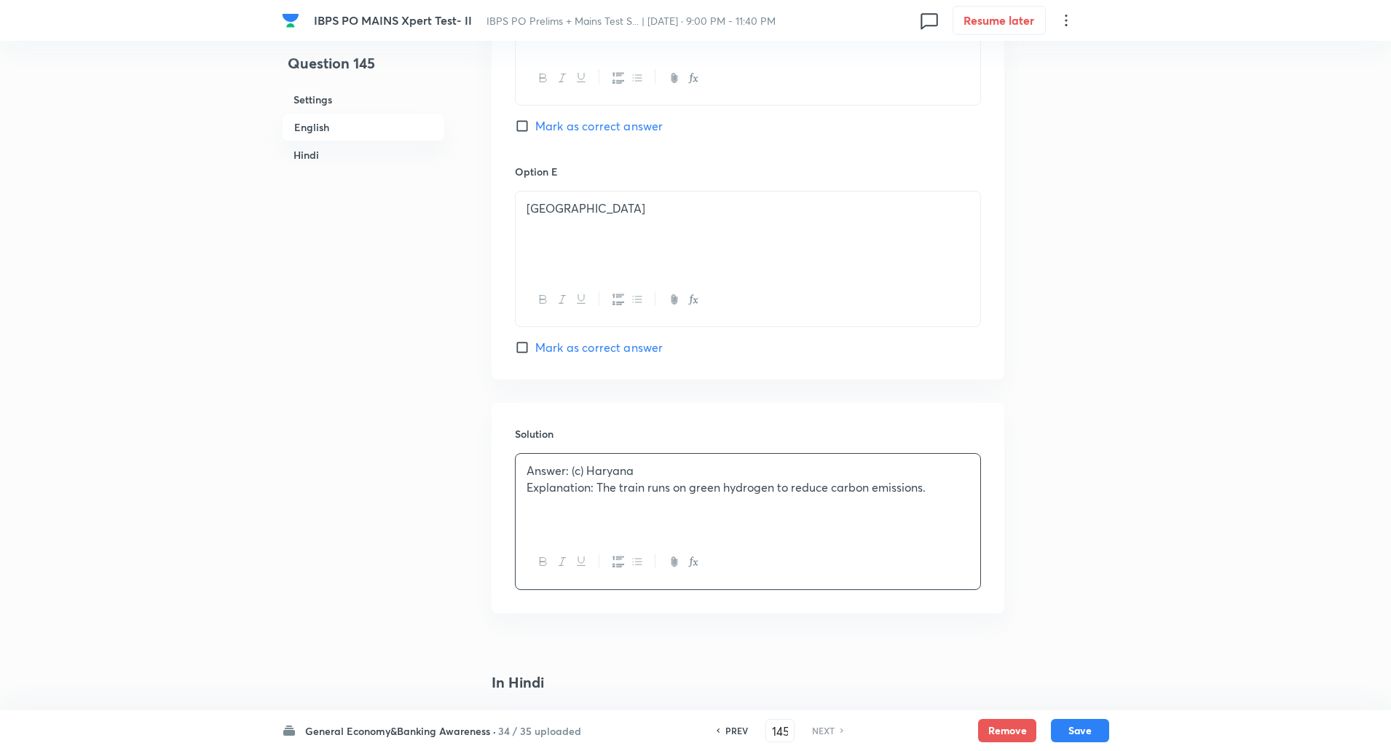
click at [597, 492] on p "Explanation: The train runs on green hydrogen to reduce carbon emissions." at bounding box center [747, 487] width 443 height 17
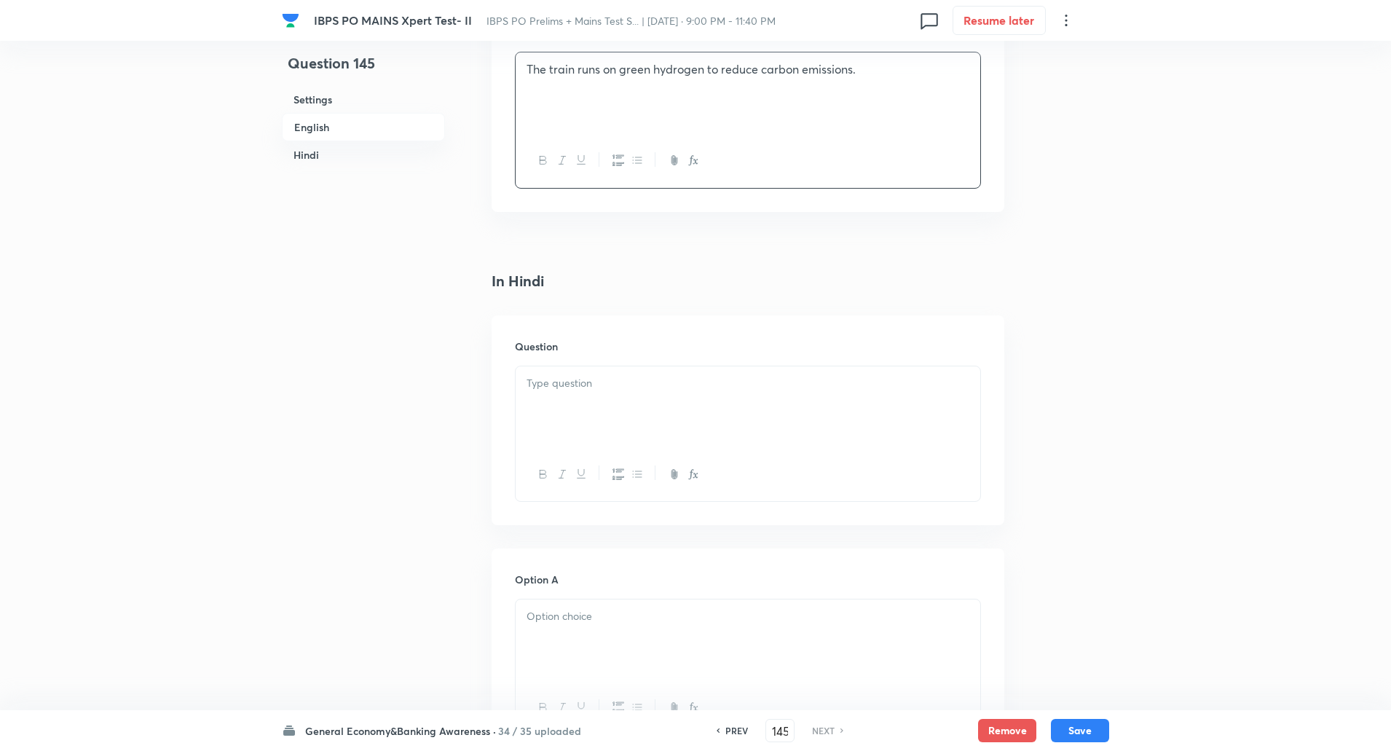
scroll to position [1855, 0]
click at [580, 416] on div at bounding box center [748, 406] width 465 height 82
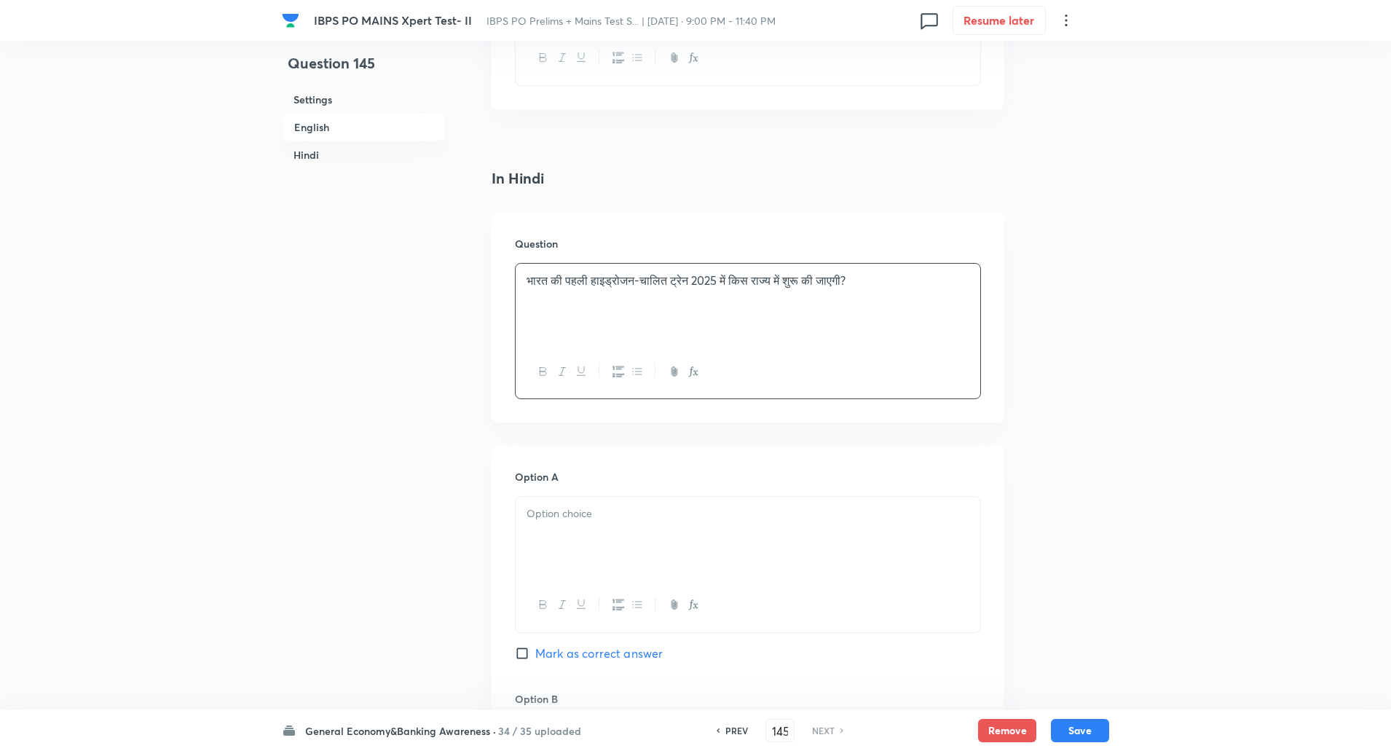
scroll to position [1994, 0]
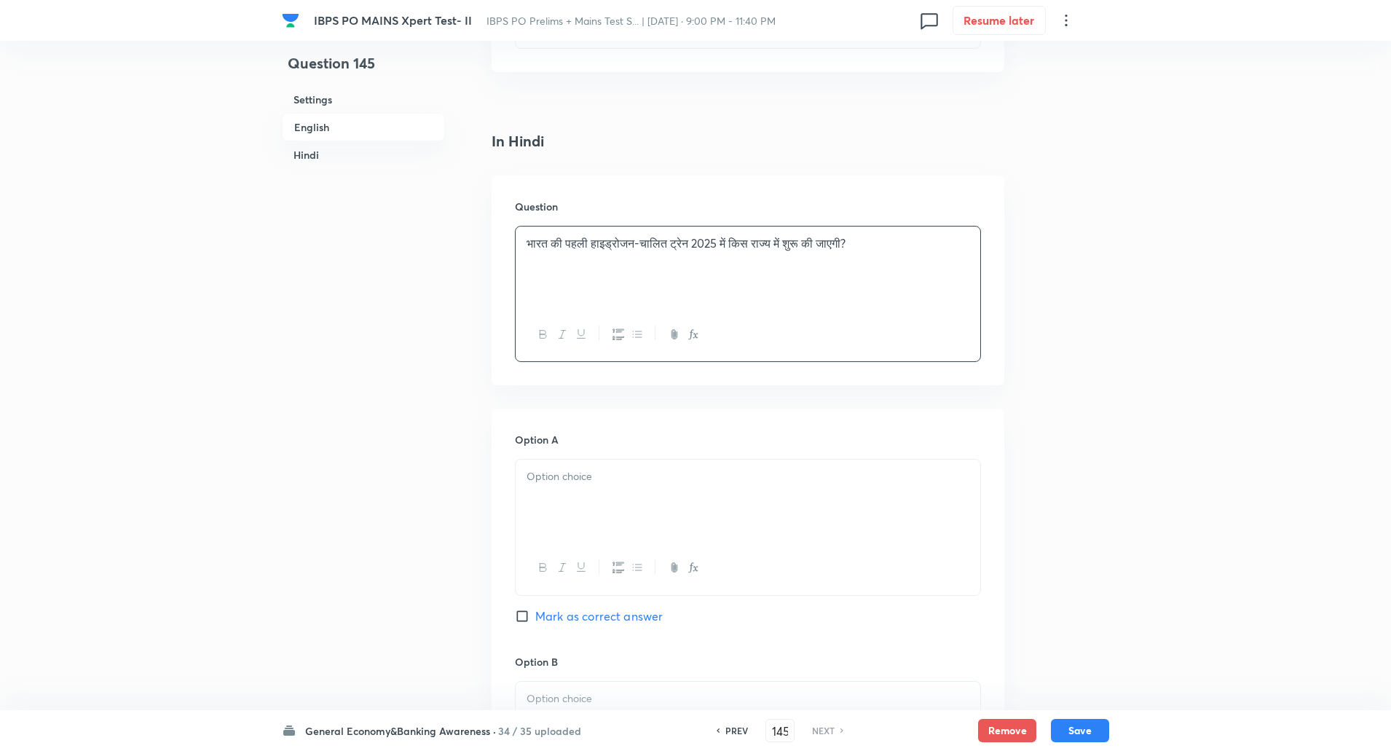
click at [592, 510] on div at bounding box center [748, 500] width 465 height 82
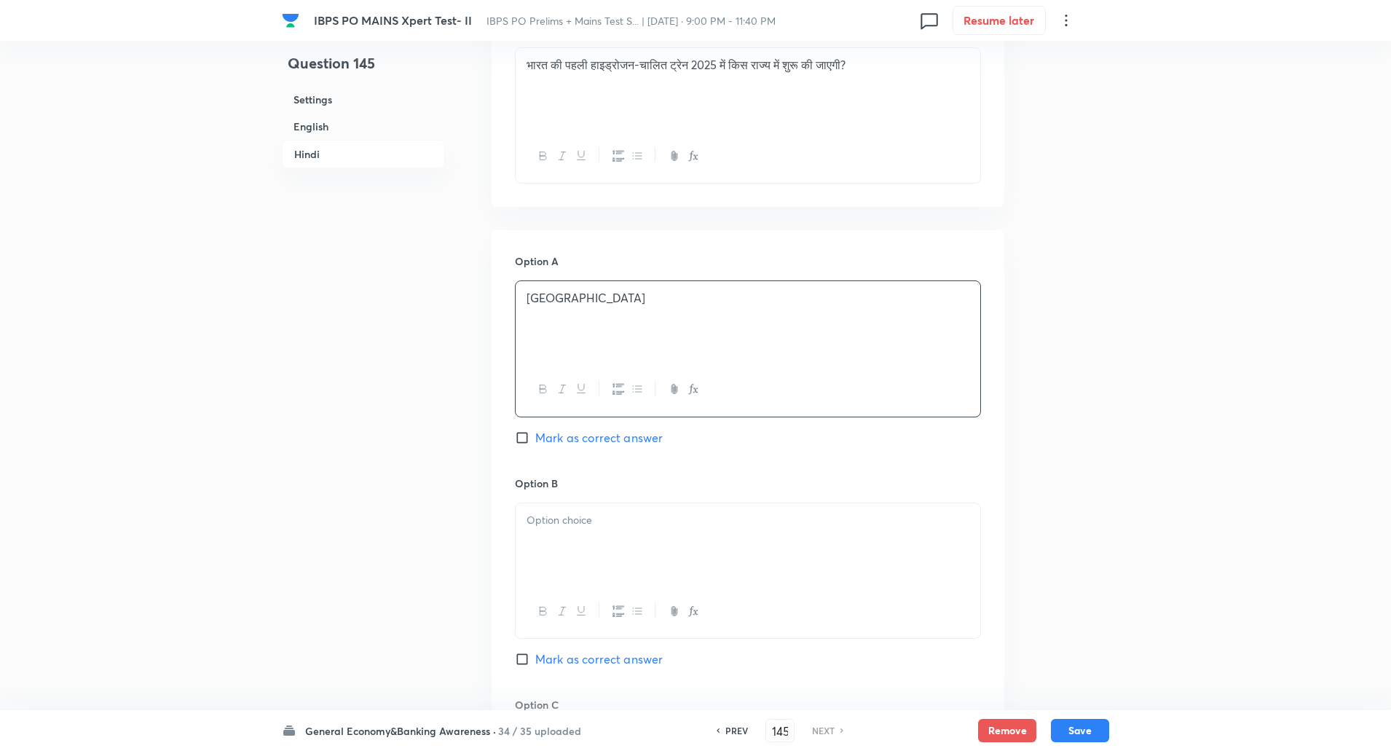
click at [586, 518] on p at bounding box center [747, 520] width 443 height 17
paste div
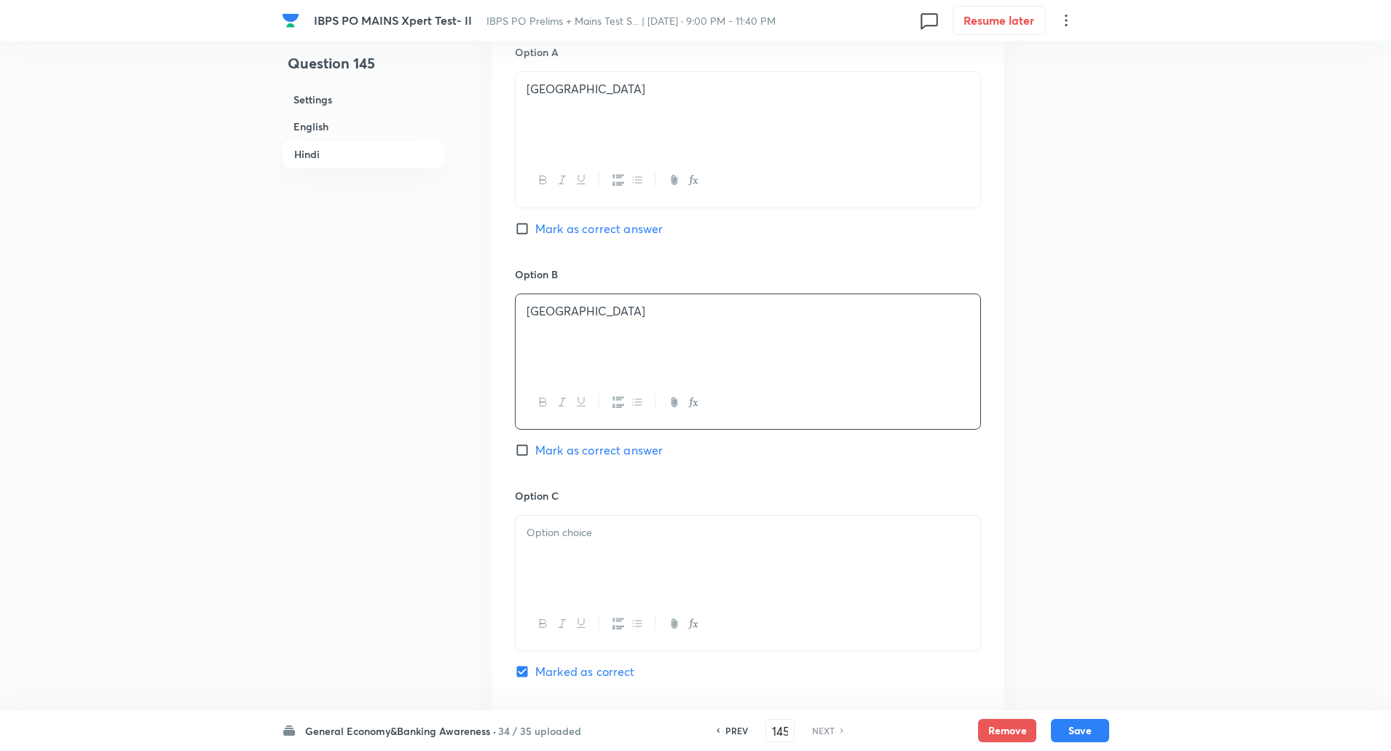
click at [575, 531] on p at bounding box center [747, 532] width 443 height 17
paste div
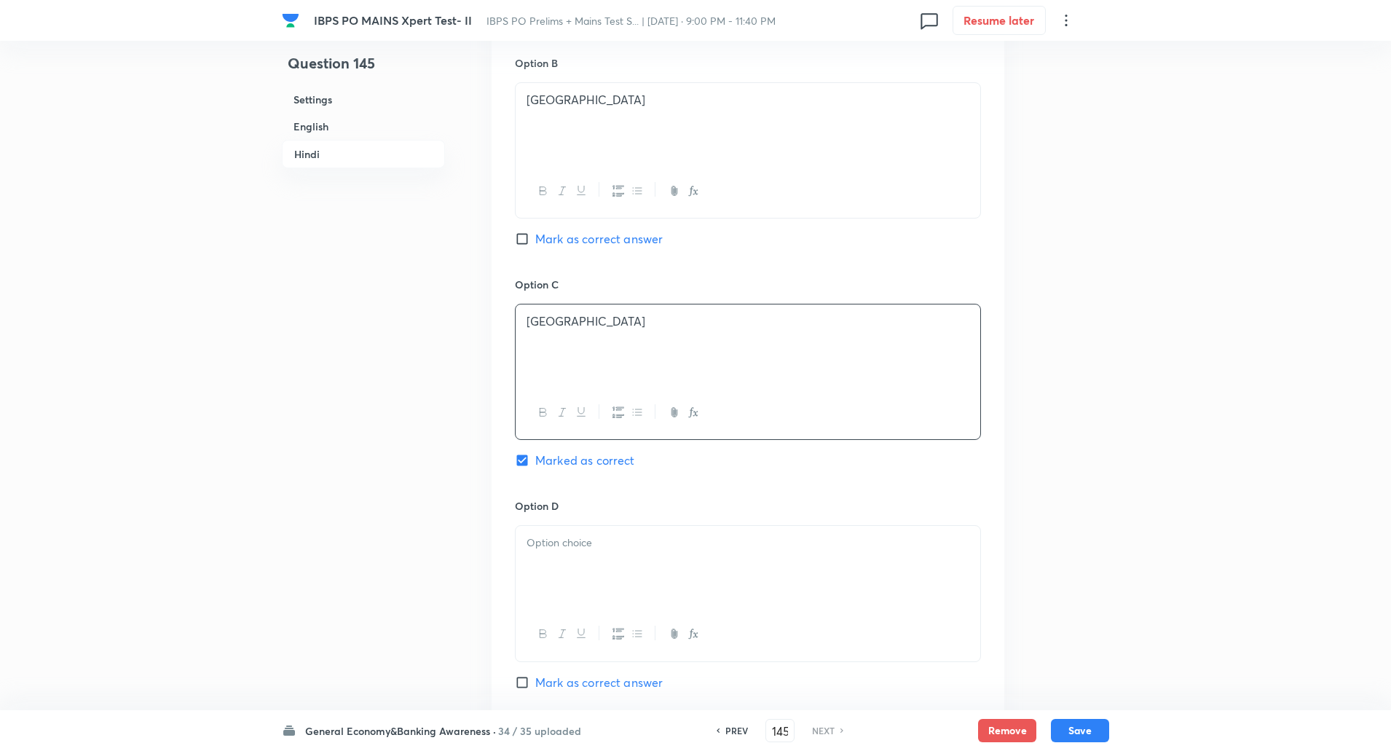
scroll to position [2725, 0]
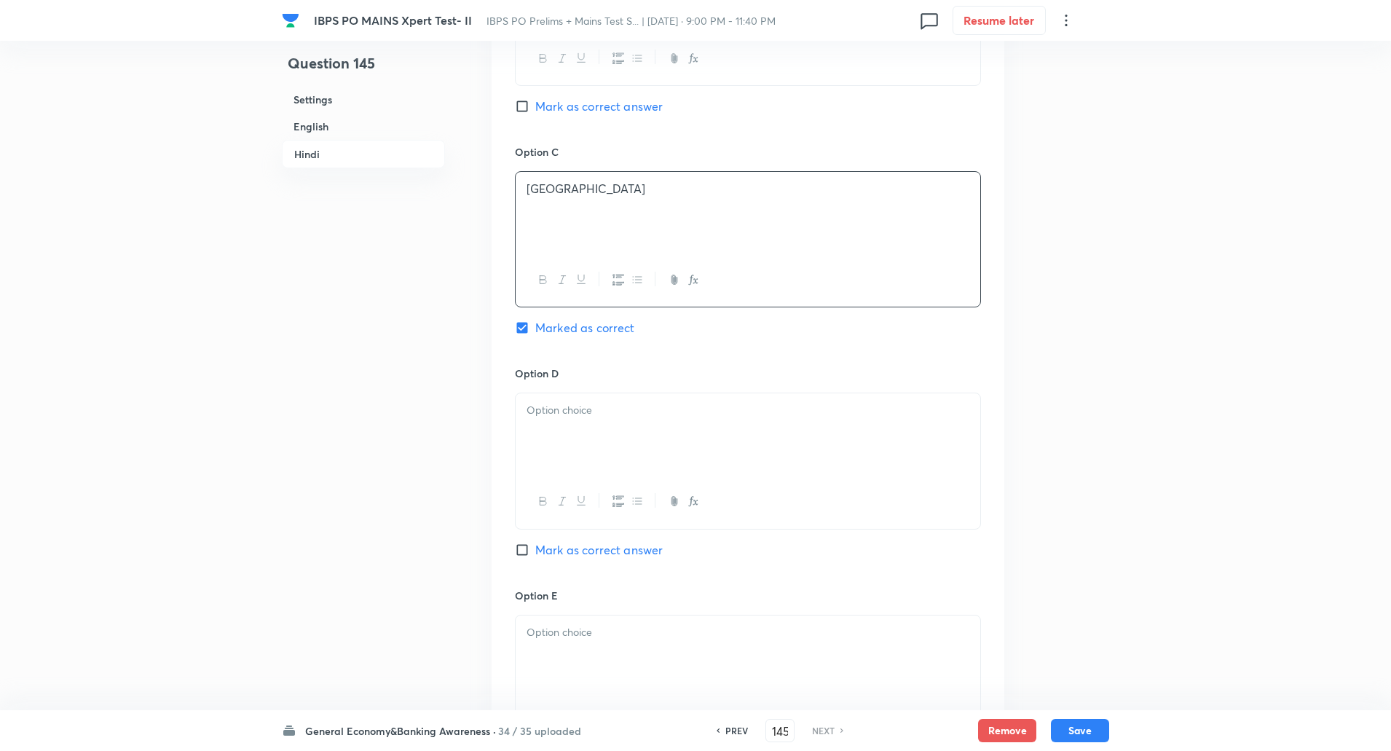
click at [580, 443] on div at bounding box center [748, 434] width 465 height 82
paste div
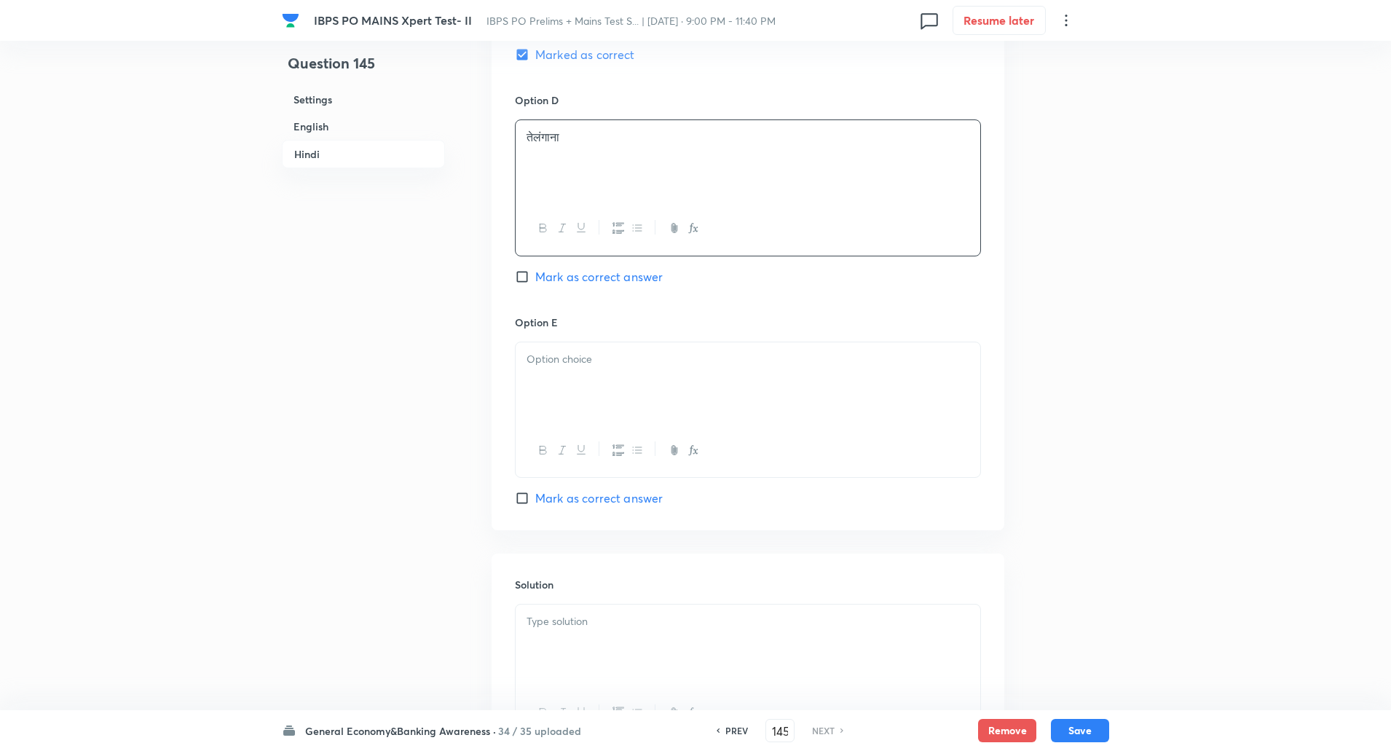
click at [579, 448] on icon "button" at bounding box center [581, 450] width 12 height 12
click at [581, 460] on div at bounding box center [748, 450] width 465 height 53
click at [582, 407] on div "﻿" at bounding box center [748, 383] width 465 height 82
click at [583, 435] on div at bounding box center [748, 450] width 465 height 53
click at [560, 385] on div "﻿" at bounding box center [748, 383] width 465 height 82
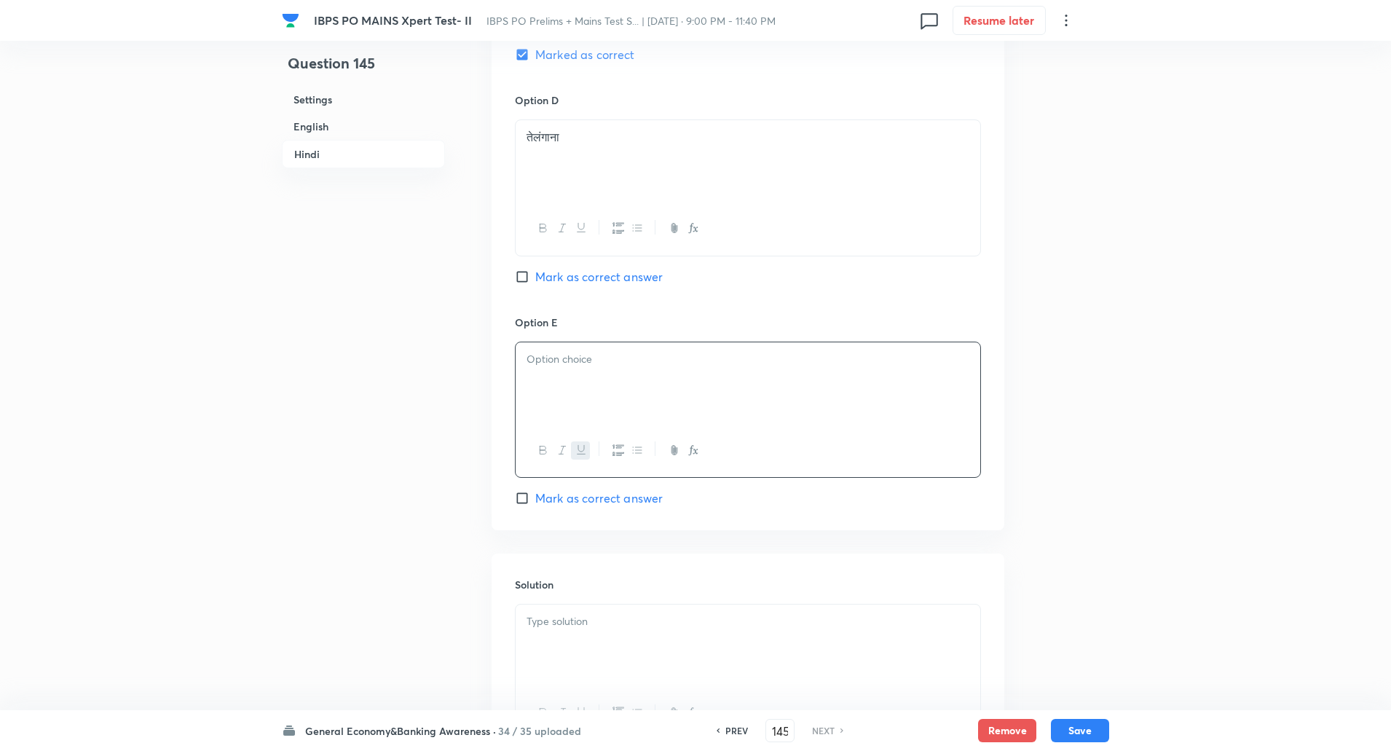
click at [579, 451] on icon "button" at bounding box center [581, 450] width 12 height 12
click at [585, 398] on div "﻿" at bounding box center [748, 383] width 465 height 82
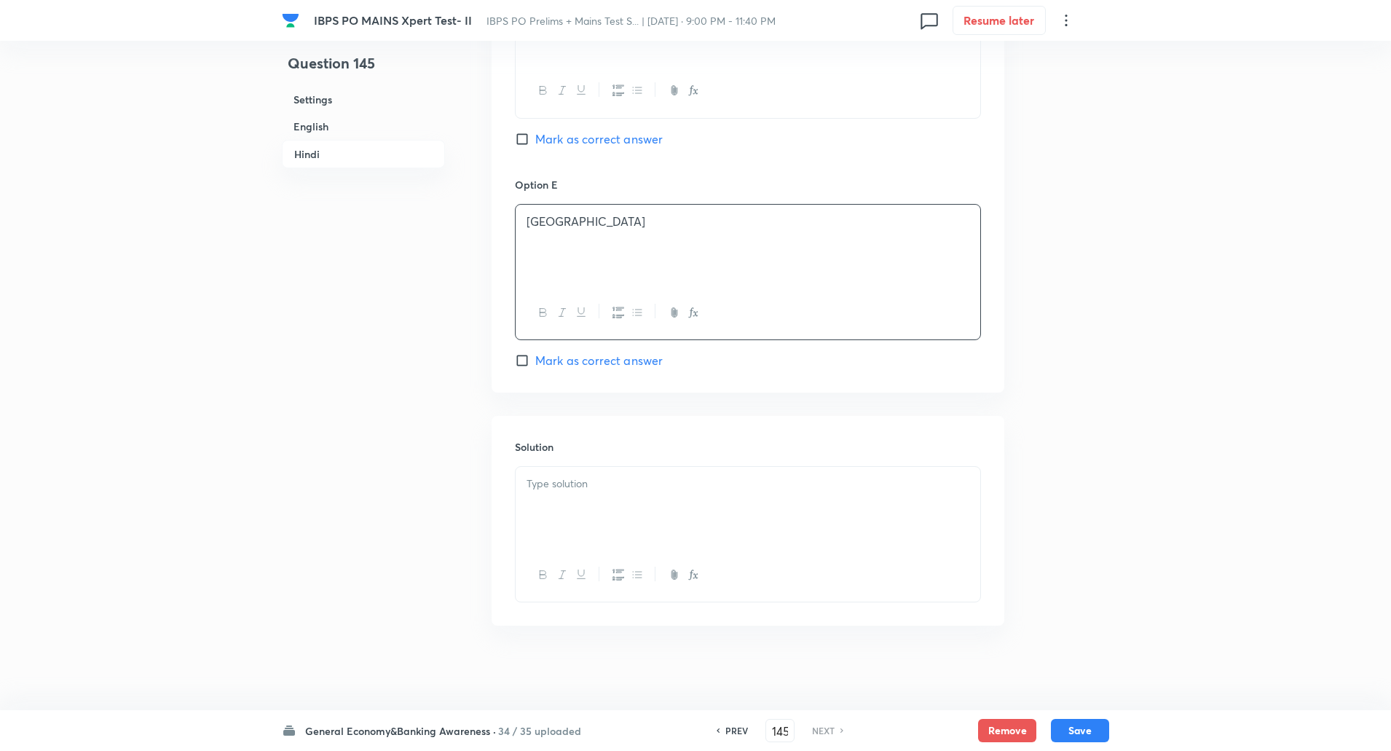
scroll to position [3138, 0]
click at [565, 536] on div at bounding box center [748, 505] width 465 height 82
click at [563, 502] on p "व्याख्या: कार्बन उत्सर्जन को कम करने के लिए यह ट्रेन हरित हाइड्रोजन पर चलती है।" at bounding box center [747, 497] width 443 height 17
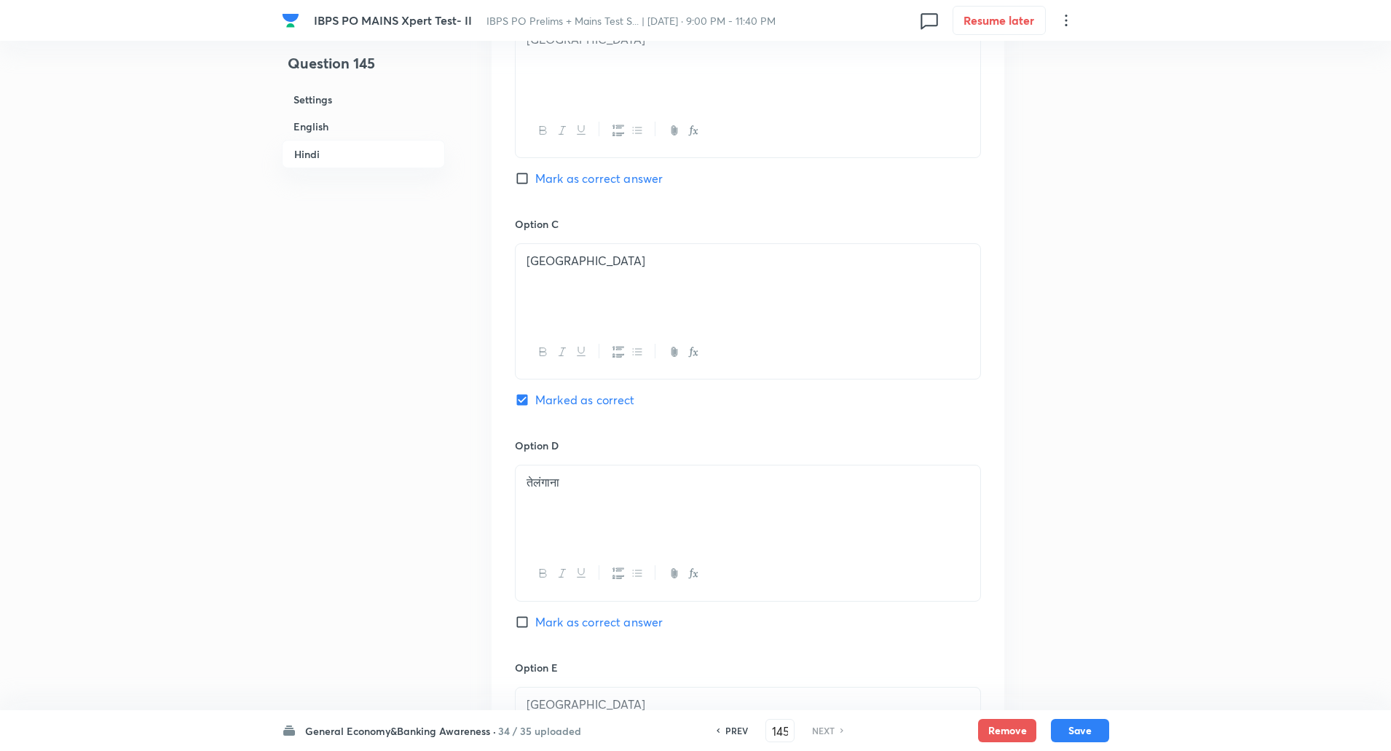
scroll to position [2682, 0]
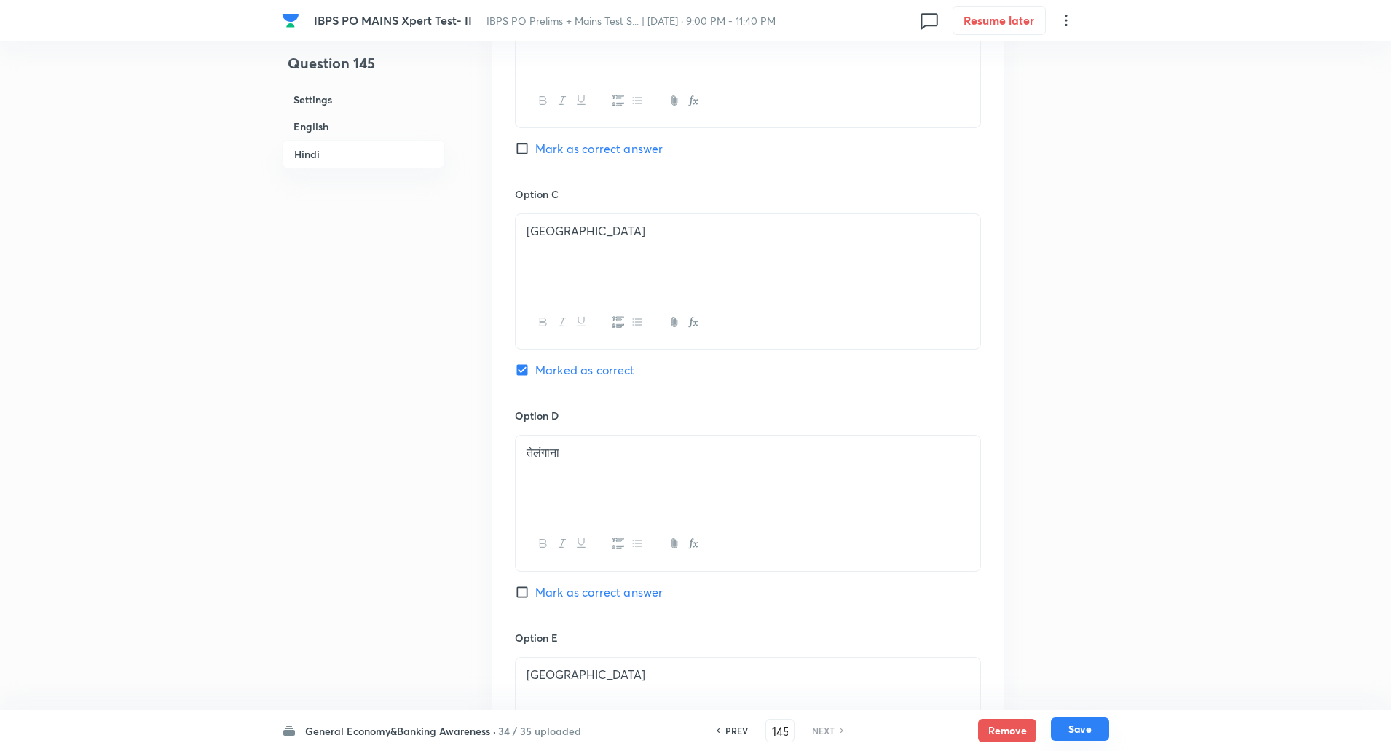
click at [1098, 730] on button "Save" at bounding box center [1080, 728] width 58 height 23
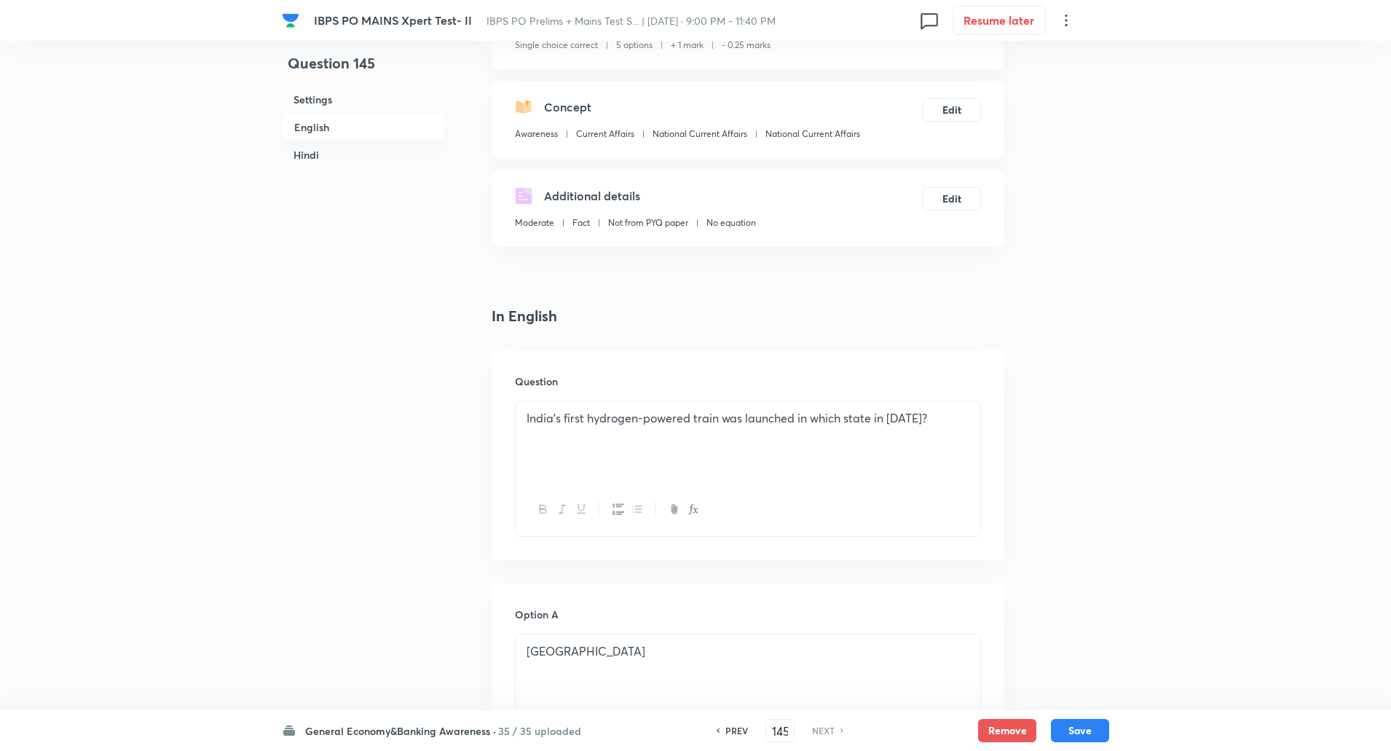
scroll to position [0, 0]
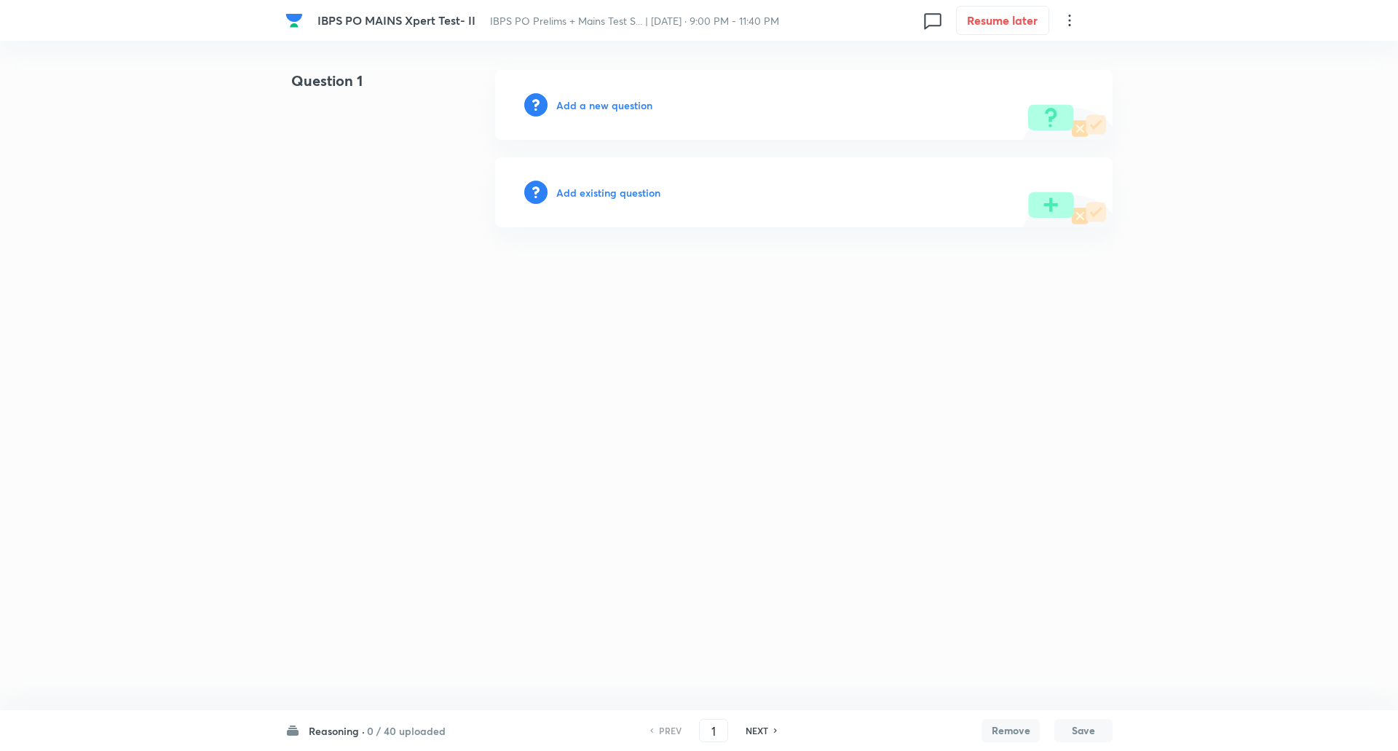
click at [403, 738] on h6 "0 / 40 uploaded" at bounding box center [406, 730] width 79 height 15
click at [408, 663] on p "35 / 35 uploaded" at bounding box center [375, 669] width 133 height 13
type input "111"
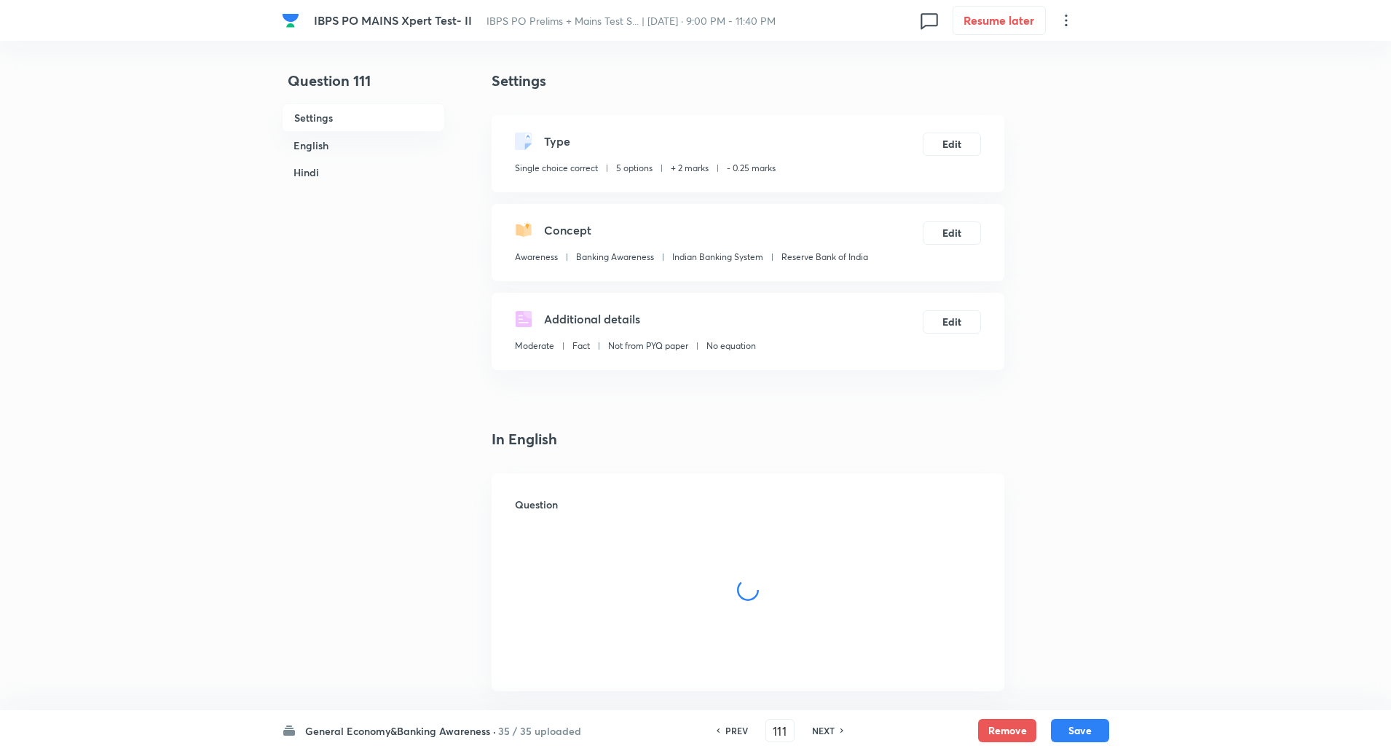
checkbox input "true"
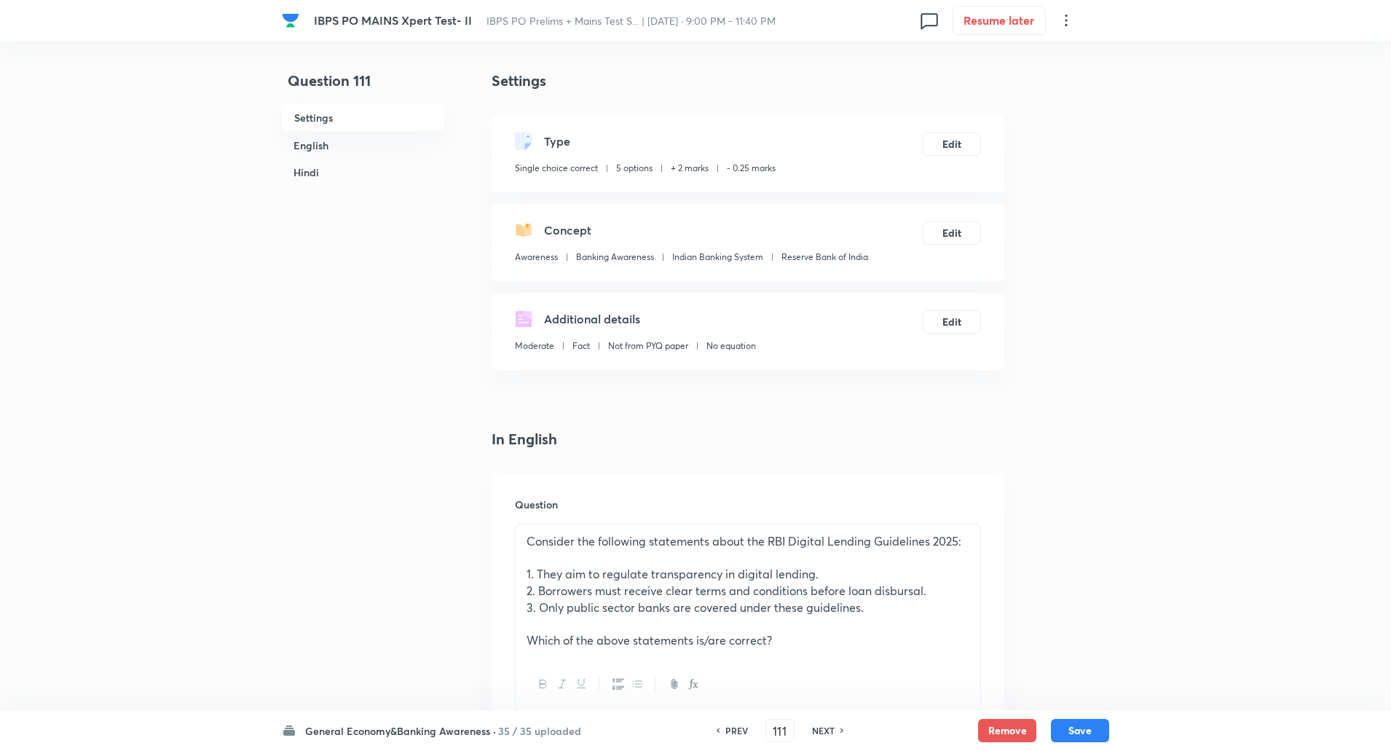
click at [828, 730] on h6 "NEXT" at bounding box center [823, 730] width 23 height 13
type input "112"
checkbox input "false"
checkbox input "true"
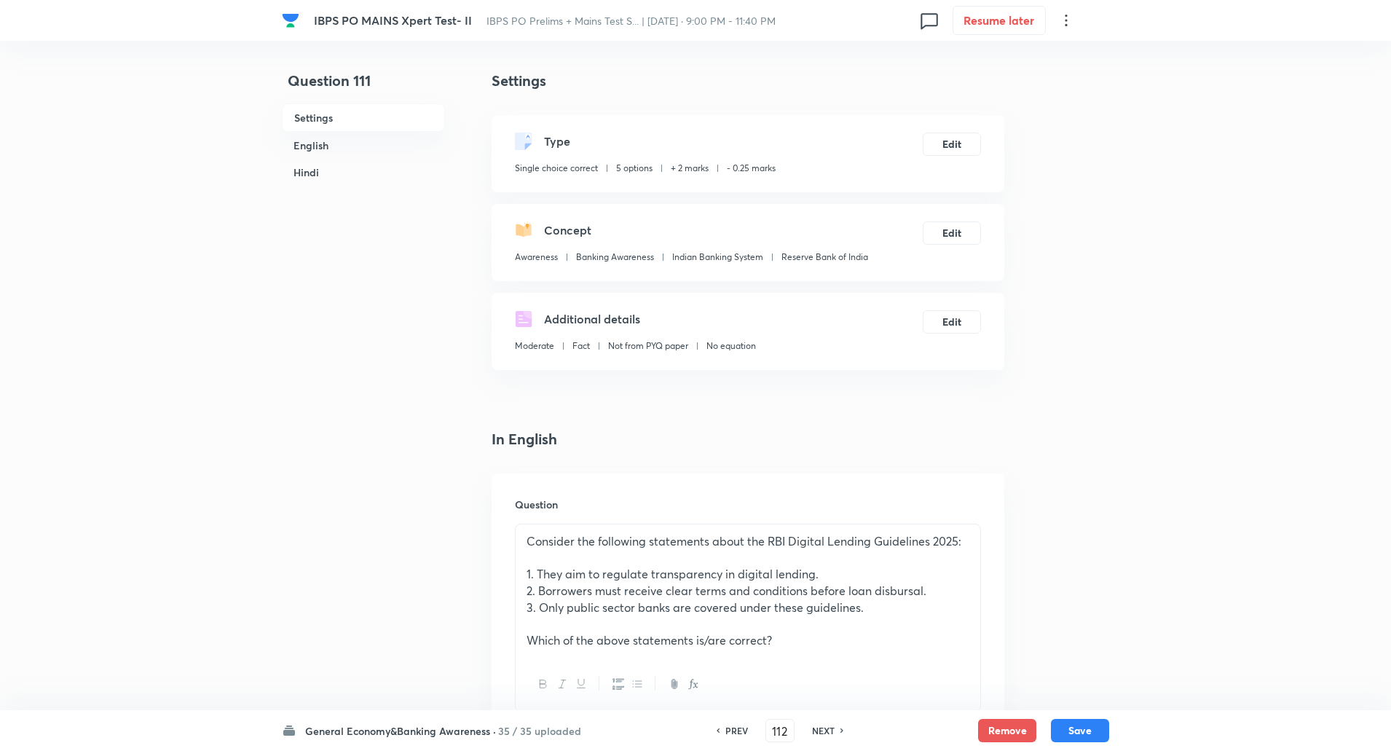
checkbox input "true"
click at [828, 730] on h6 "NEXT" at bounding box center [823, 730] width 23 height 13
type input "113"
checkbox input "false"
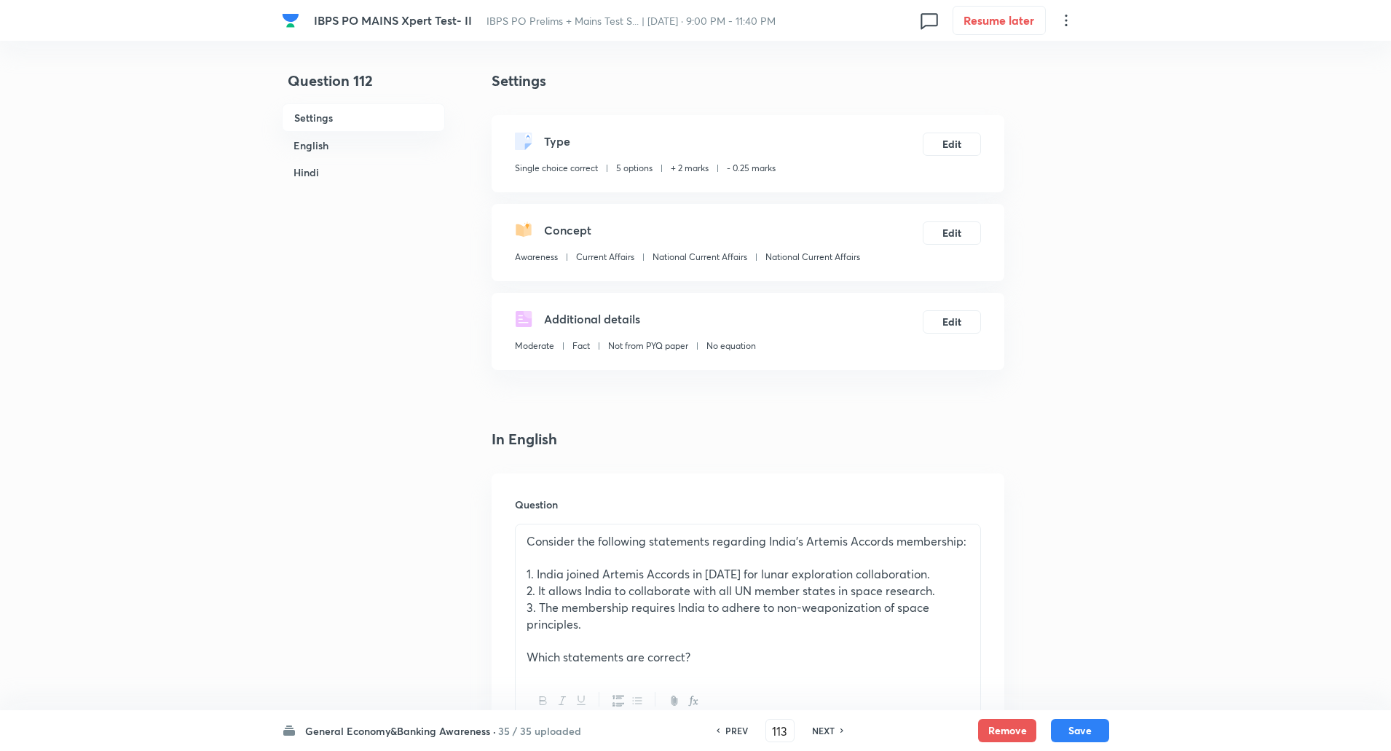
checkbox input "true"
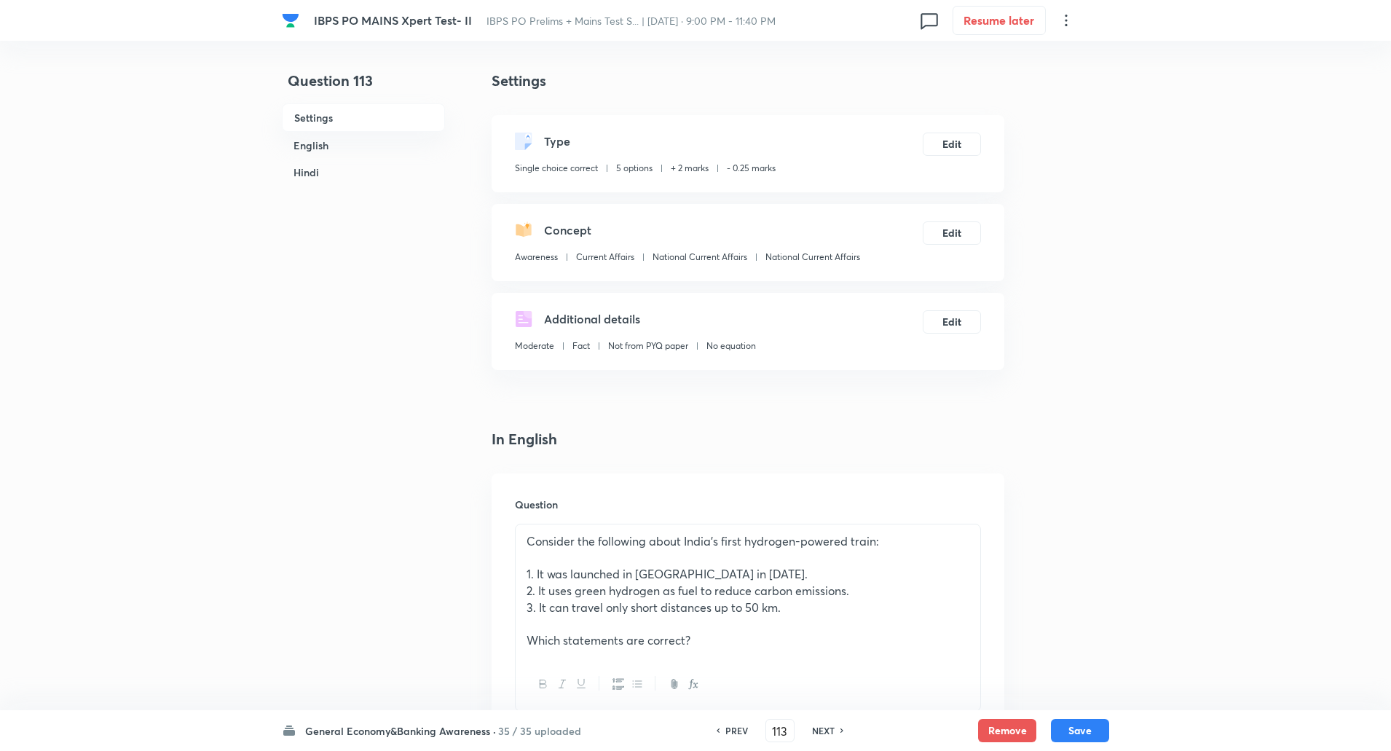
click at [828, 730] on h6 "NEXT" at bounding box center [823, 730] width 23 height 13
type input "114"
checkbox input "false"
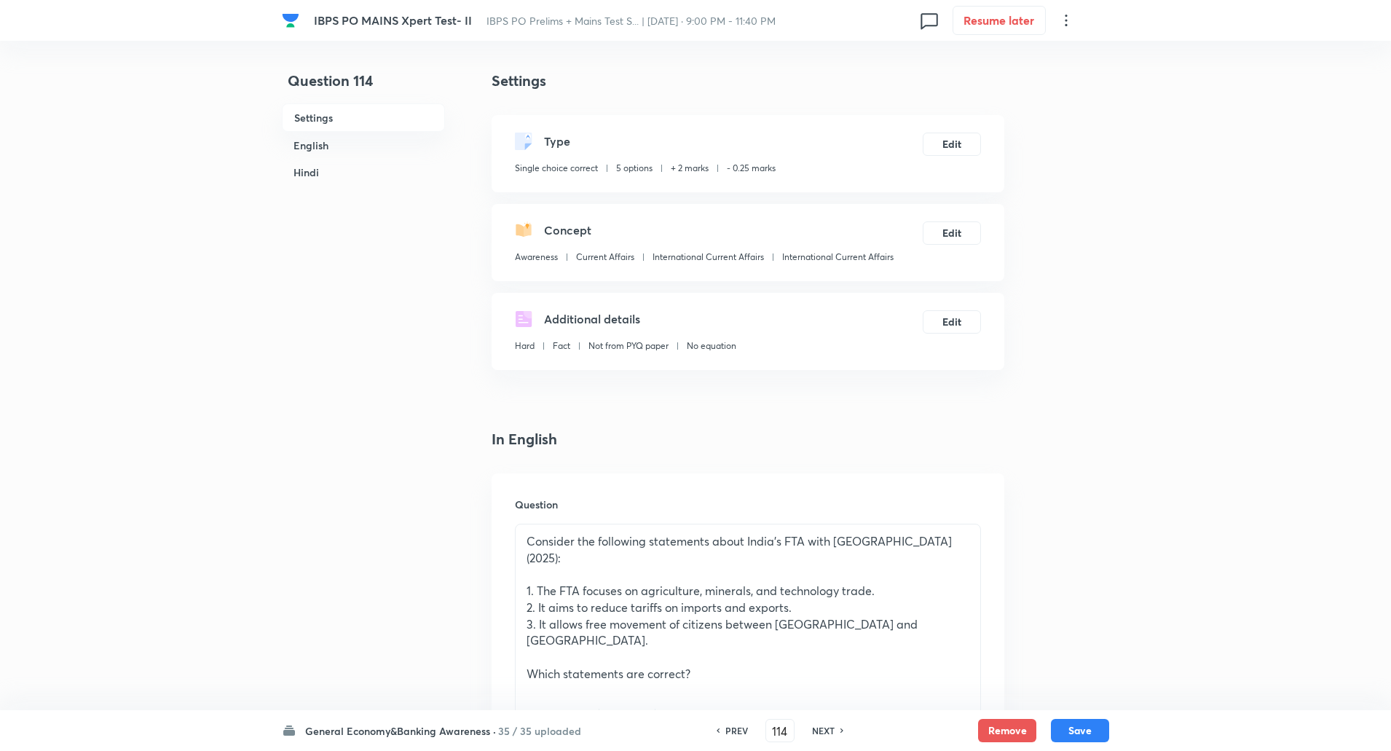
checkbox input "true"
click at [828, 730] on h6 "NEXT" at bounding box center [823, 730] width 23 height 13
type input "115"
checkbox input "false"
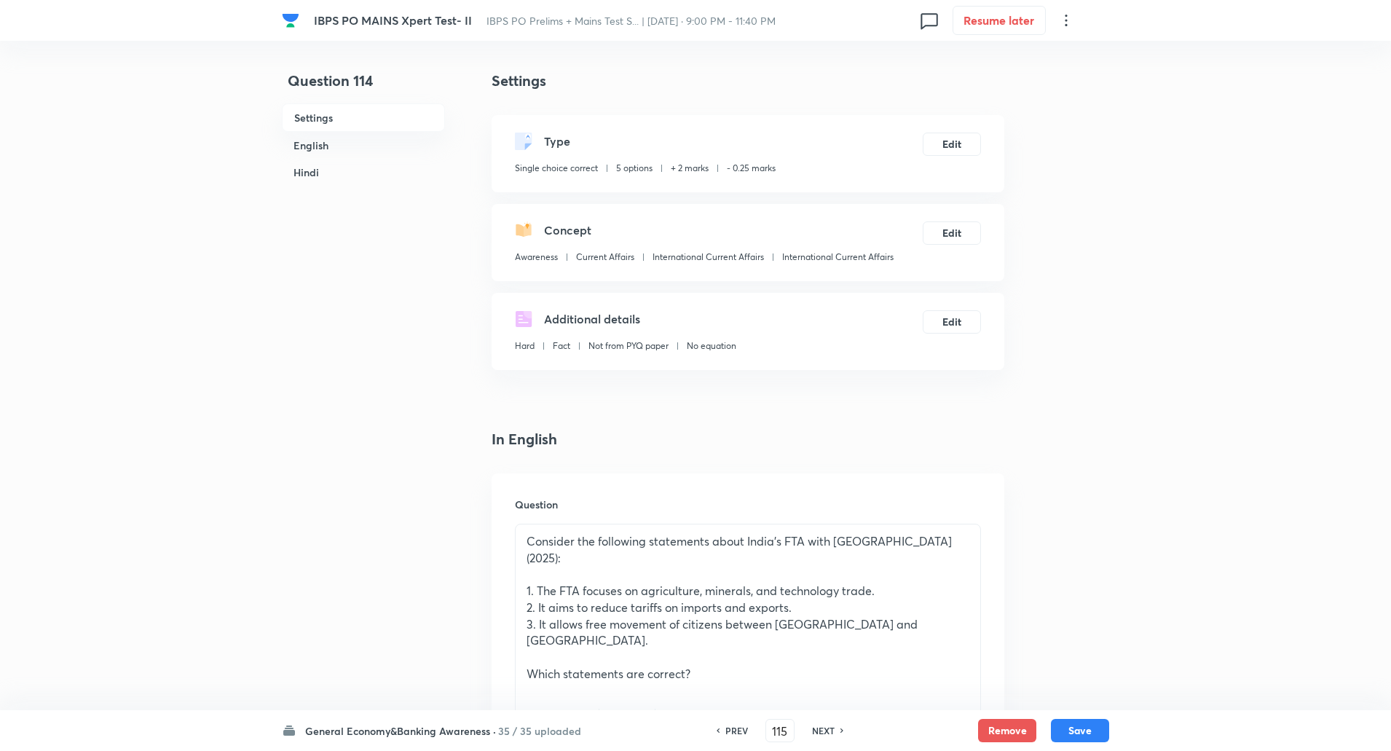
checkbox input "false"
checkbox input "true"
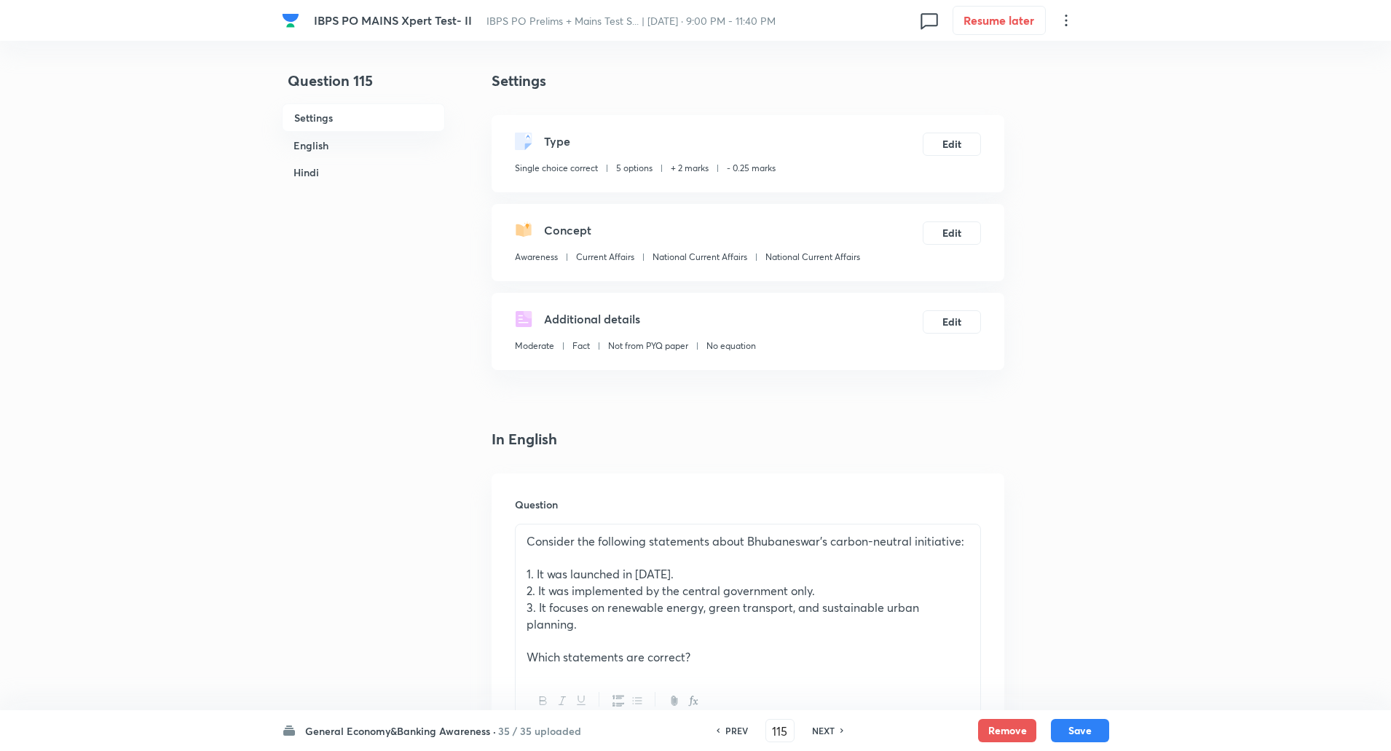
click at [828, 730] on h6 "NEXT" at bounding box center [823, 730] width 23 height 13
type input "116"
checkbox input "false"
checkbox input "true"
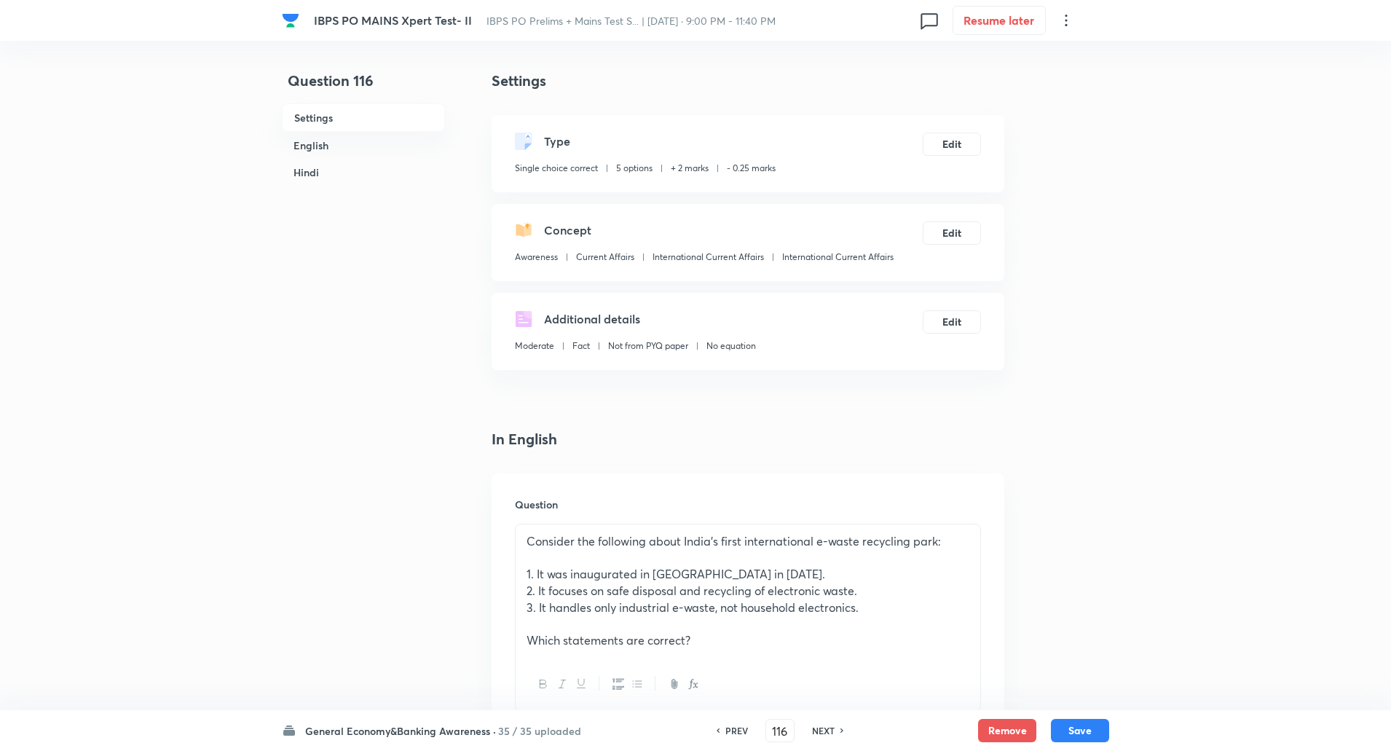
checkbox input "true"
click at [828, 730] on h6 "NEXT" at bounding box center [823, 730] width 23 height 13
type input "117"
checkbox input "false"
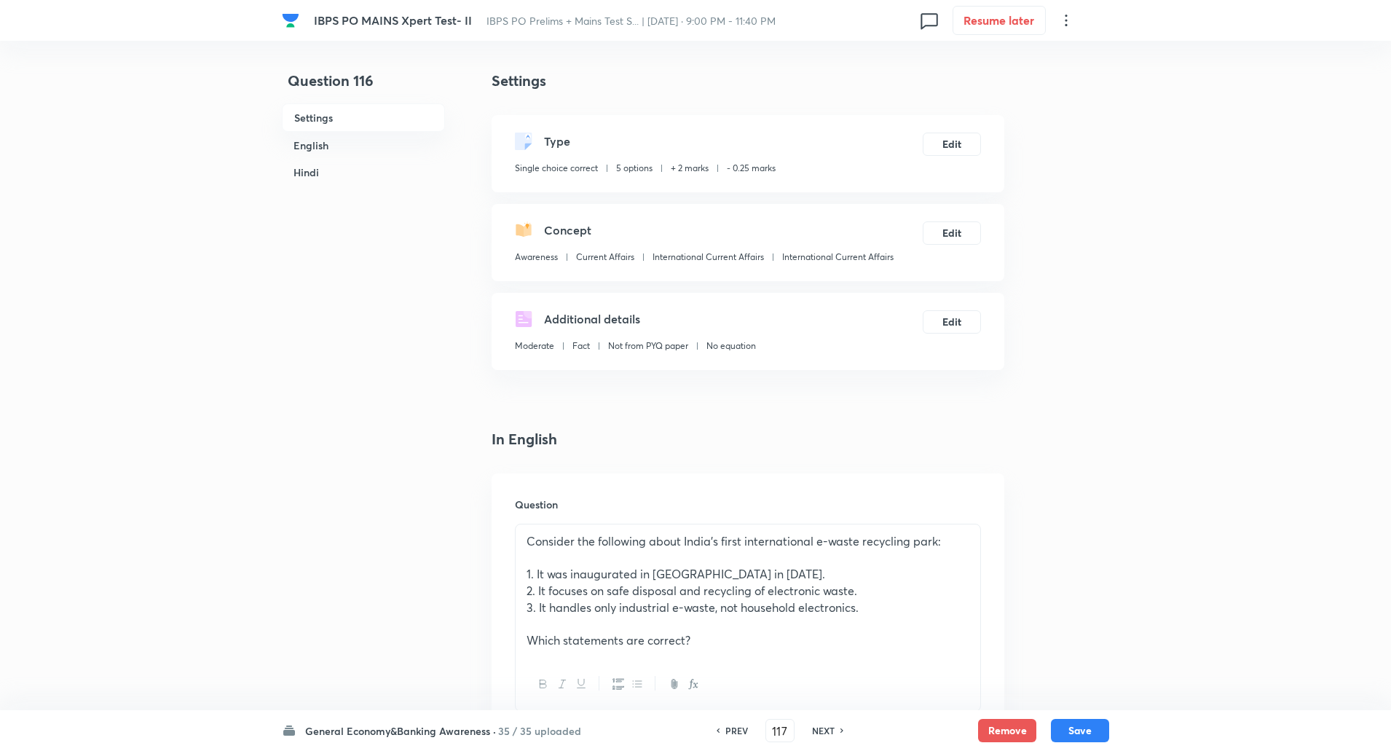
checkbox input "true"
click at [828, 730] on h6 "NEXT" at bounding box center [823, 730] width 23 height 13
type input "118"
checkbox input "false"
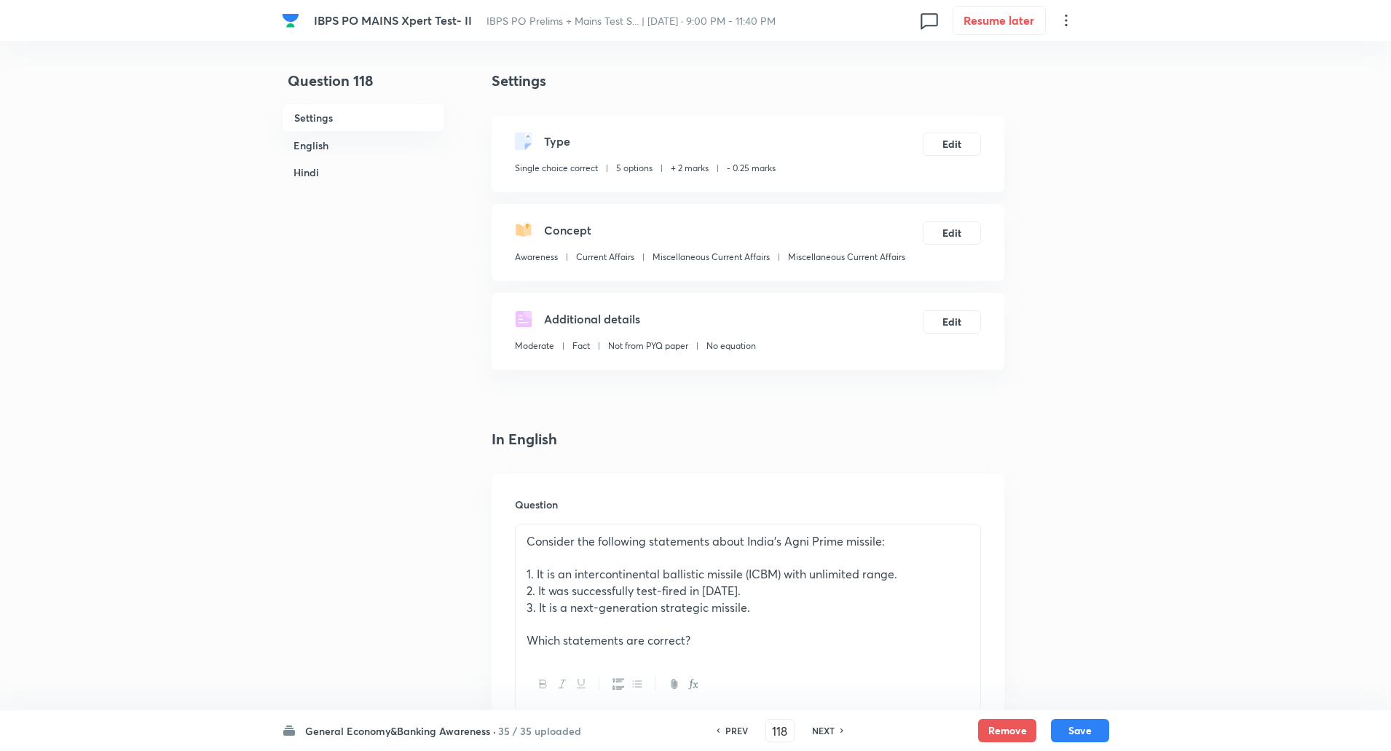
checkbox input "false"
checkbox input "true"
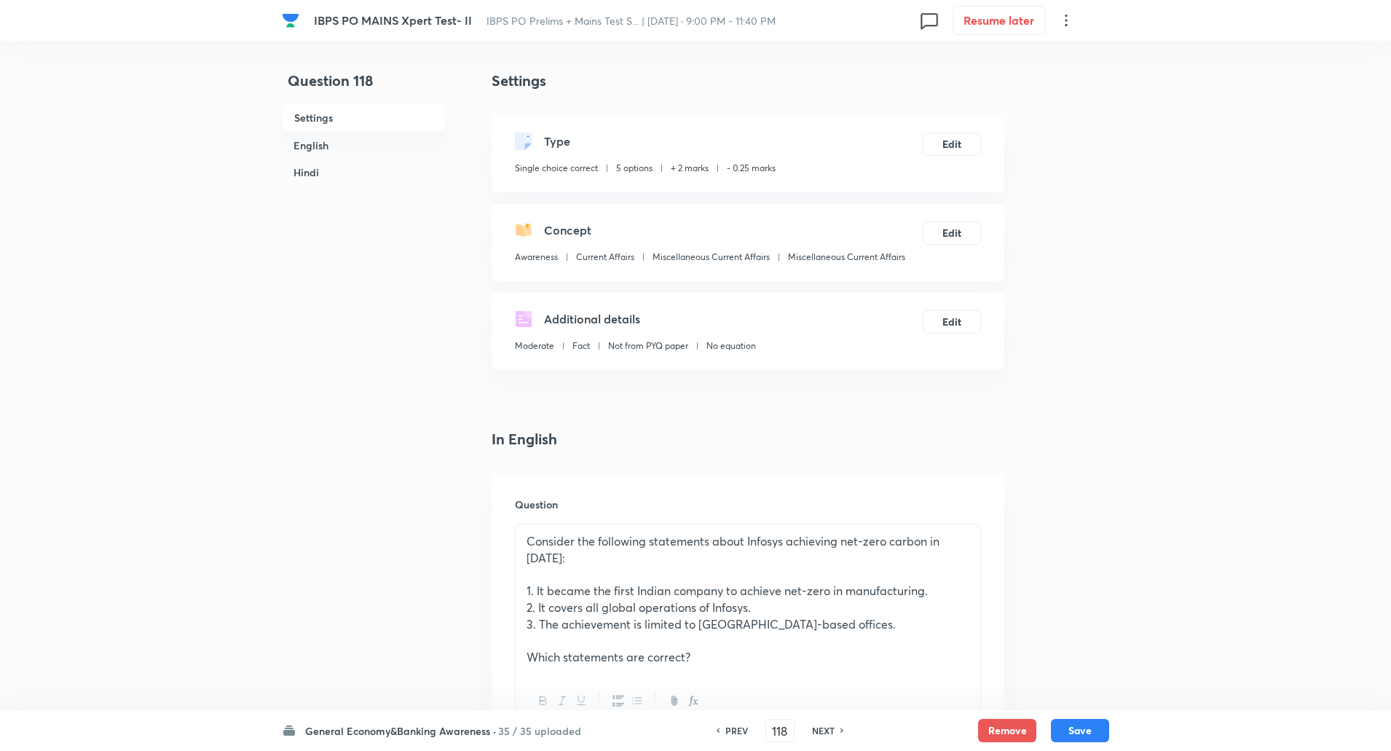
click at [828, 730] on h6 "NEXT" at bounding box center [823, 730] width 23 height 13
type input "119"
checkbox input "false"
checkbox input "true"
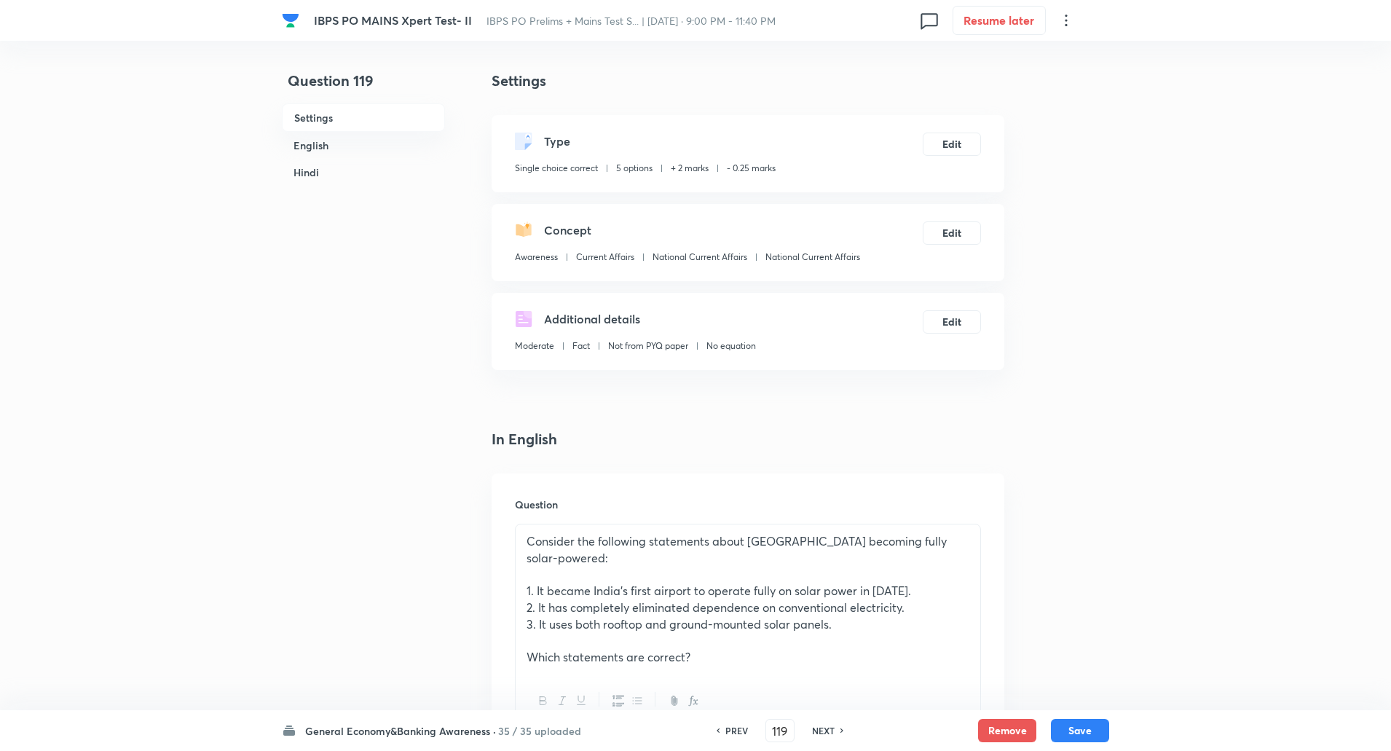
checkbox input "true"
click at [828, 730] on h6 "NEXT" at bounding box center [823, 730] width 23 height 13
type input "120"
checkbox input "false"
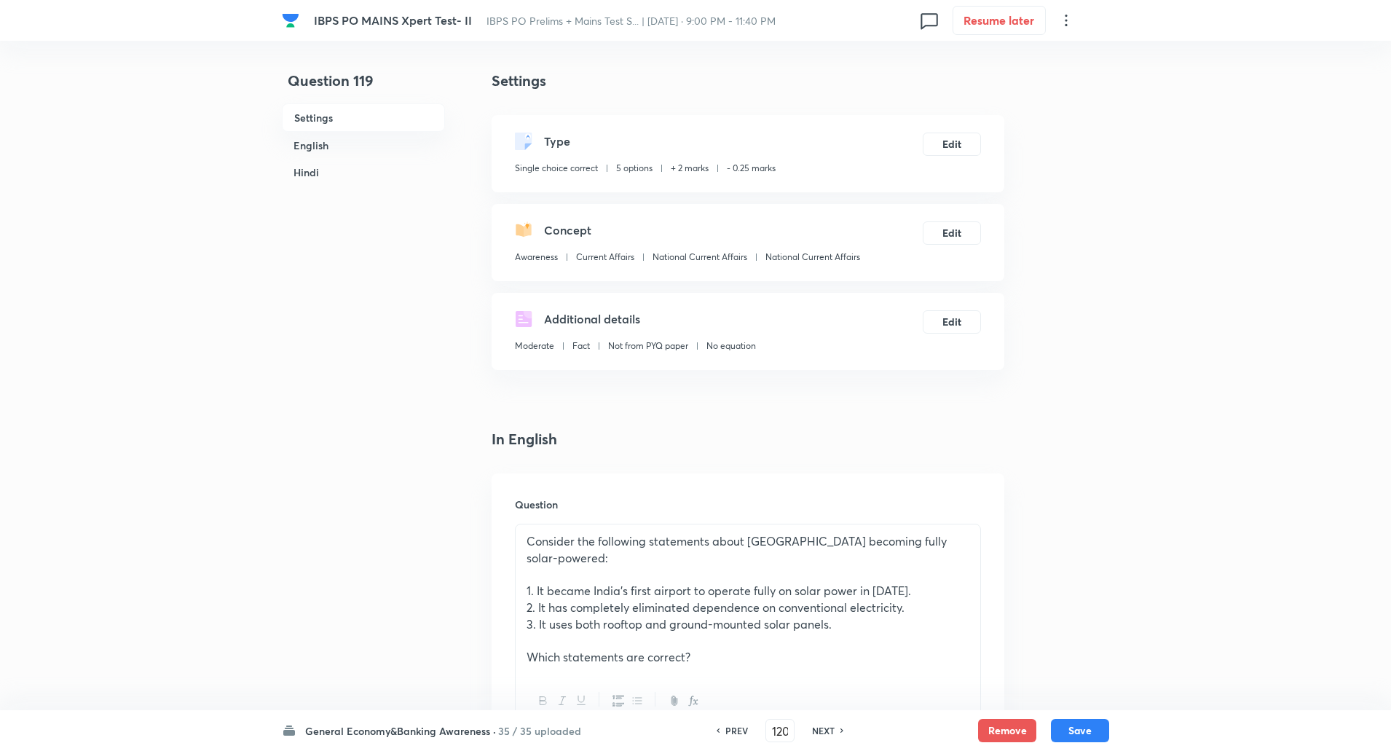
checkbox input "true"
click at [828, 730] on h6 "NEXT" at bounding box center [823, 730] width 23 height 13
type input "121"
checkbox input "false"
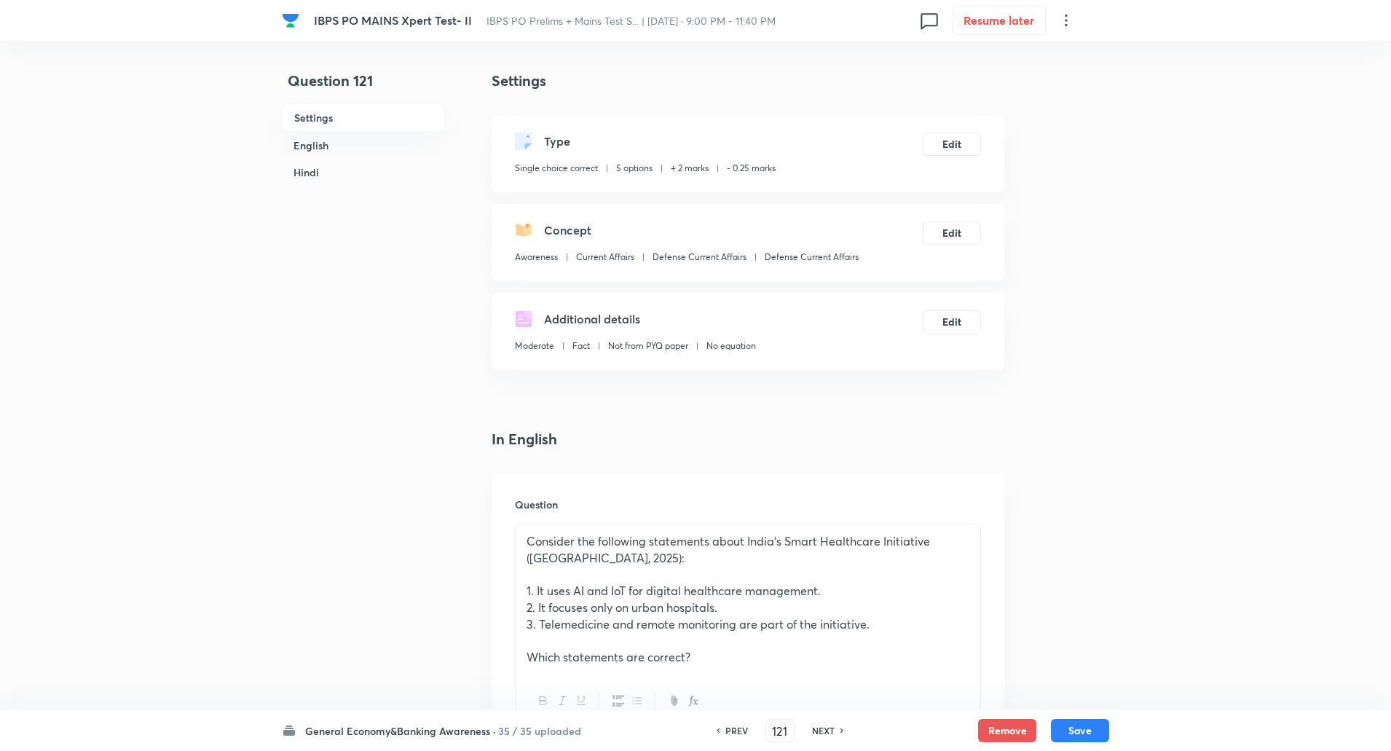
checkbox input "false"
checkbox input "true"
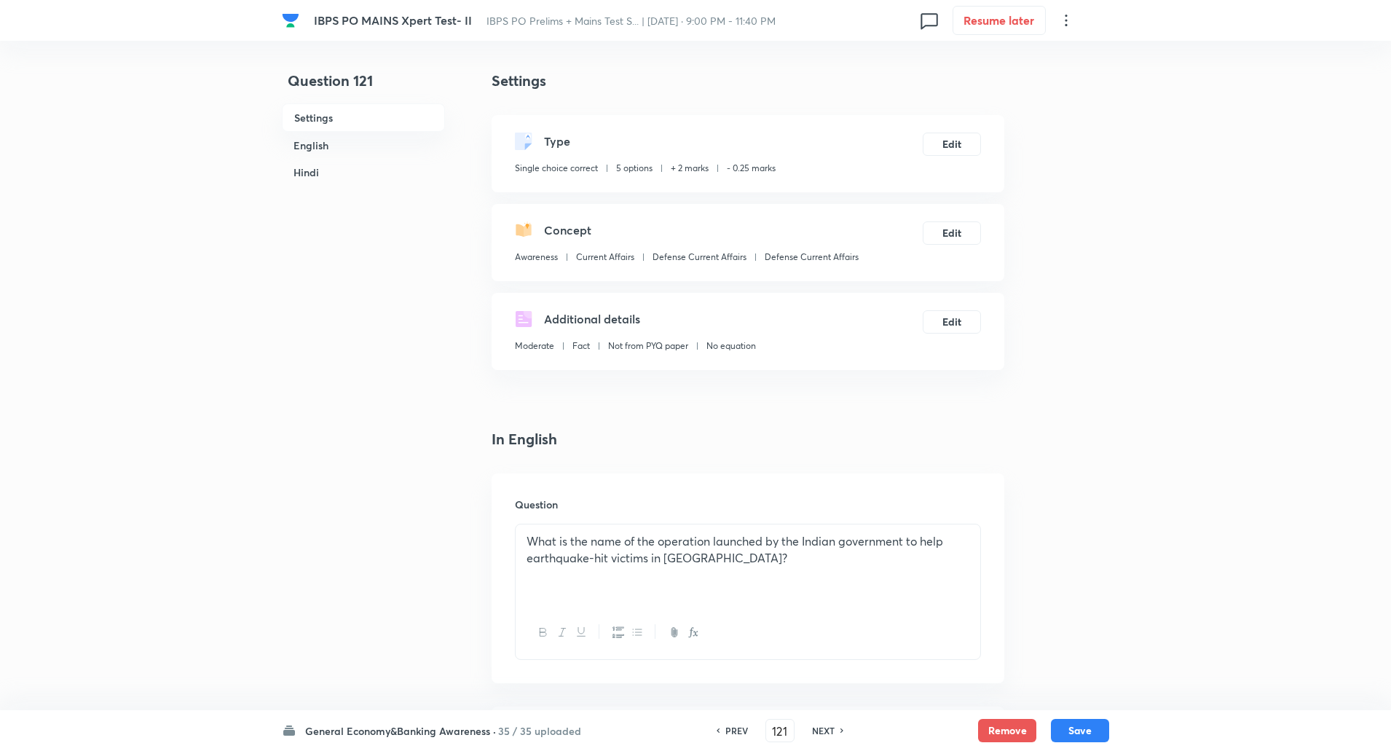
click at [828, 730] on h6 "NEXT" at bounding box center [823, 730] width 23 height 13
type input "122"
checkbox input "false"
checkbox input "true"
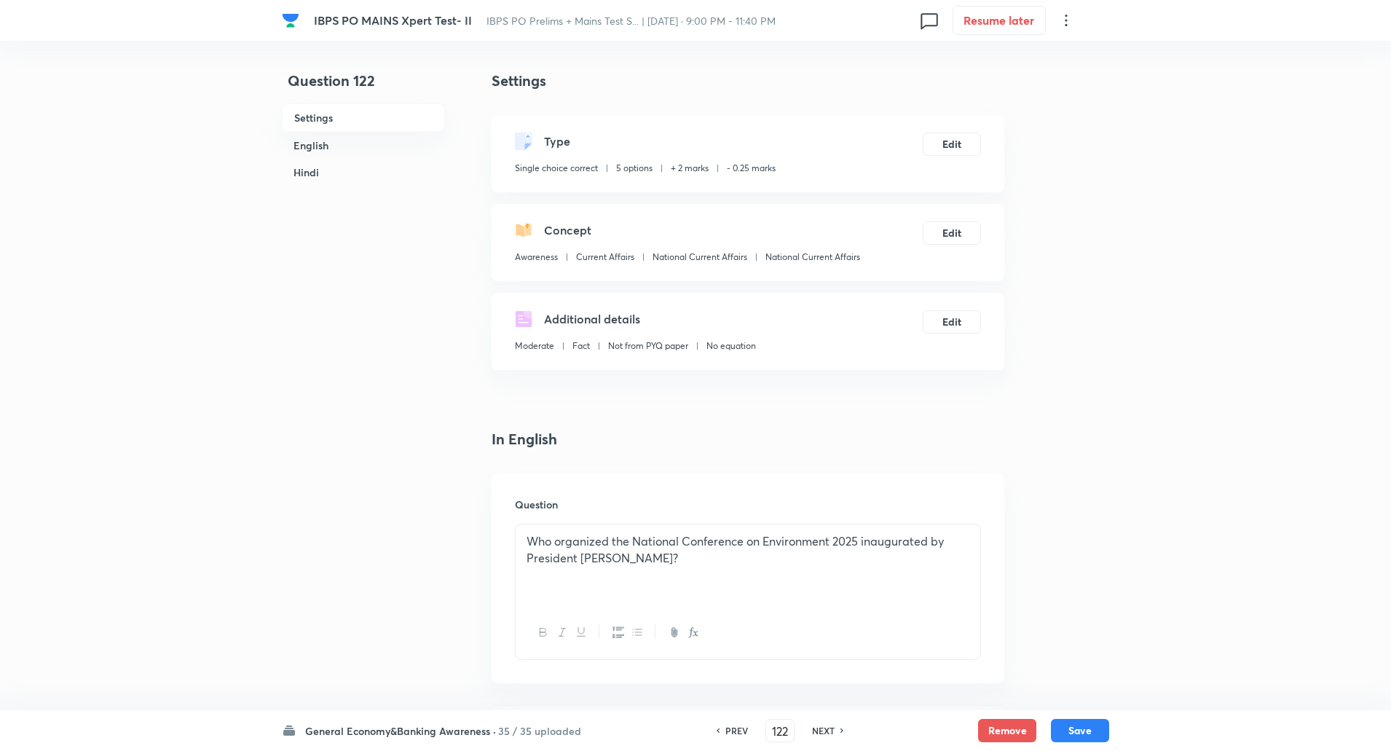
checkbox input "true"
click at [828, 730] on h6 "NEXT" at bounding box center [823, 730] width 23 height 13
type input "123"
checkbox input "false"
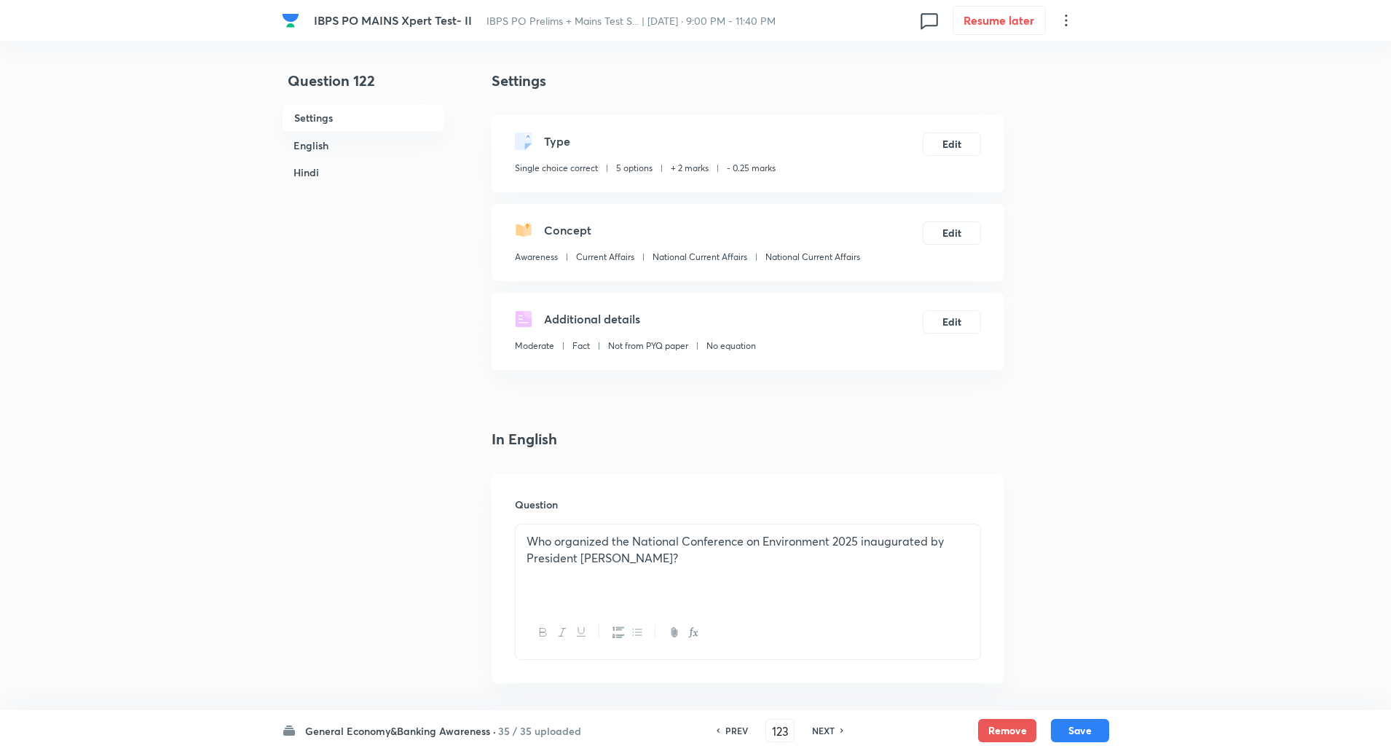
checkbox input "true"
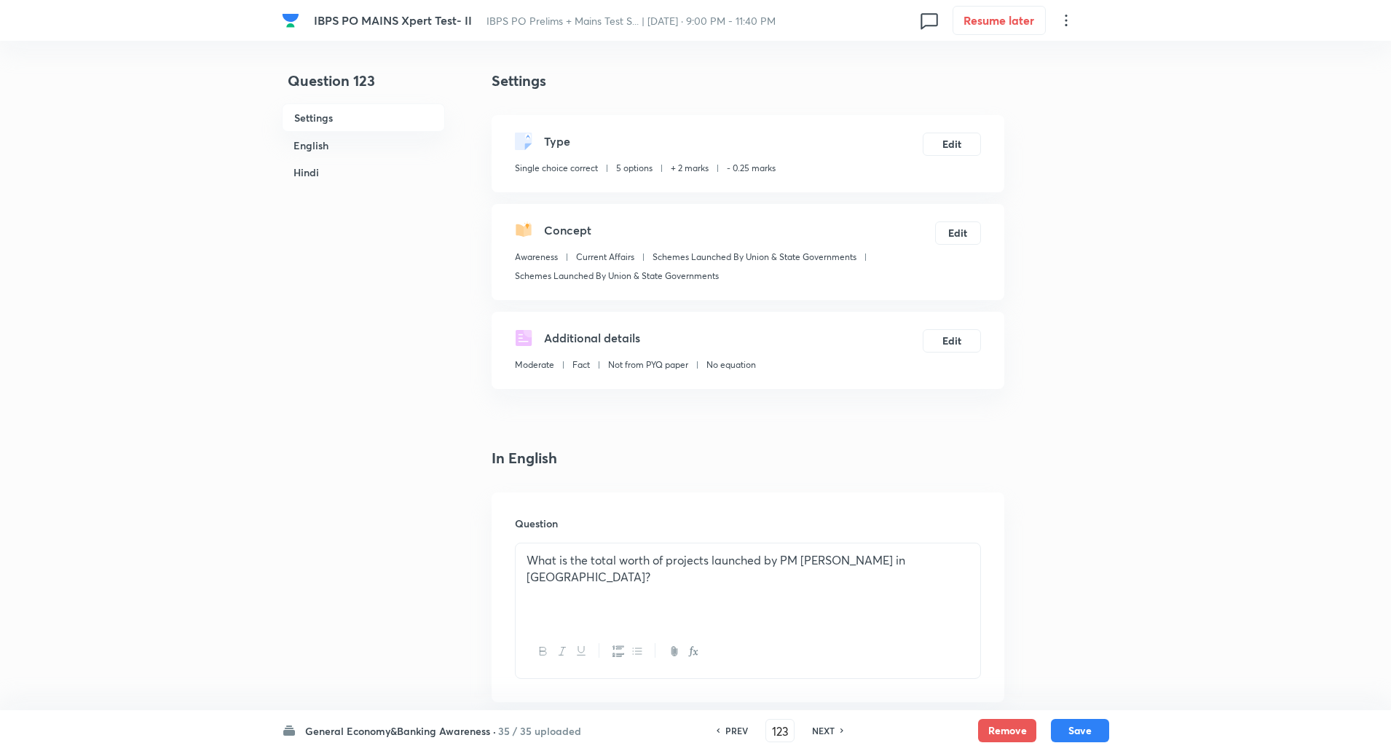
click at [828, 730] on h6 "NEXT" at bounding box center [823, 730] width 23 height 13
type input "124"
checkbox input "false"
checkbox input "true"
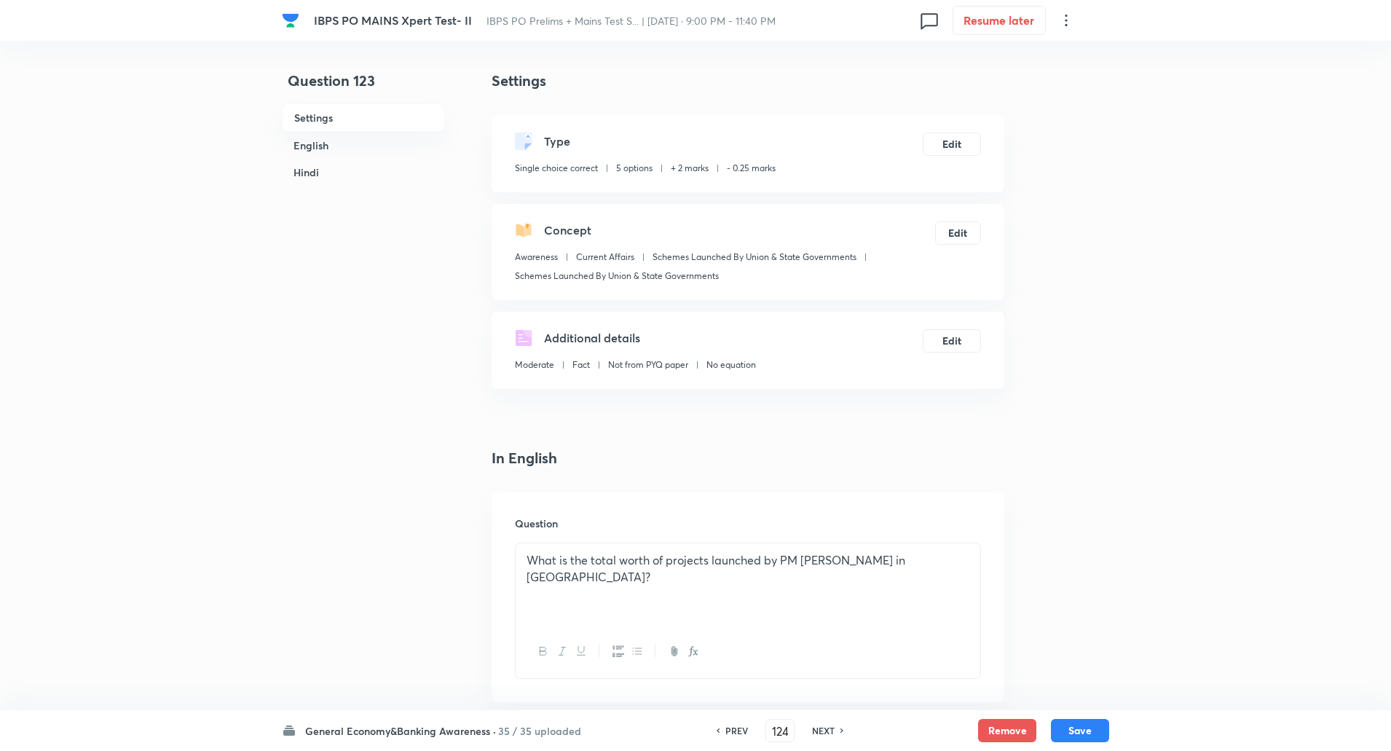
checkbox input "true"
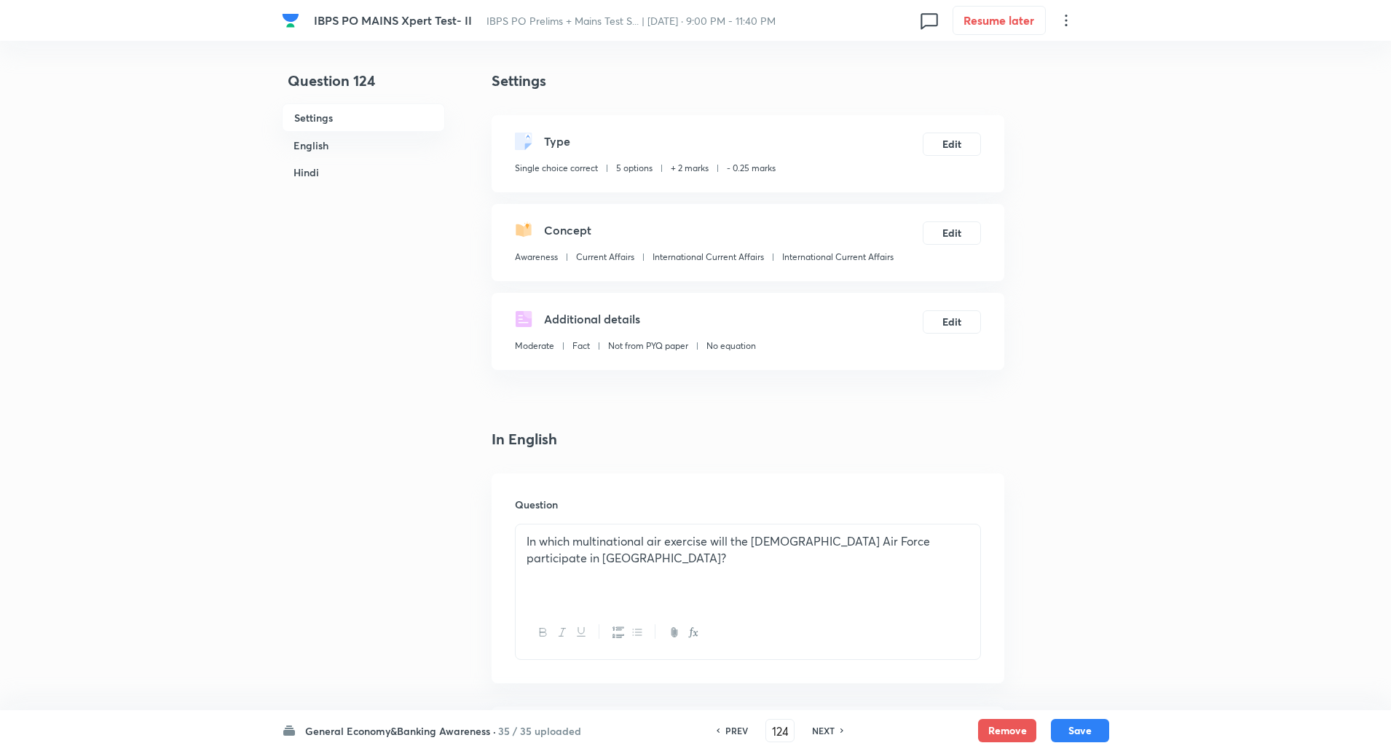
click at [828, 730] on h6 "NEXT" at bounding box center [823, 730] width 23 height 13
type input "125"
checkbox input "false"
checkbox input "true"
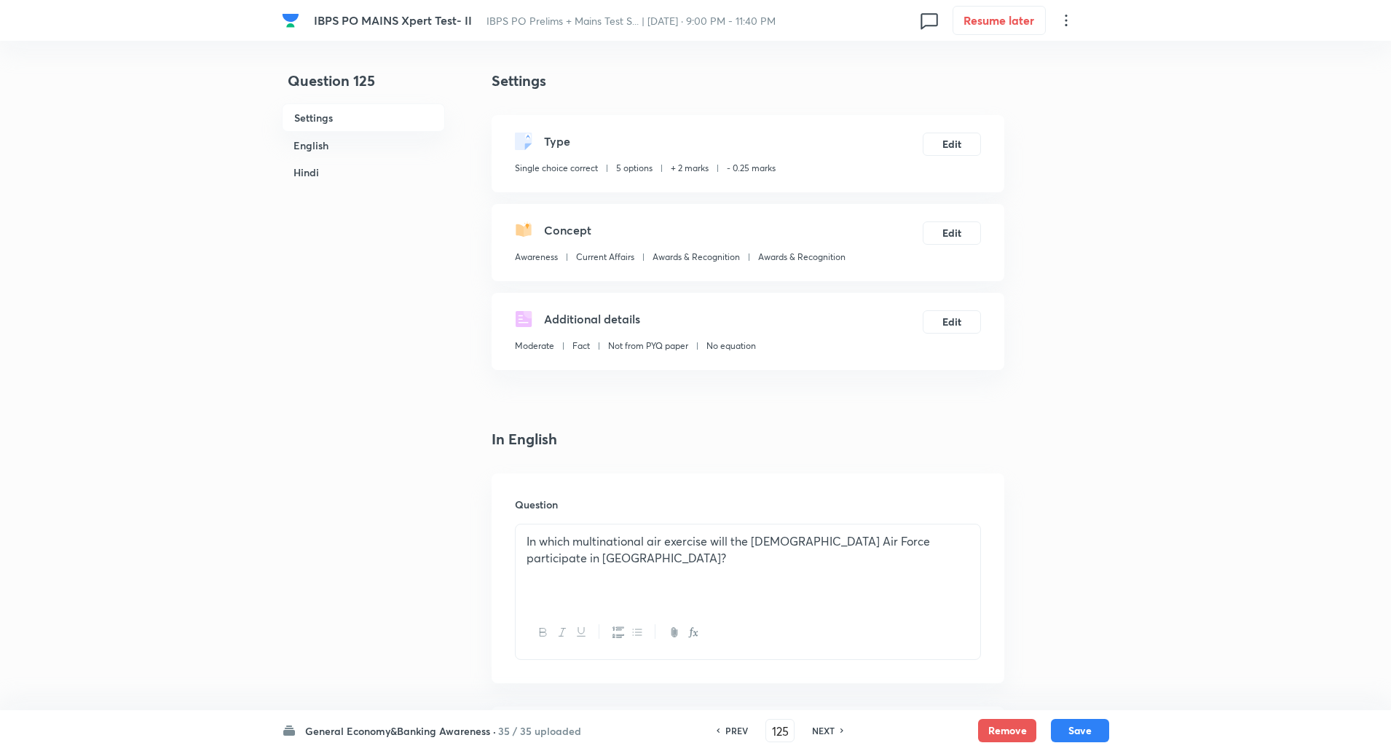
checkbox input "true"
click at [828, 730] on h6 "NEXT" at bounding box center [823, 730] width 23 height 13
type input "126"
checkbox input "false"
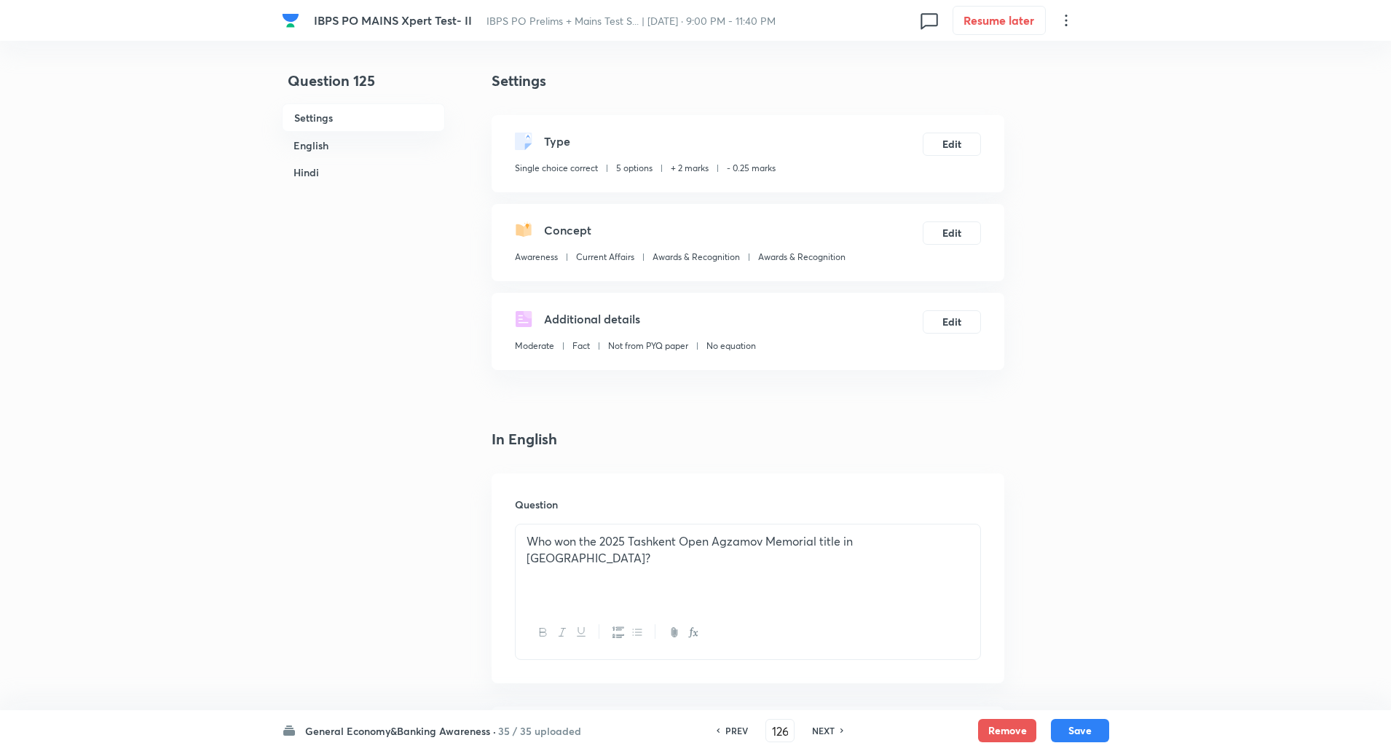
checkbox input "true"
click at [828, 730] on h6 "NEXT" at bounding box center [823, 730] width 23 height 13
type input "127"
checkbox input "false"
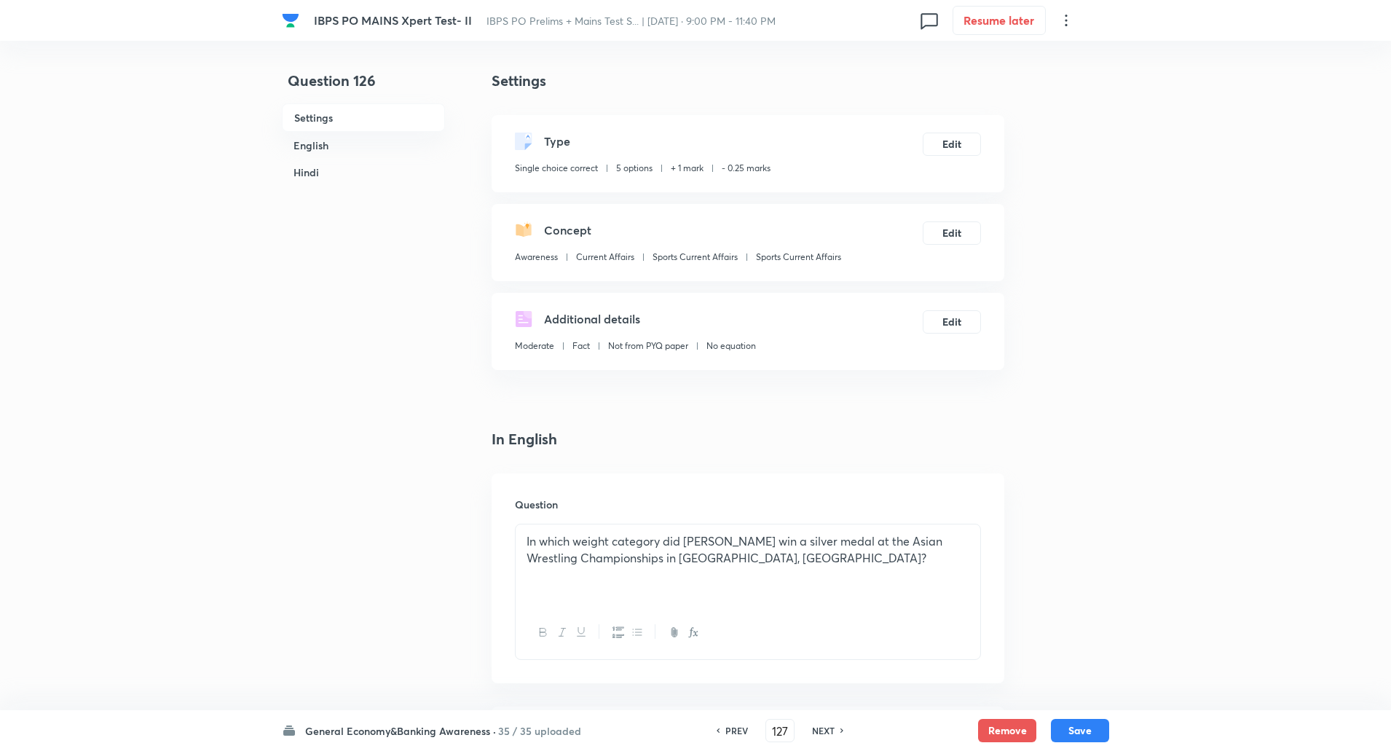
checkbox input "false"
checkbox input "true"
click at [828, 730] on h6 "NEXT" at bounding box center [823, 730] width 23 height 13
type input "128"
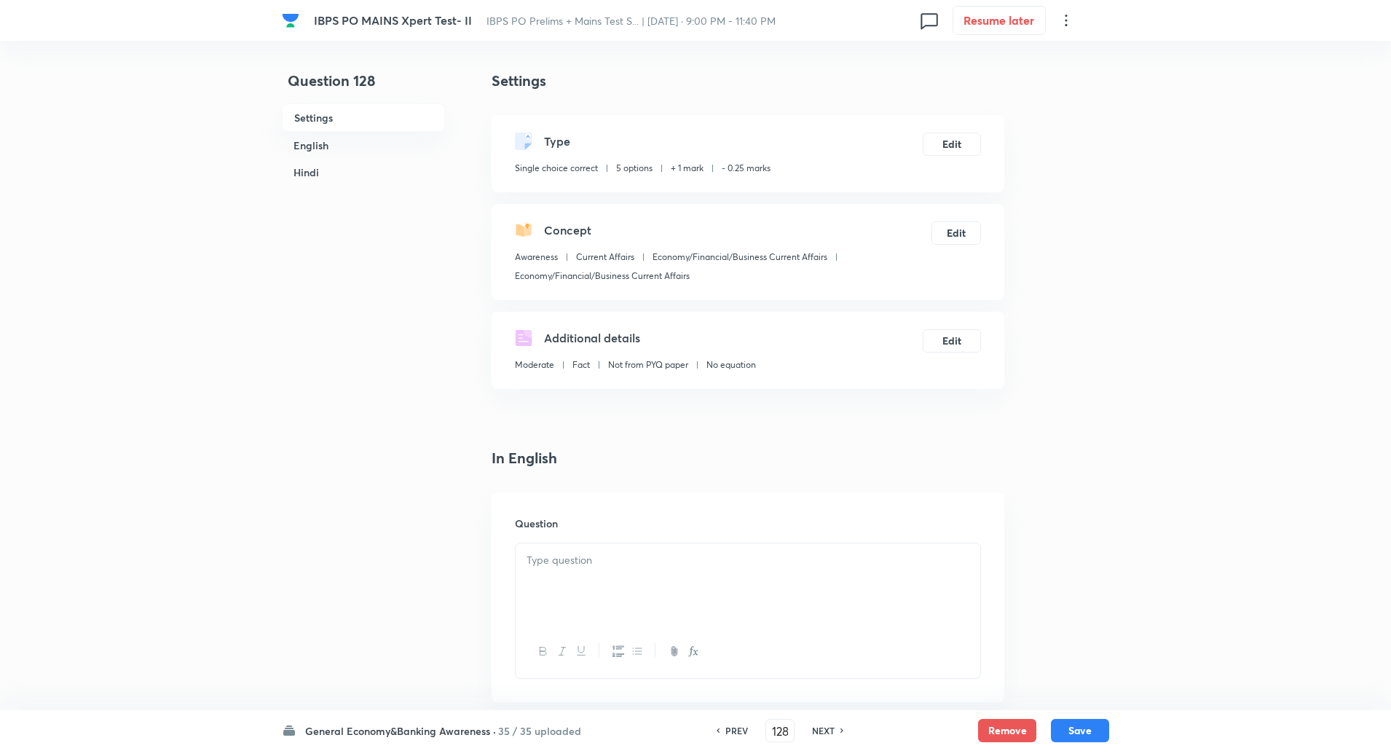
checkbox input "false"
checkbox input "true"
click at [828, 730] on h6 "NEXT" at bounding box center [823, 730] width 23 height 13
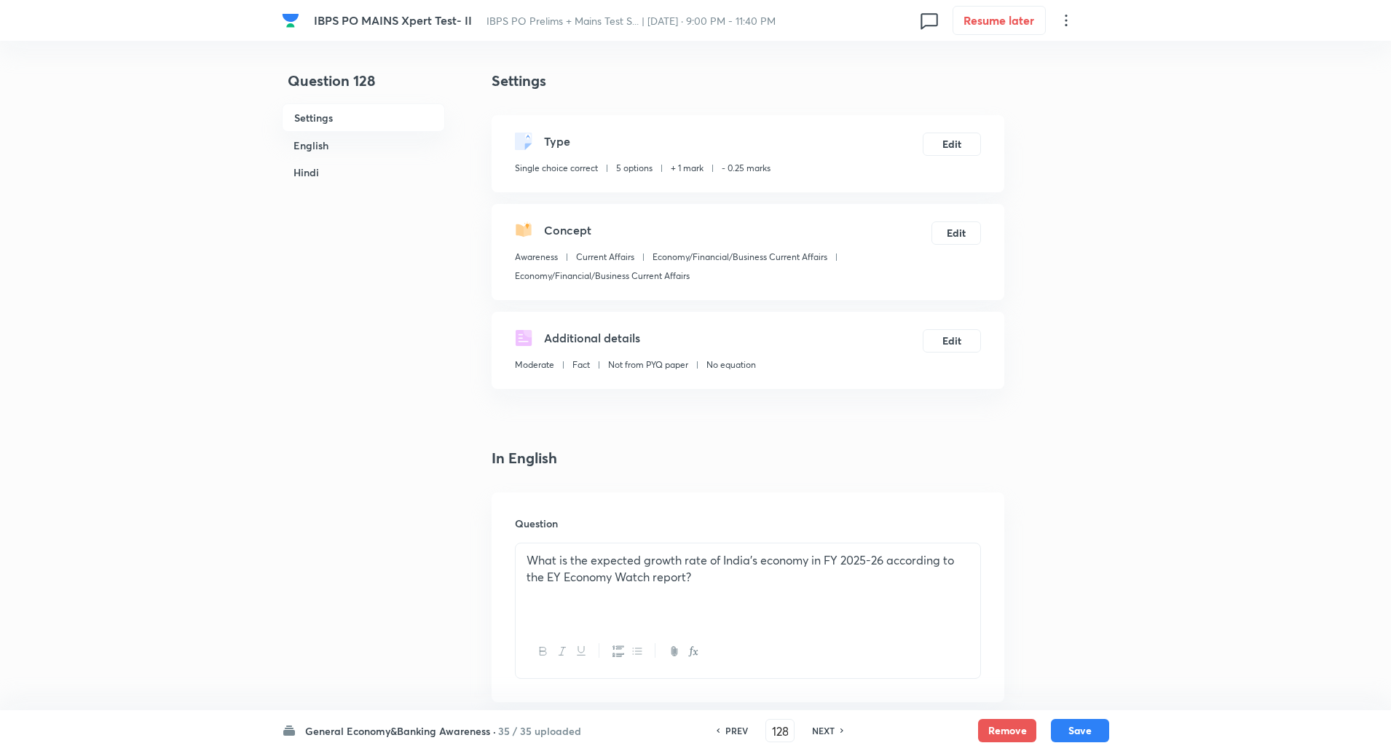
type input "129"
checkbox input "false"
checkbox input "true"
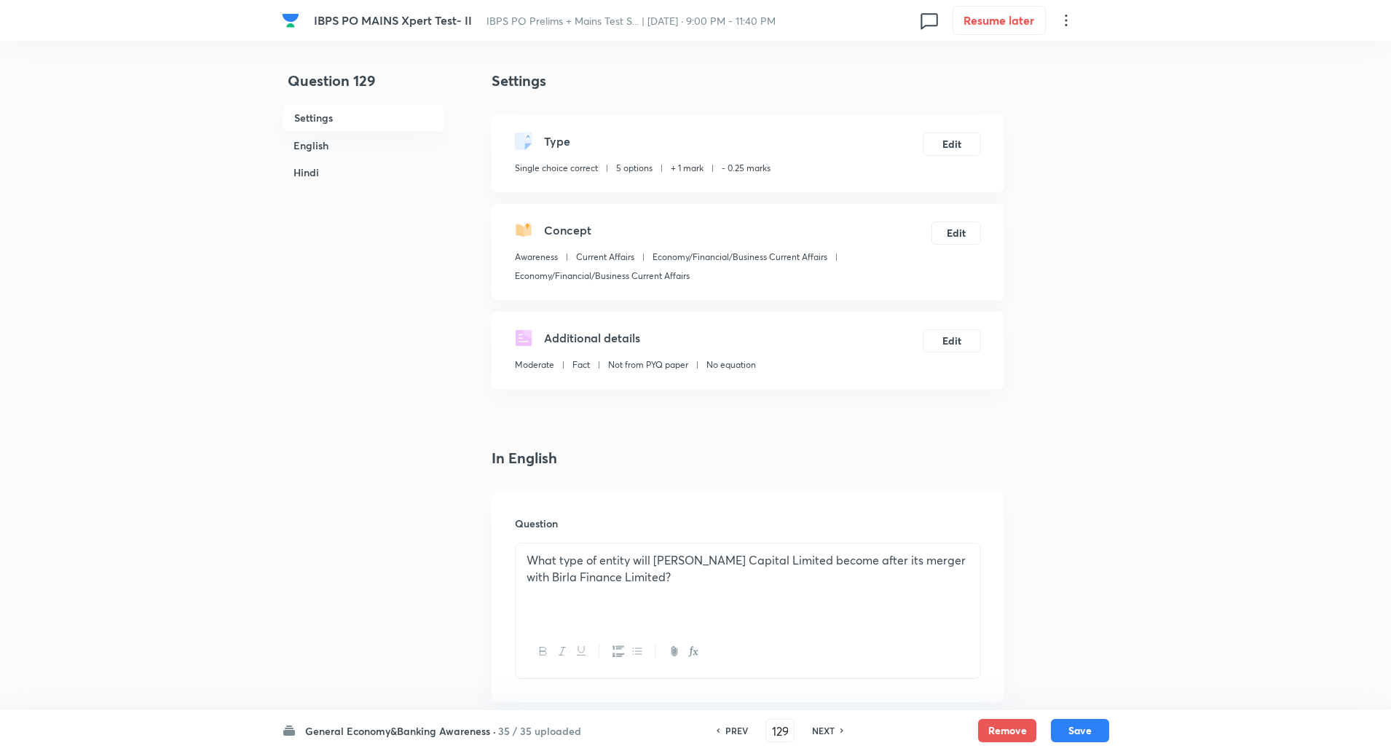
click at [828, 730] on h6 "NEXT" at bounding box center [823, 730] width 23 height 13
type input "130"
checkbox input "false"
checkbox input "true"
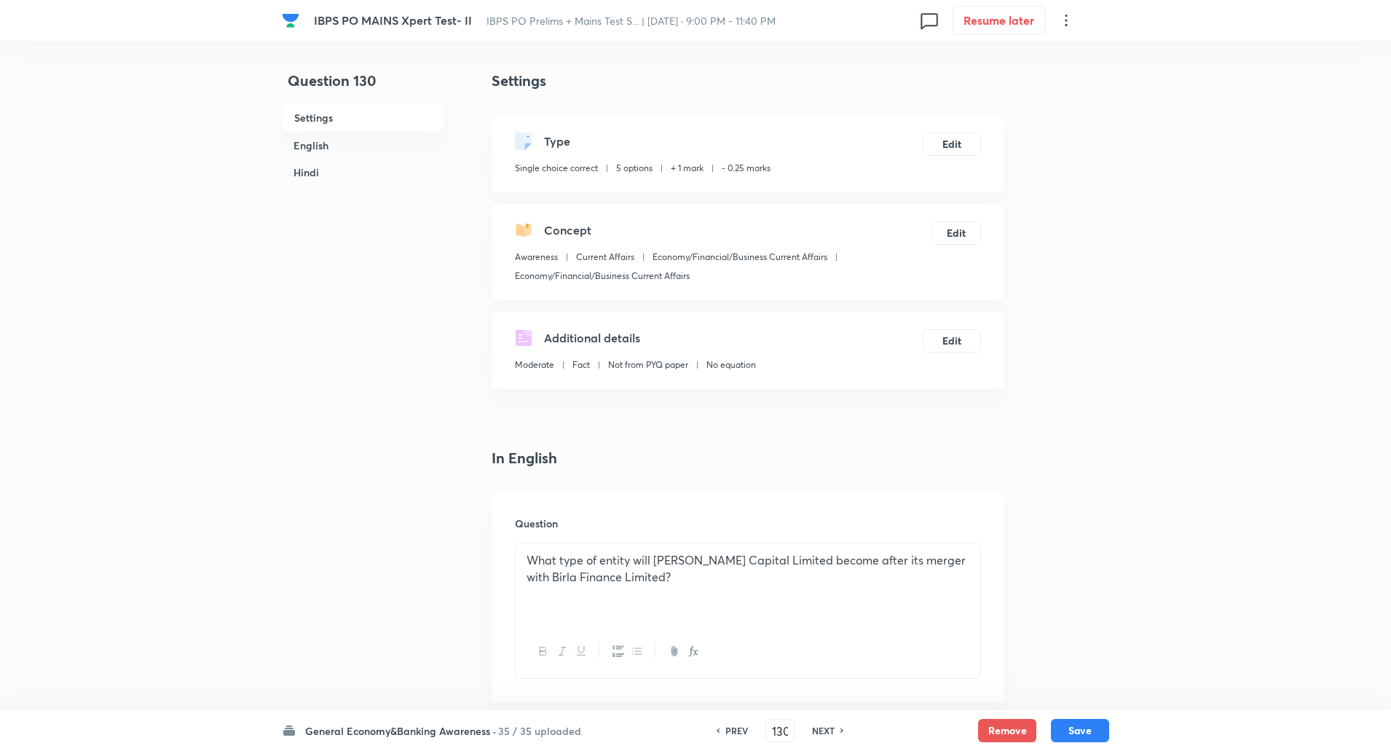
checkbox input "true"
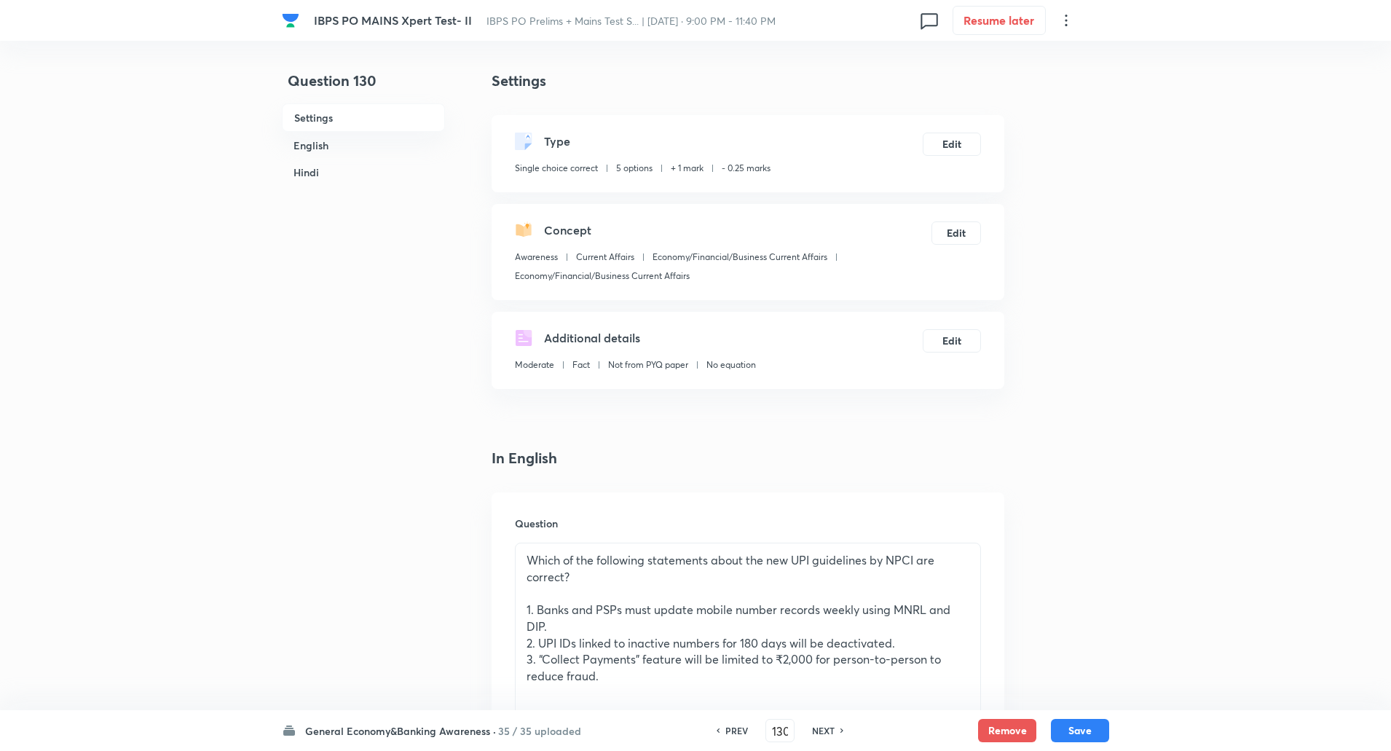
click at [828, 730] on h6 "NEXT" at bounding box center [823, 730] width 23 height 13
type input "131"
checkbox input "false"
checkbox input "true"
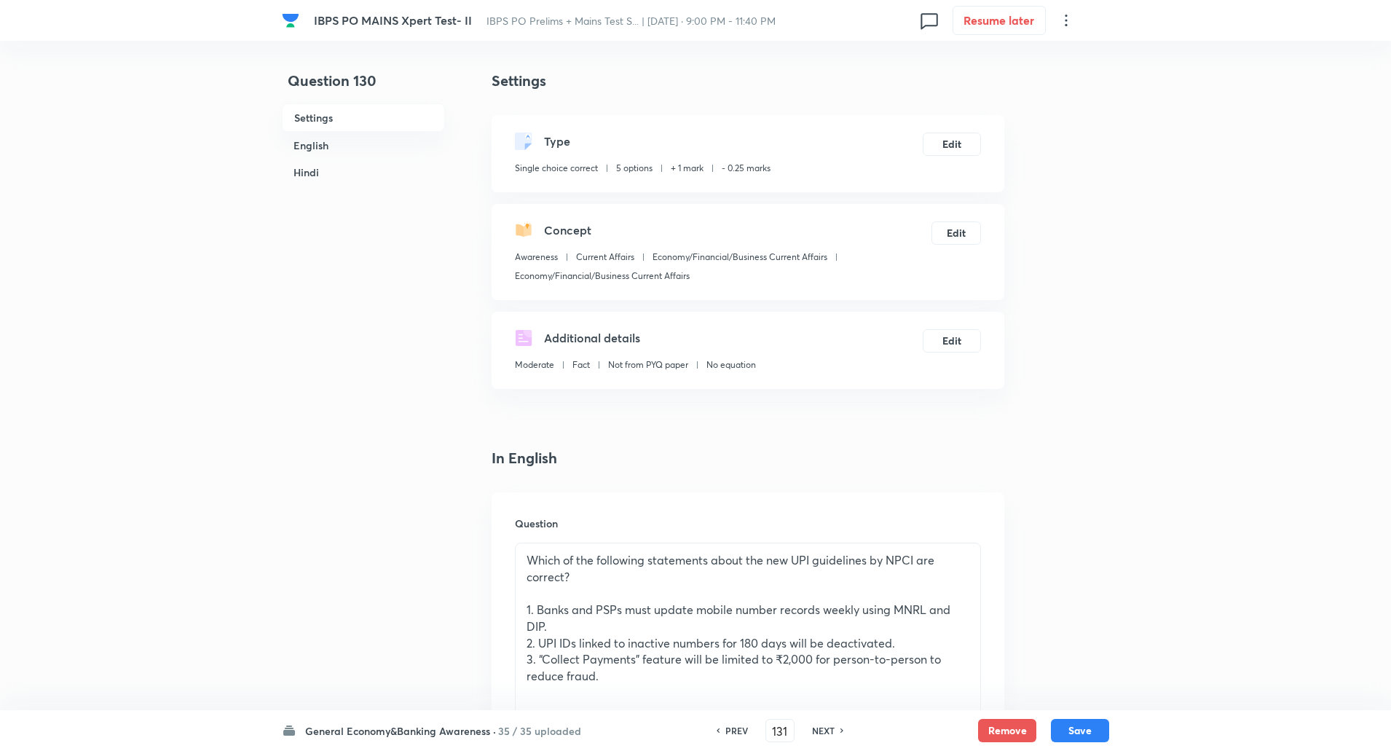
checkbox input "true"
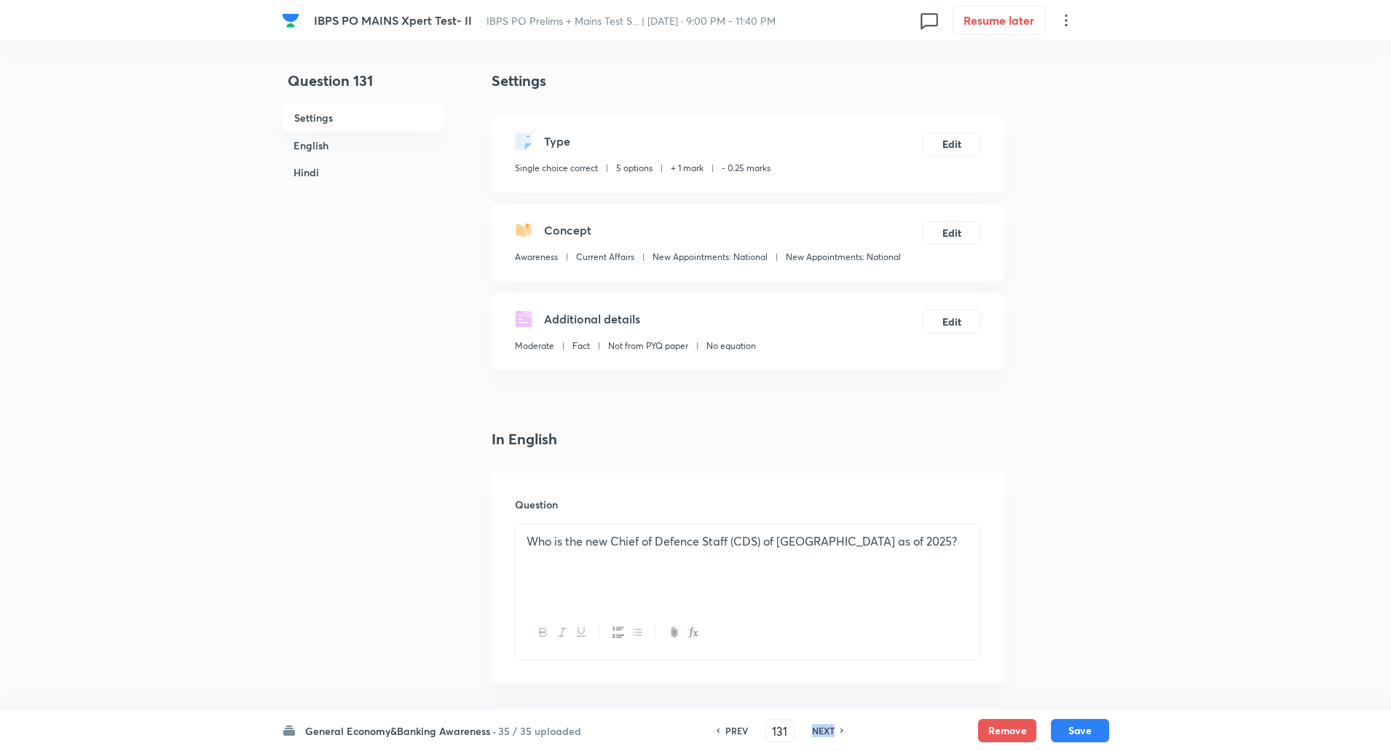
click at [828, 730] on h6 "NEXT" at bounding box center [823, 730] width 23 height 13
type input "132"
checkbox input "false"
checkbox input "true"
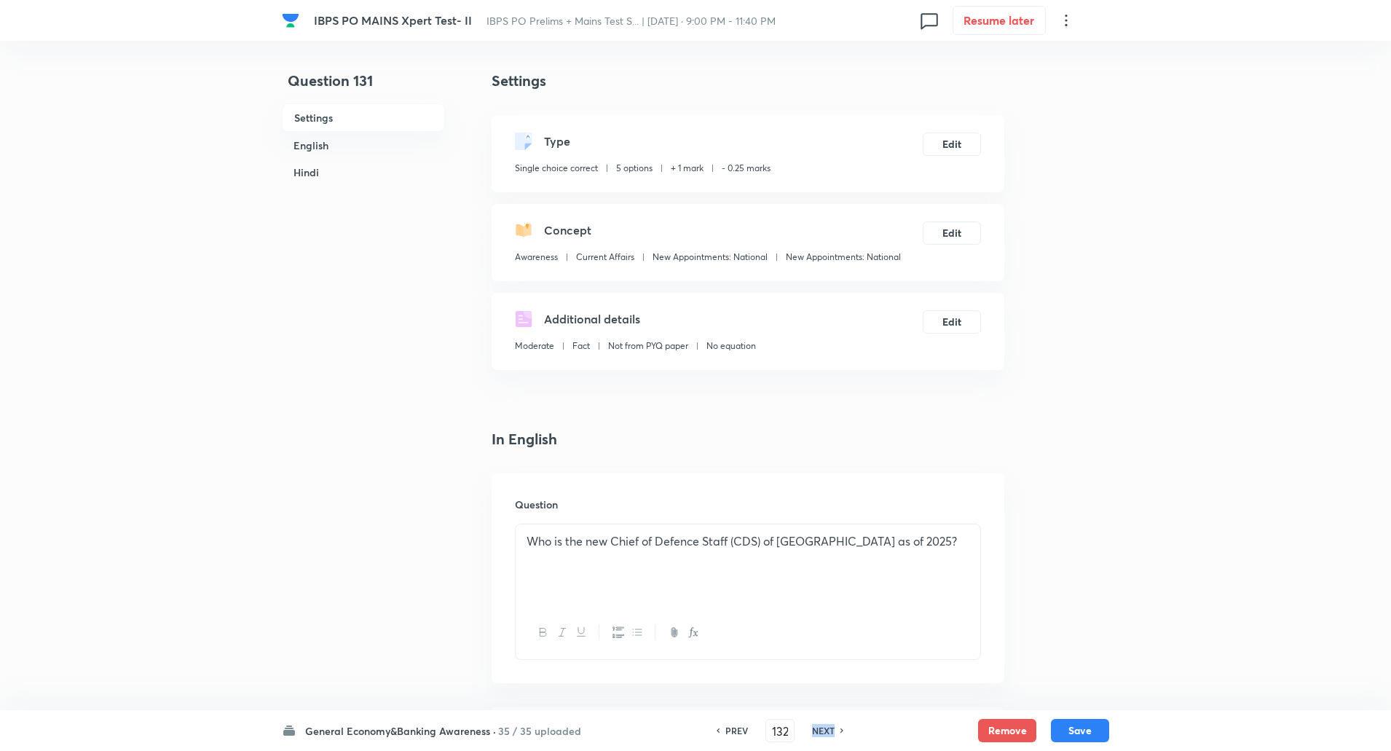
checkbox input "true"
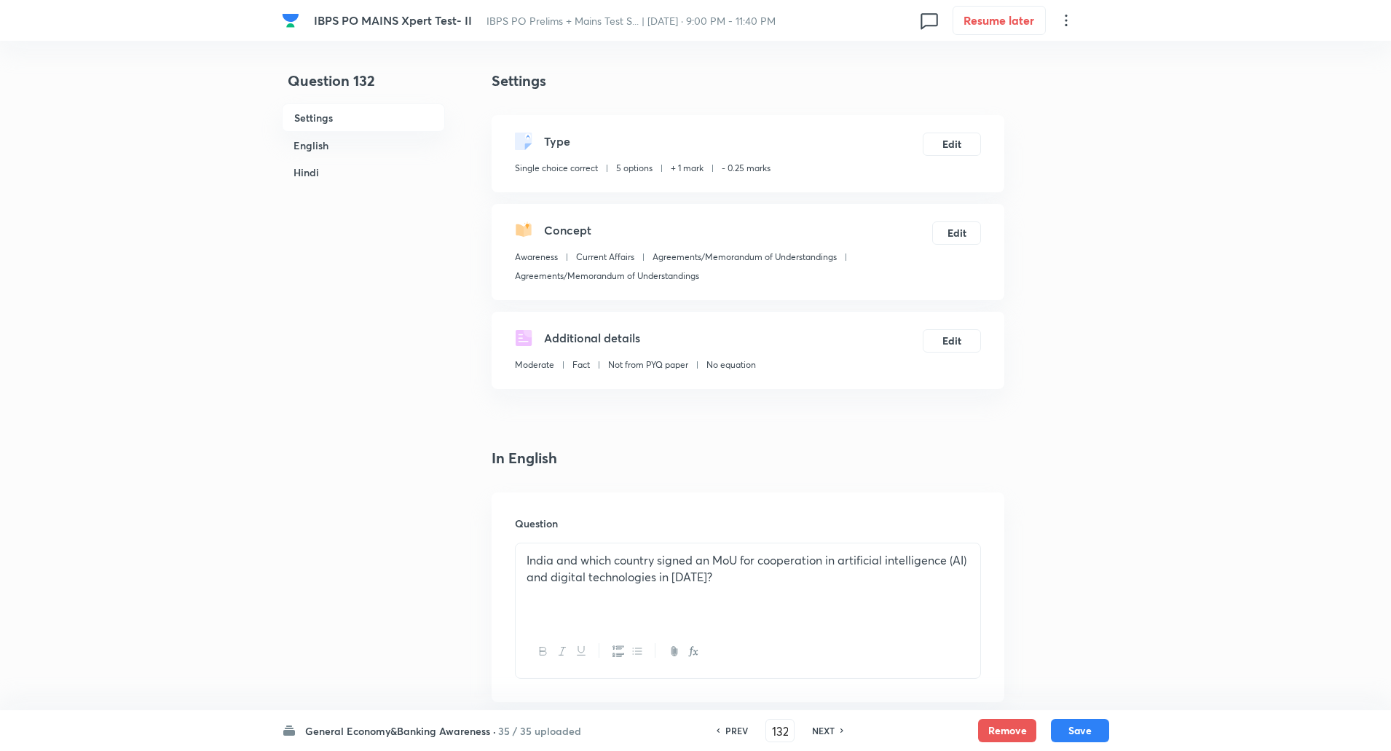
click at [828, 730] on h6 "NEXT" at bounding box center [823, 730] width 23 height 13
type input "133"
checkbox input "false"
checkbox input "true"
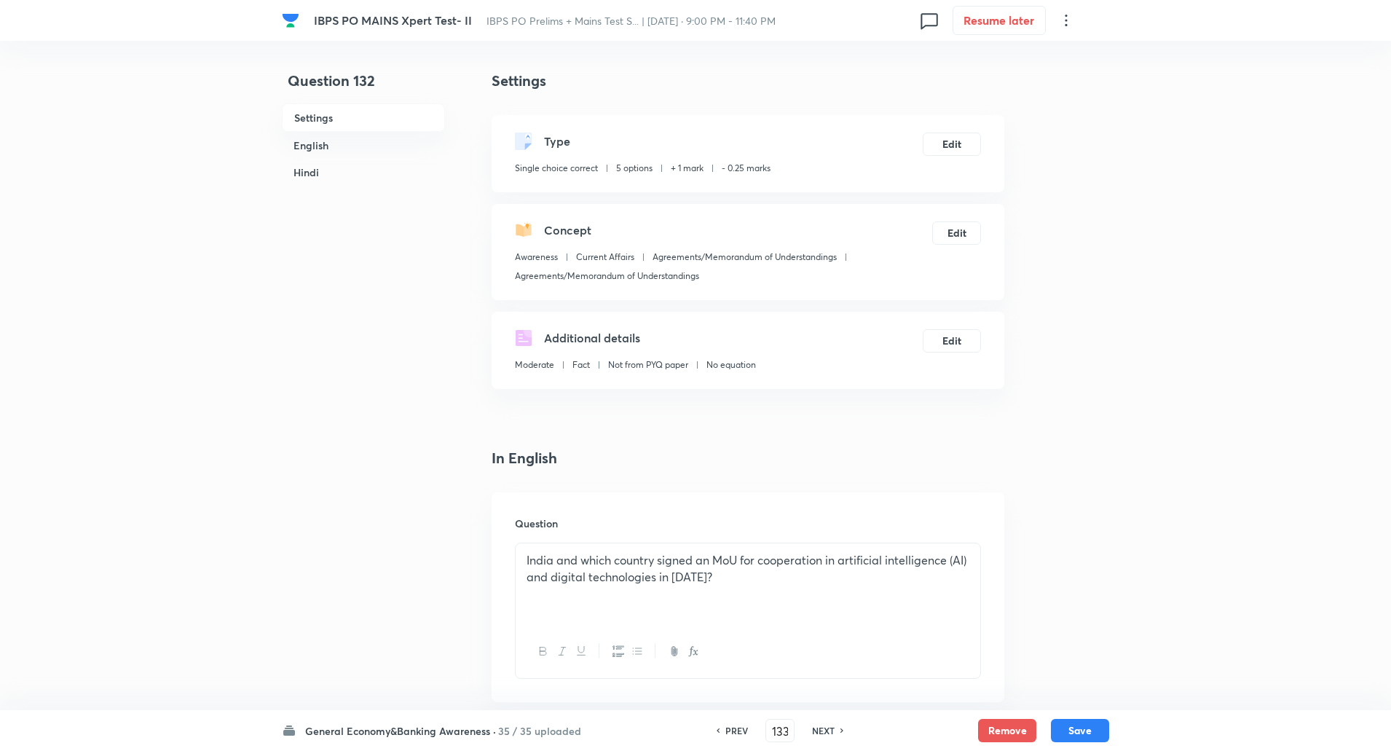
checkbox input "true"
click at [828, 730] on h6 "NEXT" at bounding box center [823, 730] width 23 height 13
type input "134"
checkbox input "false"
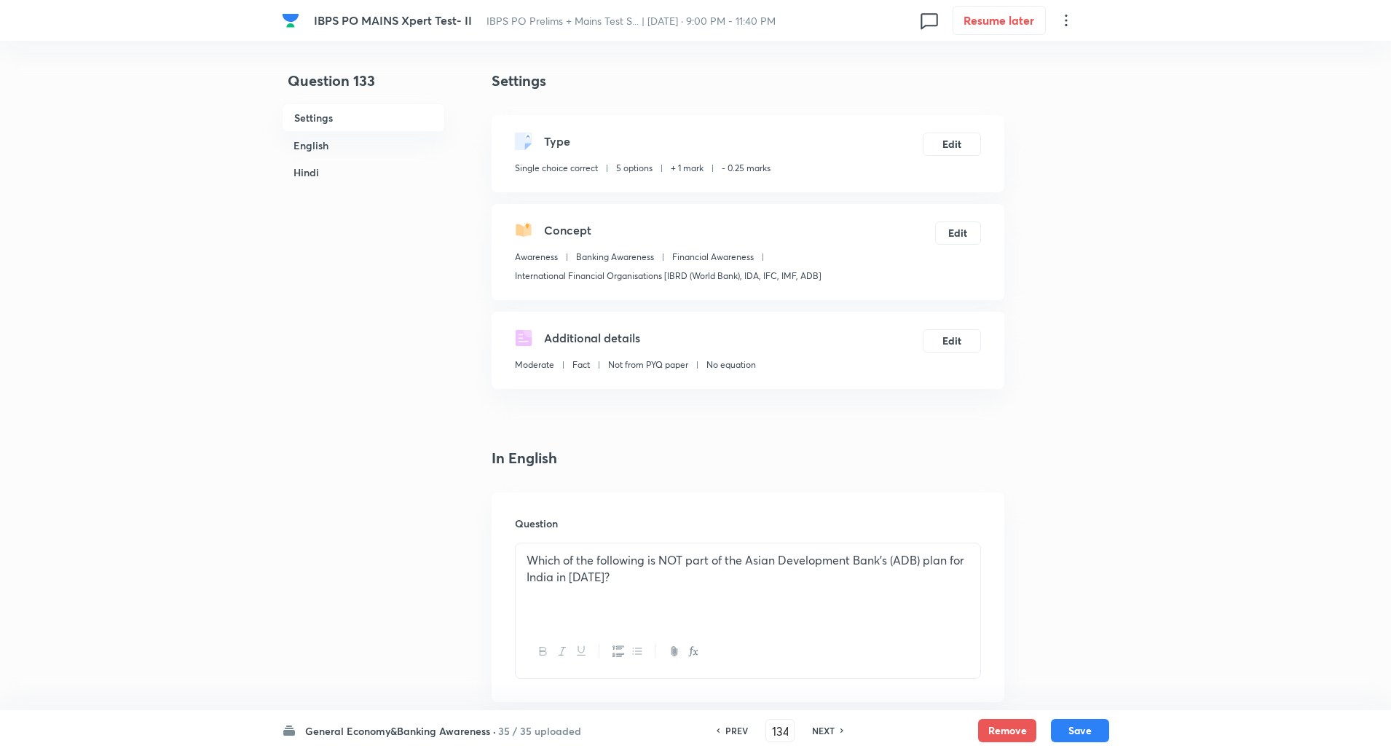
checkbox input "true"
click at [828, 730] on h6 "NEXT" at bounding box center [823, 730] width 23 height 13
type input "135"
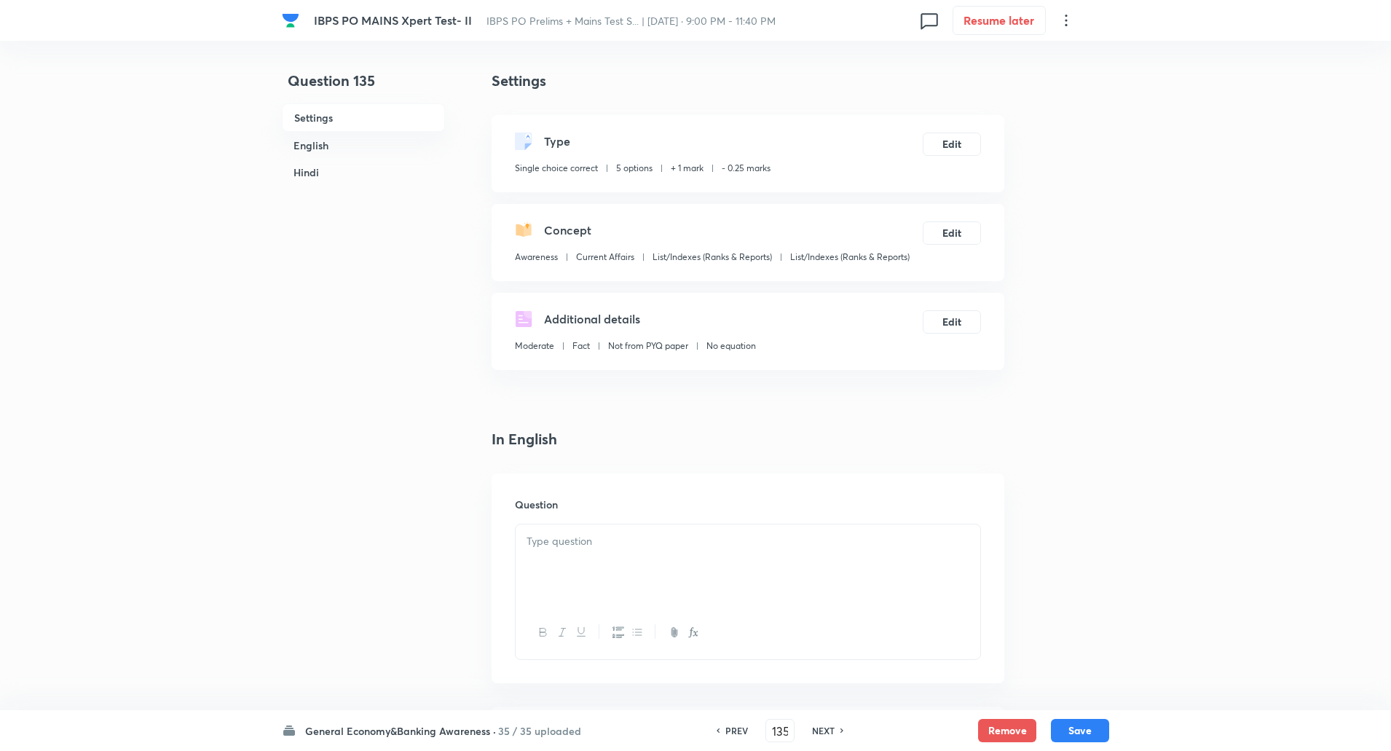
checkbox input "false"
checkbox input "true"
click at [828, 730] on h6 "NEXT" at bounding box center [823, 730] width 23 height 13
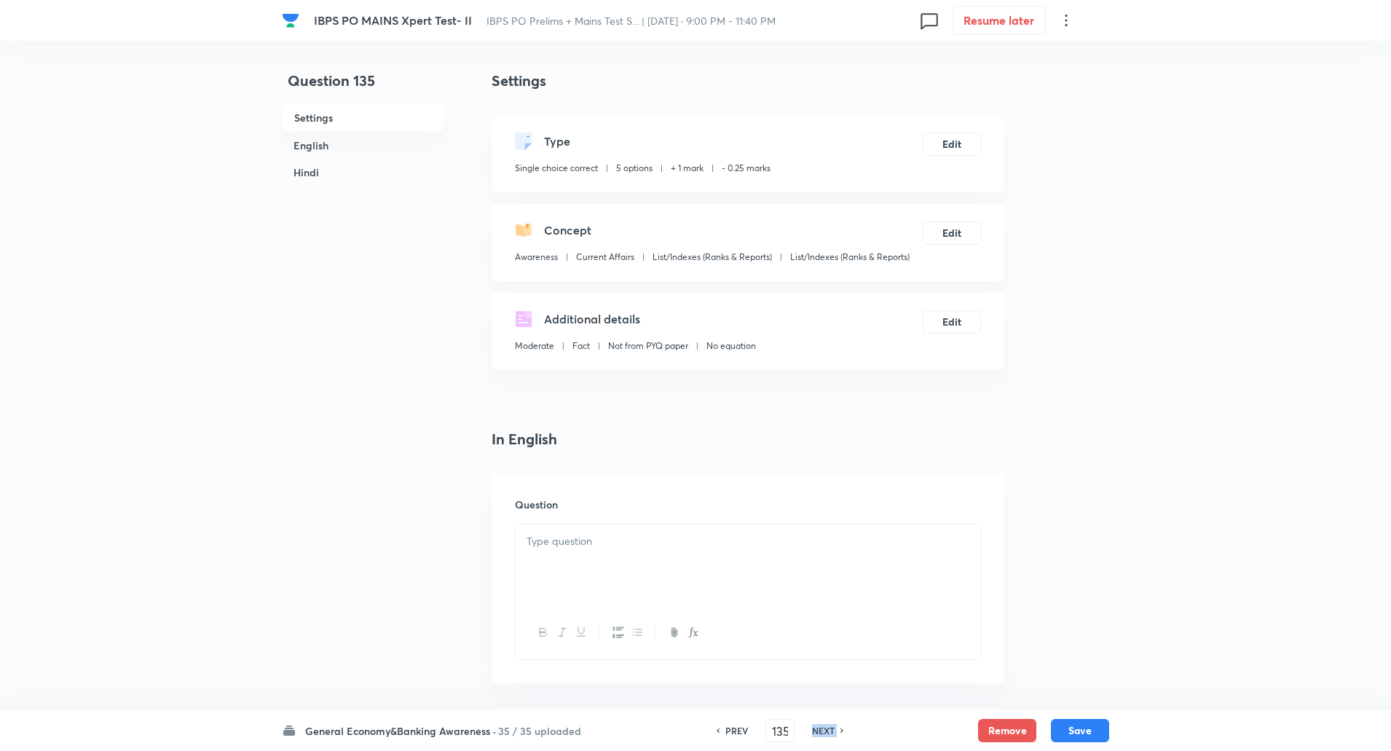
type input "136"
checkbox input "false"
checkbox input "true"
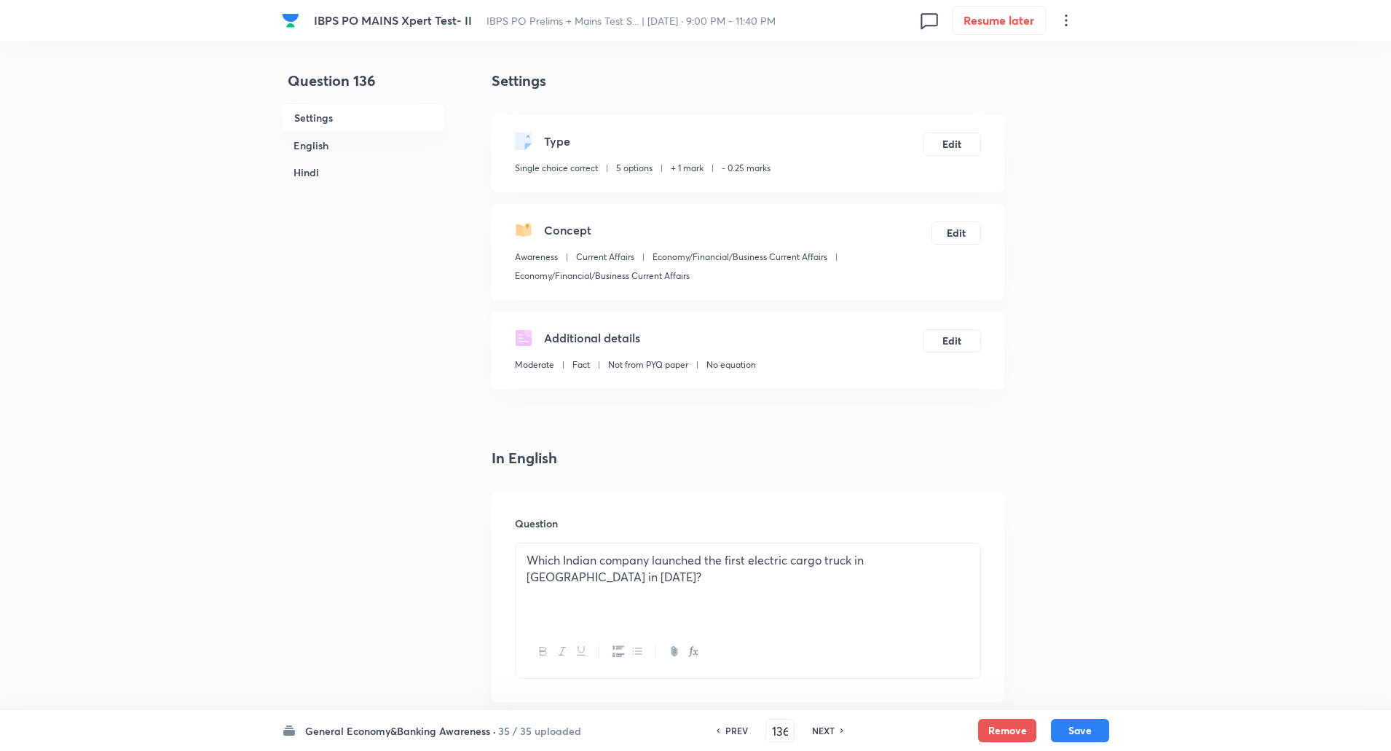
click at [828, 730] on h6 "NEXT" at bounding box center [823, 730] width 23 height 13
type input "137"
checkbox input "false"
checkbox input "true"
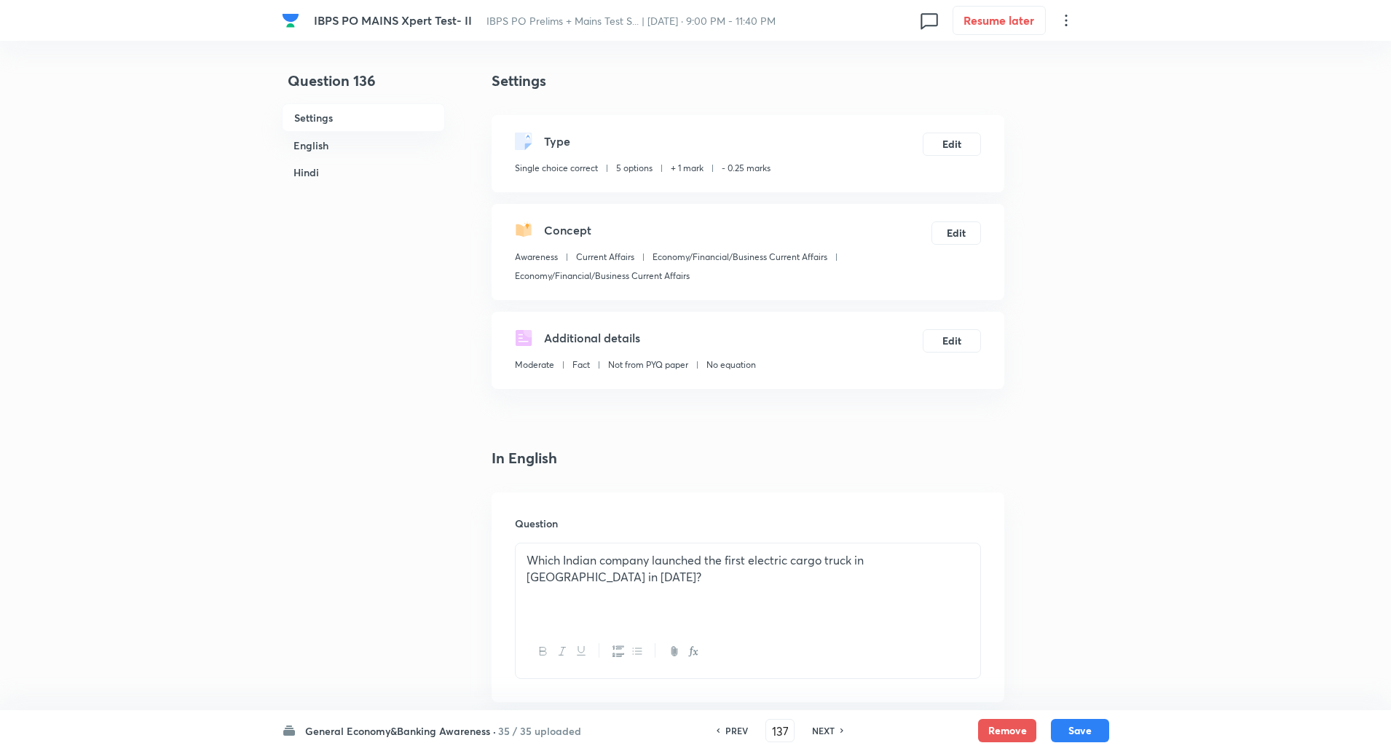
checkbox input "true"
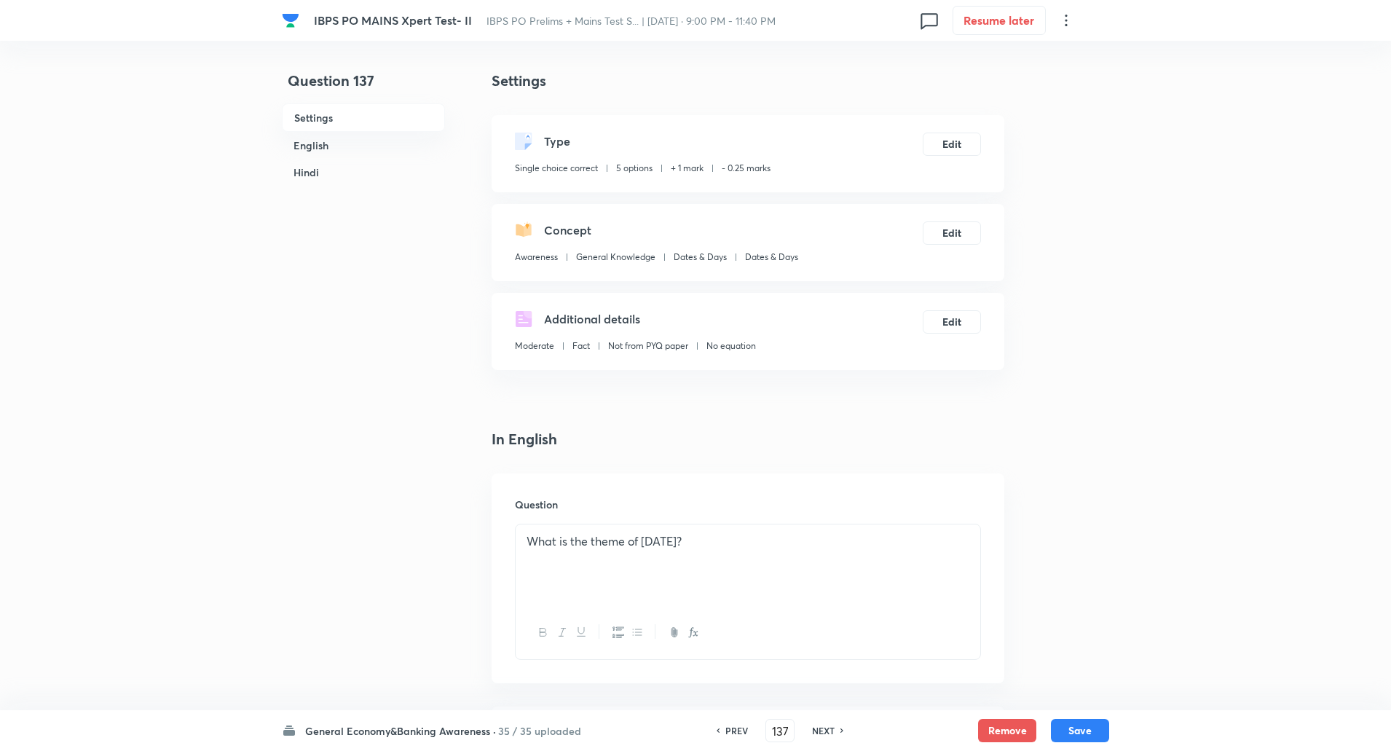
click at [828, 730] on h6 "NEXT" at bounding box center [823, 730] width 23 height 13
type input "138"
checkbox input "false"
checkbox input "true"
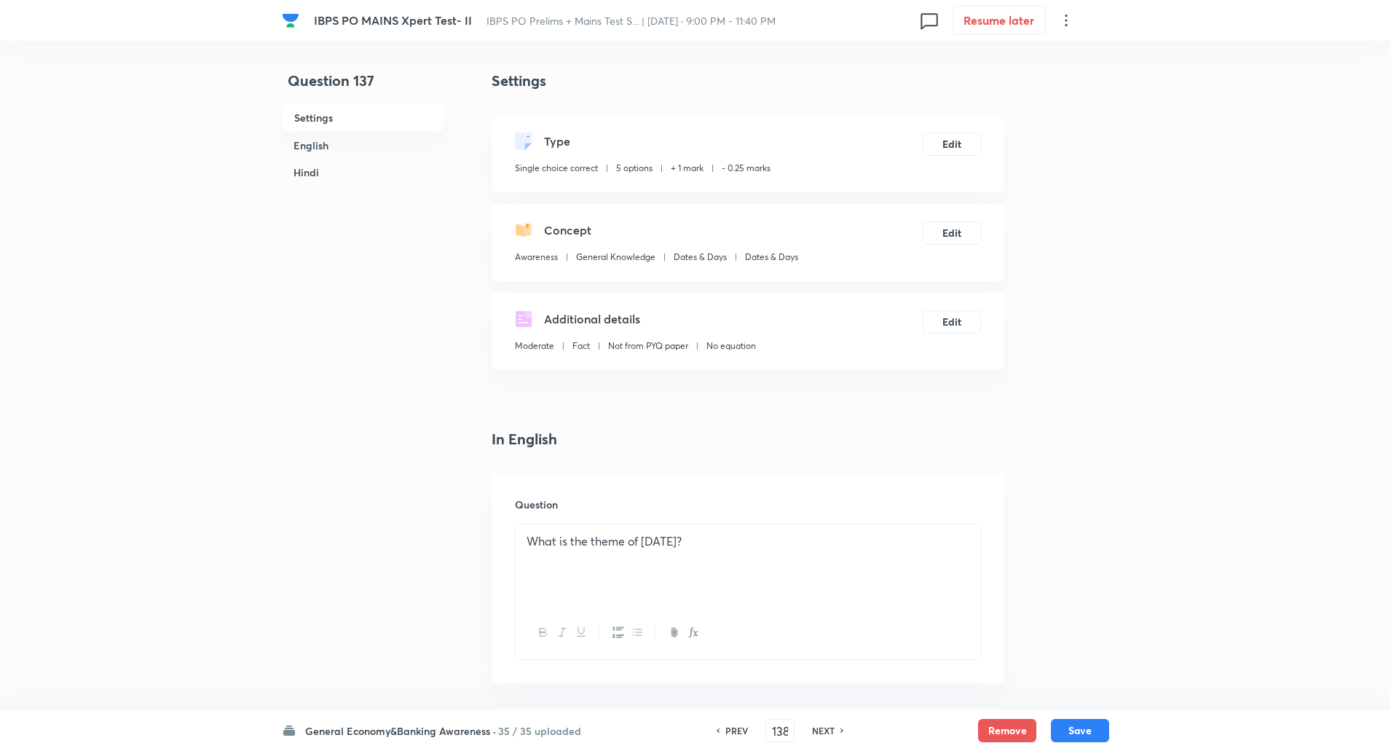
checkbox input "true"
click at [828, 730] on h6 "NEXT" at bounding box center [823, 730] width 23 height 13
type input "139"
checkbox input "false"
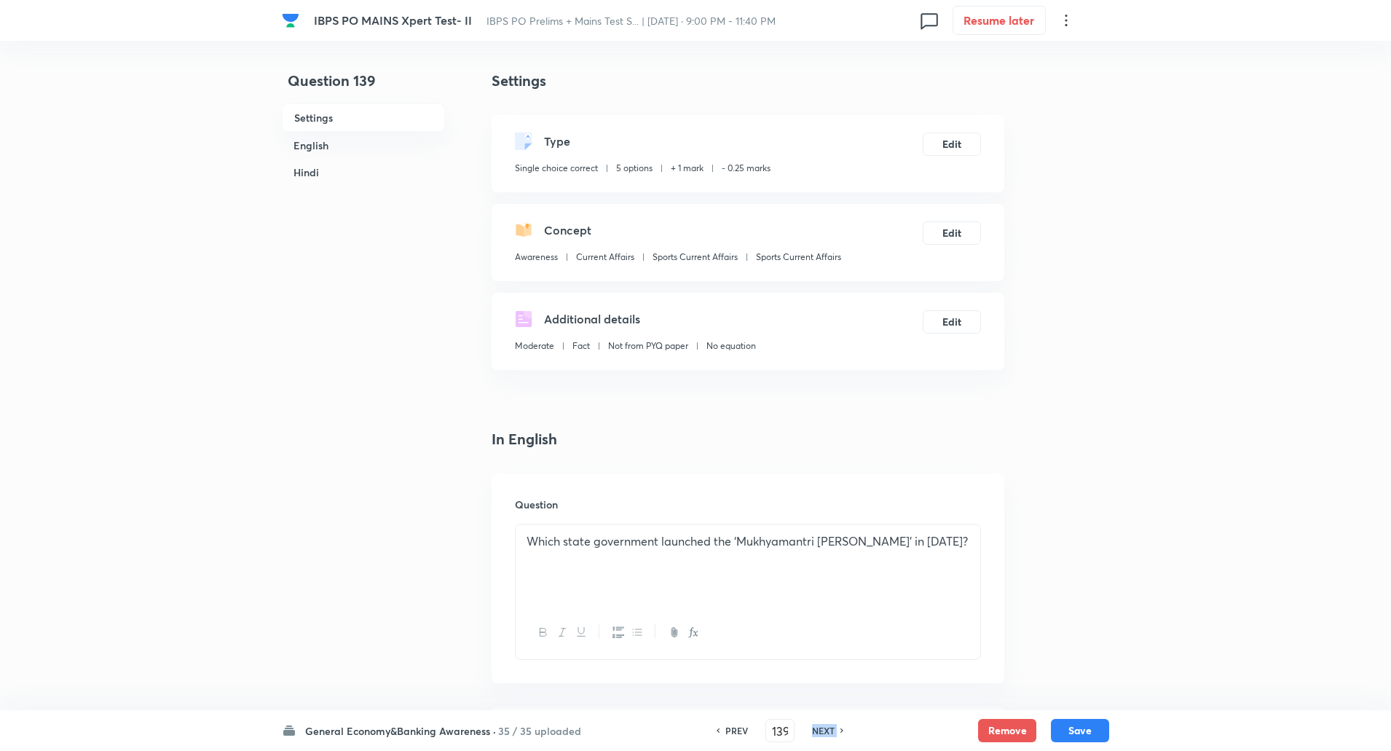
checkbox input "true"
click at [828, 730] on h6 "NEXT" at bounding box center [823, 730] width 23 height 13
type input "140"
checkbox input "false"
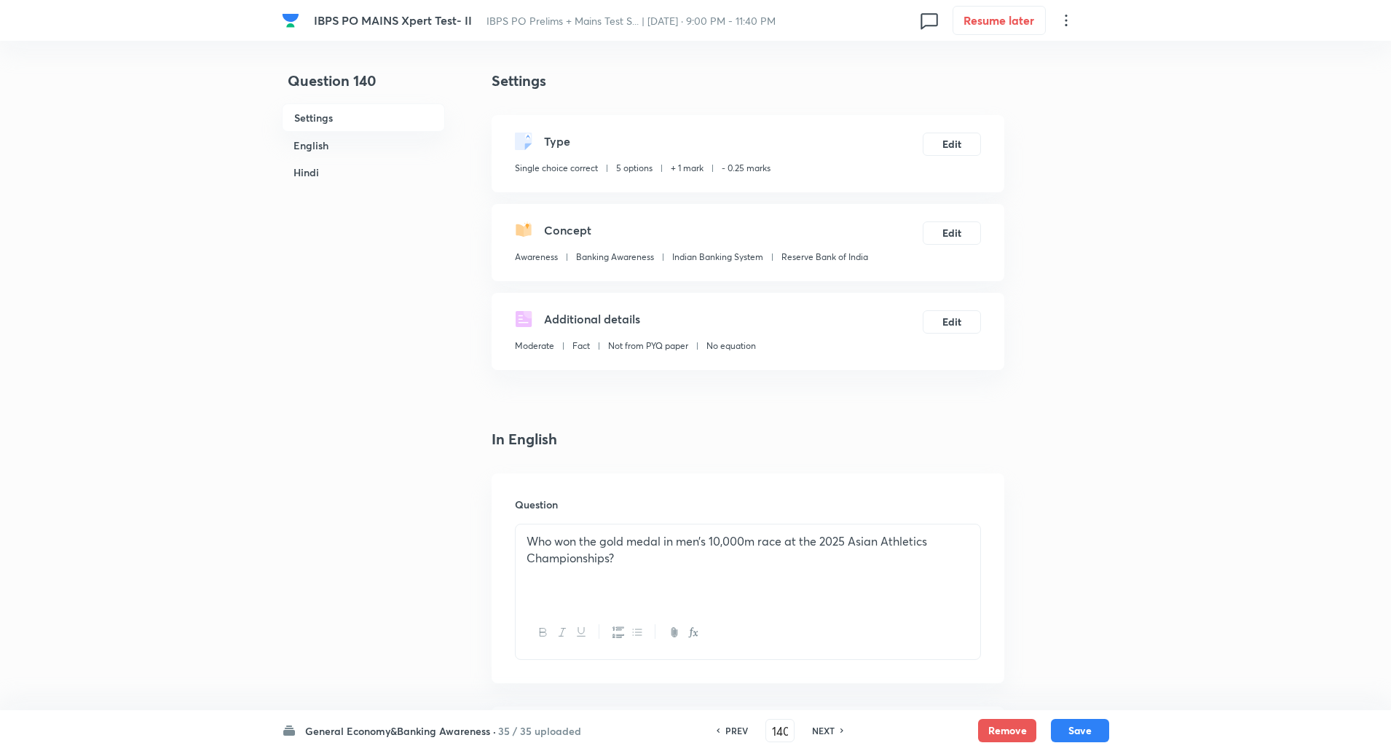
checkbox input "false"
checkbox input "true"
click at [828, 730] on h6 "NEXT" at bounding box center [823, 730] width 23 height 13
type input "141"
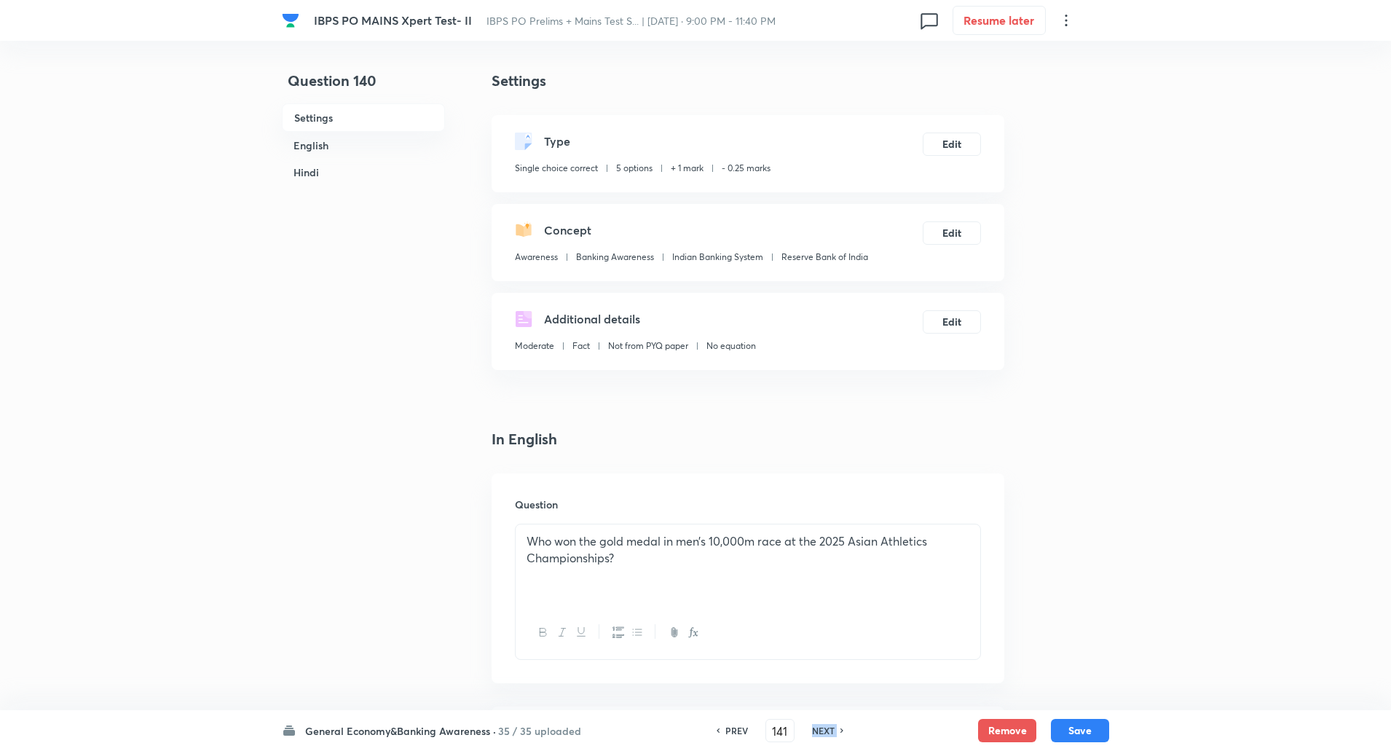
checkbox input "false"
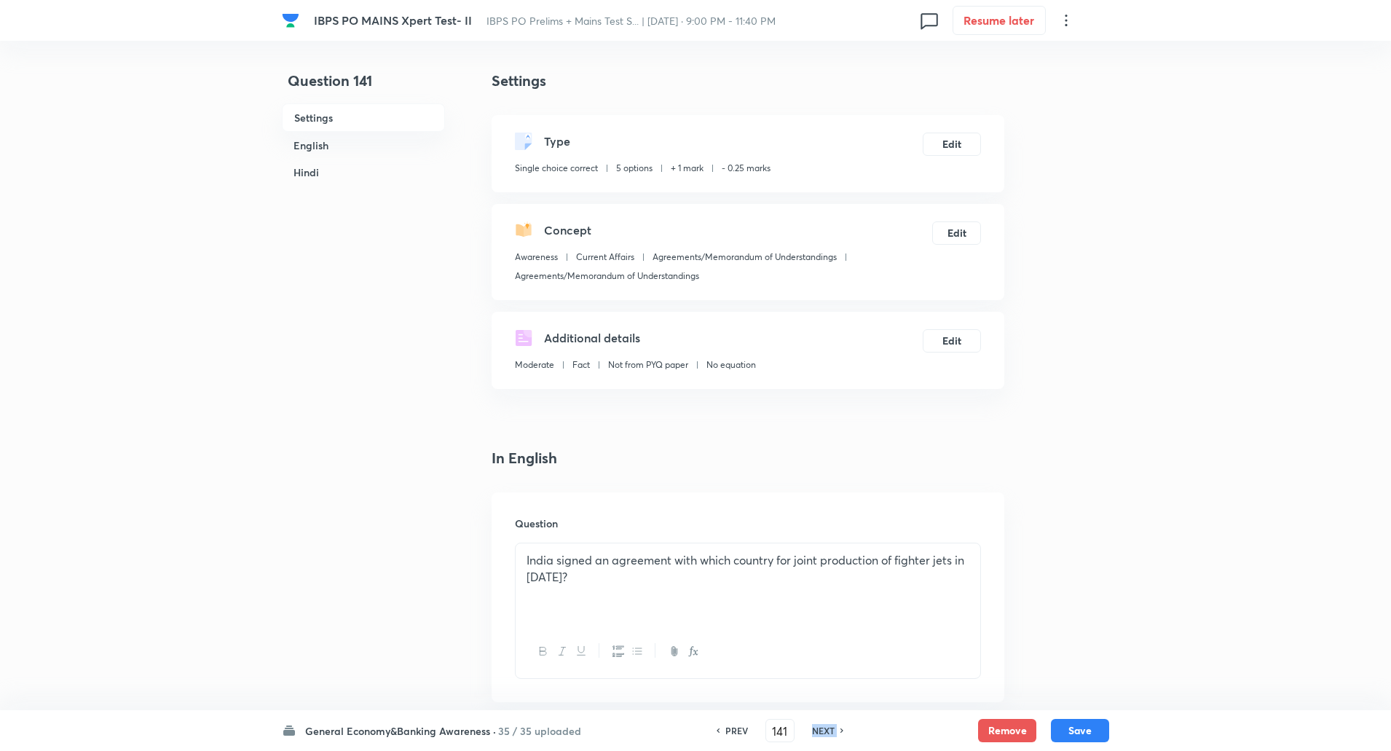
checkbox input "true"
click at [828, 730] on h6 "NEXT" at bounding box center [823, 730] width 23 height 13
type input "142"
checkbox input "false"
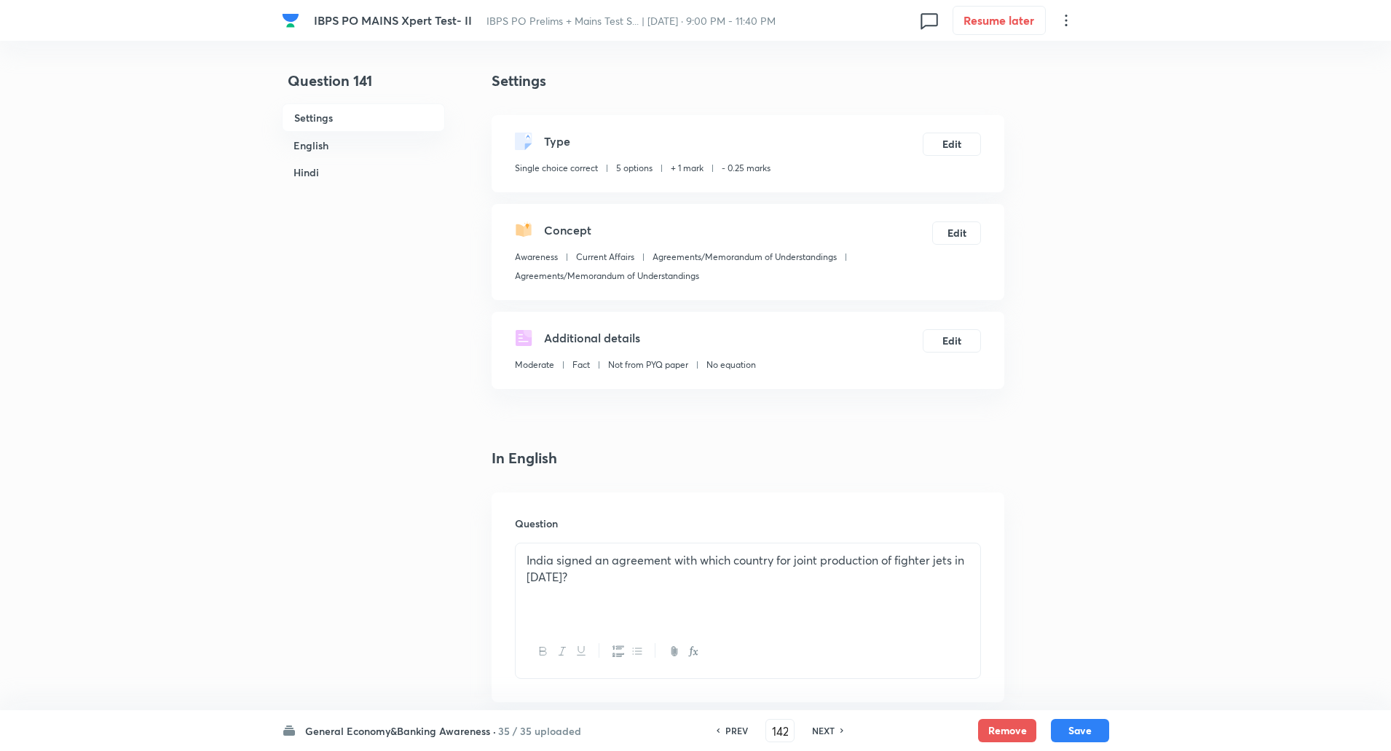
checkbox input "false"
checkbox input "true"
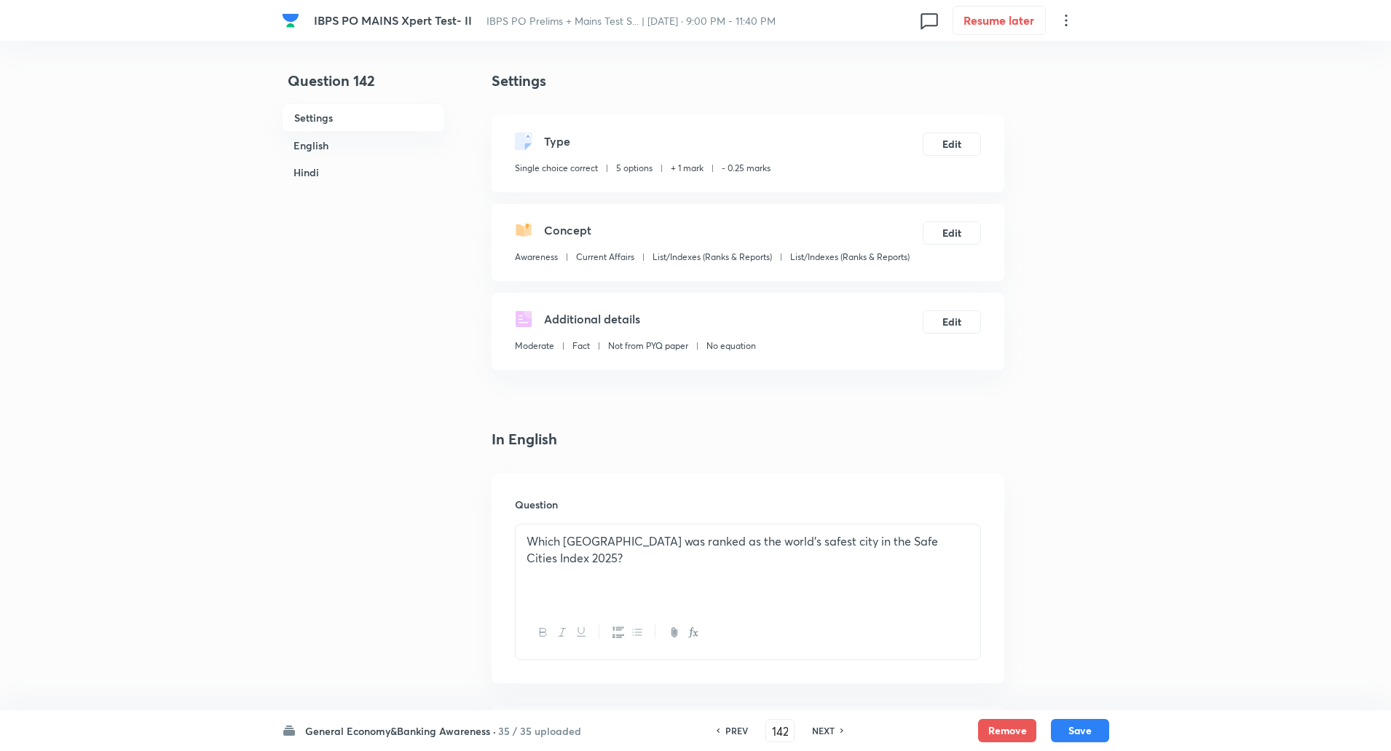
click at [828, 730] on h6 "NEXT" at bounding box center [823, 730] width 23 height 13
type input "143"
checkbox input "false"
checkbox input "true"
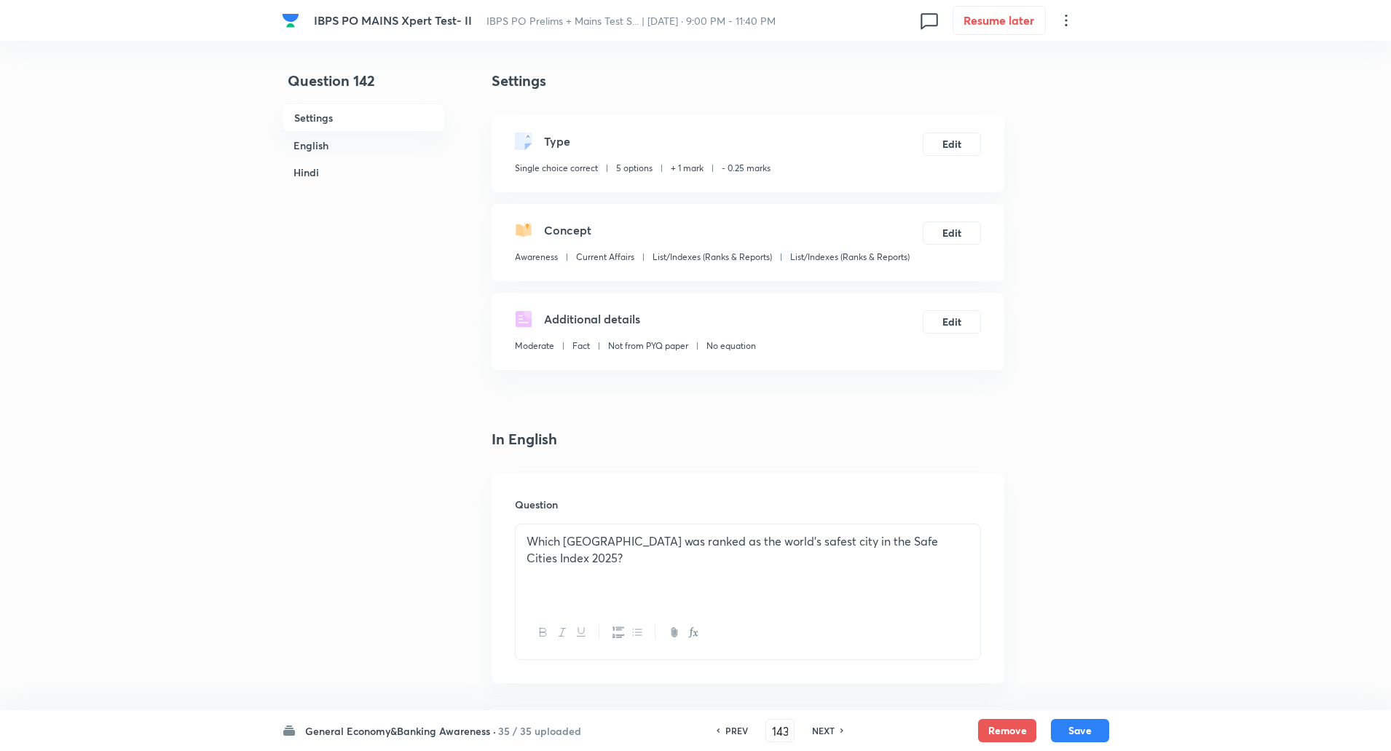
checkbox input "true"
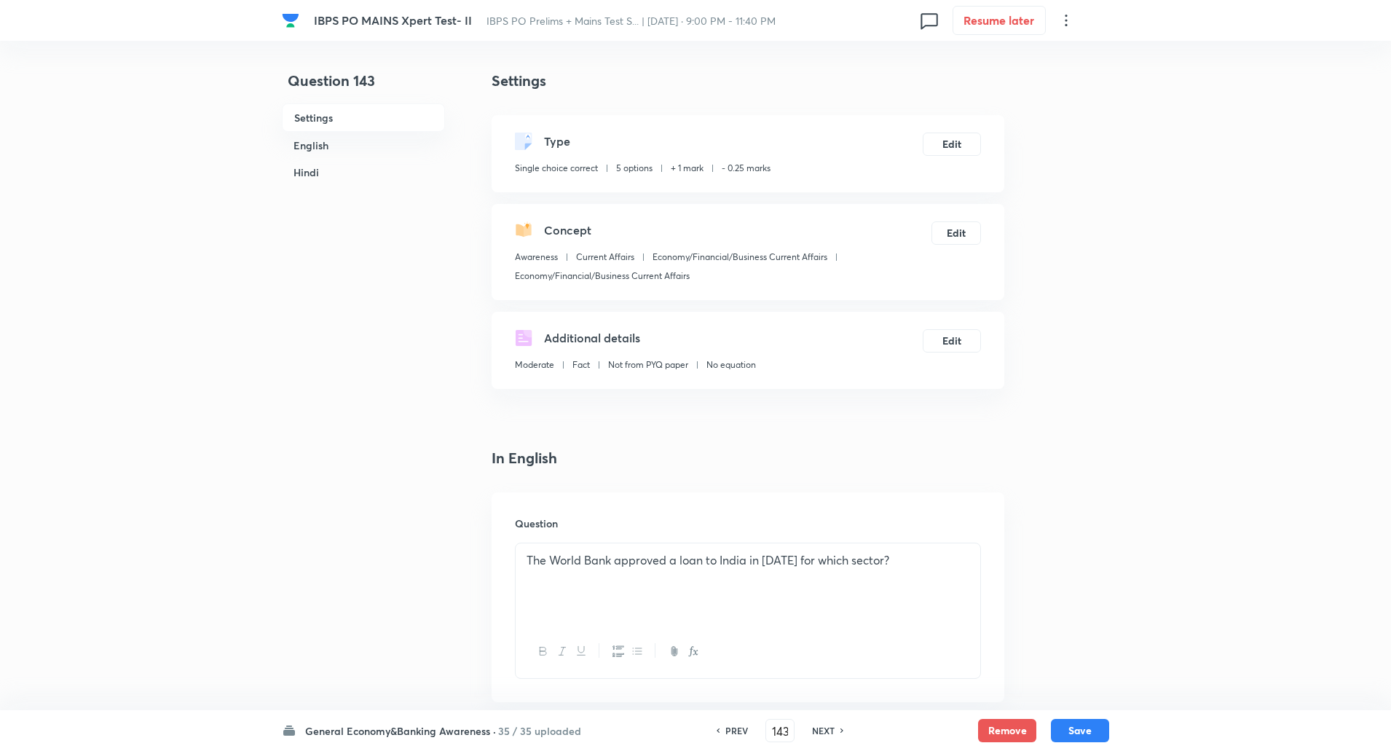
click at [828, 730] on h6 "NEXT" at bounding box center [823, 730] width 23 height 13
type input "144"
checkbox input "false"
checkbox input "true"
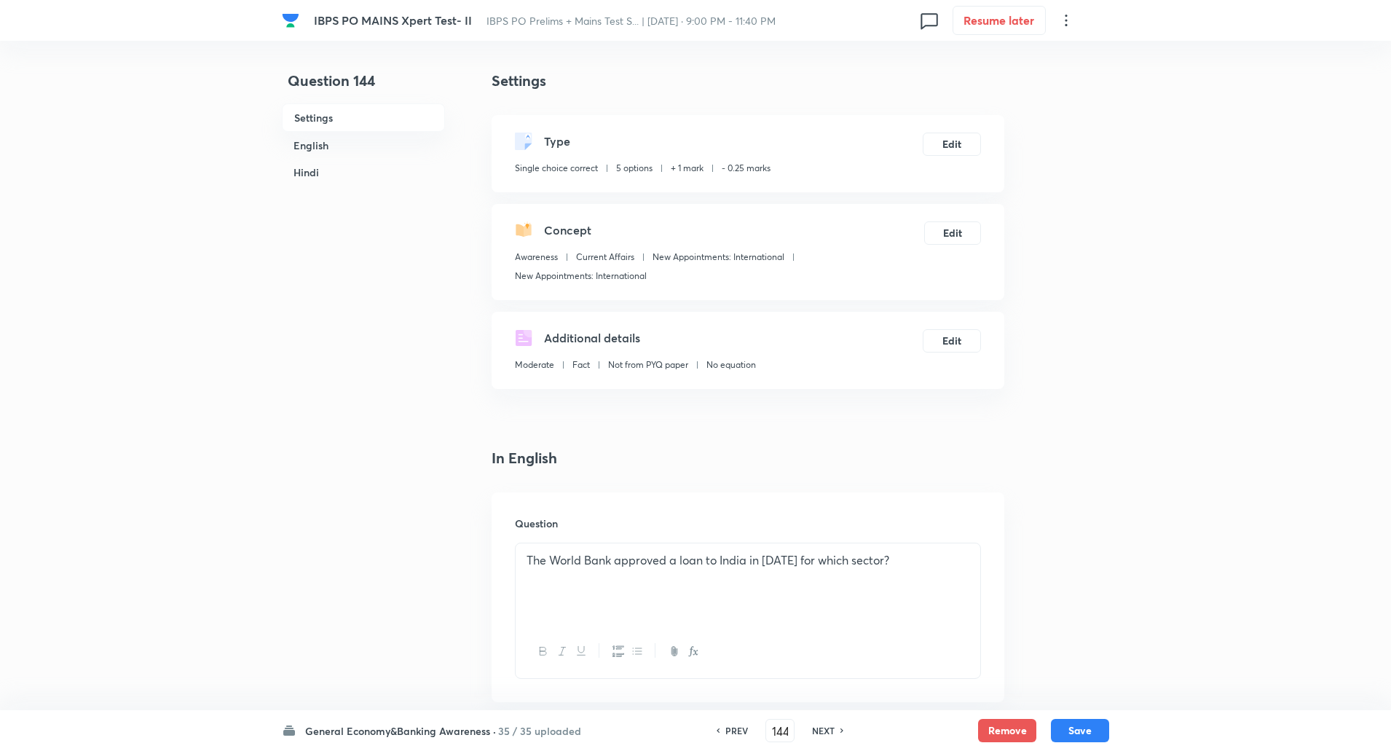
checkbox input "true"
click at [828, 730] on h6 "NEXT" at bounding box center [823, 730] width 23 height 13
type input "145"
checkbox input "false"
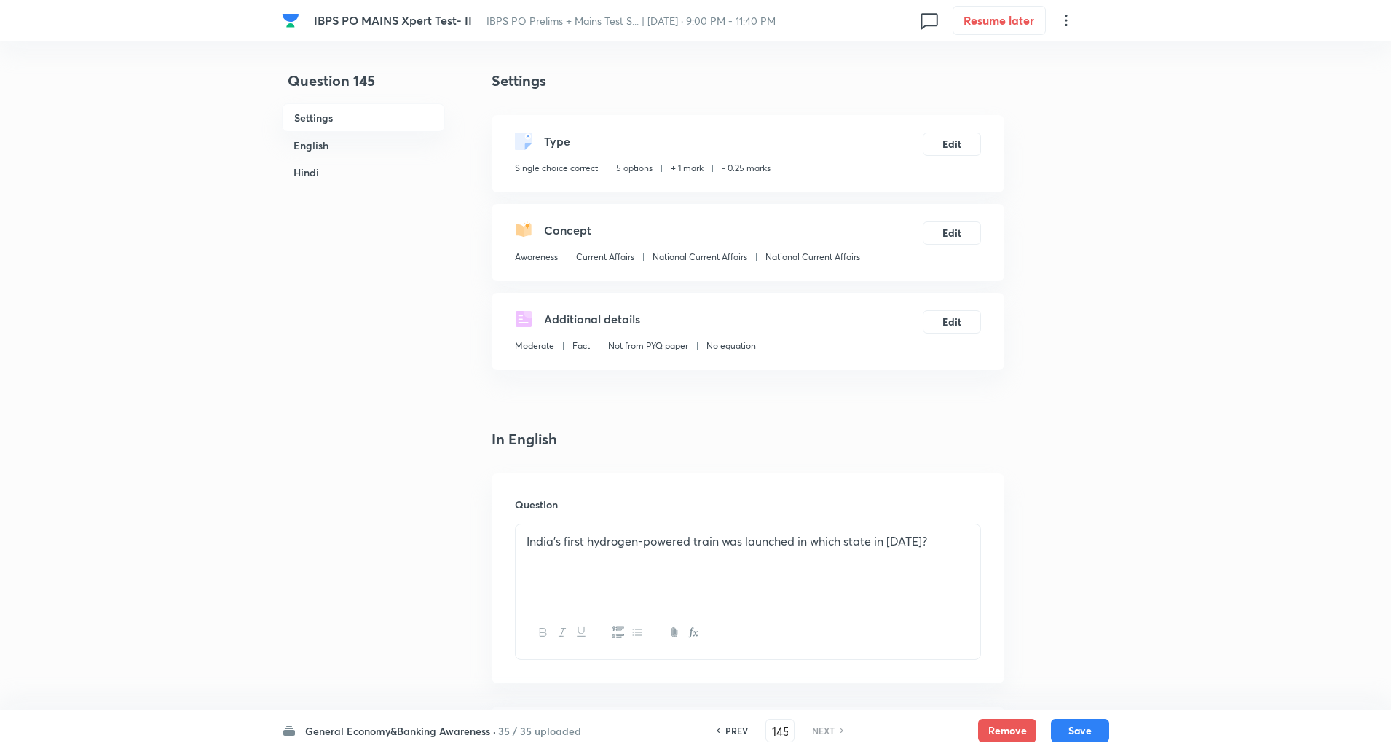
checkbox input "true"
click at [828, 730] on h6 "NEXT" at bounding box center [823, 730] width 23 height 13
click at [422, 727] on h6 "General Economy&Banking Awareness ·" at bounding box center [400, 730] width 191 height 15
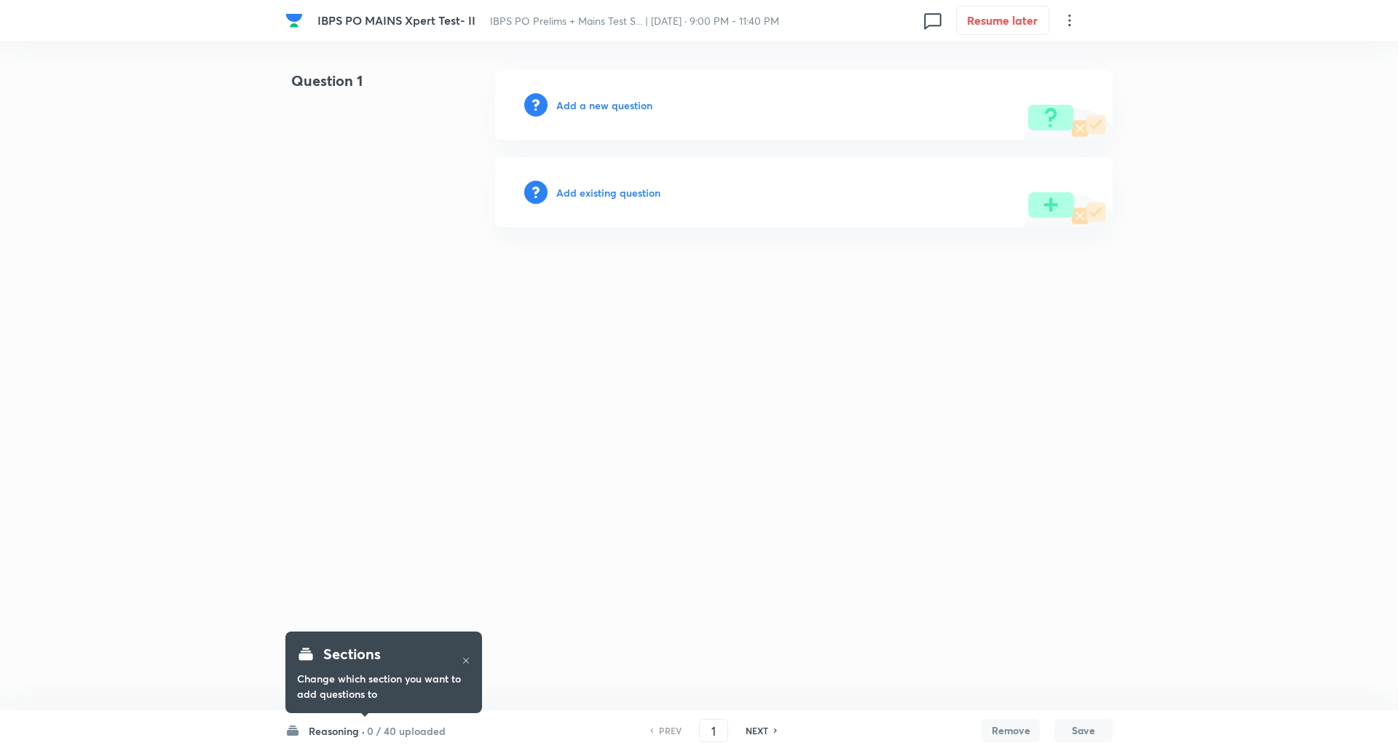
click at [418, 728] on h6 "0 / 40 uploaded" at bounding box center [406, 730] width 79 height 15
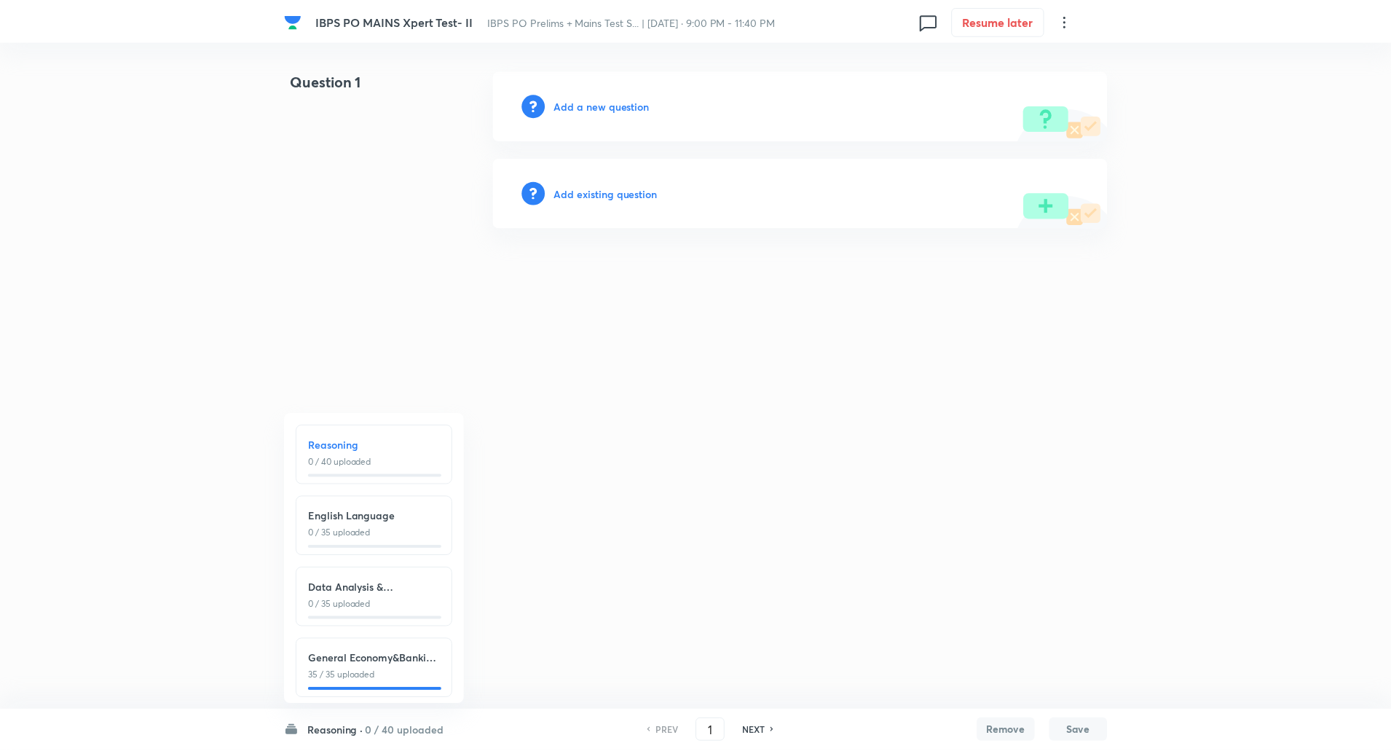
scroll to position [17, 0]
click at [366, 663] on p "35 / 35 uploaded" at bounding box center [375, 669] width 133 height 13
type input "111"
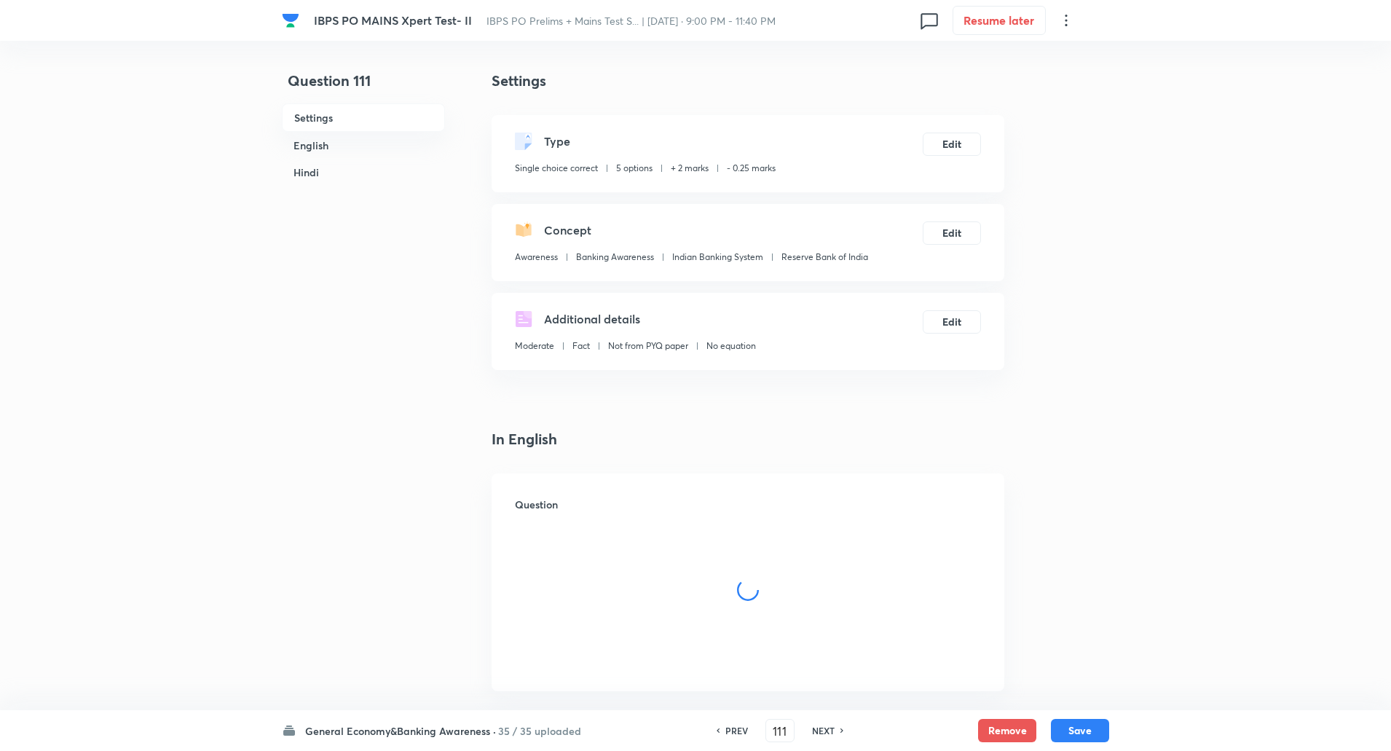
checkbox input "true"
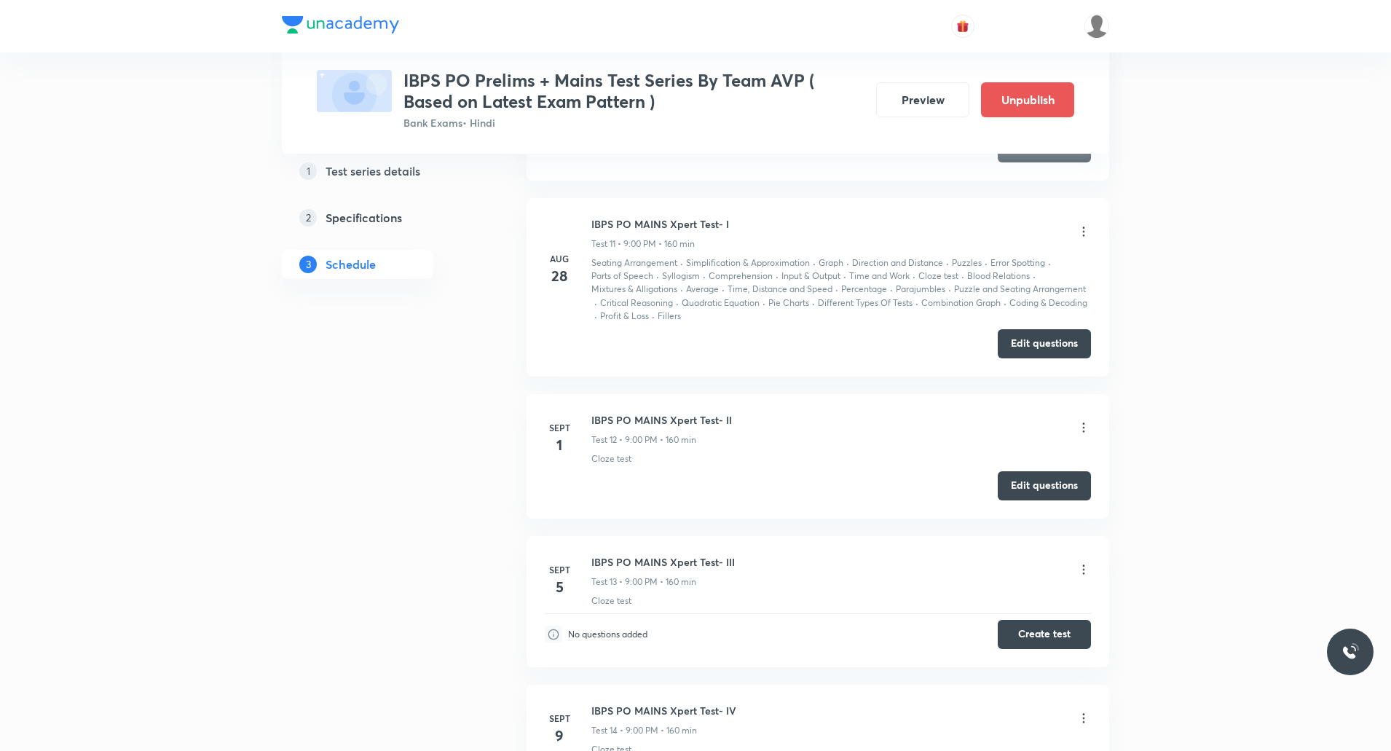
scroll to position [2699, 0]
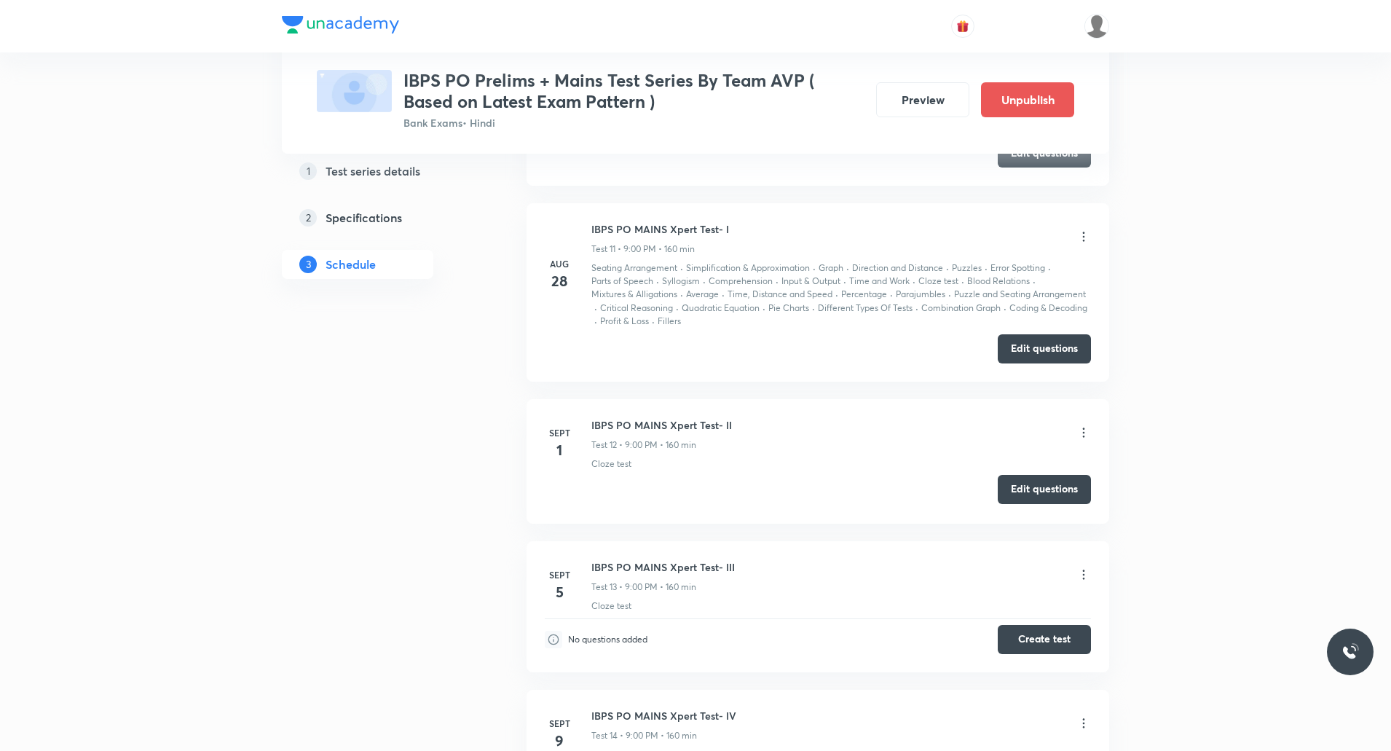
click at [1048, 485] on button "Edit questions" at bounding box center [1044, 489] width 93 height 29
click at [1085, 433] on icon at bounding box center [1083, 432] width 15 height 15
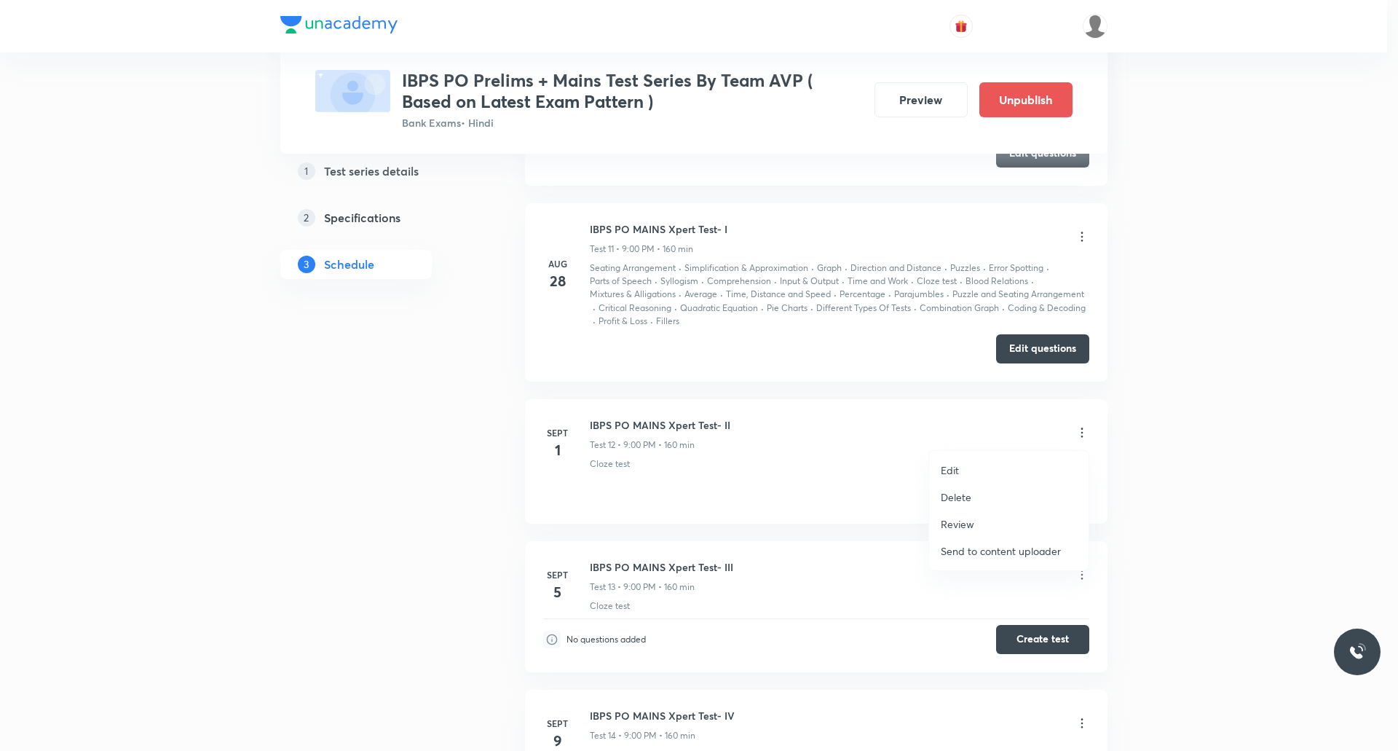
click at [947, 475] on p "Edit" at bounding box center [950, 469] width 18 height 15
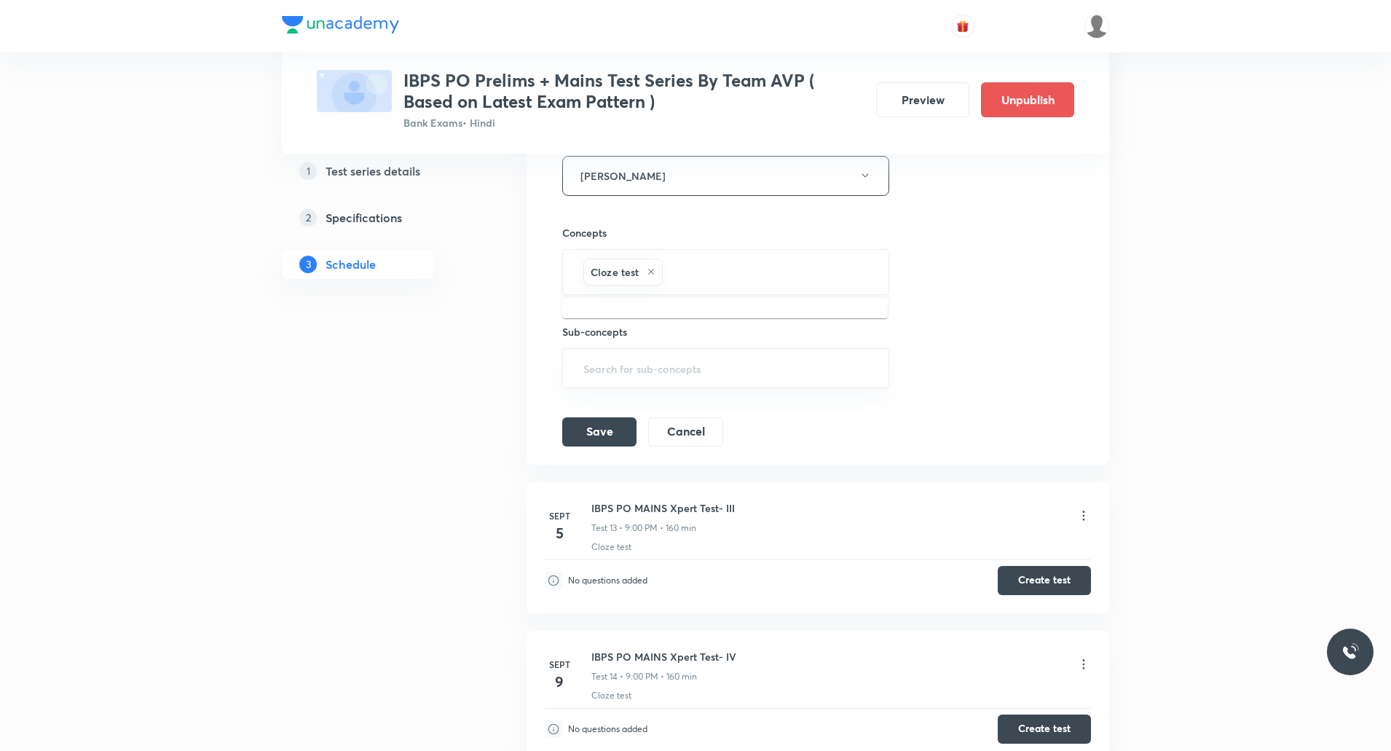
click at [728, 268] on input "text" at bounding box center [768, 271] width 205 height 27
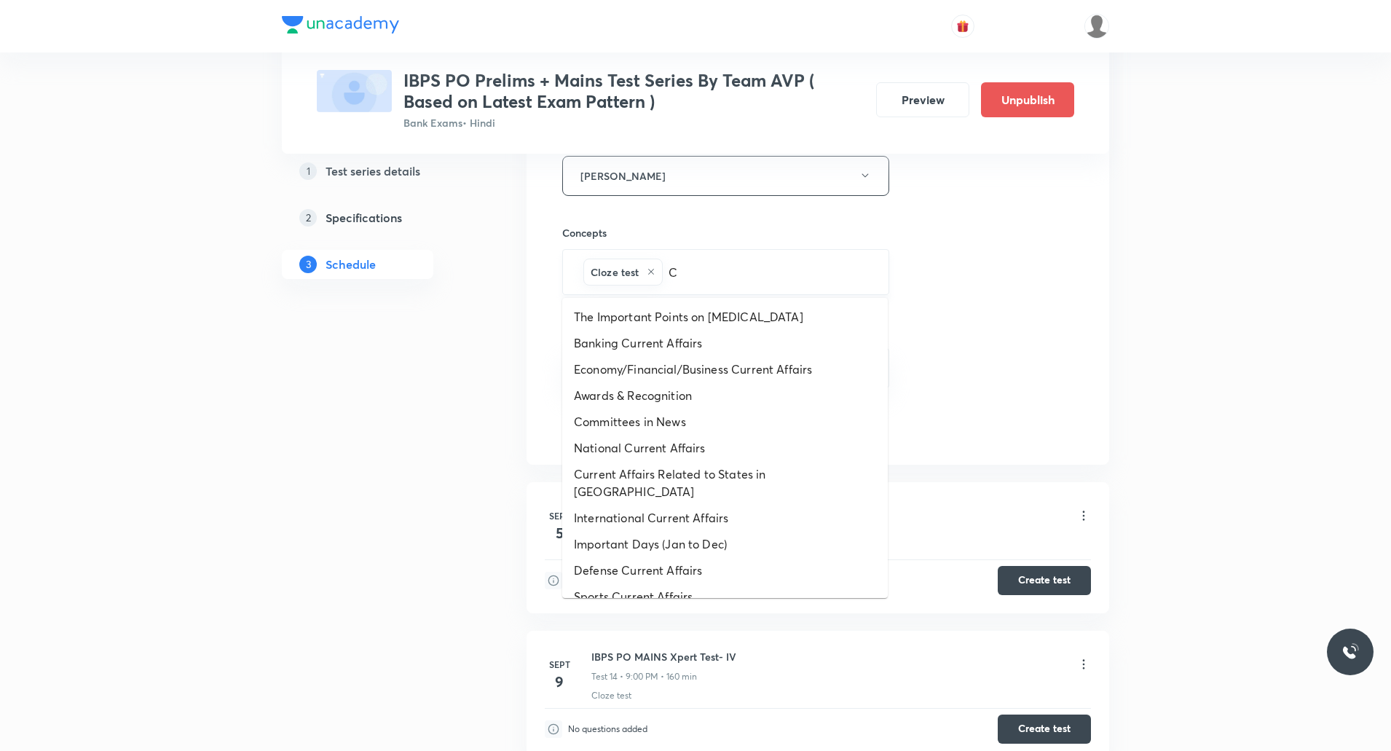
type input "Cu"
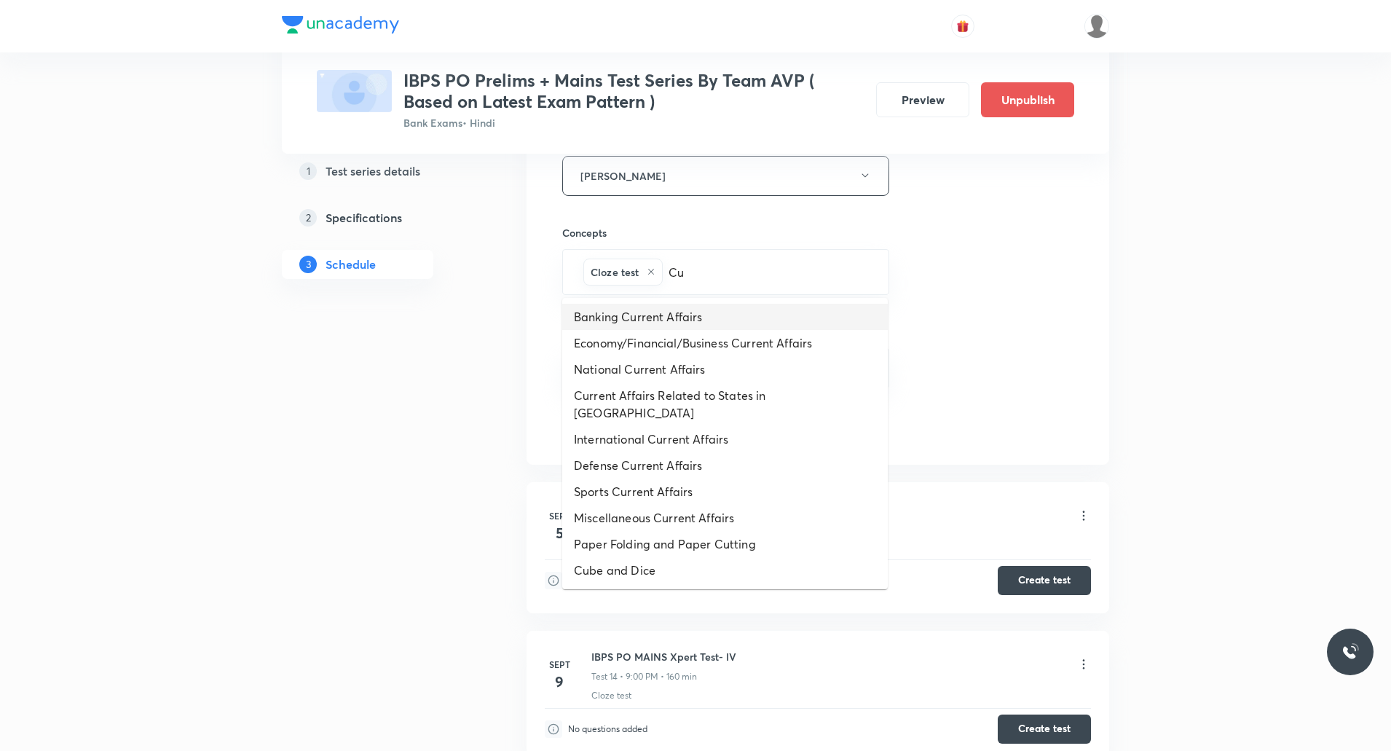
click at [682, 317] on li "Banking Current Affairs" at bounding box center [724, 317] width 325 height 26
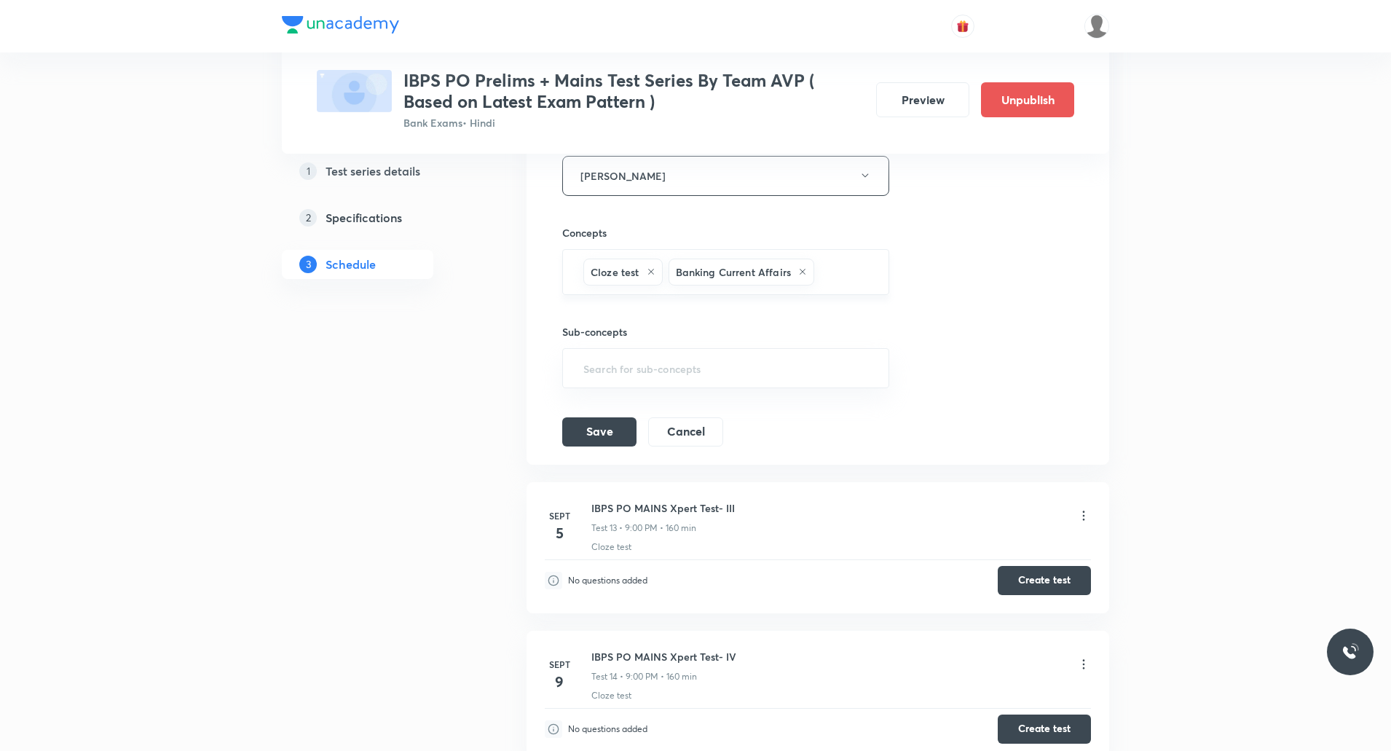
click at [842, 283] on input "text" at bounding box center [844, 271] width 54 height 27
type input "g"
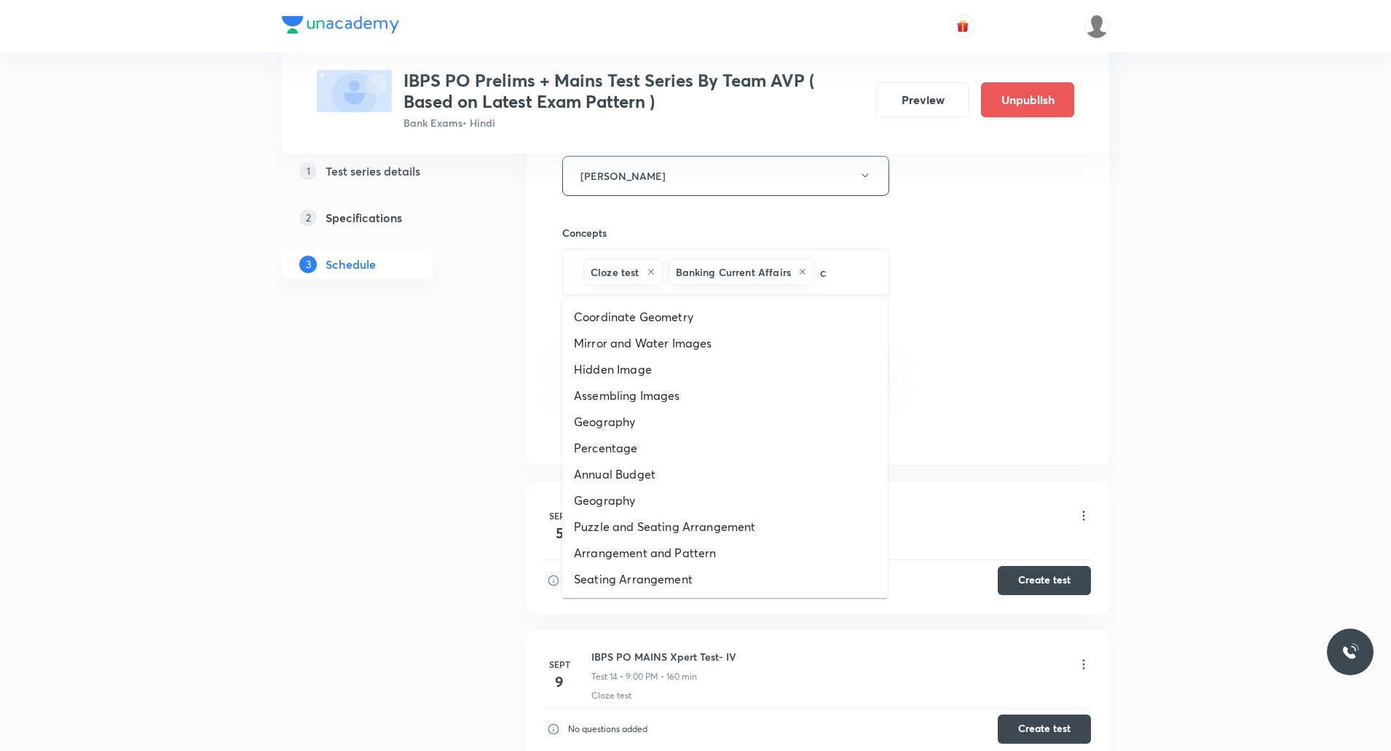
type input "cu"
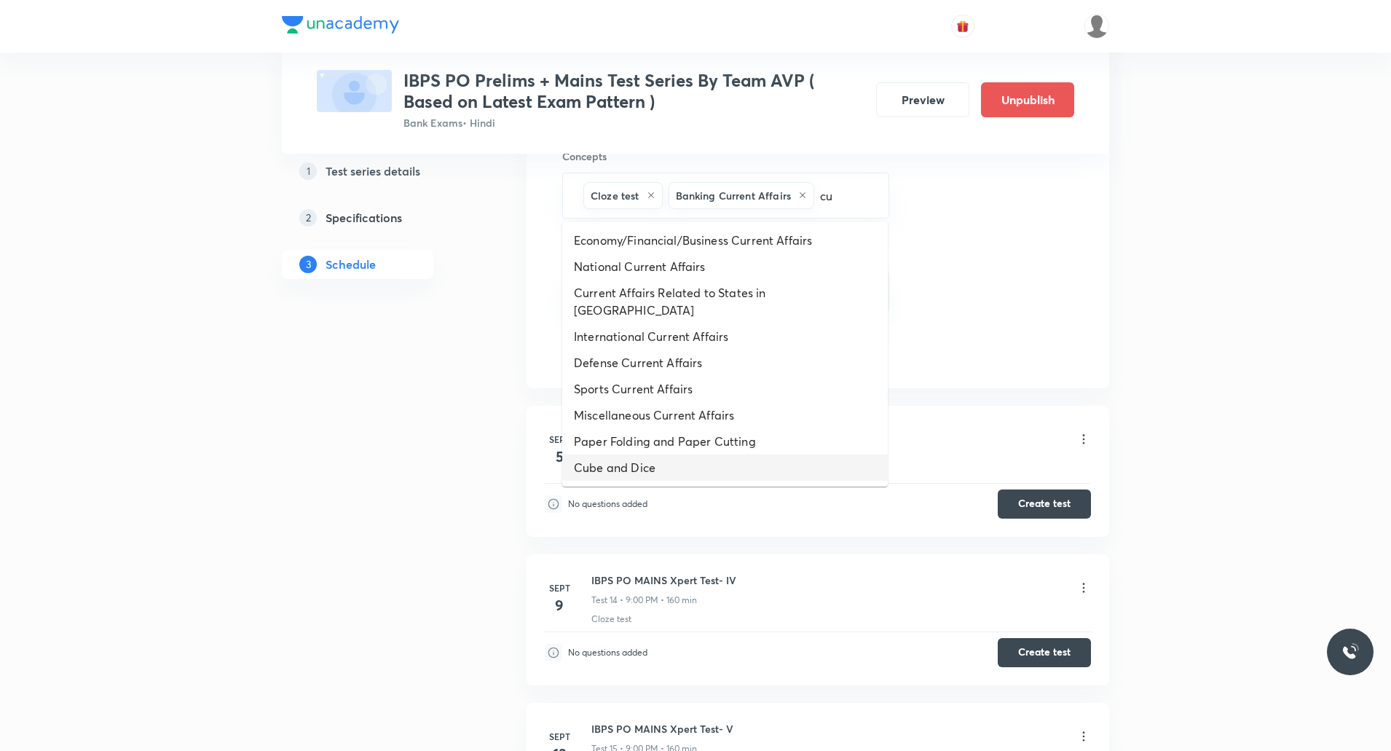
scroll to position [2776, 0]
click at [672, 265] on li "National Current Affairs" at bounding box center [724, 266] width 325 height 26
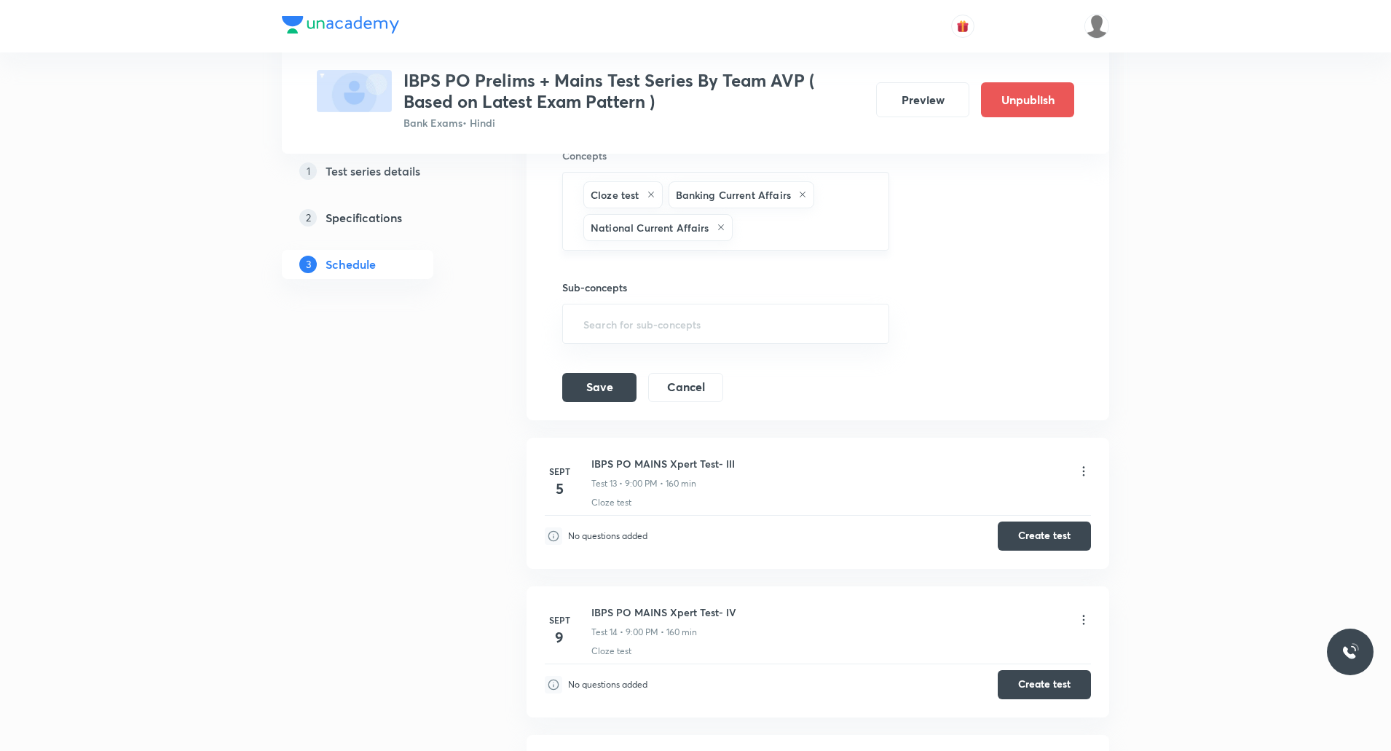
click at [780, 241] on div "Cloze test Banking Current Affairs National Current Affairs ​" at bounding box center [725, 211] width 327 height 79
type input "a"
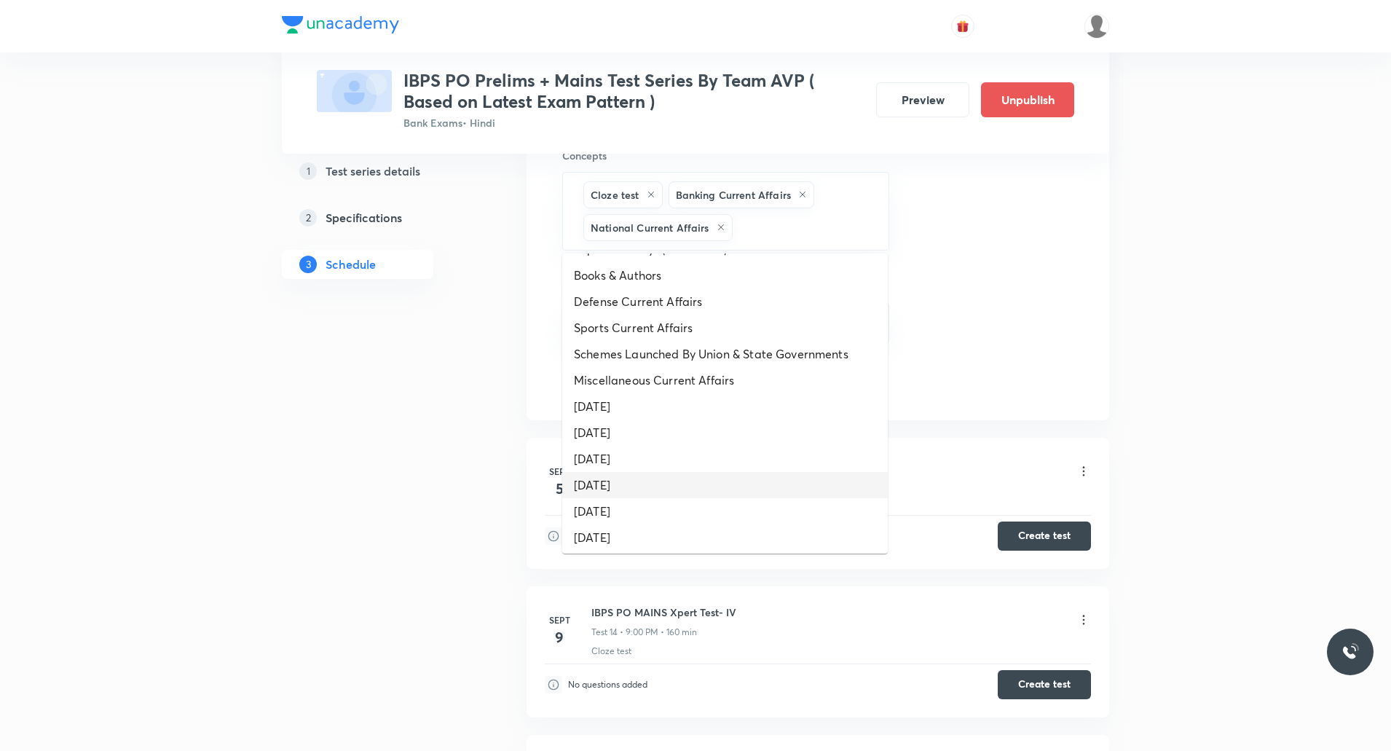
scroll to position [416, 0]
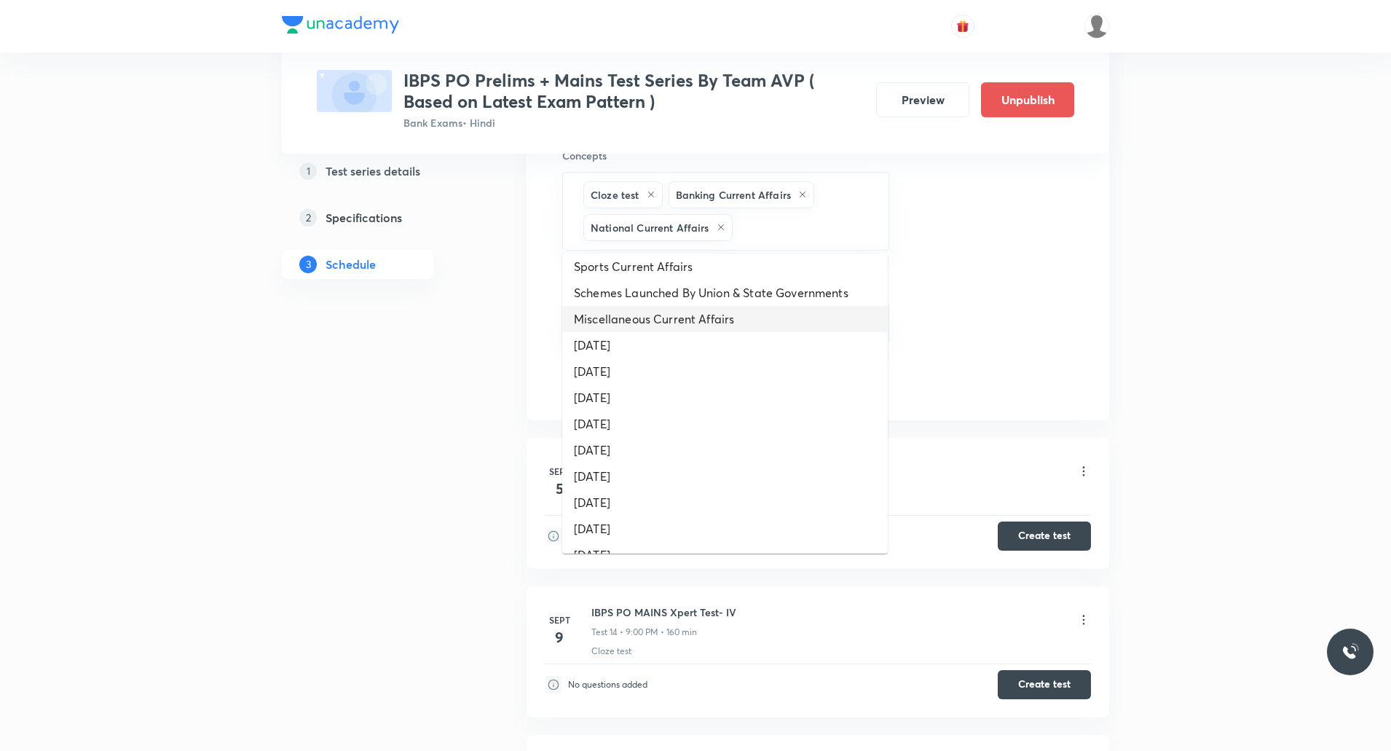
click at [707, 306] on li "Miscellaneous Current Affairs" at bounding box center [724, 319] width 325 height 26
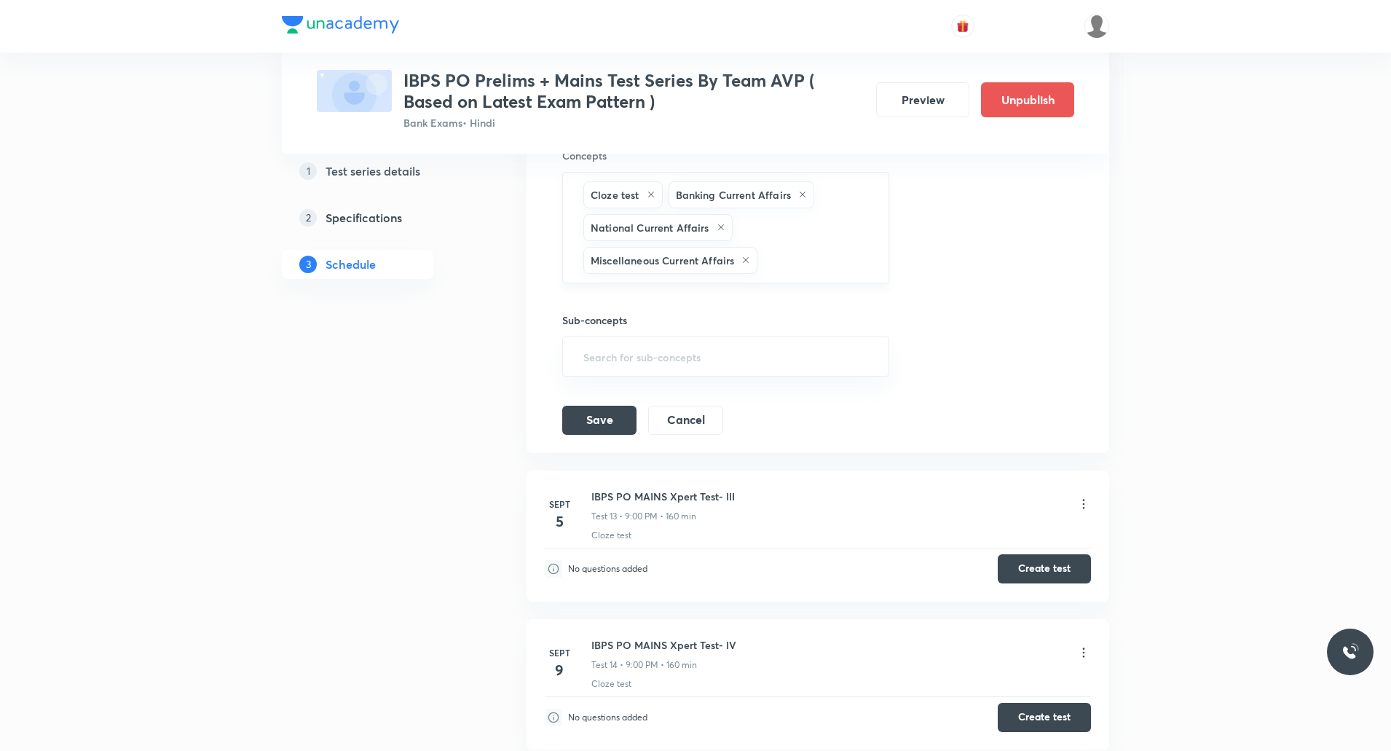
click at [795, 258] on input "text" at bounding box center [815, 260] width 110 height 27
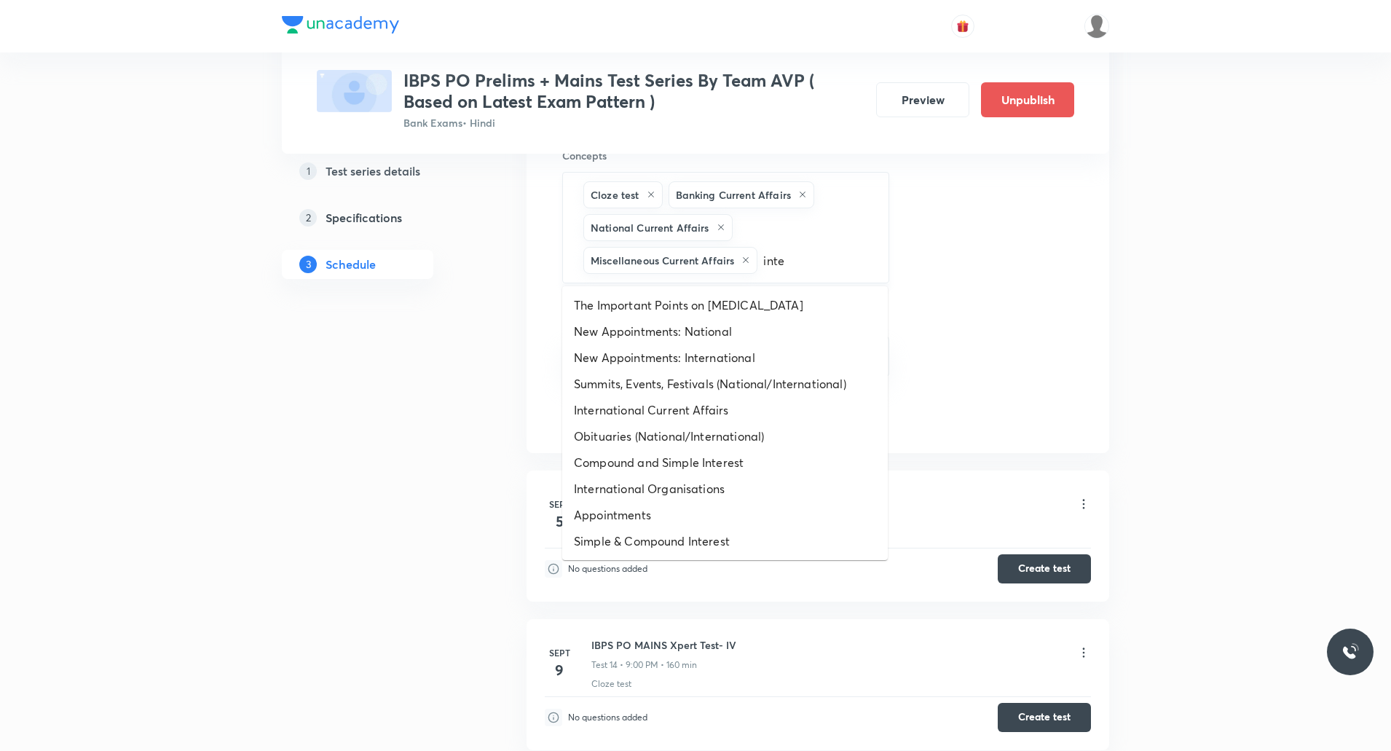
type input "inter"
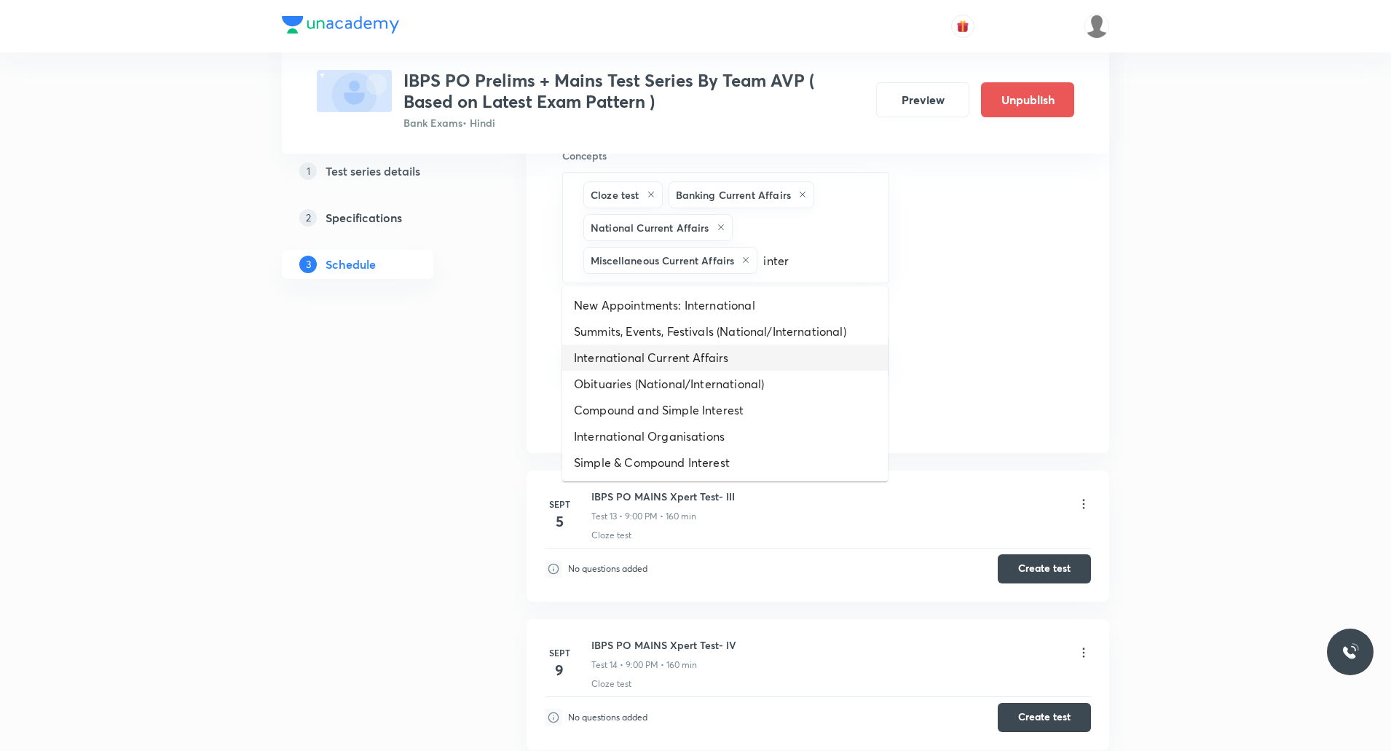
click at [689, 361] on li "International Current Affairs" at bounding box center [724, 357] width 325 height 26
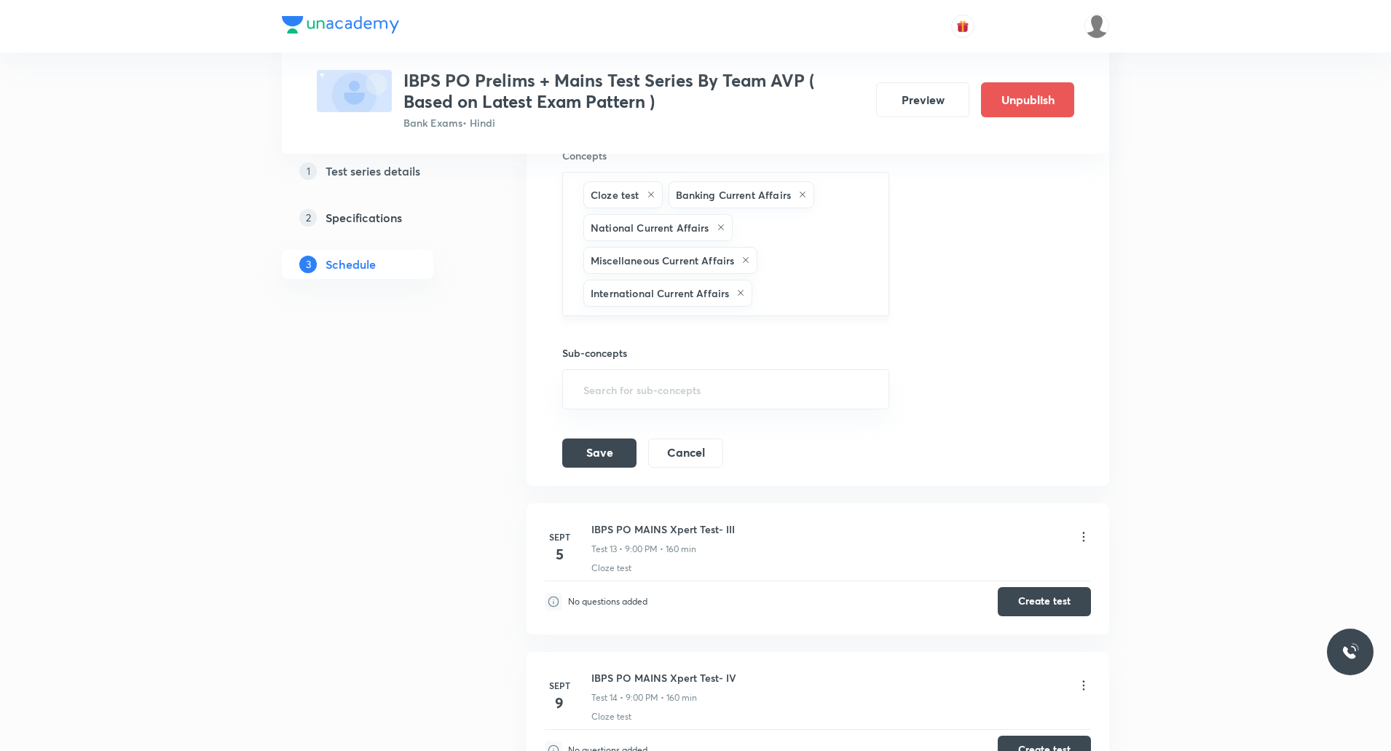
click at [803, 293] on input "text" at bounding box center [812, 293] width 115 height 27
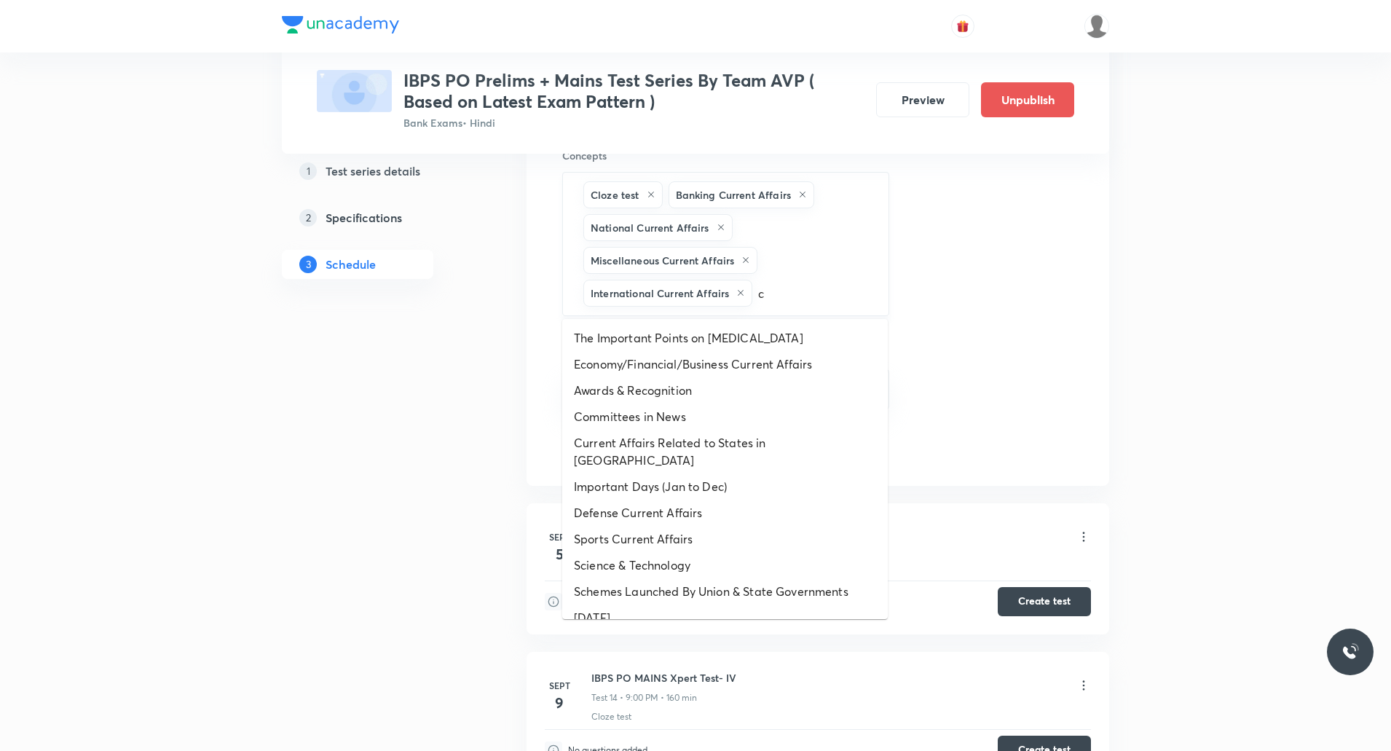
type input "cu"
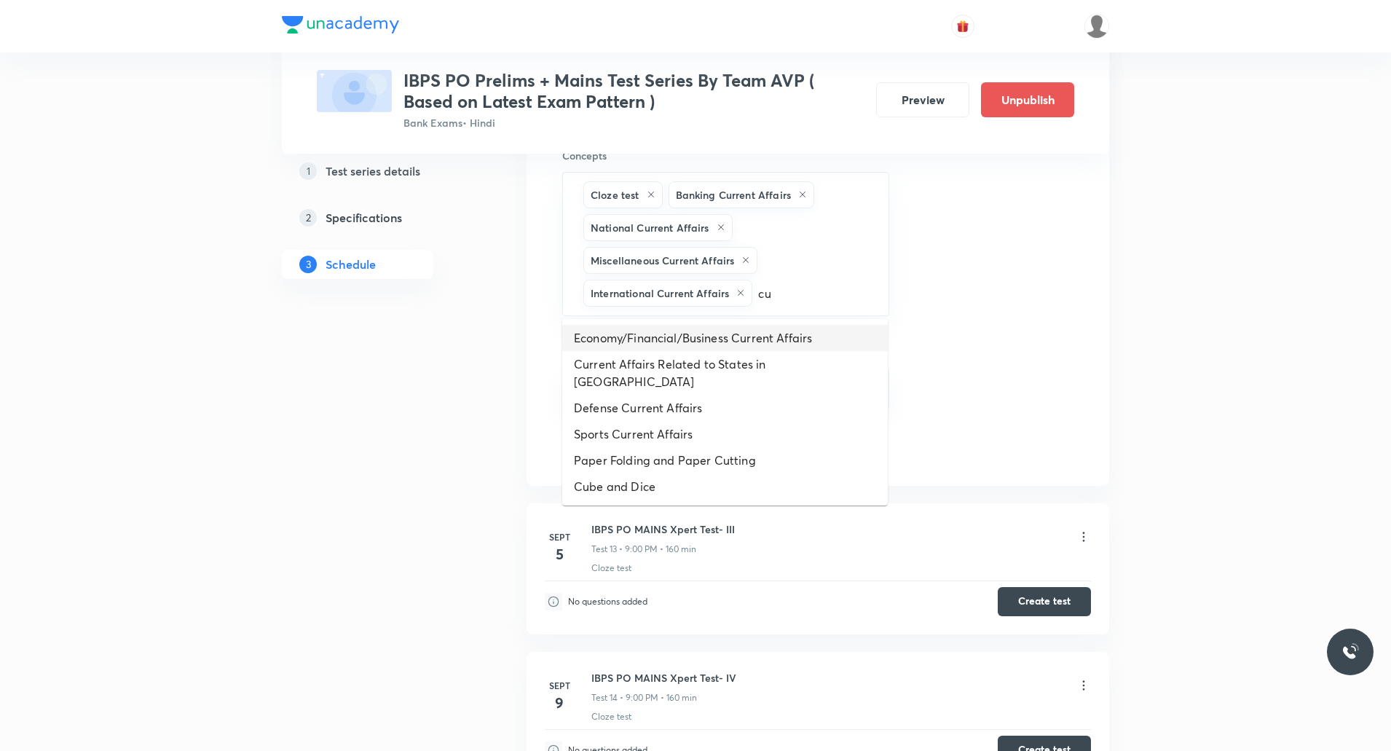
click at [707, 346] on li "Economy/Financial/Business Current Affairs" at bounding box center [724, 338] width 325 height 26
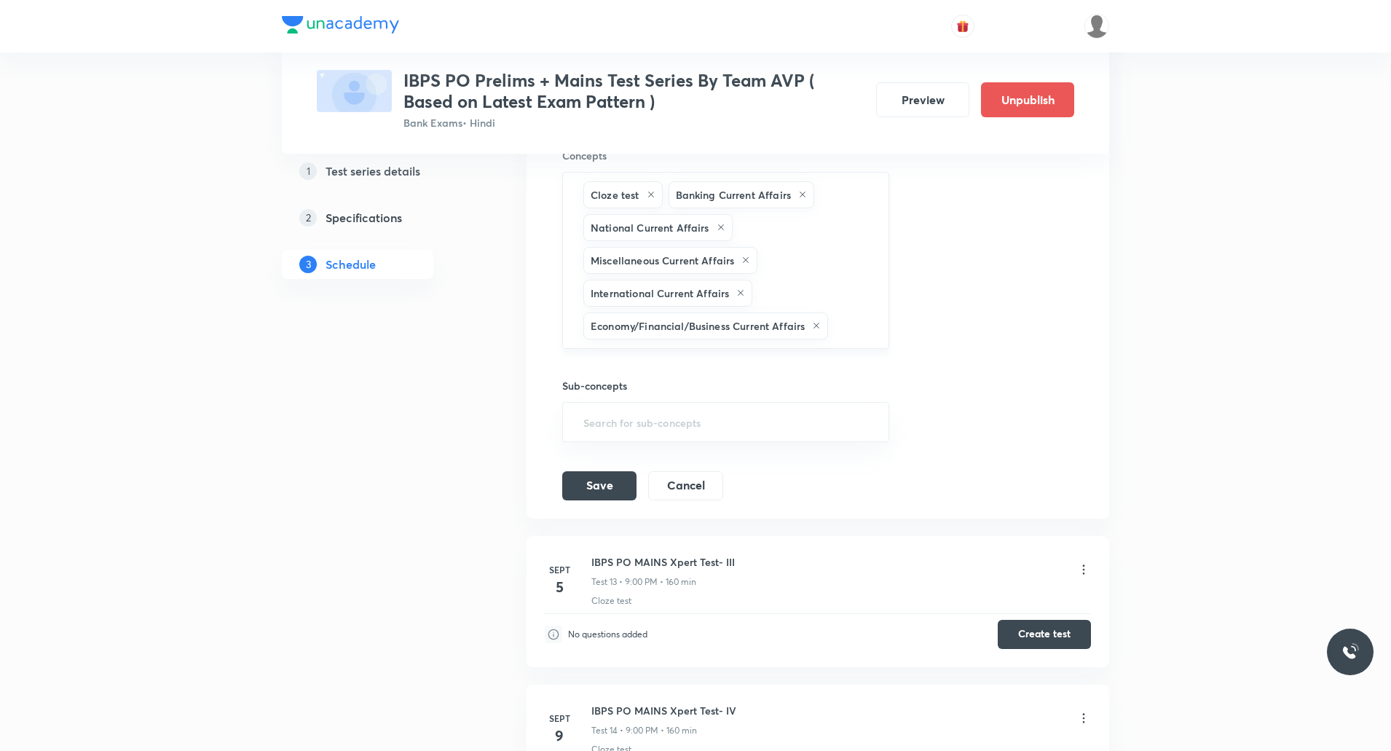
click at [845, 325] on input "text" at bounding box center [850, 325] width 39 height 27
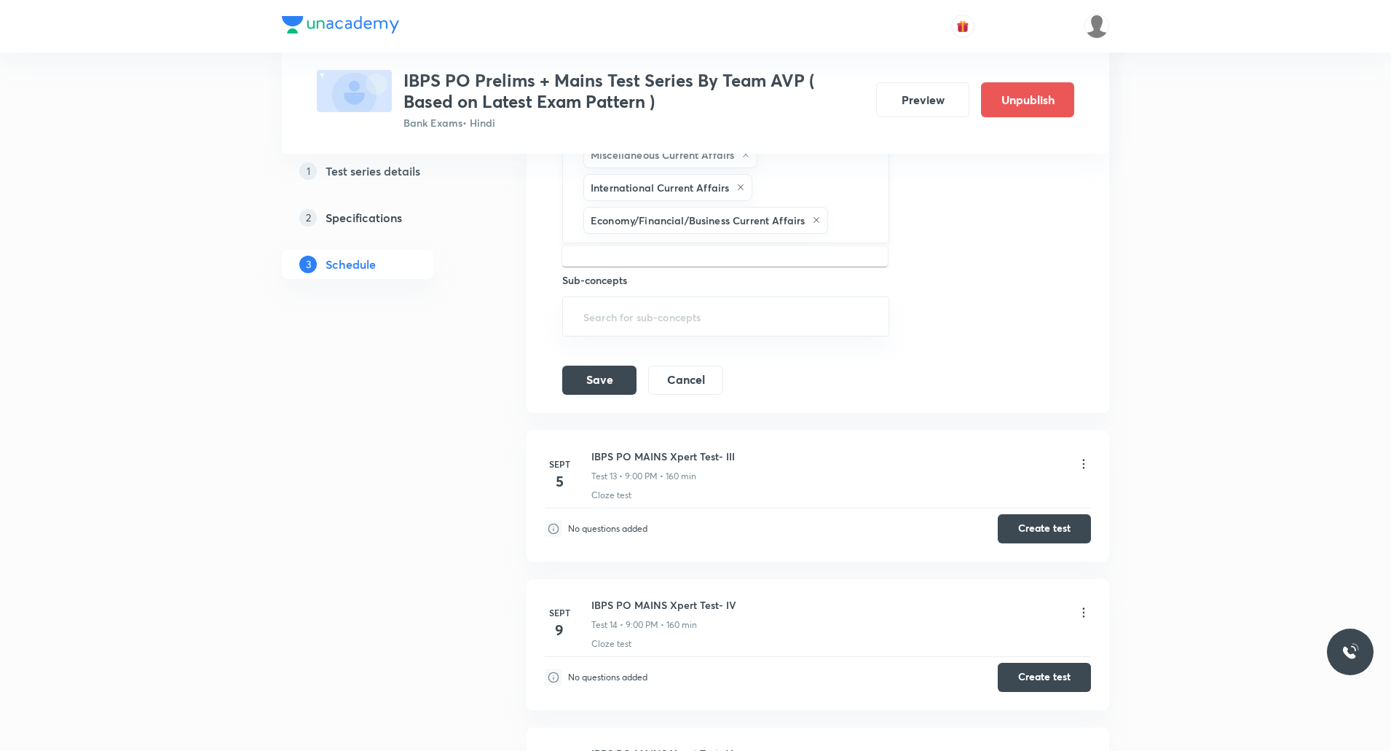
scroll to position [2887, 0]
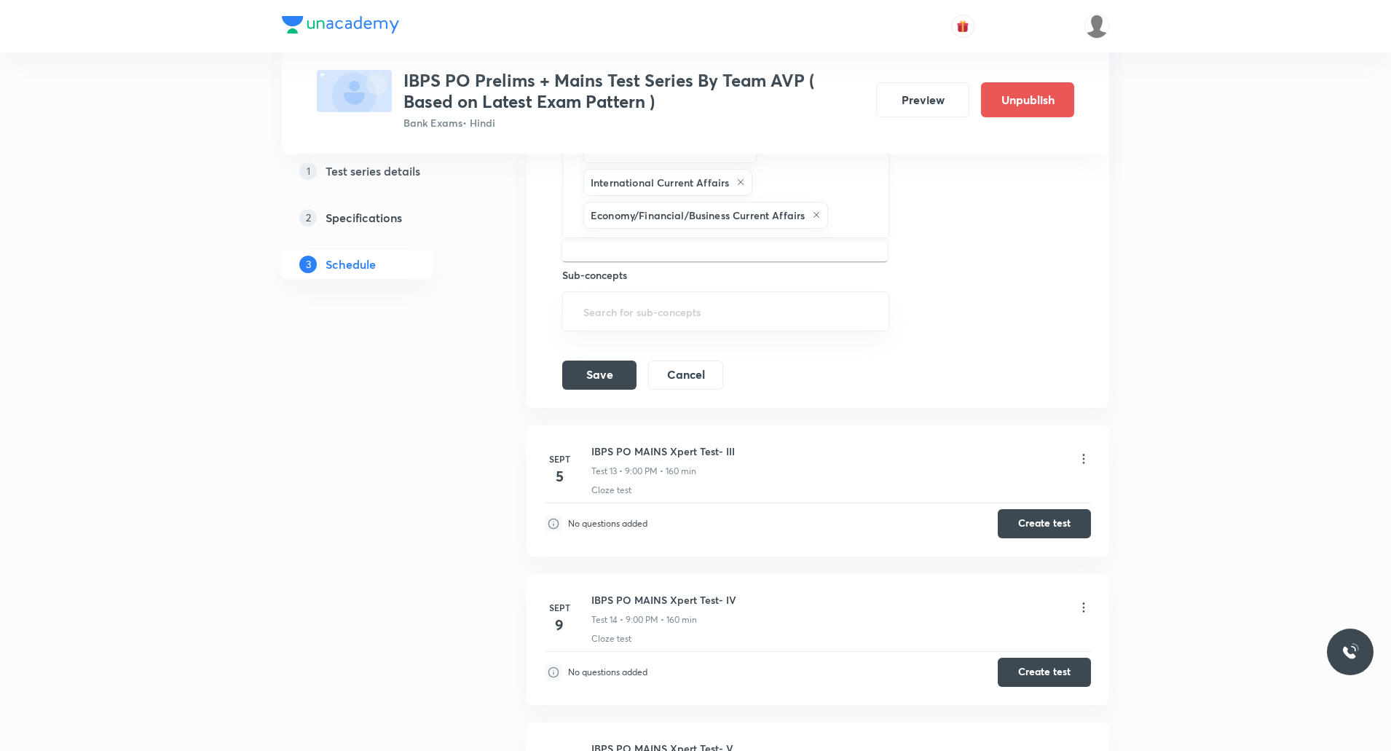
click at [856, 222] on input "text" at bounding box center [850, 215] width 39 height 27
type input "c"
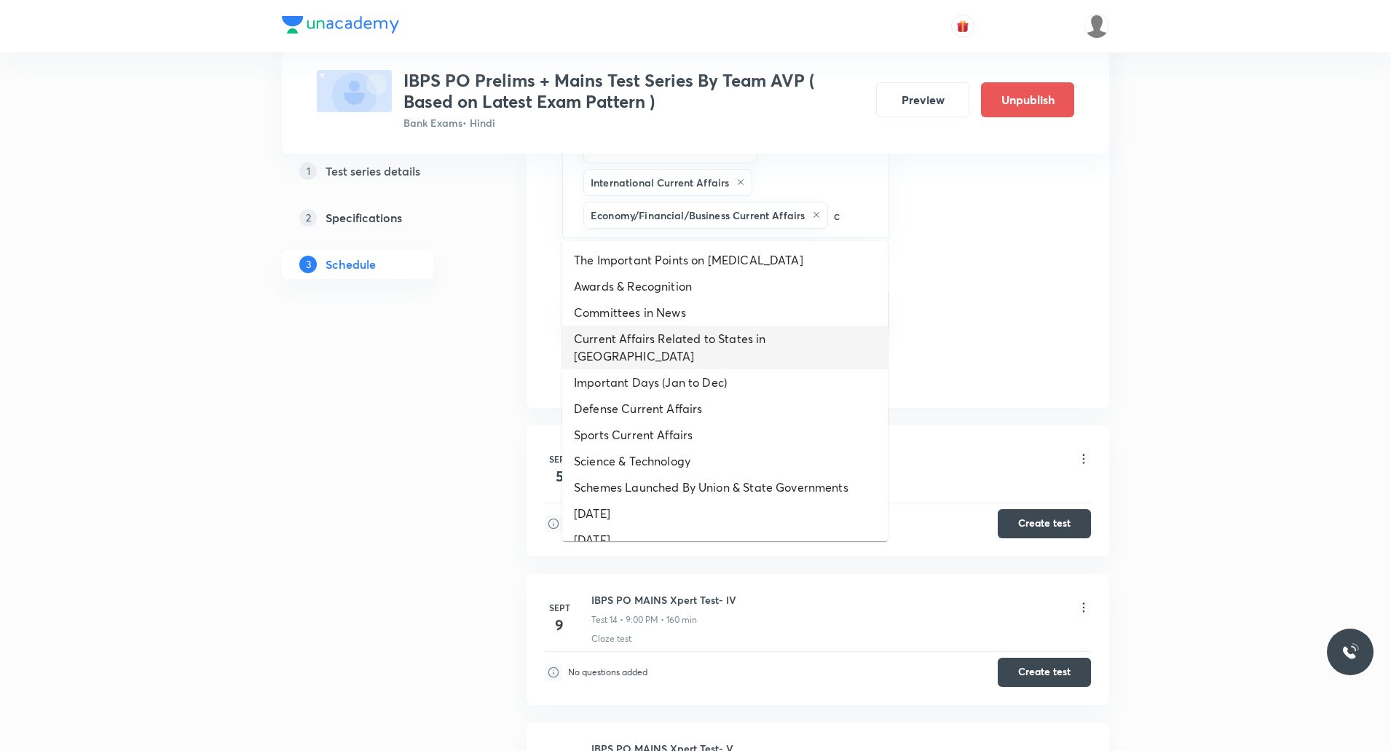
click at [681, 340] on li "Current Affairs Related to States in [GEOGRAPHIC_DATA]" at bounding box center [724, 347] width 325 height 44
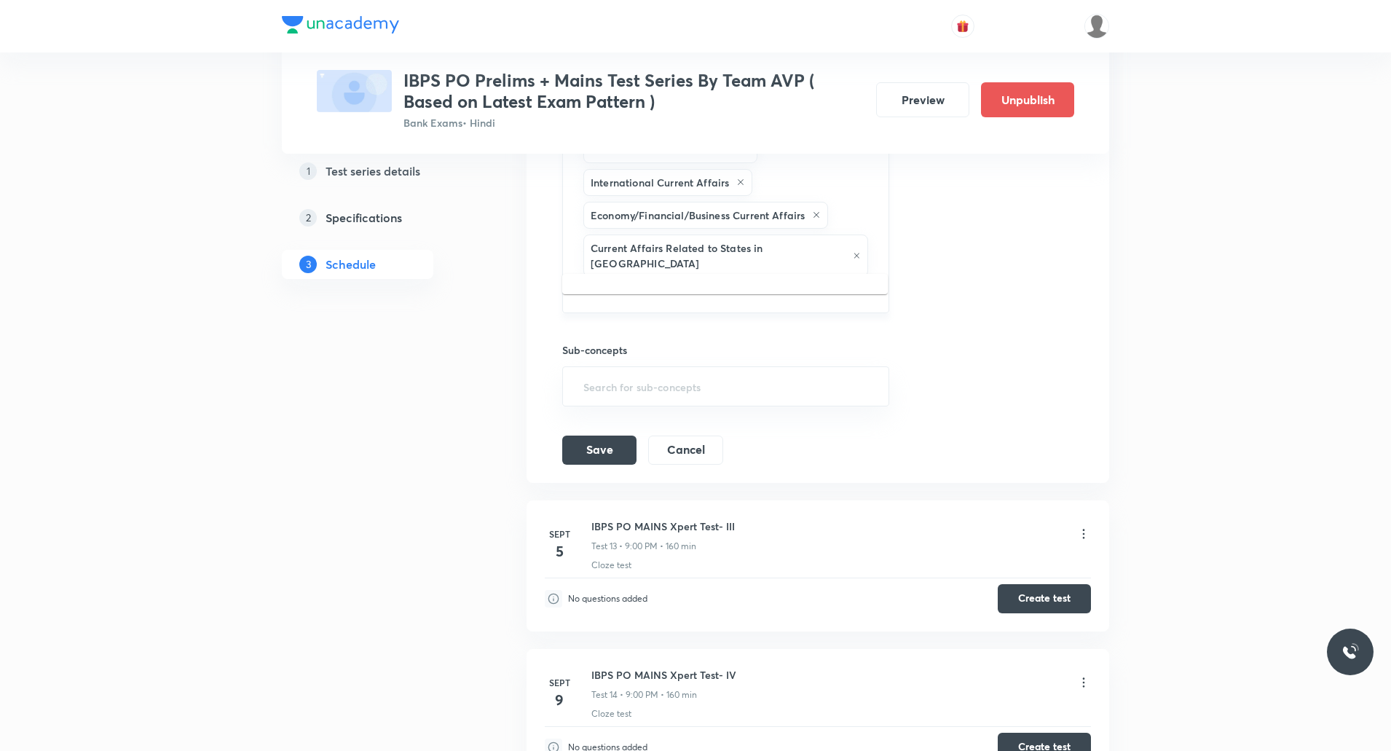
click at [826, 280] on input "text" at bounding box center [725, 293] width 291 height 27
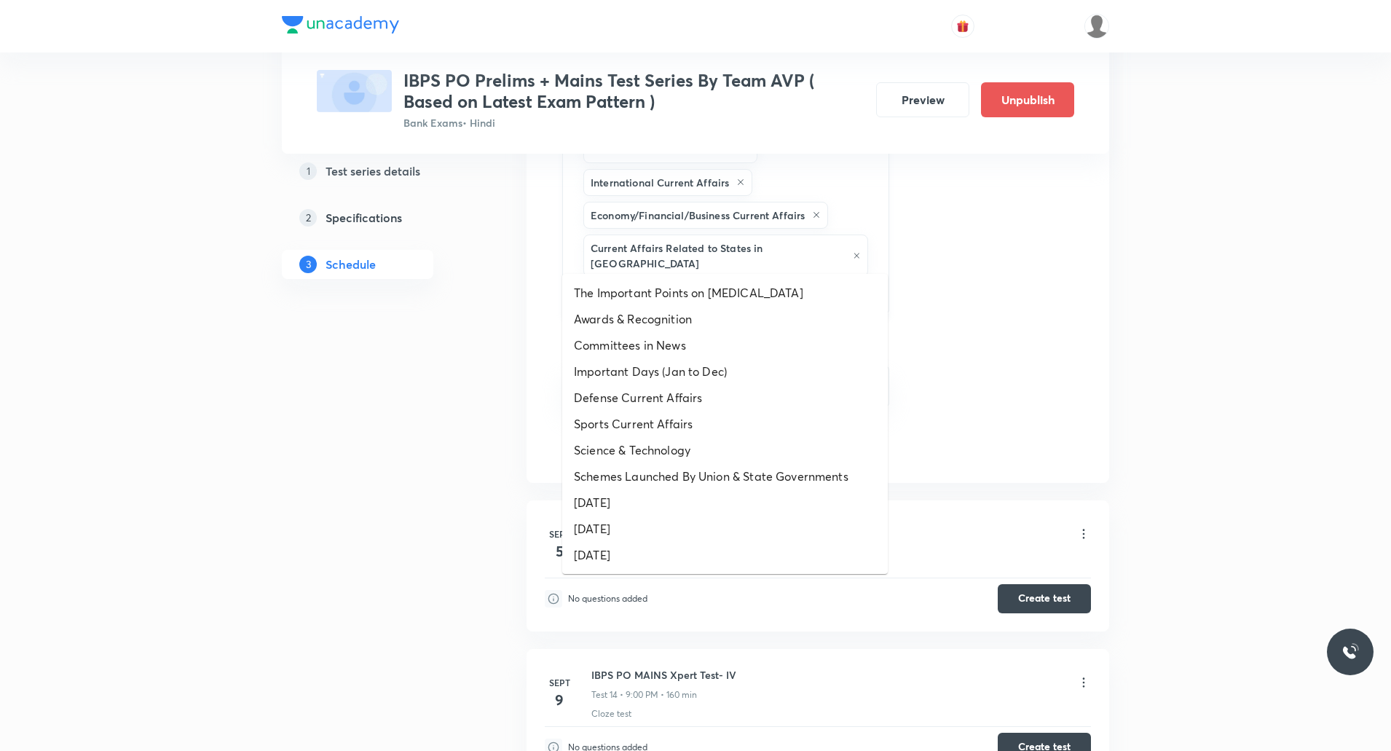
type input "cu"
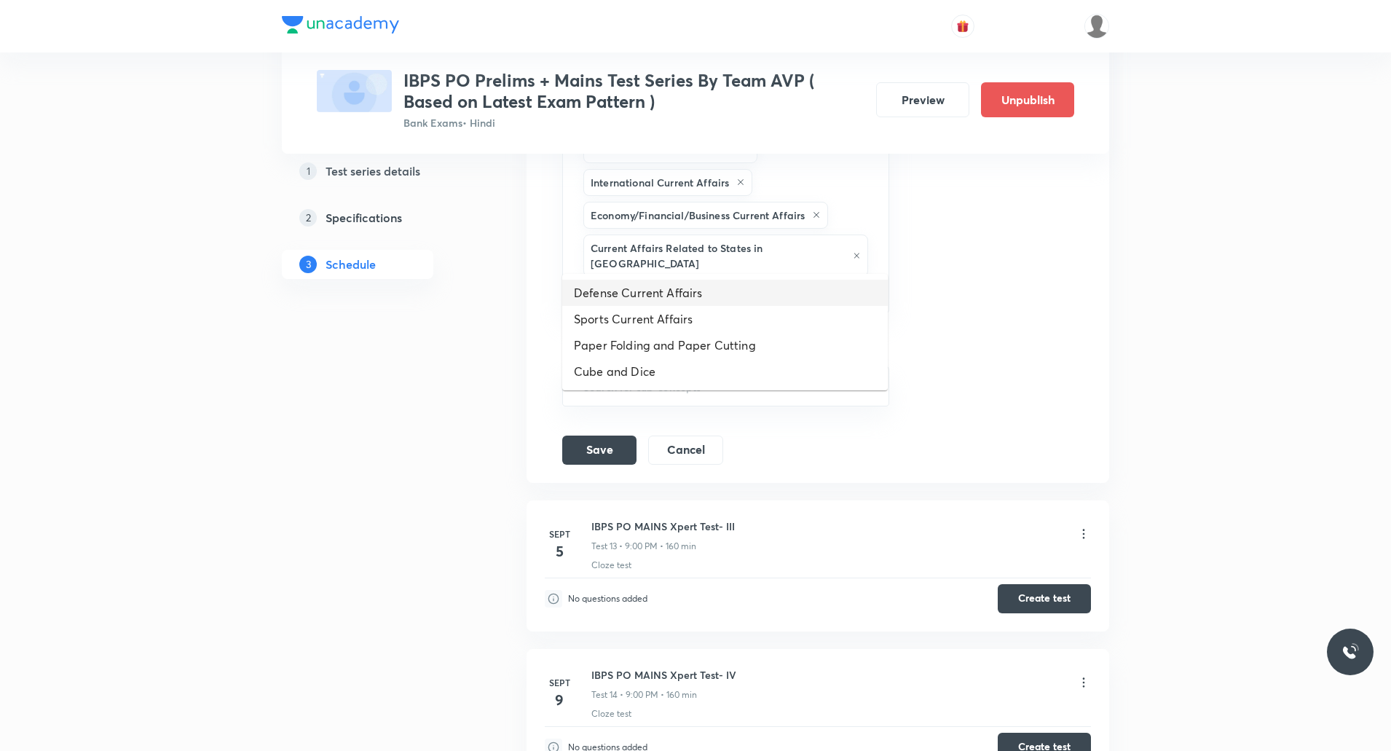
click at [673, 296] on li "Defense Current Affairs" at bounding box center [724, 293] width 325 height 26
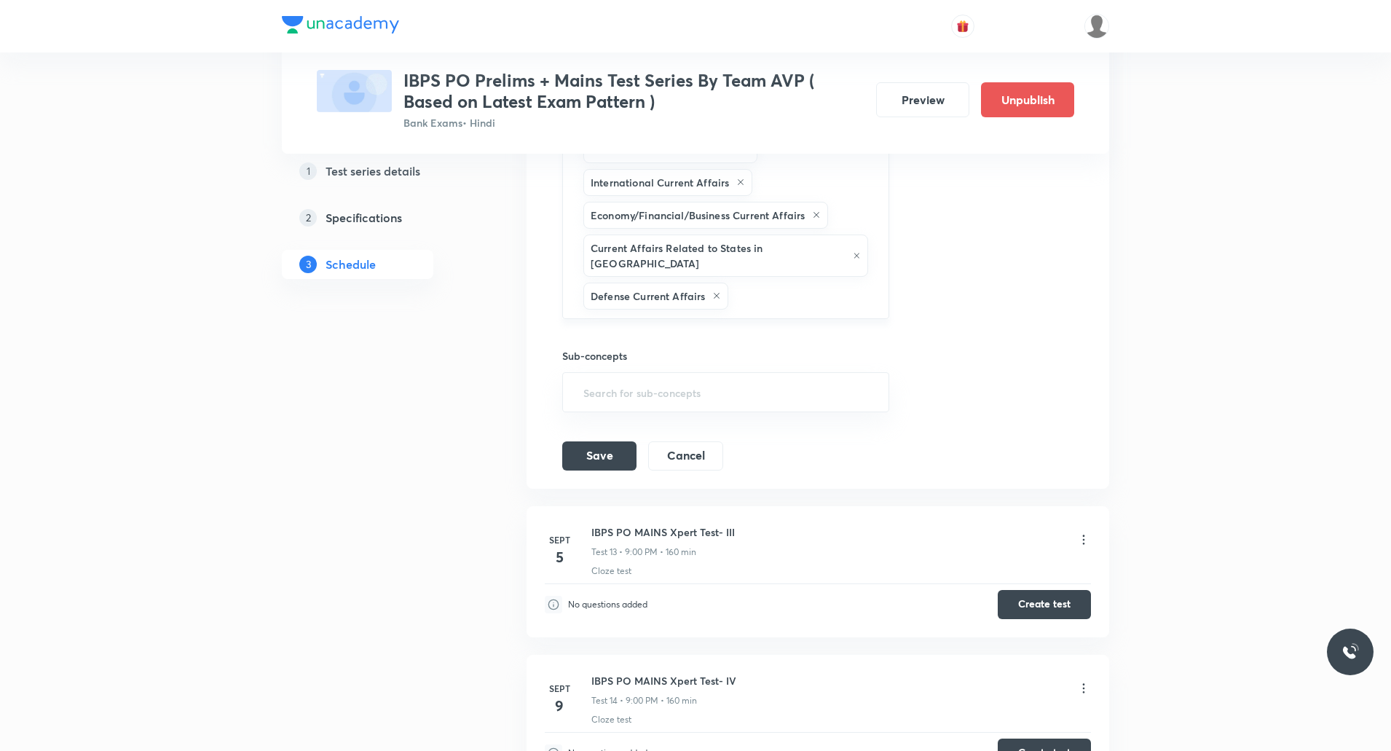
click at [816, 283] on input "text" at bounding box center [800, 296] width 139 height 27
type input "sp"
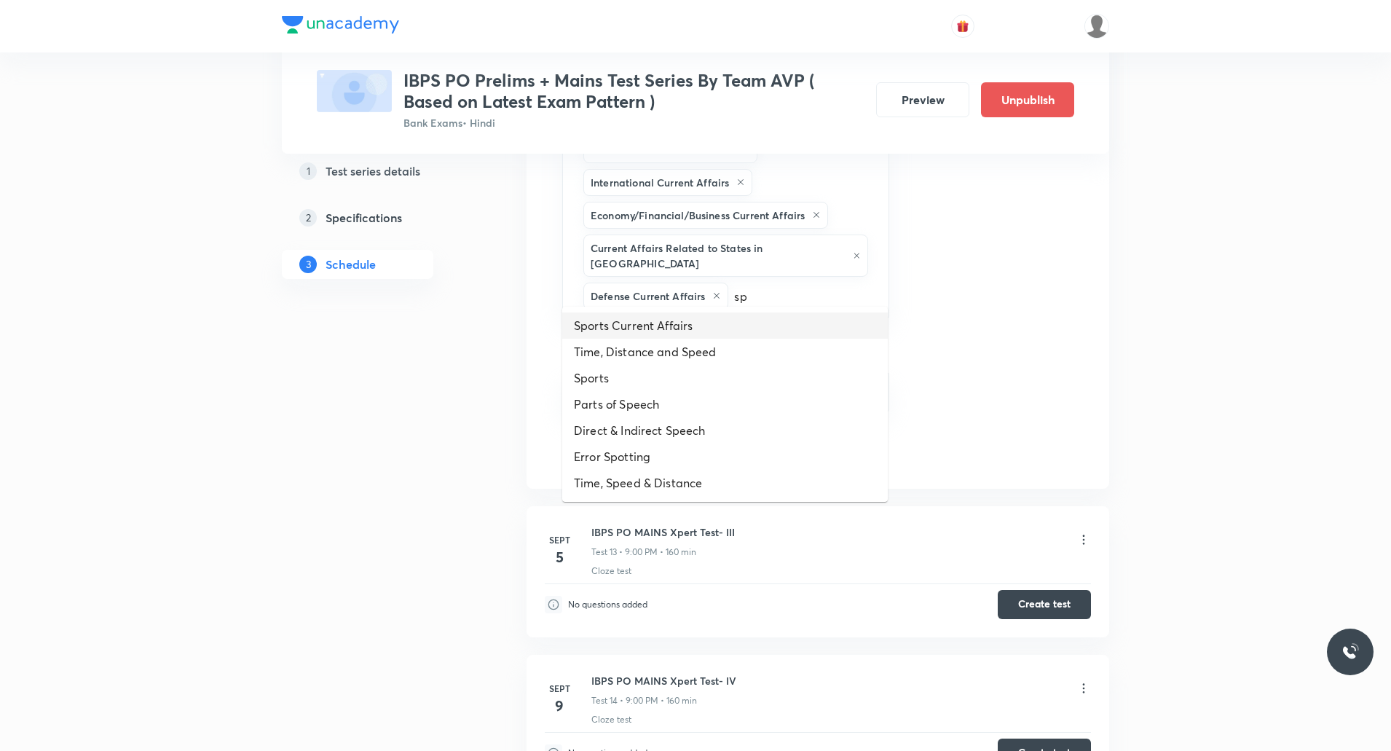
click at [703, 323] on li "Sports Current Affairs" at bounding box center [724, 325] width 325 height 26
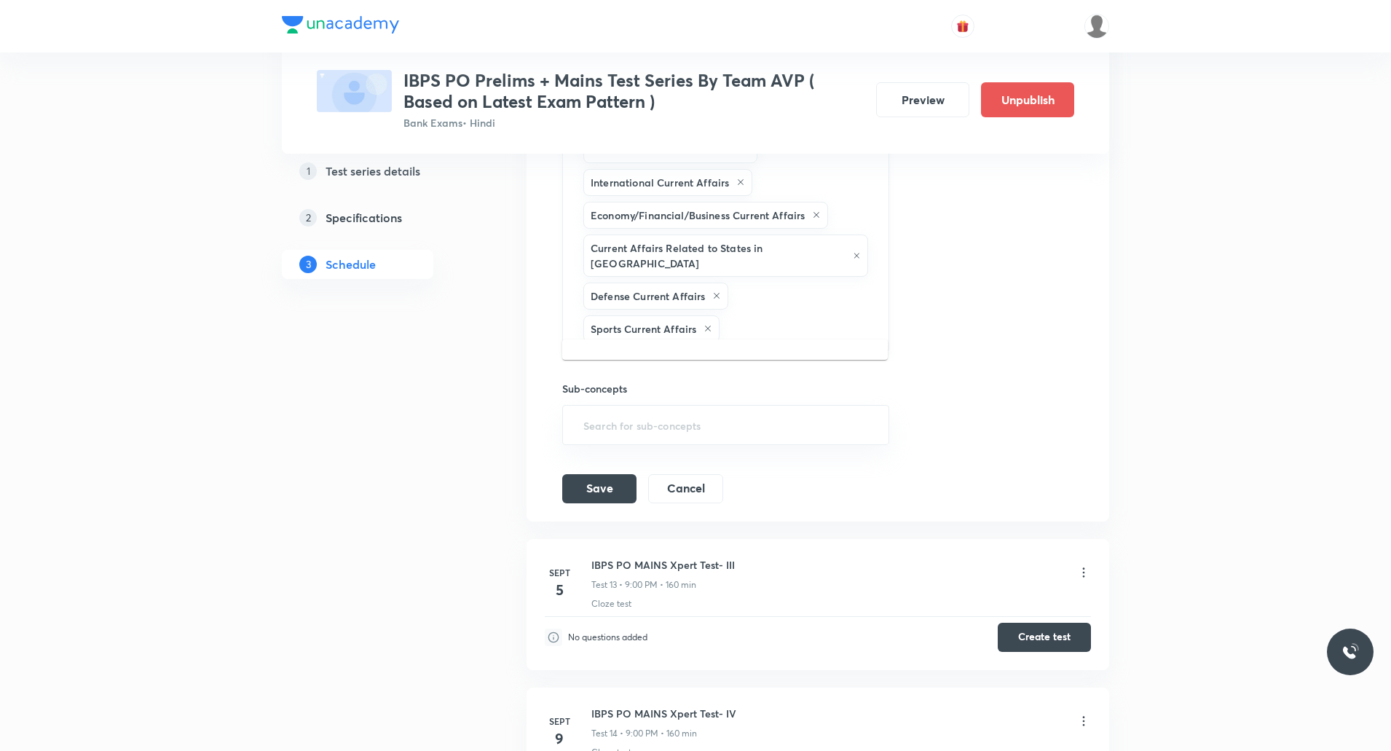
click at [787, 315] on input "text" at bounding box center [796, 328] width 148 height 27
type input "b"
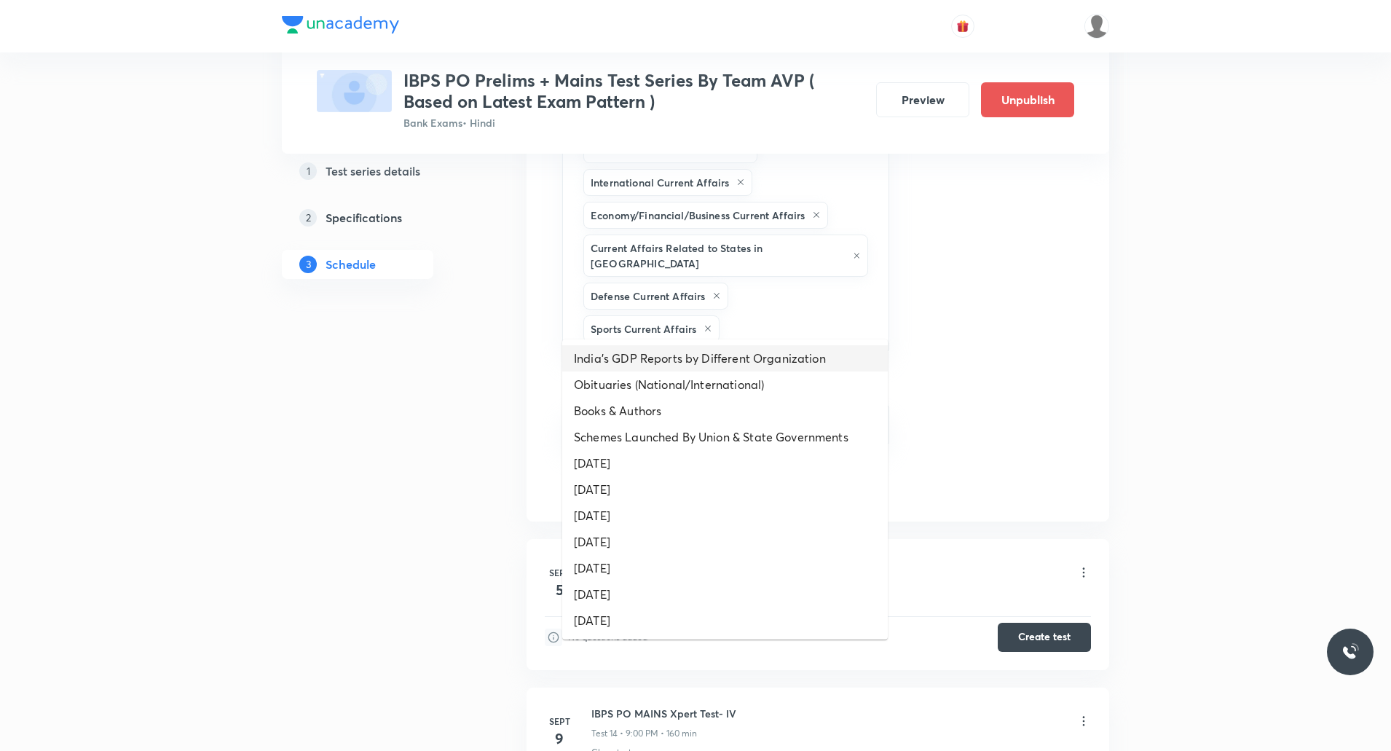
click at [735, 355] on li "India’s GDP Reports by Different Organization" at bounding box center [724, 358] width 325 height 26
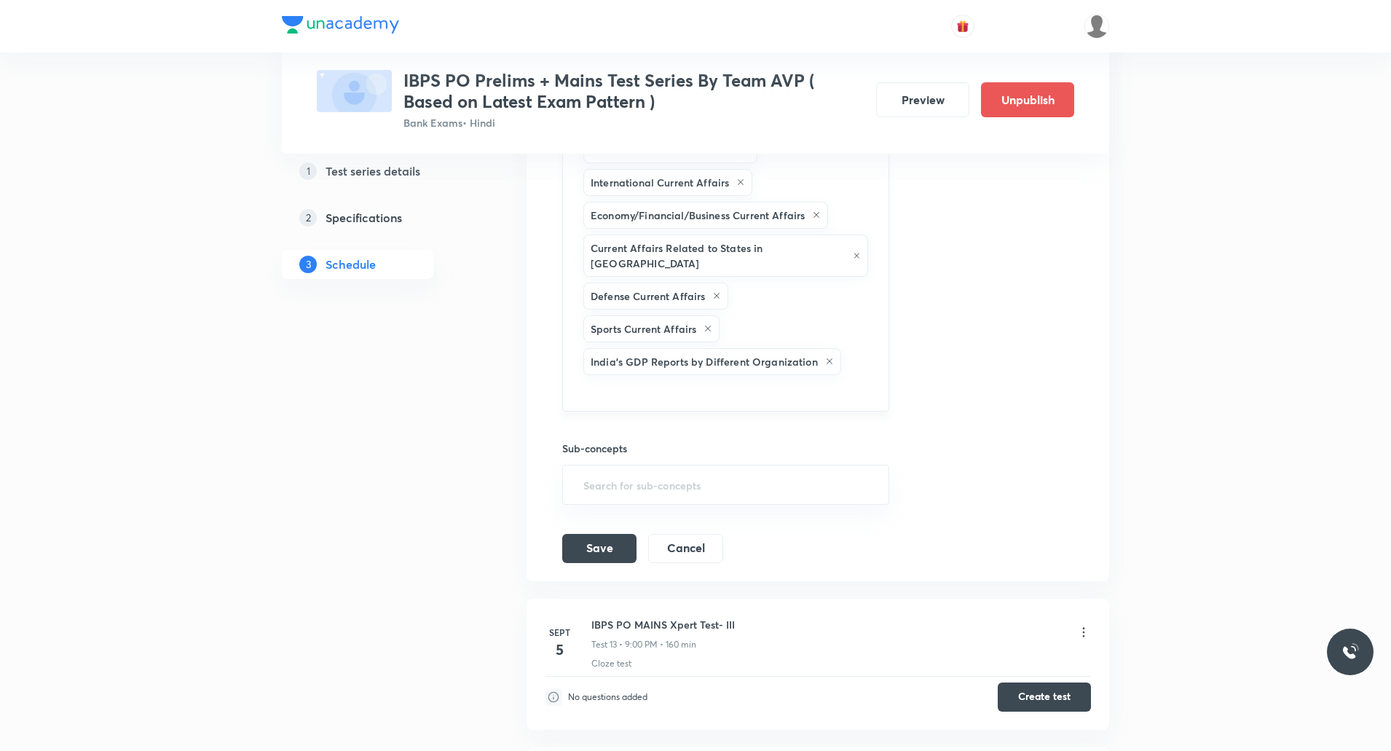
click at [865, 378] on input "text" at bounding box center [725, 391] width 291 height 27
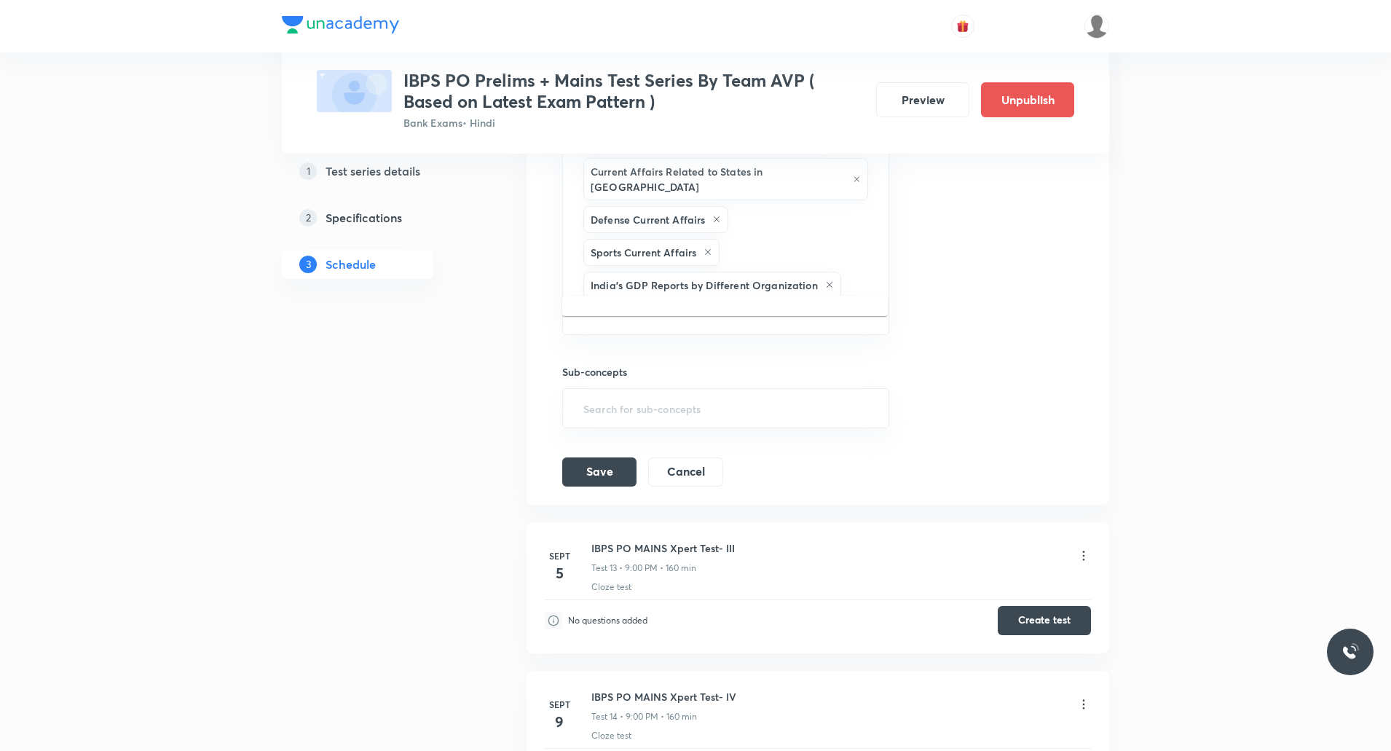
scroll to position [2963, 0]
type input "c"
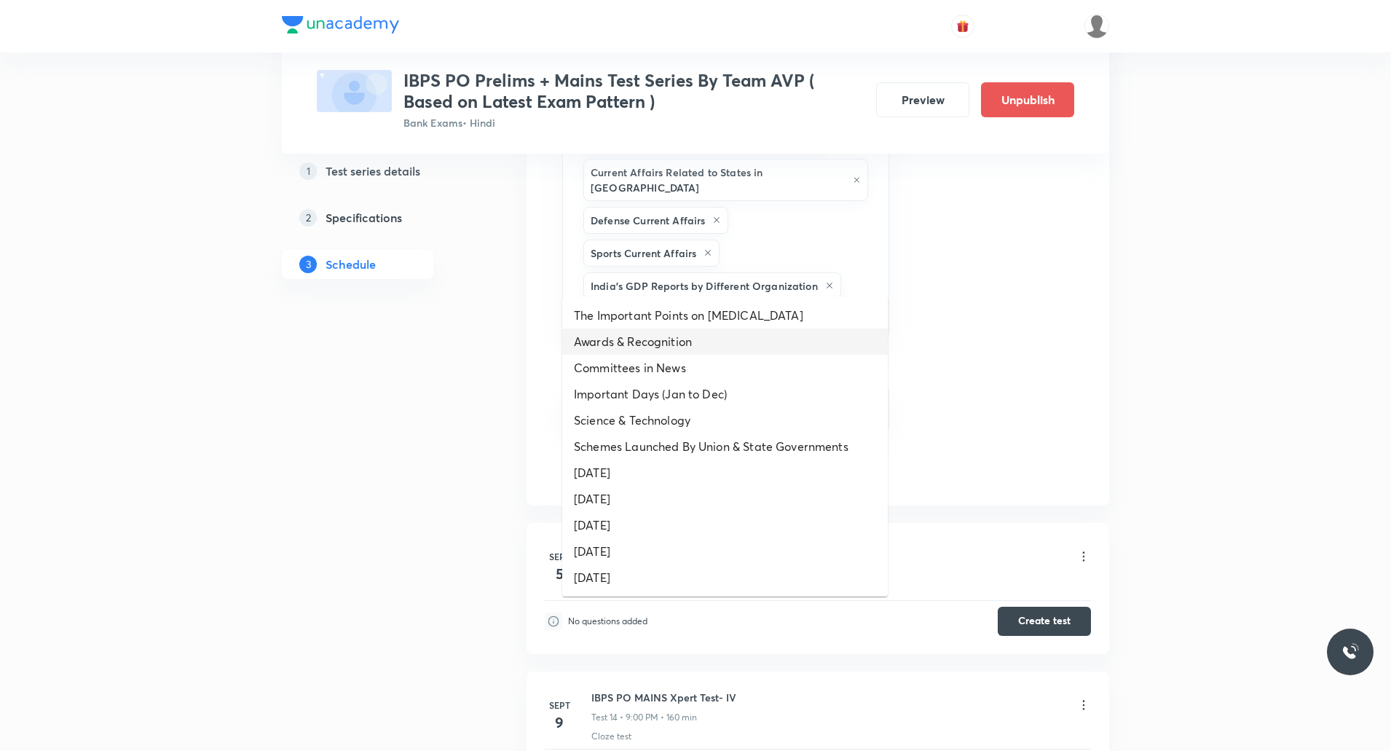
click at [657, 348] on li "Awards & Recognition" at bounding box center [724, 341] width 325 height 26
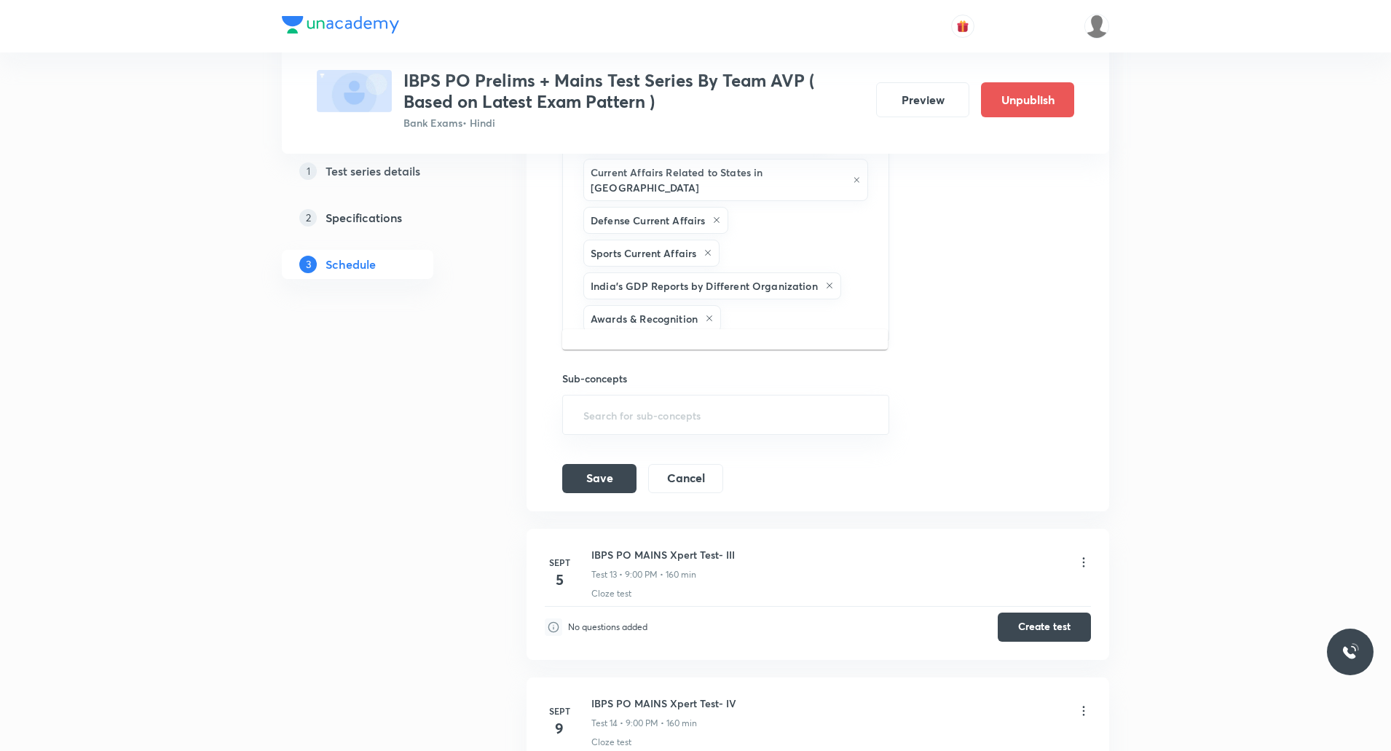
click at [811, 306] on input "text" at bounding box center [797, 318] width 147 height 27
type input "c"
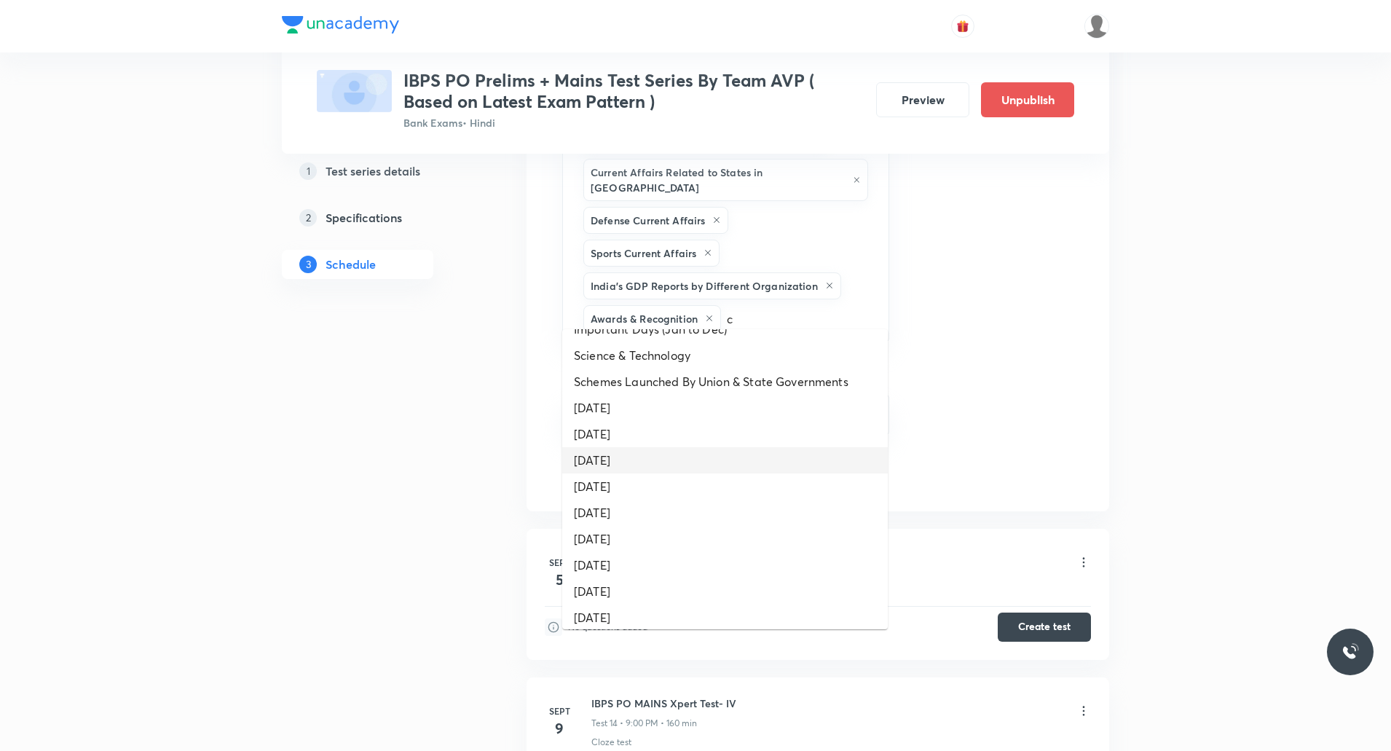
scroll to position [95, 0]
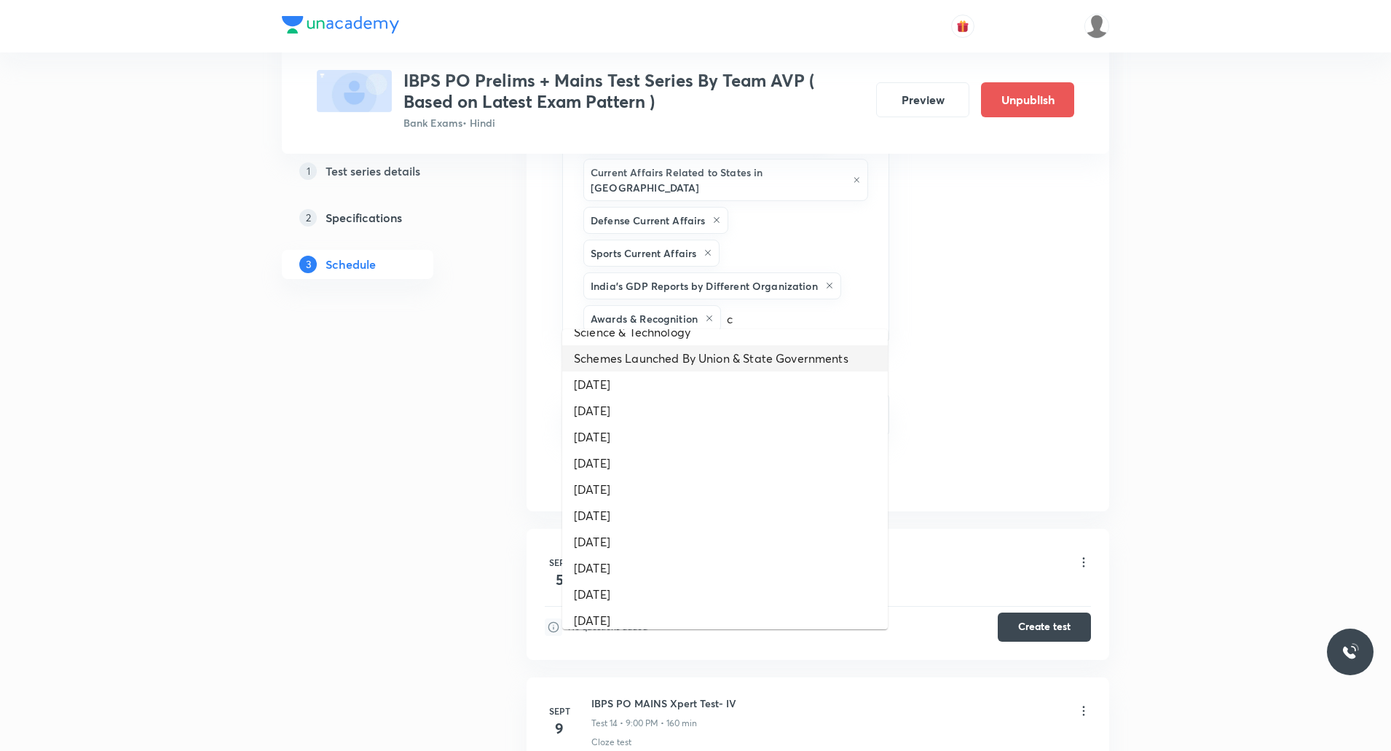
click at [680, 353] on li "Schemes Launched By Union & State Governments" at bounding box center [724, 358] width 325 height 26
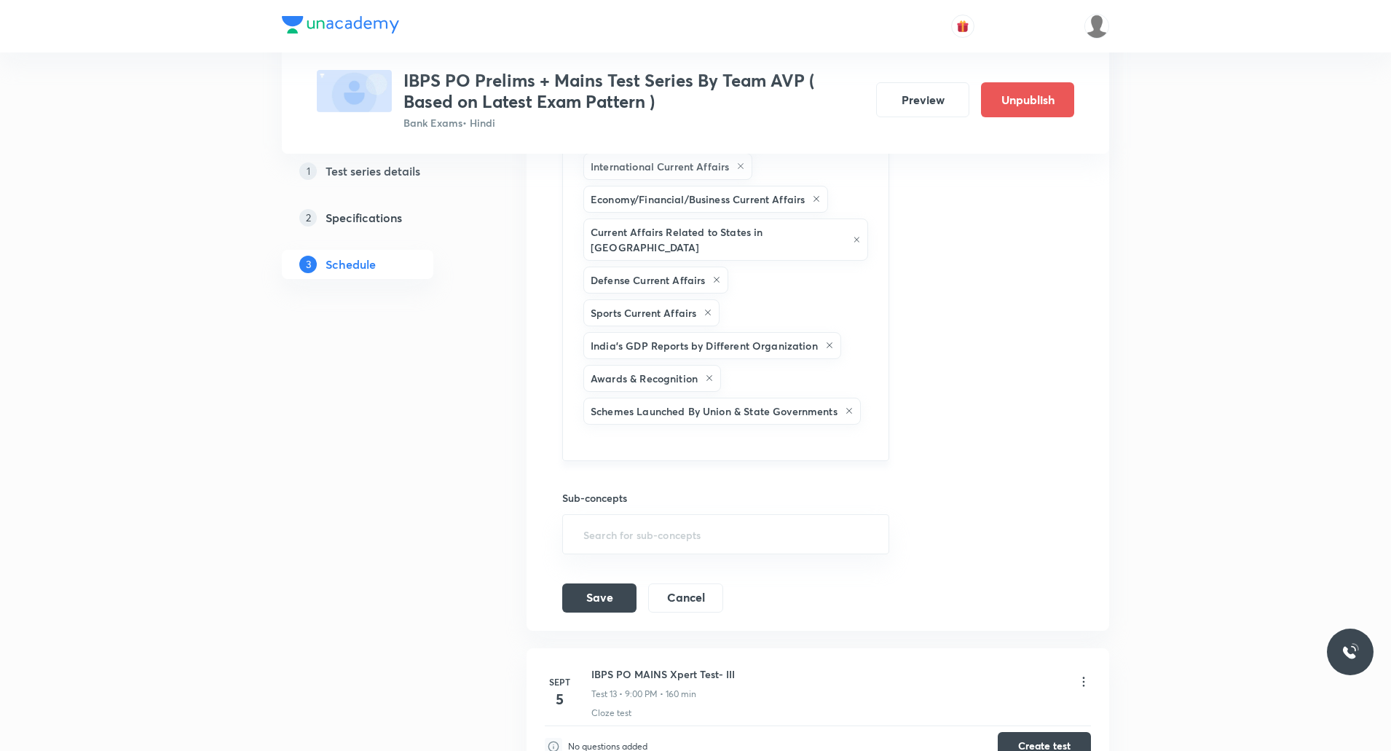
scroll to position [2904, 0]
click at [607, 585] on button "Save" at bounding box center [599, 594] width 74 height 29
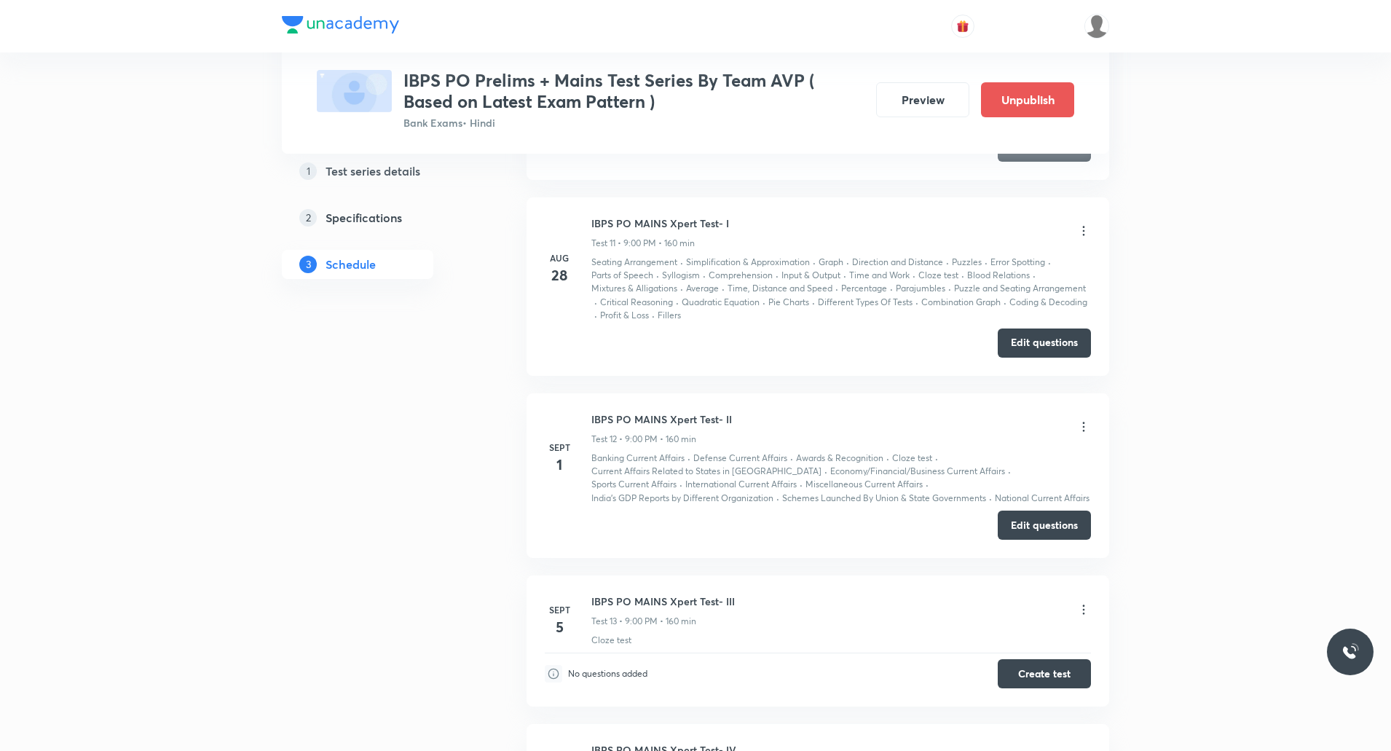
scroll to position [2061, 0]
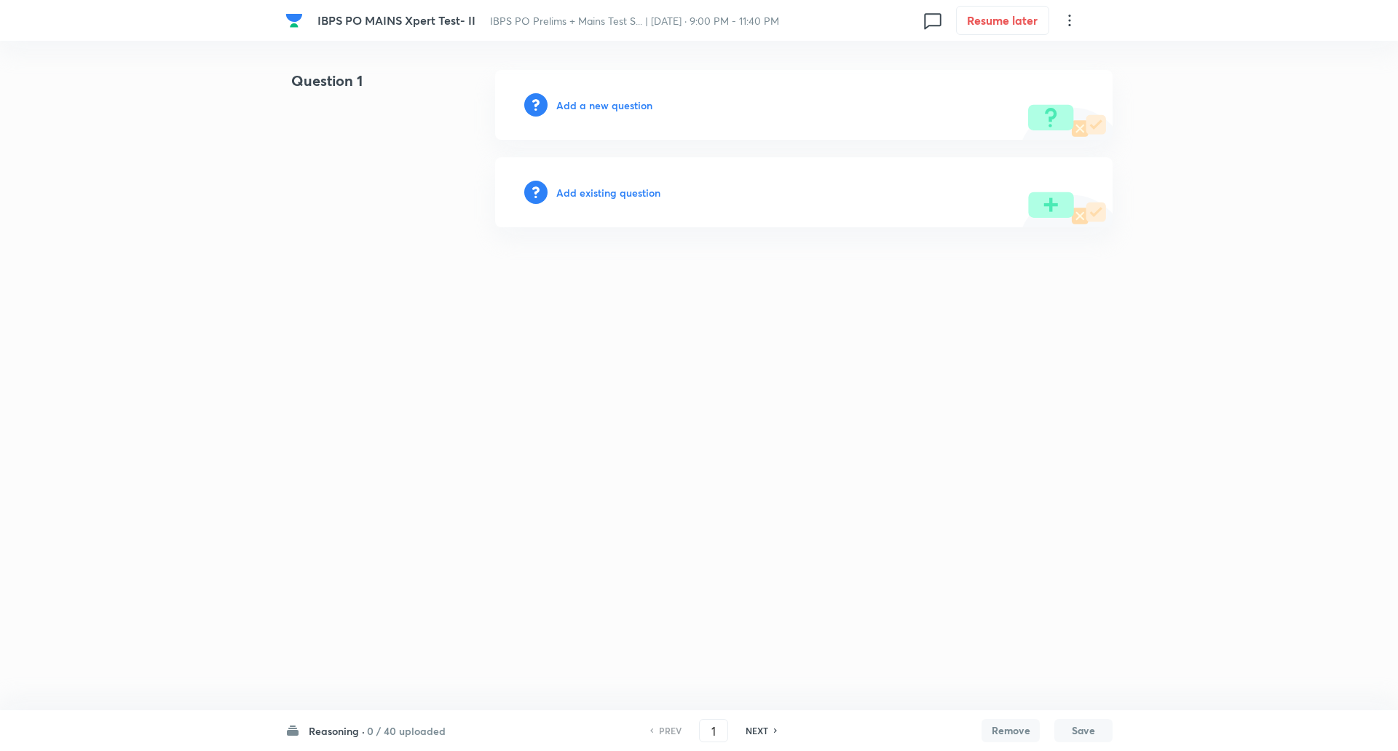
click at [1073, 19] on icon at bounding box center [1069, 20] width 17 height 17
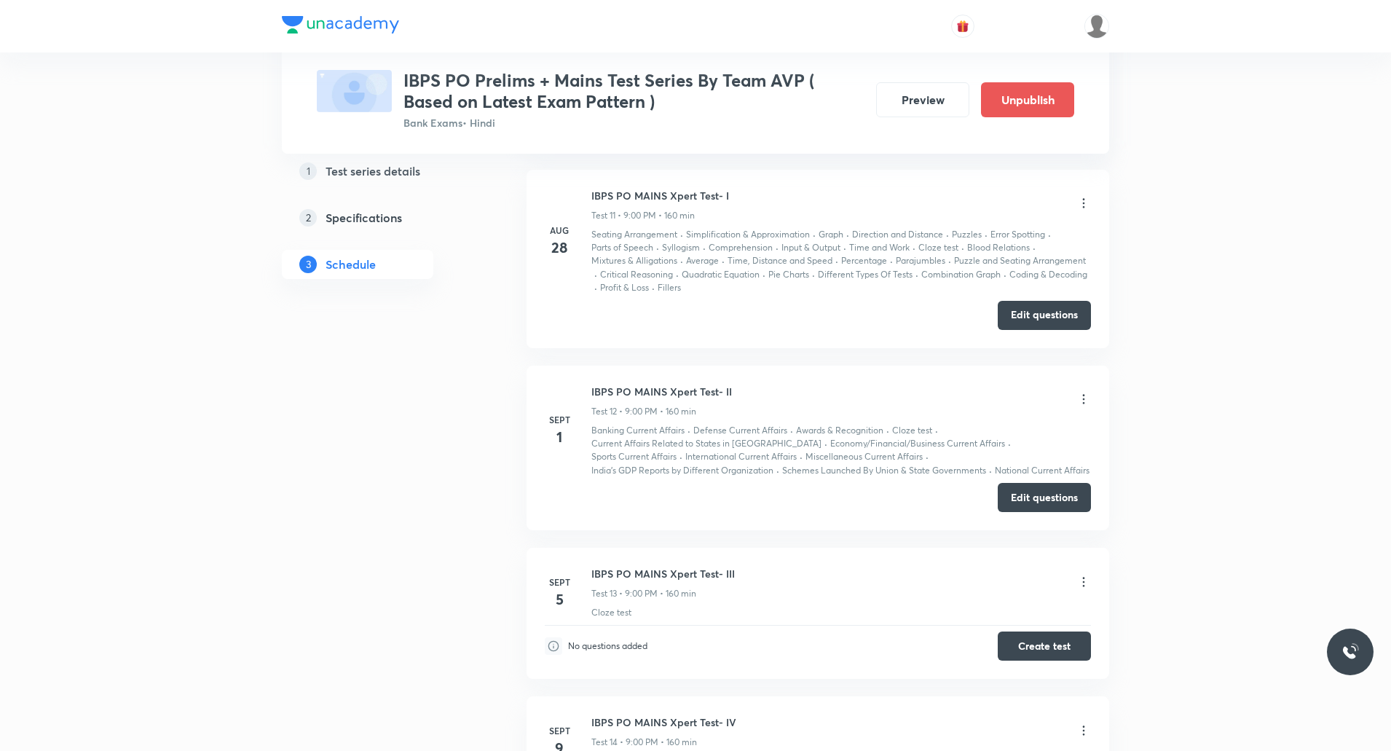
scroll to position [2739, 0]
